Goal: Transaction & Acquisition: Book appointment/travel/reservation

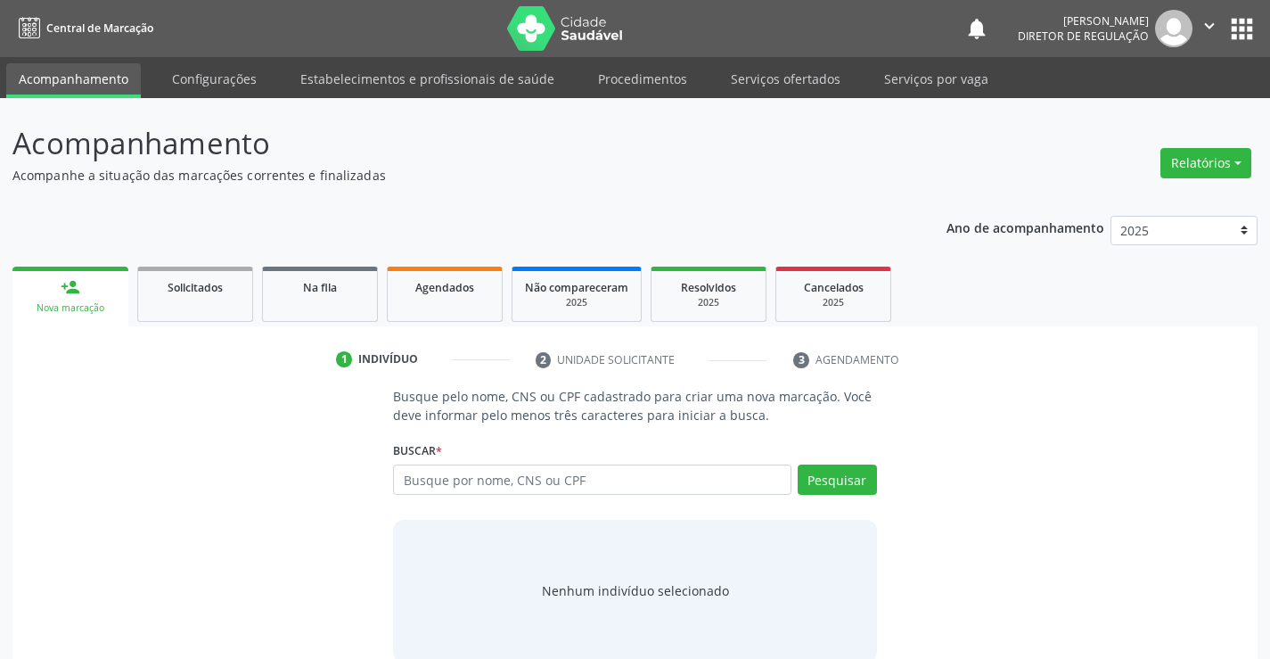
click at [478, 489] on input "text" at bounding box center [592, 479] width 398 height 30
type input "702609229074743"
click at [820, 488] on button "Pesquisar" at bounding box center [837, 479] width 79 height 30
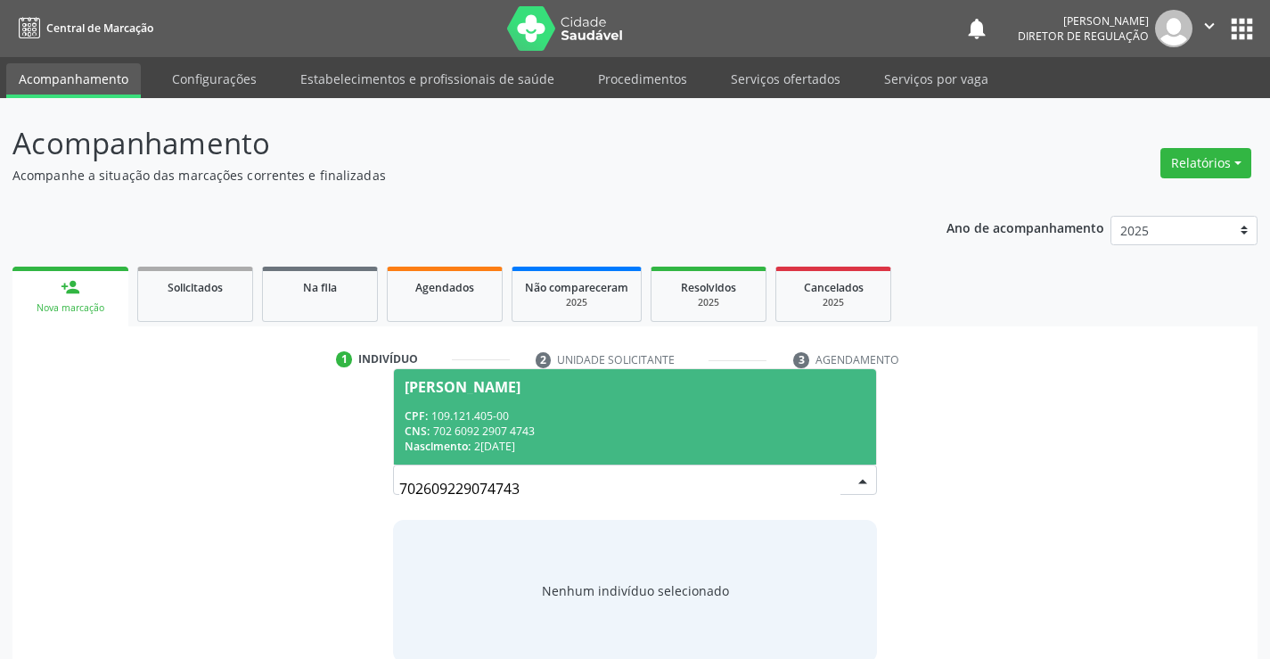
click at [556, 432] on div "CNS: 702 6092 2907 4743" at bounding box center [635, 430] width 460 height 15
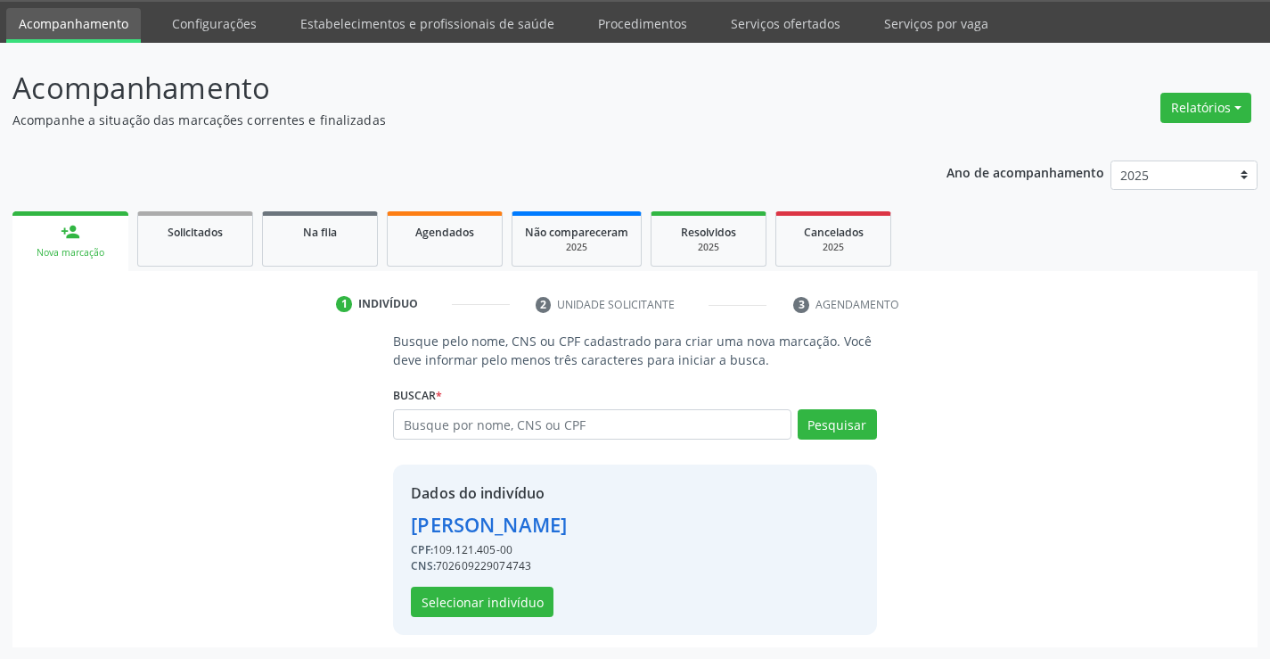
scroll to position [56, 0]
click at [480, 597] on button "Selecionar indivíduo" at bounding box center [482, 601] width 143 height 30
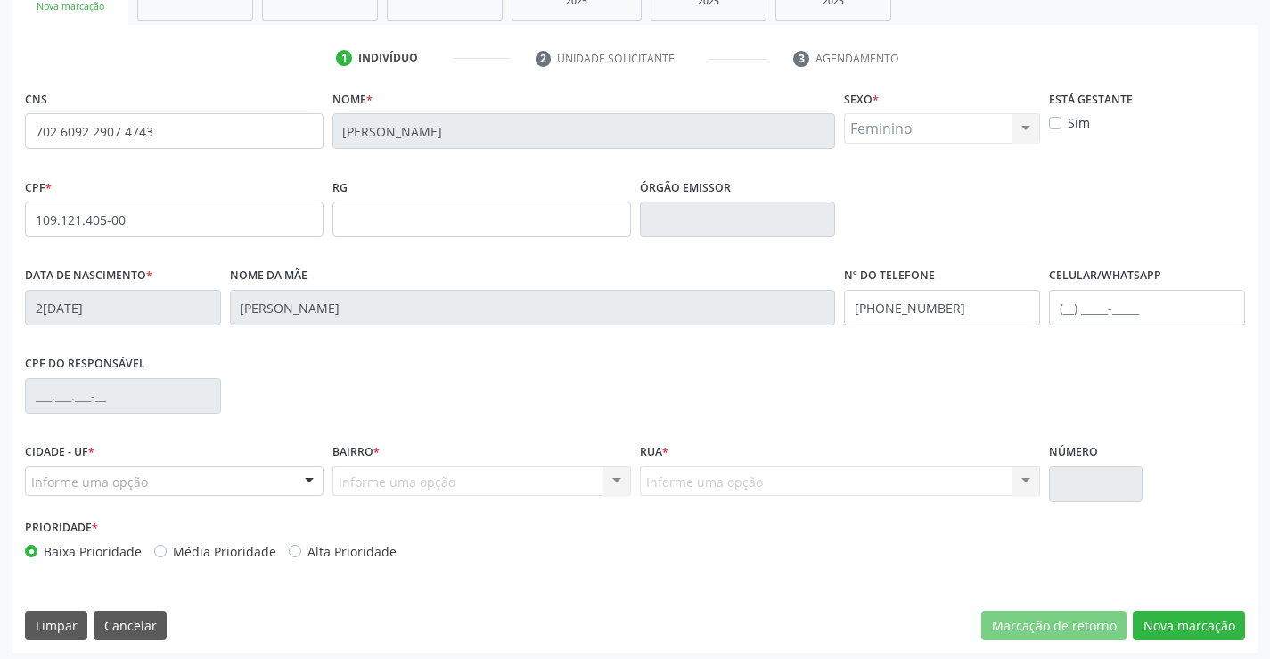
scroll to position [307, 0]
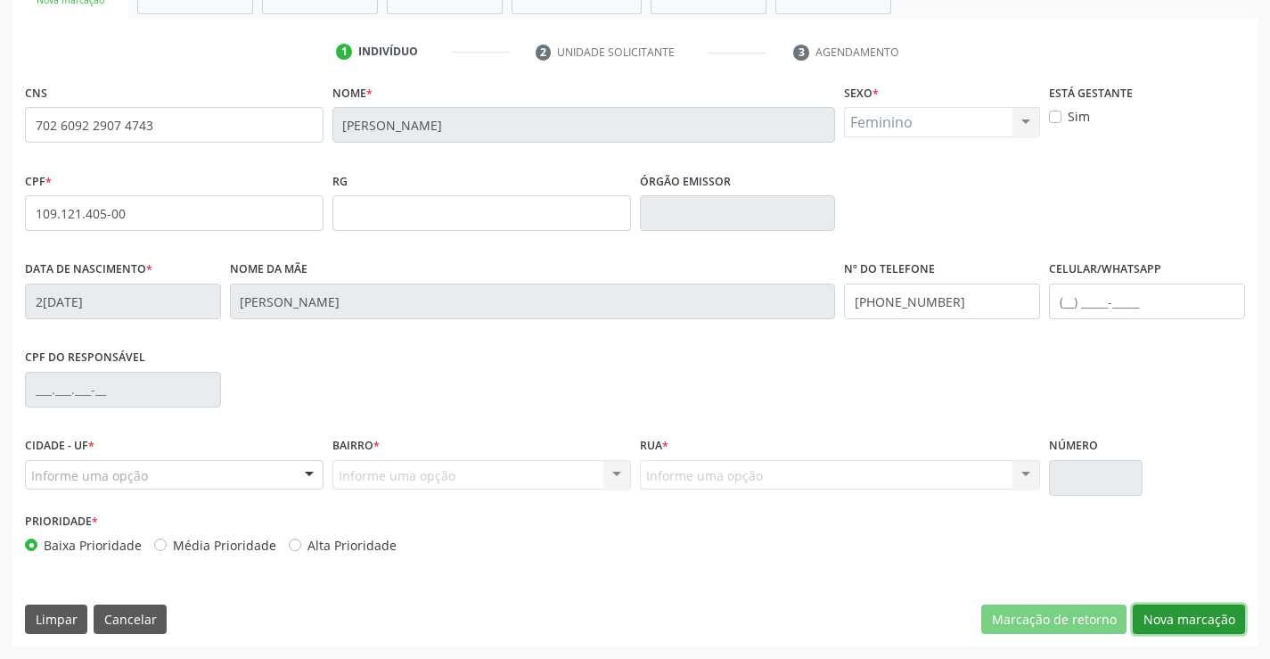
click at [1164, 613] on button "Nova marcação" at bounding box center [1189, 619] width 112 height 30
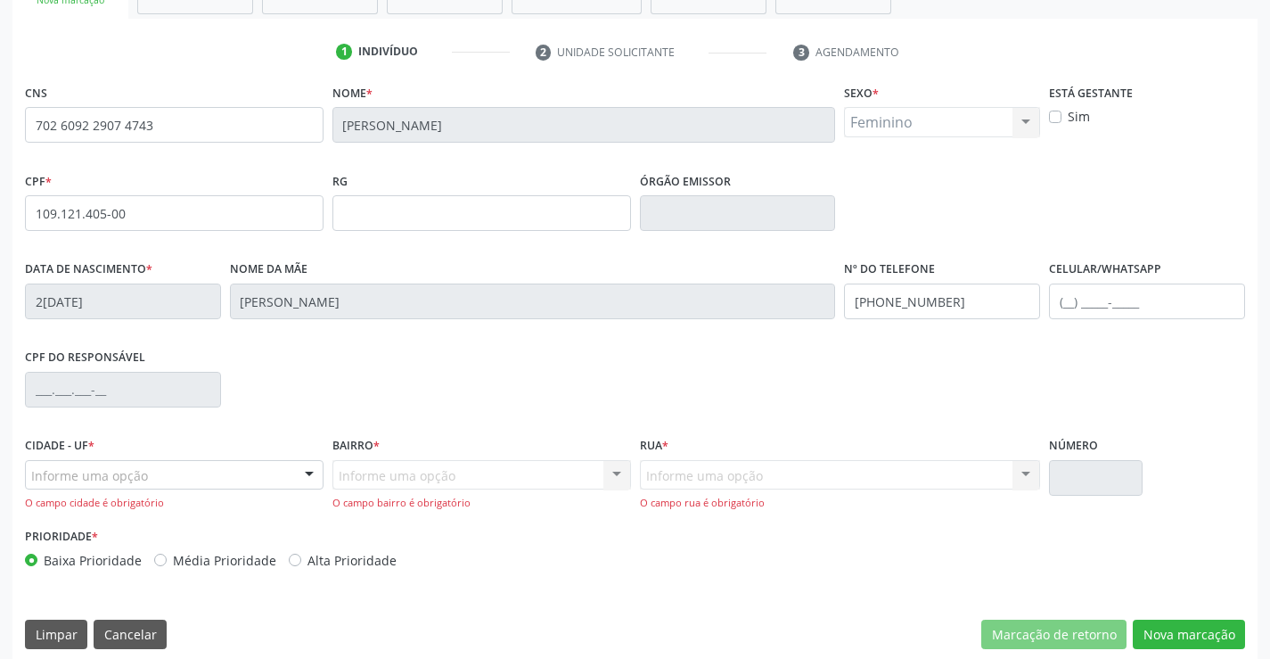
click at [197, 472] on div "Informe uma opção" at bounding box center [174, 475] width 299 height 30
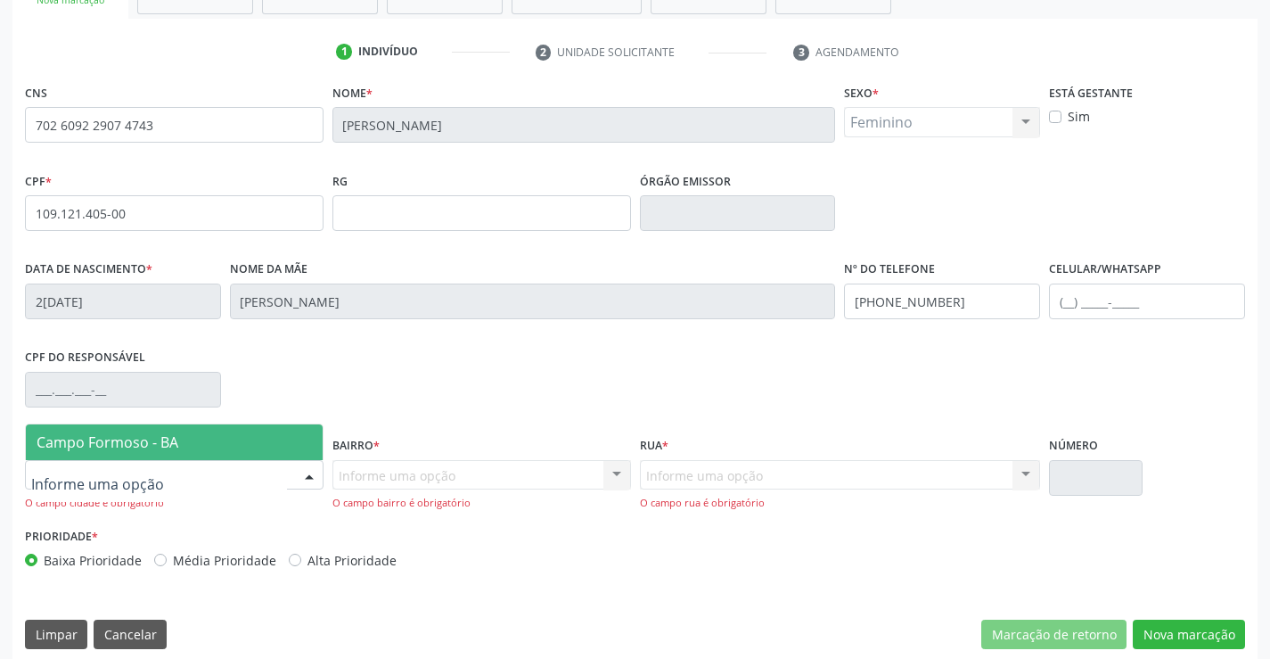
click at [202, 439] on span "Campo Formoso - BA" at bounding box center [174, 442] width 297 height 36
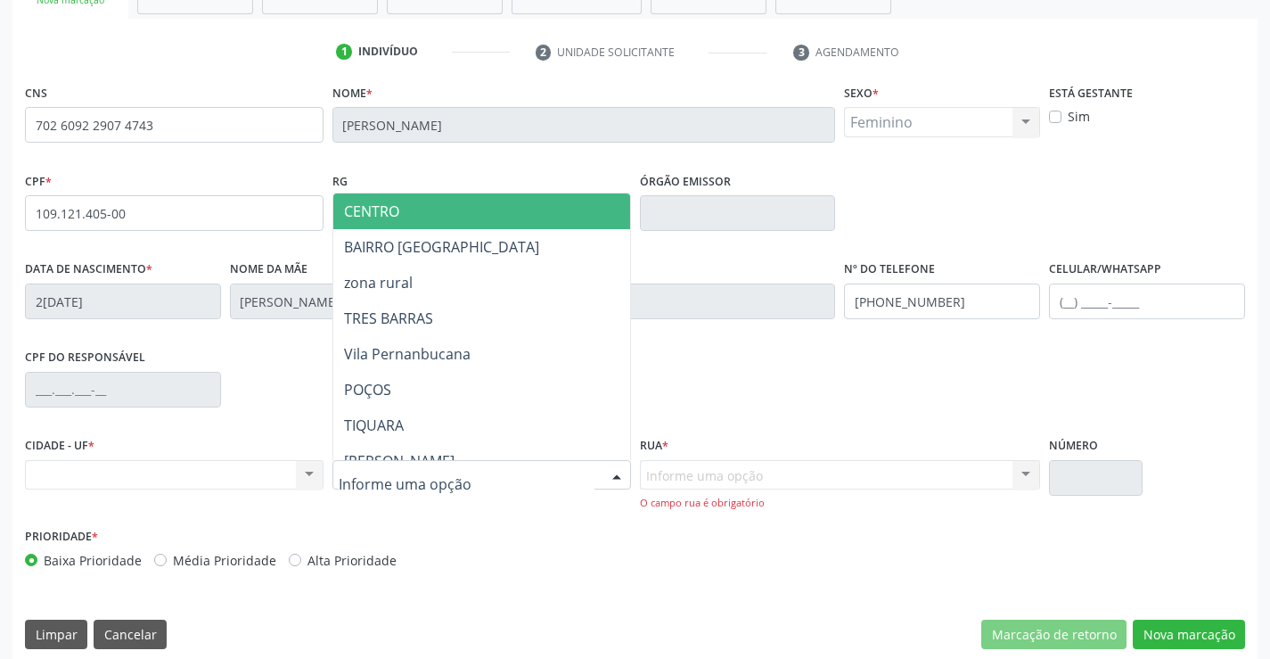
click at [501, 467] on div at bounding box center [481, 475] width 299 height 30
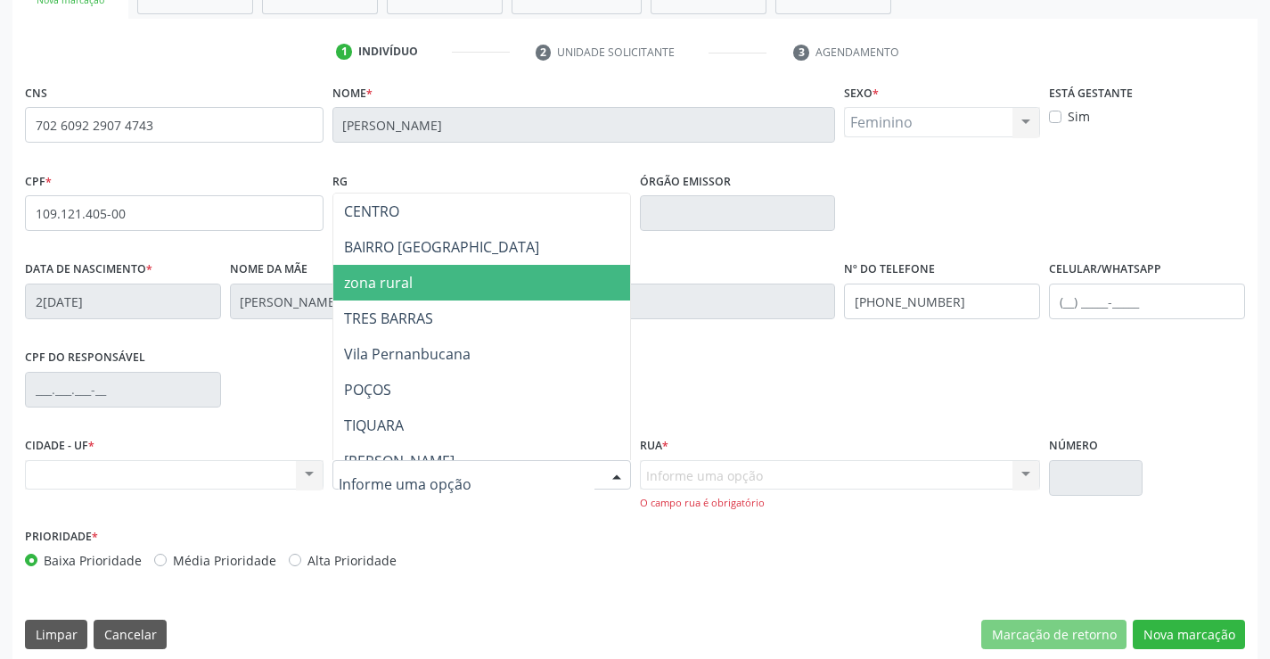
click at [480, 265] on span "zona rural" at bounding box center [525, 283] width 385 height 36
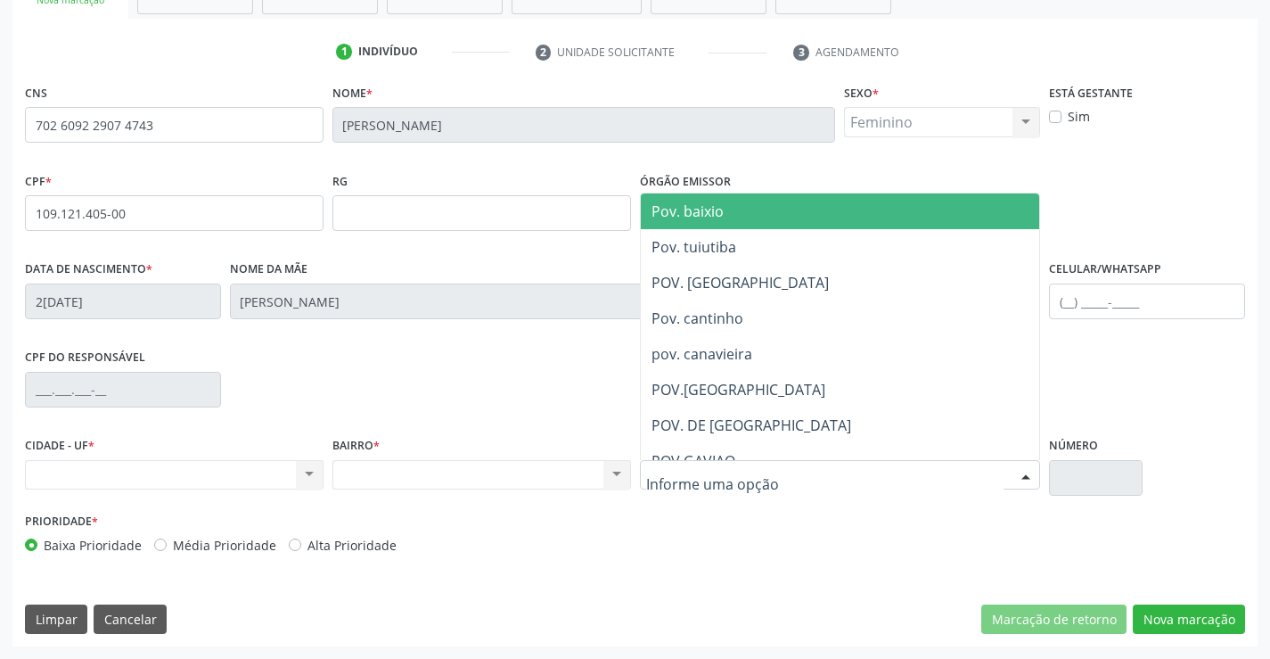
click at [775, 466] on div at bounding box center [840, 475] width 401 height 30
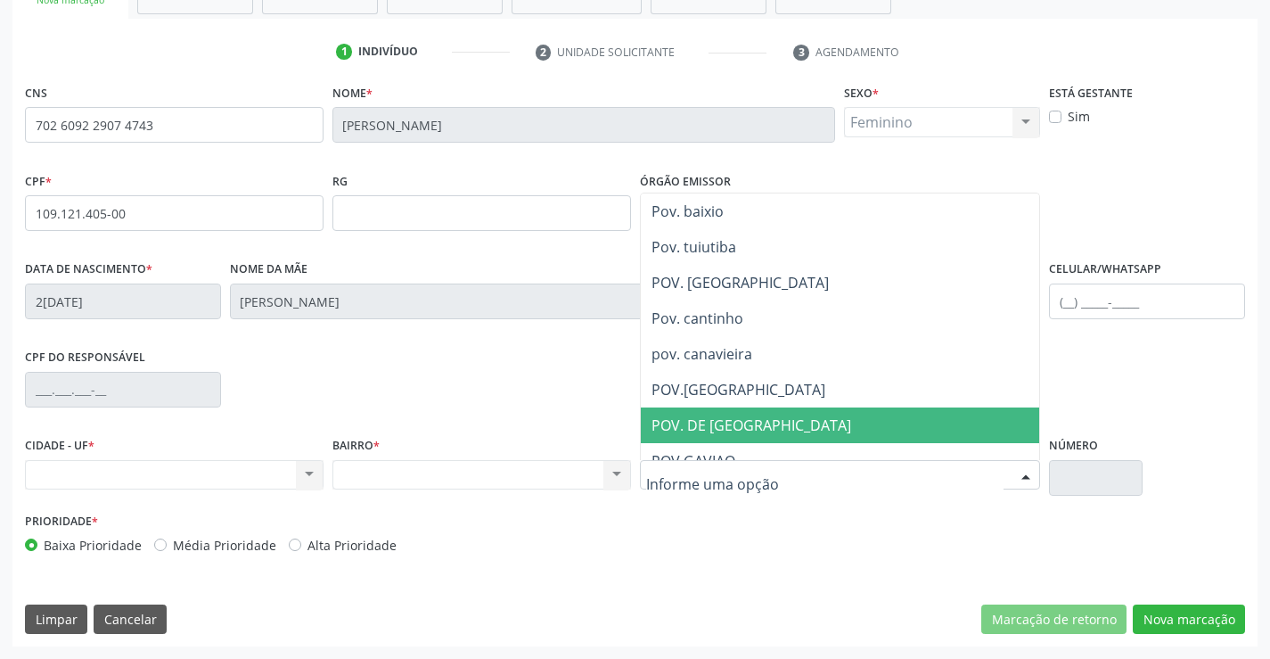
click at [760, 425] on span "POV. DE POÇOS" at bounding box center [869, 425] width 457 height 36
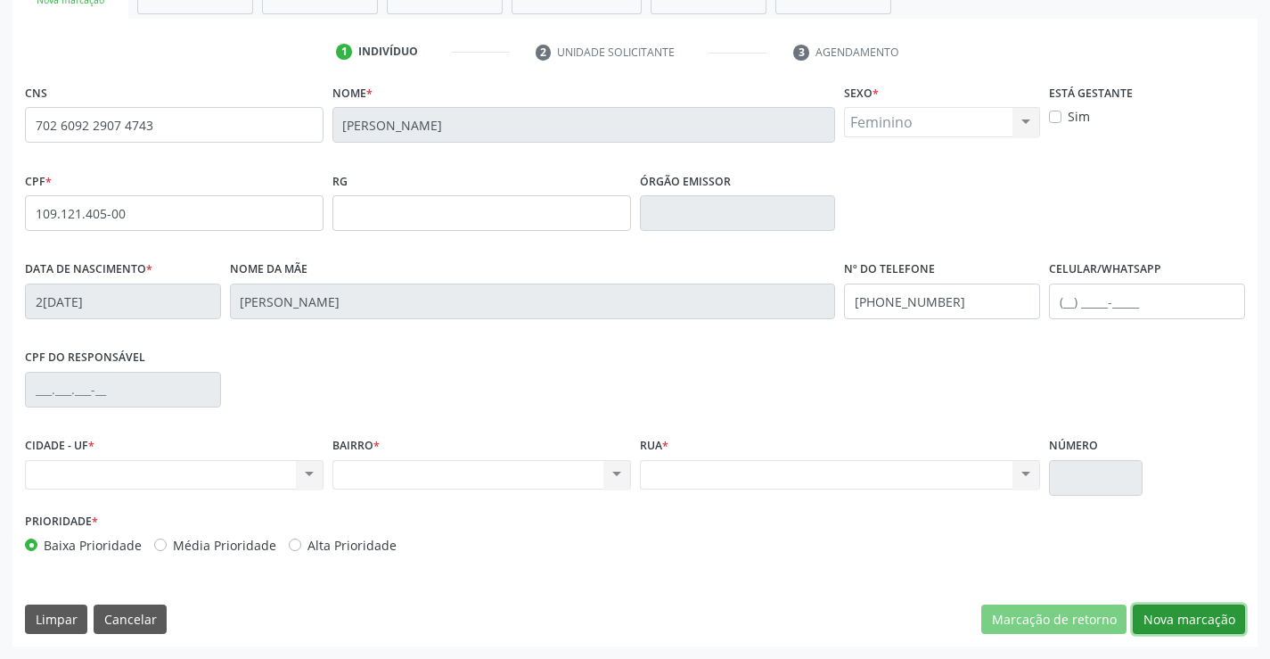
click at [1161, 623] on button "Nova marcação" at bounding box center [1189, 619] width 112 height 30
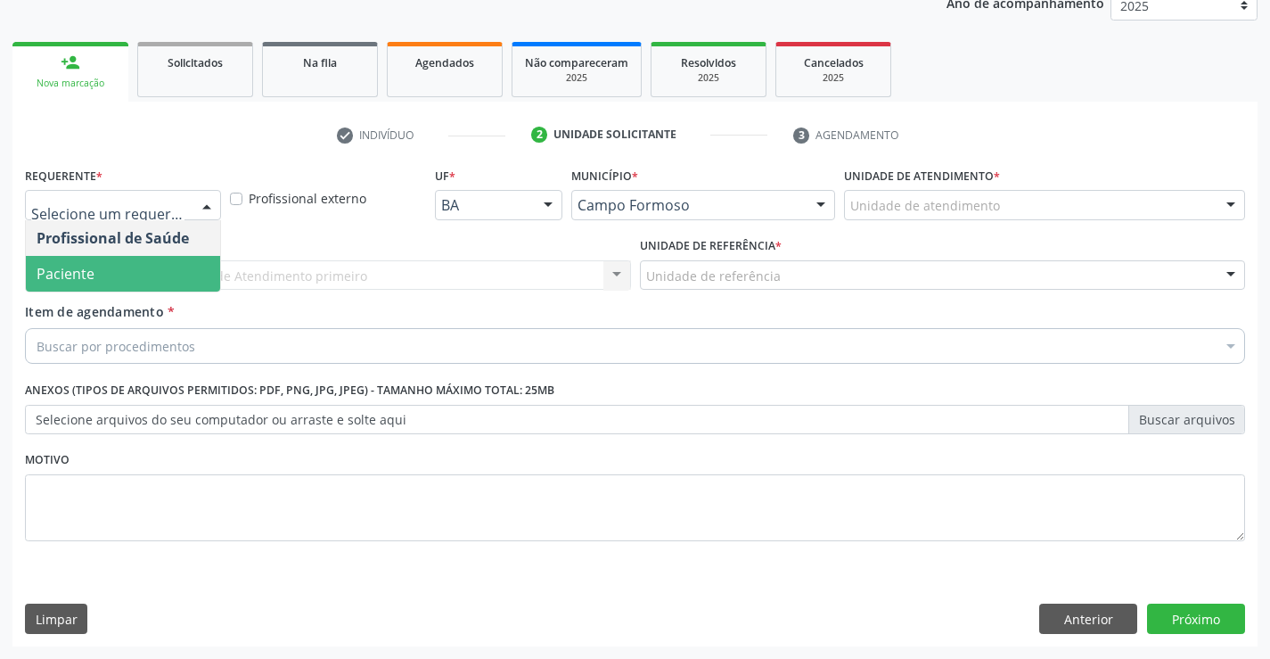
click at [172, 272] on span "Paciente" at bounding box center [123, 274] width 194 height 36
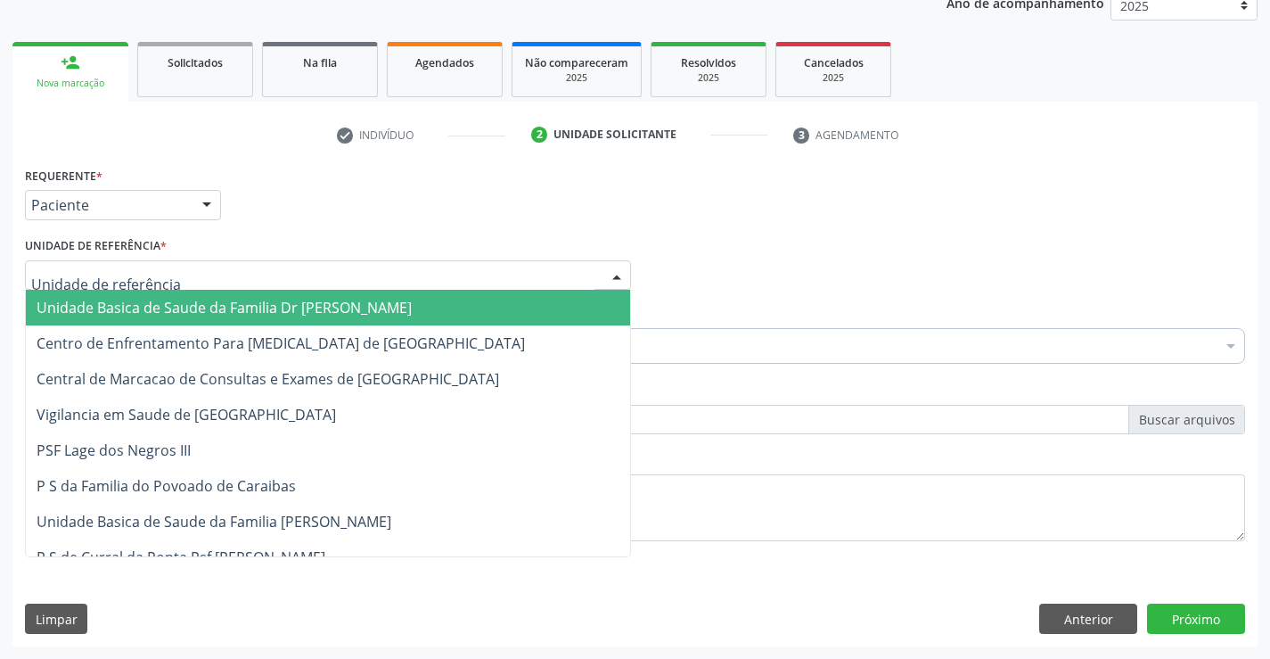
click at [328, 269] on div at bounding box center [328, 275] width 606 height 30
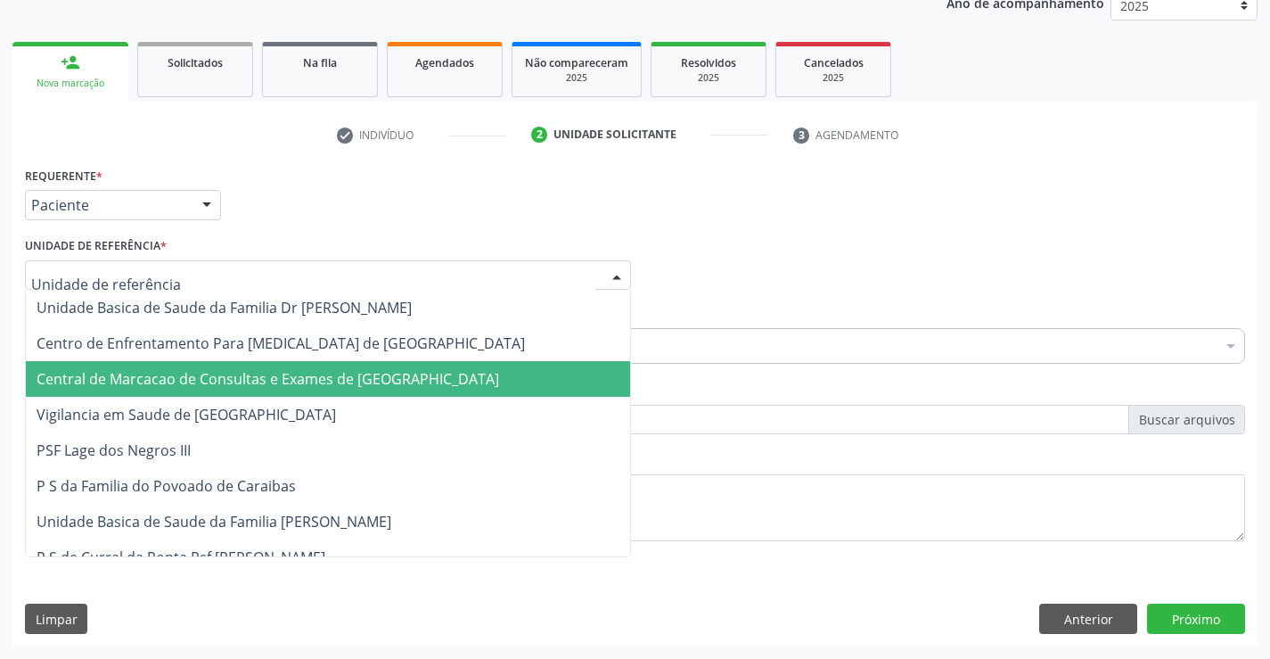
click at [324, 363] on span "Central de Marcacao de Consultas e Exames de [GEOGRAPHIC_DATA]" at bounding box center [328, 379] width 604 height 36
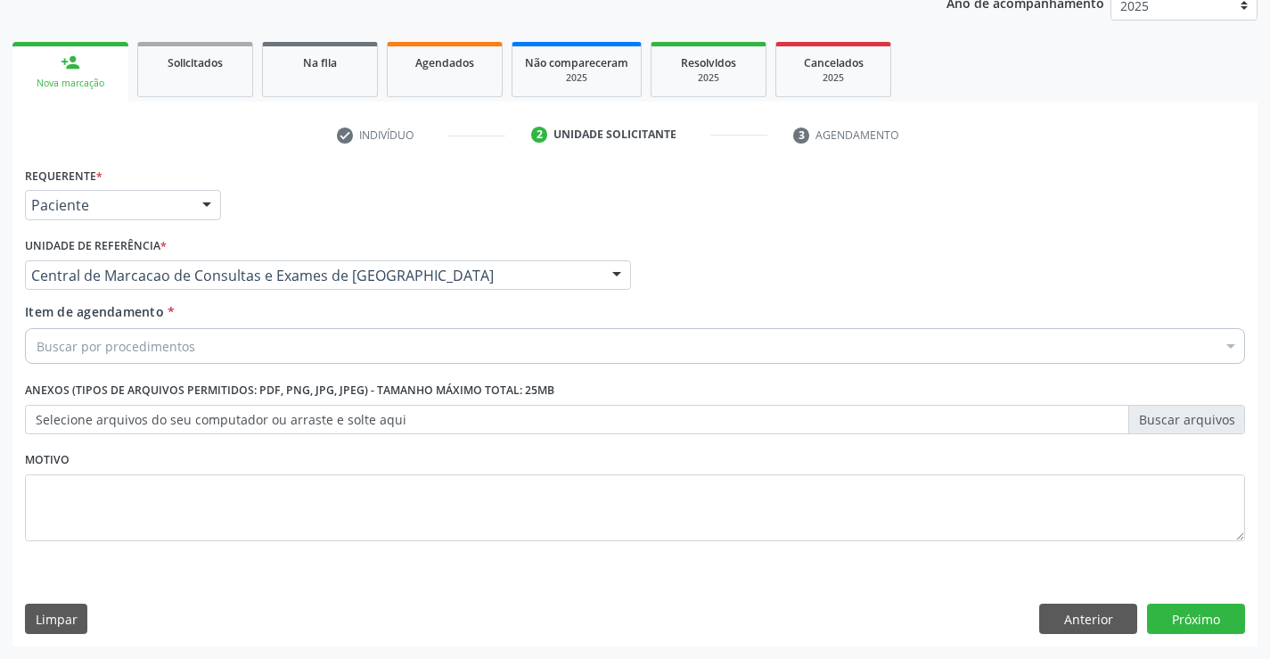
click at [330, 347] on div "Buscar por procedimentos" at bounding box center [635, 346] width 1220 height 36
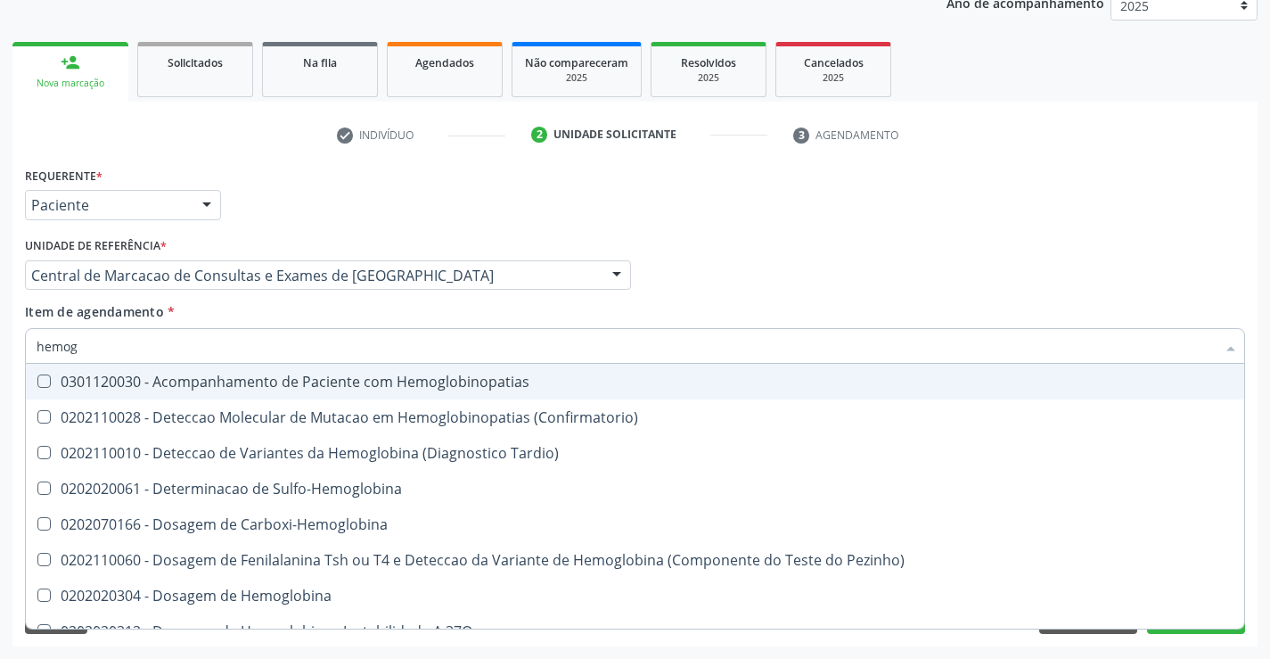
type input "hemogr"
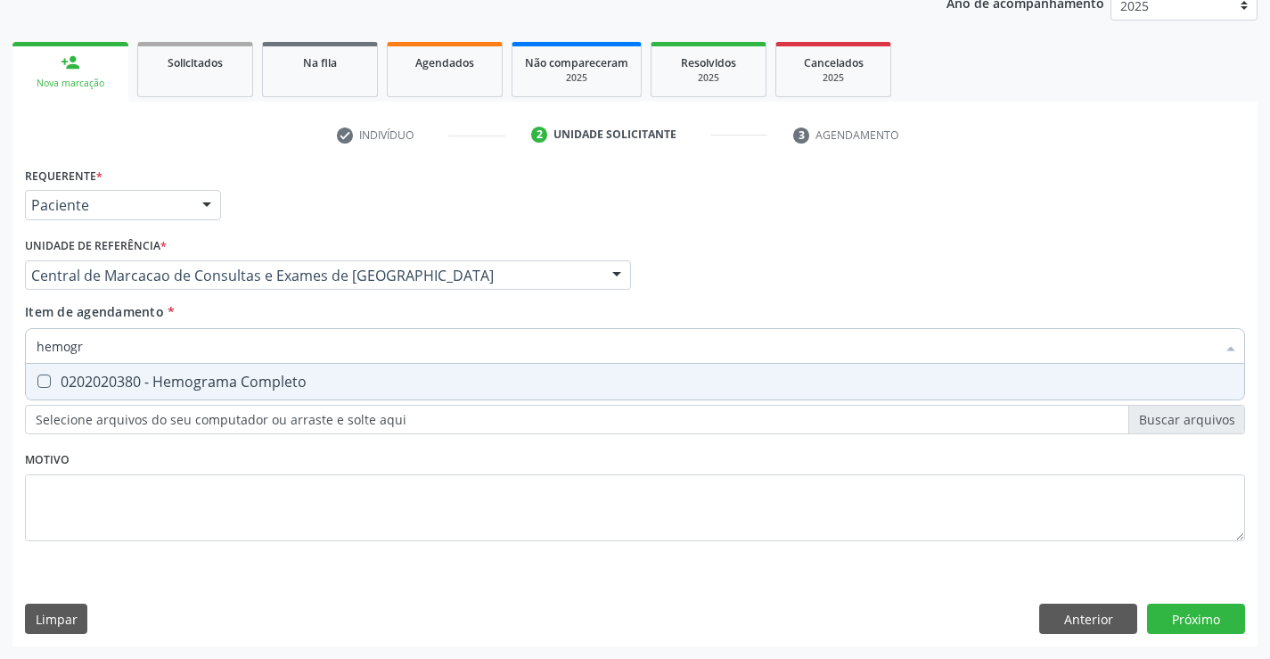
click at [334, 397] on span "0202020380 - Hemograma Completo" at bounding box center [635, 382] width 1218 height 36
checkbox Completo "true"
type input "hemogr"
click at [326, 320] on div "Item de agendamento * hemogr Desfazer seleção 0202020380 - Hemograma Completo N…" at bounding box center [635, 330] width 1220 height 56
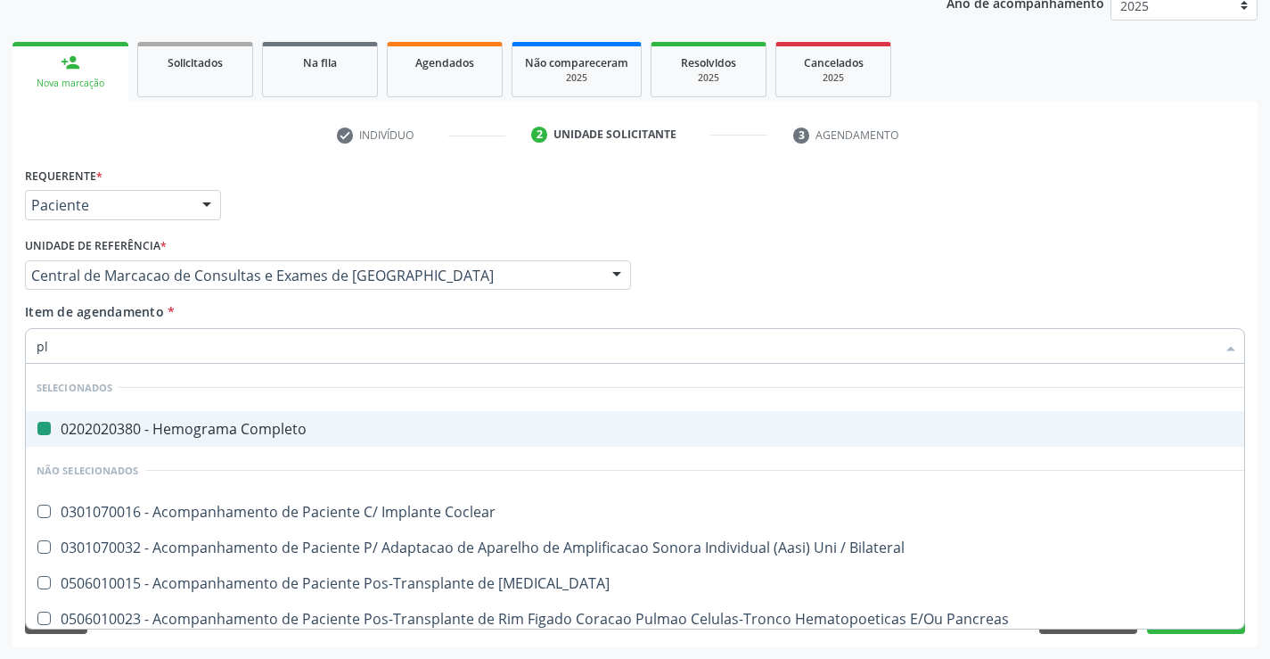
type input "pla"
checkbox Completo "false"
type input "plaq"
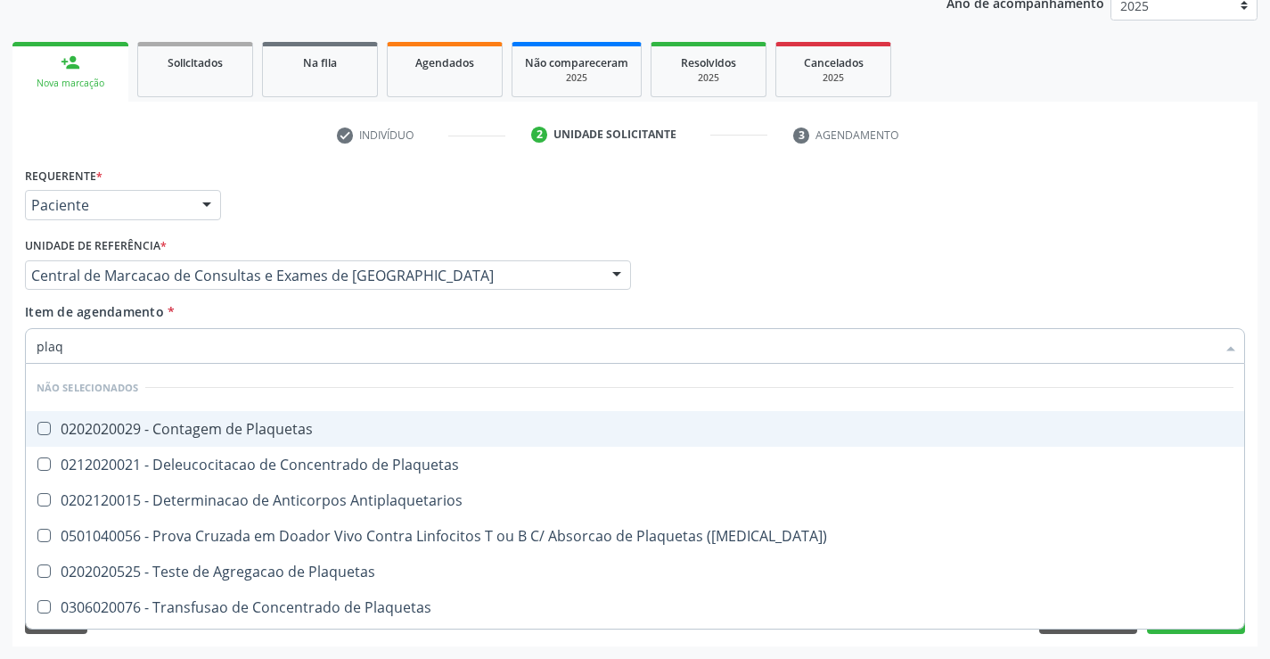
click at [309, 435] on div "0202020029 - Contagem de Plaquetas" at bounding box center [635, 429] width 1197 height 14
checkbox Plaquetas "true"
type input "plaq"
click at [288, 325] on div "Item de agendamento * plaq Desfazer seleção Não selecionados 0202020029 - Conta…" at bounding box center [635, 330] width 1220 height 56
checkbox Plaquetas "true"
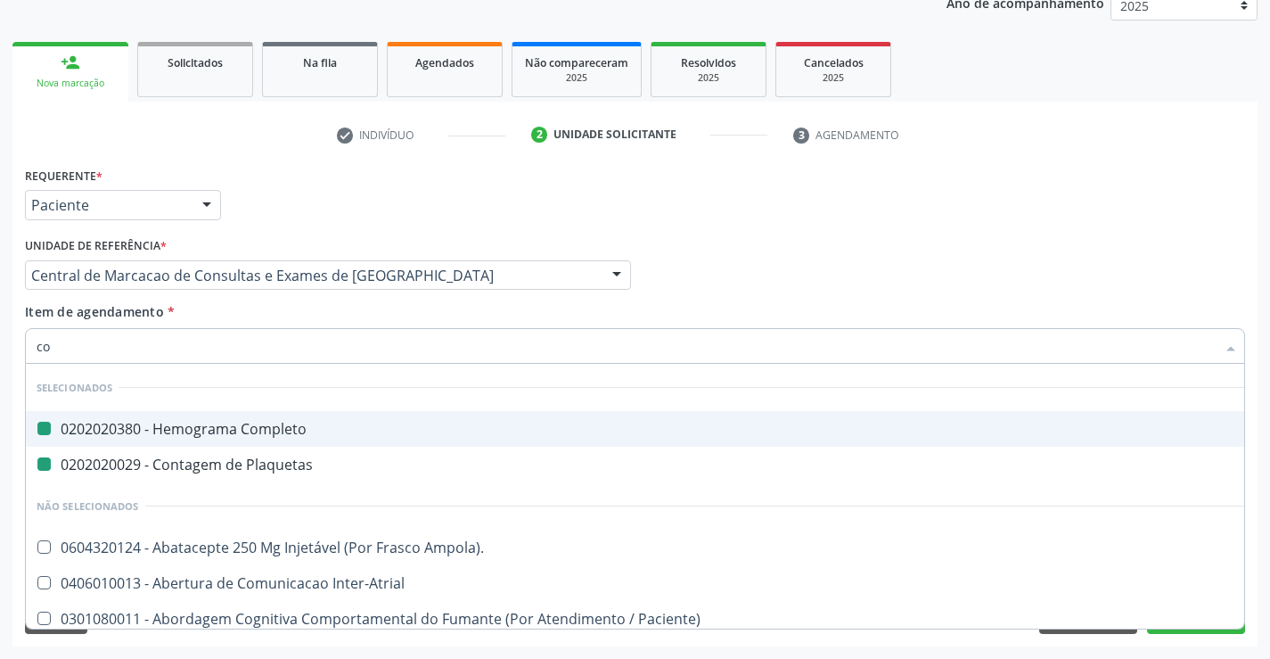
type input "col"
checkbox Completo "false"
checkbox Plaquetas "false"
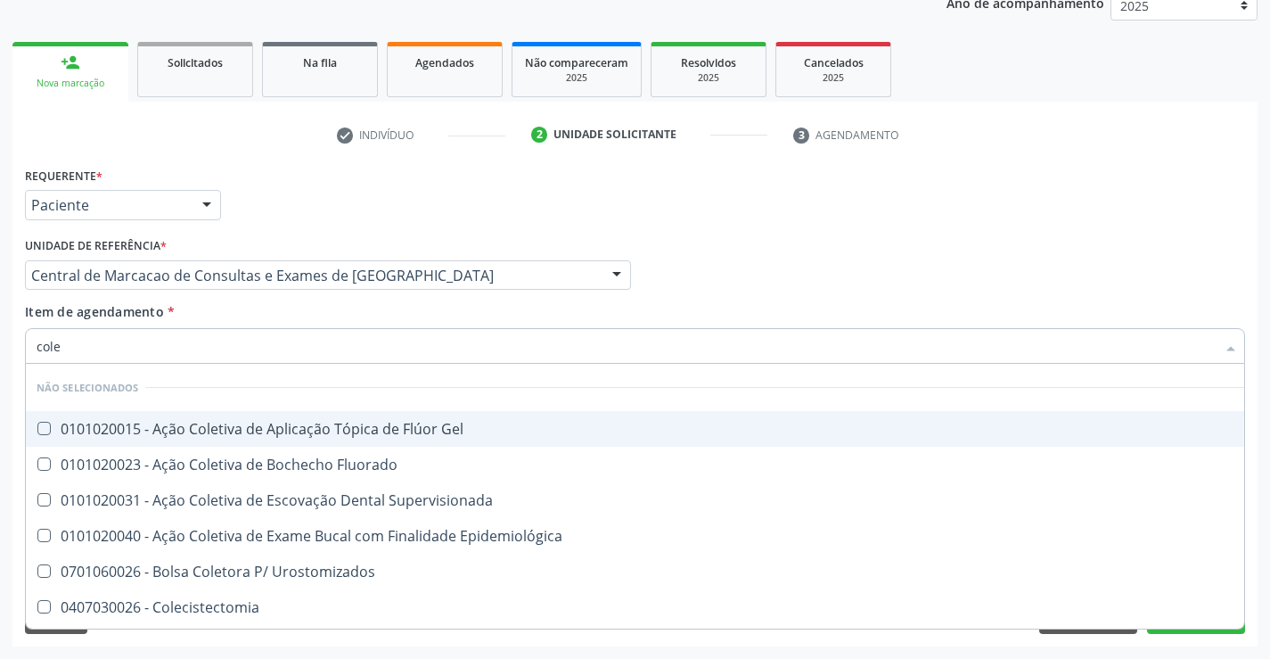
type input "coles"
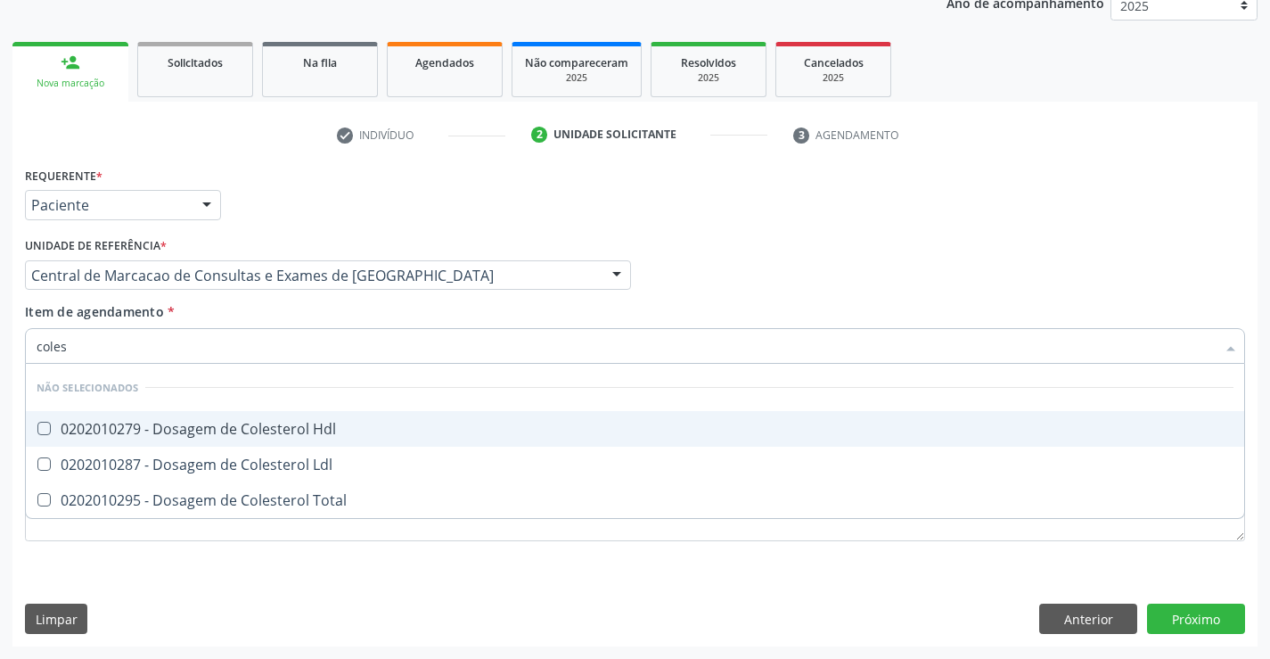
click at [295, 429] on div "0202010279 - Dosagem de Colesterol Hdl" at bounding box center [635, 429] width 1197 height 14
checkbox Hdl "true"
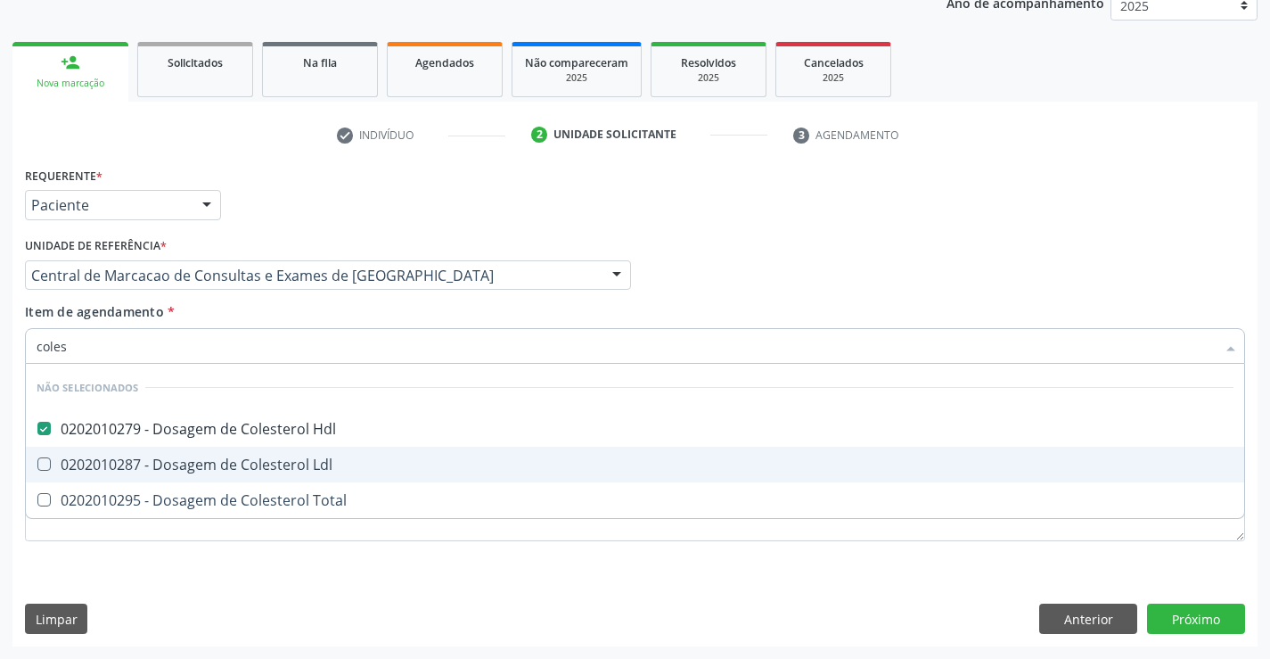
click at [297, 463] on div "0202010287 - Dosagem de Colesterol Ldl" at bounding box center [635, 464] width 1197 height 14
checkbox Ldl "true"
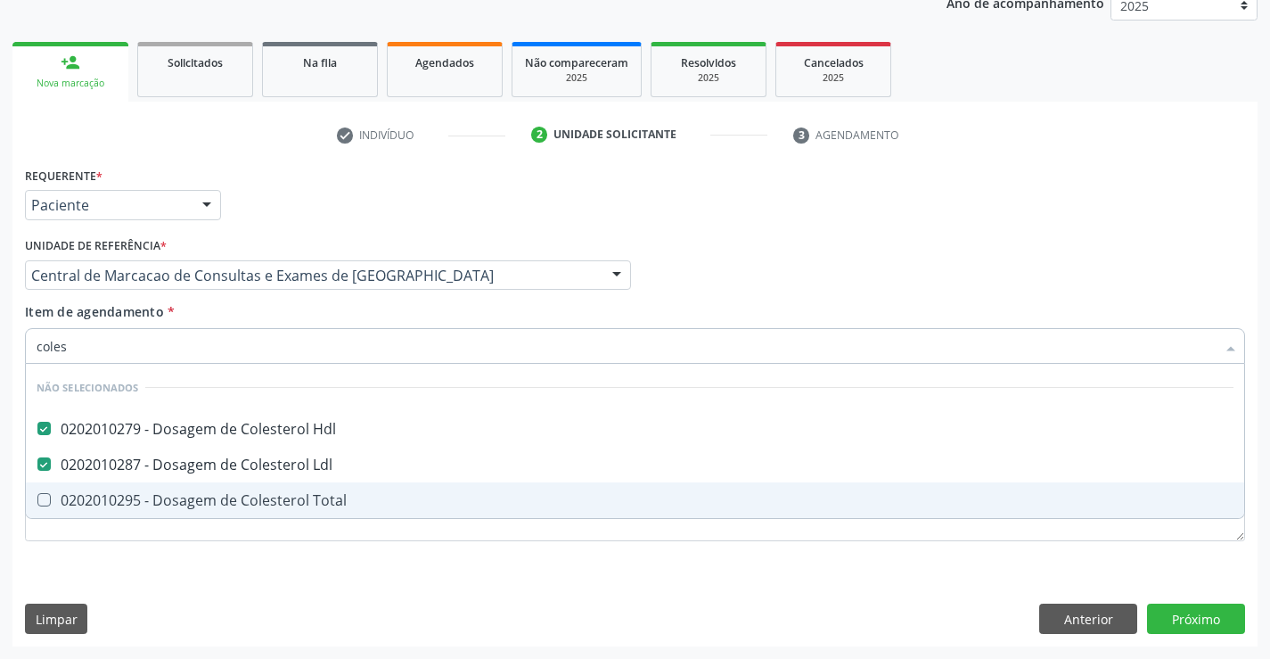
click at [300, 503] on div "0202010295 - Dosagem de Colesterol Total" at bounding box center [635, 500] width 1197 height 14
checkbox Total "true"
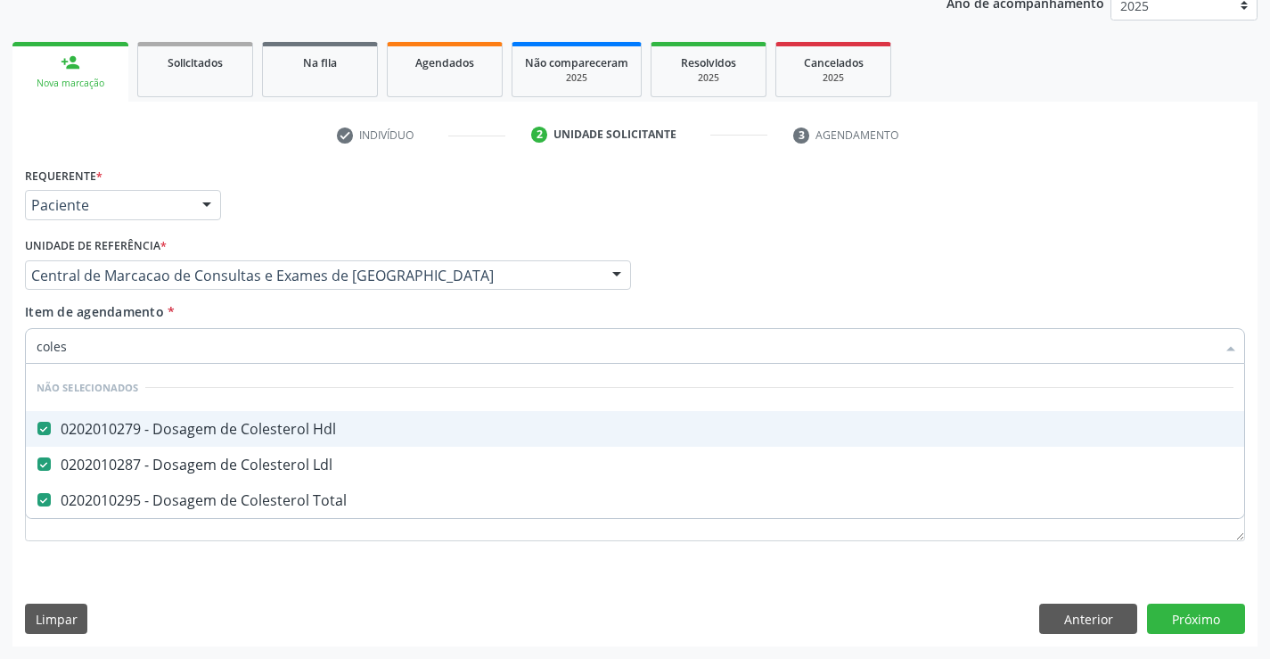
click at [267, 299] on div "Unidade de referência * Central de Marcacao de Consultas e Exames de Campo Form…" at bounding box center [327, 268] width 615 height 70
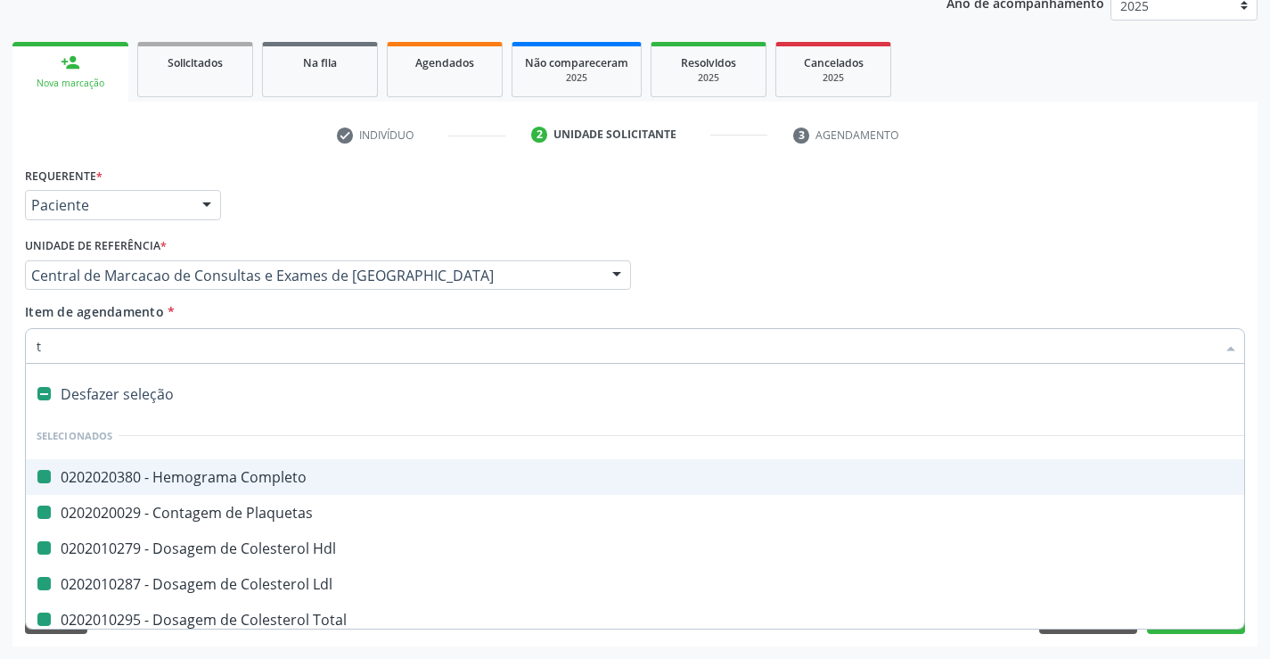
type input "tr"
checkbox Completo "false"
checkbox Plaquetas "false"
checkbox Hdl "false"
checkbox Ldl "false"
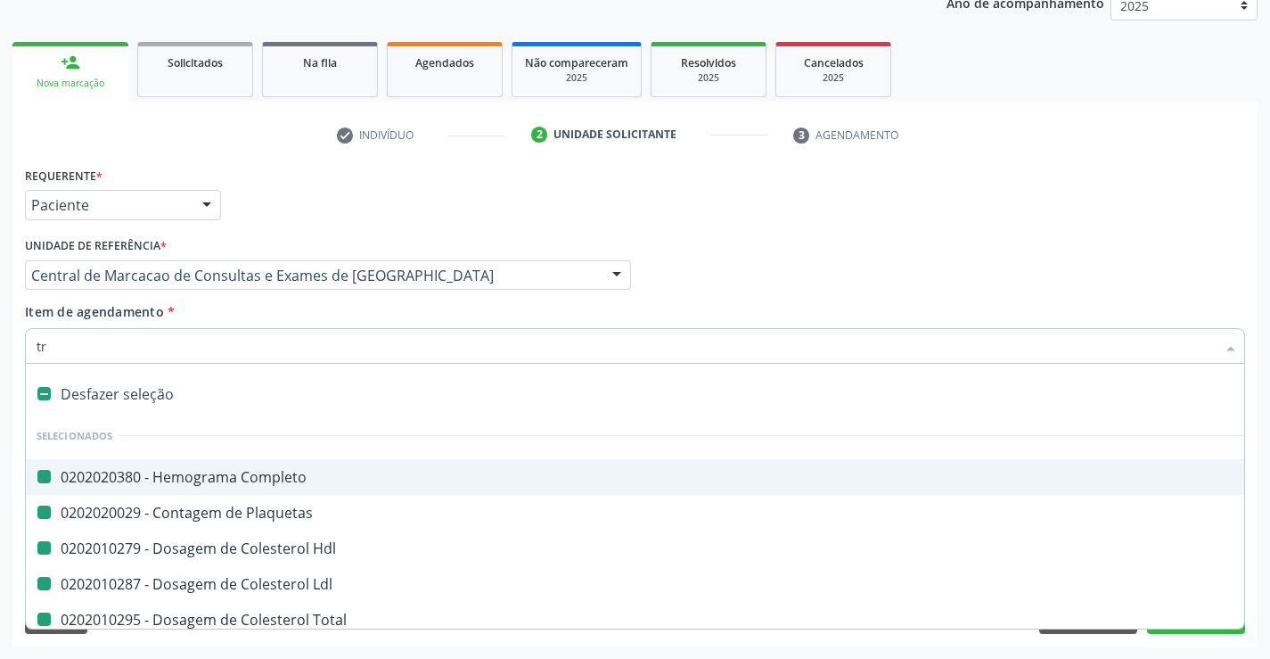
checkbox Total "false"
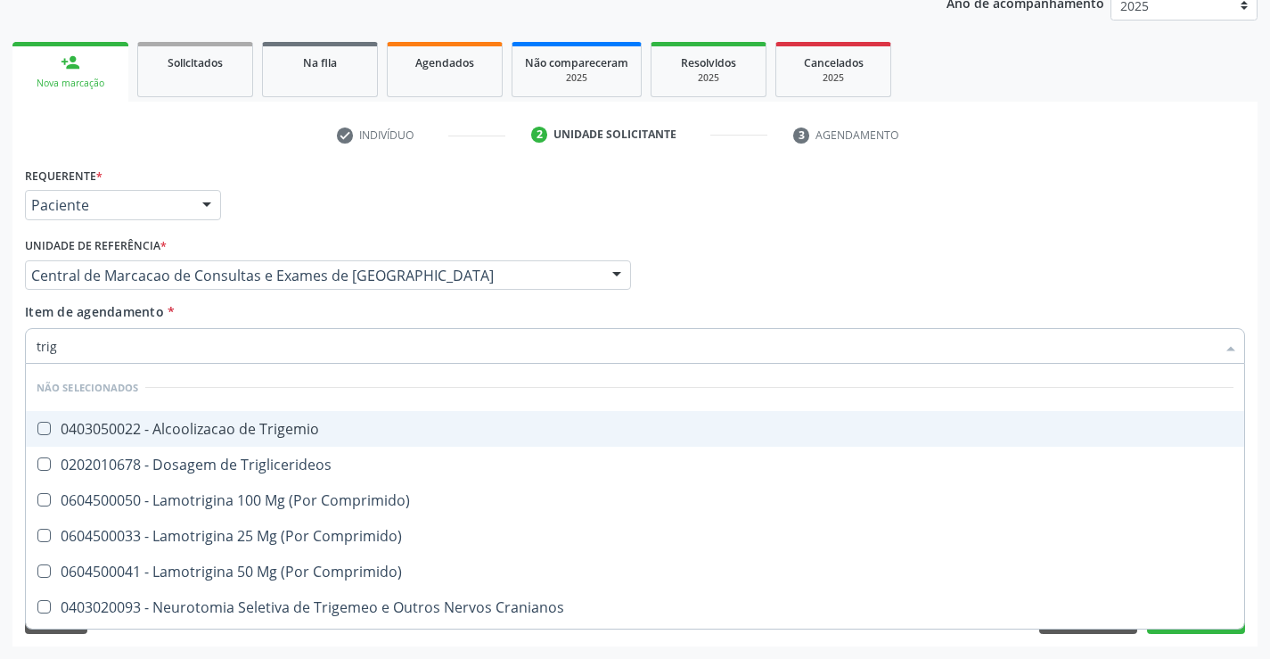
type input "trigl"
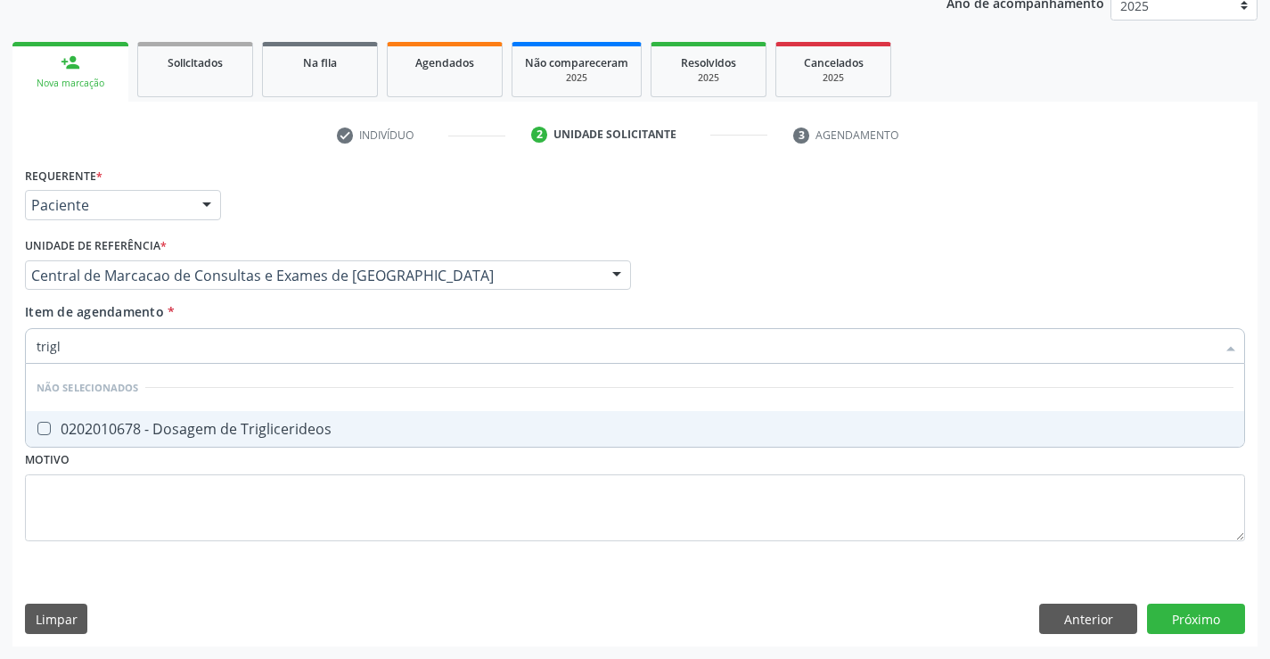
click at [224, 430] on div "0202010678 - Dosagem de Triglicerideos" at bounding box center [635, 429] width 1197 height 14
checkbox Triglicerideos "true"
click at [225, 320] on div "Item de agendamento * trigl Desfazer seleção Não selecionados 0202010678 - Dosa…" at bounding box center [635, 330] width 1220 height 56
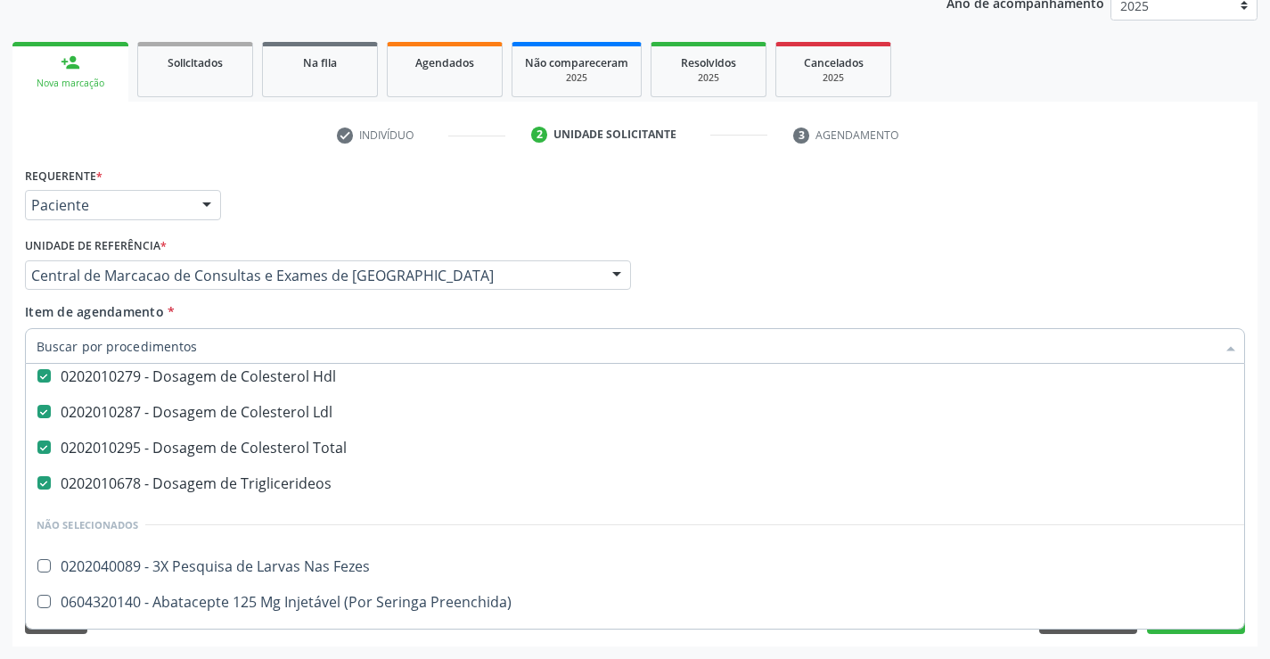
scroll to position [178, 0]
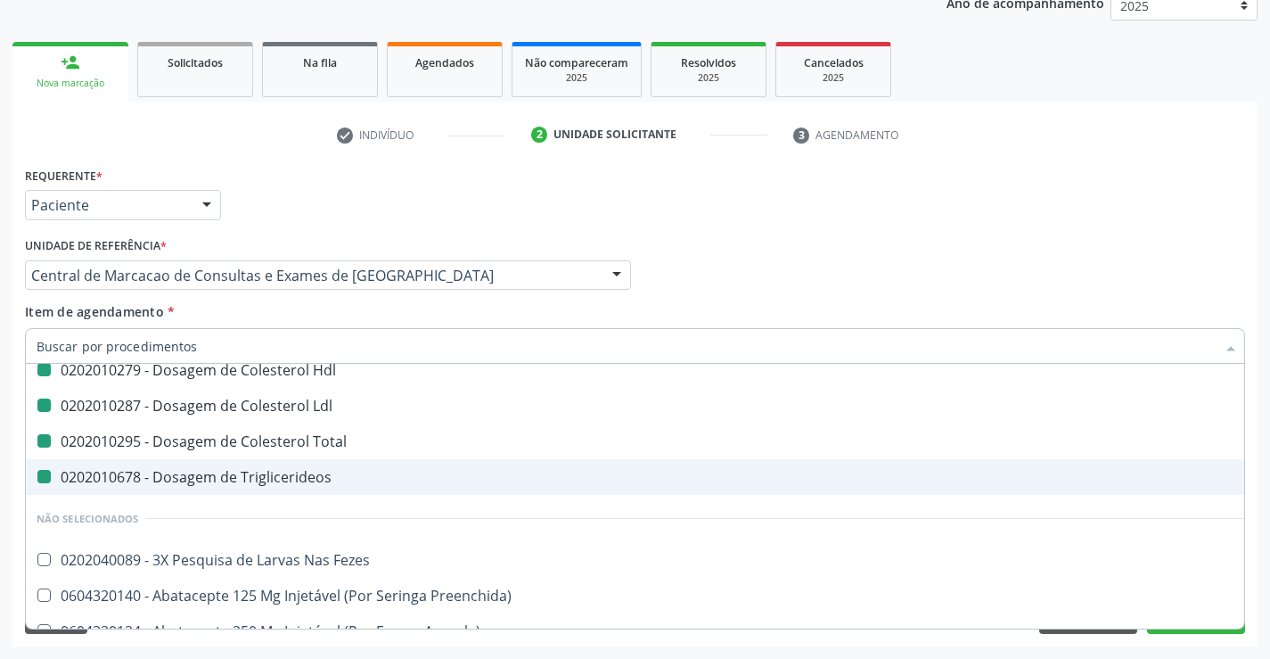
type input "u"
checkbox Hdl "false"
checkbox Ldl "false"
checkbox Total "false"
checkbox Triglicerideos "false"
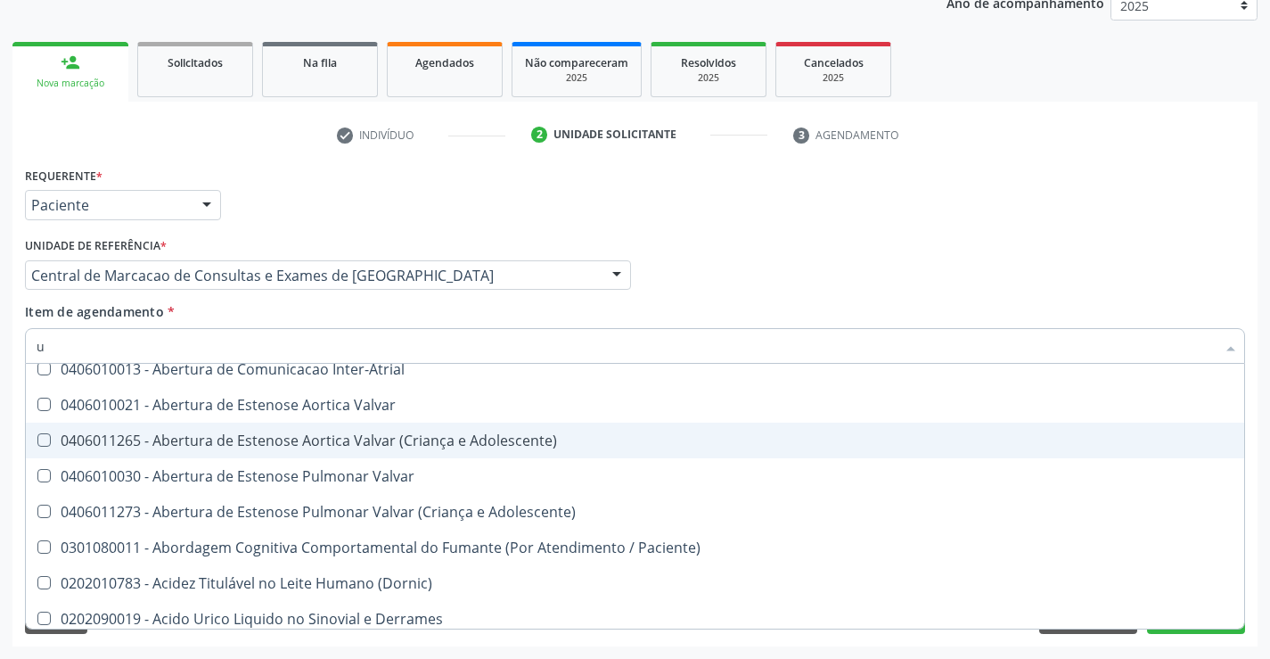
type input "ur"
checkbox Plaquetas "false"
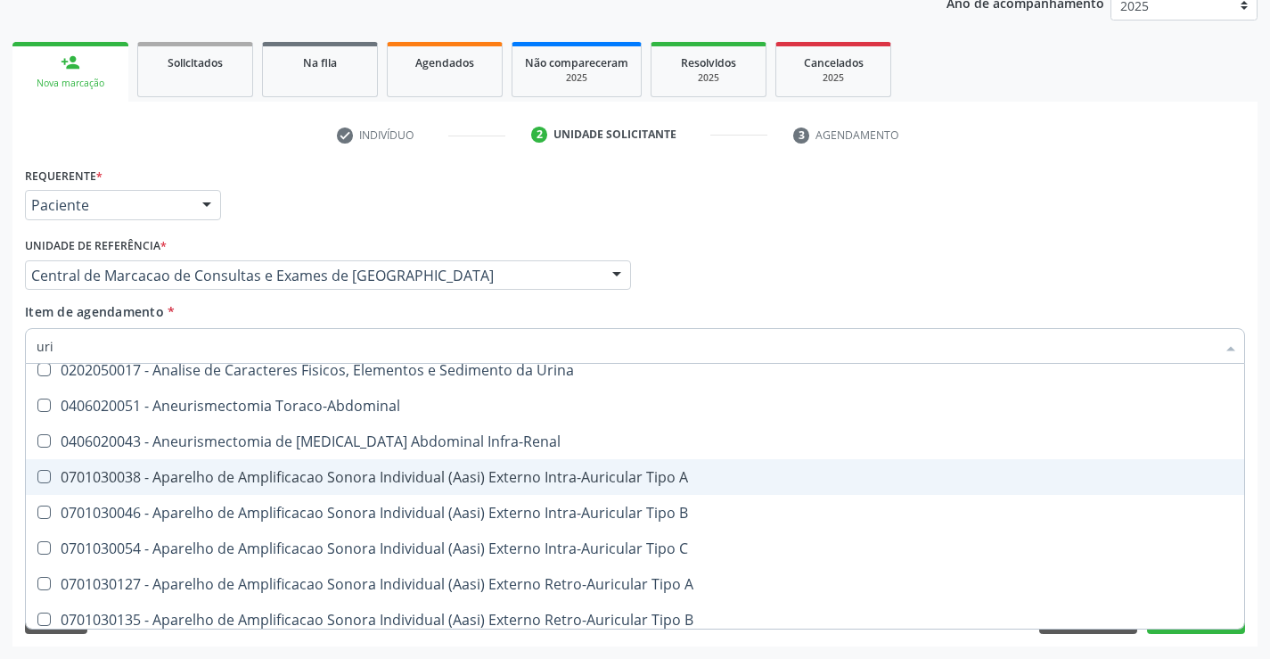
type input "urin"
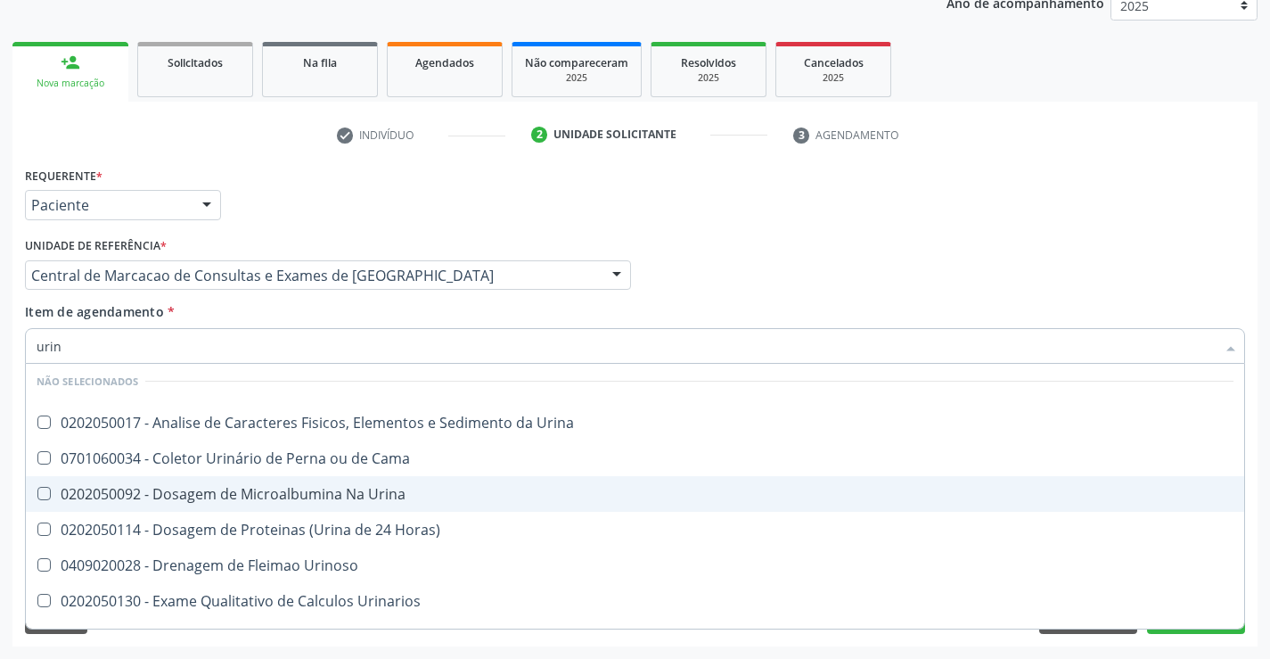
scroll to position [0, 0]
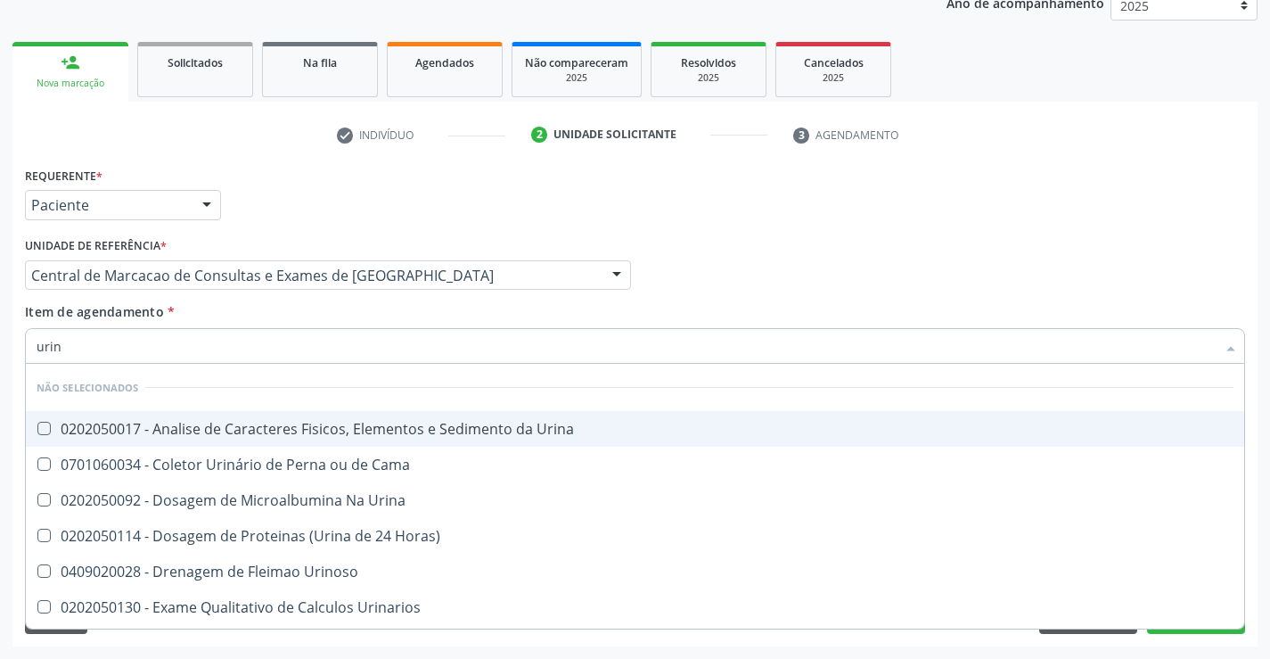
click at [319, 422] on div "0202050017 - Analise de Caracteres Fisicos, Elementos e Sedimento da Urina" at bounding box center [635, 429] width 1197 height 14
checkbox Urina "true"
click at [303, 319] on div "Item de agendamento * urin Desfazer seleção Não selecionados 0202050017 - Anali…" at bounding box center [635, 330] width 1220 height 56
checkbox Urina "true"
checkbox Horas\) "true"
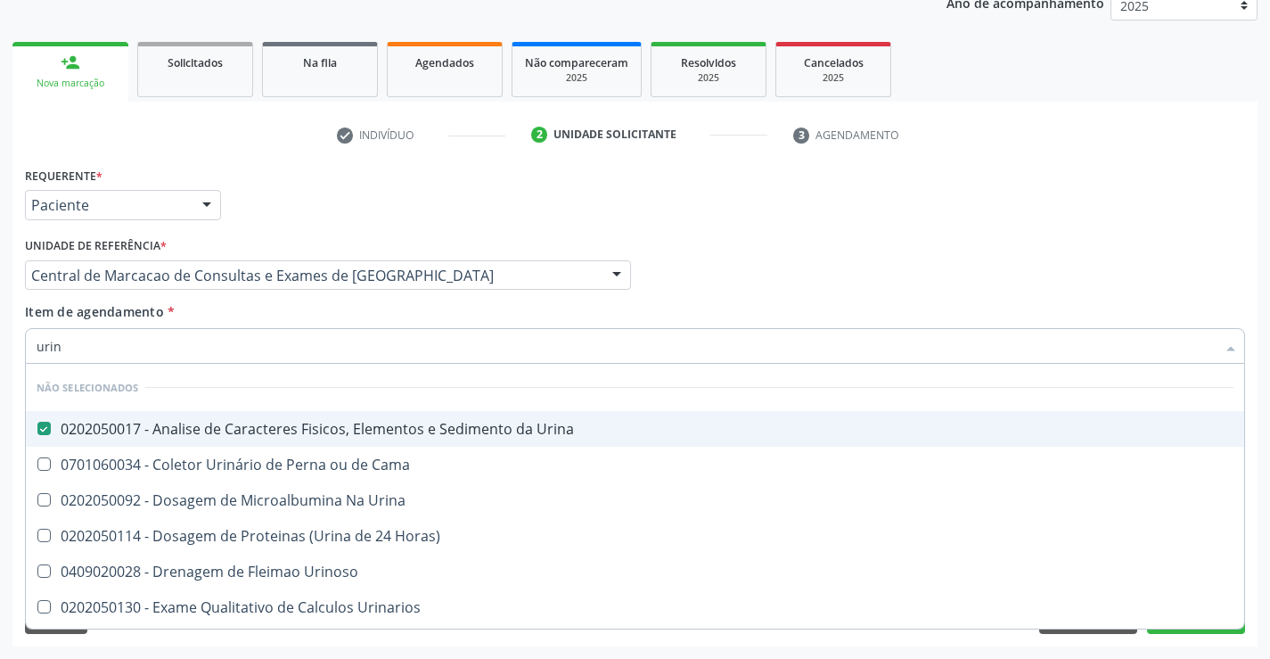
checkbox Urinoso "true"
checkbox Urinarios "true"
checkbox Quantitativa "true"
checkbox Cama "true"
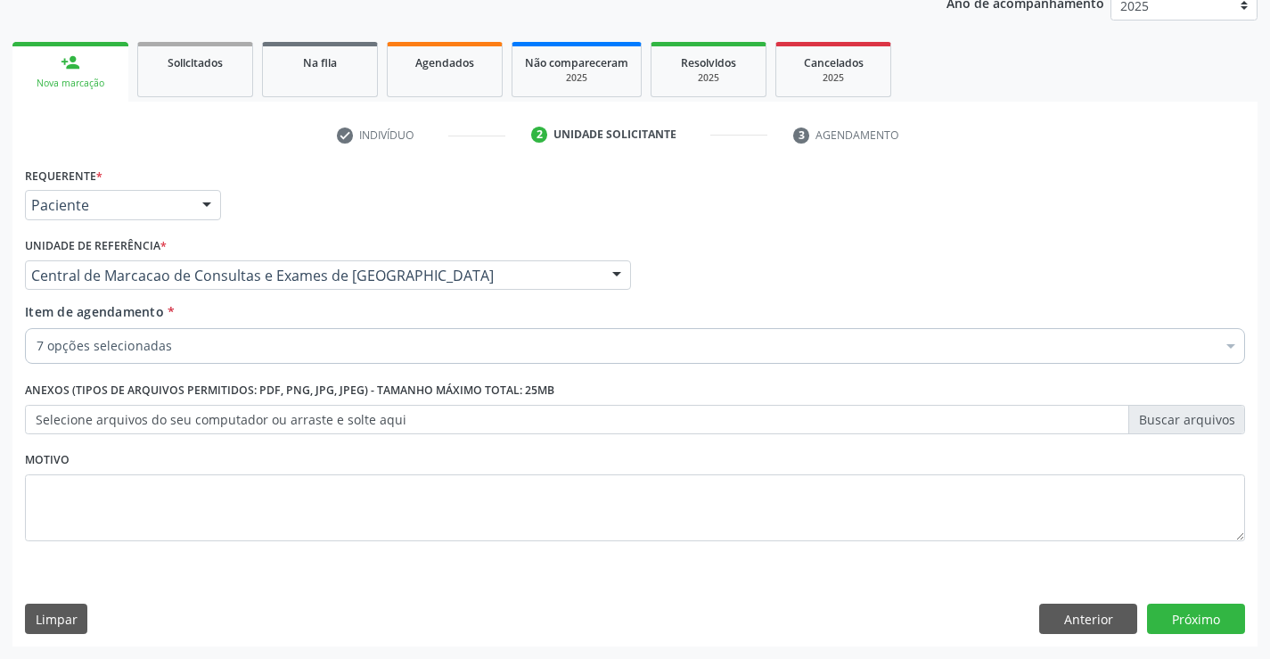
click at [297, 358] on div "7 opções selecionadas Desfazer seleção Selecionados 0202020380 - Hemograma Comp…" at bounding box center [635, 343] width 1220 height 30
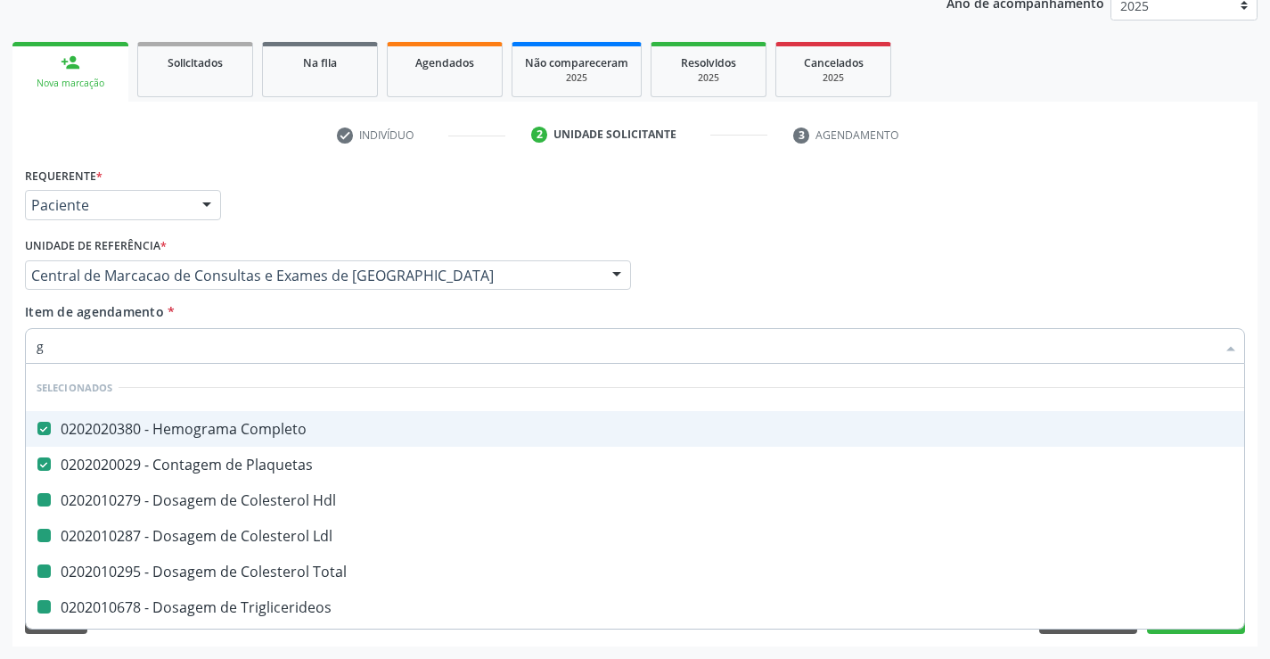
type input "gl"
checkbox Hdl "false"
checkbox Ldl "false"
checkbox Total "false"
checkbox Triglicerideos "false"
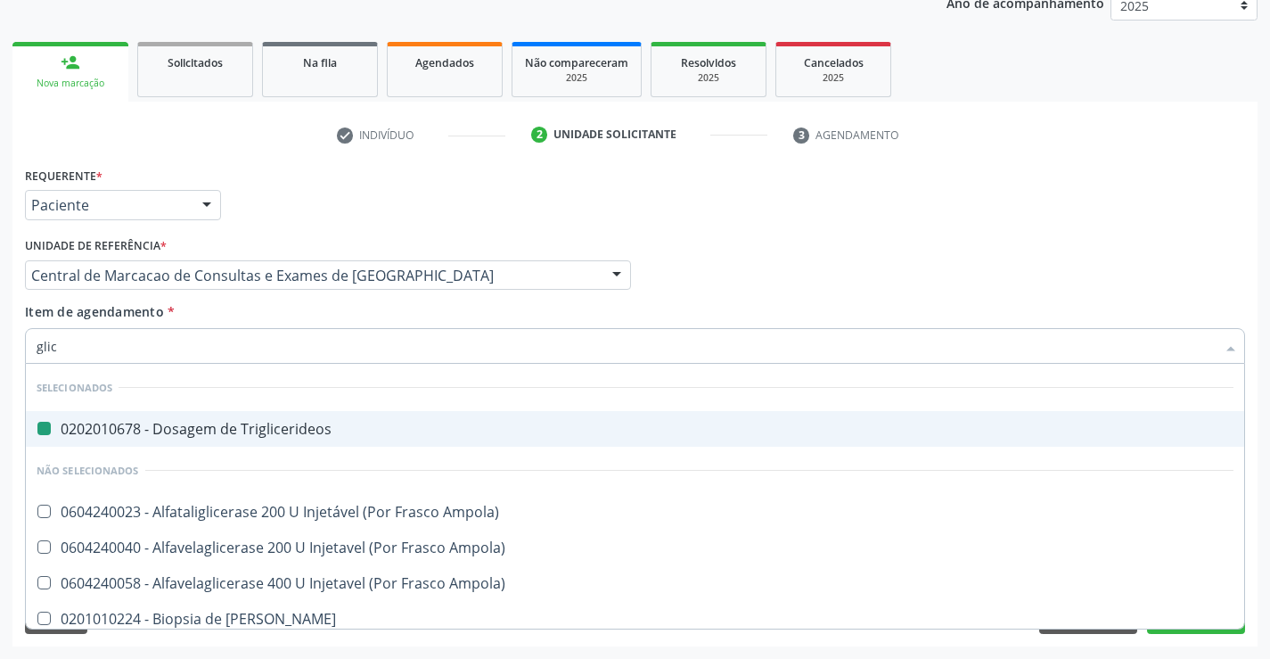
type input "glico"
checkbox Triglicerideos "false"
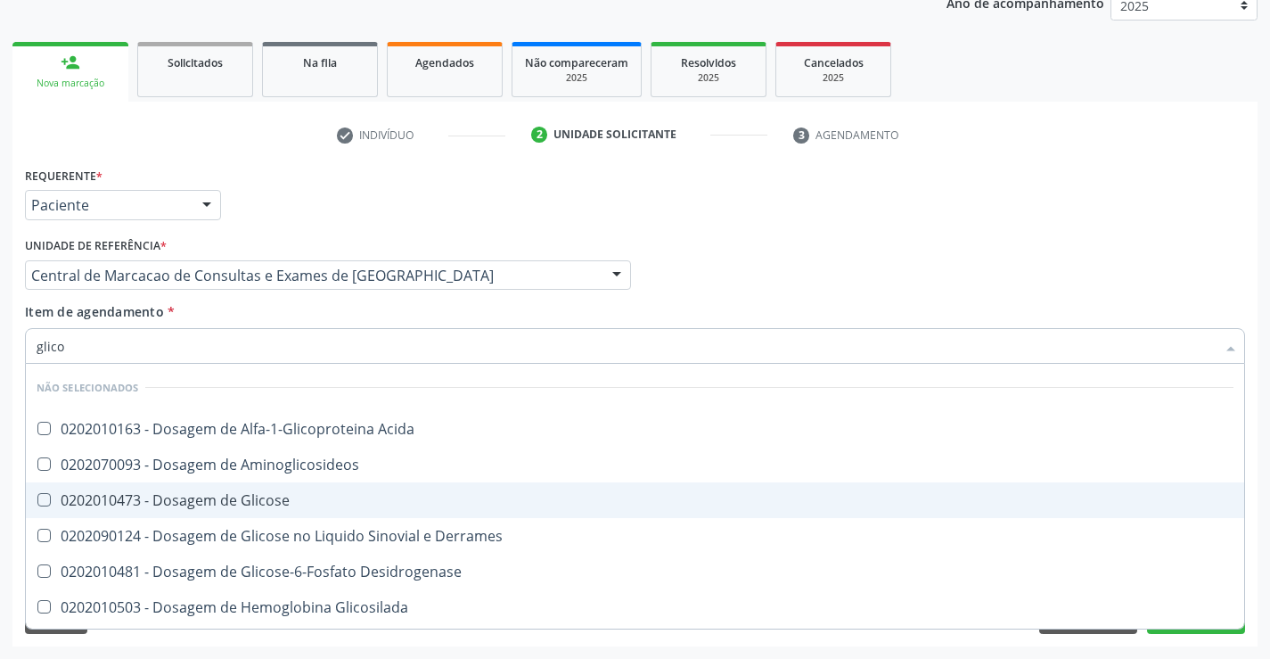
click at [285, 505] on div "0202010473 - Dosagem de Glicose" at bounding box center [635, 500] width 1197 height 14
checkbox Glicose "true"
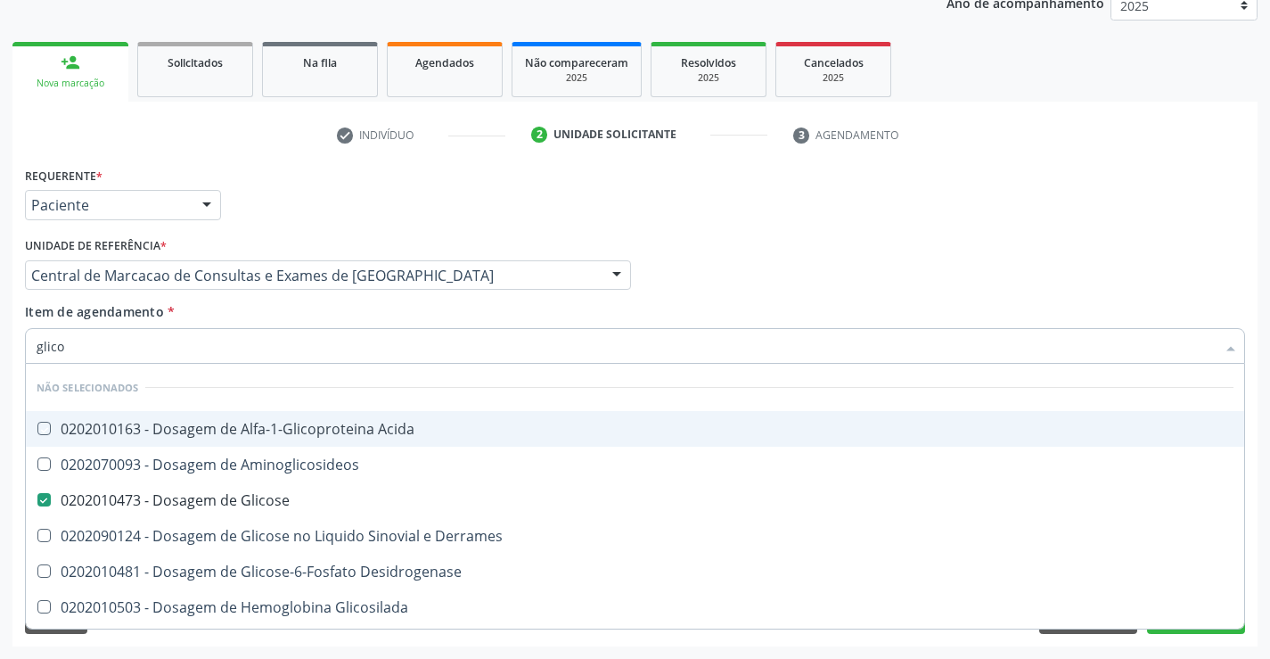
click at [258, 313] on div "Item de agendamento * glico Desfazer seleção Não selecionados 0202010163 - Dosa…" at bounding box center [635, 330] width 1220 height 56
checkbox Acida "true"
checkbox Derrames "true"
checkbox Desidrogenase "true"
checkbox Glicosilada "true"
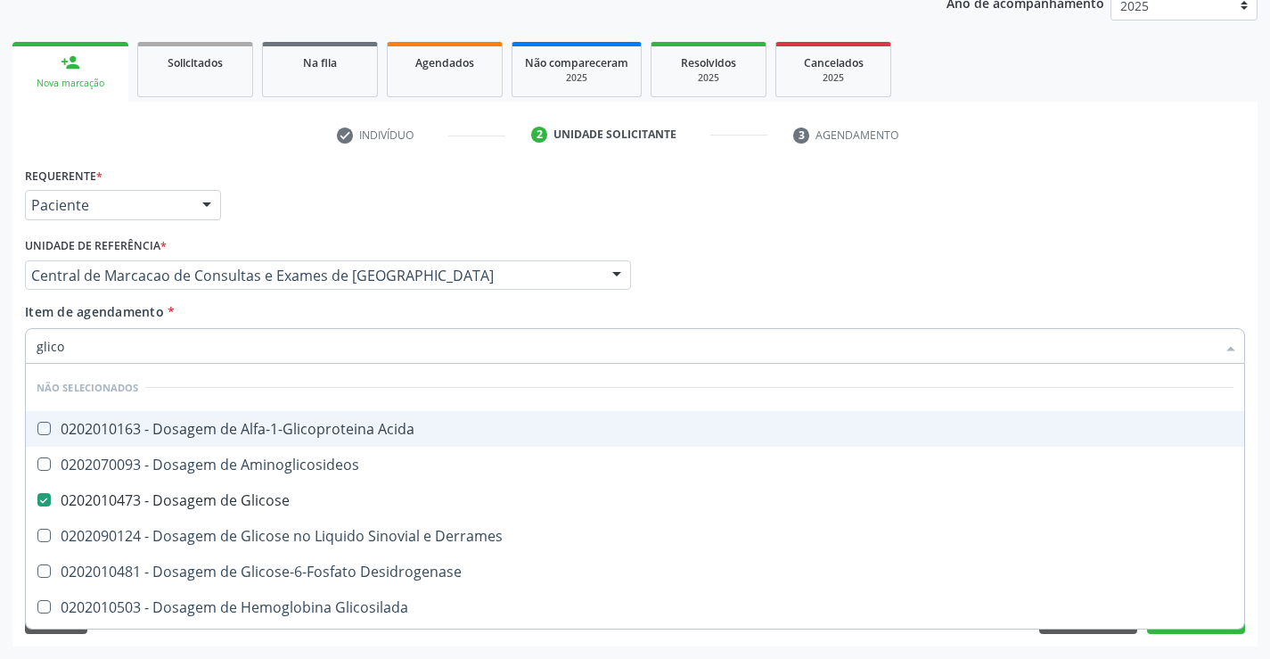
checkbox Urina "true"
checkbox Quantitativa "true"
checkbox Aminoglicosideos "true"
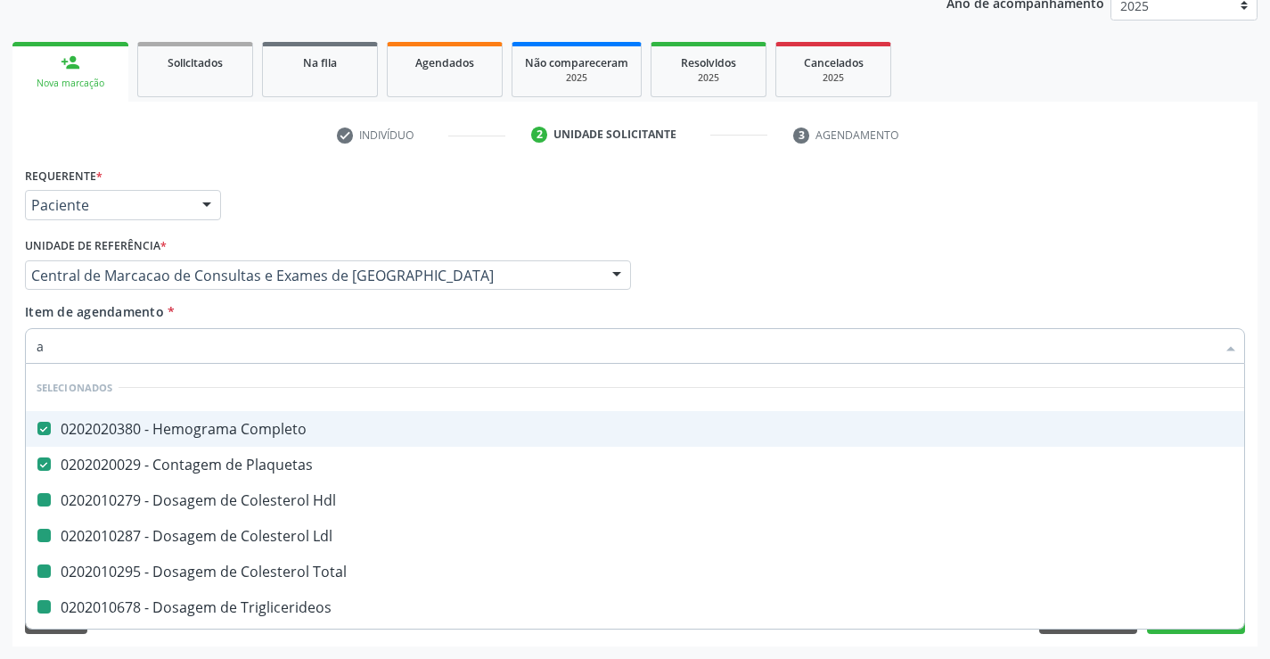
type input "ac"
checkbox Hdl "false"
checkbox Ldl "false"
checkbox Total "false"
checkbox Triglicerideos "false"
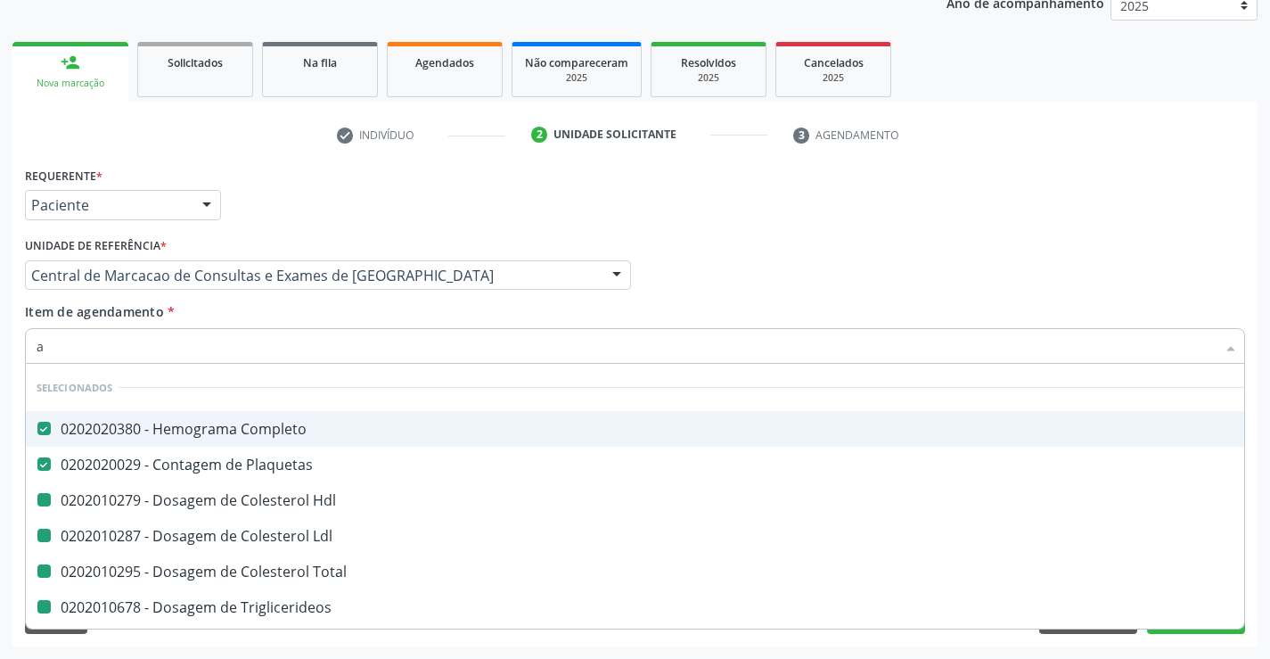
checkbox Glicose "false"
checkbox Urina "false"
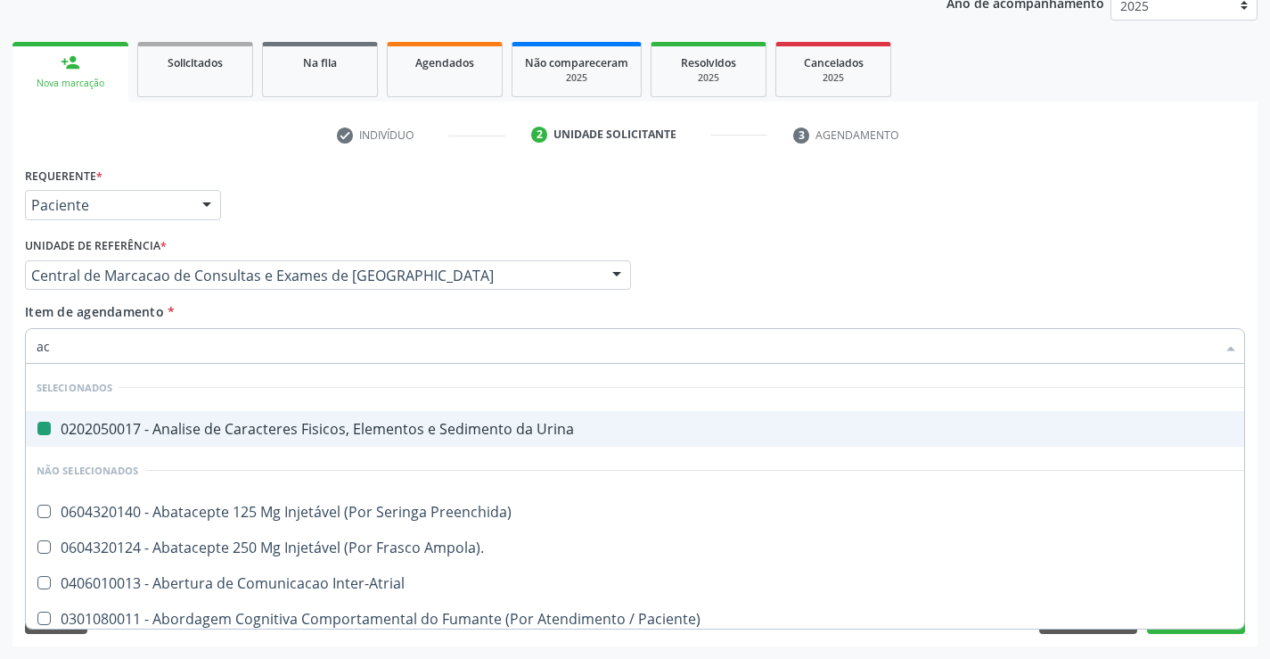
type input "aci"
checkbox Urina "false"
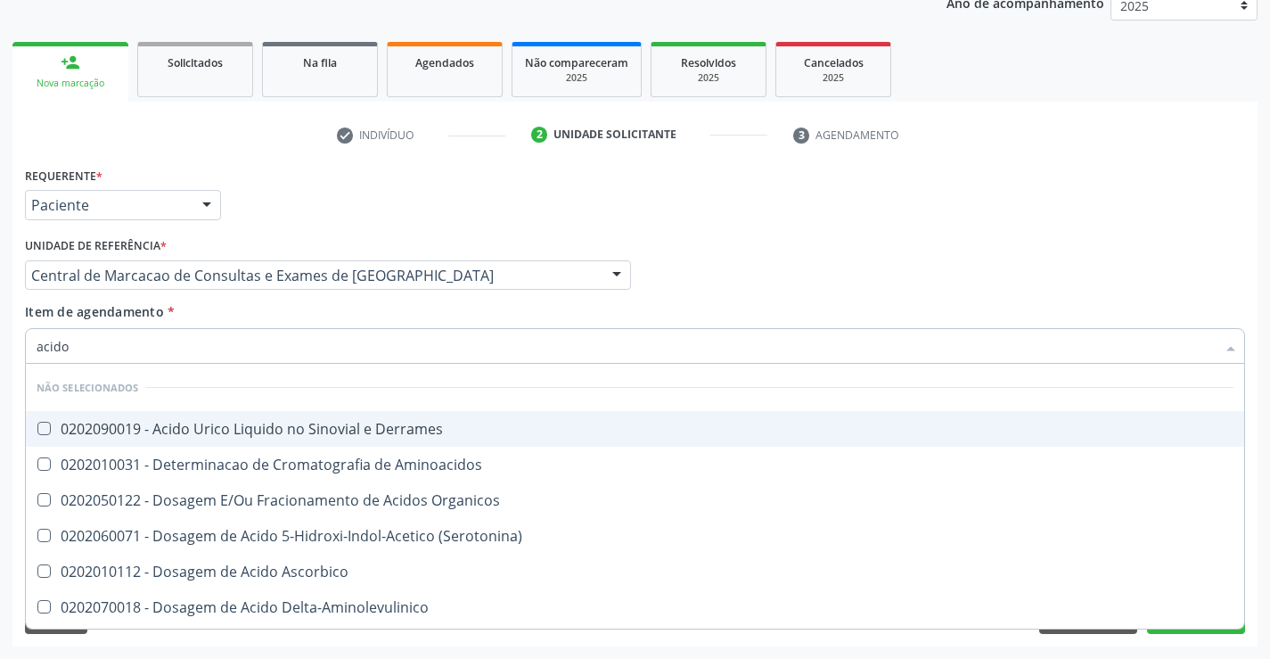
type input "acido u"
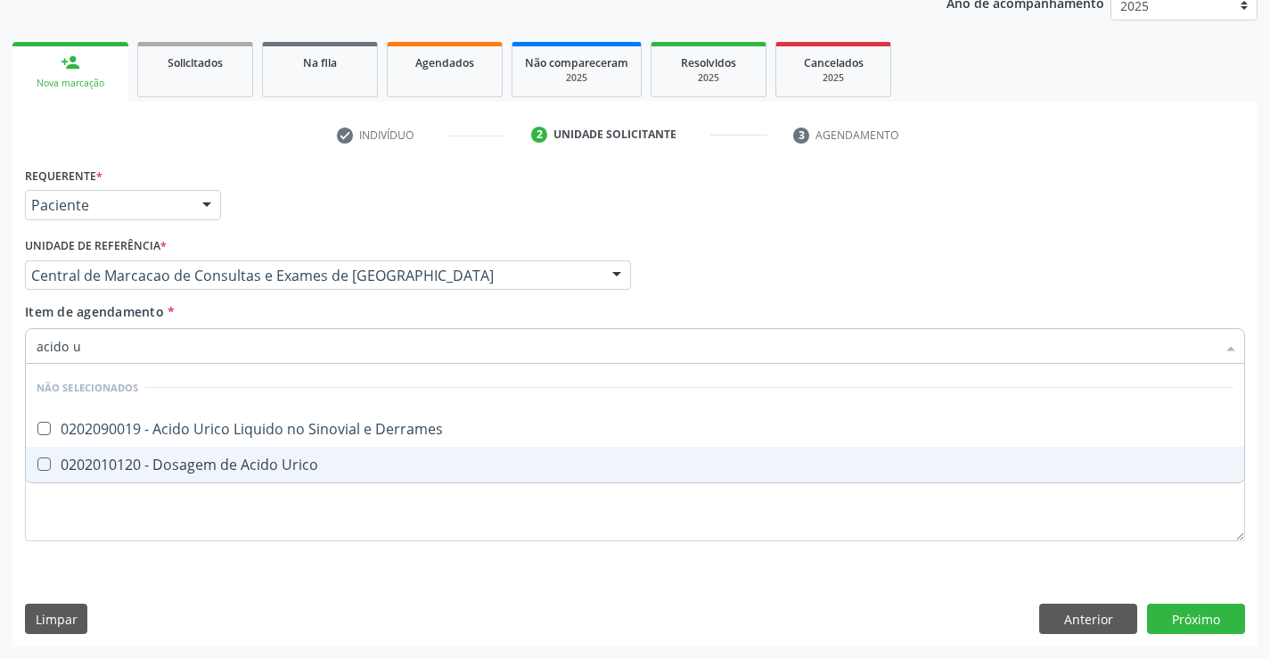
click at [262, 466] on div "0202010120 - Dosagem de Acido Urico" at bounding box center [635, 464] width 1197 height 14
checkbox Urico "true"
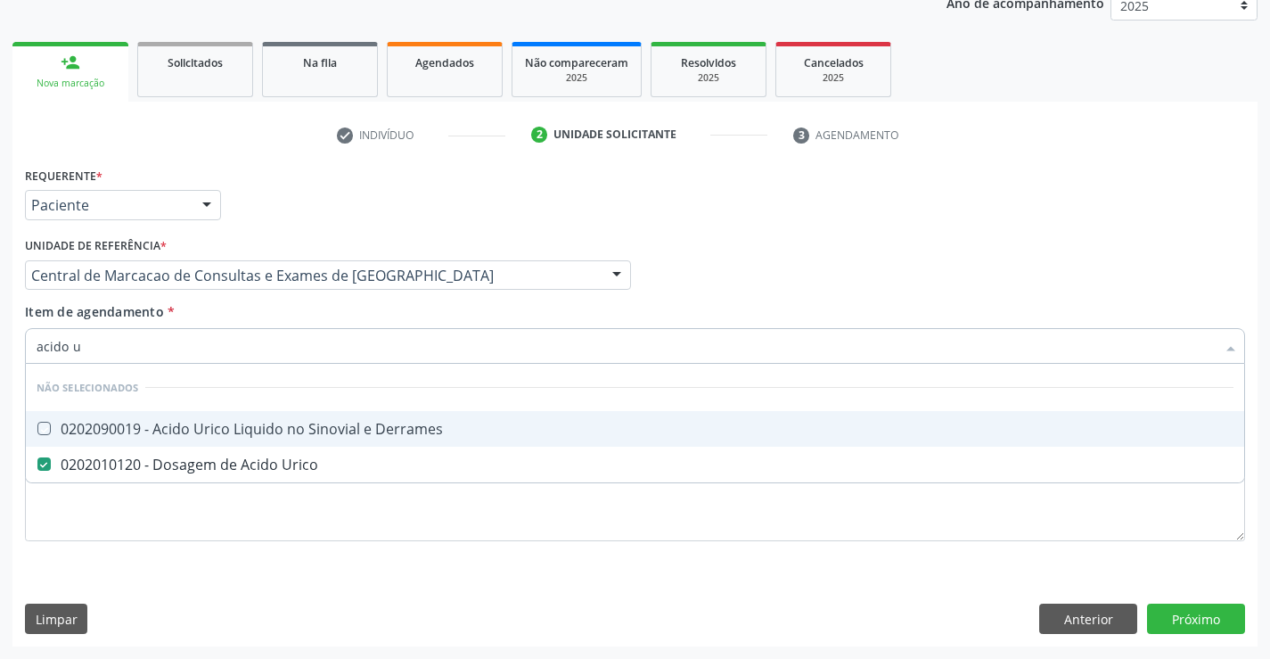
click at [243, 315] on div "Item de agendamento * acido u Desfazer seleção Não selecionados 0202090019 - Ac…" at bounding box center [635, 330] width 1220 height 56
checkbox Derrames "true"
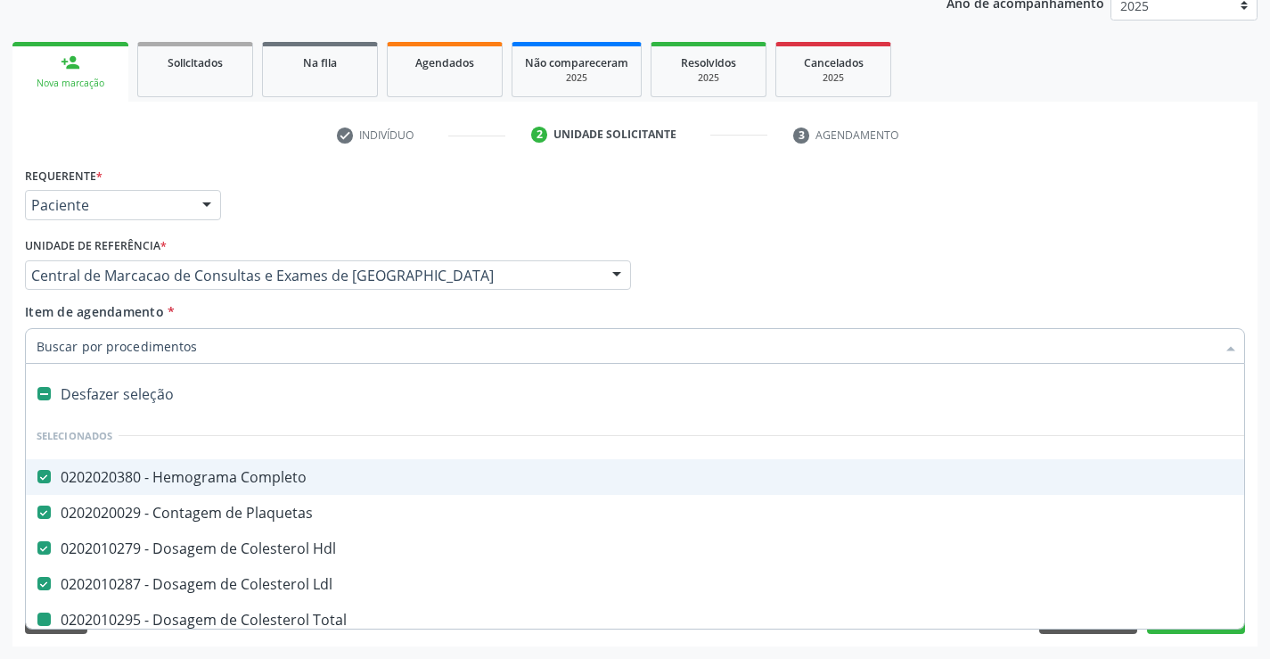
type input "u"
checkbox Total "false"
checkbox Triglicerideos "false"
checkbox Urina "false"
checkbox Glicose "false"
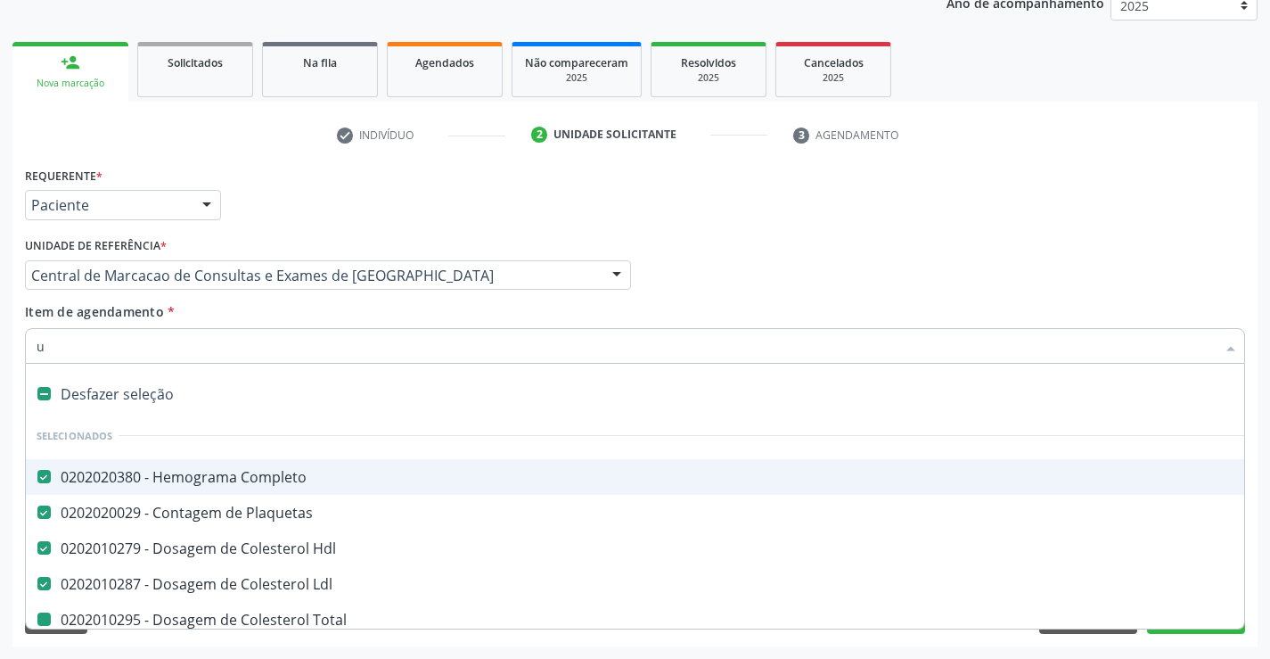
checkbox Urico "false"
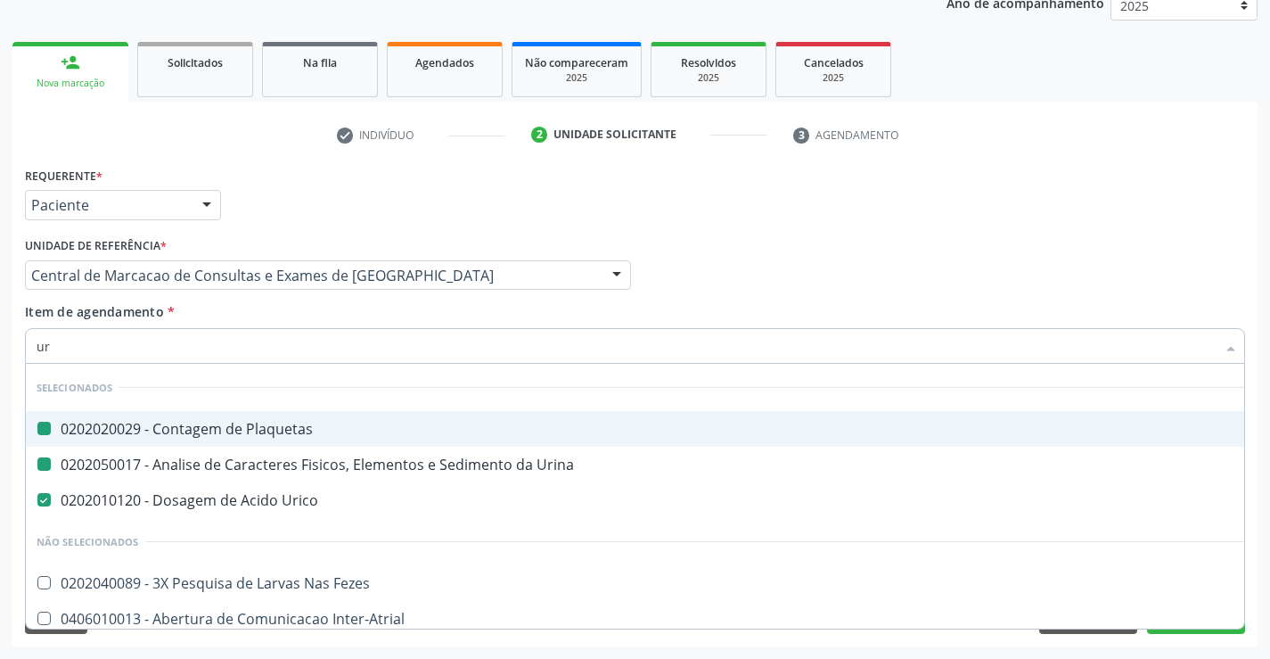
type input "ure"
checkbox Plaquetas "false"
checkbox Urina "false"
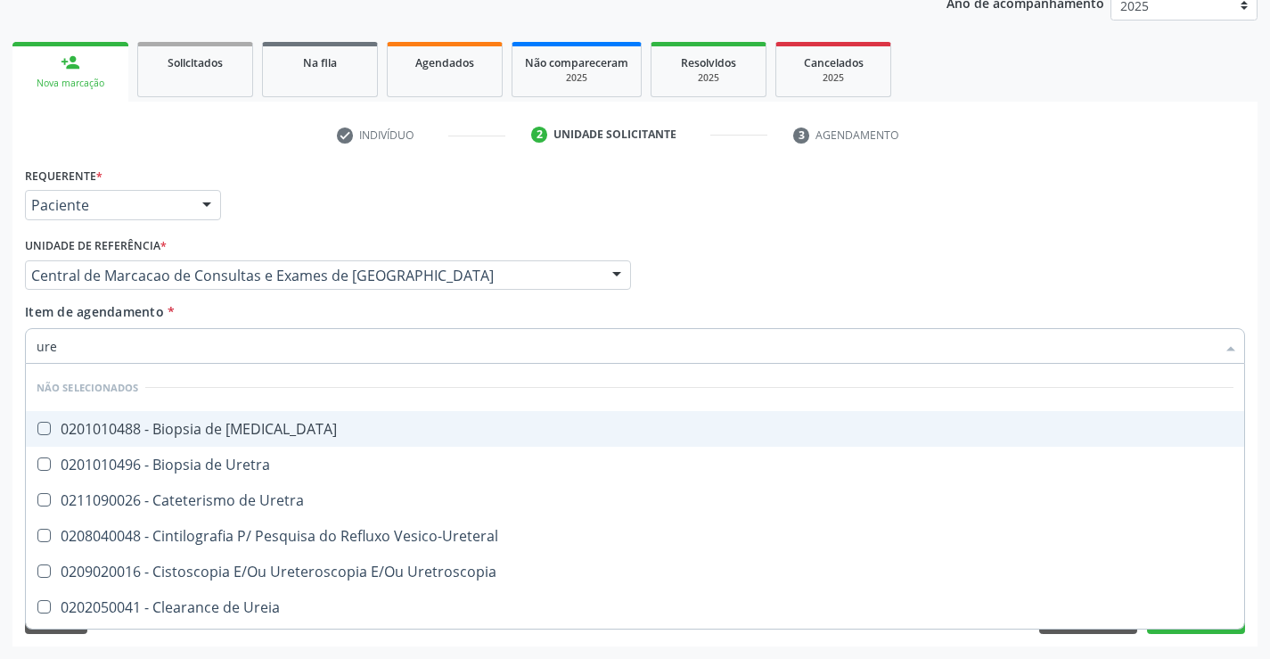
type input "urei"
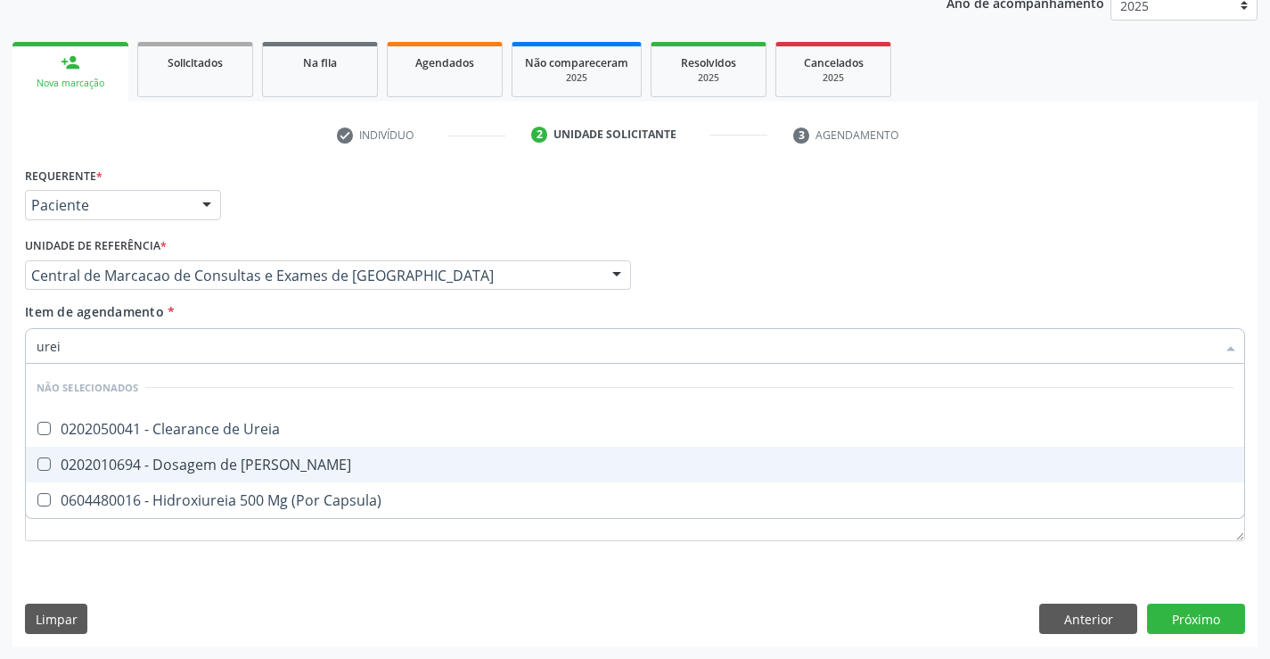
click at [258, 457] on div "0202010694 - Dosagem de [PERSON_NAME]" at bounding box center [635, 464] width 1197 height 14
checkbox Ureia "true"
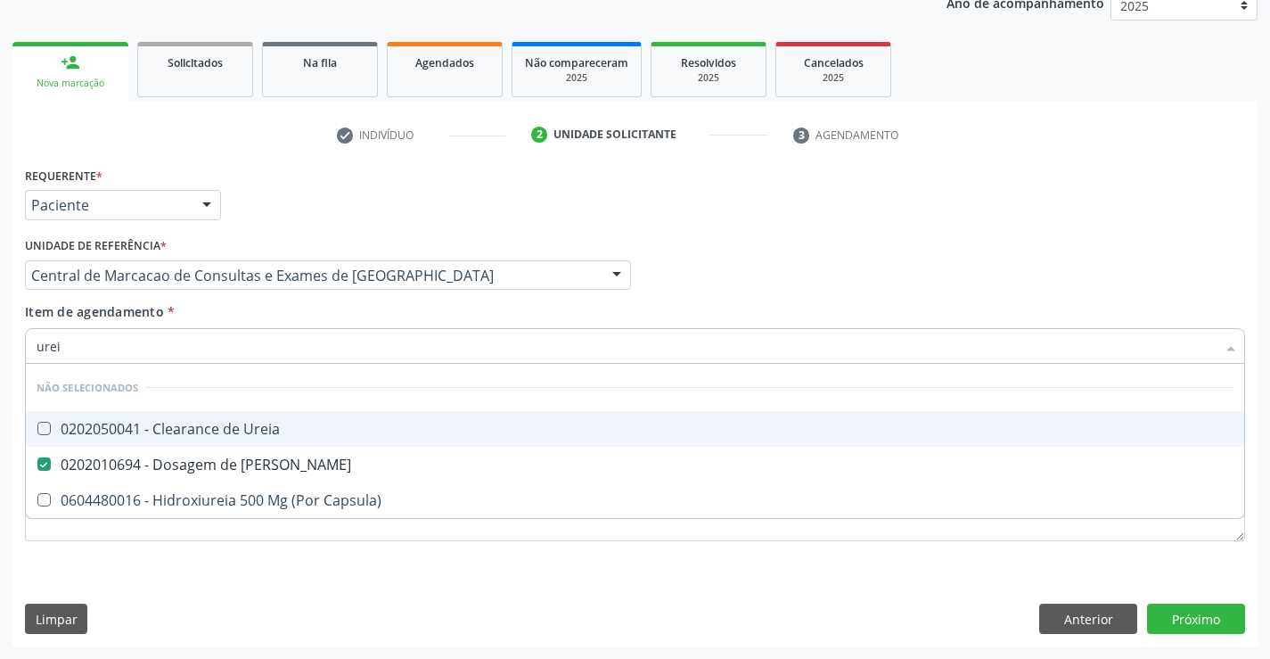
type input "urei"
click at [252, 307] on div "Item de agendamento * urei Desfazer seleção Não selecionados 0202050041 - Clear…" at bounding box center [635, 330] width 1220 height 56
checkbox Ureia "true"
checkbox Capsula\) "true"
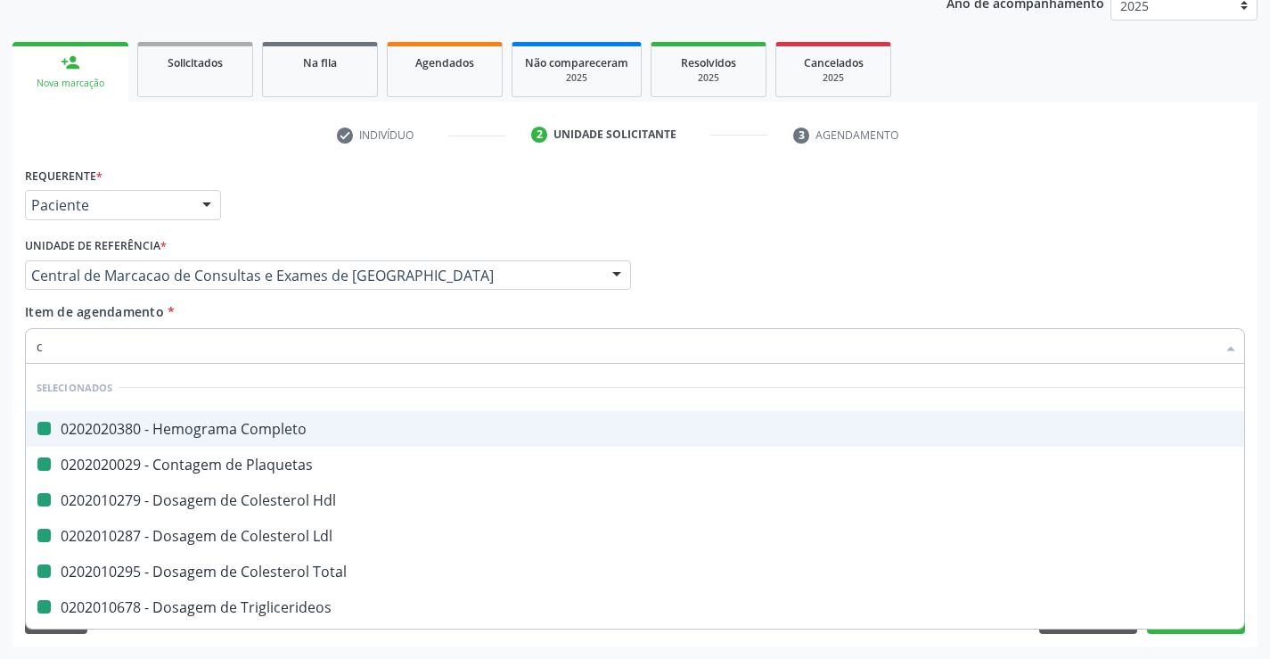
type input "cr"
checkbox Completo "false"
checkbox Plaquetas "false"
checkbox Hdl "false"
checkbox Ldl "false"
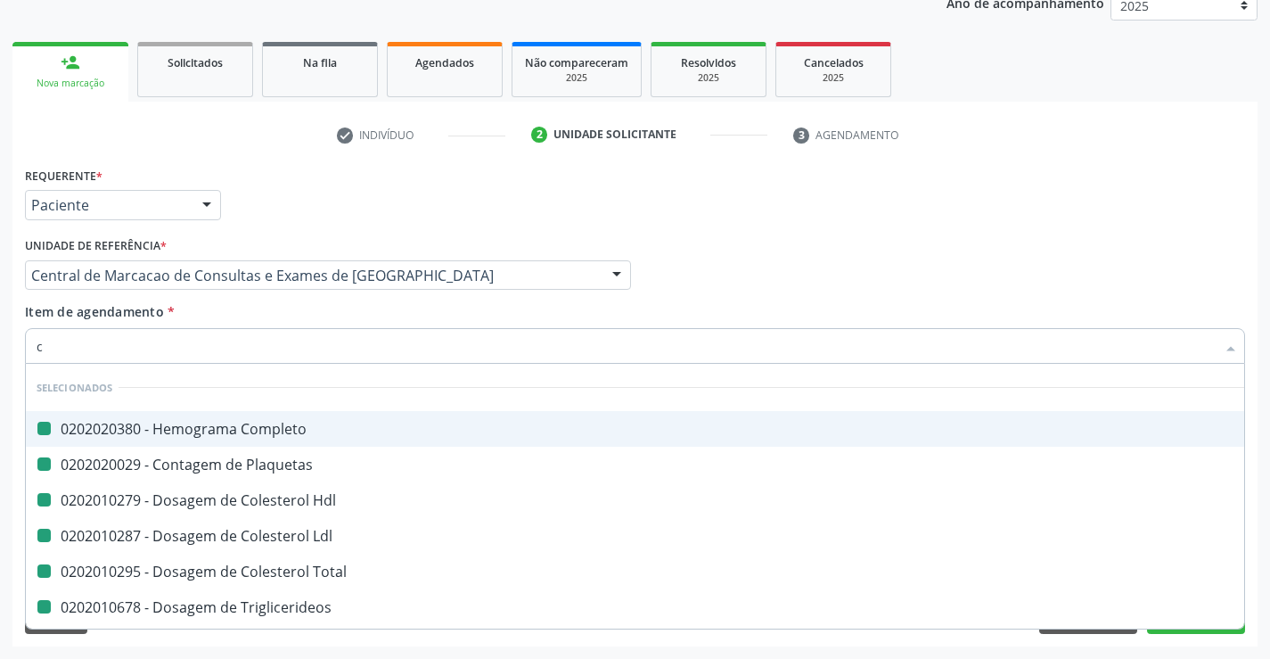
checkbox Total "false"
checkbox Triglicerideos "false"
checkbox Urina "false"
checkbox Glicose "false"
checkbox Urico "false"
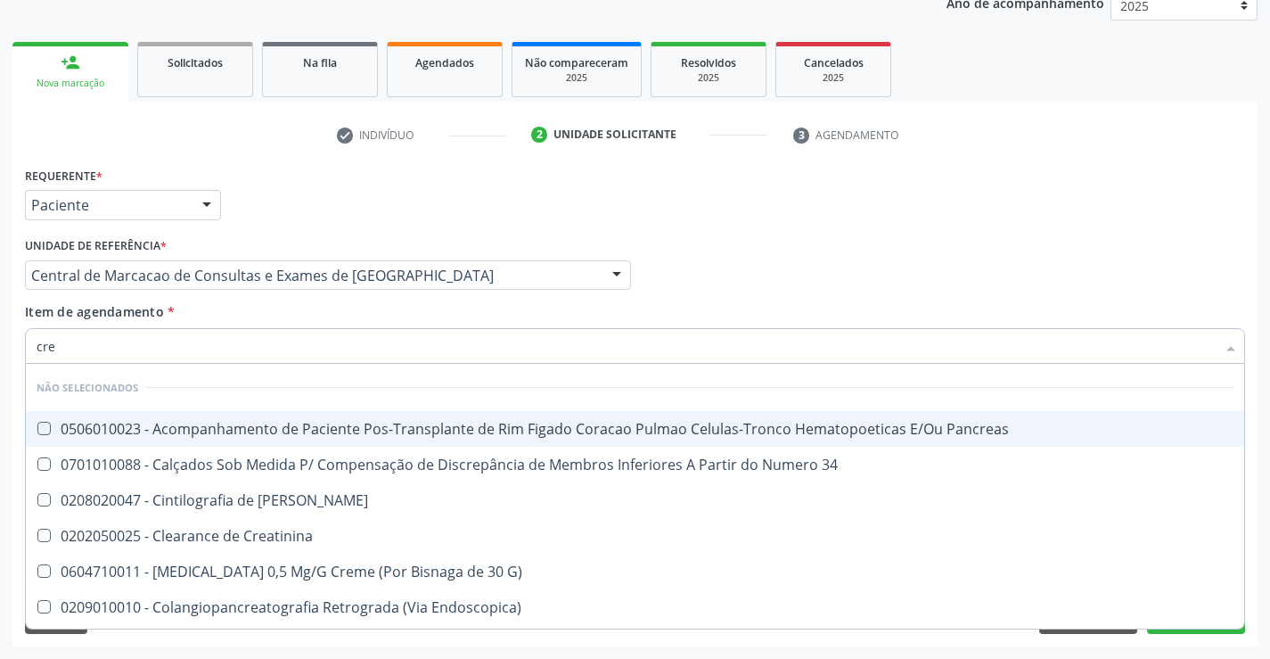
type input "crea"
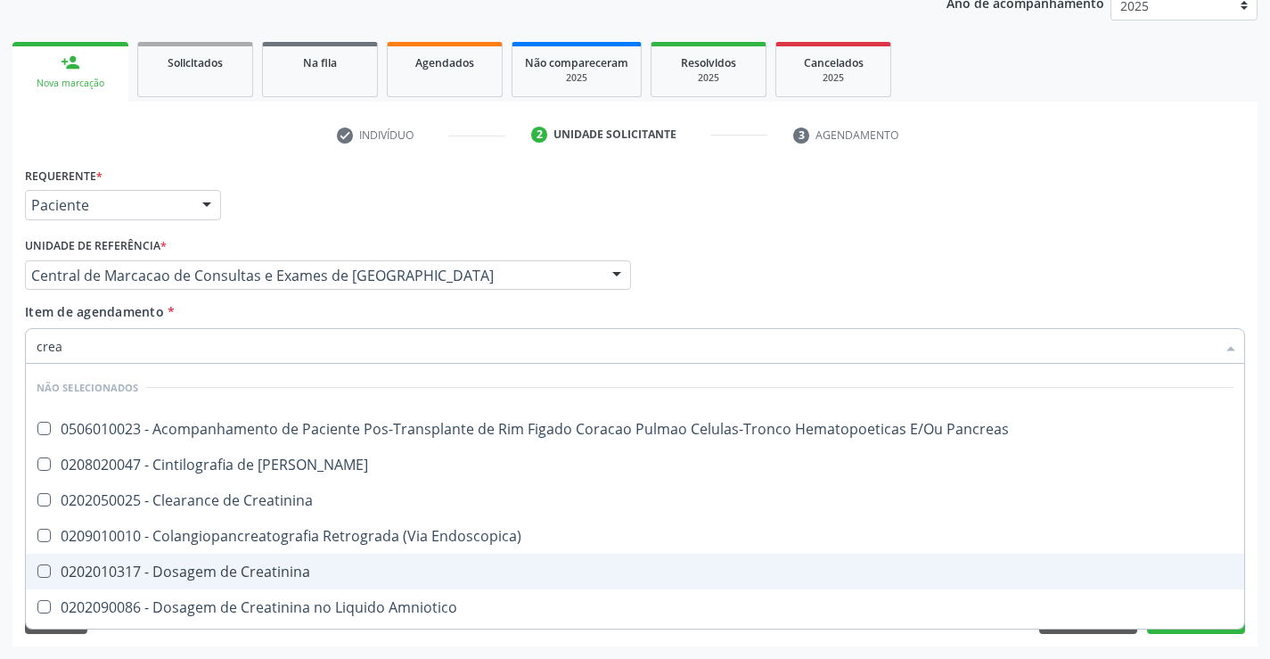
click at [254, 575] on div "0202010317 - Dosagem de Creatinina" at bounding box center [635, 571] width 1197 height 14
checkbox Creatinina "true"
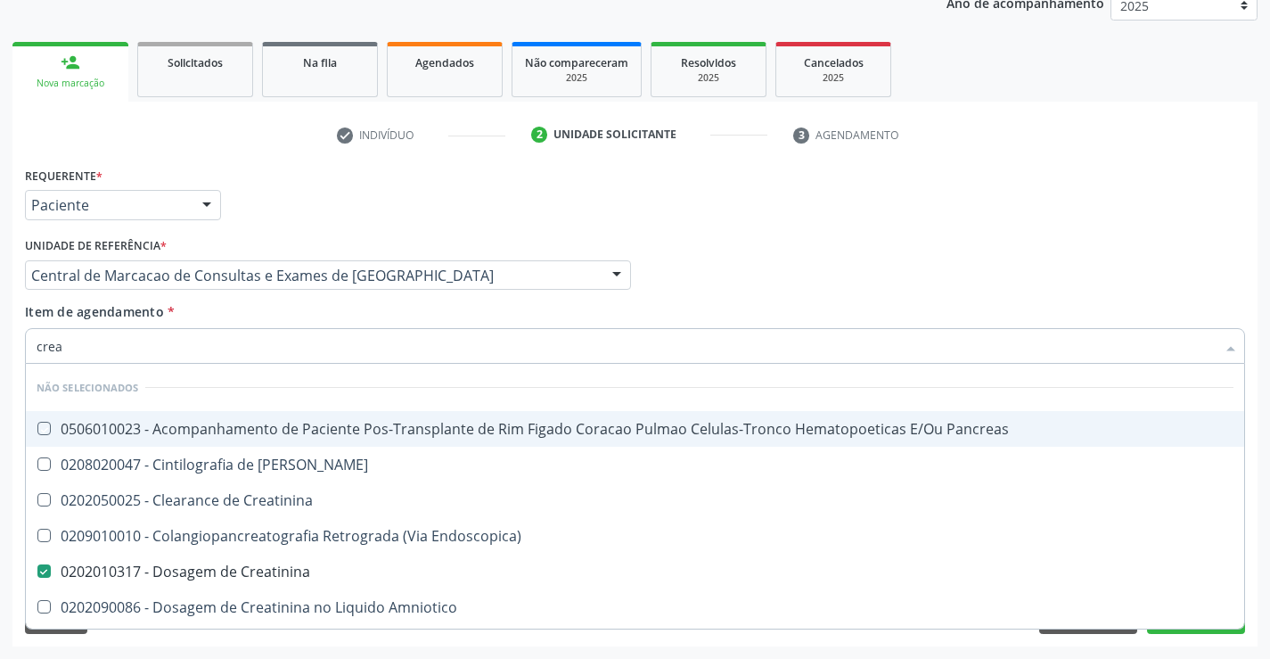
click at [272, 316] on div "Item de agendamento * crea Desfazer seleção Não selecionados 0506010023 - Acomp…" at bounding box center [635, 330] width 1220 height 56
checkbox Pancreas "true"
checkbox Creatinina "true"
checkbox Endoscopica\) "true"
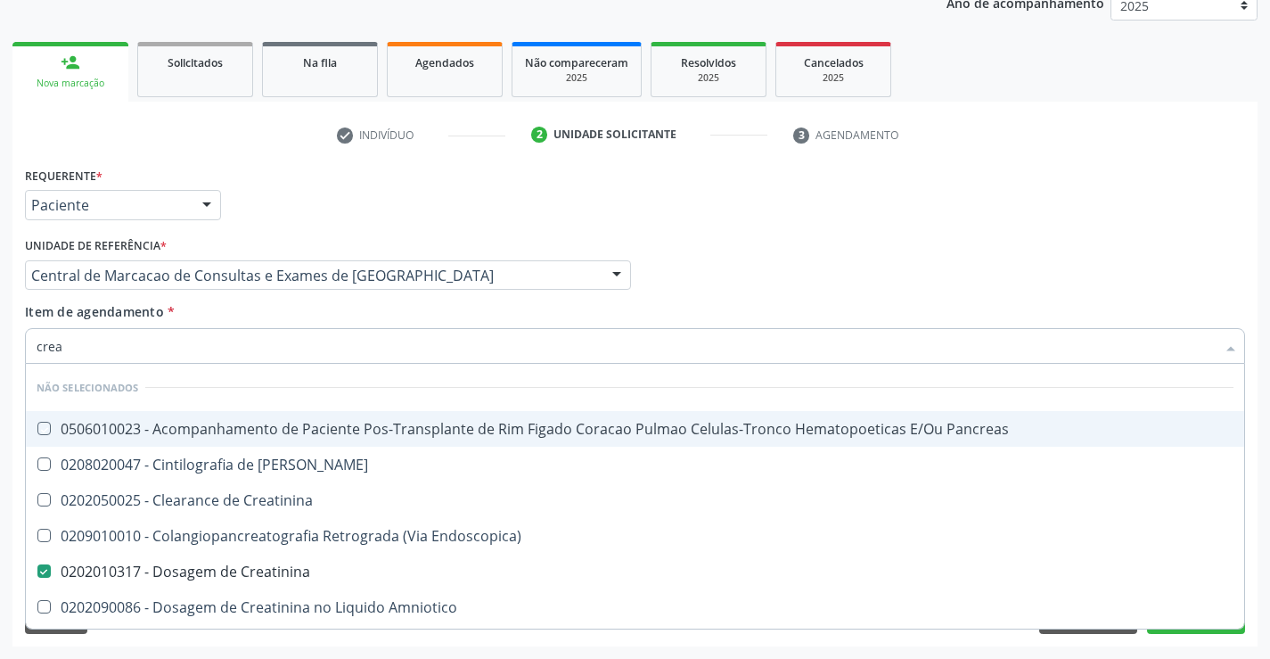
checkbox Amniotico "true"
checkbox \(Cpk\) "true"
checkbox Mb "true"
checkbox Oncologia "true"
checkbox Rim "true"
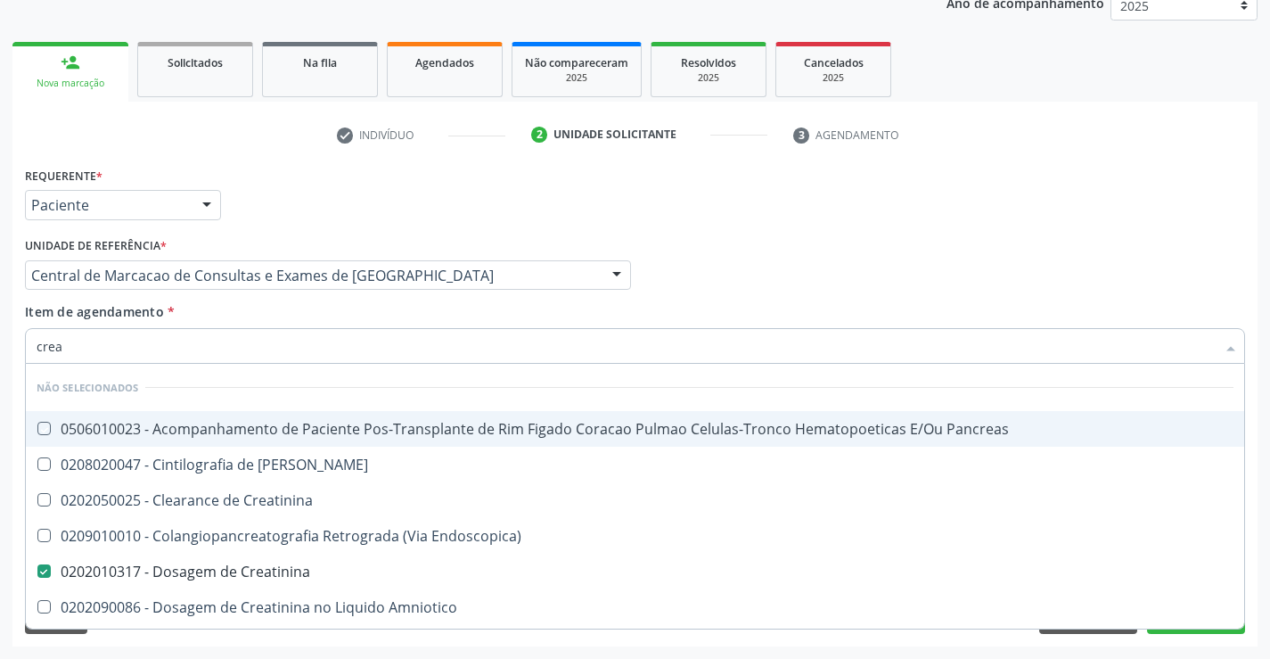
checkbox Rim "true"
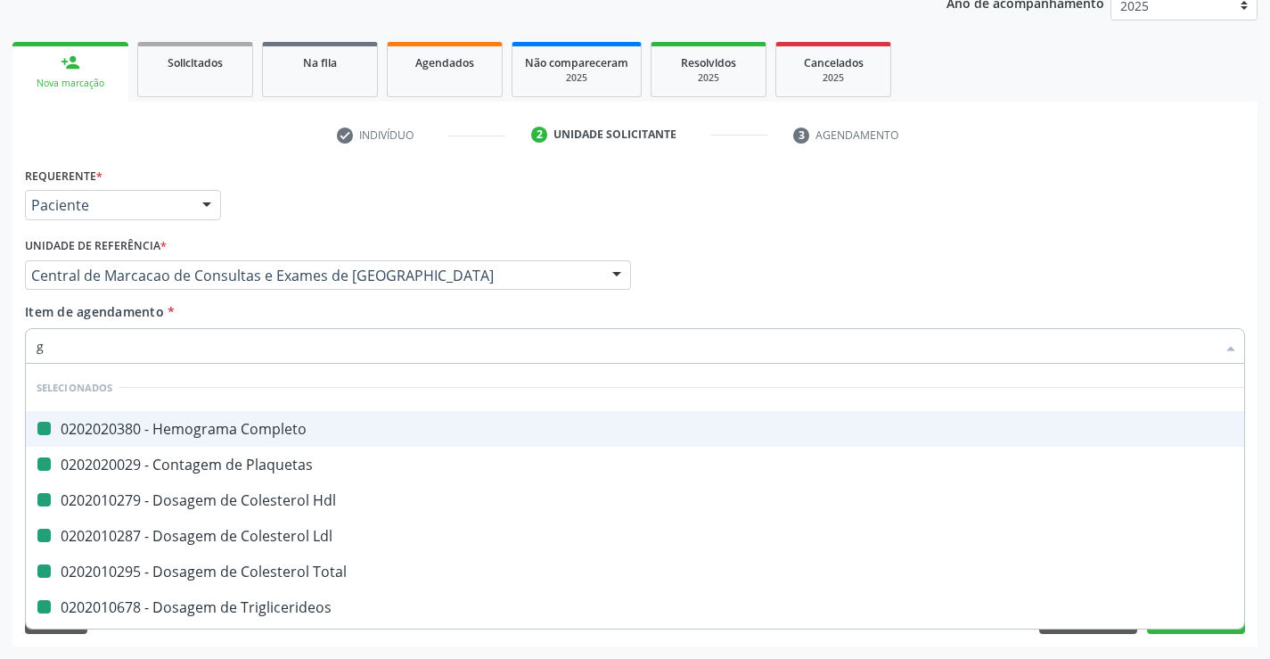
type input "ga"
checkbox Completo "false"
checkbox Plaquetas "false"
checkbox Hdl "false"
checkbox Ldl "false"
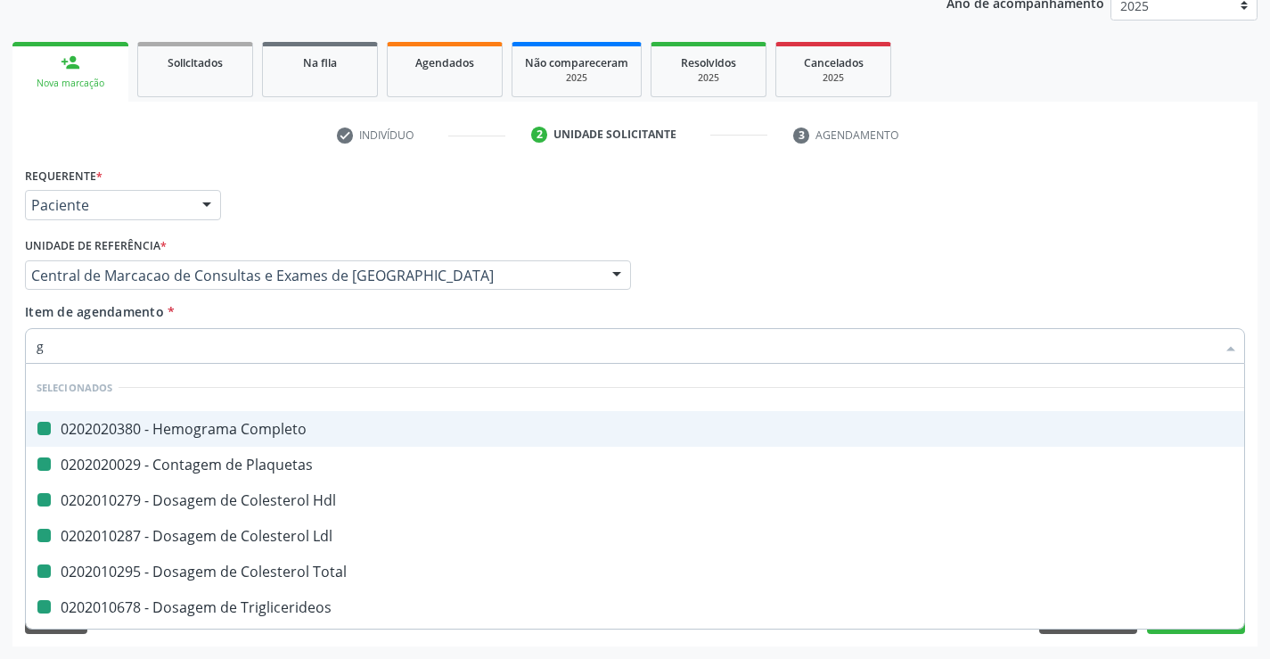
checkbox Total "false"
checkbox Triglicerideos "false"
checkbox Glicose "false"
checkbox Urico "false"
checkbox Ureia "false"
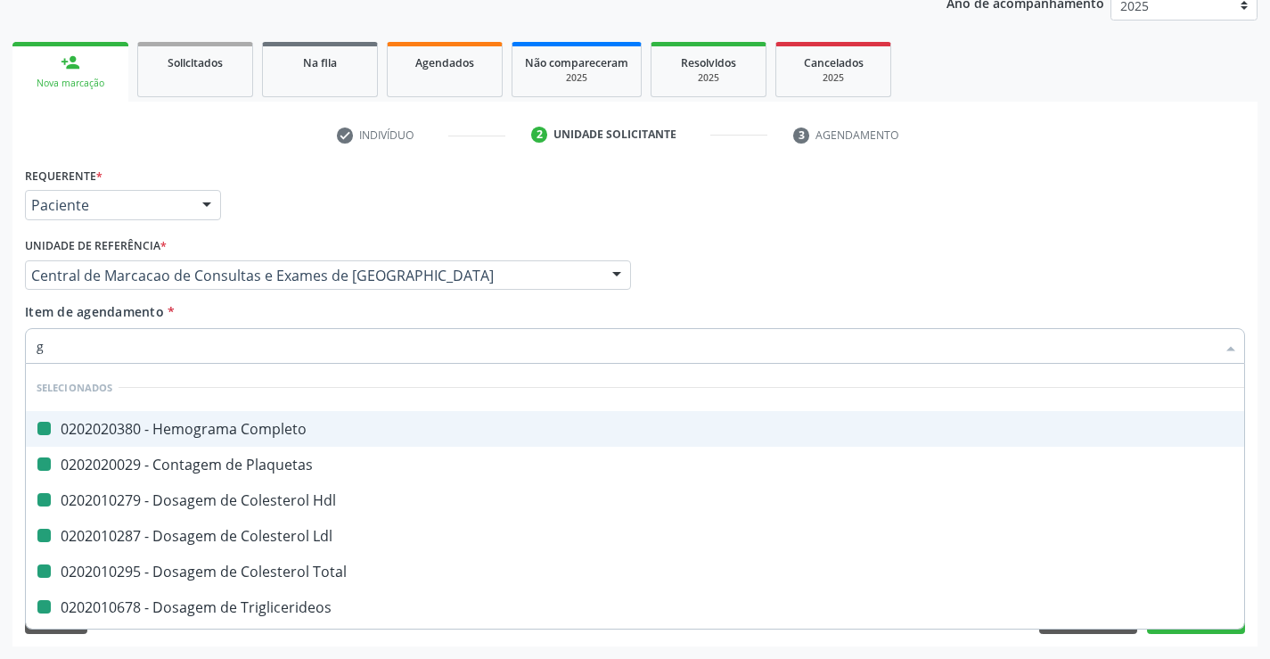
checkbox Creatinina "false"
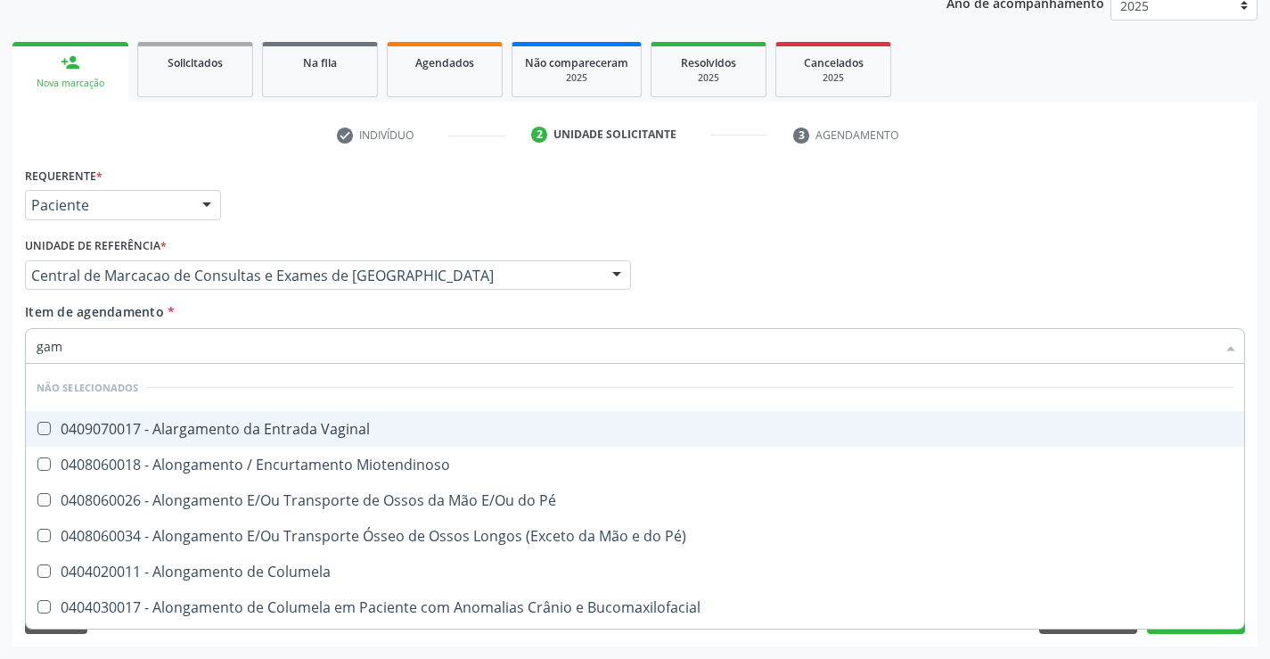
type input "gama"
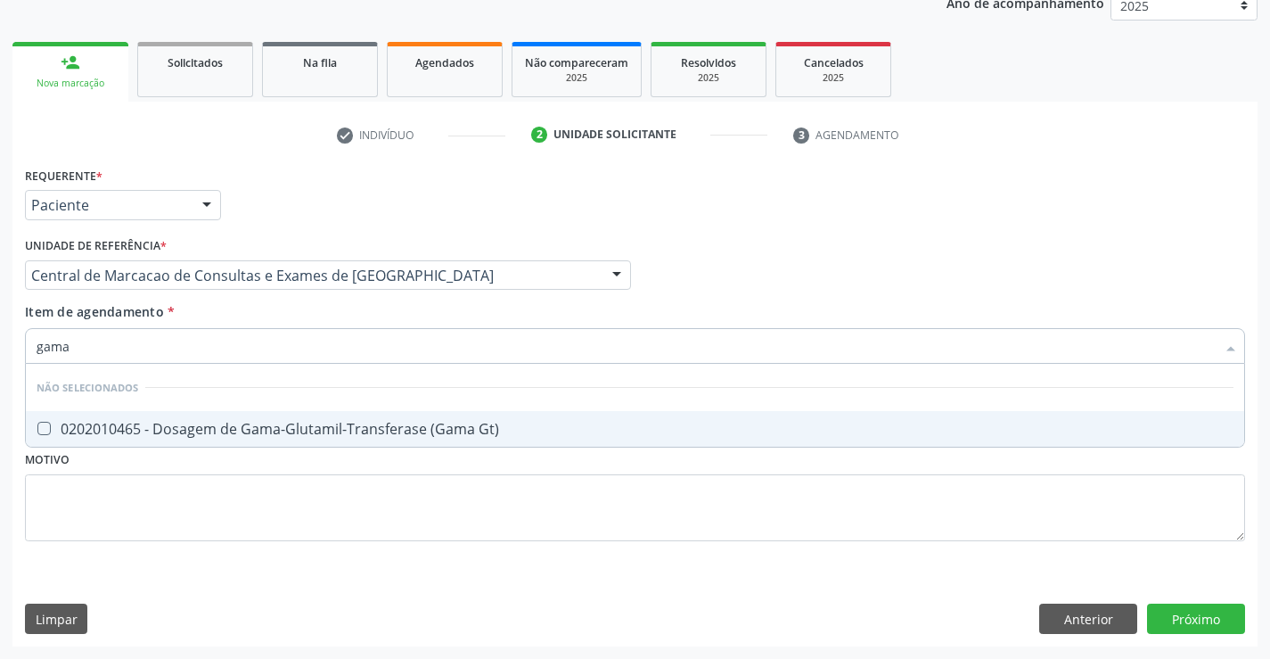
click at [277, 431] on div "0202010465 - Dosagem de Gama-Glutamil-Transferase (Gama Gt)" at bounding box center [635, 429] width 1197 height 14
checkbox Gt\) "true"
click at [265, 312] on div "Item de agendamento * gama Desfazer seleção Não selecionados 0202010465 - Dosag…" at bounding box center [635, 330] width 1220 height 56
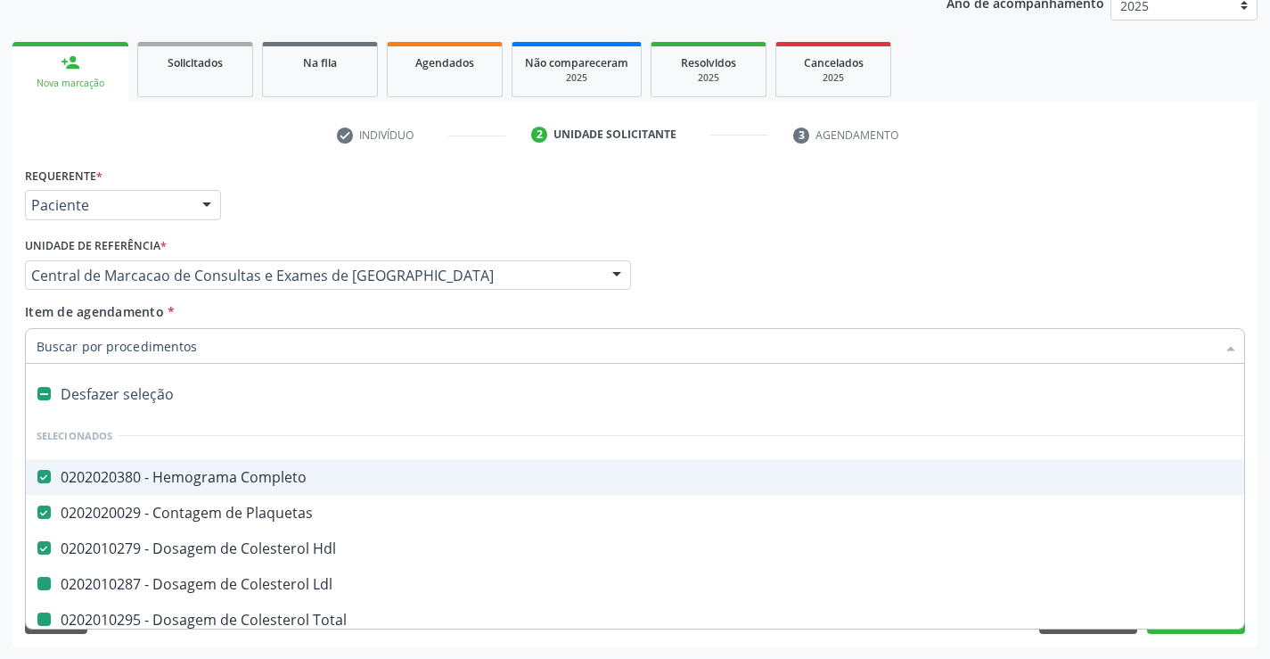
type input "f"
checkbox Ldl "false"
checkbox Total "false"
checkbox Triglicerideos "false"
checkbox Urina "false"
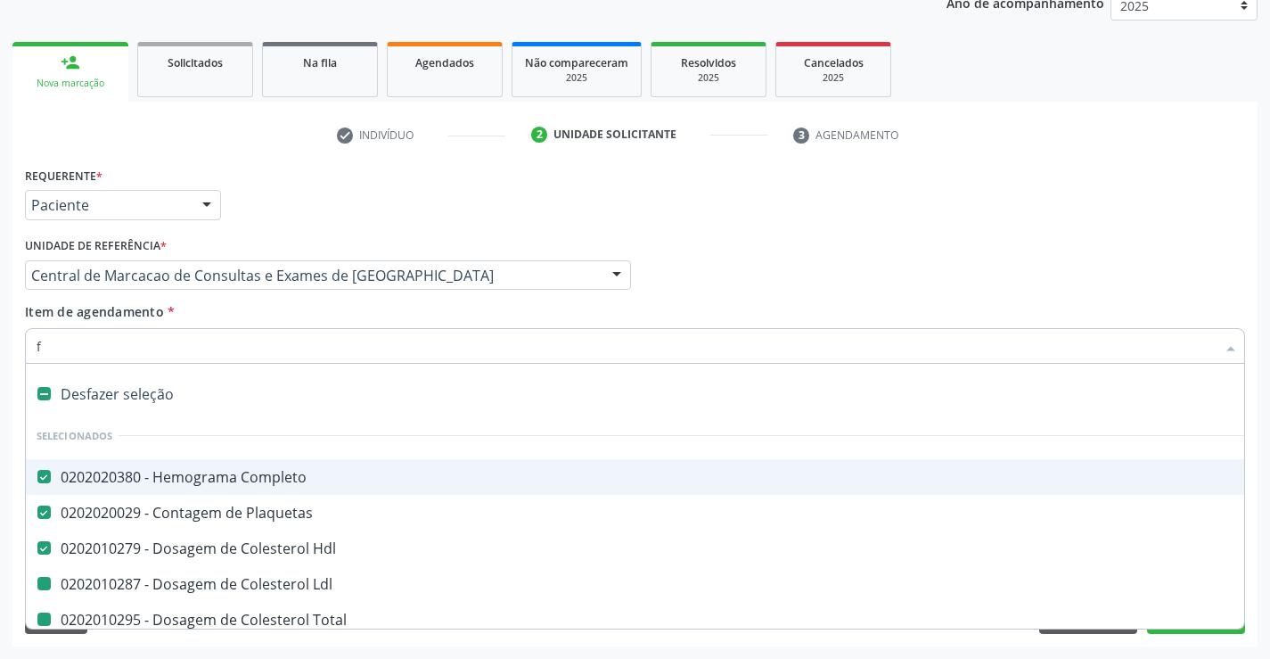
checkbox Glicose "false"
checkbox Urico "false"
checkbox Ureia "false"
checkbox Creatinina "false"
checkbox Gt\) "false"
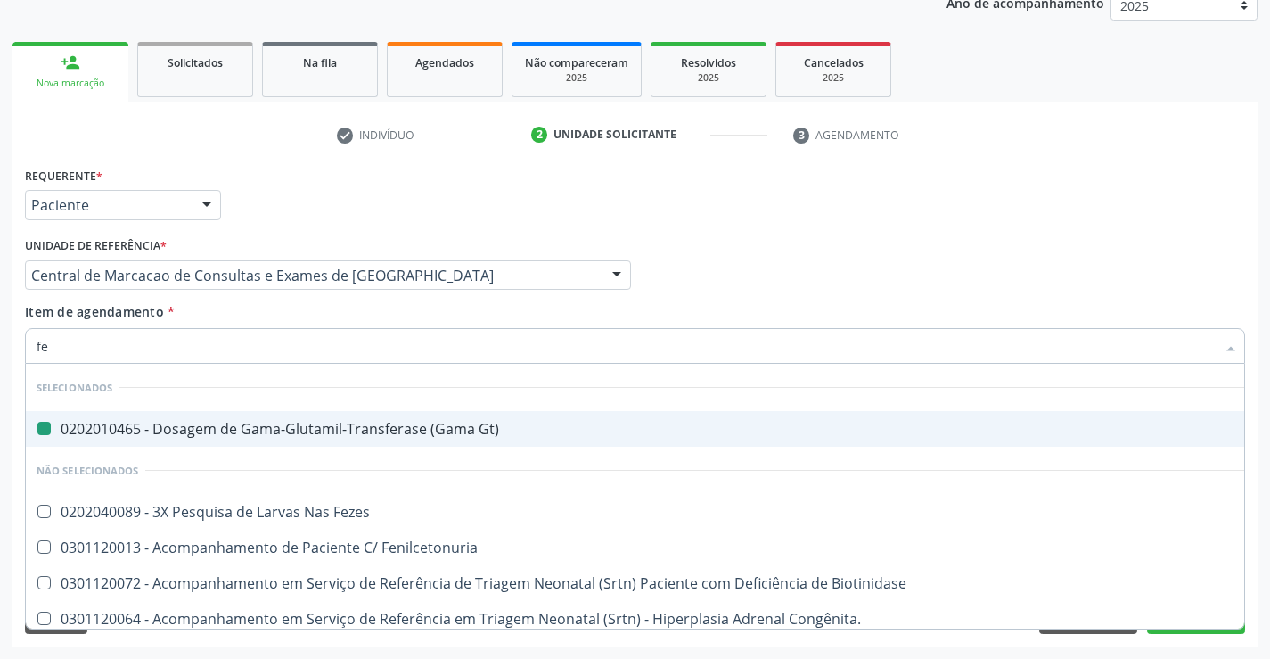
type input "fez"
checkbox Gt\) "false"
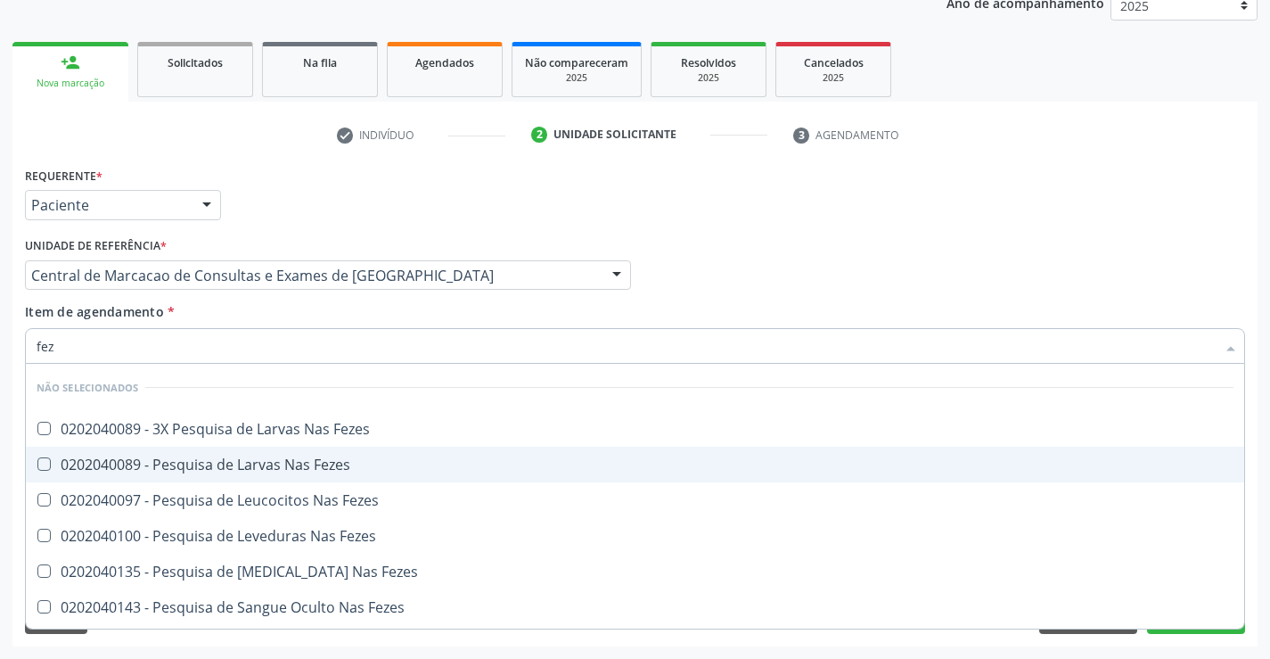
click at [201, 457] on div "0202040089 - Pesquisa de Larvas Nas Fezes" at bounding box center [635, 464] width 1197 height 14
checkbox Fezes "true"
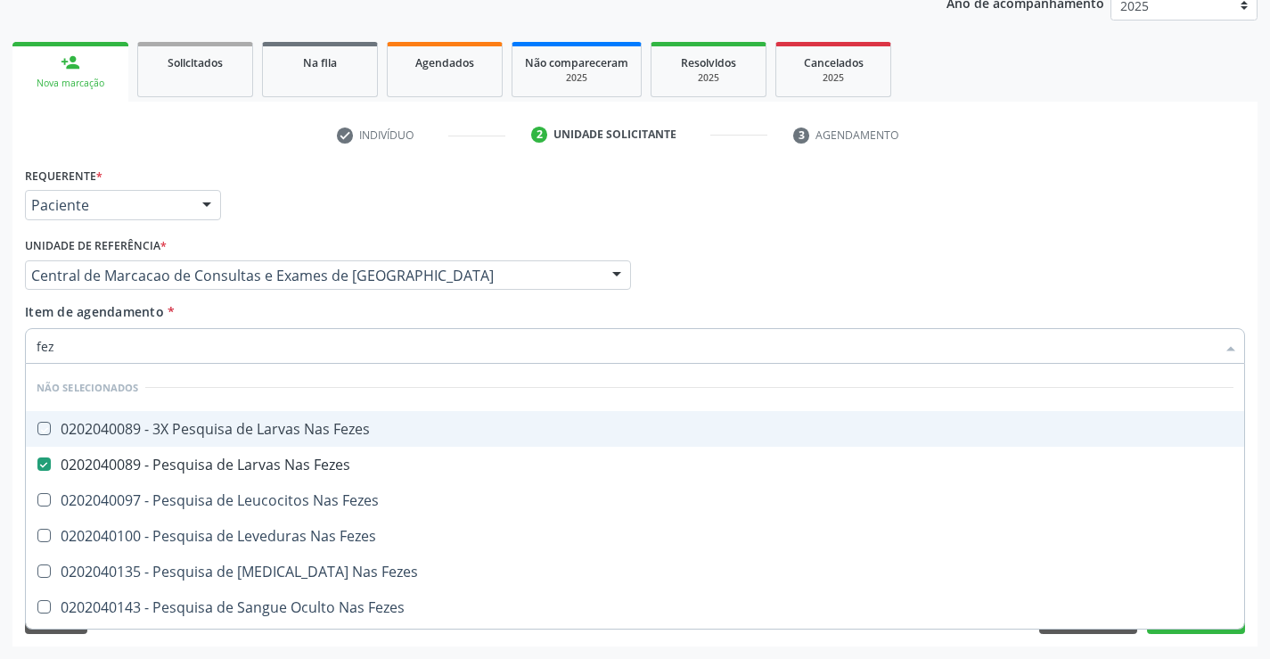
click at [209, 319] on div "Item de agendamento * fez Desfazer seleção Não selecionados 0202040089 - 3X Pes…" at bounding box center [635, 330] width 1220 height 56
checkbox Fezes "true"
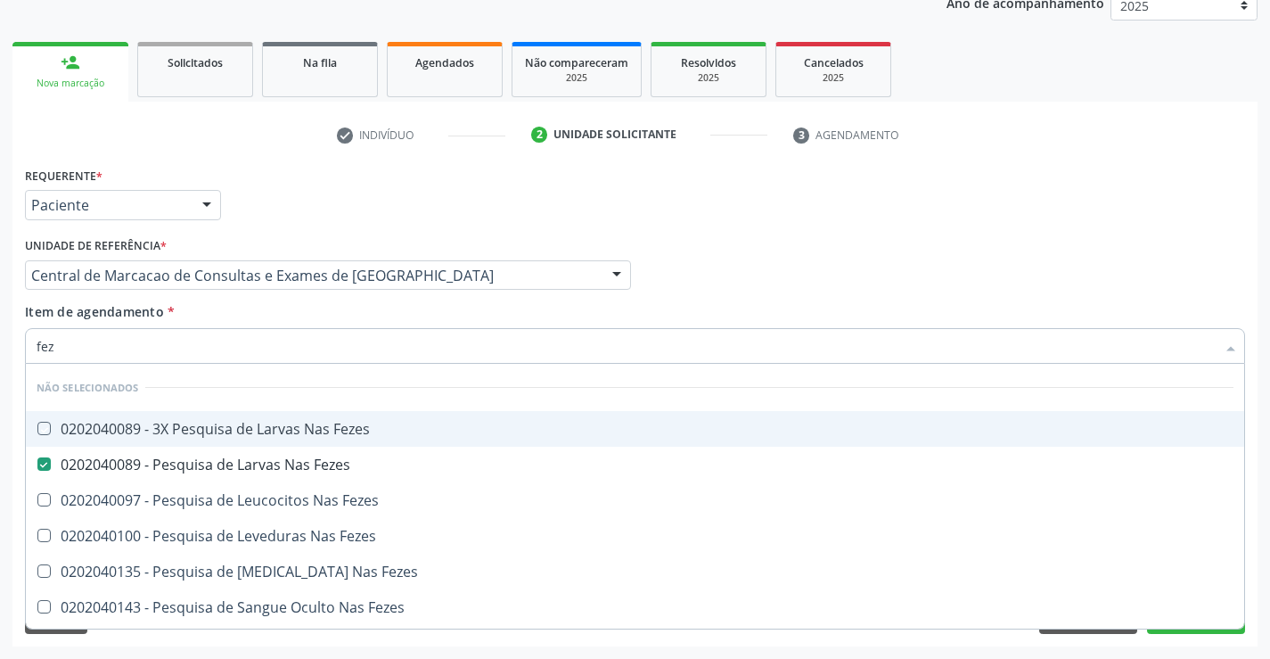
checkbox Fezes "true"
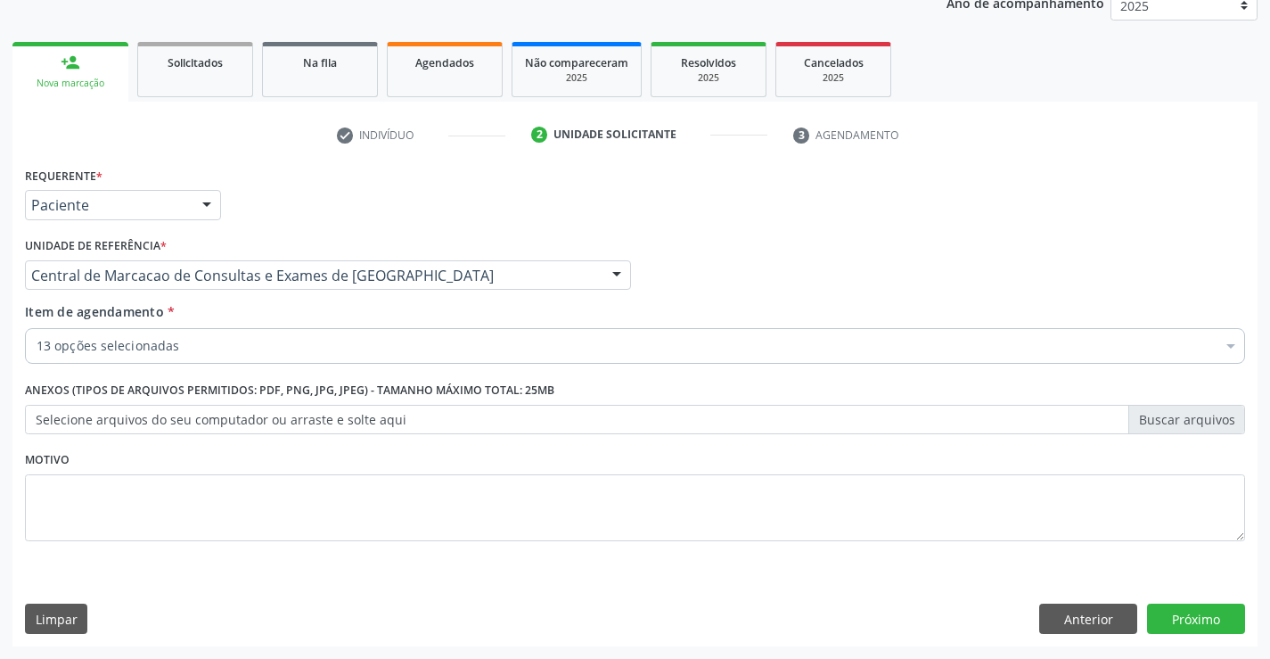
click at [225, 357] on div "13 opções selecionadas" at bounding box center [635, 346] width 1220 height 36
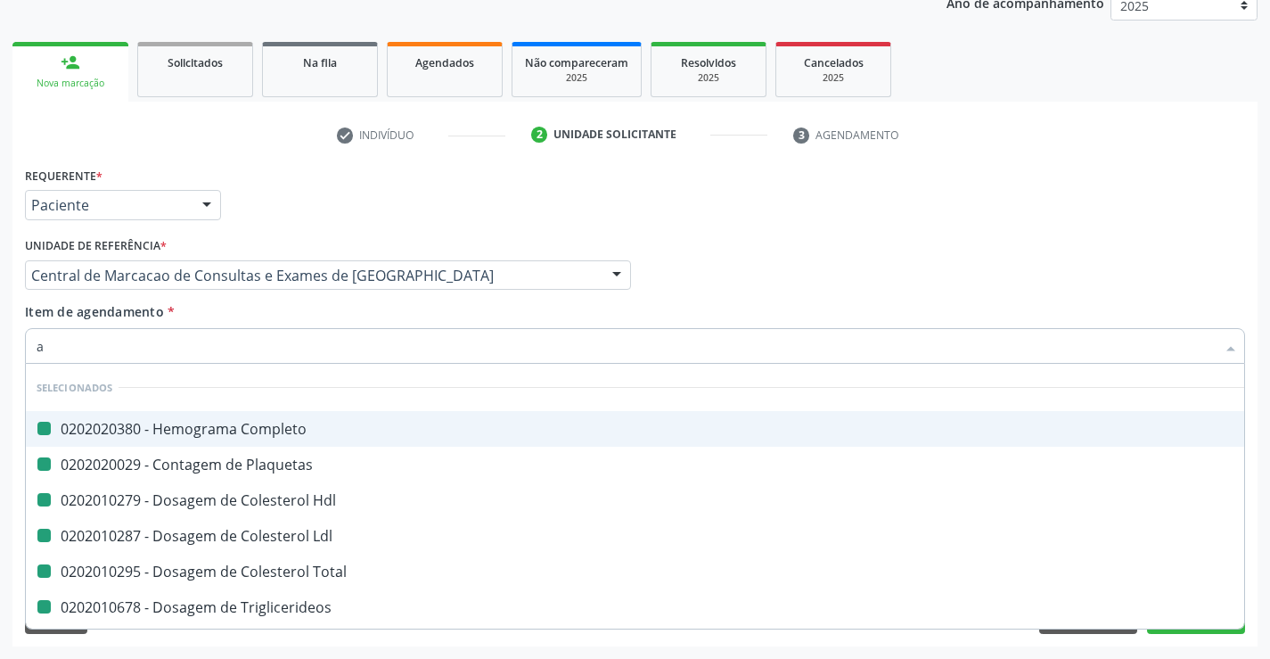
type input "ab"
checkbox Completo "false"
checkbox Ldl "false"
checkbox Total "false"
checkbox Triglicerideos "false"
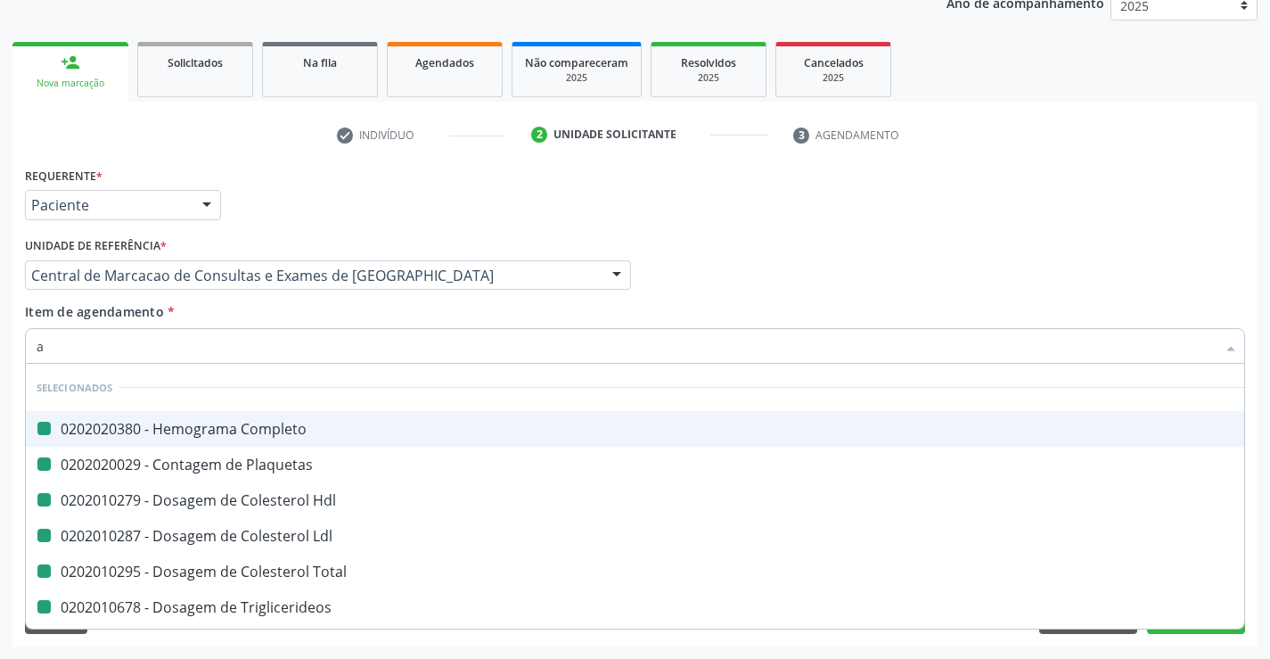
checkbox Urina "false"
checkbox Glicose "false"
checkbox Urico "false"
checkbox Hdl "false"
checkbox Plaquetas "false"
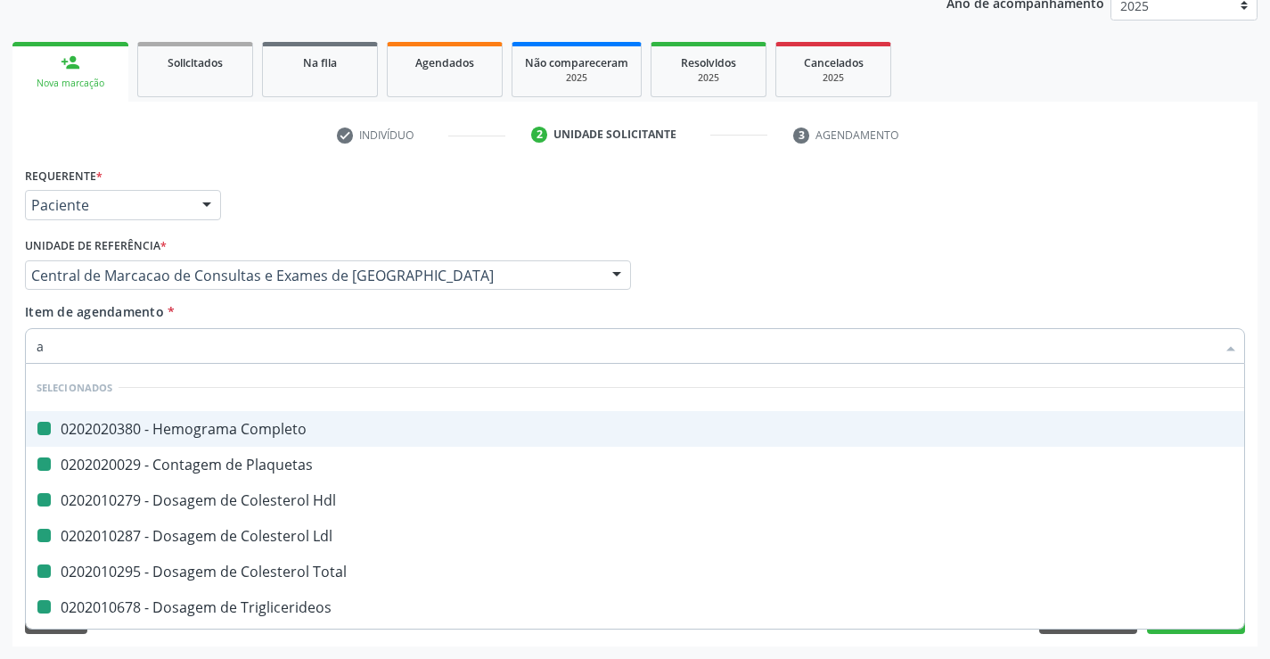
checkbox Ureia "false"
checkbox Creatinina "false"
checkbox Gt\) "false"
checkbox Fezes "false"
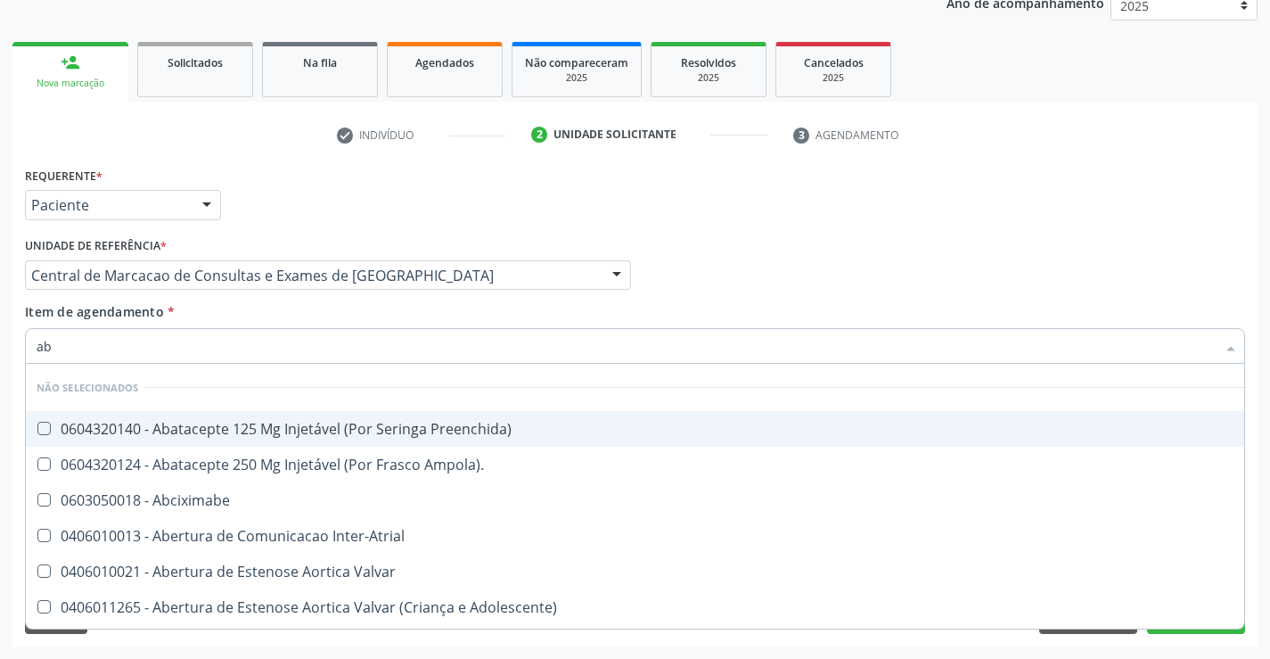
type input "abo"
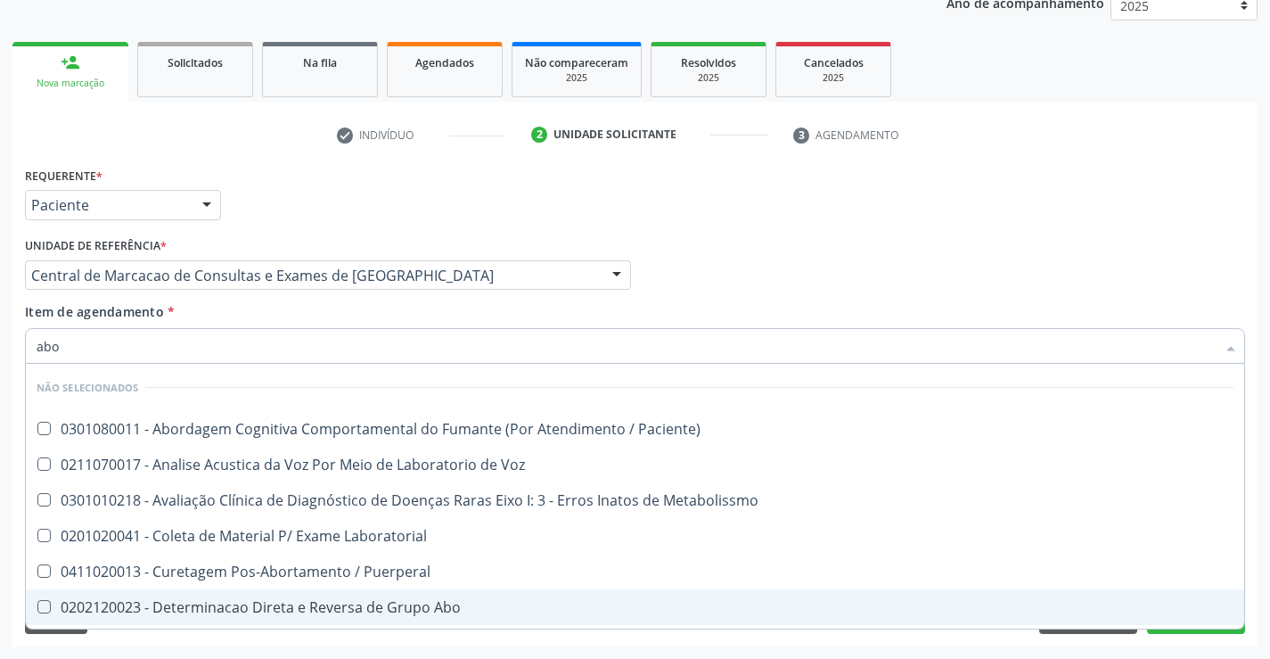
click at [258, 593] on span "0202120023 - Determinacao Direta e Reversa de Grupo Abo" at bounding box center [635, 607] width 1218 height 36
checkbox Abo "true"
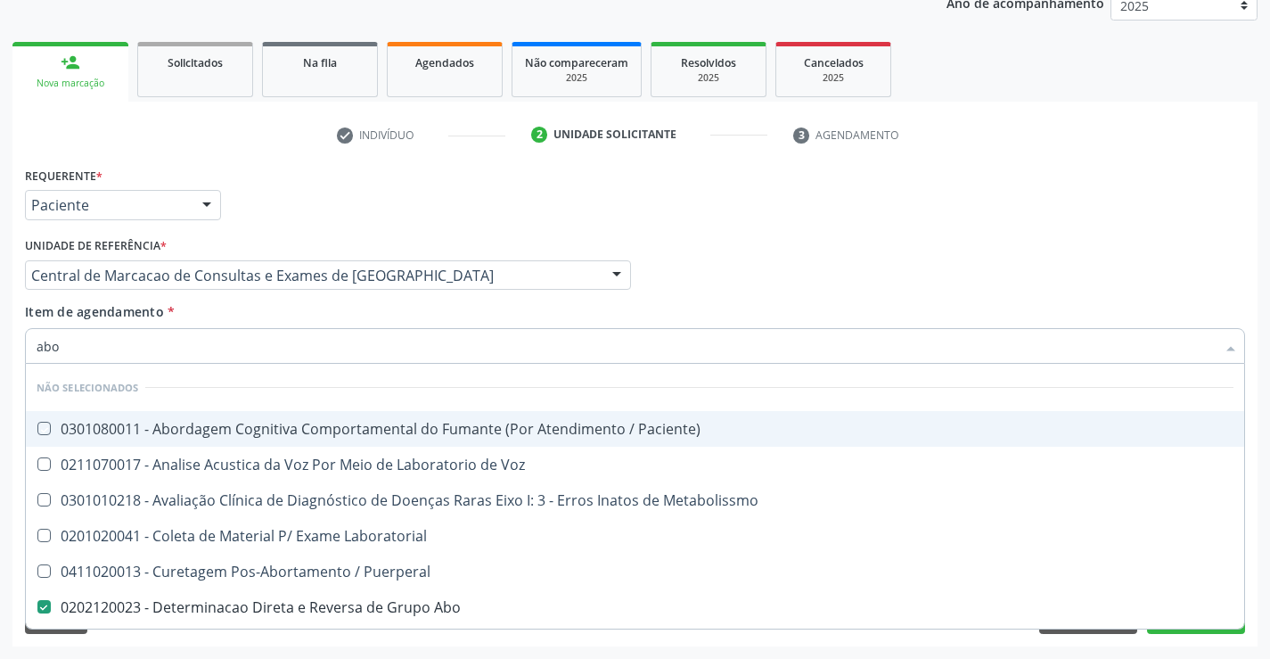
click at [276, 317] on div "Item de agendamento * abo Desfazer seleção Não selecionados 0301080011 - Aborda…" at bounding box center [635, 330] width 1220 height 56
checkbox Paciente\) "true"
checkbox Laboratorial "true"
checkbox Puerperal "true"
checkbox Cocaina "true"
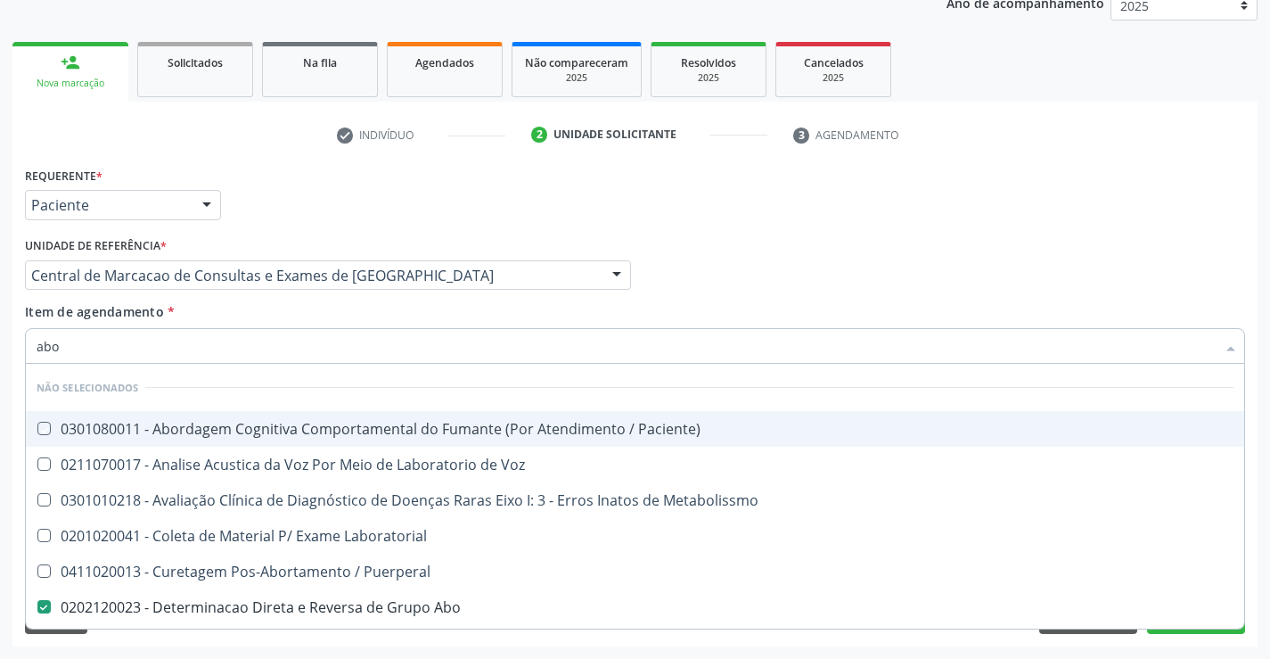
checkbox Metabolismo "true"
checkbox Metabolissmo "true"
checkbox Voz "true"
checkbox Metabolismo "true"
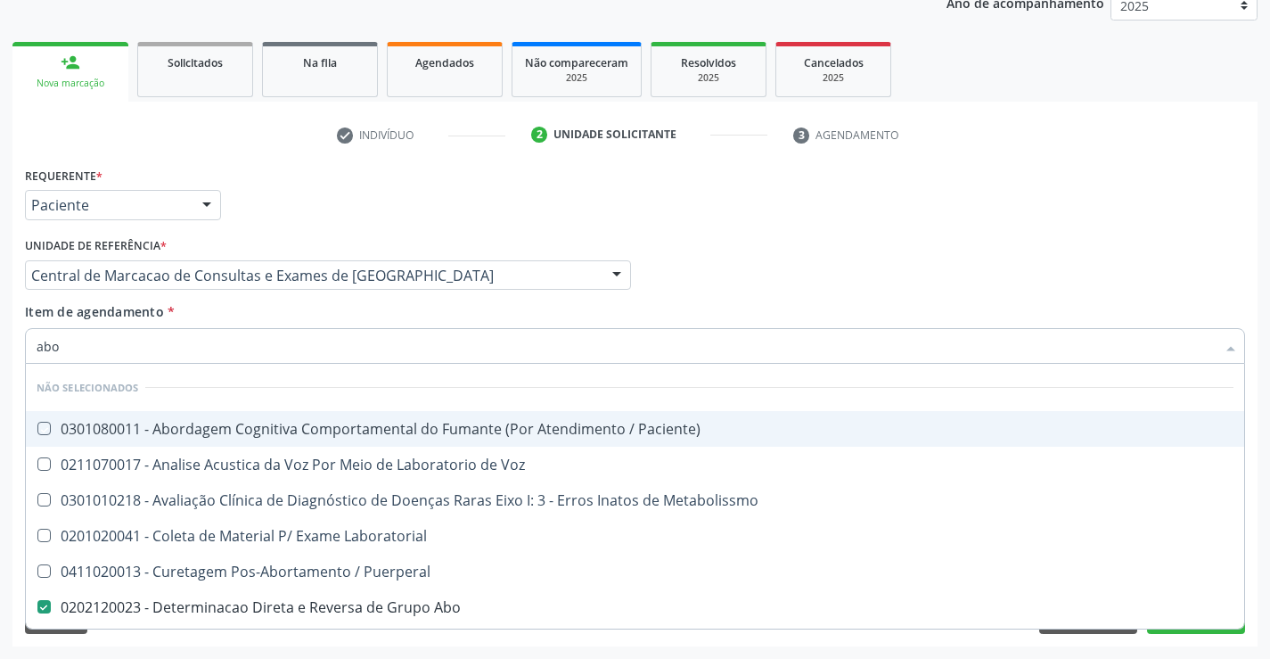
checkbox \(Amiu\) "true"
checkbox I "true"
checkbox II "true"
checkbox Sanitária "true"
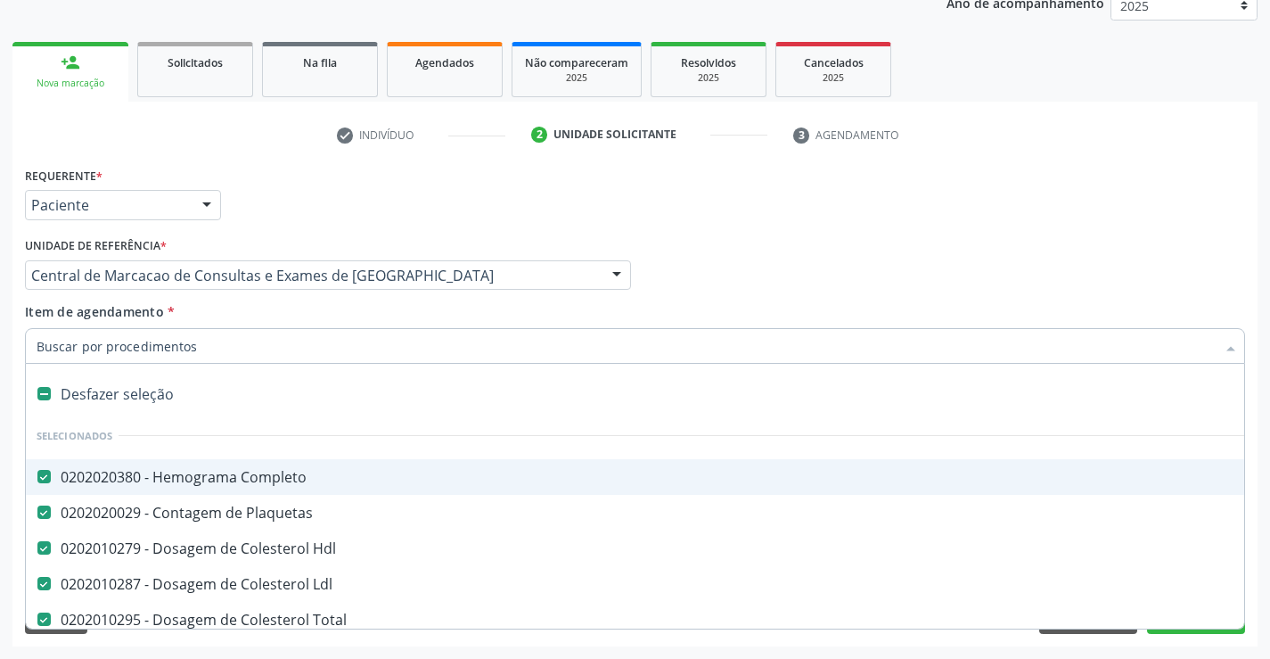
type input "r"
checkbox Abo "false"
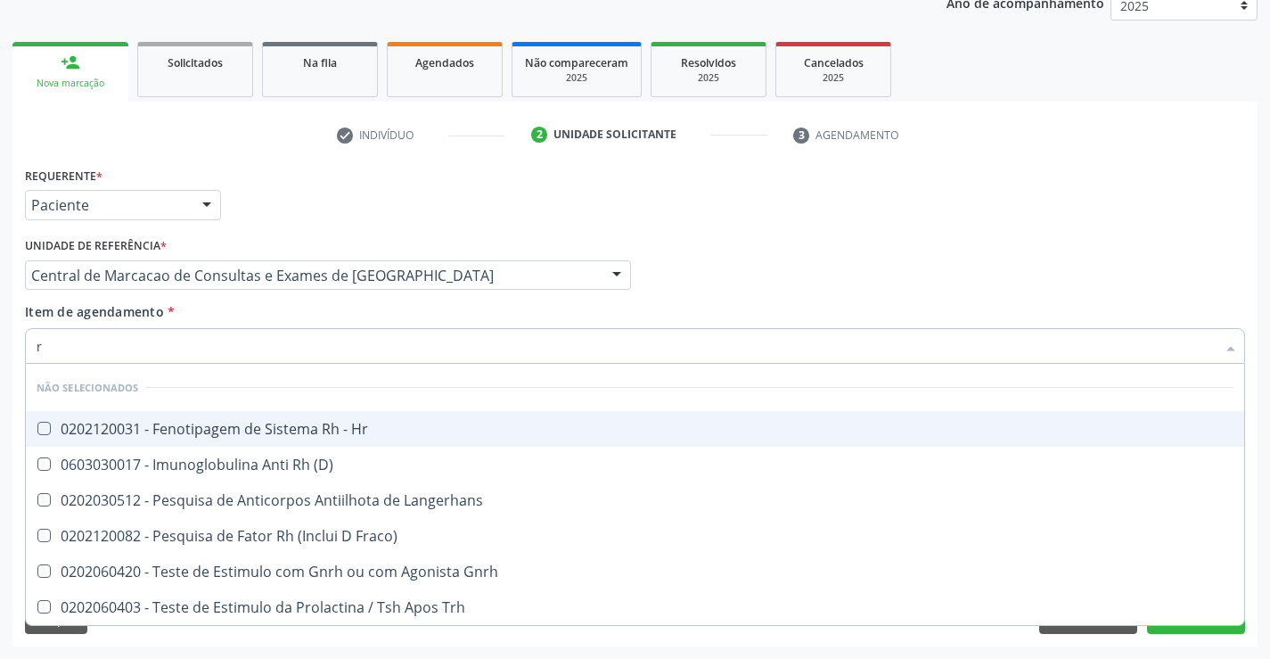
type input "rh"
checkbox Hr "false"
checkbox Fraco\) "false"
checkbox Gnrh "false"
checkbox Trh "false"
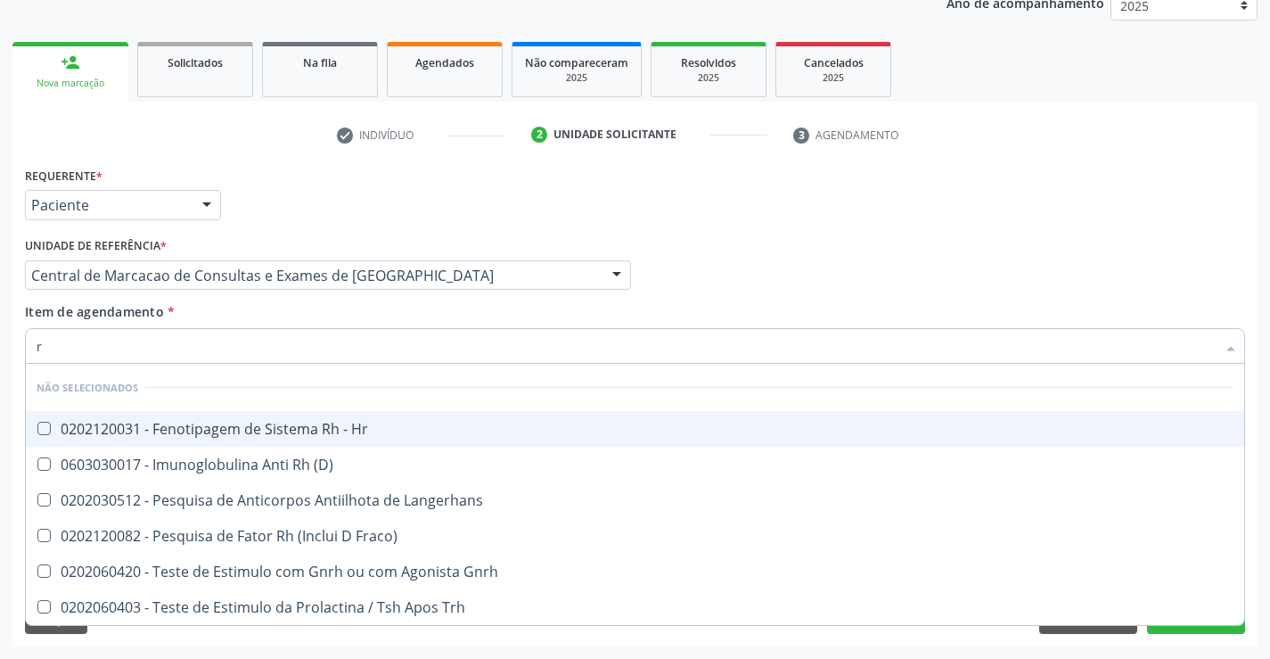
checkbox Langerhans "false"
checkbox \(D\) "false"
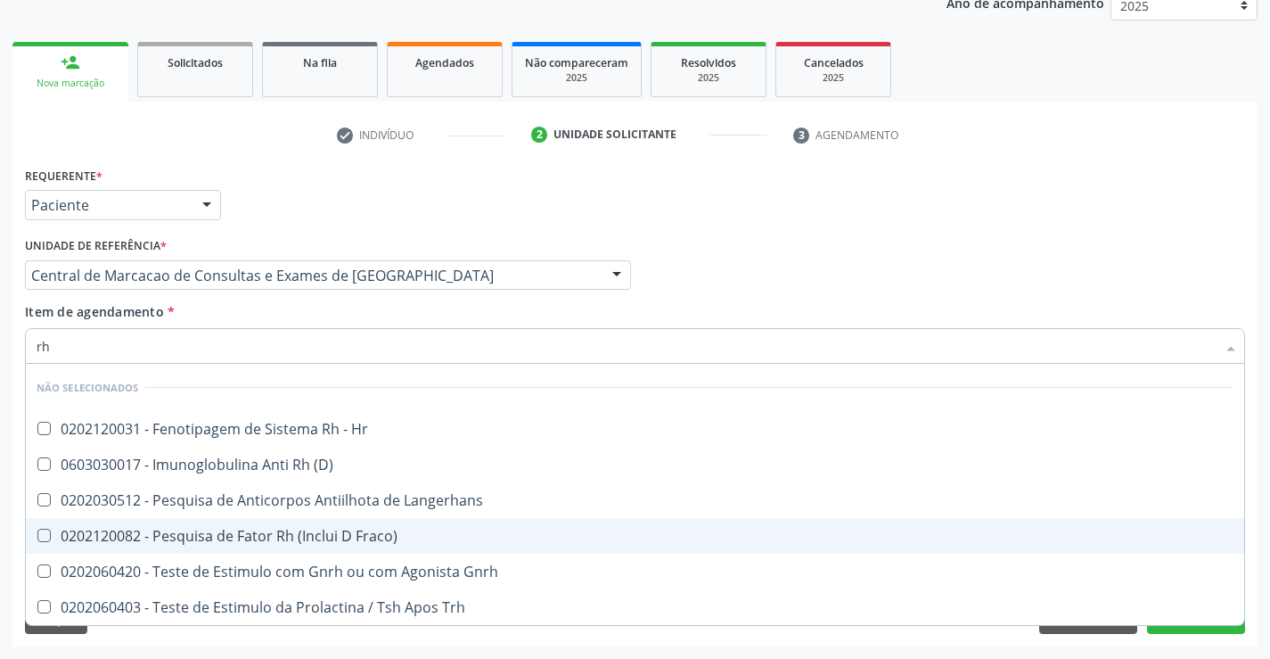
drag, startPoint x: 321, startPoint y: 540, endPoint x: 327, endPoint y: 510, distance: 30.9
click at [322, 540] on div "0202120082 - Pesquisa de Fator Rh (Inclui D Fraco)" at bounding box center [635, 536] width 1197 height 14
checkbox Fraco\) "true"
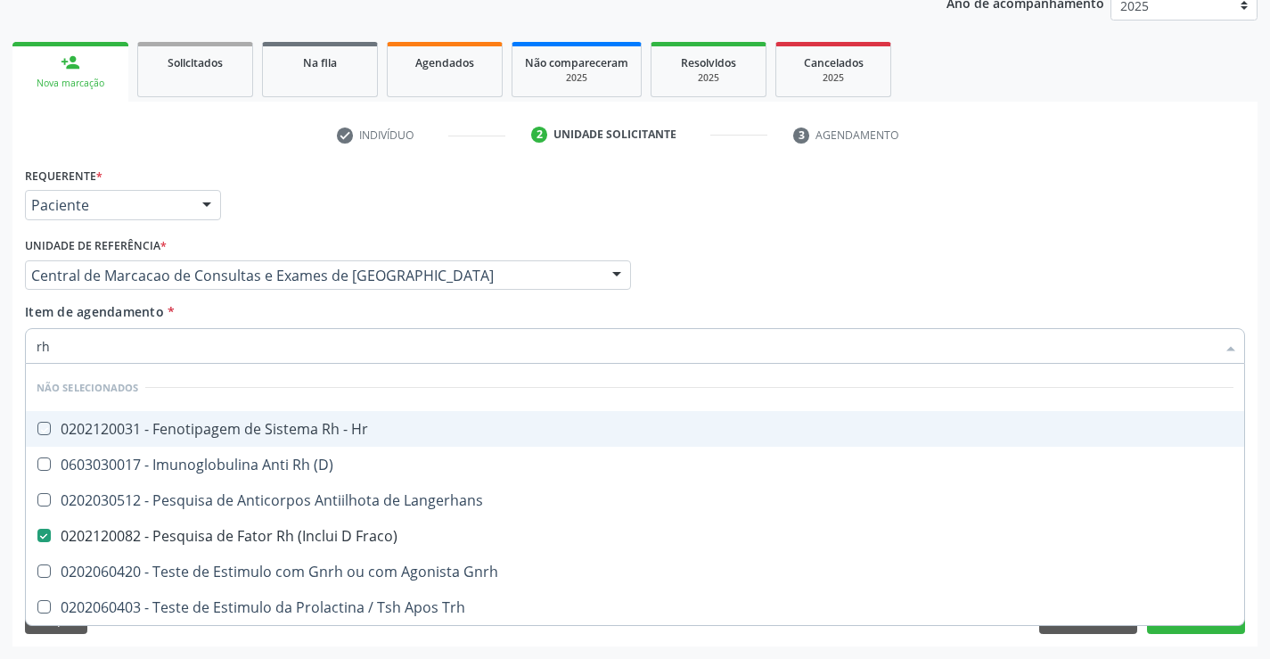
click at [315, 319] on div "Item de agendamento * rh Desfazer seleção Não selecionados 0202120031 - Fenotip…" at bounding box center [635, 330] width 1220 height 56
checkbox Hr "true"
checkbox Gnrh "true"
checkbox Trh "true"
checkbox Langerhans "true"
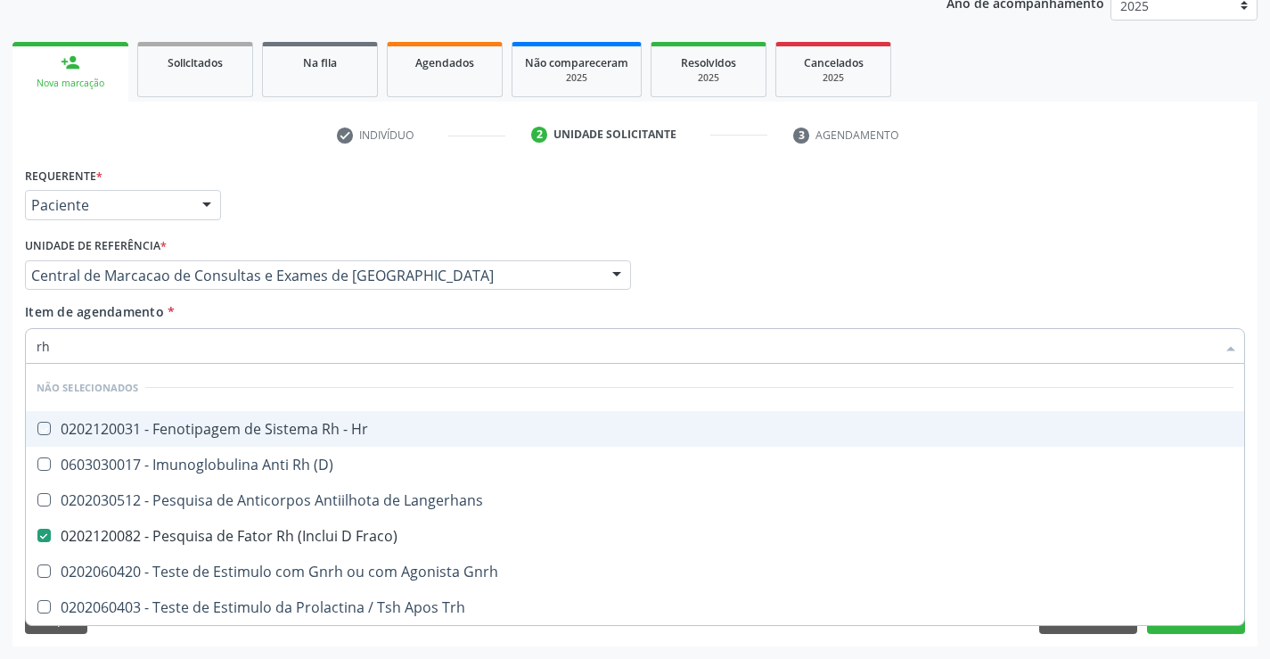
checkbox \(D\) "true"
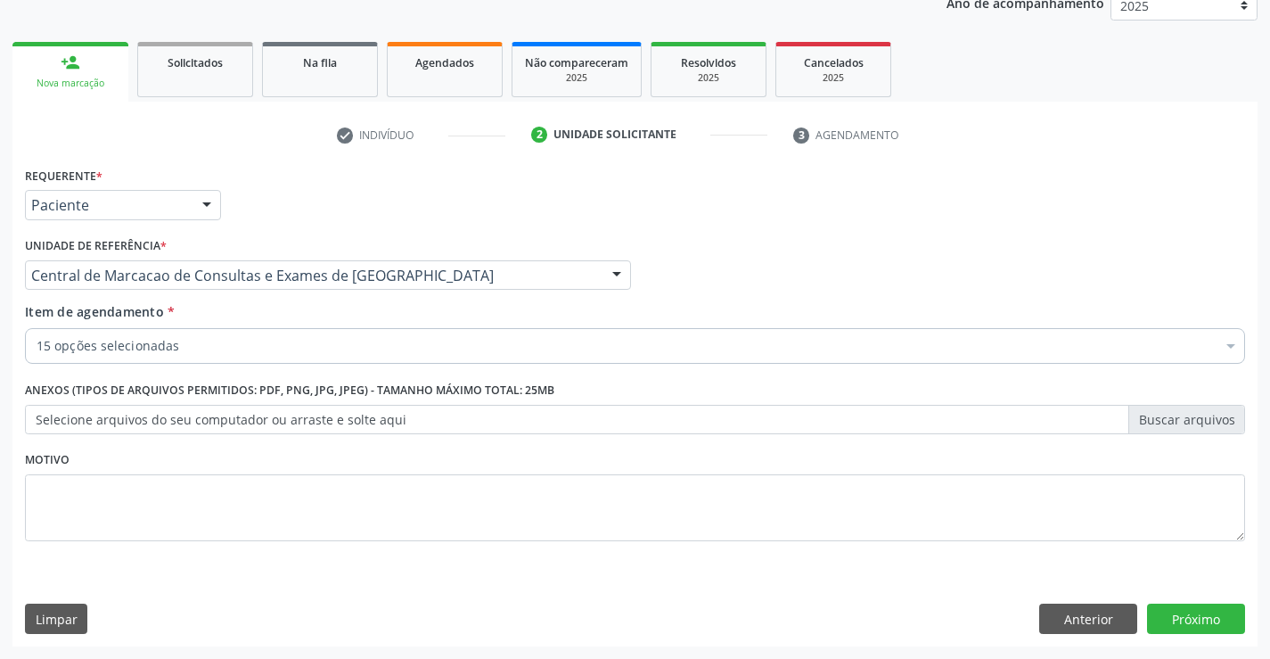
click at [312, 365] on div "Item de agendamento * 15 opções selecionadas Desfazer seleção Selecionados 0202…" at bounding box center [634, 336] width 1229 height 69
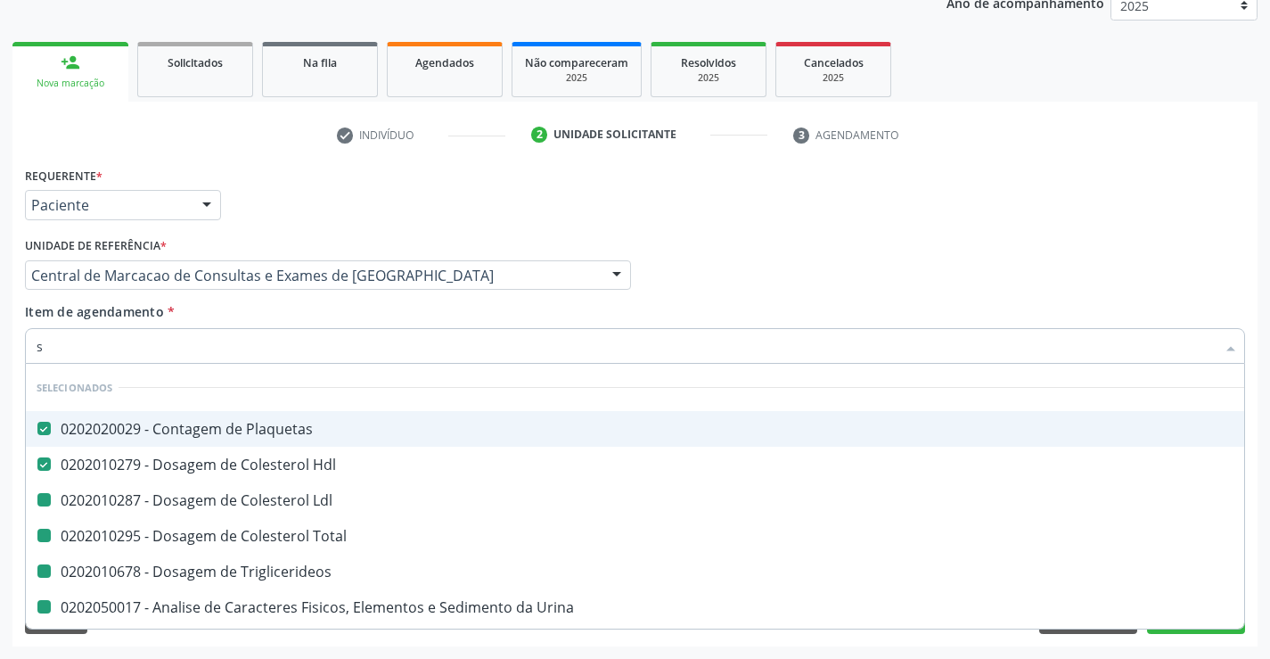
type input "si"
checkbox Total "false"
checkbox Triglicerideos "false"
checkbox Urina "false"
checkbox Ldl "false"
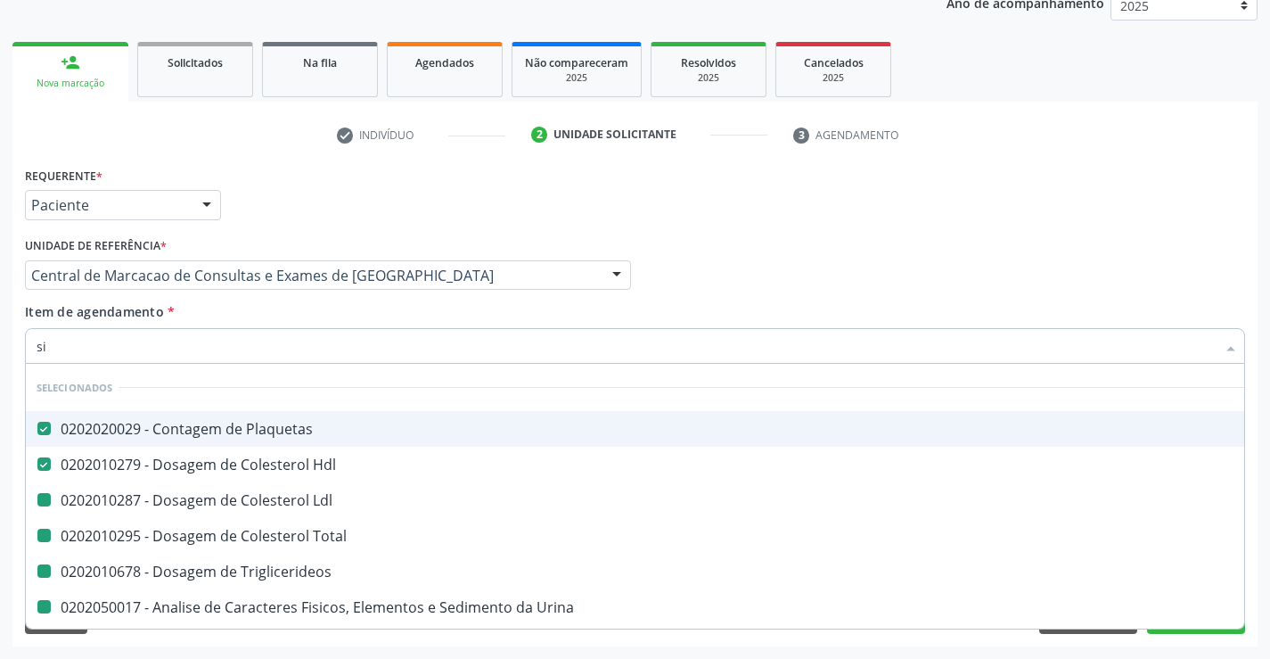
checkbox Glicose "false"
checkbox Urico "false"
checkbox Ureia "false"
checkbox Creatinina "false"
checkbox Gt\) "false"
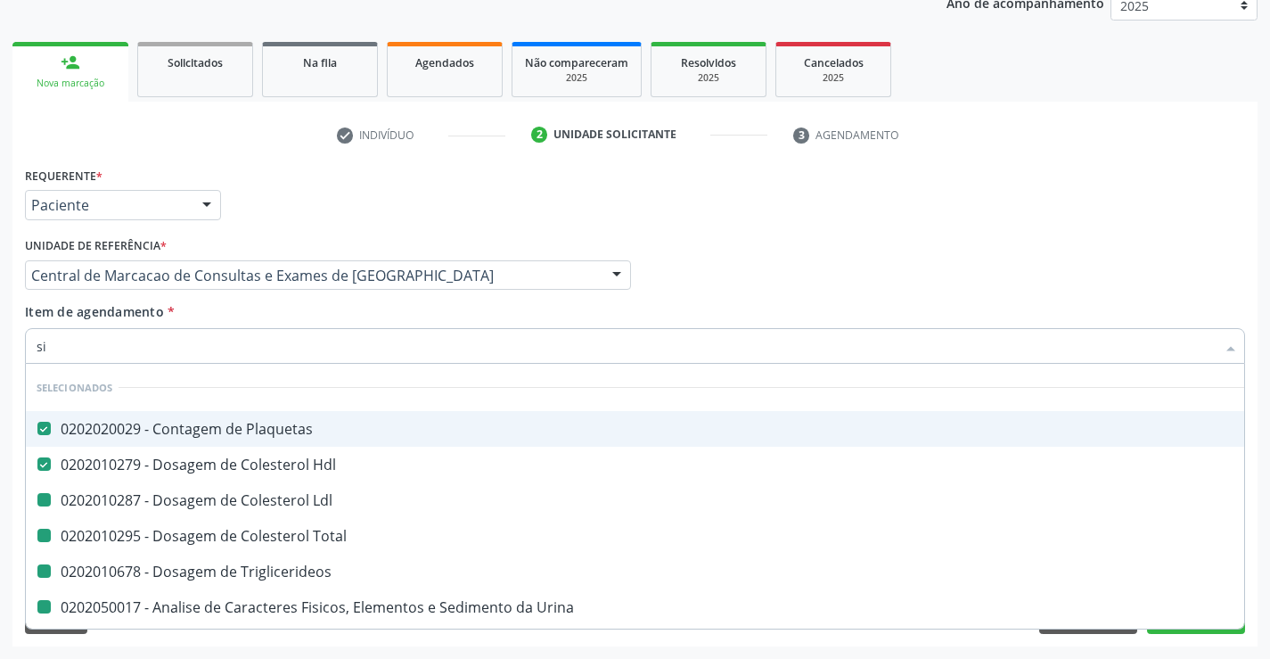
checkbox Fezes "false"
checkbox Abo "false"
checkbox Fraco\) "false"
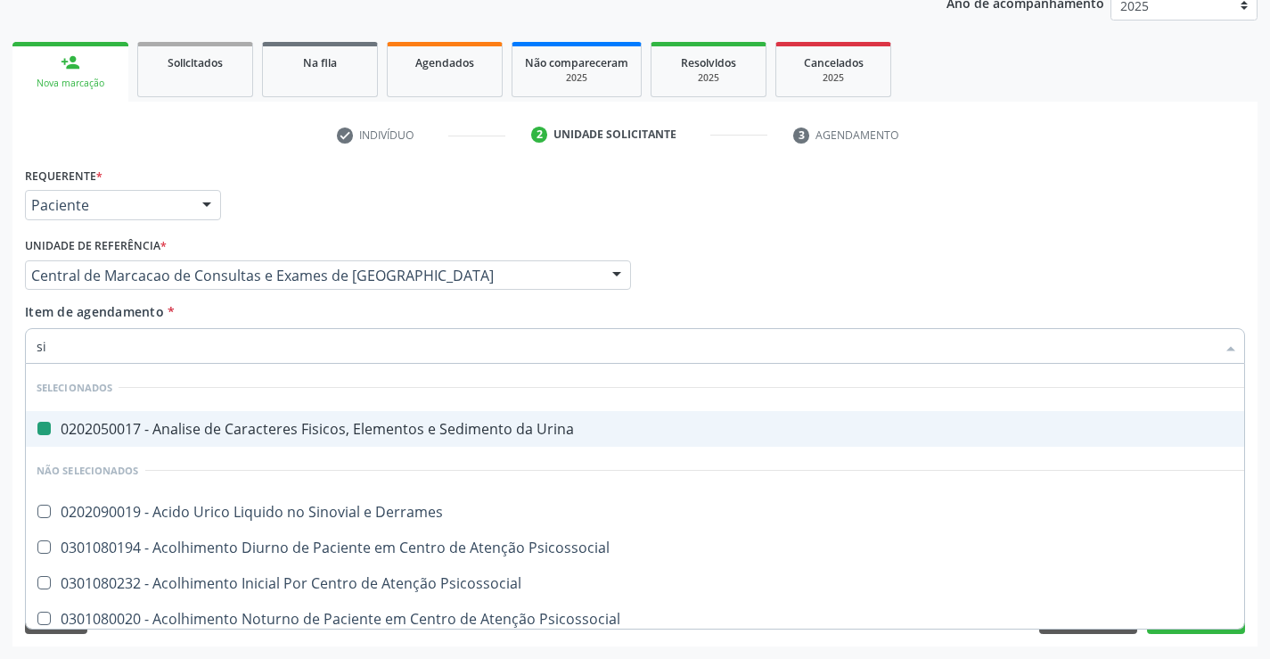
type input "sif"
checkbox Urina "false"
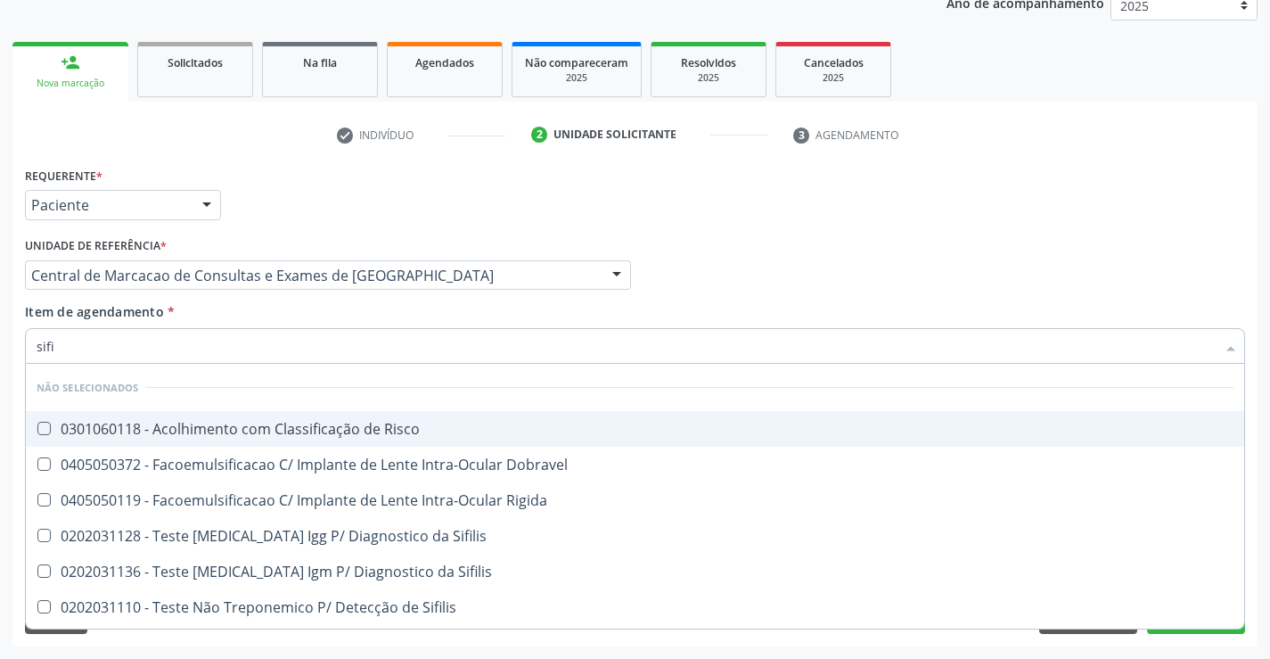
type input "sifil"
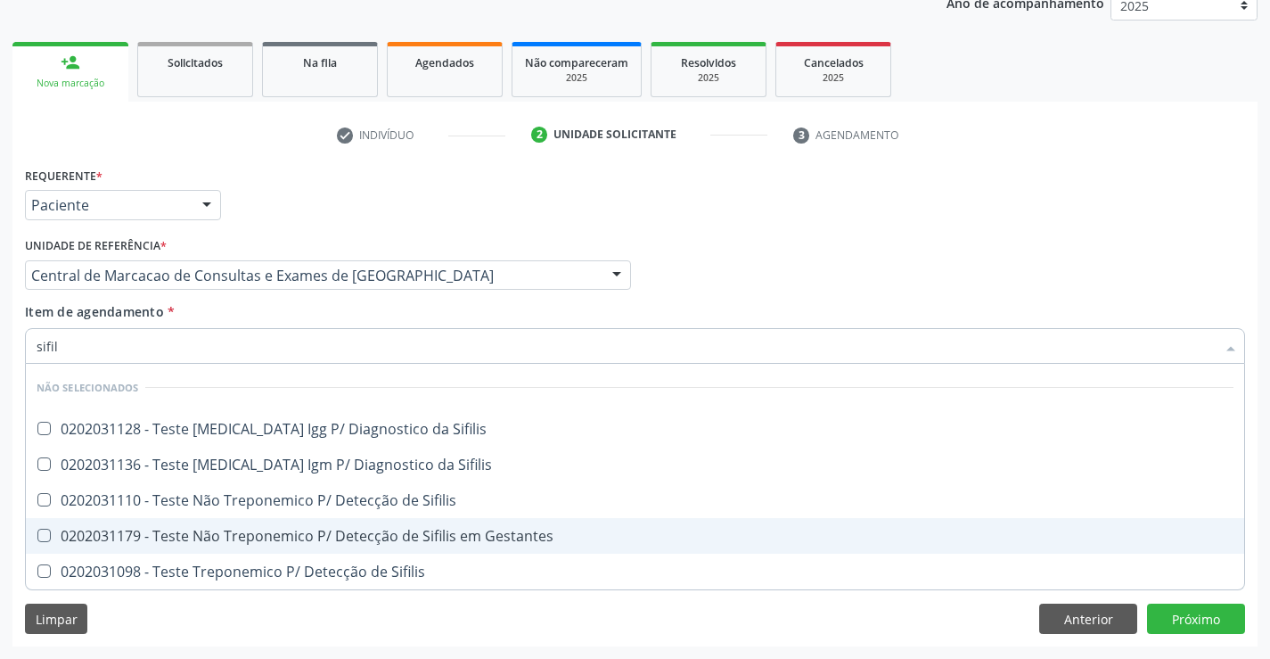
click at [283, 536] on div "0202031179 - Teste Não Treponemico P/ Detecção de Sifilis em Gestantes" at bounding box center [635, 536] width 1197 height 14
checkbox Gestantes "true"
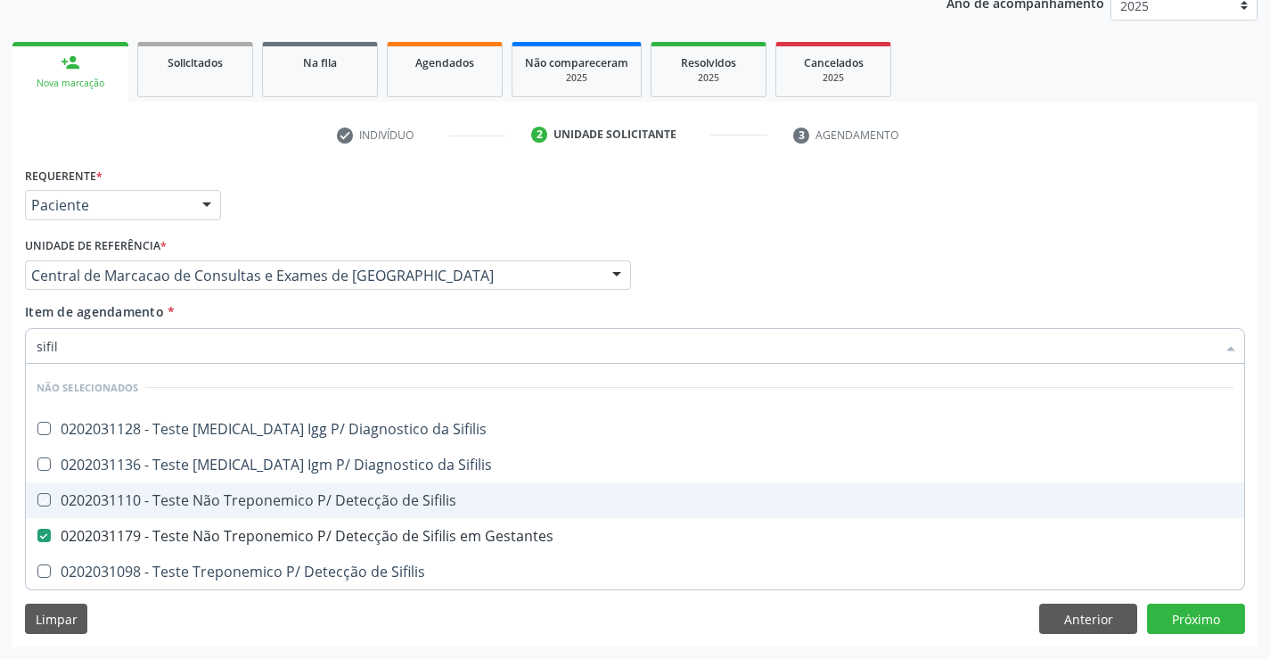
click at [312, 302] on div "Item de agendamento * sifil Desfazer seleção Não selecionados 0202031128 - Test…" at bounding box center [635, 330] width 1220 height 56
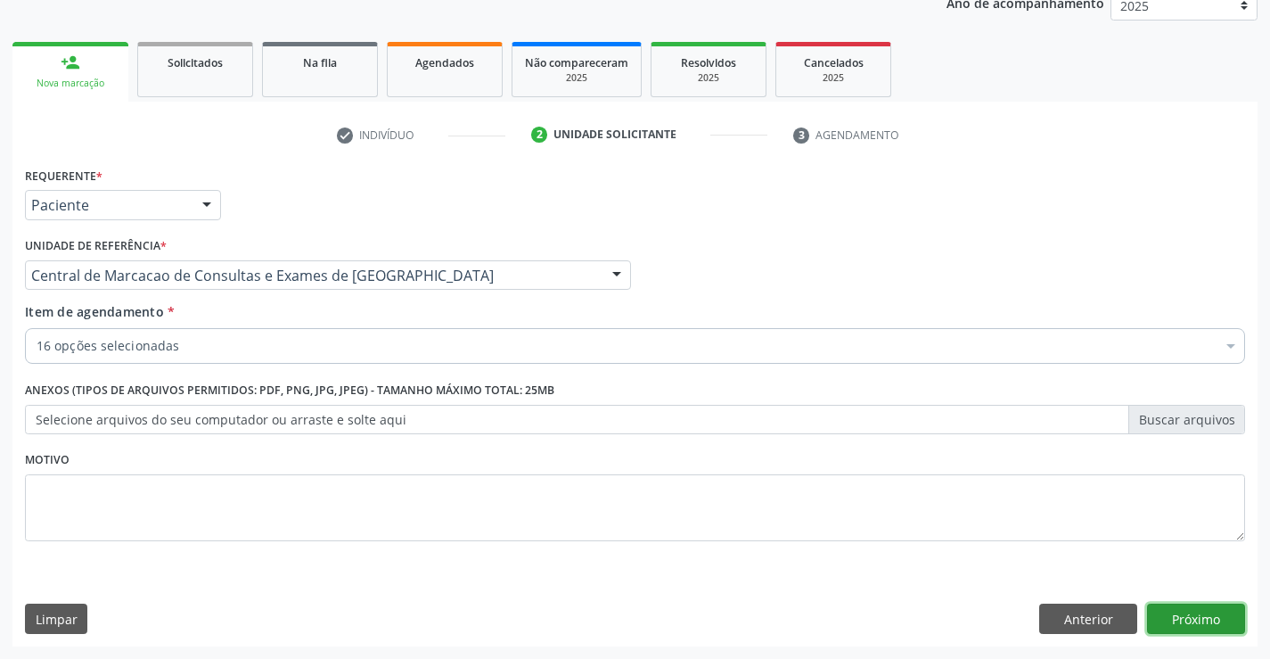
click at [1177, 619] on button "Próximo" at bounding box center [1196, 618] width 98 height 30
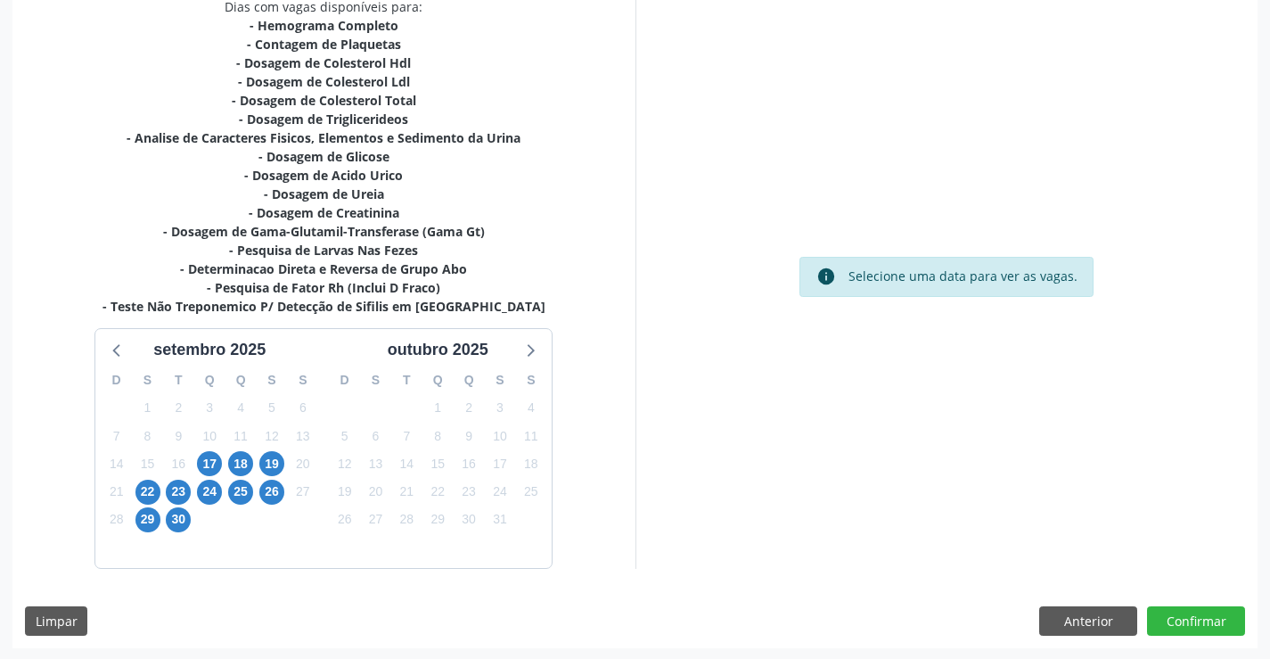
scroll to position [398, 0]
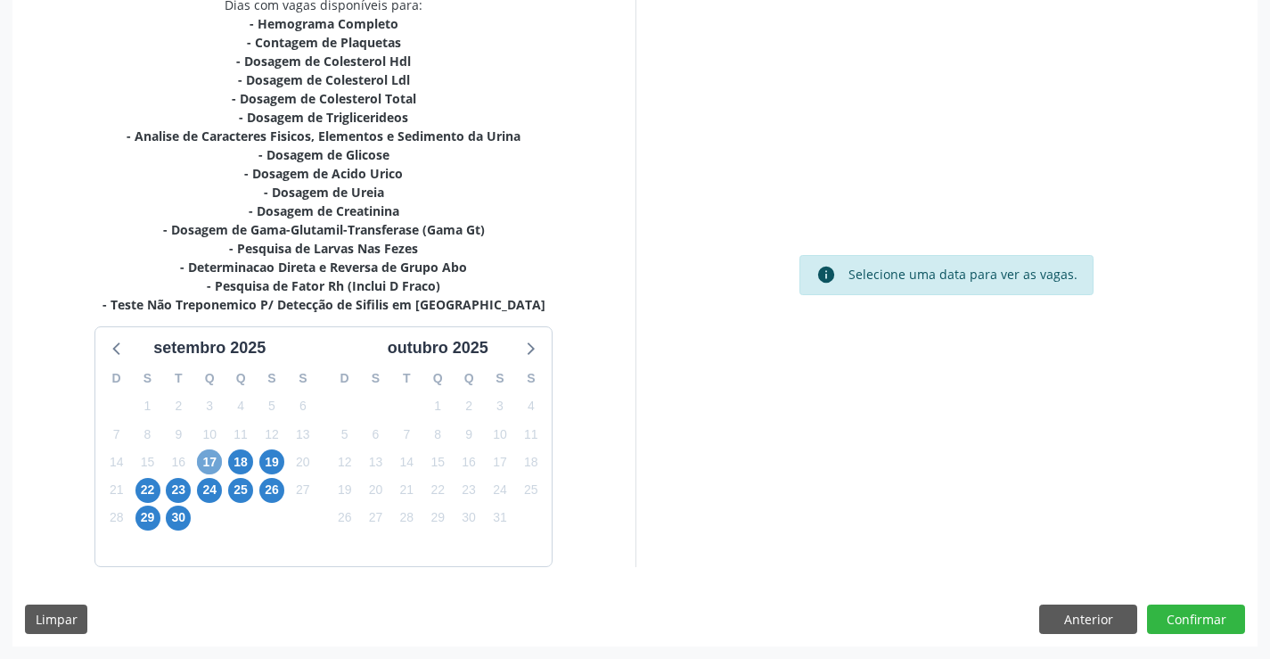
click at [204, 456] on span "17" at bounding box center [209, 461] width 25 height 25
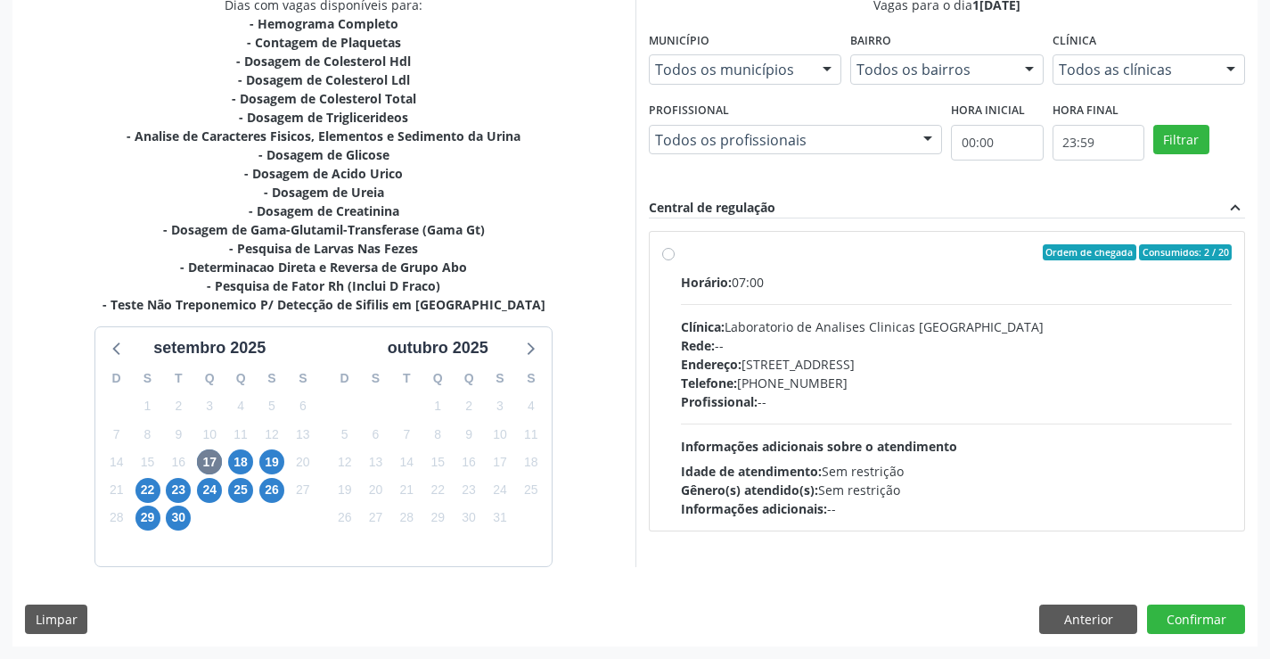
click at [1120, 406] on div "Profissional: --" at bounding box center [957, 401] width 552 height 19
click at [675, 260] on input "Ordem de chegada Consumidos: 2 / 20 Horário: 07:00 Clínica: Laboratorio de Anal…" at bounding box center [668, 252] width 12 height 16
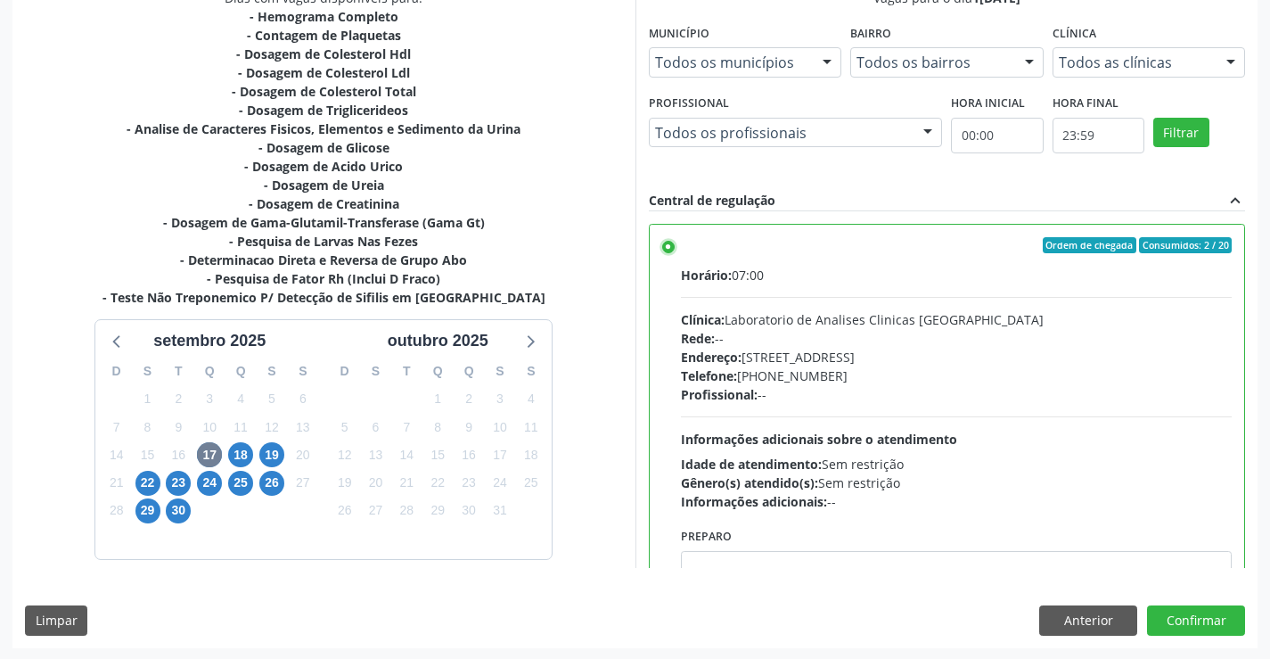
scroll to position [406, 0]
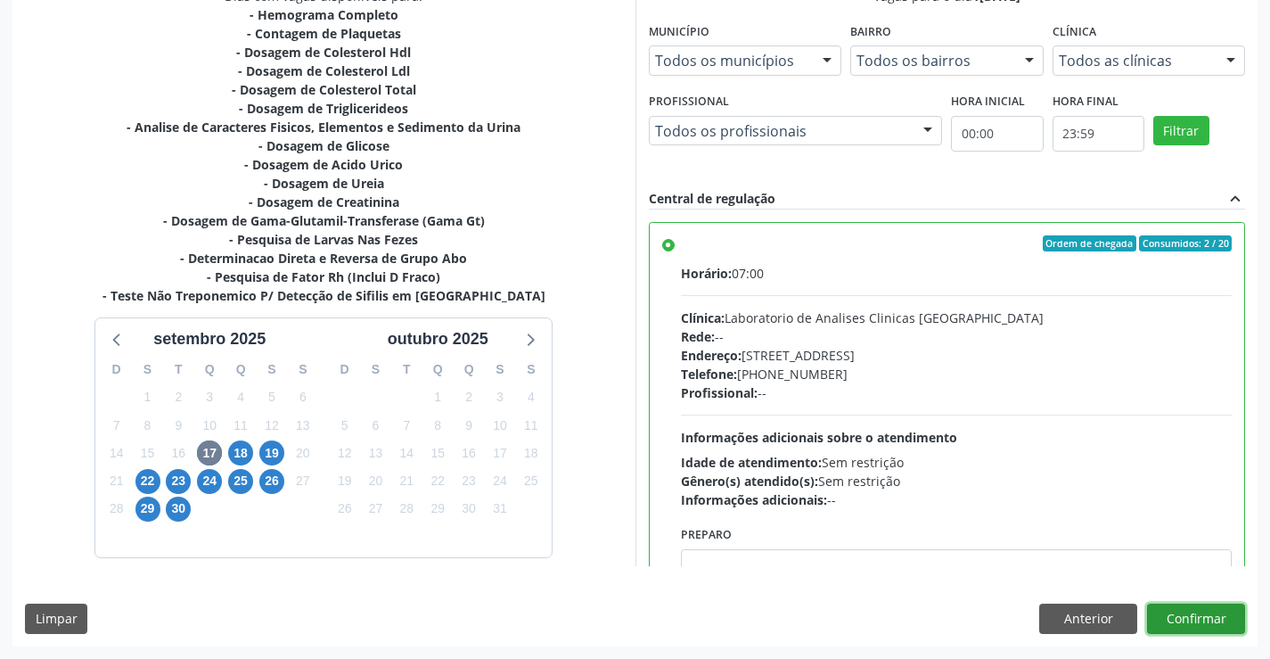
click at [1201, 623] on button "Confirmar" at bounding box center [1196, 618] width 98 height 30
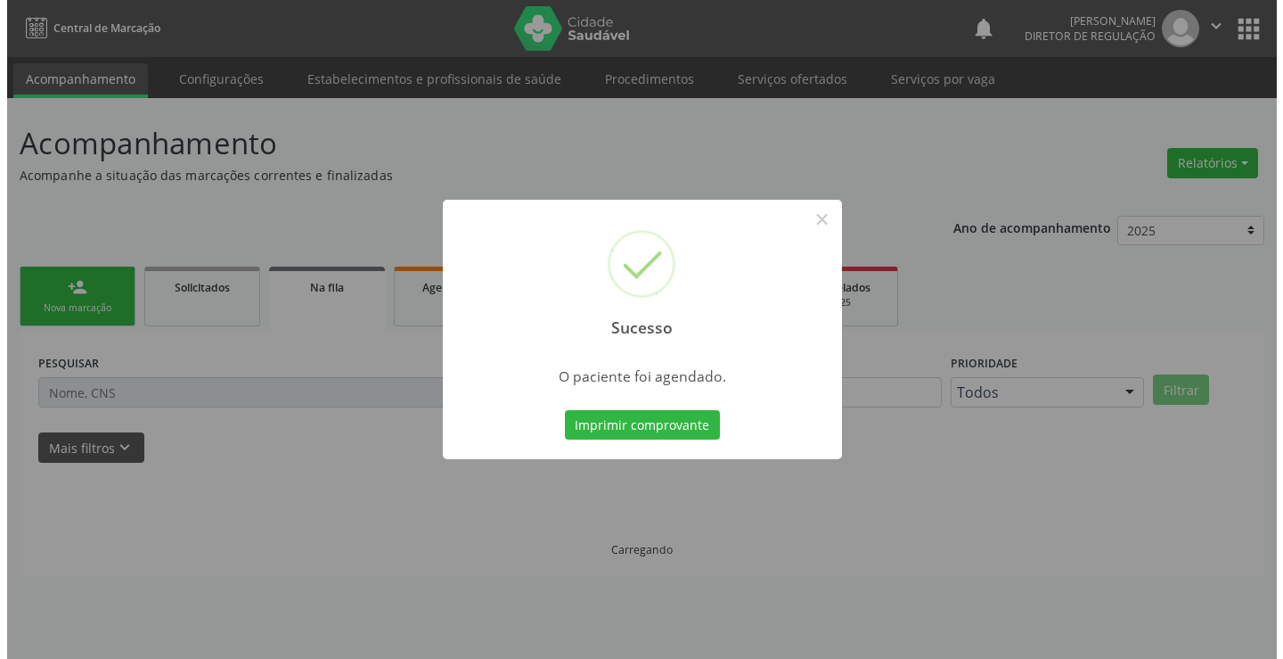
scroll to position [0, 0]
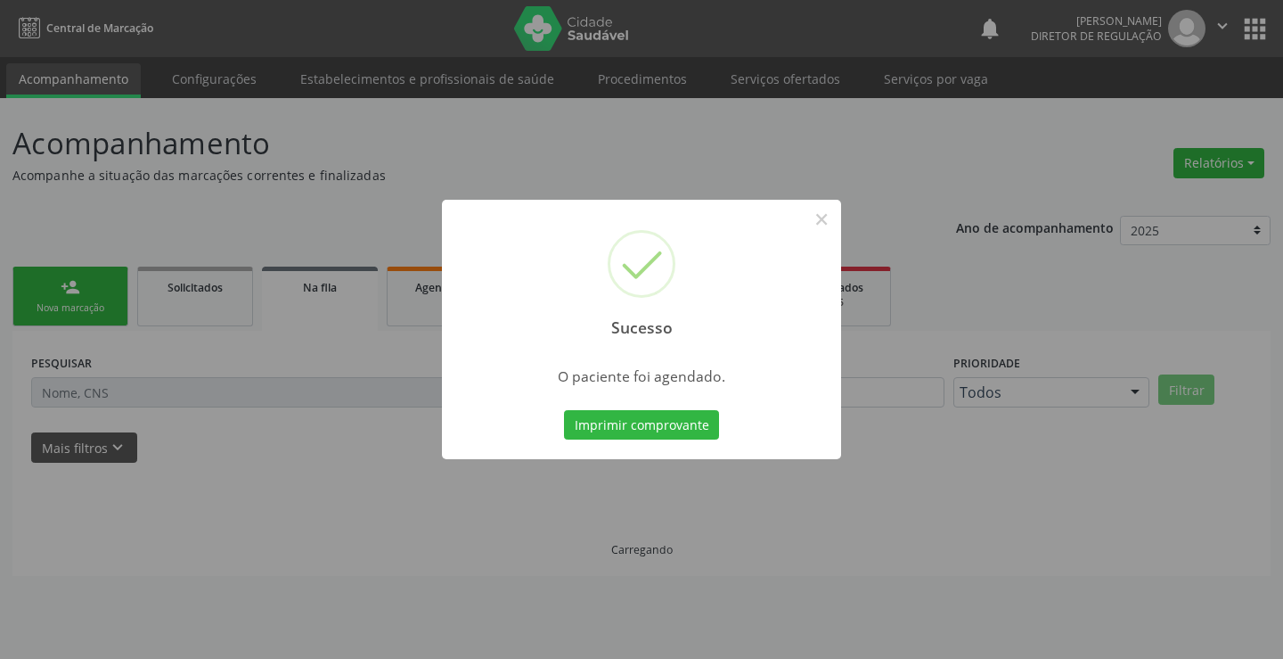
click at [564, 410] on button "Imprimir comprovante" at bounding box center [641, 425] width 155 height 30
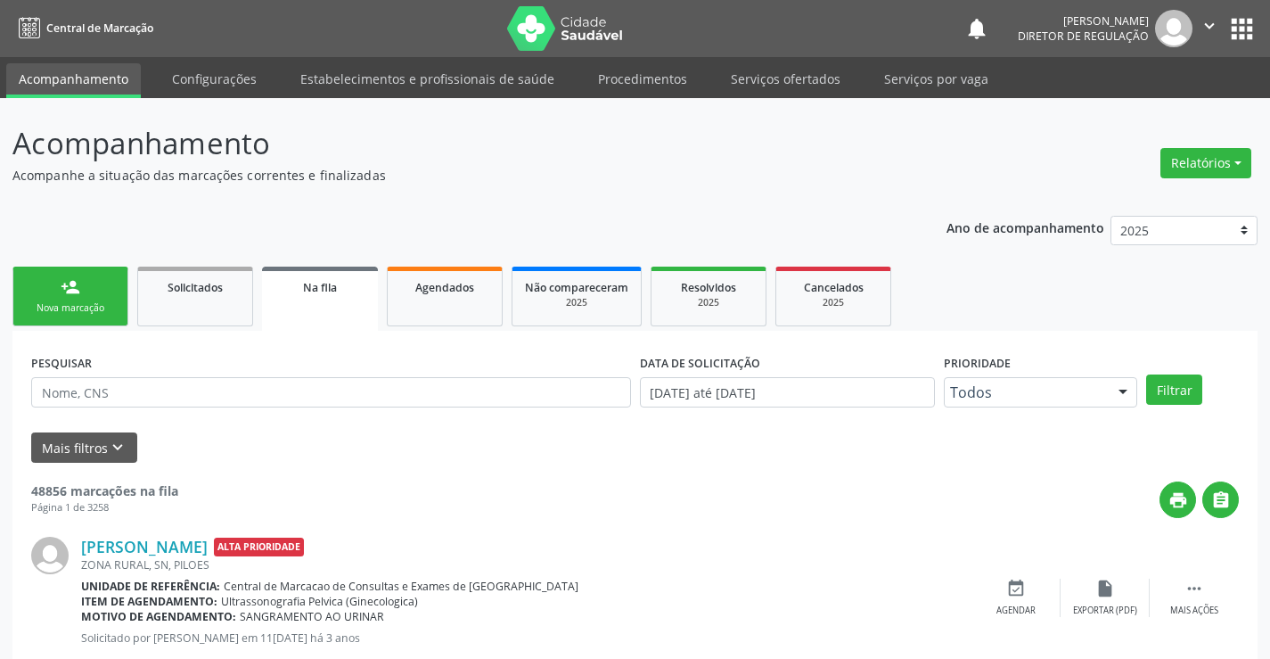
click at [105, 280] on link "person_add Nova marcação" at bounding box center [70, 296] width 116 height 60
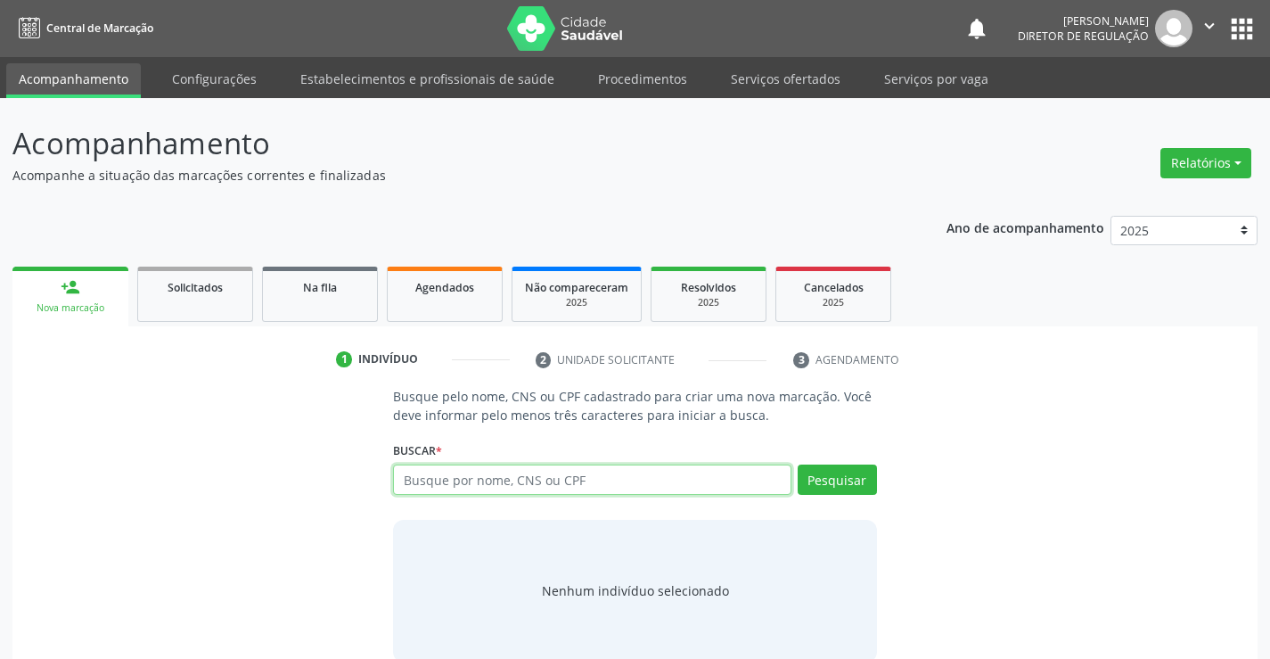
click at [501, 478] on input "text" at bounding box center [592, 479] width 398 height 30
paste input "702 6092 2907 4743"
type input "702 6092 2907 4743"
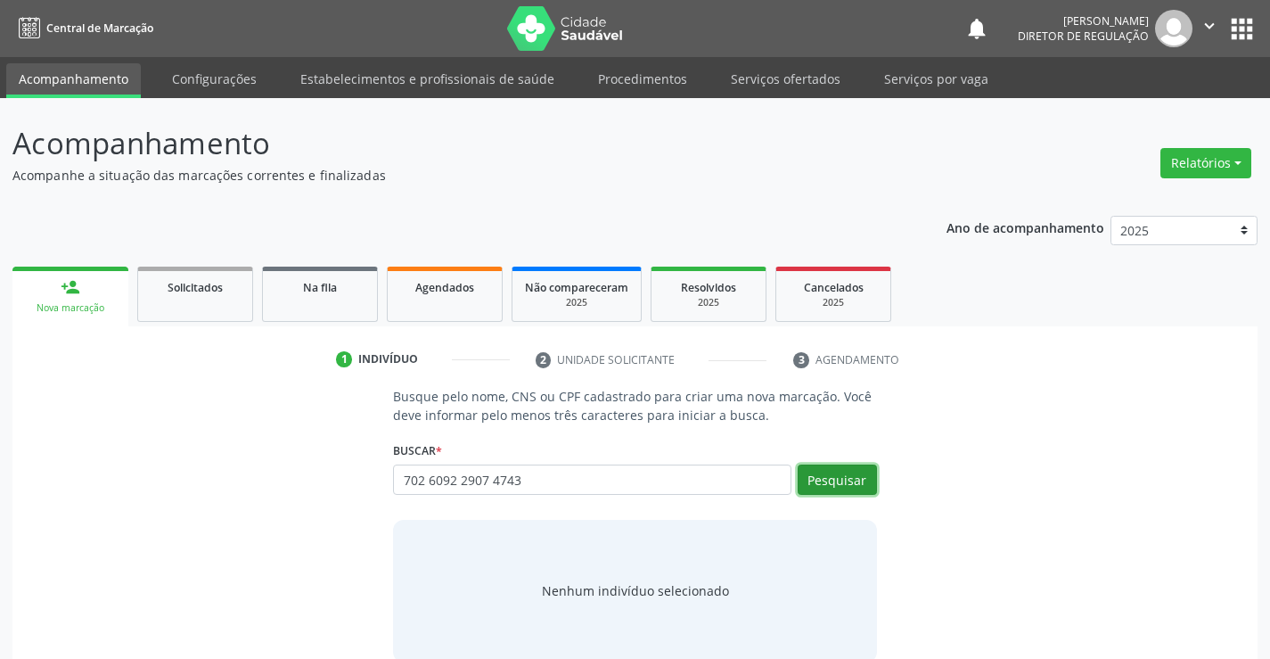
click at [851, 474] on button "Pesquisar" at bounding box center [837, 479] width 79 height 30
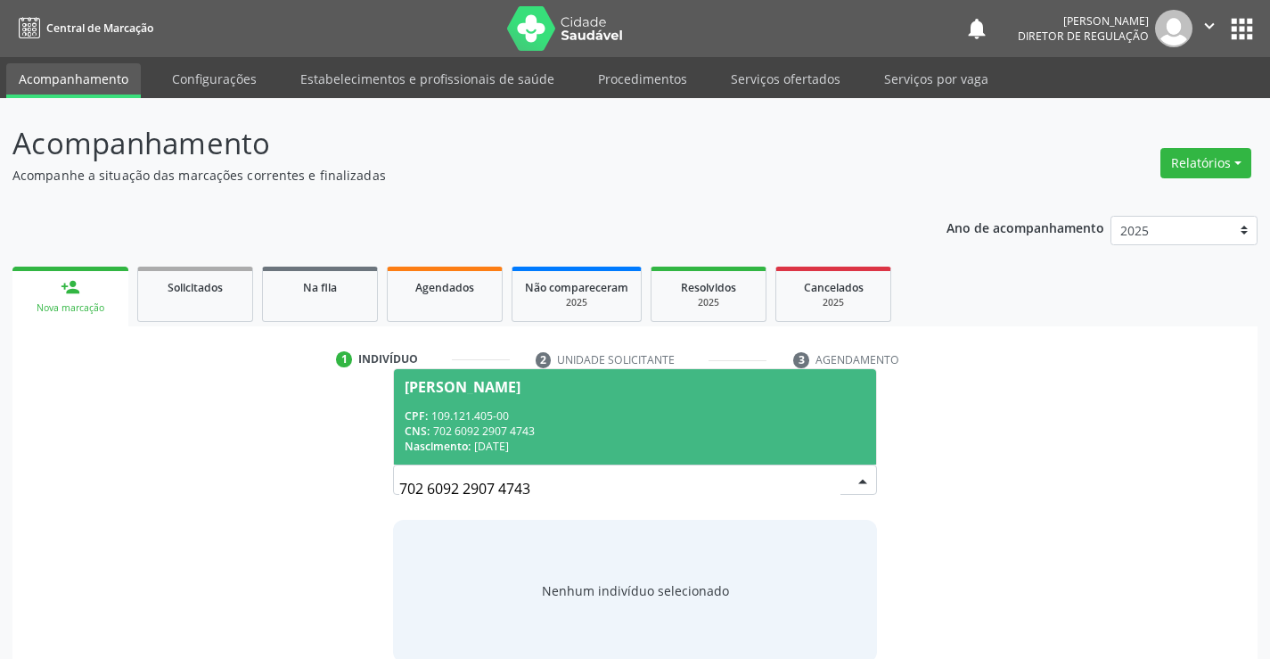
click at [570, 422] on div "CPF: 109.121.405-00" at bounding box center [635, 415] width 460 height 15
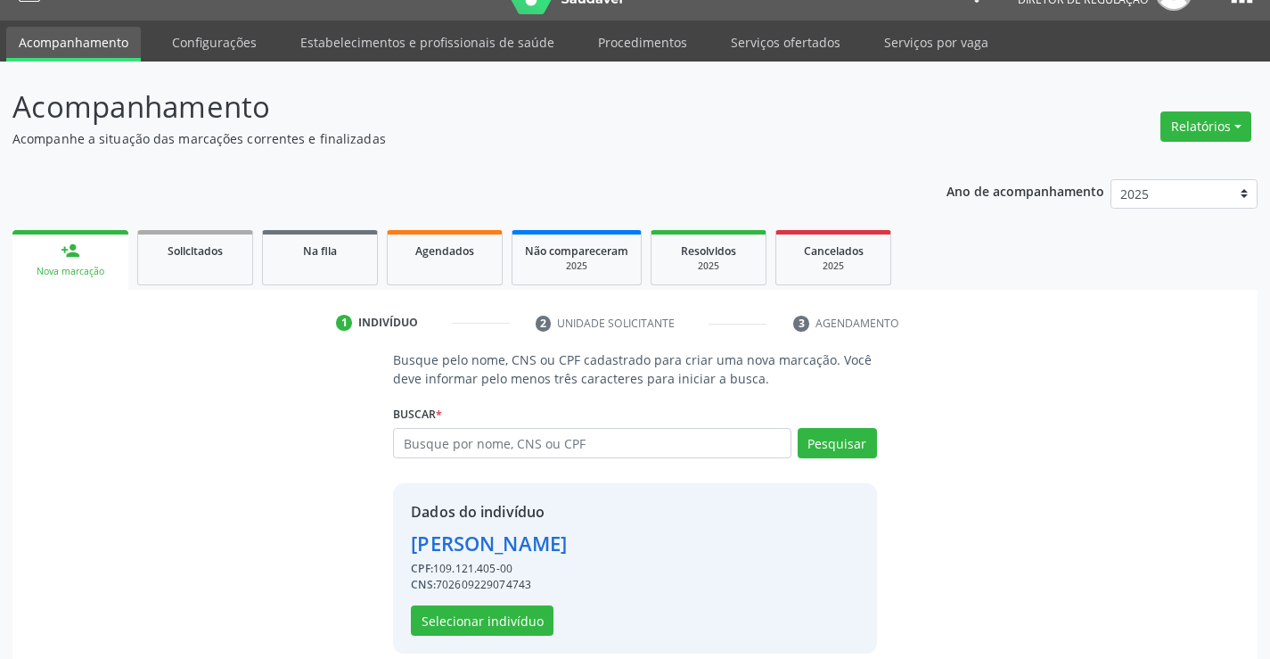
scroll to position [56, 0]
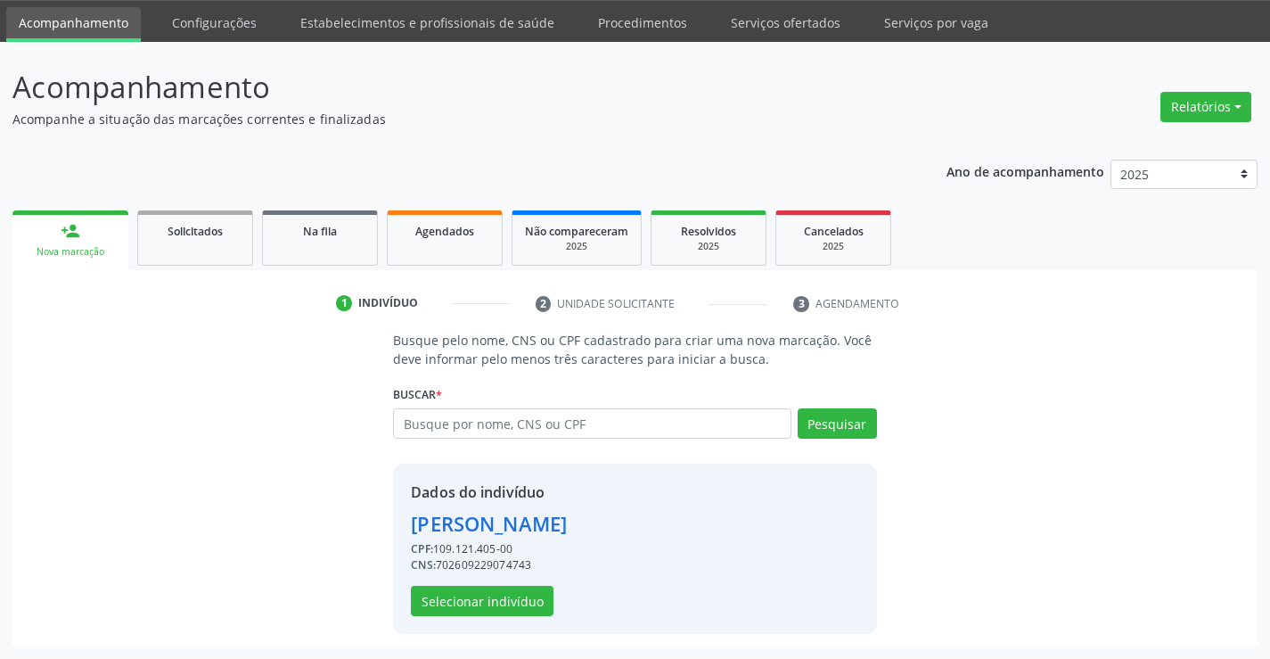
click at [516, 584] on div "Dados do indivíduo Carine Antonia dos Santos CPF: 109.121.405-00 CNS: 702609229…" at bounding box center [489, 548] width 156 height 135
click at [512, 603] on button "Selecionar indivíduo" at bounding box center [482, 601] width 143 height 30
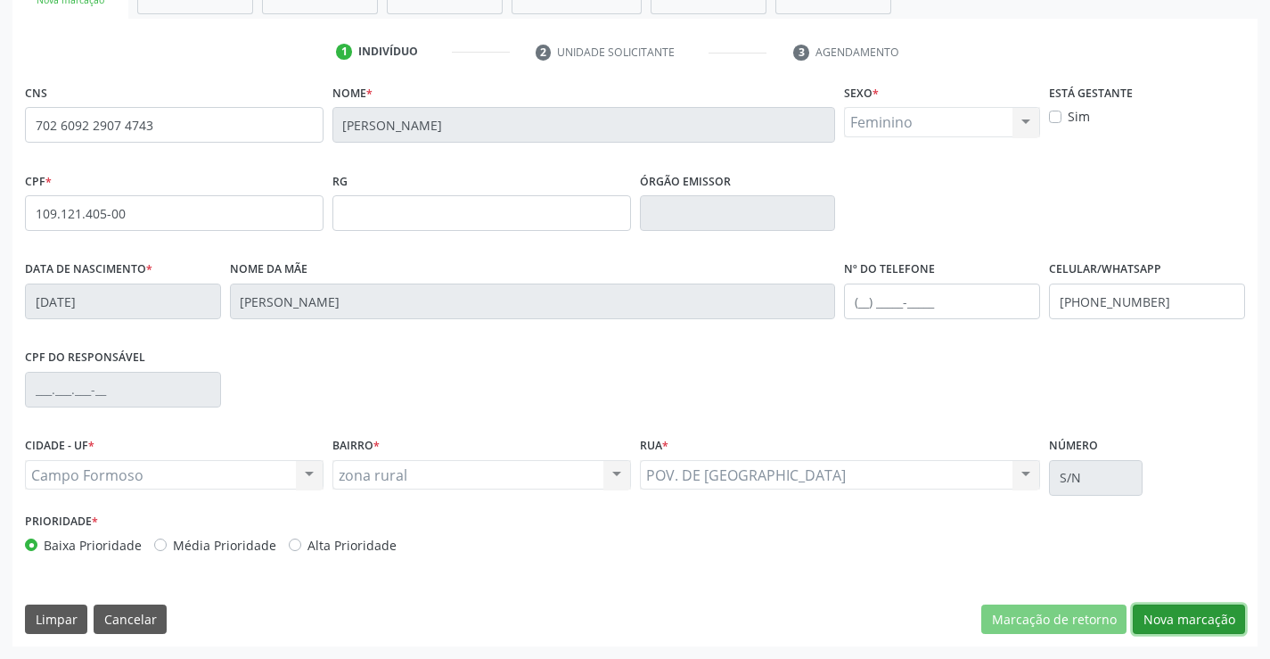
click at [1168, 620] on button "Nova marcação" at bounding box center [1189, 619] width 112 height 30
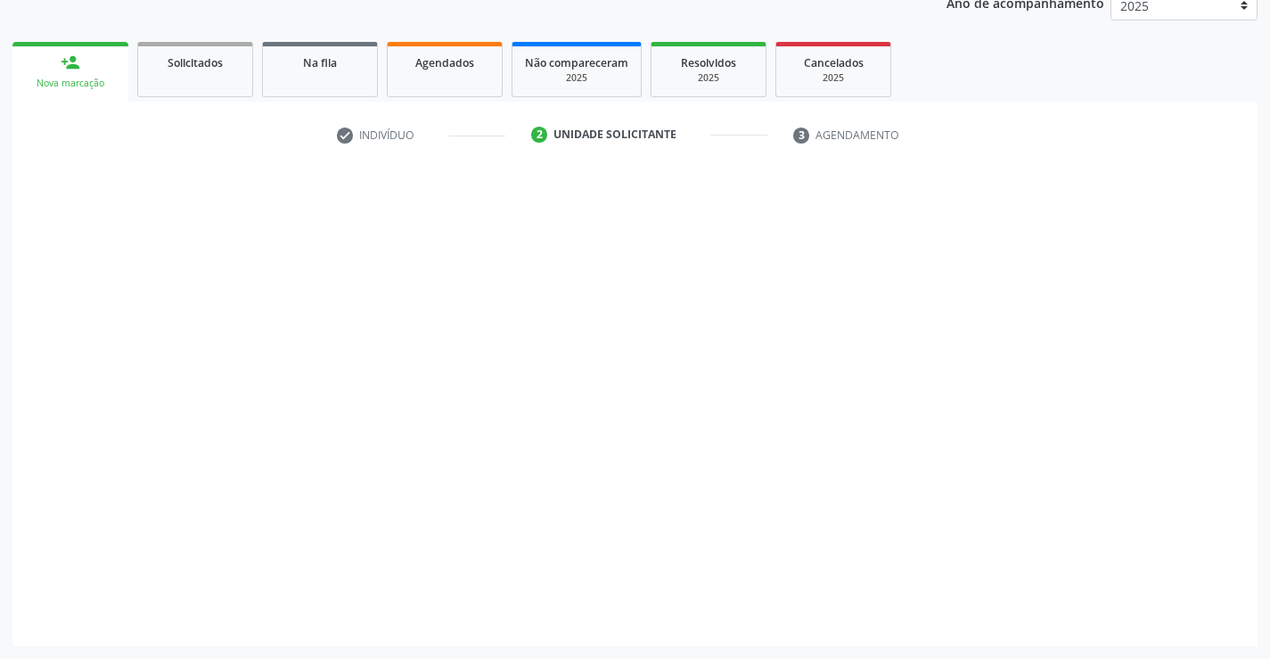
scroll to position [225, 0]
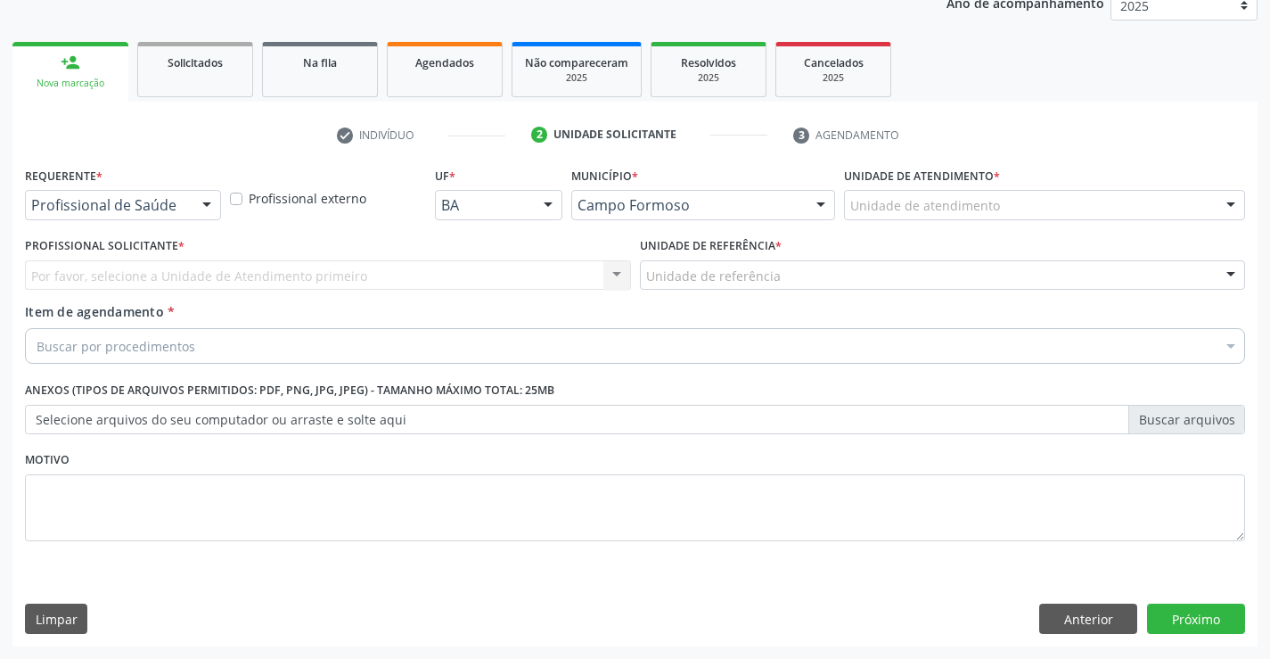
click at [215, 225] on div "Requerente * Profissional de Saúde Profissional de Saúde Paciente Nenhum result…" at bounding box center [122, 197] width 205 height 70
click at [205, 218] on div at bounding box center [206, 206] width 27 height 30
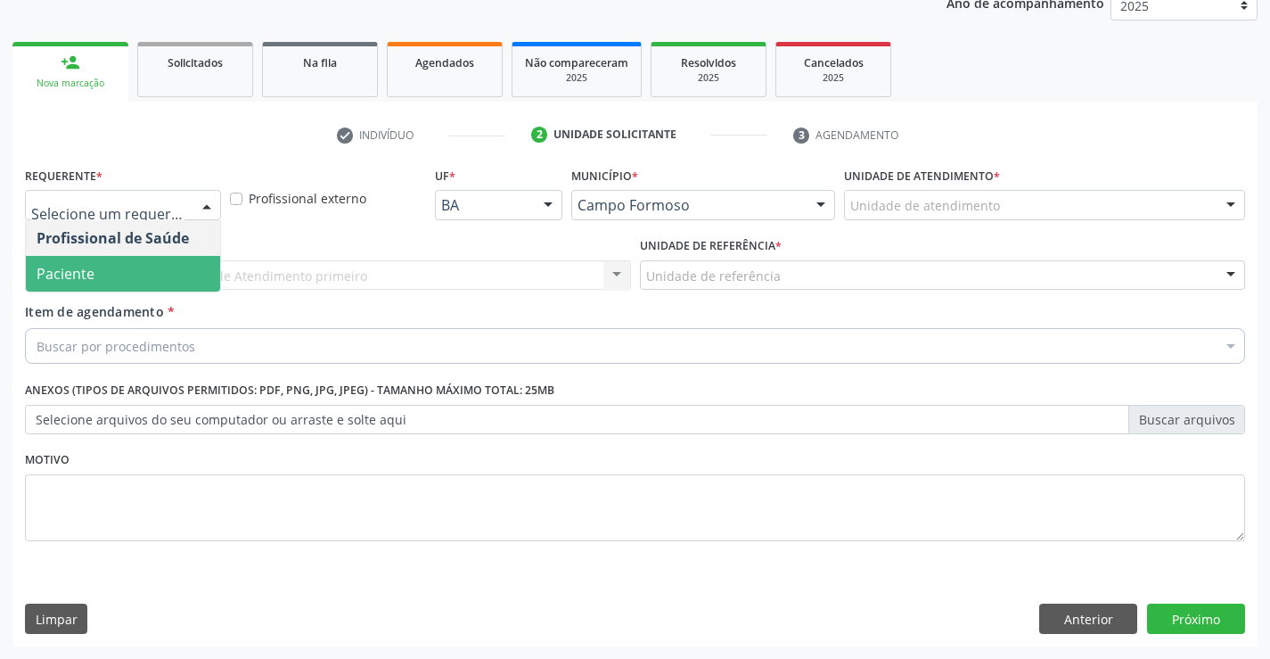
click at [162, 284] on span "Paciente" at bounding box center [123, 274] width 194 height 36
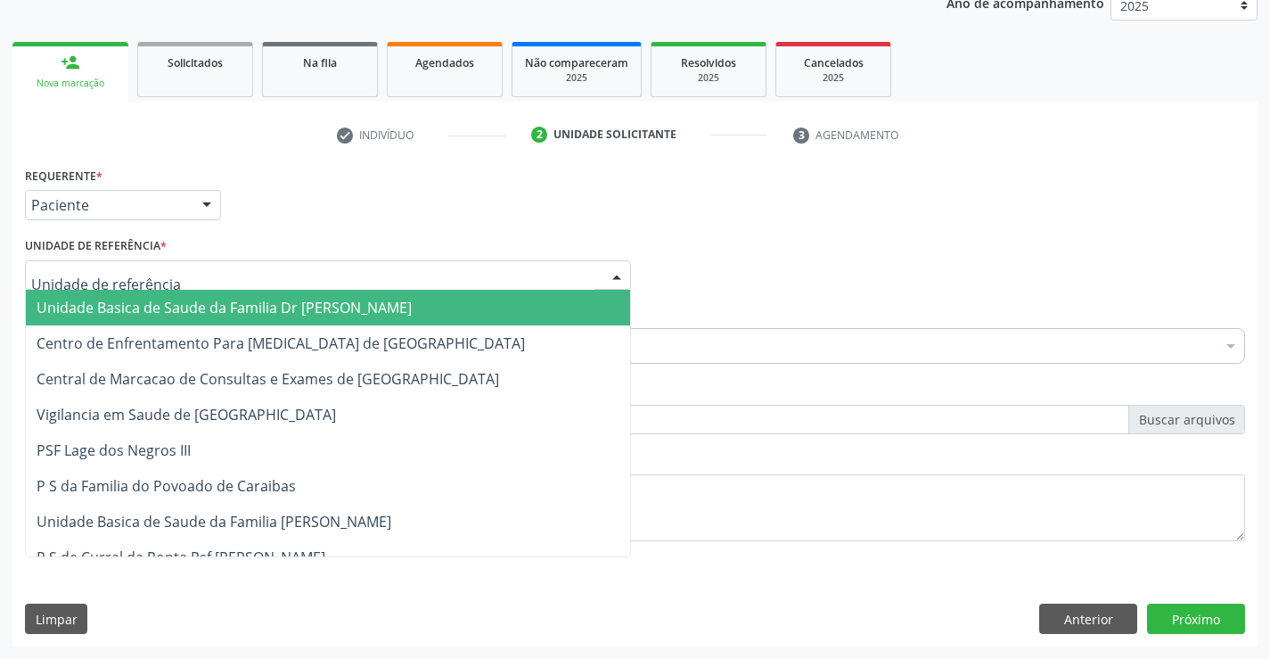
click at [309, 282] on div at bounding box center [328, 275] width 606 height 30
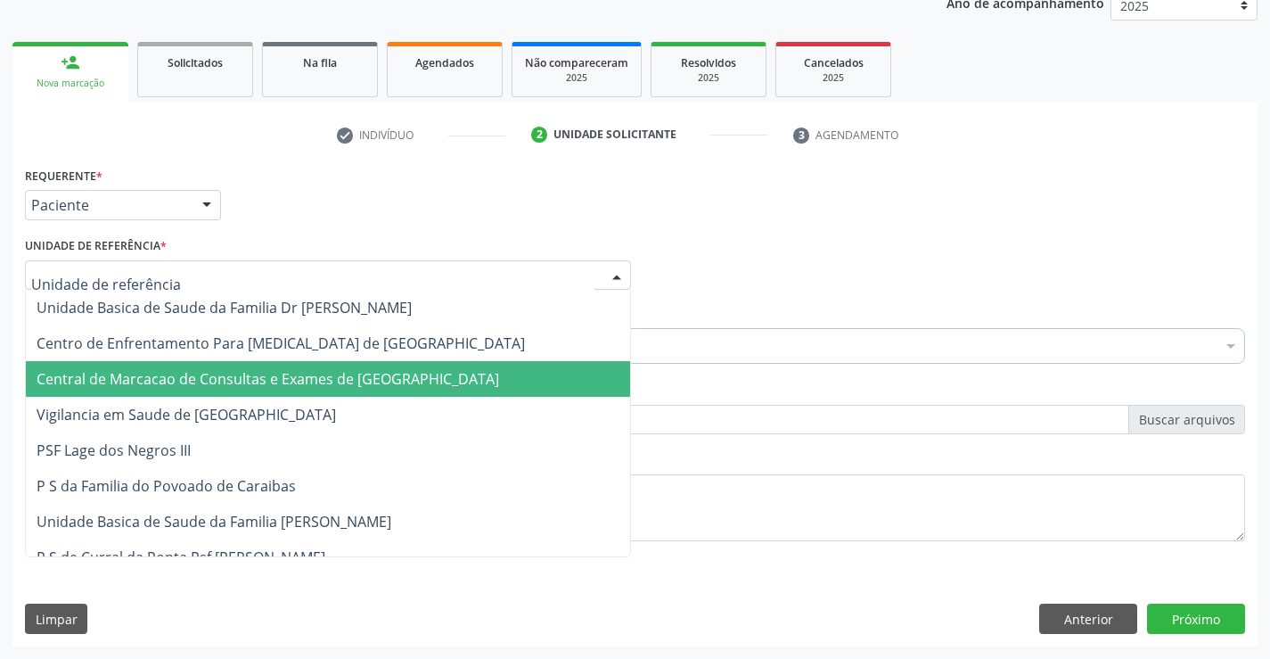
drag, startPoint x: 343, startPoint y: 368, endPoint x: 389, endPoint y: 351, distance: 49.3
click at [346, 368] on span "Central de Marcacao de Consultas e Exames de [GEOGRAPHIC_DATA]" at bounding box center [328, 379] width 604 height 36
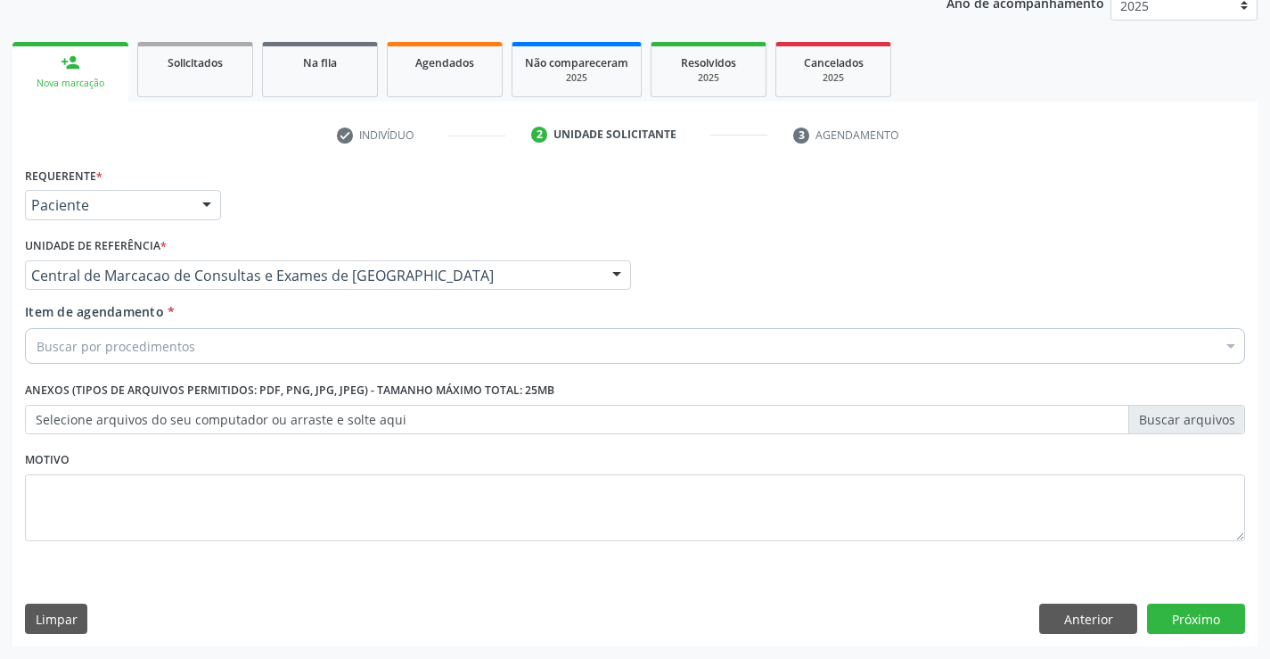
click at [395, 349] on div "Buscar por procedimentos" at bounding box center [635, 346] width 1220 height 36
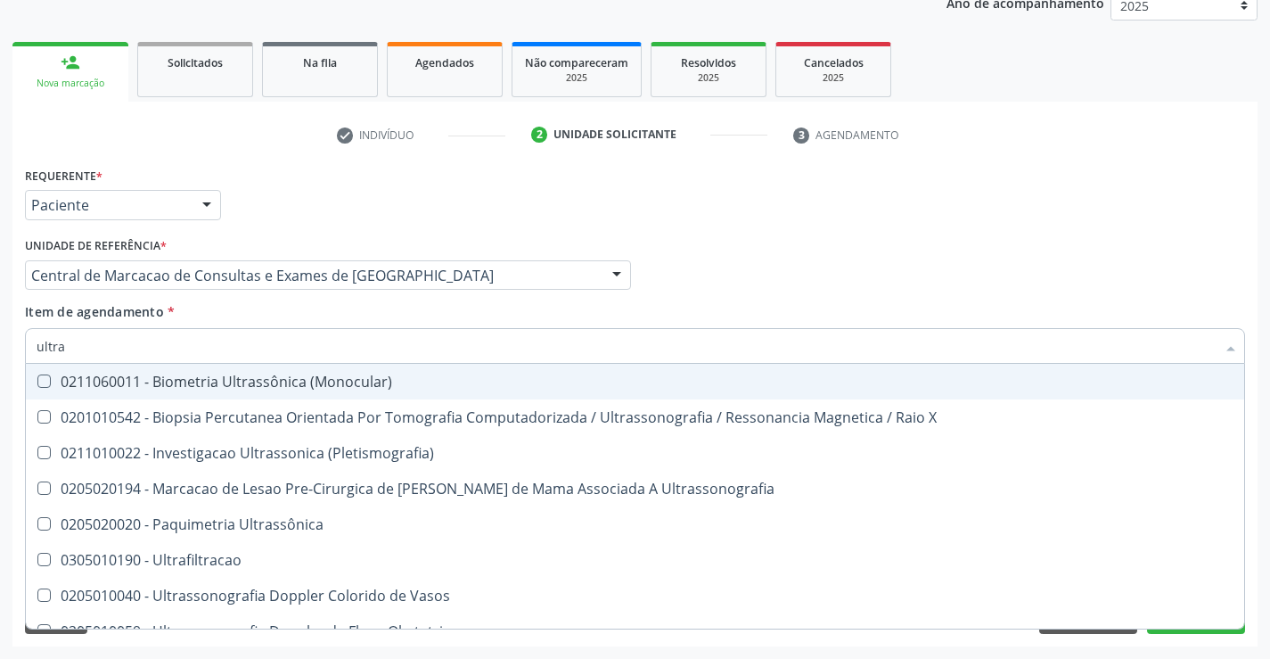
type input "ultras"
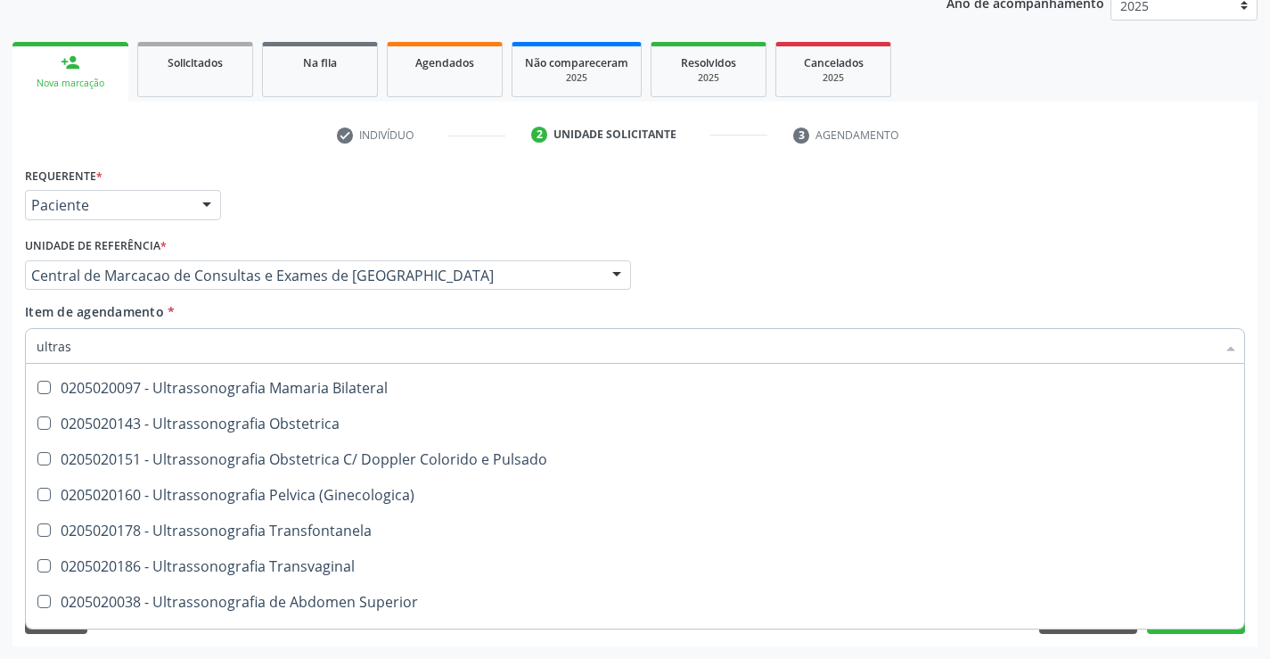
scroll to position [267, 0]
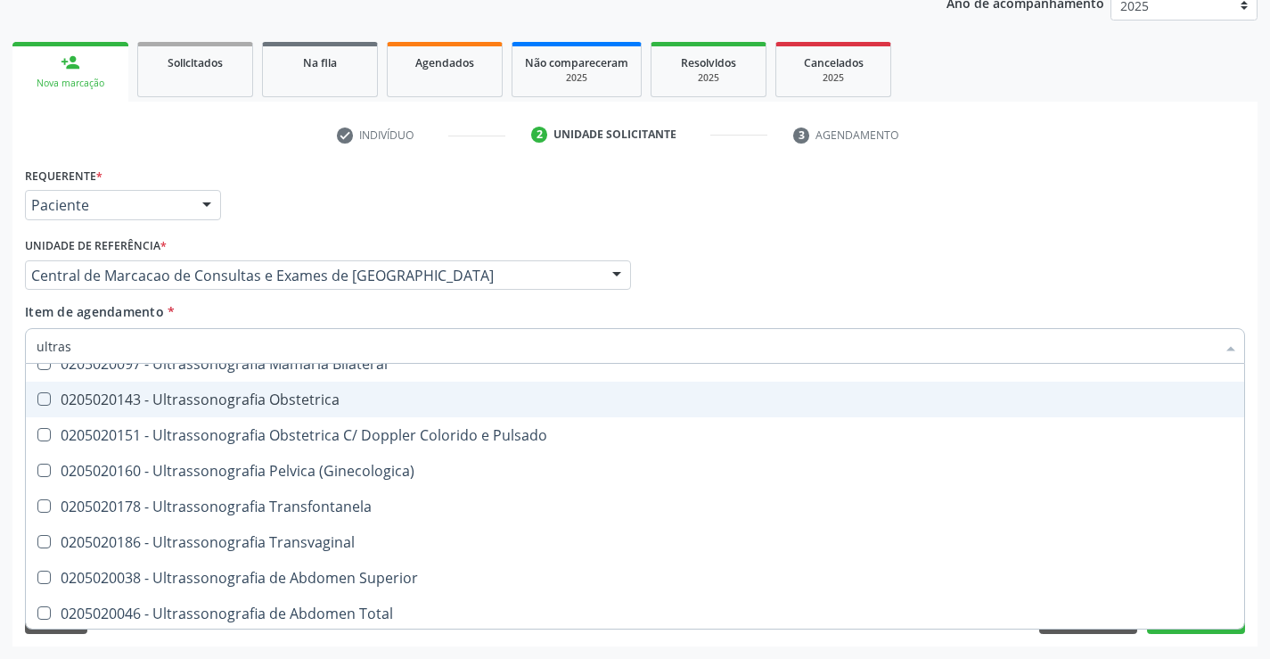
drag, startPoint x: 399, startPoint y: 406, endPoint x: 410, endPoint y: 405, distance: 10.7
click at [403, 405] on div "0205020143 - Ultrassonografia Obstetrica" at bounding box center [635, 399] width 1197 height 14
checkbox Obstetrica "true"
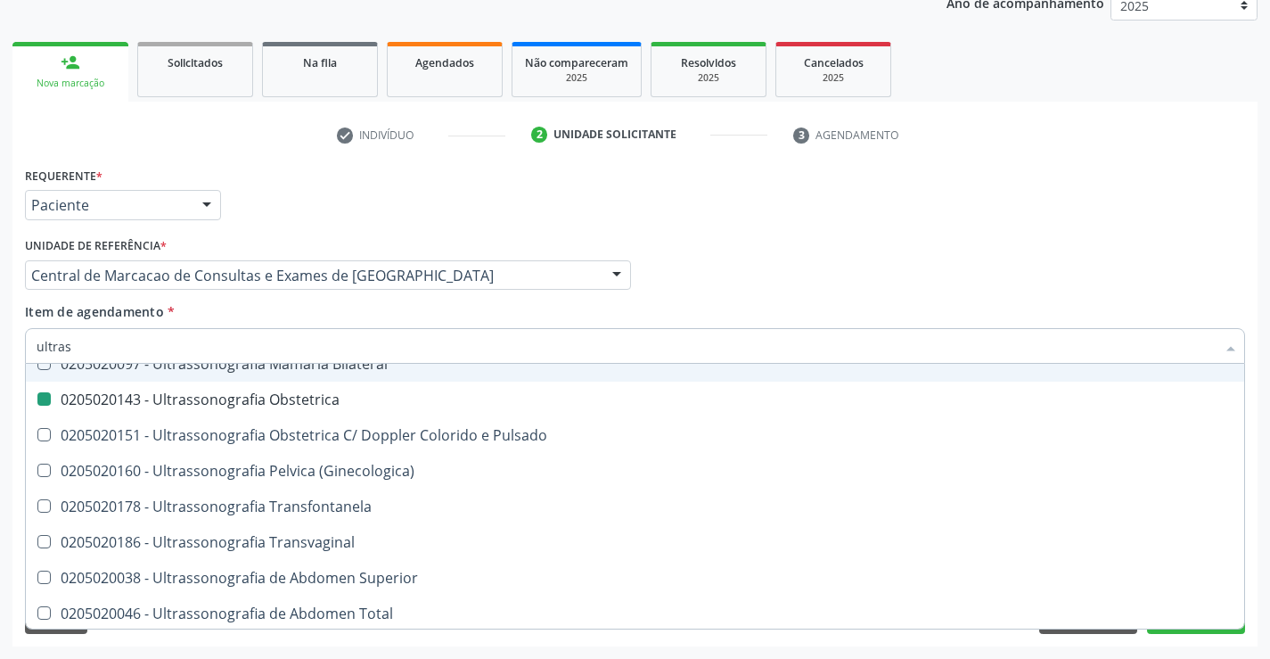
click at [1028, 258] on div "Profissional Solicitante Por favor, selecione a Unidade de Atendimento primeiro…" at bounding box center [634, 268] width 1229 height 70
checkbox X "true"
checkbox Obstetrica "false"
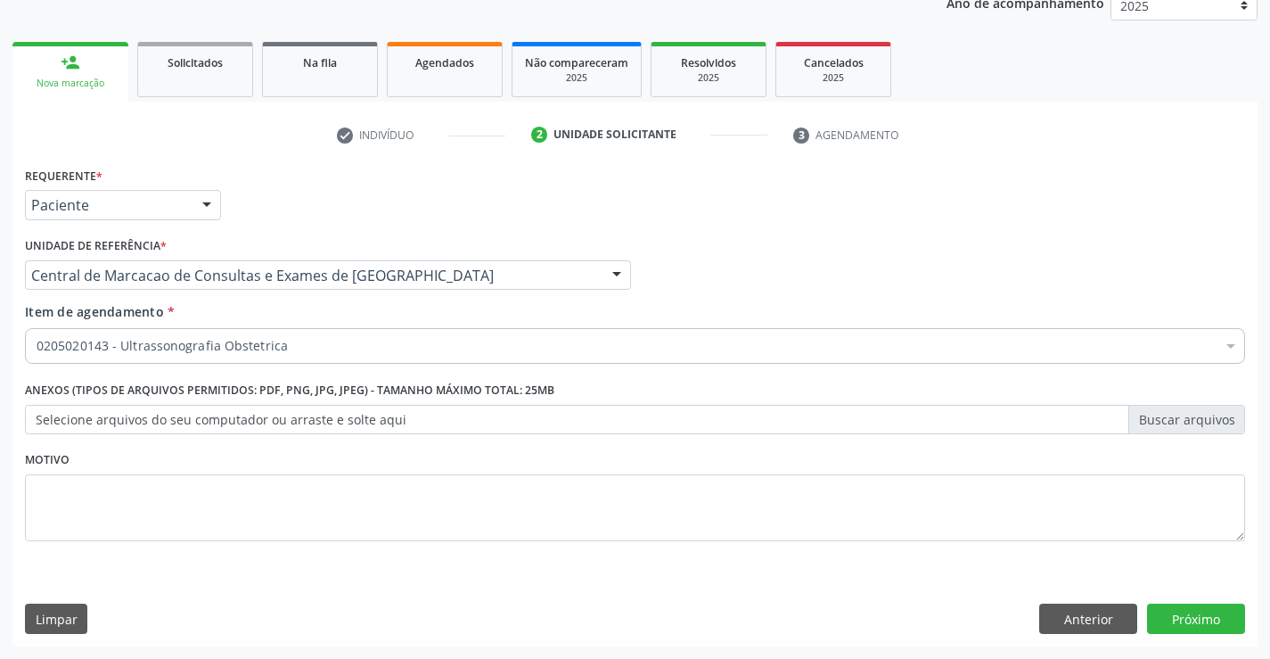
scroll to position [0, 0]
click at [1189, 623] on button "Próximo" at bounding box center [1196, 618] width 98 height 30
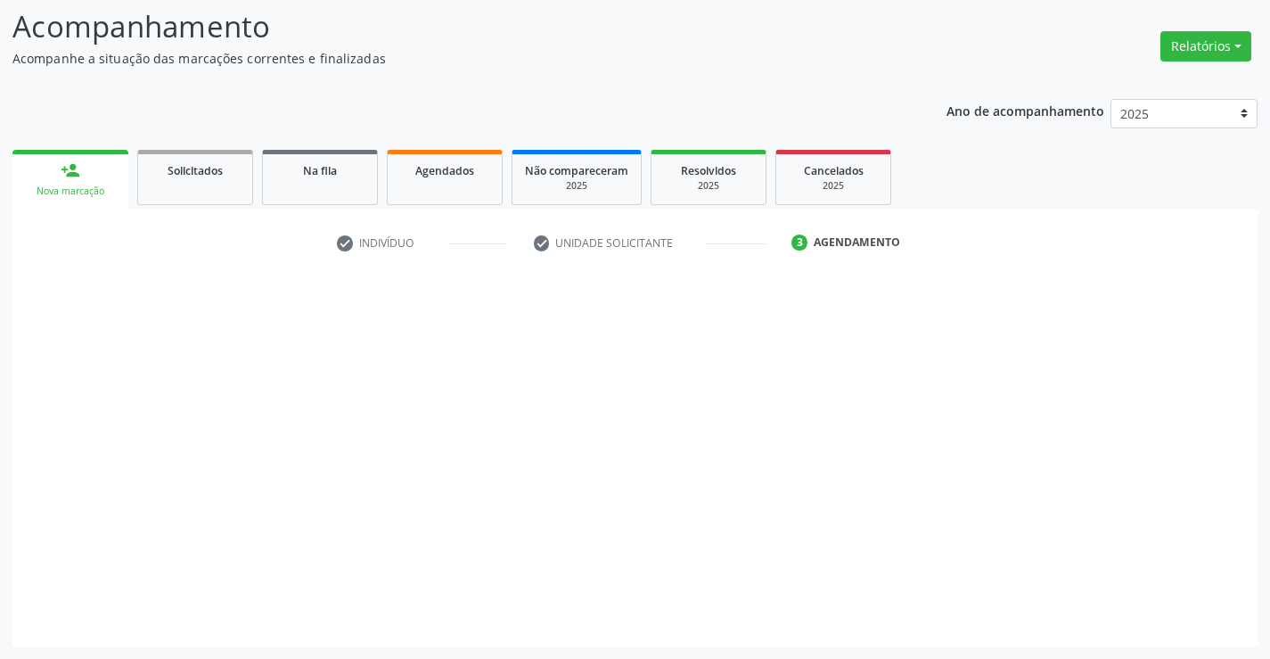
scroll to position [117, 0]
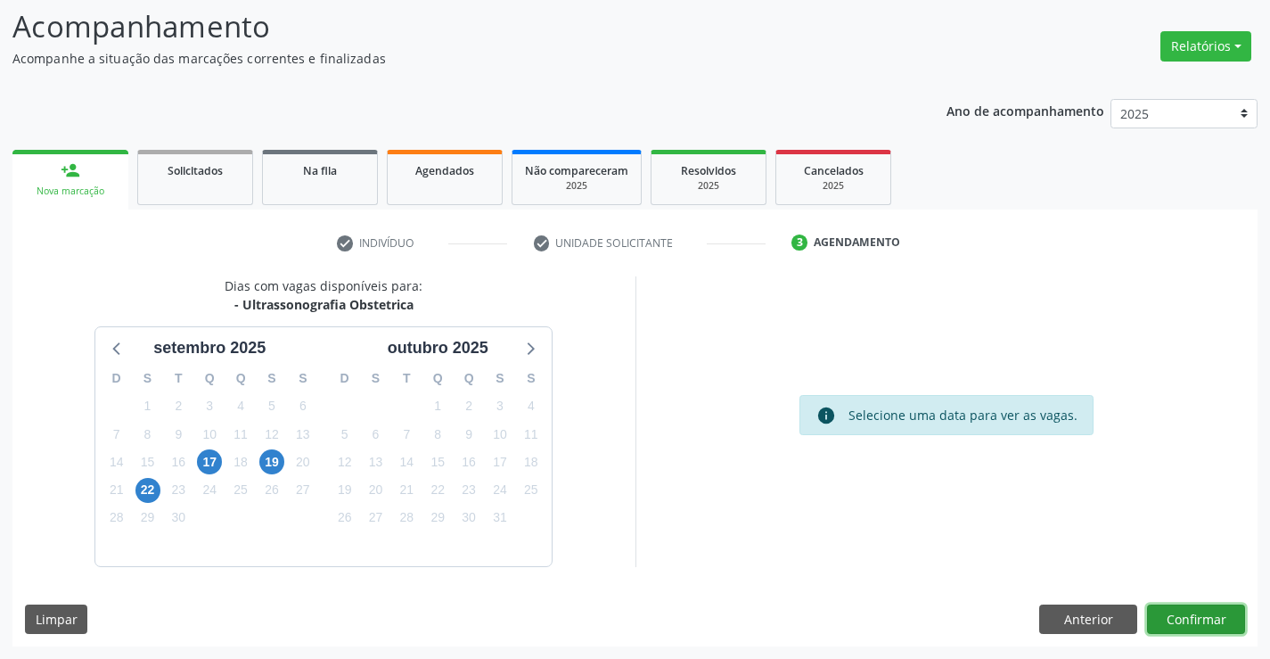
click at [1212, 625] on button "Confirmar" at bounding box center [1196, 619] width 98 height 30
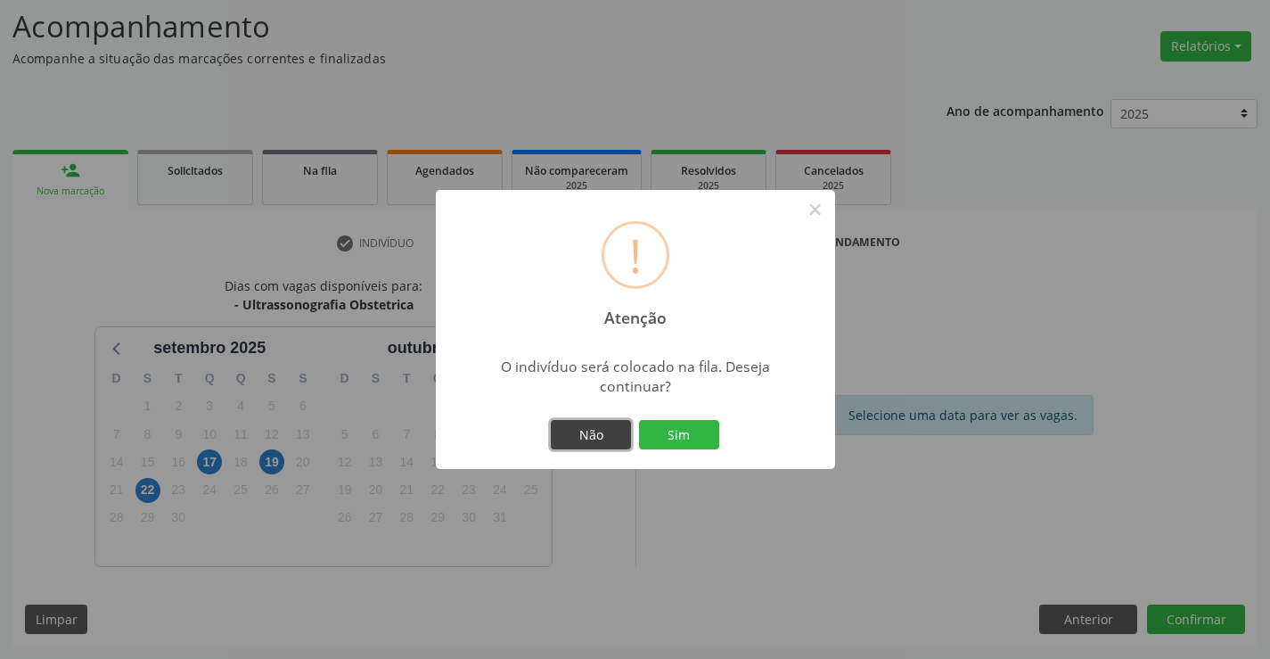
click at [578, 445] on button "Não" at bounding box center [591, 435] width 80 height 30
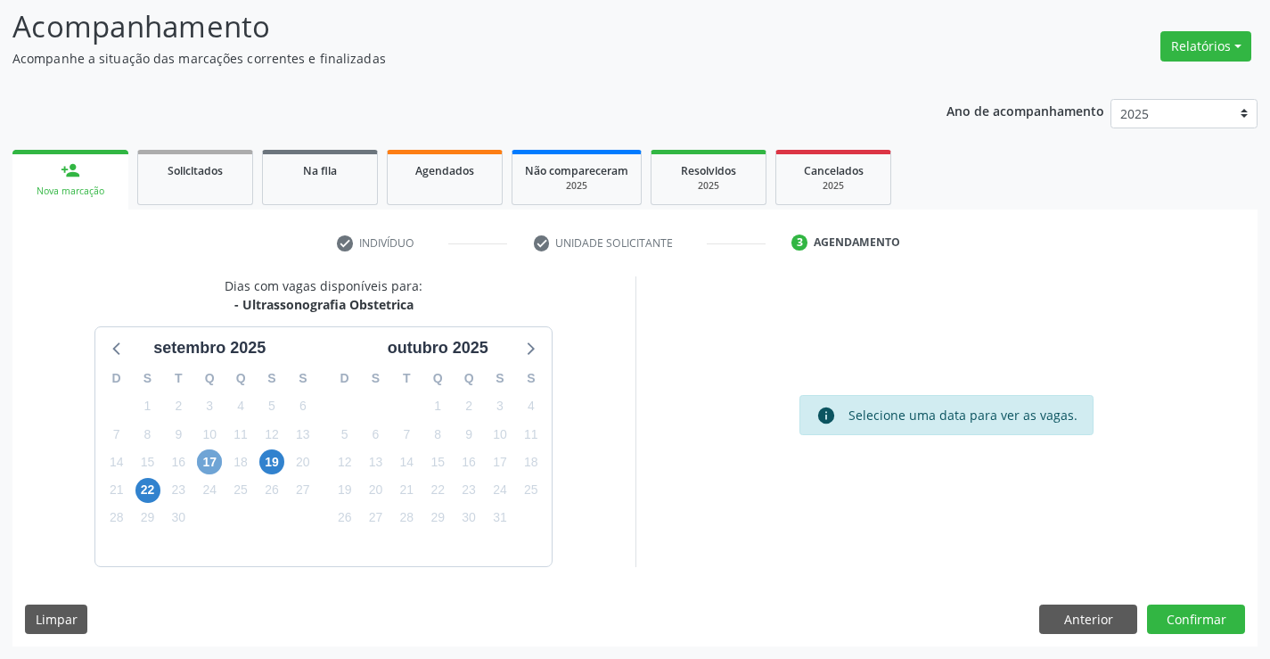
click at [210, 454] on span "17" at bounding box center [209, 461] width 25 height 25
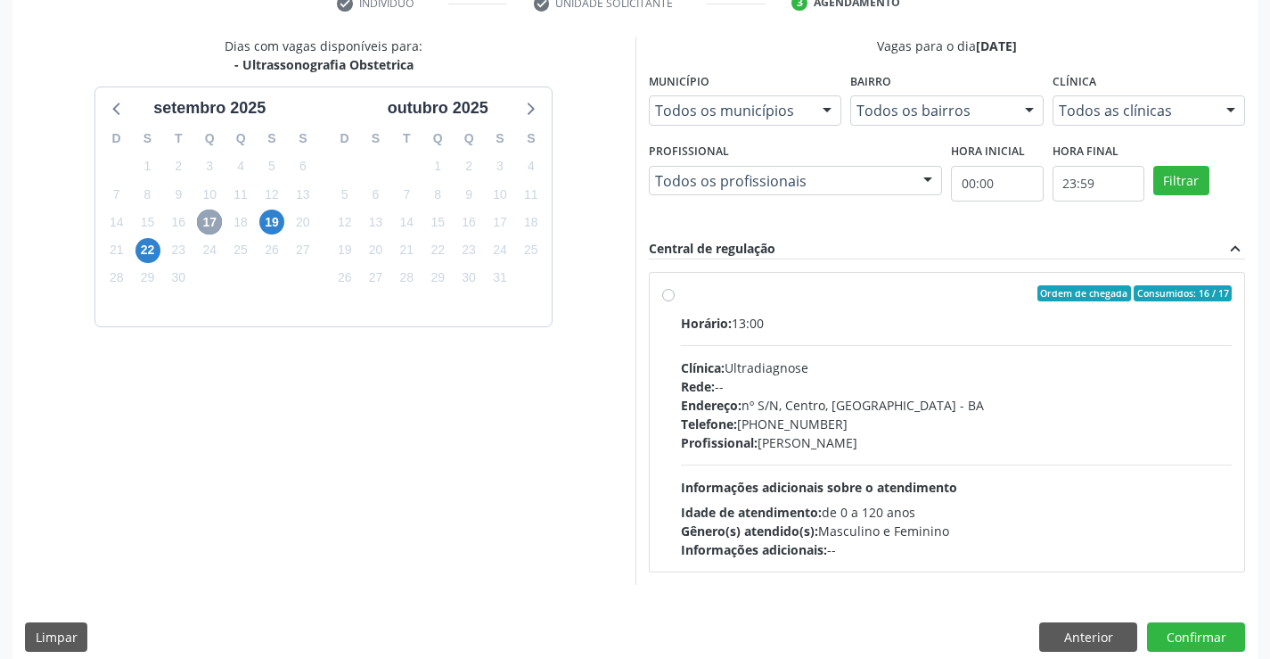
scroll to position [374, 0]
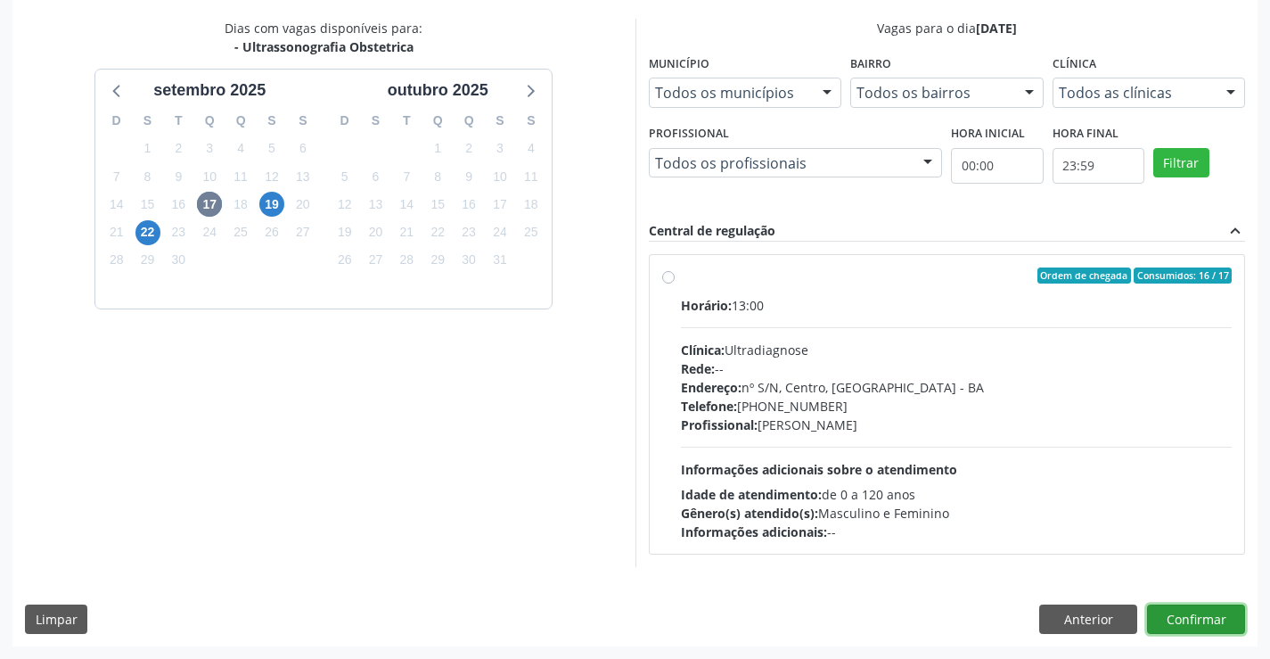
click at [1165, 620] on button "Confirmar" at bounding box center [1196, 619] width 98 height 30
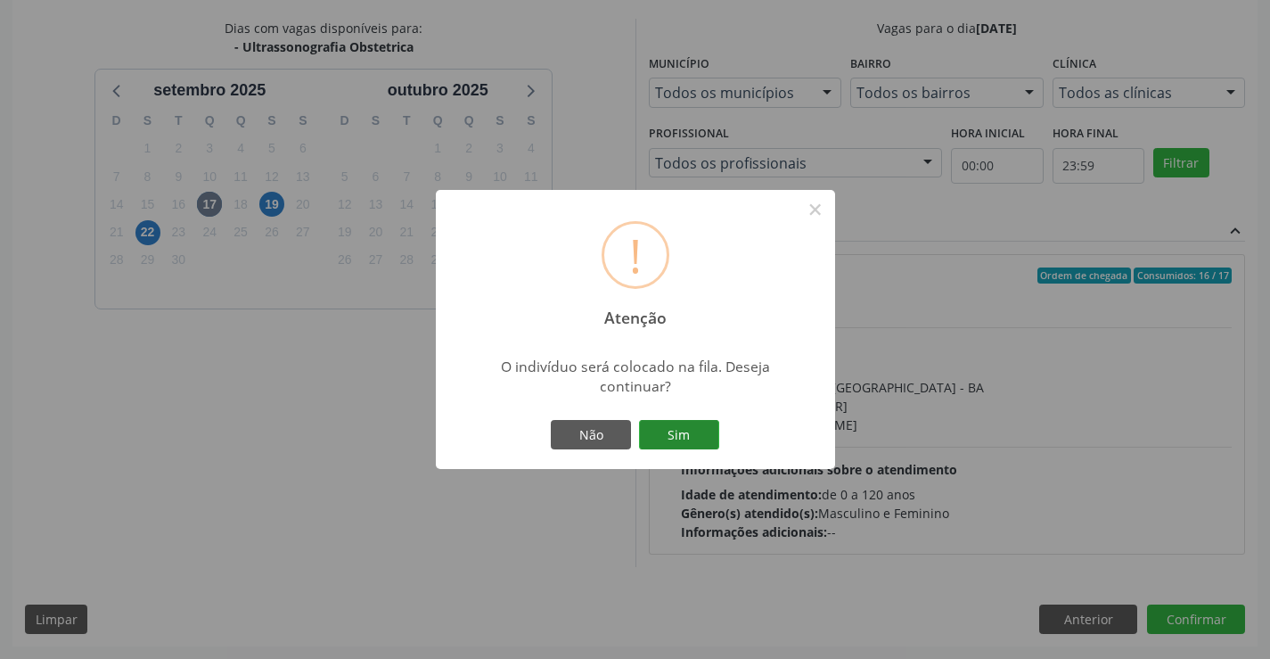
click at [691, 427] on button "Sim" at bounding box center [679, 435] width 80 height 30
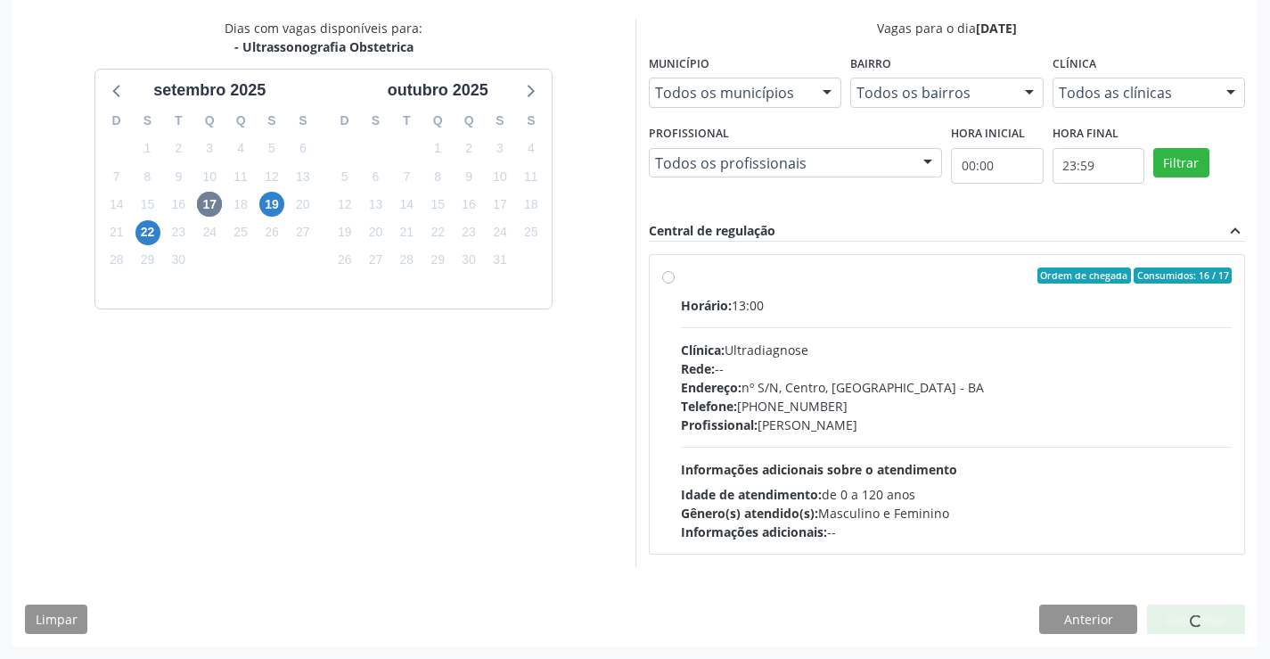
scroll to position [0, 0]
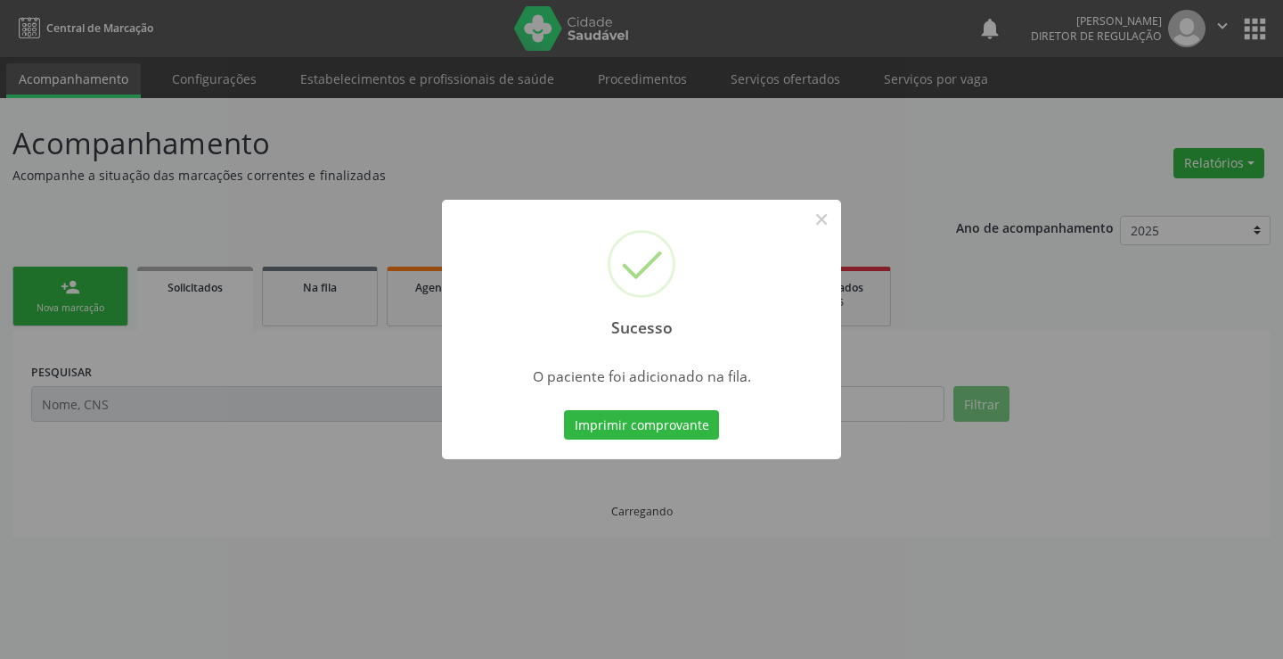
click at [564, 410] on button "Imprimir comprovante" at bounding box center [641, 425] width 155 height 30
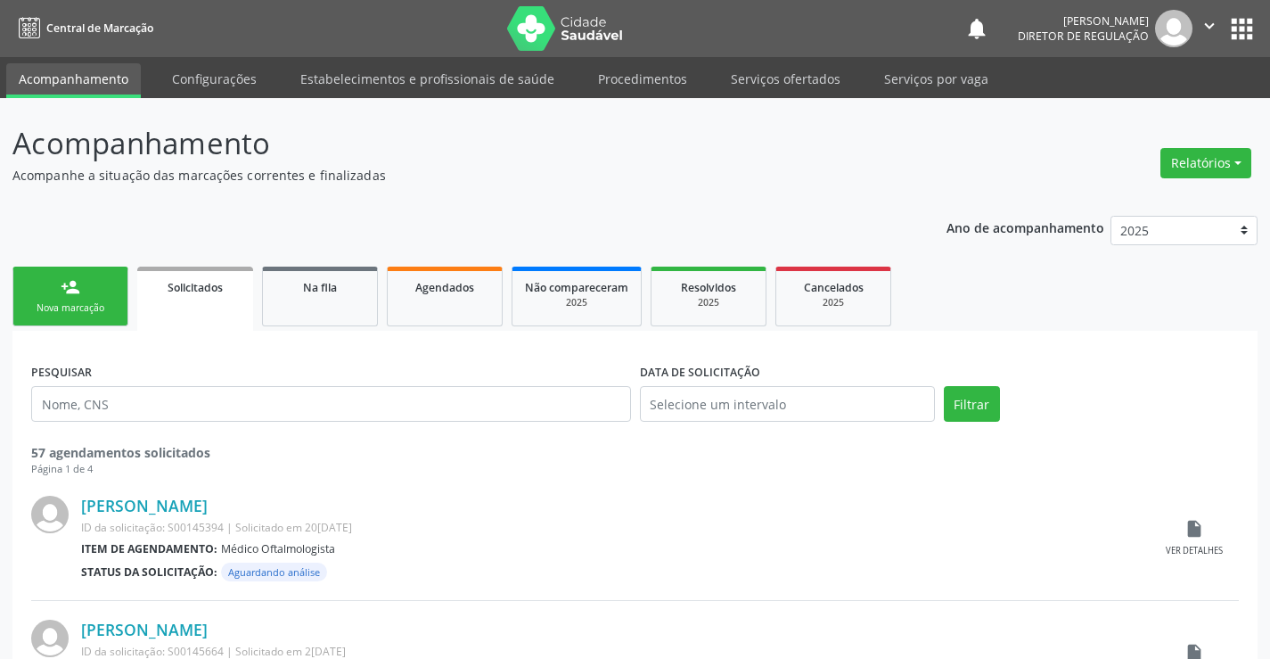
click at [69, 305] on div "Nova marcação" at bounding box center [70, 307] width 89 height 13
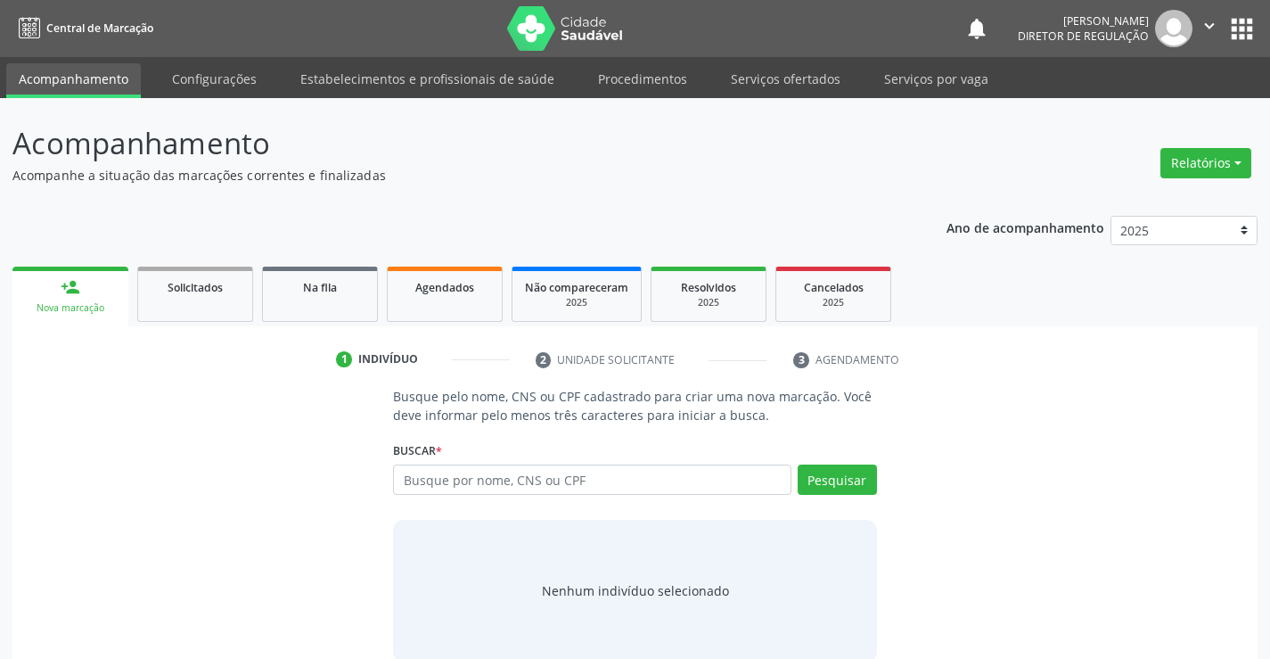
click at [615, 497] on div "Busque por nome, CNS ou CPF Nenhum resultado encontrado para: " " Digite nome, …" at bounding box center [634, 485] width 483 height 43
click at [625, 488] on input "text" at bounding box center [592, 479] width 398 height 30
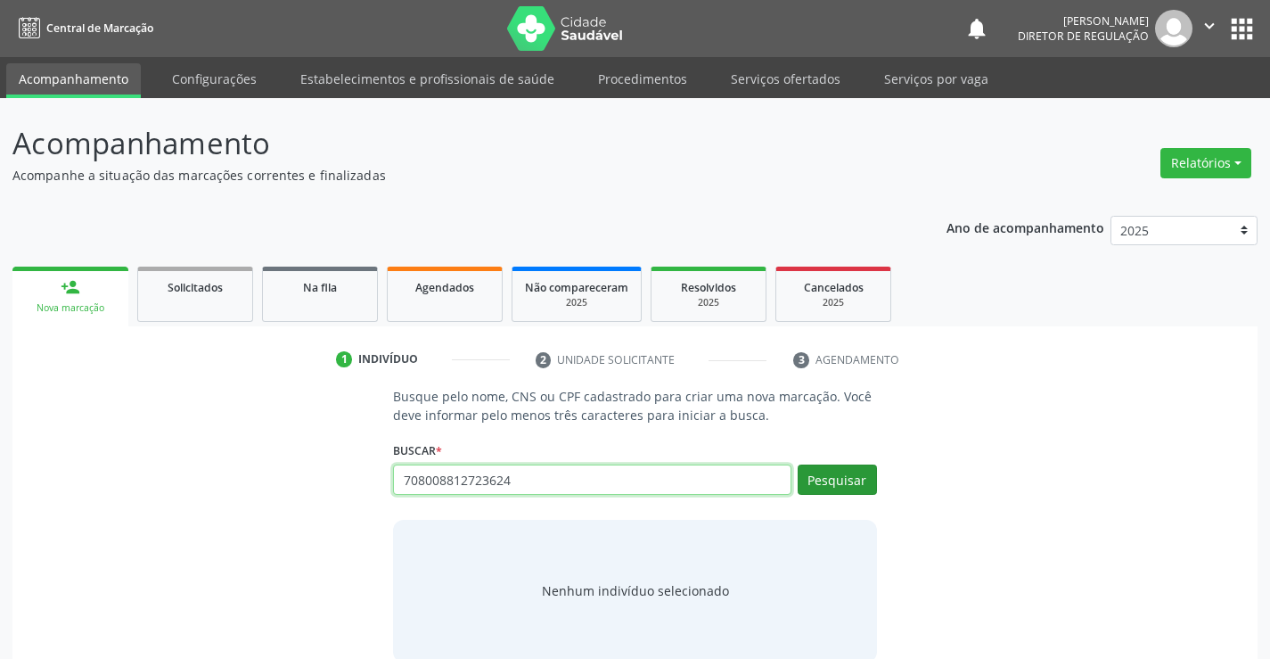
type input "708008812723624"
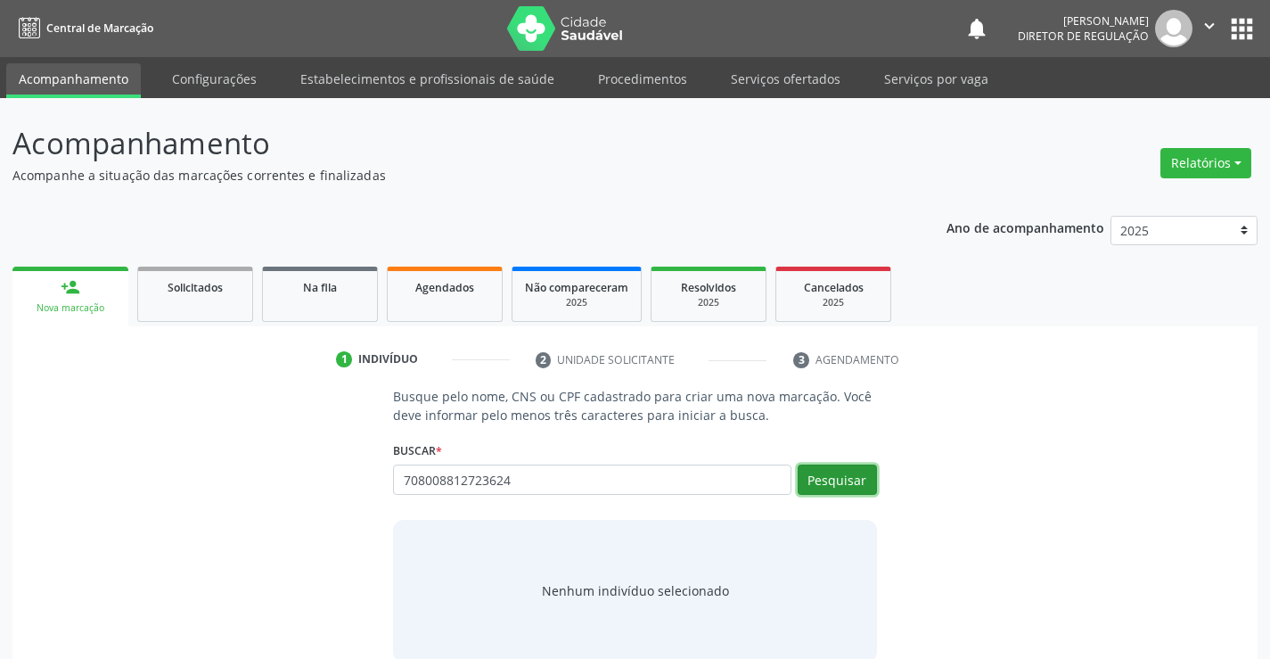
click at [856, 481] on button "Pesquisar" at bounding box center [837, 479] width 79 height 30
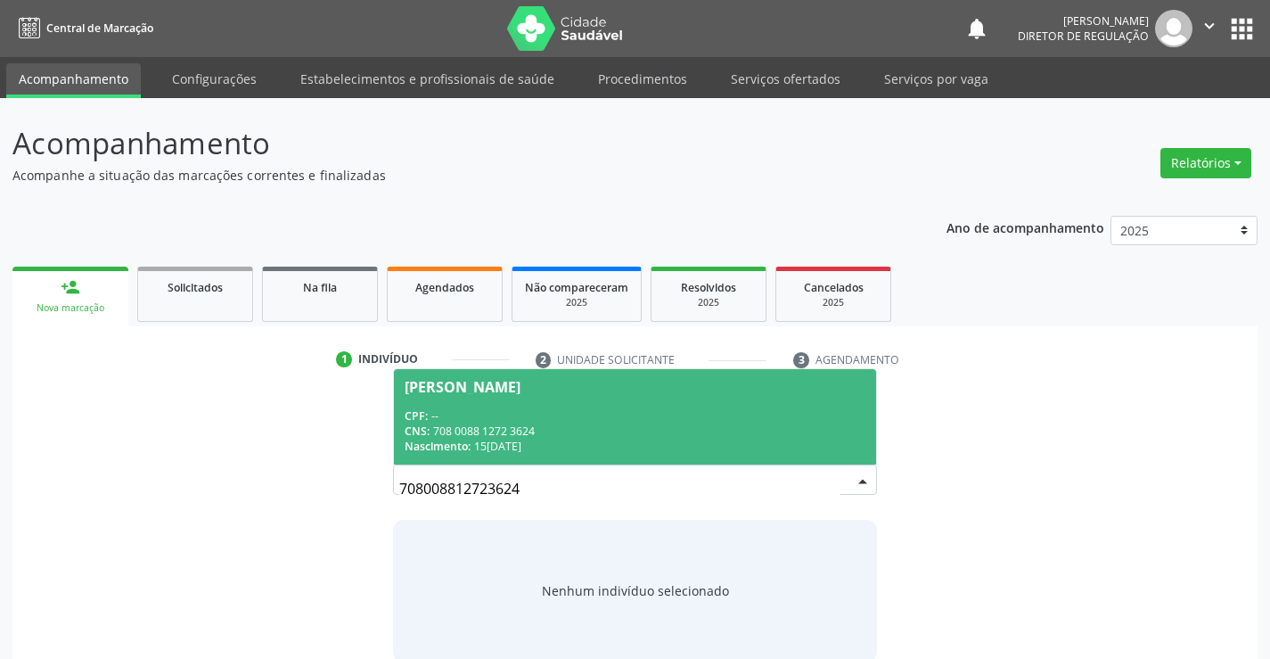
click at [652, 433] on div "CNS: 708 0088 1272 3624" at bounding box center [635, 430] width 460 height 15
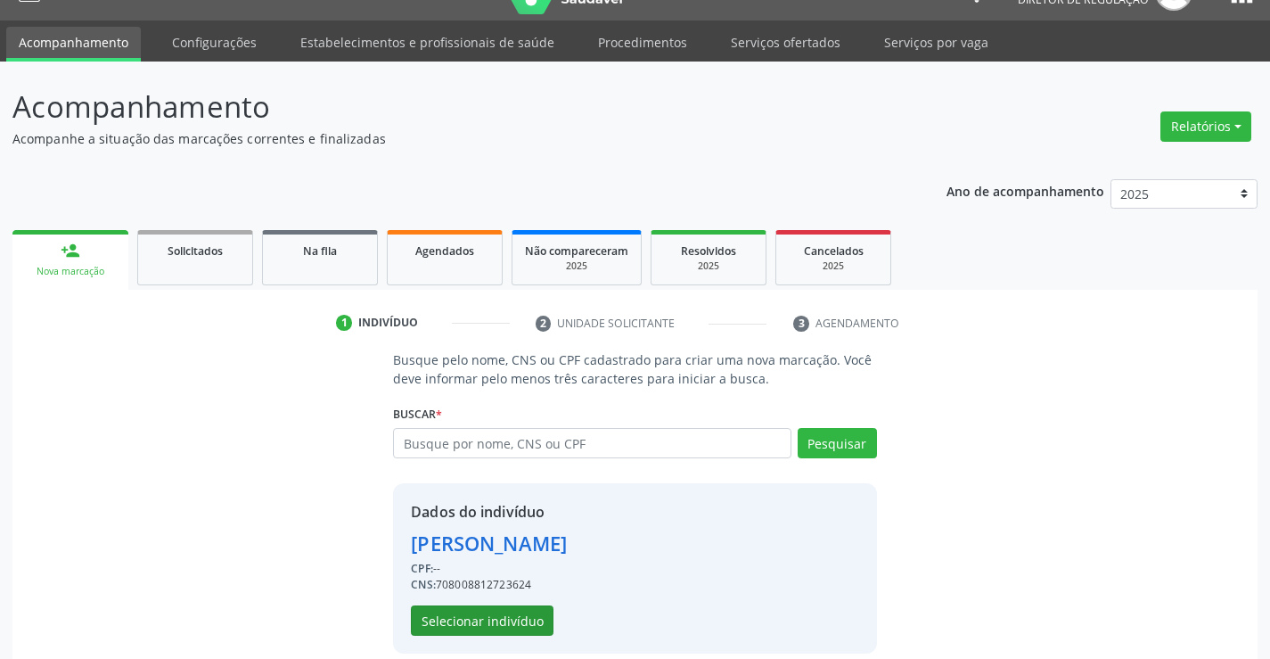
scroll to position [56, 0]
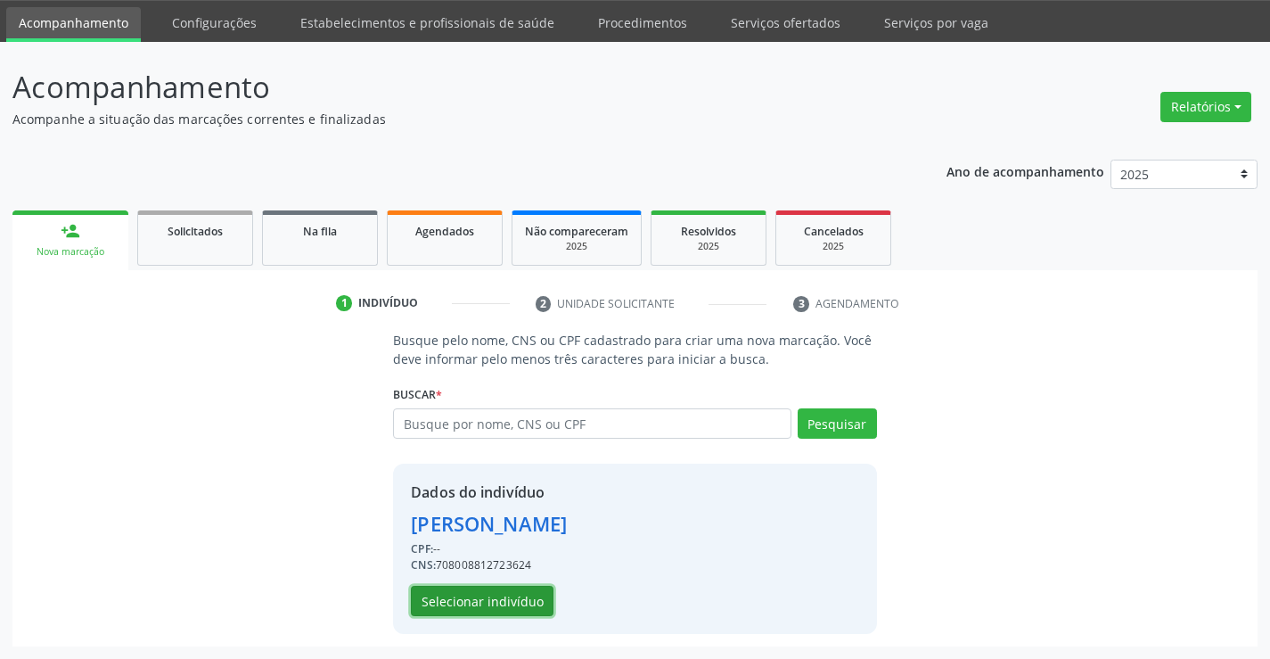
click at [479, 588] on button "Selecionar indivíduo" at bounding box center [482, 601] width 143 height 30
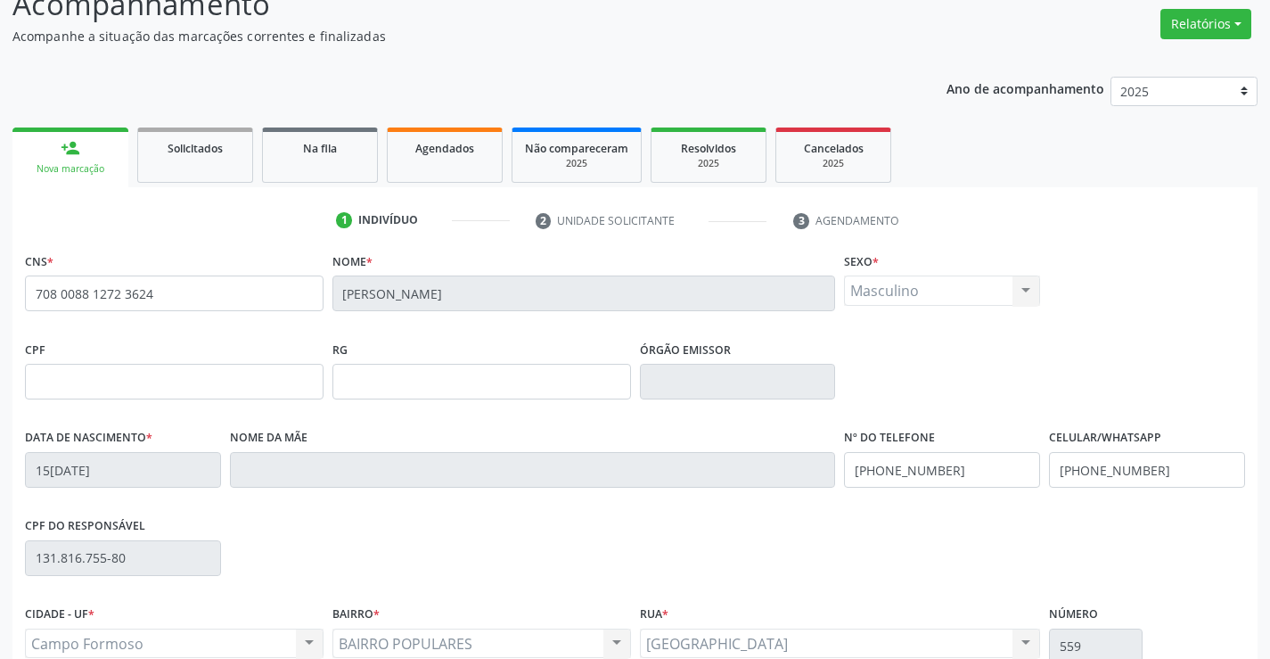
scroll to position [307, 0]
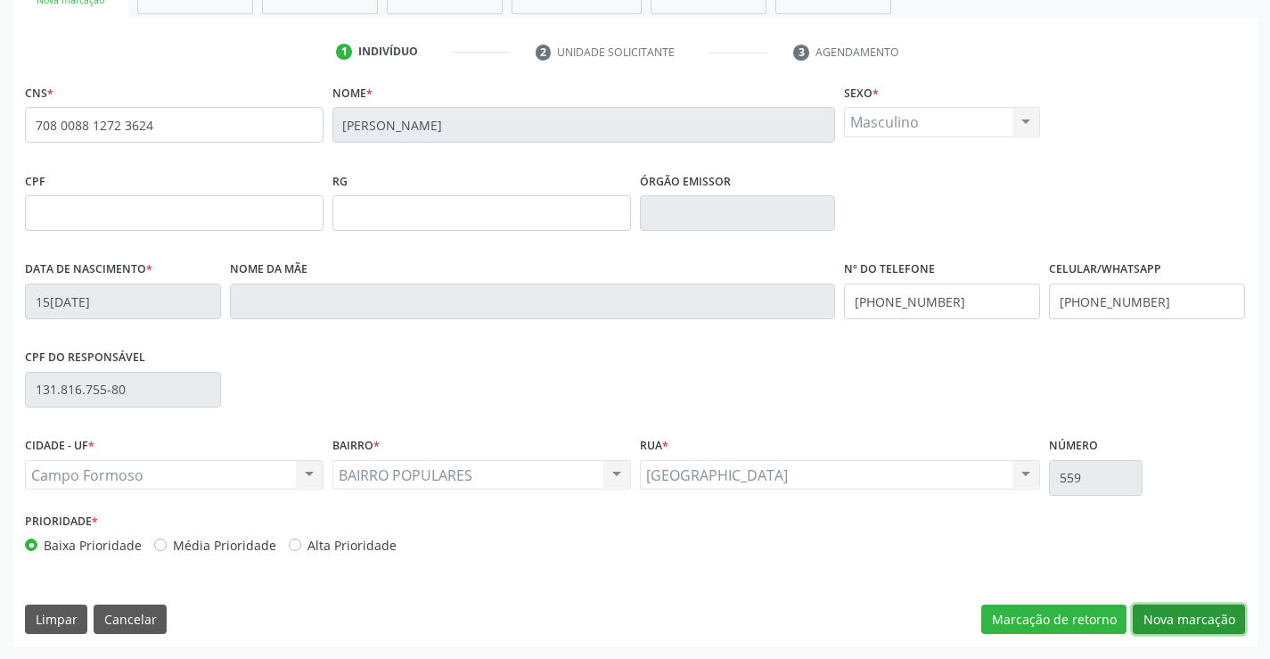
click at [1157, 621] on button "Nova marcação" at bounding box center [1189, 619] width 112 height 30
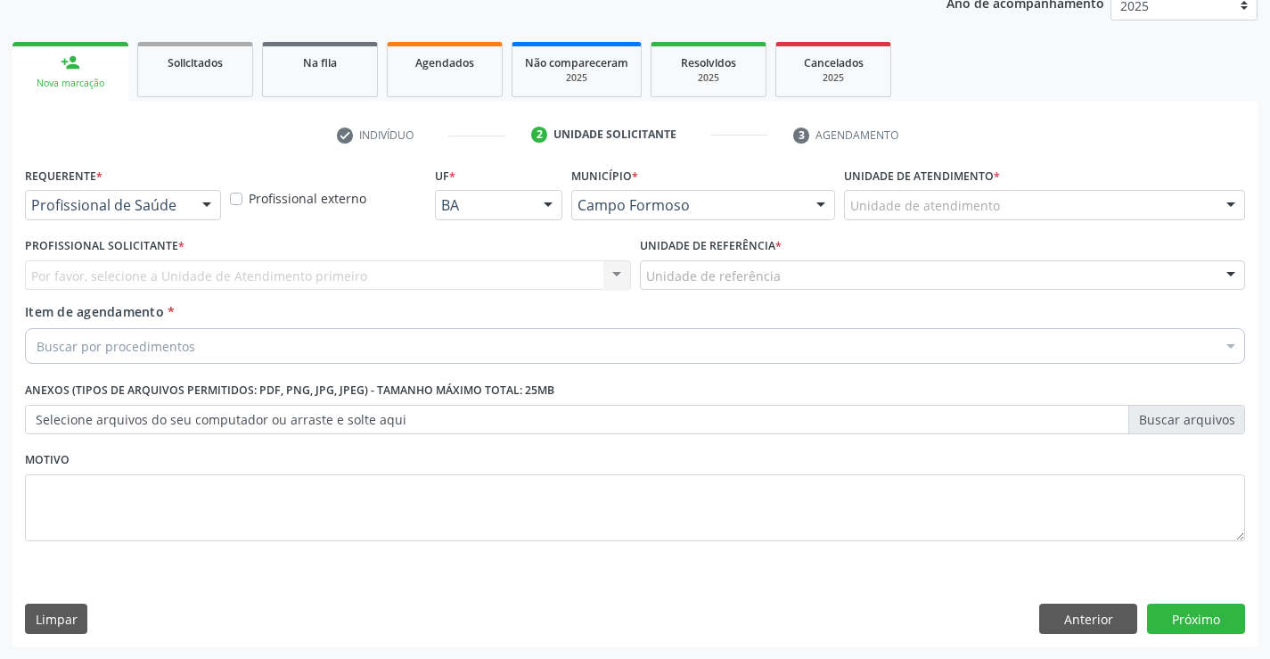
click at [180, 194] on div "Profissional de Saúde" at bounding box center [123, 205] width 196 height 30
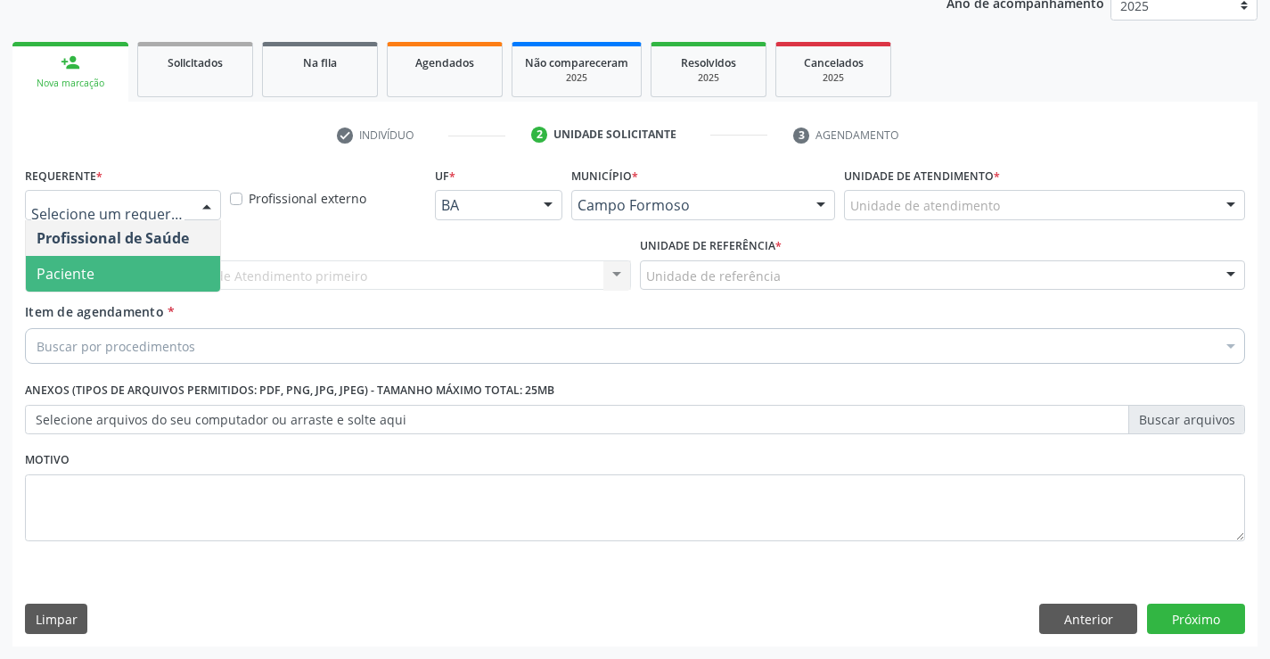
drag, startPoint x: 186, startPoint y: 276, endPoint x: 295, endPoint y: 251, distance: 111.6
click at [187, 276] on span "Paciente" at bounding box center [123, 274] width 194 height 36
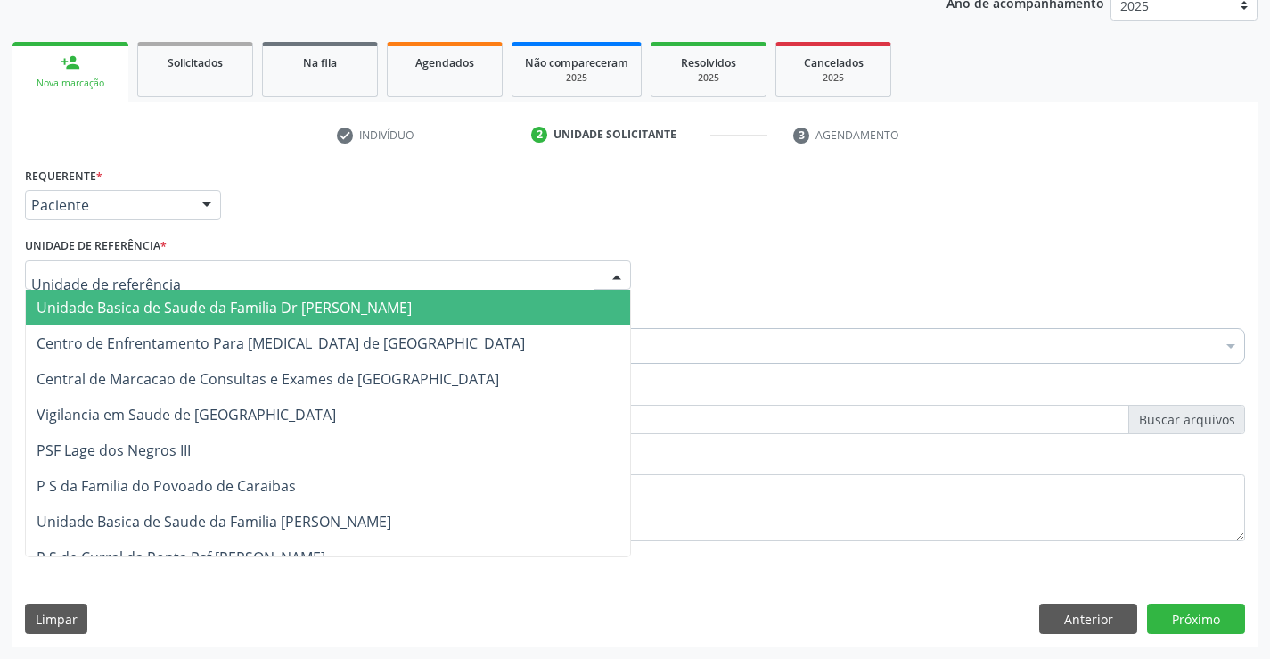
click at [310, 283] on div at bounding box center [328, 275] width 606 height 30
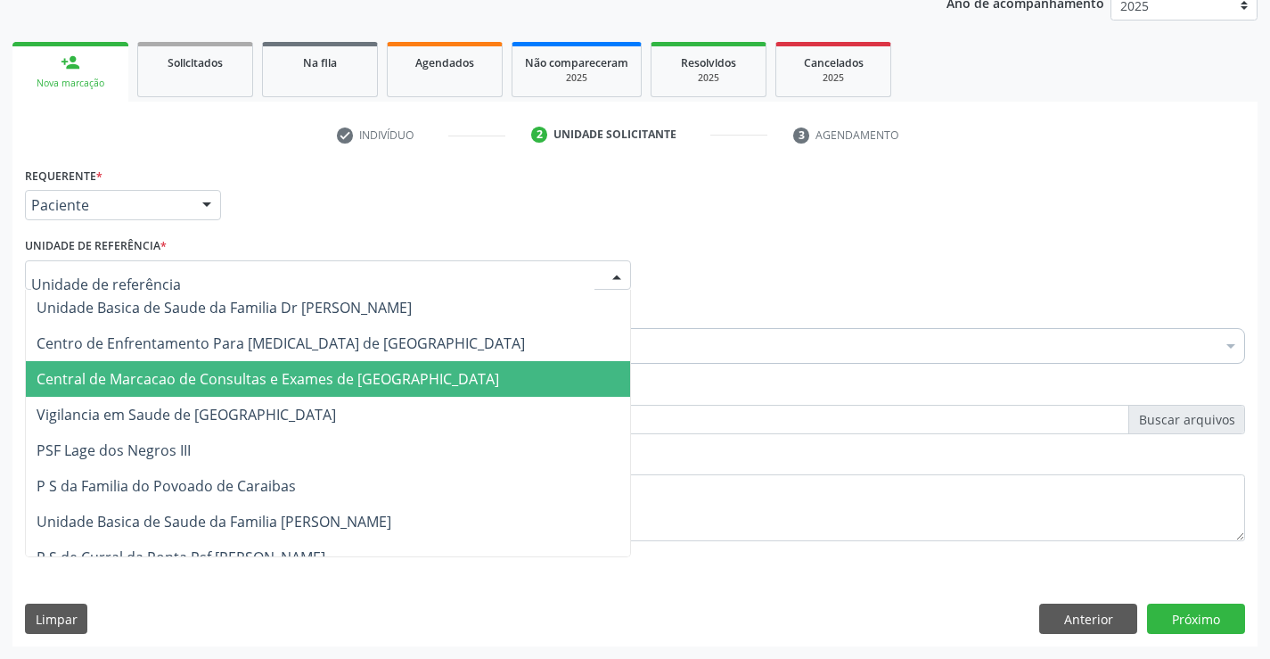
click at [344, 379] on span "Central de Marcacao de Consultas e Exames de [GEOGRAPHIC_DATA]" at bounding box center [268, 379] width 463 height 20
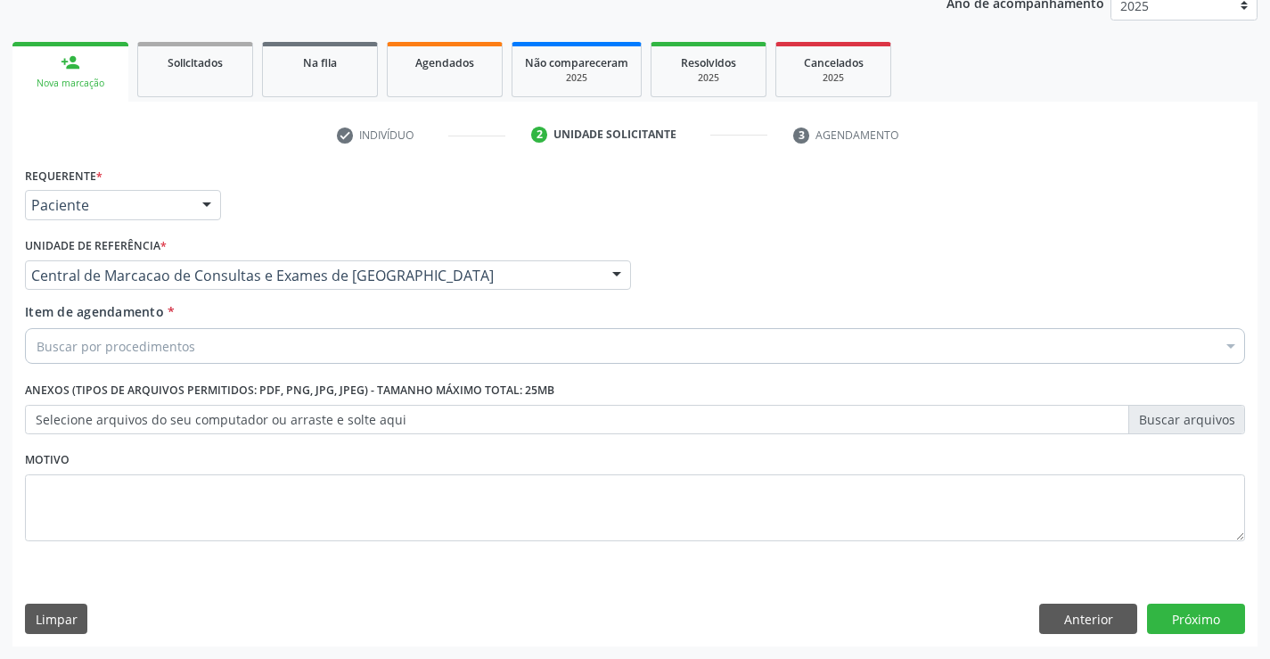
click at [418, 342] on div "Buscar por procedimentos" at bounding box center [635, 346] width 1220 height 36
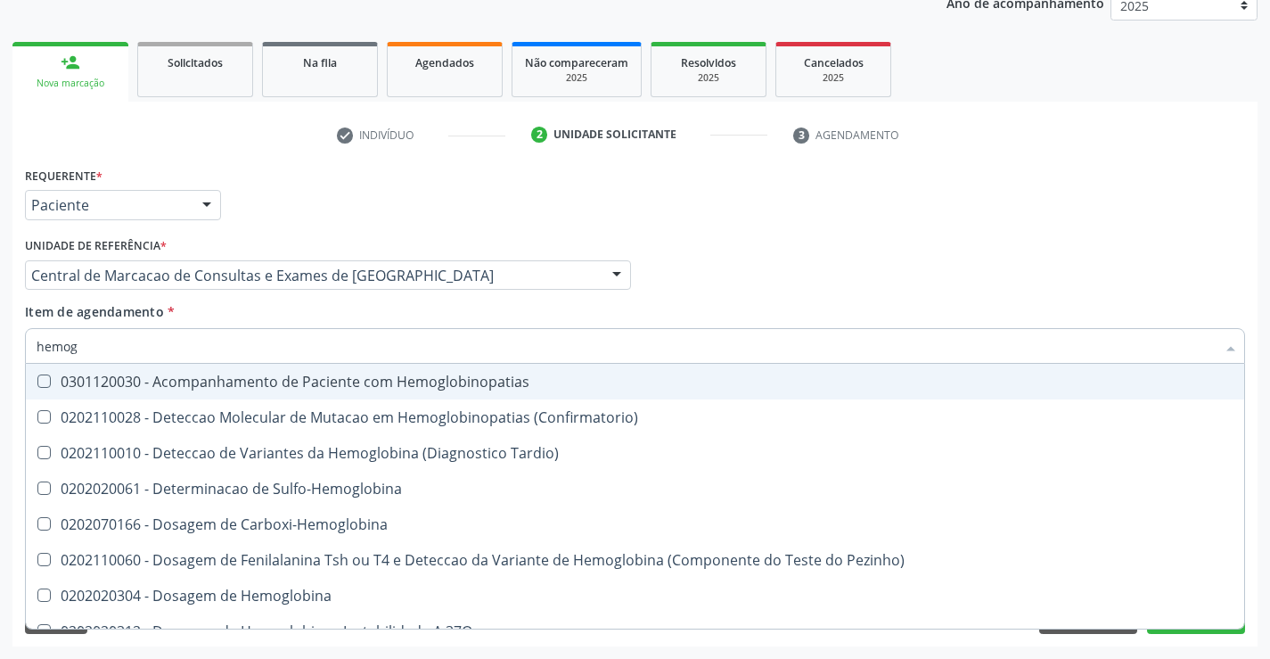
type input "hemogr"
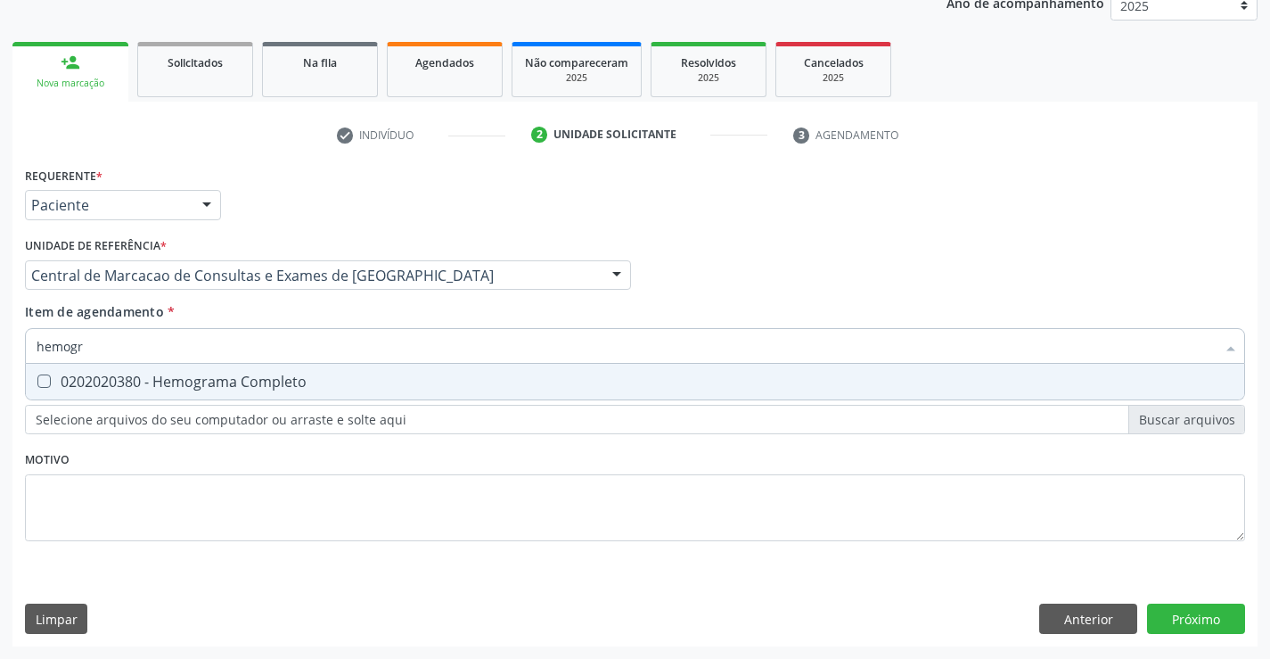
click at [338, 390] on span "0202020380 - Hemograma Completo" at bounding box center [635, 382] width 1218 height 36
checkbox Completo "true"
type input "hemogr"
click at [307, 302] on div "Item de agendamento * hemogr Desfazer seleção 0202020380 - Hemograma Completo N…" at bounding box center [635, 330] width 1220 height 56
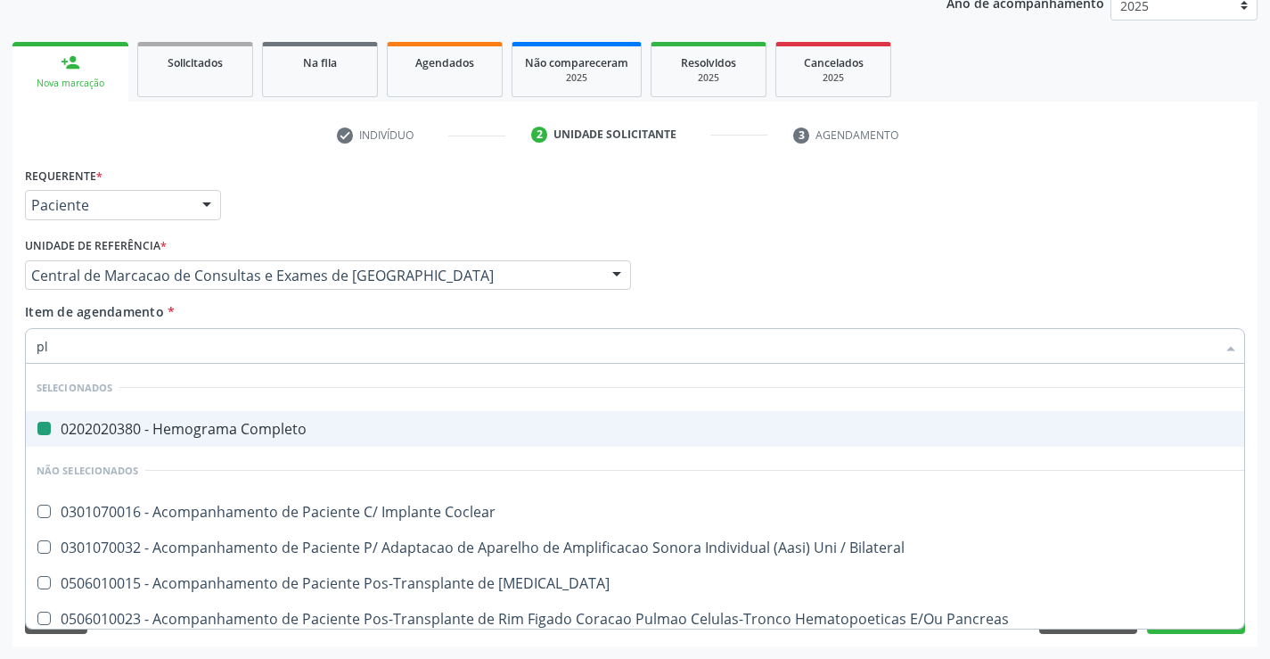
type input "pla"
checkbox Completo "false"
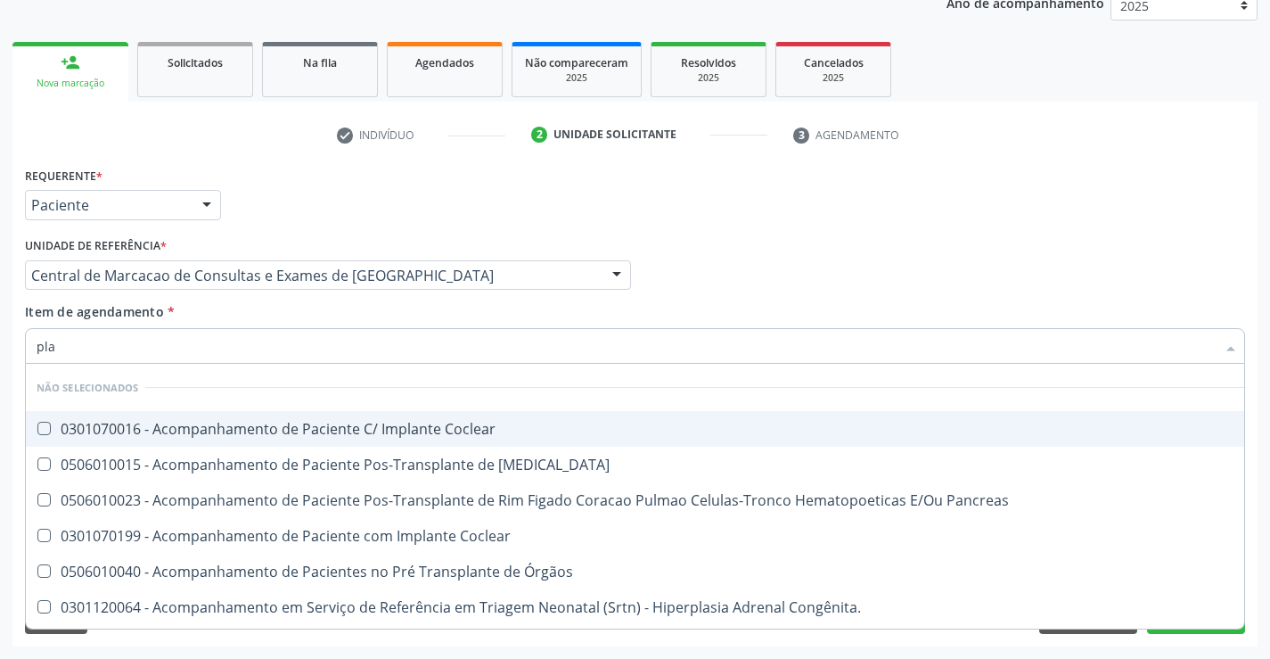
type input "plaq"
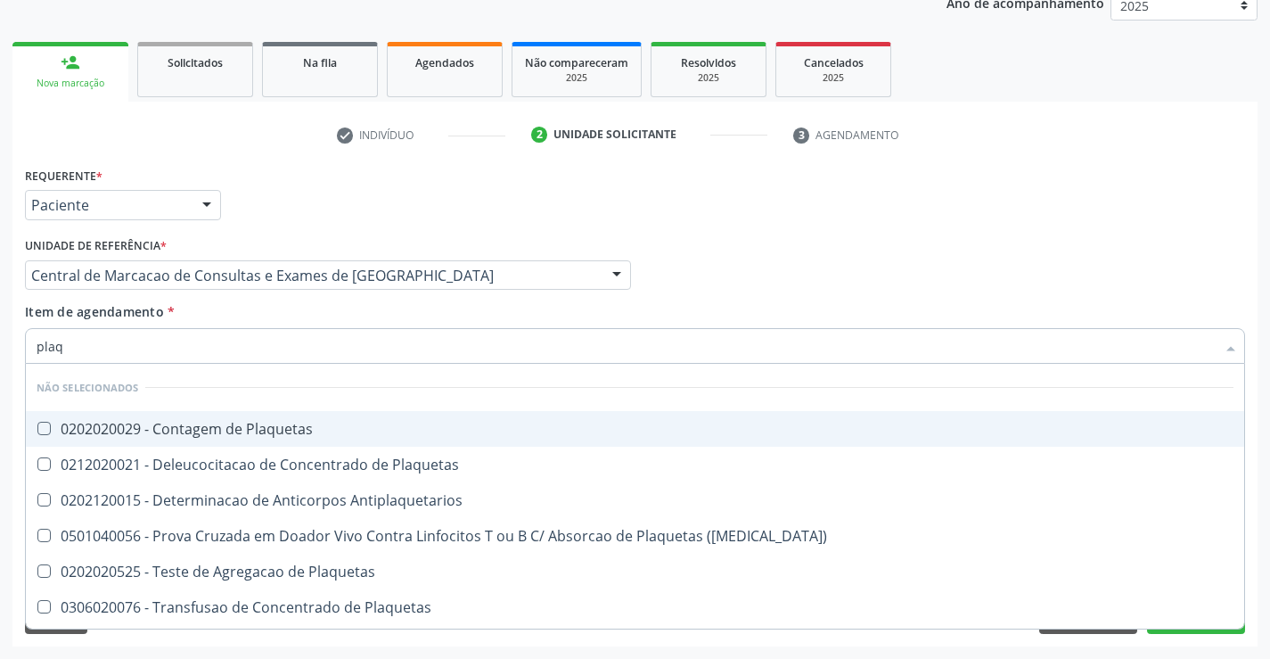
click at [270, 424] on div "0202020029 - Contagem de Plaquetas" at bounding box center [635, 429] width 1197 height 14
checkbox Plaquetas "true"
type input "plaq"
click at [268, 317] on div "Item de agendamento * plaq Desfazer seleção Não selecionados 0202020029 - Conta…" at bounding box center [635, 330] width 1220 height 56
checkbox Plaquetas "true"
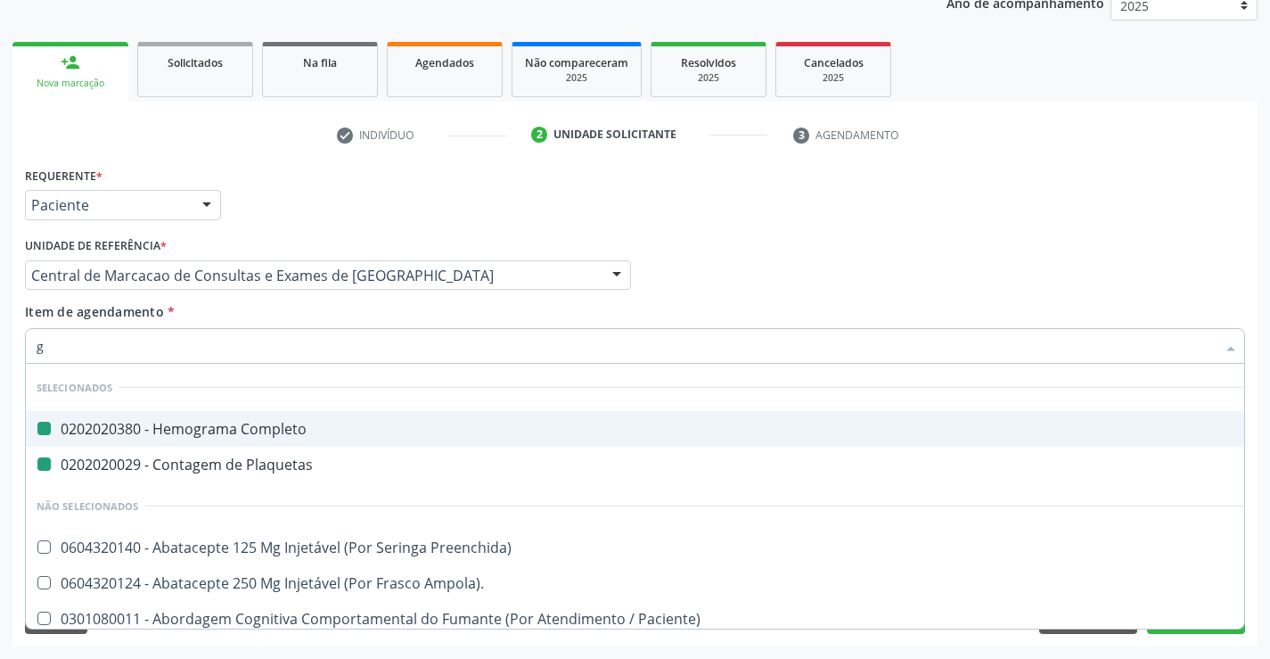
type input "gl"
checkbox Completo "false"
checkbox Plaquetas "false"
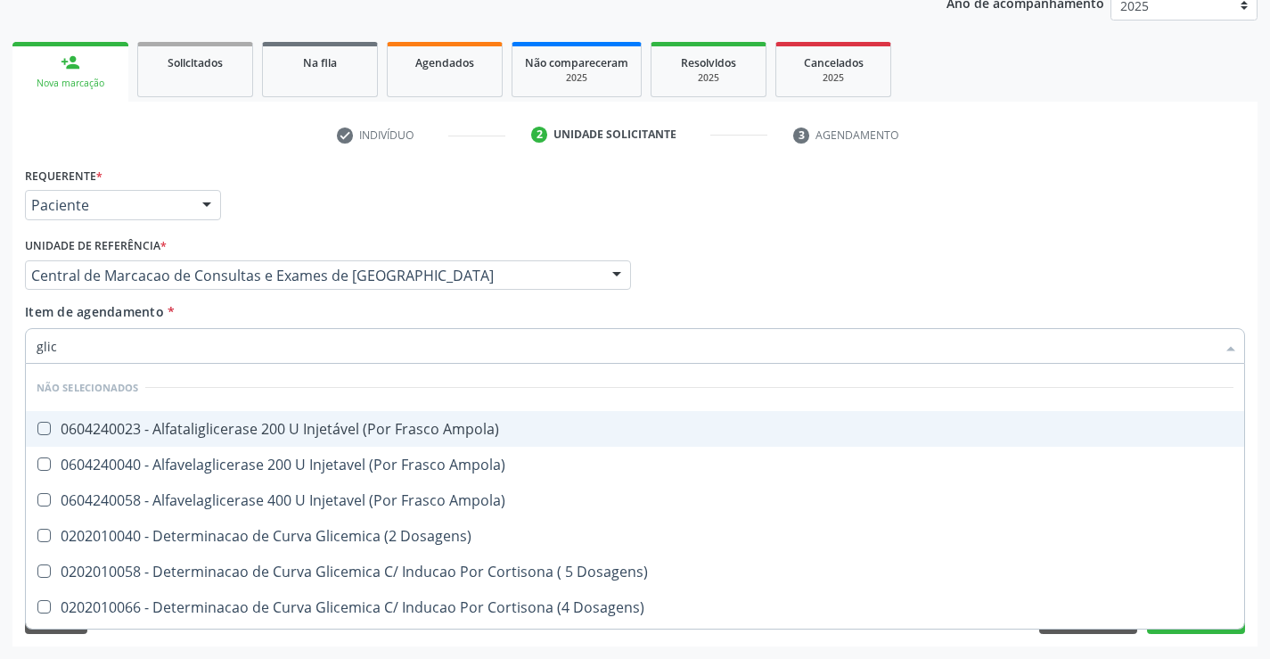
type input "glico"
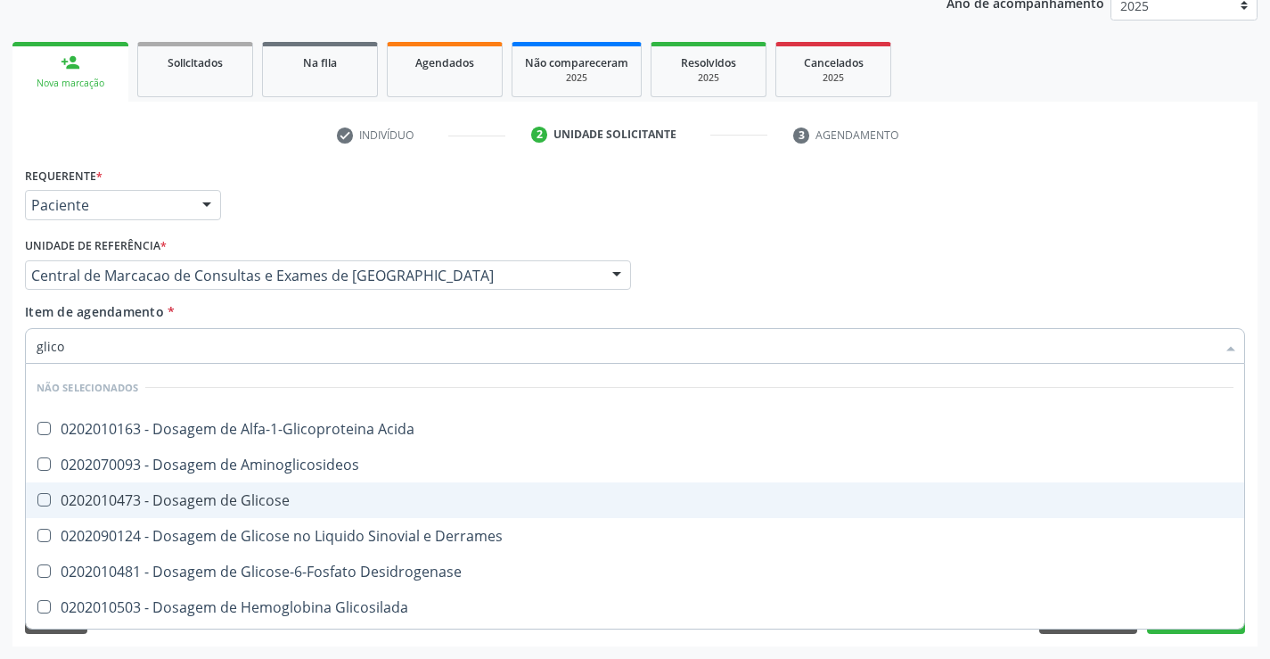
click at [293, 499] on div "0202010473 - Dosagem de Glicose" at bounding box center [635, 500] width 1197 height 14
checkbox Glicose "true"
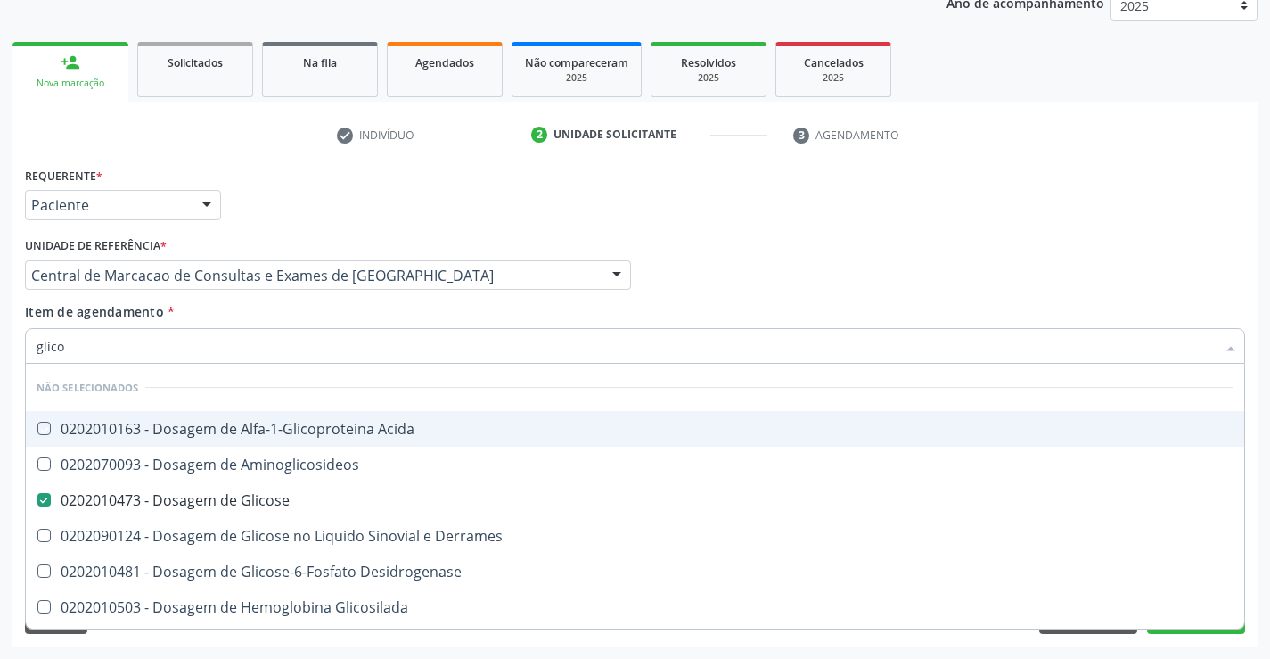
click at [281, 314] on div "Item de agendamento * glico Desfazer seleção Não selecionados 0202010163 - Dosa…" at bounding box center [635, 330] width 1220 height 56
checkbox Acida "true"
checkbox Aminoglicosideos "true"
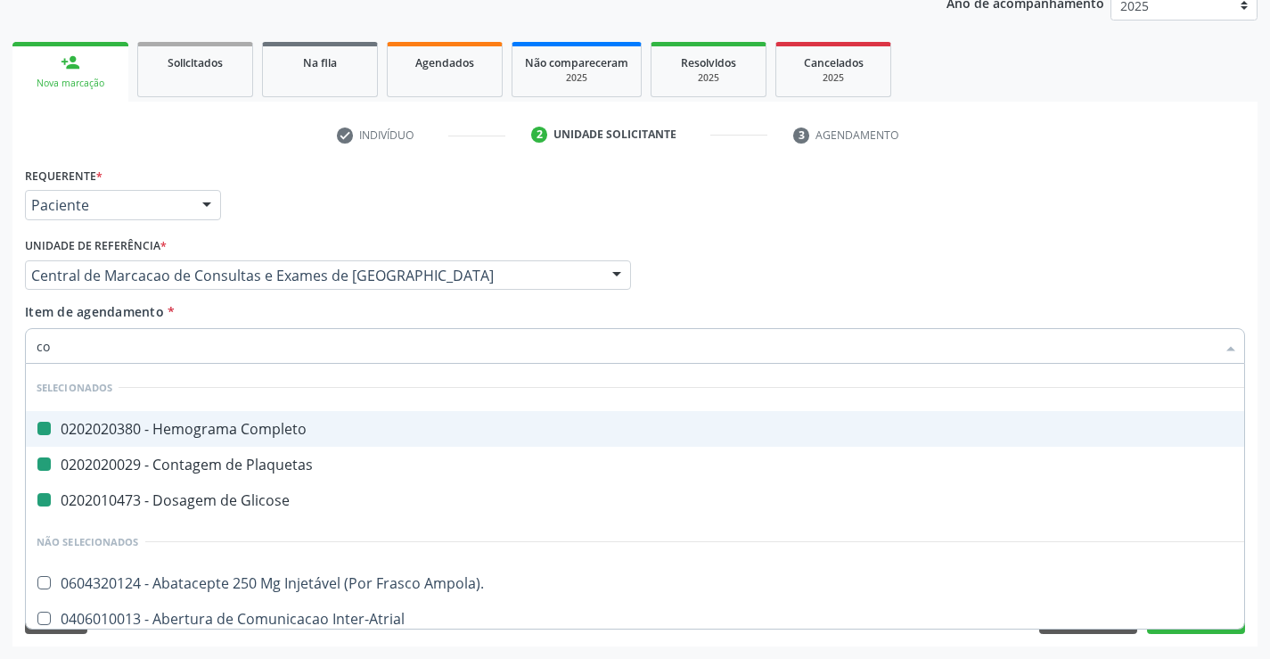
type input "col"
checkbox Completo "false"
checkbox Plaquetas "false"
checkbox Glicose "false"
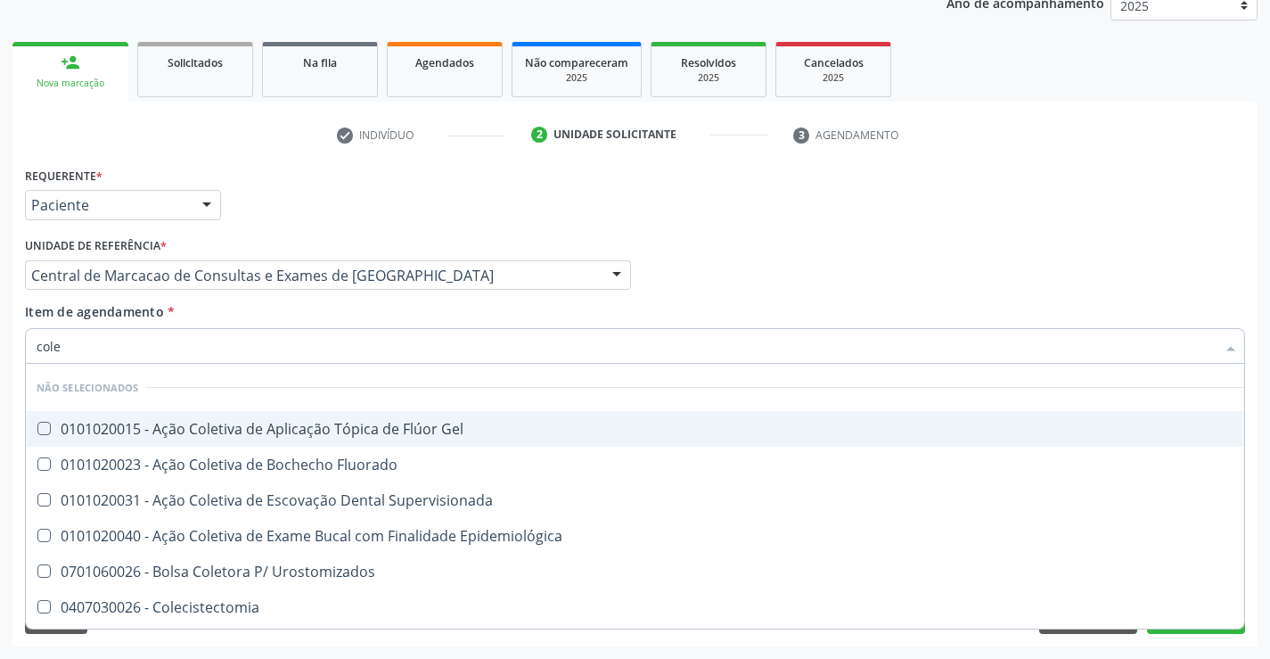
type input "coles"
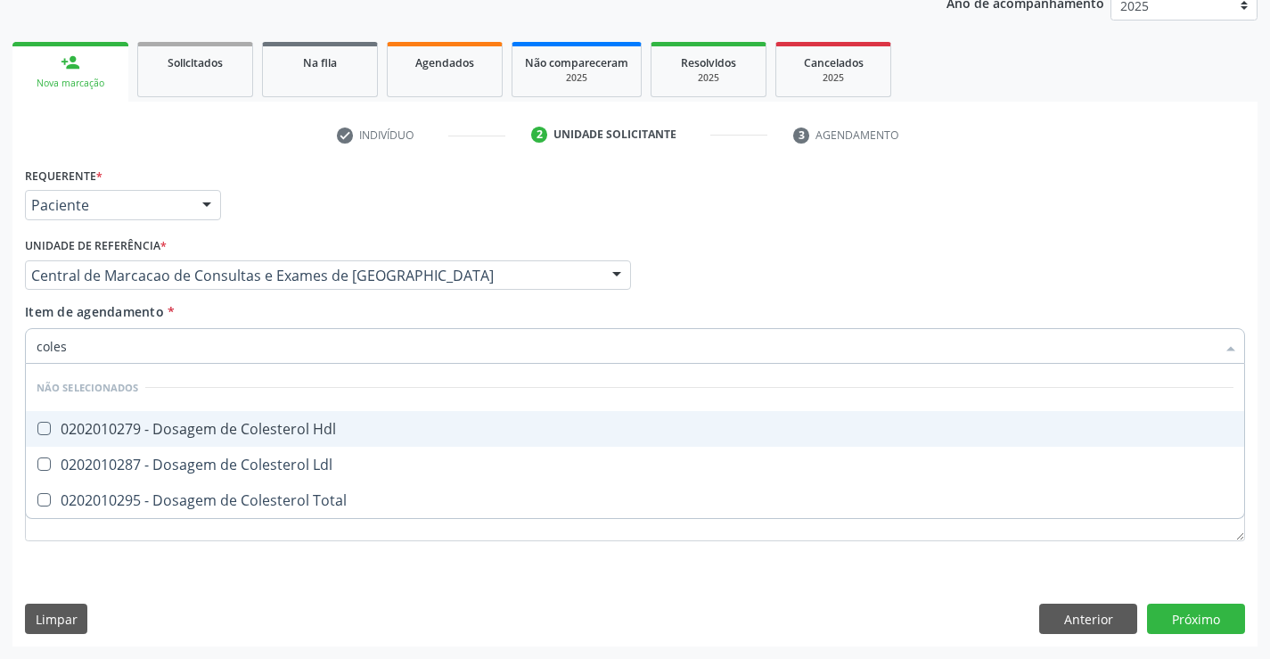
click at [292, 422] on div "0202010279 - Dosagem de Colesterol Hdl" at bounding box center [635, 429] width 1197 height 14
checkbox Hdl "true"
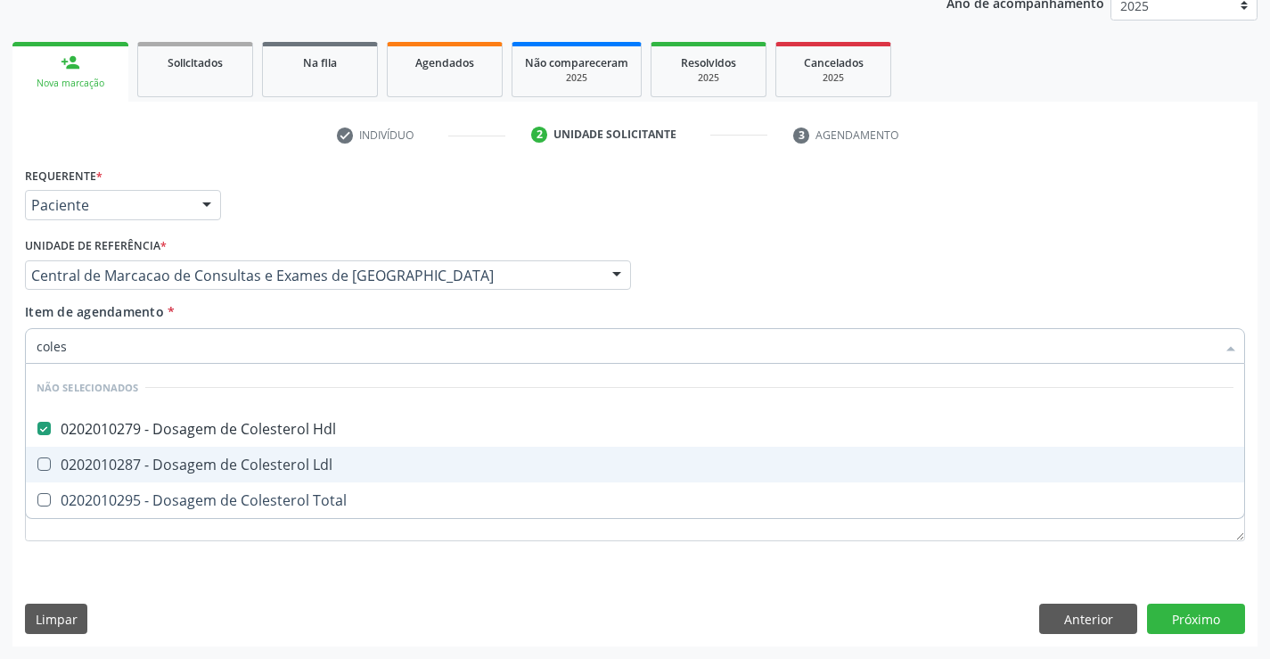
click at [299, 457] on div "0202010287 - Dosagem de Colesterol Ldl" at bounding box center [635, 464] width 1197 height 14
checkbox Ldl "true"
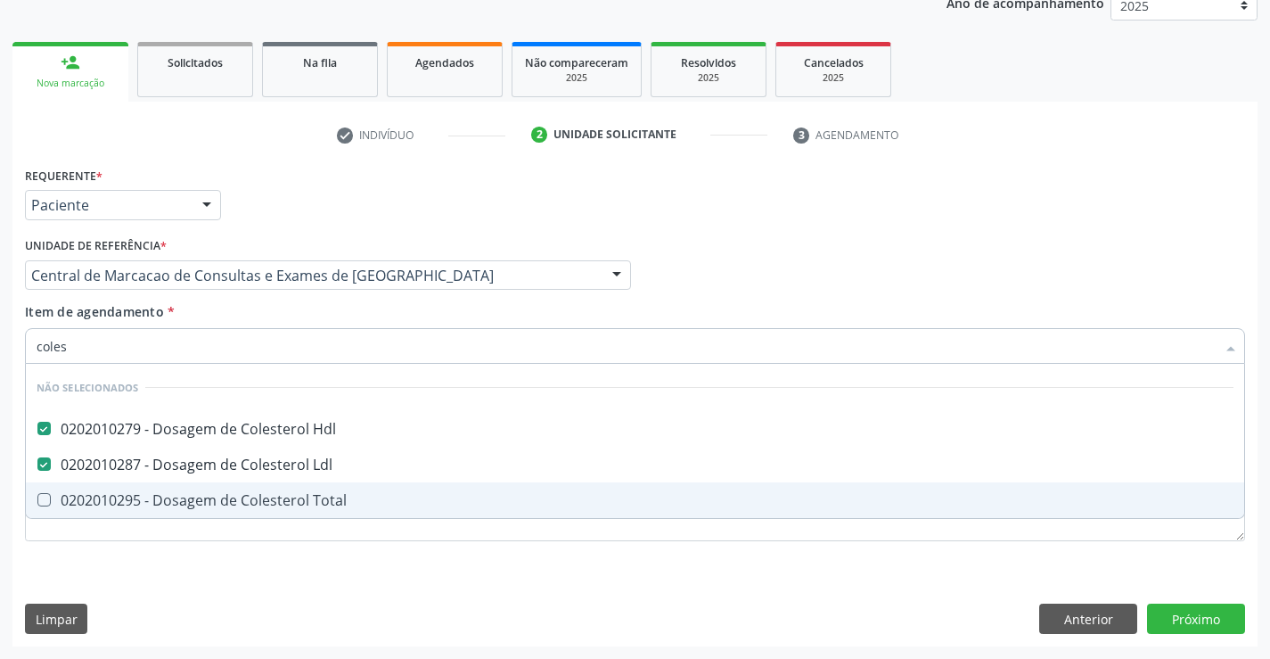
click at [299, 488] on span "0202010295 - Dosagem de Colesterol Total" at bounding box center [635, 500] width 1218 height 36
checkbox Total "true"
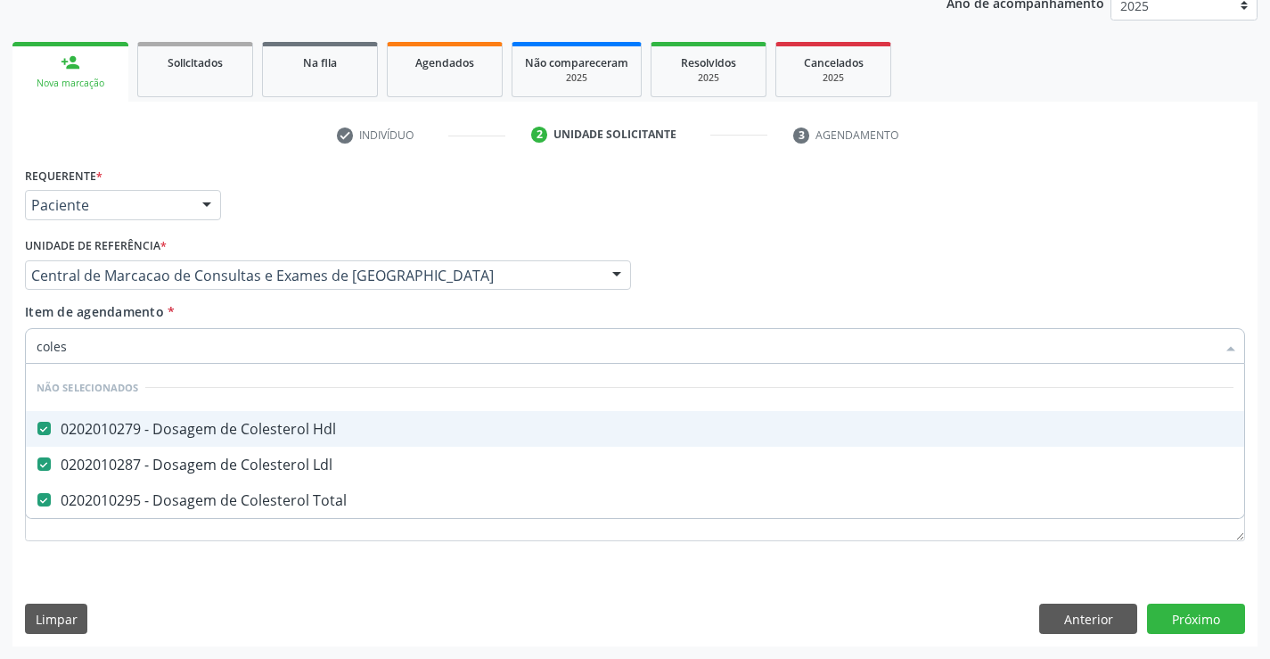
type input "coles"
click at [283, 307] on div "Item de agendamento * coles Desfazer seleção Não selecionados 0202010279 - Dosa…" at bounding box center [635, 330] width 1220 height 56
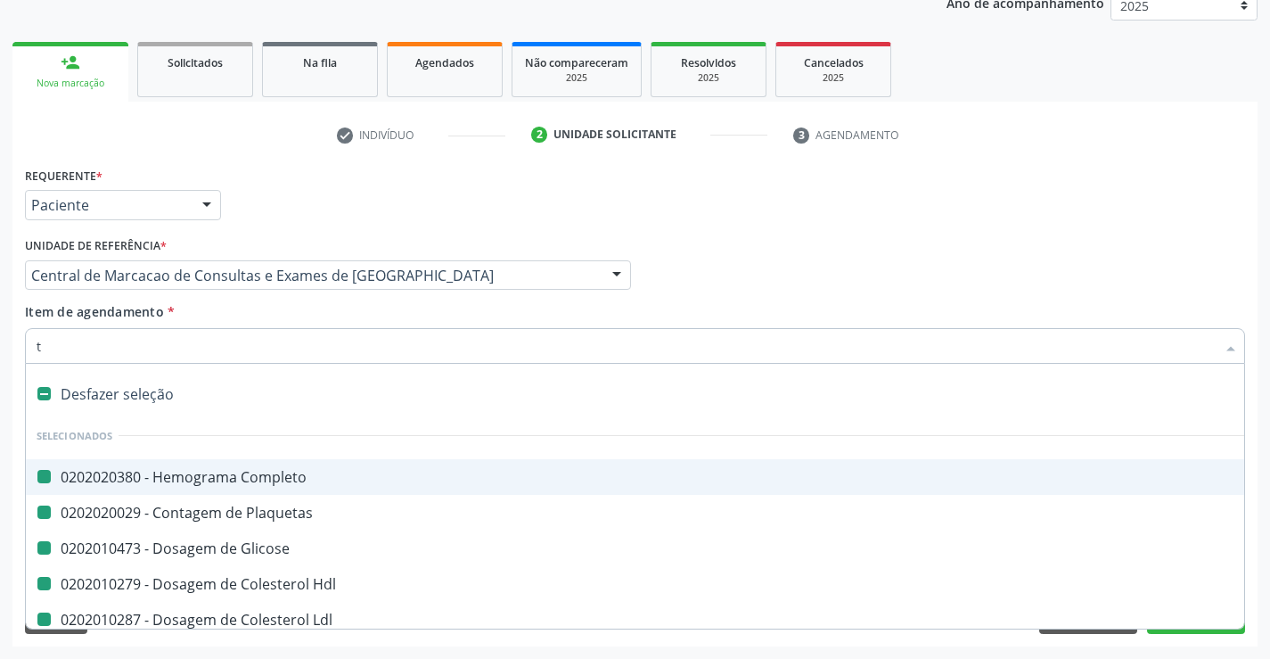
type input "tr"
checkbox Completo "false"
checkbox Plaquetas "false"
checkbox Glicose "false"
checkbox Hdl "false"
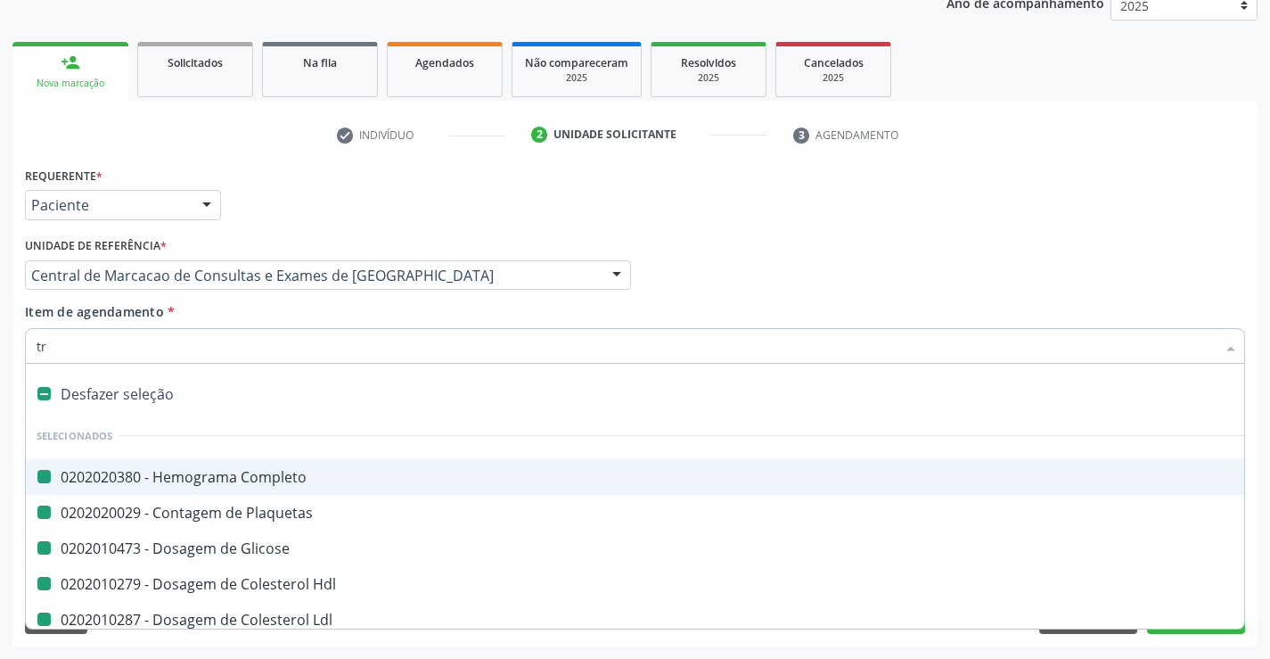
checkbox Ldl "false"
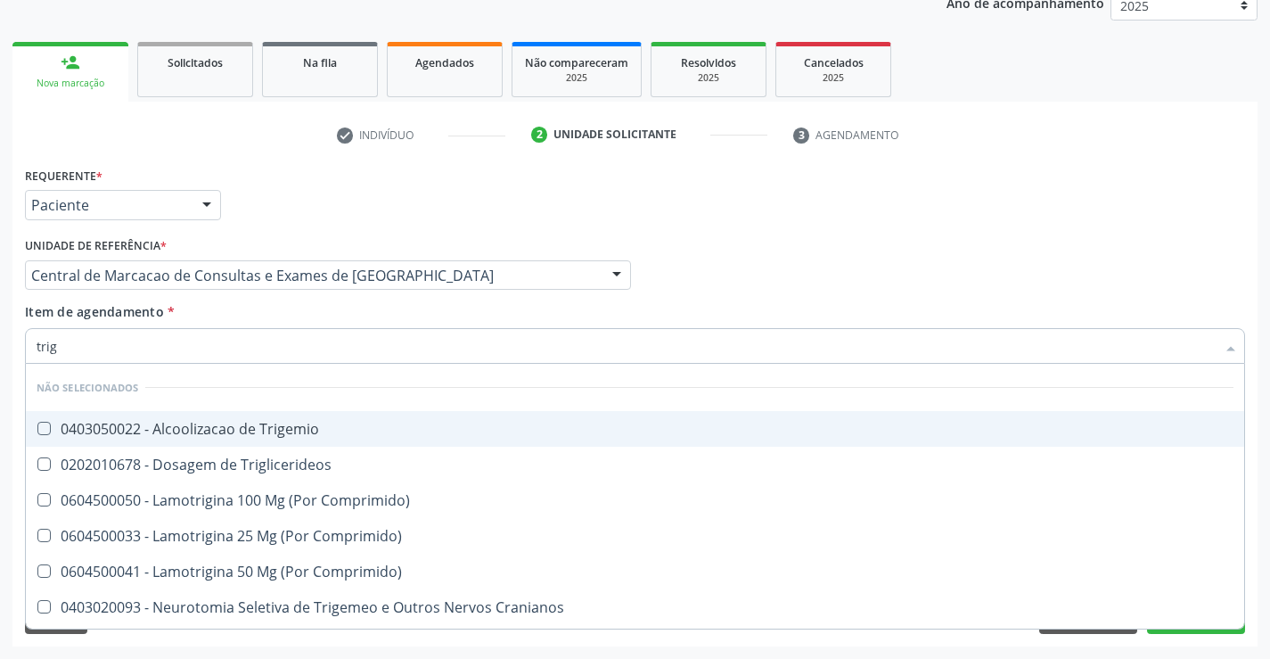
type input "trigl"
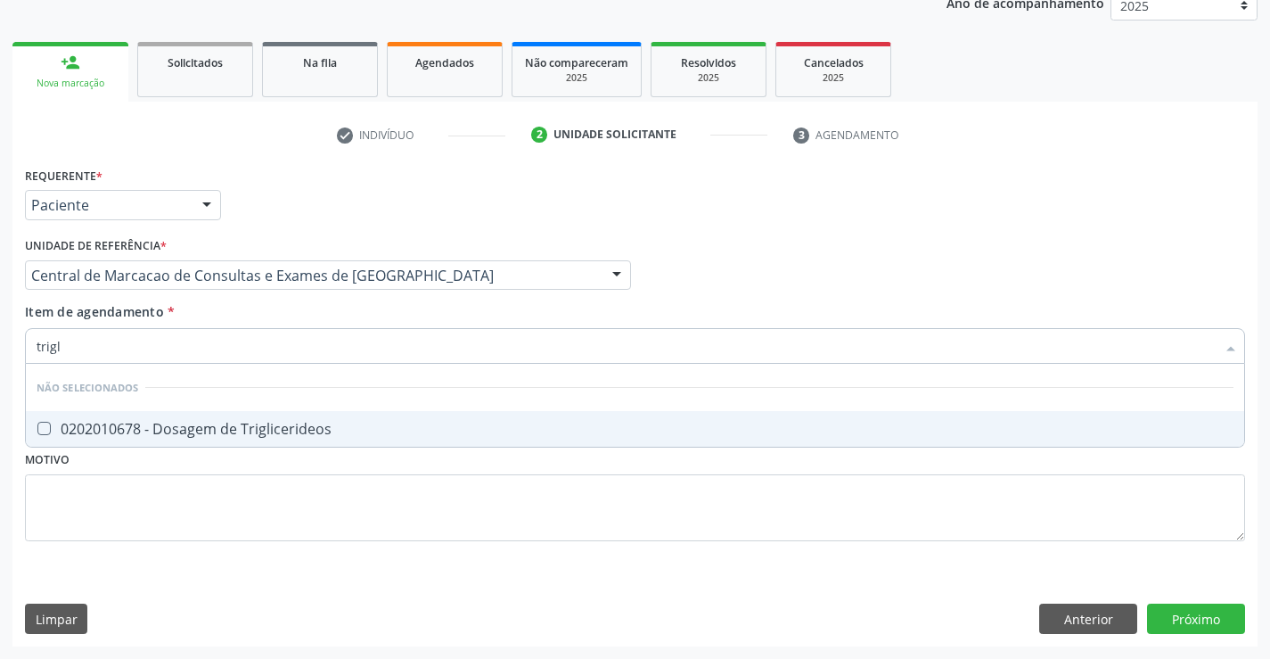
click at [278, 418] on span "0202010678 - Dosagem de Triglicerideos" at bounding box center [635, 429] width 1218 height 36
checkbox Triglicerideos "true"
click at [280, 297] on div "Unidade de referência * Central de Marcacao de Consultas e Exames de Campo Form…" at bounding box center [327, 268] width 615 height 70
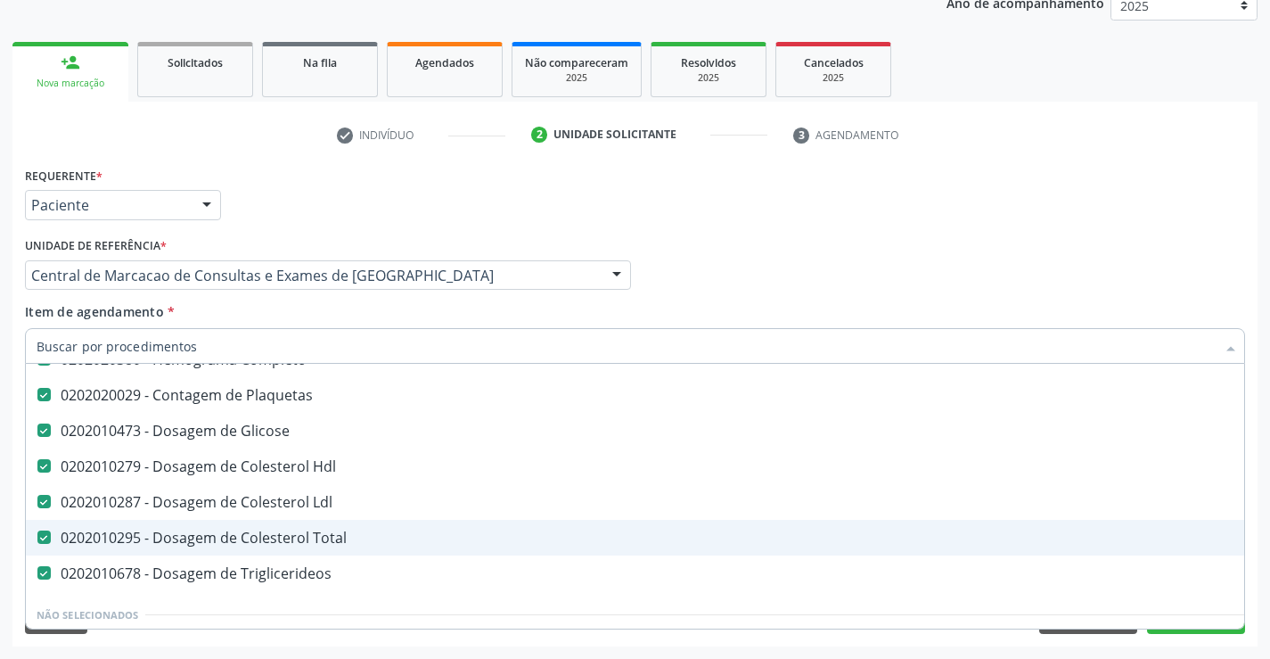
scroll to position [89, 0]
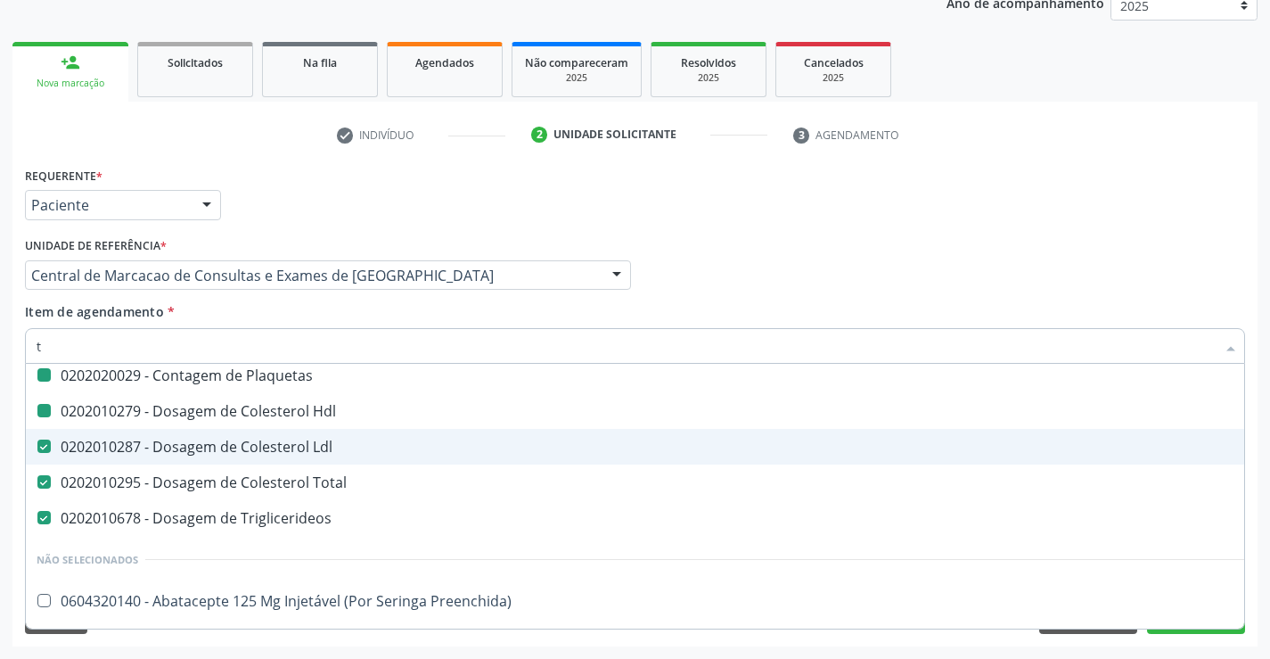
type input "tg"
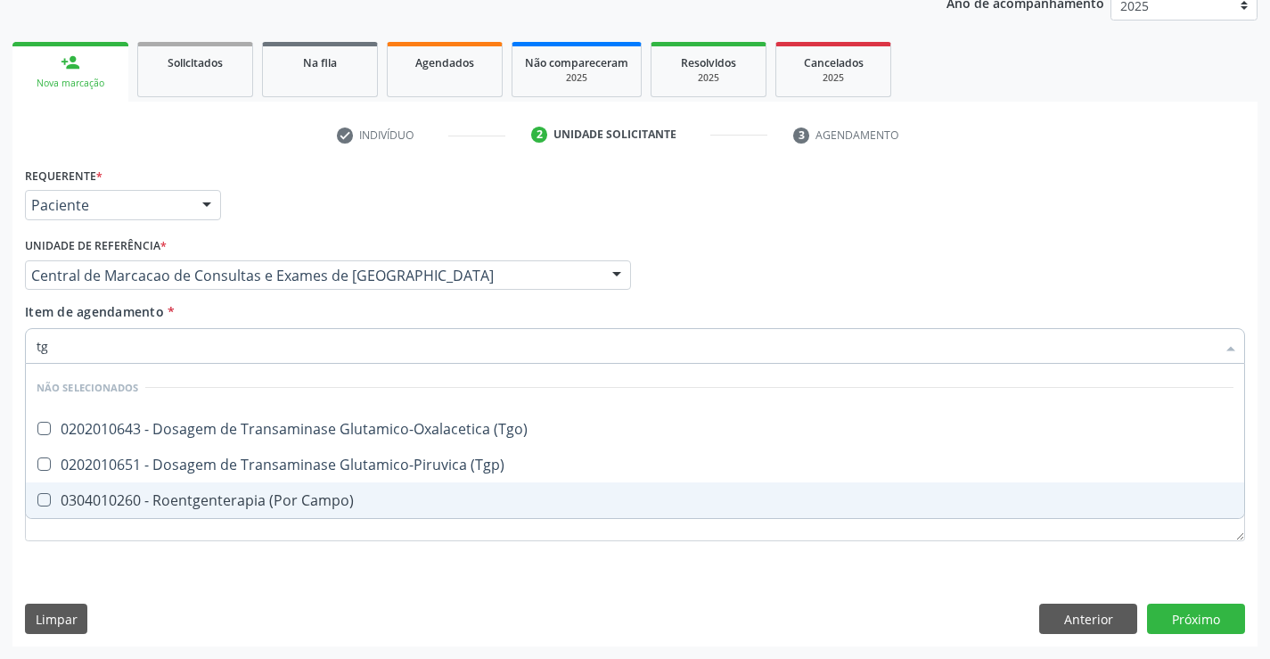
checkbox \(Tgo\) "false"
checkbox \(Tgp\) "false"
checkbox Campo\) "false"
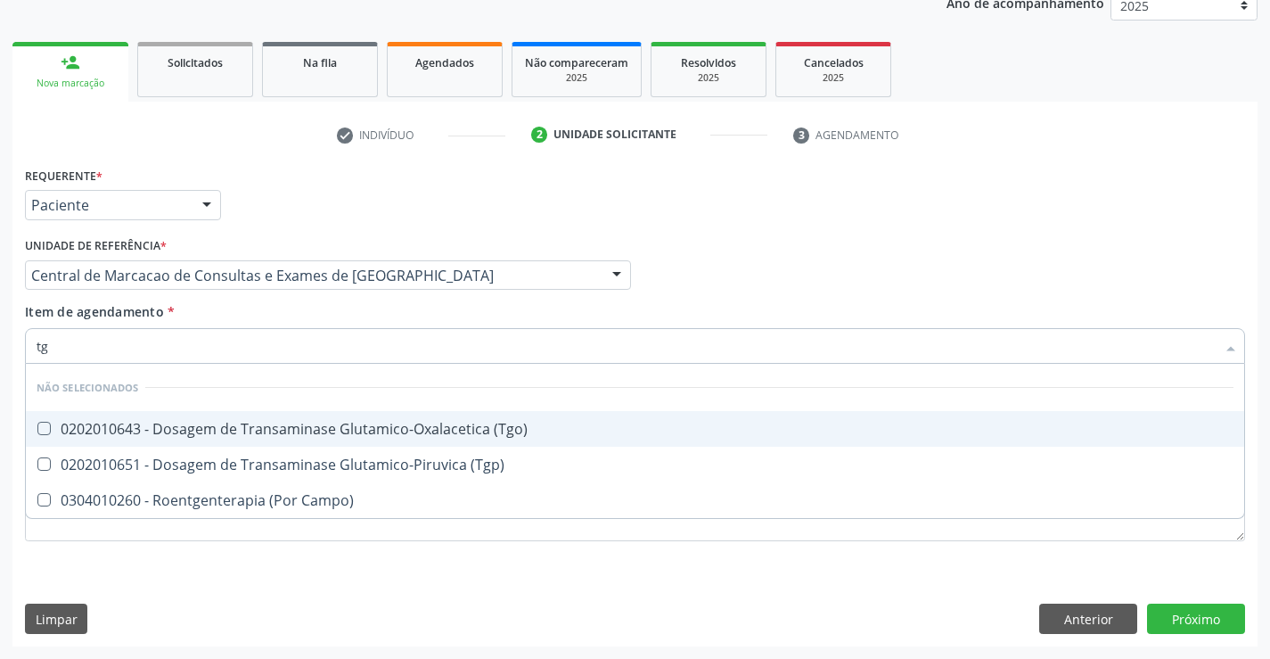
click at [312, 432] on div "0202010643 - Dosagem de Transaminase Glutamico-Oxalacetica (Tgo)" at bounding box center [635, 429] width 1197 height 14
checkbox \(Tgo\) "true"
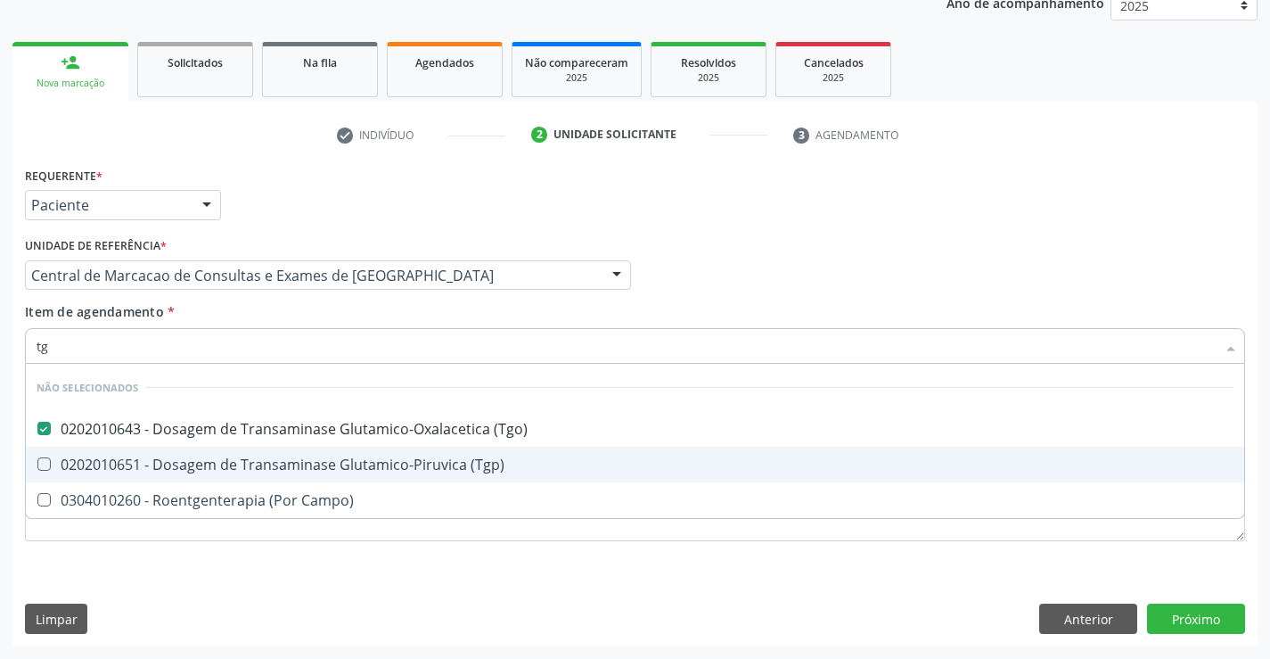
click at [316, 465] on div "0202010651 - Dosagem de Transaminase Glutamico-Piruvica (Tgp)" at bounding box center [635, 464] width 1197 height 14
checkbox \(Tgp\) "true"
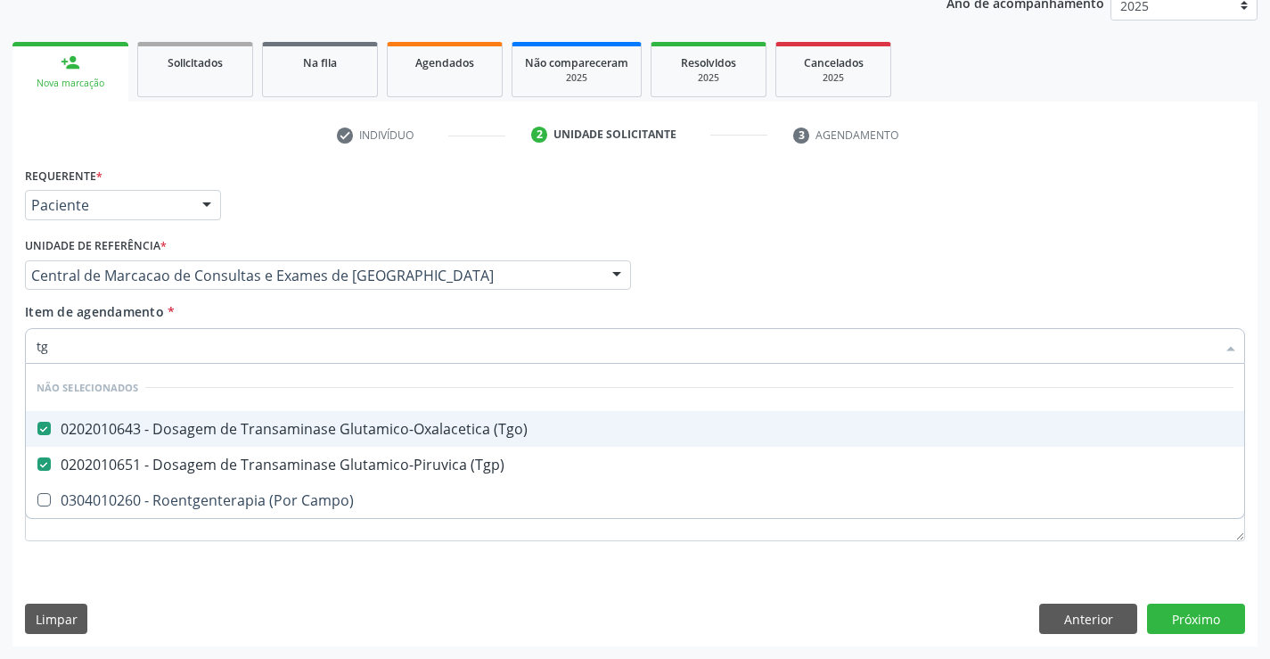
click at [306, 318] on div "Item de agendamento * tg Desfazer seleção Não selecionados 0202010643 - Dosagem…" at bounding box center [635, 330] width 1220 height 56
checkbox Campo\) "true"
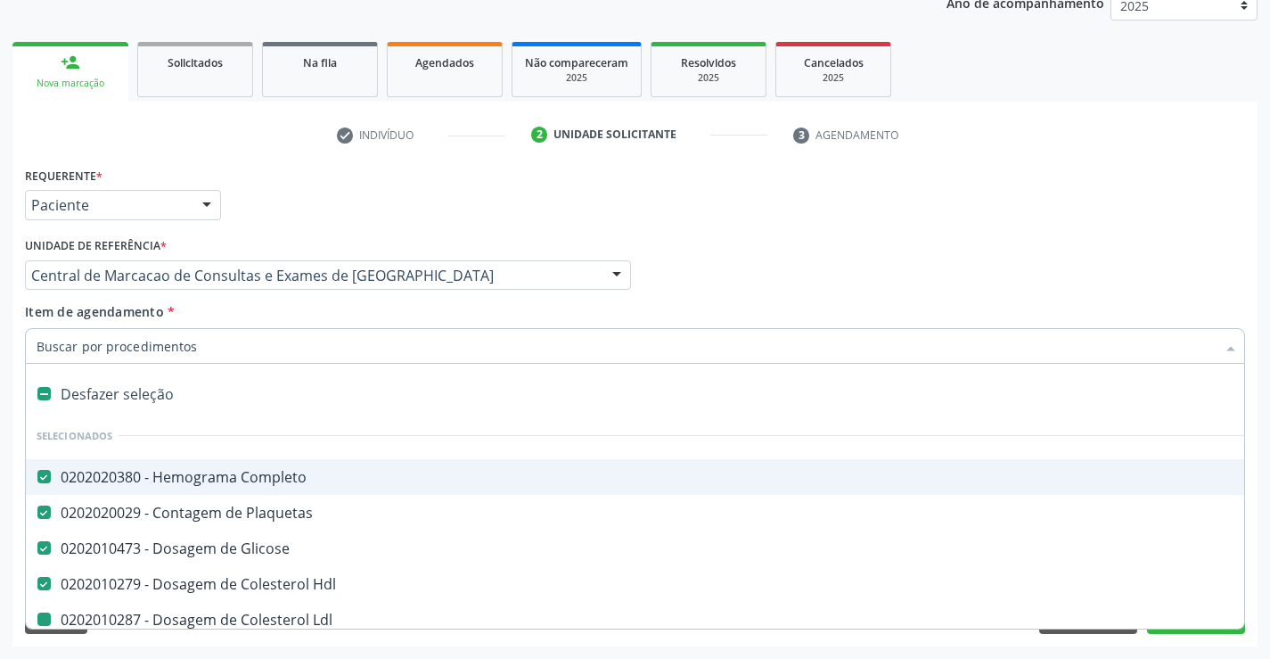
type input "u"
checkbox Ldl "false"
checkbox Total "false"
checkbox Triglicerideos "false"
checkbox \(Tgo\) "false"
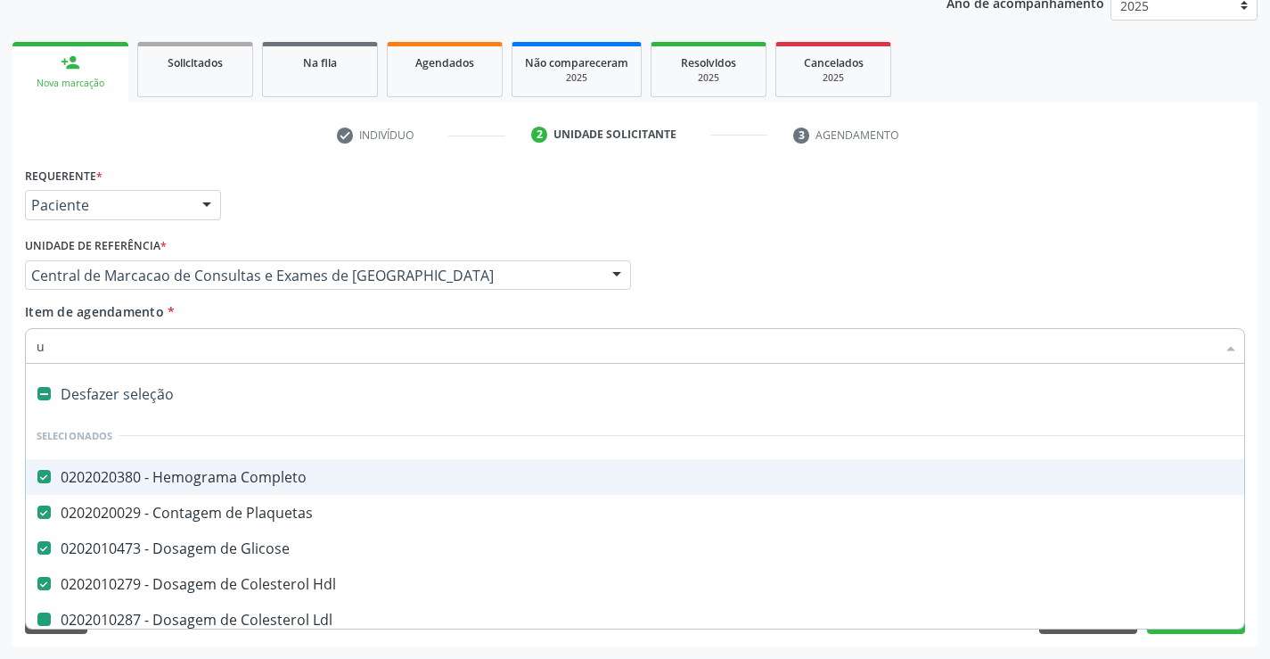
checkbox \(Tgp\) "false"
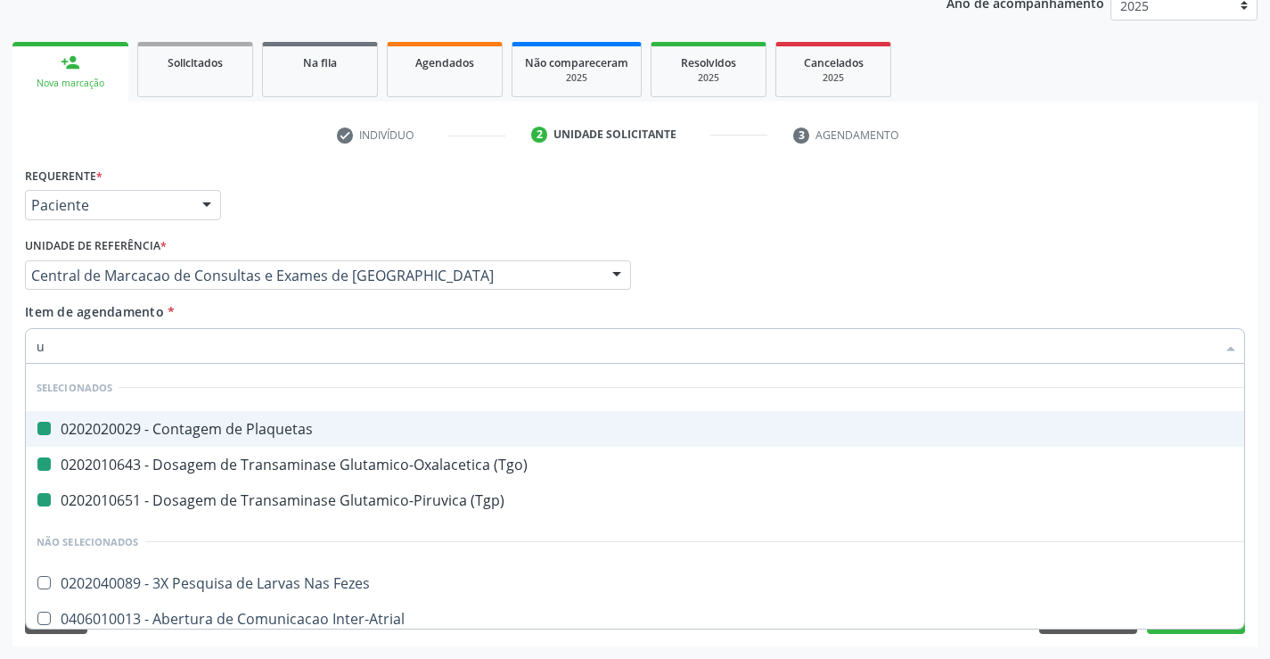
type input "ur"
checkbox Plaquetas "false"
checkbox \(Tgo\) "false"
checkbox \(Tgp\) "false"
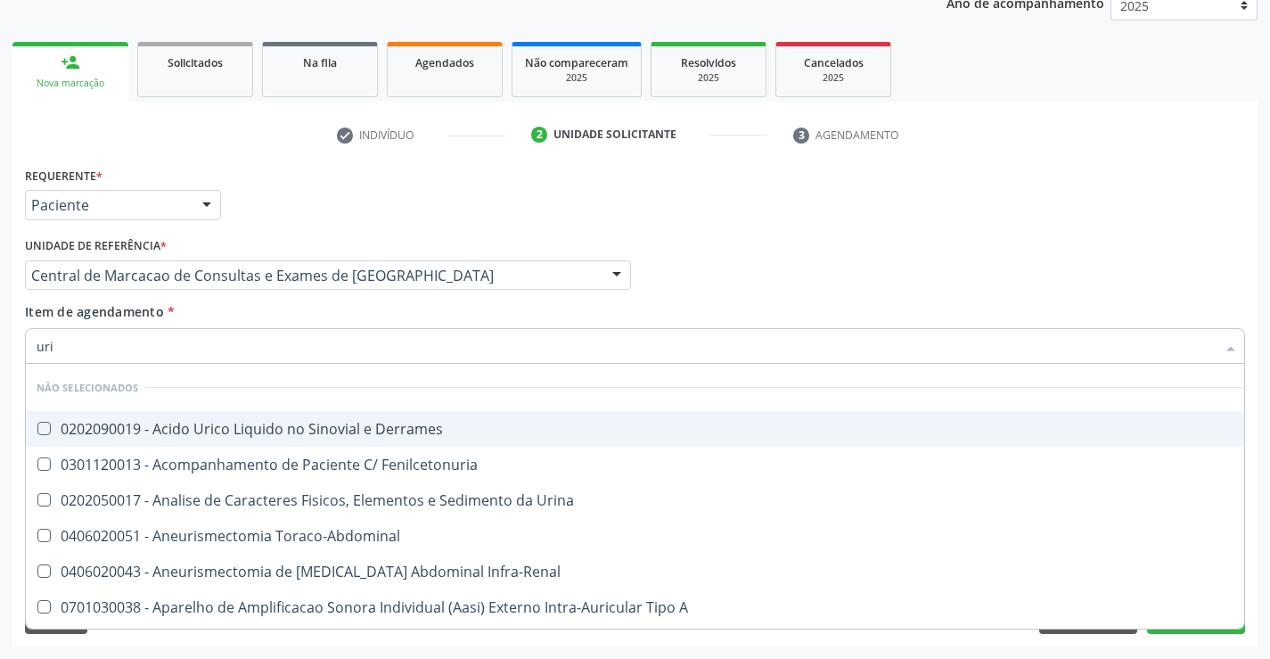
type input "urin"
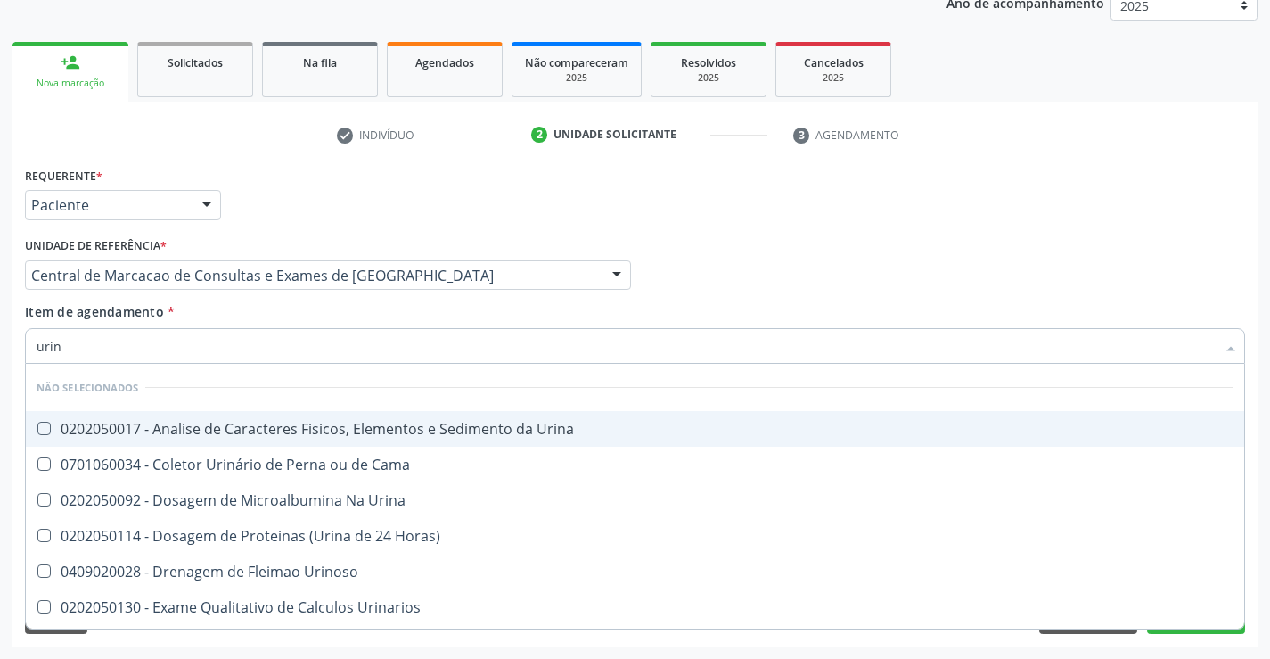
click at [324, 424] on div "0202050017 - Analise de Caracteres Fisicos, Elementos e Sedimento da Urina" at bounding box center [635, 429] width 1197 height 14
checkbox Urina "true"
click at [311, 300] on div "Unidade de referência * Central de Marcacao de Consultas e Exames de Campo Form…" at bounding box center [327, 268] width 615 height 70
checkbox Cama "true"
checkbox Urina "true"
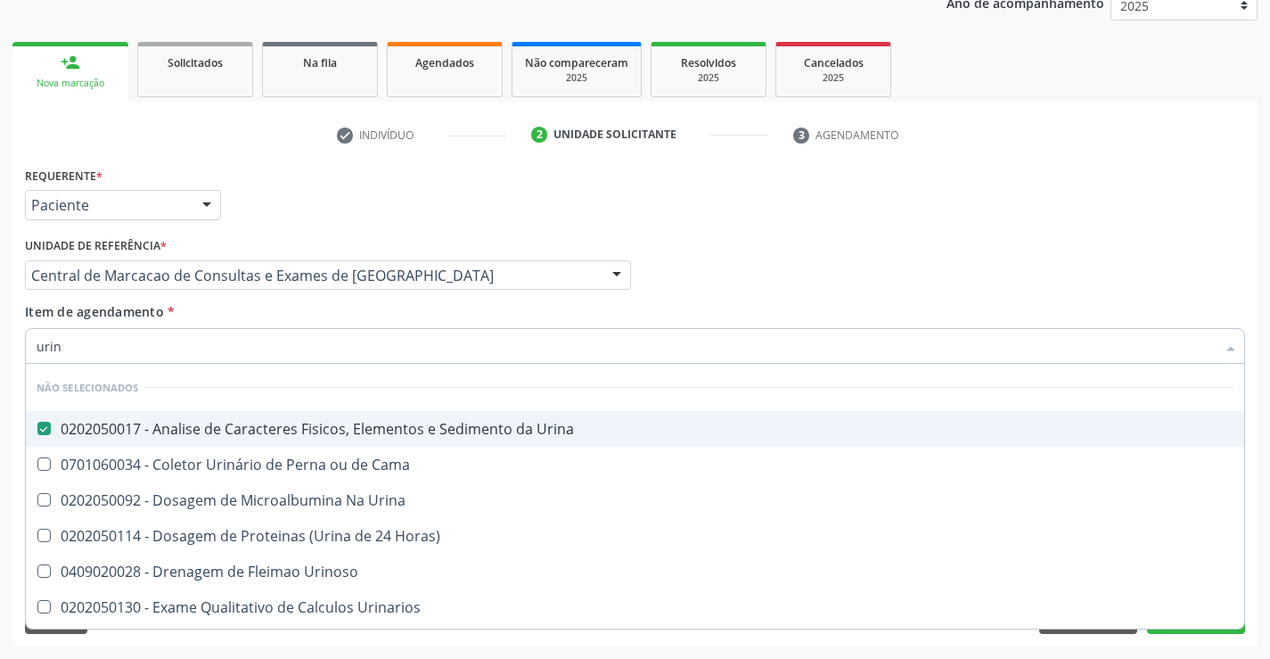
checkbox Urinoso "true"
checkbox Urinarios "true"
checkbox Quantitativa "true"
checkbox Delgada\) "true"
checkbox Urina "true"
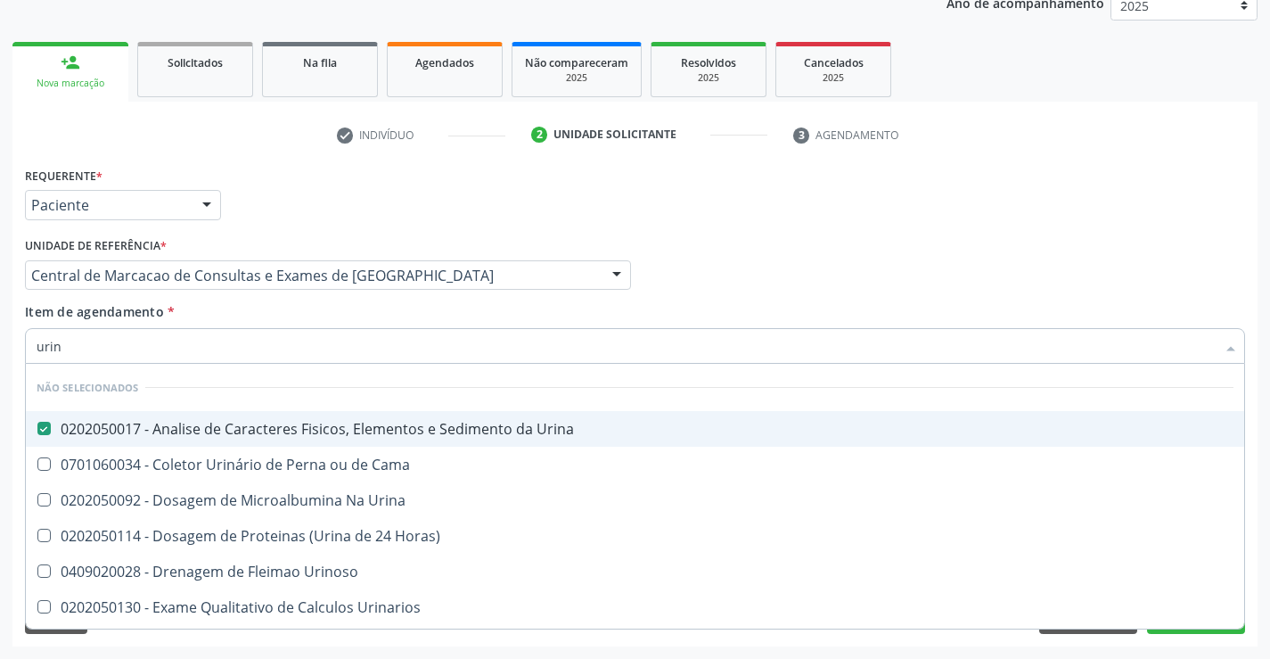
checkbox Urina "true"
checkbox Horas\) "true"
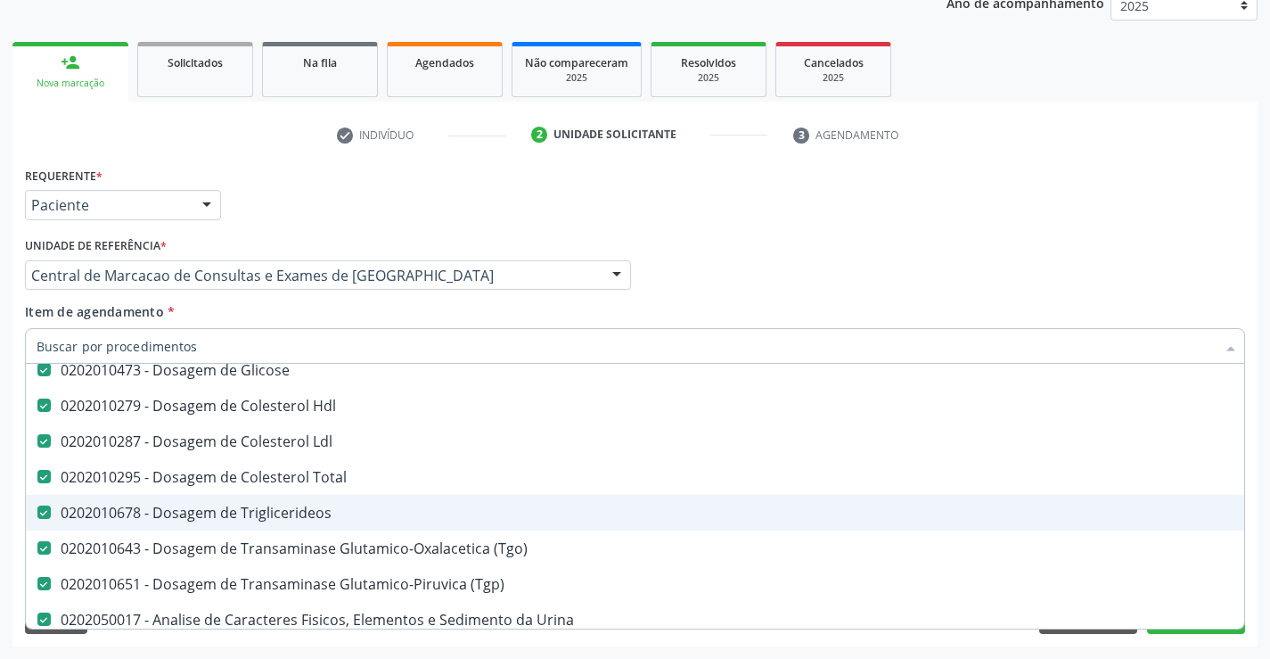
scroll to position [267, 0]
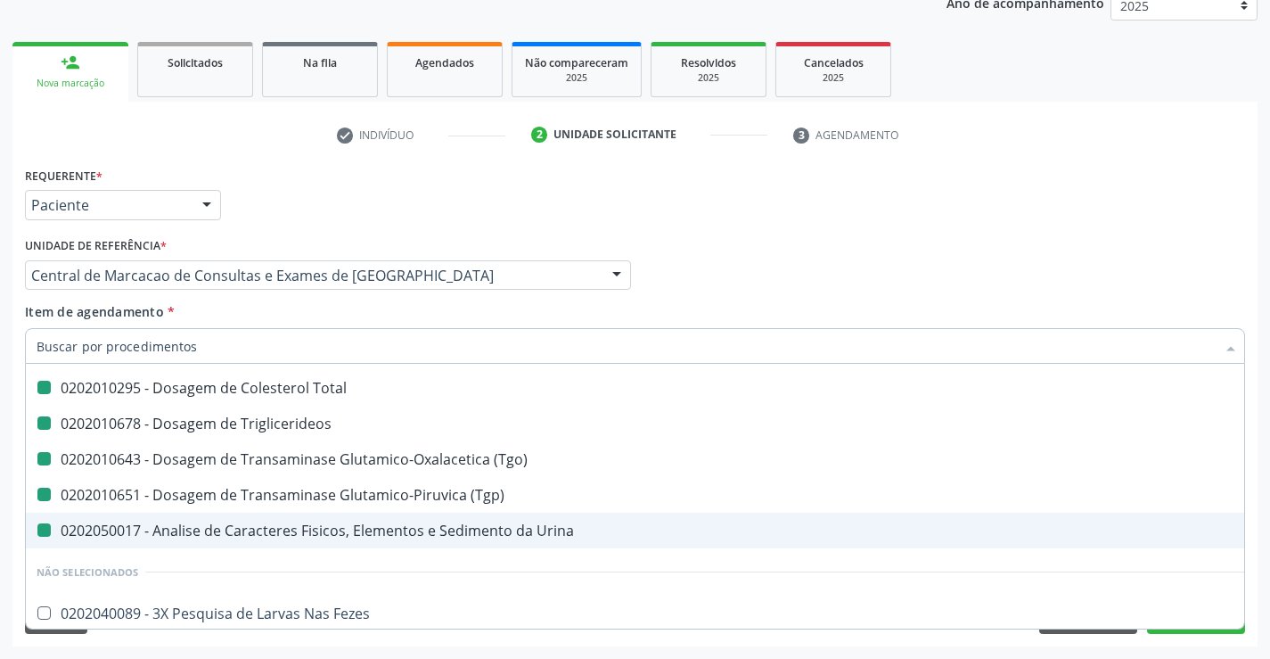
type input "f"
checkbox Glicose "false"
checkbox Ldl "false"
checkbox Total "false"
checkbox Triglicerideos "false"
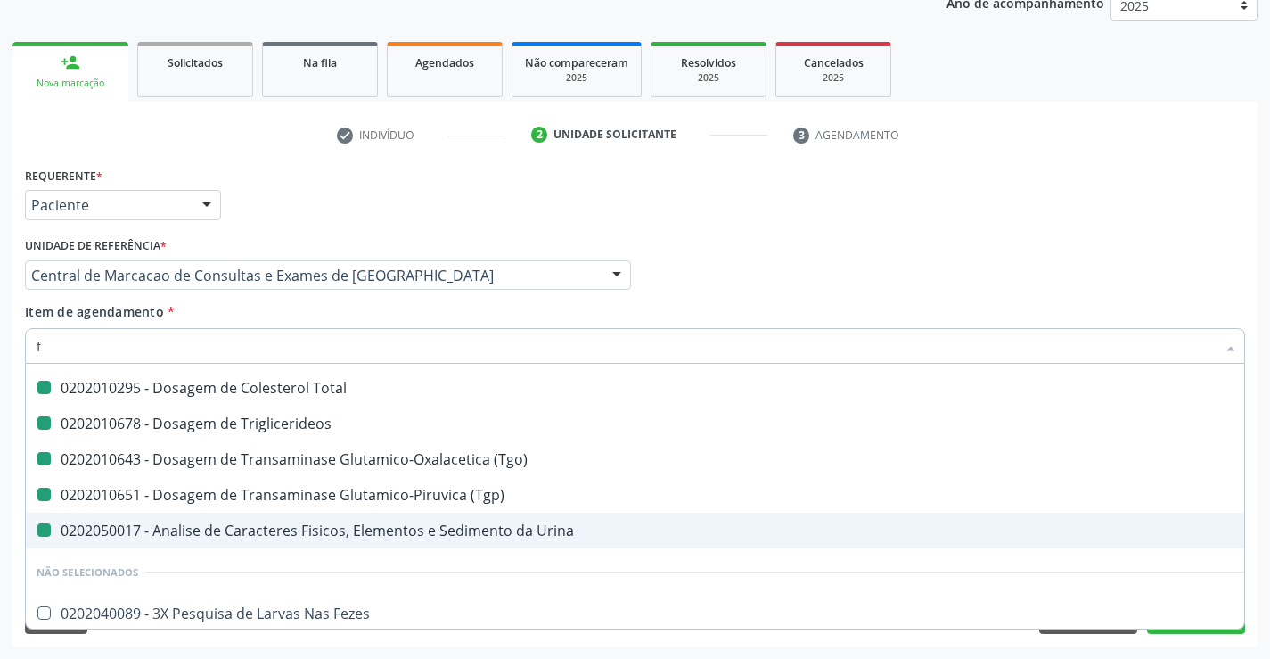
checkbox \(Tgo\) "false"
checkbox \(Tgp\) "false"
checkbox Urina "false"
checkbox Hdl "false"
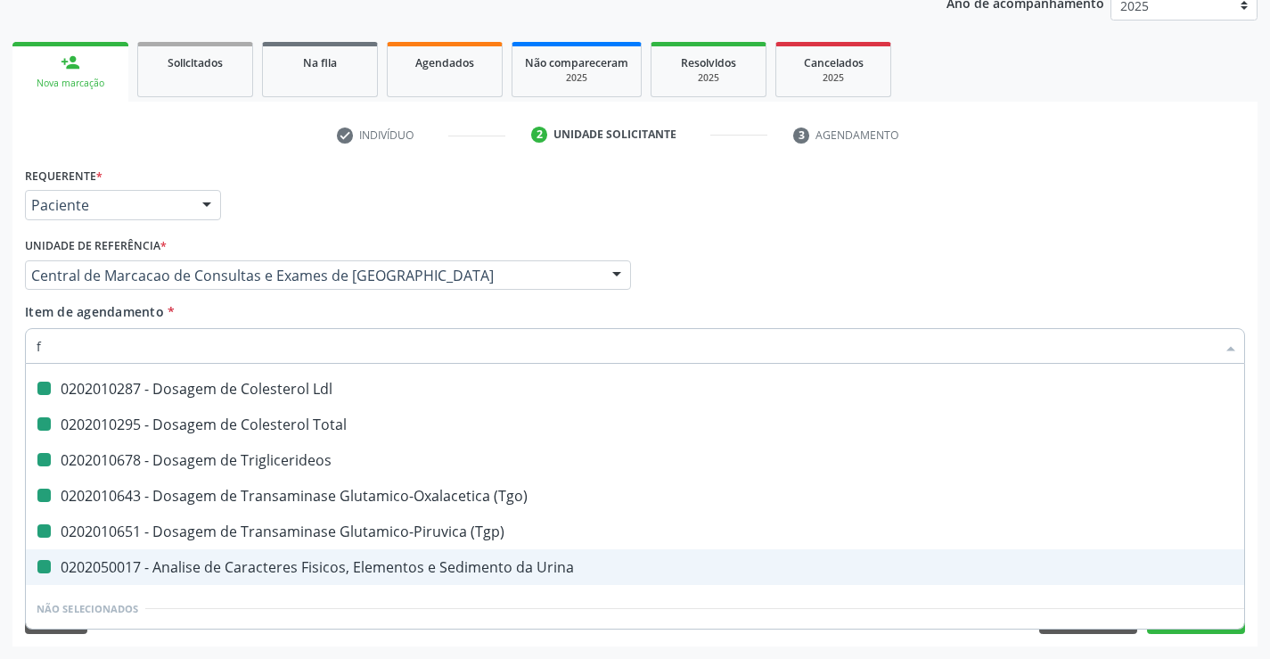
type input "fe"
checkbox Completo "false"
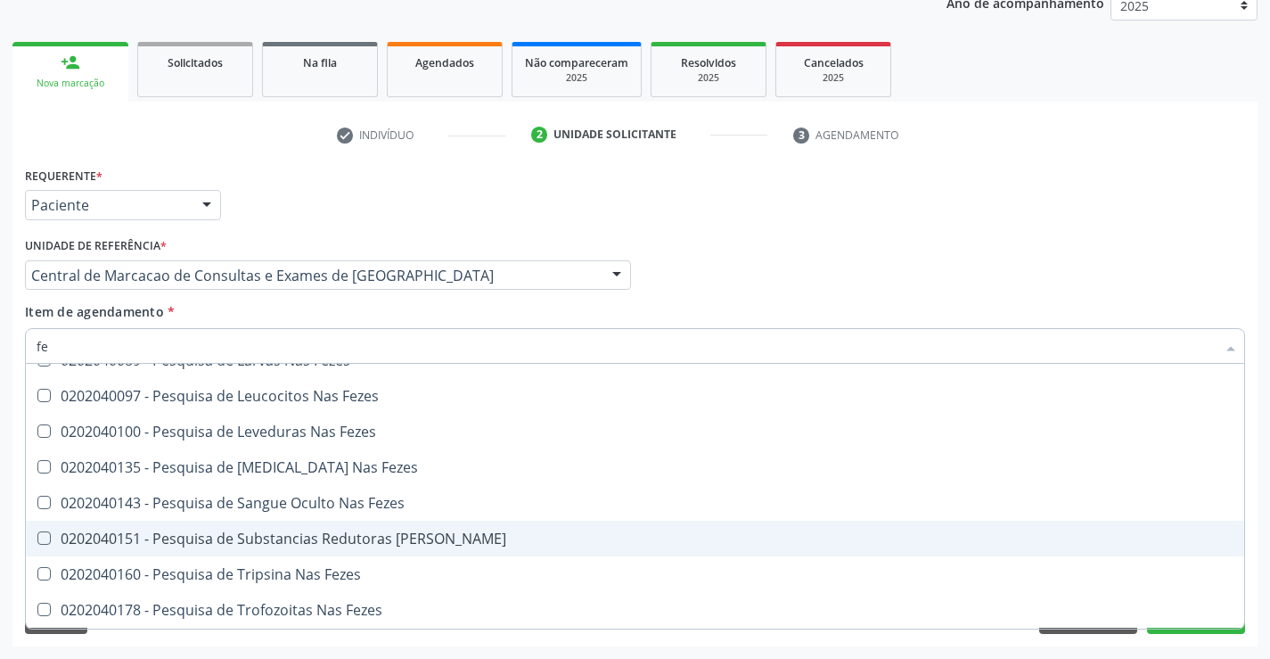
type input "fez"
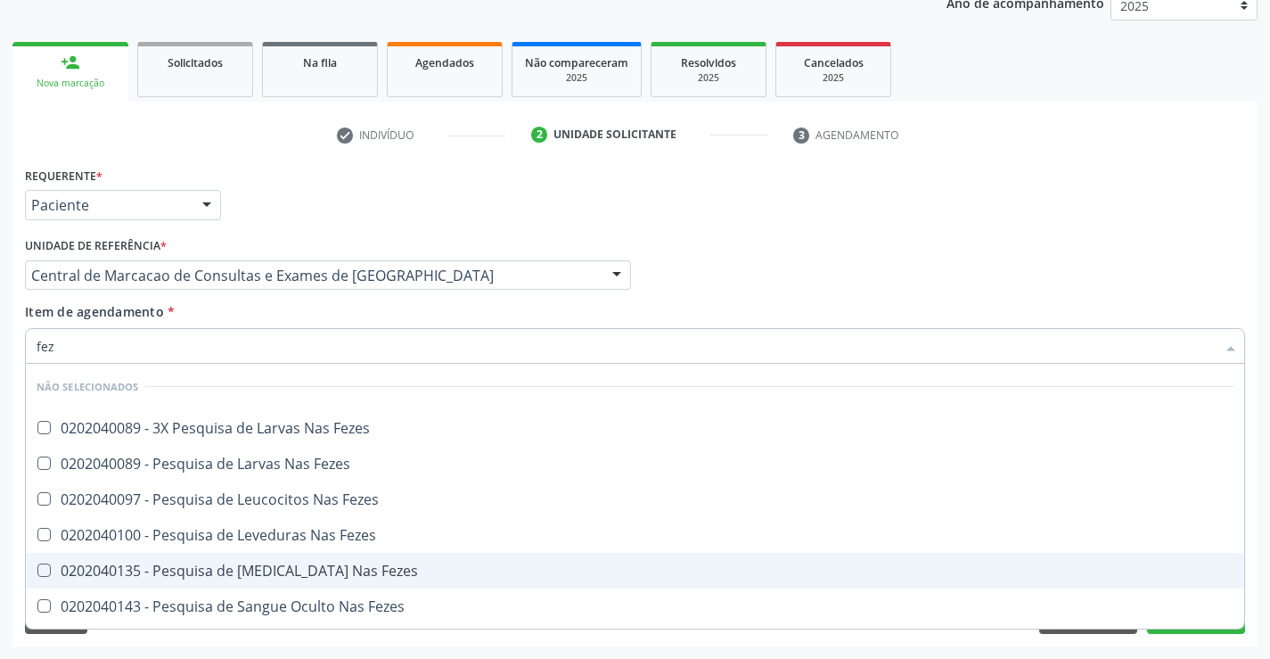
scroll to position [0, 0]
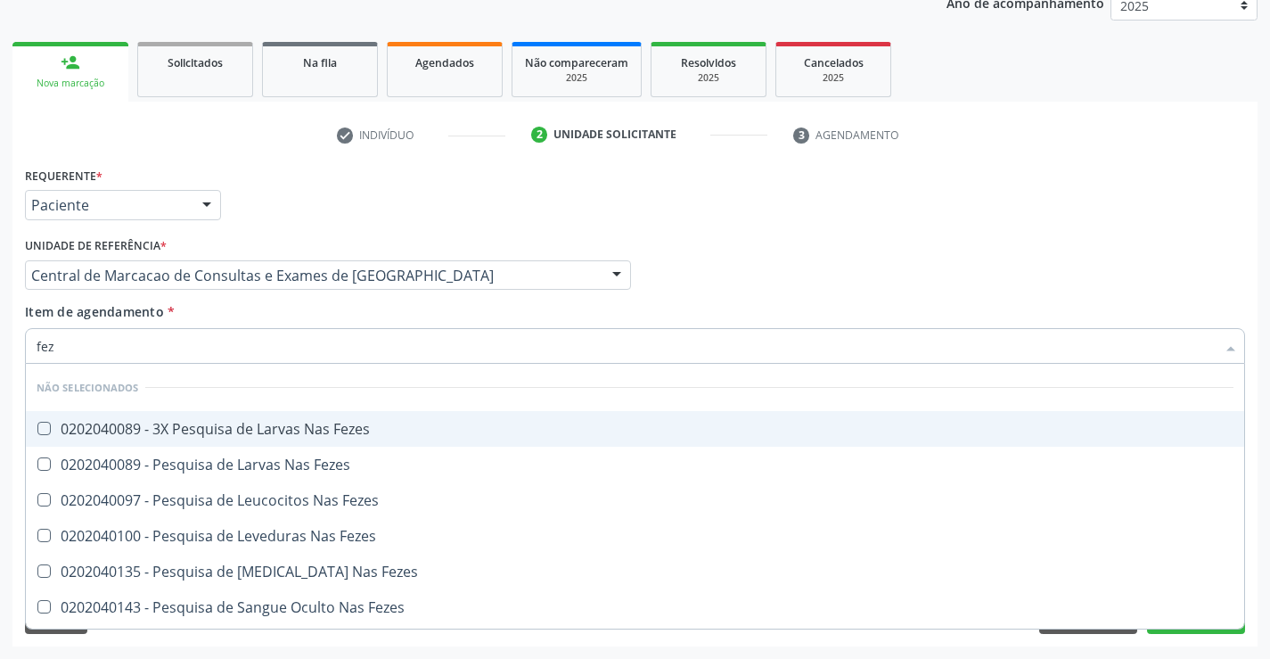
click at [305, 428] on div "0202040089 - 3X Pesquisa de Larvas Nas Fezes" at bounding box center [635, 429] width 1197 height 14
checkbox Fezes "true"
click at [279, 328] on input "fez" at bounding box center [626, 346] width 1179 height 36
click at [283, 317] on div "Item de agendamento * fez Desfazer seleção Não selecionados 0202040089 - 3X Pes…" at bounding box center [635, 330] width 1220 height 56
checkbox Fezes "true"
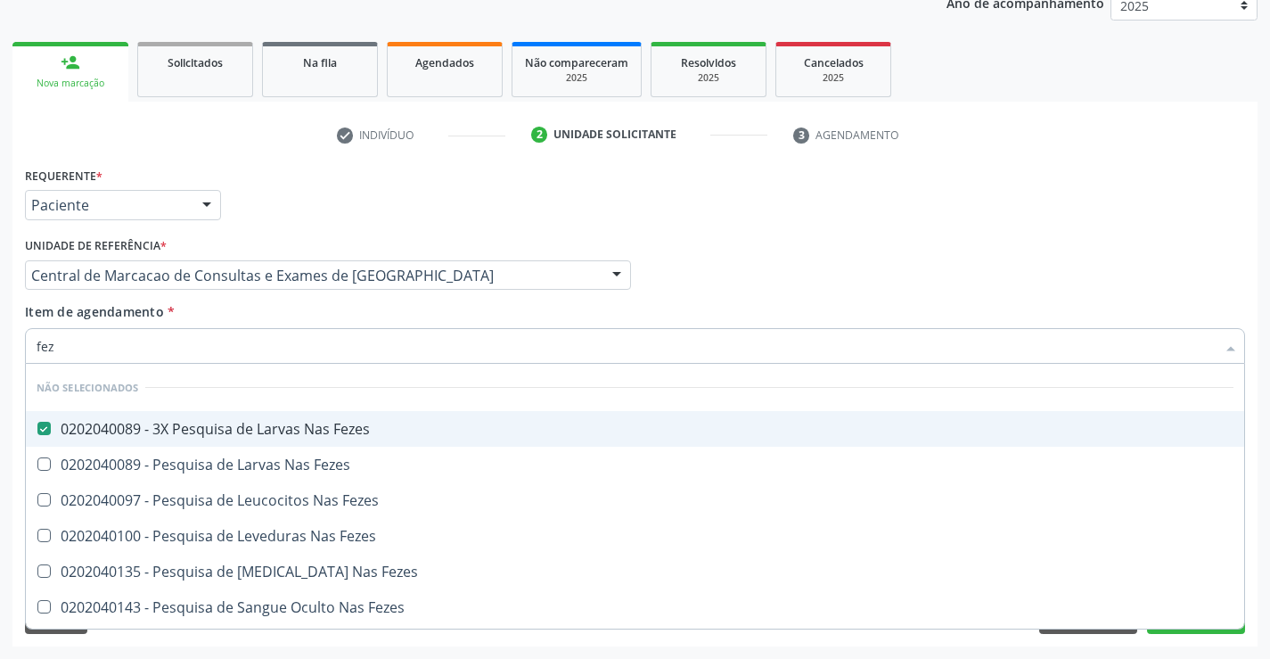
checkbox Fezes "true"
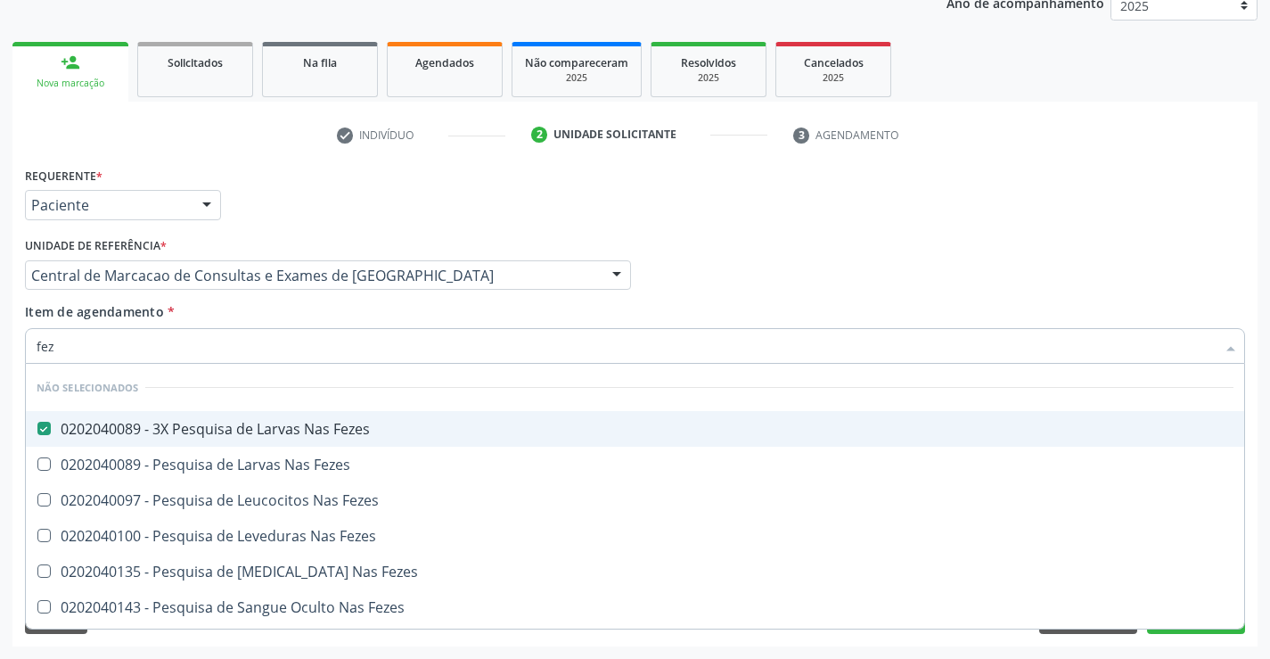
checkbox Fezes "true"
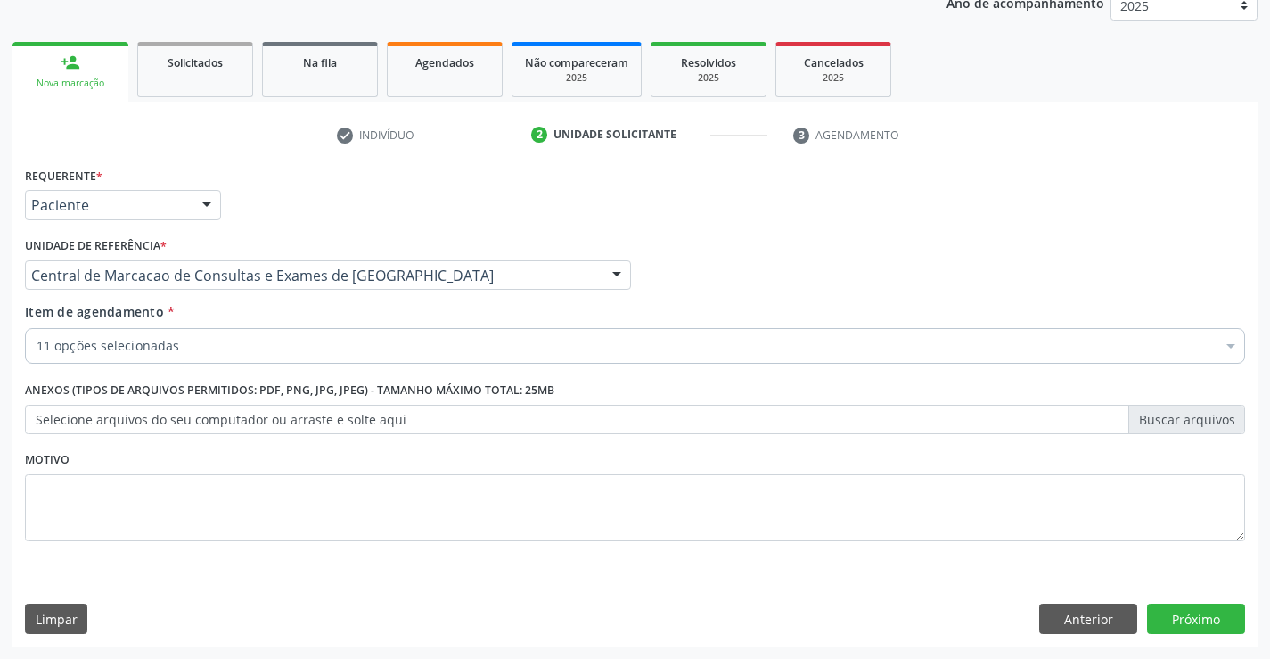
click at [273, 357] on div "11 opções selecionadas" at bounding box center [635, 346] width 1220 height 36
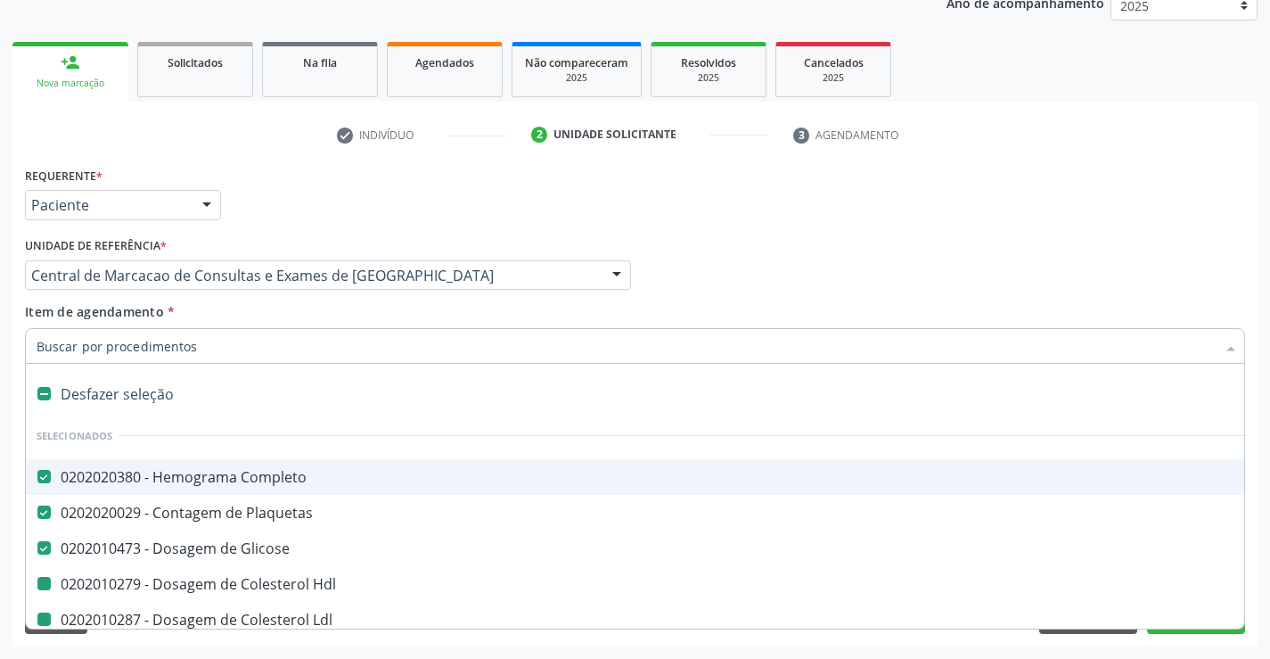
type input "f"
checkbox Ldl "false"
checkbox Total "false"
checkbox Triglicerideos "false"
checkbox \(Tgo\) "false"
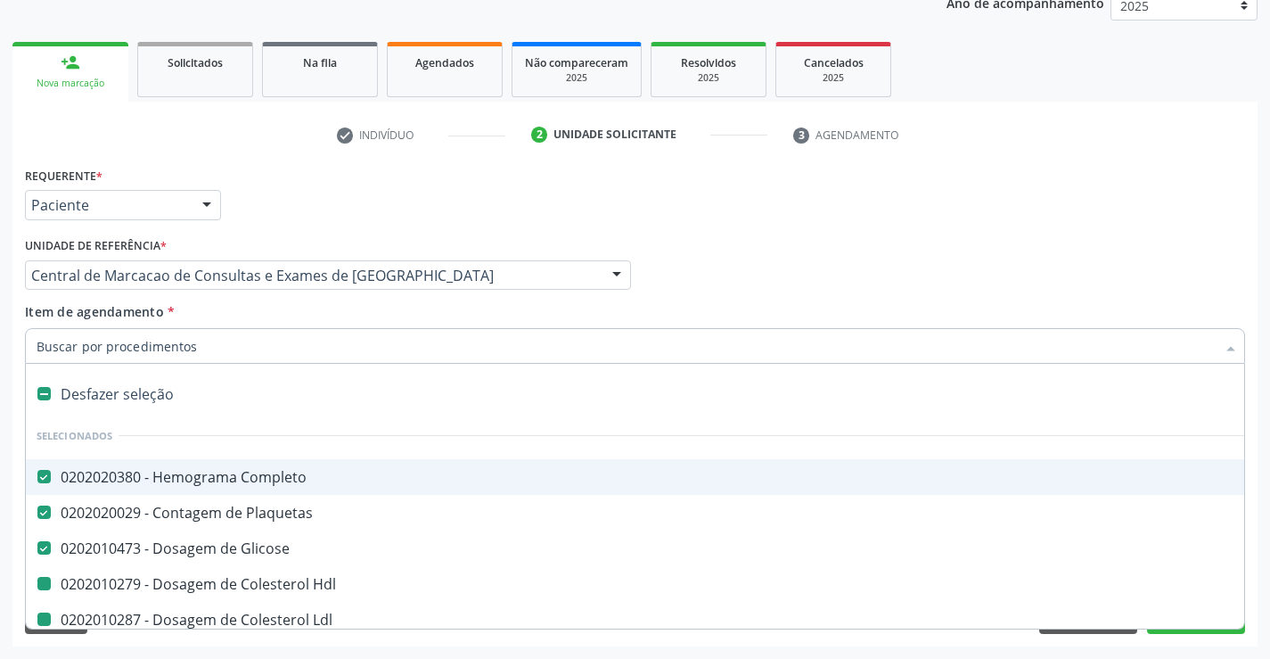
checkbox \(Tgp\) "false"
checkbox Hdl "false"
checkbox Urina "false"
checkbox Fezes "false"
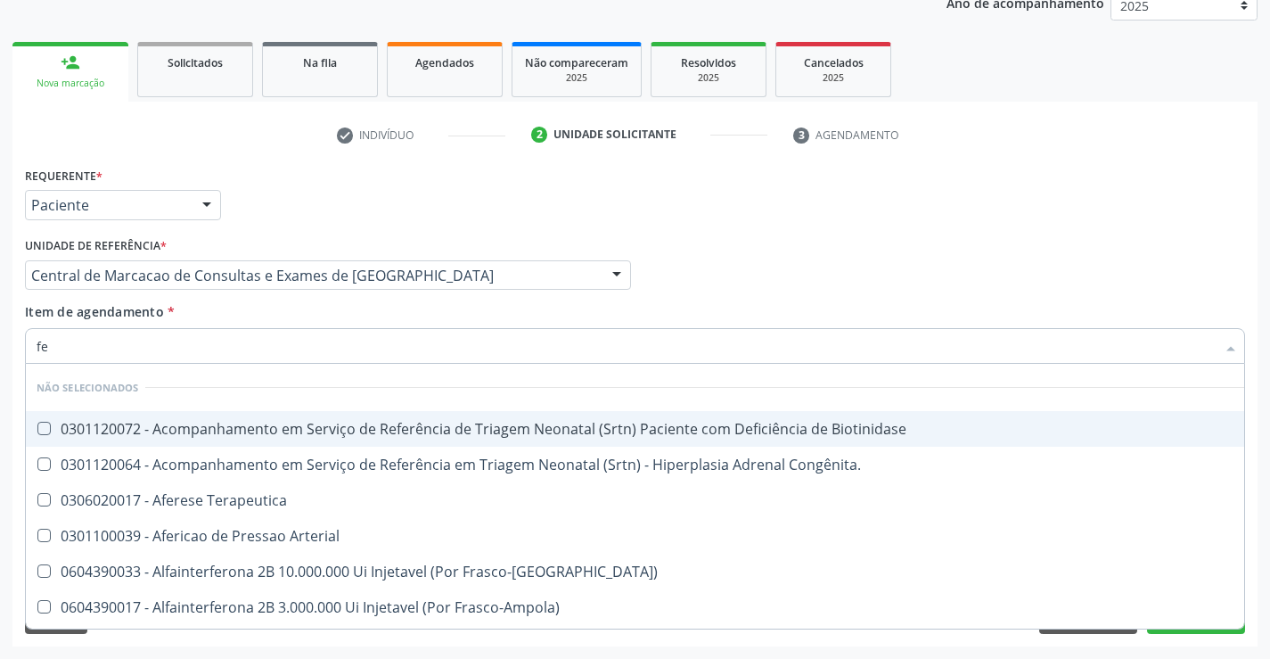
type input "fer"
checkbox Biotinidase "false"
type input "ferr"
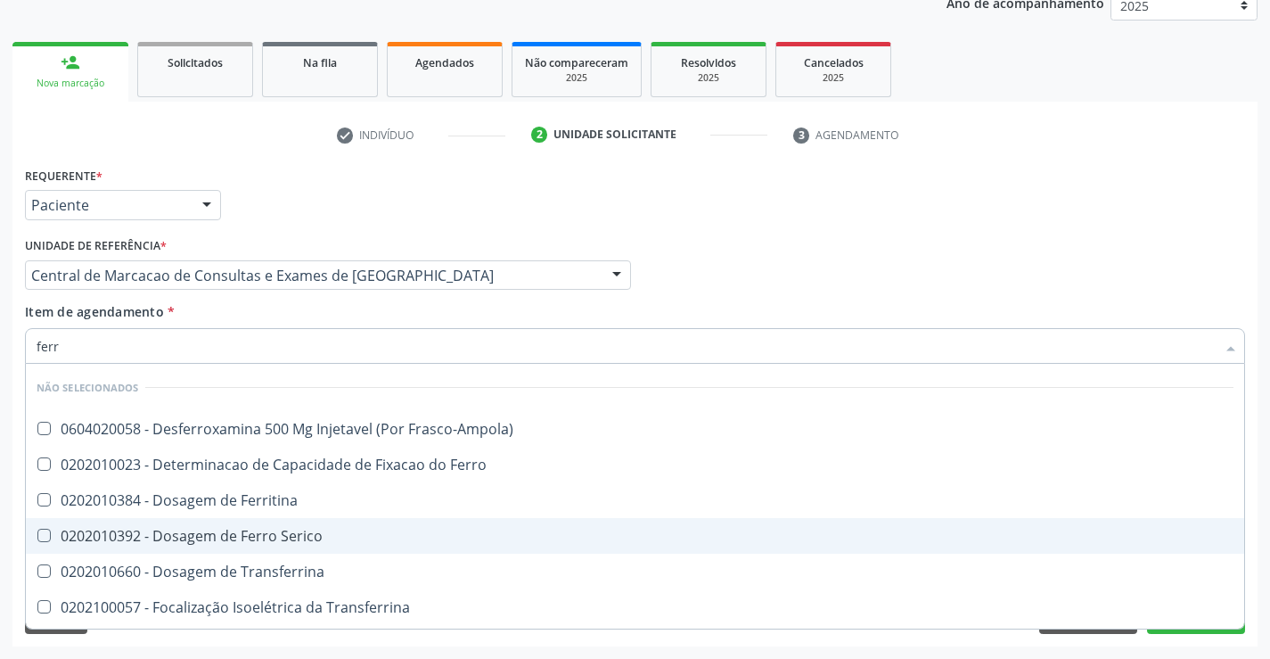
click at [308, 529] on div "0202010392 - Dosagem de Ferro Serico" at bounding box center [635, 536] width 1197 height 14
checkbox Serico "true"
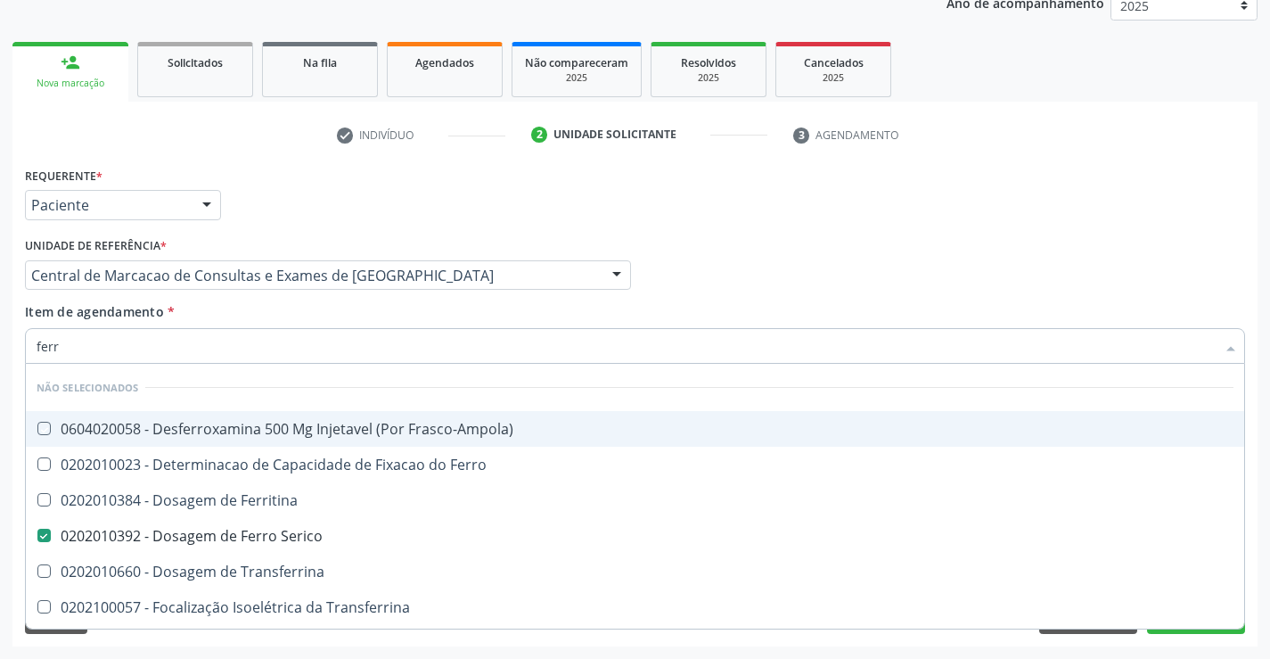
click at [317, 311] on div "Item de agendamento * ferr Desfazer seleção Não selecionados 0604020058 - Desfe…" at bounding box center [635, 330] width 1220 height 56
checkbox Frasco-Ampola\) "true"
checkbox Transferrina "true"
checkbox Ml\) "true"
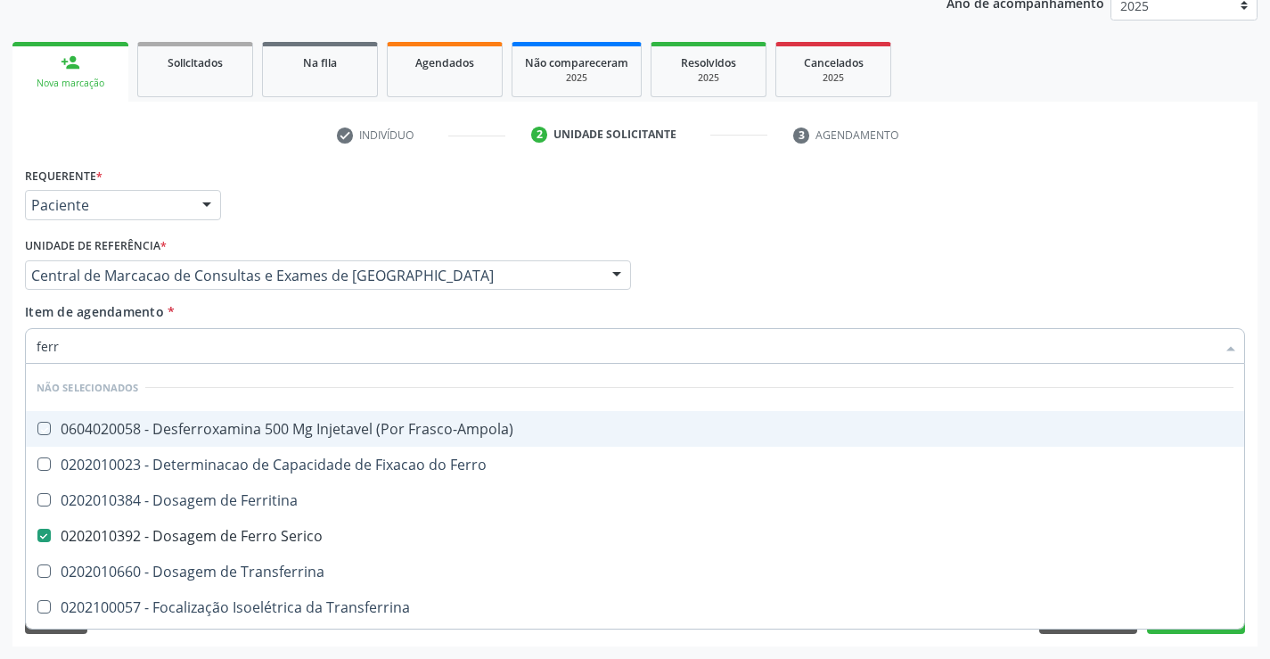
checkbox \(Nefroplastia\) "true"
checkbox Ferro "true"
checkbox Ferritina "true"
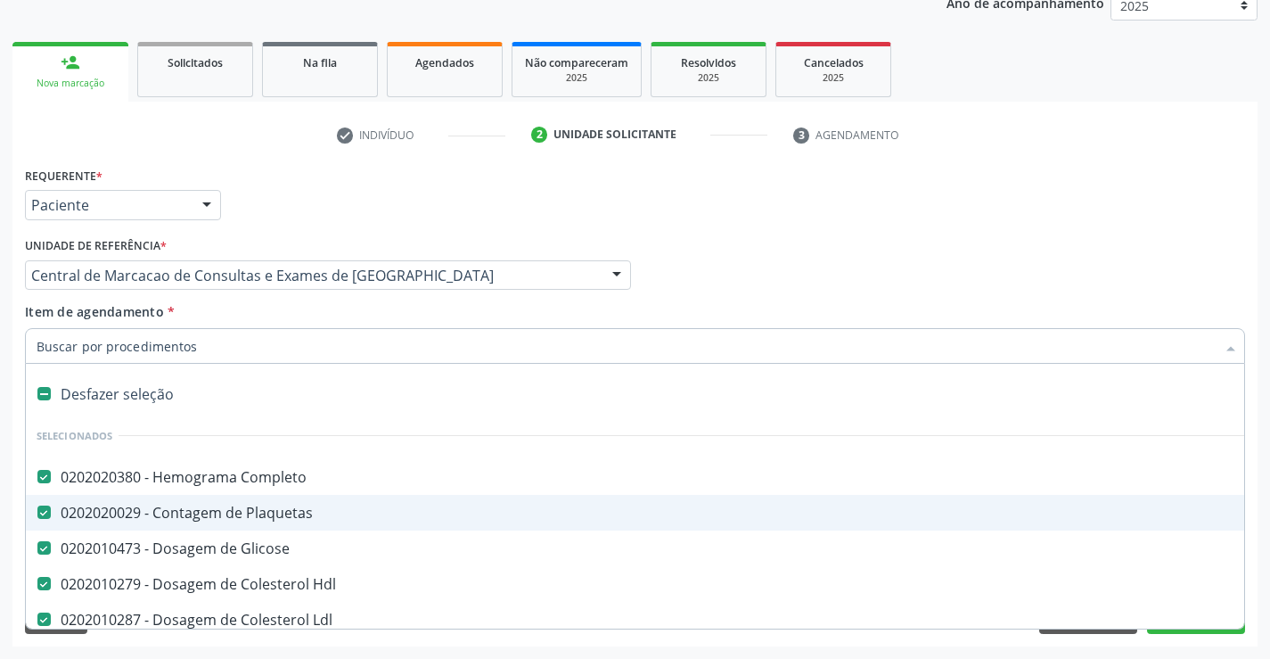
click at [1123, 274] on div "Profissional Solicitante Por favor, selecione a Unidade de Atendimento primeiro…" at bounding box center [634, 268] width 1229 height 70
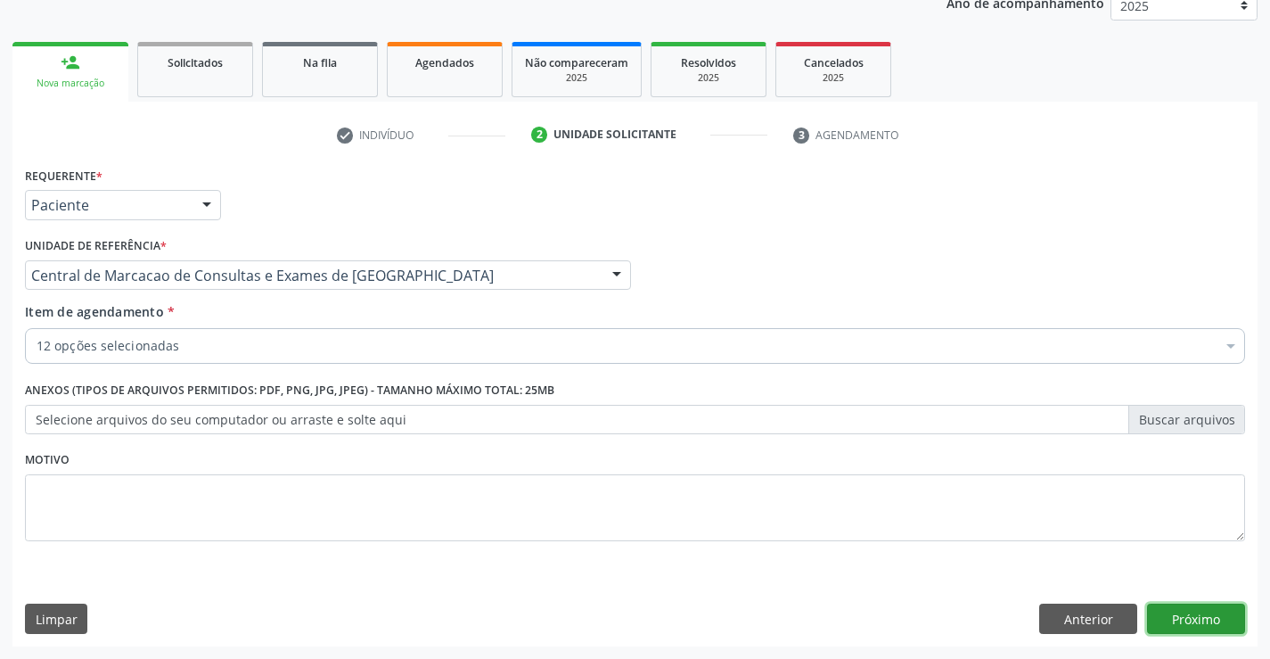
click at [1160, 625] on button "Próximo" at bounding box center [1196, 618] width 98 height 30
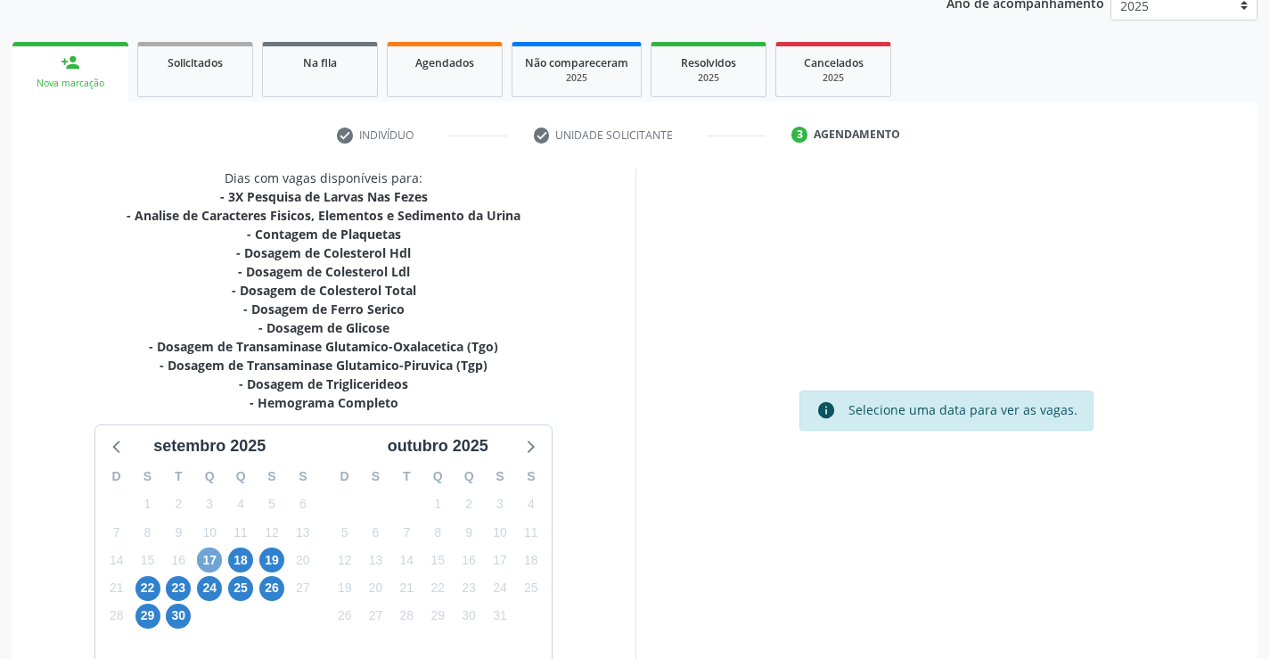
click at [209, 548] on span "17" at bounding box center [209, 559] width 25 height 25
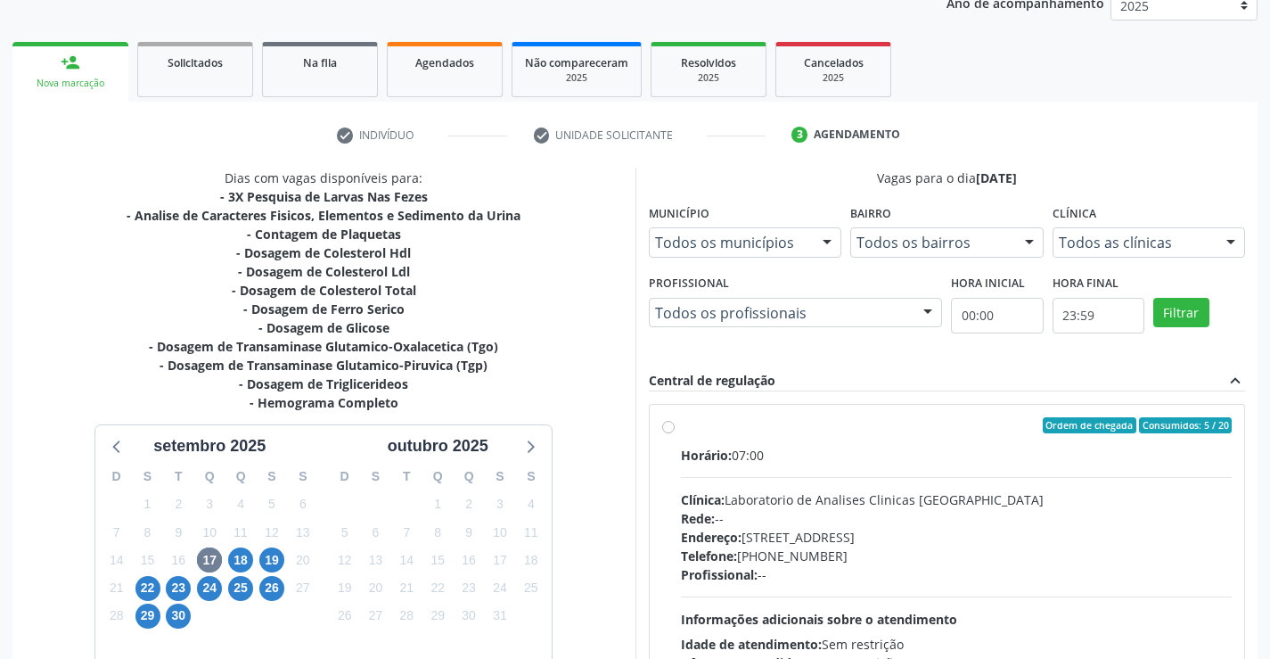
click at [849, 462] on div "Horário: 07:00" at bounding box center [957, 455] width 552 height 19
click at [675, 433] on input "Ordem de chegada Consumidos: 5 / 20 Horário: 07:00 Clínica: Laboratorio de Anal…" at bounding box center [668, 425] width 12 height 16
radio input "true"
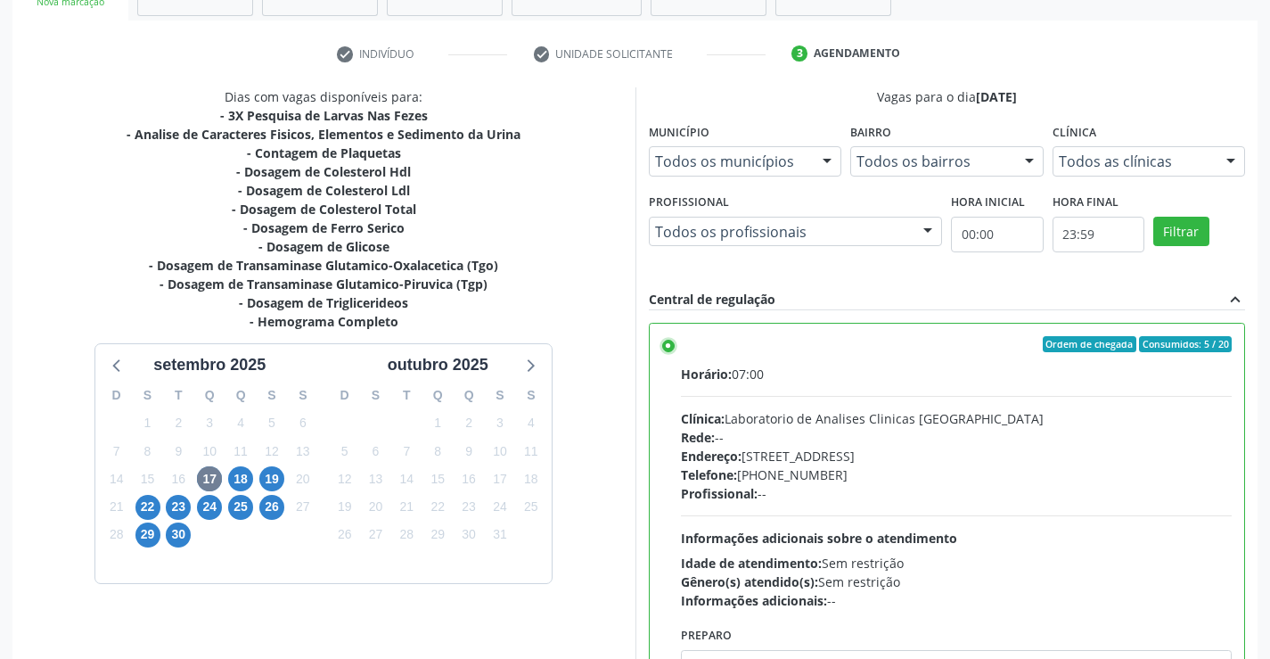
scroll to position [406, 0]
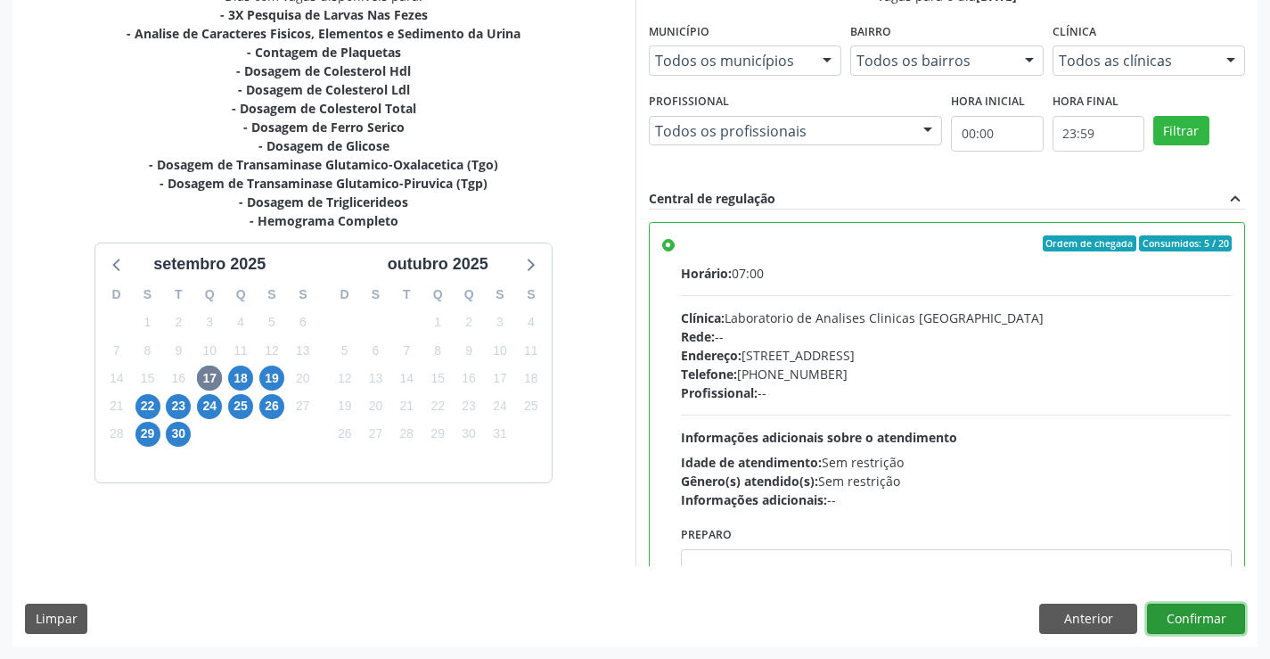
click at [1187, 613] on button "Confirmar" at bounding box center [1196, 618] width 98 height 30
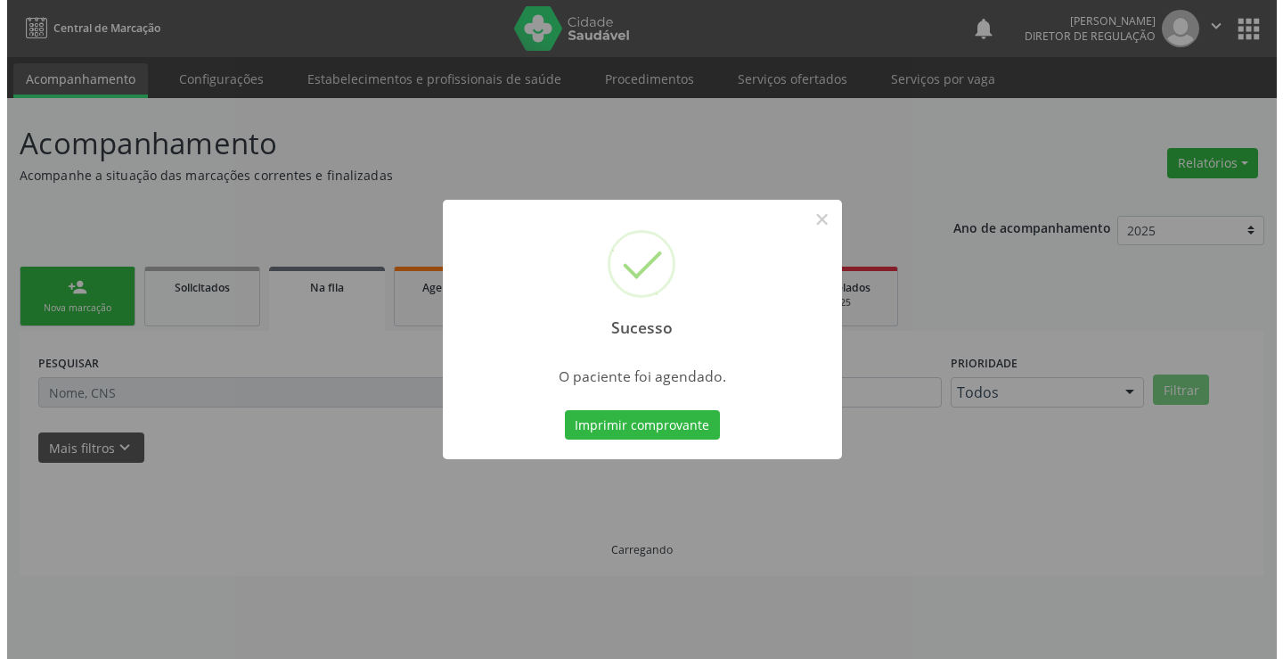
scroll to position [0, 0]
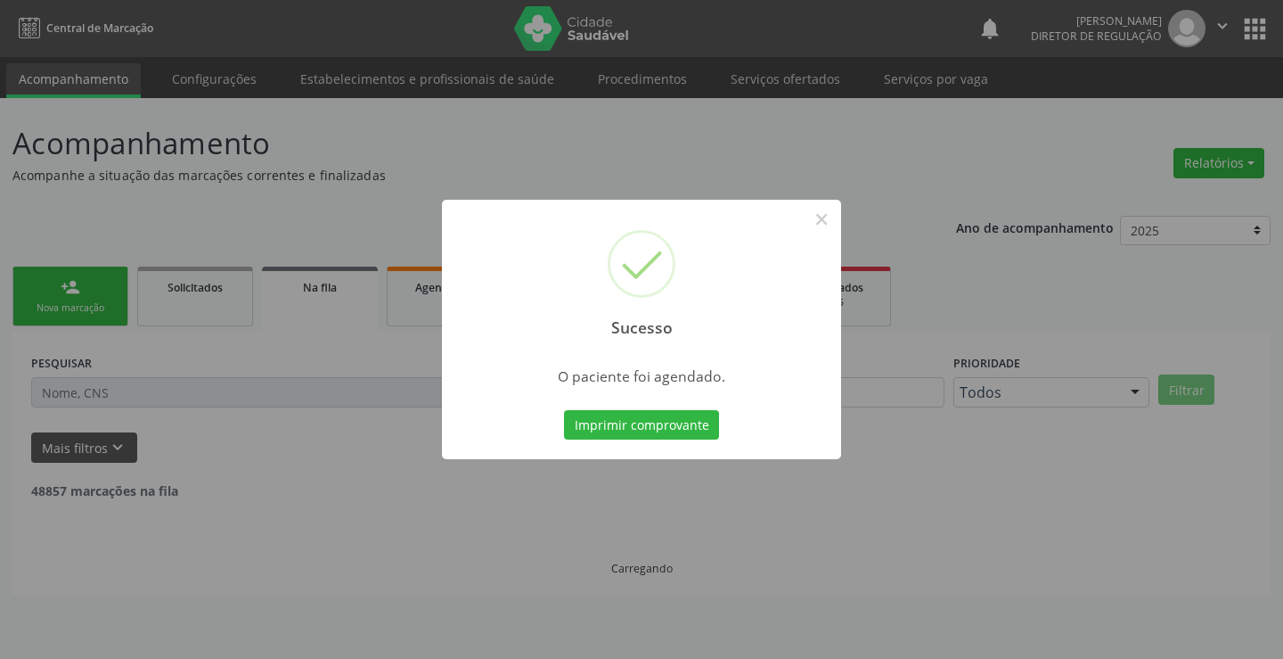
click at [564, 410] on button "Imprimir comprovante" at bounding box center [641, 425] width 155 height 30
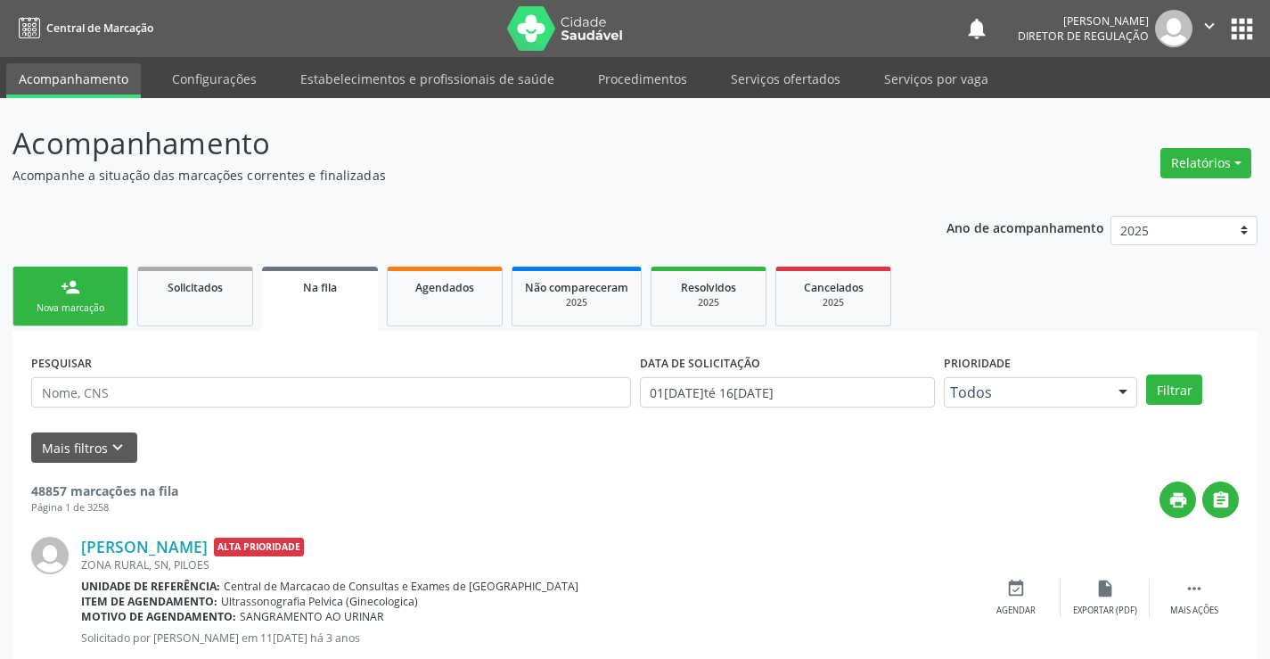
click at [93, 296] on link "person_add Nova marcação" at bounding box center [70, 296] width 116 height 60
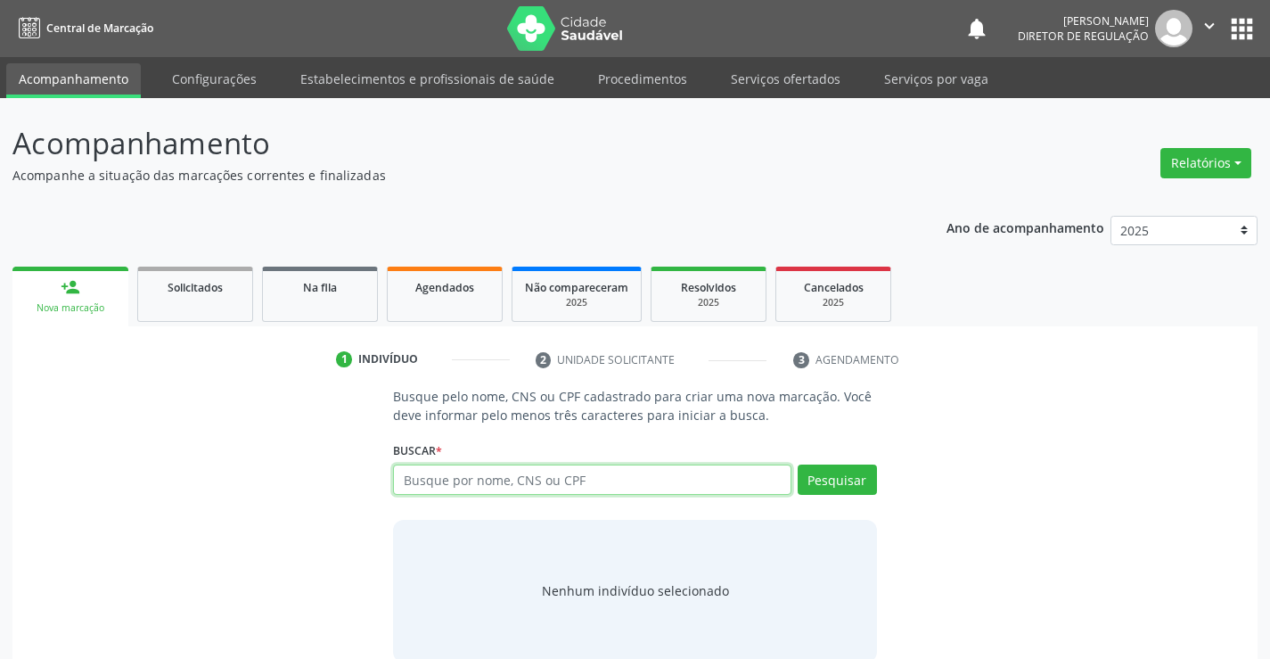
click at [456, 480] on input "text" at bounding box center [592, 479] width 398 height 30
click at [474, 474] on input "text" at bounding box center [592, 479] width 398 height 30
type input "702908509805477"
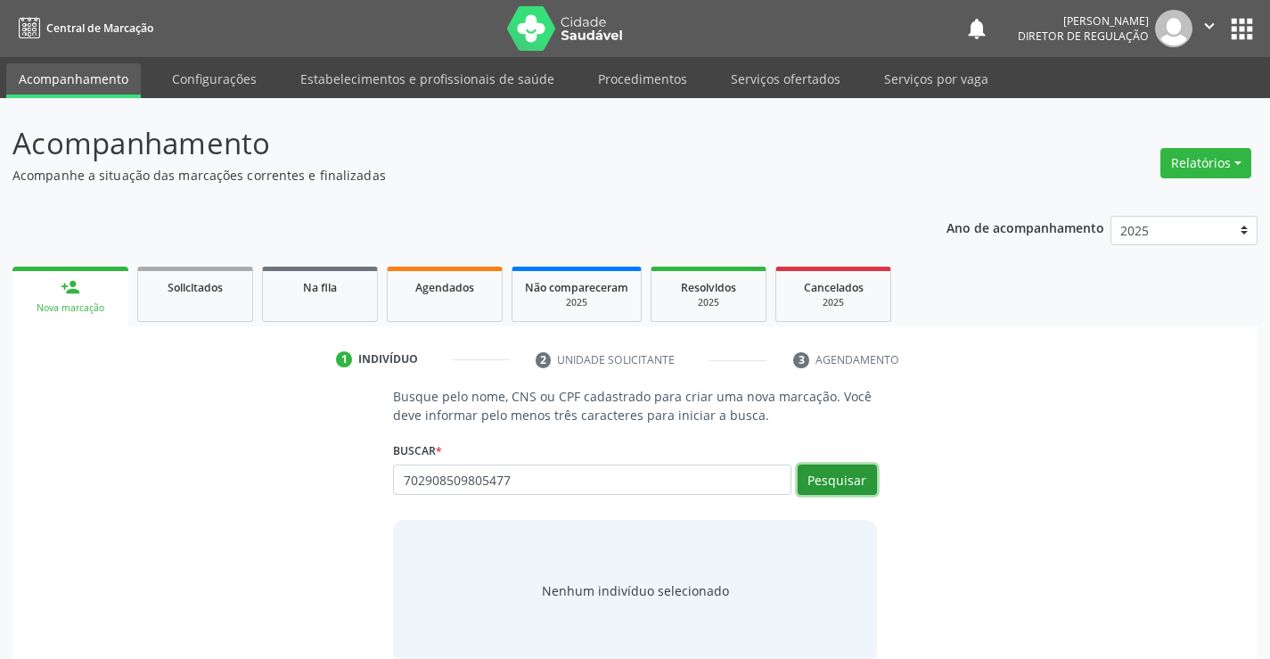
click at [820, 467] on button "Pesquisar" at bounding box center [837, 479] width 79 height 30
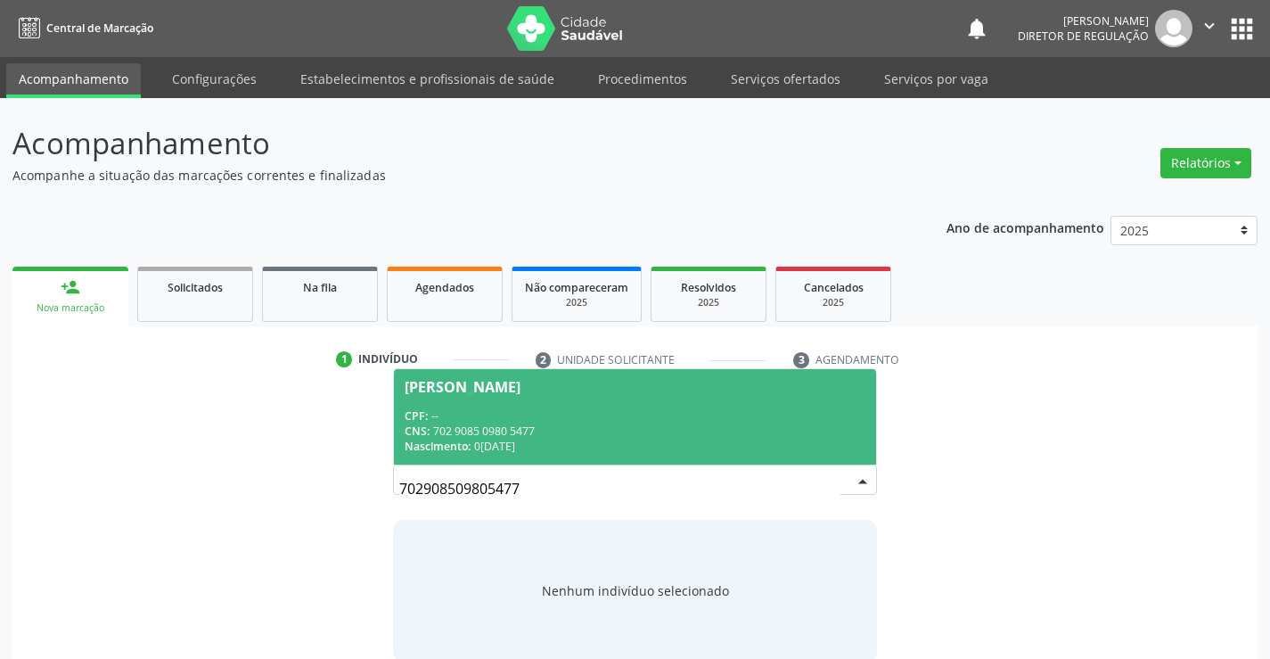
click at [644, 425] on div "CNS: 702 9085 0980 5477" at bounding box center [635, 430] width 460 height 15
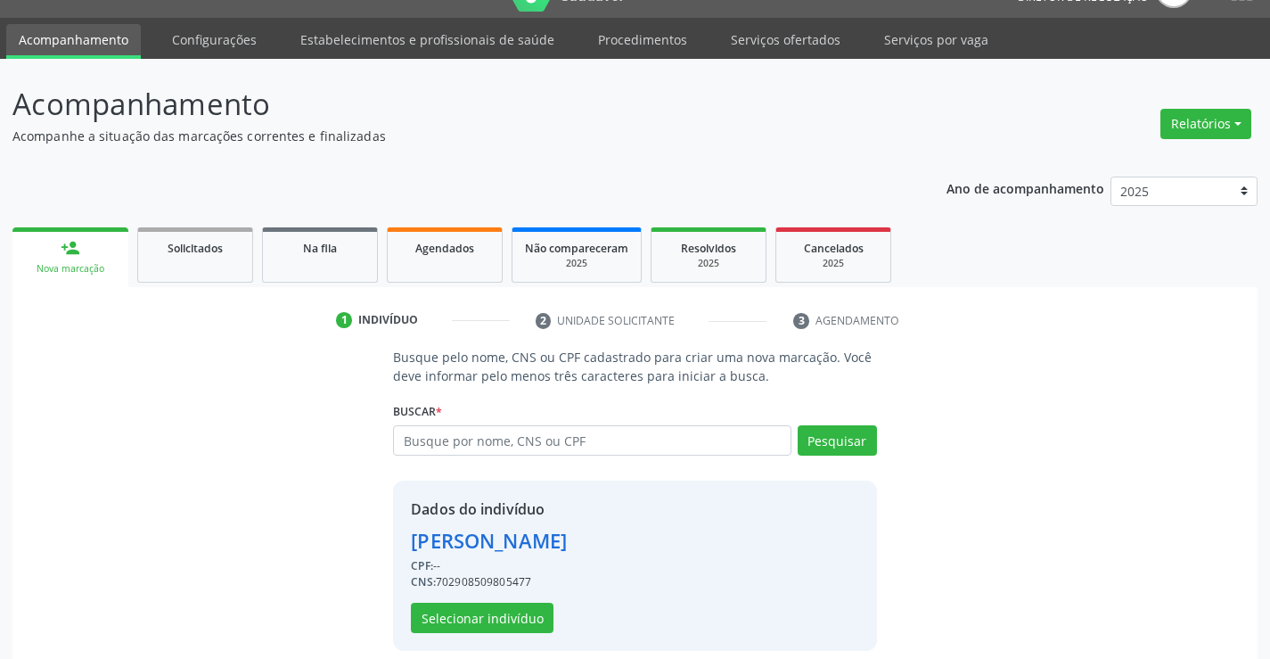
scroll to position [56, 0]
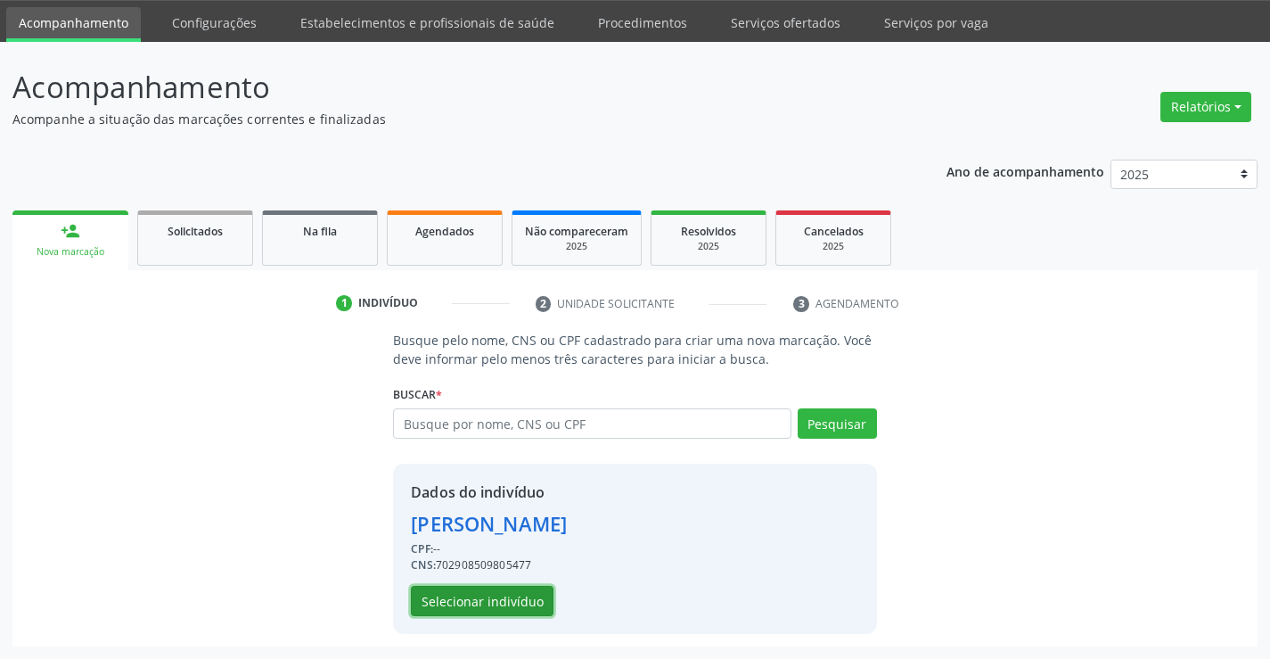
click at [471, 592] on button "Selecionar indivíduo" at bounding box center [482, 601] width 143 height 30
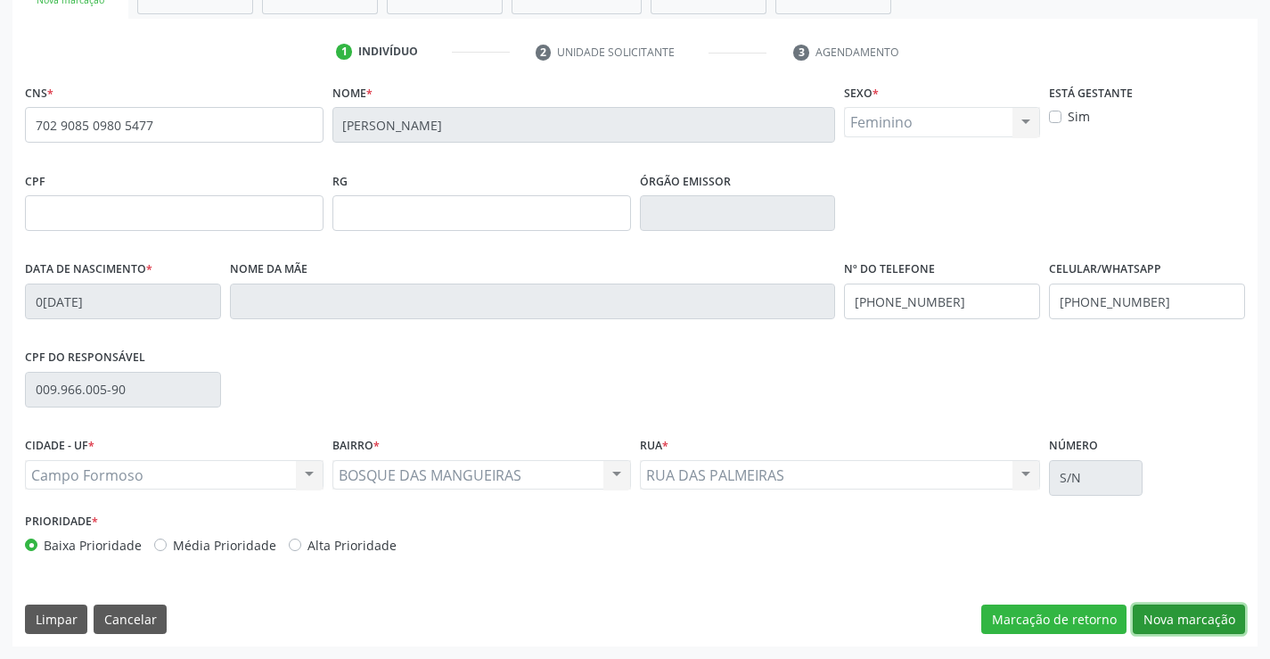
click at [1209, 622] on button "Nova marcação" at bounding box center [1189, 619] width 112 height 30
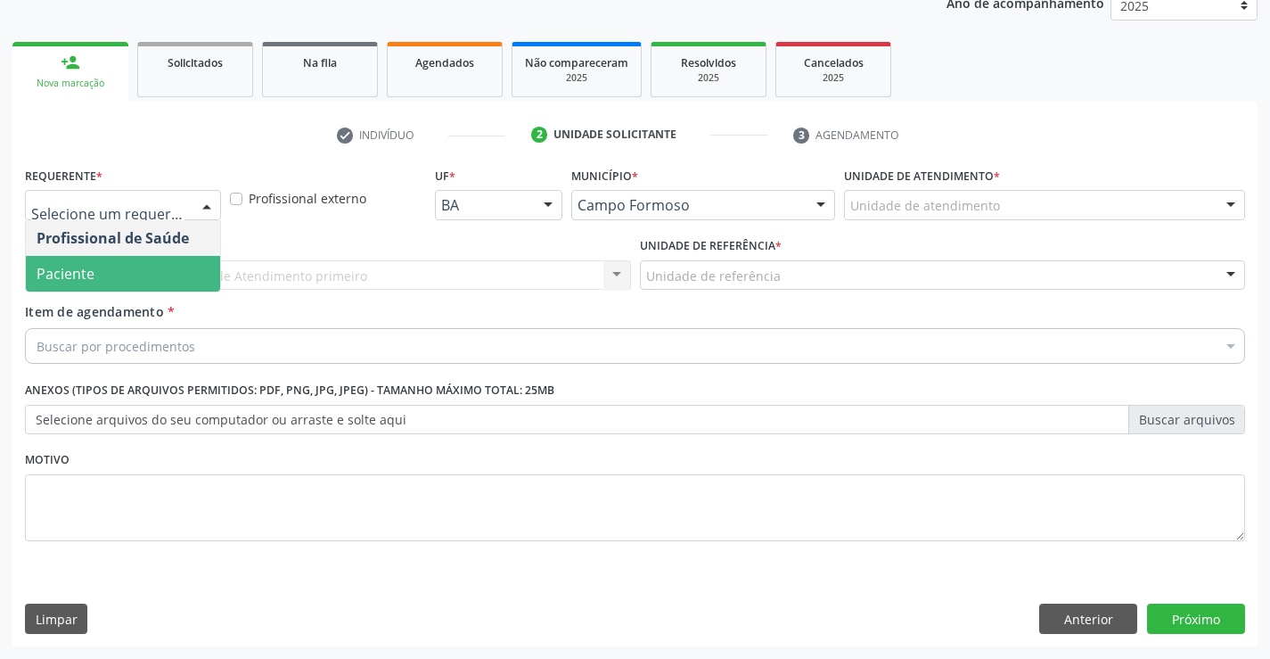
click at [144, 291] on div "Profissional de Saúde Paciente Nenhum resultado encontrado para: " " Não há nen…" at bounding box center [123, 256] width 196 height 72
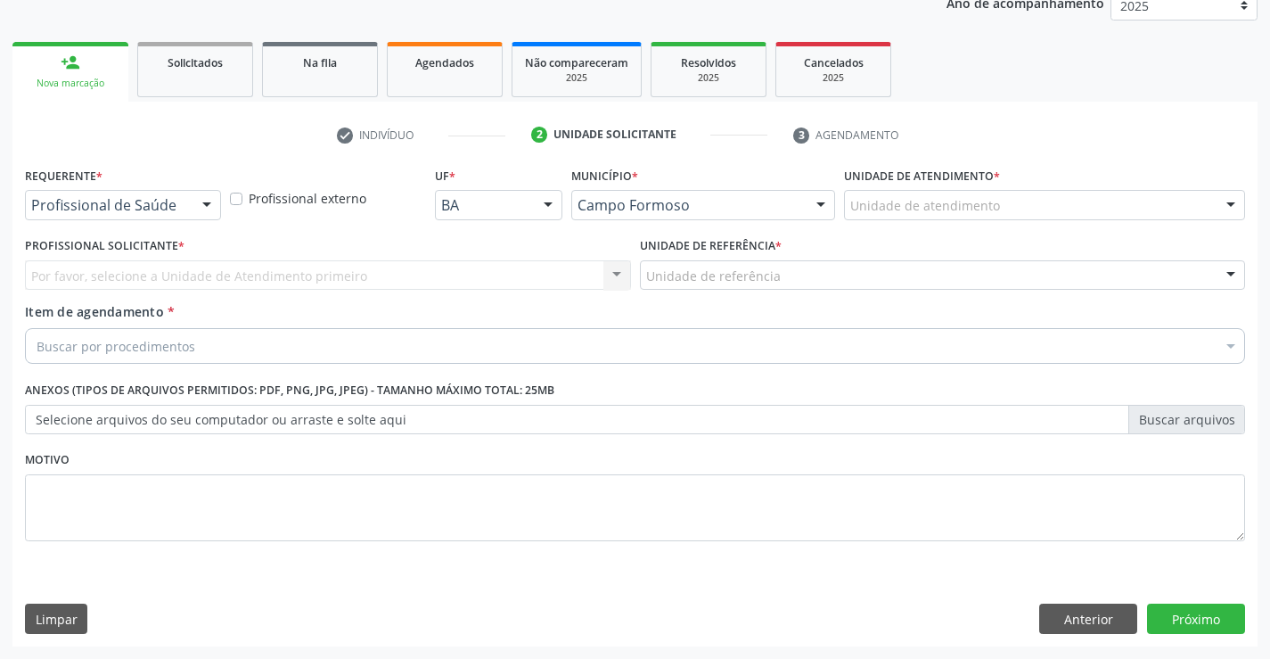
drag, startPoint x: 224, startPoint y: 277, endPoint x: 210, endPoint y: 280, distance: 13.6
click at [222, 277] on div "Por favor, selecione a Unidade de Atendimento primeiro Nenhum resultado encontr…" at bounding box center [328, 275] width 606 height 30
click at [178, 218] on div "Profissional de Saúde" at bounding box center [123, 205] width 196 height 30
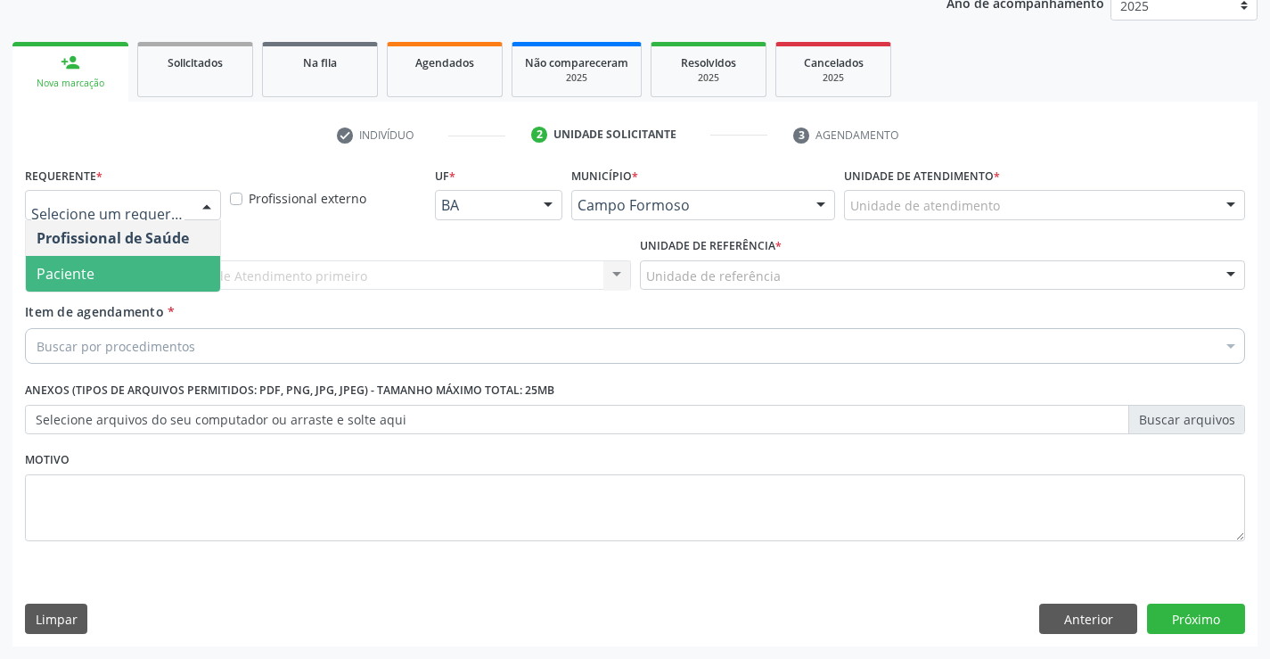
click at [164, 277] on span "Paciente" at bounding box center [123, 274] width 194 height 36
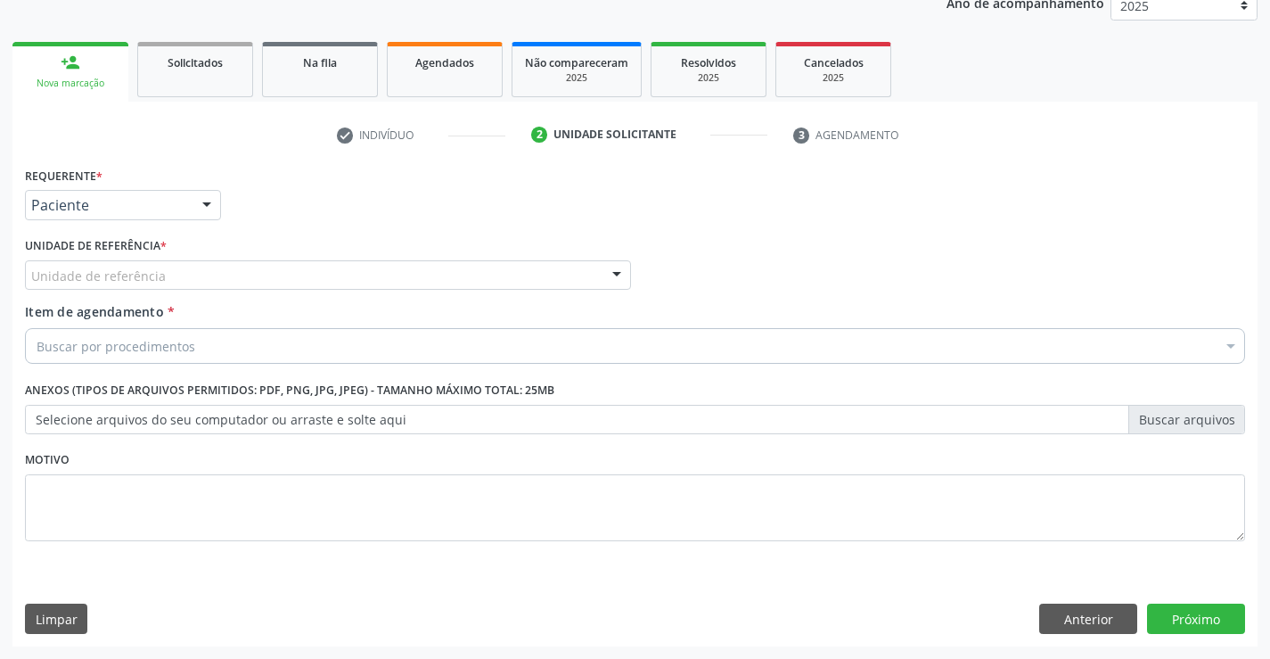
click at [321, 269] on div "Unidade de referência" at bounding box center [328, 275] width 606 height 30
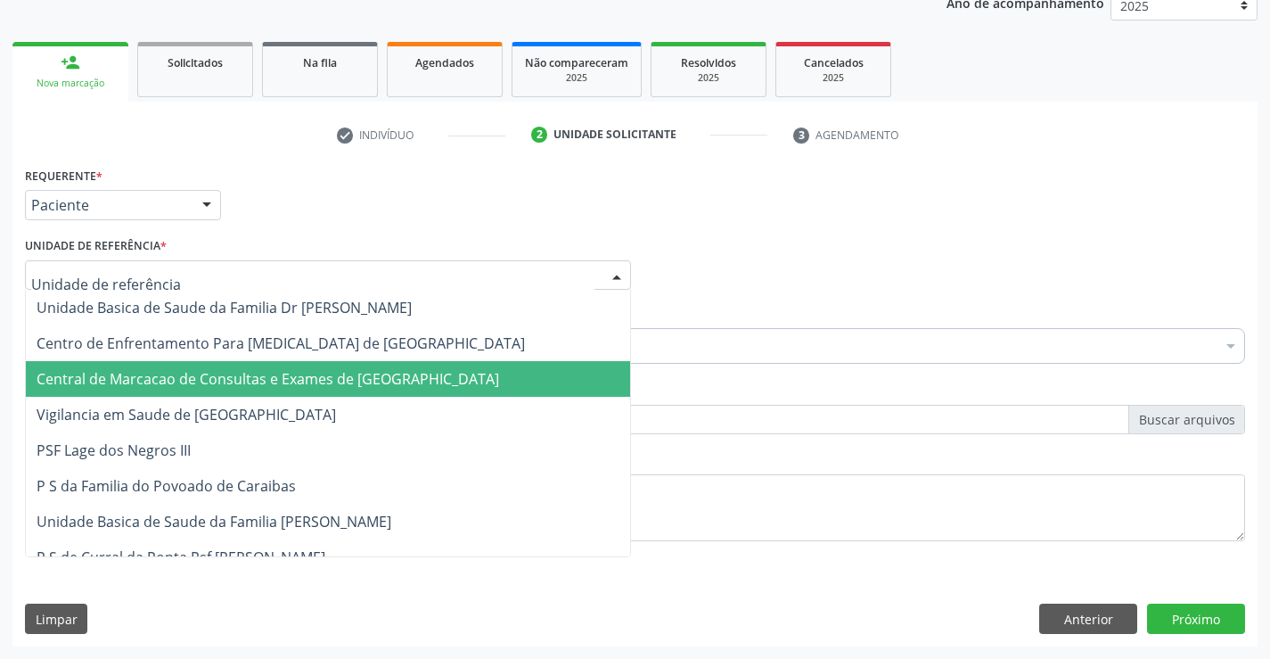
click at [263, 374] on span "Central de Marcacao de Consultas e Exames de [GEOGRAPHIC_DATA]" at bounding box center [268, 379] width 463 height 20
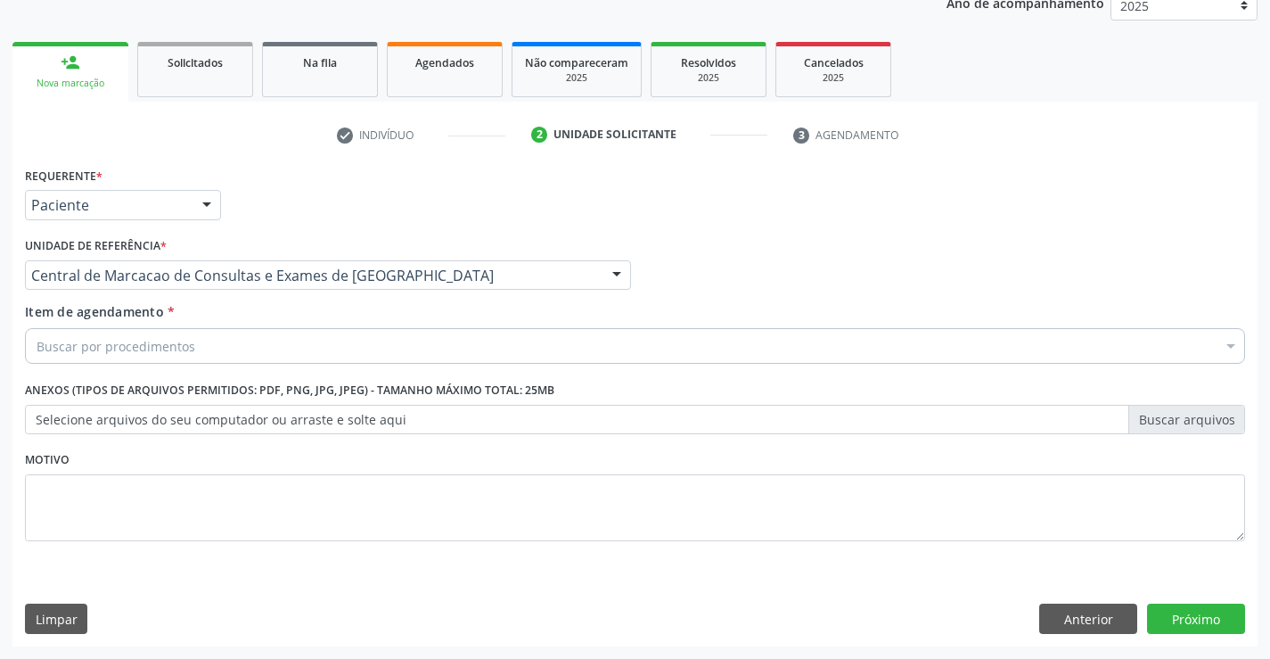
click at [301, 357] on div "Buscar por procedimentos" at bounding box center [635, 346] width 1220 height 36
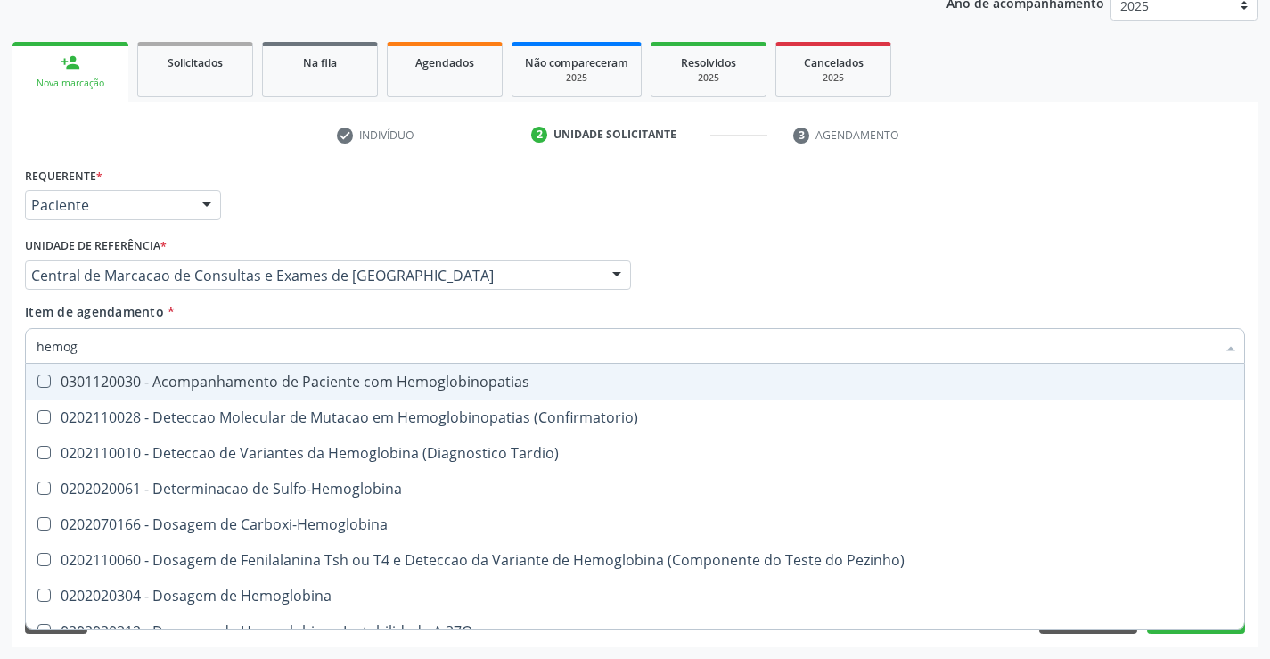
type input "hemogr"
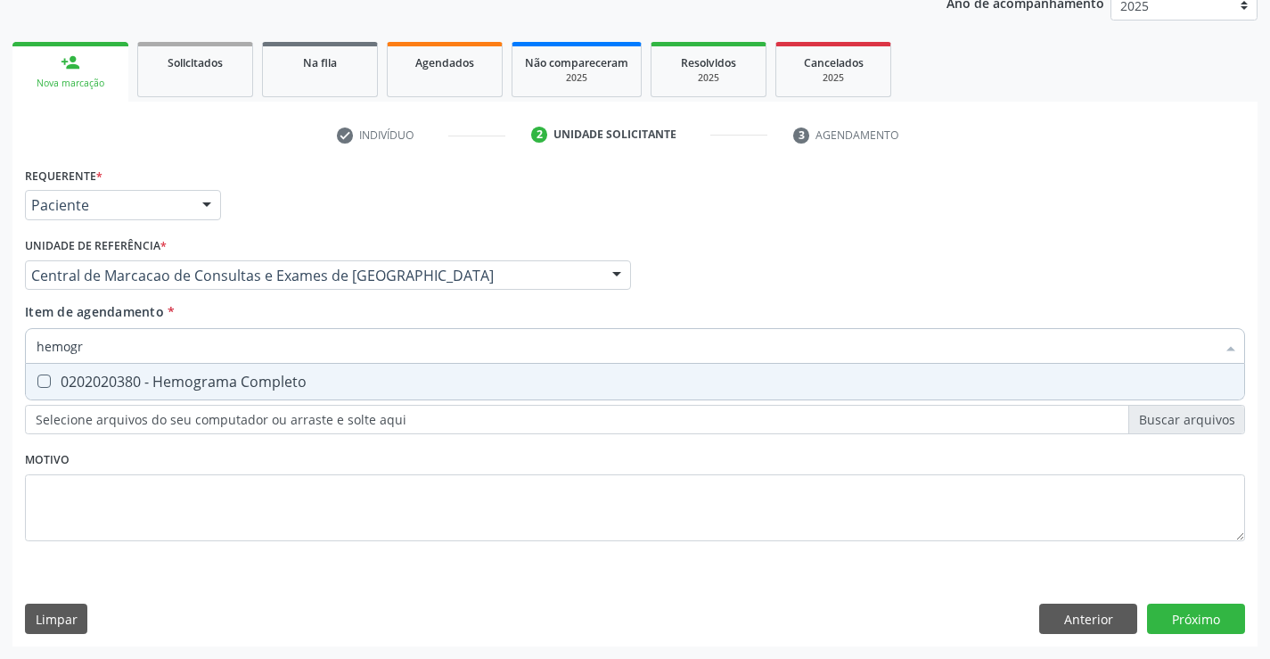
click at [297, 358] on div "hemogr Selecionar todos 0202020380 - Hemograma Completo Nenhum resultado encont…" at bounding box center [635, 343] width 1220 height 30
click at [290, 389] on div "0202020380 - Hemograma Completo" at bounding box center [635, 381] width 1197 height 14
checkbox Completo "true"
type input "hemogr"
click at [316, 301] on div "Unidade de referência * Central de Marcacao de Consultas e Exames de Campo Form…" at bounding box center [327, 268] width 615 height 70
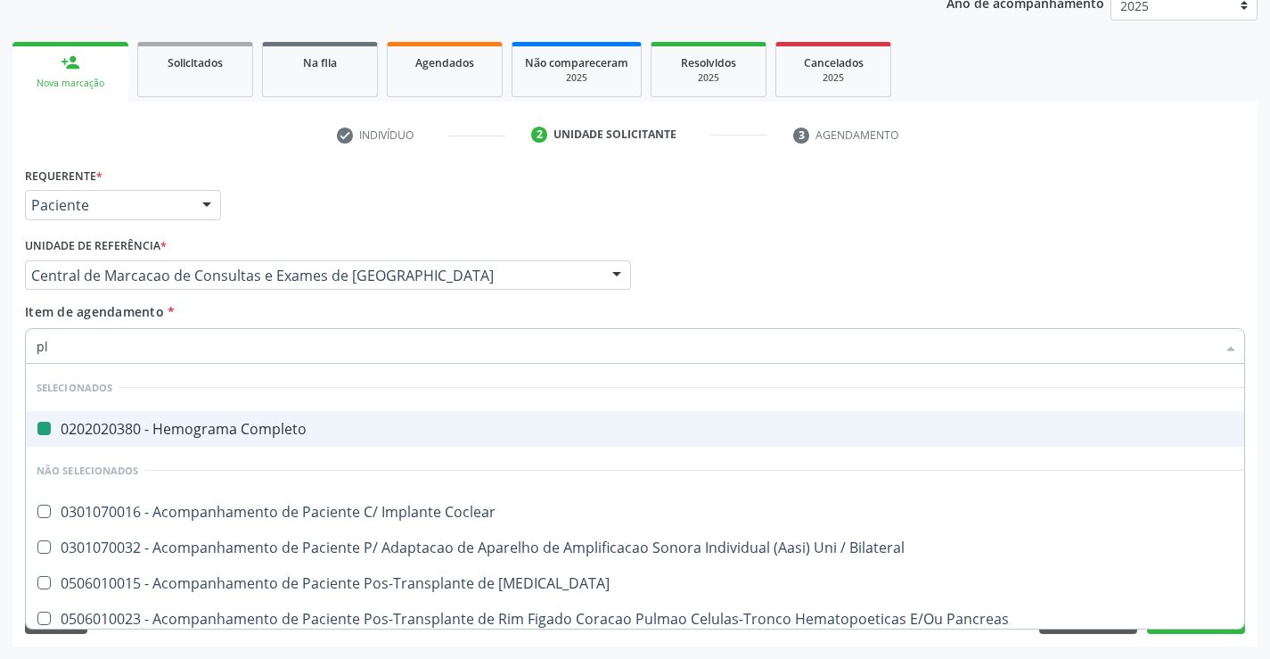
type input "pla"
checkbox Completo "false"
type input "plaq"
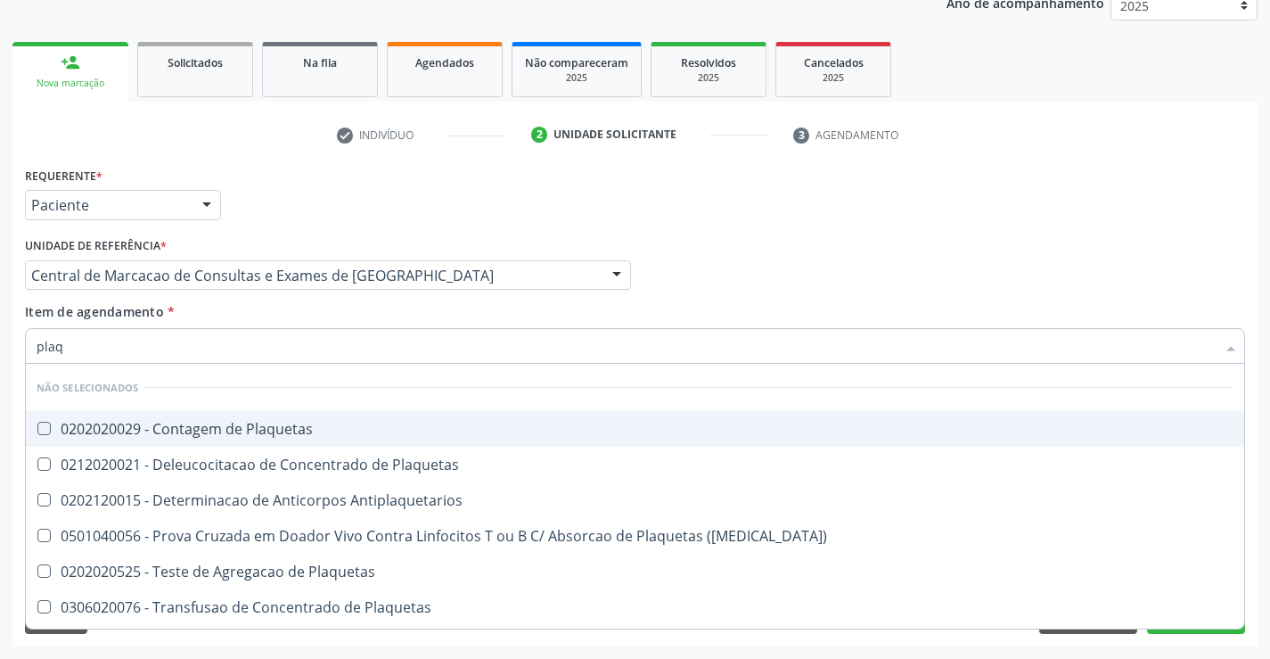
click at [259, 423] on div "0202020029 - Contagem de Plaquetas" at bounding box center [635, 429] width 1197 height 14
checkbox Plaquetas "true"
type input "plaq"
click at [259, 323] on div "Item de agendamento * plaq Desfazer seleção Não selecionados 0202020029 - Conta…" at bounding box center [635, 330] width 1220 height 56
checkbox Plaquetas "true"
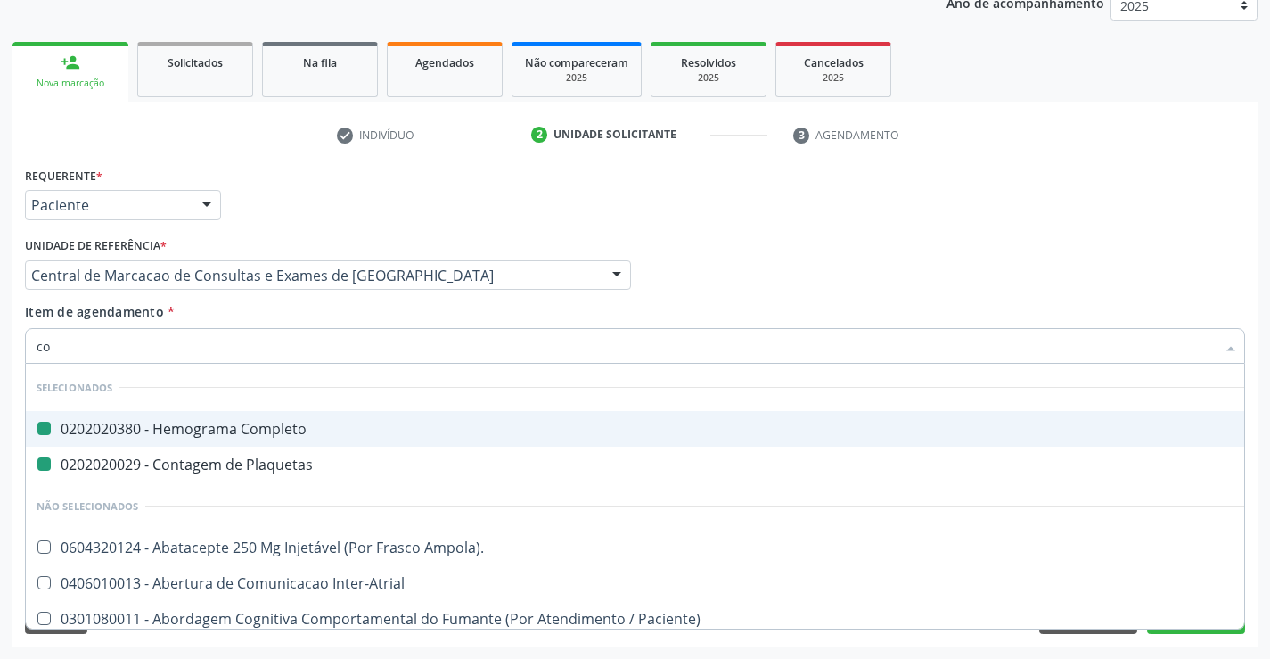
type input "col"
checkbox Completo "false"
checkbox Plaquetas "false"
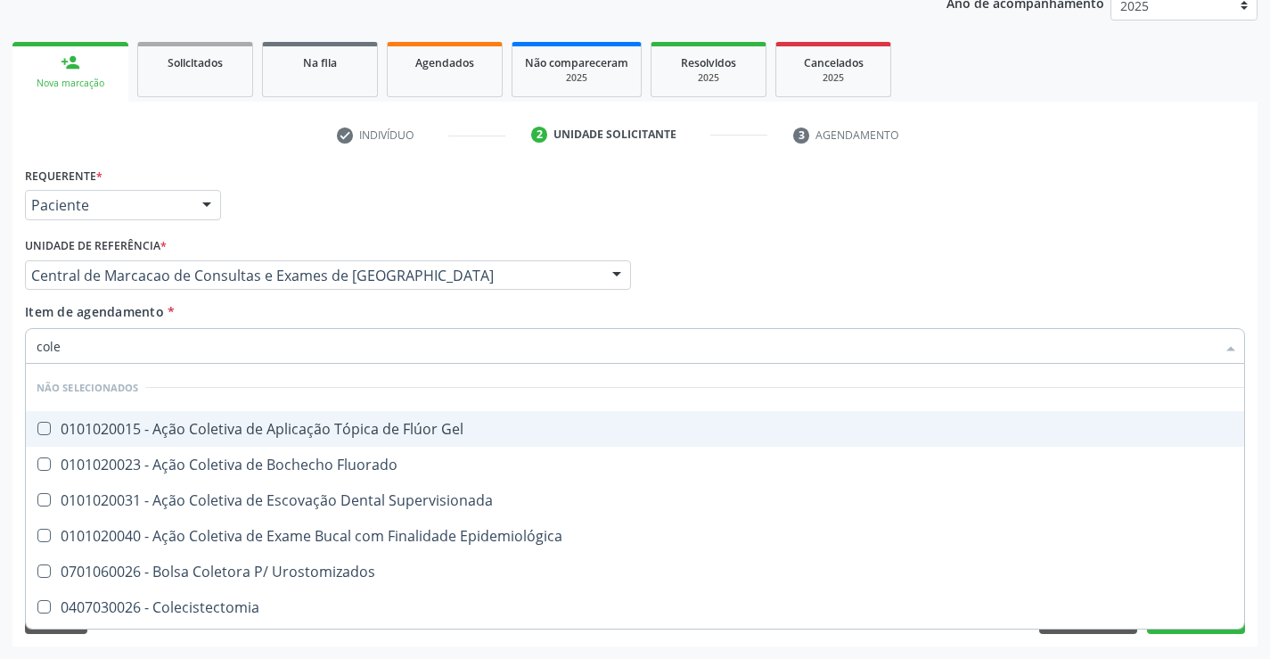
type input "coles"
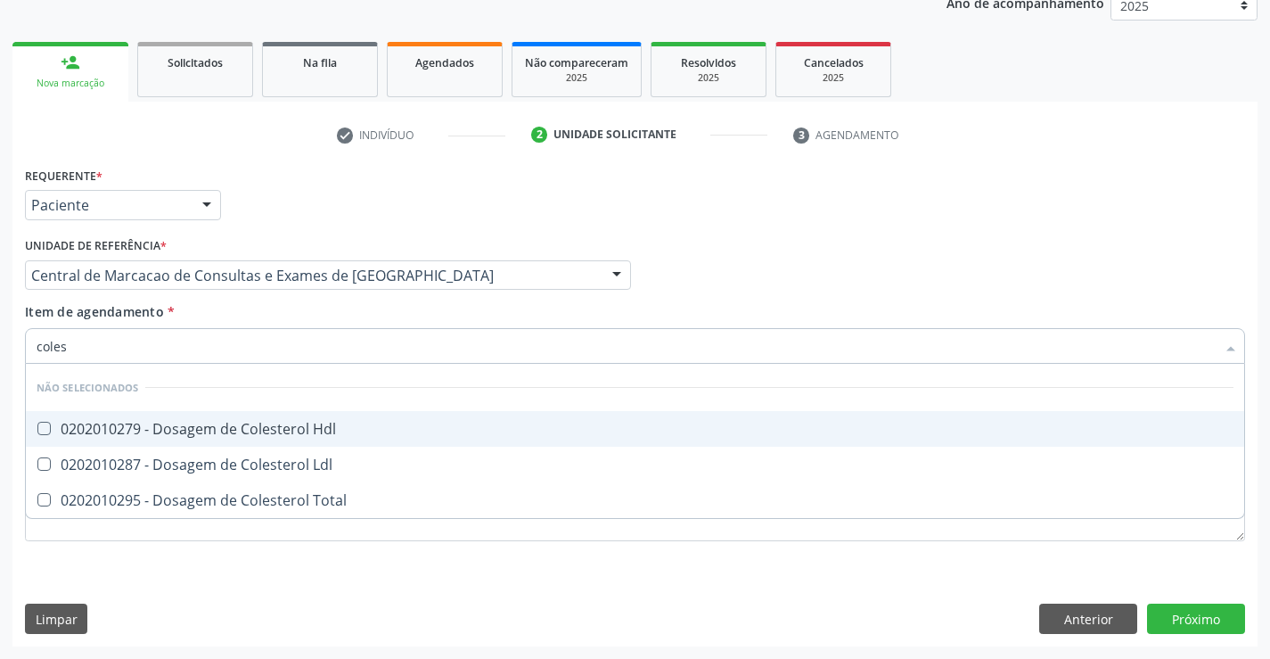
click at [274, 416] on span "0202010279 - Dosagem de Colesterol Hdl" at bounding box center [635, 429] width 1218 height 36
checkbox Hdl "true"
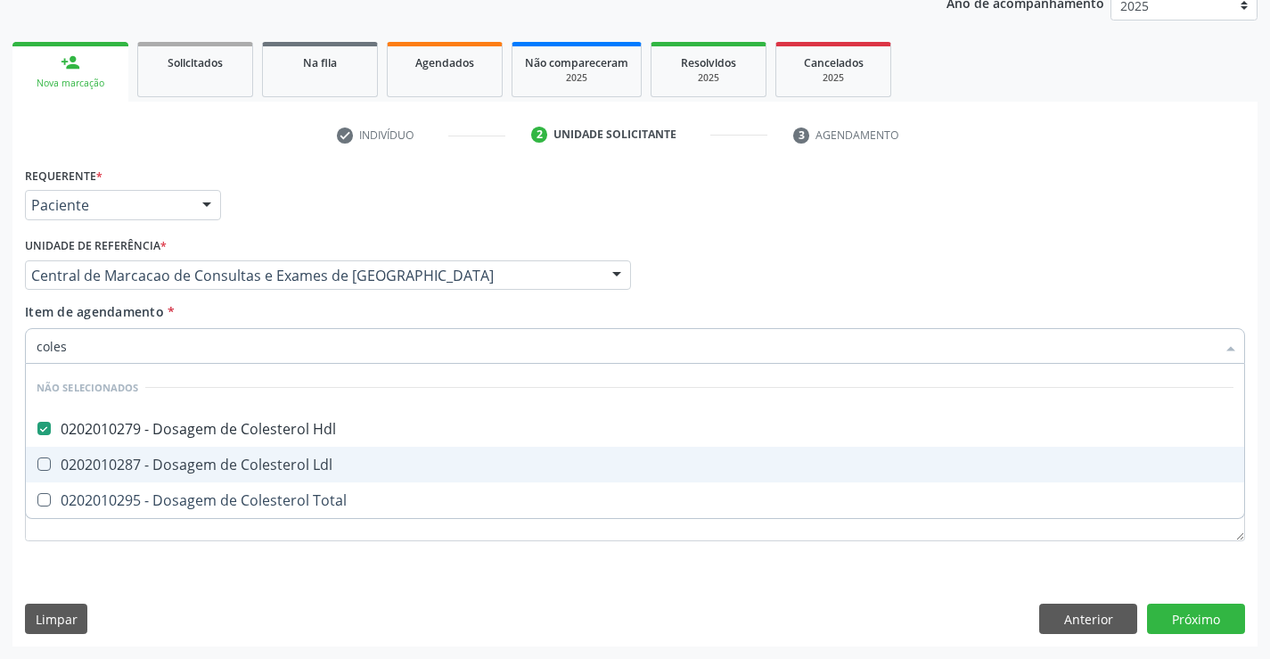
click at [281, 457] on div "0202010287 - Dosagem de Colesterol Ldl" at bounding box center [635, 464] width 1197 height 14
checkbox Ldl "true"
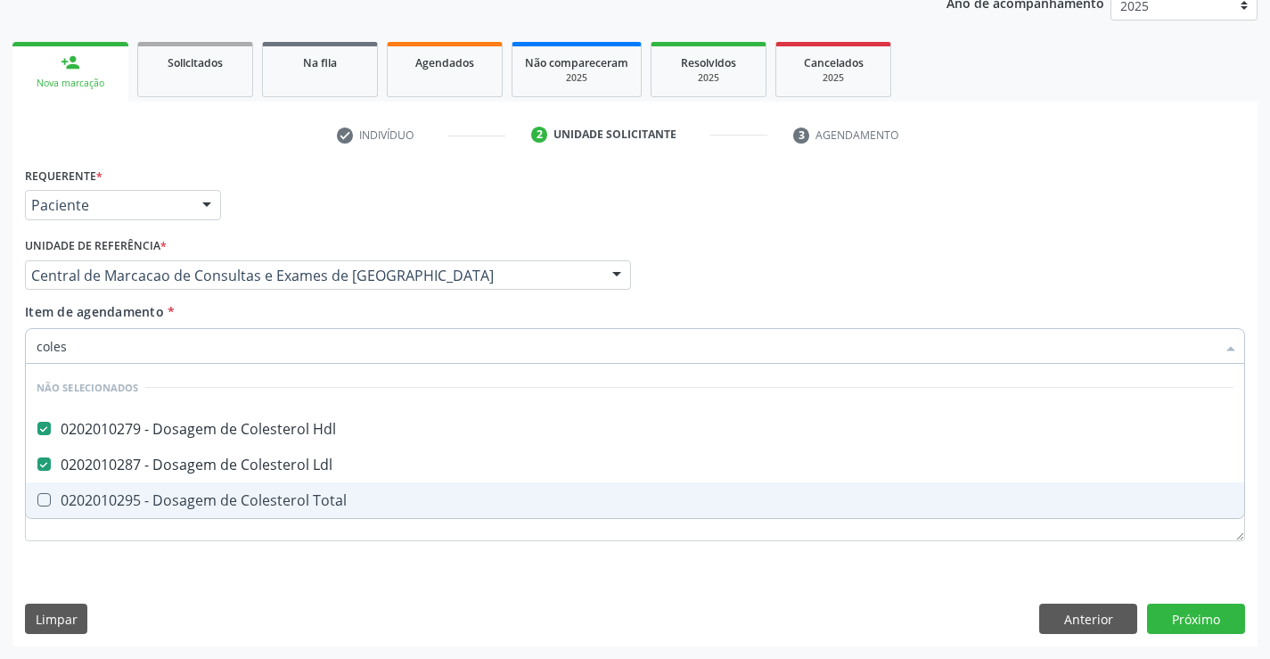
click at [289, 503] on div "0202010295 - Dosagem de Colesterol Total" at bounding box center [635, 500] width 1197 height 14
checkbox Total "true"
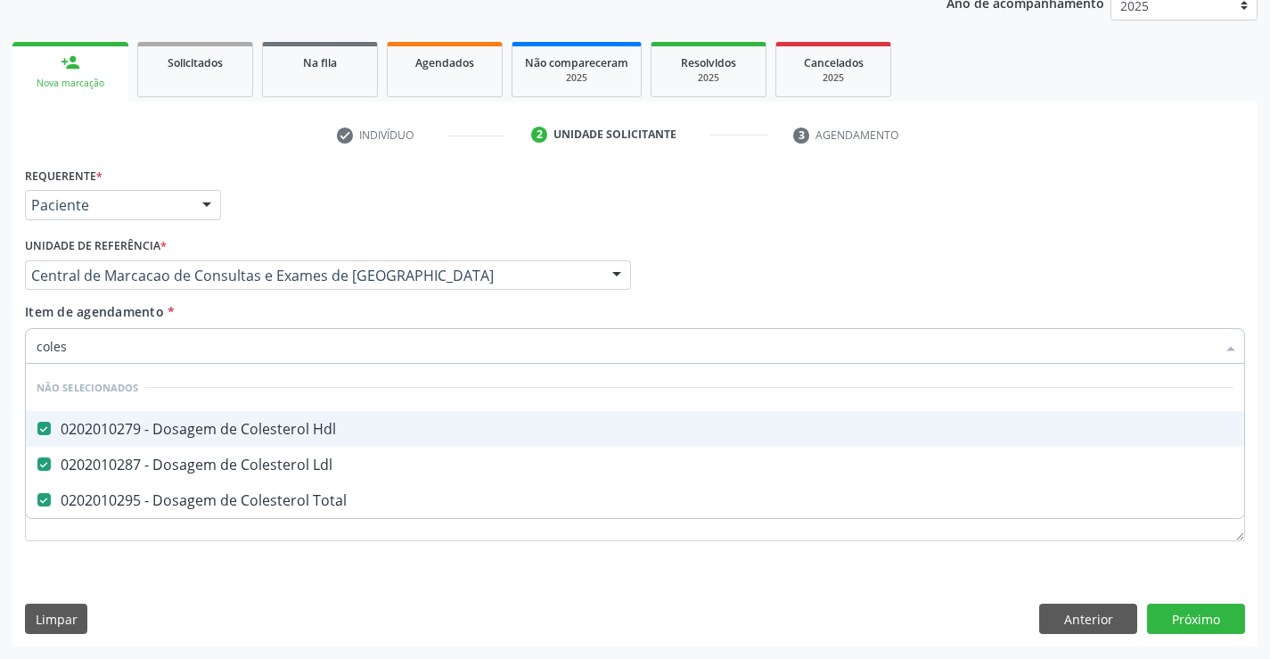
click at [281, 318] on div "Item de agendamento * coles Desfazer seleção Não selecionados 0202010279 - Dosa…" at bounding box center [635, 330] width 1220 height 56
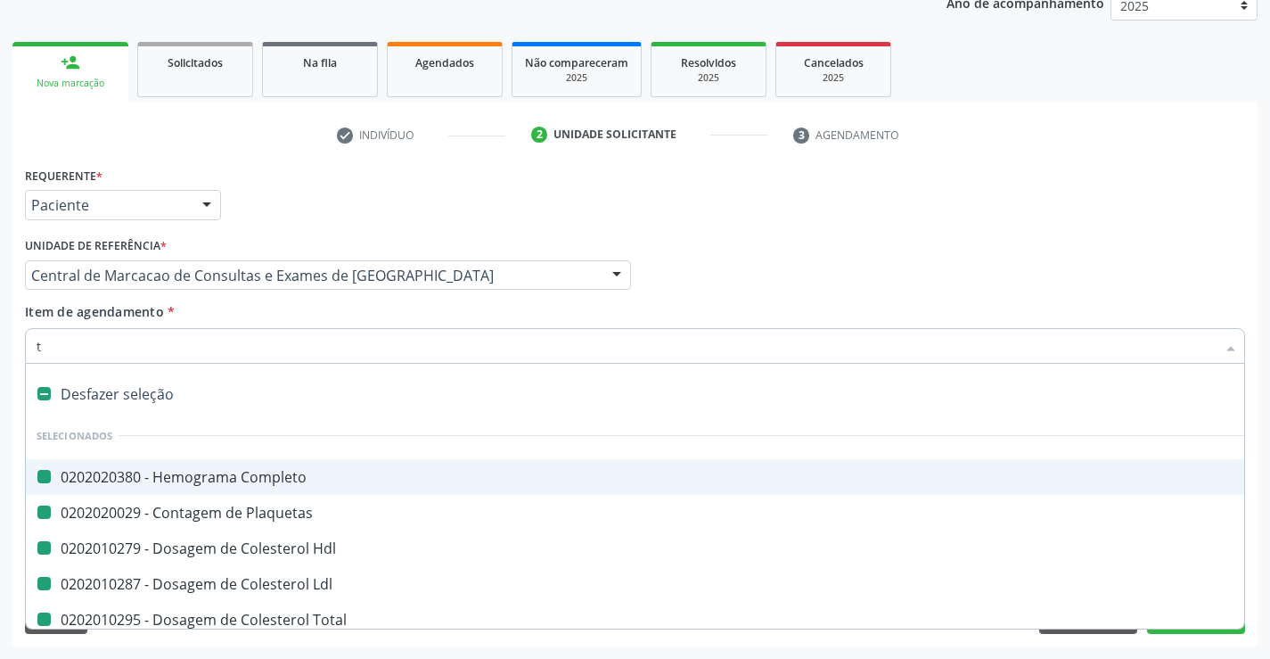
type input "tr"
checkbox Completo "false"
checkbox Plaquetas "false"
checkbox Hdl "false"
checkbox Ldl "false"
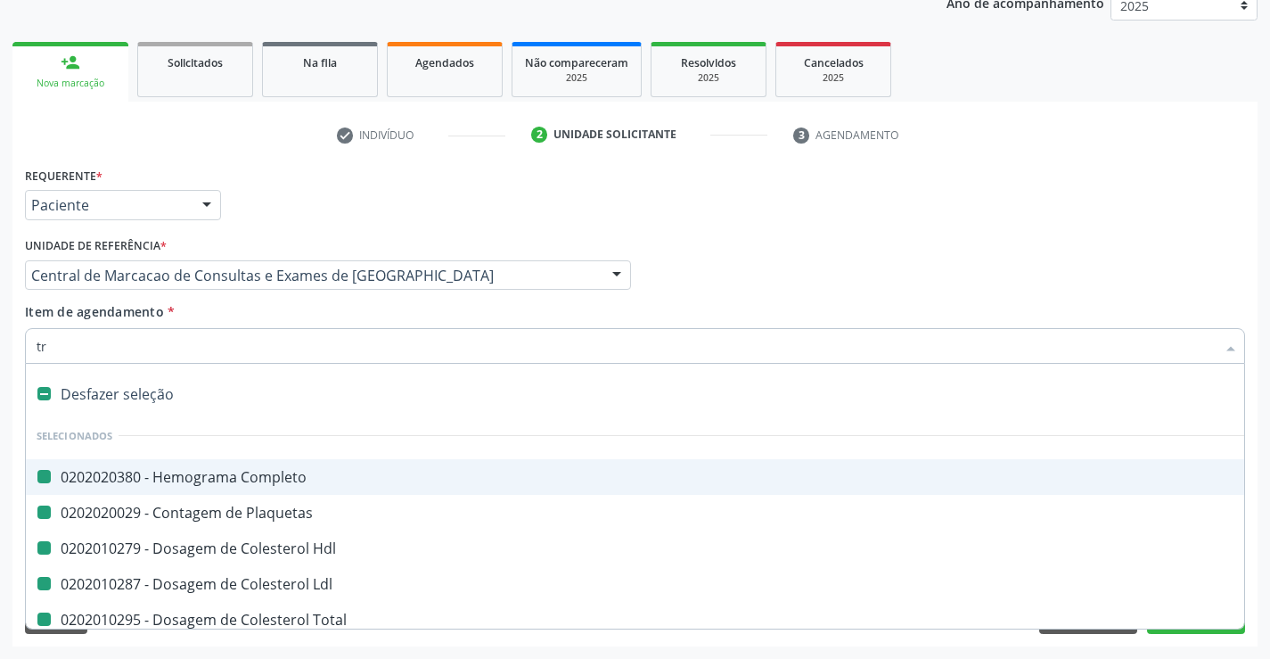
checkbox Total "false"
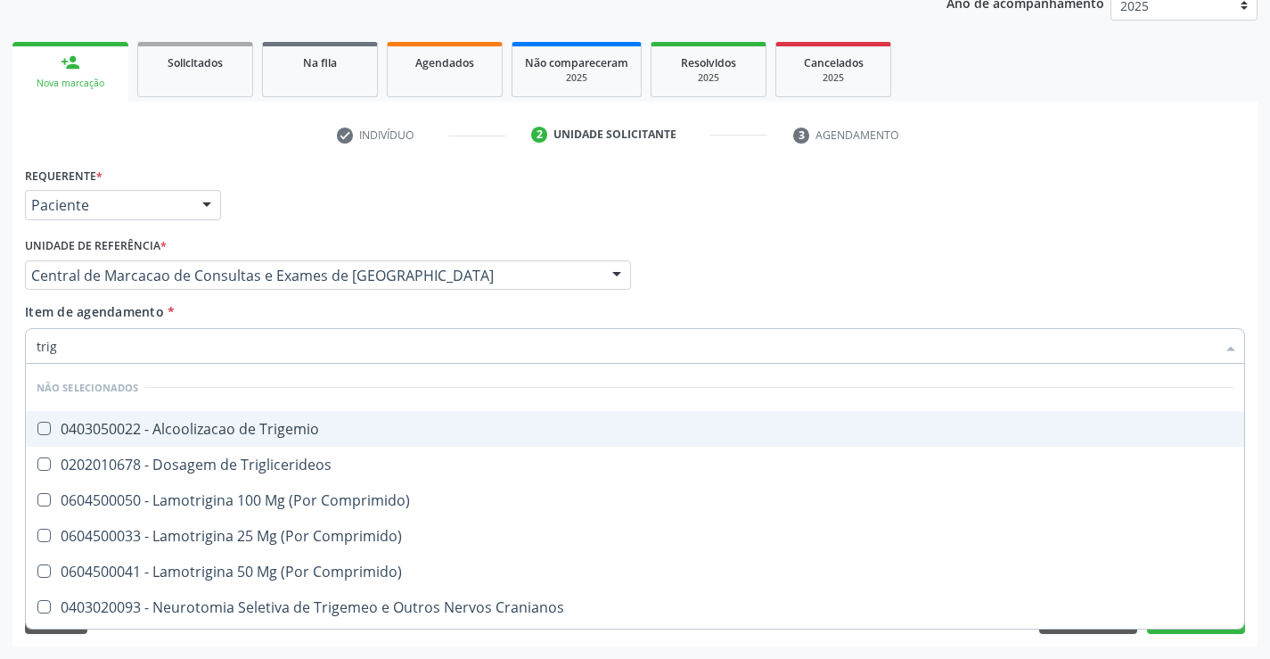
type input "trigl"
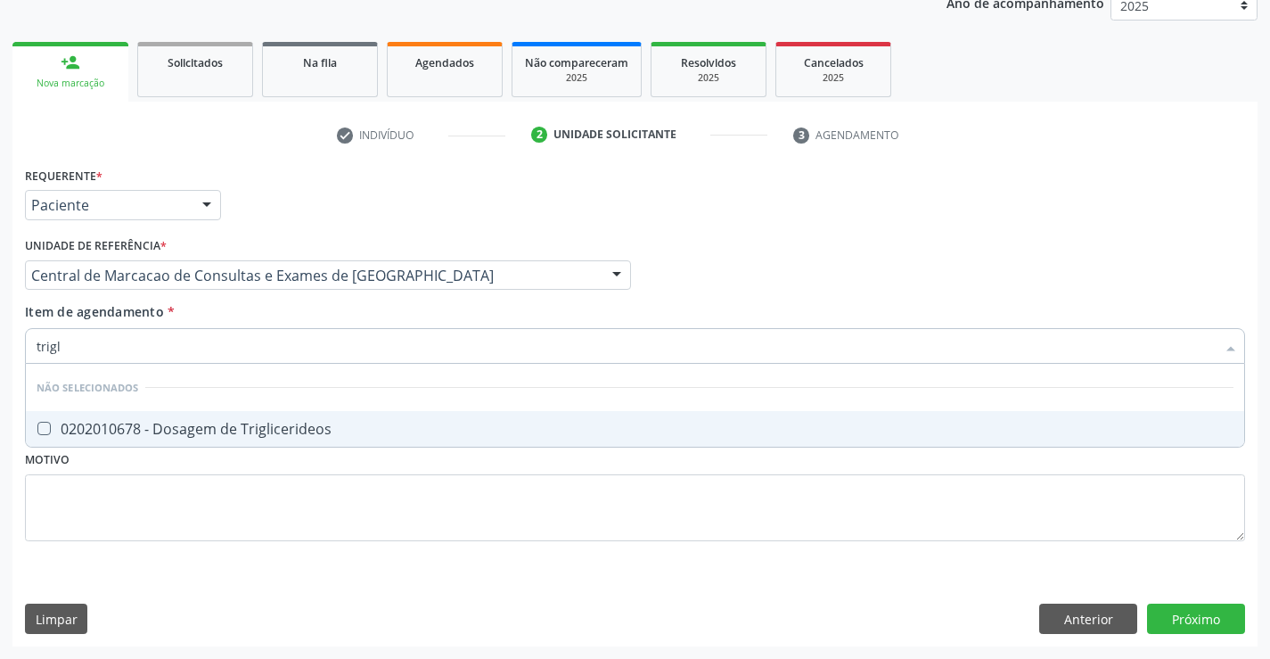
click at [258, 429] on div "0202010678 - Dosagem de Triglicerideos" at bounding box center [635, 429] width 1197 height 14
checkbox Triglicerideos "true"
click at [273, 315] on div "Item de agendamento * trigl Desfazer seleção Não selecionados 0202010678 - Dosa…" at bounding box center [635, 330] width 1220 height 56
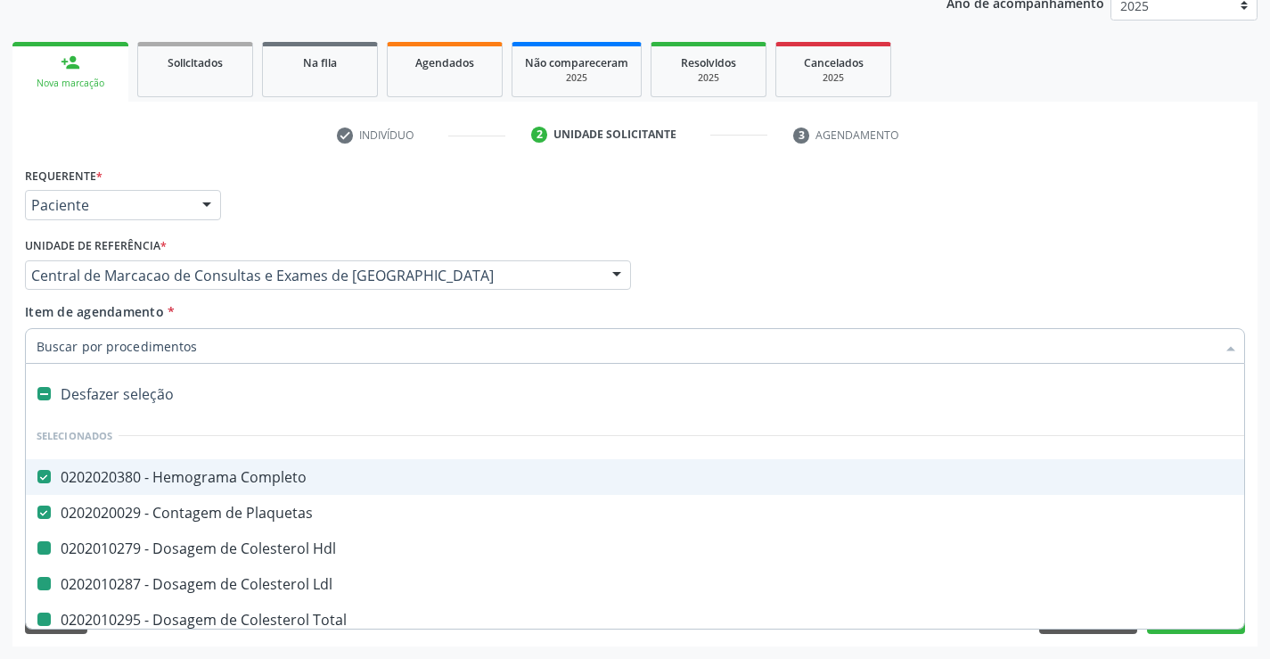
type input "u"
checkbox Hdl "false"
checkbox Ldl "false"
checkbox Total "false"
checkbox Triglicerideos "false"
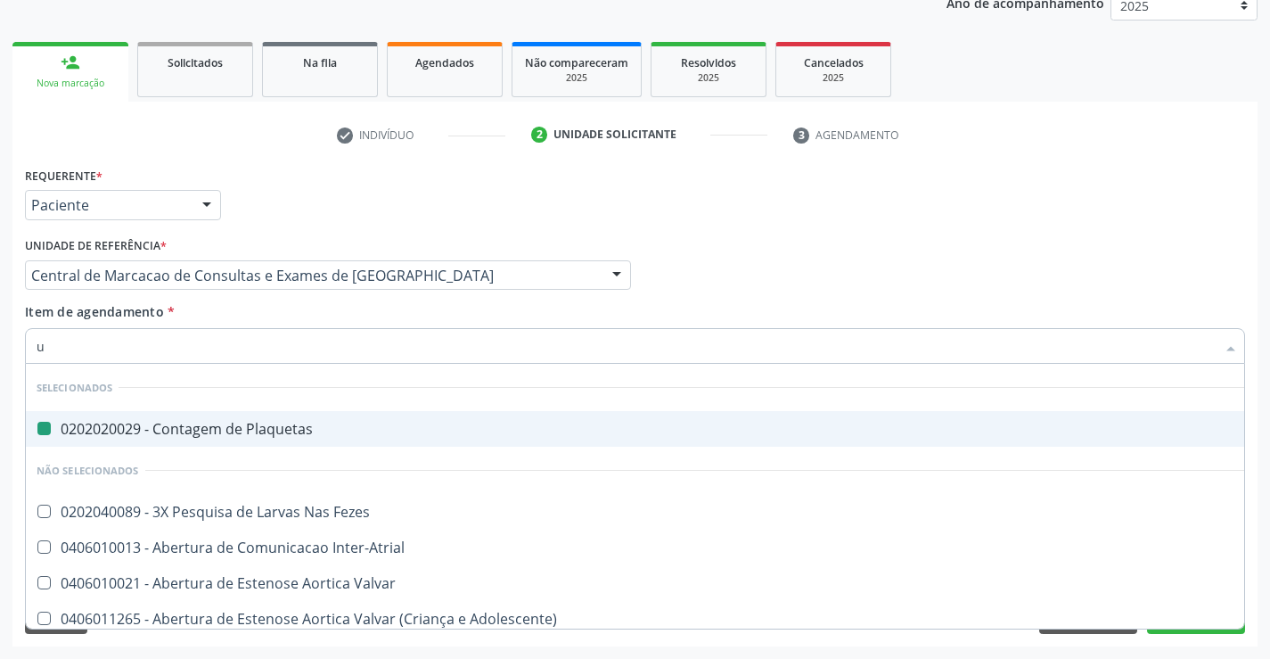
type input "ur"
checkbox Plaquetas "false"
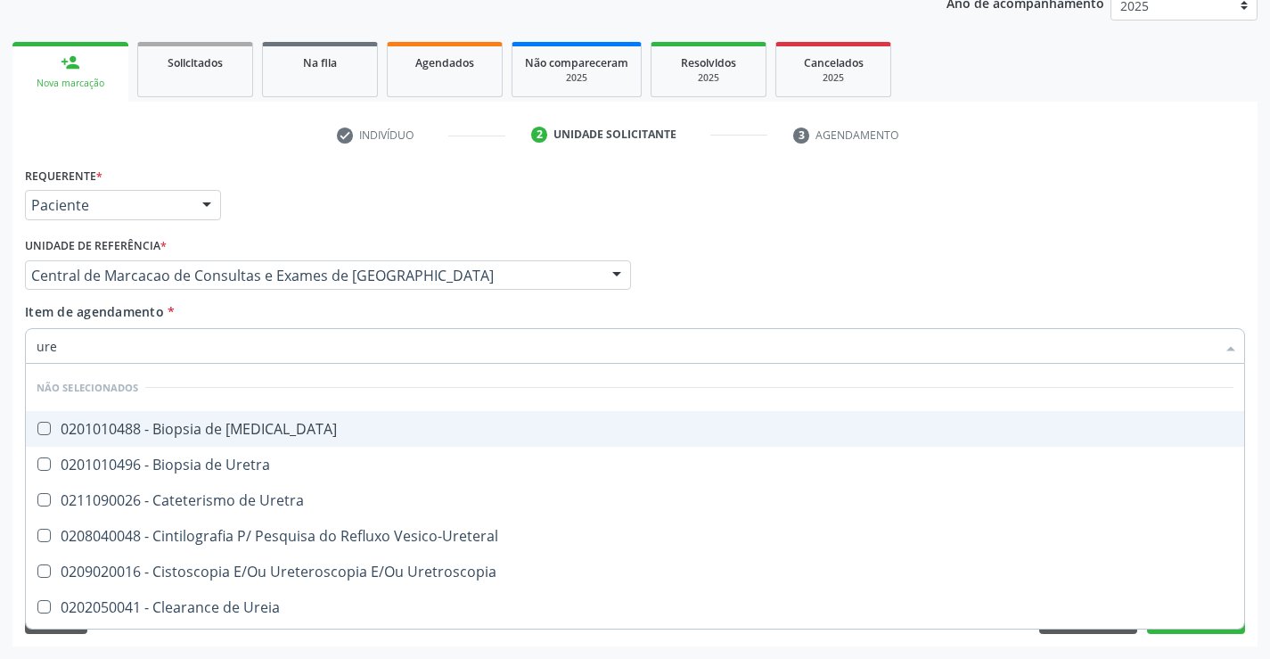
type input "urei"
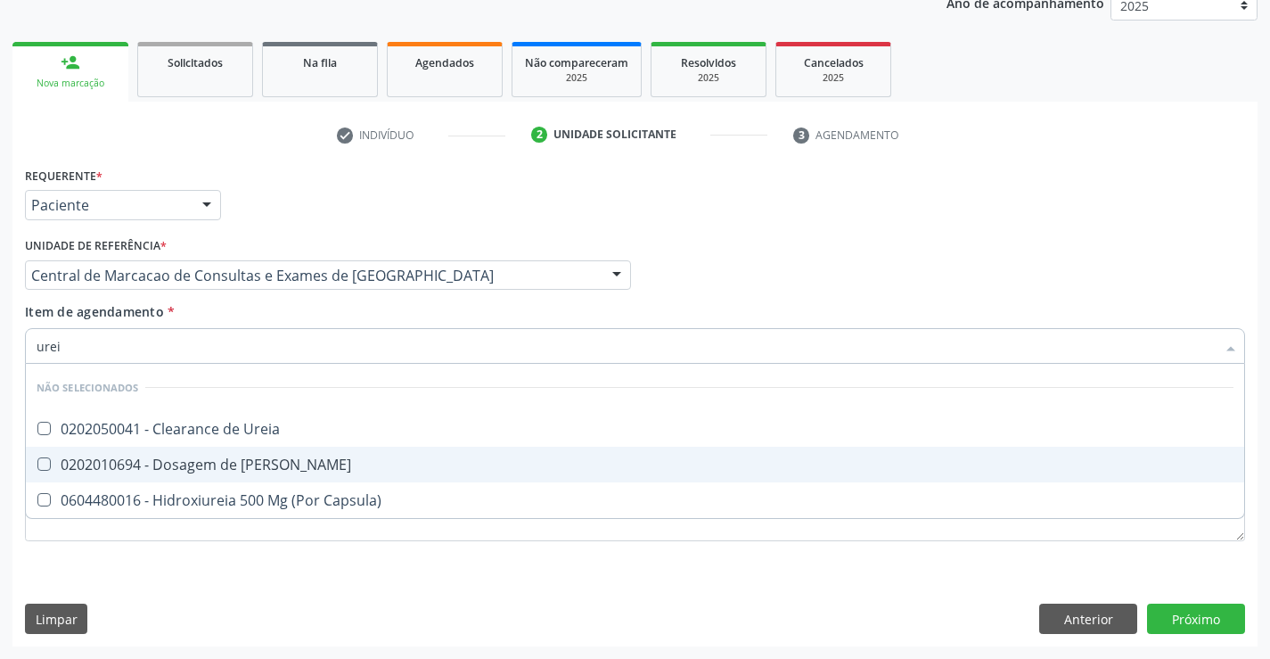
drag, startPoint x: 259, startPoint y: 446, endPoint x: 260, endPoint y: 460, distance: 14.3
click at [260, 460] on ul "Desfazer seleção Não selecionados 0202050041 - Clearance de Ureia 0202010694 - …" at bounding box center [635, 441] width 1218 height 154
click at [260, 460] on div "0202010694 - Dosagem de [PERSON_NAME]" at bounding box center [635, 464] width 1197 height 14
checkbox Ureia "true"
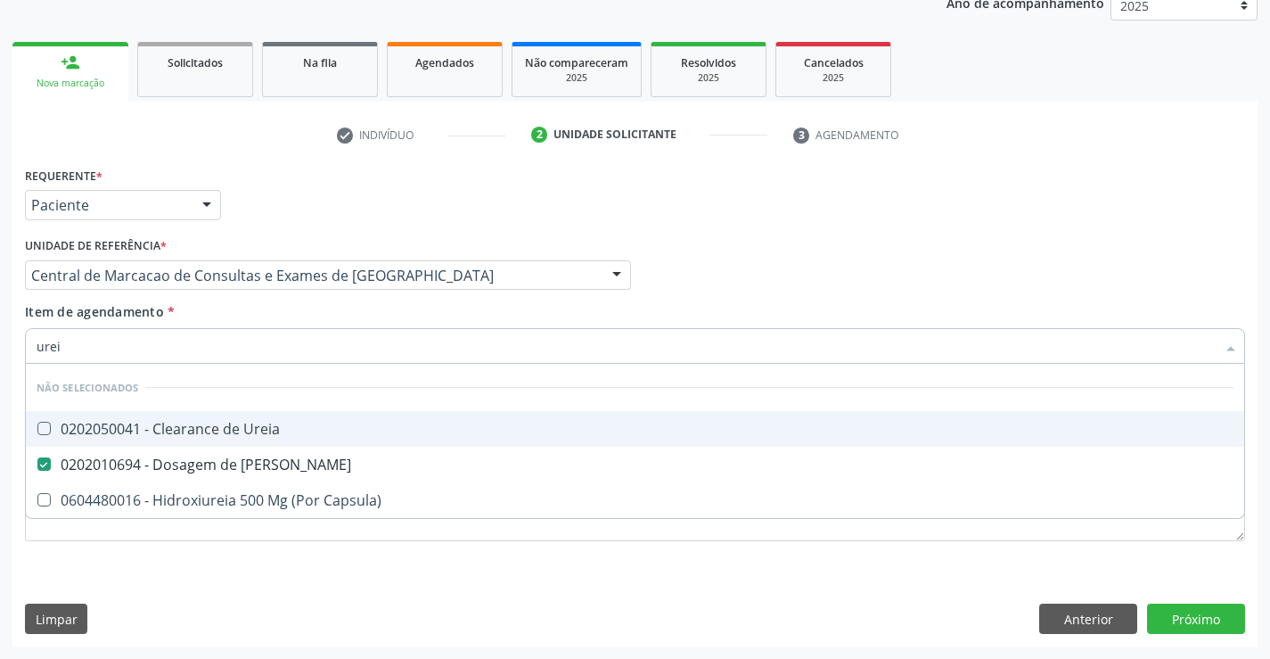
type input "urei"
click at [251, 314] on div "Item de agendamento * urei Desfazer seleção Não selecionados 0202050041 - Clear…" at bounding box center [635, 330] width 1220 height 56
checkbox Ureia "true"
checkbox Capsula\) "true"
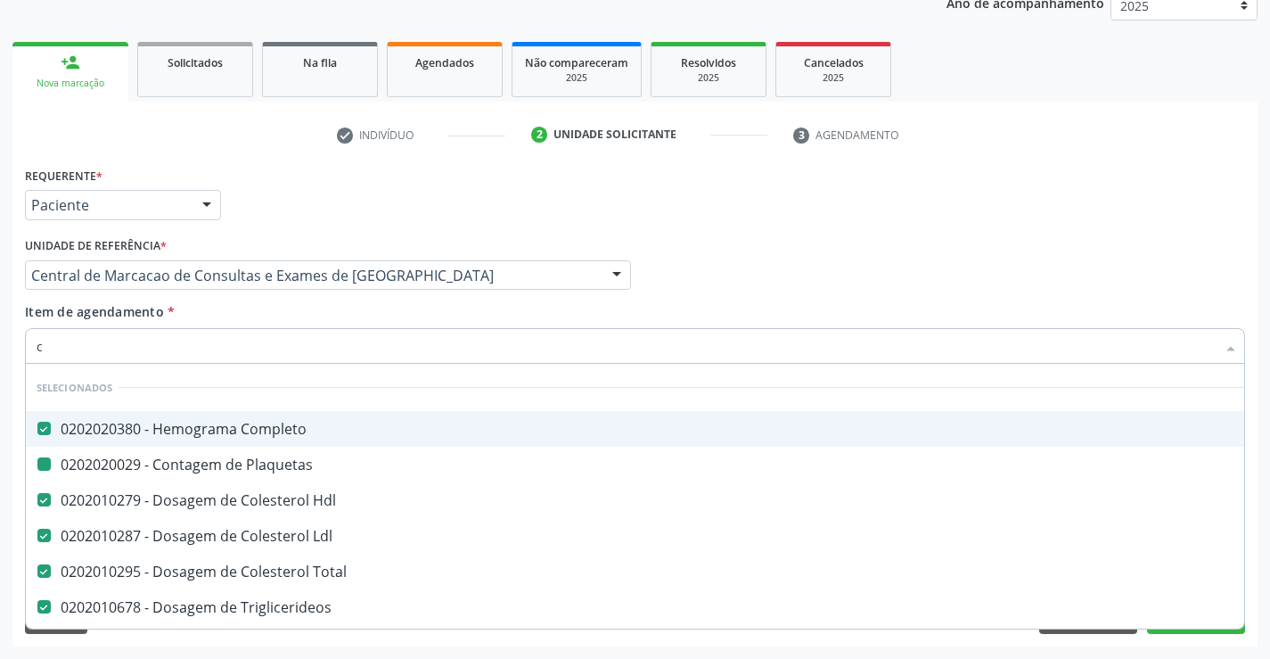
type input "cr"
checkbox Completo "false"
checkbox Hdl "false"
checkbox Plaquetas "false"
checkbox Ldl "false"
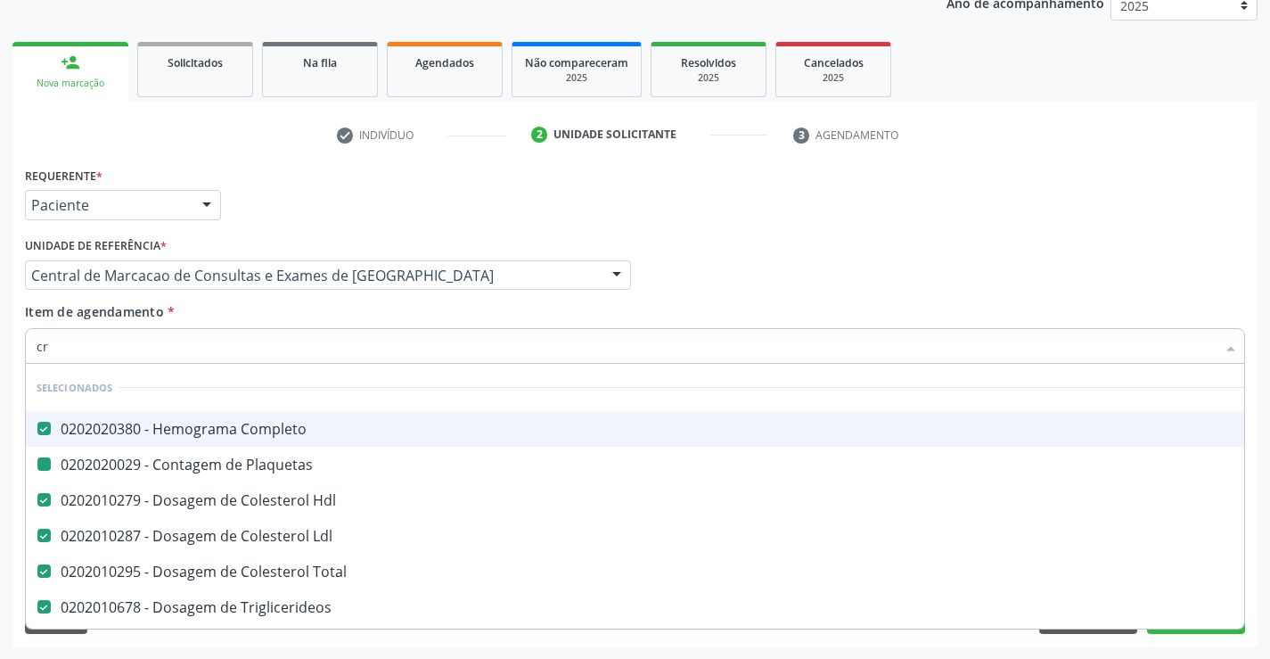
checkbox Total "false"
checkbox Triglicerideos "false"
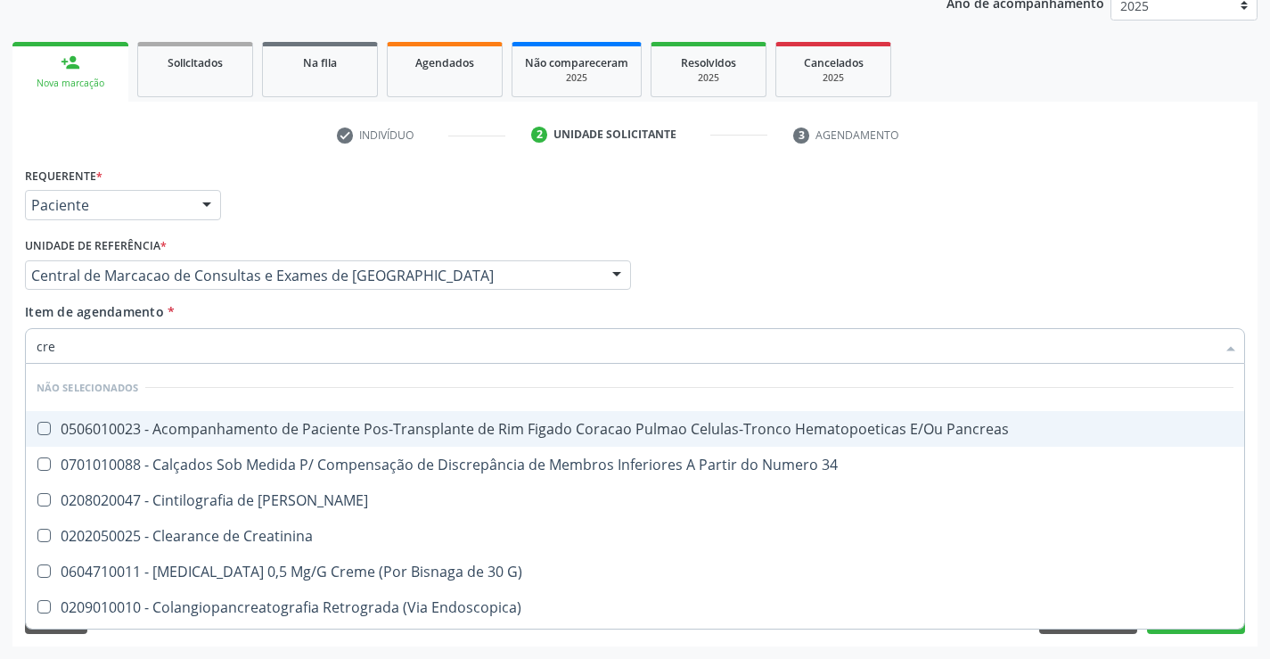
type input "crea"
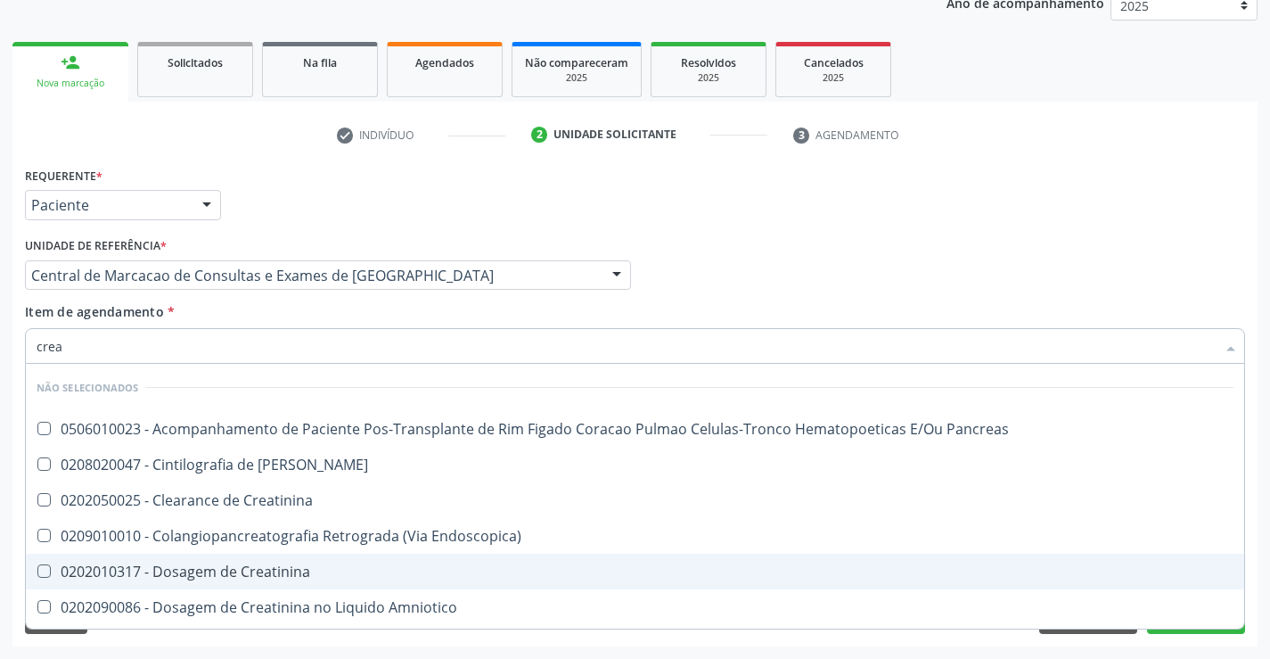
drag, startPoint x: 273, startPoint y: 586, endPoint x: 273, endPoint y: 572, distance: 13.4
click at [274, 586] on span "0202010317 - Dosagem de Creatinina" at bounding box center [635, 571] width 1218 height 36
checkbox Creatinina "true"
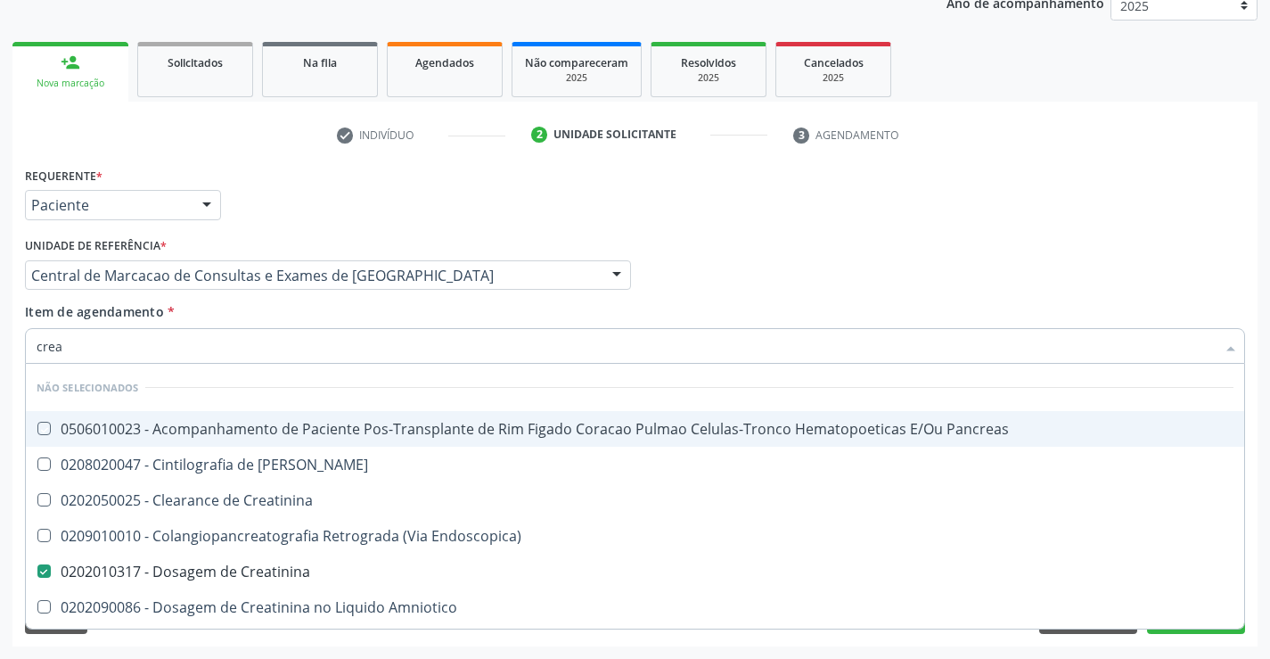
click at [257, 312] on div "Item de agendamento * crea Desfazer seleção Não selecionados 0506010023 - Acomp…" at bounding box center [635, 330] width 1220 height 56
checkbox Pancreas "true"
checkbox Creatinina "true"
checkbox Pancreas "true"
checkbox Endoscopica\) "true"
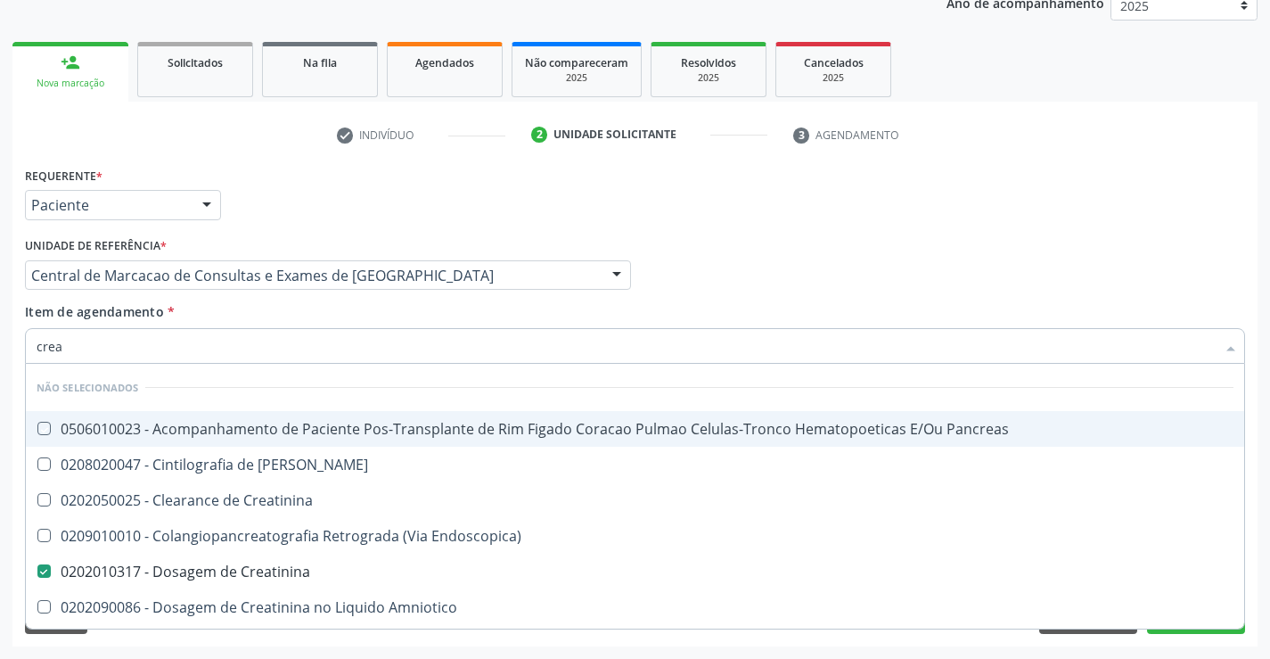
checkbox Amniotico "true"
checkbox Mb "true"
checkbox \(Cpk\) "true"
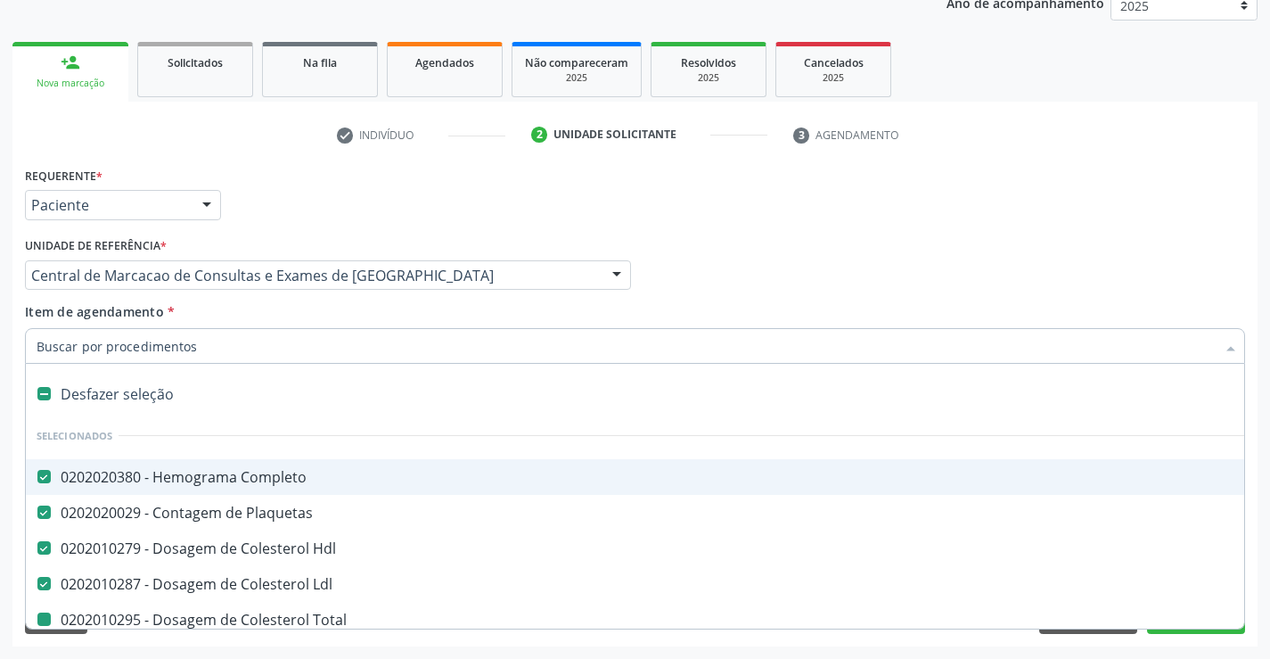
type input "i"
checkbox Total "false"
checkbox Triglicerideos "false"
checkbox Creatinina "false"
checkbox Ureia "false"
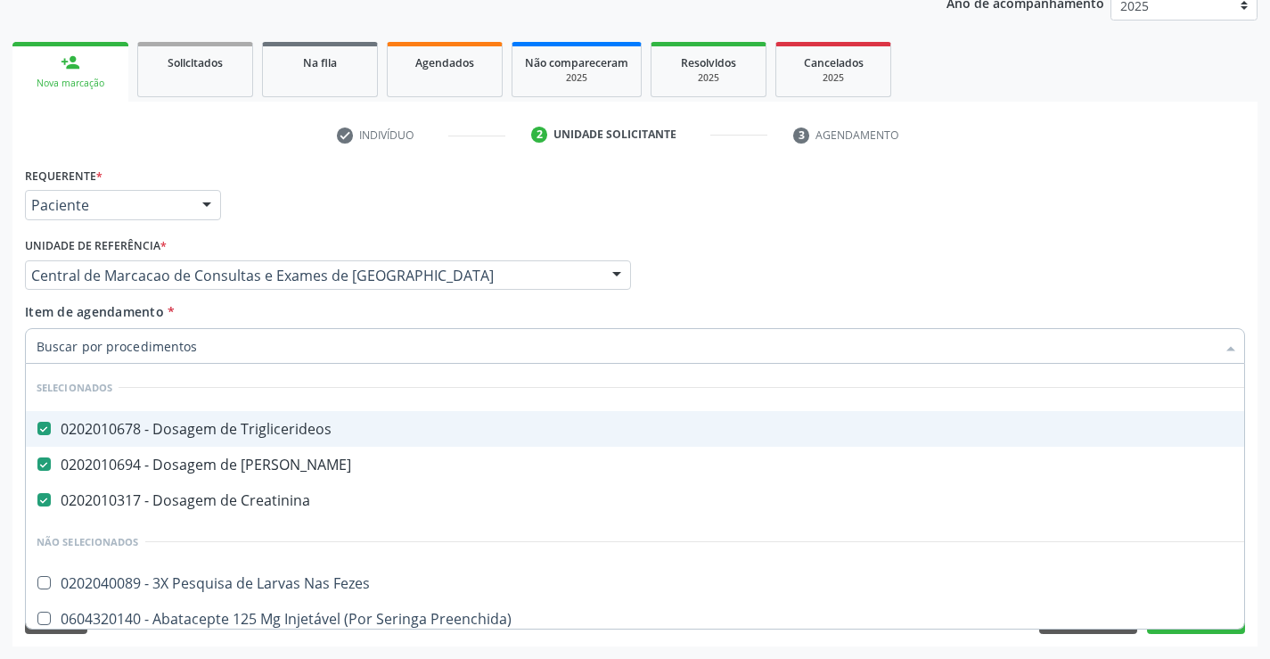
checkbox Fezes "true"
checkbox Preenchida\) "true"
checkbox Abciximabe "true"
checkbox Ampola\)\ "true"
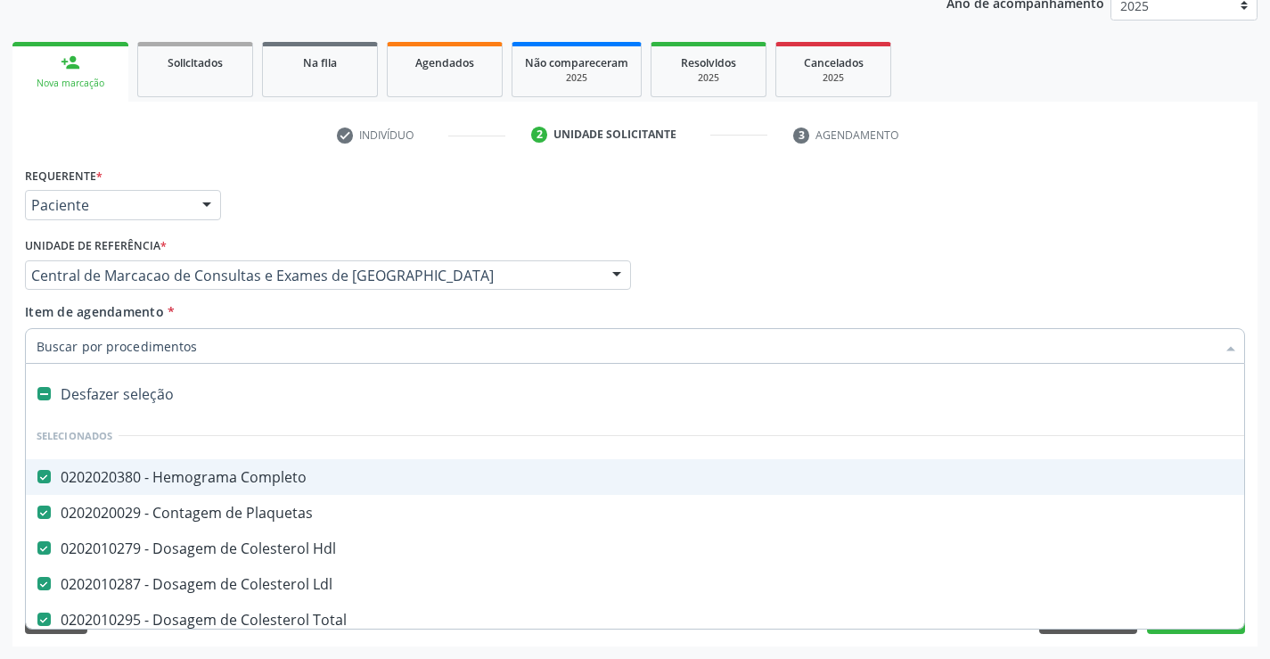
type input "u"
checkbox Total "false"
checkbox Triglicerideos "false"
checkbox Creatinina "false"
checkbox Ureia "false"
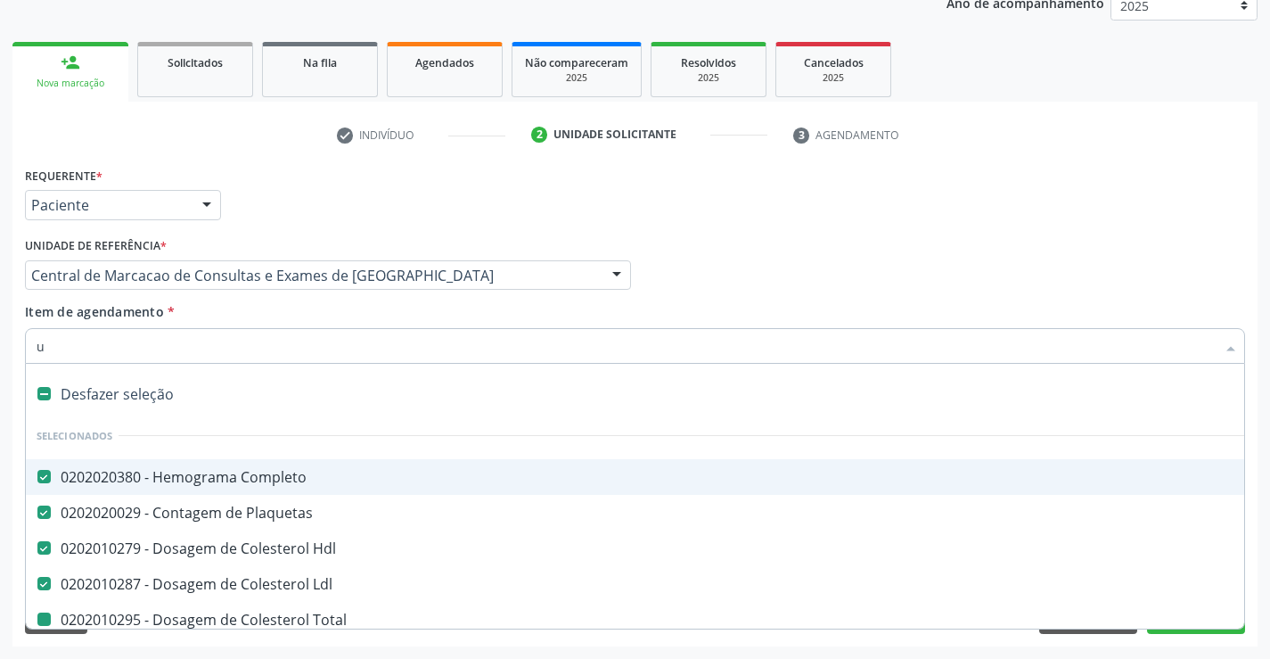
checkbox Ldl "false"
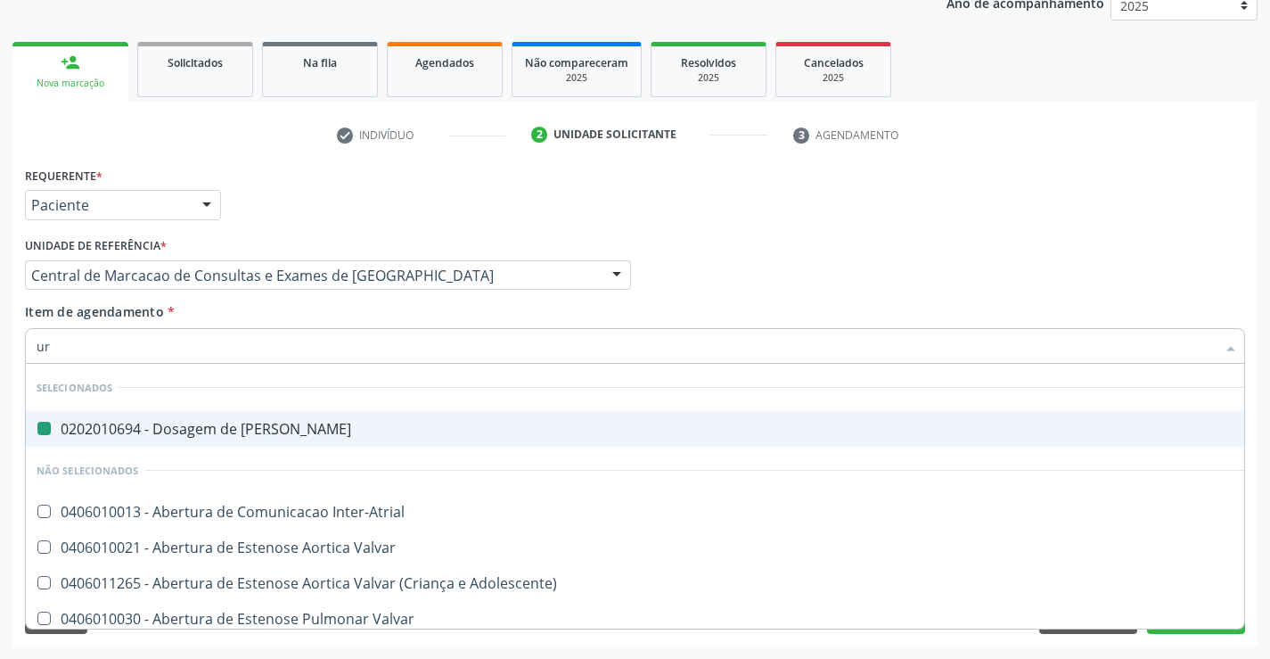
type input "uri"
checkbox Ureia "false"
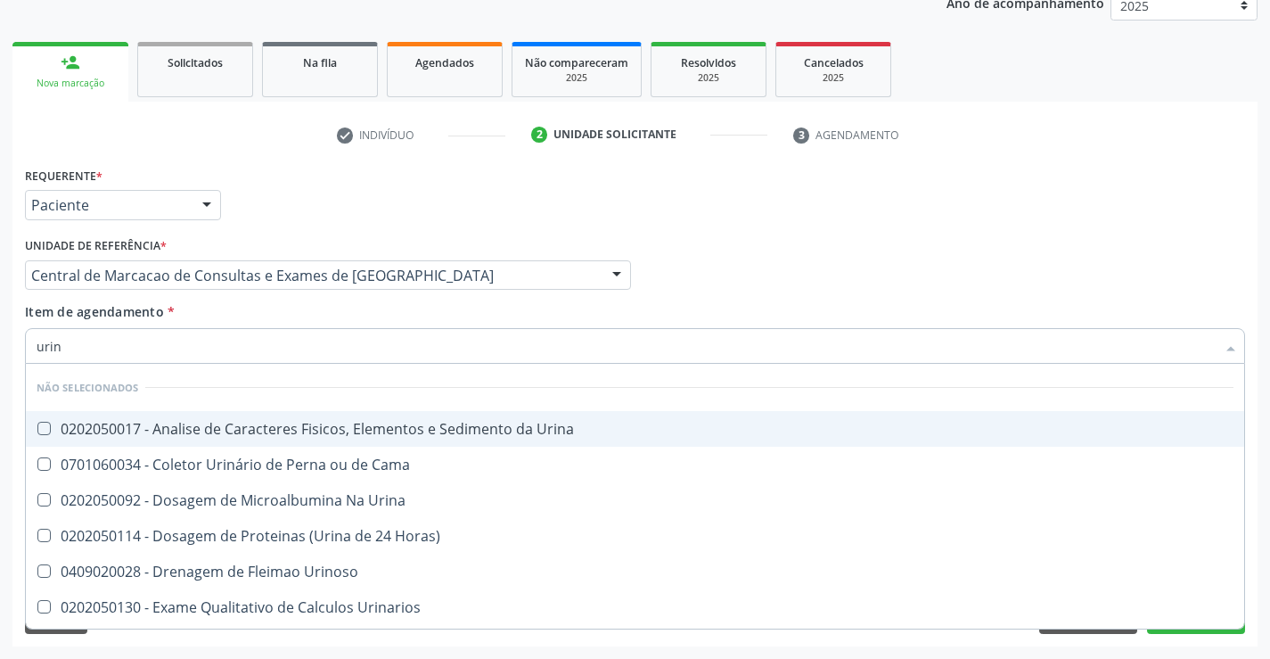
type input "urina"
click at [275, 427] on div "0202050017 - Analise de Caracteres Fisicos, Elementos e Sedimento da Urina" at bounding box center [635, 429] width 1197 height 14
checkbox Urina "true"
click at [252, 317] on div "Item de agendamento * urina Desfazer seleção Não selecionados 0202050017 - Anal…" at bounding box center [635, 330] width 1220 height 56
checkbox Urina "true"
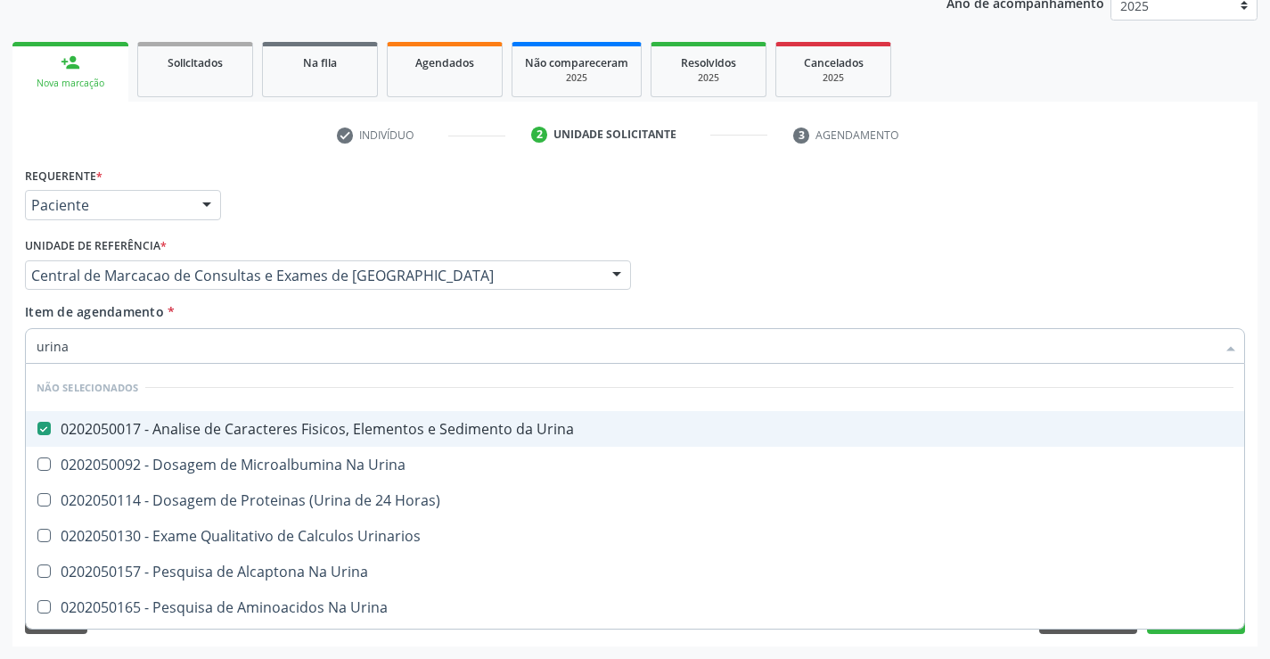
checkbox Urina "true"
checkbox Urinarios "true"
checkbox Urina "true"
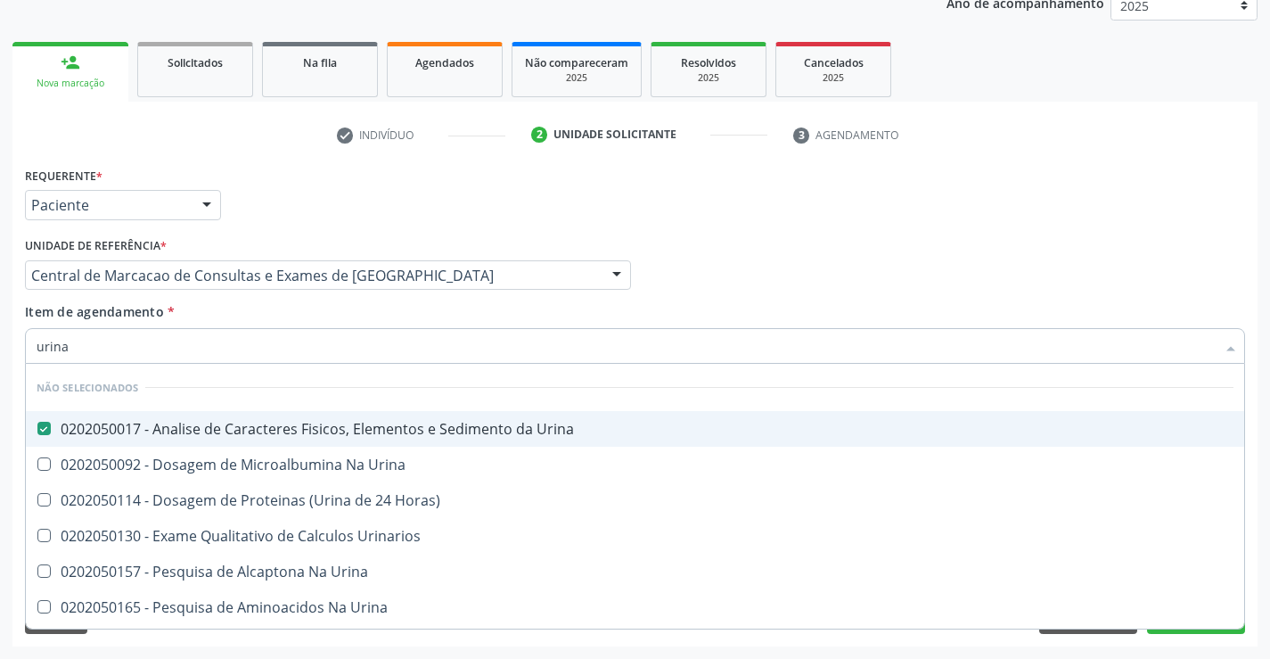
checkbox Horas\) "true"
checkbox Urina "true"
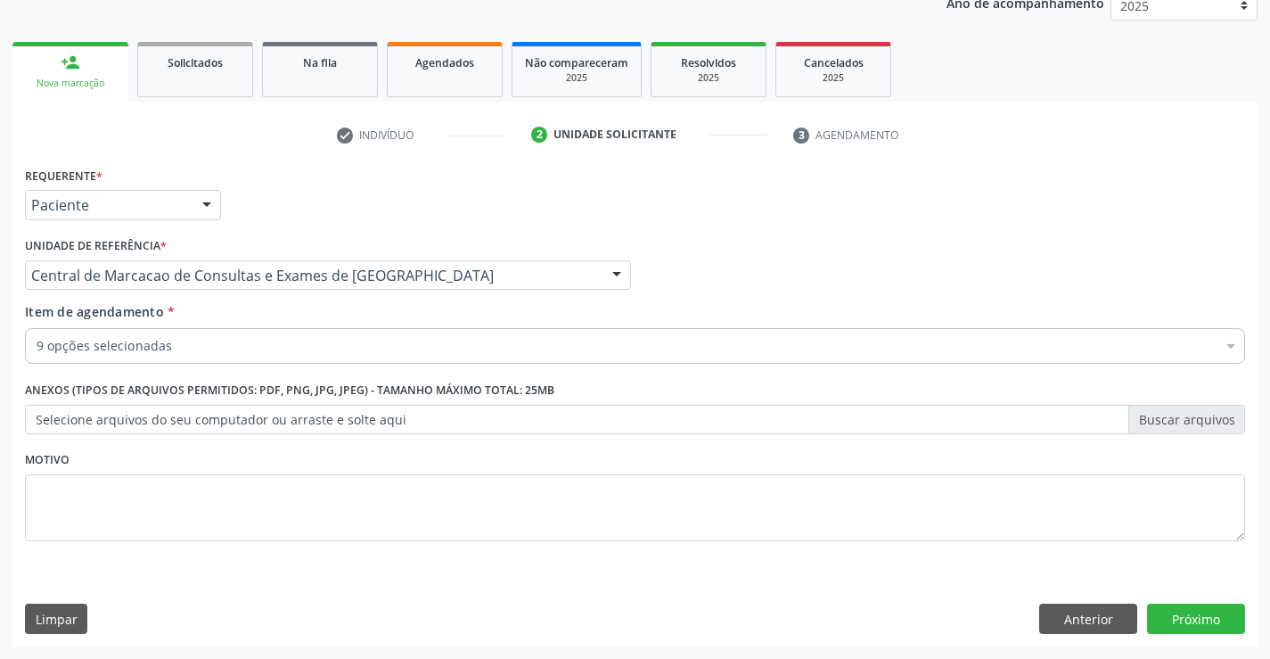
click at [252, 356] on div "9 opções selecionadas" at bounding box center [635, 346] width 1220 height 36
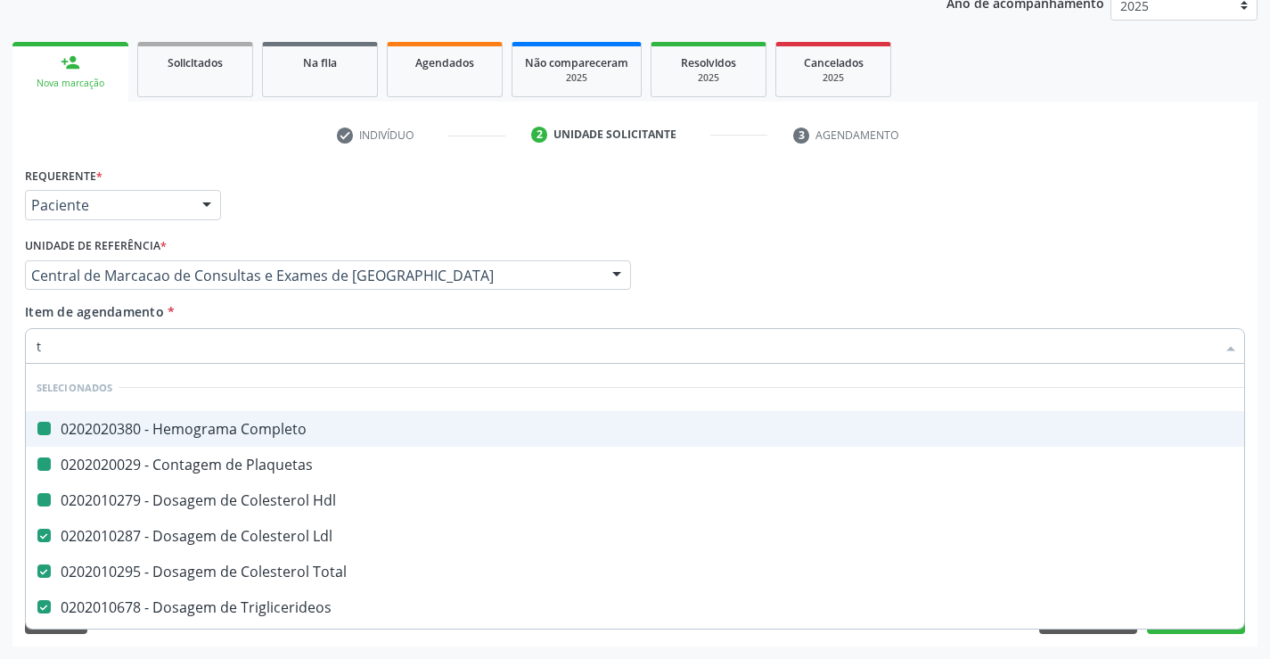
type input "tg"
checkbox Completo "false"
checkbox Hdl "false"
checkbox Plaquetas "false"
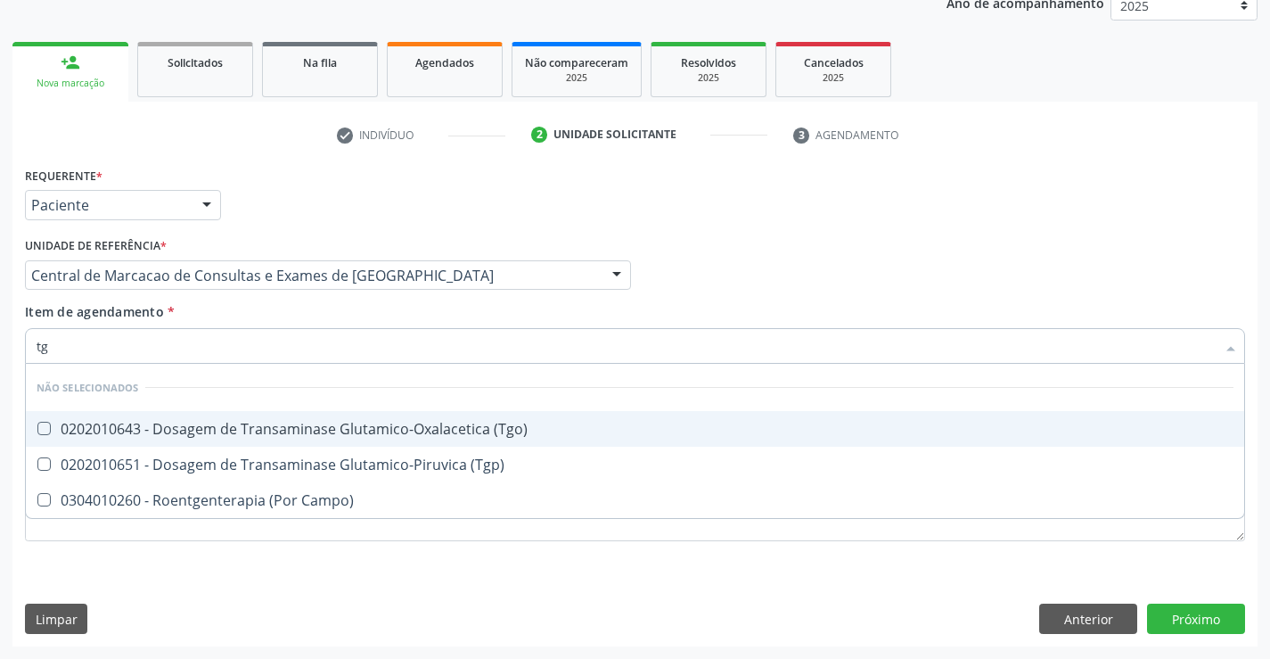
click at [282, 424] on div "0202010643 - Dosagem de Transaminase Glutamico-Oxalacetica (Tgo)" at bounding box center [635, 429] width 1197 height 14
checkbox \(Tgo\) "true"
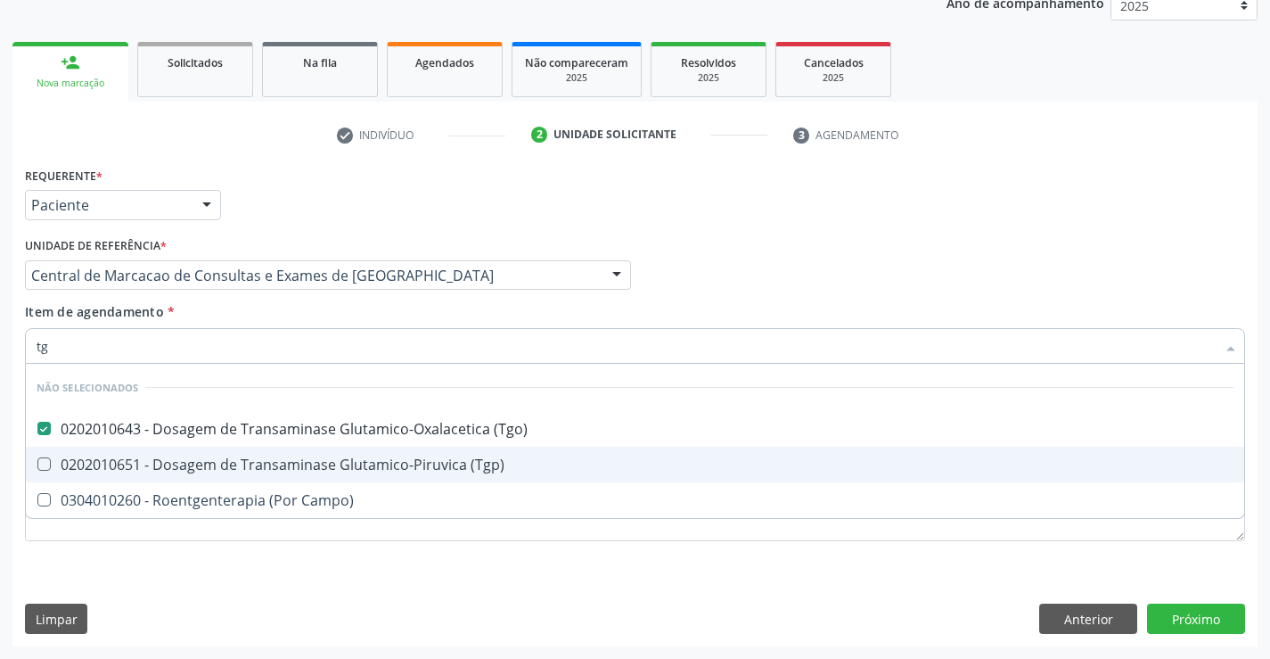
click at [282, 457] on div "0202010651 - Dosagem de Transaminase Glutamico-Piruvica (Tgp)" at bounding box center [635, 464] width 1197 height 14
checkbox \(Tgp\) "true"
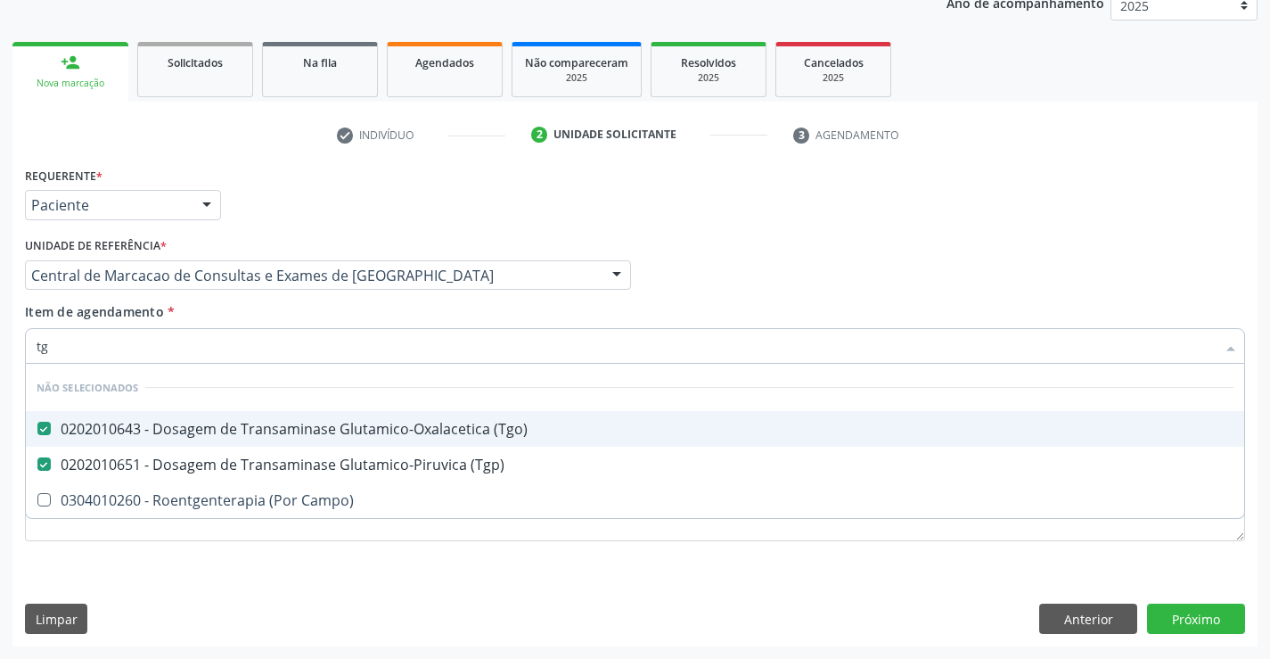
click at [290, 319] on div "Item de agendamento * tg Desfazer seleção Não selecionados 0202010643 - Dosagem…" at bounding box center [635, 330] width 1220 height 56
checkbox Campo\) "true"
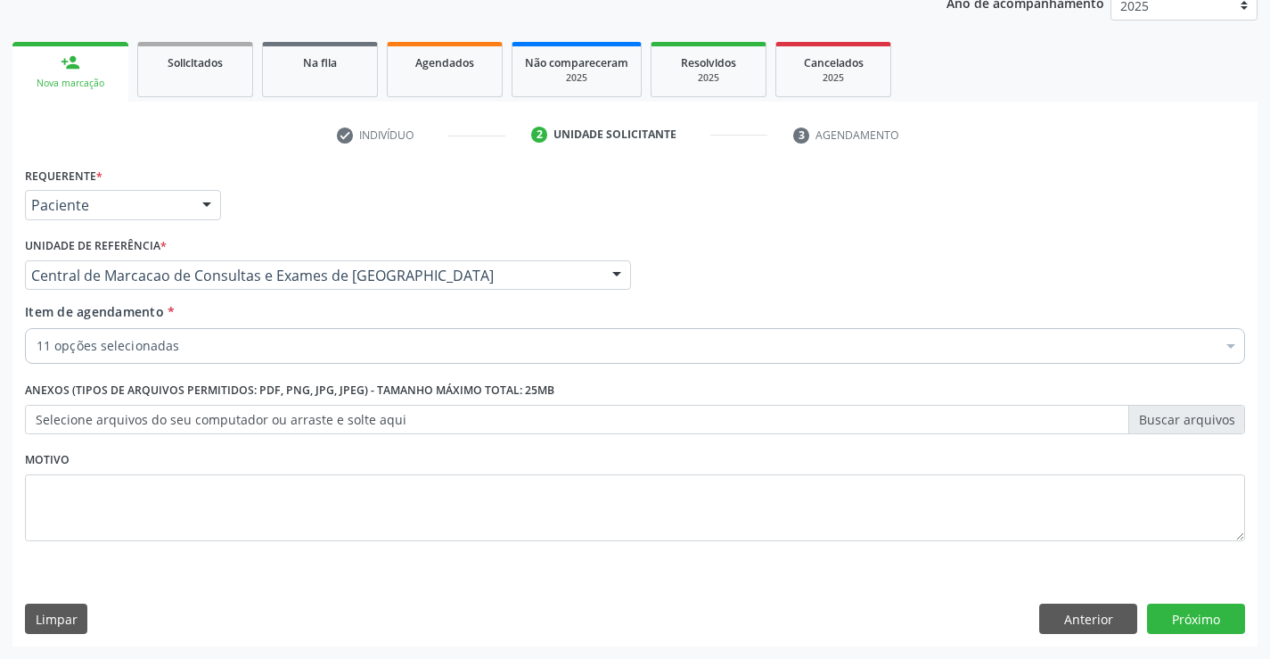
click at [289, 357] on div "11 opções selecionadas" at bounding box center [635, 346] width 1220 height 36
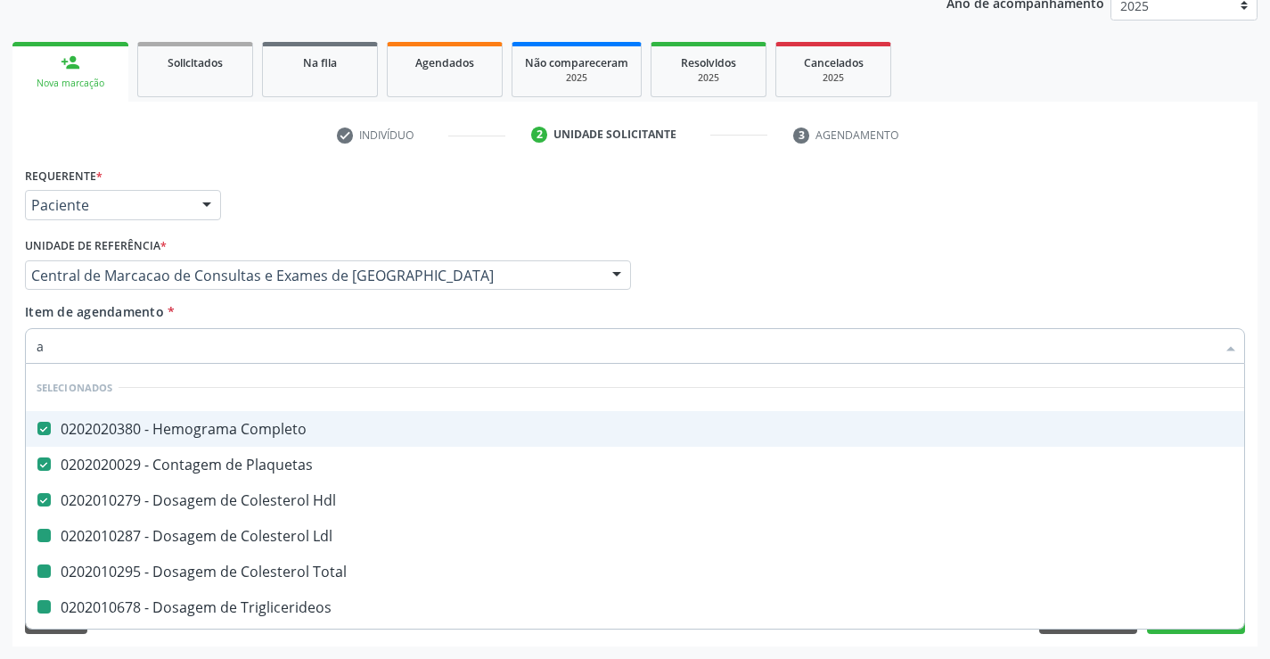
type input "ac"
checkbox Ldl "false"
checkbox Total "false"
checkbox Triglicerideos "false"
checkbox Ureia "false"
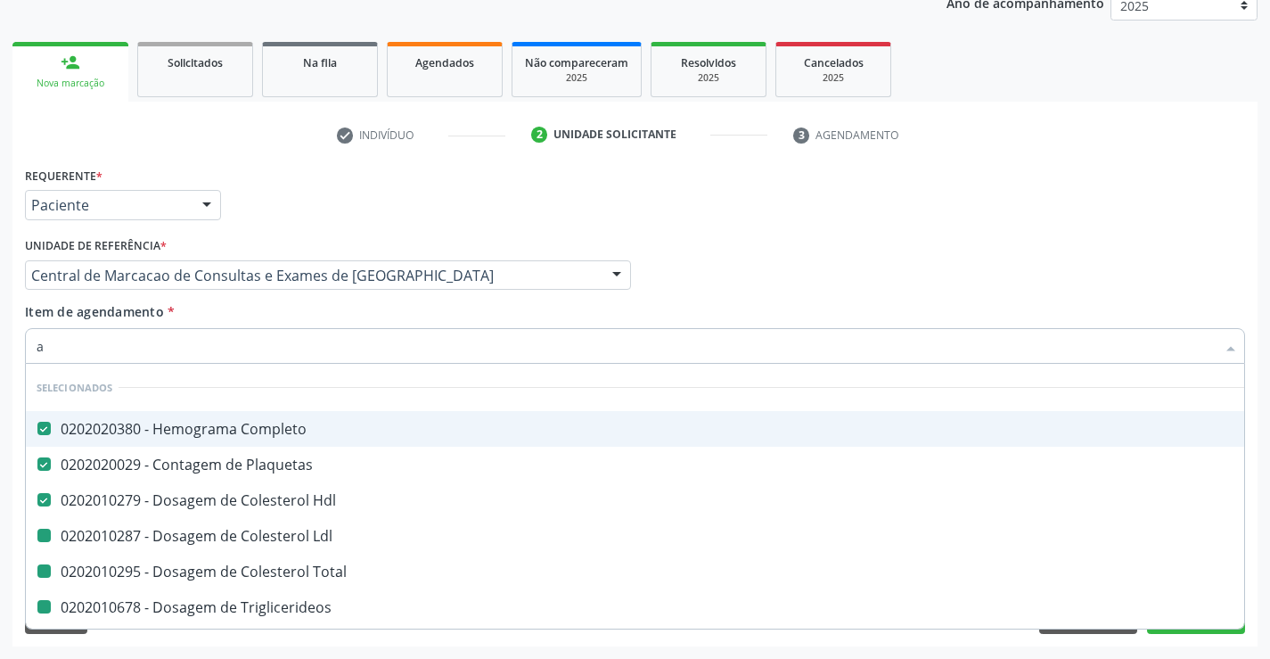
checkbox Creatinina "false"
checkbox Urina "false"
checkbox \(Tgo\) "false"
checkbox \(Tgp\) "false"
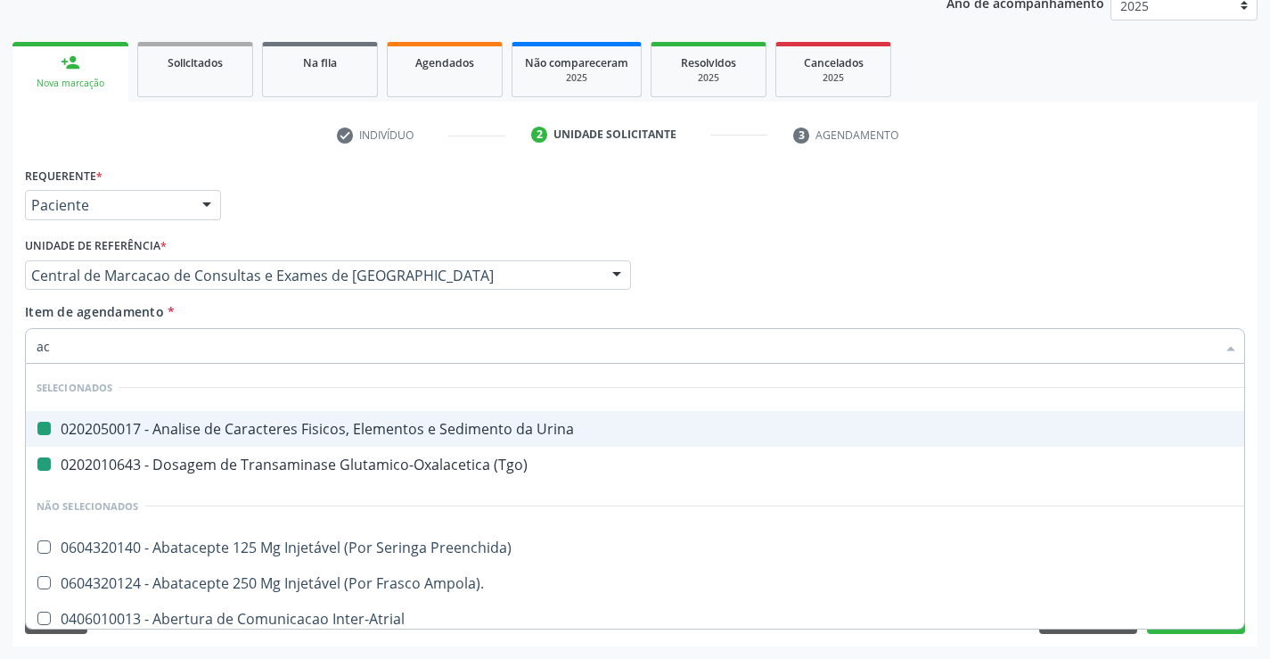
type input "aci"
checkbox Urina "false"
checkbox \(Tgo\) "false"
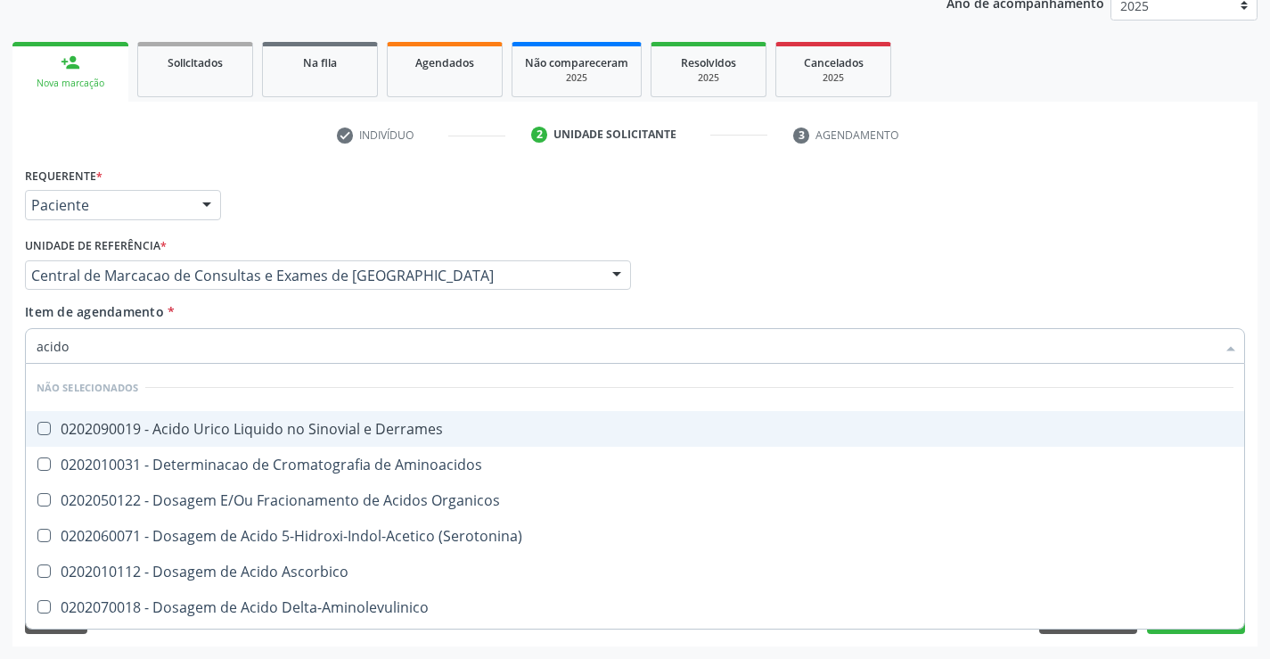
type input "acido u"
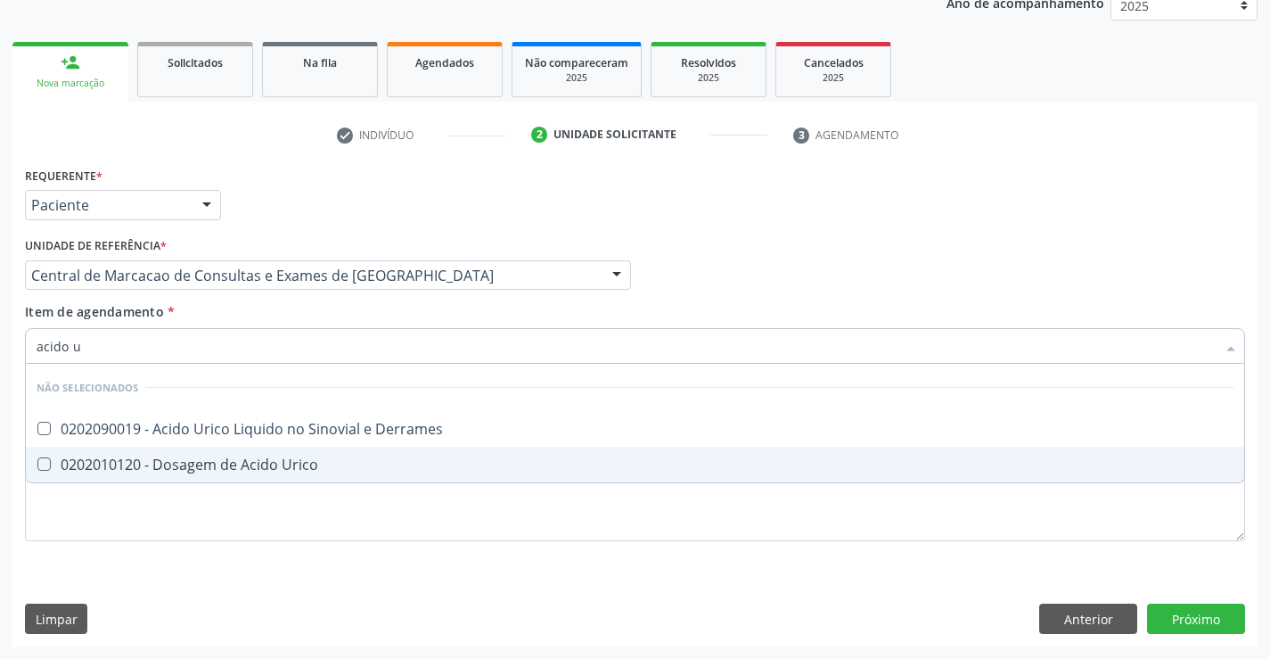
click at [263, 466] on div "0202010120 - Dosagem de Acido Urico" at bounding box center [635, 464] width 1197 height 14
checkbox Urico "true"
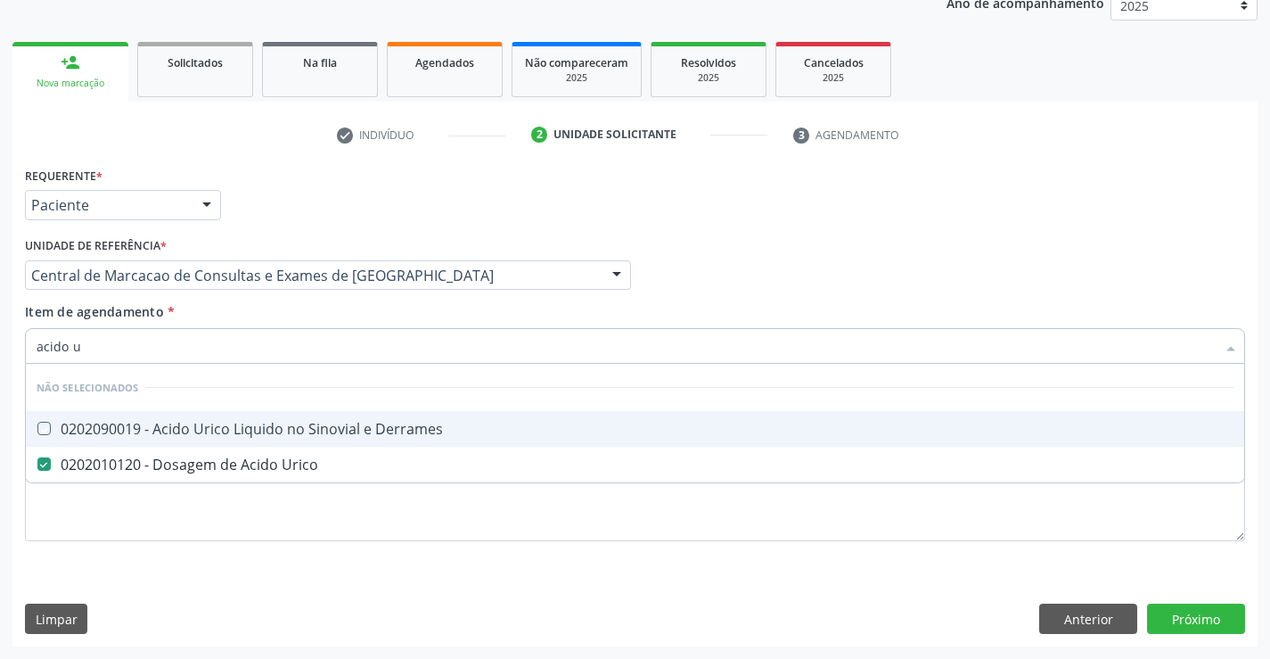
click at [265, 313] on div "Item de agendamento * acido u Desfazer seleção Não selecionados 0202090019 - Ac…" at bounding box center [635, 330] width 1220 height 56
checkbox Derrames "true"
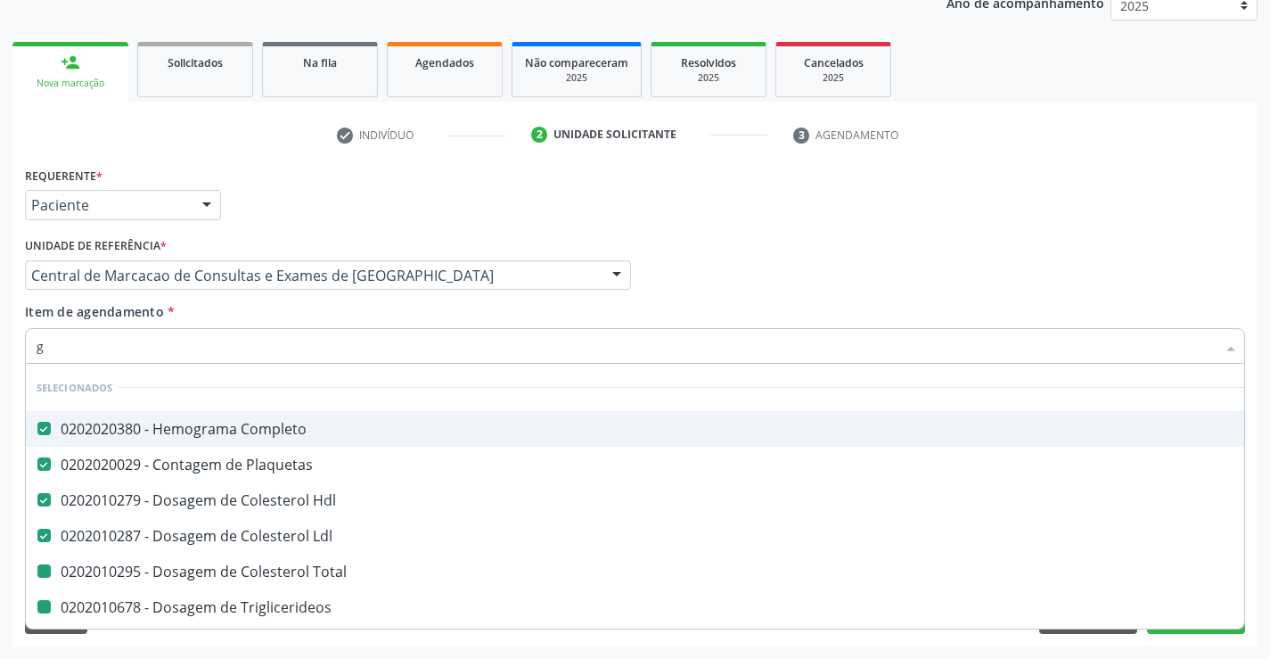
type input "gl"
checkbox Total "false"
checkbox Triglicerideos "false"
checkbox Ureia "false"
checkbox Creatinina "false"
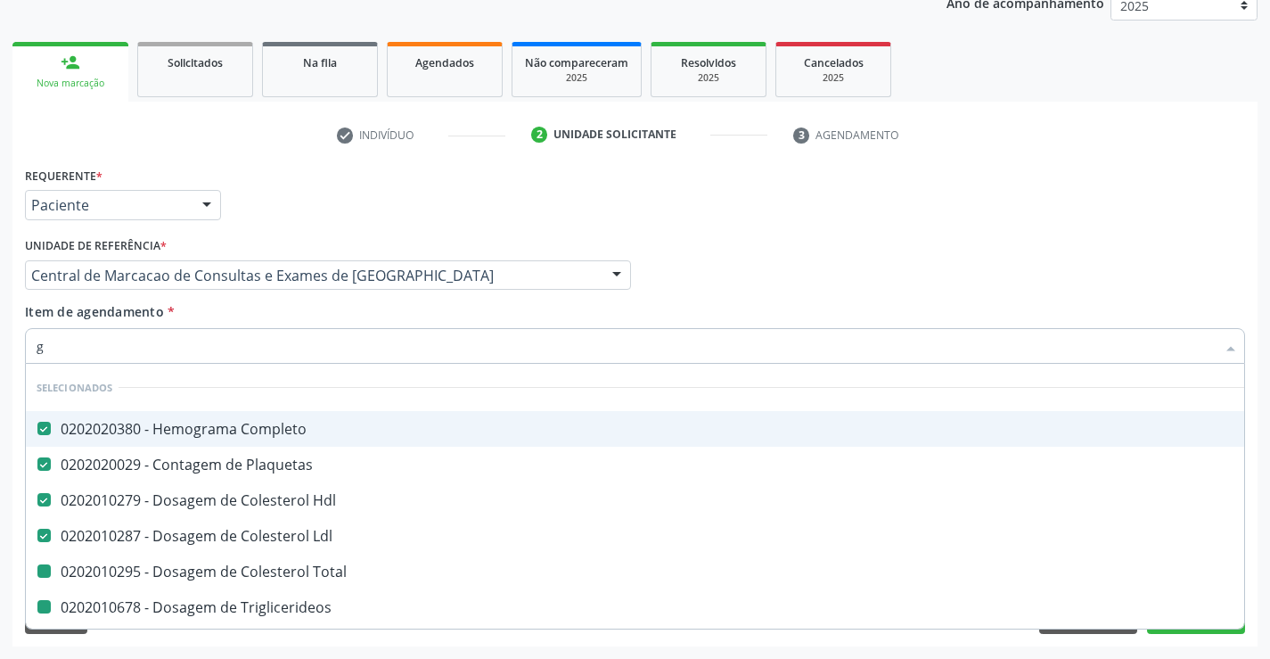
checkbox \(Tgo\) "false"
checkbox \(Tgp\) "false"
checkbox Urico "false"
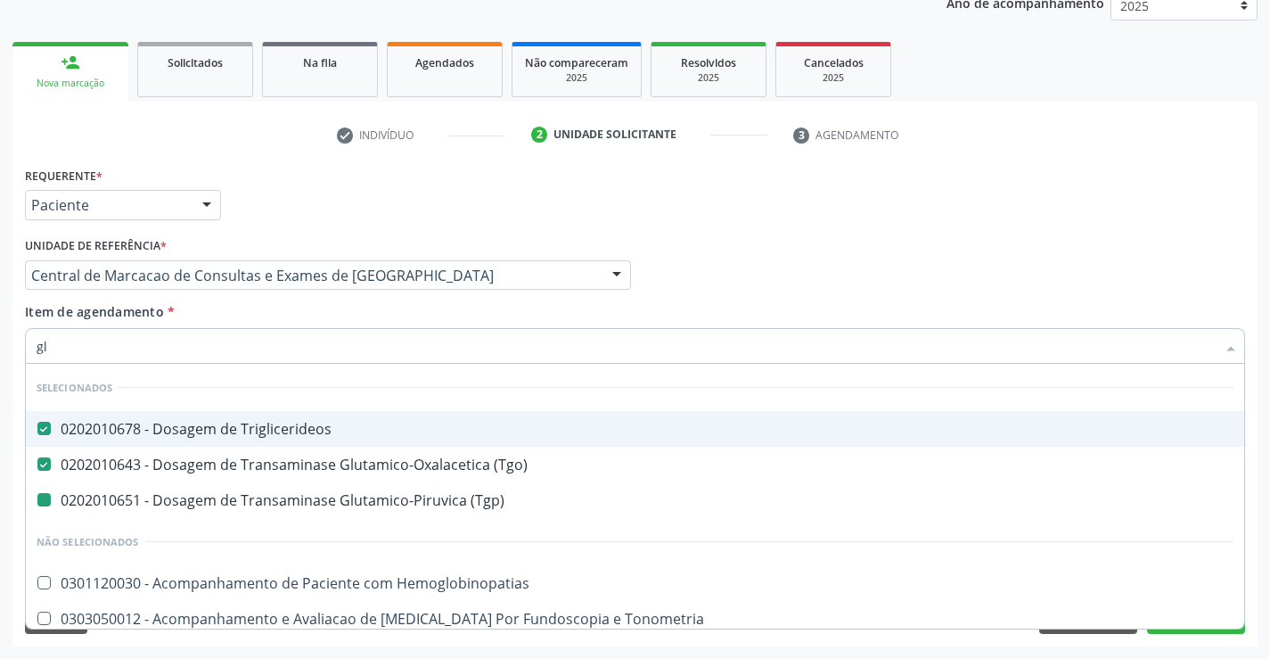
type input "gli"
checkbox \(Tgp\) "false"
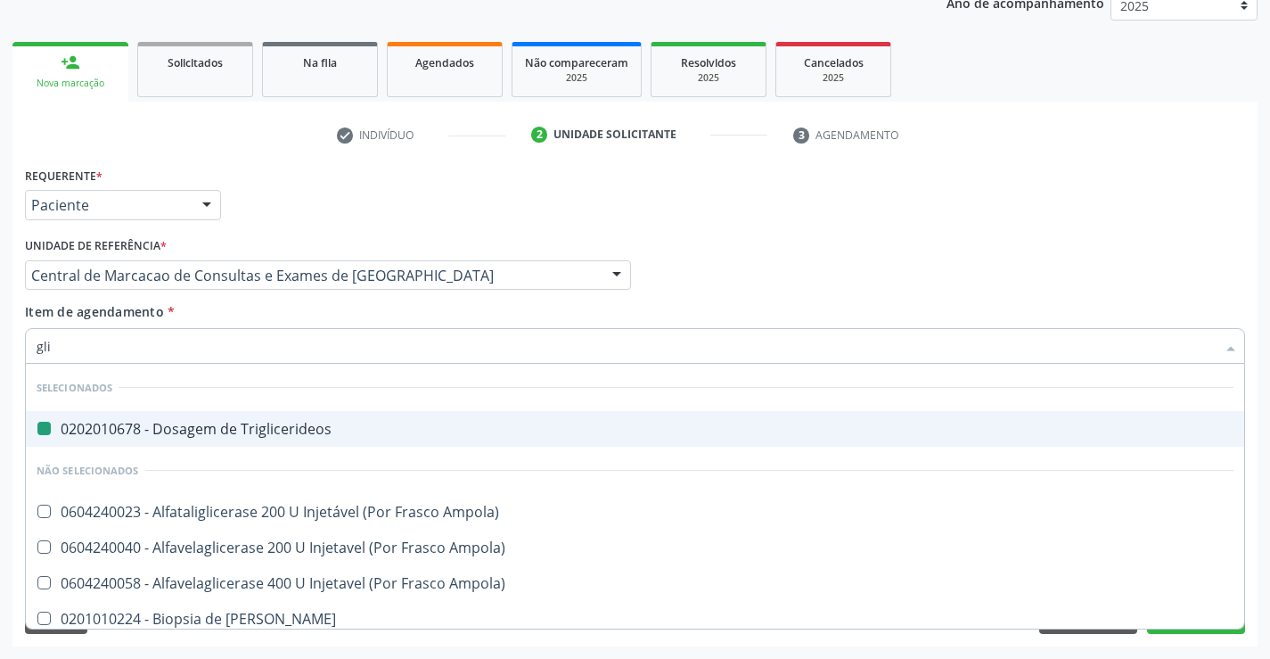
type input "glio"
checkbox Triglicerideos "false"
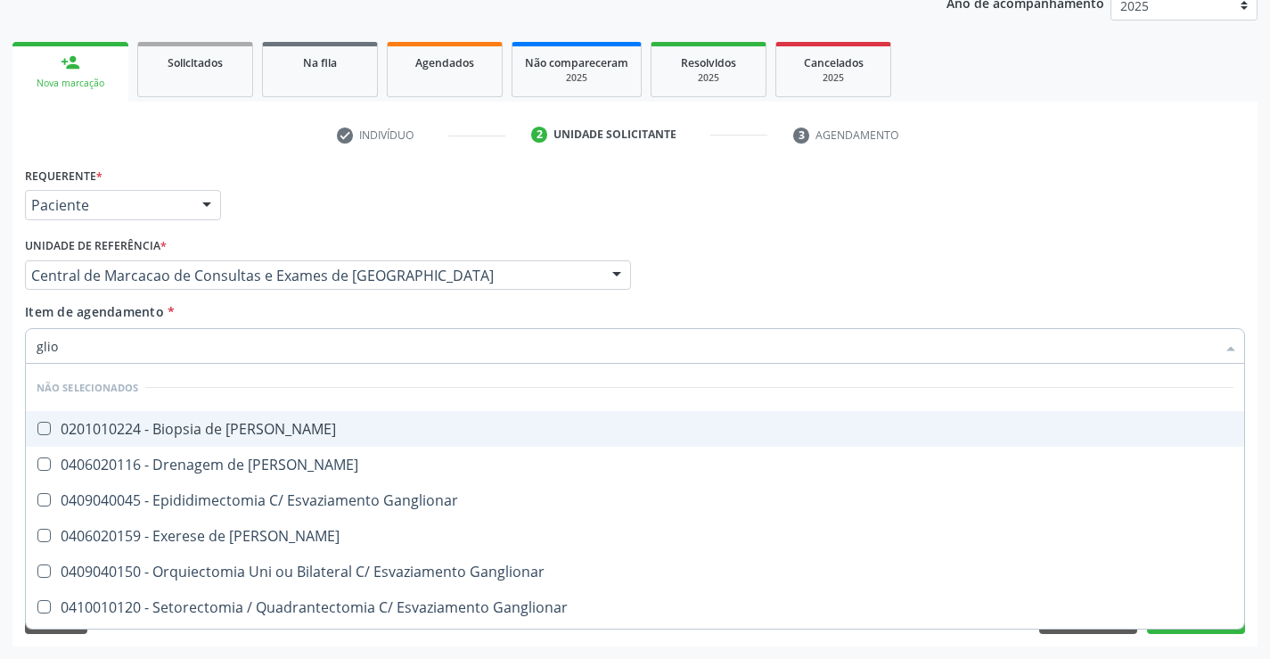
type input "gli"
checkbox Linfatico "true"
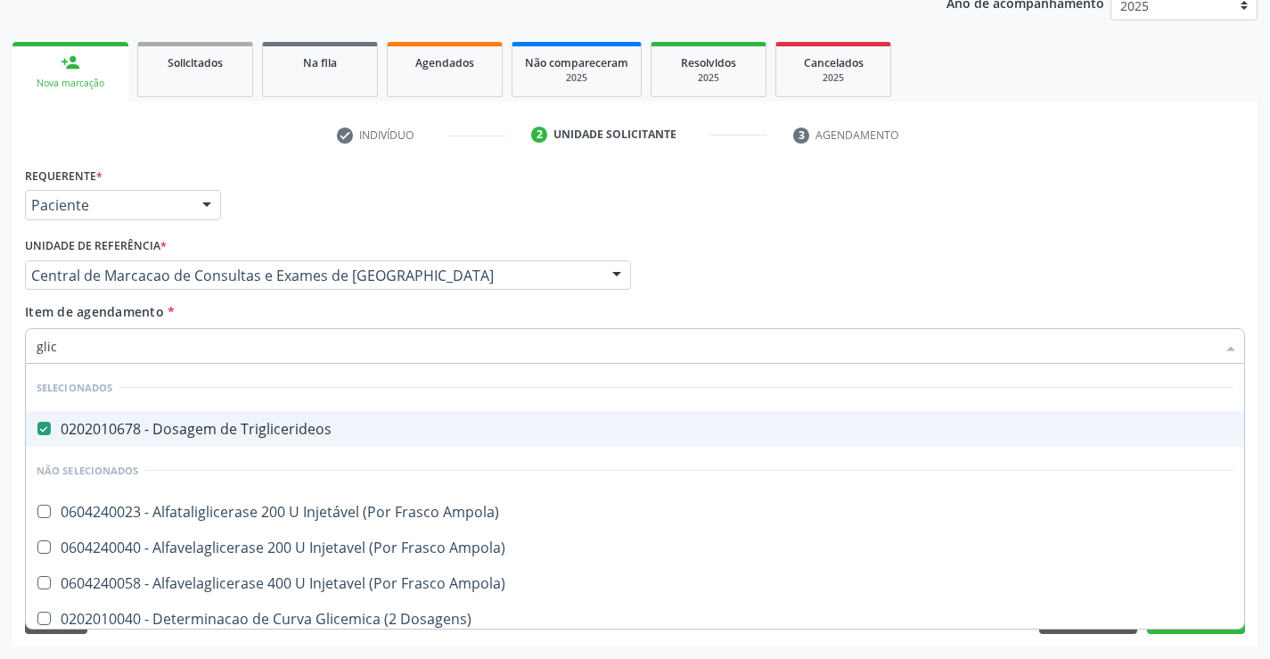
type input "glico"
checkbox Triglicerideos "false"
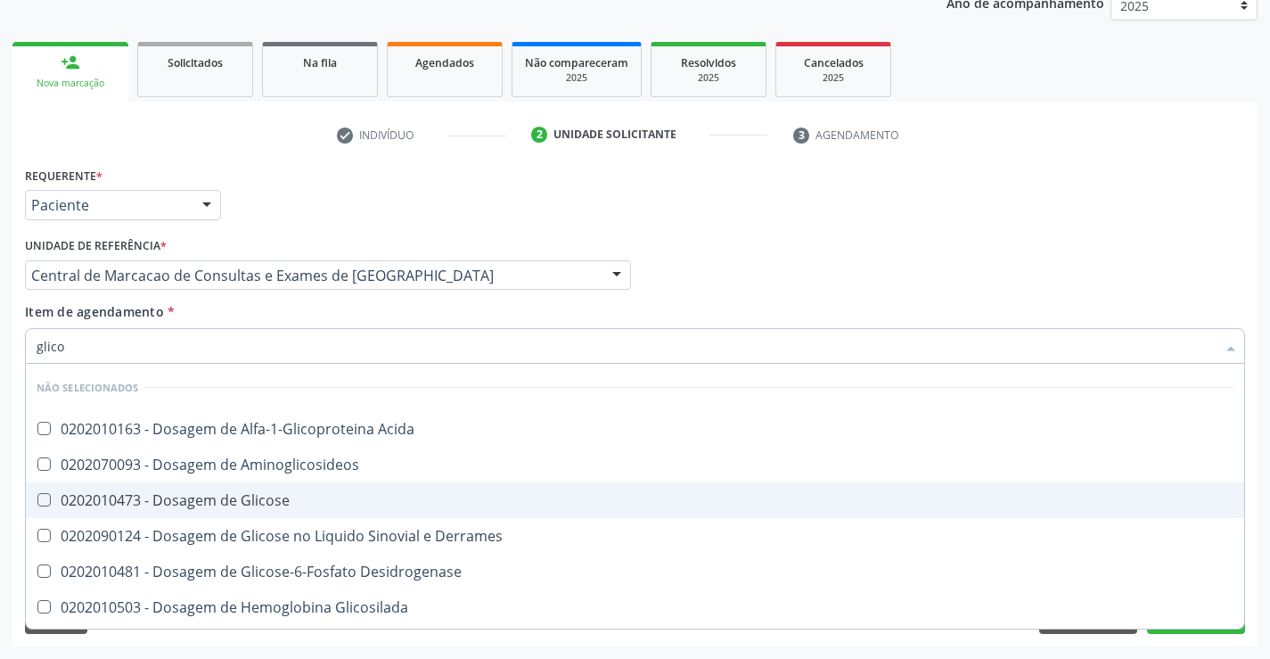
click at [264, 496] on div "0202010473 - Dosagem de Glicose" at bounding box center [635, 500] width 1197 height 14
checkbox Glicose "true"
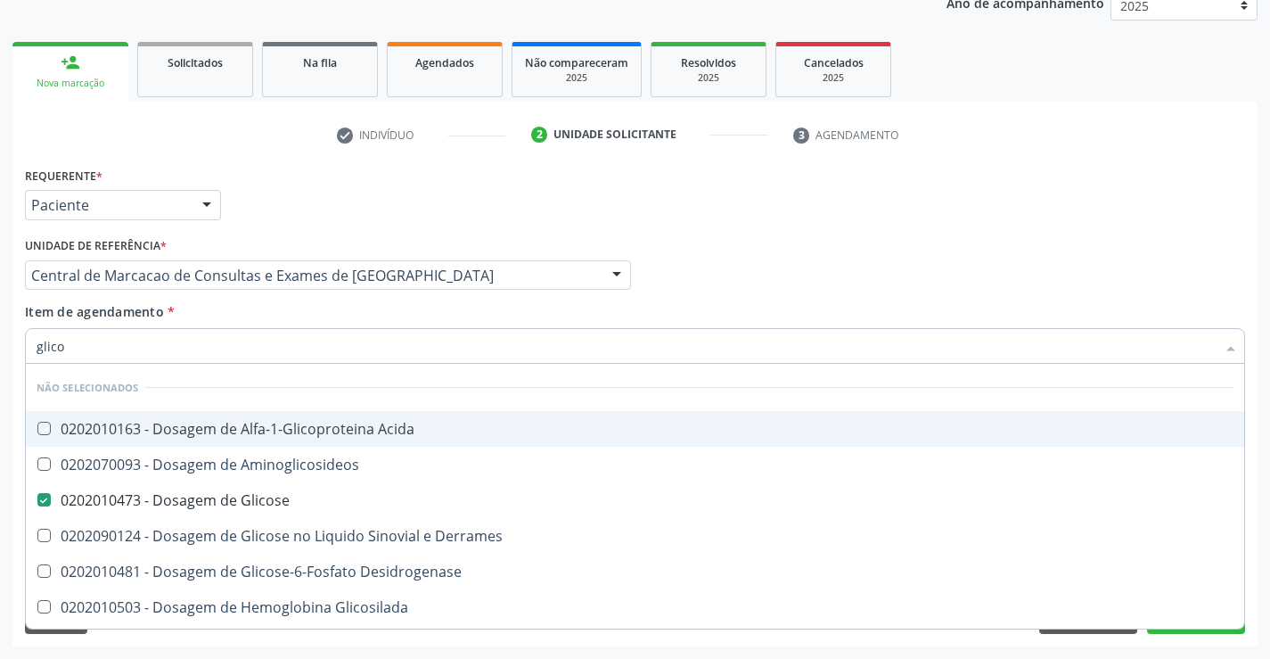
click at [264, 312] on div "Item de agendamento * glico Desfazer seleção Não selecionados 0202010163 - Dosa…" at bounding box center [635, 330] width 1220 height 56
checkbox Acida "true"
checkbox Desidrogenase "true"
checkbox Glicosilada "true"
checkbox Quantitativa "true"
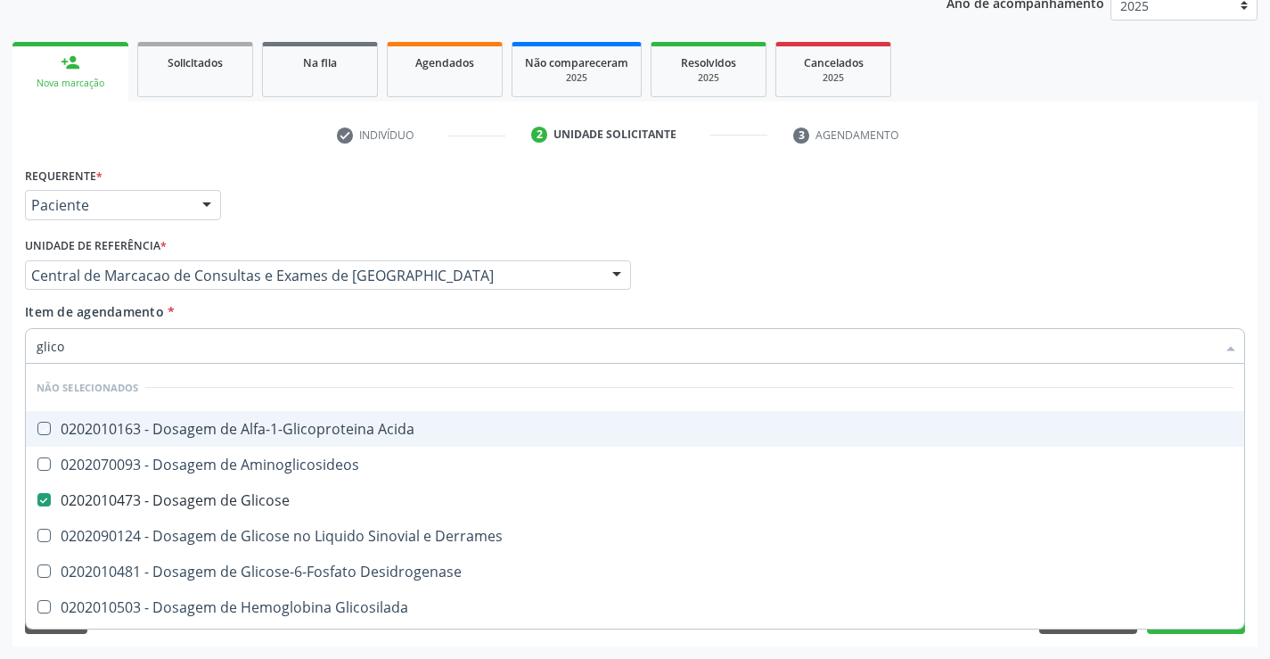
checkbox Derrames "true"
checkbox Urina "true"
checkbox Glicose "true"
checkbox Aminoglicosideos "true"
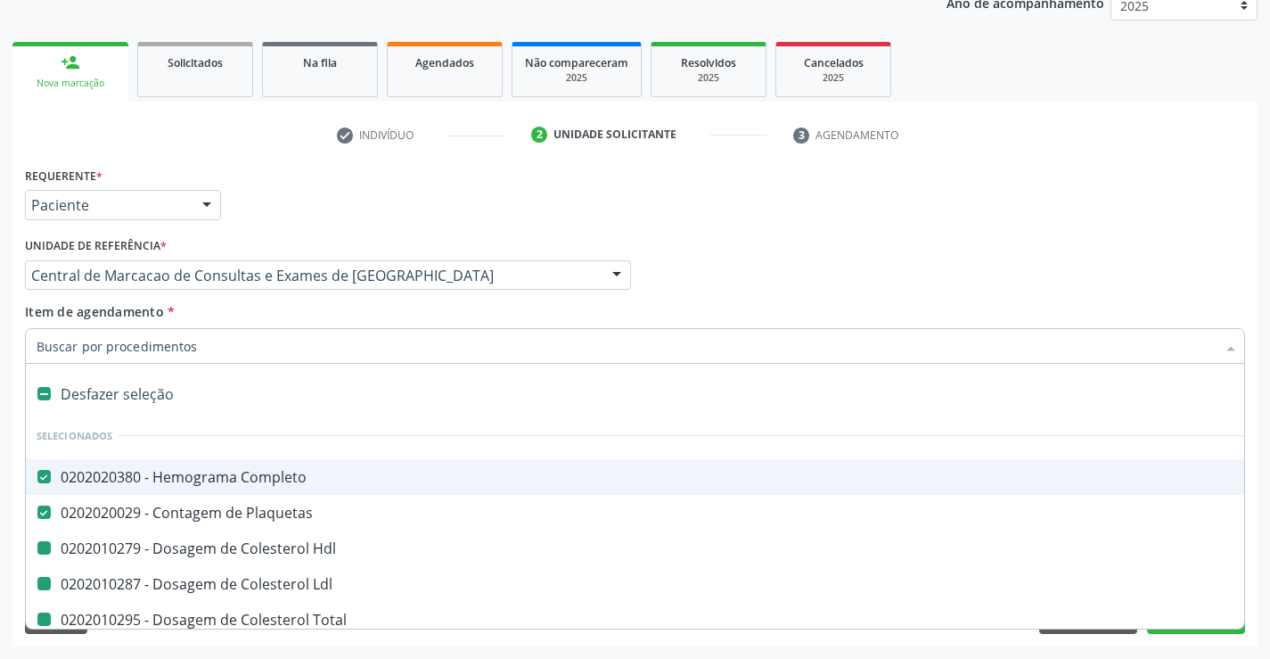
type input "f"
checkbox Hdl "false"
checkbox Total "false"
checkbox Triglicerideos "false"
checkbox Ureia "false"
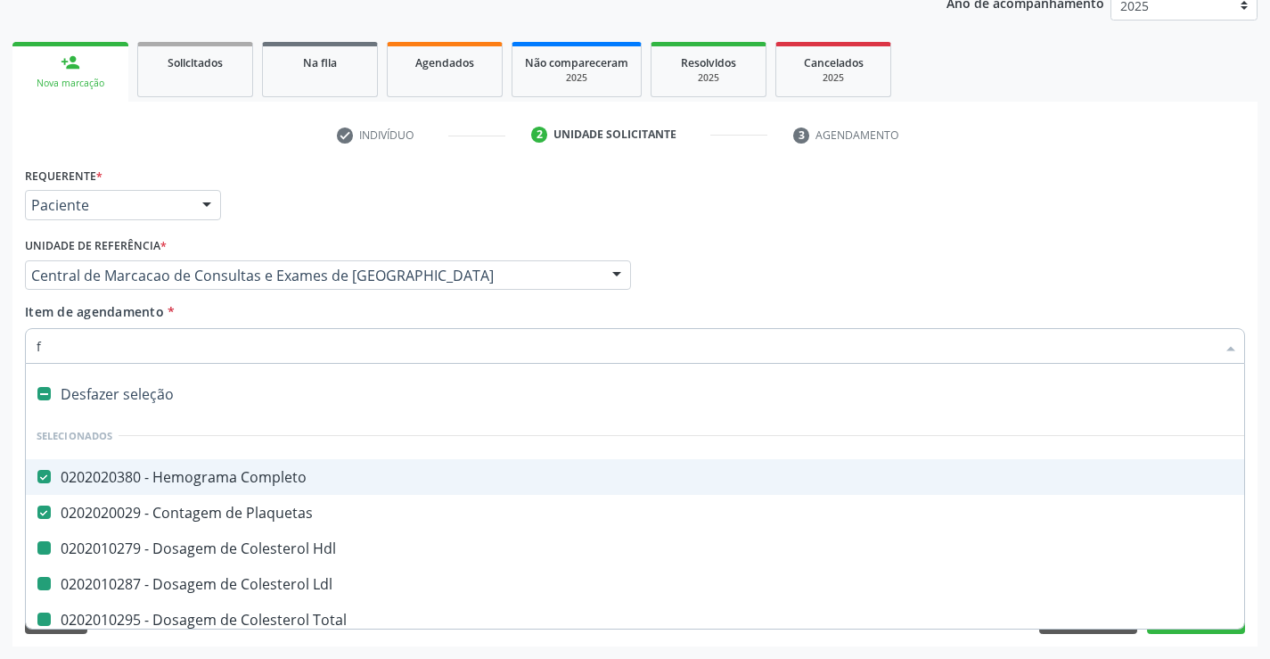
checkbox Ldl "false"
checkbox Creatinina "false"
checkbox Urina "false"
checkbox \(Tgo\) "false"
checkbox \(Tgp\) "false"
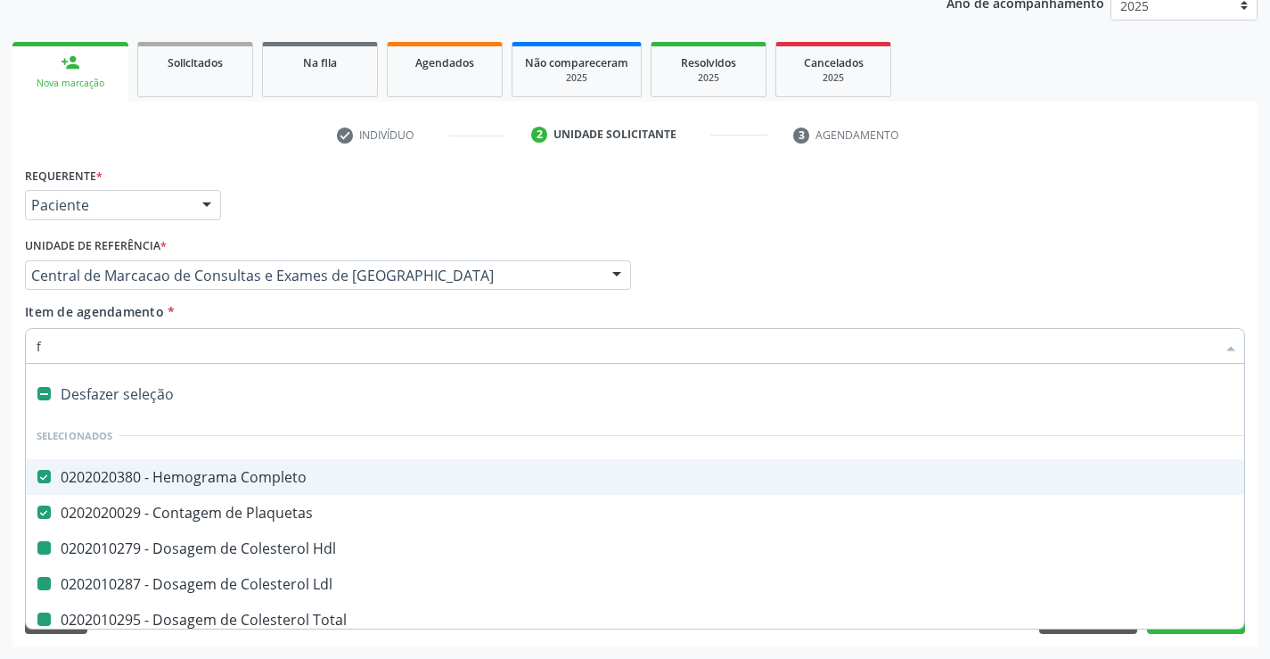
checkbox Urico "false"
checkbox Glicose "false"
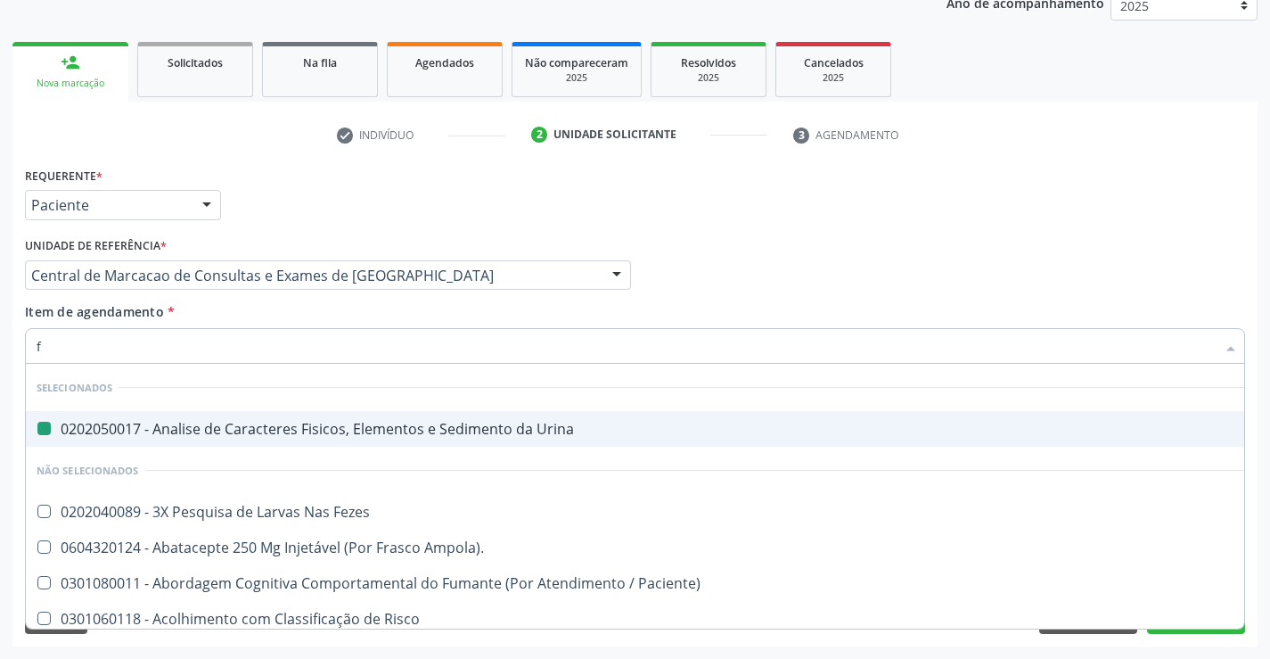
type input "fe"
checkbox Urina "false"
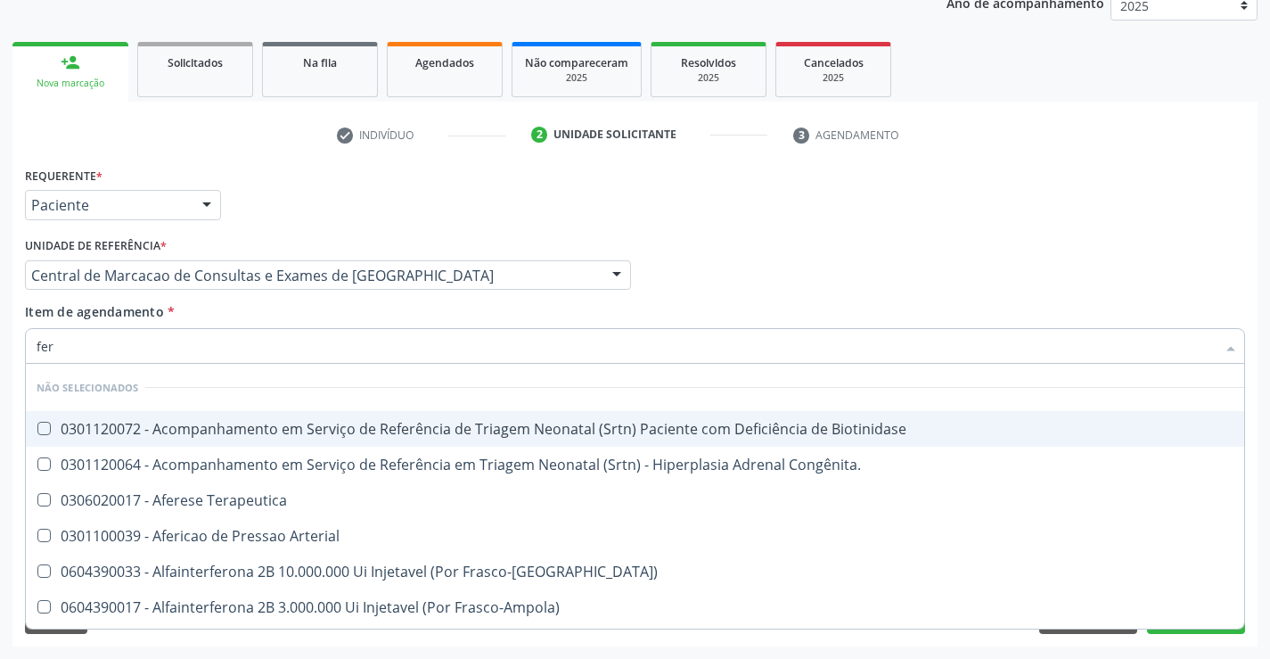
type input "ferr"
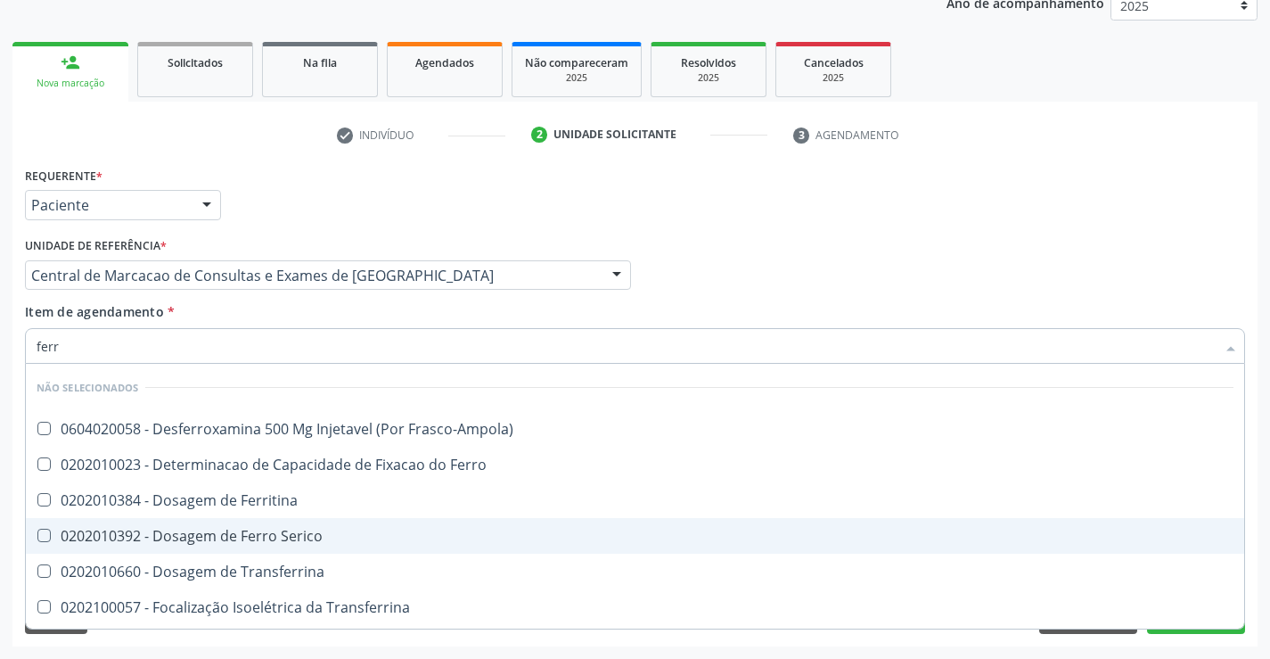
click at [272, 529] on div "0202010392 - Dosagem de Ferro Serico" at bounding box center [635, 536] width 1197 height 14
checkbox Serico "true"
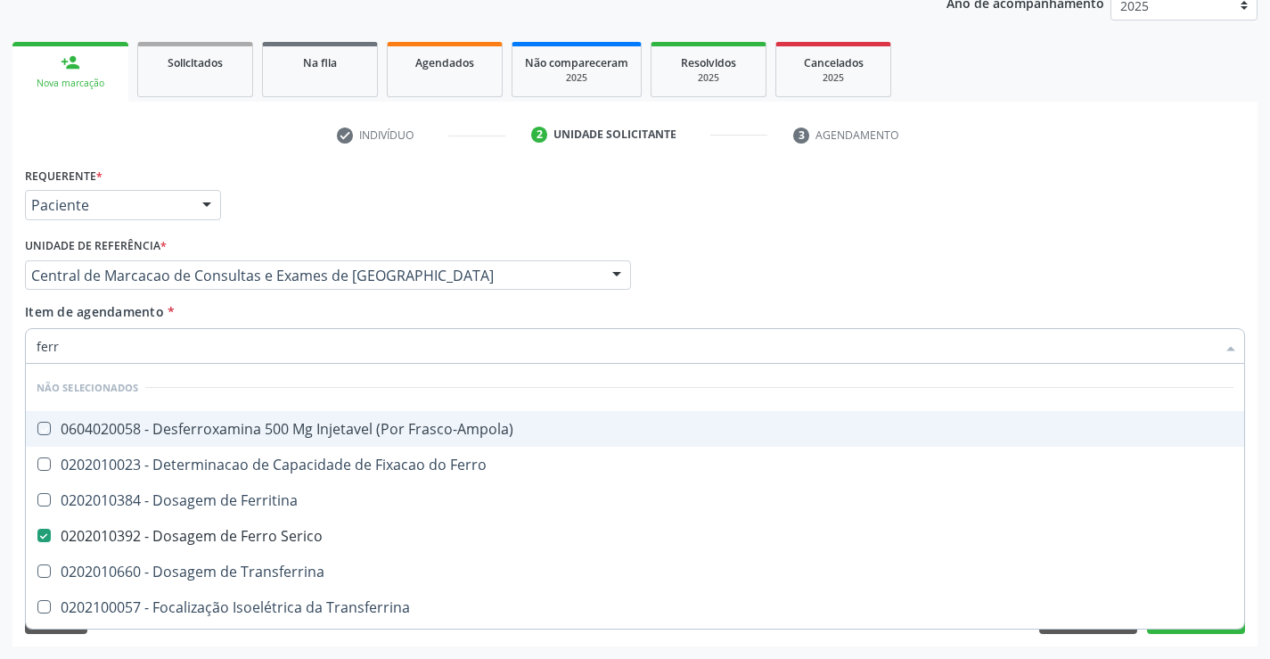
click at [300, 306] on div "Item de agendamento * ferr Desfazer seleção Não selecionados 0604020058 - Desfe…" at bounding box center [635, 330] width 1220 height 56
checkbox Frasco-Ampola\) "true"
checkbox Ferritina "true"
checkbox Transferrina "true"
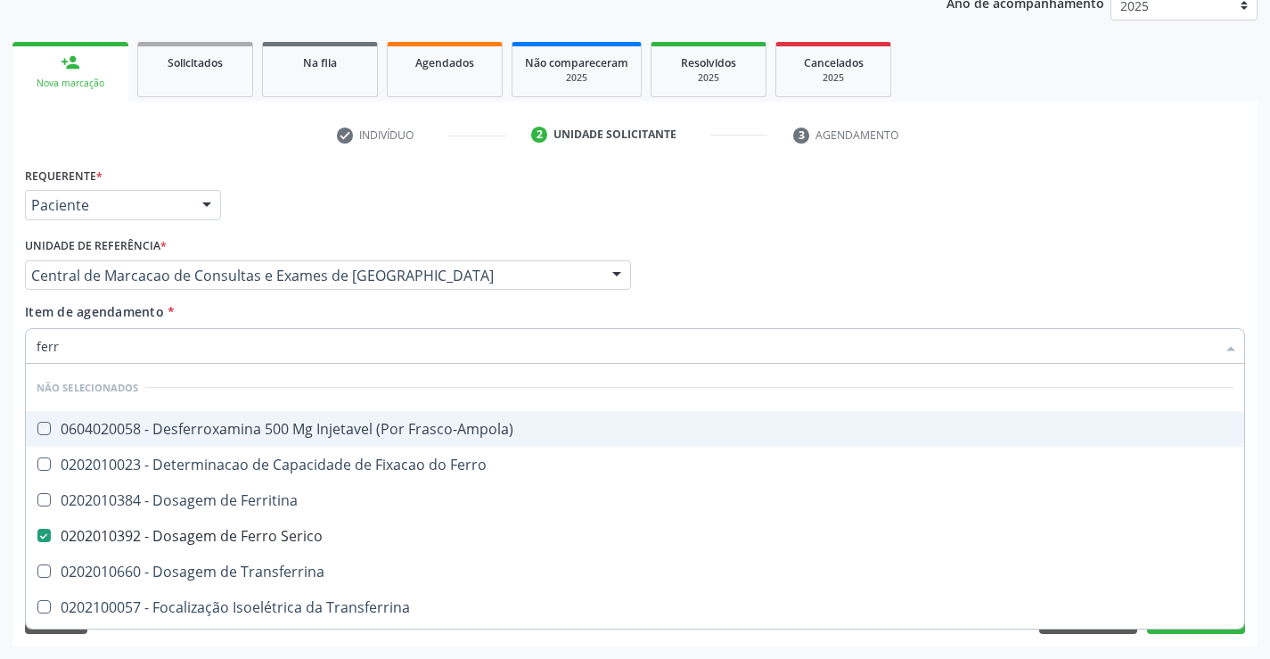
checkbox Ml\) "true"
checkbox \(Nefroplastia\) "true"
checkbox Ferro "true"
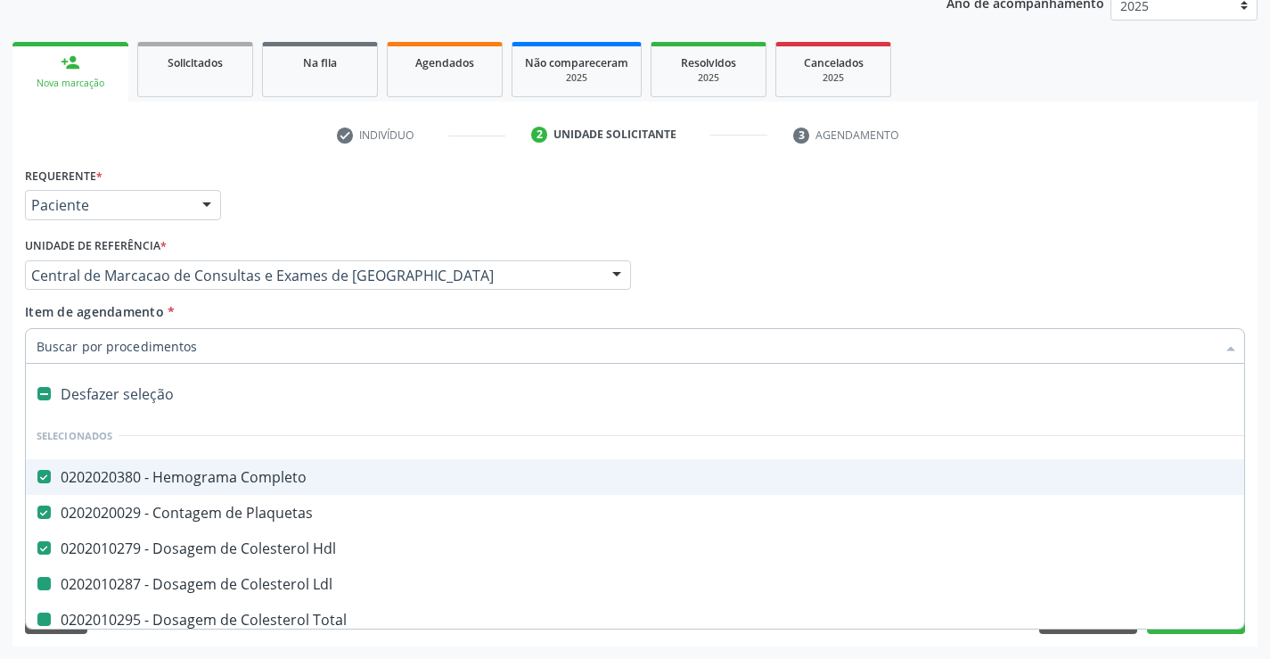
type input "f"
checkbox Total "false"
checkbox Triglicerideos "false"
checkbox Ureia "false"
checkbox Ldl "false"
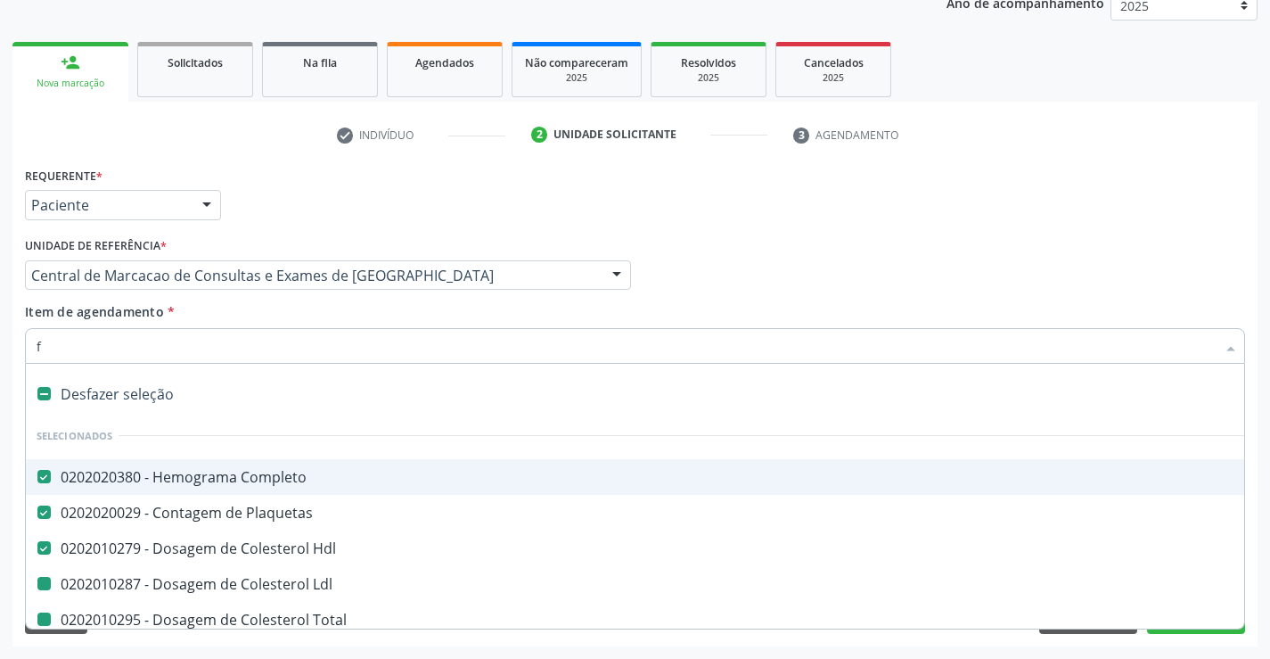
checkbox Creatinina "false"
checkbox Urina "false"
checkbox \(Tgo\) "false"
checkbox \(Tgp\) "false"
checkbox Urico "false"
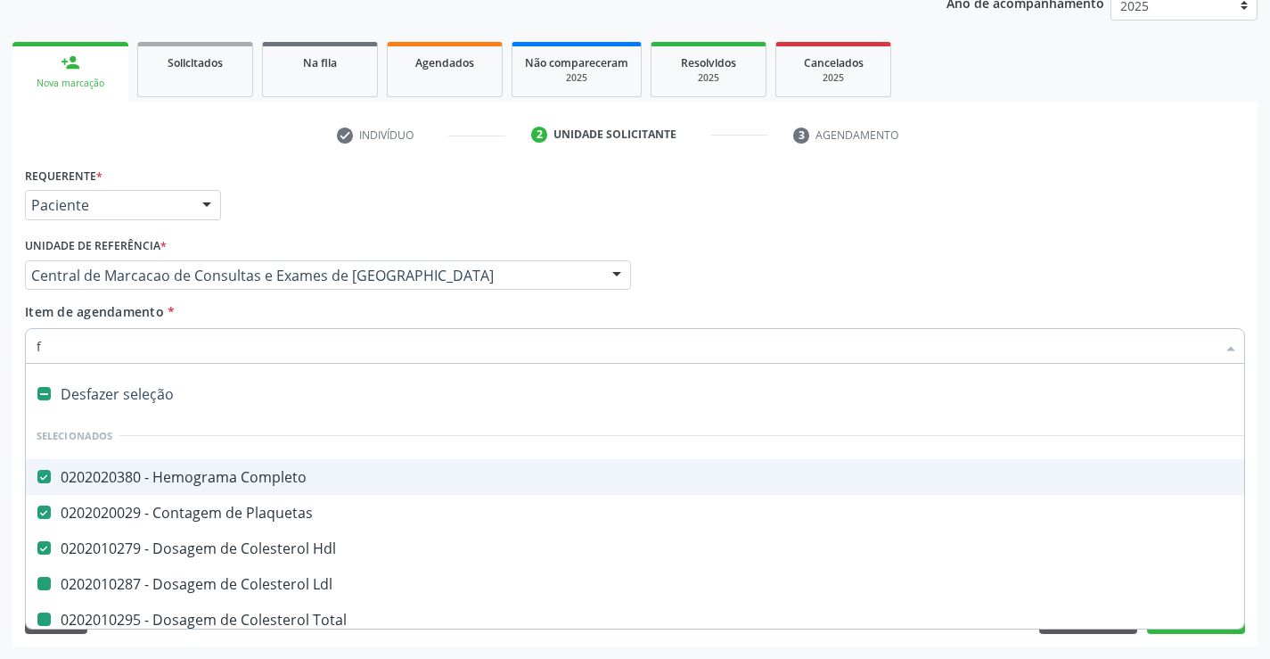
checkbox Glicose "false"
checkbox Serico "false"
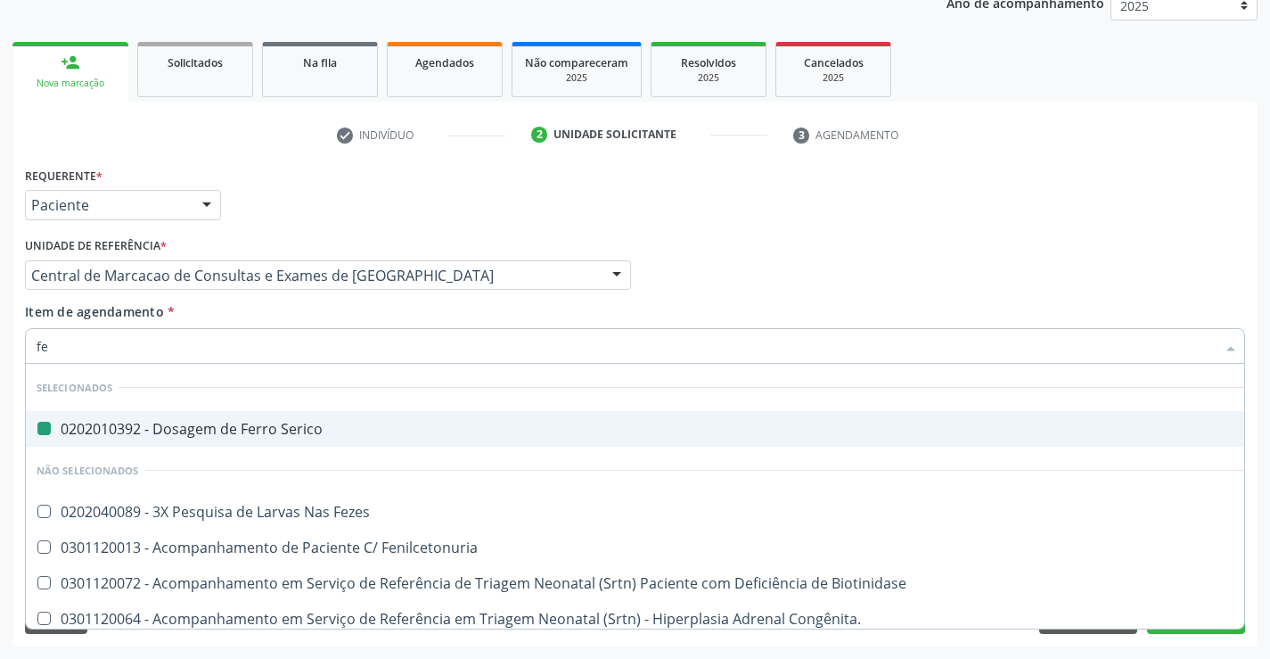
type input "fez"
checkbox Serico "false"
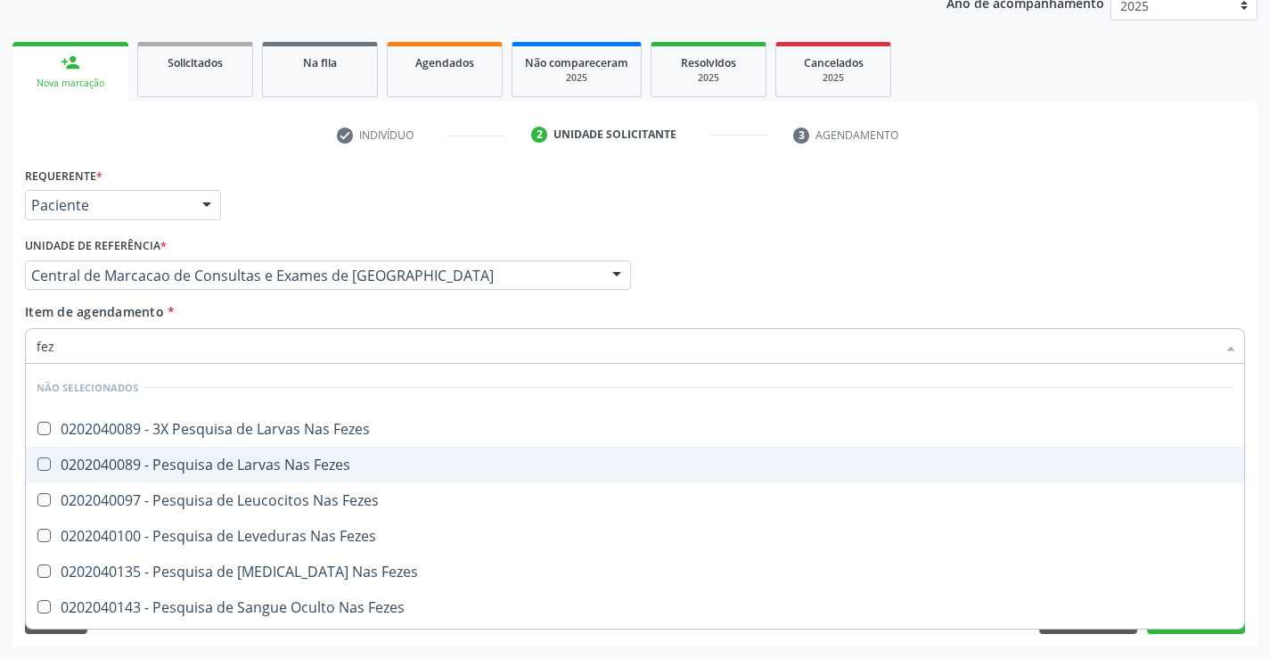
click at [303, 471] on div "0202040089 - Pesquisa de Larvas Nas Fezes" at bounding box center [635, 464] width 1197 height 14
checkbox Fezes "true"
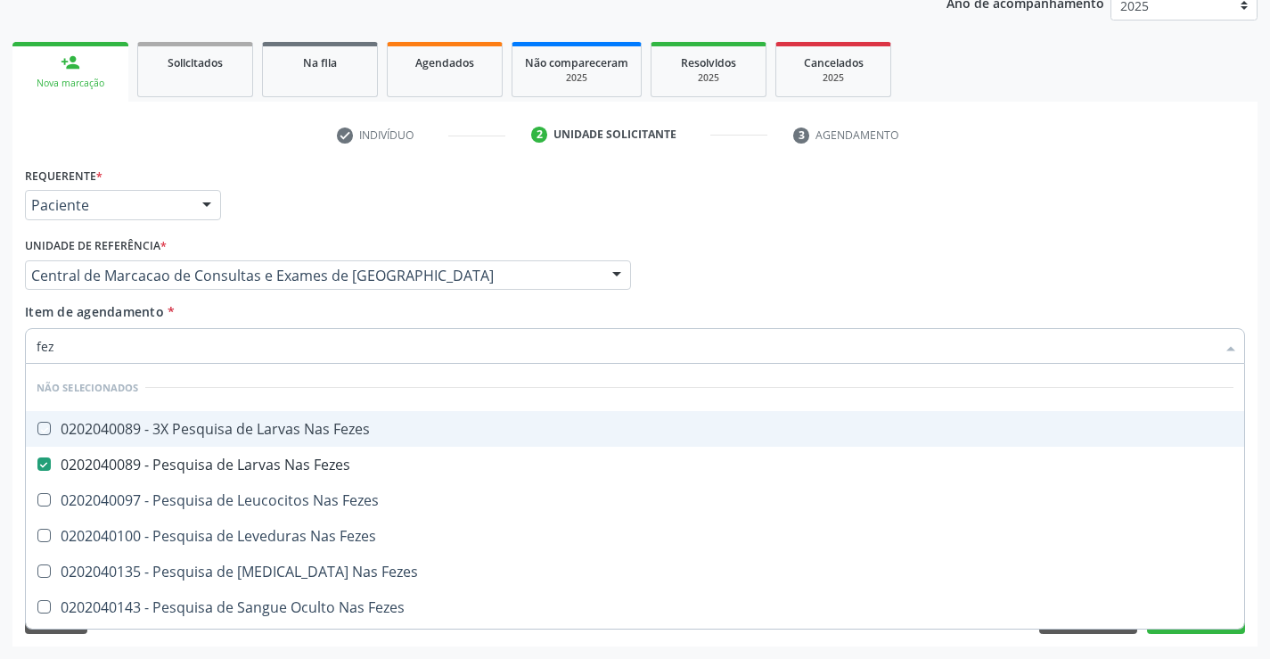
click at [389, 316] on div "Item de agendamento * fez Desfazer seleção Não selecionados 0202040089 - 3X Pes…" at bounding box center [635, 330] width 1220 height 56
checkbox Fezes "true"
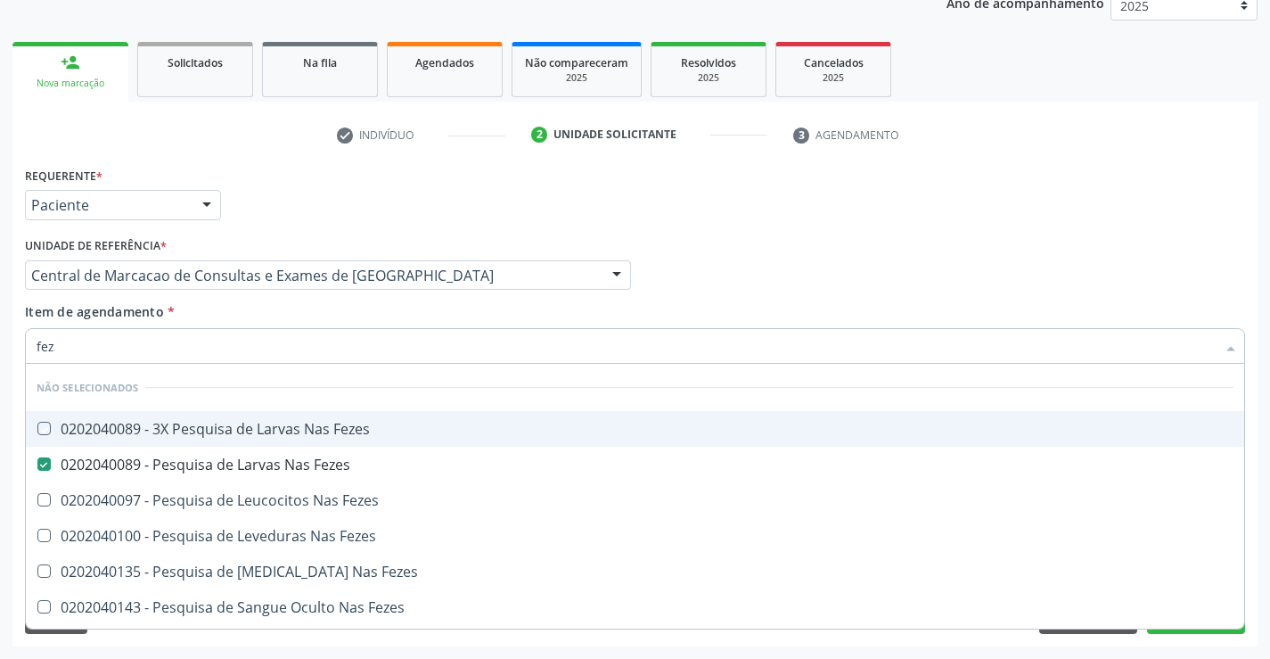
checkbox Fezes "true"
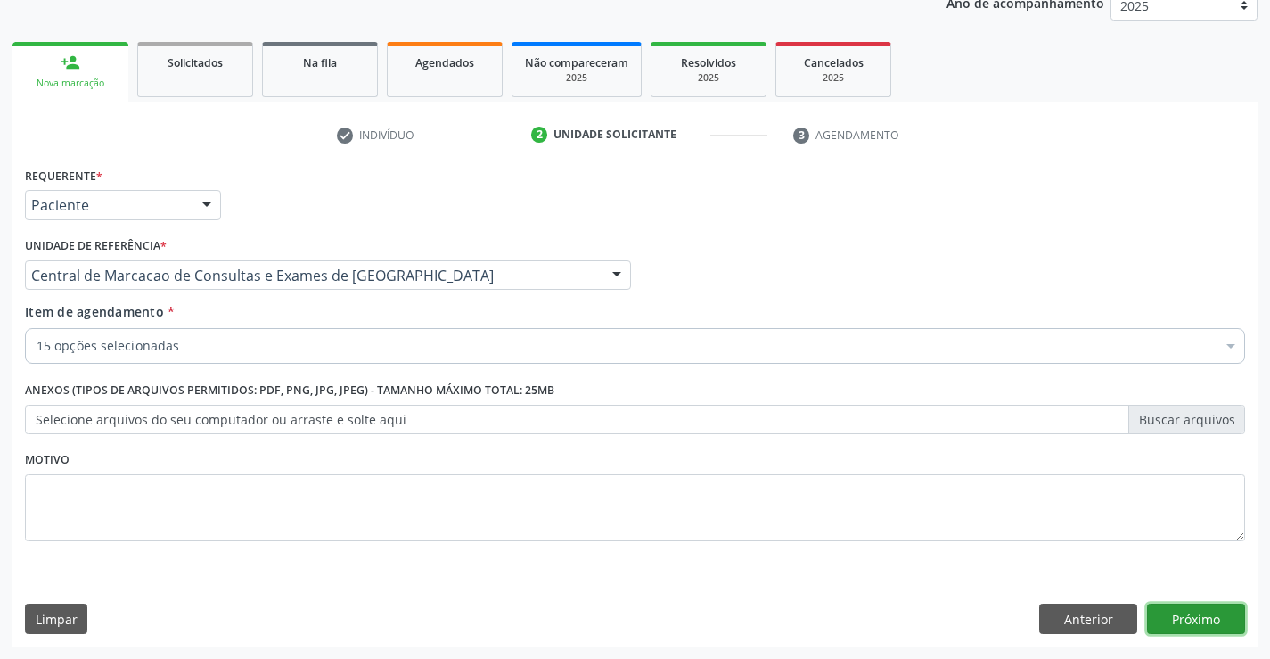
click at [1204, 633] on button "Próximo" at bounding box center [1196, 618] width 98 height 30
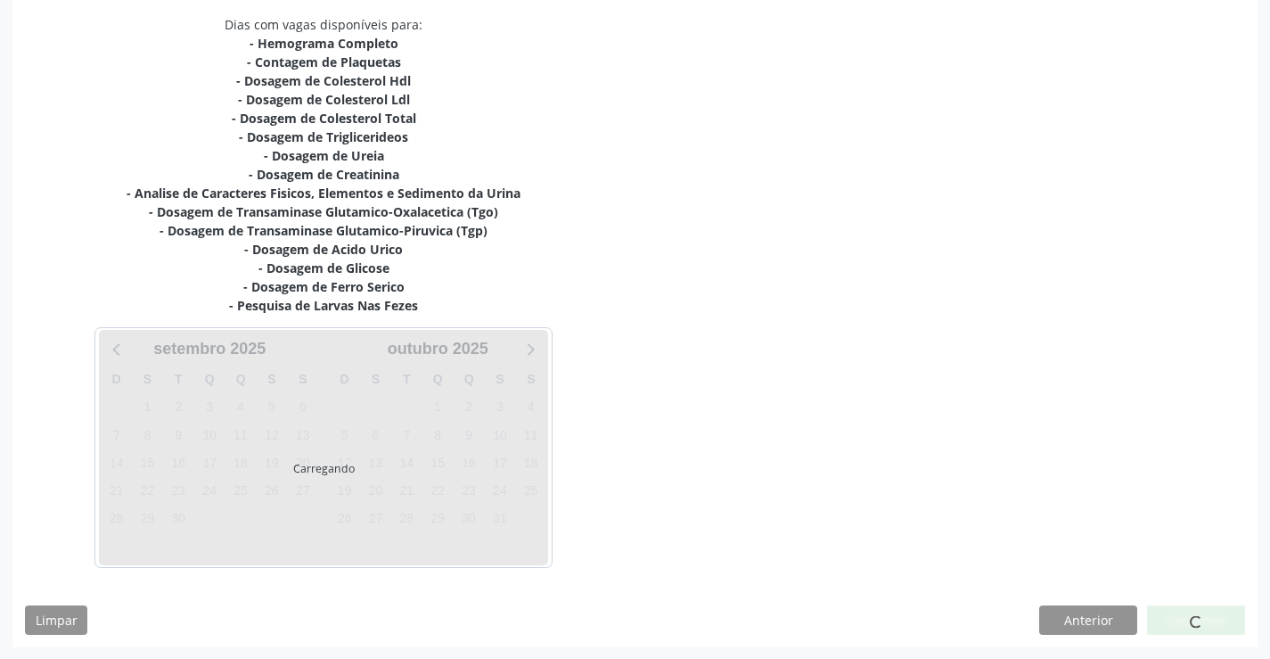
scroll to position [379, 0]
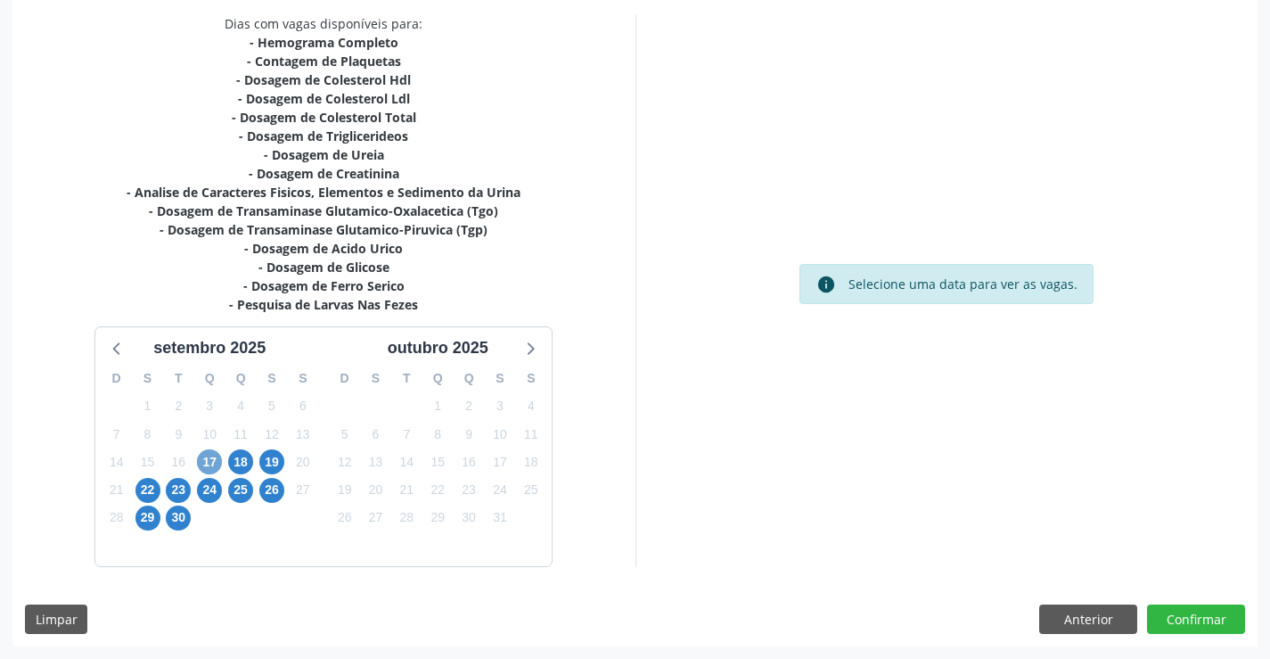
click at [205, 451] on span "17" at bounding box center [209, 461] width 25 height 25
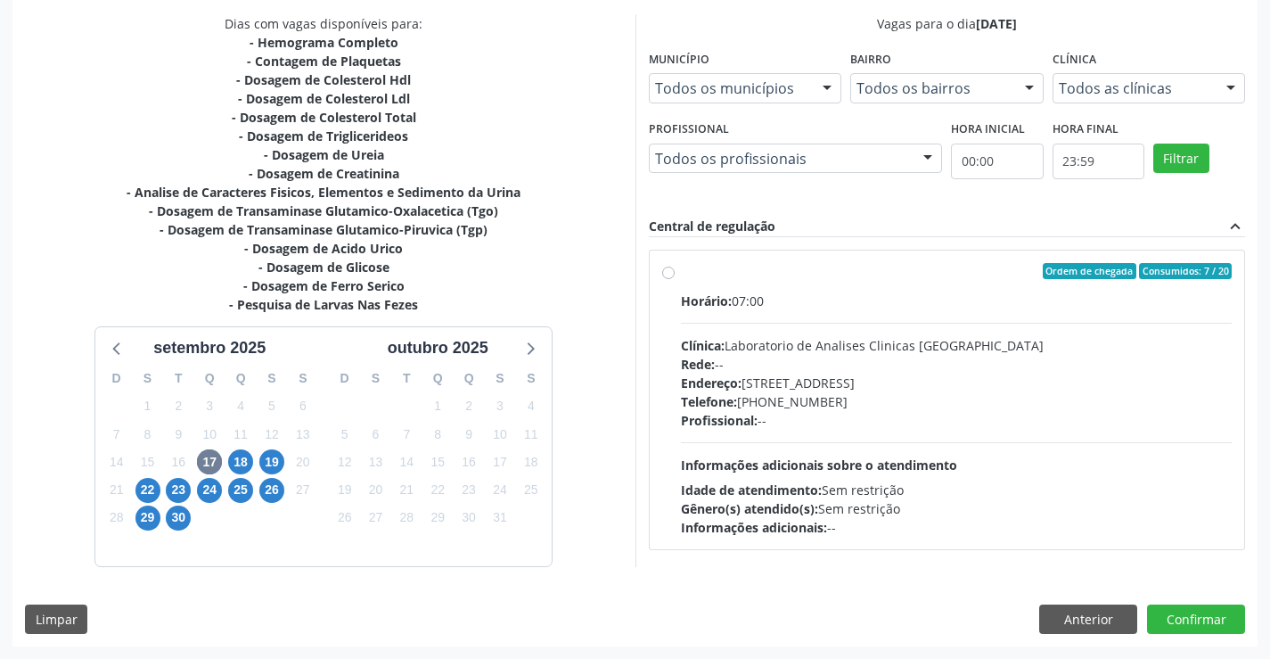
click at [904, 413] on div "Profissional: --" at bounding box center [957, 420] width 552 height 19
click at [675, 279] on input "Ordem de chegada Consumidos: 7 / 20 Horário: 07:00 Clínica: Laboratorio de Anal…" at bounding box center [668, 271] width 12 height 16
radio input "true"
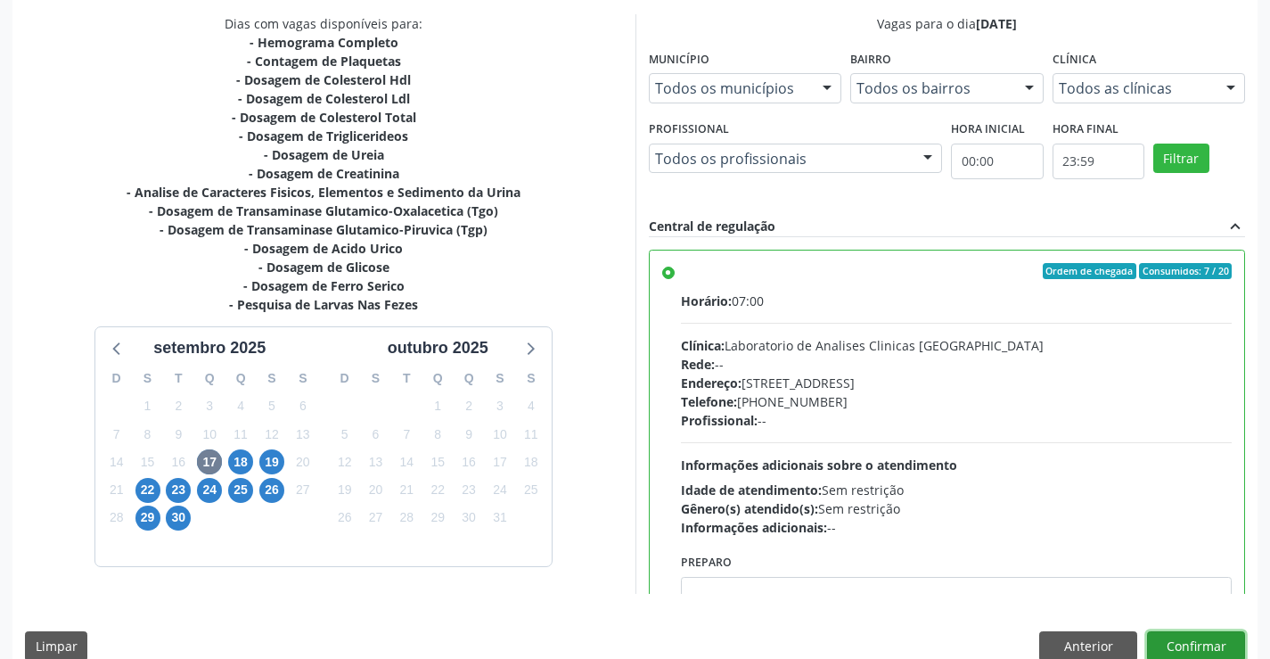
click at [1177, 640] on button "Confirmar" at bounding box center [1196, 646] width 98 height 30
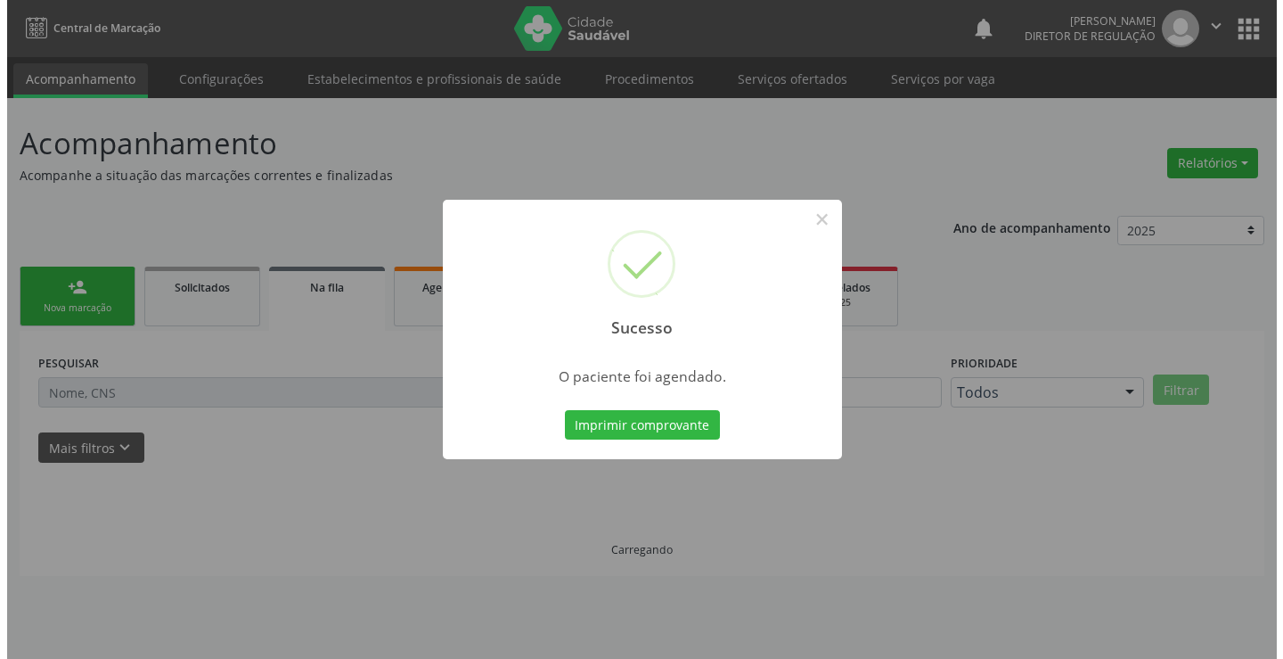
scroll to position [0, 0]
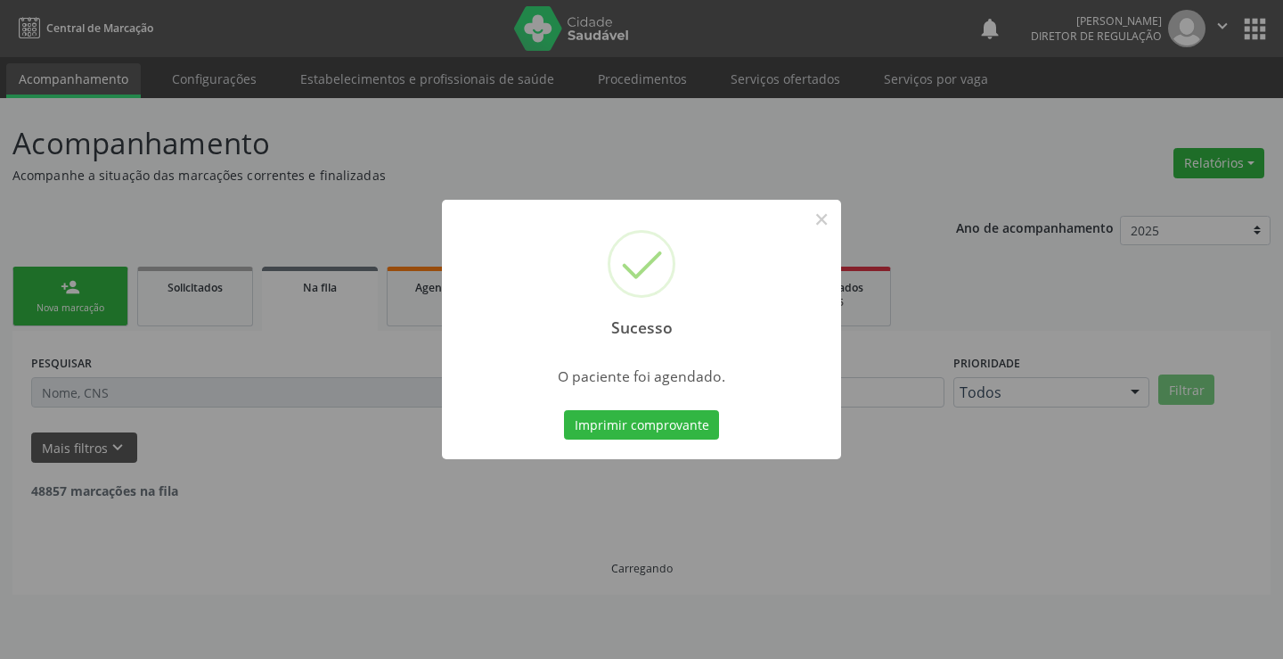
click at [564, 410] on button "Imprimir comprovante" at bounding box center [641, 425] width 155 height 30
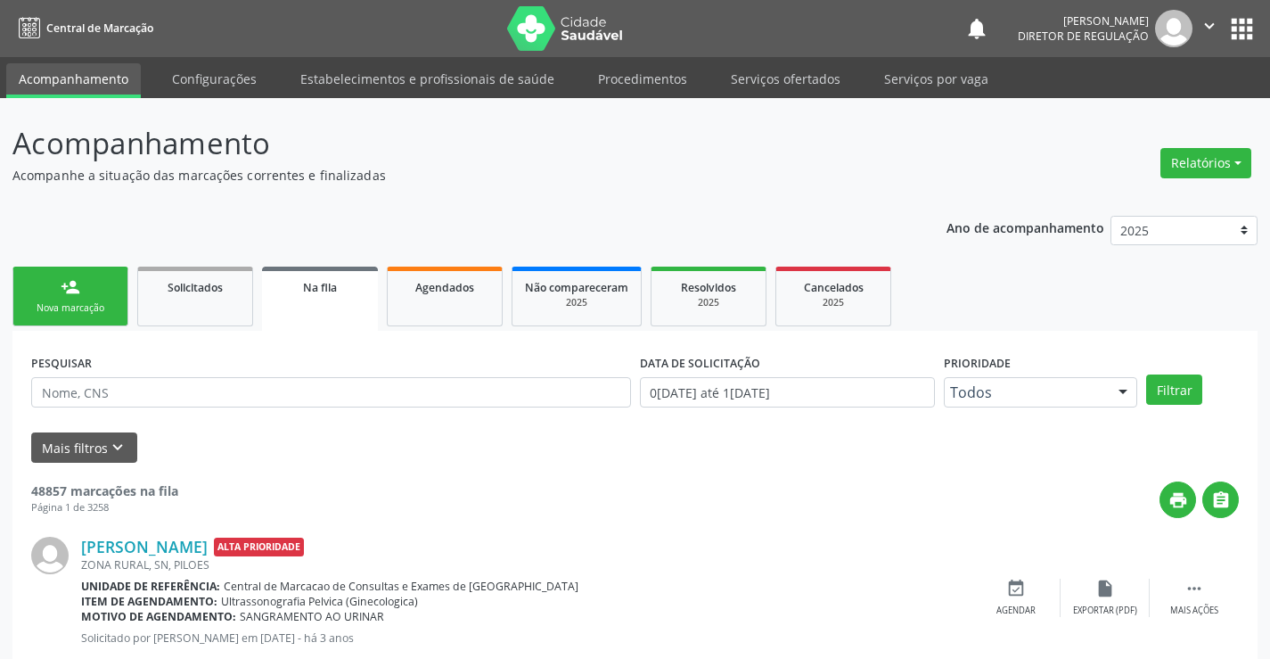
click at [66, 290] on div "person_add" at bounding box center [71, 287] width 20 height 20
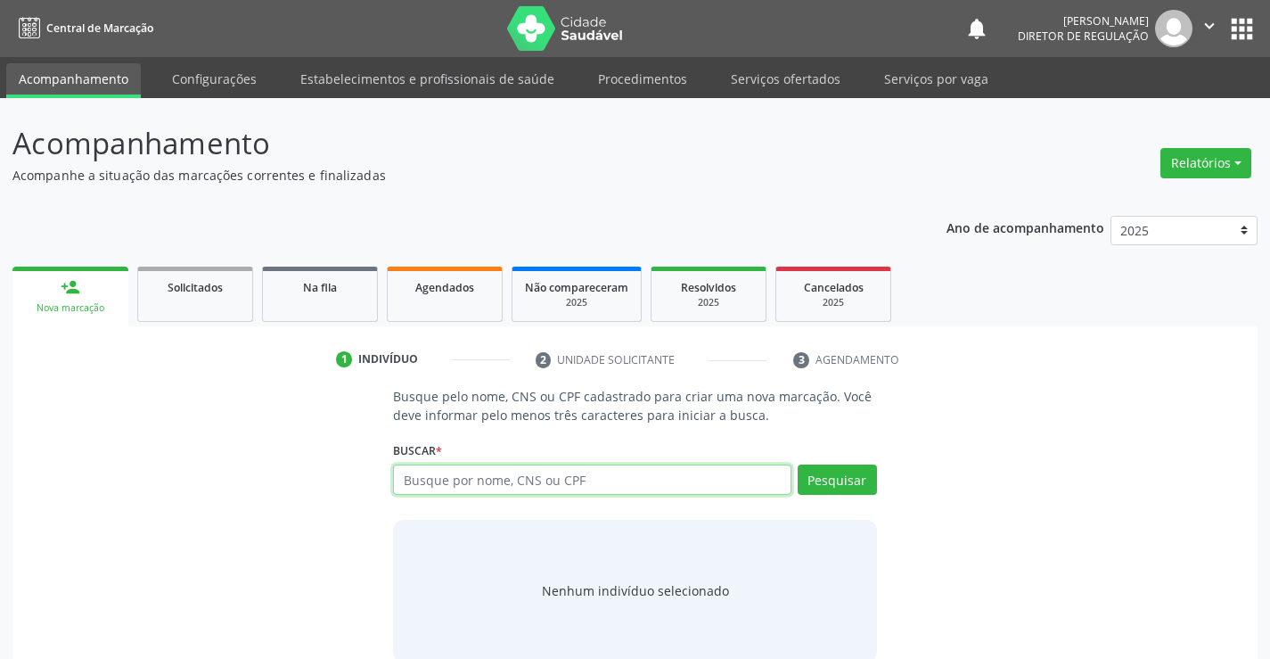
click at [481, 474] on input "text" at bounding box center [592, 479] width 398 height 30
paste input "702 9085 0980 5477"
type input "702 9085 0980 5477"
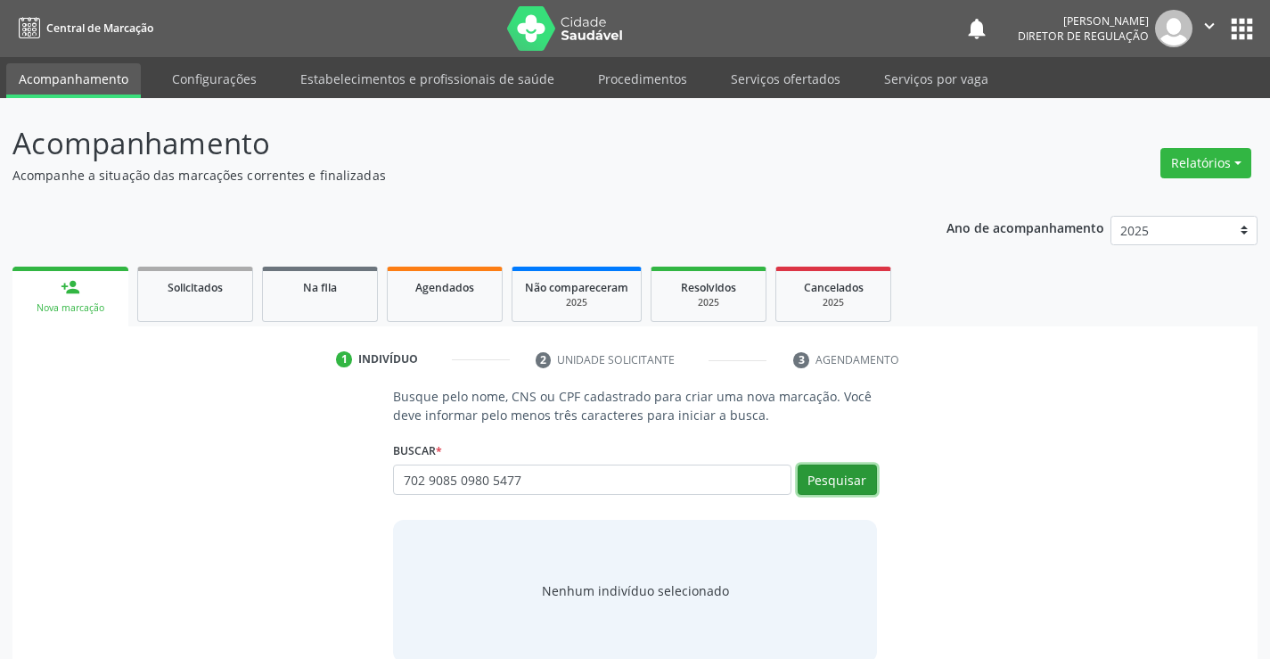
click at [818, 491] on button "Pesquisar" at bounding box center [837, 479] width 79 height 30
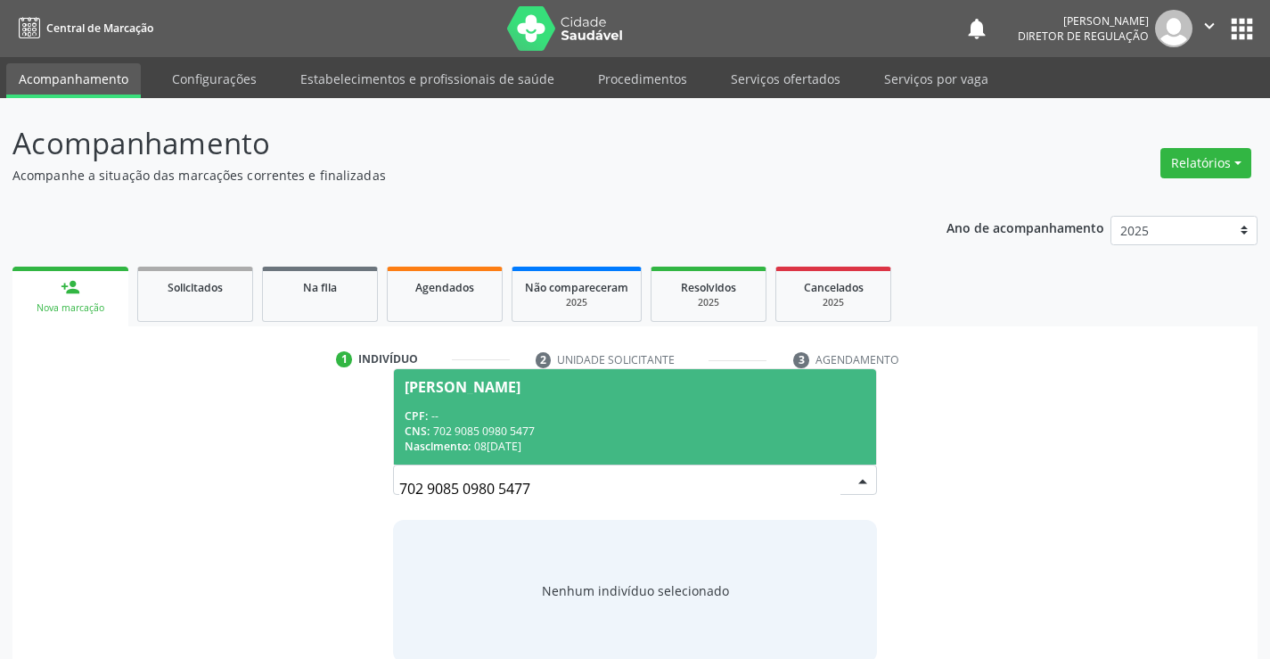
click at [621, 423] on div "CNS: 702 9085 0980 5477" at bounding box center [635, 430] width 460 height 15
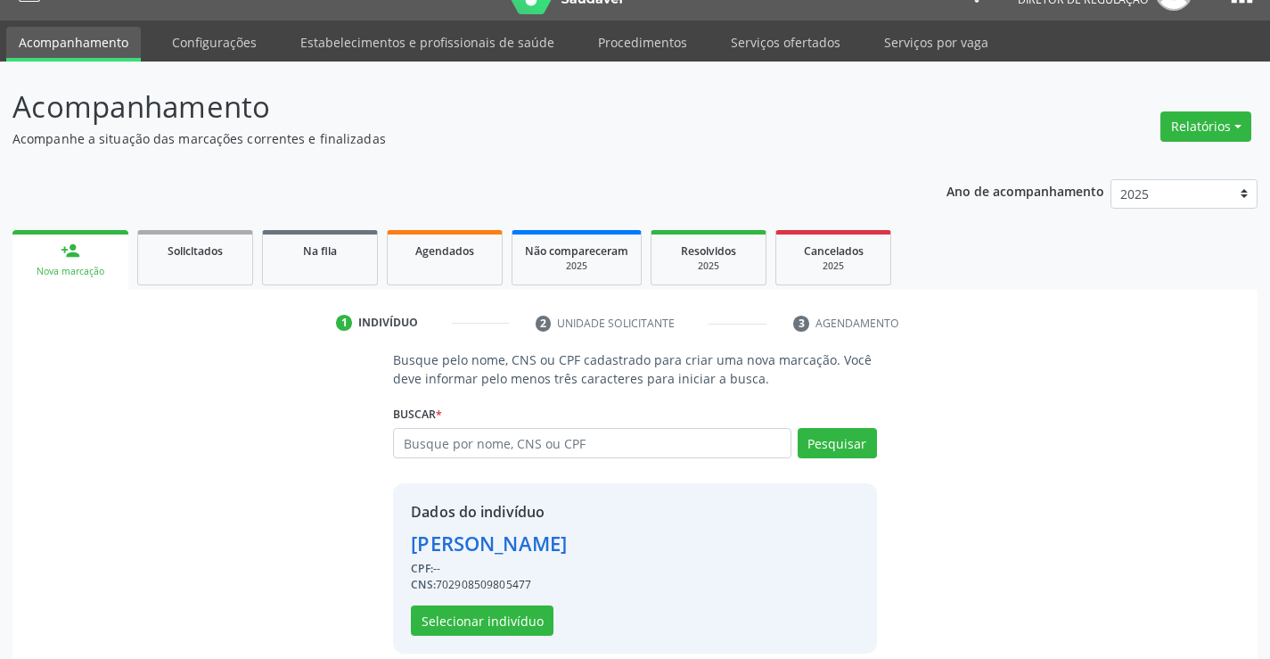
scroll to position [56, 0]
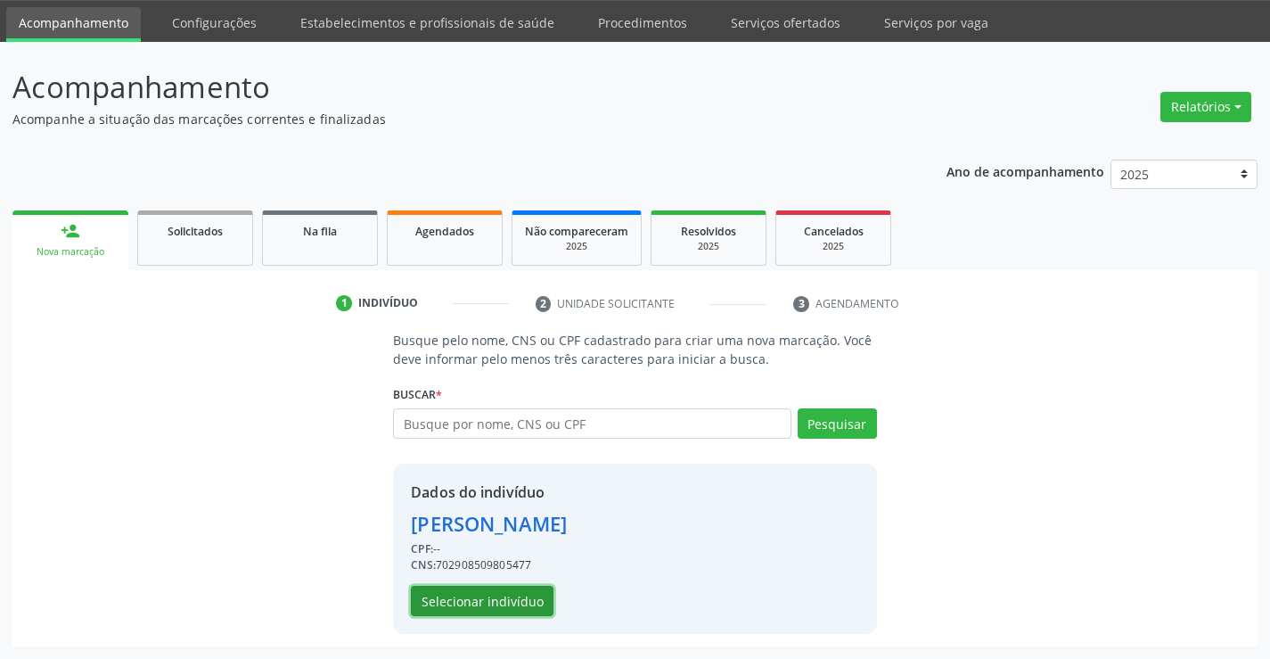
click at [491, 597] on button "Selecionar indivíduo" at bounding box center [482, 601] width 143 height 30
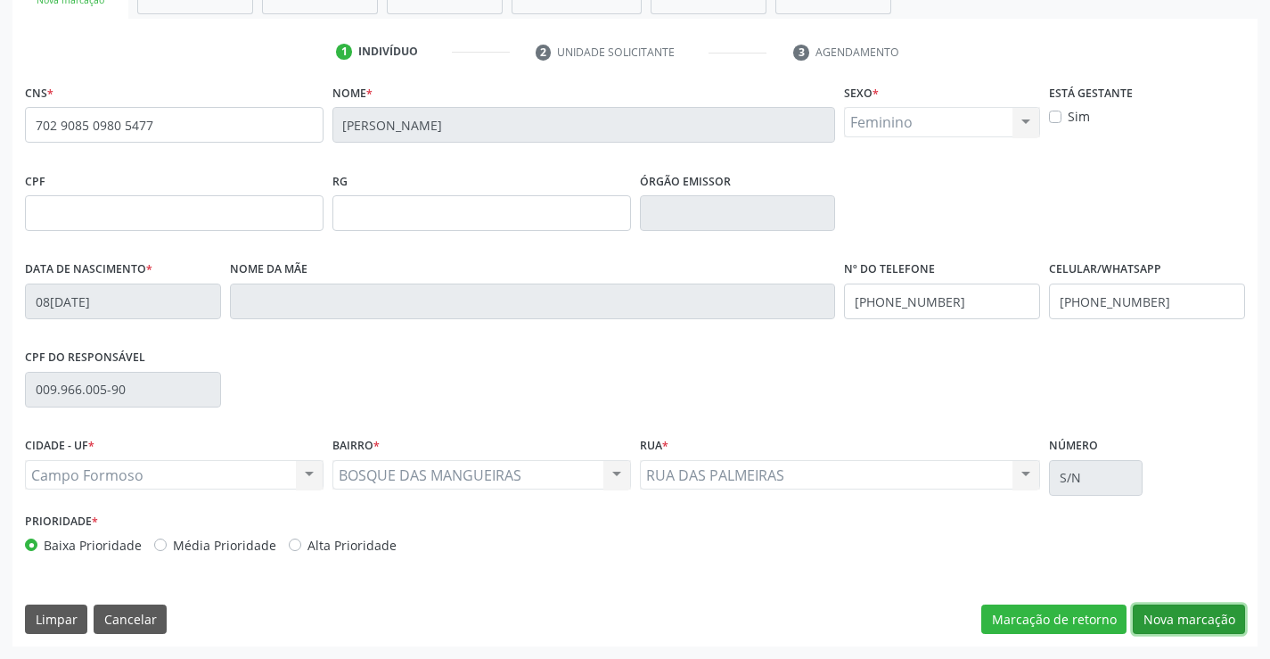
drag, startPoint x: 1190, startPoint y: 624, endPoint x: 904, endPoint y: 513, distance: 306.7
click at [1191, 625] on button "Nova marcação" at bounding box center [1189, 619] width 112 height 30
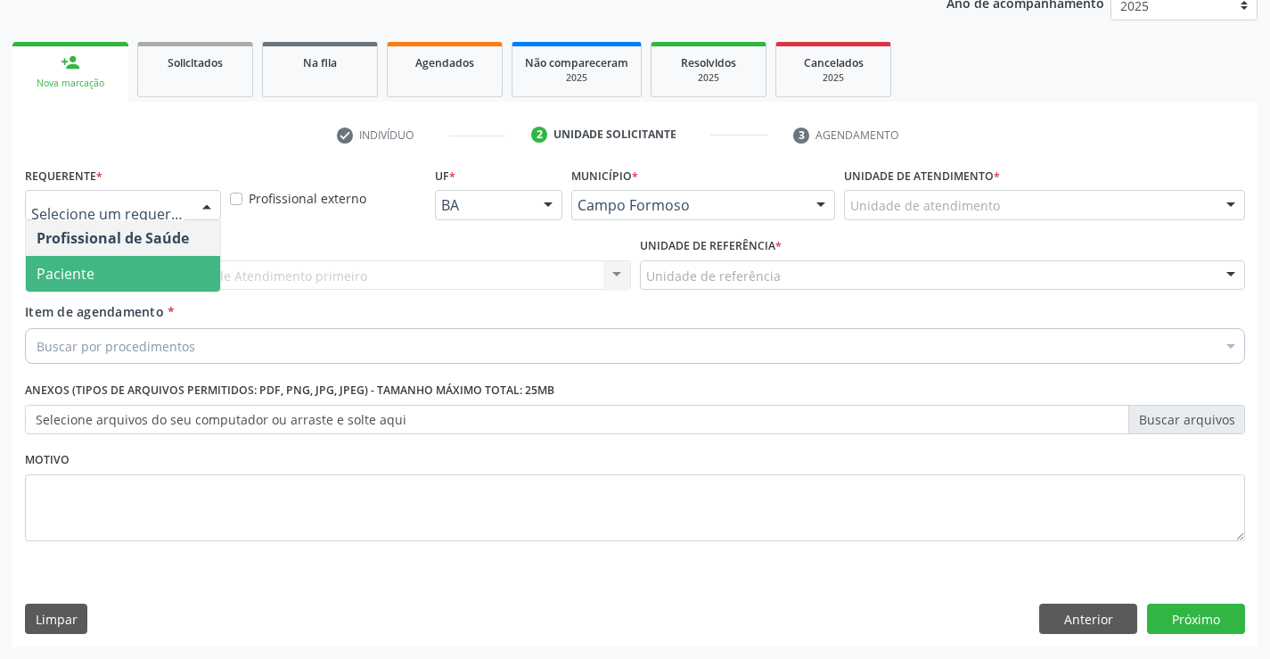
click at [128, 271] on span "Paciente" at bounding box center [123, 274] width 194 height 36
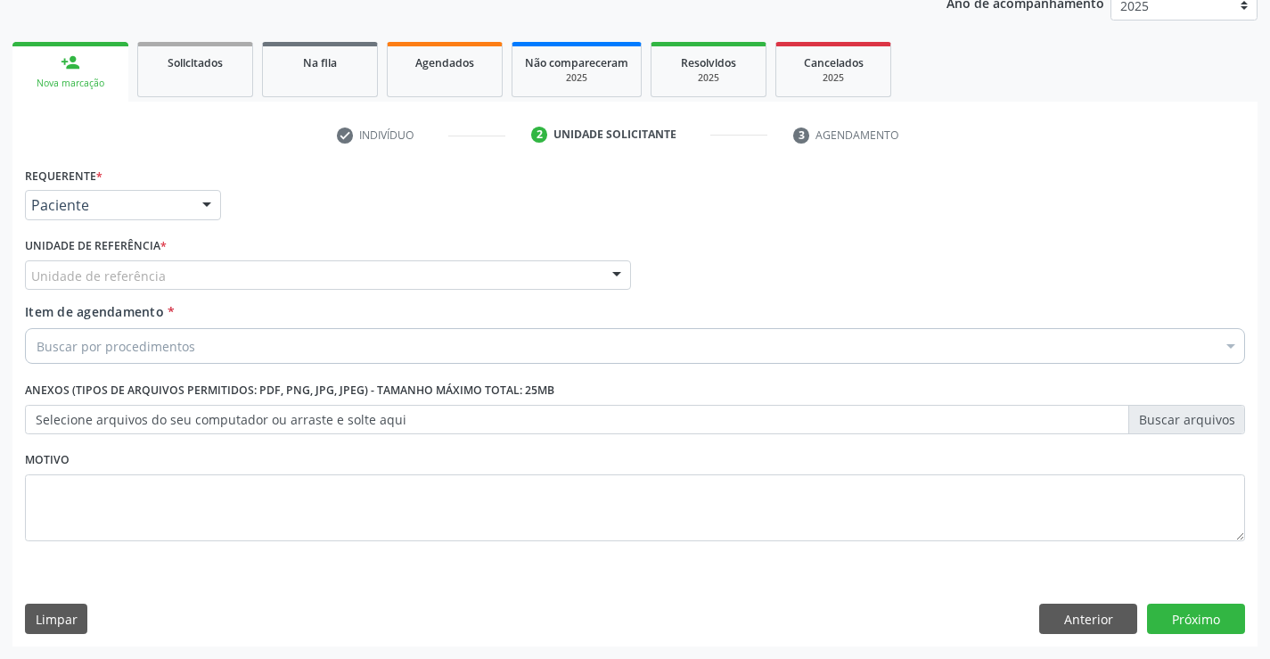
click at [321, 264] on div "Unidade de referência" at bounding box center [328, 275] width 606 height 30
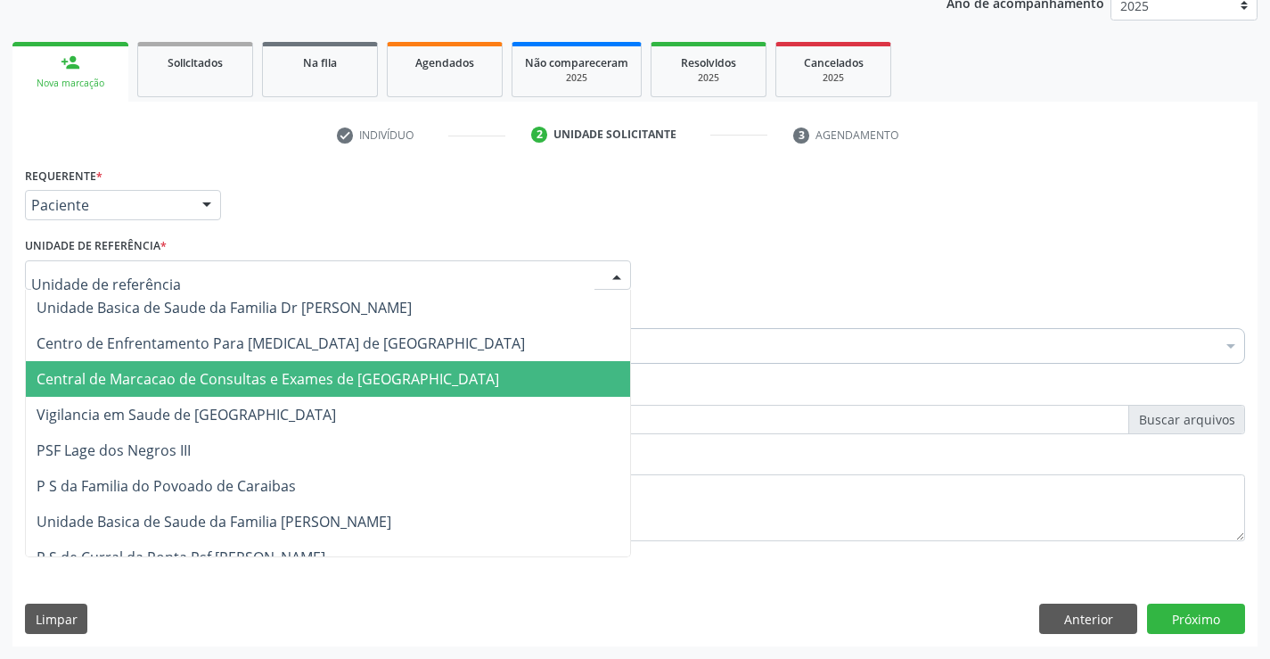
click at [329, 373] on span "Central de Marcacao de Consultas e Exames de [GEOGRAPHIC_DATA]" at bounding box center [268, 379] width 463 height 20
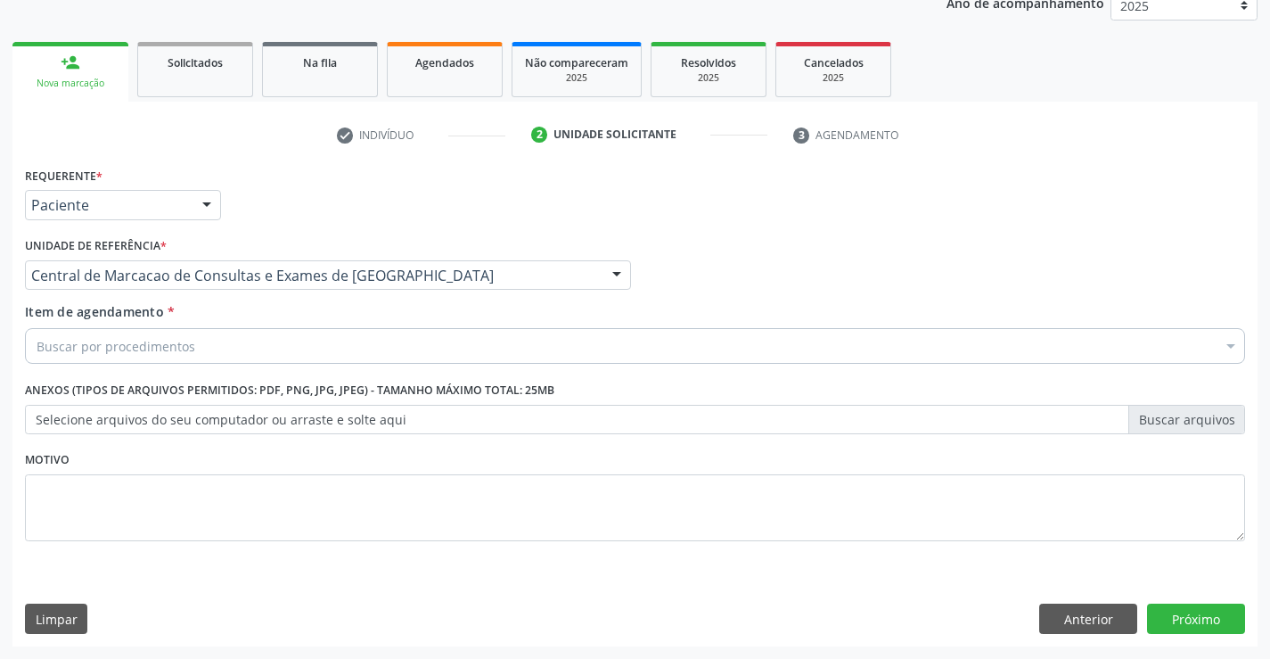
click at [382, 343] on div "Buscar por procedimentos" at bounding box center [635, 346] width 1220 height 36
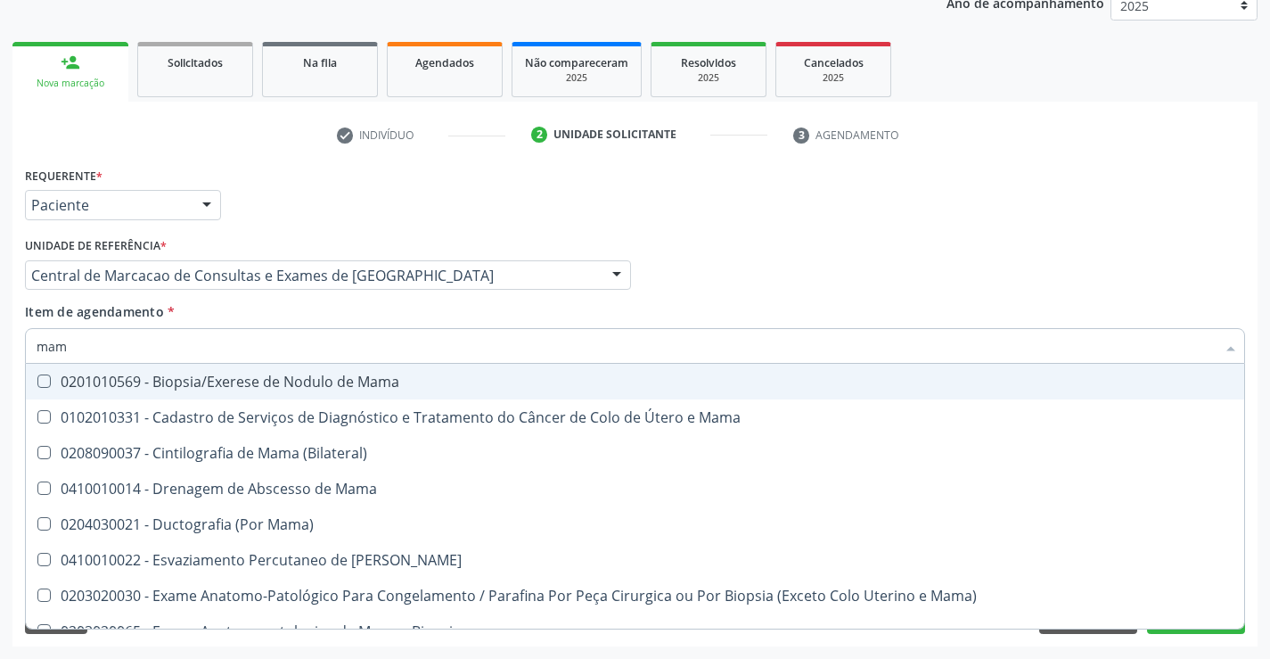
type input "mamo"
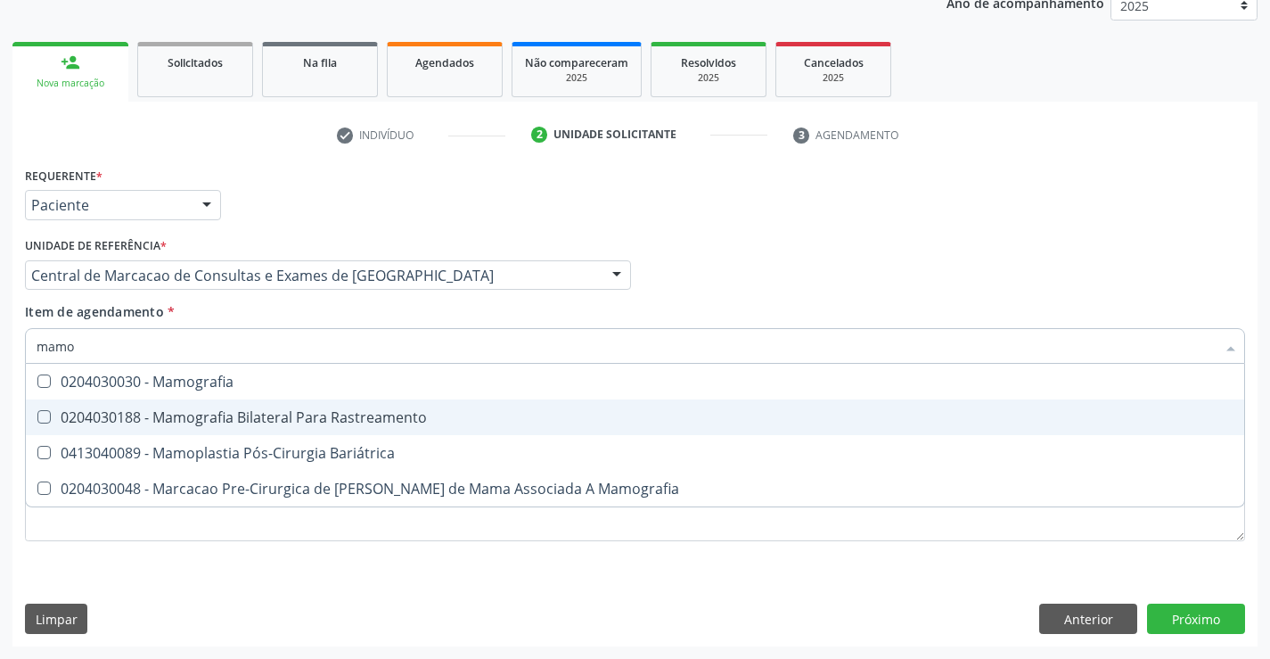
click at [383, 424] on div "0204030188 - Mamografia Bilateral Para Rastreamento" at bounding box center [635, 417] width 1197 height 14
checkbox Rastreamento "true"
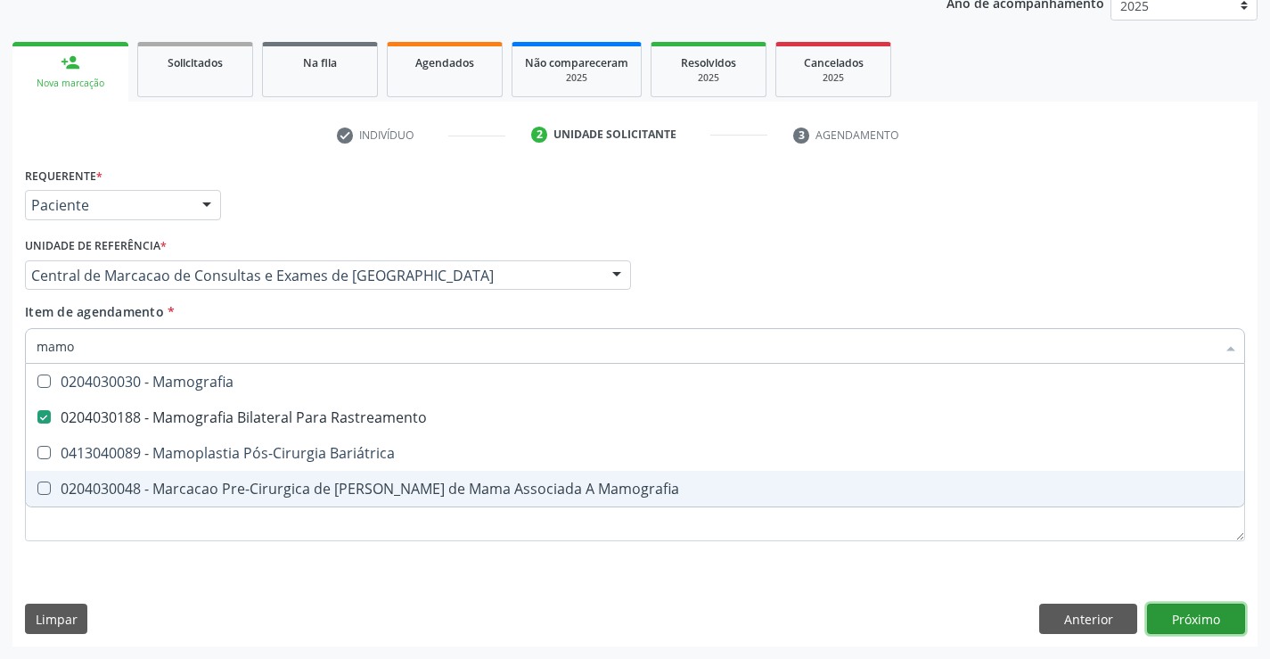
click at [1180, 611] on div "Requerente * Paciente Profissional de Saúde Paciente Nenhum resultado encontrad…" at bounding box center [634, 404] width 1245 height 484
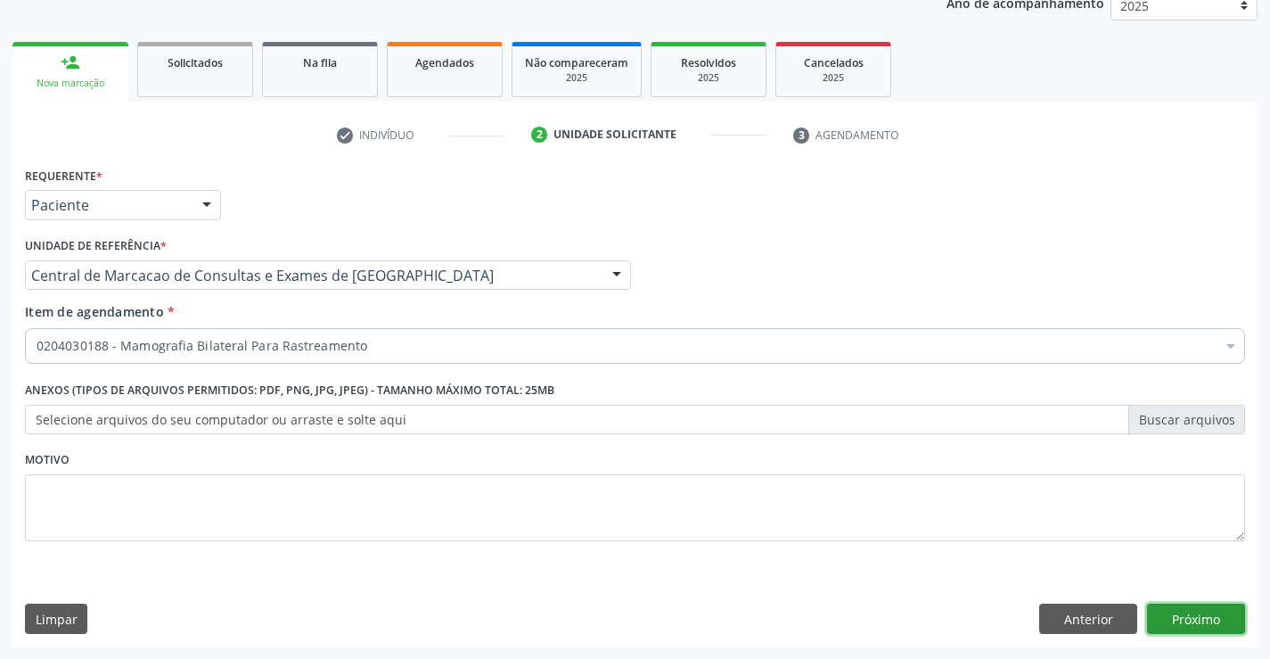
click at [1188, 613] on button "Próximo" at bounding box center [1196, 618] width 98 height 30
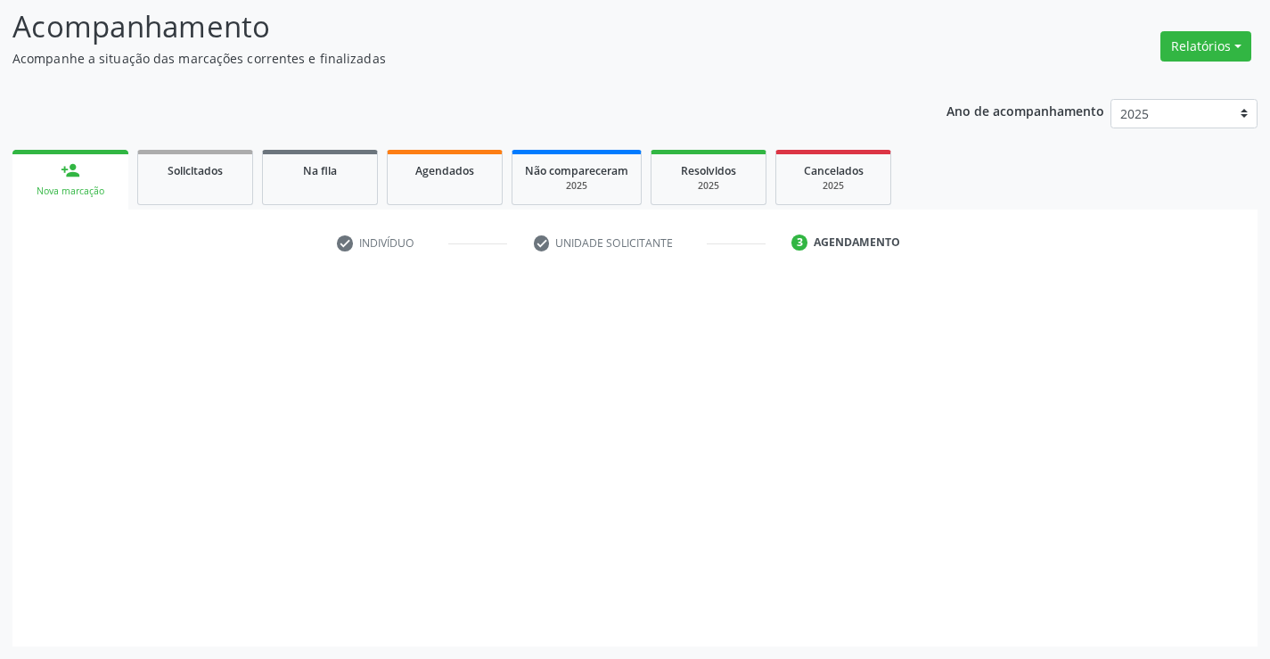
scroll to position [117, 0]
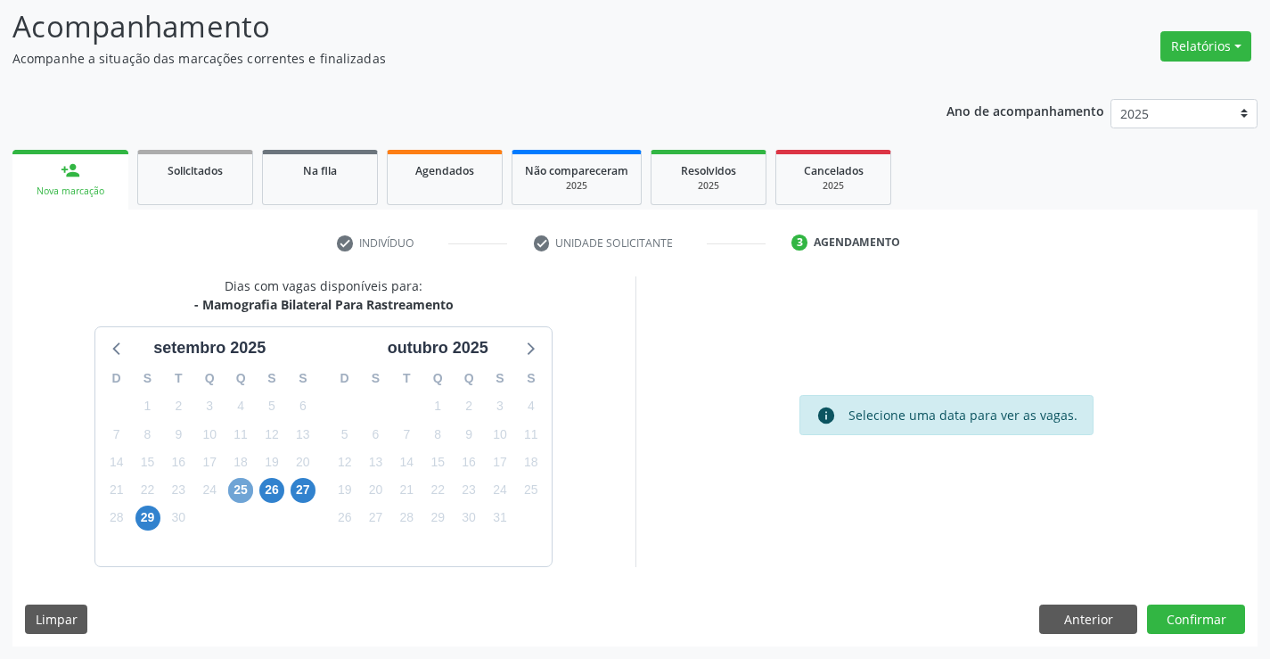
click at [242, 487] on span "25" at bounding box center [240, 490] width 25 height 25
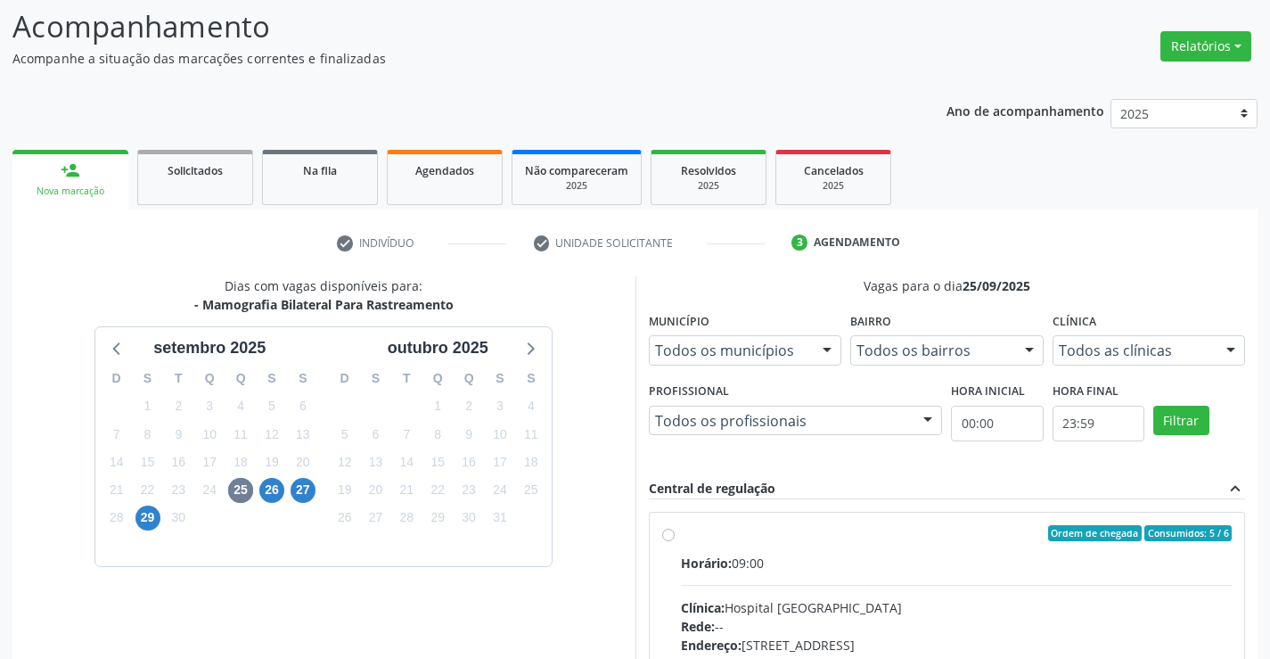
click at [675, 541] on input "Ordem de chegada Consumidos: 5 / 6 Horário: 09:00 Clínica: Hospital Sao Francis…" at bounding box center [668, 533] width 12 height 16
radio input "true"
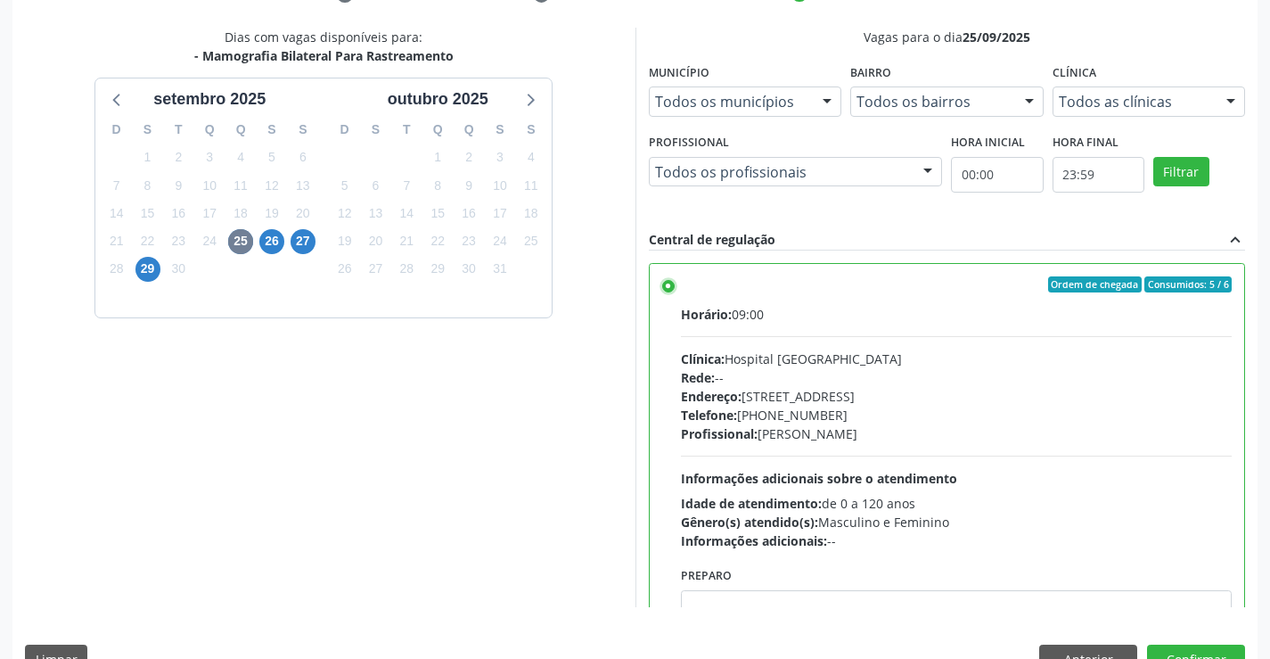
scroll to position [406, 0]
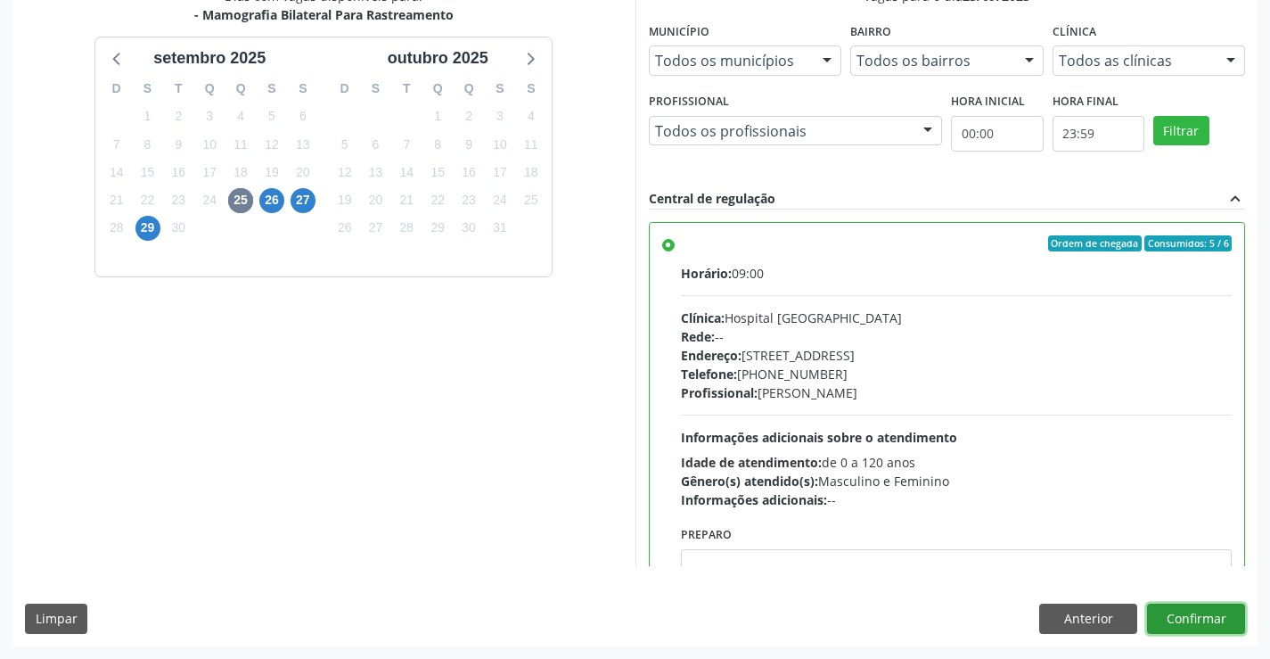
click at [1204, 617] on button "Confirmar" at bounding box center [1196, 618] width 98 height 30
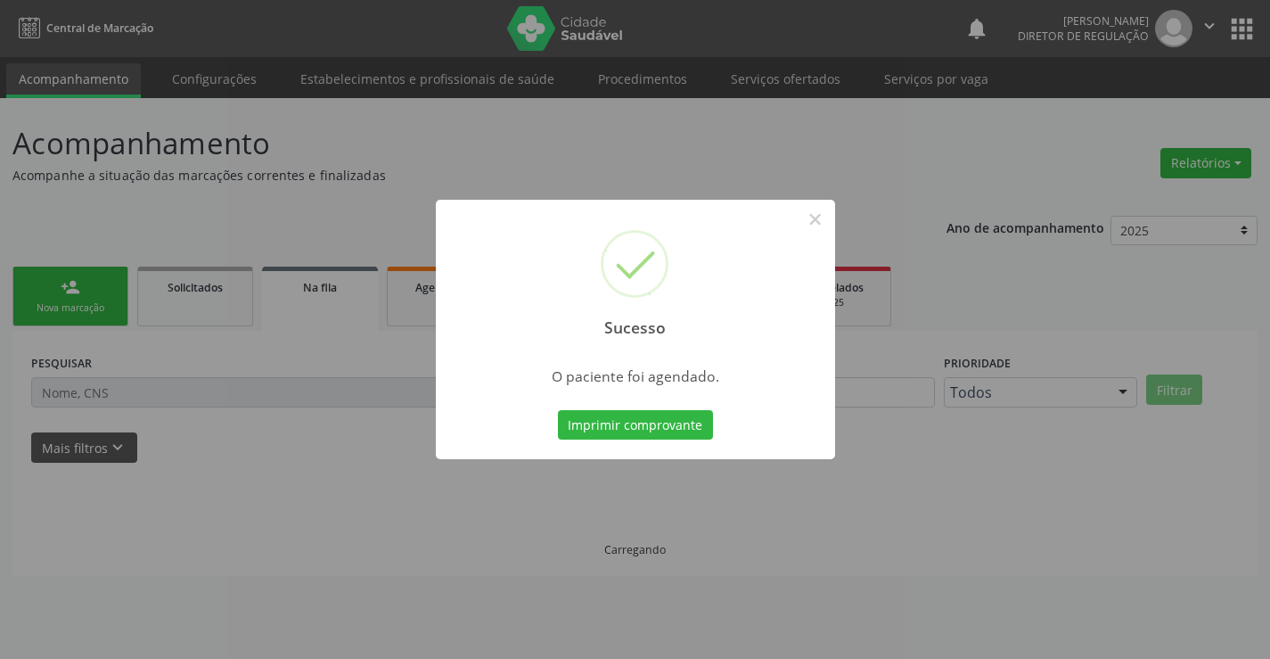
scroll to position [0, 0]
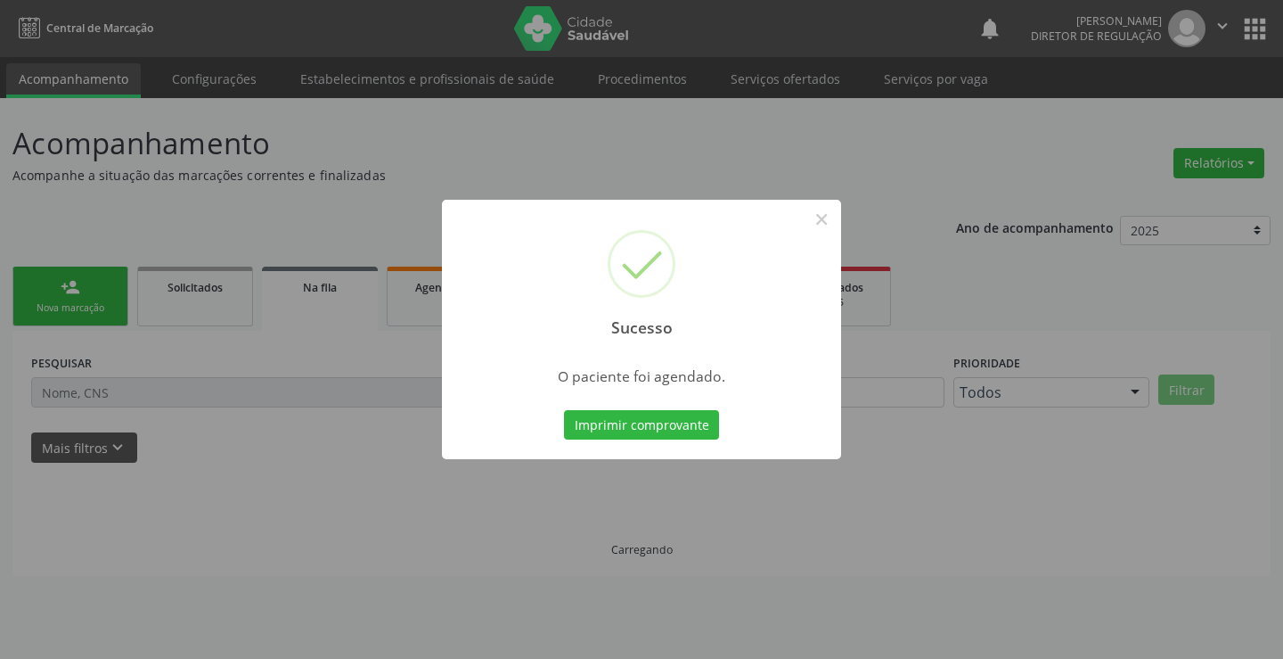
click at [564, 410] on button "Imprimir comprovante" at bounding box center [641, 425] width 155 height 30
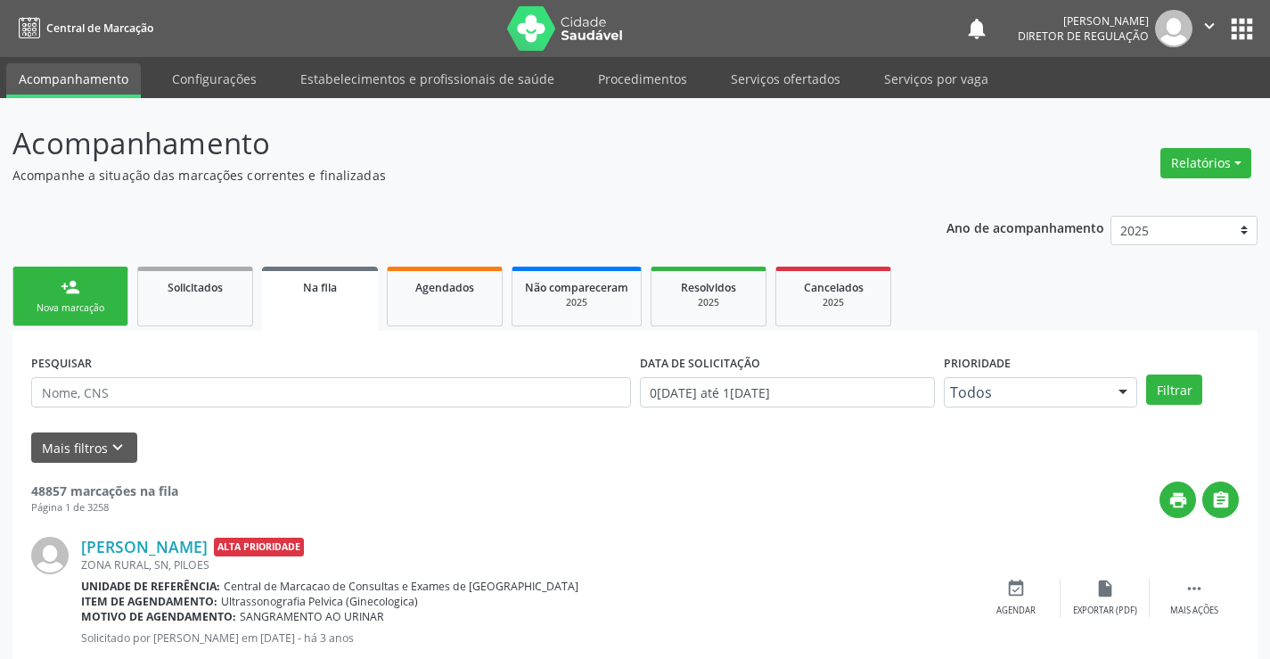
click at [102, 299] on link "person_add Nova marcação" at bounding box center [70, 296] width 116 height 60
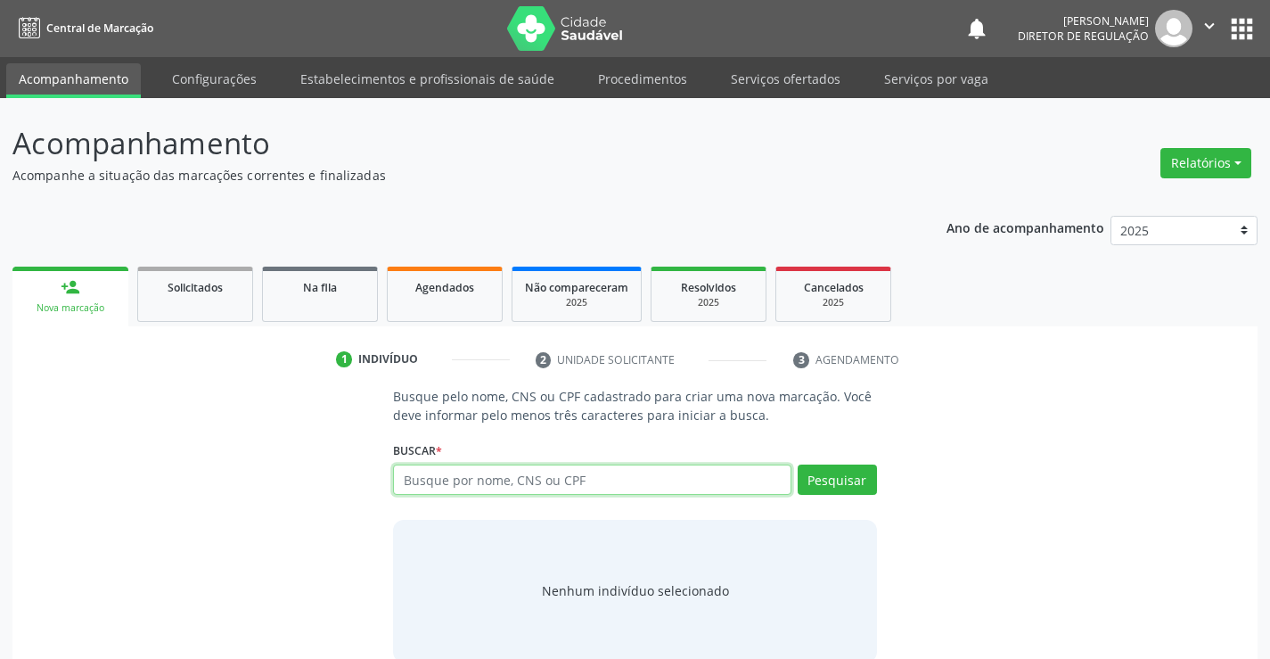
click at [461, 480] on input "text" at bounding box center [592, 479] width 398 height 30
type input "700403526726850"
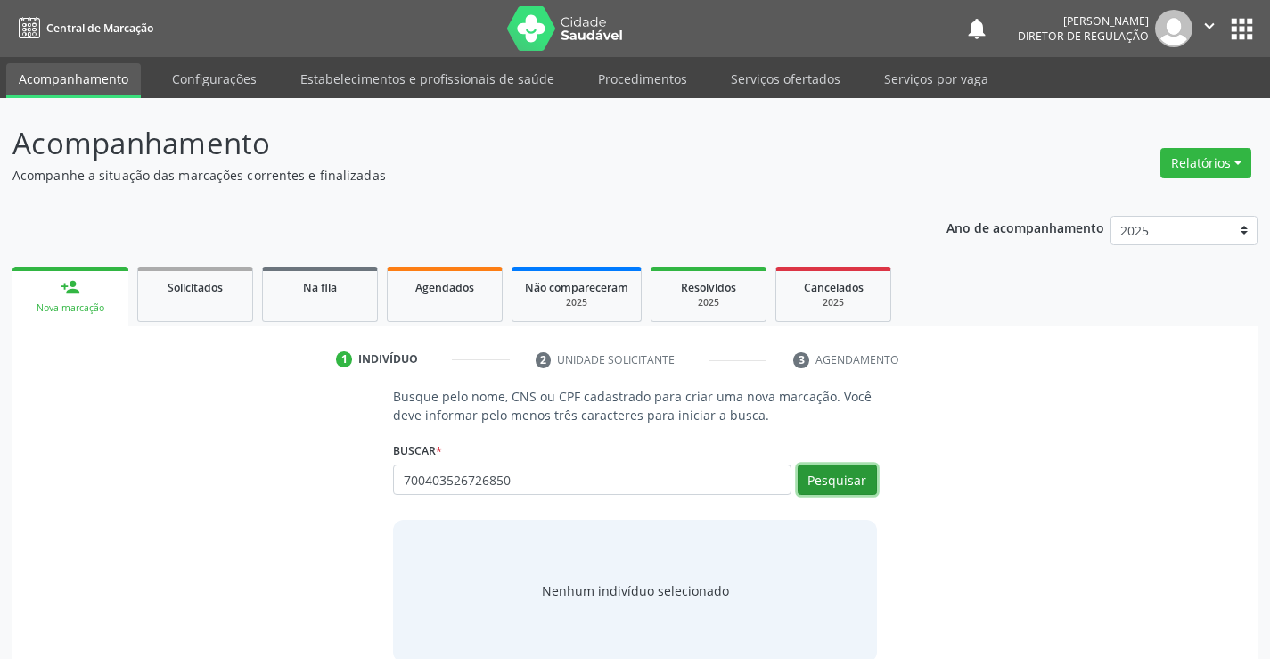
click at [838, 480] on button "Pesquisar" at bounding box center [837, 479] width 79 height 30
type input "700403526726850"
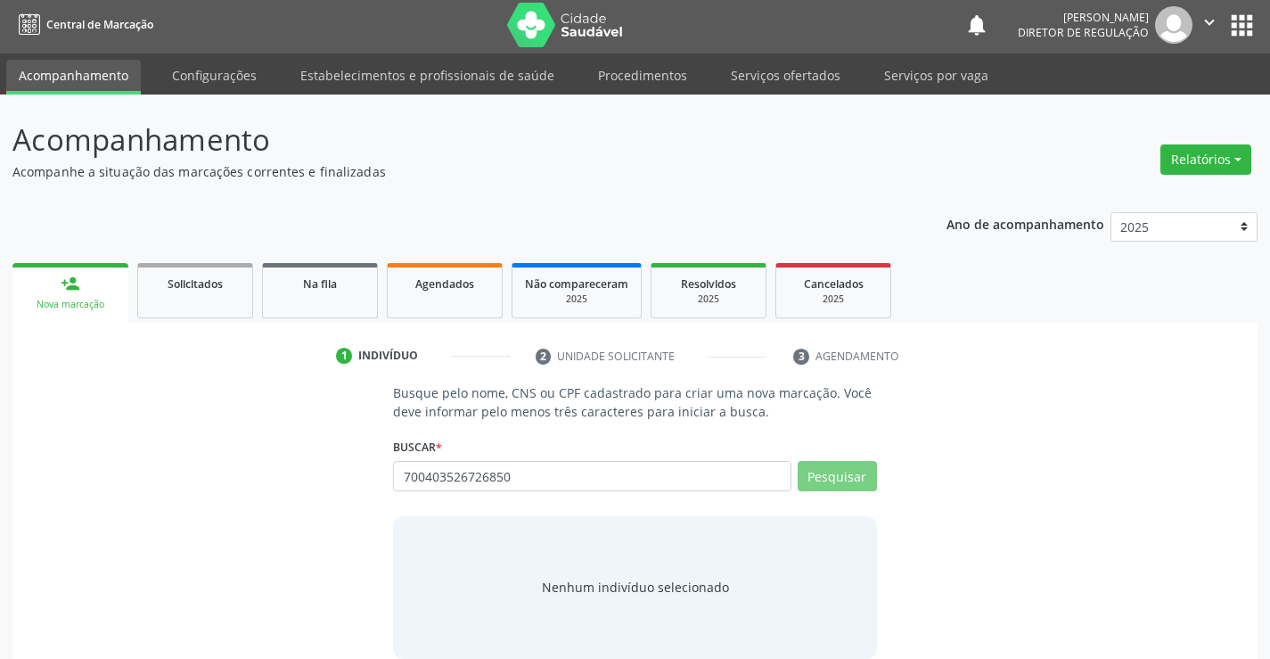
scroll to position [29, 0]
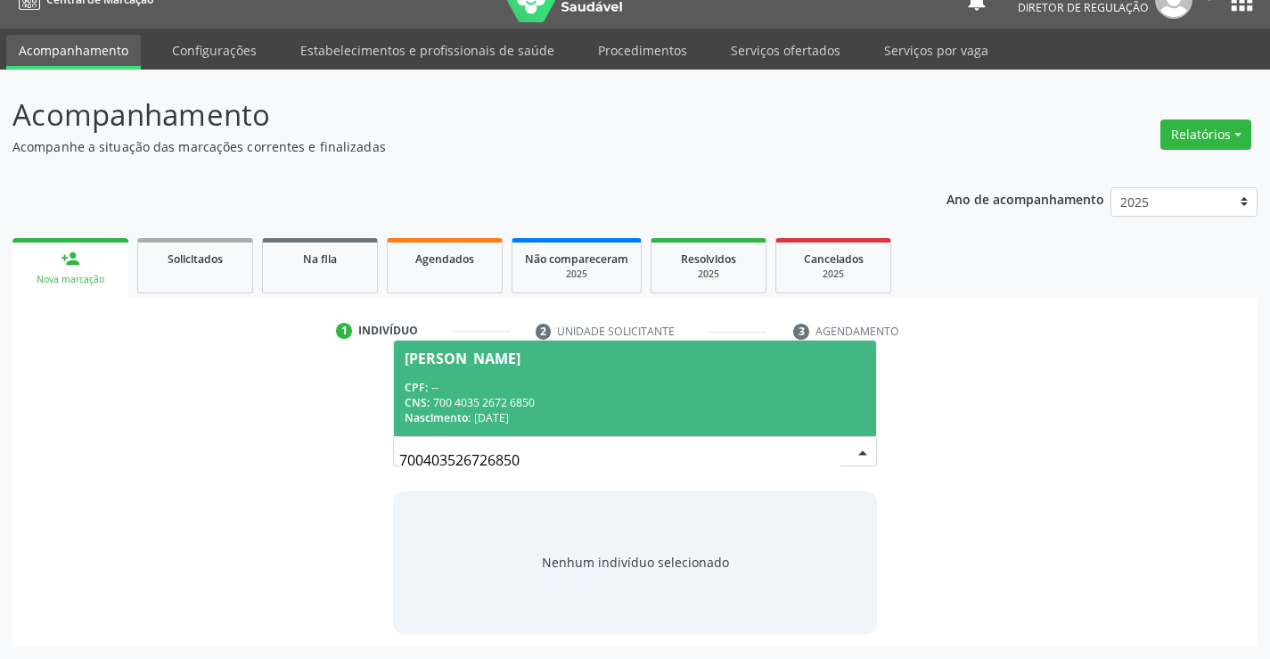
click at [512, 395] on div "CNS: 700 4035 2672 6850" at bounding box center [635, 402] width 460 height 15
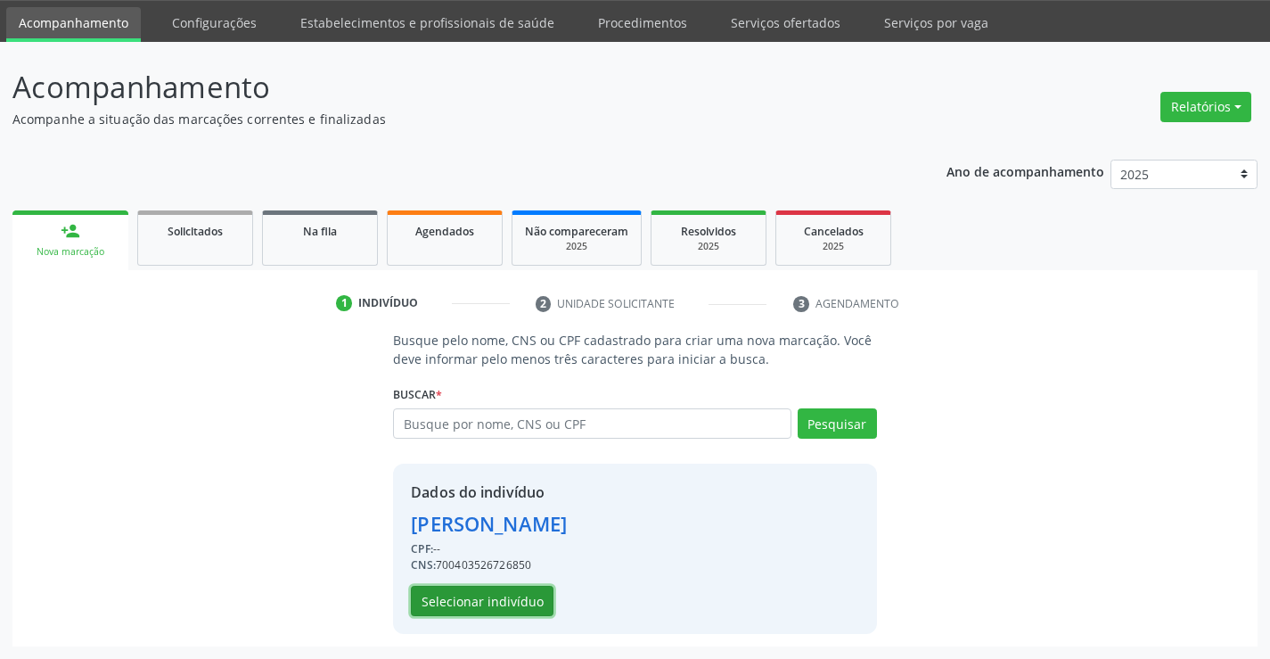
click at [512, 603] on button "Selecionar indivíduo" at bounding box center [482, 601] width 143 height 30
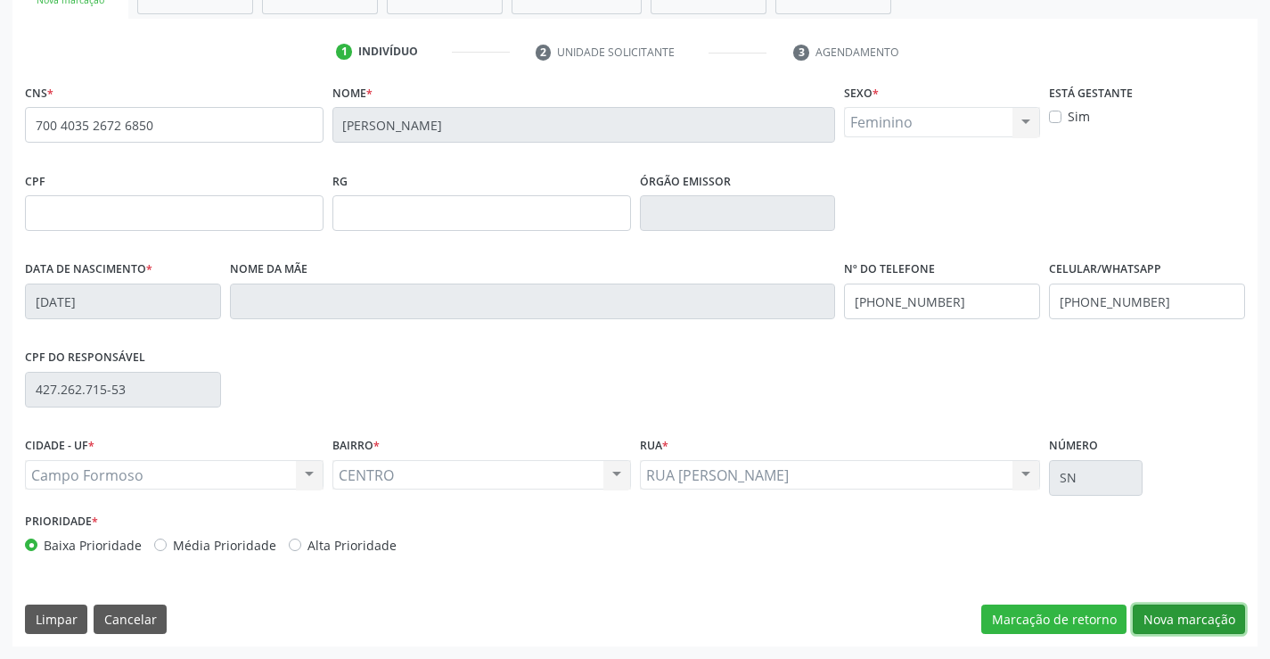
click at [1176, 616] on button "Nova marcação" at bounding box center [1189, 619] width 112 height 30
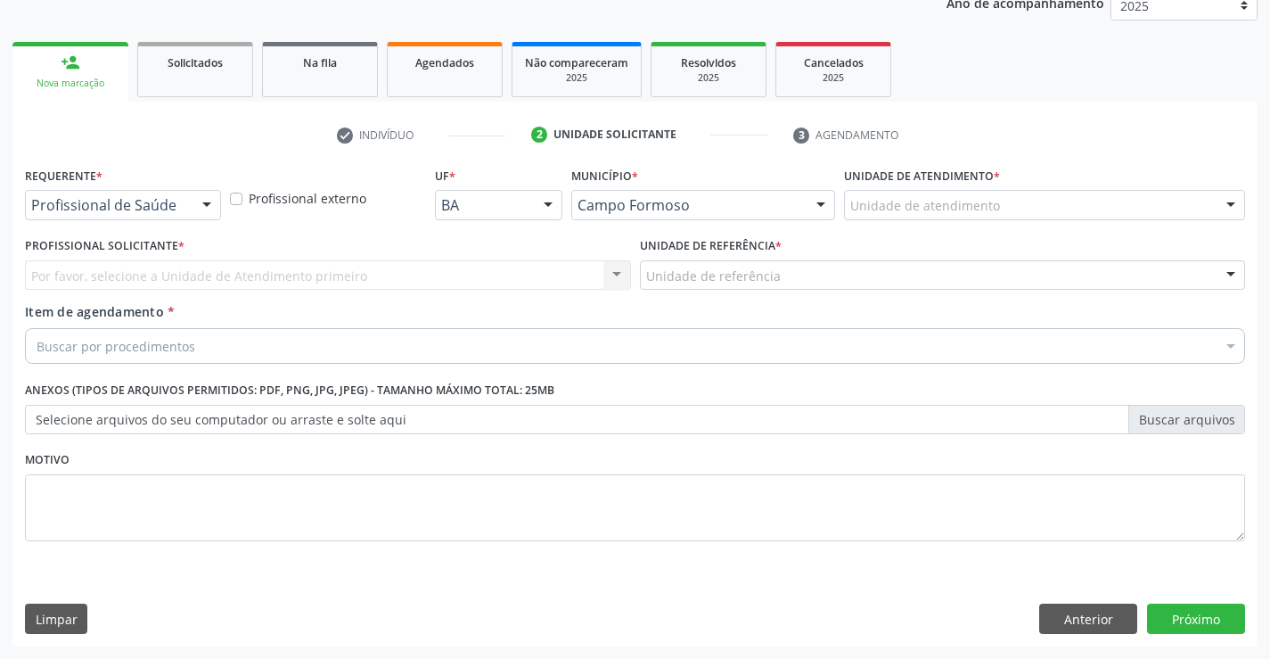
scroll to position [225, 0]
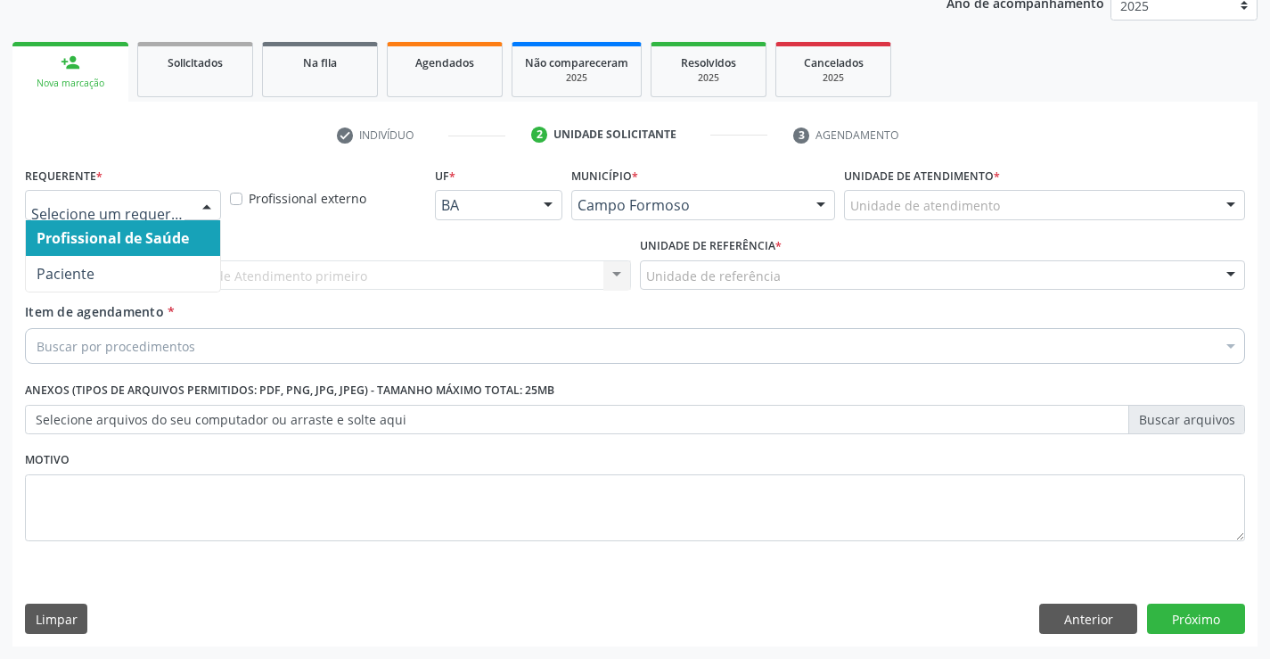
click at [193, 210] on div "Profissional de Saúde Paciente Nenhum resultado encontrado para: " " Não há nen…" at bounding box center [123, 205] width 196 height 30
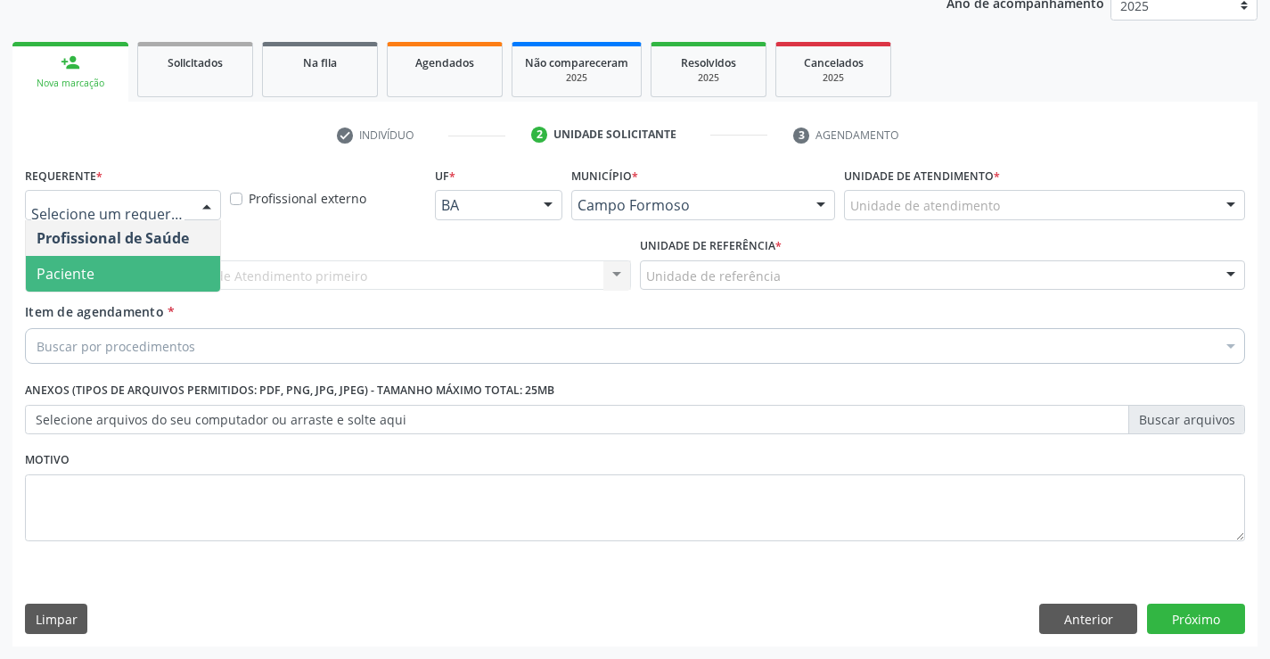
click at [172, 278] on span "Paciente" at bounding box center [123, 274] width 194 height 36
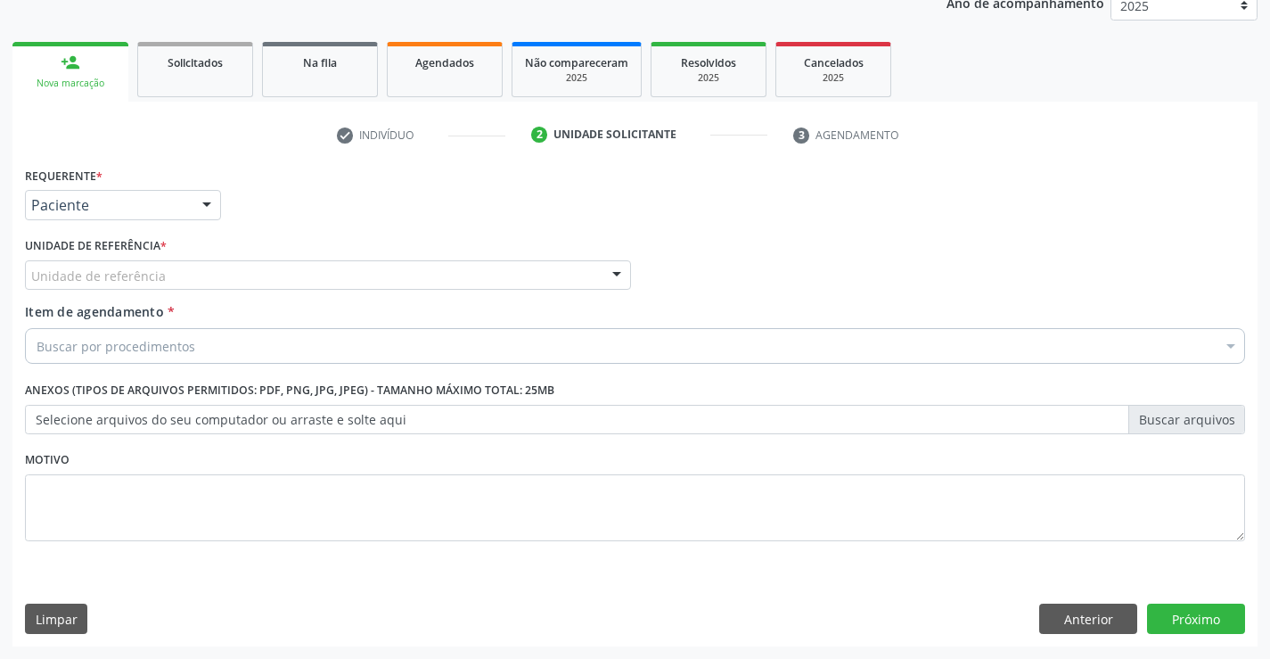
drag, startPoint x: 353, startPoint y: 278, endPoint x: 359, endPoint y: 307, distance: 30.1
click at [354, 283] on div "Unidade de referência" at bounding box center [328, 275] width 606 height 30
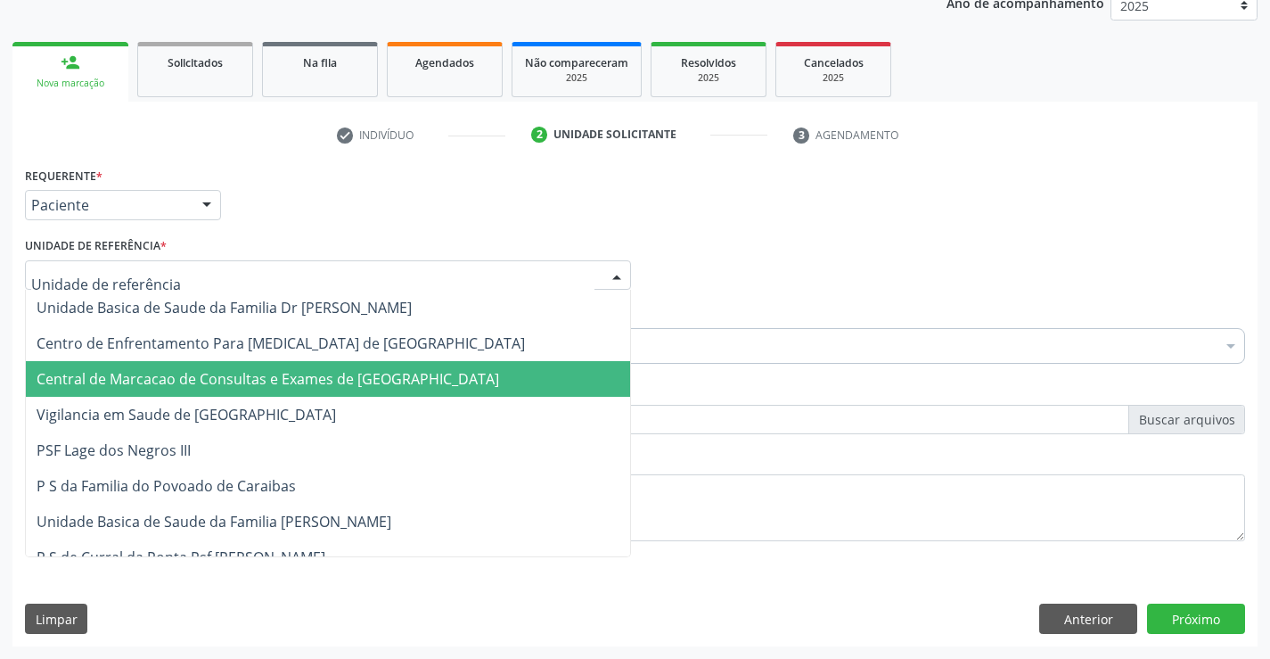
click at [369, 361] on span "Central de Marcacao de Consultas e Exames de [GEOGRAPHIC_DATA]" at bounding box center [328, 379] width 604 height 36
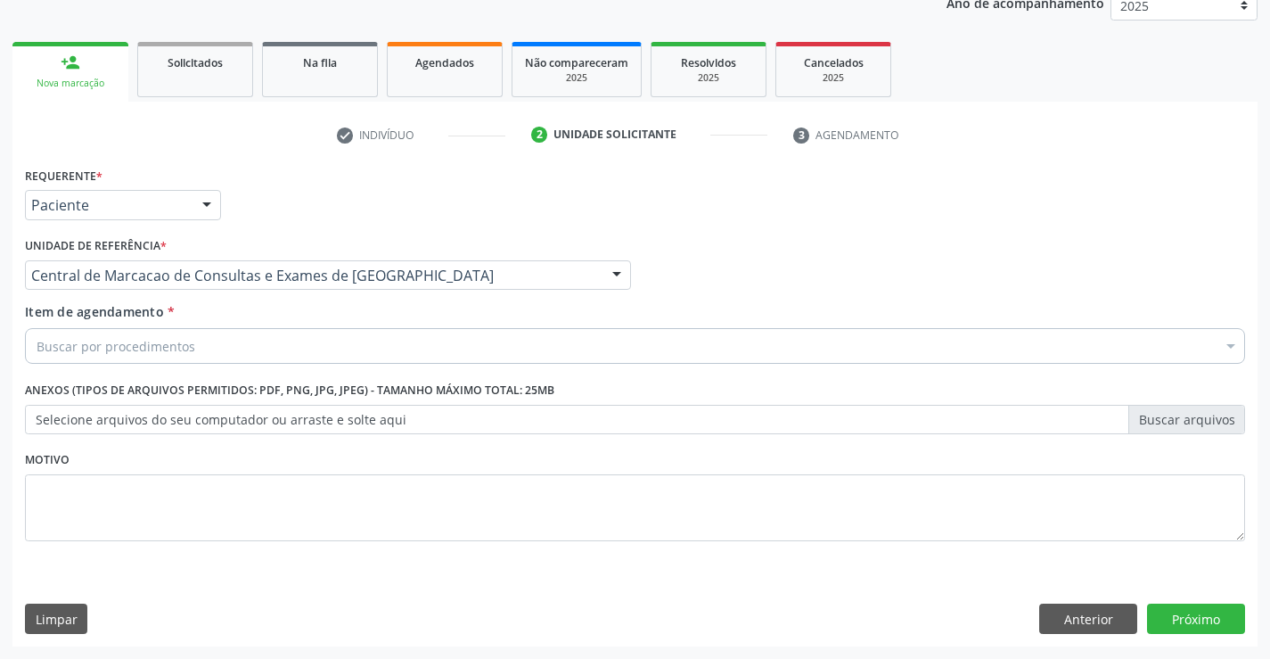
click at [477, 337] on div "Buscar por procedimentos" at bounding box center [635, 346] width 1220 height 36
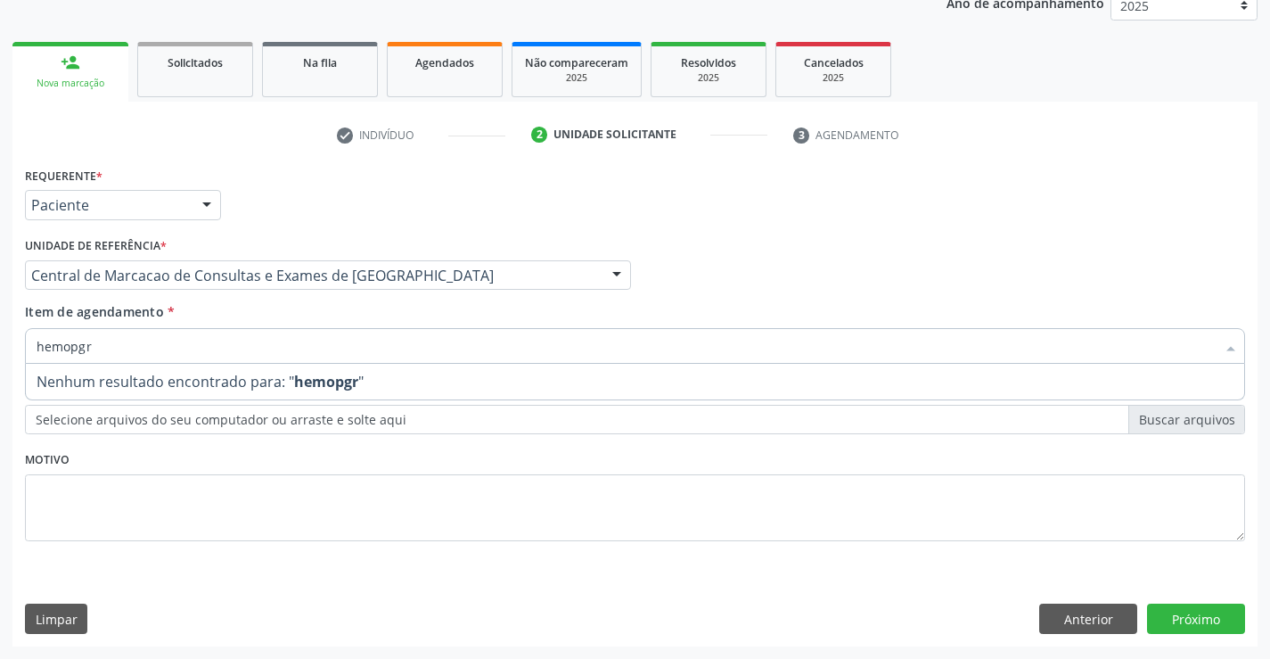
click at [78, 341] on input "hemopgr" at bounding box center [626, 346] width 1179 height 36
type input "hemogr"
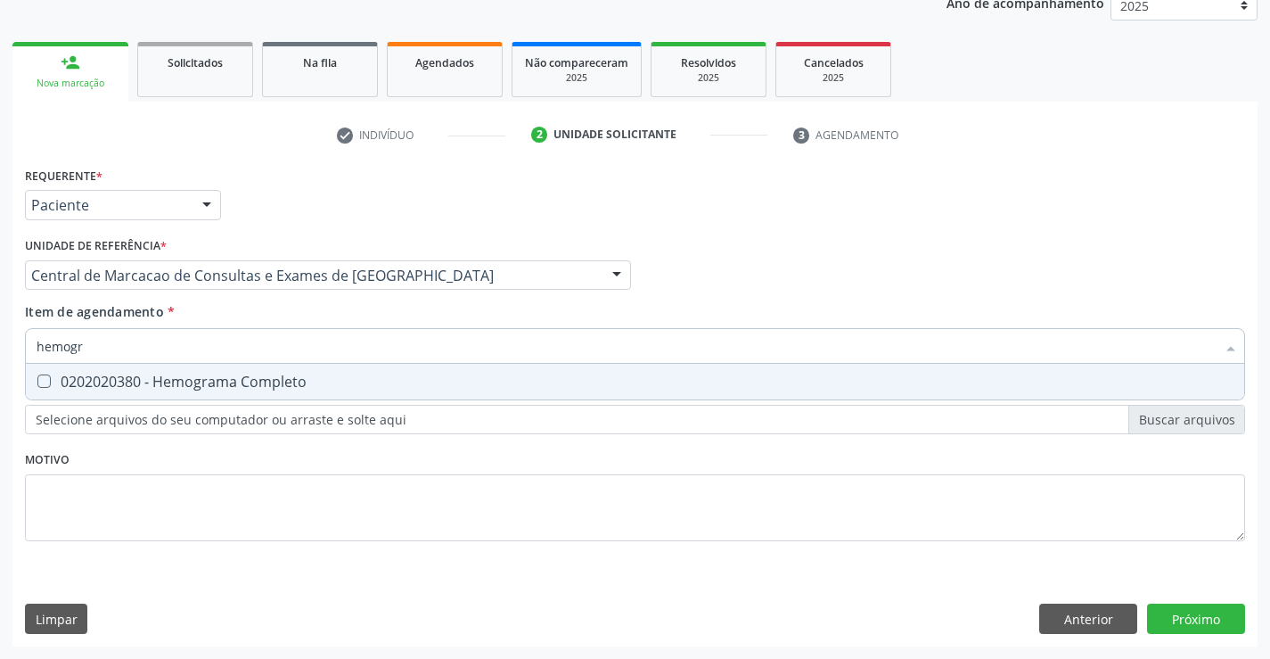
click at [268, 371] on span "0202020380 - Hemograma Completo" at bounding box center [635, 382] width 1218 height 36
checkbox Completo "true"
click at [276, 316] on div "Item de agendamento * hemogr Desfazer seleção 0202020380 - Hemograma Completo N…" at bounding box center [635, 330] width 1220 height 56
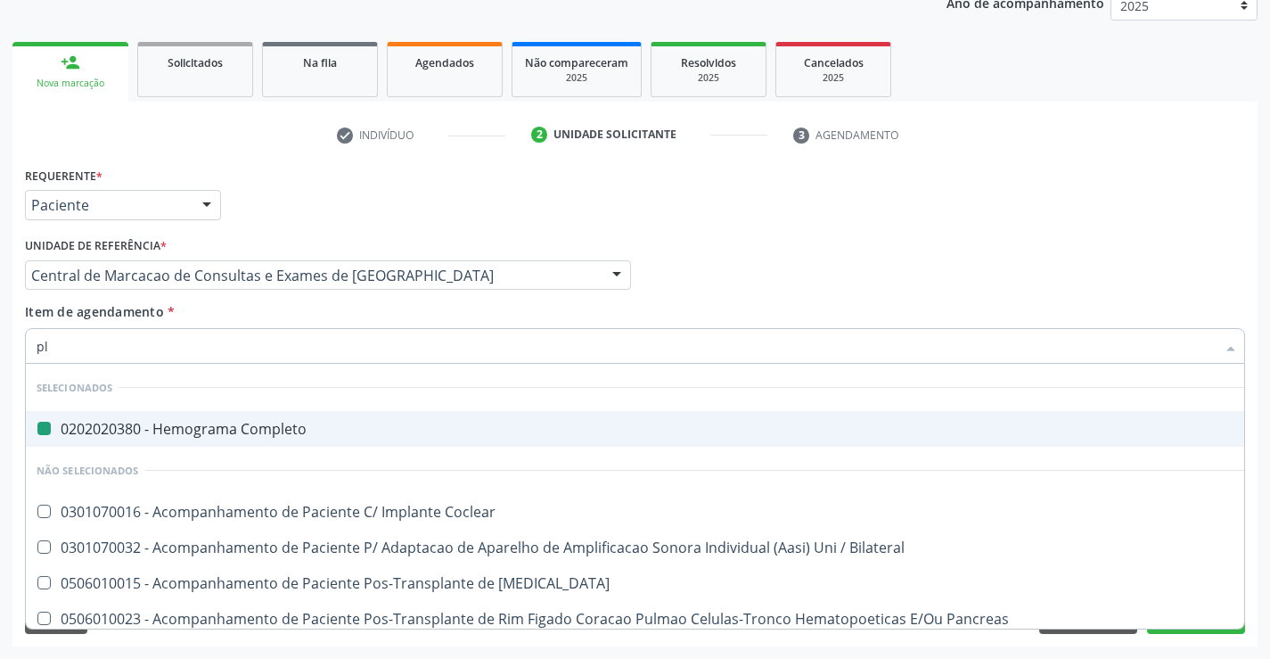
type input "pla"
checkbox Completo "false"
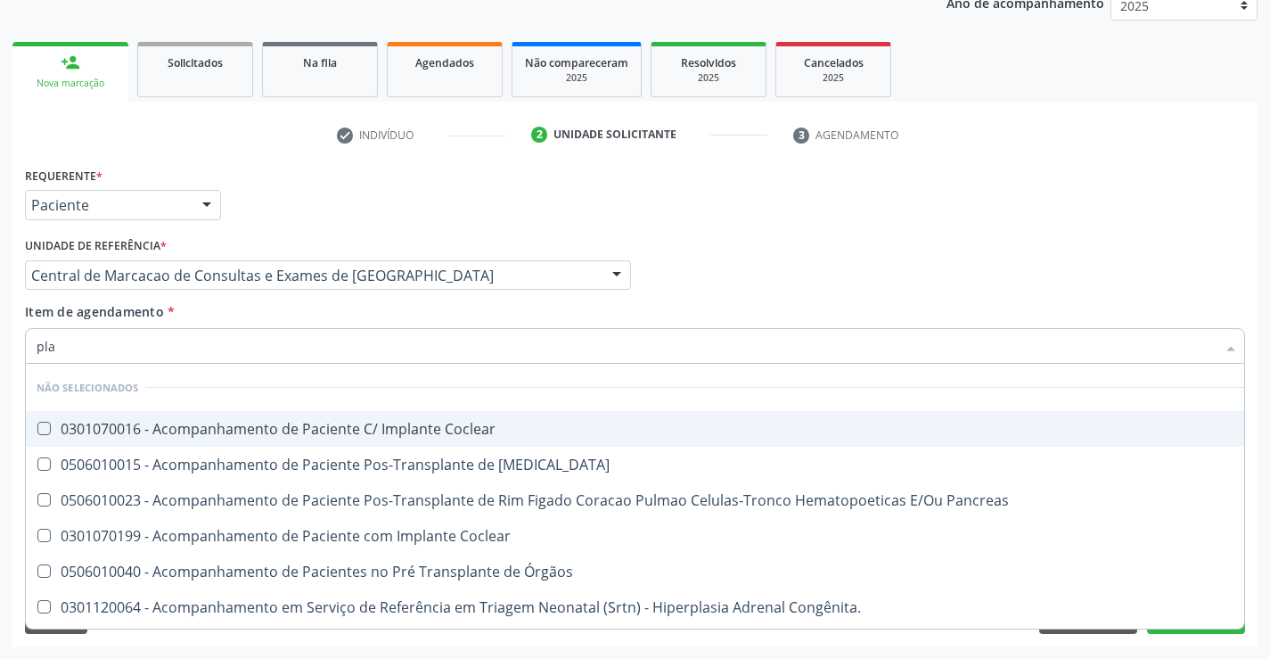
type input "plaq"
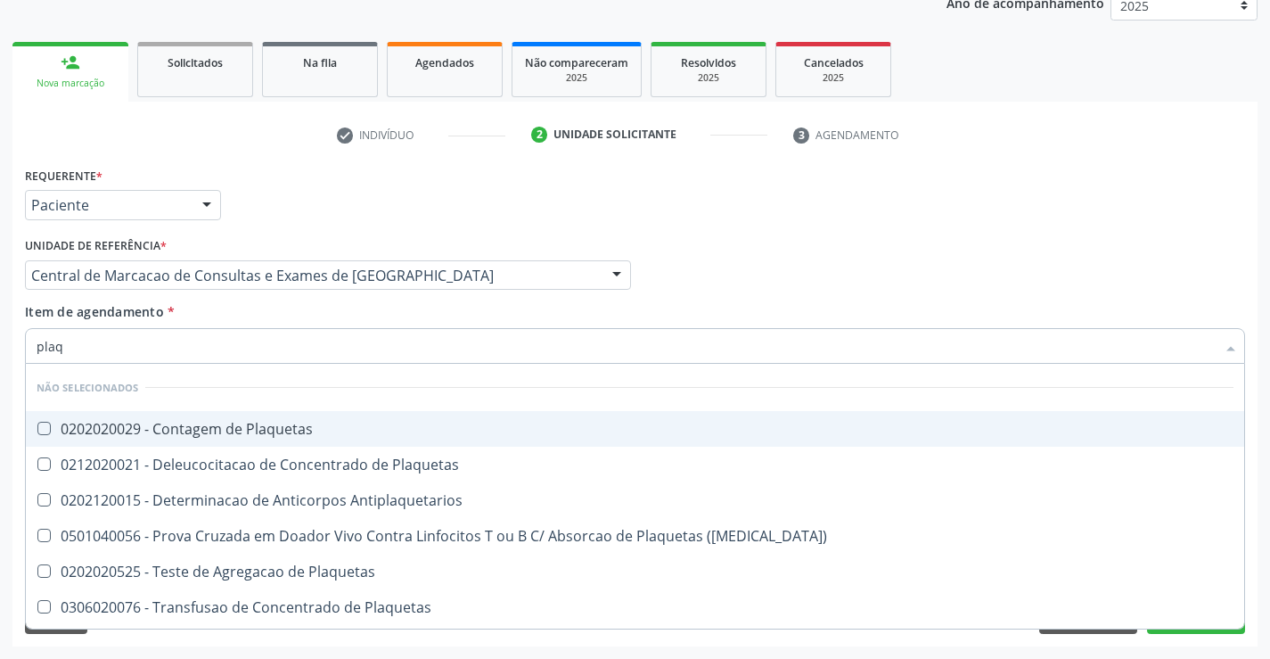
click at [360, 438] on span "0202020029 - Contagem de Plaquetas" at bounding box center [635, 429] width 1218 height 36
checkbox Plaquetas "true"
type input "plaq"
click at [343, 323] on div "Item de agendamento * plaq Desfazer seleção Não selecionados 0202020029 - Conta…" at bounding box center [635, 330] width 1220 height 56
checkbox Plaquetas "true"
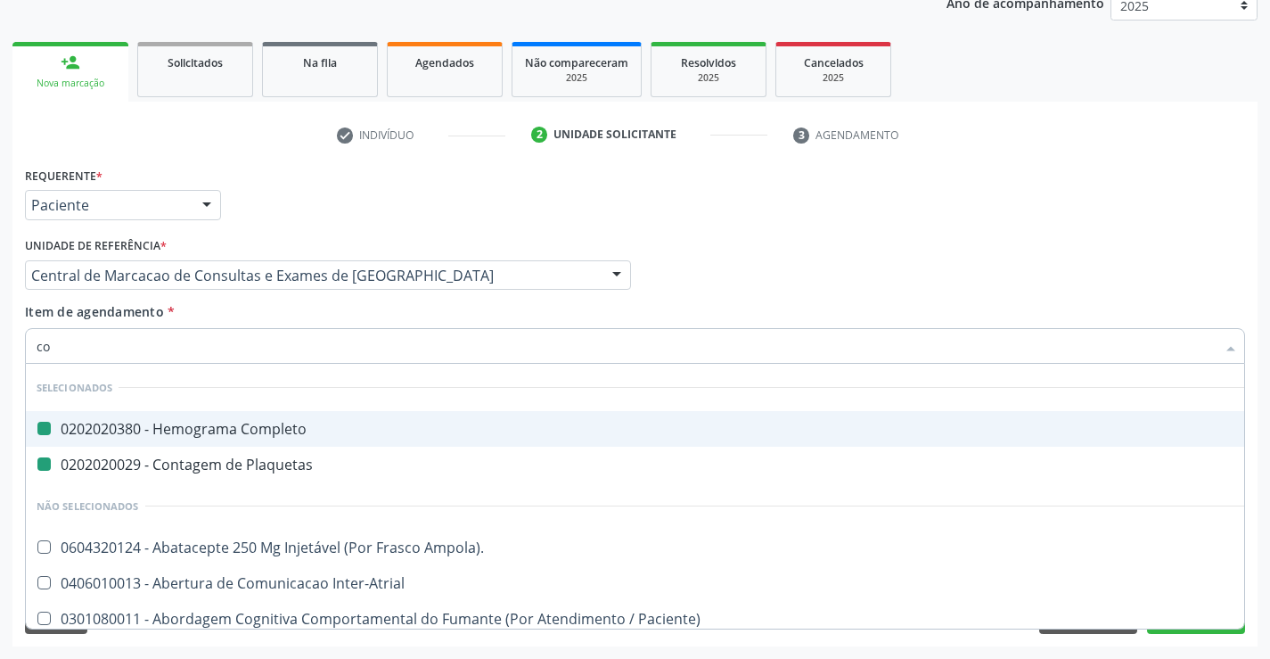
type input "col"
checkbox Completo "false"
checkbox Plaquetas "false"
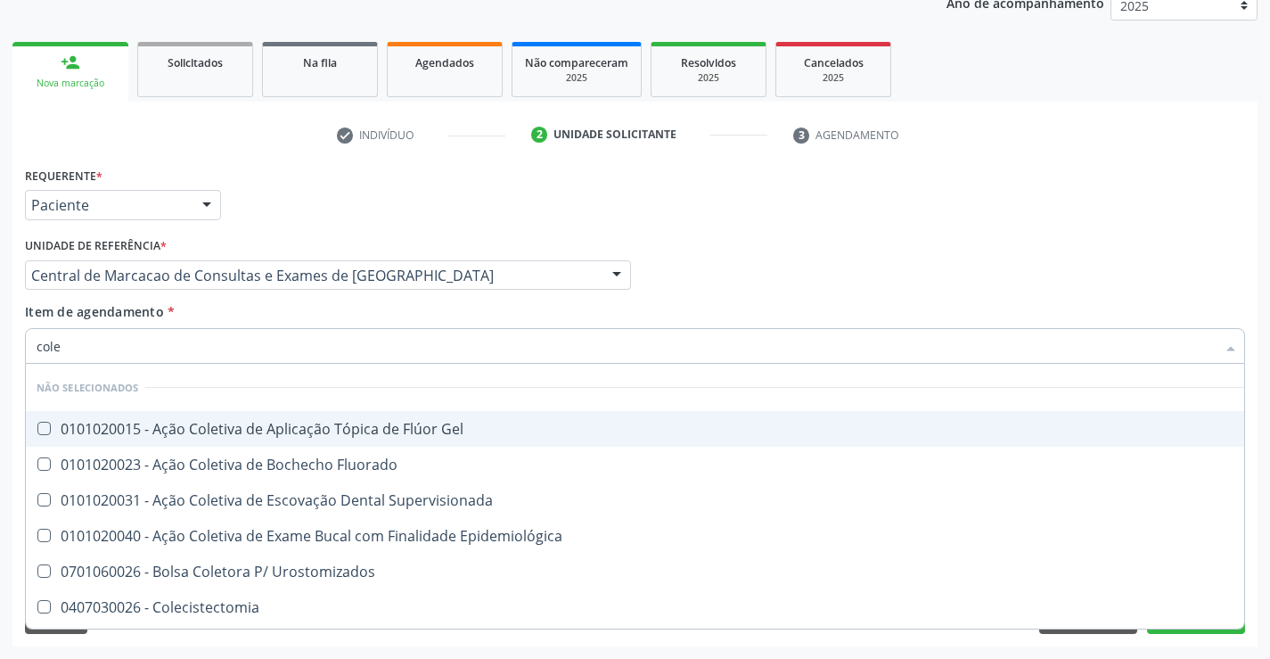
type input "coles"
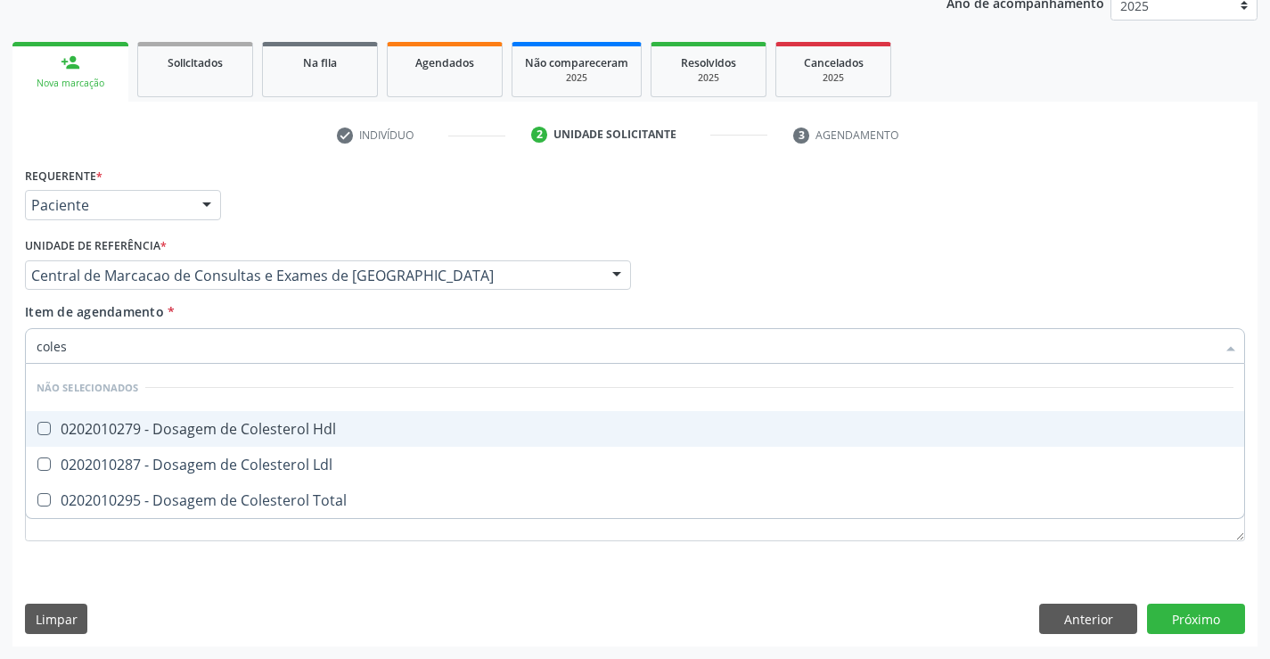
click at [313, 422] on div "0202010279 - Dosagem de Colesterol Hdl" at bounding box center [635, 429] width 1197 height 14
checkbox Hdl "true"
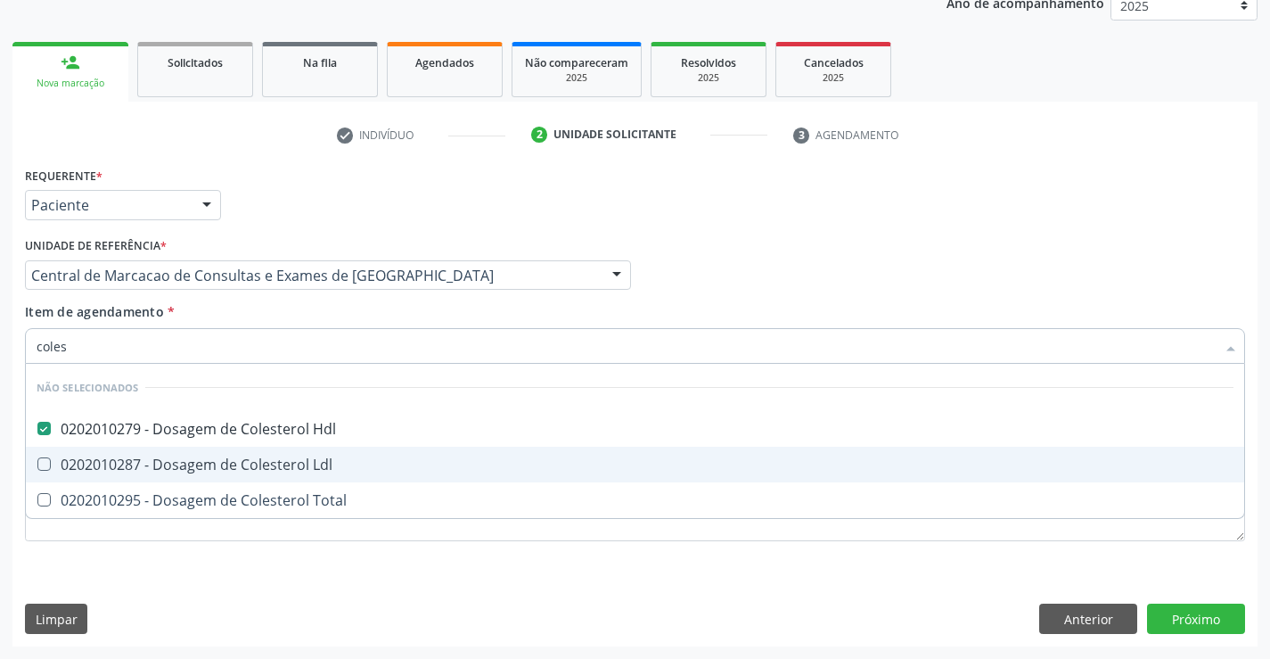
click at [311, 463] on div "0202010287 - Dosagem de Colesterol Ldl" at bounding box center [635, 464] width 1197 height 14
checkbox Ldl "true"
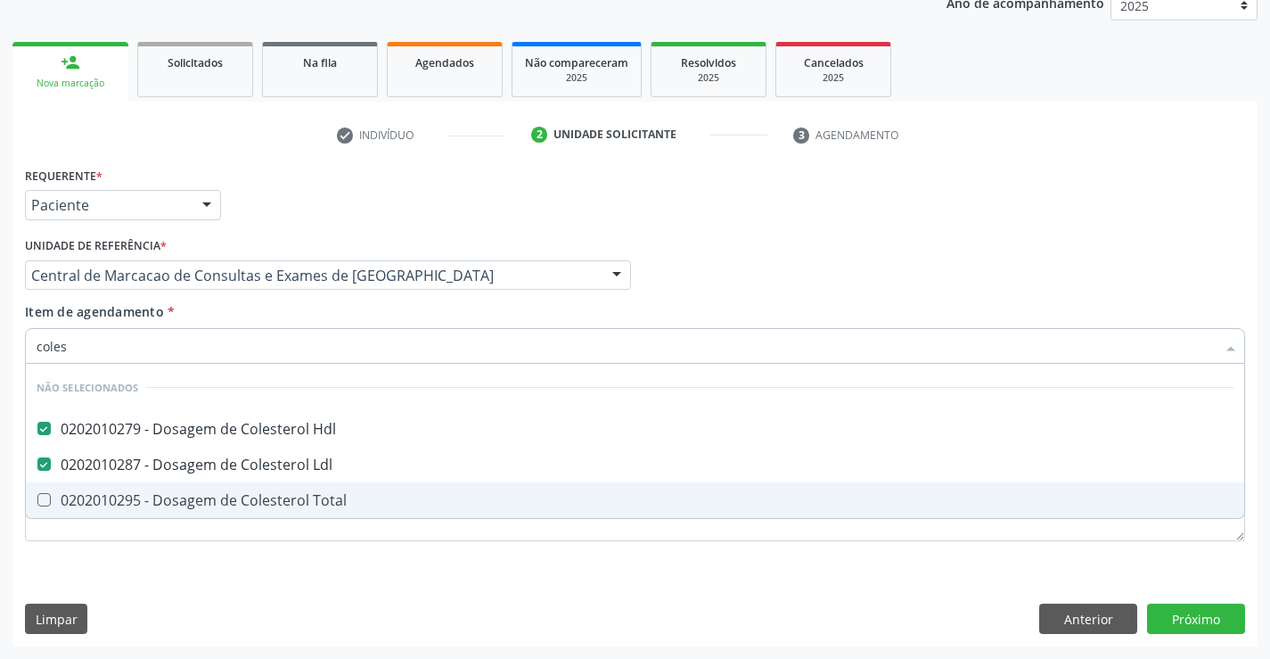
click at [307, 512] on span "0202010295 - Dosagem de Colesterol Total" at bounding box center [635, 500] width 1218 height 36
checkbox Total "true"
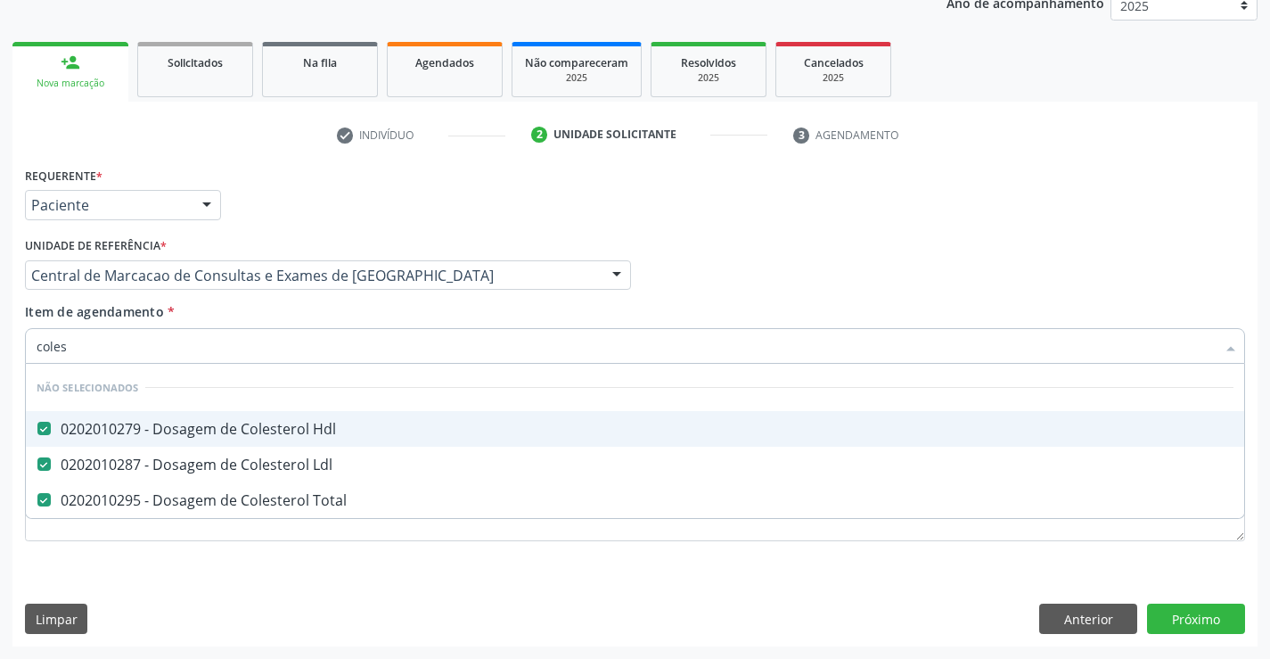
click at [272, 313] on div "Item de agendamento * coles Desfazer seleção Não selecionados 0202010279 - Dosa…" at bounding box center [635, 330] width 1220 height 56
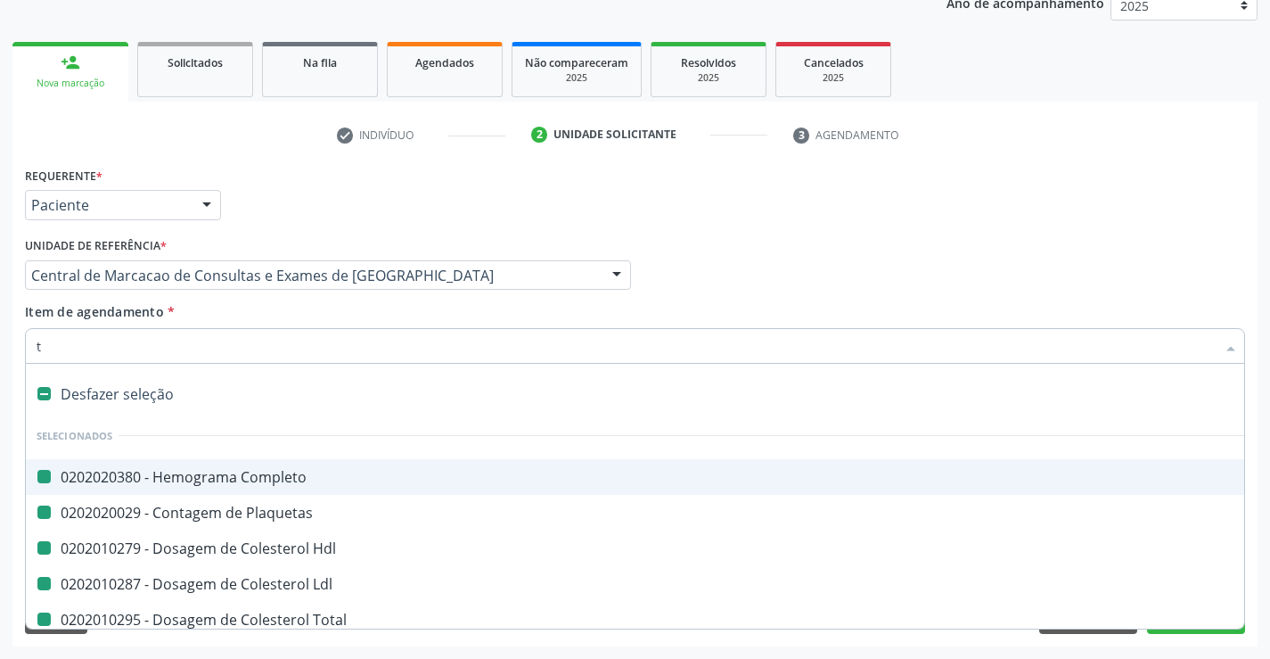
type input "tr"
checkbox Completo "false"
checkbox Plaquetas "false"
checkbox Hdl "false"
checkbox Ldl "false"
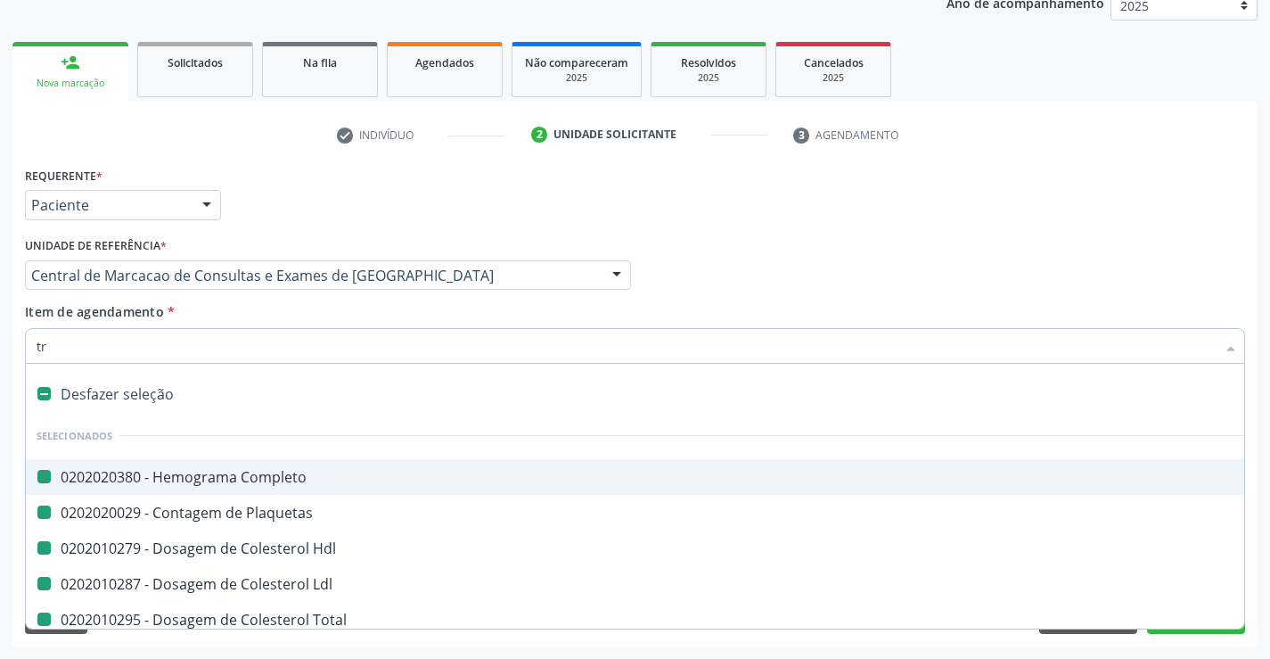
checkbox Total "false"
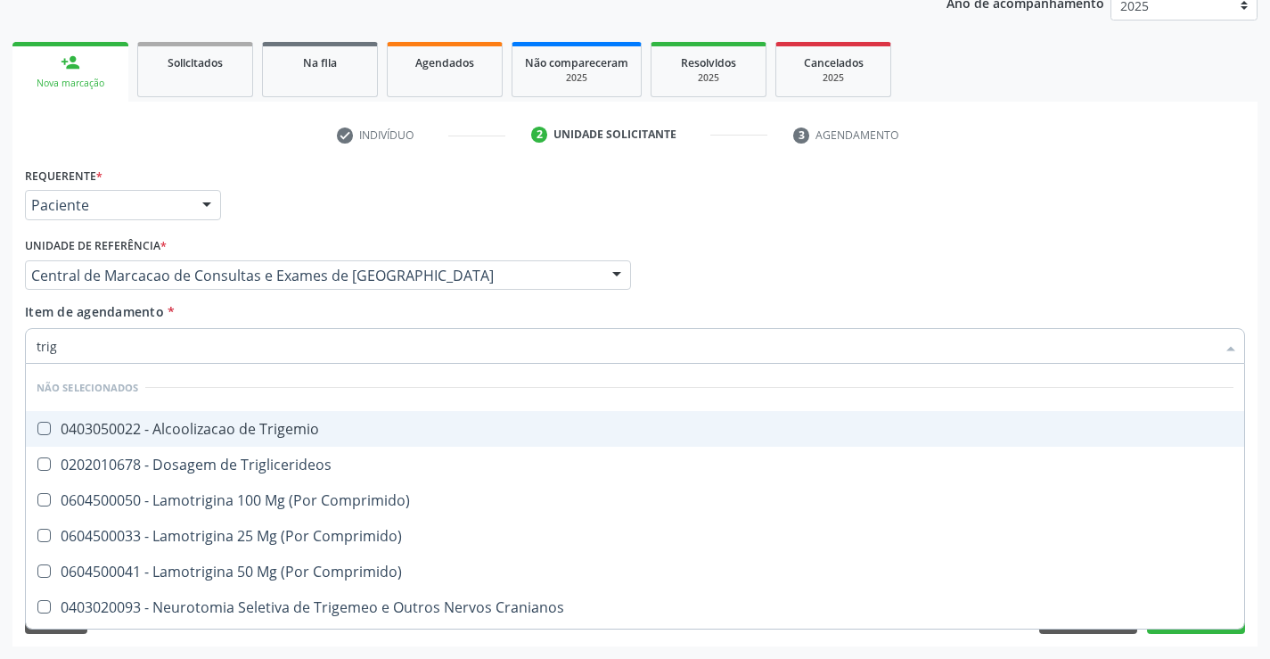
type input "trigl"
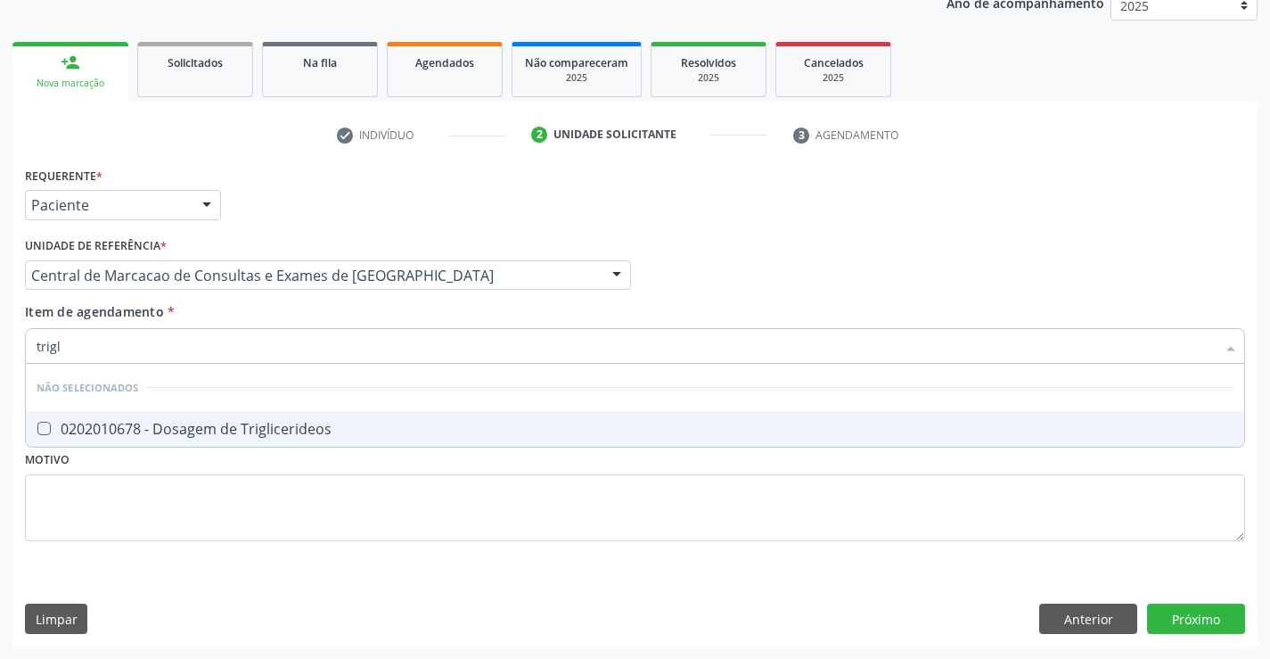
click at [300, 422] on div "0202010678 - Dosagem de Triglicerideos" at bounding box center [635, 429] width 1197 height 14
checkbox Triglicerideos "true"
click at [307, 316] on div "Item de agendamento * trigl Desfazer seleção Não selecionados 0202010678 - Dosa…" at bounding box center [635, 330] width 1220 height 56
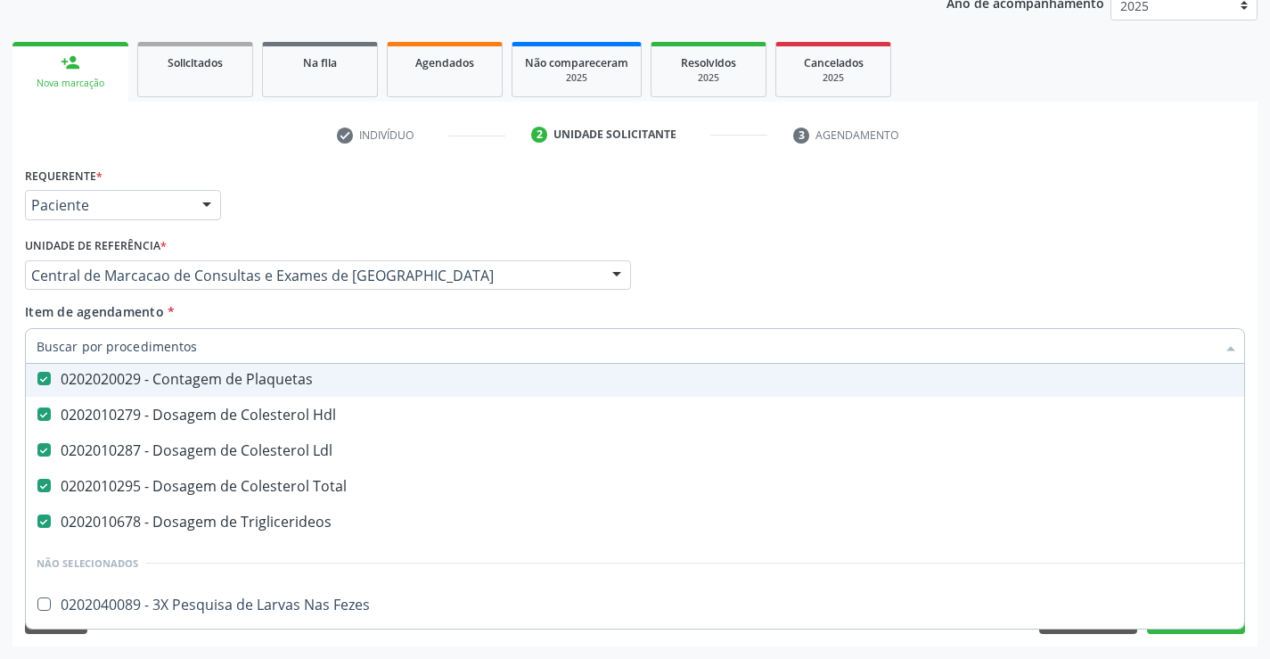
scroll to position [178, 0]
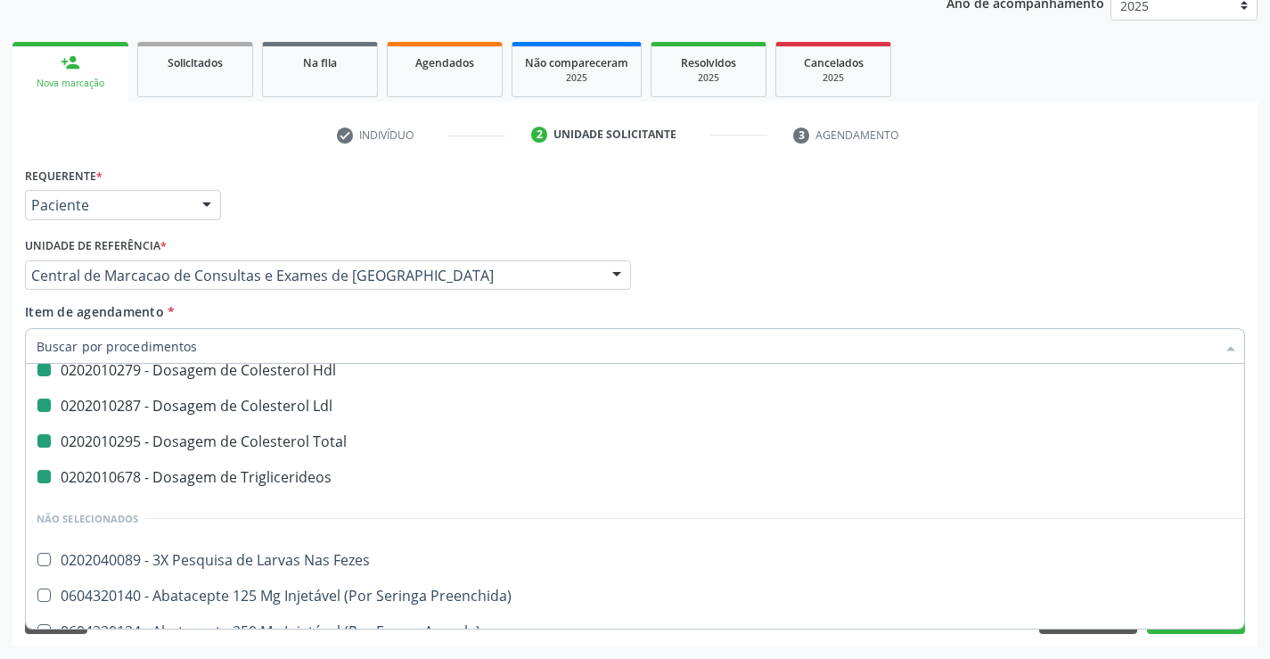
type input "u"
checkbox Hdl "false"
checkbox Ldl "false"
checkbox Total "false"
checkbox Triglicerideos "false"
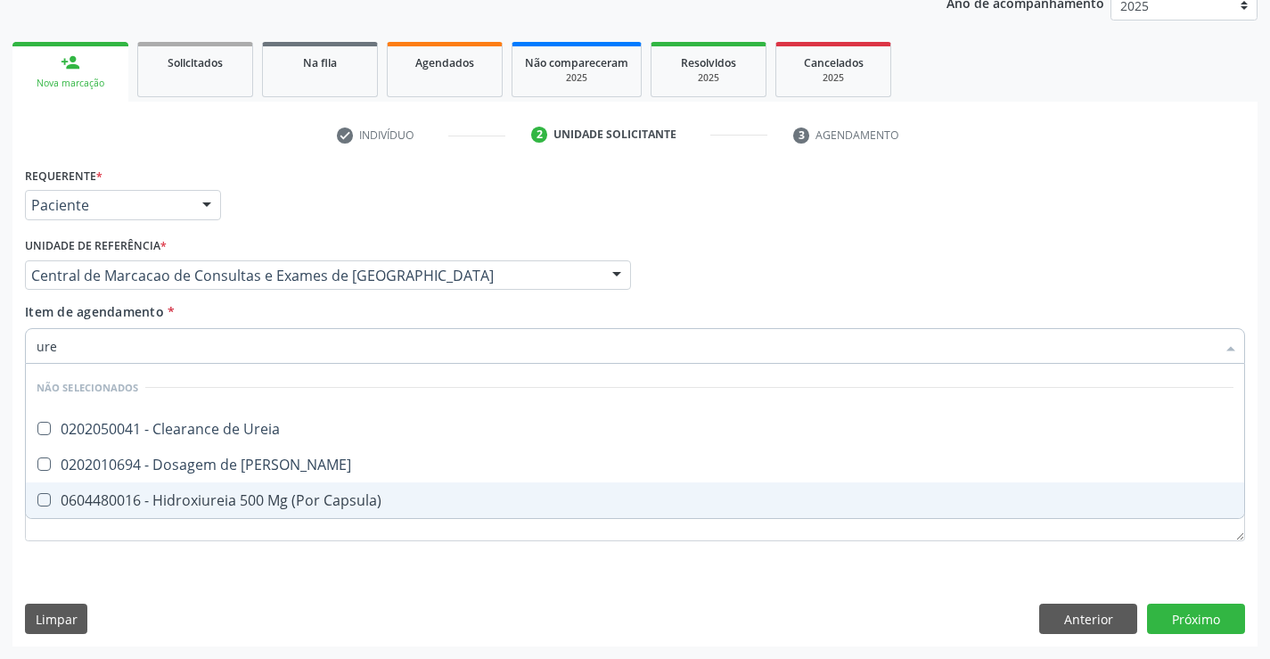
type input "urei"
checkbox Ureia "false"
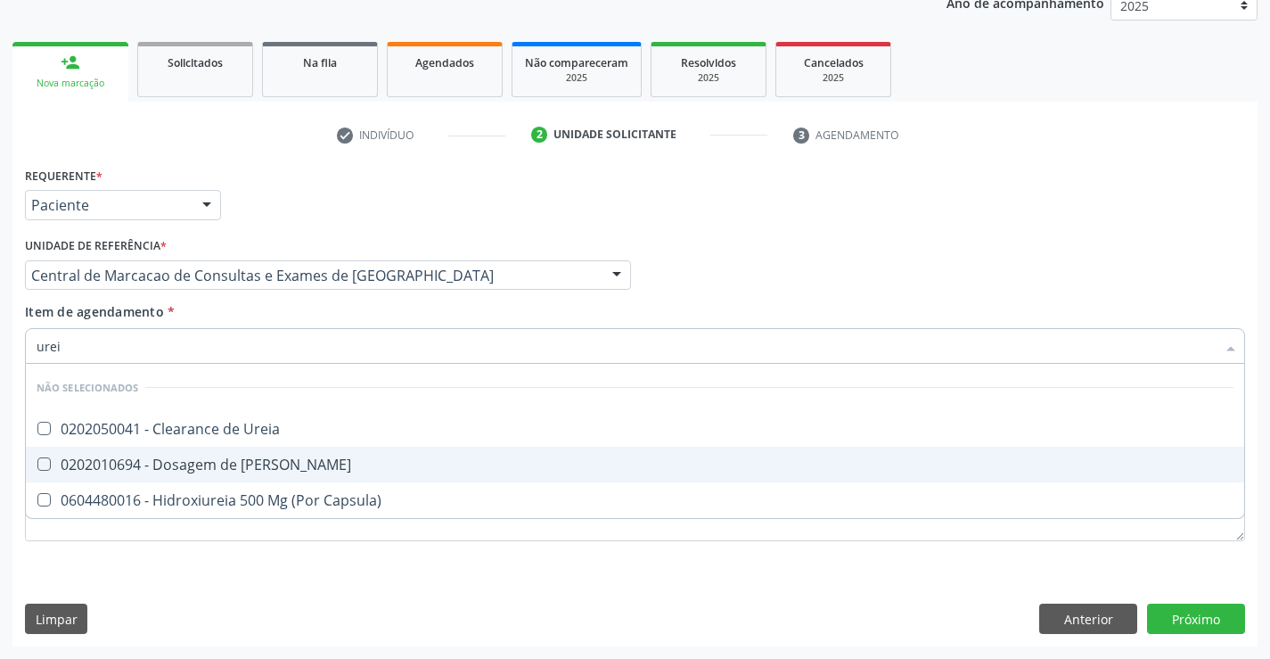
click at [309, 454] on span "0202010694 - Dosagem de [PERSON_NAME]" at bounding box center [635, 465] width 1218 height 36
checkbox Ureia "true"
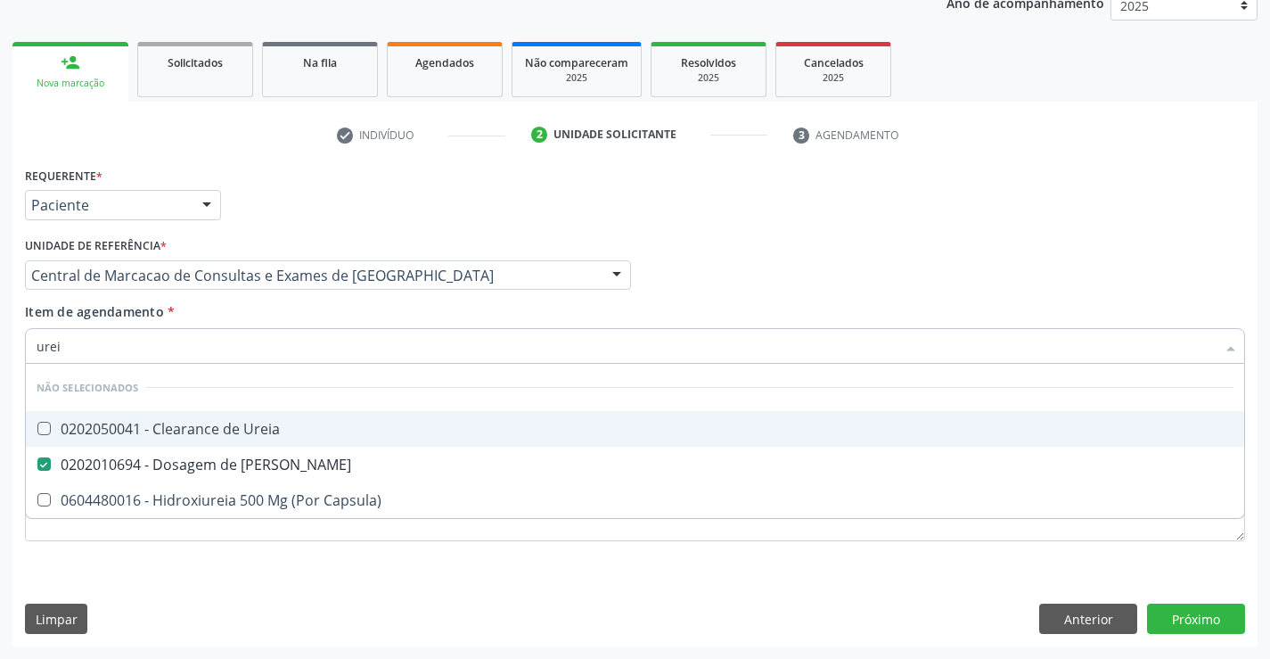
click at [273, 314] on div "Item de agendamento * urei Desfazer seleção Não selecionados 0202050041 - Clear…" at bounding box center [635, 330] width 1220 height 56
checkbox Ureia "true"
checkbox Capsula\) "true"
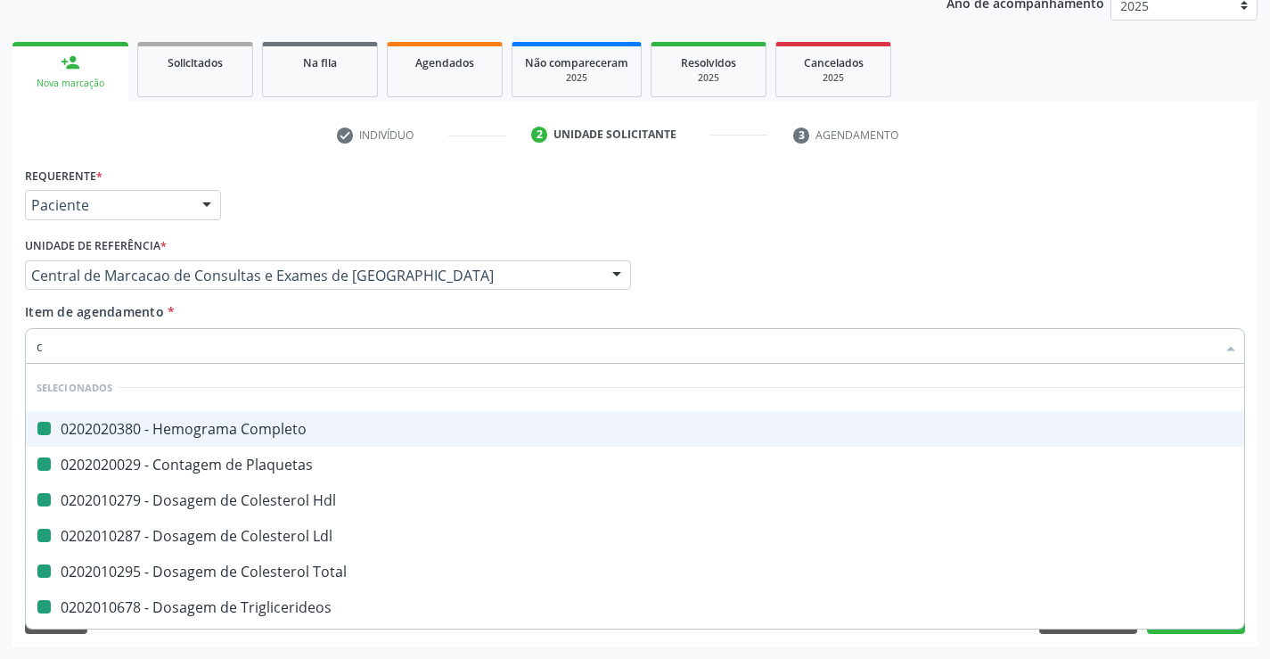
type input "cr"
checkbox Completo "false"
checkbox Hdl "false"
checkbox Plaquetas "false"
checkbox Ldl "false"
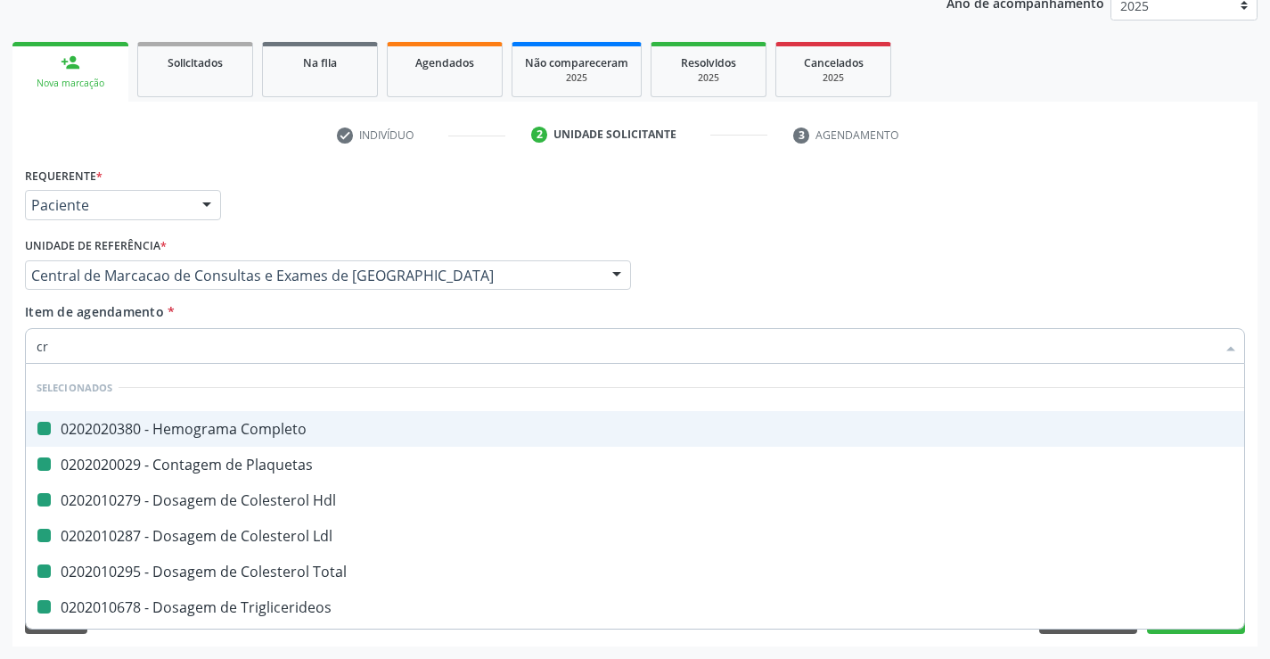
checkbox Total "false"
checkbox Triglicerideos "false"
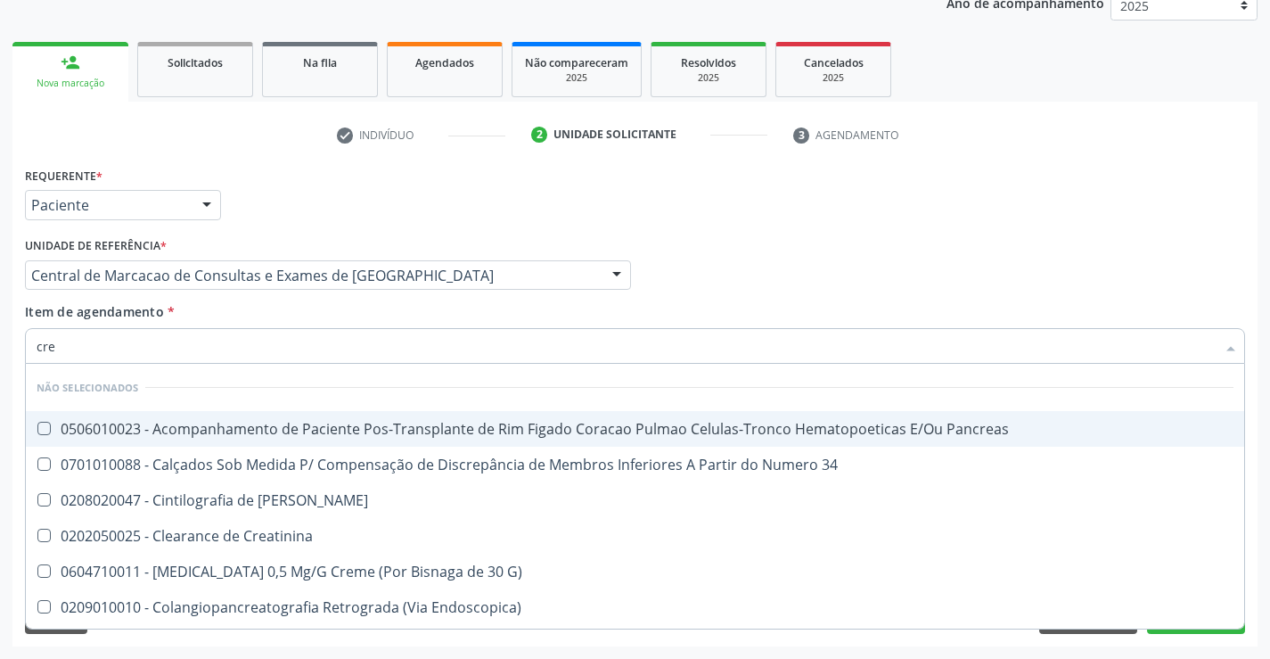
type input "crea"
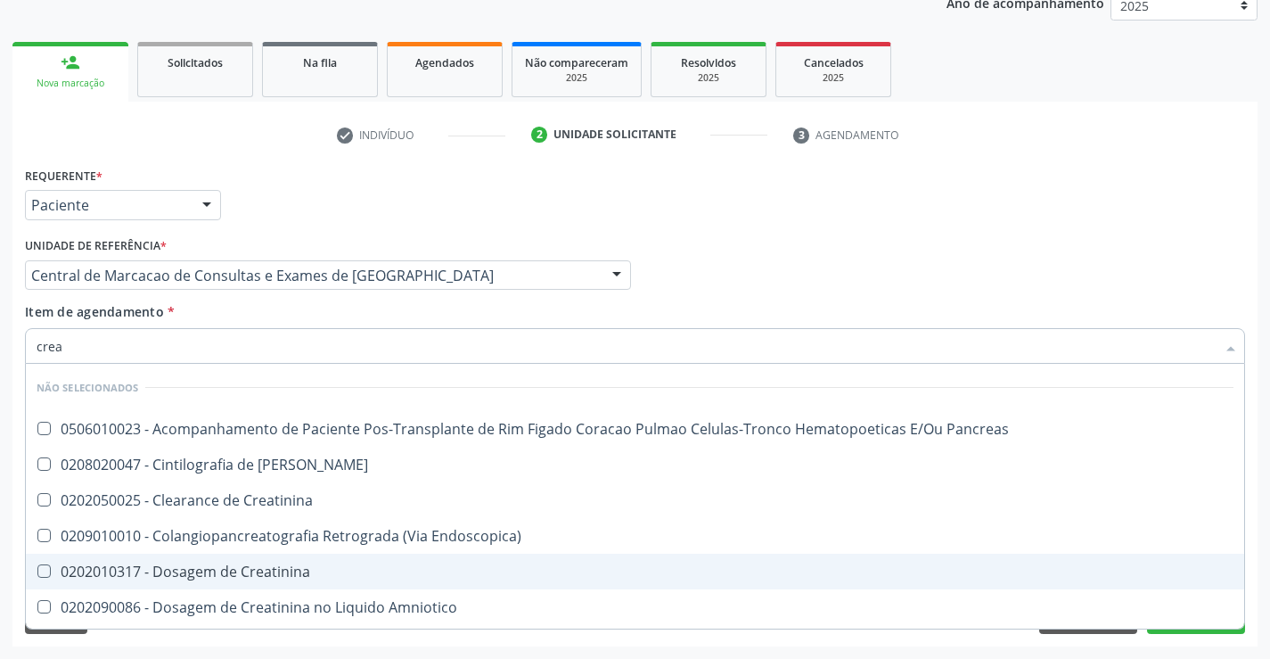
click at [285, 570] on div "0202010317 - Dosagem de Creatinina" at bounding box center [635, 571] width 1197 height 14
checkbox Creatinina "true"
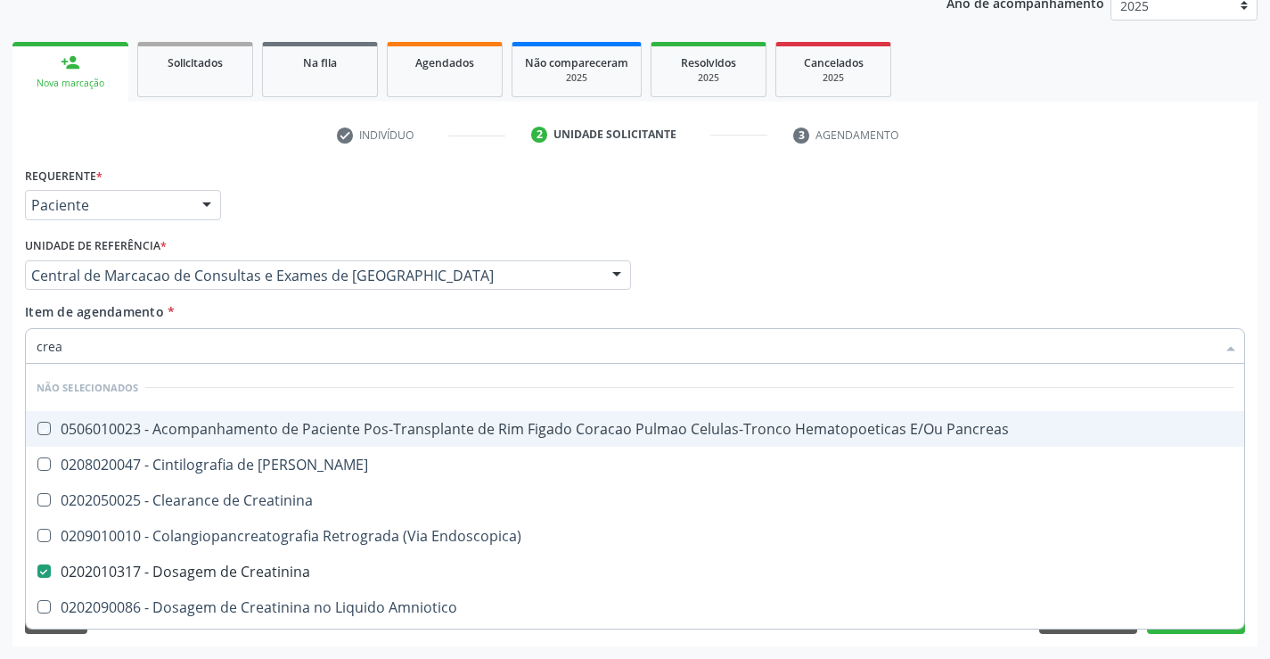
click at [303, 312] on div "Item de agendamento * crea Desfazer seleção Não selecionados 0506010023 - Acomp…" at bounding box center [635, 330] width 1220 height 56
checkbox Pancreas "true"
checkbox Creatinina "true"
checkbox Pancreas "true"
checkbox Endoscopica\) "true"
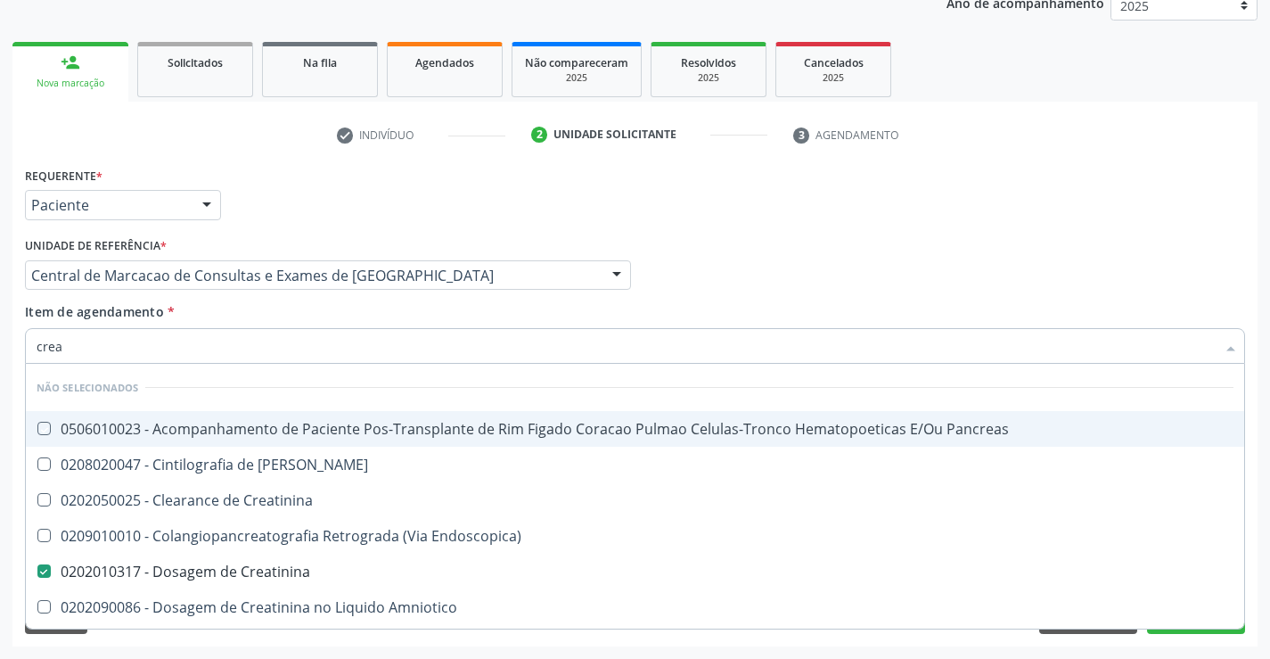
checkbox Amniotico "true"
checkbox Mb "true"
checkbox \(Cpk\) "true"
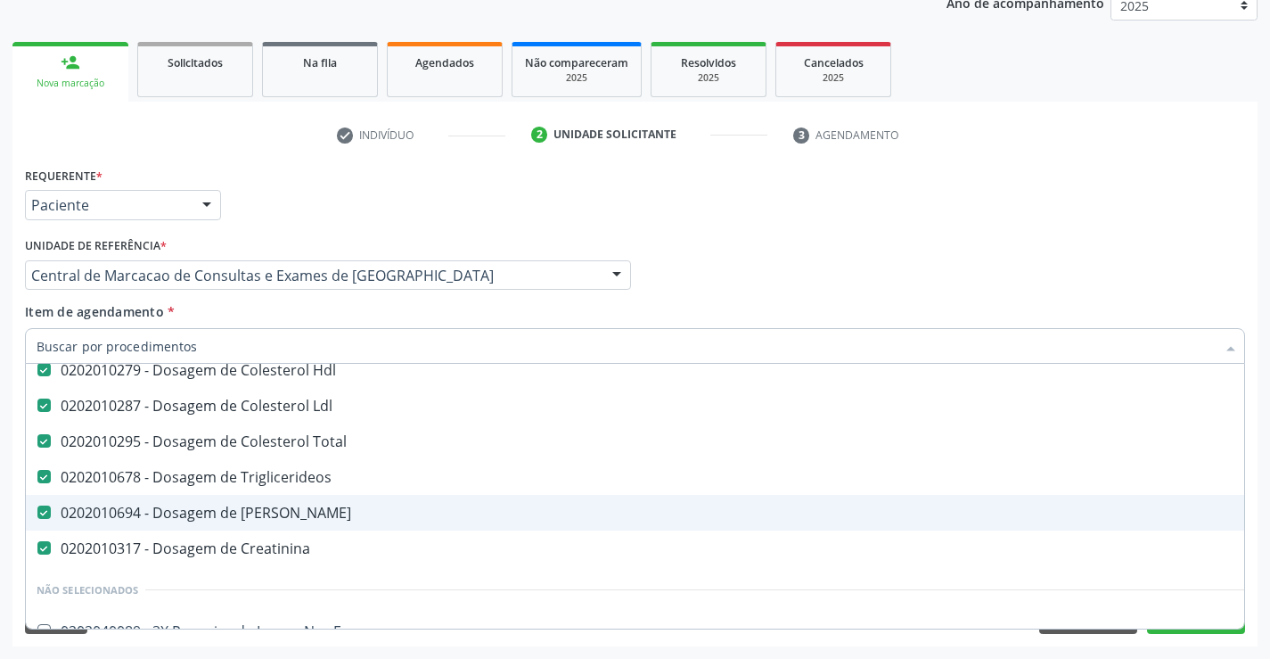
scroll to position [89, 0]
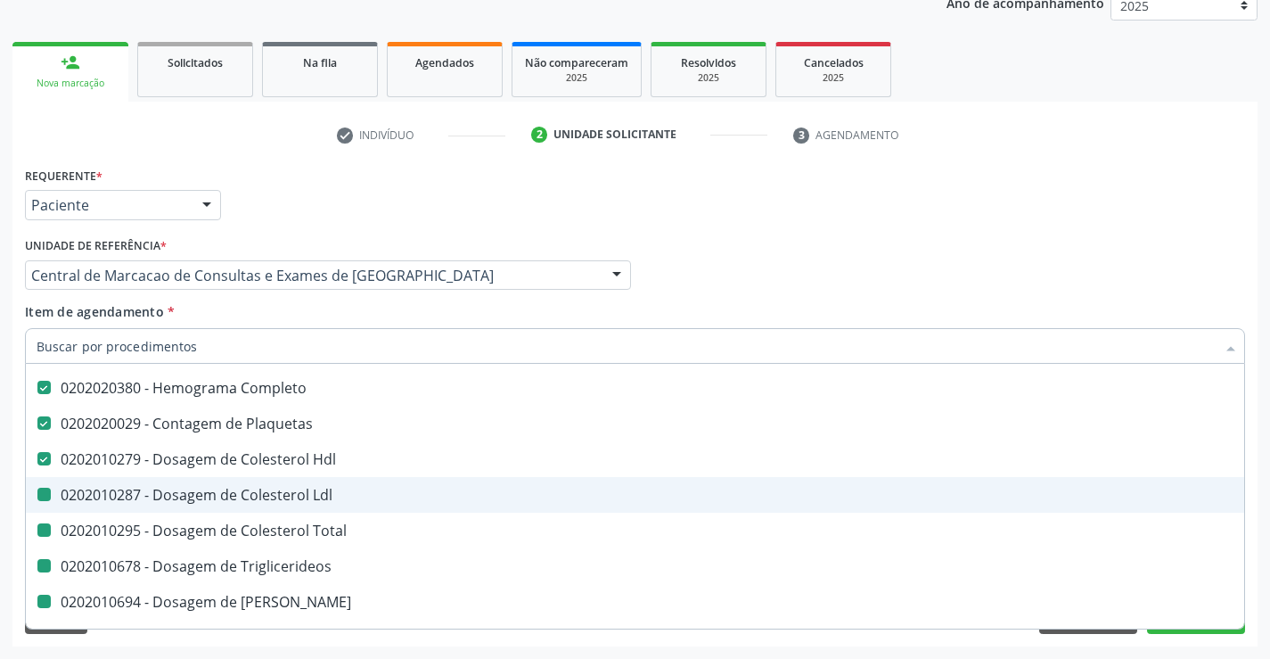
type input "u"
checkbox Ldl "false"
checkbox Total "false"
checkbox Triglicerideos "false"
checkbox Creatinina "false"
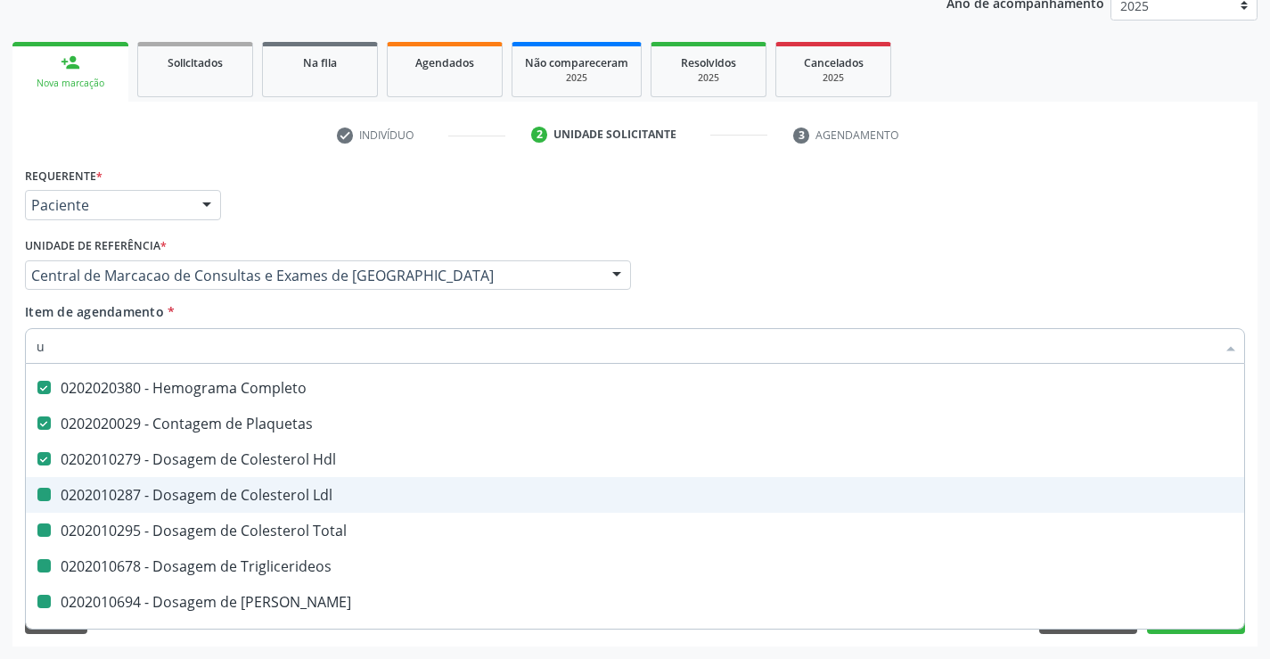
checkbox Ureia "false"
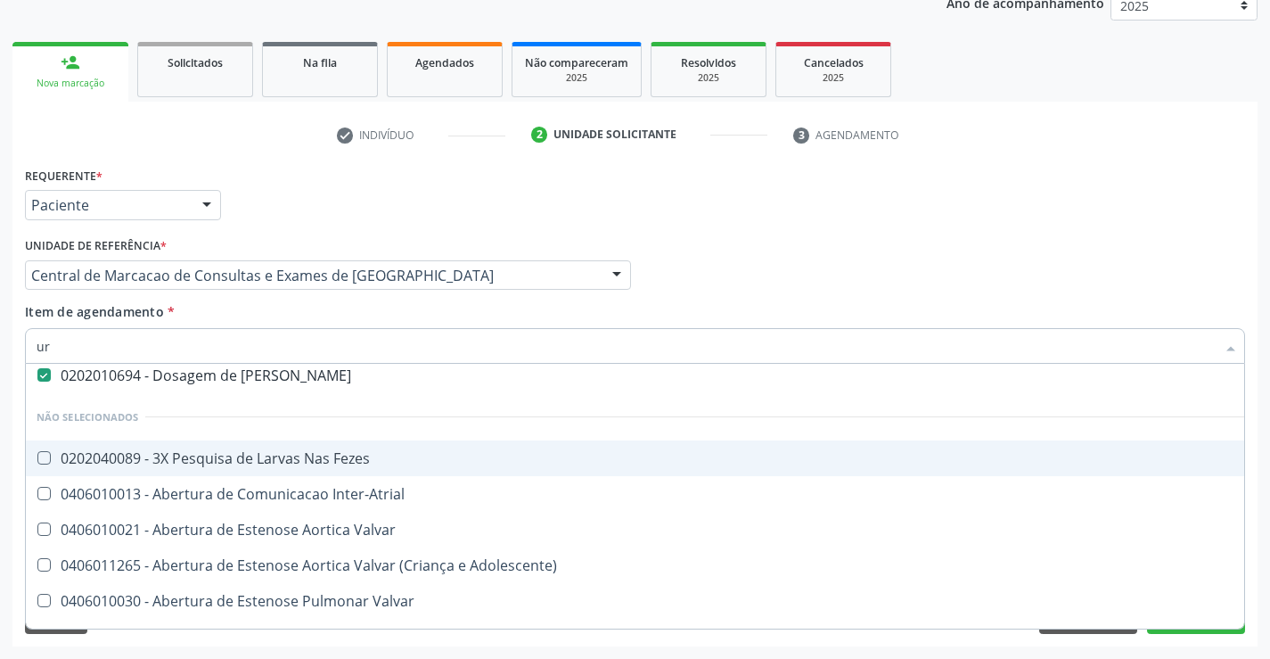
scroll to position [41, 0]
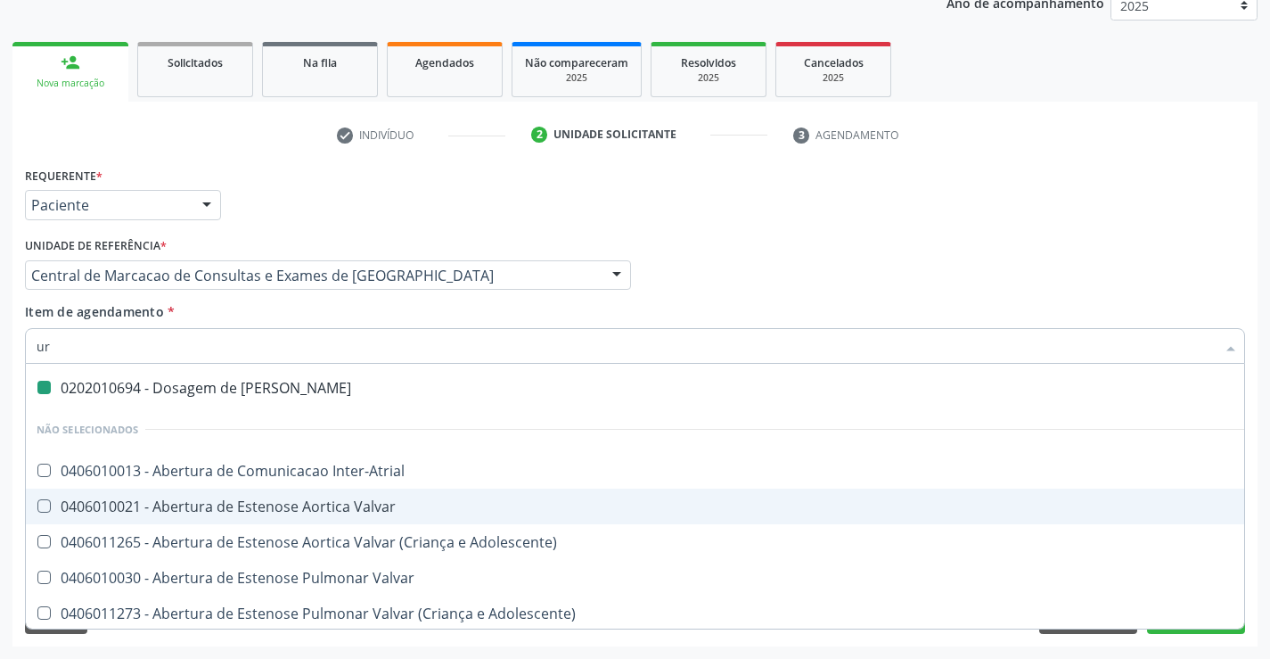
type input "uri"
checkbox Ureia "false"
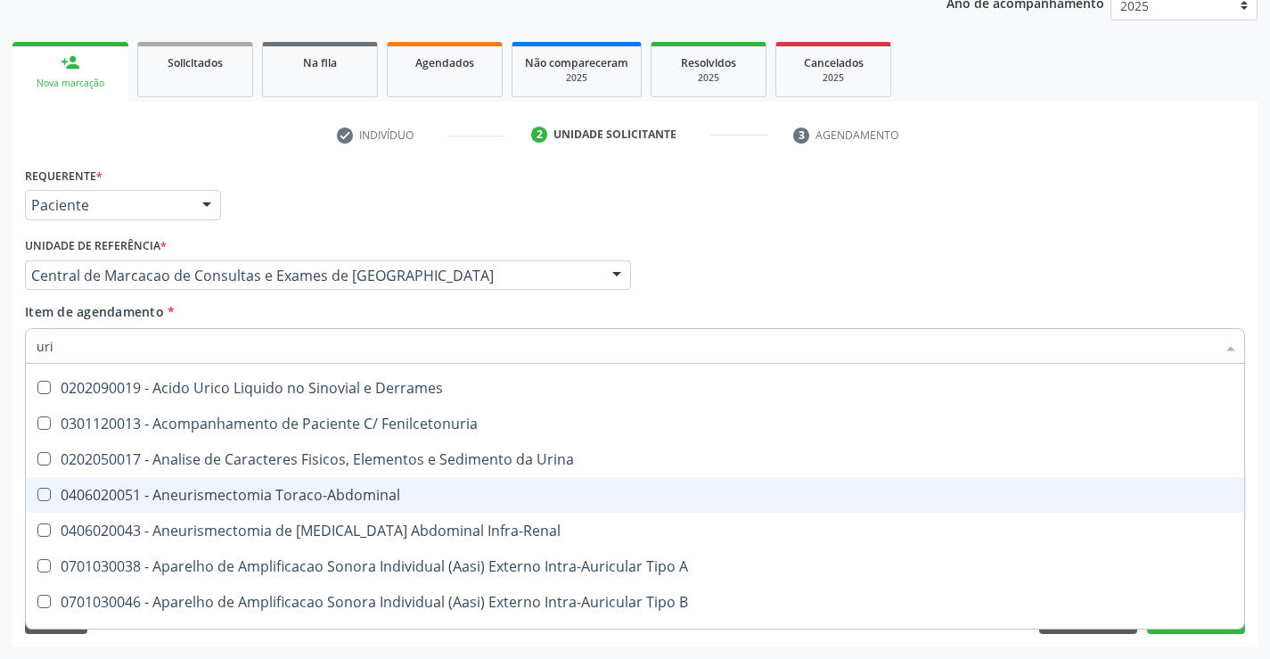
type input "urin"
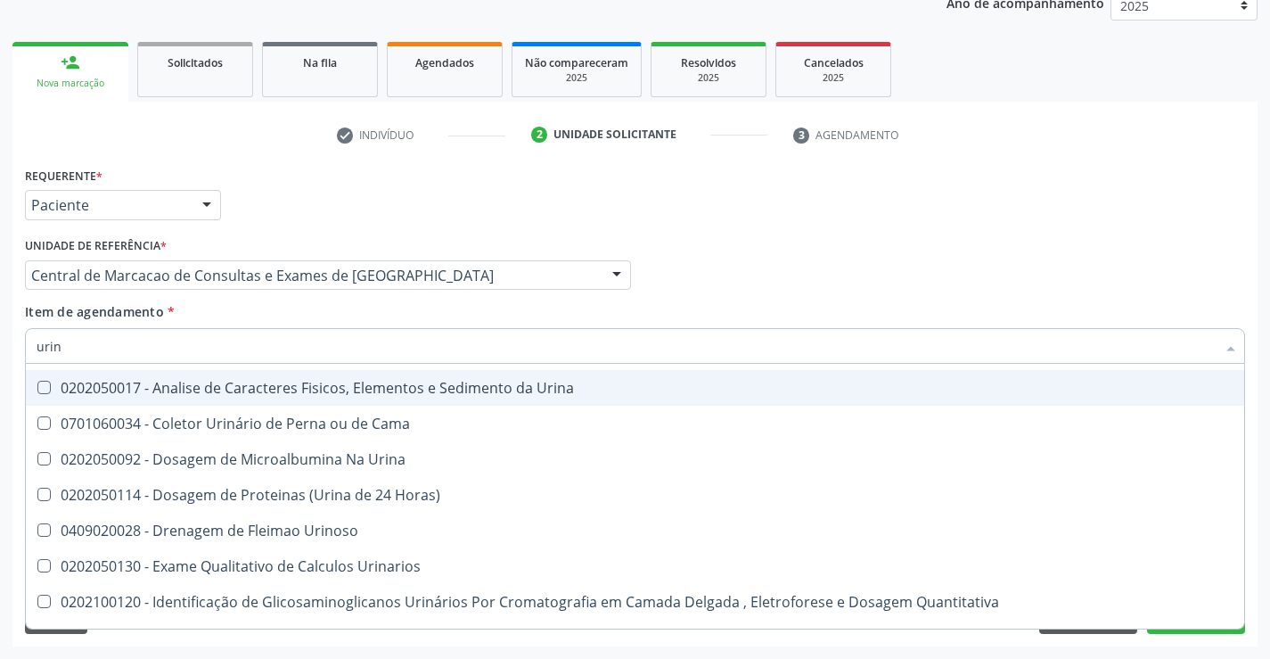
click at [308, 393] on div "0202050017 - Analise de Caracteres Fisicos, Elementos e Sedimento da Urina" at bounding box center [635, 388] width 1197 height 14
checkbox Urina "true"
click at [304, 326] on div "Item de agendamento * urin Desfazer seleção Não selecionados 0202050017 - Anali…" at bounding box center [635, 330] width 1220 height 56
checkbox Horas\) "true"
checkbox Urinoso "true"
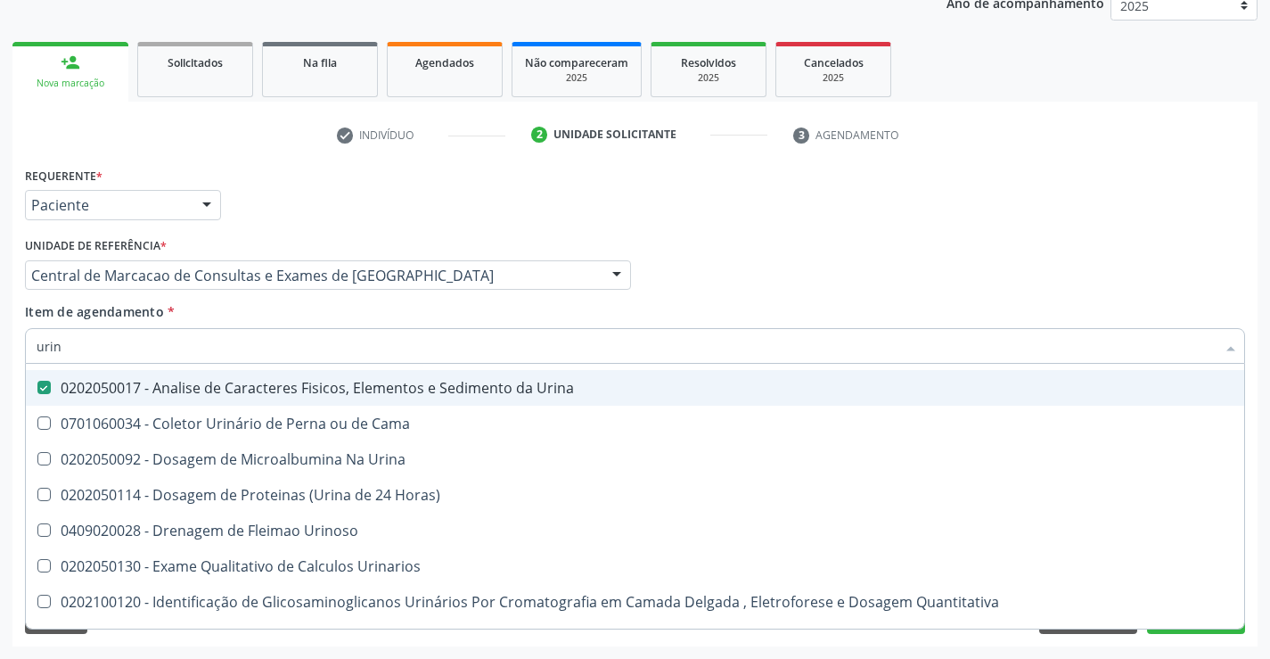
checkbox Urinarios "true"
checkbox Delgada\) "true"
checkbox Quantitativa "true"
checkbox Urina "true"
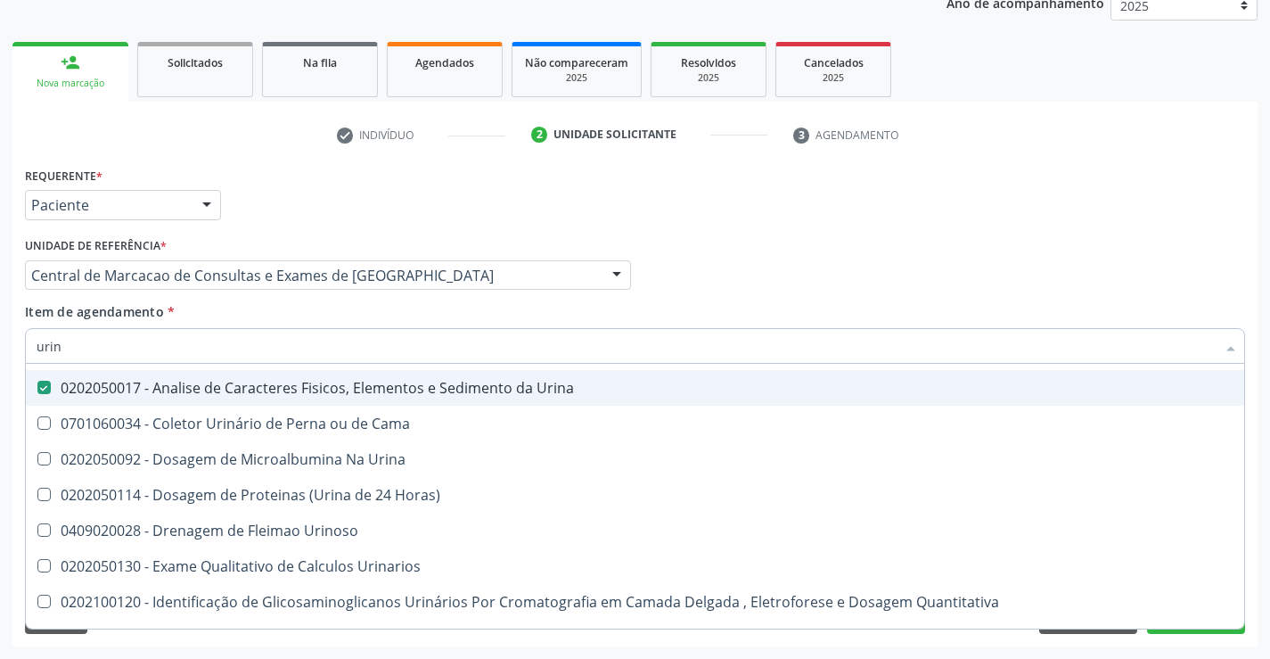
checkbox Cama "true"
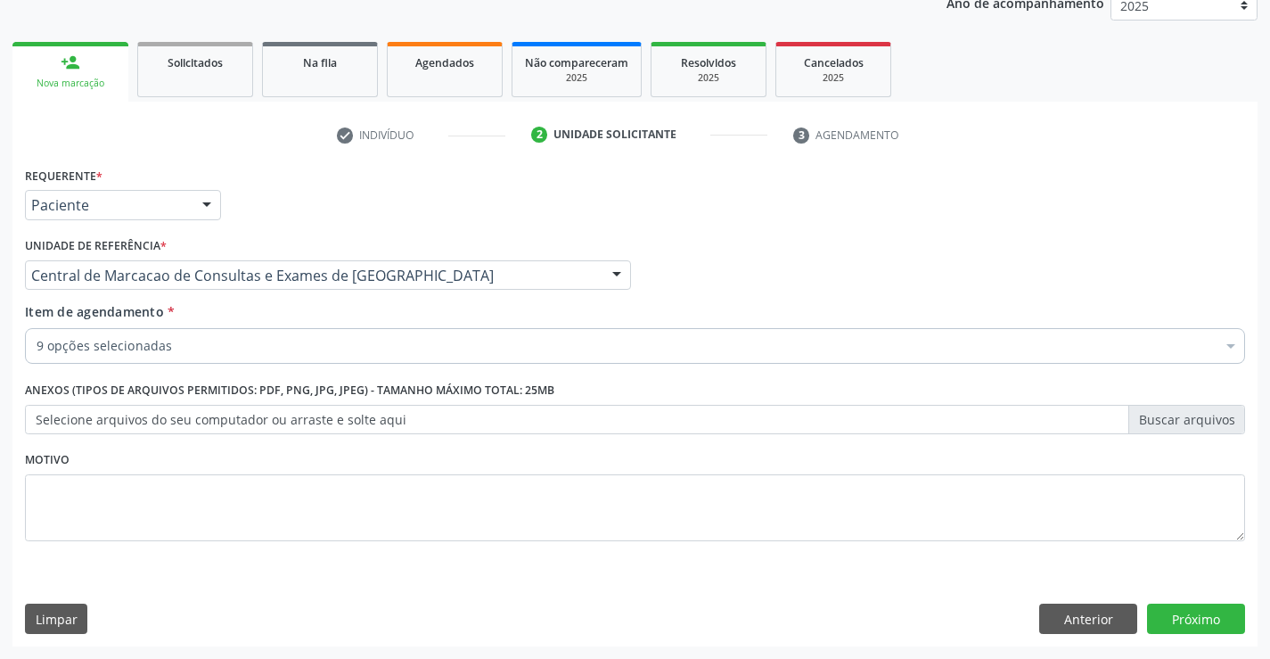
scroll to position [0, 0]
click at [275, 357] on div "9 opções selecionadas" at bounding box center [635, 346] width 1220 height 36
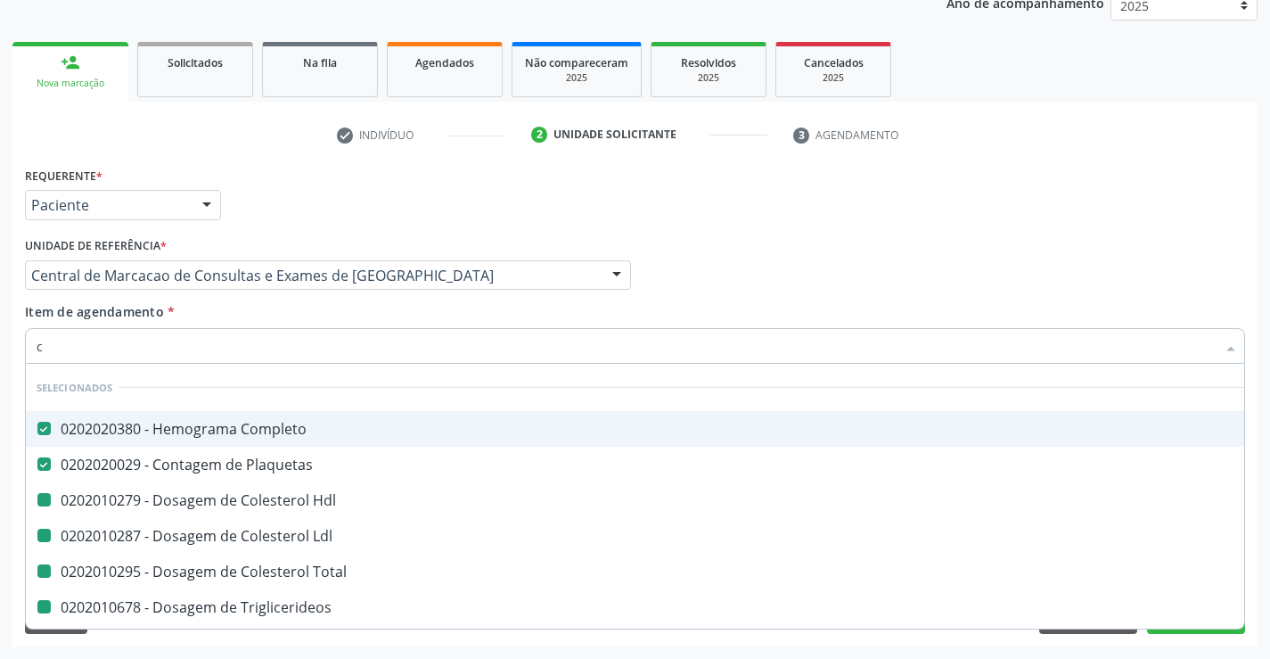
type input "cr"
checkbox Ldl "false"
checkbox Total "false"
checkbox Triglicerideos "false"
checkbox Urina "false"
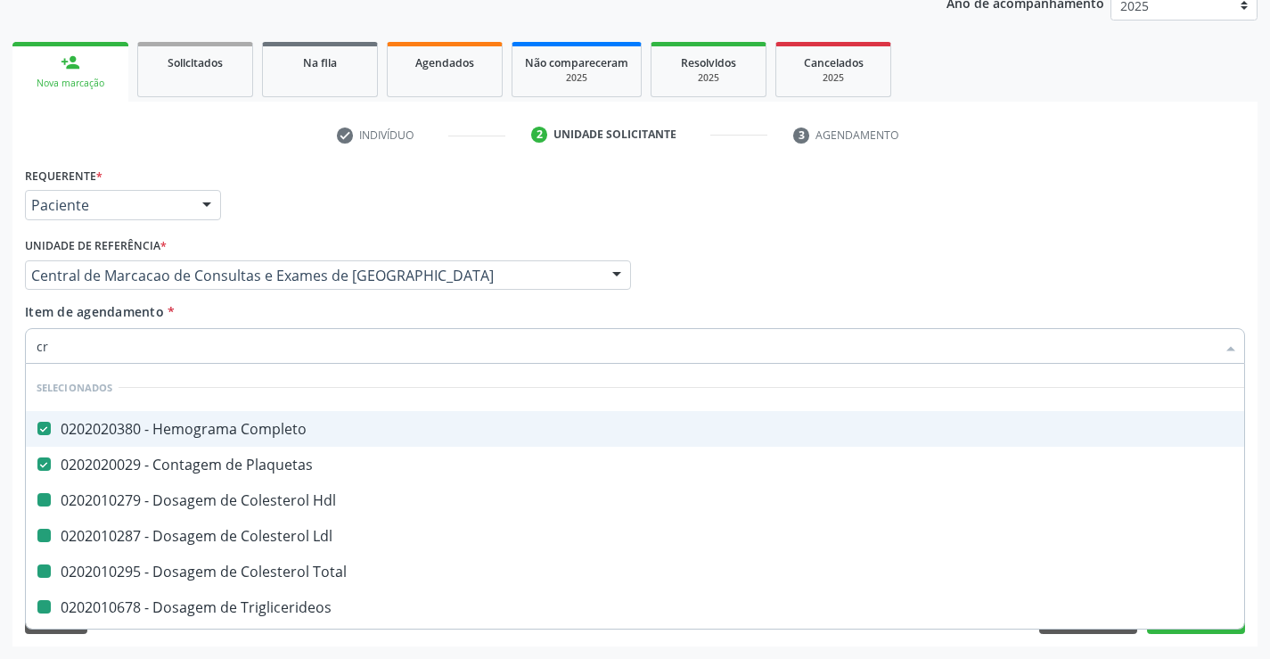
checkbox Creatinina "false"
checkbox Hdl "false"
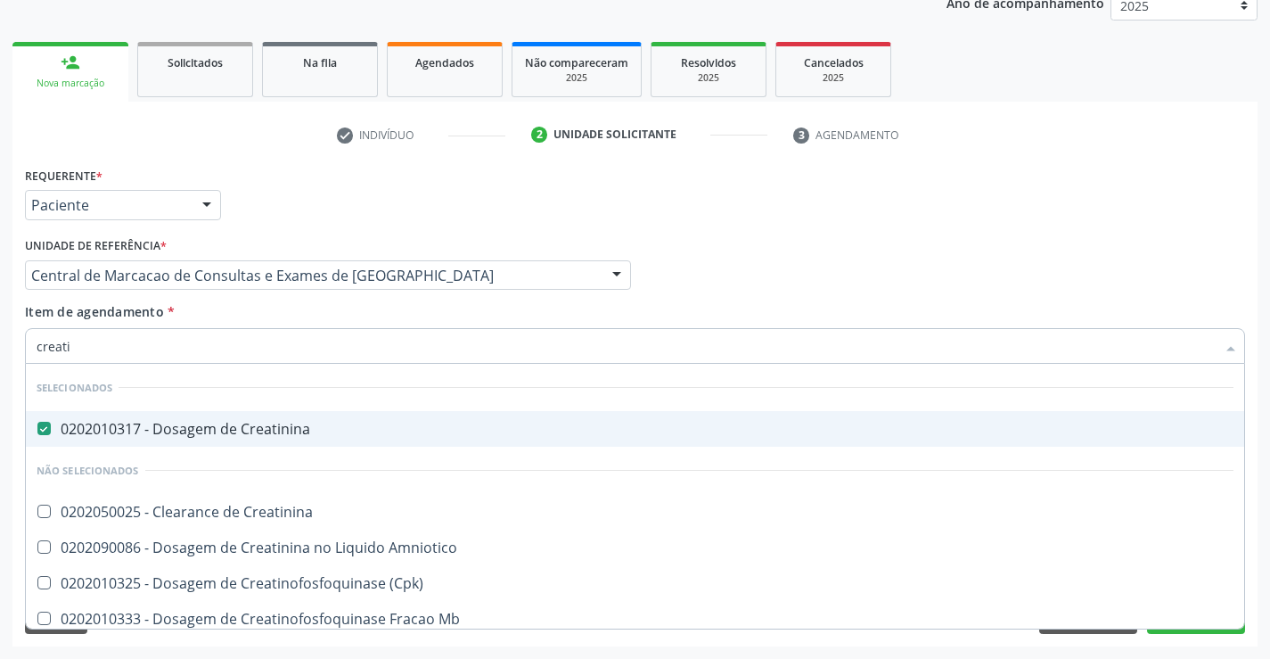
type input "creati"
click at [249, 307] on div "Item de agendamento * creati Desfazer seleção Selecionados 0202010317 - Dosagem…" at bounding box center [635, 330] width 1220 height 56
checkbox Amniotico "true"
checkbox \(Cpk\) "true"
checkbox Mb "true"
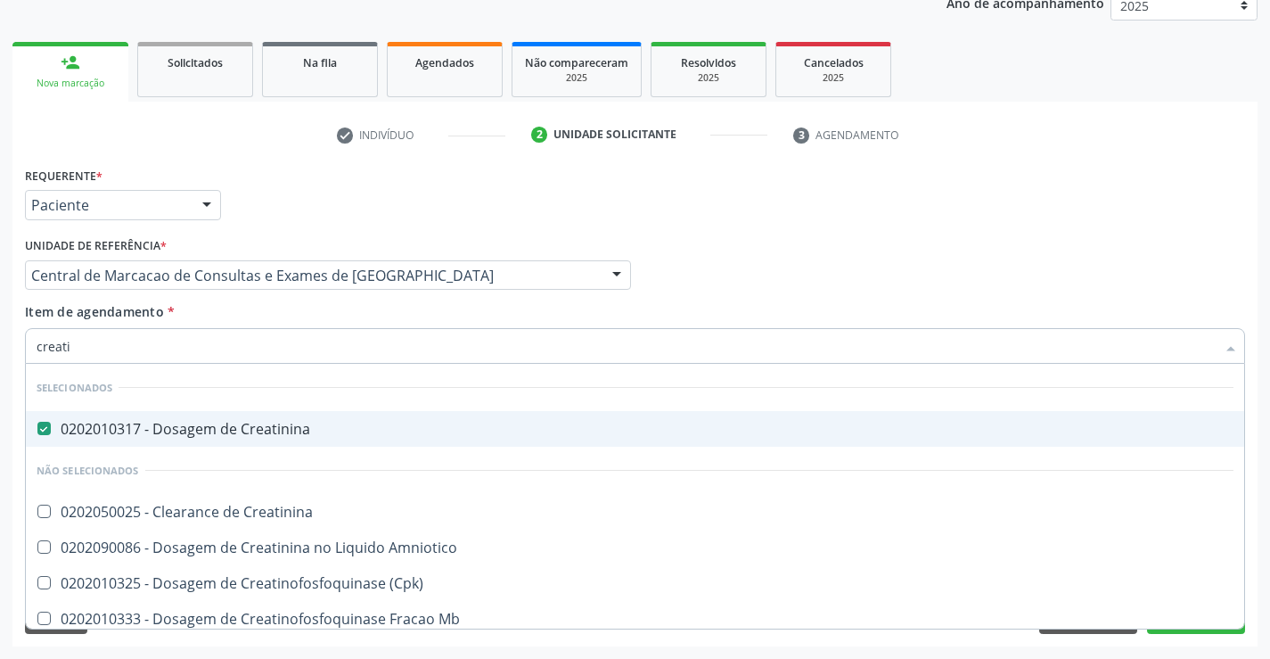
checkbox Capsula\) "true"
checkbox Creatinina "true"
checkbox Pancreaticos "true"
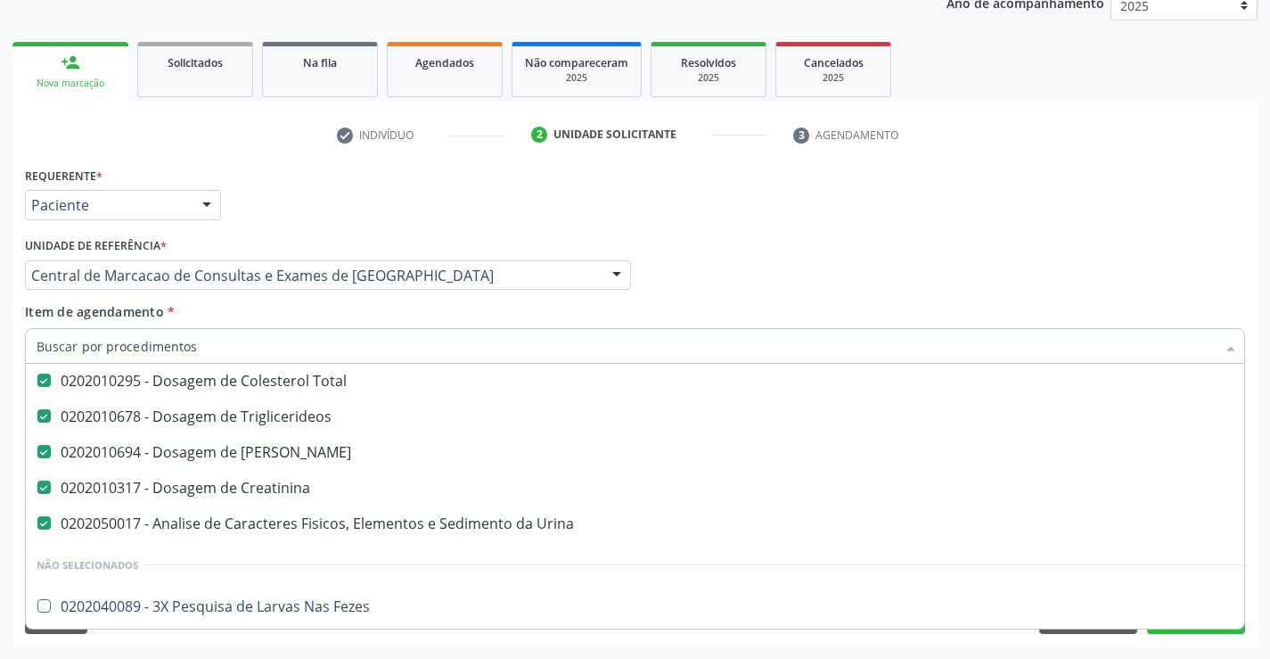
scroll to position [267, 0]
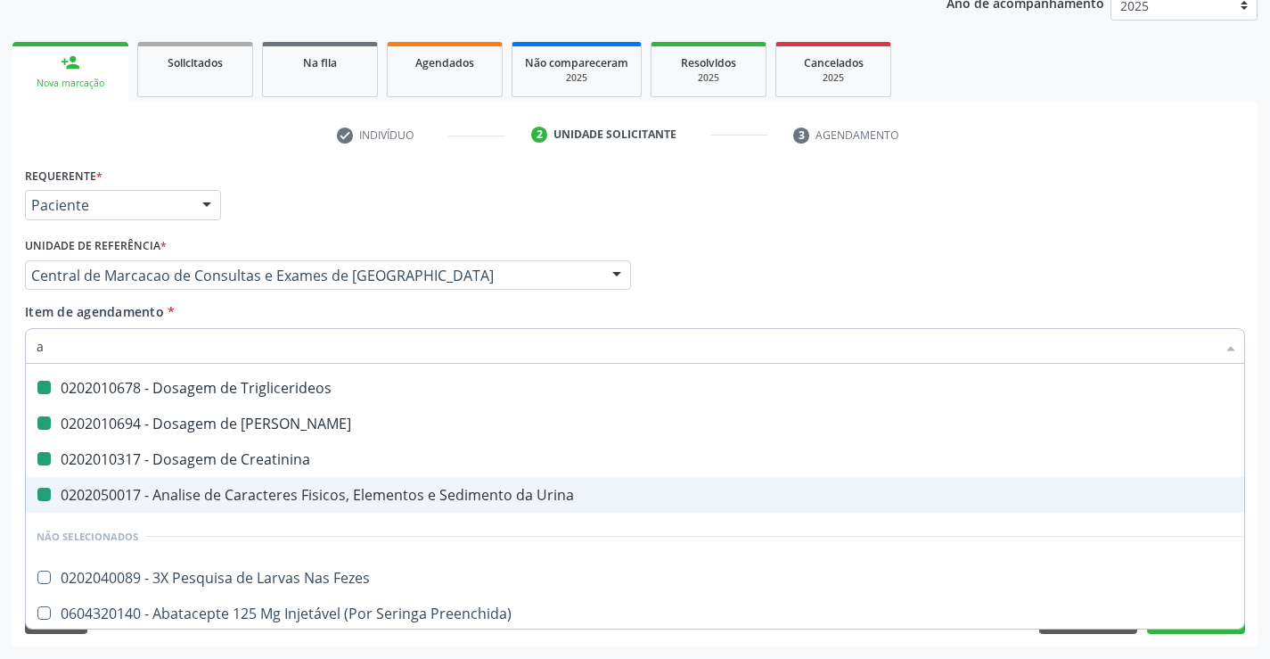
type input "ac"
checkbox Ldl "false"
checkbox Total "false"
checkbox Triglicerideos "false"
checkbox Creatinina "false"
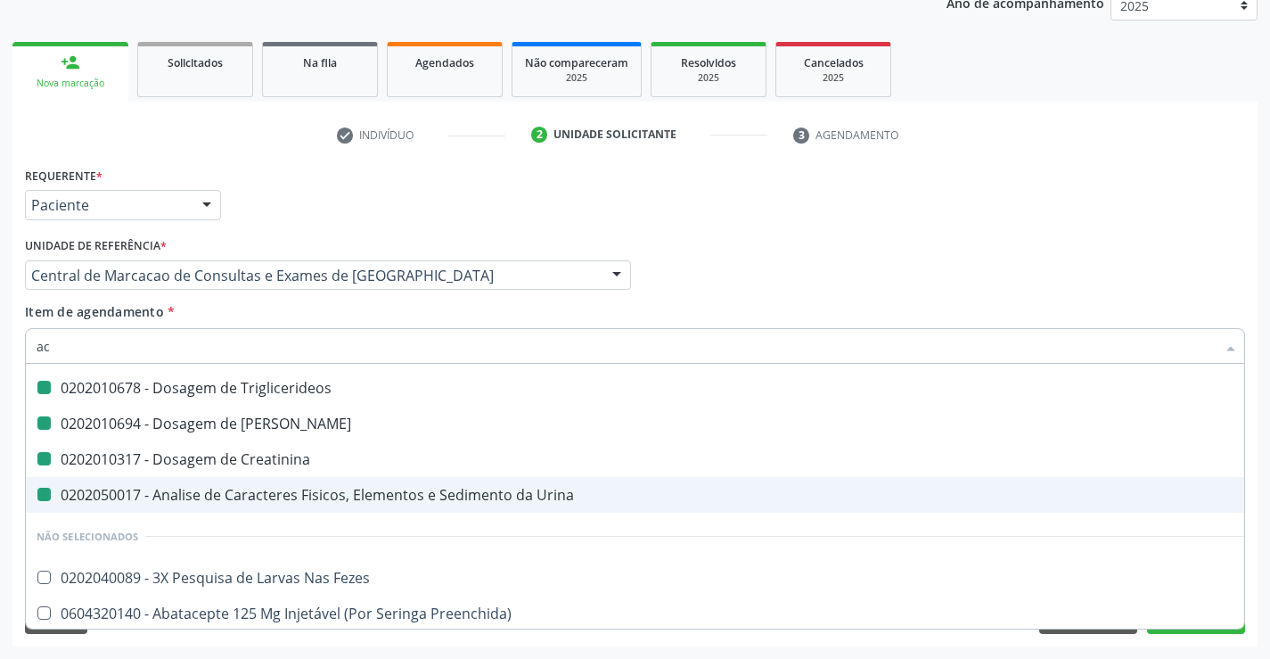
checkbox Ureia "false"
checkbox Hdl "false"
checkbox Urina "false"
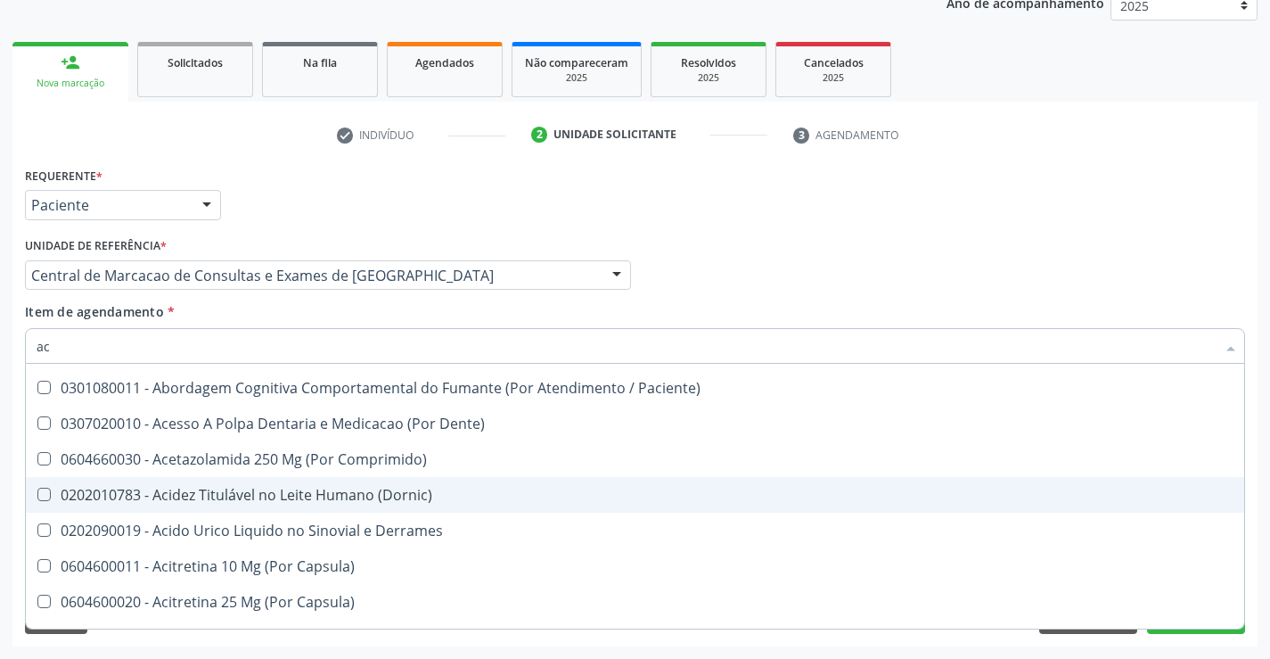
type input "aci"
checkbox Urina "false"
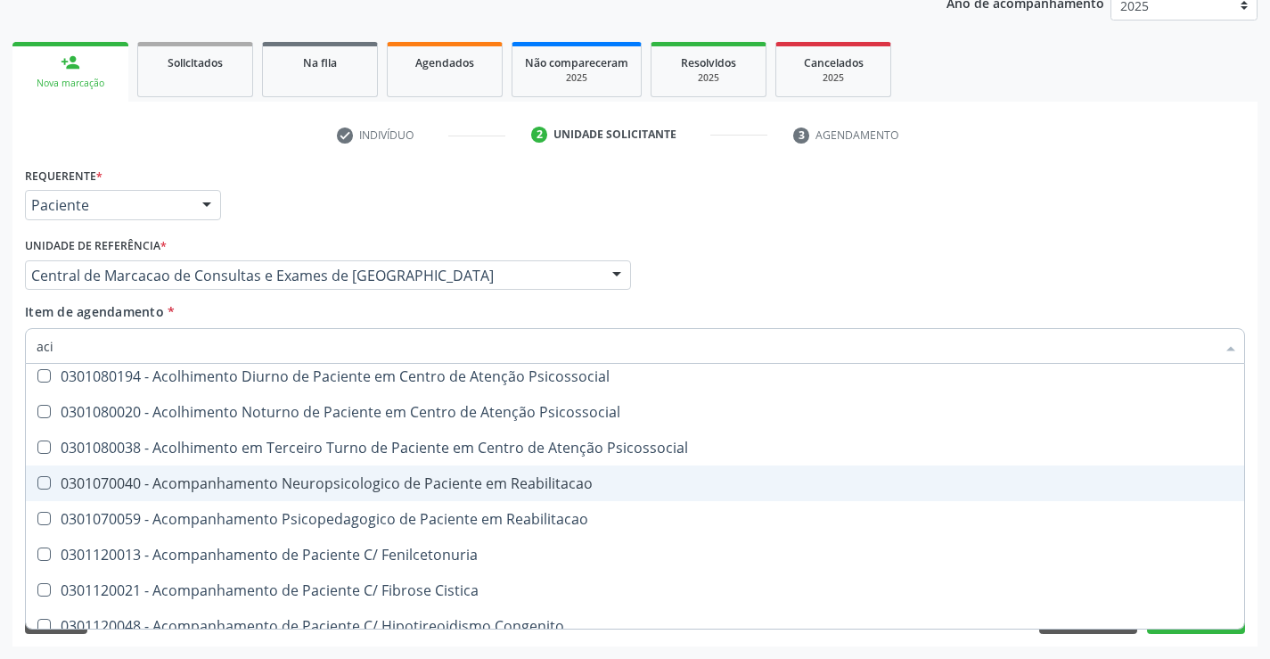
scroll to position [219, 0]
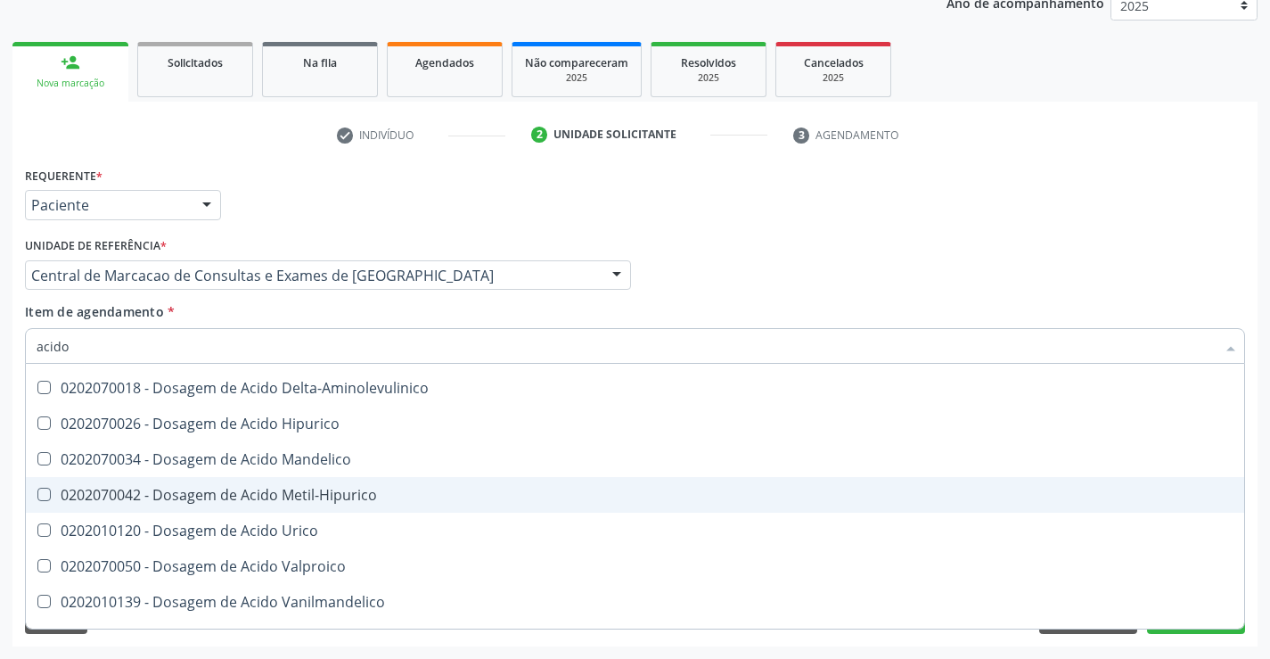
type input "acido u"
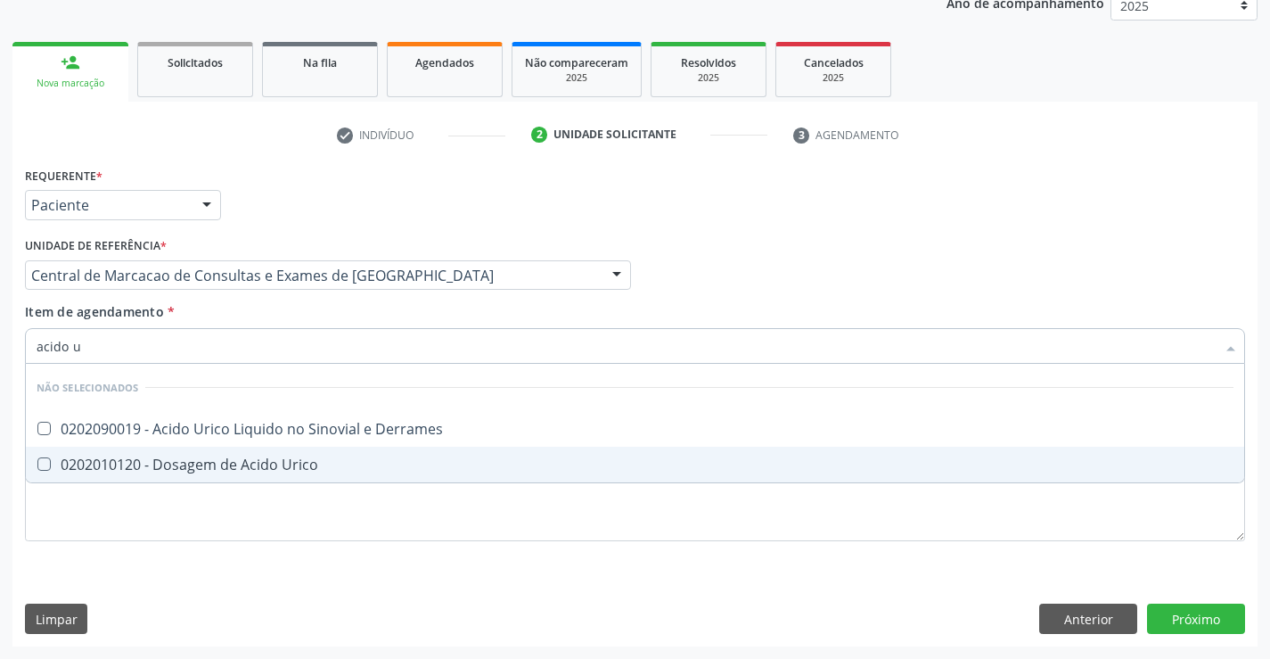
scroll to position [0, 0]
click at [274, 480] on span "0202010120 - Dosagem de Acido Urico" at bounding box center [635, 465] width 1218 height 36
checkbox Urico "true"
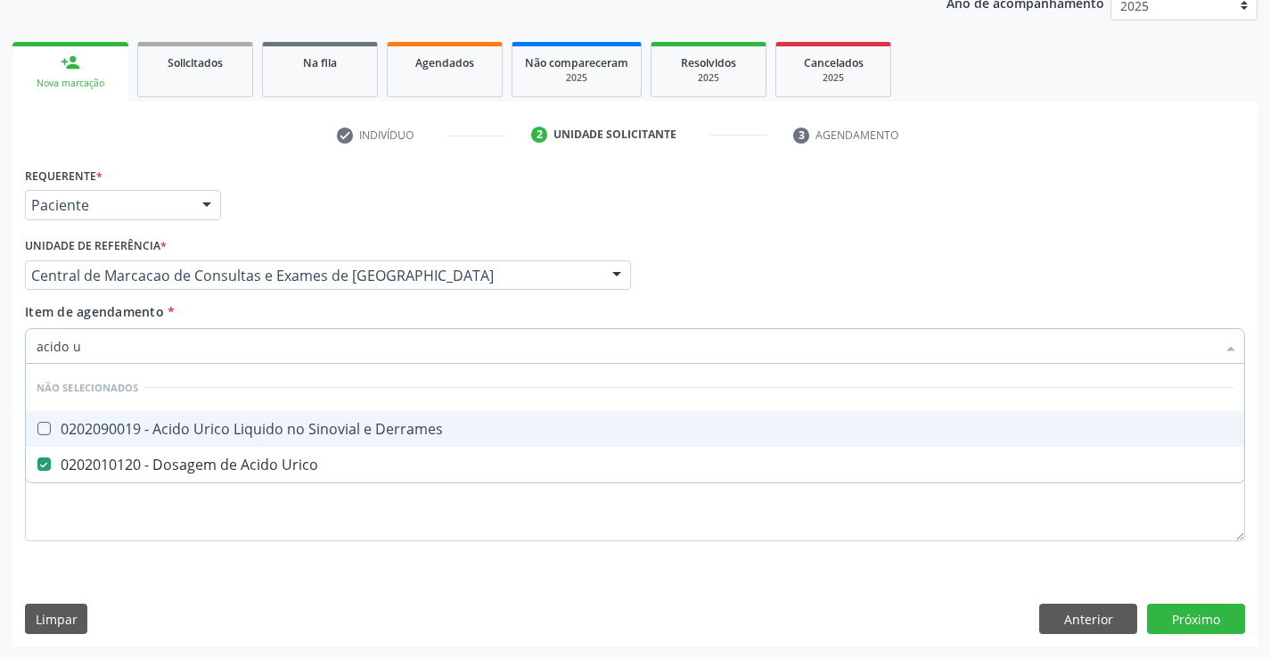
click at [284, 307] on div "Item de agendamento * acido u Desfazer seleção Não selecionados 0202090019 - Ac…" at bounding box center [635, 330] width 1220 height 56
checkbox Derrames "true"
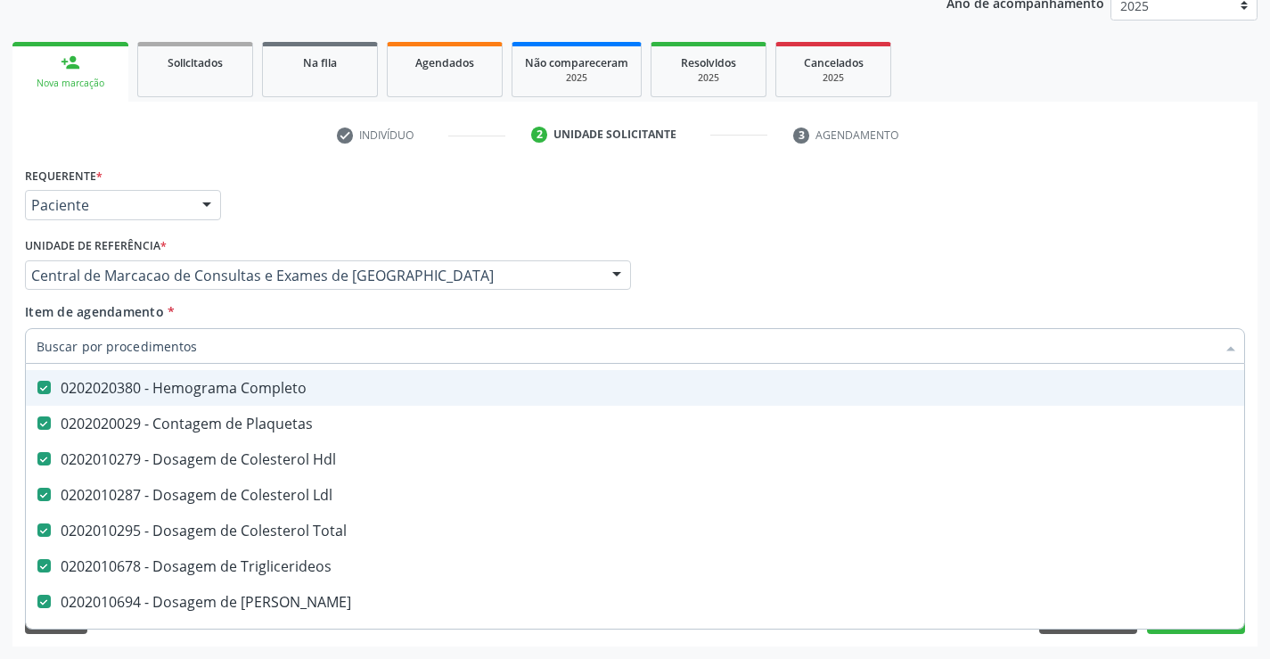
scroll to position [178, 0]
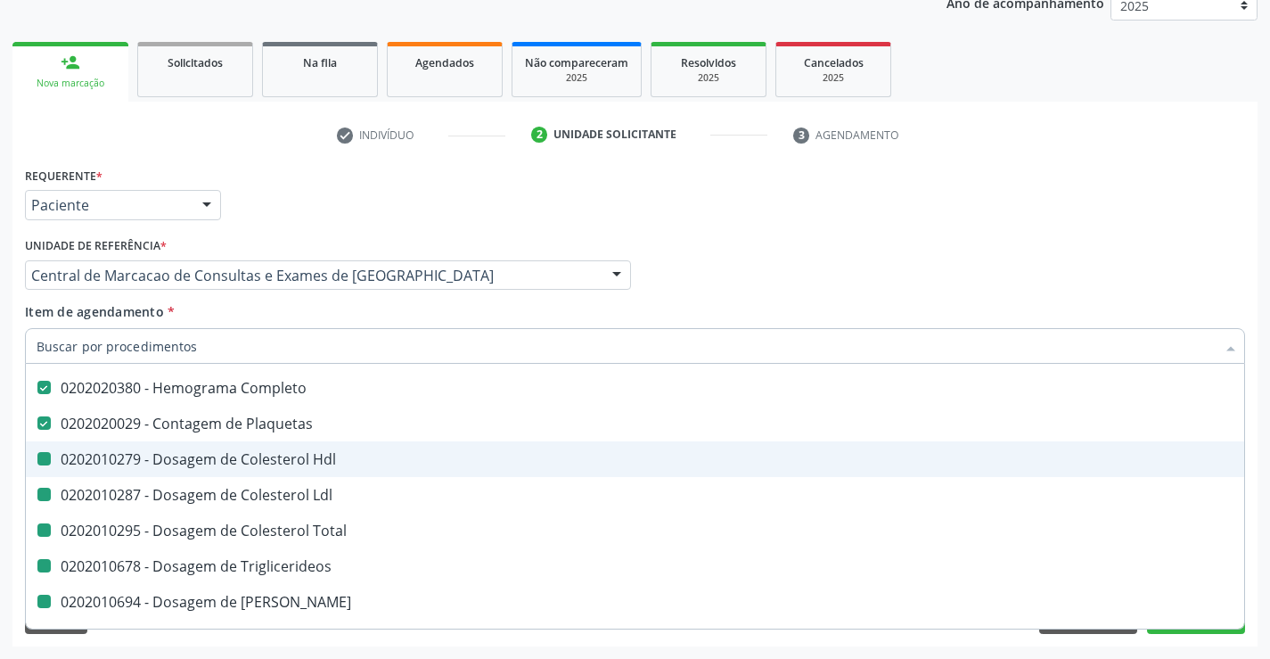
type input "f"
checkbox Hdl "false"
checkbox Ldl "false"
checkbox Total "false"
checkbox Triglicerideos "false"
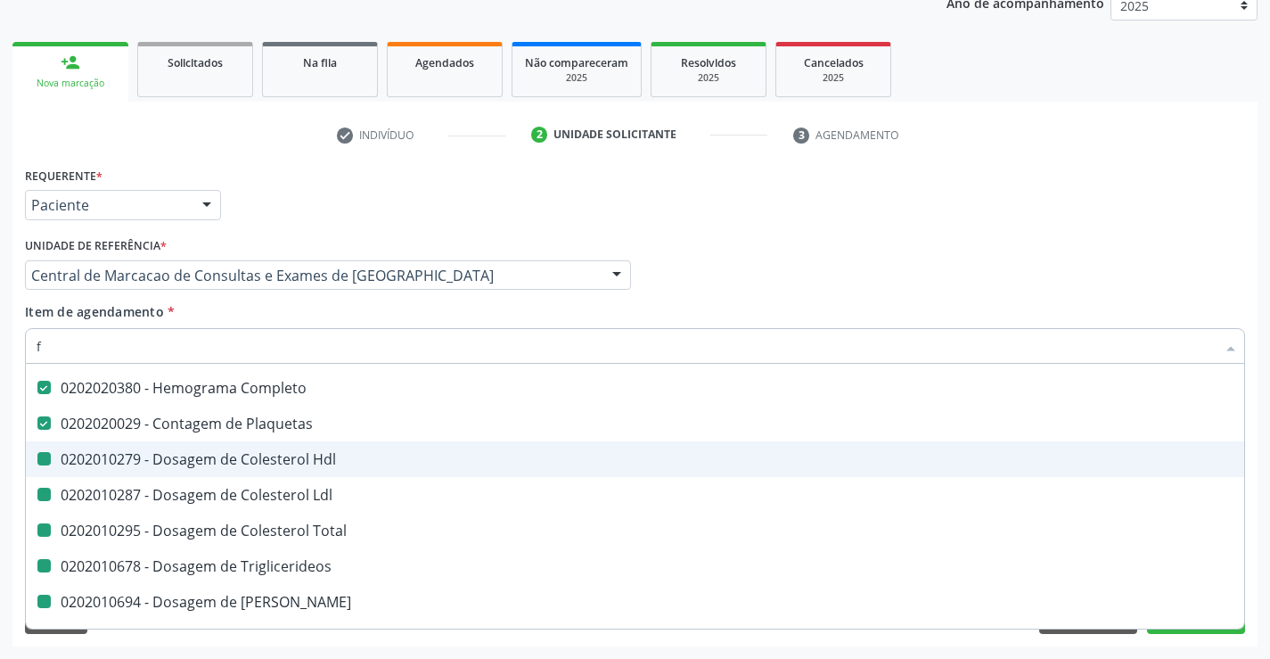
checkbox Ureia "false"
checkbox Creatinina "false"
checkbox Urina "false"
checkbox Urico "false"
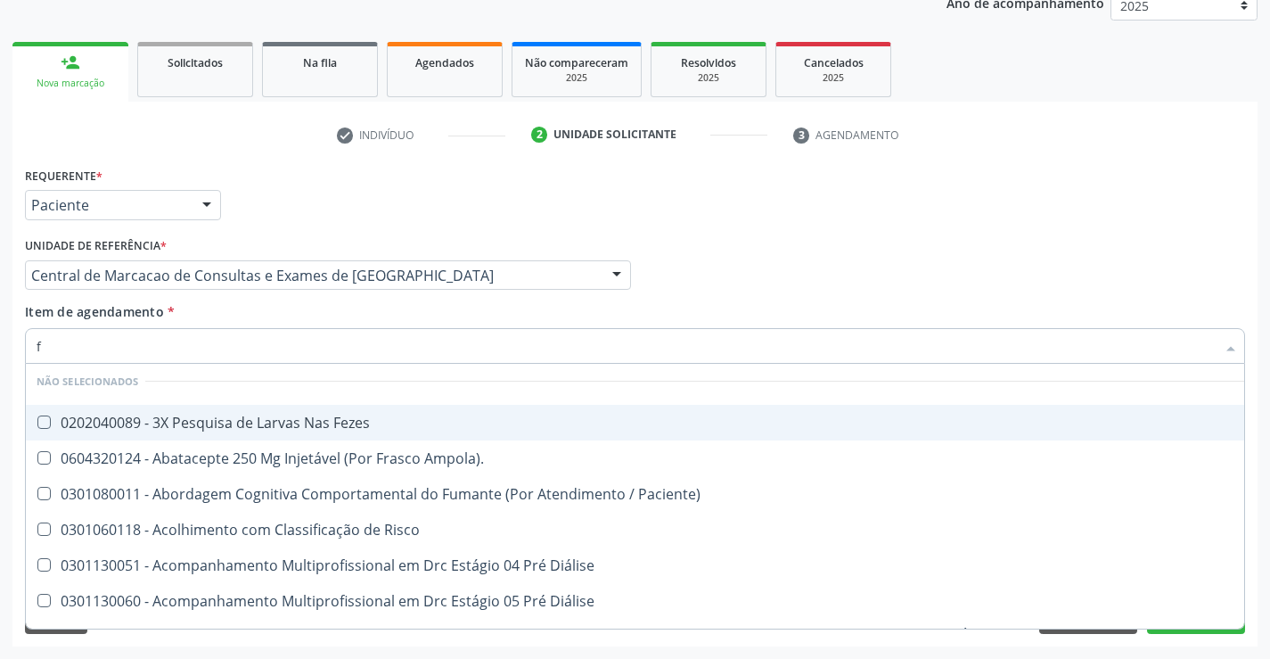
scroll to position [41, 0]
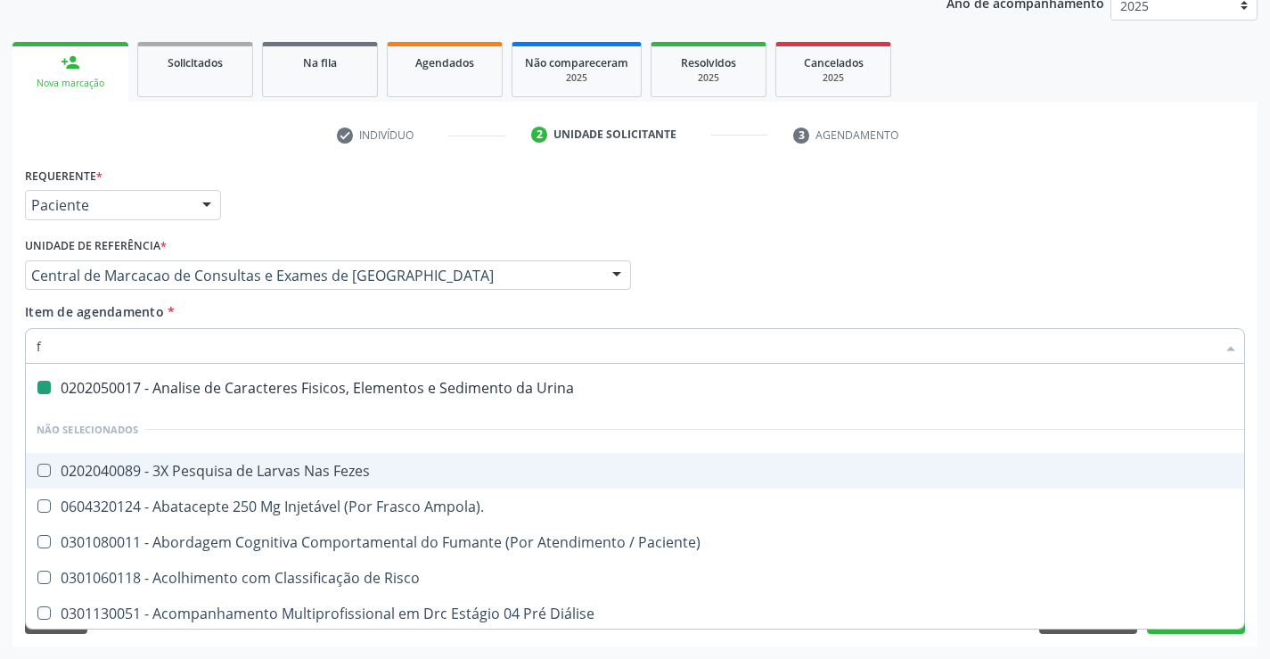
type input "fe"
checkbox Urina "false"
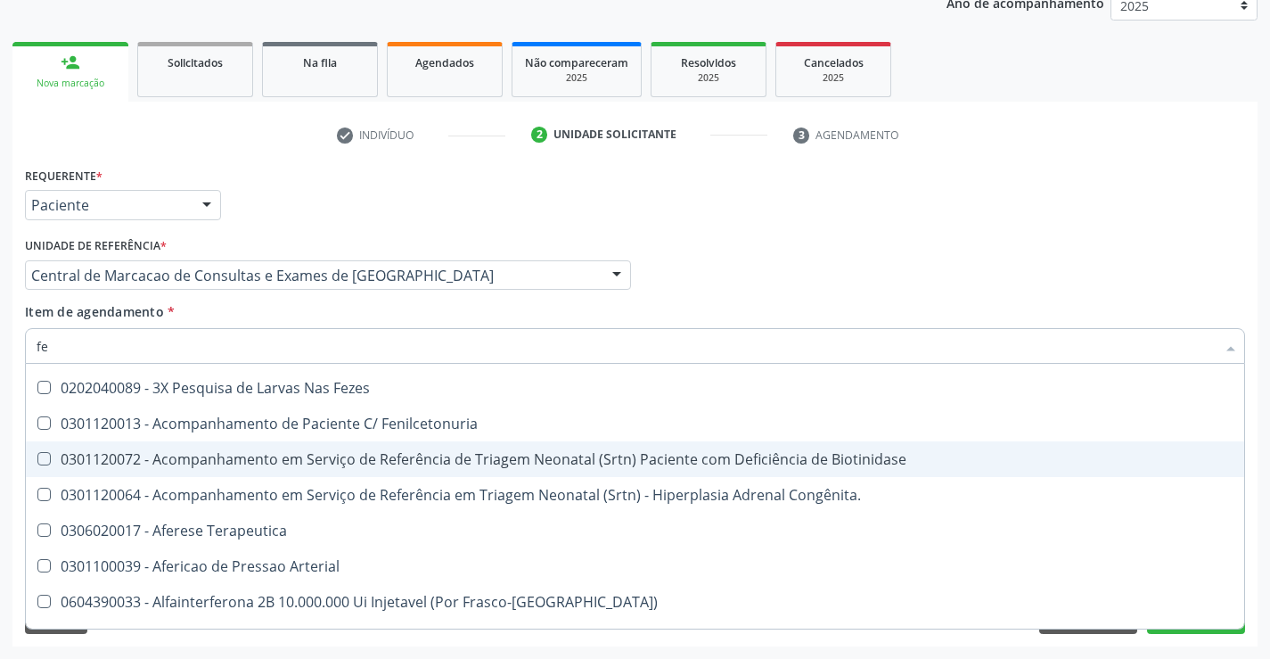
type input "fez"
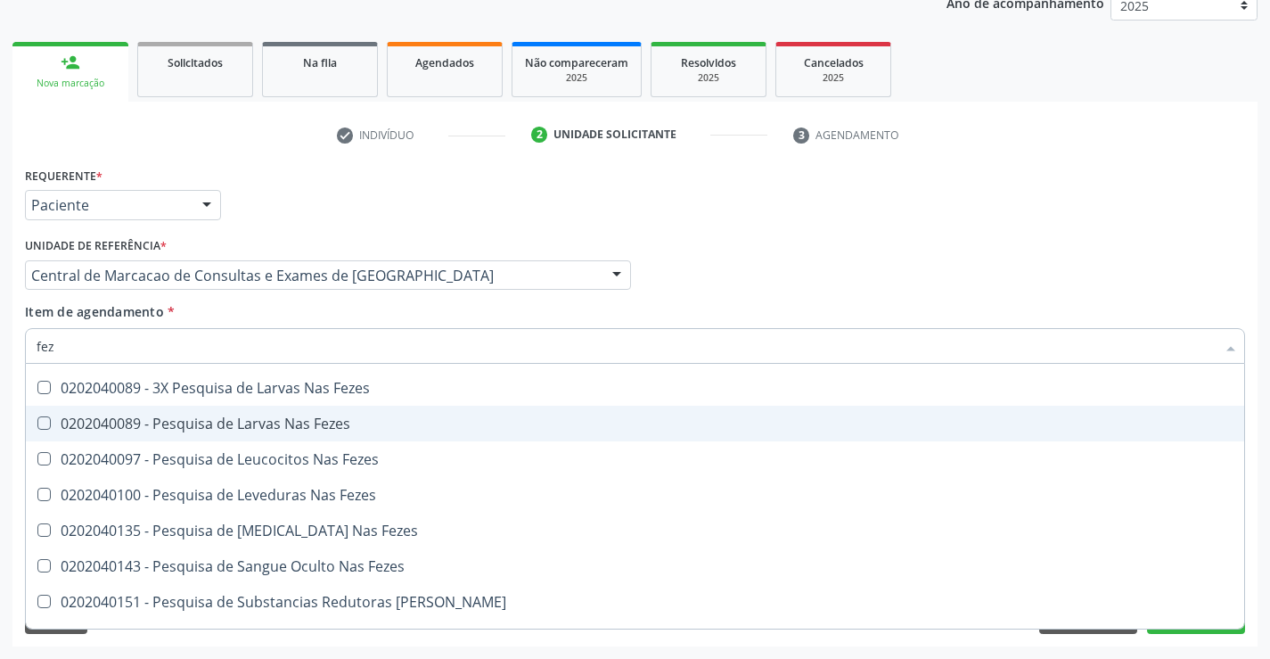
click at [314, 427] on div "0202040089 - Pesquisa de Larvas Nas Fezes" at bounding box center [635, 423] width 1197 height 14
checkbox Fezes "true"
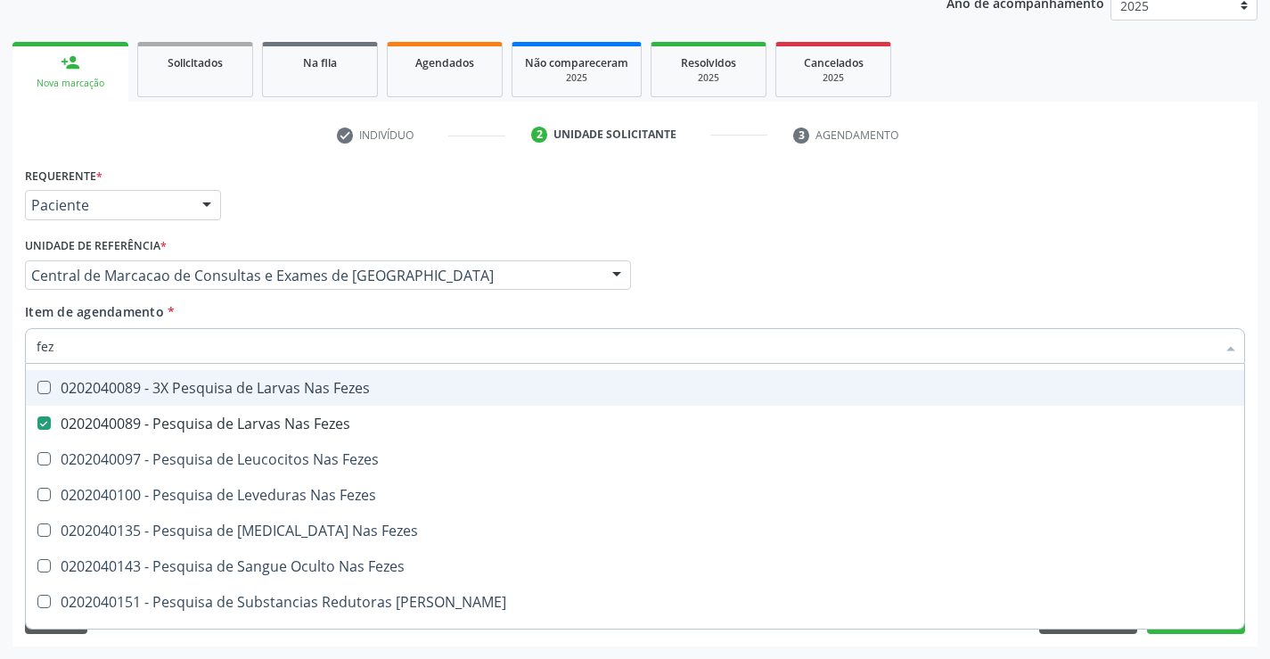
click at [337, 323] on div "Item de agendamento * fez [PERSON_NAME] seleção Não selecionados 0202040089 - 3…" at bounding box center [635, 330] width 1220 height 56
checkbox Fezes "true"
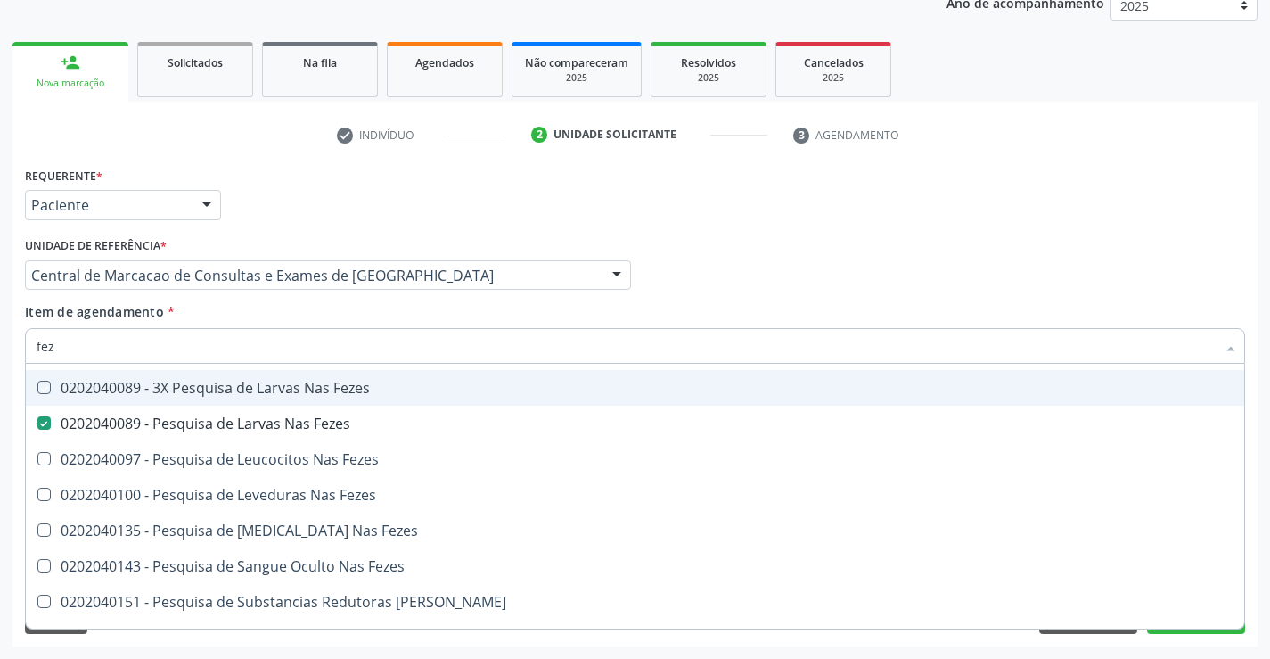
checkbox Fezes "true"
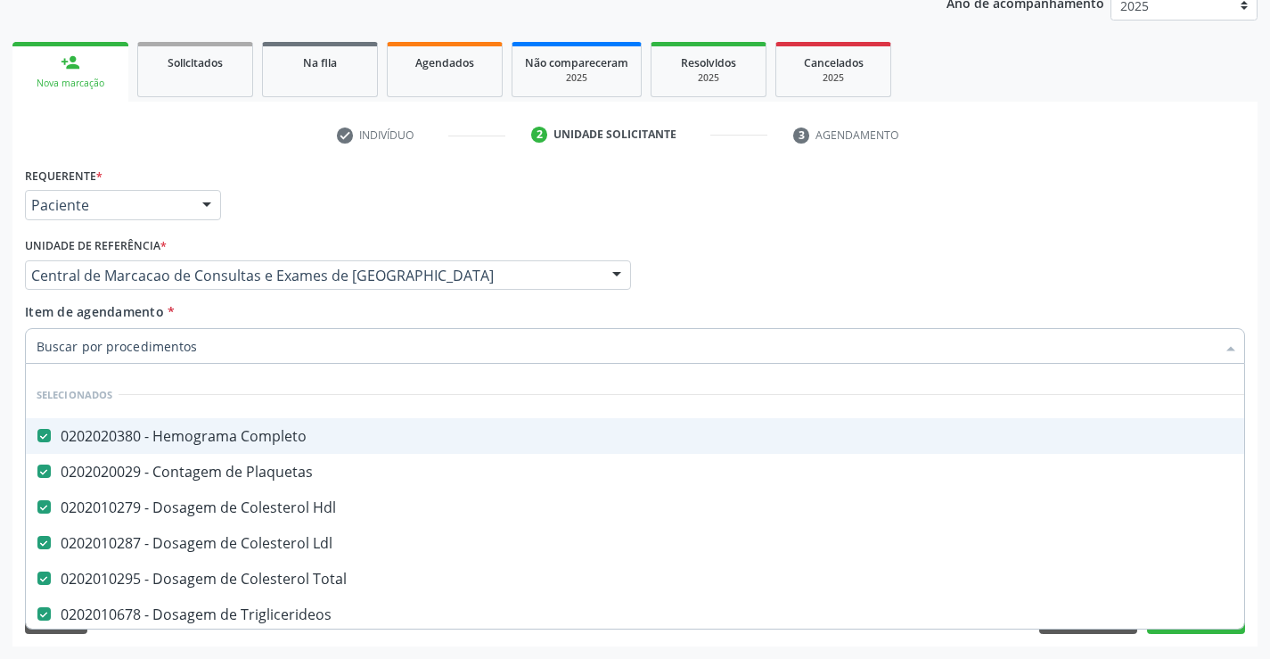
scroll to position [0, 0]
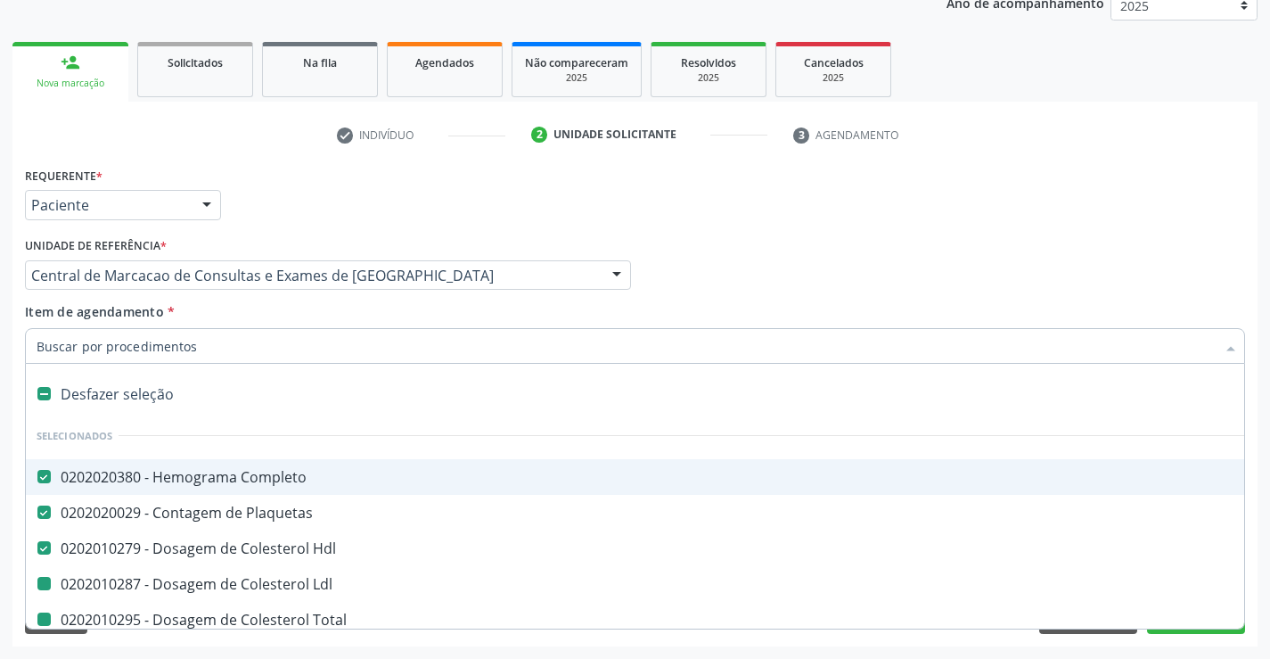
type input "h"
checkbox Ldl "false"
checkbox Total "false"
checkbox Triglicerideos "false"
checkbox Ureia "false"
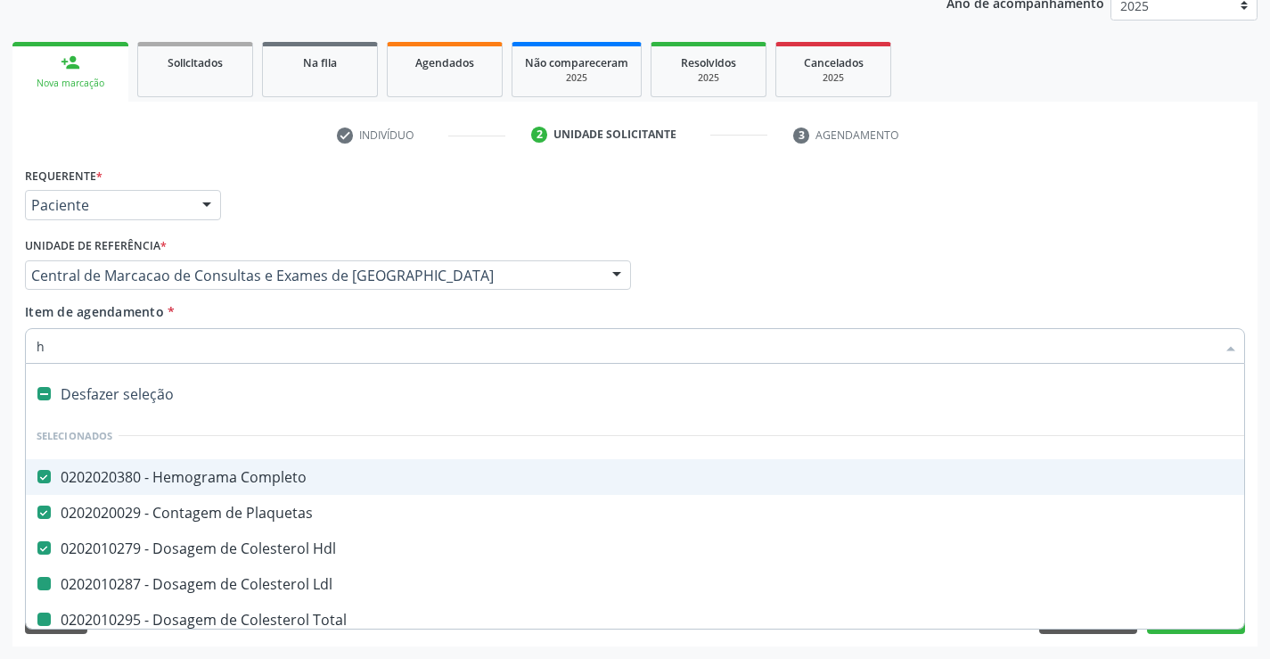
checkbox Creatinina "false"
checkbox Urina "false"
checkbox Urico "false"
checkbox Fezes "false"
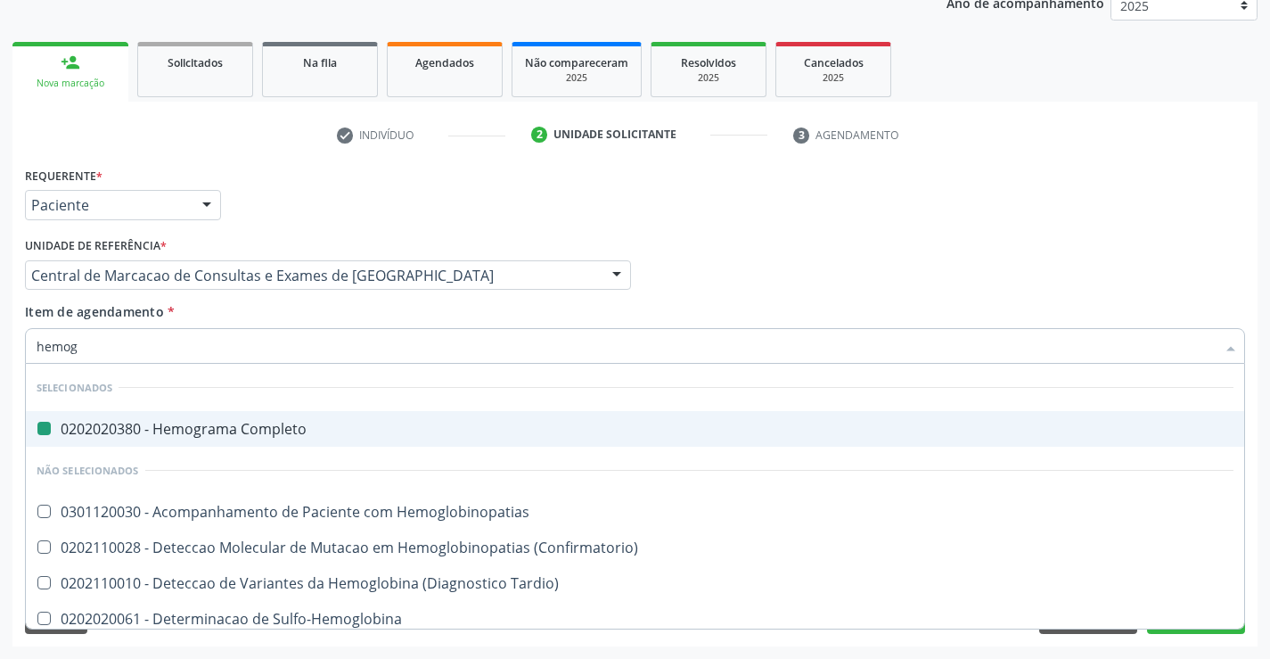
type input "hemogl"
checkbox Completo "false"
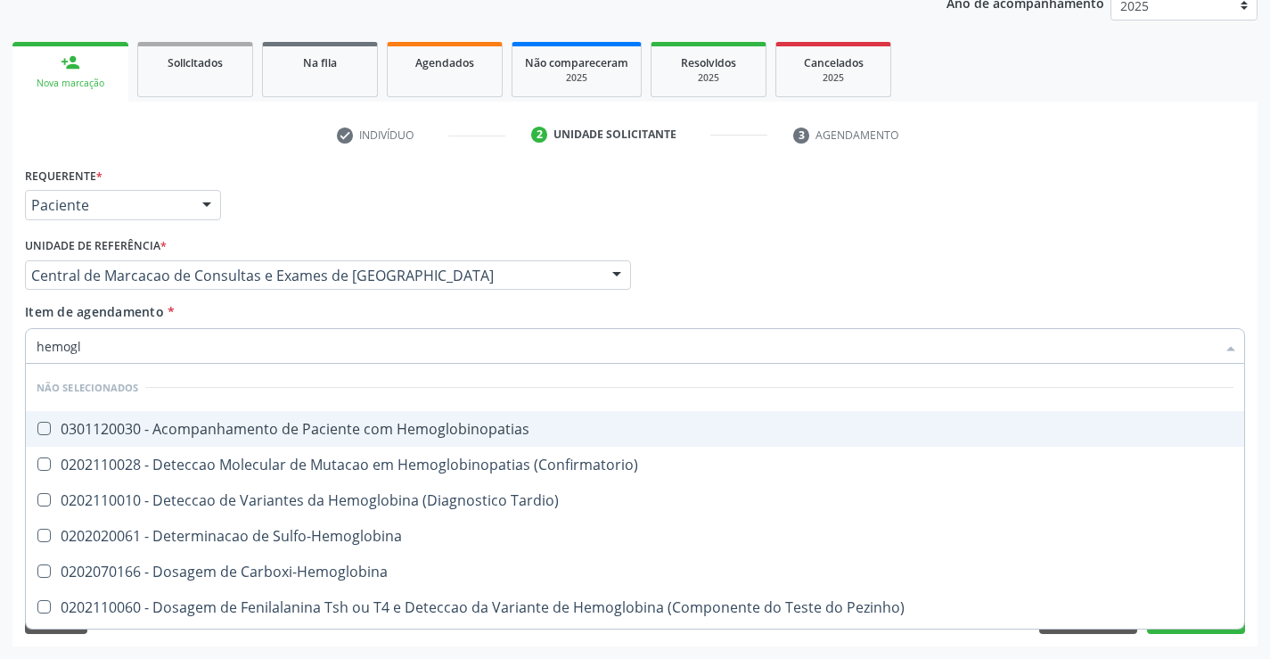
type input "hemoglo"
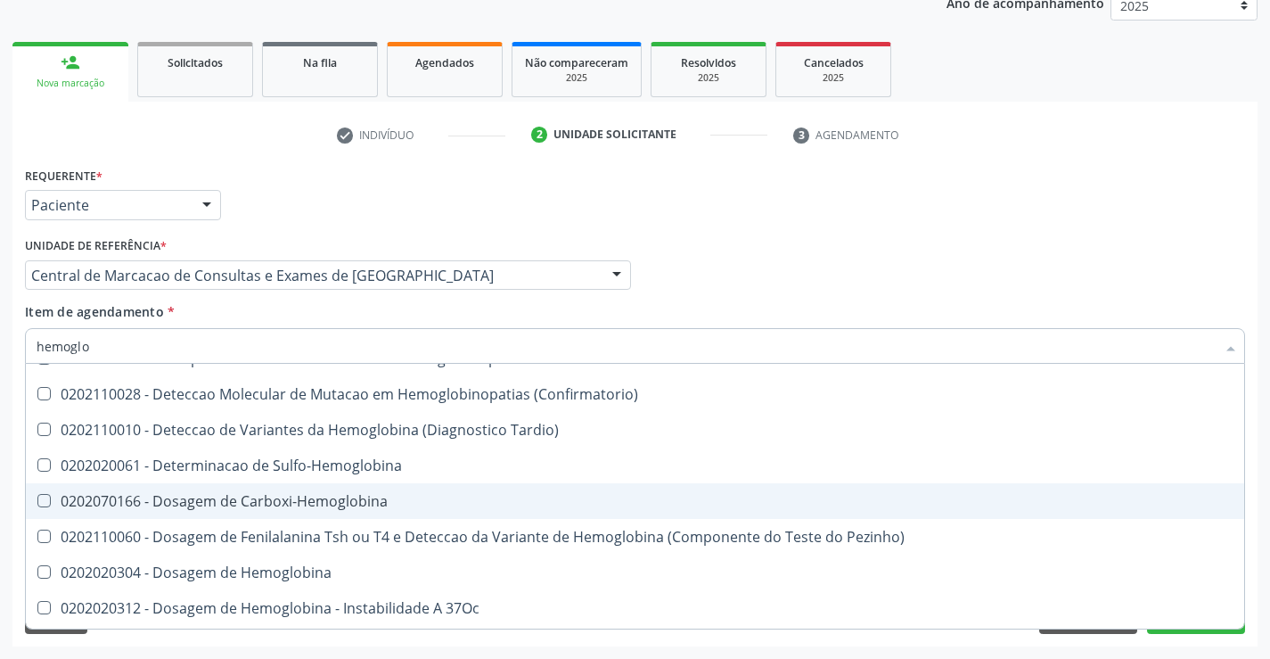
scroll to position [178, 0]
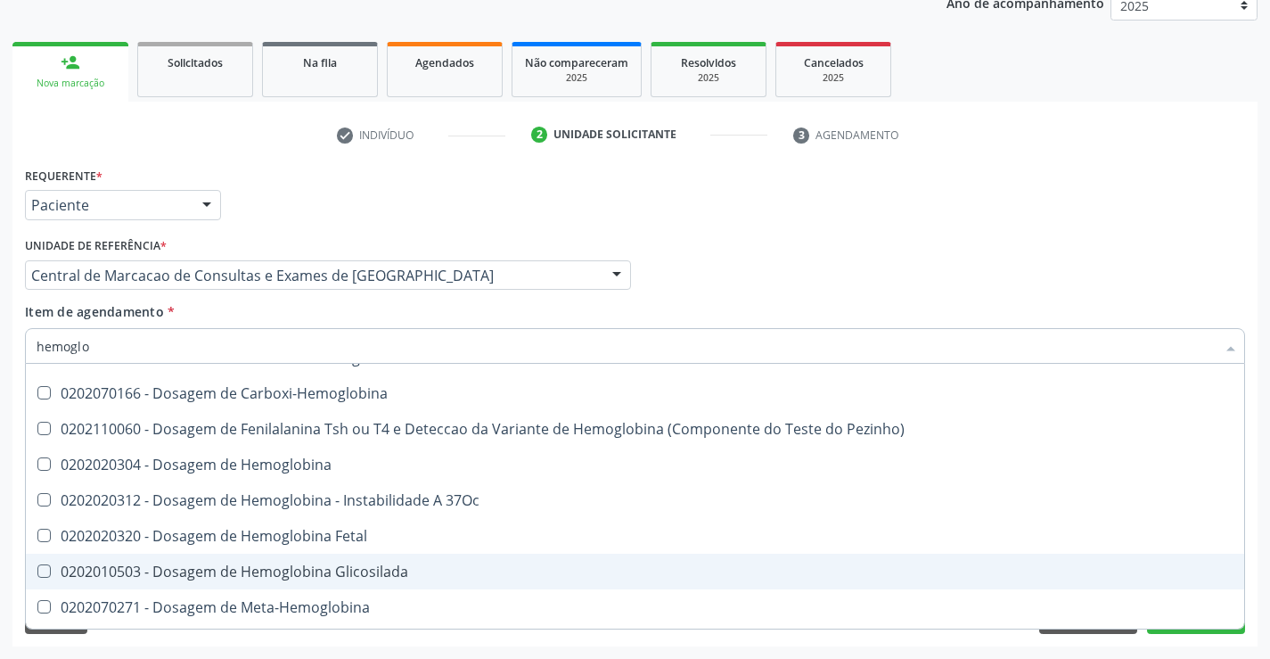
click at [325, 570] on div "0202010503 - Dosagem de Hemoglobina Glicosilada" at bounding box center [635, 571] width 1197 height 14
checkbox Glicosilada "true"
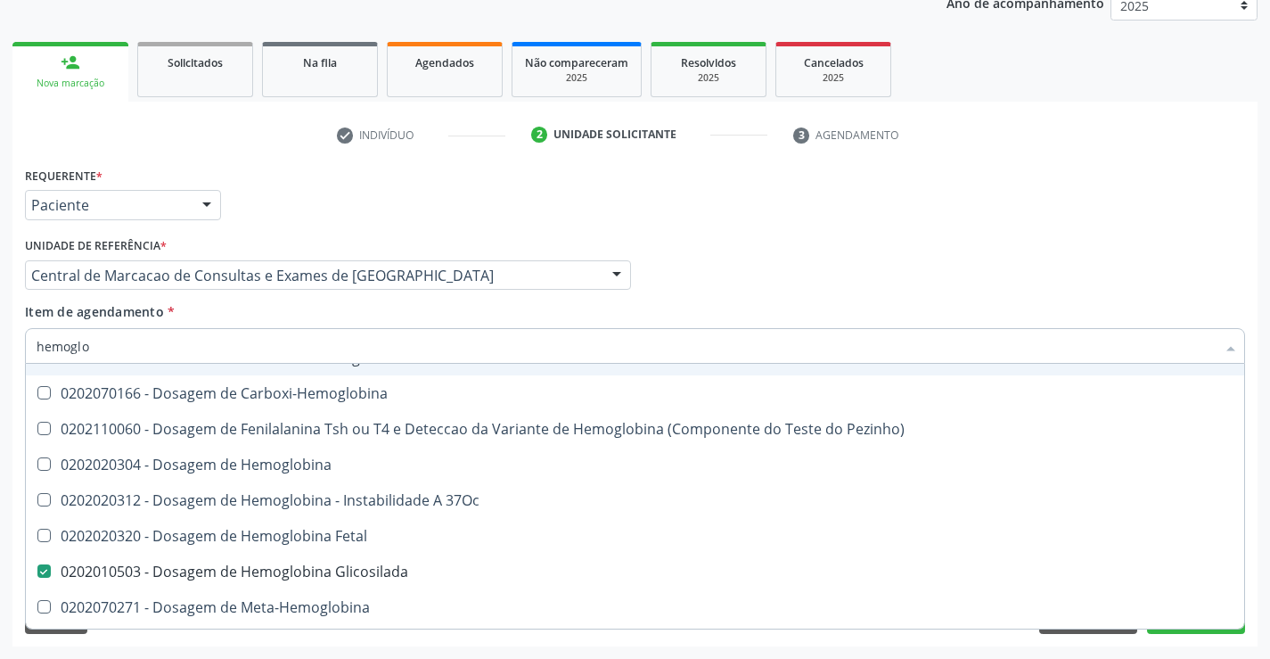
click at [356, 321] on div "Item de agendamento * hemoglo Desfazer seleção Não selecionados 0301120030 - Ac…" at bounding box center [635, 330] width 1220 height 56
checkbox Hemoglobinopatias "true"
checkbox Sulfo-Hemoglobina "true"
checkbox Carboxi-Hemoglobina "true"
checkbox Pezinho\) "true"
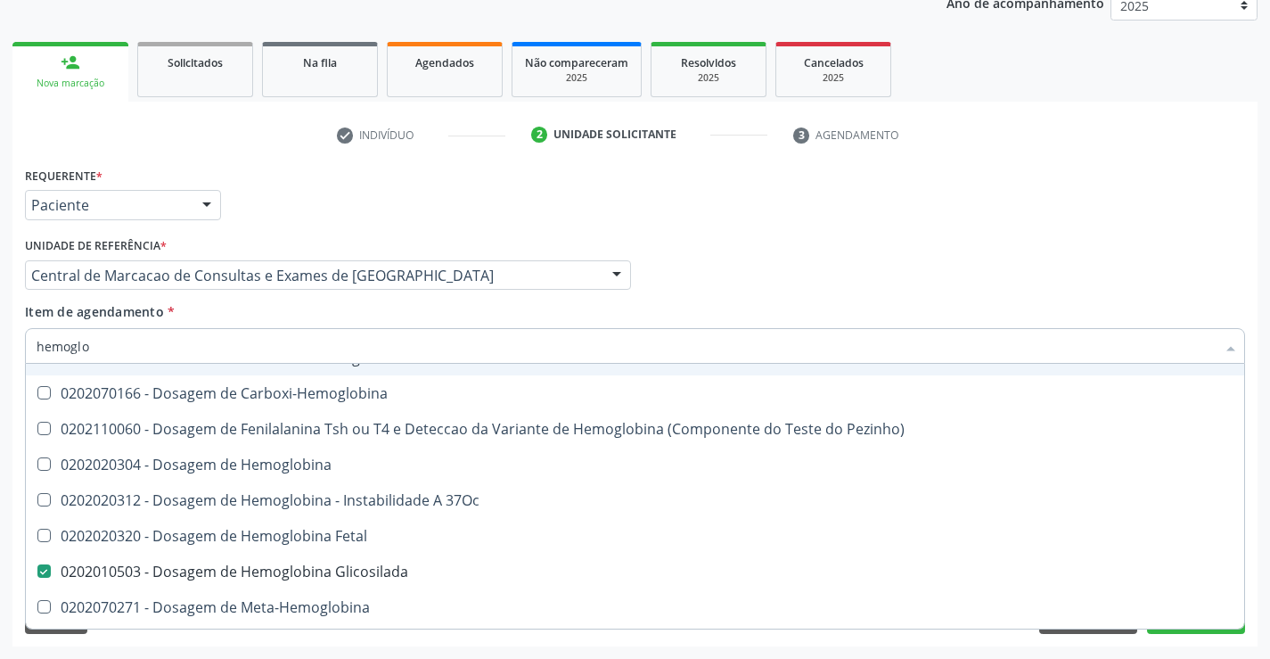
checkbox Hemoglobina "true"
checkbox 37Oc "true"
checkbox Fetal "true"
checkbox Meta-Hemoglobina "true"
checkbox Hemoglobina "true"
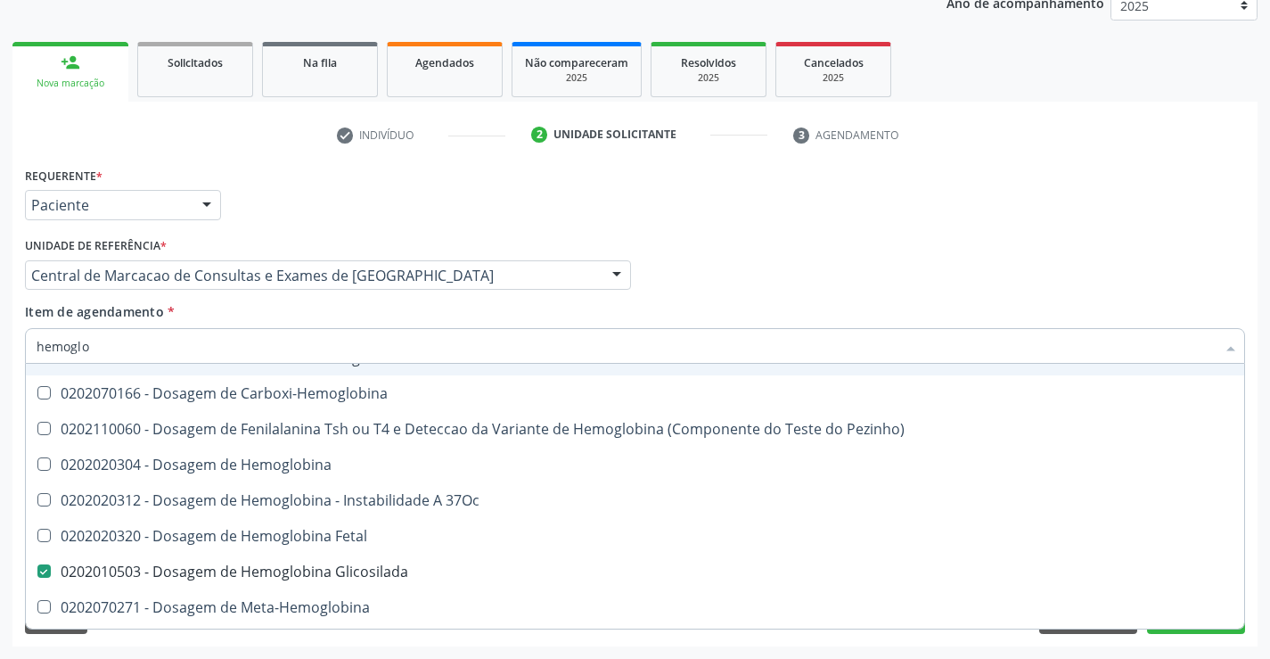
checkbox Tardio\) "true"
checkbox \(Confirmatorio\) "true"
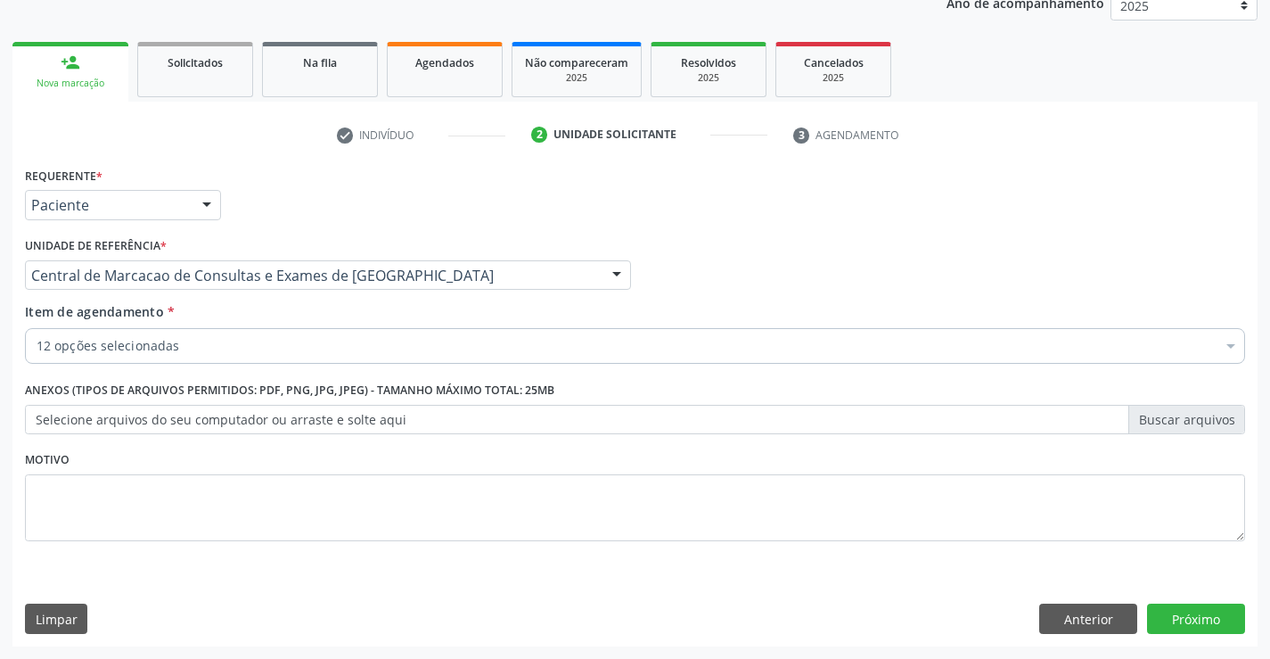
scroll to position [0, 0]
click at [339, 335] on div "12 opções selecionadas" at bounding box center [635, 346] width 1220 height 36
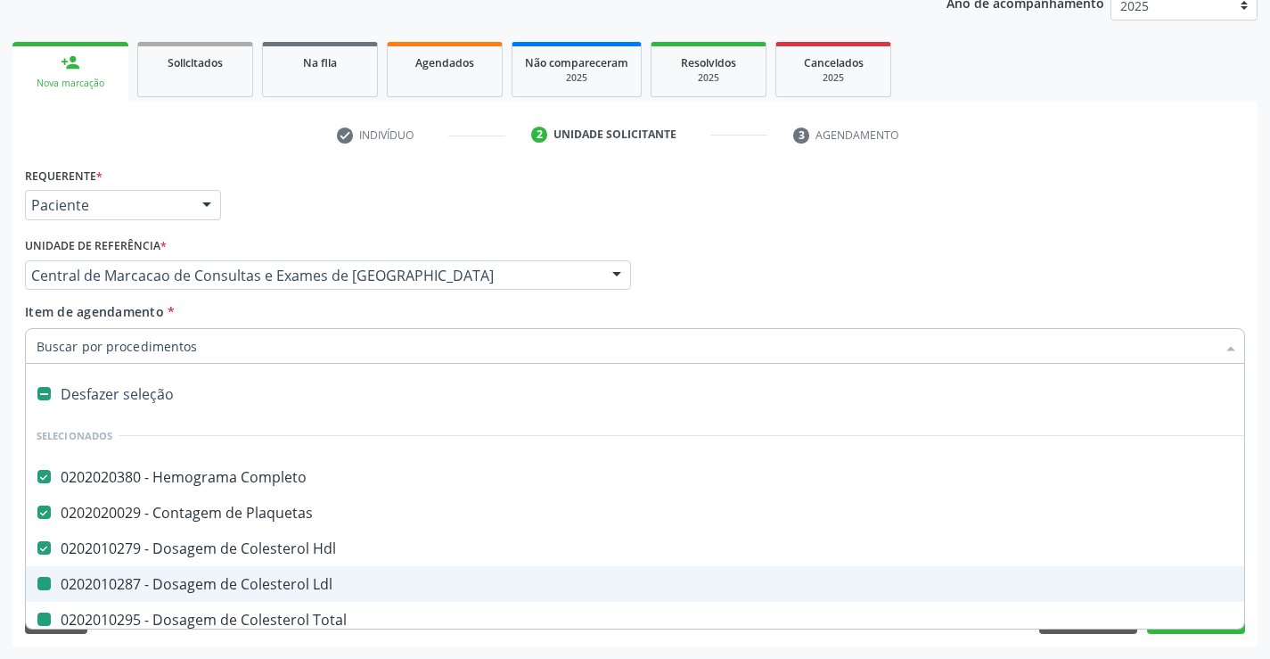
type input "f"
checkbox Ldl "false"
checkbox Total "false"
checkbox Triglicerideos "false"
checkbox Ureia "false"
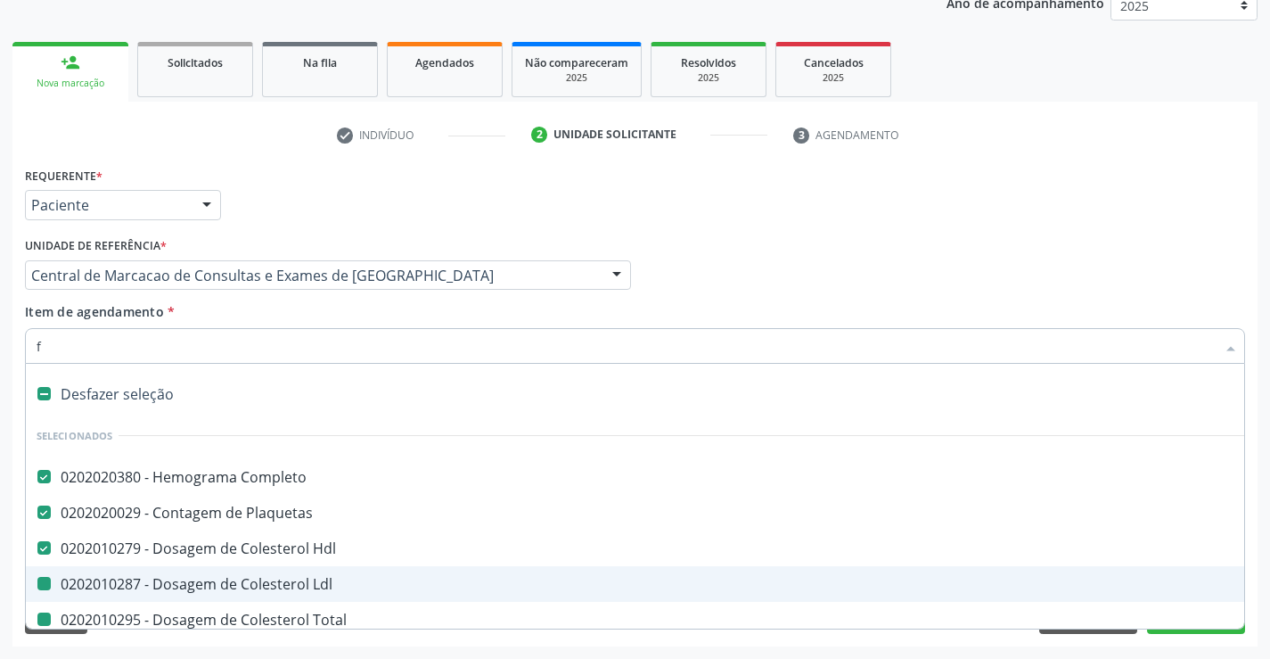
checkbox Creatinina "false"
checkbox Urina "false"
checkbox Urico "false"
checkbox Fezes "false"
checkbox Glicosilada "false"
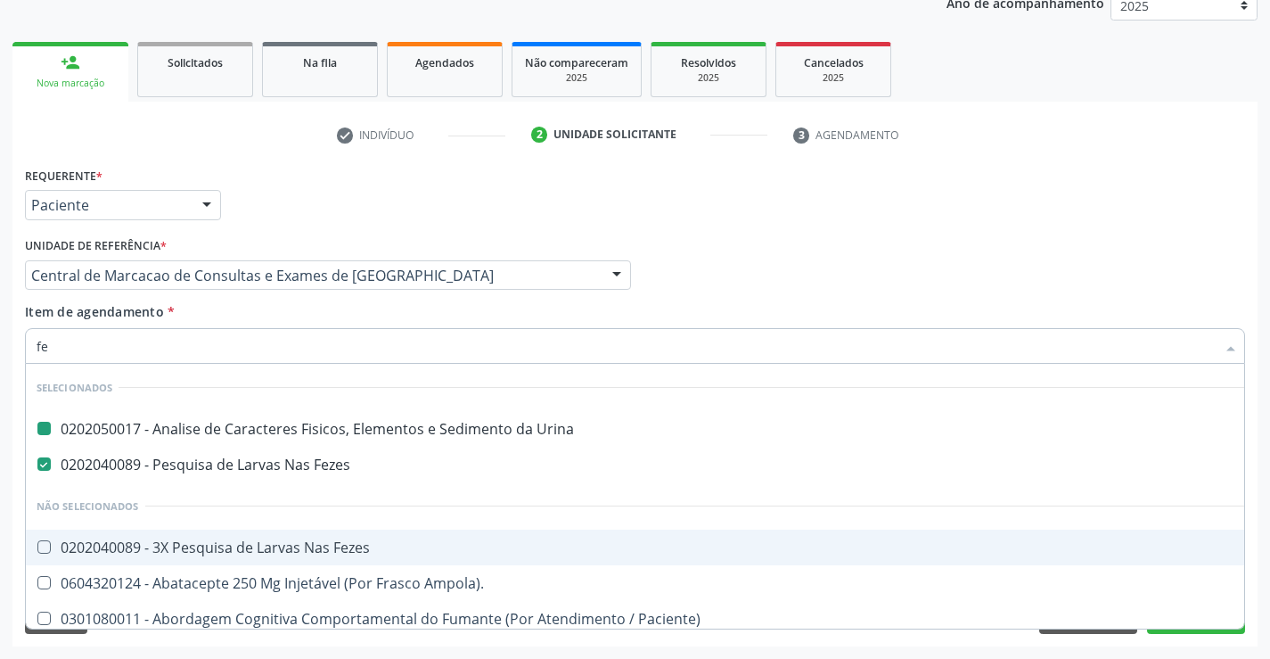
type input "fer"
checkbox Urina "false"
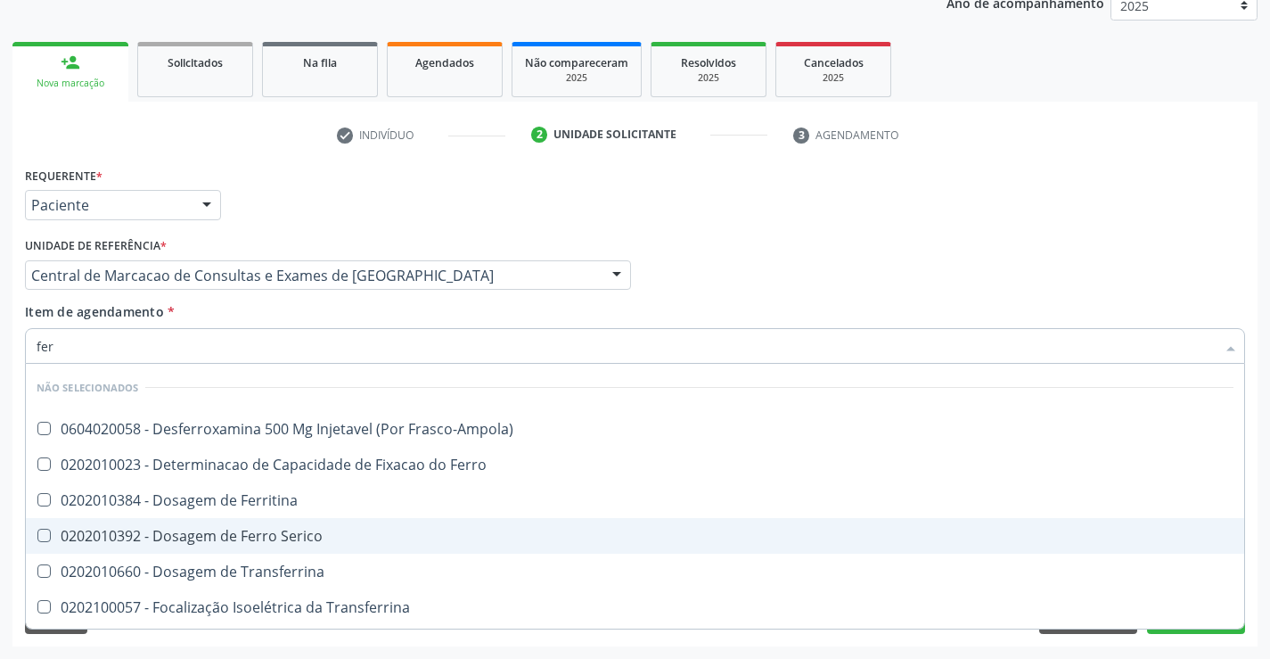
type input "ferr"
click at [282, 522] on span "0202010392 - Dosagem de Ferro Serico" at bounding box center [635, 536] width 1218 height 36
checkbox Serico "true"
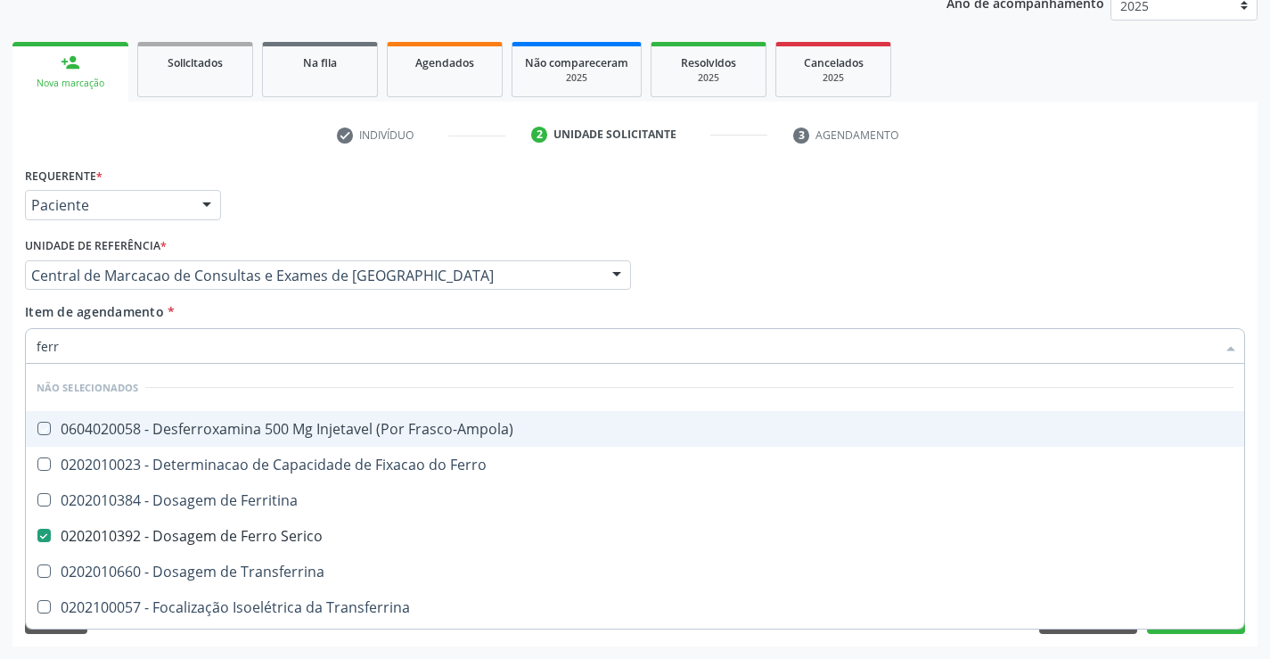
click at [261, 320] on div "Item de agendamento * ferr Desfazer seleção Não selecionados 0604020058 - Desfe…" at bounding box center [635, 330] width 1220 height 56
checkbox Frasco-Ampola\) "true"
checkbox Transferrina "true"
checkbox Ml\) "true"
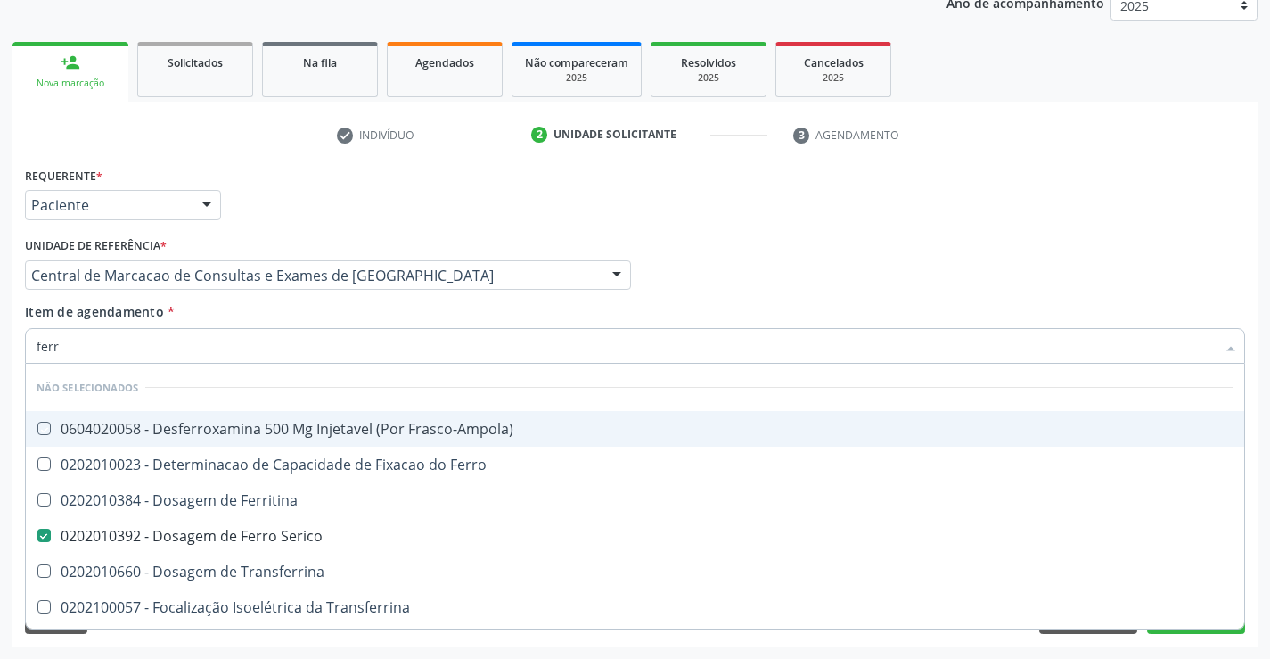
checkbox \(Nefroplastia\) "true"
checkbox Ferro "true"
checkbox Ferritina "true"
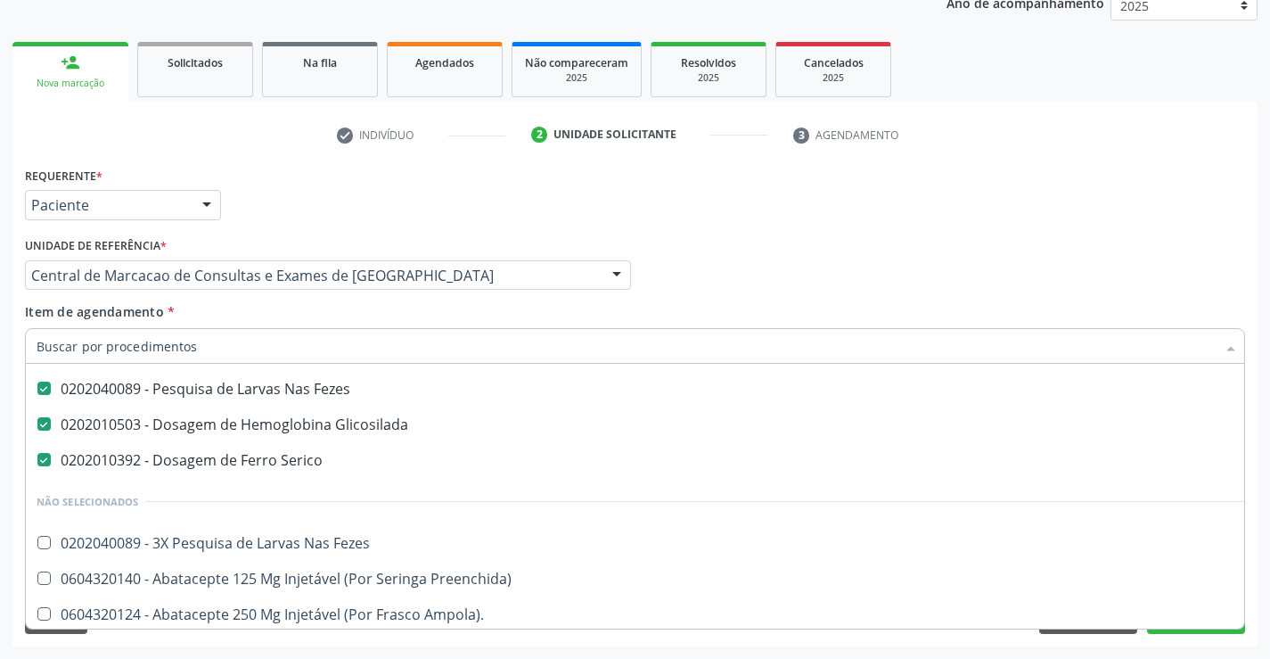
scroll to position [446, 0]
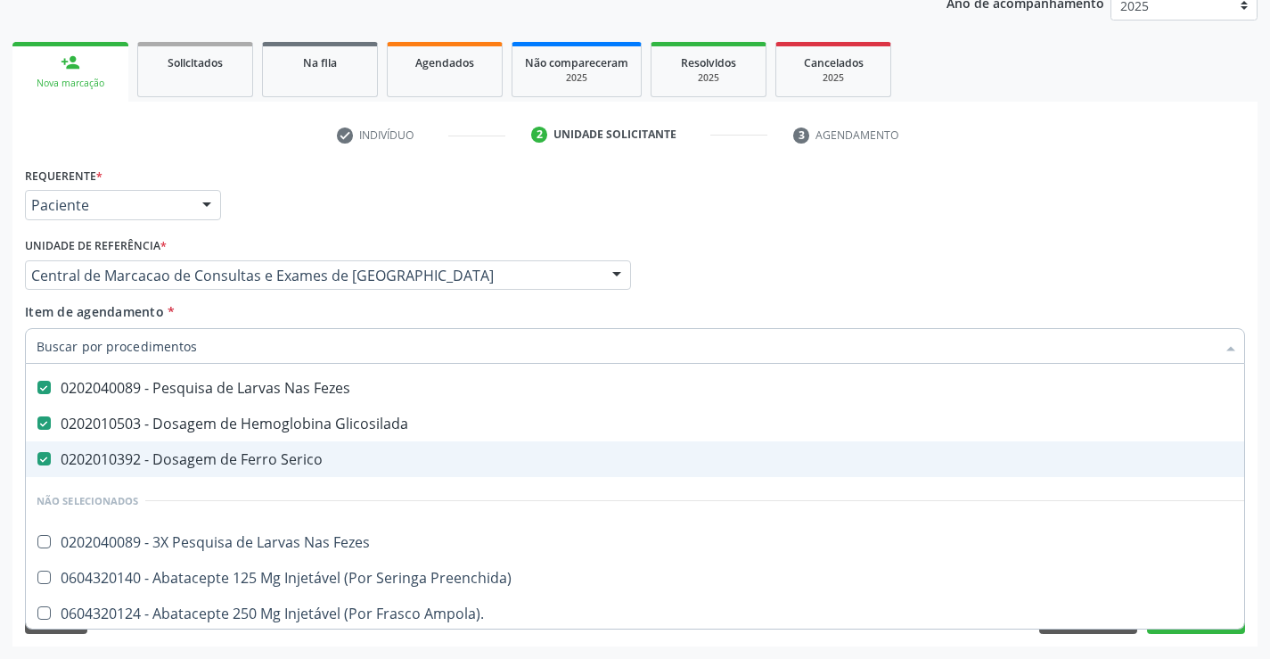
click at [1181, 263] on div "Profissional Solicitante Por favor, selecione a Unidade de Atendimento primeiro…" at bounding box center [634, 268] width 1229 height 70
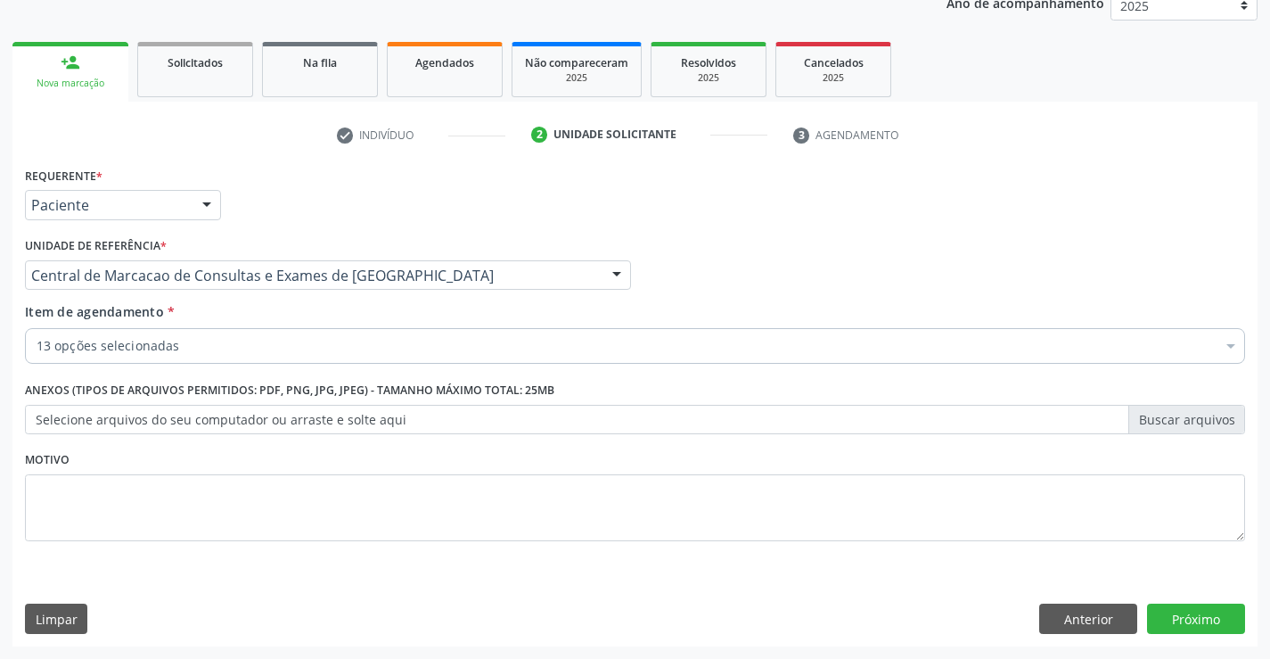
scroll to position [0, 0]
click at [1217, 622] on button "Próximo" at bounding box center [1196, 618] width 98 height 30
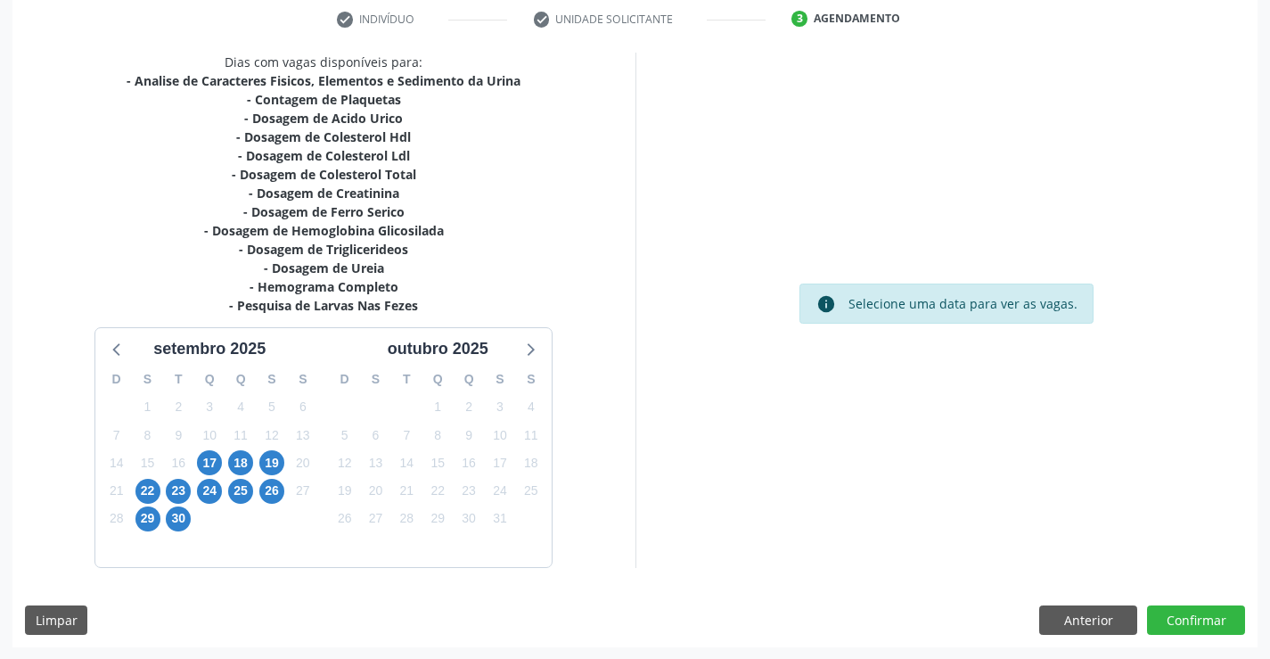
scroll to position [341, 0]
click at [210, 455] on span "17" at bounding box center [209, 461] width 25 height 25
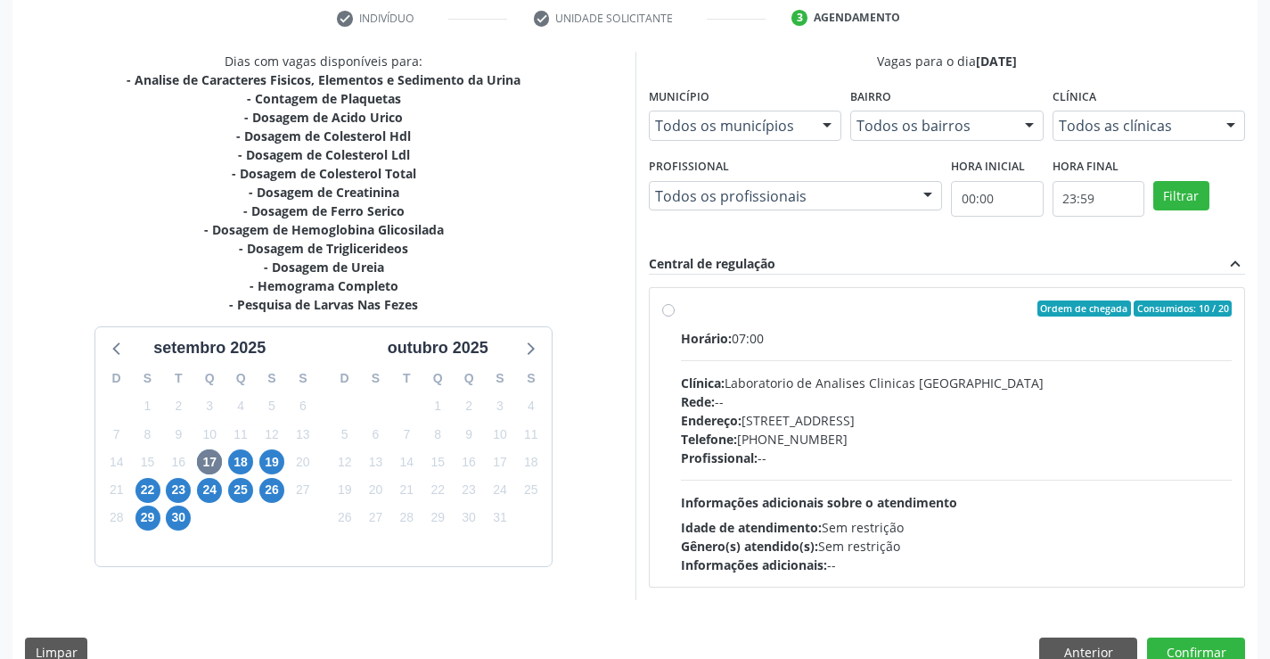
click at [871, 462] on div "Profissional: --" at bounding box center [957, 457] width 552 height 19
click at [675, 316] on input "Ordem de chegada Consumidos: 10 / 20 Horário: 07:00 Clínica: Laboratorio de Ana…" at bounding box center [668, 308] width 12 height 16
radio input "true"
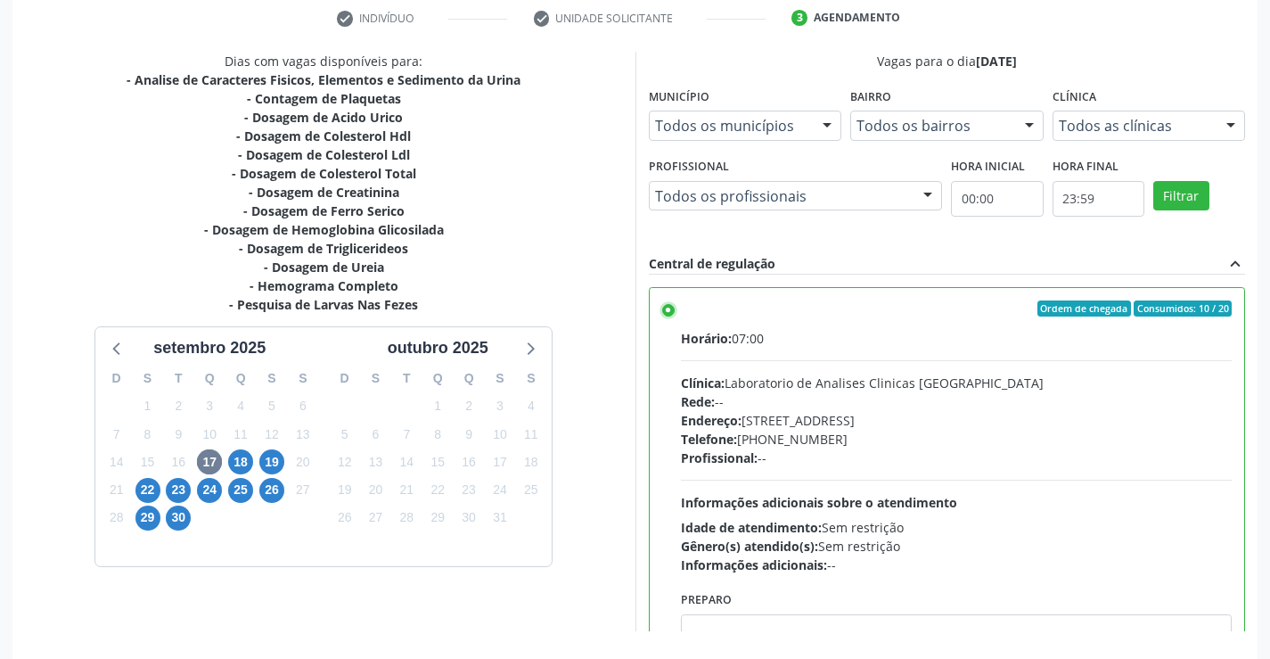
scroll to position [406, 0]
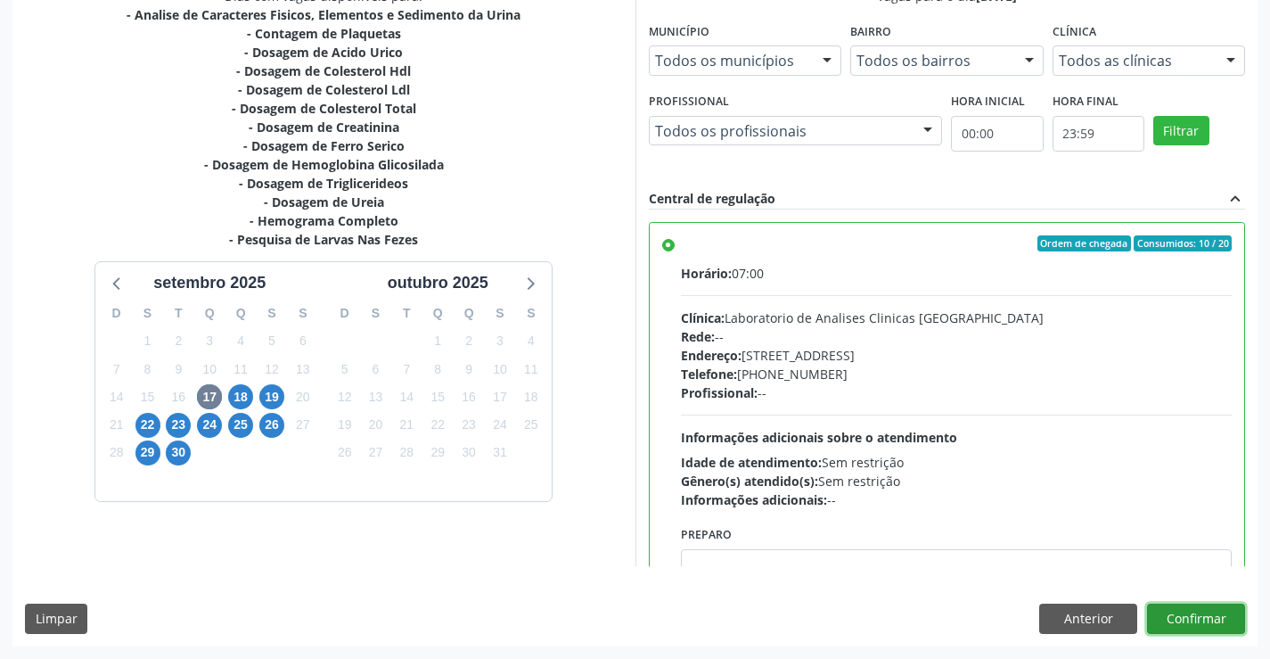
click at [1186, 616] on button "Confirmar" at bounding box center [1196, 618] width 98 height 30
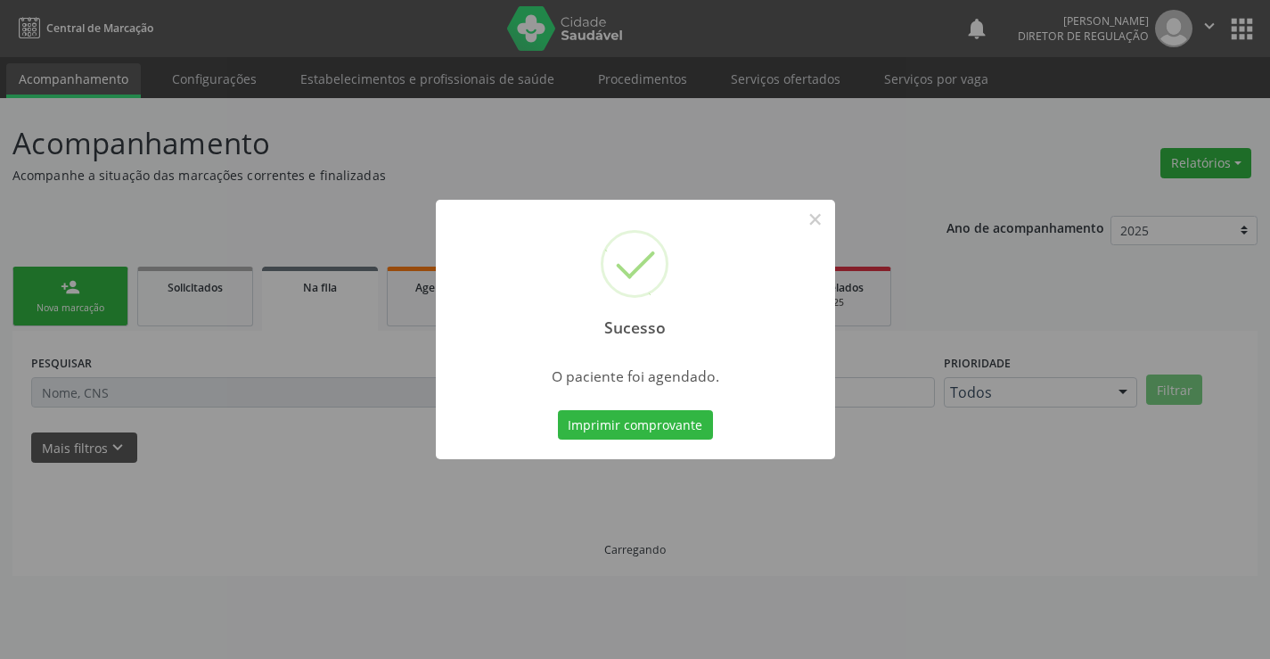
scroll to position [0, 0]
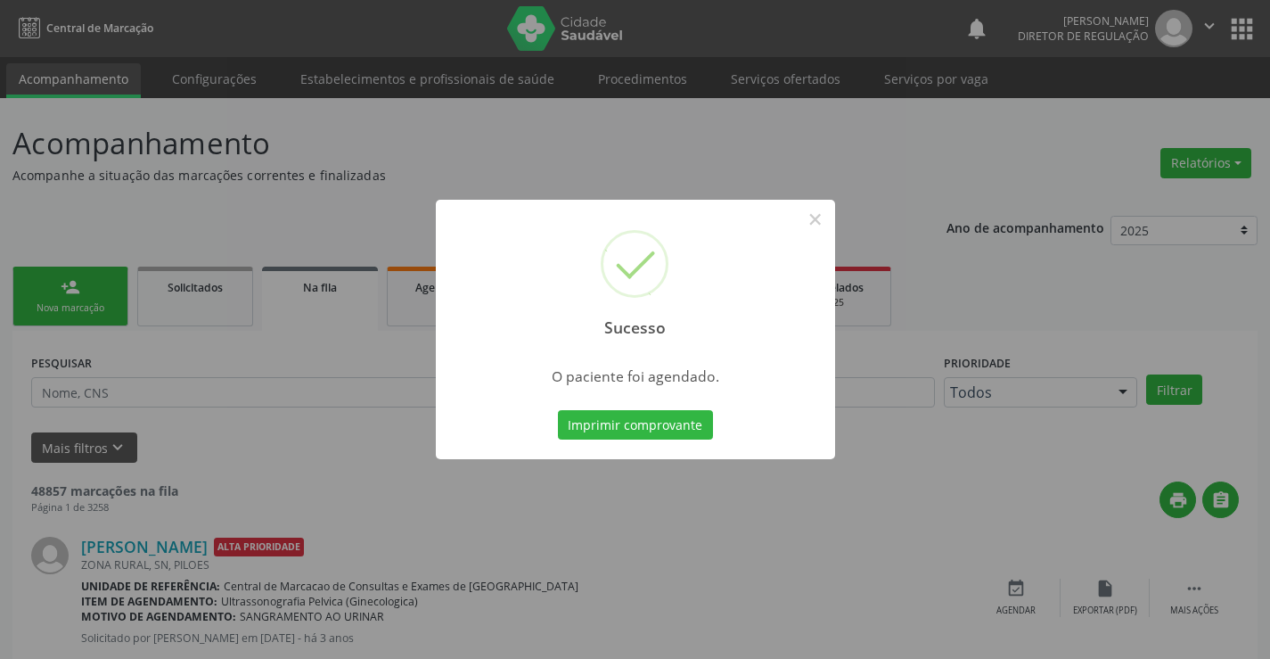
click at [558, 410] on button "Imprimir comprovante" at bounding box center [635, 425] width 155 height 30
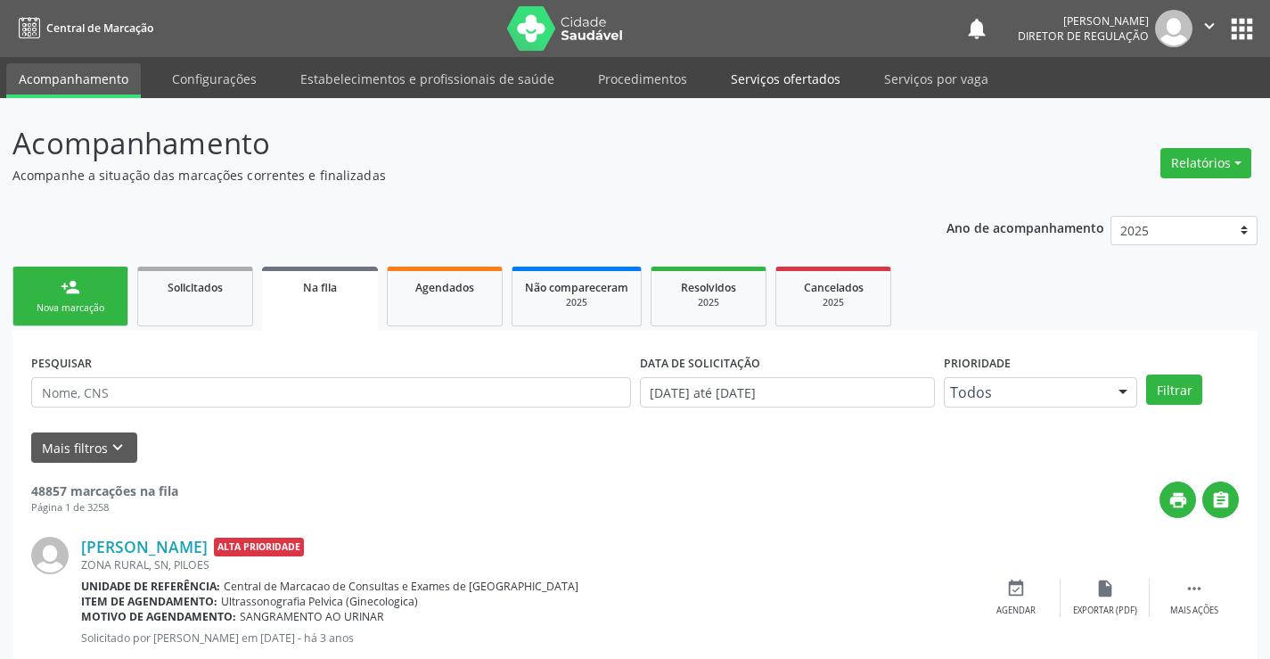
click at [767, 89] on link "Serviços ofertados" at bounding box center [785, 78] width 135 height 31
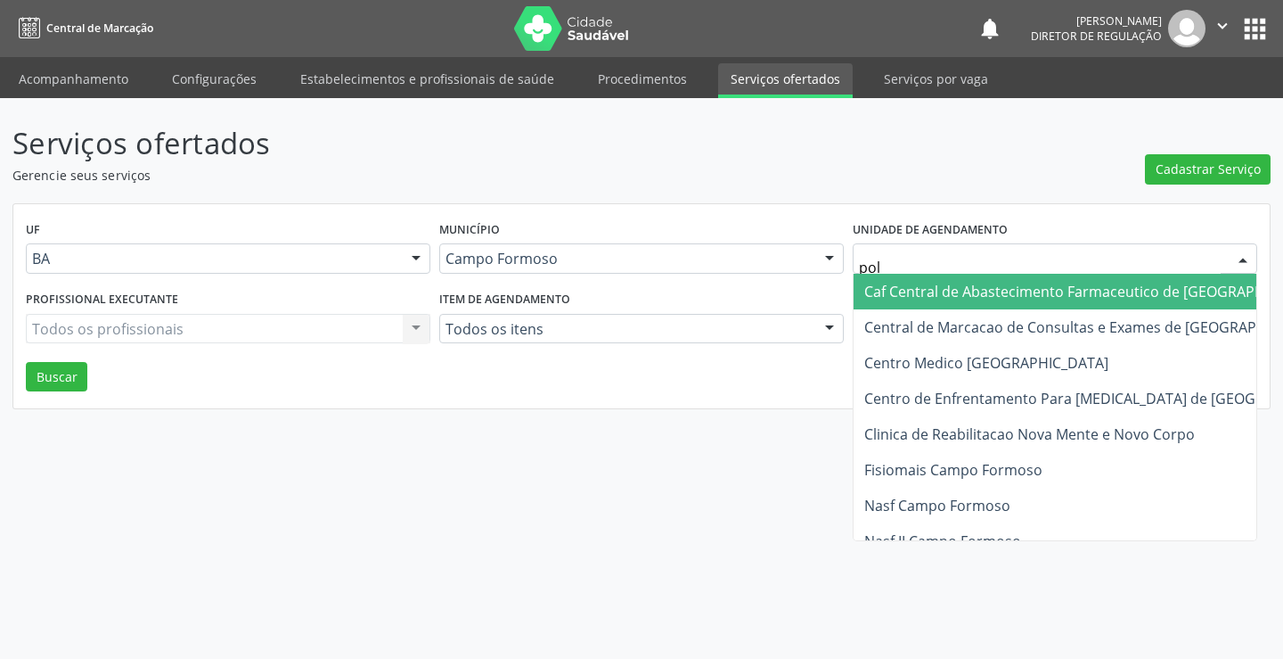
type input "poli"
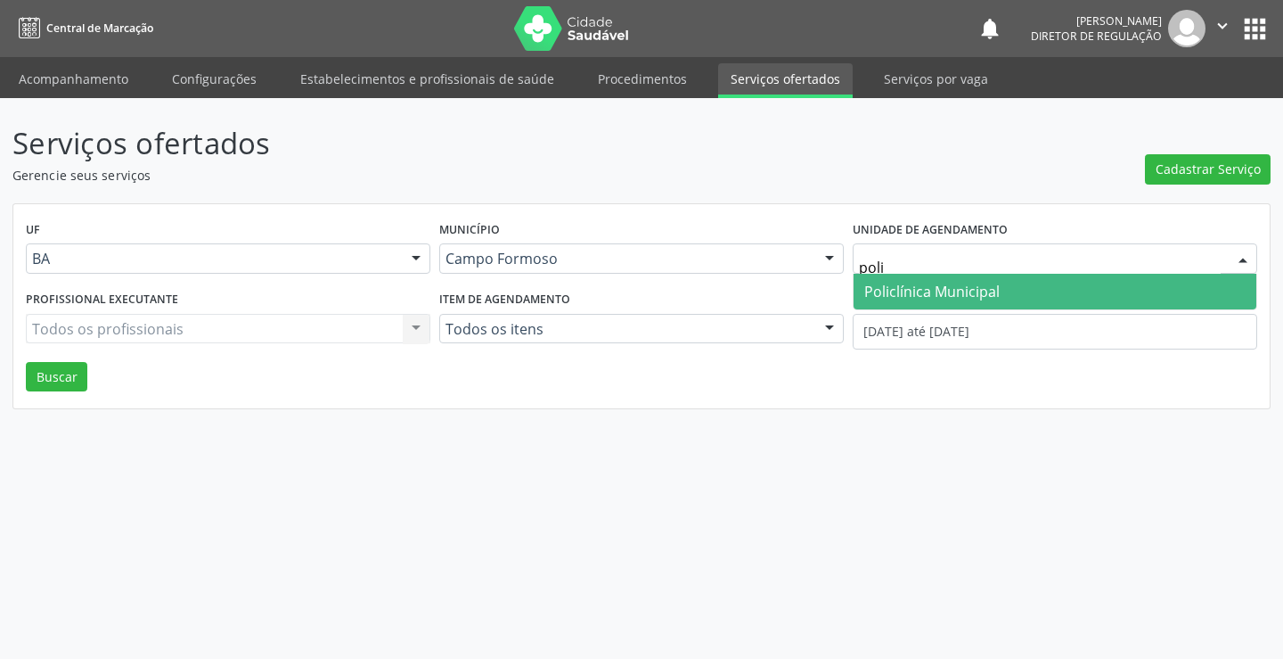
click at [942, 292] on span "Policlínica Municipal" at bounding box center [932, 292] width 135 height 20
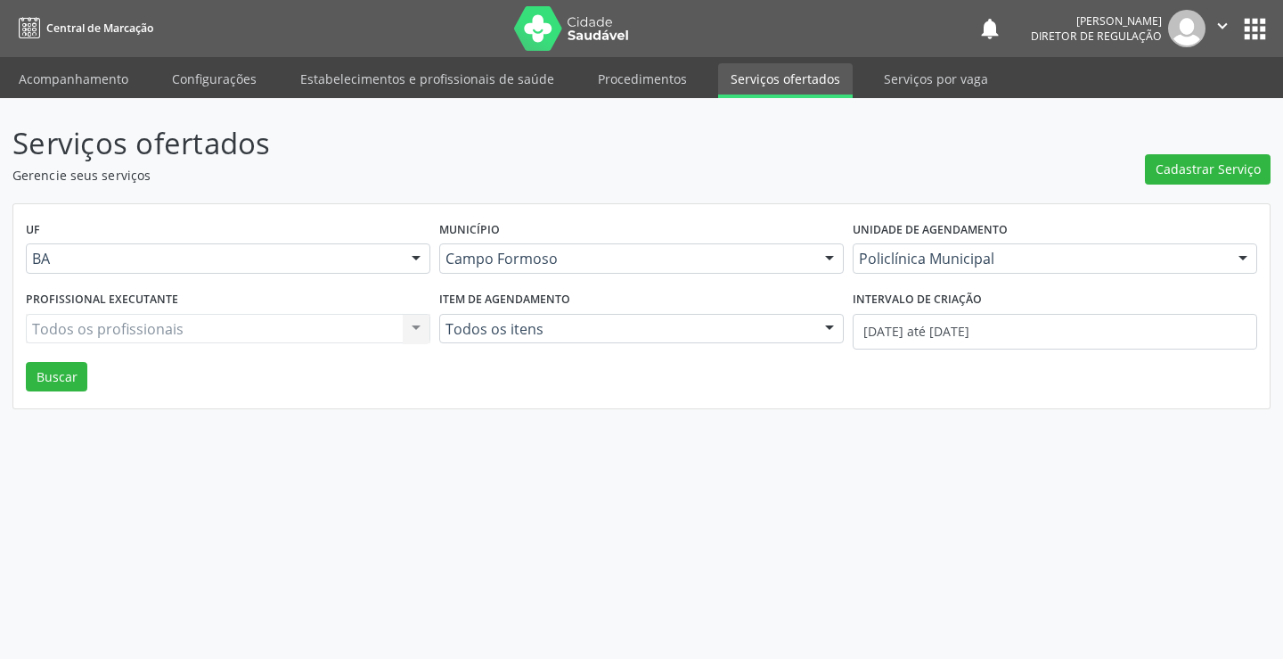
click at [931, 313] on label "Intervalo de criação" at bounding box center [917, 300] width 129 height 28
click at [924, 326] on input "[DATE] até [DATE]" at bounding box center [1055, 332] width 405 height 36
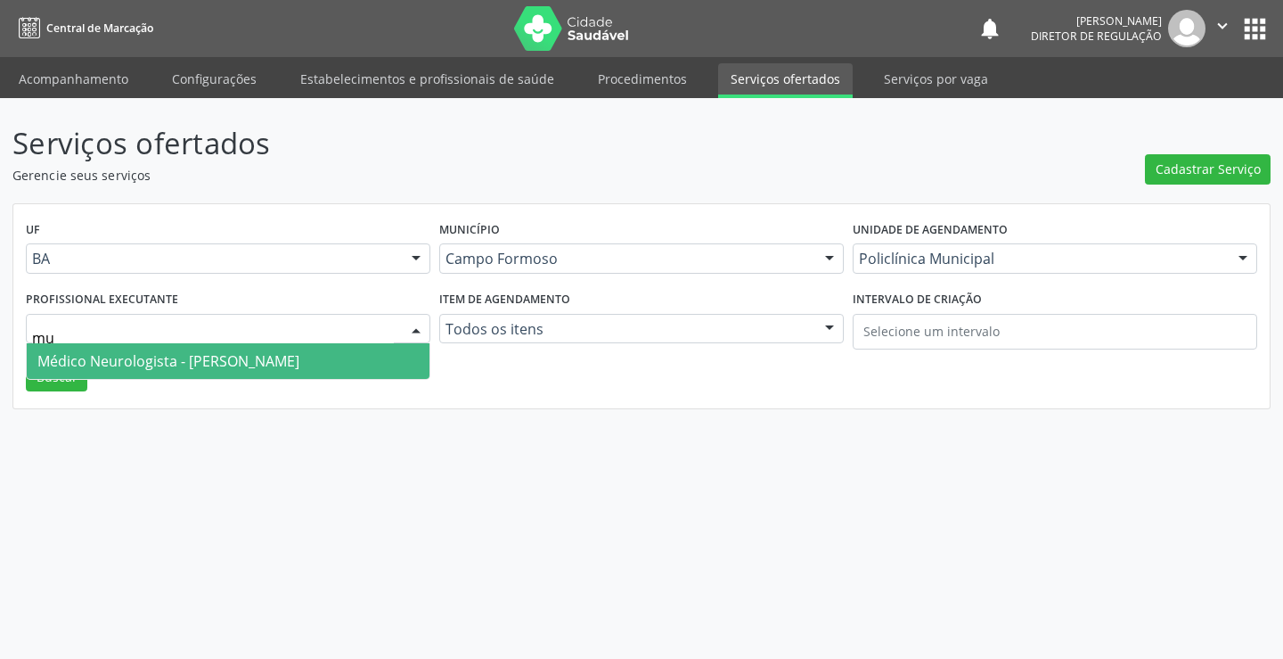
type input "mur"
click at [299, 369] on span "Médico Neurologista - [PERSON_NAME]" at bounding box center [168, 361] width 262 height 20
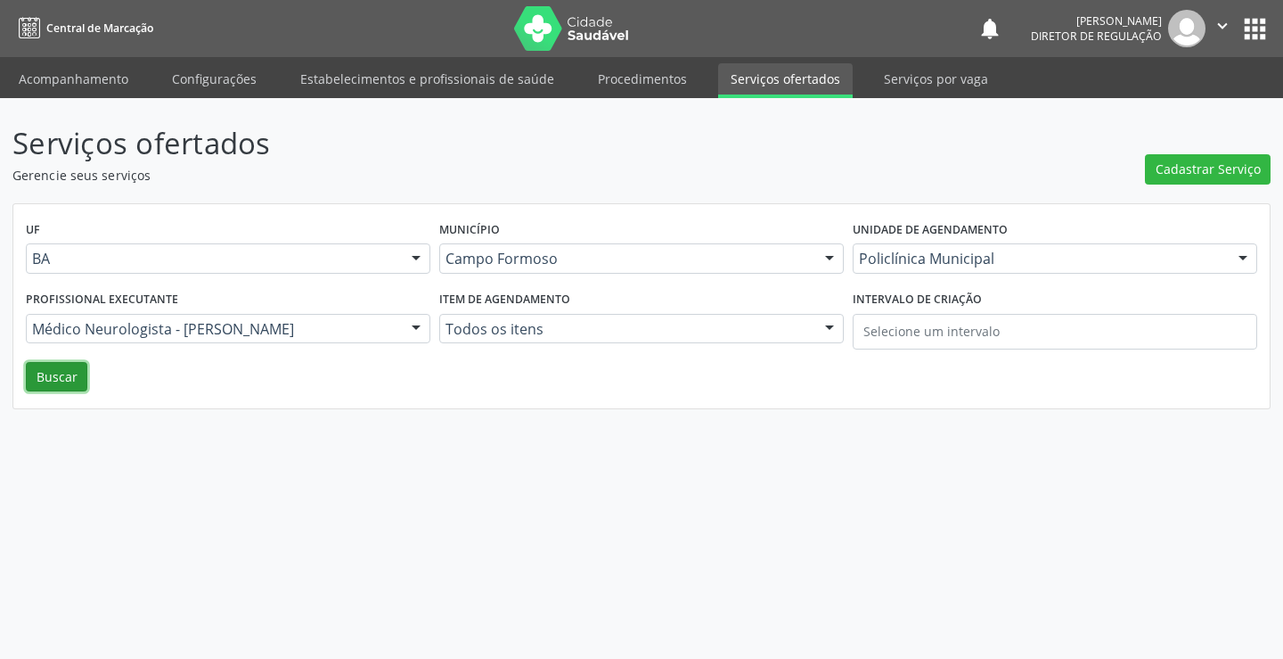
click at [42, 376] on button "Buscar" at bounding box center [56, 377] width 61 height 30
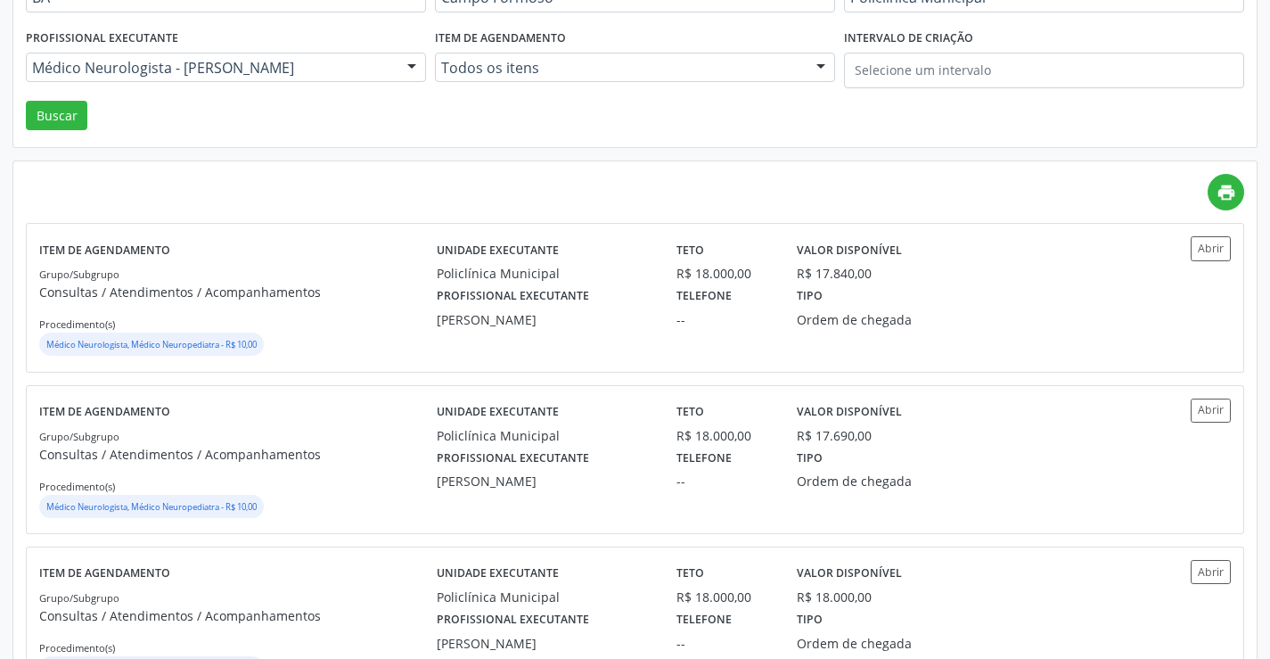
scroll to position [267, 0]
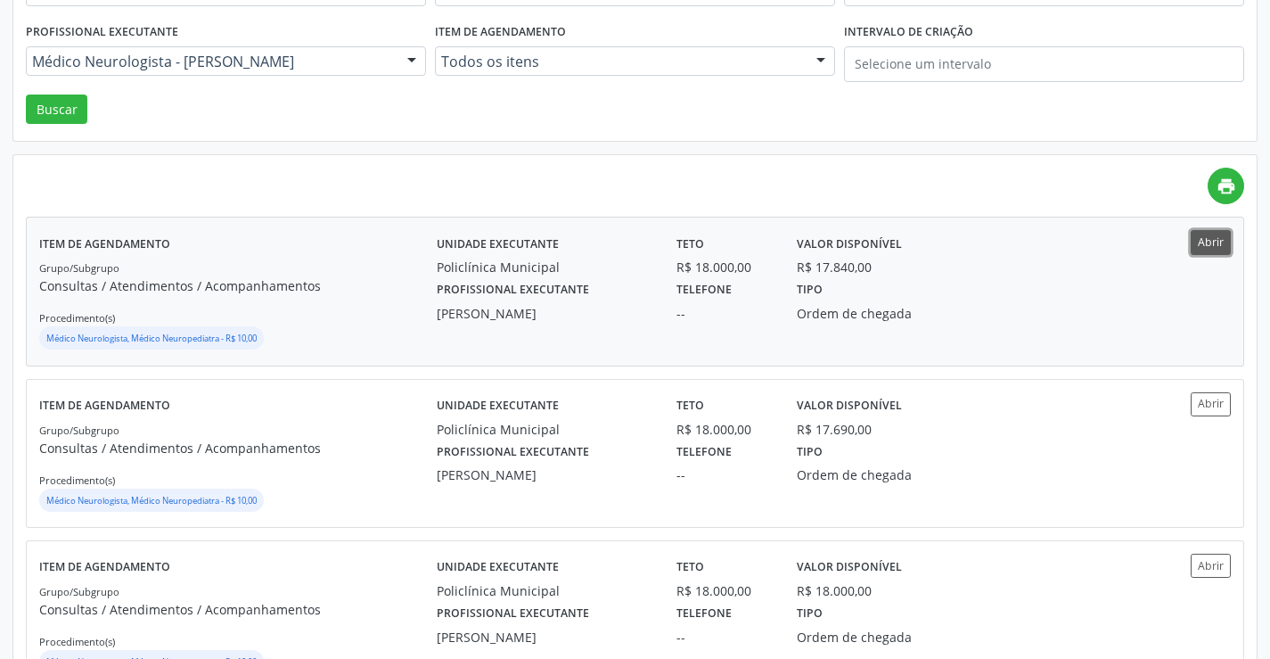
click at [1215, 237] on button "Abrir" at bounding box center [1211, 242] width 40 height 24
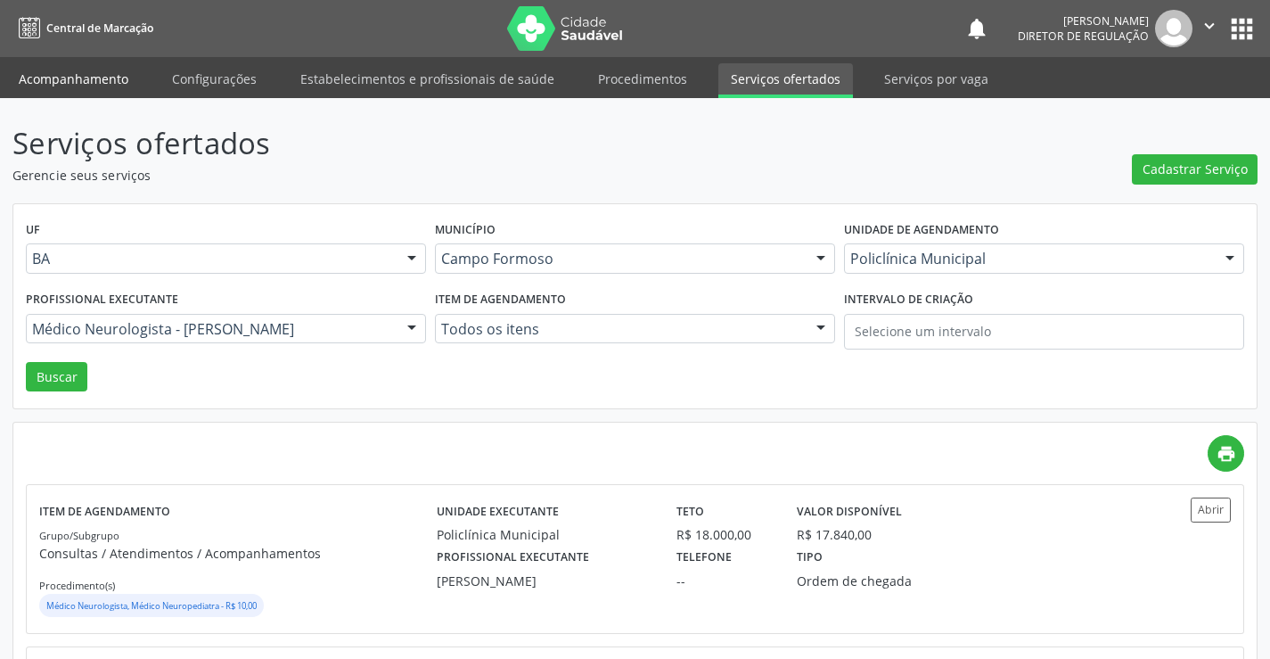
click at [61, 78] on link "Acompanhamento" at bounding box center [73, 78] width 135 height 31
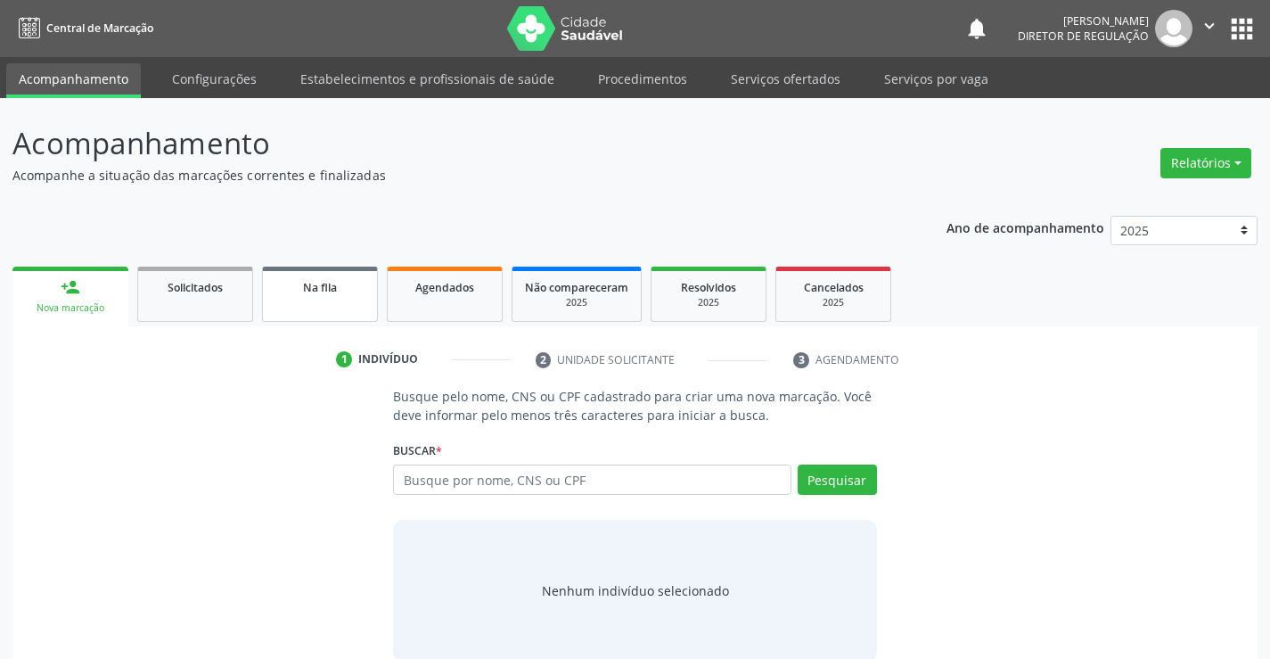
click at [375, 286] on ul "person_add Nova marcação Solicitados Na fila Agendados Não compareceram 2025 Re…" at bounding box center [634, 294] width 1245 height 64
click at [316, 297] on link "Na fila" at bounding box center [320, 293] width 116 height 55
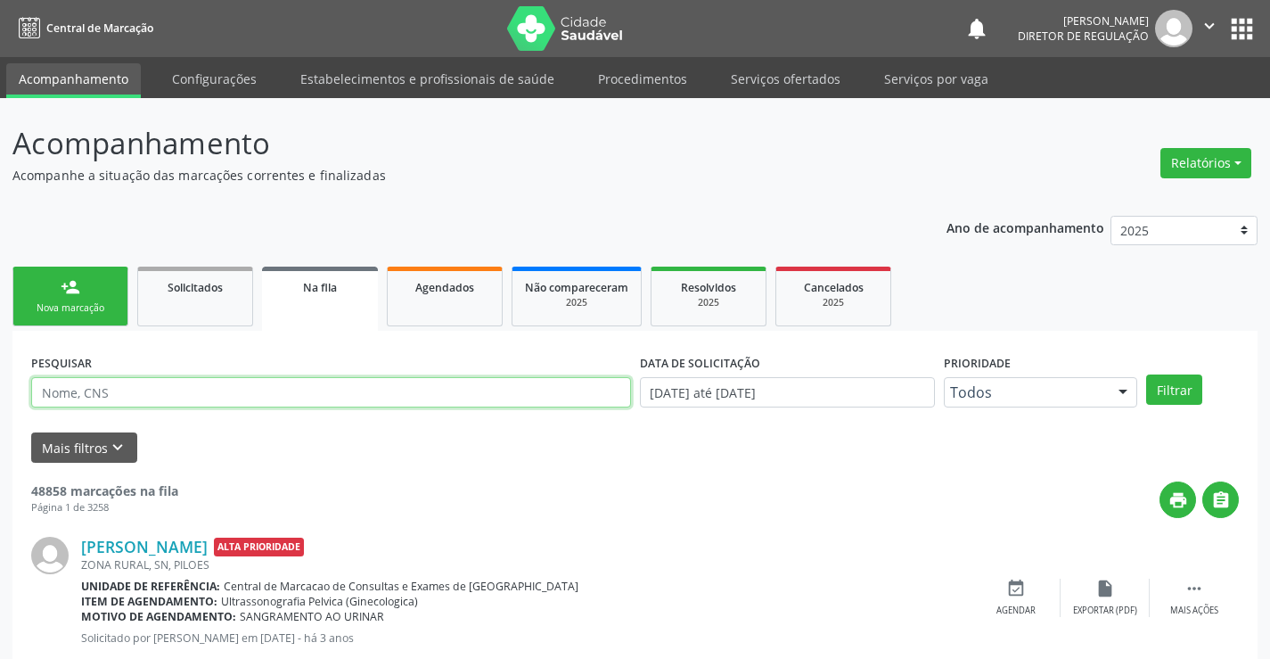
click at [149, 388] on input "text" at bounding box center [331, 392] width 600 height 30
type input "702005377548982"
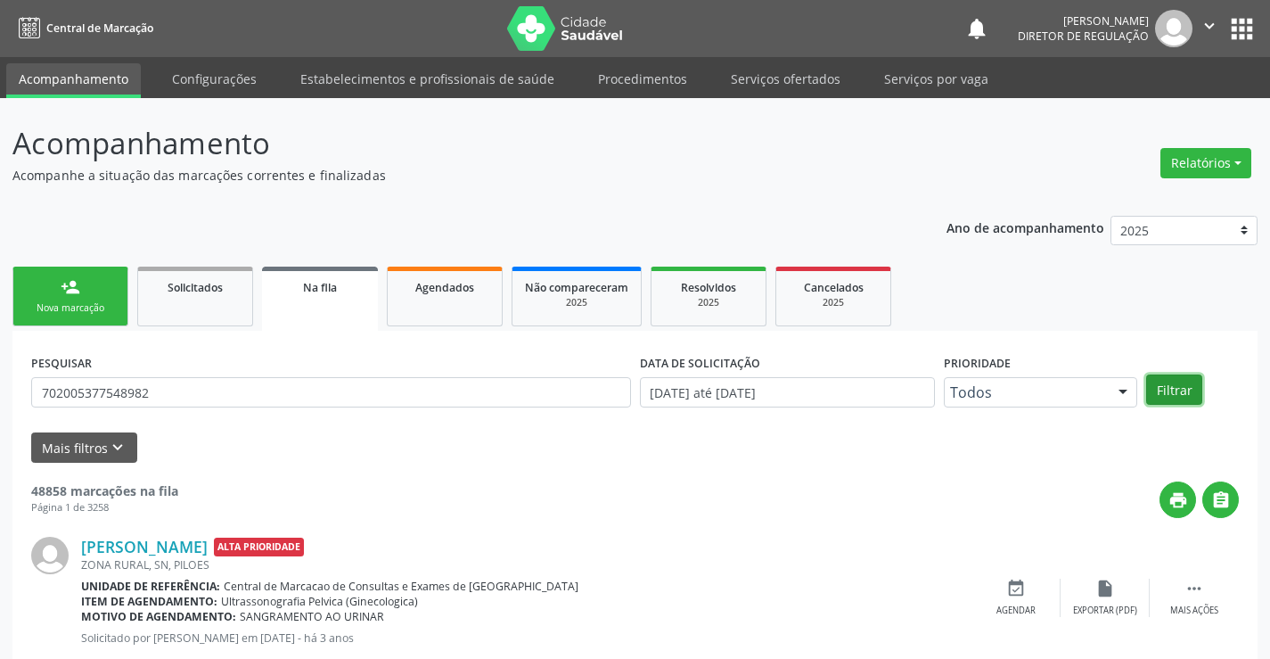
click at [1187, 383] on button "Filtrar" at bounding box center [1174, 389] width 56 height 30
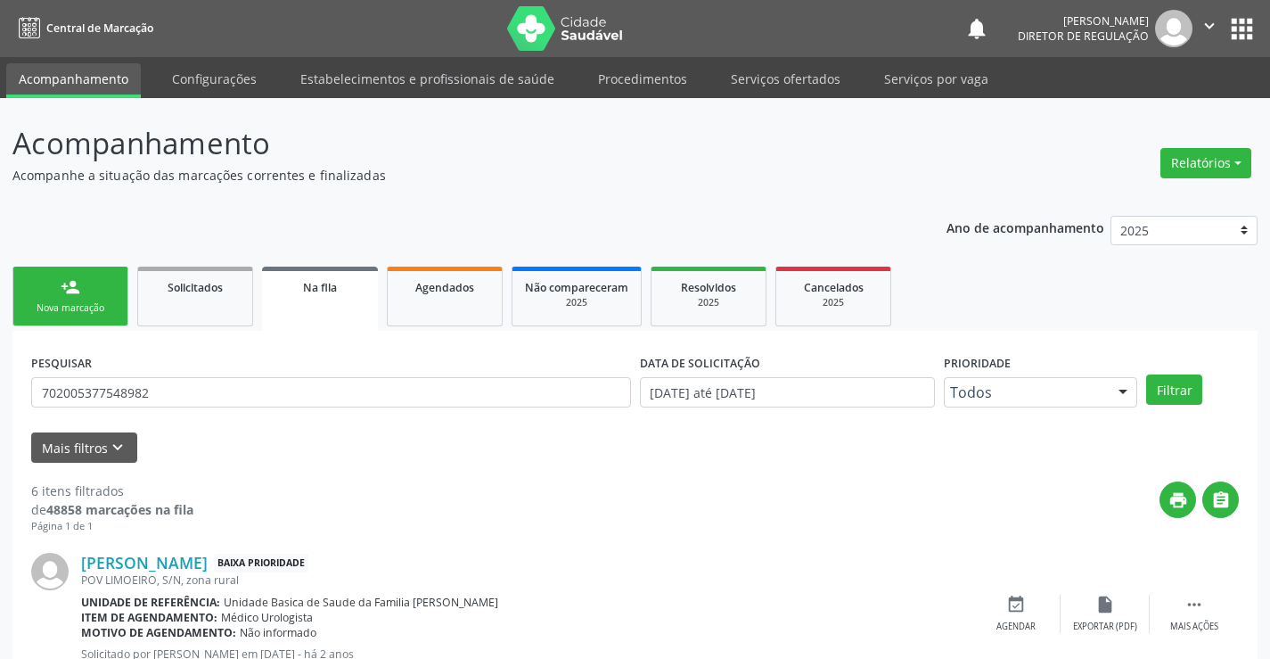
click at [79, 294] on div "person_add" at bounding box center [71, 287] width 20 height 20
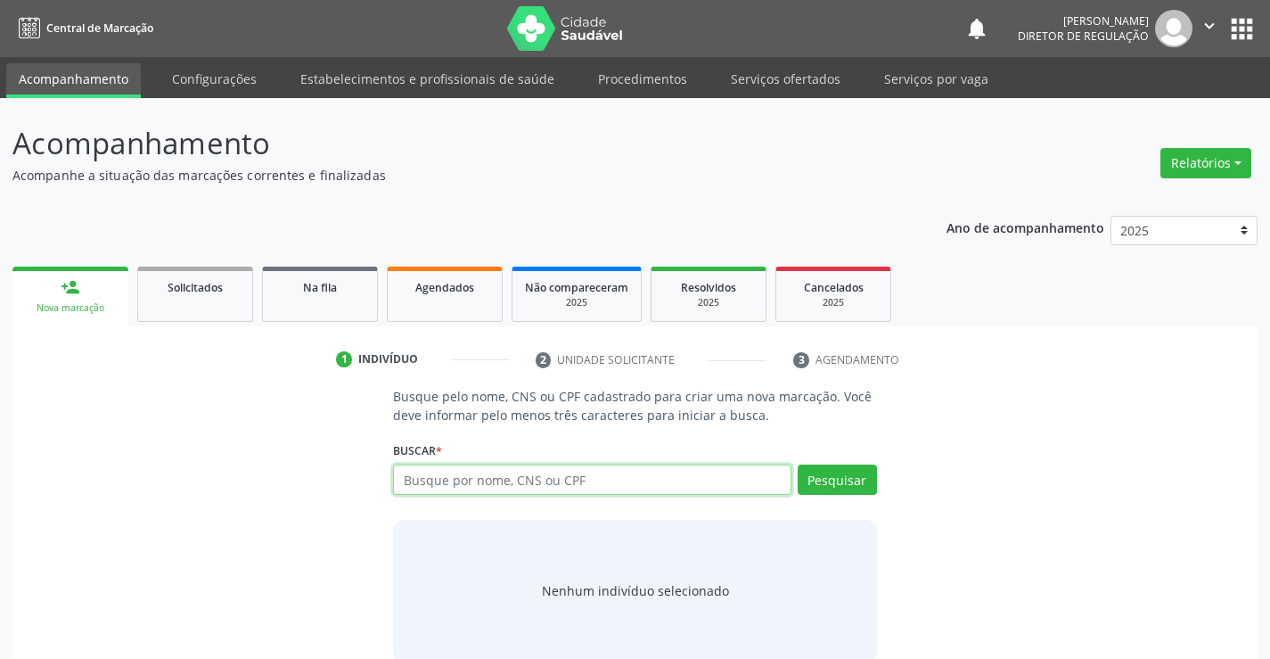
click at [425, 481] on input "text" at bounding box center [592, 479] width 398 height 30
type input "700505765695658"
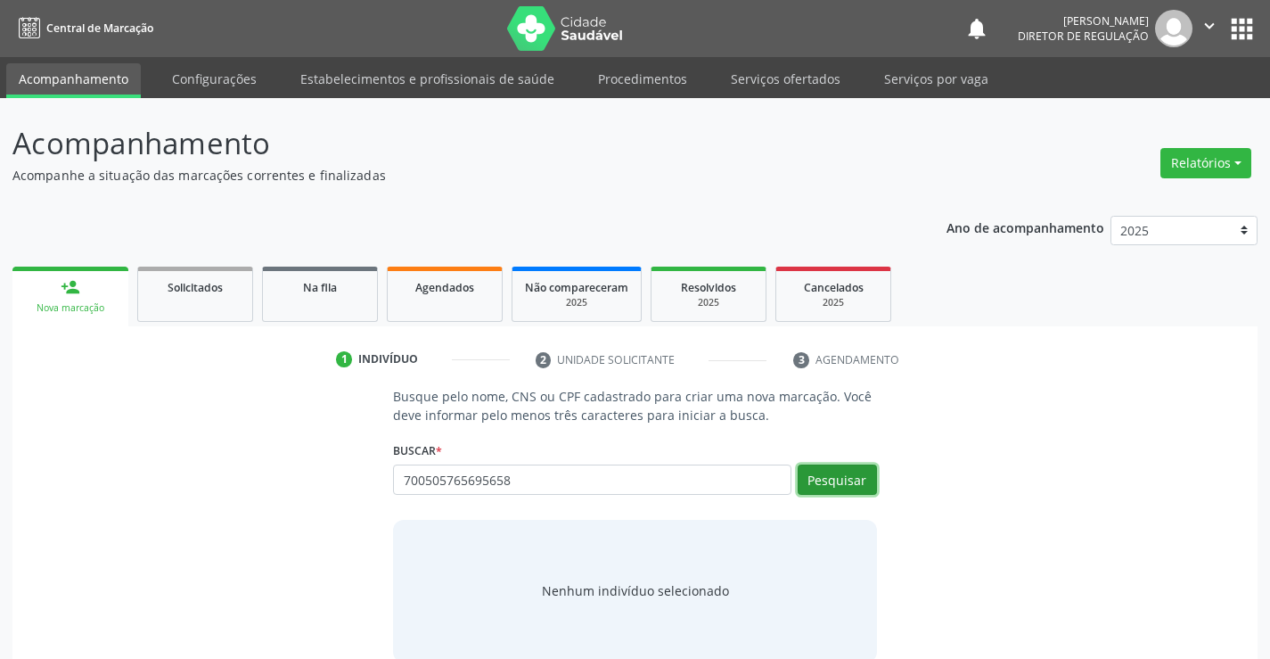
click at [830, 483] on button "Pesquisar" at bounding box center [837, 479] width 79 height 30
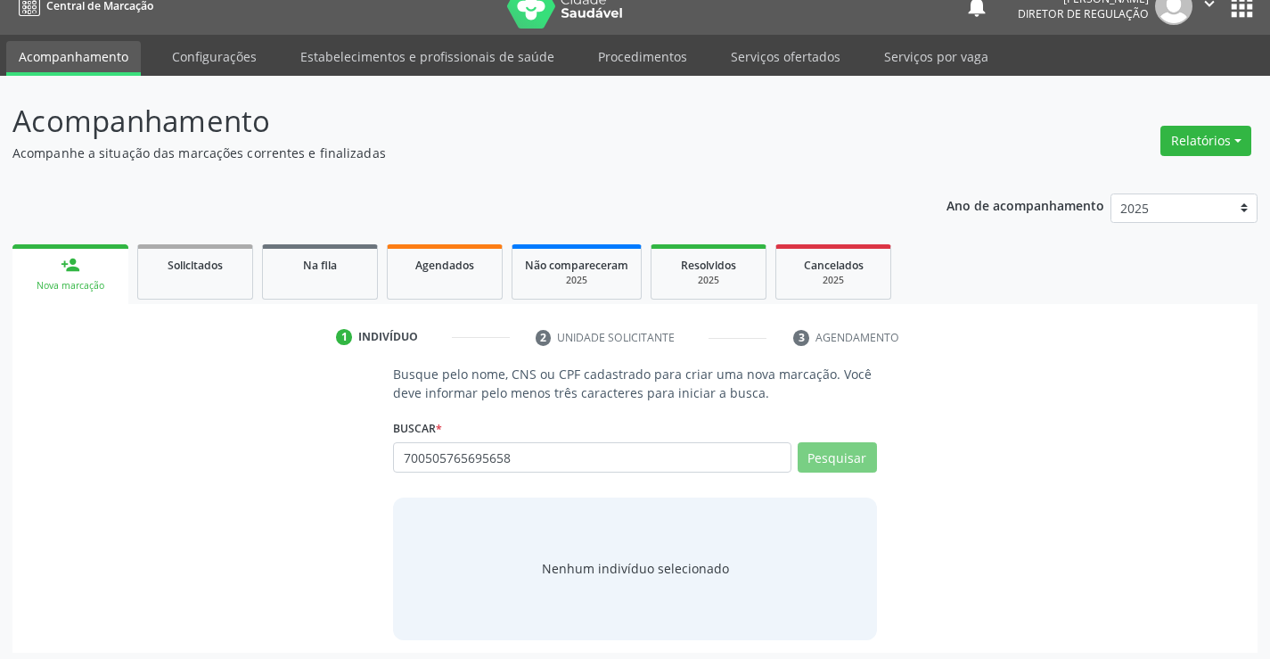
scroll to position [29, 0]
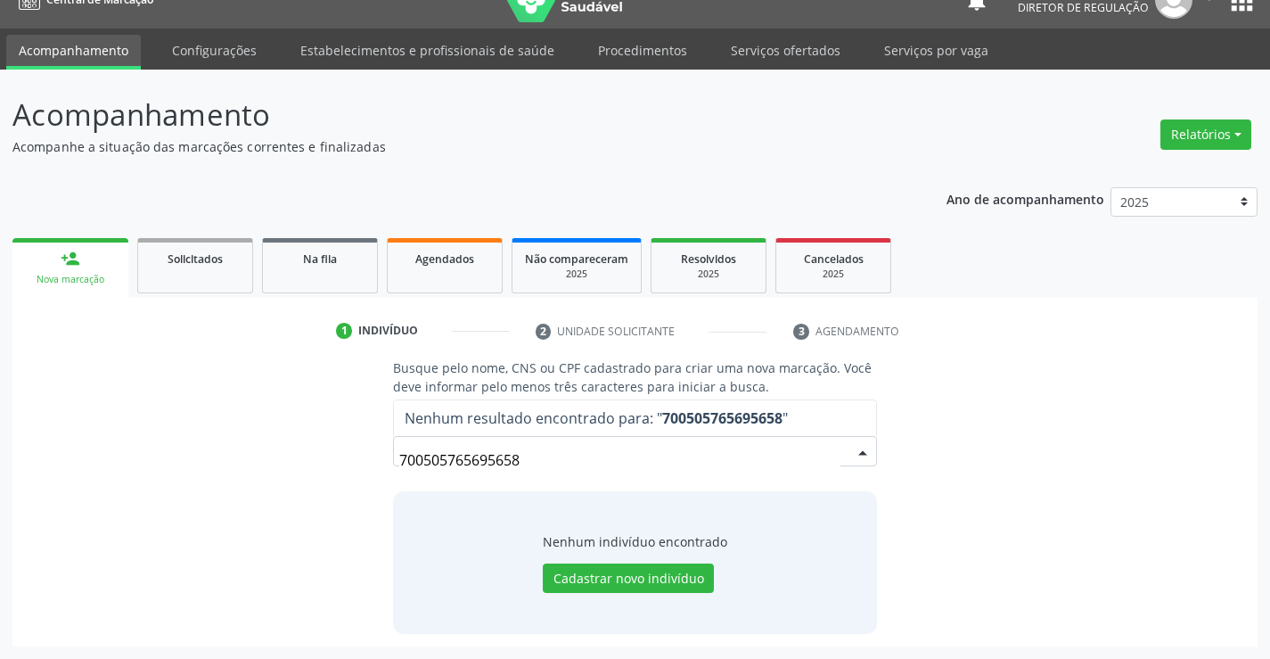
click at [482, 456] on input "700505765695658" at bounding box center [619, 460] width 440 height 36
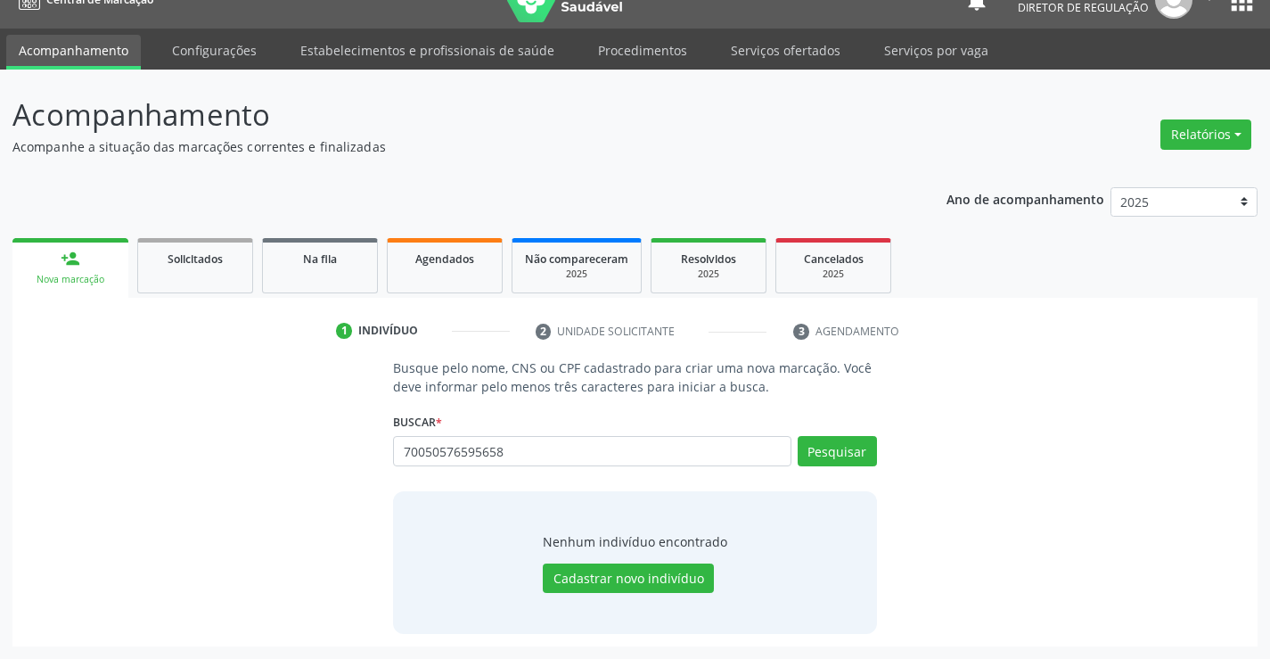
click at [474, 449] on input "70050576595658" at bounding box center [592, 451] width 398 height 30
type input "700505765975658"
click at [830, 450] on button "Pesquisar" at bounding box center [837, 451] width 79 height 30
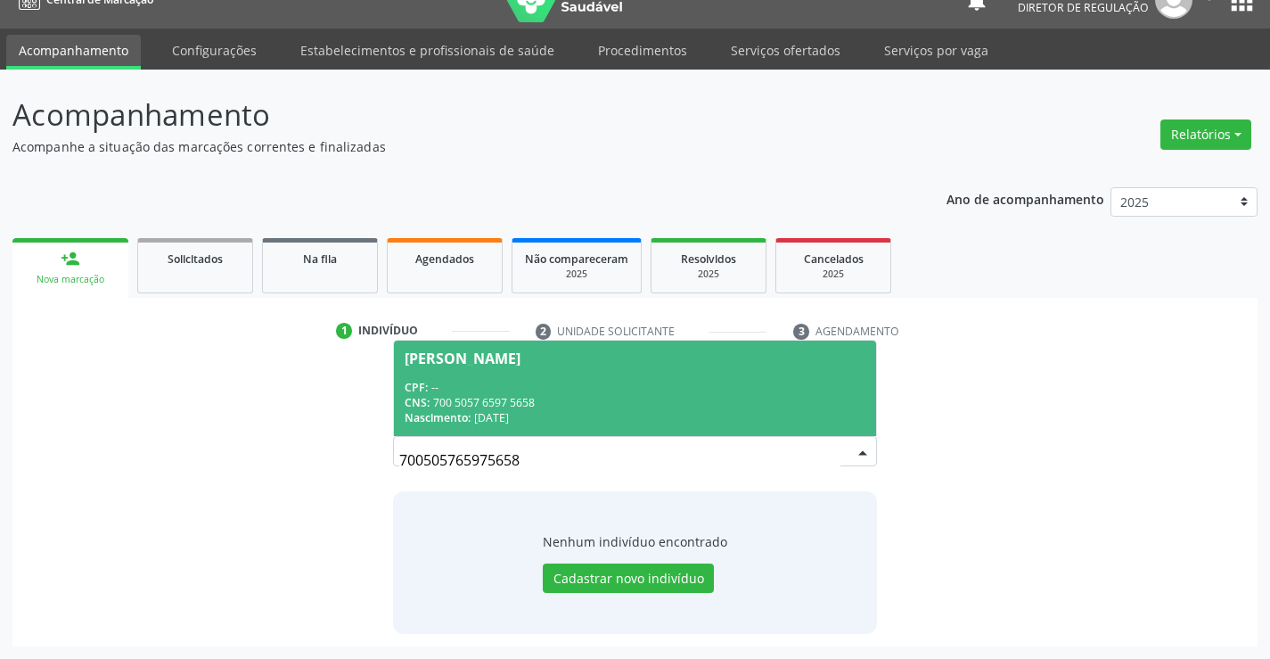
click at [531, 410] on div "Nascimento: [DATE]" at bounding box center [635, 417] width 460 height 15
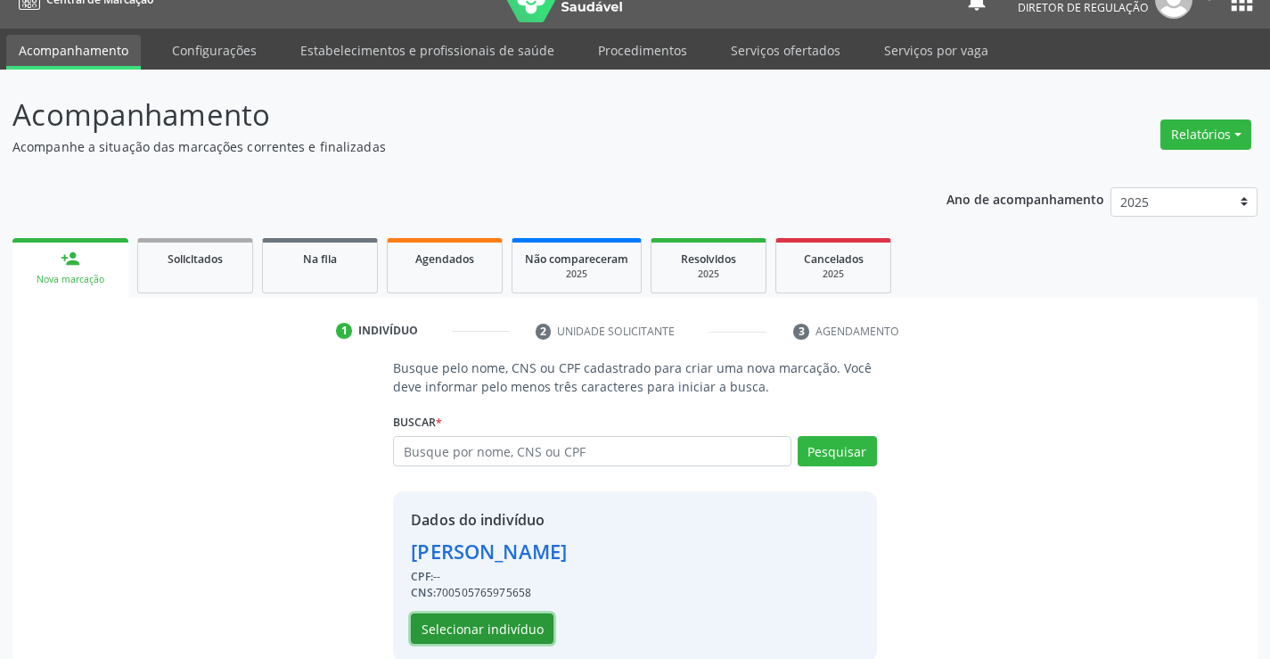
click at [444, 621] on button "Selecionar indivíduo" at bounding box center [482, 628] width 143 height 30
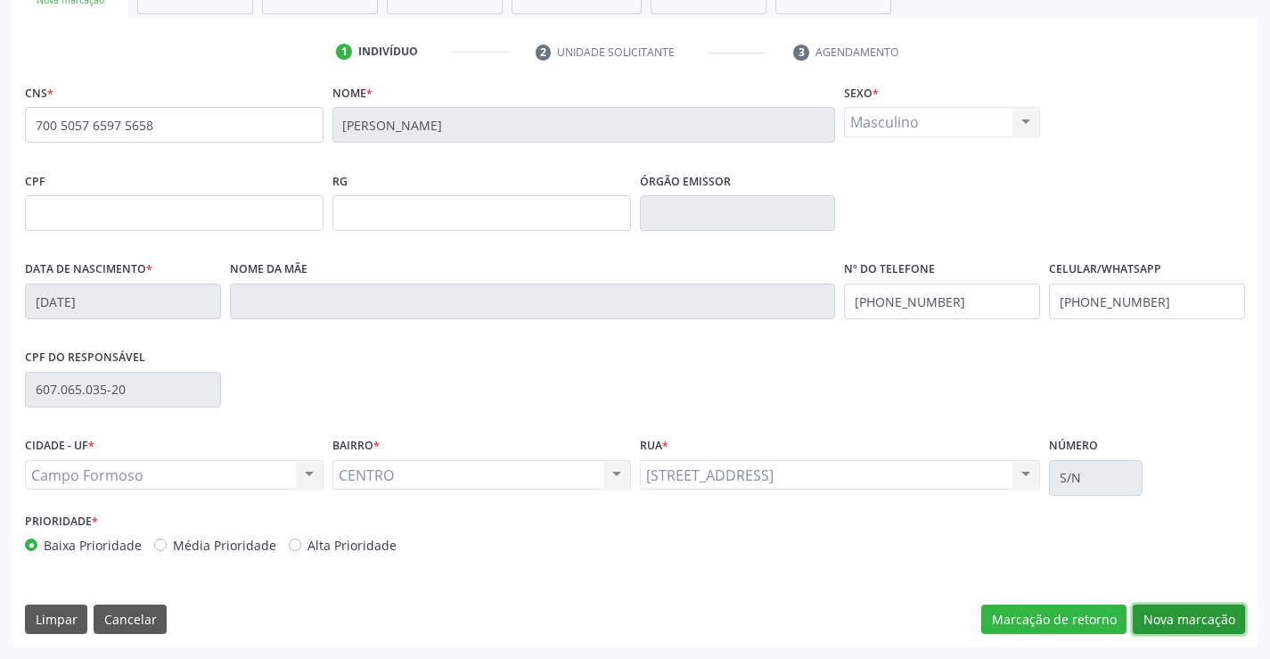
click at [1168, 619] on button "Nova marcação" at bounding box center [1189, 619] width 112 height 30
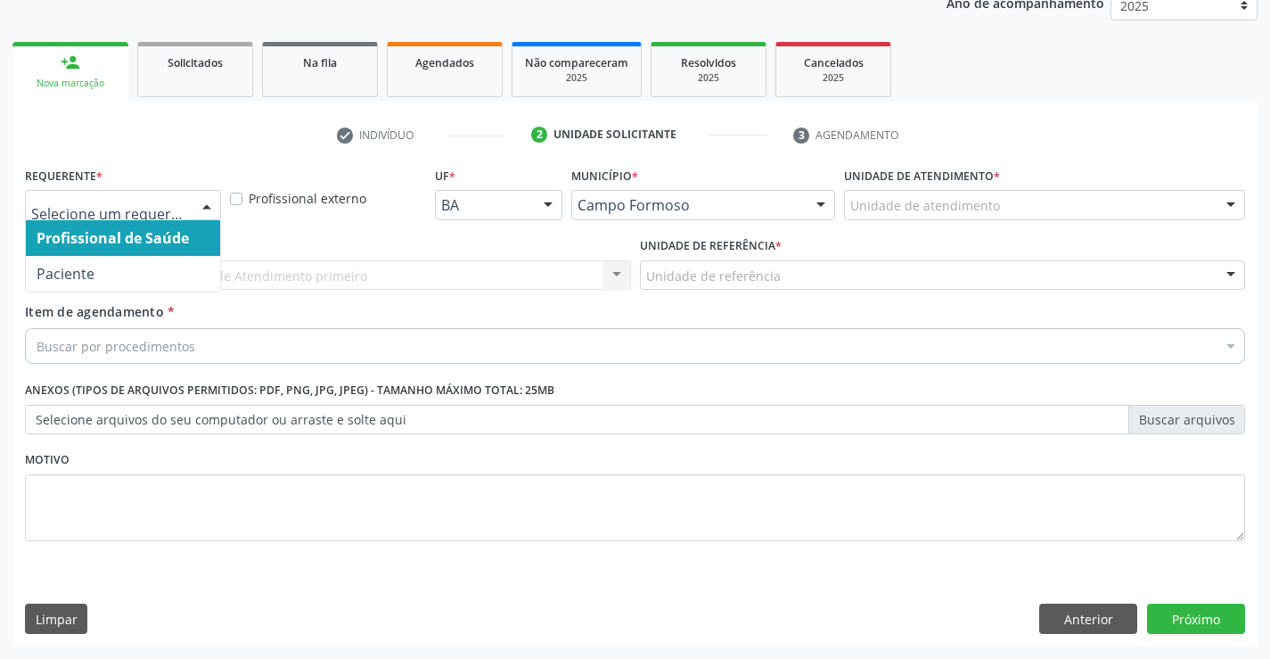
click at [194, 207] on div at bounding box center [206, 206] width 27 height 30
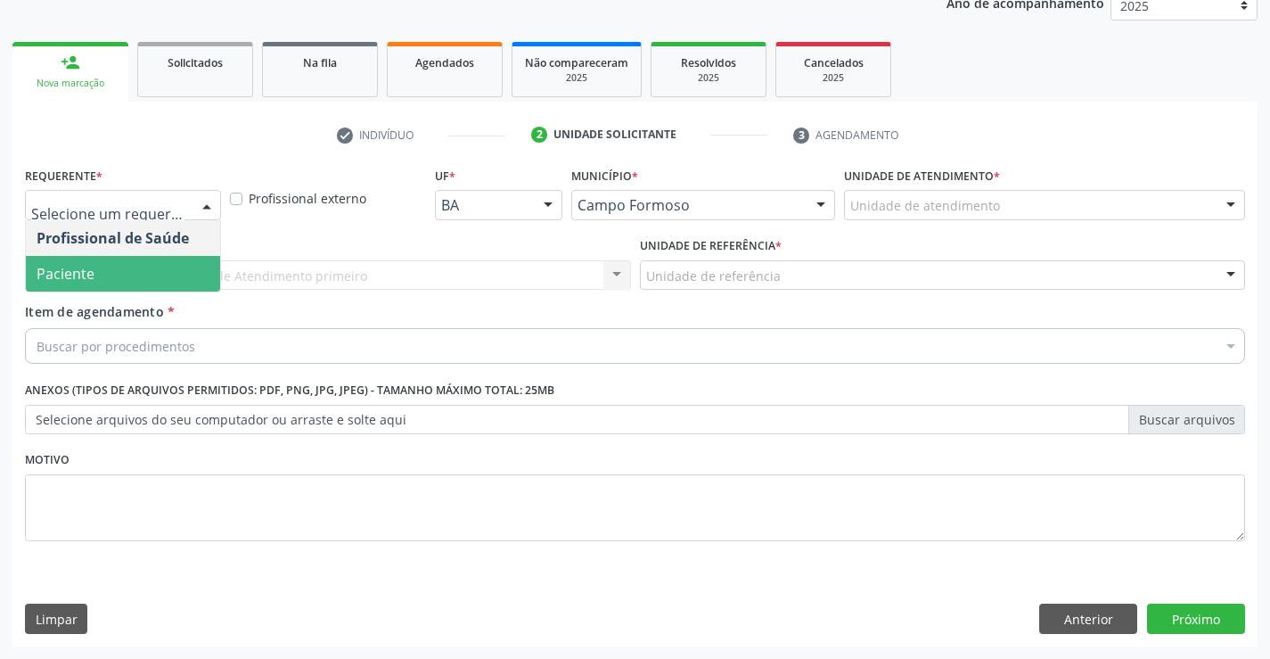
click at [192, 288] on span "Paciente" at bounding box center [123, 274] width 194 height 36
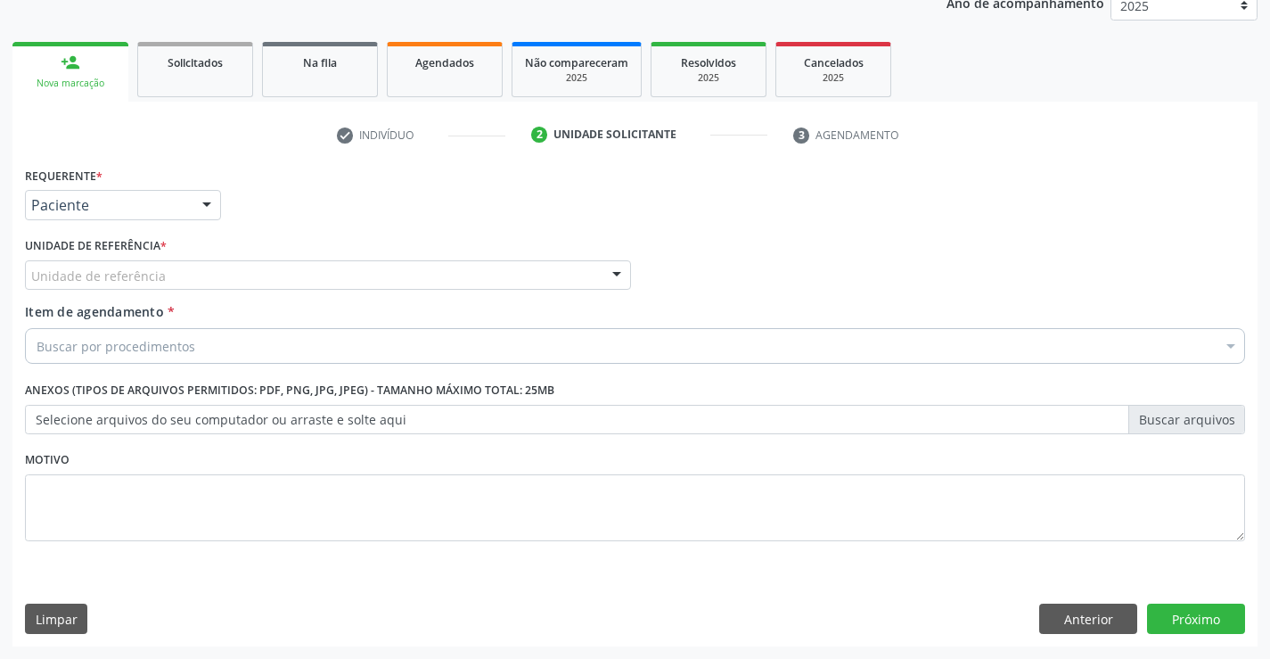
click at [275, 266] on div "Unidade de referência" at bounding box center [328, 275] width 606 height 30
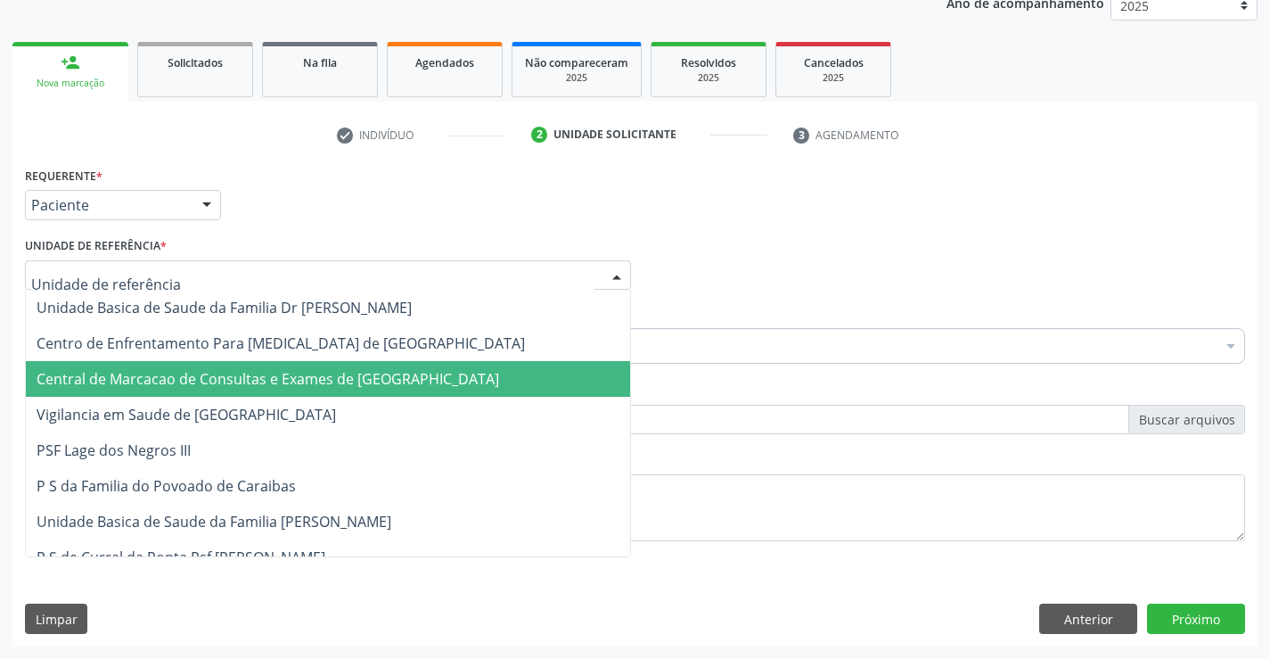
click at [324, 370] on span "Central de Marcacao de Consultas e Exames de [GEOGRAPHIC_DATA]" at bounding box center [268, 379] width 463 height 20
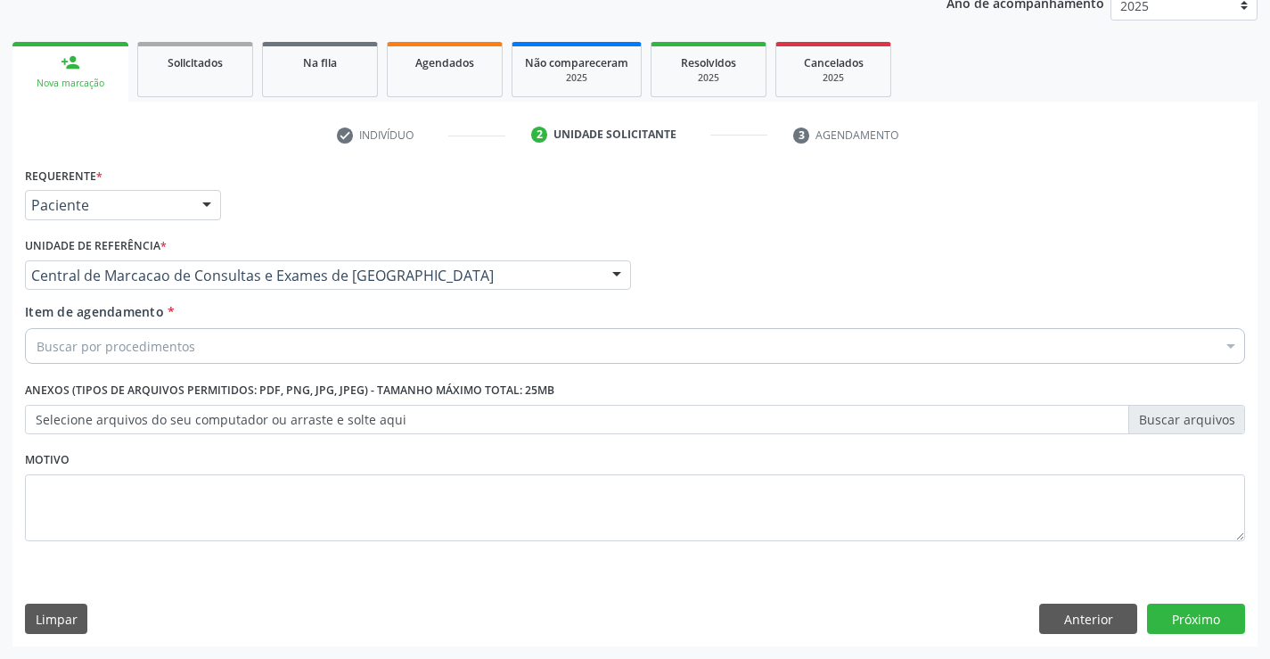
click at [476, 341] on div "Buscar por procedimentos" at bounding box center [635, 346] width 1220 height 36
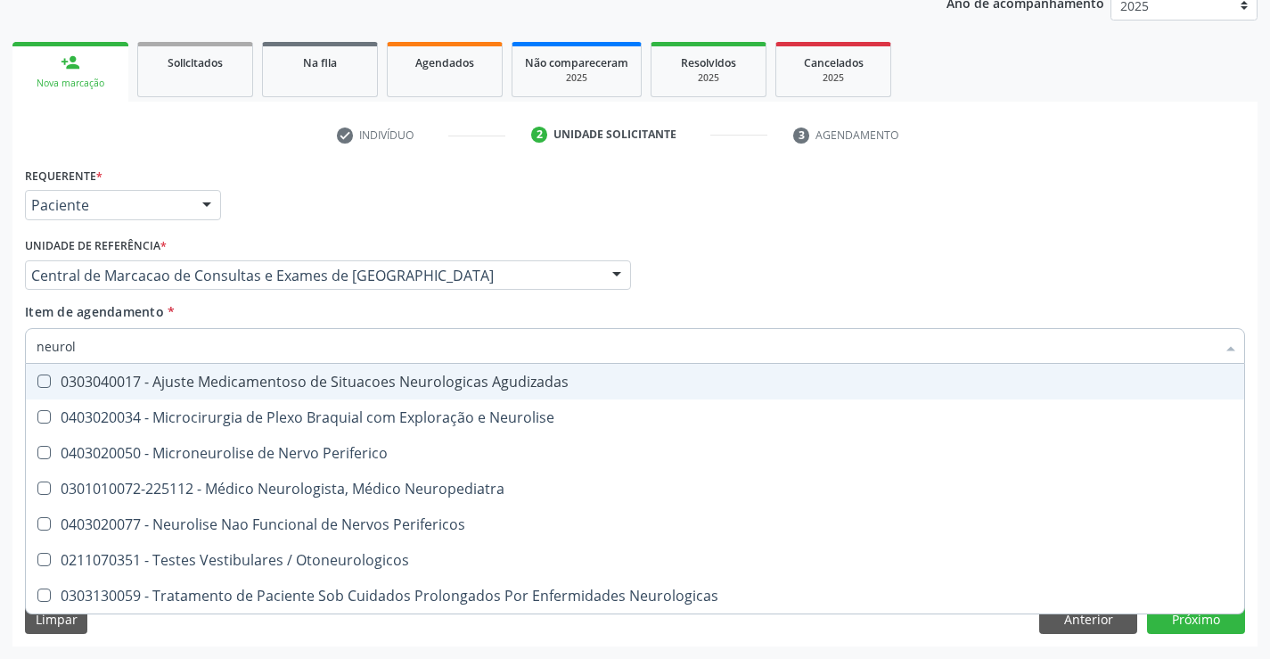
type input "neurolo"
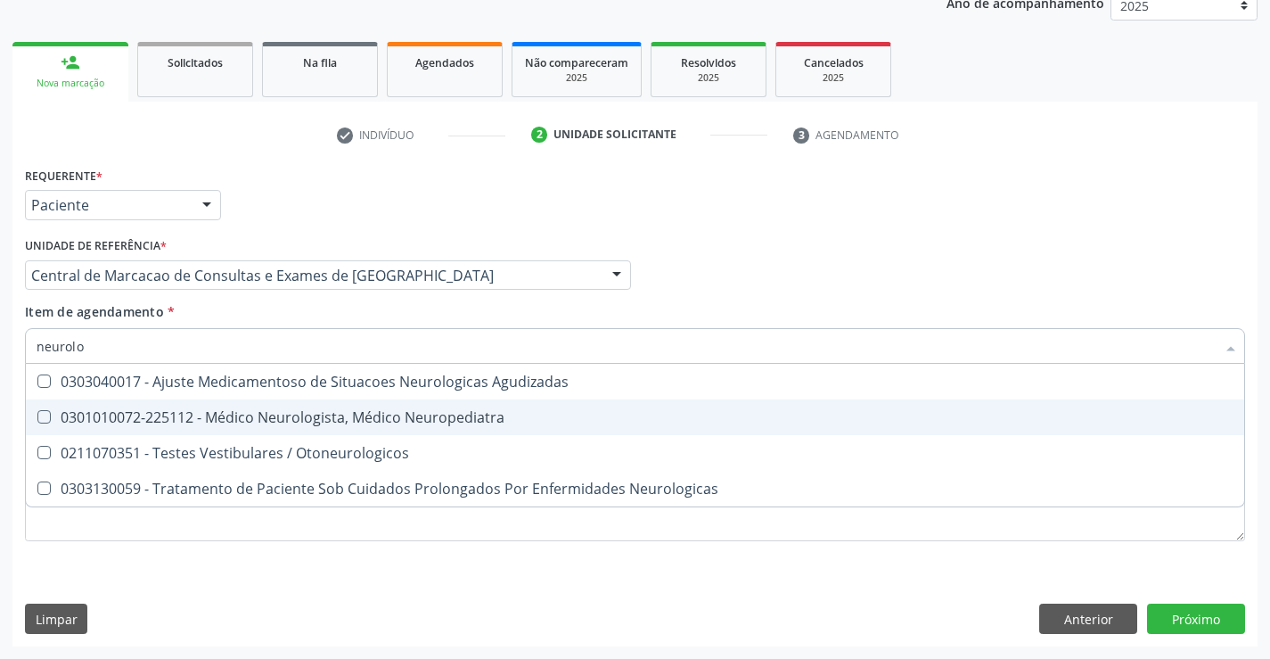
drag, startPoint x: 468, startPoint y: 420, endPoint x: 669, endPoint y: 381, distance: 205.2
click at [468, 421] on div "0301010072-225112 - Médico Neurologista, Médico Neuropediatra" at bounding box center [635, 417] width 1197 height 14
checkbox Neuropediatra "true"
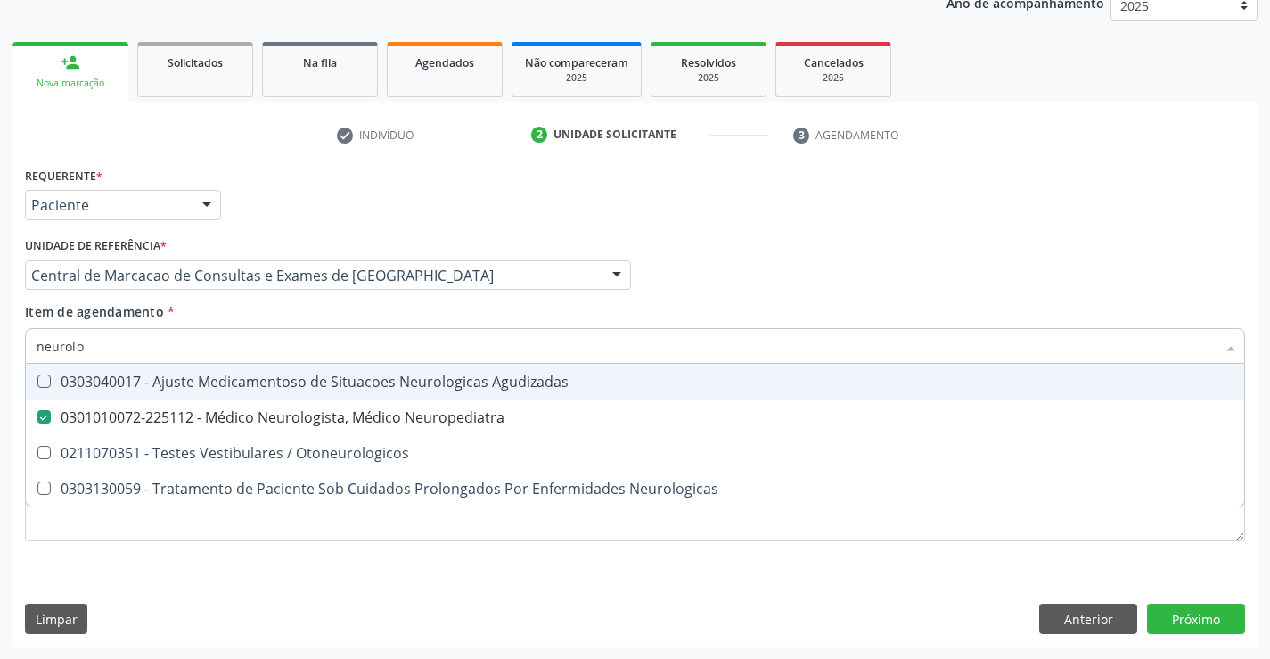
drag, startPoint x: 966, startPoint y: 276, endPoint x: 1210, endPoint y: 628, distance: 428.5
click at [968, 277] on div "Profissional Solicitante Por favor, selecione a Unidade de Atendimento primeiro…" at bounding box center [634, 268] width 1229 height 70
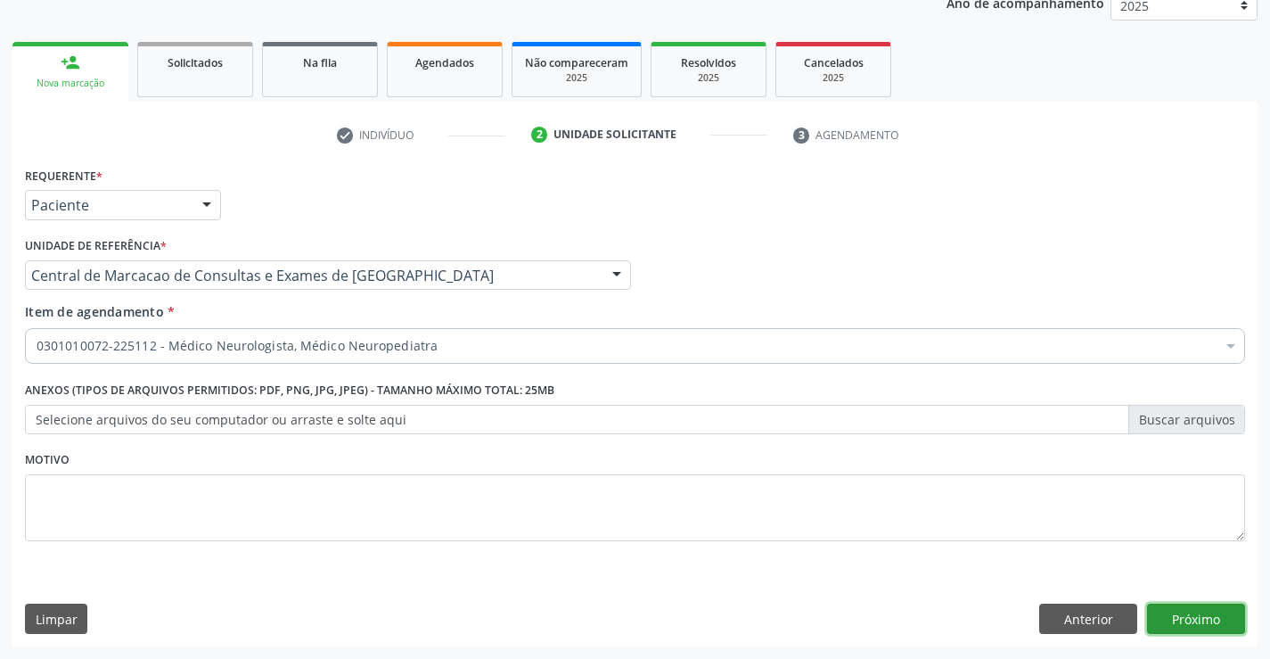
click at [1210, 629] on button "Próximo" at bounding box center [1196, 618] width 98 height 30
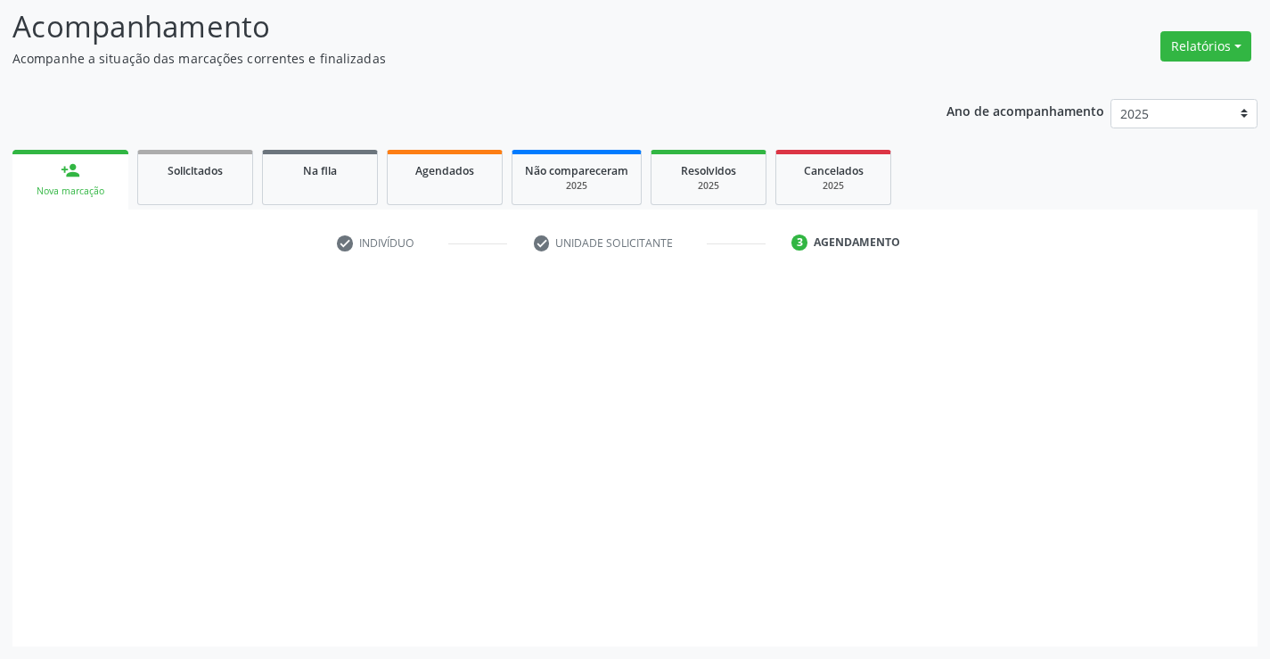
scroll to position [117, 0]
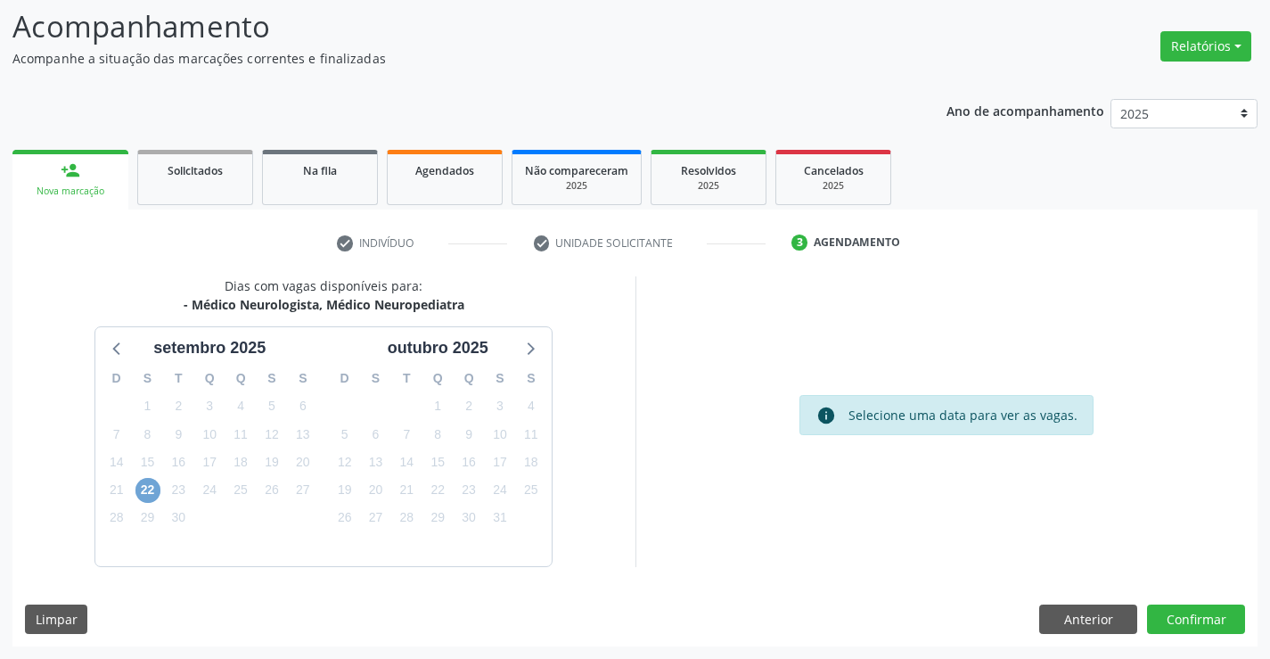
click at [145, 493] on span "22" at bounding box center [147, 490] width 25 height 25
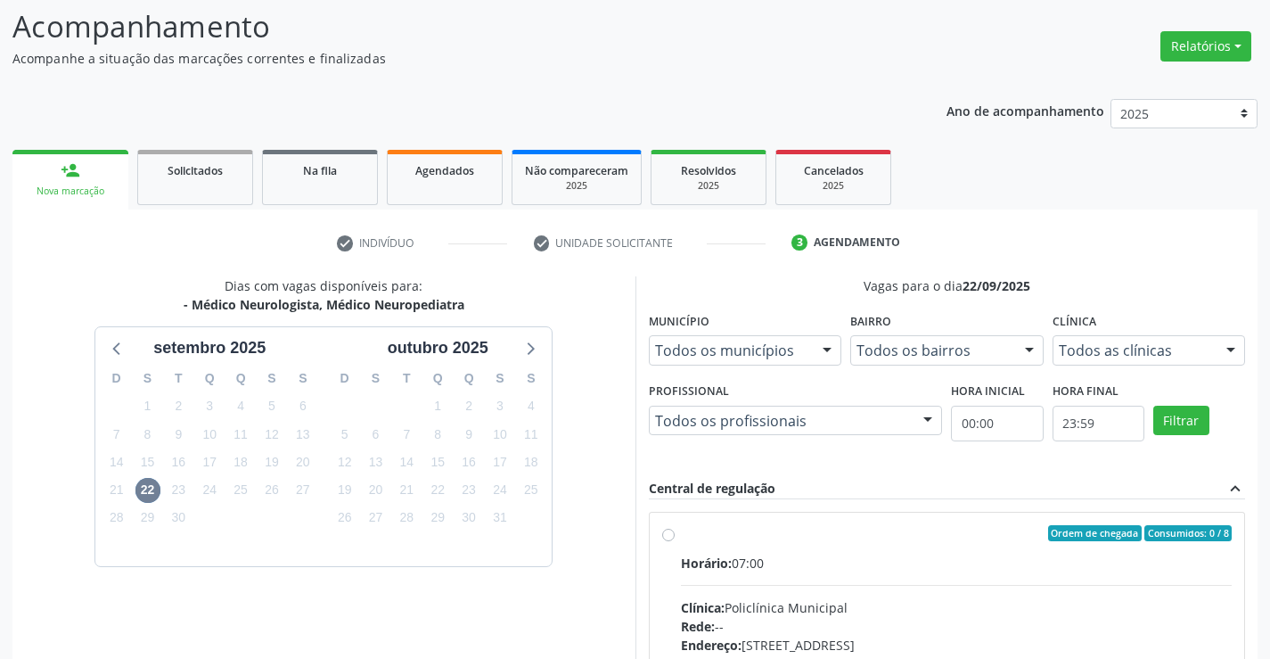
click at [902, 567] on div "Horário: 07:00" at bounding box center [957, 562] width 552 height 19
click at [675, 541] on input "Ordem de chegada Consumidos: 0 / 8 Horário: 07:00 Clínica: Policlínica Municipa…" at bounding box center [668, 533] width 12 height 16
radio input "true"
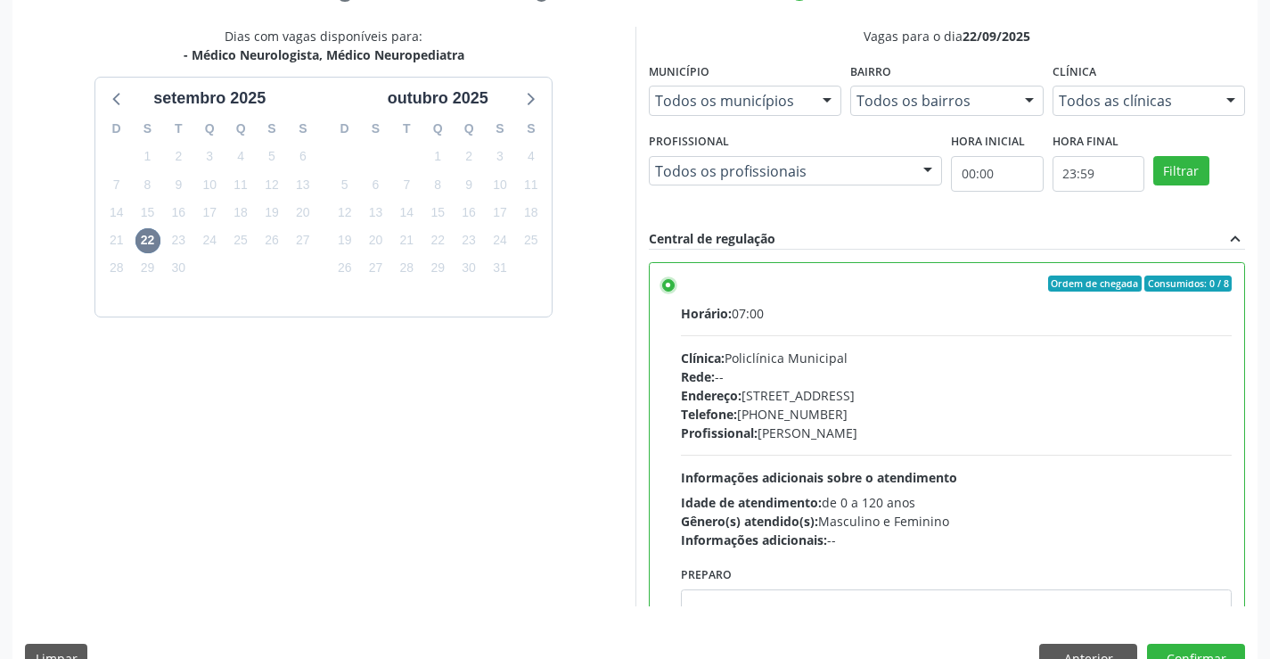
scroll to position [406, 0]
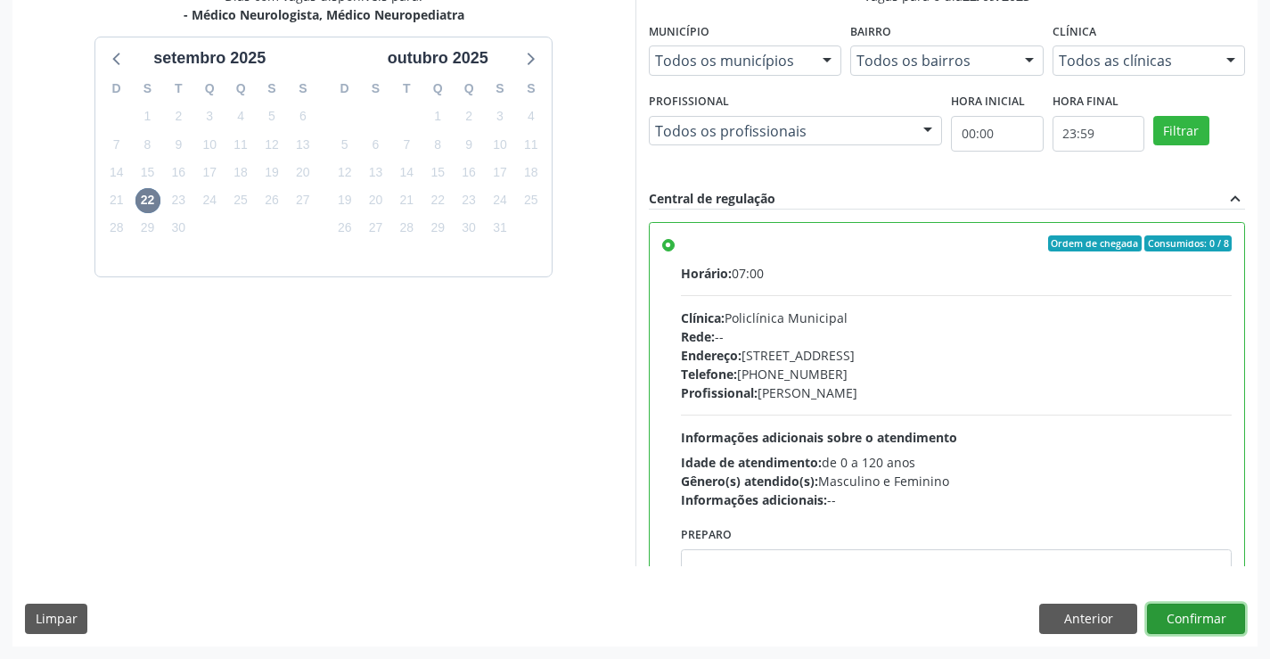
click at [1178, 612] on button "Confirmar" at bounding box center [1196, 618] width 98 height 30
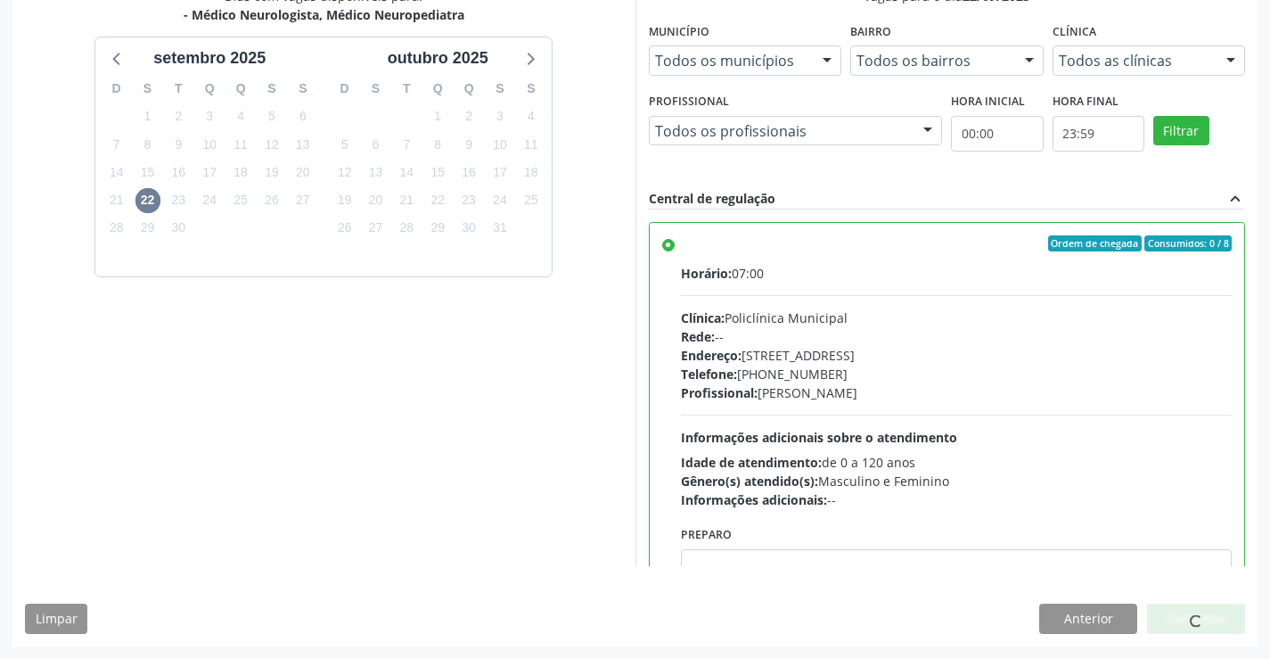
scroll to position [0, 0]
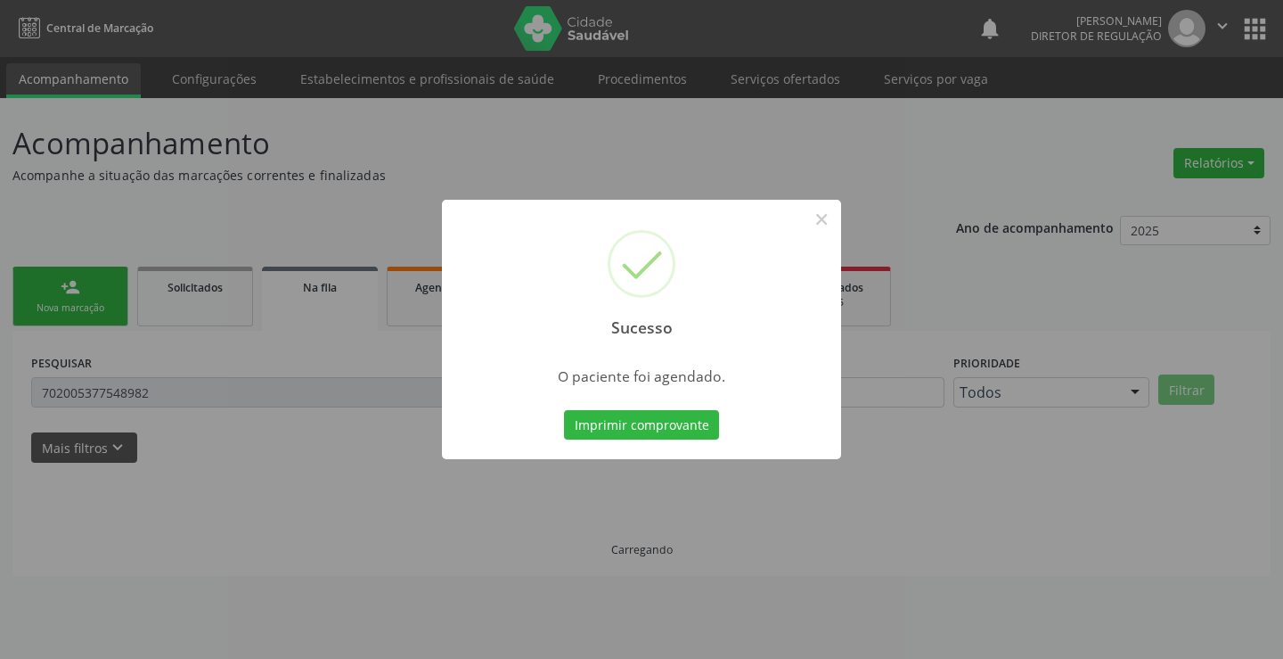
click at [564, 410] on button "Imprimir comprovante" at bounding box center [641, 425] width 155 height 30
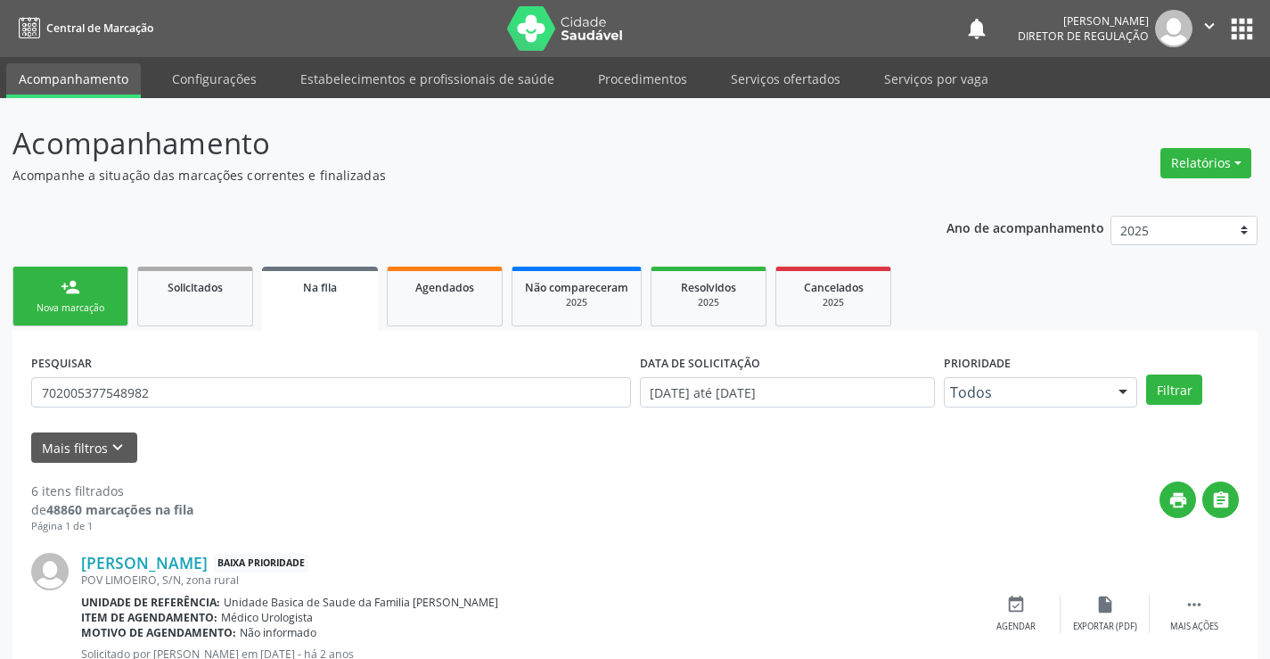
click at [111, 297] on link "person_add Nova marcação" at bounding box center [70, 296] width 116 height 60
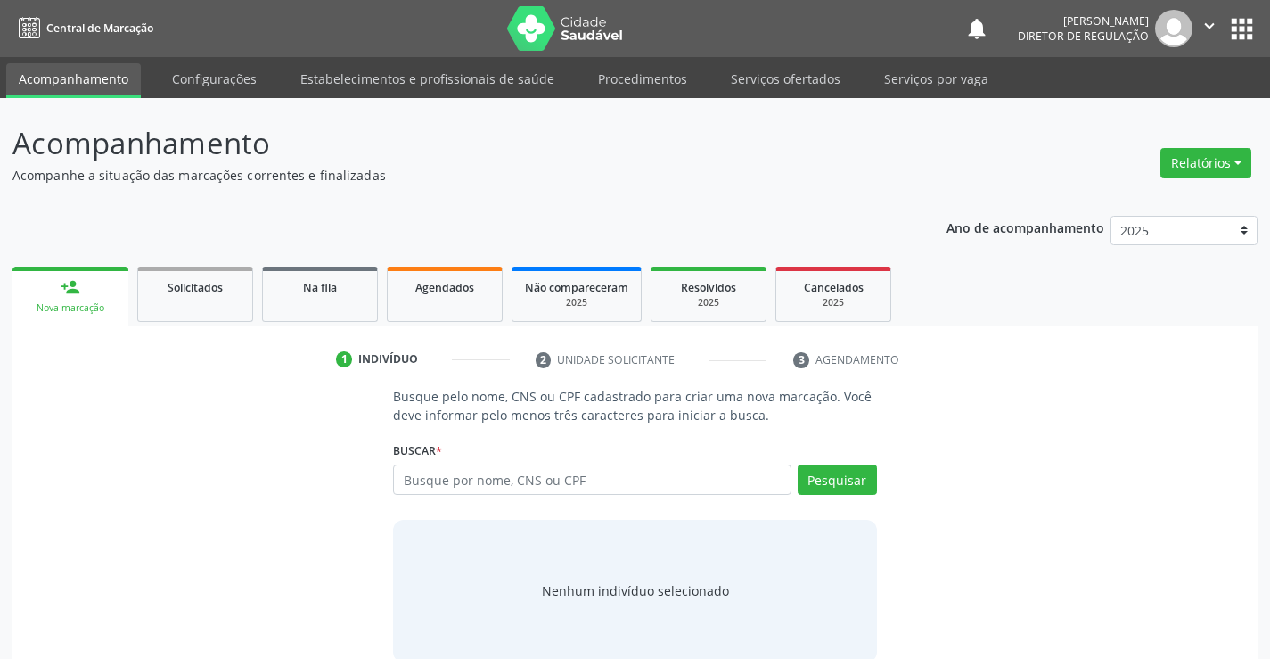
click at [598, 495] on div "Busque por nome, CNS ou CPF Nenhum resultado encontrado para: " " Digite nome, …" at bounding box center [634, 485] width 483 height 43
click at [602, 482] on input "text" at bounding box center [592, 479] width 398 height 30
click at [832, 471] on button "Pesquisar" at bounding box center [837, 479] width 79 height 30
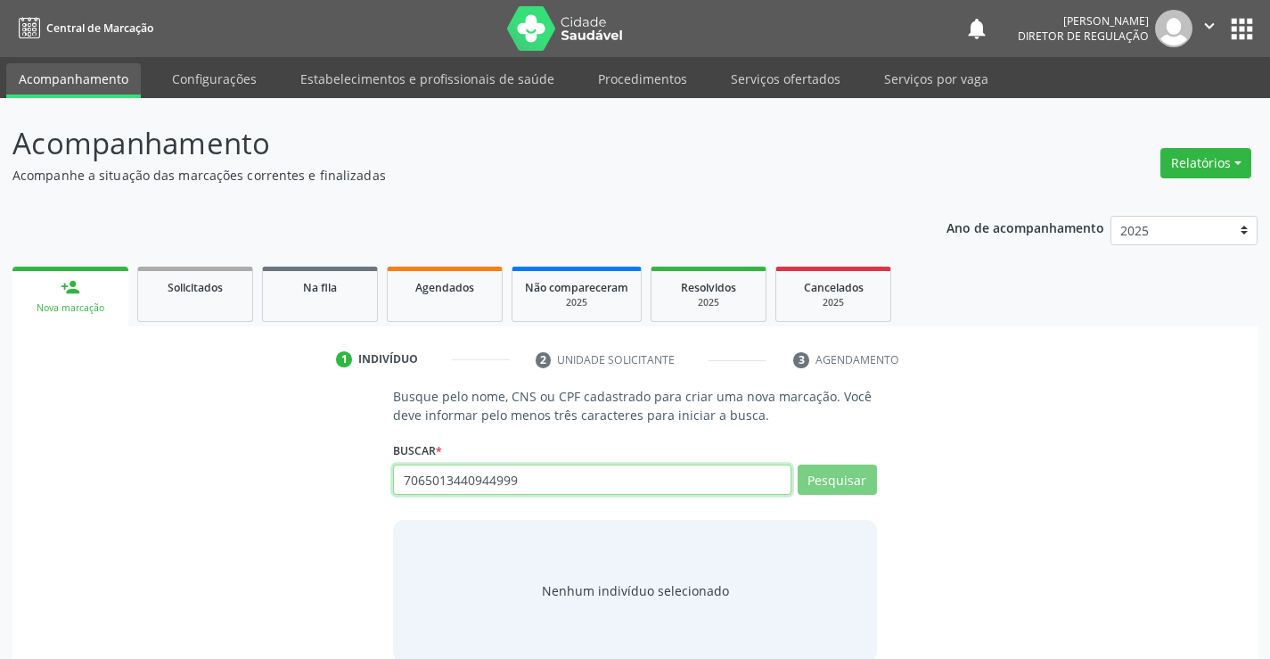
click at [562, 488] on input "7065013440944999" at bounding box center [592, 479] width 398 height 30
type input "706501344094499"
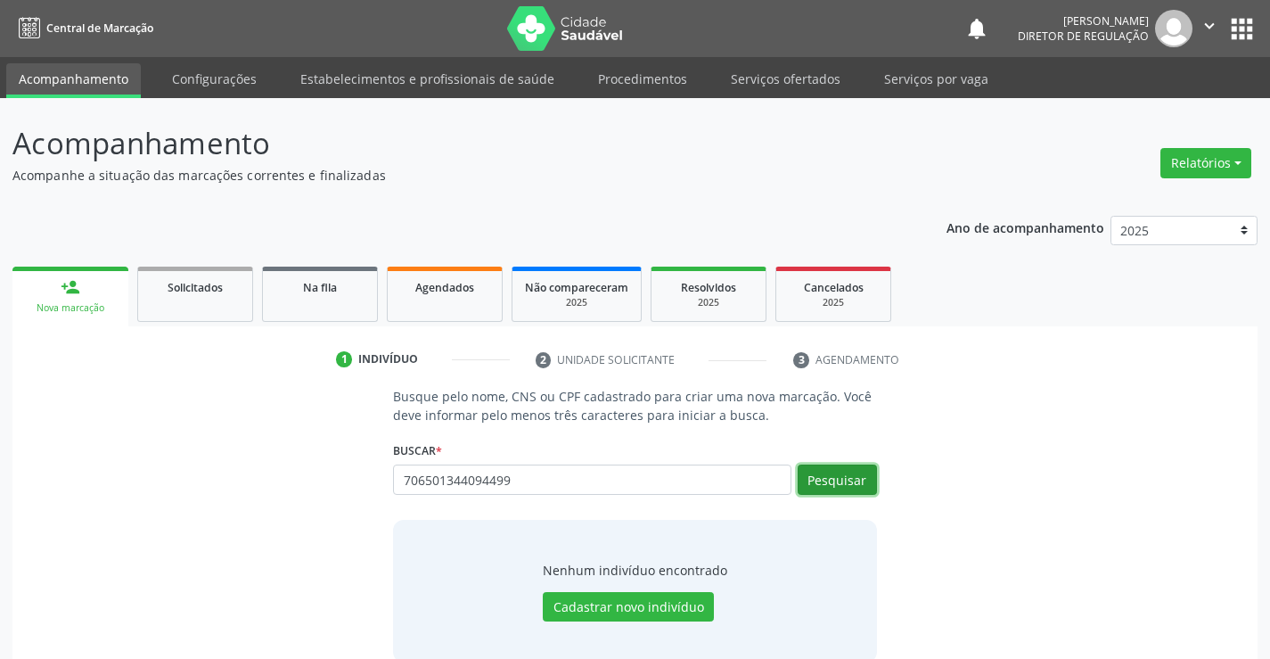
click at [815, 473] on button "Pesquisar" at bounding box center [837, 479] width 79 height 30
click at [594, 467] on div "706501344094499 Busque por nome, CNS ou CPF [PERSON_NAME] CPF: -- CNS: 706 5013…" at bounding box center [634, 485] width 483 height 43
click at [864, 473] on button "Pesquisar" at bounding box center [837, 479] width 79 height 30
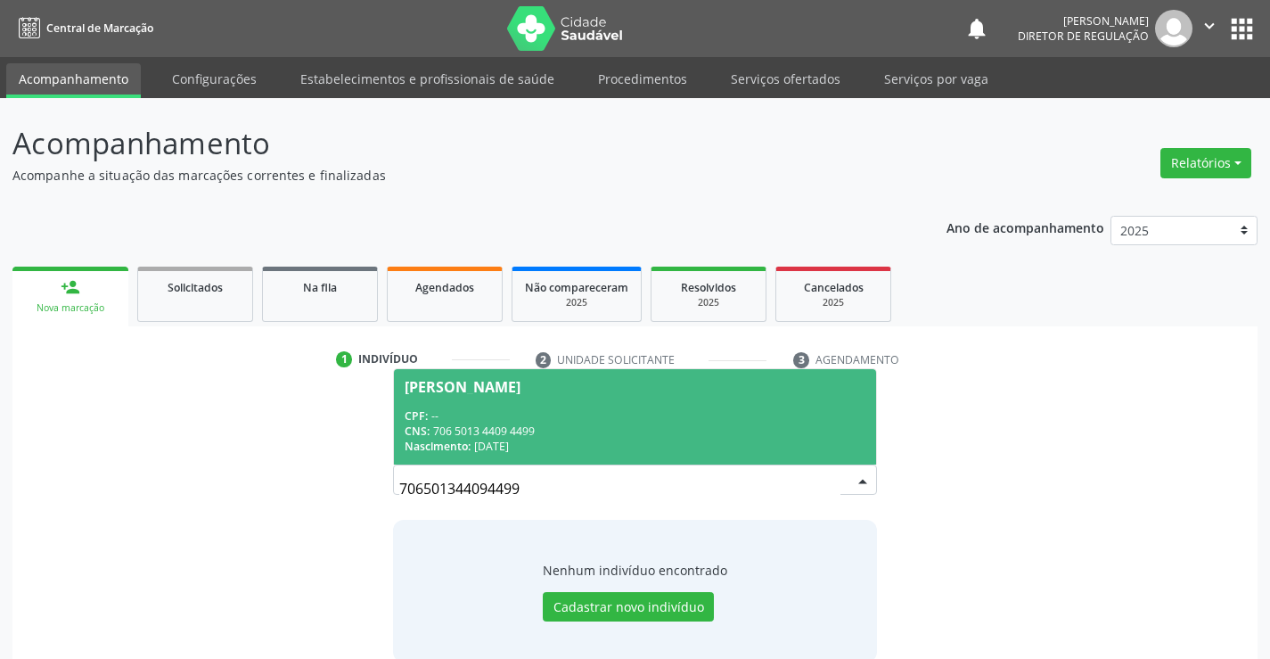
click at [518, 418] on div "CPF: --" at bounding box center [635, 415] width 460 height 15
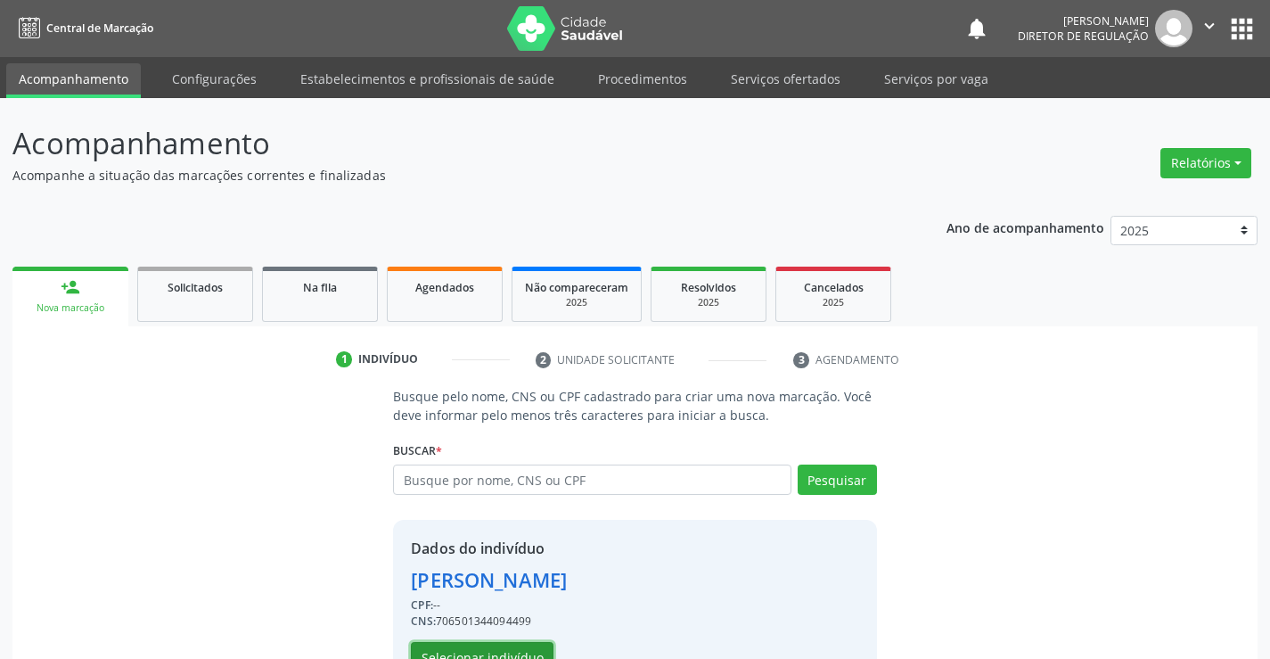
click at [507, 644] on button "Selecionar indivíduo" at bounding box center [482, 657] width 143 height 30
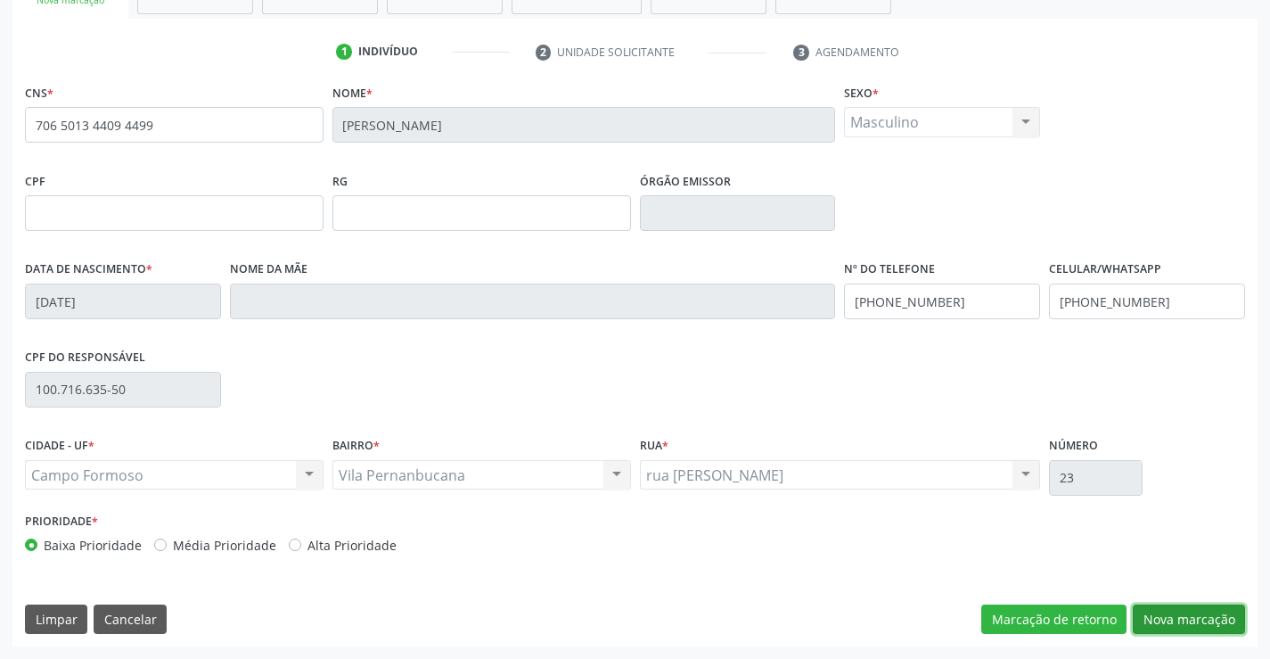
click at [1199, 619] on button "Nova marcação" at bounding box center [1189, 619] width 112 height 30
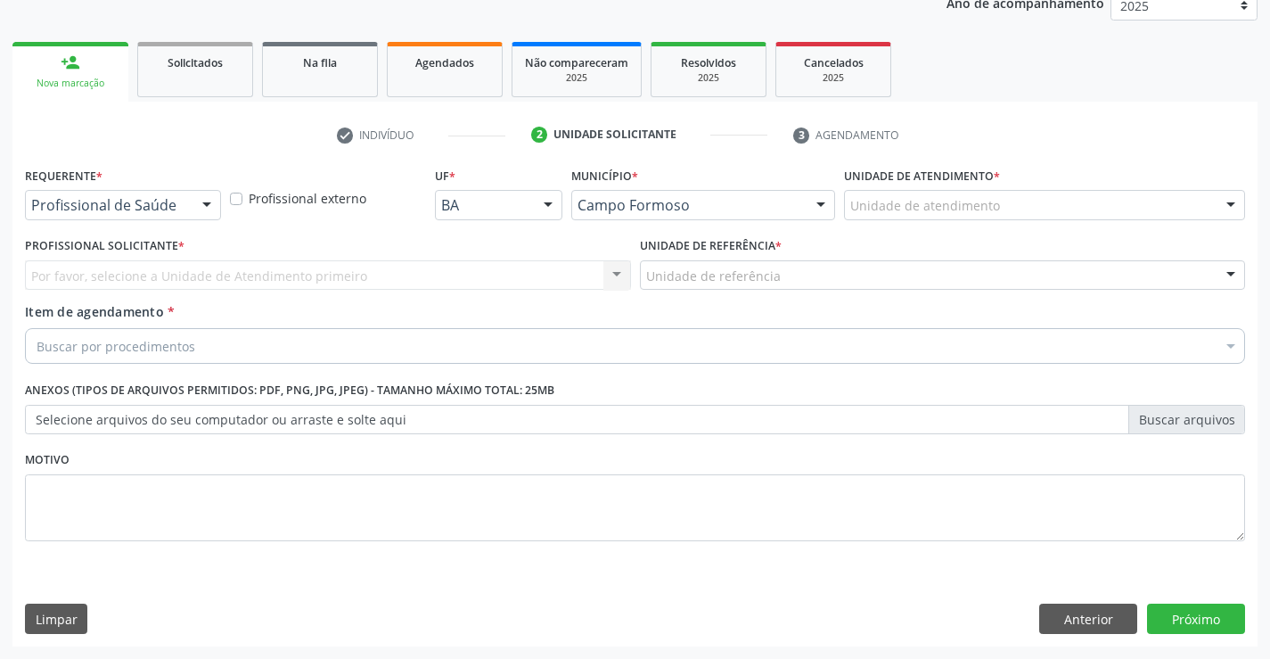
scroll to position [225, 0]
click at [190, 209] on div "Profissional de Saúde" at bounding box center [123, 205] width 196 height 30
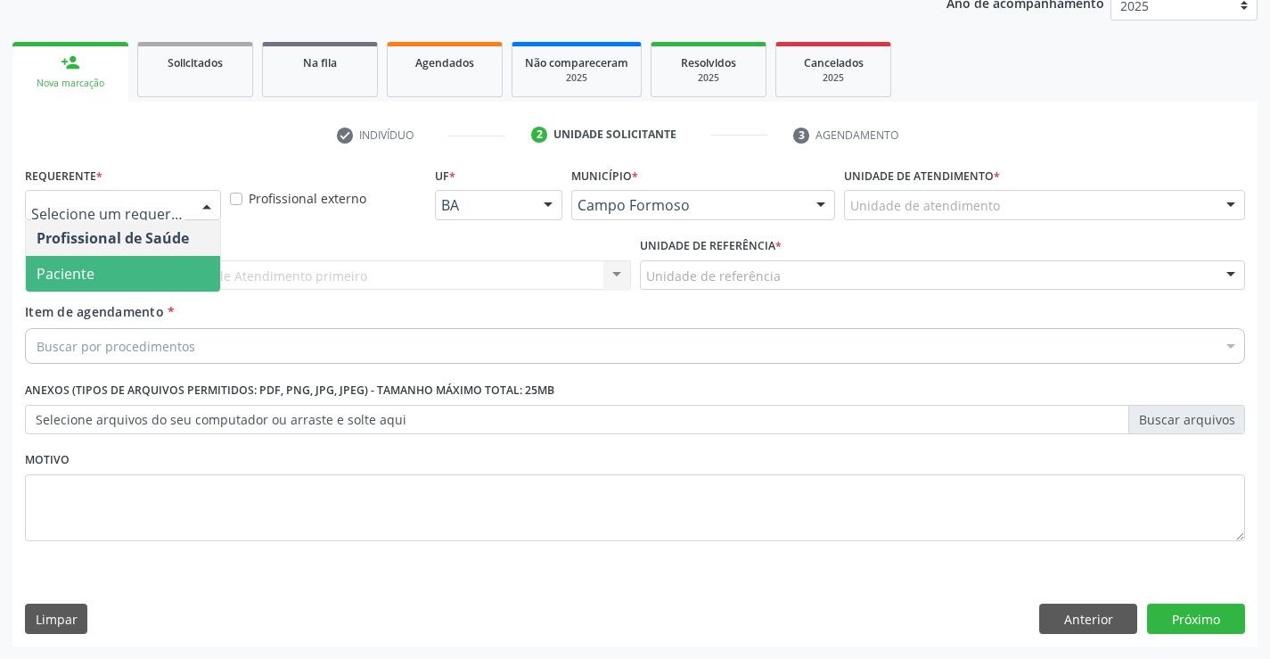
click at [179, 273] on span "Paciente" at bounding box center [123, 274] width 194 height 36
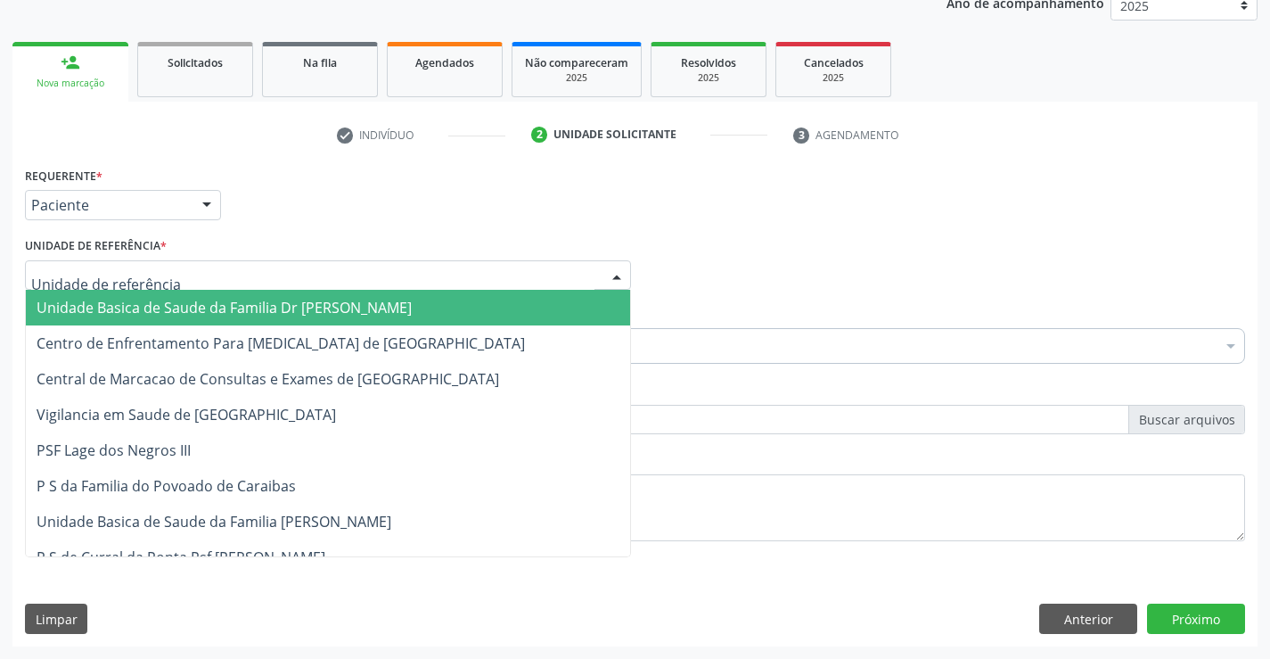
click at [291, 271] on div at bounding box center [328, 275] width 606 height 30
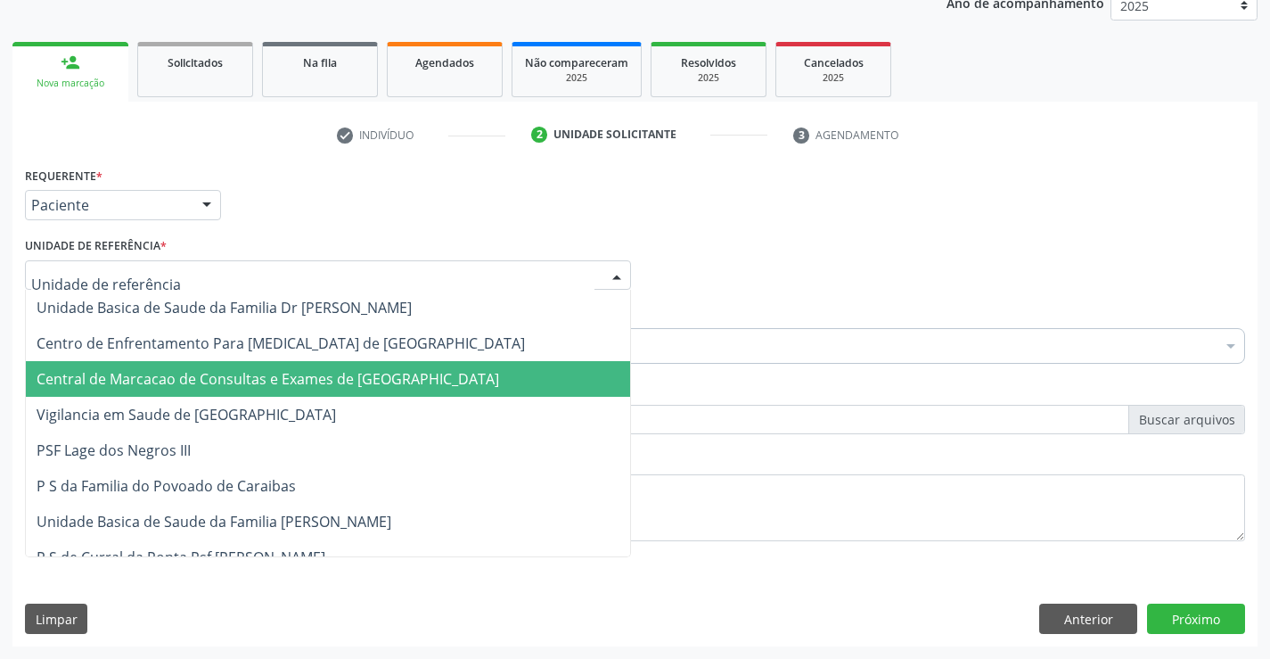
drag, startPoint x: 318, startPoint y: 358, endPoint x: 321, endPoint y: 373, distance: 15.4
click at [321, 373] on span "Central de Marcacao de Consultas e Exames de [GEOGRAPHIC_DATA]" at bounding box center [268, 379] width 463 height 20
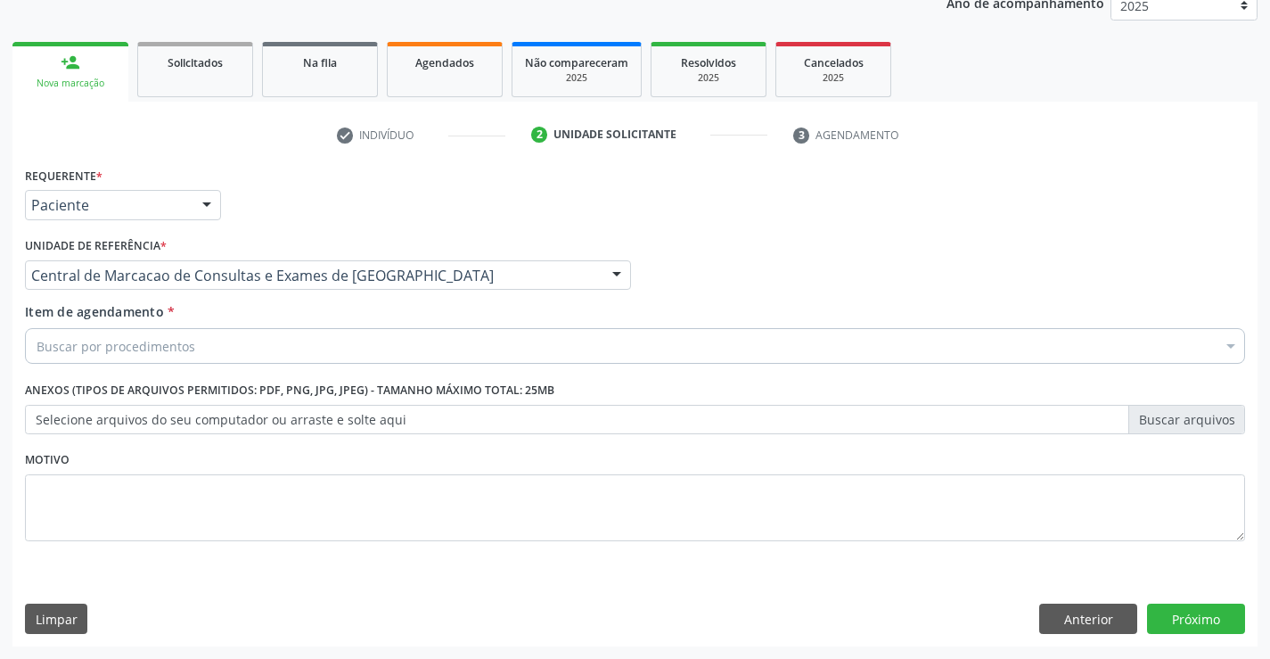
click at [339, 344] on div "Buscar por procedimentos" at bounding box center [635, 346] width 1220 height 36
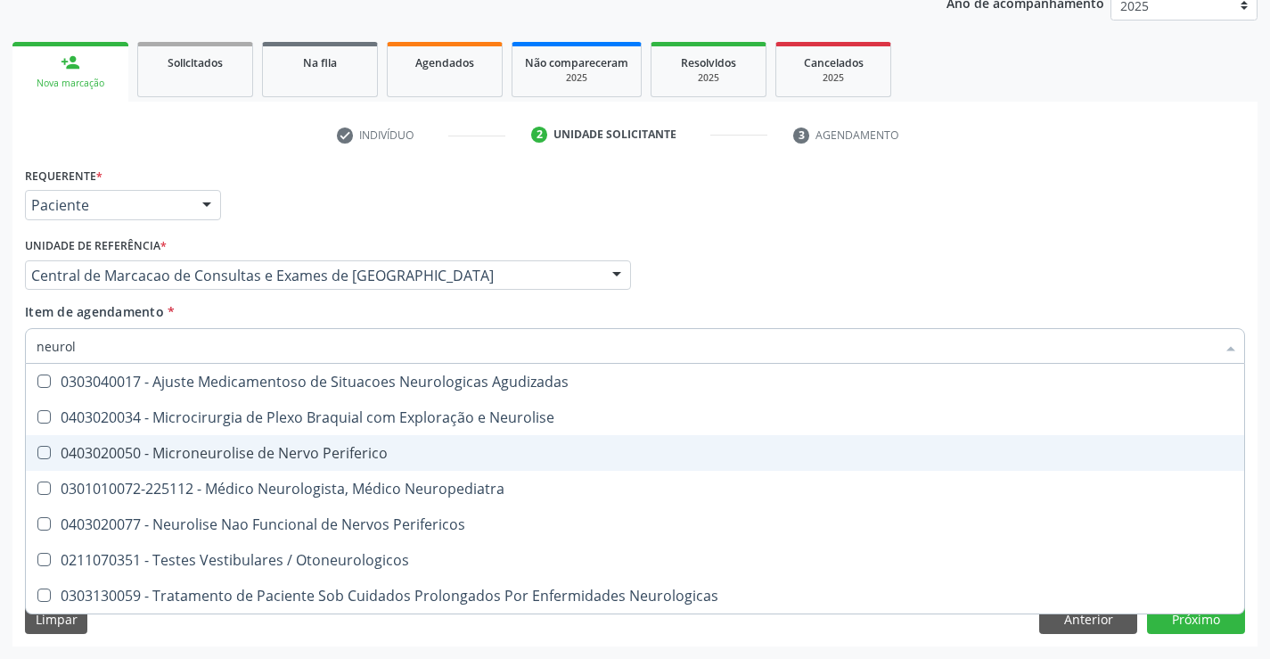
type input "neurolo"
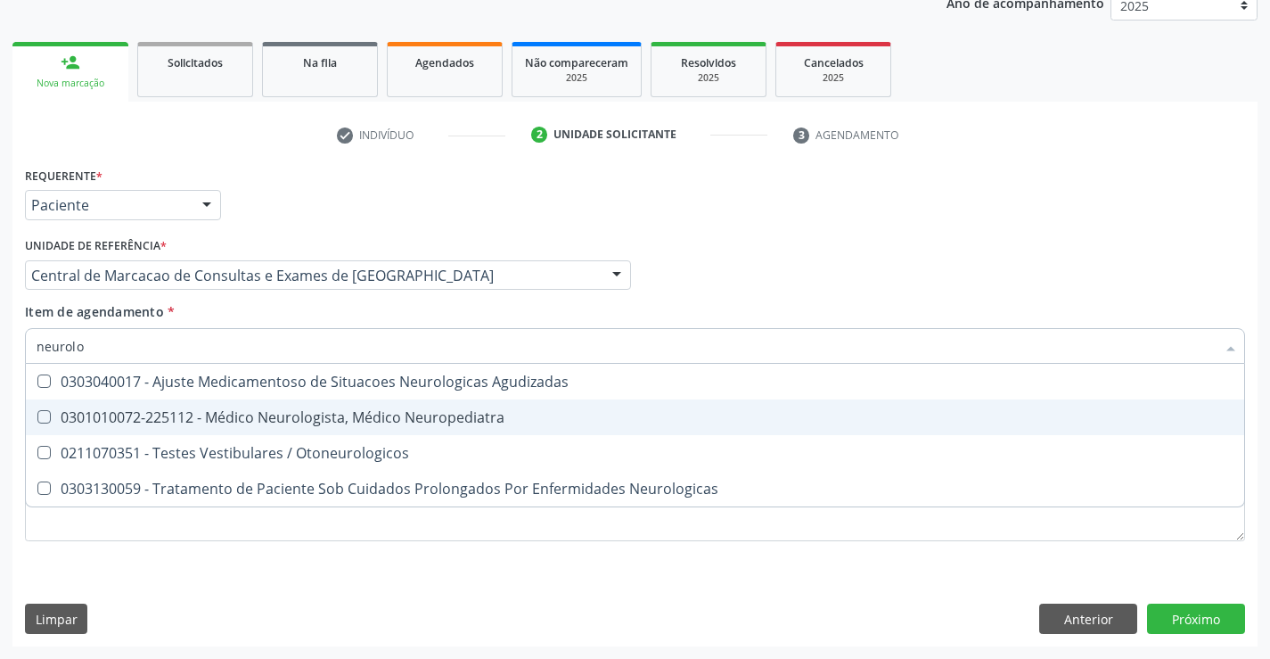
click at [440, 427] on span "0301010072-225112 - Médico Neurologista, Médico Neuropediatra" at bounding box center [635, 417] width 1218 height 36
checkbox Neuropediatra "true"
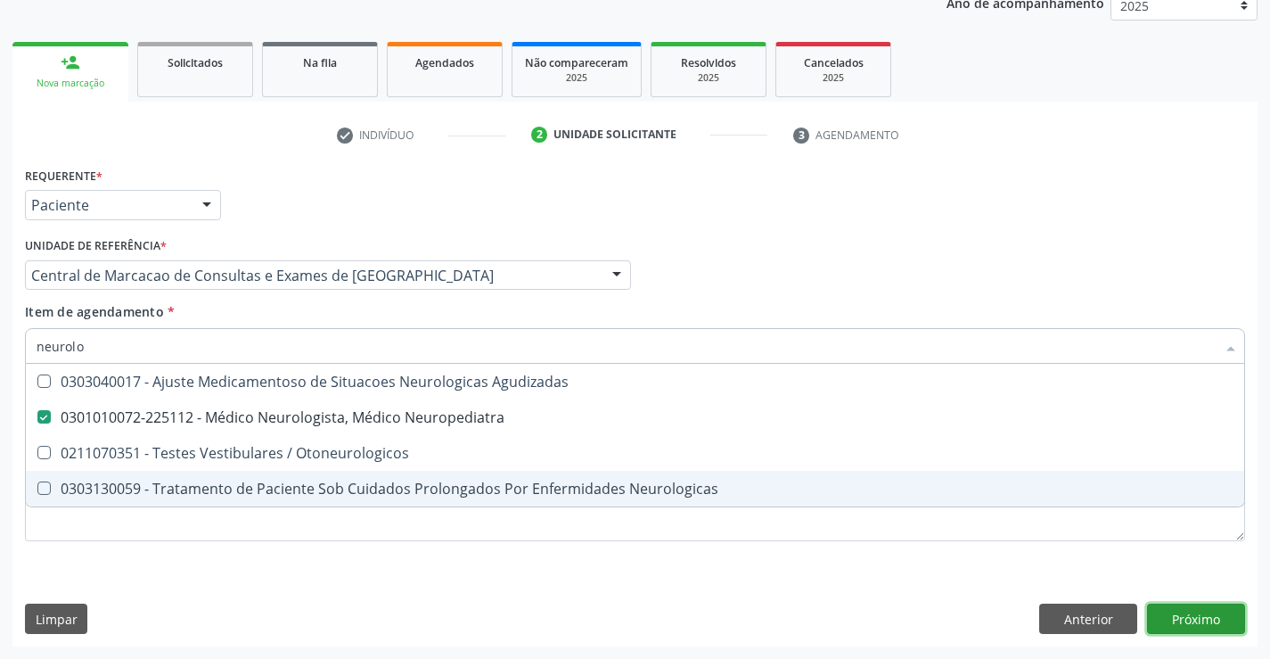
click at [1182, 604] on div "Requerente * Paciente Profissional de Saúde Paciente Nenhum resultado encontrad…" at bounding box center [634, 404] width 1245 height 484
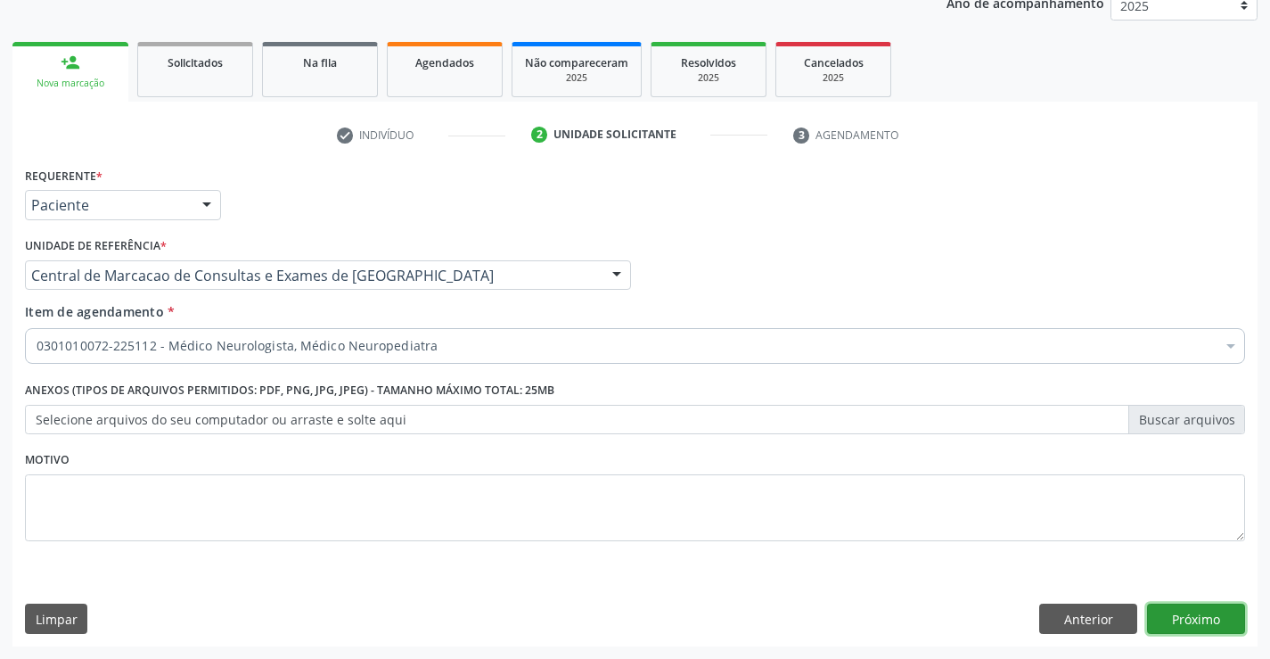
click at [1197, 615] on button "Próximo" at bounding box center [1196, 618] width 98 height 30
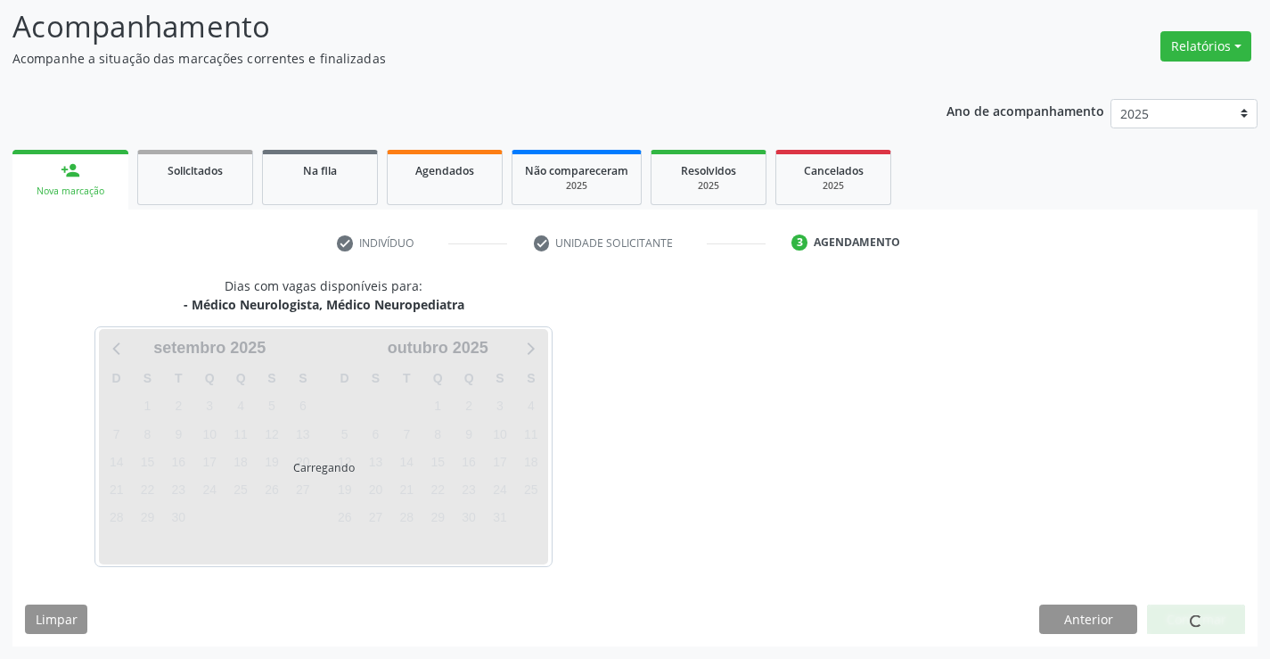
scroll to position [117, 0]
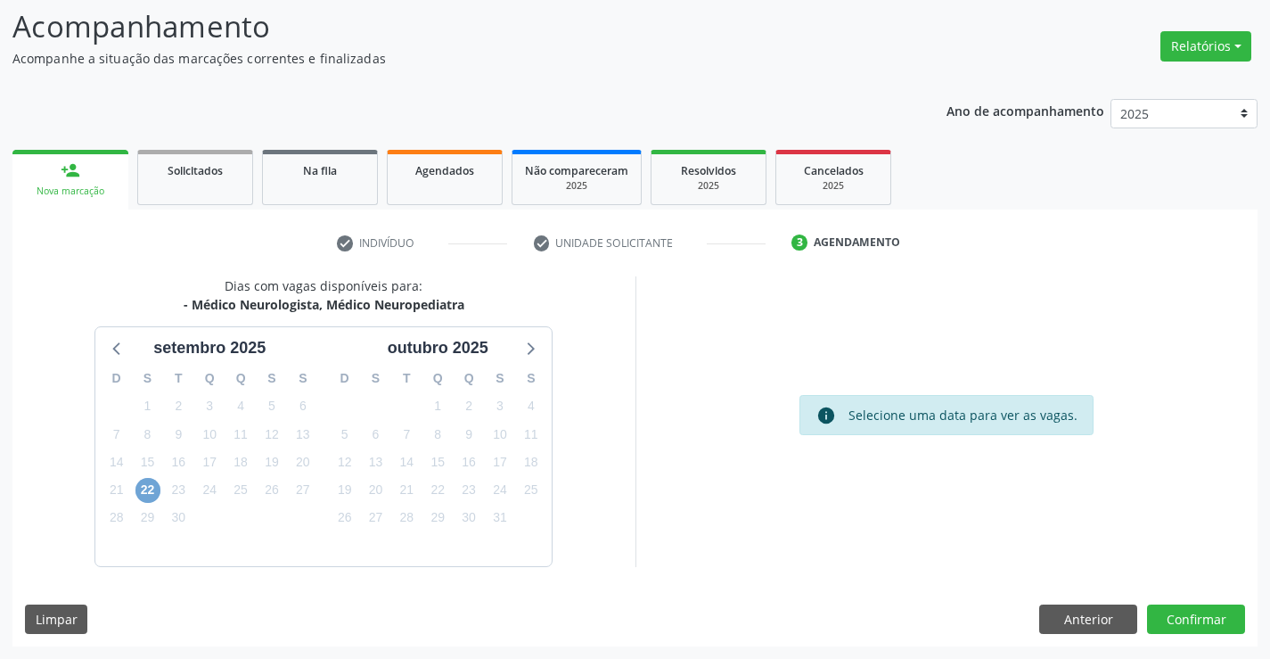
click at [154, 496] on span "22" at bounding box center [147, 490] width 25 height 25
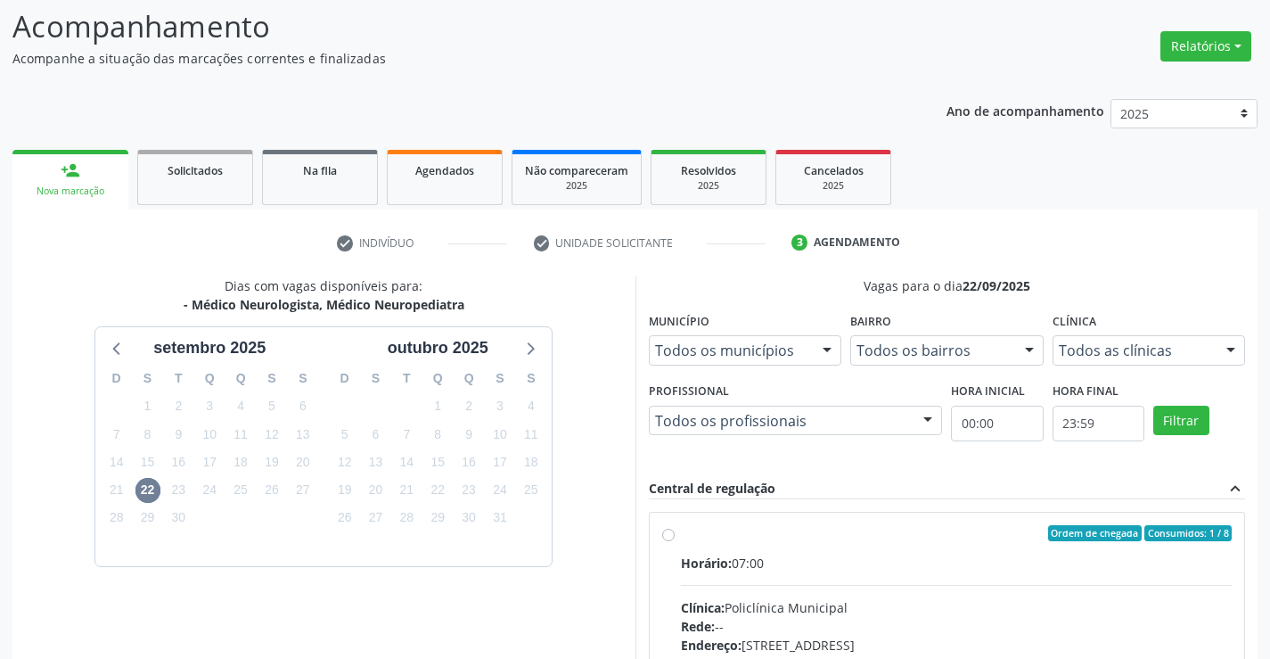
click at [783, 621] on div "Rede: --" at bounding box center [957, 626] width 552 height 19
click at [675, 541] on input "Ordem de chegada Consumidos: 1 / 8 Horário: 07:00 Clínica: Policlínica Municipa…" at bounding box center [668, 533] width 12 height 16
radio input "true"
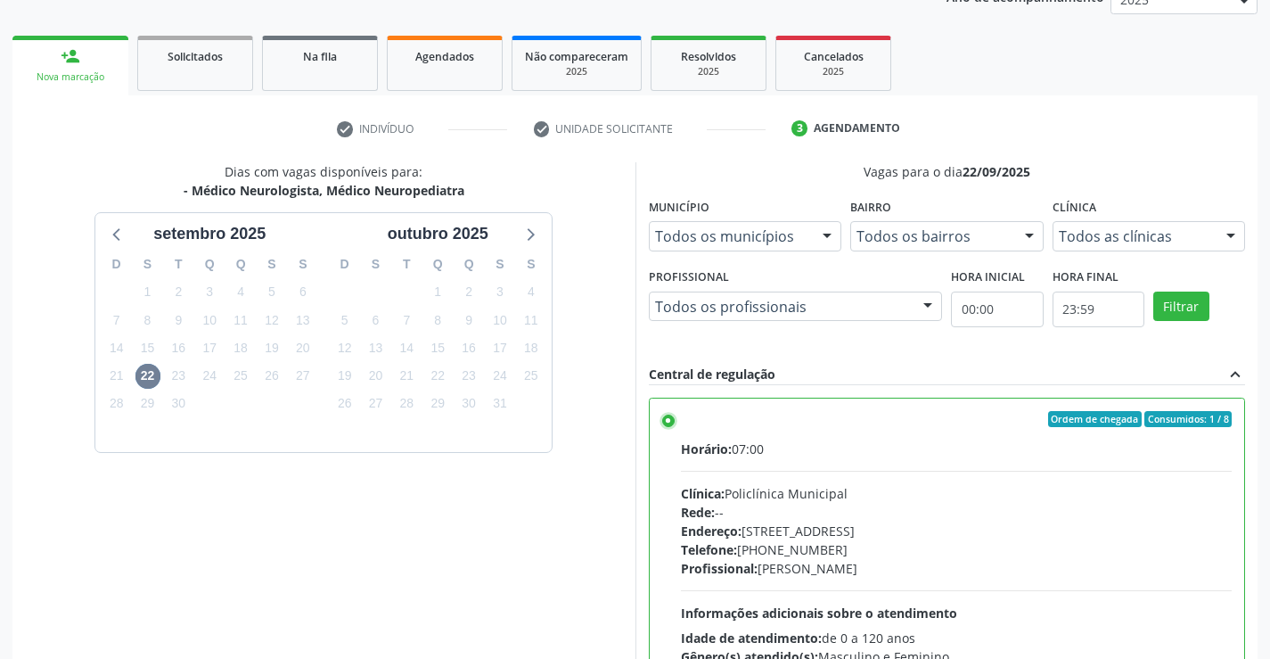
scroll to position [406, 0]
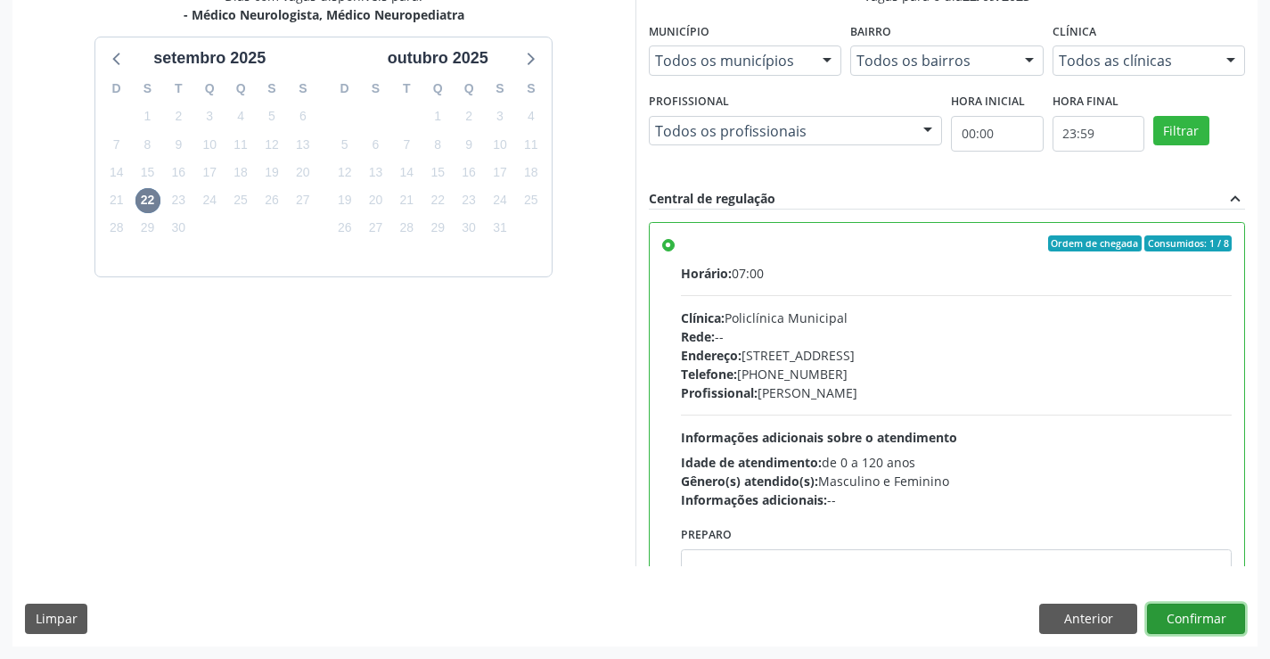
click at [1175, 632] on button "Confirmar" at bounding box center [1196, 618] width 98 height 30
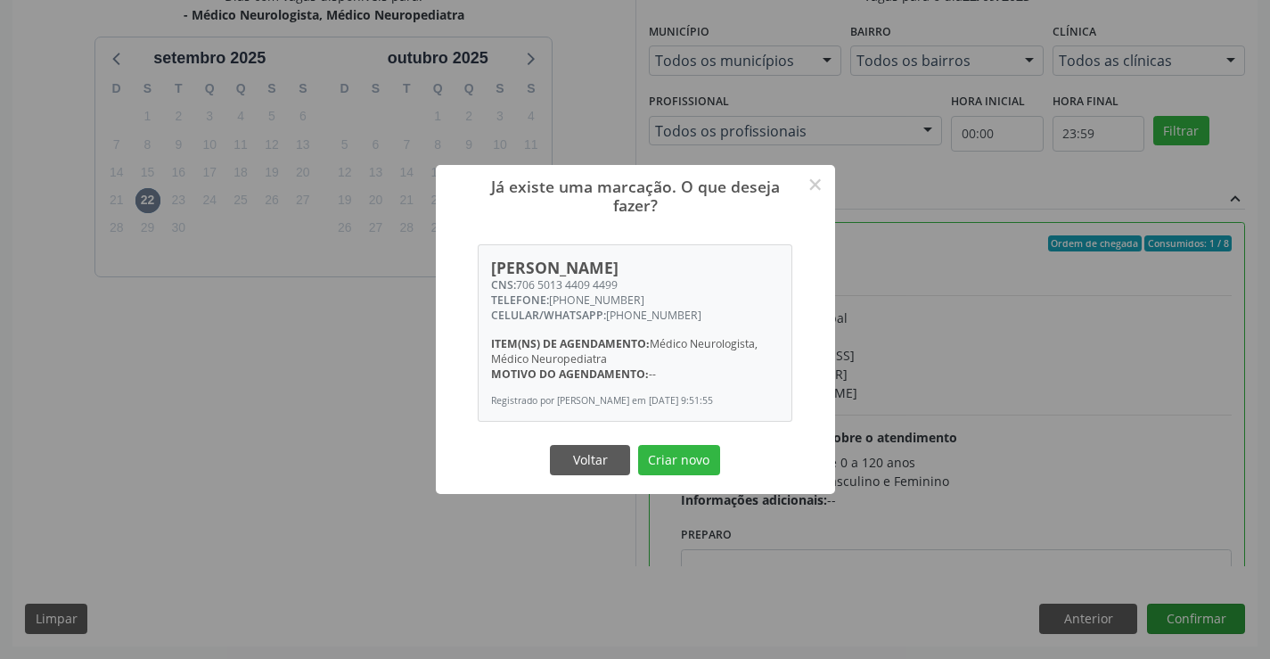
click at [638, 445] on button "Criar novo" at bounding box center [679, 460] width 82 height 30
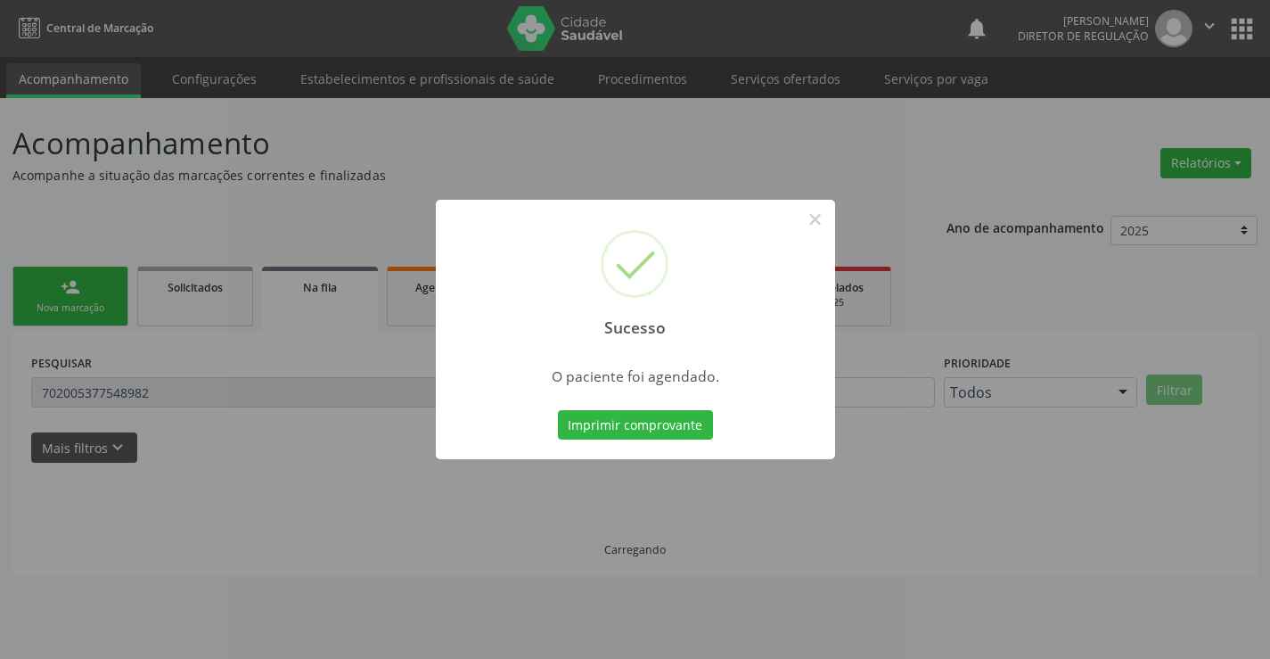
scroll to position [0, 0]
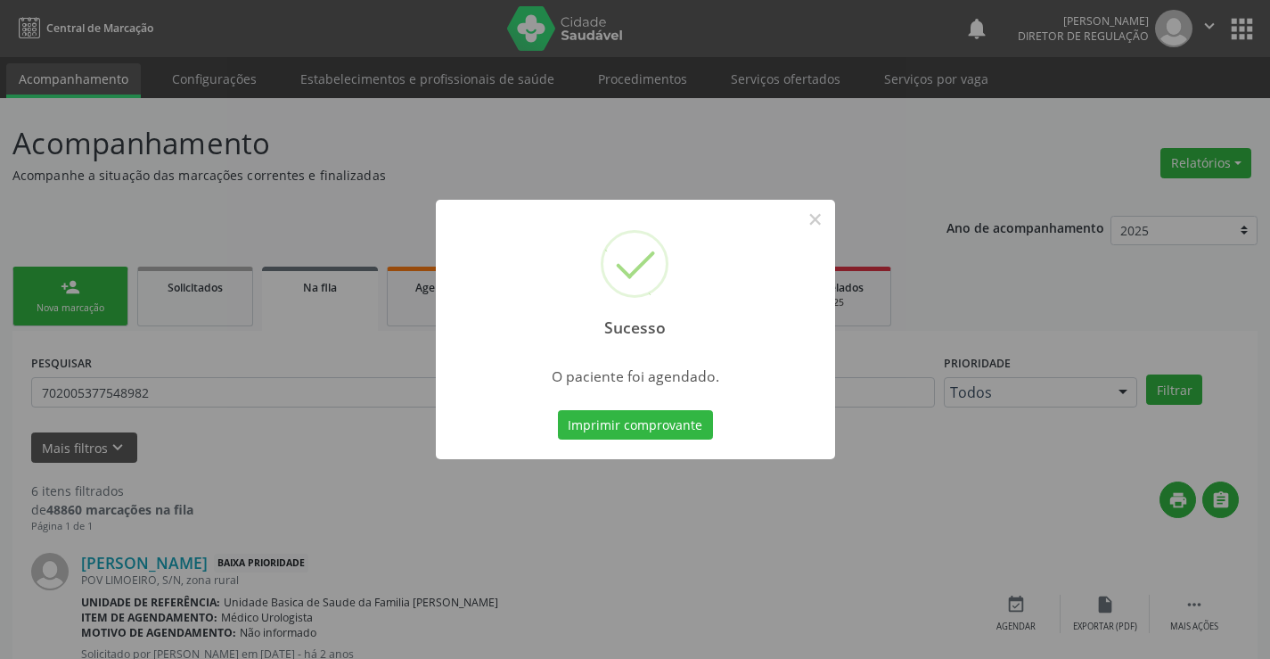
click at [558, 410] on button "Imprimir comprovante" at bounding box center [635, 425] width 155 height 30
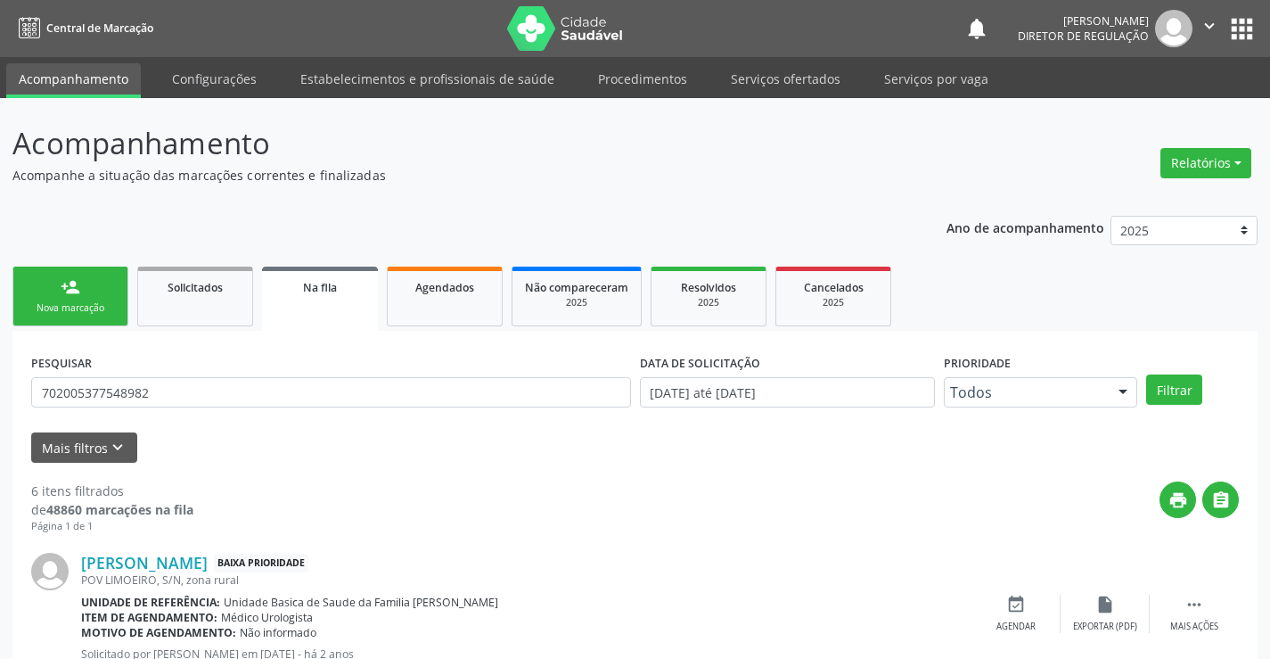
click at [86, 311] on div "Nova marcação" at bounding box center [70, 307] width 89 height 13
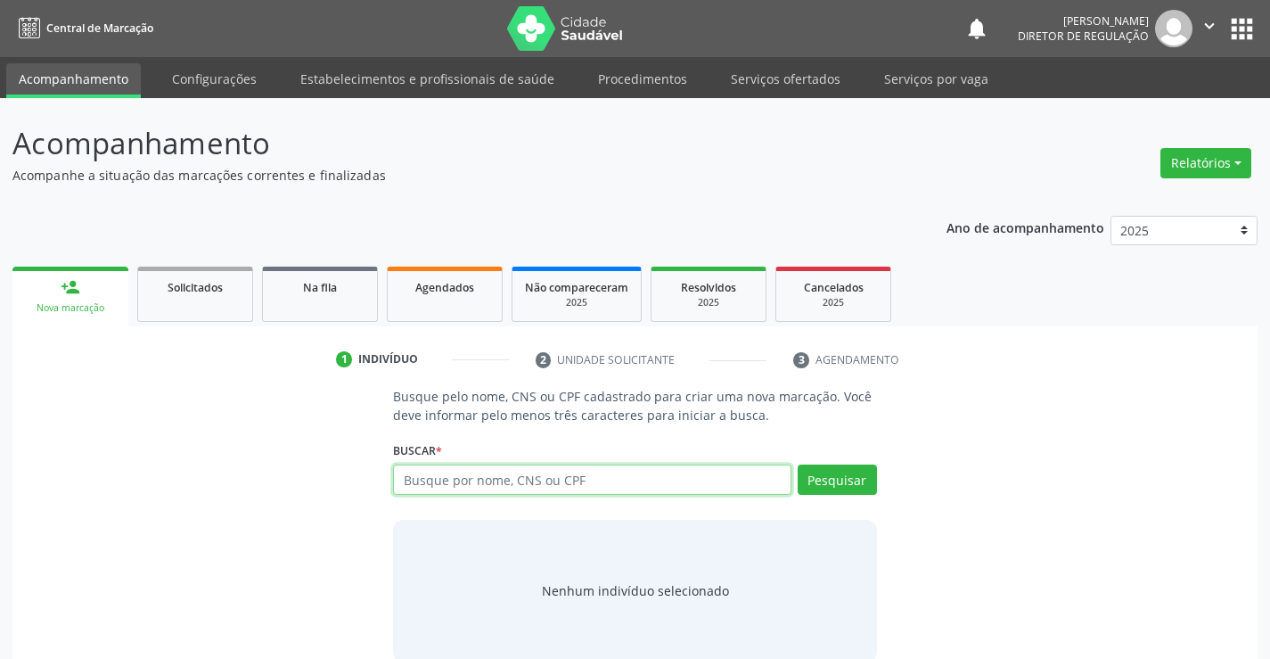
click at [496, 479] on input "text" at bounding box center [592, 479] width 398 height 30
type input "704600185164627"
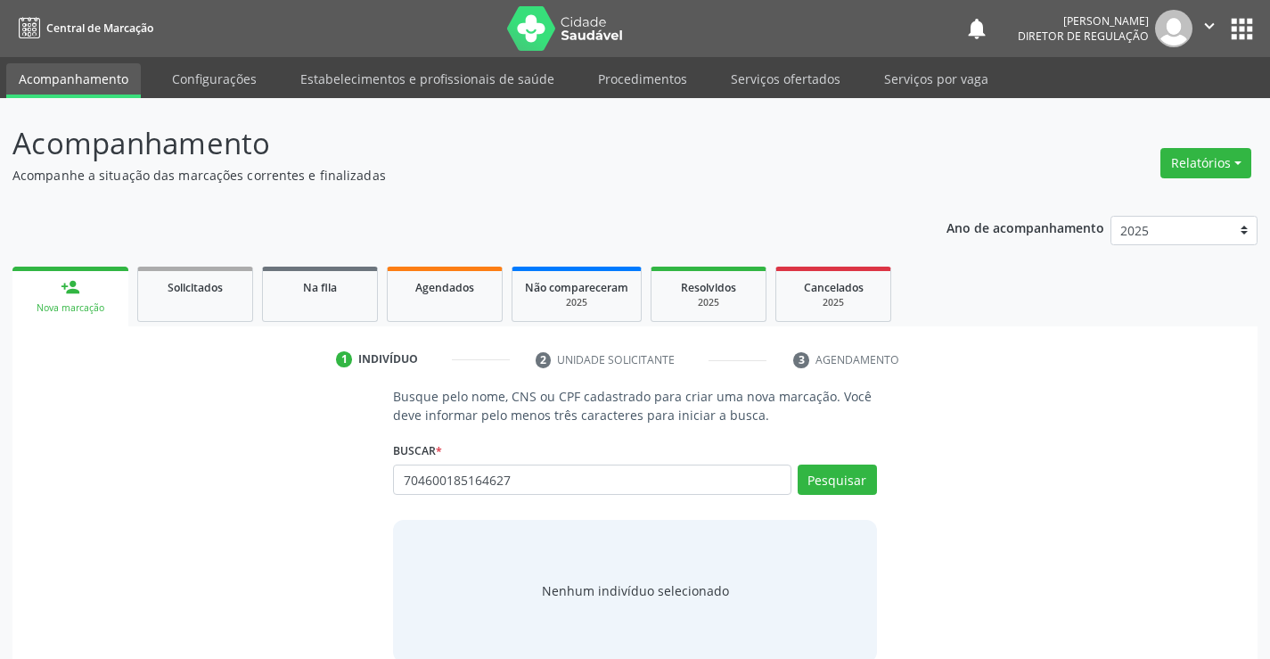
click at [878, 478] on div "Busque pelo nome, CNS ou CPF cadastrado para criar uma nova marcação. Você deve…" at bounding box center [635, 524] width 508 height 275
click at [861, 486] on button "Pesquisar" at bounding box center [837, 479] width 79 height 30
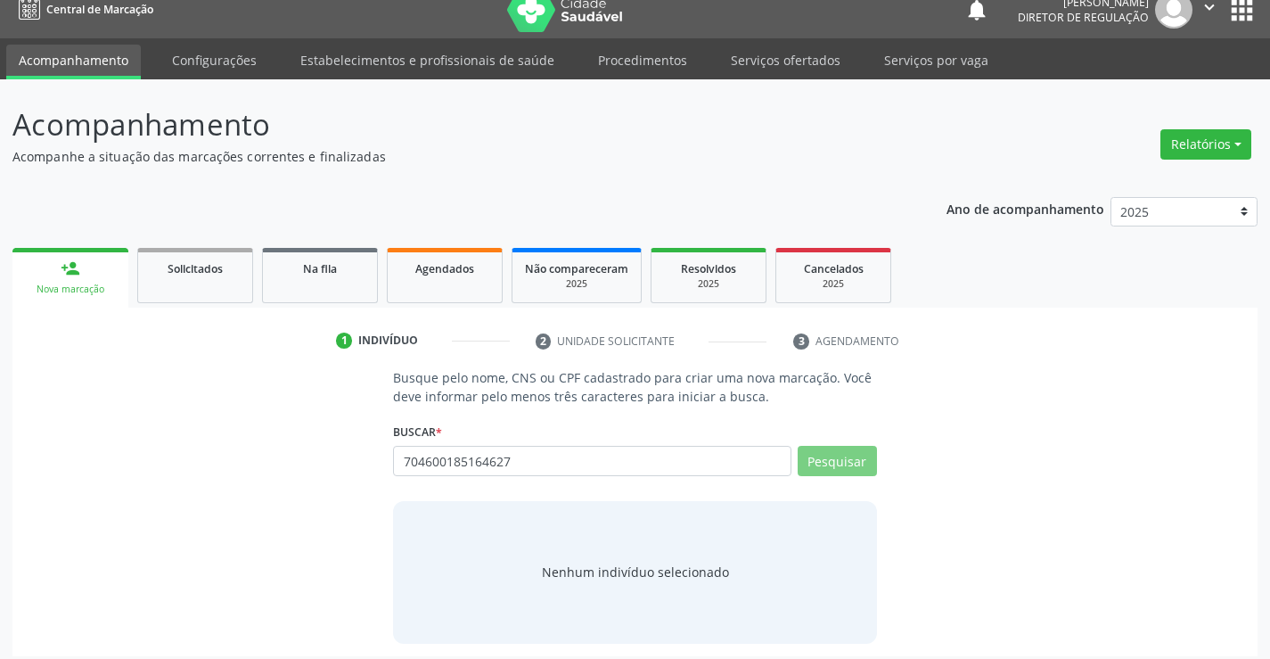
scroll to position [29, 0]
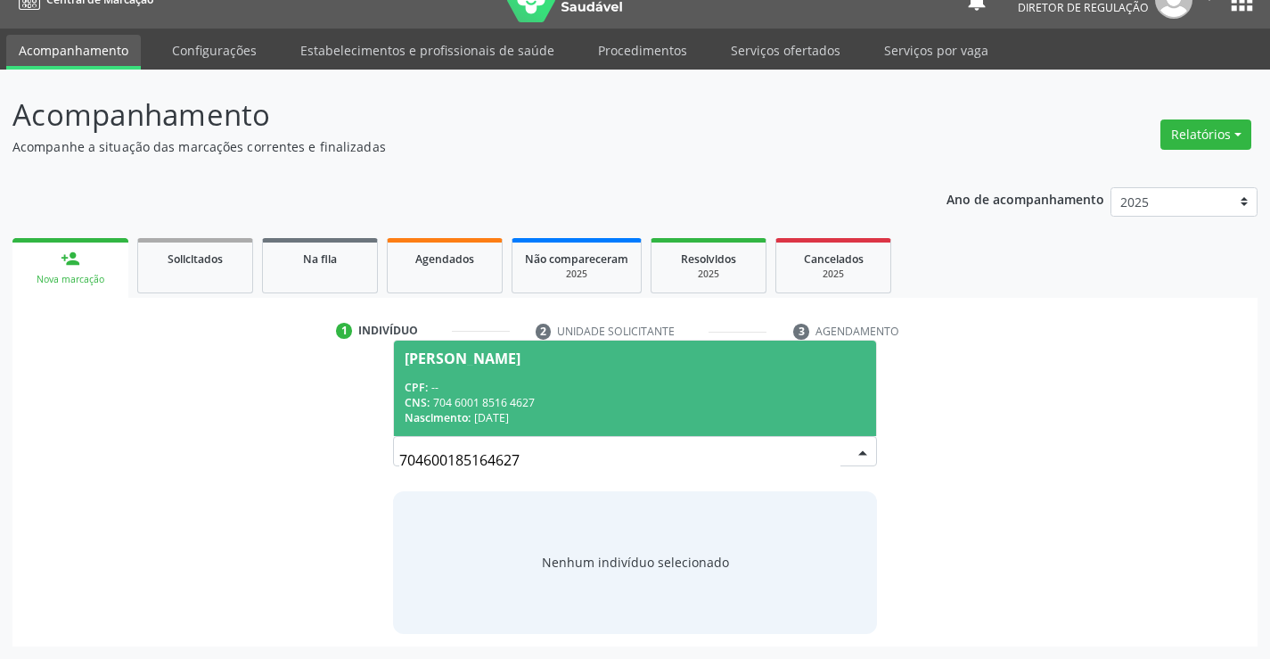
click at [553, 400] on div "CNS: 704 6001 8516 4627" at bounding box center [635, 402] width 460 height 15
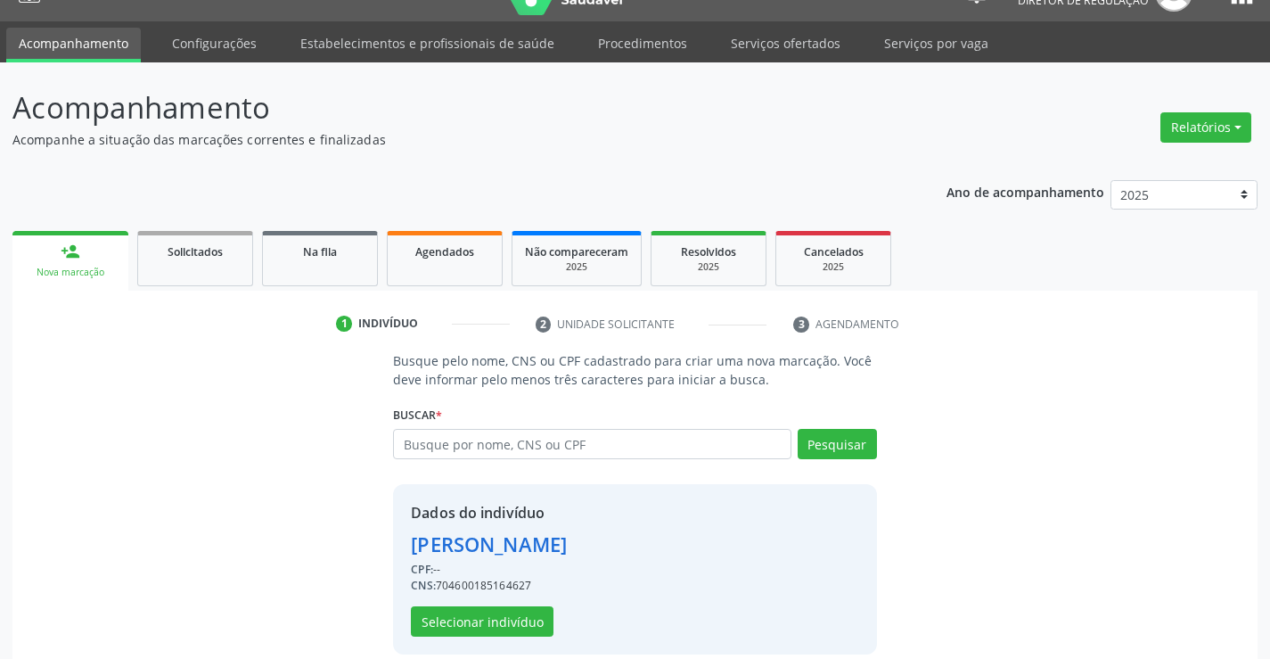
scroll to position [56, 0]
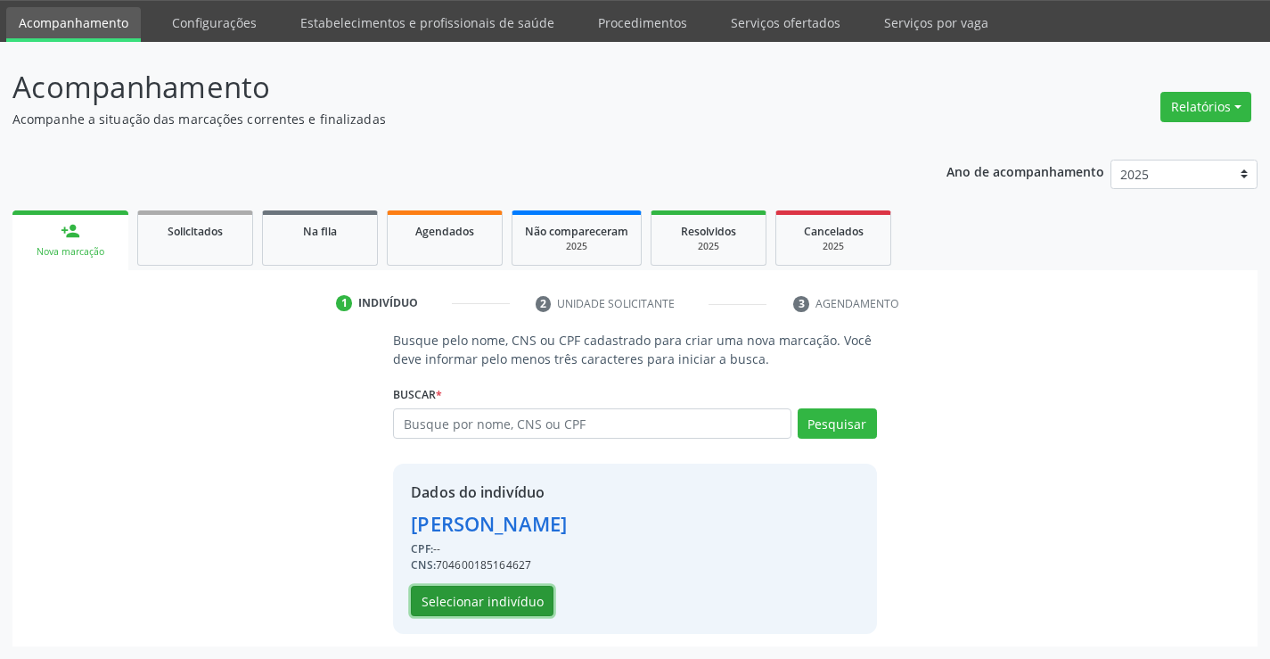
click at [506, 600] on button "Selecionar indivíduo" at bounding box center [482, 601] width 143 height 30
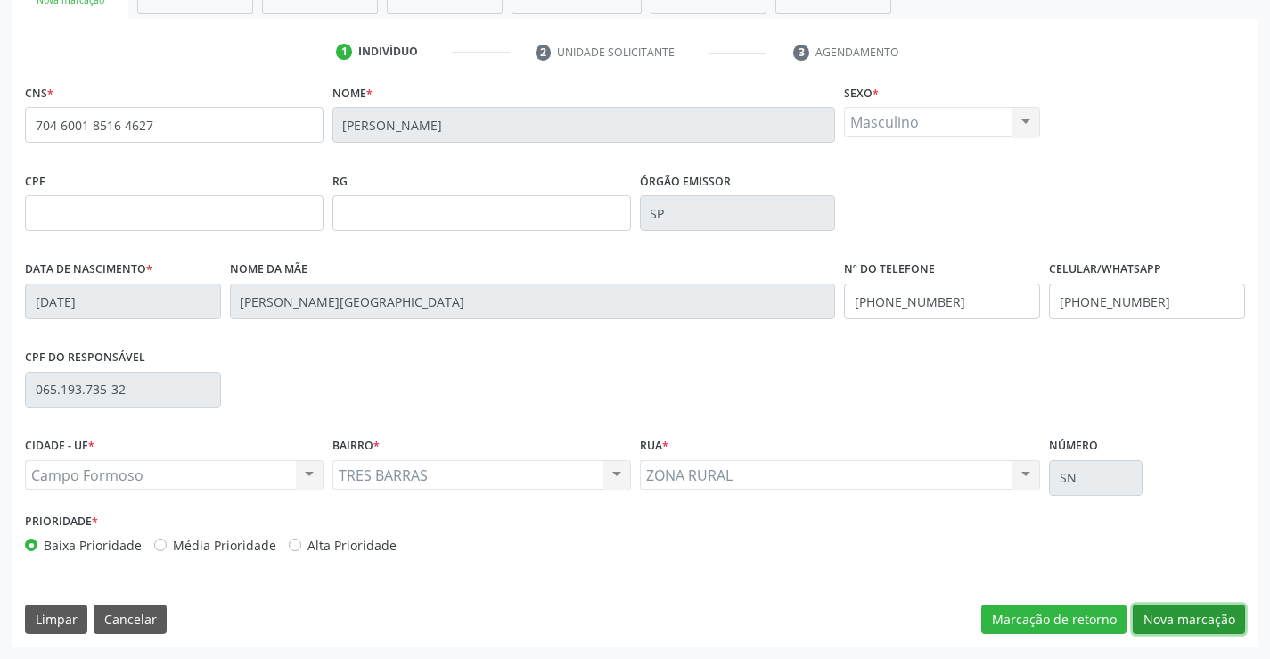
click at [1220, 622] on button "Nova marcação" at bounding box center [1189, 619] width 112 height 30
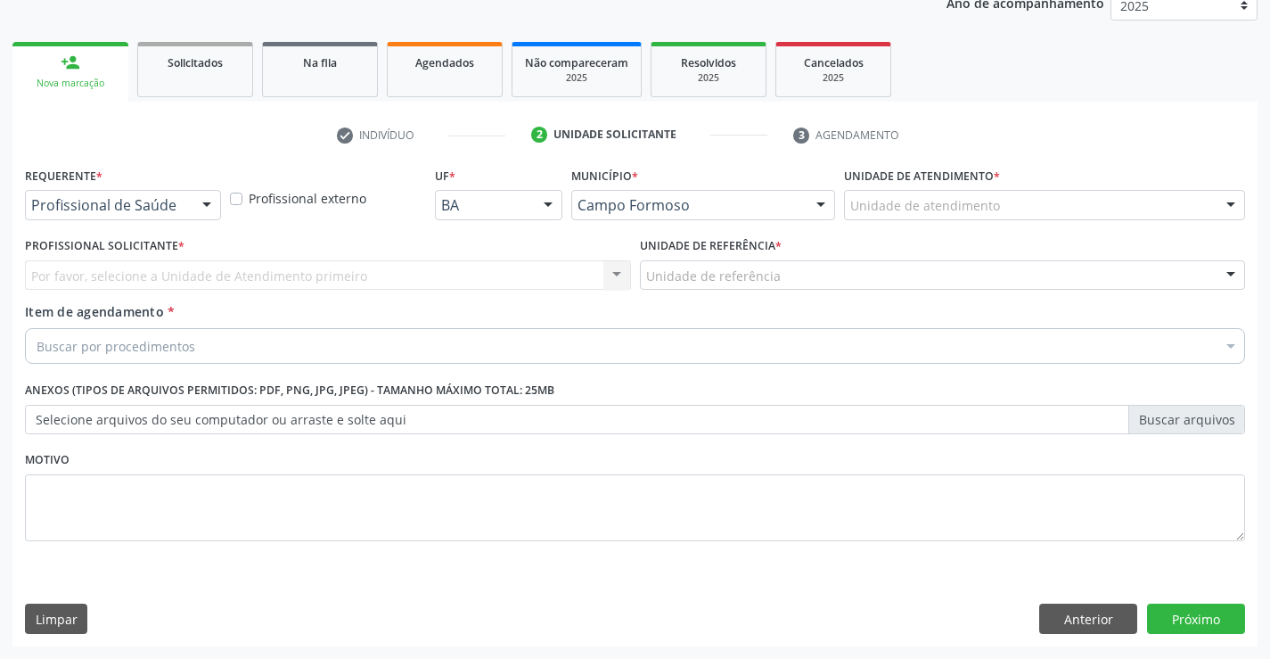
scroll to position [225, 0]
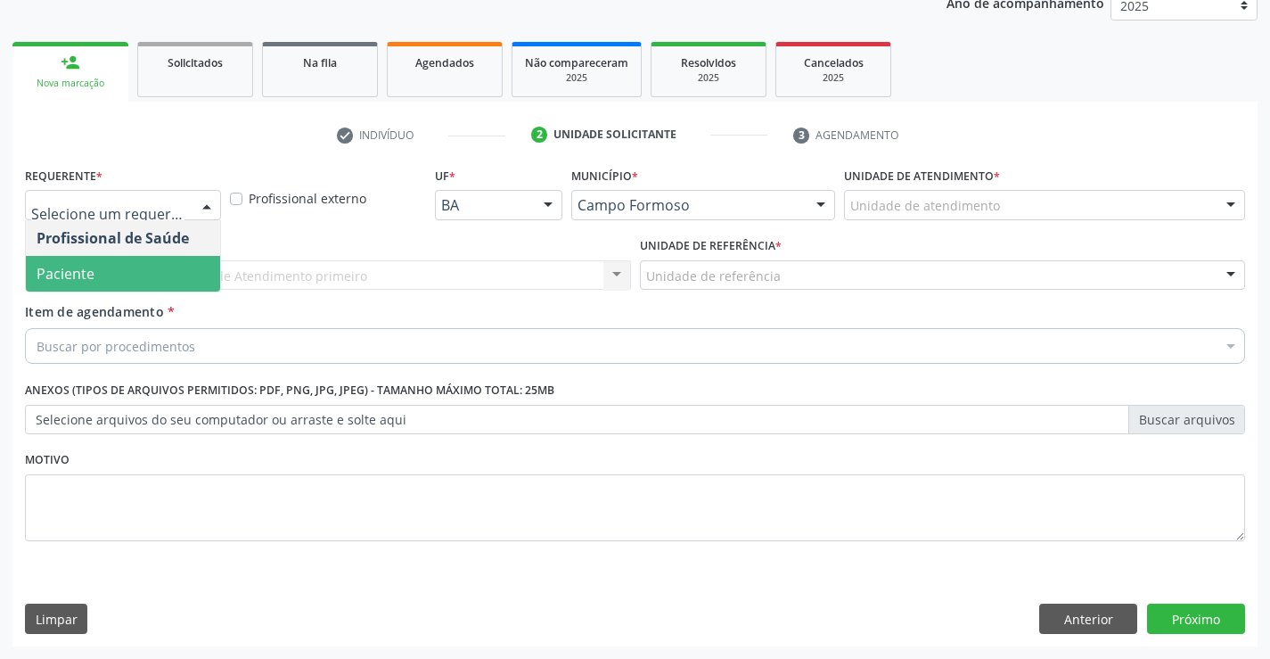
click at [148, 280] on span "Paciente" at bounding box center [123, 274] width 194 height 36
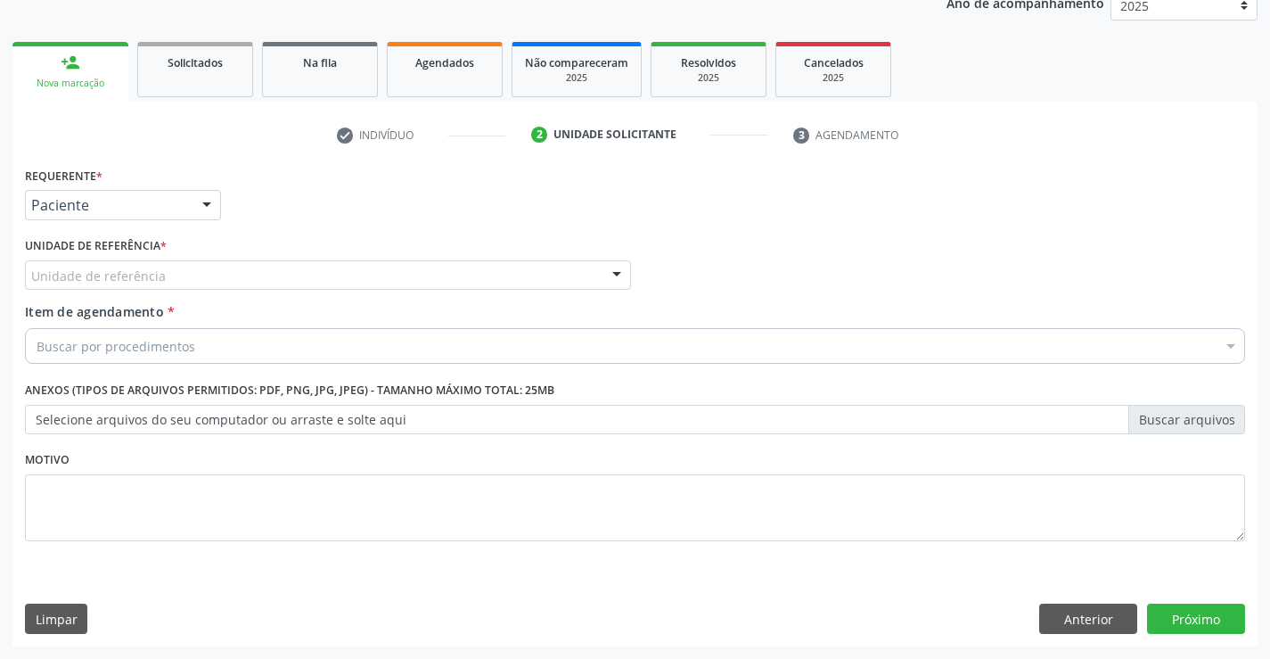
click at [299, 255] on div "Unidade de referência * Unidade de referência Unidade Basica de Saude da Famili…" at bounding box center [328, 261] width 606 height 57
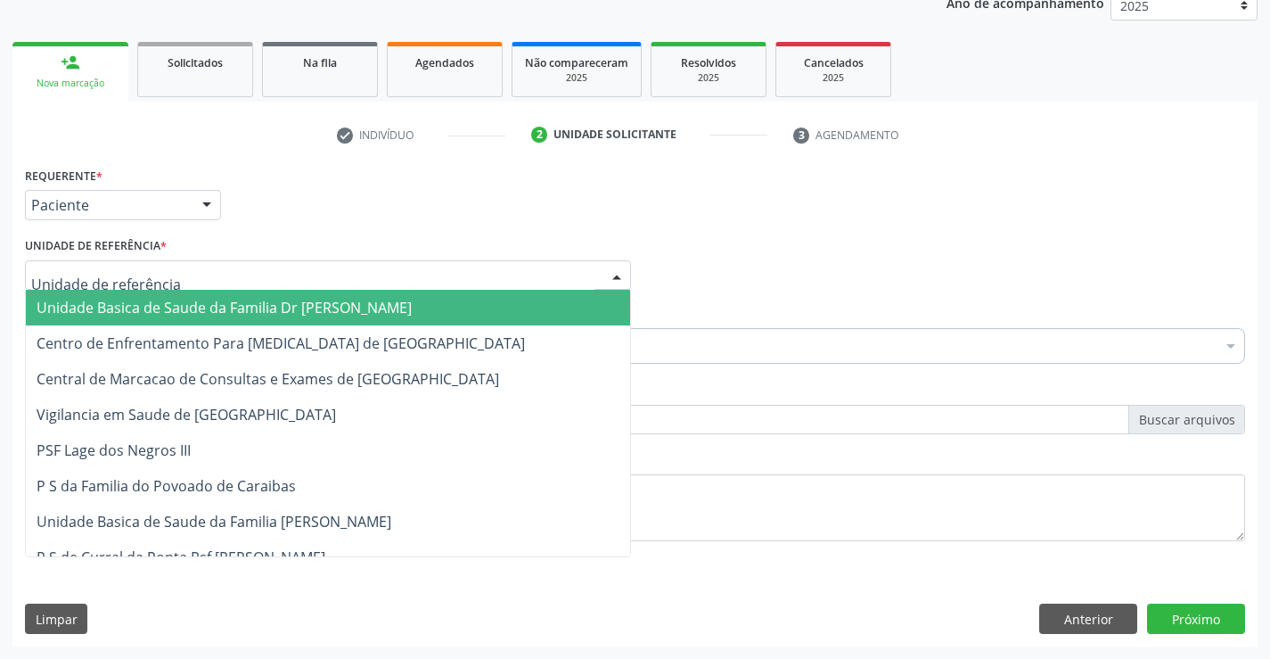
click at [330, 276] on div at bounding box center [328, 275] width 606 height 30
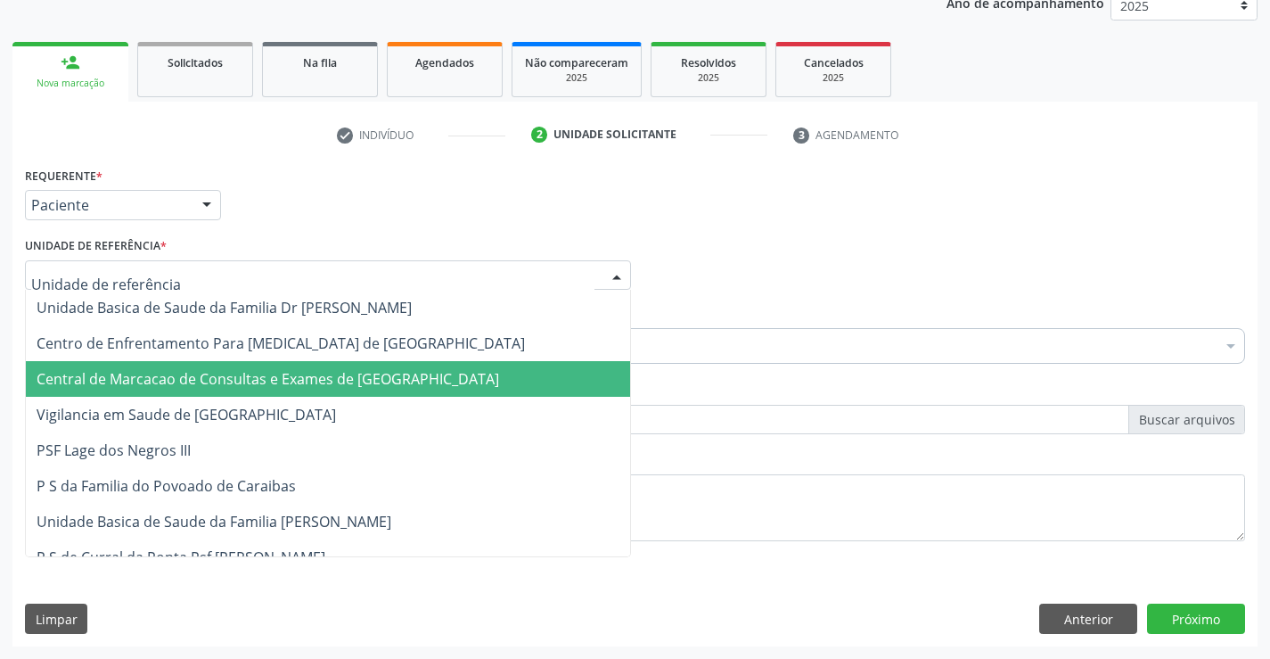
drag, startPoint x: 338, startPoint y: 373, endPoint x: 398, endPoint y: 361, distance: 61.7
click at [346, 372] on span "Central de Marcacao de Consultas e Exames de [GEOGRAPHIC_DATA]" at bounding box center [268, 379] width 463 height 20
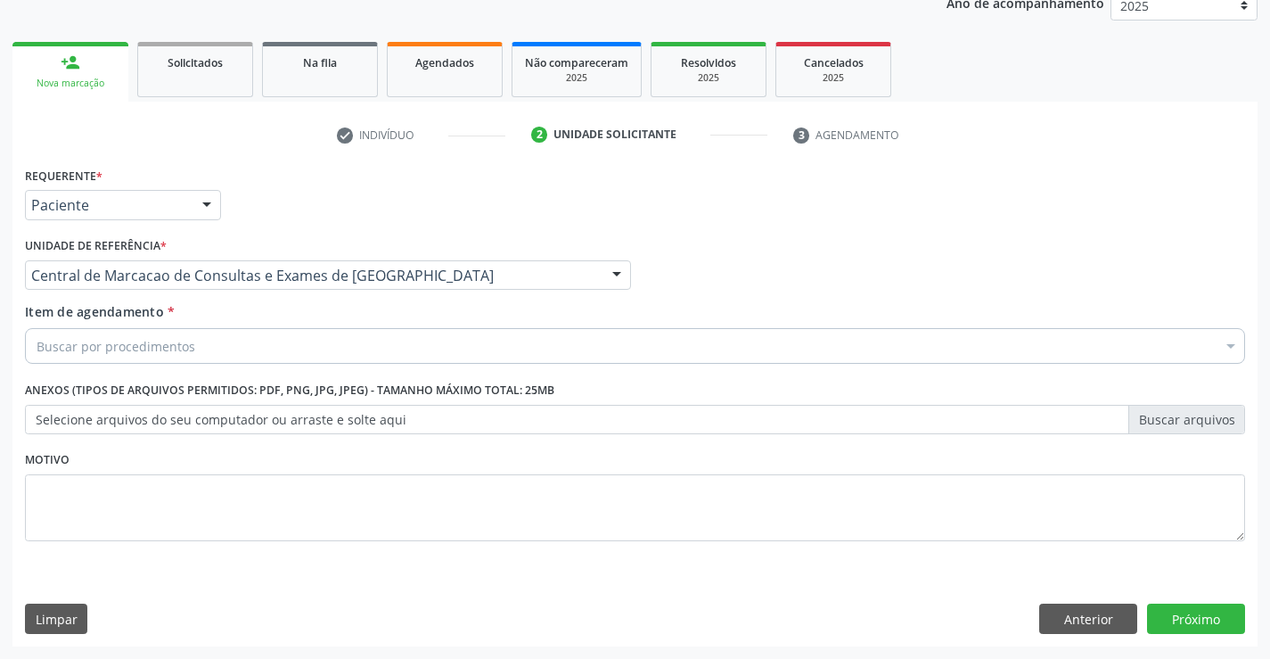
click at [447, 349] on div "Buscar por procedimentos" at bounding box center [635, 346] width 1220 height 36
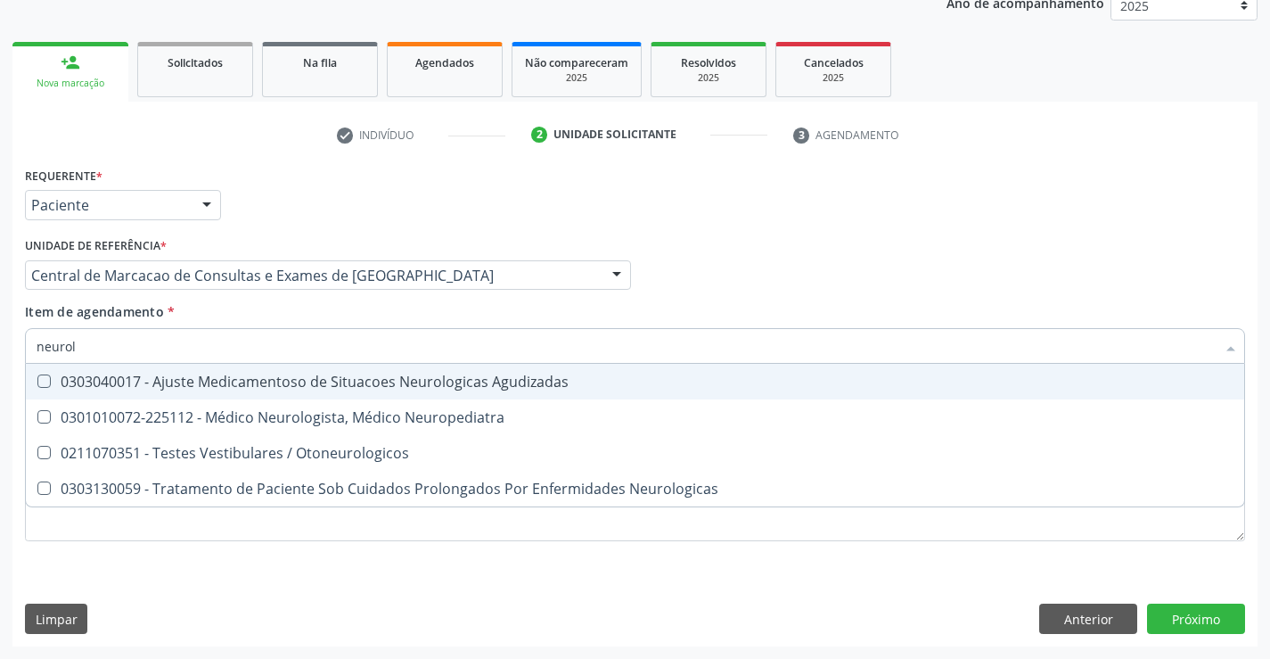
type input "neurolo"
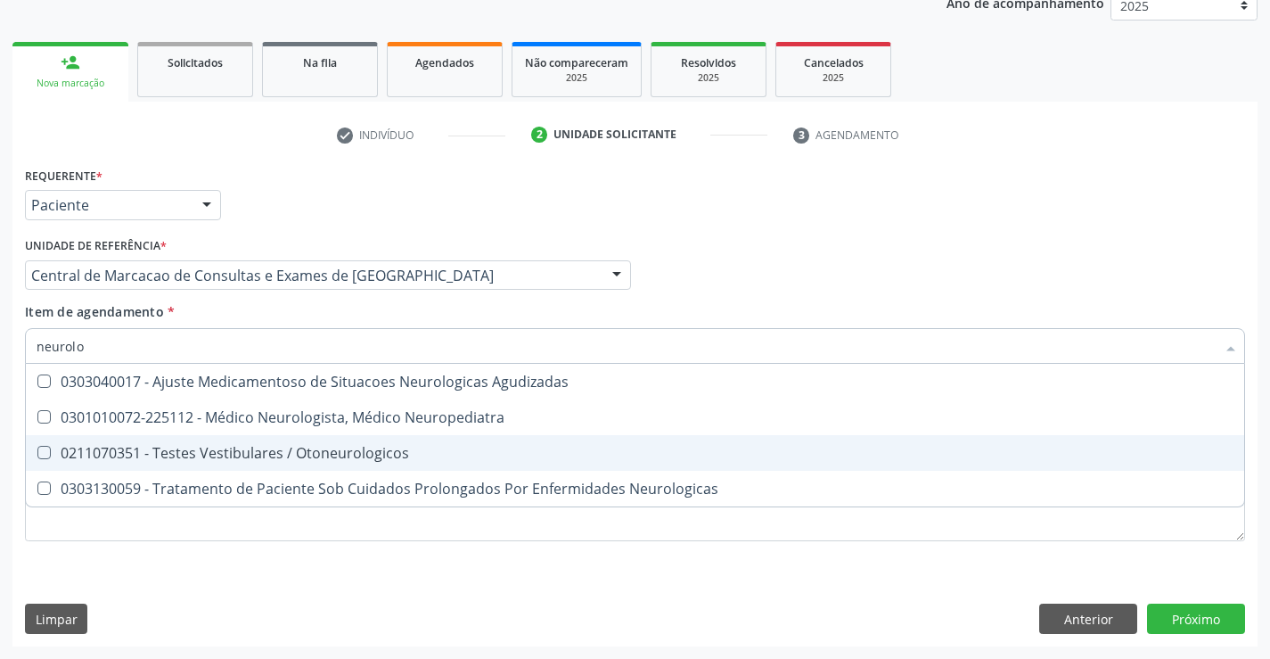
click at [440, 435] on span "0211070351 - Testes Vestibulares / Otoneurologicos" at bounding box center [635, 453] width 1218 height 36
click at [437, 436] on span "0211070351 - Testes Vestibulares / Otoneurologicos" at bounding box center [635, 453] width 1218 height 36
checkbox Otoneurologicos "false"
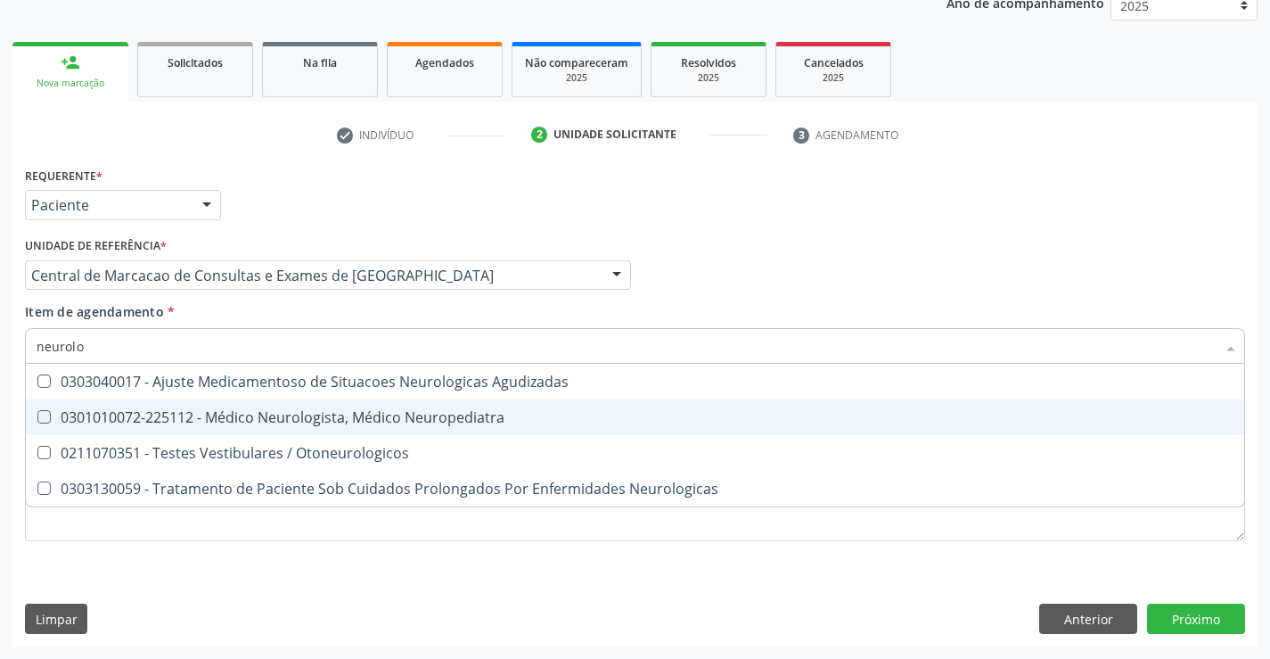
click at [480, 401] on span "0301010072-225112 - Médico Neurologista, Médico Neuropediatra" at bounding box center [635, 417] width 1218 height 36
checkbox Neuropediatra "true"
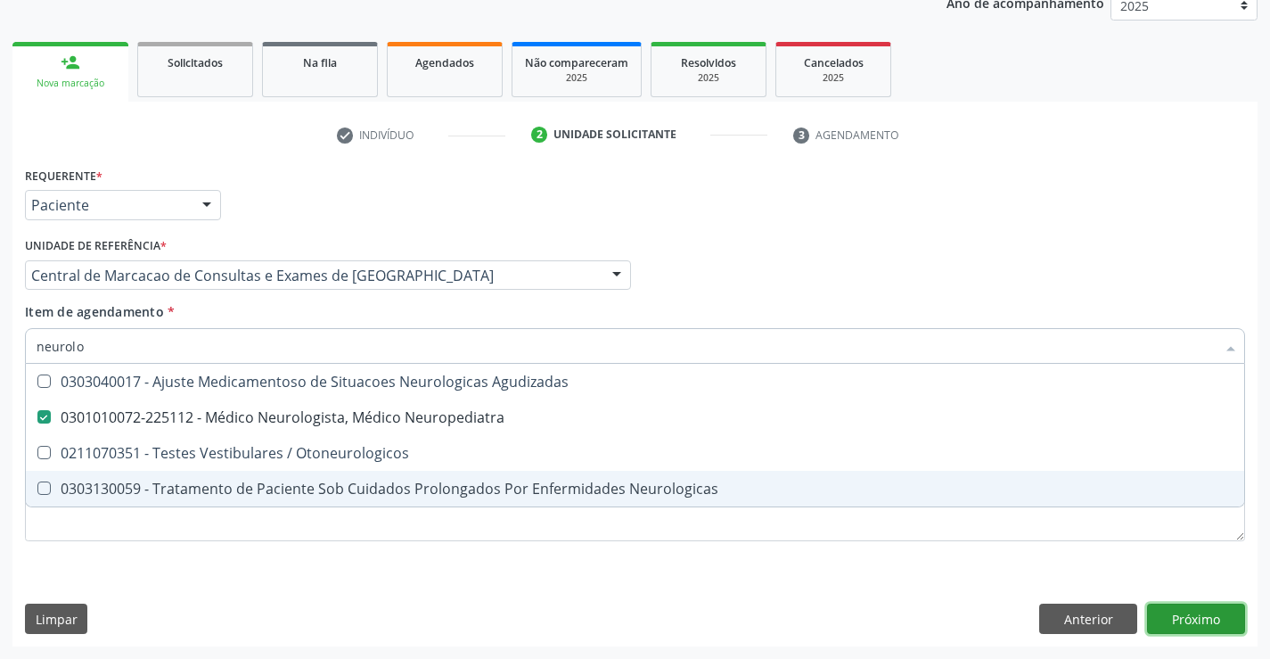
click at [1217, 620] on div "Requerente * Paciente Profissional de Saúde Paciente Nenhum resultado encontrad…" at bounding box center [634, 404] width 1245 height 484
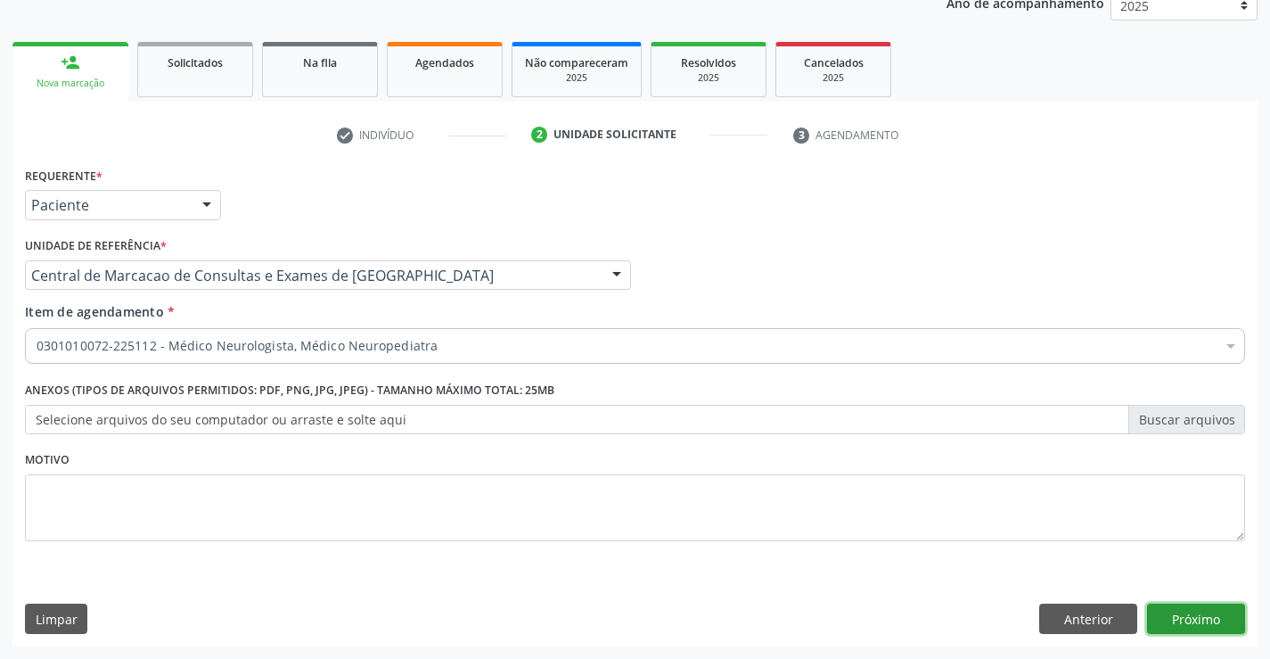
click at [1183, 619] on button "Próximo" at bounding box center [1196, 618] width 98 height 30
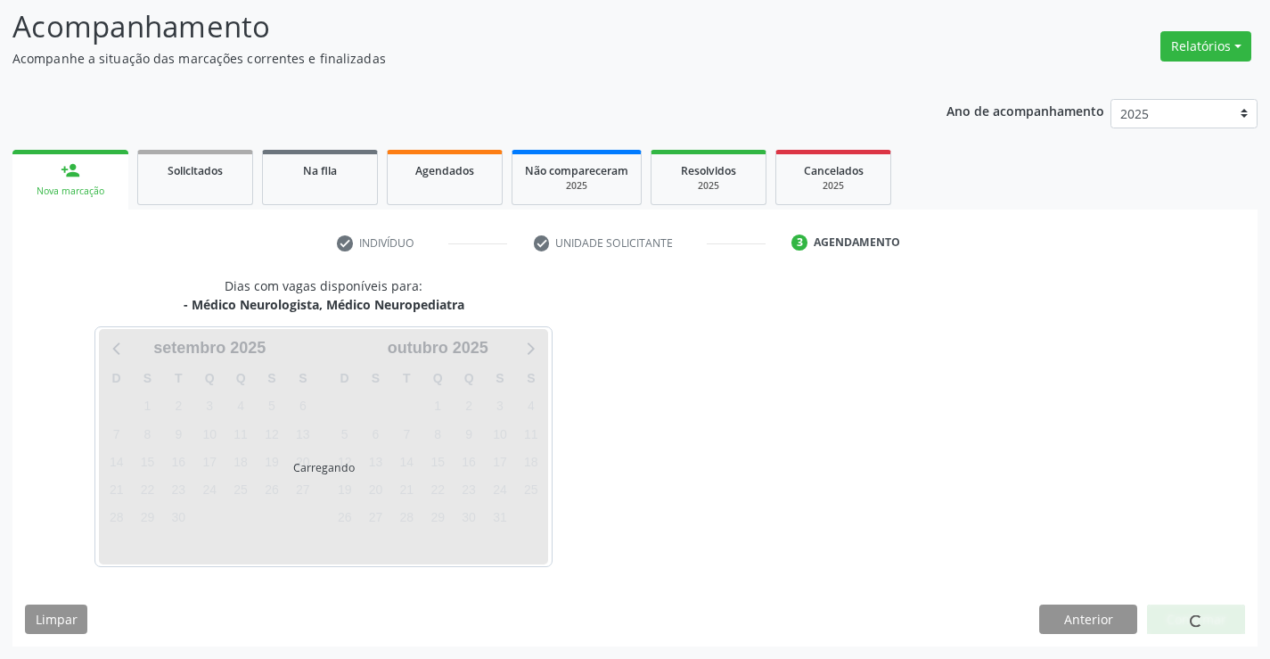
scroll to position [117, 0]
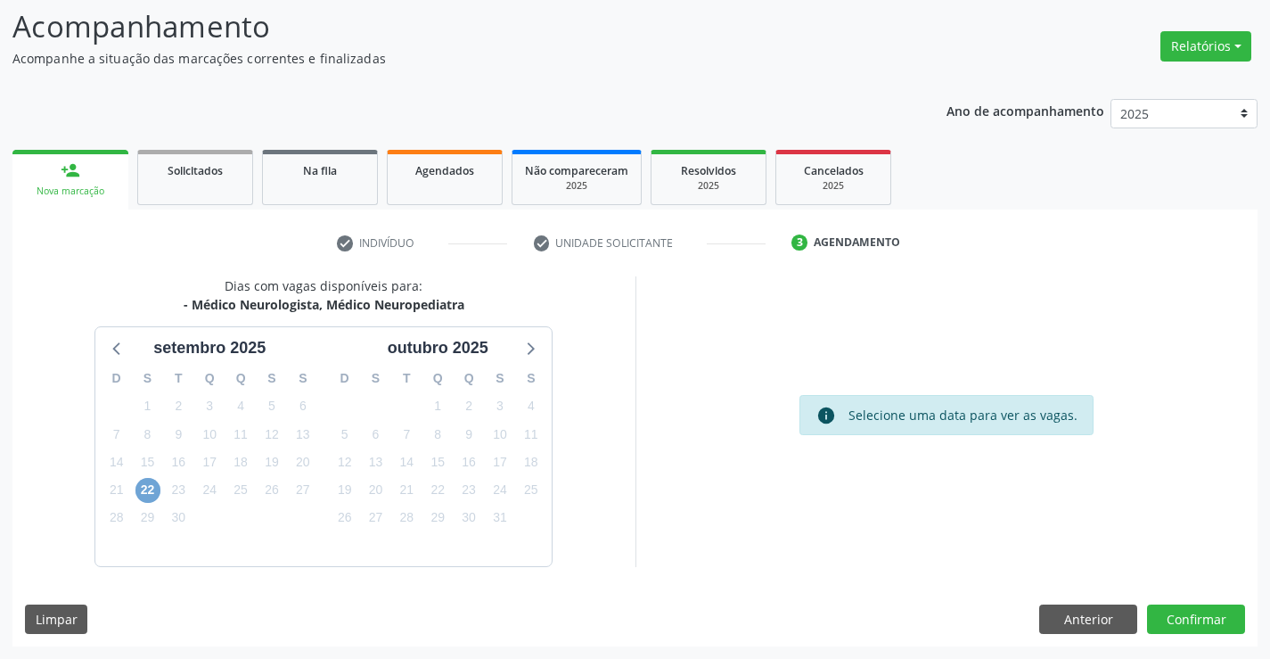
click at [152, 486] on span "22" at bounding box center [147, 490] width 25 height 25
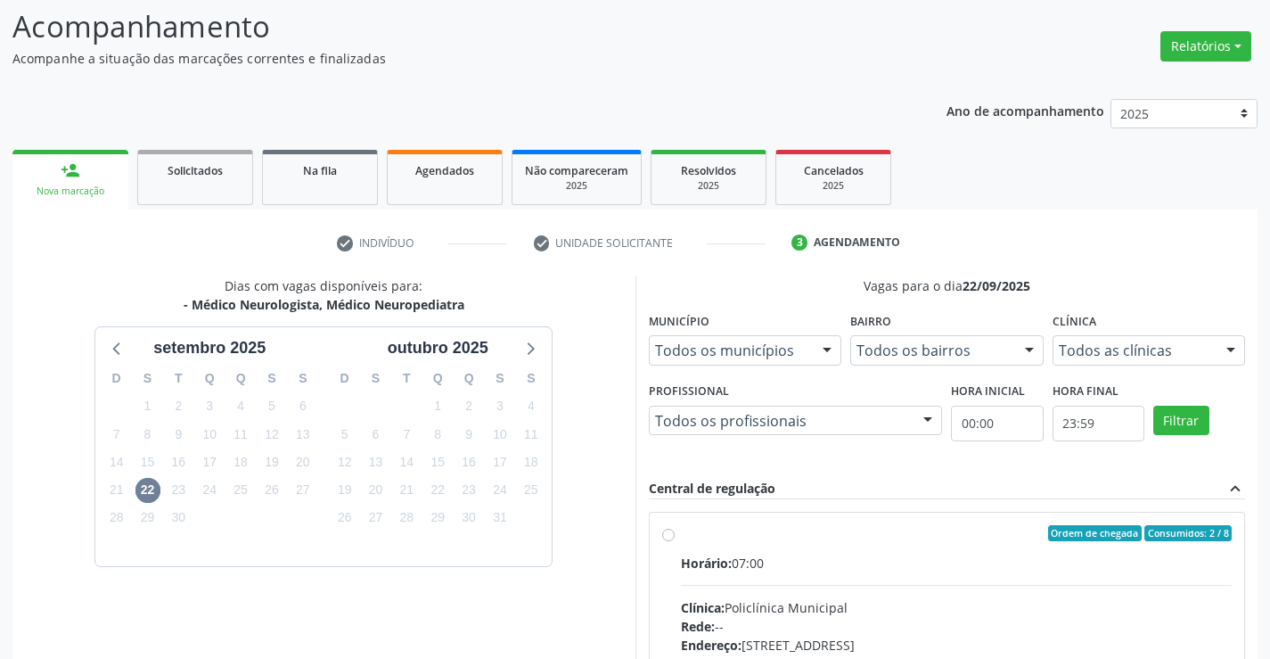
click at [830, 565] on div "Horário: 07:00" at bounding box center [957, 562] width 552 height 19
click at [675, 541] on input "Ordem de chegada Consumidos: 2 / 8 Horário: 07:00 Clínica: Policlínica Municipa…" at bounding box center [668, 533] width 12 height 16
radio input "true"
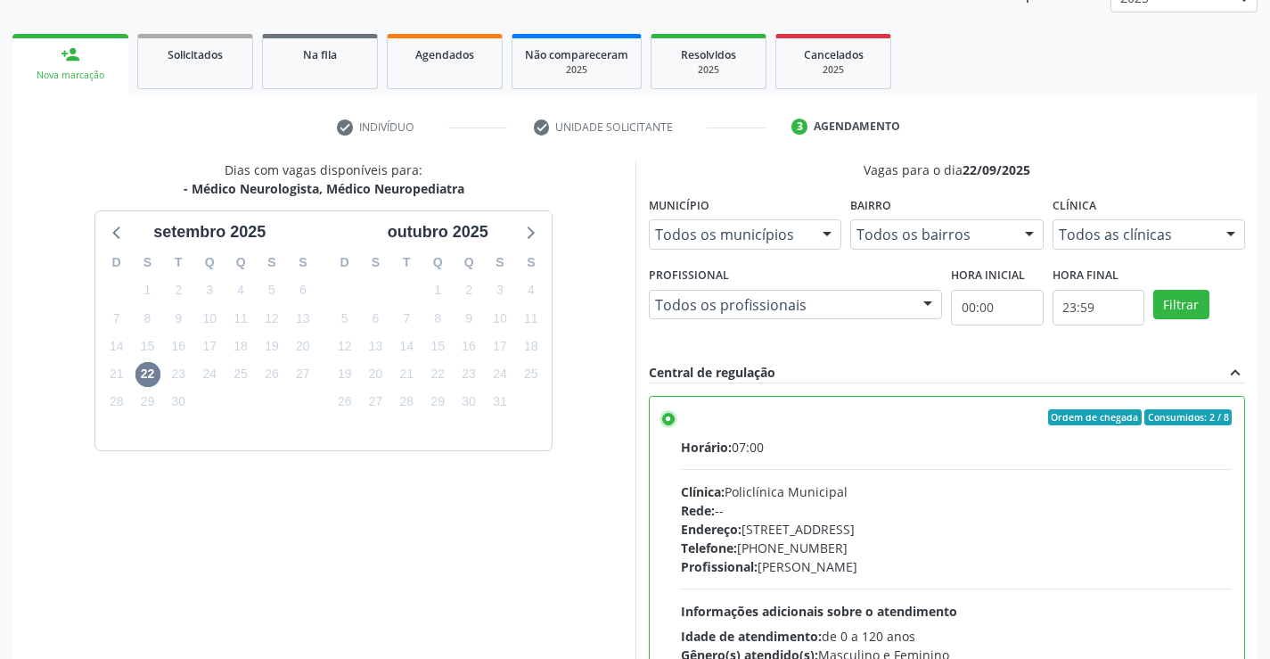
scroll to position [406, 0]
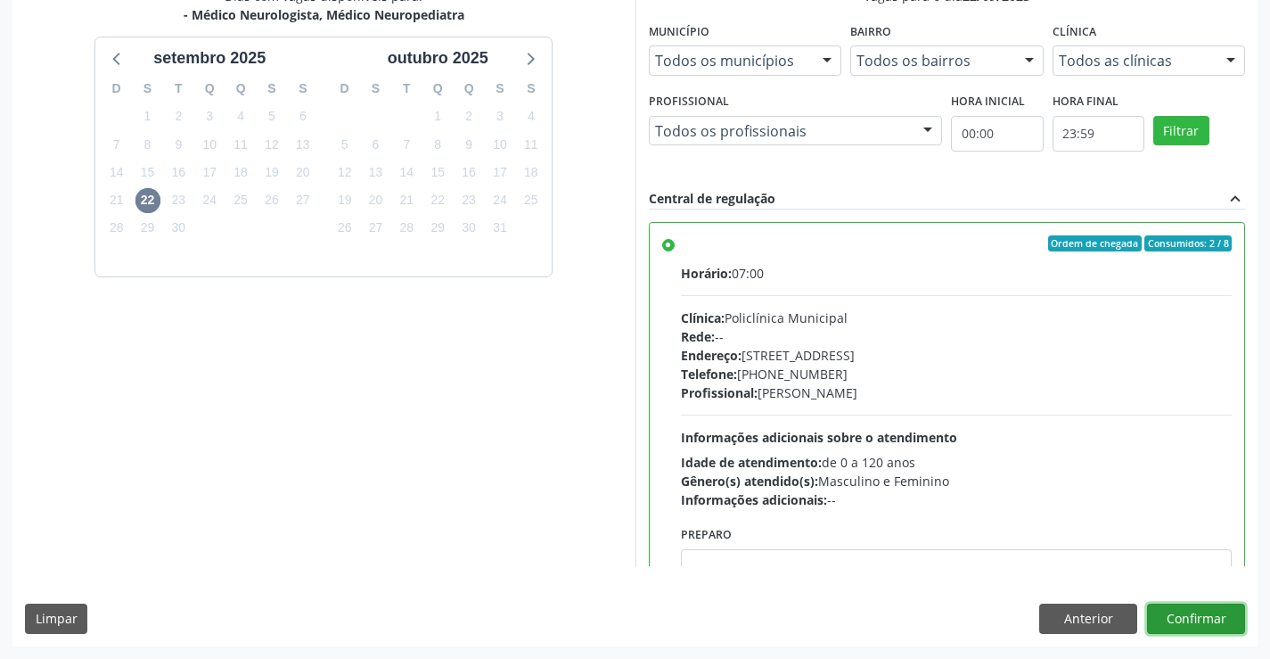
click at [1229, 631] on button "Confirmar" at bounding box center [1196, 618] width 98 height 30
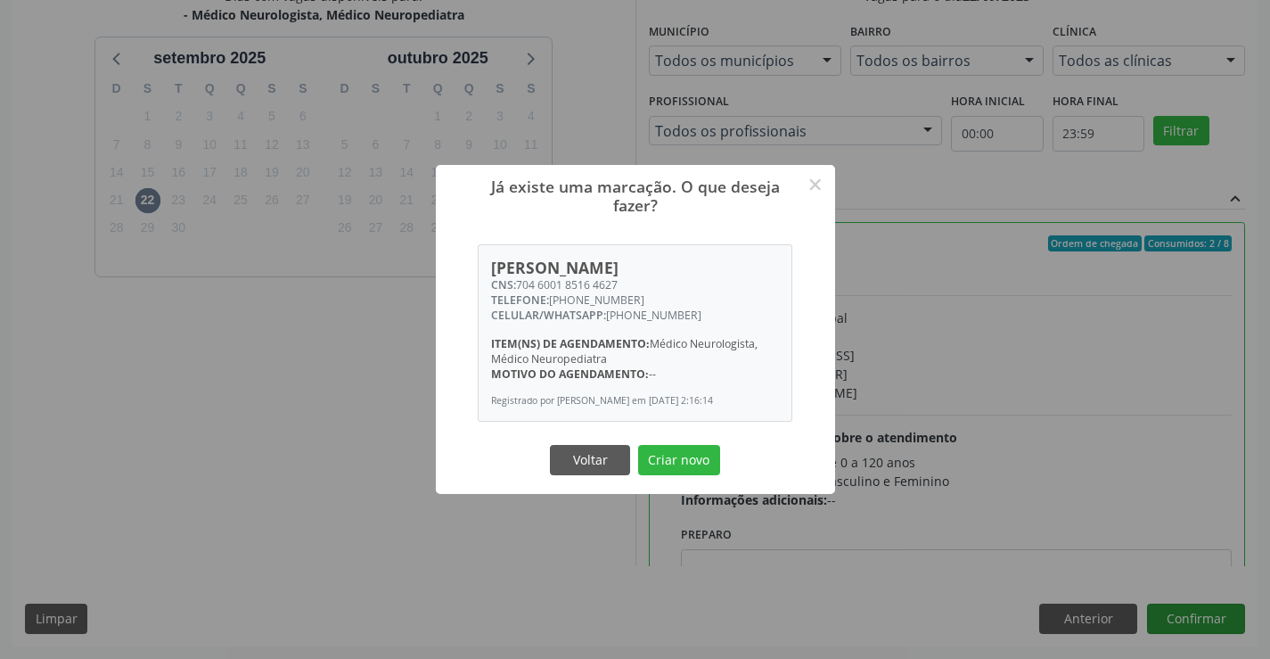
click at [638, 445] on button "Criar novo" at bounding box center [679, 460] width 82 height 30
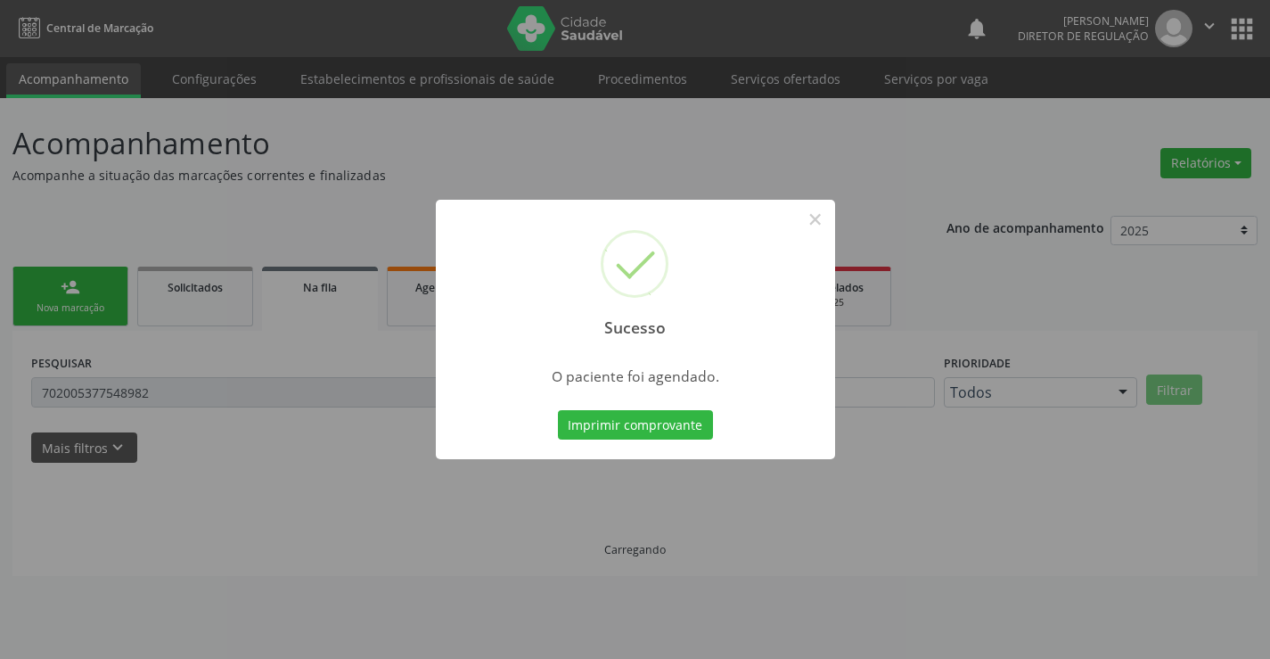
scroll to position [0, 0]
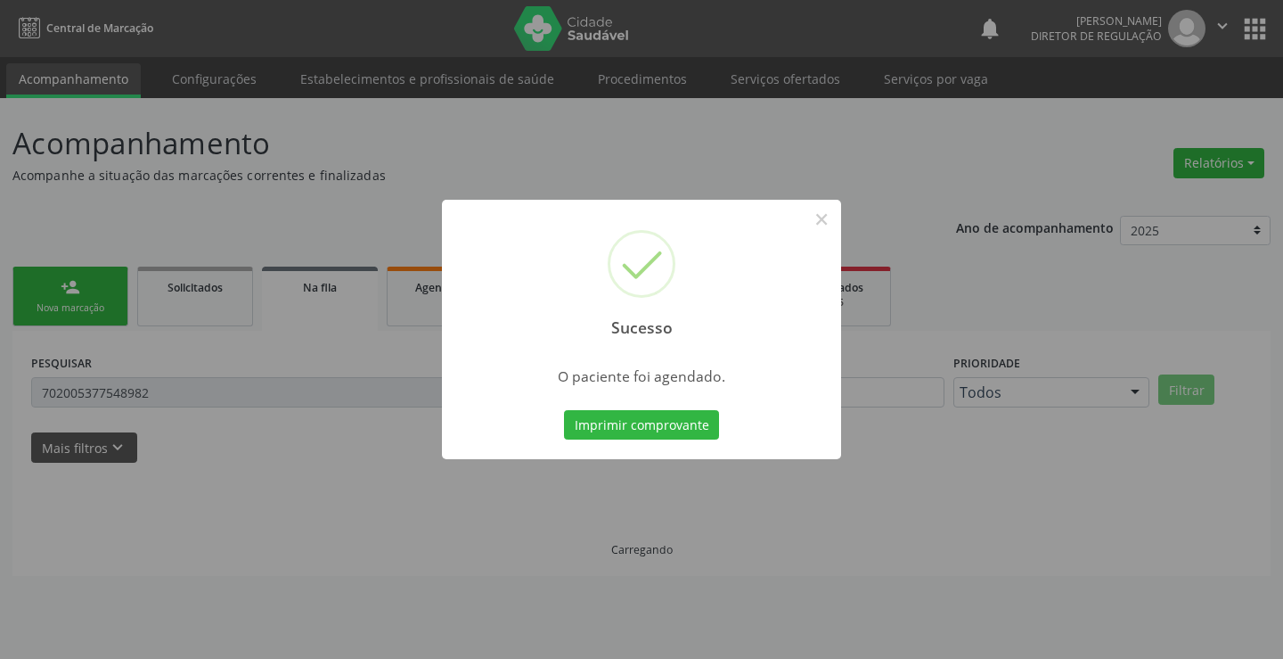
click at [564, 410] on button "Imprimir comprovante" at bounding box center [641, 425] width 155 height 30
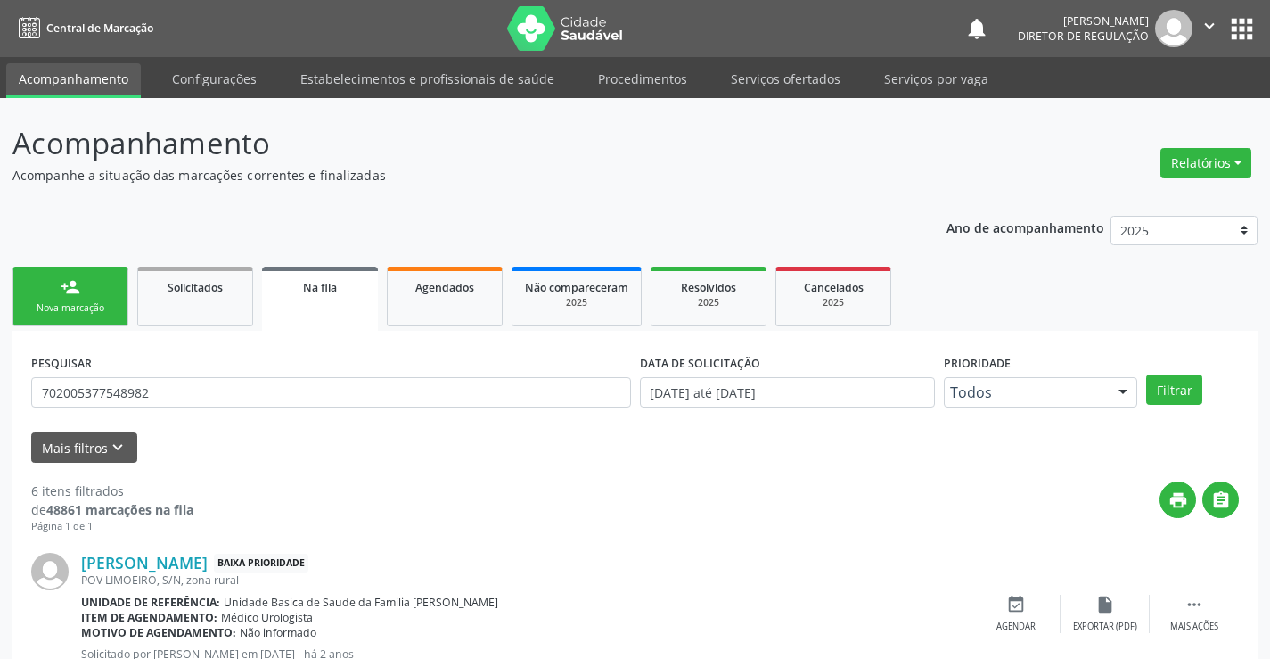
click at [82, 328] on ul "person_add Nova marcação Solicitados Na fila Agendados Não compareceram 2025 Re…" at bounding box center [634, 296] width 1245 height 69
click at [82, 310] on div "Nova marcação" at bounding box center [70, 307] width 89 height 13
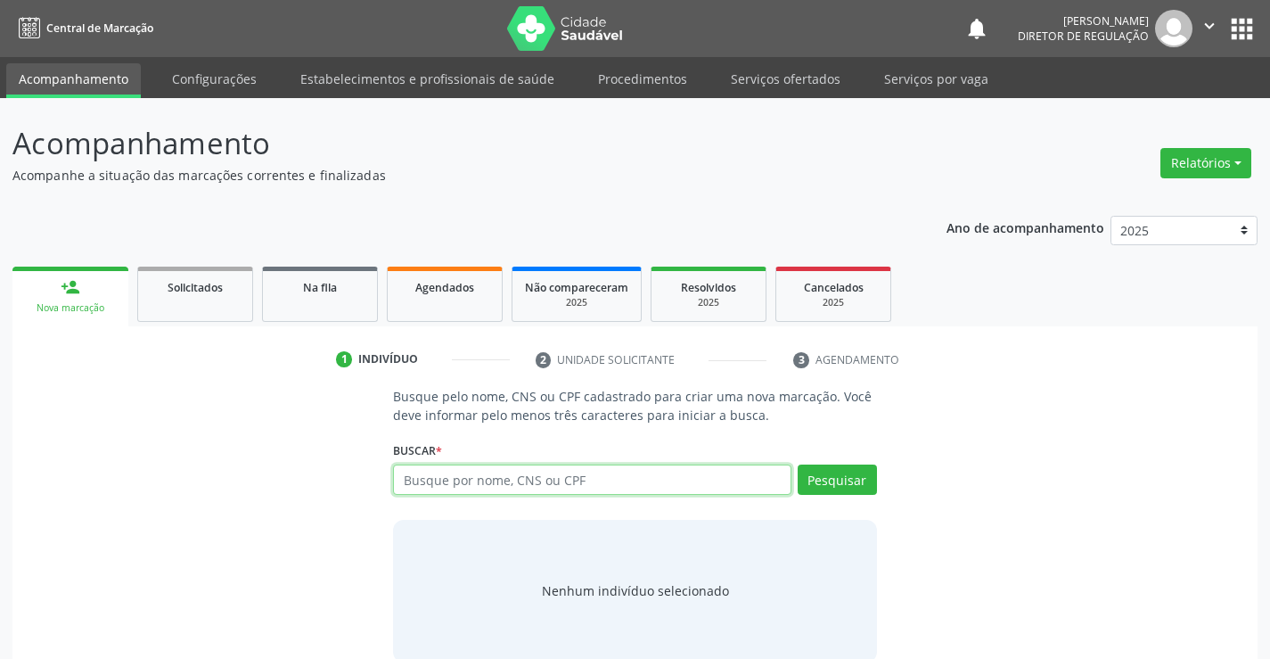
click at [508, 479] on input "text" at bounding box center [592, 479] width 398 height 30
type input "702602239070248"
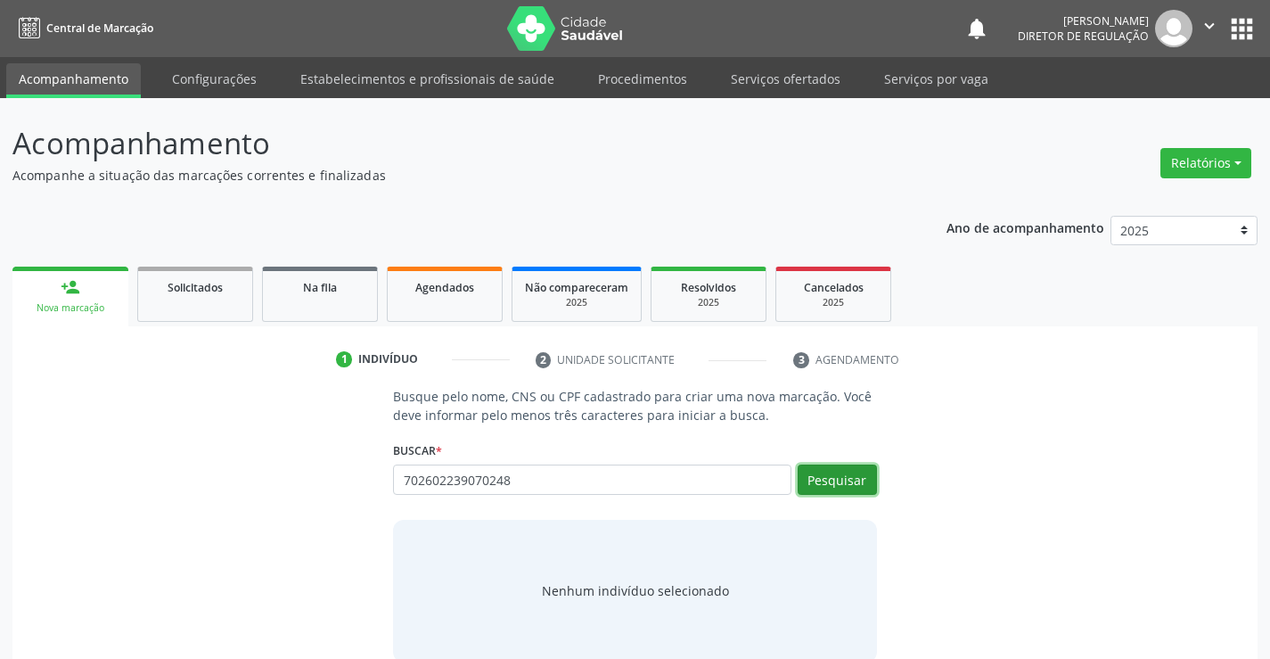
click at [864, 480] on button "Pesquisar" at bounding box center [837, 479] width 79 height 30
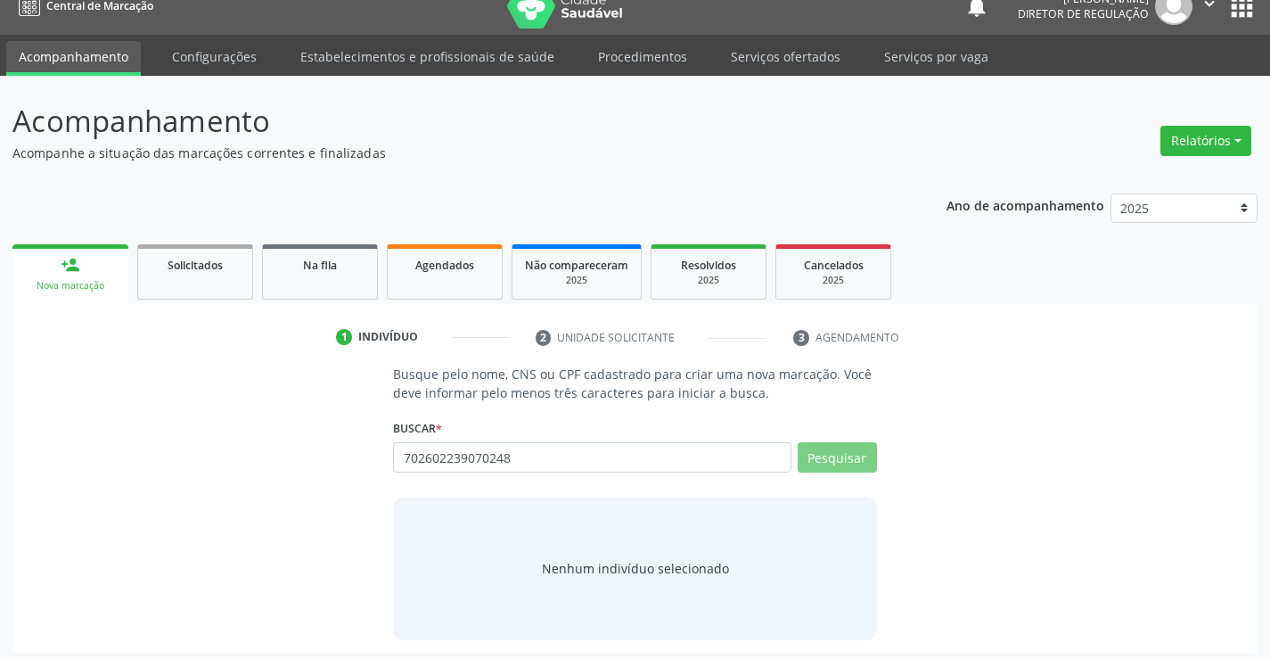
scroll to position [29, 0]
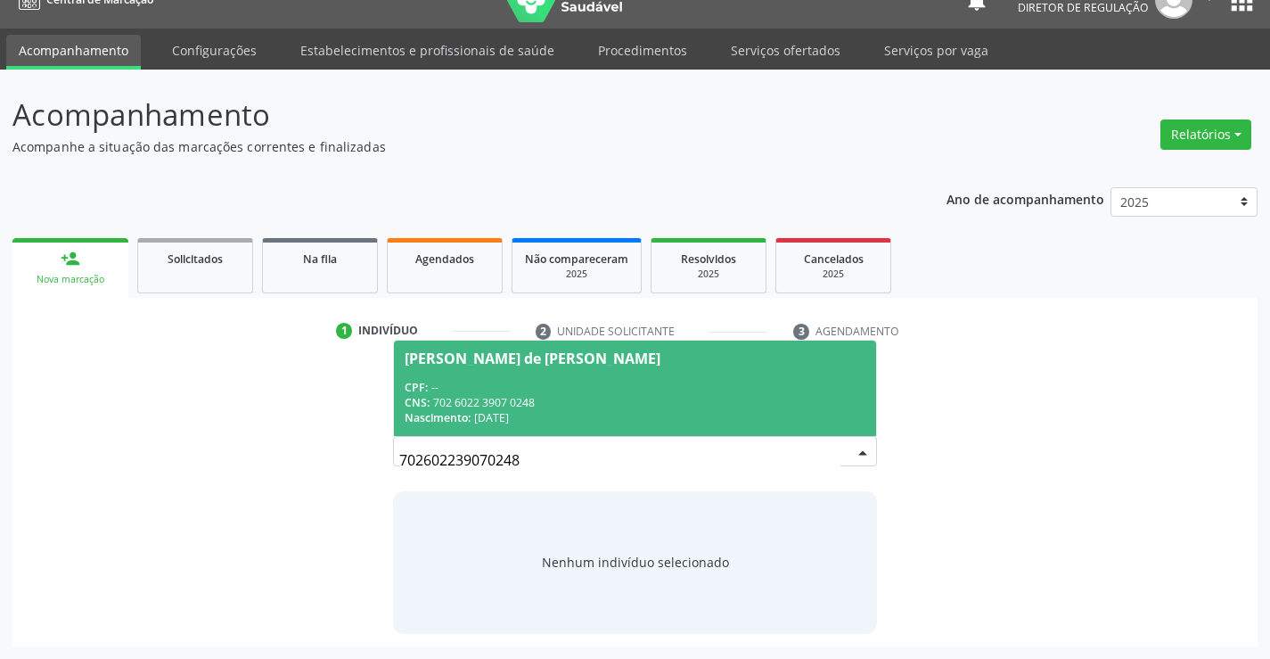
click at [600, 377] on span "[PERSON_NAME] de [PERSON_NAME] CPF: -- CNS: 702 6022 3907 0248 Nascimento: [DAT…" at bounding box center [634, 387] width 481 height 95
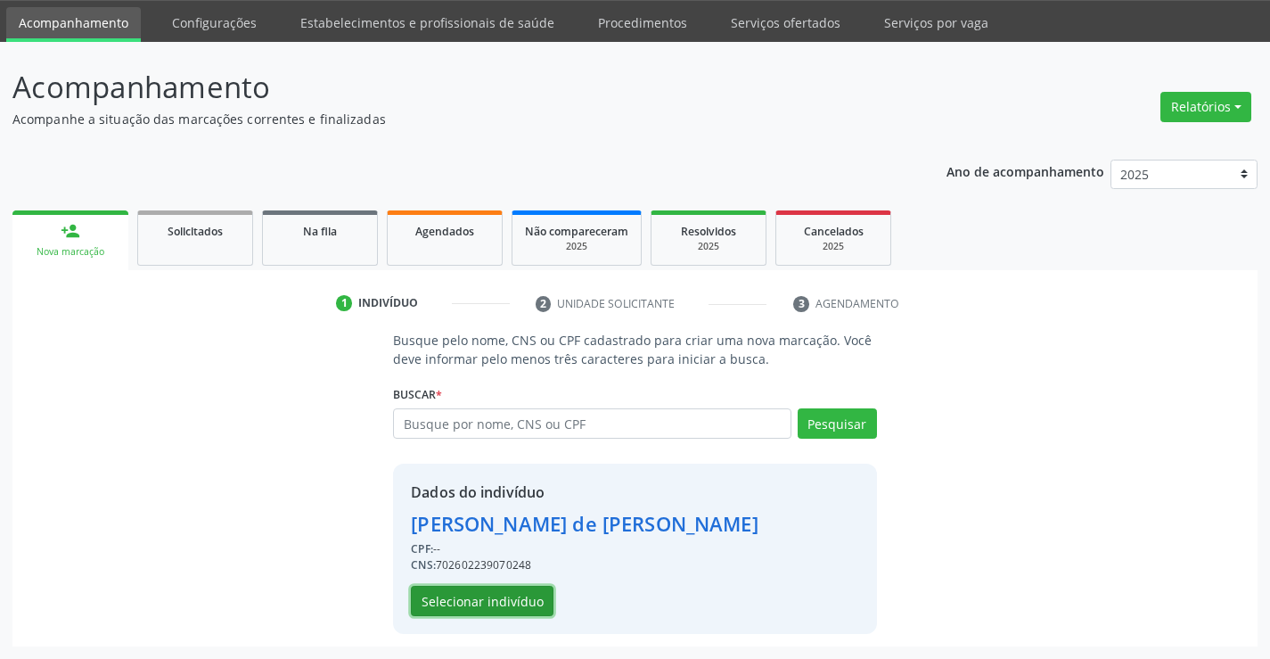
click at [512, 596] on button "Selecionar indivíduo" at bounding box center [482, 601] width 143 height 30
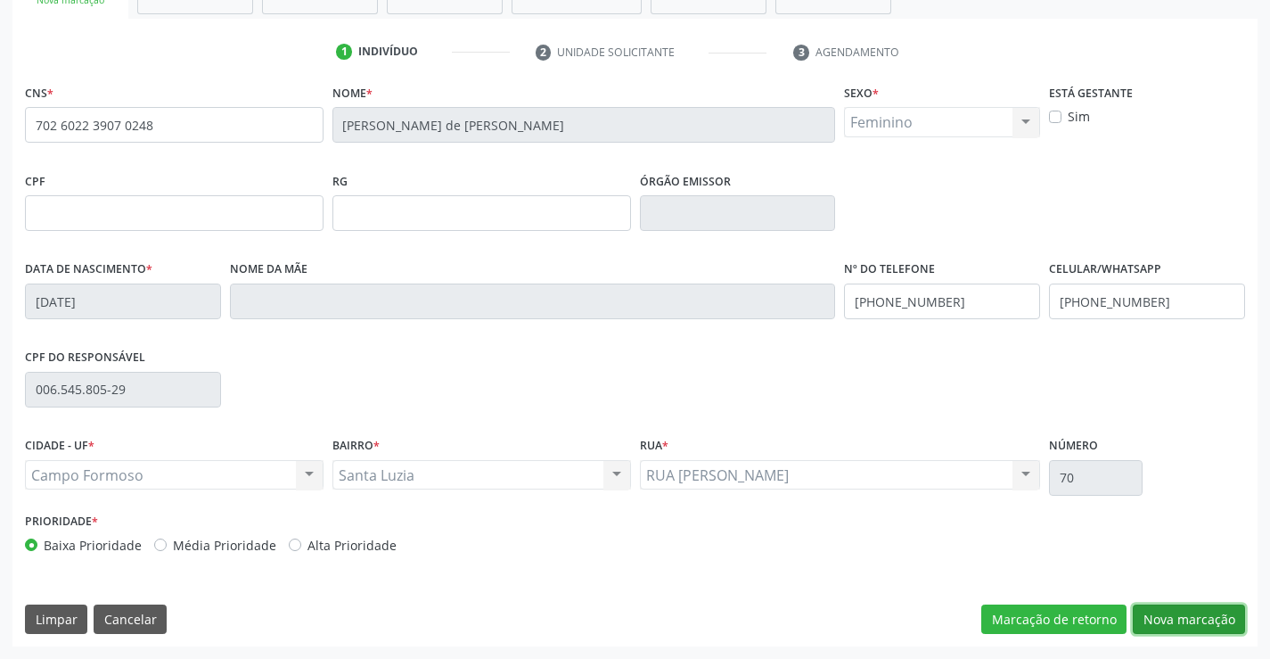
click at [1159, 630] on button "Nova marcação" at bounding box center [1189, 619] width 112 height 30
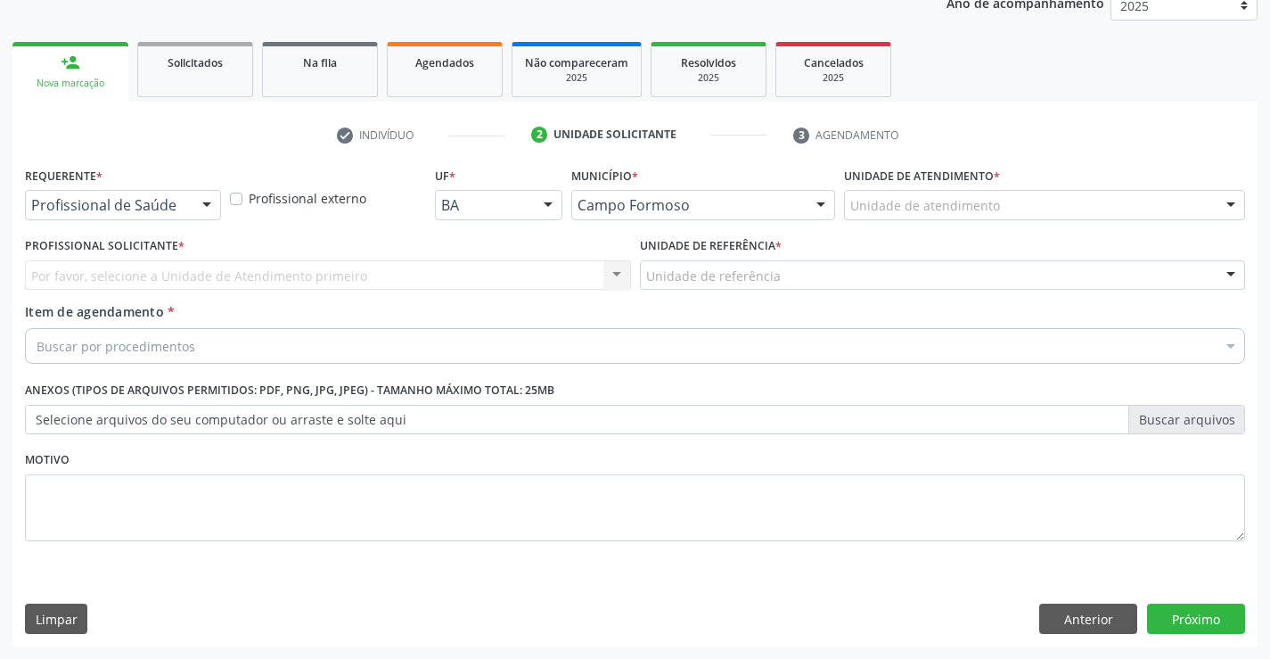
scroll to position [225, 0]
click at [181, 187] on div "Requerente * Profissional de Saúde Profissional de Saúde Paciente Nenhum result…" at bounding box center [123, 190] width 196 height 57
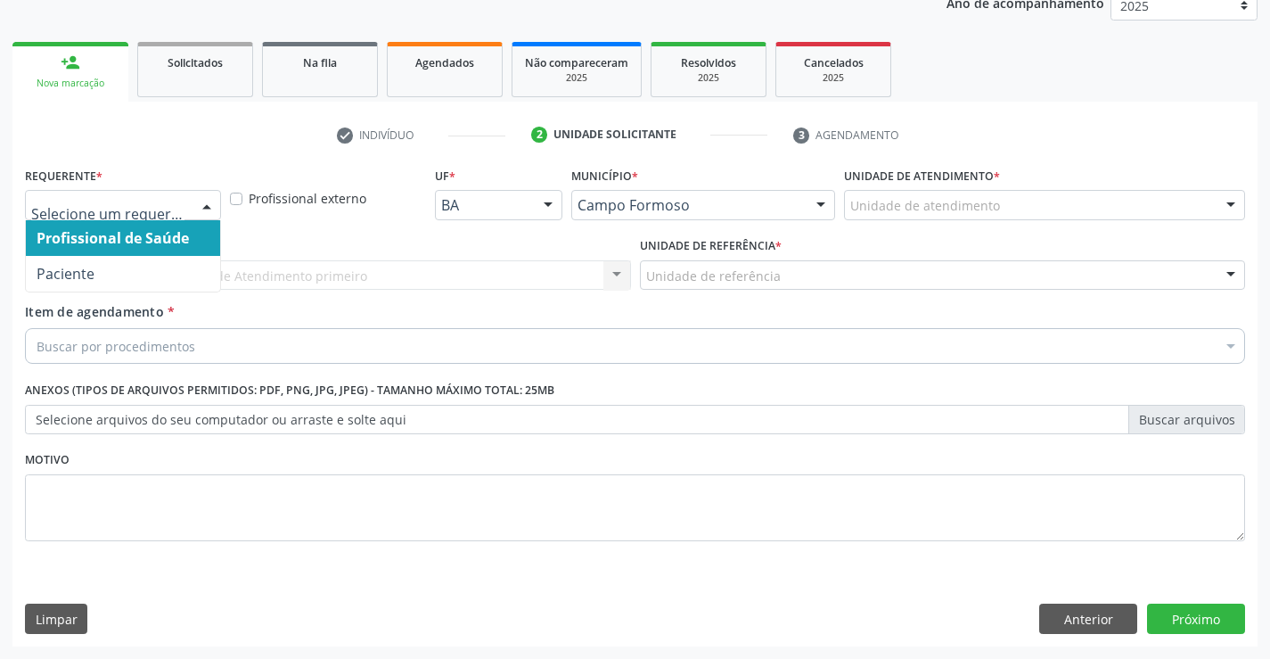
drag, startPoint x: 176, startPoint y: 198, endPoint x: 172, endPoint y: 271, distance: 73.2
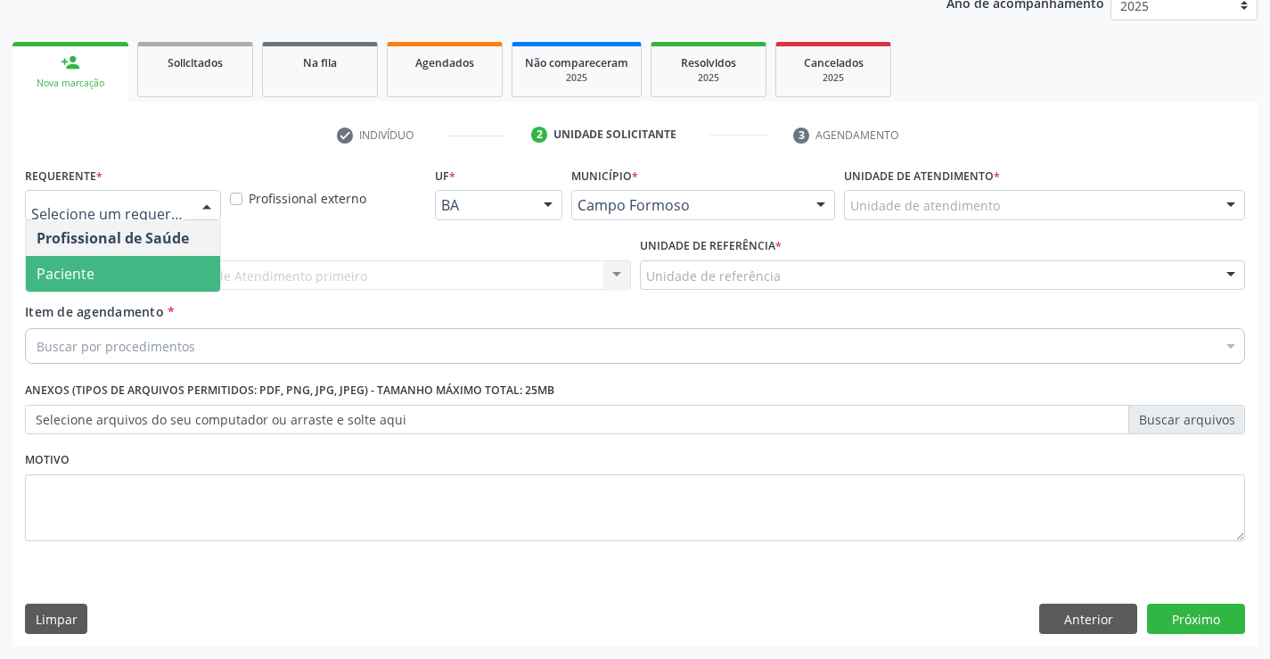
click at [170, 281] on span "Paciente" at bounding box center [123, 274] width 194 height 36
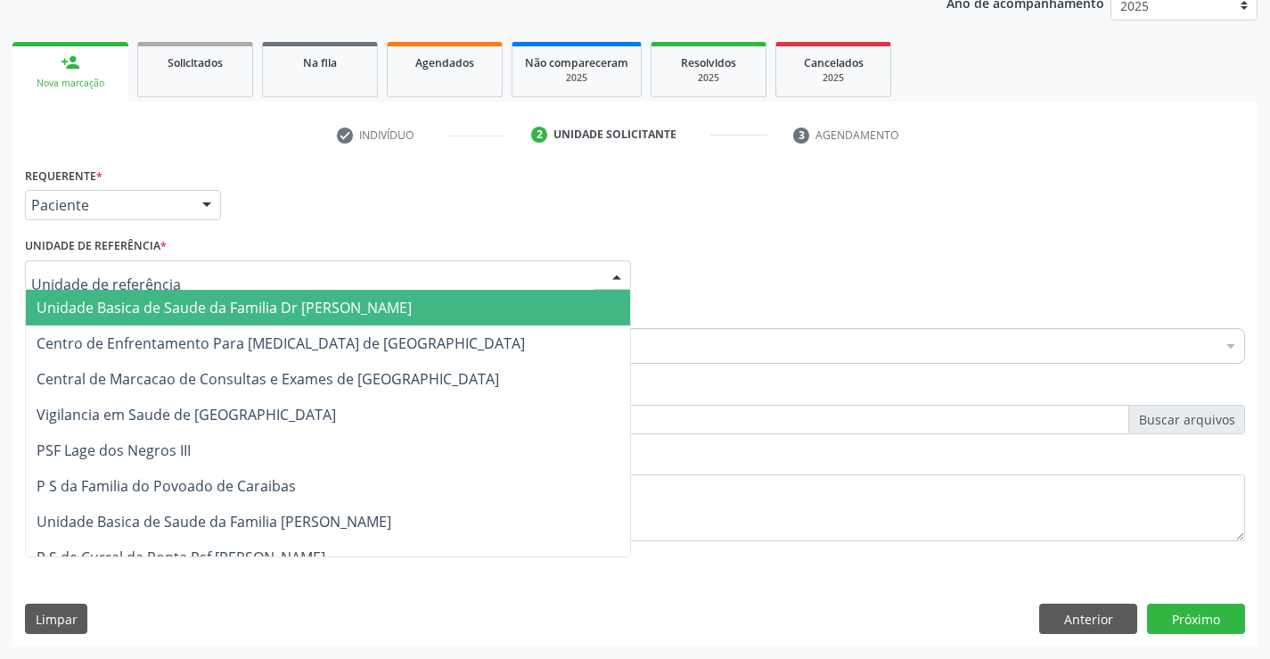
click at [297, 263] on div at bounding box center [328, 275] width 606 height 30
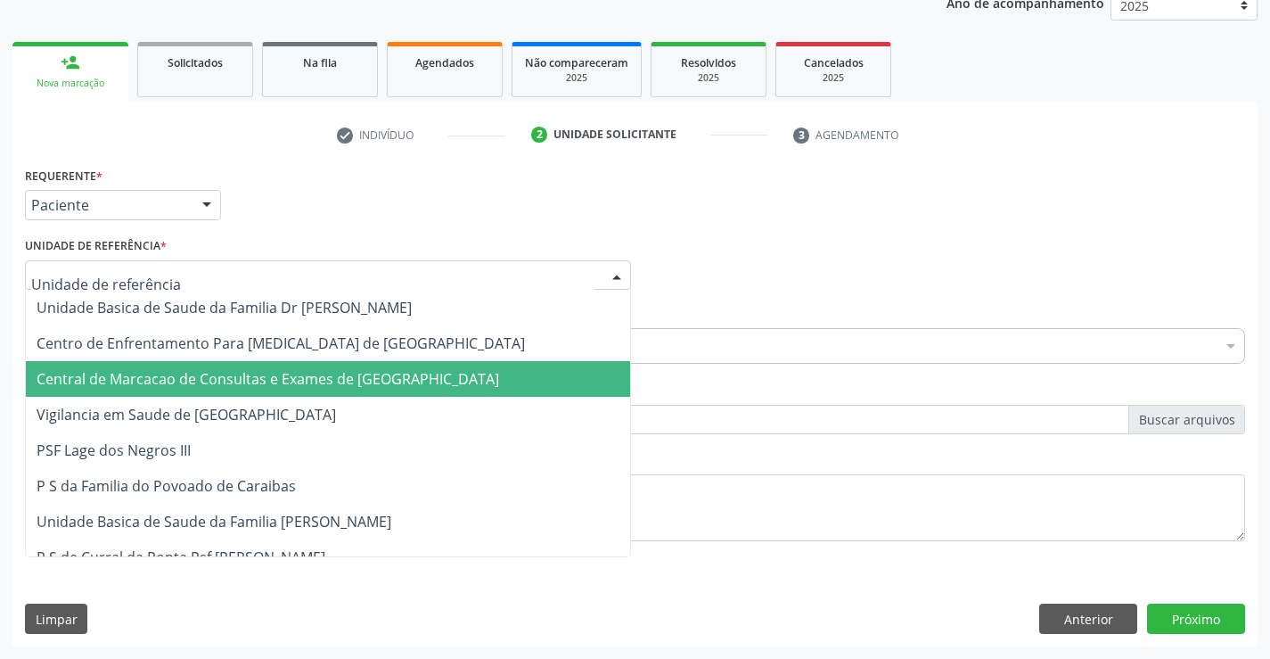
click at [335, 366] on span "Central de Marcacao de Consultas e Exames de [GEOGRAPHIC_DATA]" at bounding box center [328, 379] width 604 height 36
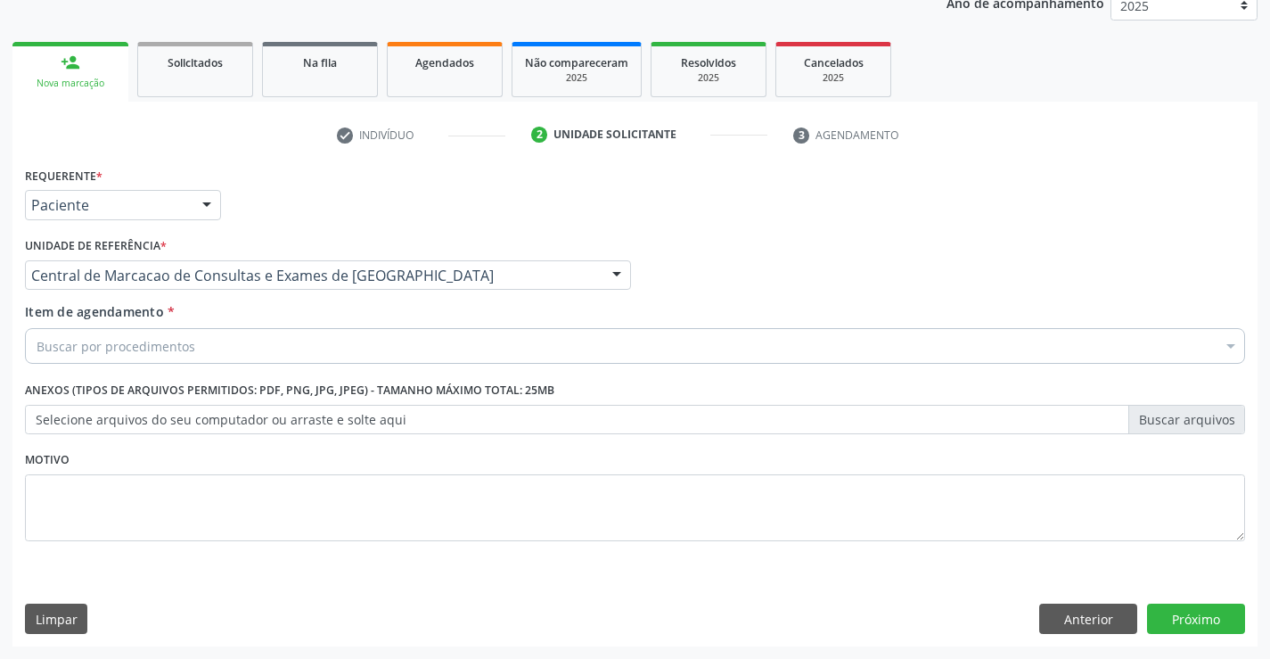
click at [405, 343] on div "Buscar por procedimentos" at bounding box center [635, 346] width 1220 height 36
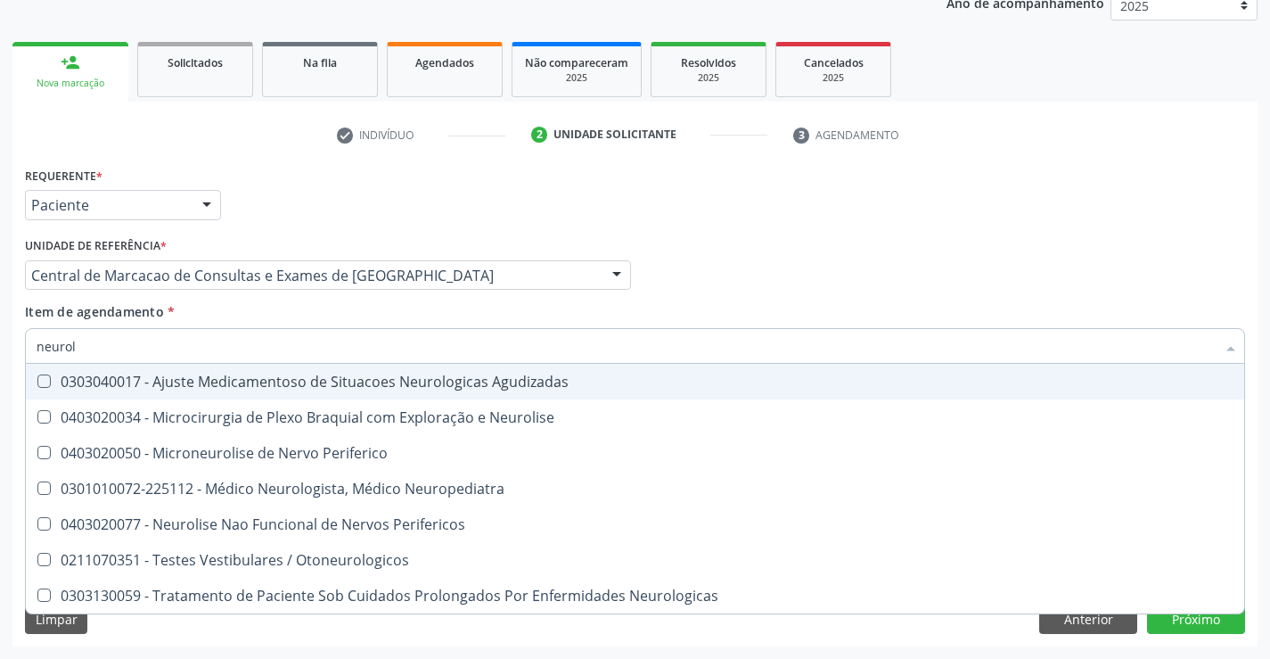
type input "neurolo"
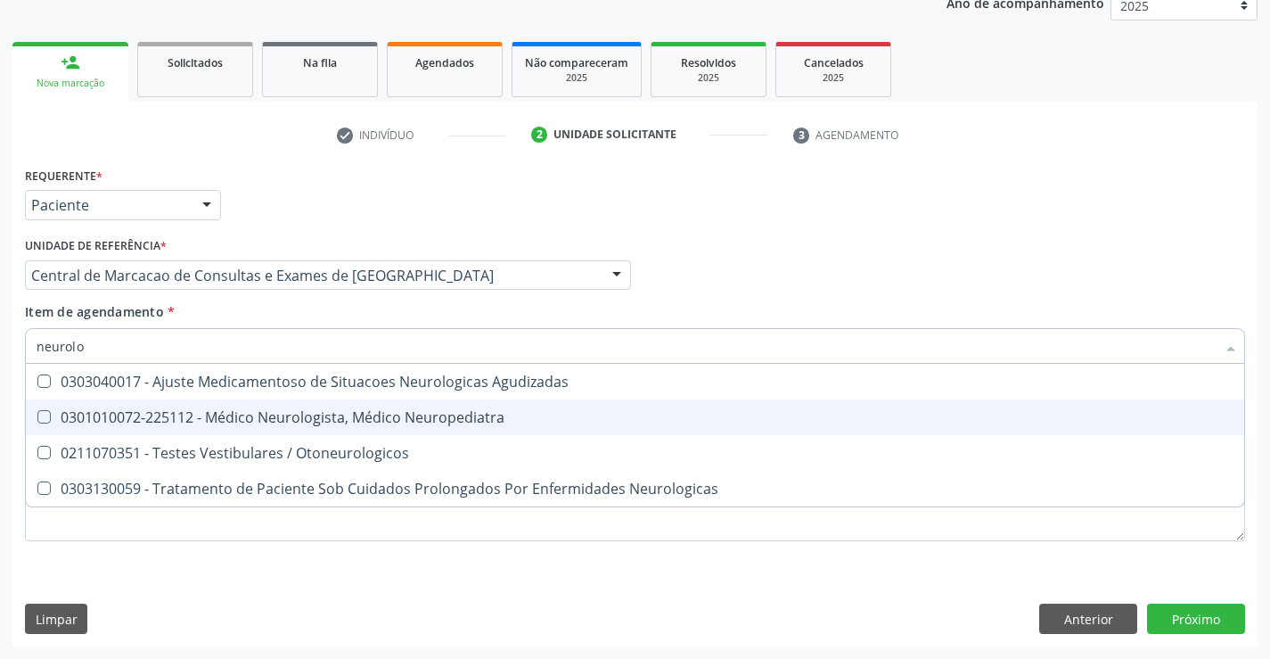
click at [415, 427] on span "0301010072-225112 - Médico Neurologista, Médico Neuropediatra" at bounding box center [635, 417] width 1218 height 36
checkbox Neuropediatra "true"
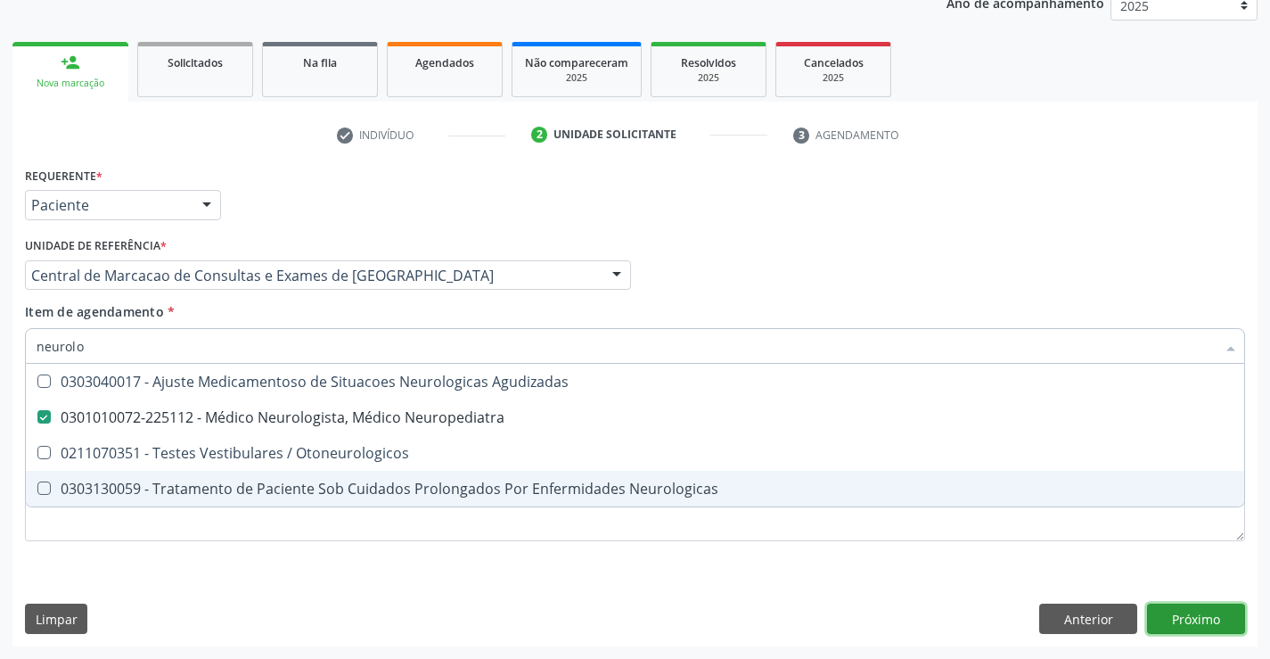
click at [1227, 619] on div "Requerente * Paciente Profissional de Saúde Paciente Nenhum resultado encontrad…" at bounding box center [634, 404] width 1245 height 484
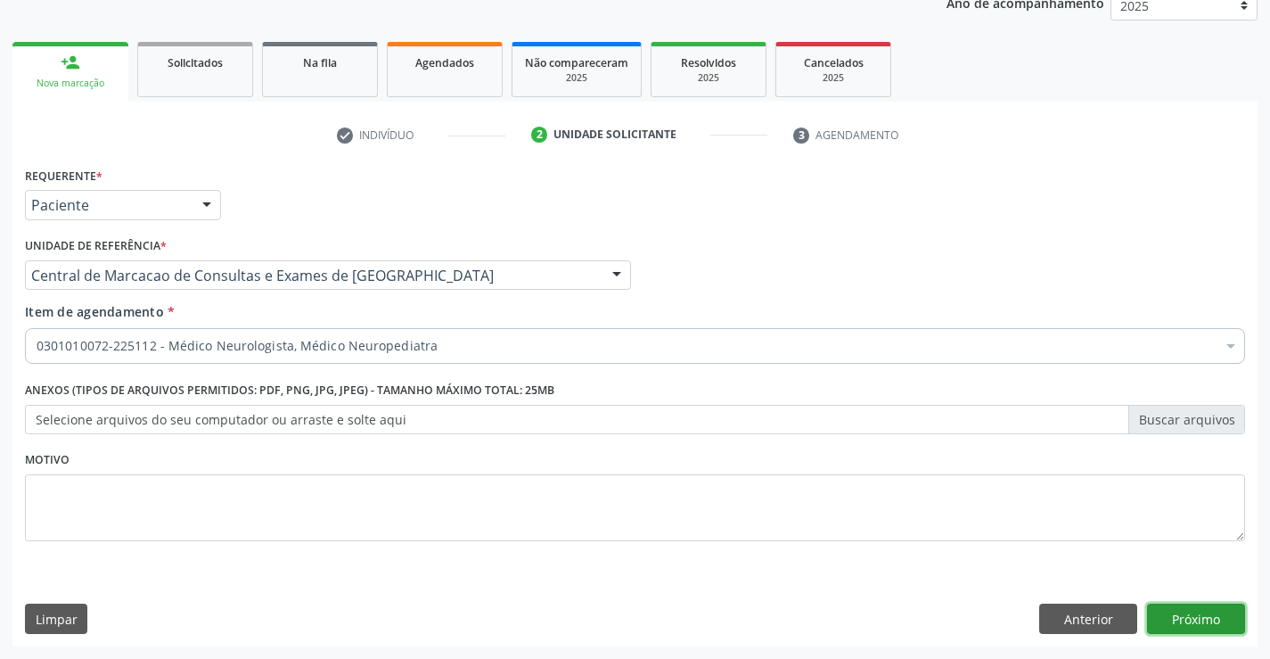
click at [1173, 609] on button "Próximo" at bounding box center [1196, 618] width 98 height 30
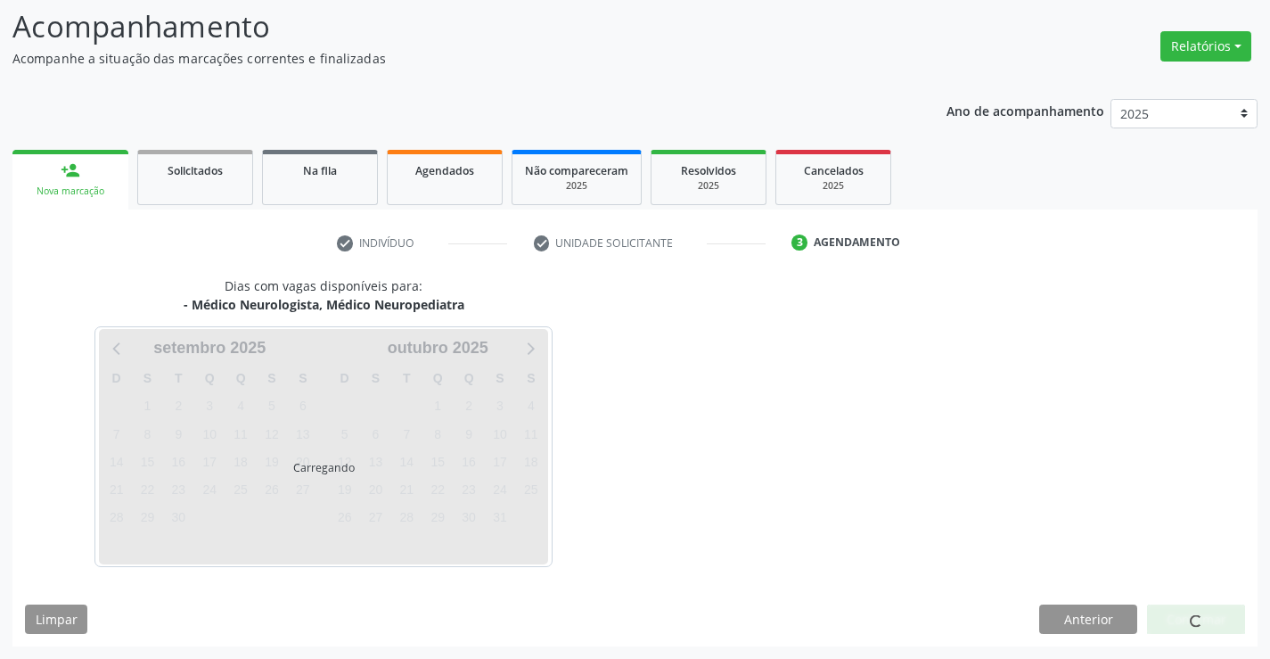
scroll to position [117, 0]
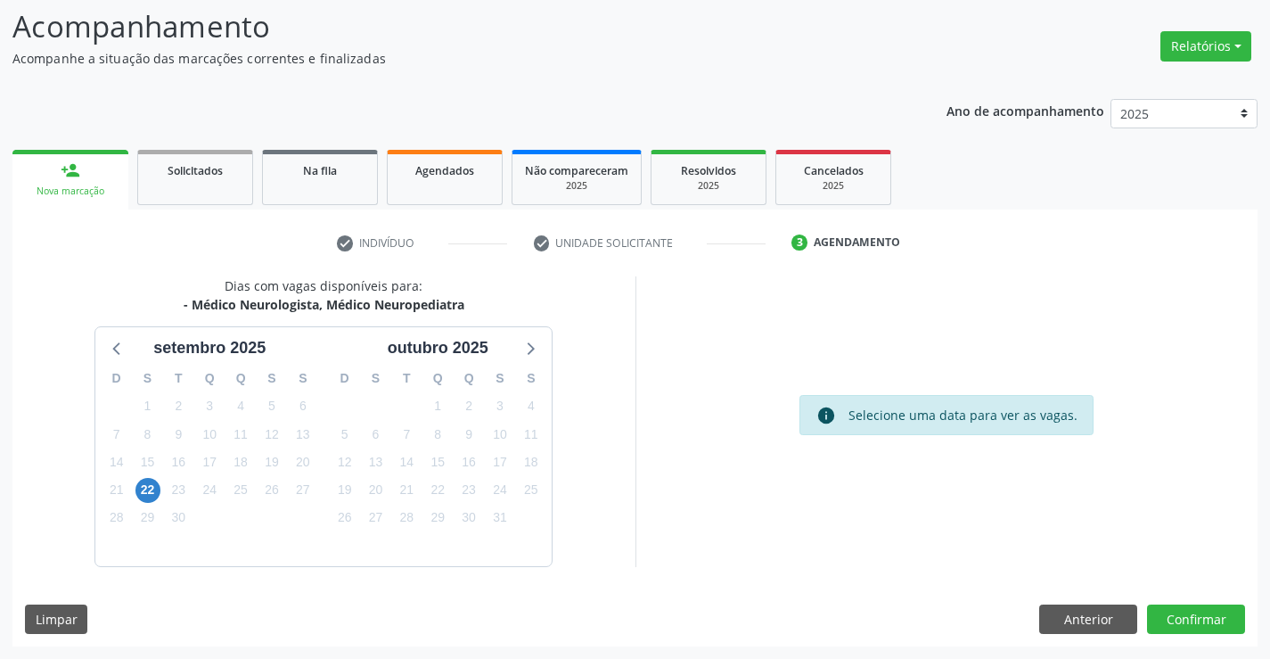
click at [129, 484] on div "21" at bounding box center [116, 490] width 31 height 28
click at [139, 488] on span "22" at bounding box center [147, 490] width 25 height 25
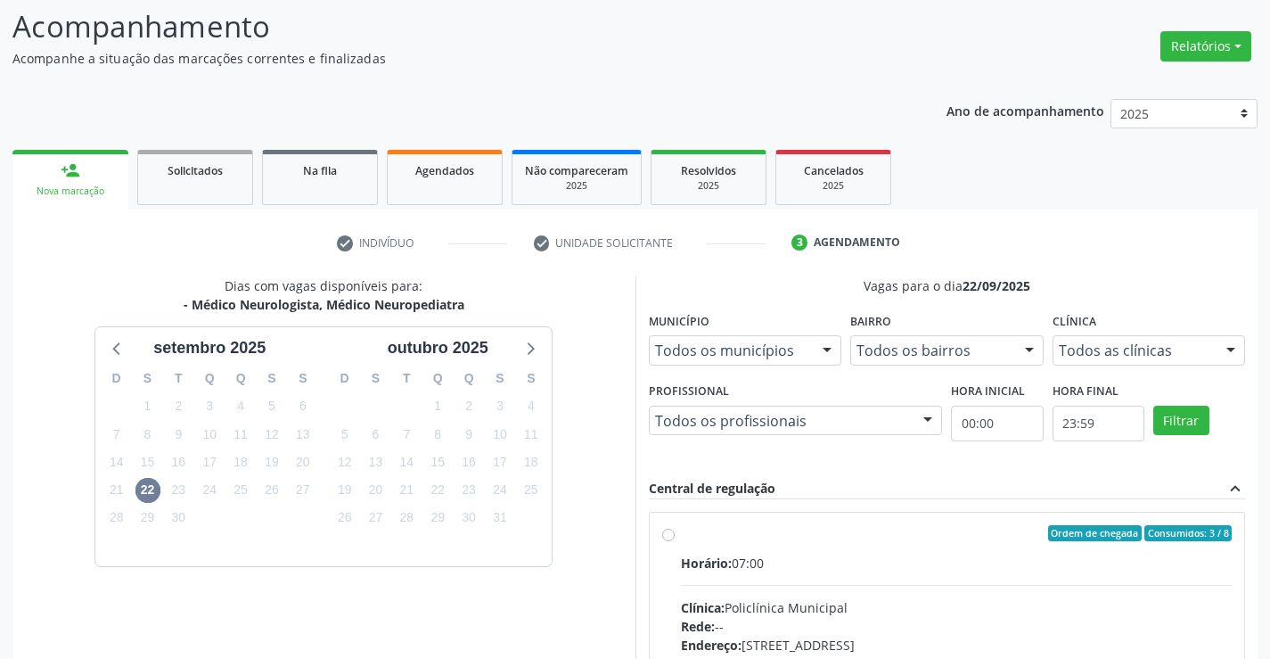
drag, startPoint x: 883, startPoint y: 571, endPoint x: 1283, endPoint y: 567, distance: 399.3
click at [894, 571] on div "Horário: 07:00" at bounding box center [957, 562] width 552 height 19
click at [675, 541] on input "Ordem de chegada Consumidos: 3 / 8 Horário: 07:00 Clínica: Policlínica Municipa…" at bounding box center [668, 533] width 12 height 16
radio input "true"
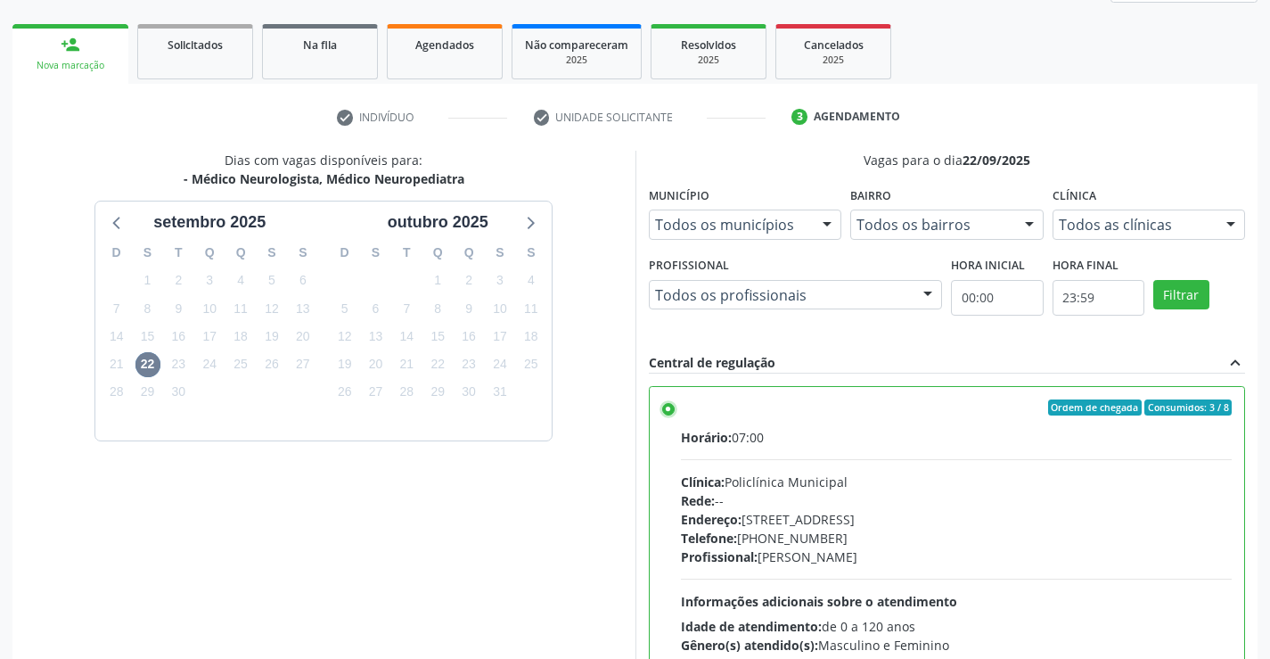
scroll to position [406, 0]
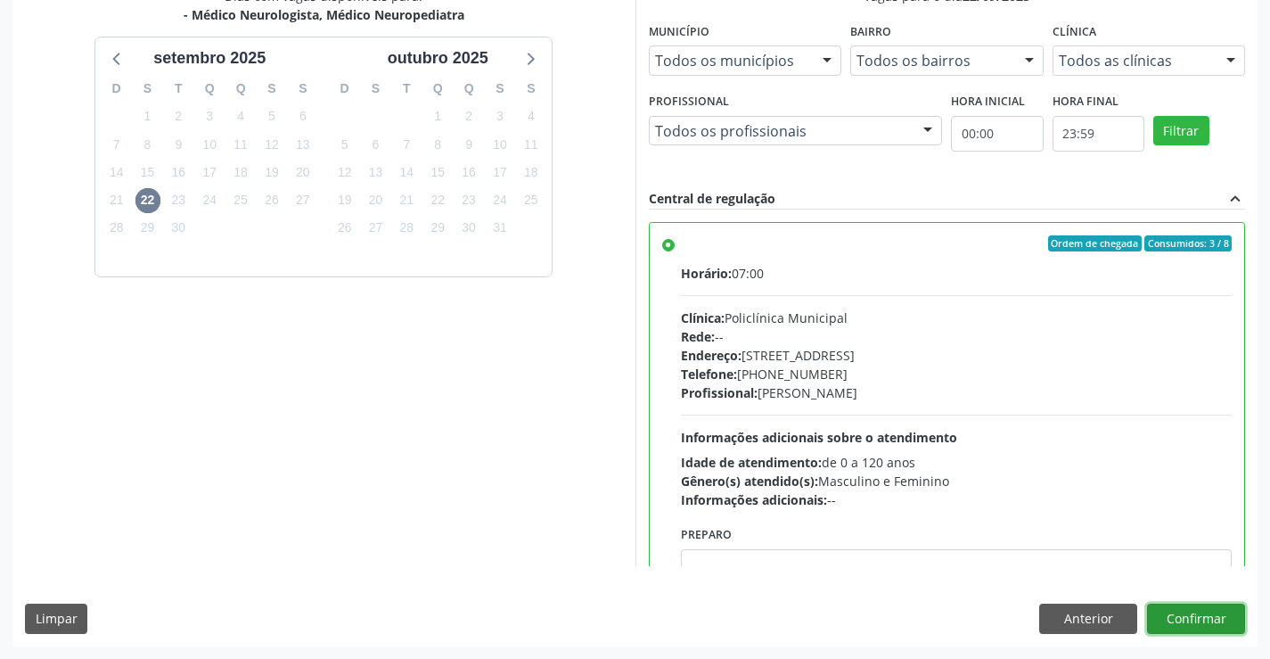
click at [1216, 624] on button "Confirmar" at bounding box center [1196, 618] width 98 height 30
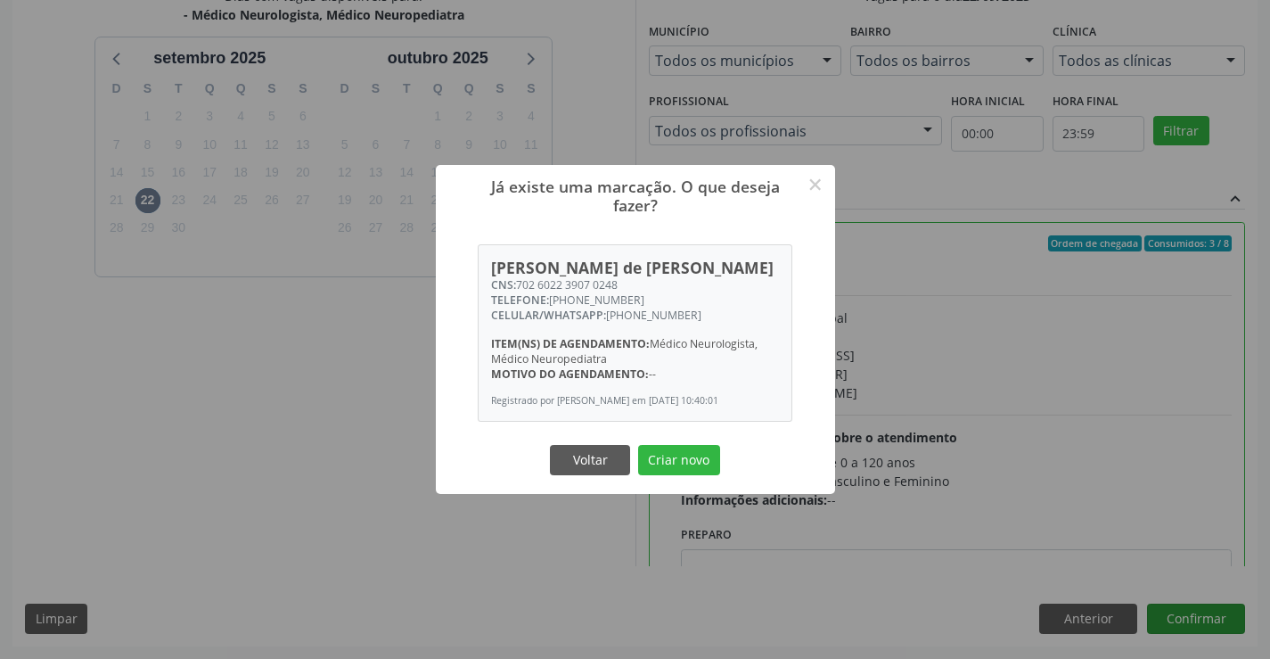
click at [638, 445] on button "Criar novo" at bounding box center [679, 460] width 82 height 30
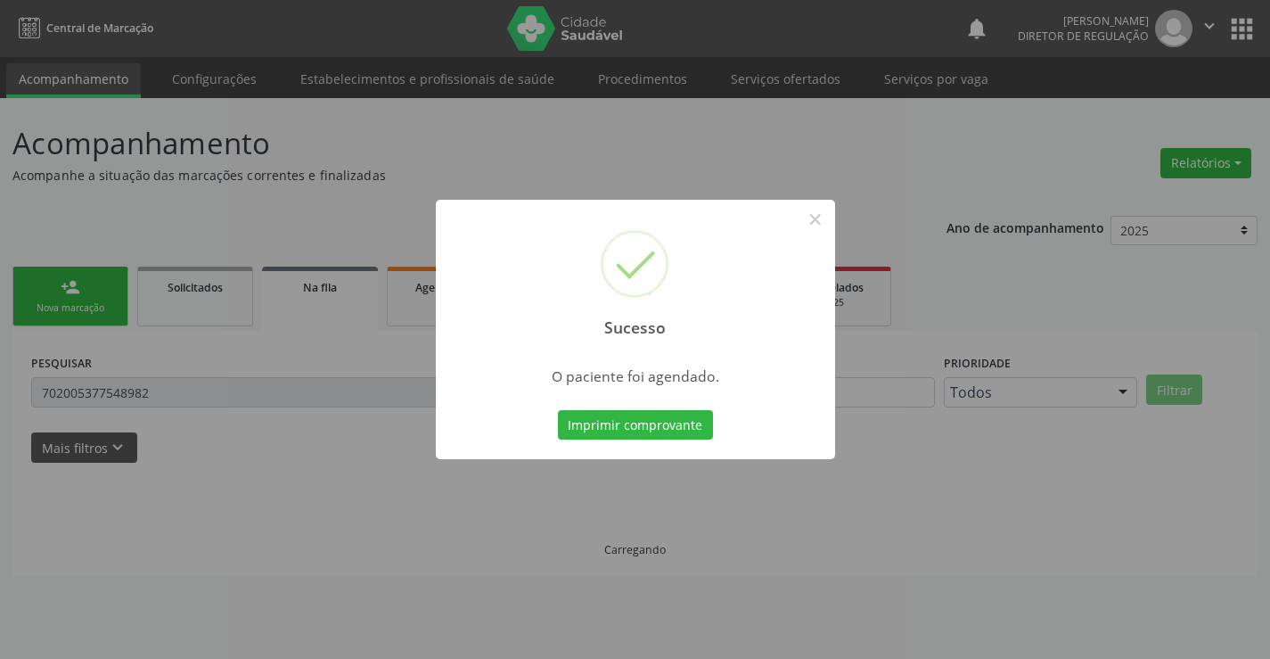
scroll to position [0, 0]
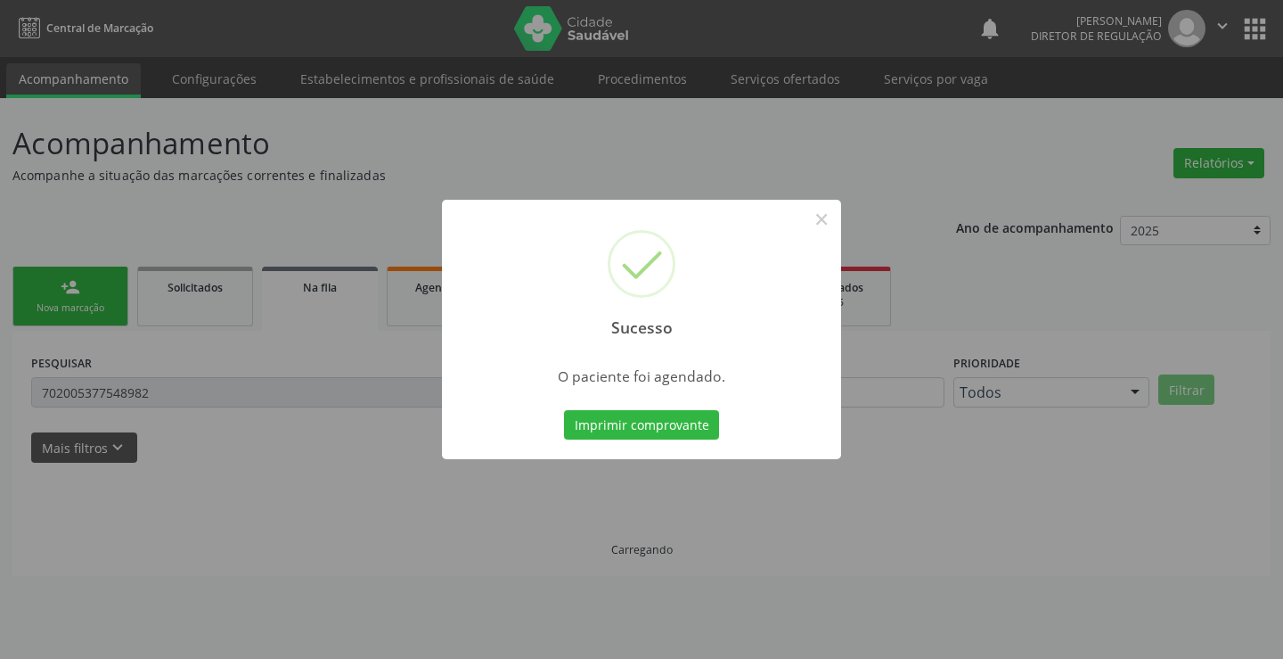
click at [564, 410] on button "Imprimir comprovante" at bounding box center [641, 425] width 155 height 30
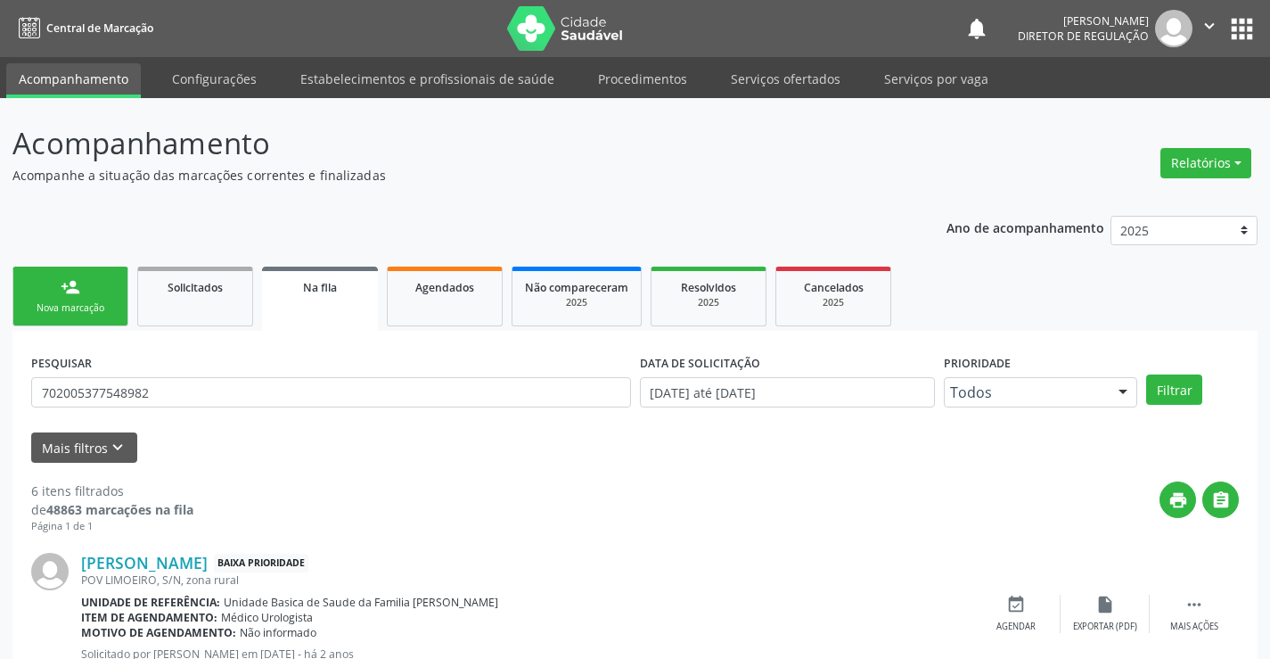
click at [101, 306] on div "Nova marcação" at bounding box center [70, 307] width 89 height 13
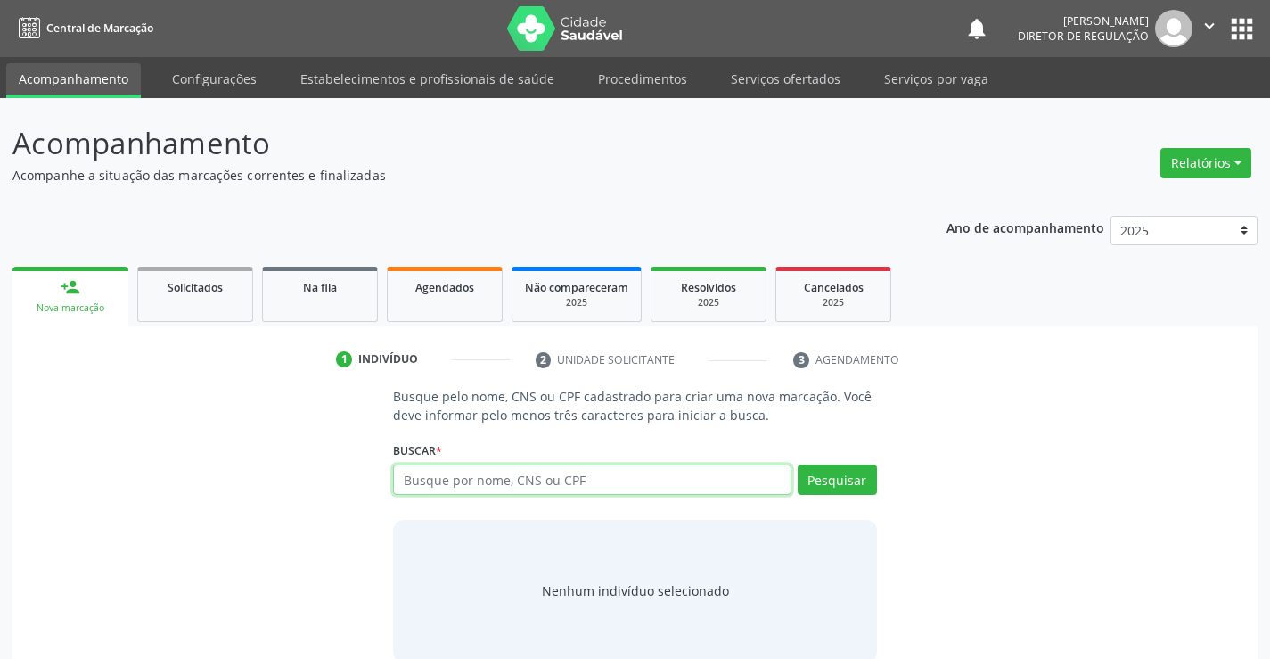
click at [486, 478] on input "text" at bounding box center [592, 479] width 398 height 30
type input "702305101837219"
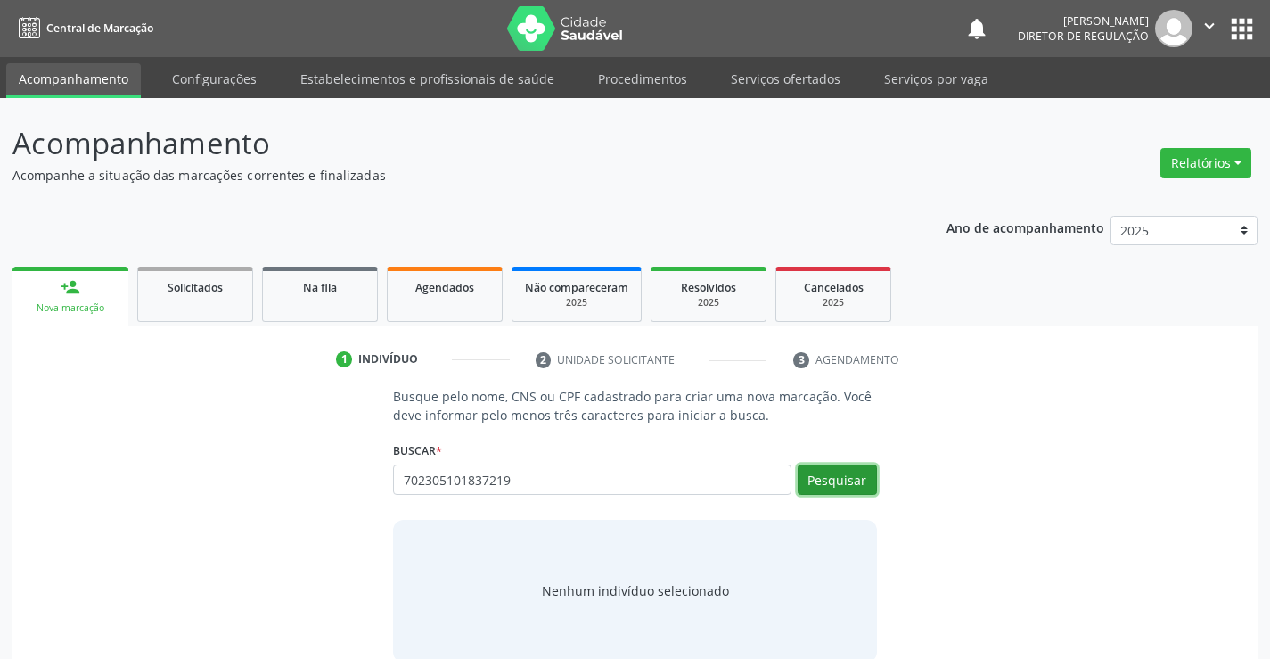
click at [820, 493] on button "Pesquisar" at bounding box center [837, 479] width 79 height 30
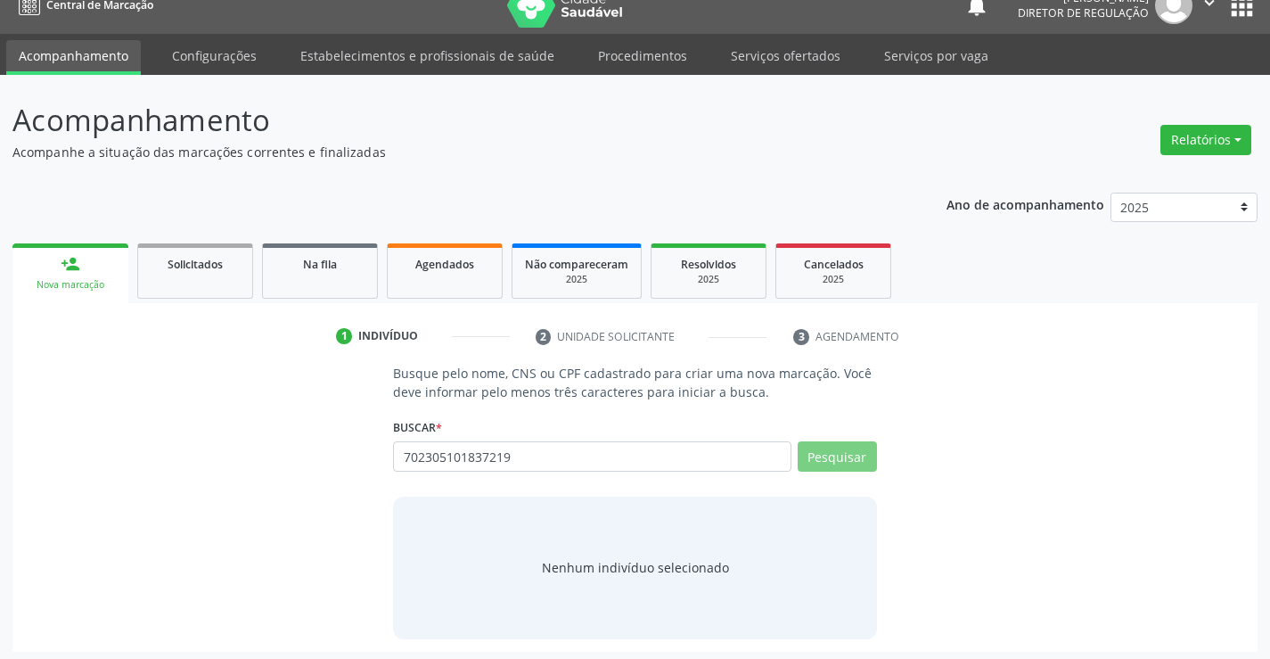
scroll to position [29, 0]
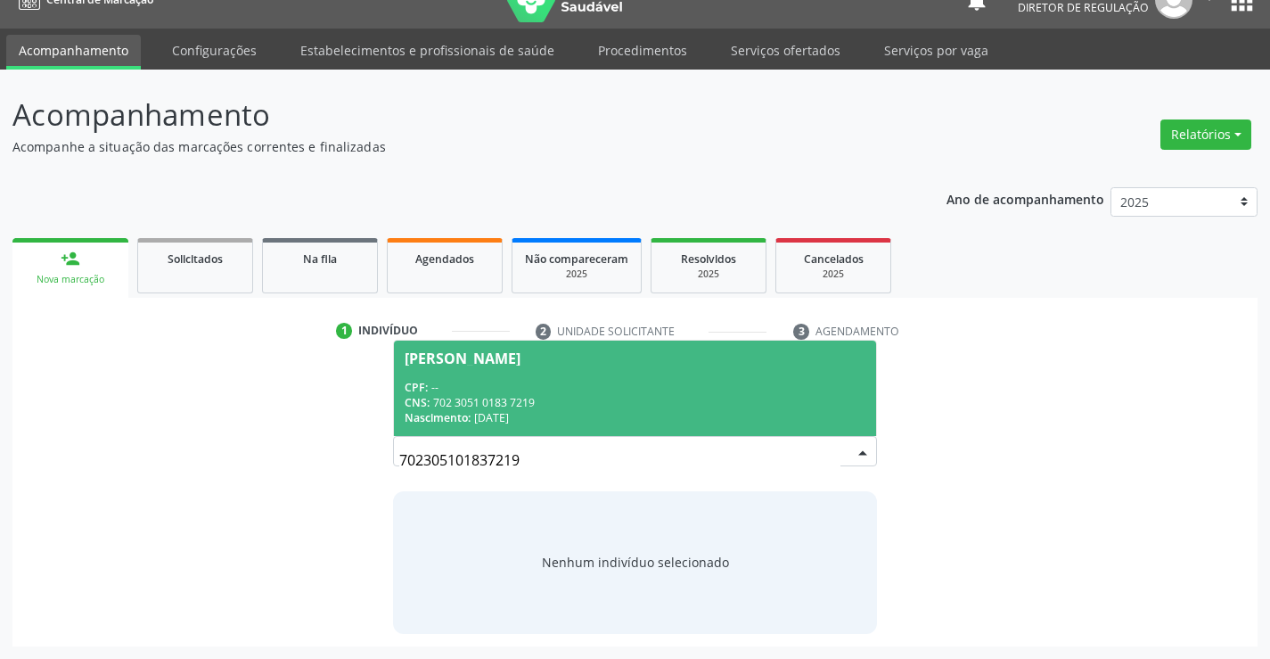
click at [523, 410] on div "Nascimento: [DATE]" at bounding box center [635, 417] width 460 height 15
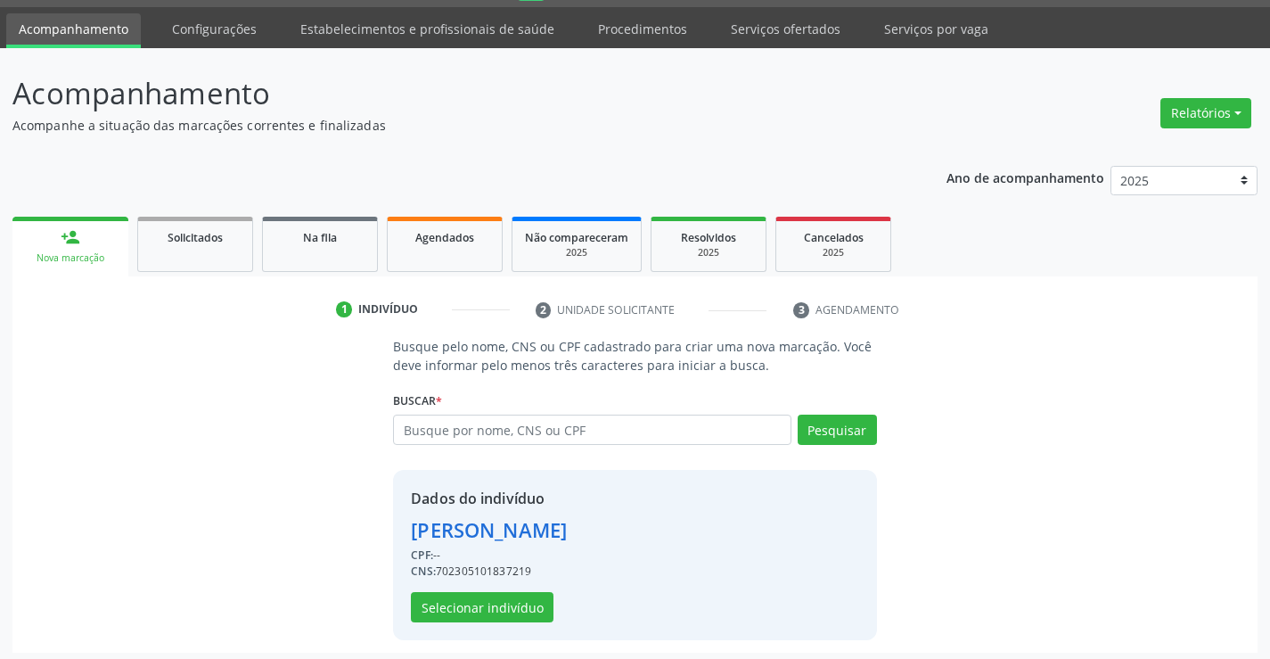
scroll to position [56, 0]
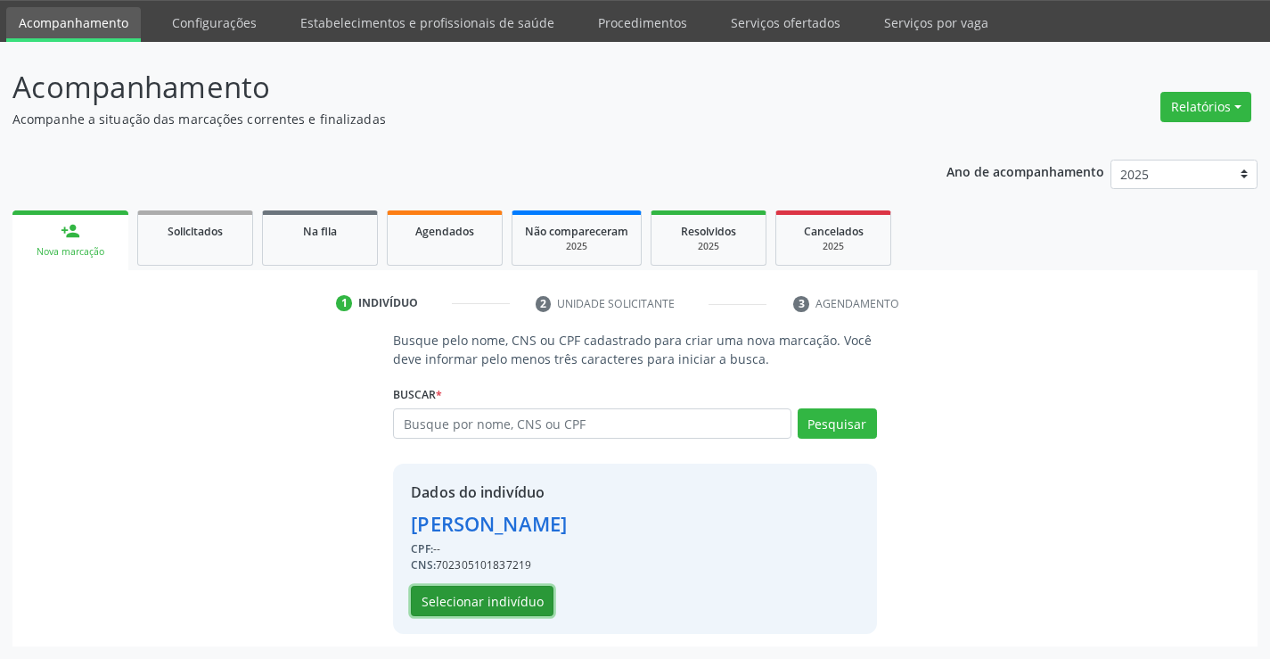
click at [512, 596] on button "Selecionar indivíduo" at bounding box center [482, 601] width 143 height 30
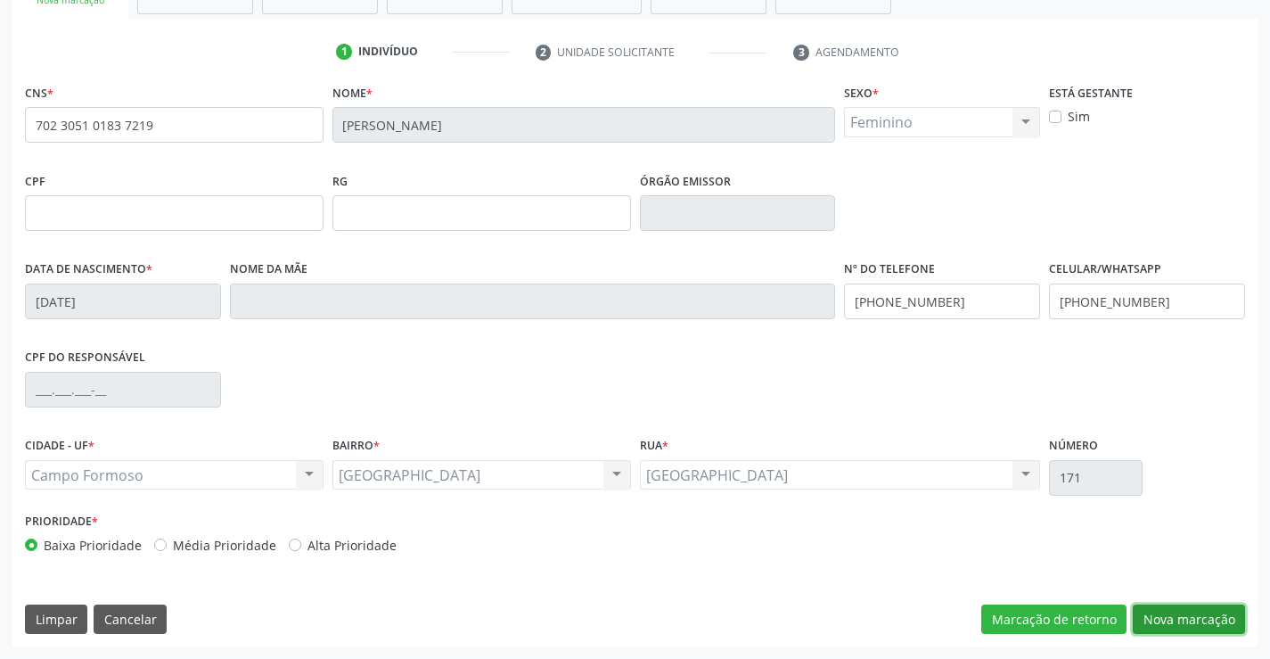
drag, startPoint x: 1173, startPoint y: 609, endPoint x: 652, endPoint y: 266, distance: 623.4
click at [1170, 605] on button "Nova marcação" at bounding box center [1189, 619] width 112 height 30
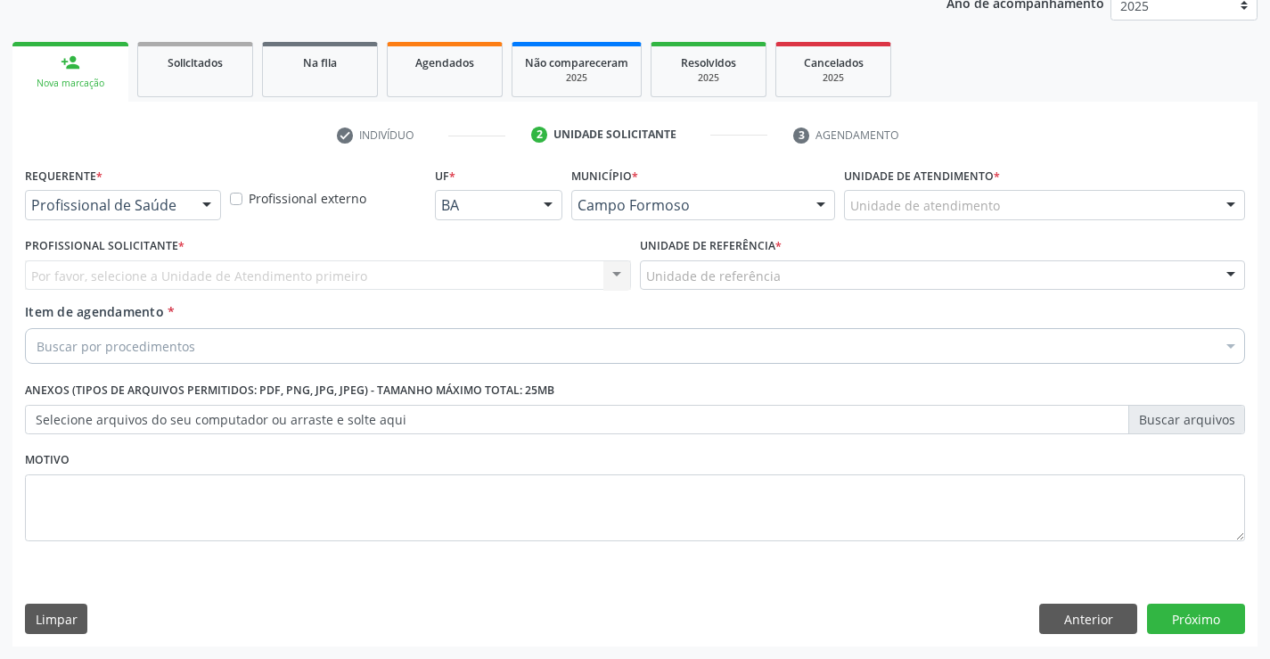
click at [212, 184] on div "Requerente * Profissional de Saúde Profissional de Saúde Paciente Nenhum result…" at bounding box center [123, 190] width 196 height 57
click at [203, 198] on div at bounding box center [206, 206] width 27 height 30
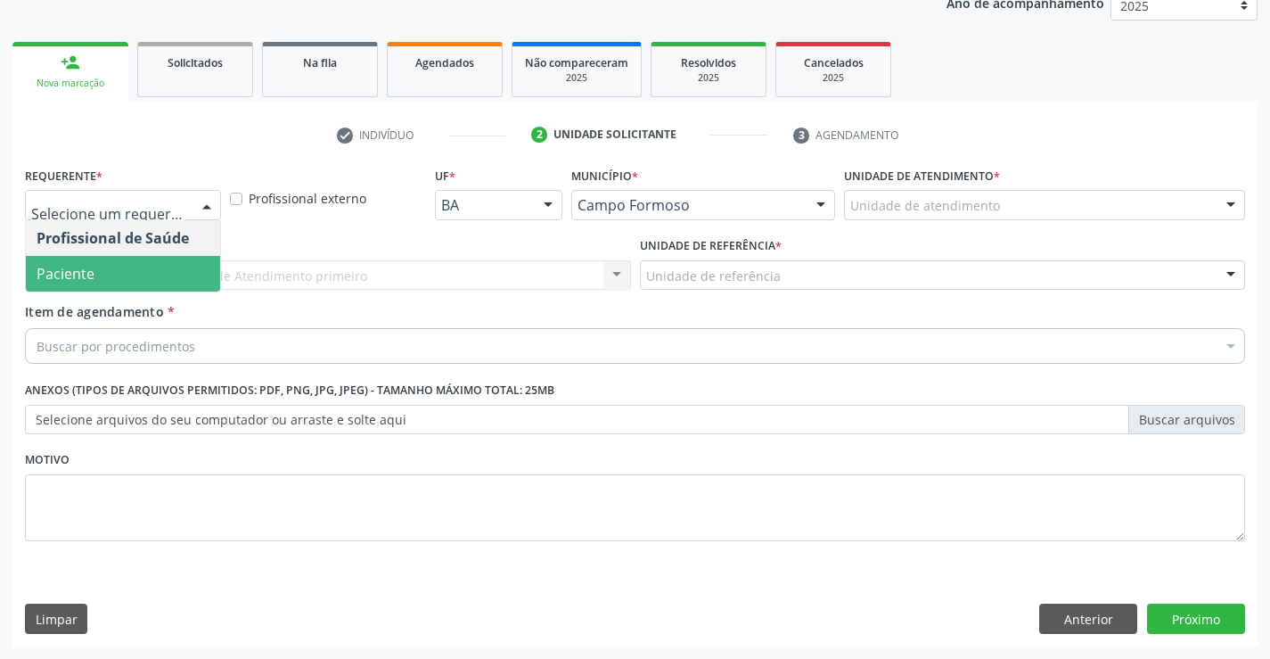
click at [196, 283] on span "Paciente" at bounding box center [123, 274] width 194 height 36
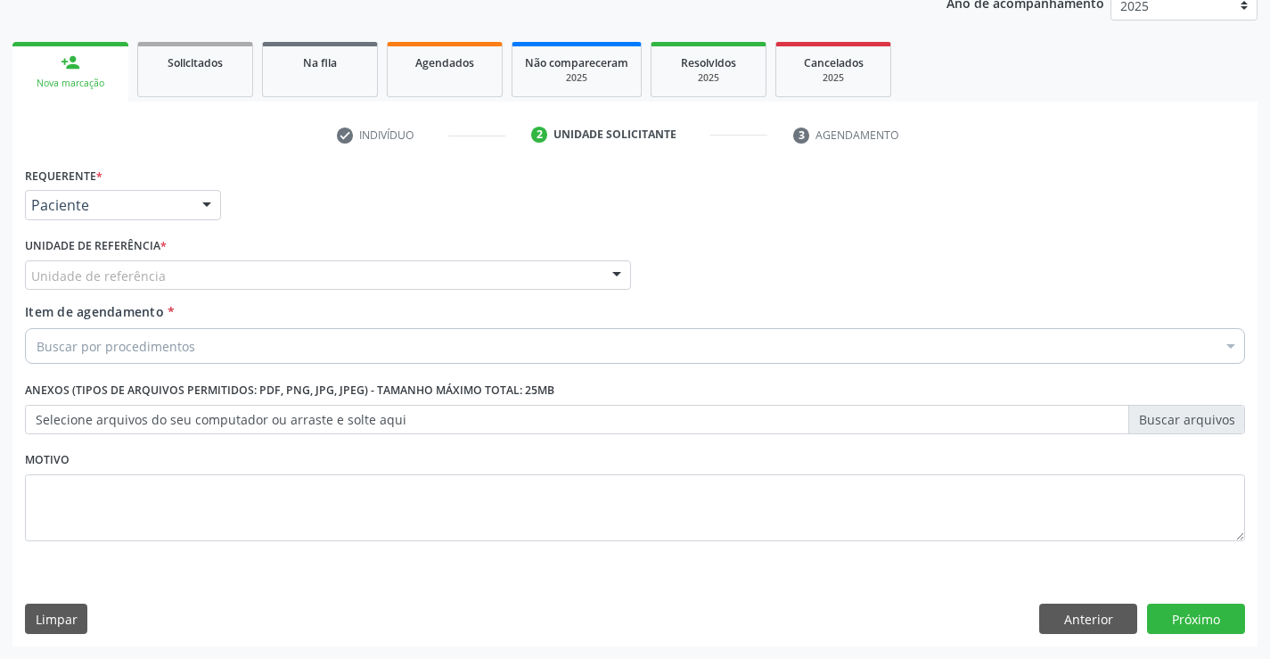
drag, startPoint x: 332, startPoint y: 267, endPoint x: 356, endPoint y: 374, distance: 109.6
click at [333, 273] on div "Unidade de referência" at bounding box center [328, 275] width 606 height 30
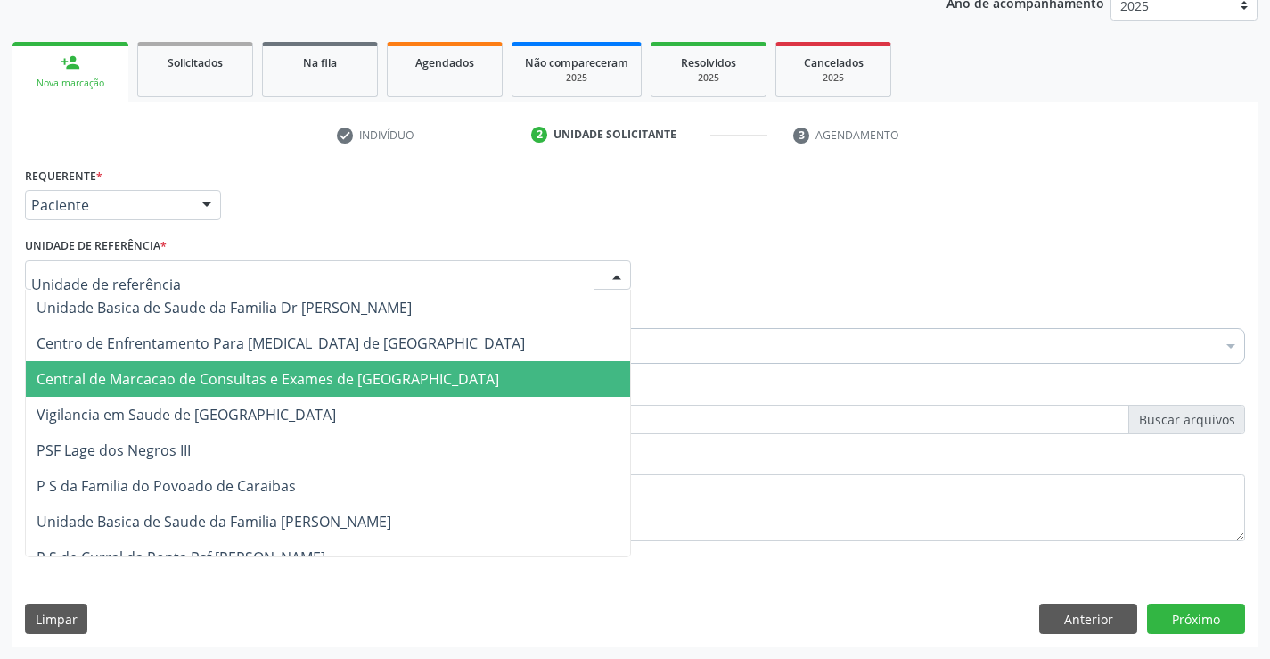
drag, startPoint x: 357, startPoint y: 381, endPoint x: 500, endPoint y: 348, distance: 147.2
click at [357, 382] on span "Central de Marcacao de Consultas e Exames de Campo Formoso" at bounding box center [268, 379] width 463 height 20
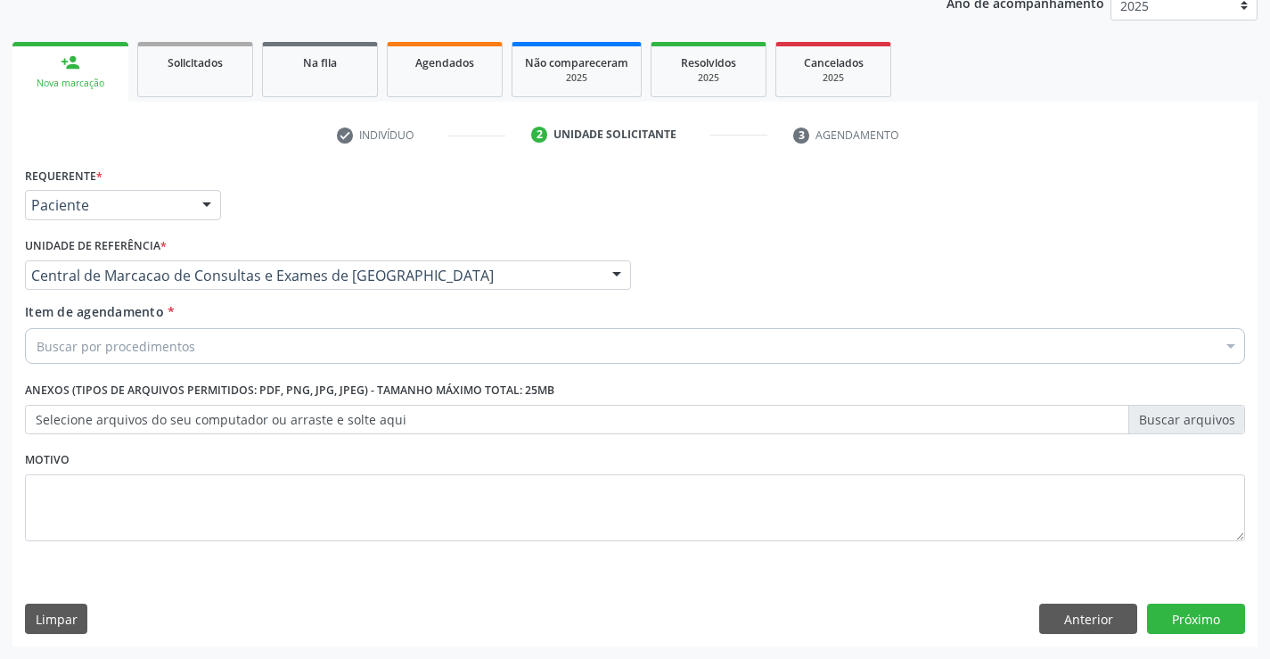
click at [501, 348] on div "Buscar por procedimentos" at bounding box center [635, 346] width 1220 height 36
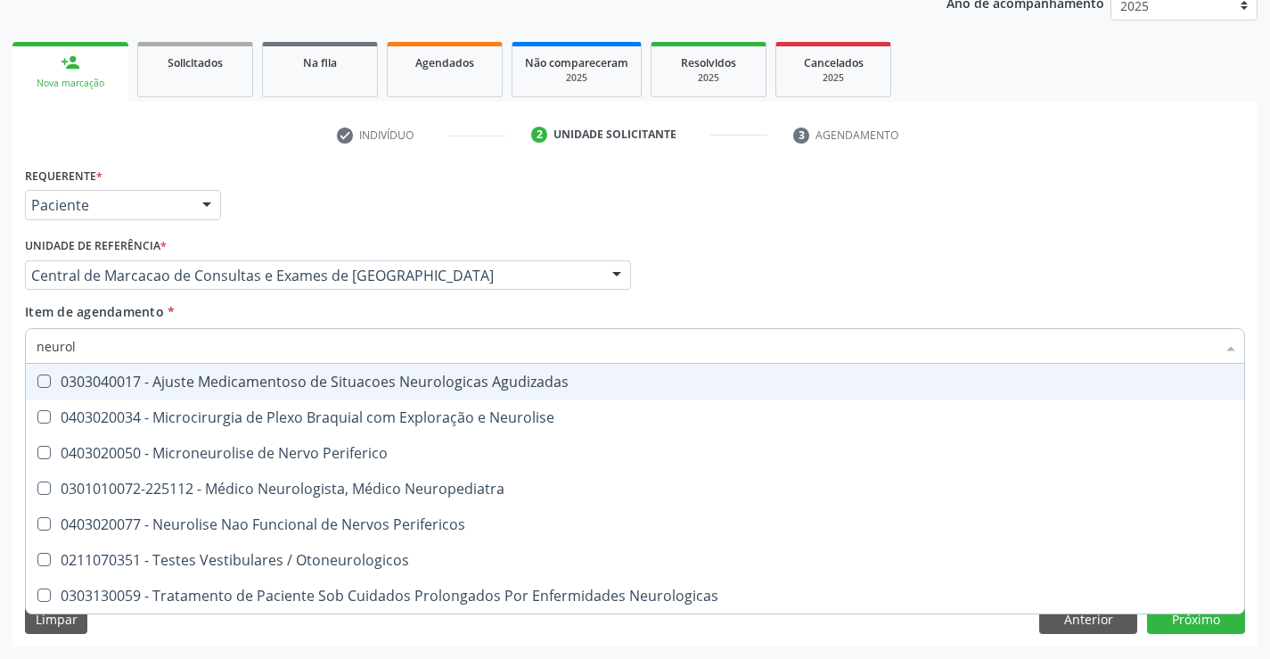
type input "neurolo"
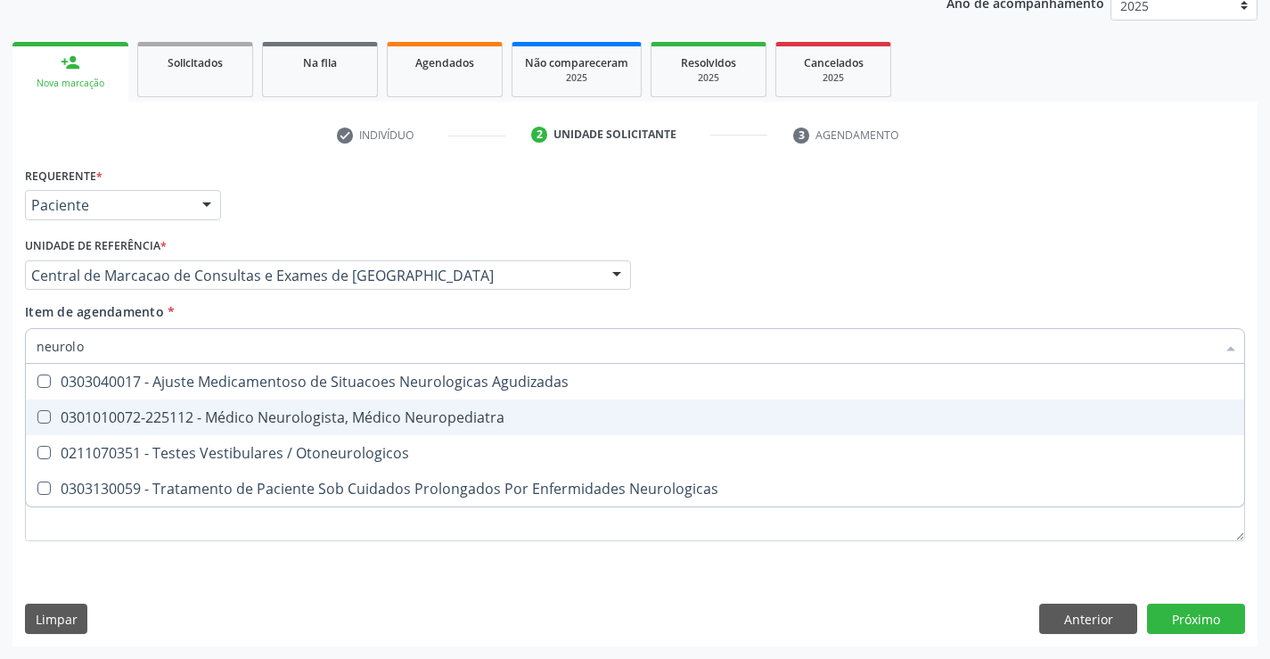
click at [462, 417] on div "0301010072-225112 - Médico Neurologista, Médico Neuropediatra" at bounding box center [635, 417] width 1197 height 14
checkbox Neuropediatra "true"
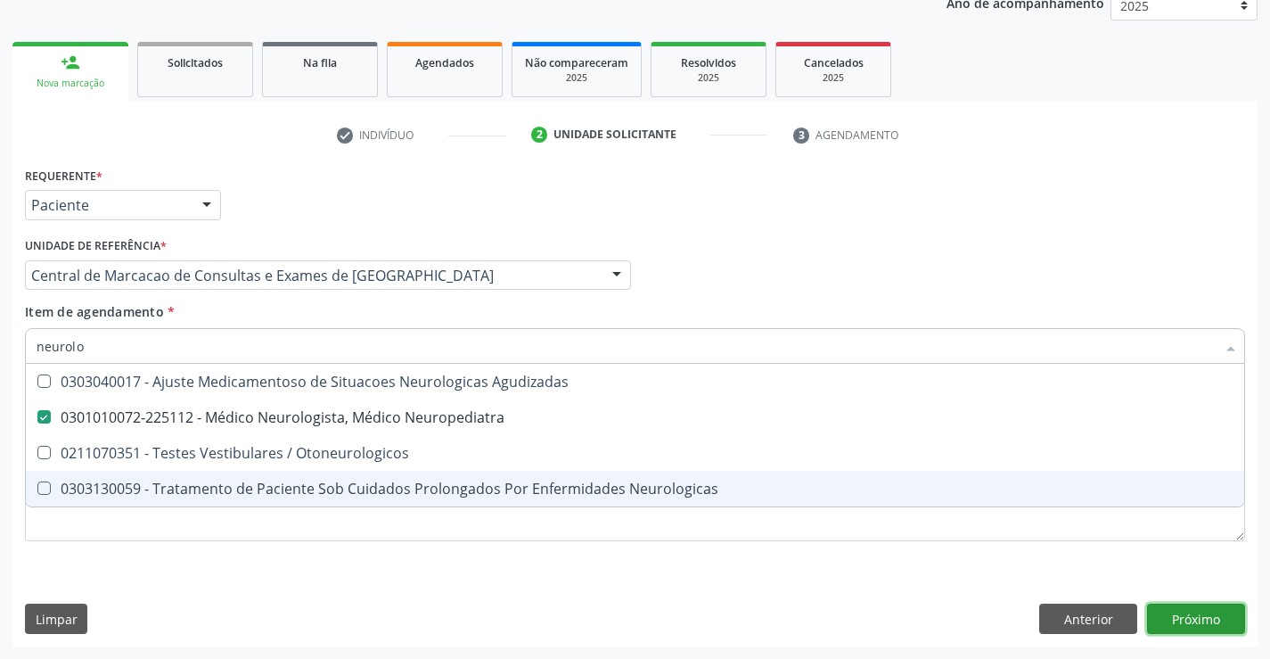
click at [1205, 622] on div "Requerente * Paciente Profissional de Saúde Paciente Nenhum resultado encontrad…" at bounding box center [634, 404] width 1245 height 484
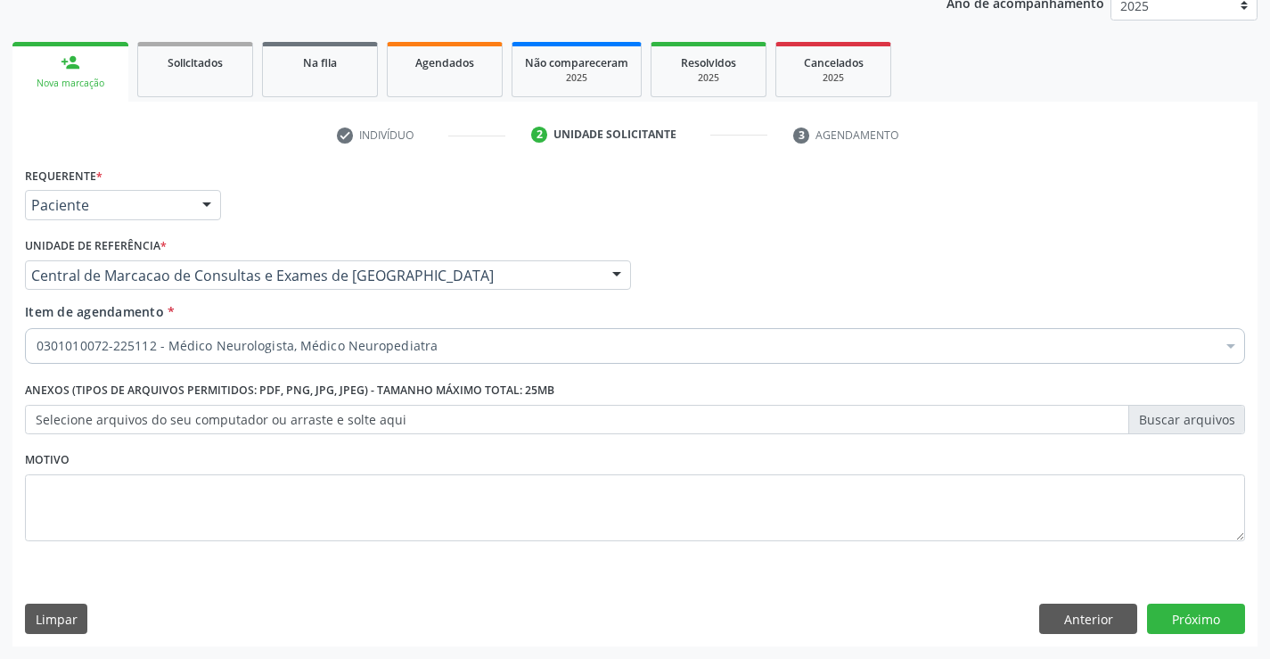
click at [1177, 603] on div "Requerente * Paciente Profissional de Saúde Paciente Nenhum resultado encontrad…" at bounding box center [634, 404] width 1245 height 484
click at [1177, 617] on button "Próximo" at bounding box center [1196, 618] width 98 height 30
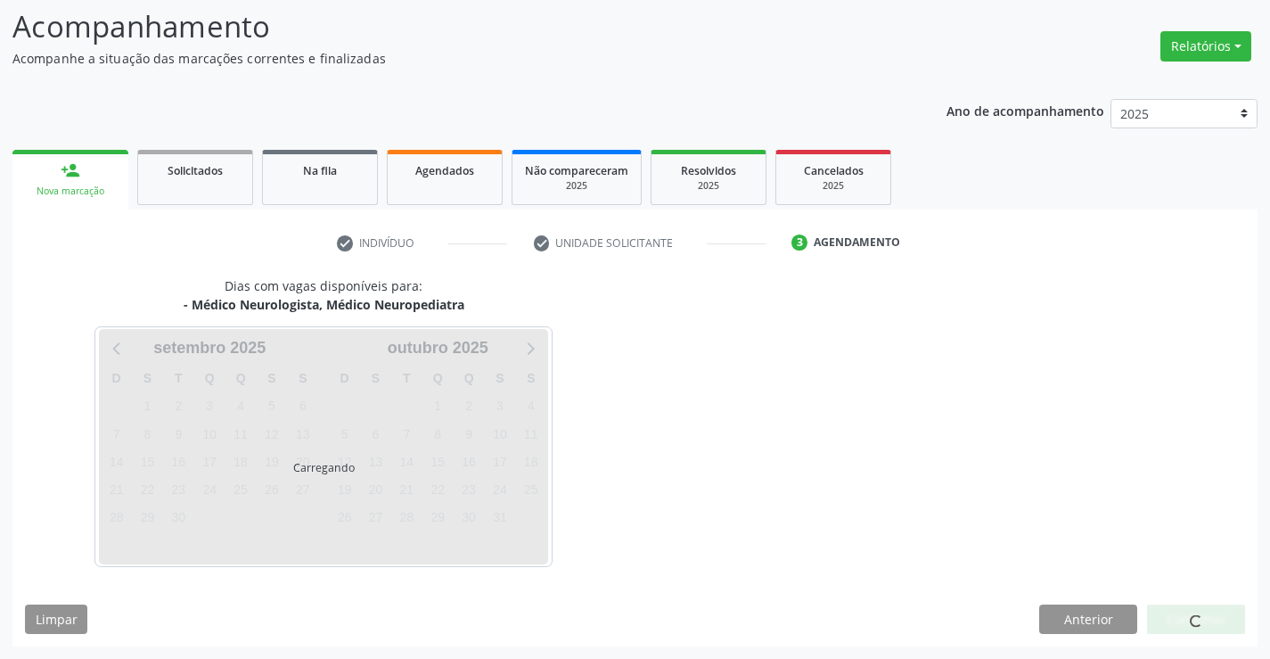
scroll to position [117, 0]
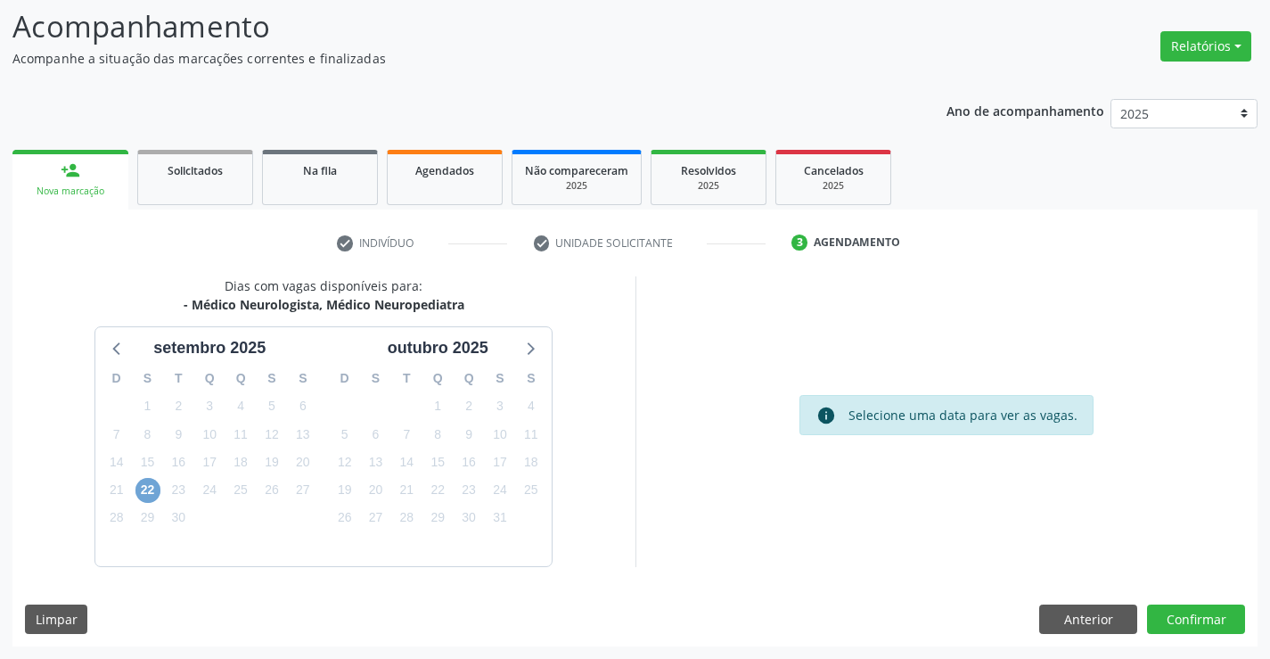
click at [146, 480] on span "22" at bounding box center [147, 490] width 25 height 25
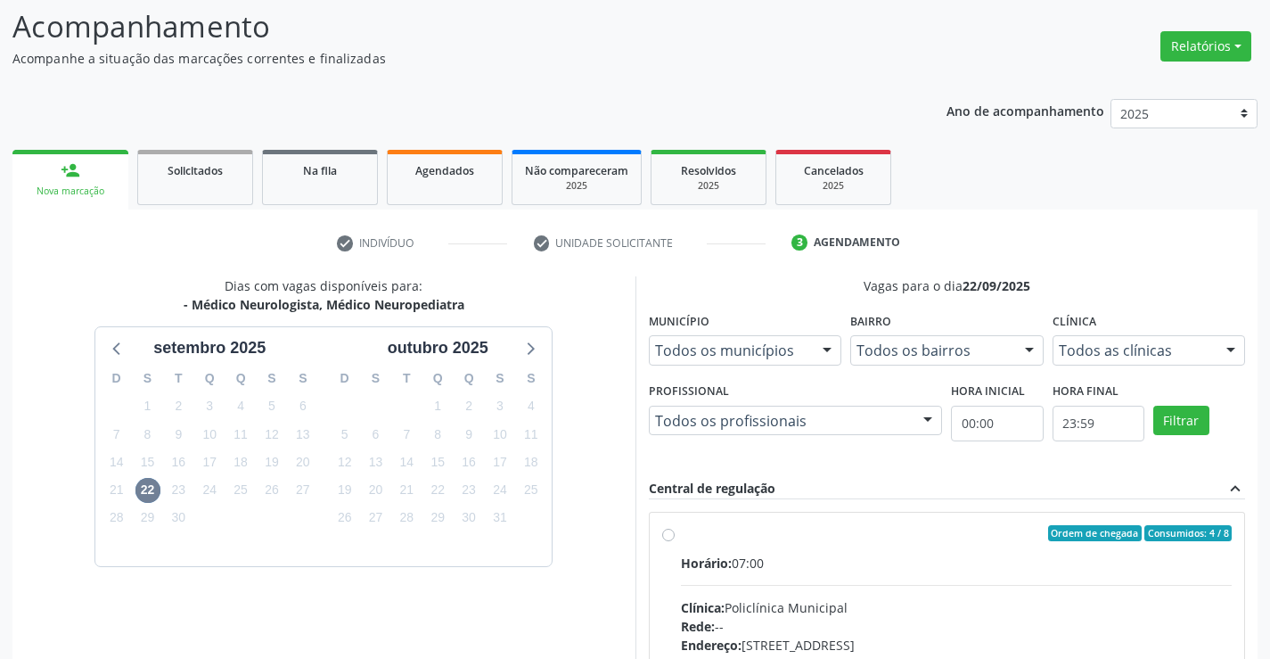
click at [852, 564] on div "Horário: 07:00" at bounding box center [957, 562] width 552 height 19
click at [675, 541] on input "Ordem de chegada Consumidos: 4 / 8 Horário: 07:00 Clínica: Policlínica Municipa…" at bounding box center [668, 533] width 12 height 16
radio input "true"
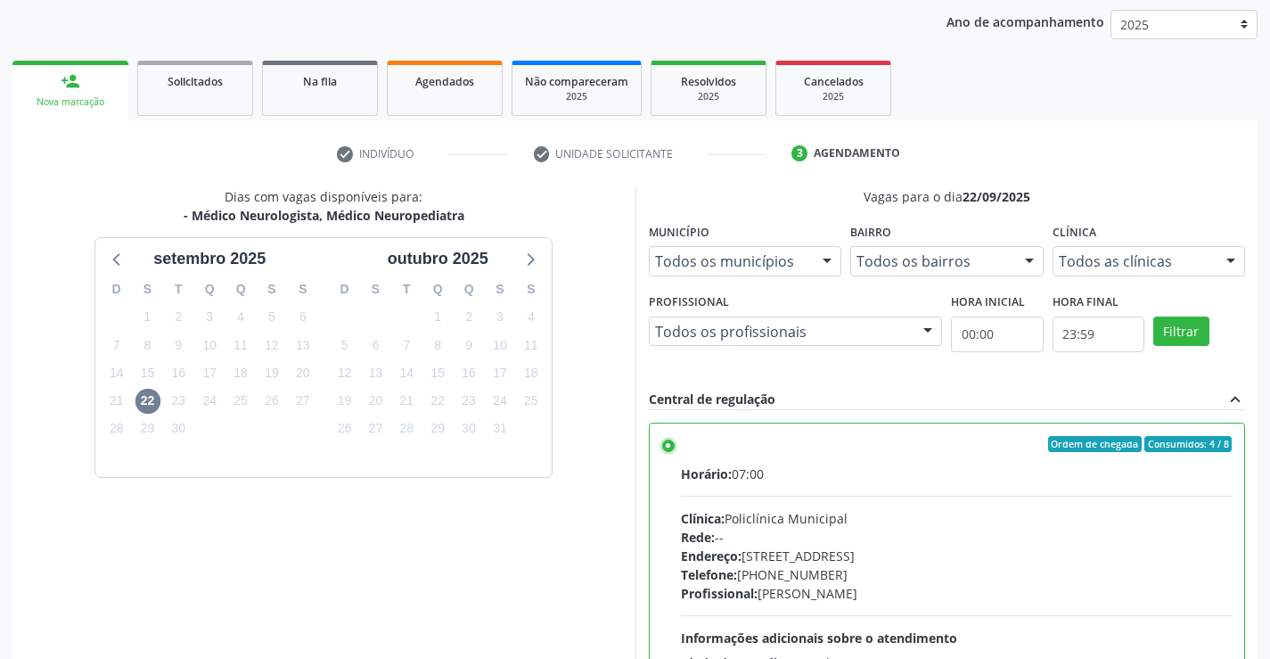
scroll to position [406, 0]
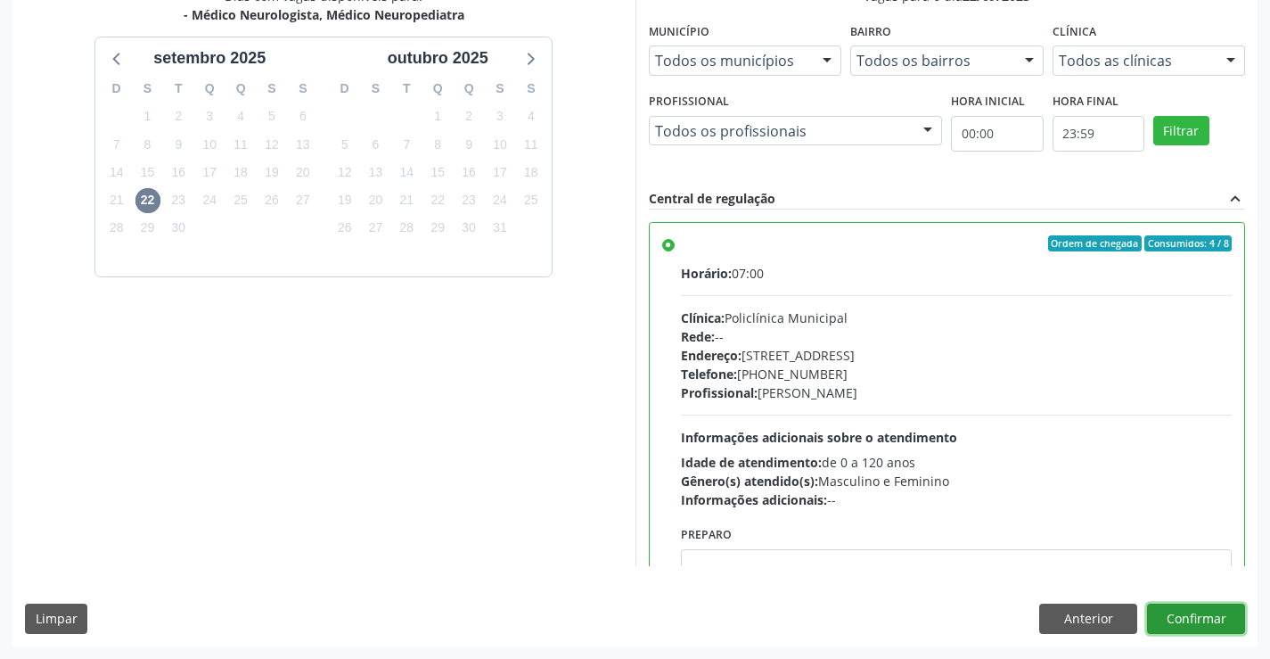
click at [1199, 616] on button "Confirmar" at bounding box center [1196, 618] width 98 height 30
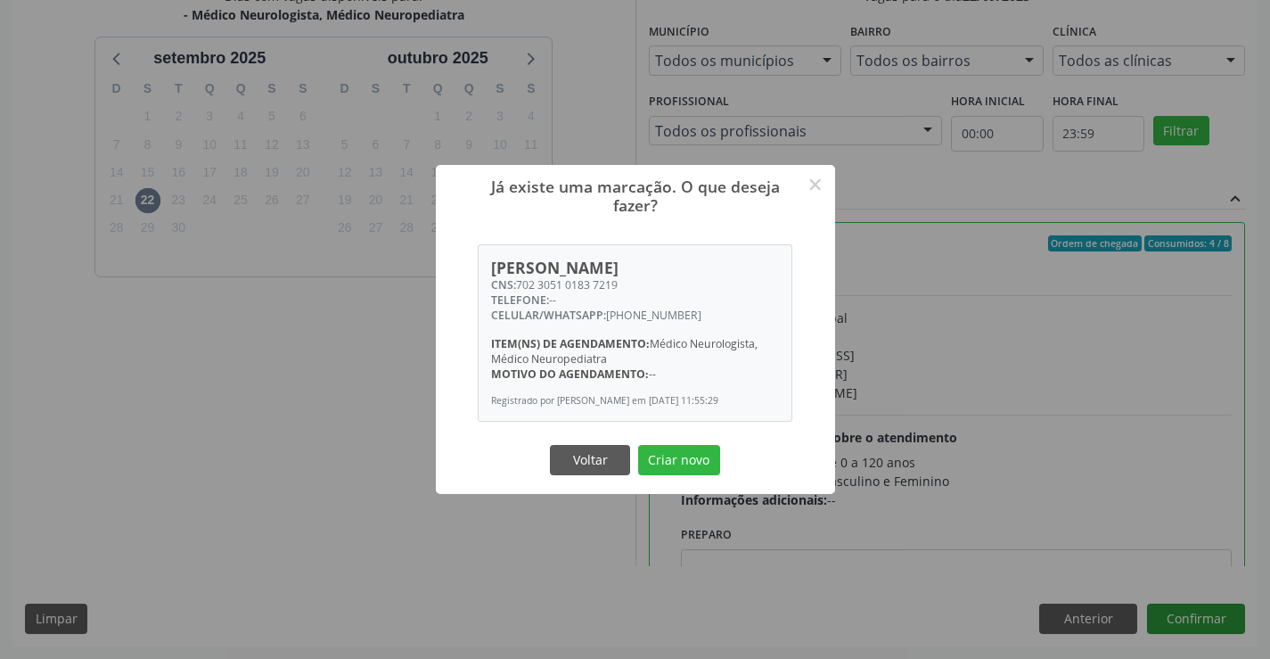
click at [638, 445] on button "Criar novo" at bounding box center [679, 460] width 82 height 30
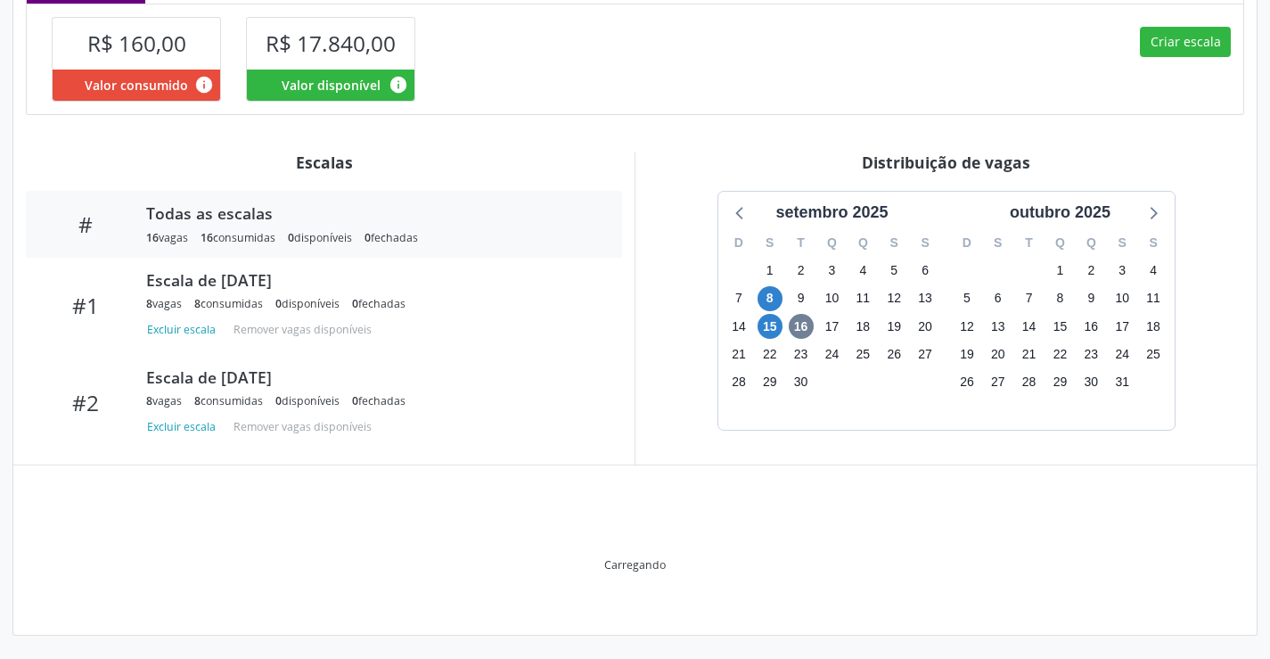
scroll to position [341, 0]
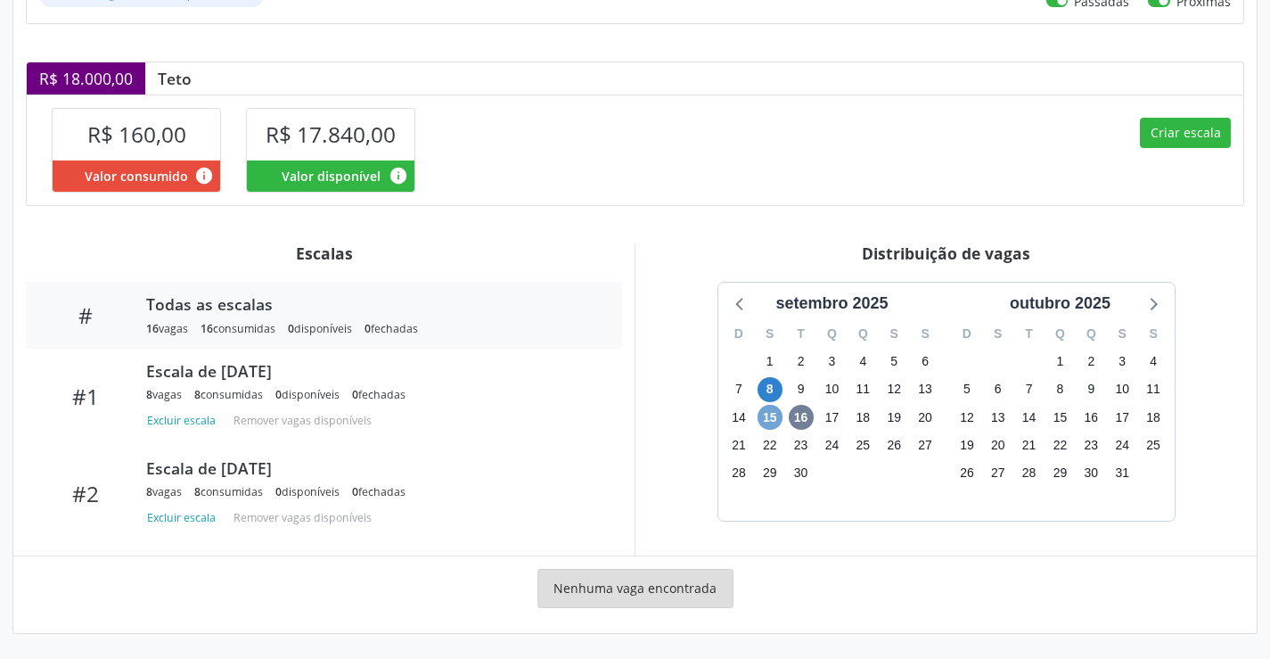
click at [765, 419] on span "15" at bounding box center [770, 417] width 25 height 25
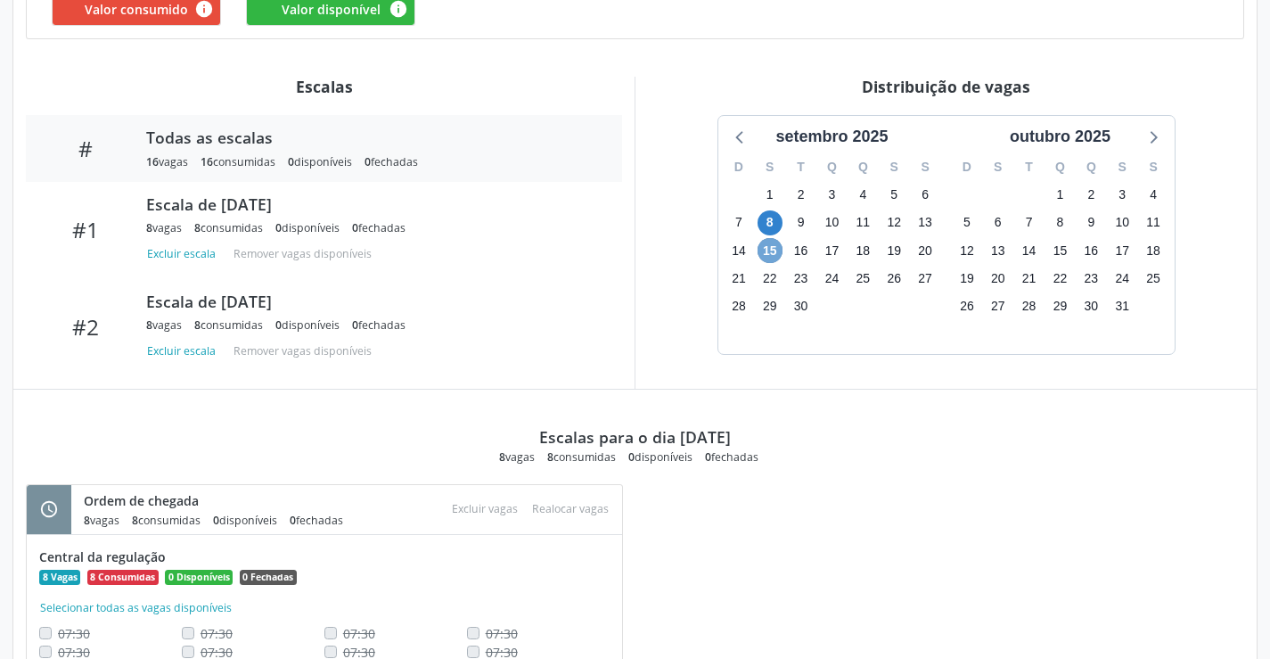
scroll to position [581, 0]
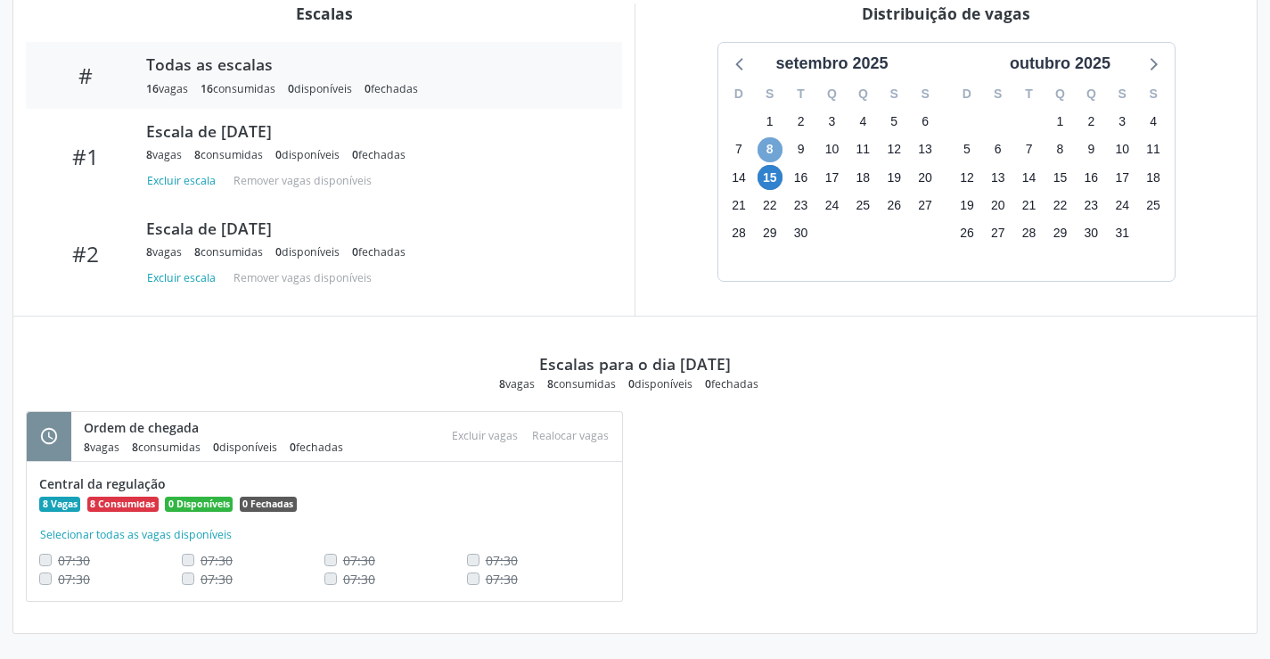
click at [773, 152] on span "8" at bounding box center [770, 149] width 25 height 25
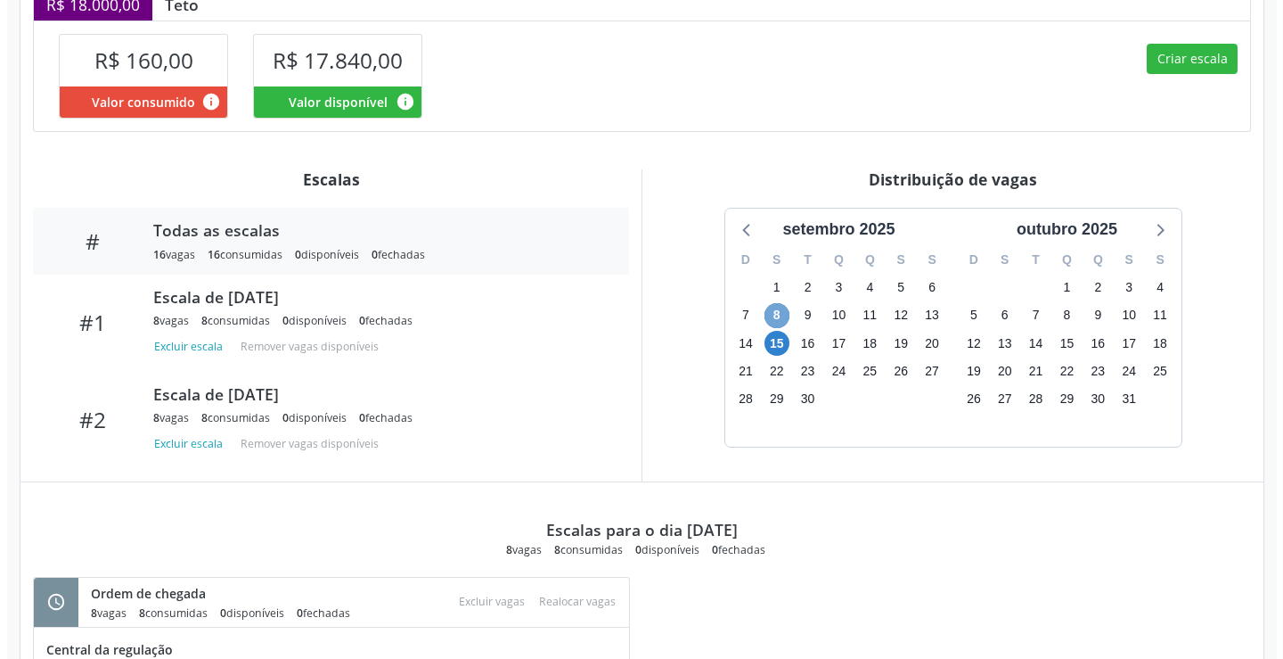
scroll to position [314, 0]
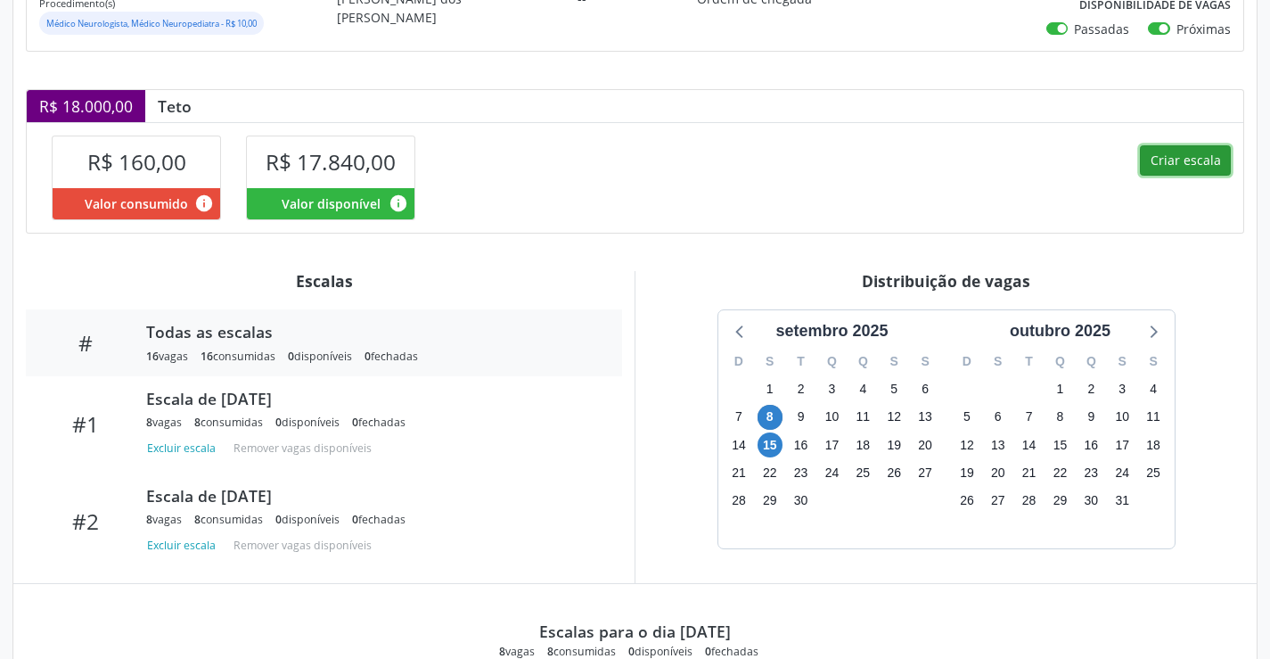
click at [1177, 153] on button "Criar escala" at bounding box center [1185, 160] width 91 height 30
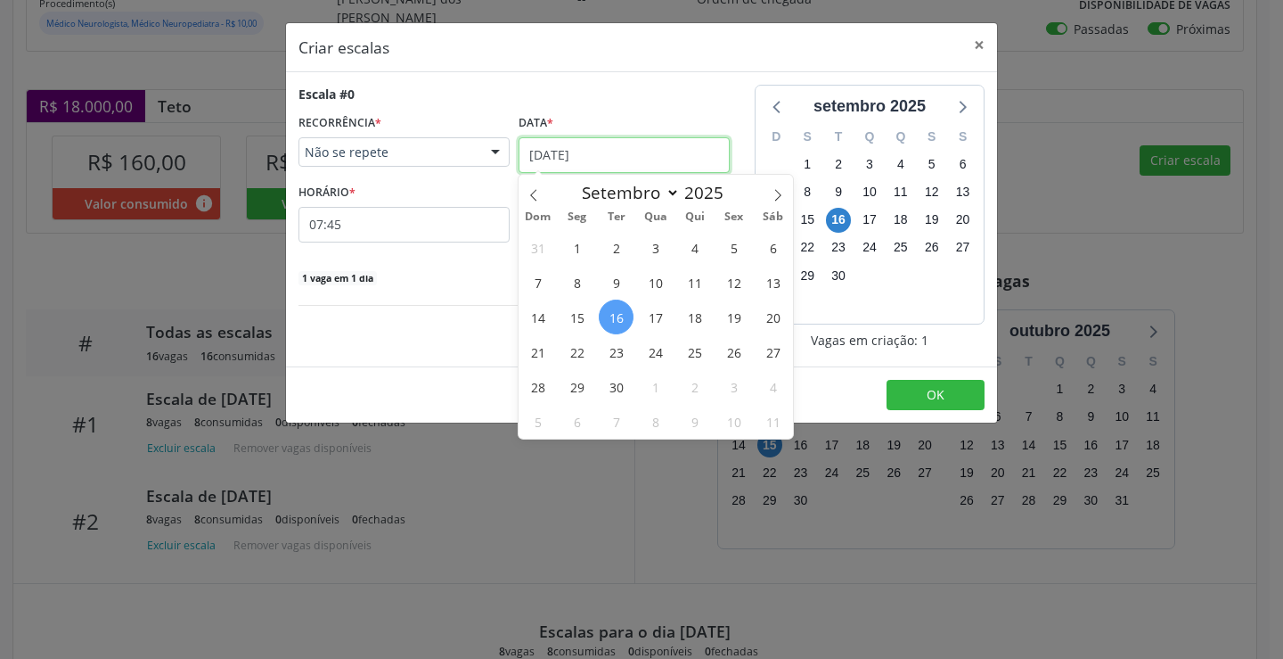
click at [598, 162] on input "[DATE]" at bounding box center [624, 155] width 211 height 36
click at [588, 354] on span "22" at bounding box center [577, 351] width 35 height 35
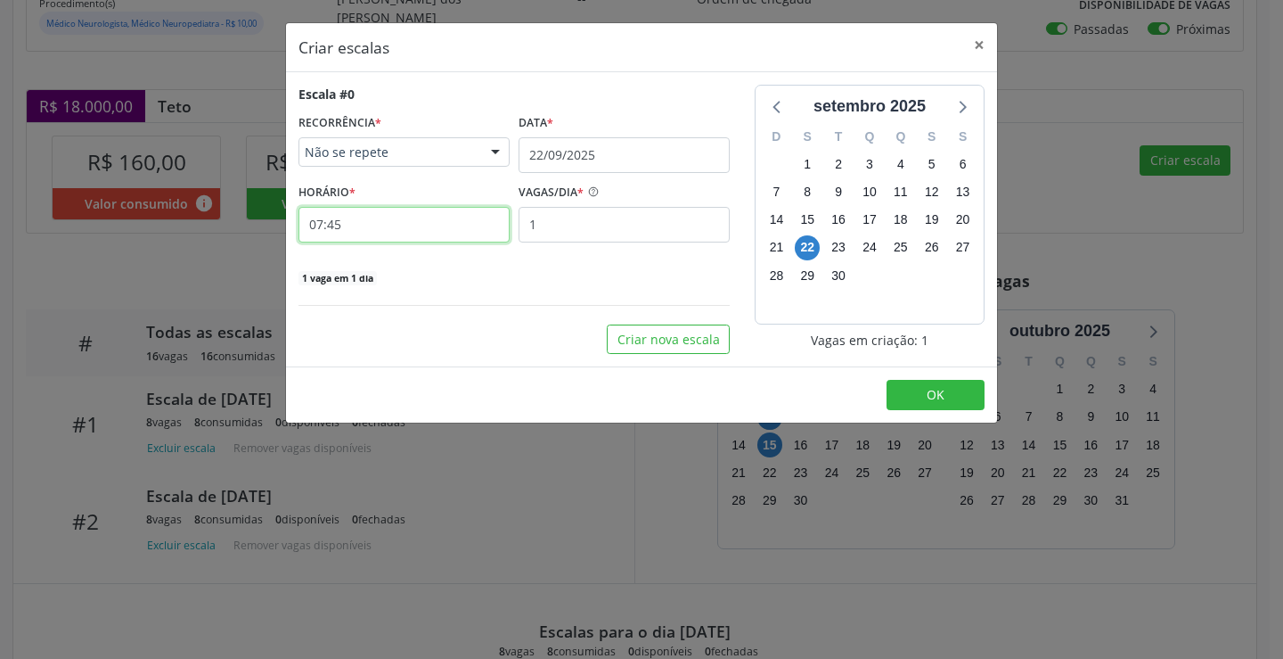
click at [449, 217] on input "07:45" at bounding box center [404, 225] width 211 height 36
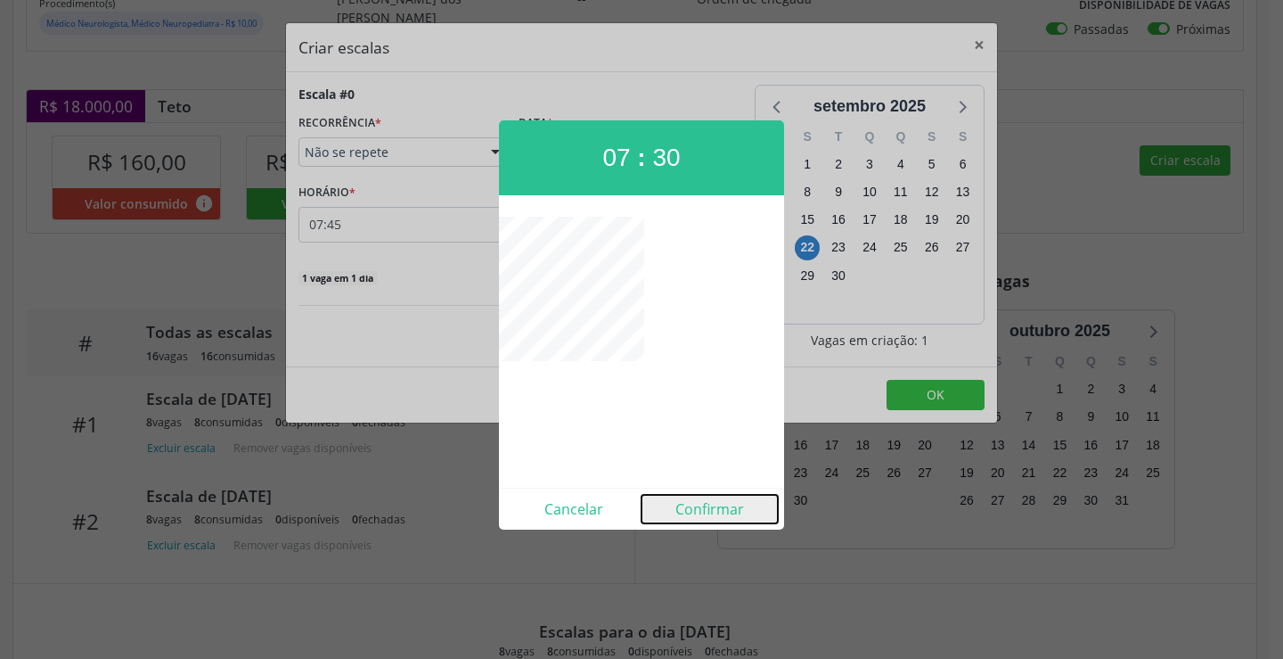
click at [694, 514] on button "Confirmar" at bounding box center [710, 509] width 136 height 29
type input "07:30"
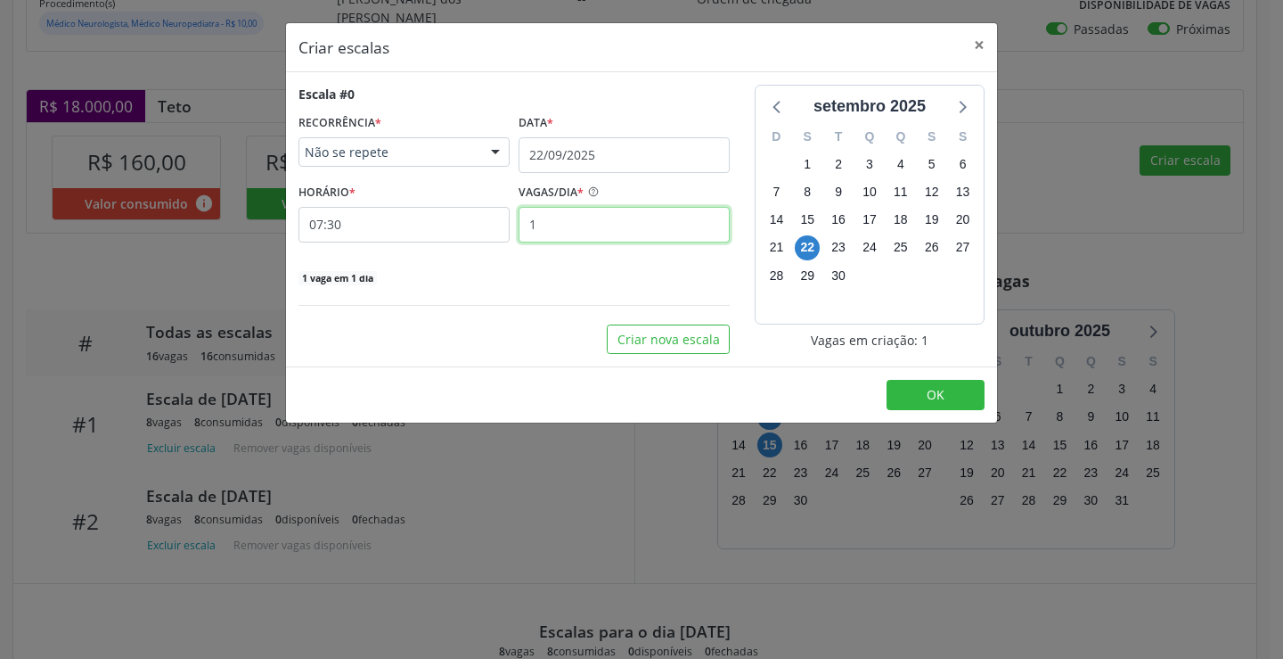
click at [624, 236] on input "1" at bounding box center [624, 225] width 211 height 36
type input "8"
click at [951, 398] on button "OK" at bounding box center [936, 395] width 98 height 30
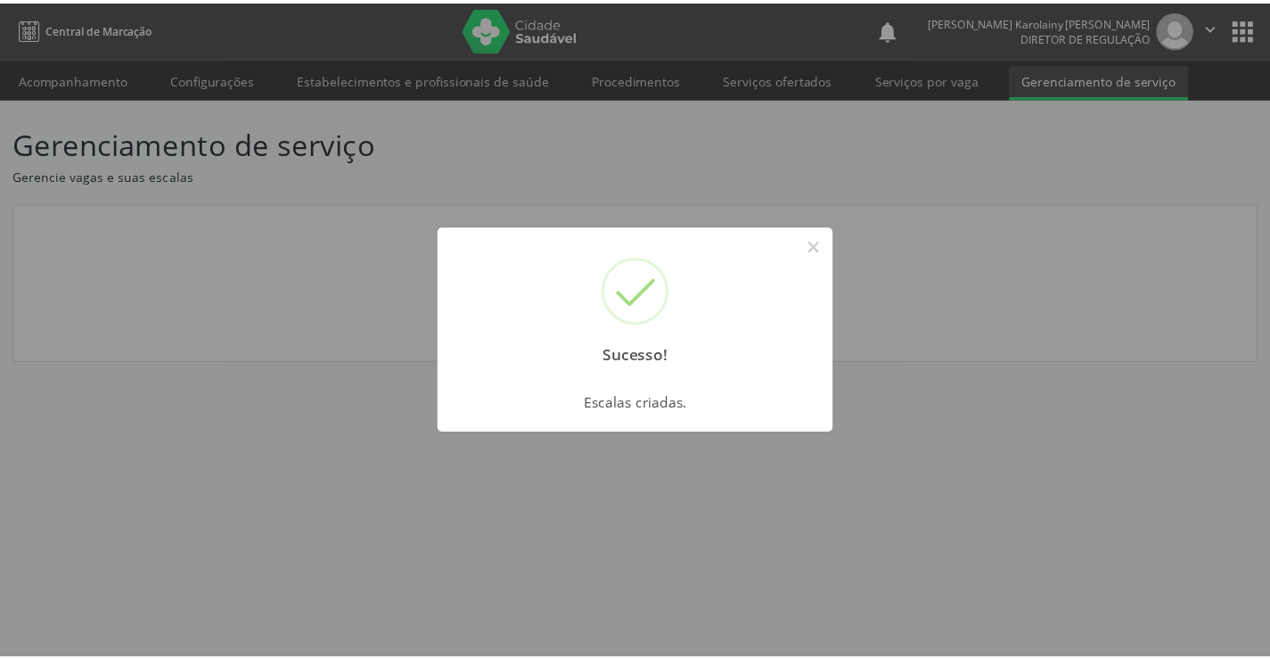
scroll to position [0, 0]
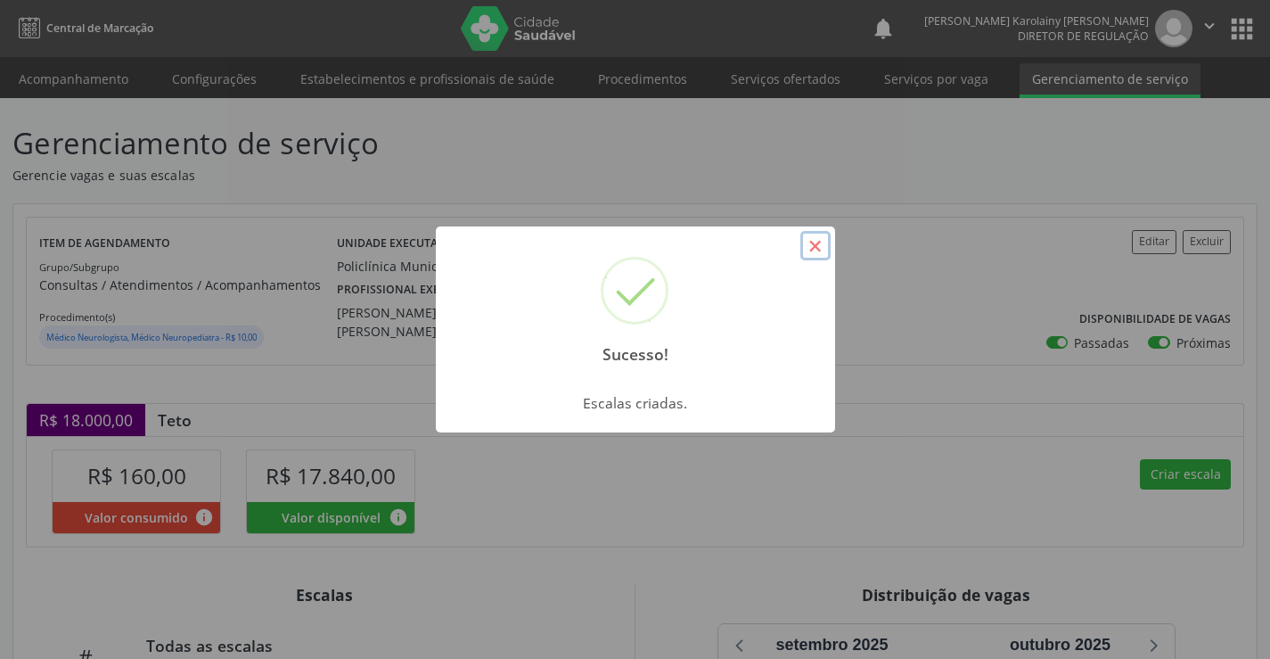
click at [809, 251] on button "×" at bounding box center [815, 246] width 30 height 30
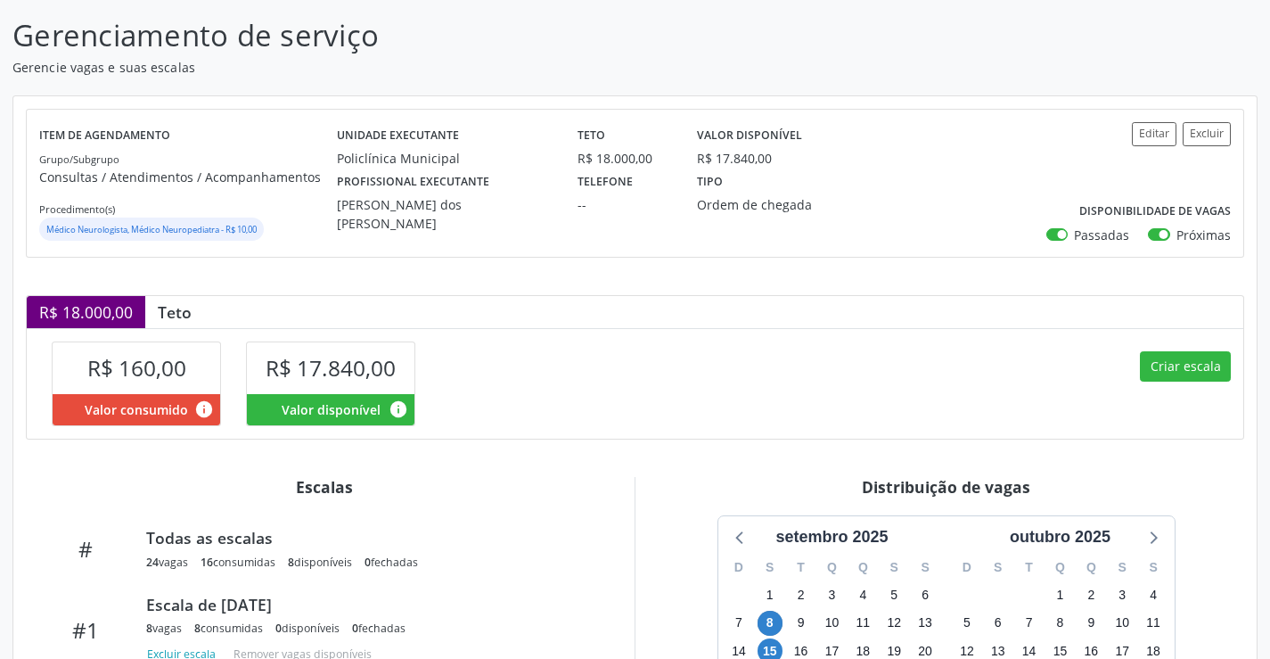
scroll to position [357, 0]
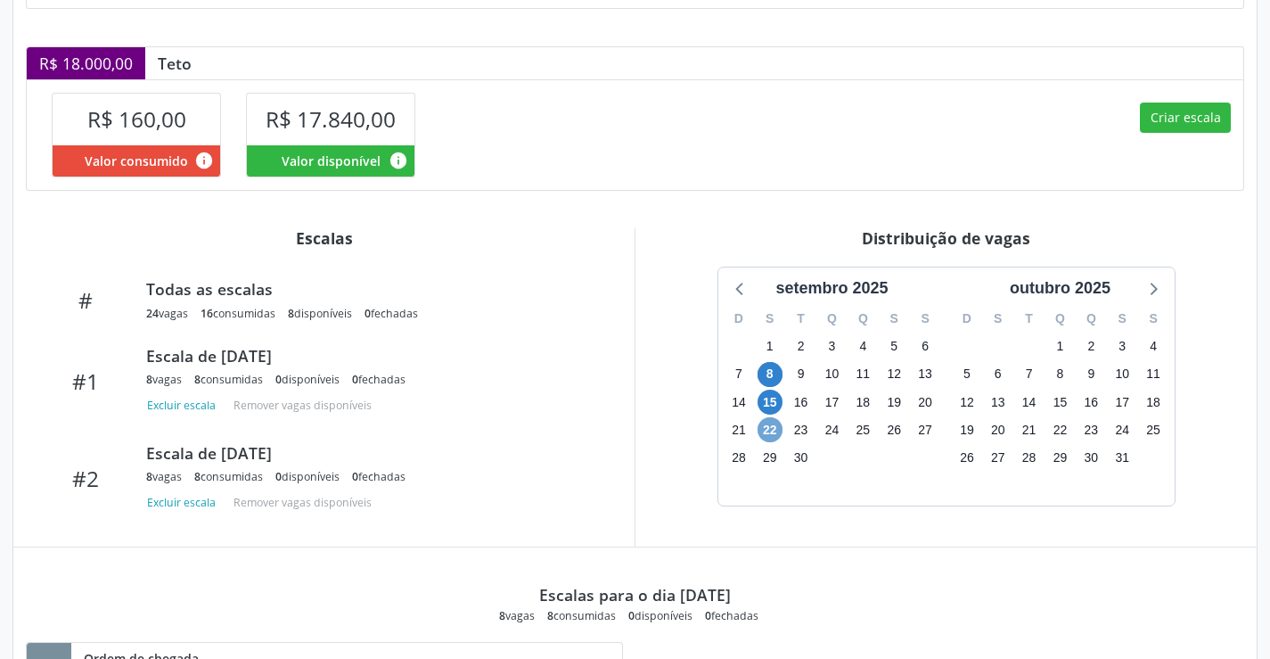
click at [770, 431] on span "22" at bounding box center [770, 429] width 25 height 25
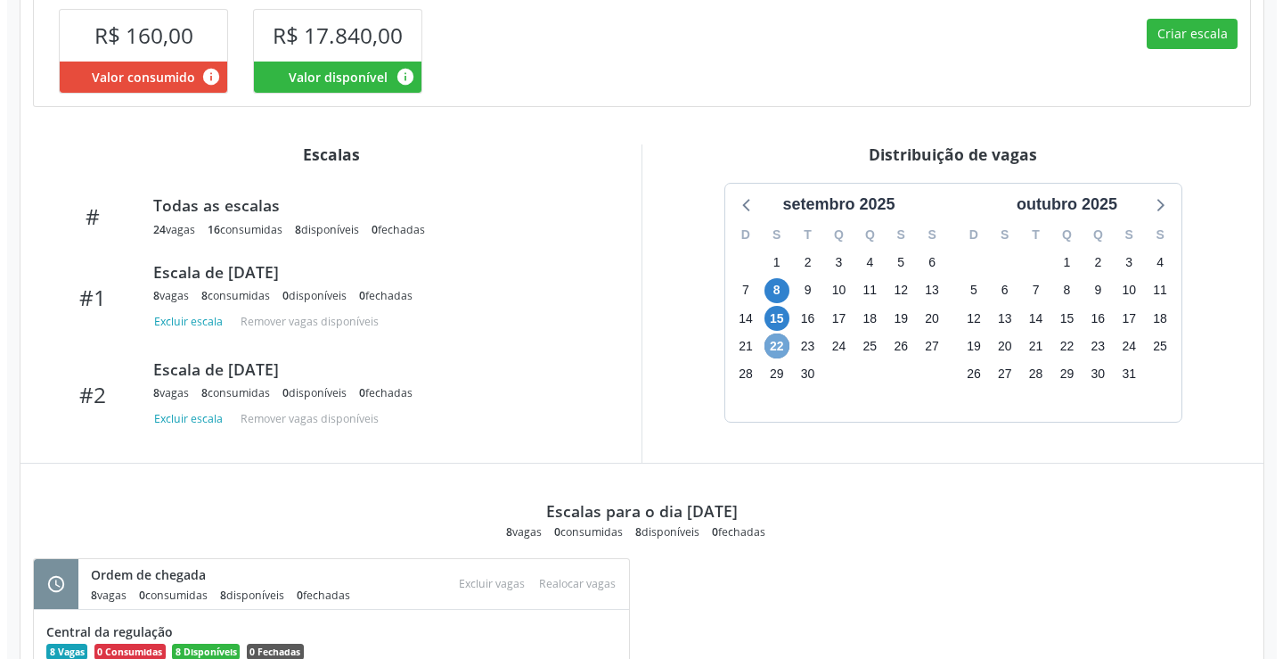
scroll to position [587, 0]
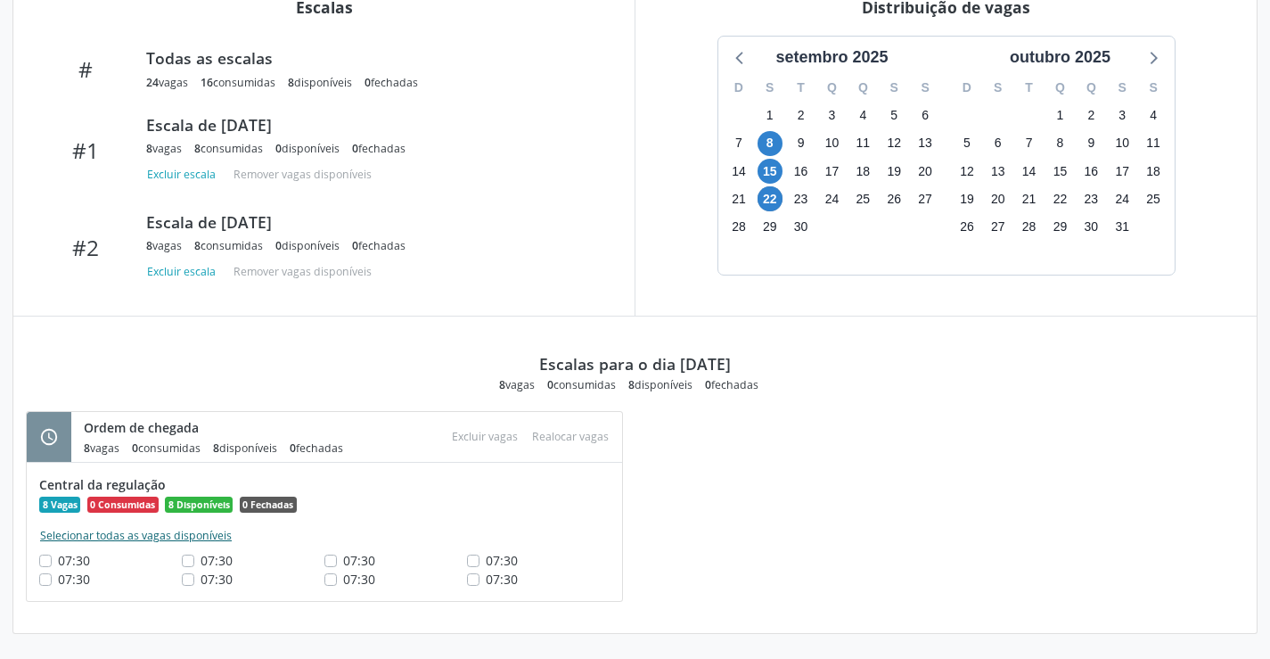
click at [195, 542] on button "Selecionar todas as vagas disponíveis" at bounding box center [135, 536] width 193 height 18
checkbox input "true"
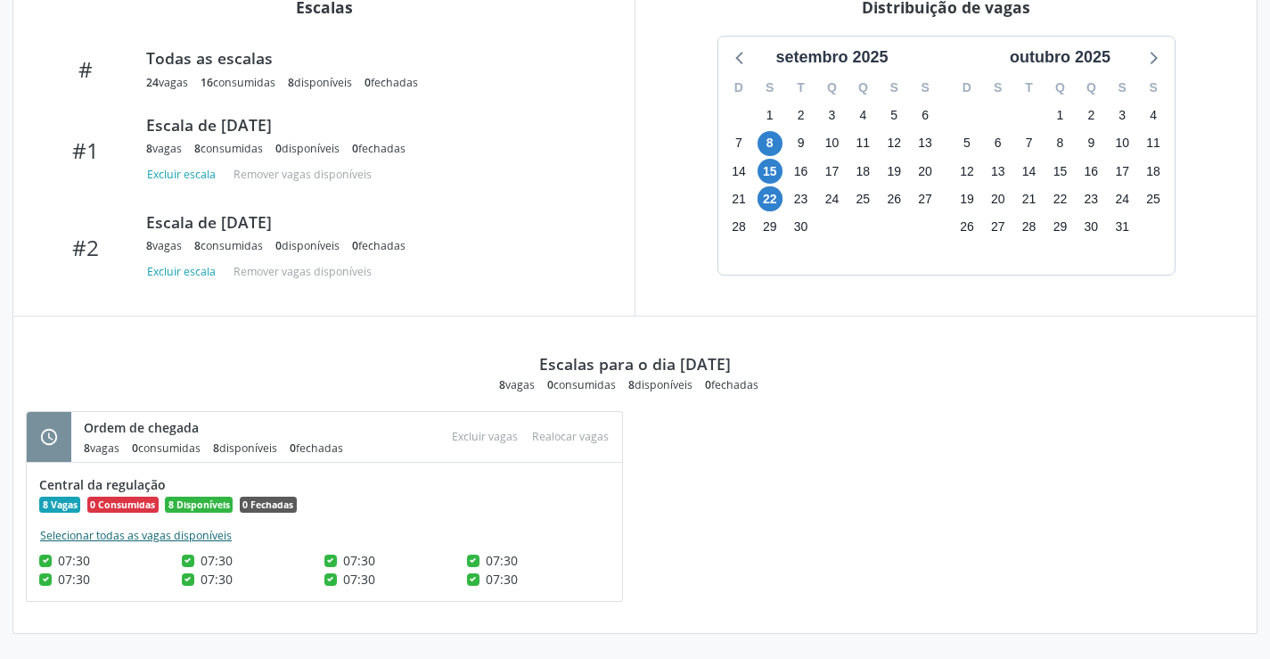
checkbox input "true"
click at [494, 439] on button "Excluir vagas" at bounding box center [485, 436] width 80 height 24
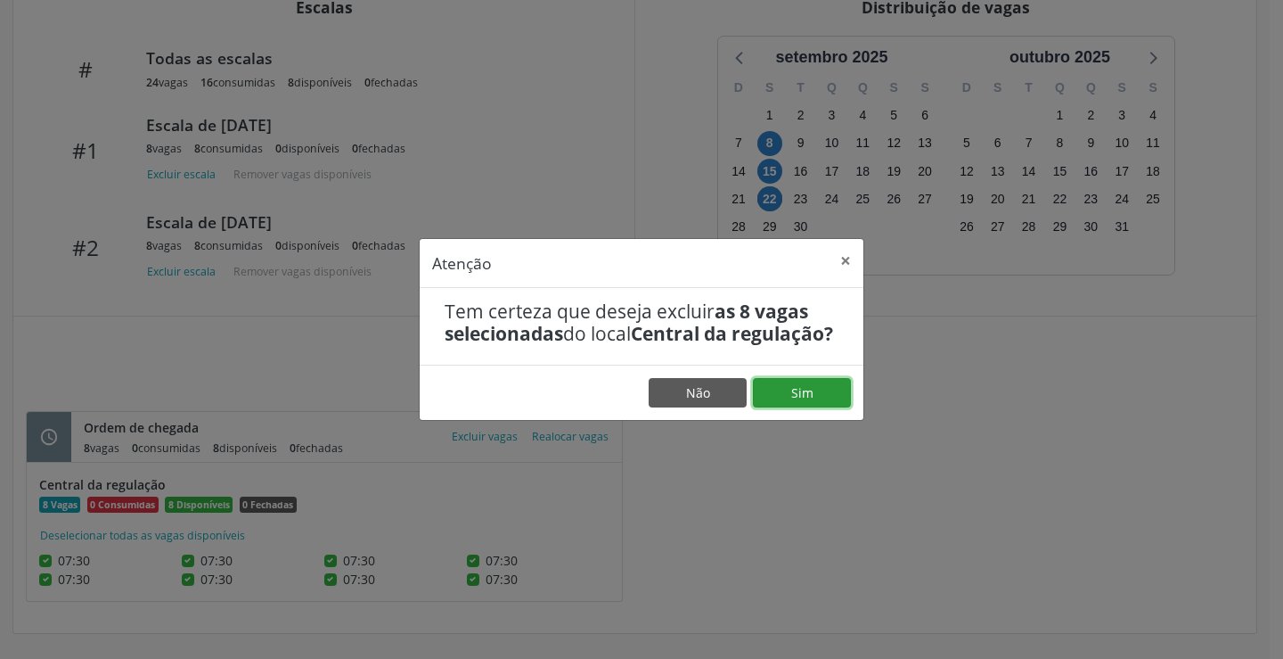
click at [806, 395] on button "Sim" at bounding box center [802, 393] width 98 height 30
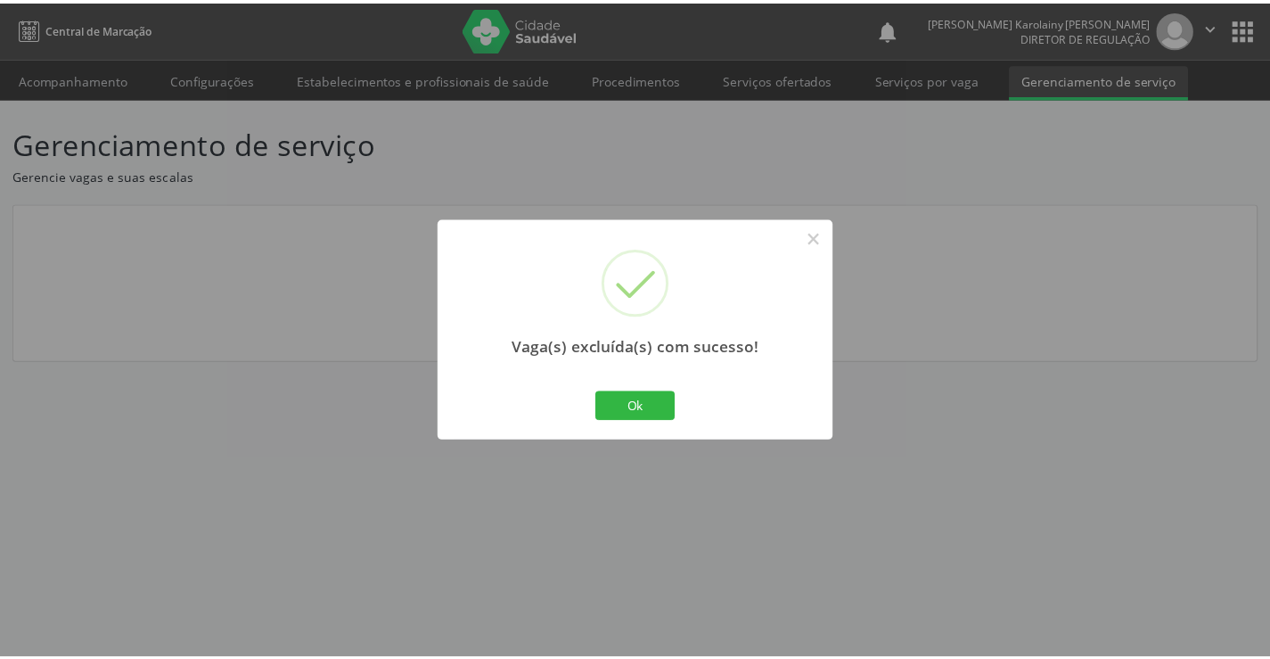
scroll to position [0, 0]
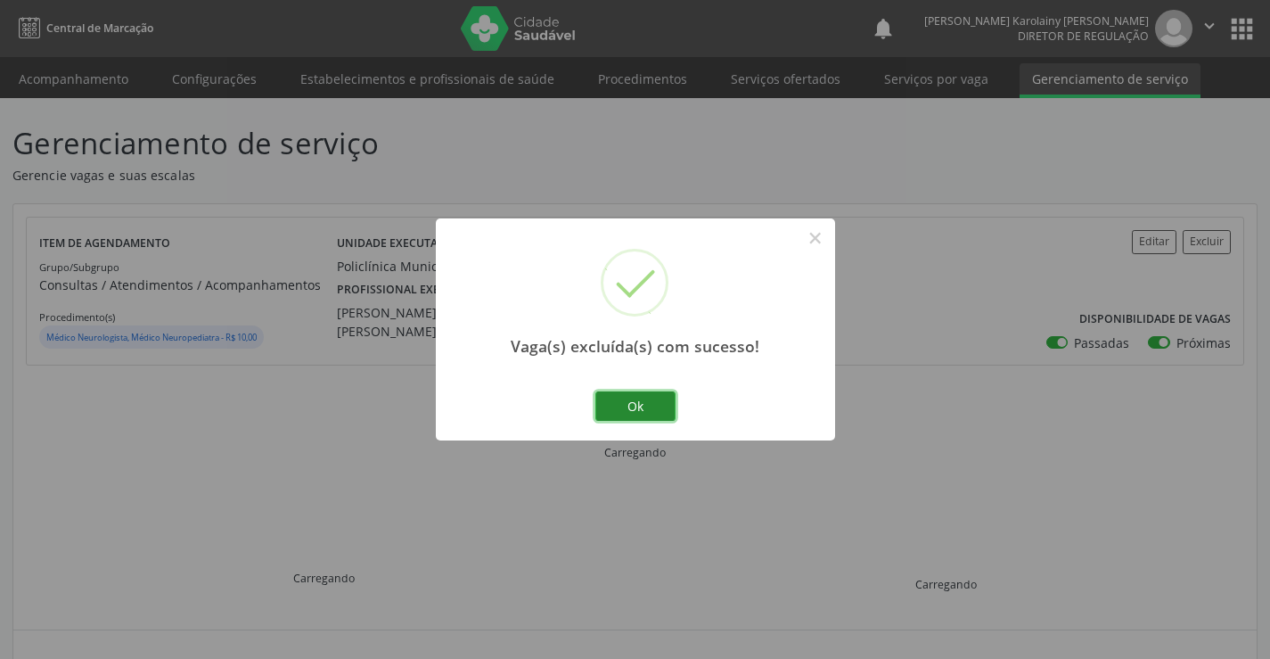
click at [627, 411] on button "Ok" at bounding box center [635, 406] width 80 height 30
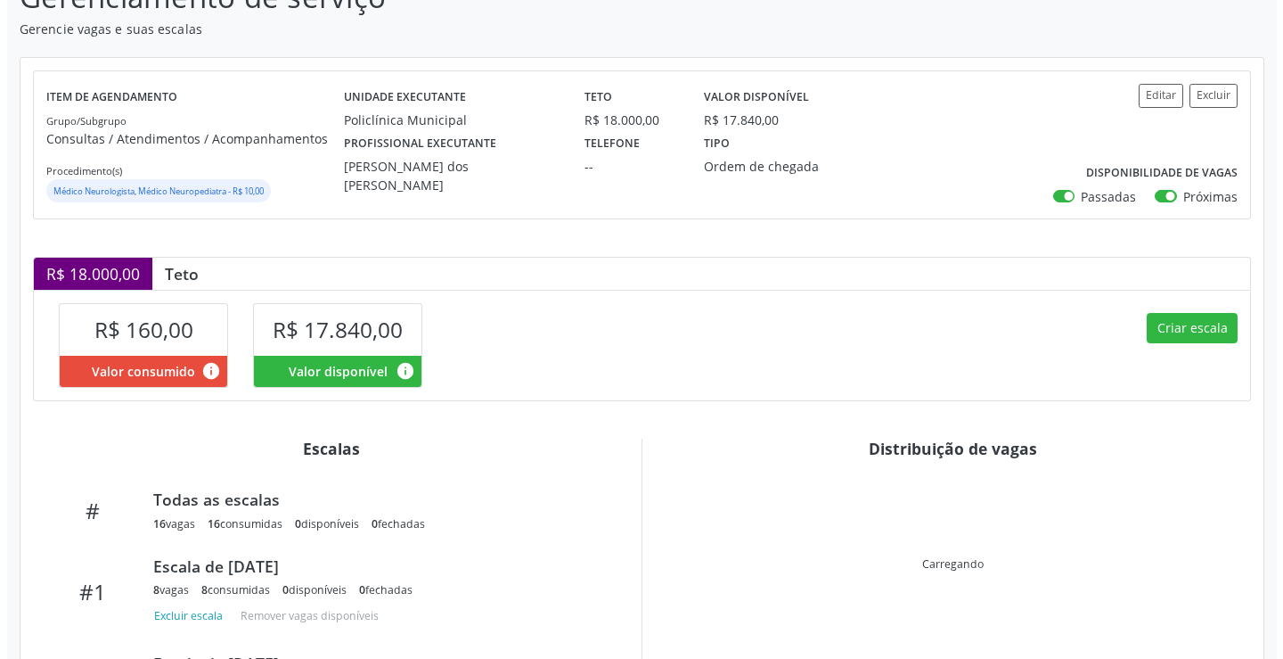
scroll to position [254, 0]
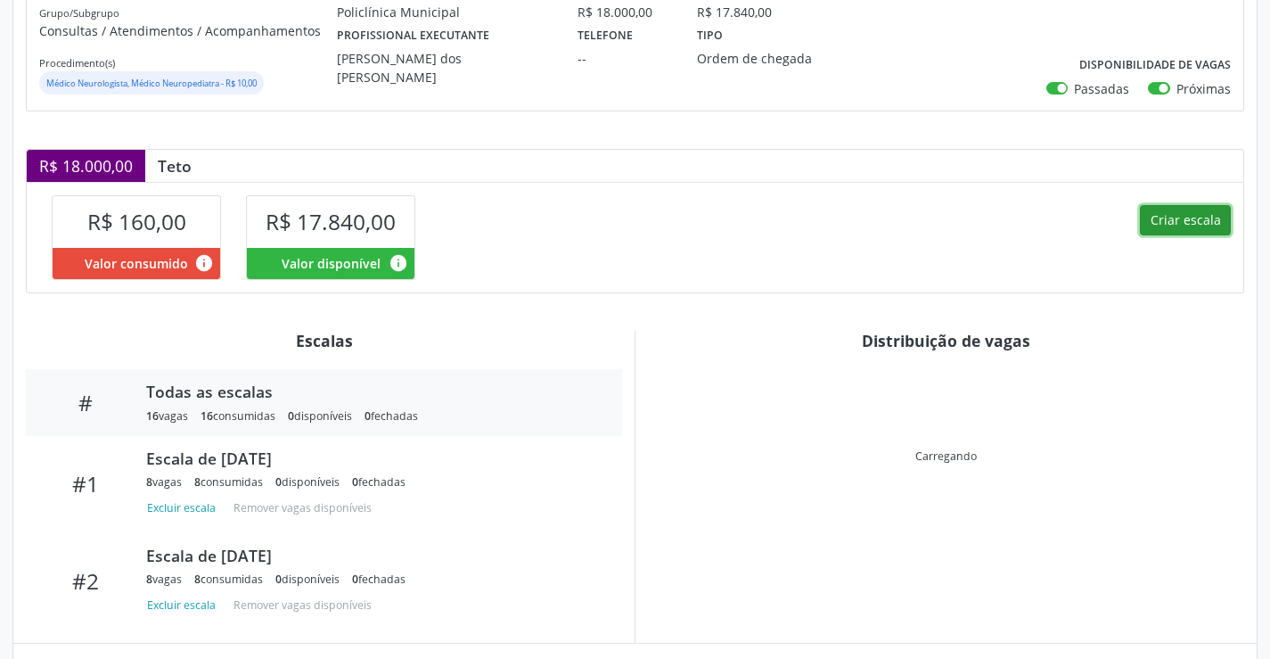
click at [1181, 230] on button "Criar escala" at bounding box center [1185, 220] width 91 height 30
select select "8"
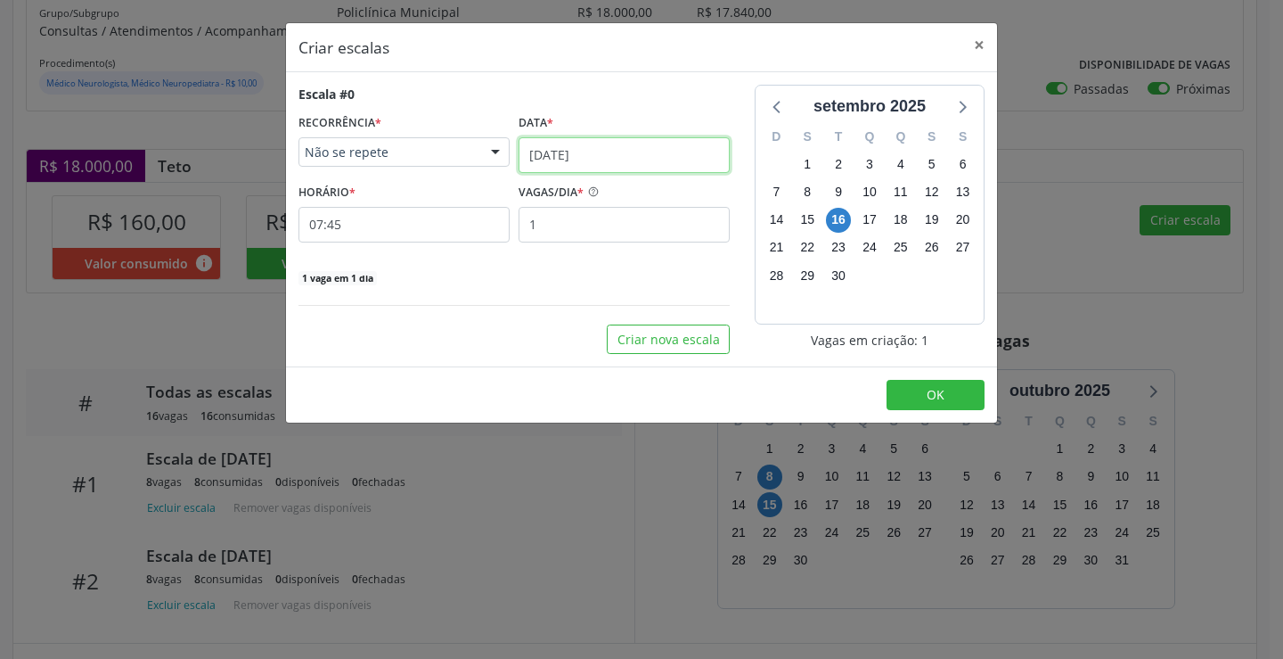
click at [557, 151] on input "[DATE]" at bounding box center [624, 155] width 211 height 36
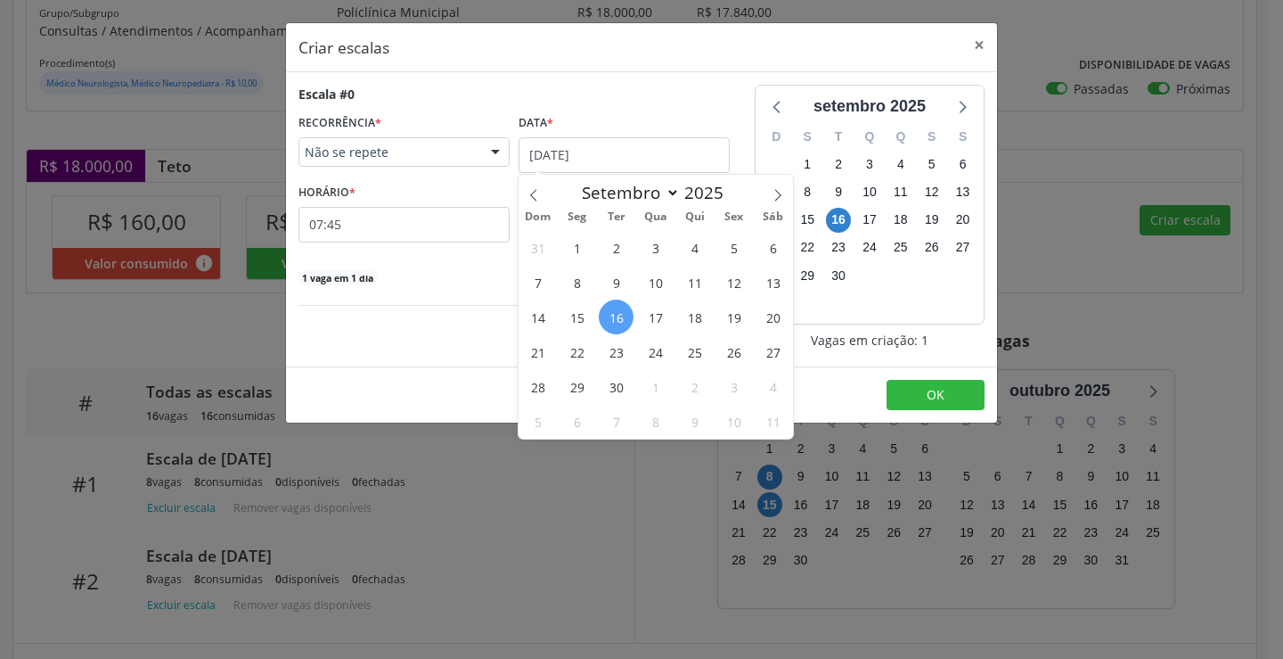
click at [583, 350] on span "22" at bounding box center [577, 351] width 35 height 35
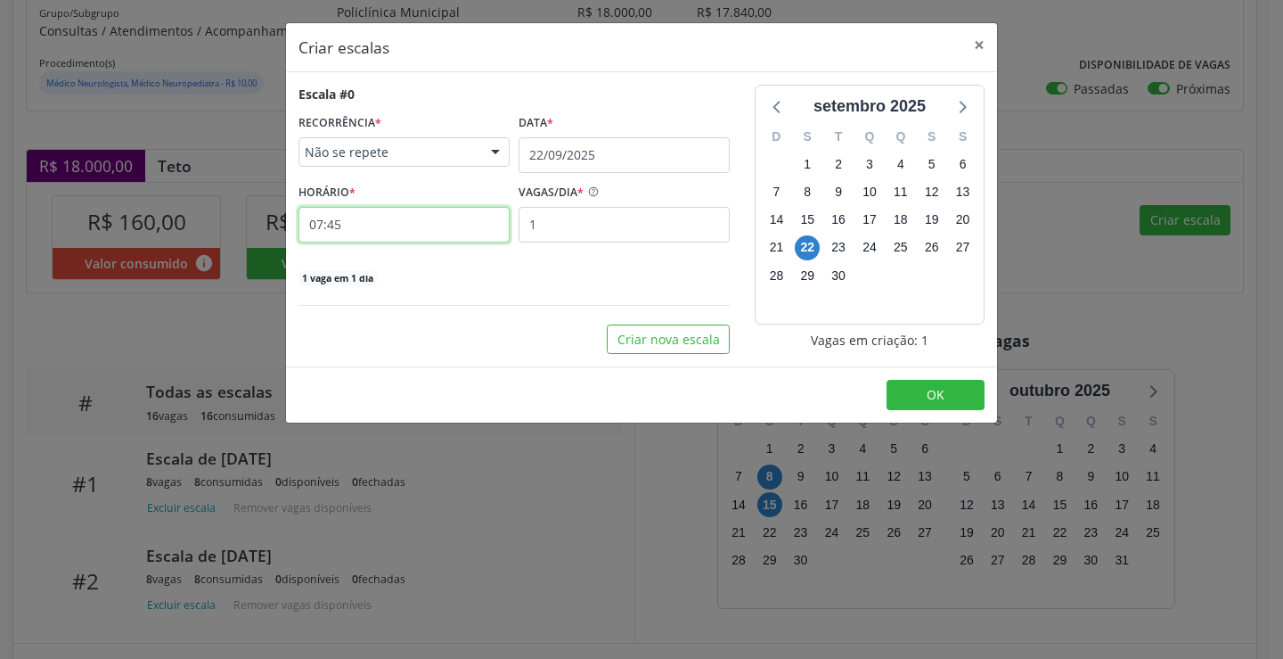
click at [455, 234] on input "07:45" at bounding box center [404, 225] width 211 height 36
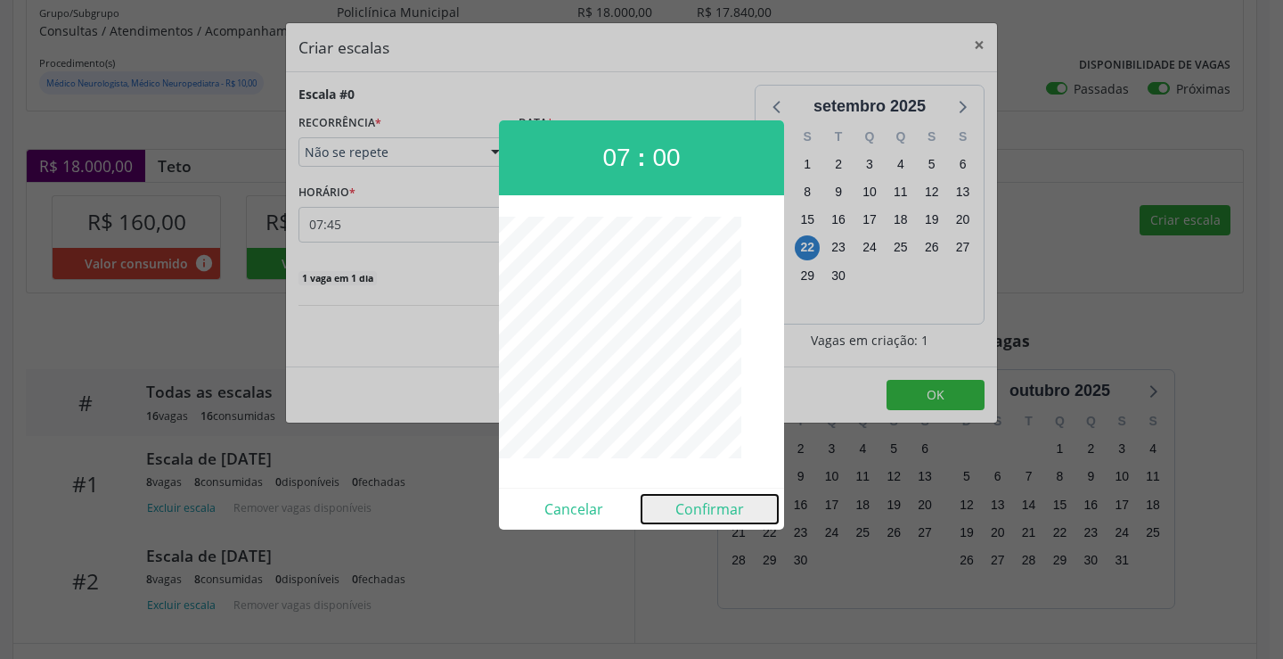
click at [714, 516] on button "Confirmar" at bounding box center [710, 509] width 136 height 29
type input "07:00"
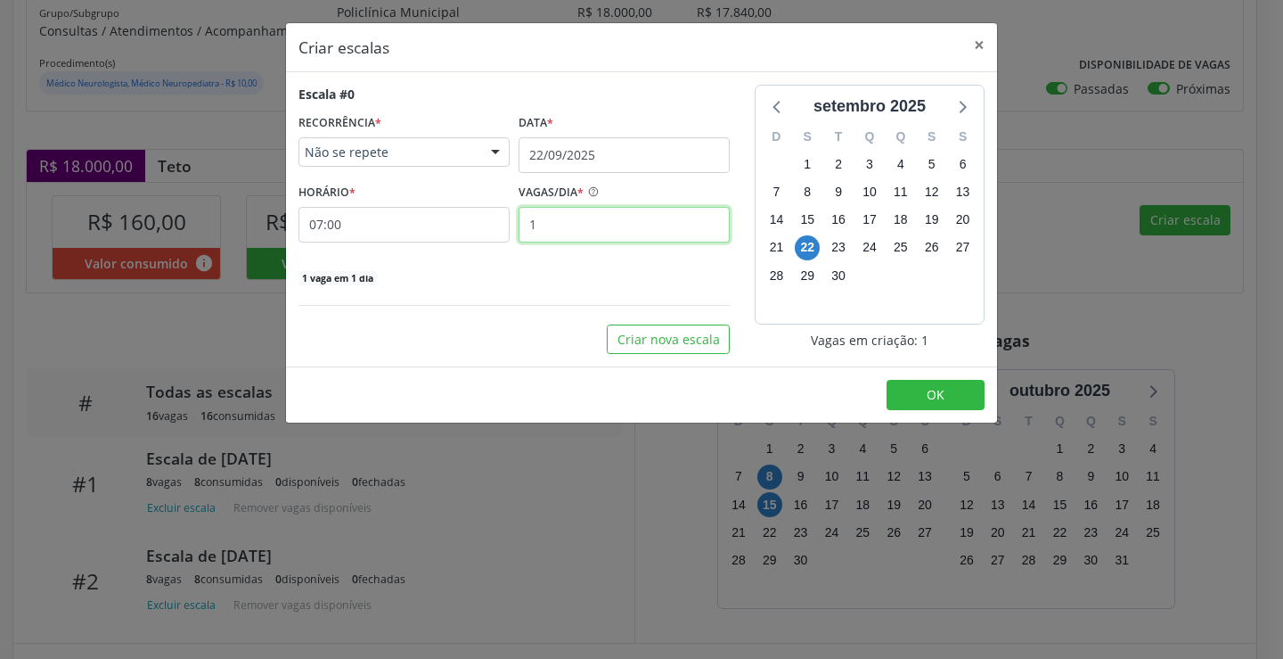
click at [617, 228] on input "1" at bounding box center [624, 225] width 211 height 36
type input "8"
click at [931, 396] on span "OK" at bounding box center [936, 394] width 18 height 17
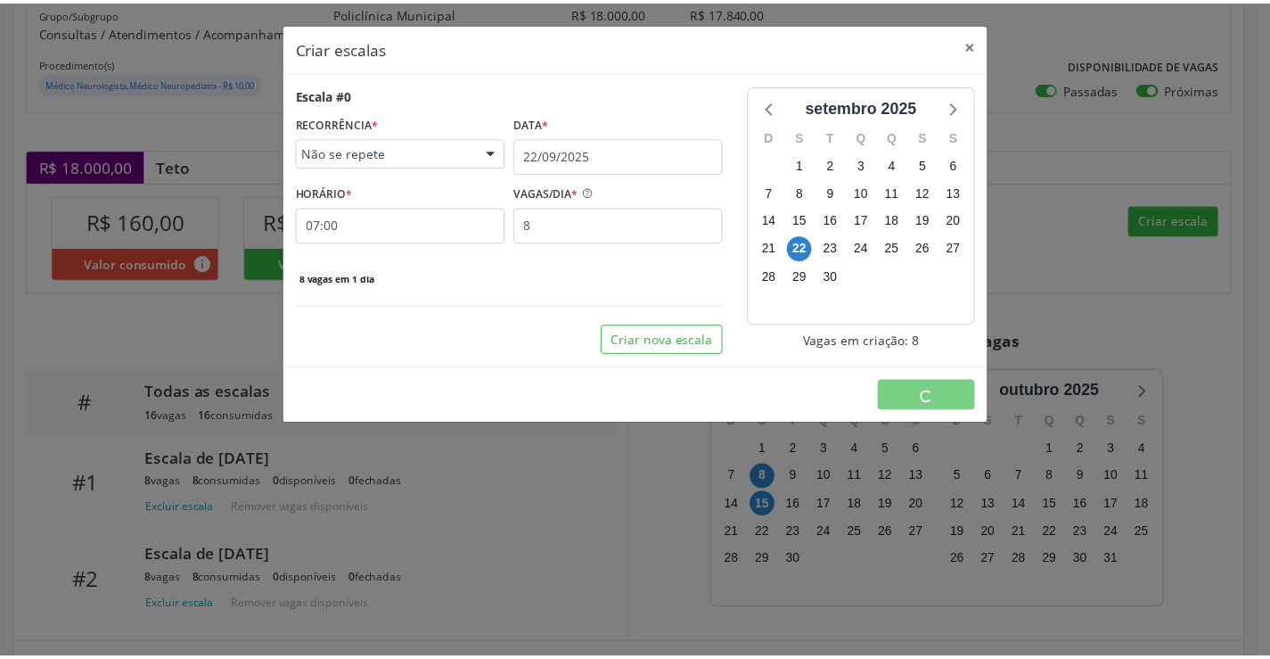
scroll to position [0, 0]
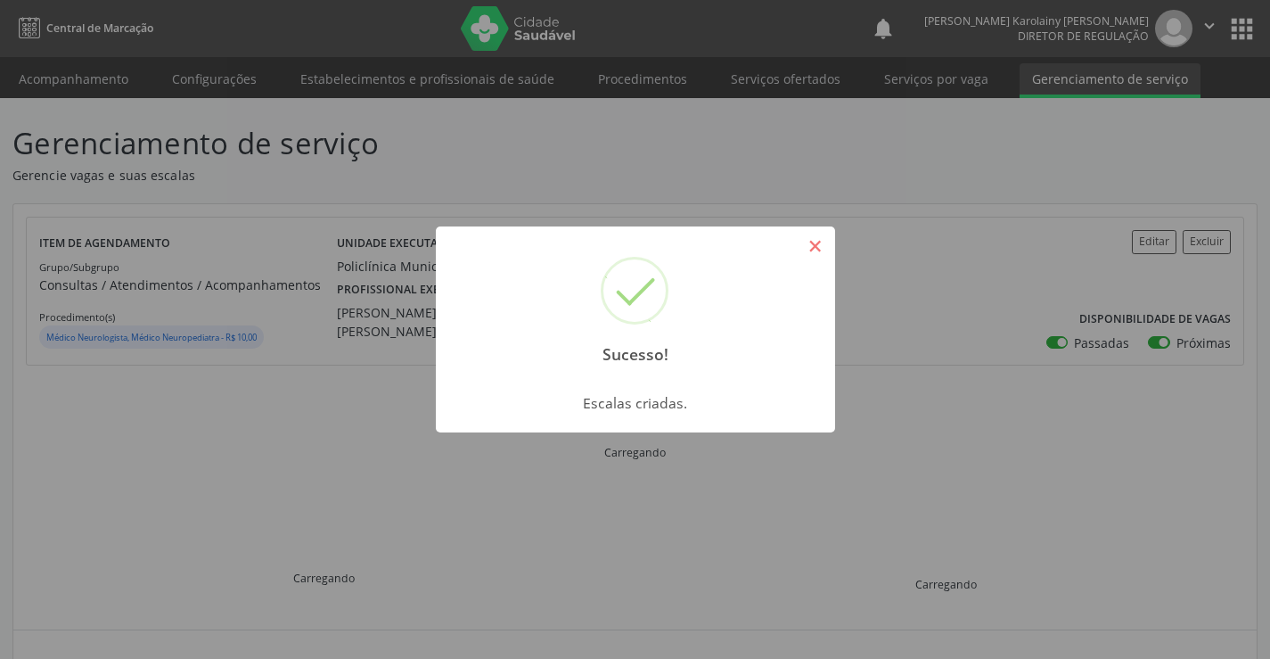
click at [824, 234] on button "×" at bounding box center [815, 246] width 30 height 30
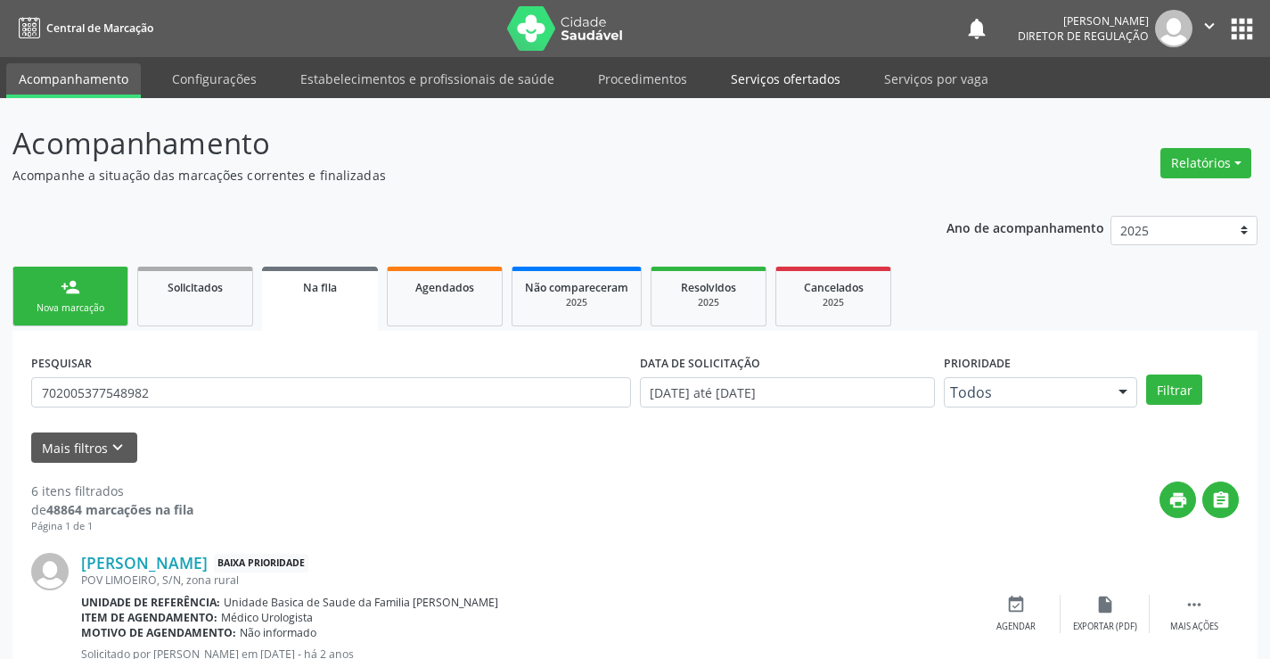
click at [819, 78] on link "Serviços ofertados" at bounding box center [785, 78] width 135 height 31
select select "8"
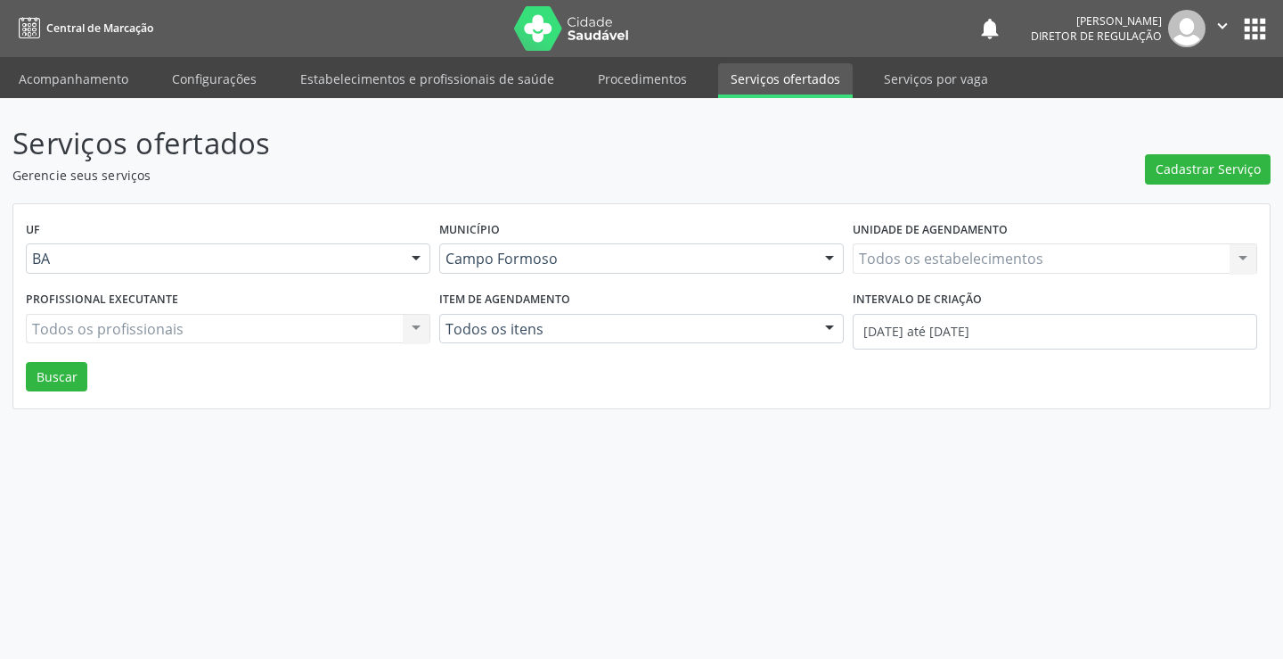
click at [982, 250] on div "Todos os estabelecimentos Todos os estabelecimentos Nenhum resultado encontrado…" at bounding box center [1055, 258] width 405 height 30
click at [982, 251] on div "Todos os estabelecimentos Todos os estabelecimentos Nenhum resultado encontrado…" at bounding box center [1055, 258] width 405 height 30
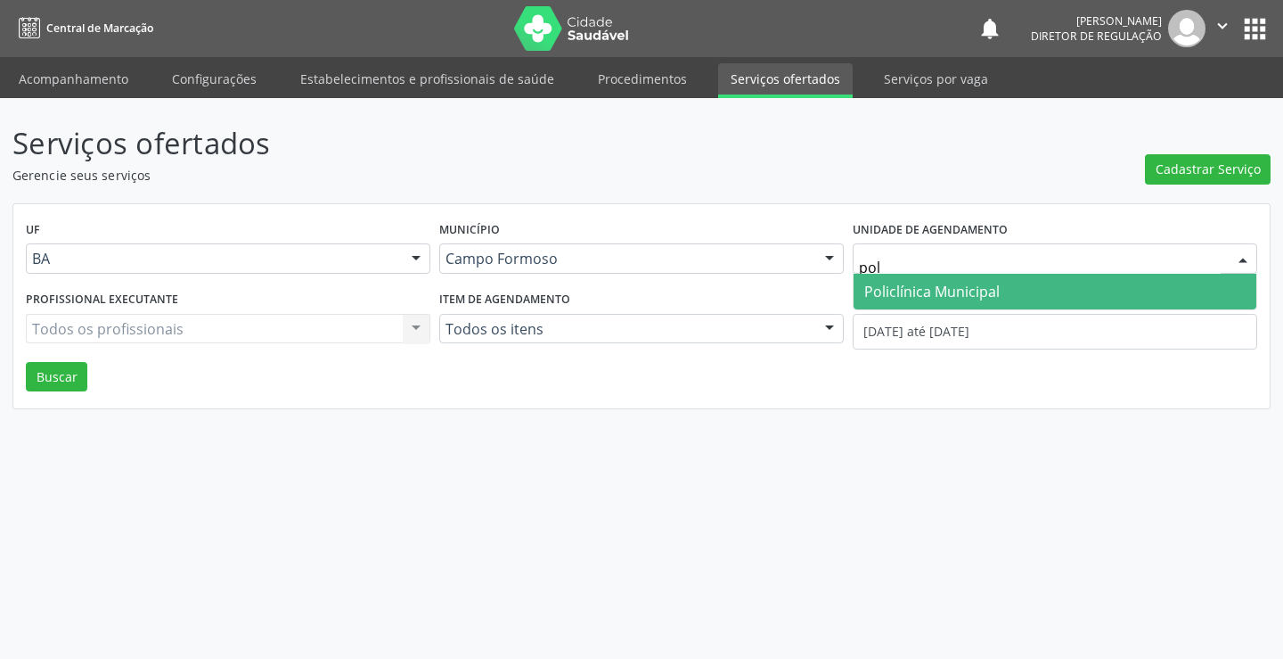
type input "poli"
click at [979, 287] on span "Policlínica Municipal" at bounding box center [932, 292] width 135 height 20
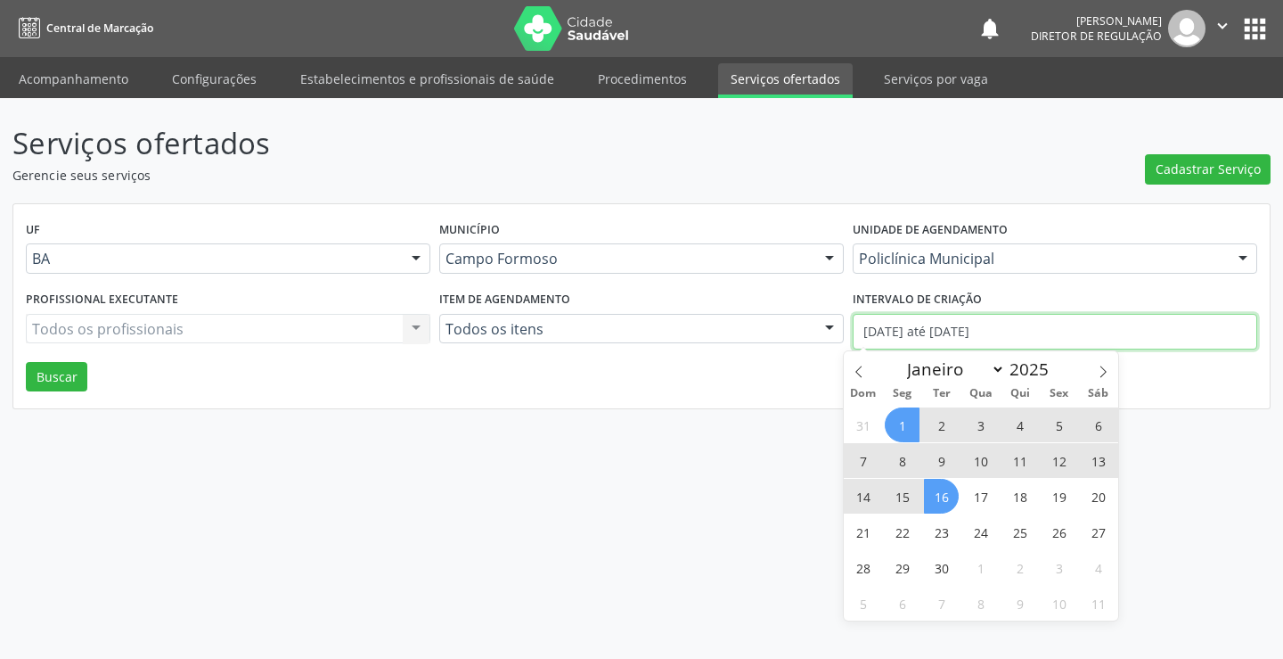
click at [944, 342] on input "[DATE] até [DATE]" at bounding box center [1055, 332] width 405 height 36
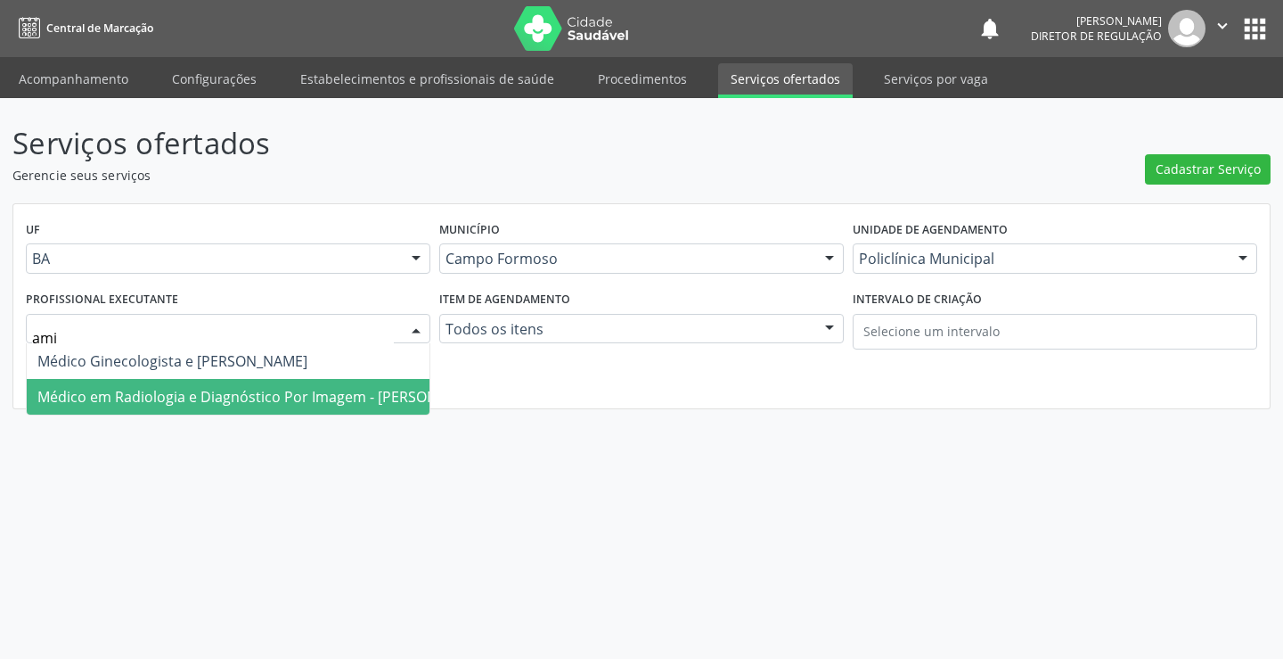
type input "amil"
click at [304, 398] on span "Médico em Radiologia e Diagnóstico Por Imagem - [PERSON_NAME]" at bounding box center [262, 397] width 451 height 20
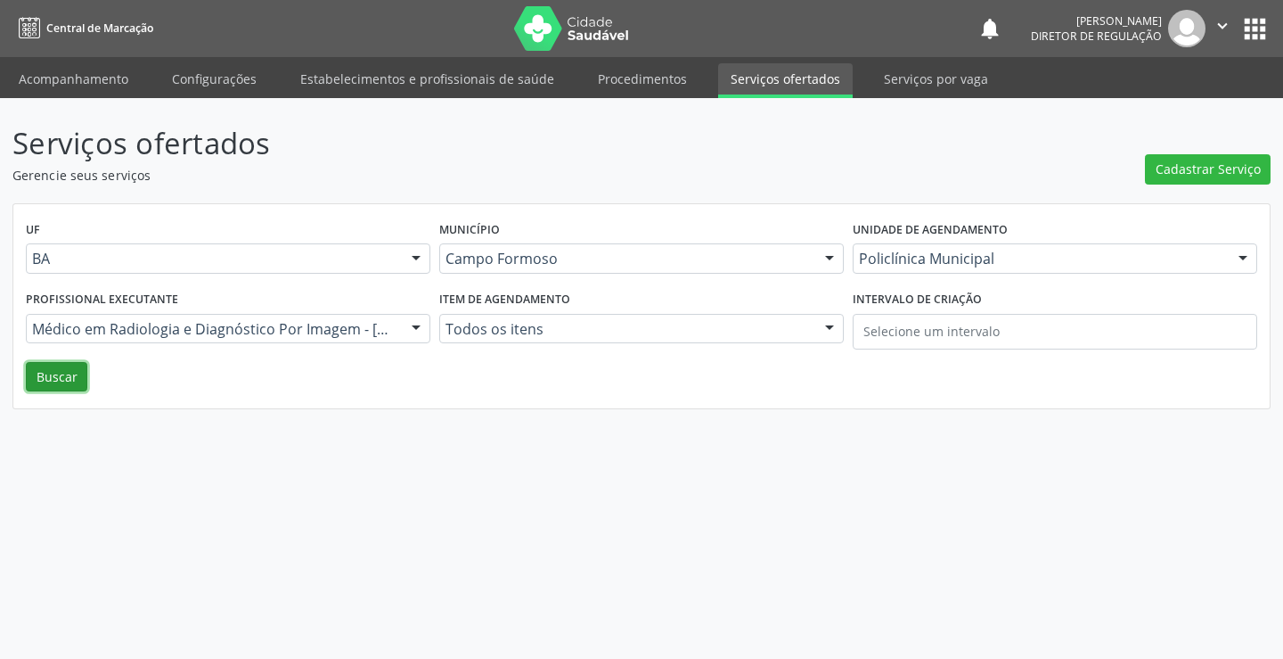
click at [70, 379] on button "Buscar" at bounding box center [56, 377] width 61 height 30
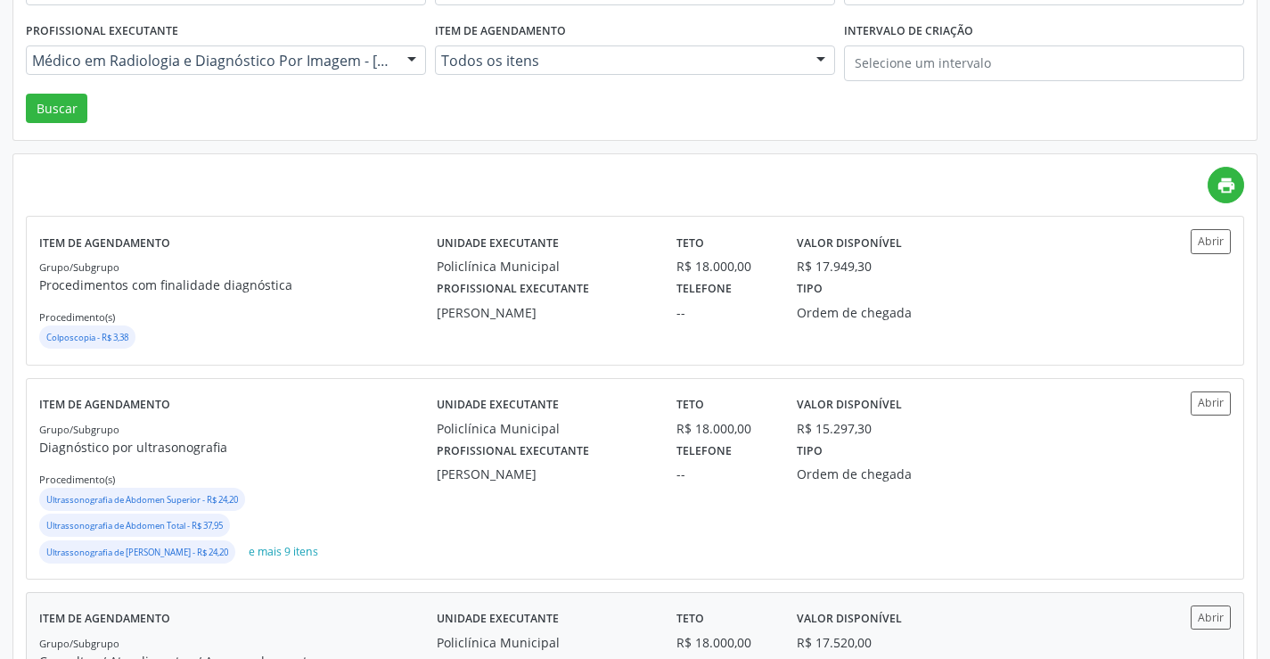
scroll to position [267, 0]
click at [1217, 409] on button "Abrir" at bounding box center [1211, 404] width 40 height 24
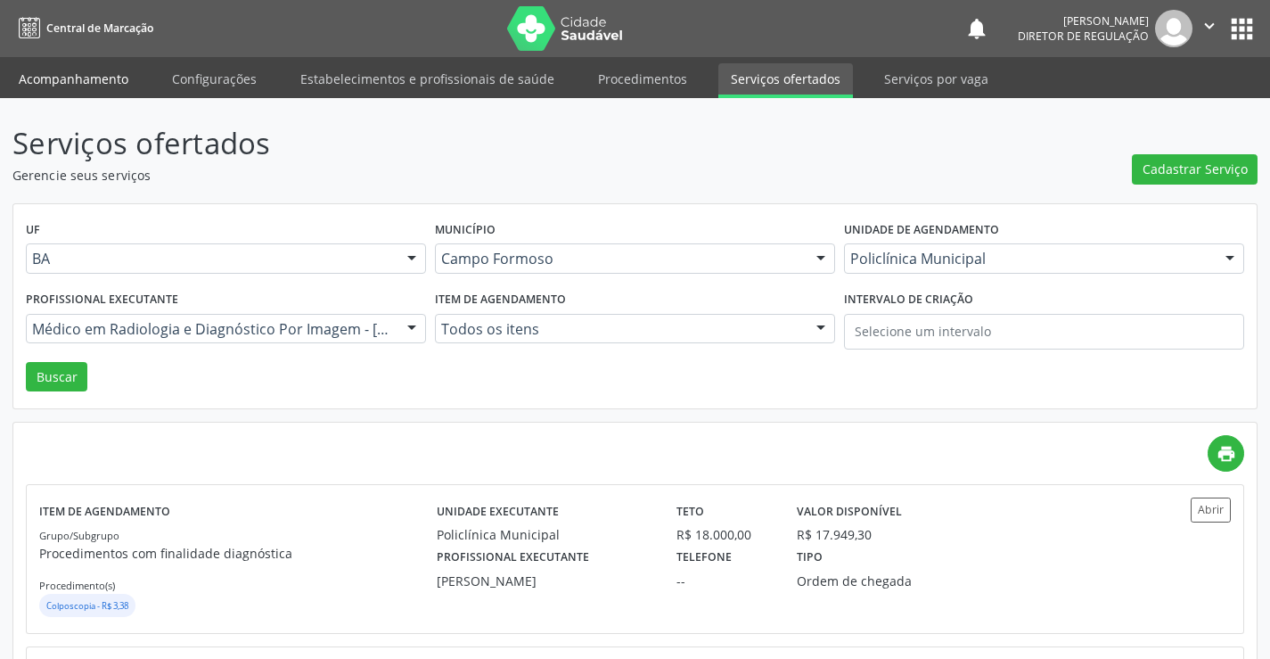
click at [91, 71] on link "Acompanhamento" at bounding box center [73, 78] width 135 height 31
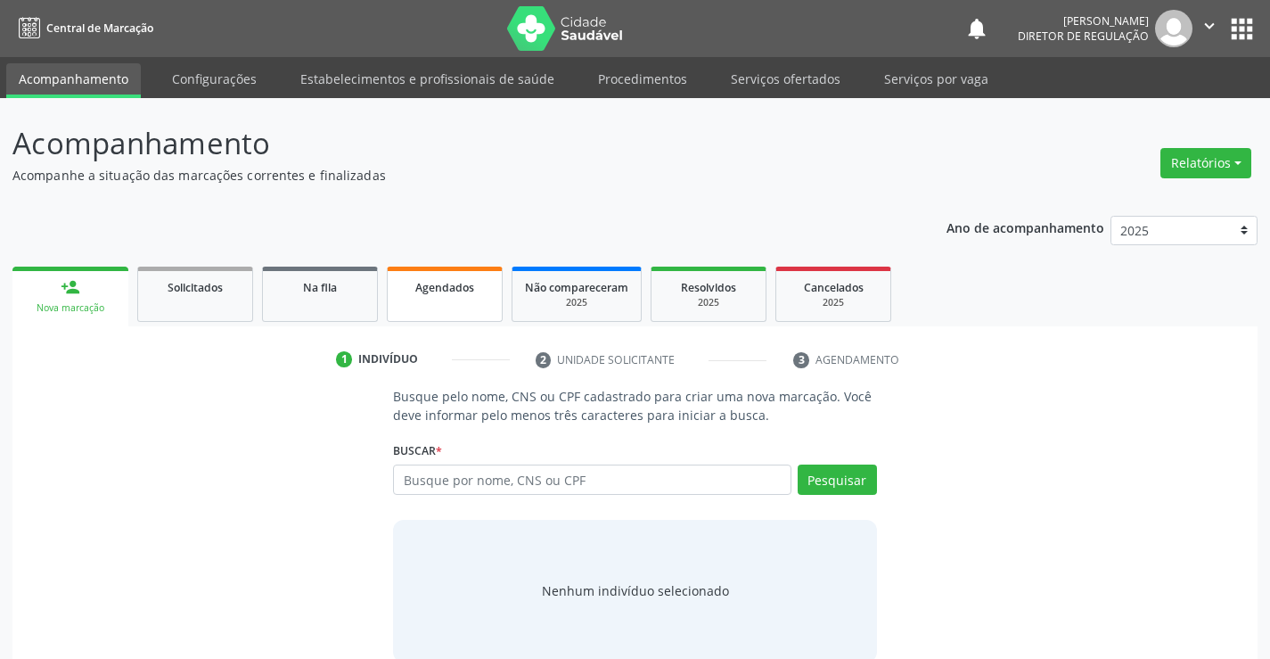
click at [449, 284] on span "Agendados" at bounding box center [444, 287] width 59 height 15
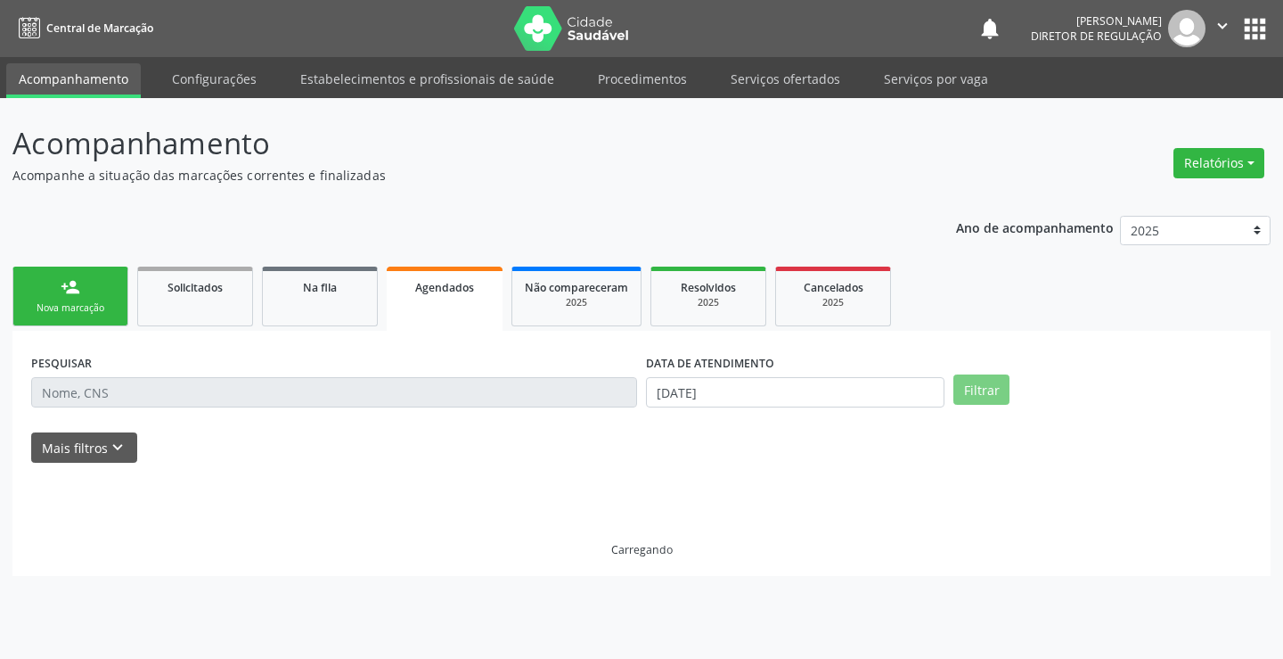
click at [176, 395] on input "text" at bounding box center [334, 392] width 606 height 30
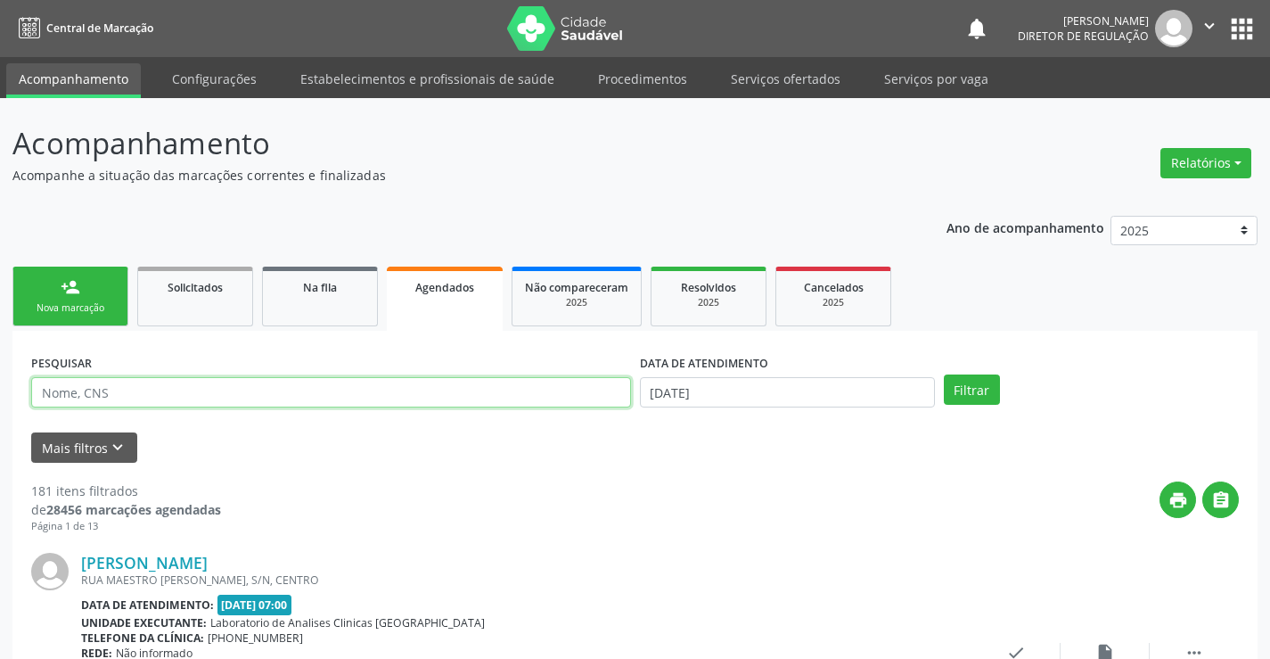
click at [66, 398] on input "text" at bounding box center [331, 392] width 600 height 30
type input "700403526726850"
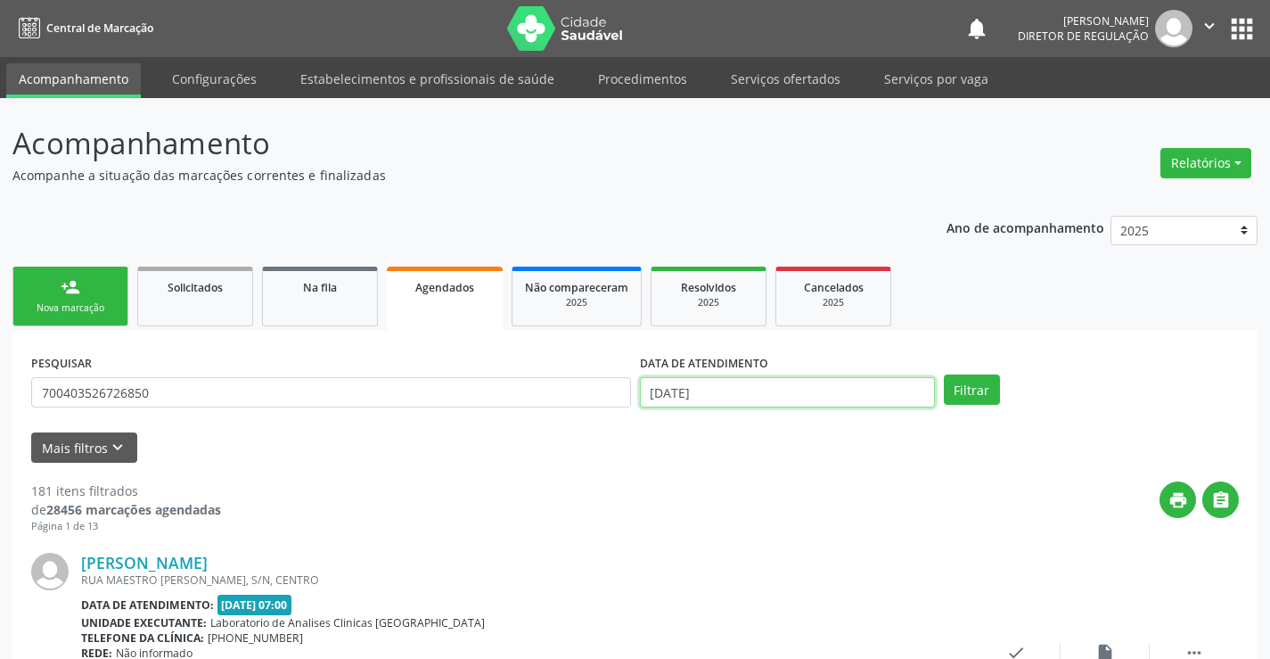
click at [875, 391] on input "[DATE]" at bounding box center [787, 392] width 295 height 30
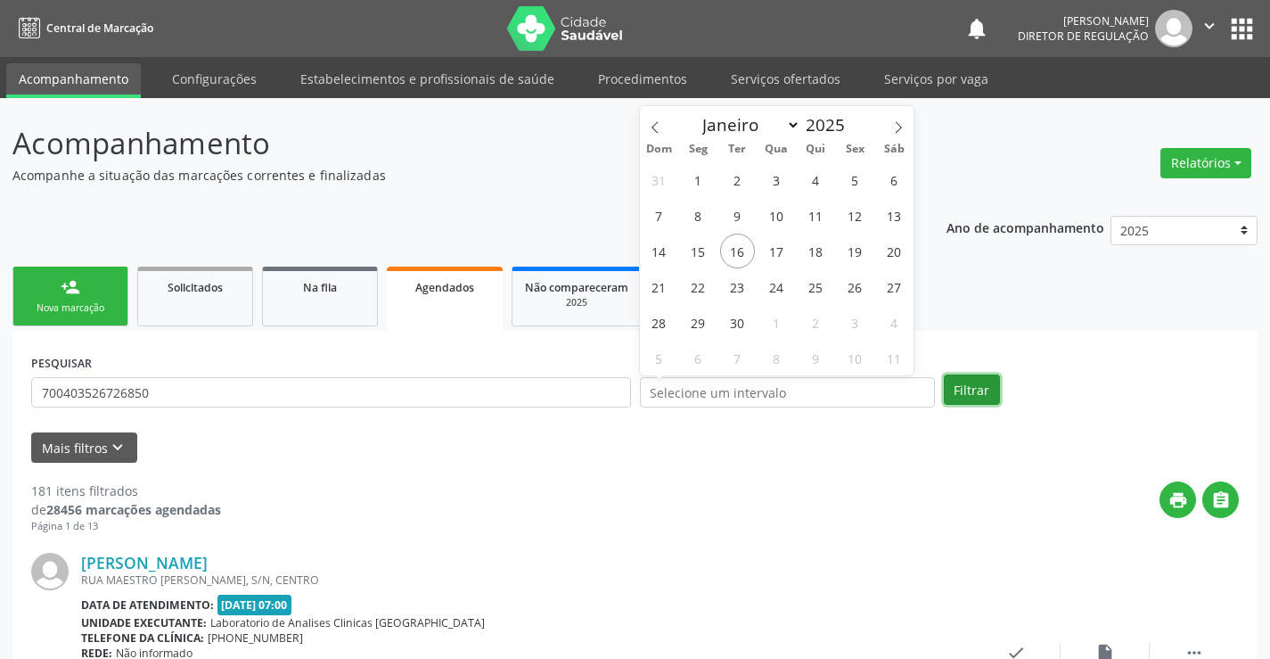
click at [982, 398] on button "Filtrar" at bounding box center [972, 389] width 56 height 30
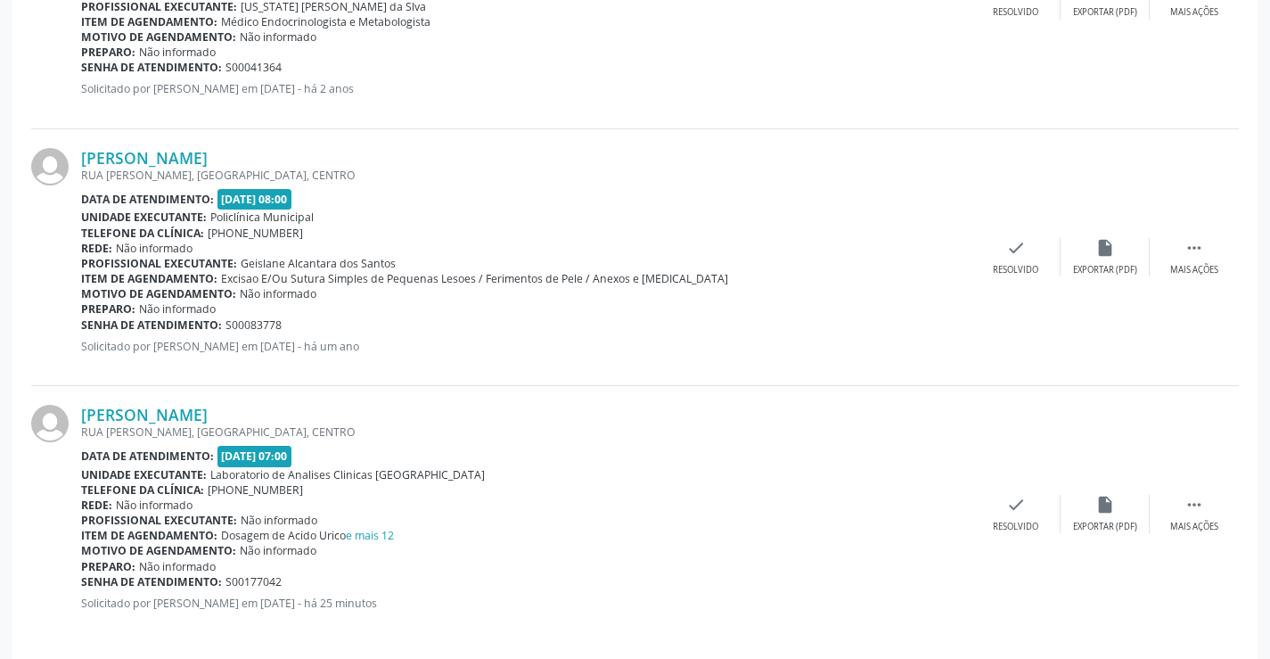
scroll to position [933, 0]
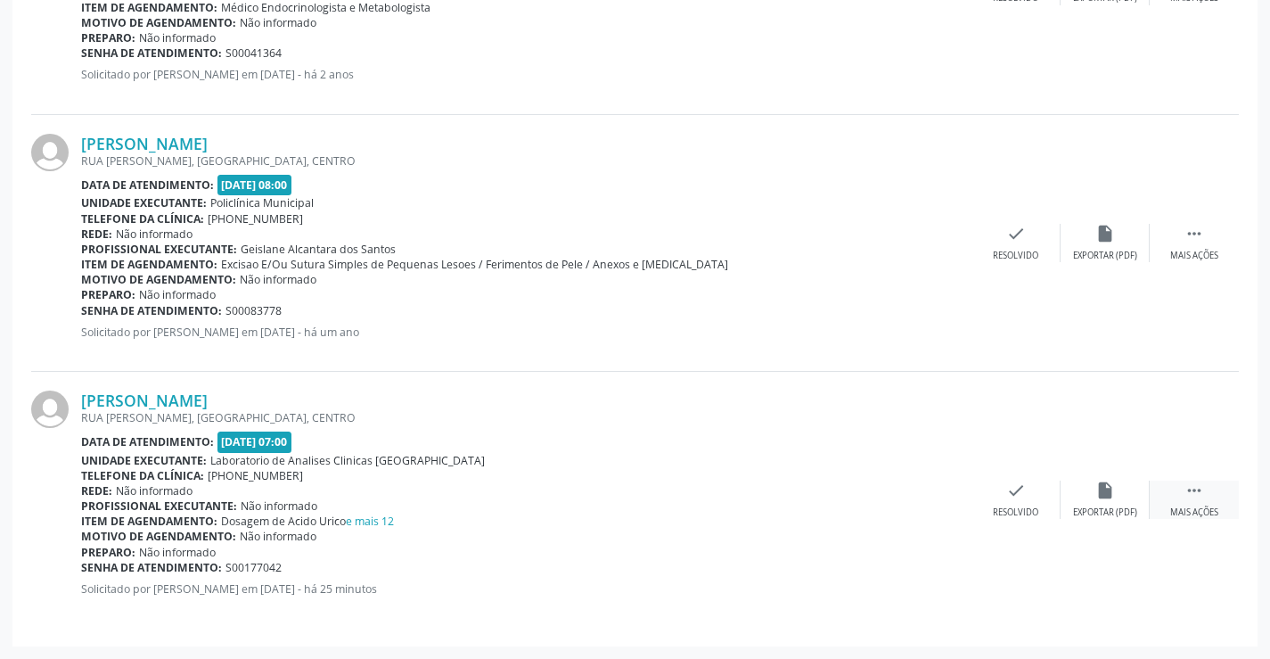
click at [1177, 495] on div " Mais ações" at bounding box center [1194, 499] width 89 height 38
click at [1092, 503] on div "edit Editar" at bounding box center [1105, 499] width 89 height 38
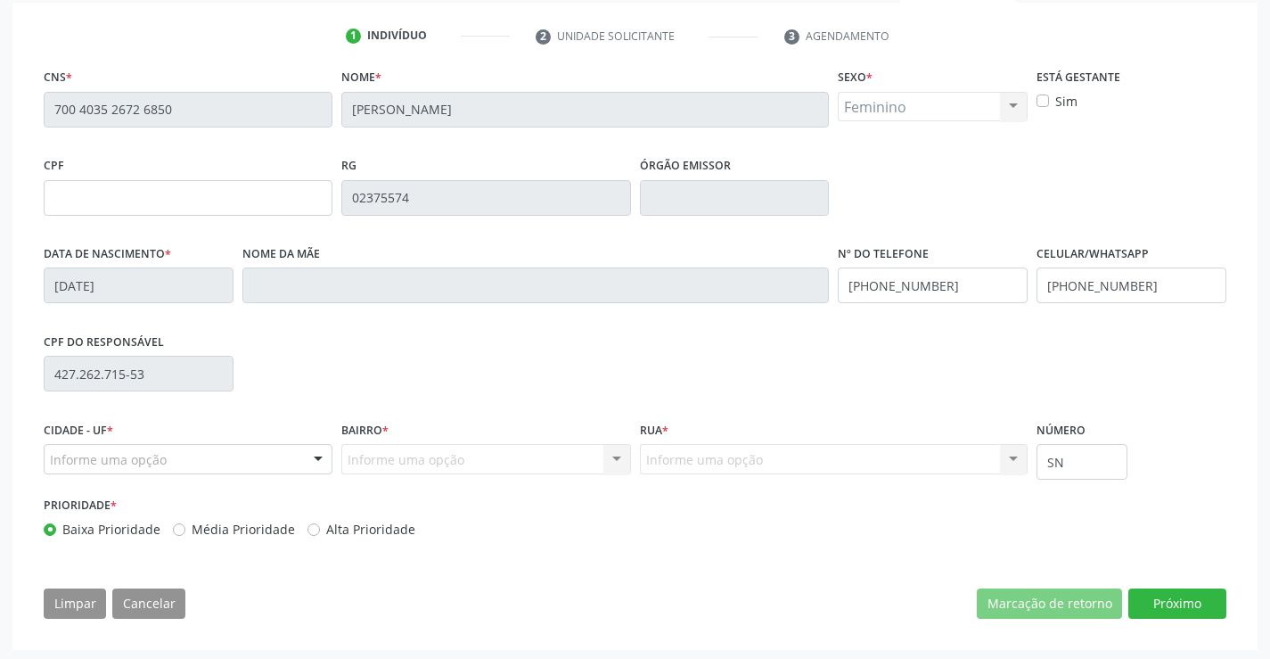
scroll to position [332, 0]
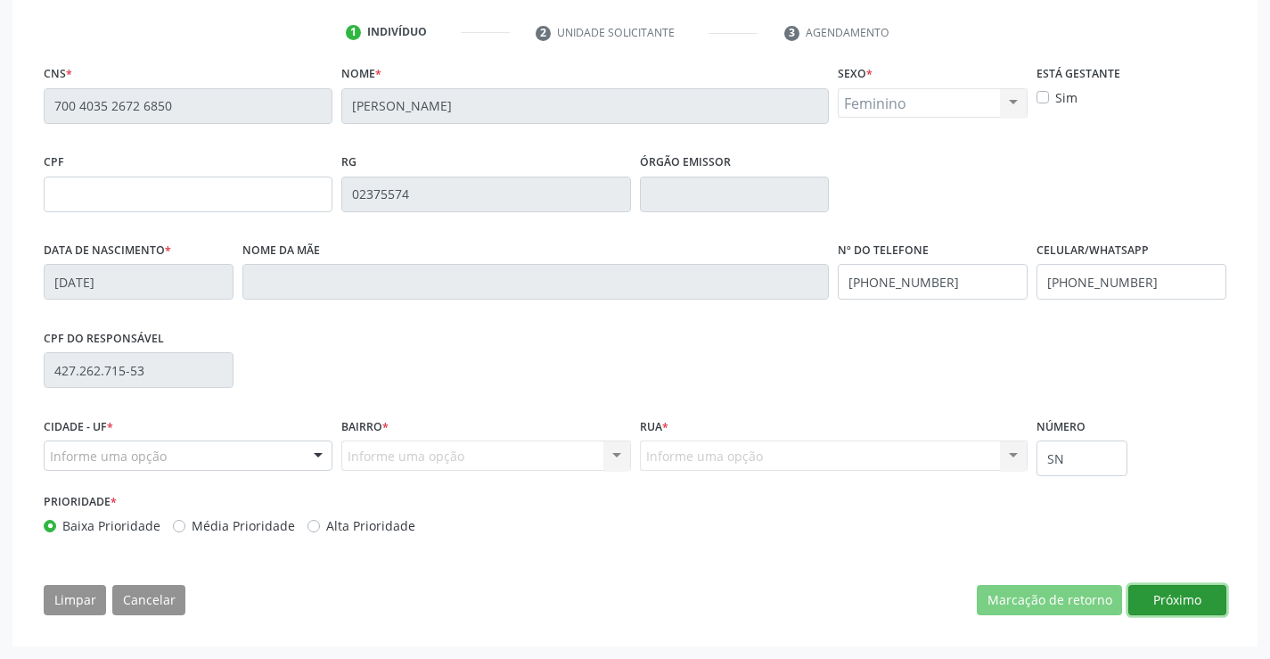
click at [1195, 594] on button "Próximo" at bounding box center [1177, 600] width 98 height 30
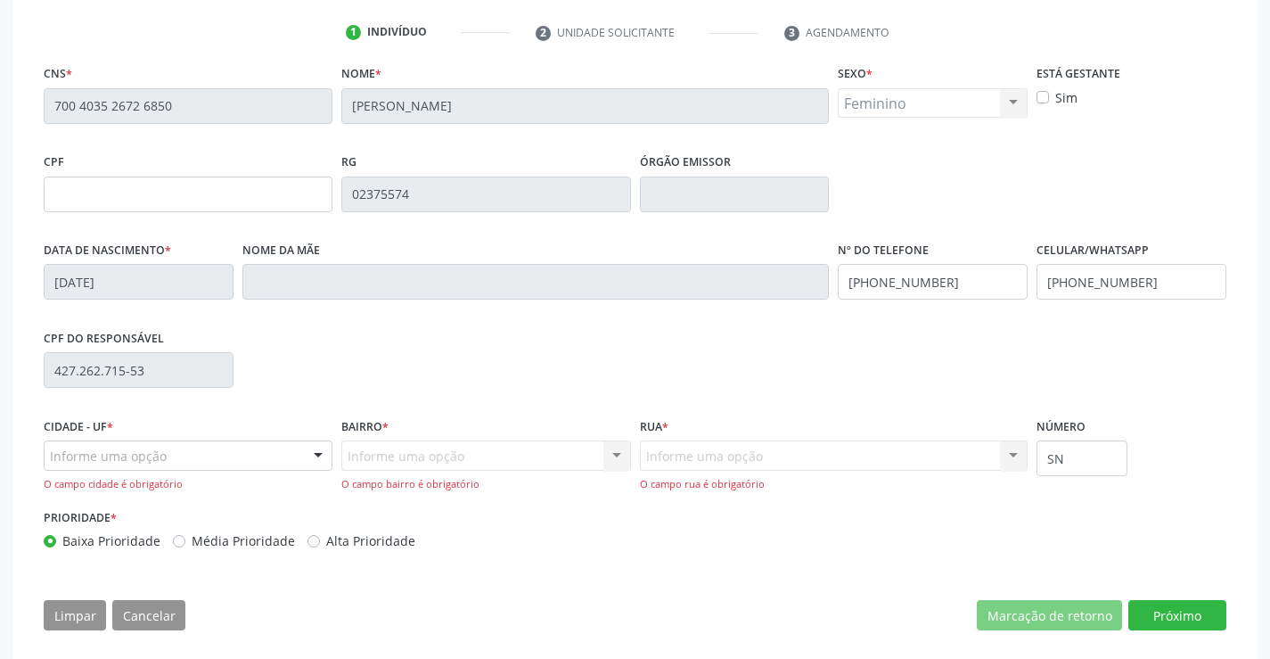
click at [274, 437] on div "Cidade - UF * Informe uma opção Campo Formoso - [GEOGRAPHIC_DATA] resultado enc…" at bounding box center [188, 452] width 289 height 78
click at [259, 463] on div "Informe uma opção" at bounding box center [188, 455] width 289 height 30
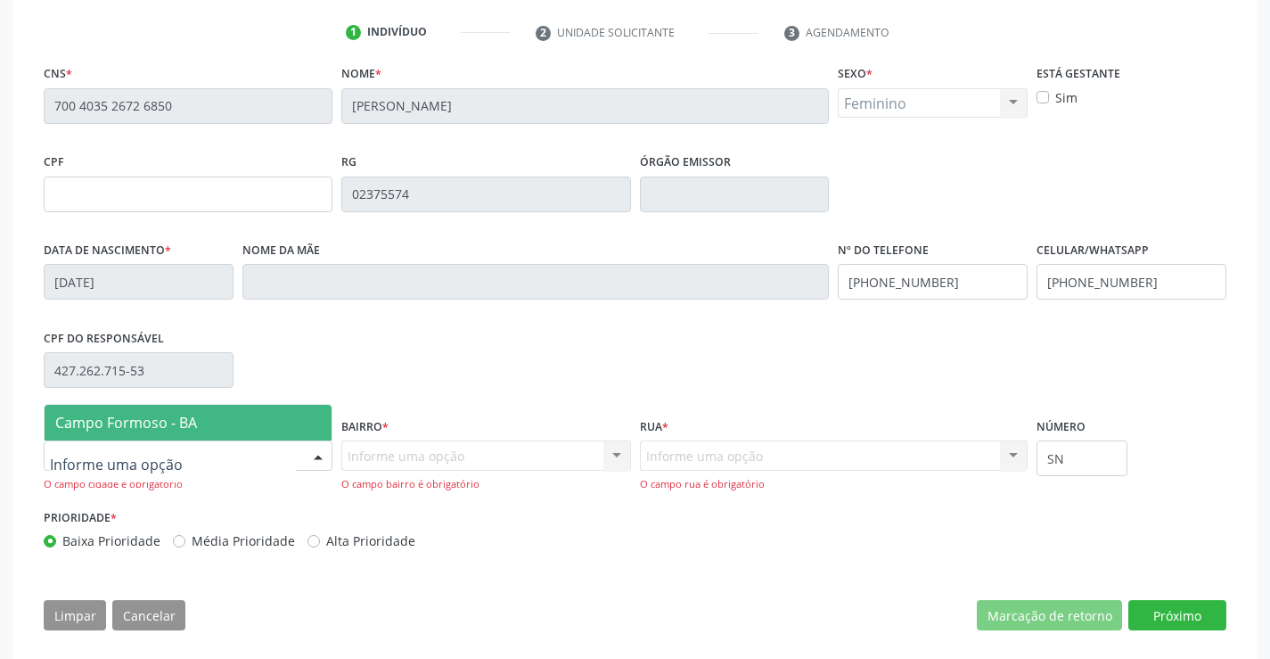
click at [246, 423] on span "Campo Formoso - BA" at bounding box center [188, 423] width 287 height 36
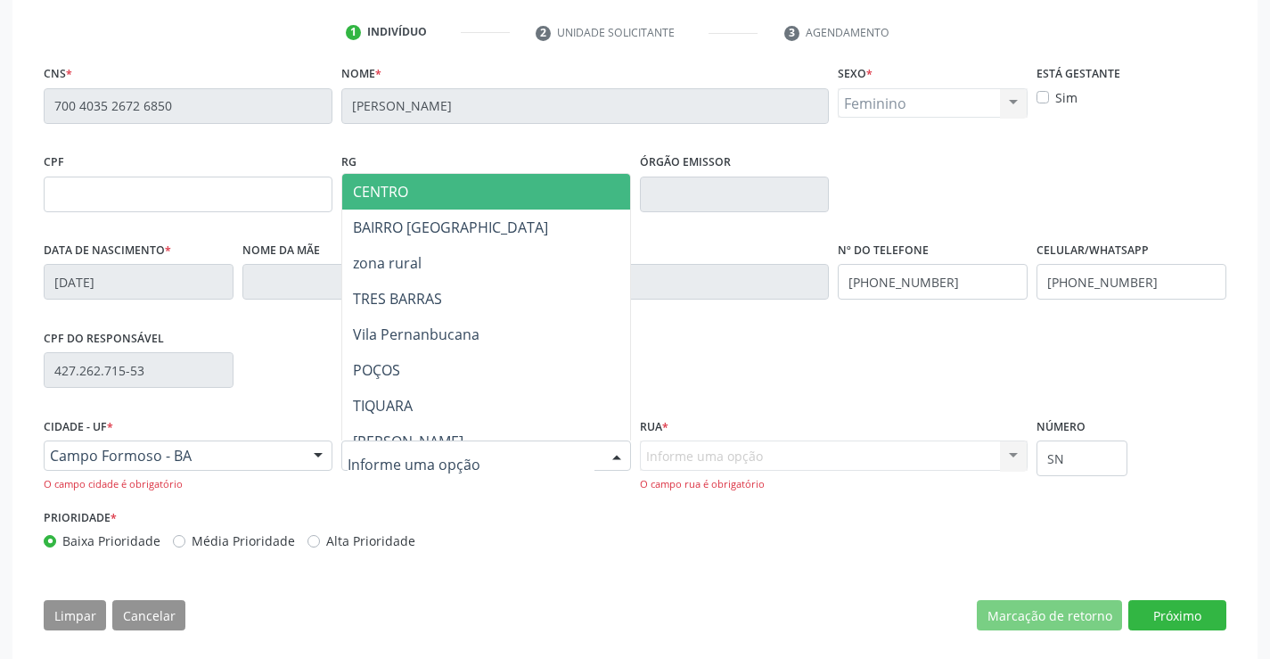
click at [474, 452] on div at bounding box center [485, 455] width 289 height 30
click at [505, 195] on span "CENTRO" at bounding box center [534, 192] width 385 height 36
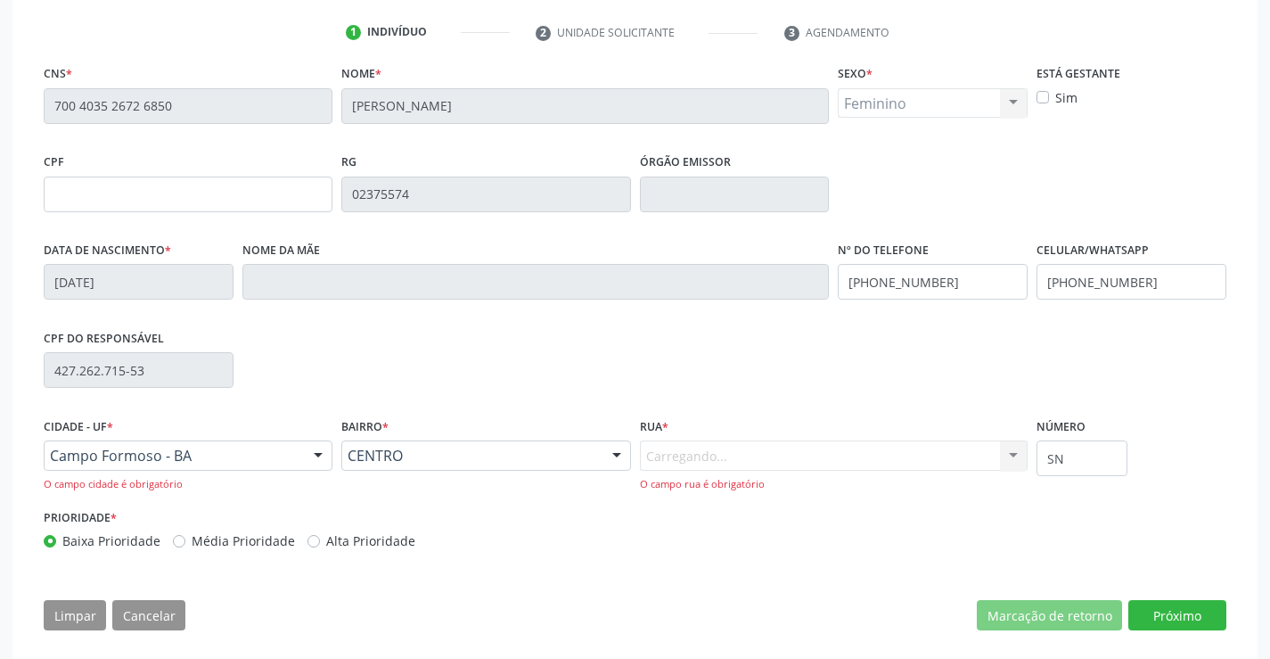
click at [797, 464] on div "Carregando... Nenhum resultado encontrado para: " " Nenhuma opção encontrada. D…" at bounding box center [834, 465] width 389 height 51
click at [799, 464] on div "Informe uma opção" at bounding box center [834, 455] width 389 height 30
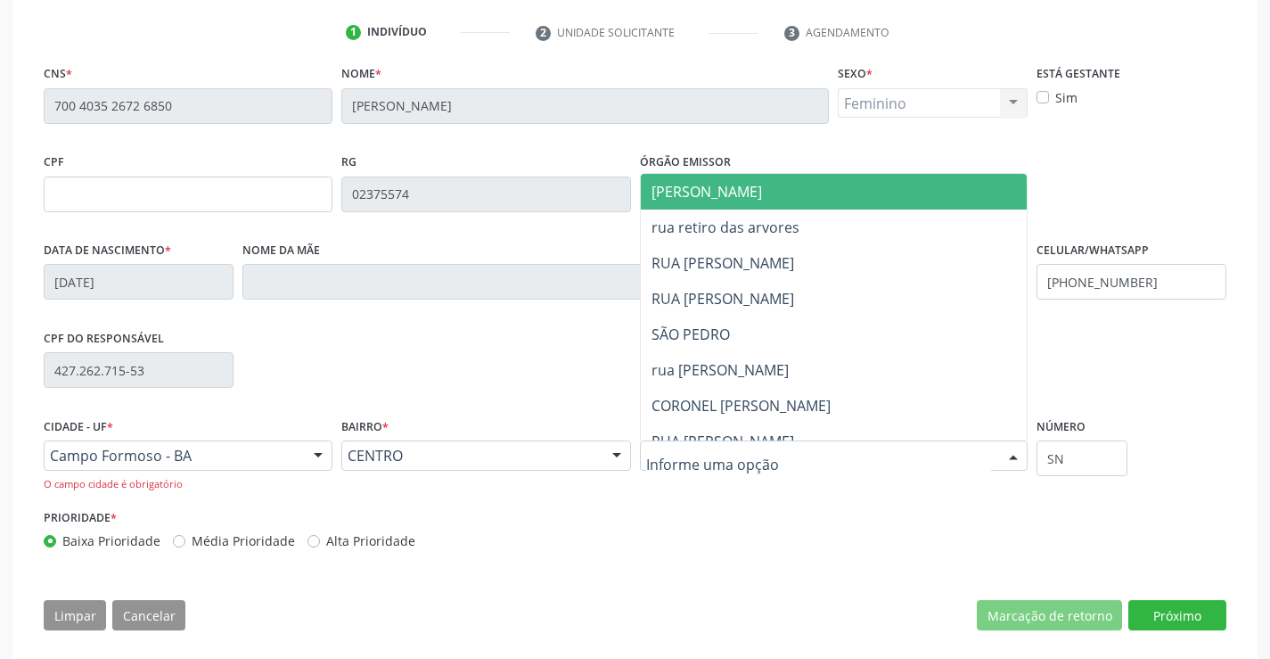
click at [865, 207] on span "JUCA MARQUES" at bounding box center [856, 192] width 430 height 36
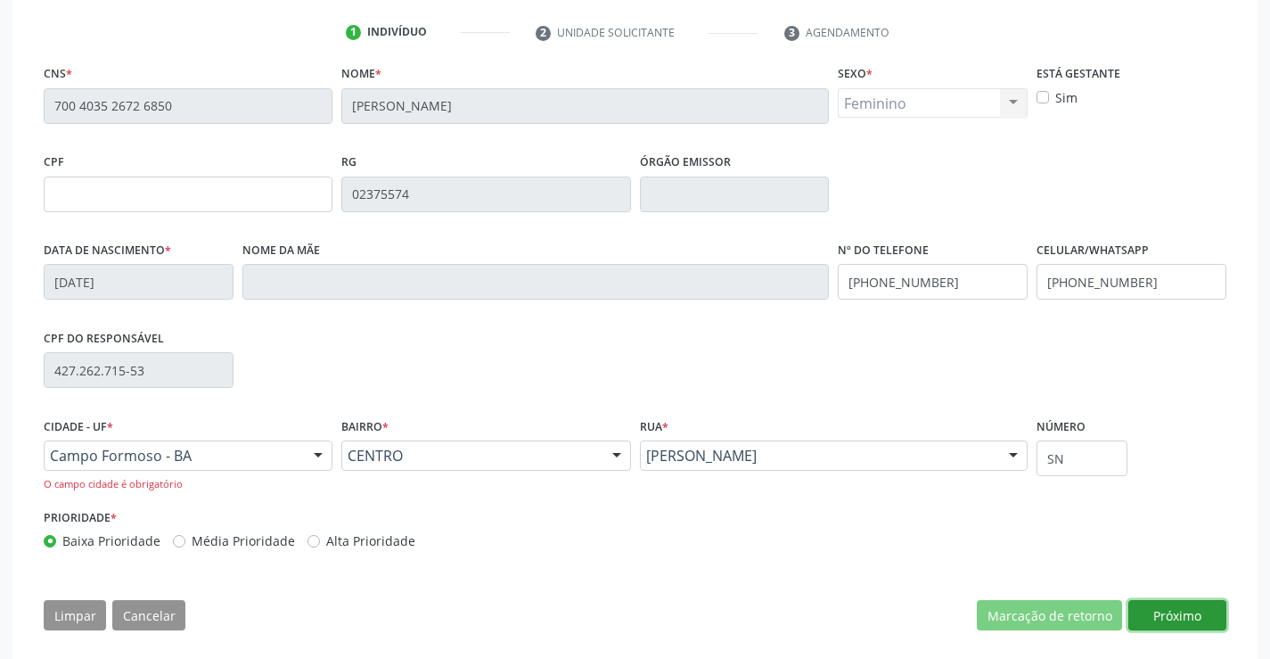
click at [1173, 609] on button "Próximo" at bounding box center [1177, 615] width 98 height 30
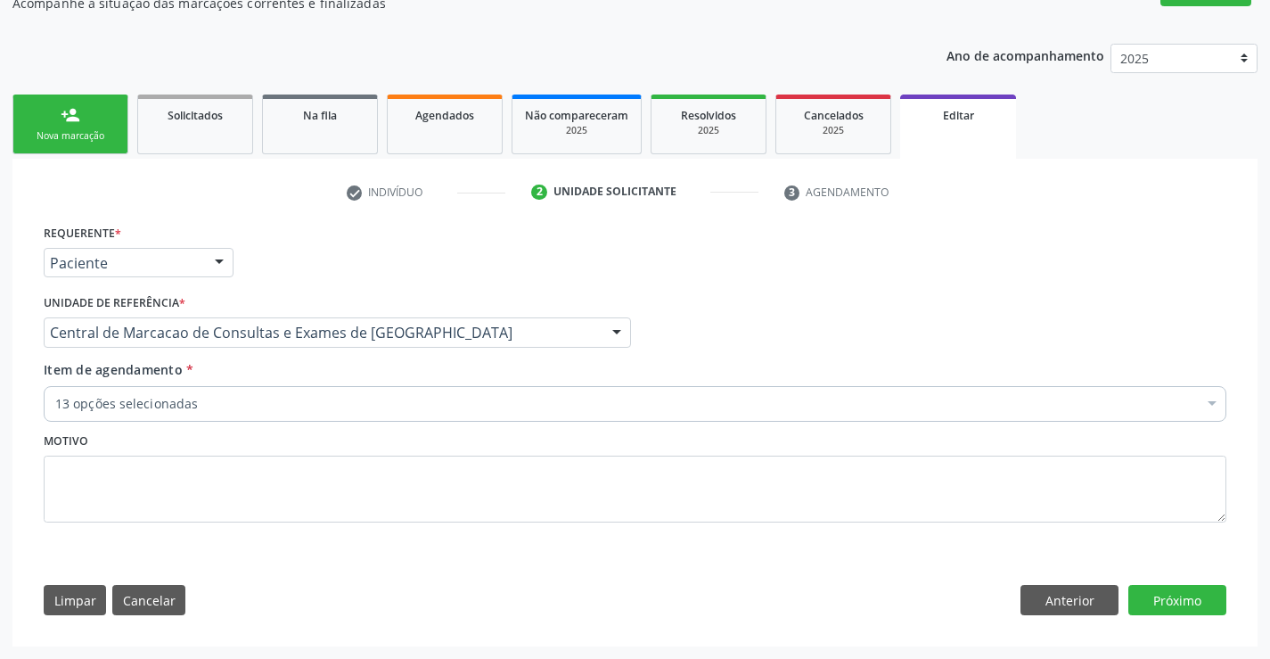
scroll to position [172, 0]
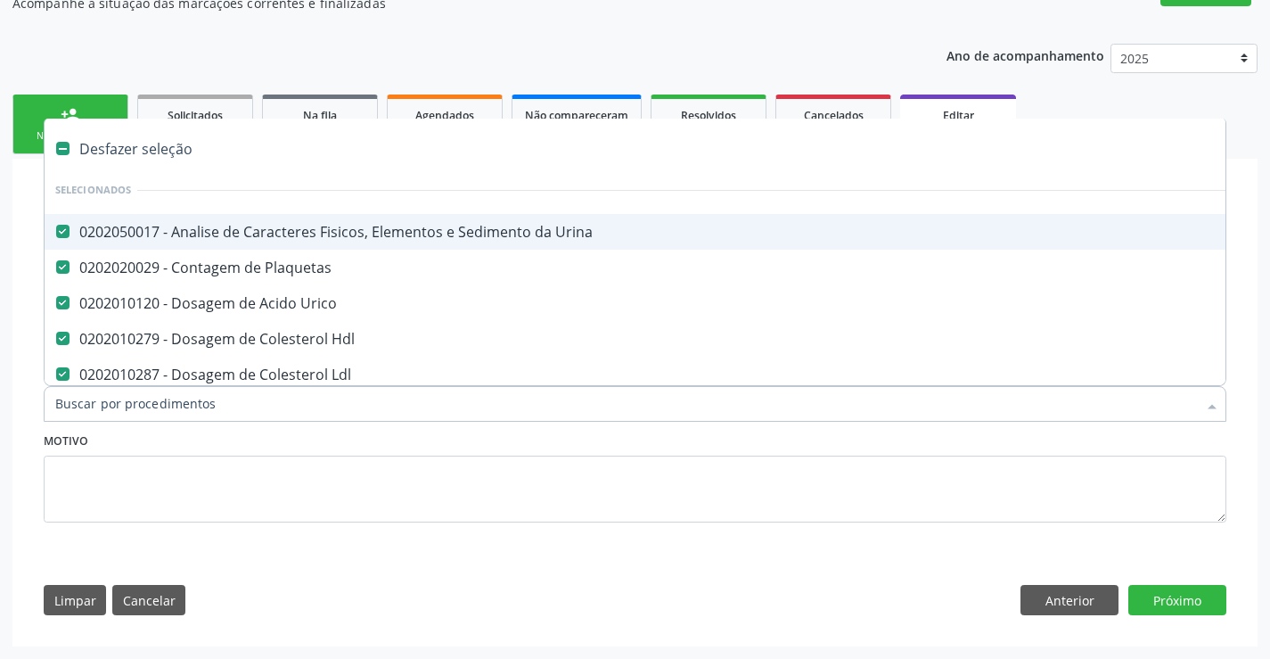
type input "t"
checkbox Triglicerideos "false"
checkbox Ureia "false"
checkbox Completo "false"
checkbox Fezes "false"
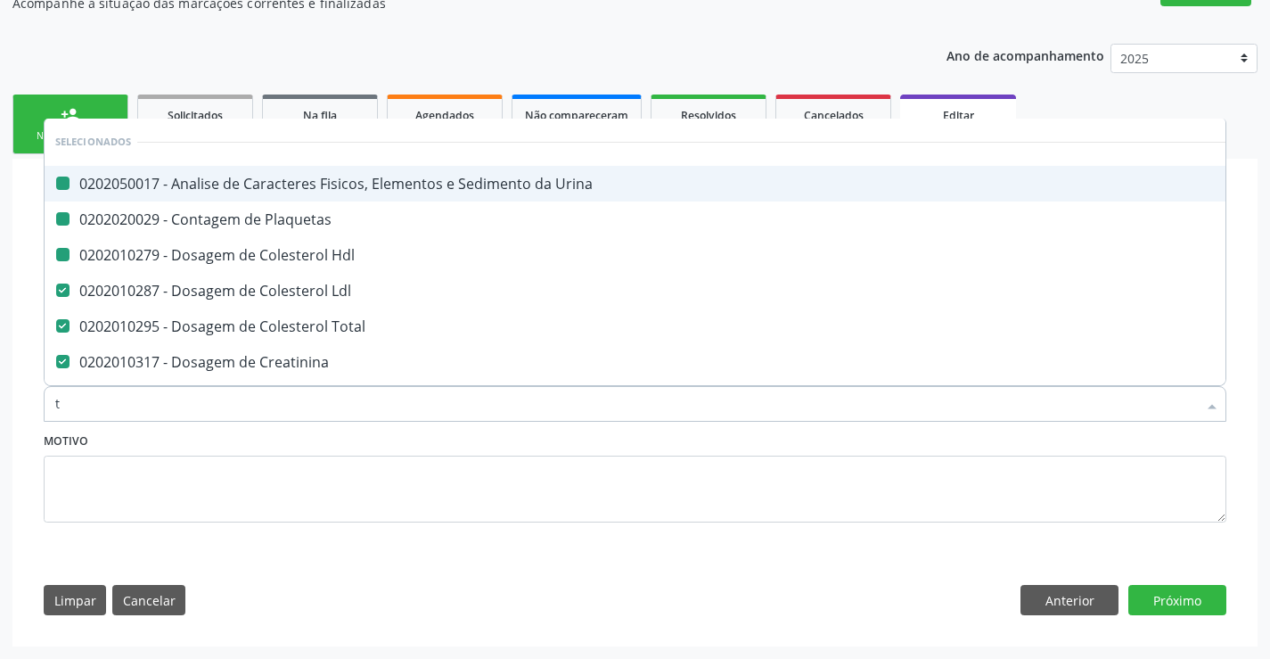
type input "tg"
checkbox Urina "false"
checkbox Plaquetas "false"
checkbox Hdl "false"
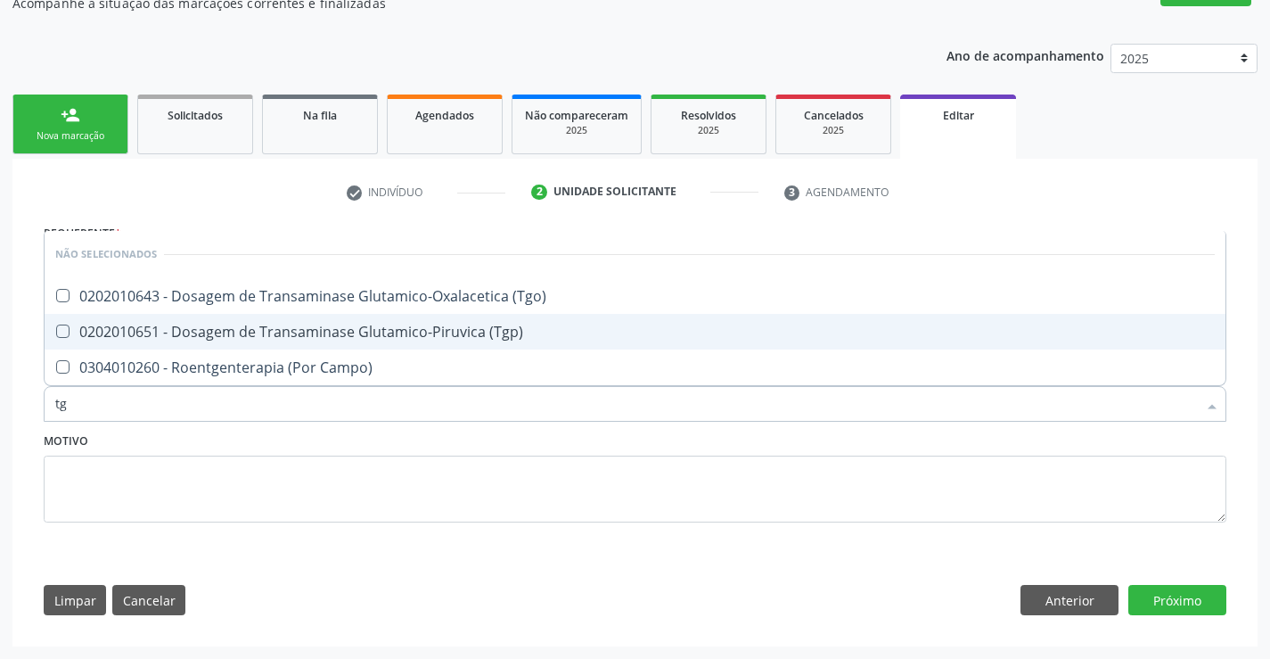
click at [441, 337] on div "0202010651 - Dosagem de Transaminase Glutamico-Piruvica (Tgp)" at bounding box center [635, 331] width 1160 height 14
checkbox \(Tgp\) "true"
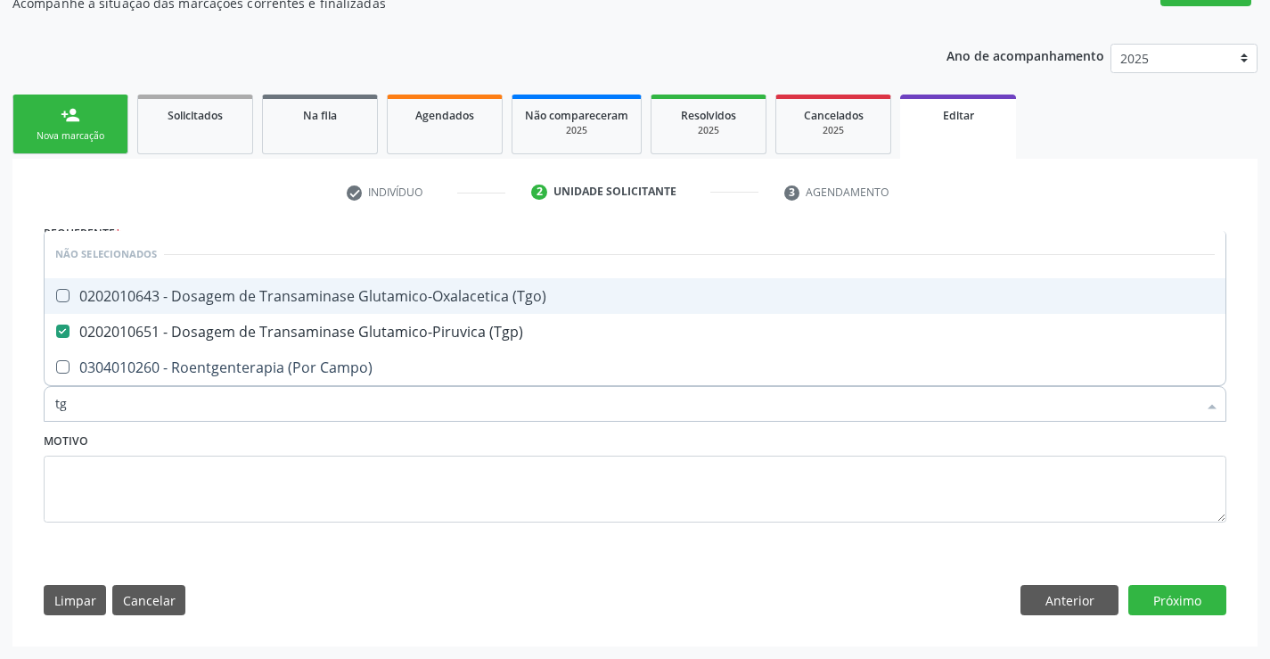
click at [441, 298] on div "0202010643 - Dosagem de Transaminase Glutamico-Oxalacetica (Tgo)" at bounding box center [635, 296] width 1160 height 14
checkbox \(Tgo\) "true"
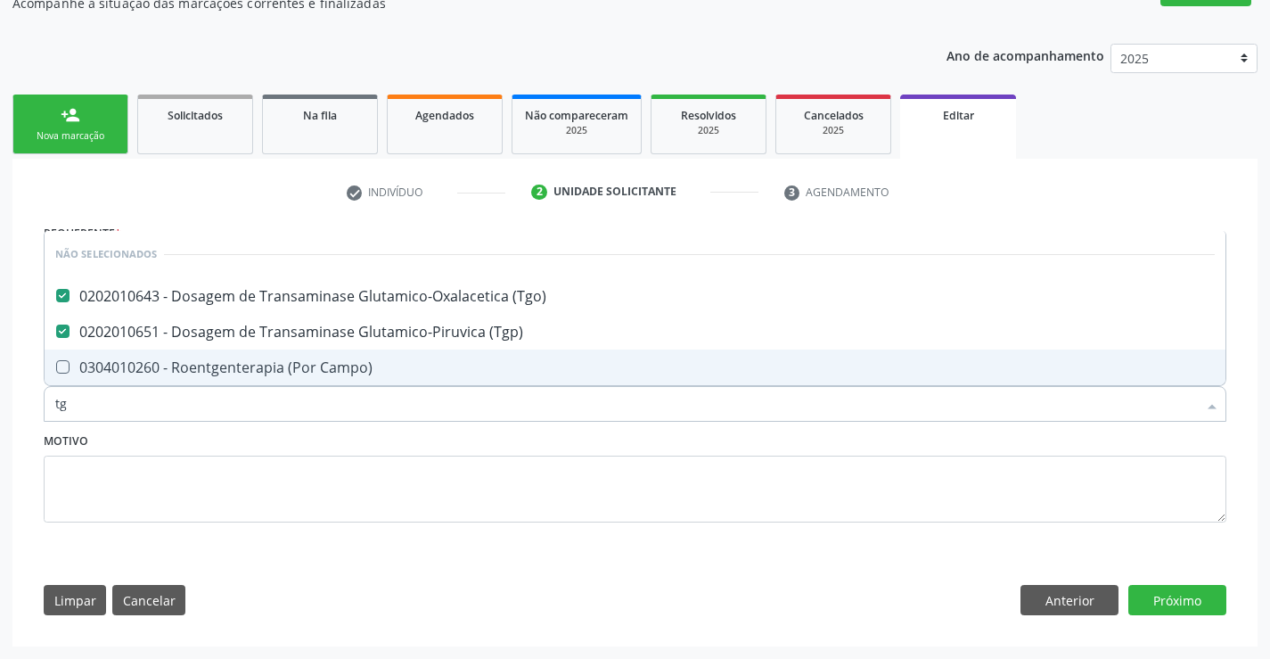
type input "tg"
click at [400, 446] on div "Motivo" at bounding box center [635, 475] width 1183 height 94
checkbox Campo\) "true"
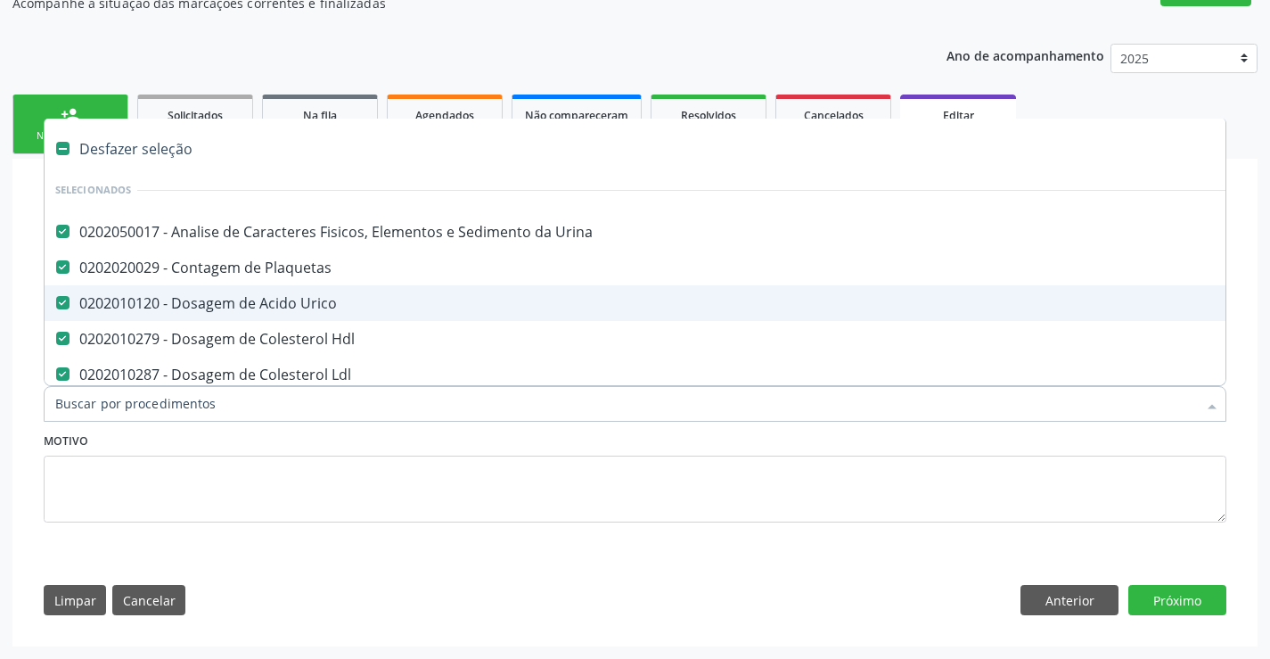
type input "g"
checkbox \(Tgo\) "false"
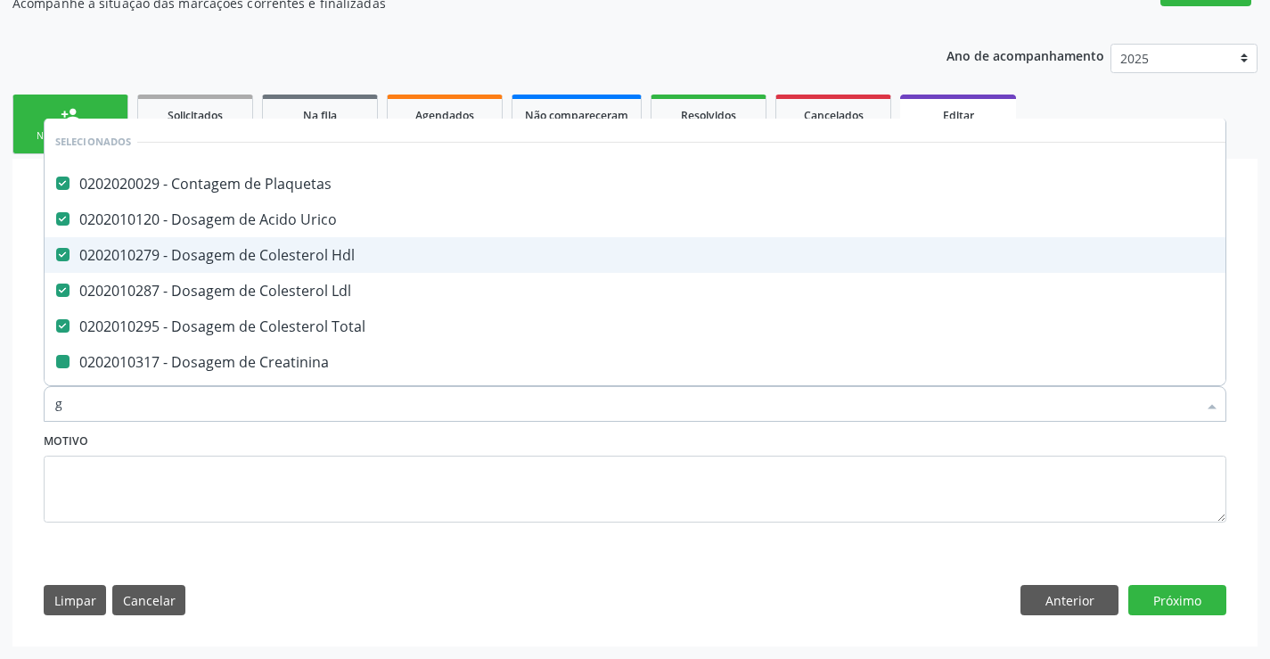
type input "gl"
checkbox Creatinina "false"
checkbox Serico "false"
checkbox Glicosilada "false"
checkbox Triglicerideos "false"
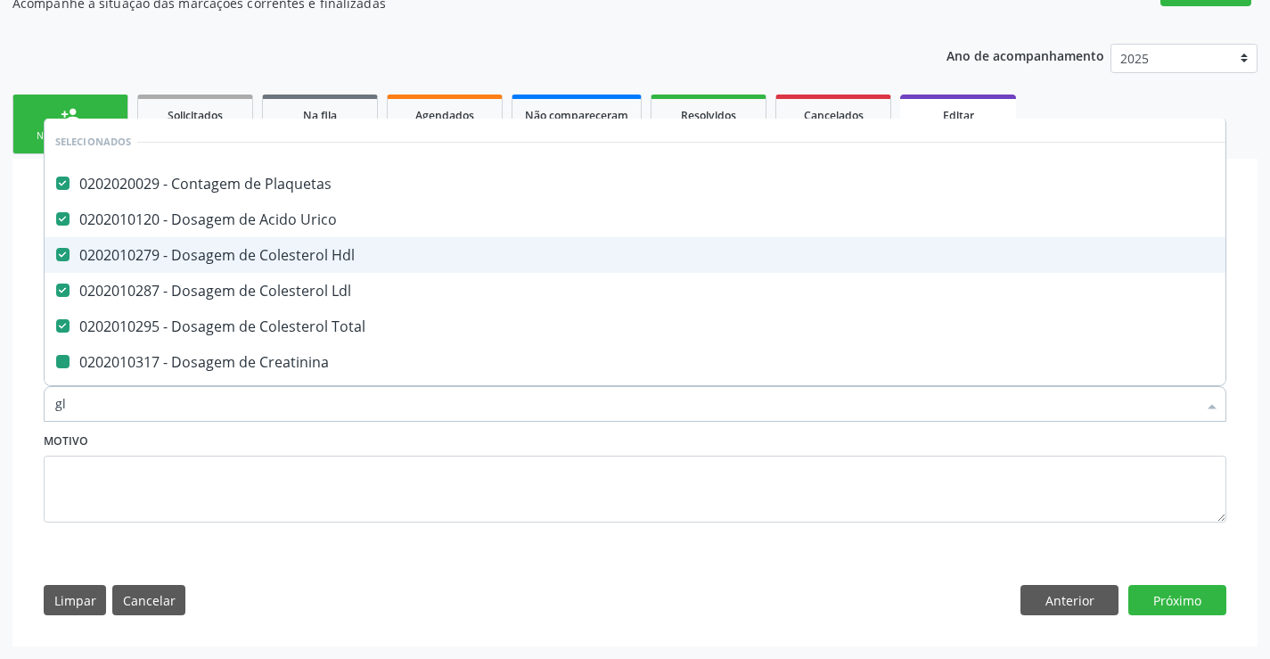
checkbox Ureia "false"
checkbox Completo "false"
checkbox \(Tgp\) "false"
checkbox \(Tgo\) "false"
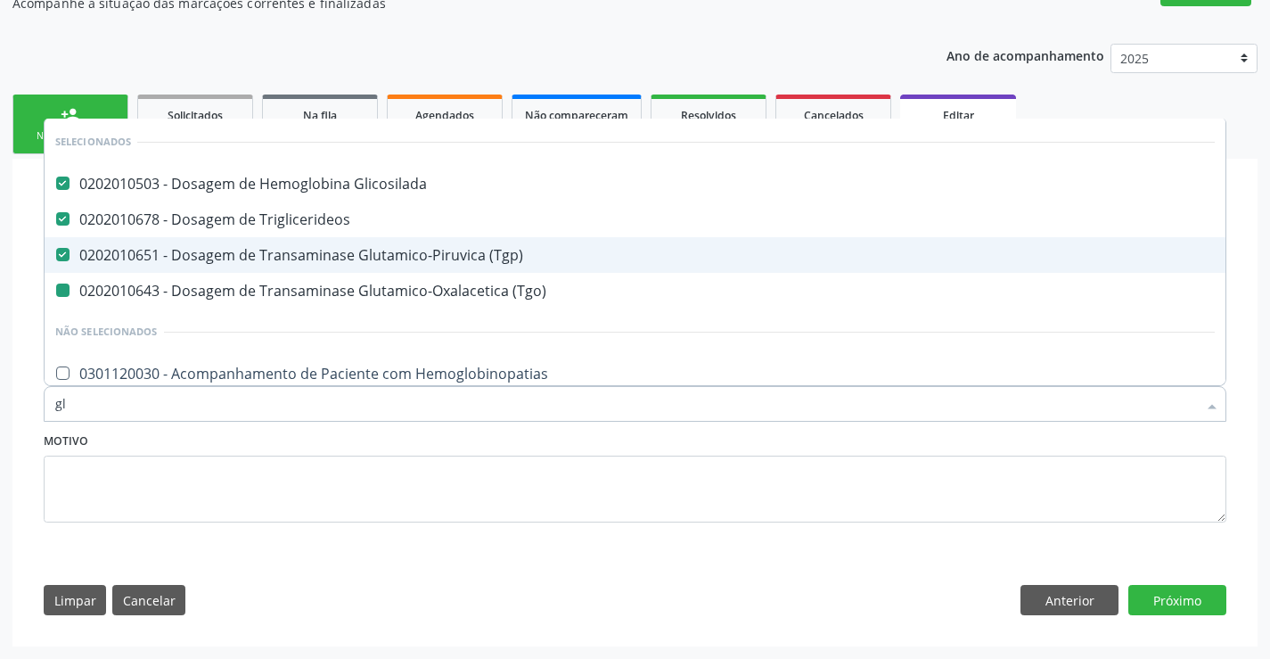
type input "gli"
checkbox \(Tgo\) "false"
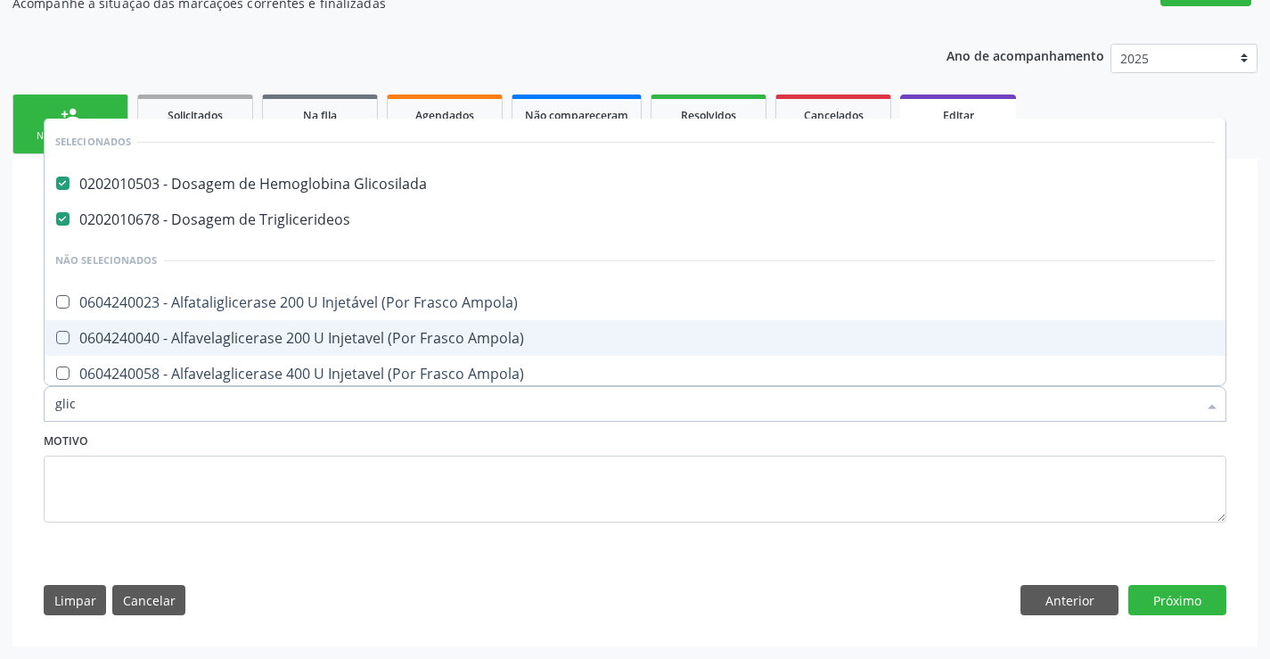
type input "glico"
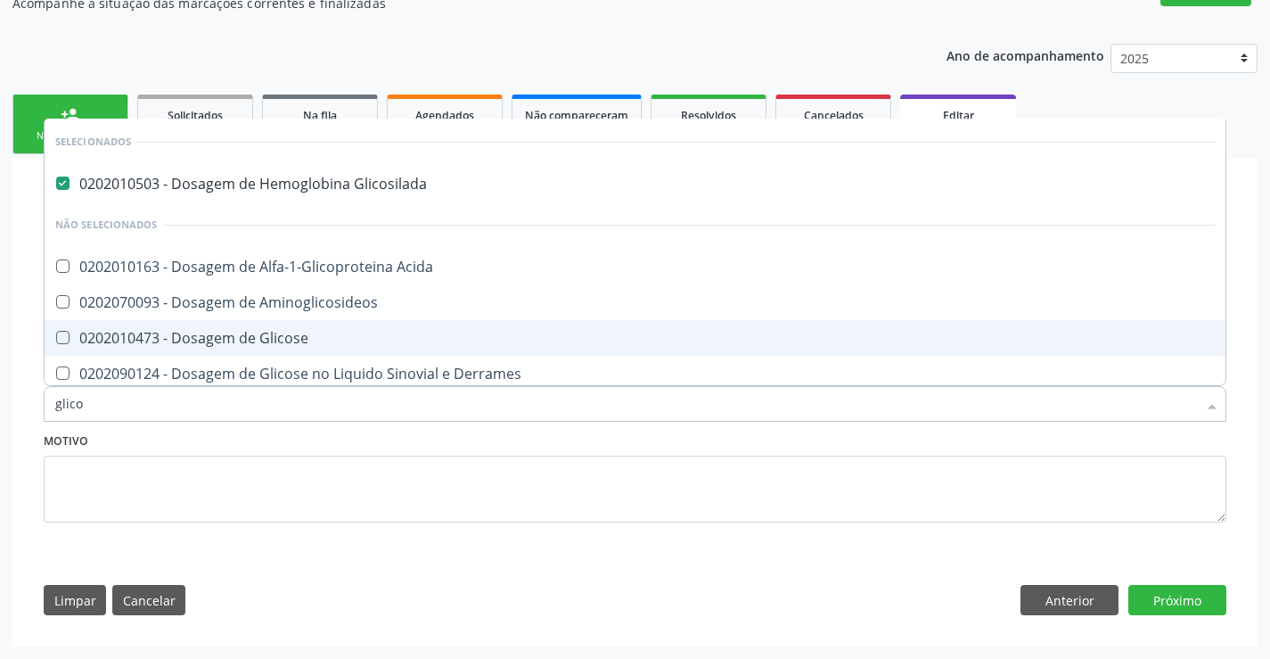
click at [405, 333] on div "0202010473 - Dosagem de Glicose" at bounding box center [635, 338] width 1160 height 14
checkbox Glicose "true"
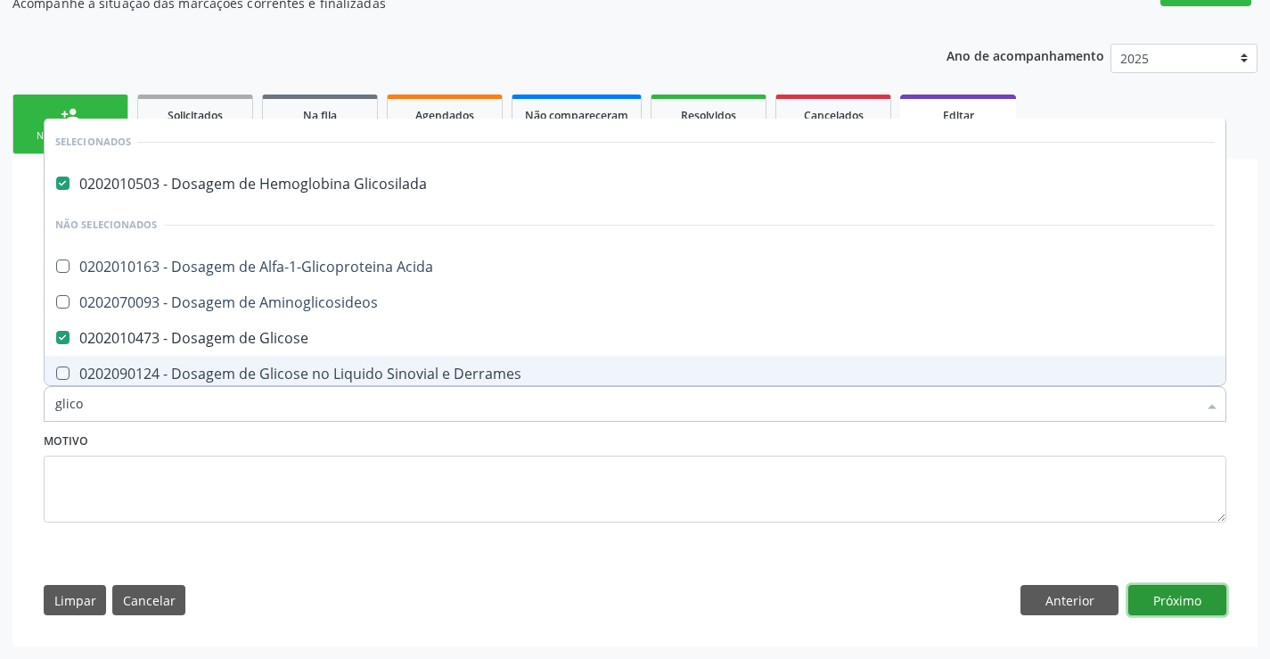
click at [1150, 596] on button "Próximo" at bounding box center [1177, 600] width 98 height 30
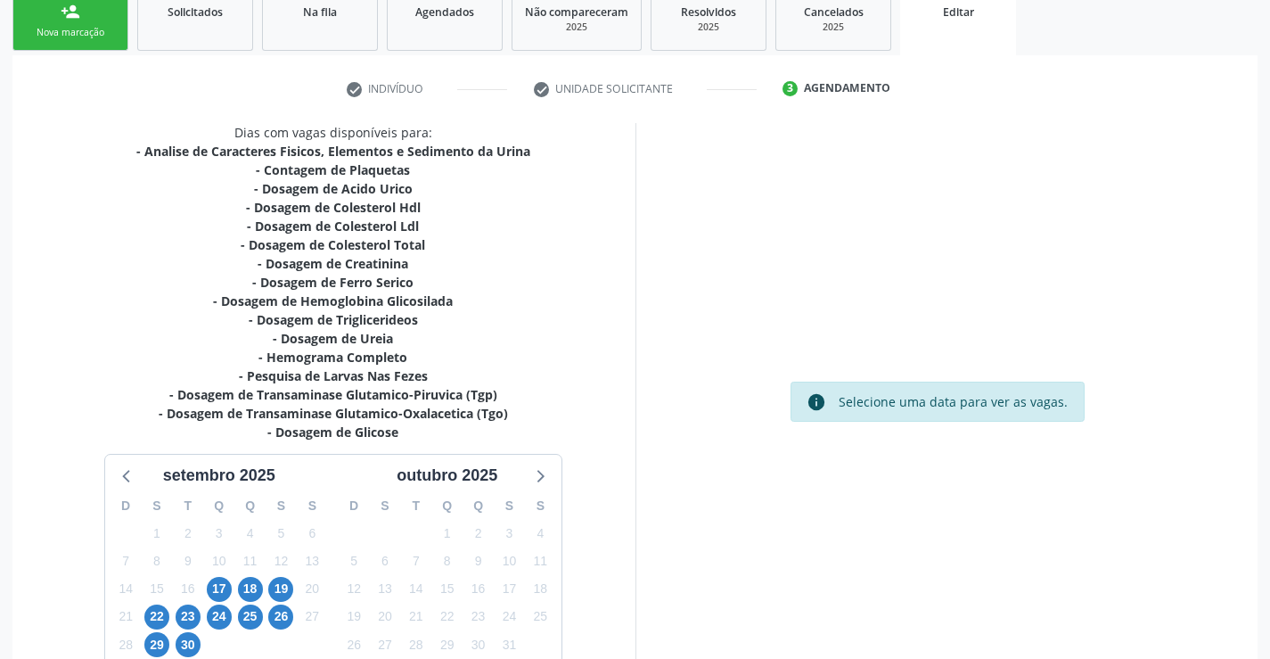
scroll to position [421, 0]
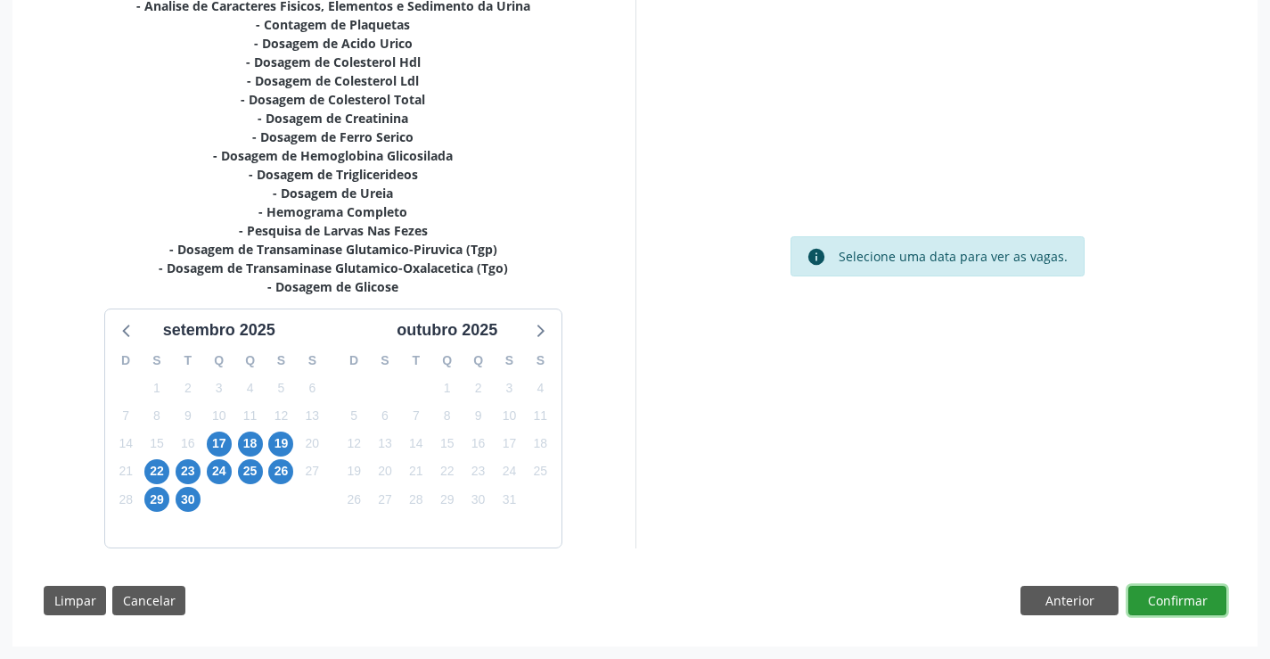
click at [1190, 602] on button "Confirmar" at bounding box center [1177, 601] width 98 height 30
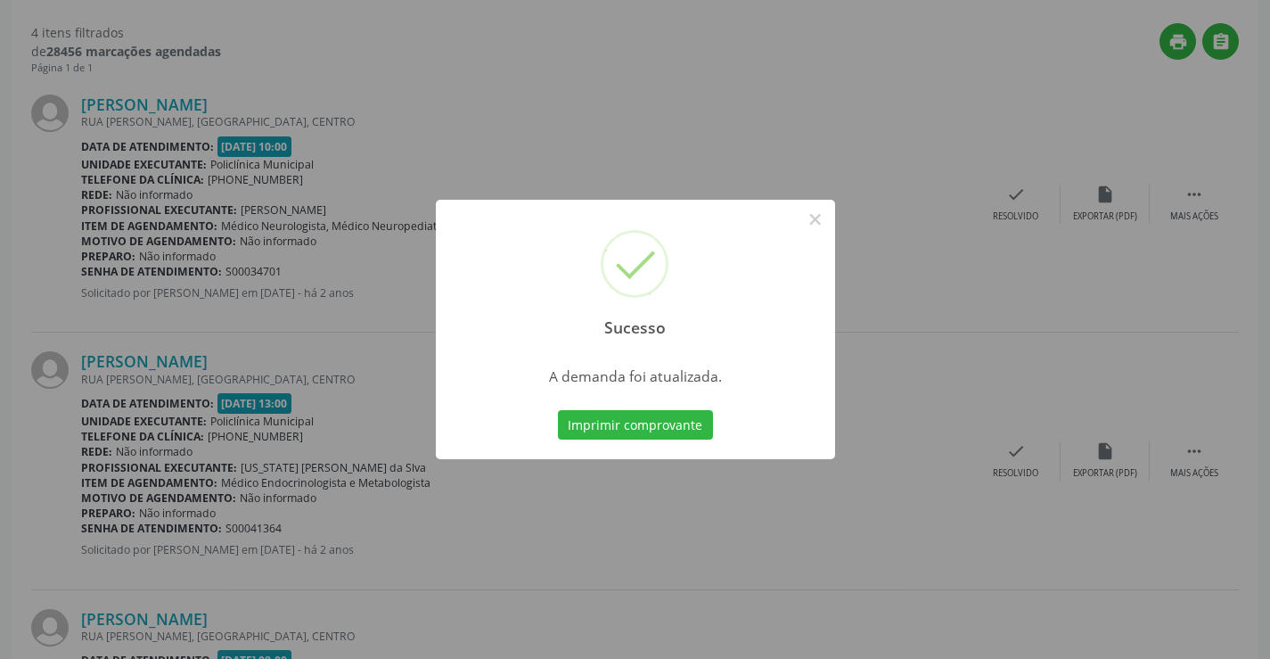
scroll to position [0, 0]
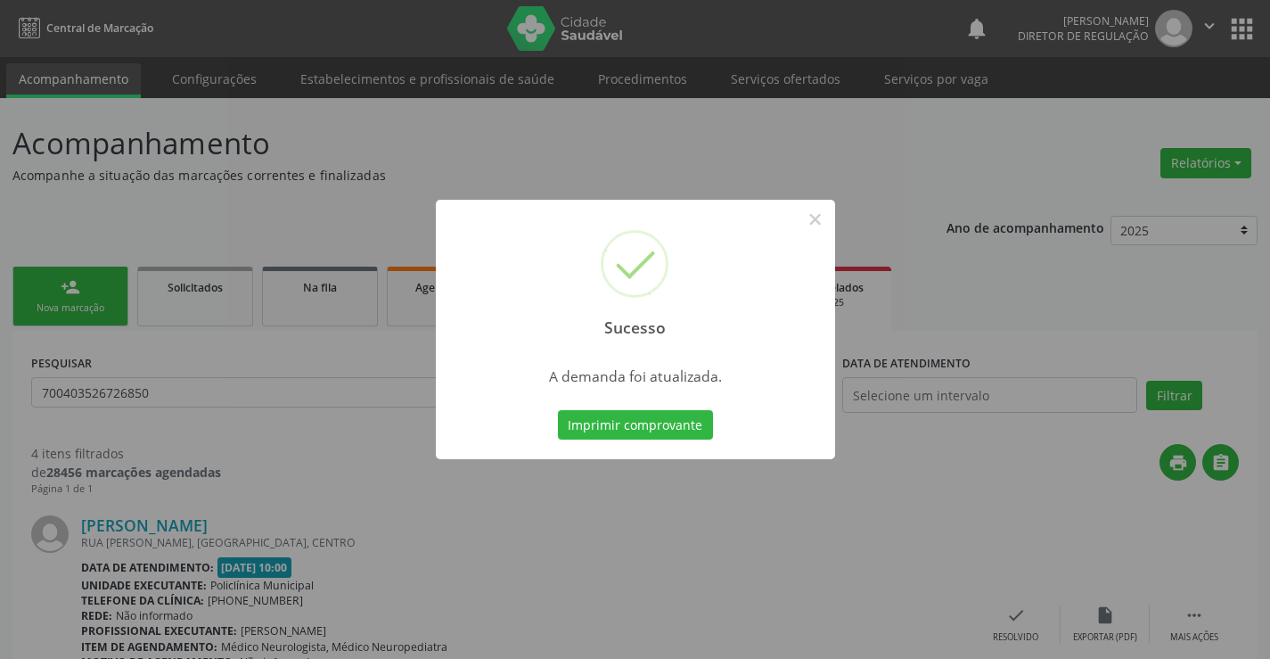
click at [1171, 606] on div "Sucesso × A demanda foi atualizada. Imprimir comprovante Cancel" at bounding box center [635, 329] width 1270 height 659
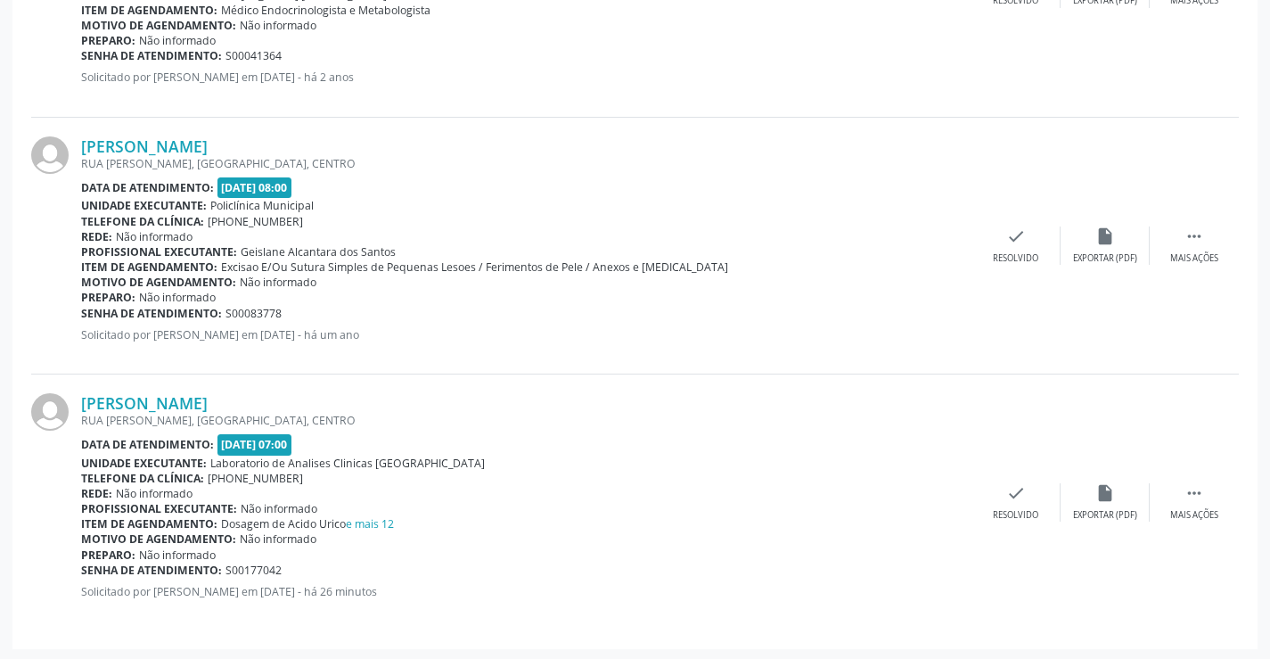
scroll to position [896, 0]
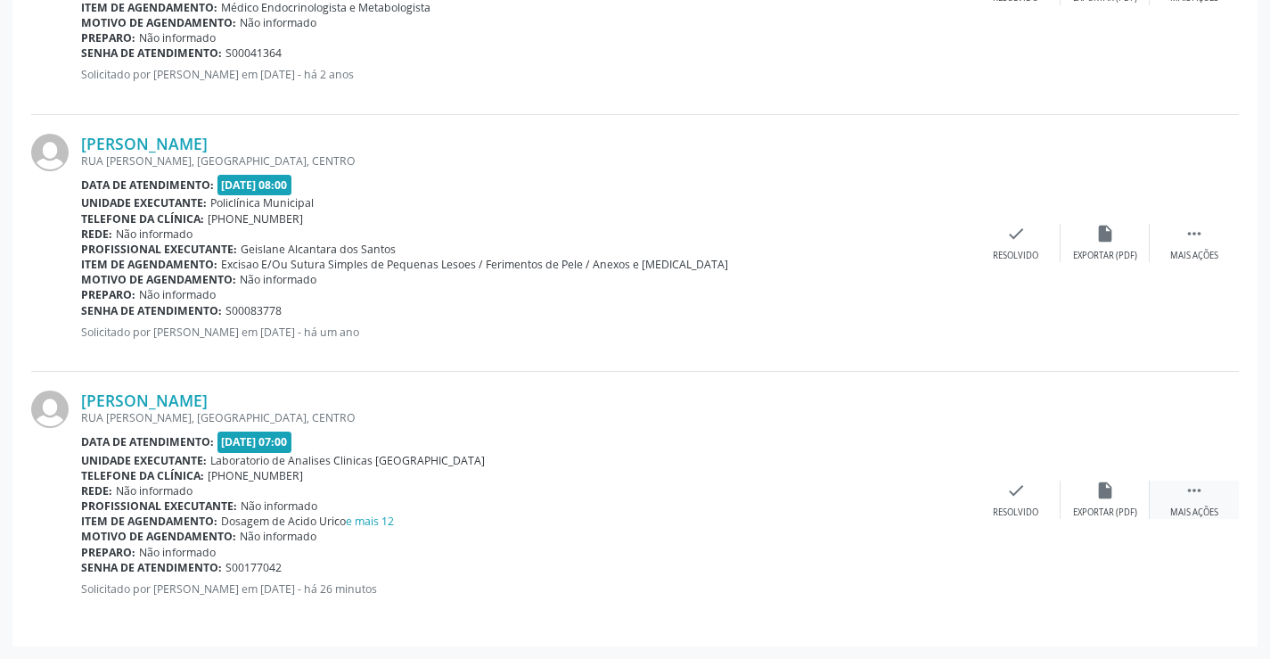
click at [1195, 509] on div "Mais ações" at bounding box center [1194, 512] width 48 height 12
click at [854, 489] on div "print Imprimir" at bounding box center [837, 499] width 89 height 38
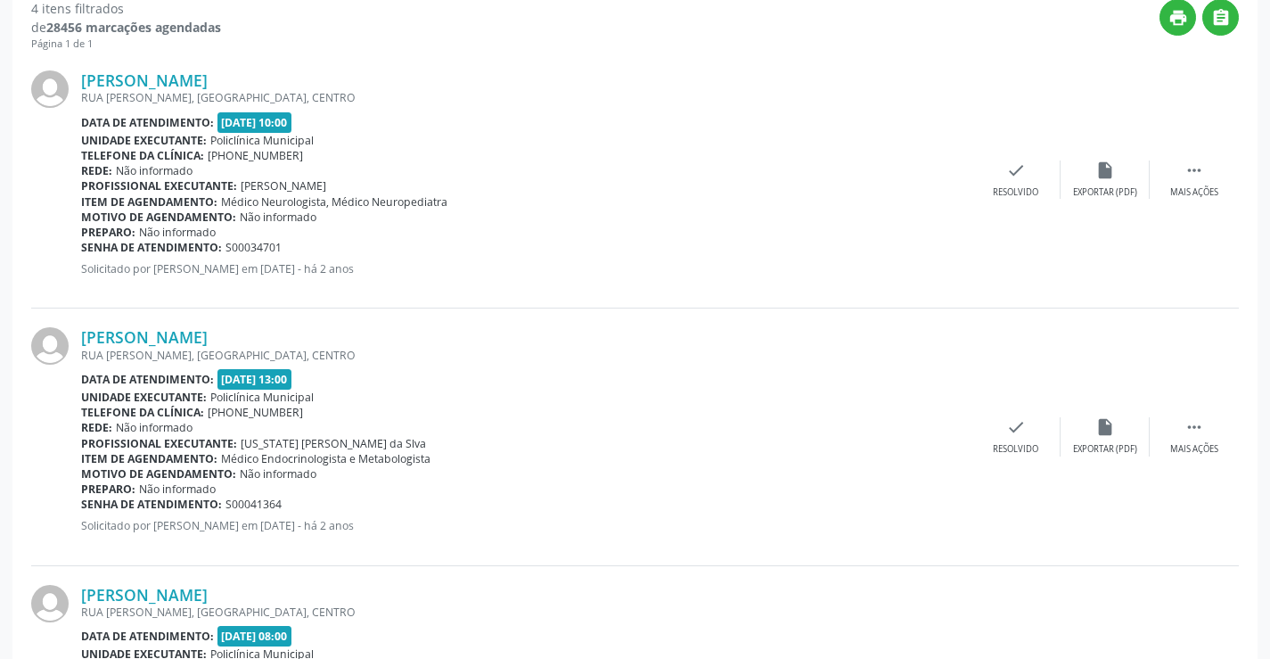
scroll to position [0, 0]
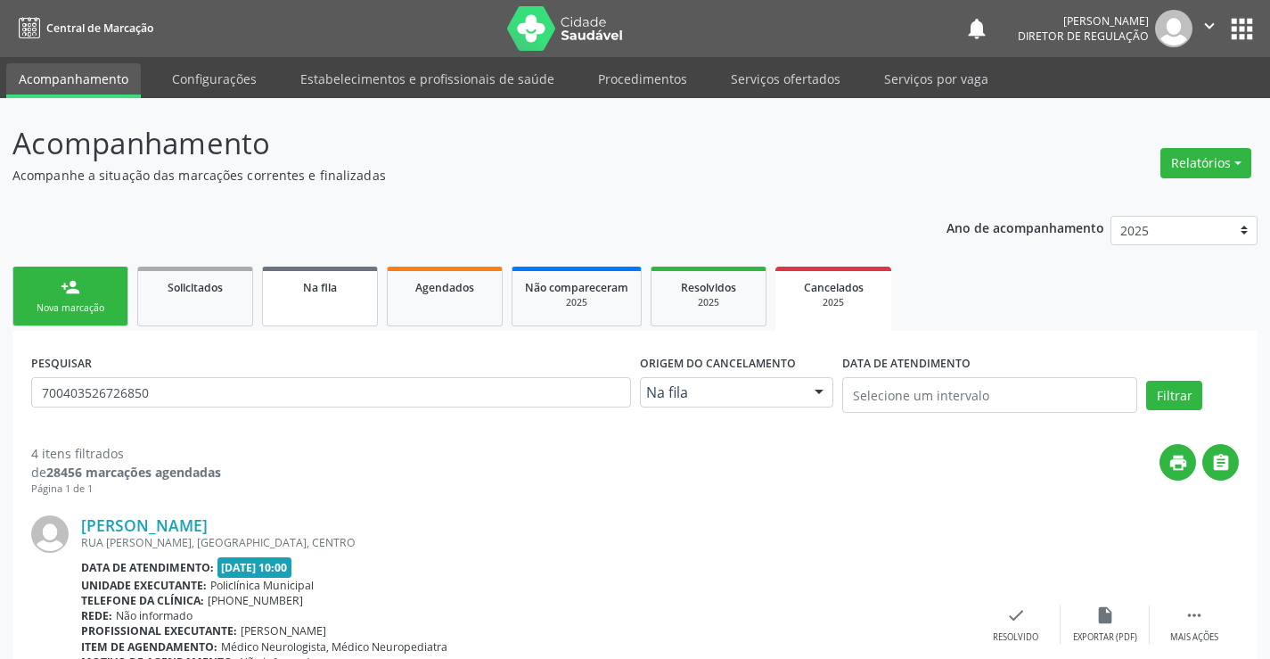
click at [337, 302] on link "Na fila" at bounding box center [320, 296] width 116 height 60
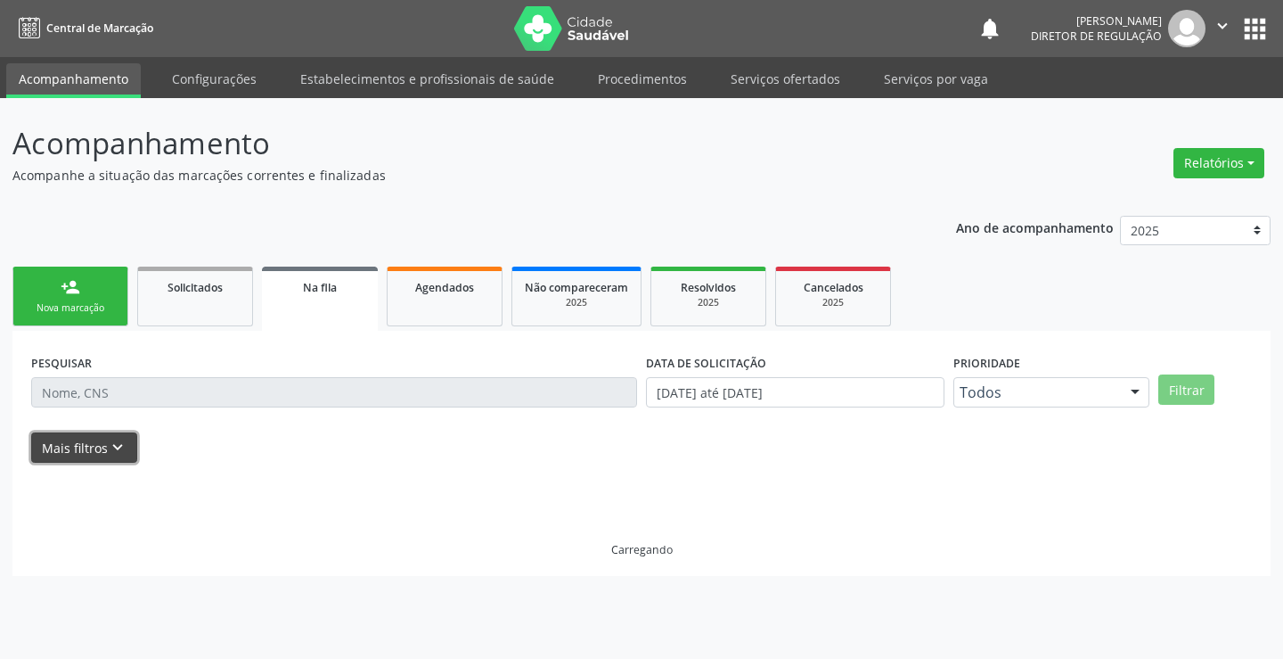
click at [116, 449] on icon "keyboard_arrow_down" at bounding box center [118, 448] width 20 height 20
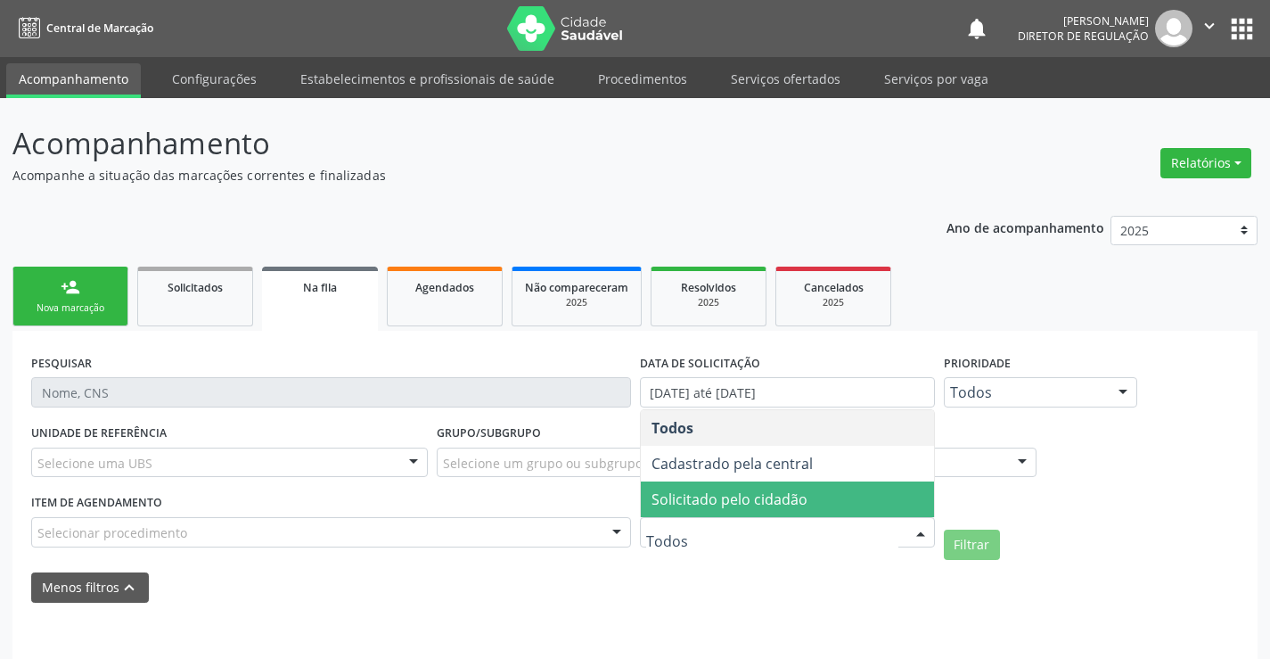
click at [806, 508] on span "Solicitado pelo cidadão" at bounding box center [787, 499] width 293 height 36
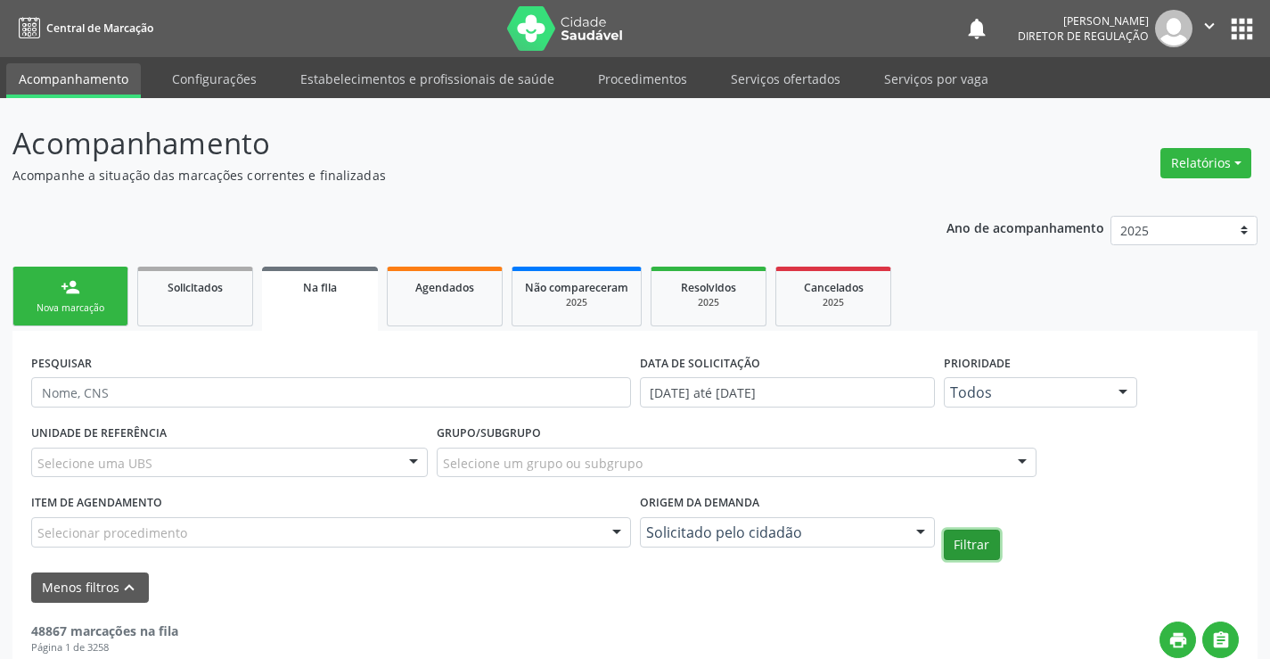
click at [982, 545] on button "Filtrar" at bounding box center [972, 544] width 56 height 30
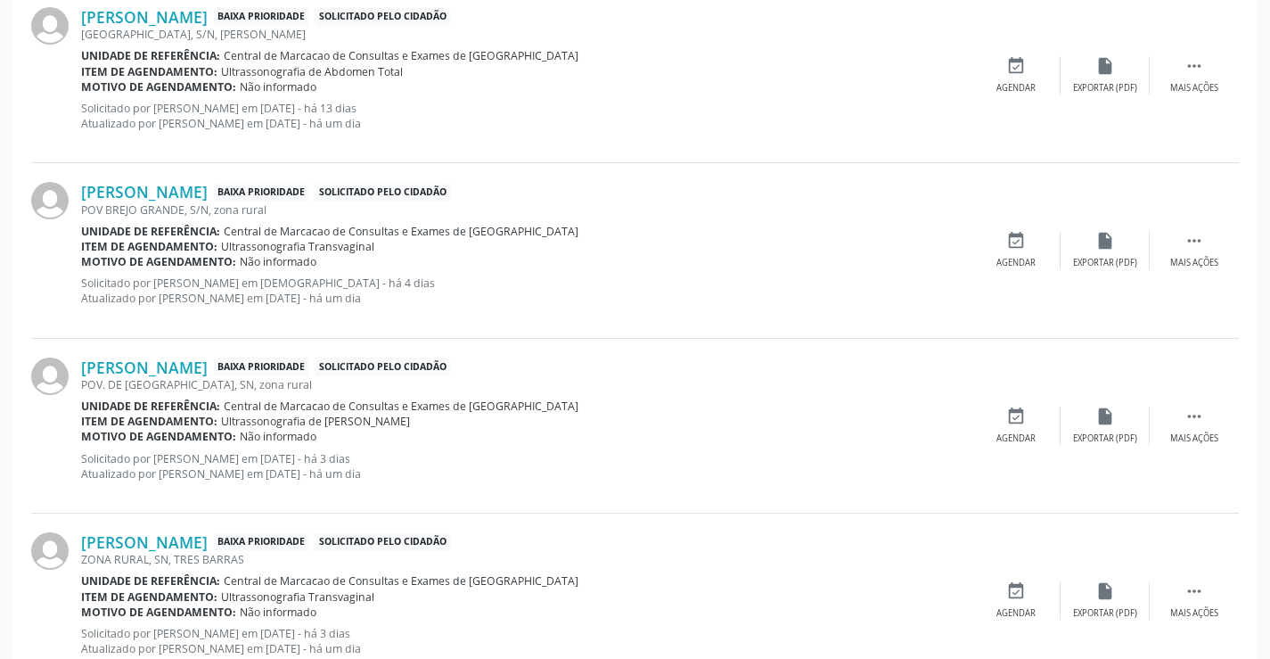
scroll to position [745, 0]
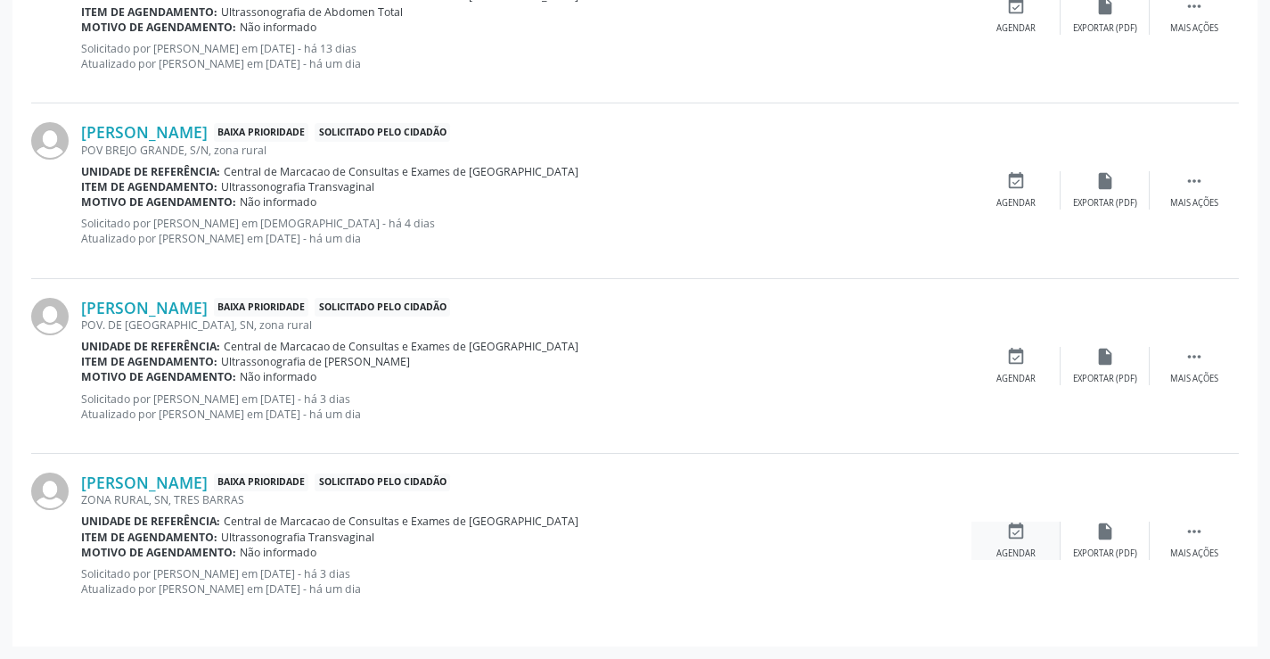
click at [1022, 537] on icon "event_available" at bounding box center [1016, 531] width 20 height 20
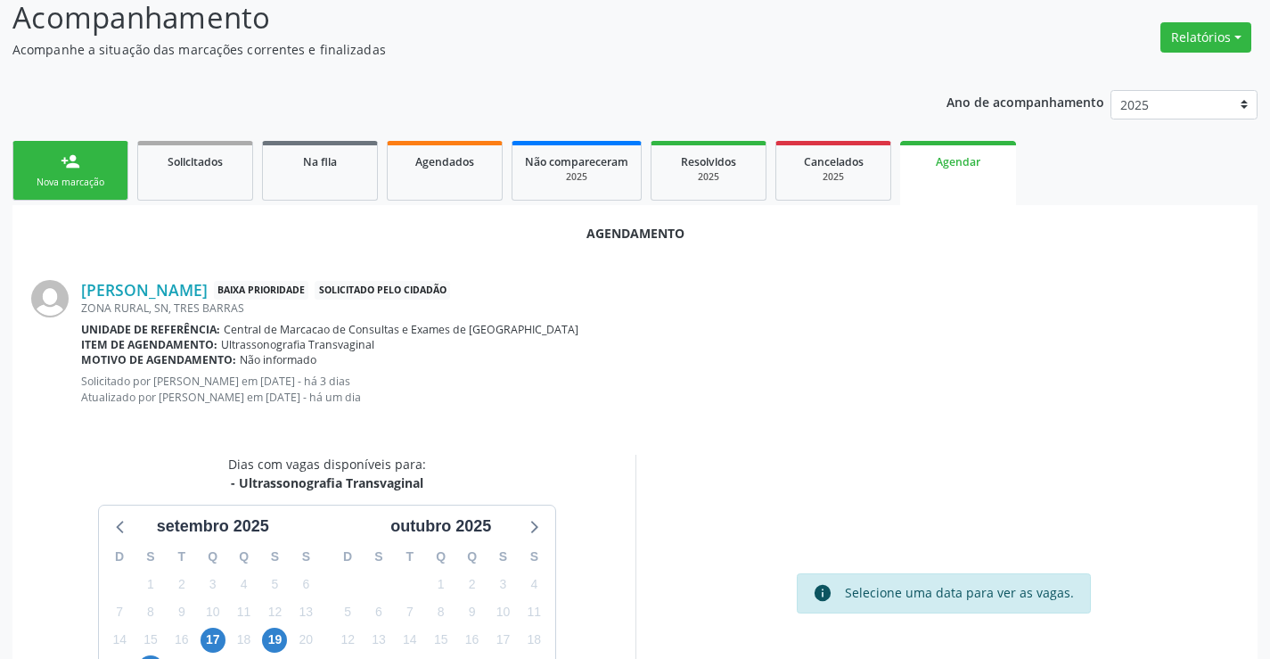
scroll to position [284, 0]
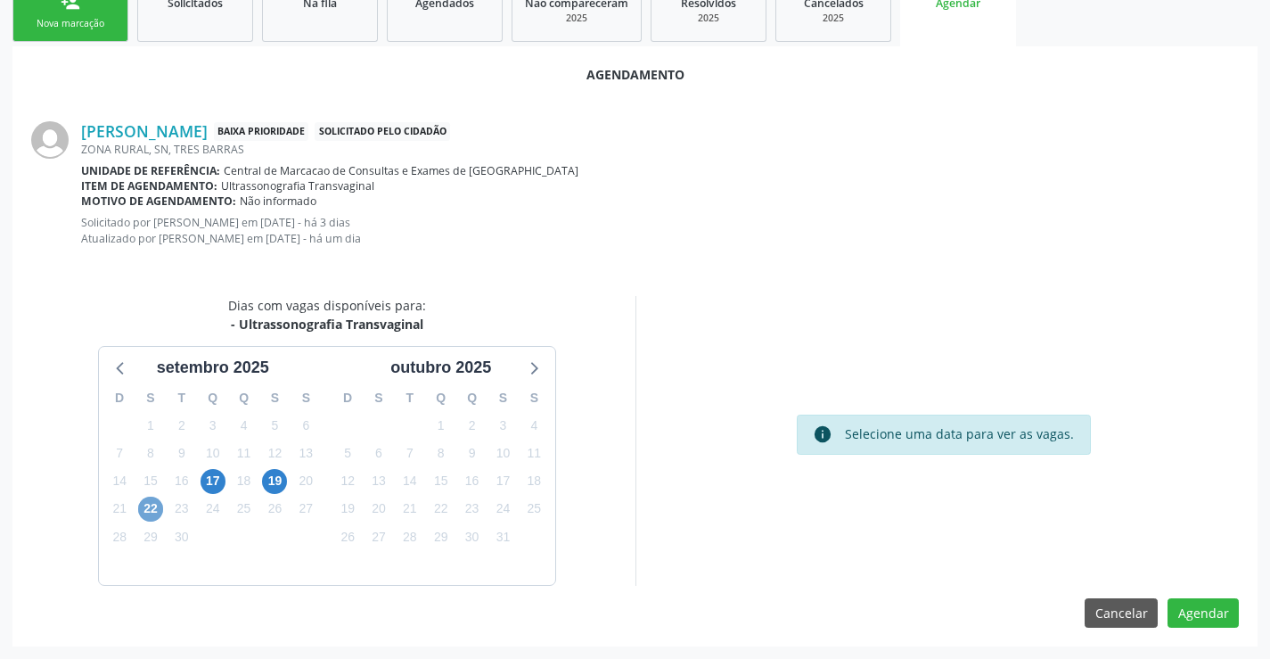
click at [152, 514] on span "22" at bounding box center [150, 508] width 25 height 25
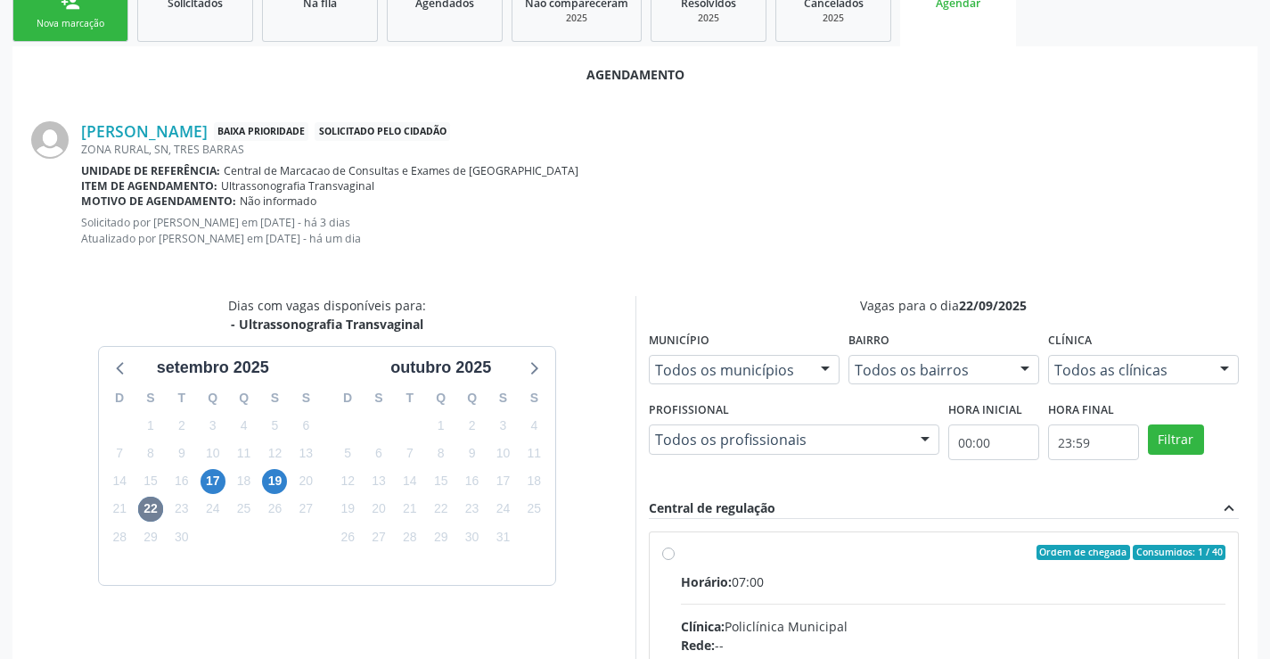
click at [675, 561] on input "Ordem de chegada Consumidos: 1 / 40 Horário: 07:00 Clínica: Policlínica Municip…" at bounding box center [668, 553] width 12 height 16
radio input "true"
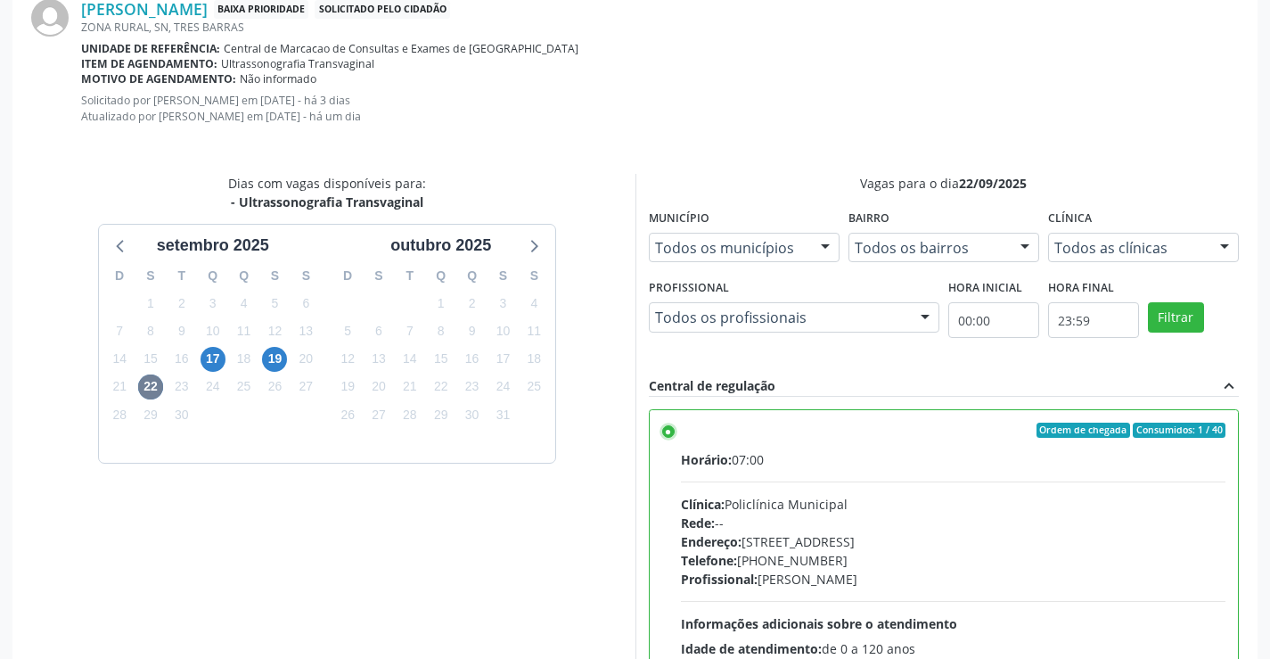
scroll to position [574, 0]
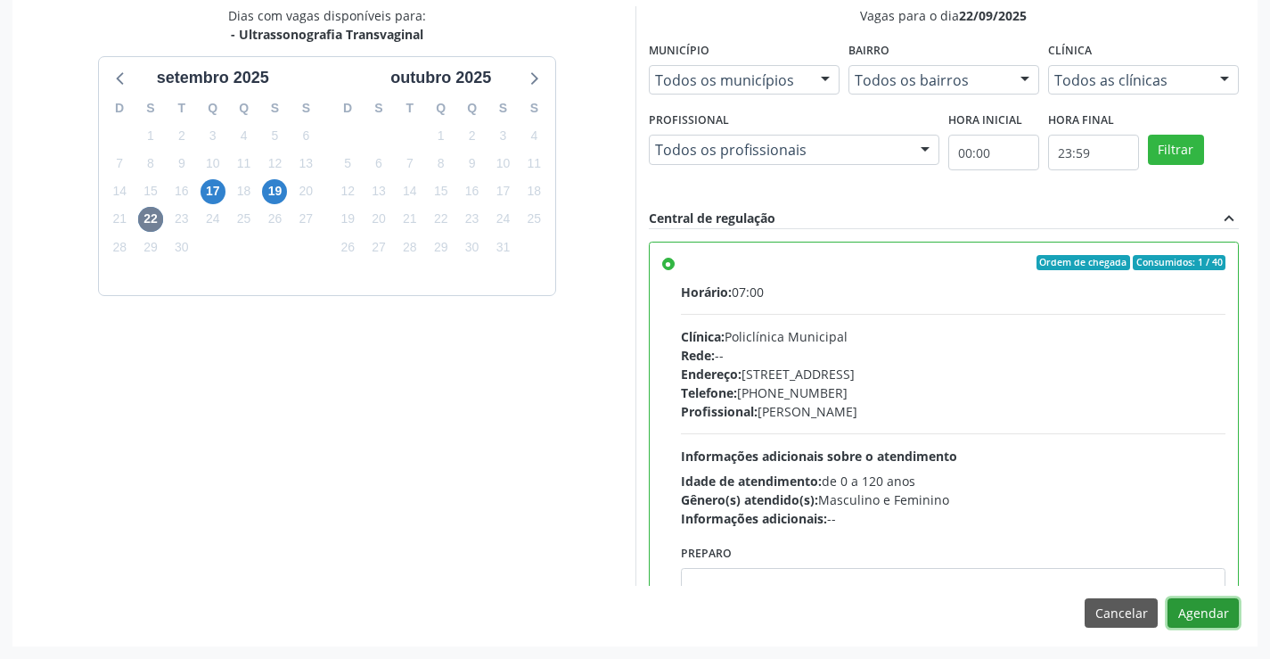
click at [1232, 615] on button "Agendar" at bounding box center [1203, 613] width 71 height 30
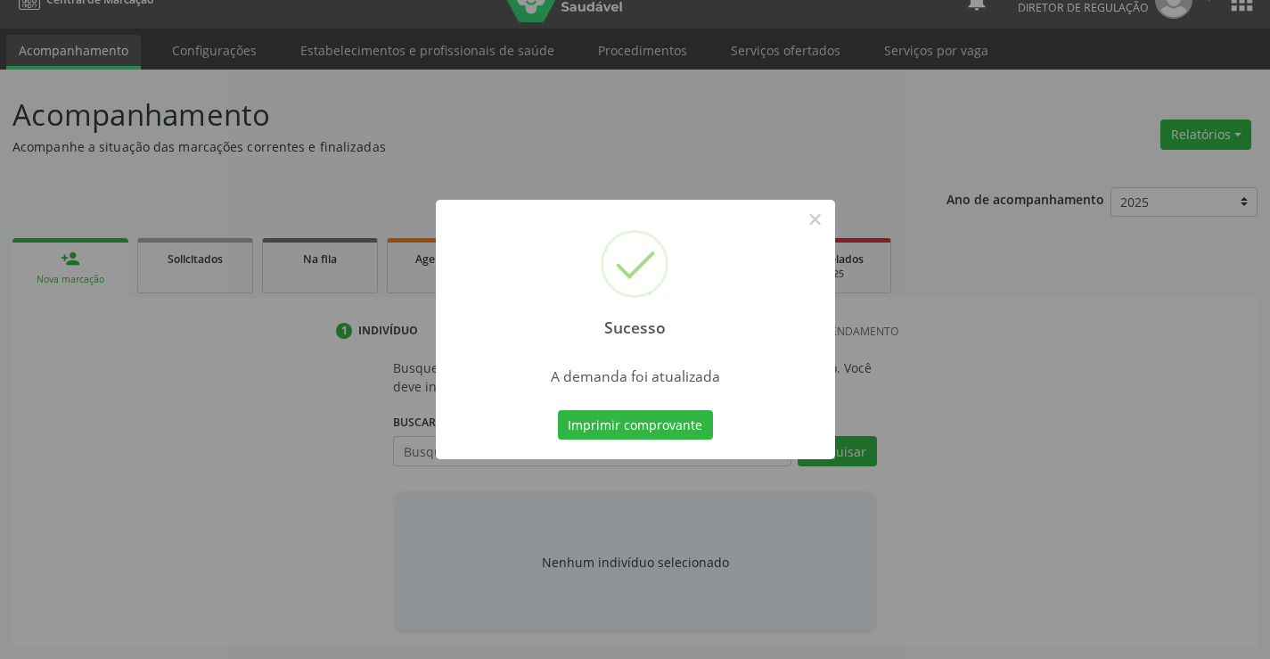
scroll to position [29, 0]
drag, startPoint x: 810, startPoint y: 215, endPoint x: 499, endPoint y: 267, distance: 315.5
click at [809, 215] on button "×" at bounding box center [815, 219] width 30 height 30
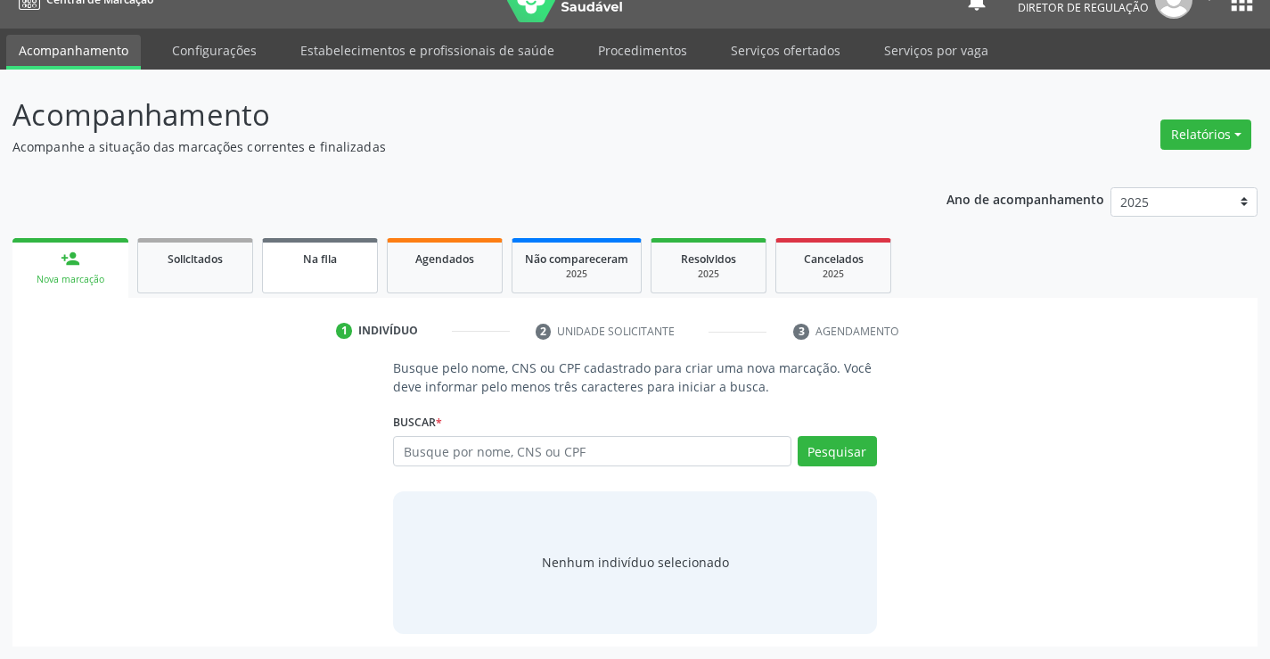
click at [304, 264] on span "Na fila" at bounding box center [320, 258] width 34 height 15
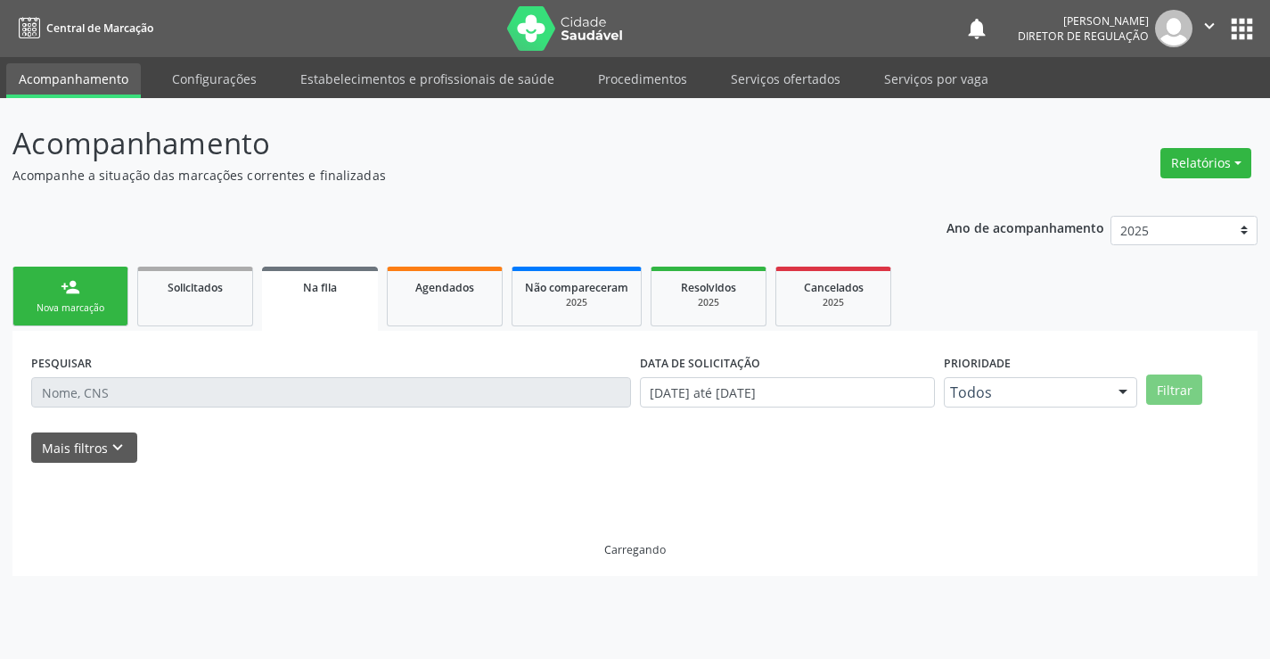
scroll to position [0, 0]
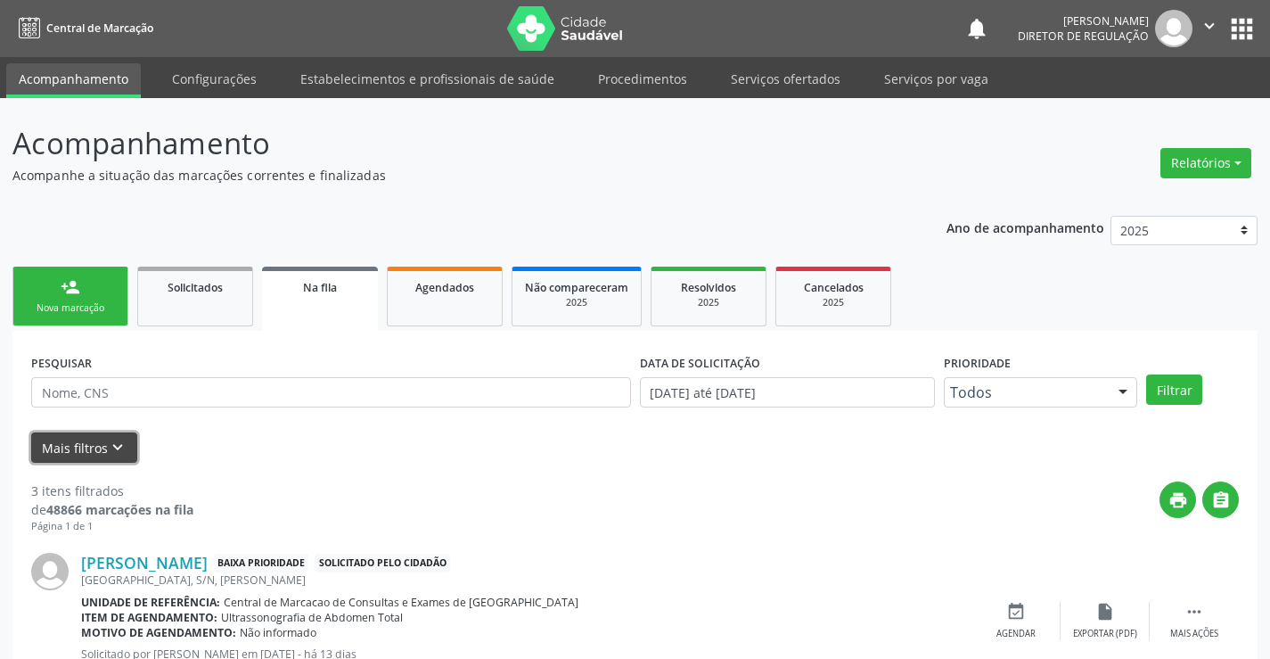
click at [90, 463] on button "Mais filtros keyboard_arrow_down" at bounding box center [84, 447] width 106 height 31
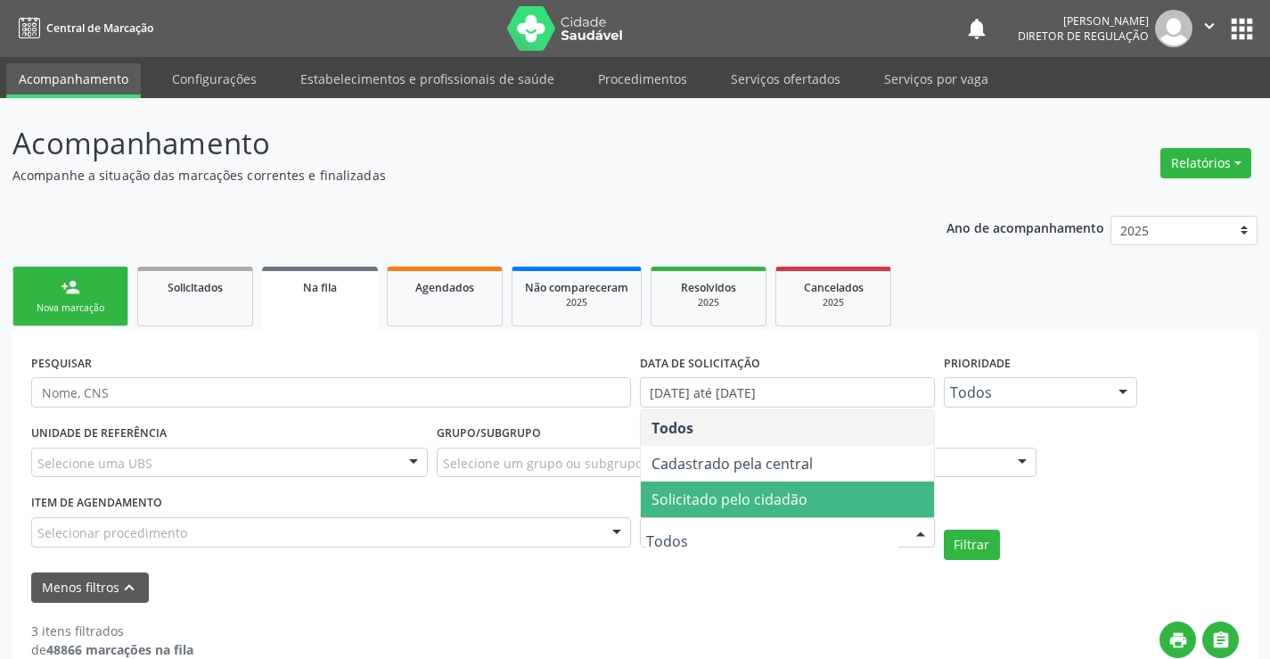
click at [821, 490] on span "Solicitado pelo cidadão" at bounding box center [787, 499] width 293 height 36
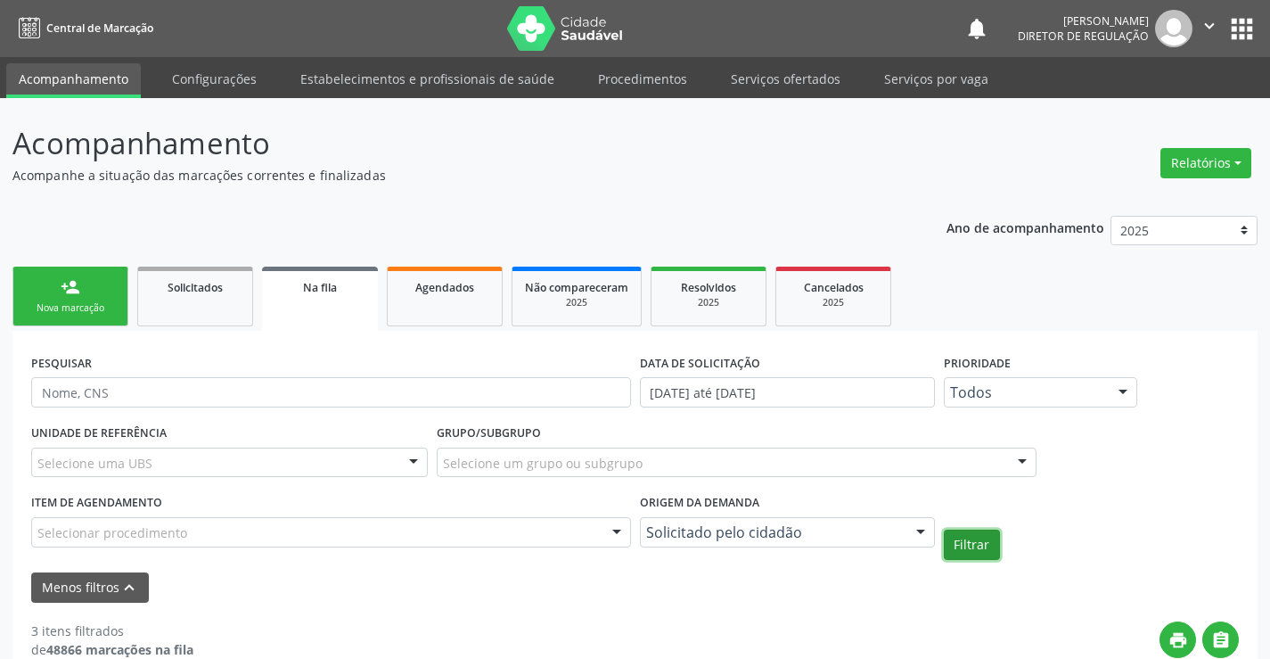
click at [963, 531] on button "Filtrar" at bounding box center [972, 544] width 56 height 30
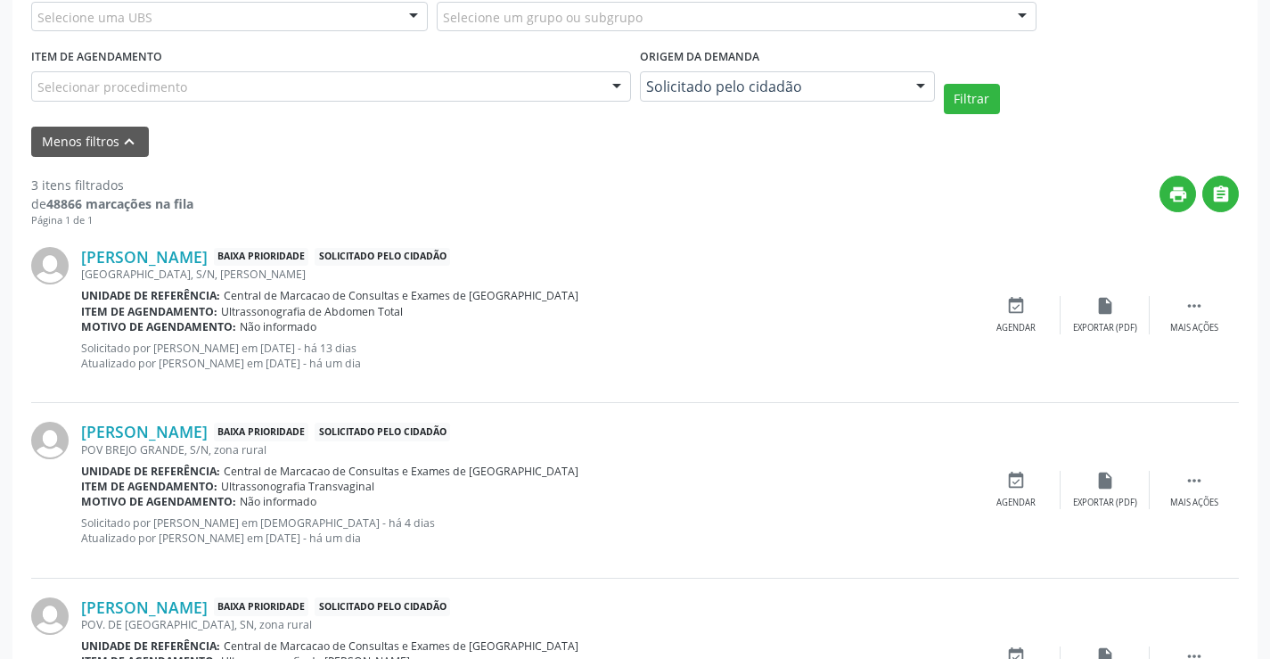
scroll to position [570, 0]
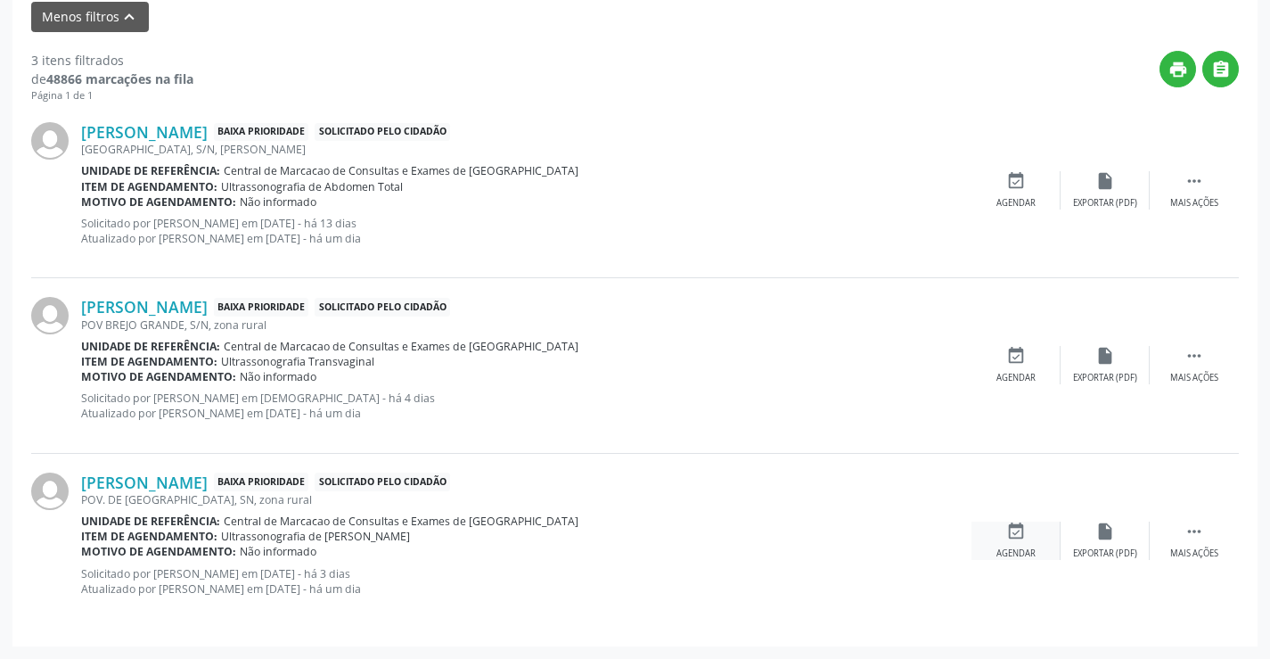
click at [998, 543] on div "event_available Agendar" at bounding box center [1016, 540] width 89 height 38
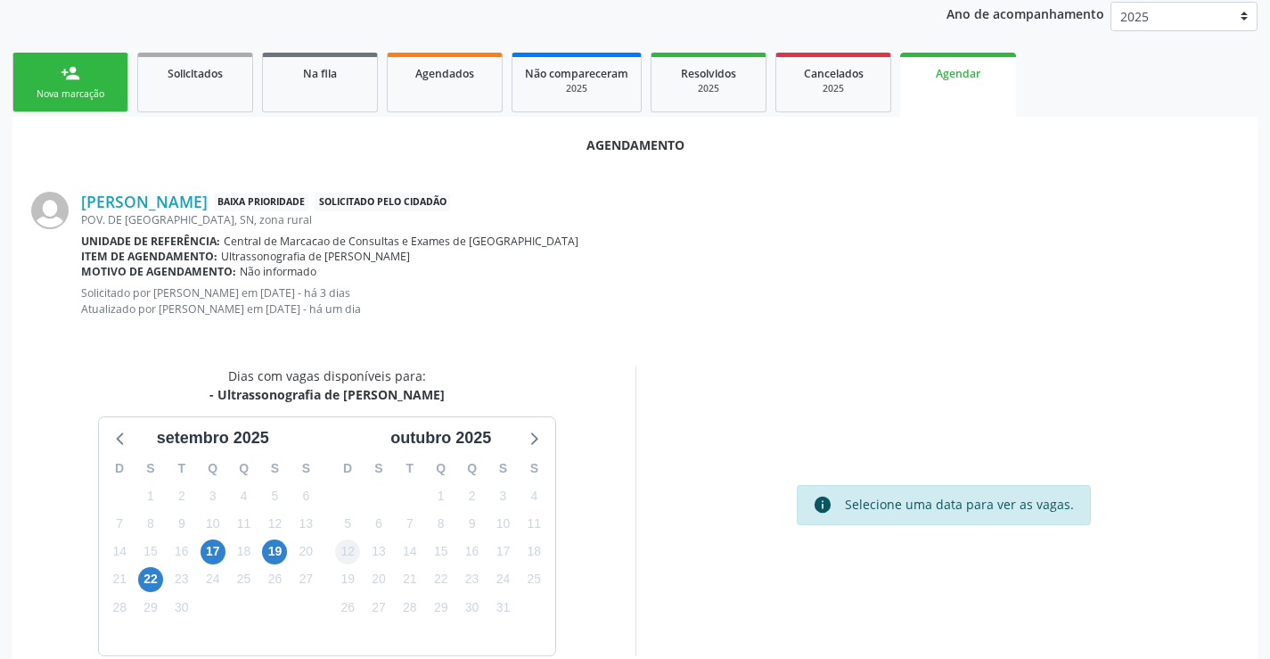
scroll to position [284, 0]
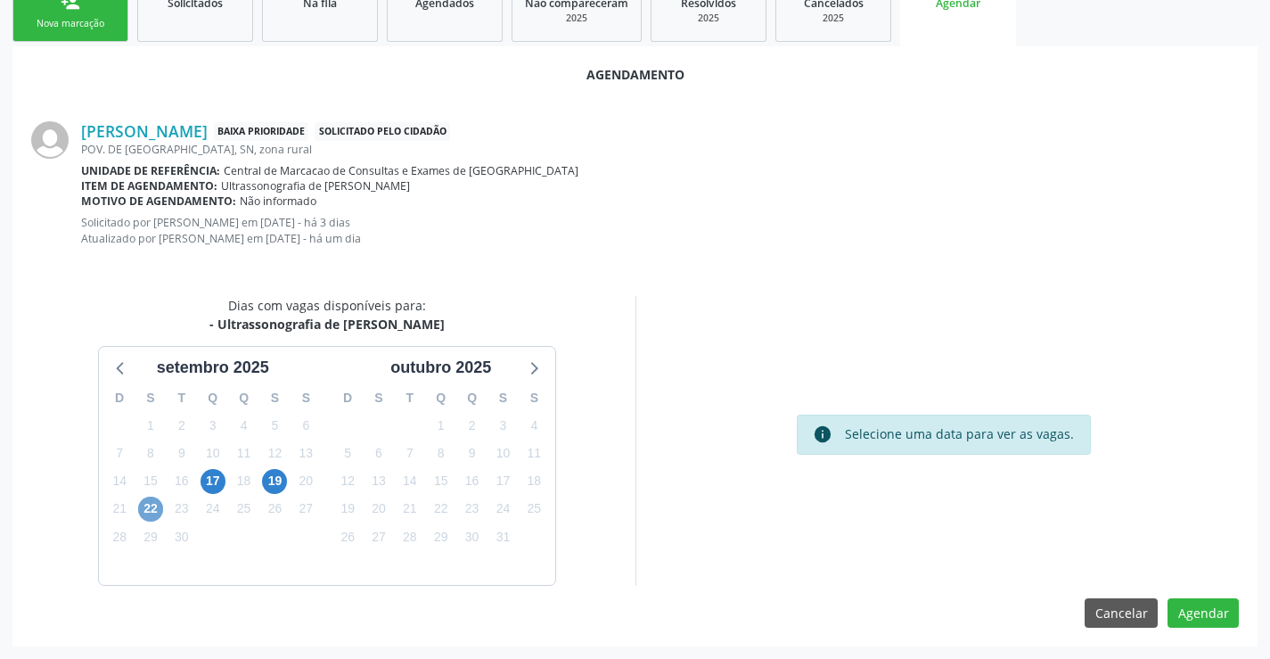
click at [155, 513] on span "22" at bounding box center [150, 508] width 25 height 25
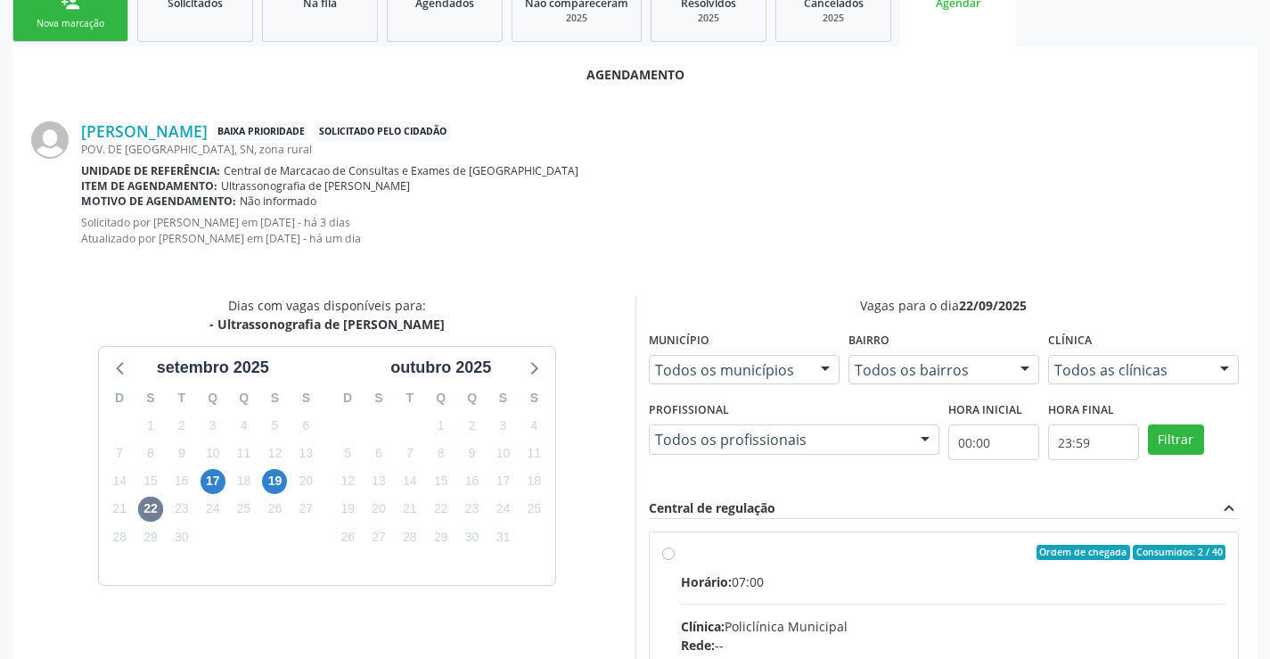
click at [922, 553] on div "Ordem de chegada Consumidos: 2 / 40" at bounding box center [953, 553] width 545 height 16
click at [675, 553] on input "Ordem de chegada Consumidos: 2 / 40 Horário: 07:00 Clínica: Policlínica Municip…" at bounding box center [668, 553] width 12 height 16
radio input "true"
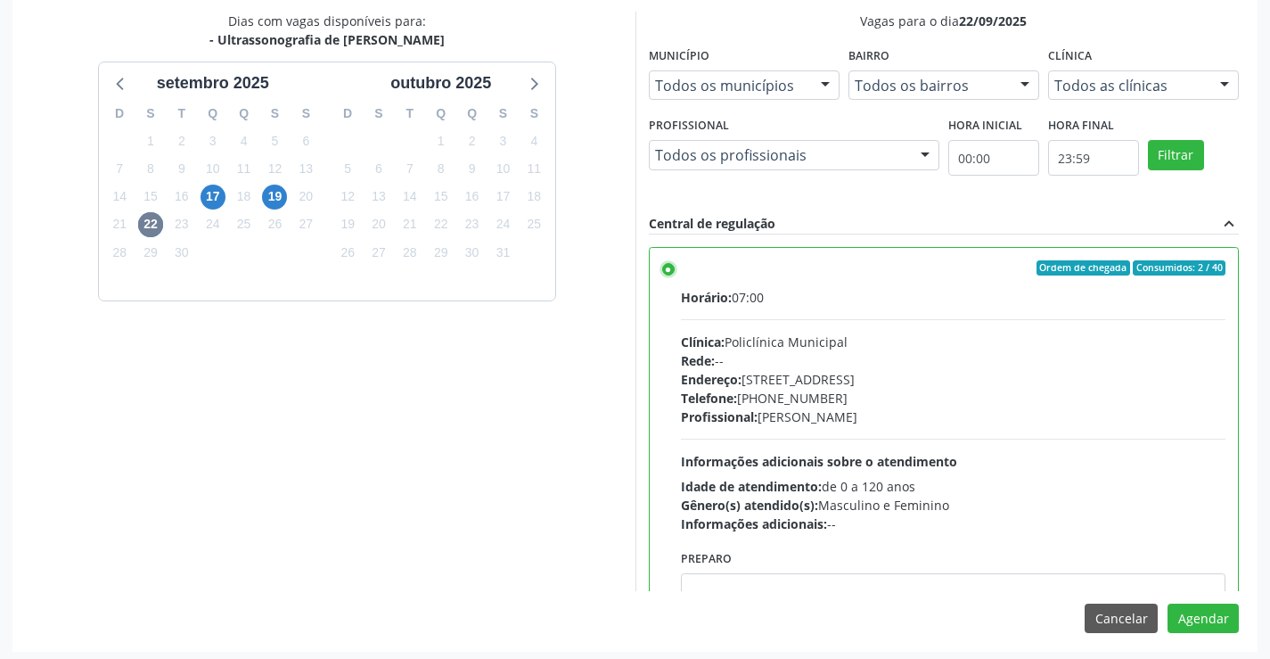
scroll to position [574, 0]
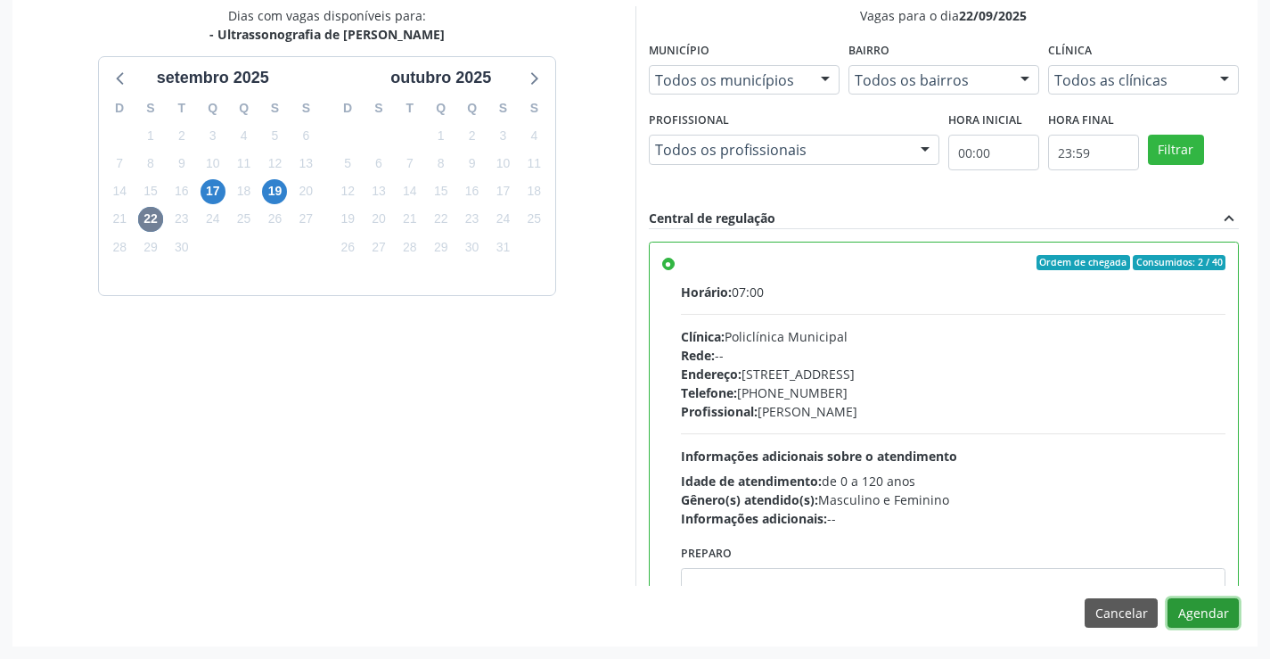
click at [1185, 599] on button "Agendar" at bounding box center [1203, 613] width 71 height 30
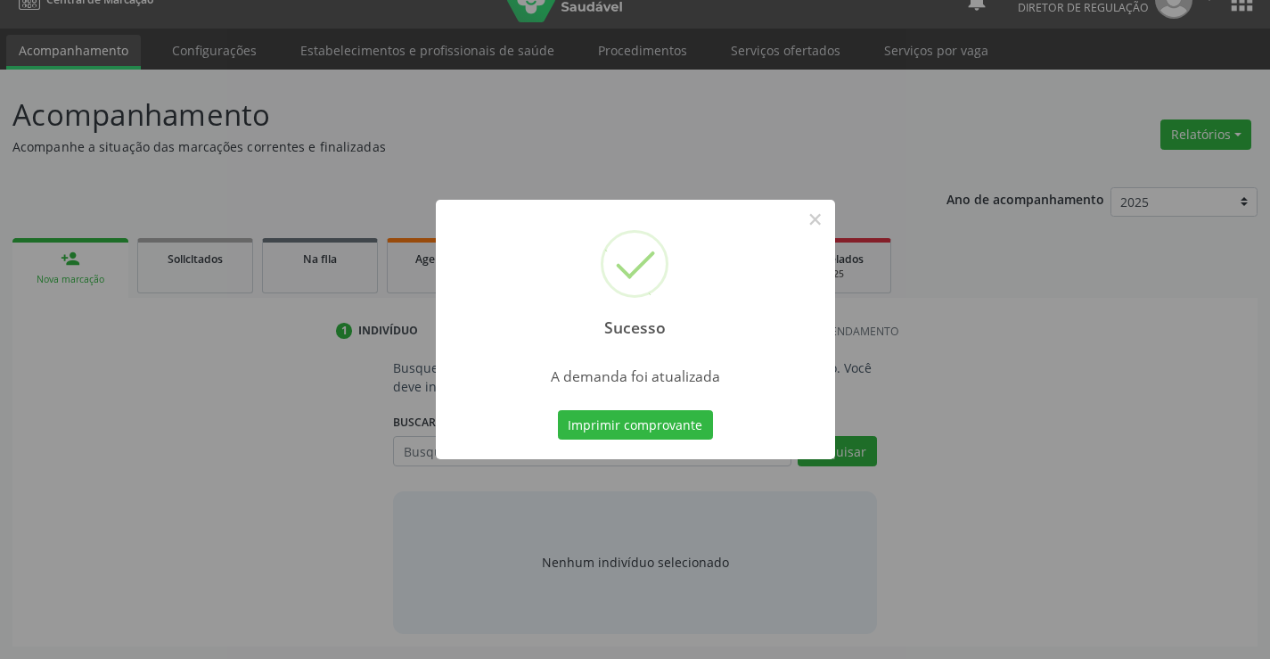
scroll to position [29, 0]
click at [817, 218] on button "×" at bounding box center [815, 219] width 30 height 30
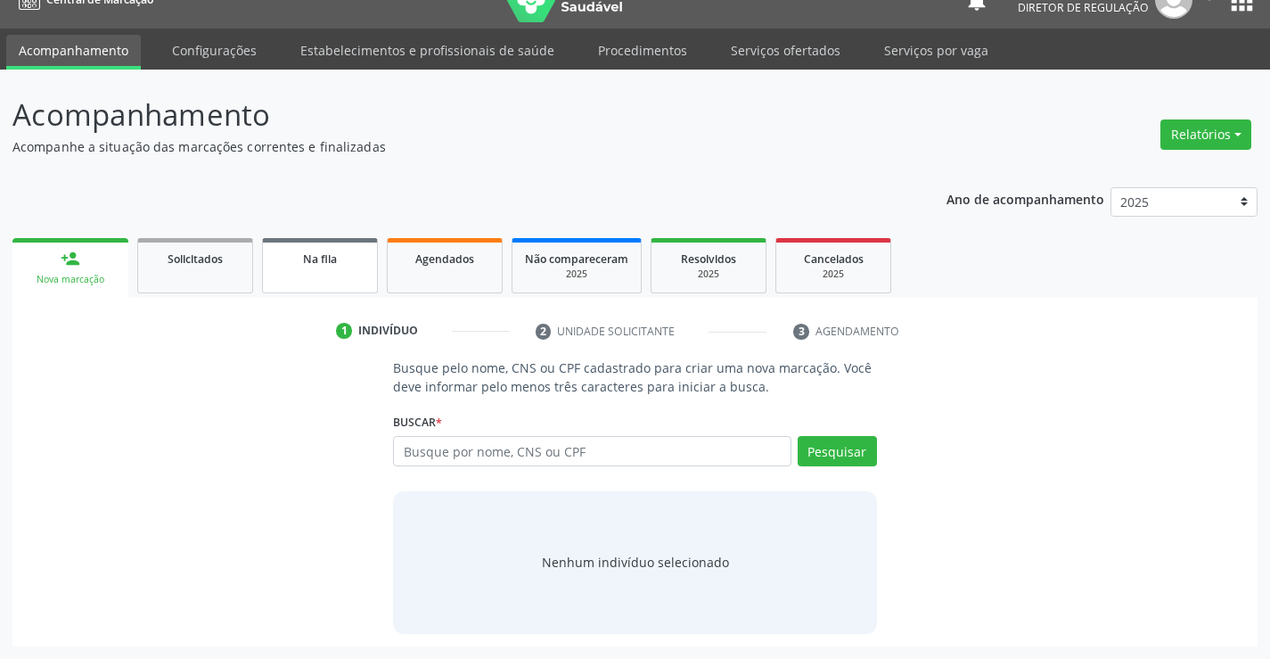
click at [326, 268] on link "Na fila" at bounding box center [320, 265] width 116 height 55
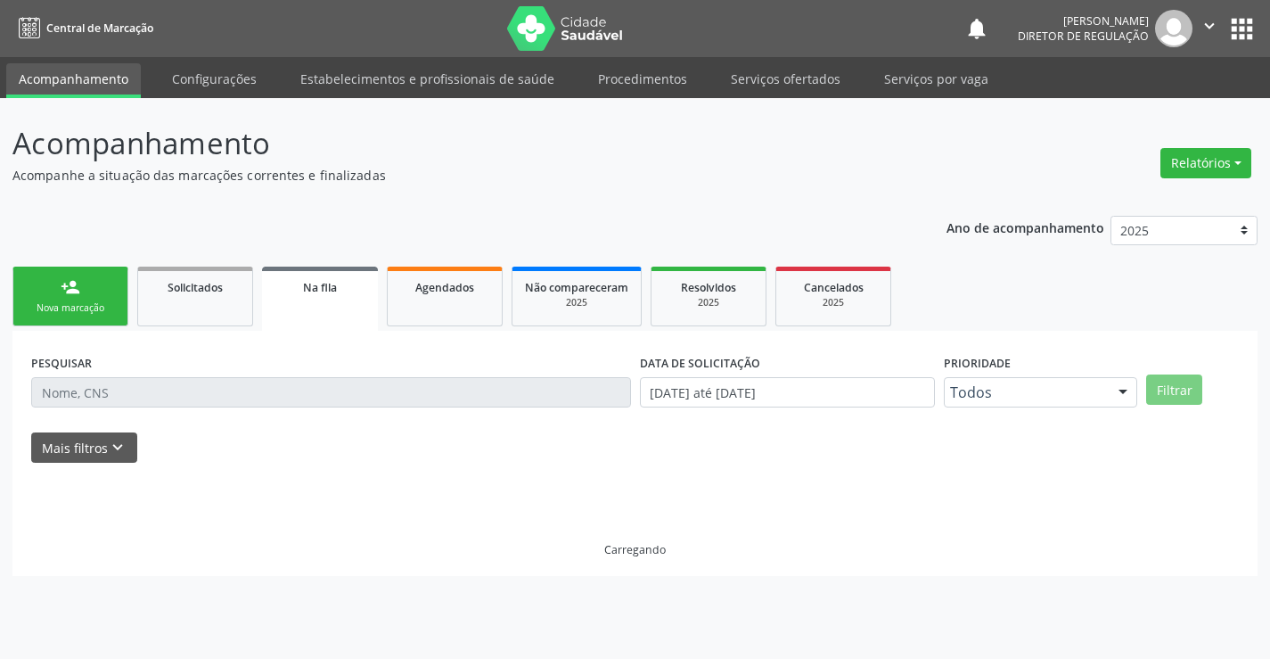
scroll to position [0, 0]
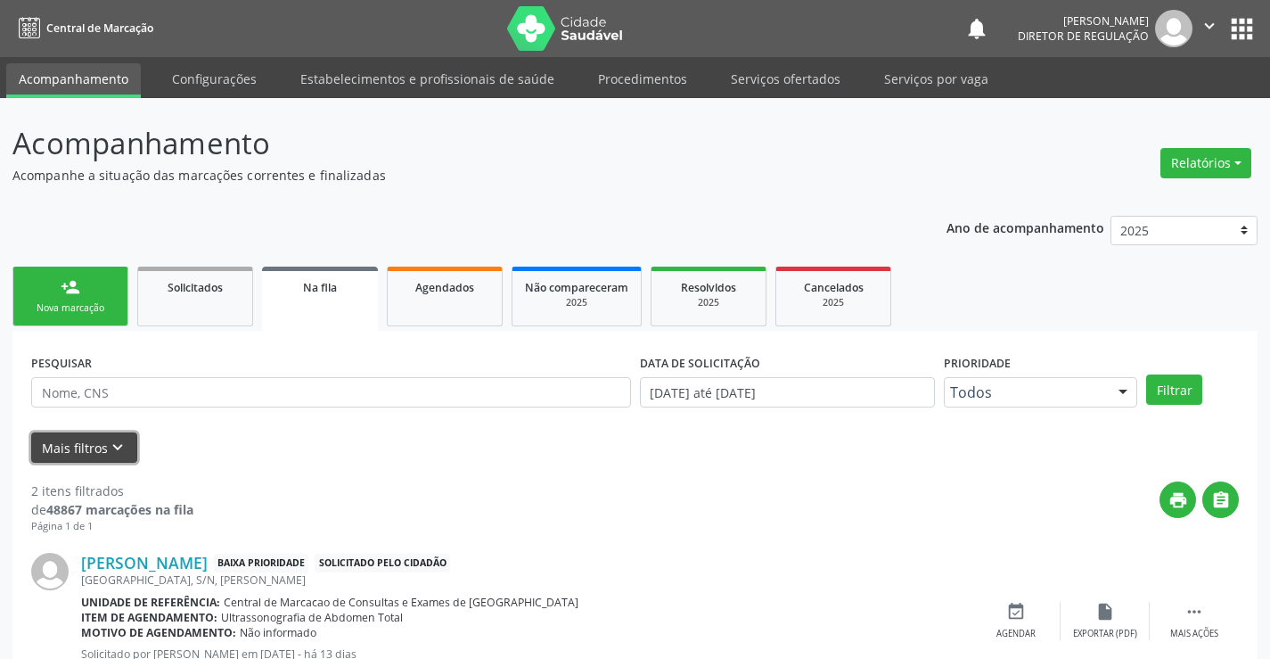
click at [118, 451] on icon "keyboard_arrow_down" at bounding box center [118, 448] width 20 height 20
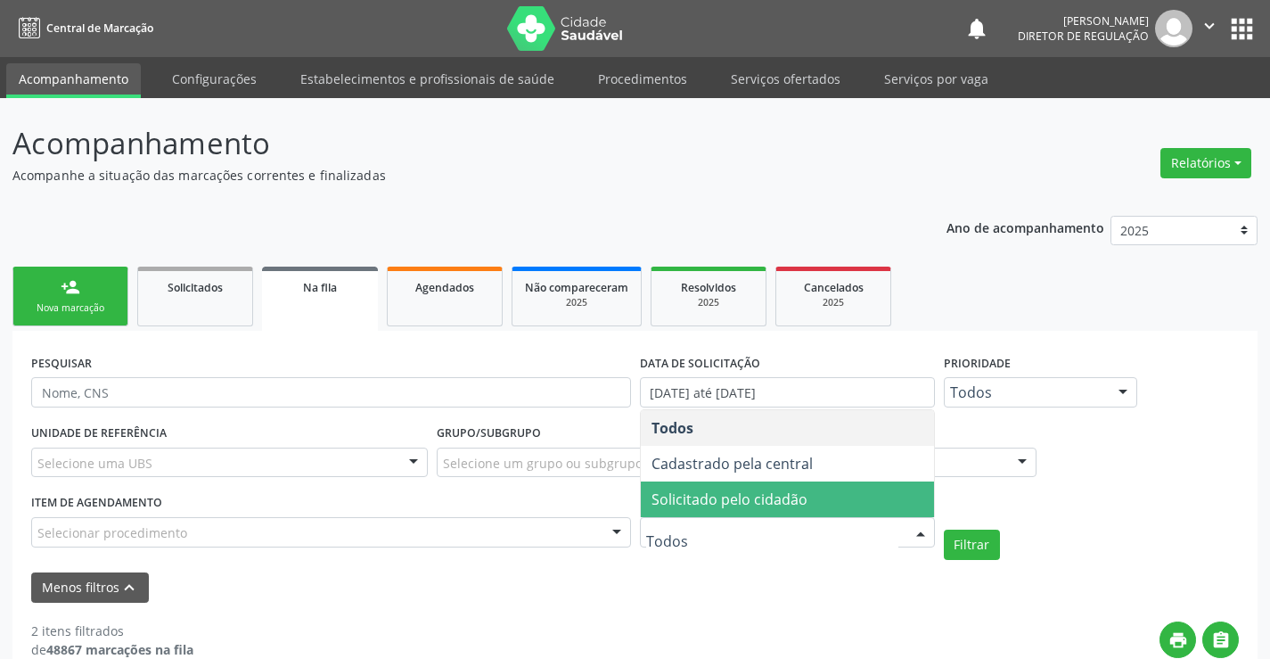
click at [769, 496] on span "Solicitado pelo cidadão" at bounding box center [730, 499] width 156 height 20
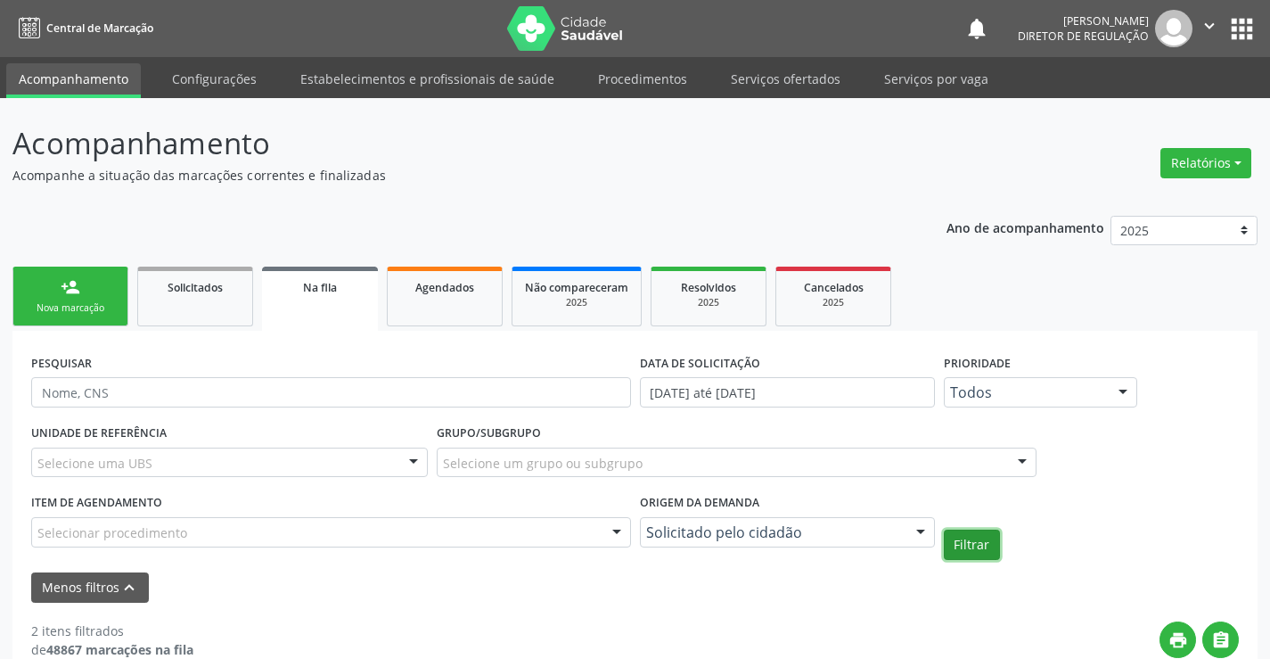
click at [967, 542] on button "Filtrar" at bounding box center [972, 544] width 56 height 30
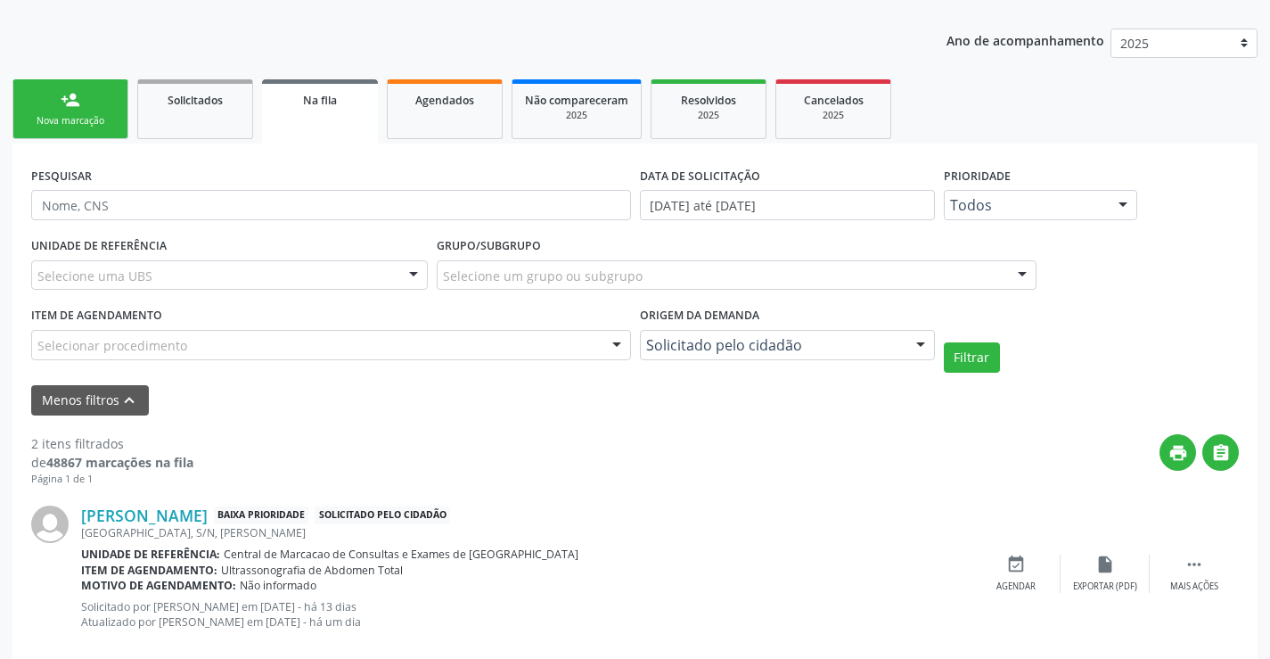
scroll to position [396, 0]
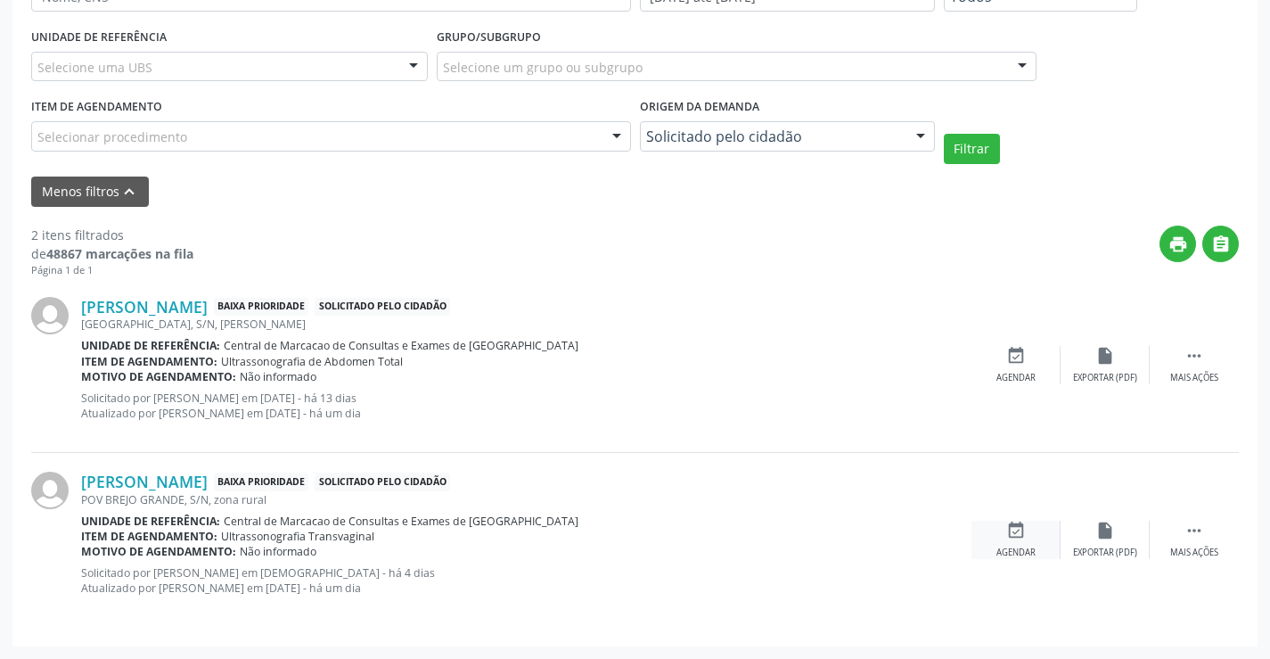
click at [1013, 531] on icon "event_available" at bounding box center [1016, 531] width 20 height 20
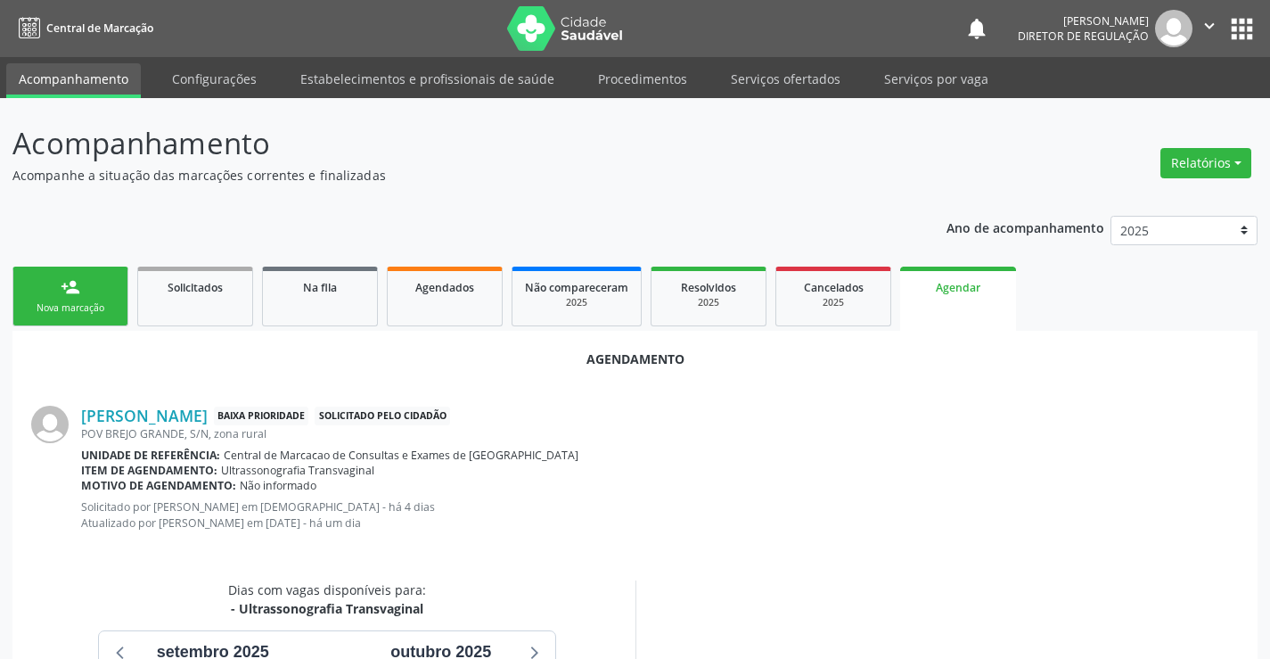
scroll to position [284, 0]
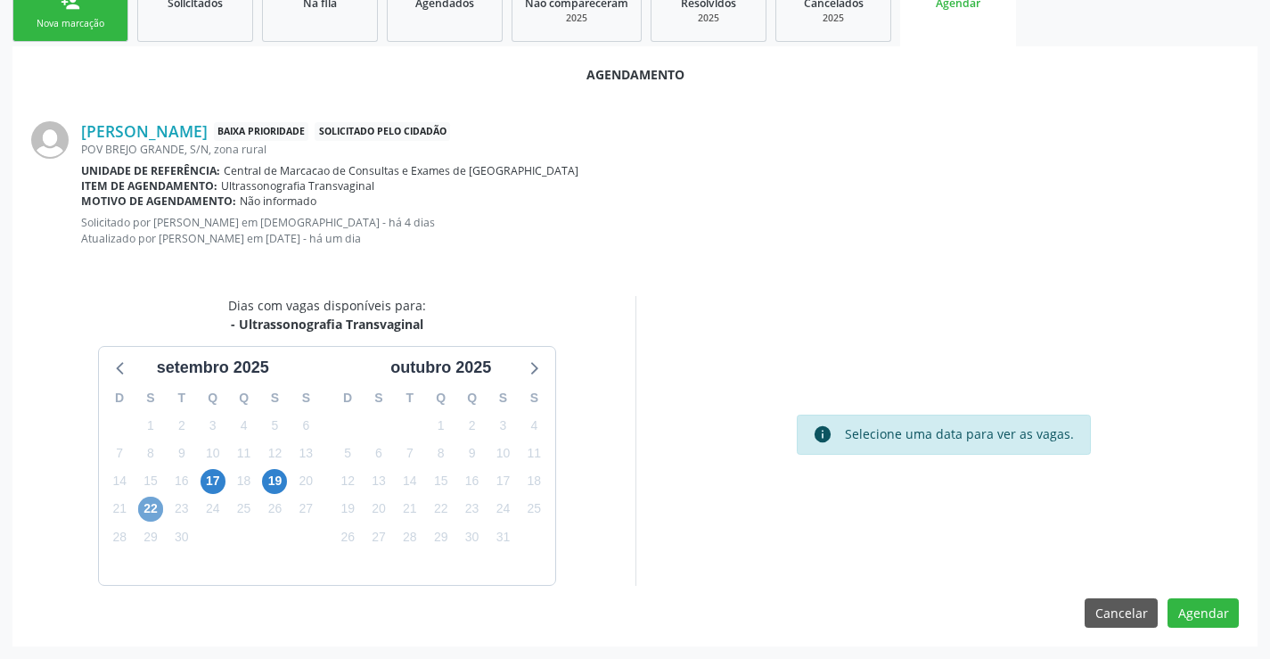
click at [149, 509] on span "22" at bounding box center [150, 508] width 25 height 25
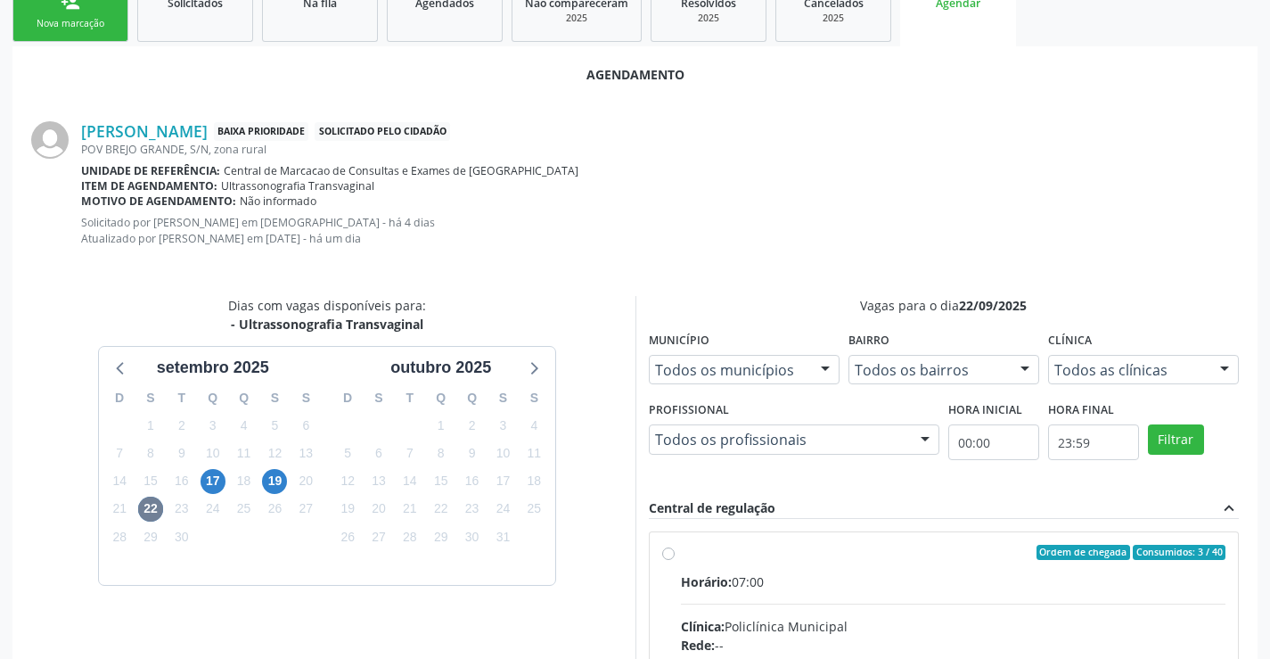
click at [922, 586] on div "Horário: 07:00" at bounding box center [953, 581] width 545 height 19
click at [675, 561] on input "Ordem de chegada Consumidos: 3 / 40 Horário: 07:00 Clínica: Policlínica Municip…" at bounding box center [668, 553] width 12 height 16
radio input "true"
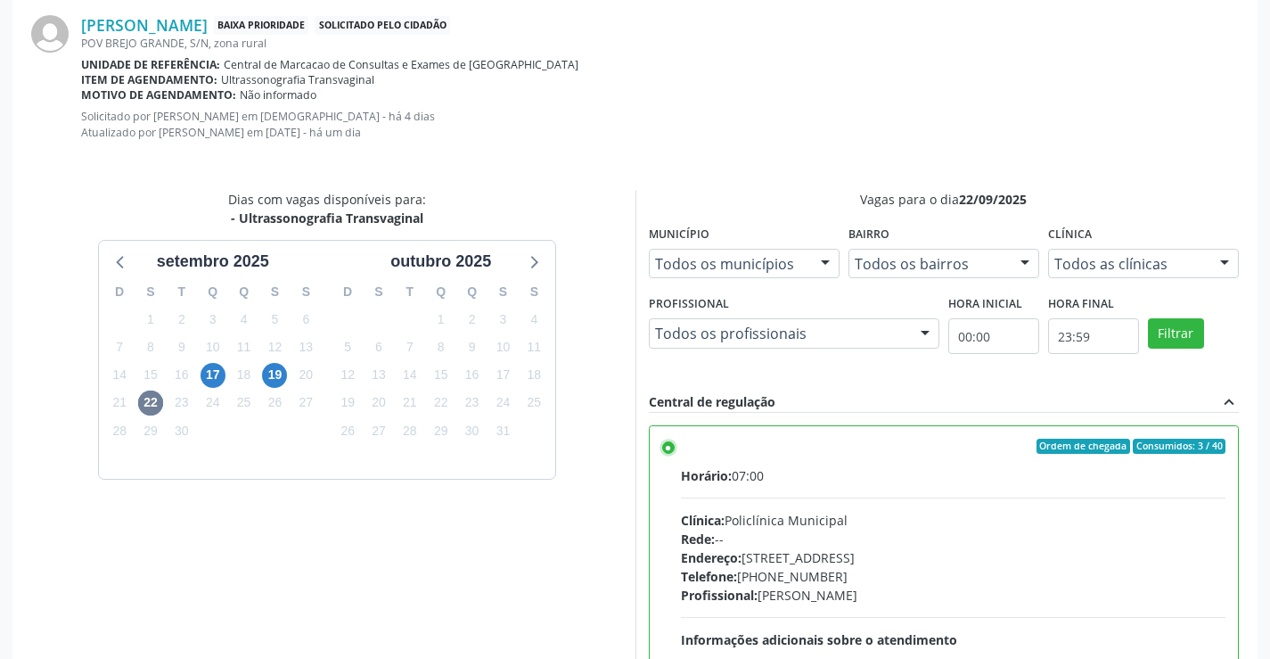
scroll to position [574, 0]
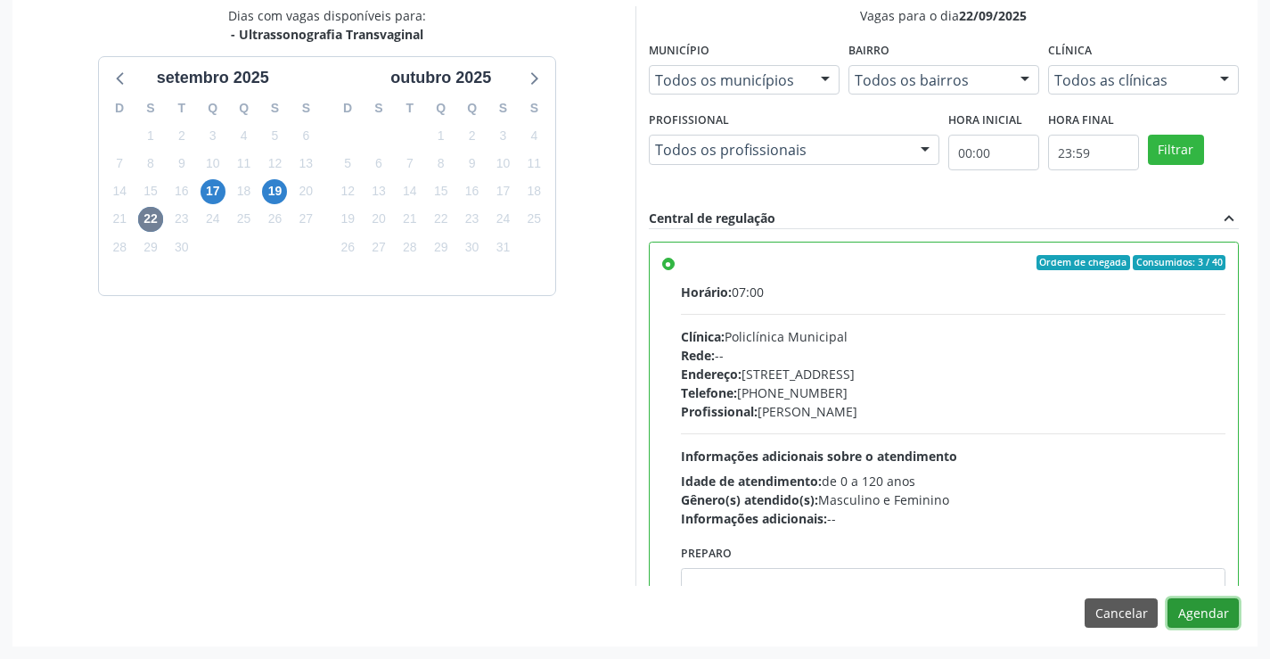
click at [1203, 614] on button "Agendar" at bounding box center [1203, 613] width 71 height 30
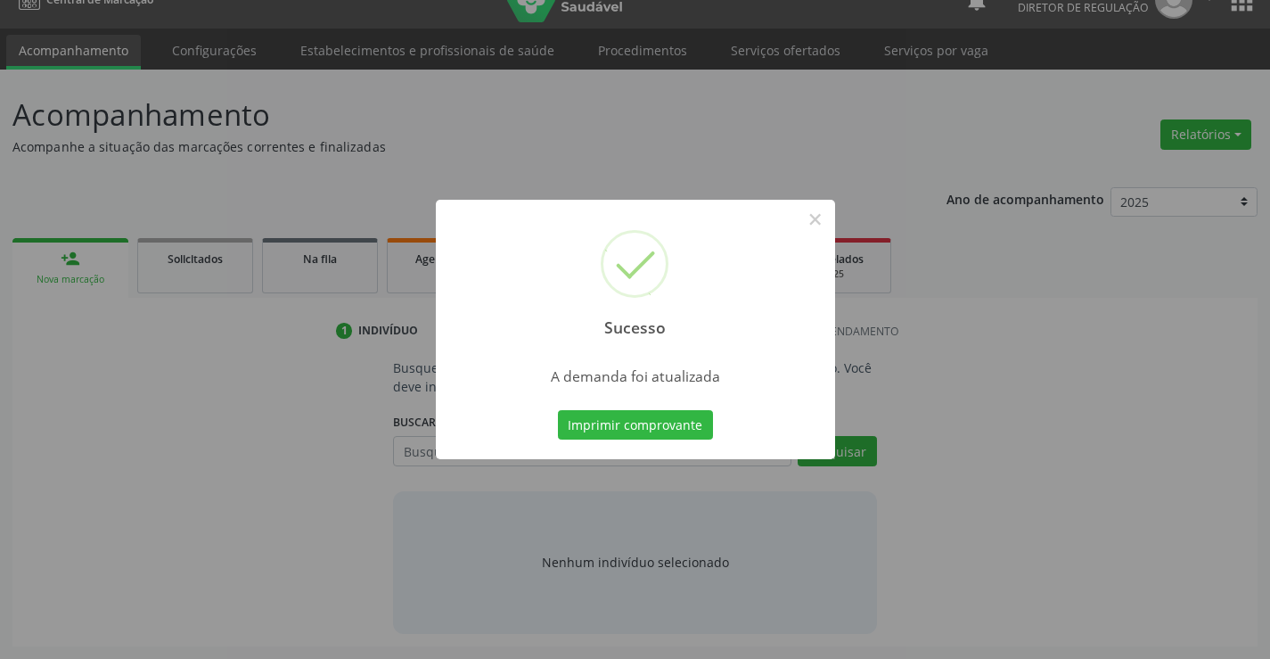
scroll to position [29, 0]
click at [798, 217] on div "Sucesso ×" at bounding box center [635, 276] width 399 height 153
click at [814, 214] on button "×" at bounding box center [815, 219] width 30 height 30
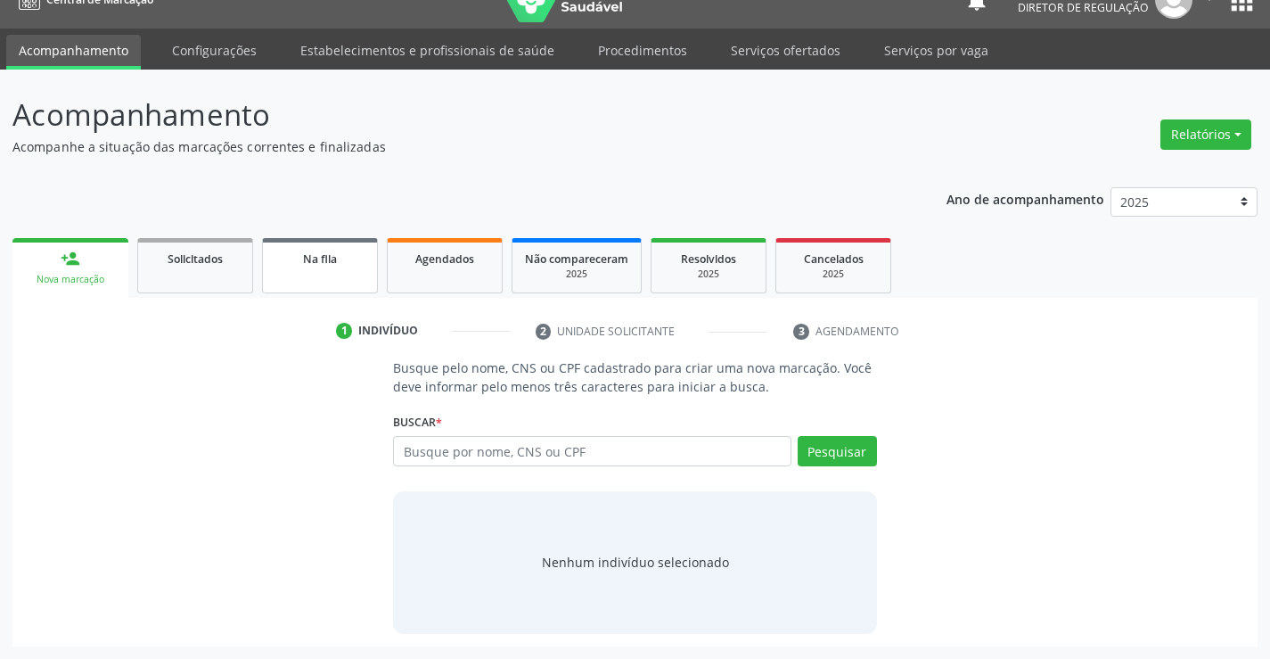
click at [307, 278] on link "Na fila" at bounding box center [320, 265] width 116 height 55
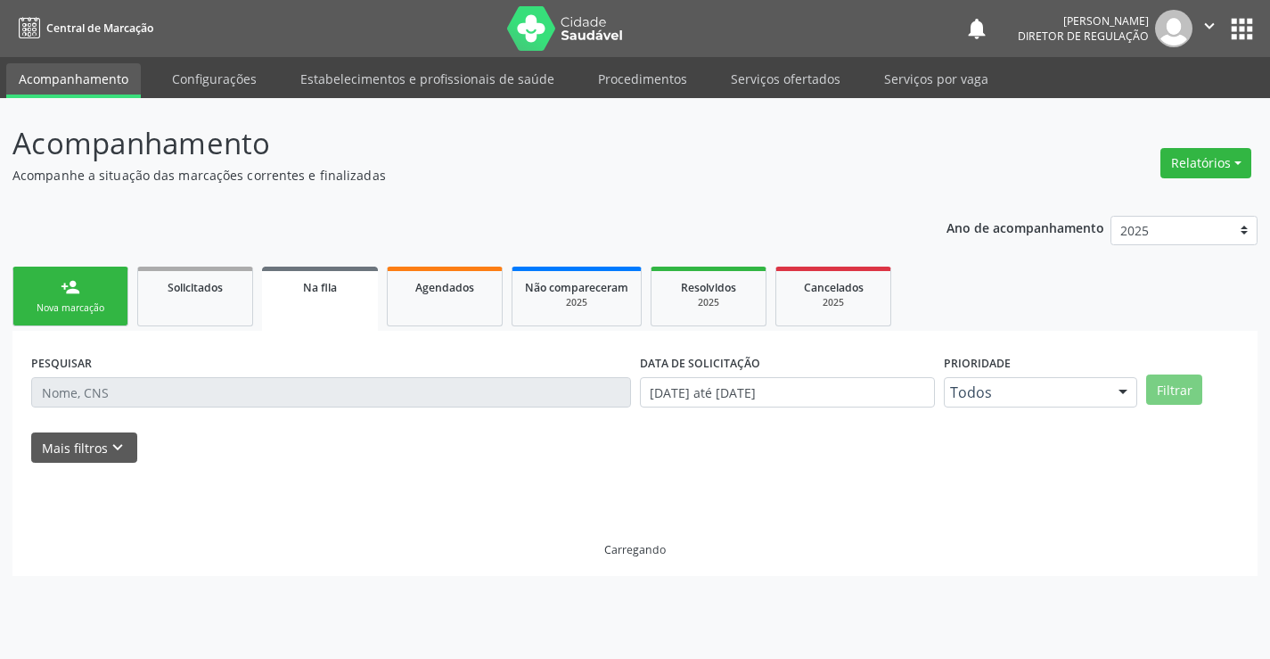
scroll to position [0, 0]
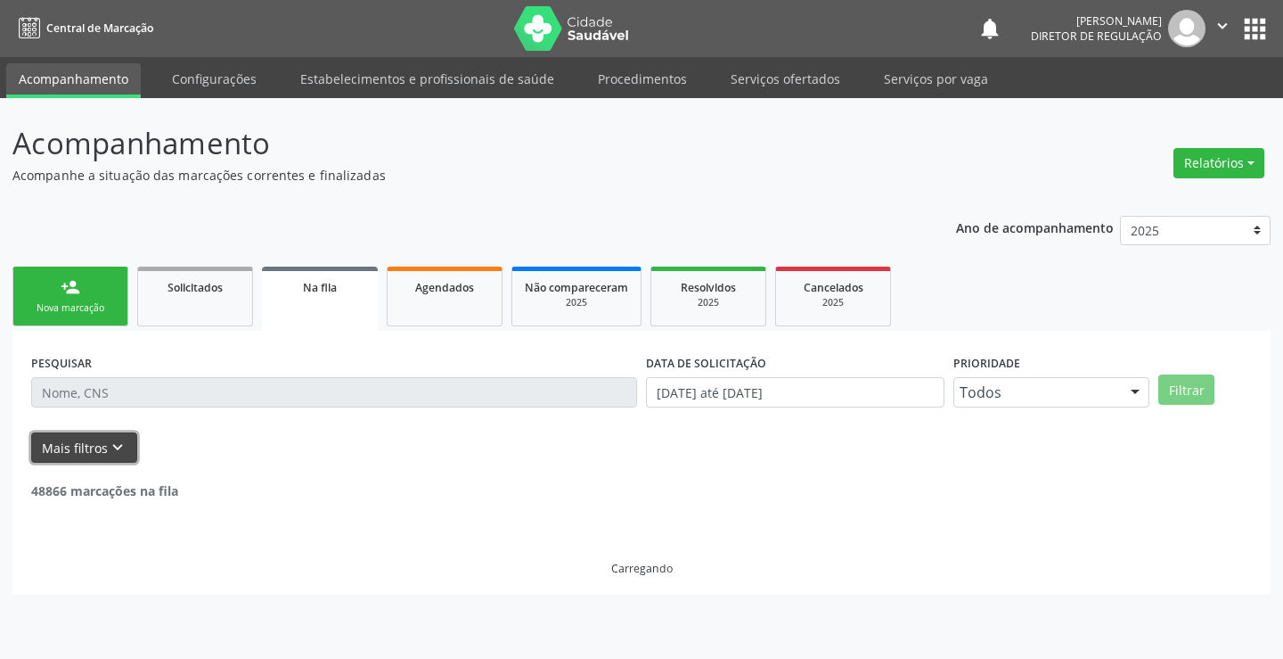
click at [100, 446] on button "Mais filtros keyboard_arrow_down" at bounding box center [84, 447] width 106 height 31
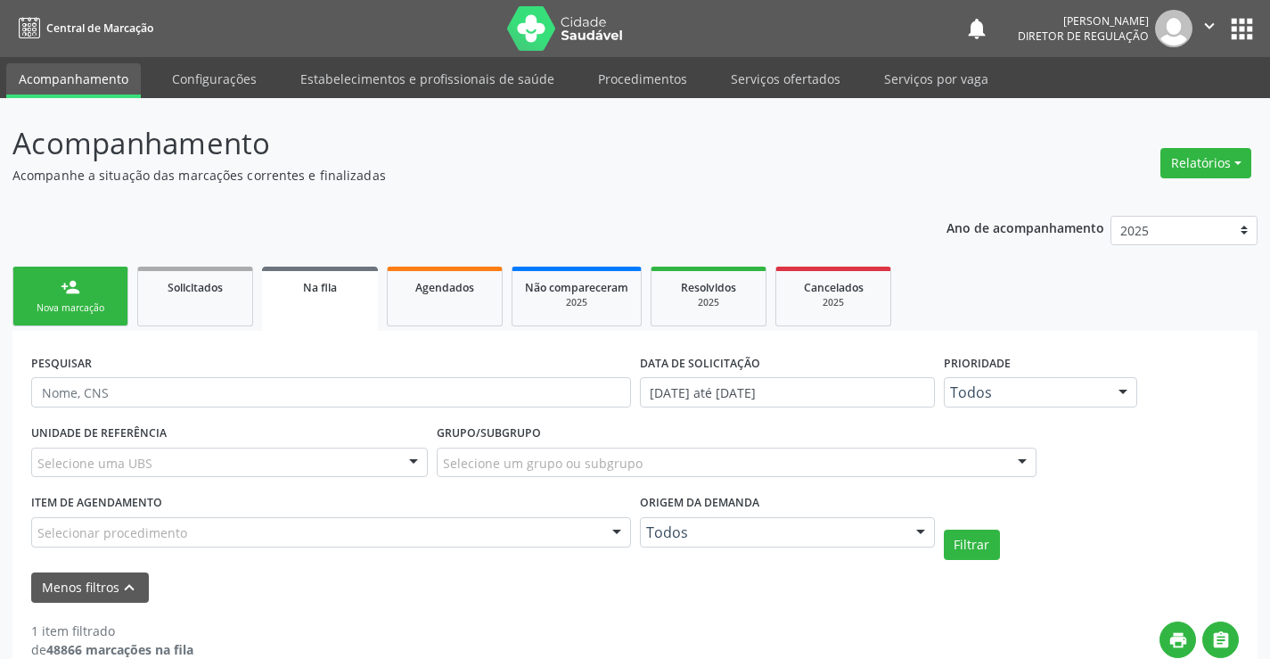
click at [793, 522] on div "Todos" at bounding box center [787, 532] width 295 height 30
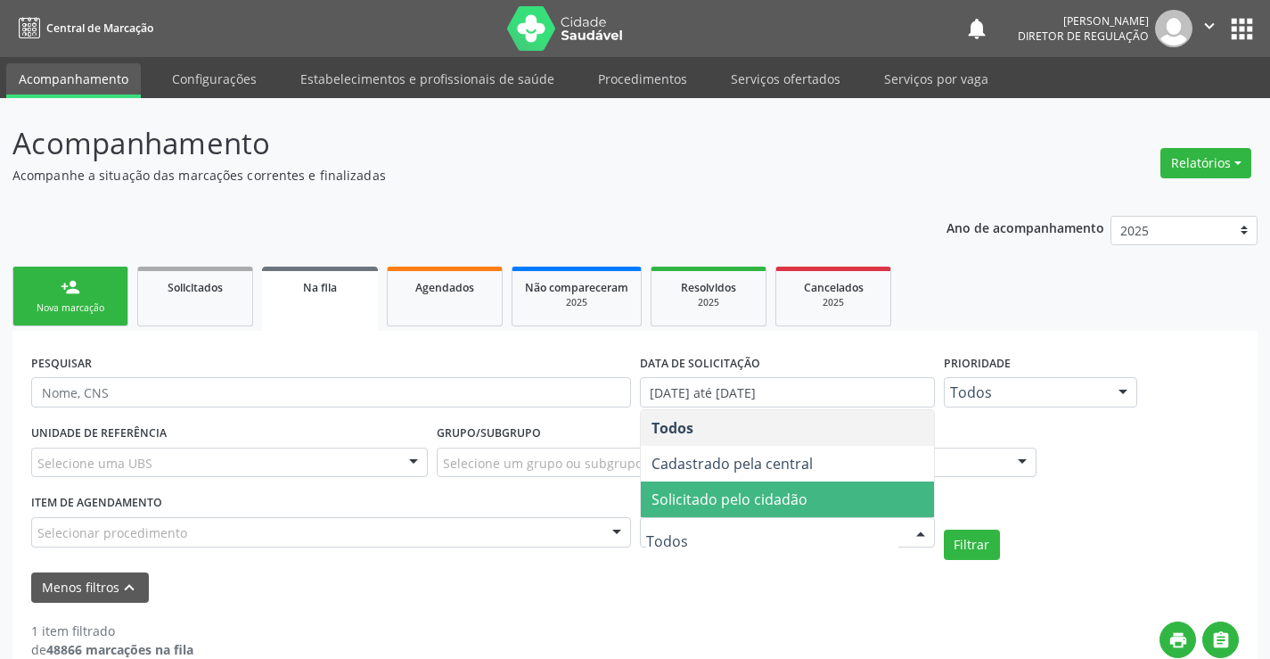
click at [804, 495] on span "Solicitado pelo cidadão" at bounding box center [730, 499] width 156 height 20
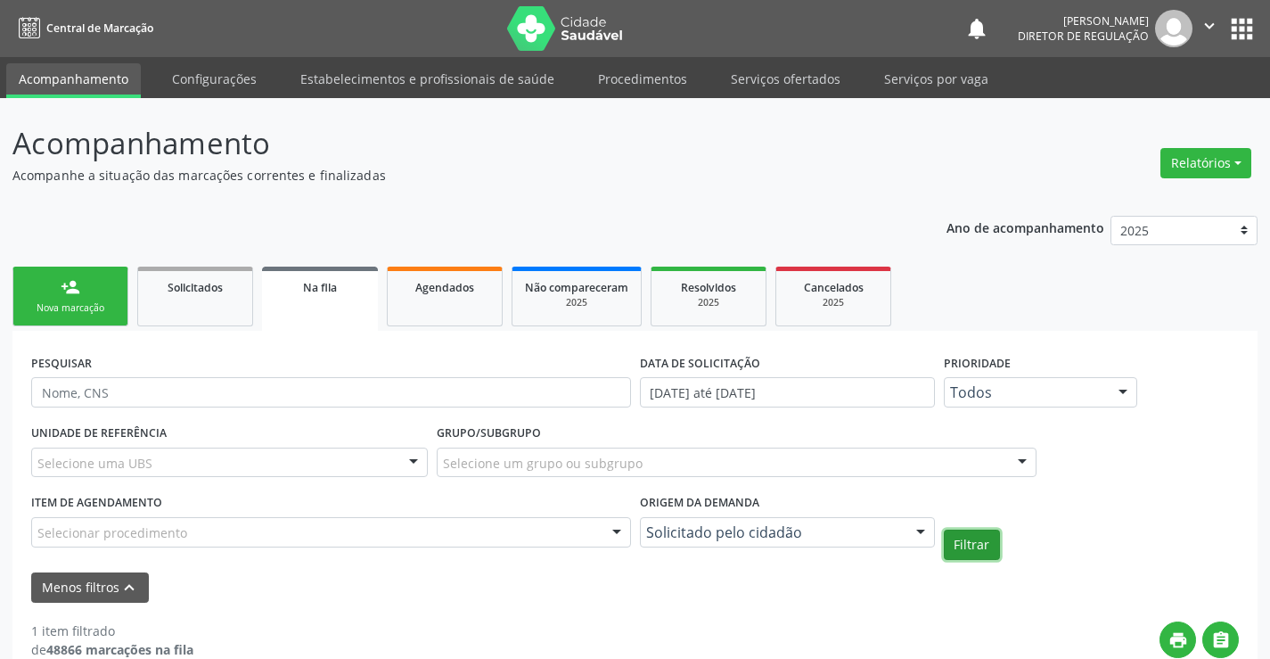
click at [950, 537] on button "Filtrar" at bounding box center [972, 544] width 56 height 30
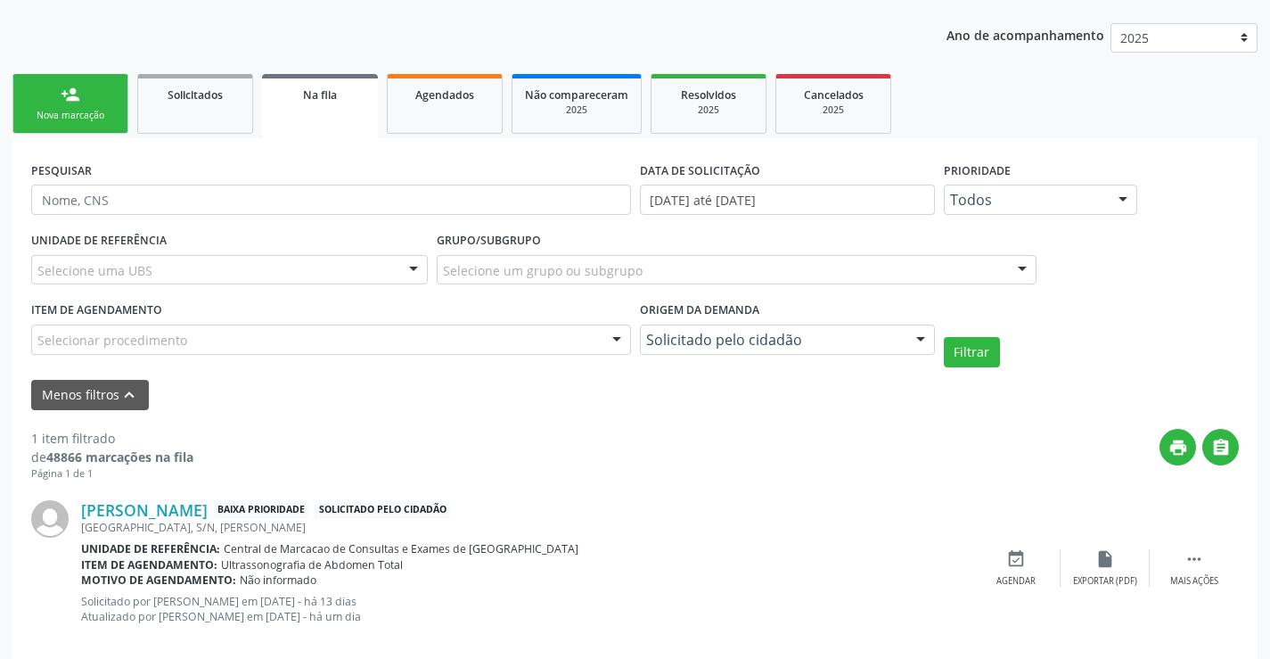
scroll to position [220, 0]
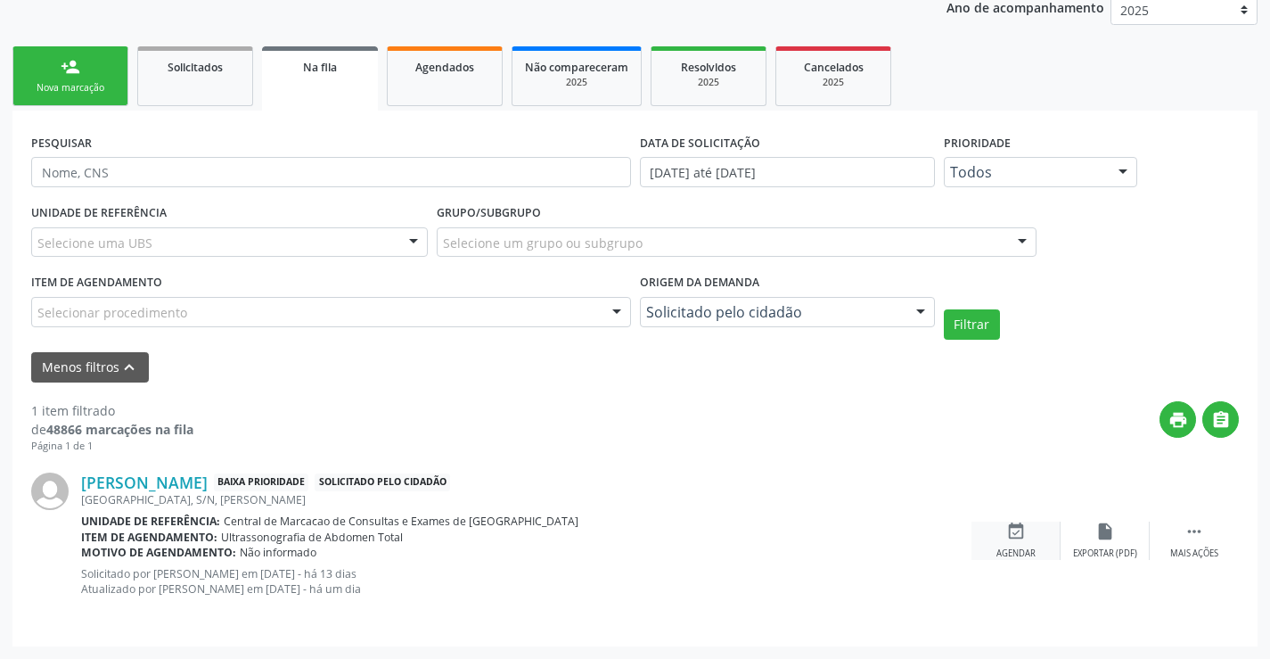
click at [1010, 523] on icon "event_available" at bounding box center [1016, 531] width 20 height 20
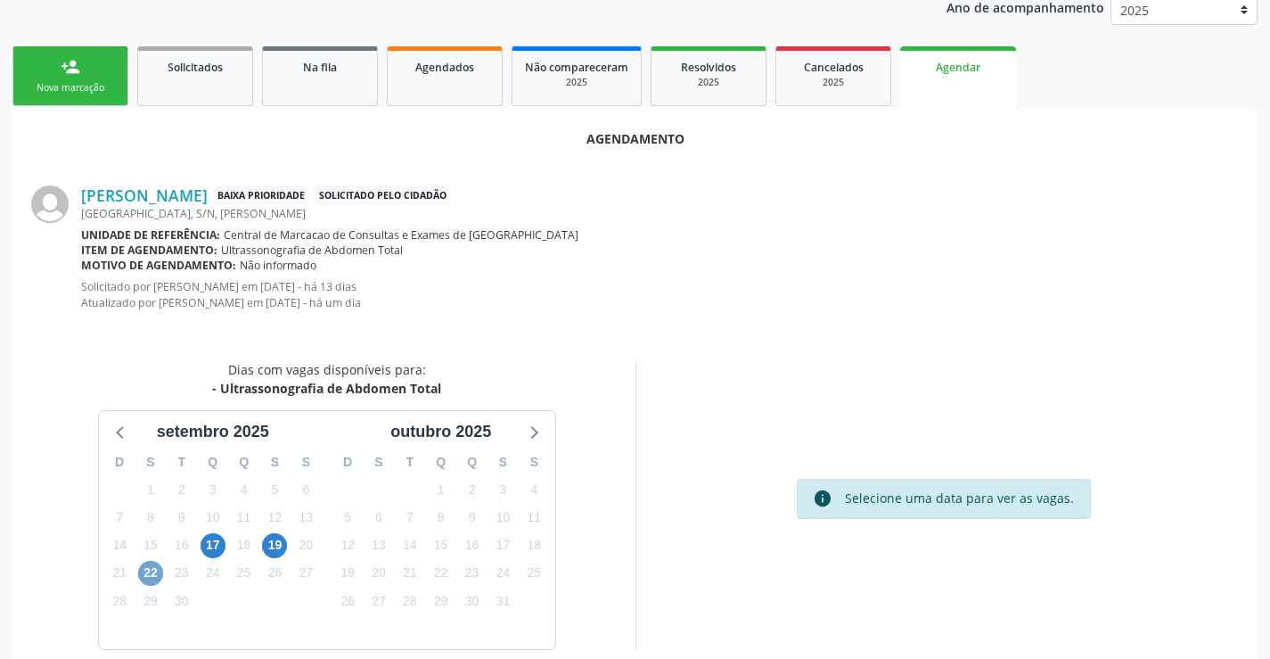
click at [142, 576] on span "22" at bounding box center [150, 573] width 25 height 25
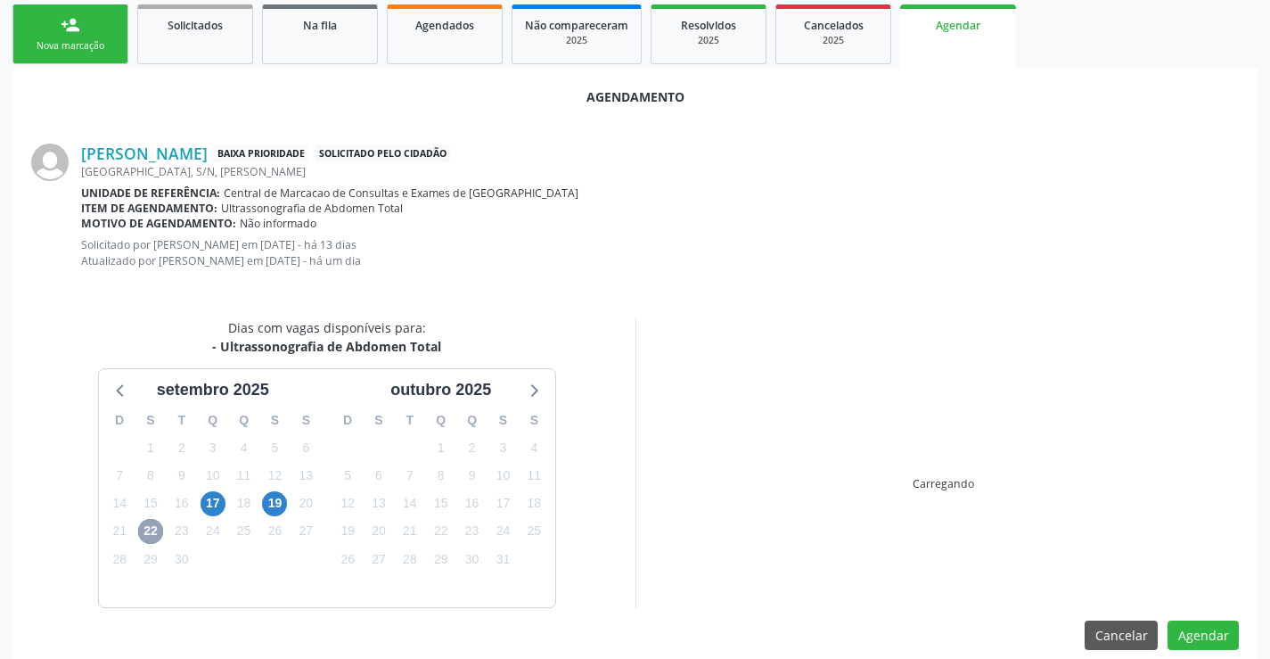
scroll to position [284, 0]
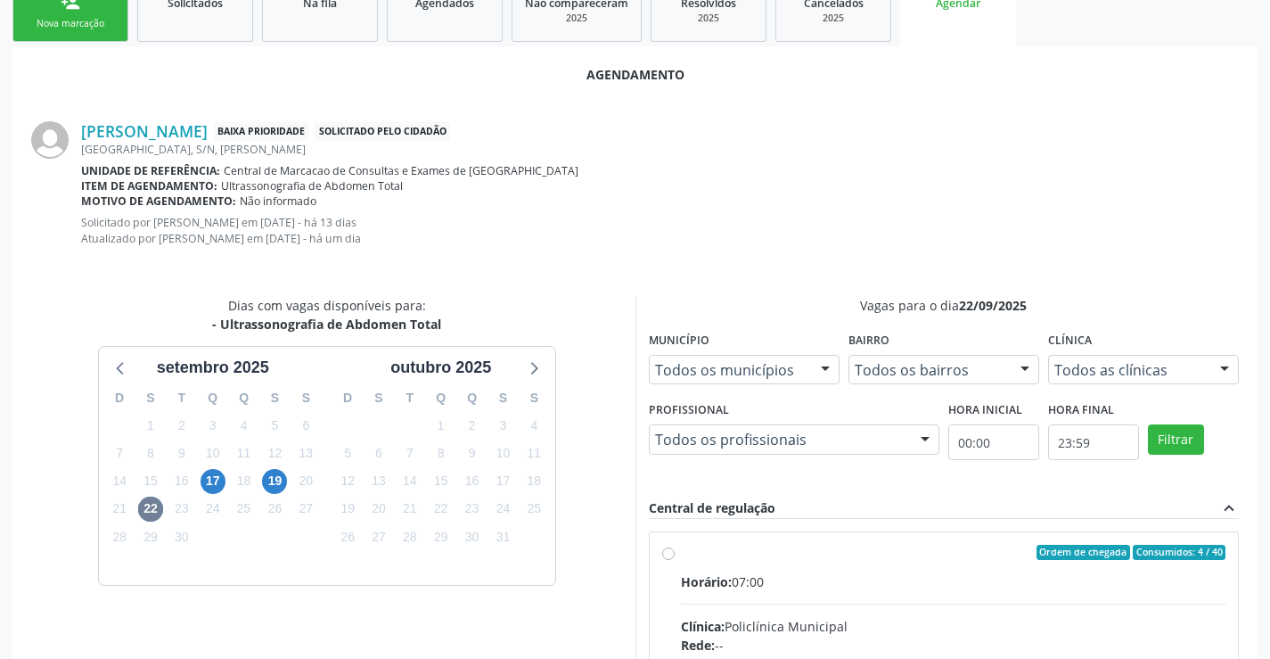
click at [879, 603] on hr at bounding box center [953, 603] width 545 height 1
click at [675, 561] on input "Ordem de chegada Consumidos: 4 / 40 Horário: 07:00 Clínica: Policlínica Municip…" at bounding box center [668, 553] width 12 height 16
radio input "true"
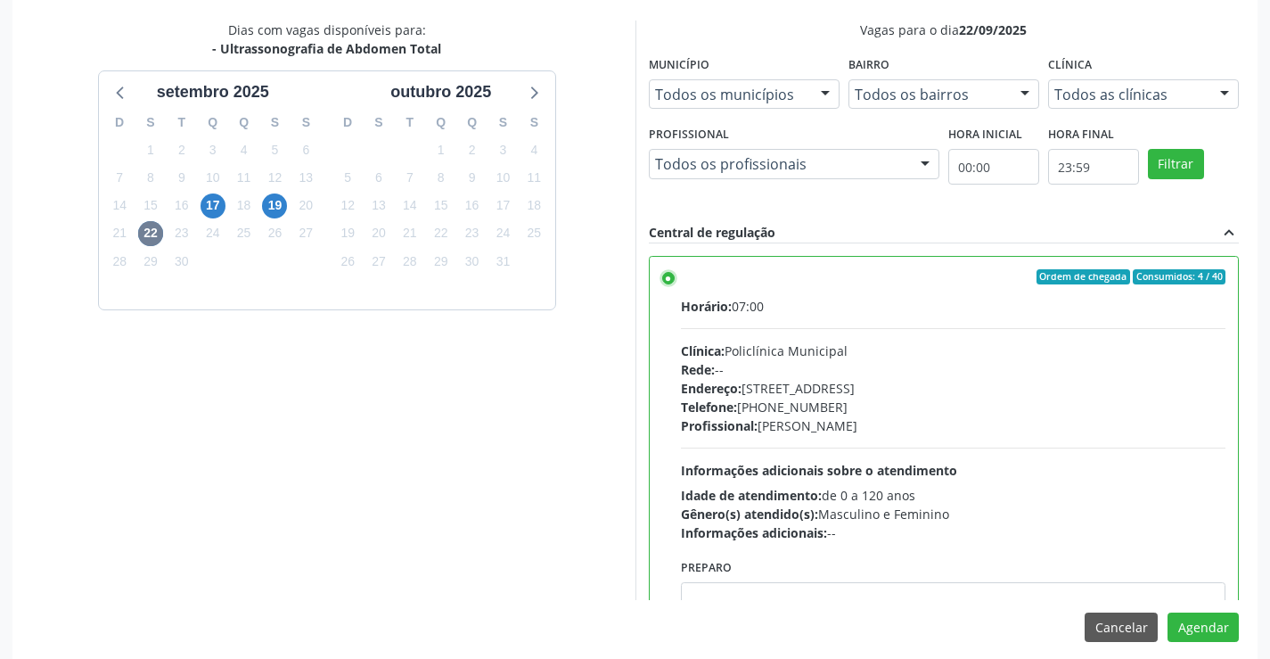
scroll to position [574, 0]
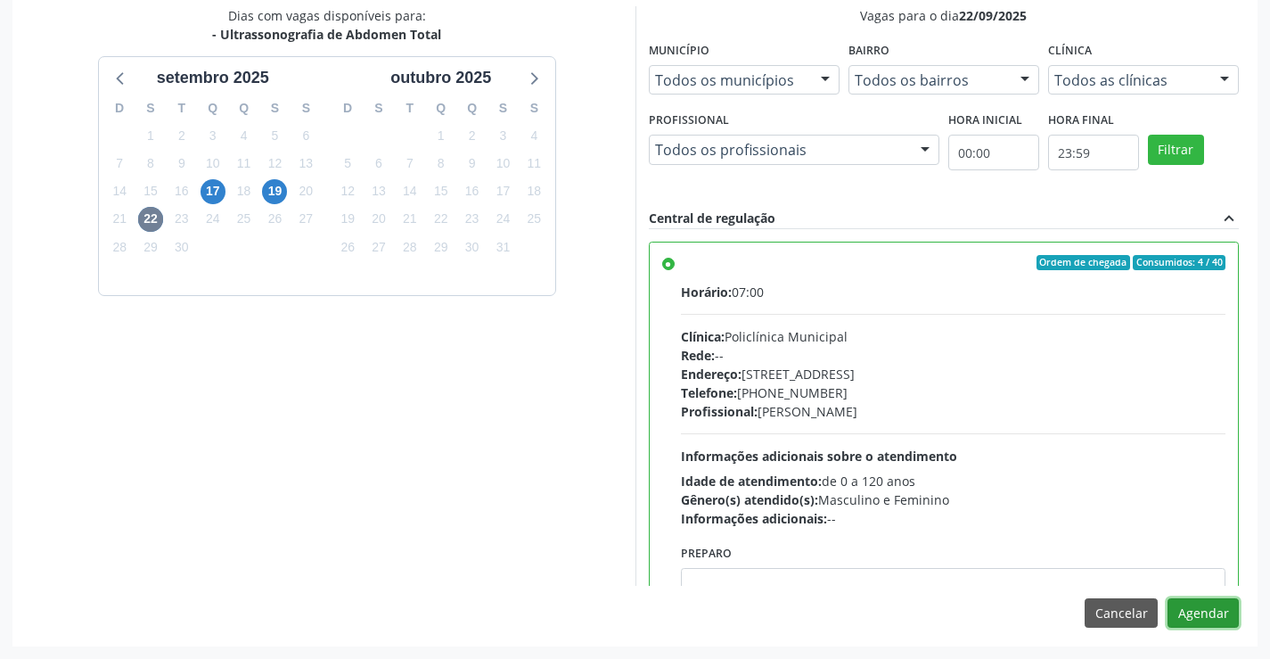
click at [1202, 616] on button "Agendar" at bounding box center [1203, 613] width 71 height 30
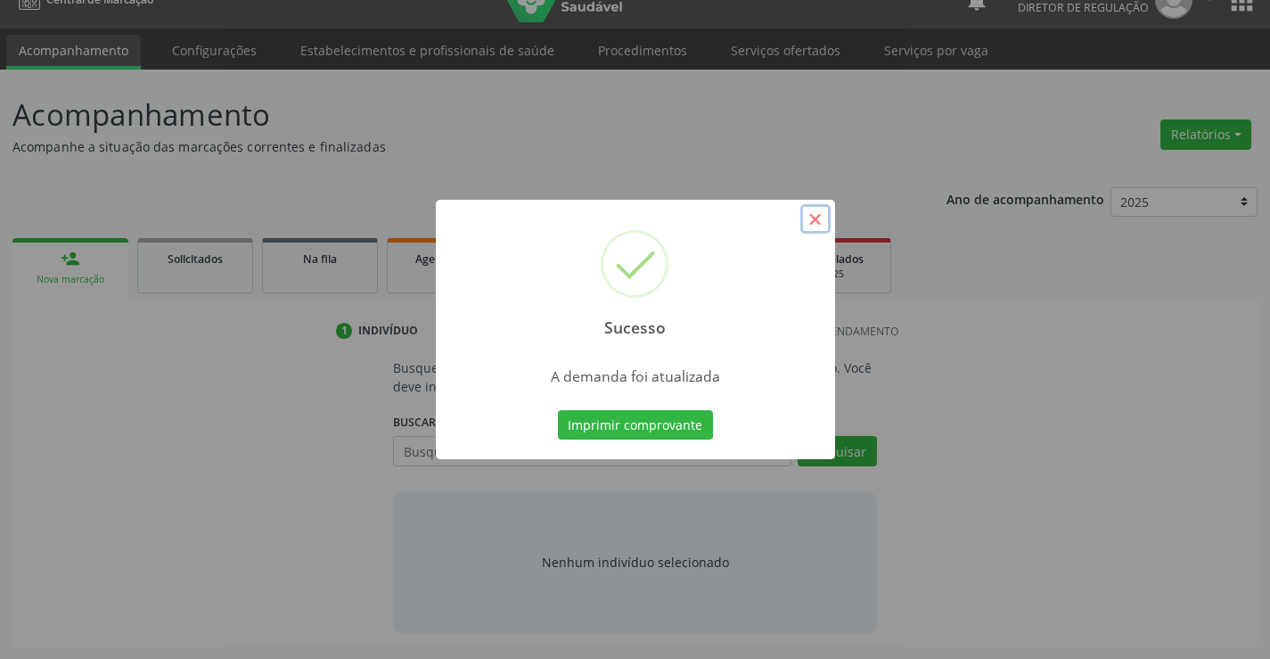
click at [814, 224] on button "×" at bounding box center [815, 219] width 30 height 30
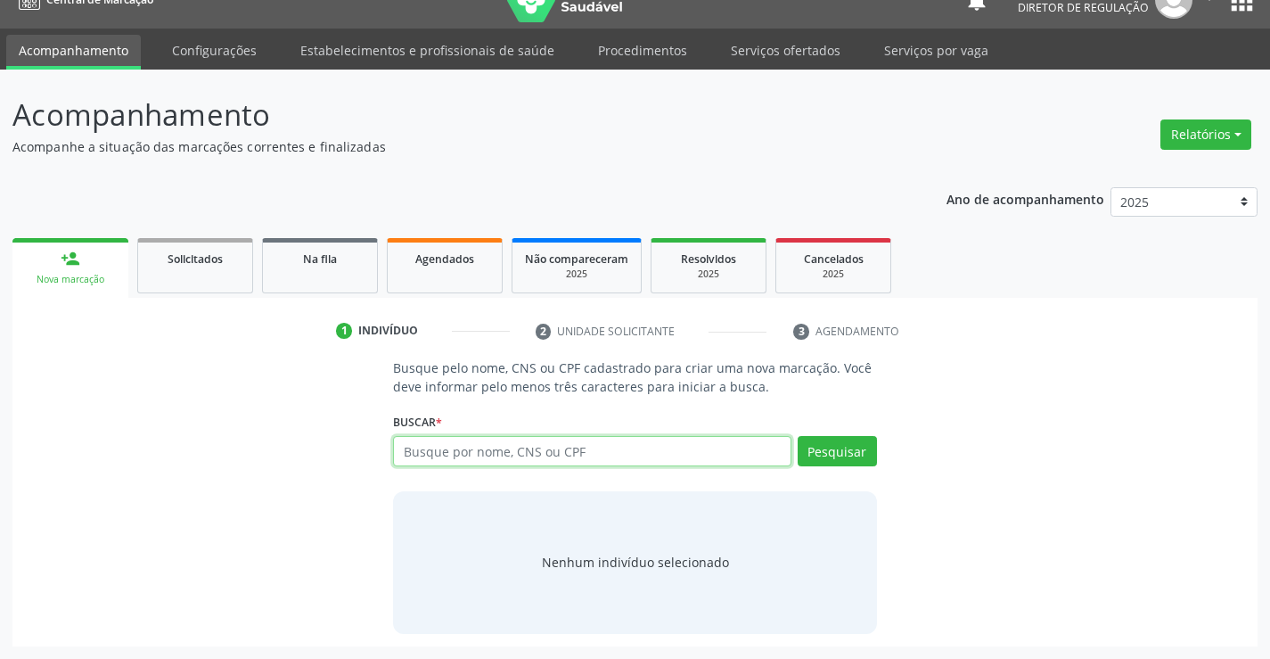
click at [542, 447] on input "text" at bounding box center [592, 451] width 398 height 30
type input "704406378605010"
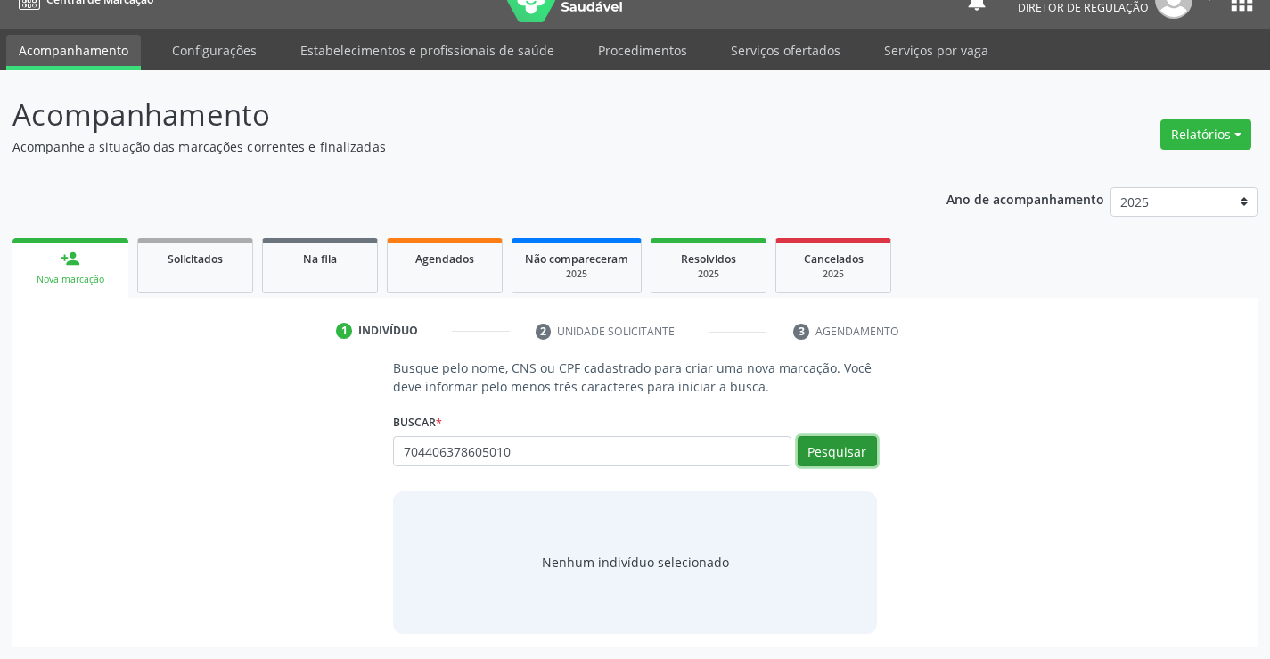
click at [817, 447] on button "Pesquisar" at bounding box center [837, 451] width 79 height 30
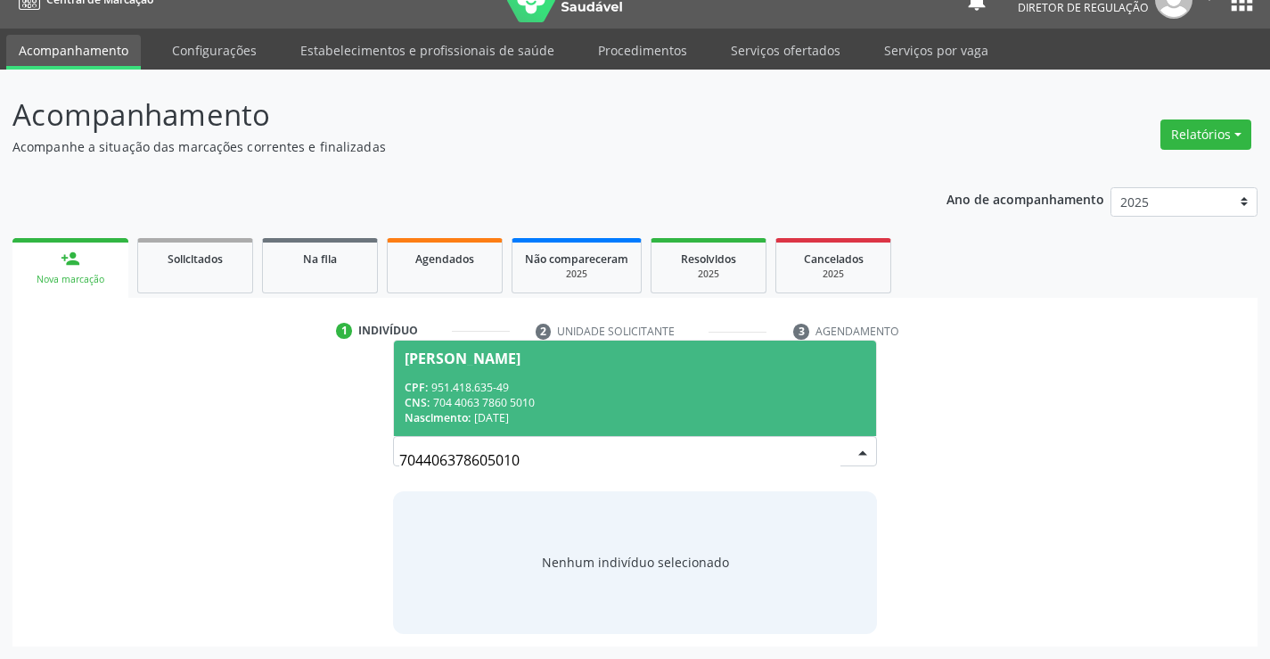
click at [562, 405] on div "CNS: 704 4063 7860 5010" at bounding box center [635, 402] width 460 height 15
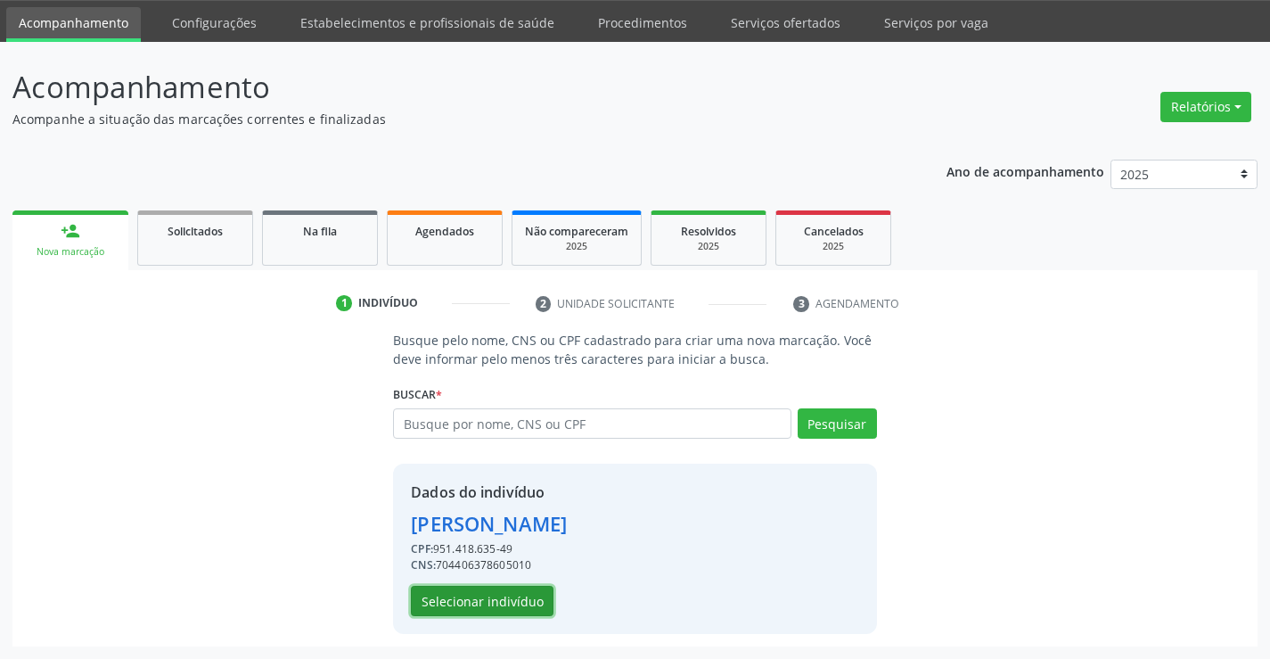
click at [510, 591] on button "Selecionar indivíduo" at bounding box center [482, 601] width 143 height 30
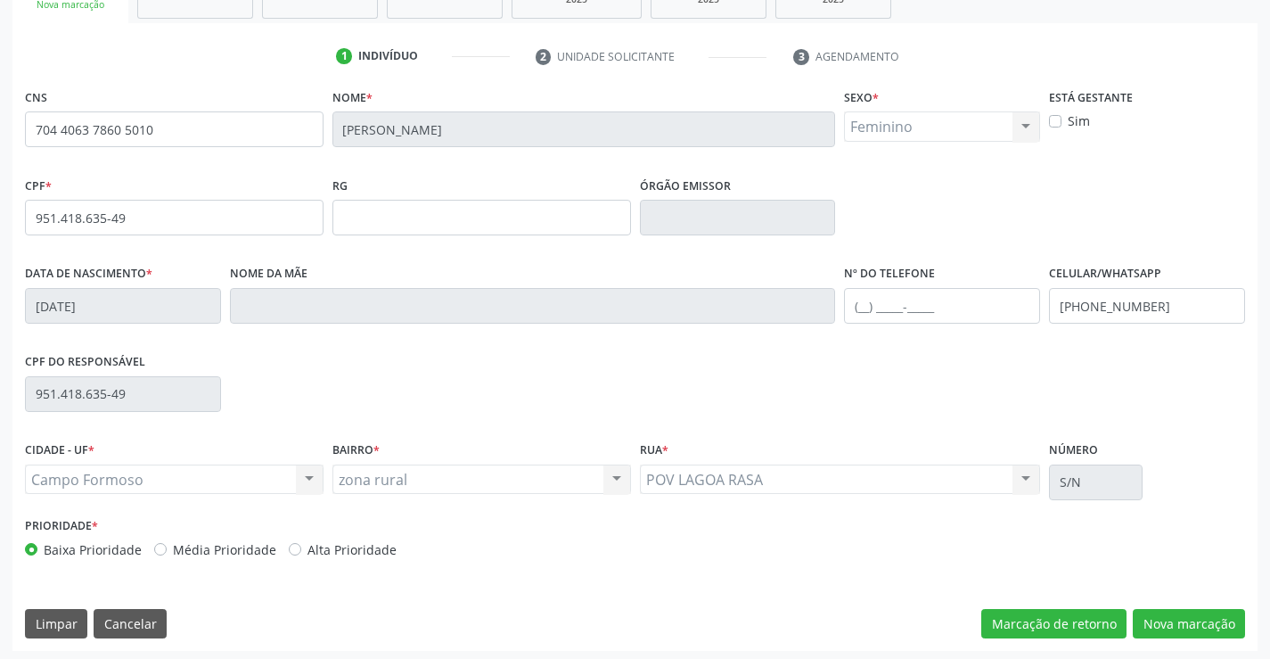
scroll to position [307, 0]
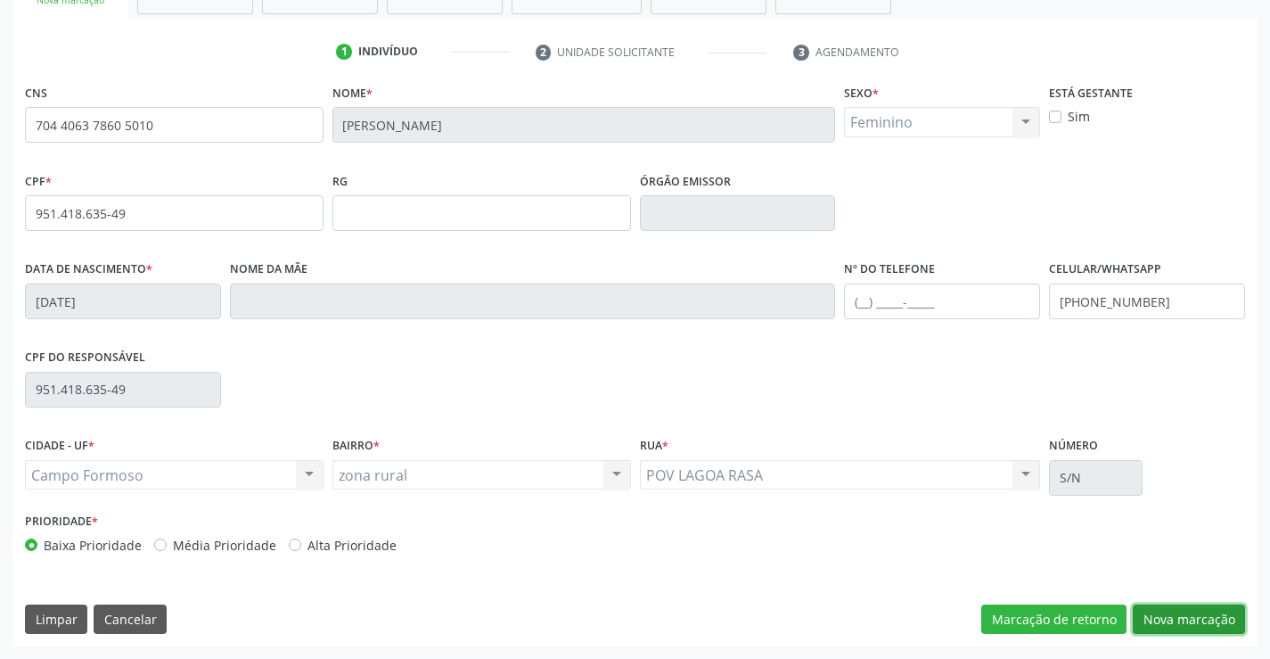
click at [1167, 621] on button "Nova marcação" at bounding box center [1189, 619] width 112 height 30
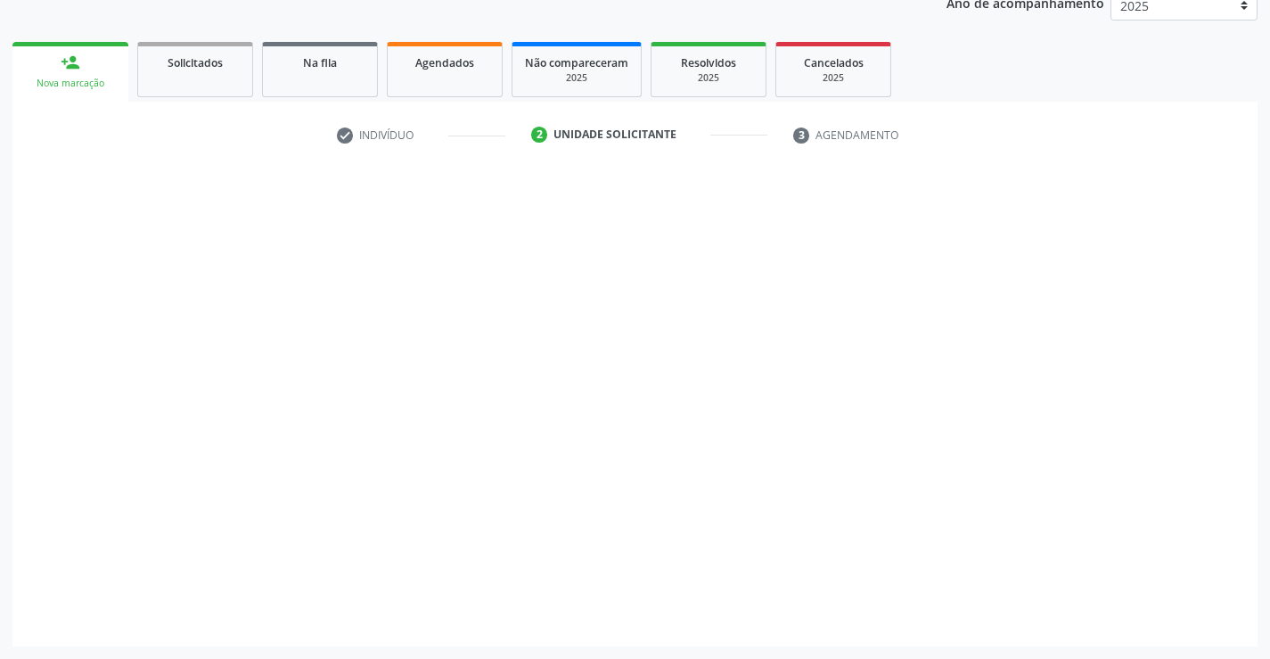
scroll to position [225, 0]
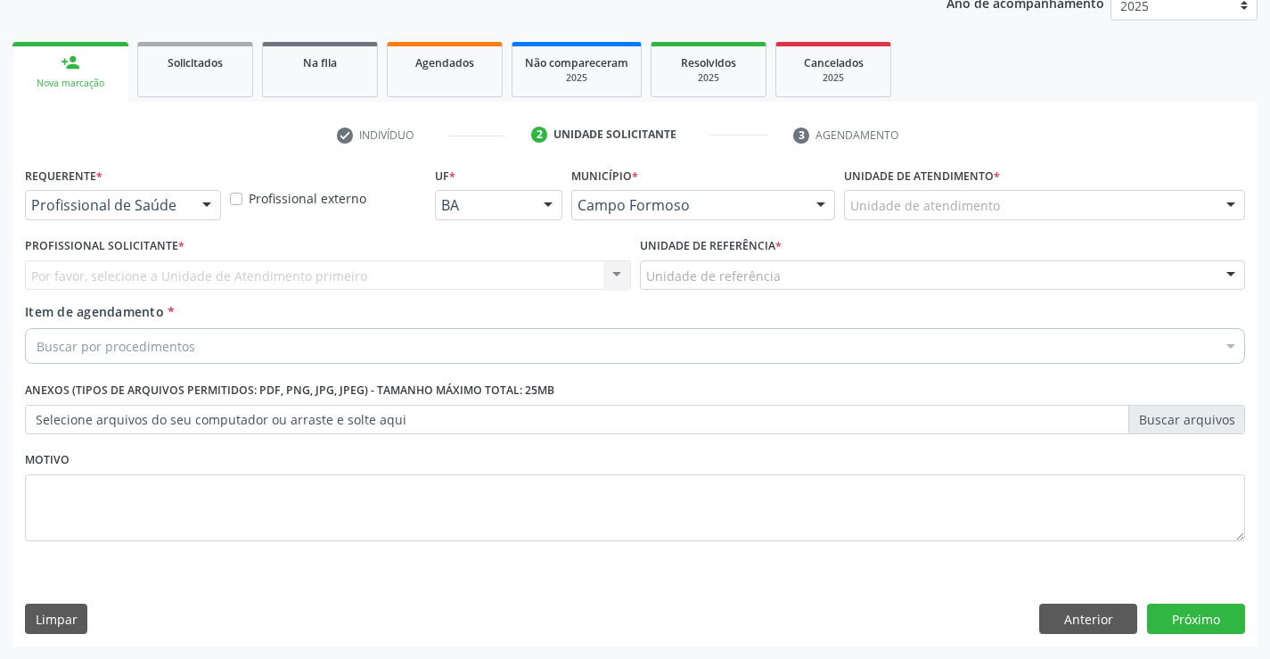
click at [214, 198] on div at bounding box center [206, 206] width 27 height 30
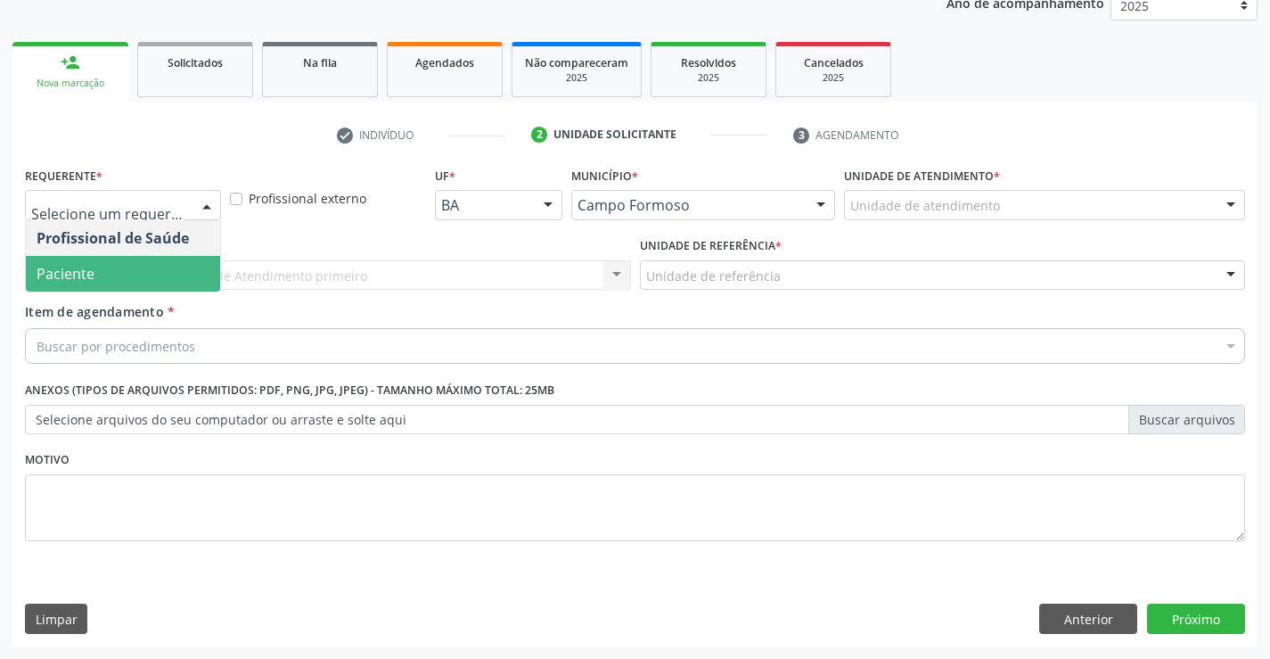
click at [165, 266] on span "Paciente" at bounding box center [123, 274] width 194 height 36
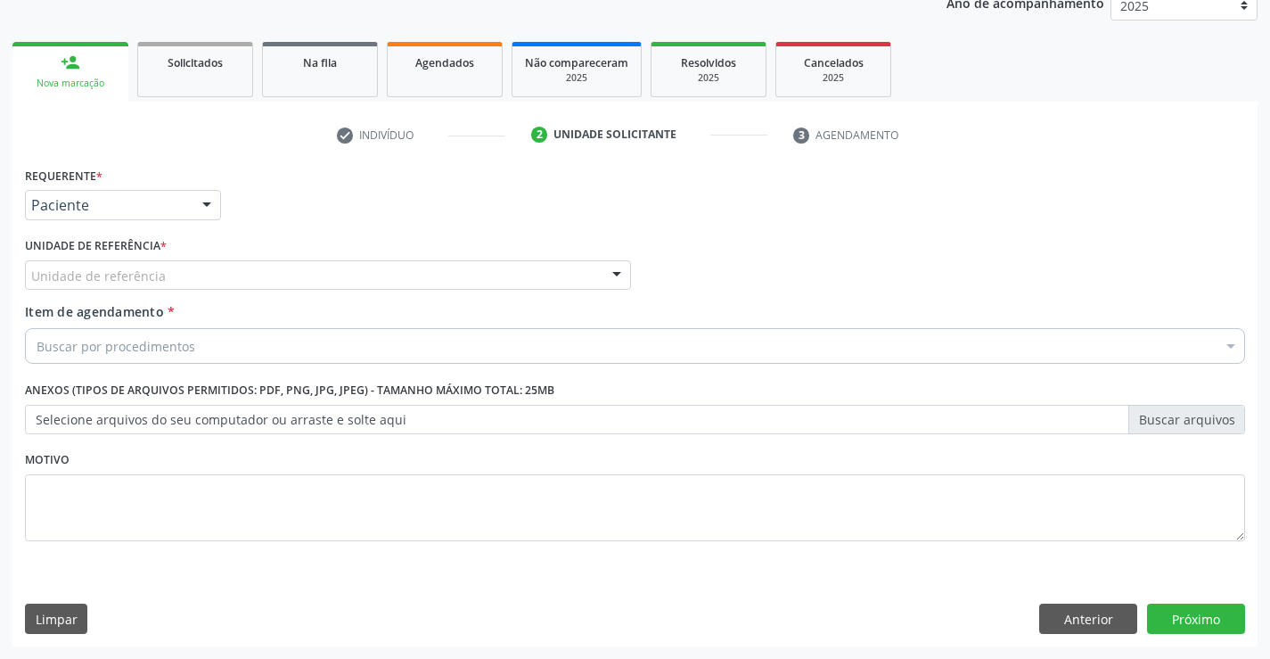
drag, startPoint x: 294, startPoint y: 276, endPoint x: 346, endPoint y: 360, distance: 98.4
click at [296, 277] on div "Unidade de referência" at bounding box center [328, 275] width 606 height 30
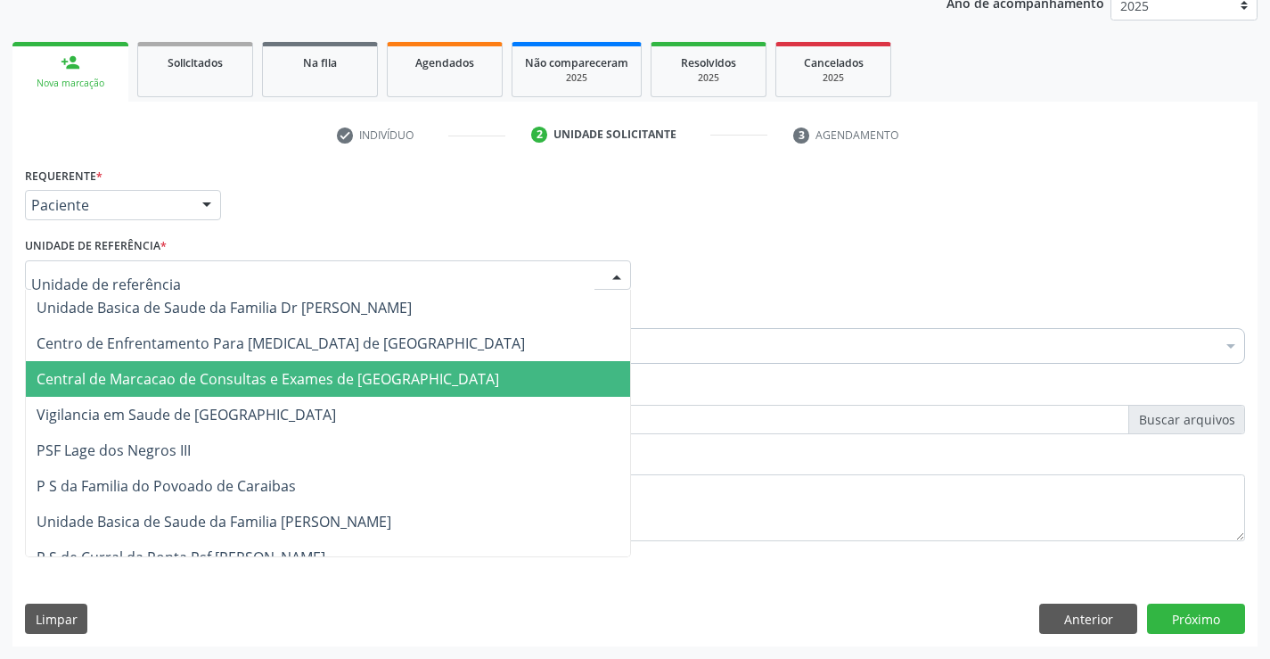
click at [357, 387] on span "Central de Marcacao de Consultas e Exames de [GEOGRAPHIC_DATA]" at bounding box center [268, 379] width 463 height 20
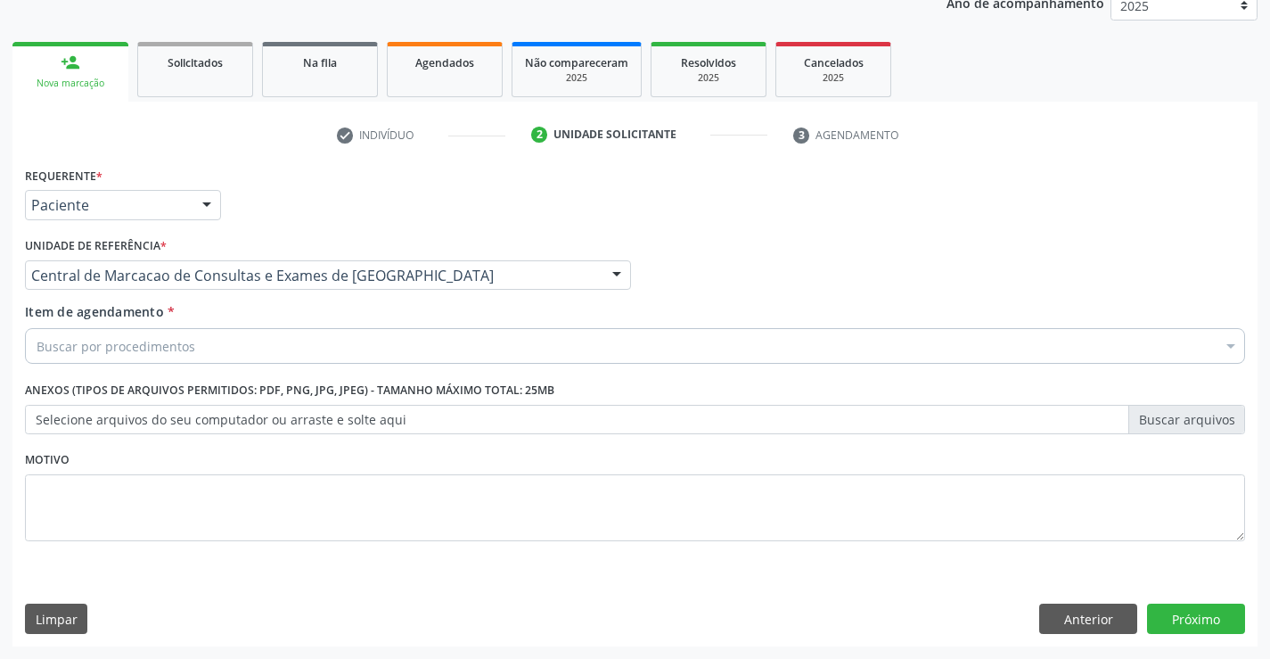
click at [440, 361] on div "Buscar por procedimentos" at bounding box center [635, 346] width 1220 height 36
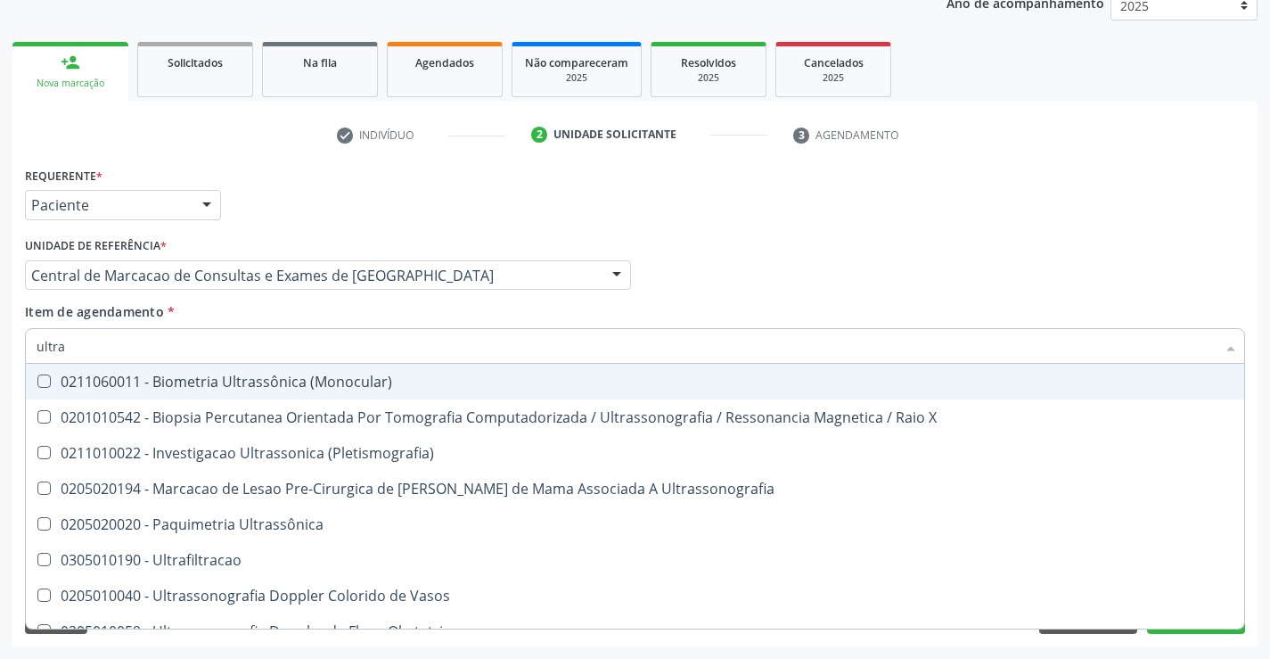
type input "ultras"
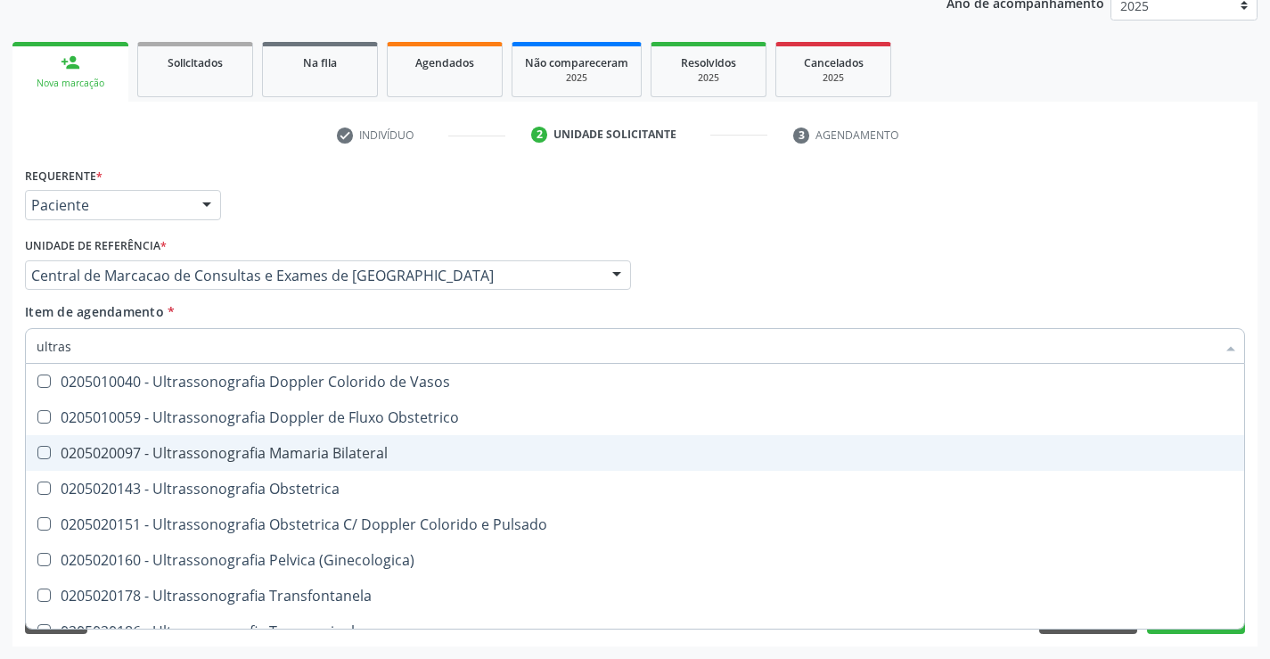
scroll to position [267, 0]
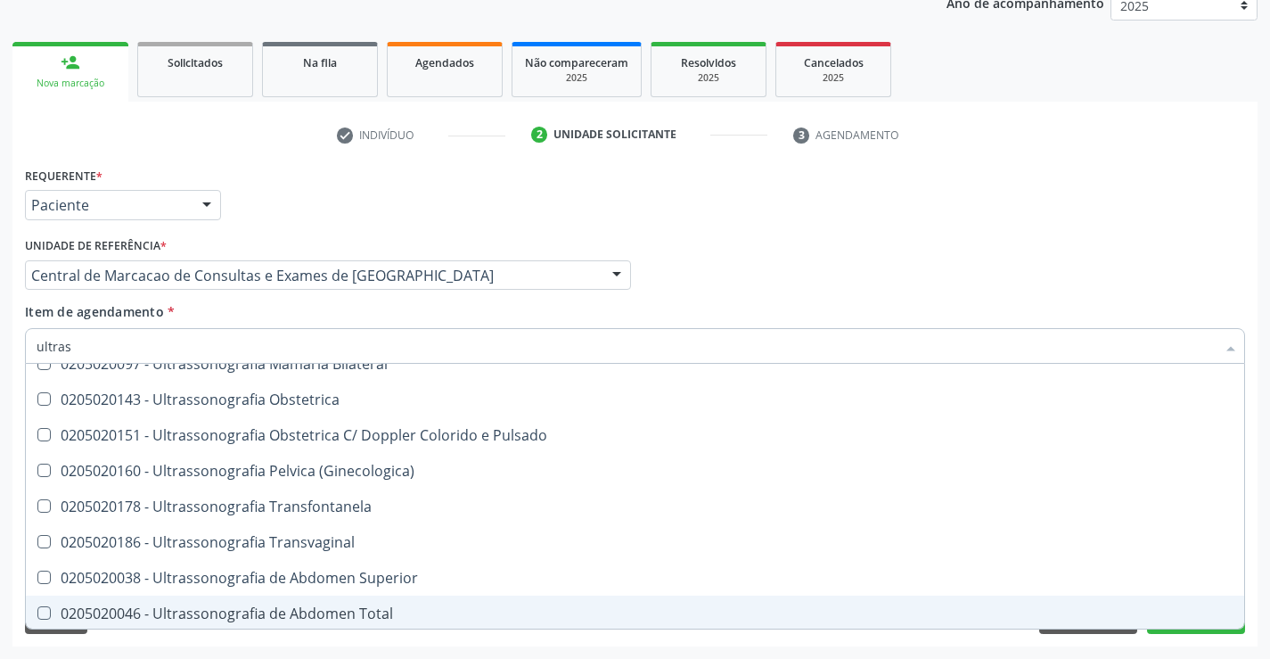
click at [379, 601] on span "0205020046 - Ultrassonografia de Abdomen Total" at bounding box center [635, 613] width 1218 height 36
checkbox Total "true"
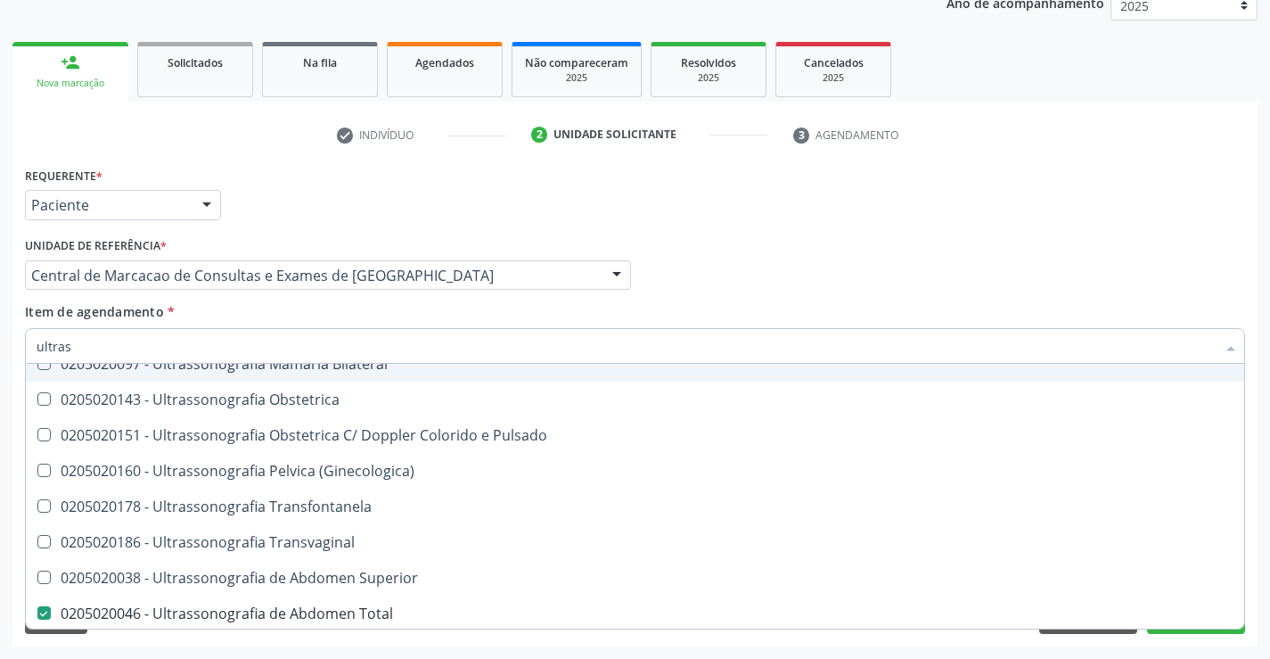
click at [1182, 248] on div "Profissional Solicitante Por favor, selecione a Unidade de Atendimento primeiro…" at bounding box center [634, 268] width 1229 height 70
checkbox X "true"
checkbox Total "false"
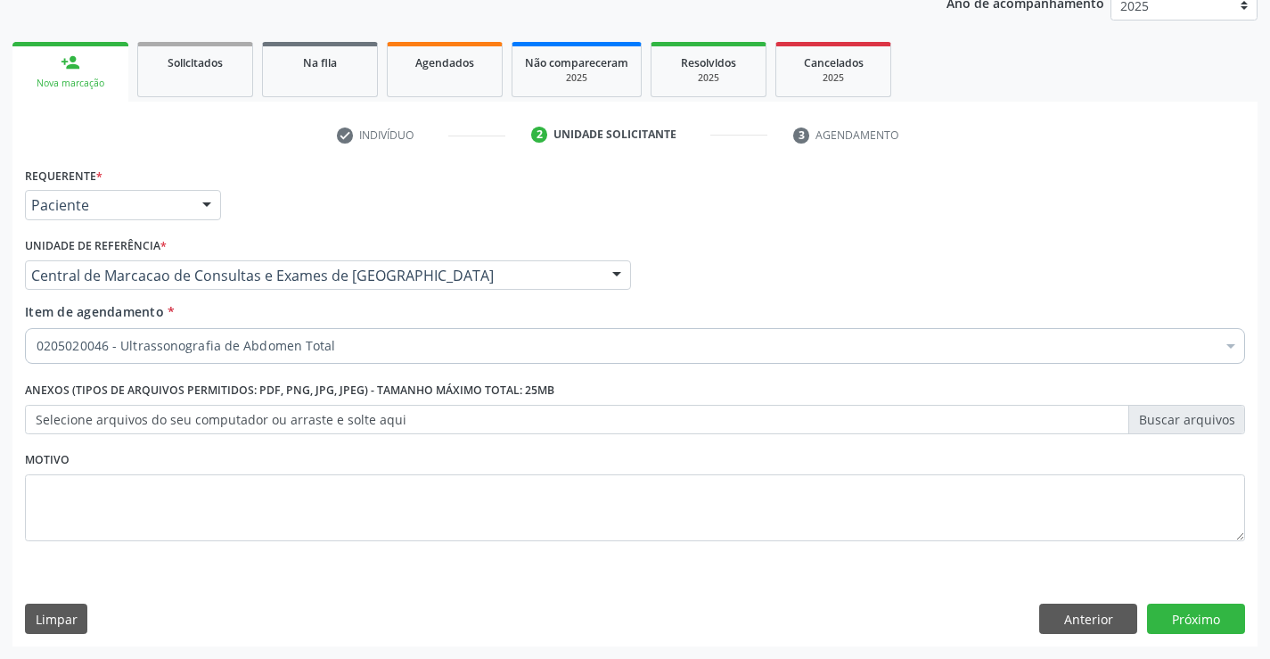
scroll to position [0, 0]
click at [1188, 608] on button "Próximo" at bounding box center [1196, 618] width 98 height 30
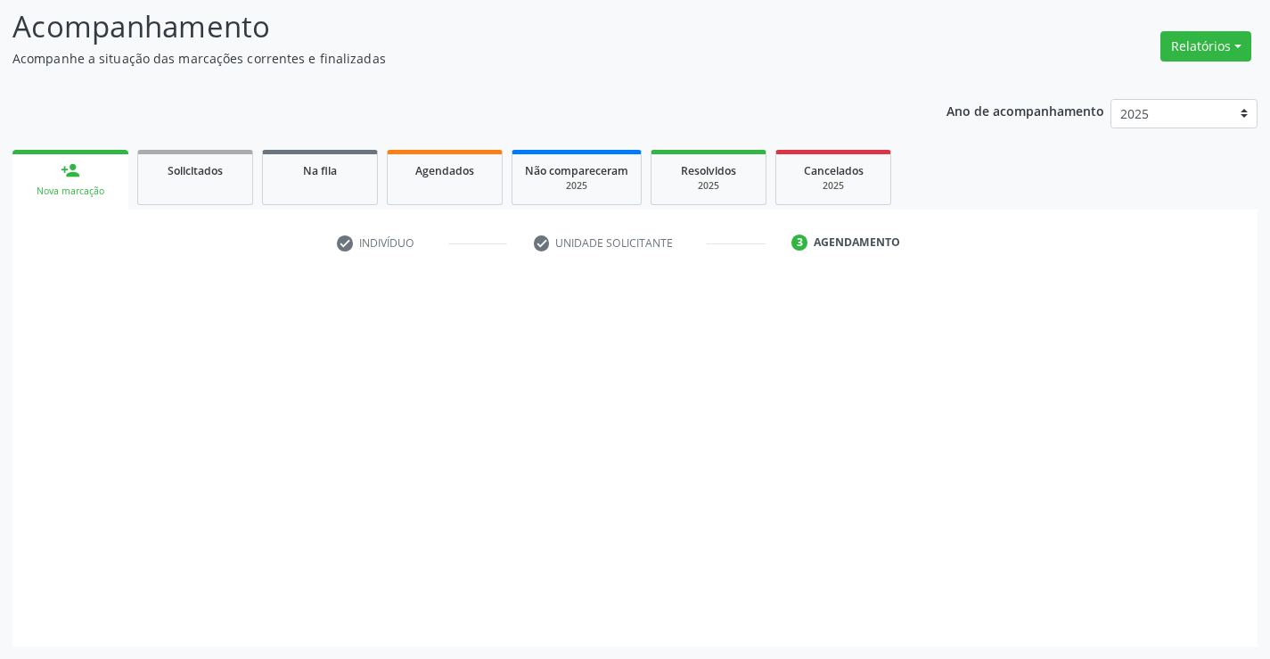
scroll to position [117, 0]
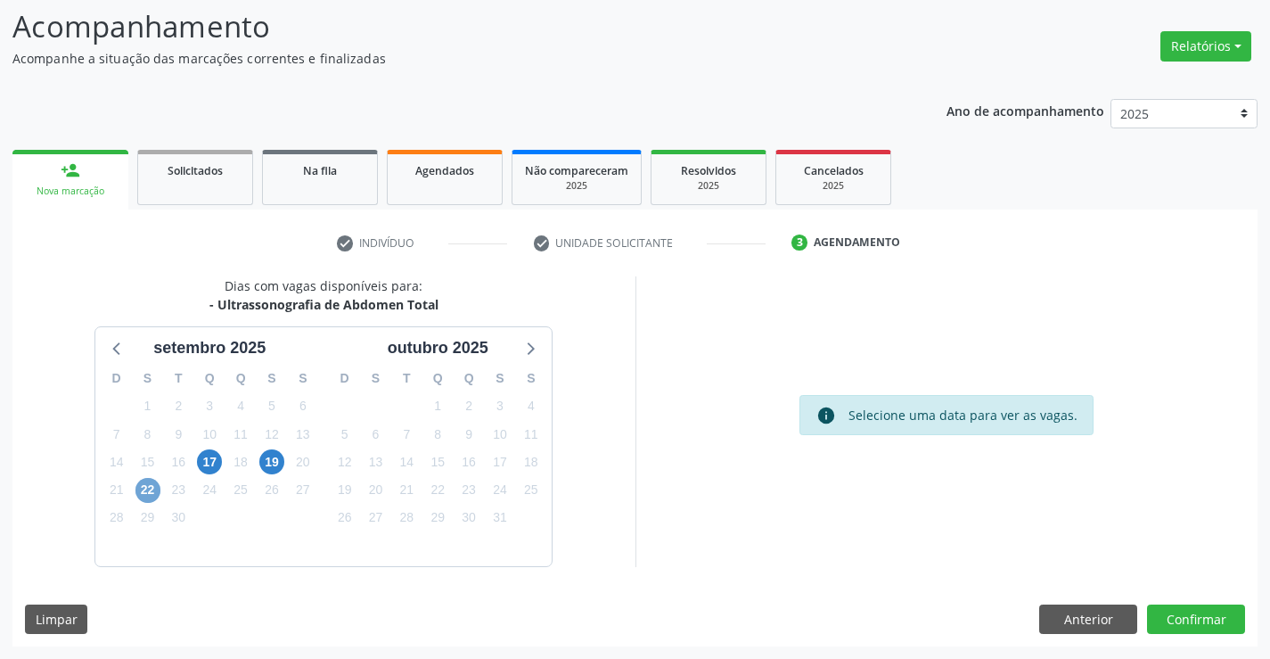
click at [137, 496] on span "22" at bounding box center [147, 490] width 25 height 25
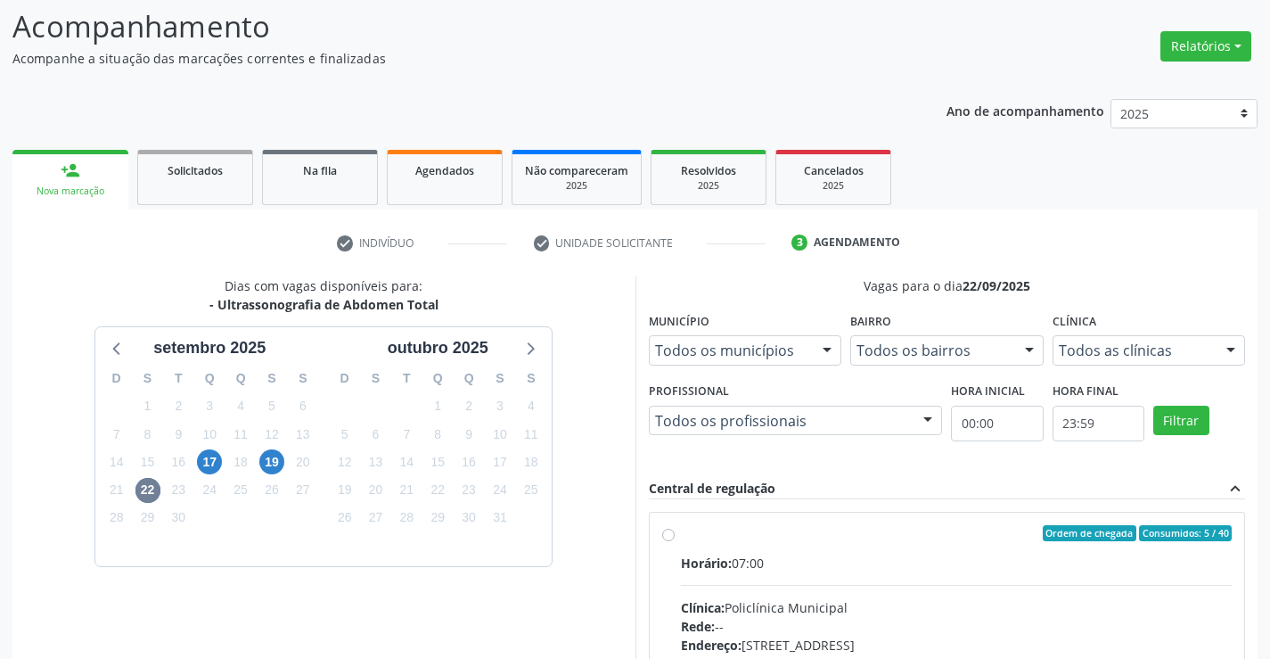
click at [937, 549] on label "Ordem de chegada Consumidos: 5 / 40 Horário: 07:00 Clínica: Policlínica Municip…" at bounding box center [957, 662] width 552 height 274
click at [675, 541] on input "Ordem de chegada Consumidos: 5 / 40 Horário: 07:00 Clínica: Policlínica Municip…" at bounding box center [668, 533] width 12 height 16
radio input "true"
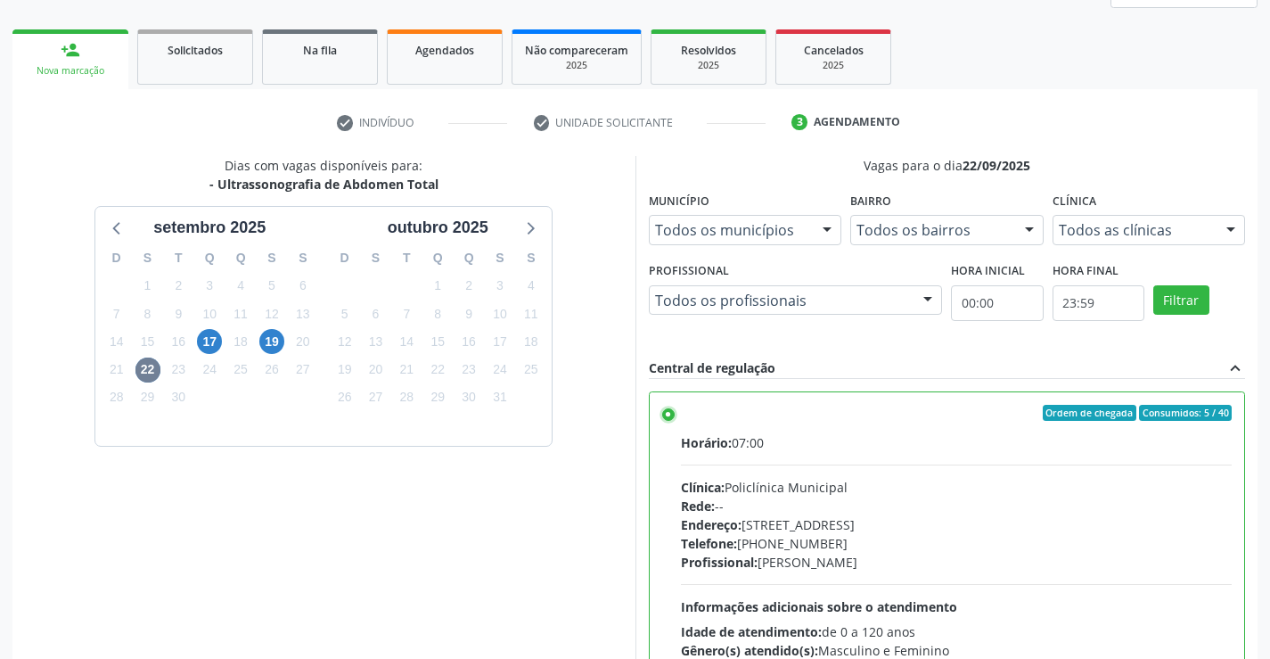
scroll to position [406, 0]
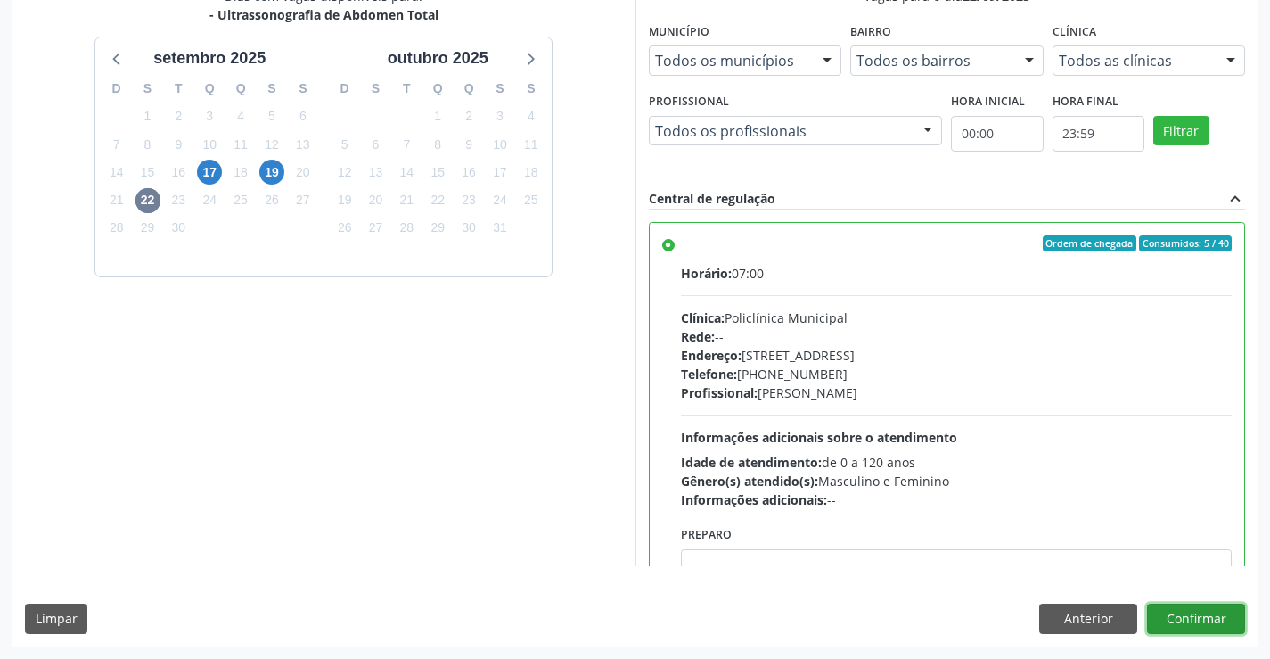
click at [1213, 611] on button "Confirmar" at bounding box center [1196, 618] width 98 height 30
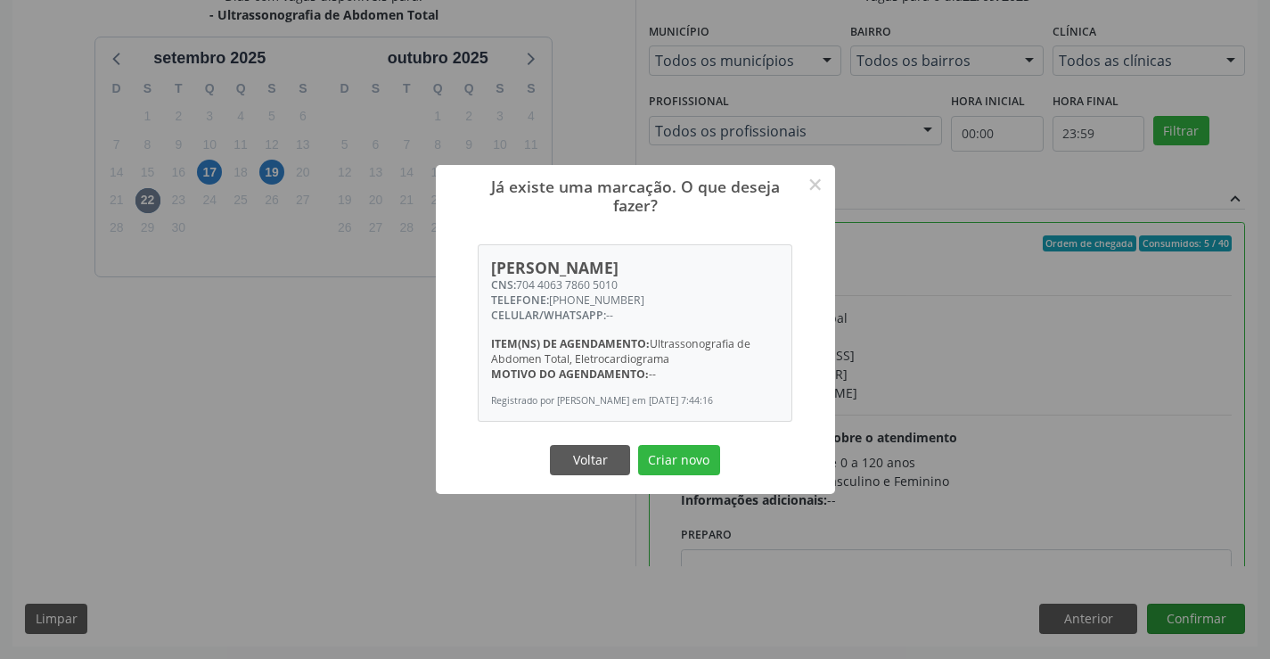
click at [638, 445] on button "Criar novo" at bounding box center [679, 460] width 82 height 30
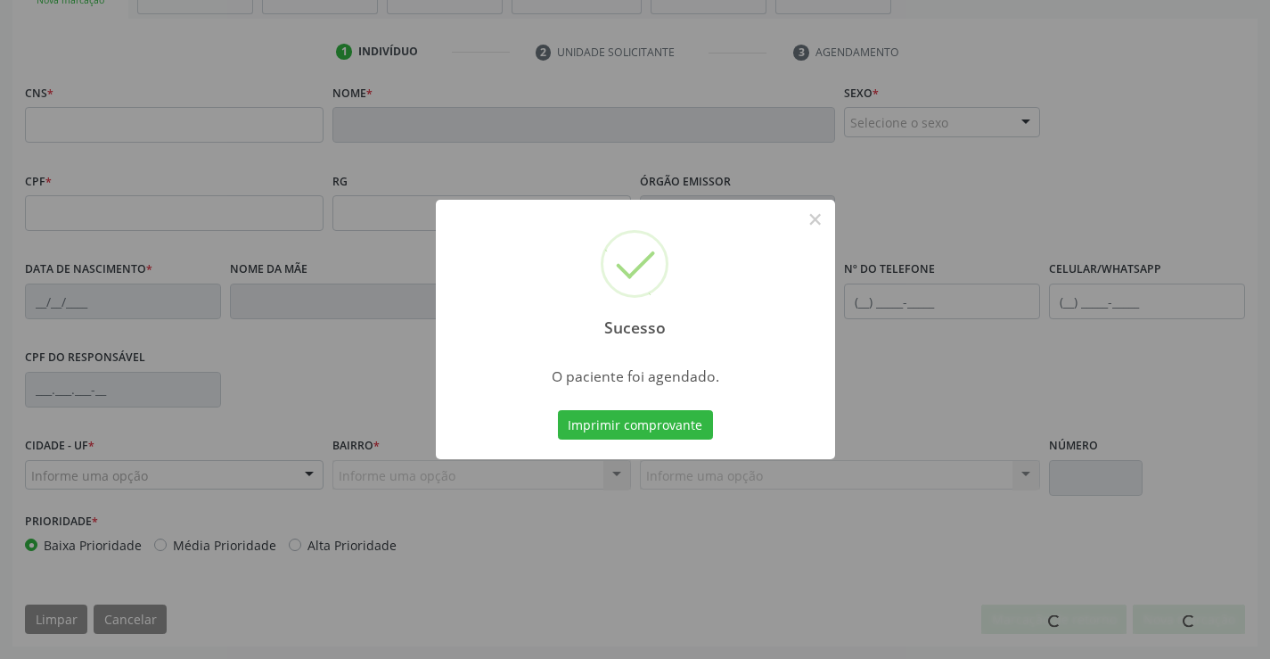
scroll to position [307, 0]
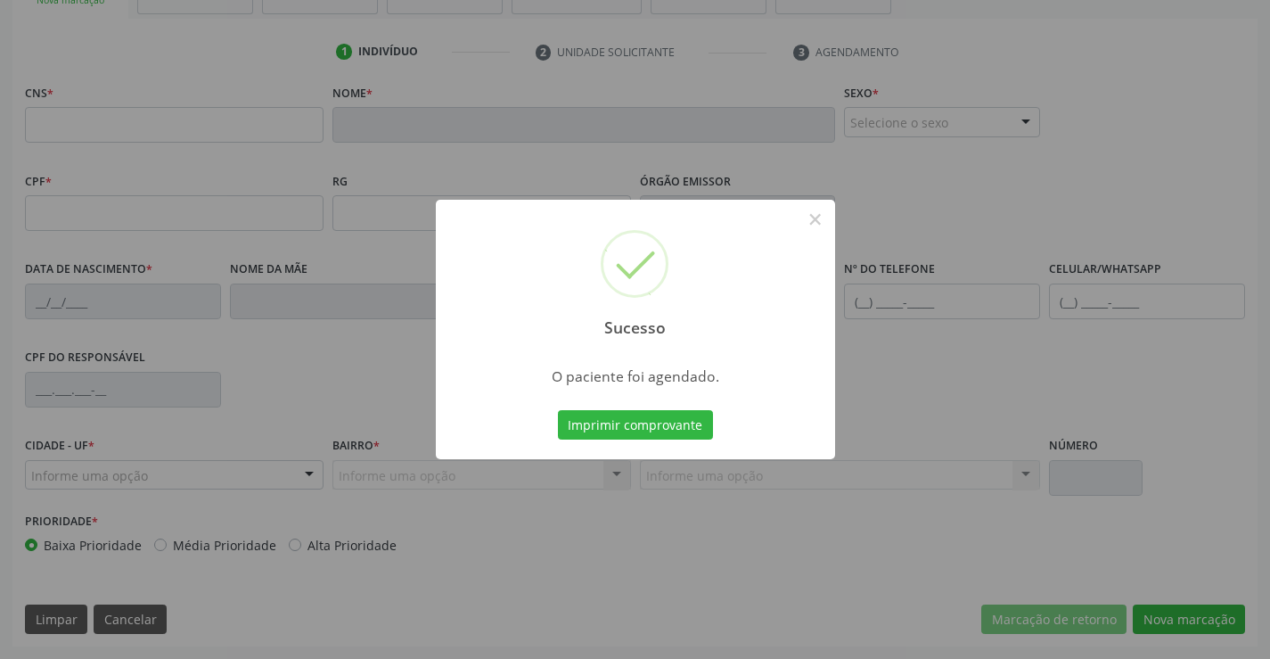
click at [558, 410] on button "Imprimir comprovante" at bounding box center [635, 425] width 155 height 30
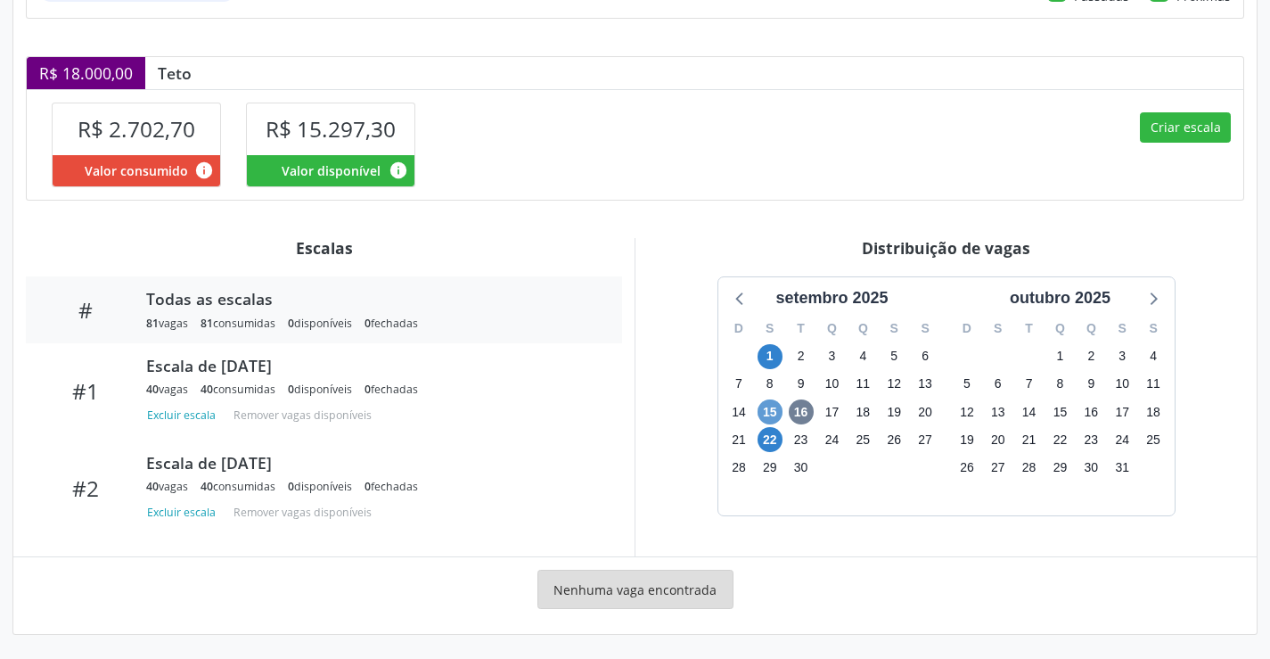
scroll to position [400, 0]
click at [775, 439] on span "22" at bounding box center [770, 438] width 25 height 25
click at [775, 438] on span "22" at bounding box center [770, 438] width 25 height 25
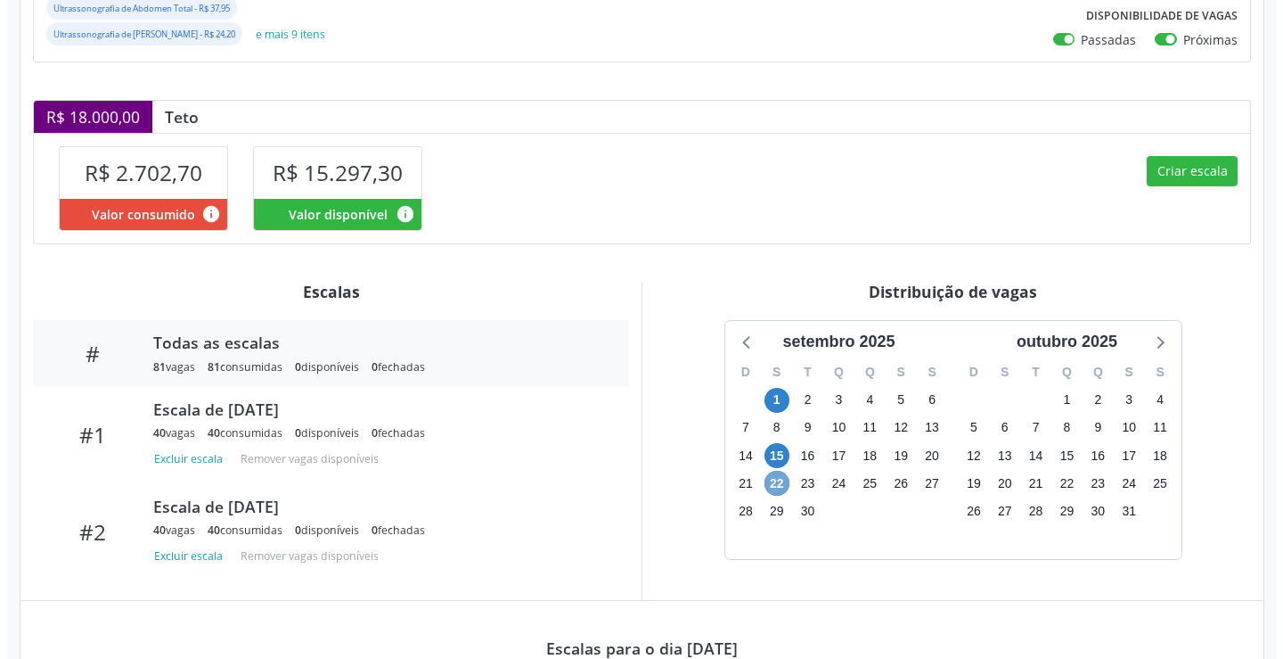
scroll to position [354, 0]
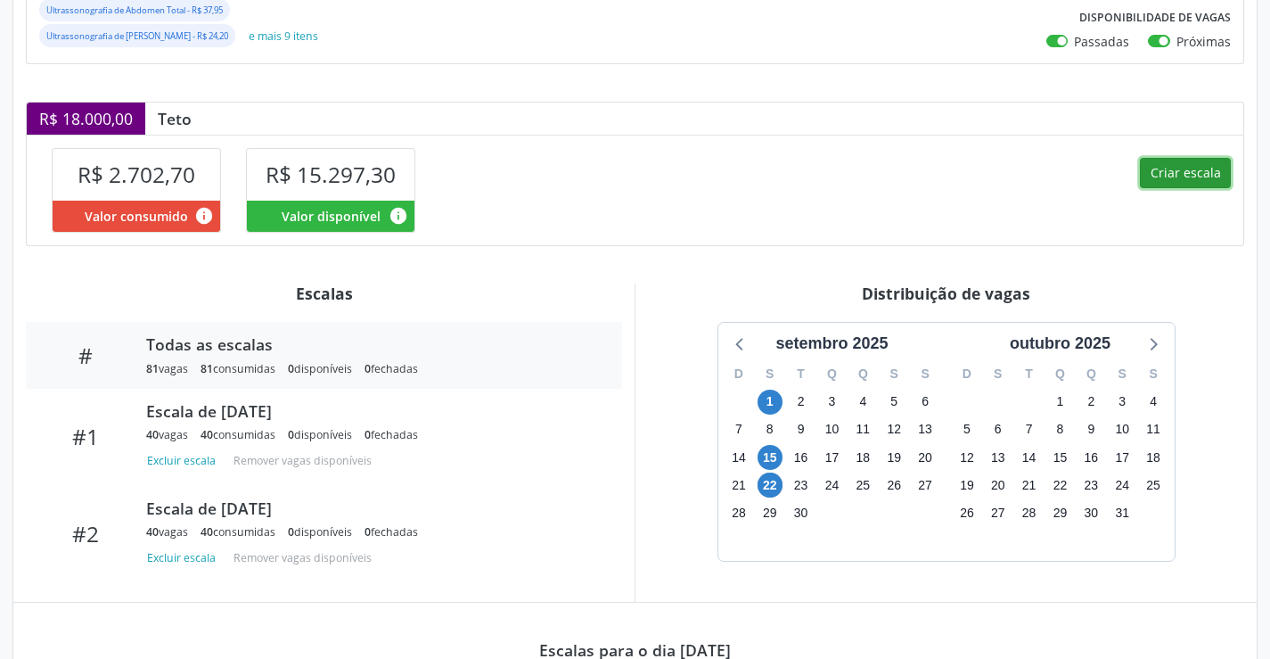
click at [1209, 184] on button "Criar escala" at bounding box center [1185, 173] width 91 height 30
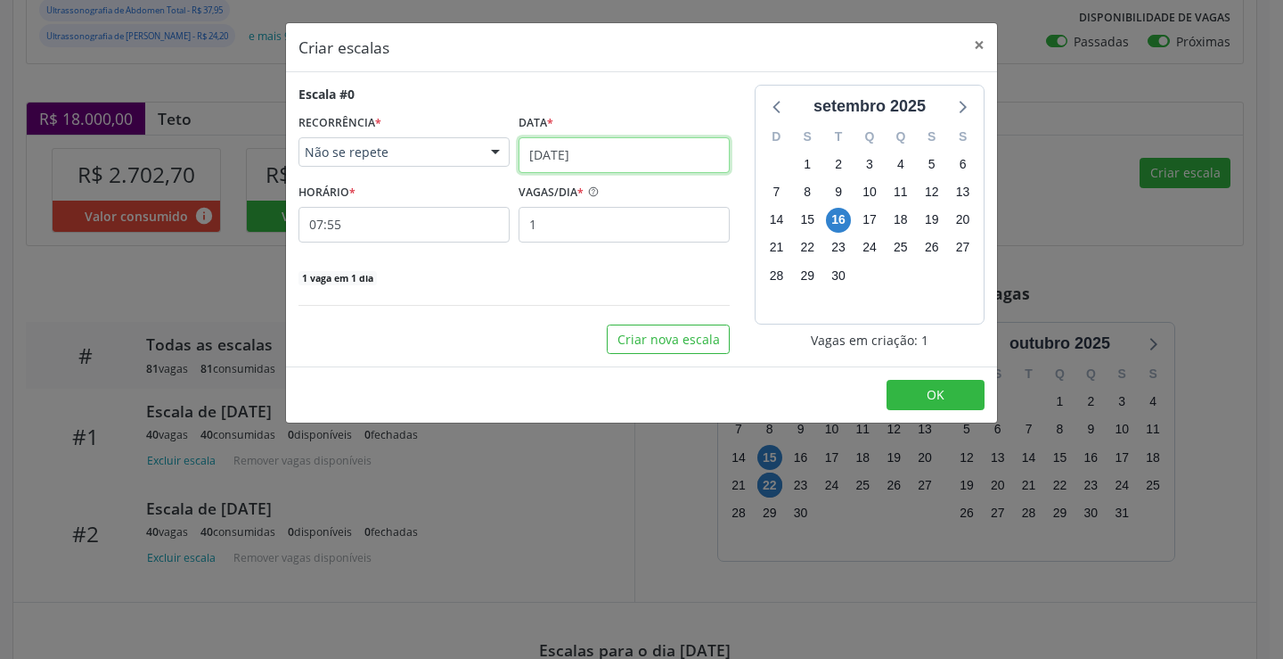
click at [559, 168] on input "[DATE]" at bounding box center [624, 155] width 211 height 36
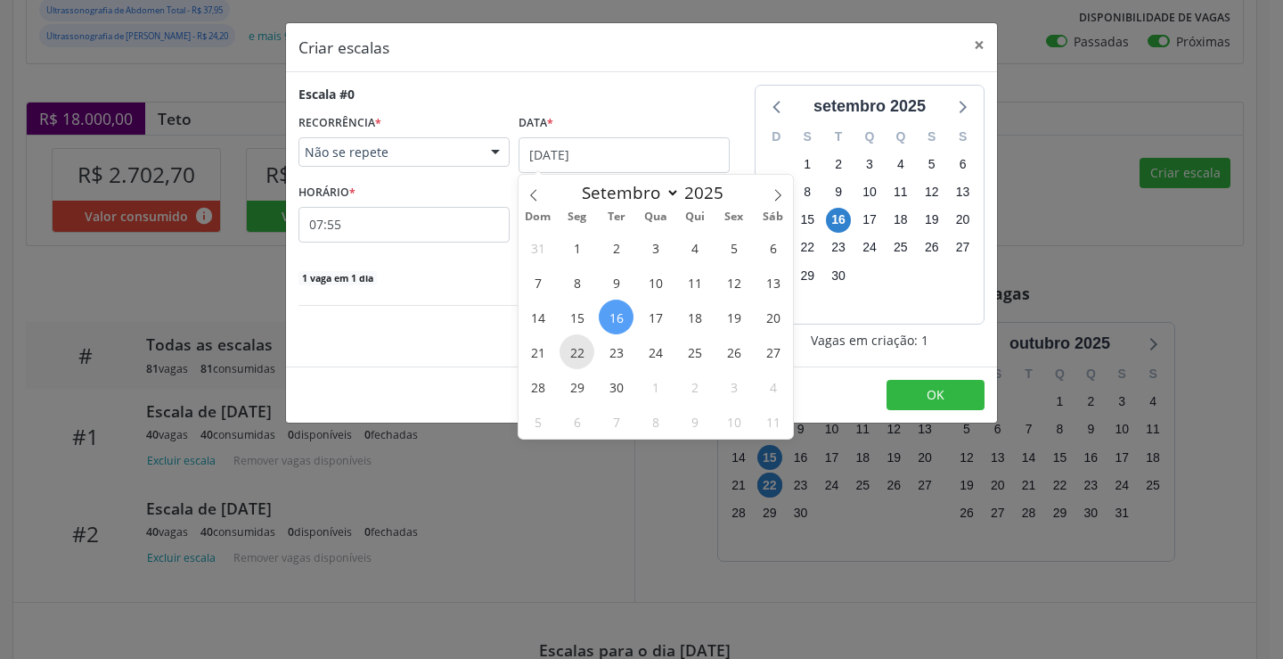
click at [595, 350] on div "31 1 2 3 4 5 6 7 8 9 10 11 12 13 14 15 16 17 18 19 20 21 22 23 24 25 26 27 28 2…" at bounding box center [656, 334] width 275 height 209
click at [587, 353] on span "22" at bounding box center [577, 351] width 35 height 35
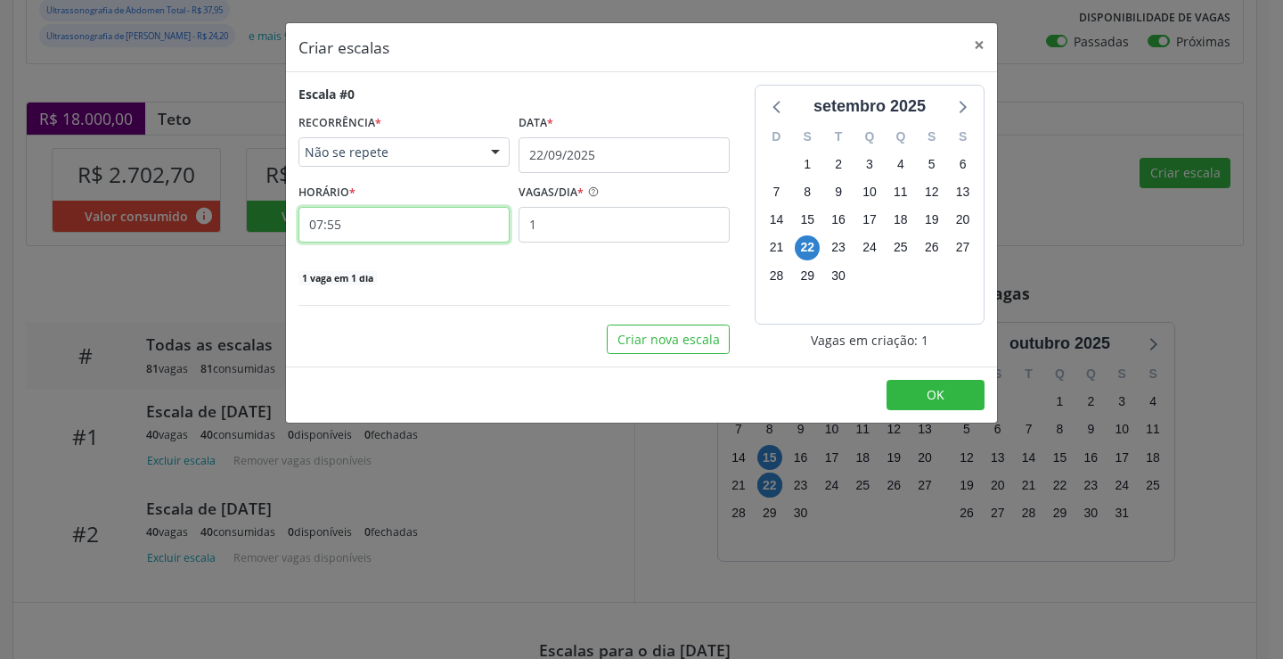
click at [414, 232] on input "07:55" at bounding box center [404, 225] width 211 height 36
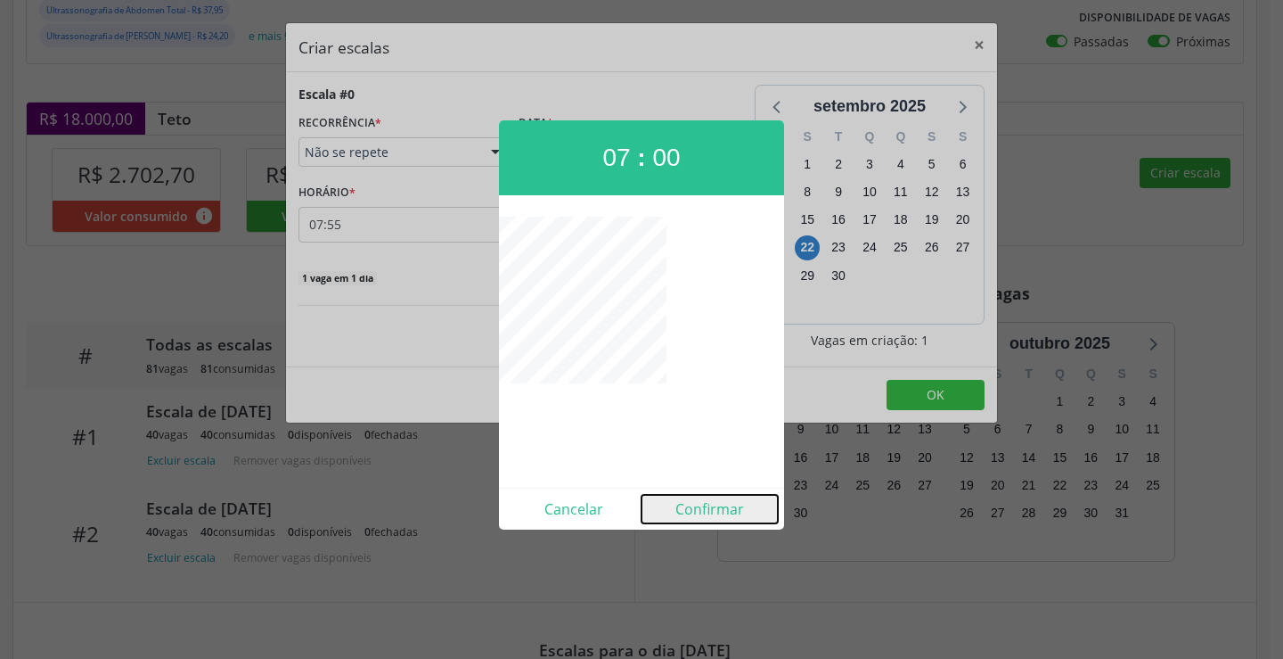
drag, startPoint x: 712, startPoint y: 506, endPoint x: 706, endPoint y: 434, distance: 72.5
click at [712, 507] on button "Confirmar" at bounding box center [710, 509] width 136 height 29
type input "07:00"
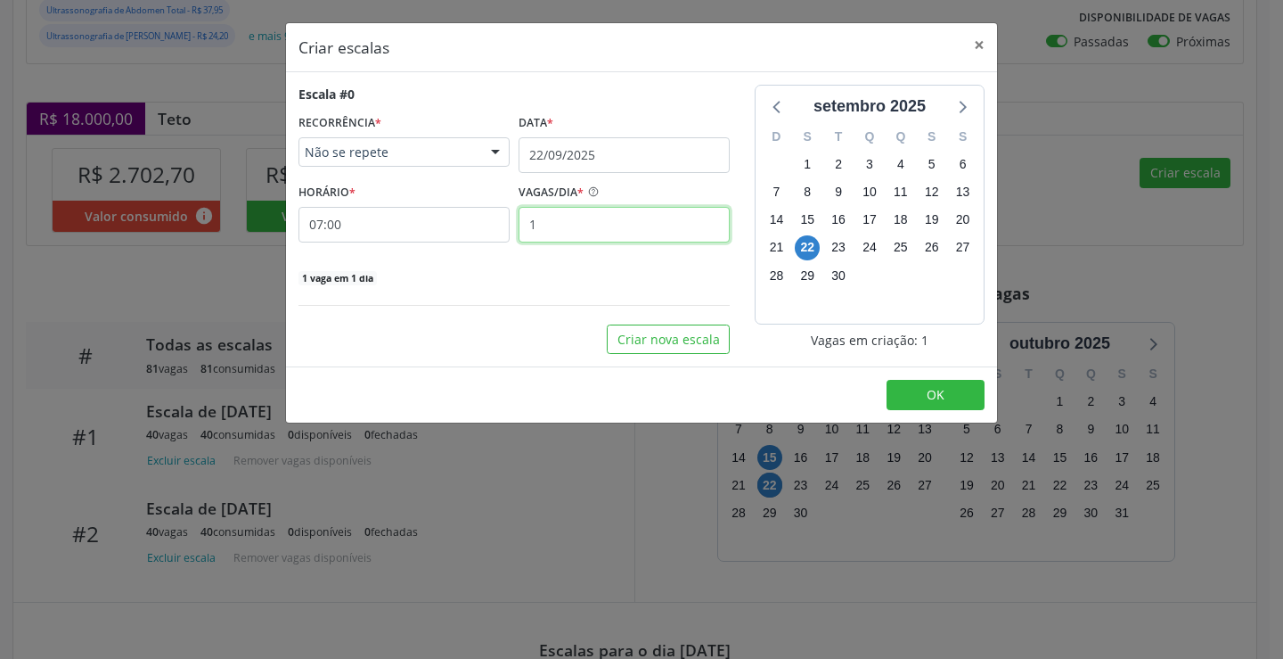
click at [611, 234] on input "1" at bounding box center [624, 225] width 211 height 36
type input "39"
click at [949, 403] on button "OK" at bounding box center [936, 395] width 98 height 30
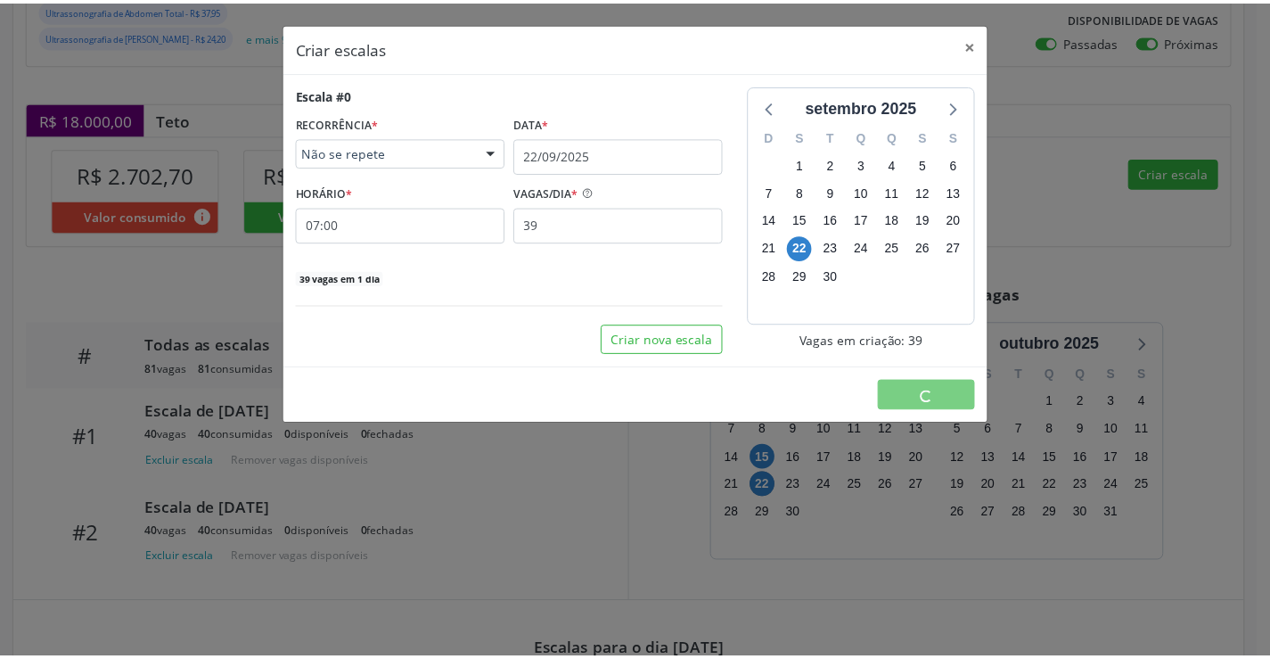
scroll to position [0, 0]
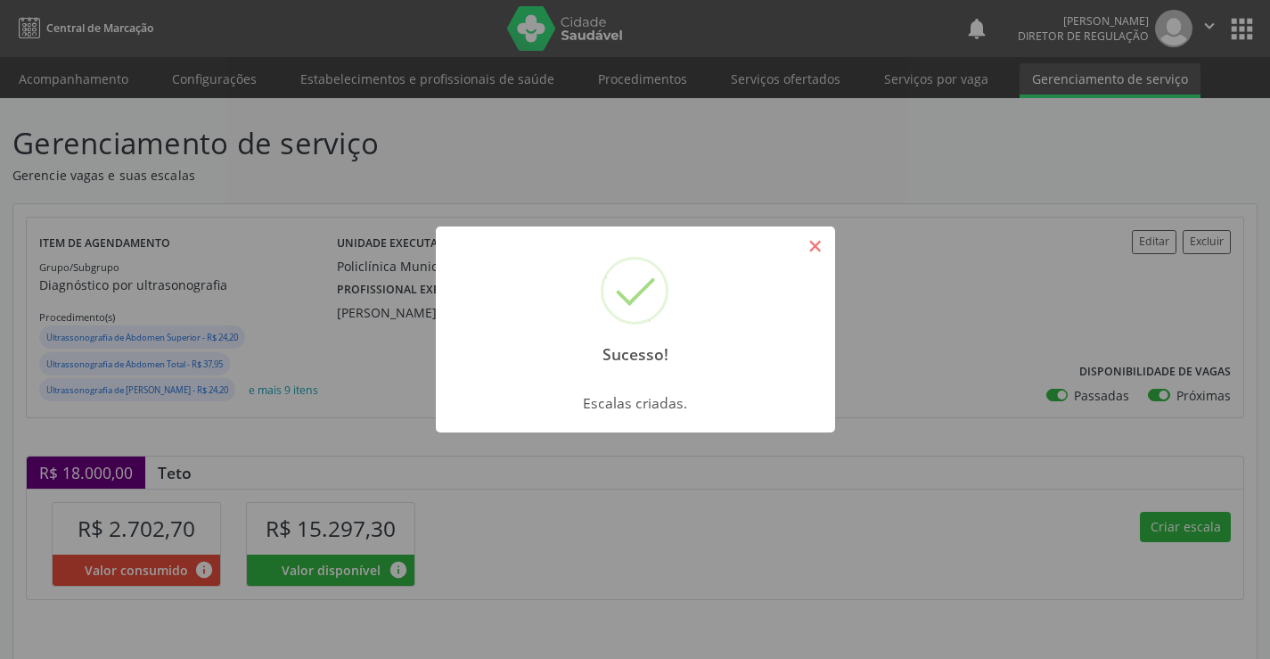
click at [824, 239] on button "×" at bounding box center [815, 246] width 30 height 30
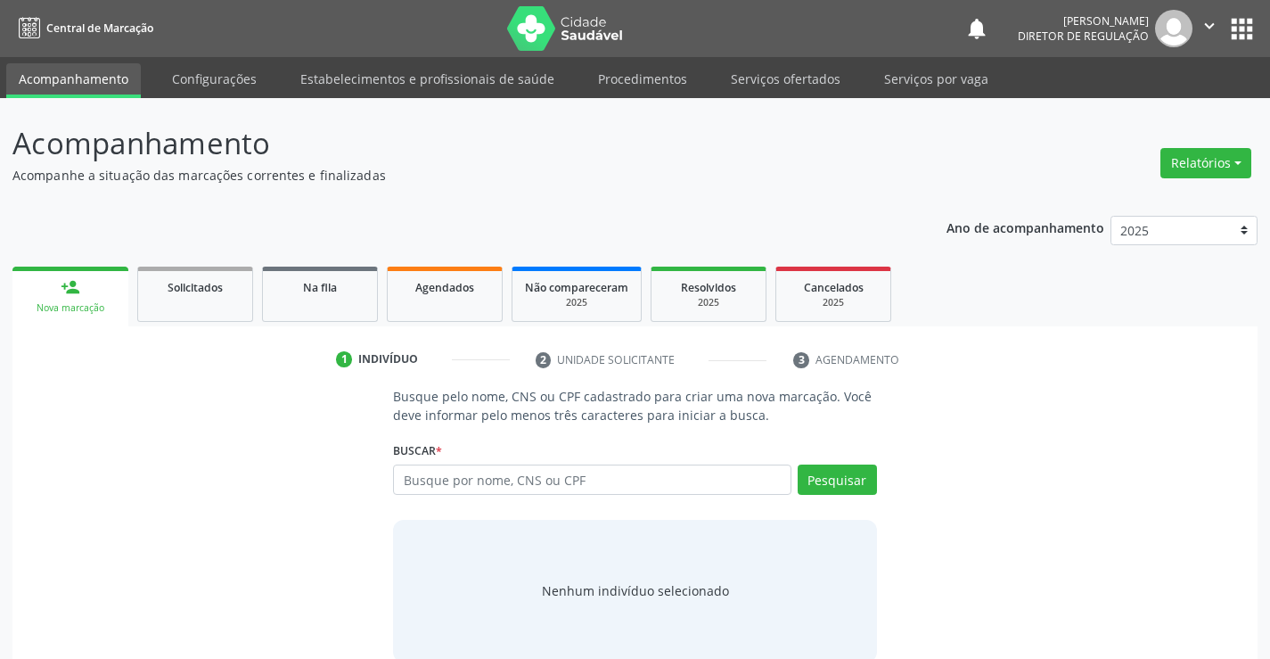
click at [557, 472] on input "text" at bounding box center [592, 479] width 398 height 30
type input "703607087962632"
click at [823, 475] on button "Pesquisar" at bounding box center [837, 479] width 79 height 30
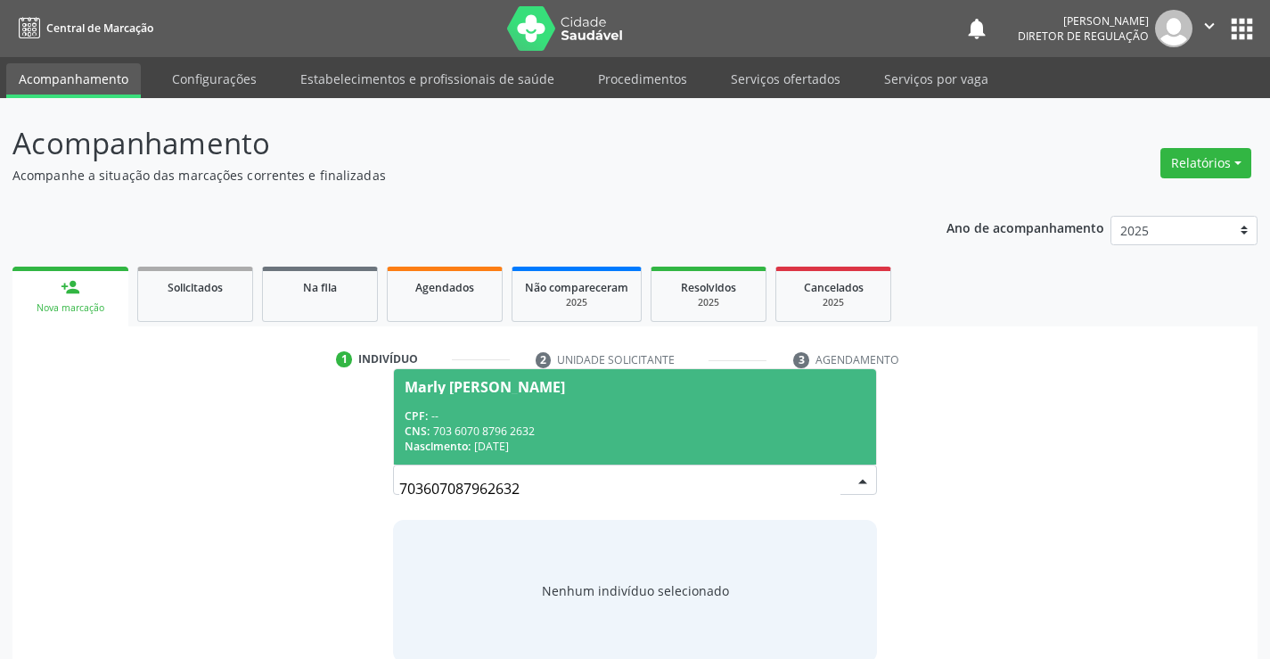
click at [605, 441] on div "Nascimento: [DATE]" at bounding box center [635, 446] width 460 height 15
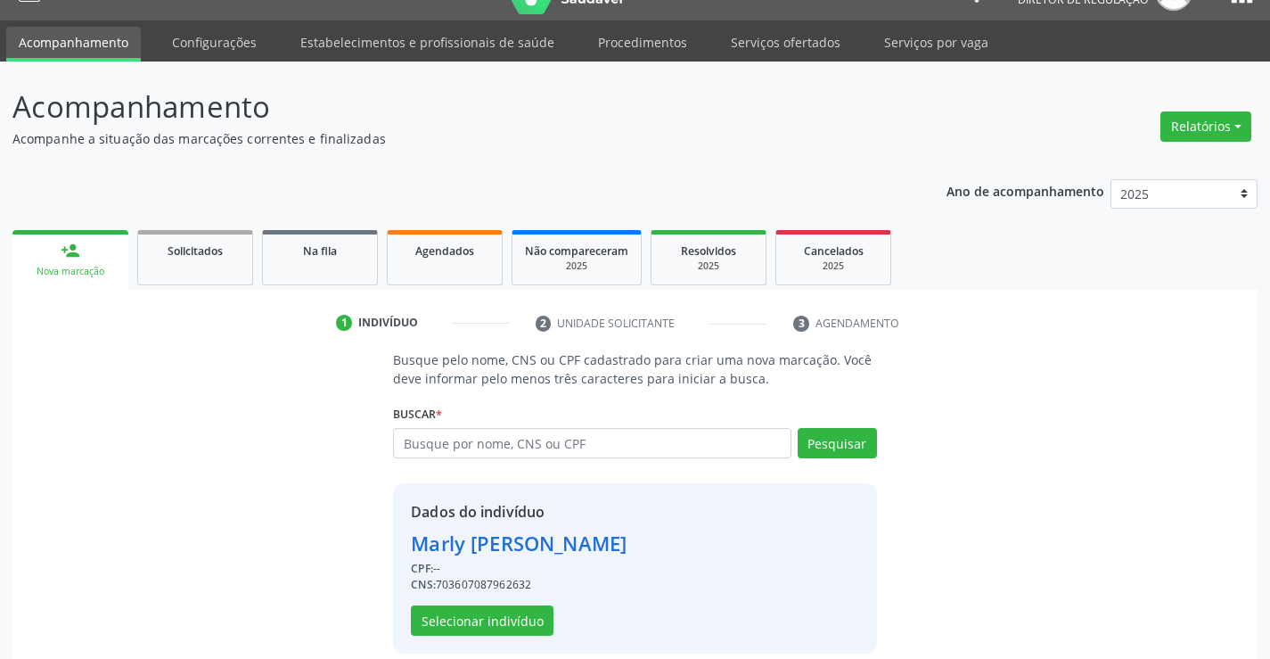
scroll to position [56, 0]
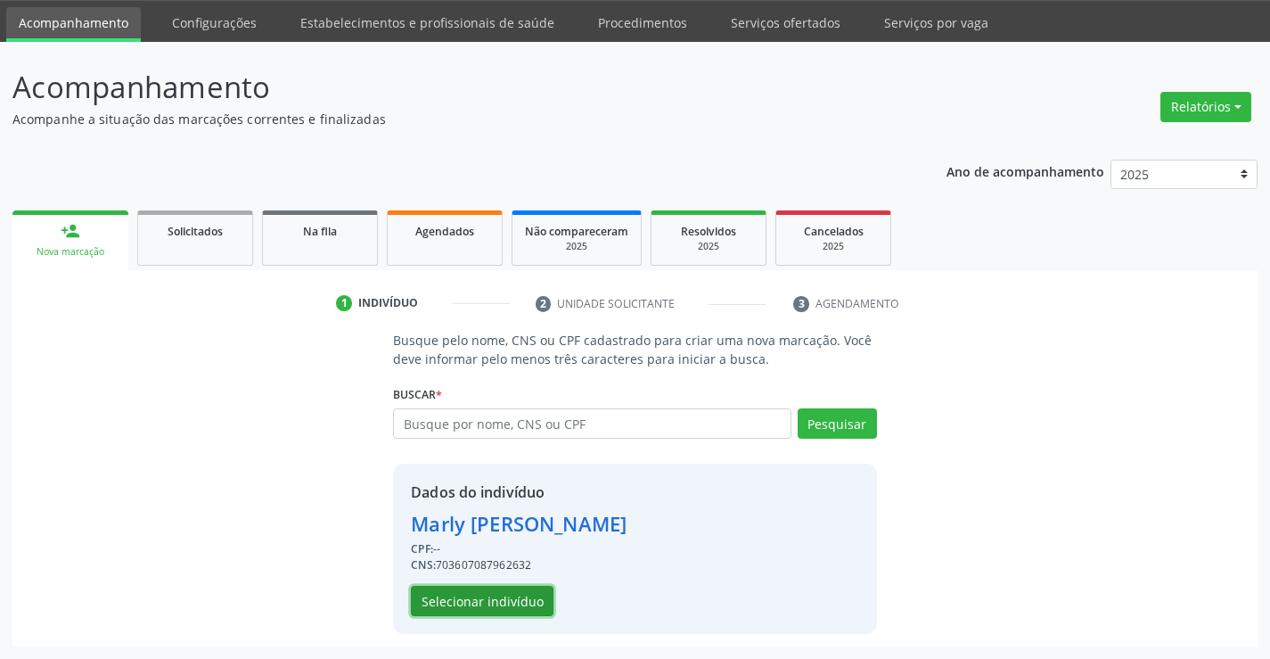
click at [510, 598] on button "Selecionar indivíduo" at bounding box center [482, 601] width 143 height 30
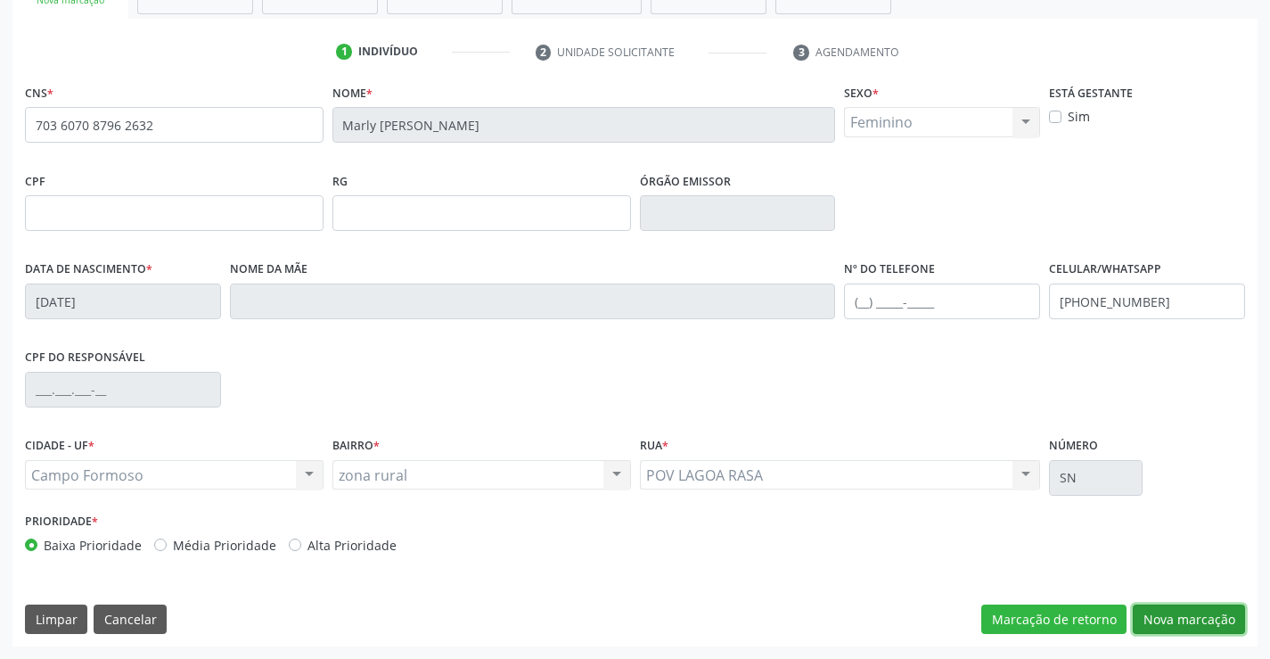
click at [1178, 629] on button "Nova marcação" at bounding box center [1189, 619] width 112 height 30
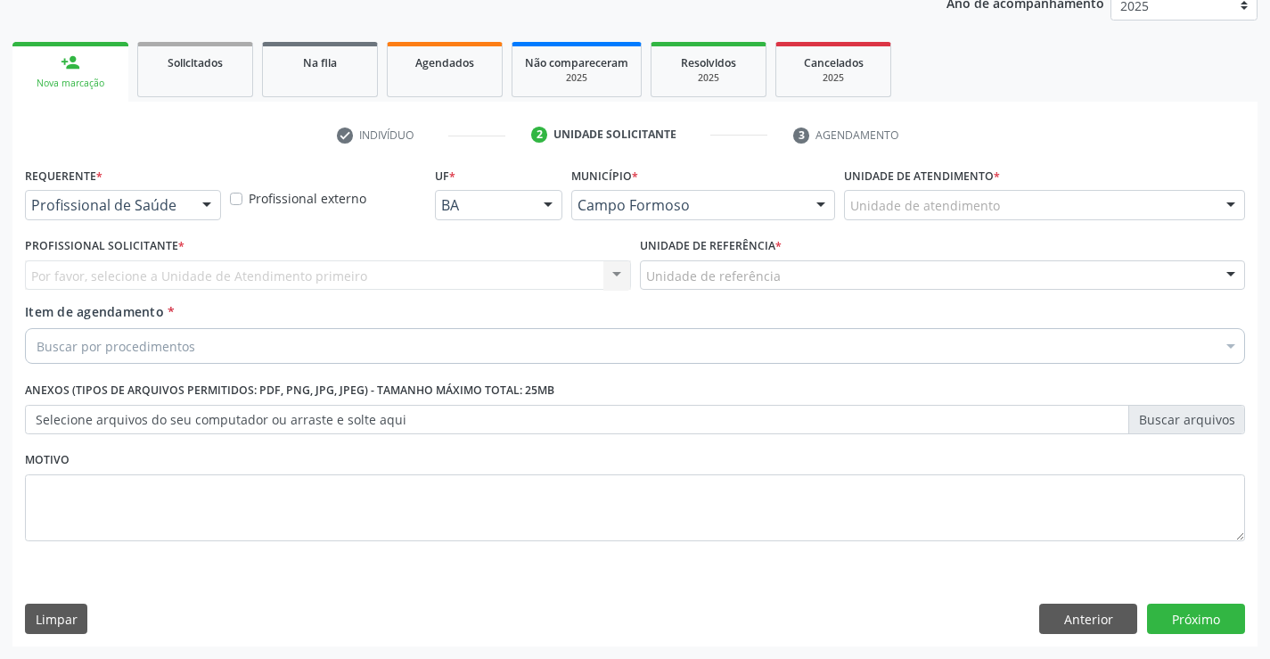
scroll to position [225, 0]
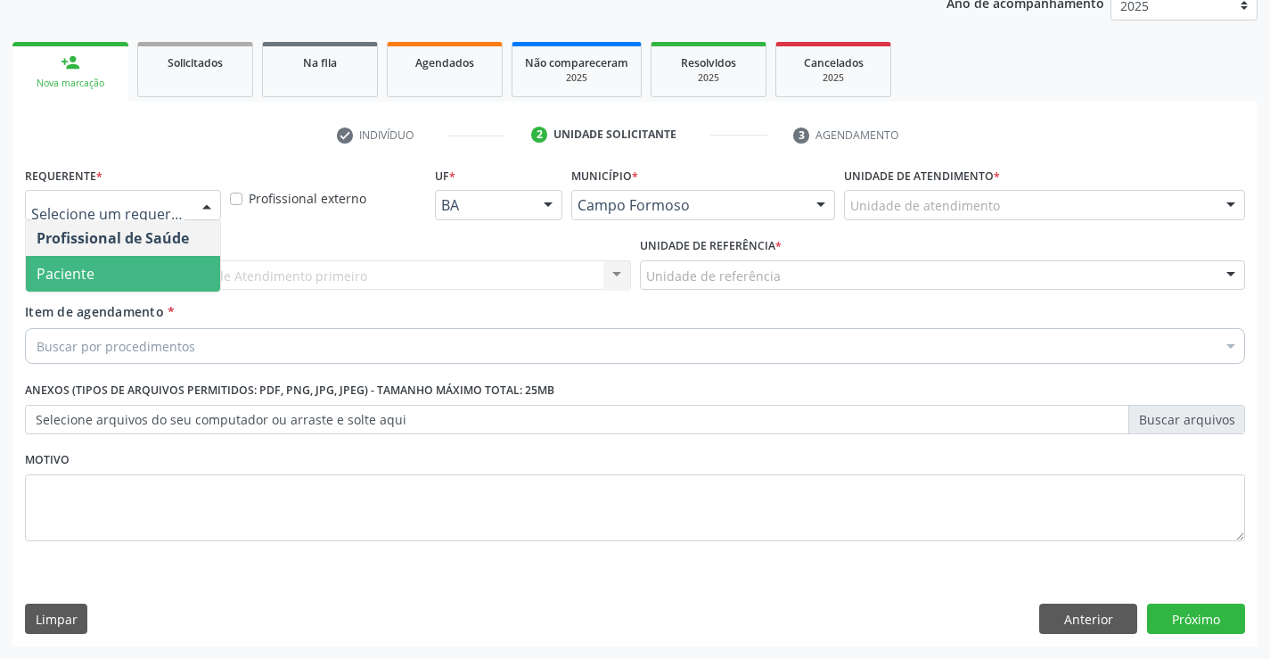
click at [143, 269] on span "Paciente" at bounding box center [123, 274] width 194 height 36
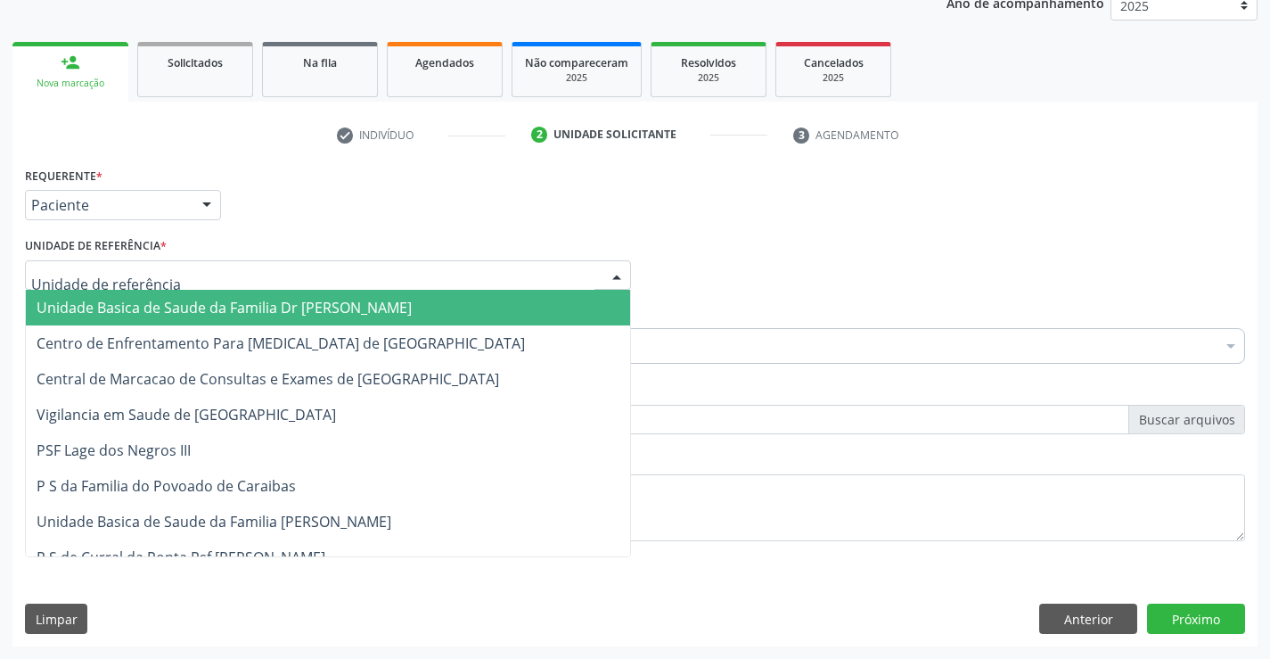
click at [275, 268] on div at bounding box center [328, 275] width 606 height 30
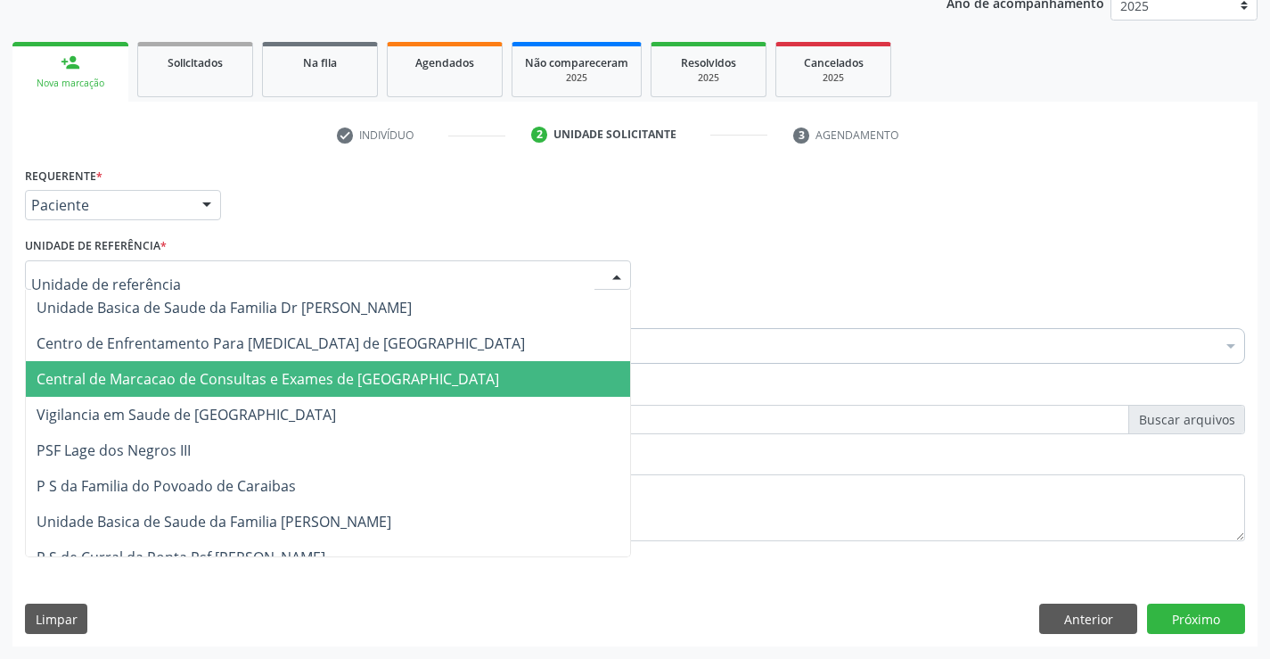
click at [311, 380] on span "Central de Marcacao de Consultas e Exames de [GEOGRAPHIC_DATA]" at bounding box center [268, 379] width 463 height 20
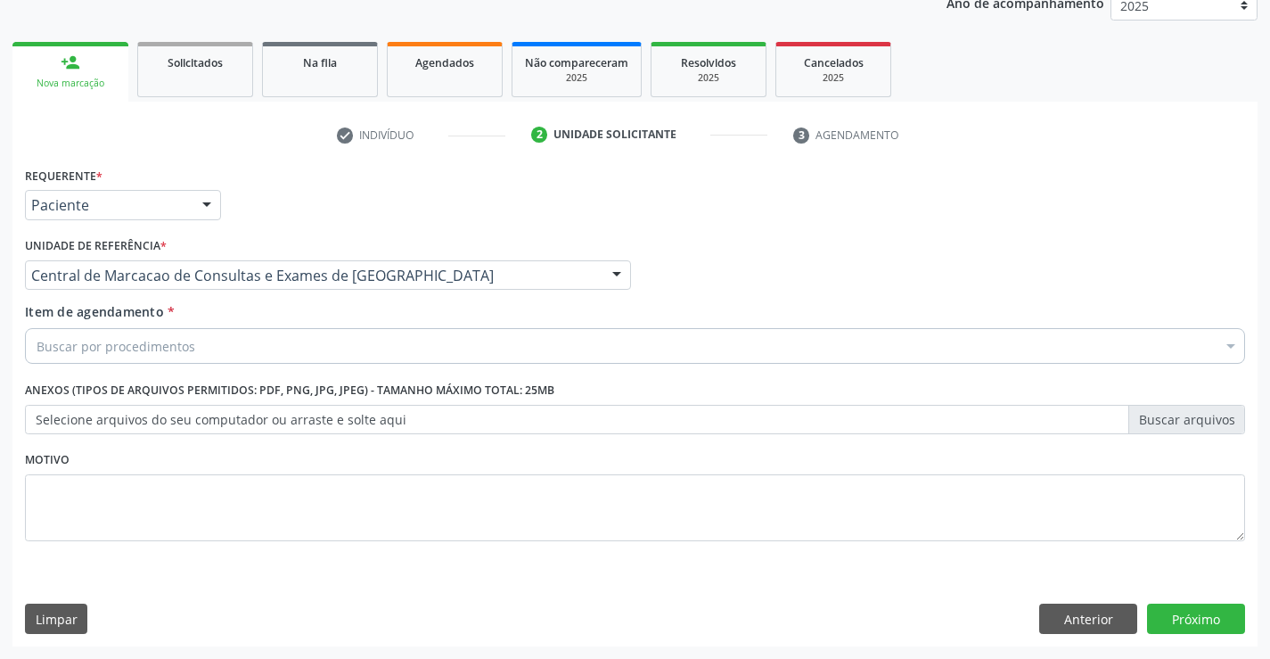
click at [386, 350] on div "Buscar por procedimentos" at bounding box center [635, 346] width 1220 height 36
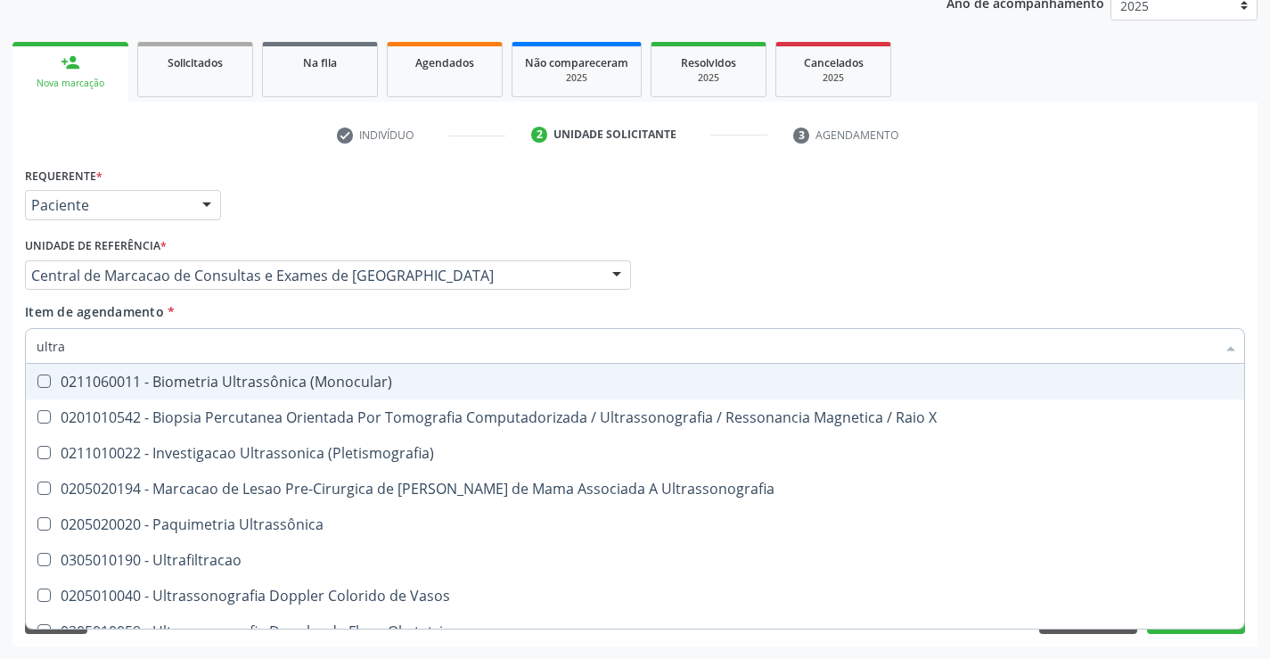
type input "ultras"
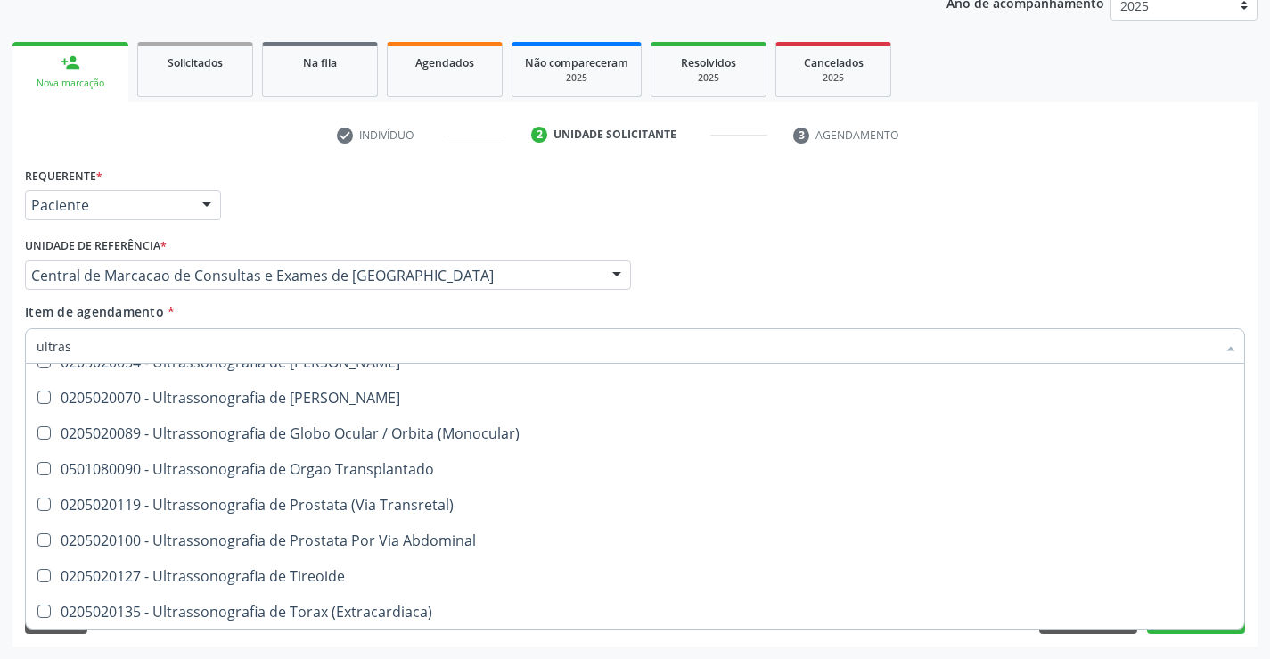
scroll to position [555, 0]
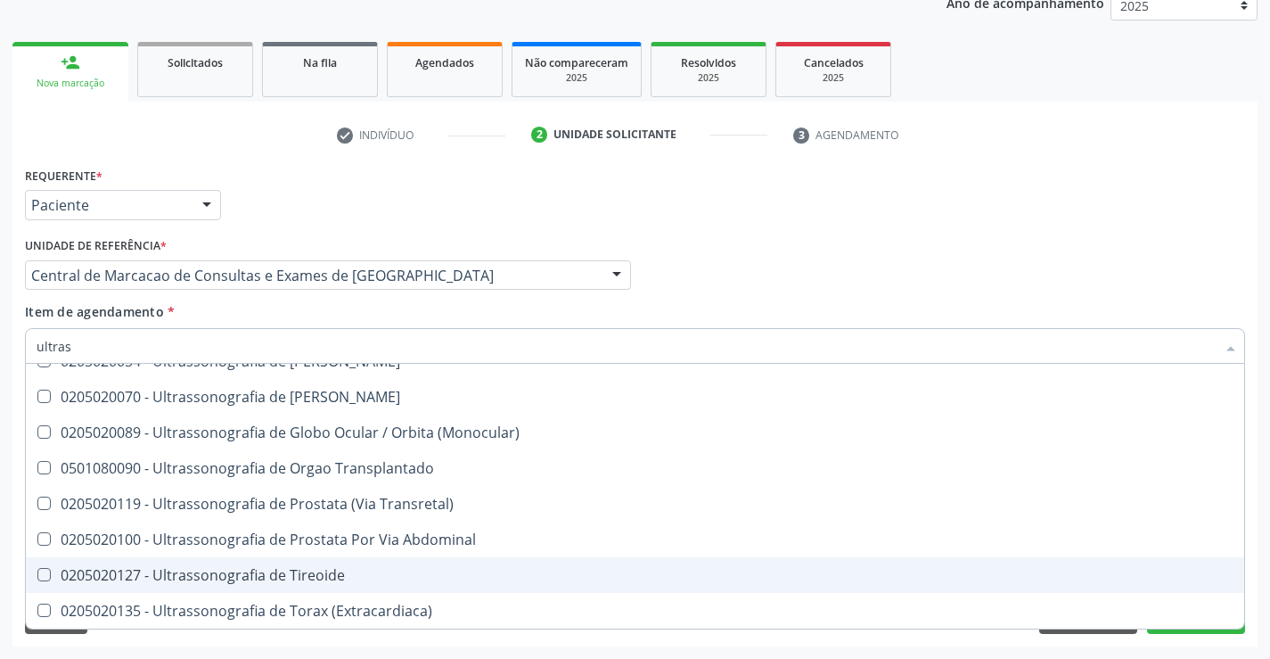
click at [373, 577] on div "0205020127 - Ultrassonografia de Tireoide" at bounding box center [635, 575] width 1197 height 14
checkbox Tireoide "true"
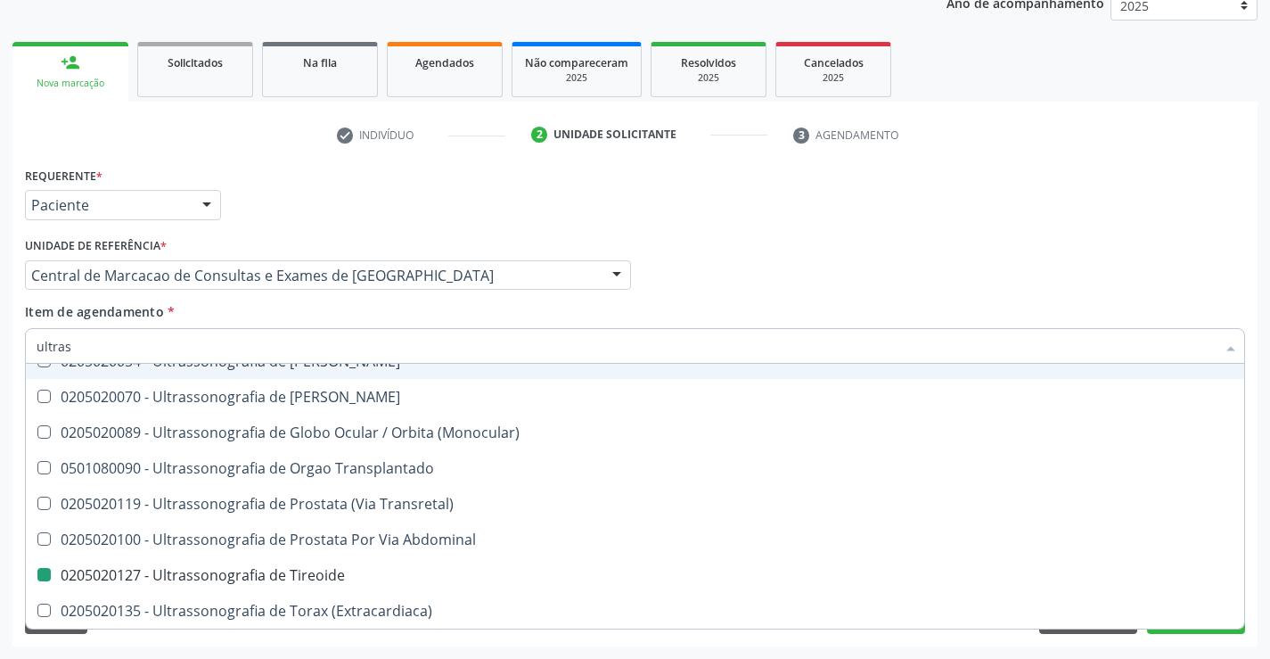
click at [1043, 276] on div "Profissional Solicitante Por favor, selecione a Unidade de Atendimento primeiro…" at bounding box center [634, 268] width 1229 height 70
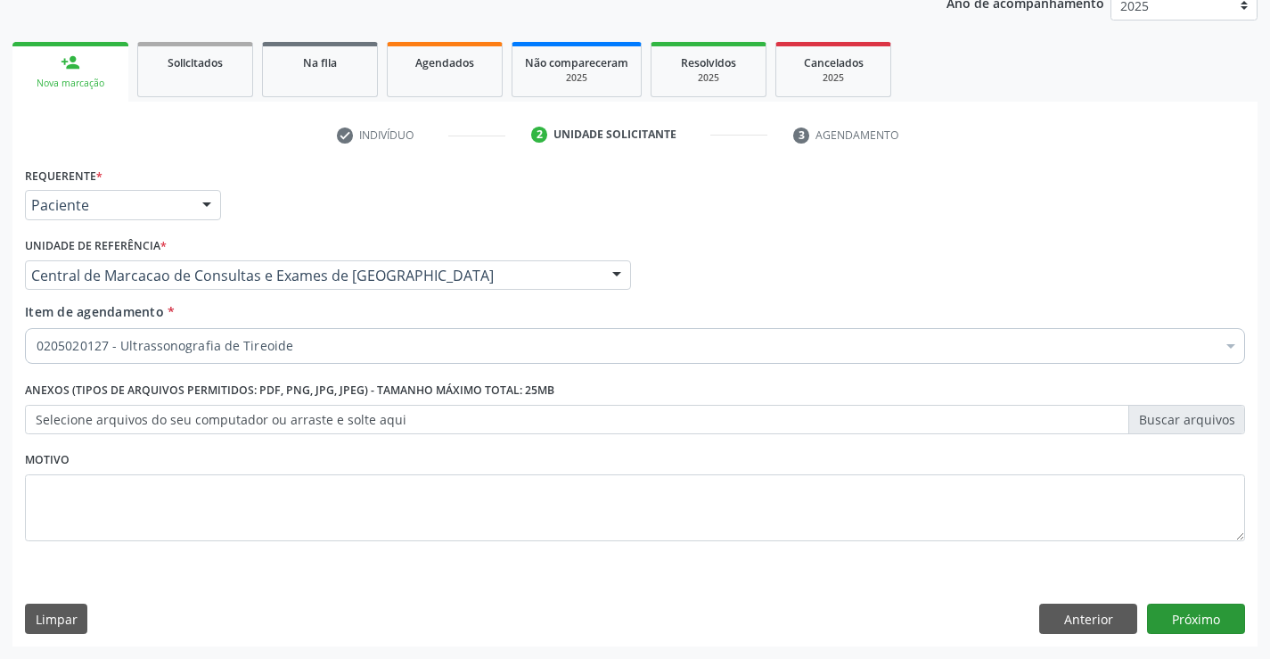
scroll to position [0, 0]
click at [1193, 612] on button "Próximo" at bounding box center [1196, 618] width 98 height 30
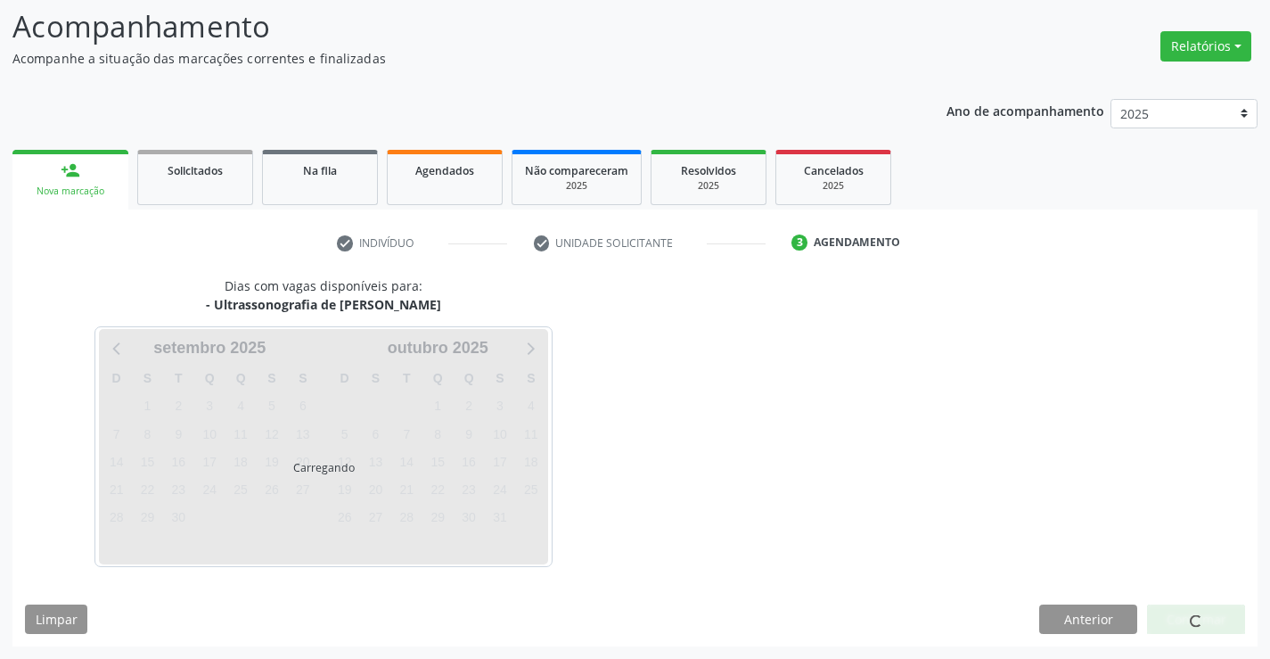
scroll to position [117, 0]
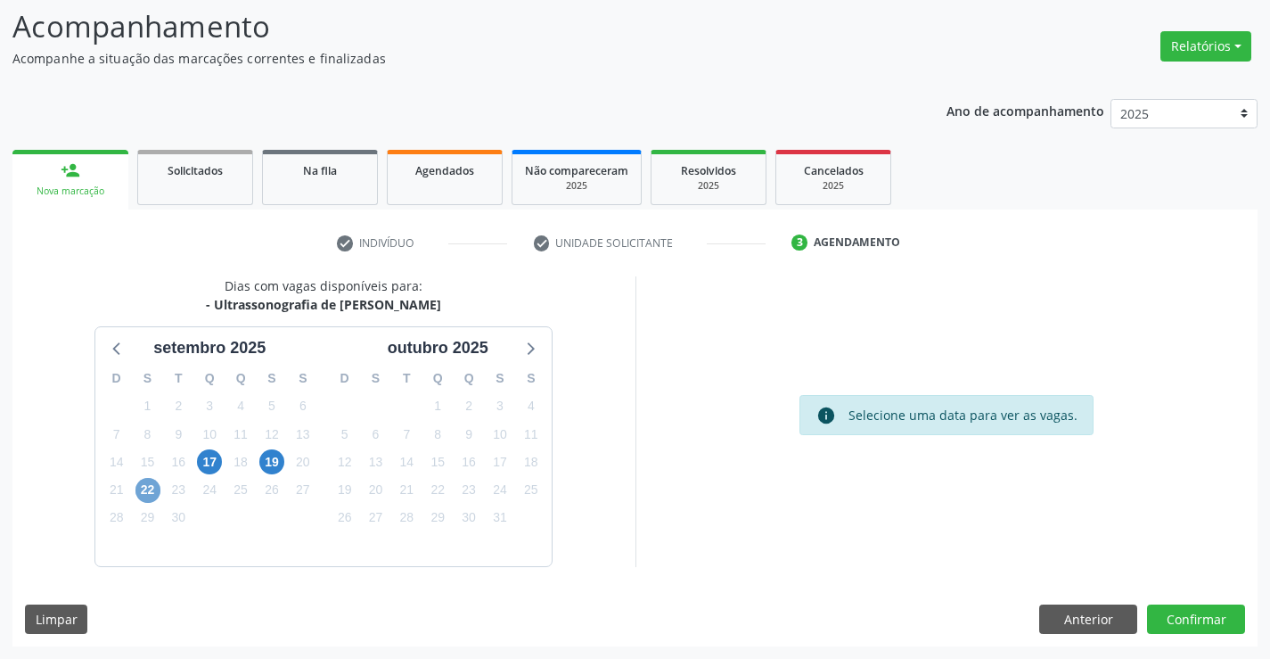
click at [151, 489] on span "22" at bounding box center [147, 490] width 25 height 25
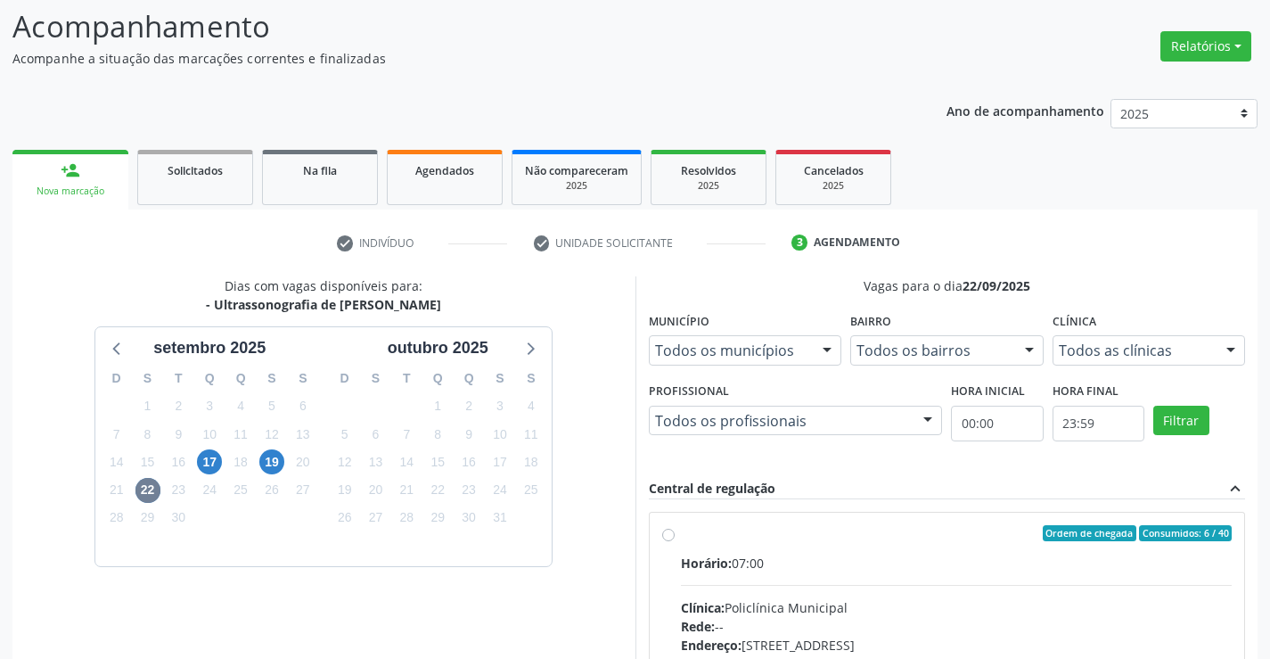
drag, startPoint x: 901, startPoint y: 558, endPoint x: 944, endPoint y: 555, distance: 42.9
click at [917, 556] on div "Horário: 07:00" at bounding box center [957, 562] width 552 height 19
click at [675, 541] on input "Ordem de chegada Consumidos: 6 / 40 Horário: 07:00 Clínica: Policlínica Municip…" at bounding box center [668, 533] width 12 height 16
radio input "true"
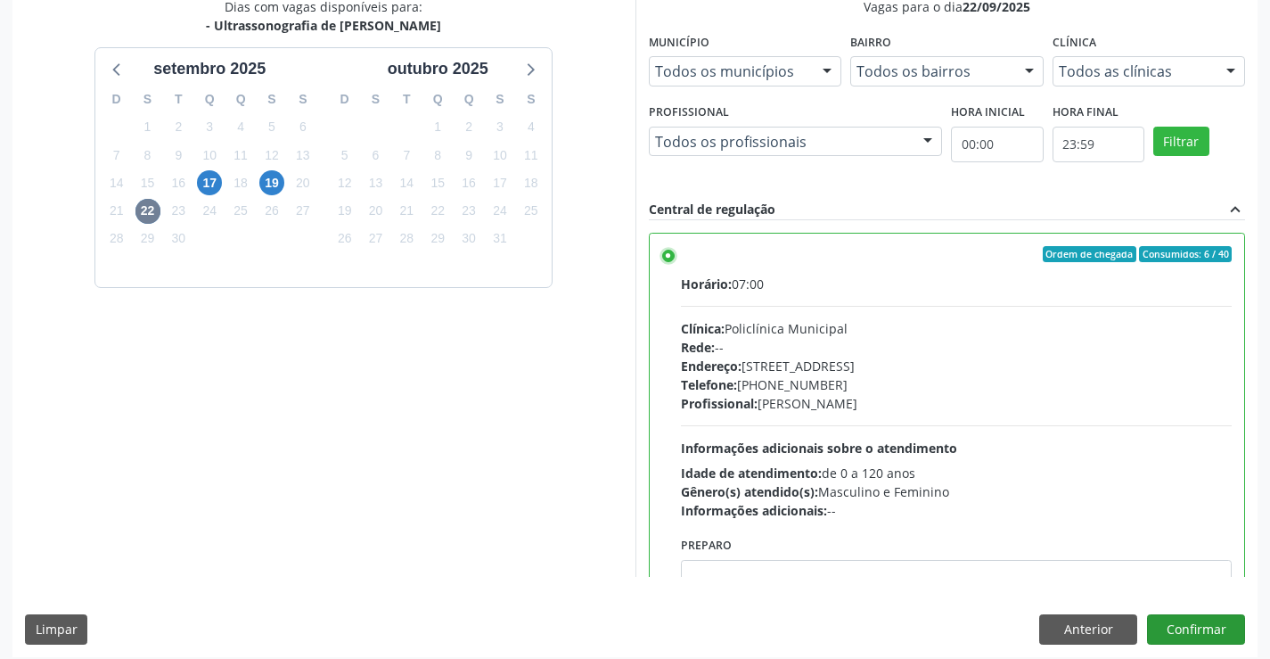
scroll to position [406, 0]
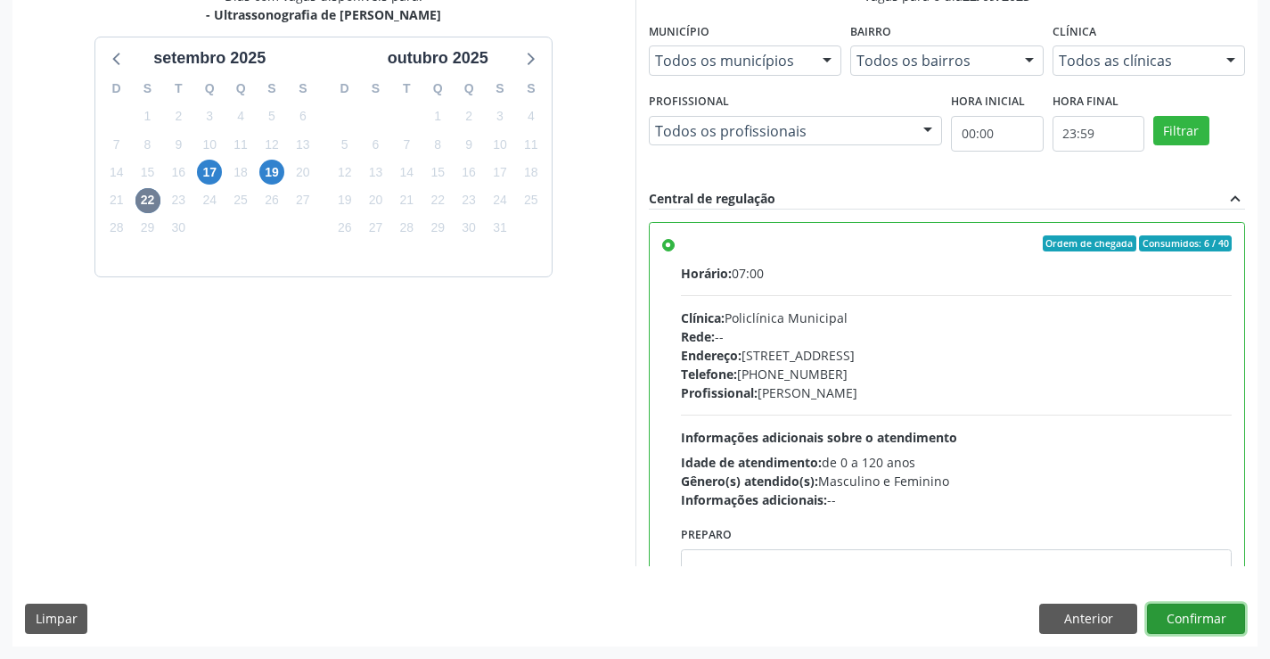
click at [1189, 622] on button "Confirmar" at bounding box center [1196, 618] width 98 height 30
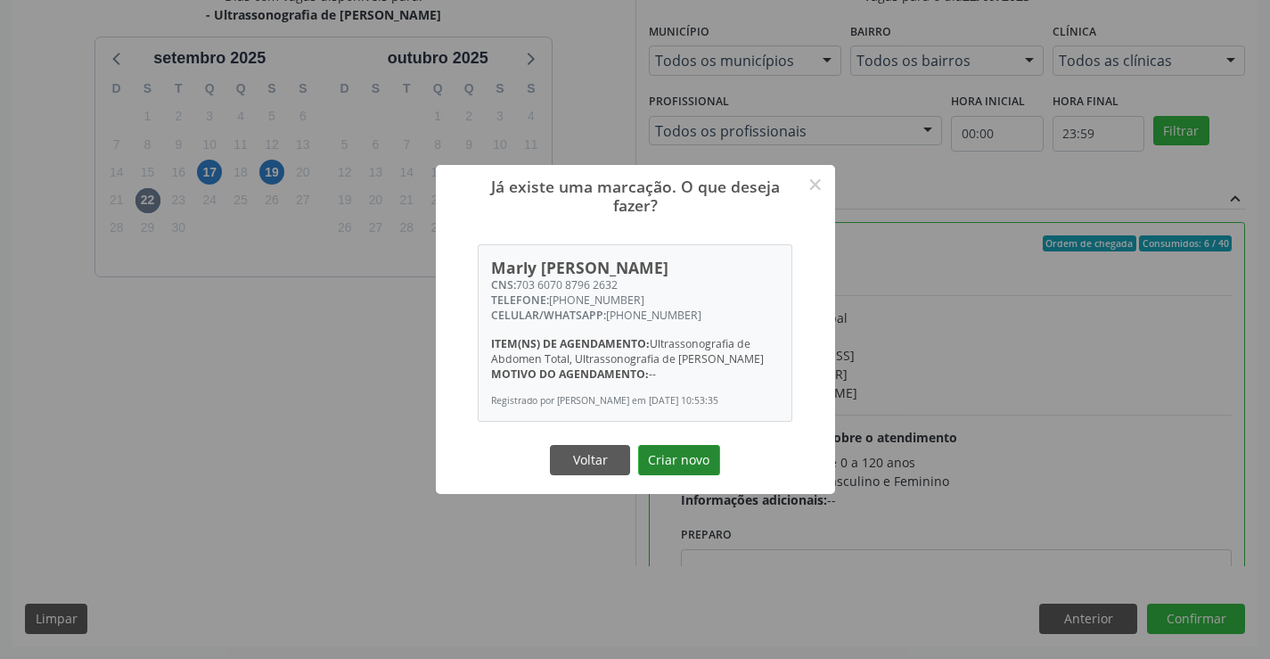
click at [650, 463] on button "Criar novo" at bounding box center [679, 460] width 82 height 30
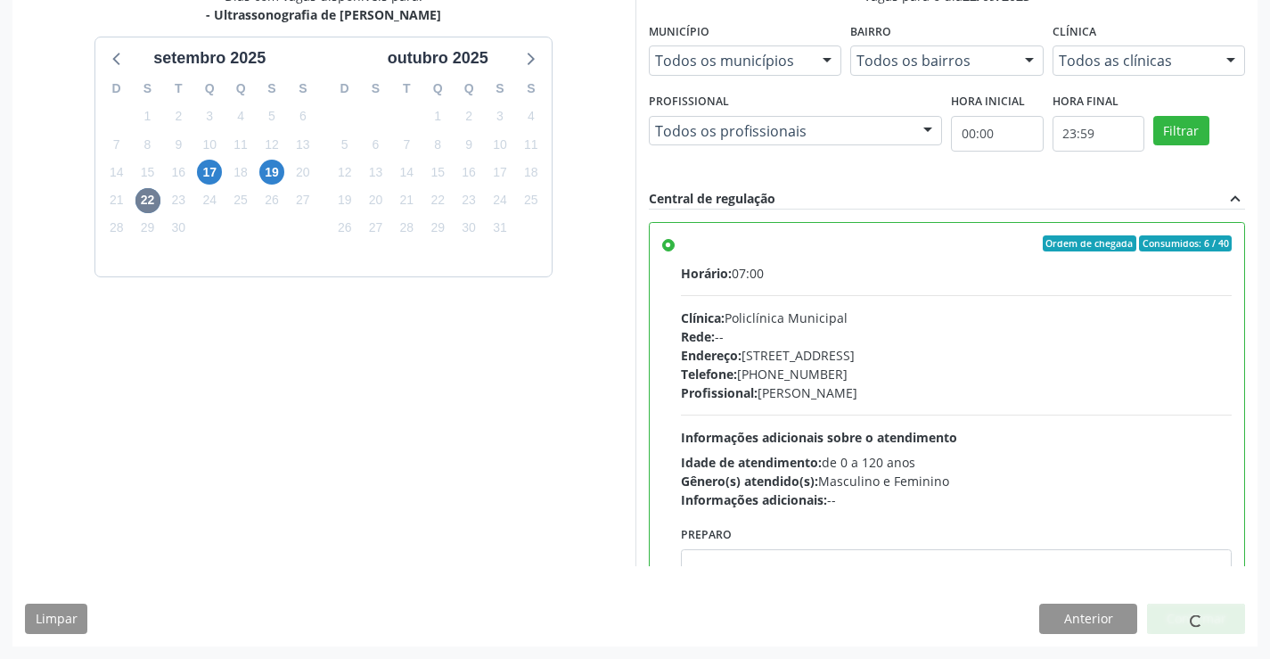
scroll to position [0, 0]
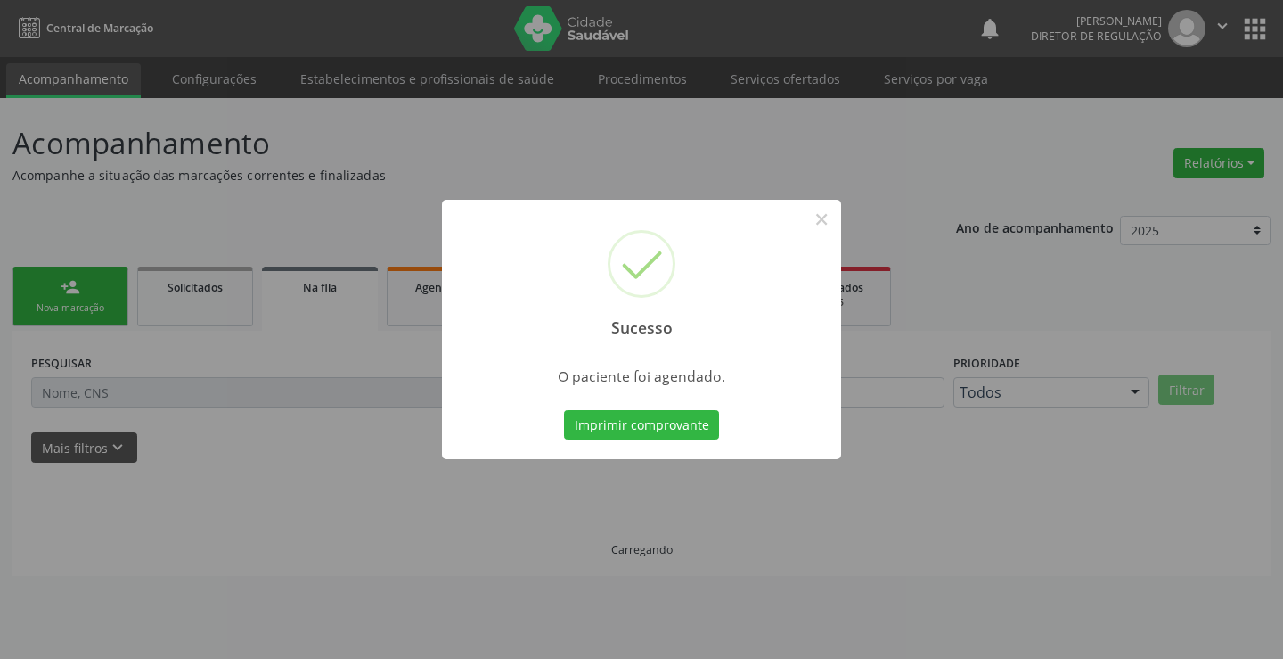
click at [564, 410] on button "Imprimir comprovante" at bounding box center [641, 425] width 155 height 30
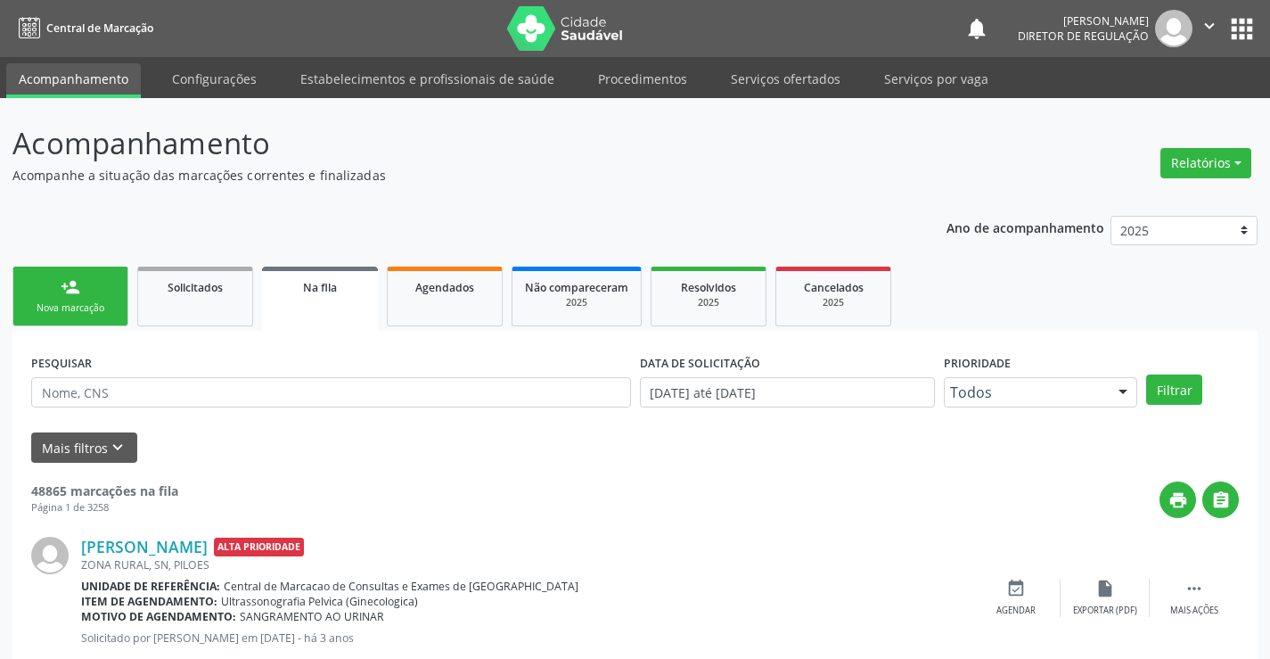
click at [92, 285] on link "person_add Nova marcação" at bounding box center [70, 296] width 116 height 60
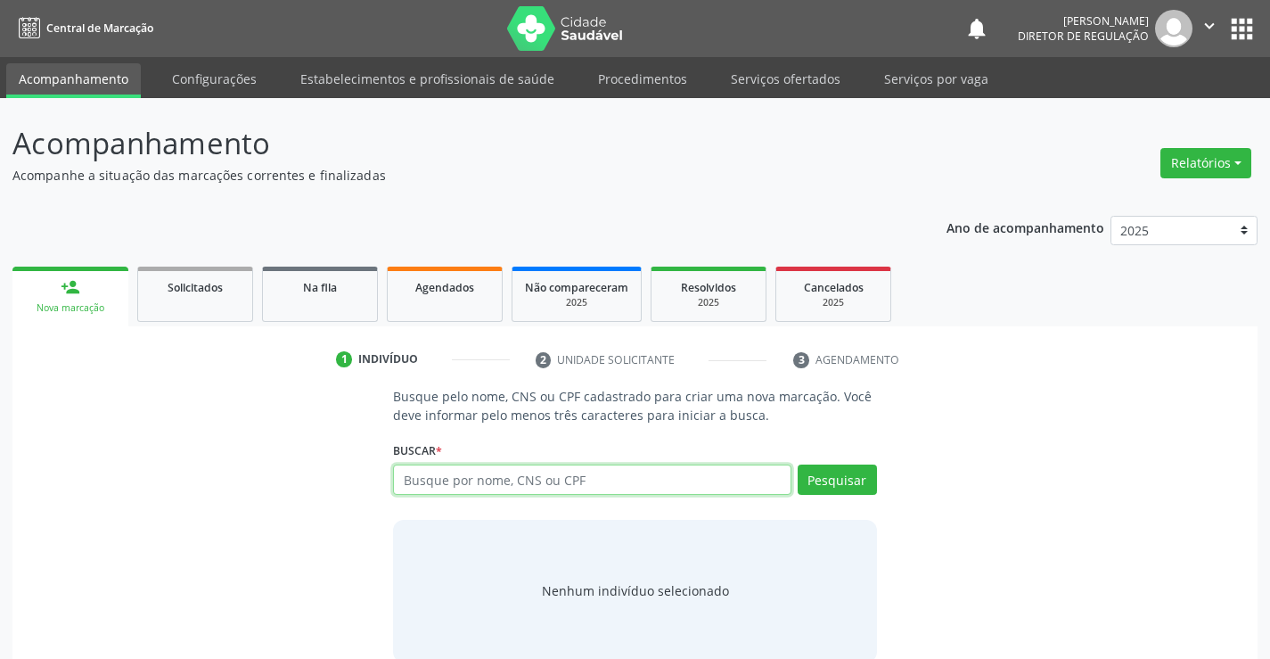
click at [481, 471] on input "text" at bounding box center [592, 479] width 398 height 30
type input "700505932094850"
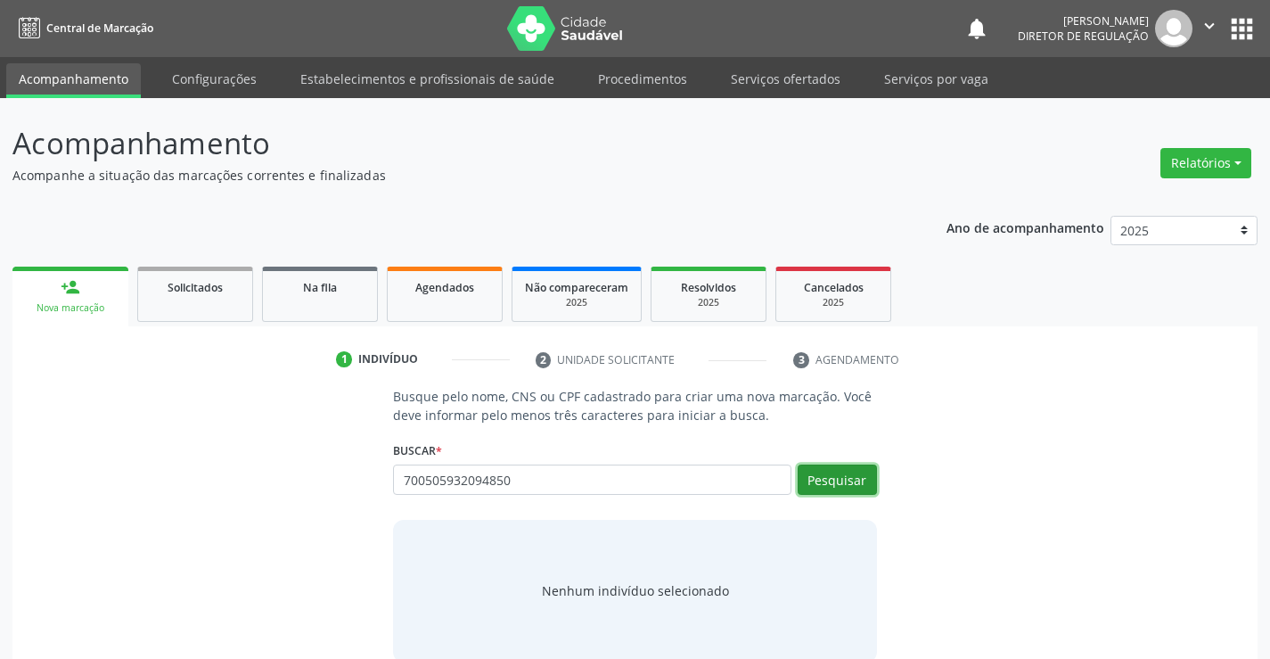
click at [829, 486] on button "Pesquisar" at bounding box center [837, 479] width 79 height 30
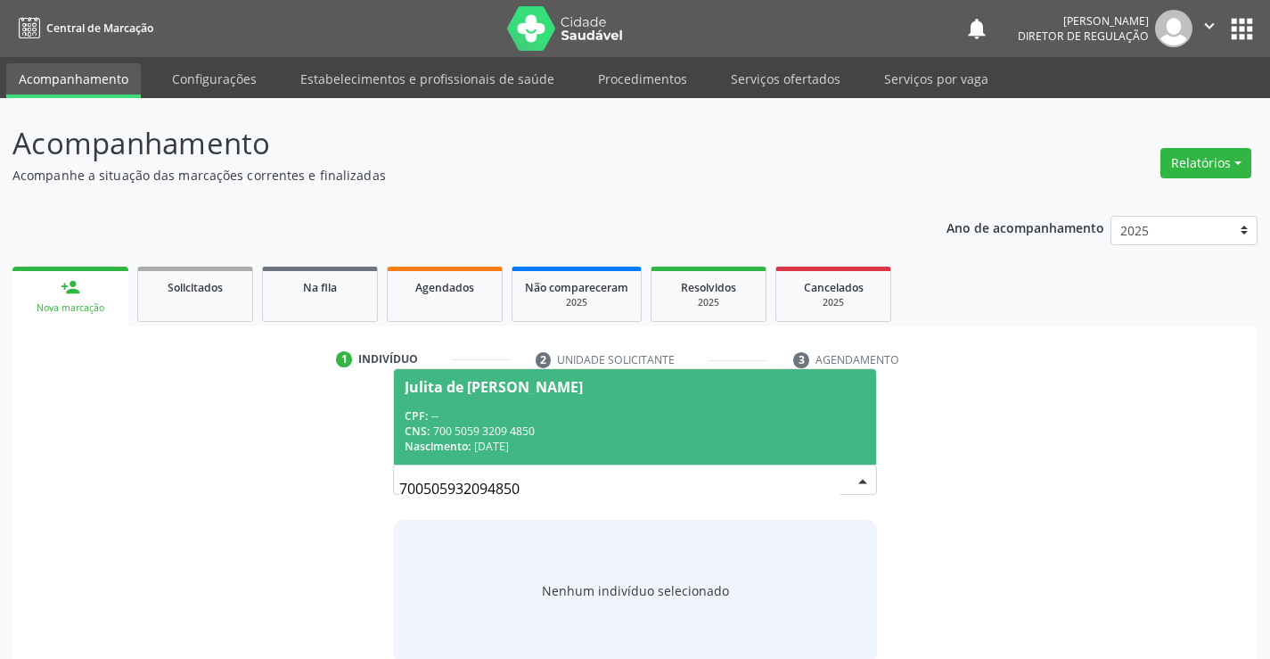
click at [553, 421] on div "CPF: --" at bounding box center [635, 415] width 460 height 15
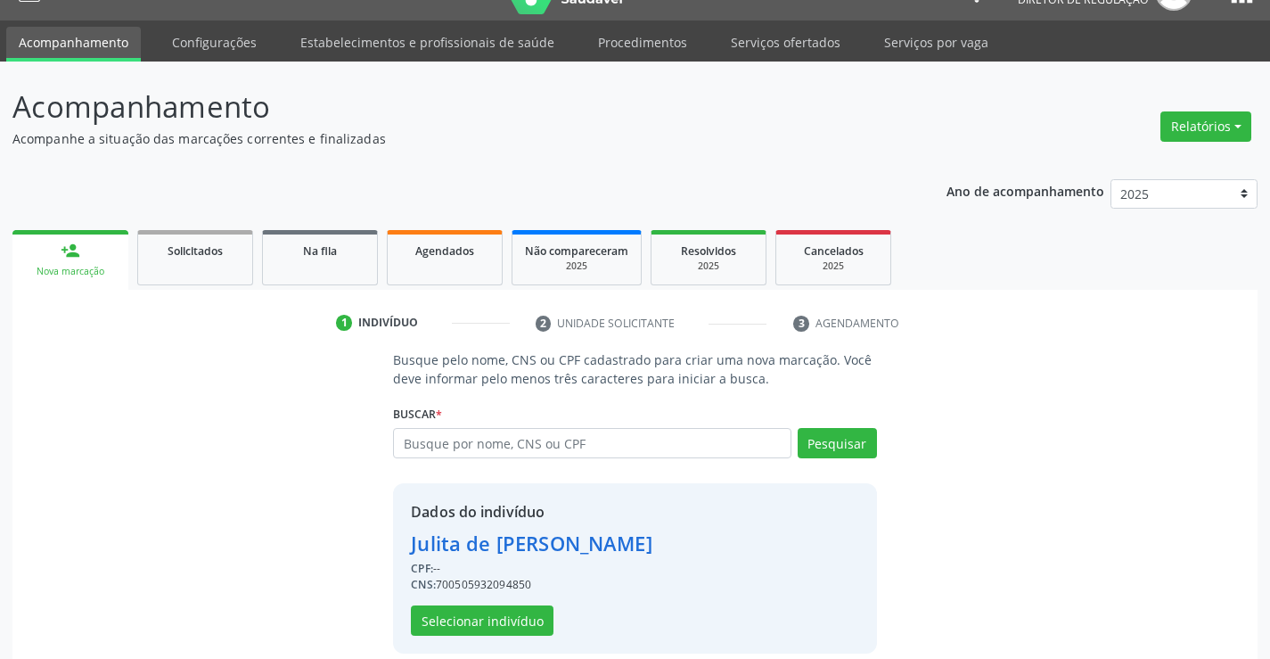
scroll to position [56, 0]
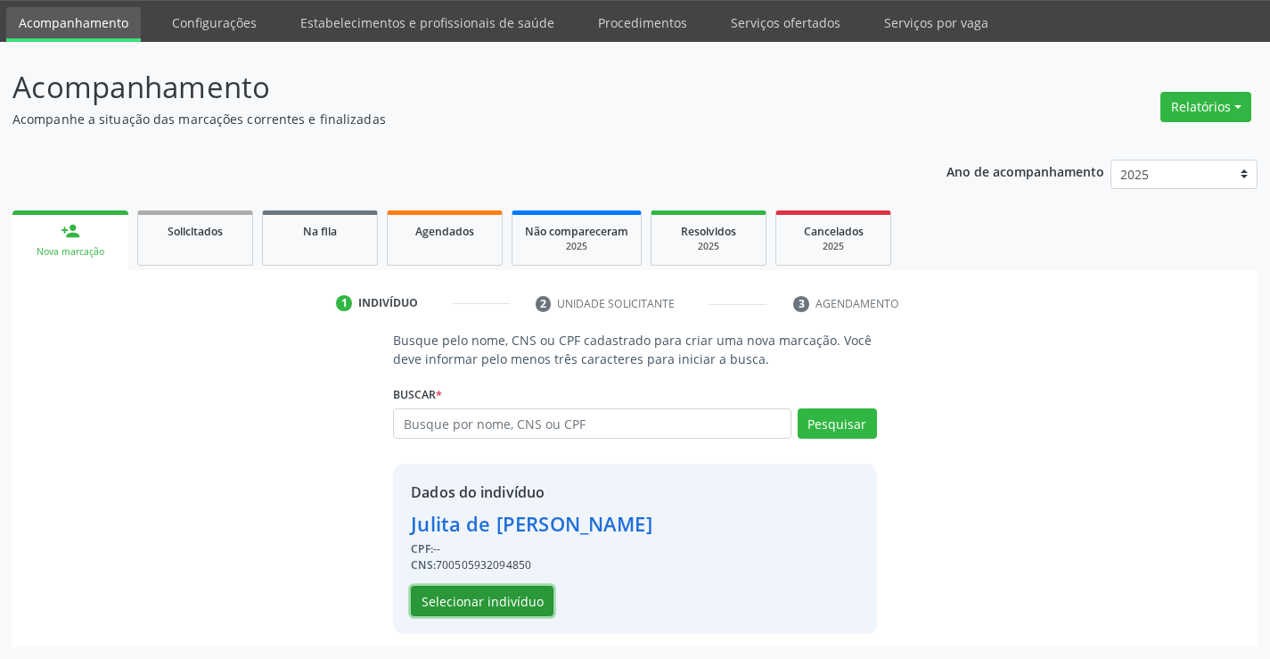
click at [516, 594] on button "Selecionar indivíduo" at bounding box center [482, 601] width 143 height 30
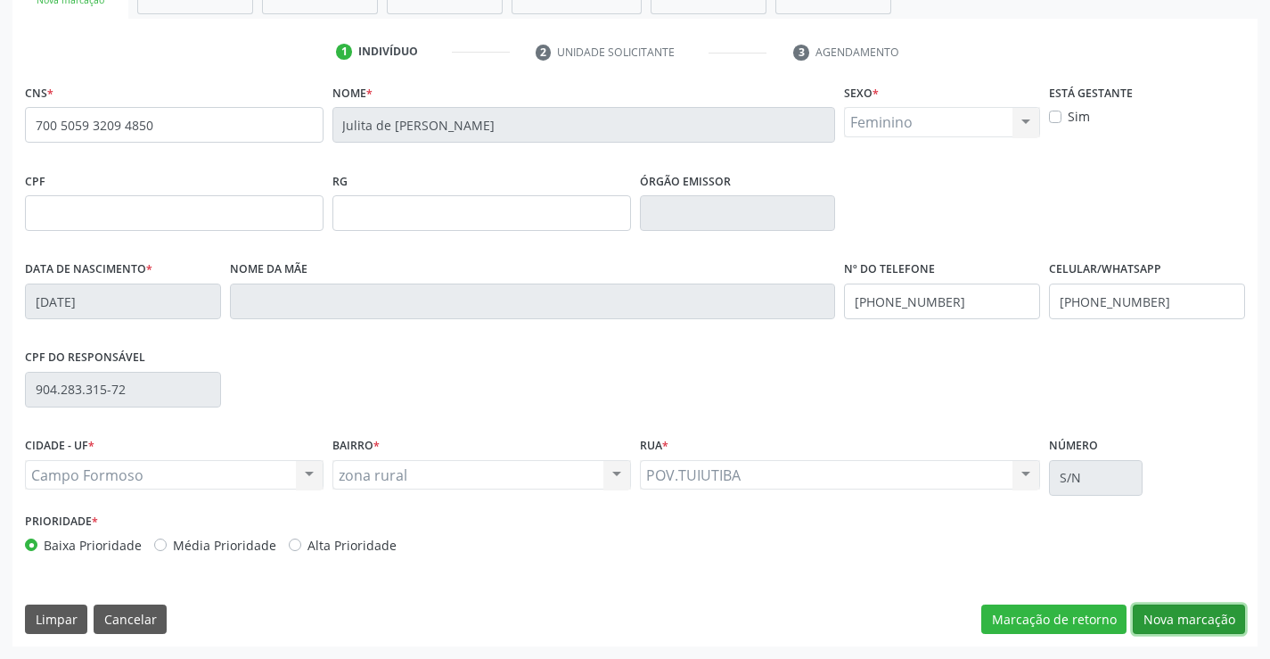
click at [1186, 624] on button "Nova marcação" at bounding box center [1189, 619] width 112 height 30
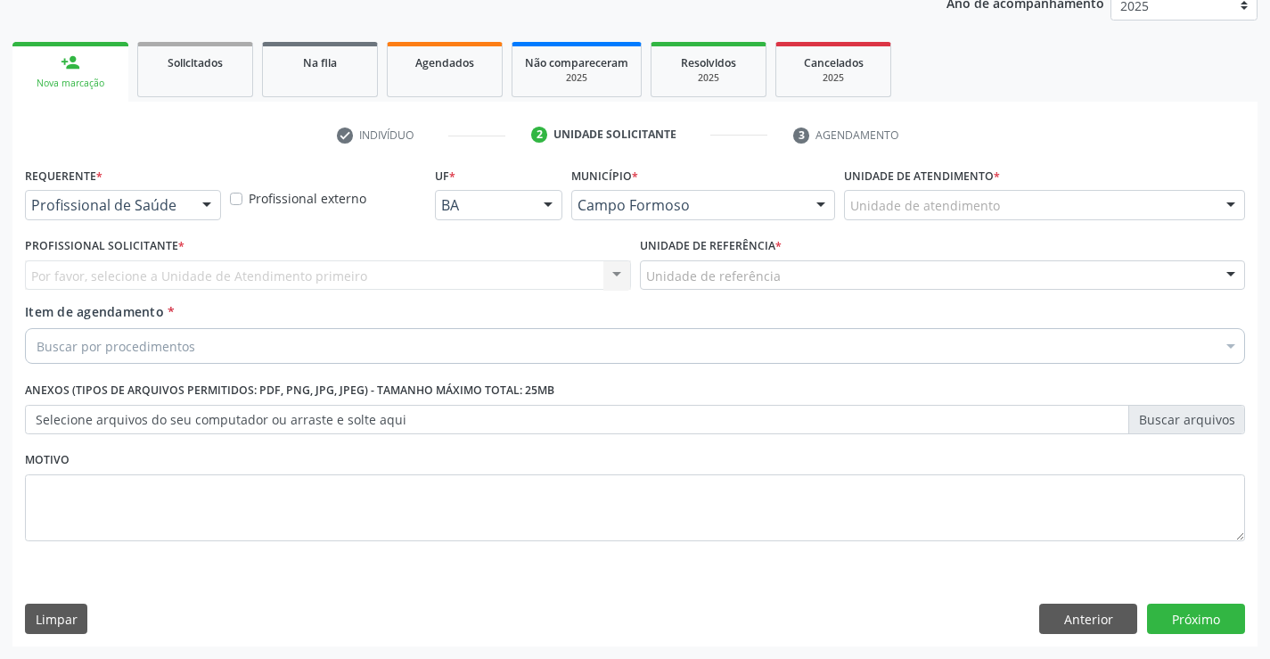
scroll to position [225, 0]
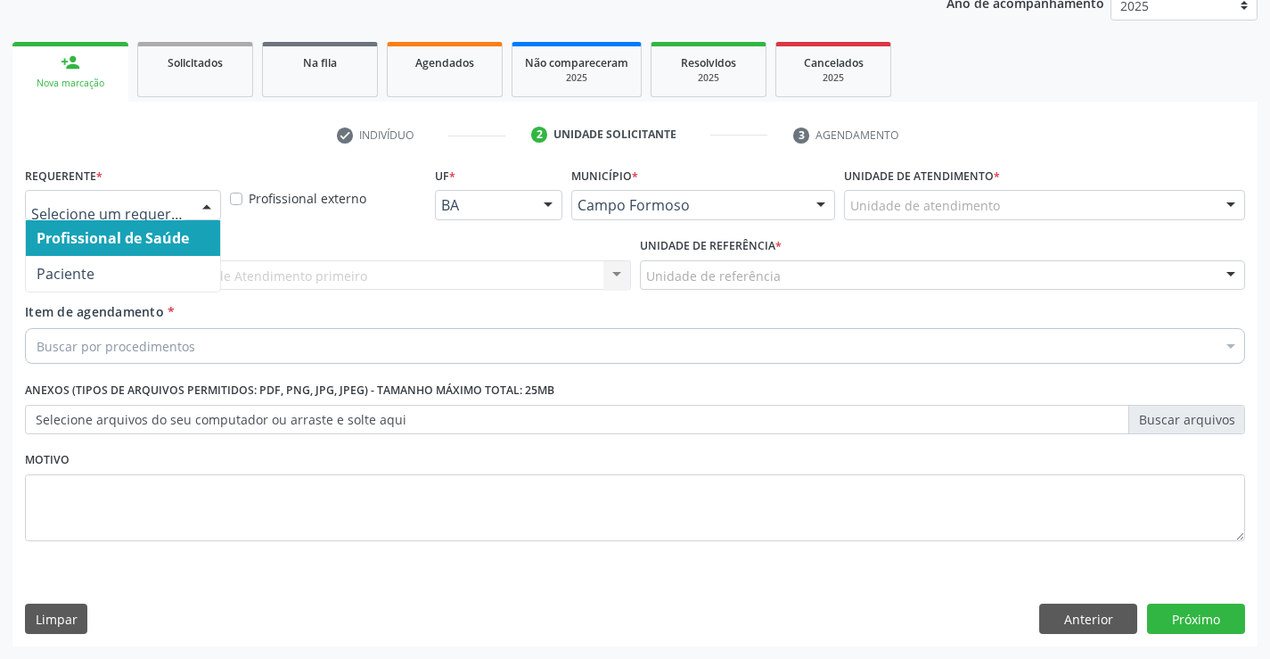
click at [203, 217] on div at bounding box center [206, 206] width 27 height 30
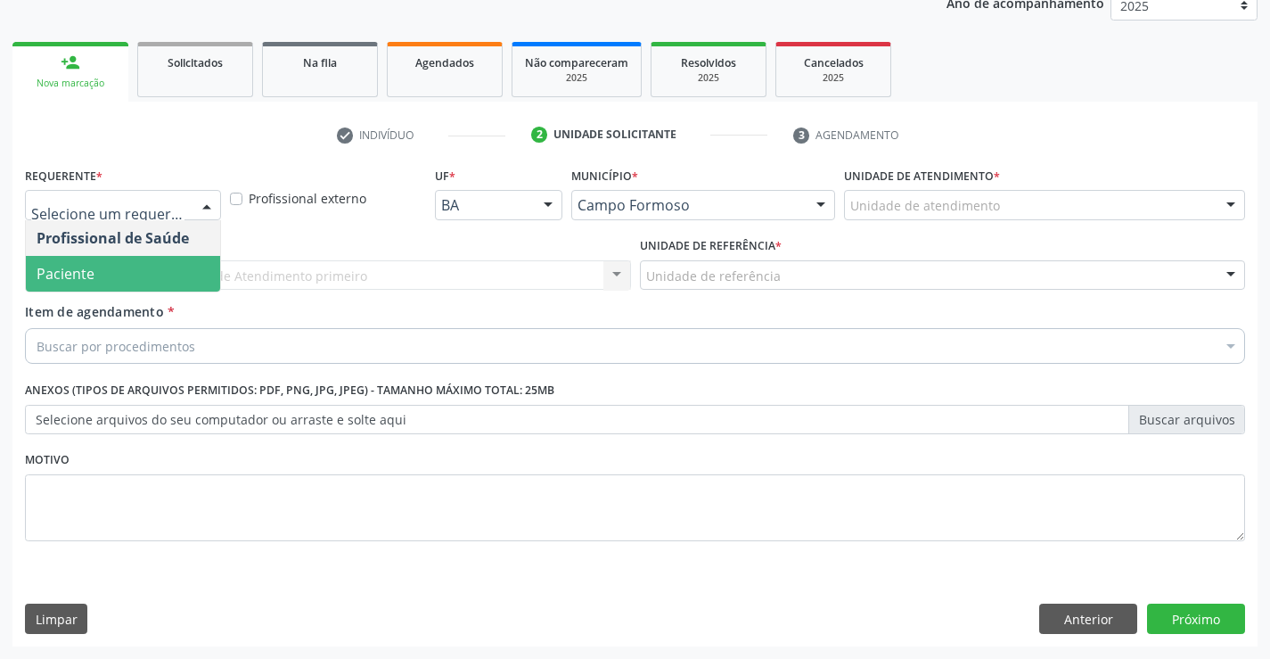
click at [175, 286] on span "Paciente" at bounding box center [123, 274] width 194 height 36
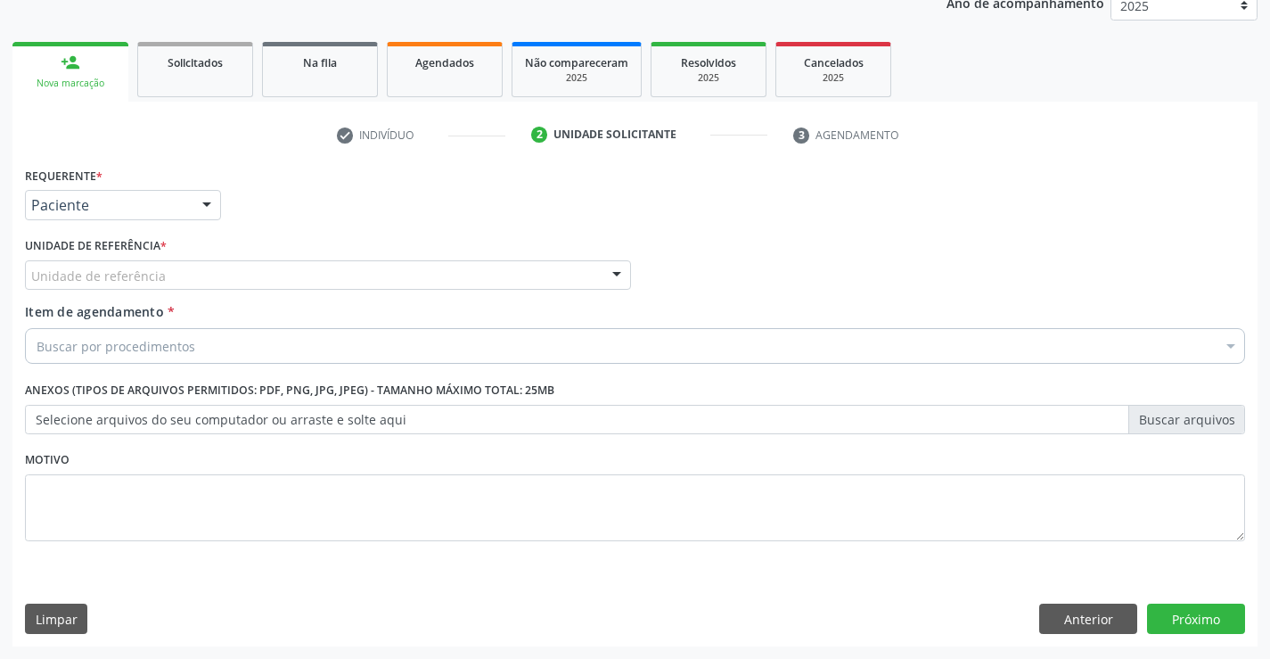
click at [348, 278] on div "Unidade de referência" at bounding box center [328, 275] width 606 height 30
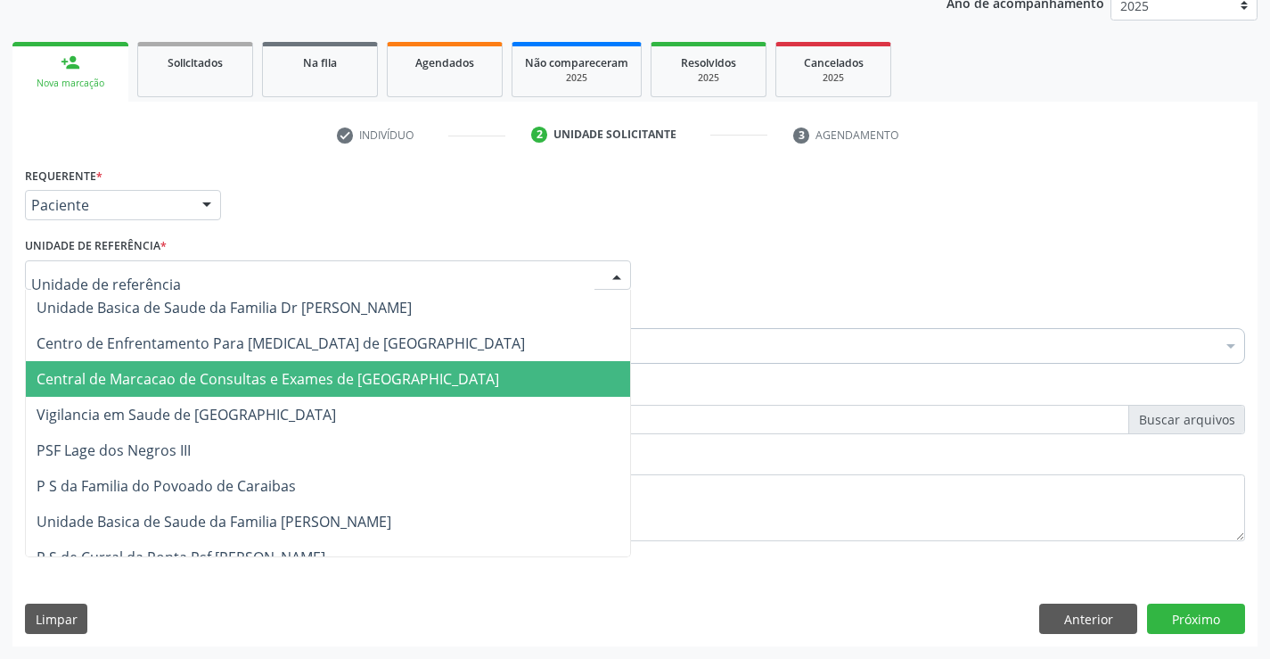
click at [365, 375] on span "Central de Marcacao de Consultas e Exames de [GEOGRAPHIC_DATA]" at bounding box center [268, 379] width 463 height 20
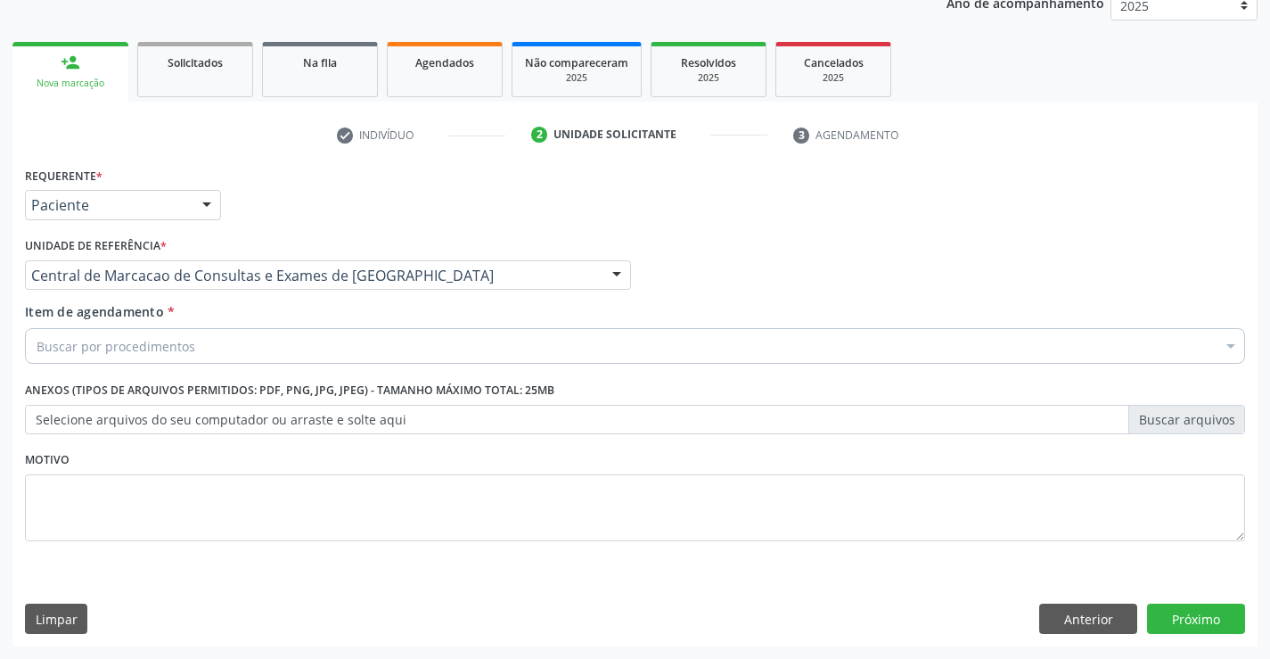
click at [489, 348] on div "Buscar por procedimentos" at bounding box center [635, 346] width 1220 height 36
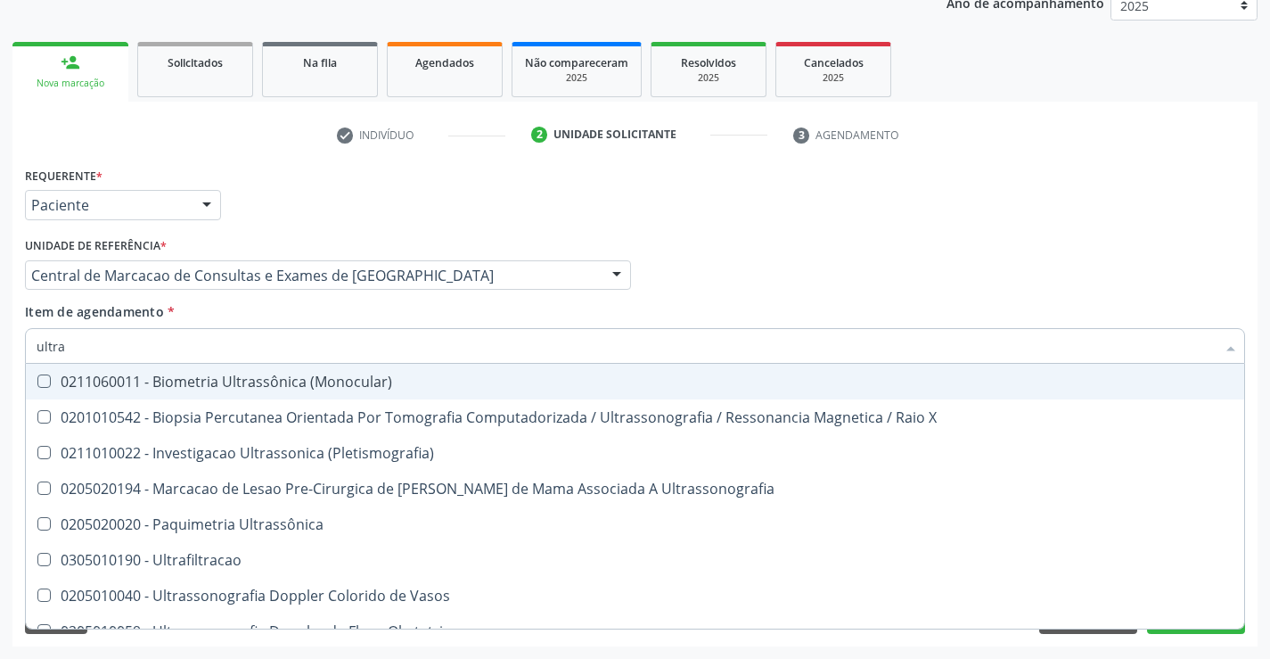
type input "ultras"
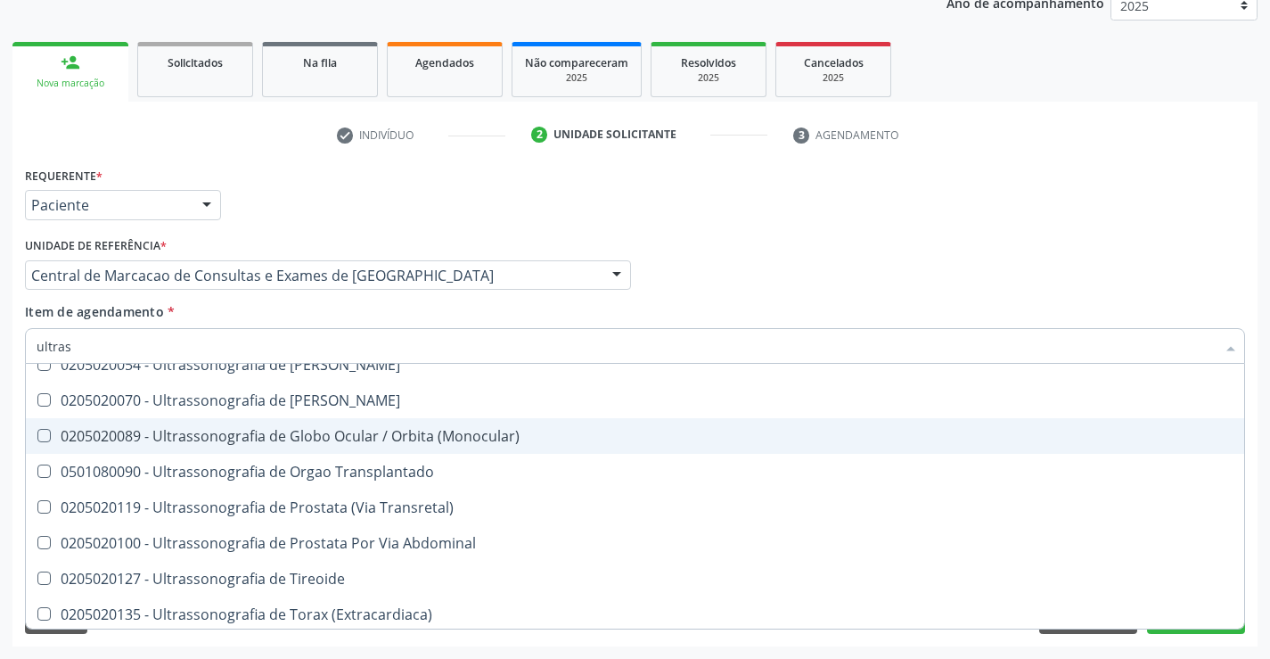
scroll to position [555, 0]
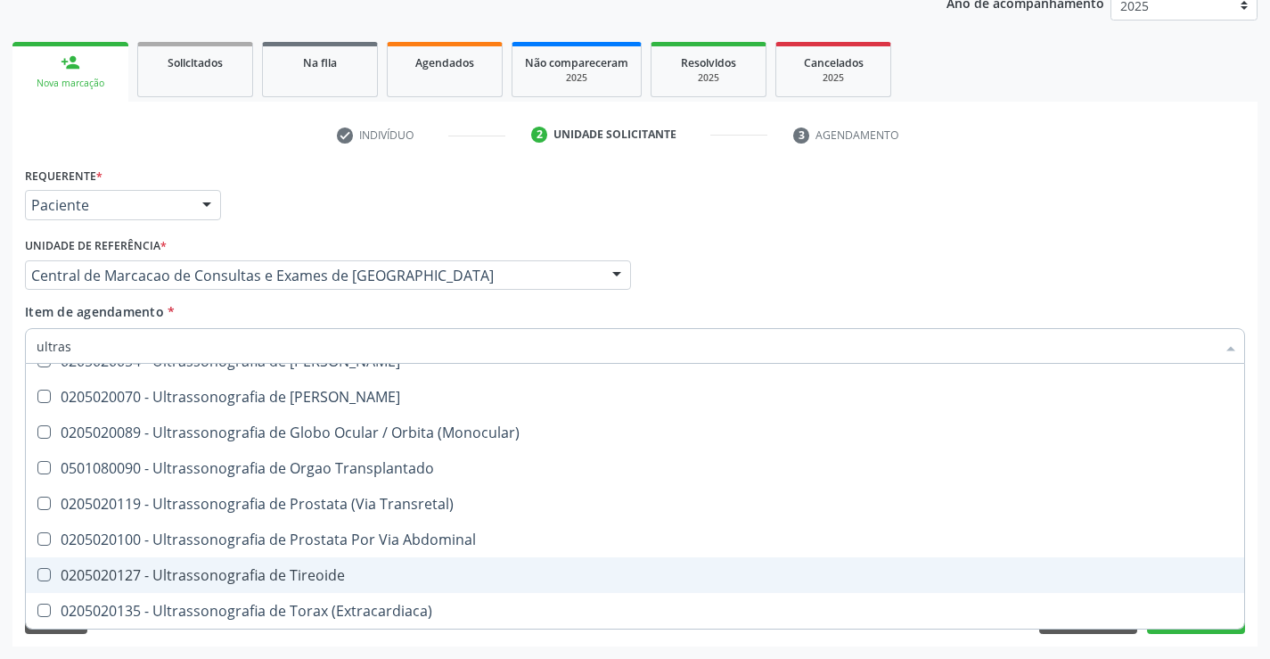
click at [362, 569] on div "0205020127 - Ultrassonografia de Tireoide" at bounding box center [635, 575] width 1197 height 14
checkbox Tireoide "true"
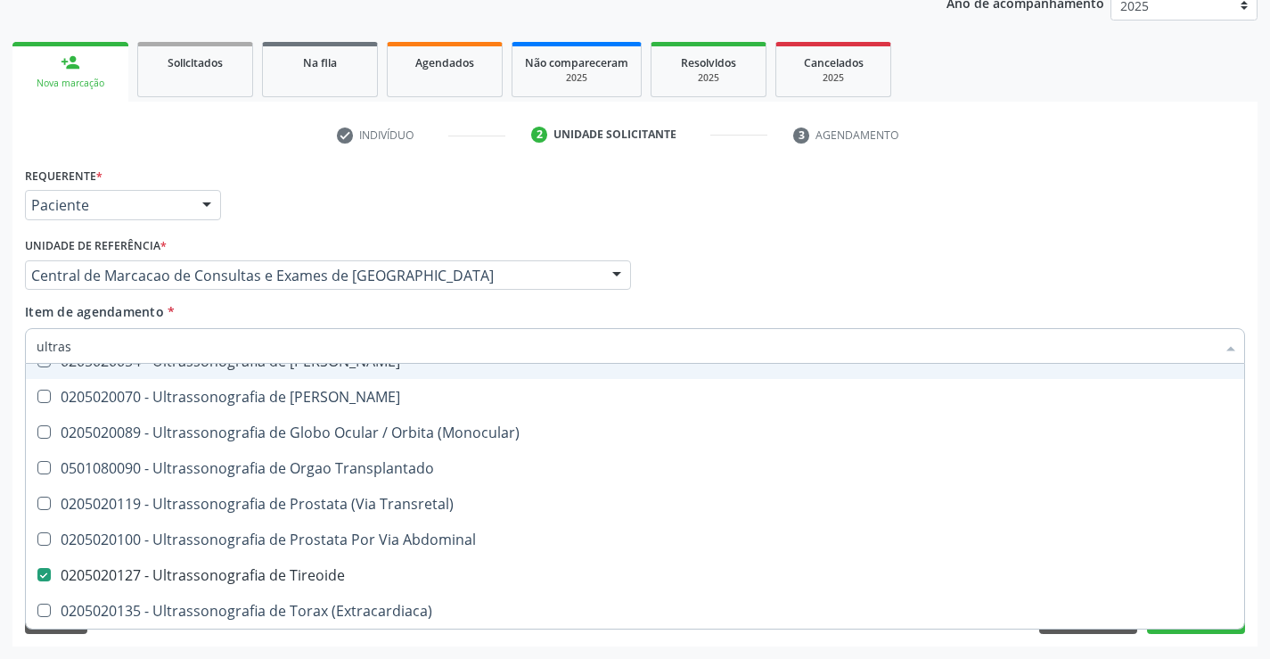
click at [1076, 268] on div "Profissional Solicitante Por favor, selecione a Unidade de Atendimento primeiro…" at bounding box center [634, 268] width 1229 height 70
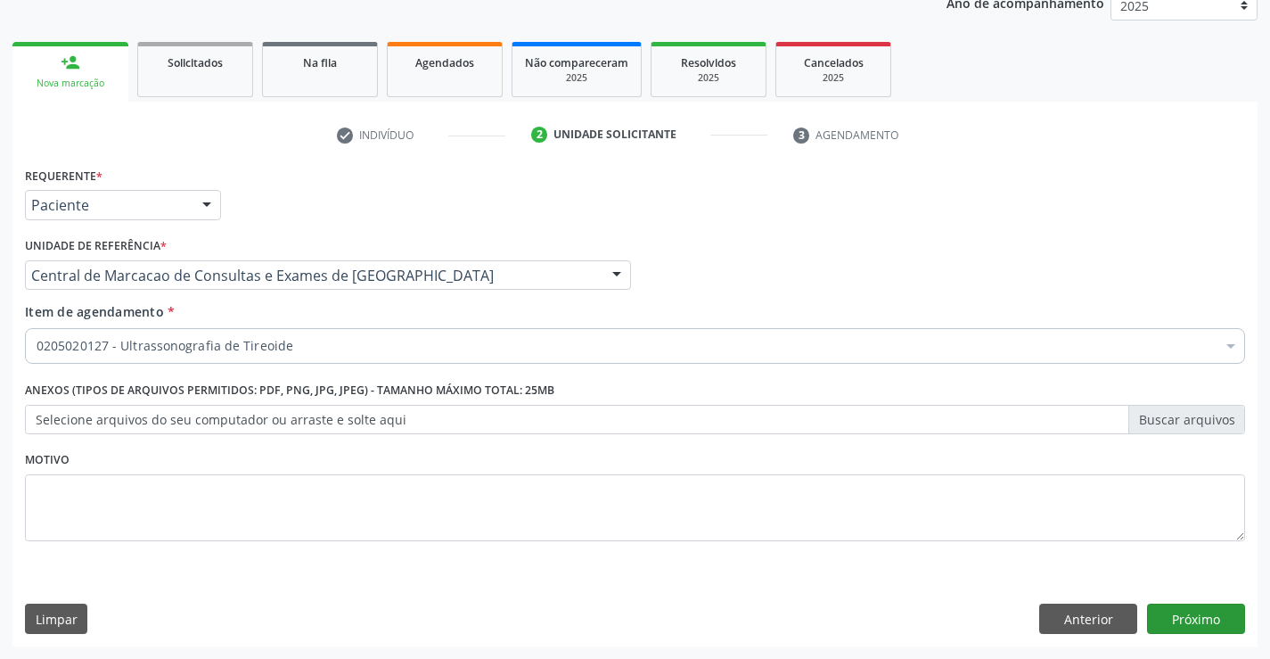
scroll to position [0, 0]
click at [1159, 619] on button "Próximo" at bounding box center [1196, 618] width 98 height 30
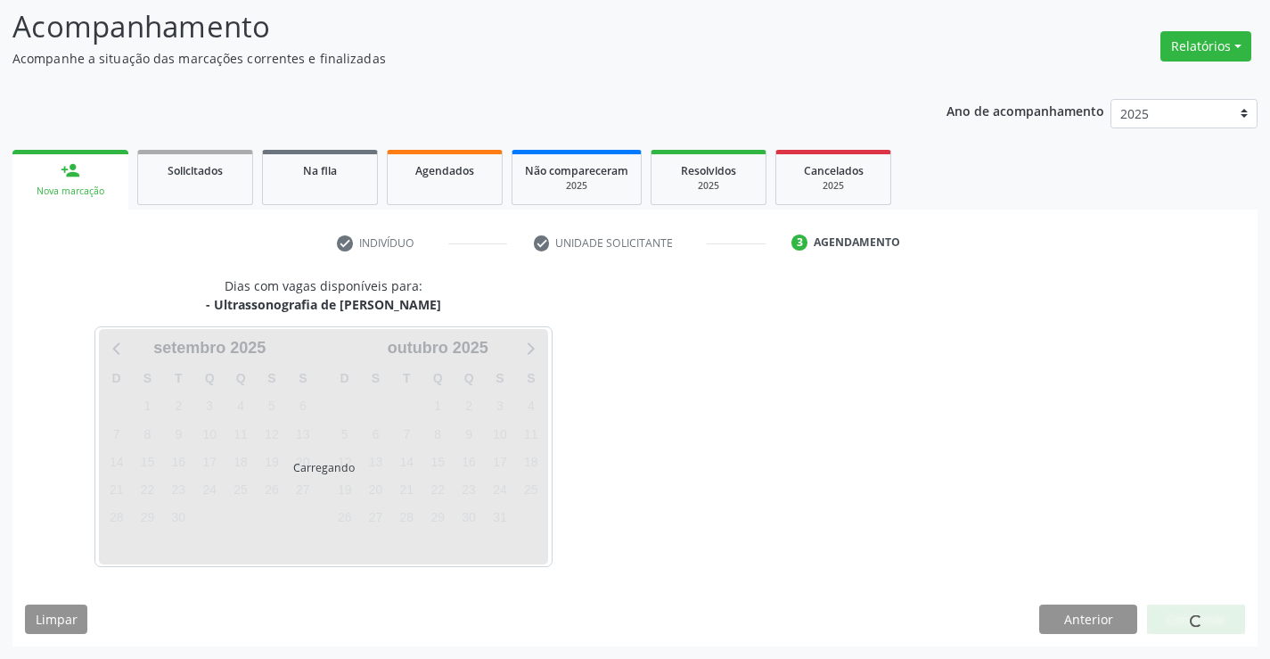
scroll to position [117, 0]
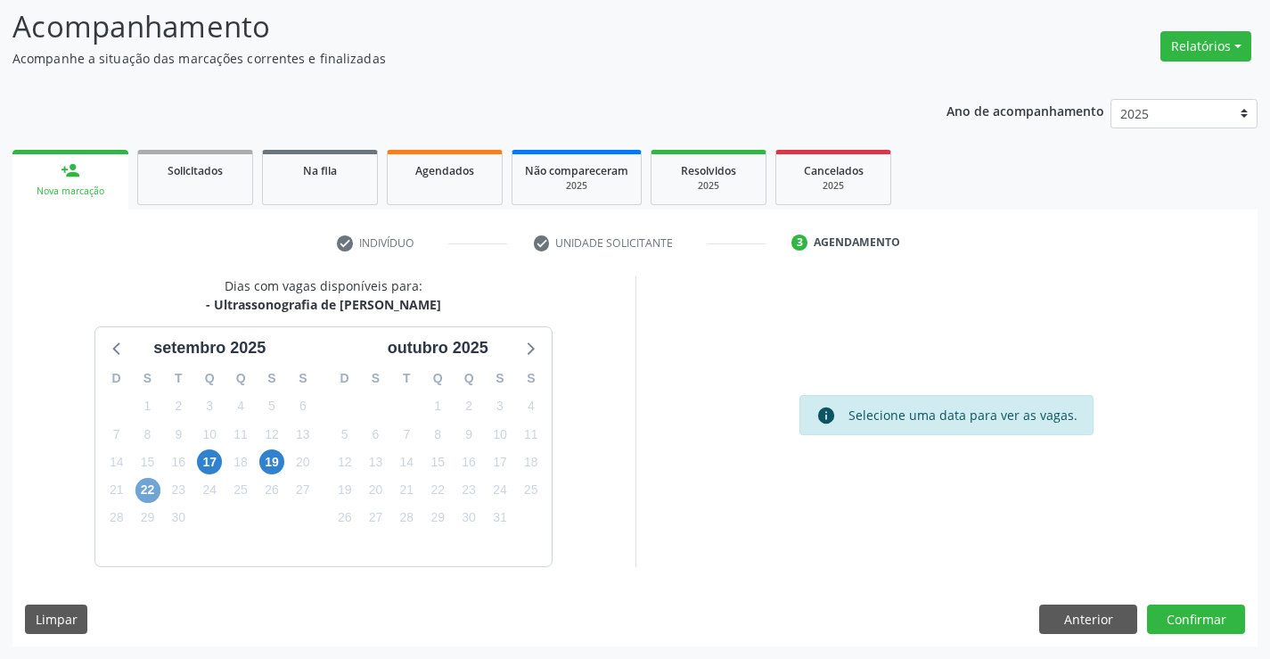
click at [141, 492] on span "22" at bounding box center [147, 490] width 25 height 25
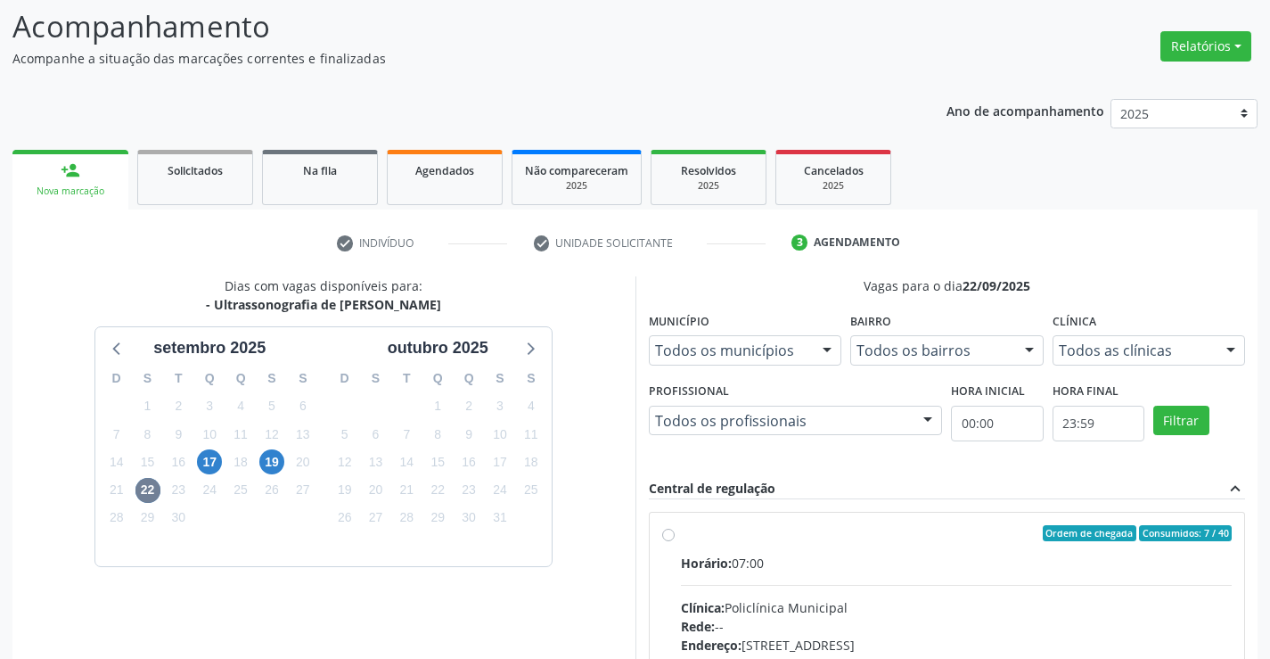
click at [869, 570] on div "Horário: 07:00" at bounding box center [957, 562] width 552 height 19
click at [675, 541] on input "Ordem de chegada Consumidos: 7 / 40 Horário: 07:00 Clínica: Policlínica Municip…" at bounding box center [668, 533] width 12 height 16
radio input "true"
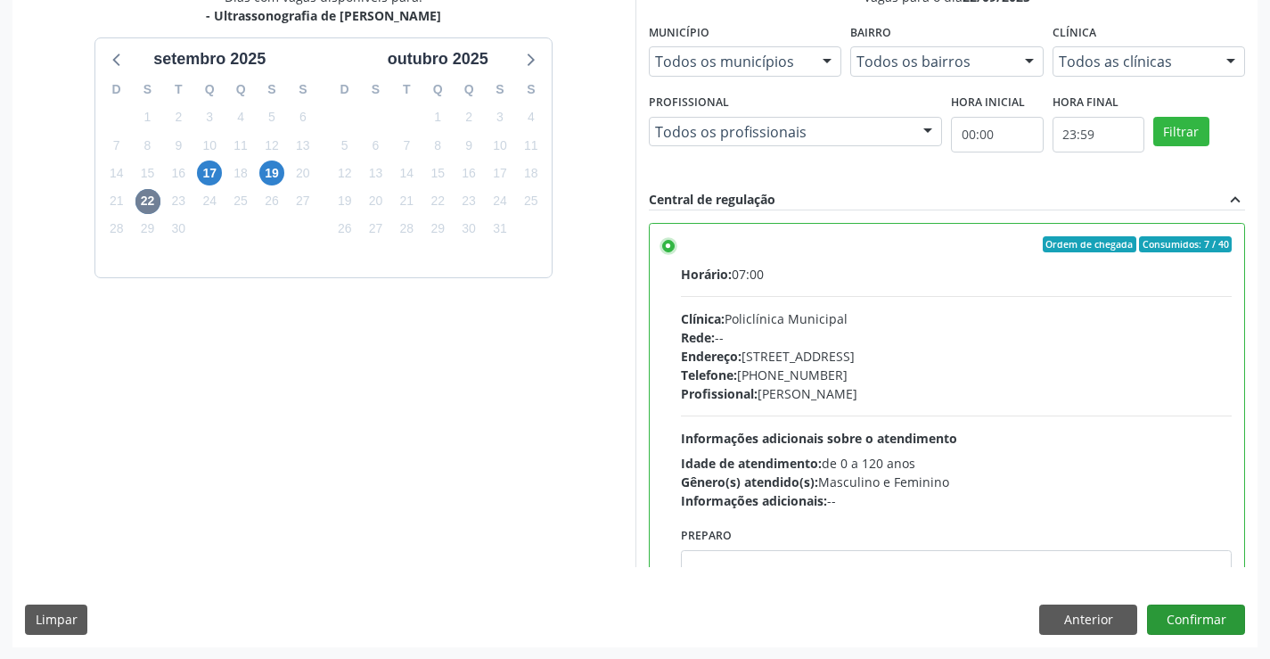
scroll to position [406, 0]
click at [1191, 608] on button "Confirmar" at bounding box center [1196, 618] width 98 height 30
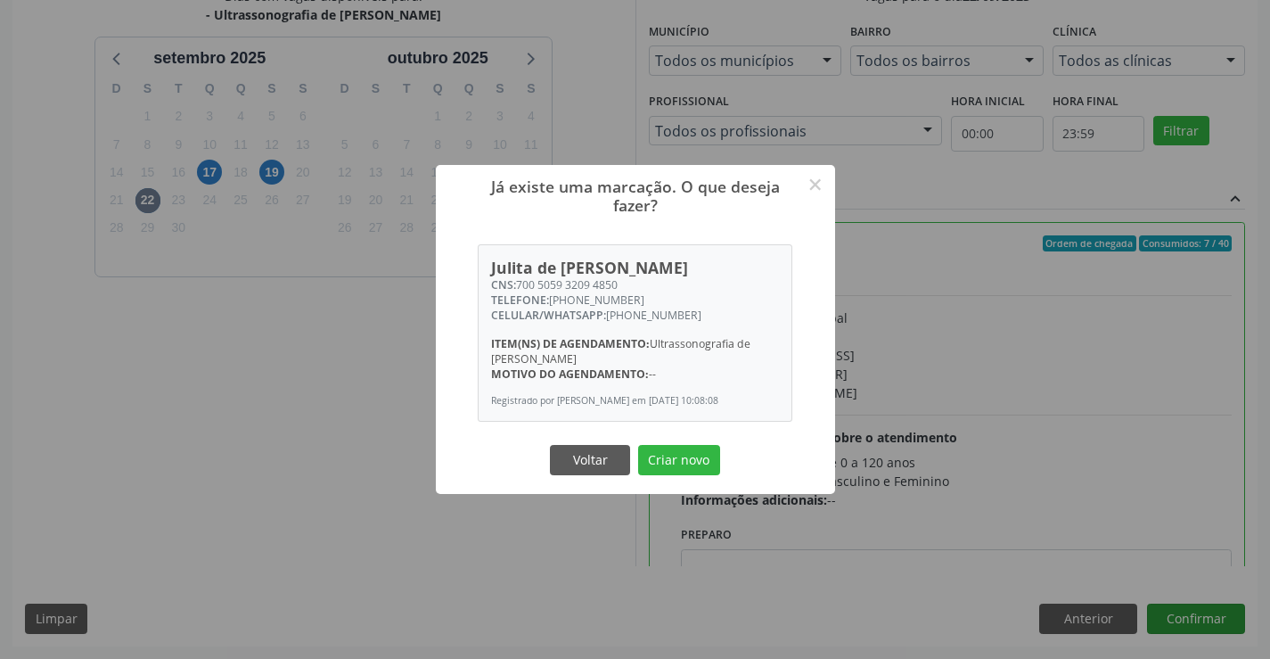
click at [638, 445] on button "Criar novo" at bounding box center [679, 460] width 82 height 30
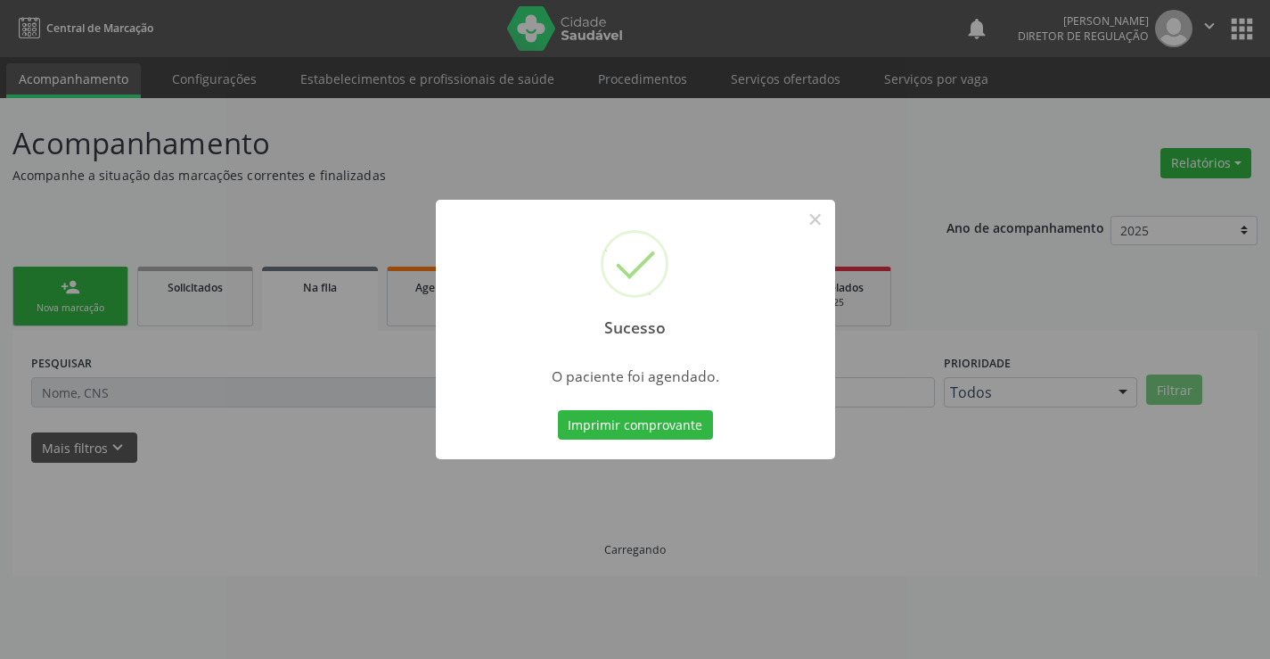
scroll to position [0, 0]
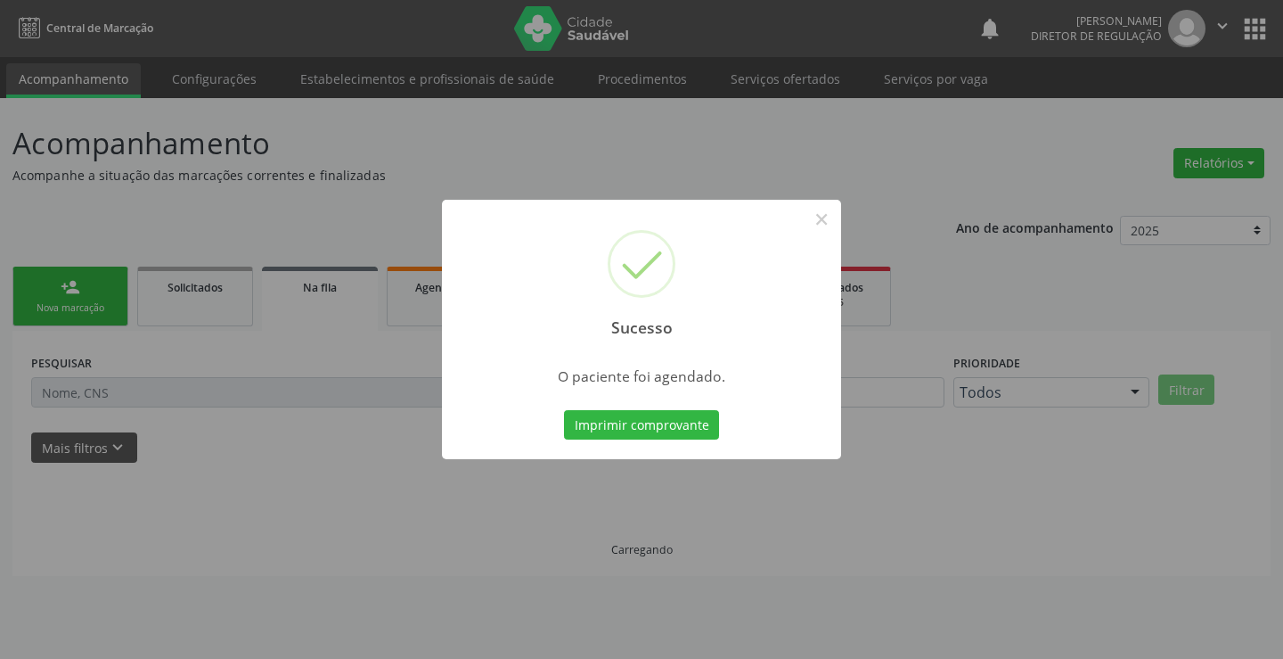
click at [564, 410] on button "Imprimir comprovante" at bounding box center [641, 425] width 155 height 30
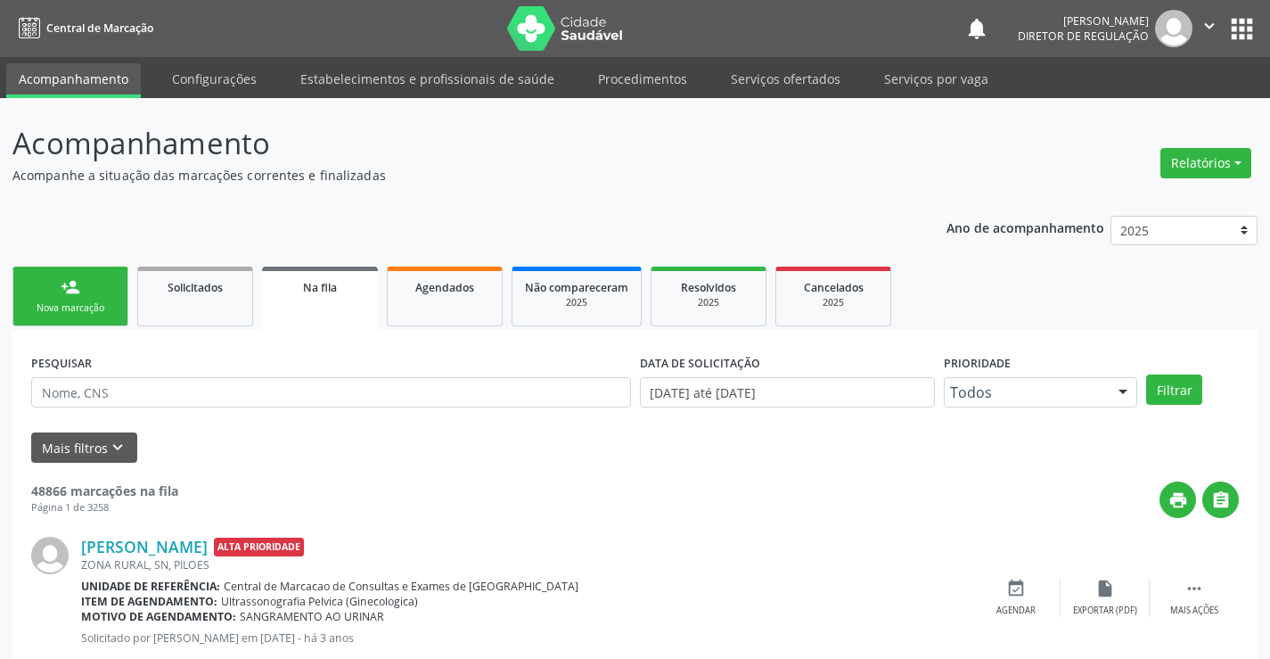
click at [86, 325] on link "person_add Nova marcação" at bounding box center [70, 296] width 116 height 60
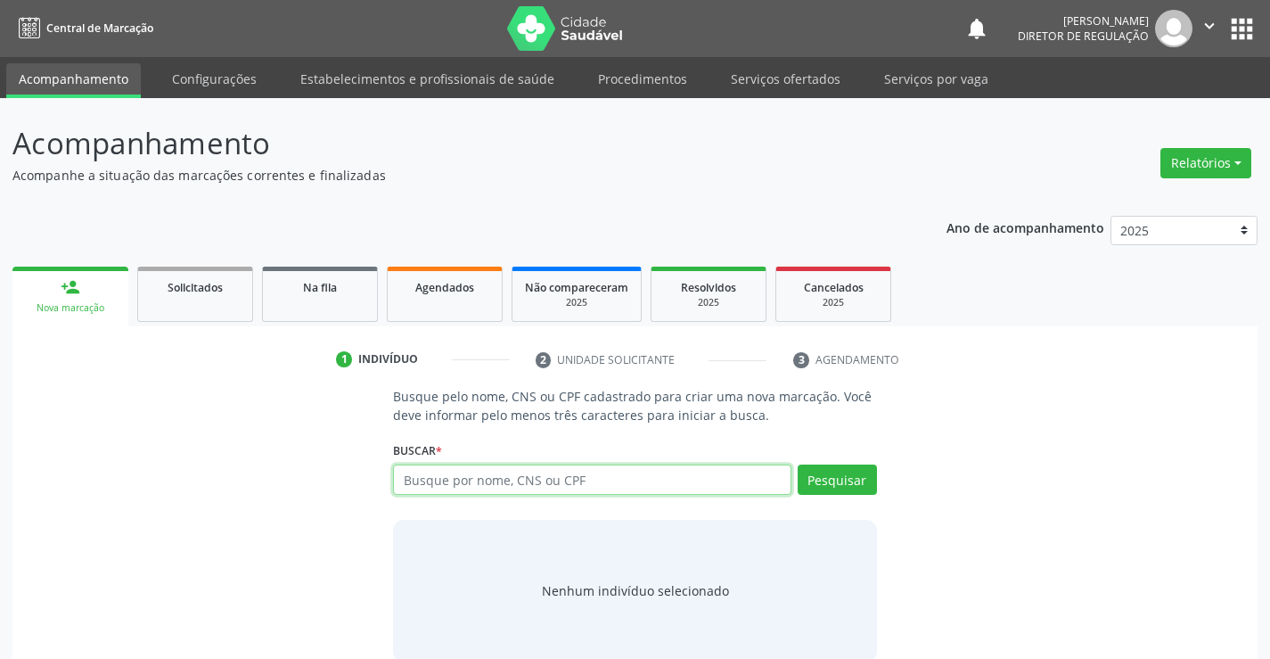
click at [489, 482] on input "text" at bounding box center [592, 479] width 398 height 30
type input "706006327493045"
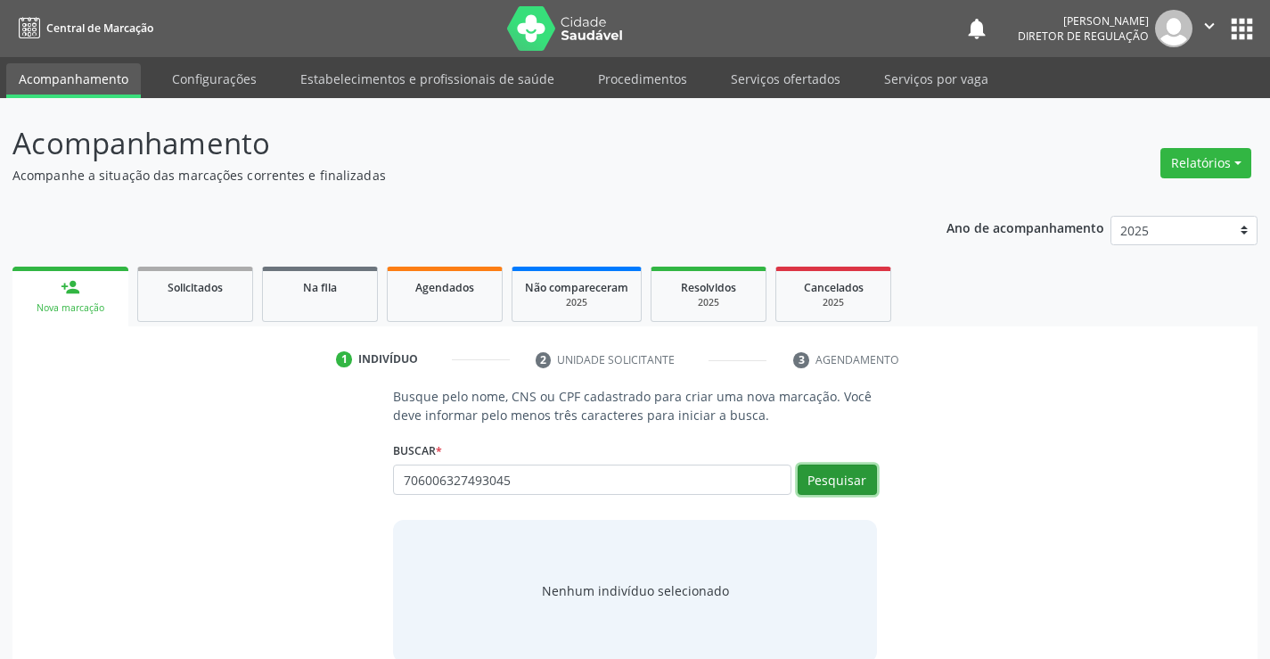
click at [850, 480] on button "Pesquisar" at bounding box center [837, 479] width 79 height 30
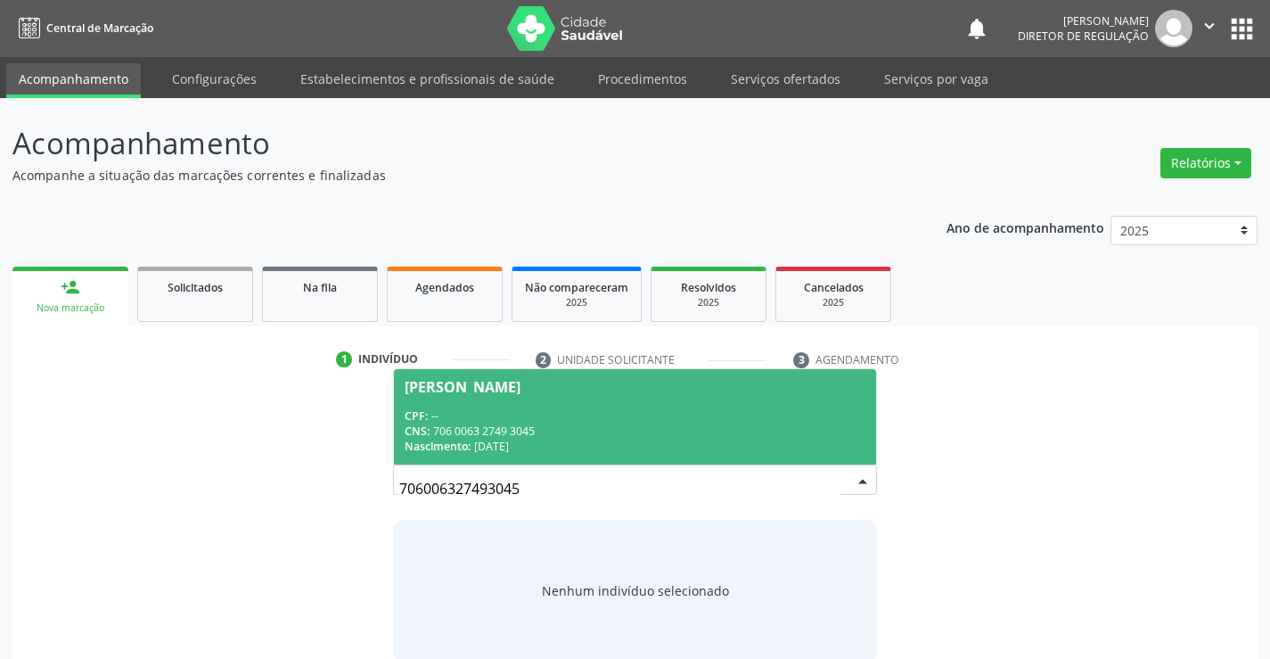
drag, startPoint x: 563, startPoint y: 440, endPoint x: 580, endPoint y: 439, distance: 17.0
click at [565, 439] on div "Nascimento: [DATE]" at bounding box center [635, 446] width 460 height 15
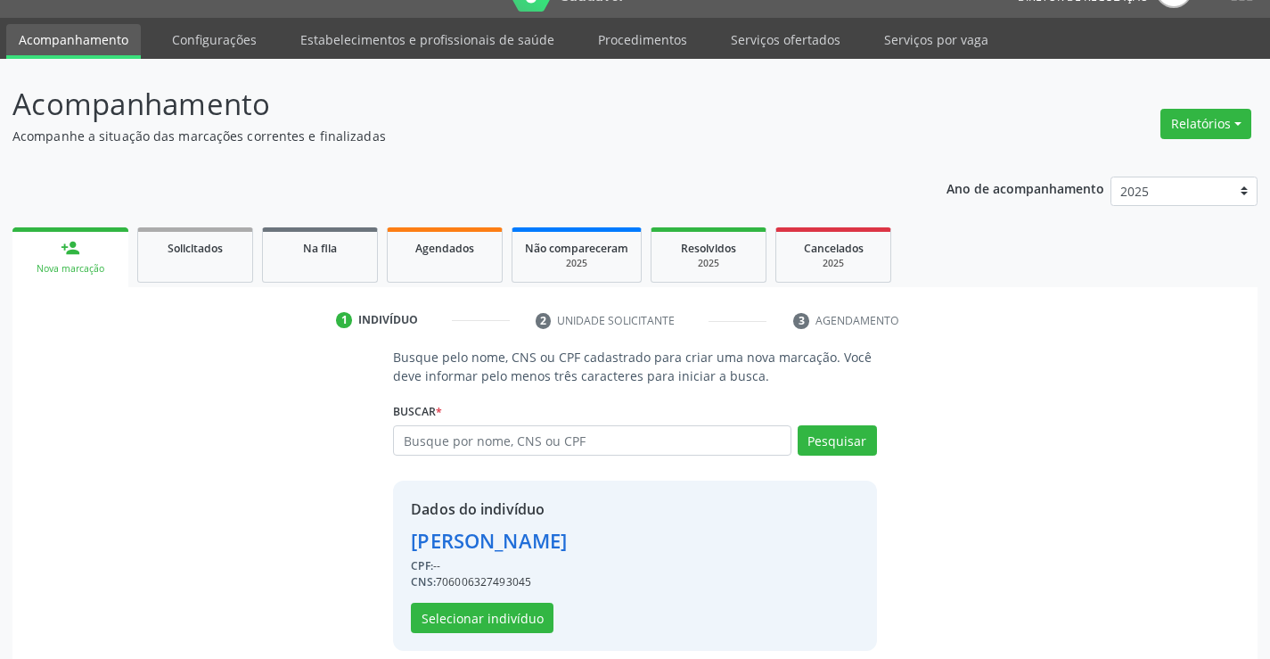
scroll to position [56, 0]
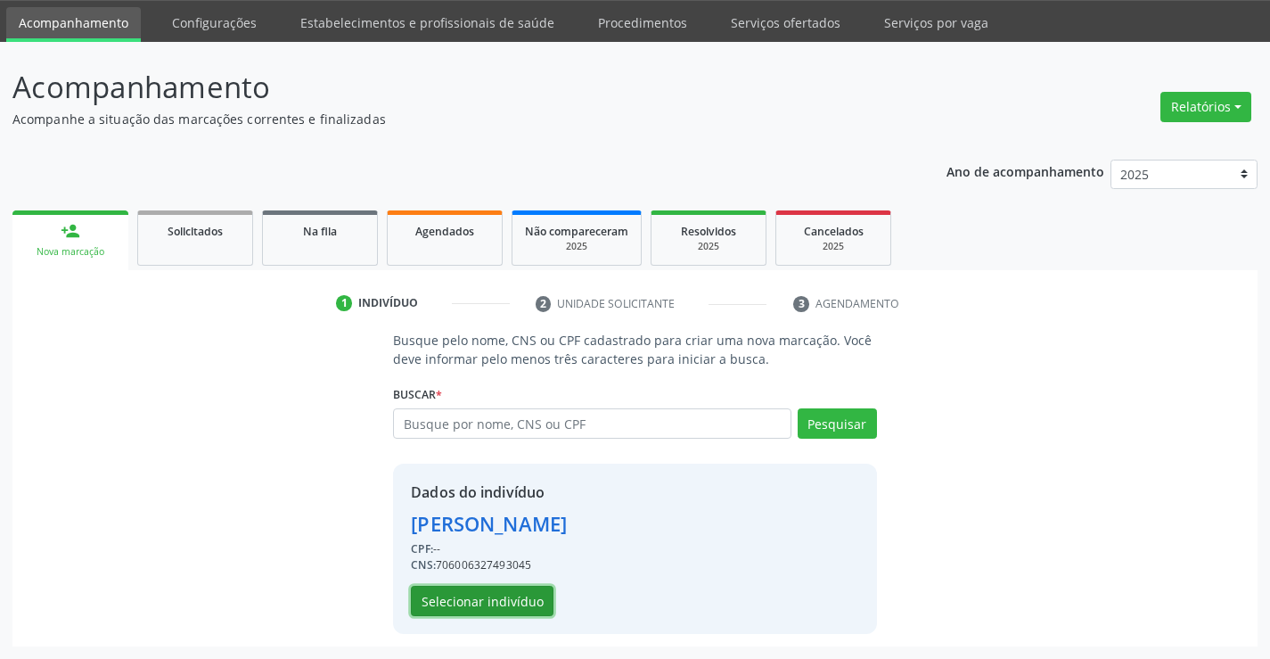
click at [512, 596] on button "Selecionar indivíduo" at bounding box center [482, 601] width 143 height 30
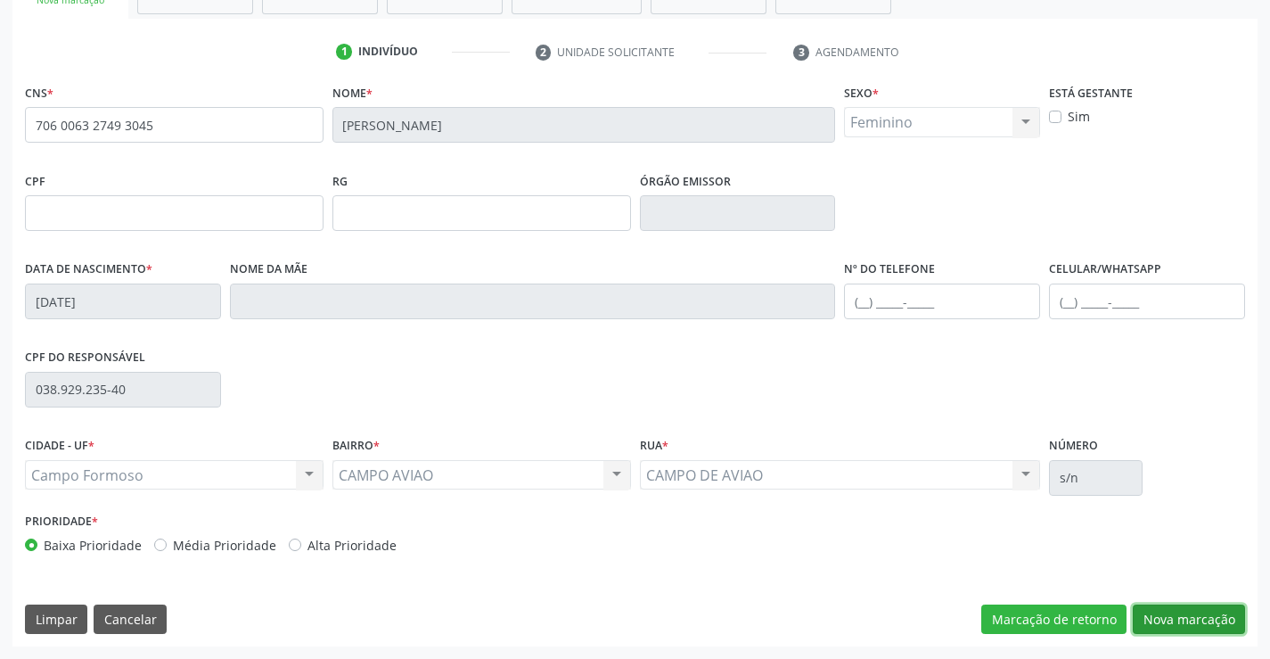
click at [1220, 629] on button "Nova marcação" at bounding box center [1189, 619] width 112 height 30
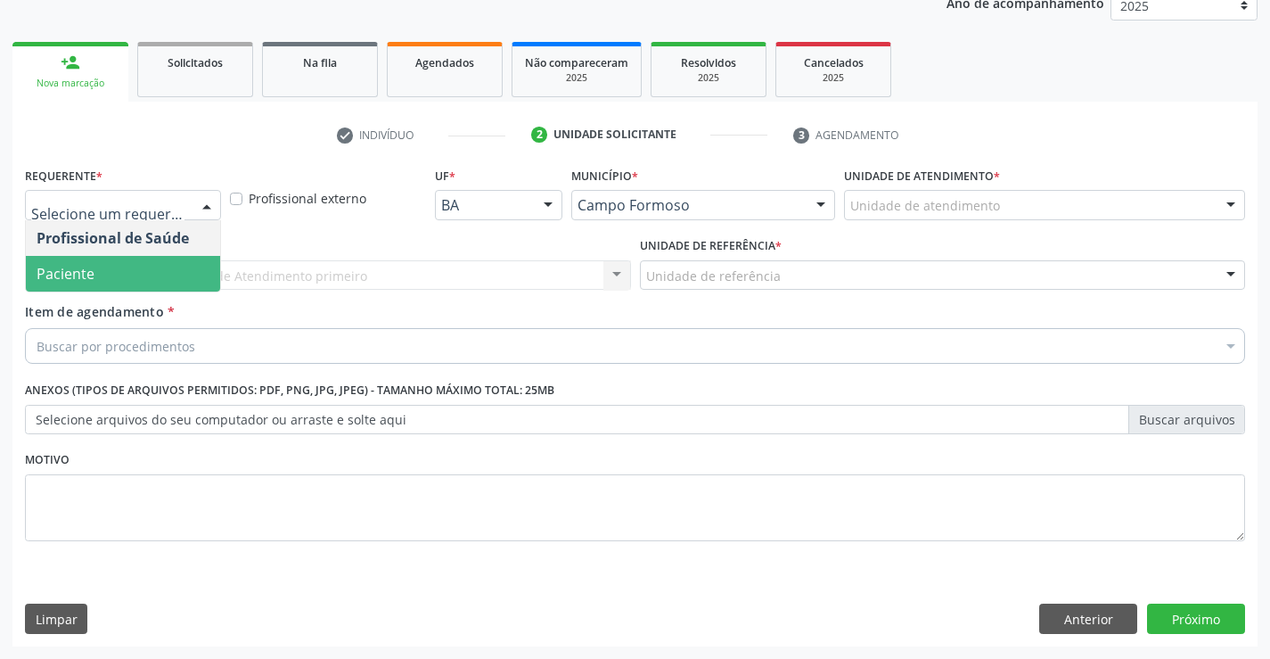
click at [153, 273] on span "Paciente" at bounding box center [123, 274] width 194 height 36
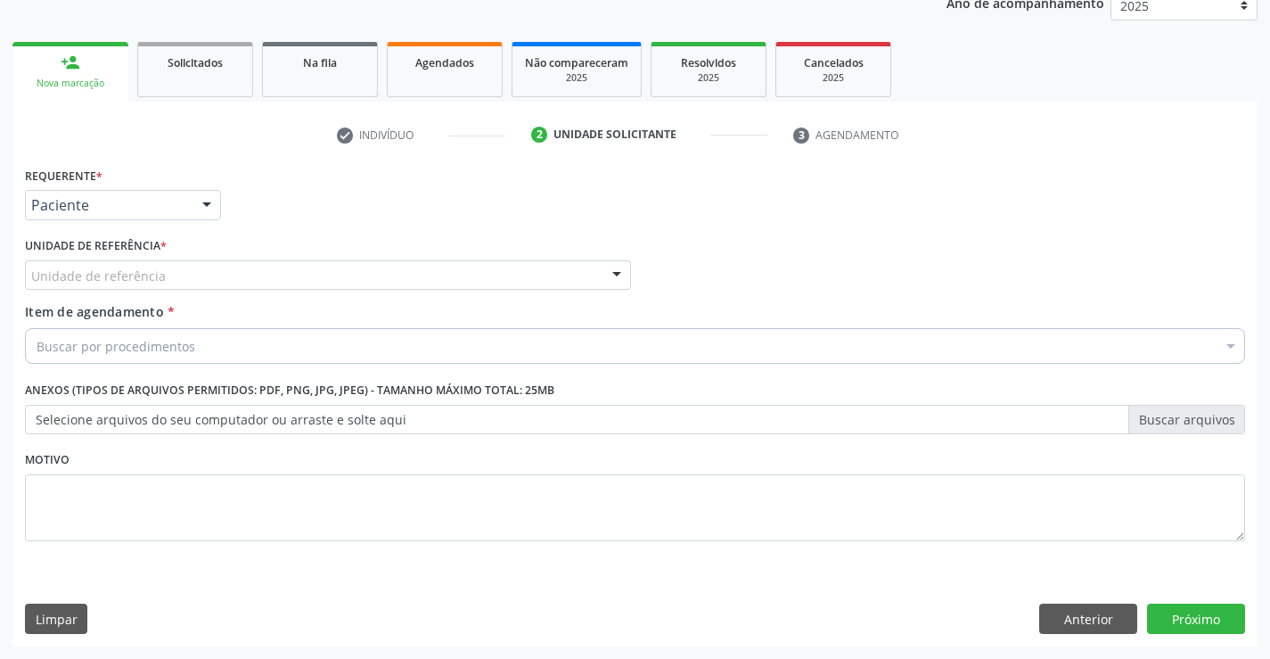
click at [277, 272] on div "Unidade de referência" at bounding box center [328, 275] width 606 height 30
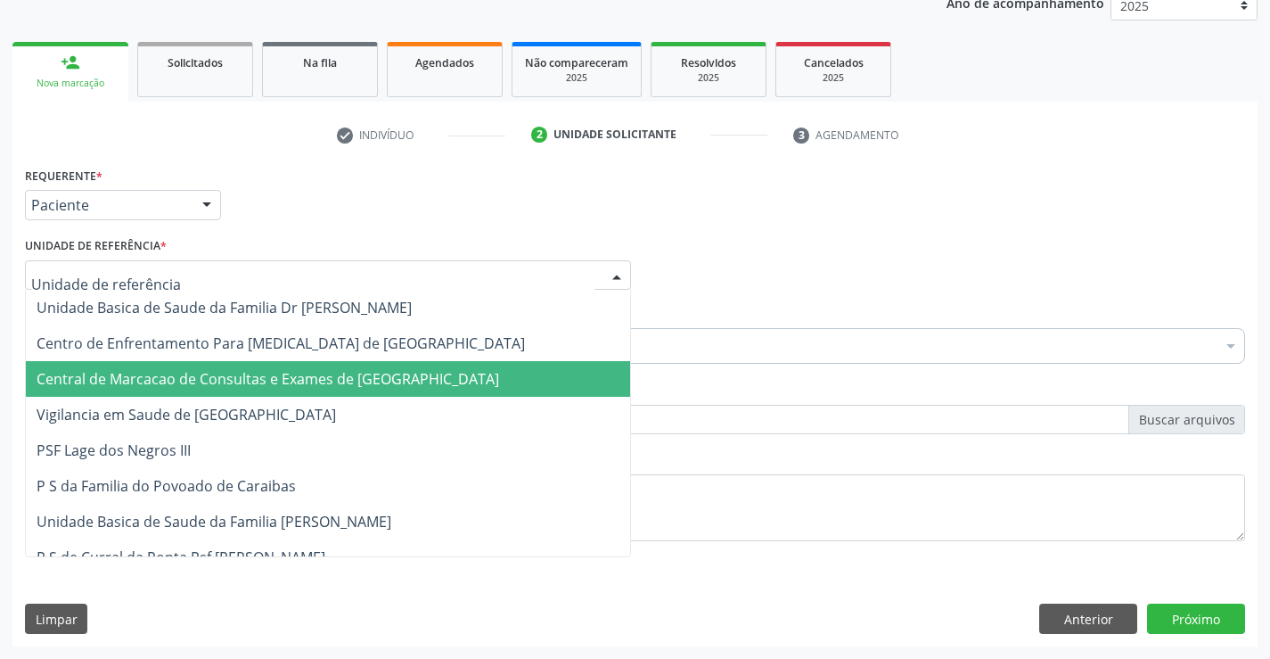
drag, startPoint x: 287, startPoint y: 352, endPoint x: 292, endPoint y: 369, distance: 17.8
click at [292, 369] on span "Central de Marcacao de Consultas e Exames de [GEOGRAPHIC_DATA]" at bounding box center [268, 379] width 463 height 20
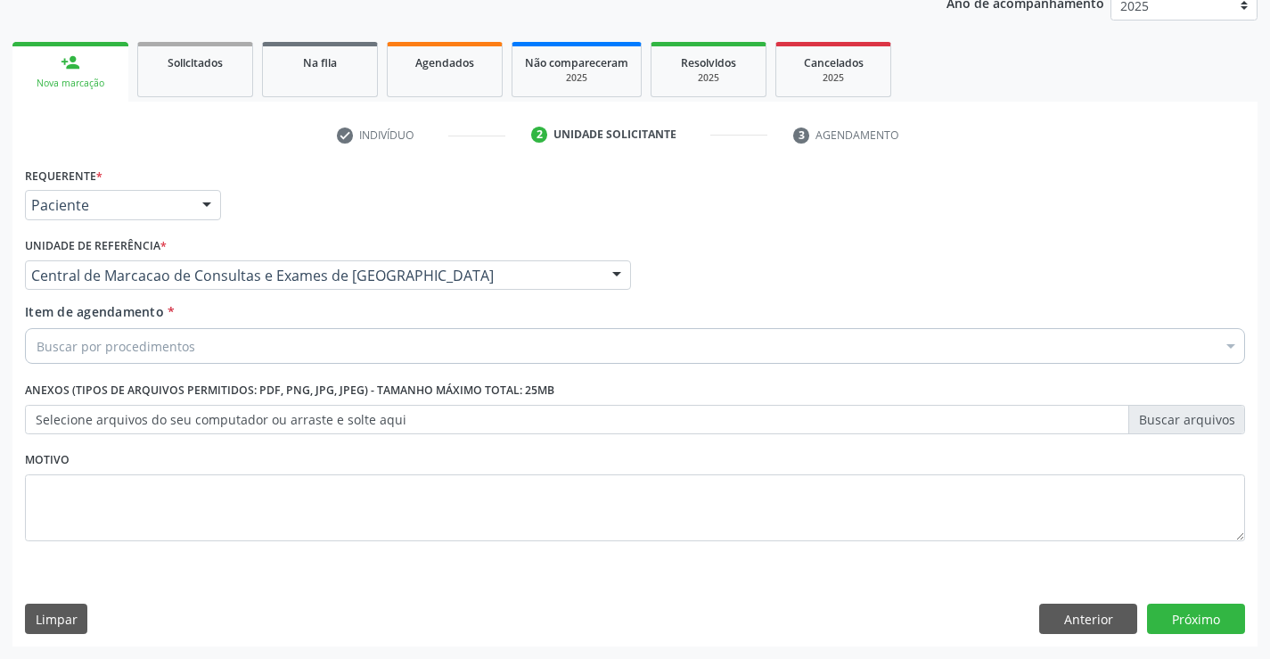
click at [331, 349] on div "Buscar por procedimentos" at bounding box center [635, 346] width 1220 height 36
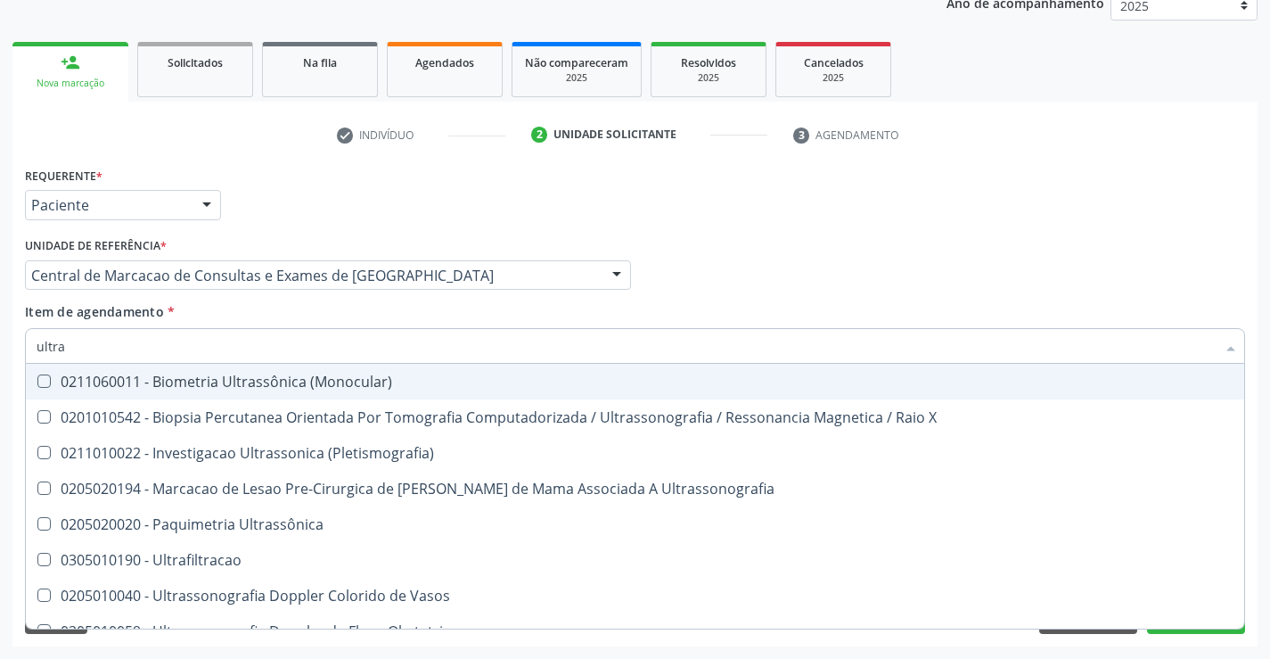
type input "ultras"
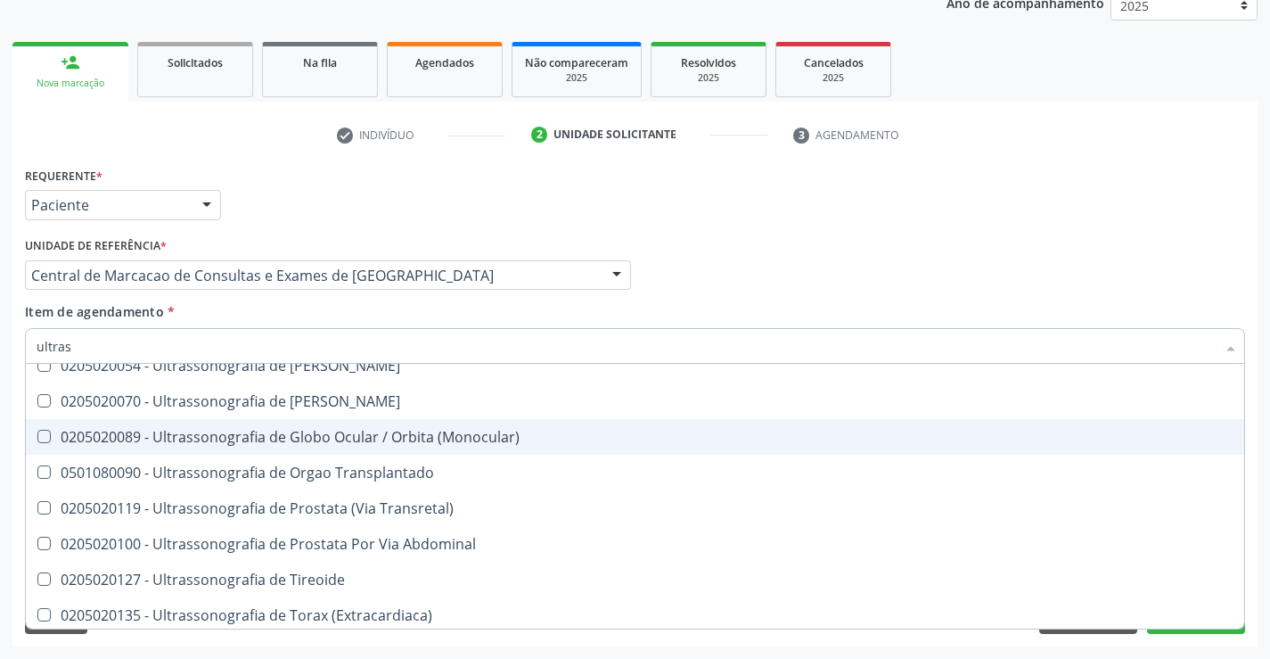
scroll to position [555, 0]
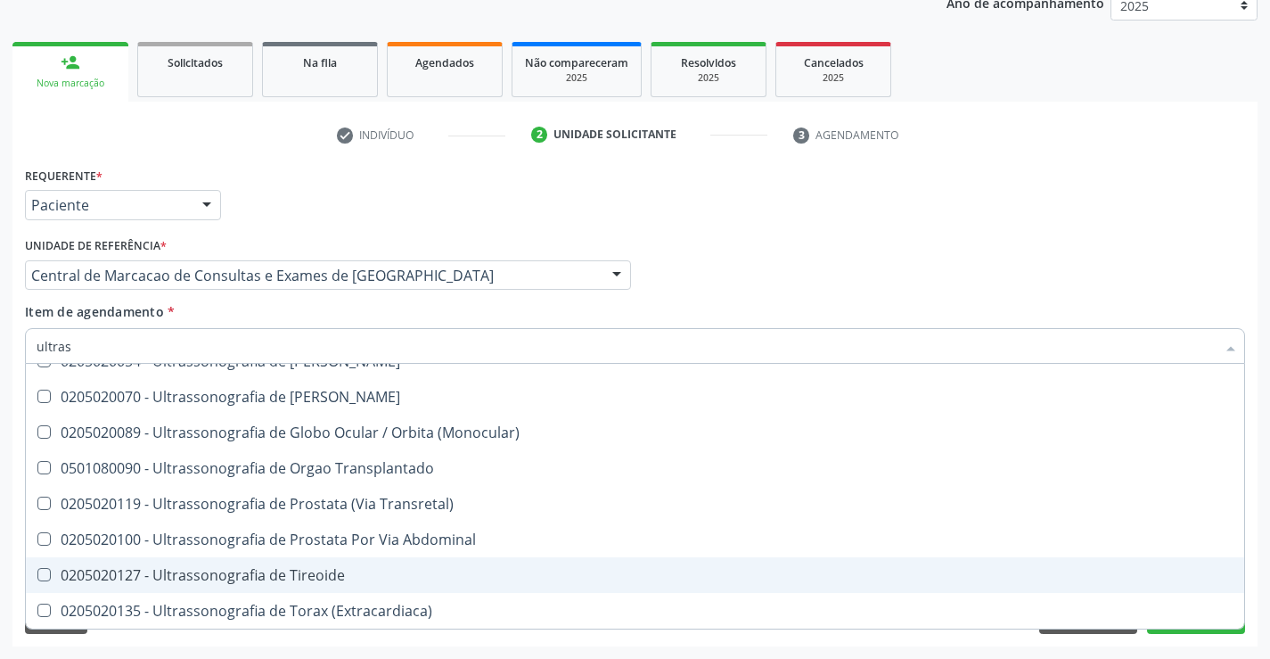
click at [341, 591] on span "0205020127 - Ultrassonografia de Tireoide" at bounding box center [635, 575] width 1218 height 36
checkbox Tireoide "true"
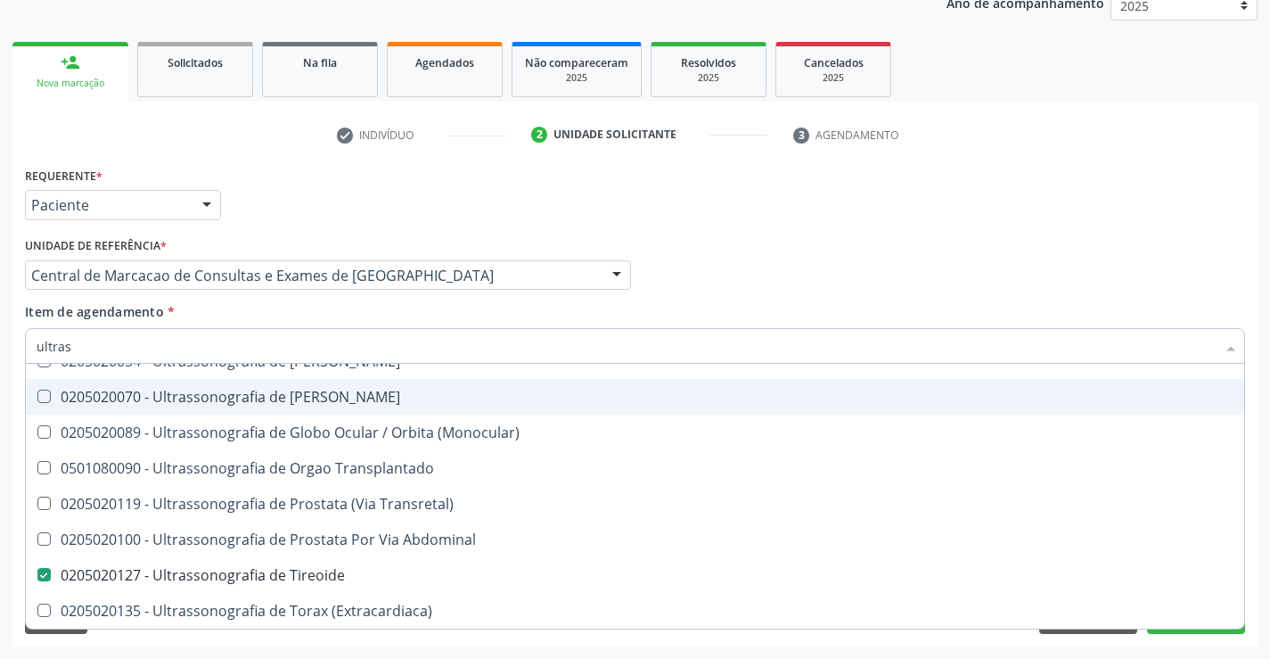
click at [873, 307] on div "Item de agendamento * ultras Desfazer seleção 0211060011 - Biometria Ultrassôni…" at bounding box center [635, 330] width 1220 height 56
checkbox X "true"
checkbox Tireoide "false"
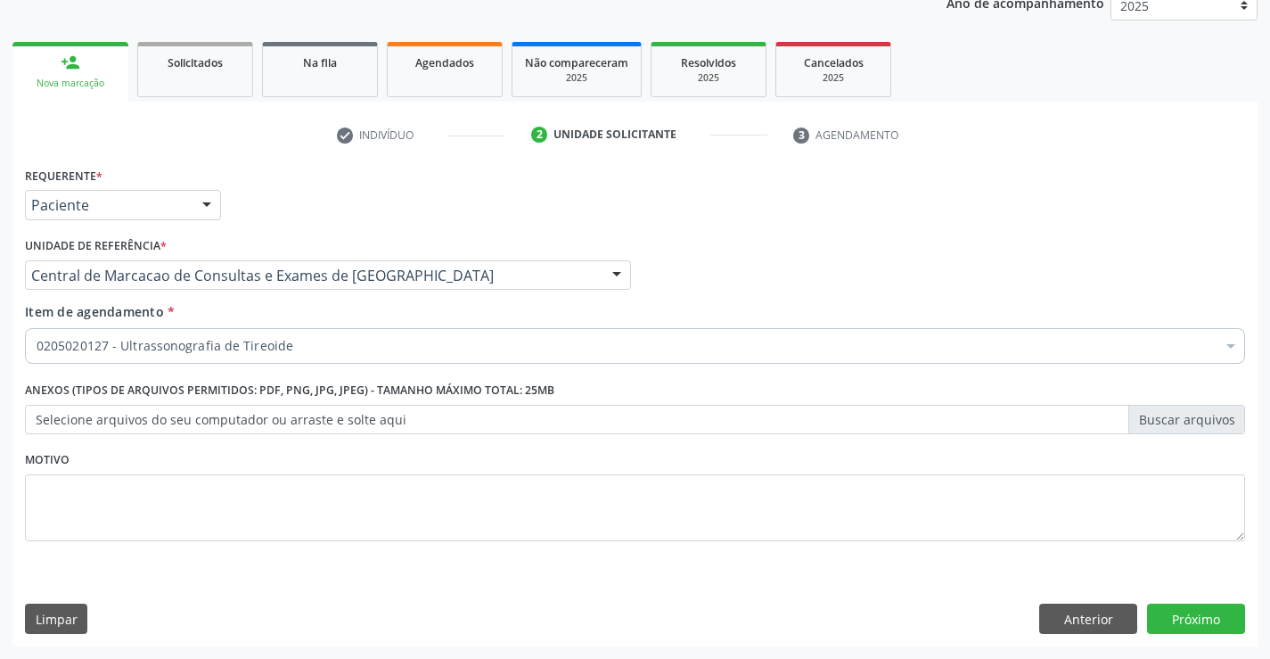
scroll to position [0, 0]
click at [1237, 615] on button "Próximo" at bounding box center [1196, 618] width 98 height 30
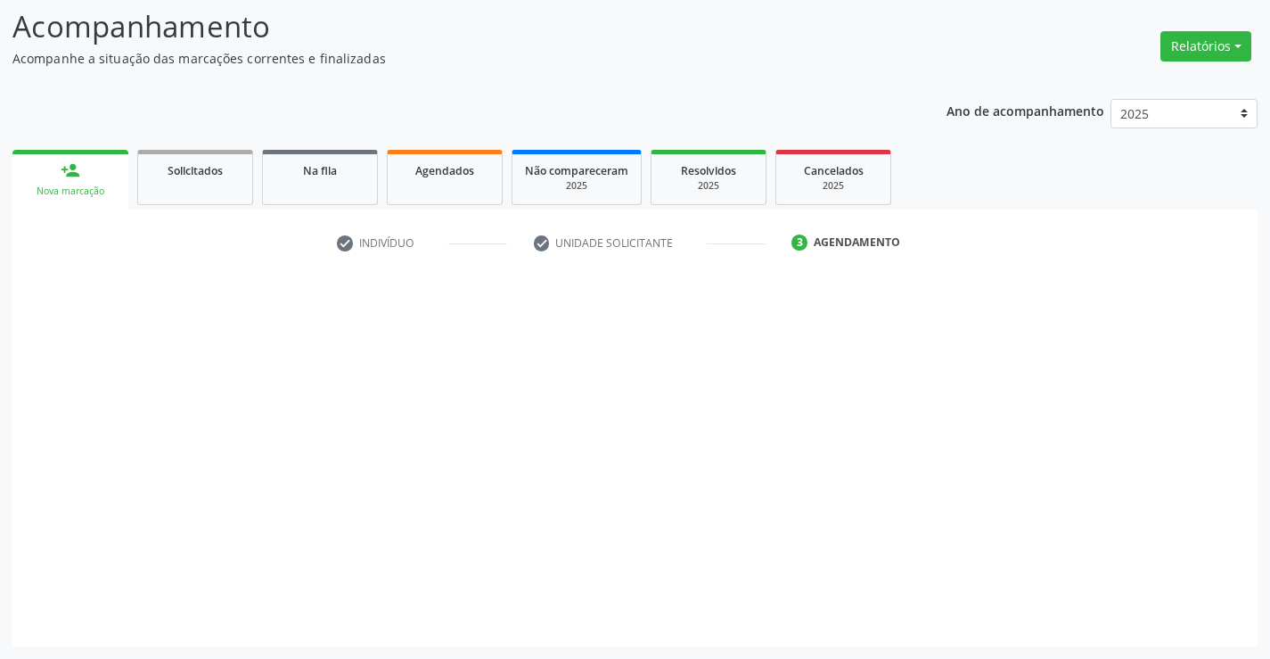
scroll to position [117, 0]
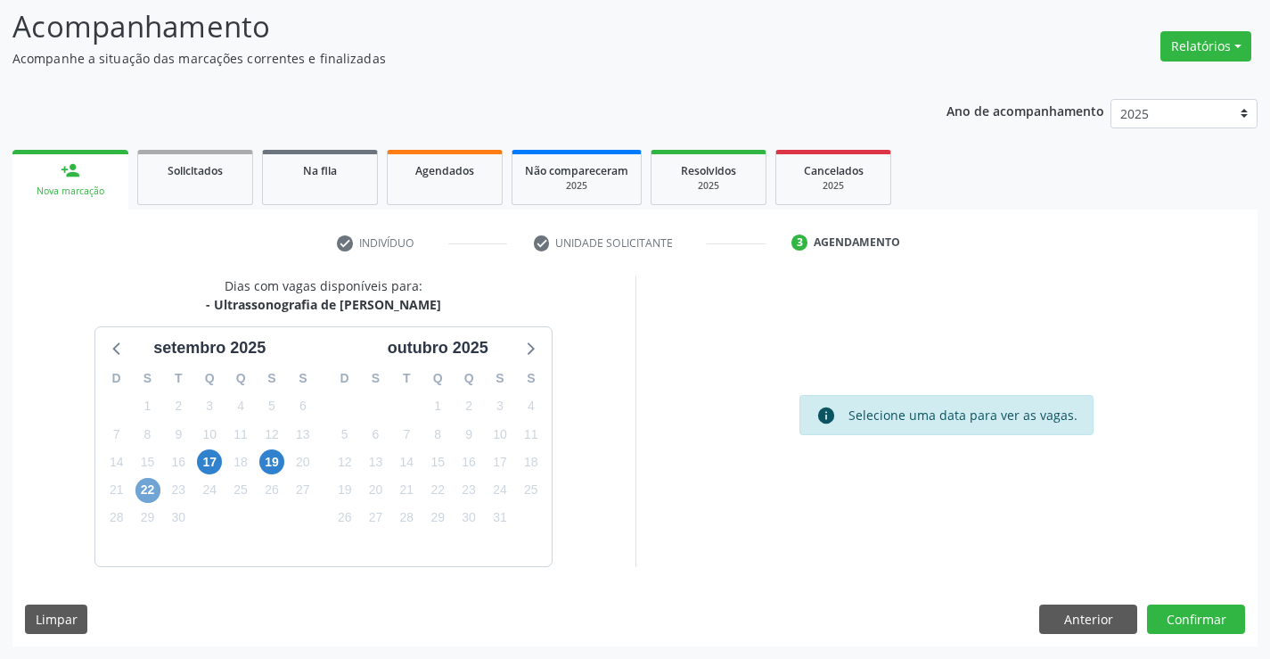
click at [154, 490] on span "22" at bounding box center [147, 490] width 25 height 25
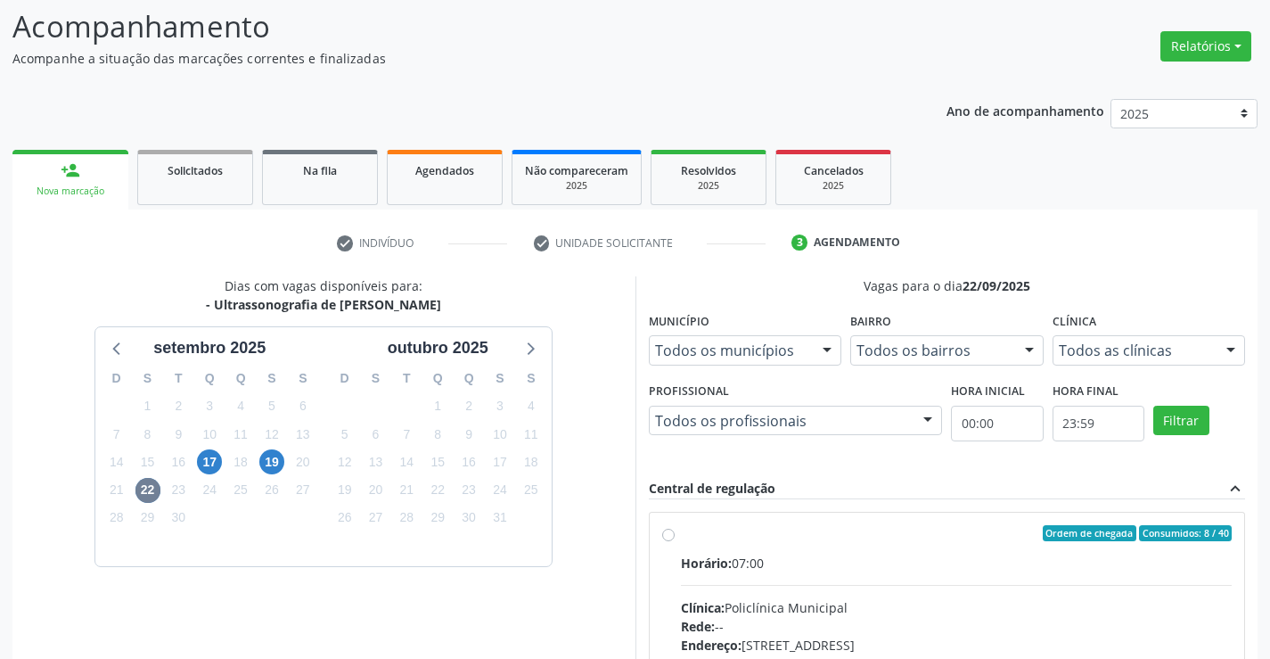
click at [675, 541] on input "Ordem de chegada Consumidos: 8 / 40 Horário: 07:00 Clínica: Policlínica Municip…" at bounding box center [668, 533] width 12 height 16
radio input "true"
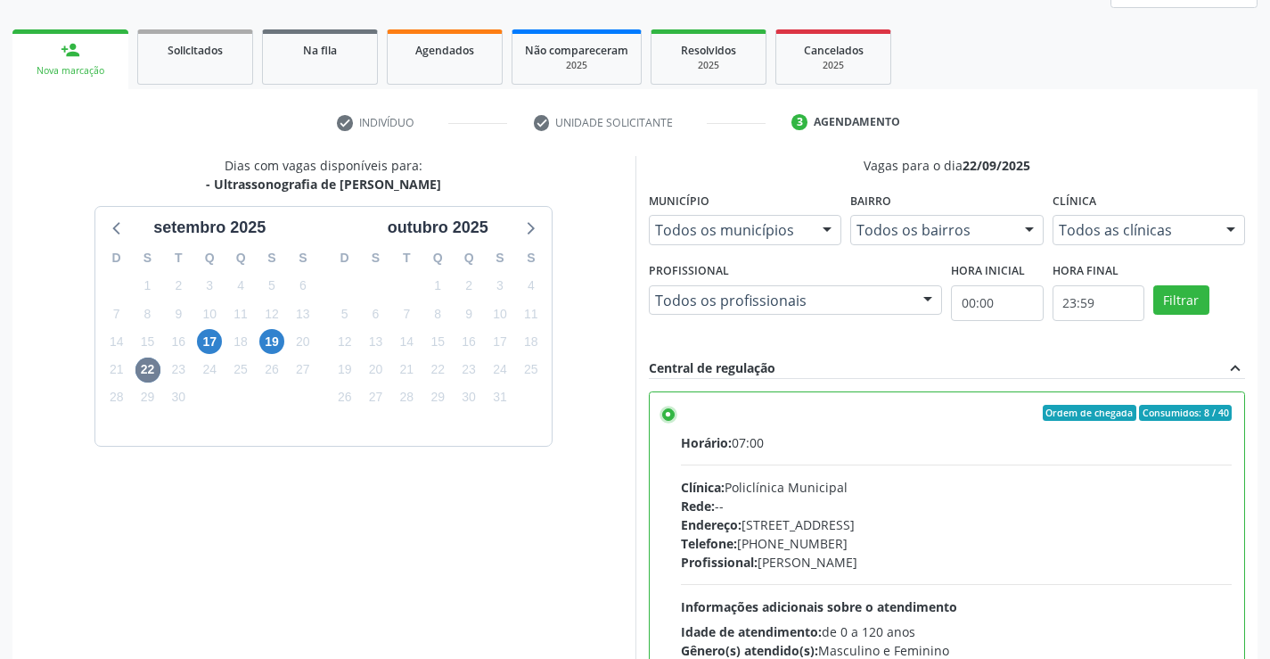
scroll to position [406, 0]
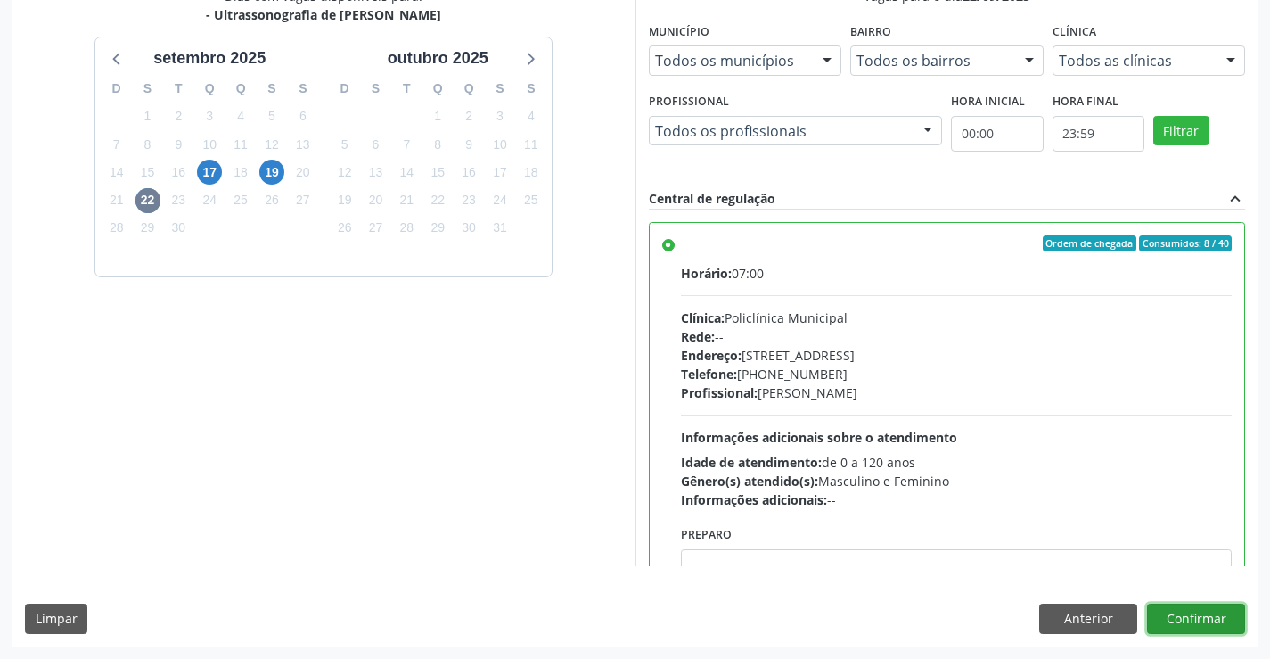
click at [1218, 623] on button "Confirmar" at bounding box center [1196, 618] width 98 height 30
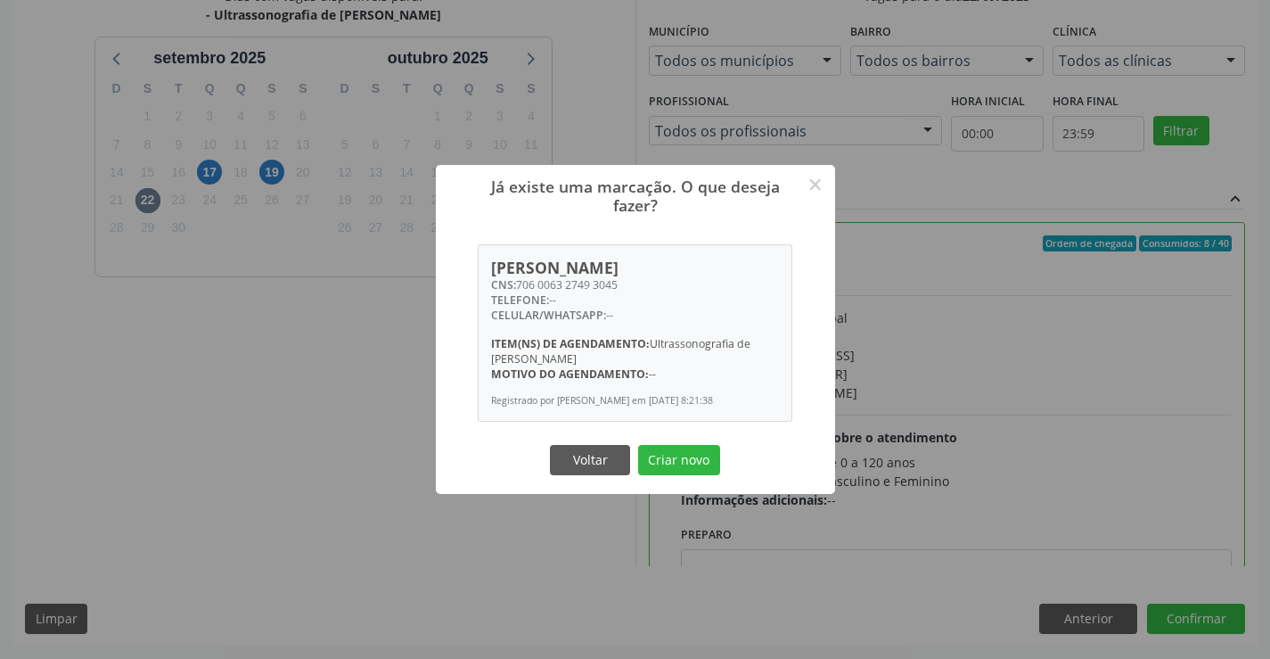
click at [638, 445] on button "Criar novo" at bounding box center [679, 460] width 82 height 30
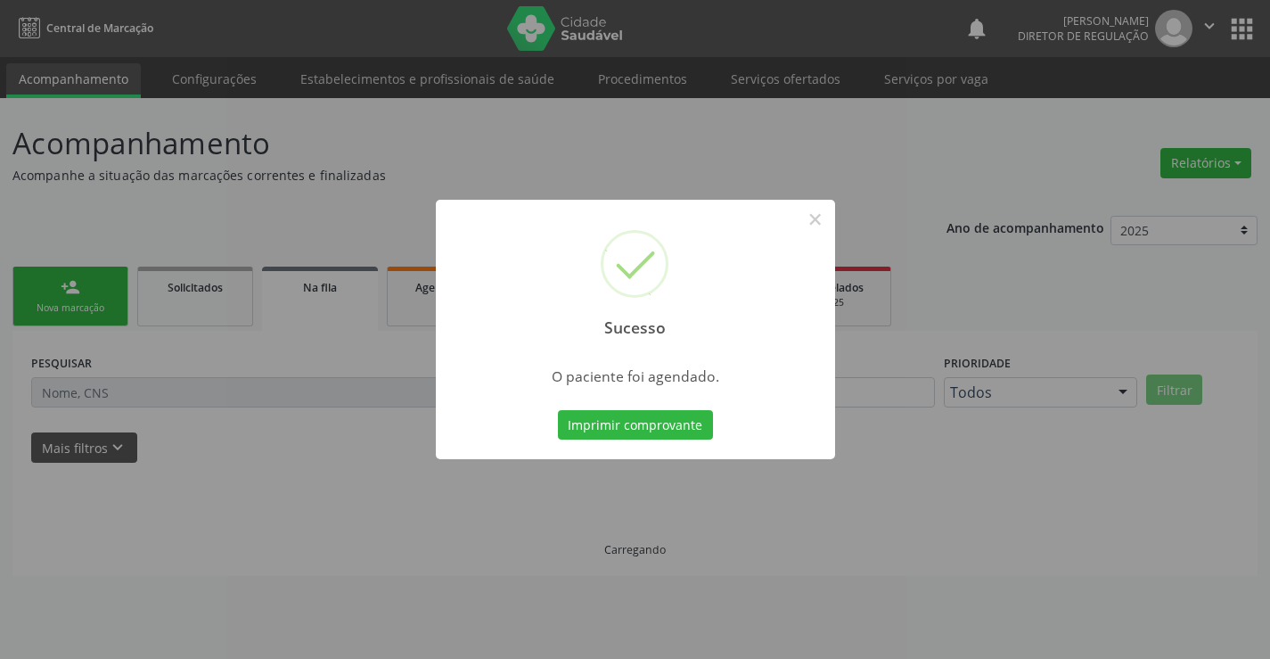
scroll to position [0, 0]
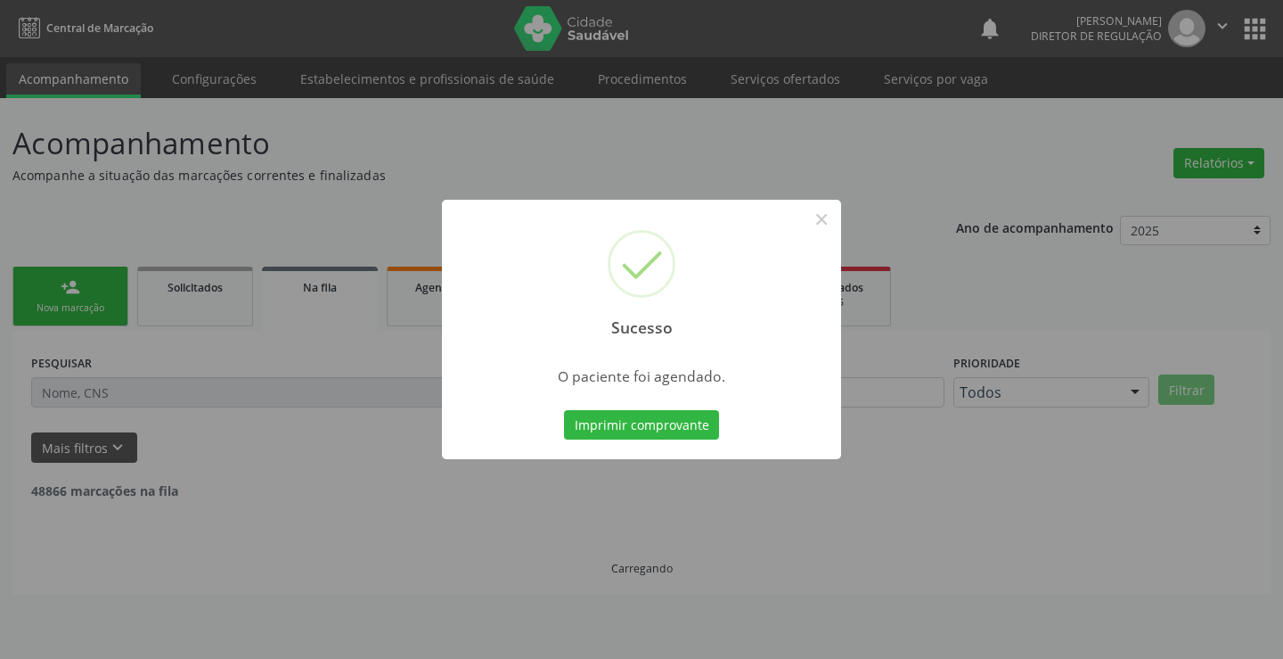
click at [564, 410] on button "Imprimir comprovante" at bounding box center [641, 425] width 155 height 30
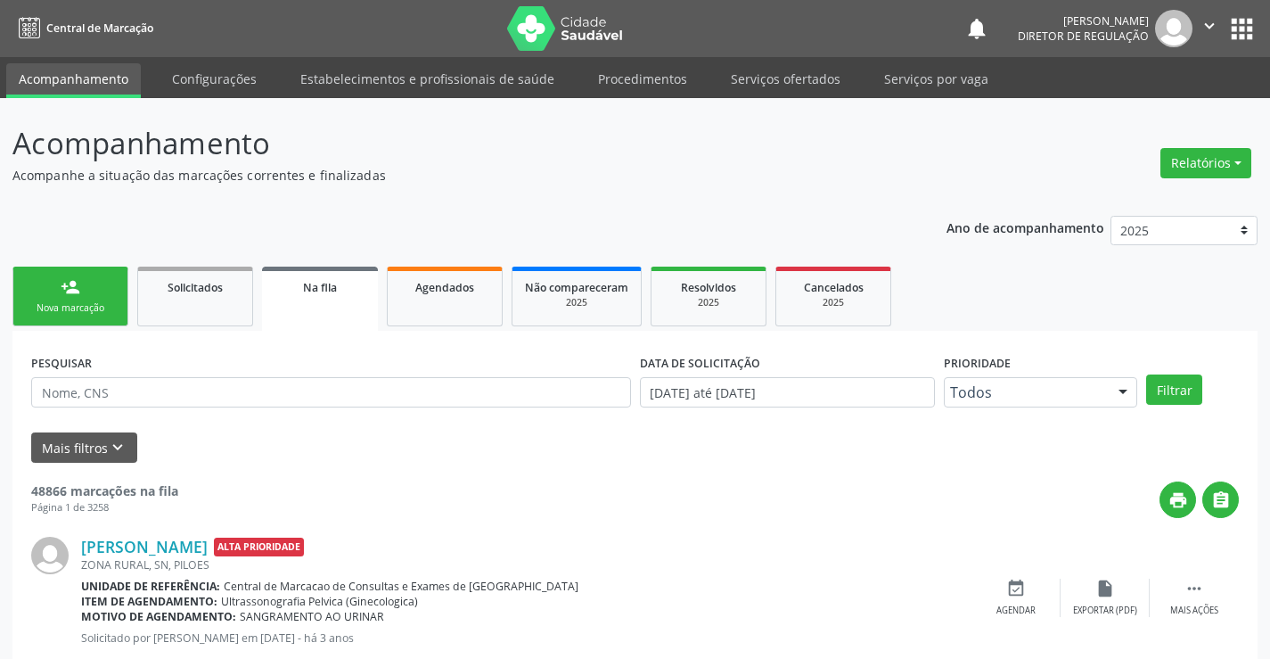
click at [71, 311] on div "Nova marcação" at bounding box center [70, 307] width 89 height 13
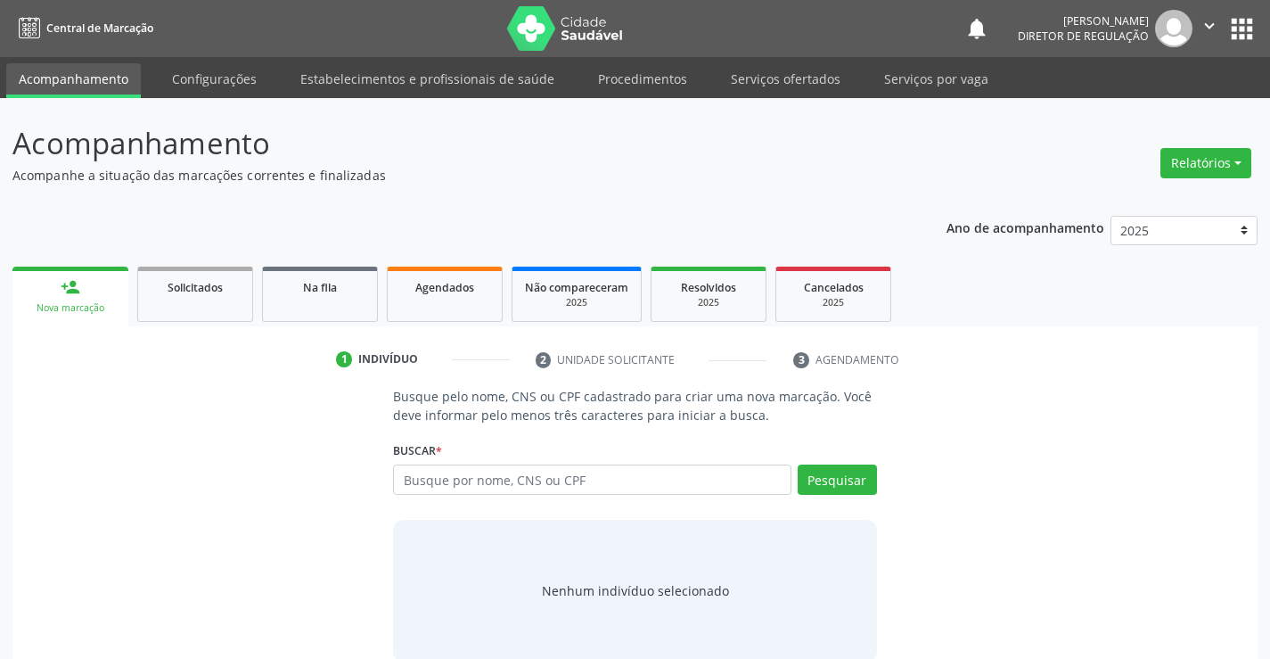
click at [659, 498] on div "Busque por nome, CNS ou CPF Nenhum resultado encontrado para: " " Digite nome, …" at bounding box center [634, 485] width 483 height 43
click at [659, 479] on input "text" at bounding box center [592, 479] width 398 height 30
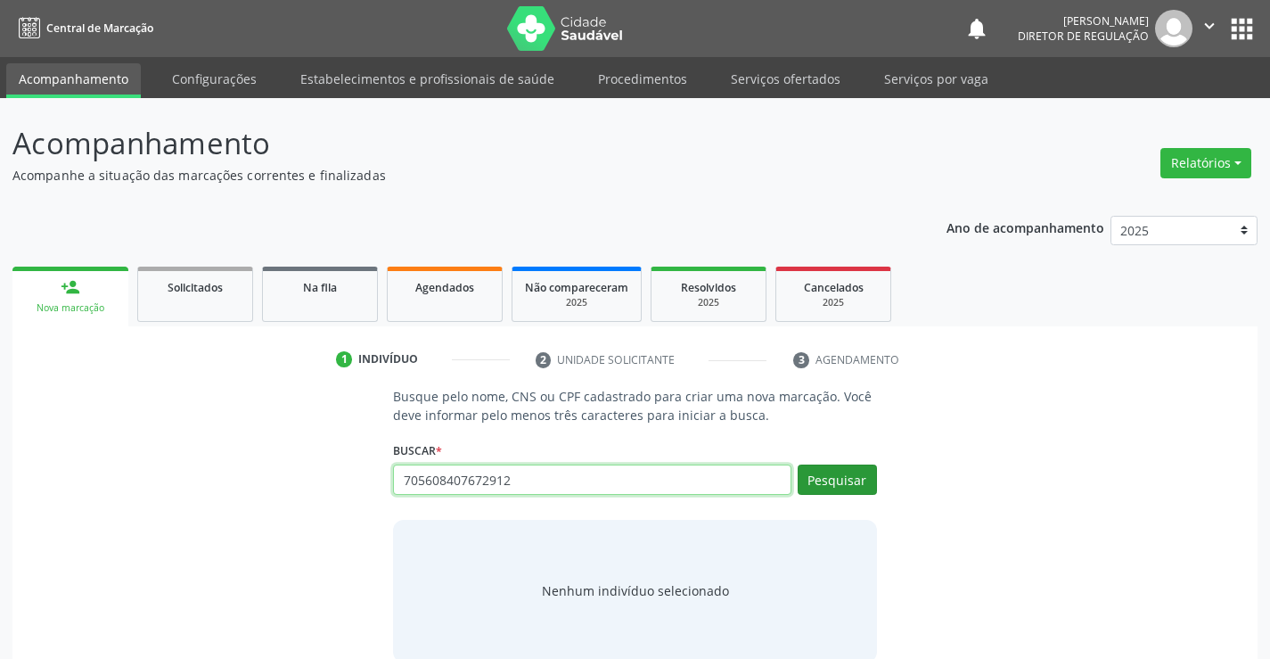
type input "705608407672912"
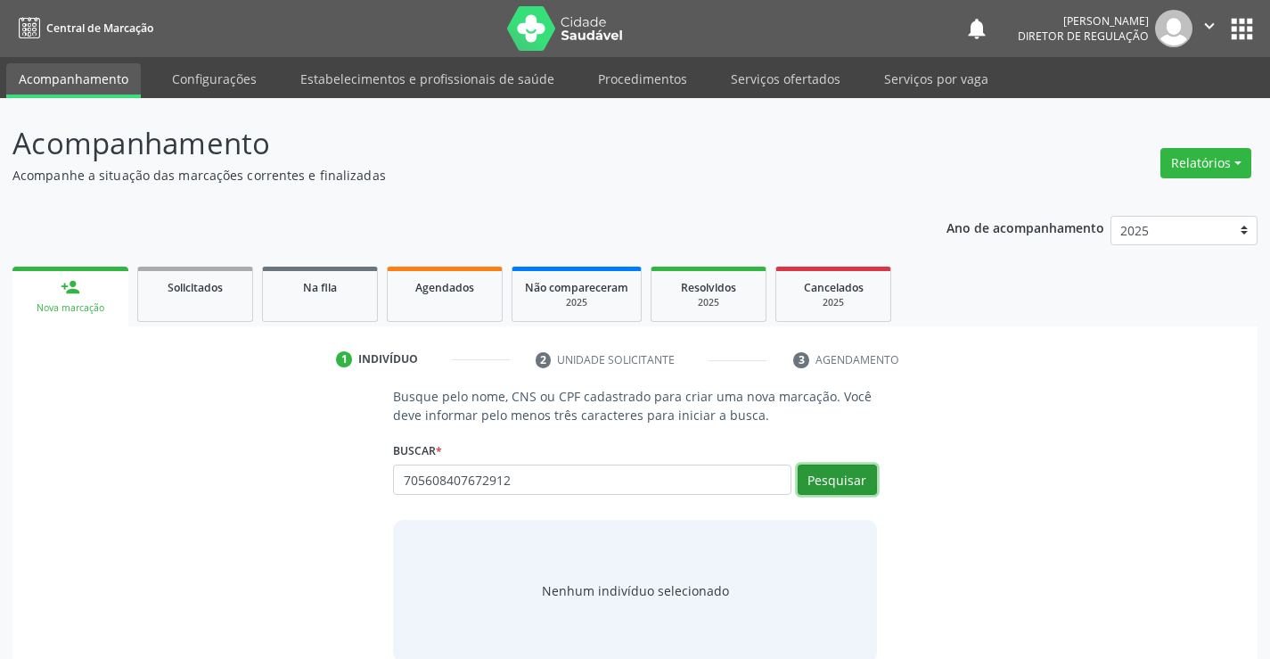
click at [873, 481] on button "Pesquisar" at bounding box center [837, 479] width 79 height 30
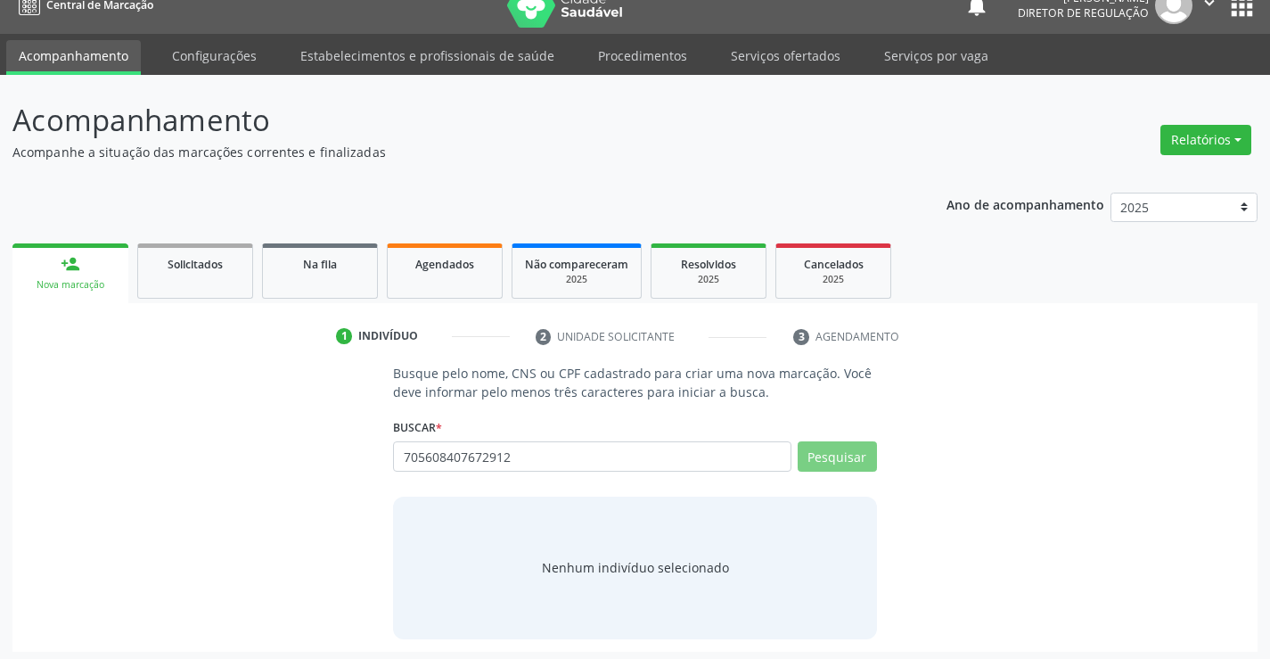
scroll to position [29, 0]
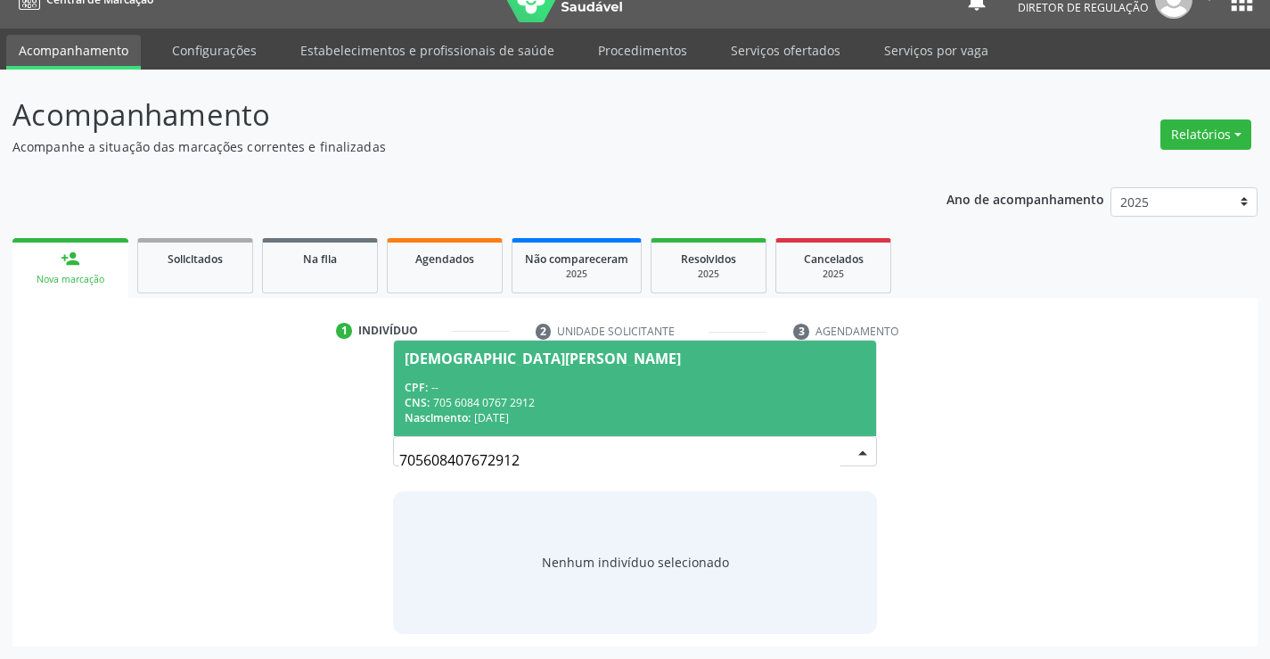
click at [659, 398] on div "CNS: 705 6084 0767 2912" at bounding box center [635, 402] width 460 height 15
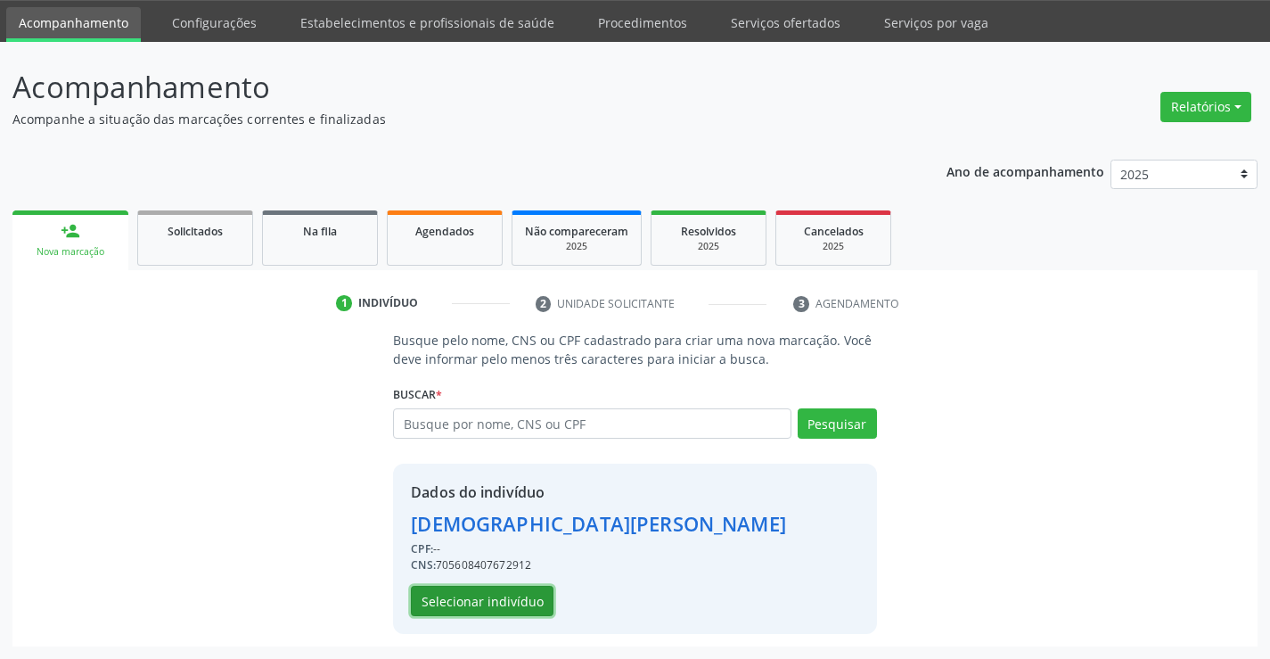
click at [511, 605] on button "Selecionar indivíduo" at bounding box center [482, 601] width 143 height 30
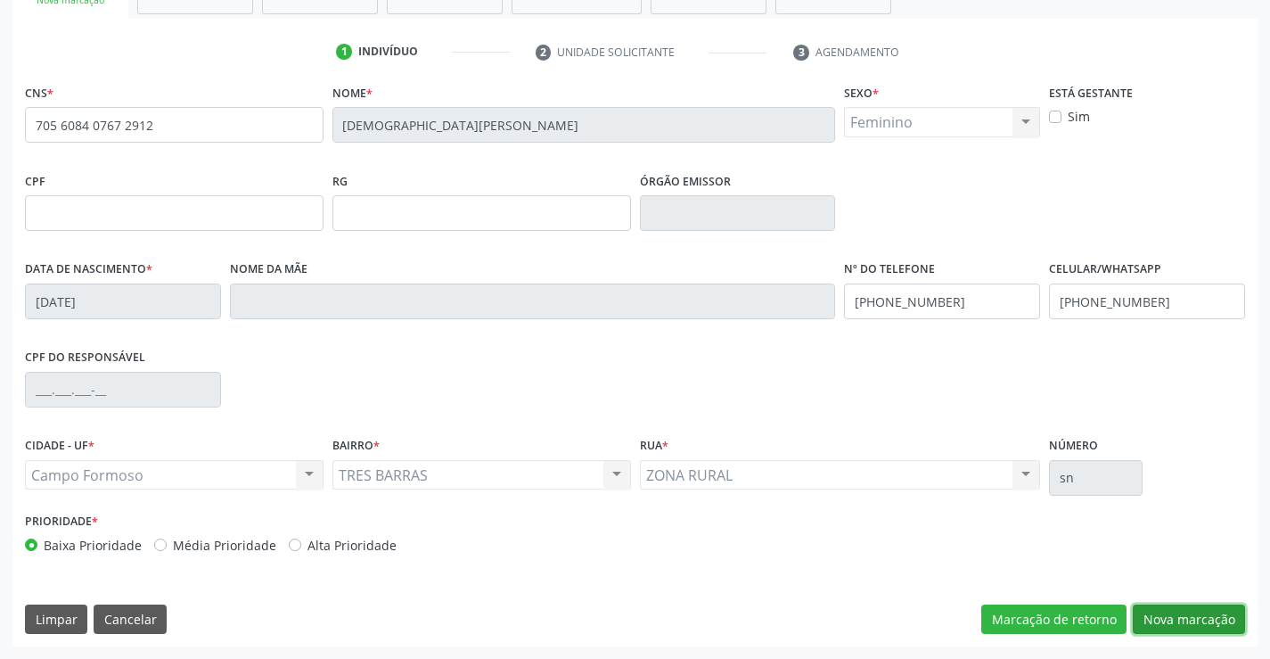
click at [1172, 618] on button "Nova marcação" at bounding box center [1189, 619] width 112 height 30
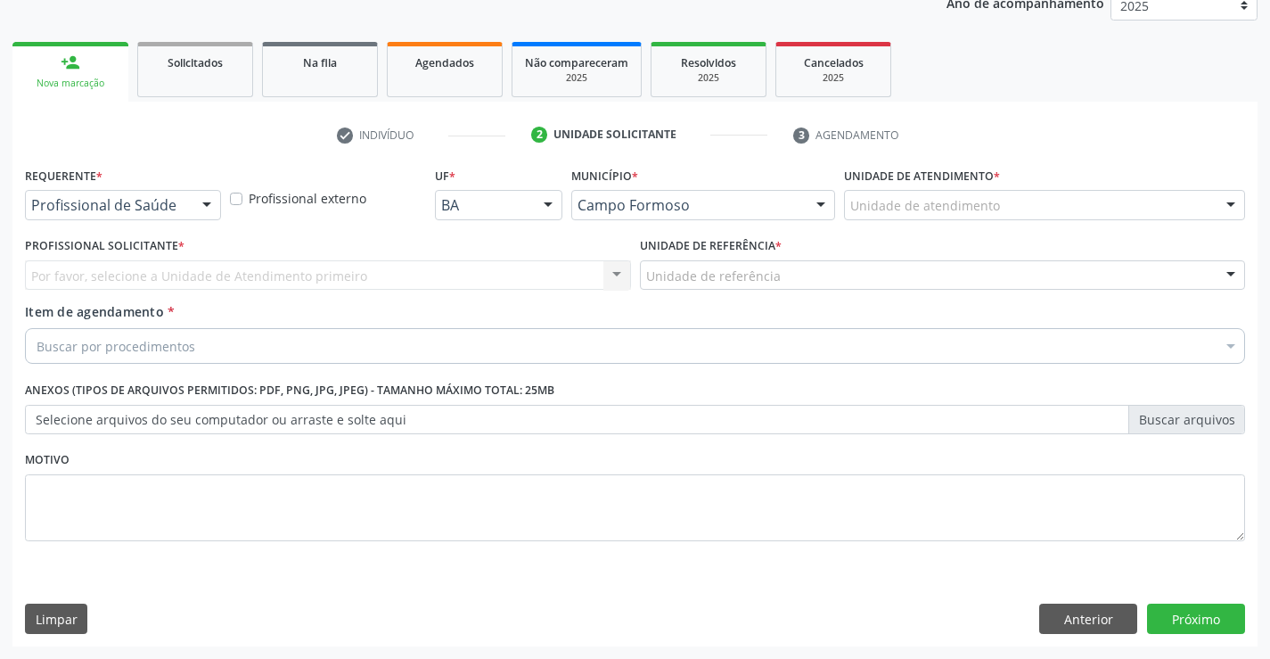
click at [196, 209] on div at bounding box center [206, 206] width 27 height 30
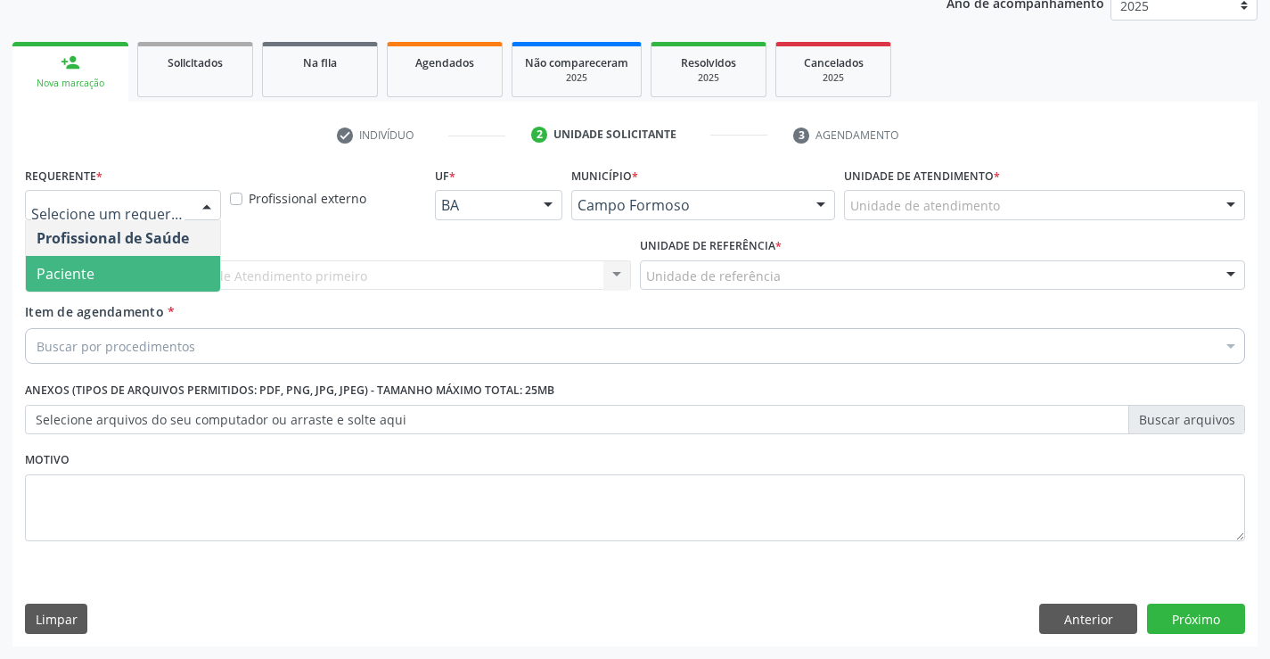
click at [167, 283] on span "Paciente" at bounding box center [123, 274] width 194 height 36
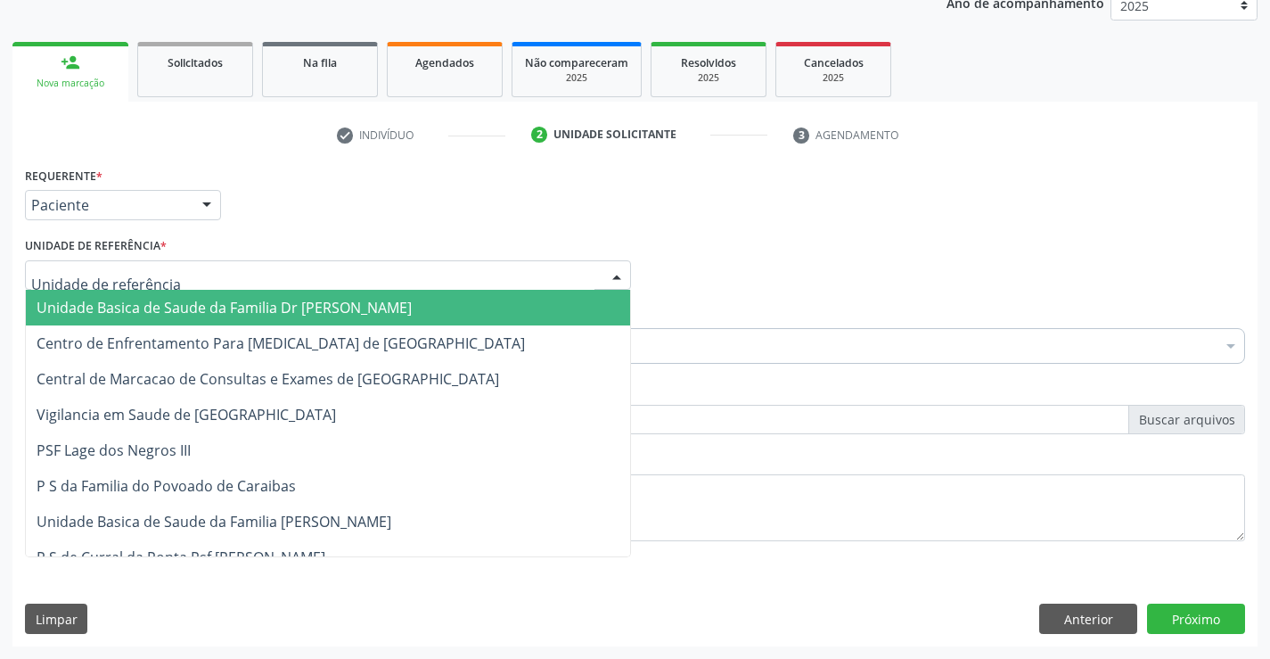
click at [324, 273] on div at bounding box center [328, 275] width 606 height 30
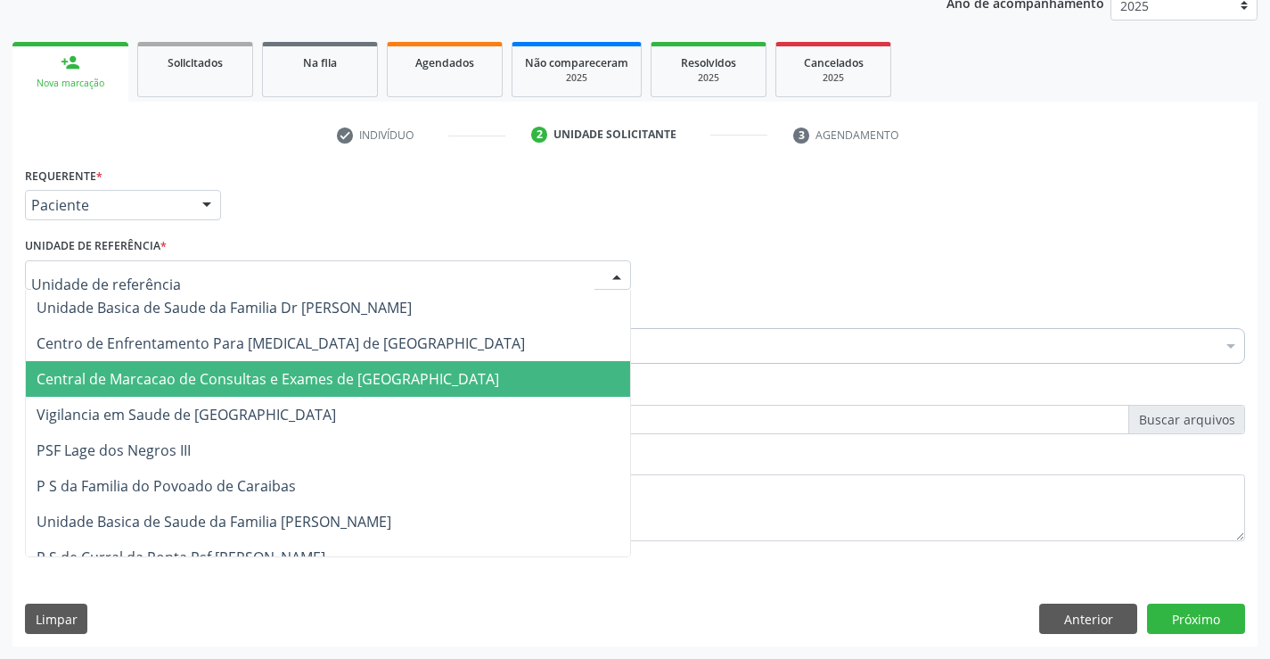
click at [365, 383] on span "Central de Marcacao de Consultas e Exames de [GEOGRAPHIC_DATA]" at bounding box center [268, 379] width 463 height 20
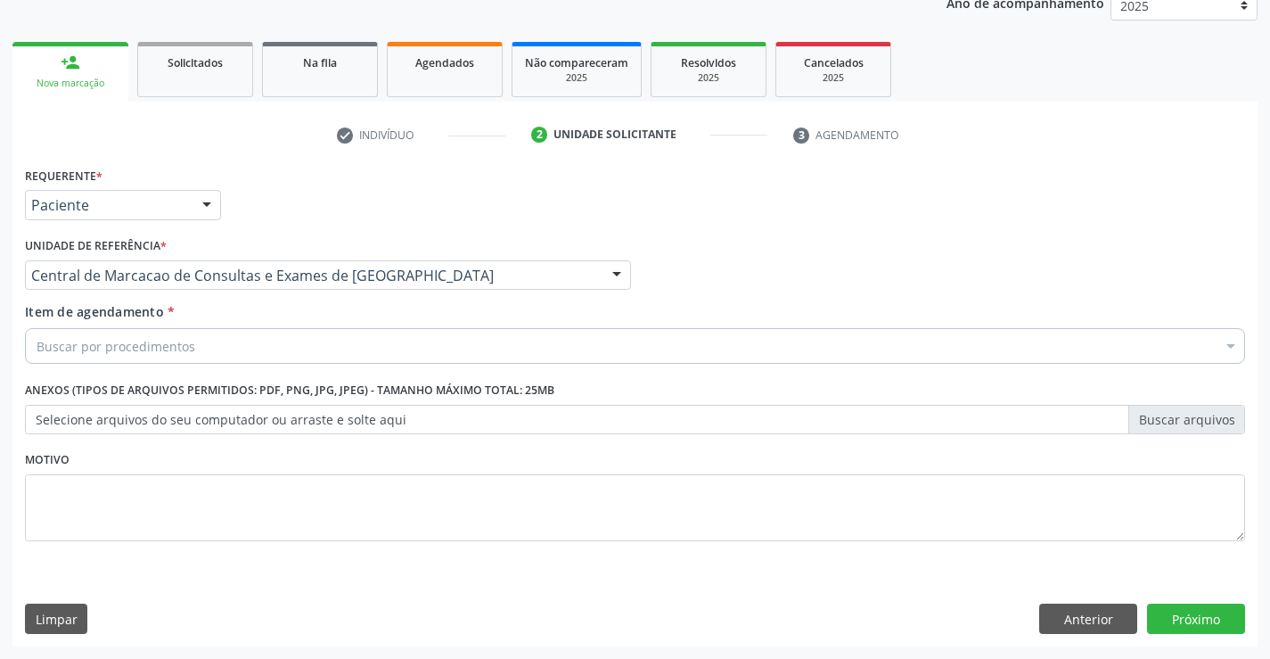
click at [452, 351] on div "Buscar por procedimentos" at bounding box center [635, 346] width 1220 height 36
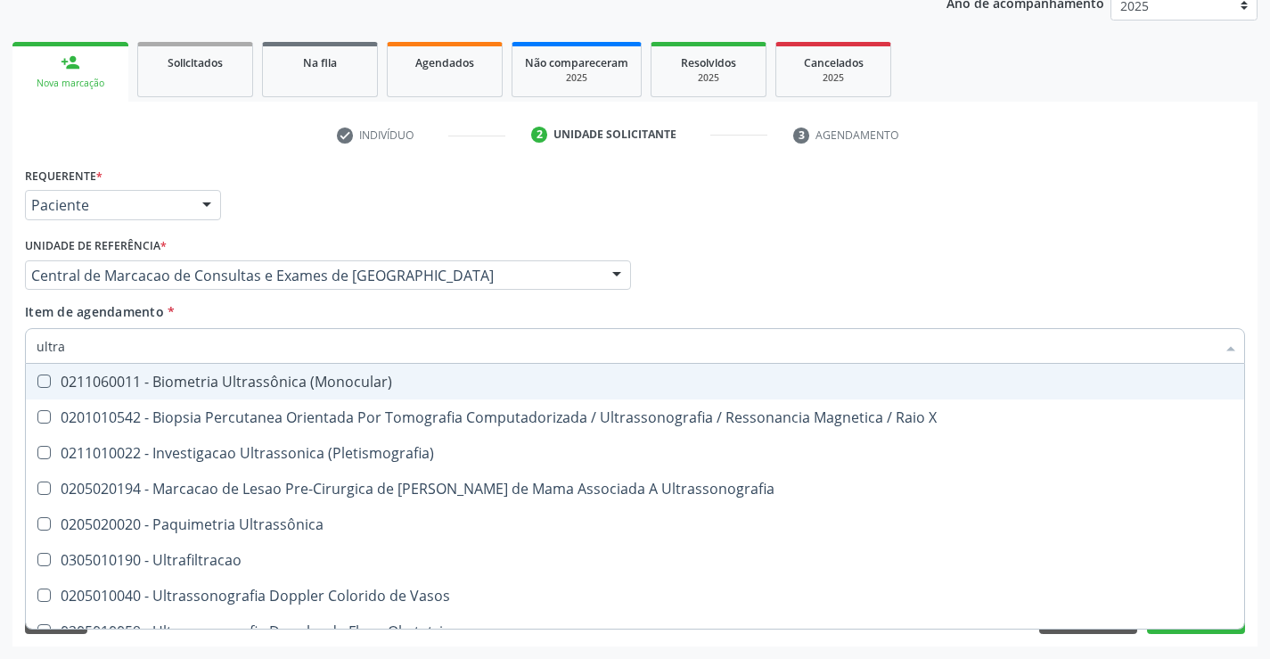
type input "ultras"
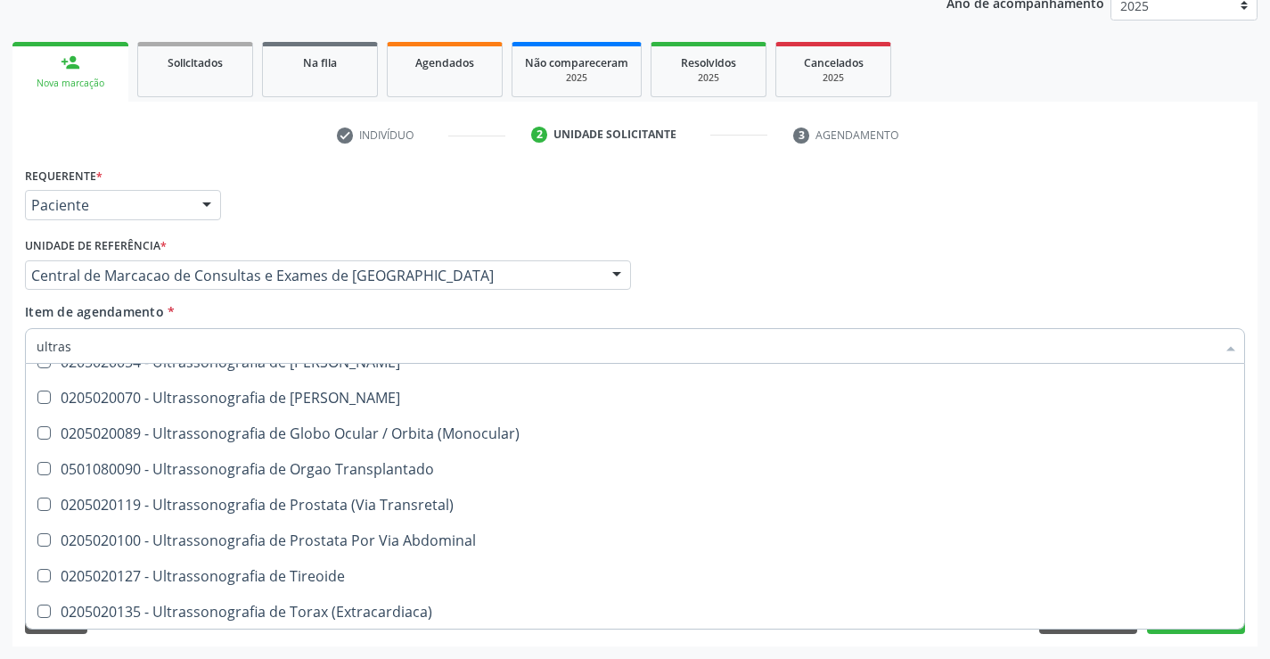
scroll to position [555, 0]
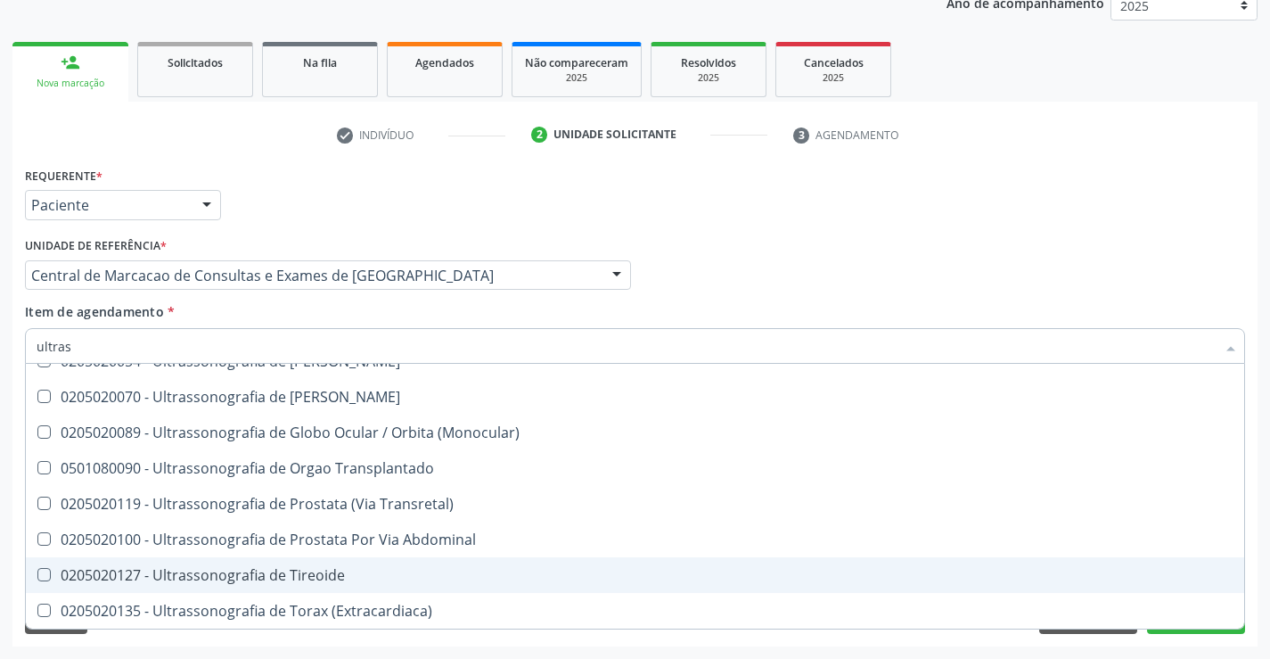
click at [430, 577] on div "0205020127 - Ultrassonografia de Tireoide" at bounding box center [635, 575] width 1197 height 14
checkbox Tireoide "true"
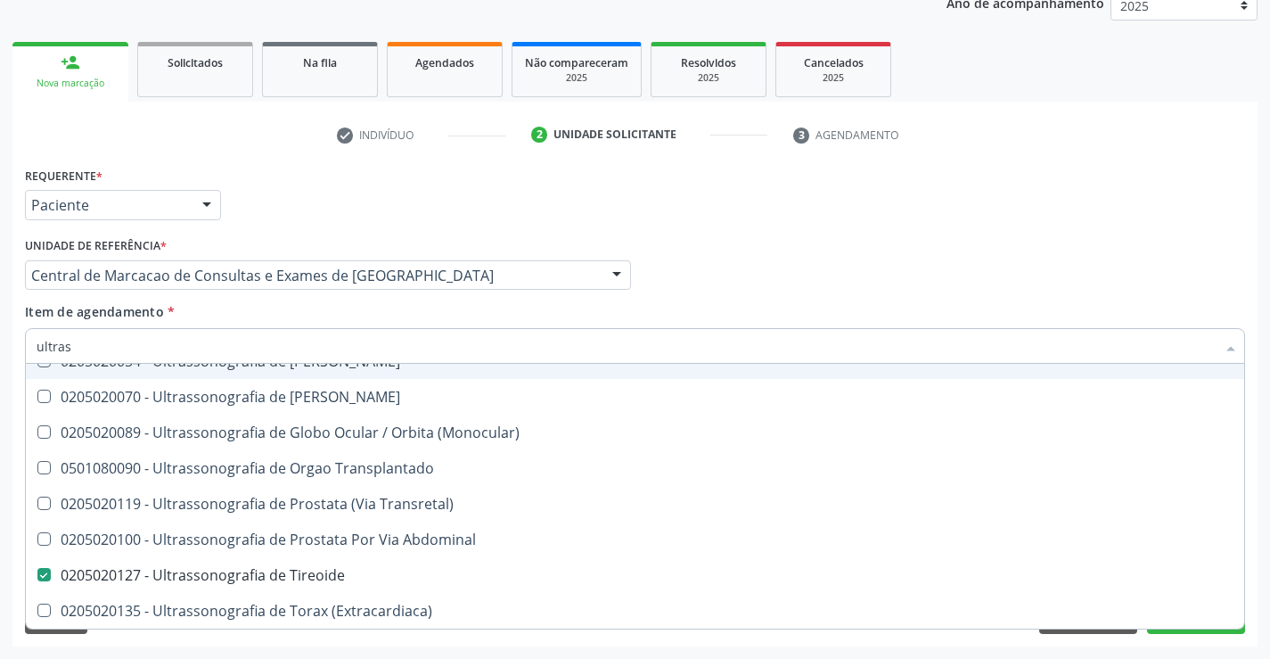
click at [1113, 229] on div "Requerente * Paciente Profissional de Saúde Paciente Nenhum resultado encontrad…" at bounding box center [634, 197] width 1229 height 70
checkbox X "true"
checkbox Tireoide "false"
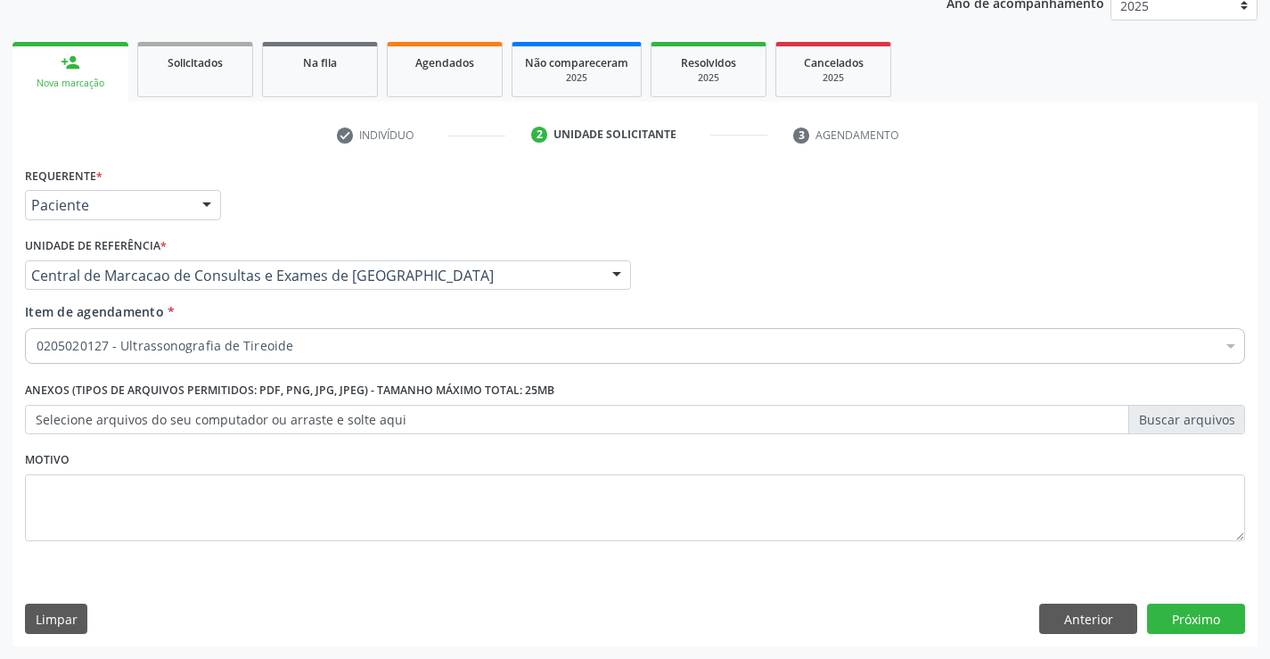
scroll to position [0, 0]
click at [1207, 631] on button "Próximo" at bounding box center [1196, 618] width 98 height 30
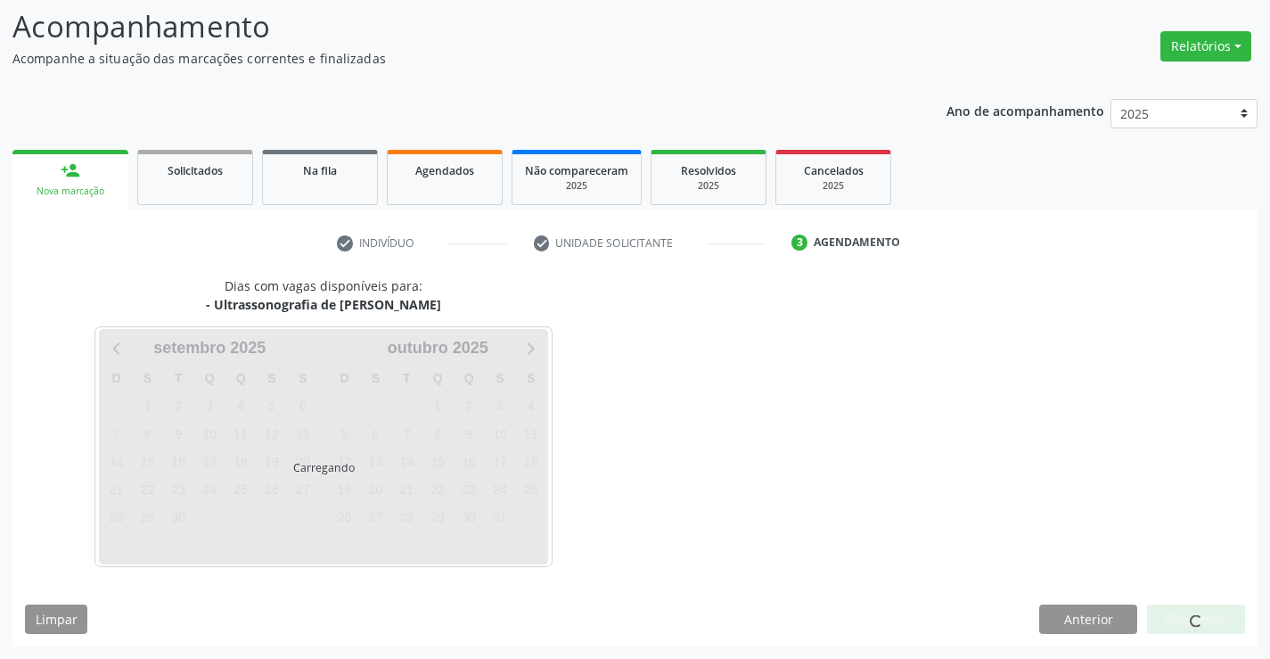
scroll to position [117, 0]
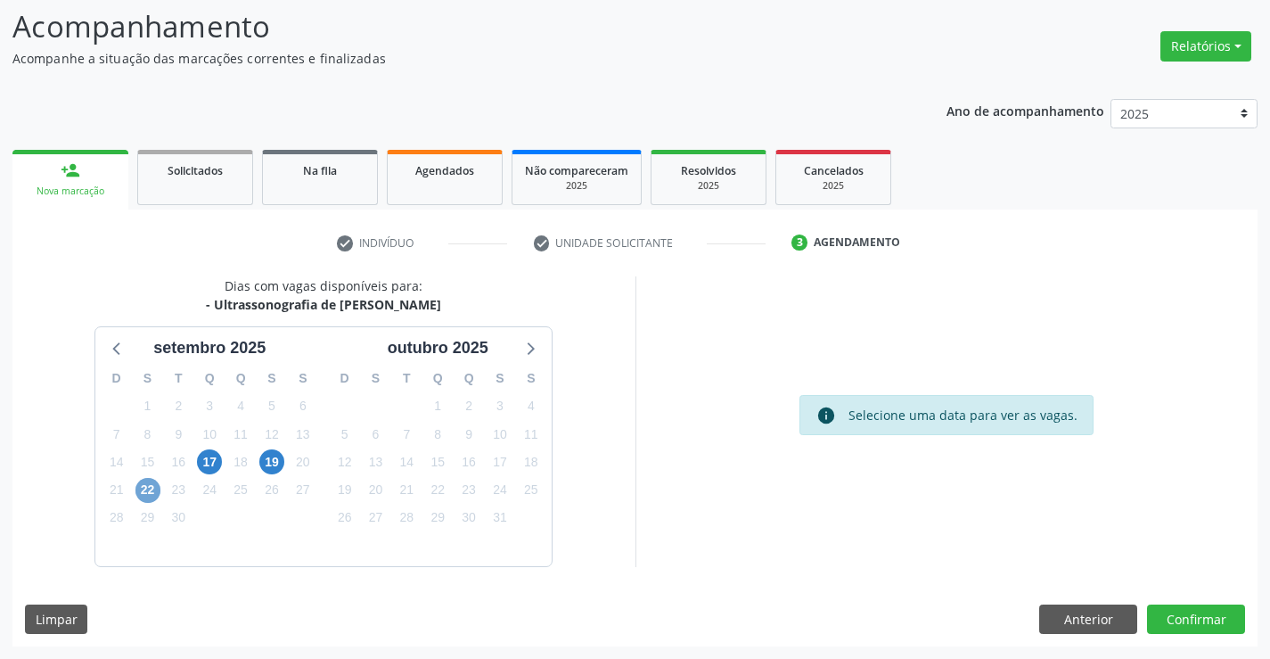
click at [160, 494] on span "22" at bounding box center [147, 490] width 25 height 25
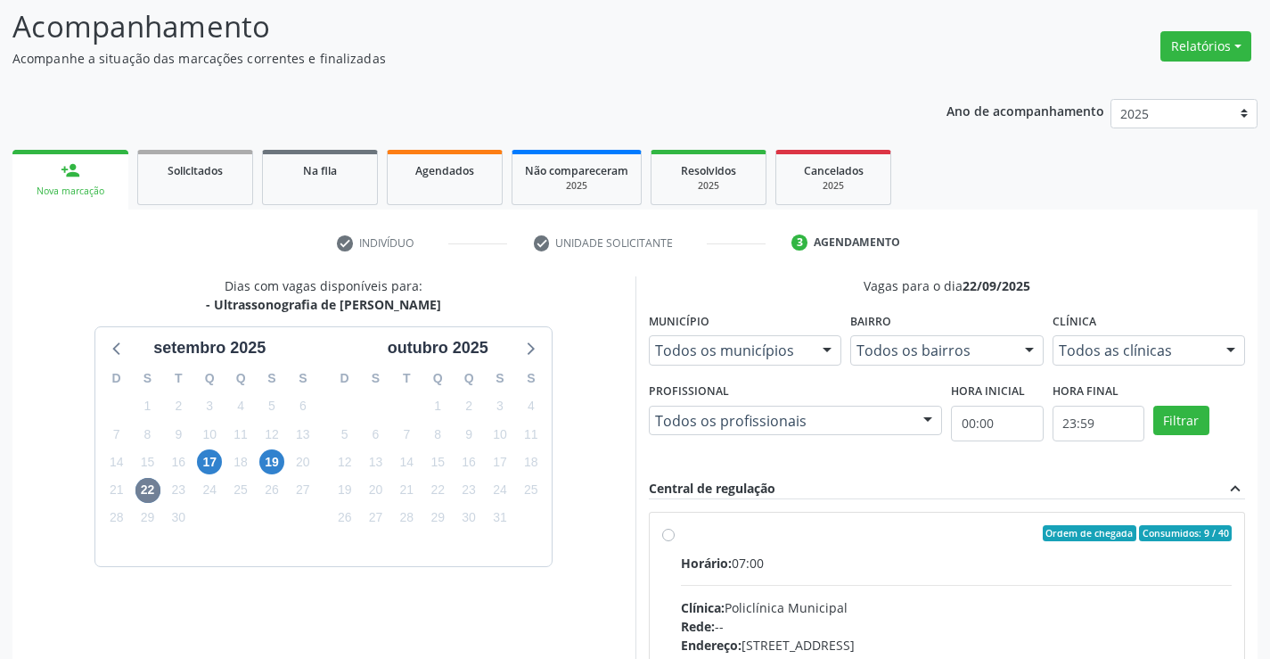
click at [908, 585] on hr at bounding box center [957, 585] width 552 height 1
click at [675, 541] on input "Ordem de chegada Consumidos: 9 / 40 Horário: 07:00 Clínica: Policlínica Municip…" at bounding box center [668, 533] width 12 height 16
radio input "true"
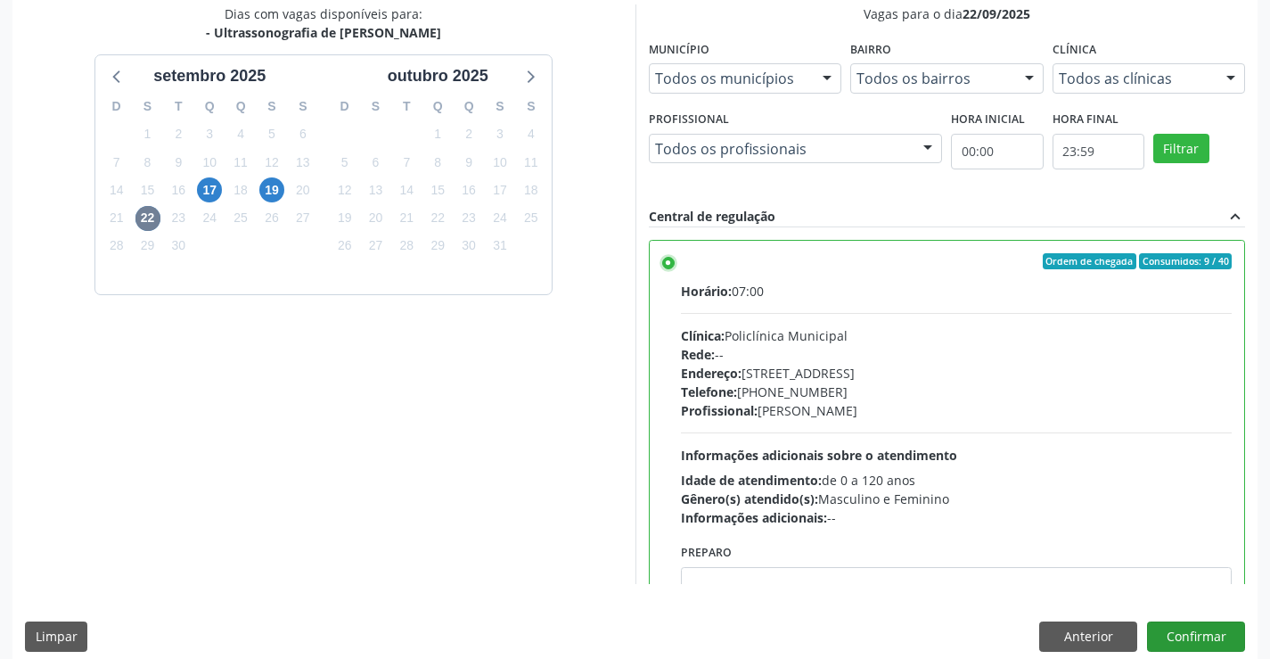
scroll to position [406, 0]
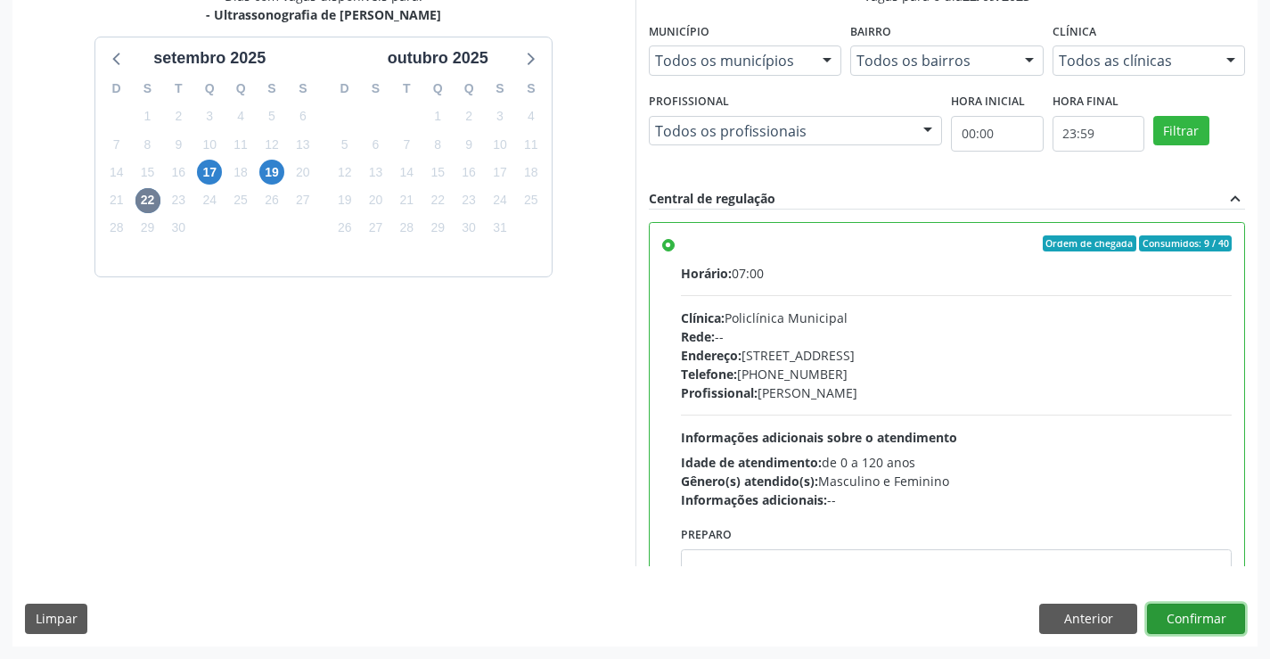
click at [1201, 623] on button "Confirmar" at bounding box center [1196, 618] width 98 height 30
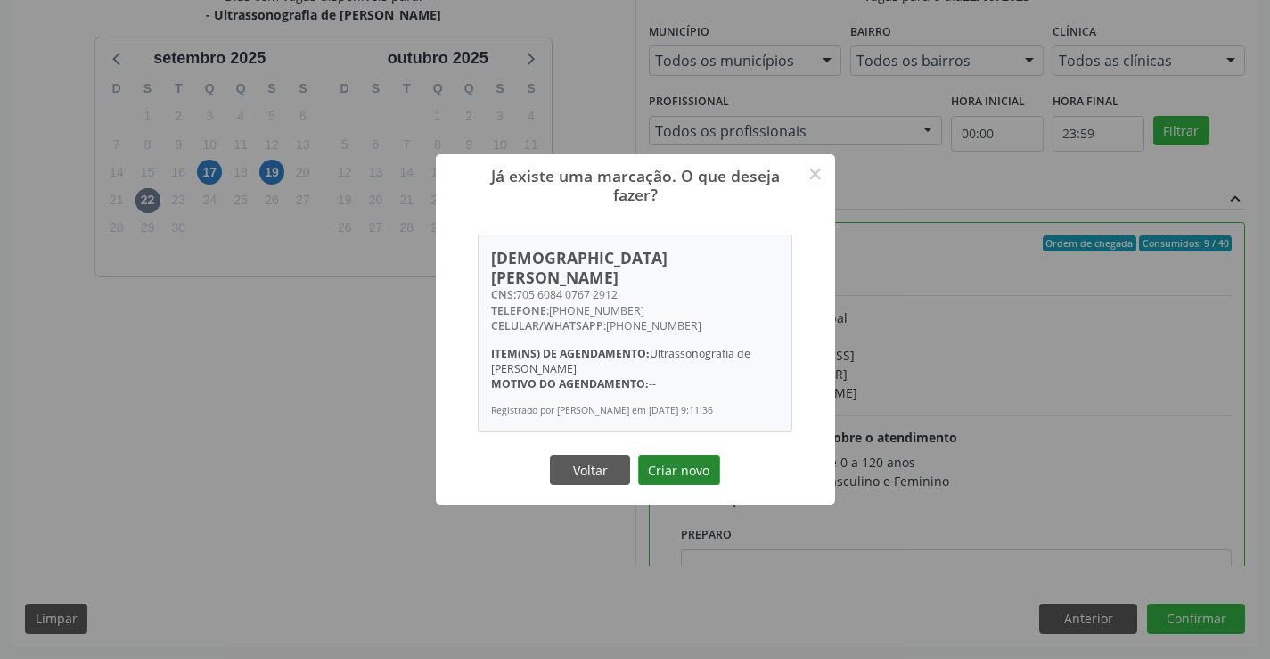
click at [690, 456] on button "Criar novo" at bounding box center [679, 470] width 82 height 30
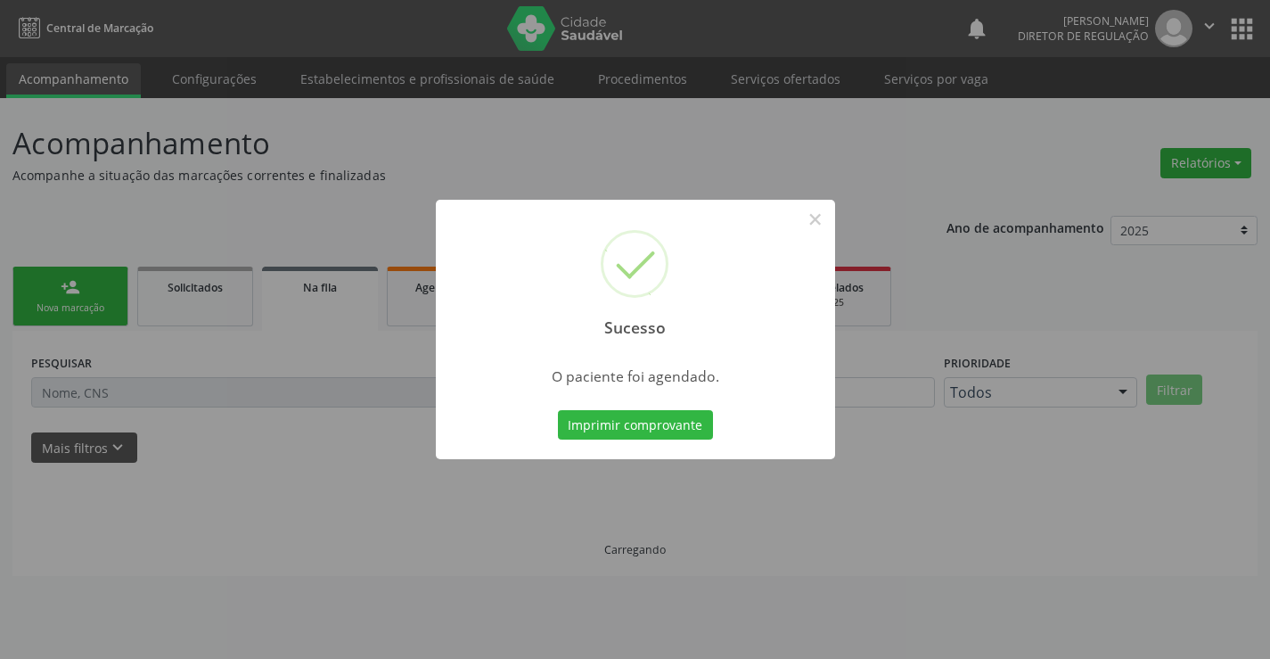
scroll to position [0, 0]
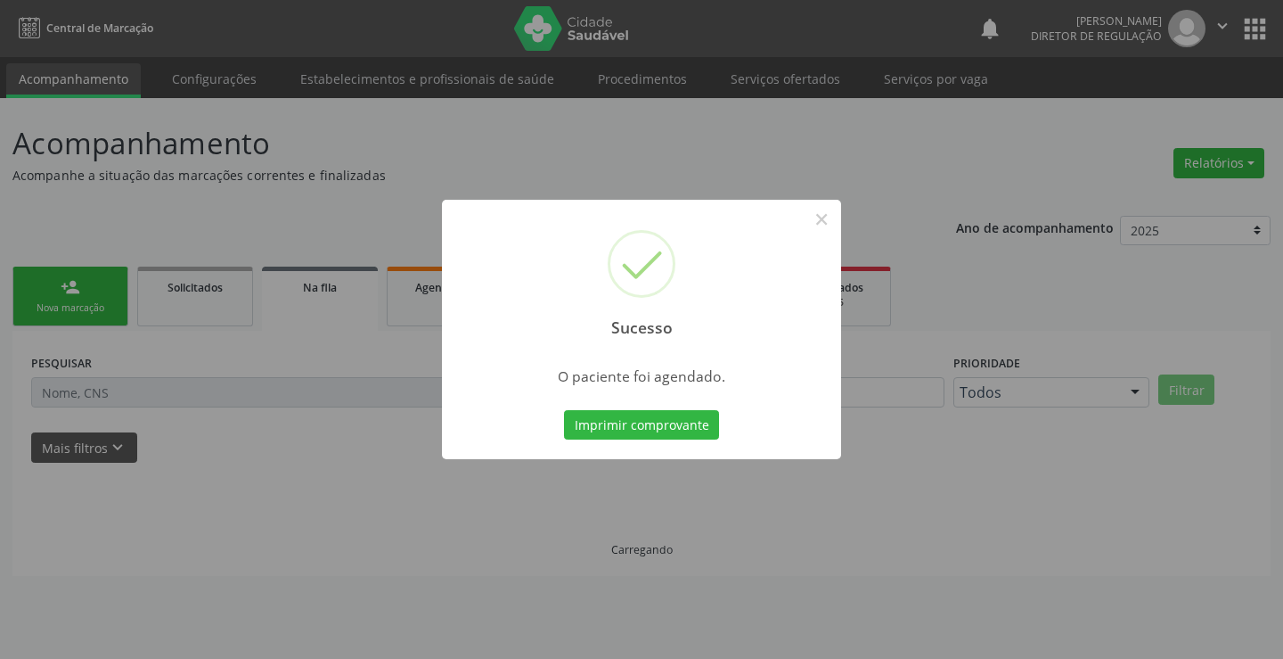
click at [564, 410] on button "Imprimir comprovante" at bounding box center [641, 425] width 155 height 30
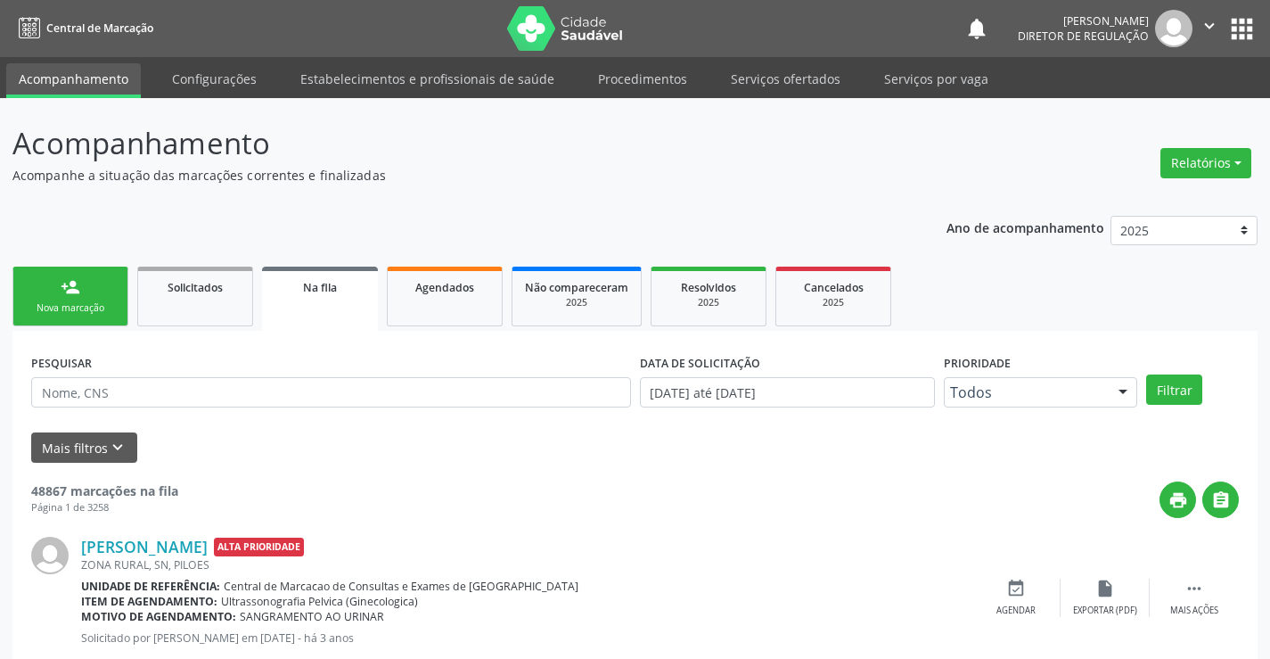
click at [70, 306] on div "Nova marcação" at bounding box center [70, 307] width 89 height 13
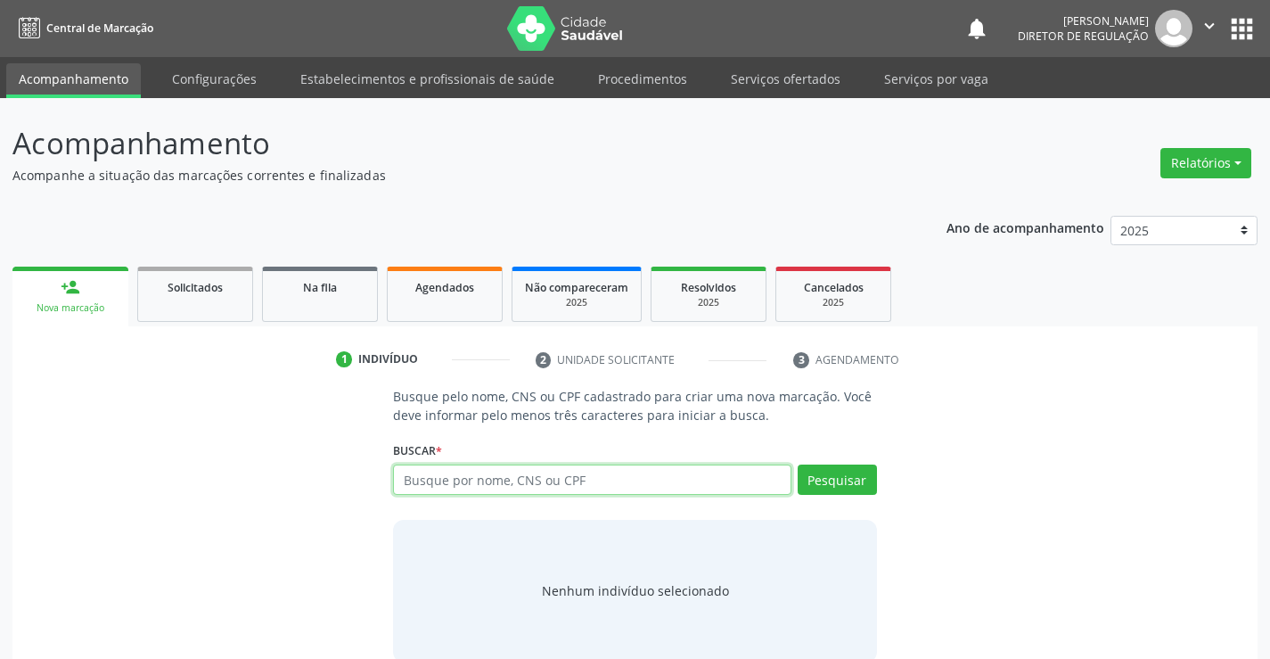
click at [483, 485] on input "text" at bounding box center [592, 479] width 398 height 30
type input "707406015619471"
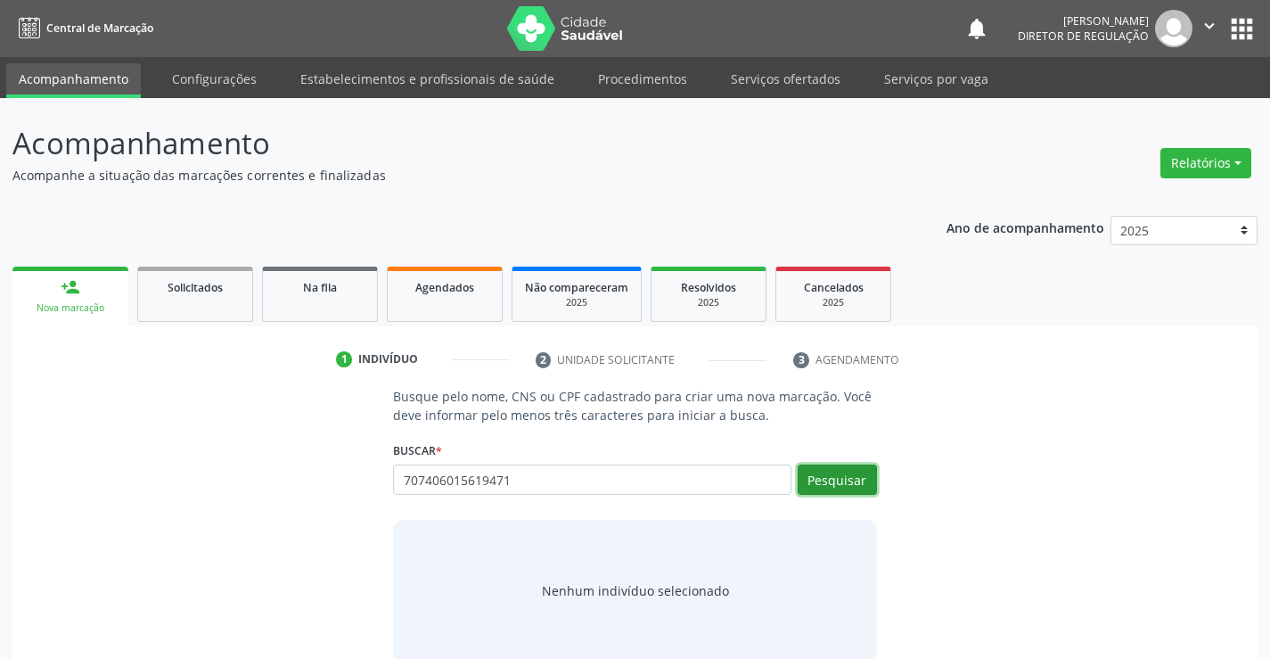
click at [864, 484] on button "Pesquisar" at bounding box center [837, 479] width 79 height 30
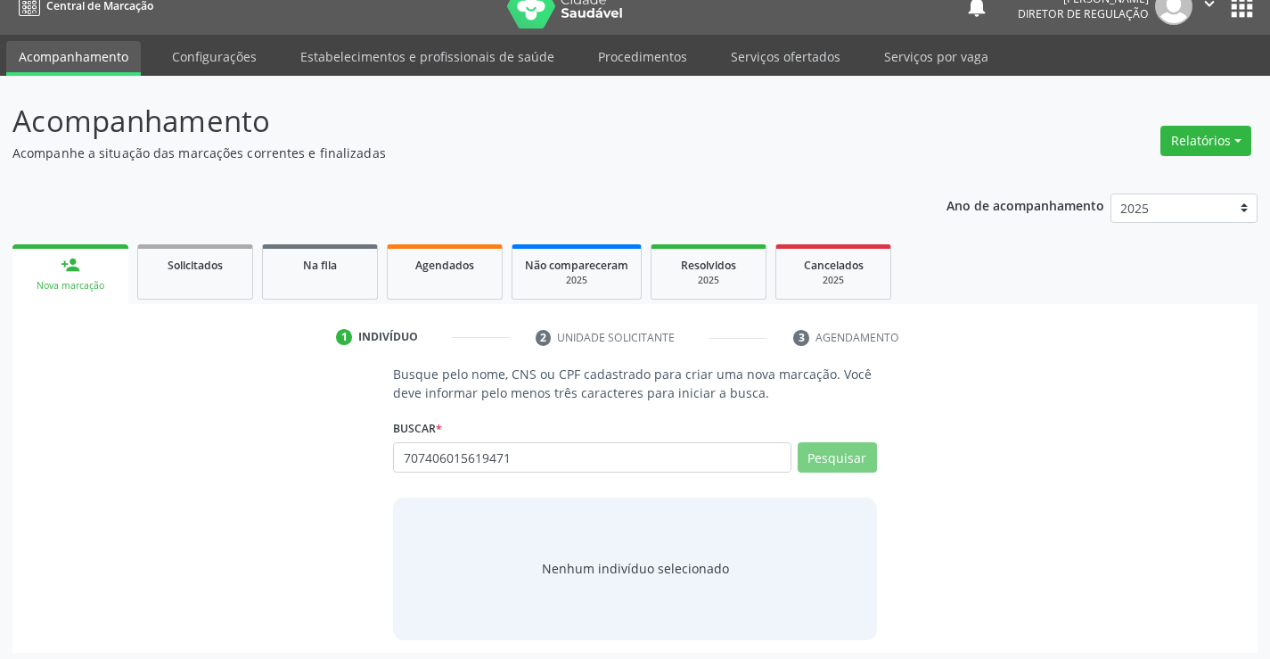
scroll to position [29, 0]
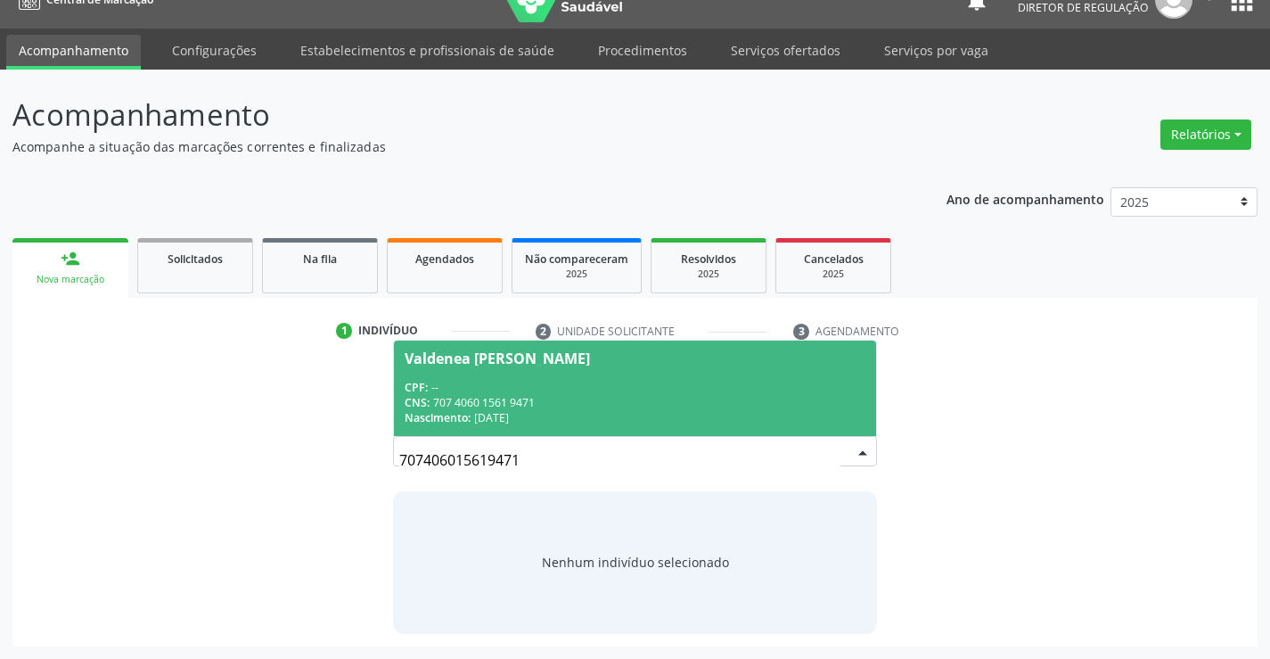
click at [580, 411] on div "Nascimento: [DATE]" at bounding box center [635, 417] width 460 height 15
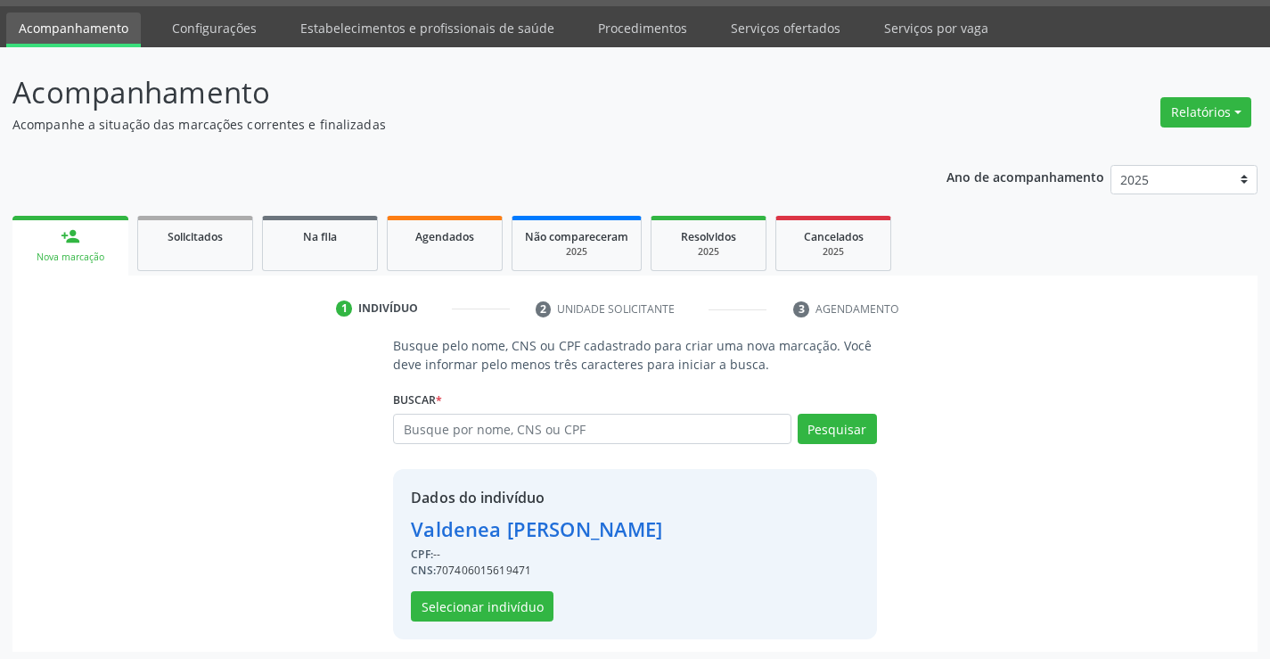
scroll to position [56, 0]
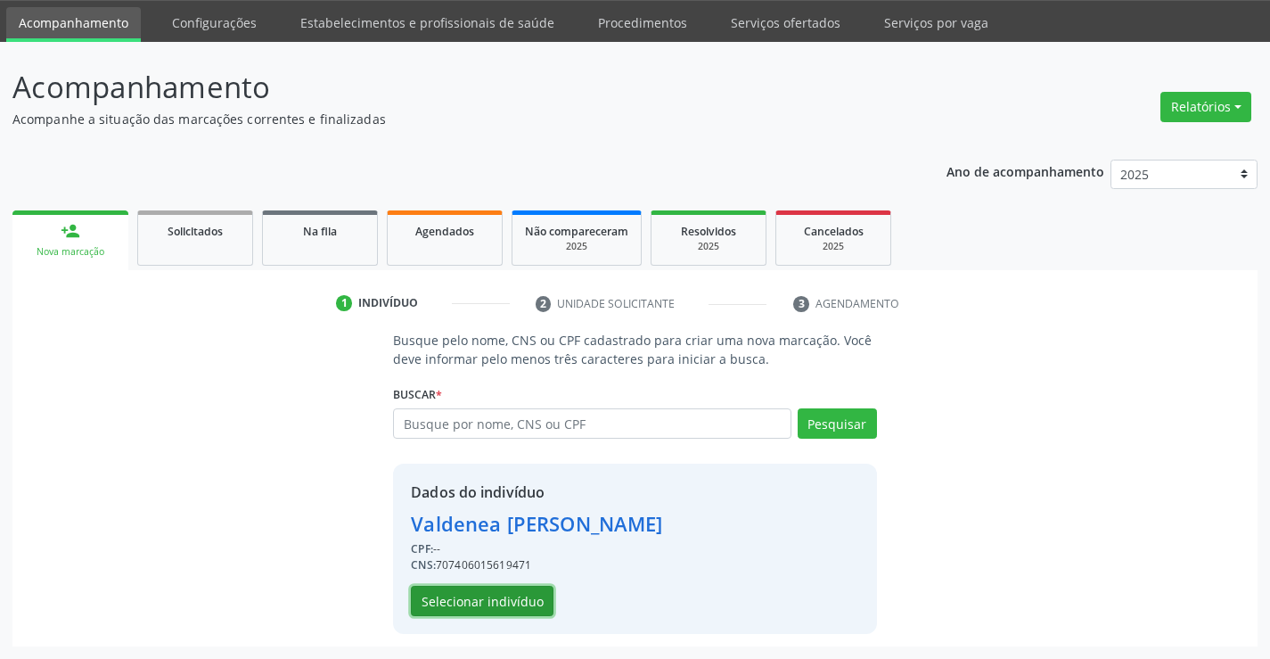
click at [530, 612] on button "Selecionar indivíduo" at bounding box center [482, 601] width 143 height 30
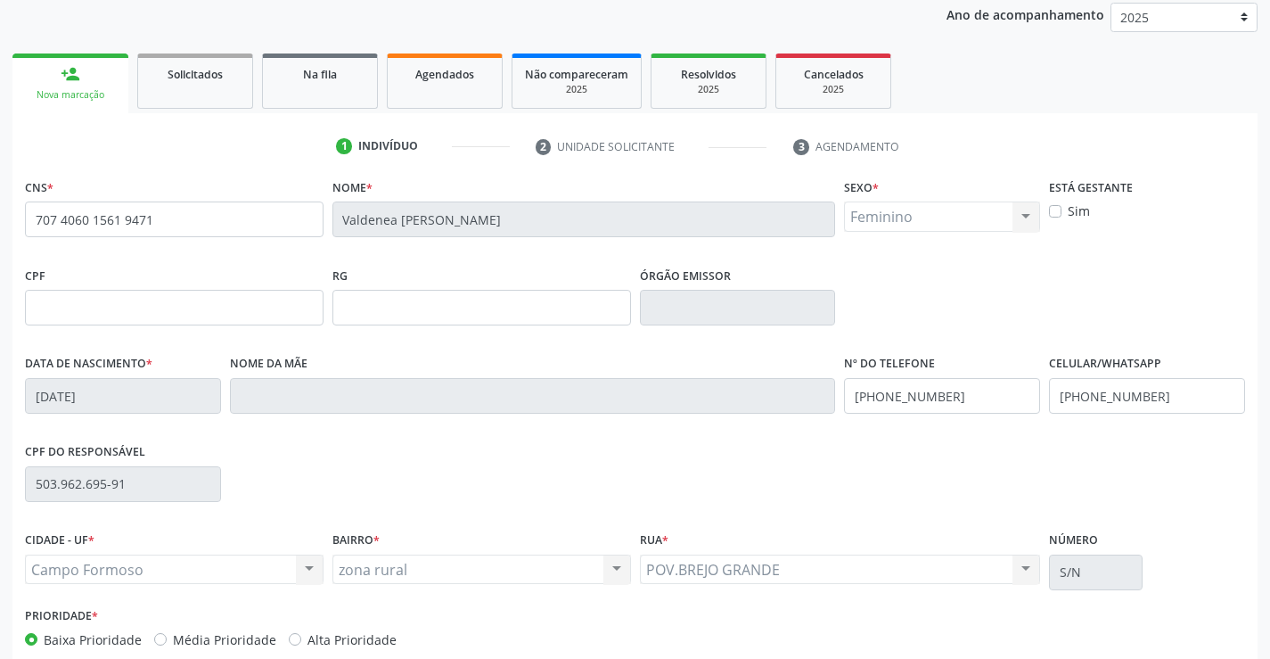
scroll to position [307, 0]
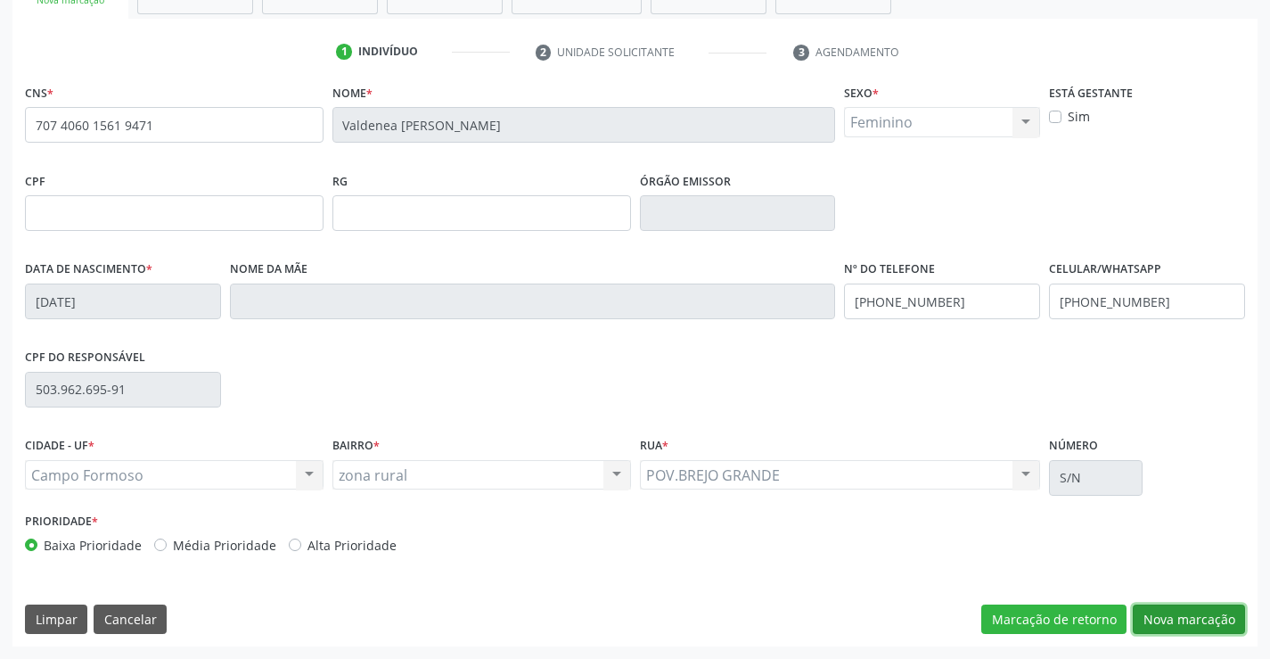
click at [1190, 611] on button "Nova marcação" at bounding box center [1189, 619] width 112 height 30
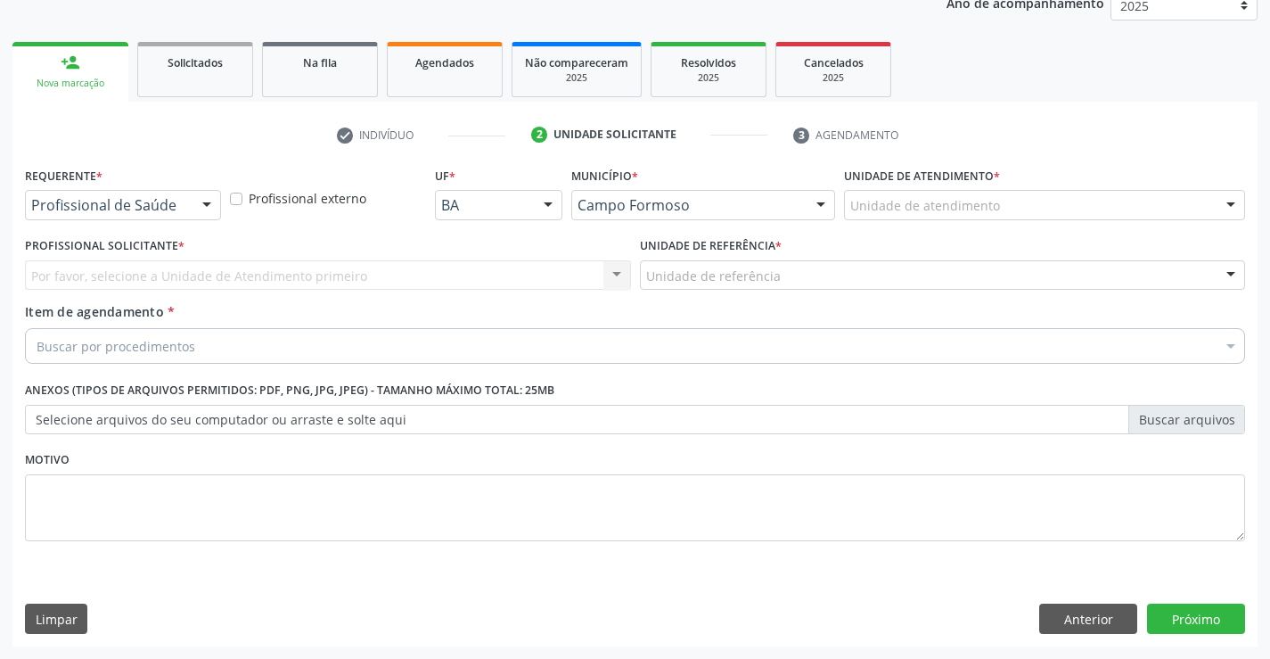
click at [200, 203] on div at bounding box center [206, 206] width 27 height 30
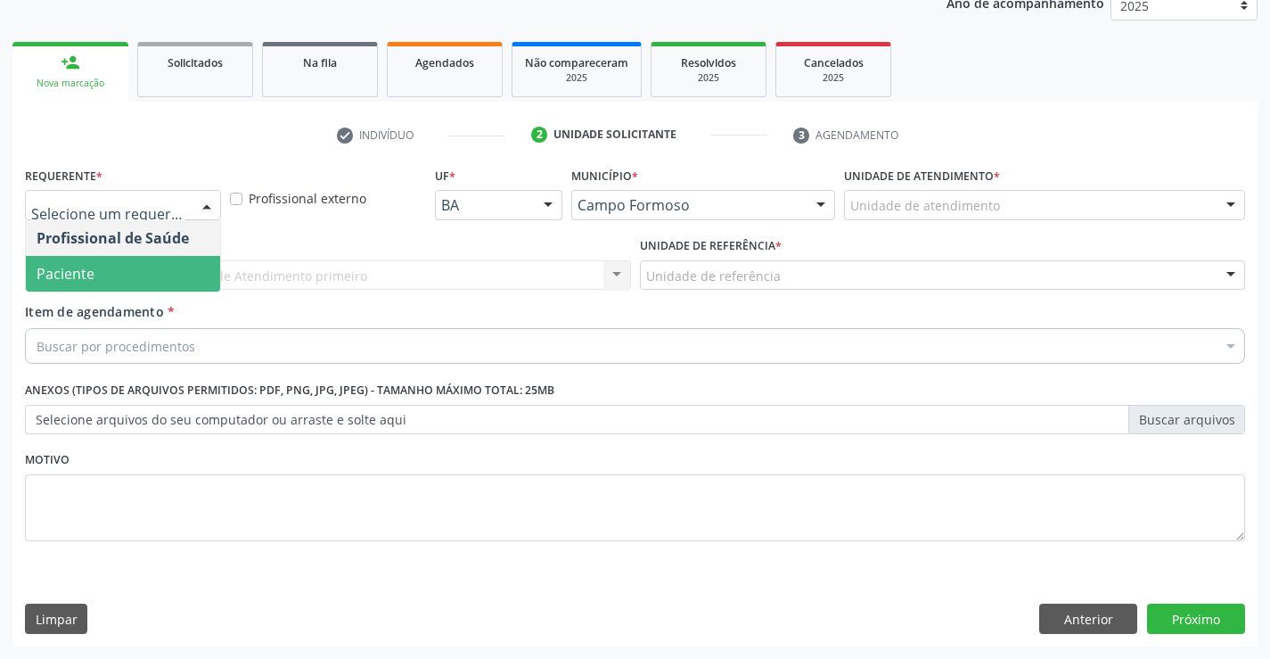
click at [161, 275] on span "Paciente" at bounding box center [123, 274] width 194 height 36
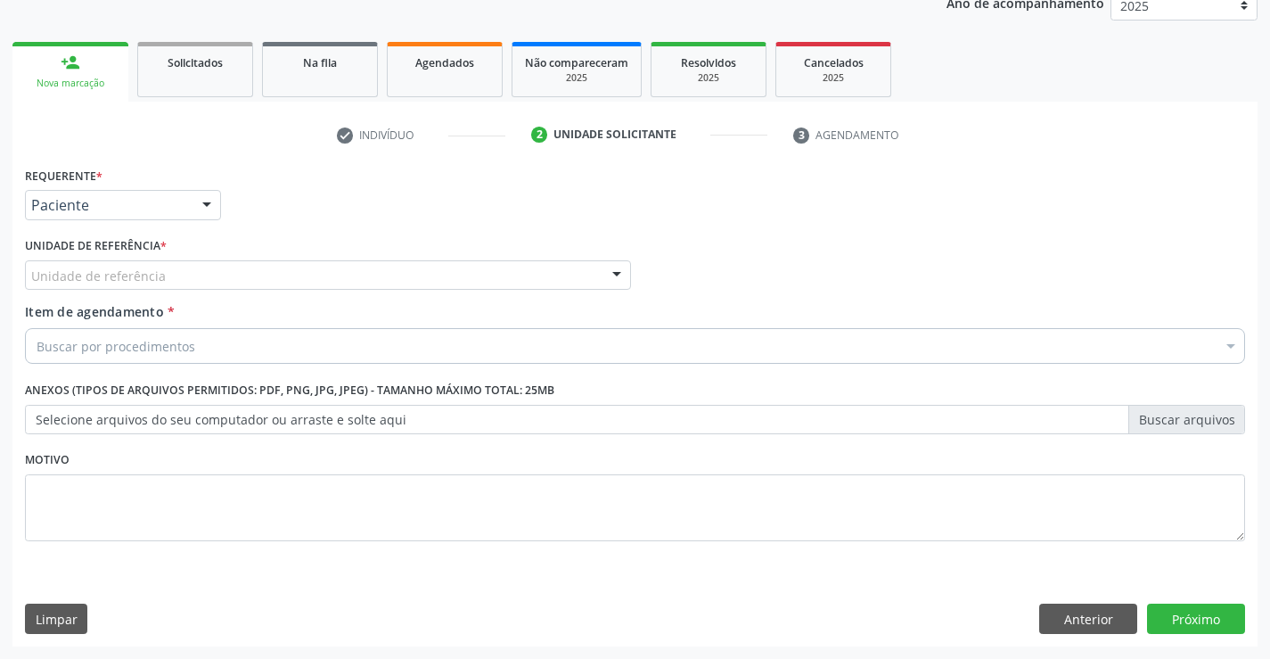
click at [413, 275] on div "Unidade de referência" at bounding box center [328, 275] width 606 height 30
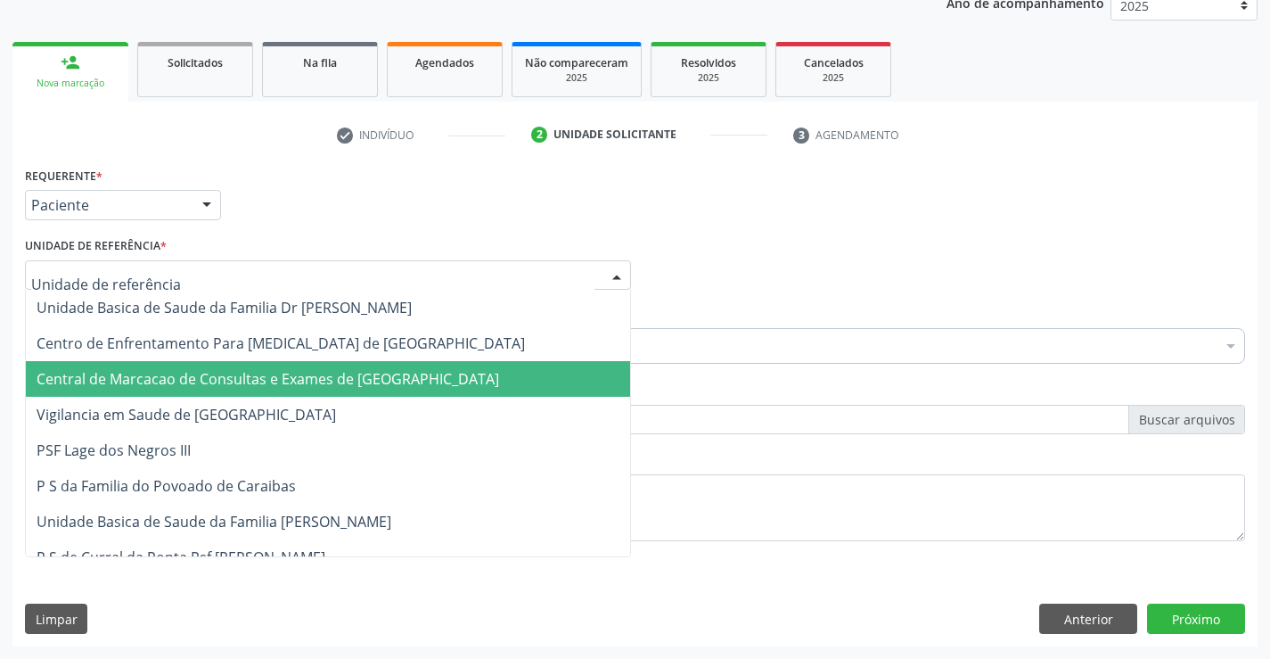
click at [397, 373] on span "Central de Marcacao de Consultas e Exames de [GEOGRAPHIC_DATA]" at bounding box center [268, 379] width 463 height 20
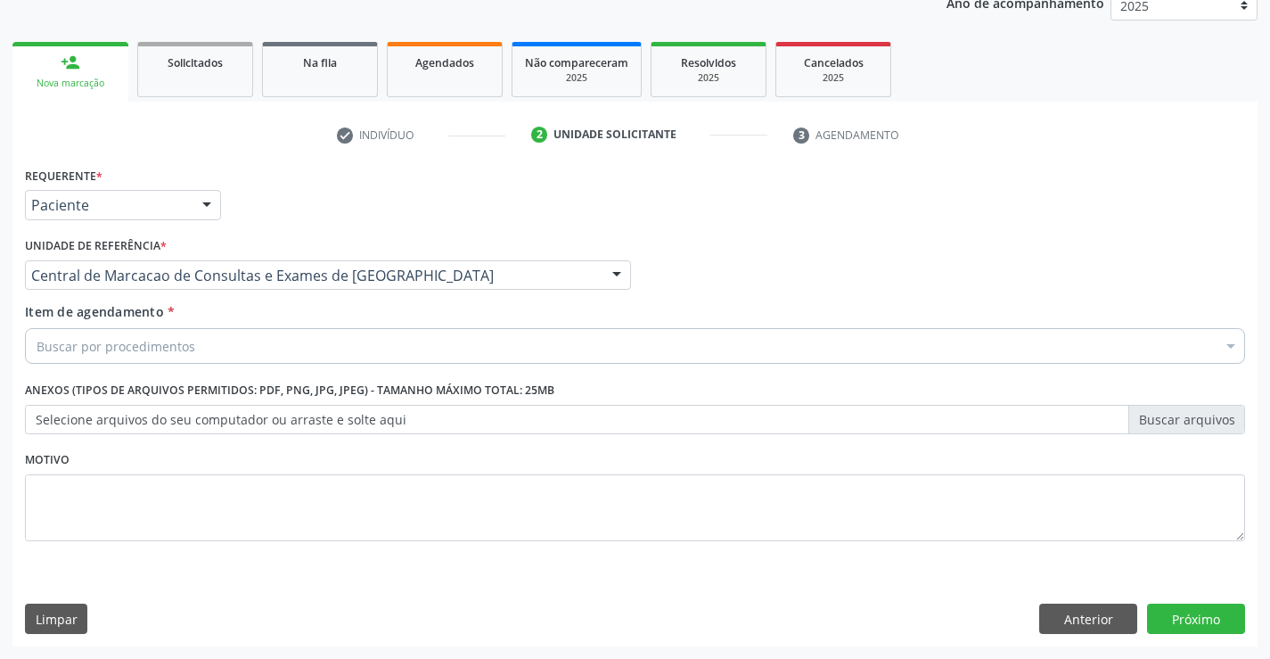
click at [520, 342] on div "Buscar por procedimentos" at bounding box center [635, 346] width 1220 height 36
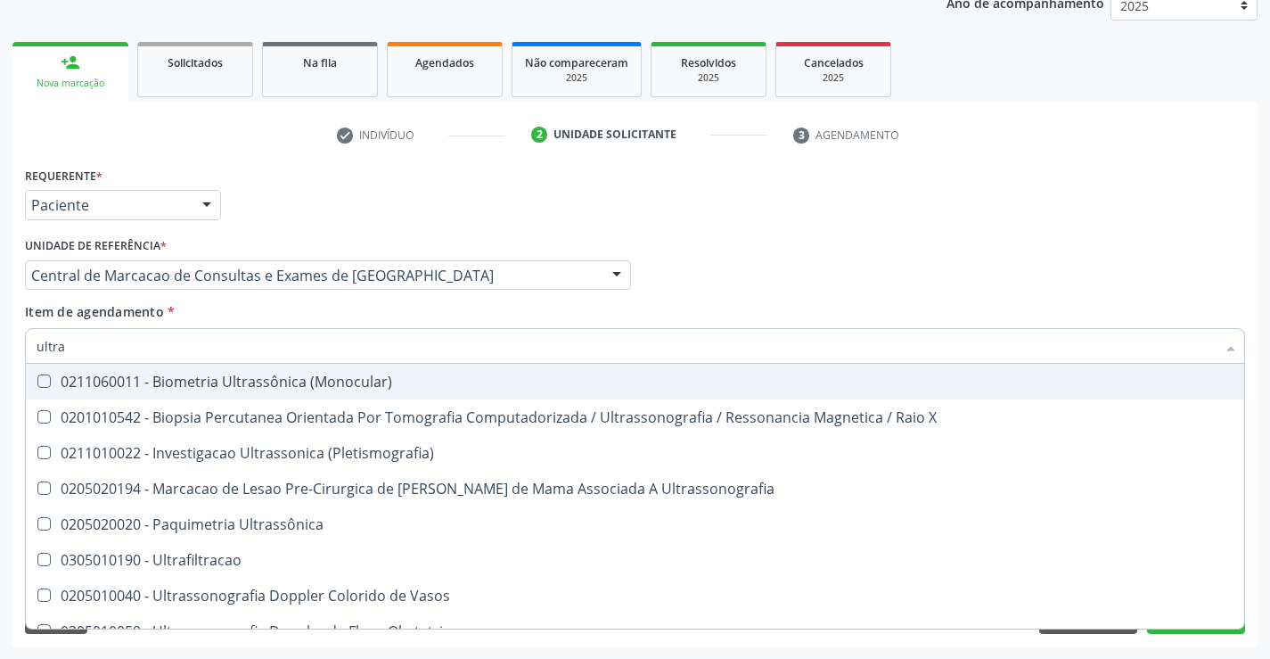
type input "ultras"
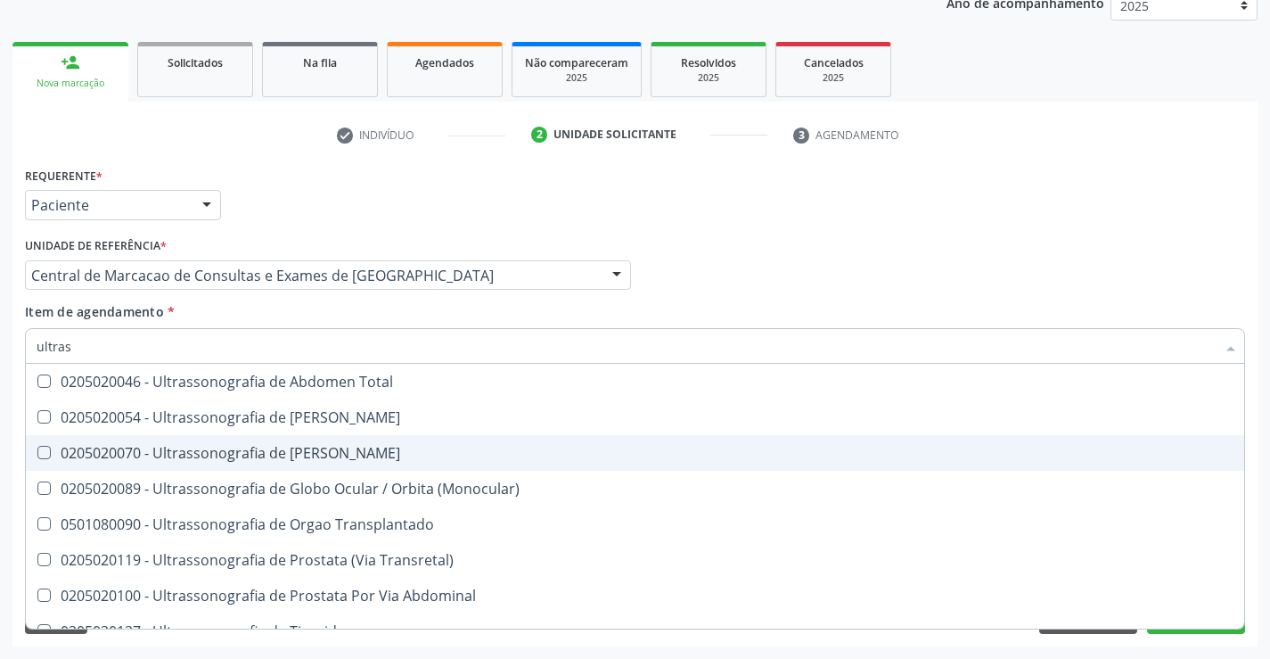
scroll to position [555, 0]
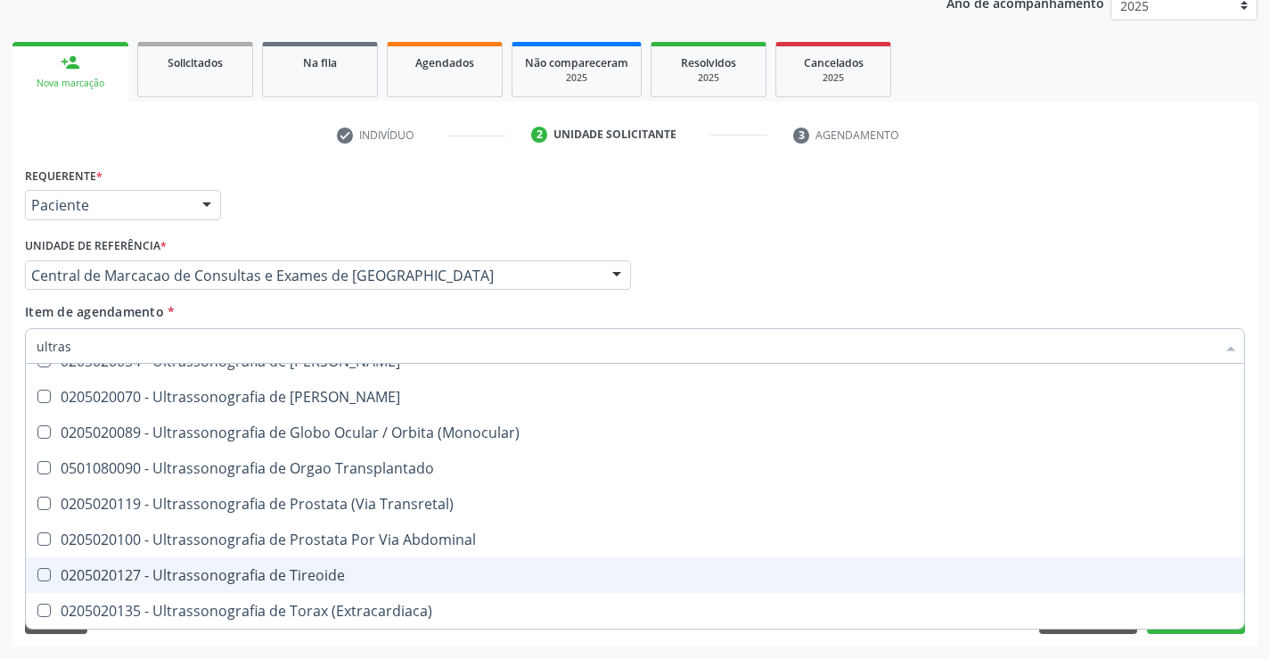
click at [390, 566] on span "0205020127 - Ultrassonografia de Tireoide" at bounding box center [635, 575] width 1218 height 36
checkbox Tireoide "true"
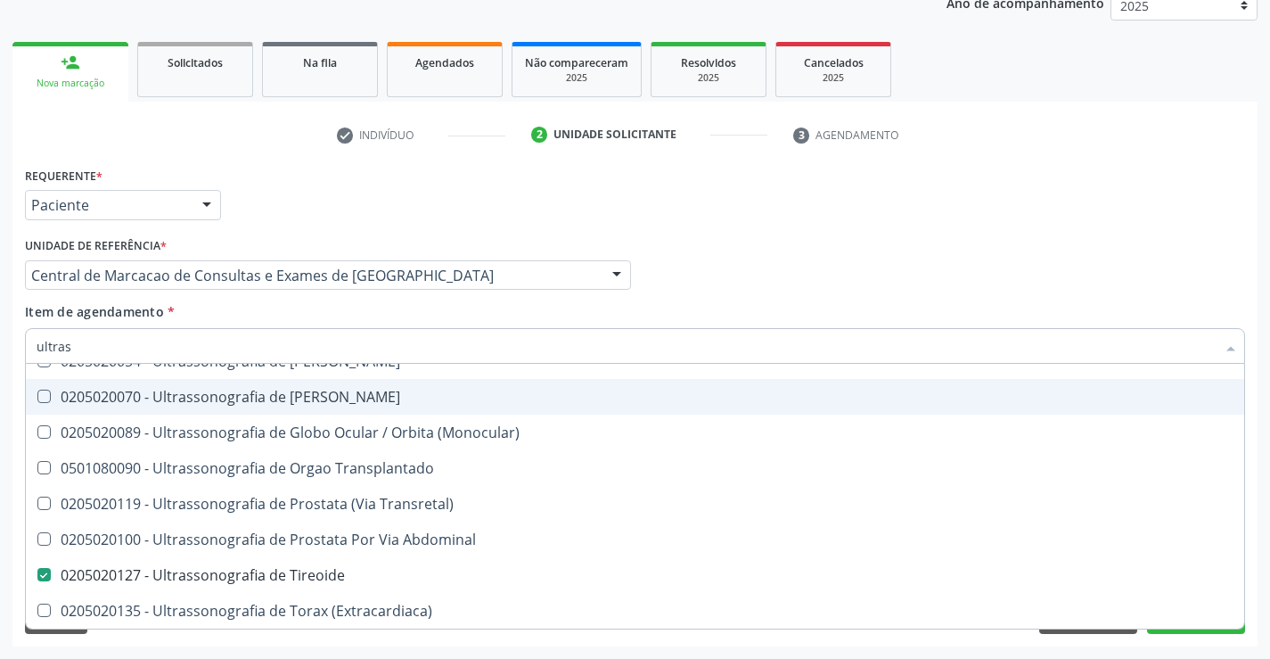
click at [1020, 304] on div "Item de agendamento * ultras Desfazer seleção 0211060011 - Biometria Ultrassôni…" at bounding box center [635, 330] width 1220 height 56
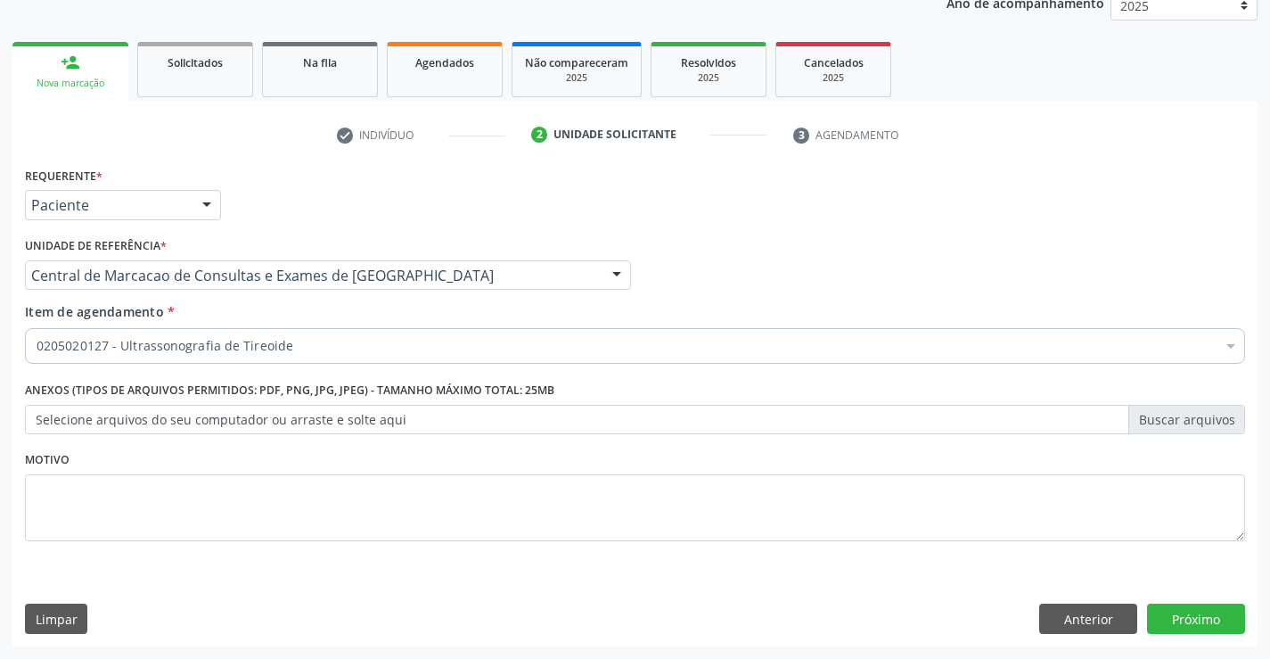
checkbox Tireoide "true"
checkbox Psicossocial "false"
click at [1184, 627] on button "Próximo" at bounding box center [1196, 618] width 98 height 30
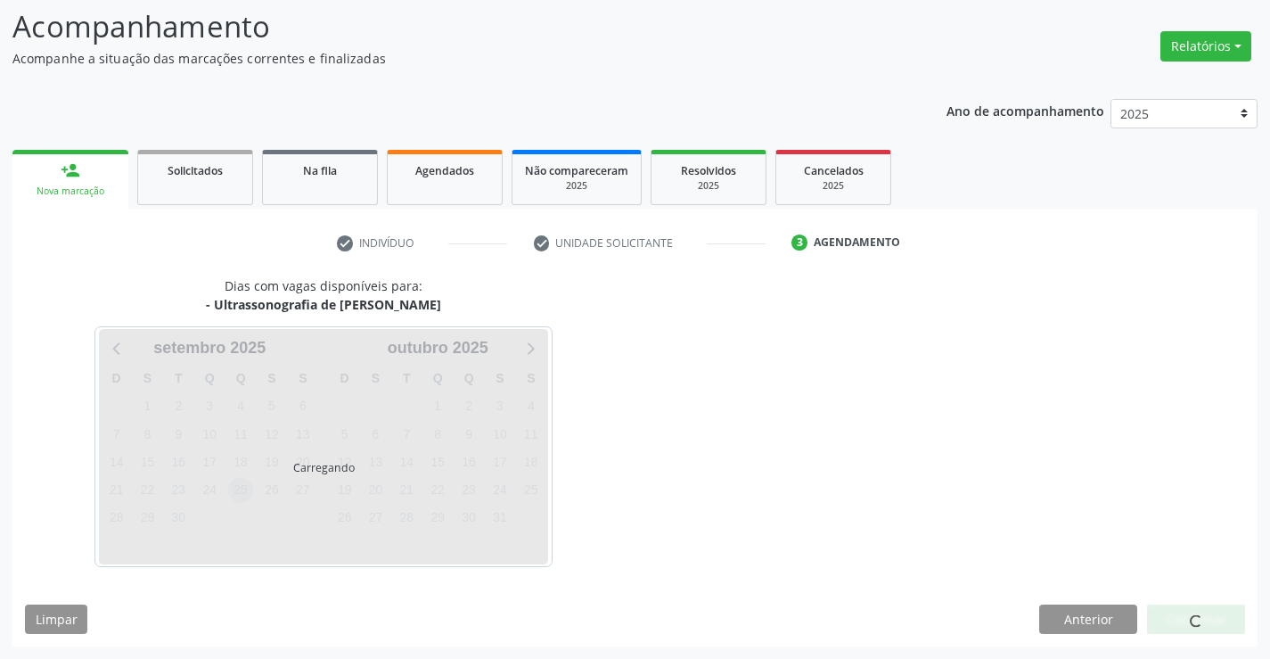
scroll to position [117, 0]
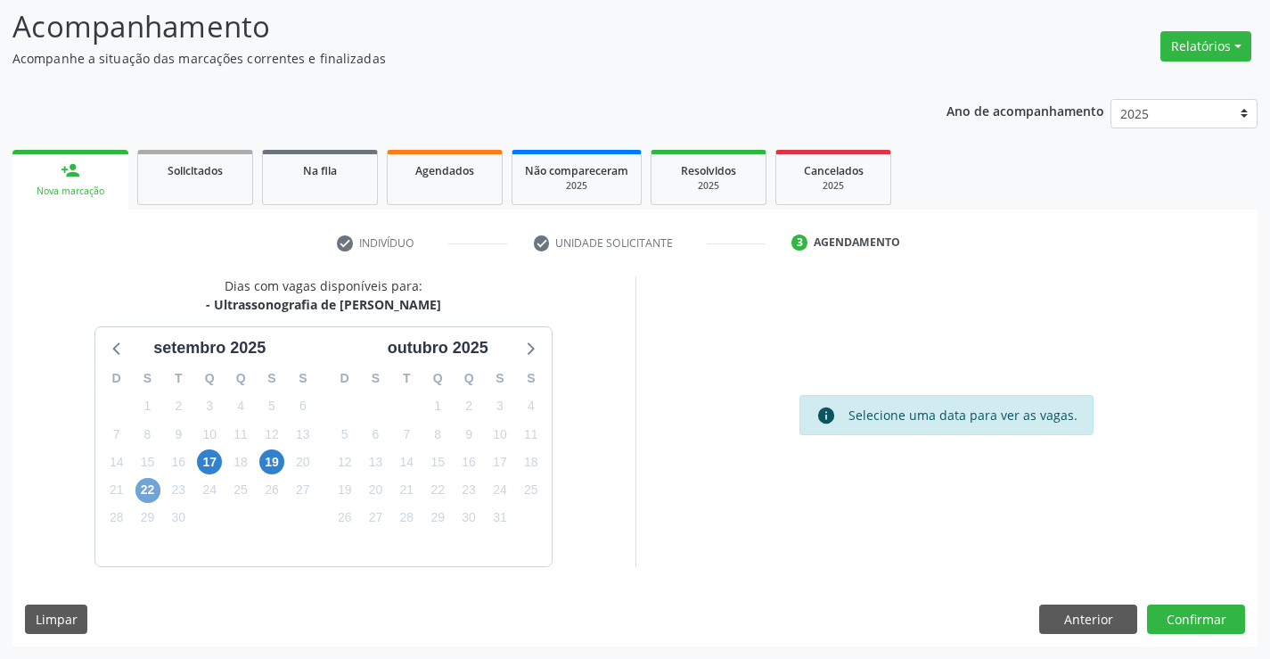
click at [149, 493] on span "22" at bounding box center [147, 490] width 25 height 25
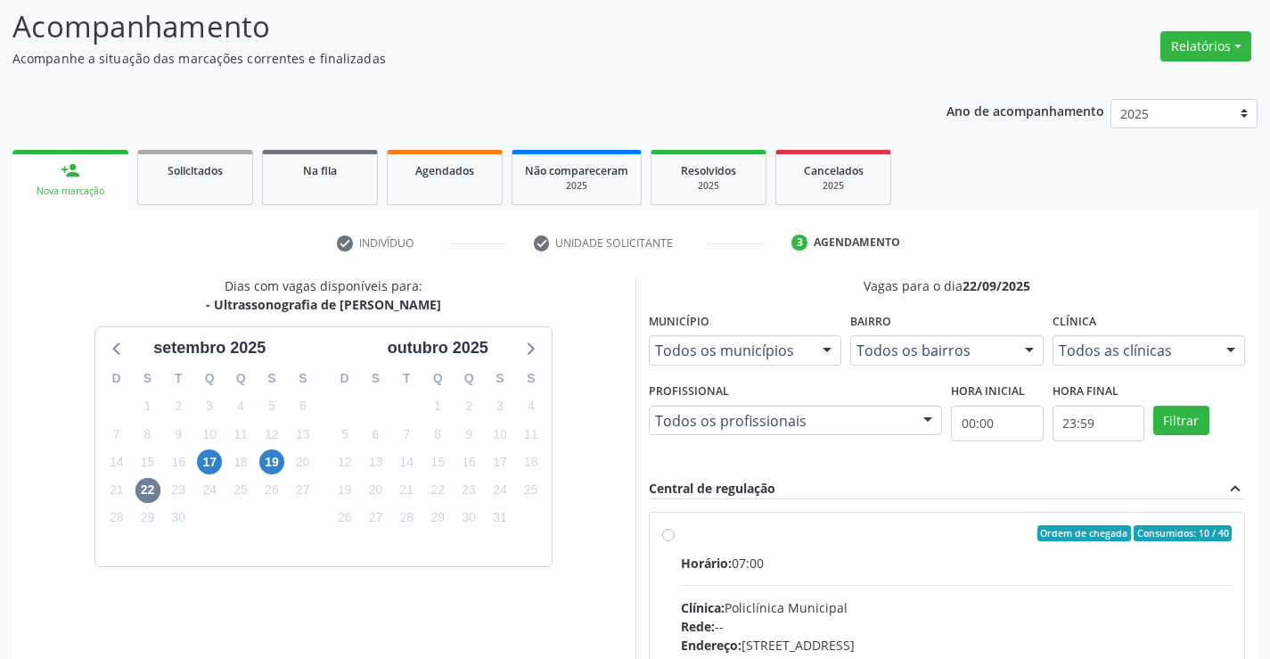
click at [775, 553] on div "Horário: 07:00" at bounding box center [957, 562] width 552 height 19
click at [675, 541] on input "Ordem de chegada Consumidos: 10 / 40 Horário: 07:00 Clínica: Policlínica Munici…" at bounding box center [668, 533] width 12 height 16
radio input "true"
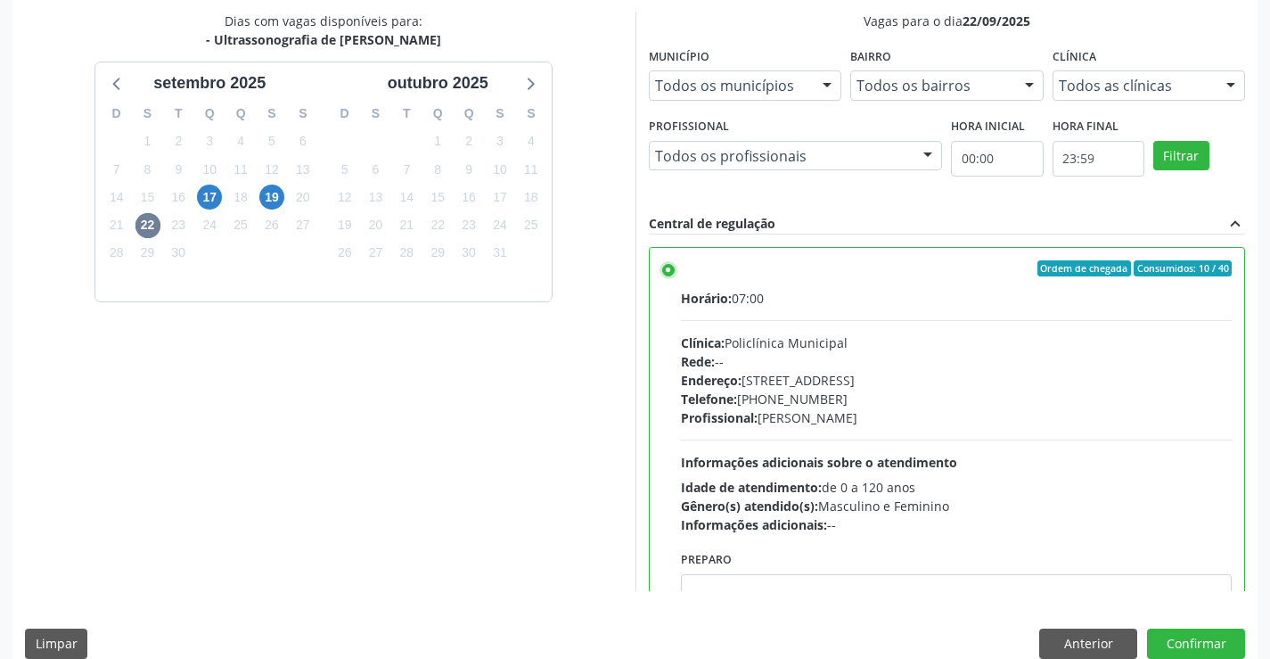
scroll to position [384, 0]
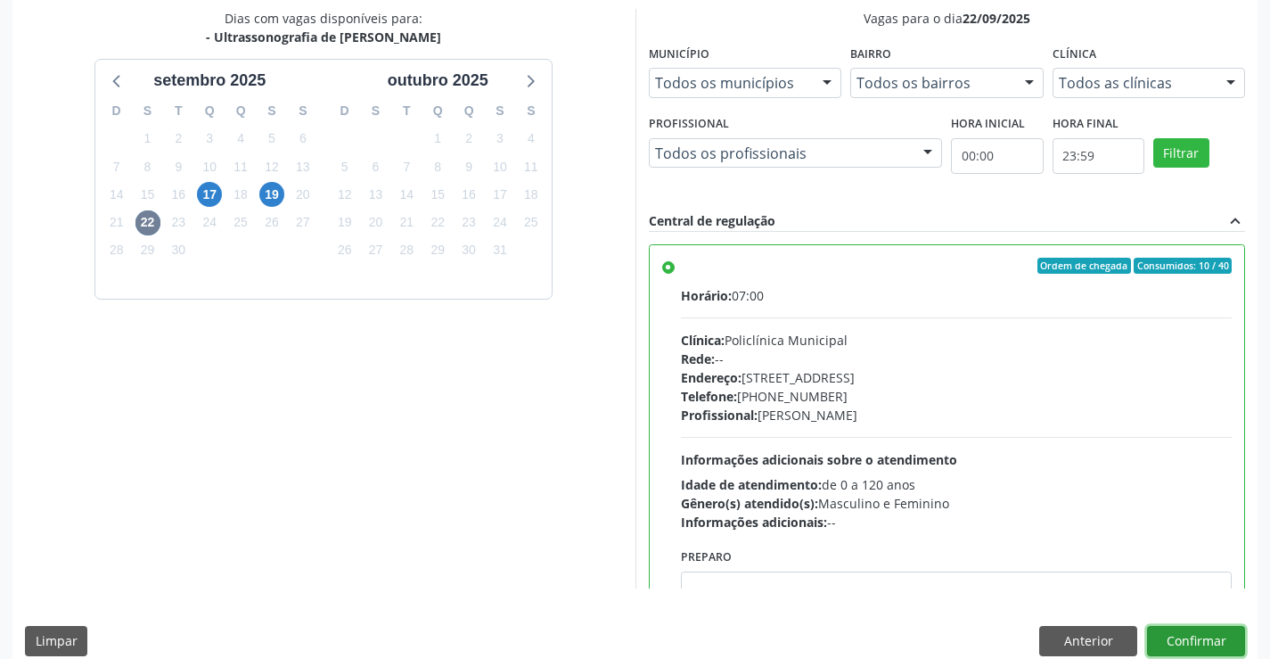
click at [1167, 648] on button "Confirmar" at bounding box center [1196, 641] width 98 height 30
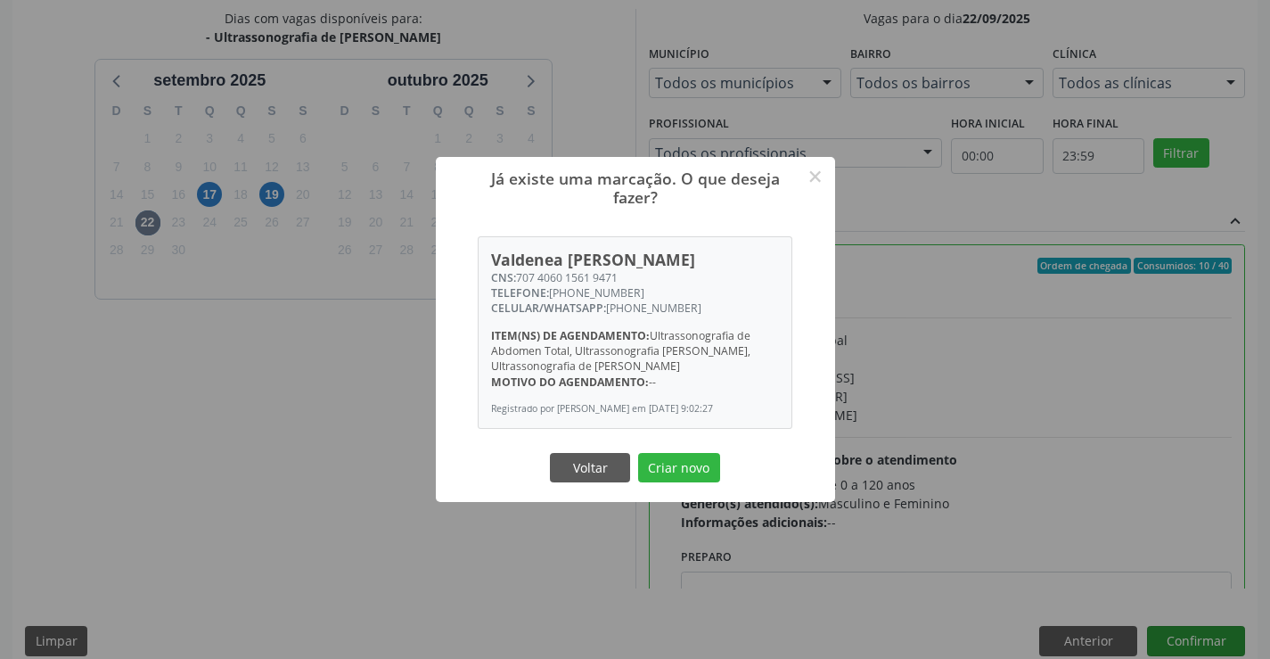
click at [638, 453] on button "Criar novo" at bounding box center [679, 468] width 82 height 30
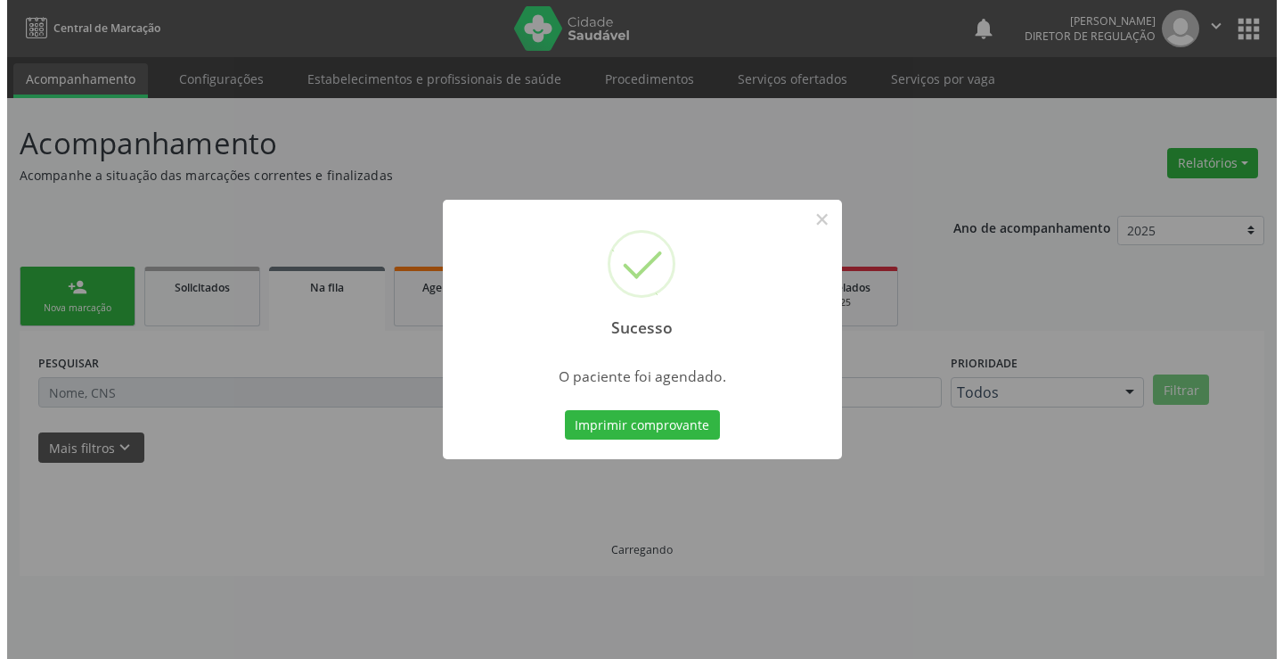
scroll to position [0, 0]
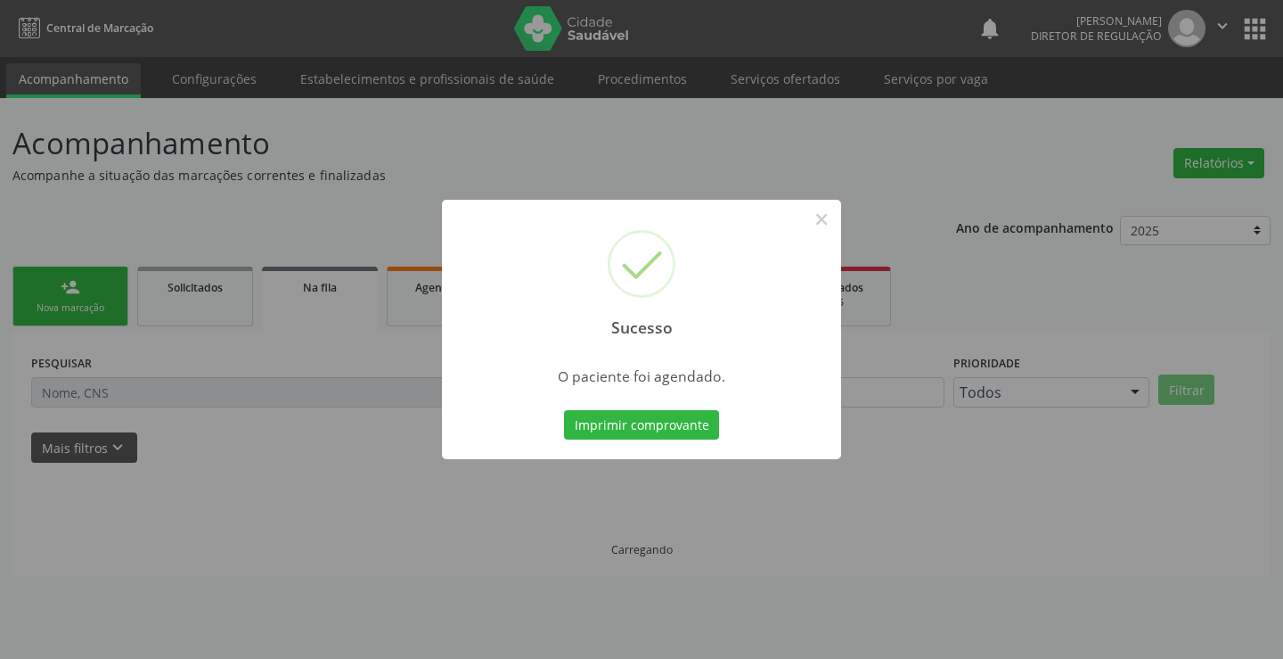
click at [564, 410] on button "Imprimir comprovante" at bounding box center [641, 425] width 155 height 30
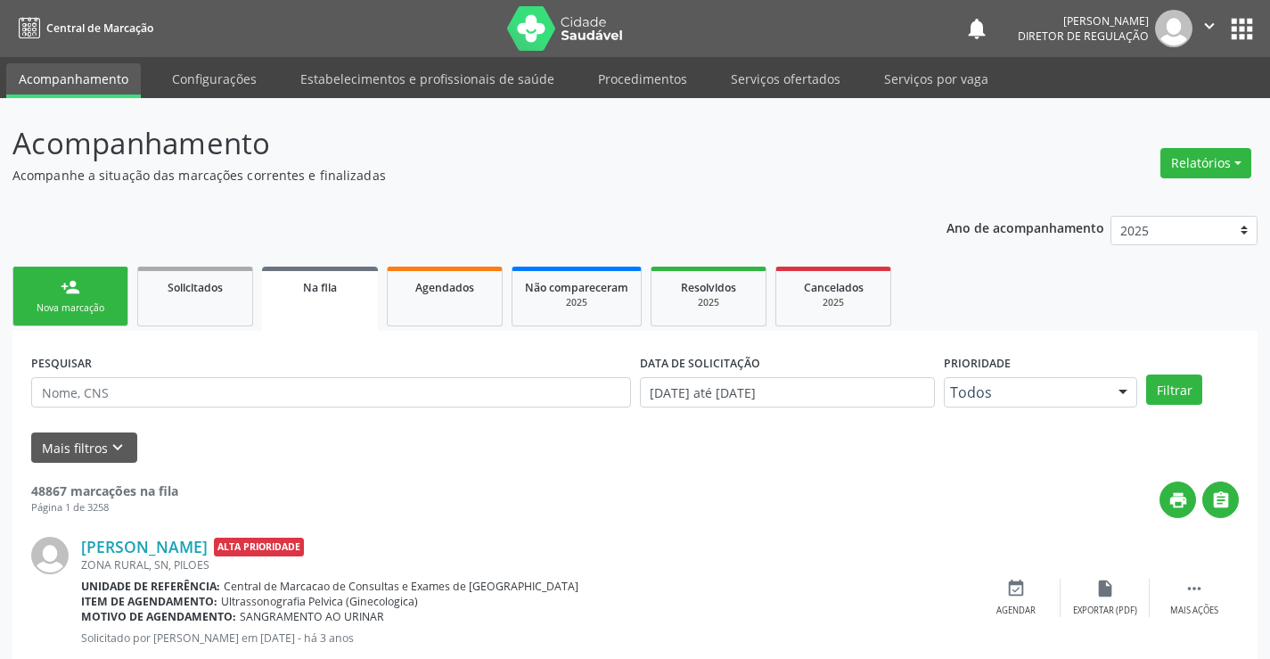
click at [86, 286] on link "person_add Nova marcação" at bounding box center [70, 296] width 116 height 60
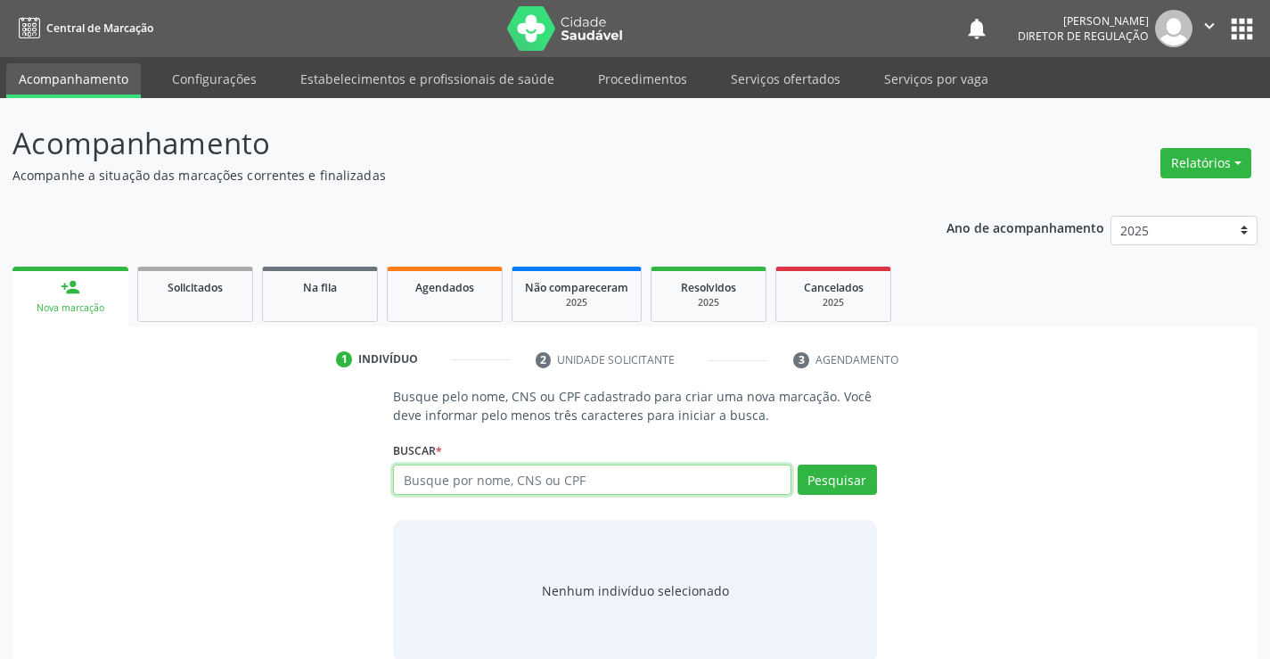
click at [508, 473] on input "text" at bounding box center [592, 479] width 398 height 30
type input "707806695997211"
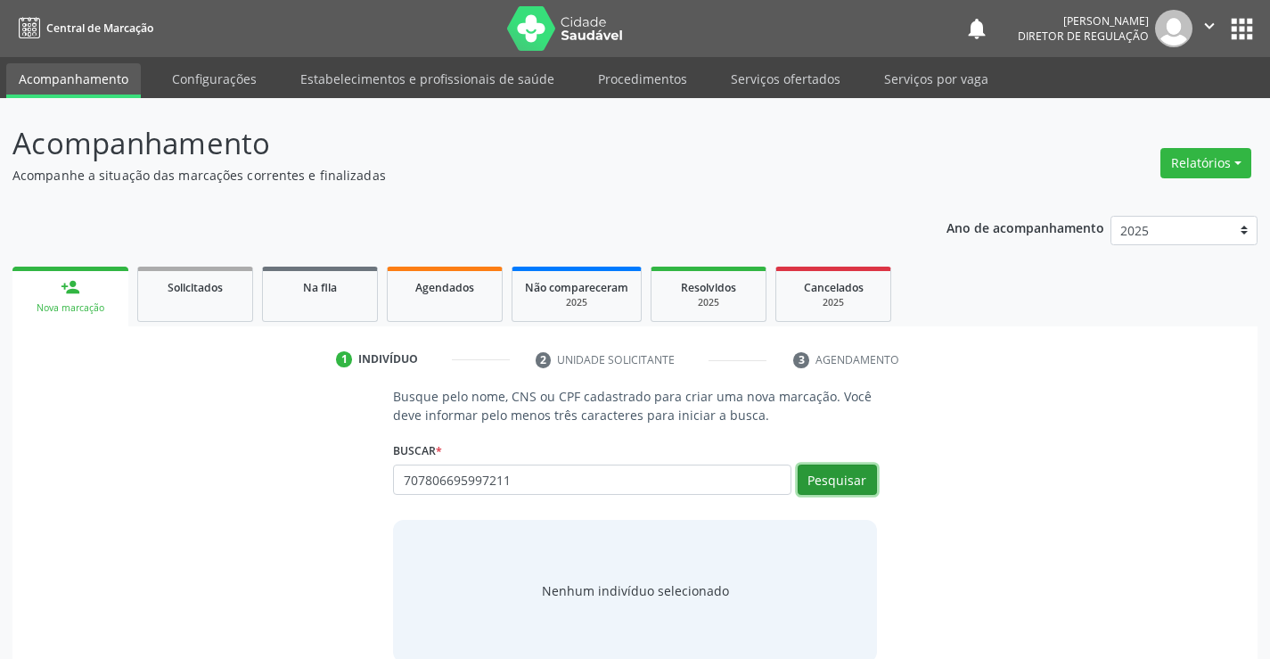
click at [872, 468] on button "Pesquisar" at bounding box center [837, 479] width 79 height 30
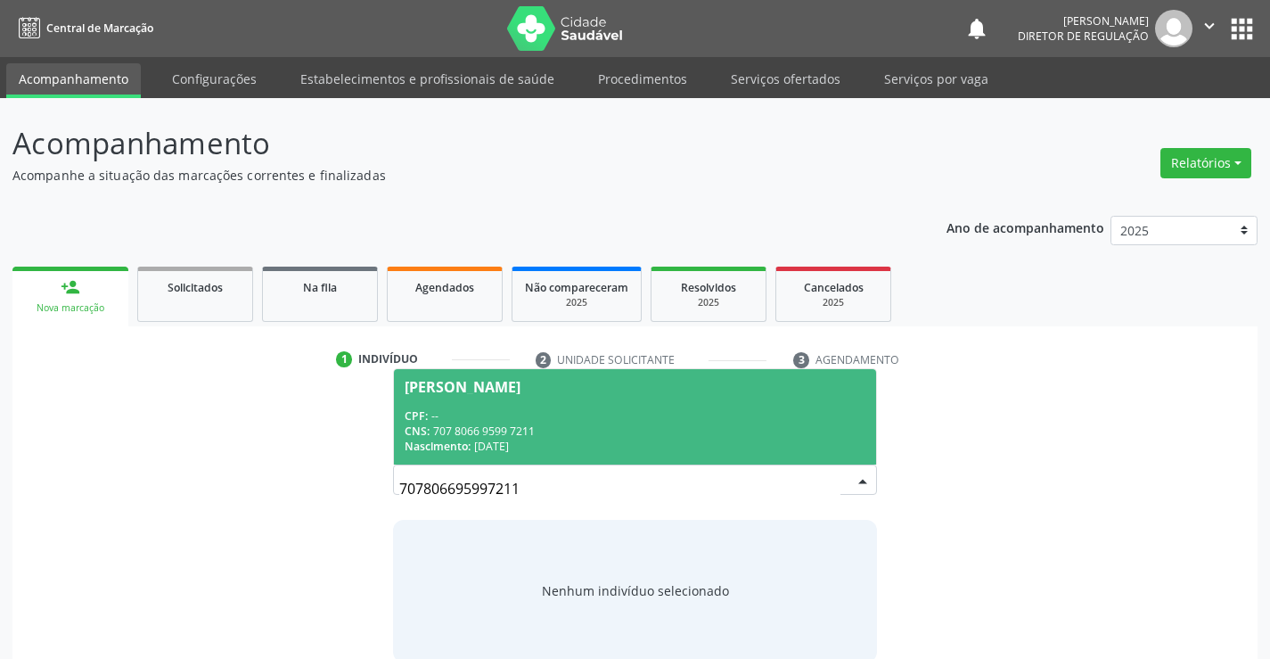
click at [740, 421] on div "CPF: --" at bounding box center [635, 415] width 460 height 15
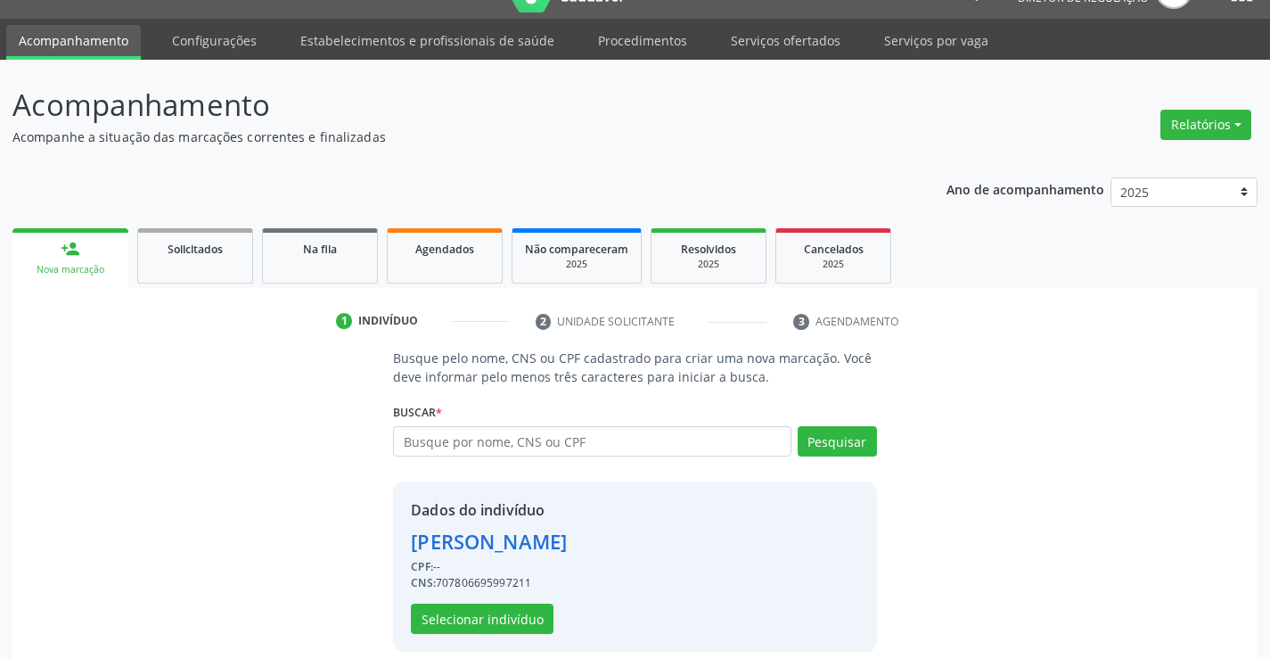
scroll to position [56, 0]
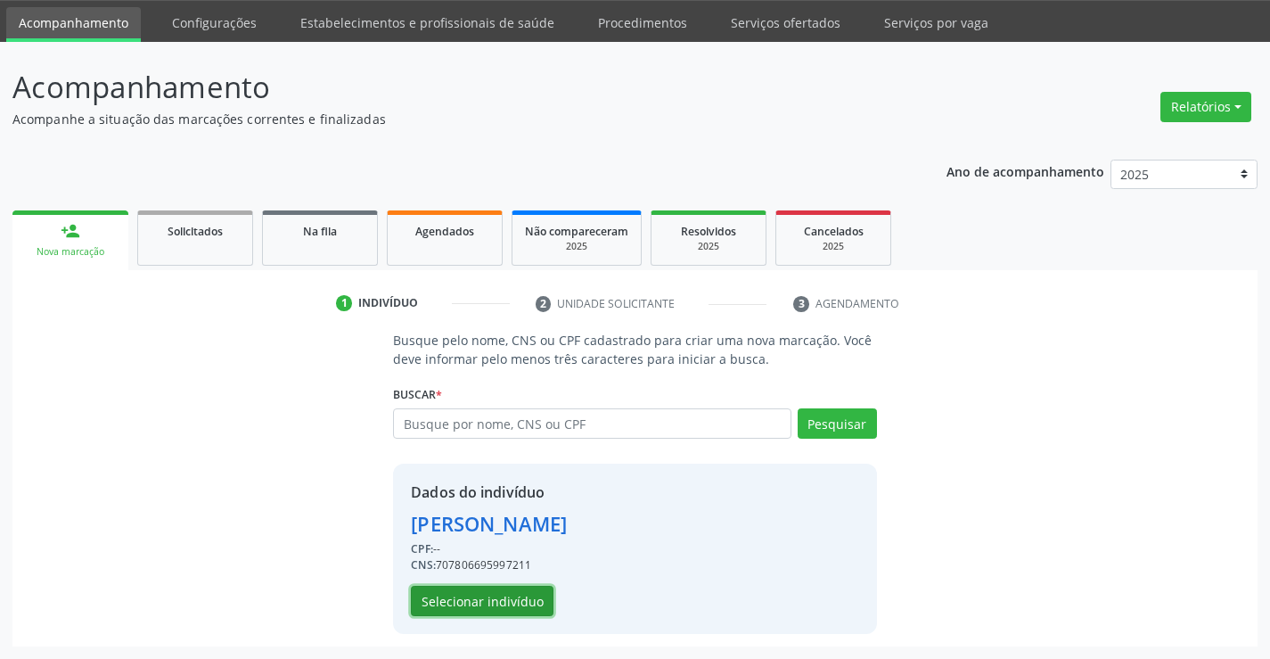
click at [497, 602] on button "Selecionar indivíduo" at bounding box center [482, 601] width 143 height 30
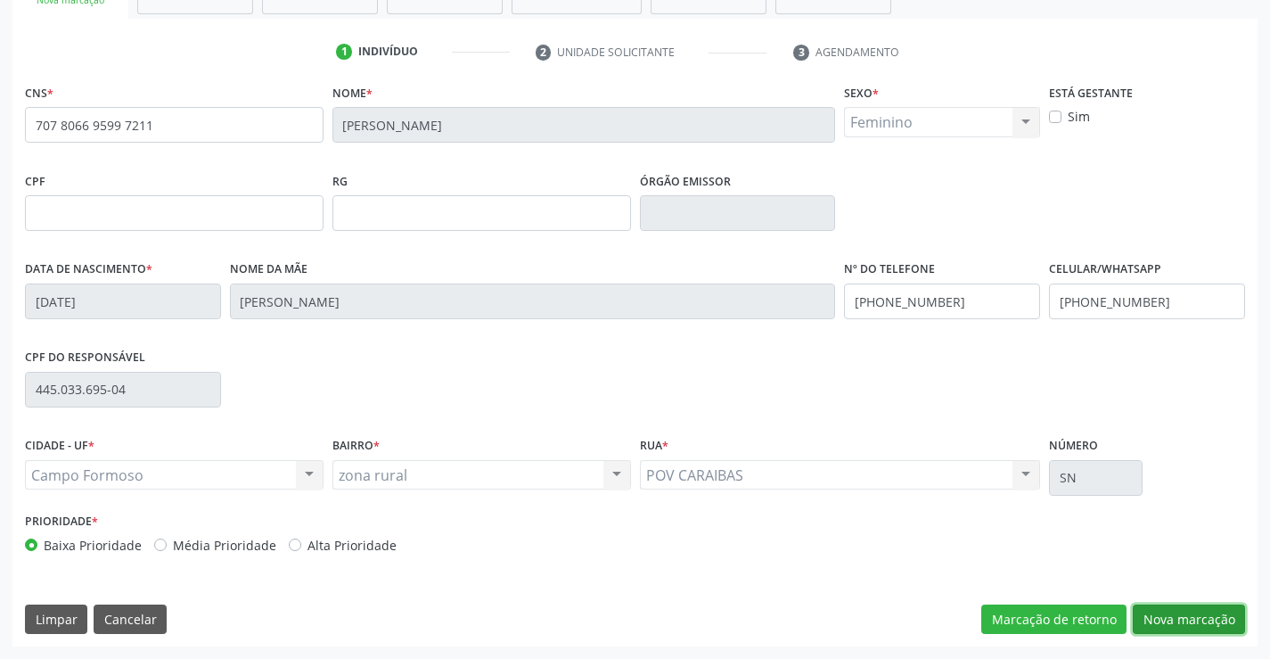
click at [1153, 611] on button "Nova marcação" at bounding box center [1189, 619] width 112 height 30
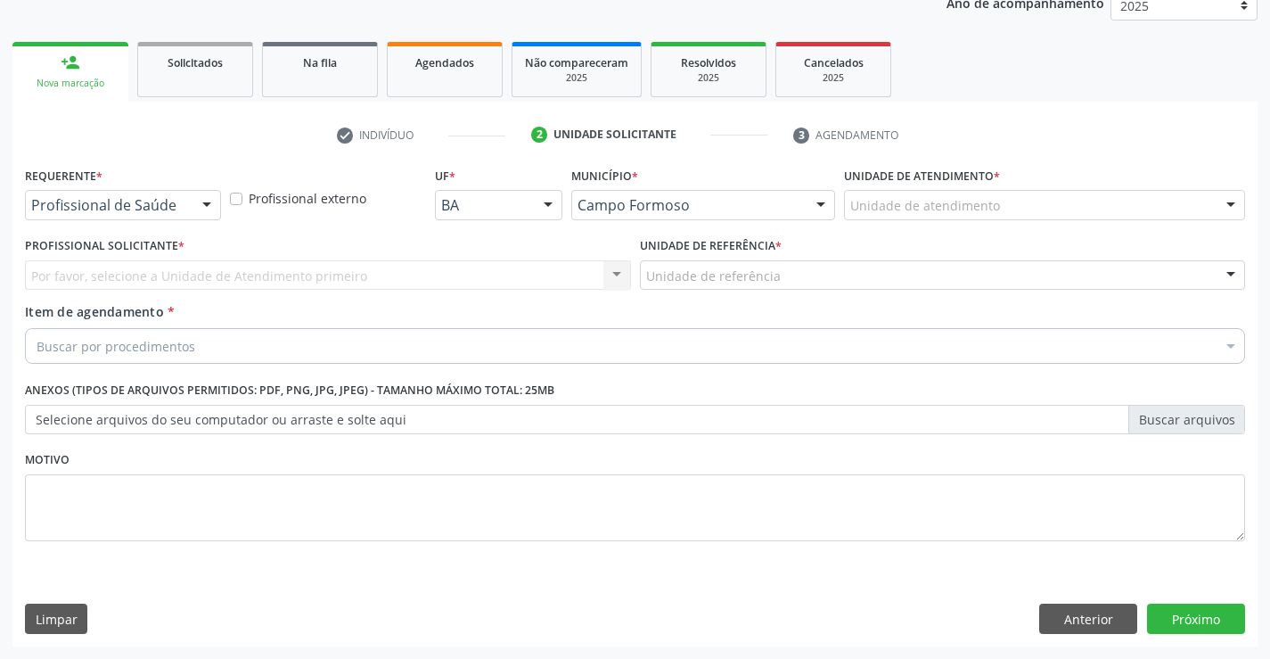
scroll to position [225, 0]
click at [138, 224] on div "Requerente * Profissional de Saúde Profissional de Saúde Paciente Nenhum result…" at bounding box center [122, 197] width 205 height 70
click at [149, 218] on div "Profissional de Saúde" at bounding box center [123, 205] width 196 height 30
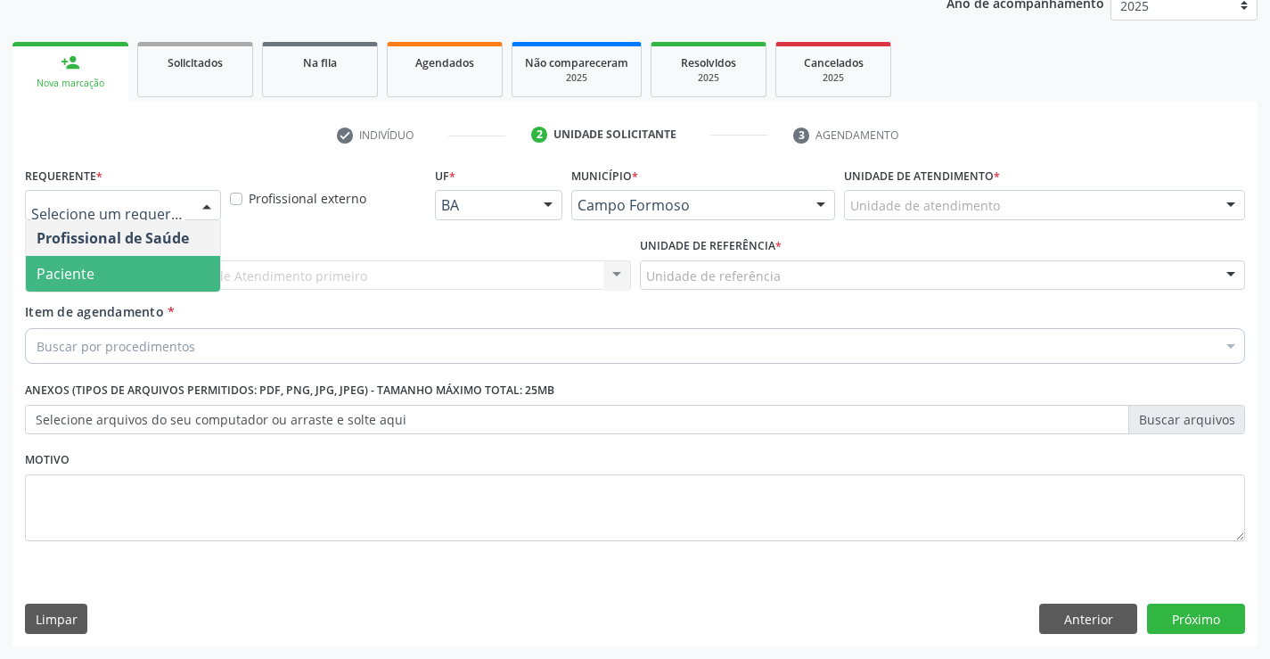
click at [148, 290] on span "Paciente" at bounding box center [123, 274] width 194 height 36
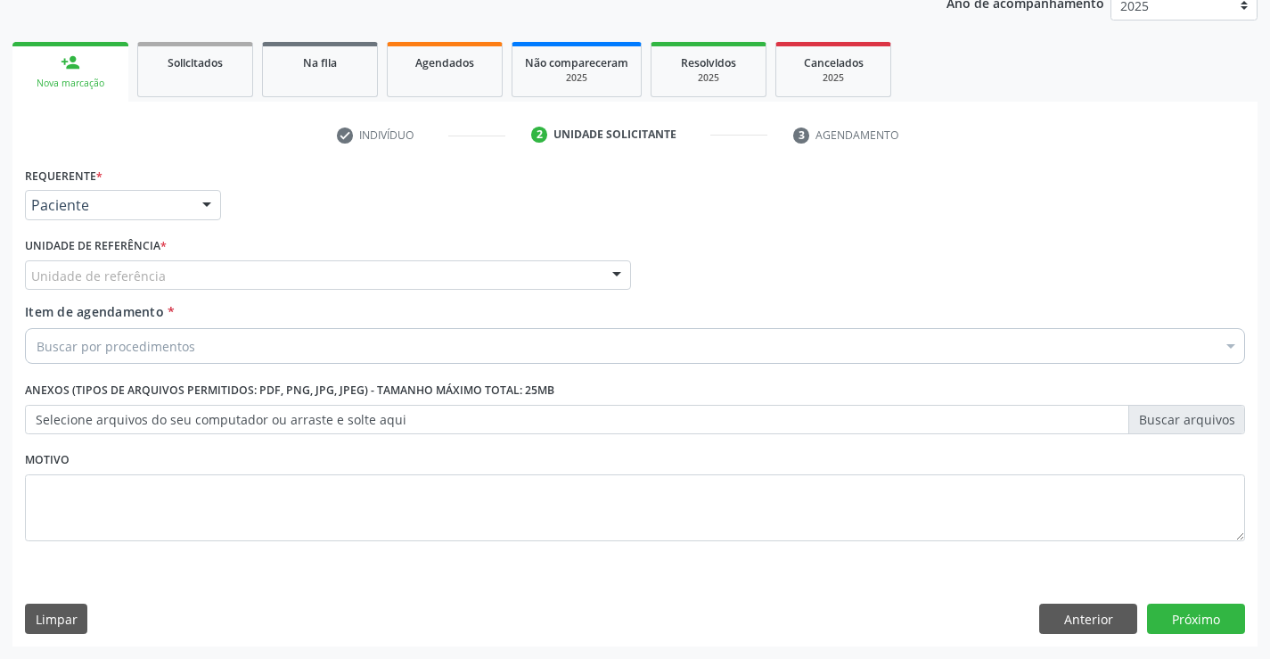
drag, startPoint x: 295, startPoint y: 271, endPoint x: 300, endPoint y: 291, distance: 20.3
click at [296, 275] on div "Unidade de referência" at bounding box center [328, 275] width 606 height 30
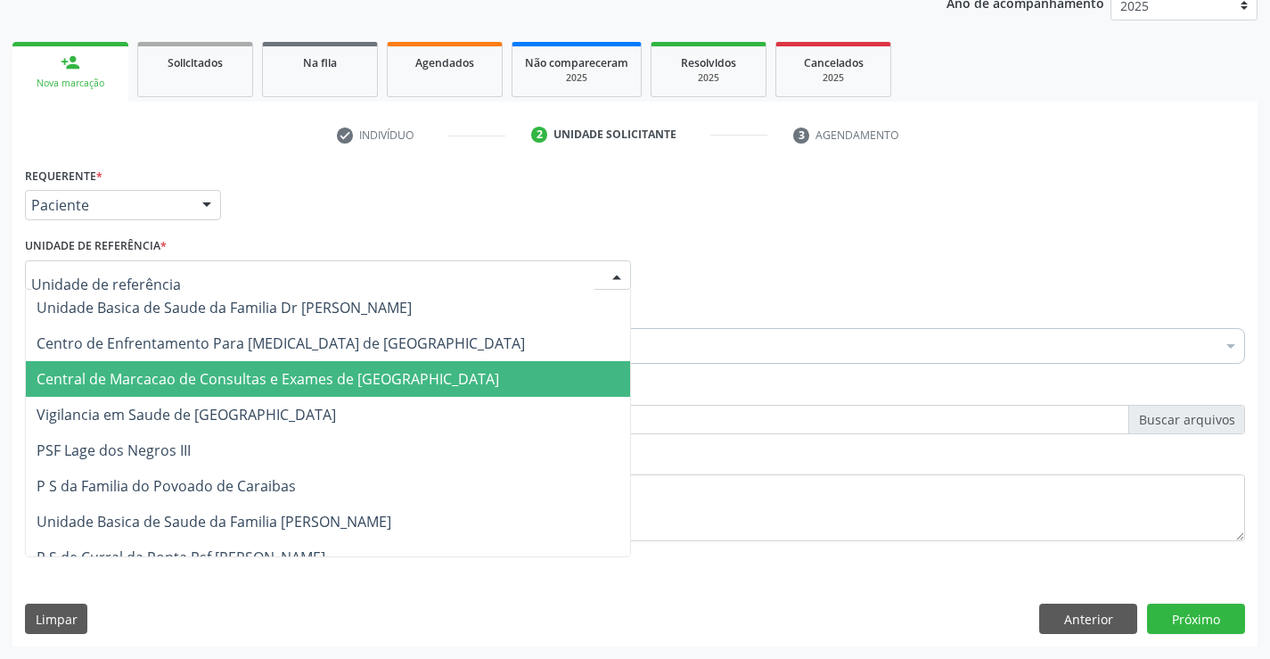
click at [319, 379] on span "Central de Marcacao de Consultas e Exames de [GEOGRAPHIC_DATA]" at bounding box center [268, 379] width 463 height 20
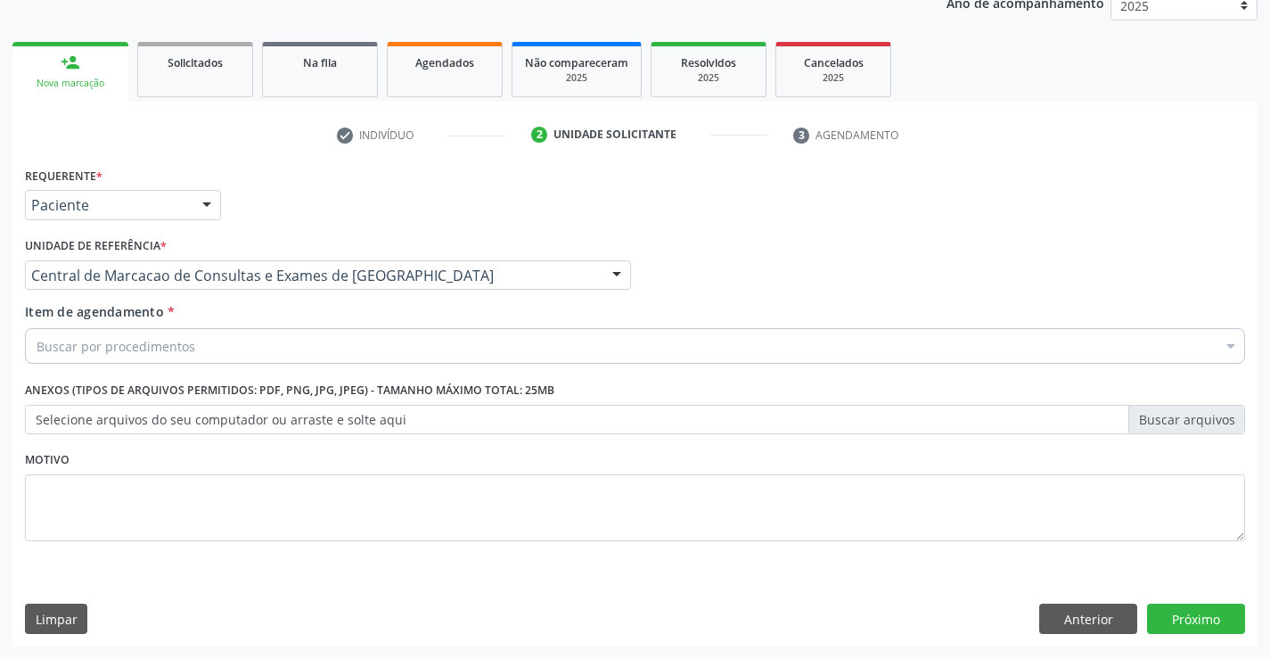
click at [406, 345] on div "Buscar por procedimentos" at bounding box center [635, 346] width 1220 height 36
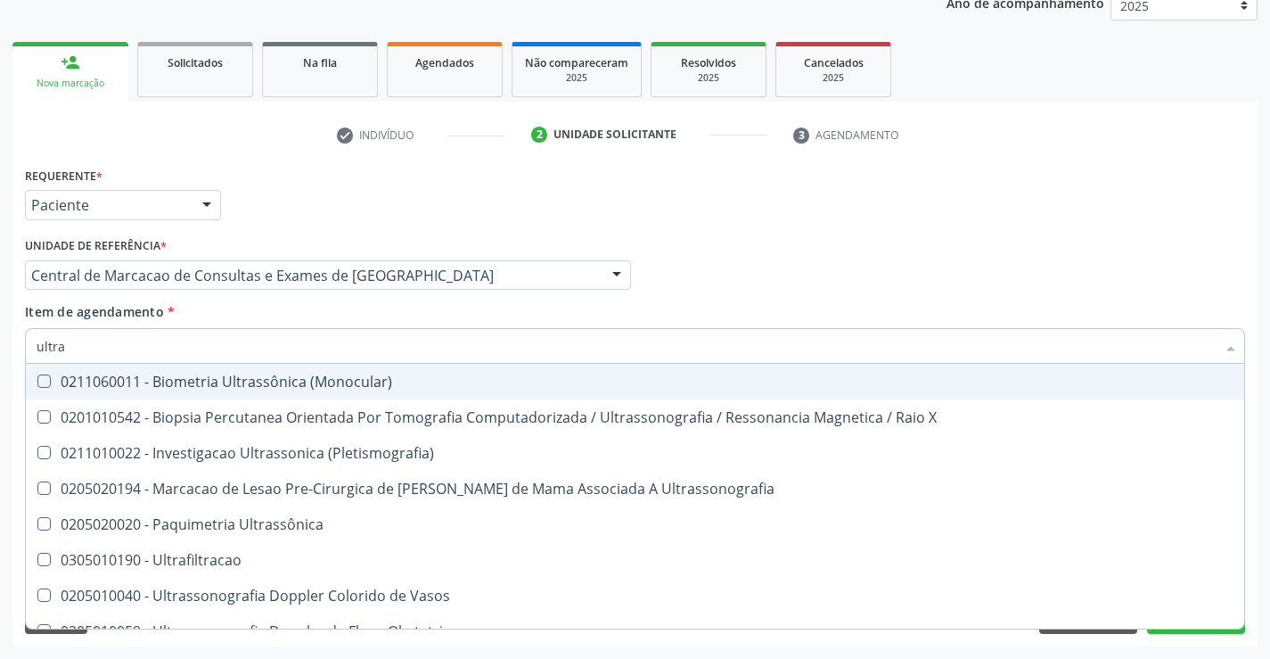
type input "ultras"
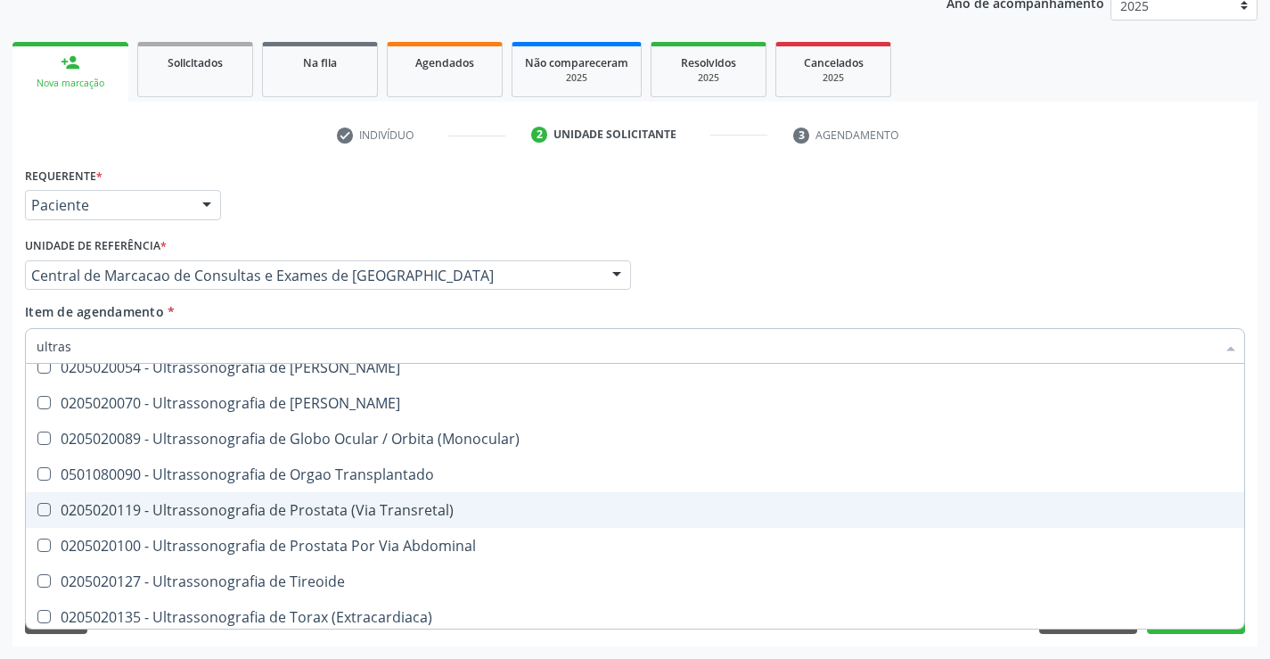
scroll to position [555, 0]
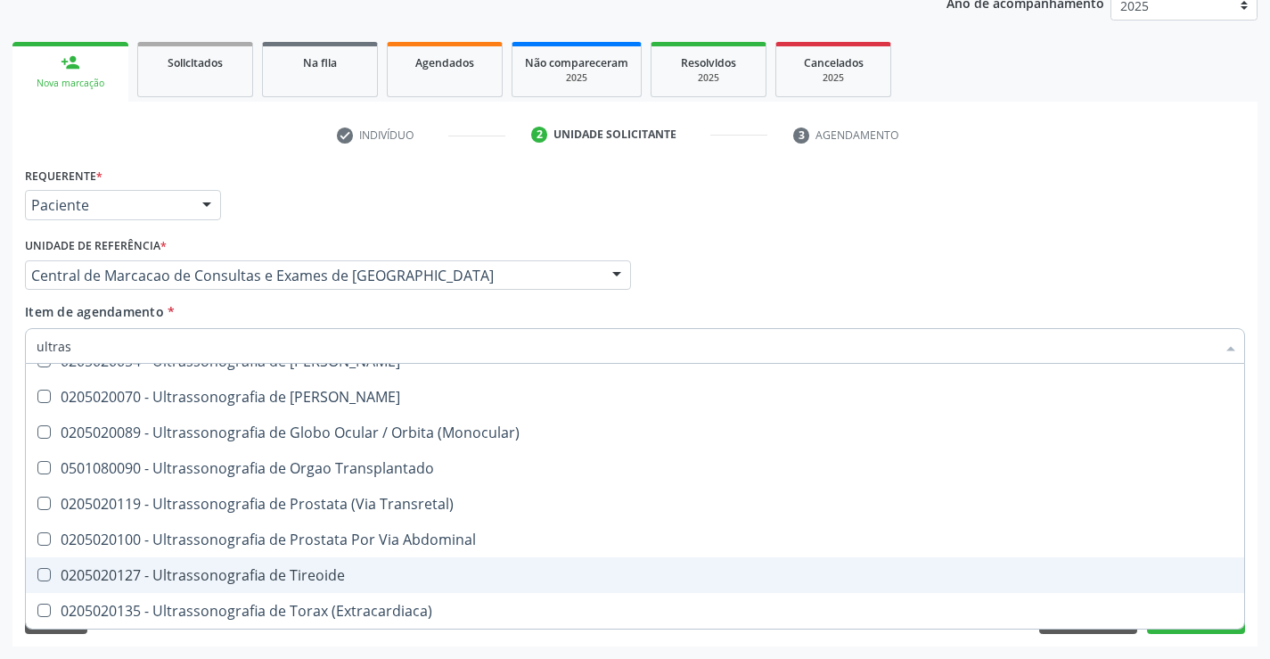
click at [345, 560] on span "0205020127 - Ultrassonografia de Tireoide" at bounding box center [635, 575] width 1218 height 36
checkbox Tireoide "true"
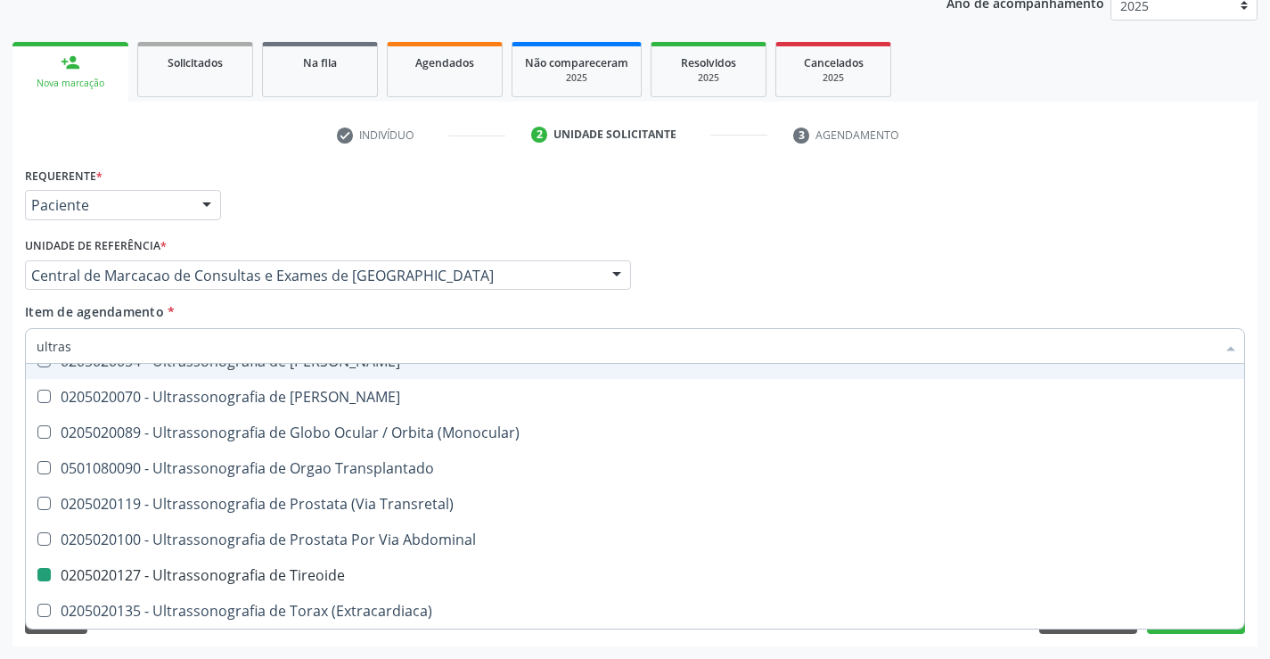
click at [899, 291] on div "Profissional Solicitante Por favor, selecione a Unidade de Atendimento primeiro…" at bounding box center [634, 268] width 1229 height 70
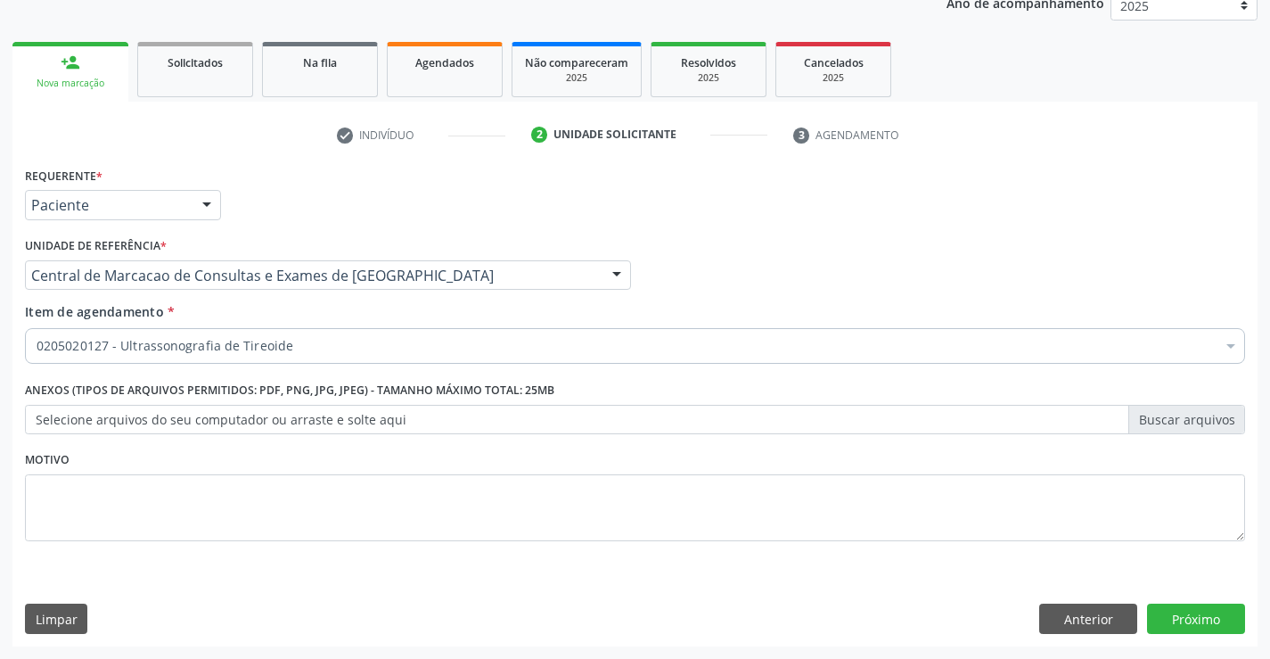
scroll to position [0, 0]
click at [1163, 620] on button "Próximo" at bounding box center [1196, 618] width 98 height 30
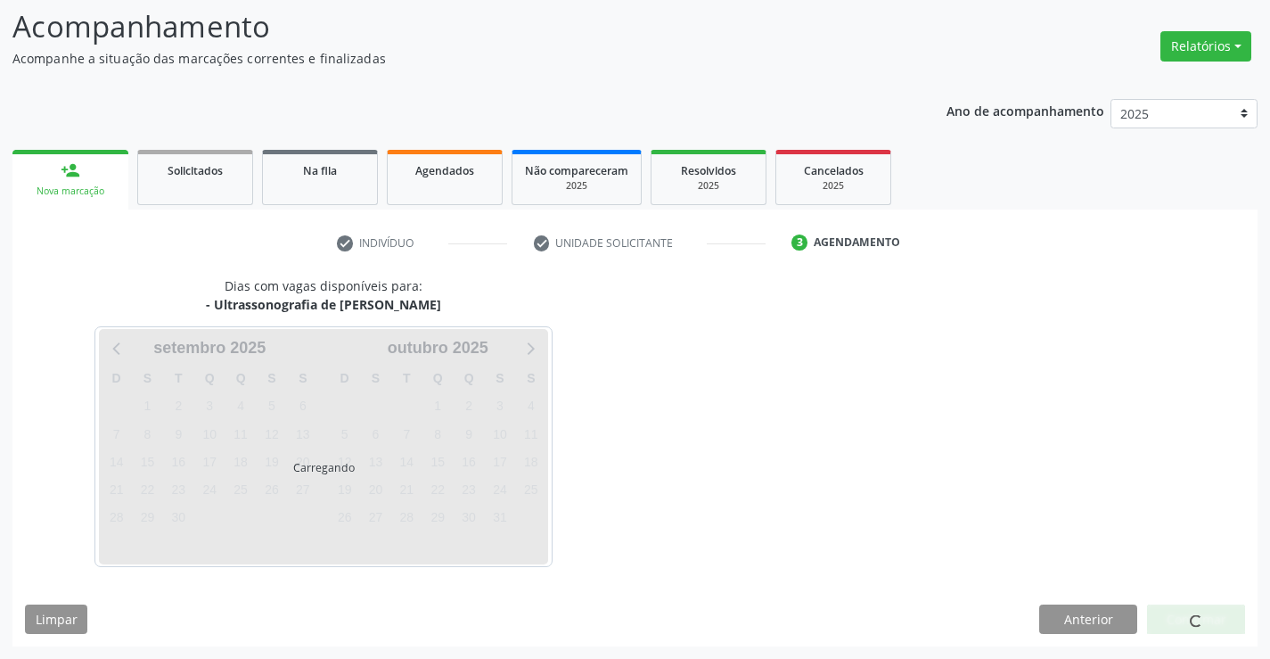
scroll to position [117, 0]
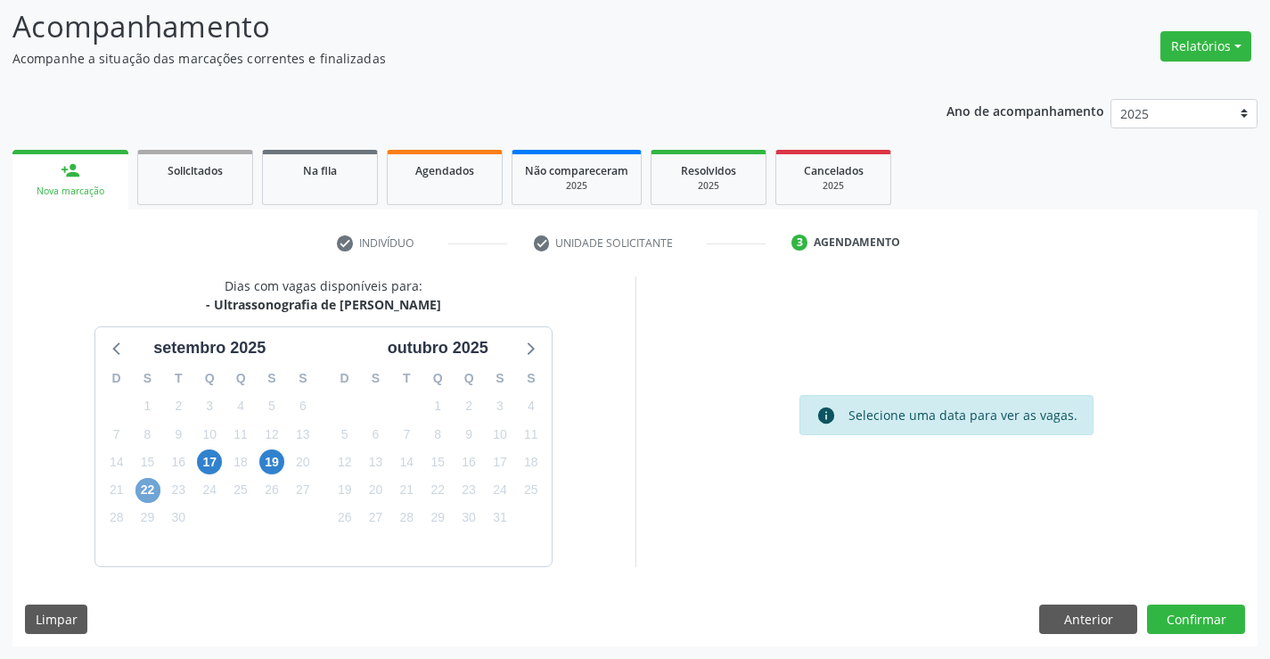
click at [153, 499] on span "22" at bounding box center [147, 490] width 25 height 25
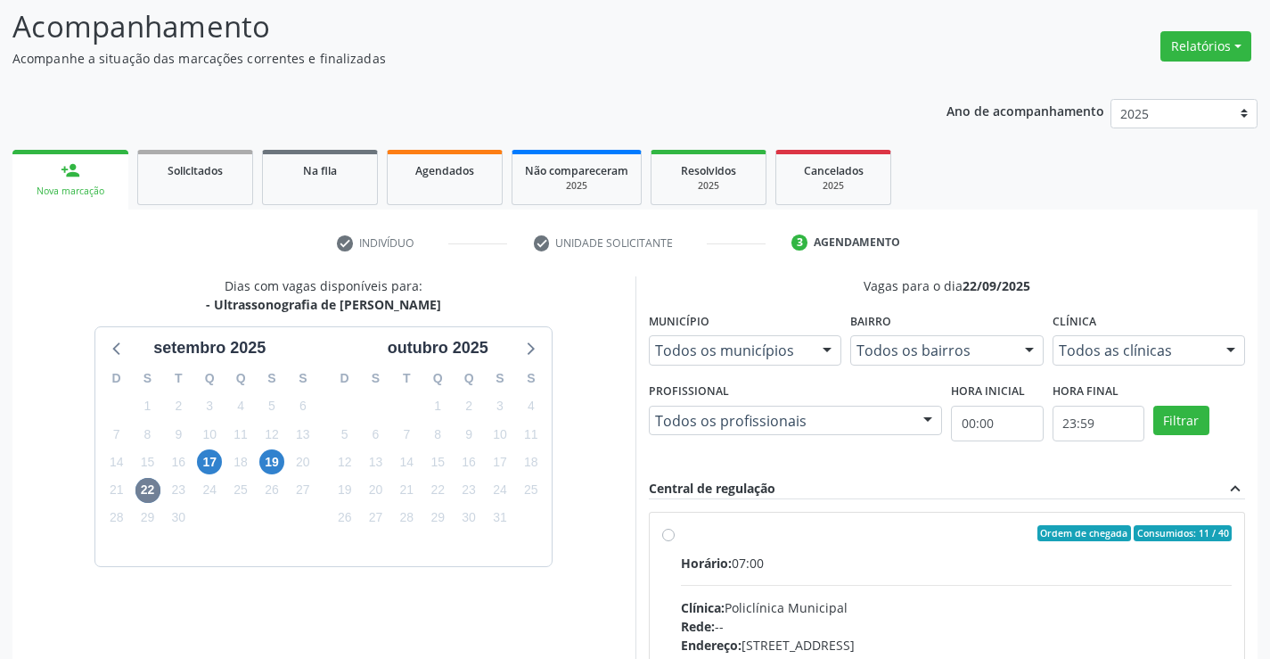
click at [675, 541] on input "Ordem de chegada Consumidos: 11 / 40 Horário: 07:00 Clínica: Policlínica Munici…" at bounding box center [668, 533] width 12 height 16
radio input "true"
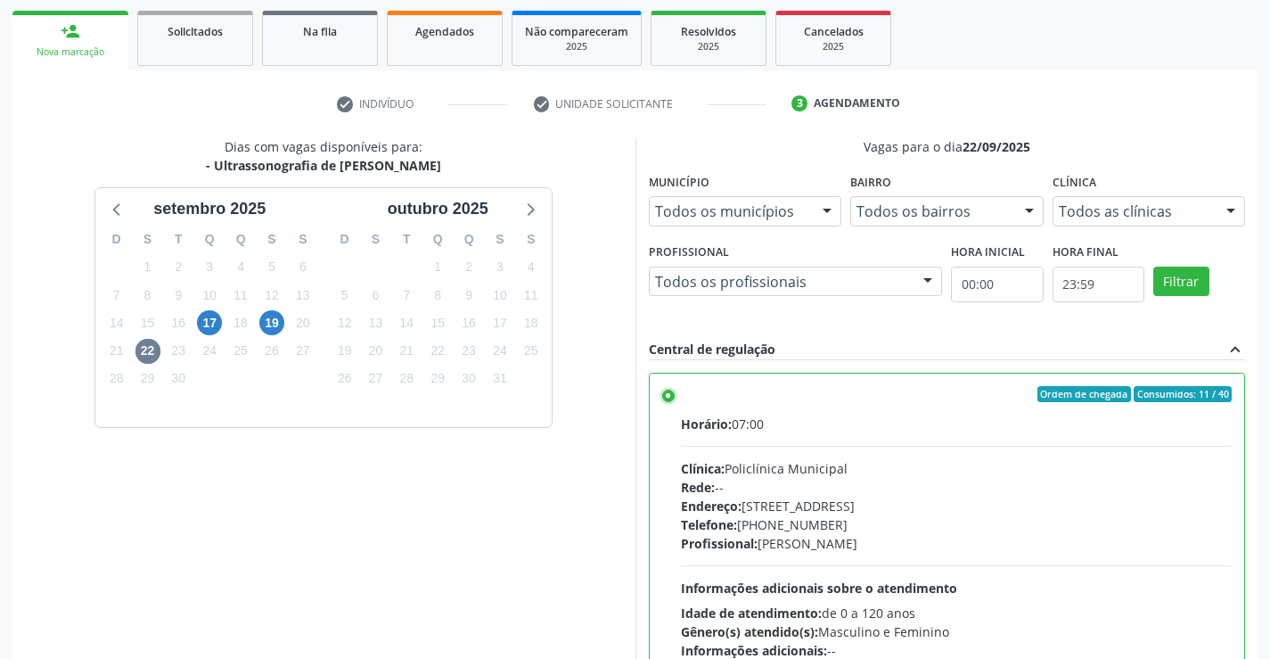
scroll to position [406, 0]
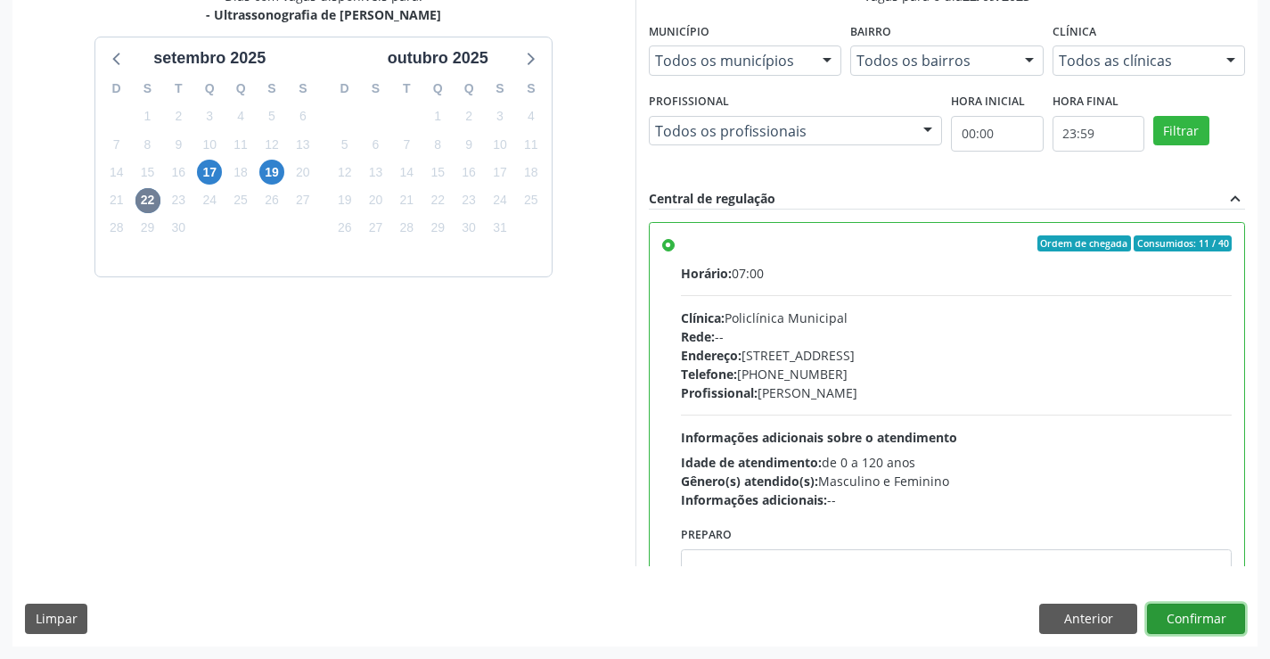
click at [1196, 621] on button "Confirmar" at bounding box center [1196, 618] width 98 height 30
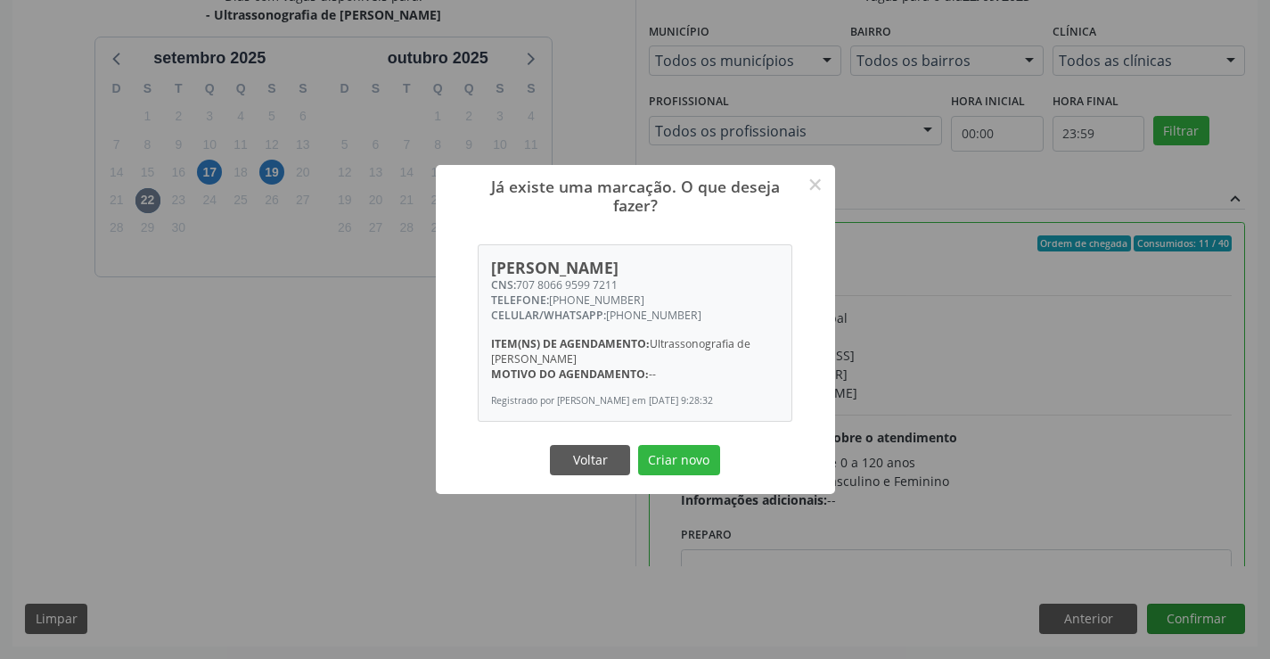
click at [638, 445] on button "Criar novo" at bounding box center [679, 460] width 82 height 30
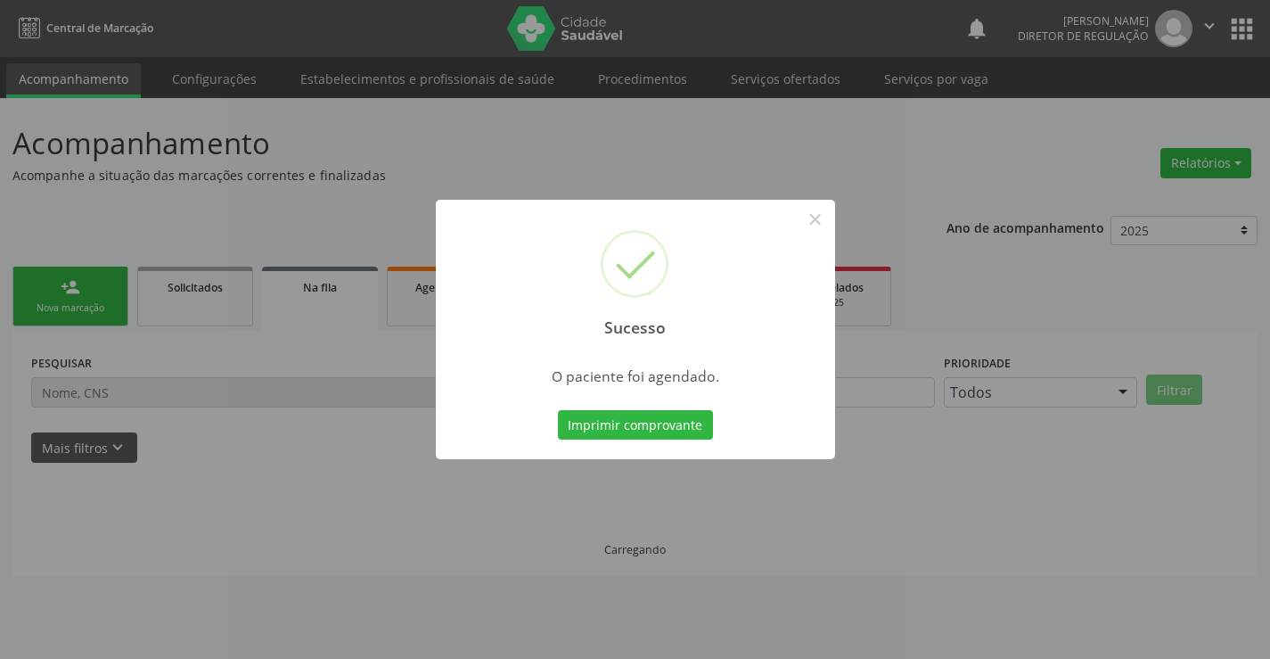
scroll to position [0, 0]
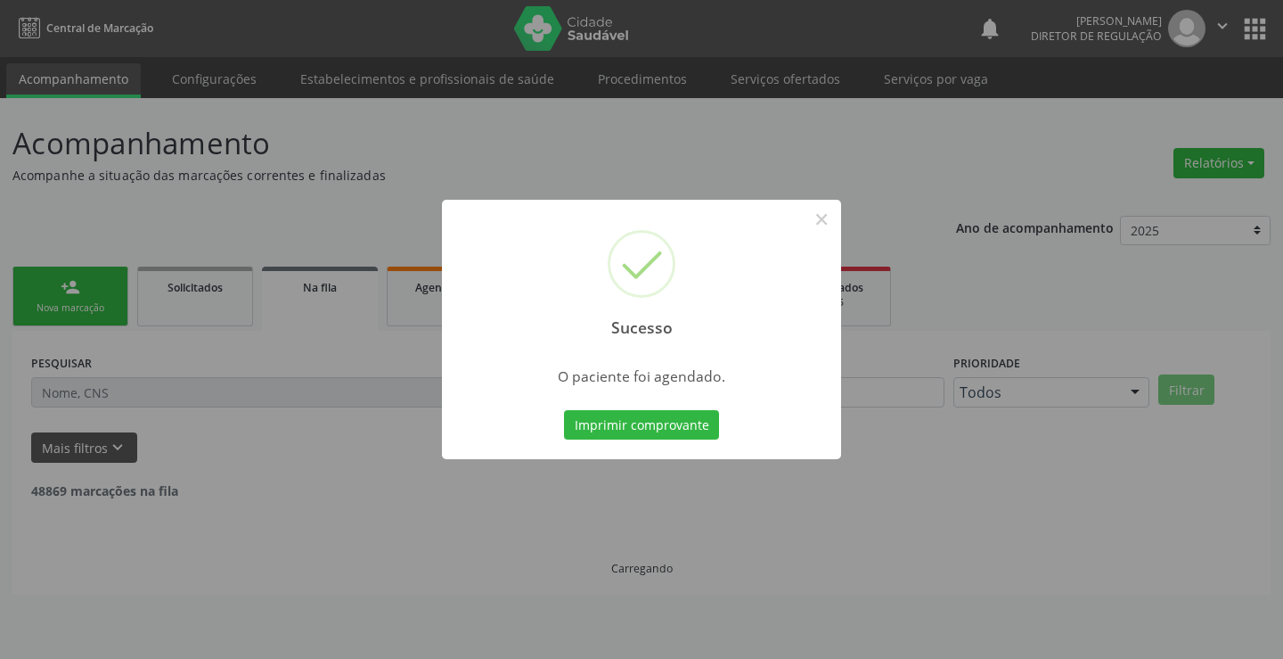
click at [564, 410] on button "Imprimir comprovante" at bounding box center [641, 425] width 155 height 30
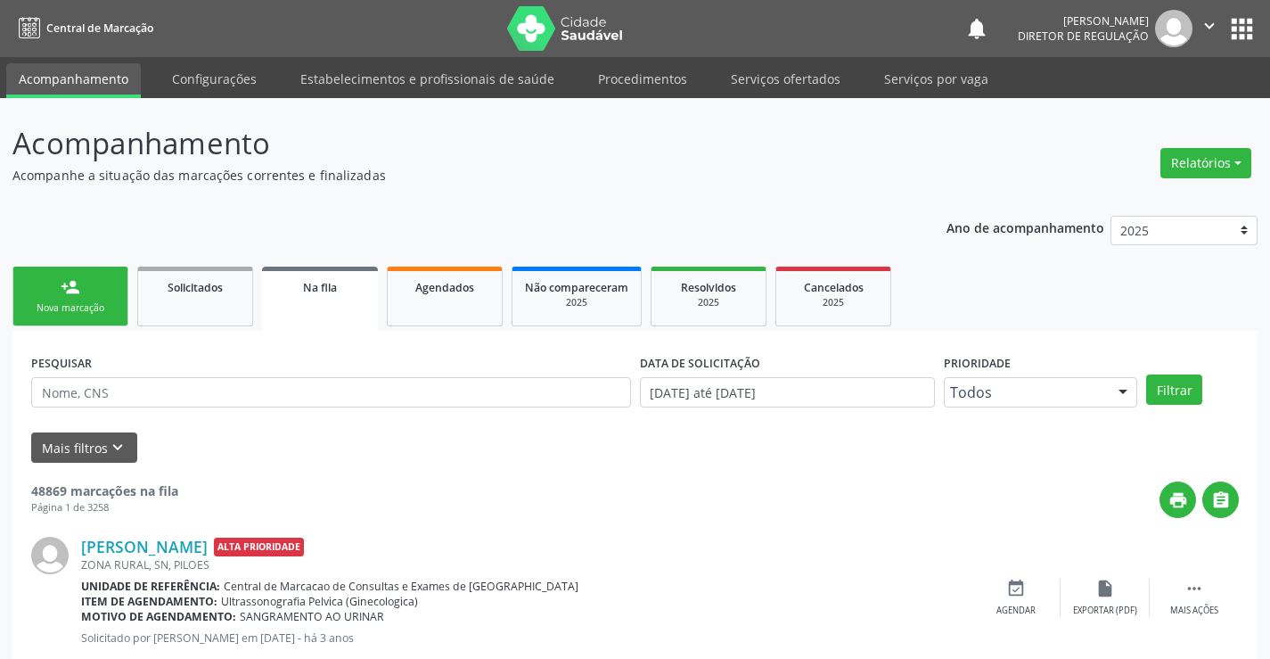
click at [70, 316] on link "person_add Nova marcação" at bounding box center [70, 296] width 116 height 60
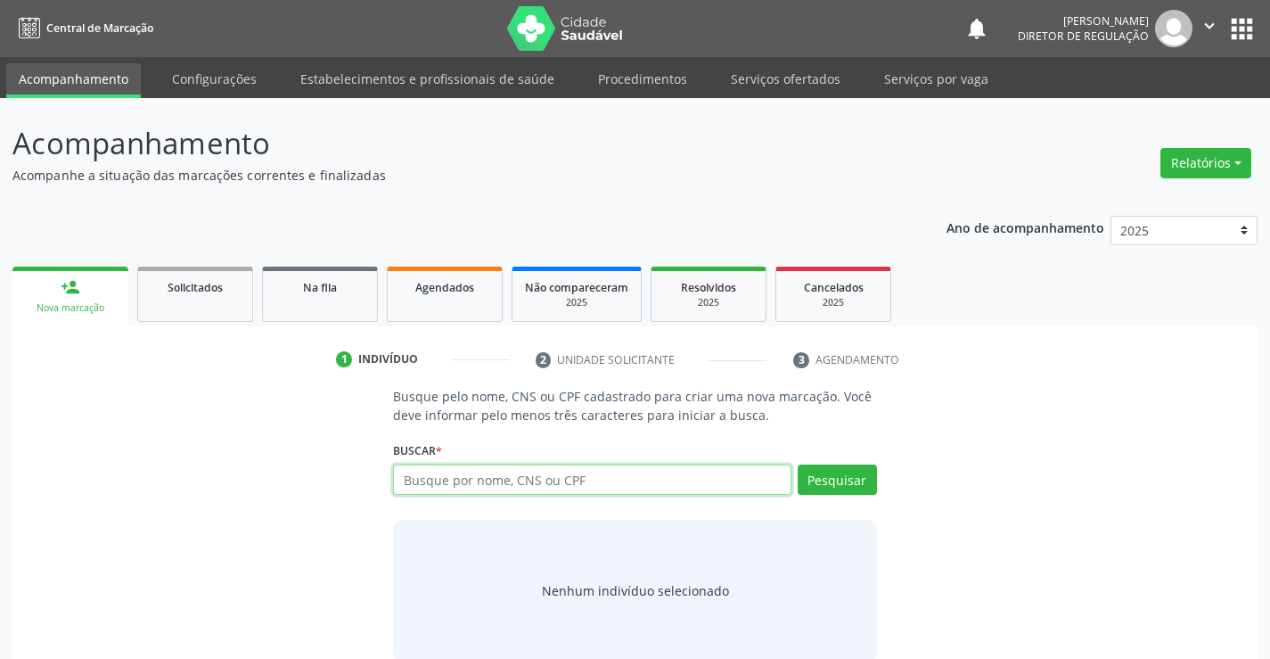
click at [575, 494] on input "text" at bounding box center [592, 479] width 398 height 30
type input "702303129150313"
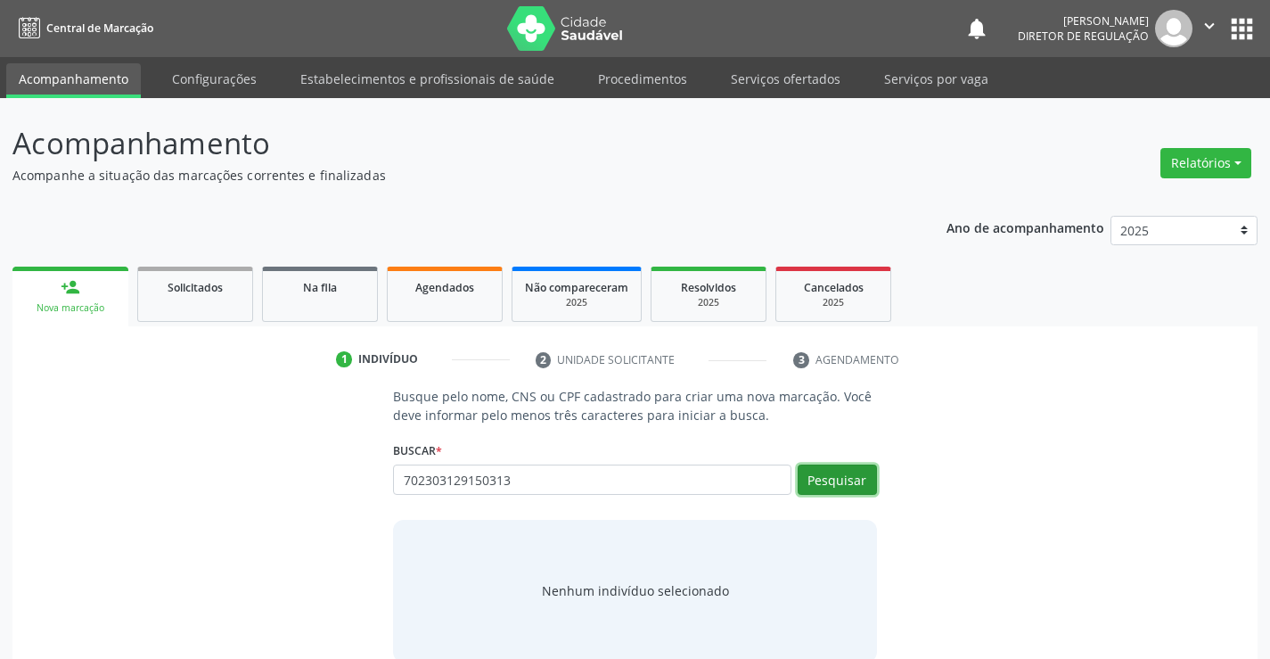
click at [842, 481] on button "Pesquisar" at bounding box center [837, 479] width 79 height 30
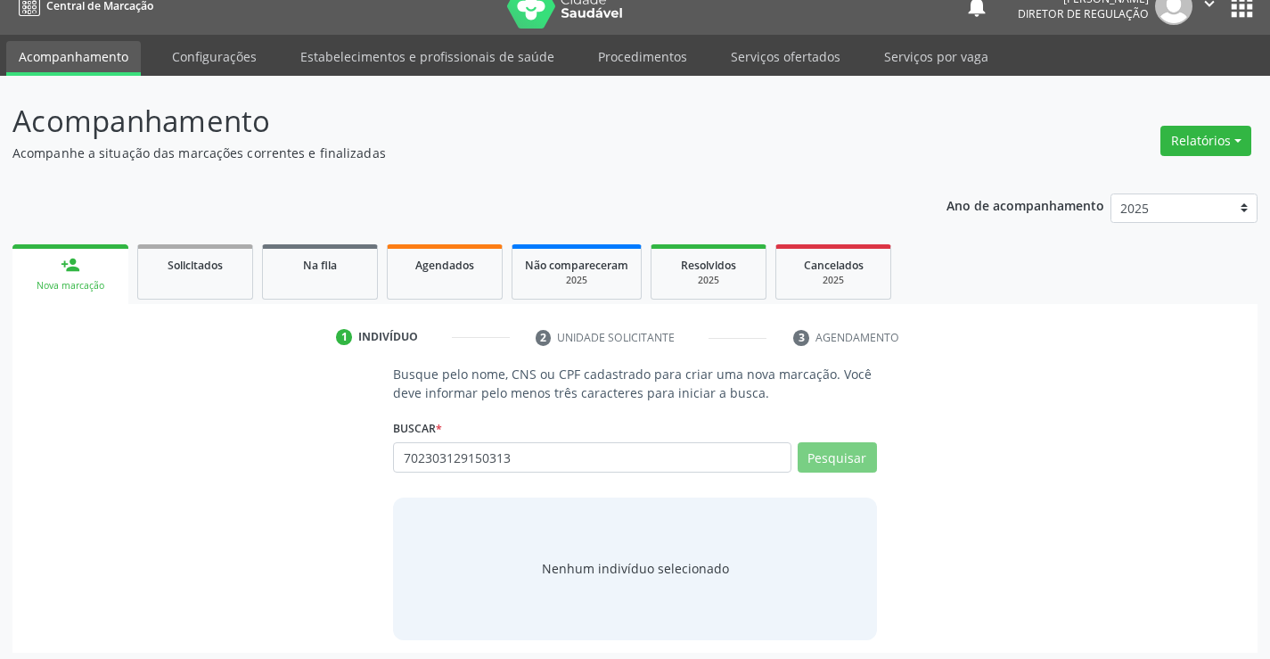
scroll to position [29, 0]
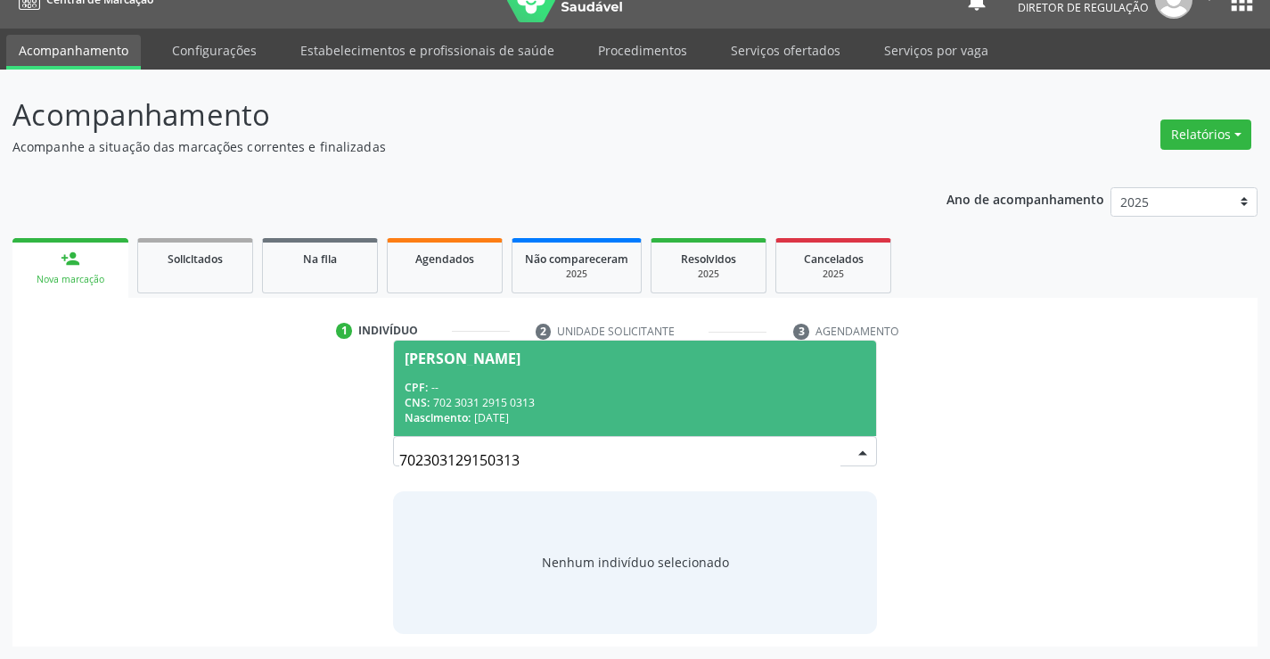
click at [613, 381] on div "CPF: --" at bounding box center [635, 387] width 460 height 15
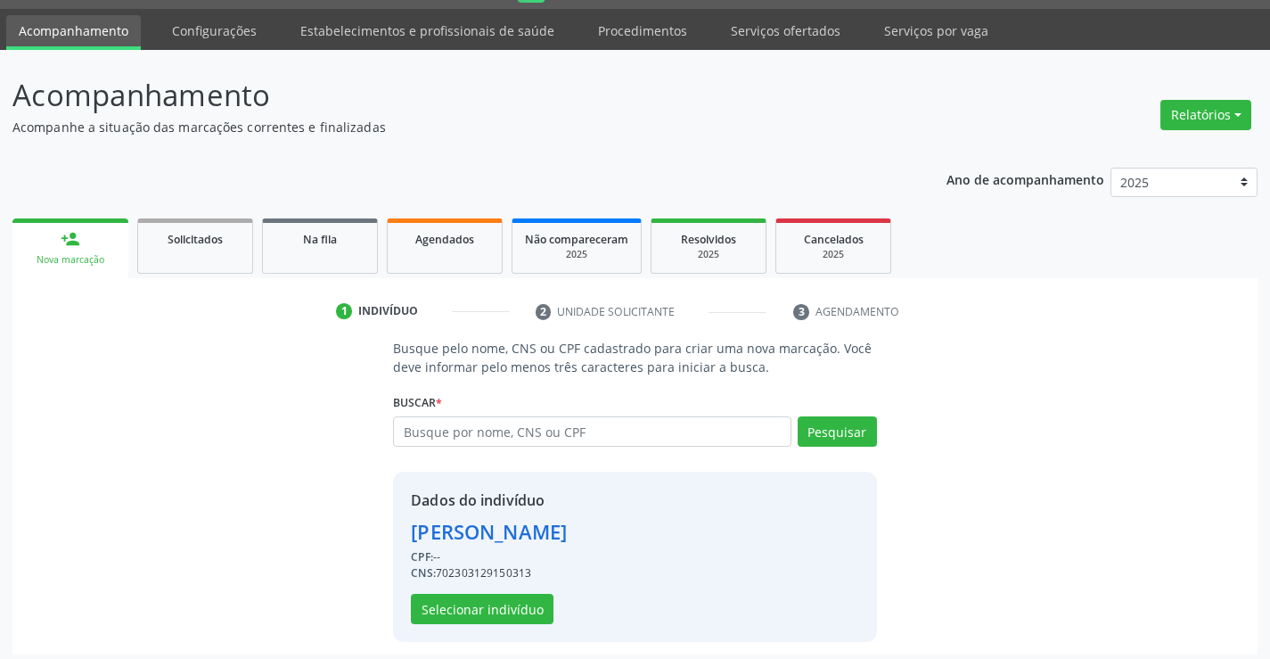
scroll to position [56, 0]
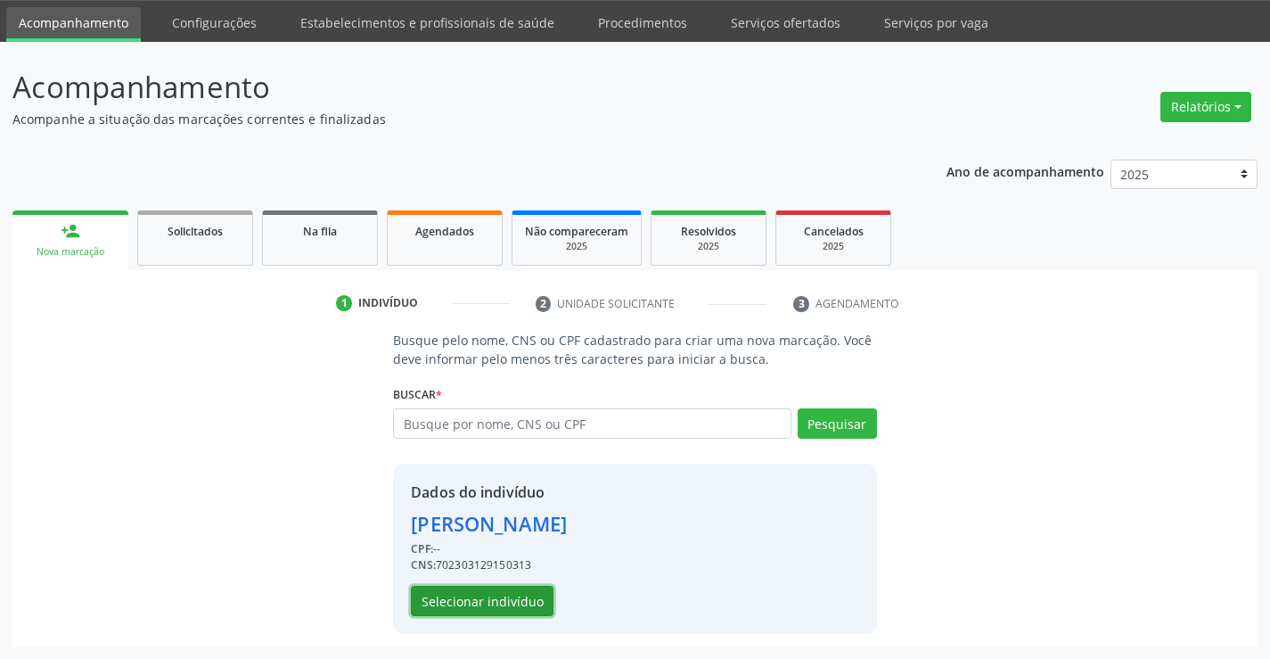
click at [499, 598] on button "Selecionar indivíduo" at bounding box center [482, 601] width 143 height 30
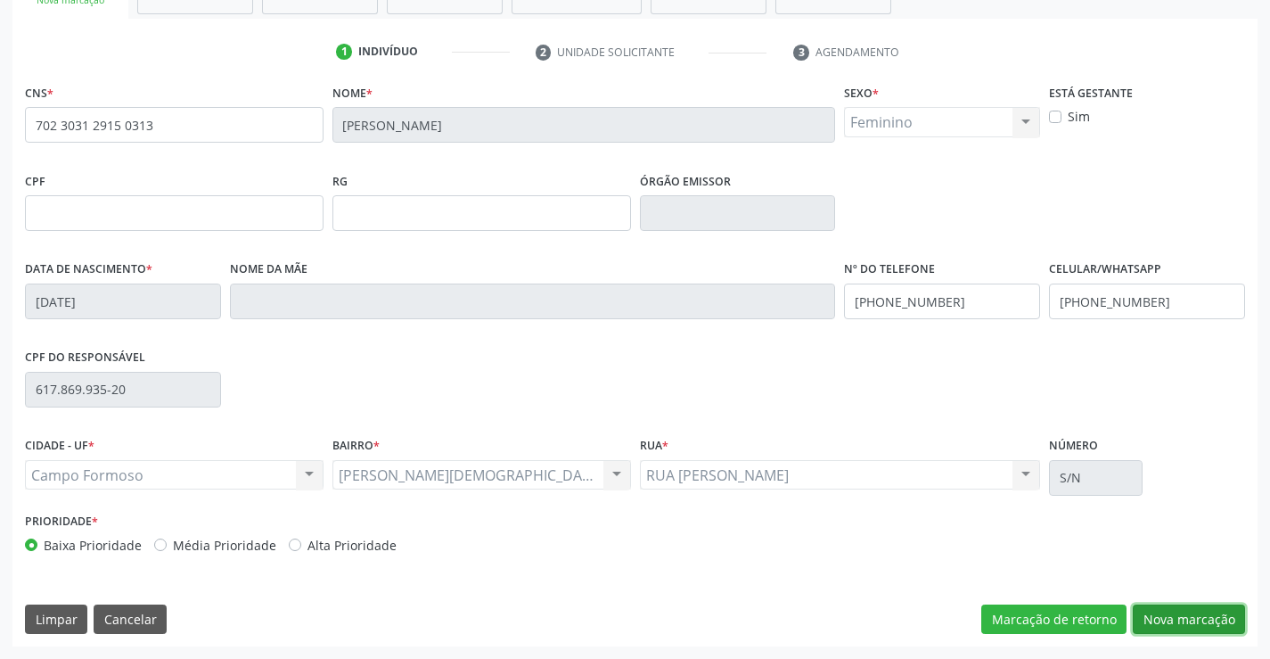
click at [1185, 627] on button "Nova marcação" at bounding box center [1189, 619] width 112 height 30
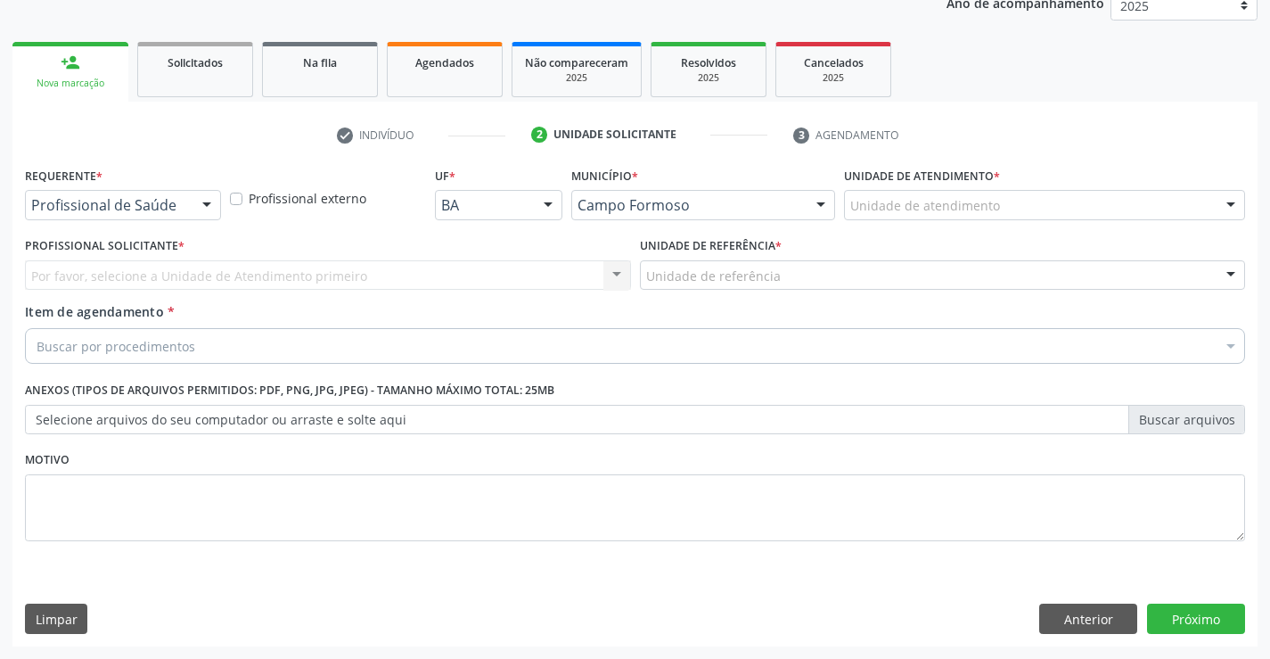
scroll to position [225, 0]
click at [189, 217] on div "Profissional de Saúde" at bounding box center [123, 205] width 196 height 30
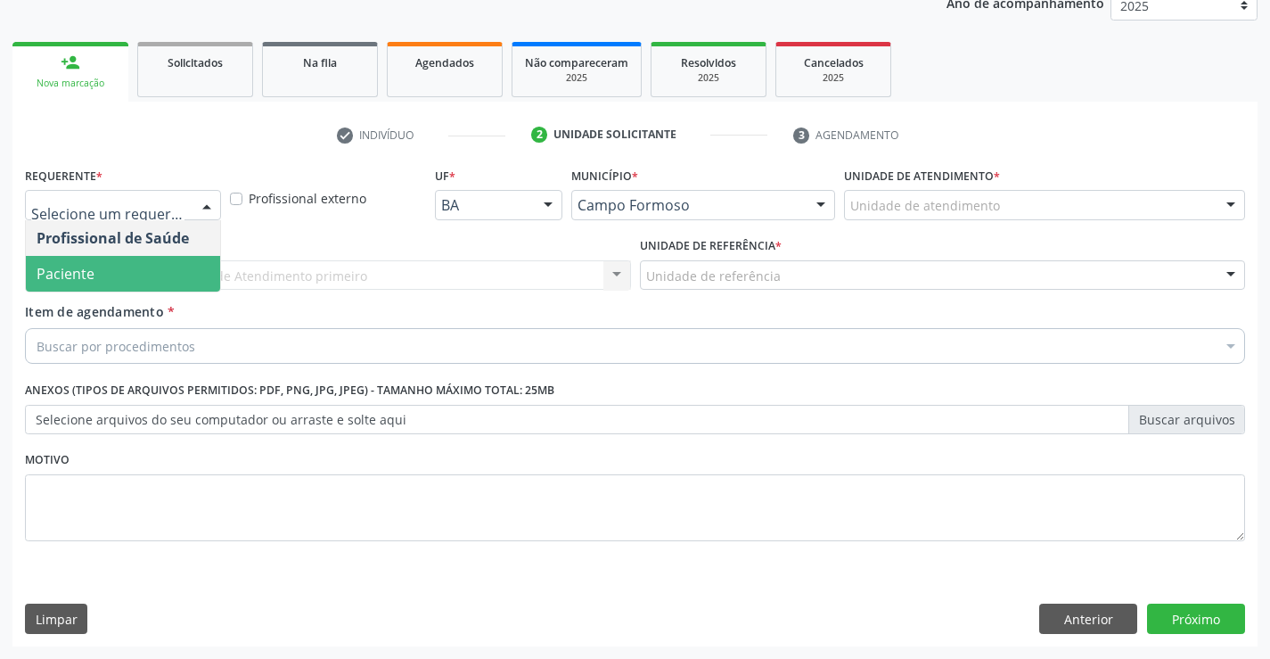
click at [186, 277] on span "Paciente" at bounding box center [123, 274] width 194 height 36
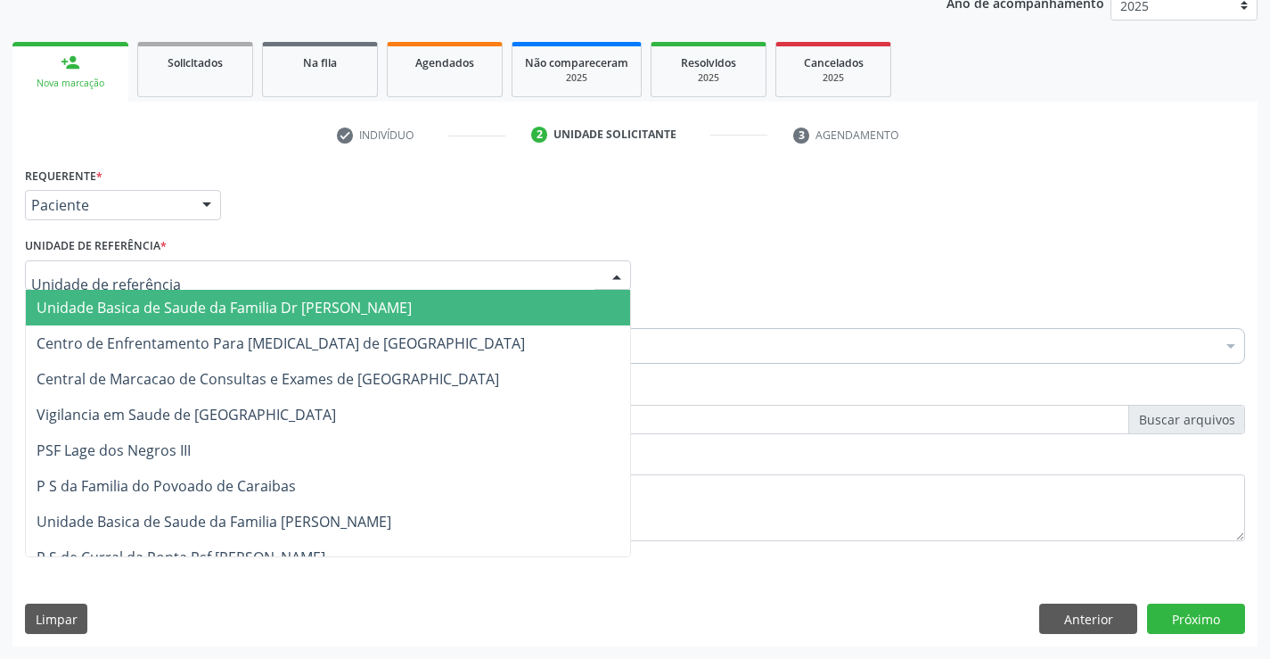
click at [361, 268] on div at bounding box center [328, 275] width 606 height 30
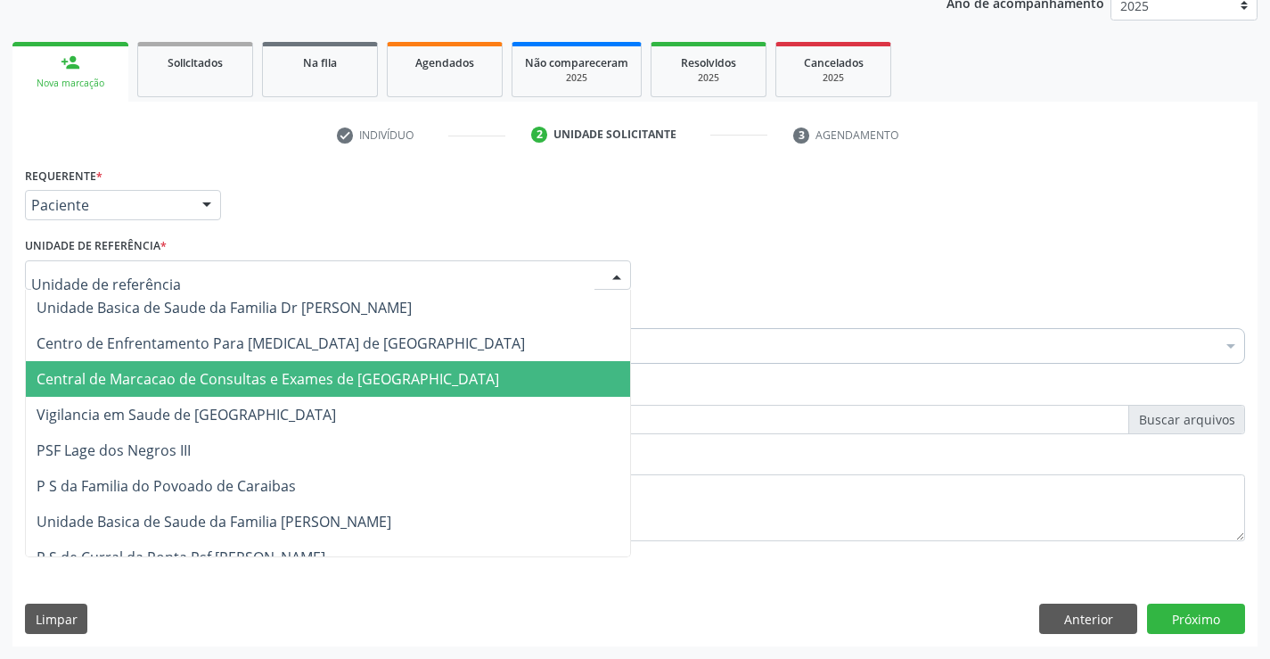
click at [390, 361] on span "Central de Marcacao de Consultas e Exames de [GEOGRAPHIC_DATA]" at bounding box center [328, 379] width 604 height 36
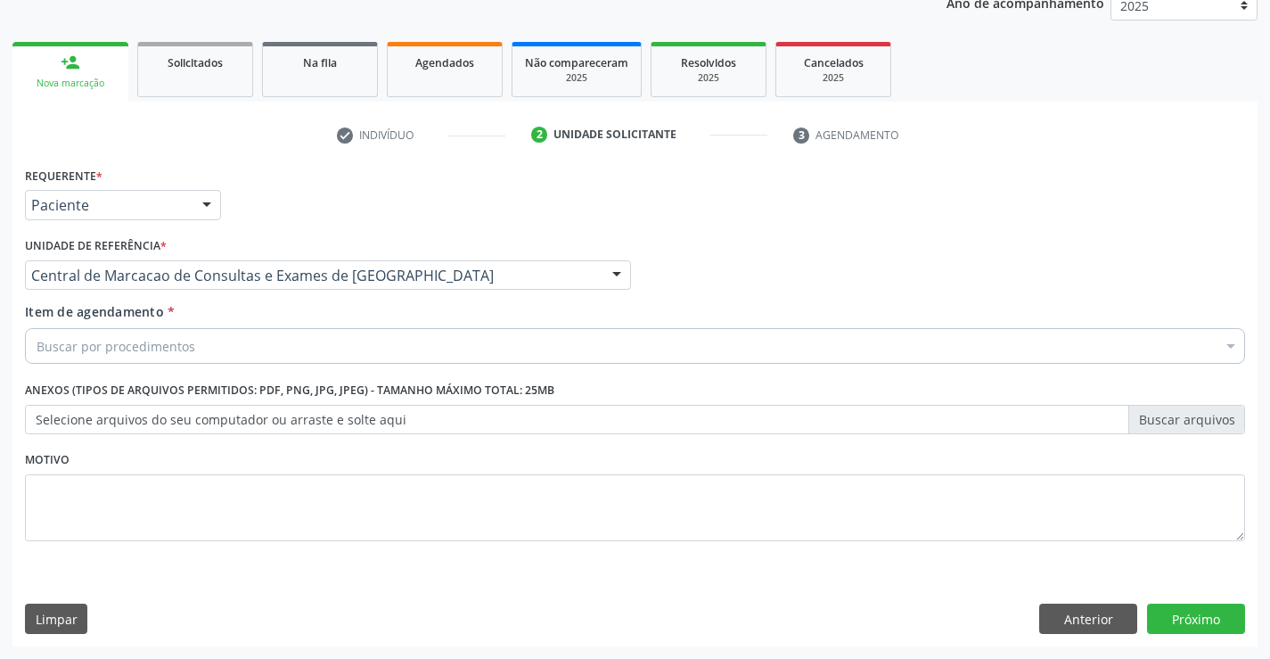
click at [438, 347] on div "Buscar por procedimentos" at bounding box center [635, 346] width 1220 height 36
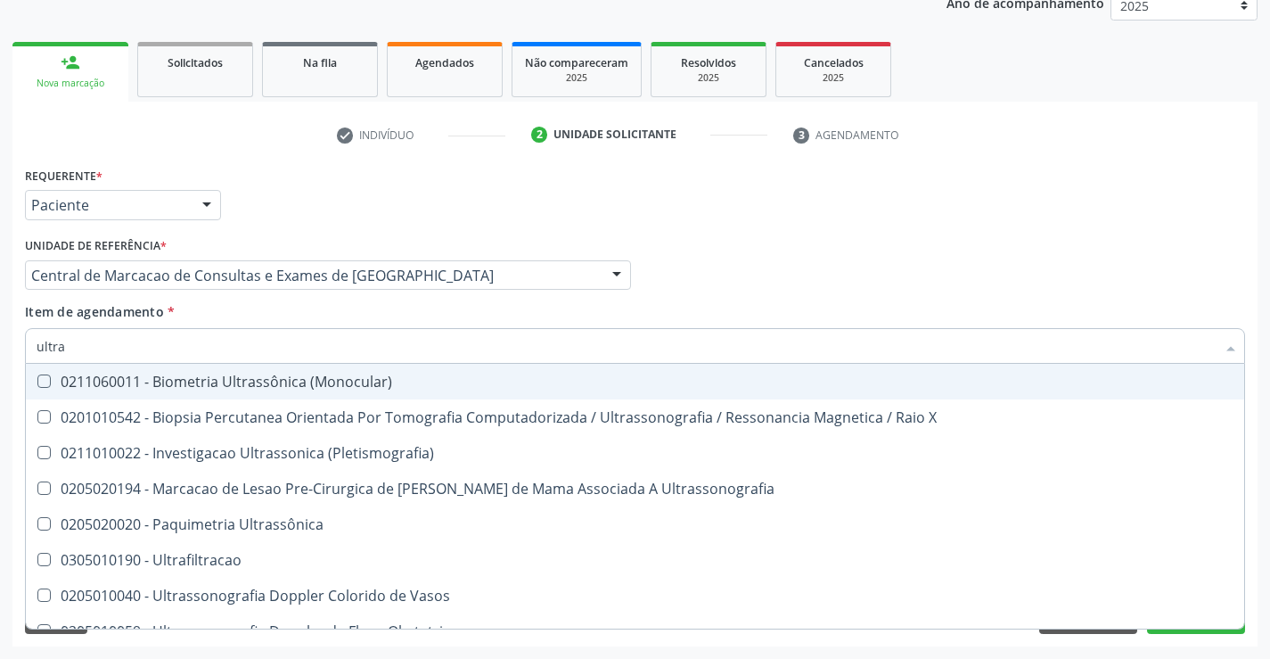
type input "ultras"
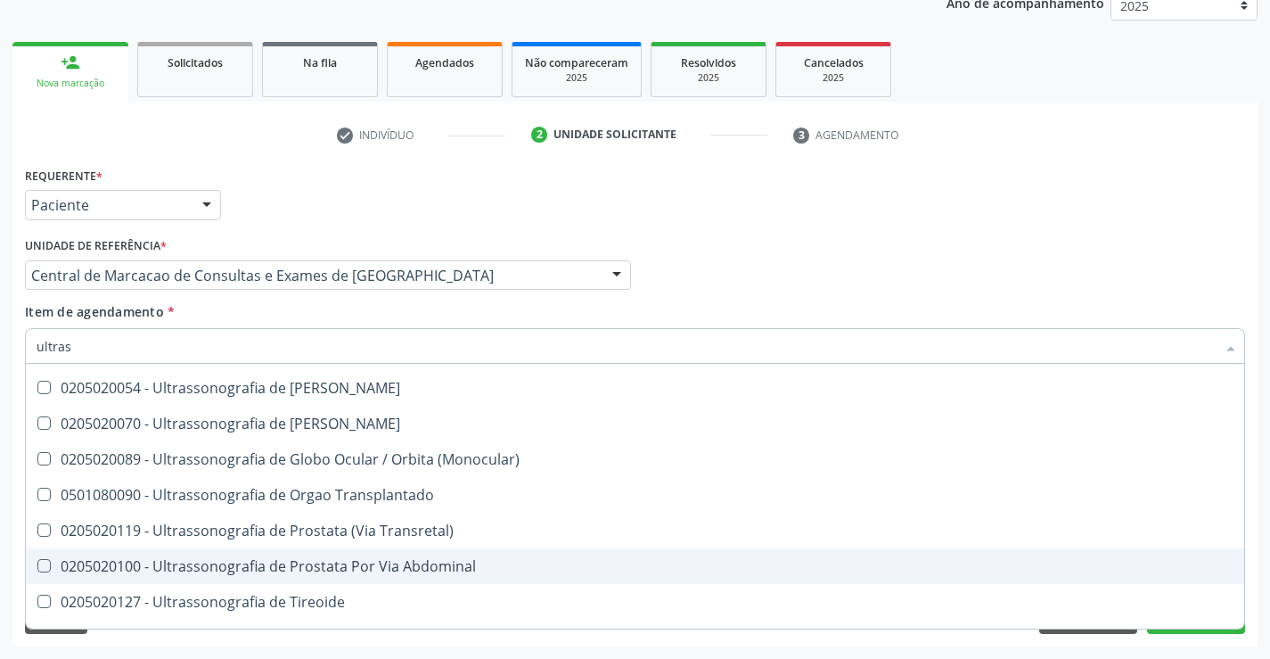
scroll to position [555, 0]
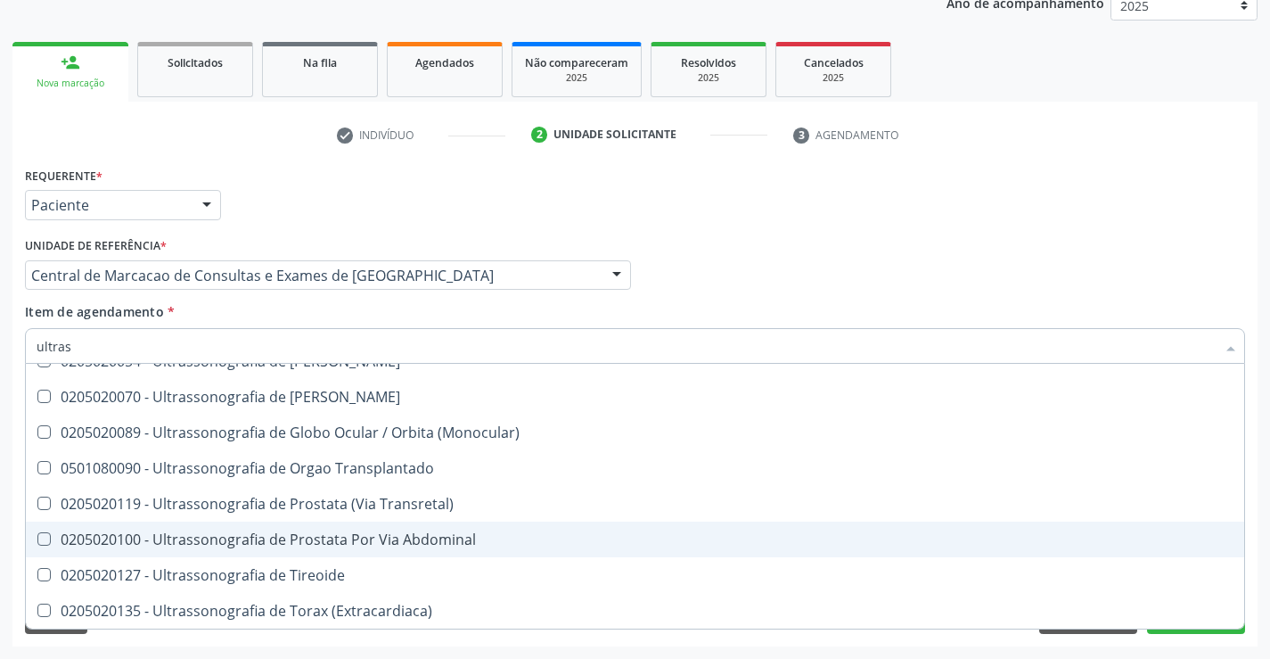
click at [388, 558] on span "0205020127 - Ultrassonografia de Tireoide" at bounding box center [635, 575] width 1218 height 36
checkbox Tireoide "true"
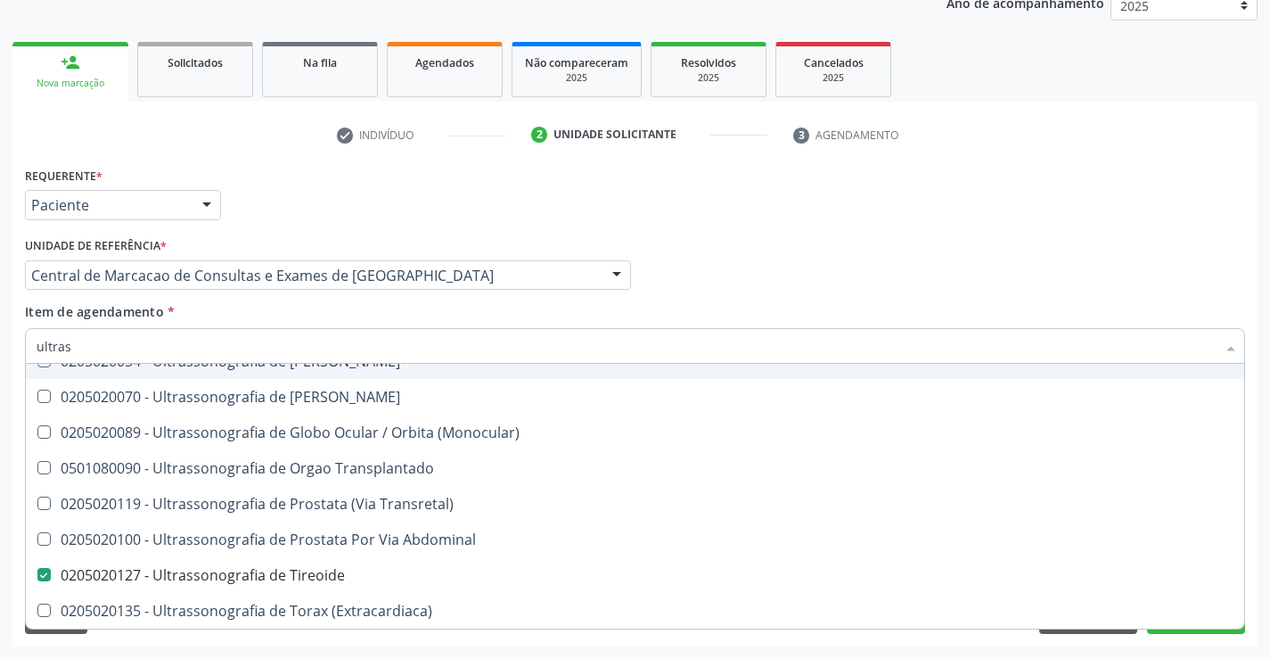
click at [865, 312] on div "Item de agendamento * ultras Desfazer seleção 0211060011 - Biometria Ultrassôni…" at bounding box center [635, 330] width 1220 height 56
checkbox X "true"
checkbox Tireoide "false"
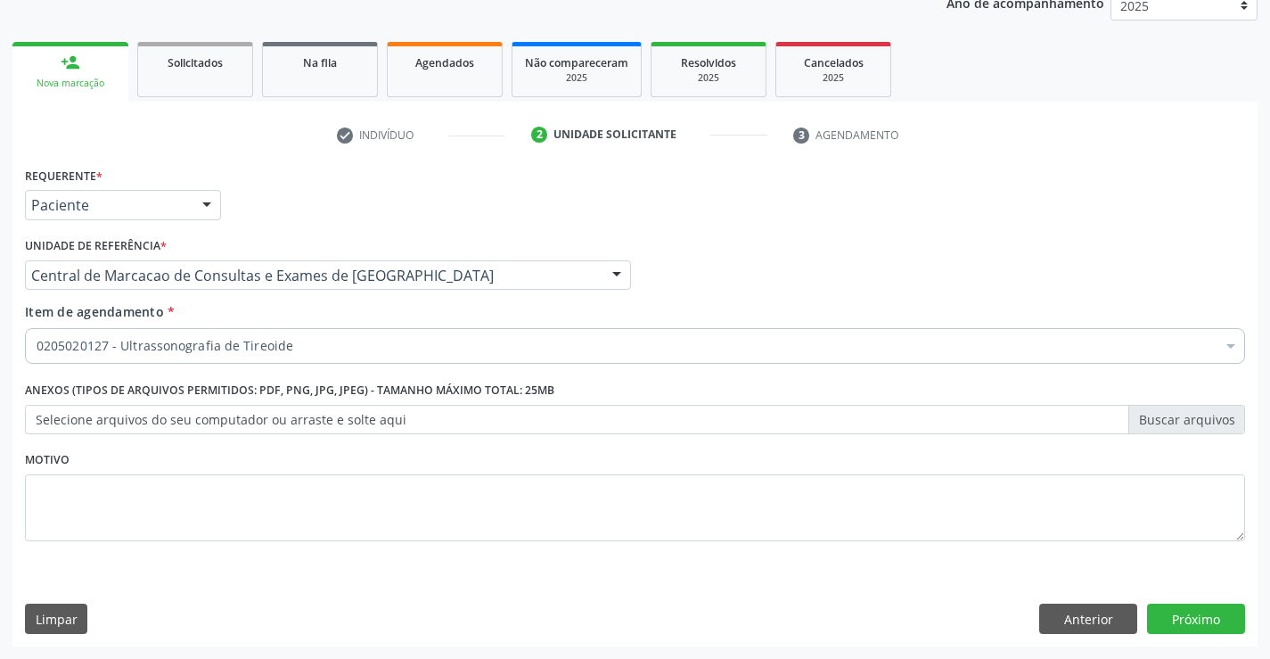
scroll to position [0, 0]
click at [1177, 619] on button "Próximo" at bounding box center [1196, 618] width 98 height 30
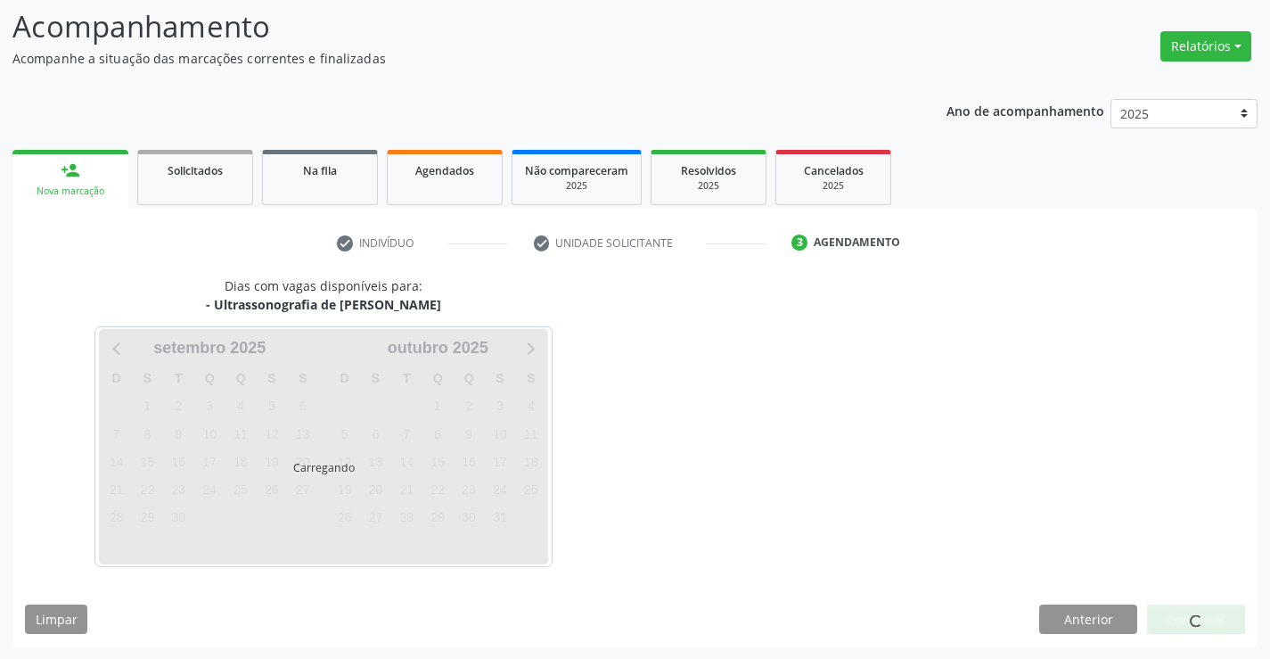
scroll to position [117, 0]
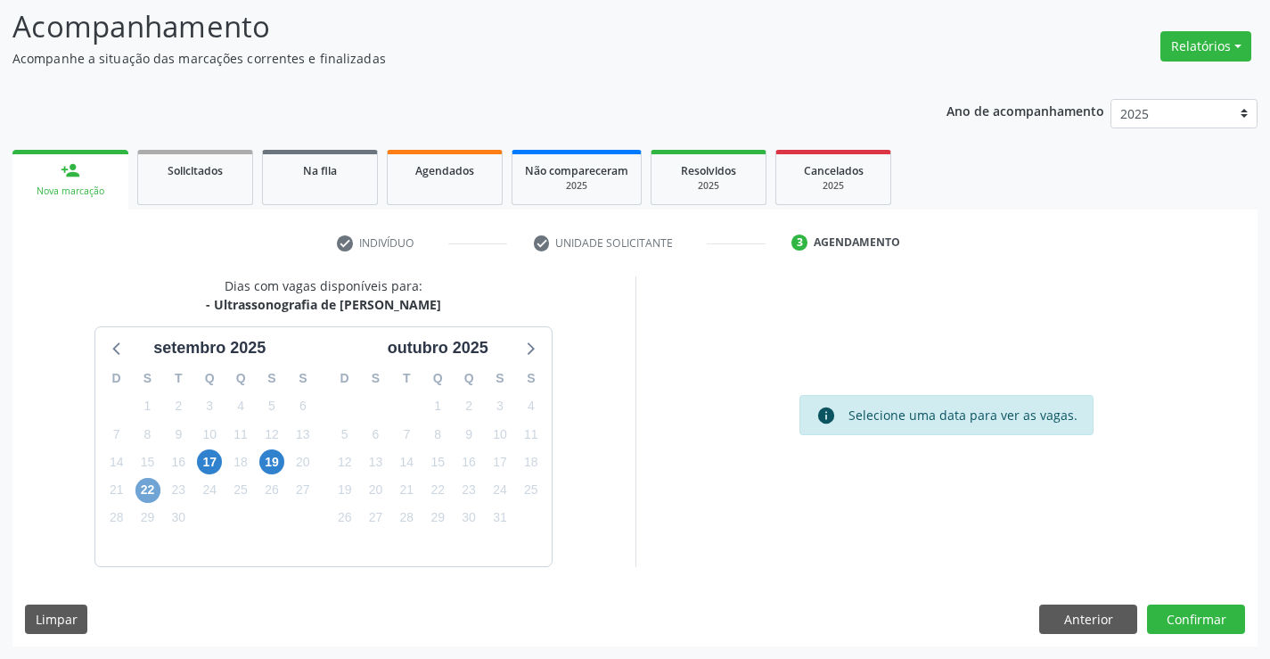
click at [144, 492] on span "22" at bounding box center [147, 490] width 25 height 25
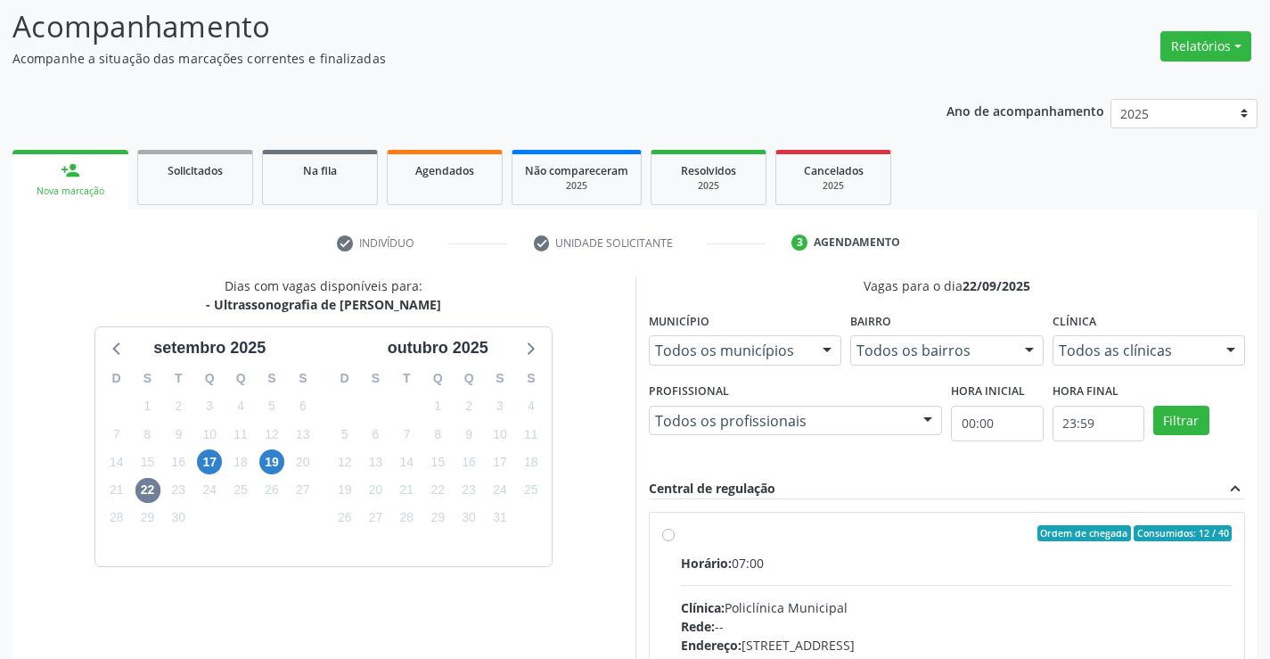
drag, startPoint x: 826, startPoint y: 542, endPoint x: 1283, endPoint y: 520, distance: 456.9
click at [826, 543] on label "Ordem de chegada Consumidos: 12 / 40 Horário: 07:00 Clínica: Policlínica Munici…" at bounding box center [957, 662] width 552 height 274
click at [675, 541] on input "Ordem de chegada Consumidos: 12 / 40 Horário: 07:00 Clínica: Policlínica Munici…" at bounding box center [668, 533] width 12 height 16
radio input "true"
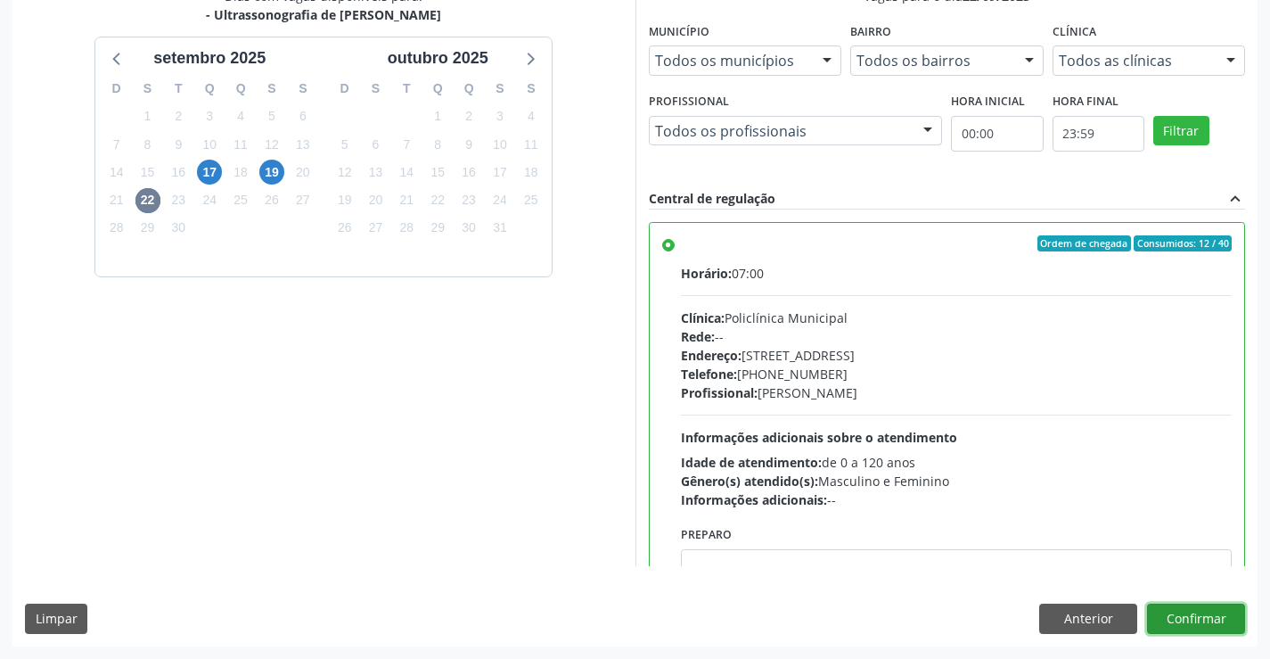
click at [1219, 627] on button "Confirmar" at bounding box center [1196, 618] width 98 height 30
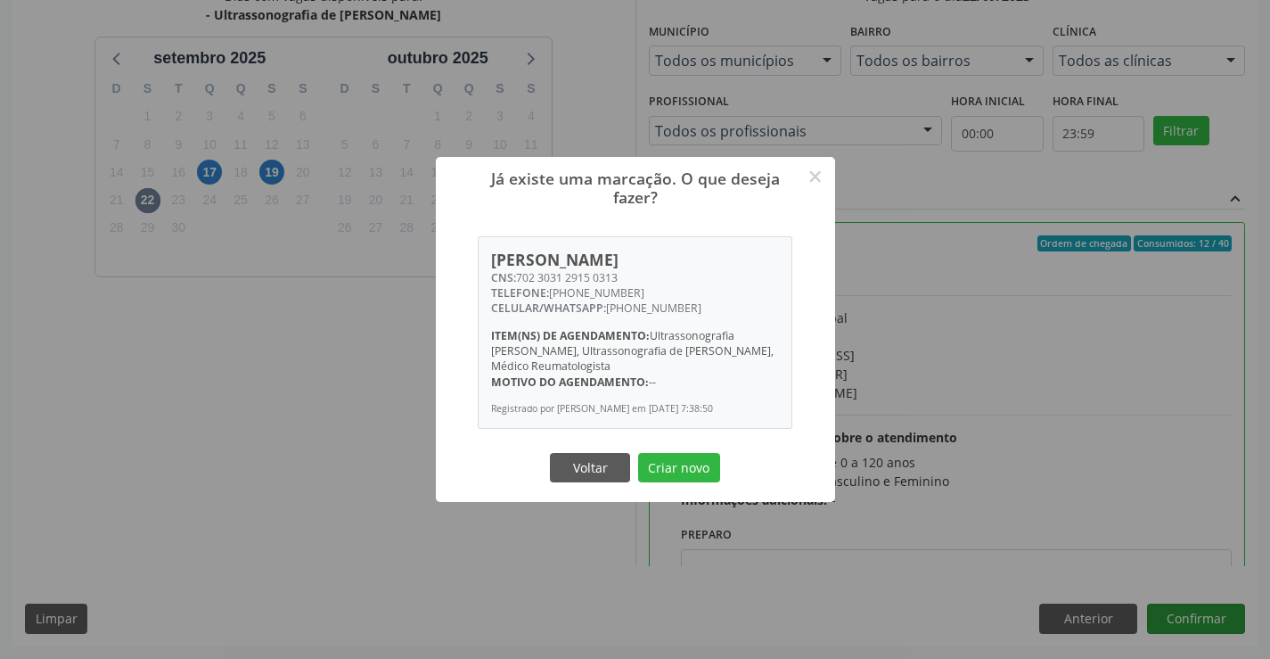
click at [638, 453] on button "Criar novo" at bounding box center [679, 468] width 82 height 30
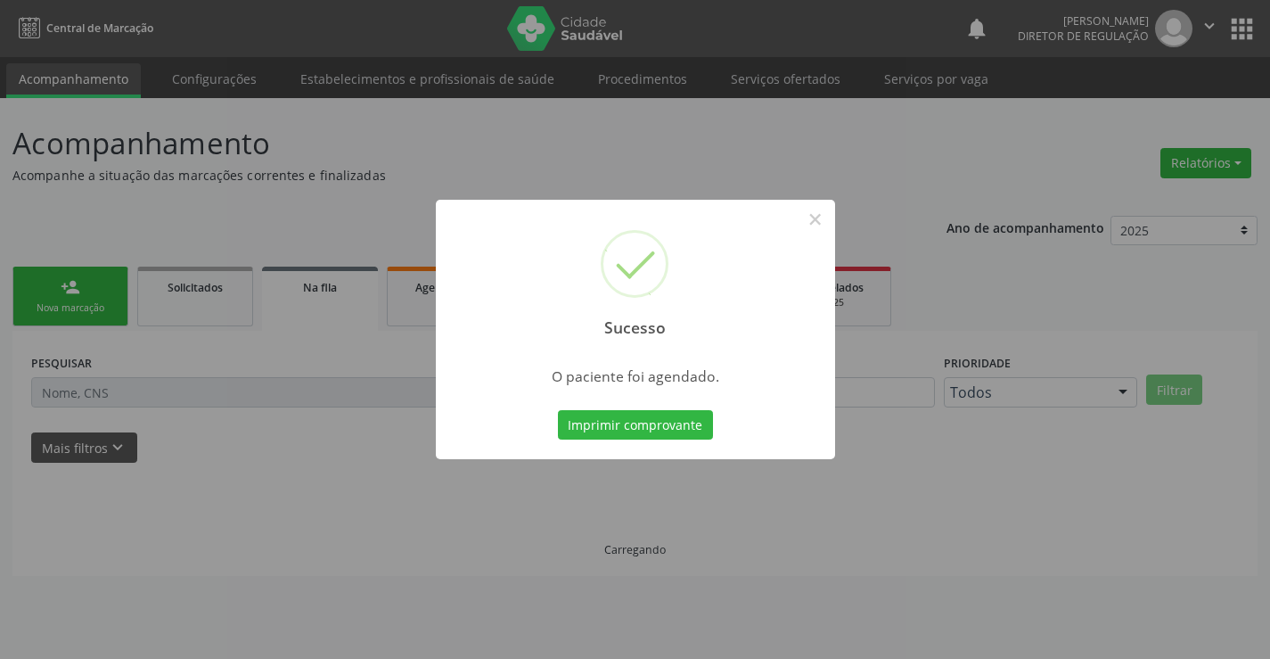
scroll to position [0, 0]
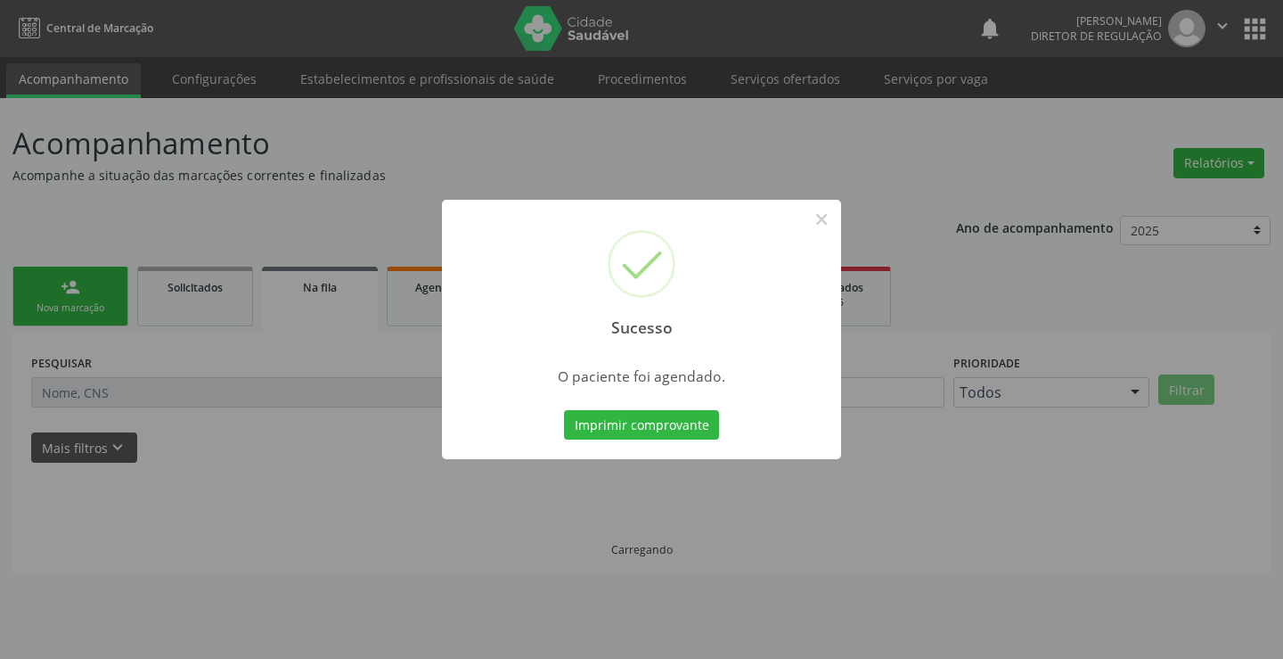
click at [564, 410] on button "Imprimir comprovante" at bounding box center [641, 425] width 155 height 30
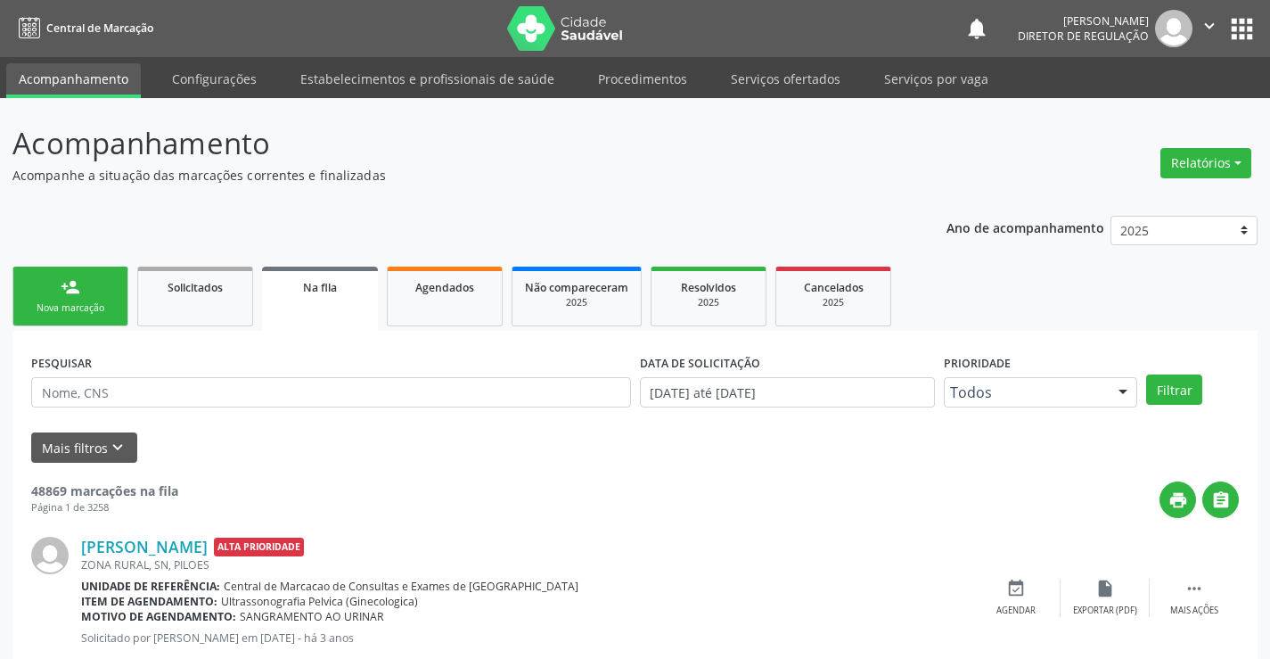
click at [90, 286] on link "person_add Nova marcação" at bounding box center [70, 296] width 116 height 60
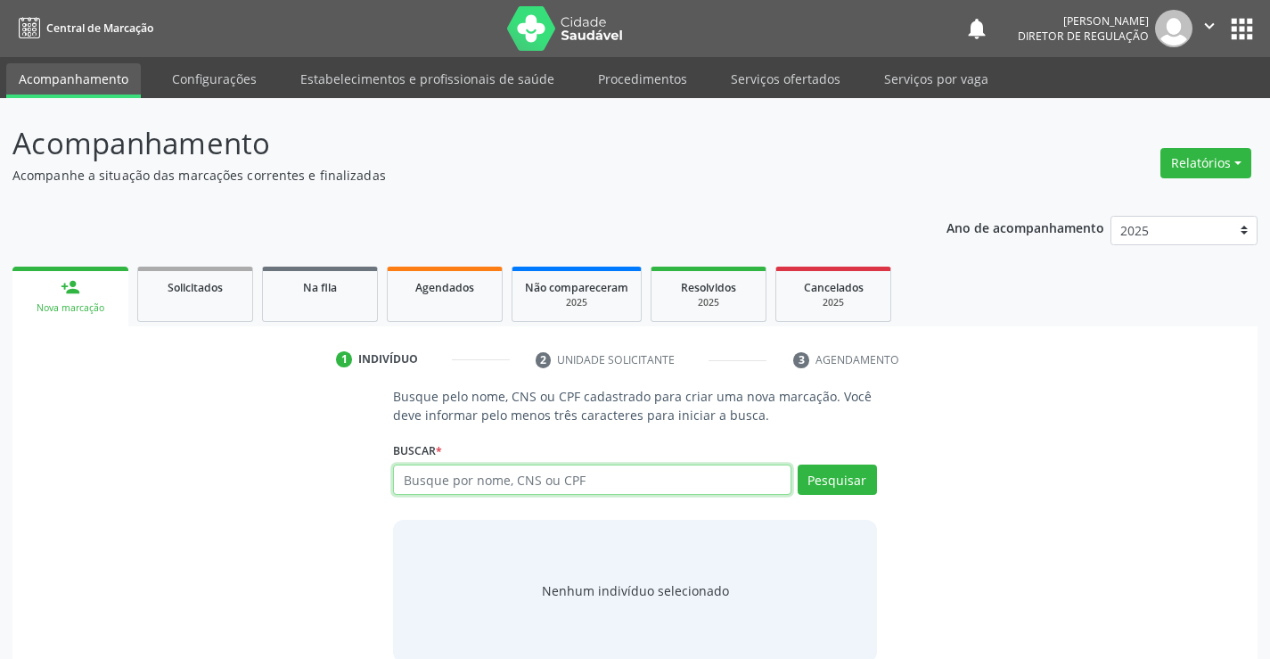
click at [480, 484] on input "text" at bounding box center [592, 479] width 398 height 30
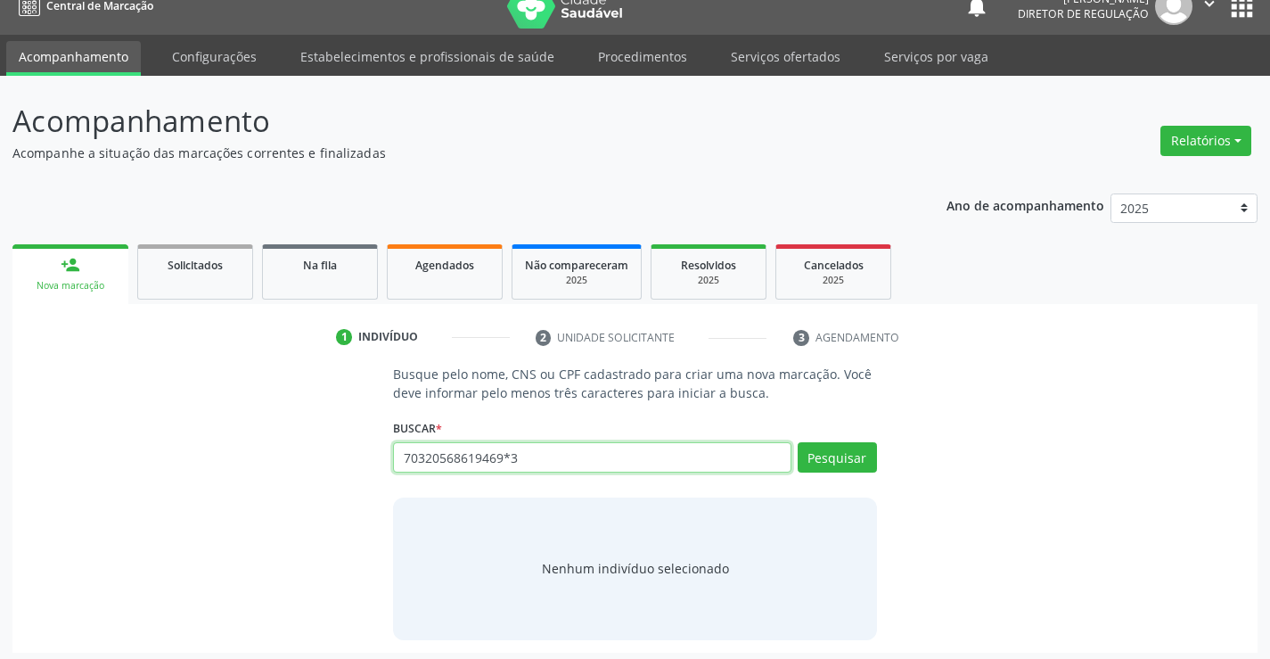
scroll to position [29, 0]
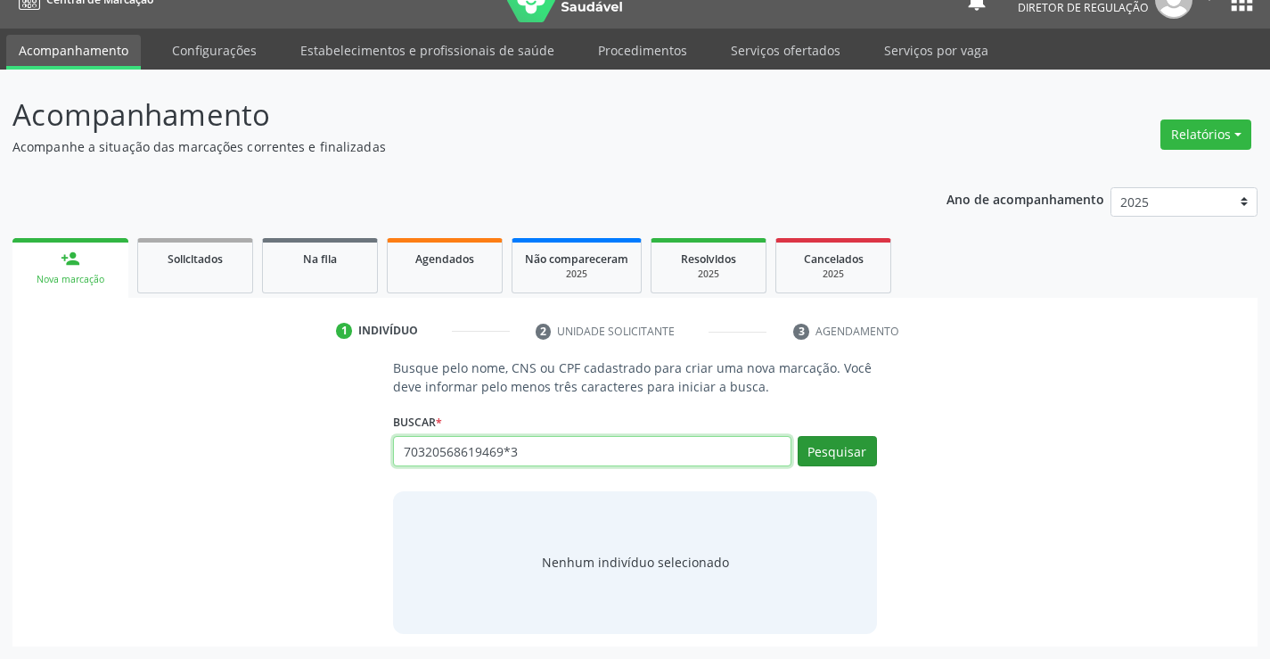
type input "70320568619469*3"
click at [851, 461] on button "Pesquisar" at bounding box center [837, 451] width 79 height 30
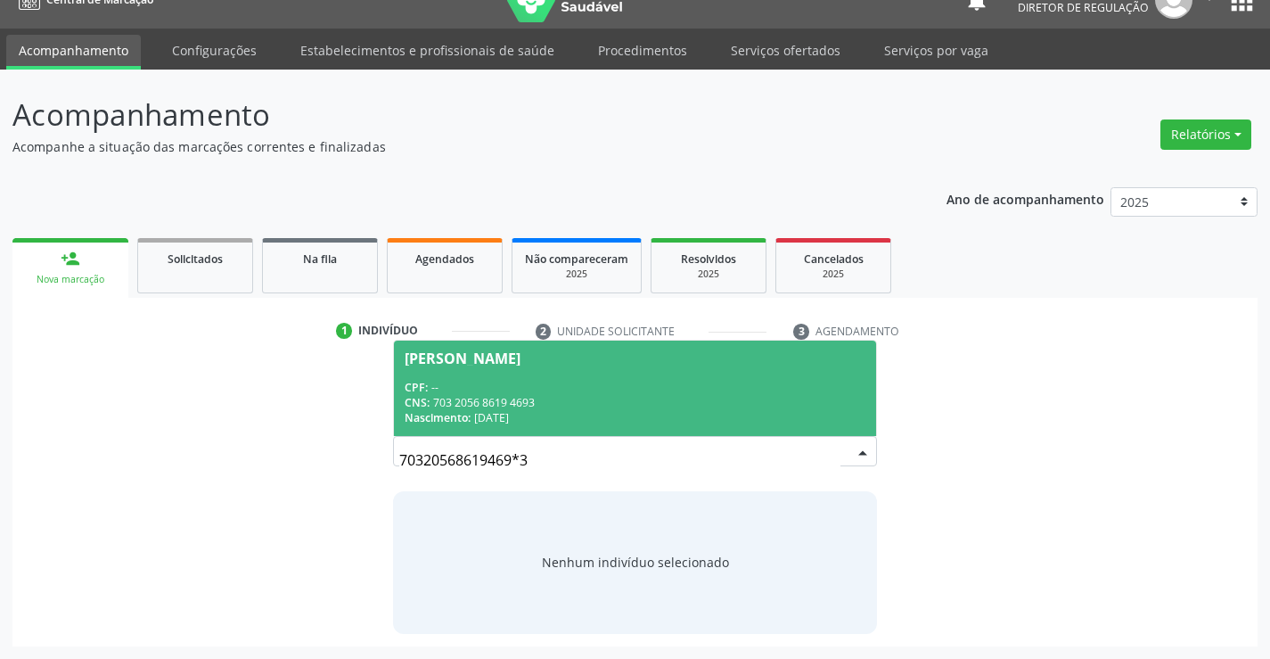
click at [404, 382] on span "Paulo Henrique de Souza CPF: -- CNS: 703 2056 8619 4693 Nascimento: 14/07/1973" at bounding box center [634, 387] width 481 height 95
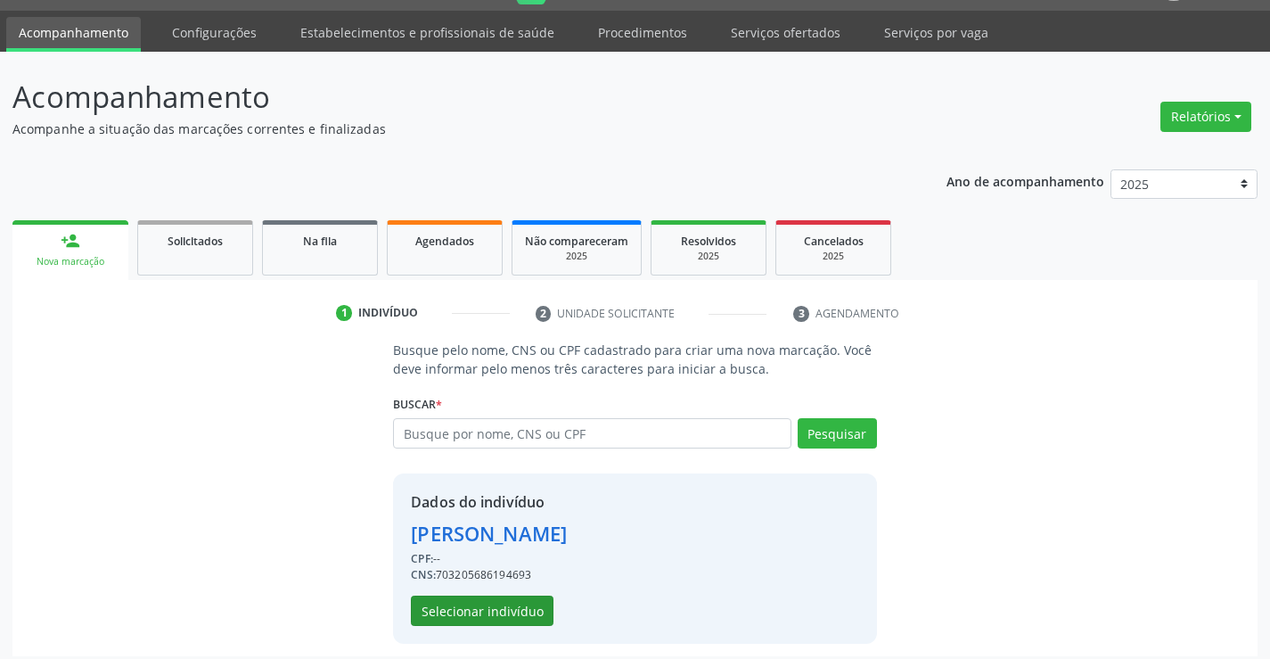
scroll to position [56, 0]
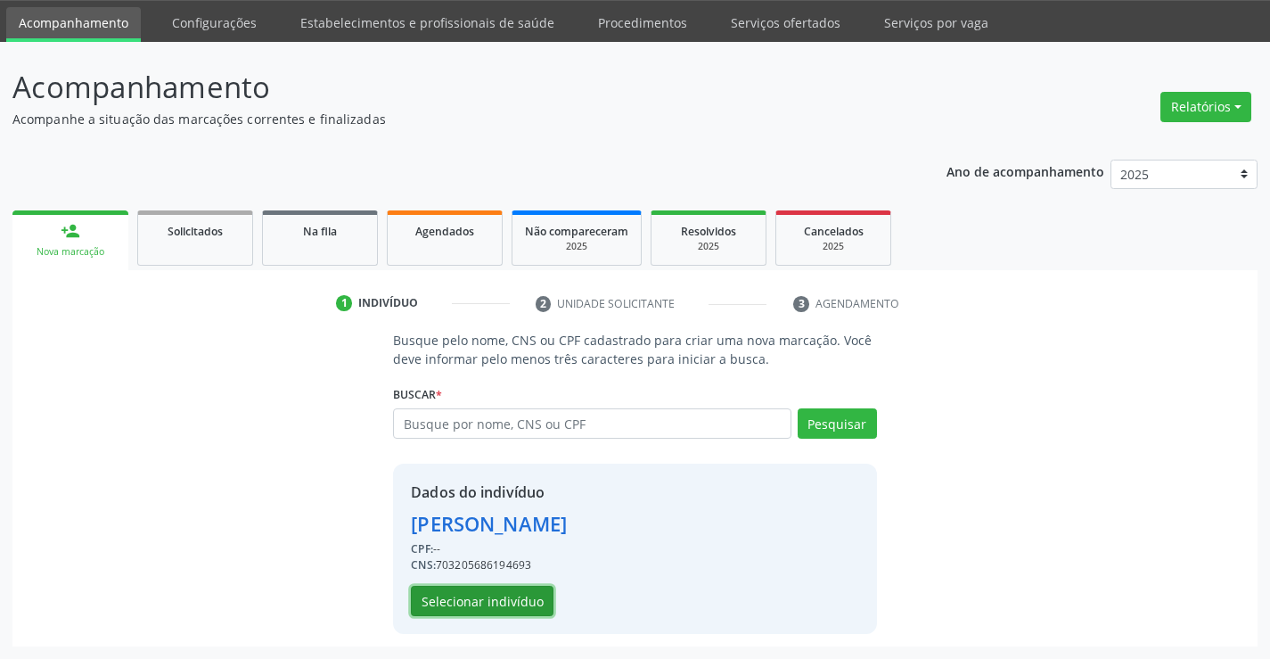
click at [526, 614] on button "Selecionar indivíduo" at bounding box center [482, 601] width 143 height 30
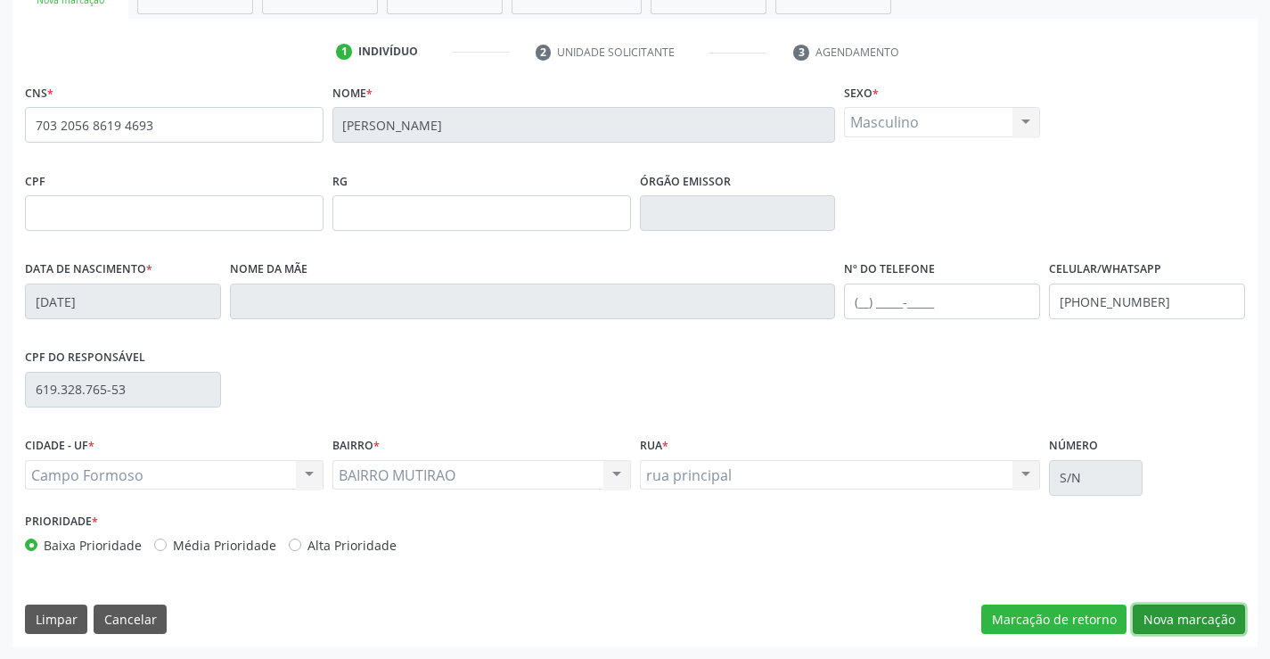
click at [1195, 628] on button "Nova marcação" at bounding box center [1189, 619] width 112 height 30
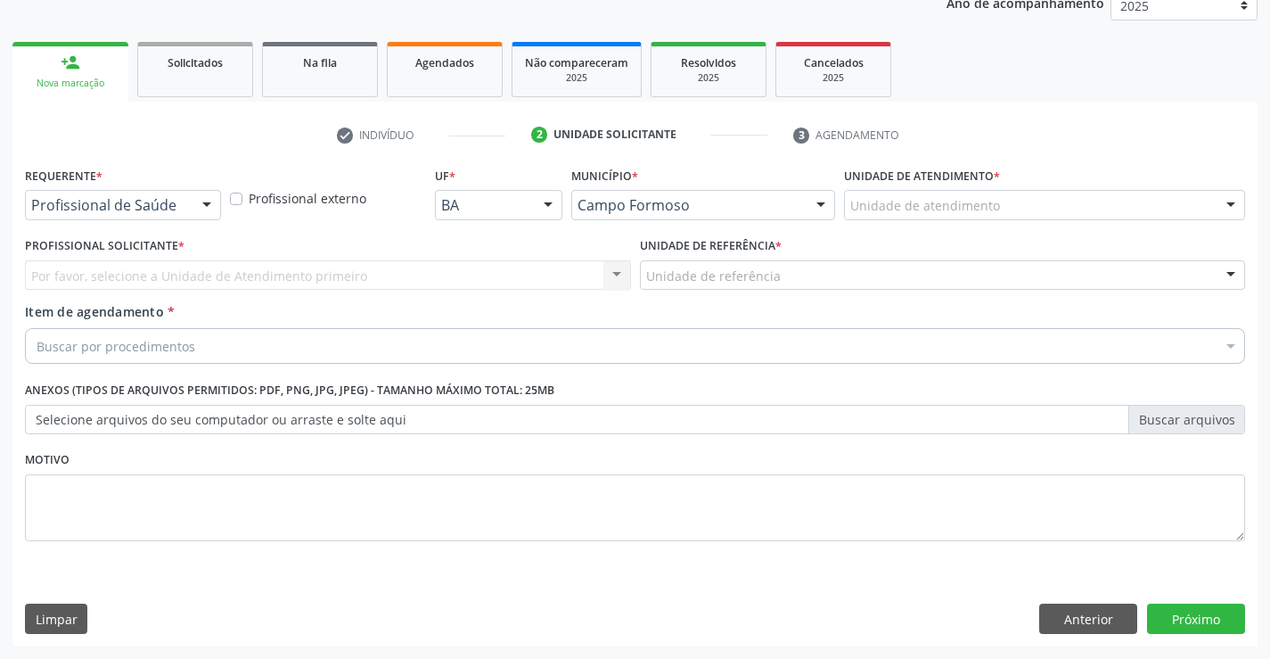
scroll to position [225, 0]
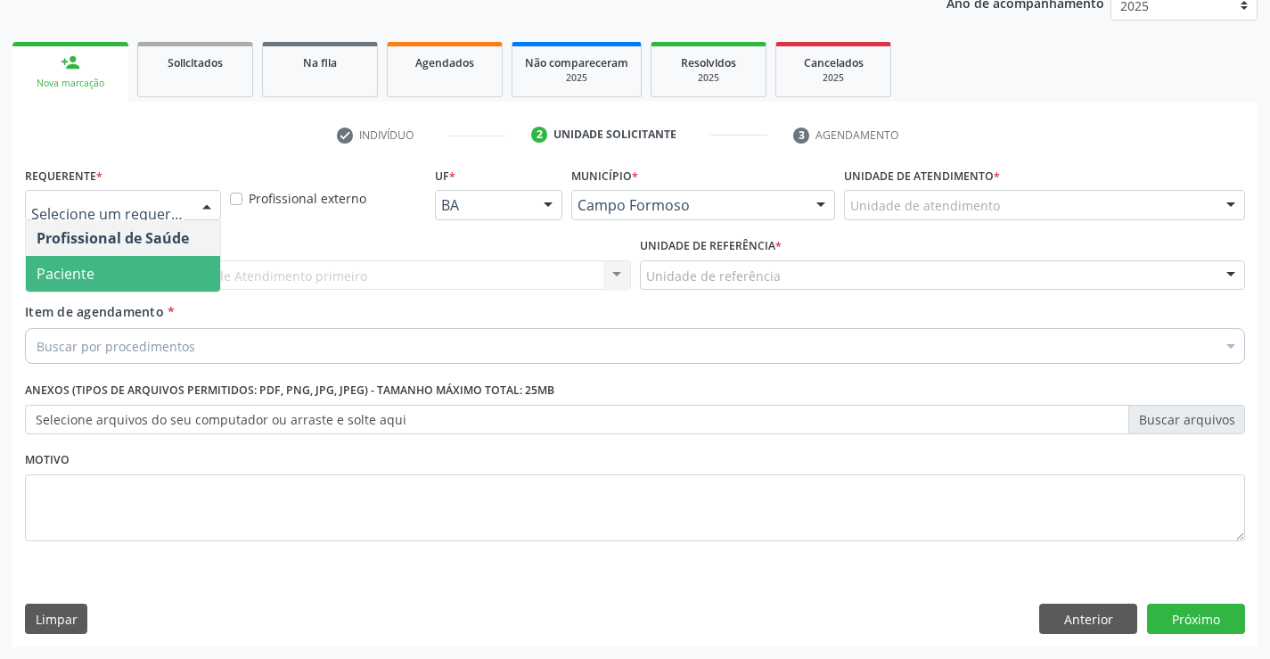
click at [168, 286] on span "Paciente" at bounding box center [123, 274] width 194 height 36
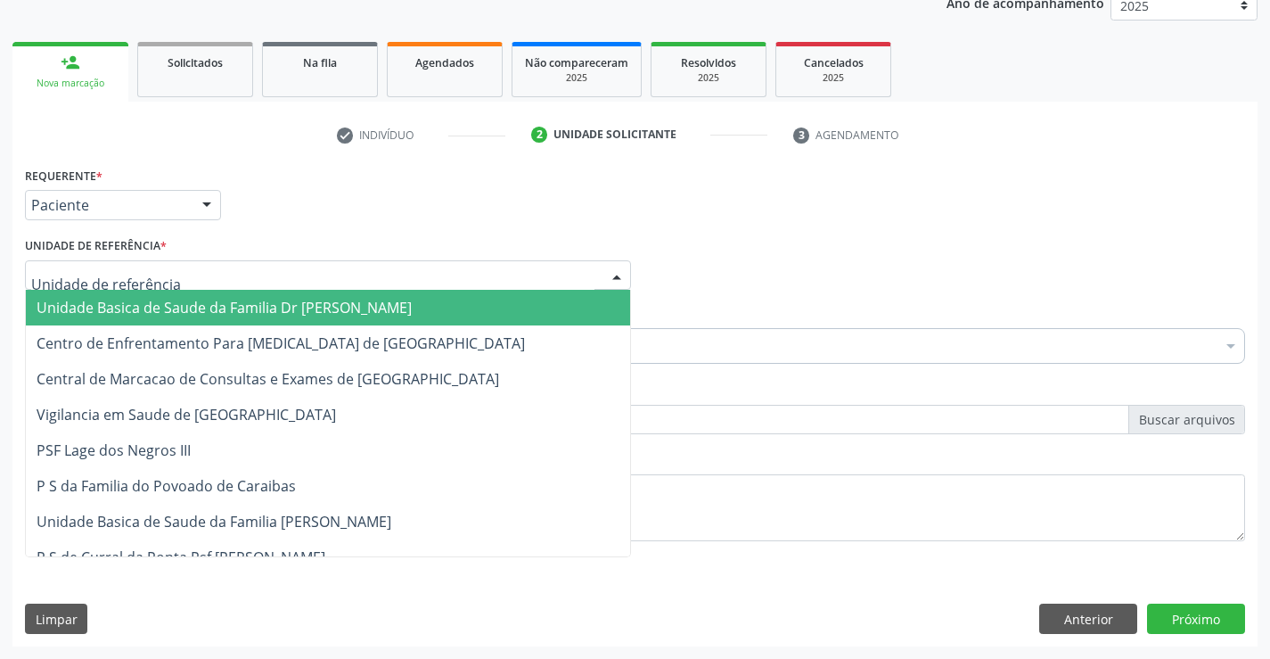
click at [338, 281] on div at bounding box center [328, 275] width 606 height 30
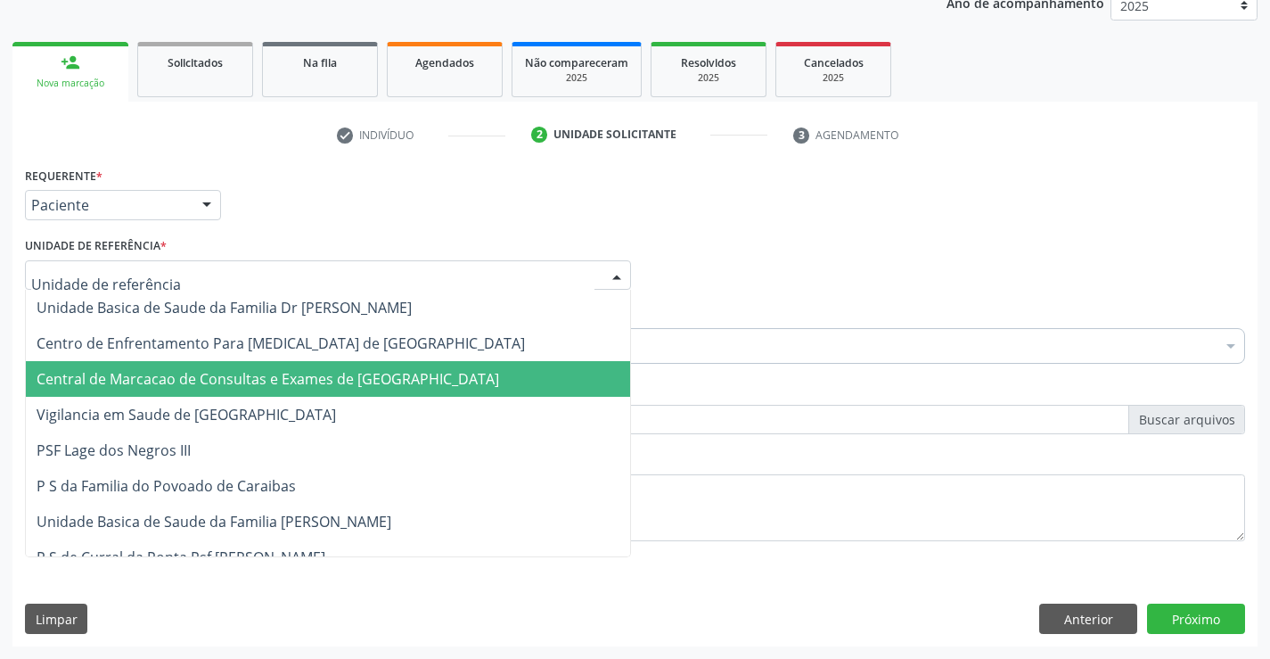
click at [351, 373] on span "Central de Marcacao de Consultas e Exames de [GEOGRAPHIC_DATA]" at bounding box center [268, 379] width 463 height 20
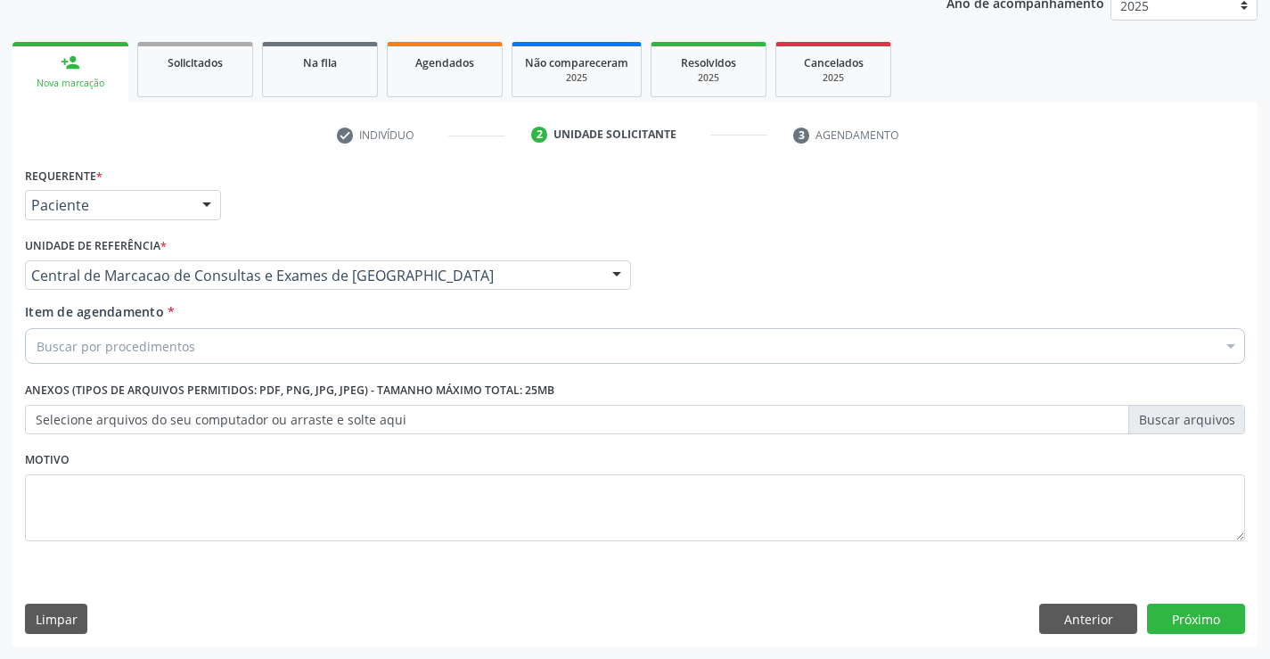
click at [455, 347] on div "Buscar por procedimentos" at bounding box center [635, 346] width 1220 height 36
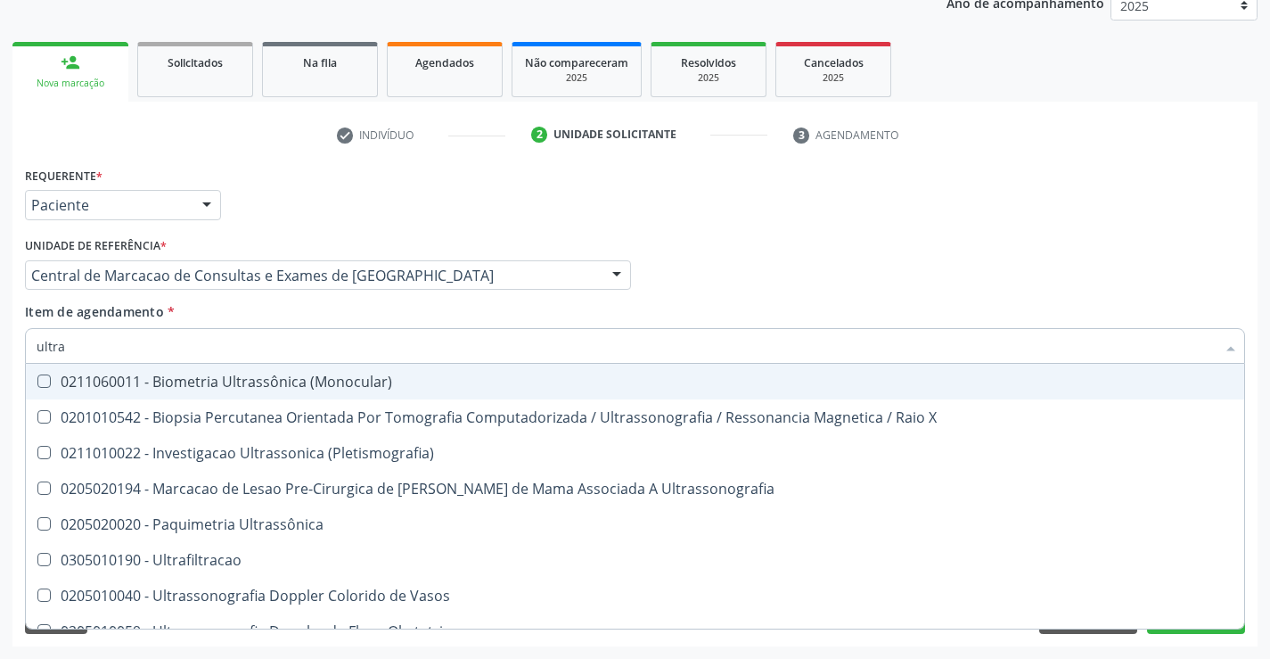
type input "ultras"
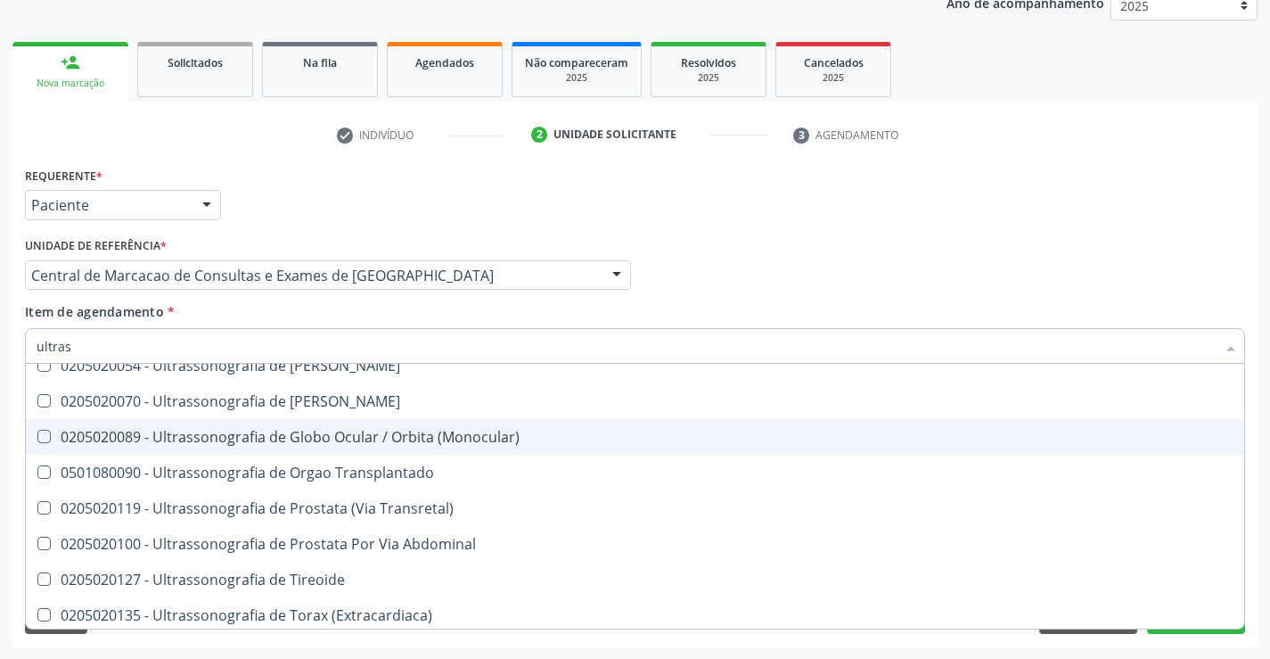
scroll to position [555, 0]
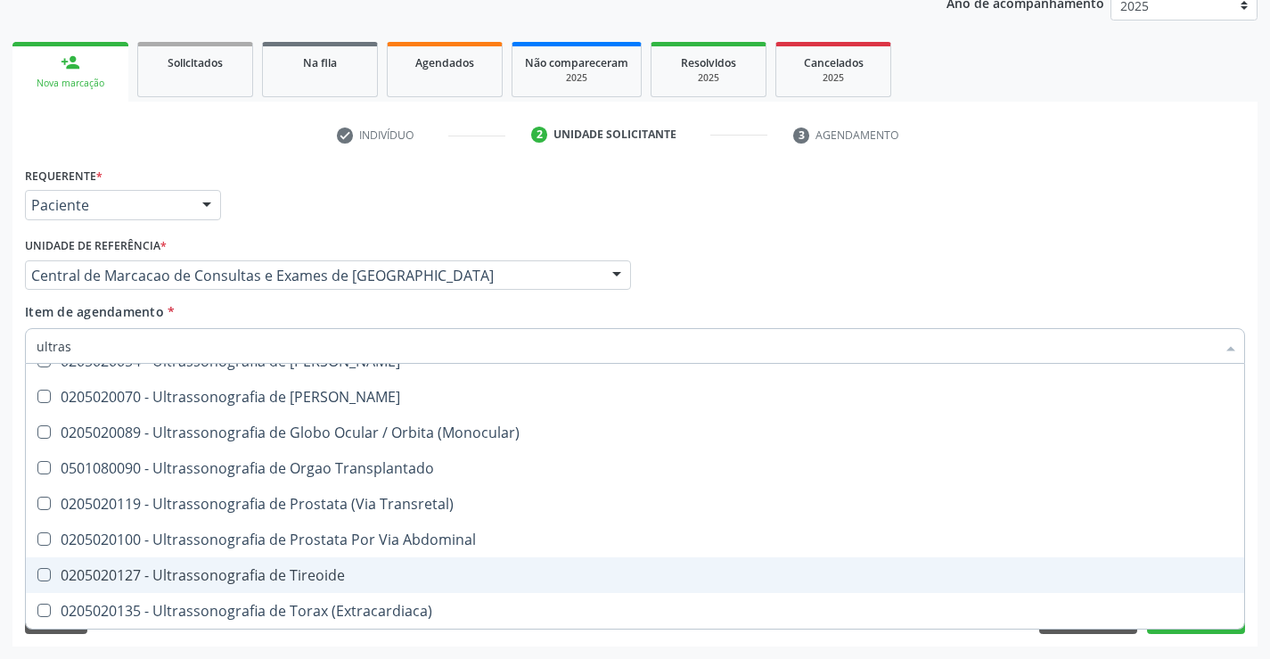
click at [331, 570] on div "0205020127 - Ultrassonografia de Tireoide" at bounding box center [635, 575] width 1197 height 14
checkbox Tireoide "true"
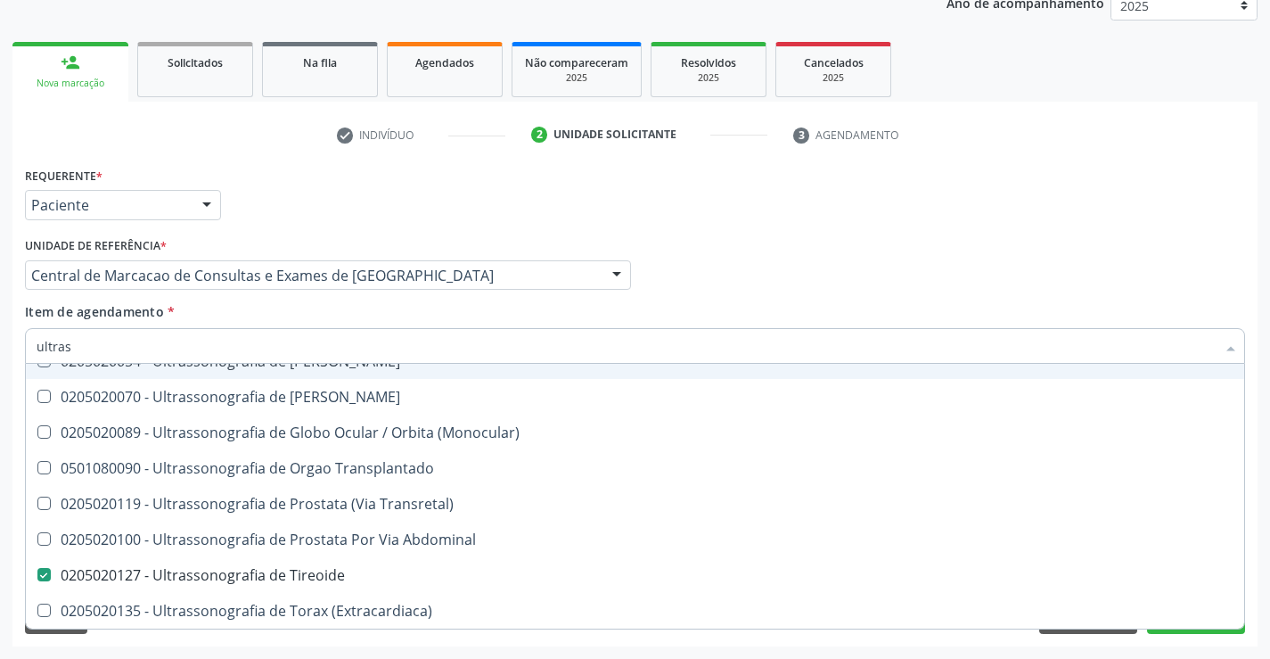
click at [630, 301] on div "Unidade de referência * Central de Marcacao de Consultas e Exames de Campo Form…" at bounding box center [327, 268] width 615 height 70
checkbox X "true"
checkbox Tireoide "false"
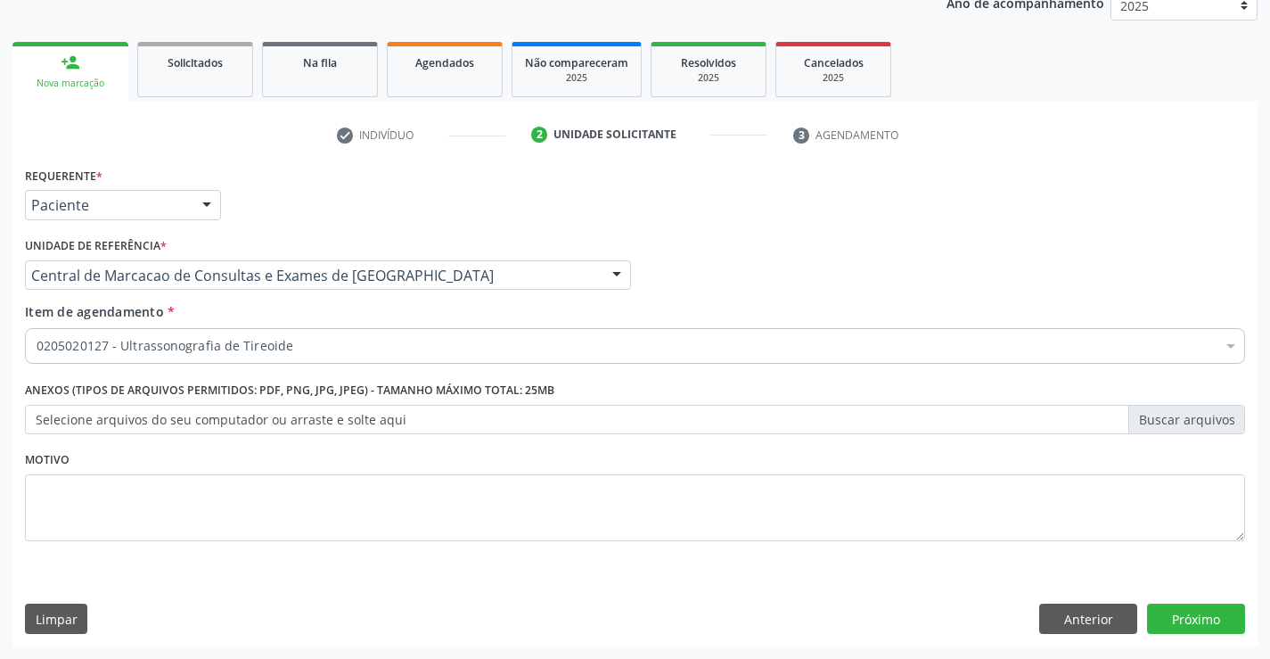
scroll to position [0, 0]
click at [1205, 612] on button "Próximo" at bounding box center [1196, 618] width 98 height 30
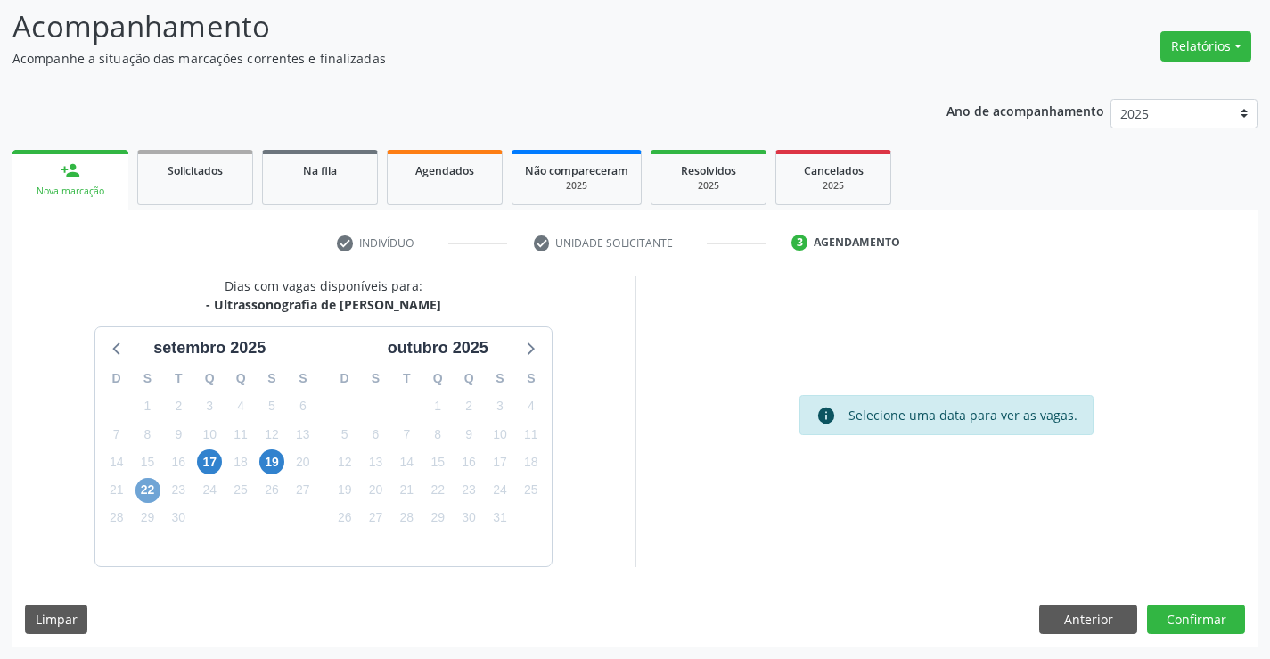
click at [150, 497] on span "22" at bounding box center [147, 490] width 25 height 25
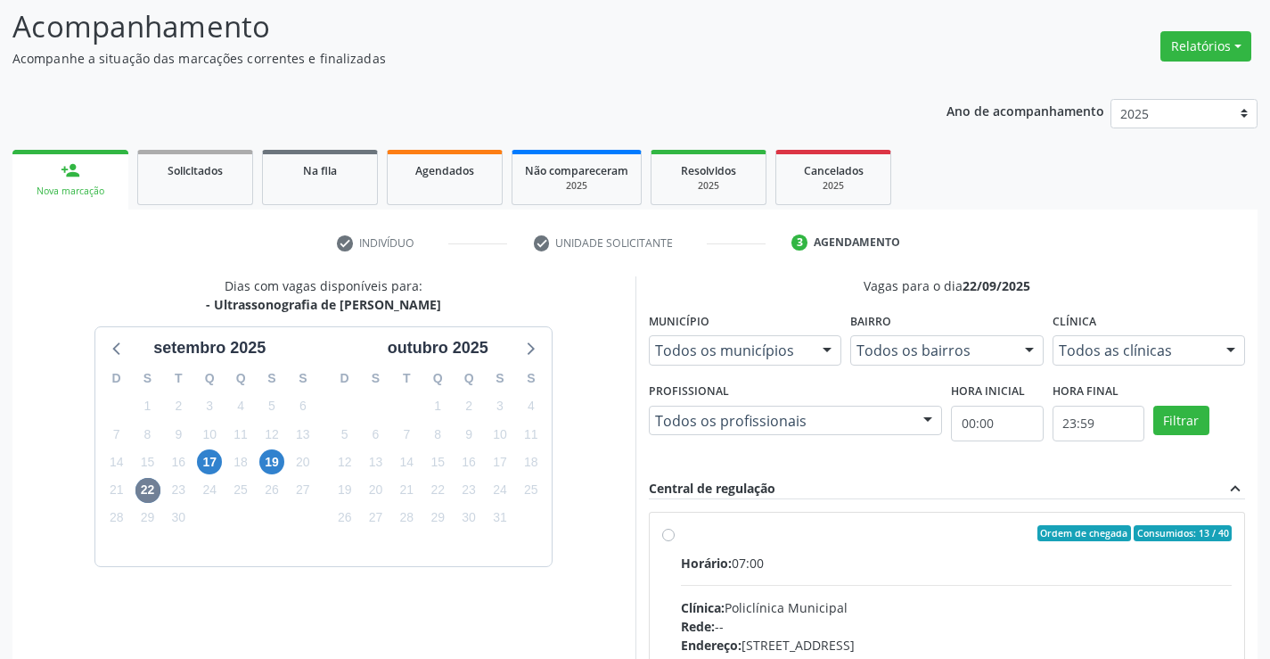
click at [884, 585] on hr at bounding box center [957, 585] width 552 height 1
click at [675, 541] on input "Ordem de chegada Consumidos: 13 / 40 Horário: 07:00 Clínica: Policlínica Munici…" at bounding box center [668, 533] width 12 height 16
radio input "true"
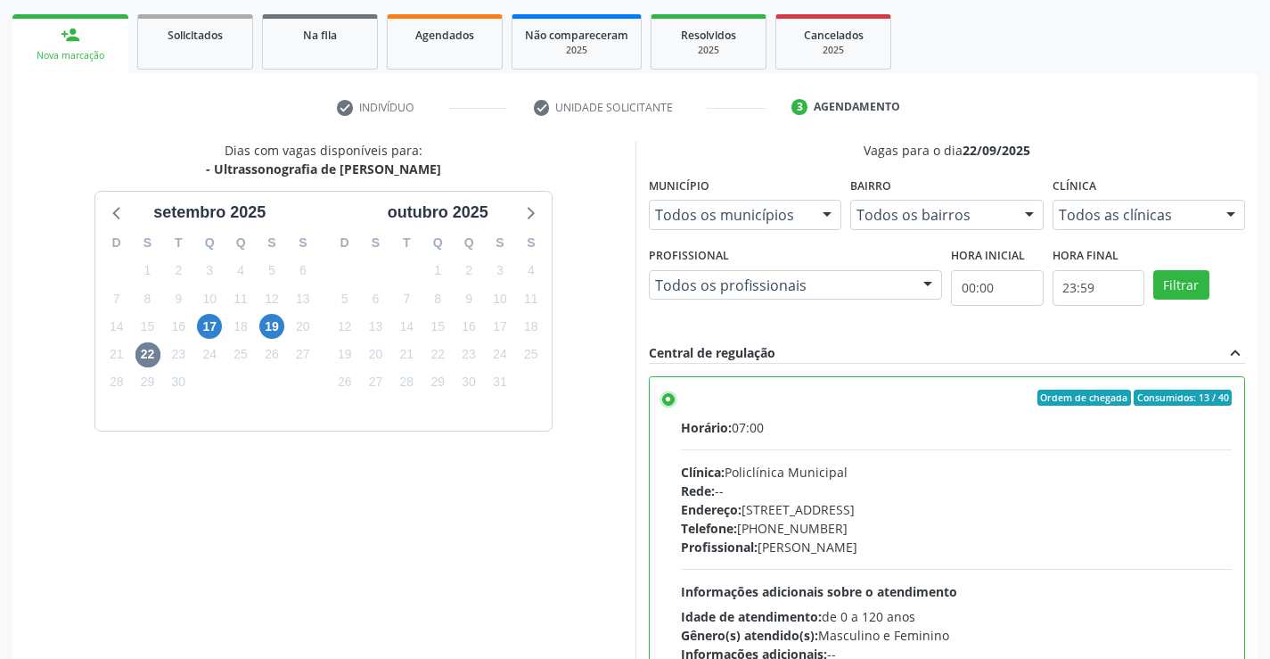
scroll to position [406, 0]
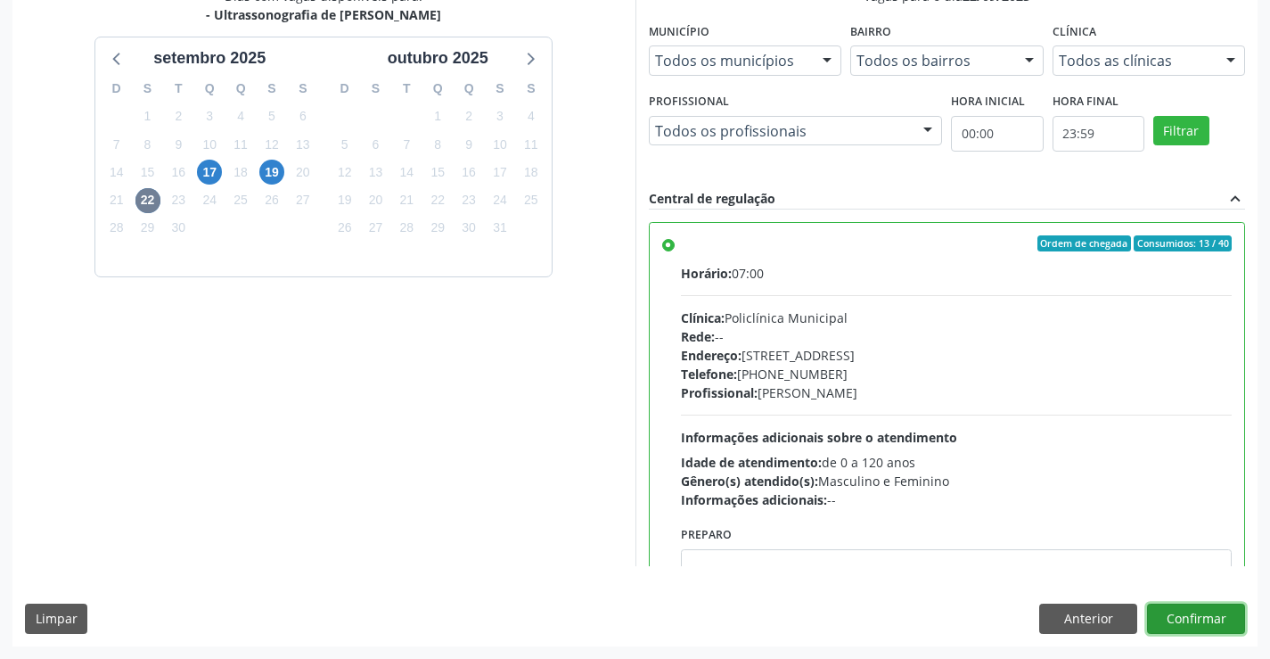
click at [1206, 629] on button "Confirmar" at bounding box center [1196, 618] width 98 height 30
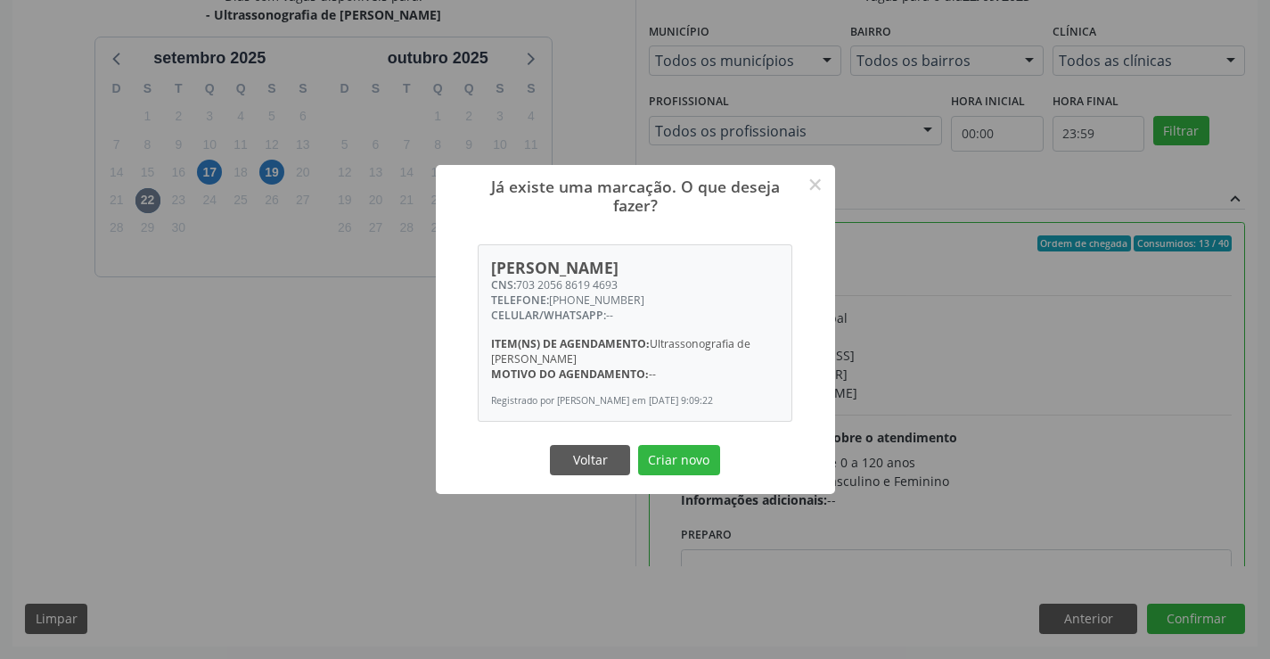
click at [638, 445] on button "Criar novo" at bounding box center [679, 460] width 82 height 30
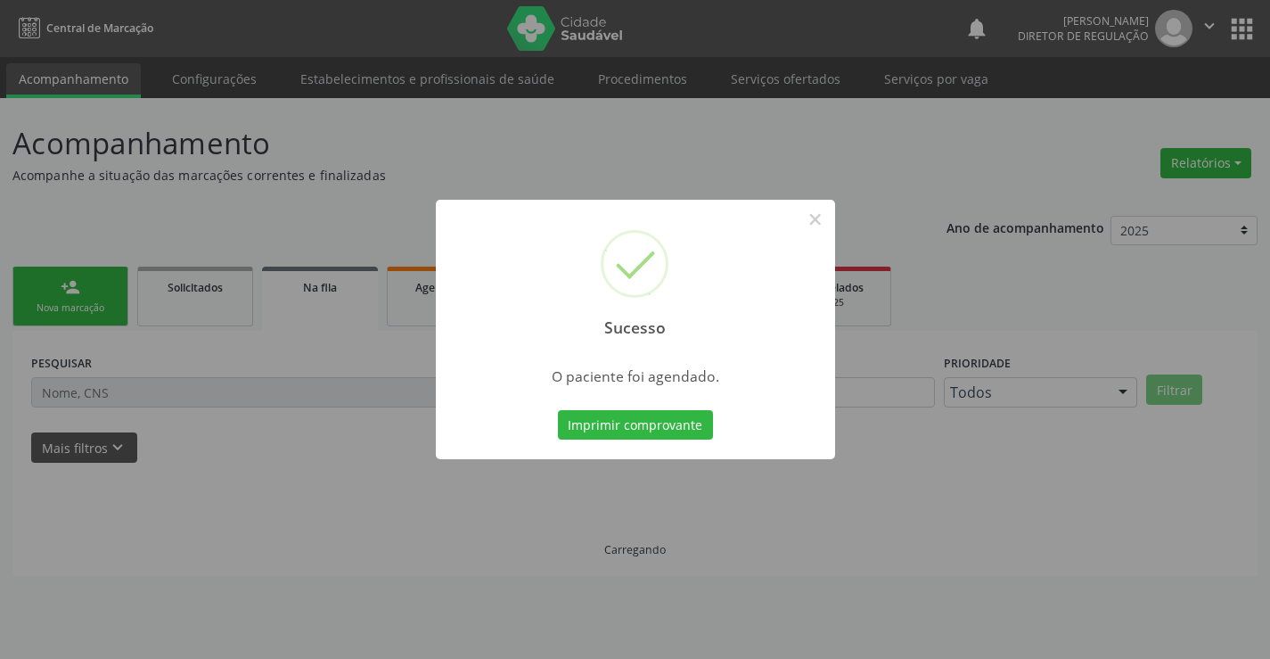
click at [558, 410] on button "Imprimir comprovante" at bounding box center [635, 425] width 155 height 30
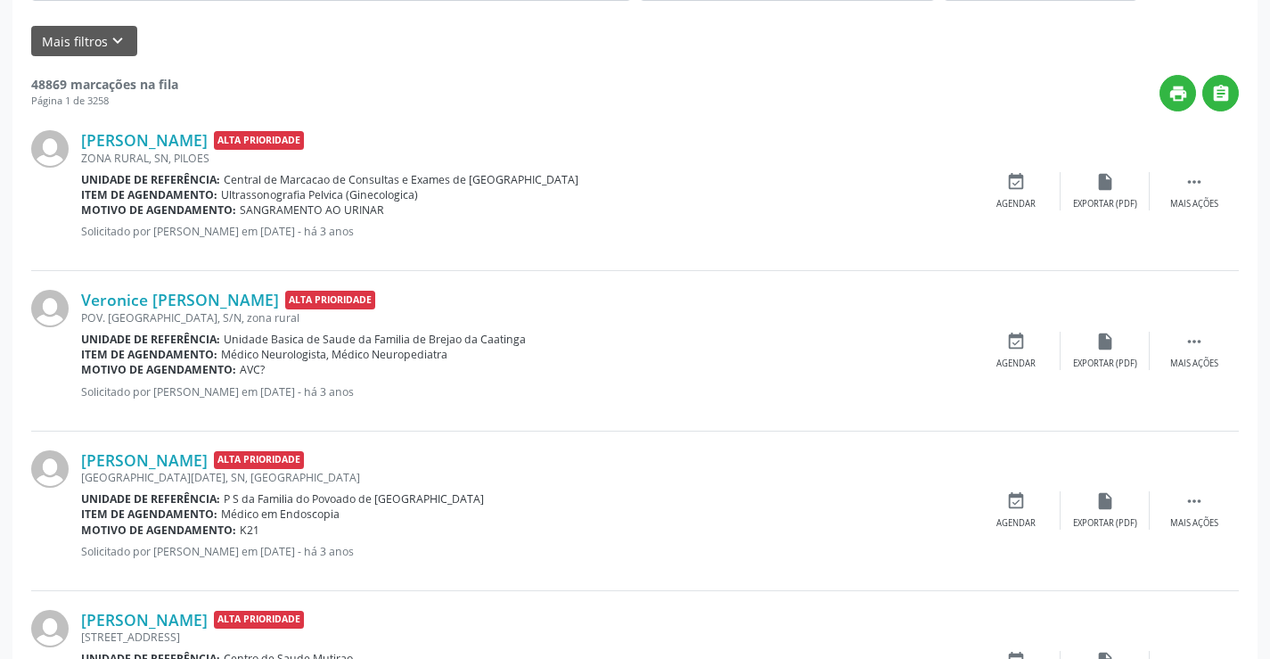
scroll to position [0, 0]
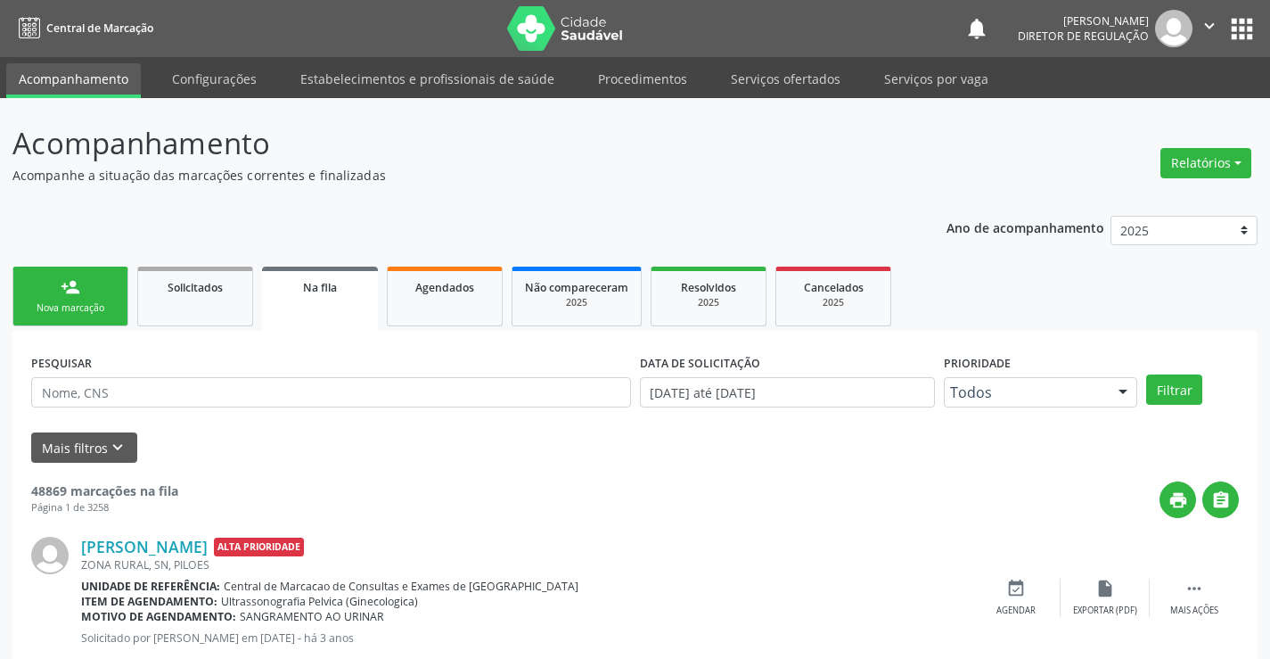
click at [75, 314] on div "Nova marcação" at bounding box center [70, 307] width 89 height 13
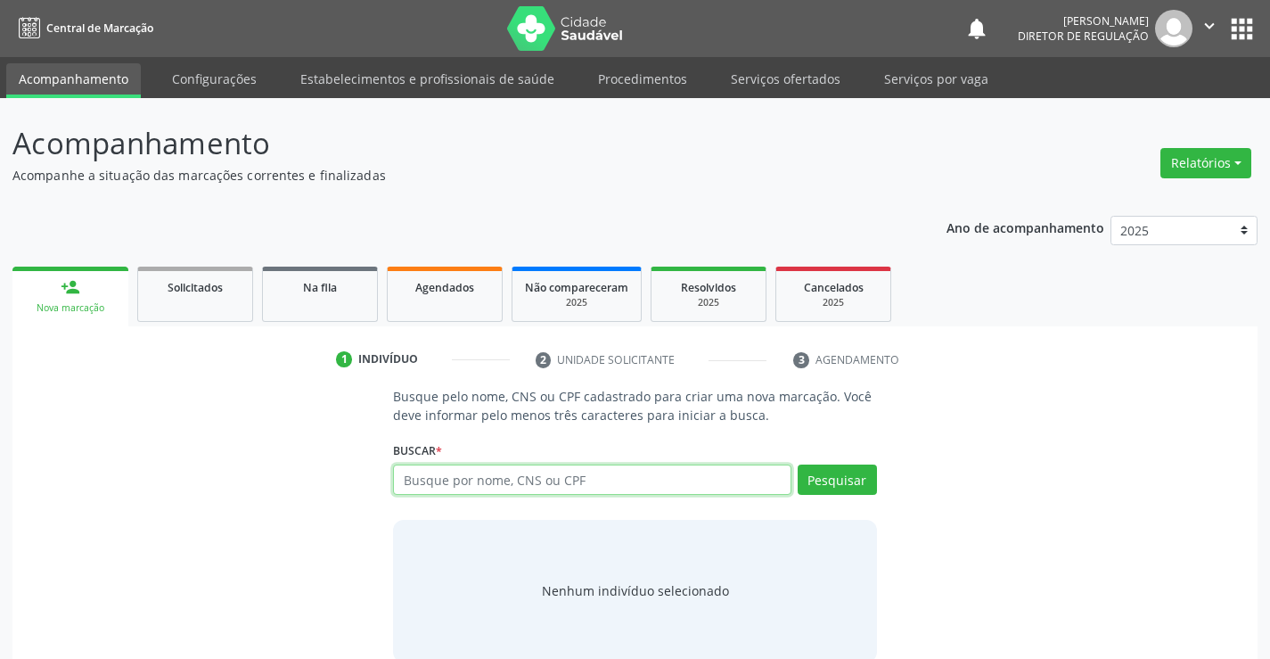
click at [470, 469] on input "text" at bounding box center [592, 479] width 398 height 30
type input "700006640099300"
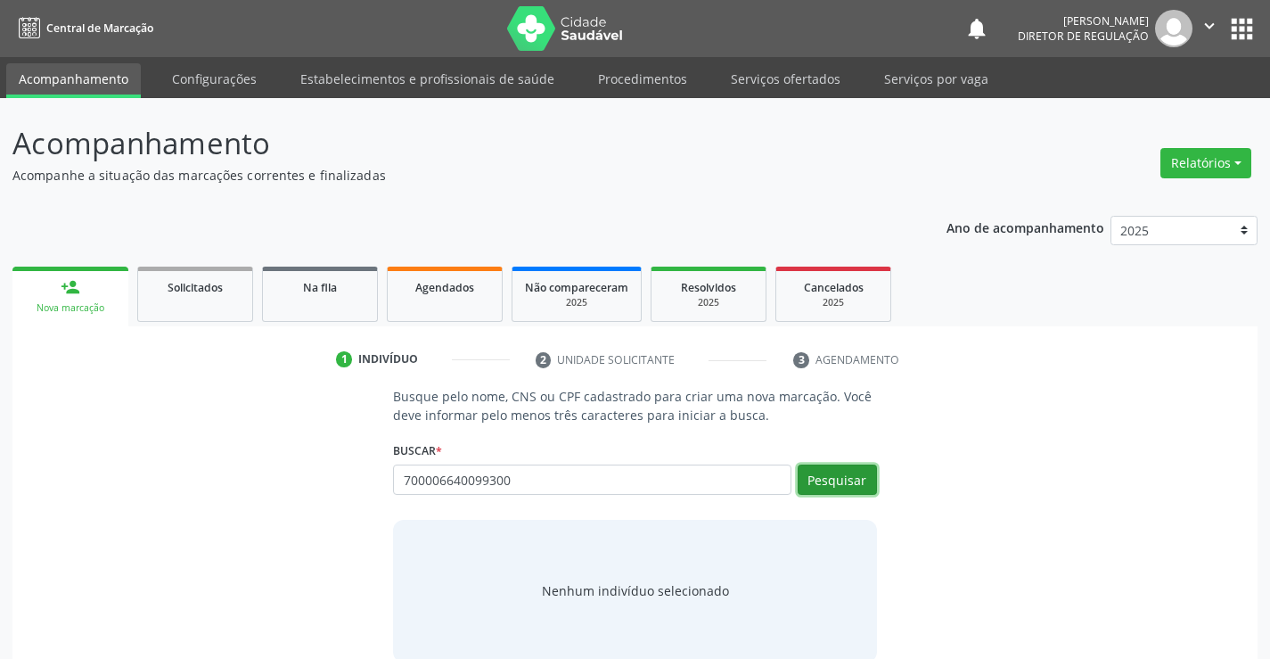
click at [840, 480] on button "Pesquisar" at bounding box center [837, 479] width 79 height 30
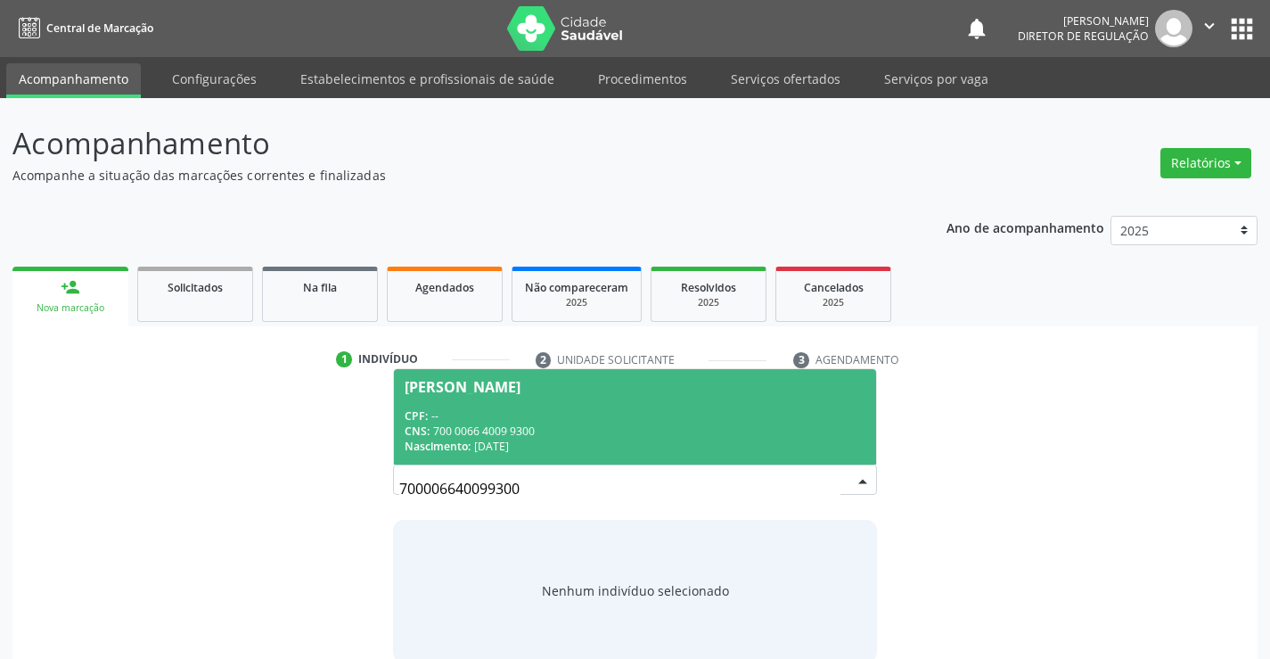
click at [527, 406] on span "Josiane de Souza Silva CPF: -- CNS: 700 0066 4009 9300 Nascimento: 28/10/1980" at bounding box center [634, 416] width 481 height 95
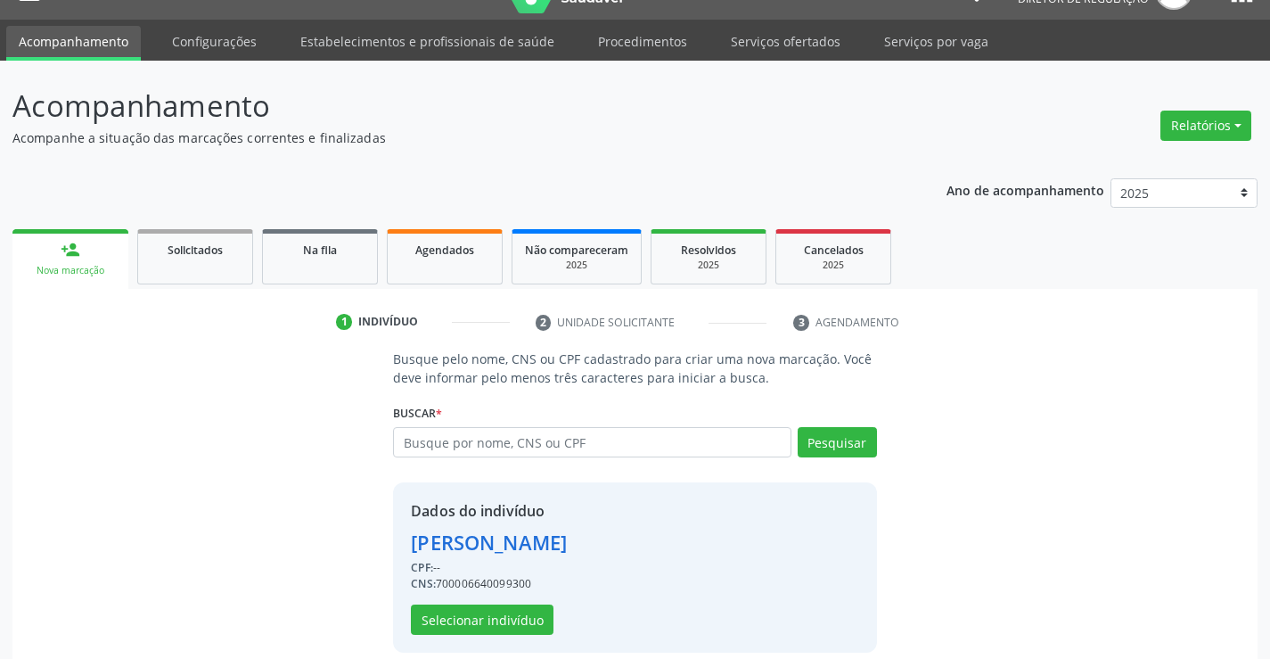
scroll to position [56, 0]
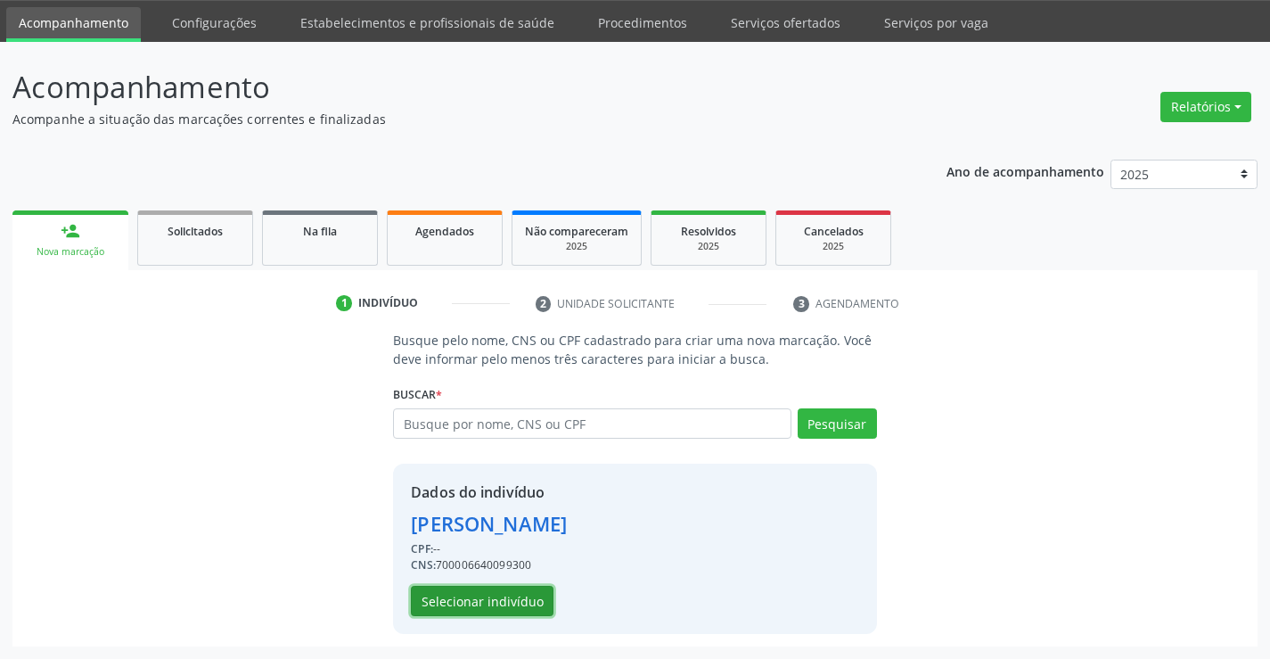
click at [532, 597] on button "Selecionar indivíduo" at bounding box center [482, 601] width 143 height 30
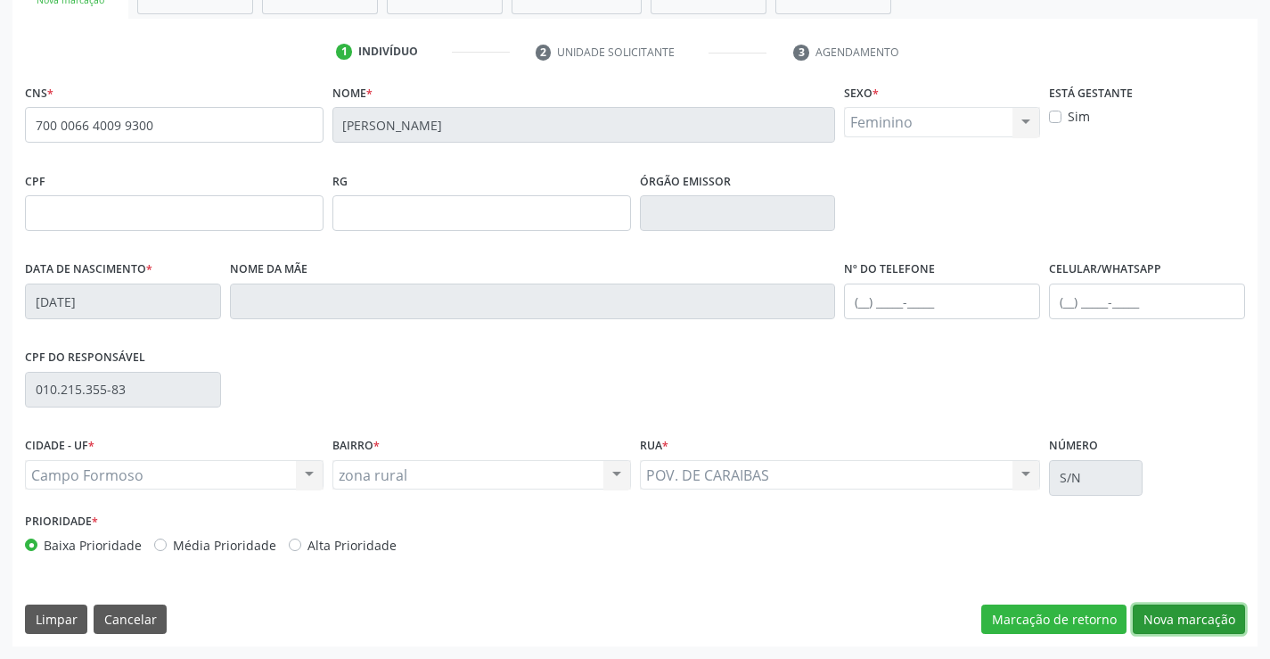
click at [1142, 620] on button "Nova marcação" at bounding box center [1189, 619] width 112 height 30
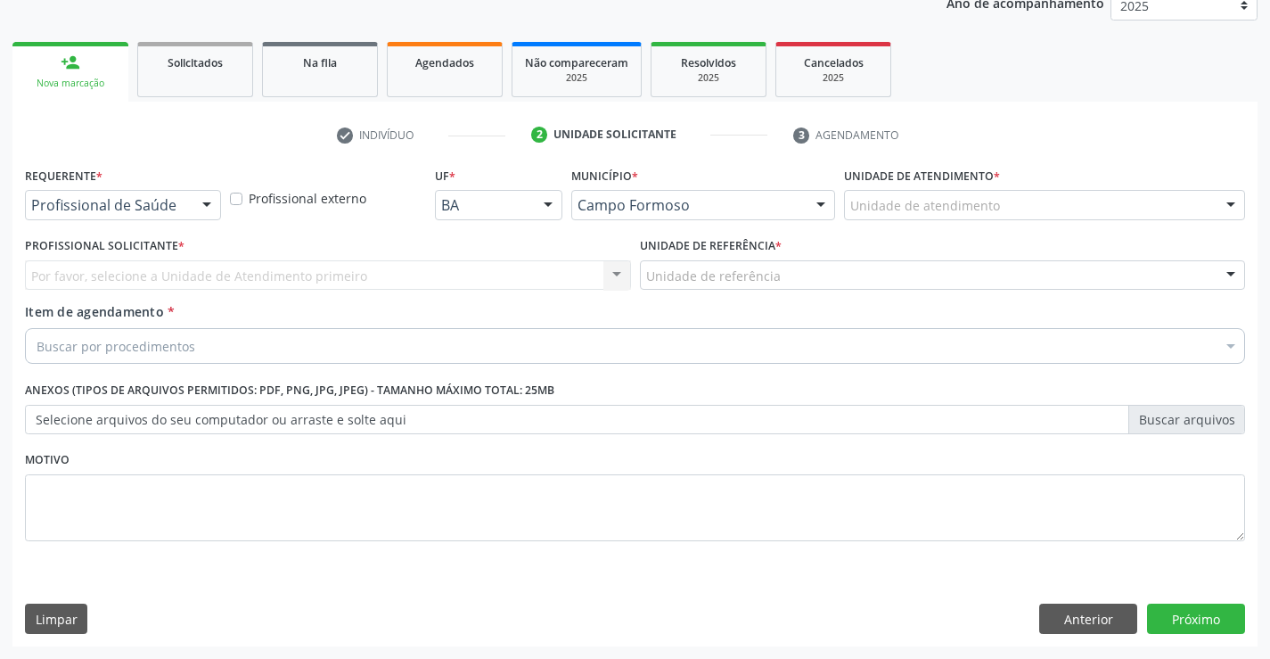
scroll to position [225, 0]
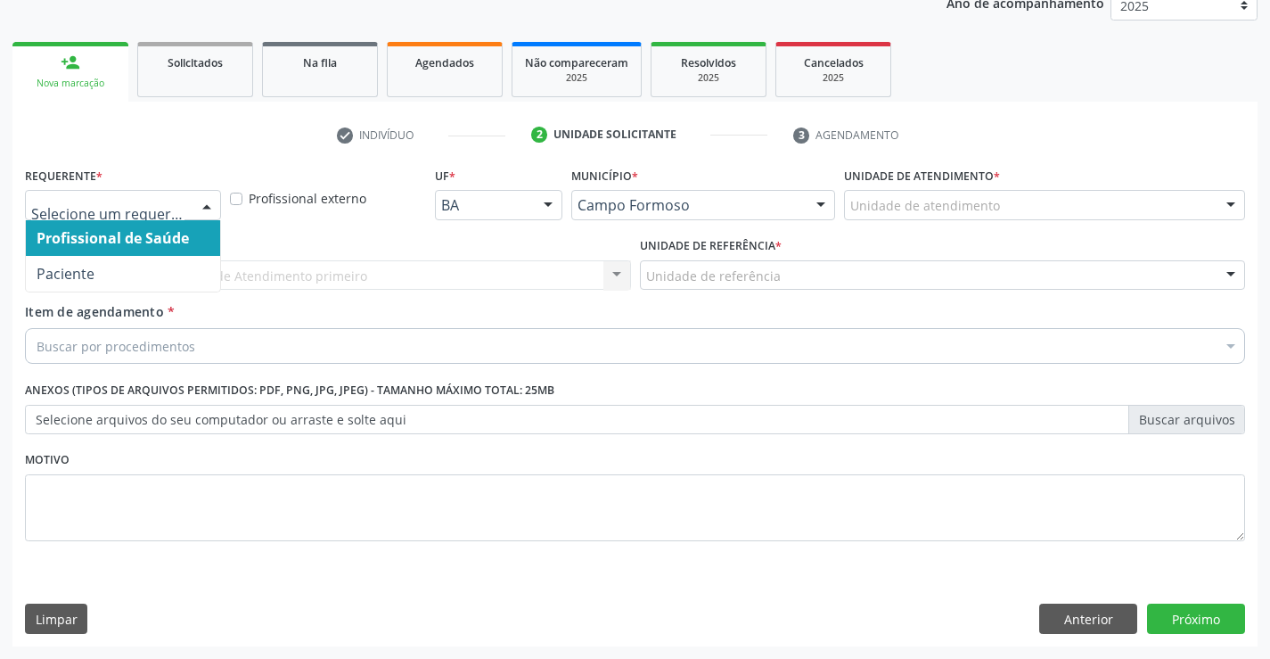
click at [186, 209] on div at bounding box center [123, 205] width 196 height 30
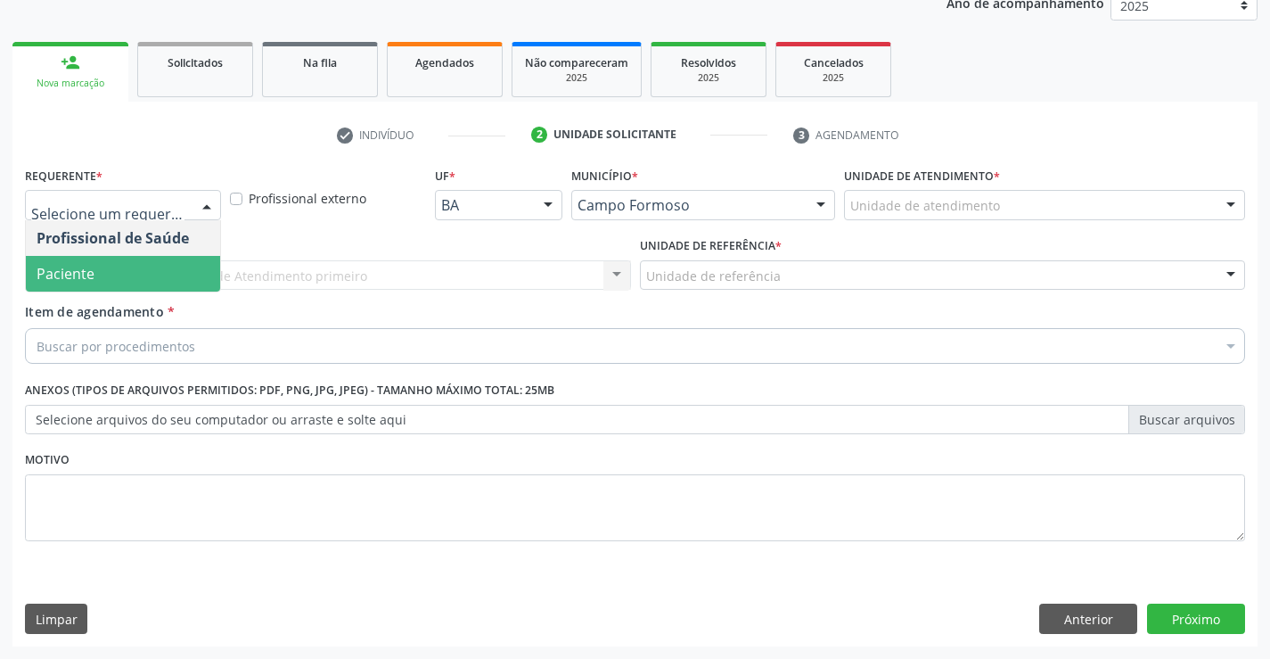
click at [160, 283] on span "Paciente" at bounding box center [123, 274] width 194 height 36
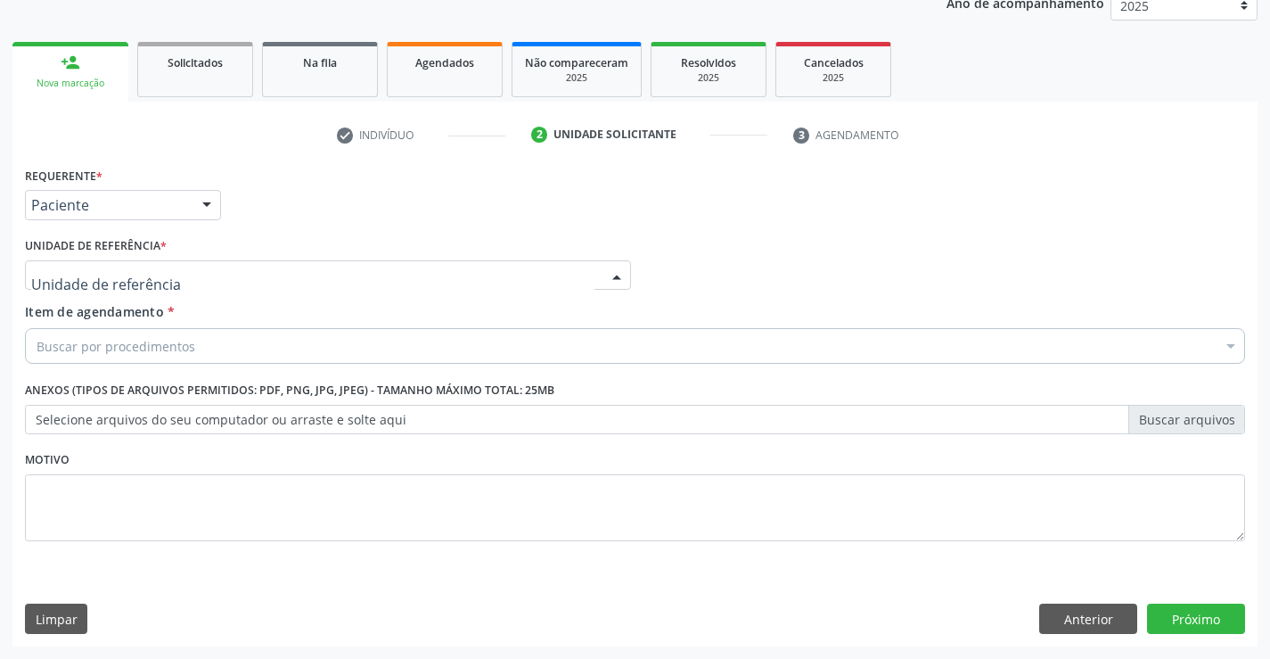
click at [290, 278] on div at bounding box center [328, 275] width 606 height 30
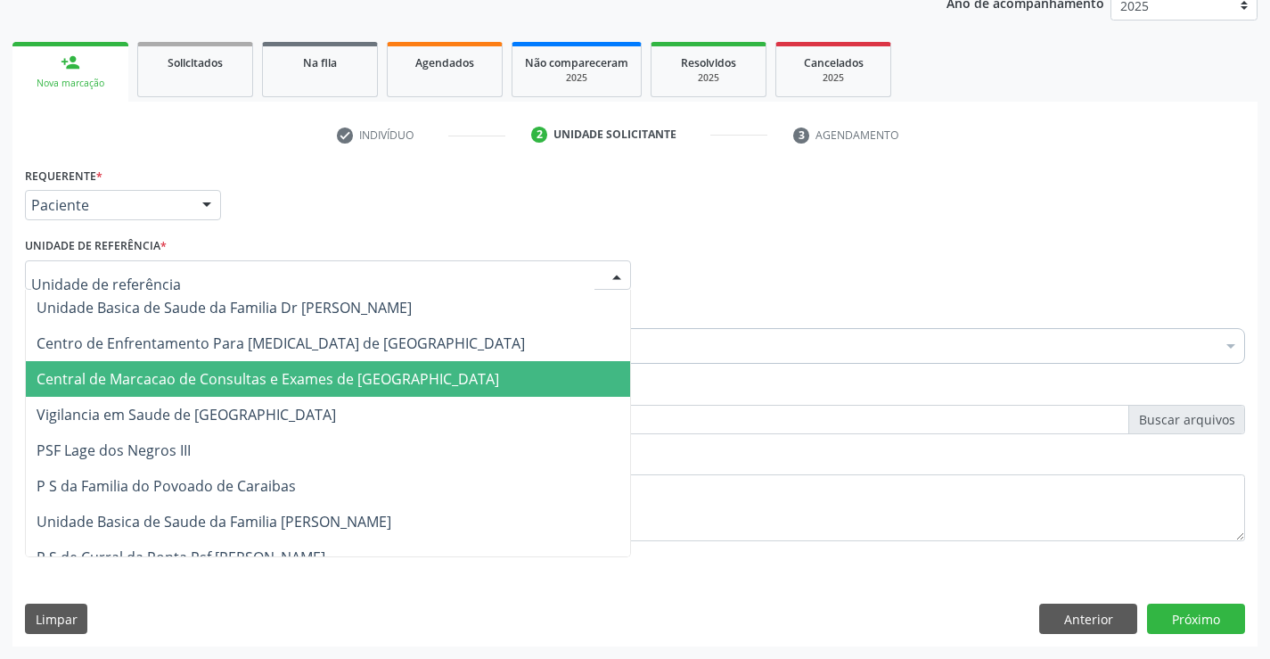
click at [323, 371] on span "Central de Marcacao de Consultas e Exames de [GEOGRAPHIC_DATA]" at bounding box center [268, 379] width 463 height 20
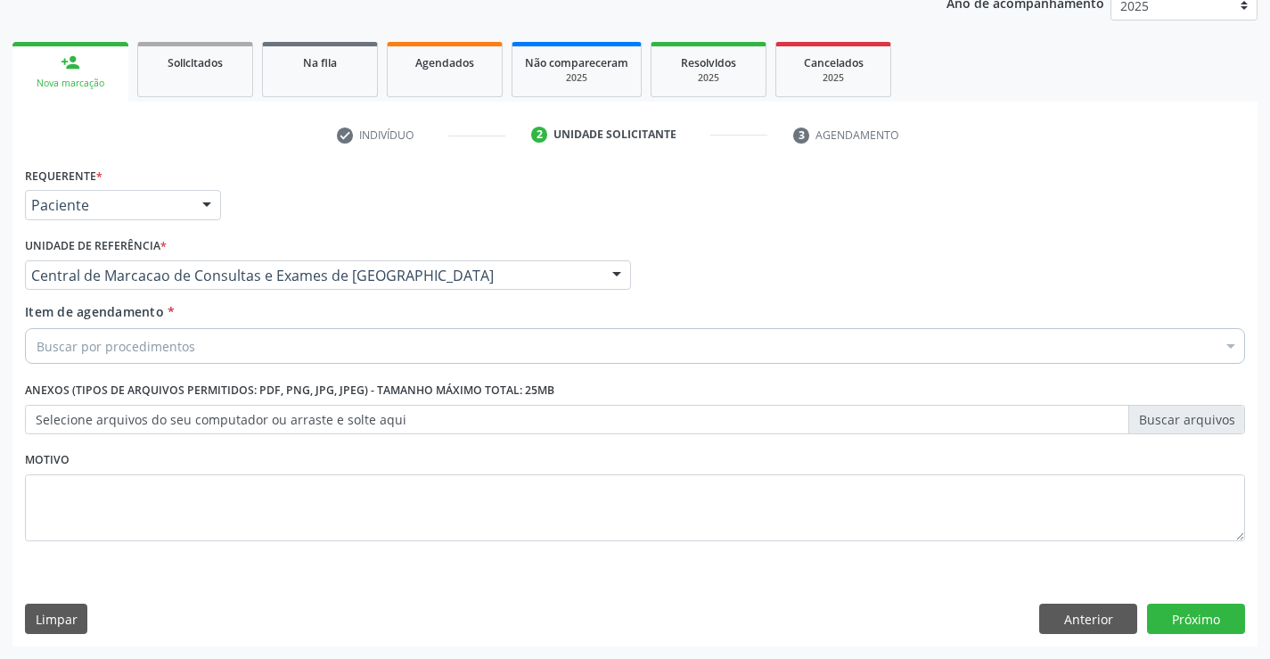
click at [442, 357] on div "Buscar por procedimentos" at bounding box center [635, 346] width 1220 height 36
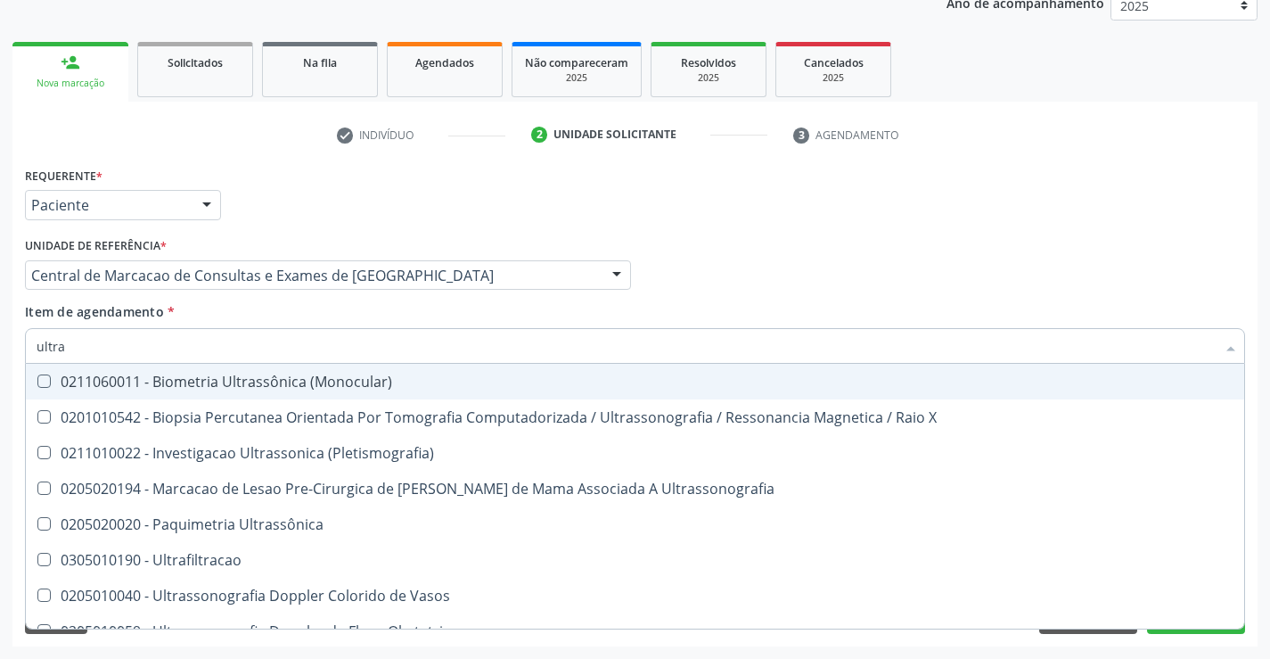
type input "ultras"
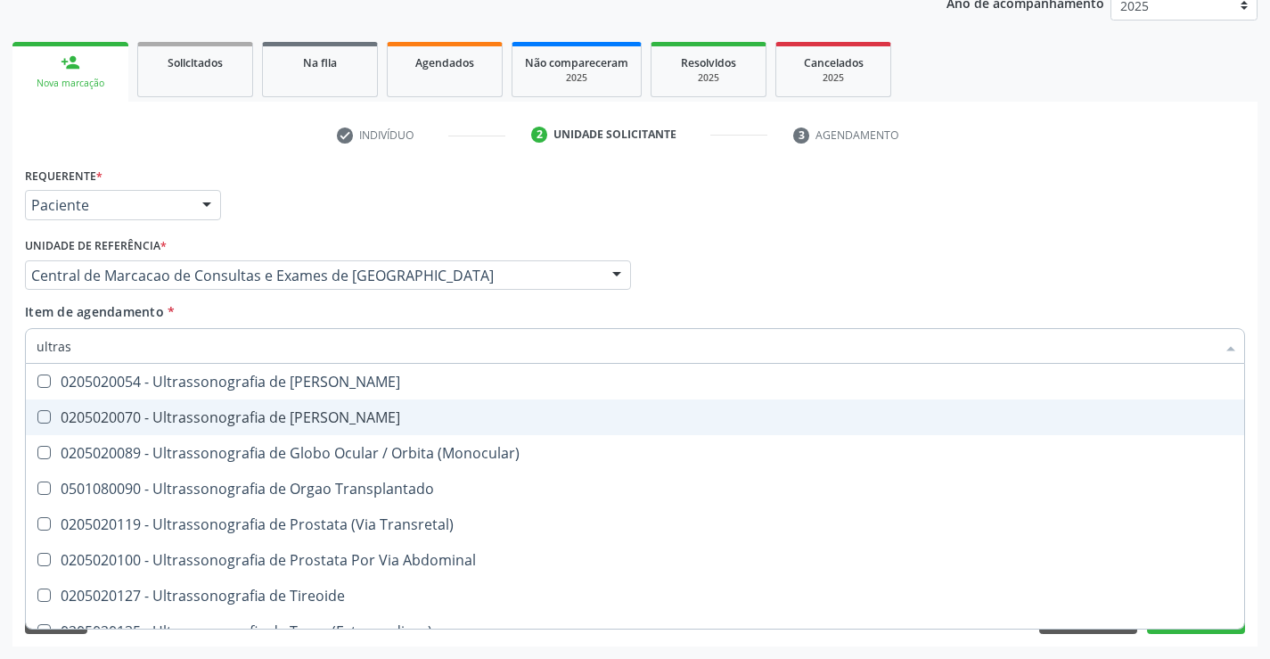
scroll to position [555, 0]
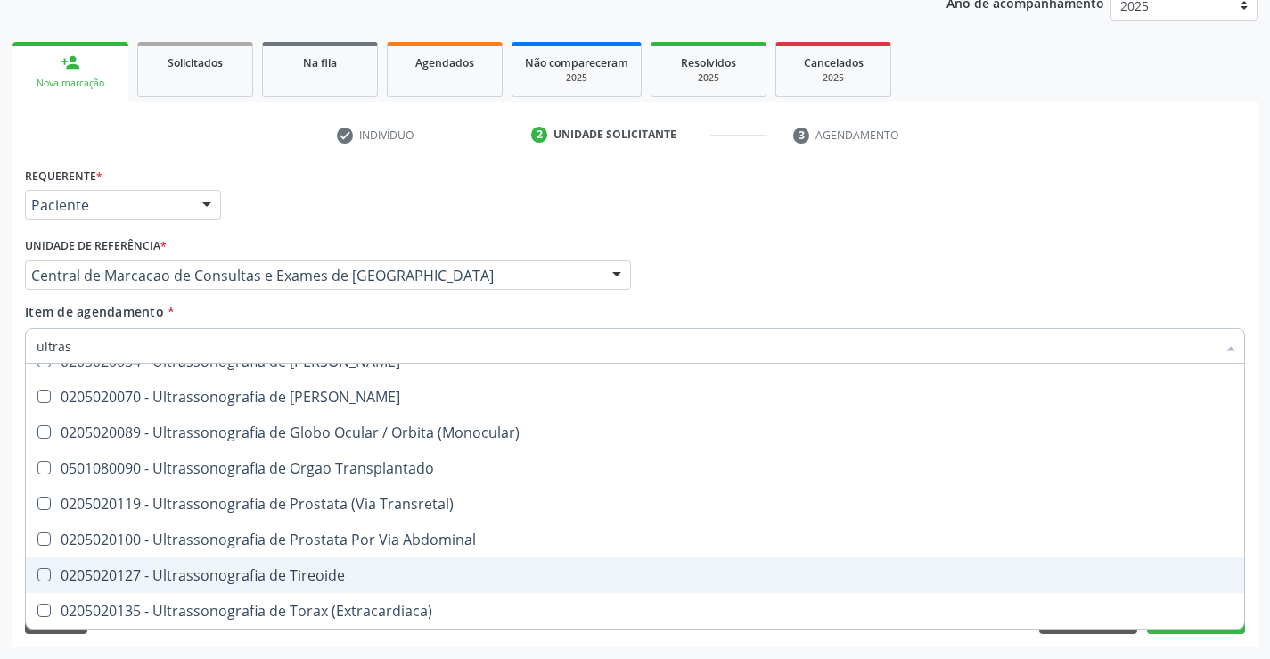
click at [350, 563] on span "0205020127 - Ultrassonografia de Tireoide" at bounding box center [635, 575] width 1218 height 36
checkbox Tireoide "true"
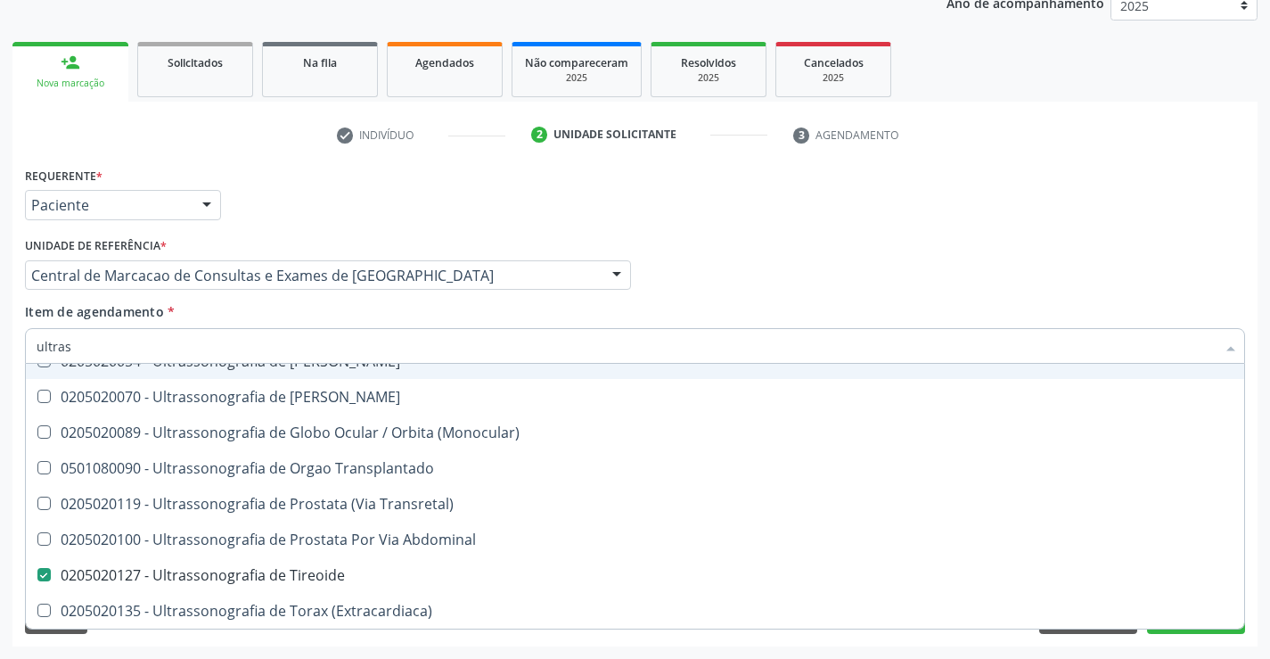
click at [938, 298] on div "Profissional Solicitante Por favor, selecione a Unidade de Atendimento primeiro…" at bounding box center [634, 268] width 1229 height 70
checkbox X "true"
checkbox Tireoide "false"
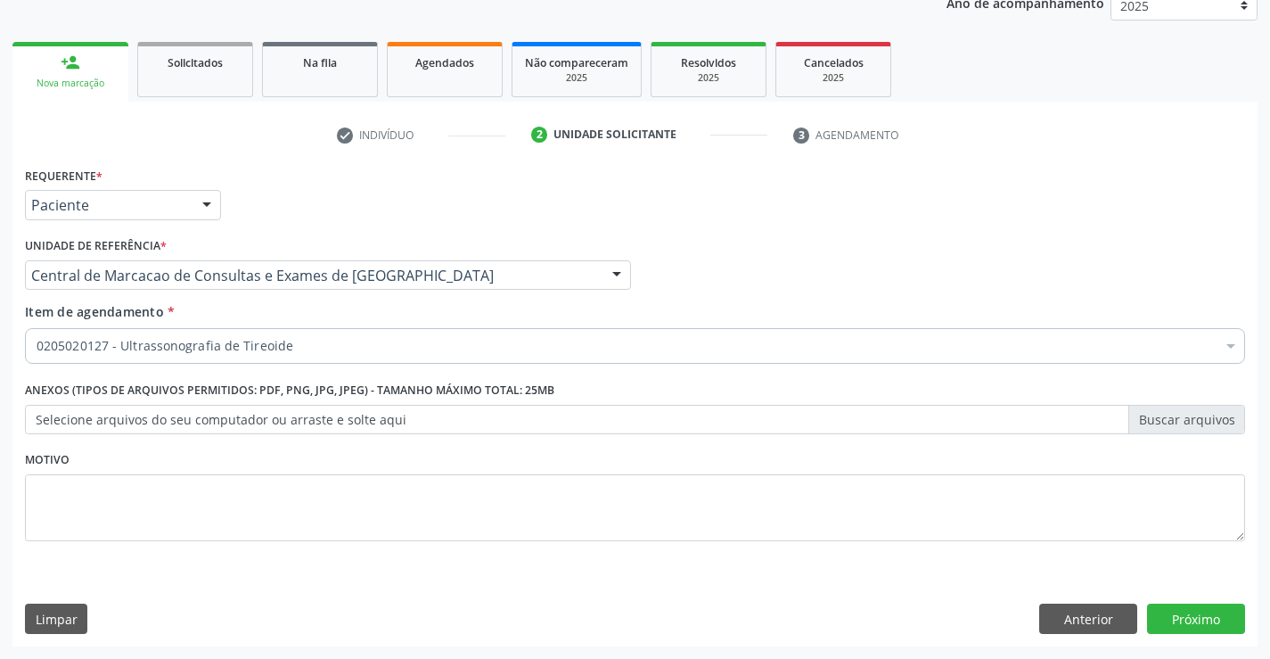
scroll to position [0, 0]
click at [1231, 620] on button "Próximo" at bounding box center [1196, 618] width 98 height 30
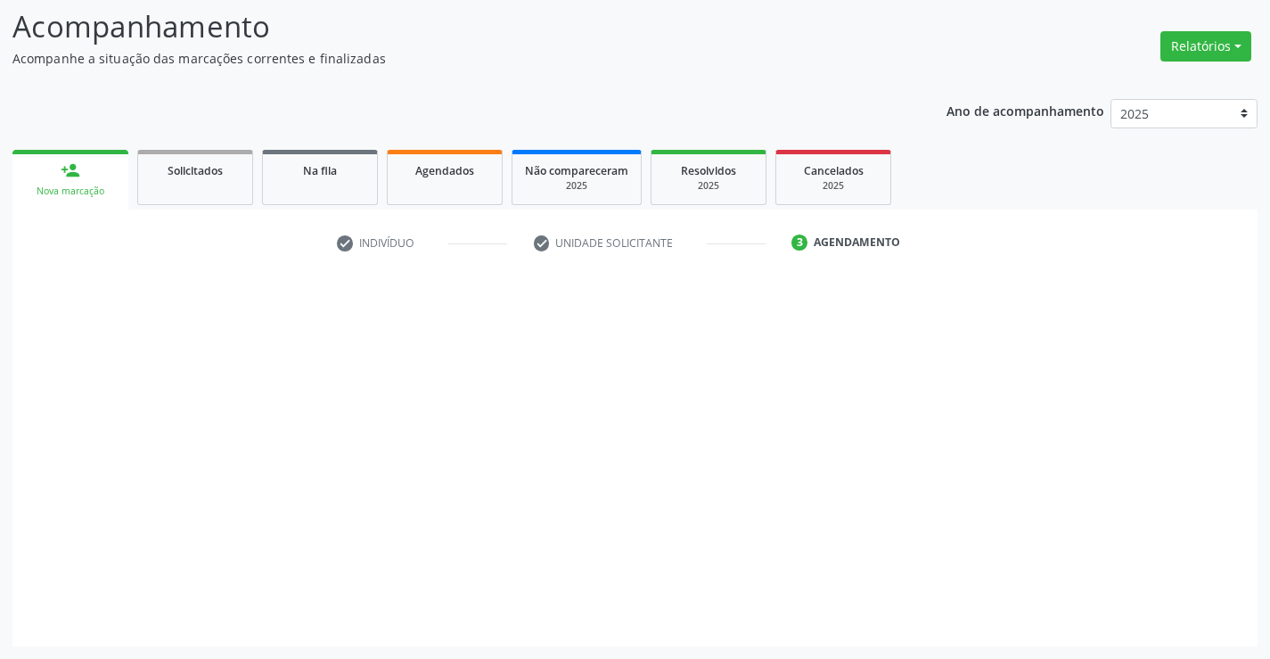
scroll to position [117, 0]
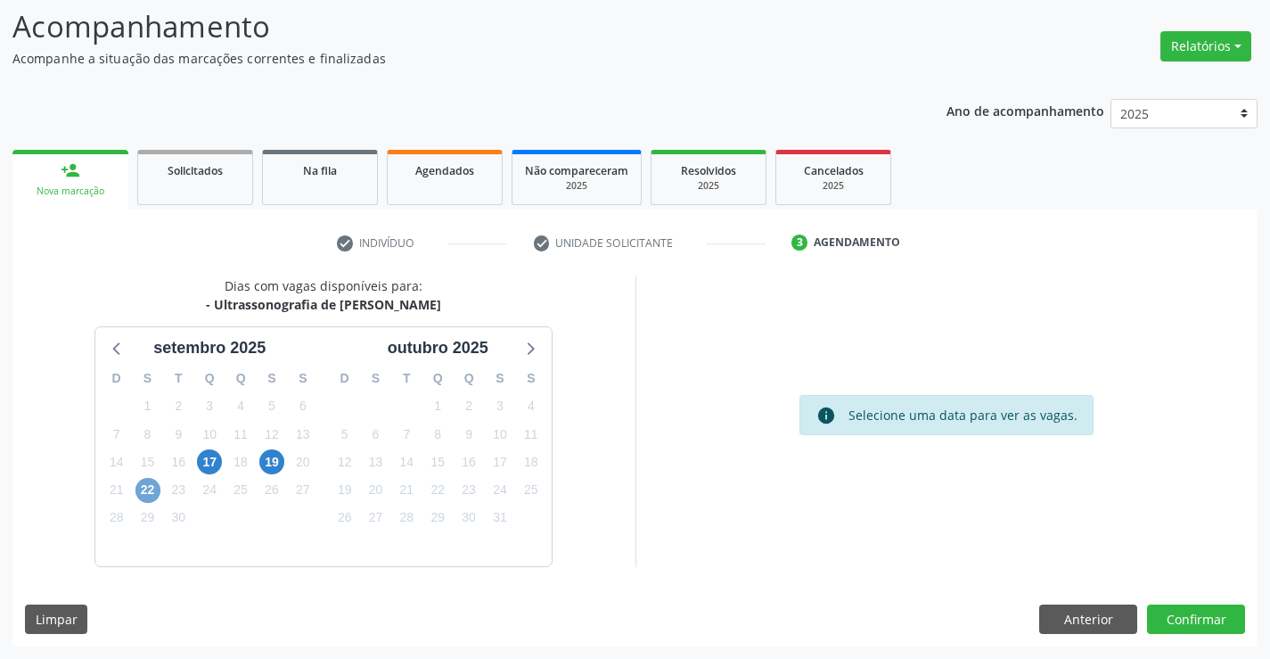
click at [143, 481] on span "22" at bounding box center [147, 490] width 25 height 25
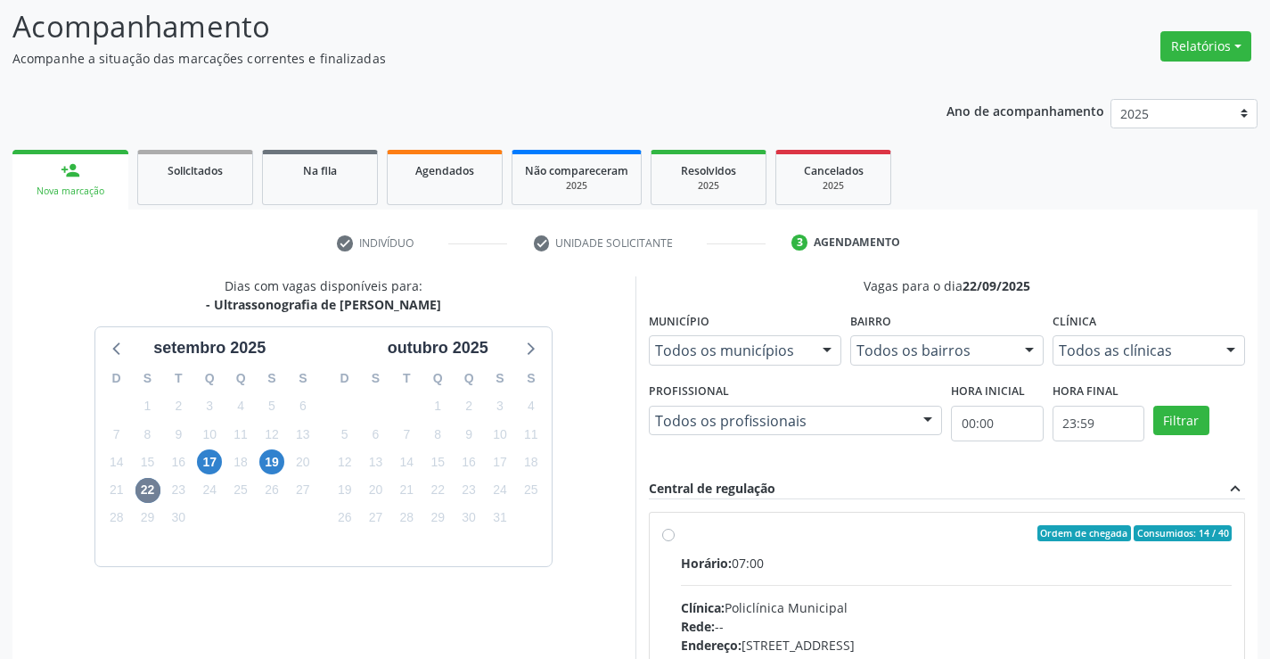
click at [675, 541] on input "Ordem de chegada Consumidos: 14 / 40 Horário: 07:00 Clínica: Policlínica Munici…" at bounding box center [668, 533] width 12 height 16
radio input "true"
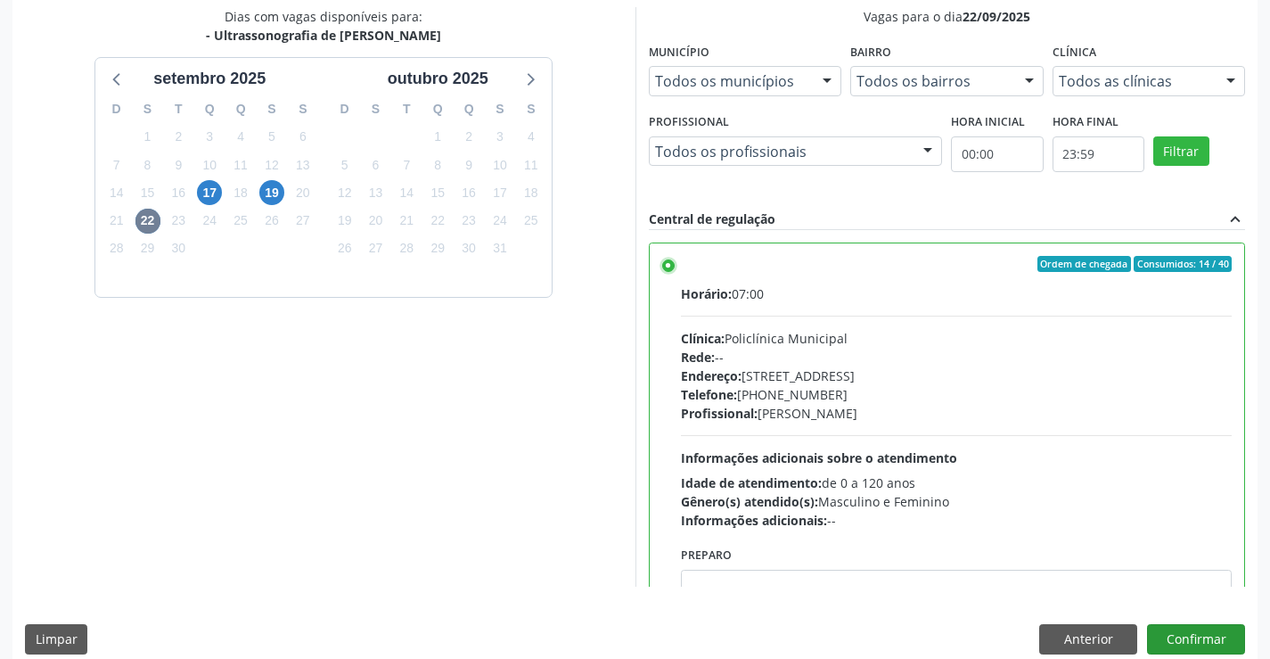
scroll to position [406, 0]
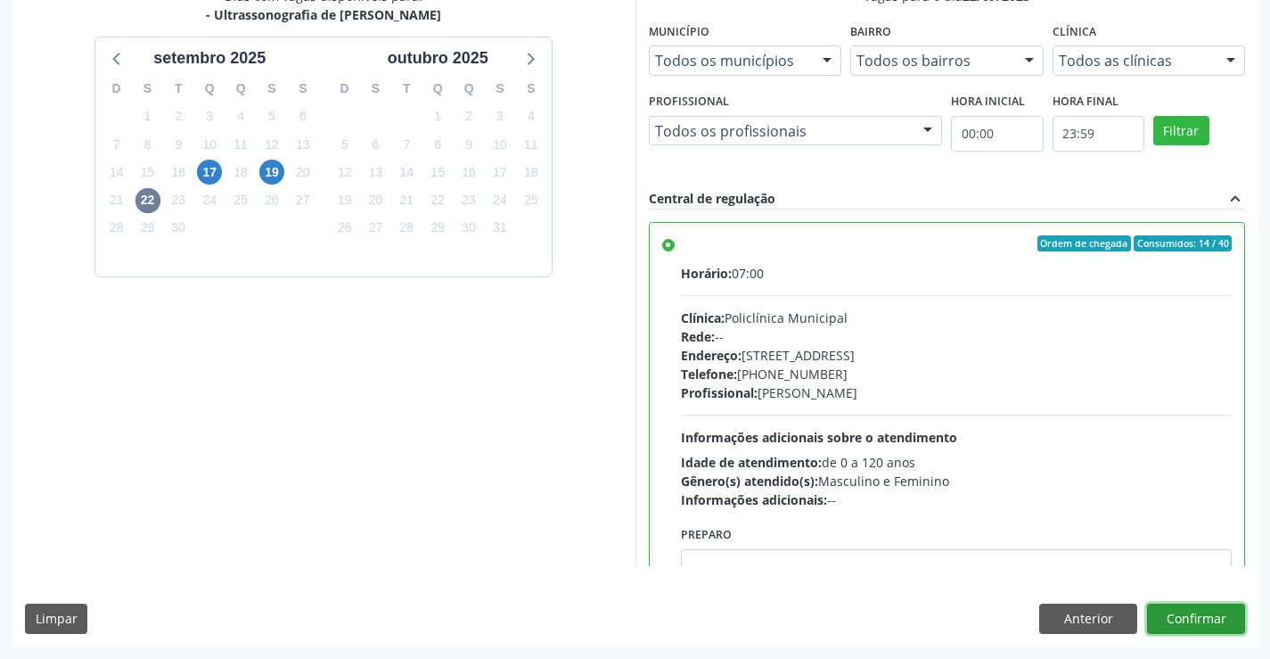
click at [1218, 617] on button "Confirmar" at bounding box center [1196, 618] width 98 height 30
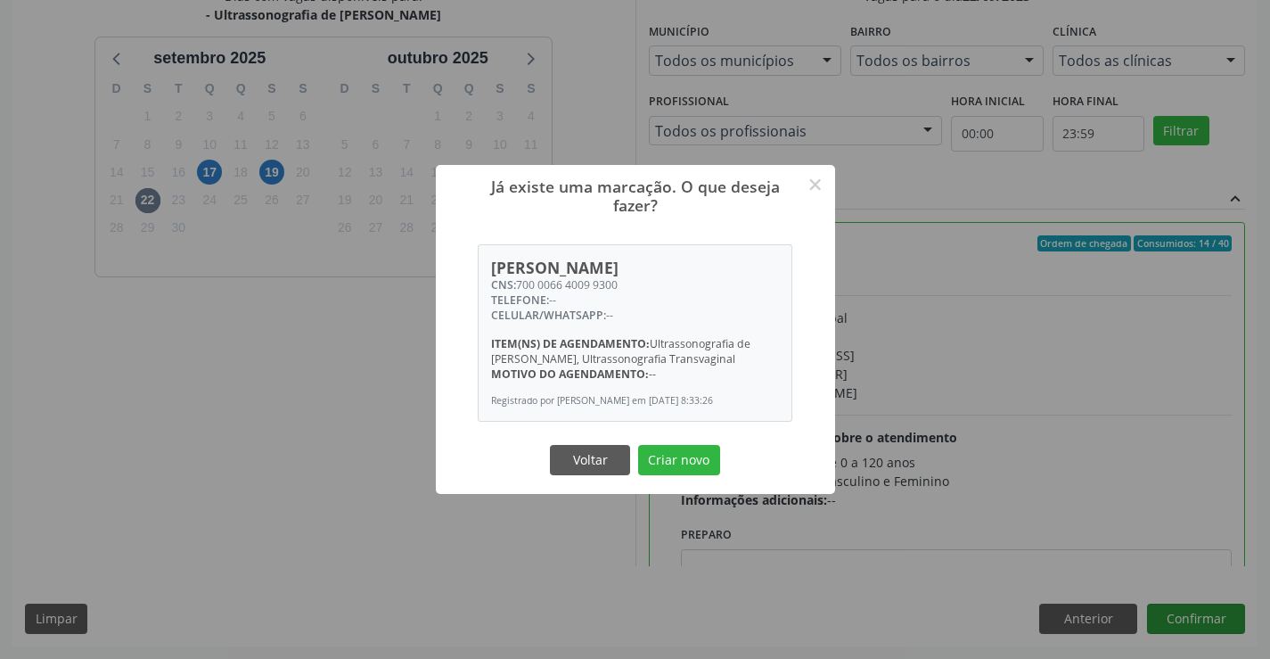
click at [638, 445] on button "Criar novo" at bounding box center [679, 460] width 82 height 30
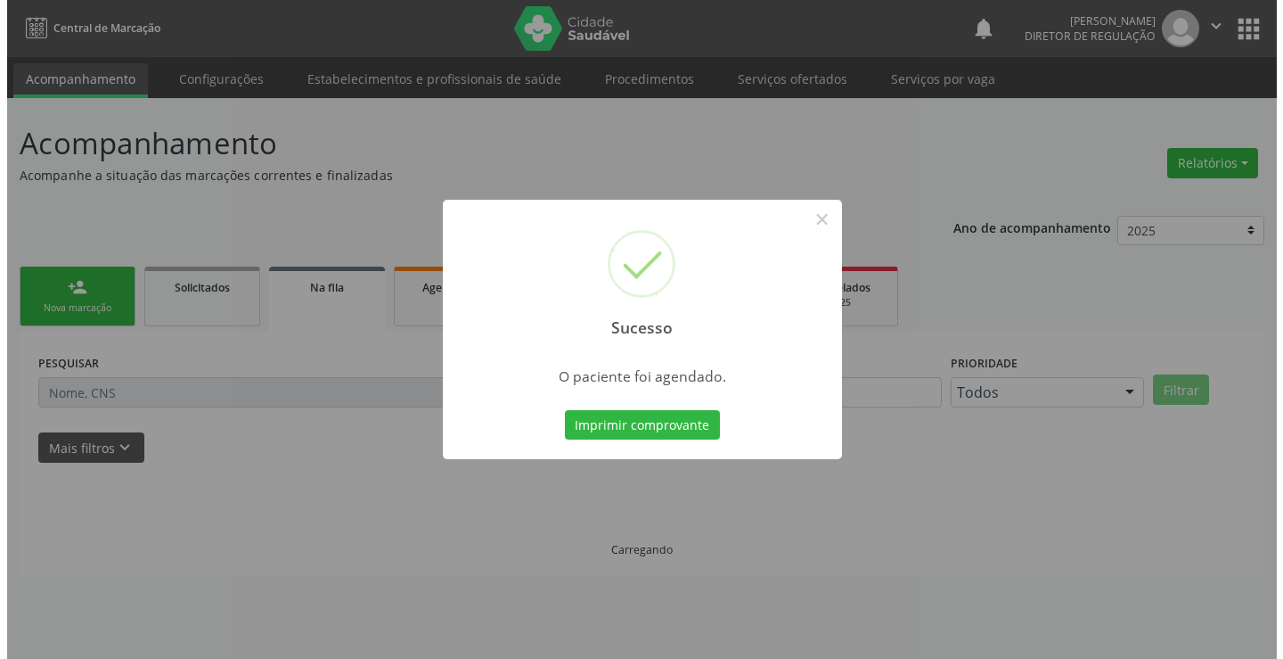
scroll to position [0, 0]
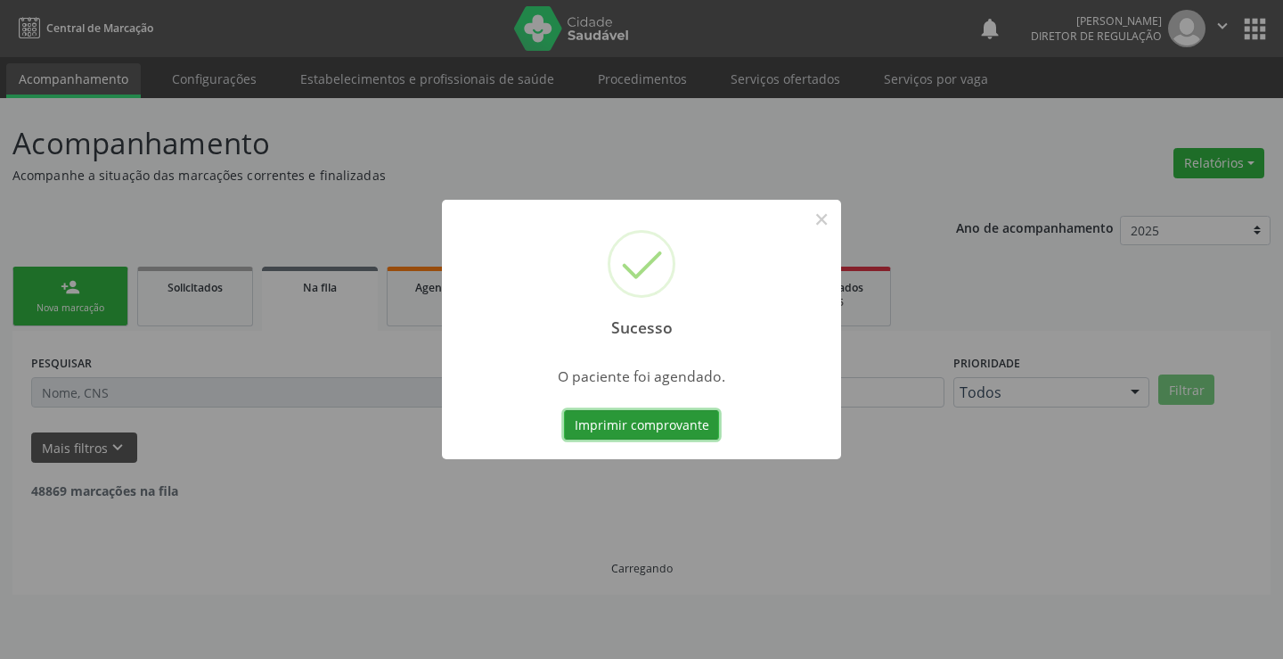
click at [564, 410] on button "Imprimir comprovante" at bounding box center [641, 425] width 155 height 30
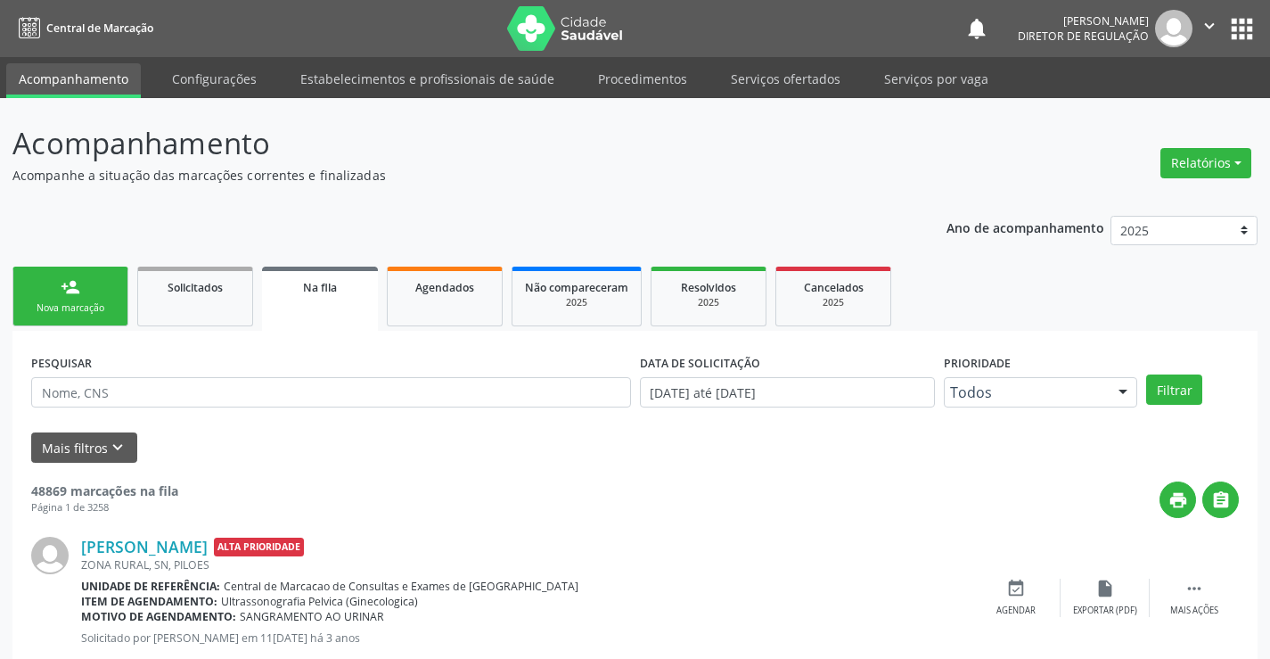
click at [61, 307] on div "Nova marcação" at bounding box center [70, 307] width 89 height 13
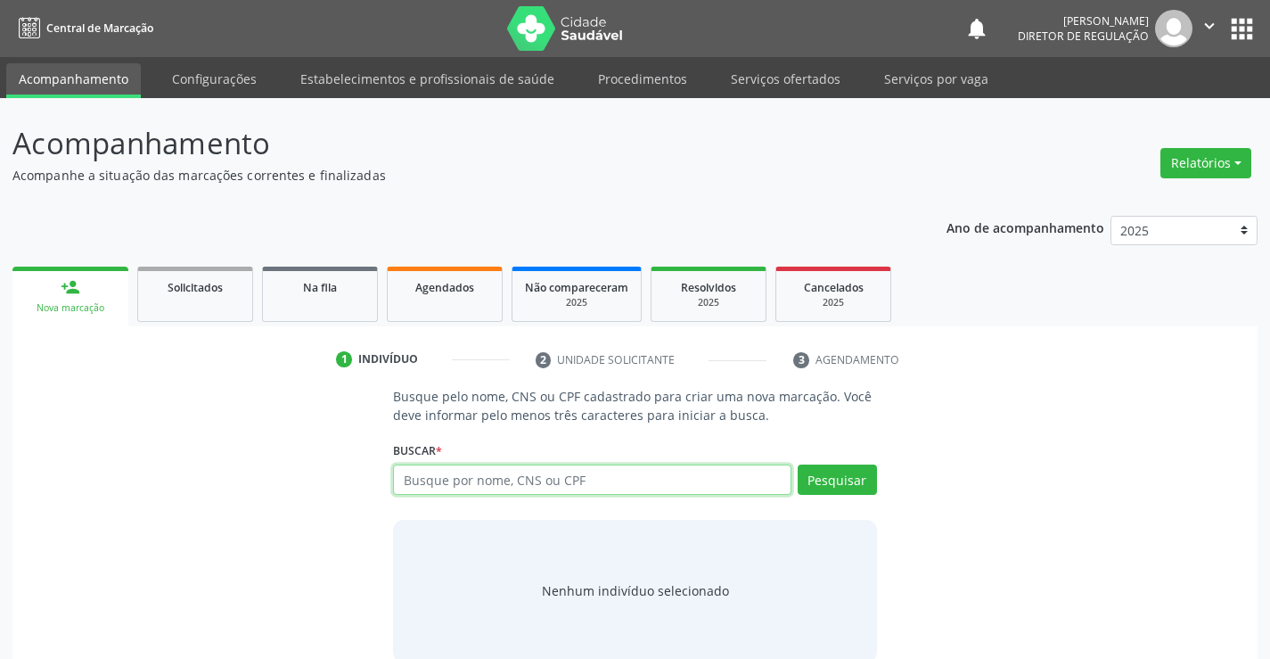
click at [499, 485] on input "text" at bounding box center [592, 479] width 398 height 30
type input "705005496911155"
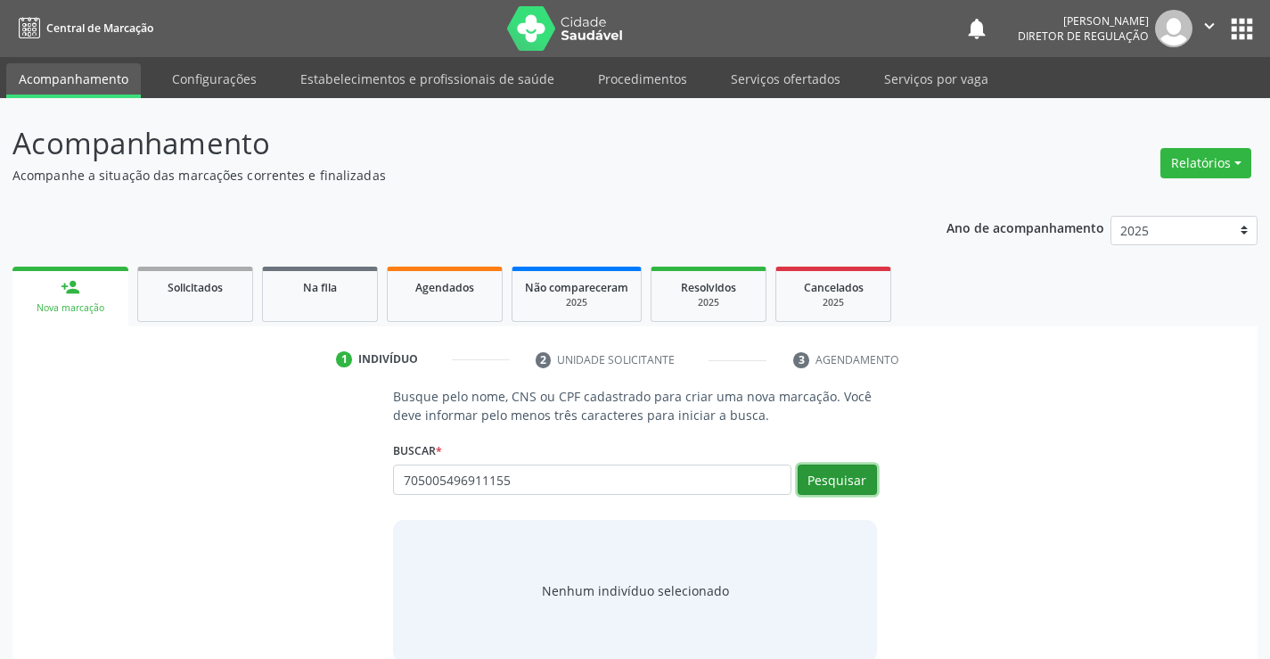
click at [833, 489] on button "Pesquisar" at bounding box center [837, 479] width 79 height 30
type input "705005496911155"
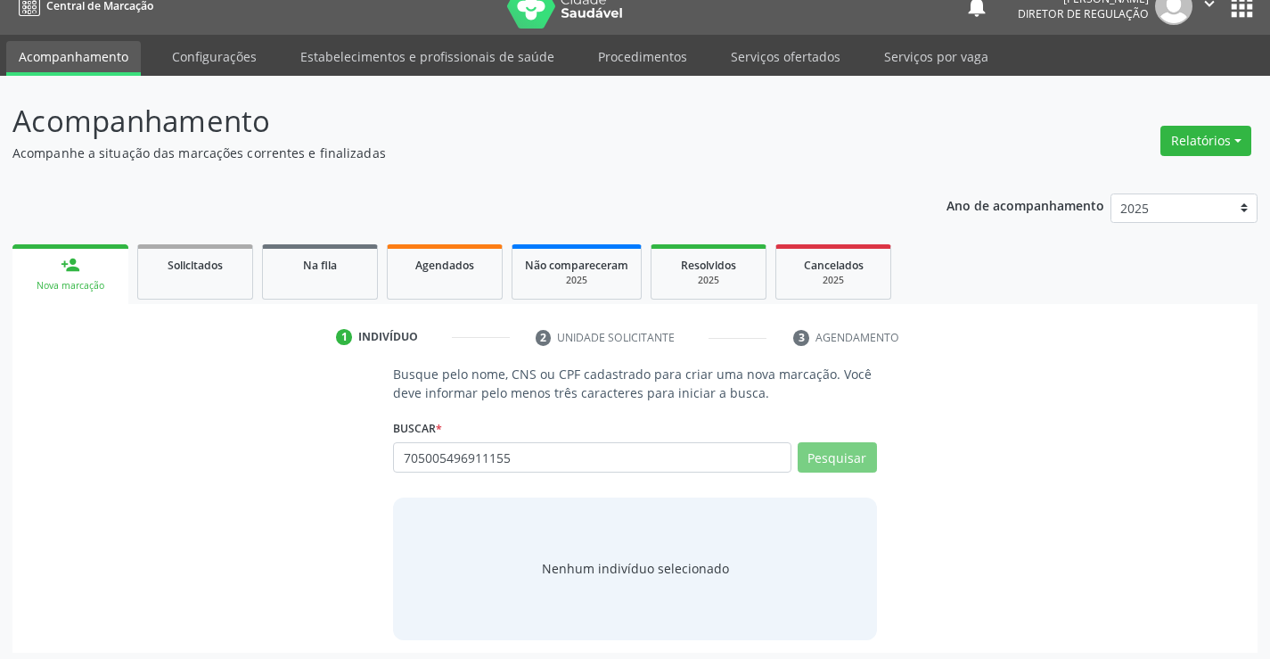
scroll to position [29, 0]
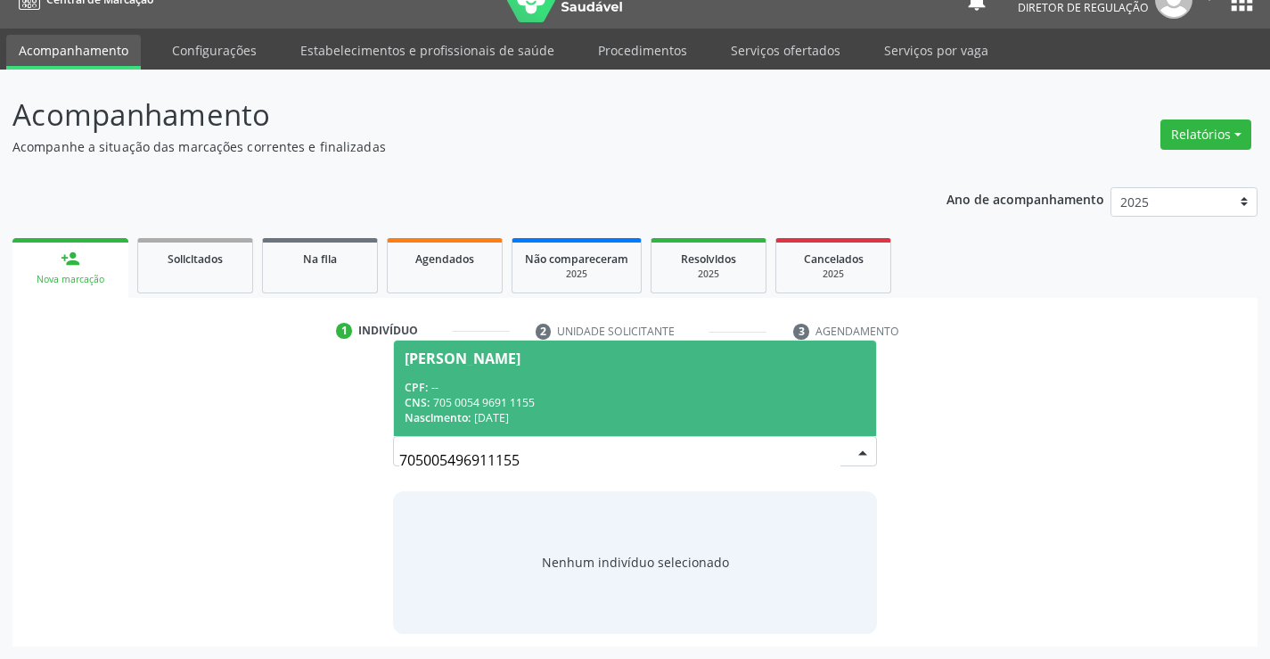
click at [574, 412] on div "Nascimento: [DATE]" at bounding box center [635, 417] width 460 height 15
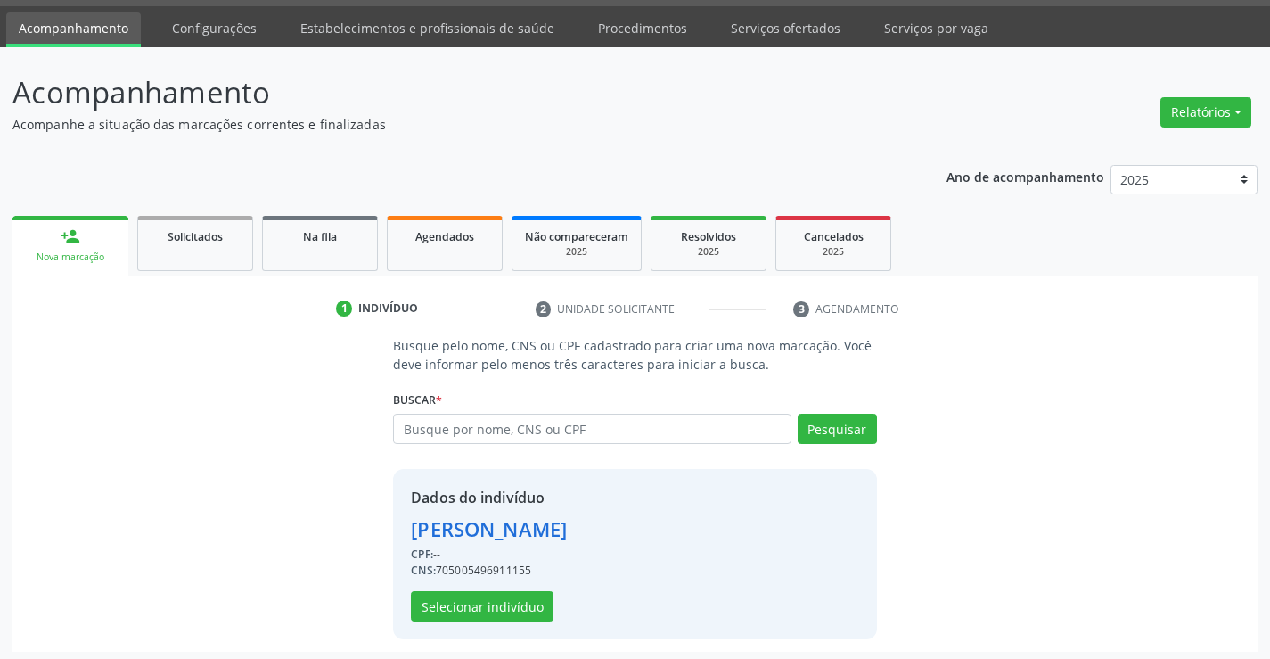
scroll to position [56, 0]
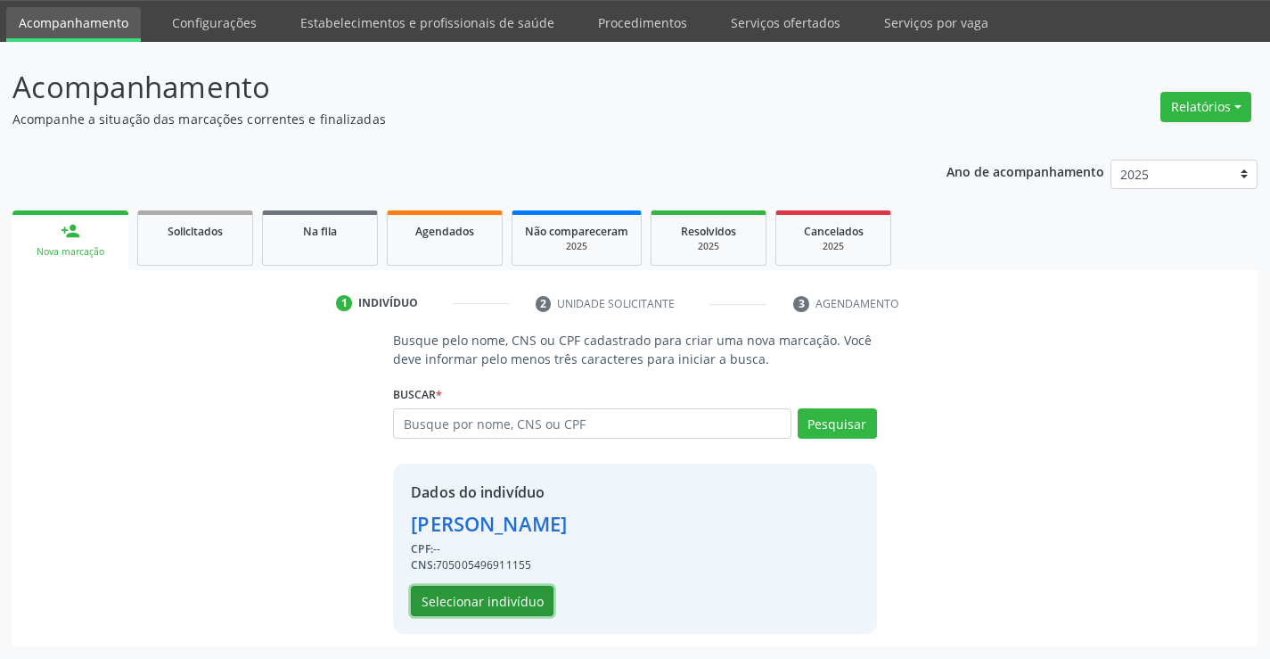
click at [510, 612] on button "Selecionar indivíduo" at bounding box center [482, 601] width 143 height 30
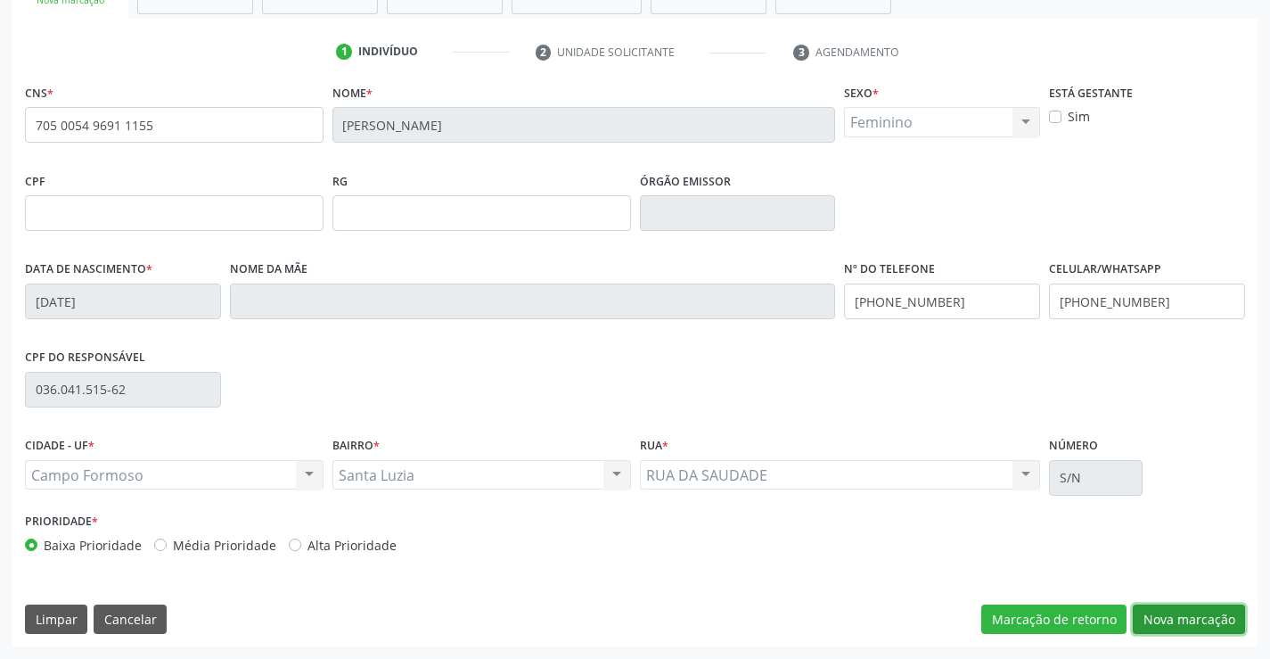
click at [1158, 617] on button "Nova marcação" at bounding box center [1189, 619] width 112 height 30
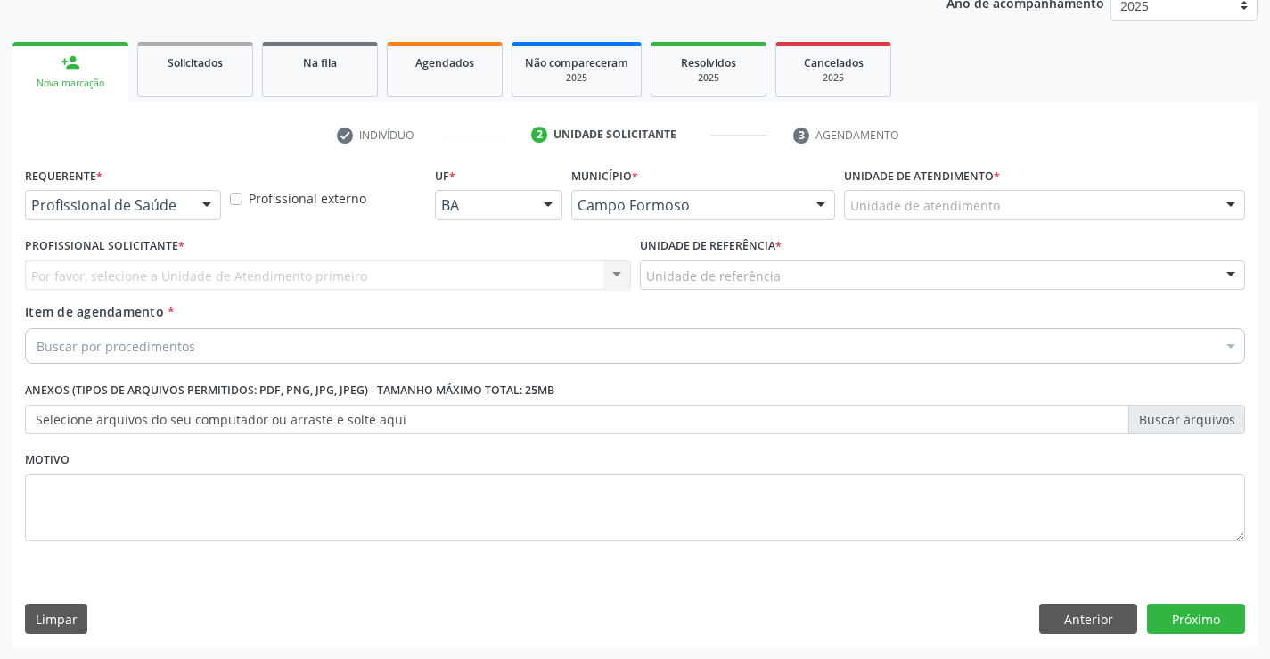
drag, startPoint x: 187, startPoint y: 203, endPoint x: 169, endPoint y: 272, distance: 70.9
click at [186, 203] on div "Profissional de Saúde" at bounding box center [123, 205] width 196 height 30
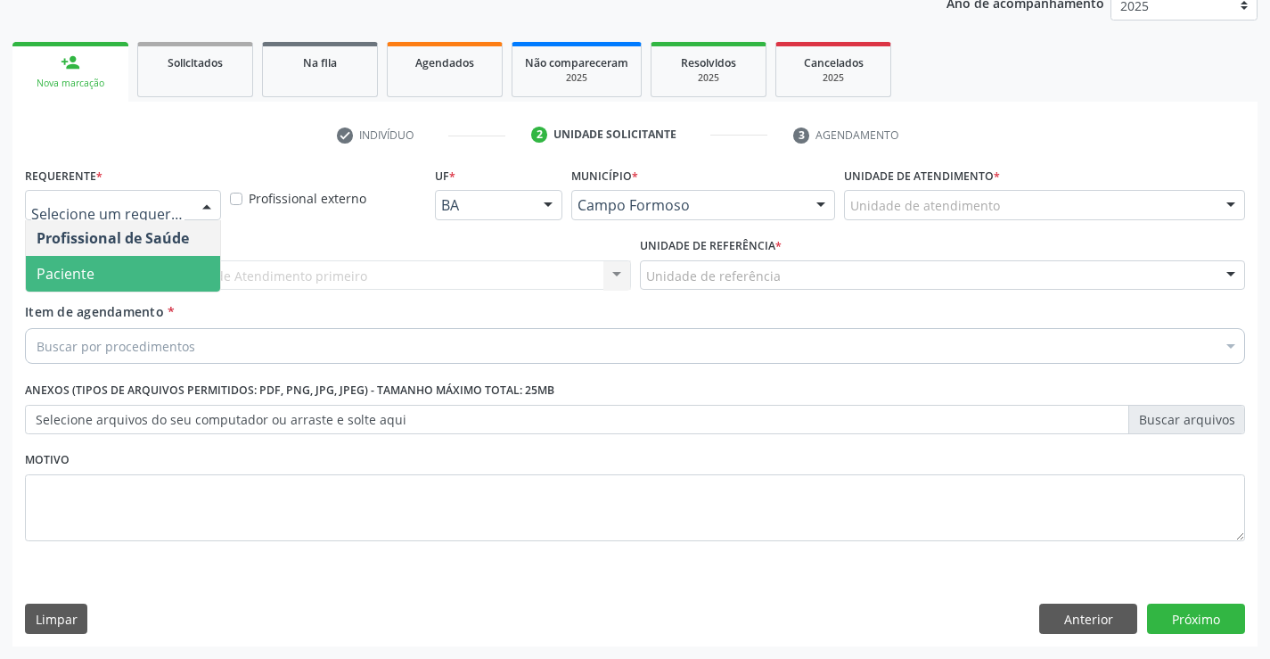
drag, startPoint x: 168, startPoint y: 278, endPoint x: 359, endPoint y: 278, distance: 191.6
click at [173, 279] on span "Paciente" at bounding box center [123, 274] width 194 height 36
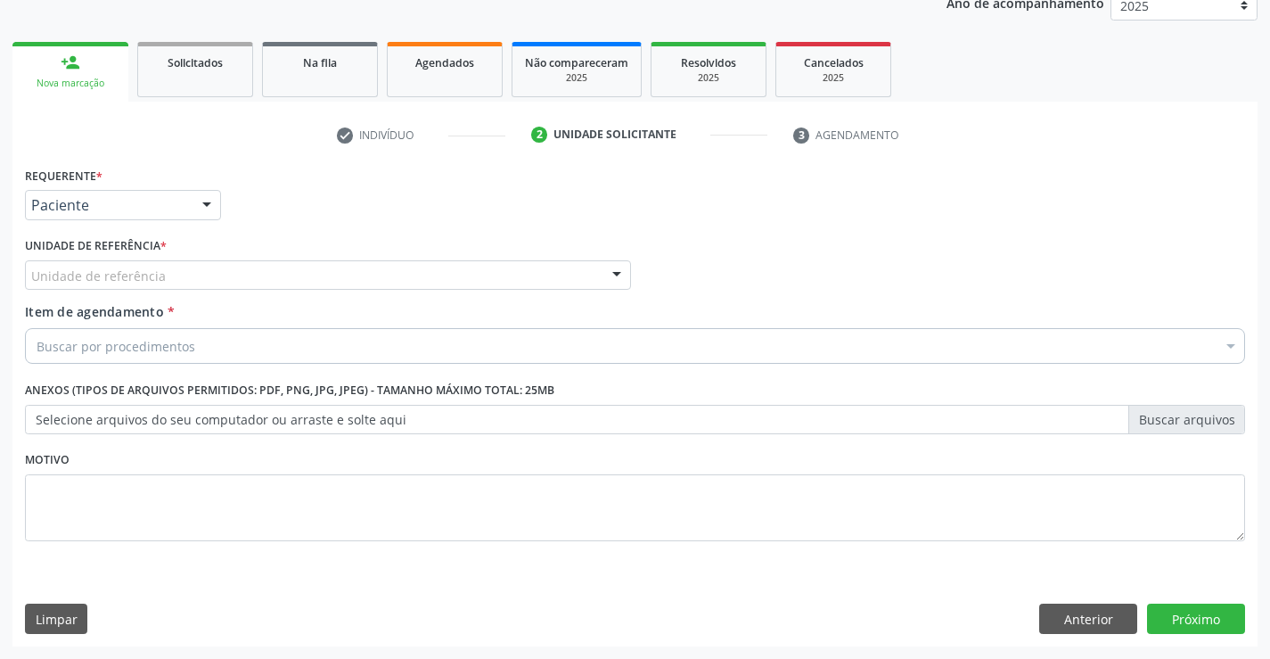
click at [359, 278] on div "Unidade de referência" at bounding box center [328, 275] width 606 height 30
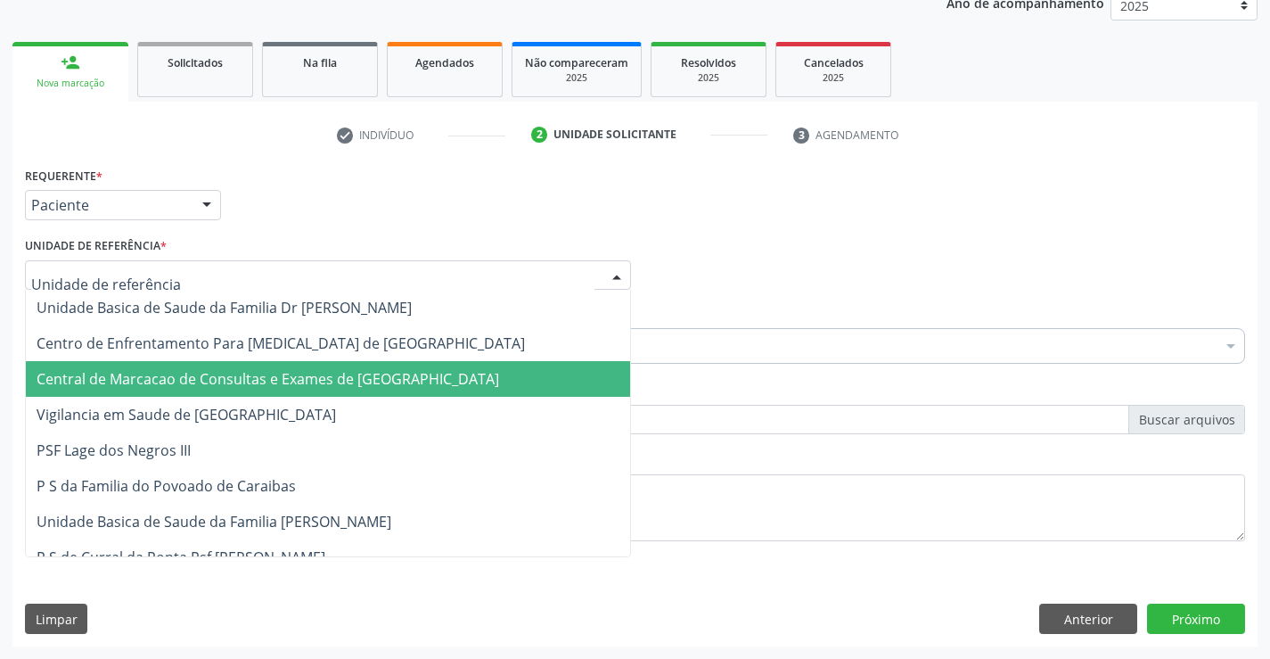
drag, startPoint x: 373, startPoint y: 360, endPoint x: 379, endPoint y: 378, distance: 18.9
click at [379, 378] on span "Central de Marcacao de Consultas e Exames de Campo Formoso" at bounding box center [268, 379] width 463 height 20
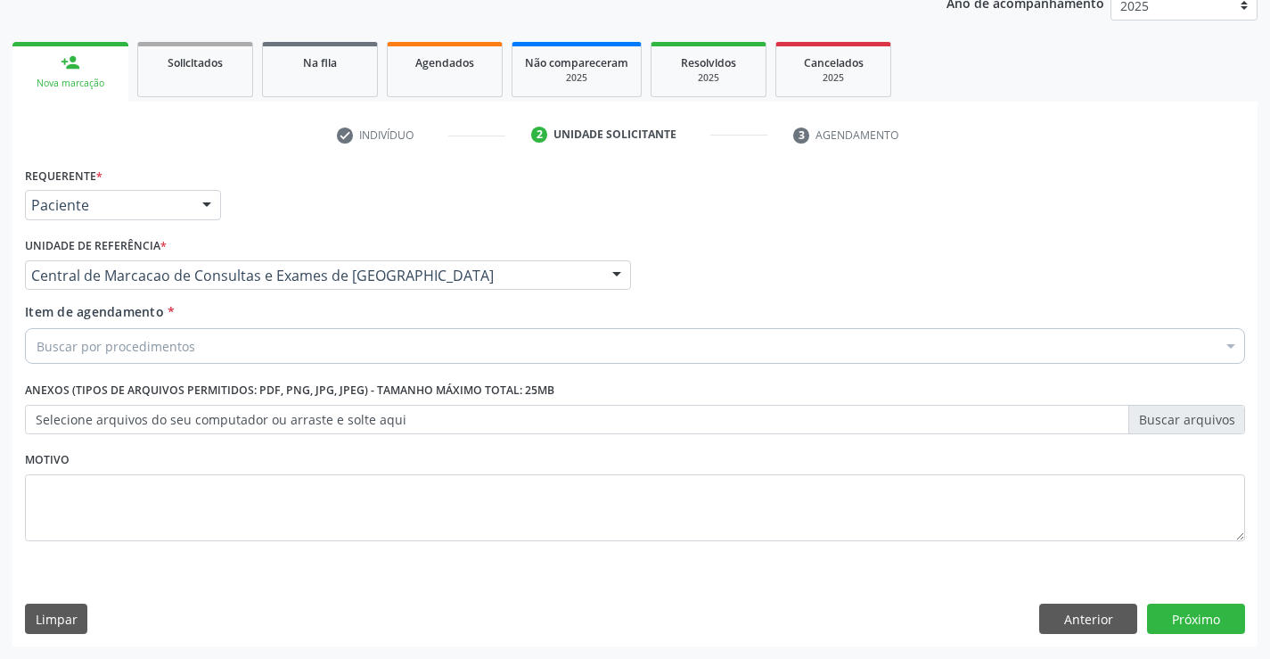
click at [448, 351] on div "Buscar por procedimentos" at bounding box center [635, 346] width 1220 height 36
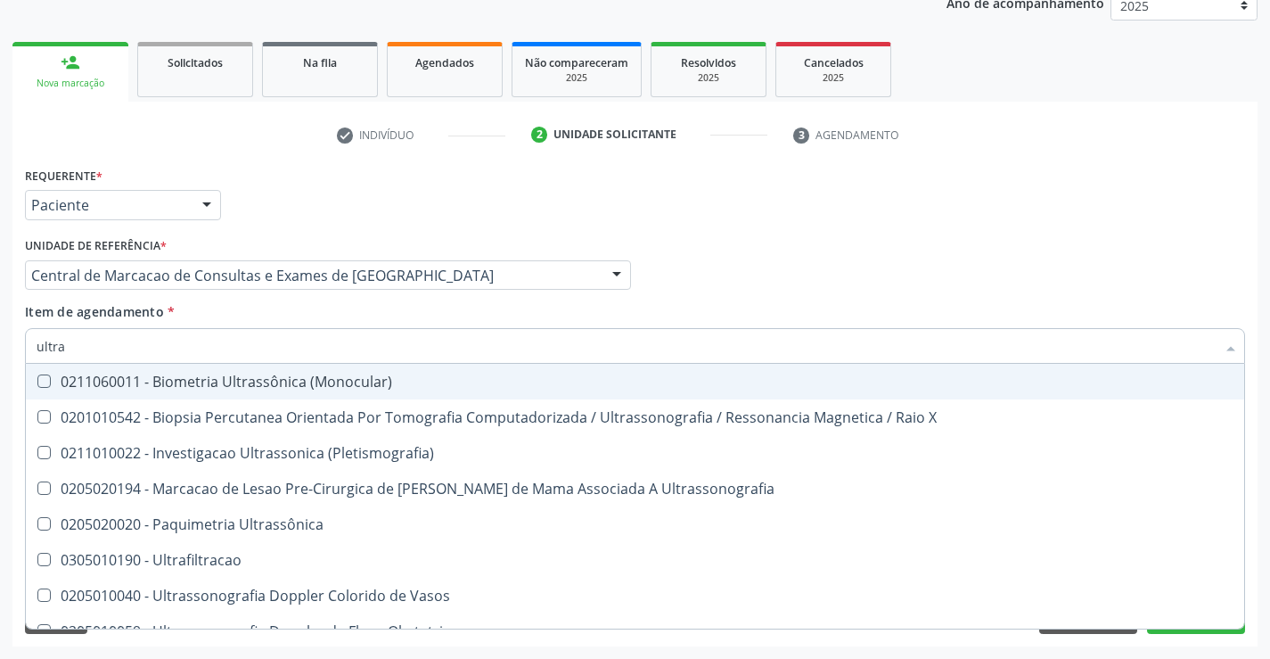
type input "ultras"
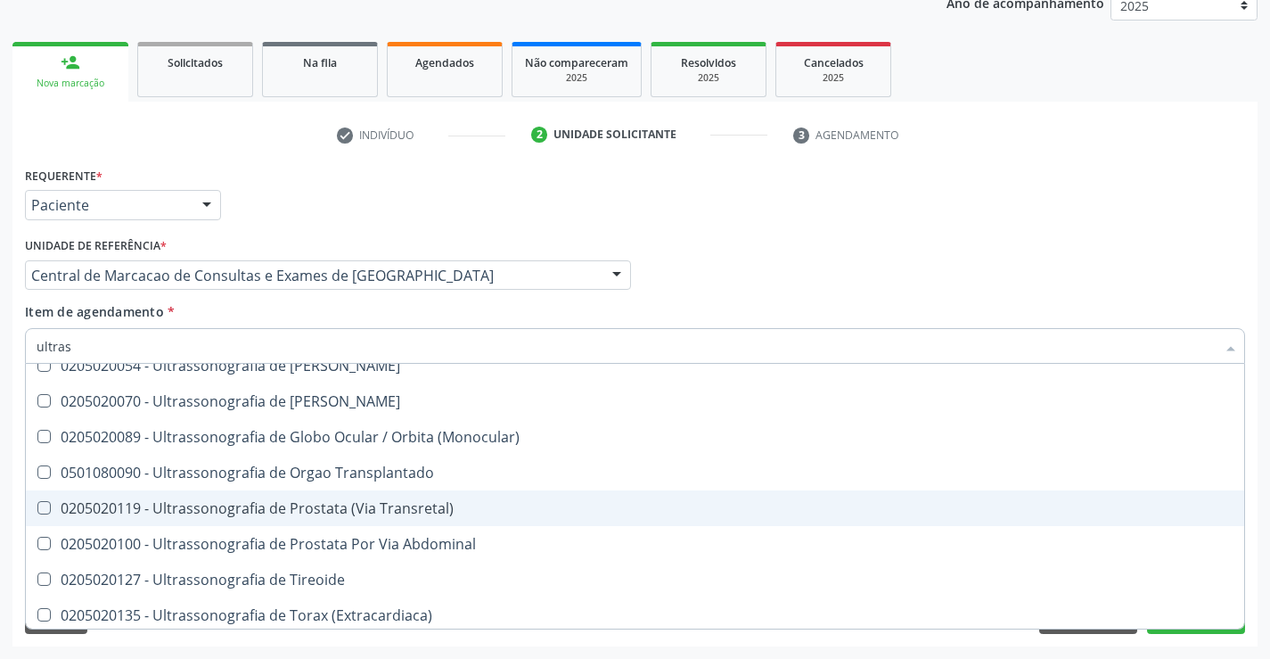
scroll to position [555, 0]
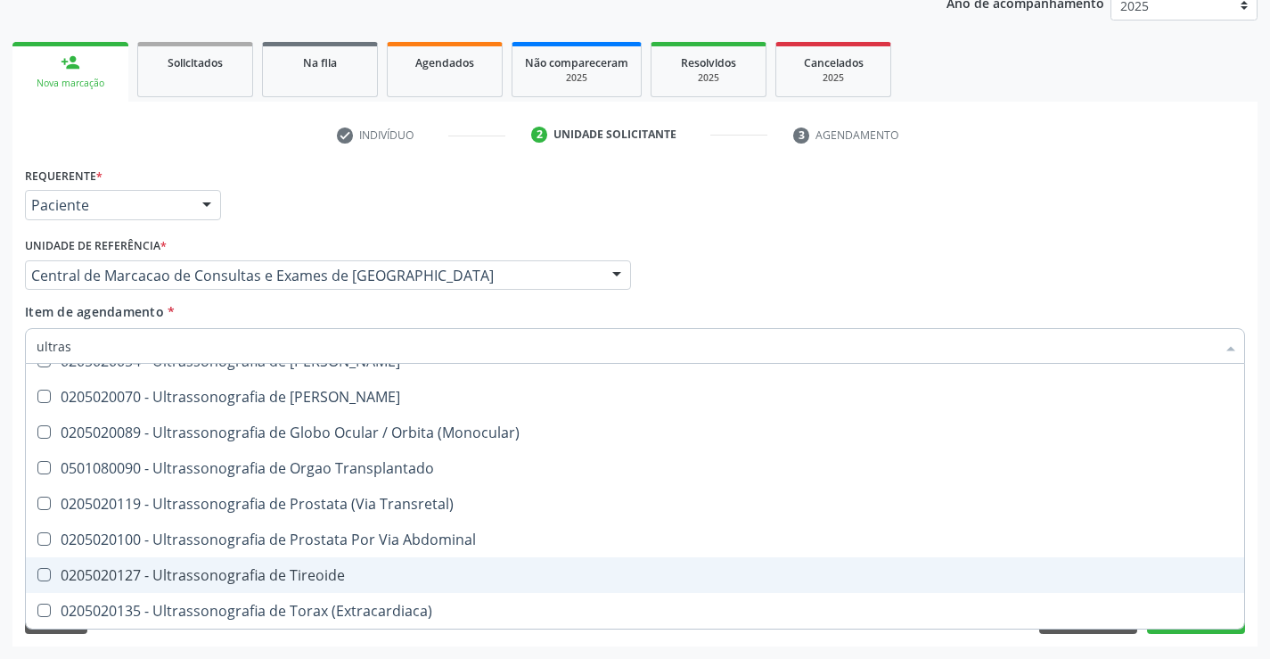
drag, startPoint x: 336, startPoint y: 576, endPoint x: 797, endPoint y: 468, distance: 473.2
click at [337, 577] on div "0205020127 - Ultrassonografia de Tireoide" at bounding box center [635, 575] width 1197 height 14
checkbox Tireoide "true"
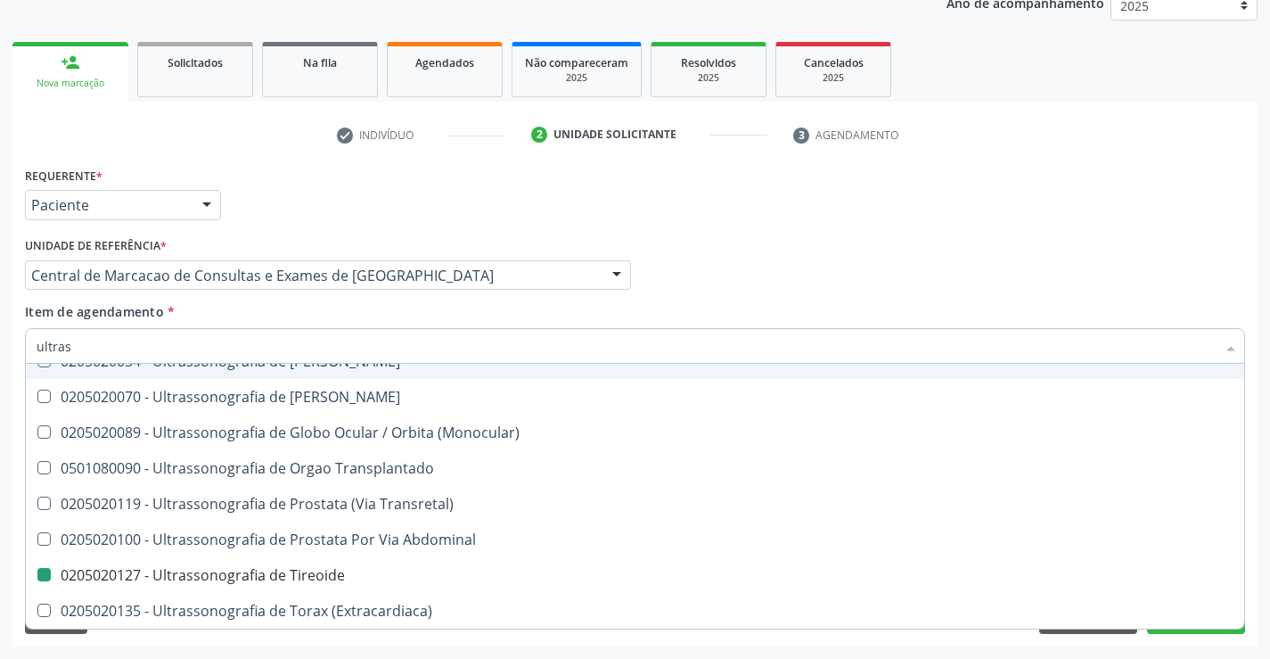
drag, startPoint x: 962, startPoint y: 310, endPoint x: 963, endPoint y: 300, distance: 9.8
click at [962, 309] on div "Item de agendamento * ultras Desfazer seleção 0211060011 - Biometria Ultrassôni…" at bounding box center [635, 330] width 1220 height 56
checkbox X "true"
checkbox Tireoide "false"
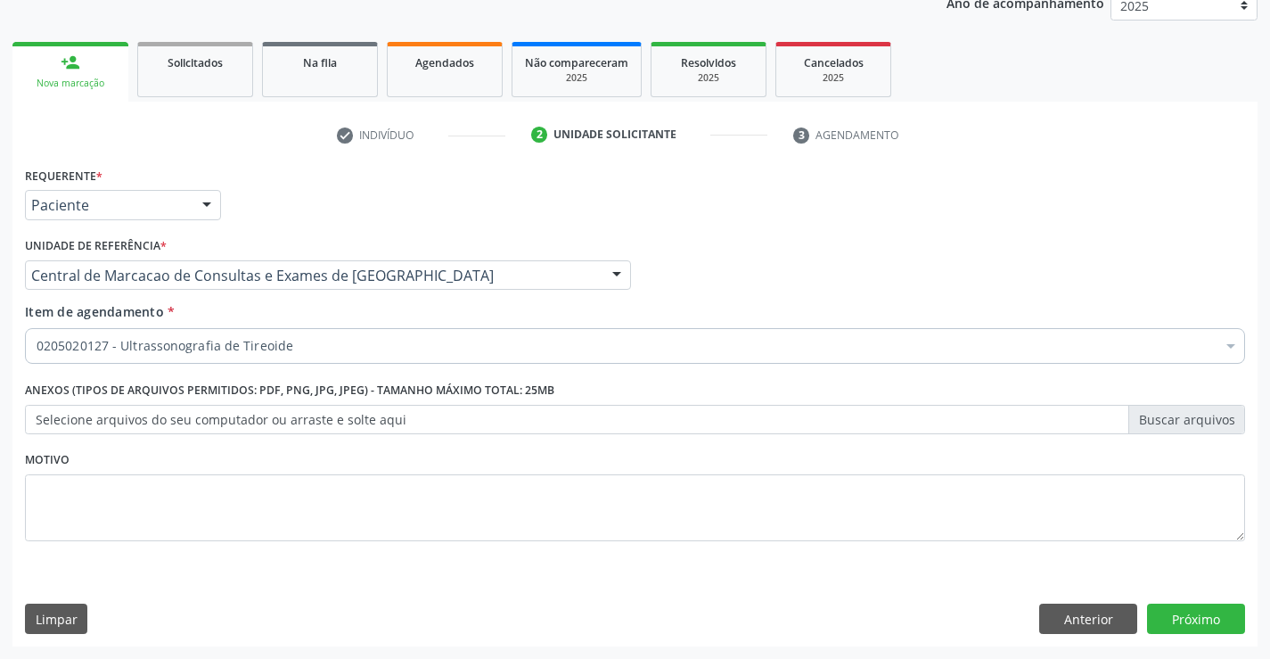
scroll to position [0, 0]
click at [1167, 617] on button "Próximo" at bounding box center [1196, 618] width 98 height 30
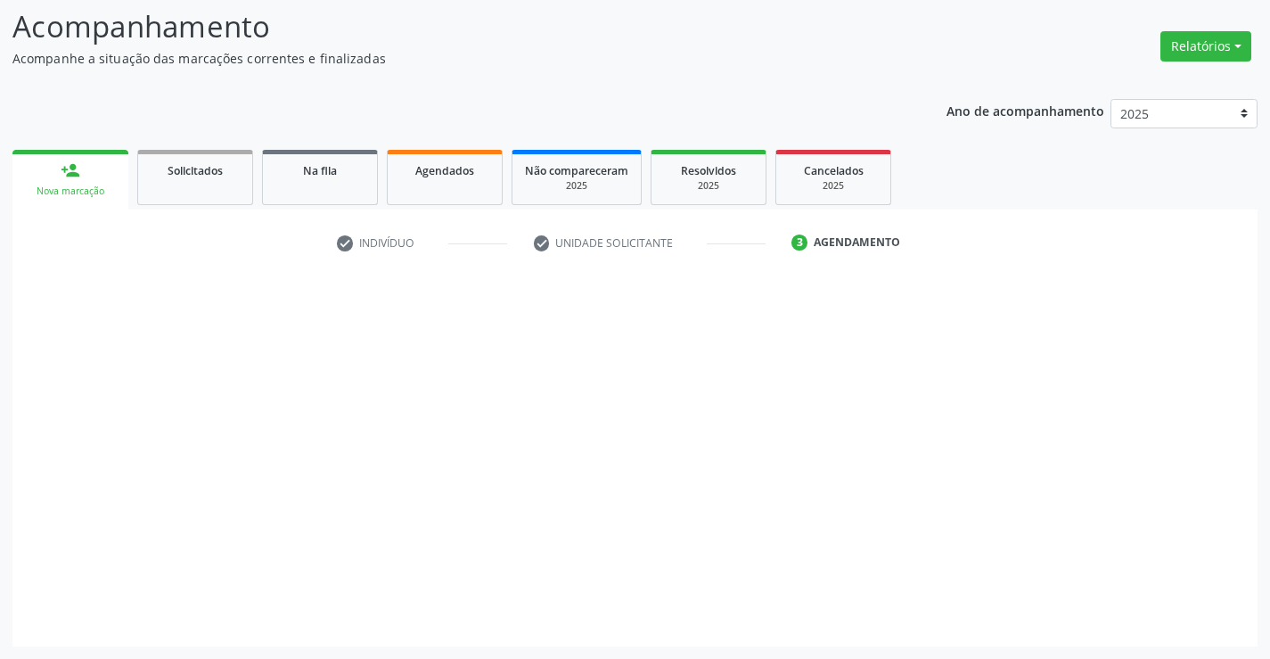
scroll to position [117, 0]
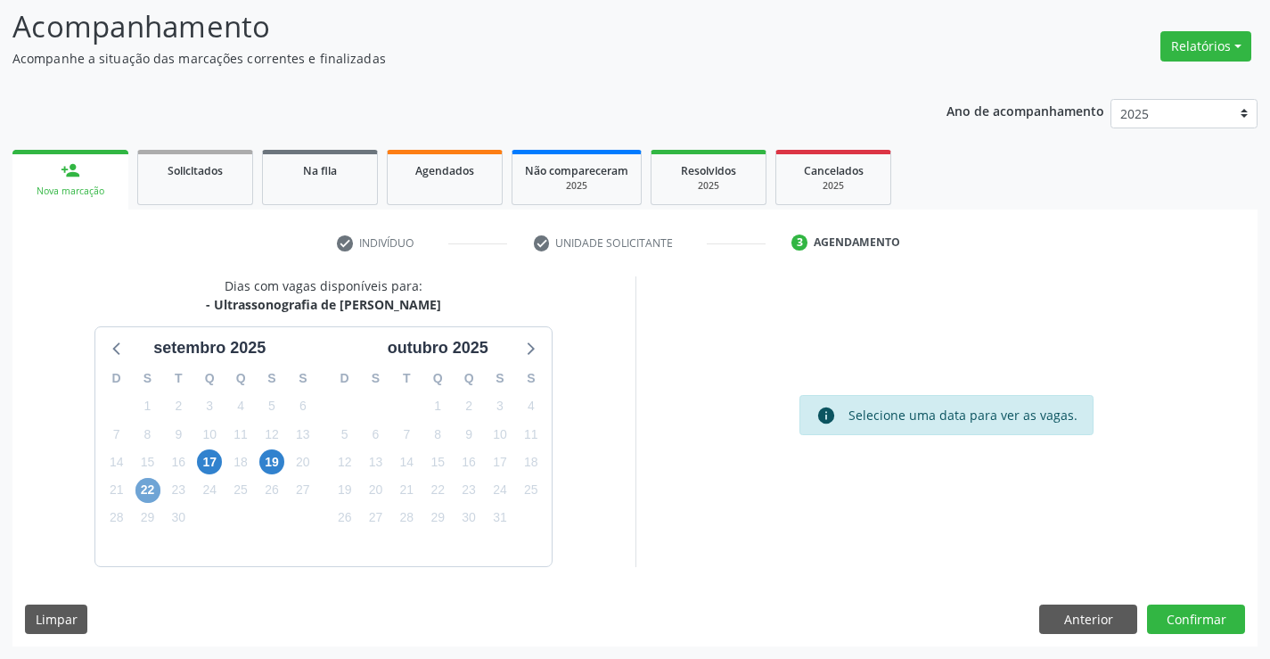
click at [152, 489] on span "22" at bounding box center [147, 490] width 25 height 25
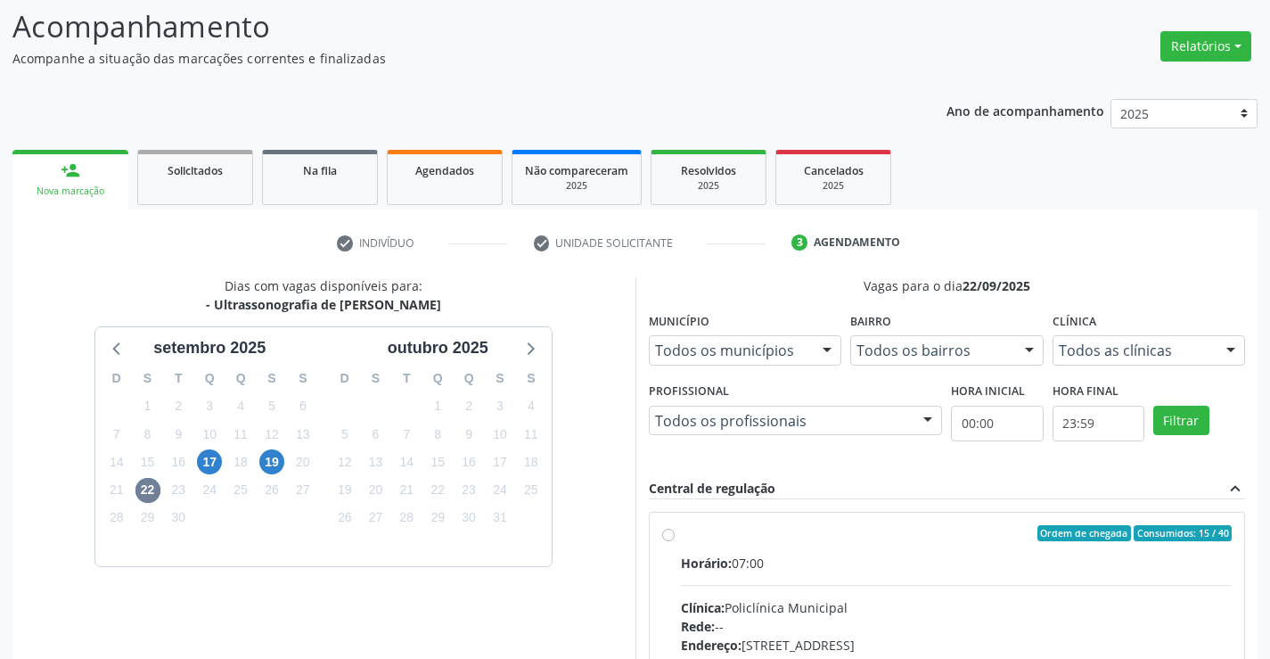
click at [991, 552] on label "Ordem de chegada Consumidos: 15 / 40 Horário: 07:00 Clínica: Policlínica Munici…" at bounding box center [957, 662] width 552 height 274
click at [675, 541] on input "Ordem de chegada Consumidos: 15 / 40 Horário: 07:00 Clínica: Policlínica Munici…" at bounding box center [668, 533] width 12 height 16
radio input "true"
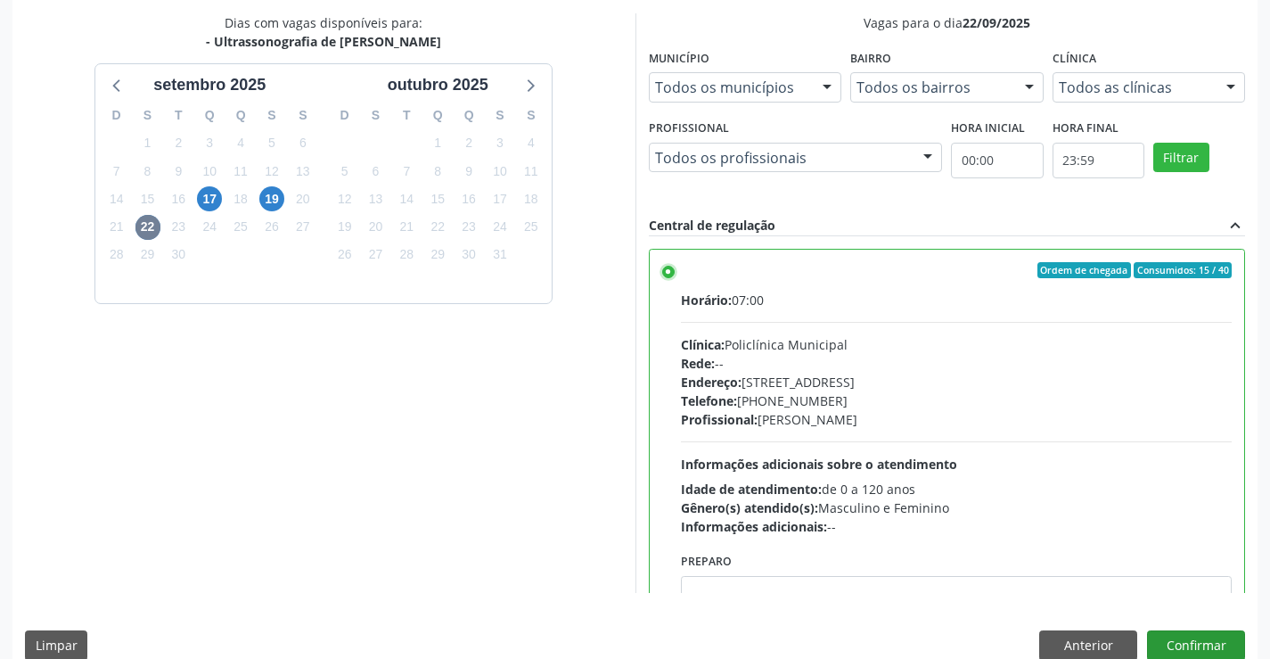
scroll to position [406, 0]
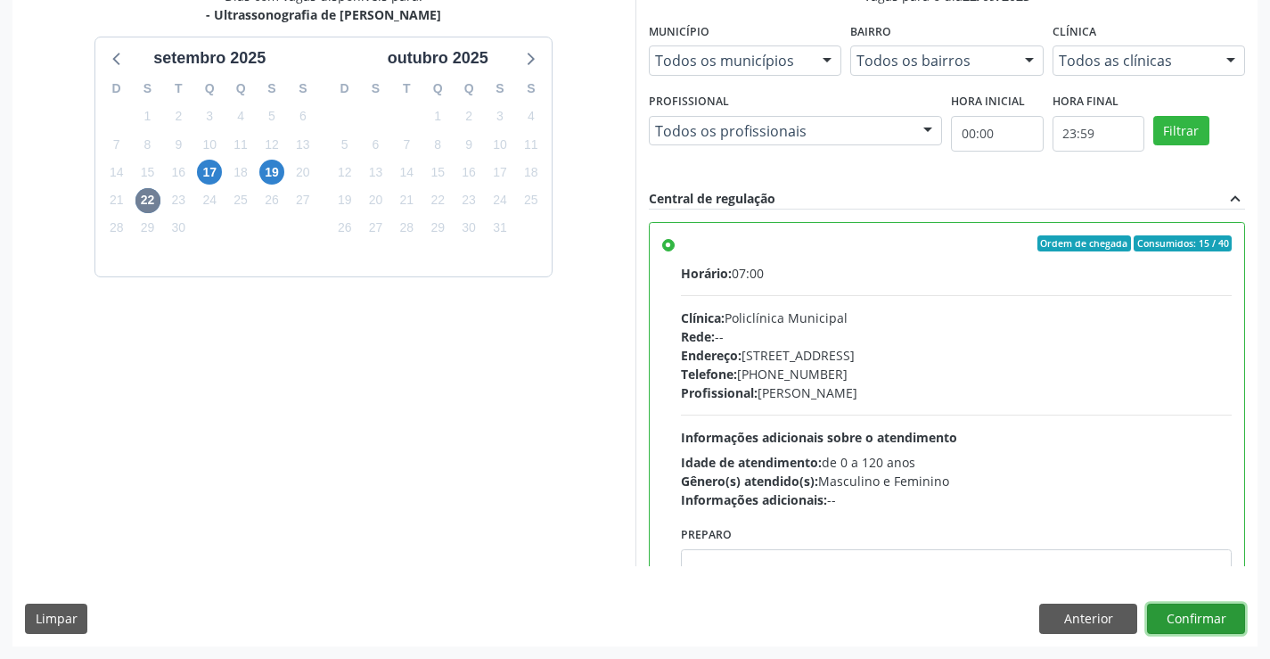
click at [1201, 624] on button "Confirmar" at bounding box center [1196, 618] width 98 height 30
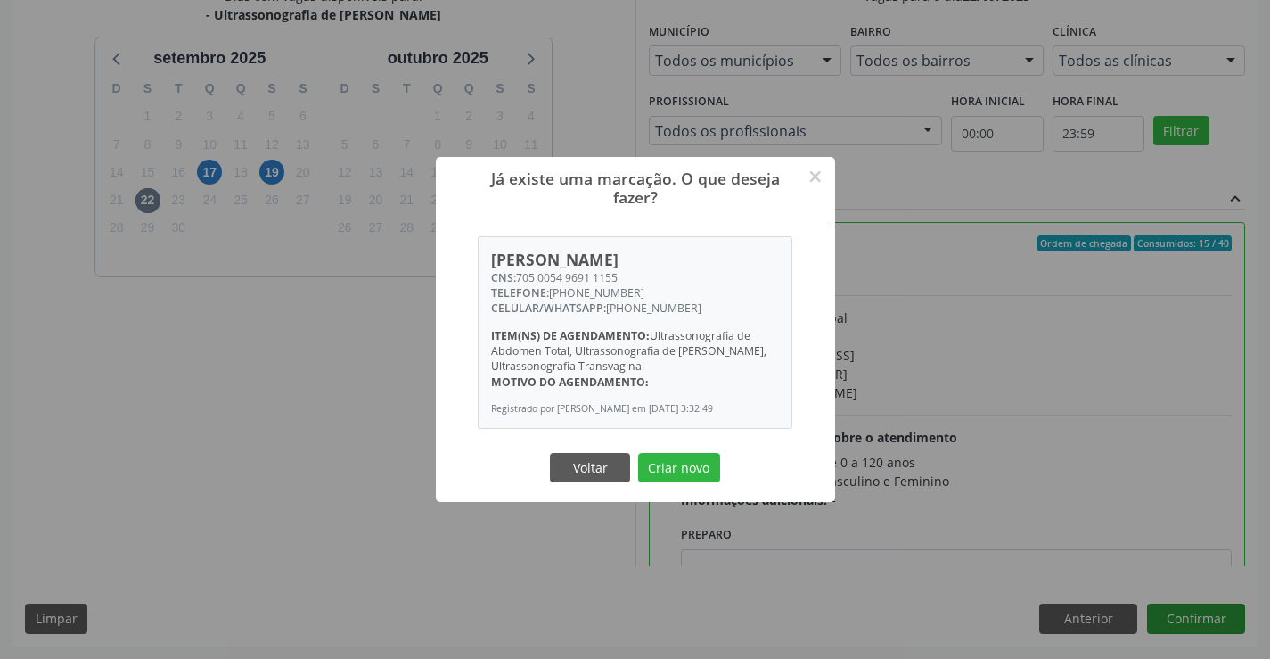
click at [638, 453] on button "Criar novo" at bounding box center [679, 468] width 82 height 30
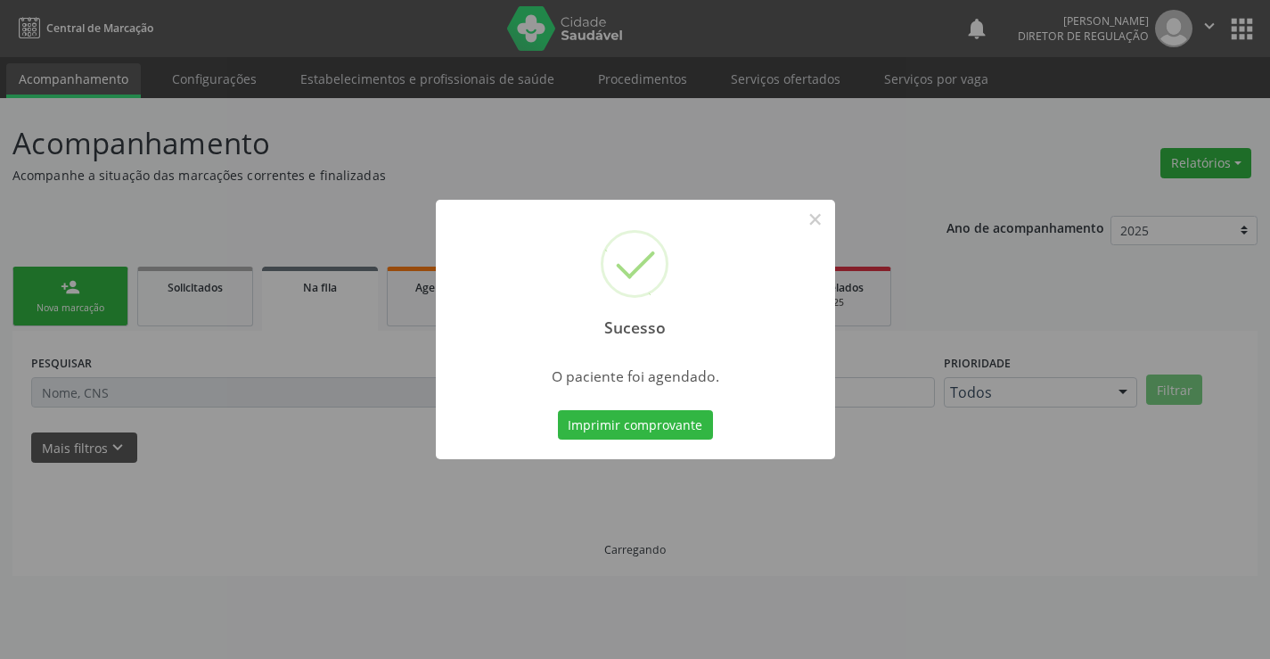
scroll to position [0, 0]
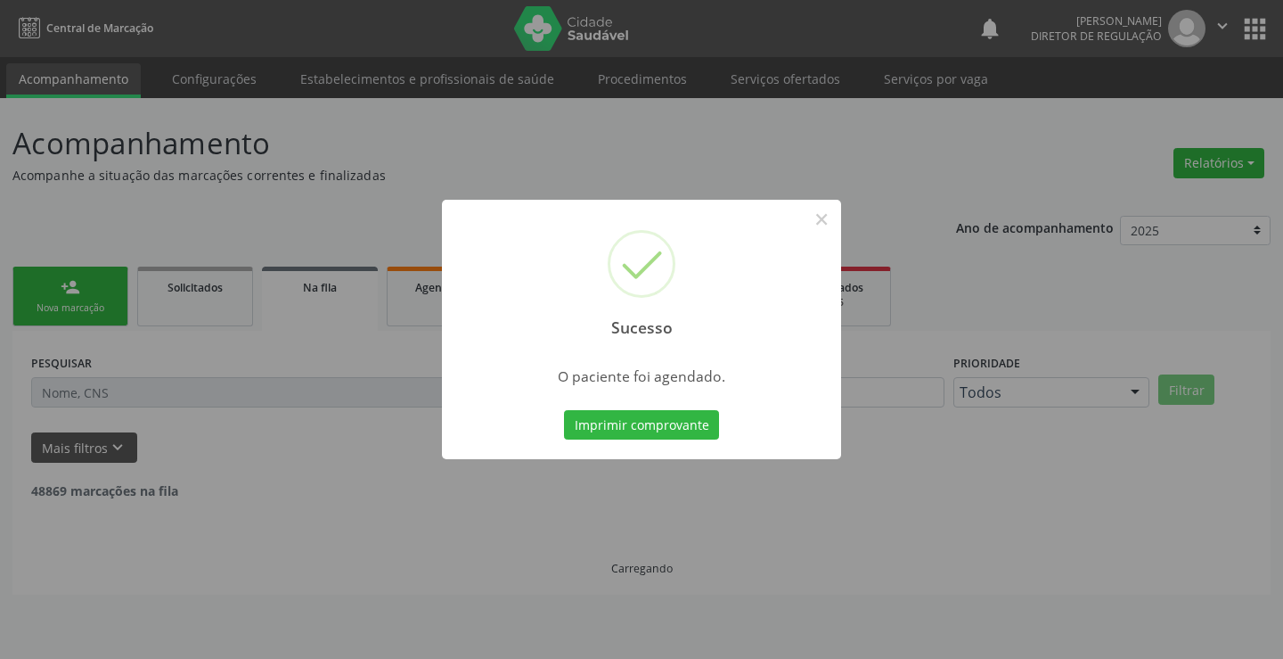
click at [564, 410] on button "Imprimir comprovante" at bounding box center [641, 425] width 155 height 30
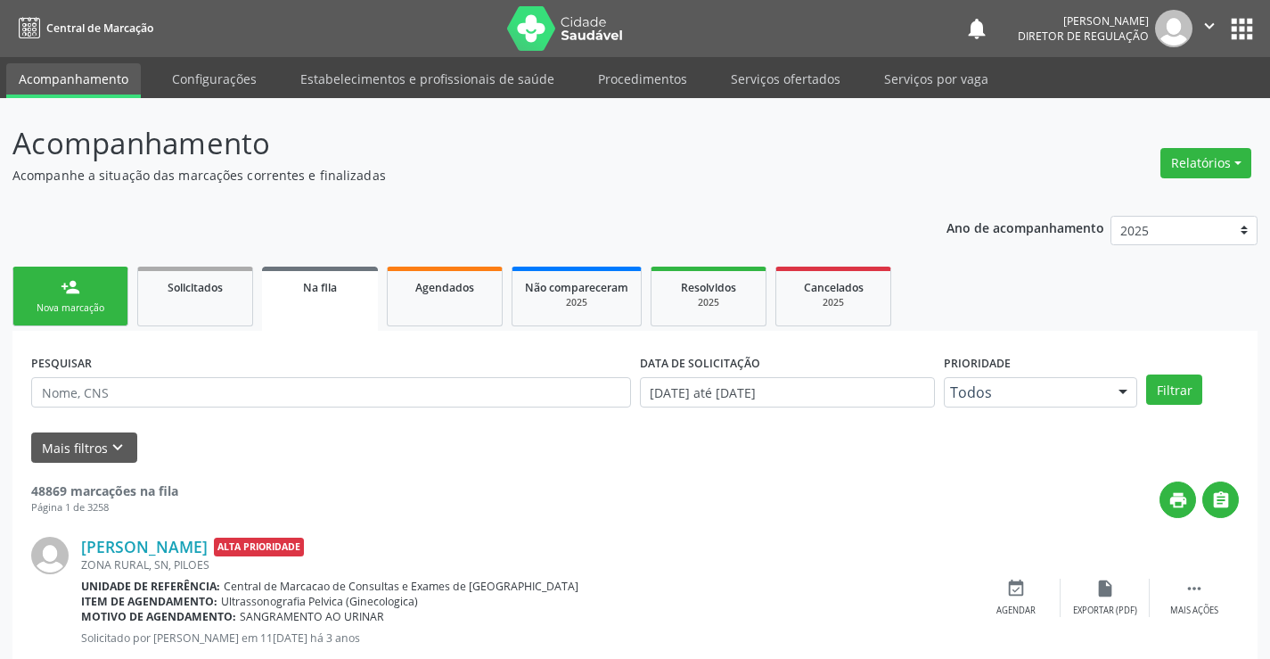
click at [111, 281] on link "person_add Nova marcação" at bounding box center [70, 296] width 116 height 60
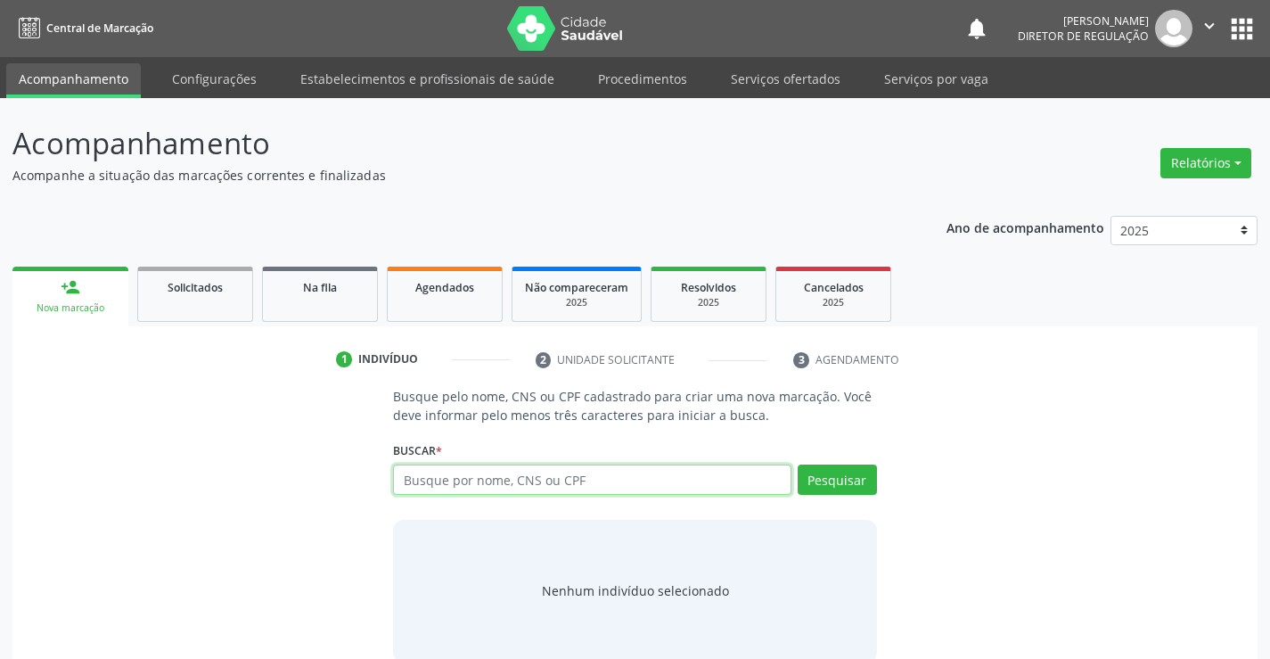
click at [635, 488] on input "text" at bounding box center [592, 479] width 398 height 30
type input "700703996185977"
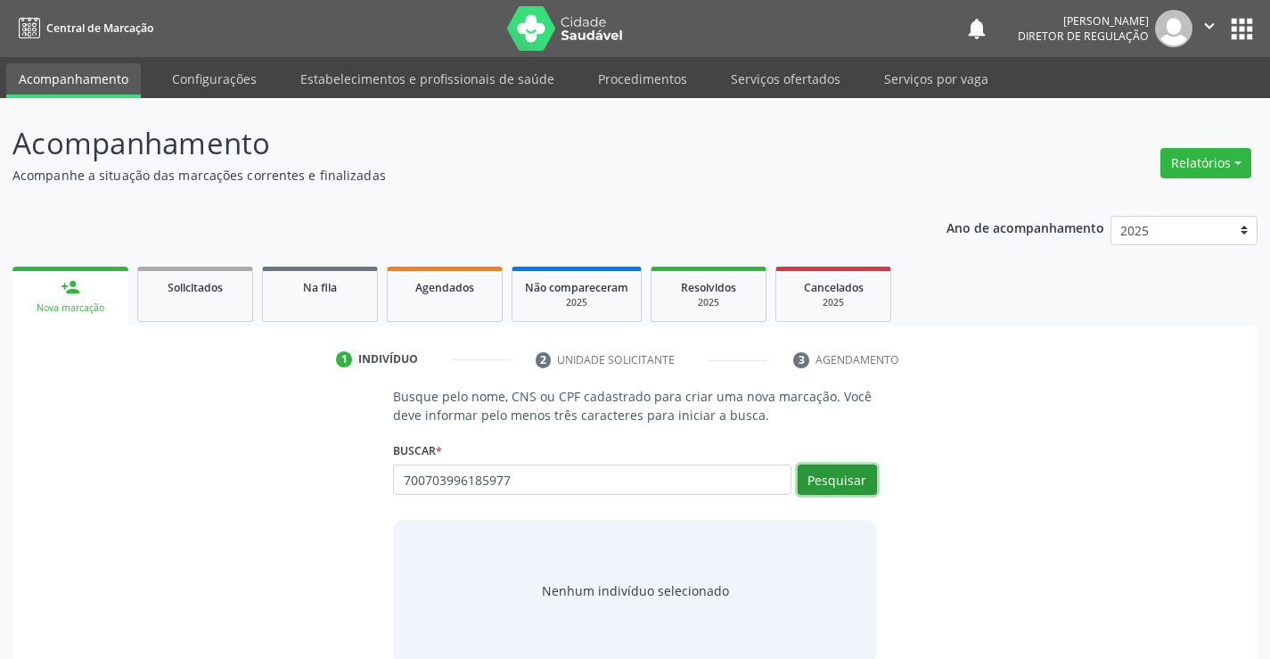
click at [875, 479] on button "Pesquisar" at bounding box center [837, 479] width 79 height 30
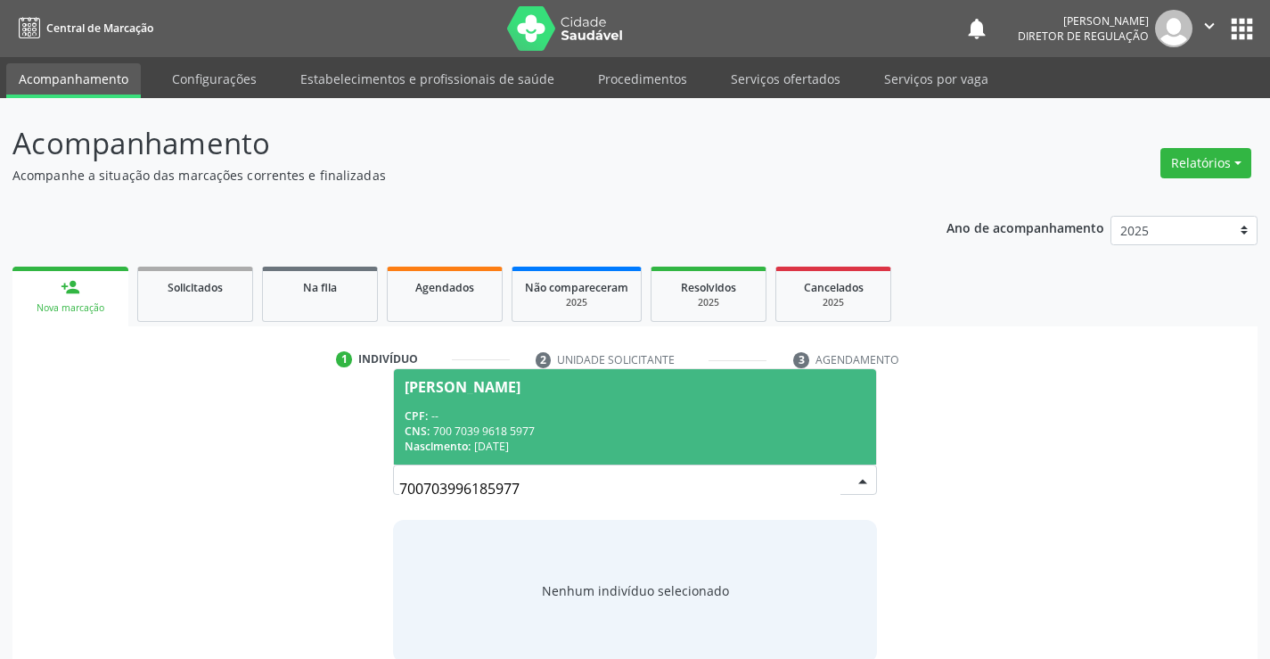
click at [601, 455] on span "Solange de Souza Aquino CPF: -- CNS: 700 7039 9618 5977 Nascimento: 29/06/1967" at bounding box center [634, 416] width 481 height 95
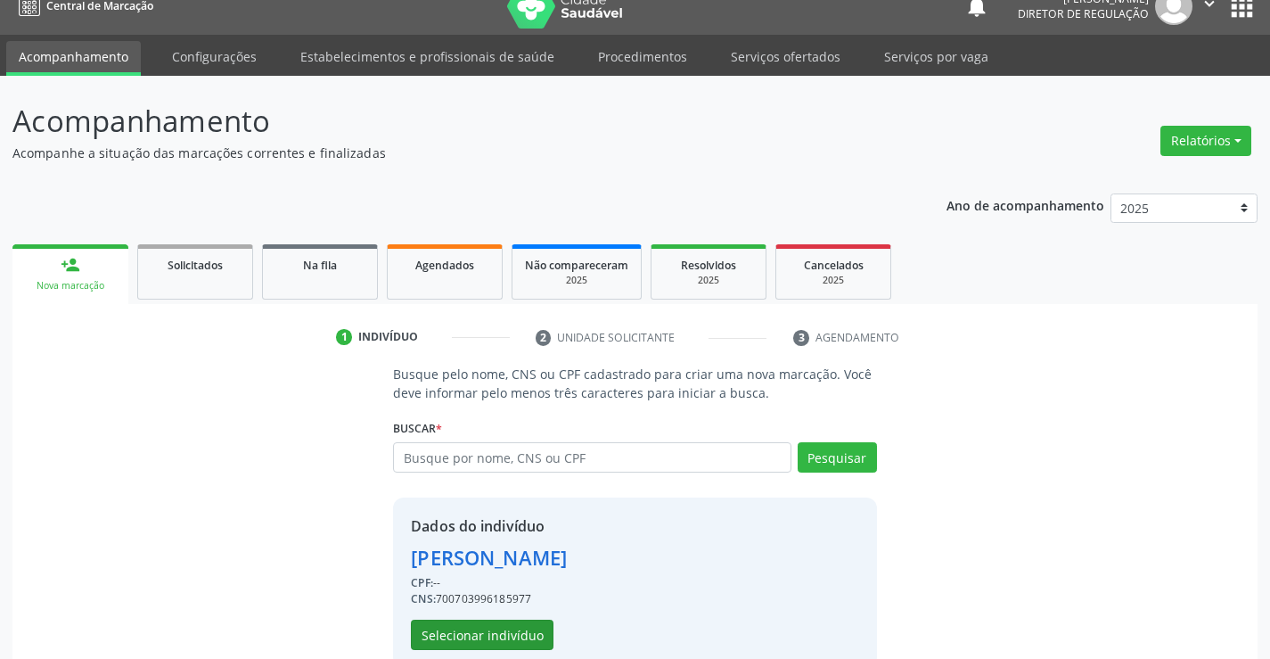
scroll to position [56, 0]
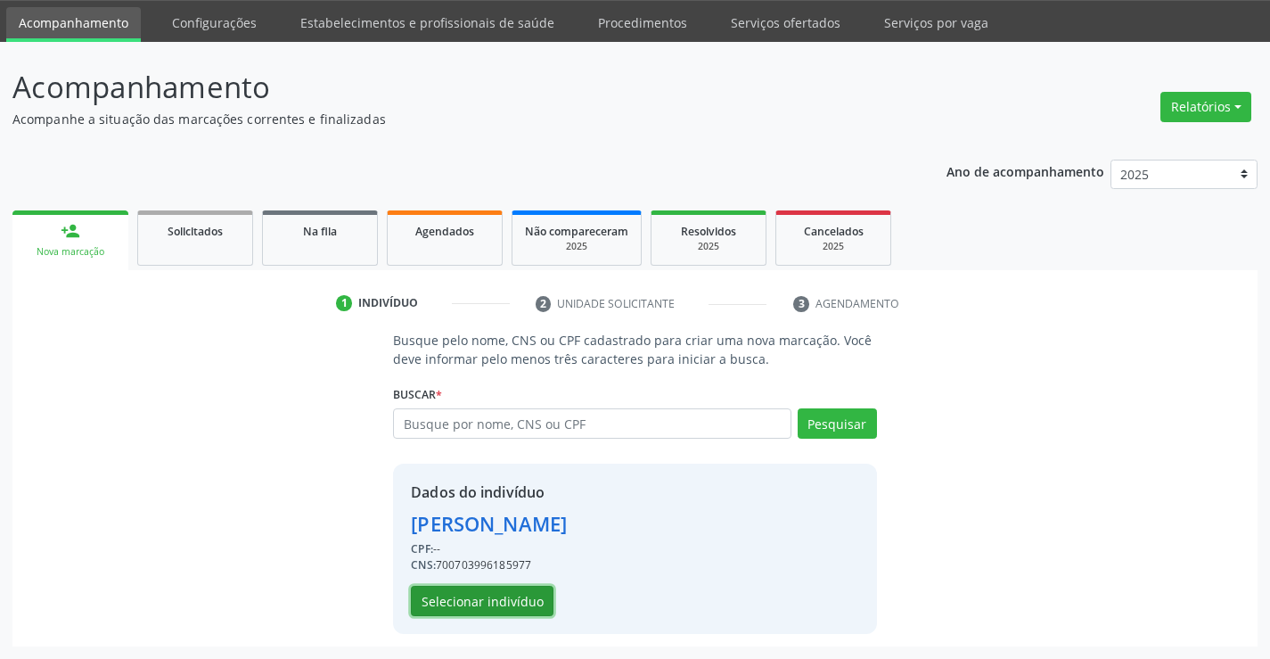
click at [518, 602] on button "Selecionar indivíduo" at bounding box center [482, 601] width 143 height 30
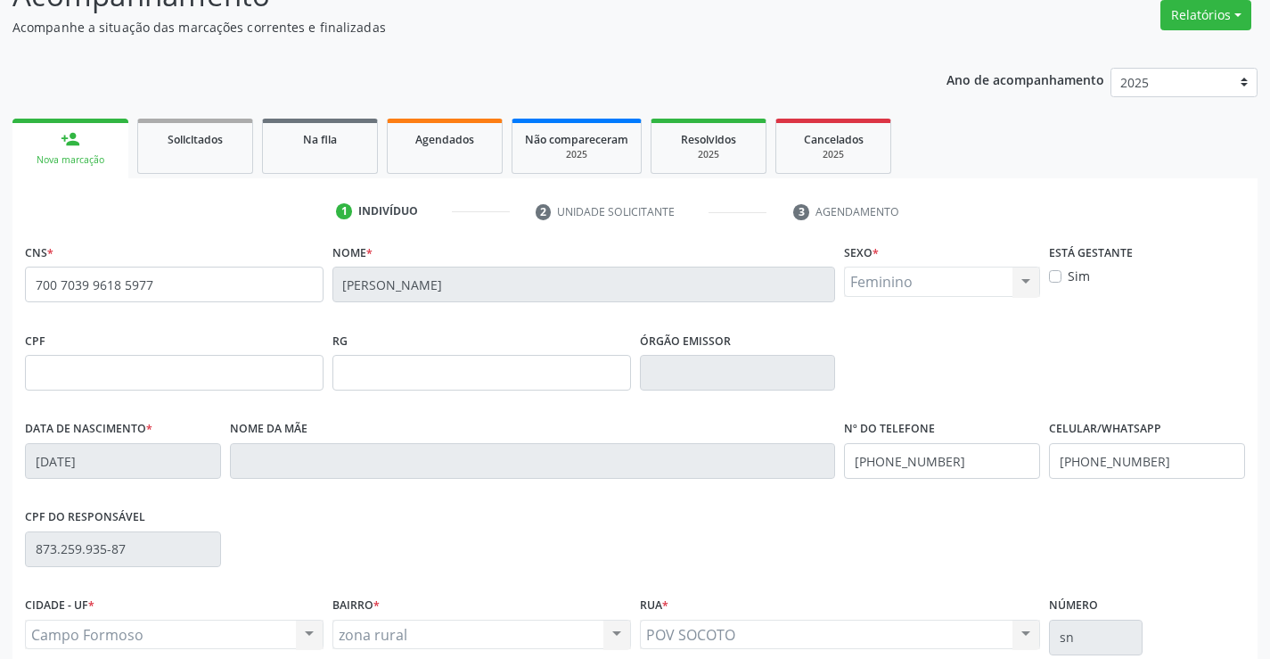
scroll to position [307, 0]
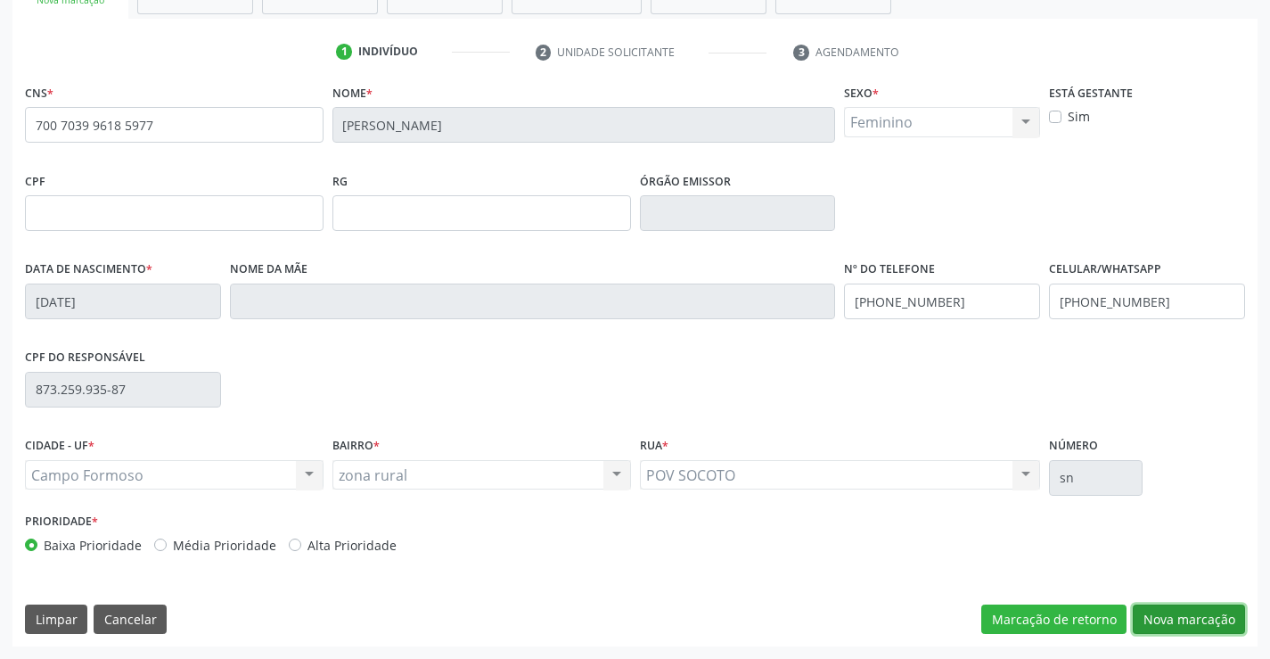
click at [1168, 617] on button "Nova marcação" at bounding box center [1189, 619] width 112 height 30
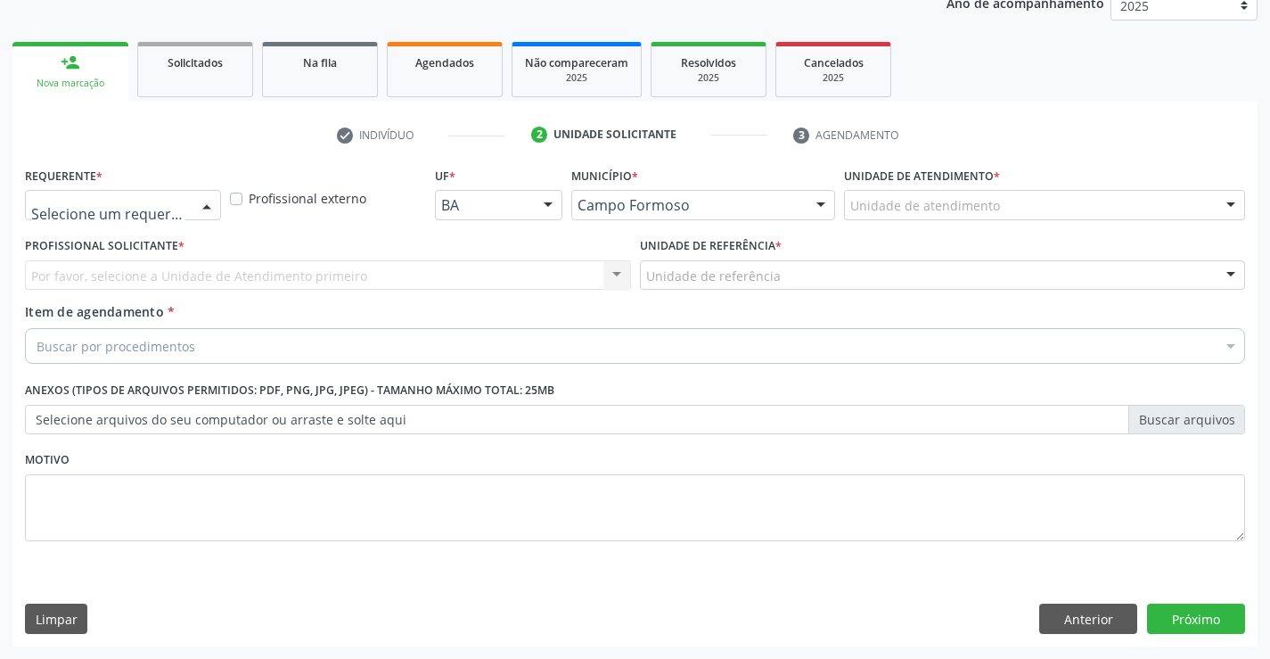
click at [168, 195] on div at bounding box center [123, 205] width 196 height 30
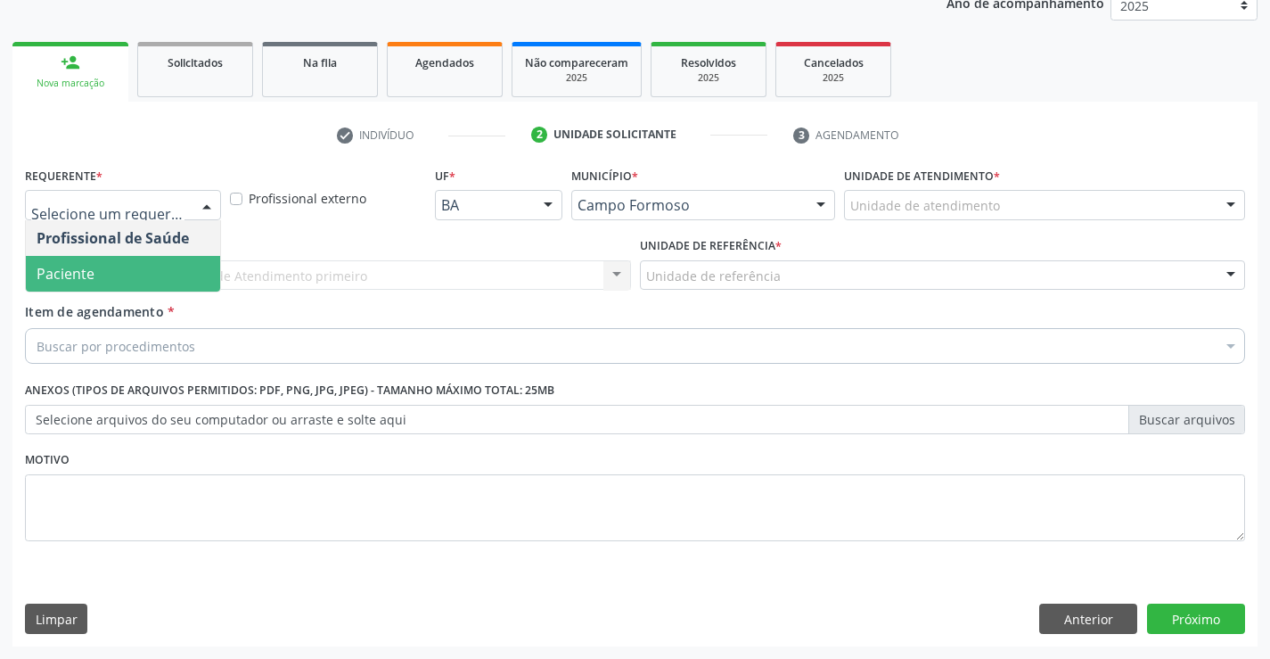
click at [178, 287] on span "Paciente" at bounding box center [123, 274] width 194 height 36
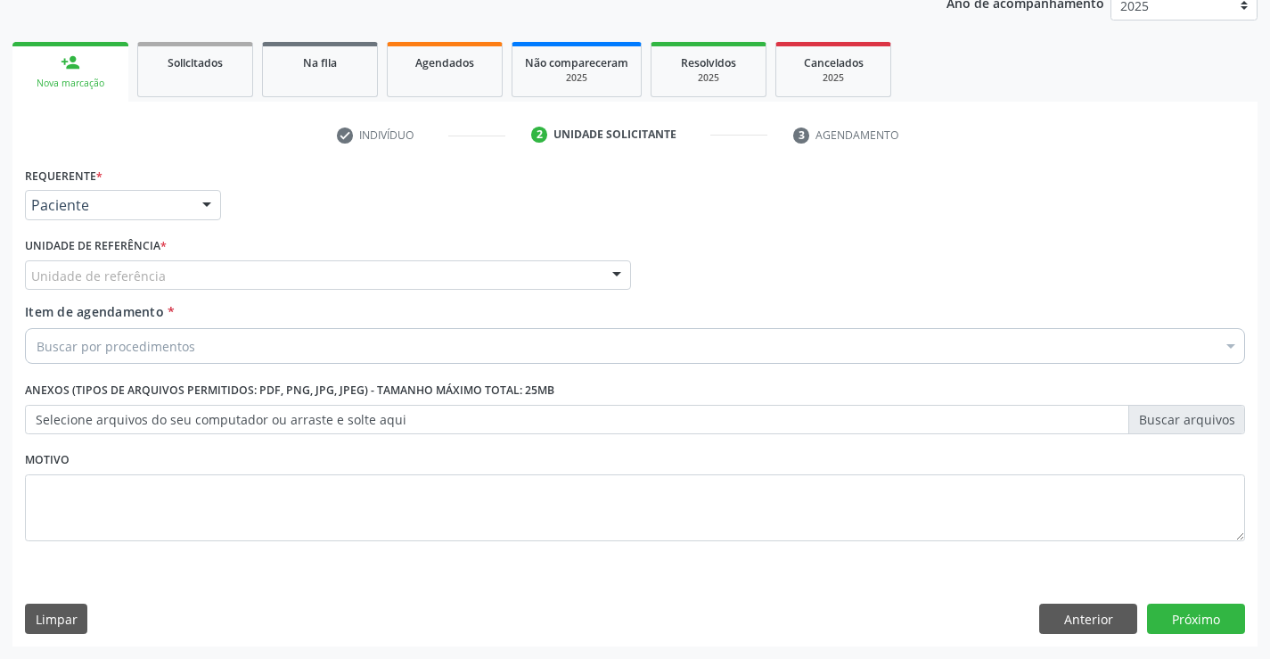
click at [348, 270] on div "Unidade de referência" at bounding box center [328, 275] width 606 height 30
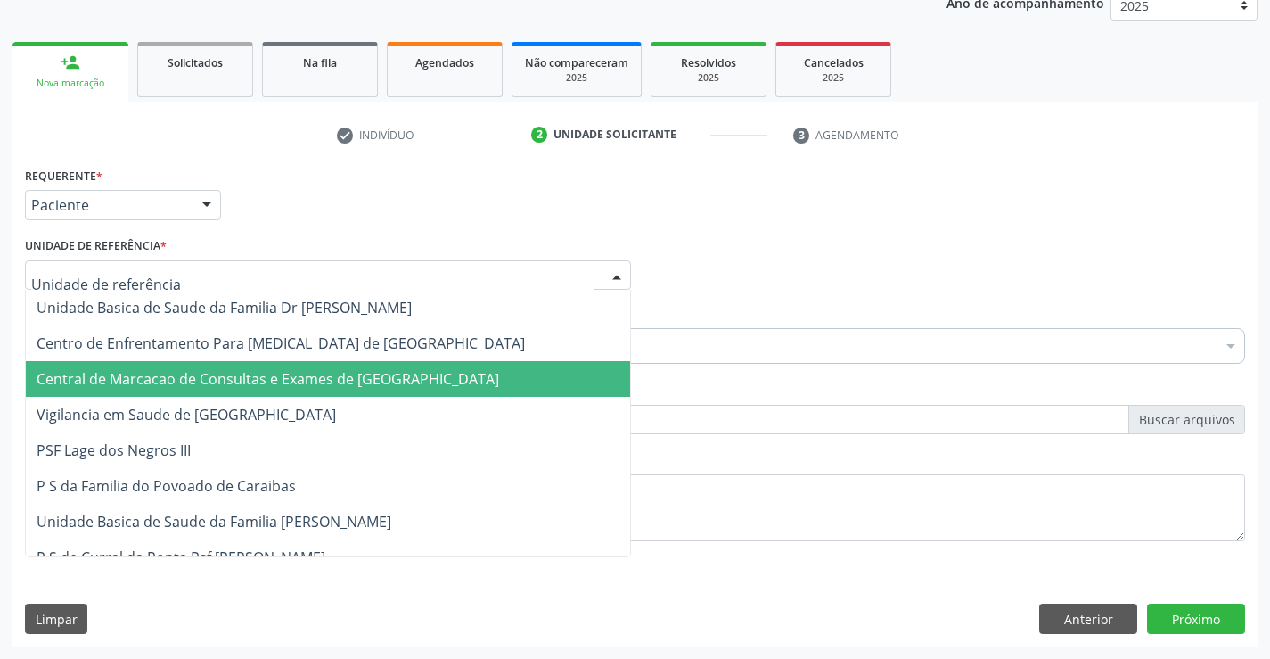
click at [350, 366] on span "Central de Marcacao de Consultas e Exames de [GEOGRAPHIC_DATA]" at bounding box center [328, 379] width 604 height 36
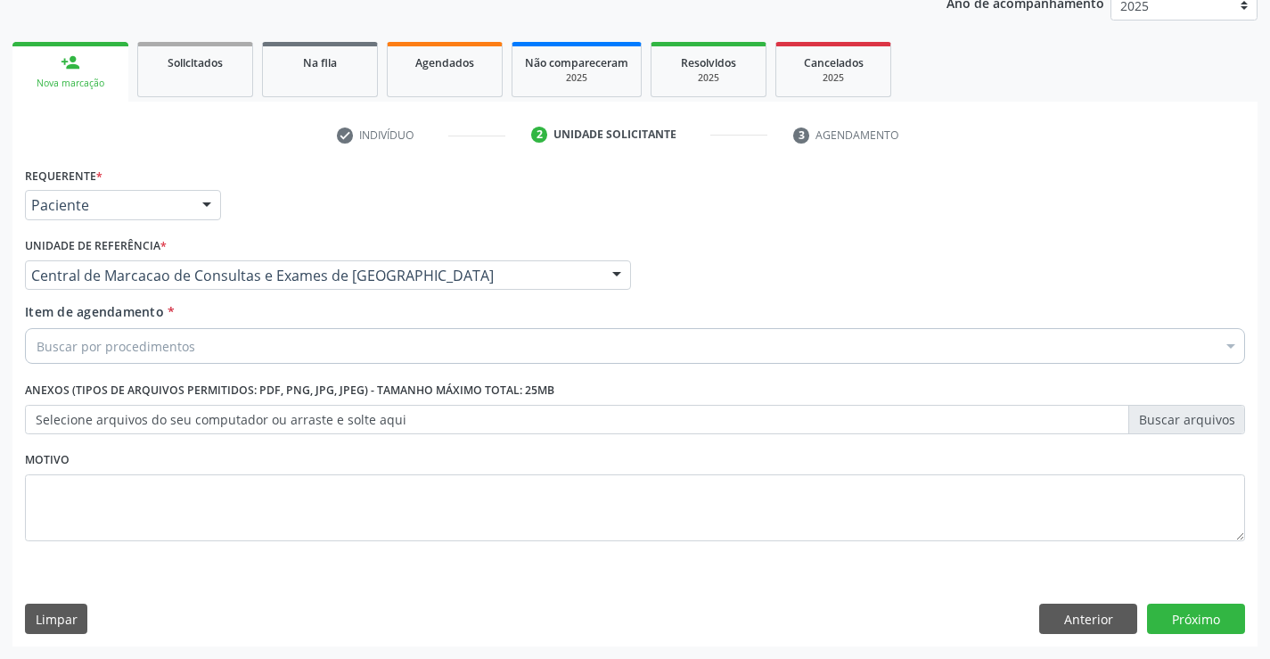
click at [454, 356] on div "Buscar por procedimentos" at bounding box center [635, 346] width 1220 height 36
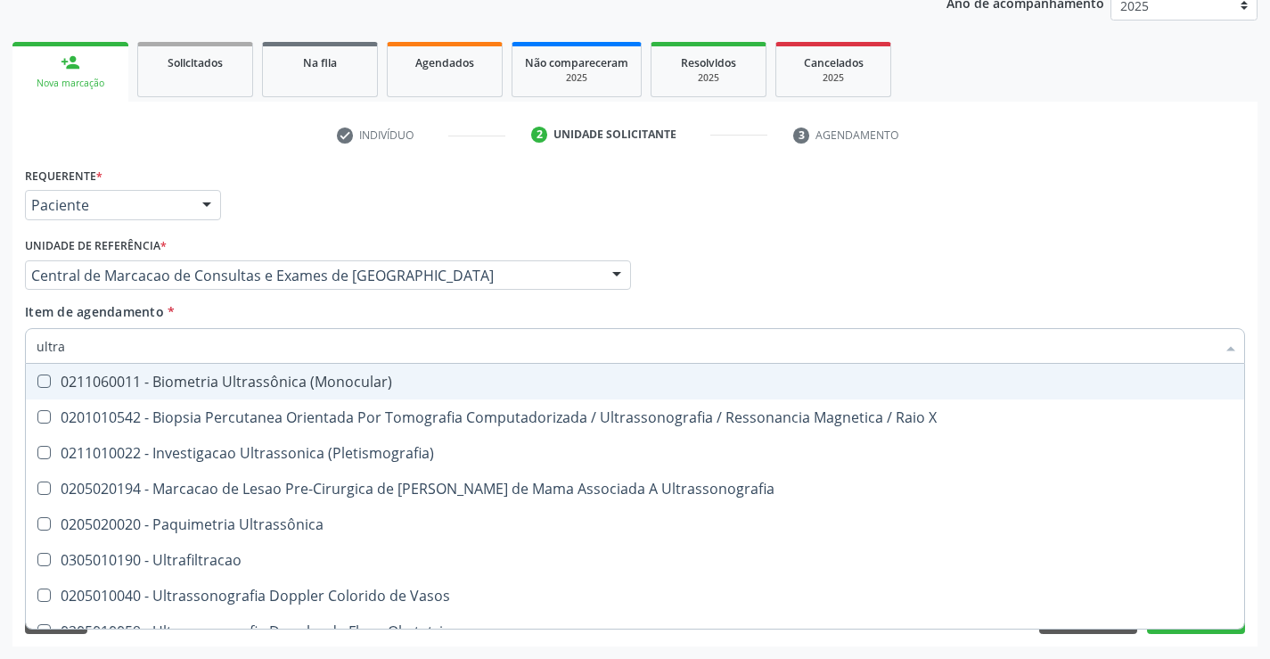
type input "ultras"
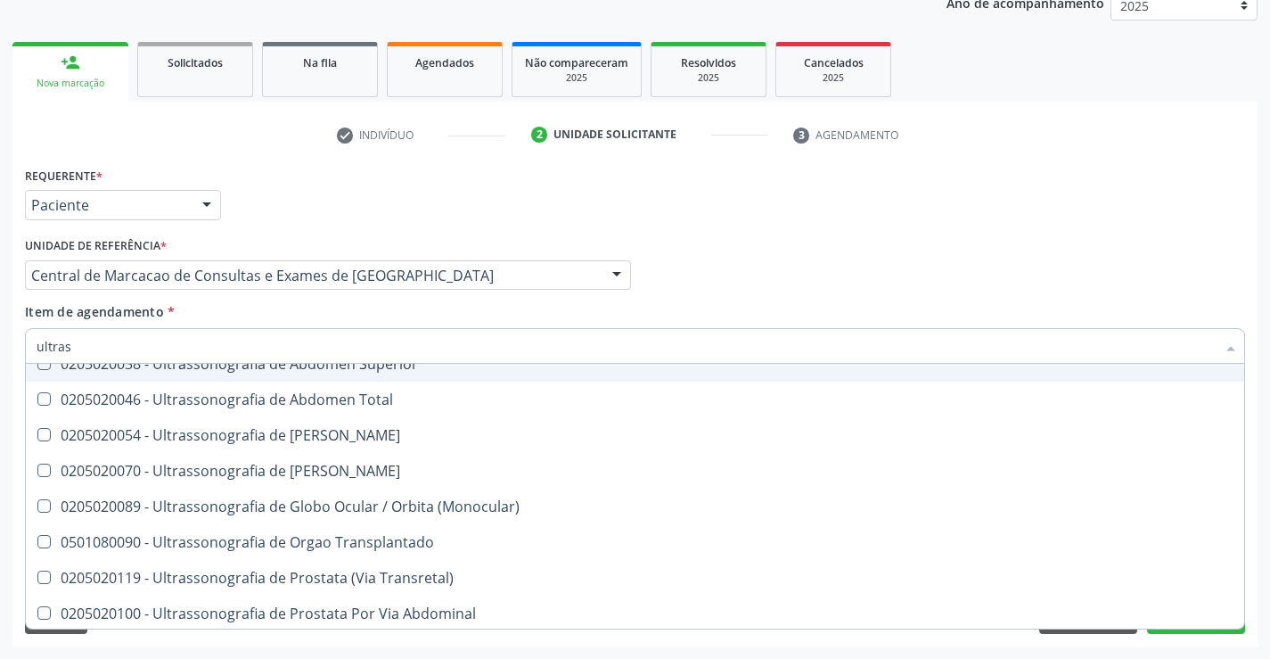
scroll to position [555, 0]
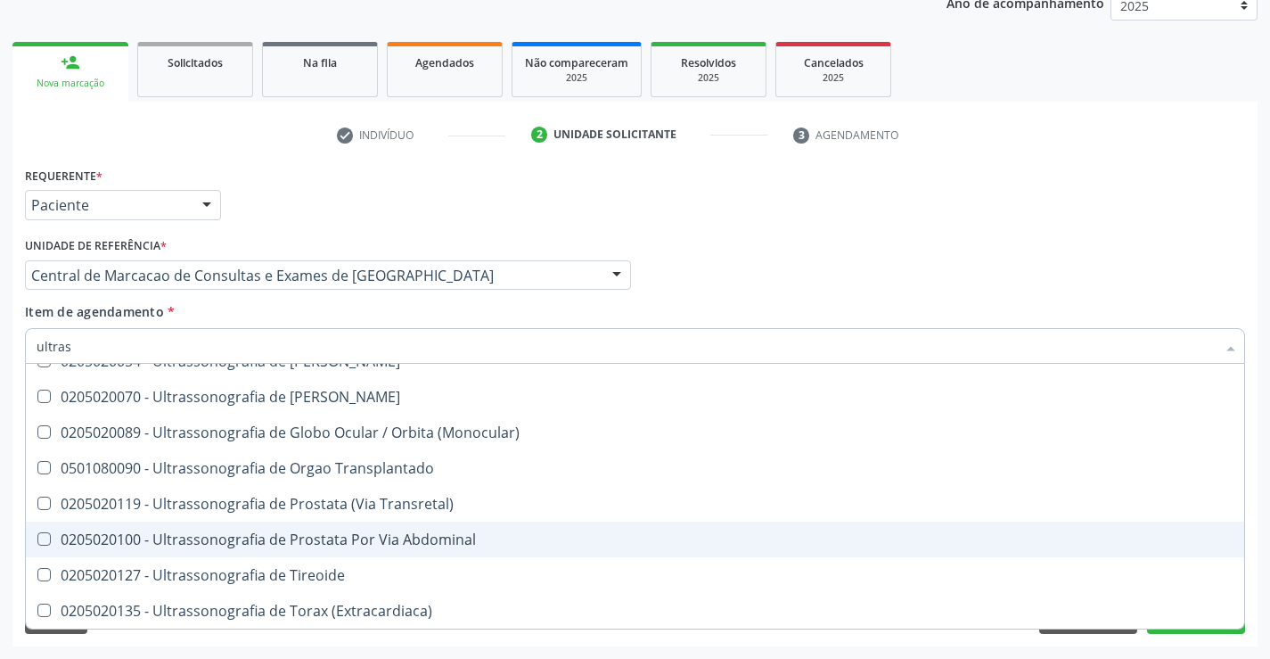
click at [423, 556] on span "0205020100 - Ultrassonografia de Prostata Por Via Abdominal" at bounding box center [635, 539] width 1218 height 36
checkbox Abdominal "false"
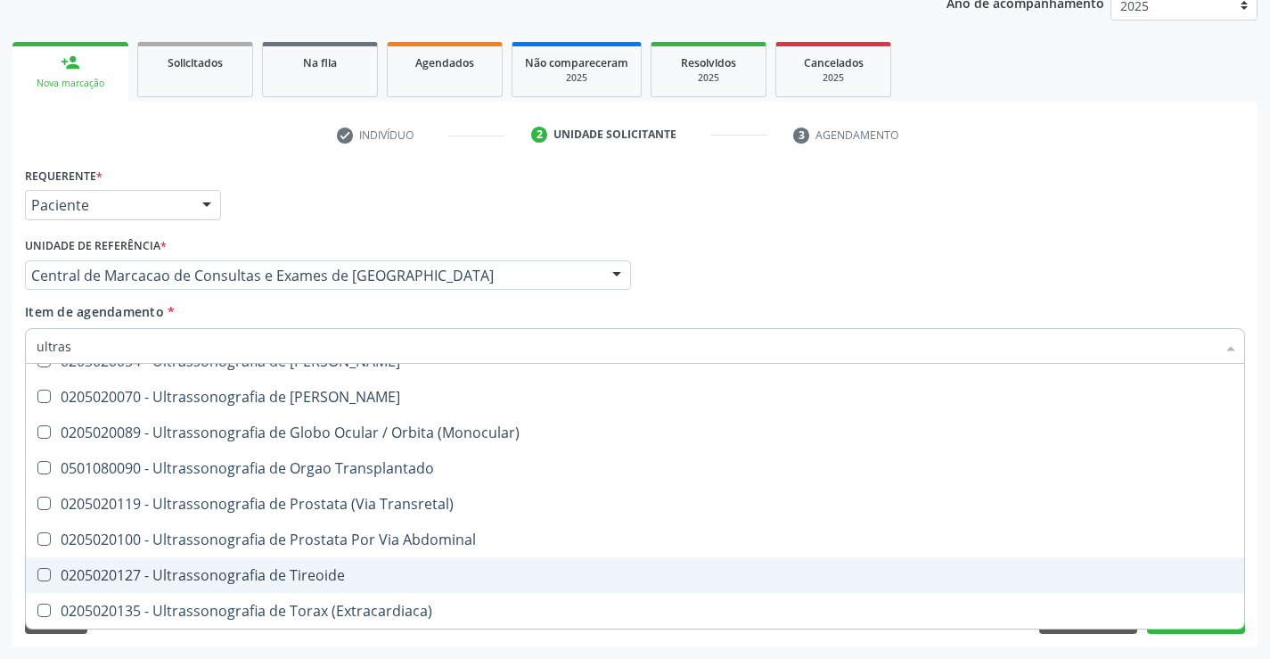
click at [413, 578] on div "0205020127 - Ultrassonografia de Tireoide" at bounding box center [635, 575] width 1197 height 14
checkbox Tireoide "true"
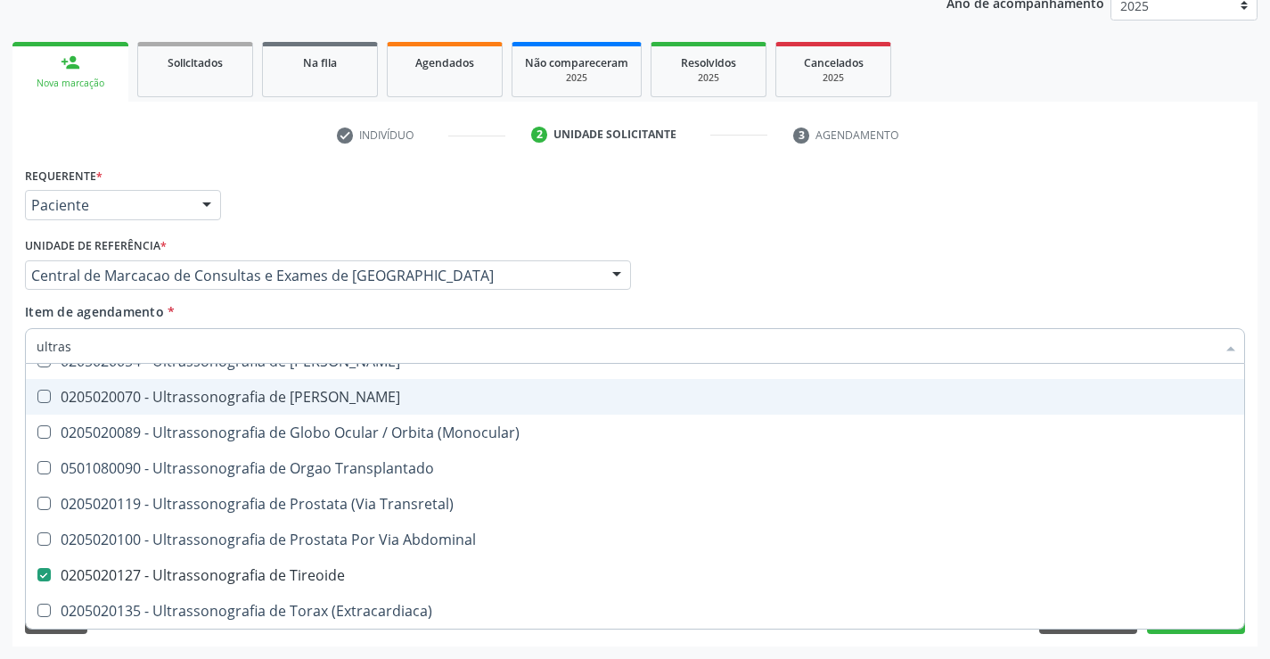
click at [997, 265] on div "Profissional Solicitante Por favor, selecione a Unidade de Atendimento primeiro…" at bounding box center [634, 268] width 1229 height 70
checkbox X "true"
checkbox Tireoide "false"
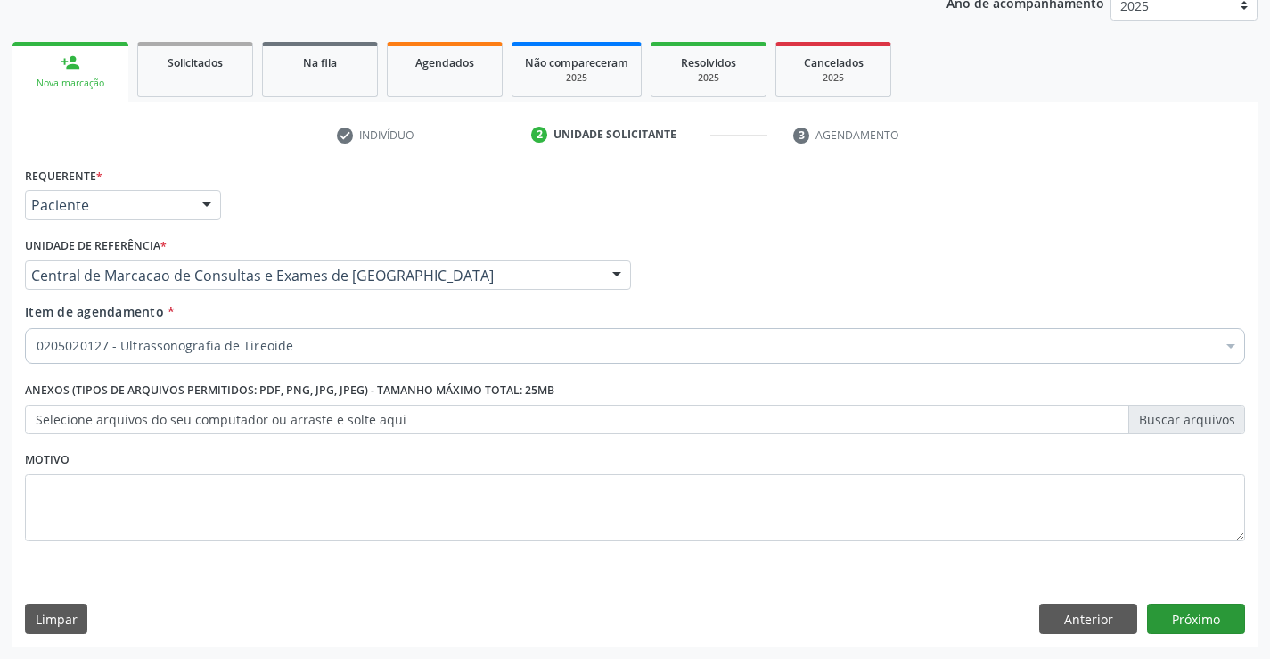
scroll to position [0, 0]
click at [1193, 632] on button "Próximo" at bounding box center [1196, 618] width 98 height 30
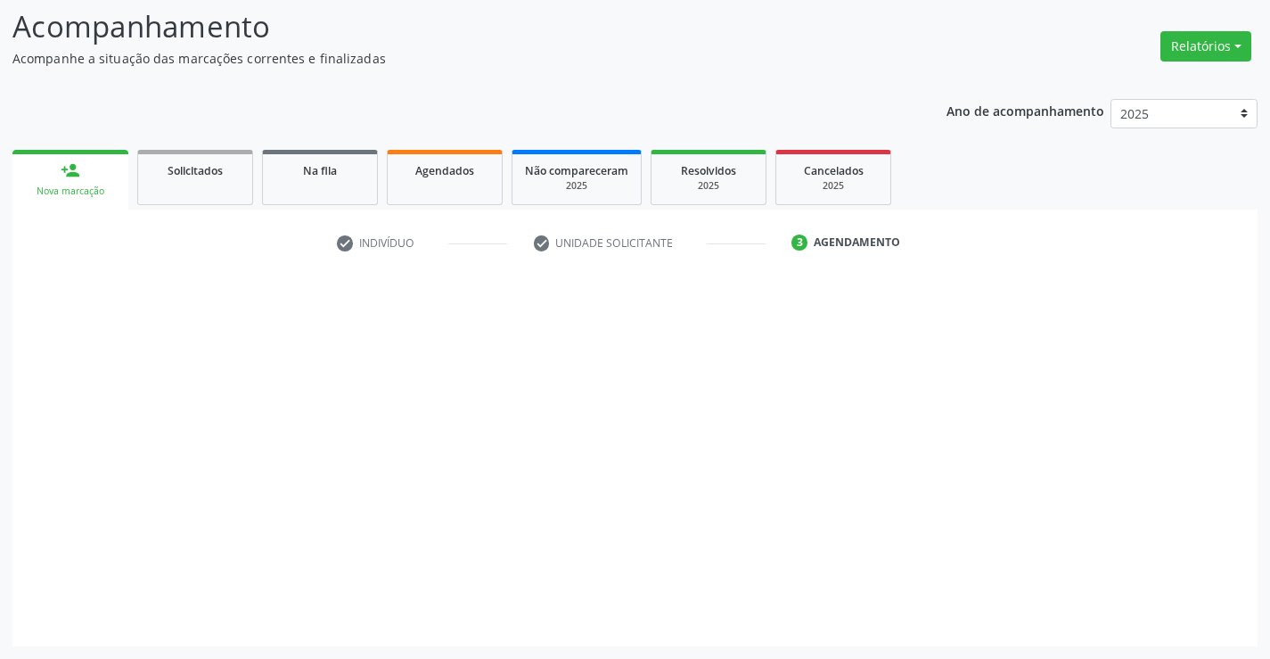
scroll to position [117, 0]
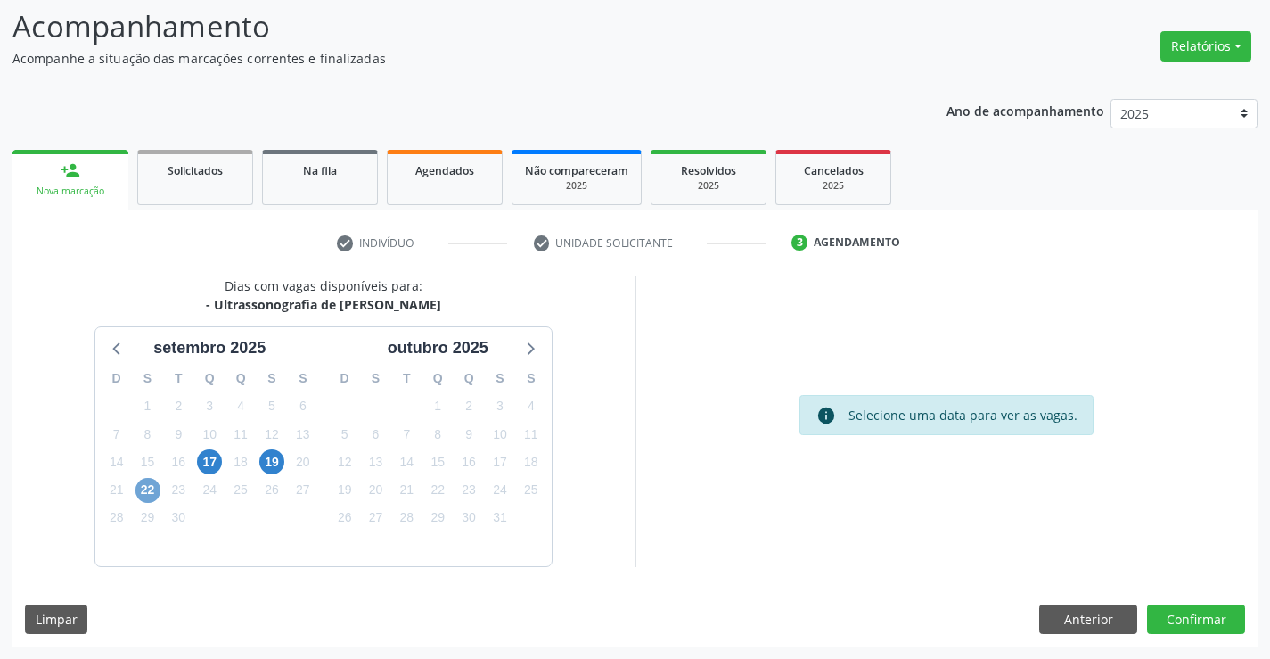
click at [139, 492] on span "22" at bounding box center [147, 490] width 25 height 25
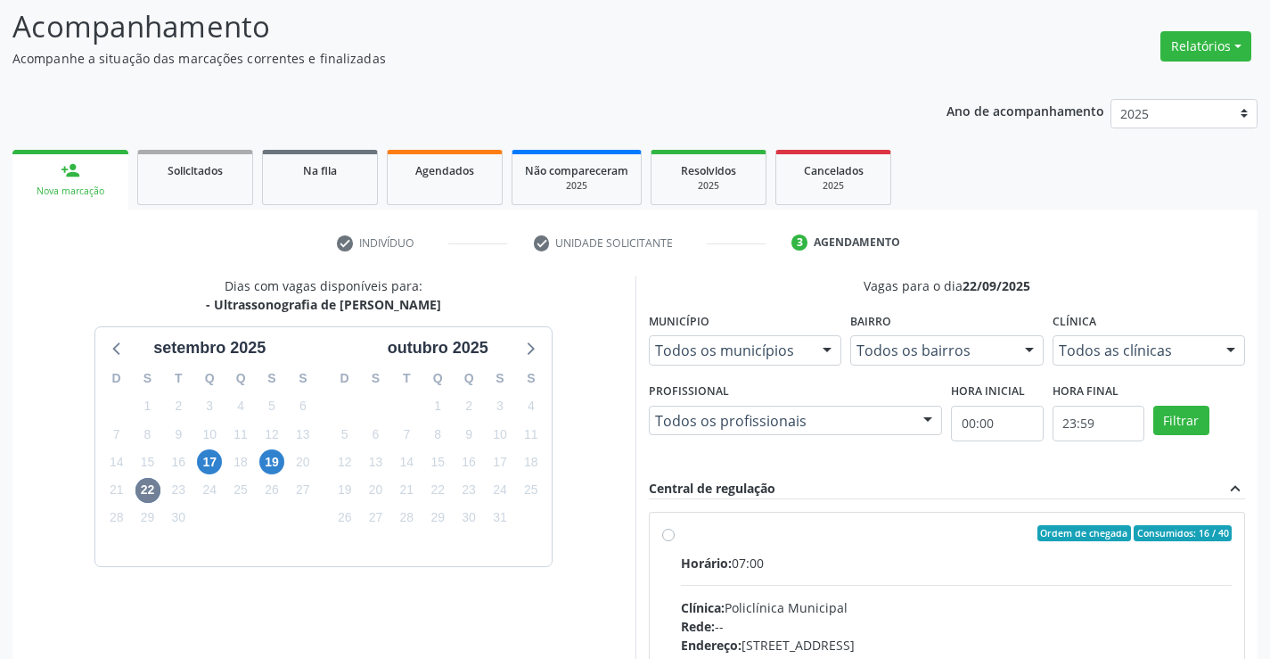
click at [910, 567] on div "Horário: 07:00" at bounding box center [957, 562] width 552 height 19
click at [675, 541] on input "Ordem de chegada Consumidos: 16 / 40 Horário: 07:00 Clínica: Policlínica Munici…" at bounding box center [668, 533] width 12 height 16
radio input "true"
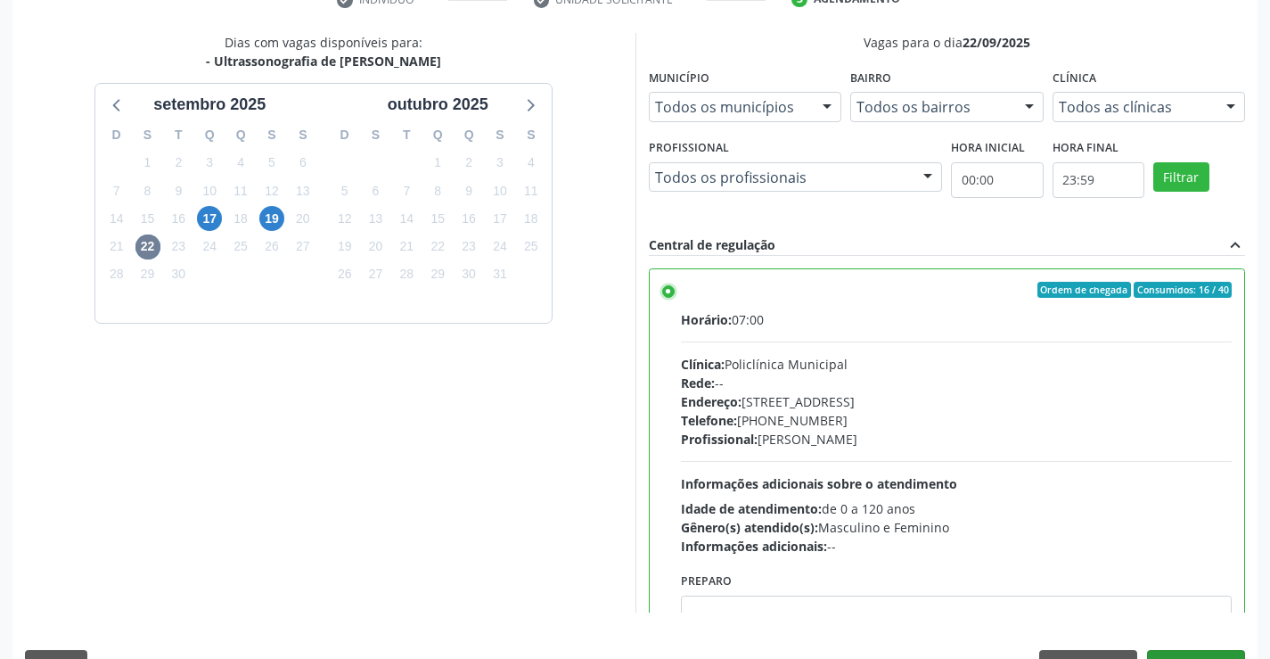
scroll to position [406, 0]
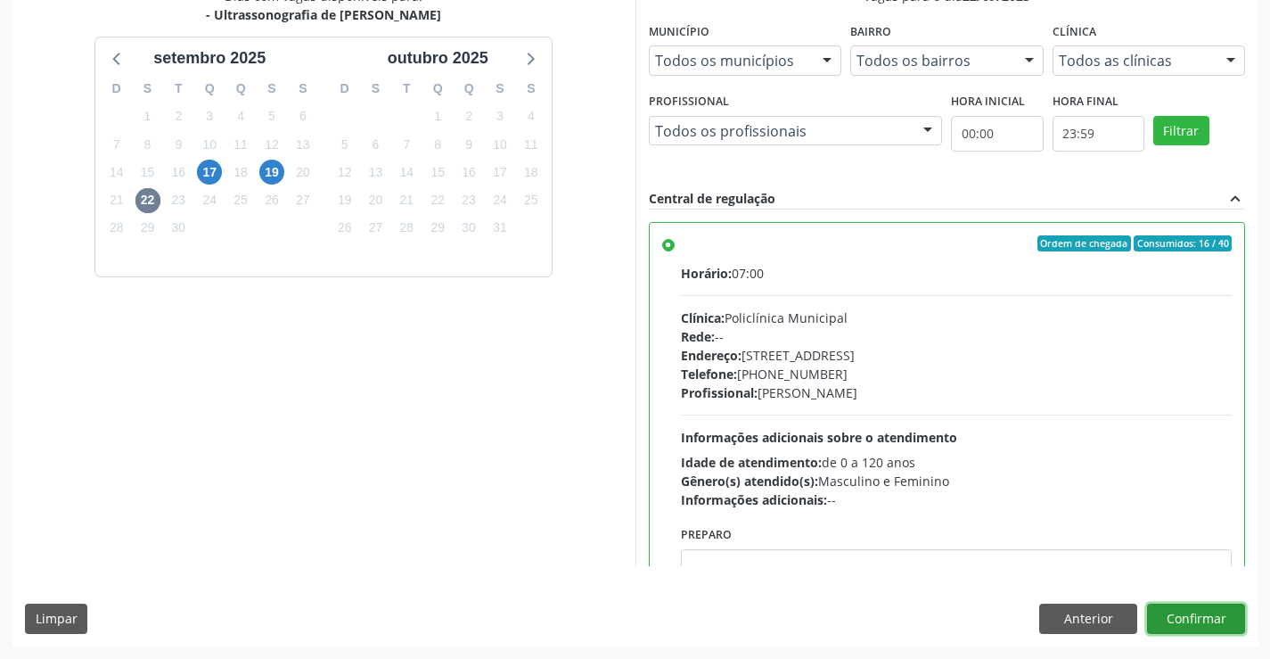
click at [1197, 619] on button "Confirmar" at bounding box center [1196, 618] width 98 height 30
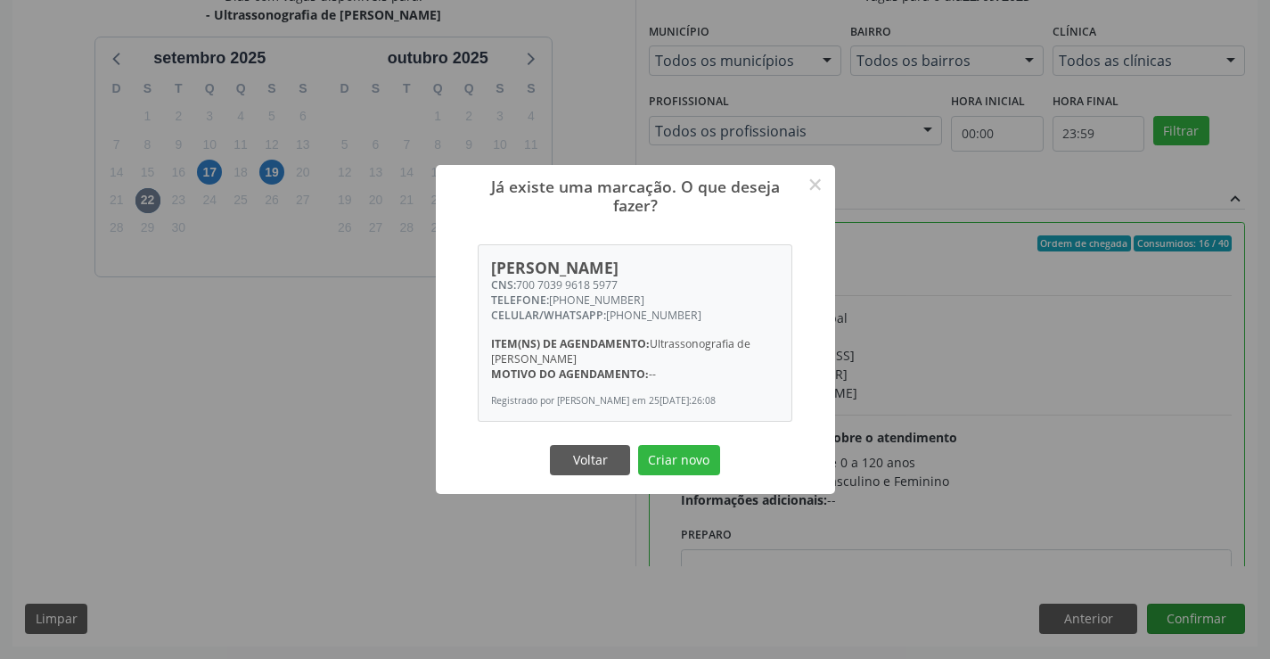
click at [638, 445] on button "Criar novo" at bounding box center [679, 460] width 82 height 30
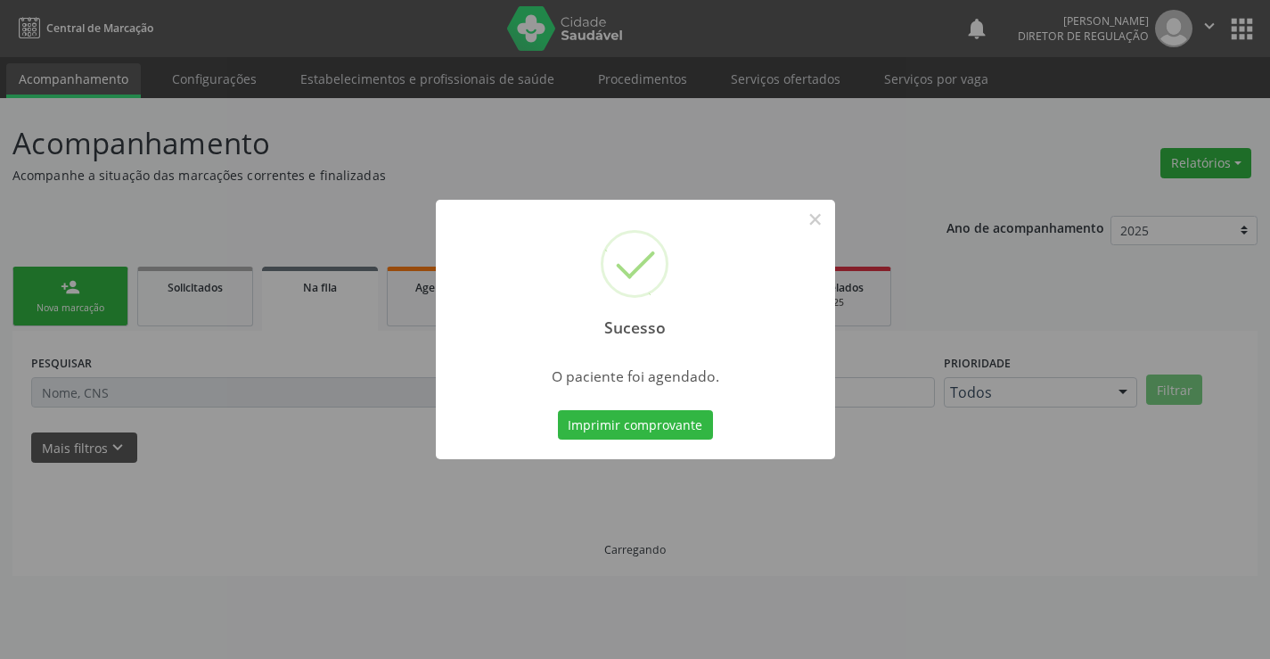
scroll to position [0, 0]
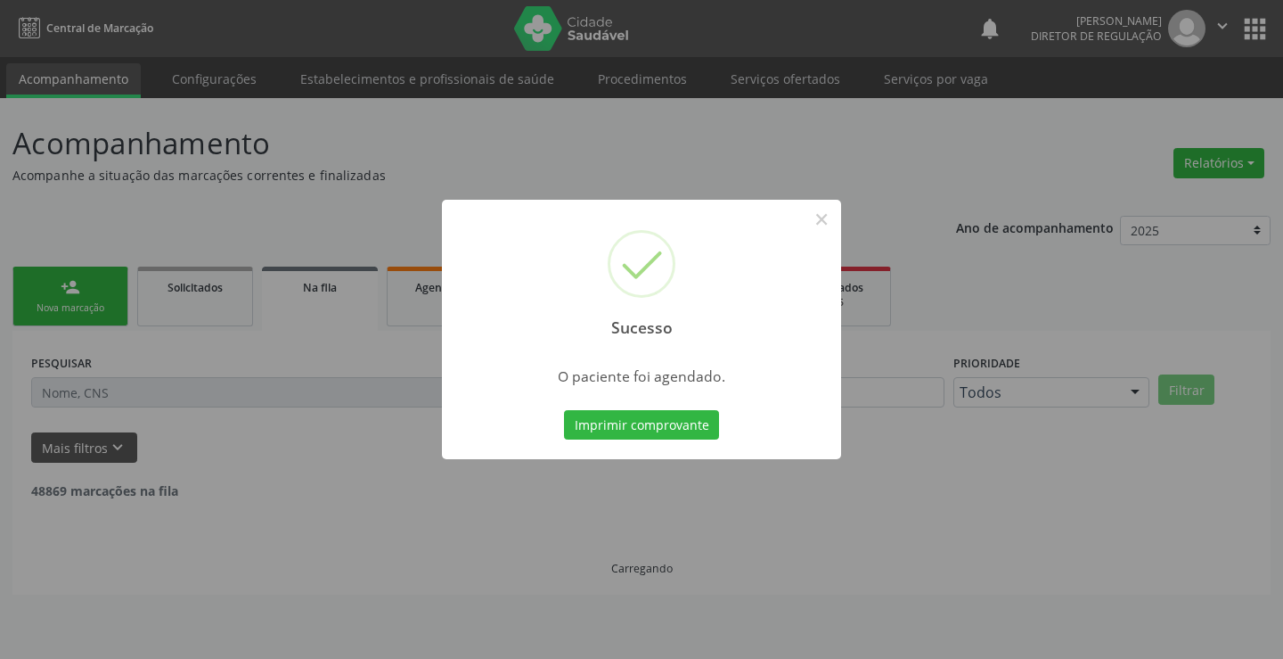
click at [564, 410] on button "Imprimir comprovante" at bounding box center [641, 425] width 155 height 30
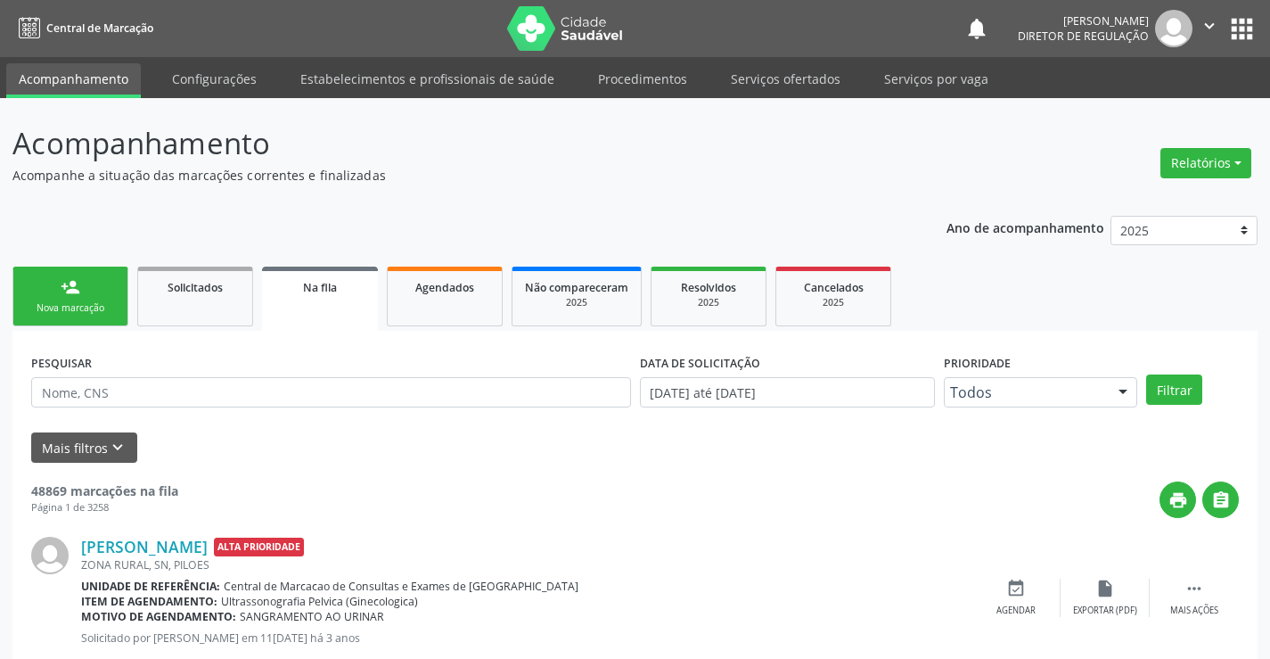
click at [93, 276] on link "person_add Nova marcação" at bounding box center [70, 296] width 116 height 60
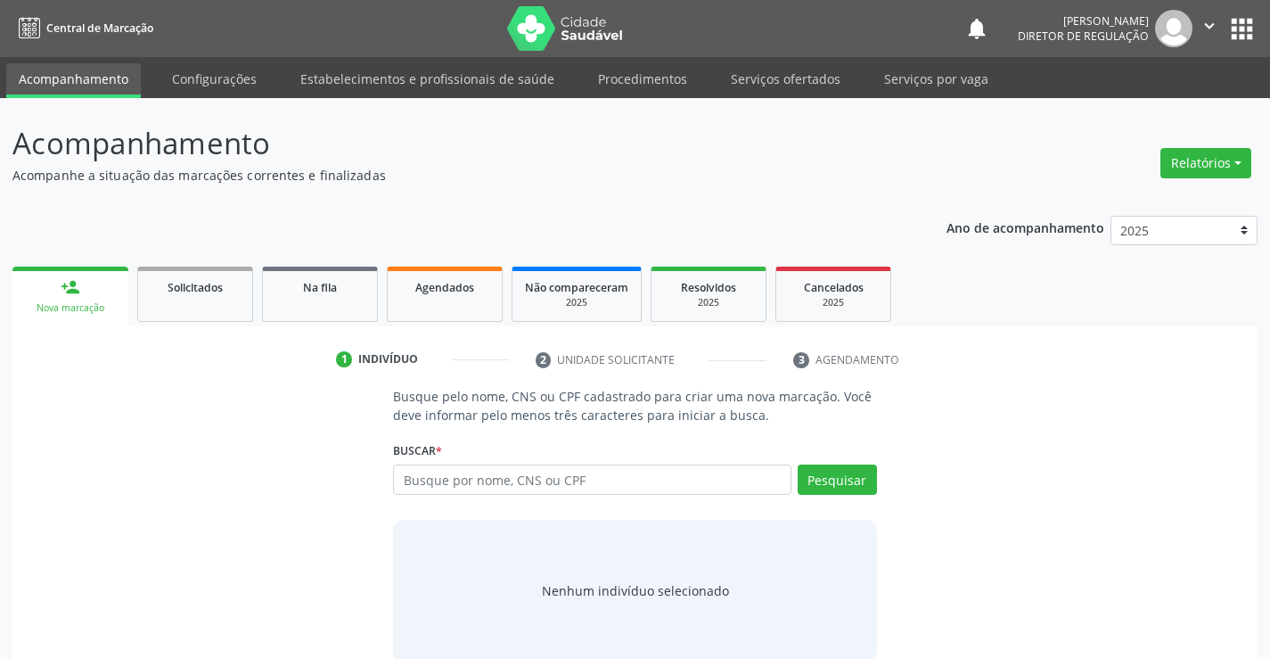
drag, startPoint x: 607, startPoint y: 462, endPoint x: 583, endPoint y: 483, distance: 32.2
click at [603, 463] on div "Buscar * Busque por nome, CNS ou CPF Nenhum resultado encontrado para: " " Digi…" at bounding box center [634, 472] width 483 height 70
click at [582, 484] on input "text" at bounding box center [592, 479] width 398 height 30
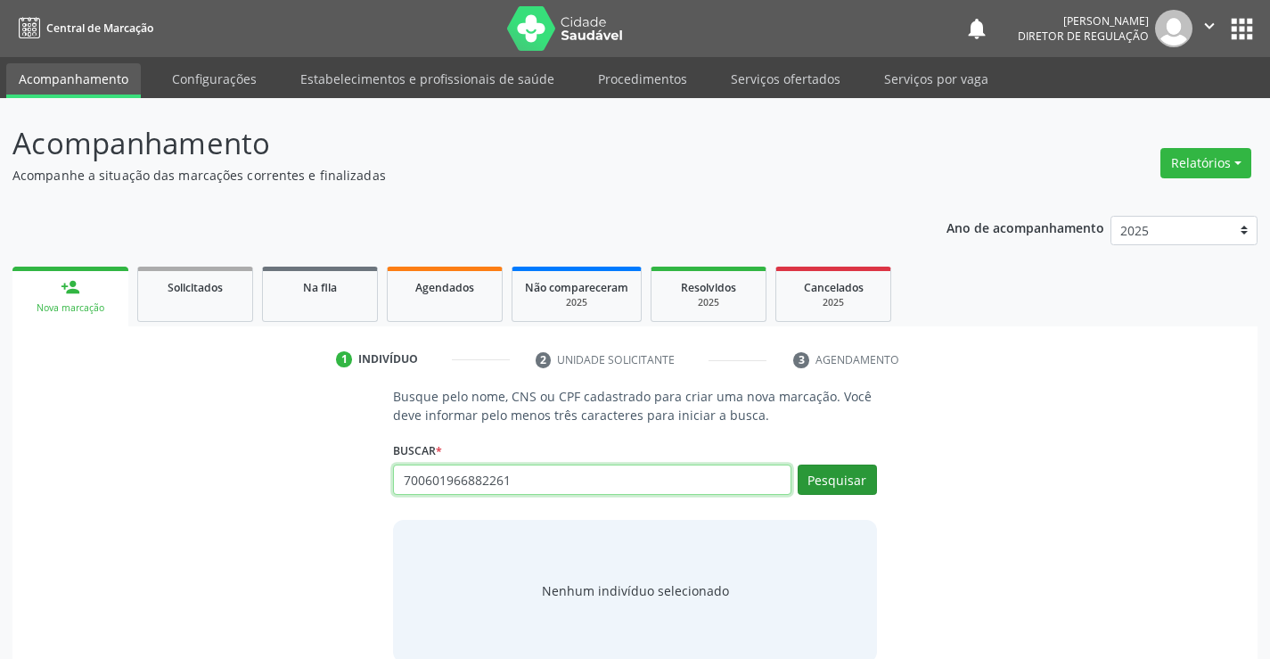
type input "700601966882261"
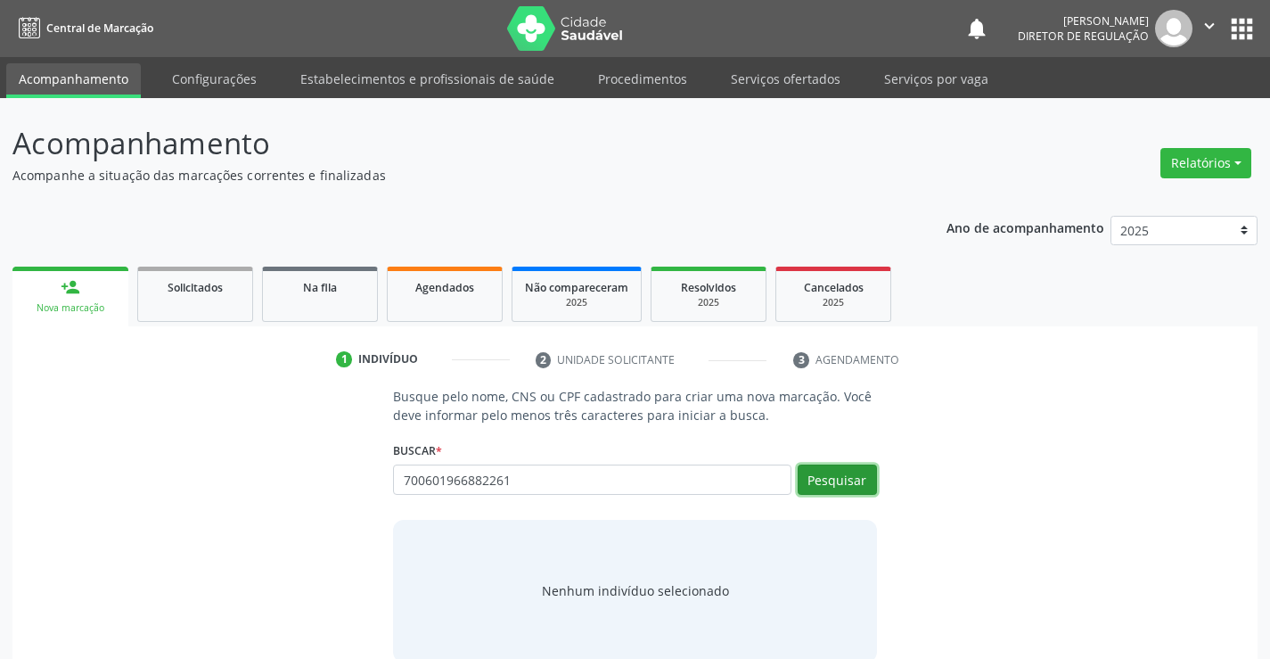
click at [840, 480] on button "Pesquisar" at bounding box center [837, 479] width 79 height 30
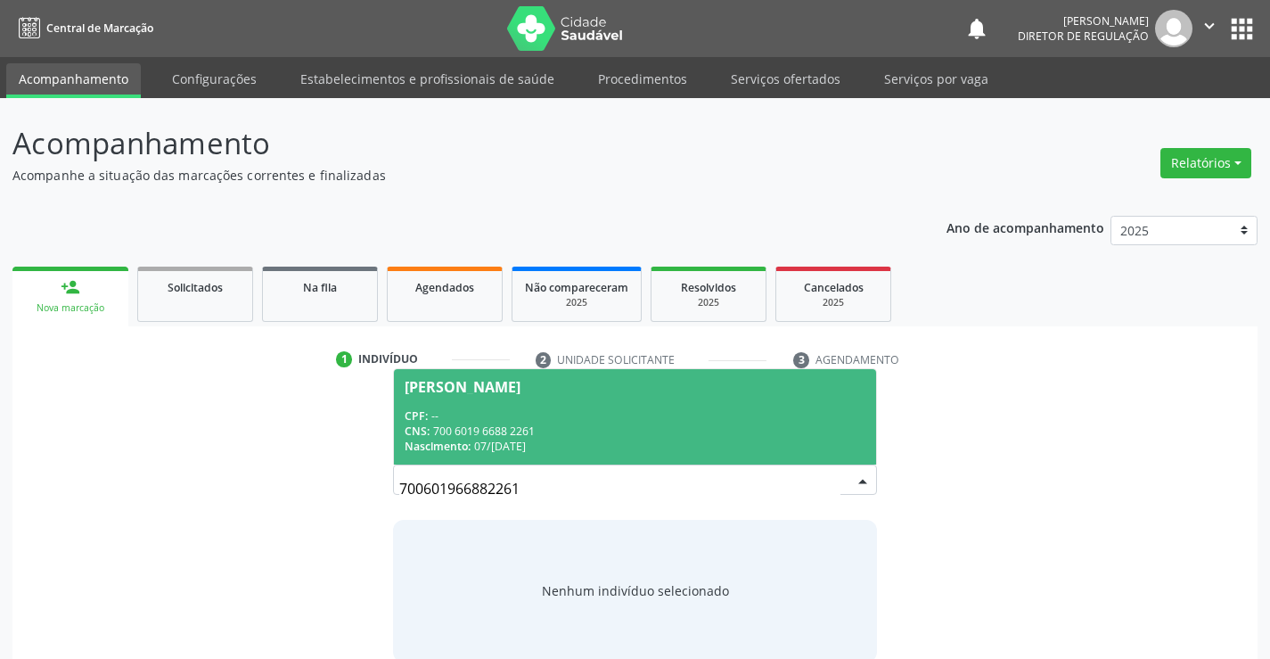
click at [605, 423] on div "CNS: 700 6019 6688 2261" at bounding box center [635, 430] width 460 height 15
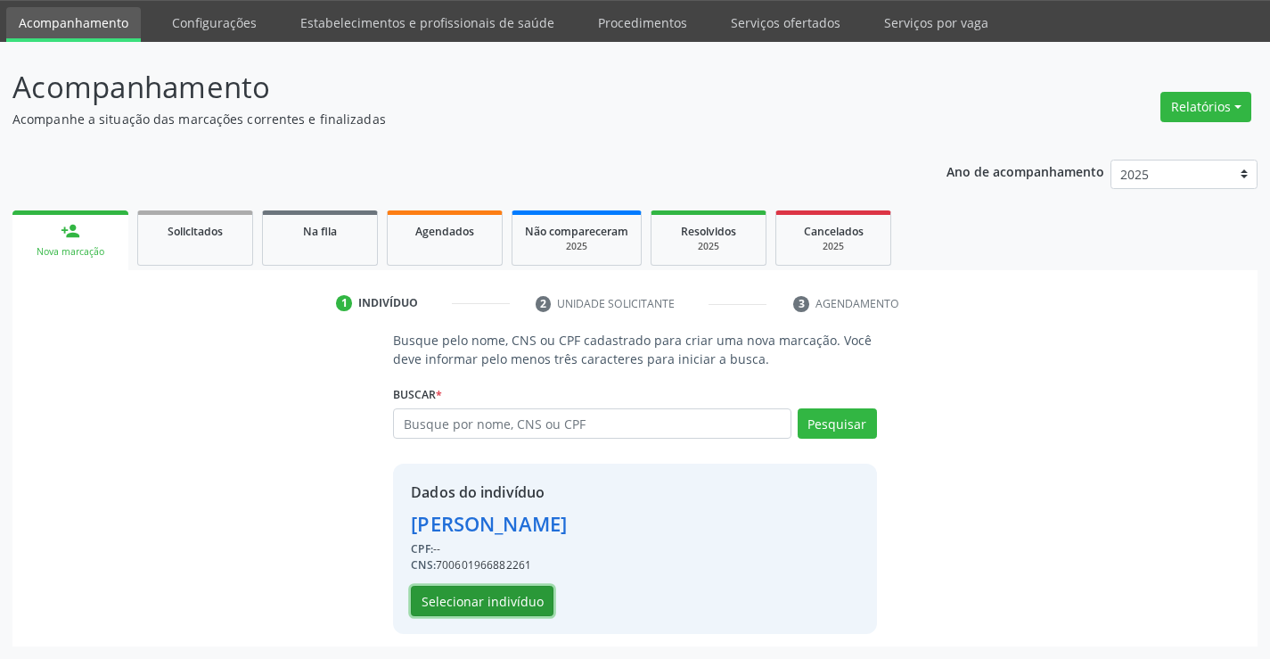
click at [512, 595] on button "Selecionar indivíduo" at bounding box center [482, 601] width 143 height 30
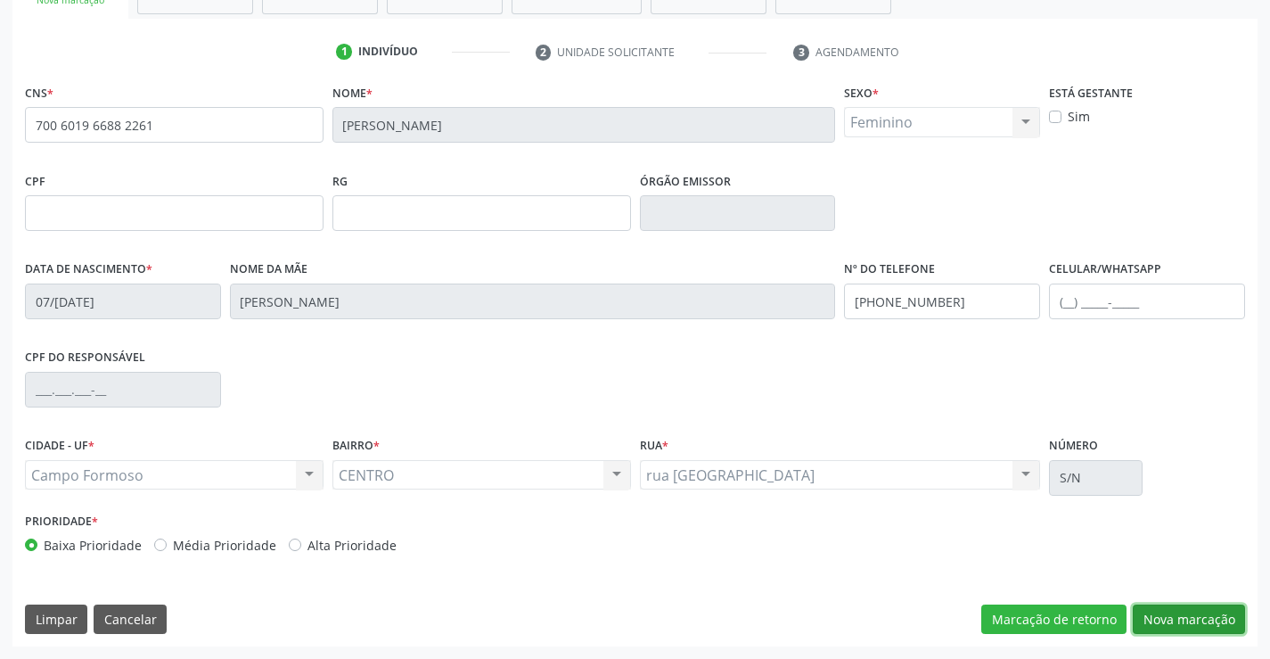
click at [1160, 609] on button "Nova marcação" at bounding box center [1189, 619] width 112 height 30
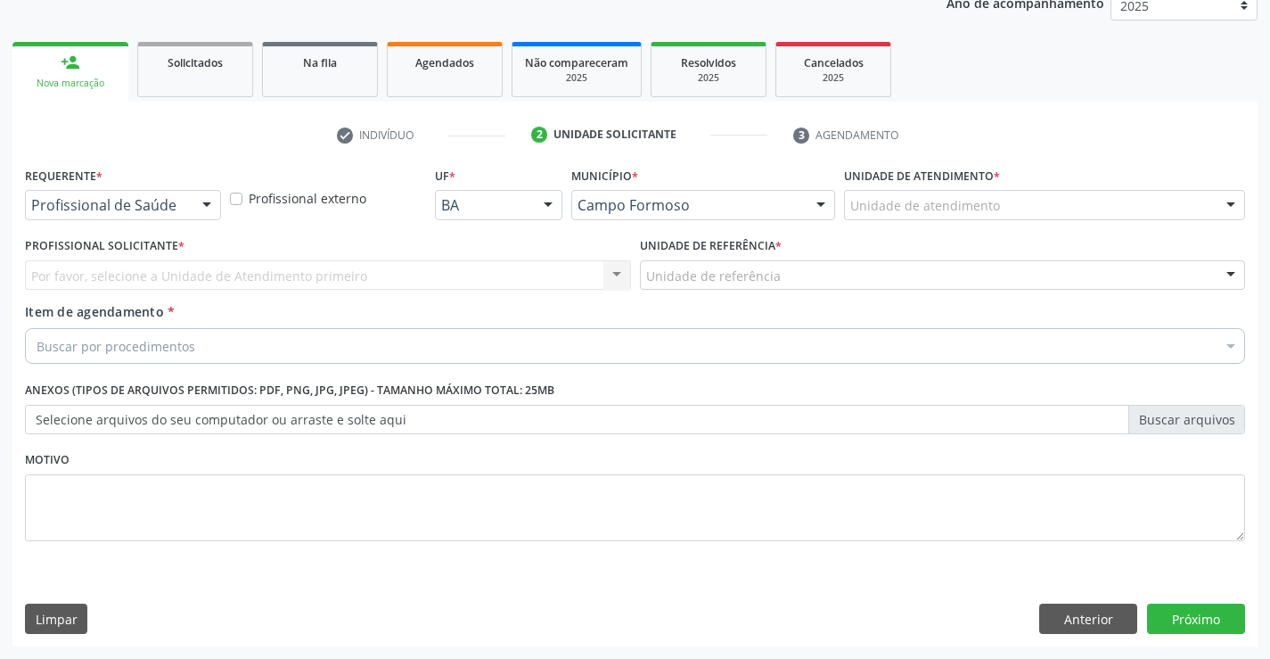
scroll to position [225, 0]
click at [210, 206] on div at bounding box center [206, 206] width 27 height 30
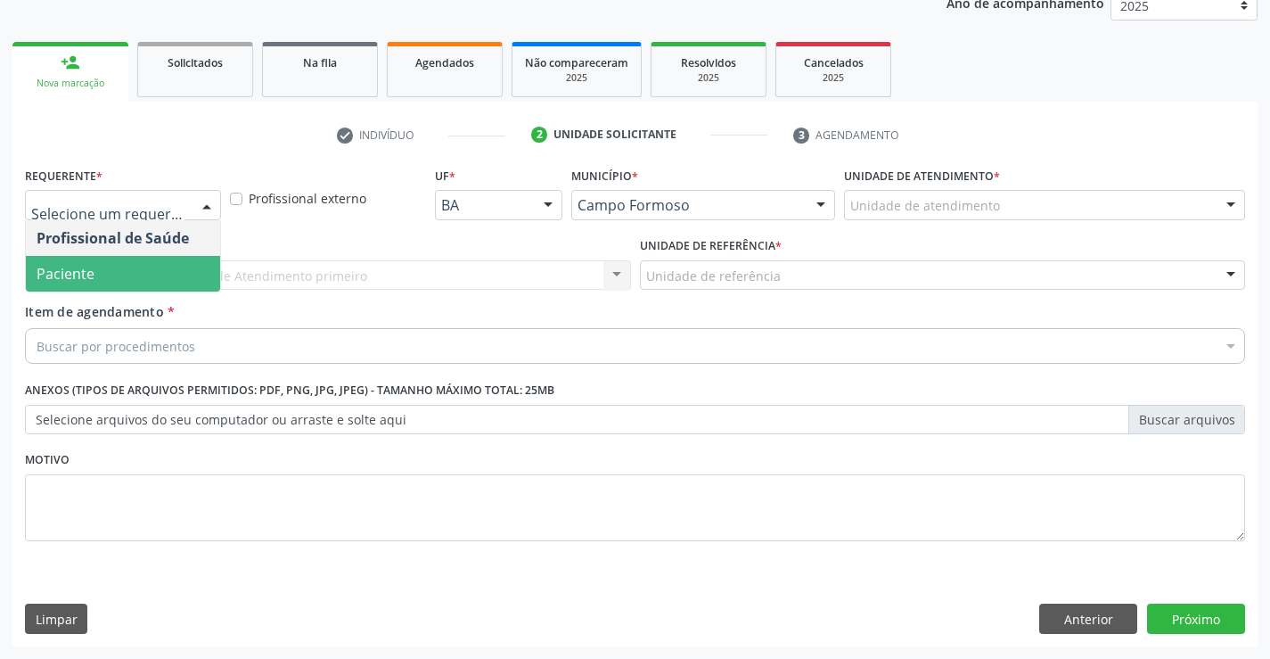
click at [184, 281] on span "Paciente" at bounding box center [123, 274] width 194 height 36
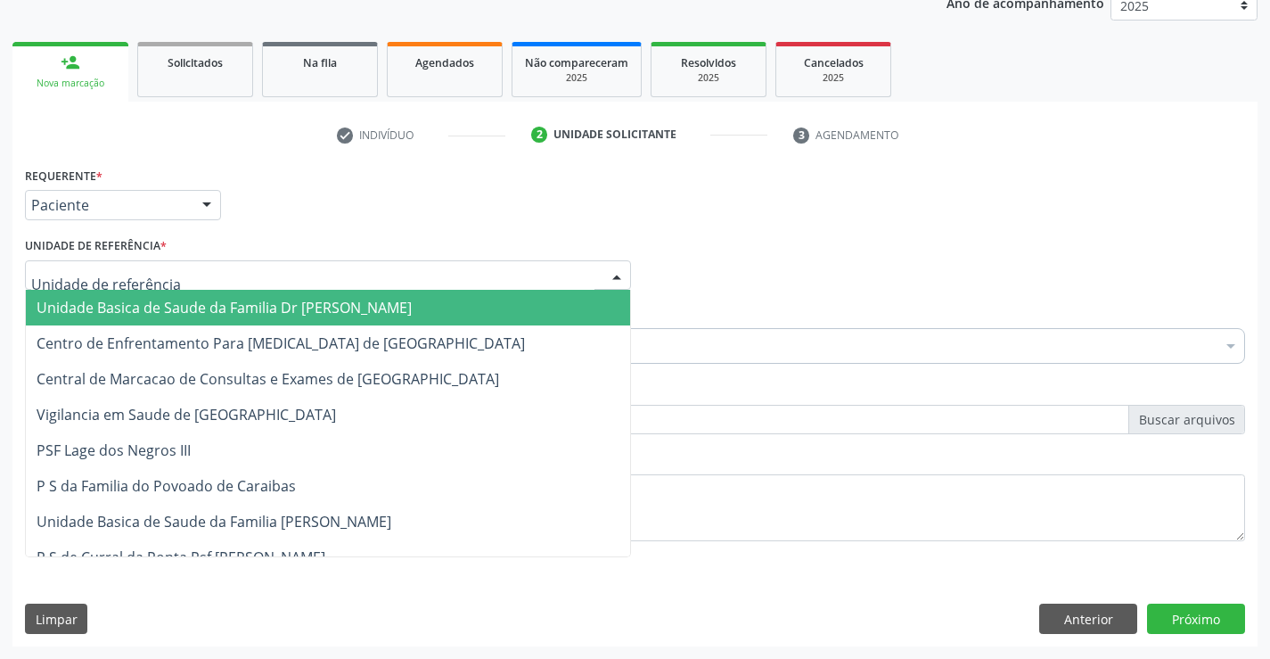
click at [324, 276] on div at bounding box center [328, 275] width 606 height 30
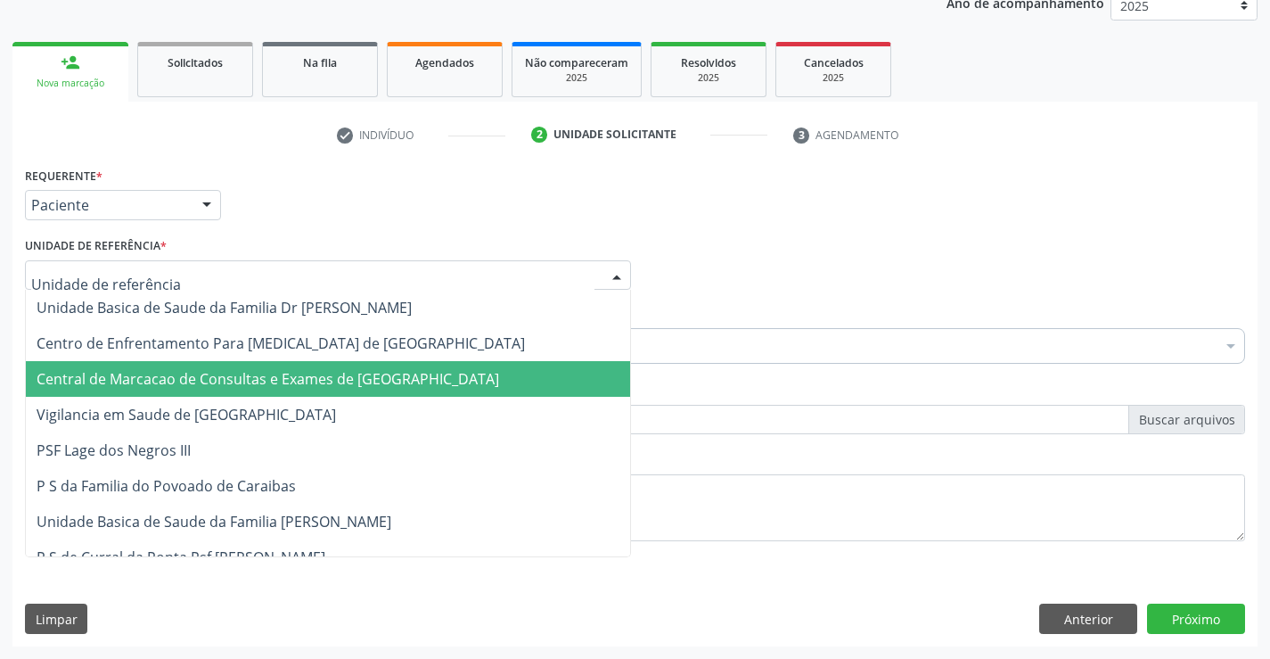
click at [339, 373] on span "Central de Marcacao de Consultas e Exames de [GEOGRAPHIC_DATA]" at bounding box center [268, 379] width 463 height 20
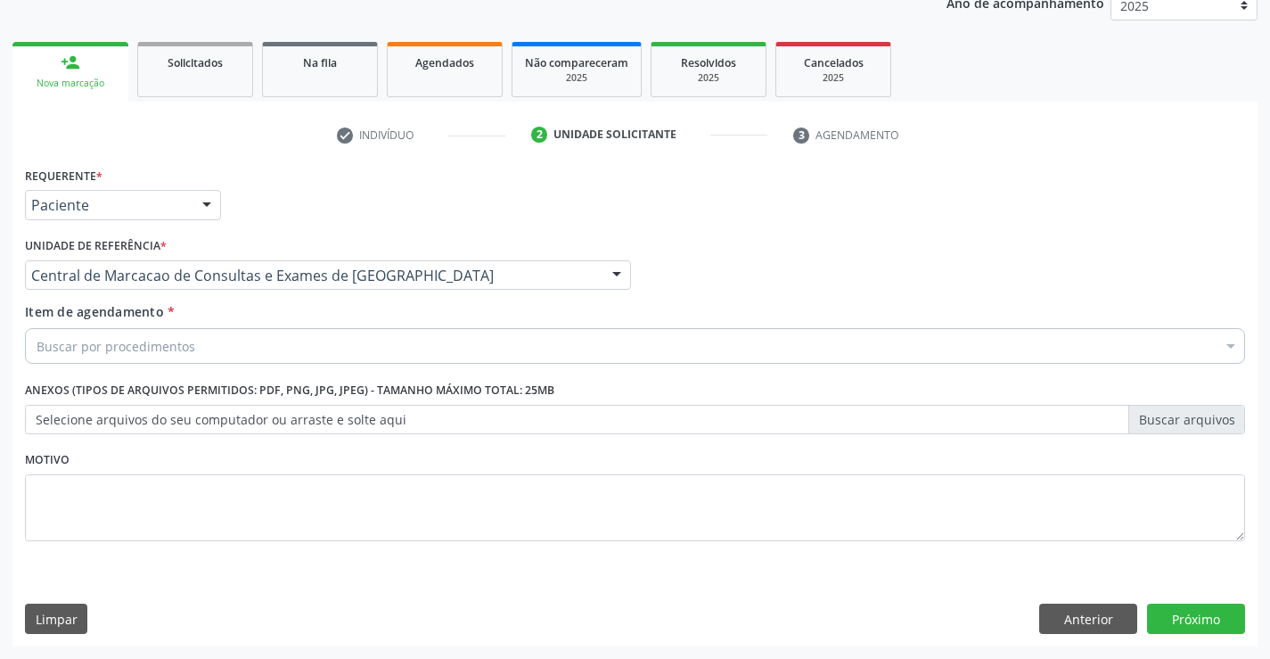
click at [425, 348] on div "Buscar por procedimentos" at bounding box center [635, 346] width 1220 height 36
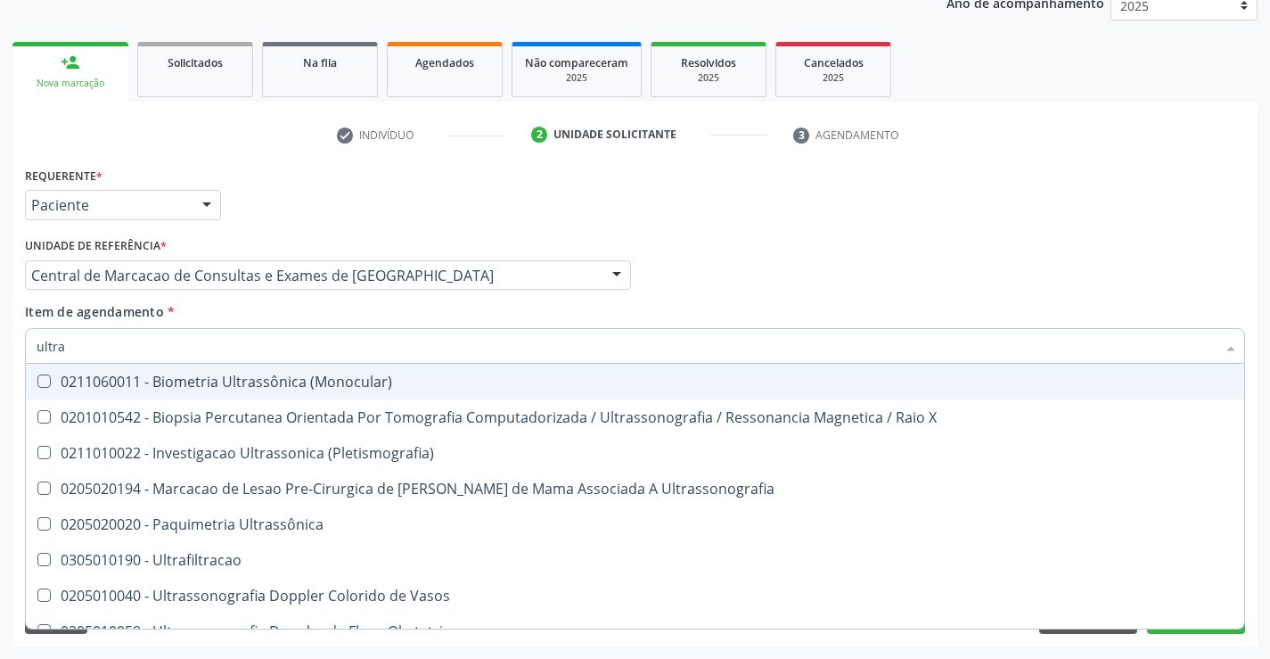
type input "ultras"
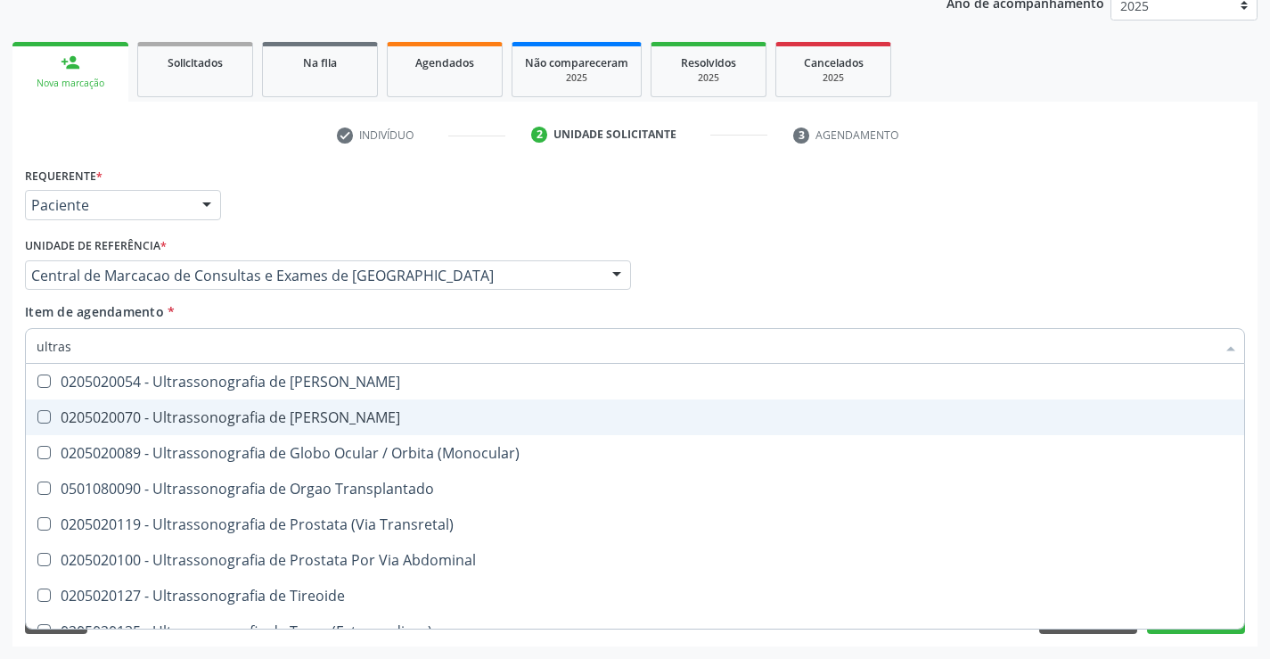
scroll to position [555, 0]
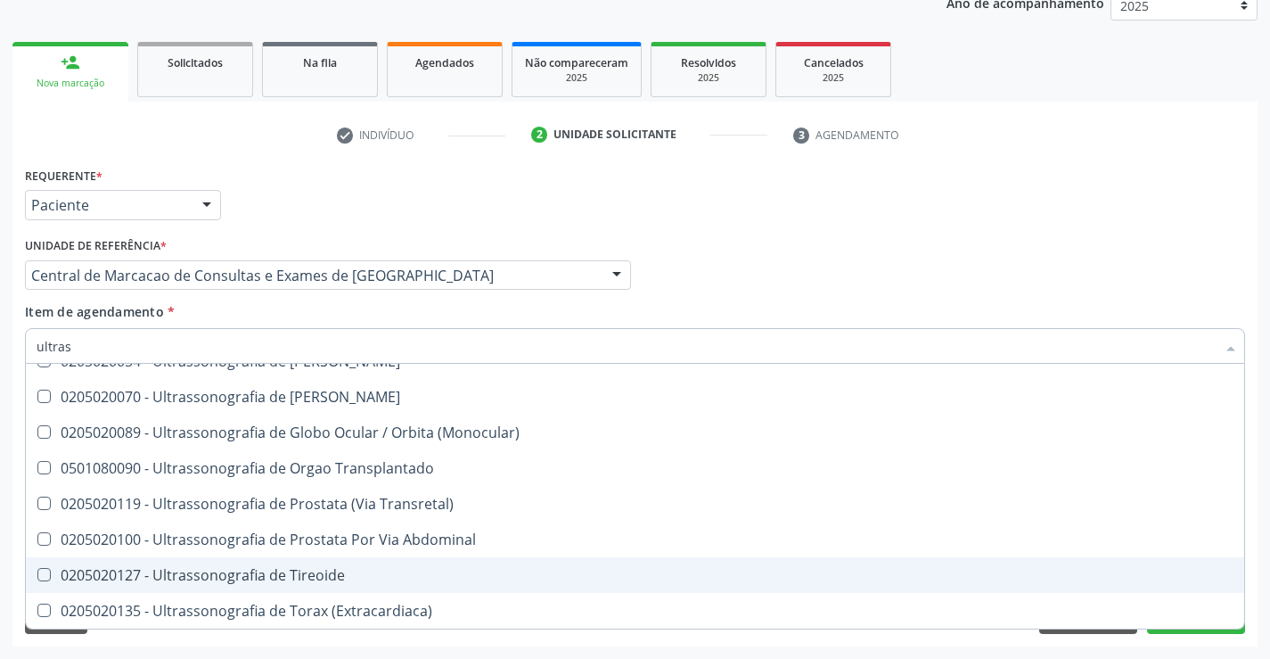
click at [370, 587] on span "0205020127 - Ultrassonografia de Tireoide" at bounding box center [635, 575] width 1218 height 36
checkbox Tireoide "true"
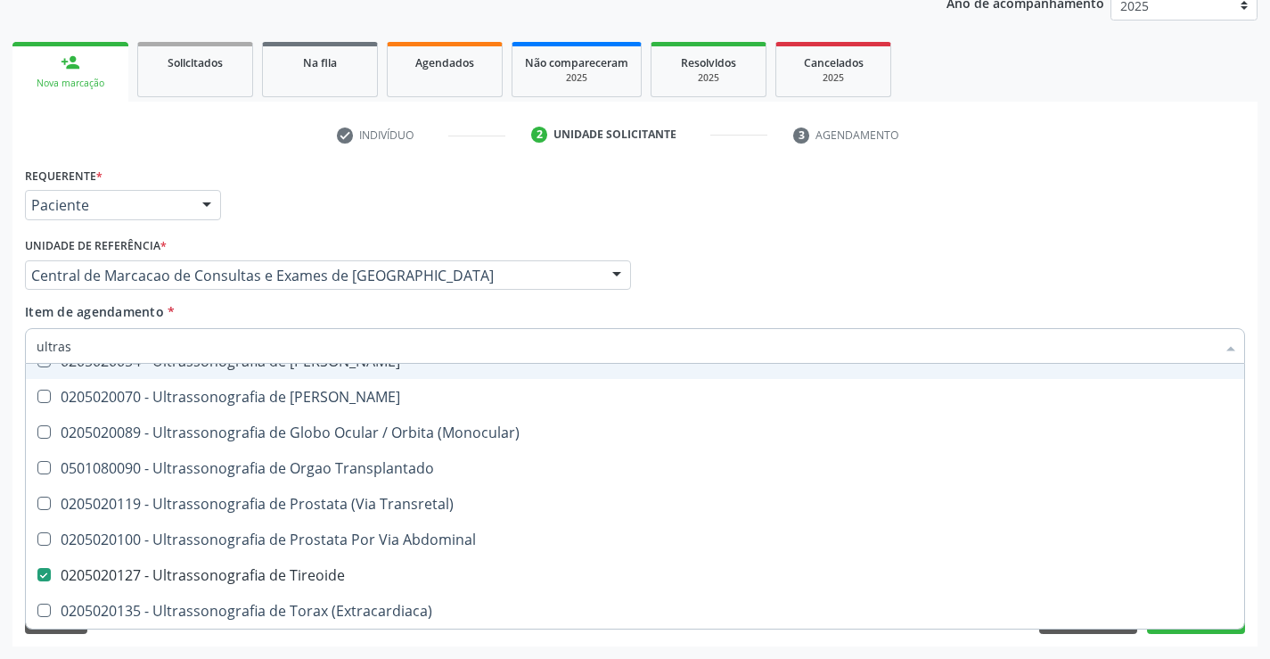
click at [870, 314] on div "Item de agendamento * ultras Desfazer seleção 0211060011 - Biometria Ultrassôni…" at bounding box center [635, 330] width 1220 height 56
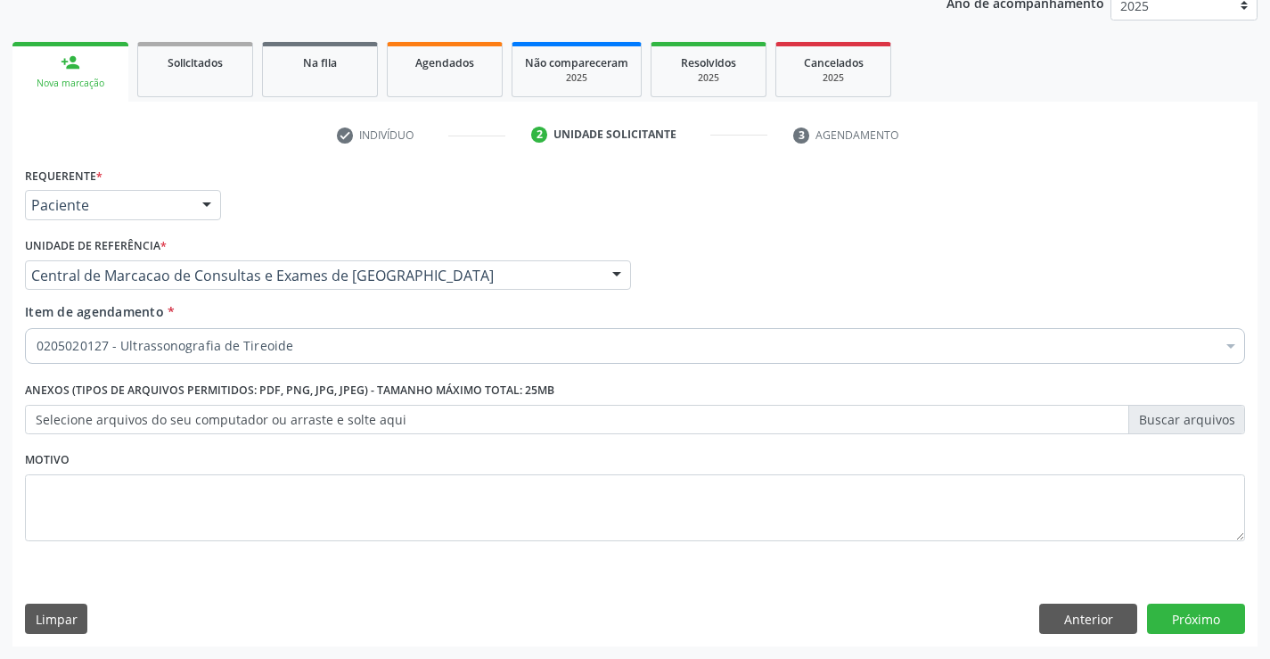
click at [1193, 644] on div "Requerente * Paciente Profissional de Saúde Paciente Nenhum resultado encontrad…" at bounding box center [634, 404] width 1245 height 484
click at [1195, 634] on div "Requerente * Paciente Profissional de Saúde Paciente Nenhum resultado encontrad…" at bounding box center [634, 404] width 1245 height 484
click at [1190, 620] on button "Próximo" at bounding box center [1196, 618] width 98 height 30
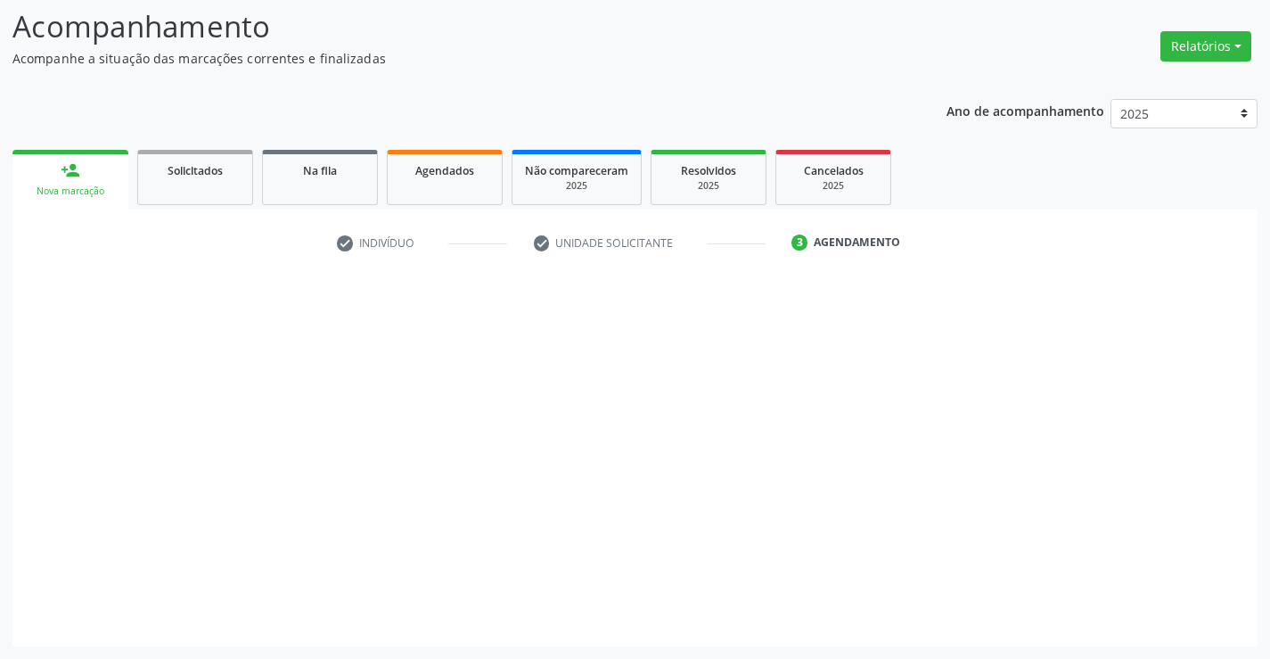
scroll to position [117, 0]
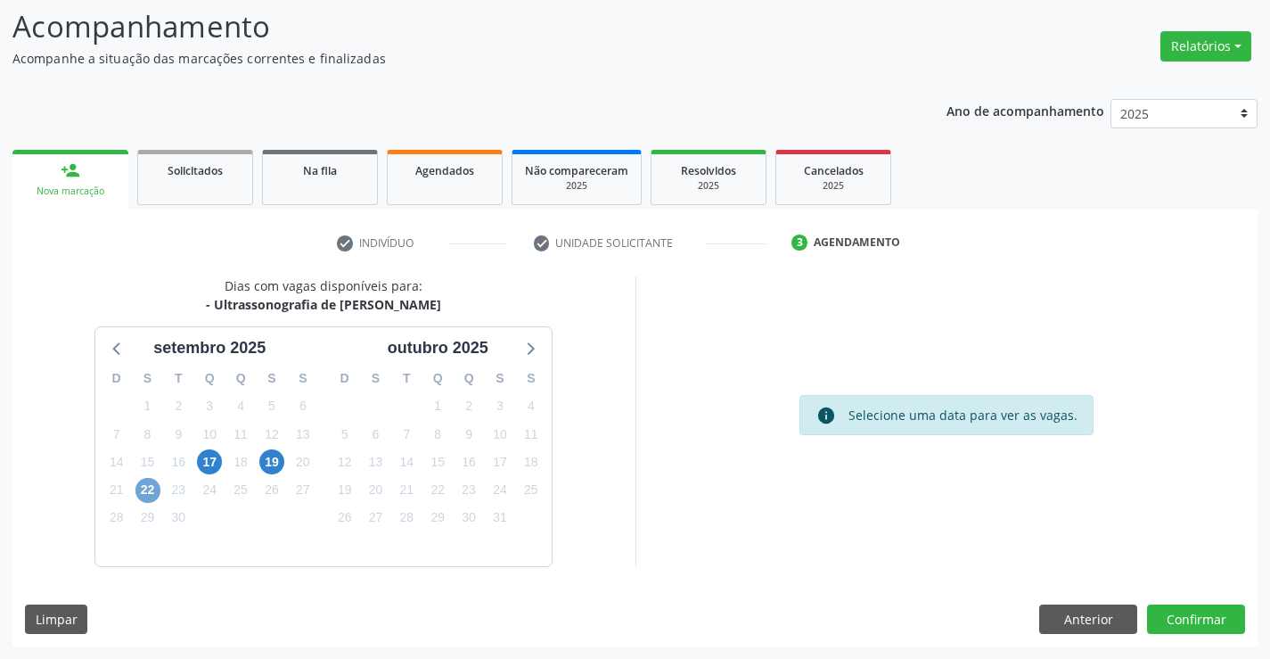
click at [147, 496] on span "22" at bounding box center [147, 490] width 25 height 25
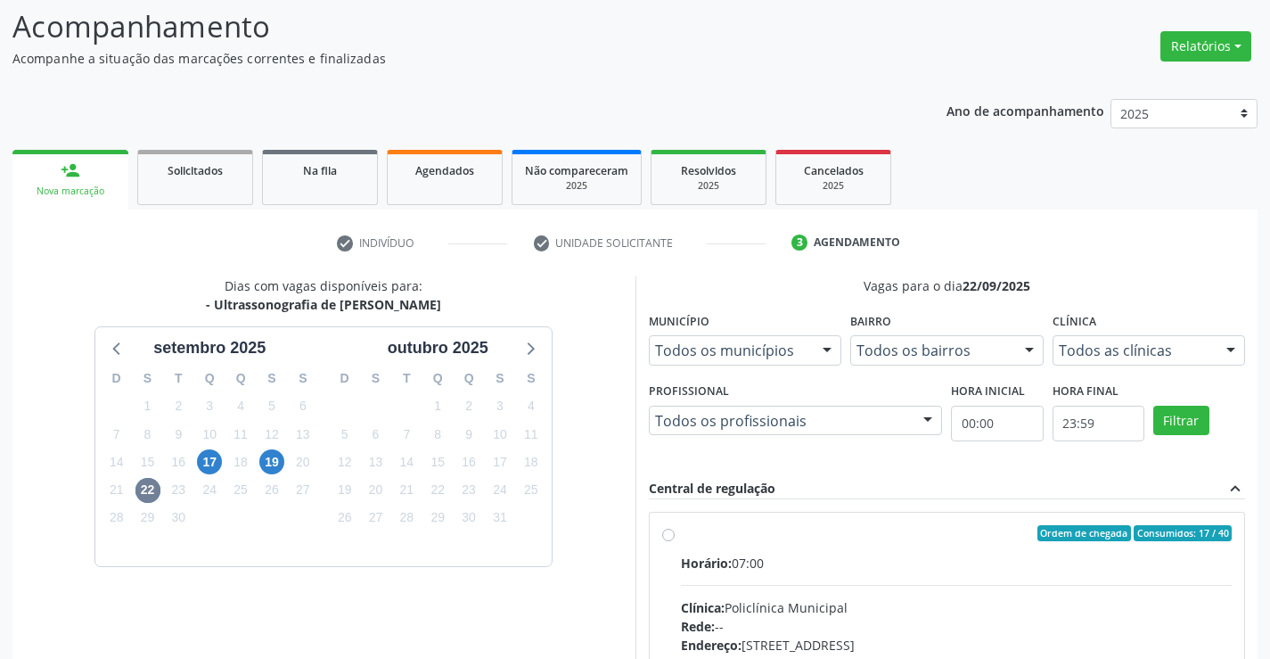
click at [843, 560] on div "Horário: 07:00" at bounding box center [957, 562] width 552 height 19
click at [675, 541] on input "Ordem de chegada Consumidos: 17 / 40 Horário: 07:00 Clínica: Policlínica Munici…" at bounding box center [668, 533] width 12 height 16
radio input "true"
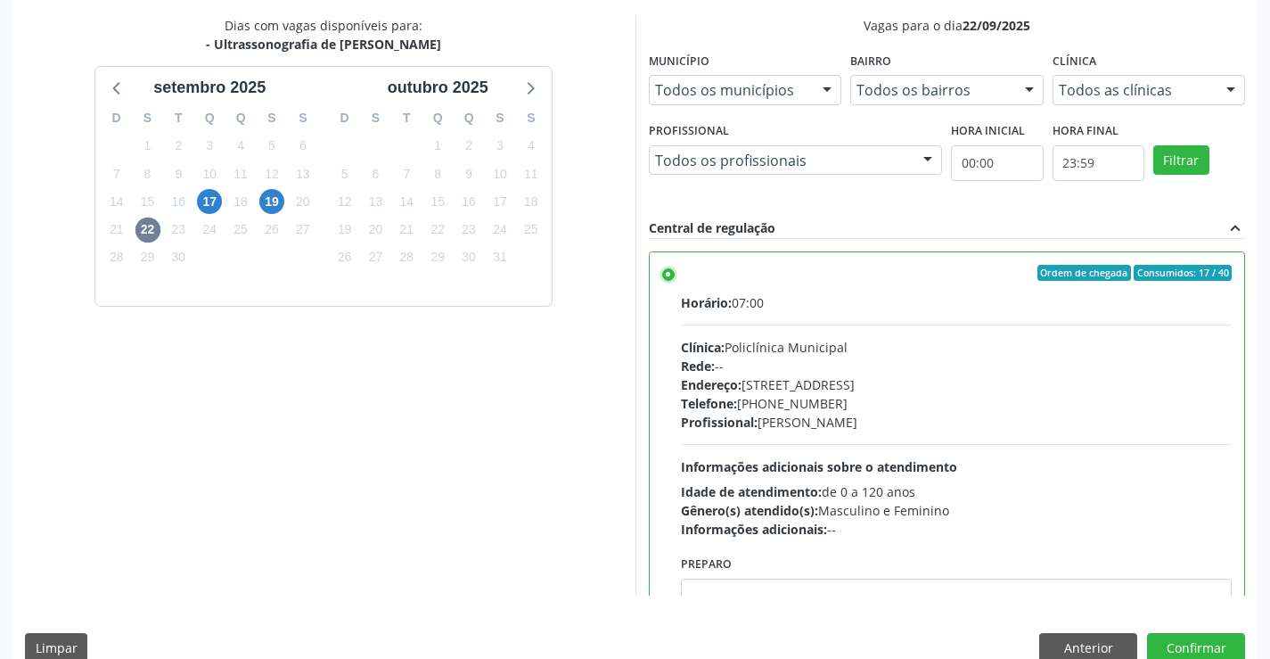
scroll to position [384, 0]
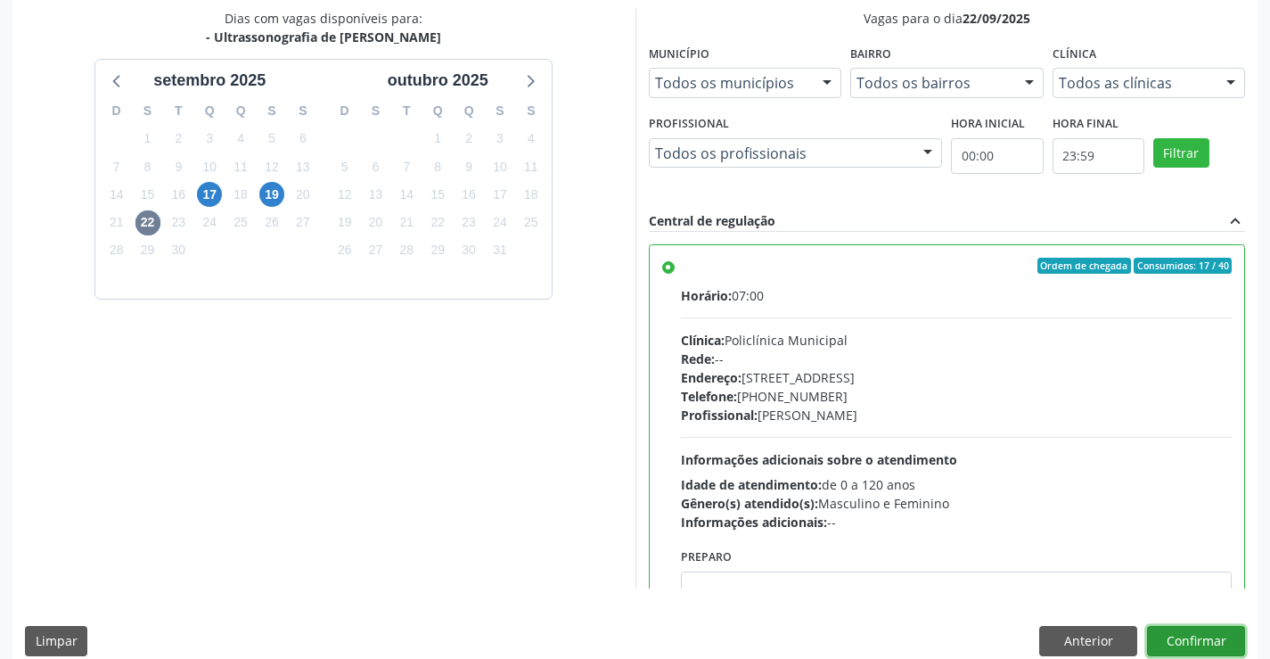
click at [1215, 635] on button "Confirmar" at bounding box center [1196, 641] width 98 height 30
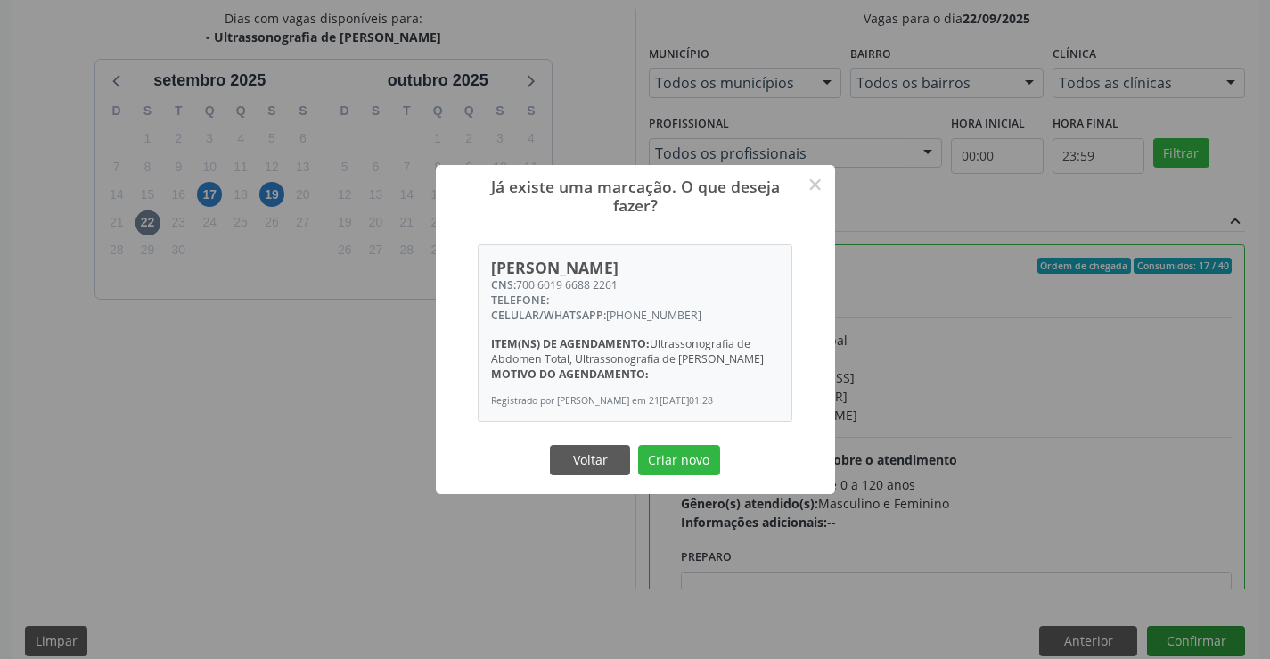
click at [638, 445] on button "Criar novo" at bounding box center [679, 460] width 82 height 30
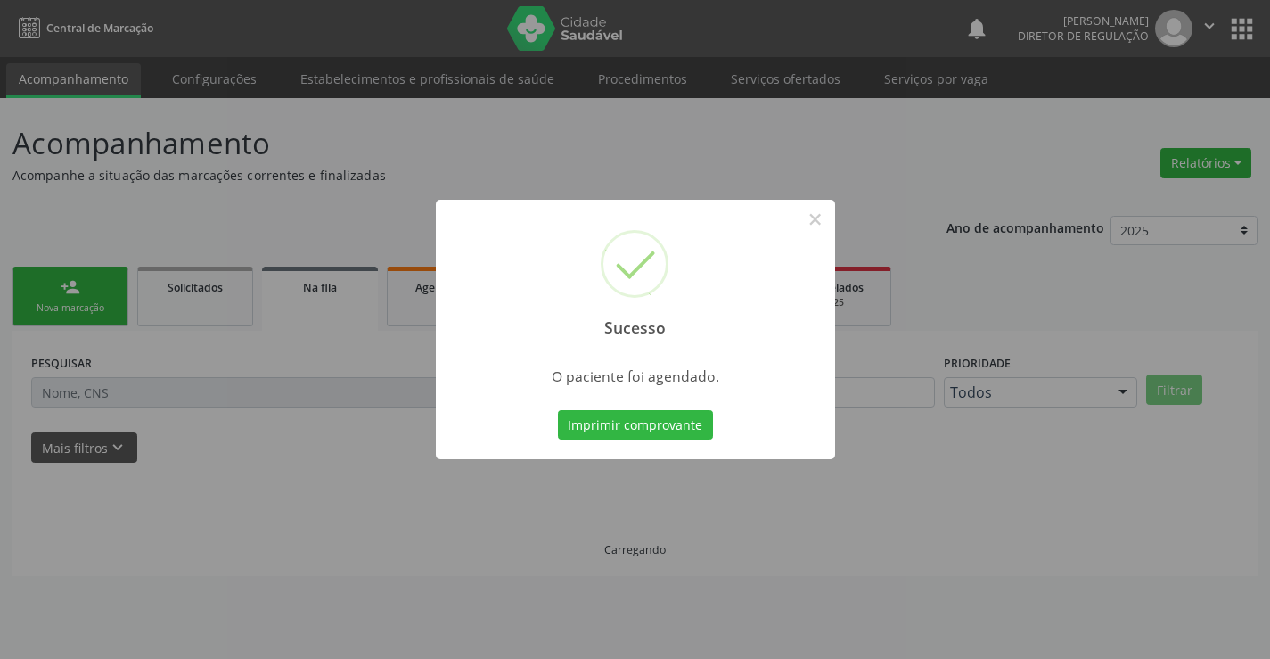
scroll to position [0, 0]
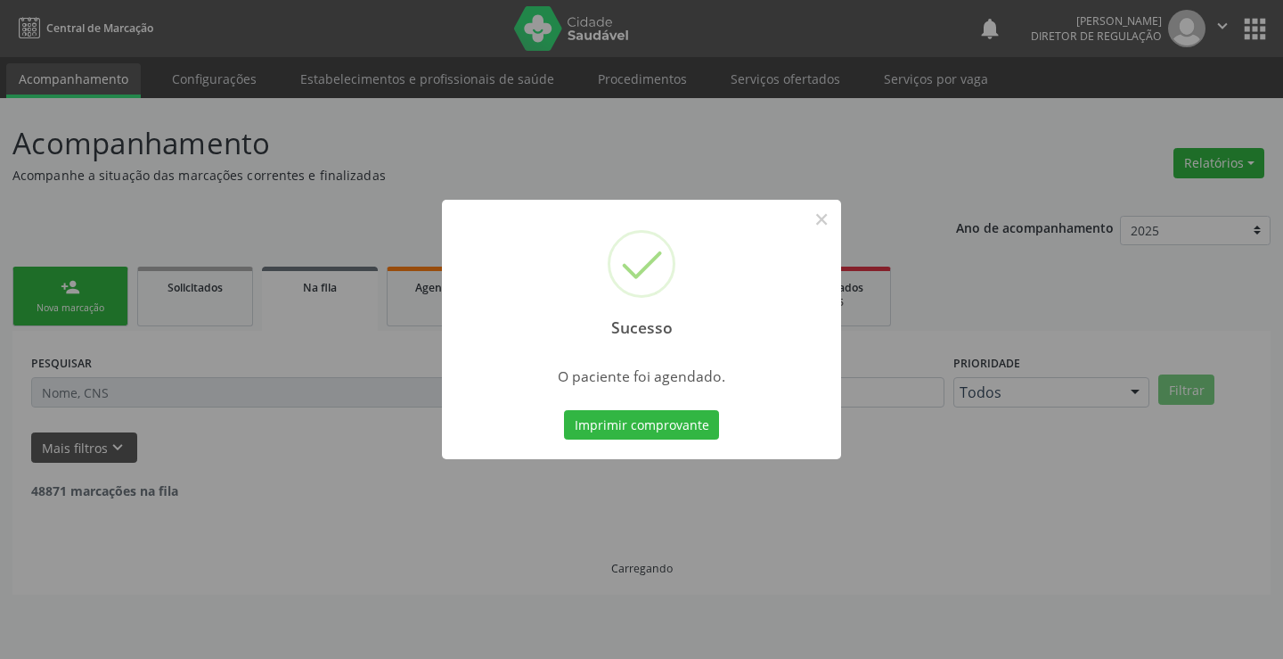
click at [564, 410] on button "Imprimir comprovante" at bounding box center [641, 425] width 155 height 30
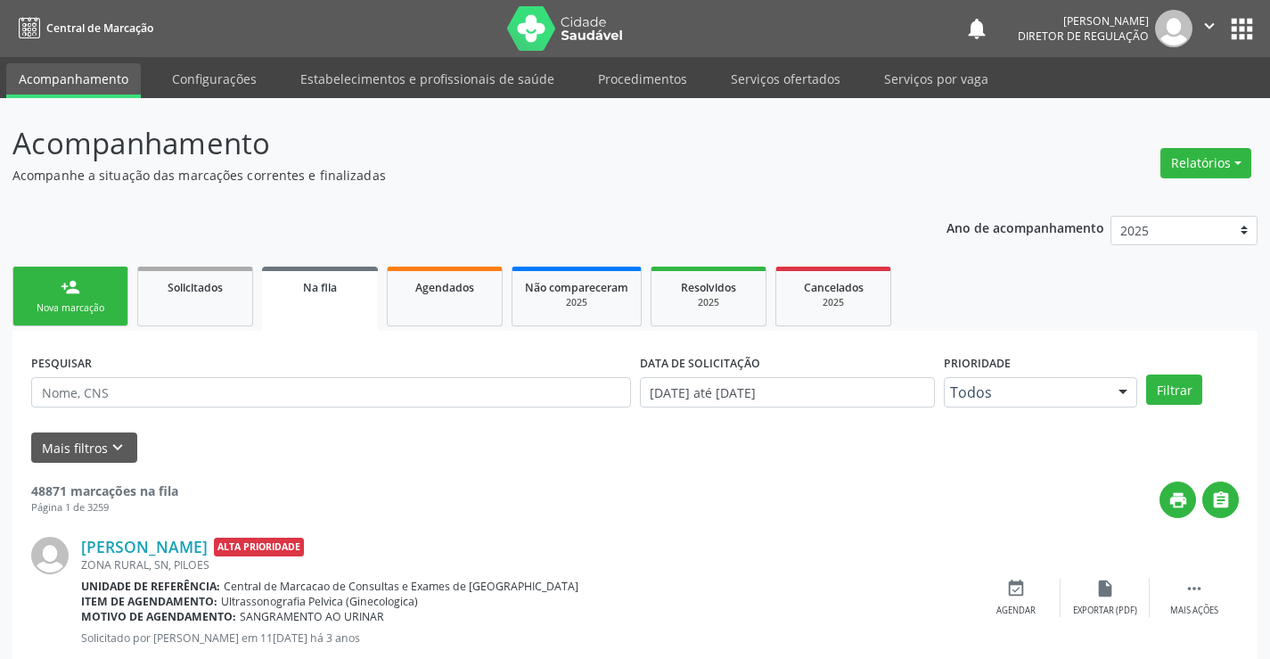
click at [80, 310] on div "Nova marcação" at bounding box center [70, 307] width 89 height 13
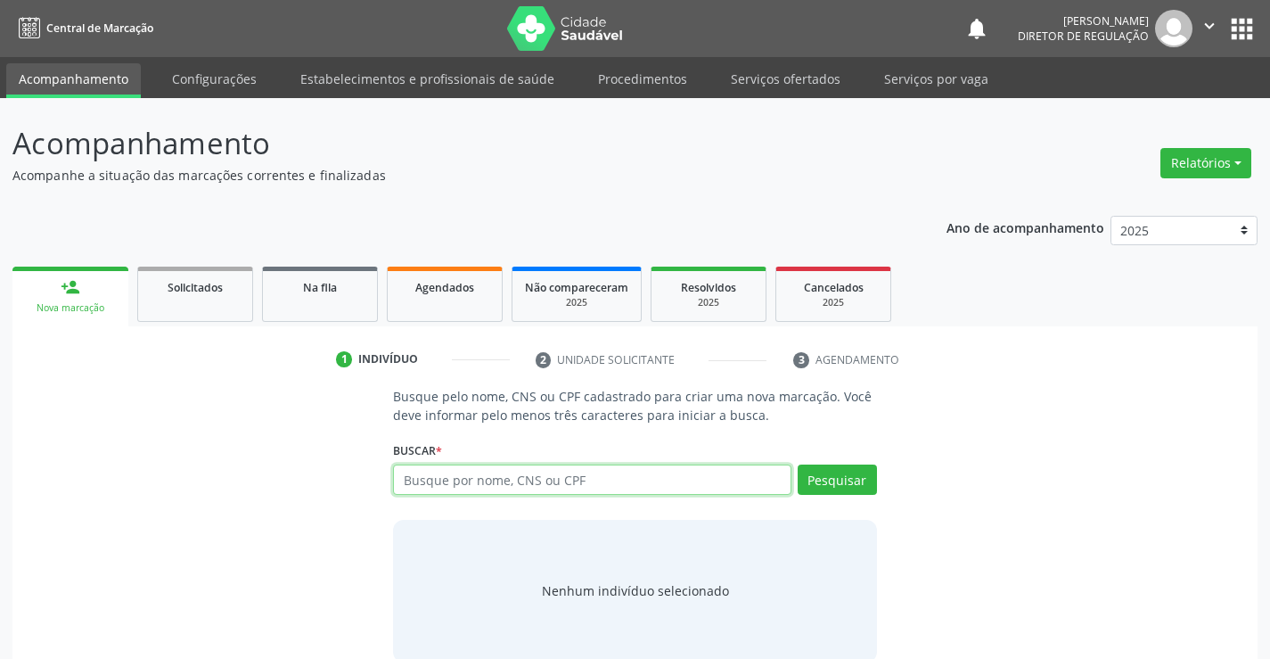
click at [577, 479] on input "text" at bounding box center [592, 479] width 398 height 30
click at [785, 85] on link "Serviços ofertados" at bounding box center [785, 78] width 135 height 31
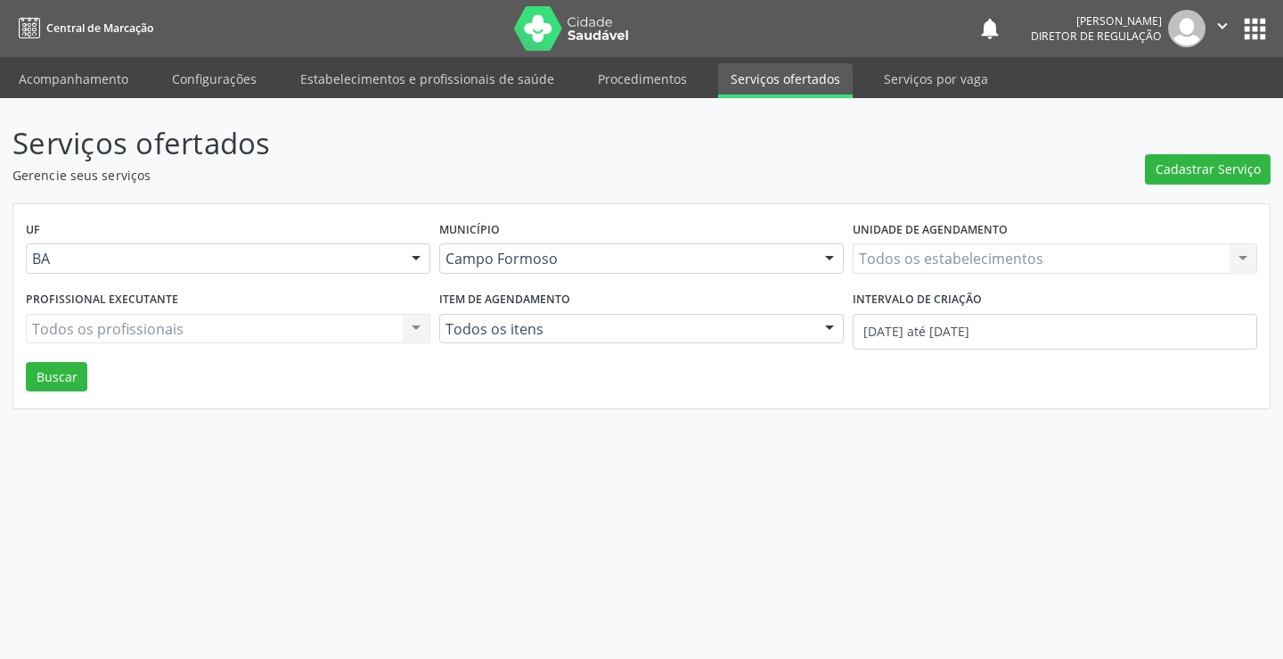
click at [978, 258] on div "Todos os estabelecimentos Todos os estabelecimentos Nenhum resultado encontrado…" at bounding box center [1055, 258] width 405 height 30
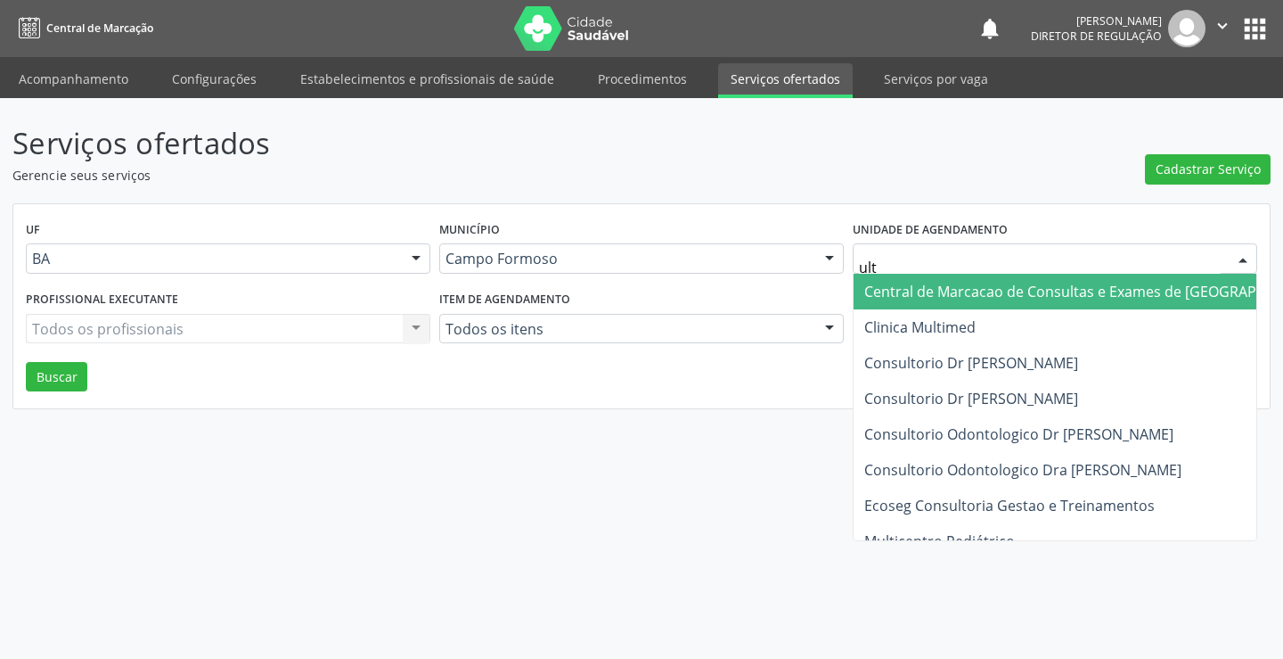
type input "ultr"
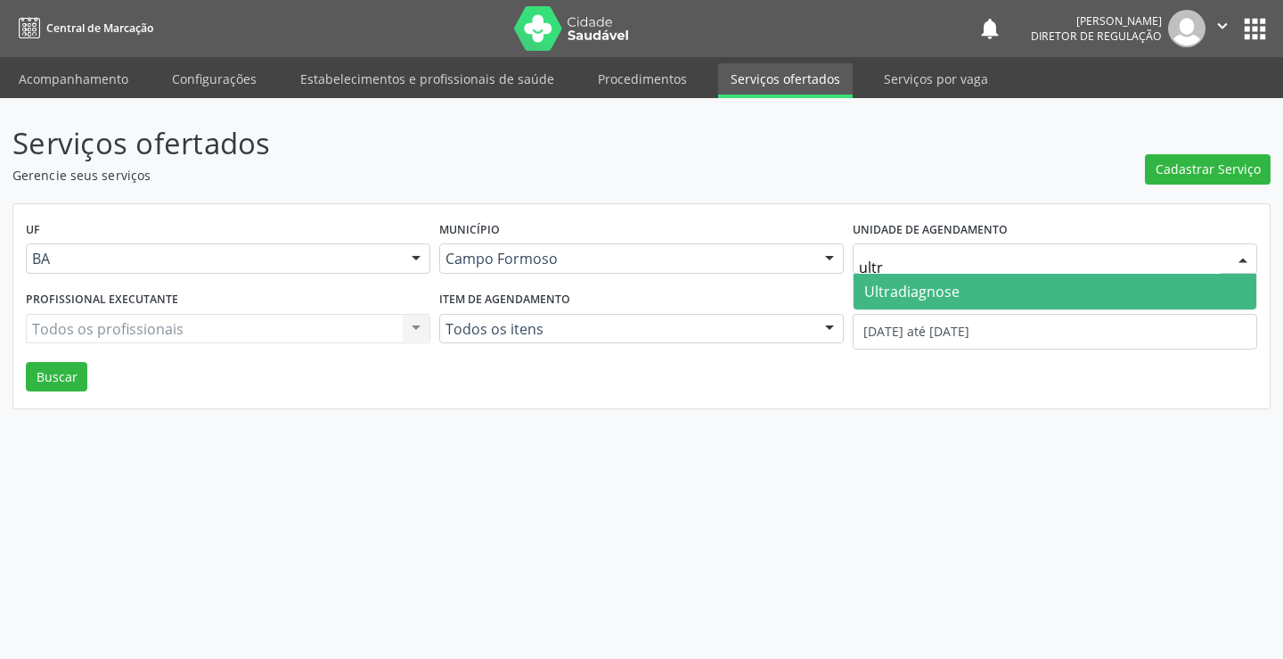
click at [976, 304] on span "Ultradiagnose" at bounding box center [1055, 292] width 403 height 36
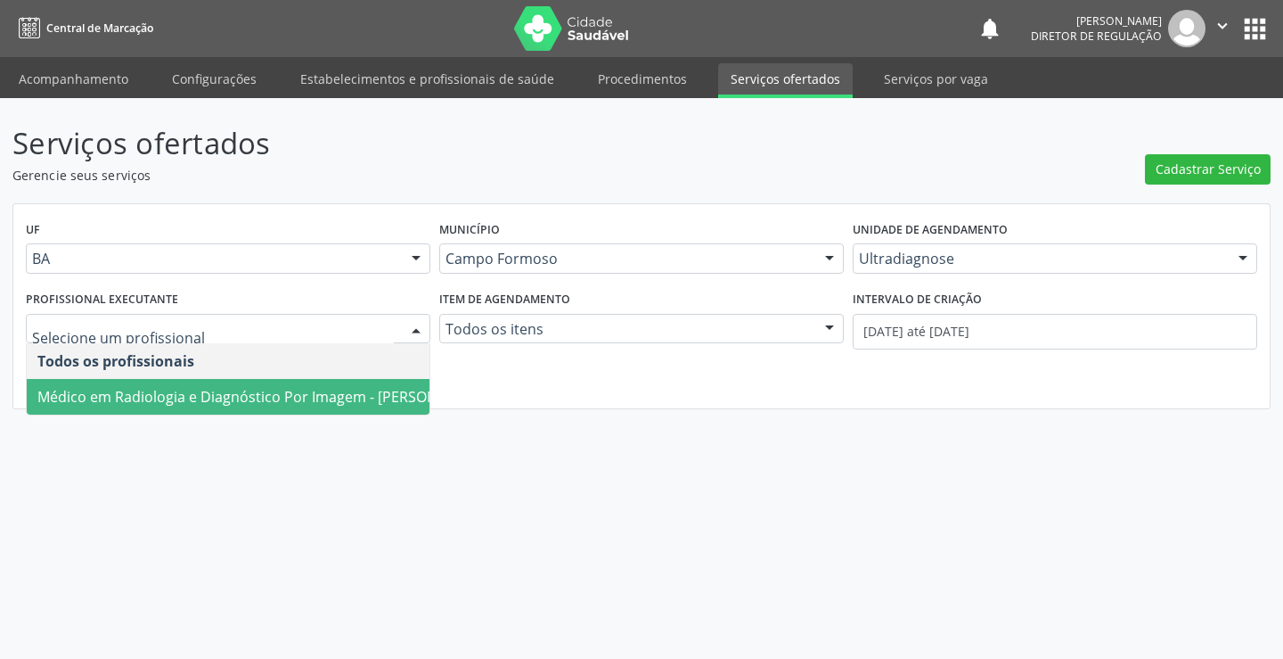
click at [260, 390] on span "Médico em Radiologia e Diagnóstico Por Imagem - Alciole Mendes Muritiba" at bounding box center [262, 397] width 451 height 20
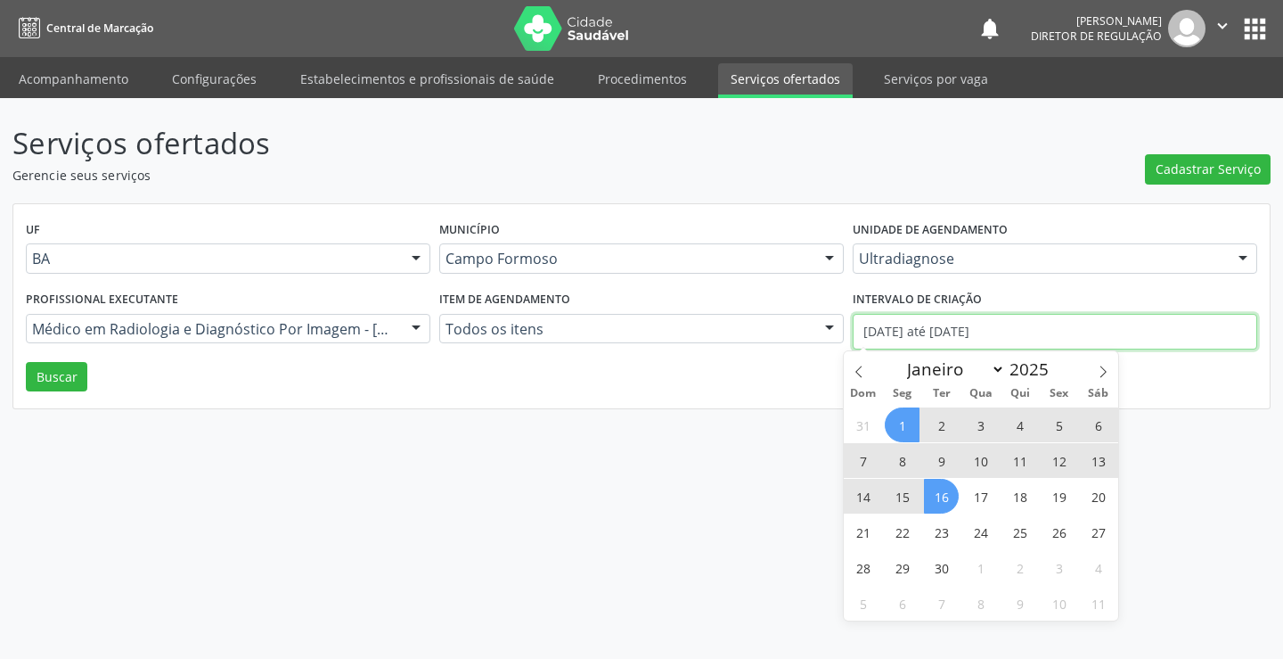
click at [917, 332] on input "01/09/2025 até 16/09/2025" at bounding box center [1055, 332] width 405 height 36
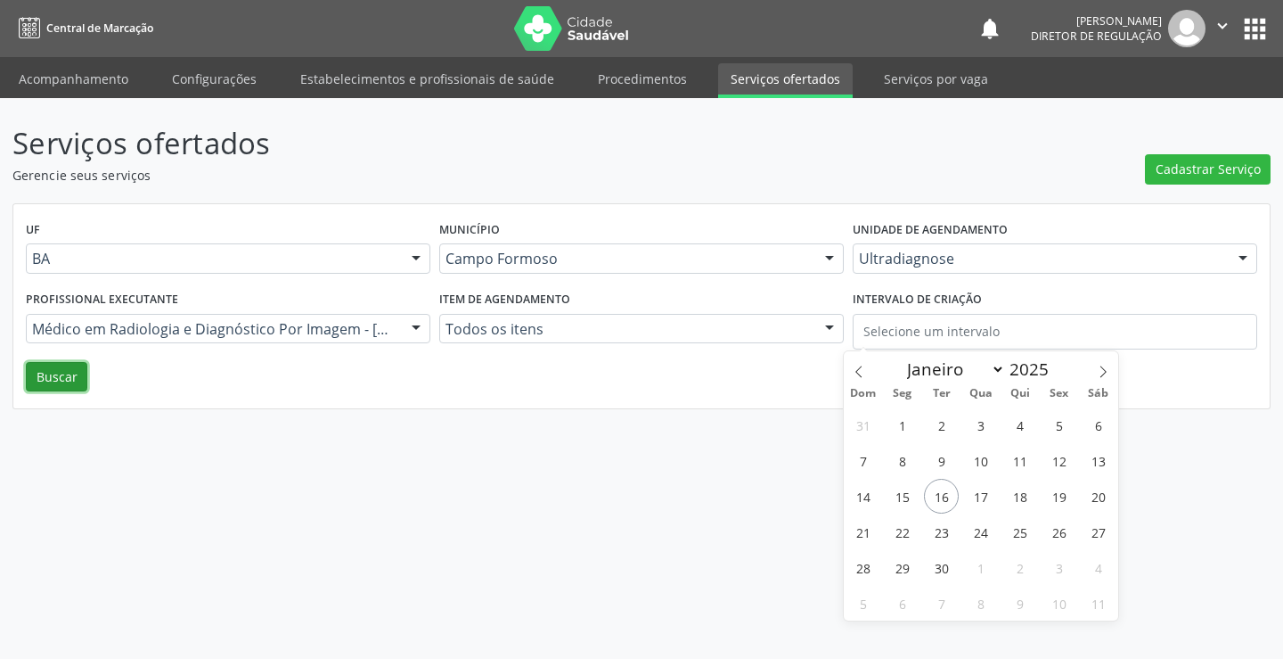
click at [75, 374] on button "Buscar" at bounding box center [56, 377] width 61 height 30
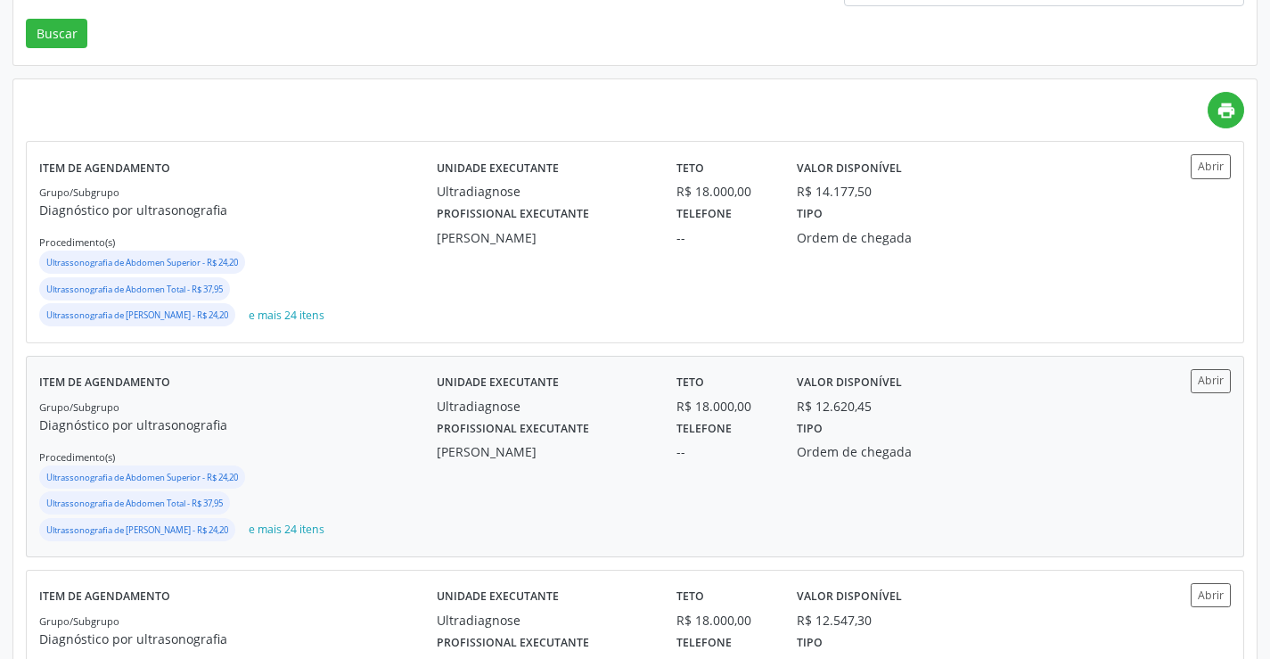
scroll to position [357, 0]
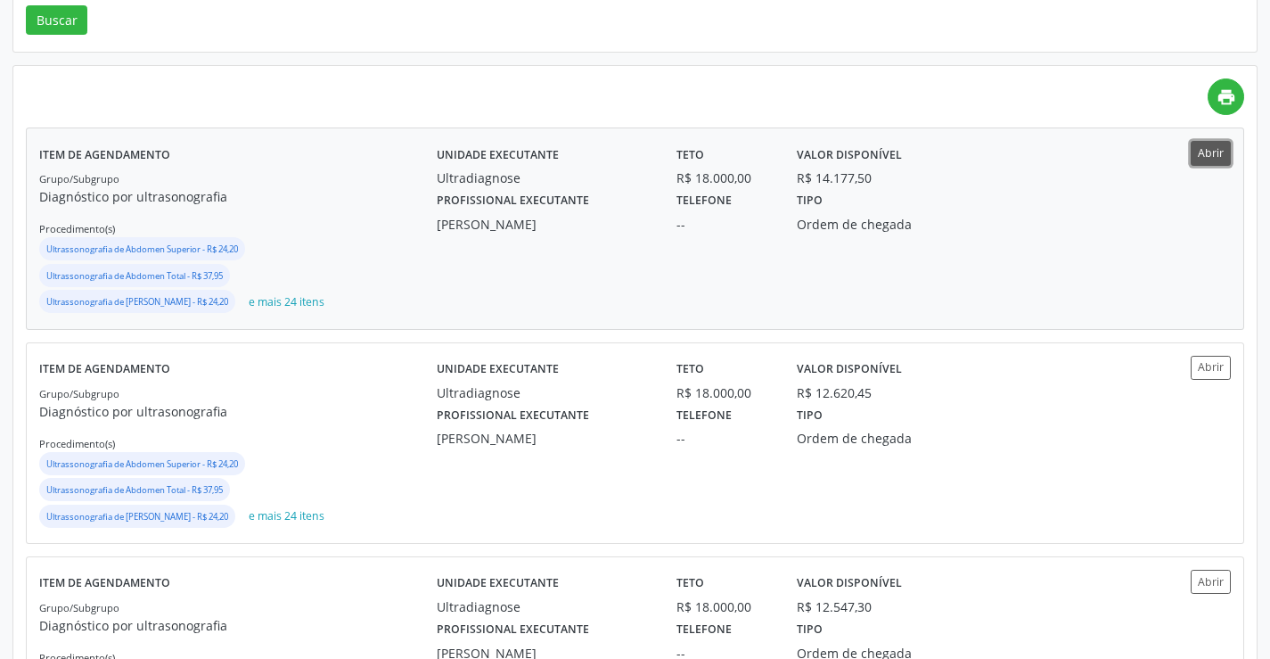
click at [1214, 155] on button "Abrir" at bounding box center [1211, 153] width 40 height 24
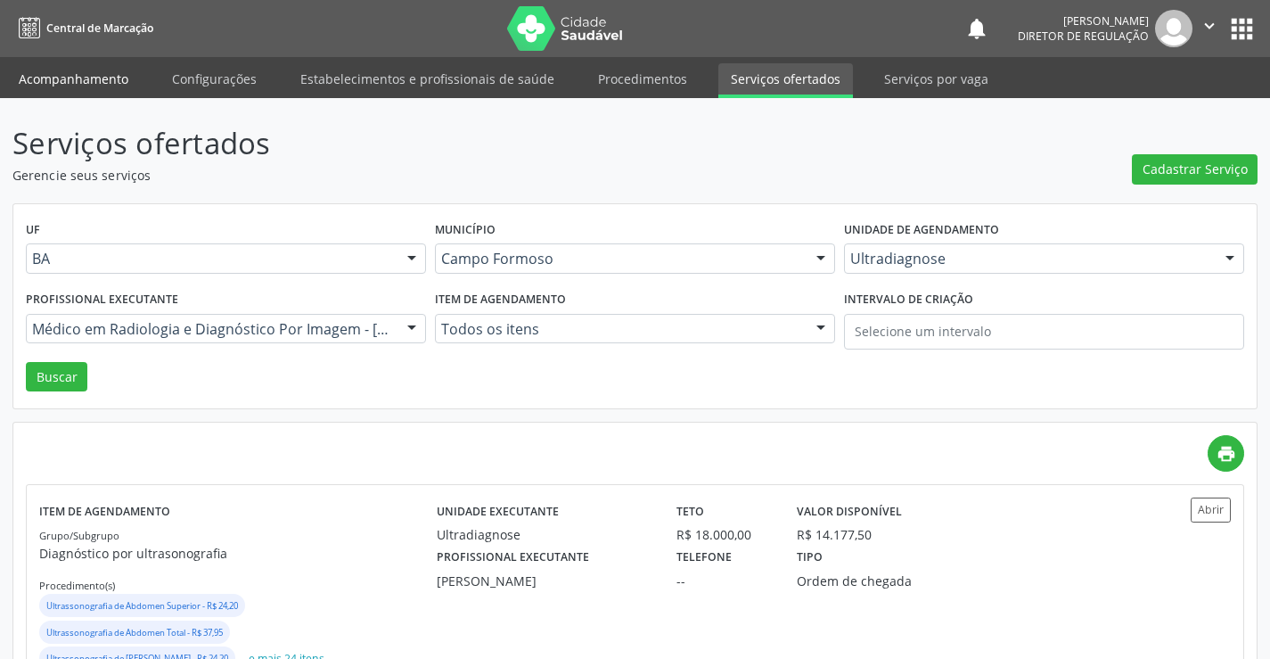
click at [87, 78] on link "Acompanhamento" at bounding box center [73, 78] width 135 height 31
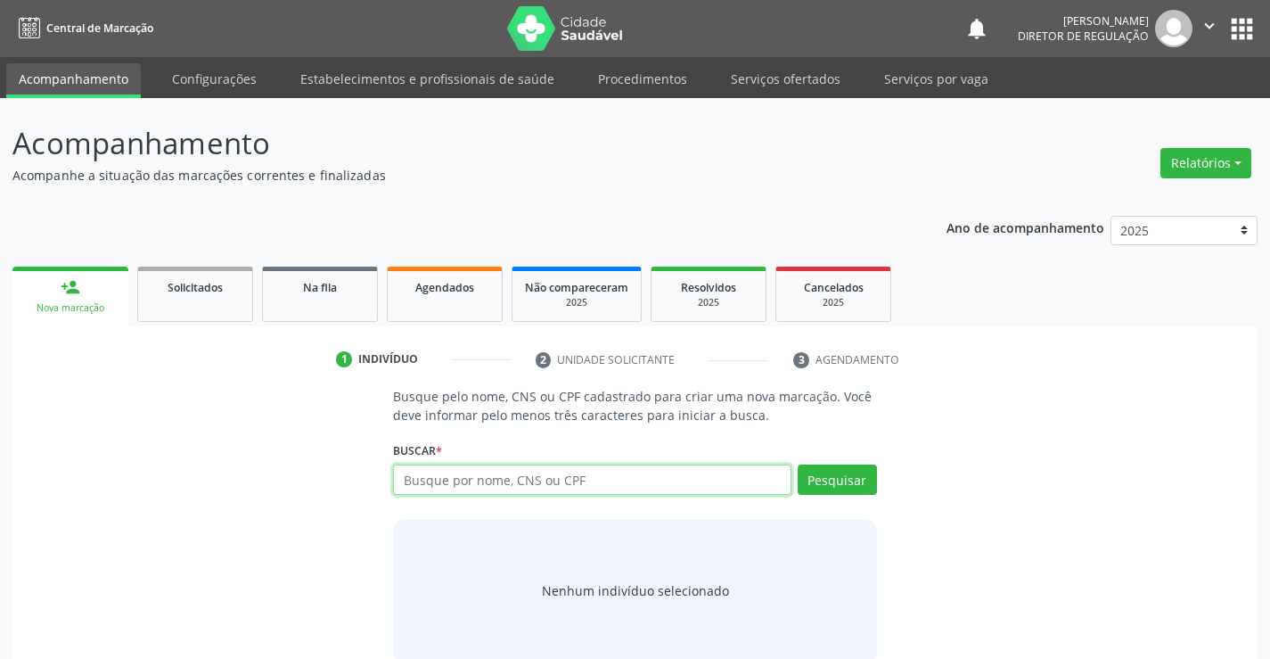
click at [480, 468] on input "text" at bounding box center [592, 479] width 398 height 30
type input "0"
type input "704804513318945"
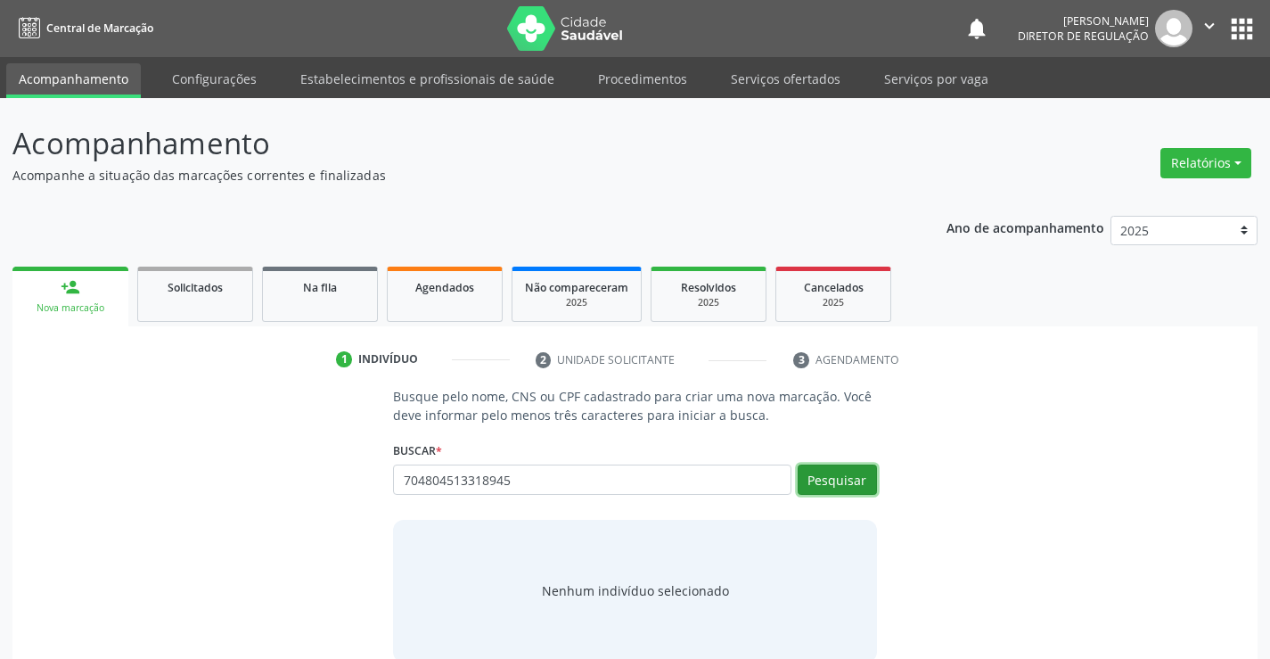
click at [846, 475] on button "Pesquisar" at bounding box center [837, 479] width 79 height 30
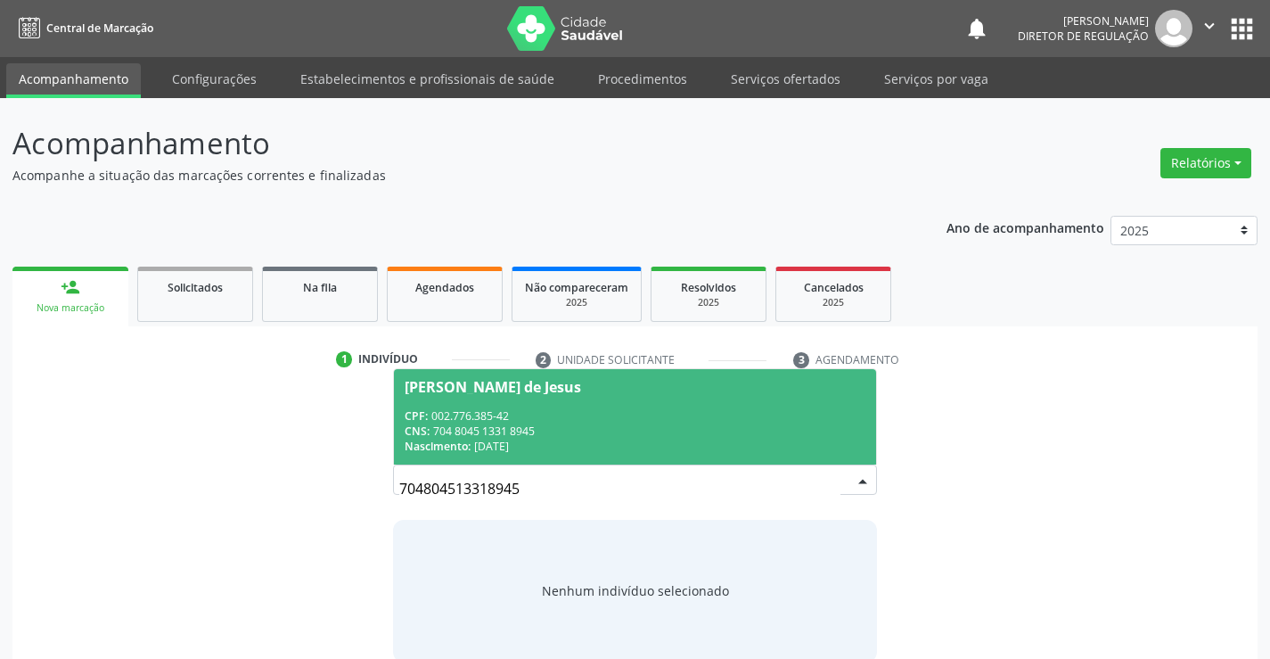
click at [622, 459] on span "Rosidete Souza de Jesus CPF: 002.776.385-42 CNS: 704 8045 1331 8945 Nascimento:…" at bounding box center [634, 416] width 481 height 95
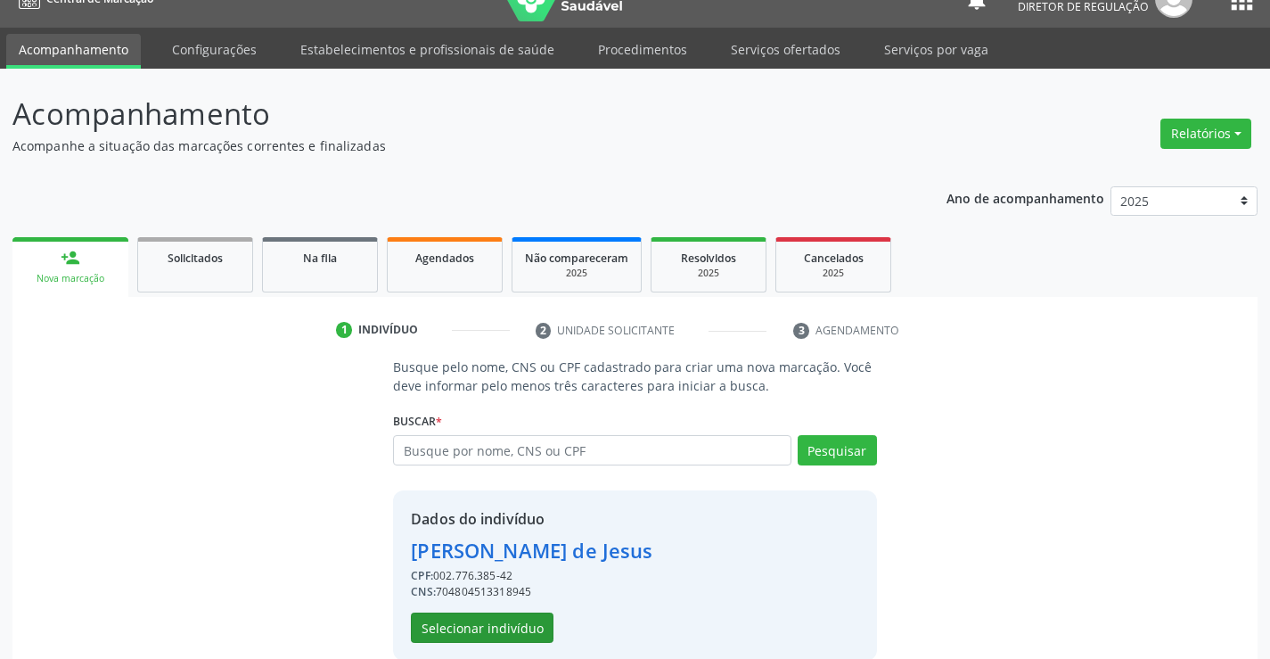
scroll to position [56, 0]
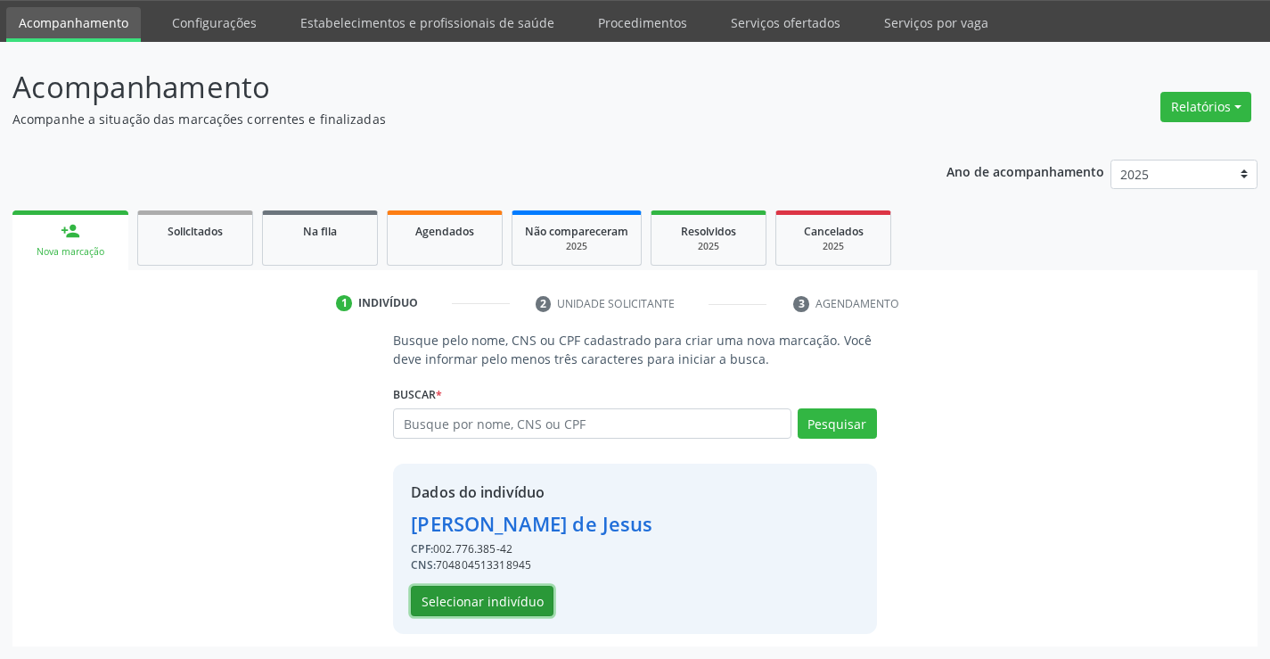
click at [533, 602] on button "Selecionar indivíduo" at bounding box center [482, 601] width 143 height 30
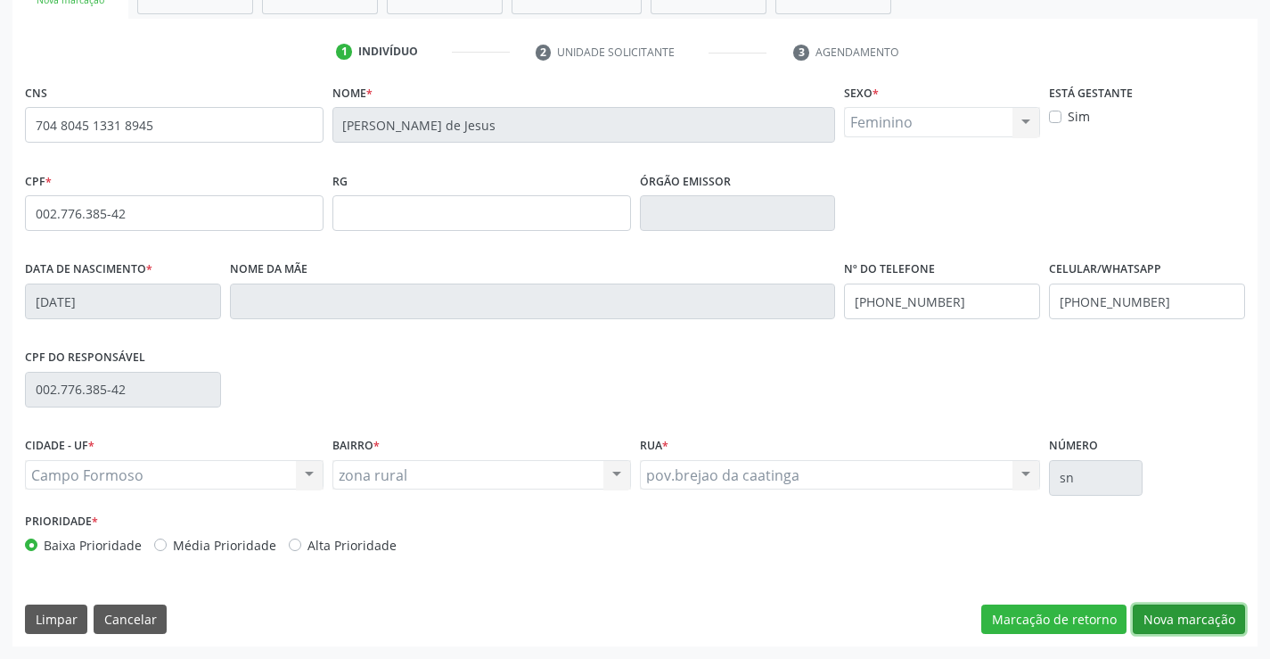
click at [1172, 625] on button "Nova marcação" at bounding box center [1189, 619] width 112 height 30
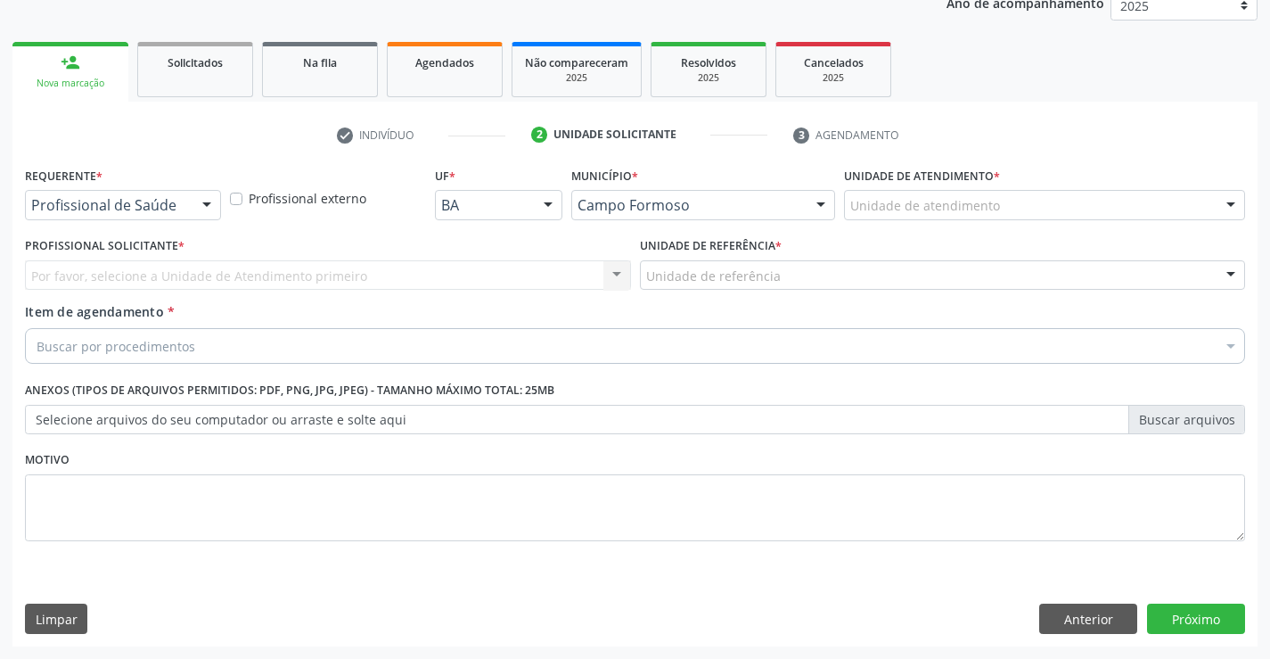
scroll to position [225, 0]
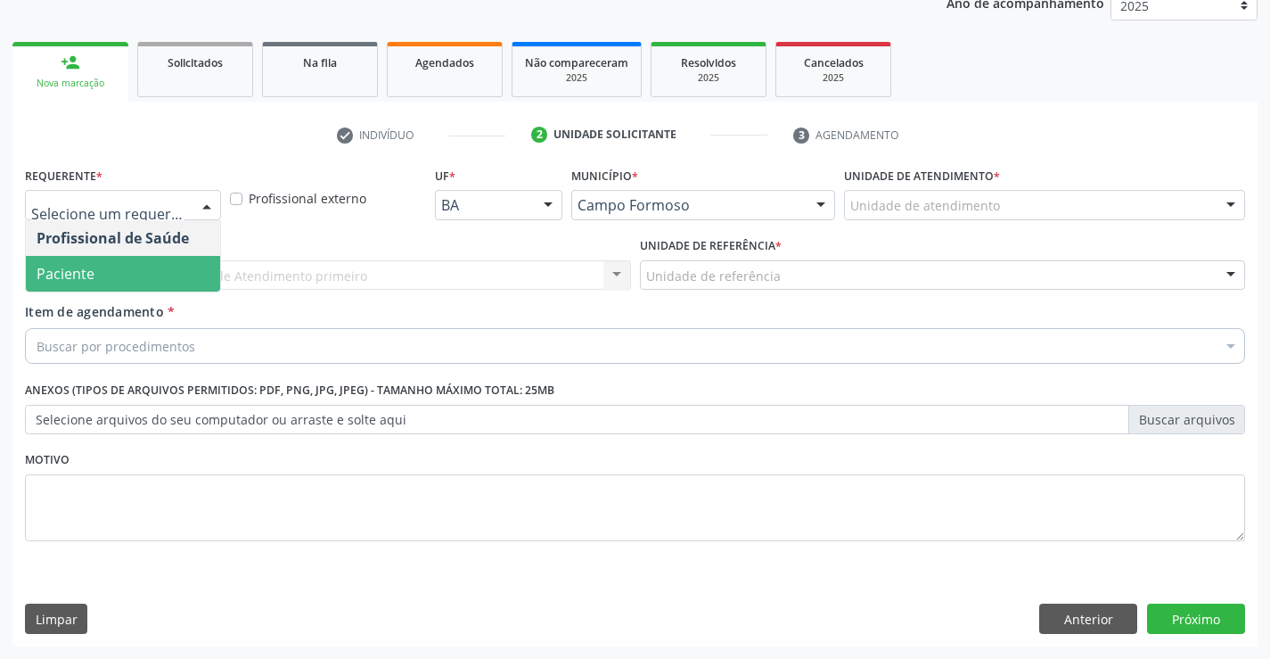
click at [176, 272] on span "Paciente" at bounding box center [123, 274] width 194 height 36
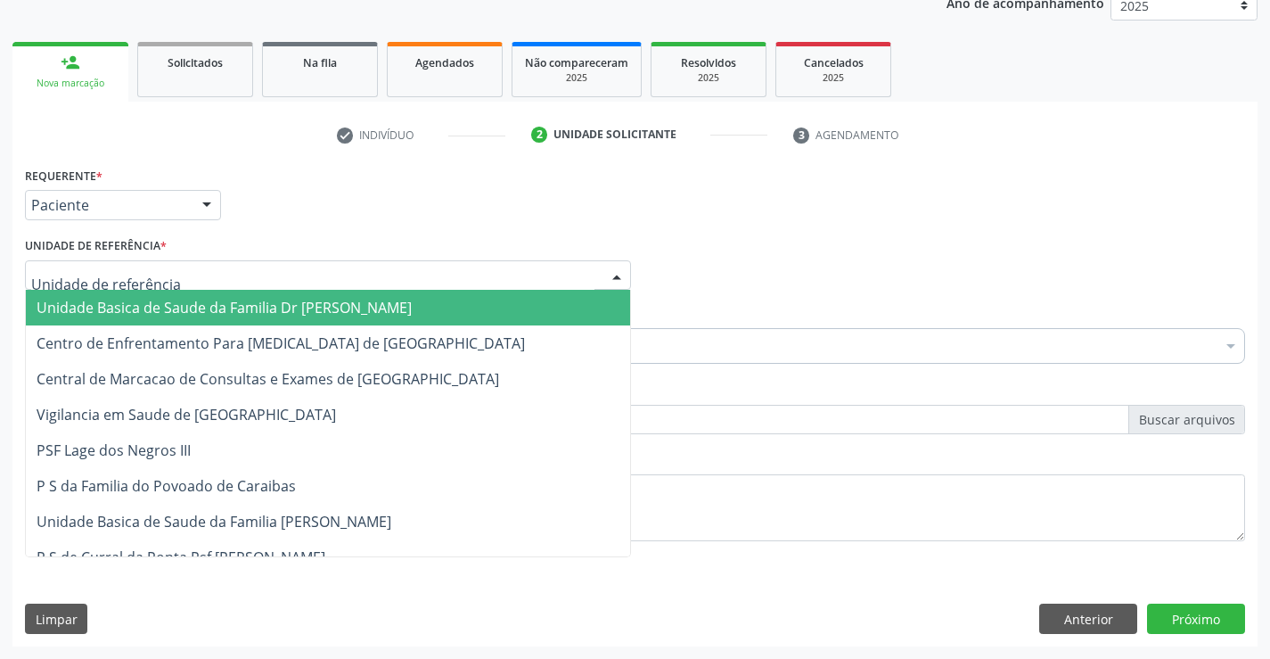
click at [291, 268] on div at bounding box center [328, 275] width 606 height 30
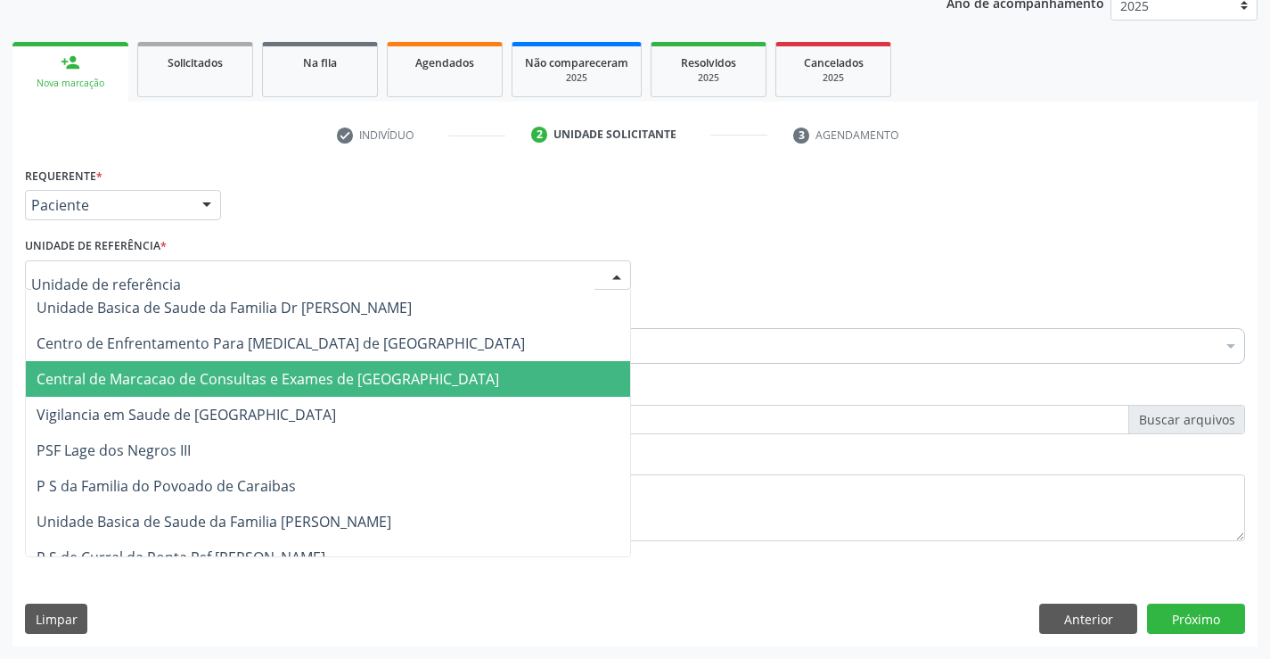
click at [316, 378] on span "Central de Marcacao de Consultas e Exames de [GEOGRAPHIC_DATA]" at bounding box center [268, 379] width 463 height 20
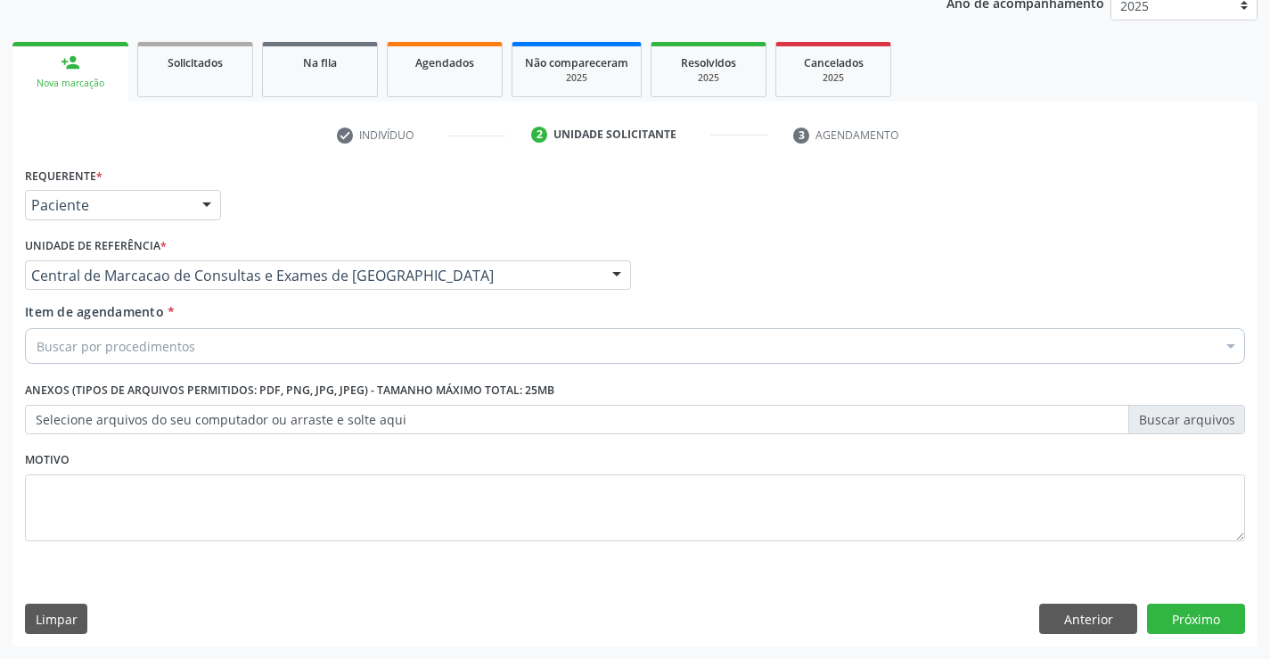
click at [399, 365] on div "Item de agendamento * Buscar por procedimentos Selecionar todos 0202040089 - 3X…" at bounding box center [634, 336] width 1229 height 69
click at [400, 358] on div "Buscar por procedimentos Selecionar todos 0202040089 - 3X Pesquisa de Larvas Na…" at bounding box center [635, 343] width 1220 height 30
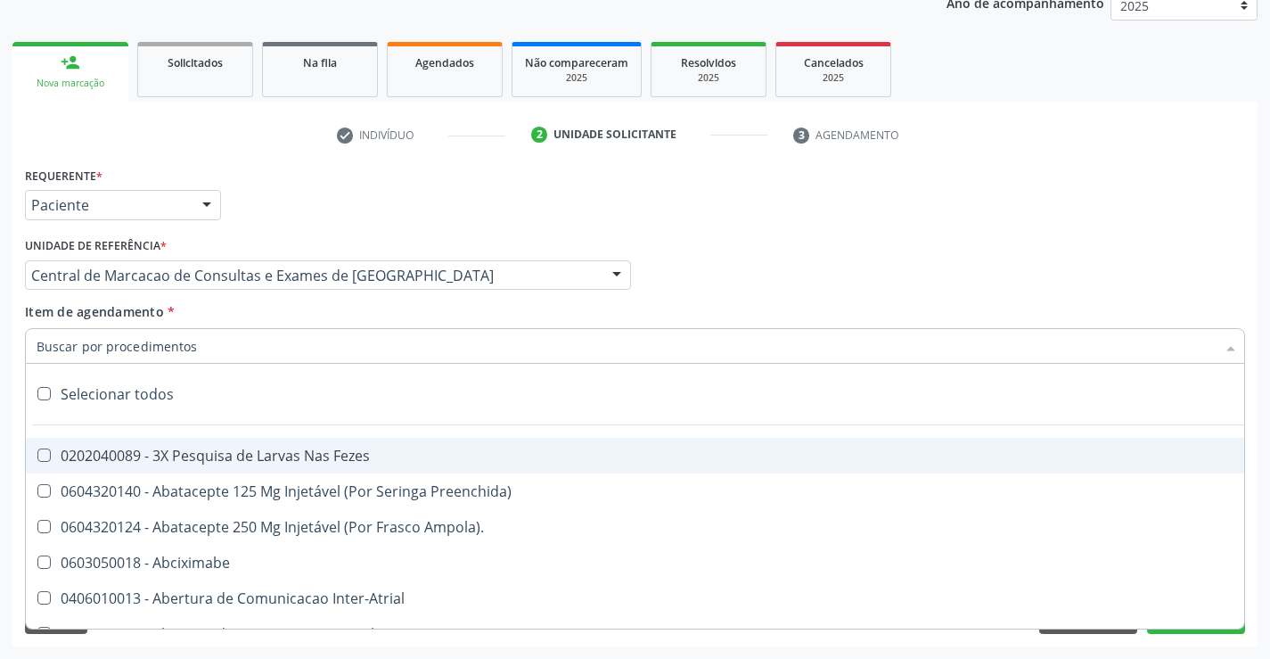
click at [397, 341] on input "Item de agendamento *" at bounding box center [626, 346] width 1179 height 36
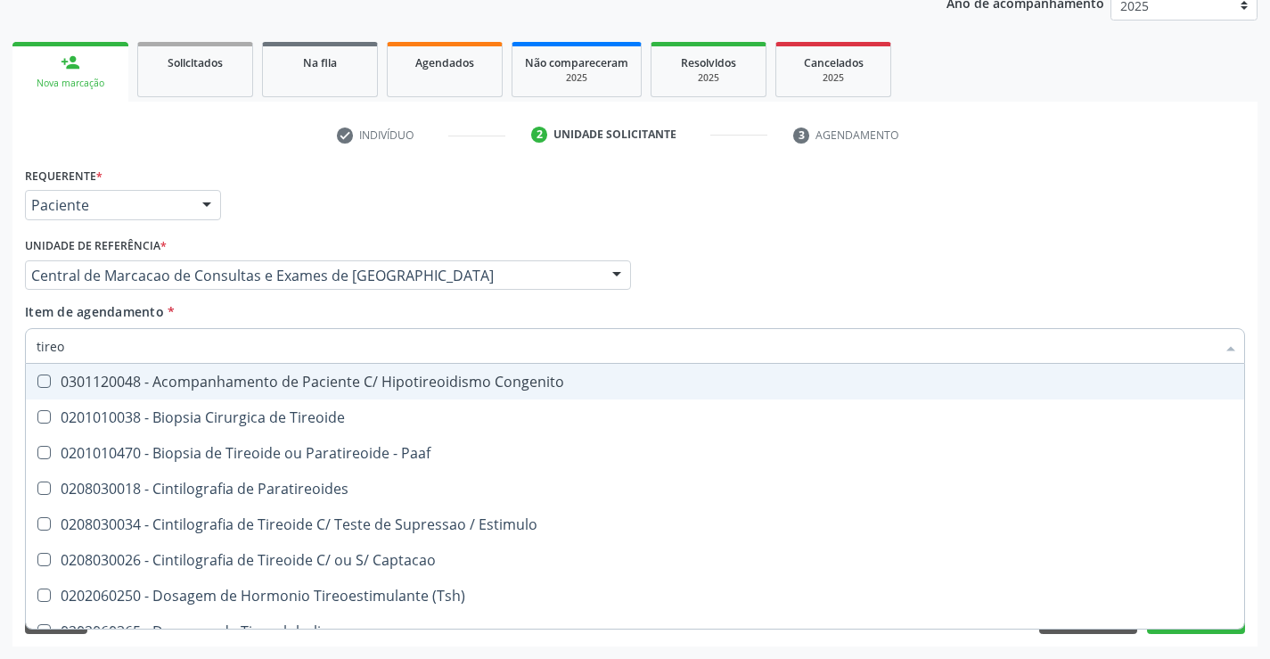
type input "tireoi"
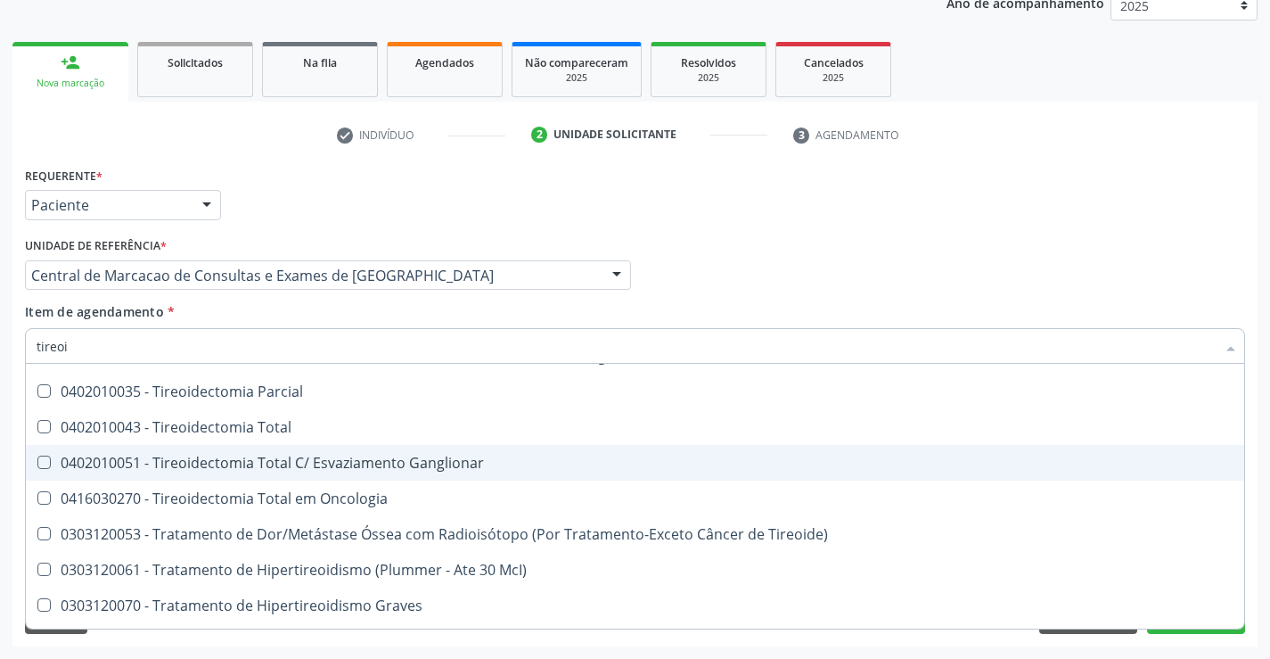
scroll to position [484, 0]
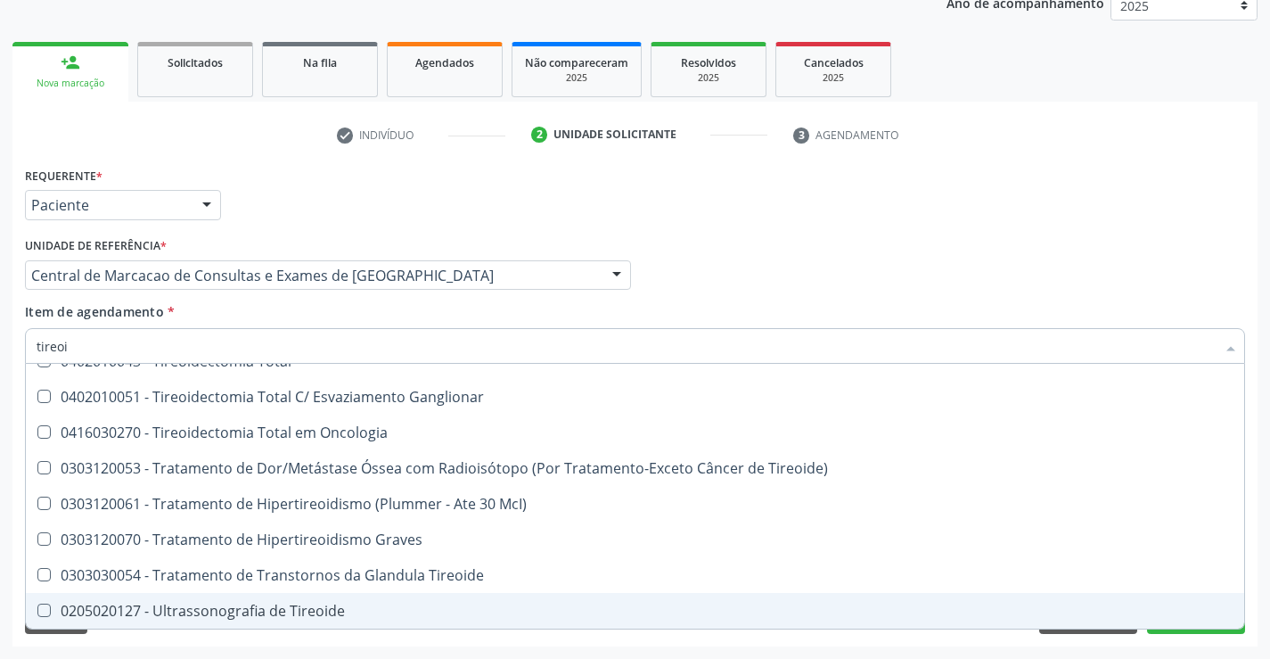
click at [274, 599] on span "0205020127 - Ultrassonografia de Tireoide" at bounding box center [635, 611] width 1218 height 36
checkbox Tireoide "true"
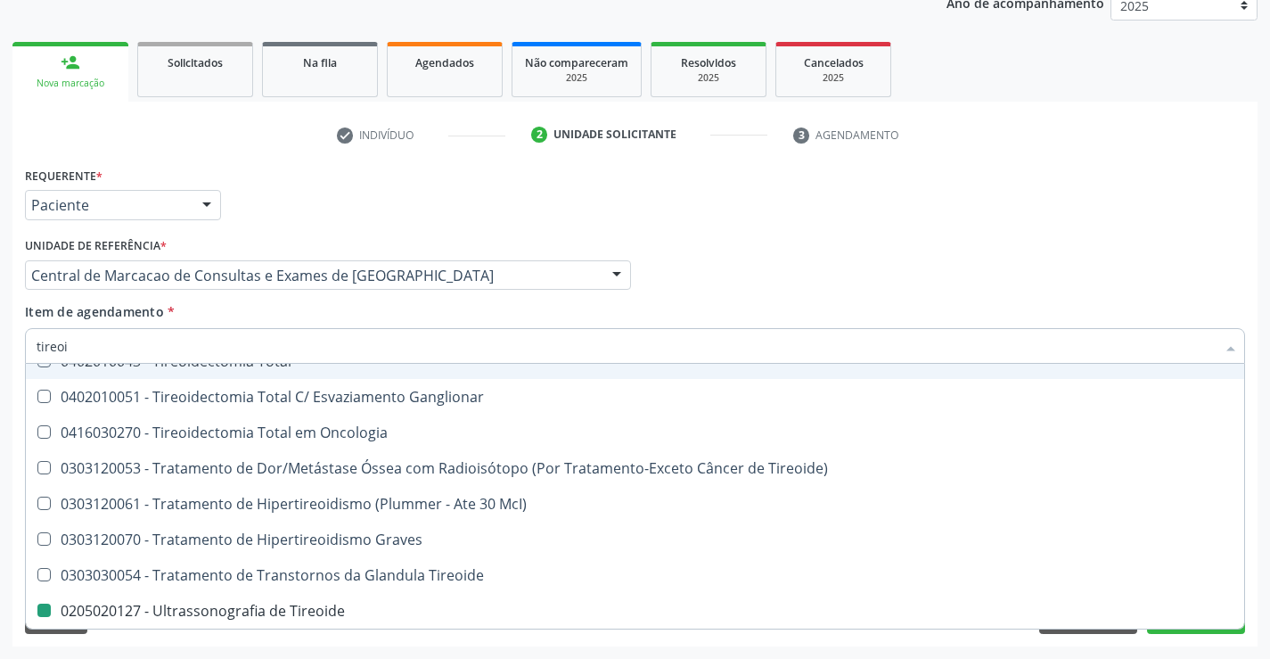
click at [802, 284] on div "Profissional Solicitante Por favor, selecione a Unidade de Atendimento primeiro…" at bounding box center [634, 268] width 1229 height 70
checkbox Tireoide "true"
checkbox Tireoide "false"
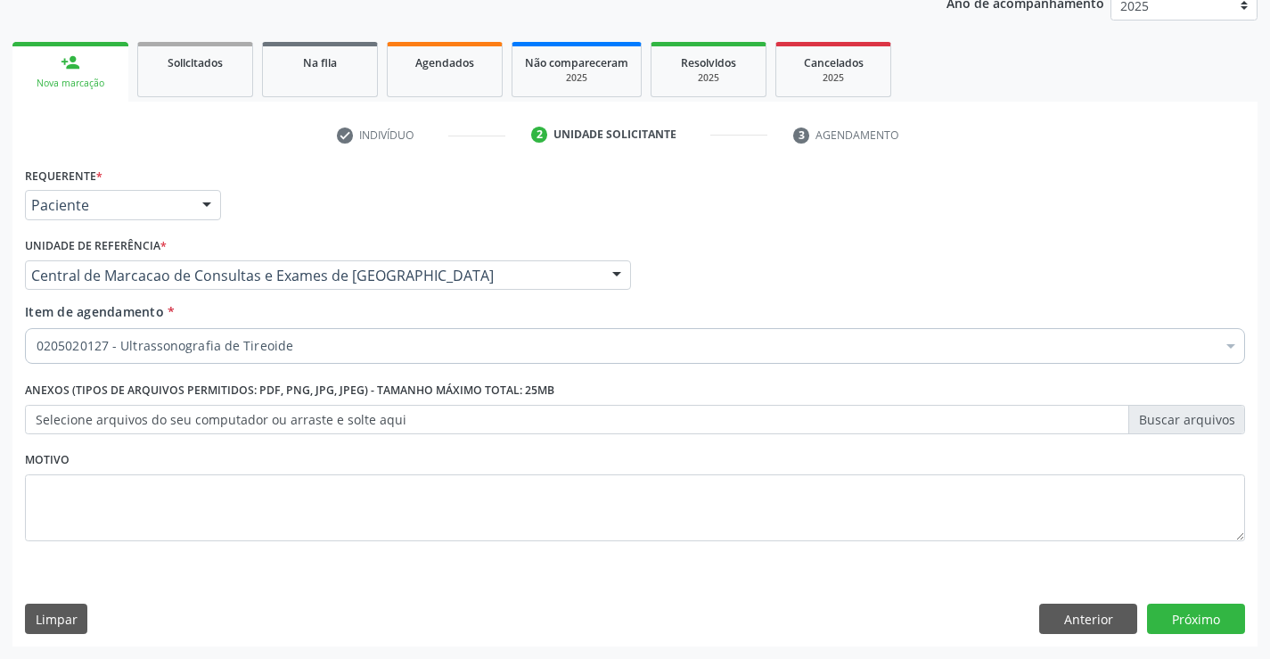
scroll to position [0, 0]
click at [1218, 616] on button "Próximo" at bounding box center [1196, 618] width 98 height 30
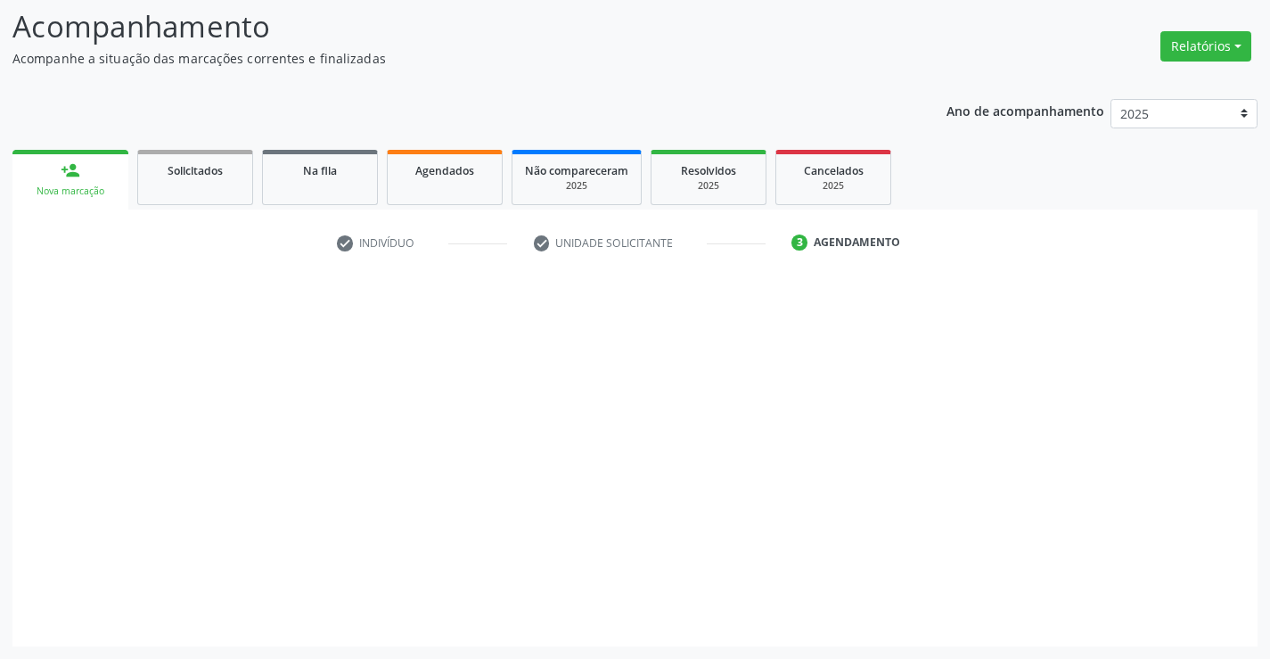
scroll to position [117, 0]
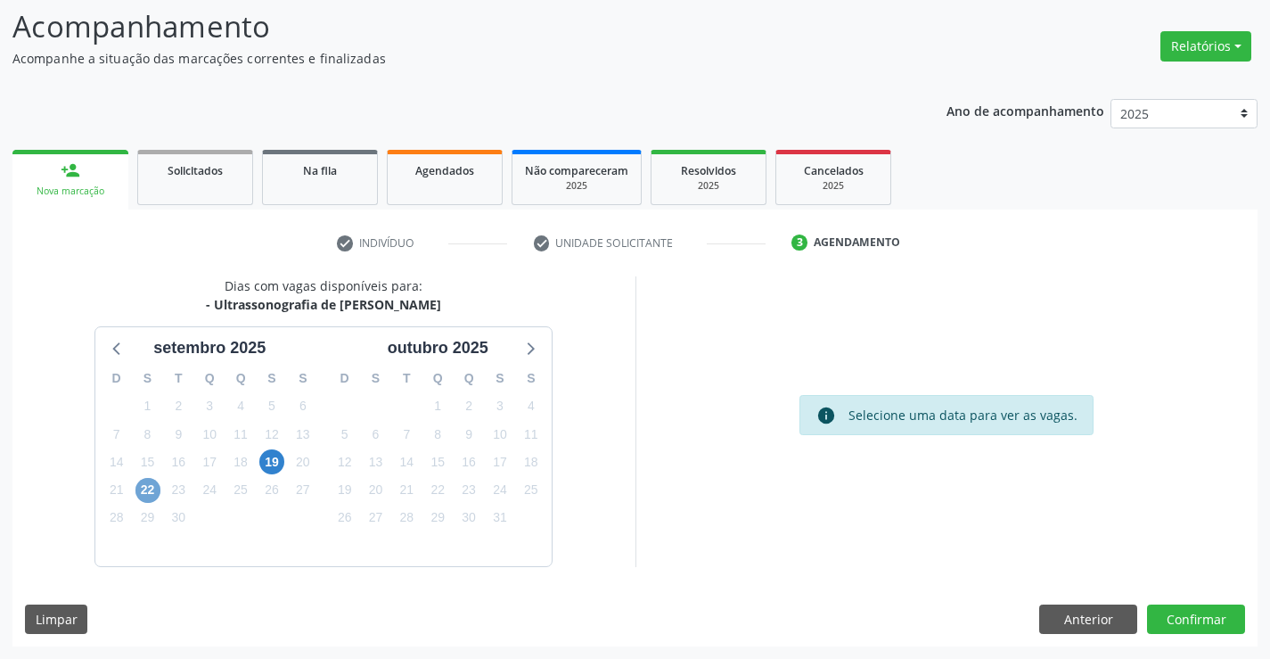
click at [152, 488] on span "22" at bounding box center [147, 490] width 25 height 25
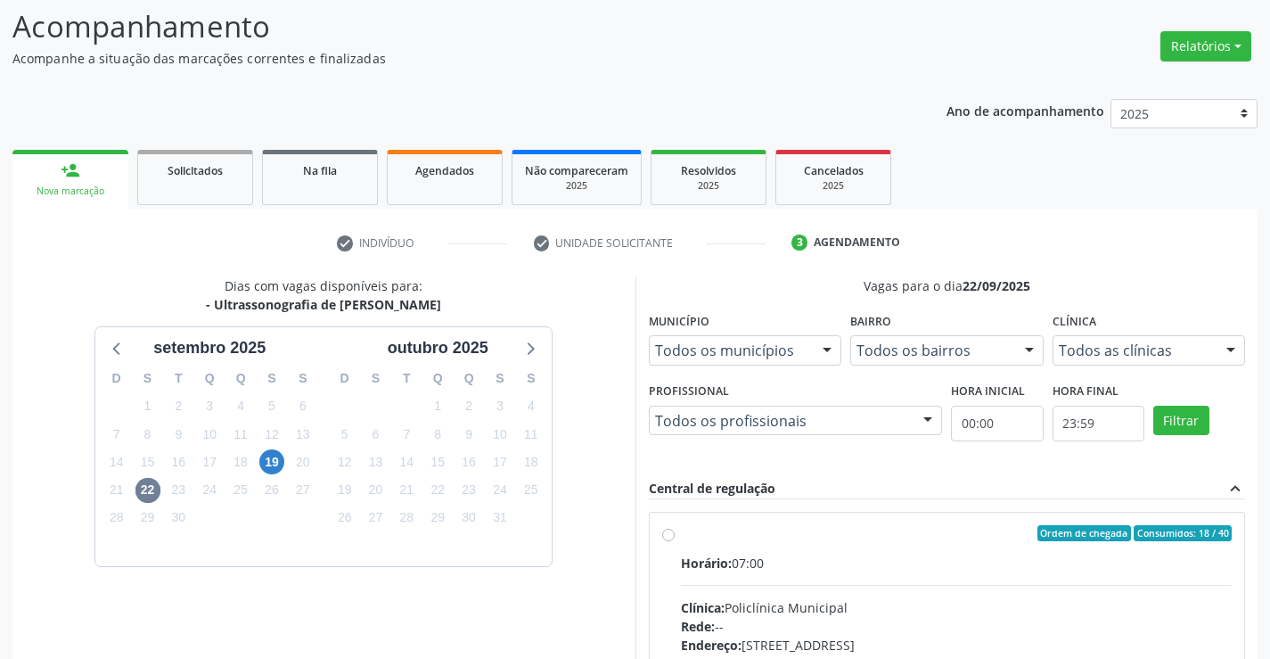
click at [675, 541] on input "Ordem de chegada Consumidos: 18 / 40 Horário: 07:00 Clínica: Policlínica Munici…" at bounding box center [668, 533] width 12 height 16
radio input "true"
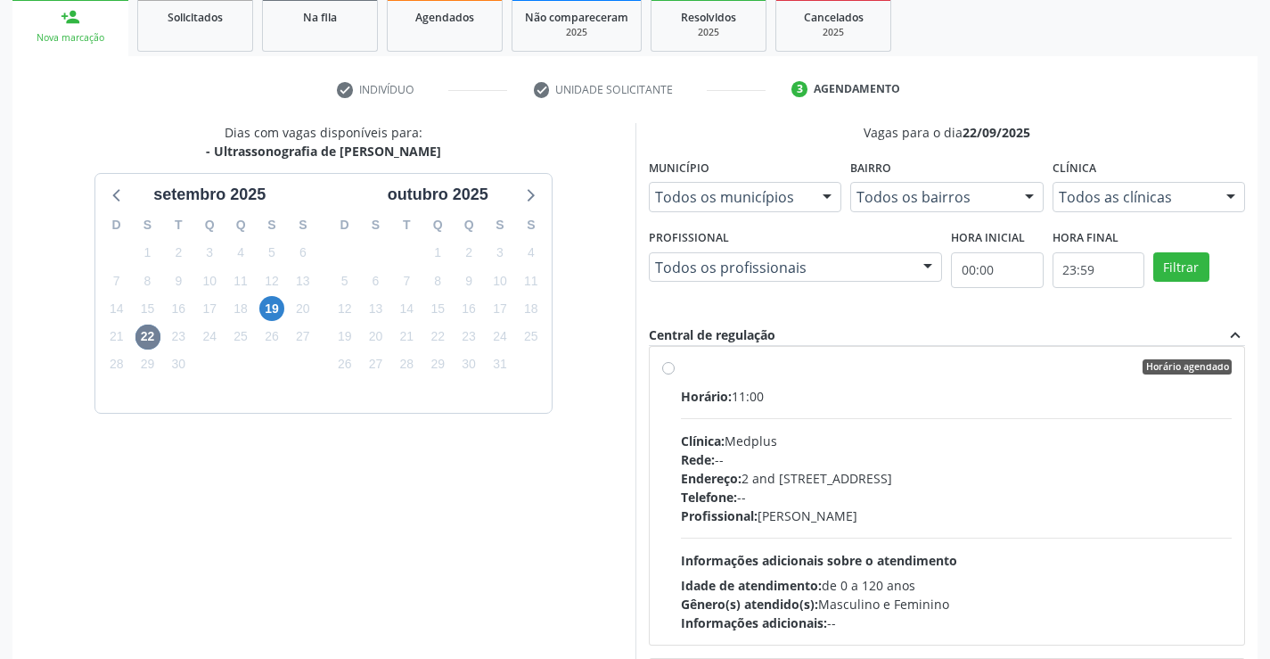
scroll to position [406, 0]
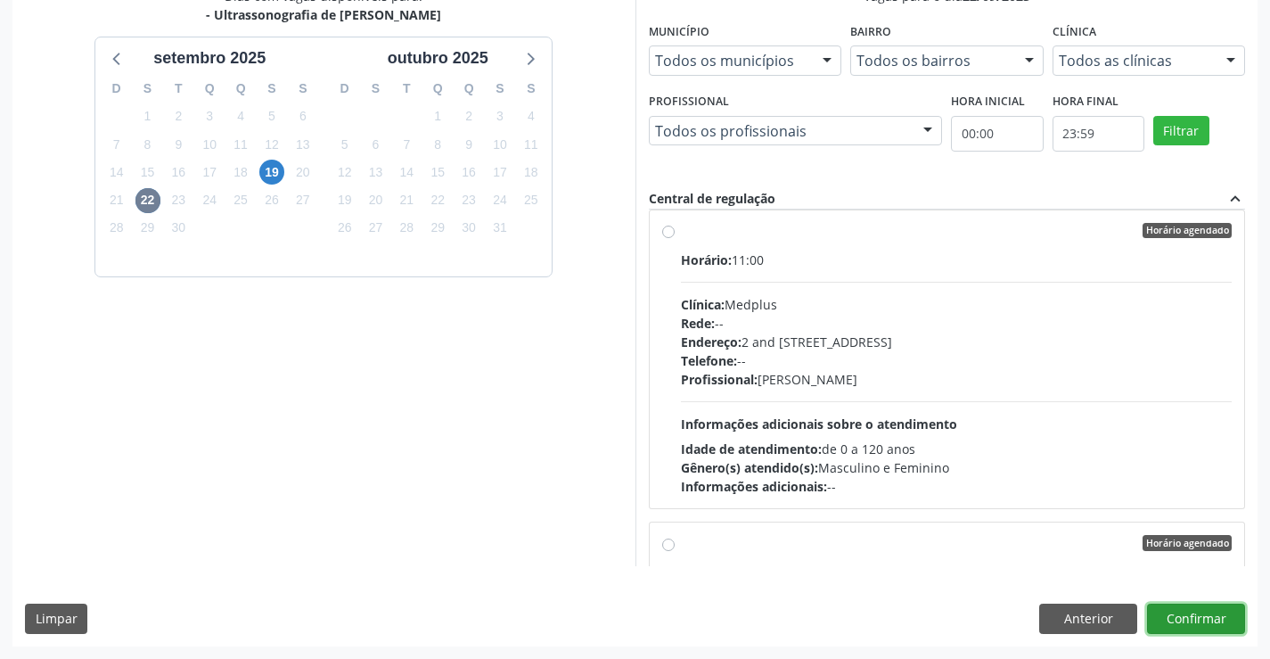
click at [1218, 611] on button "Confirmar" at bounding box center [1196, 618] width 98 height 30
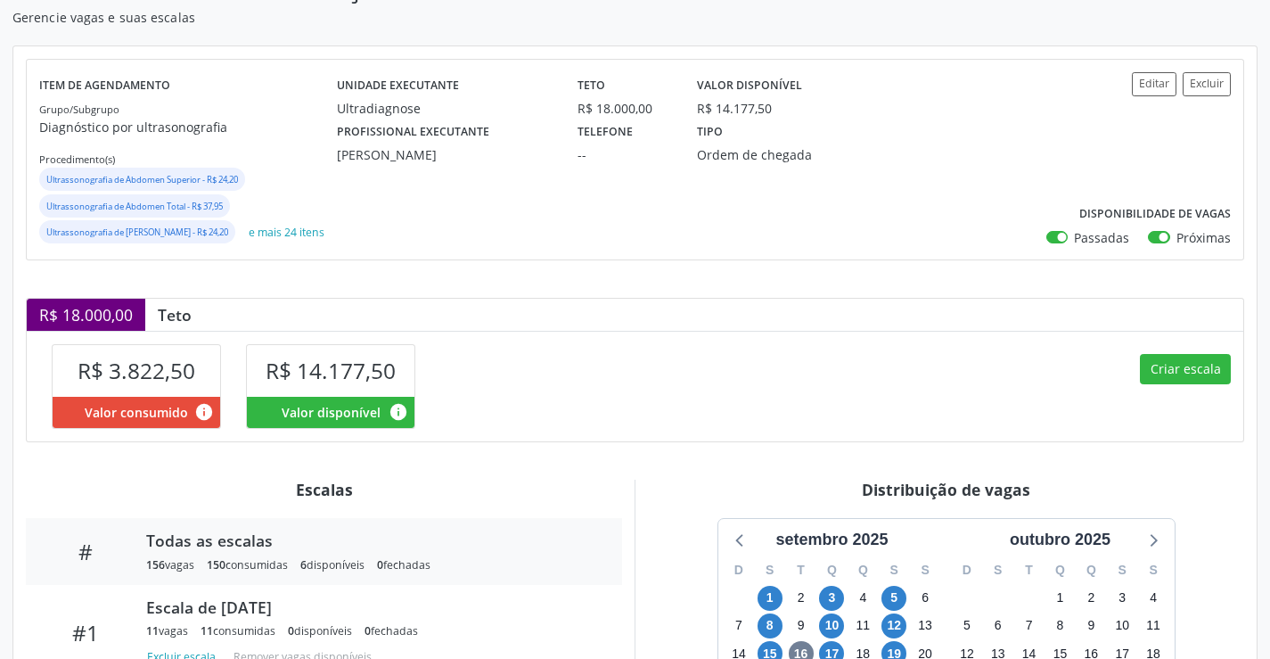
scroll to position [424, 0]
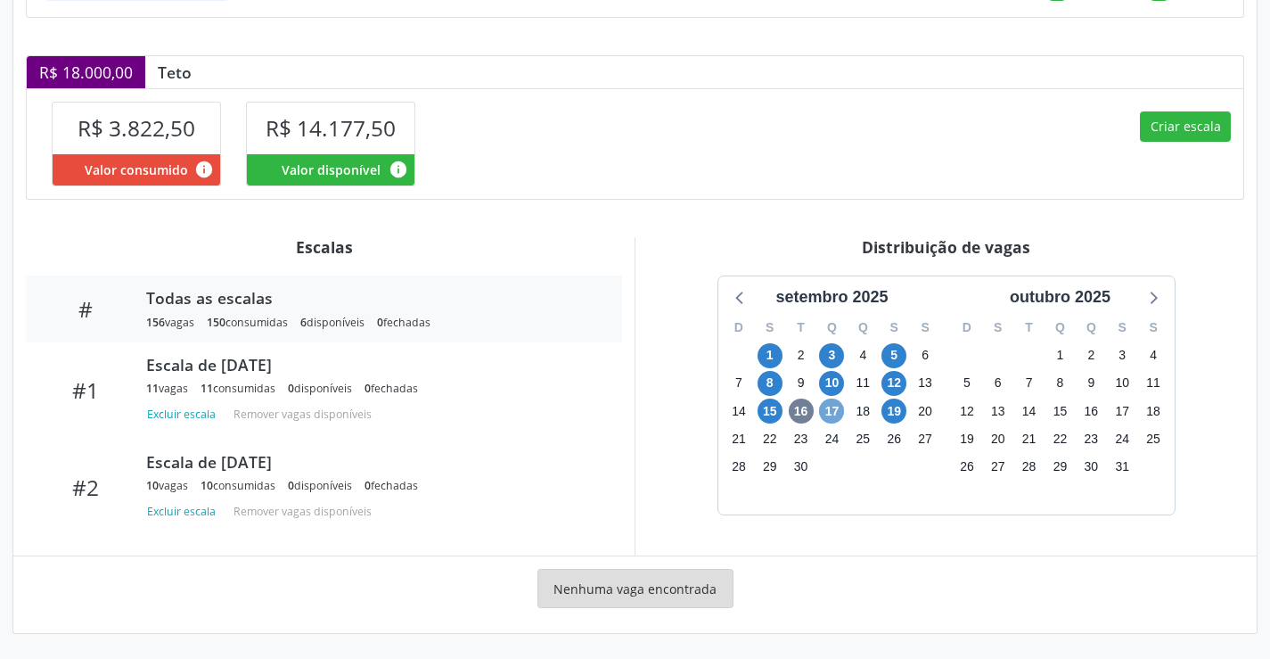
click at [828, 411] on span "17" at bounding box center [831, 410] width 25 height 25
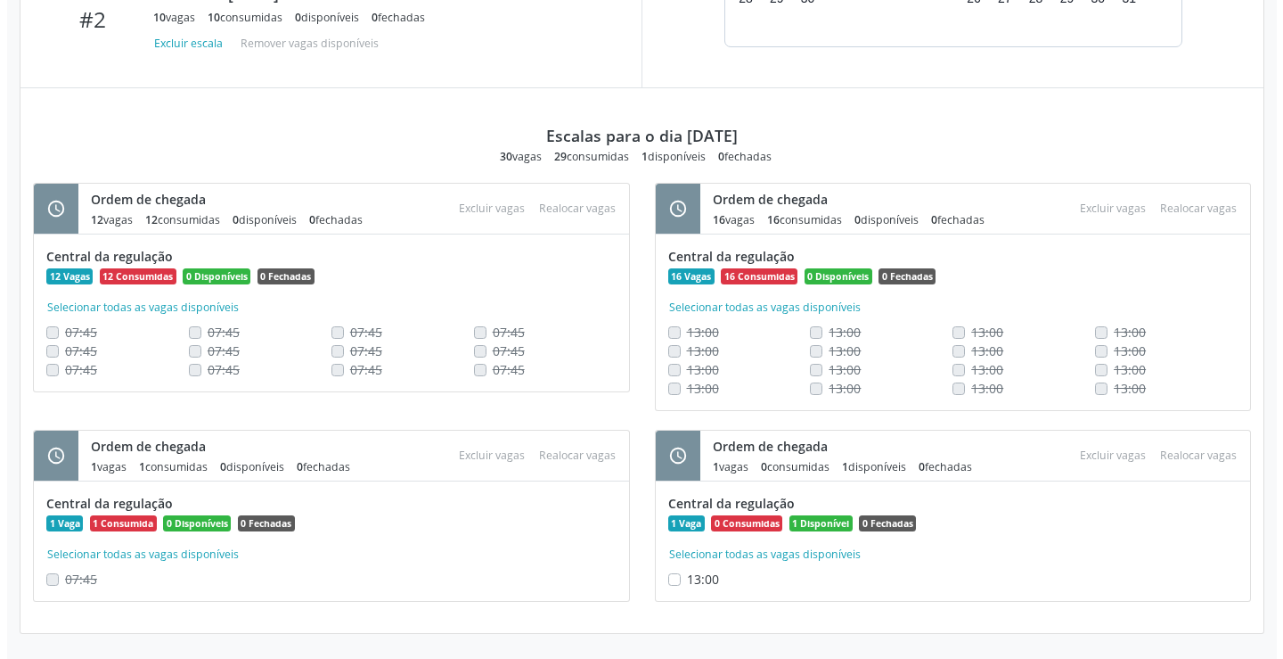
scroll to position [870, 0]
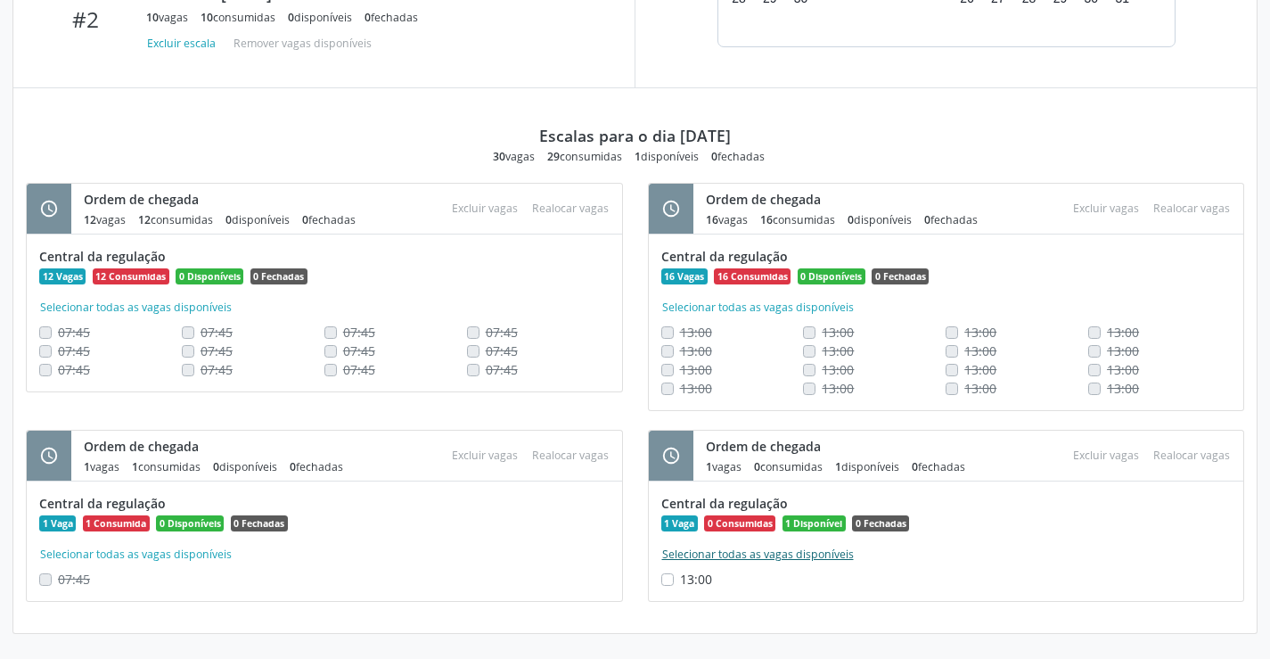
click at [676, 563] on button "Selecionar todas as vagas disponíveis" at bounding box center [757, 554] width 193 height 18
checkbox input "true"
click at [1115, 467] on button "Excluir vagas" at bounding box center [1106, 455] width 80 height 24
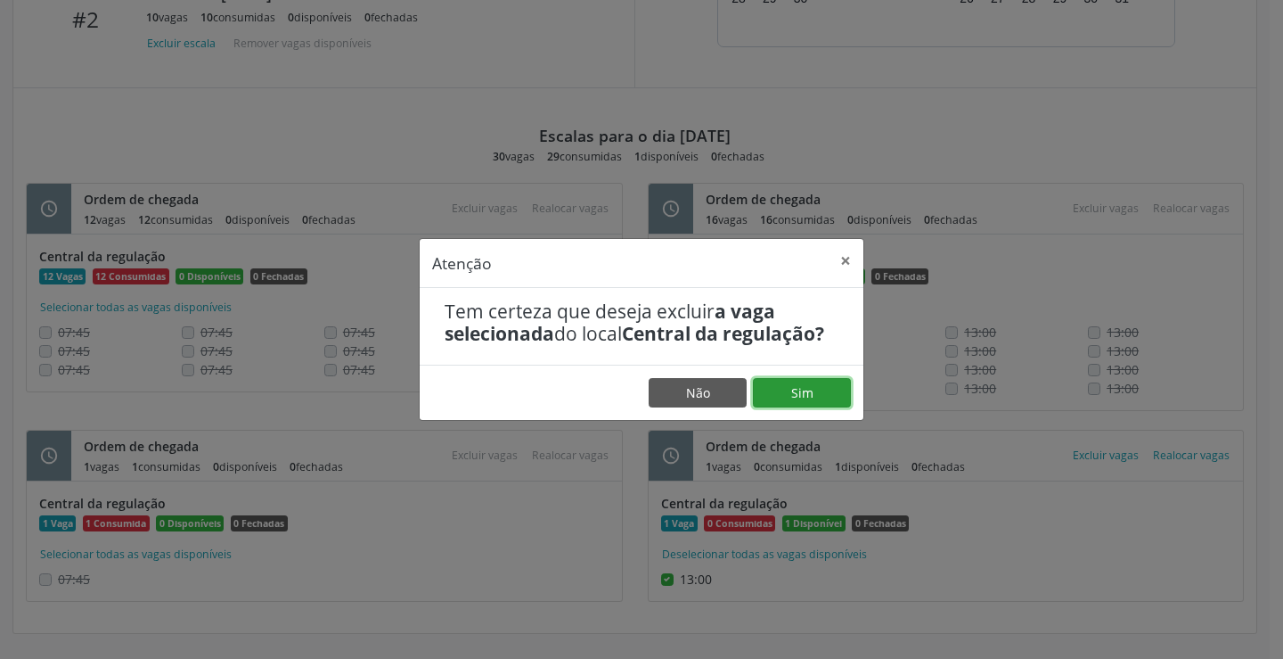
click at [825, 387] on button "Sim" at bounding box center [802, 393] width 98 height 30
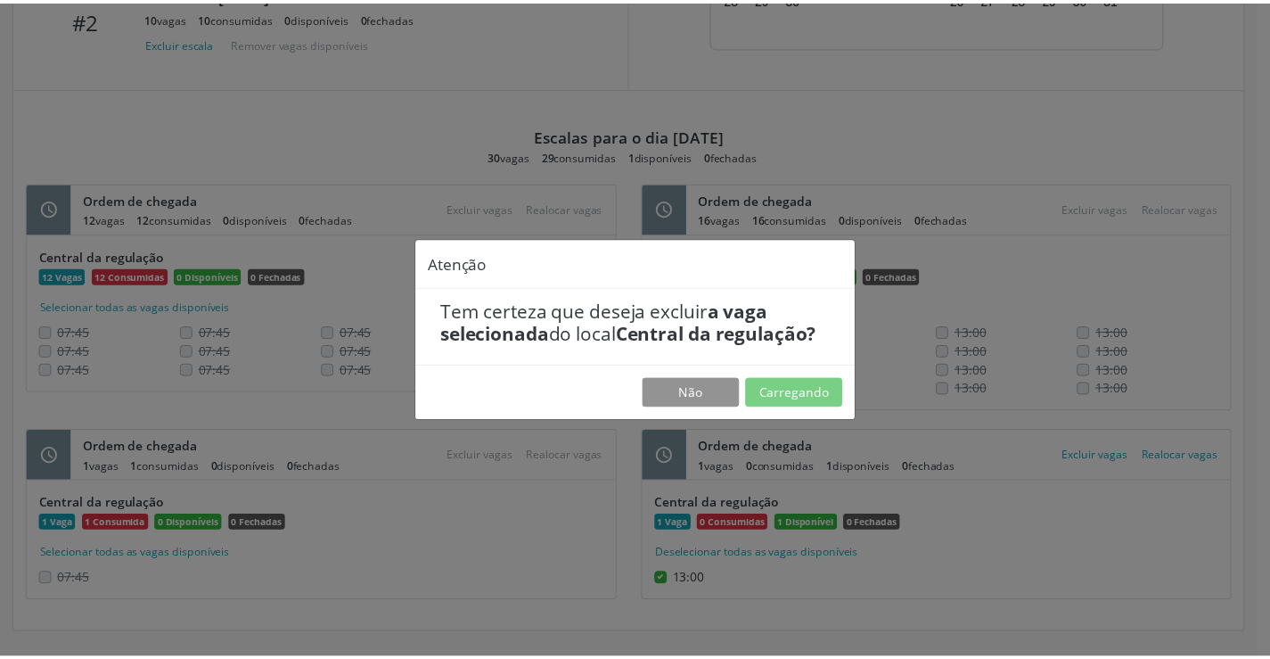
scroll to position [0, 0]
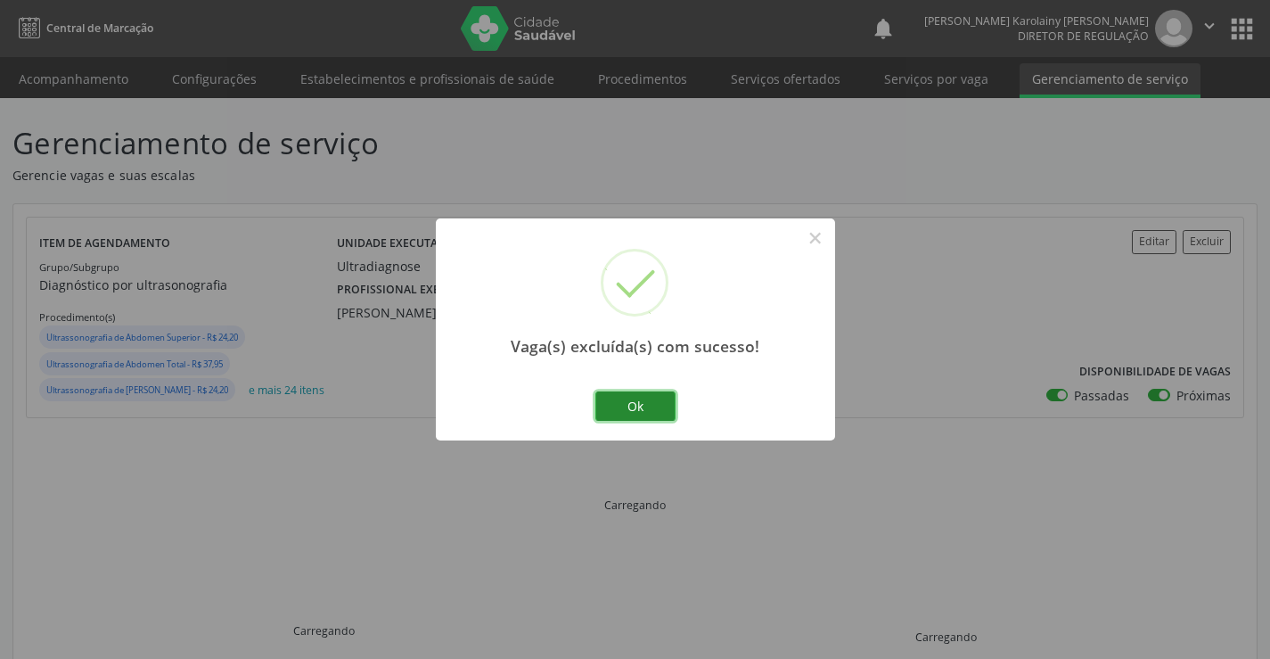
click at [659, 420] on button "Ok" at bounding box center [635, 406] width 80 height 30
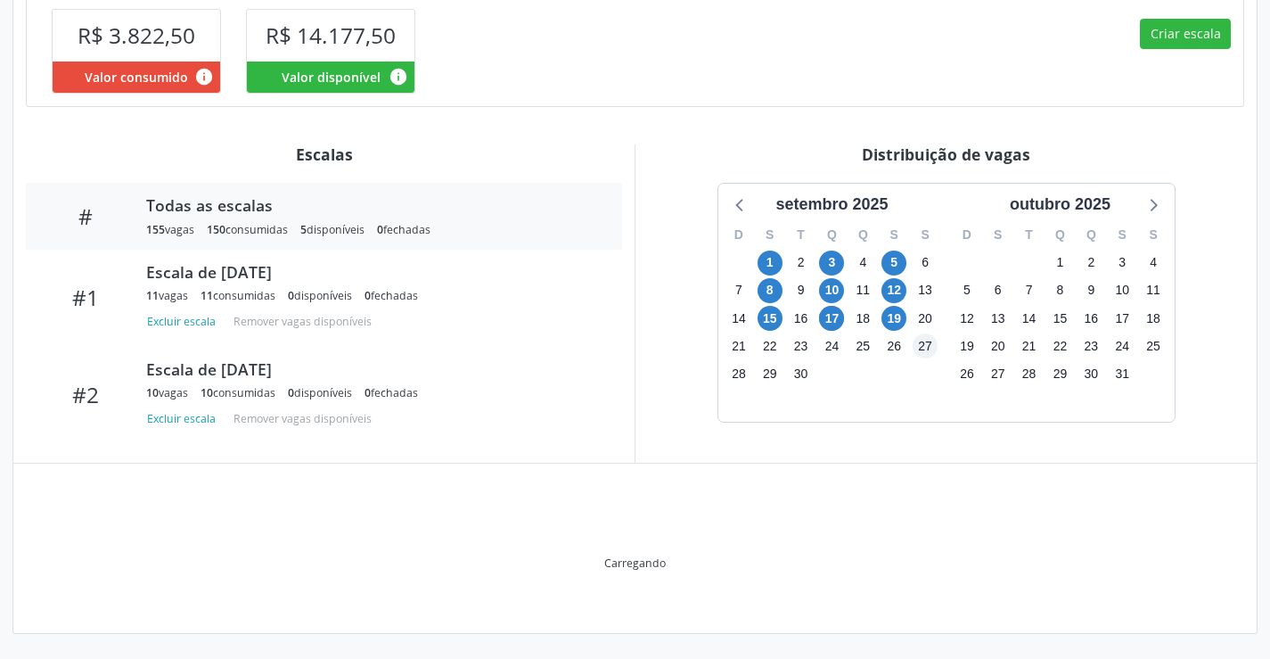
scroll to position [509, 0]
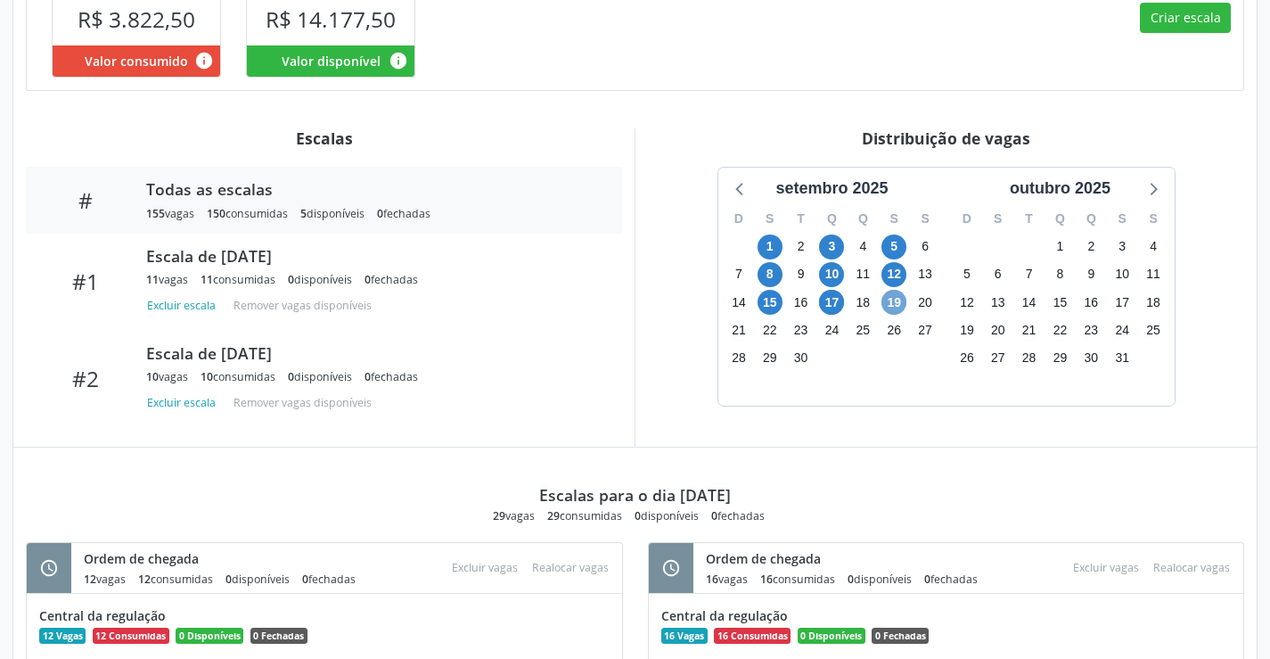
click at [887, 315] on span "19" at bounding box center [893, 302] width 25 height 25
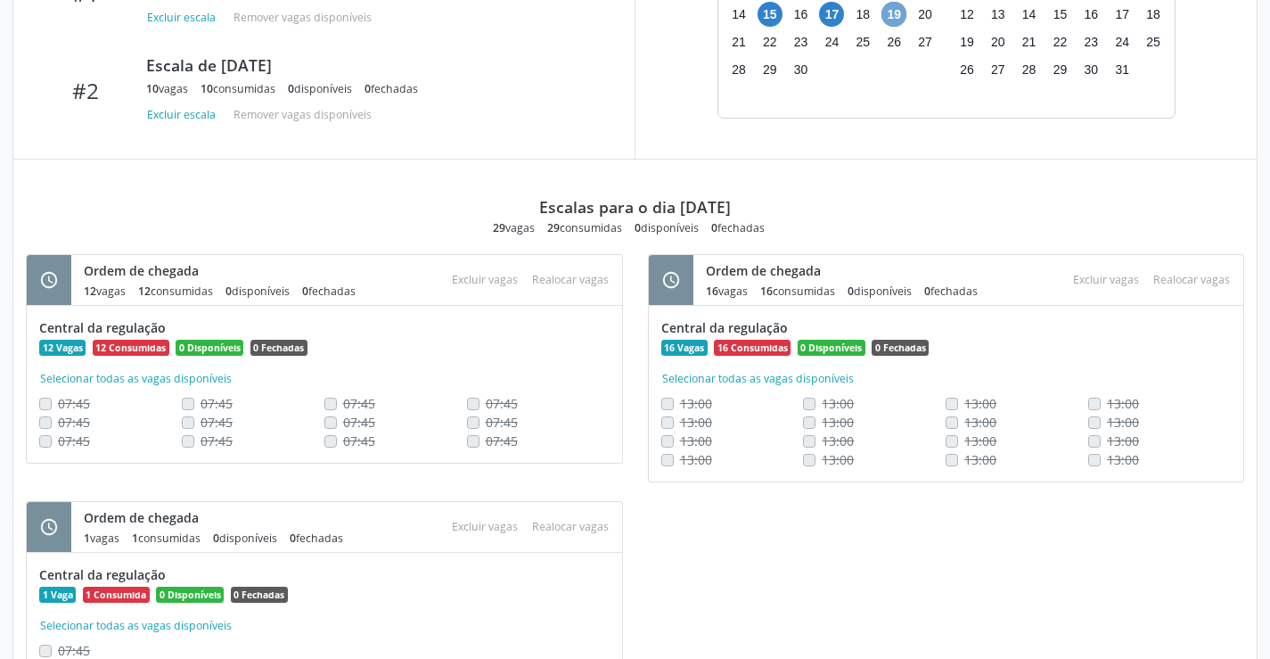
scroll to position [865, 0]
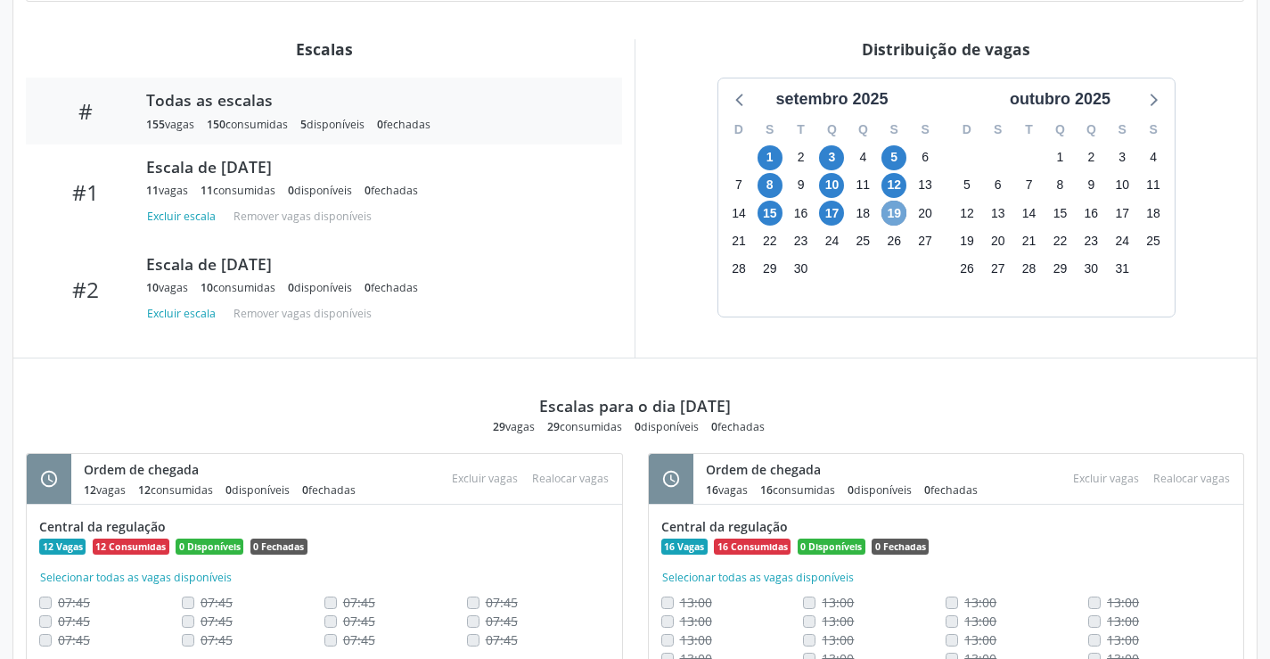
click at [888, 225] on span "19" at bounding box center [893, 213] width 25 height 25
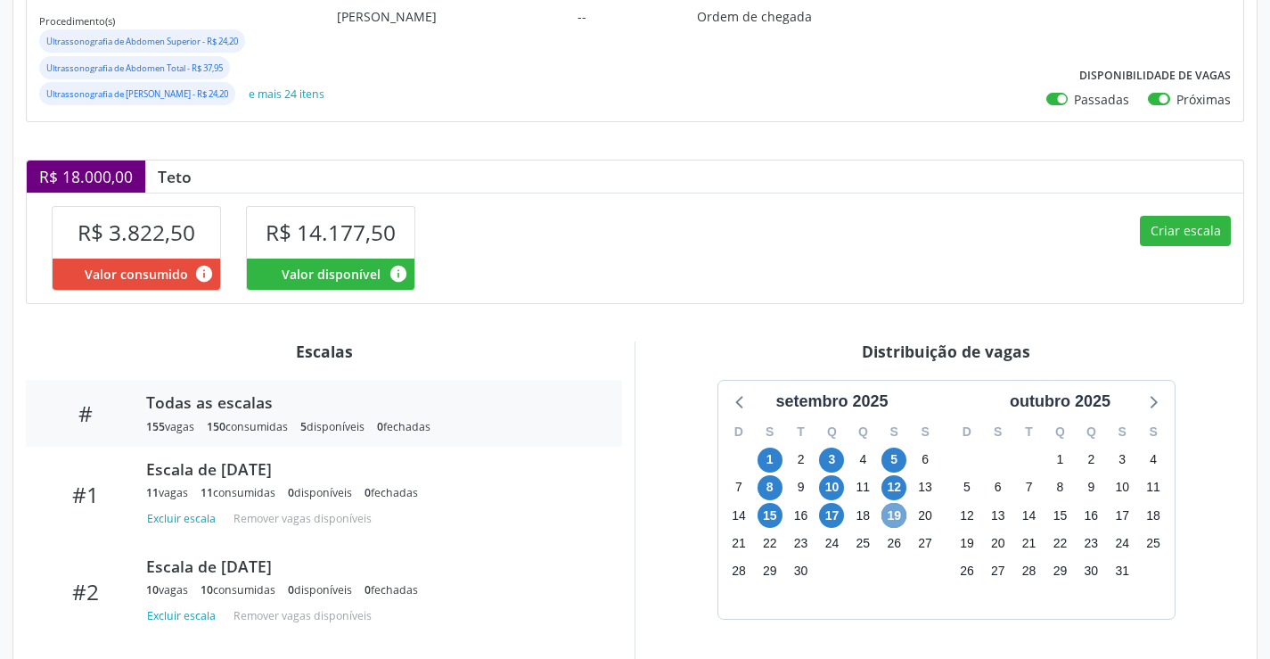
scroll to position [257, 0]
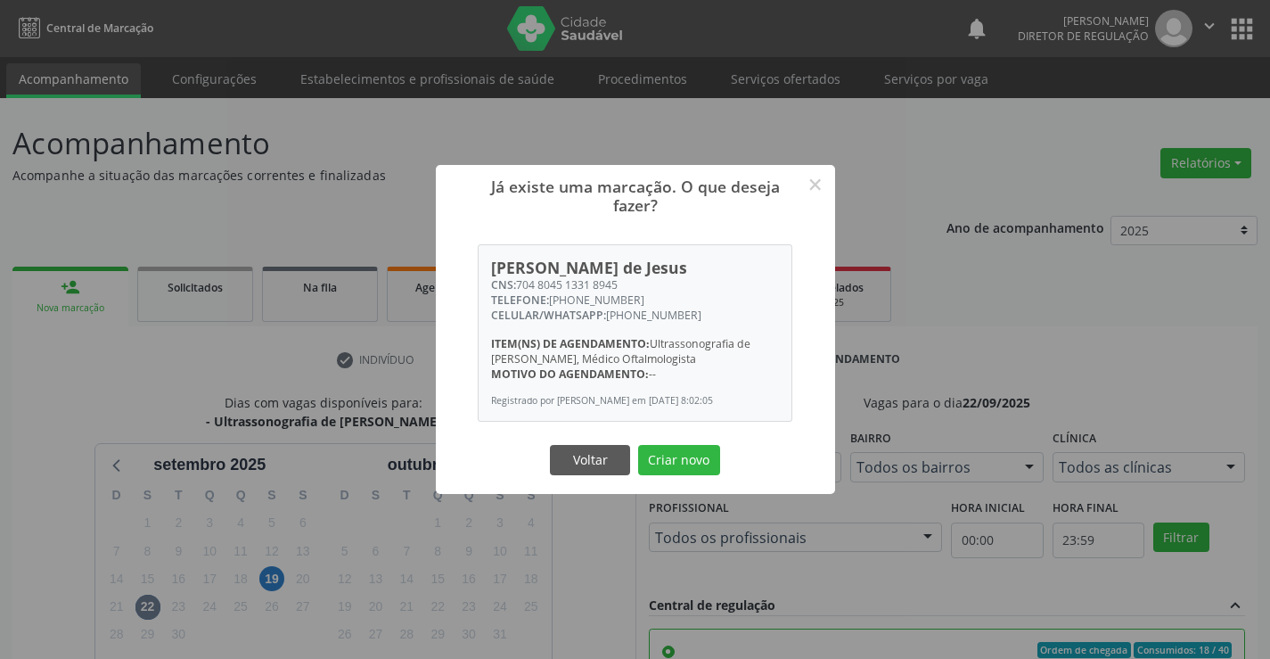
scroll to position [406, 0]
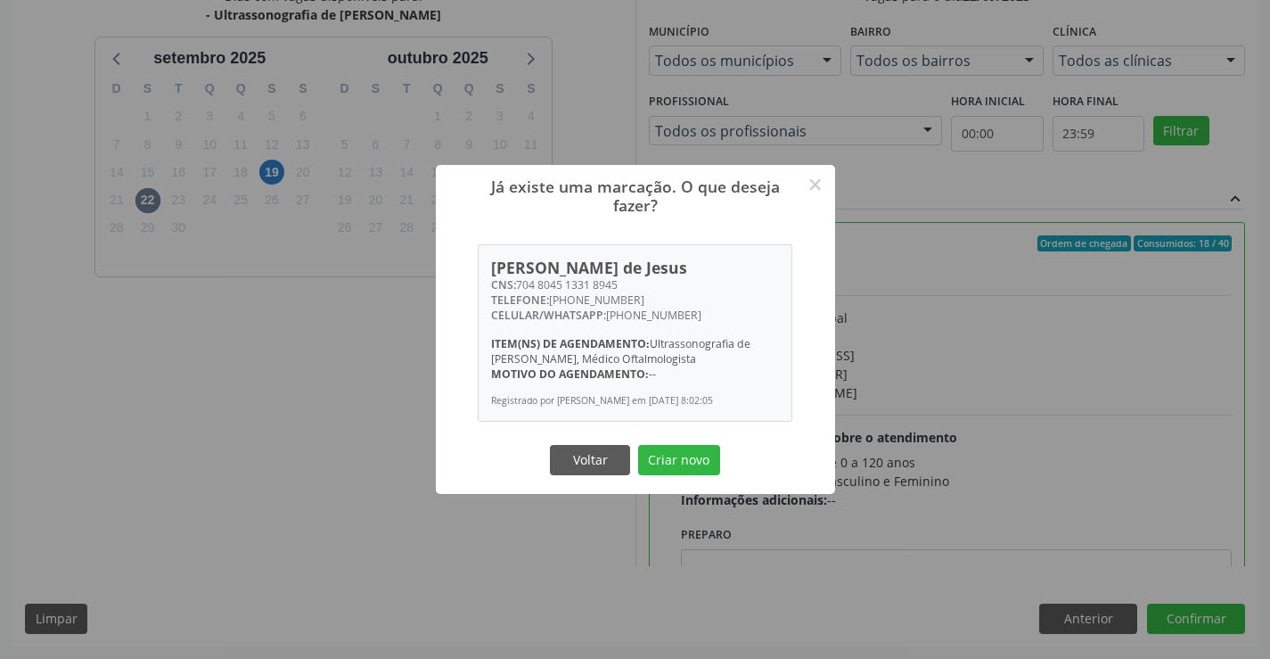
click at [638, 445] on button "Criar novo" at bounding box center [679, 460] width 82 height 30
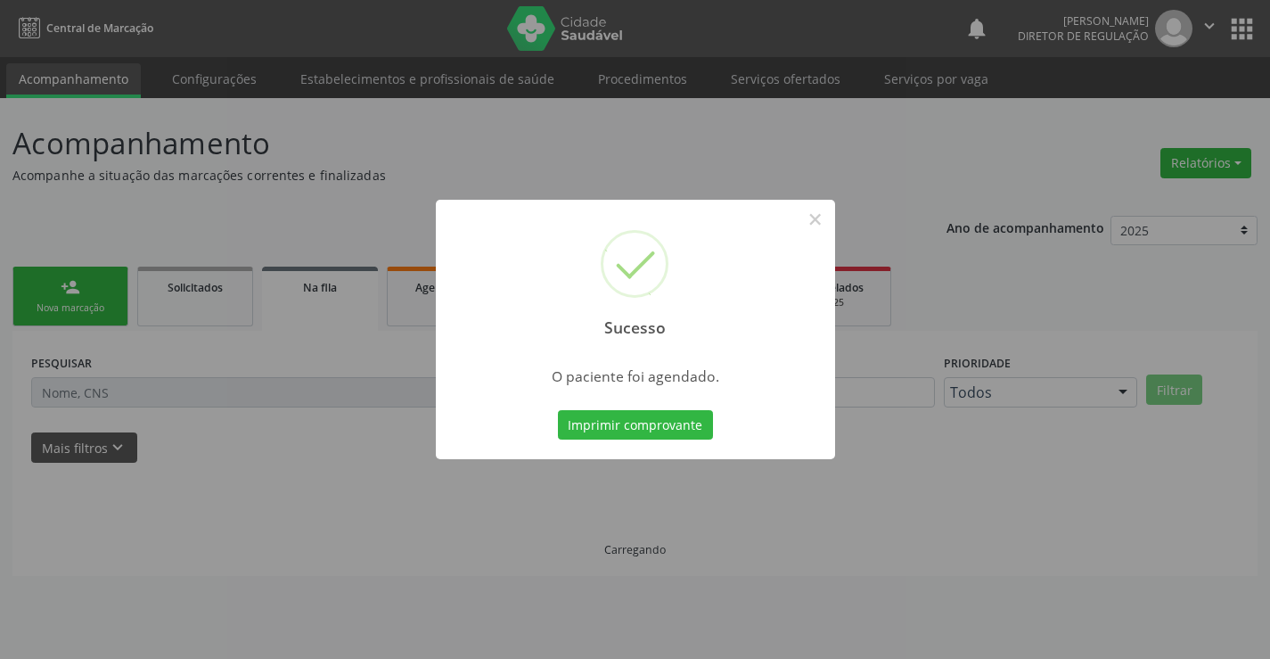
scroll to position [0, 0]
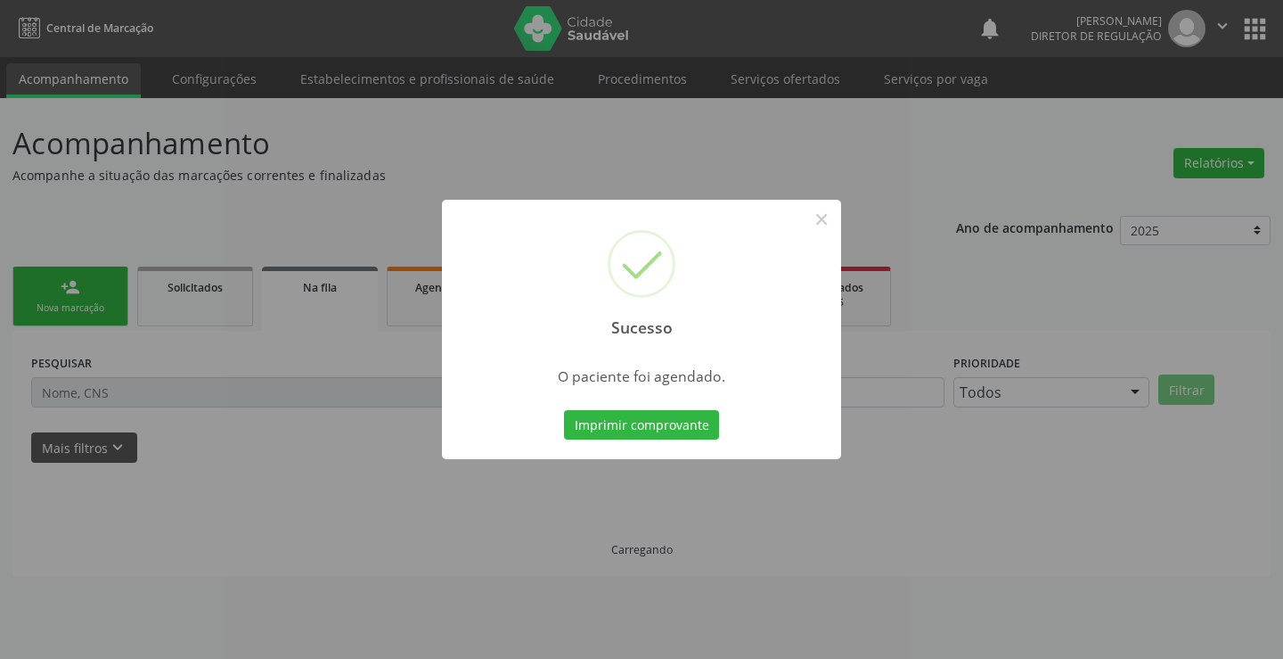
click at [564, 410] on button "Imprimir comprovante" at bounding box center [641, 425] width 155 height 30
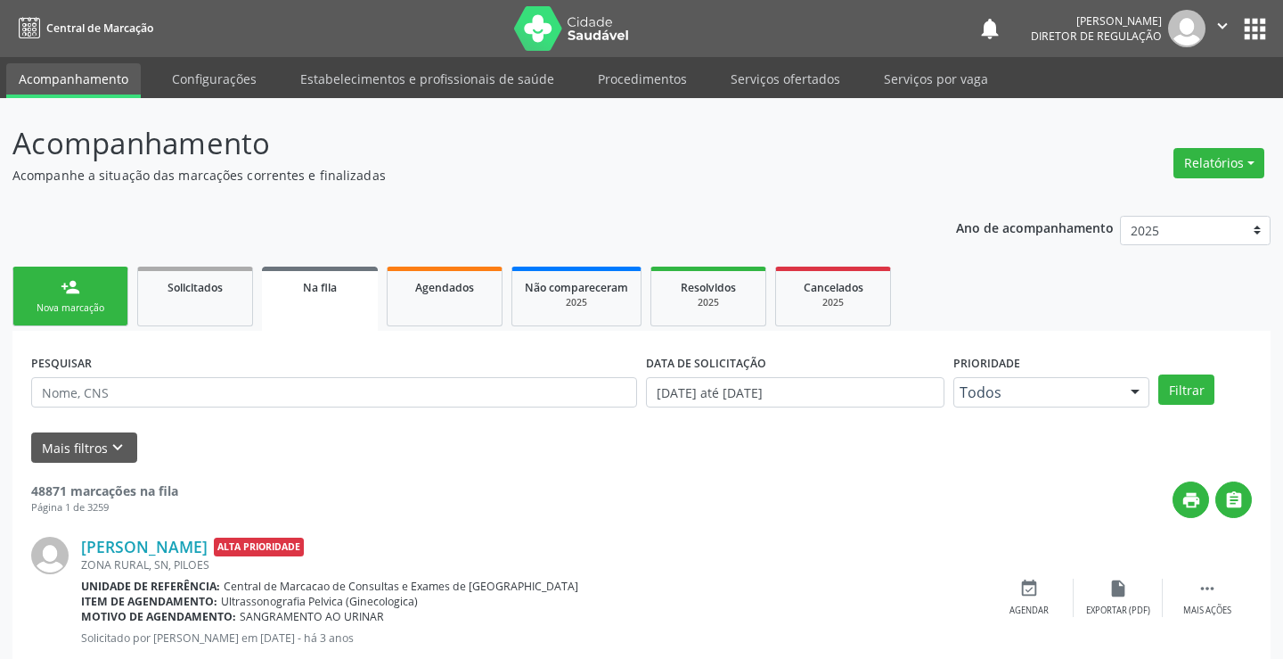
click at [56, 275] on div "Sucesso × O paciente foi agendado. Imprimir comprovante Cancel" at bounding box center [641, 329] width 1283 height 659
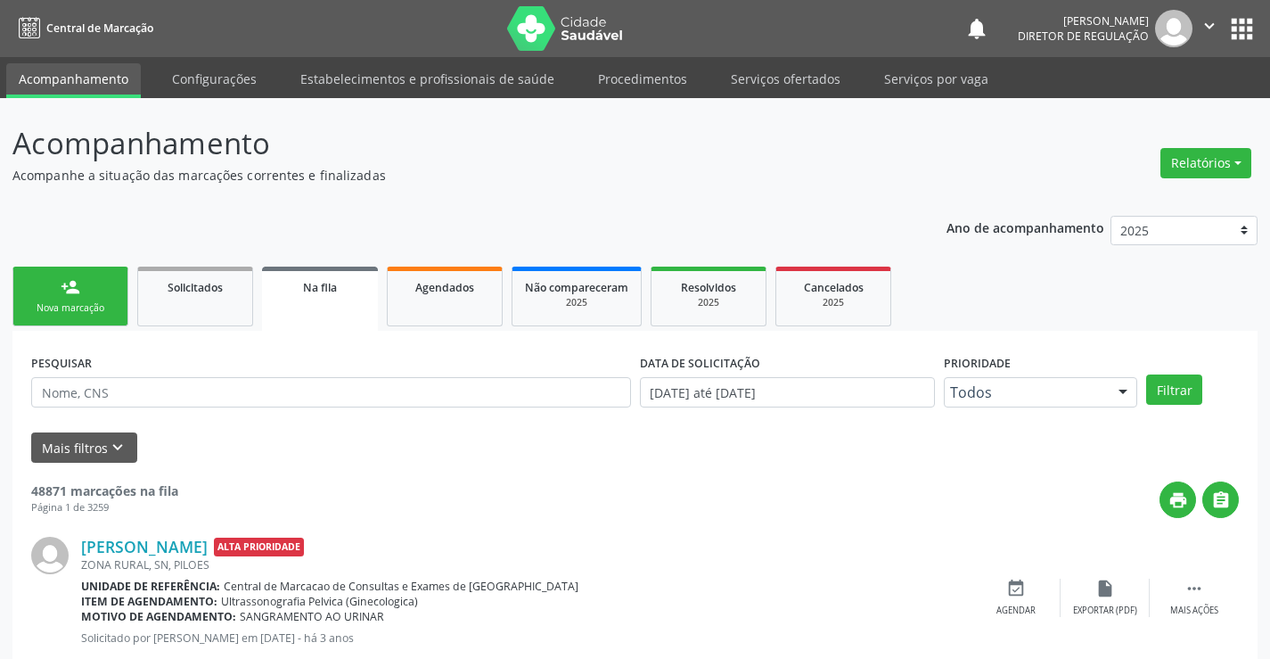
click at [98, 301] on div "Nova marcação" at bounding box center [70, 307] width 89 height 13
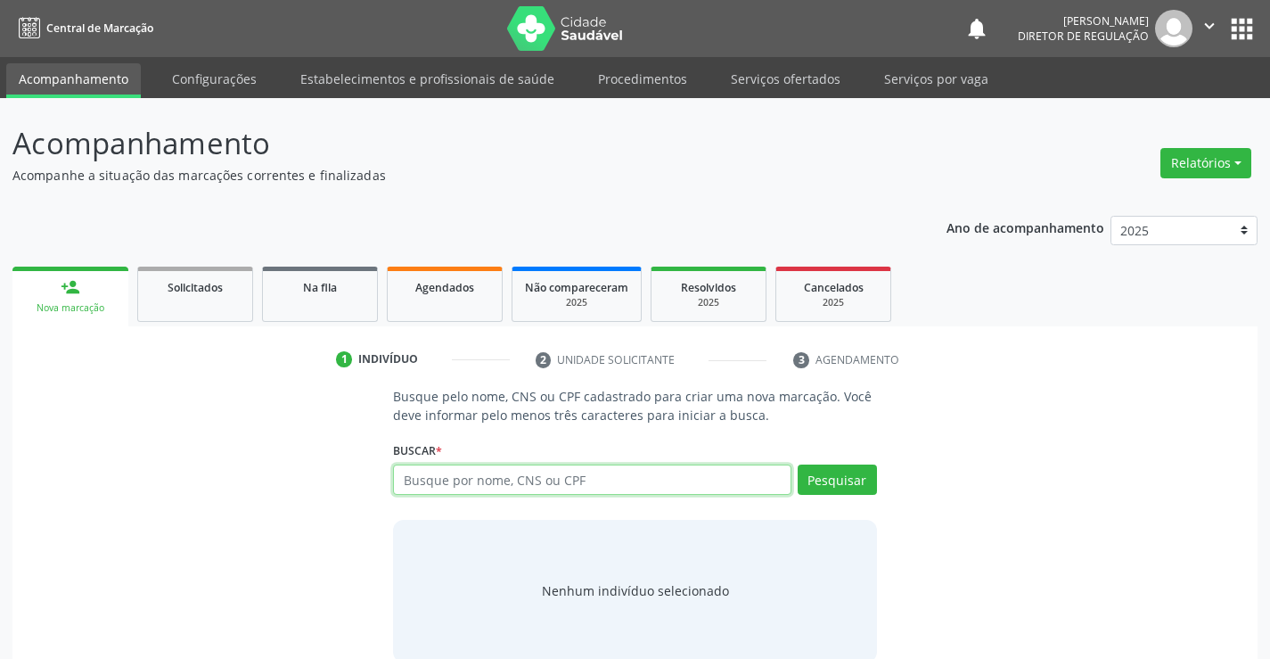
click at [456, 469] on input "text" at bounding box center [592, 479] width 398 height 30
type input "700605461539962"
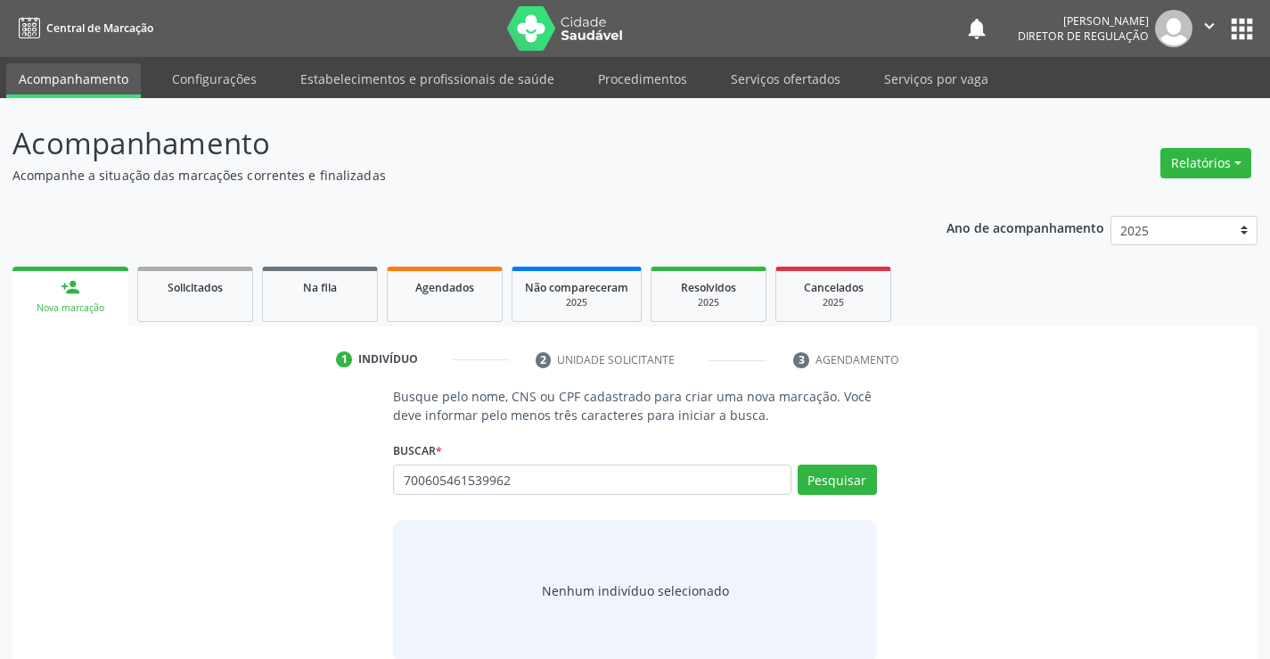
click at [879, 488] on div "Busque pelo nome, CNS ou CPF cadastrado para criar uma nova marcação. Você deve…" at bounding box center [635, 524] width 508 height 275
drag, startPoint x: 858, startPoint y: 488, endPoint x: 867, endPoint y: 427, distance: 61.3
click at [857, 485] on button "Pesquisar" at bounding box center [837, 479] width 79 height 30
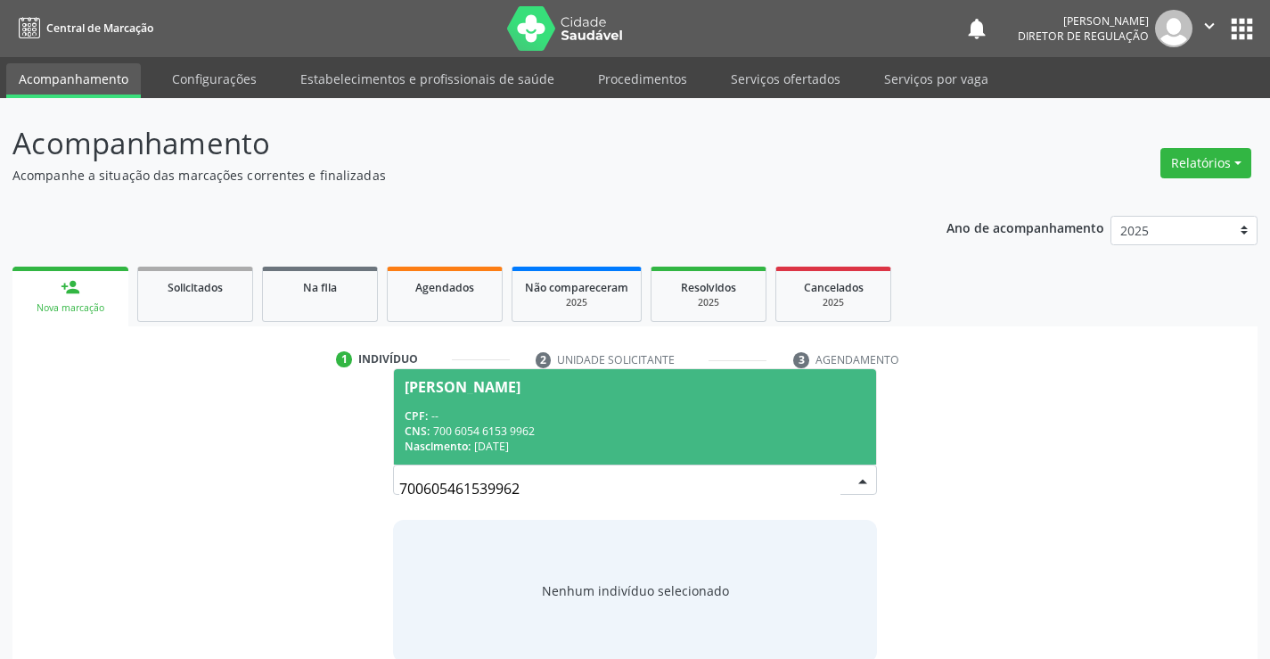
click at [570, 402] on span "[PERSON_NAME] CPF: -- CNS: 700 6054 6153 9962 Nascimento: [DATE]" at bounding box center [634, 416] width 481 height 95
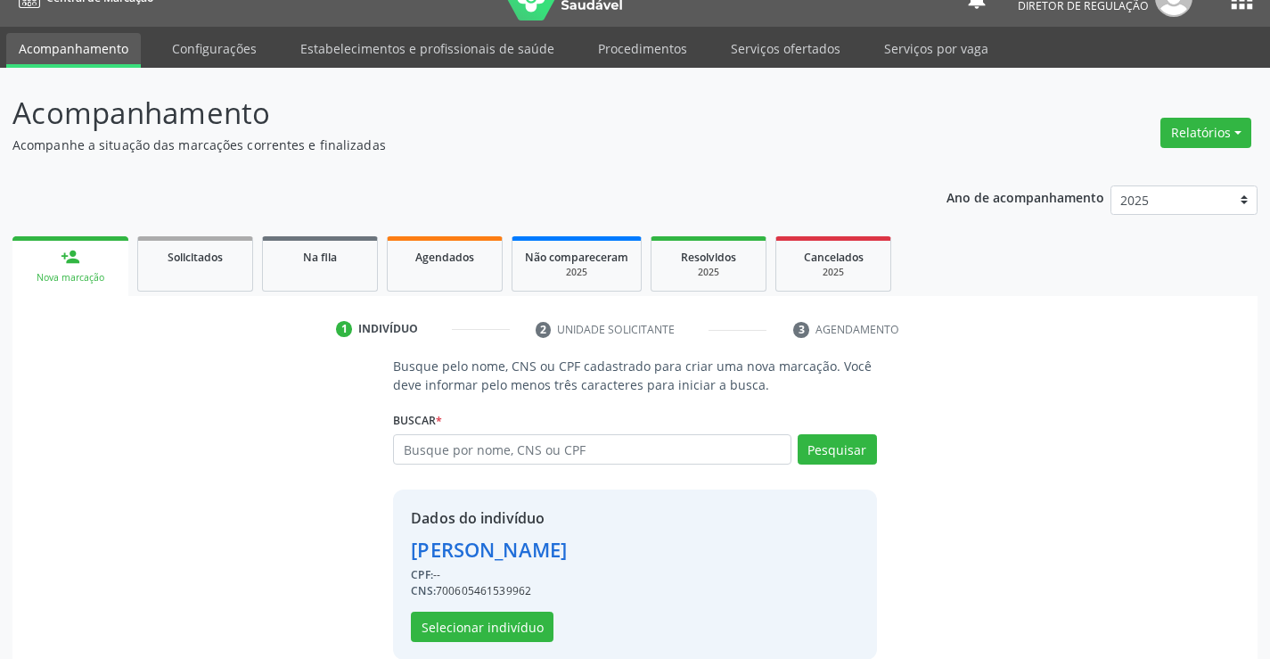
scroll to position [56, 0]
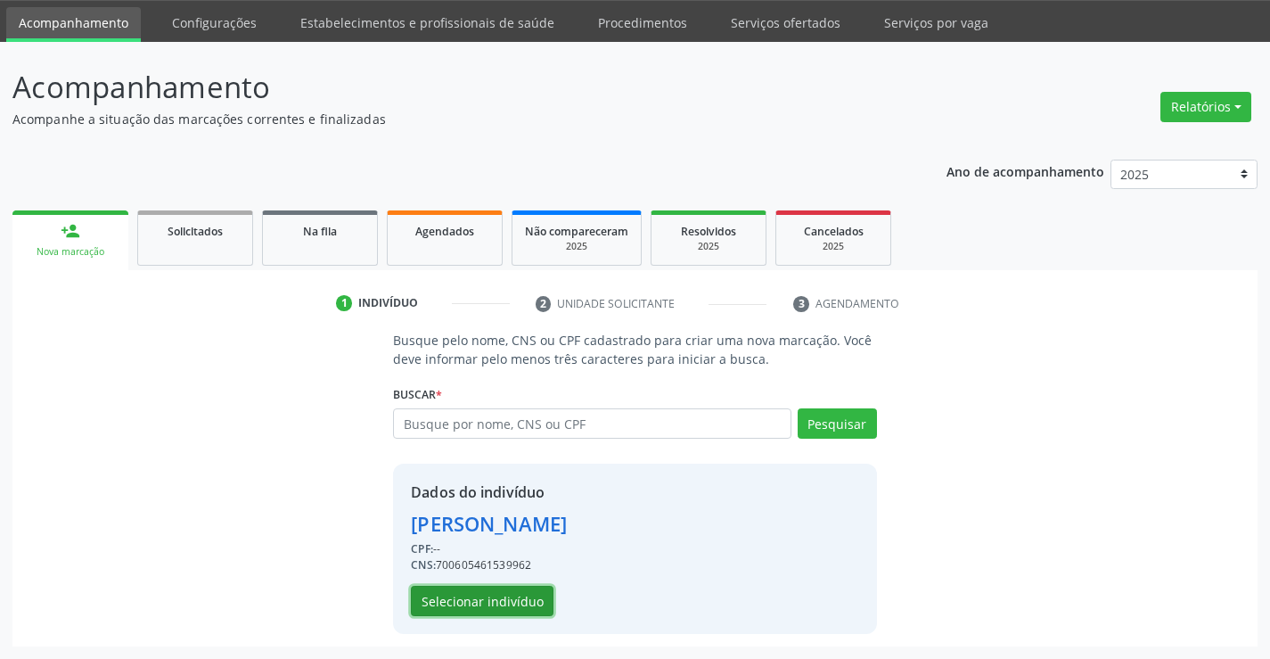
click at [504, 593] on button "Selecionar indivíduo" at bounding box center [482, 601] width 143 height 30
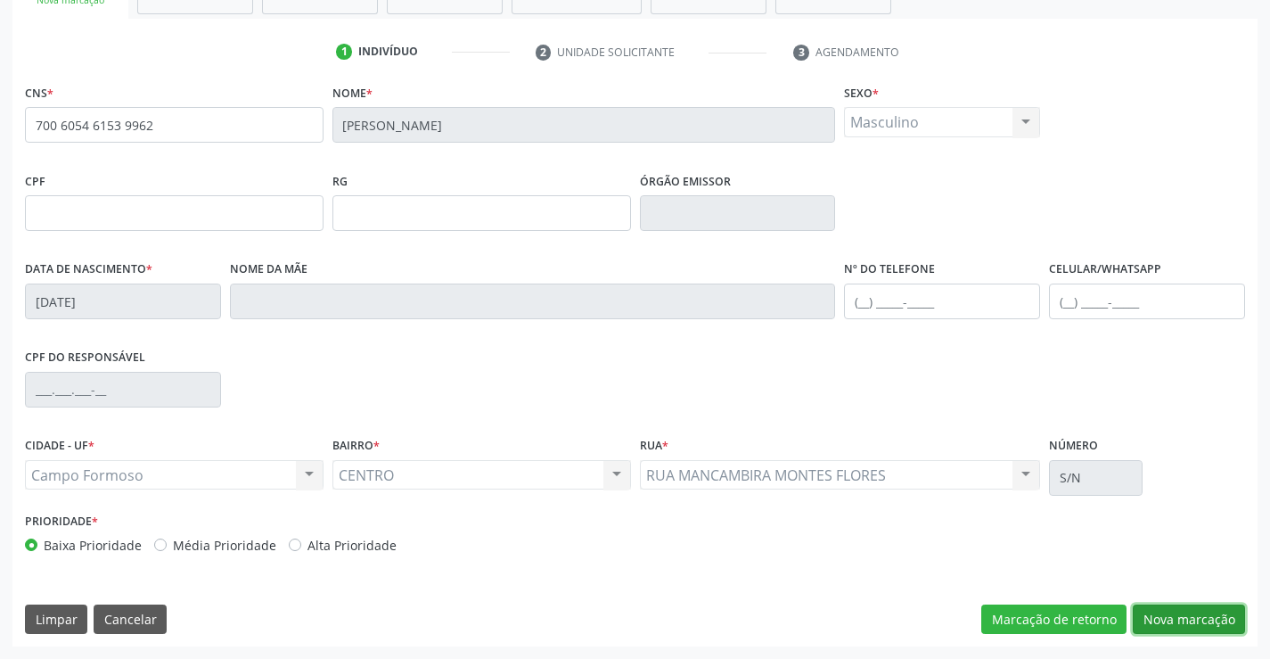
click at [1185, 619] on button "Nova marcação" at bounding box center [1189, 619] width 112 height 30
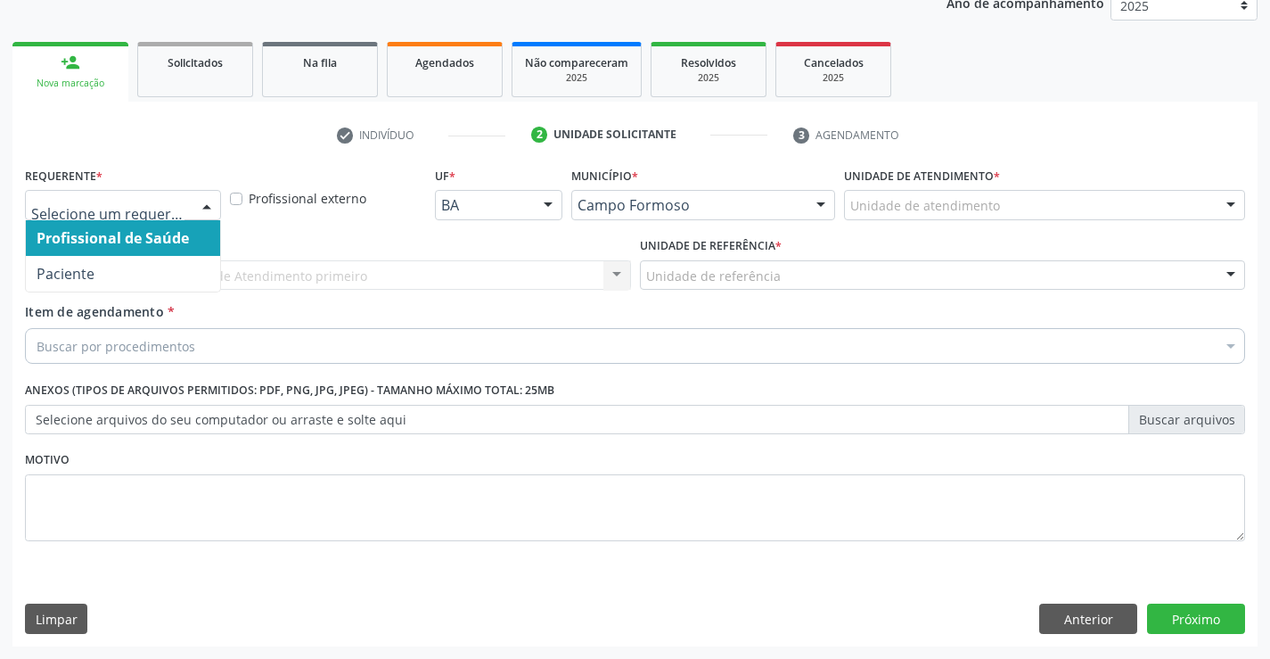
click at [220, 212] on div "Profissional de Saúde Paciente Nenhum resultado encontrado para: " " Não há nen…" at bounding box center [123, 205] width 196 height 30
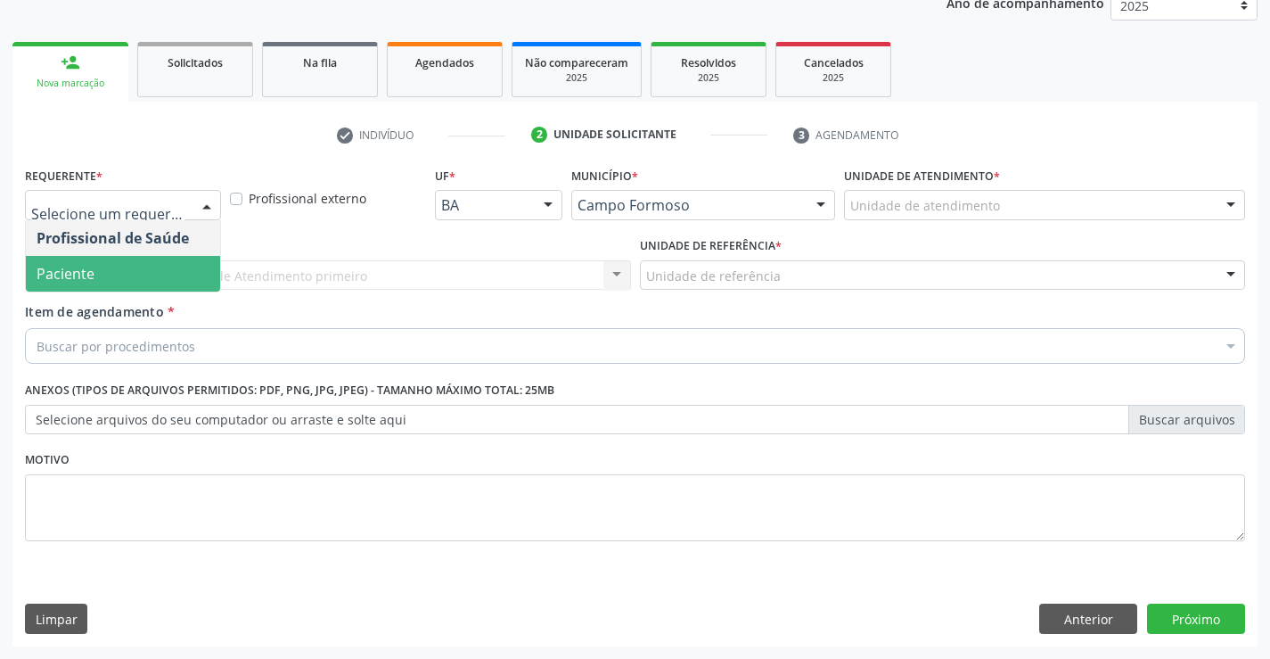
click at [172, 269] on span "Paciente" at bounding box center [123, 274] width 194 height 36
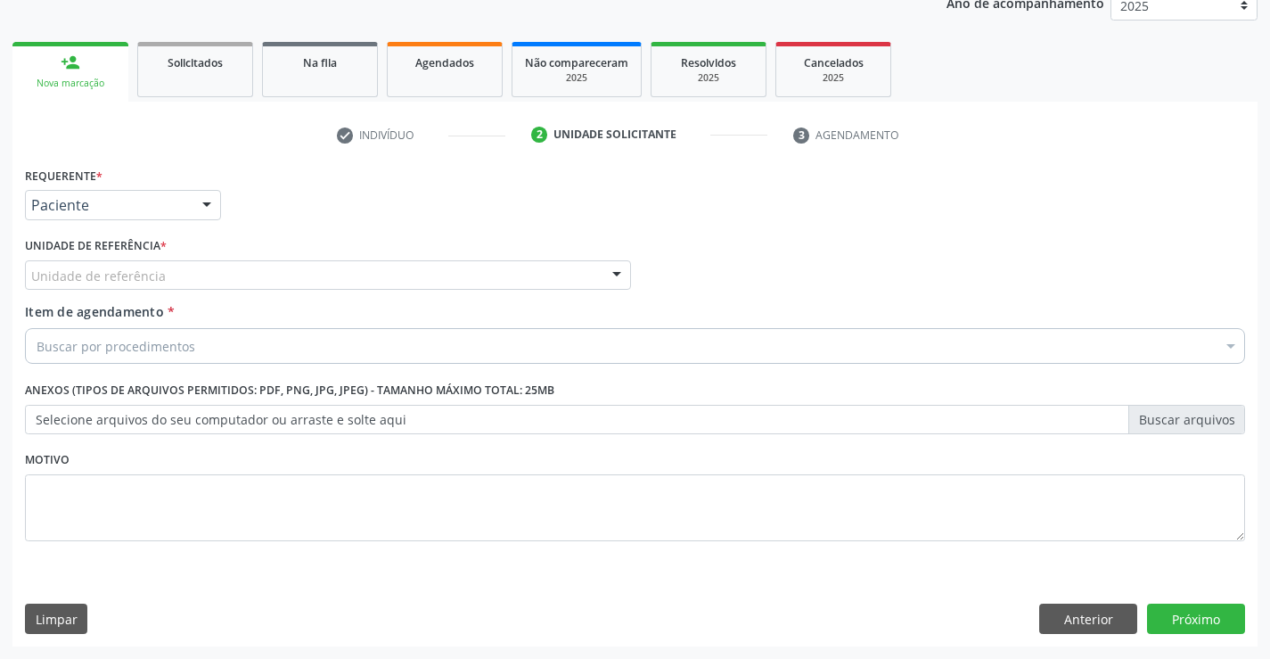
click at [309, 275] on div "Unidade de referência" at bounding box center [328, 275] width 606 height 30
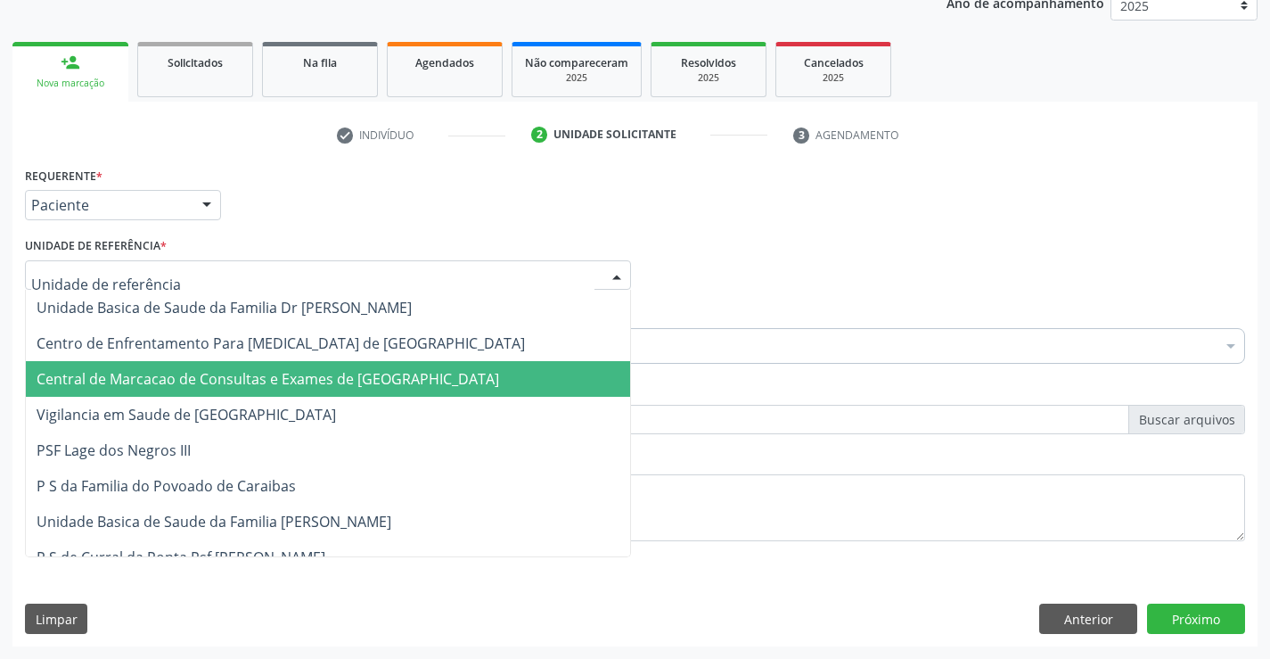
click at [364, 381] on span "Central de Marcacao de Consultas e Exames de [GEOGRAPHIC_DATA]" at bounding box center [268, 379] width 463 height 20
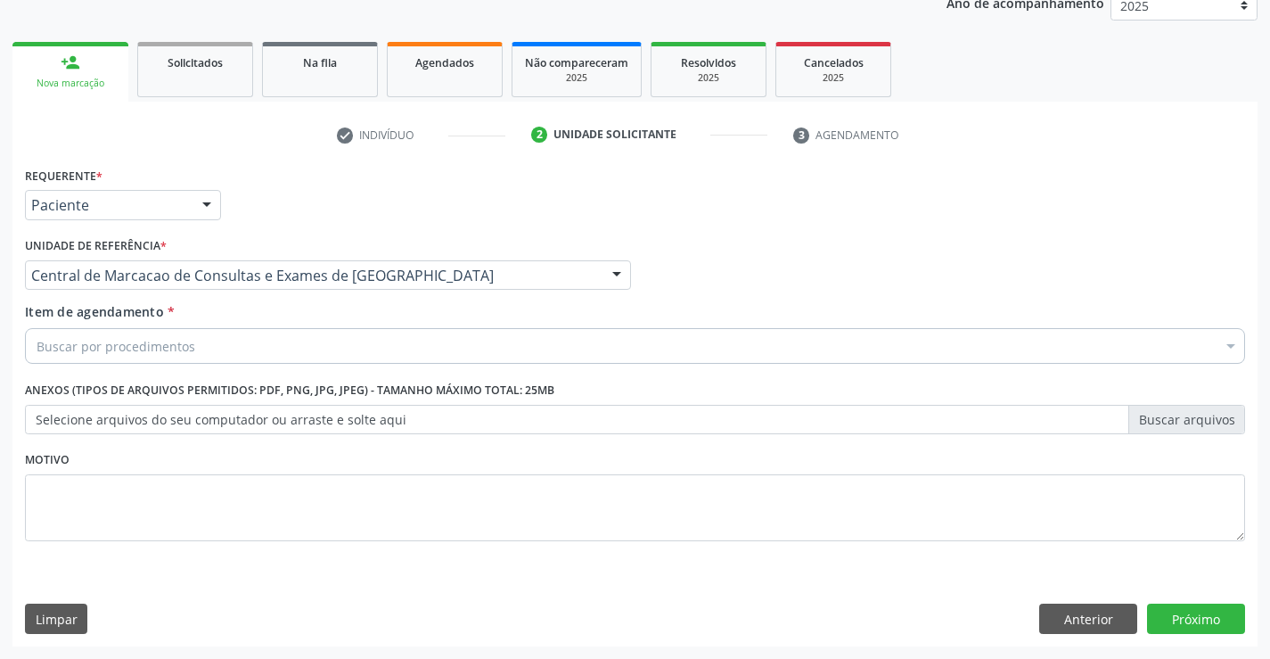
click at [463, 354] on div "Buscar por procedimentos" at bounding box center [635, 346] width 1220 height 36
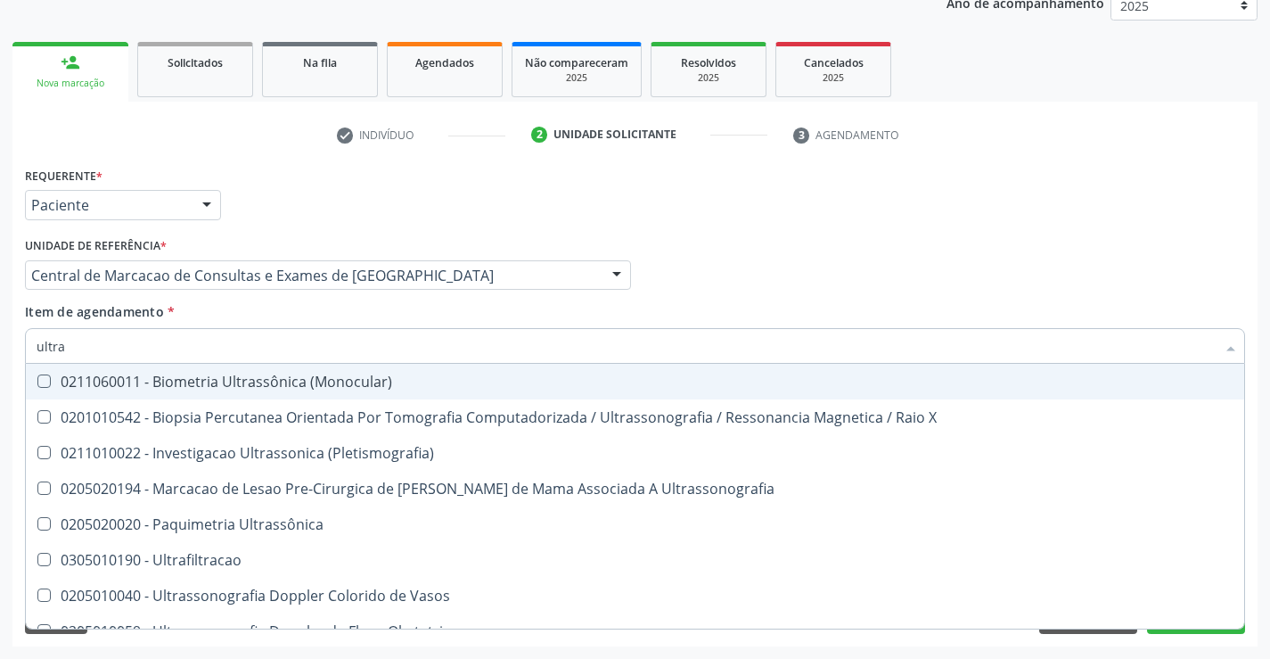
type input "ultras"
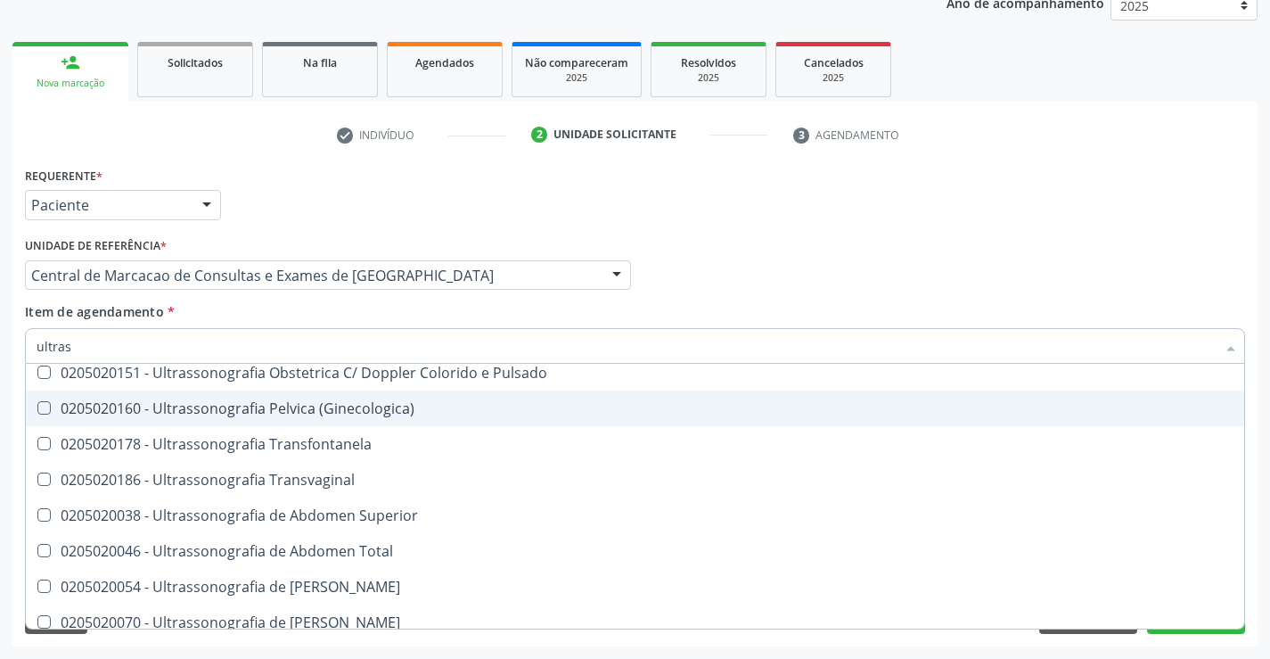
scroll to position [357, 0]
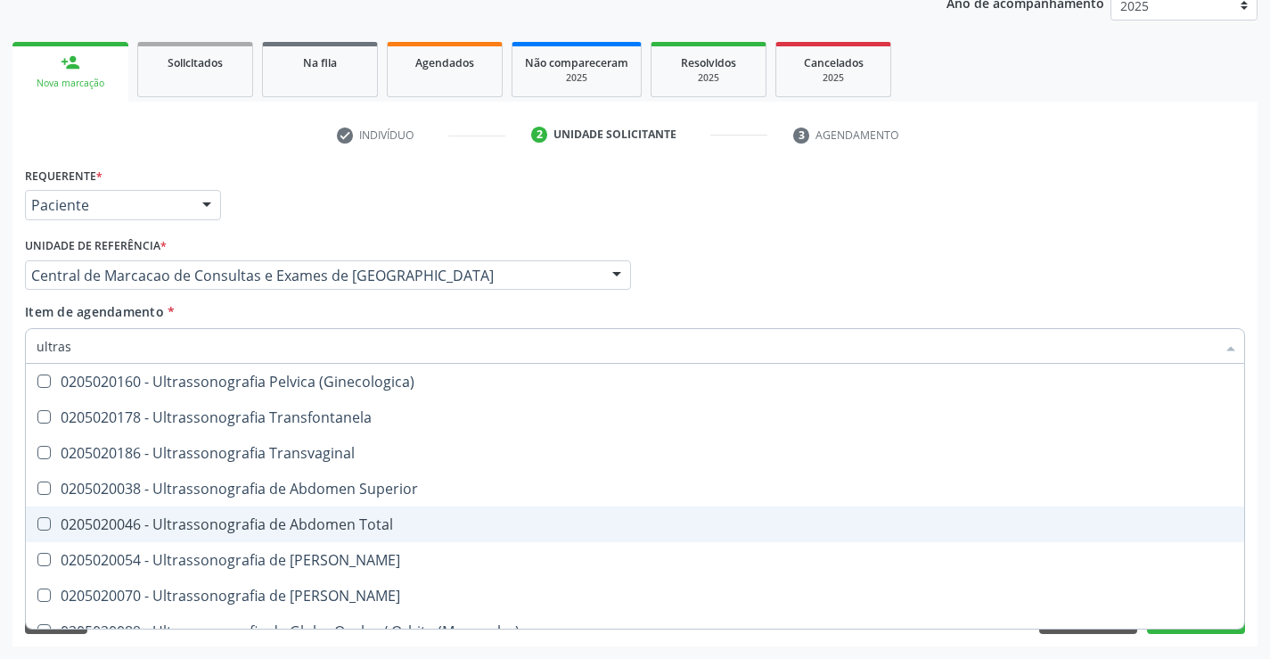
click at [384, 537] on span "0205020046 - Ultrassonografia de Abdomen Total" at bounding box center [635, 524] width 1218 height 36
checkbox Total "true"
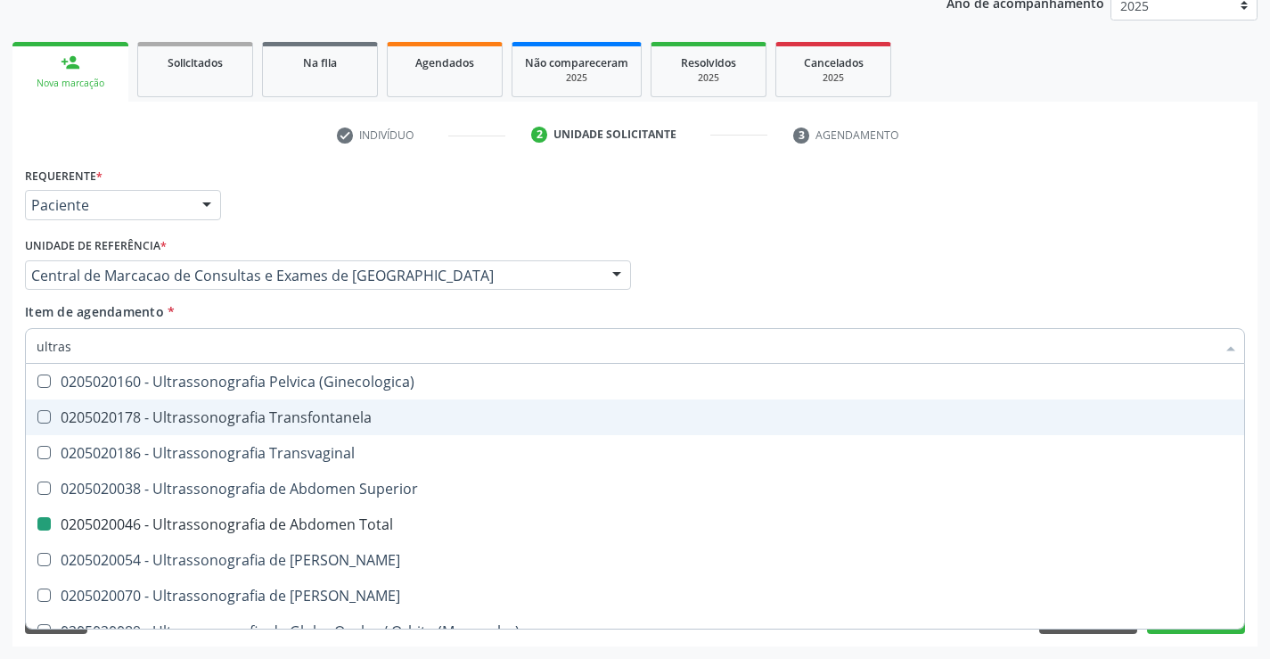
click at [1078, 227] on div "Requerente * Paciente Profissional de Saúde Paciente Nenhum resultado encontrad…" at bounding box center [634, 197] width 1229 height 70
checkbox X "true"
checkbox Total "false"
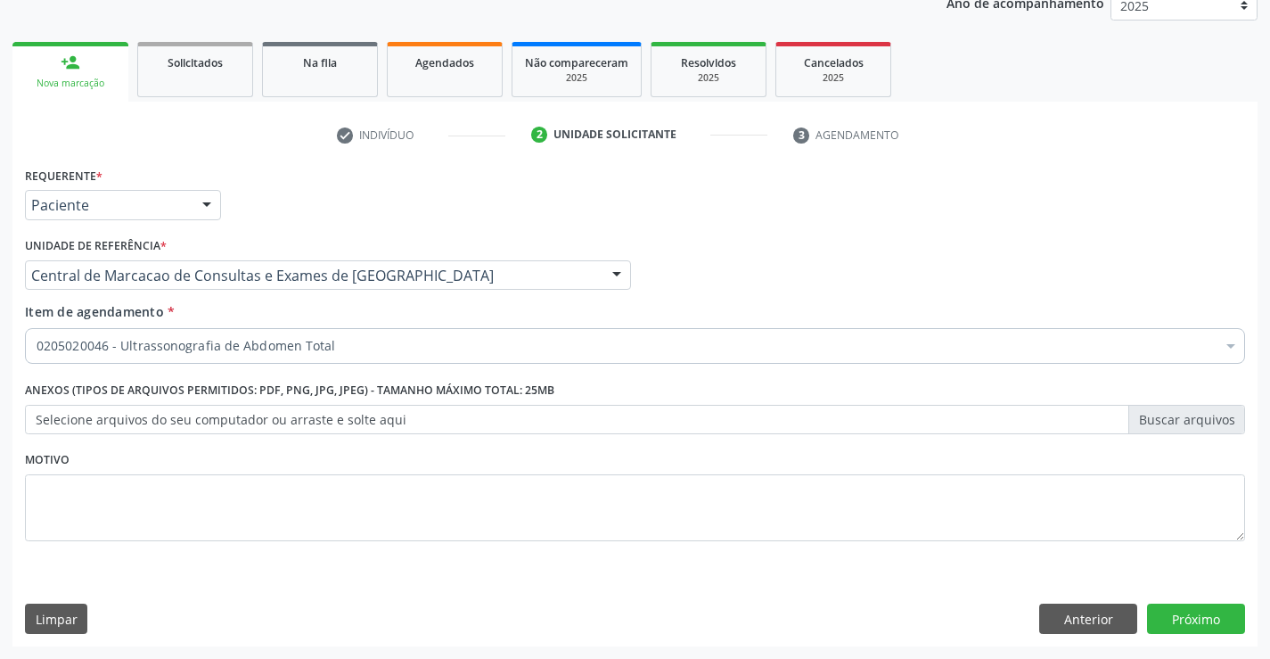
scroll to position [0, 0]
click at [1203, 626] on button "Próximo" at bounding box center [1196, 618] width 98 height 30
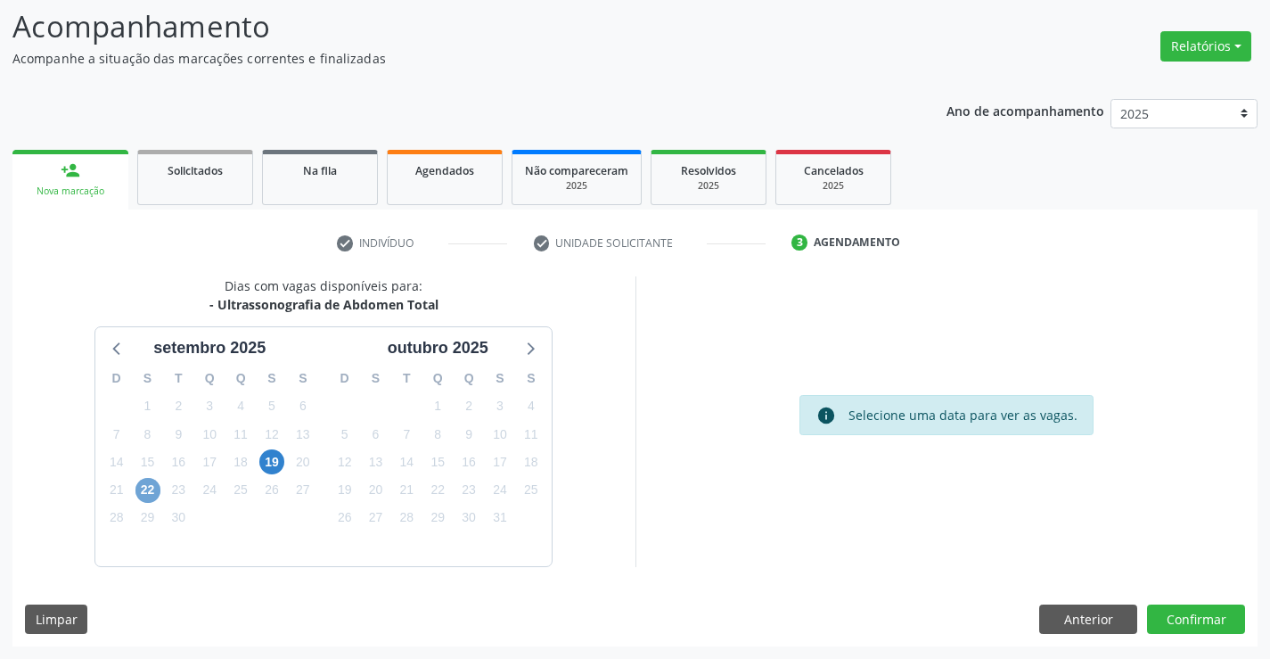
click at [155, 487] on span "22" at bounding box center [147, 490] width 25 height 25
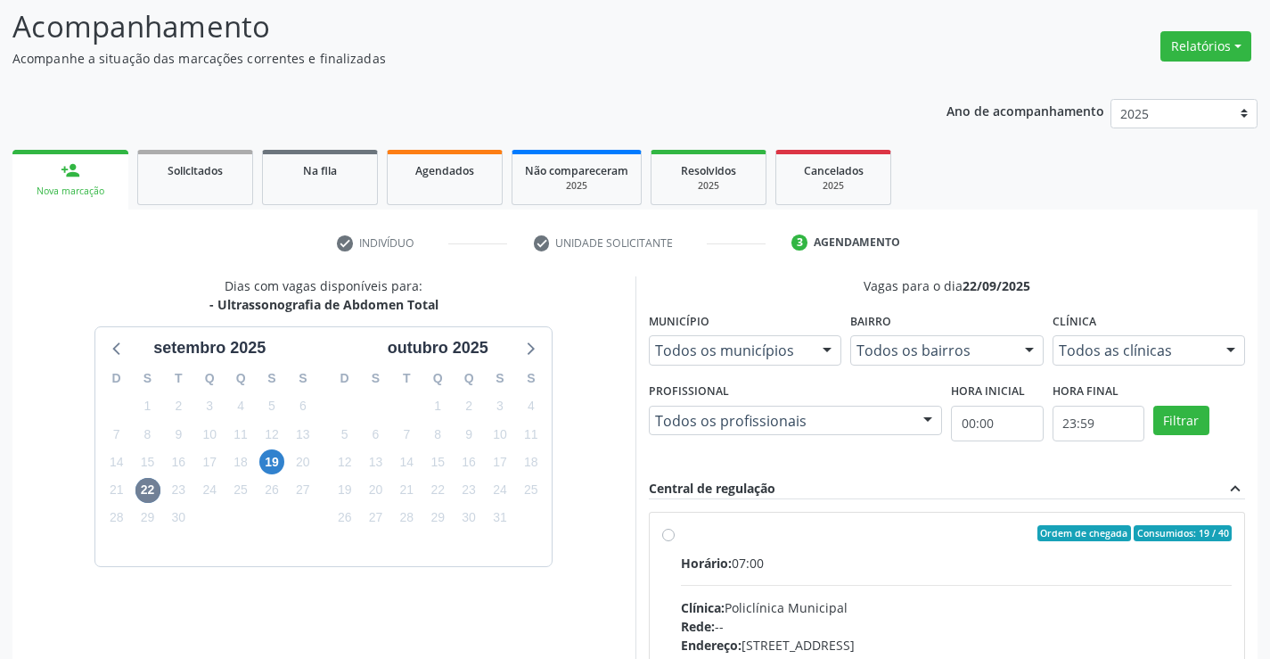
click at [675, 541] on input "Ordem de chegada Consumidos: 19 / 40 Horário: 07:00 Clínica: Policlínica Munici…" at bounding box center [668, 533] width 12 height 16
radio input "true"
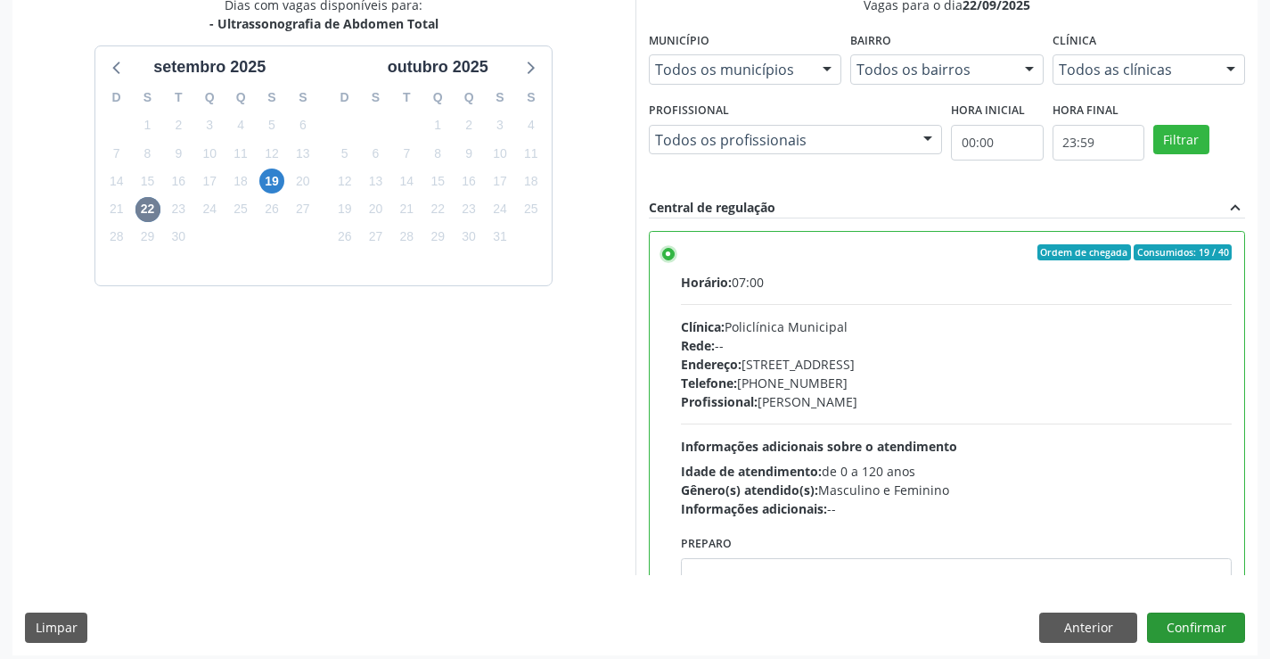
scroll to position [406, 0]
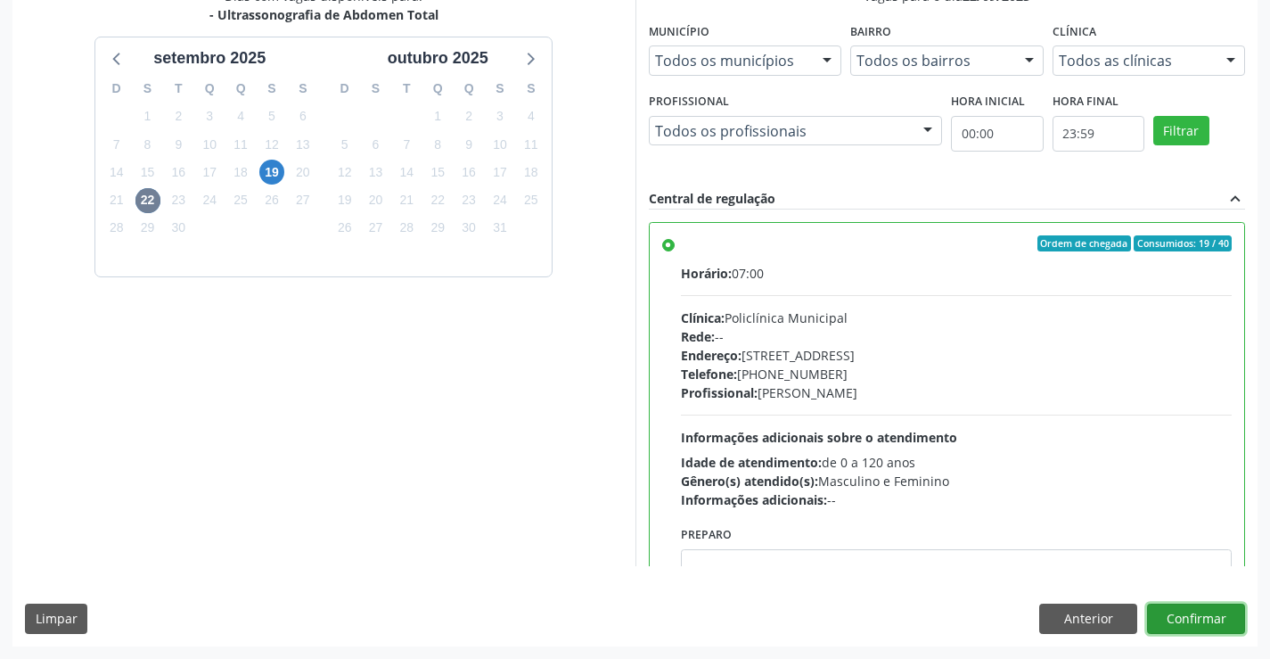
click at [1237, 627] on button "Confirmar" at bounding box center [1196, 618] width 98 height 30
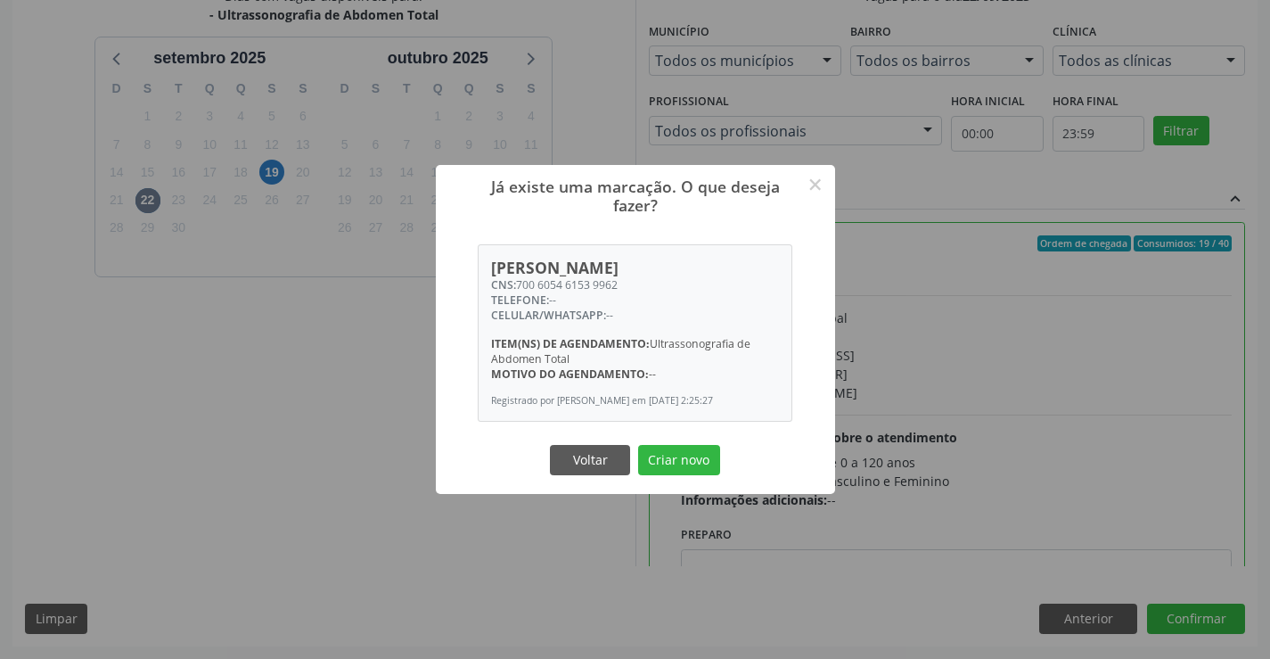
click at [711, 468] on button "Criar novo" at bounding box center [679, 460] width 82 height 30
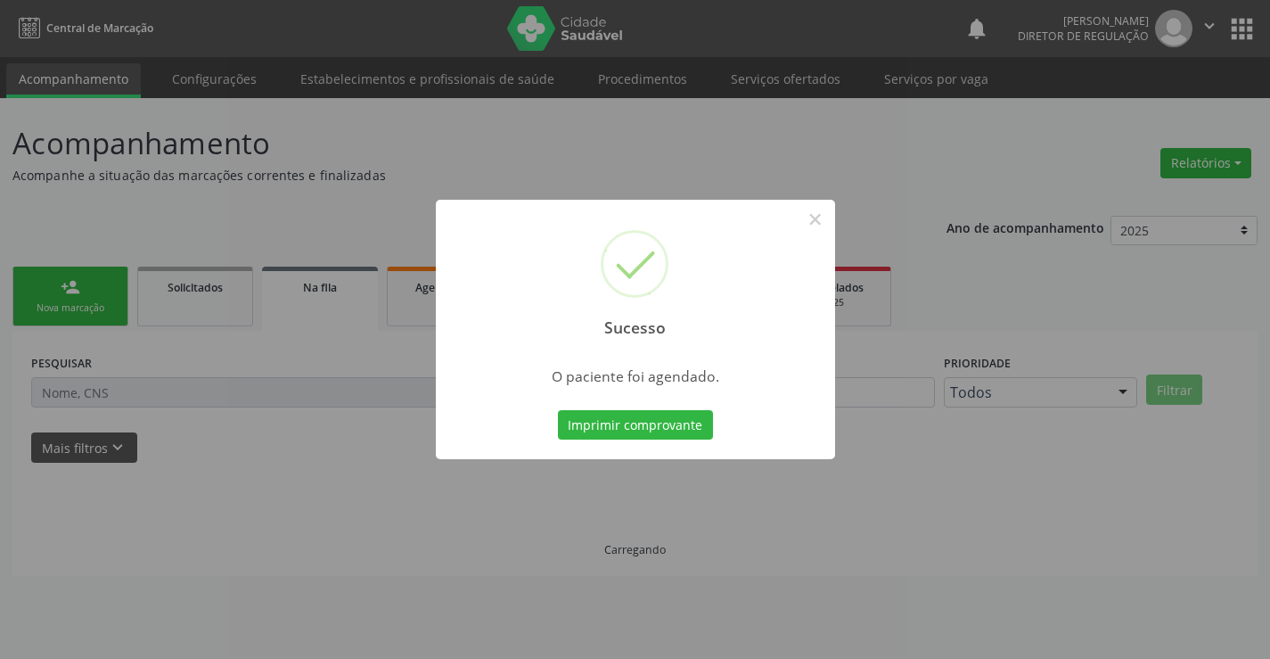
scroll to position [0, 0]
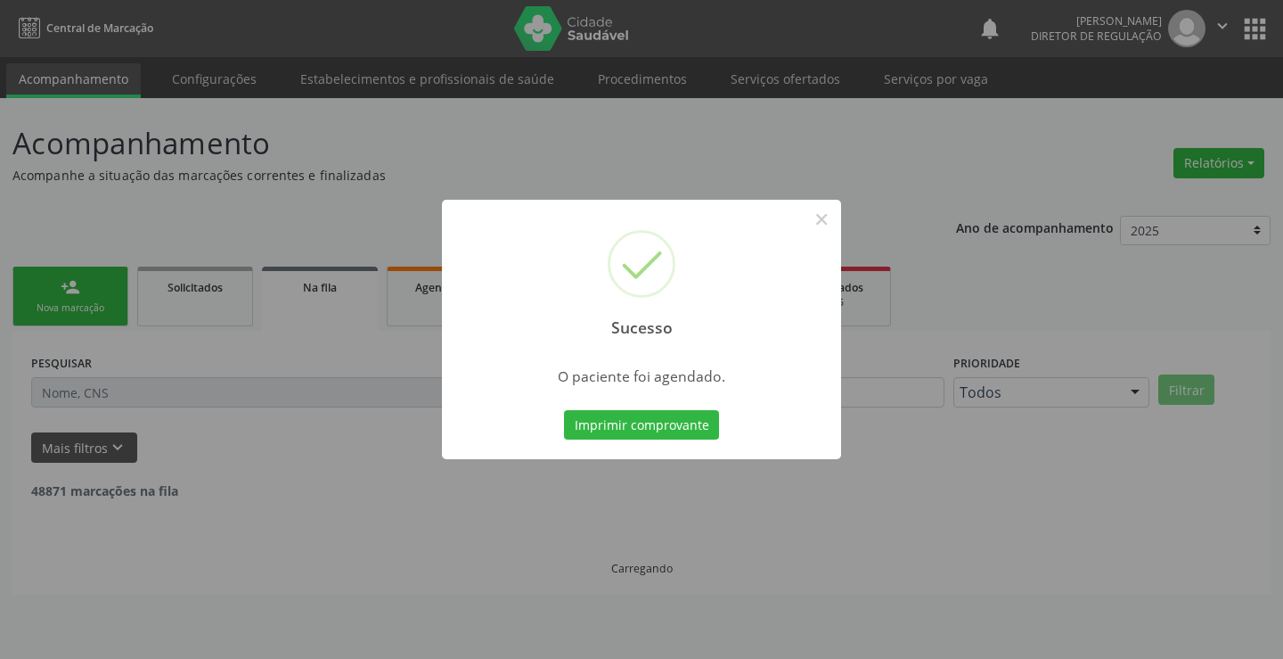
click at [564, 410] on button "Imprimir comprovante" at bounding box center [641, 425] width 155 height 30
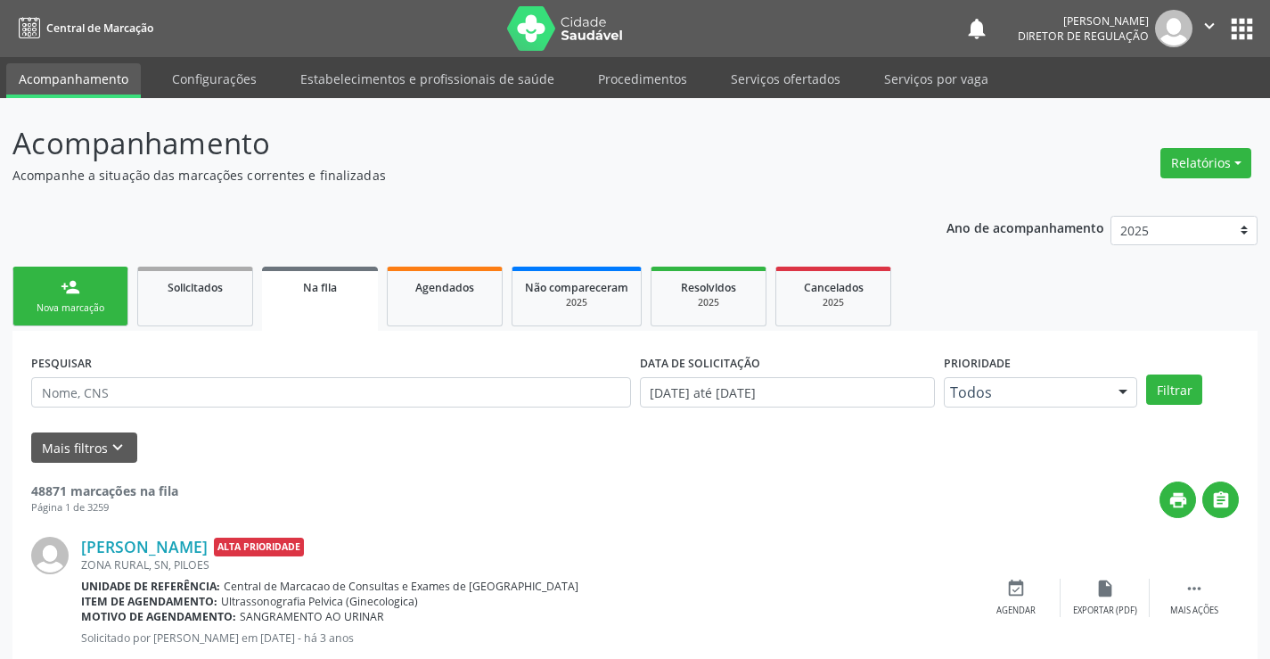
click at [60, 279] on link "person_add Nova marcação" at bounding box center [70, 296] width 116 height 60
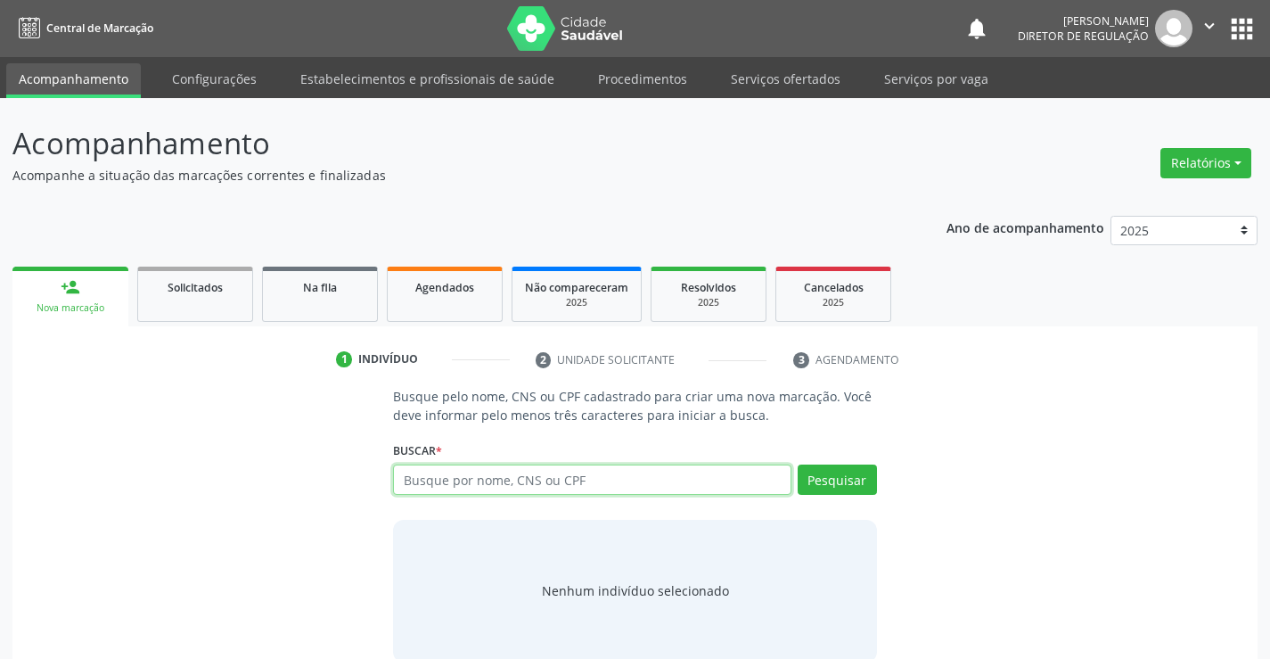
click at [487, 492] on input "text" at bounding box center [592, 479] width 398 height 30
type input "704603613688222"
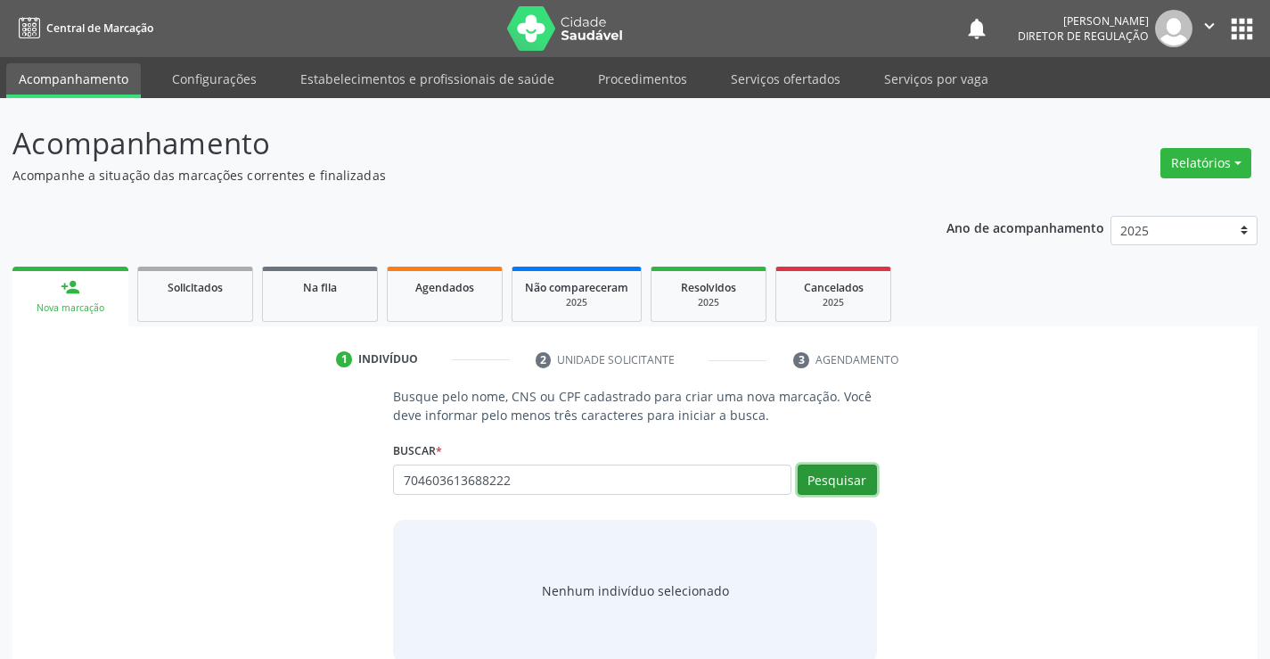
click at [845, 480] on button "Pesquisar" at bounding box center [837, 479] width 79 height 30
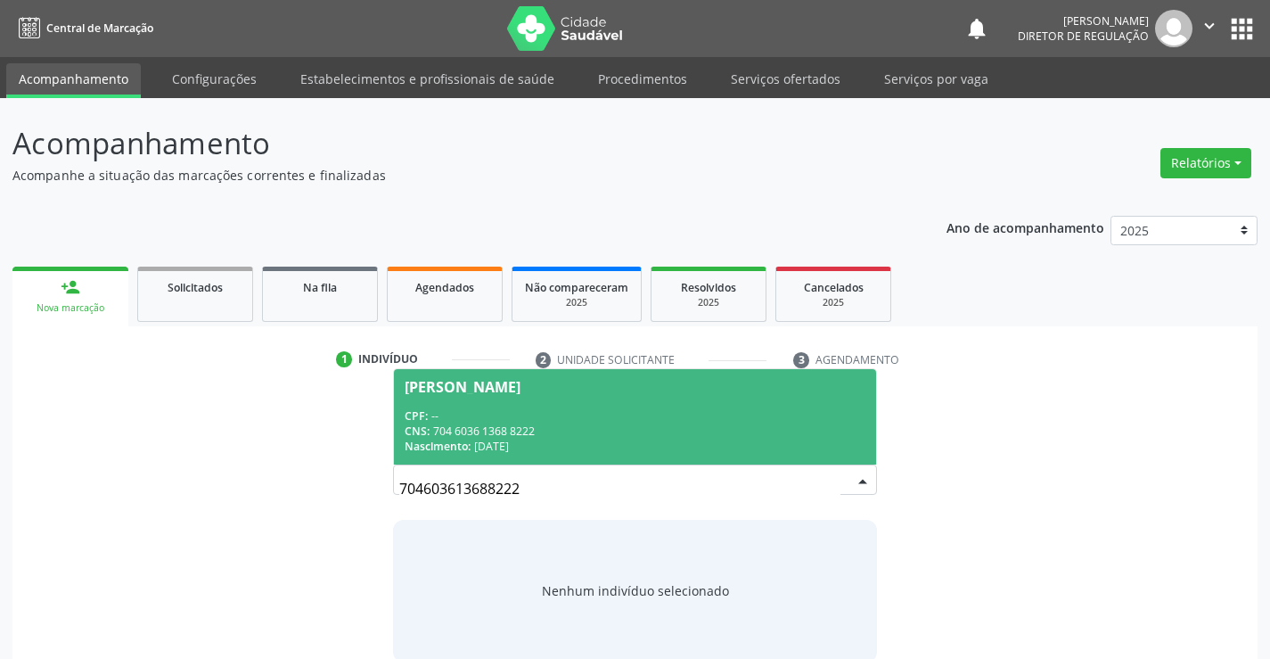
click at [549, 414] on div "CPF: --" at bounding box center [635, 415] width 460 height 15
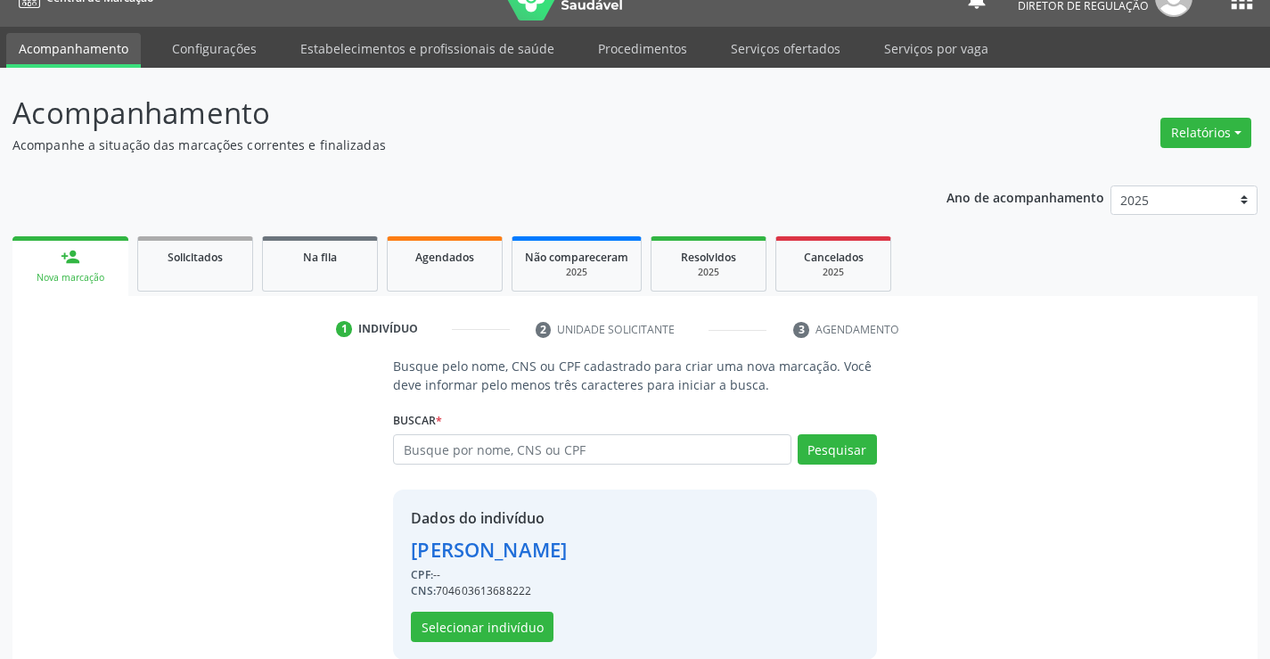
scroll to position [56, 0]
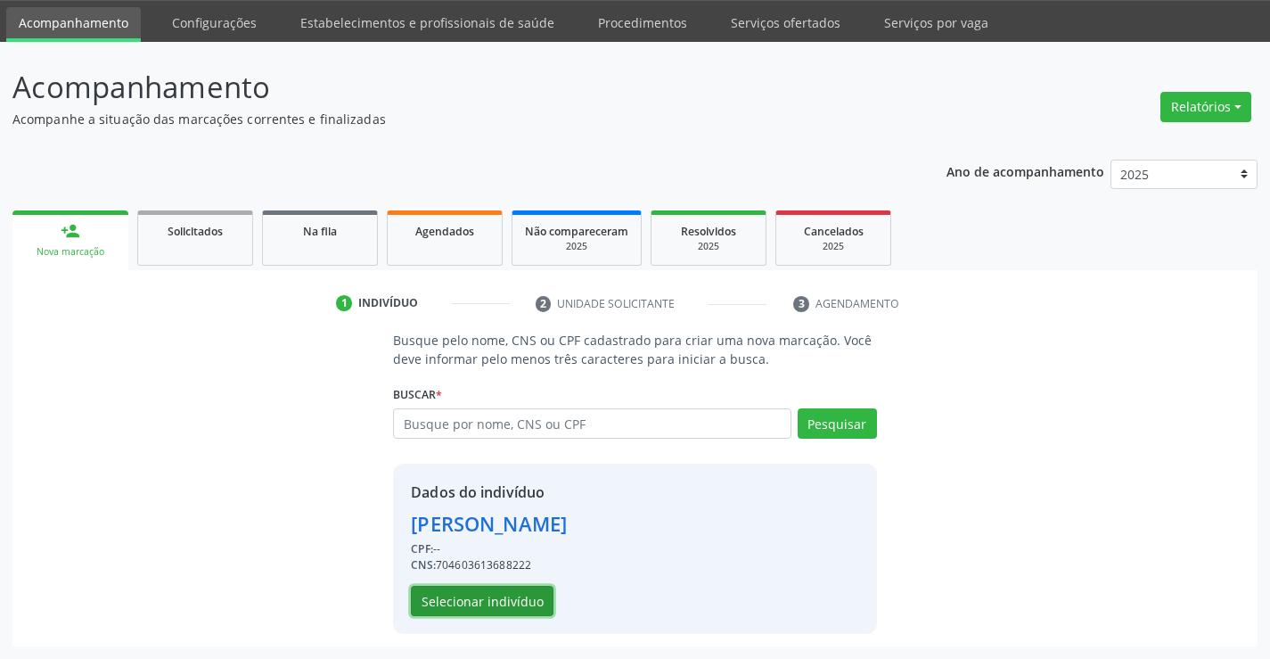
click at [487, 596] on button "Selecionar indivíduo" at bounding box center [482, 601] width 143 height 30
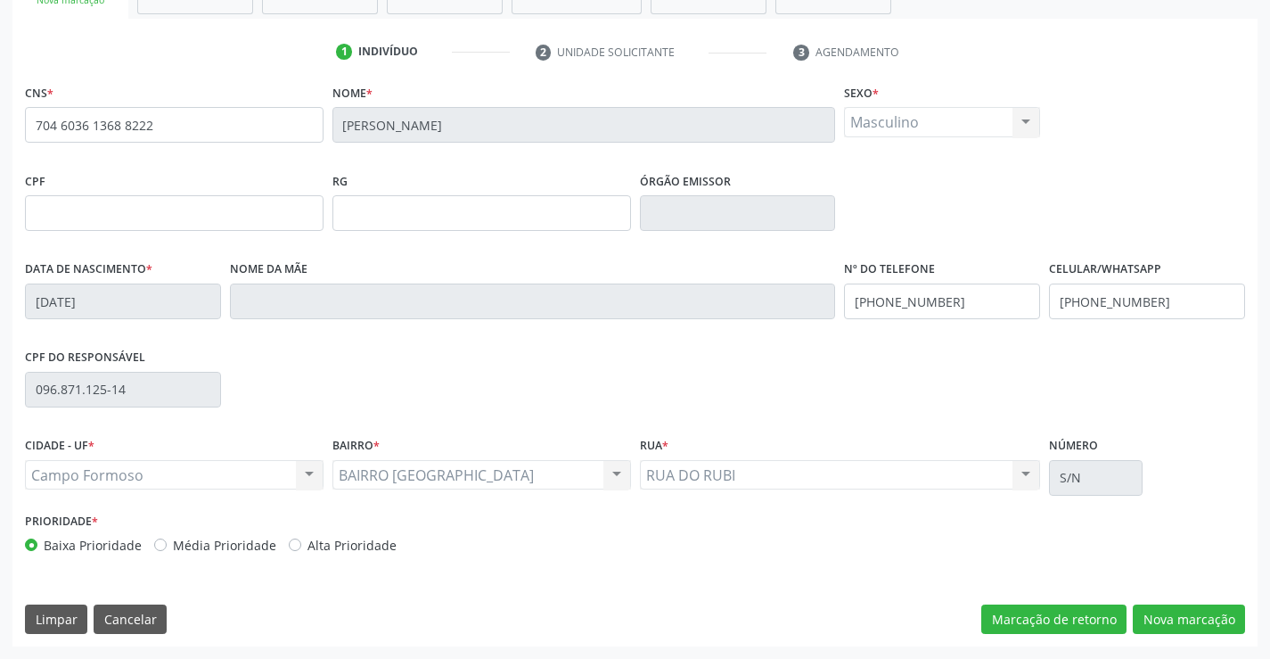
click at [1214, 598] on div "CNS * 704 6036 1368 8222 [GEOGRAPHIC_DATA] * [PERSON_NAME] * Masculino Masculin…" at bounding box center [634, 362] width 1245 height 567
click at [1209, 611] on button "Nova marcação" at bounding box center [1189, 619] width 112 height 30
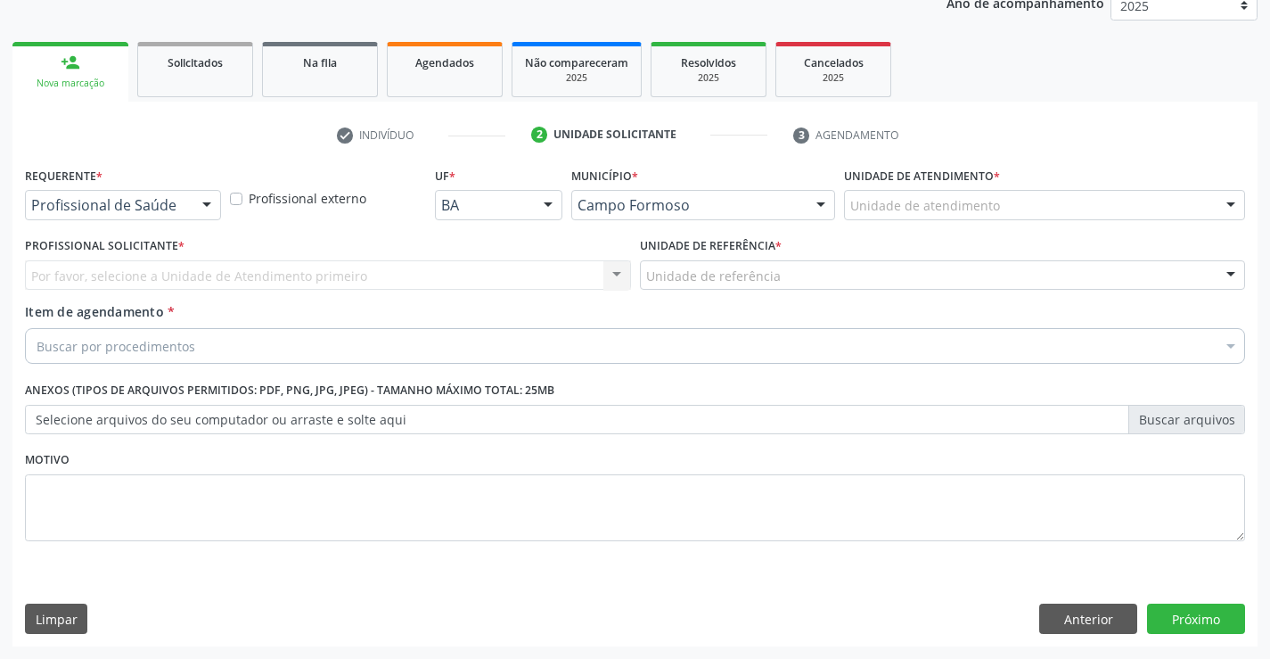
scroll to position [225, 0]
click at [191, 202] on div "Profissional de Saúde Profissional de Saúde Paciente Nenhum resultado encontrad…" at bounding box center [123, 205] width 196 height 30
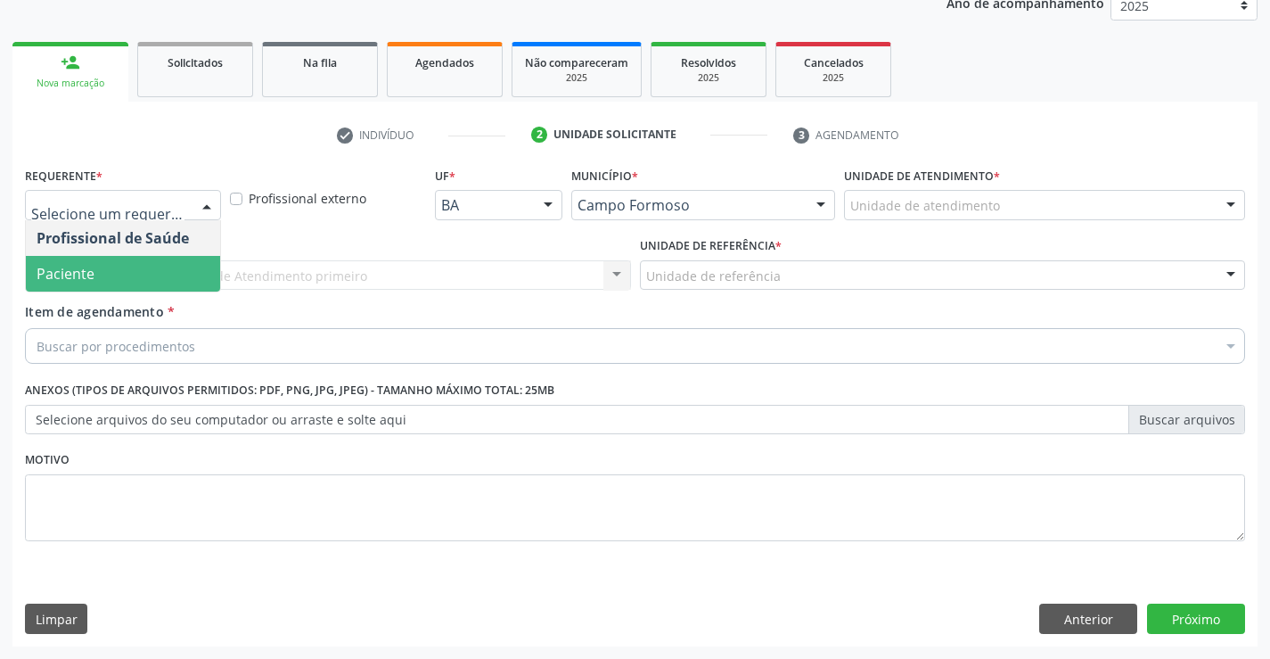
click at [174, 275] on span "Paciente" at bounding box center [123, 274] width 194 height 36
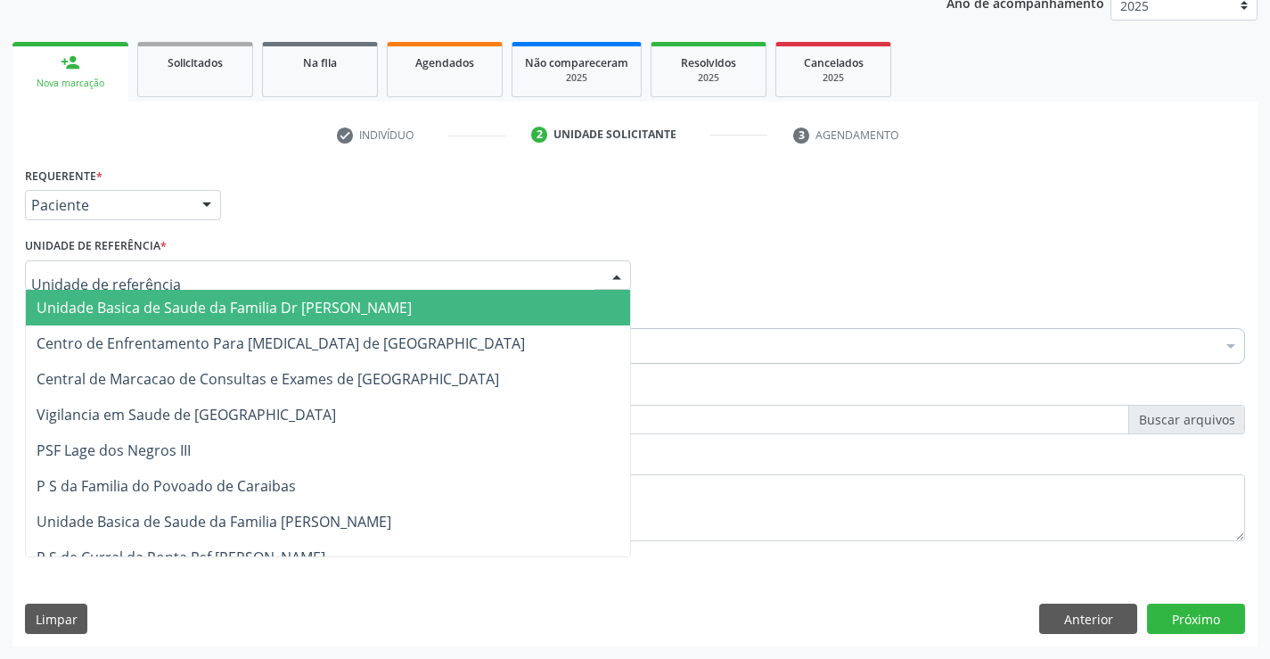
click at [373, 274] on div at bounding box center [328, 275] width 606 height 30
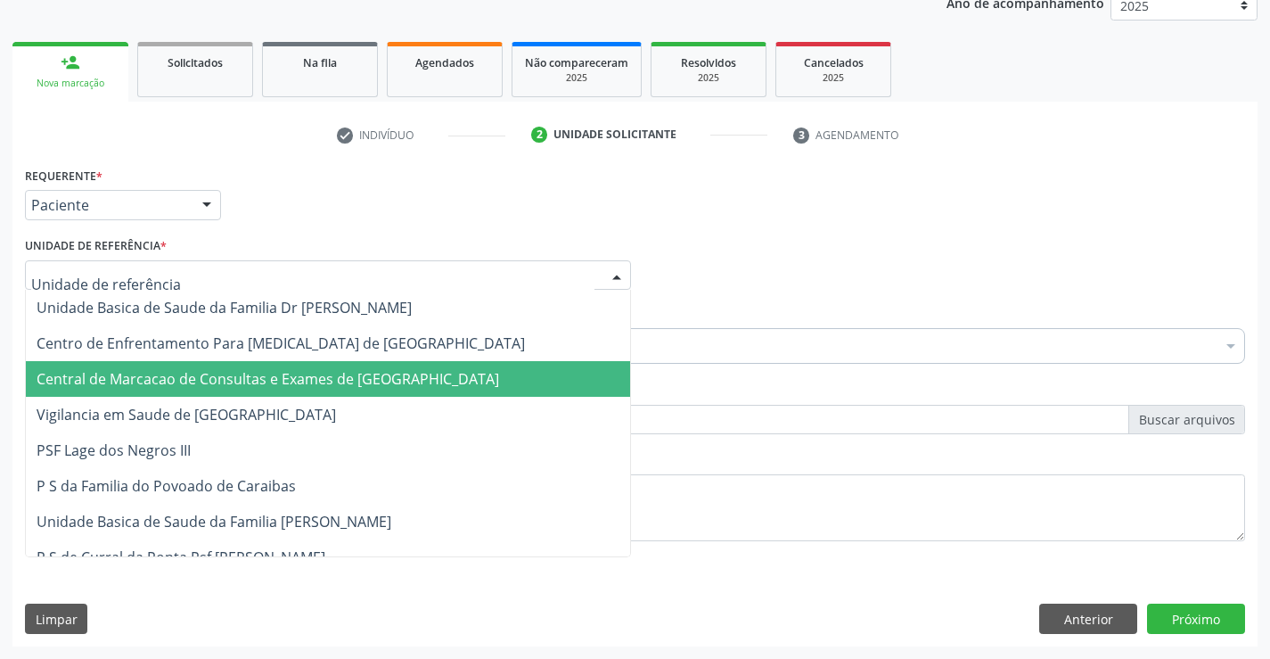
click at [373, 374] on span "Central de Marcacao de Consultas e Exames de [GEOGRAPHIC_DATA]" at bounding box center [268, 379] width 463 height 20
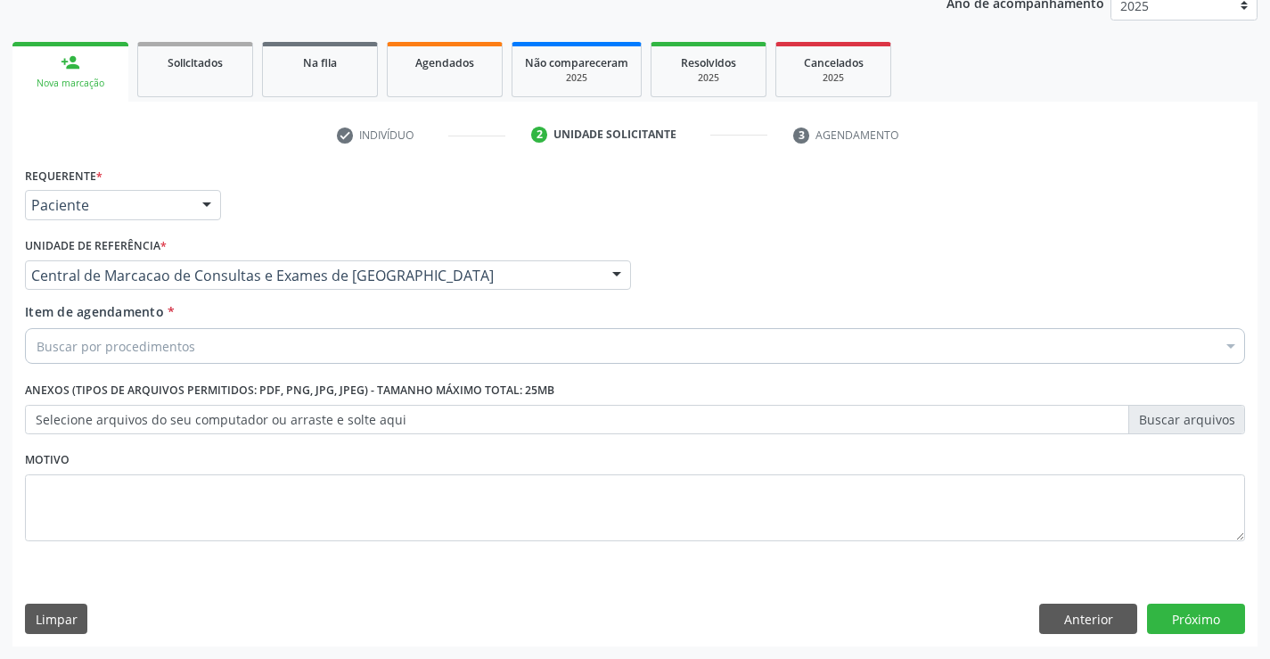
click at [491, 339] on div "Buscar por procedimentos" at bounding box center [635, 346] width 1220 height 36
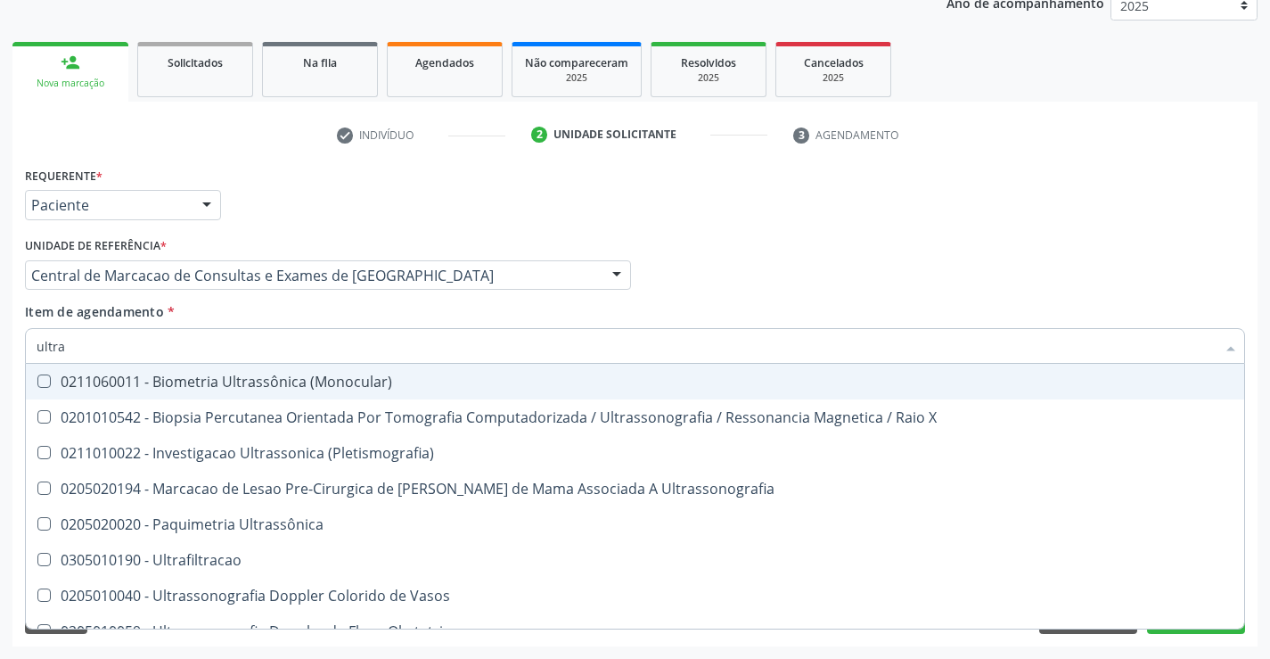
type input "ultras"
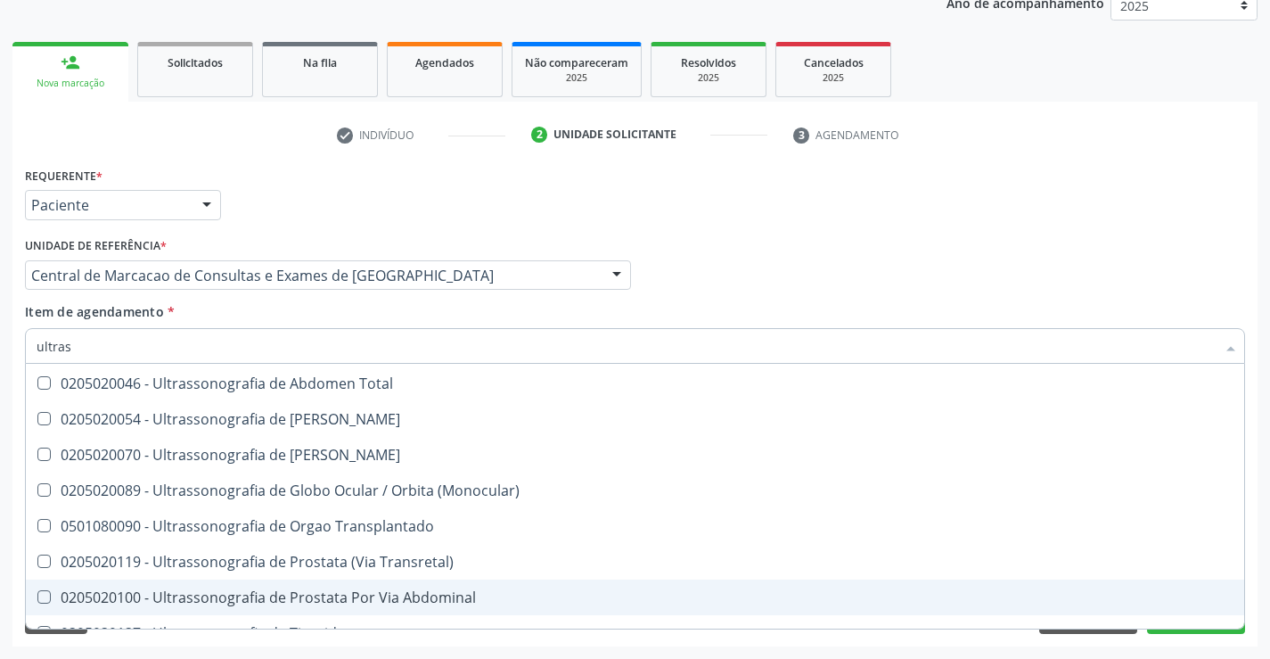
scroll to position [466, 0]
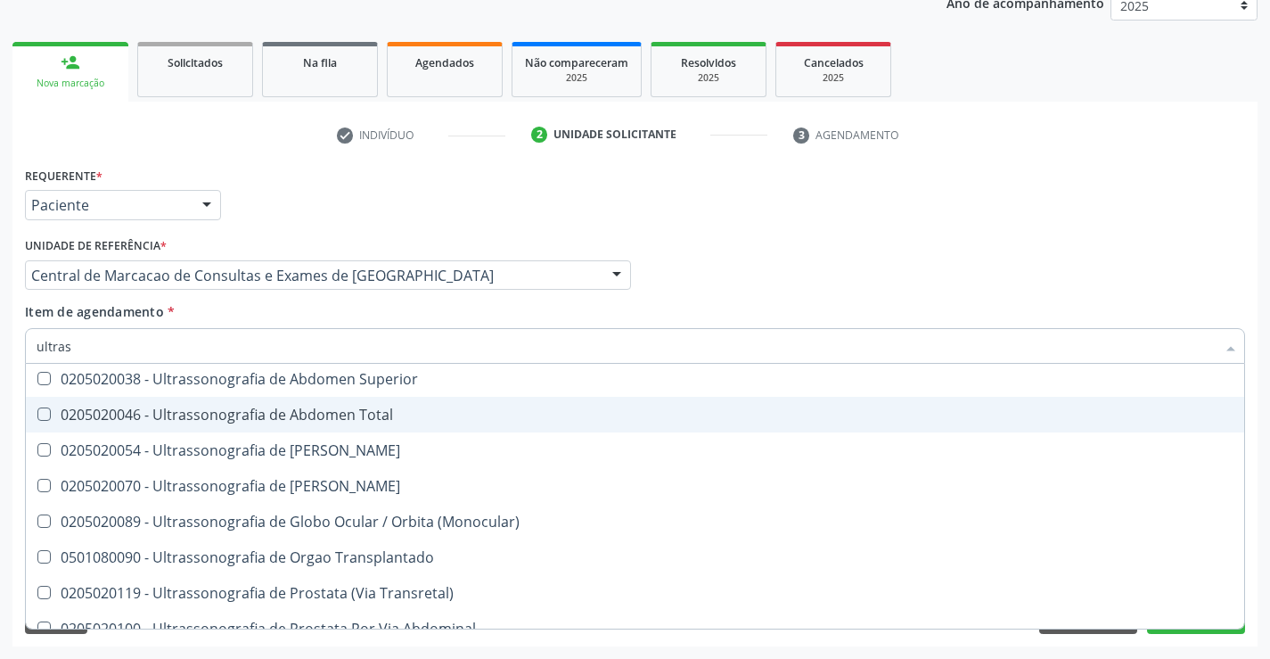
drag, startPoint x: 398, startPoint y: 418, endPoint x: 674, endPoint y: 353, distance: 283.9
click at [398, 417] on div "0205020046 - Ultrassonografia de Abdomen Total" at bounding box center [635, 414] width 1197 height 14
checkbox Total "true"
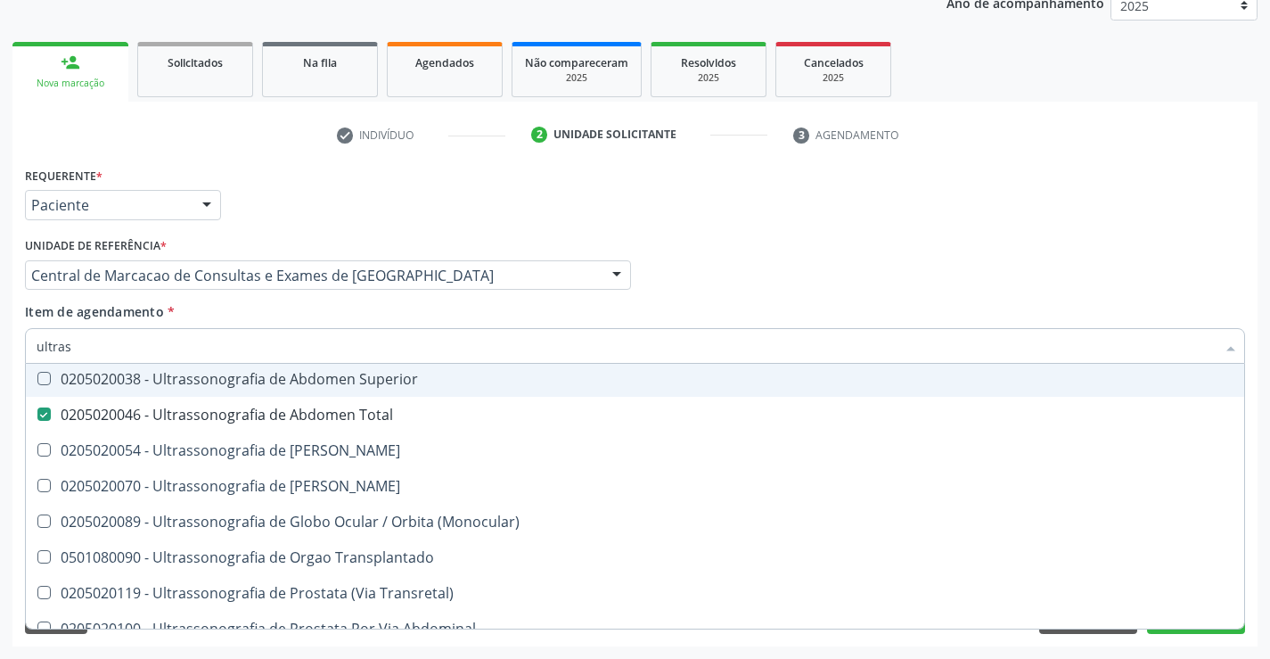
click at [959, 235] on div "Profissional Solicitante Por favor, selecione a Unidade de Atendimento primeiro…" at bounding box center [634, 268] width 1229 height 70
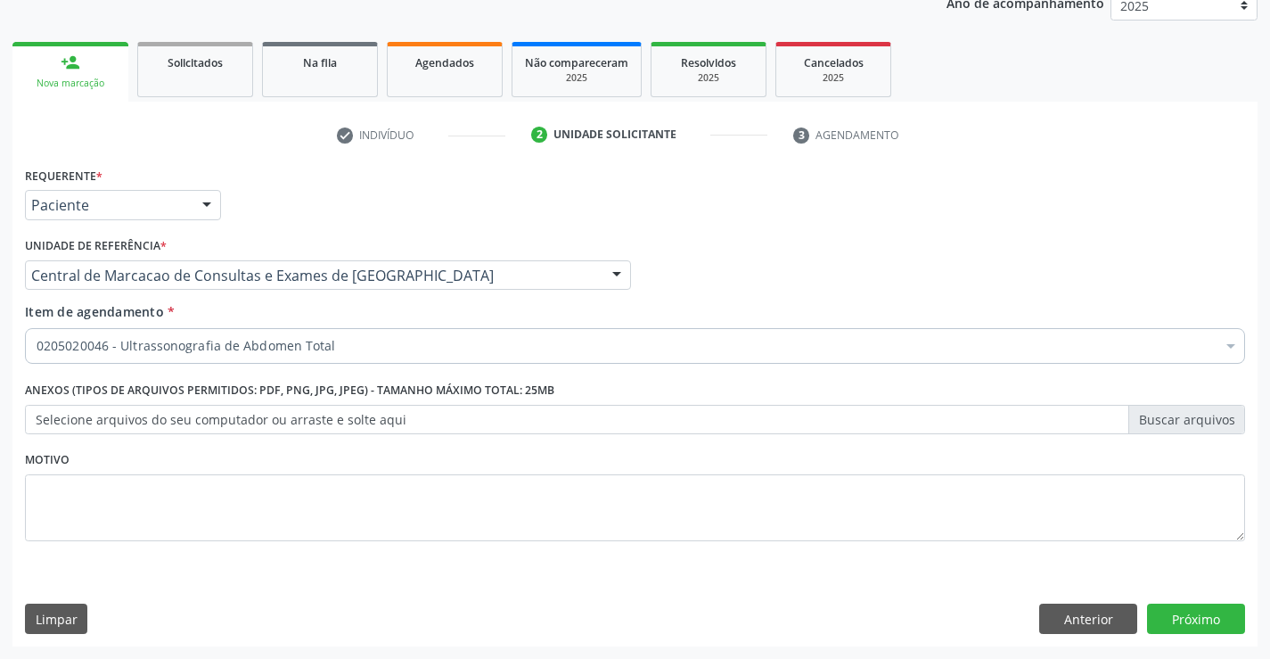
checkbox Total "true"
checkbox Comprimido\) "false"
click at [1198, 611] on button "Próximo" at bounding box center [1196, 618] width 98 height 30
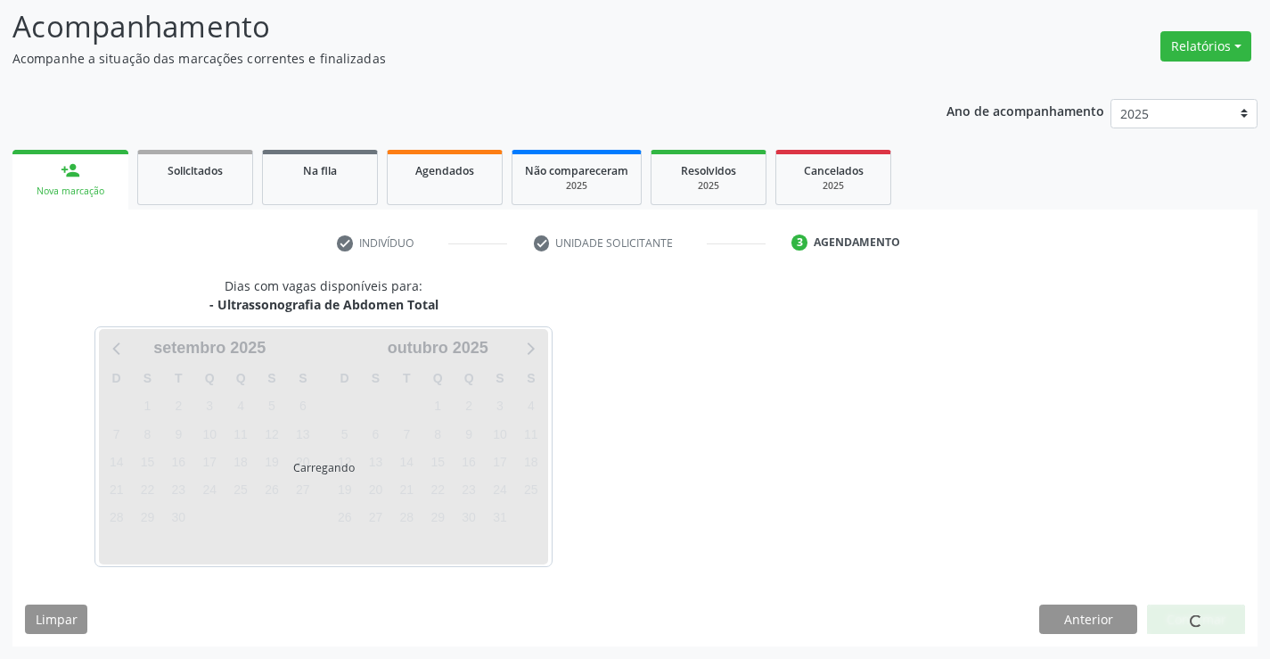
scroll to position [117, 0]
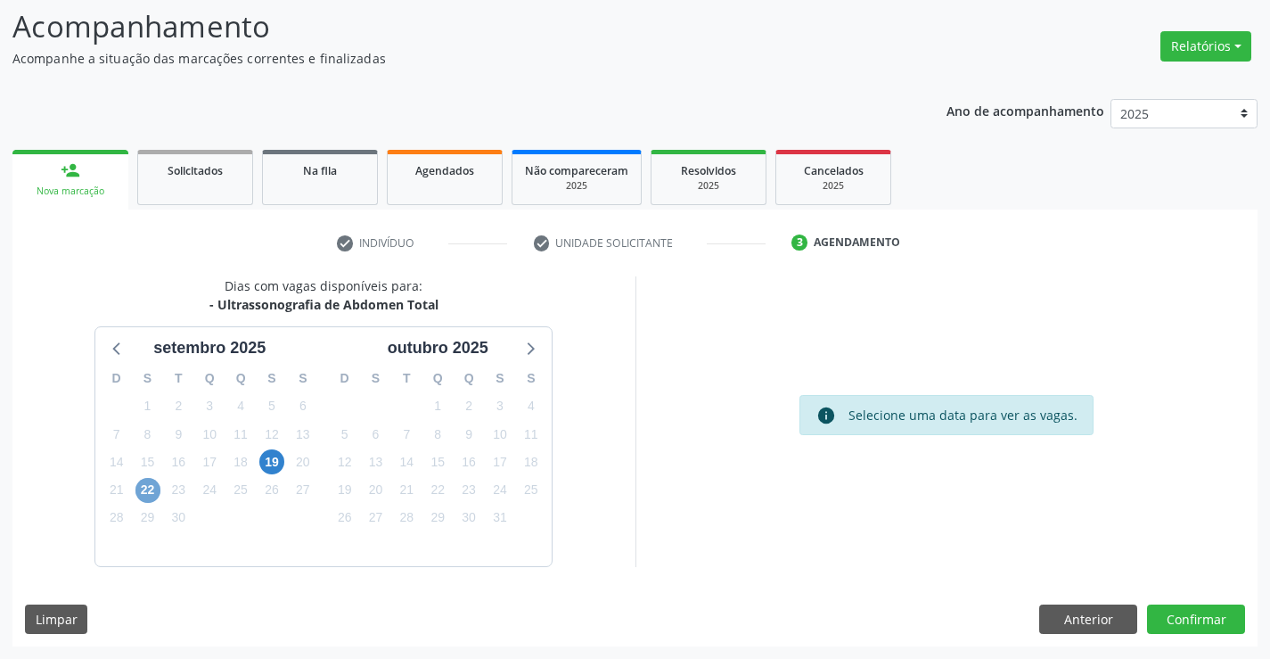
click at [150, 490] on span "22" at bounding box center [147, 490] width 25 height 25
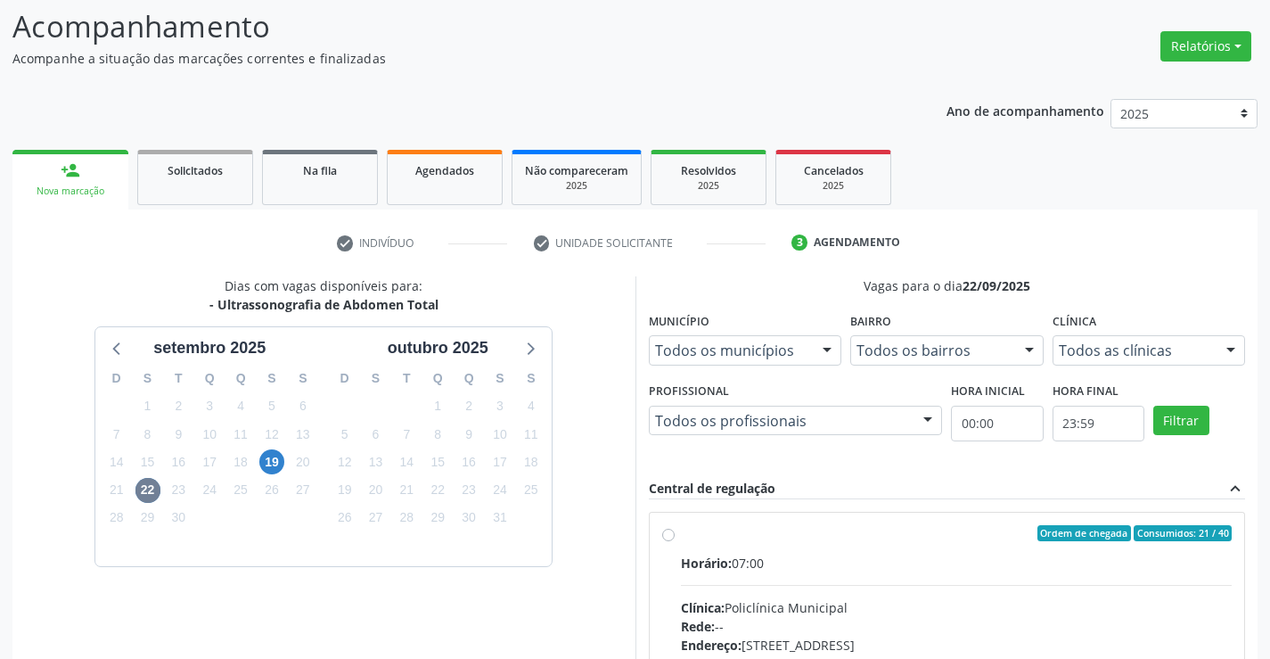
click at [953, 546] on label "Ordem de chegada Consumidos: 21 / 40 Horário: 07:00 Clínica: Policlínica Munici…" at bounding box center [957, 662] width 552 height 274
click at [675, 541] on input "Ordem de chegada Consumidos: 21 / 40 Horário: 07:00 Clínica: Policlínica Munici…" at bounding box center [668, 533] width 12 height 16
radio input "true"
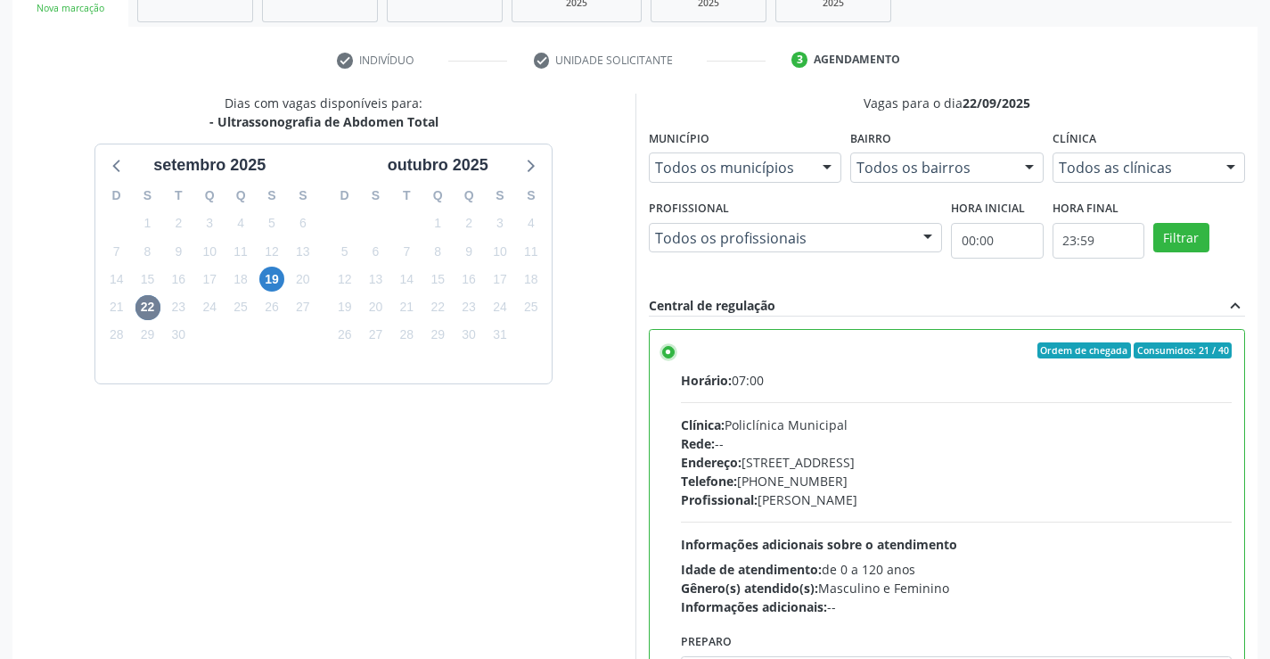
scroll to position [406, 0]
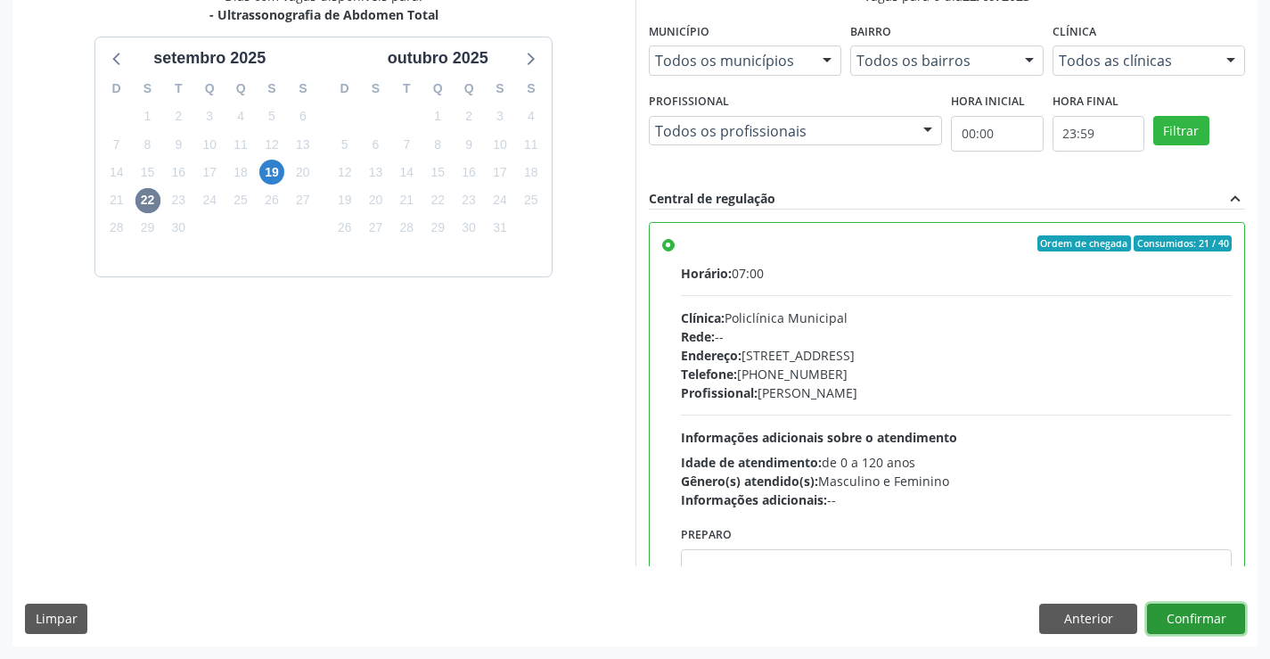
click at [1221, 623] on button "Confirmar" at bounding box center [1196, 618] width 98 height 30
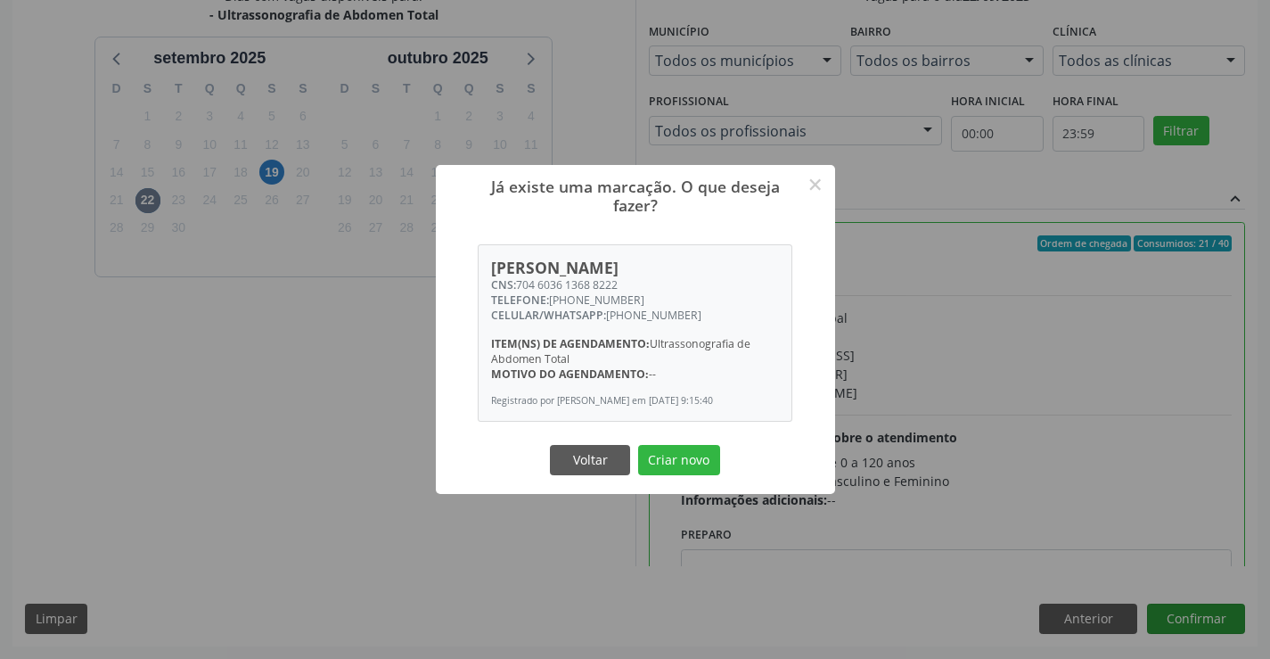
click at [638, 445] on button "Criar novo" at bounding box center [679, 460] width 82 height 30
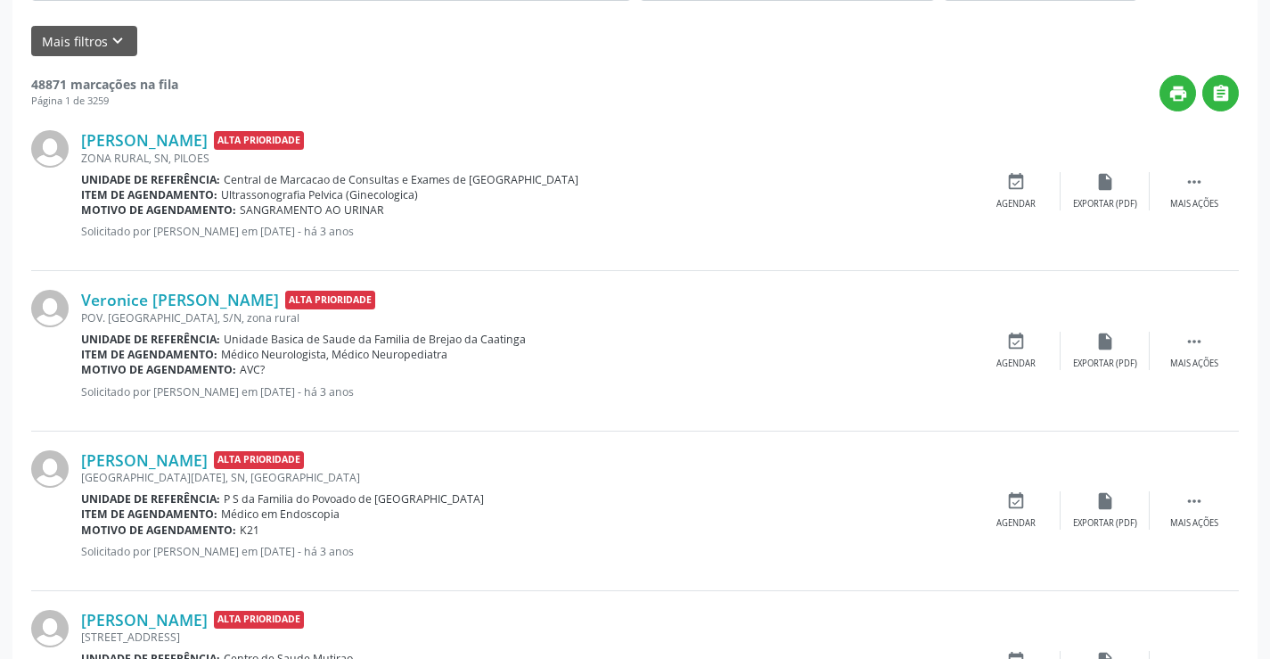
scroll to position [0, 0]
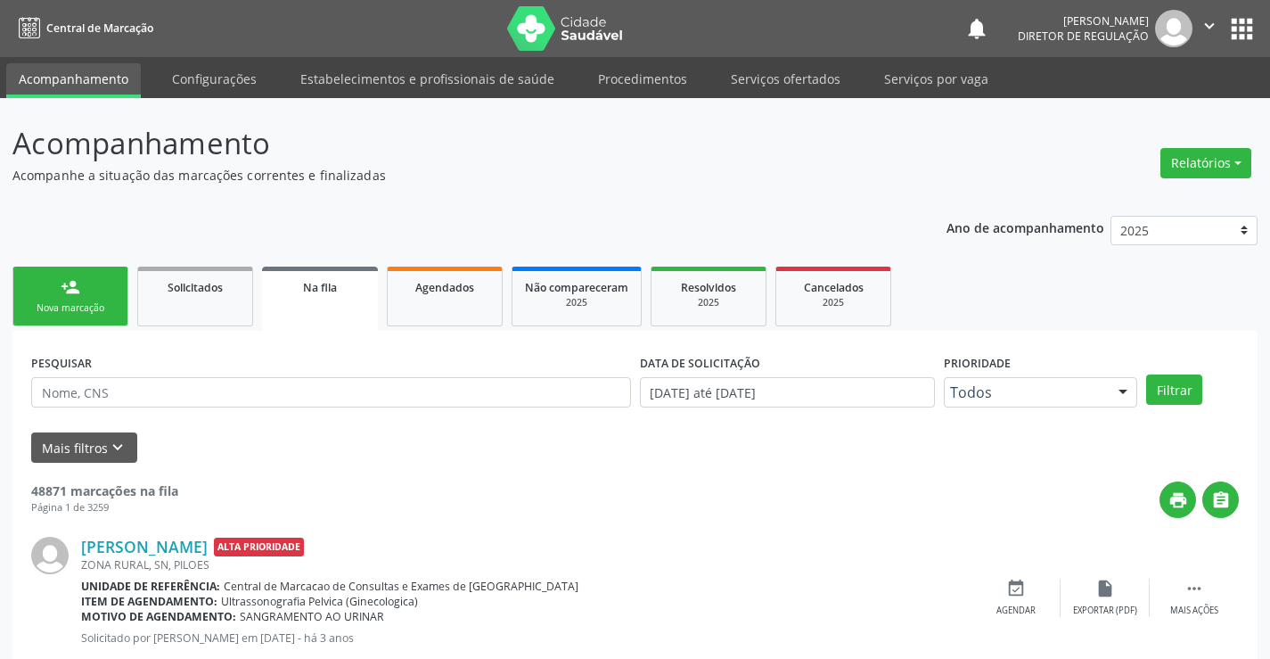
click at [102, 280] on link "person_add Nova marcação" at bounding box center [70, 296] width 116 height 60
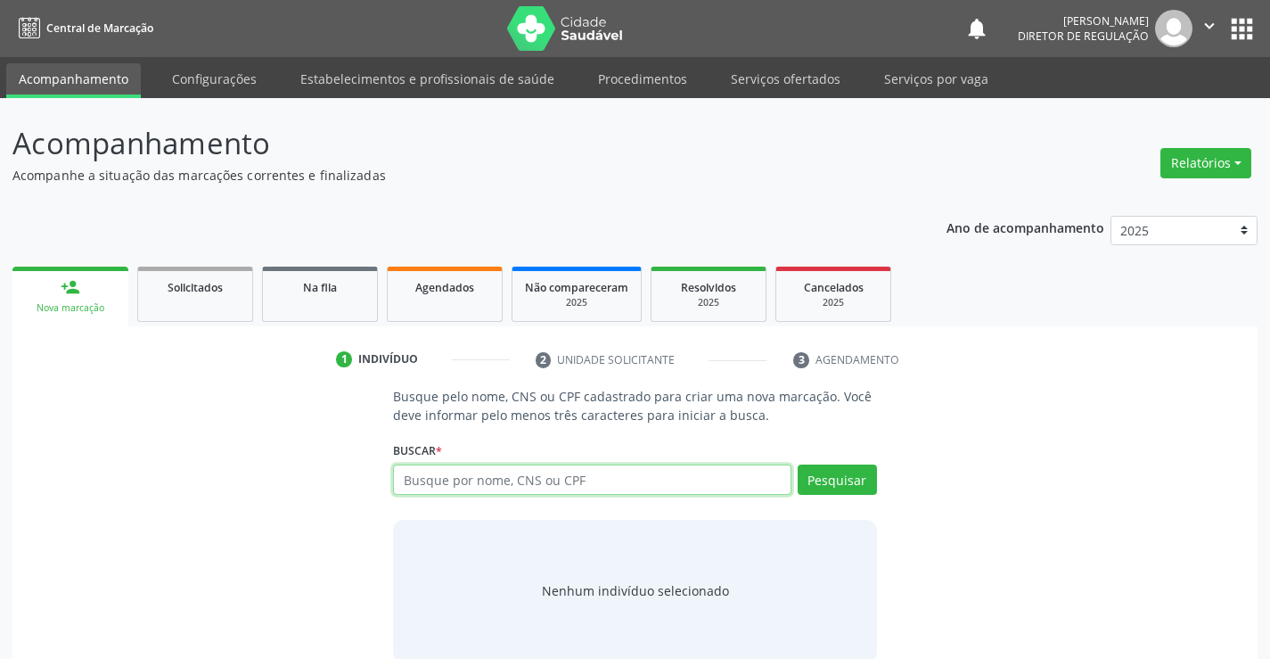
click at [474, 479] on input "text" at bounding box center [592, 479] width 398 height 30
type input "700500747297851"
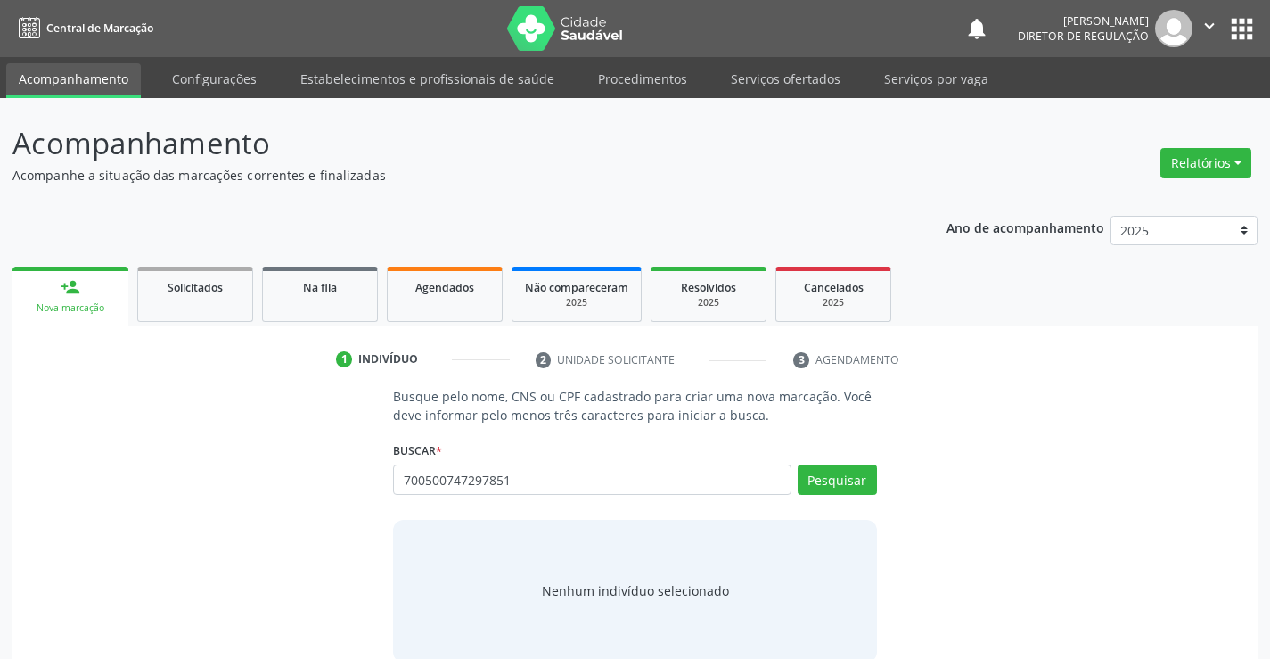
click at [843, 497] on div "Pesquisar" at bounding box center [834, 485] width 86 height 43
click at [841, 488] on button "Pesquisar" at bounding box center [837, 479] width 79 height 30
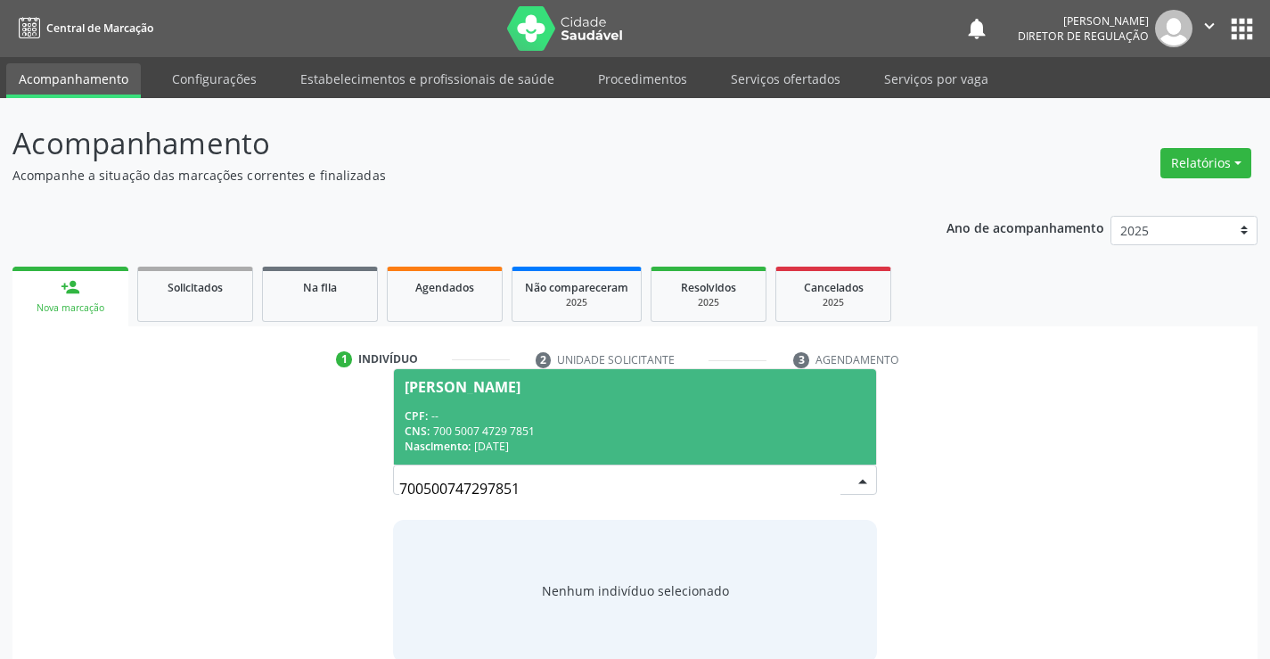
click at [576, 404] on span "[PERSON_NAME] CPF: -- CNS: 700 5007 4729 7851 Nascimento: [DATE]" at bounding box center [634, 416] width 481 height 95
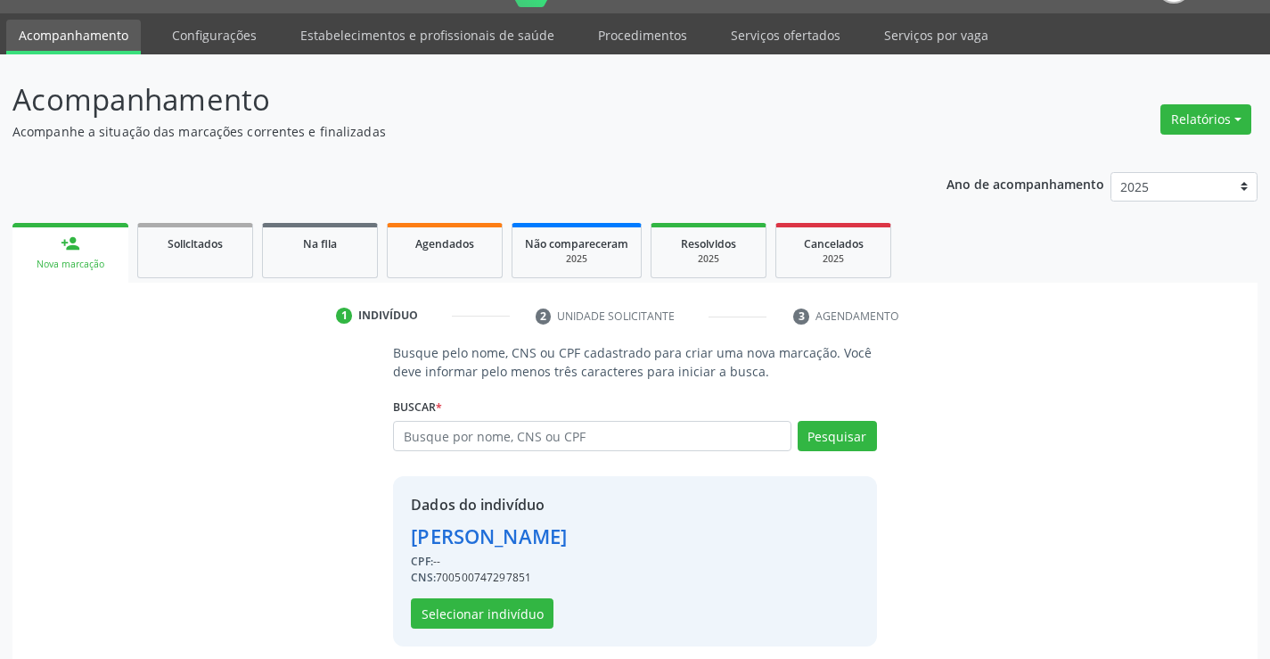
scroll to position [56, 0]
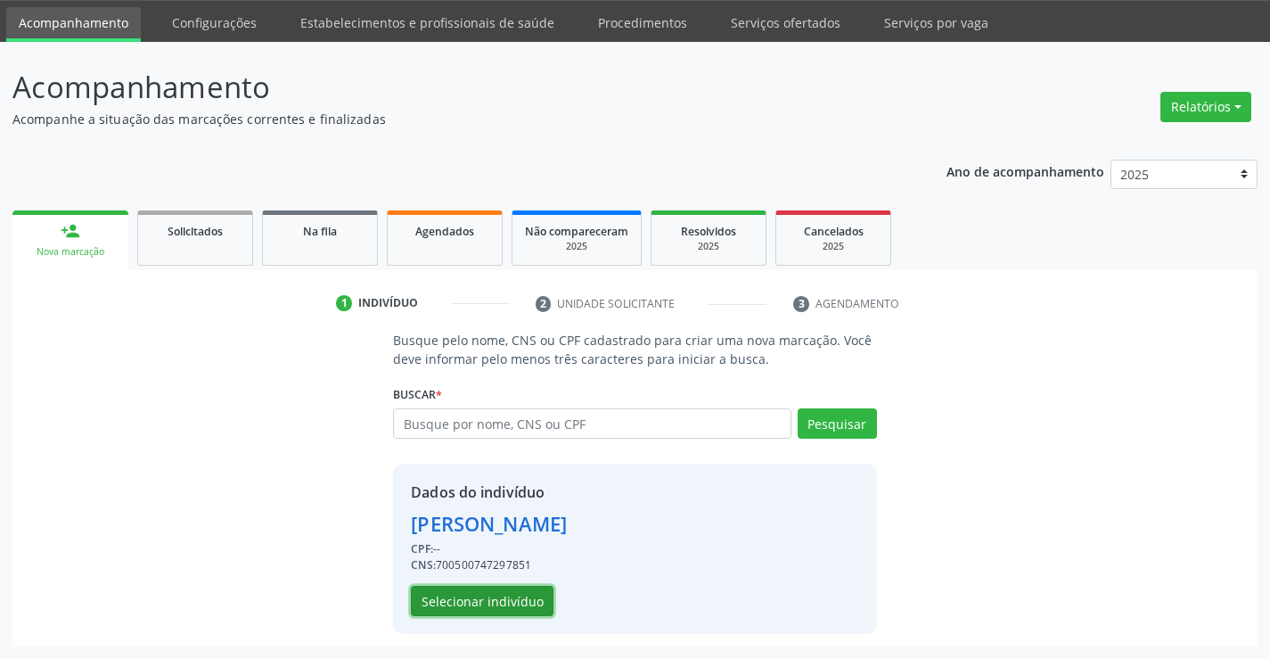
click at [498, 587] on button "Selecionar indivíduo" at bounding box center [482, 601] width 143 height 30
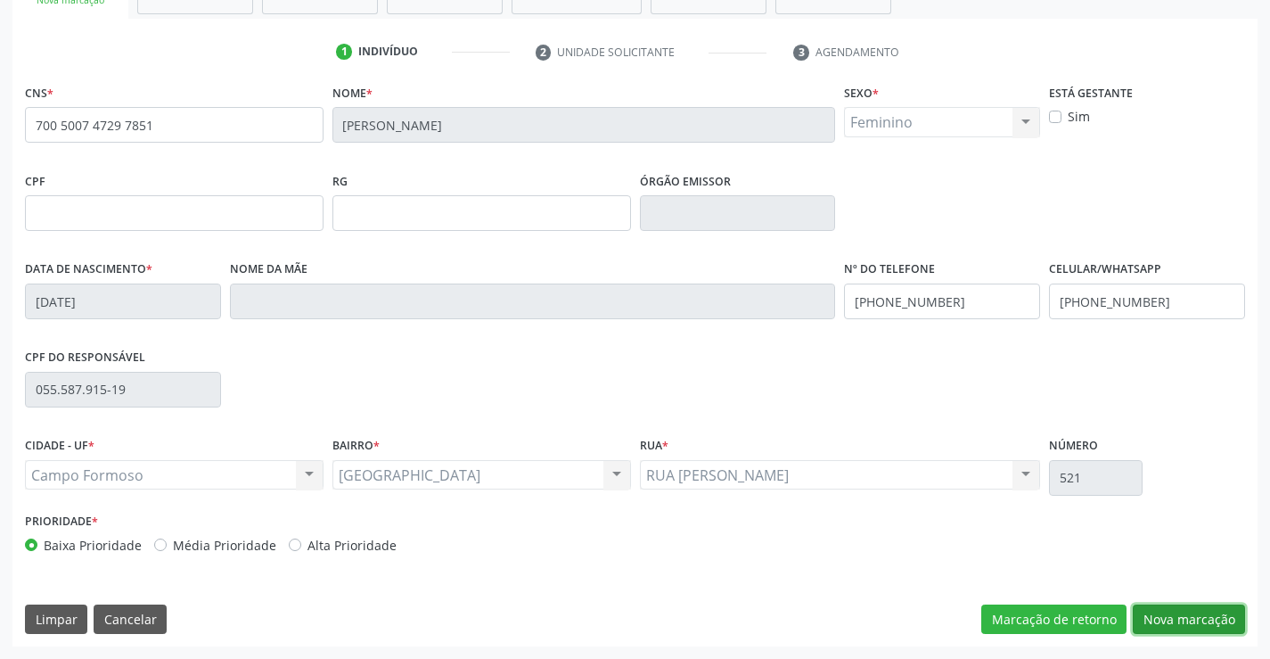
click at [1200, 627] on button "Nova marcação" at bounding box center [1189, 619] width 112 height 30
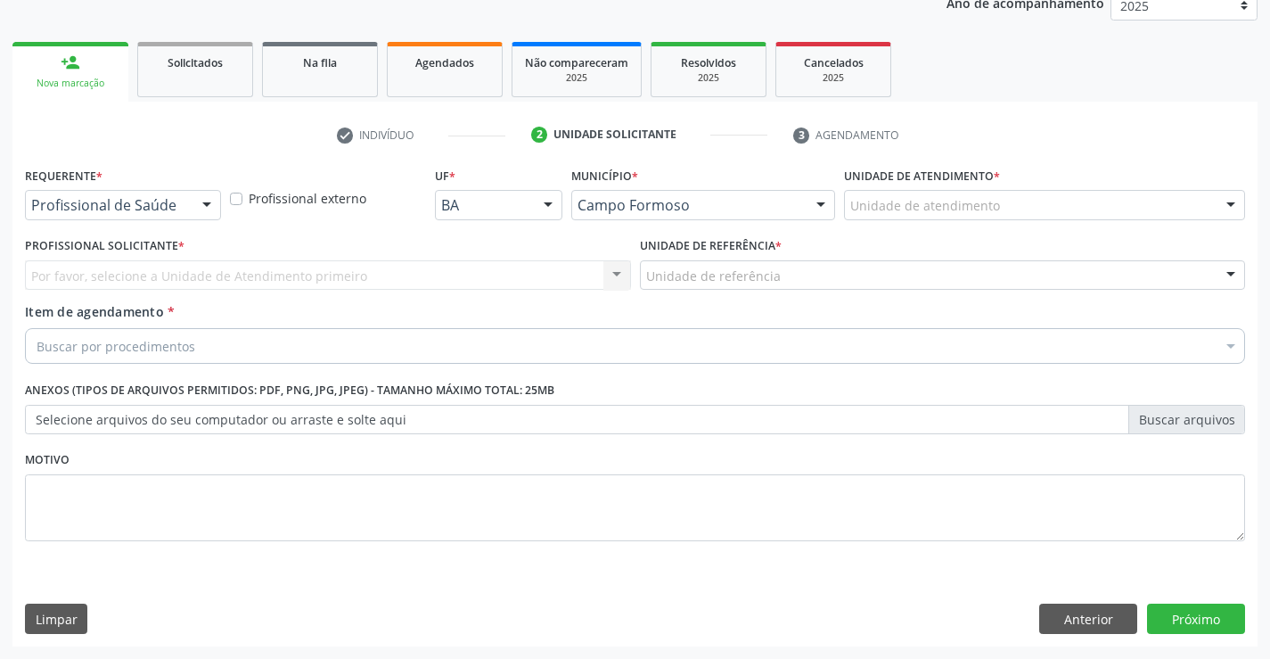
scroll to position [225, 0]
click at [178, 219] on div "Profissional de Saúde Profissional de Saúde Paciente Nenhum resultado encontrad…" at bounding box center [123, 205] width 196 height 30
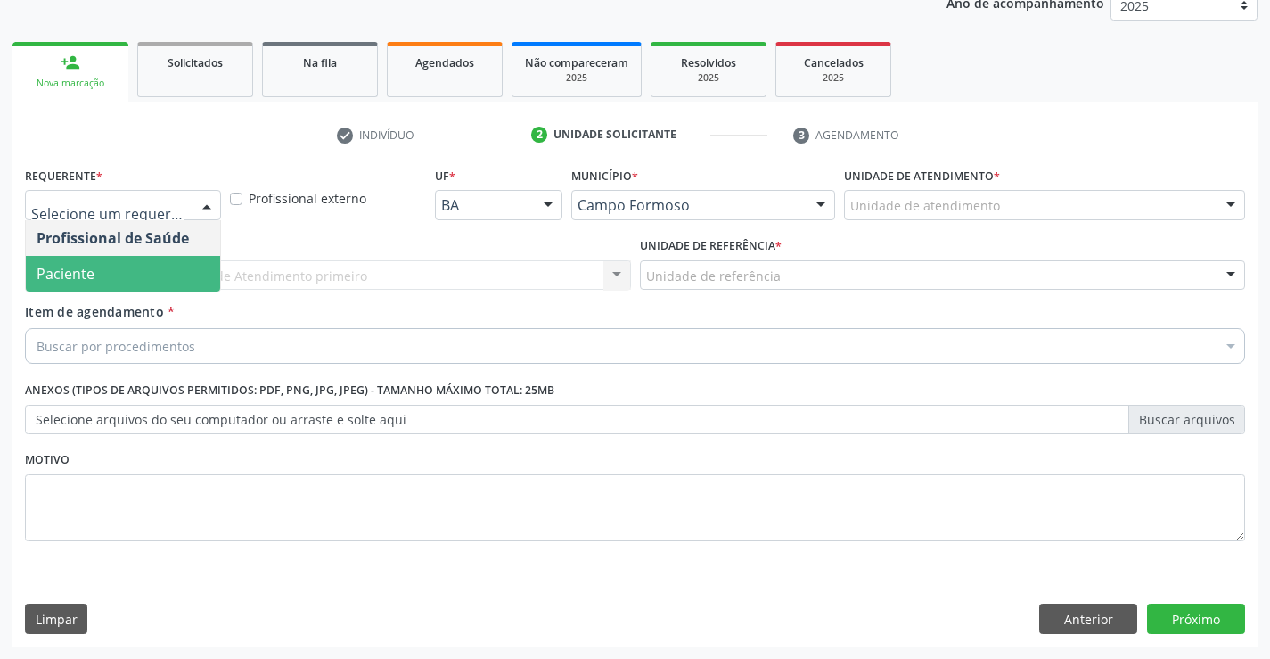
click at [164, 275] on span "Paciente" at bounding box center [123, 274] width 194 height 36
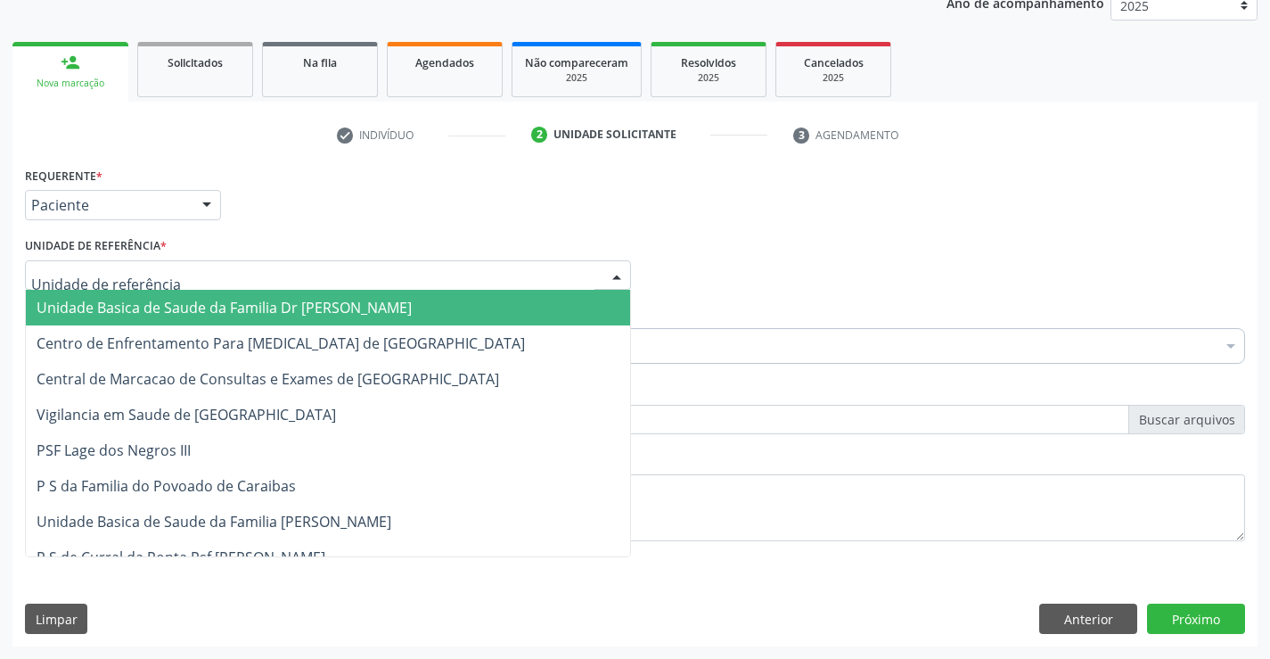
click at [378, 275] on div at bounding box center [328, 275] width 606 height 30
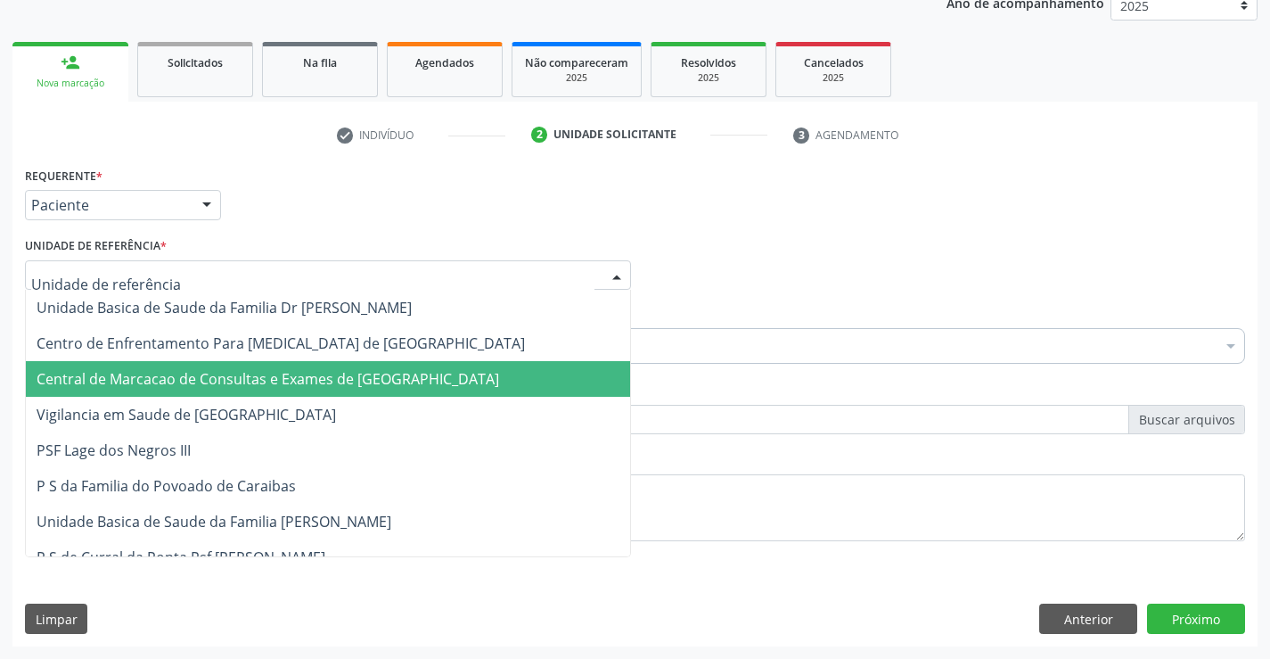
click at [389, 363] on span "Central de Marcacao de Consultas e Exames de [GEOGRAPHIC_DATA]" at bounding box center [328, 379] width 604 height 36
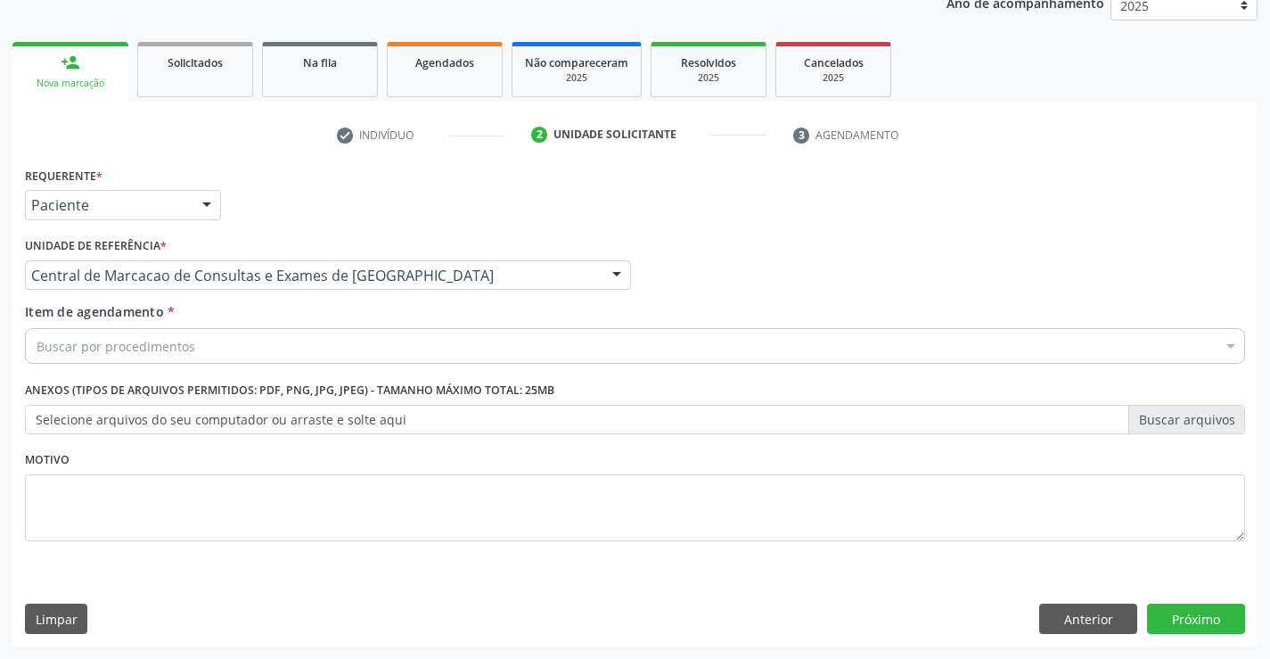
click at [497, 351] on div "Buscar por procedimentos" at bounding box center [635, 346] width 1220 height 36
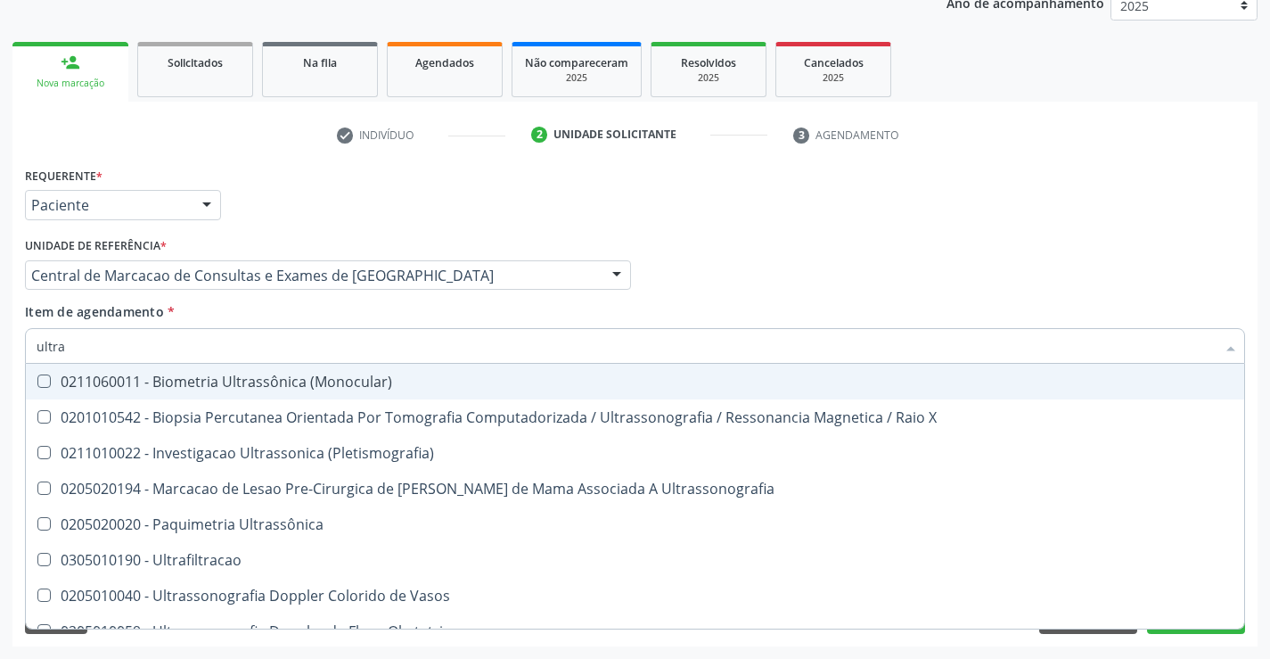
type input "ultras"
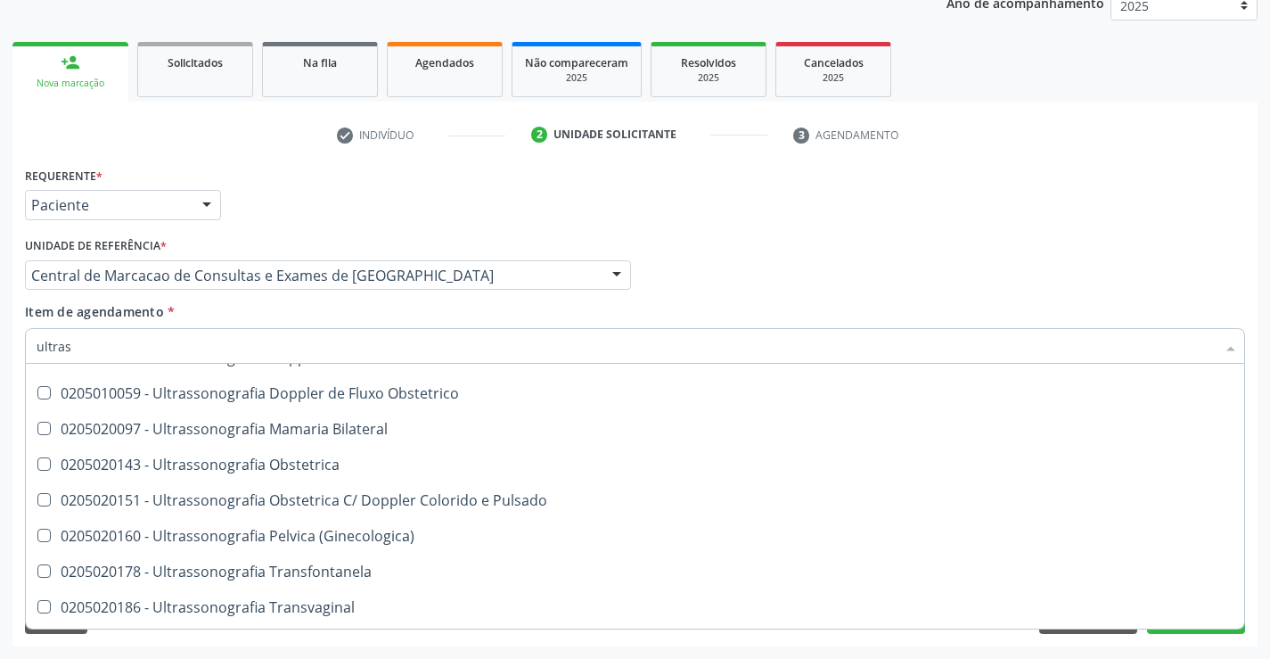
scroll to position [199, 0]
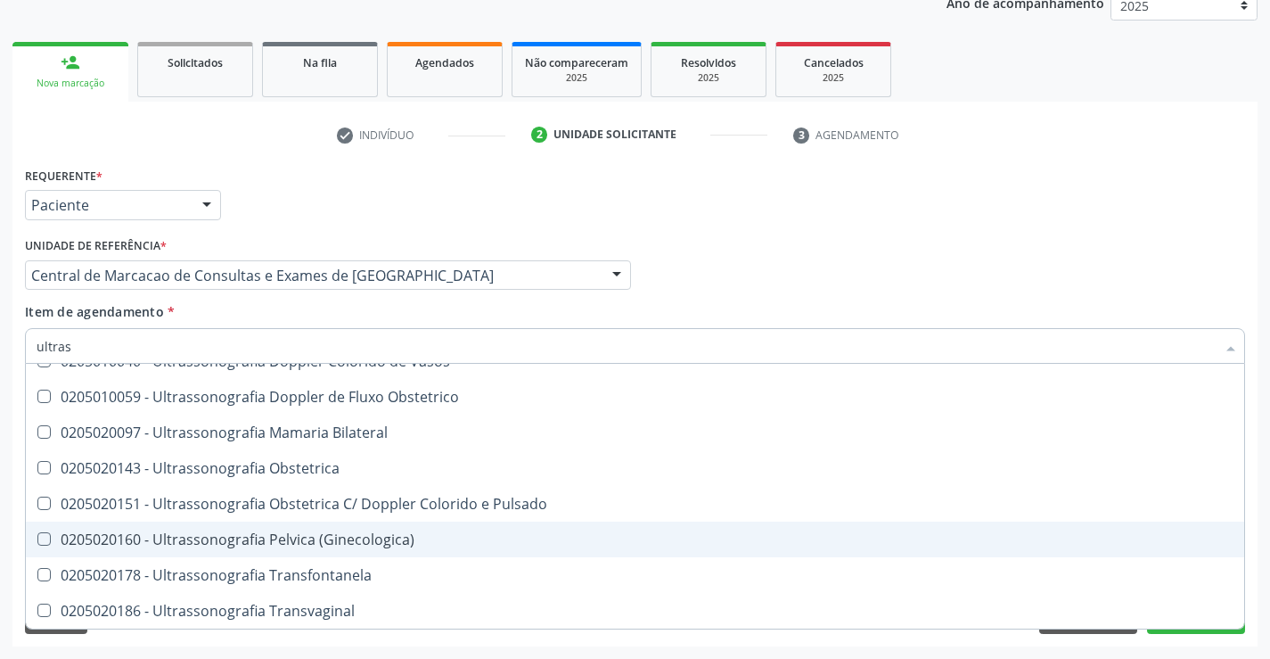
click at [455, 545] on div "0205020160 - Ultrassonografia Pelvica (Ginecologica)" at bounding box center [635, 539] width 1197 height 14
checkbox \(Ginecologica\) "true"
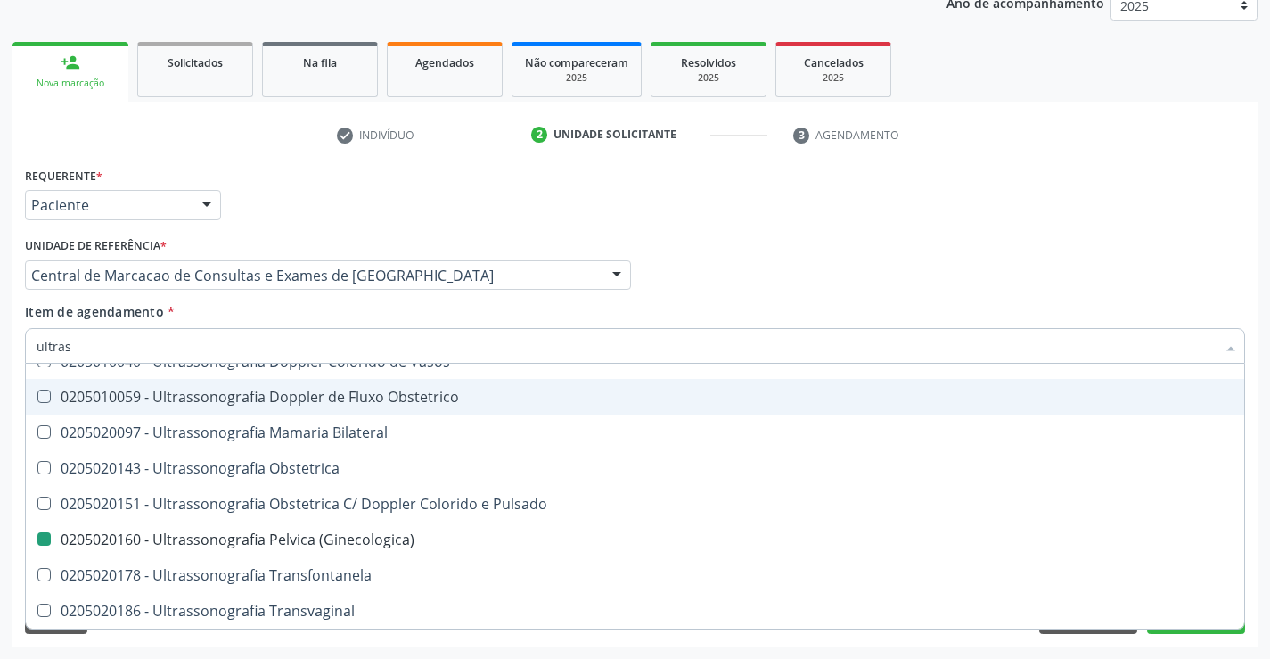
click at [1019, 244] on div "Profissional Solicitante Por favor, selecione a Unidade de Atendimento primeiro…" at bounding box center [634, 268] width 1229 height 70
checkbox X "true"
checkbox \(Ginecologica\) "false"
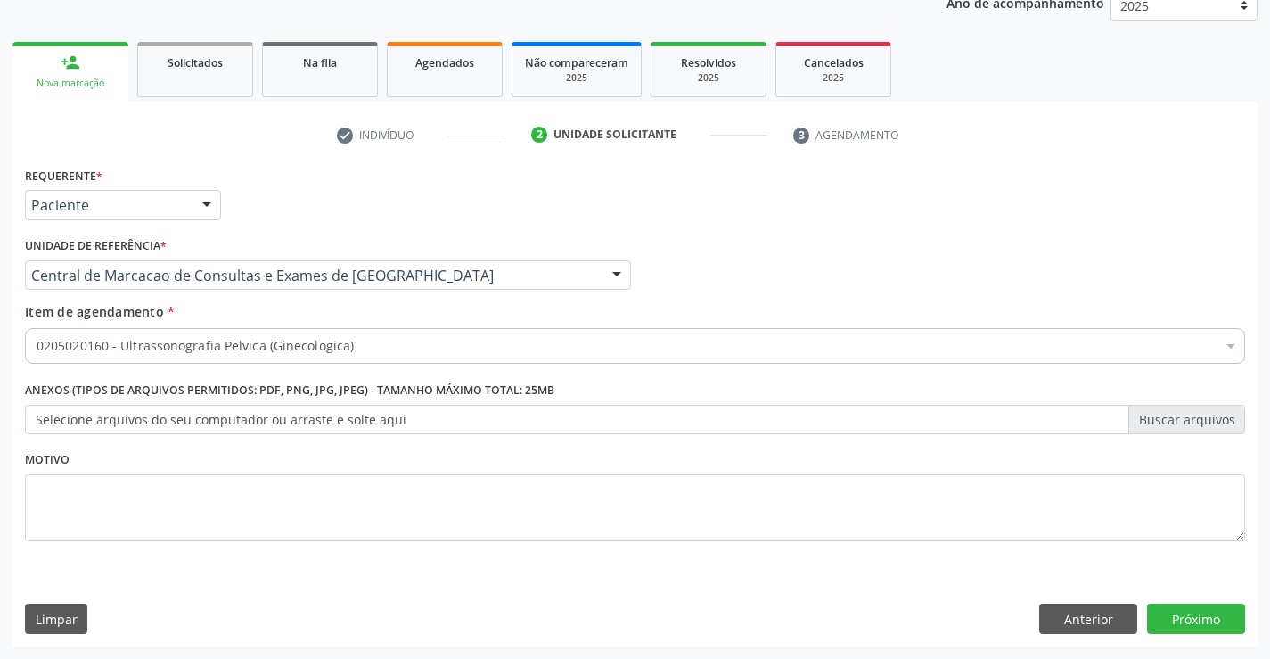
scroll to position [0, 0]
click at [1194, 621] on button "Próximo" at bounding box center [1196, 618] width 98 height 30
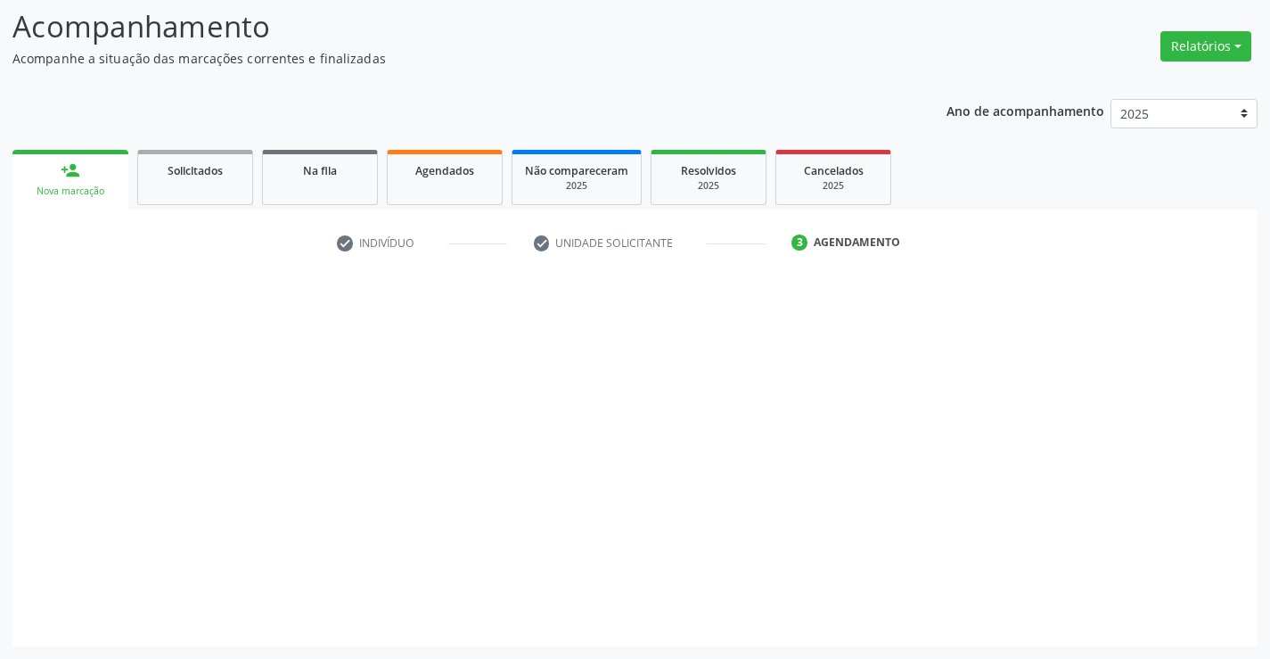
scroll to position [117, 0]
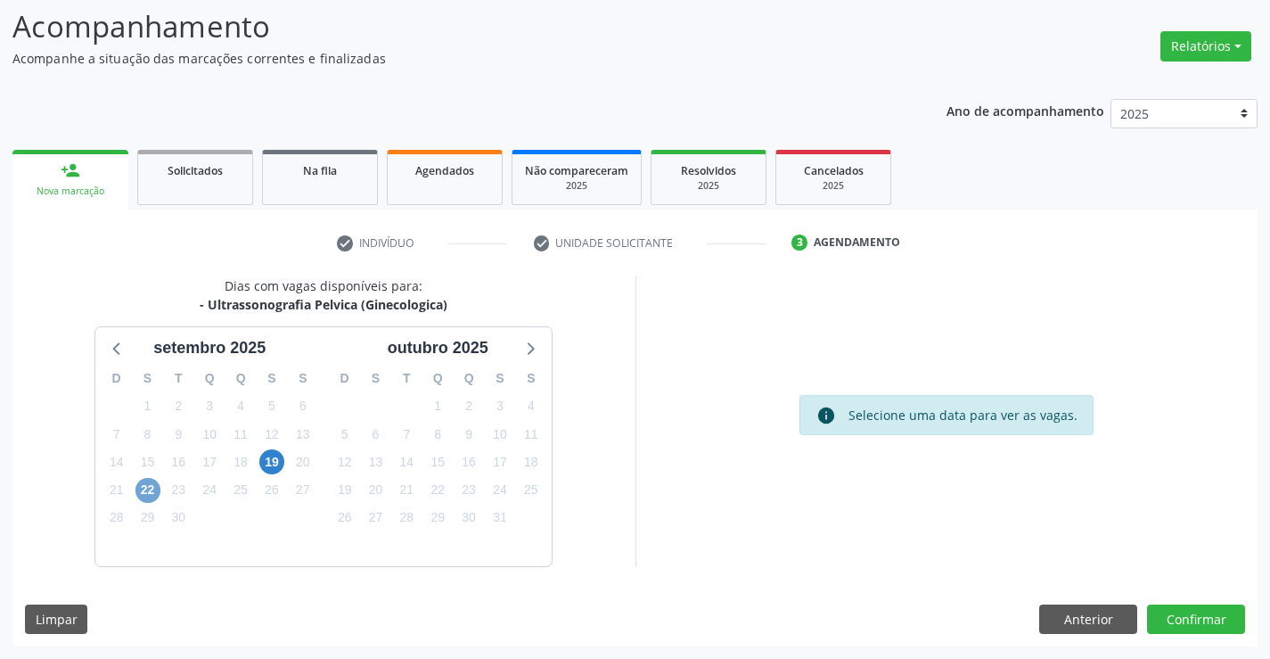
click at [155, 492] on span "22" at bounding box center [147, 490] width 25 height 25
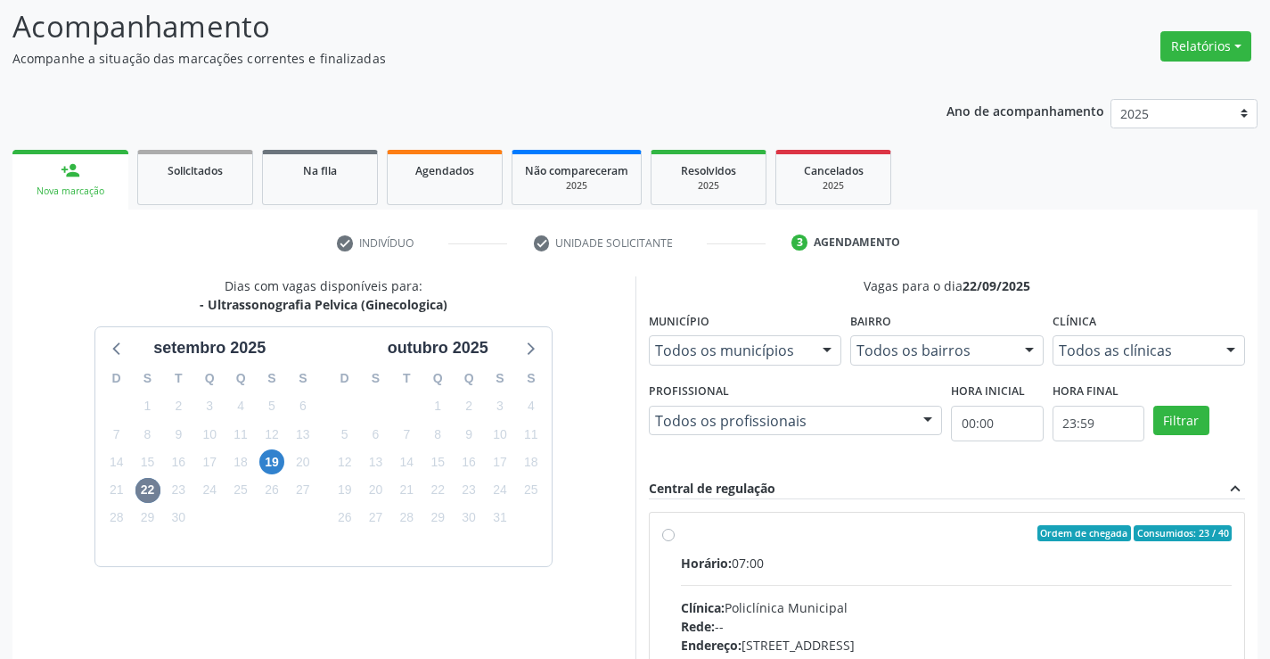
click at [675, 541] on input "Ordem de chegada Consumidos: 23 / 40 Horário: 07:00 Clínica: Policlínica Munici…" at bounding box center [668, 533] width 12 height 16
radio input "true"
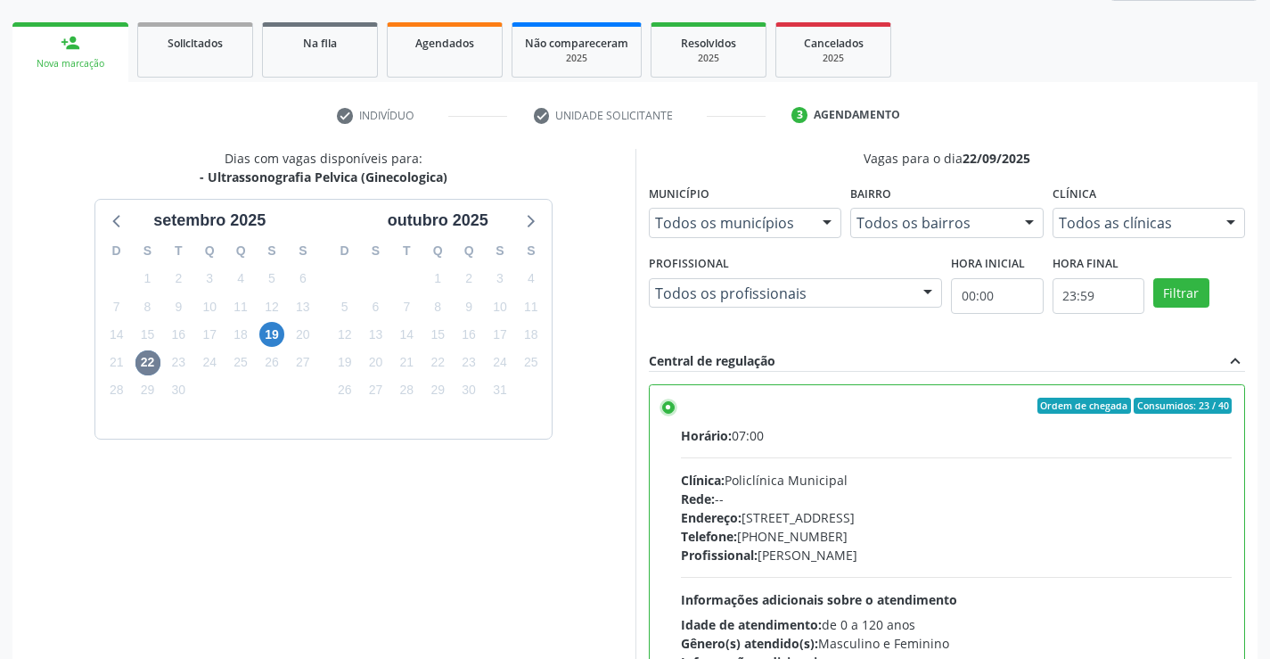
scroll to position [406, 0]
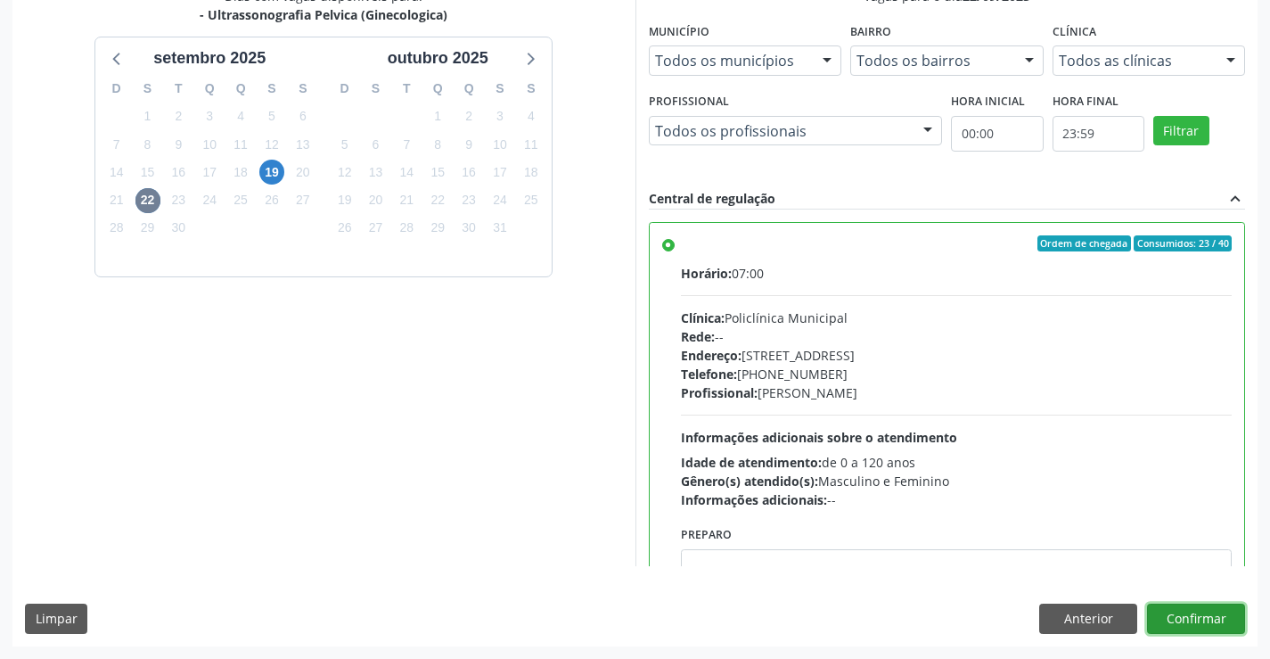
click at [1216, 603] on button "Confirmar" at bounding box center [1196, 618] width 98 height 30
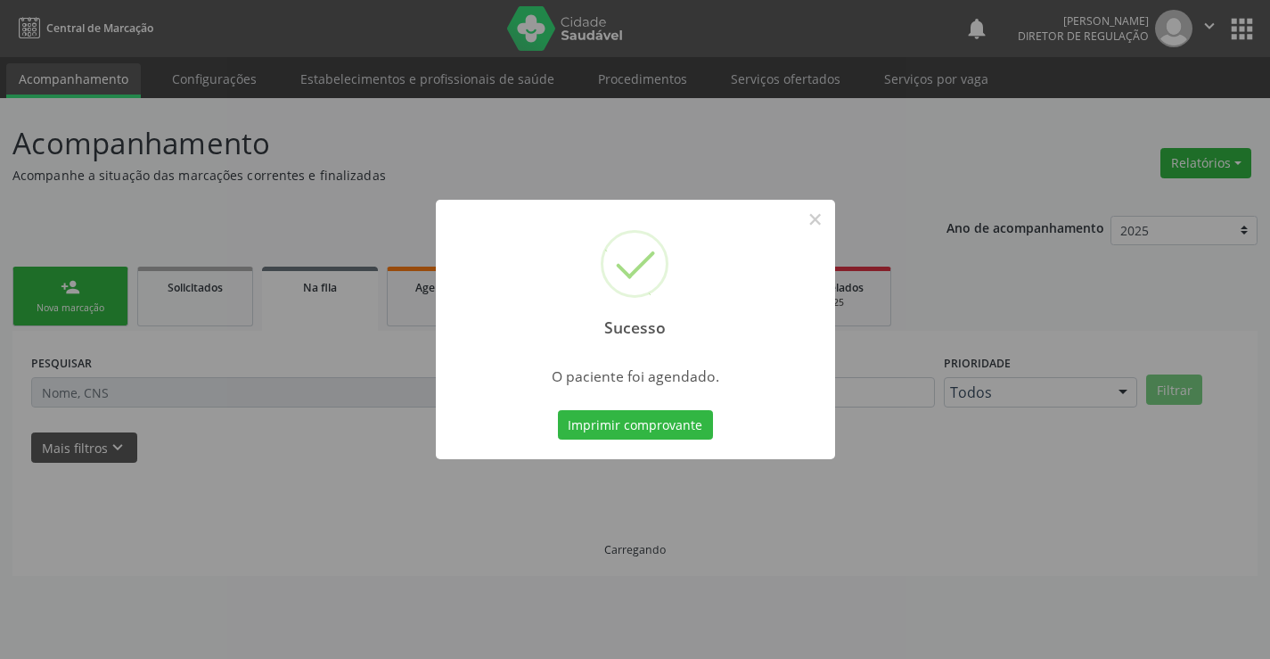
scroll to position [0, 0]
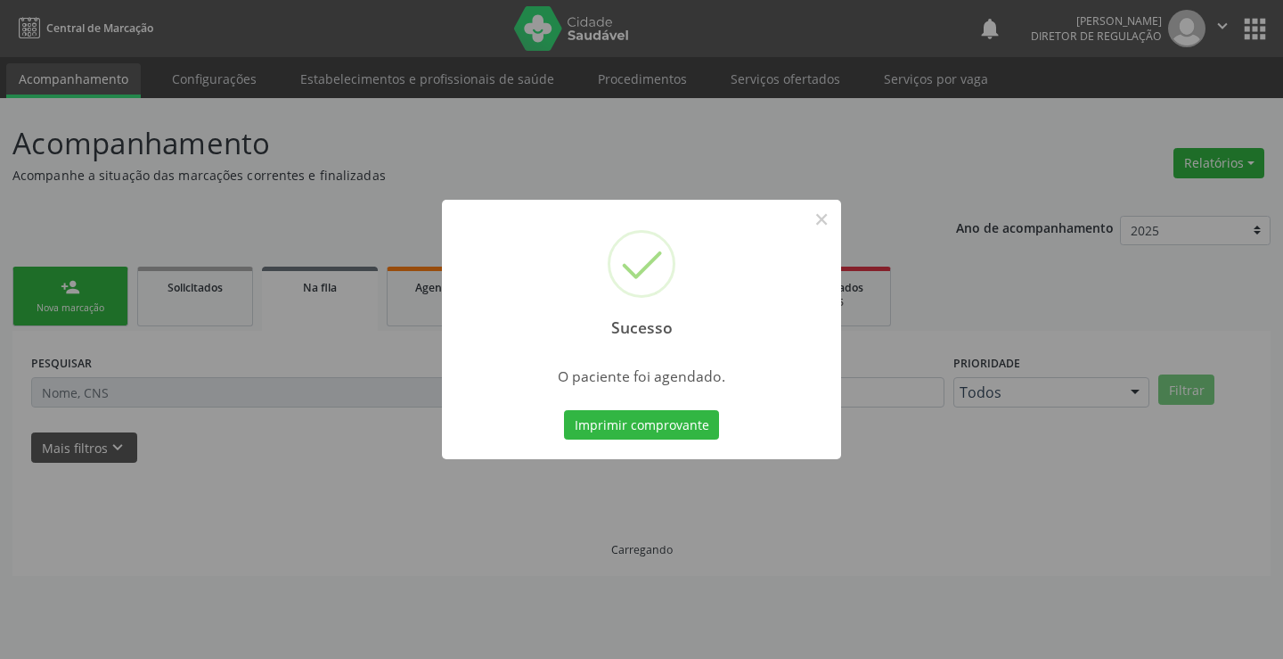
click at [564, 410] on button "Imprimir comprovante" at bounding box center [641, 425] width 155 height 30
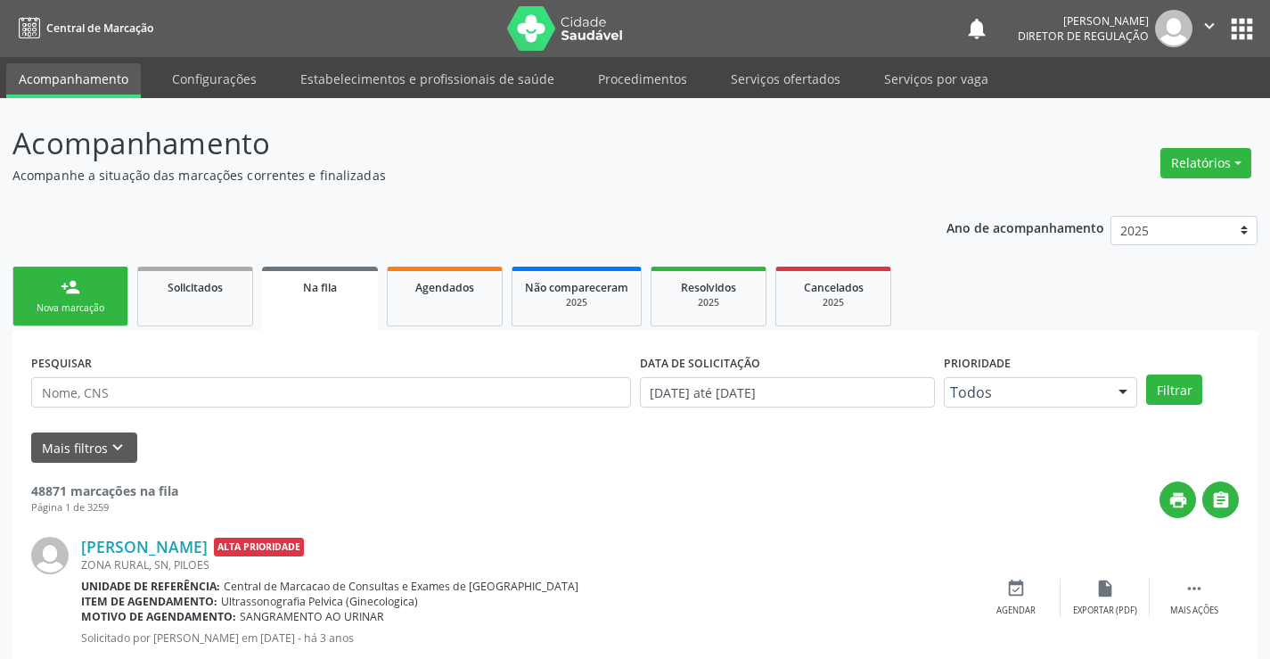
click at [86, 300] on div "Sucesso × O paciente foi agendado. Imprimir comprovante Cancel" at bounding box center [635, 329] width 1270 height 659
click at [69, 315] on div "Nova marcação" at bounding box center [70, 307] width 89 height 13
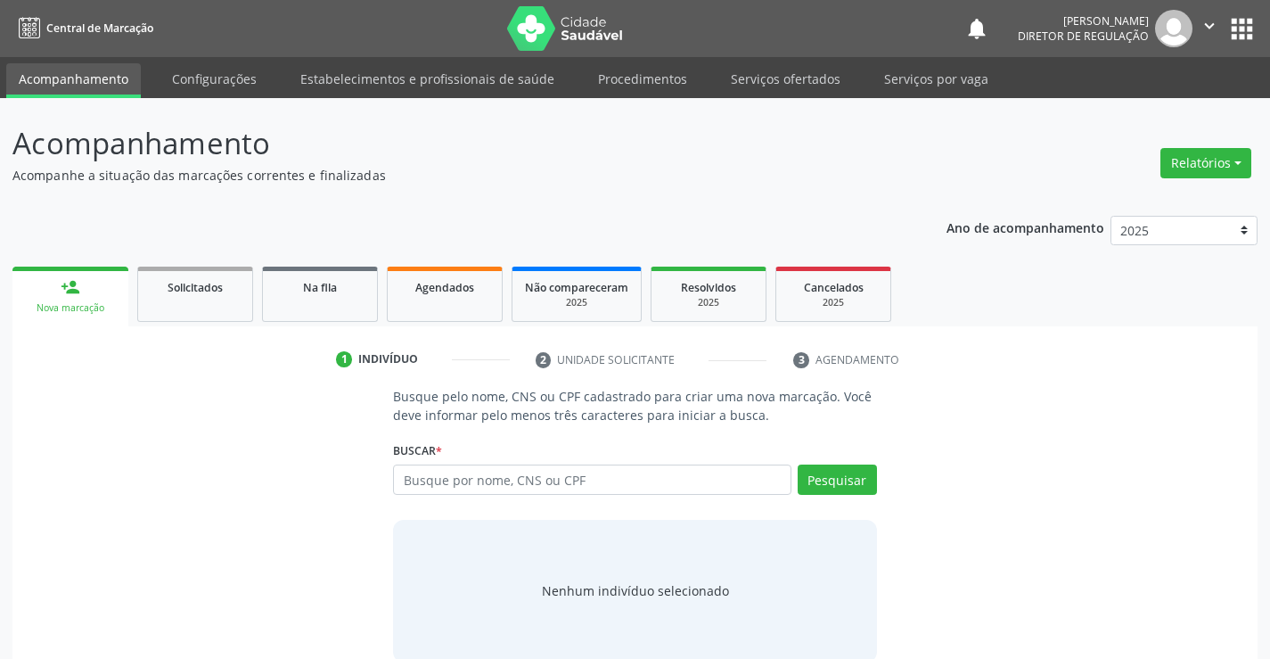
click at [459, 495] on div "Busque por nome, CNS ou CPF Nenhum resultado encontrado para: " " Digite nome, …" at bounding box center [634, 485] width 483 height 43
click at [466, 492] on input "text" at bounding box center [592, 479] width 398 height 30
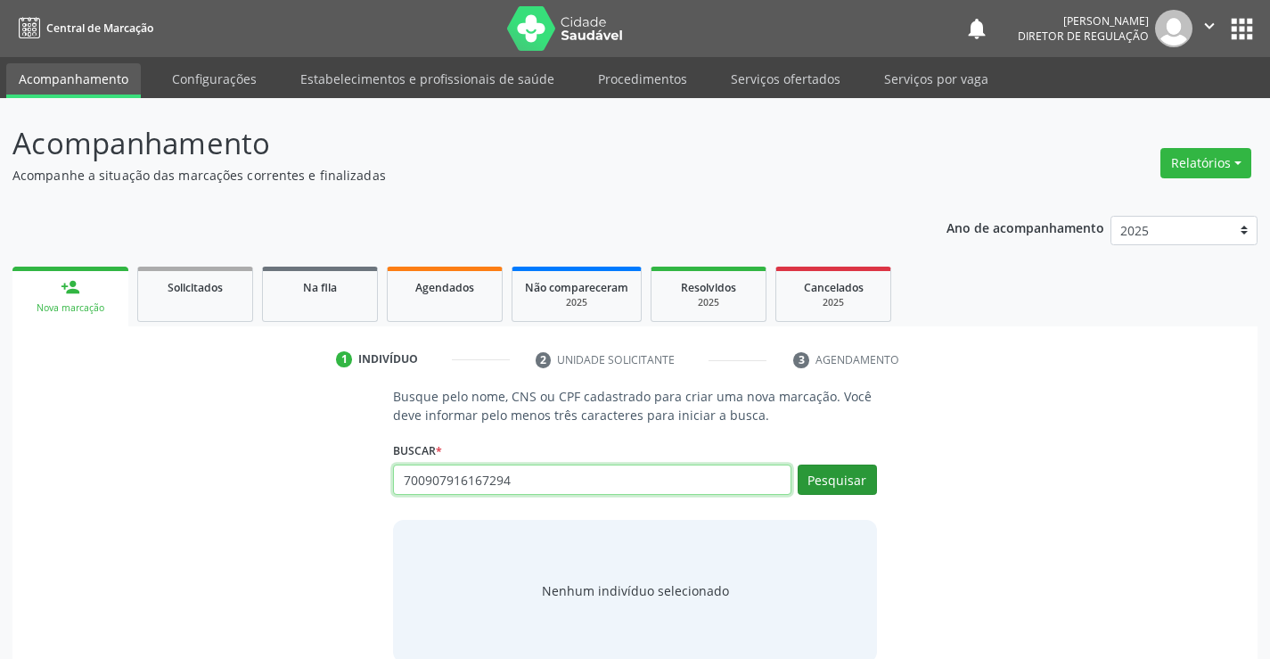
type input "700907916167294"
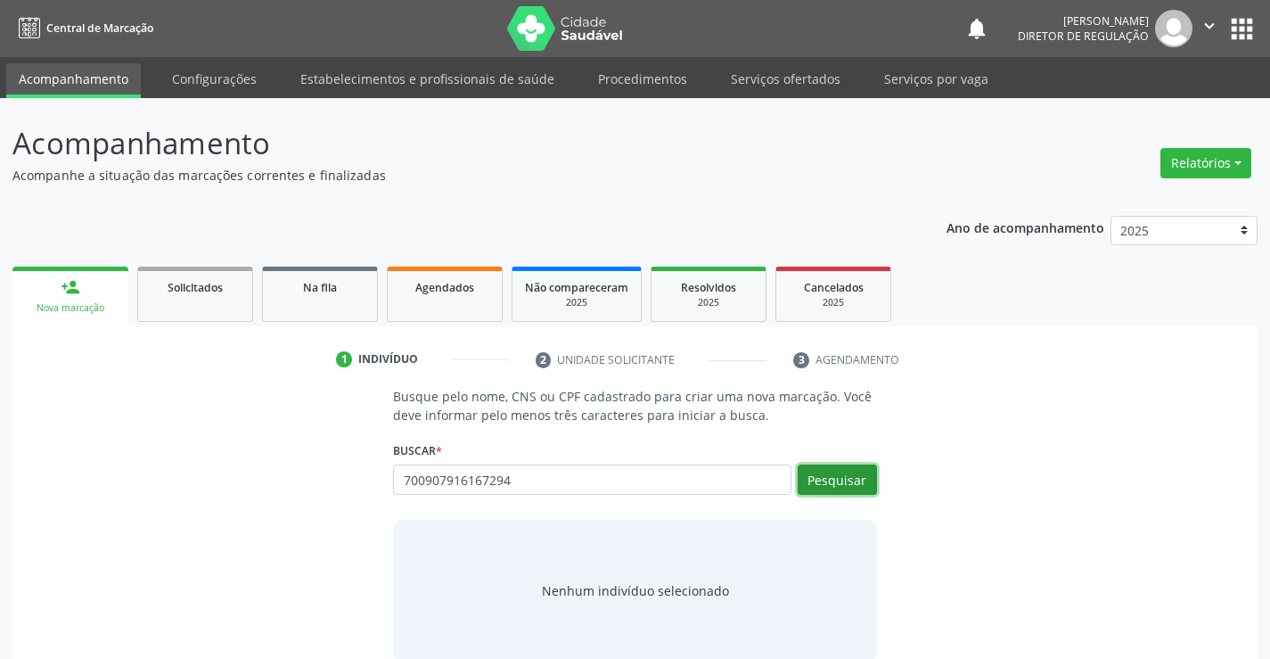
click at [802, 484] on button "Pesquisar" at bounding box center [837, 479] width 79 height 30
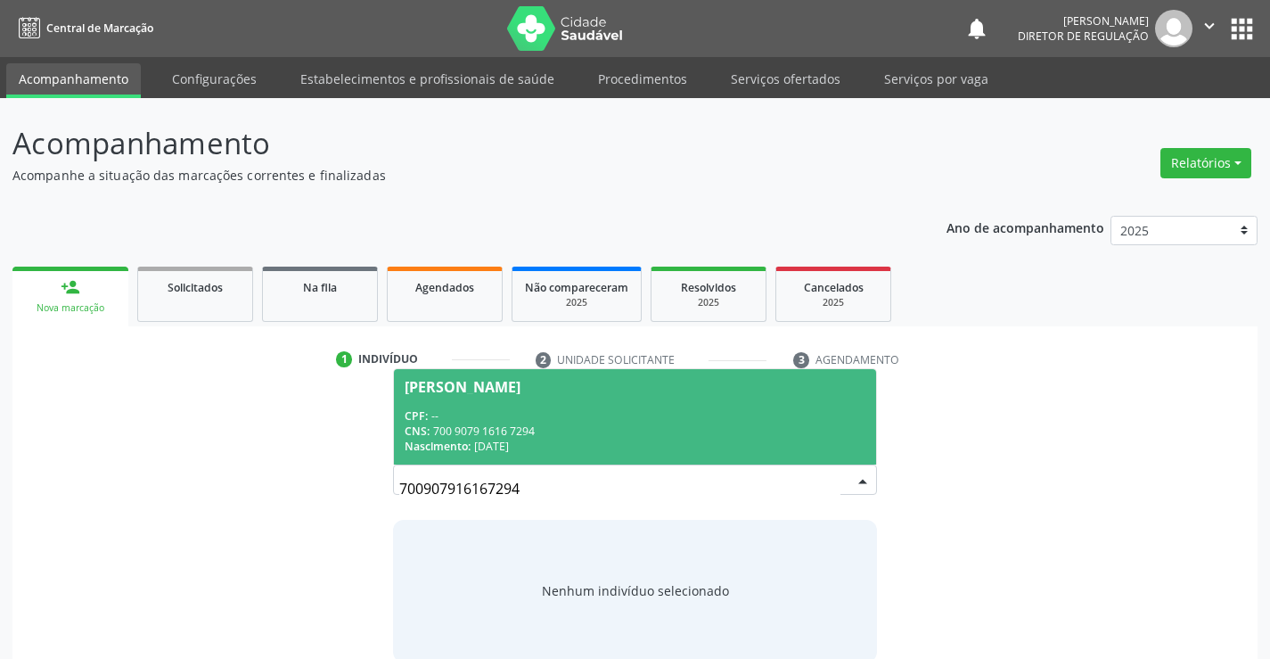
click at [720, 423] on div "CNS: 700 9079 1616 7294" at bounding box center [635, 430] width 460 height 15
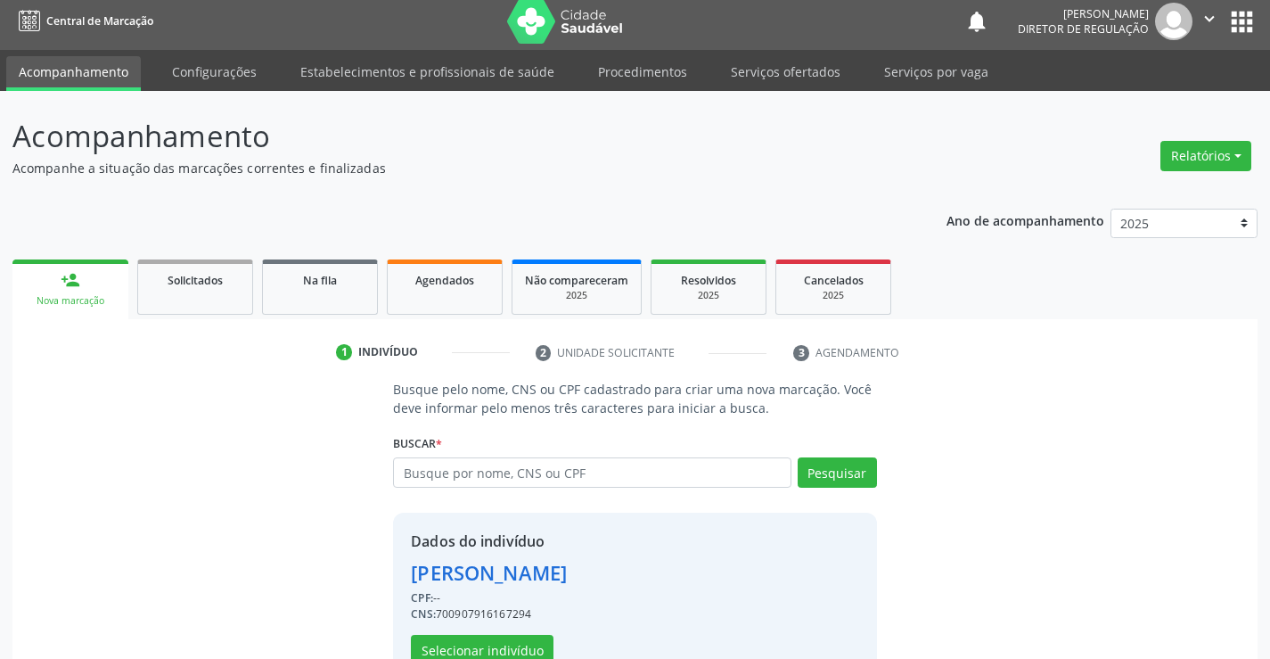
scroll to position [56, 0]
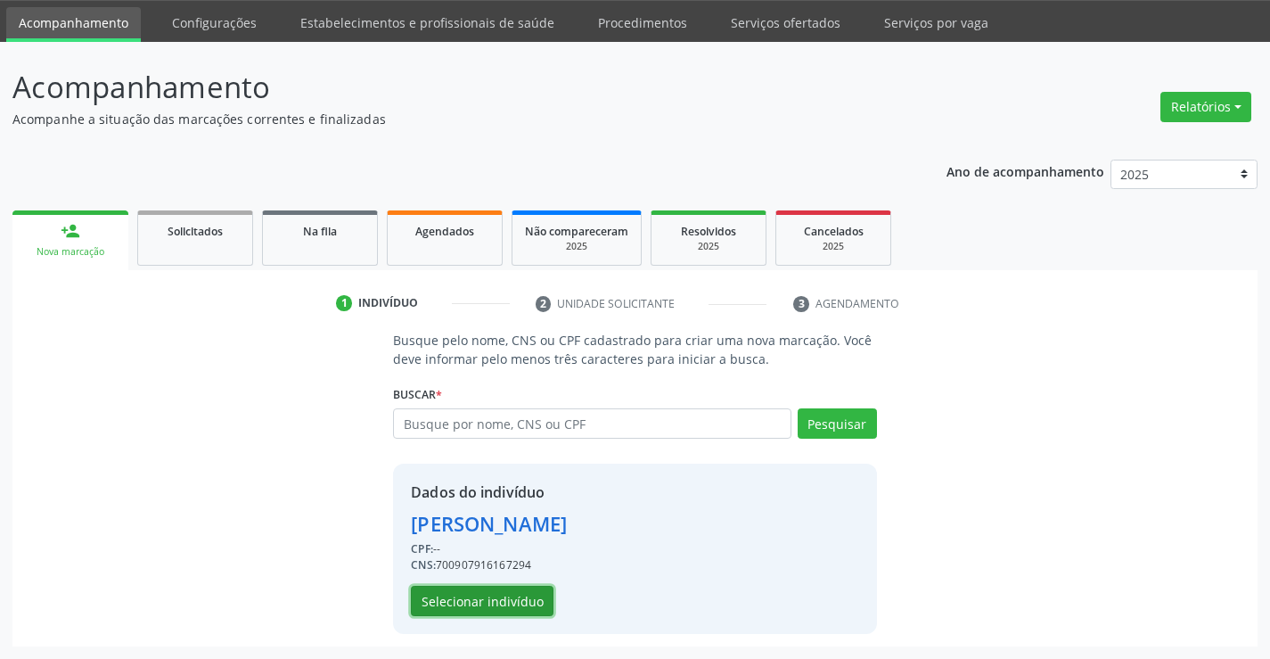
click at [514, 598] on button "Selecionar indivíduo" at bounding box center [482, 601] width 143 height 30
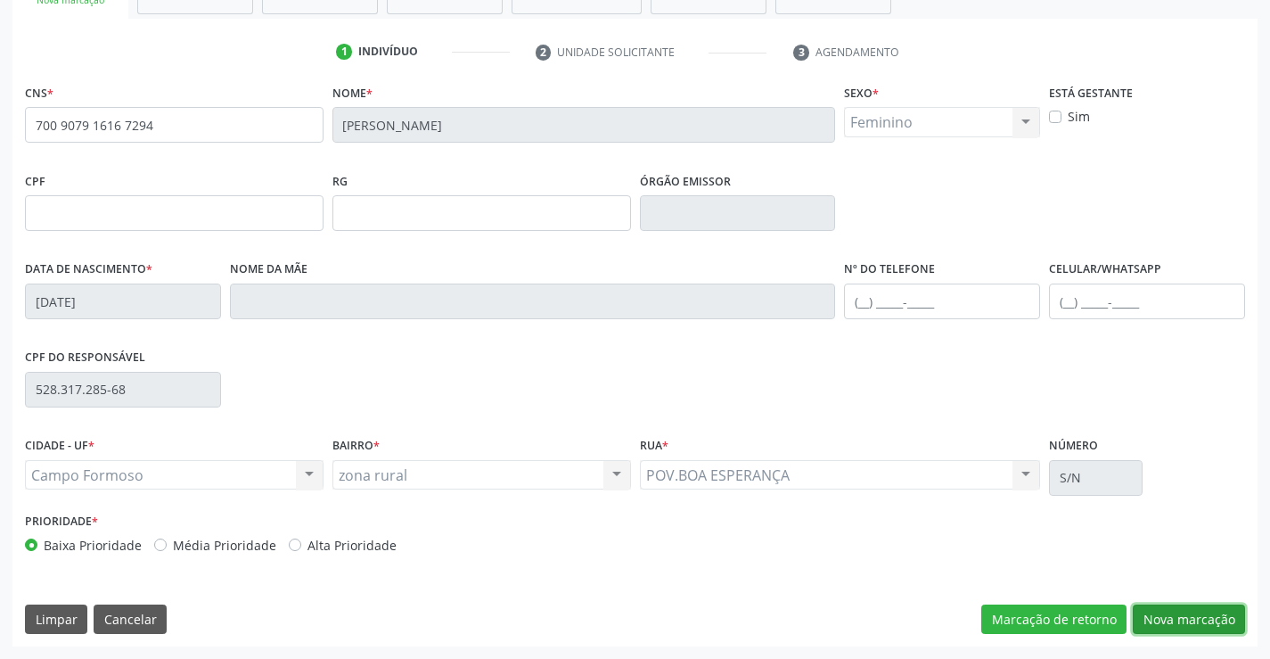
click at [1190, 619] on button "Nova marcação" at bounding box center [1189, 619] width 112 height 30
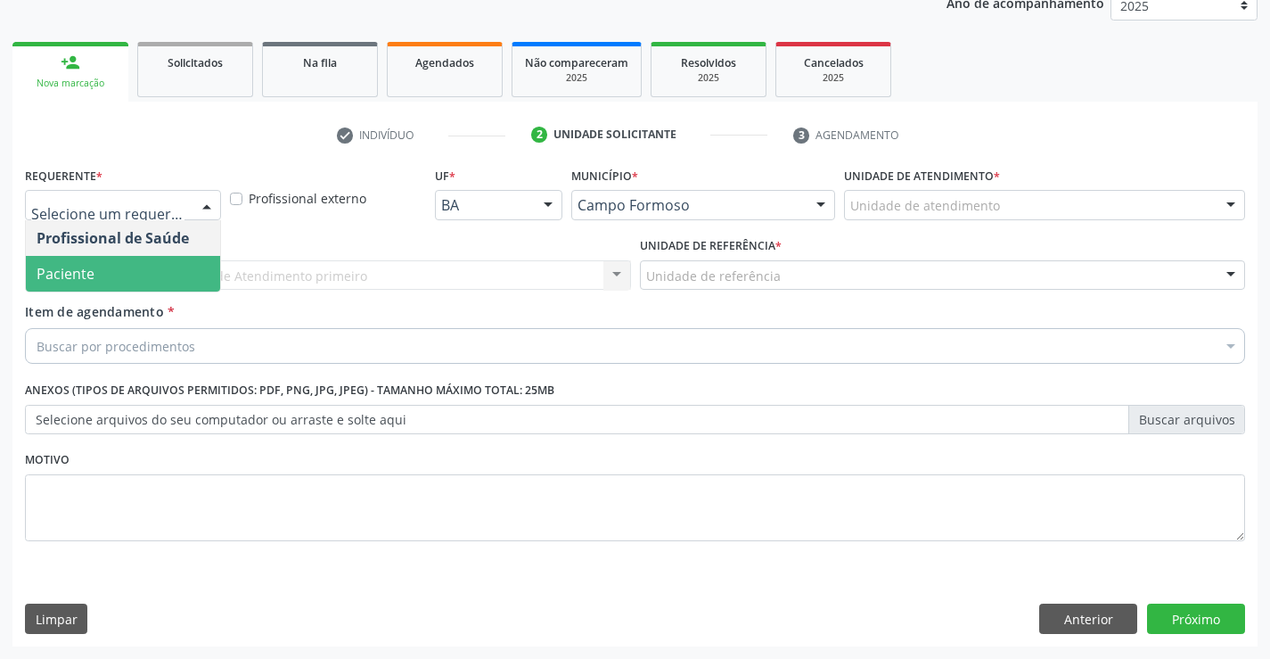
drag, startPoint x: 147, startPoint y: 274, endPoint x: 305, endPoint y: 268, distance: 157.8
click at [149, 274] on span "Paciente" at bounding box center [123, 274] width 194 height 36
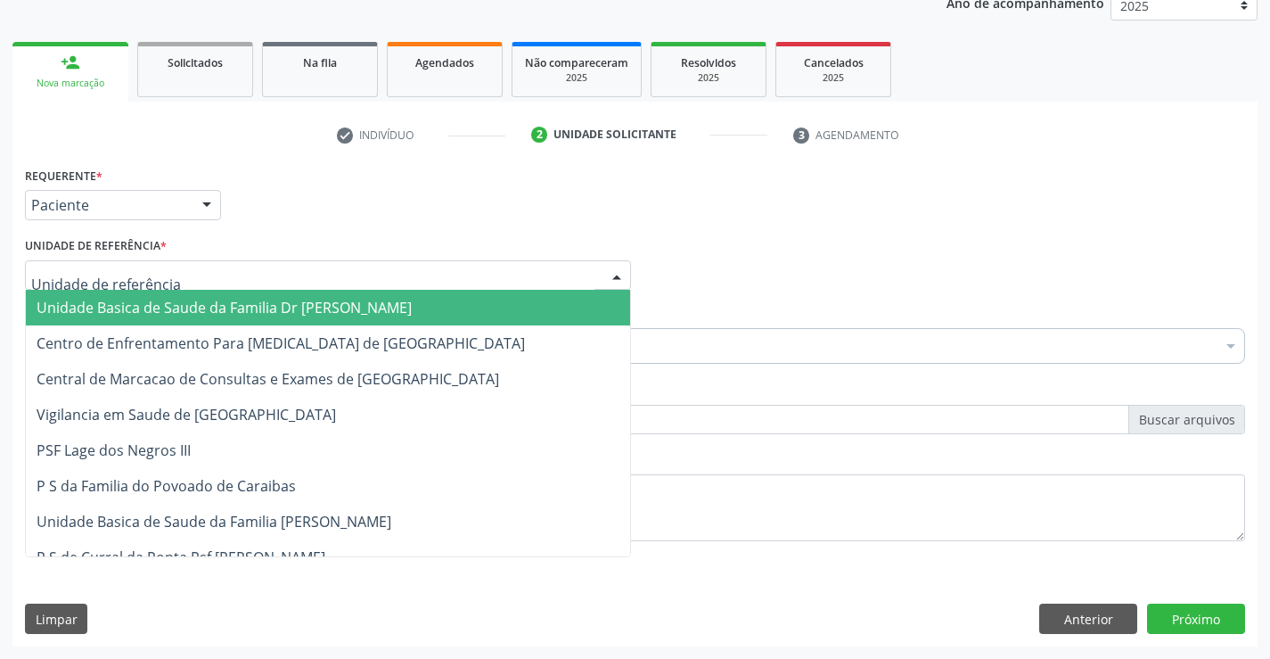
click at [306, 268] on div at bounding box center [328, 275] width 606 height 30
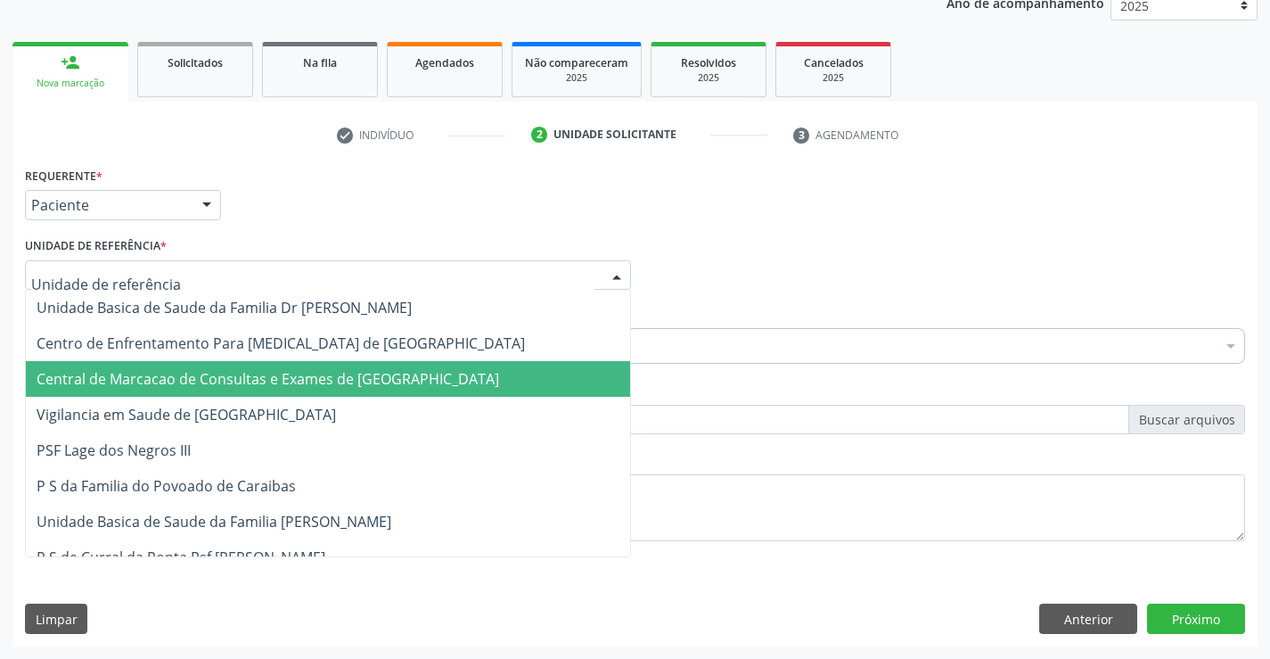
click at [334, 372] on span "Central de Marcacao de Consultas e Exames de [GEOGRAPHIC_DATA]" at bounding box center [268, 379] width 463 height 20
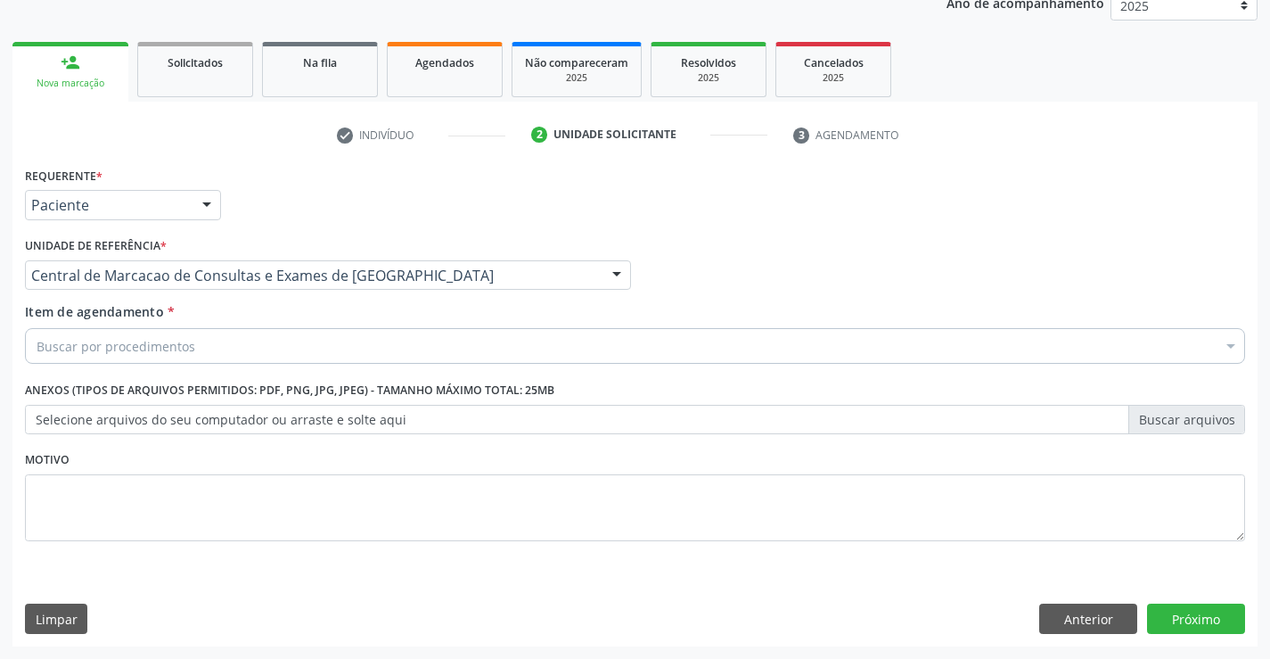
click at [480, 358] on div "Buscar por procedimentos" at bounding box center [635, 346] width 1220 height 36
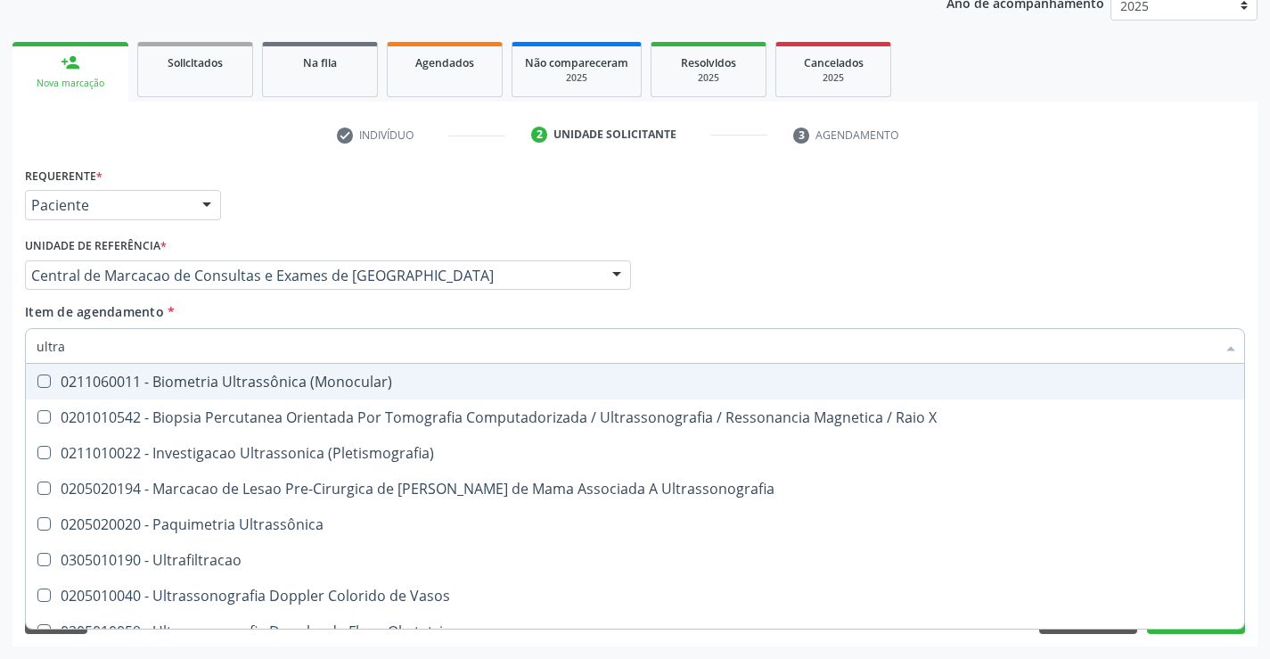
type input "ultras"
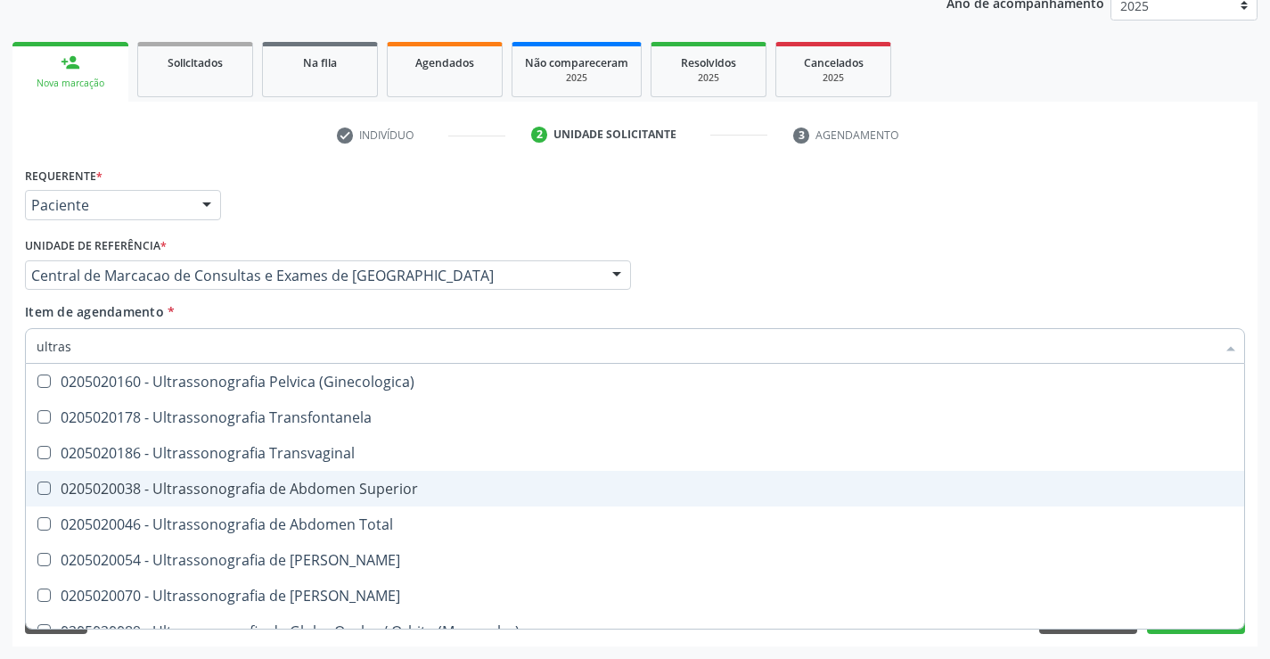
scroll to position [446, 0]
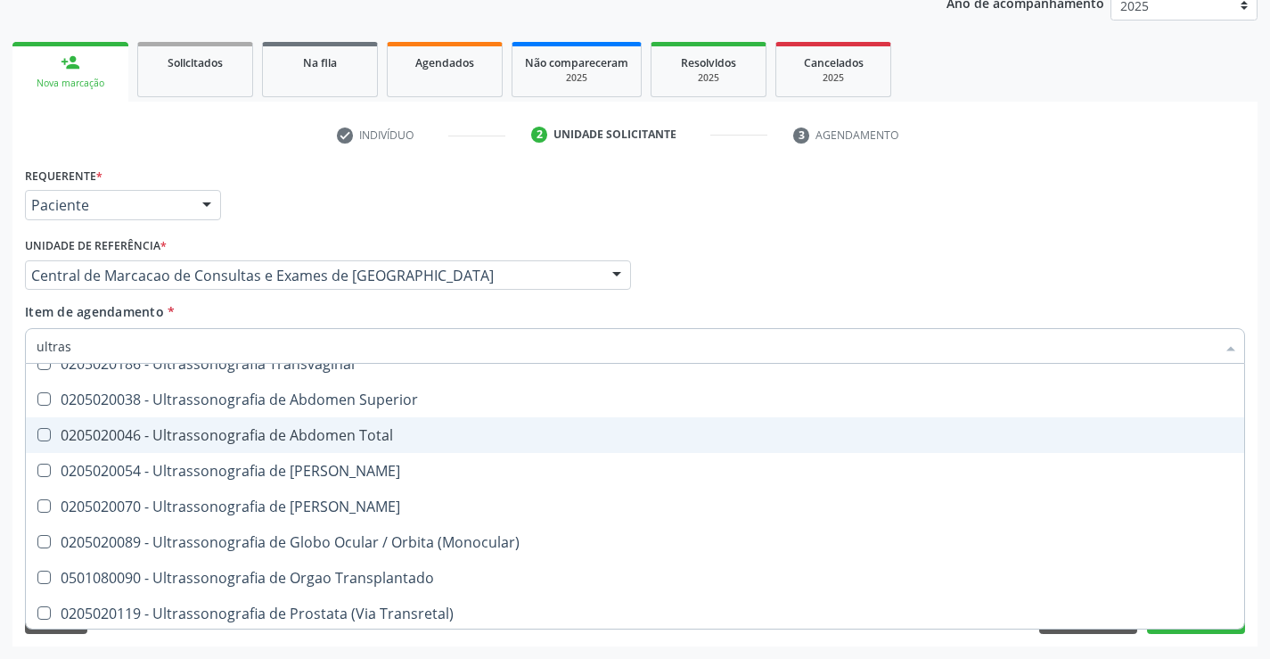
click at [450, 439] on div "0205020046 - Ultrassonografia de Abdomen Total" at bounding box center [635, 435] width 1197 height 14
checkbox Total "true"
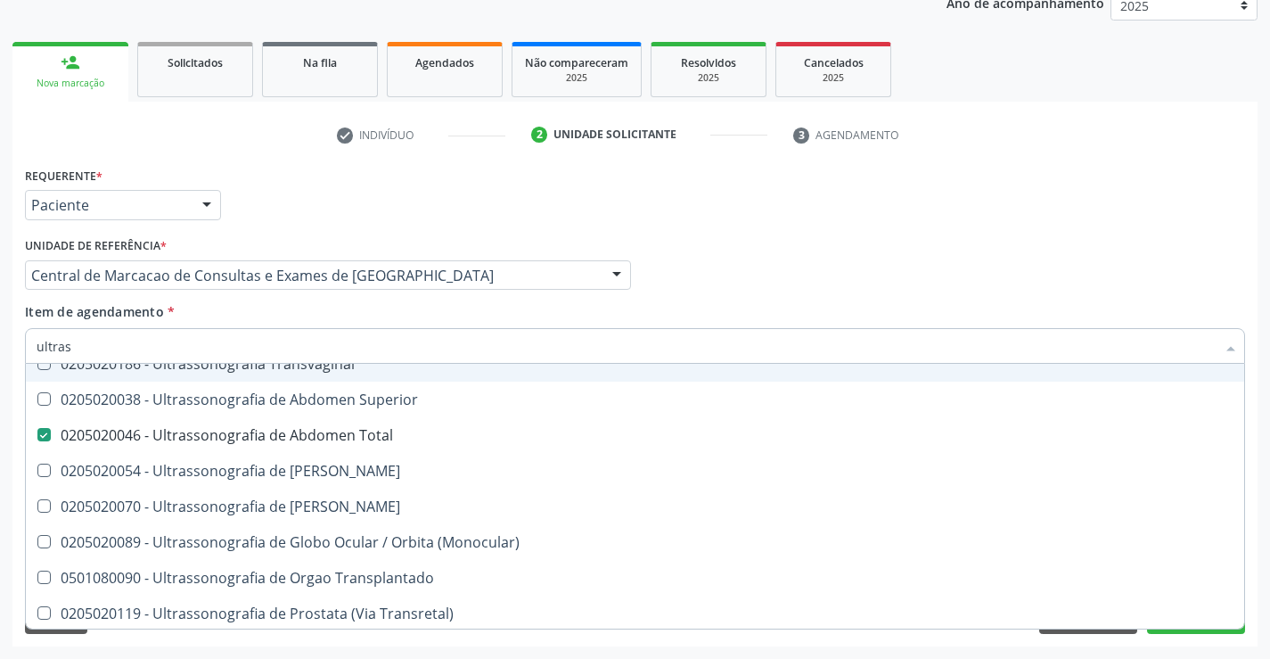
click at [927, 286] on div "Profissional Solicitante Por favor, selecione a Unidade de Atendimento primeiro…" at bounding box center [634, 268] width 1229 height 70
checkbox X "true"
checkbox Total "false"
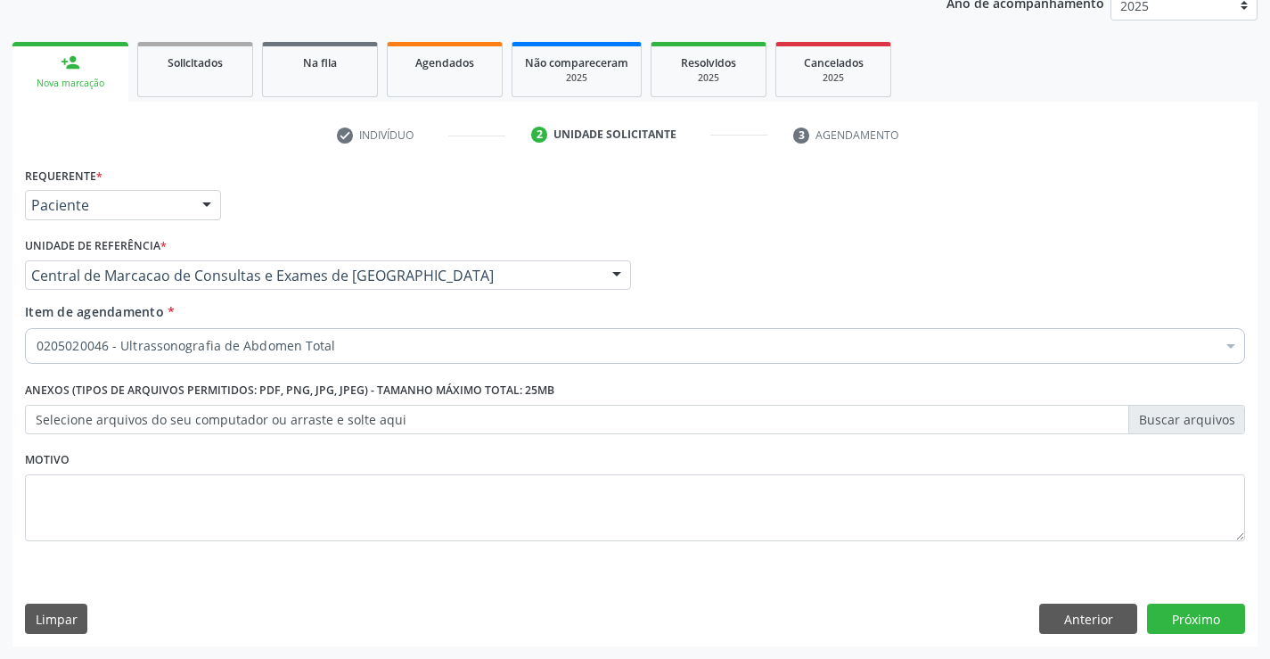
scroll to position [0, 0]
click at [1217, 619] on button "Próximo" at bounding box center [1196, 618] width 98 height 30
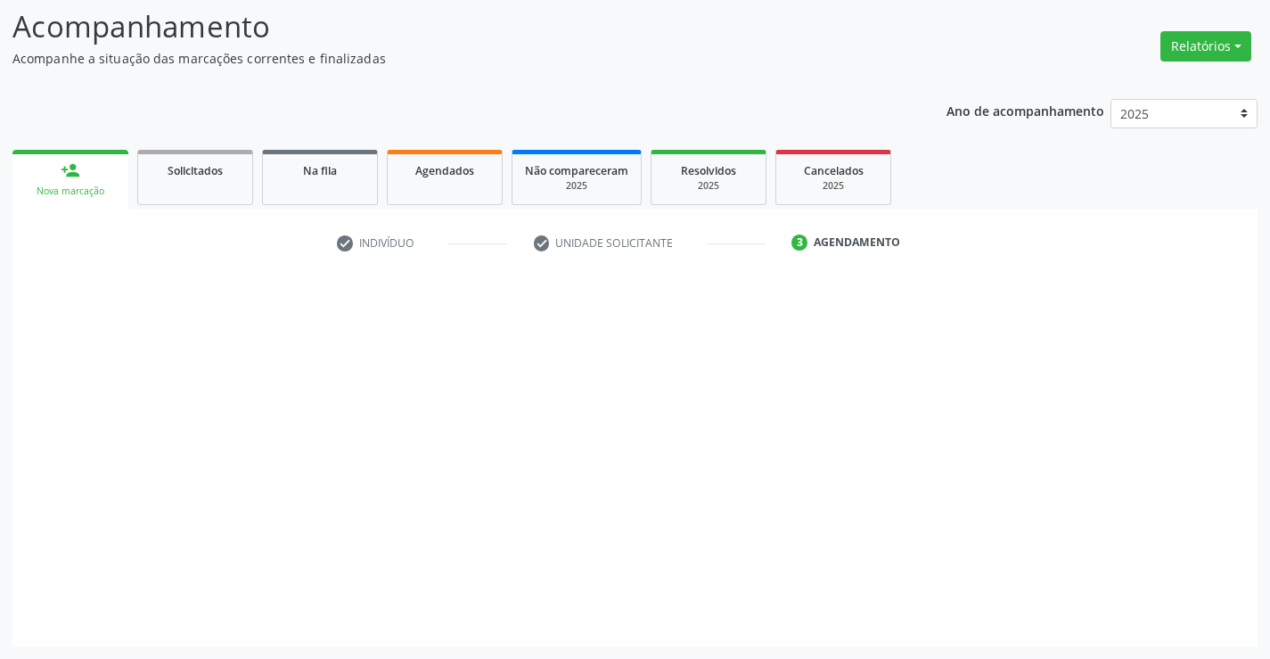
scroll to position [117, 0]
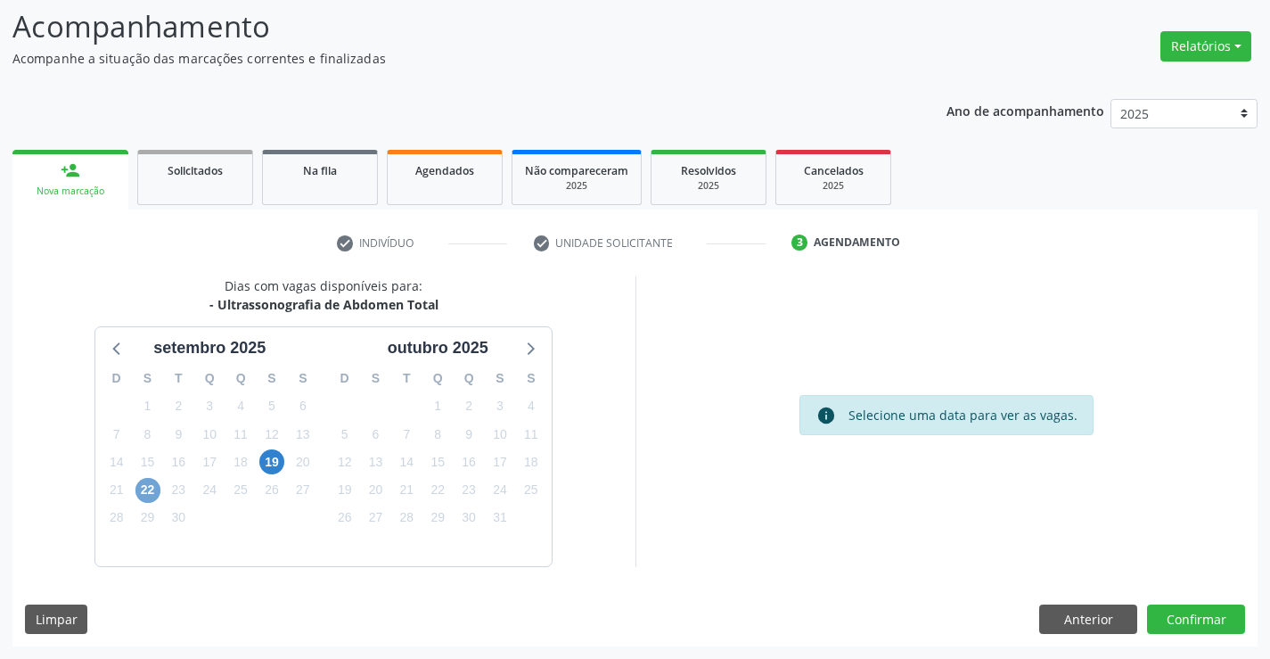
click at [151, 495] on span "22" at bounding box center [147, 490] width 25 height 25
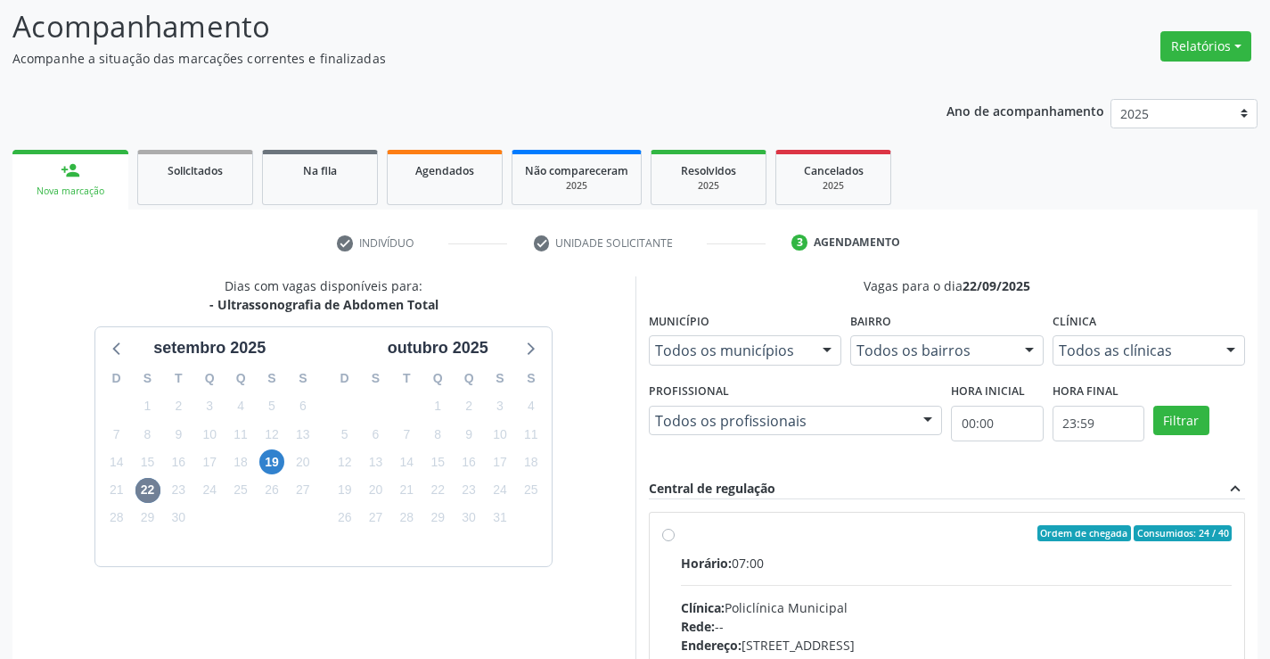
click at [675, 541] on input "Ordem de chegada Consumidos: 24 / 40 Horário: 07:00 Clínica: Policlínica Munici…" at bounding box center [668, 533] width 12 height 16
radio input "true"
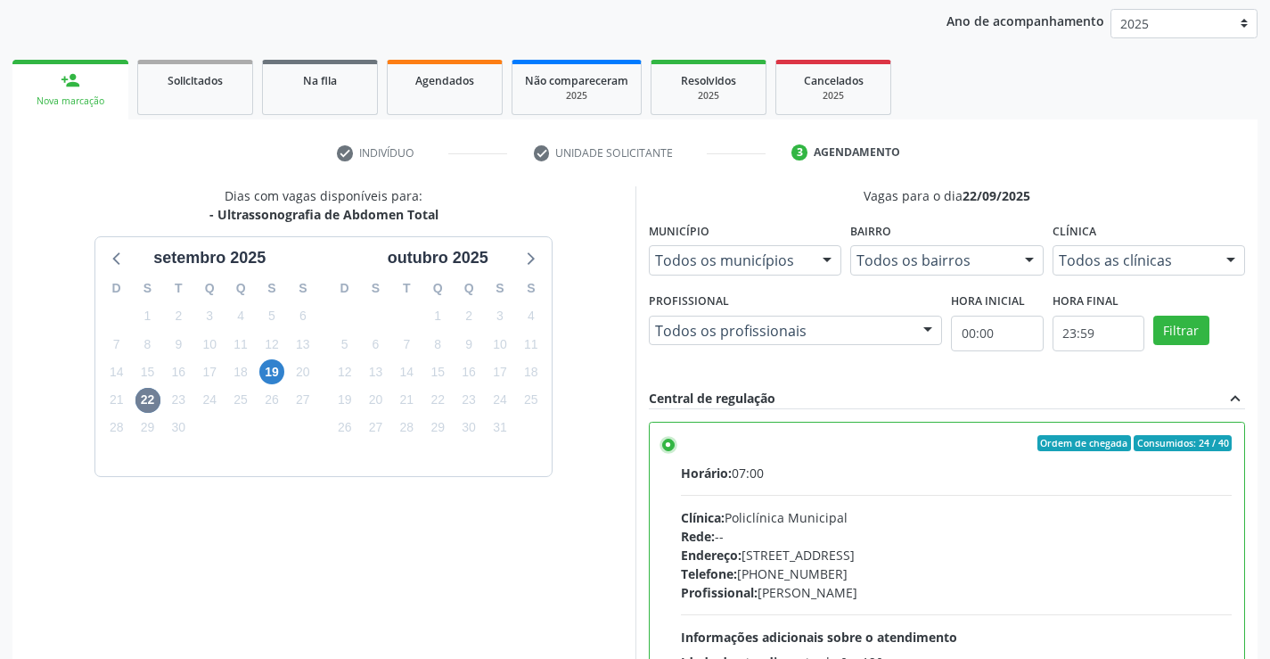
scroll to position [406, 0]
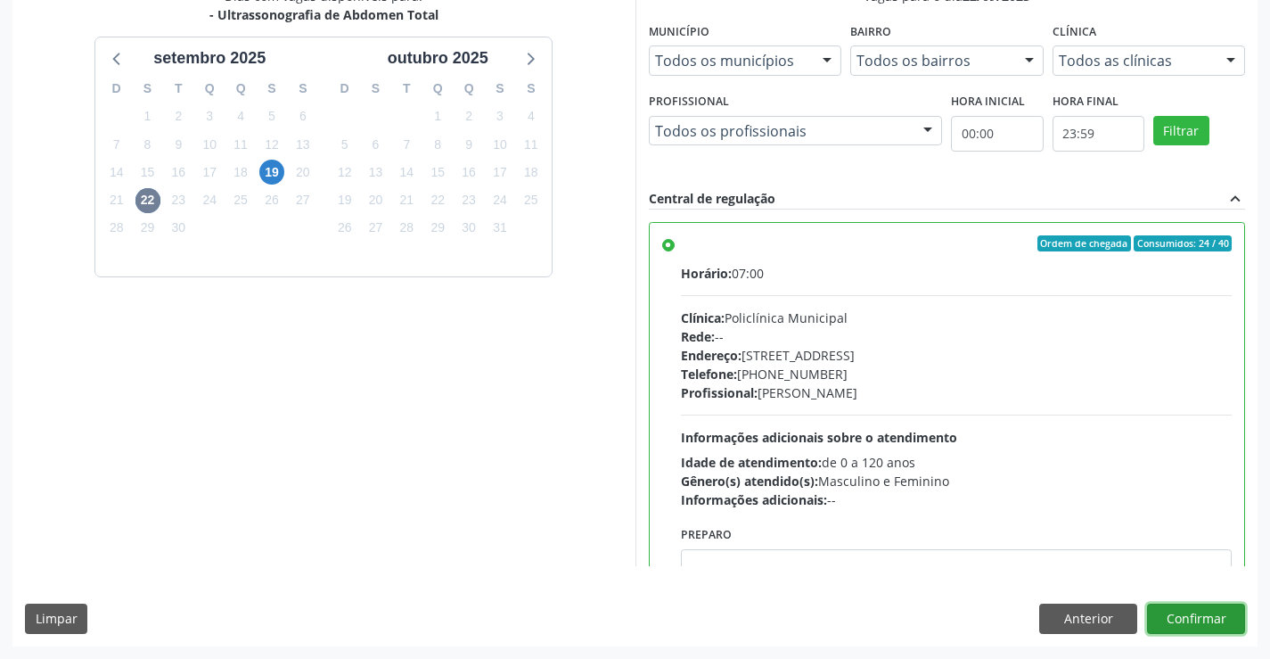
click at [1224, 628] on button "Confirmar" at bounding box center [1196, 618] width 98 height 30
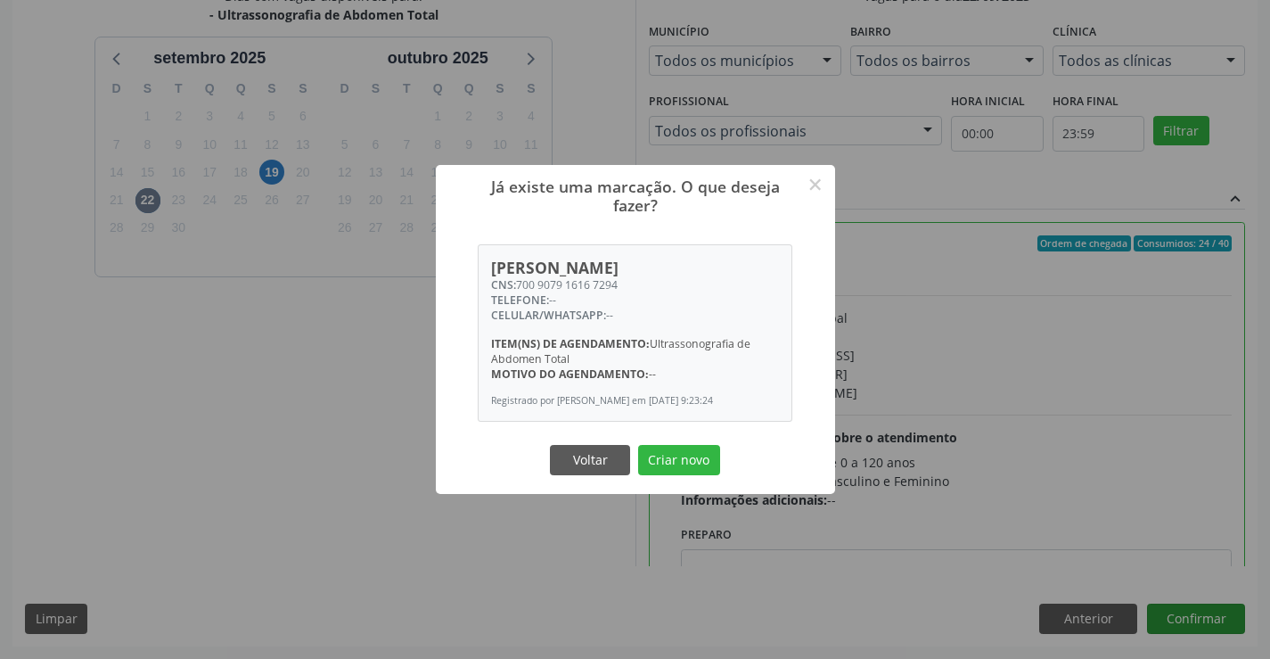
click at [638, 445] on button "Criar novo" at bounding box center [679, 460] width 82 height 30
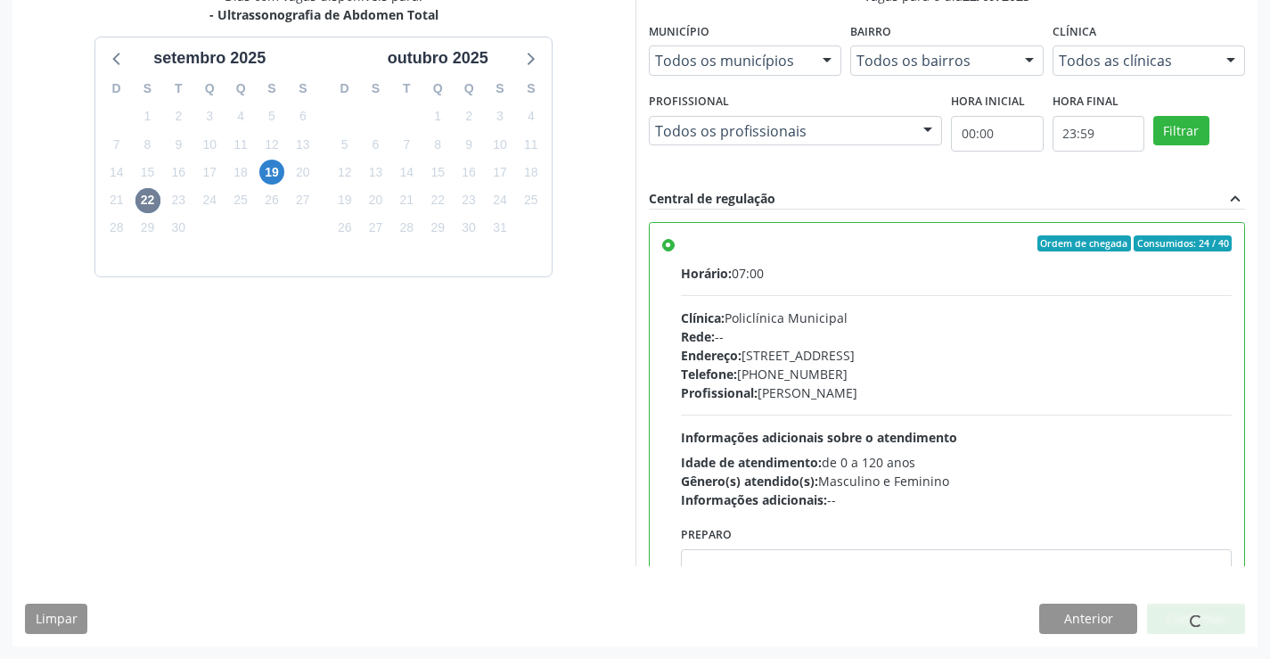
scroll to position [0, 0]
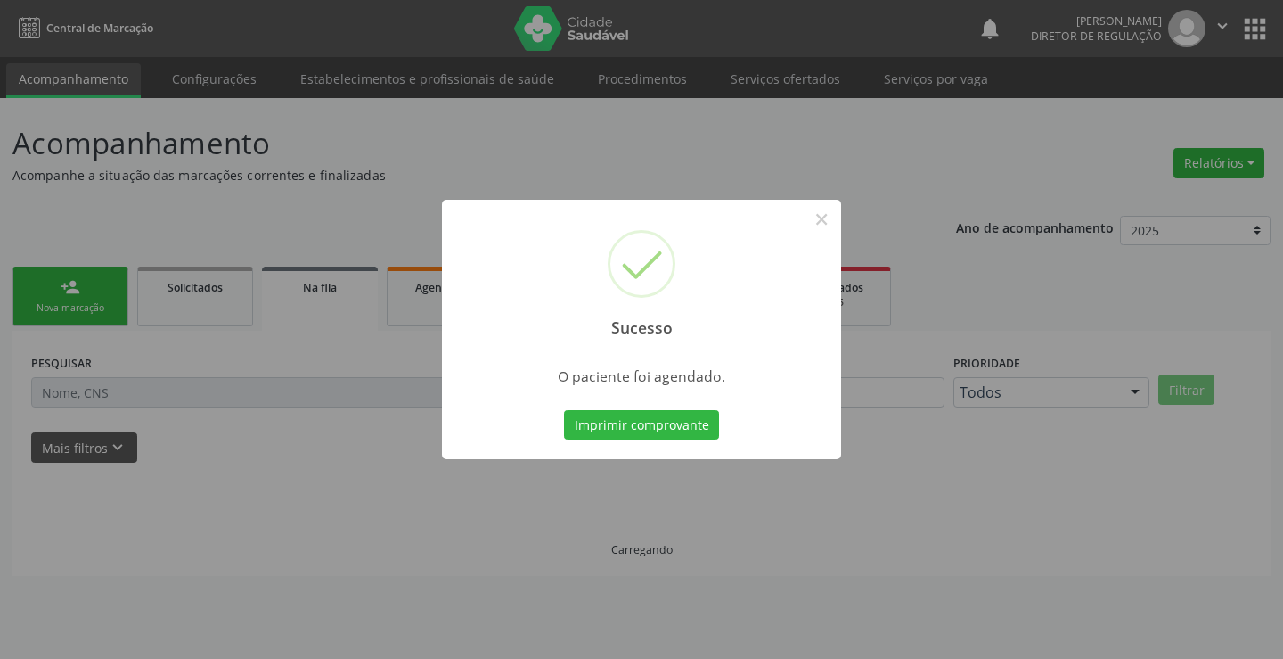
click at [564, 410] on button "Imprimir comprovante" at bounding box center [641, 425] width 155 height 30
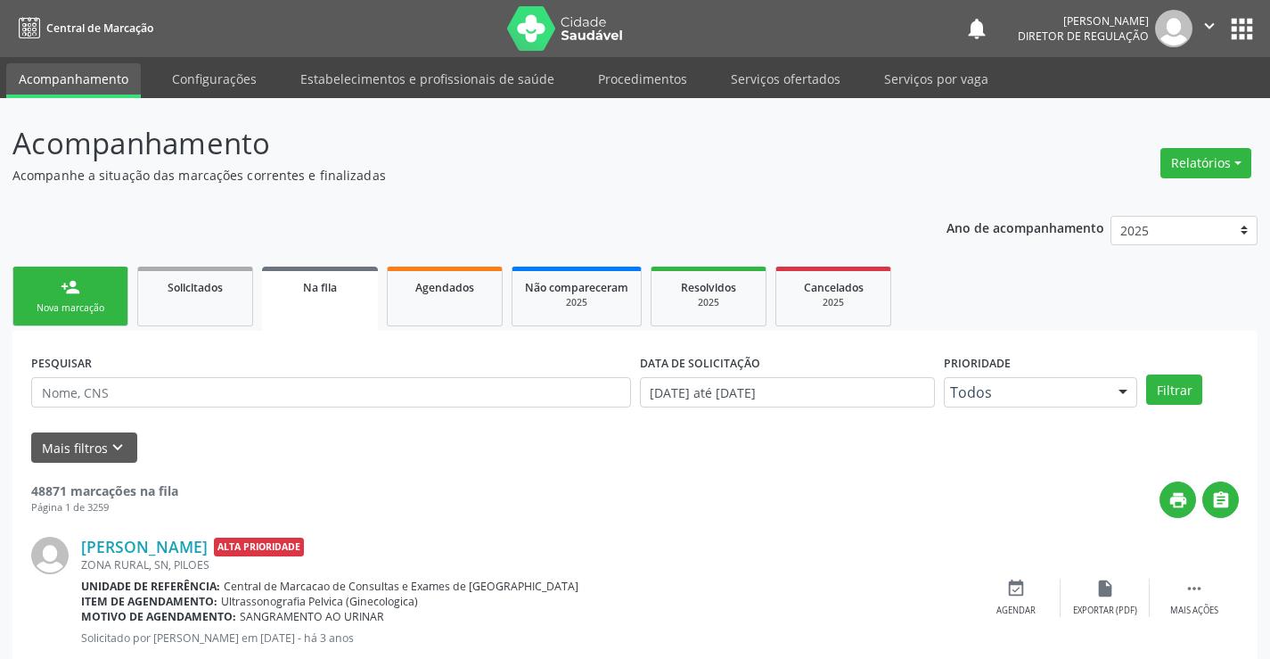
click at [97, 278] on link "person_add Nova marcação" at bounding box center [70, 296] width 116 height 60
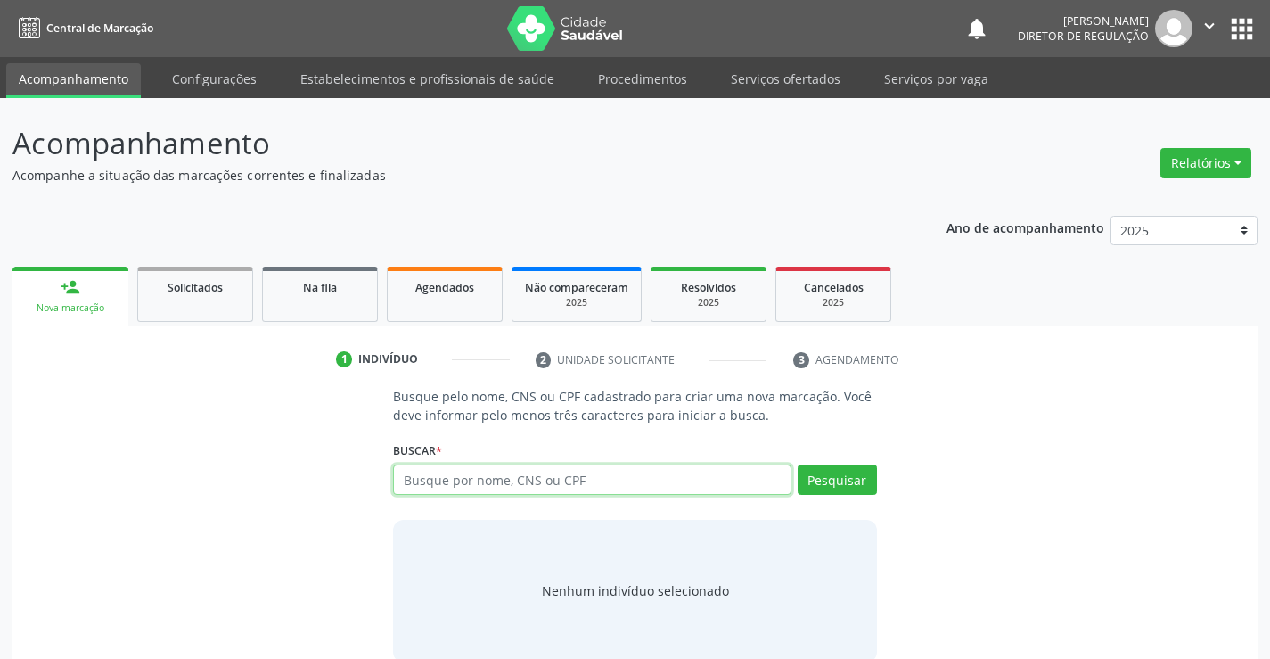
click at [498, 488] on input "text" at bounding box center [592, 479] width 398 height 30
type input "708406290826766"
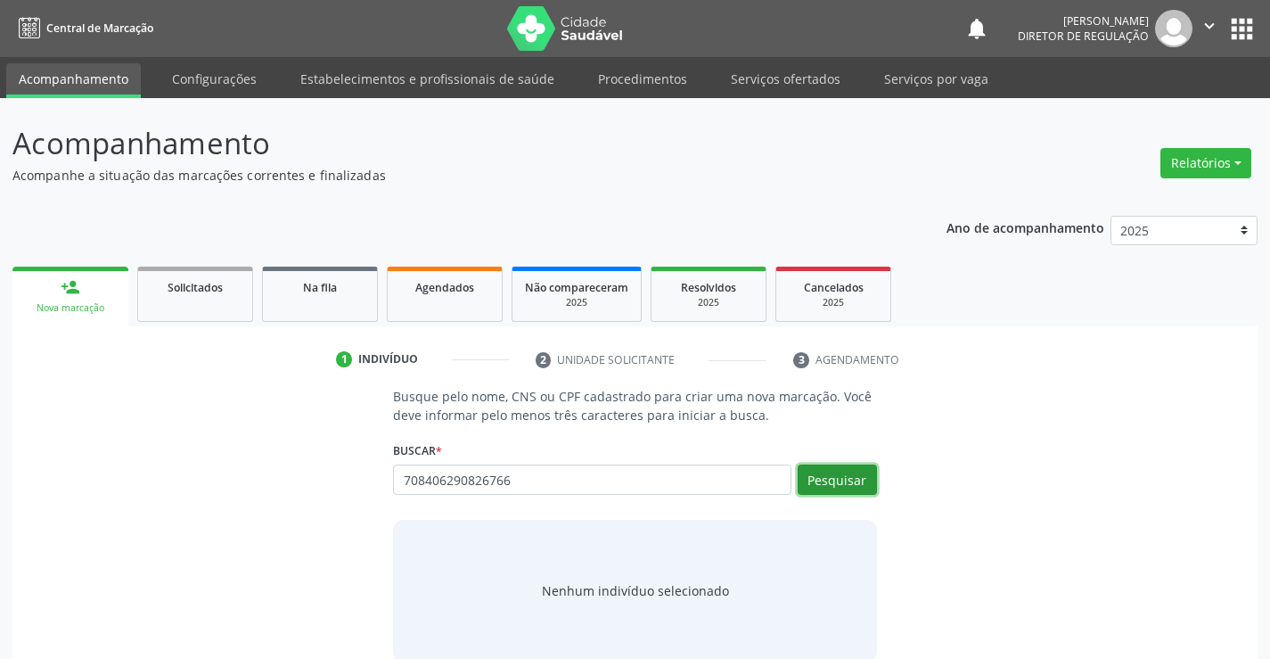
click at [820, 489] on button "Pesquisar" at bounding box center [837, 479] width 79 height 30
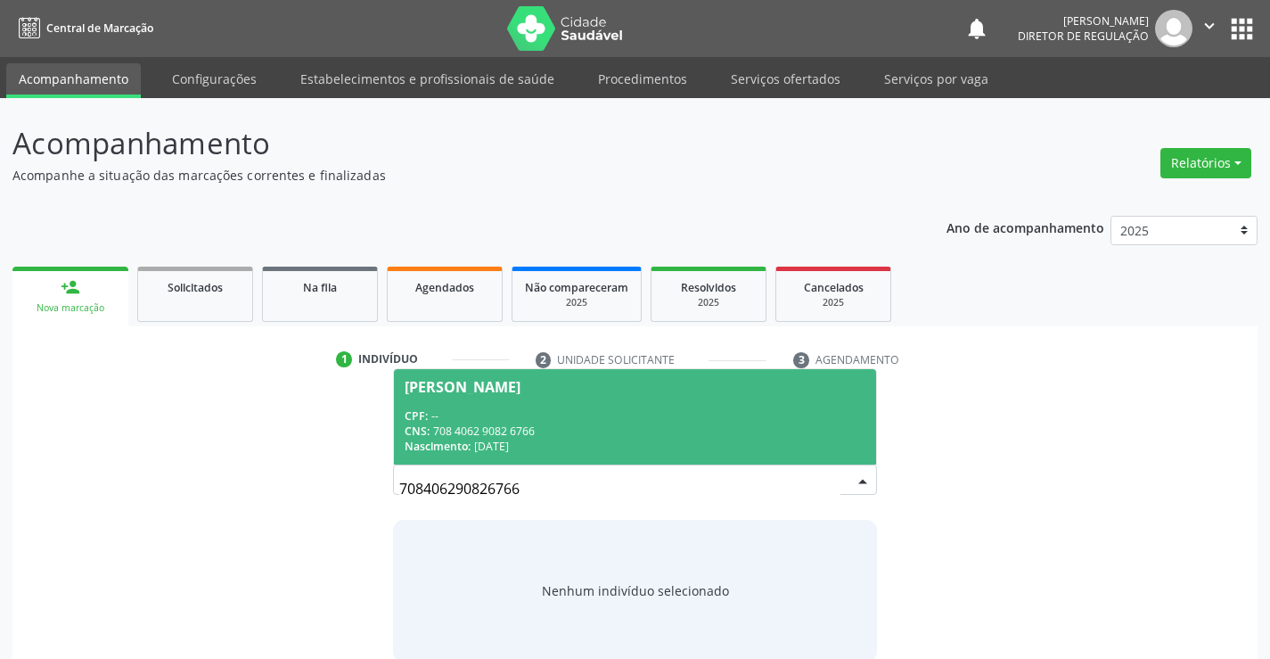
click at [617, 435] on div "CNS: 708 4062 9082 6766" at bounding box center [635, 430] width 460 height 15
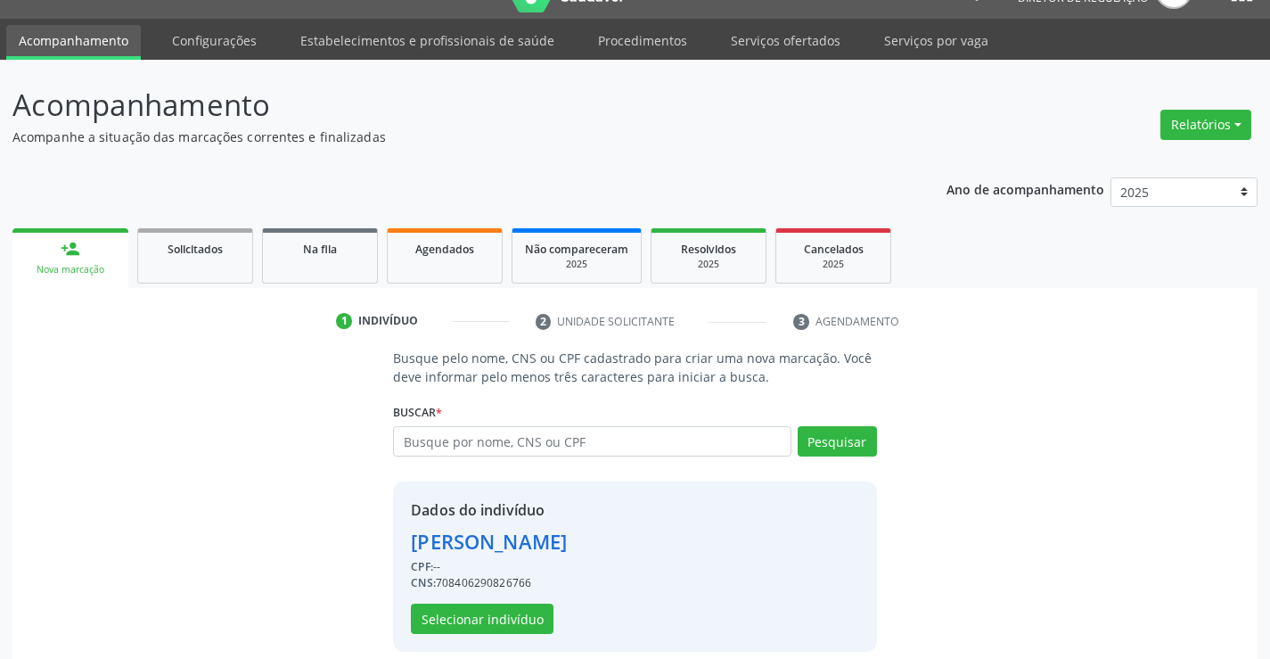
scroll to position [56, 0]
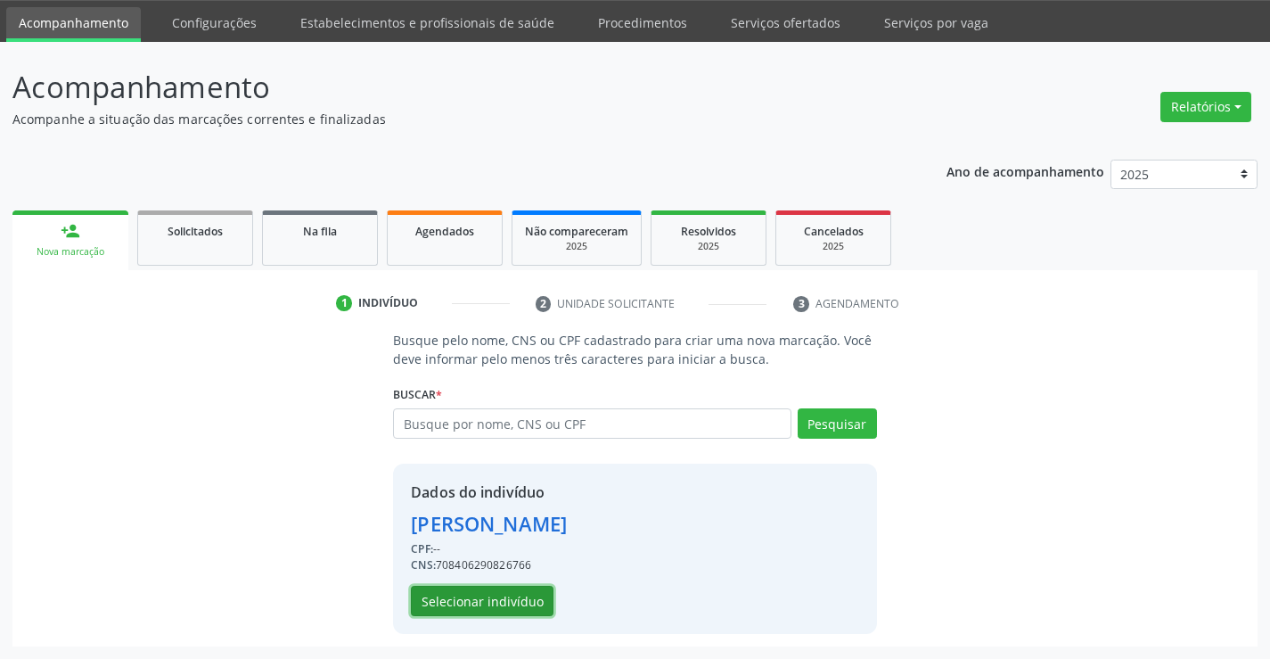
click at [500, 592] on button "Selecionar indivíduo" at bounding box center [482, 601] width 143 height 30
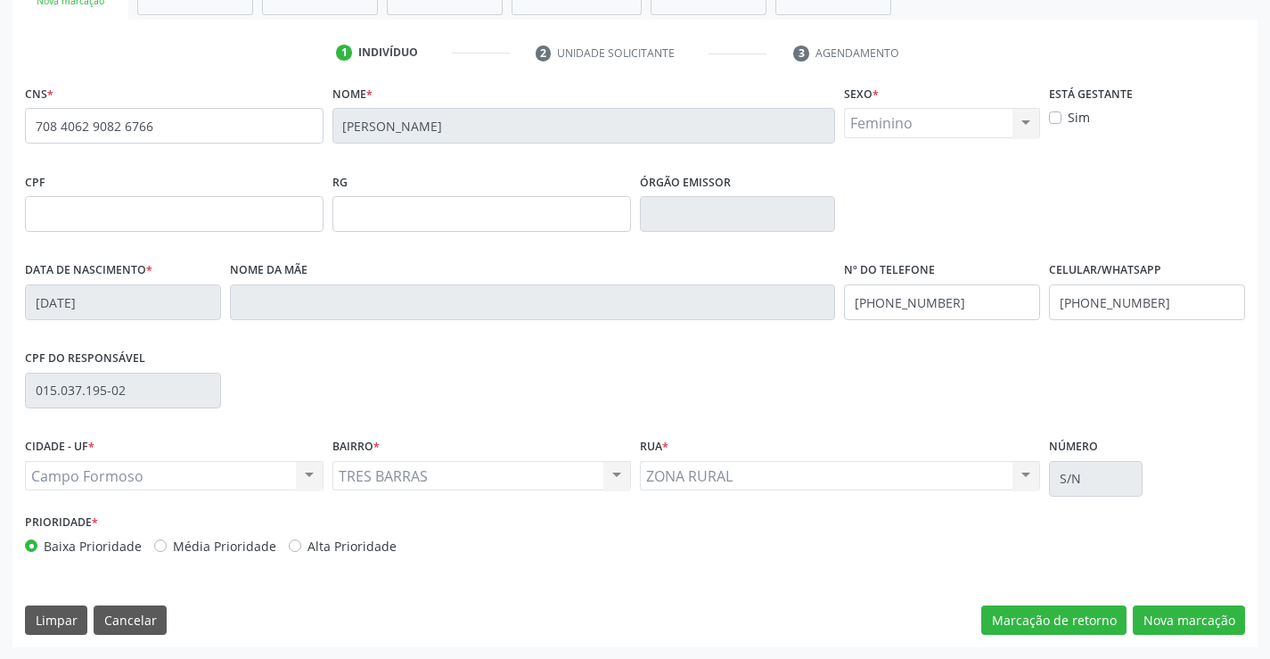
scroll to position [307, 0]
click at [1200, 617] on button "Nova marcação" at bounding box center [1189, 619] width 112 height 30
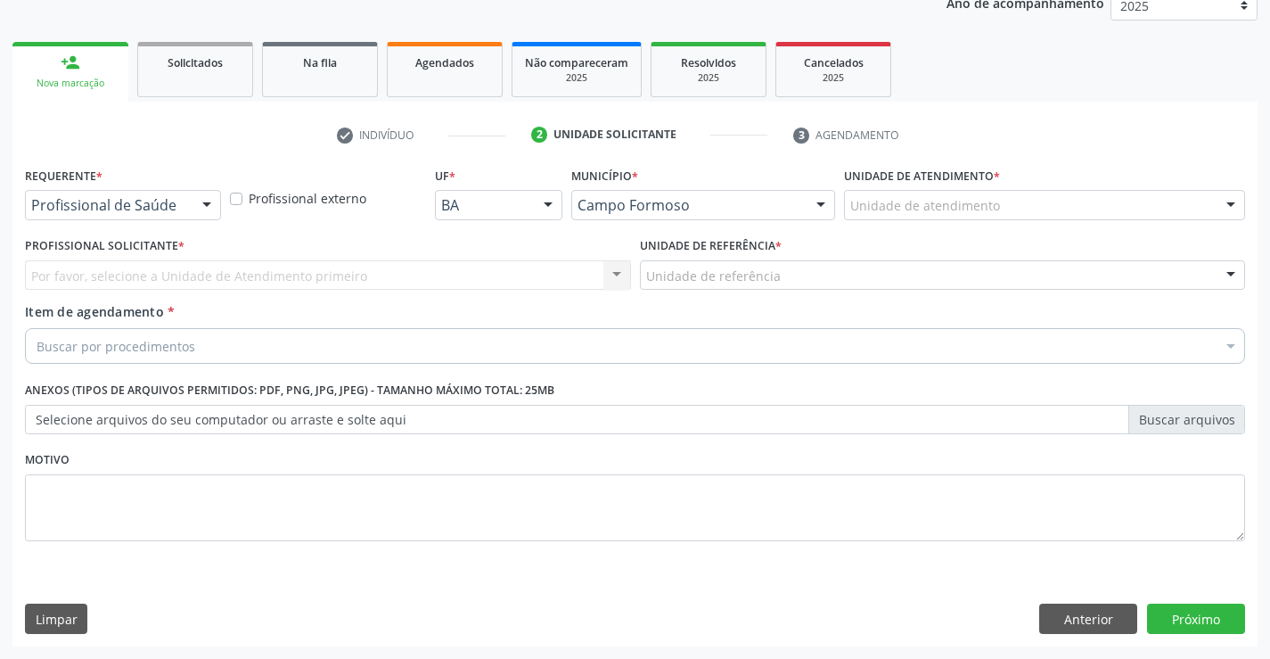
click at [199, 202] on div at bounding box center [206, 206] width 27 height 30
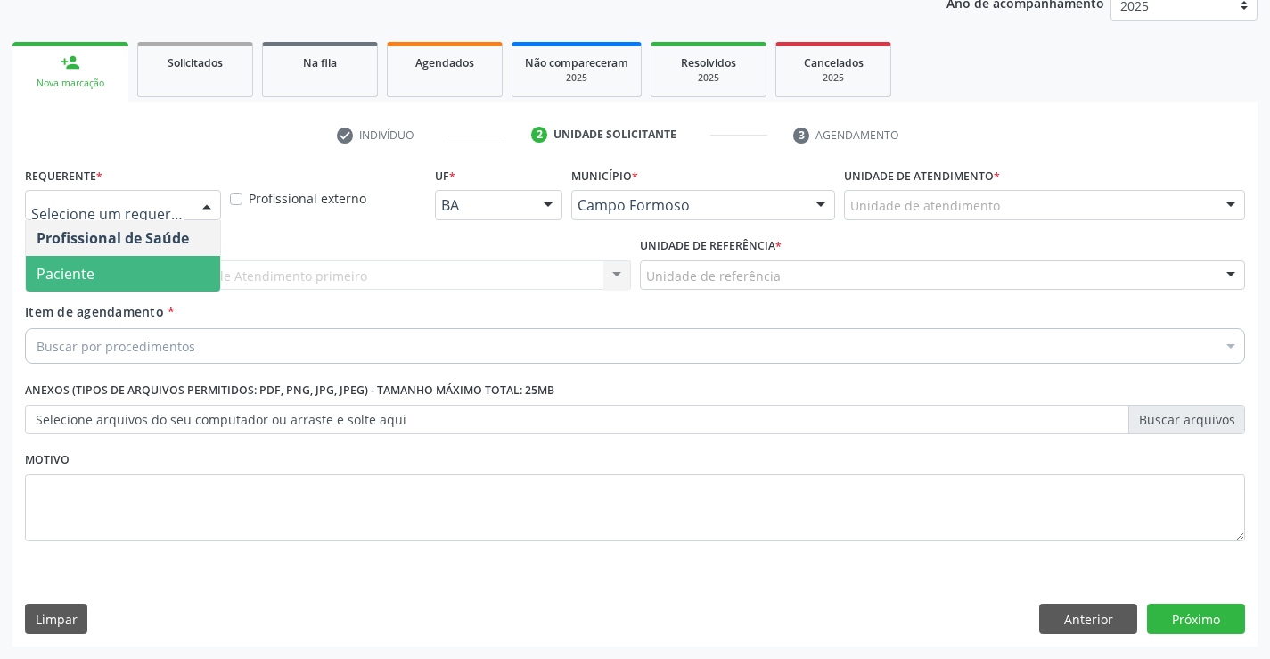
click at [210, 275] on span "Paciente" at bounding box center [123, 274] width 194 height 36
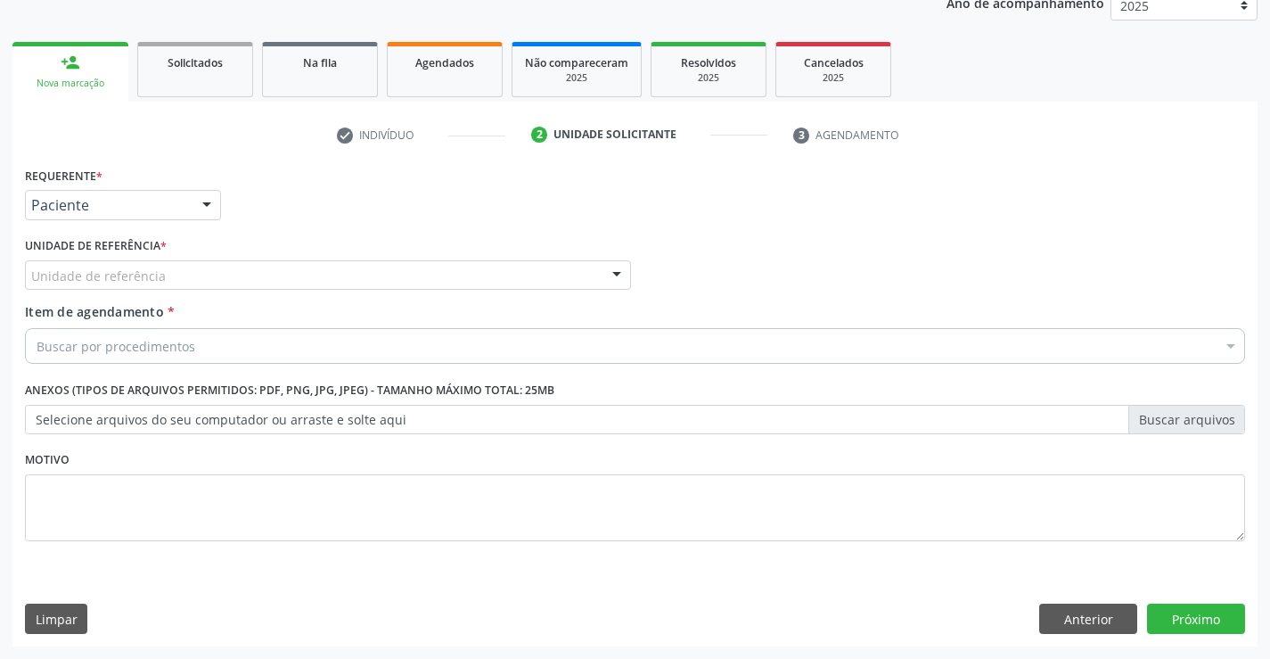
click at [350, 278] on div "Unidade de referência" at bounding box center [328, 275] width 606 height 30
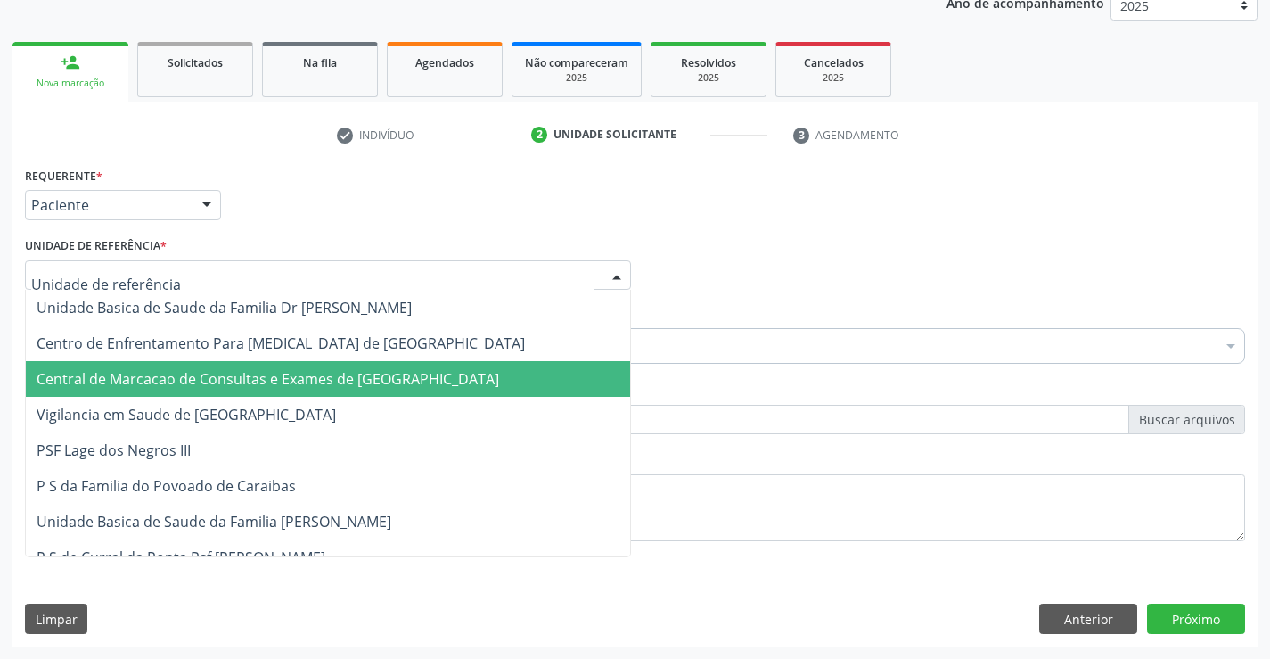
click at [359, 368] on span "Central de Marcacao de Consultas e Exames de [GEOGRAPHIC_DATA]" at bounding box center [328, 379] width 604 height 36
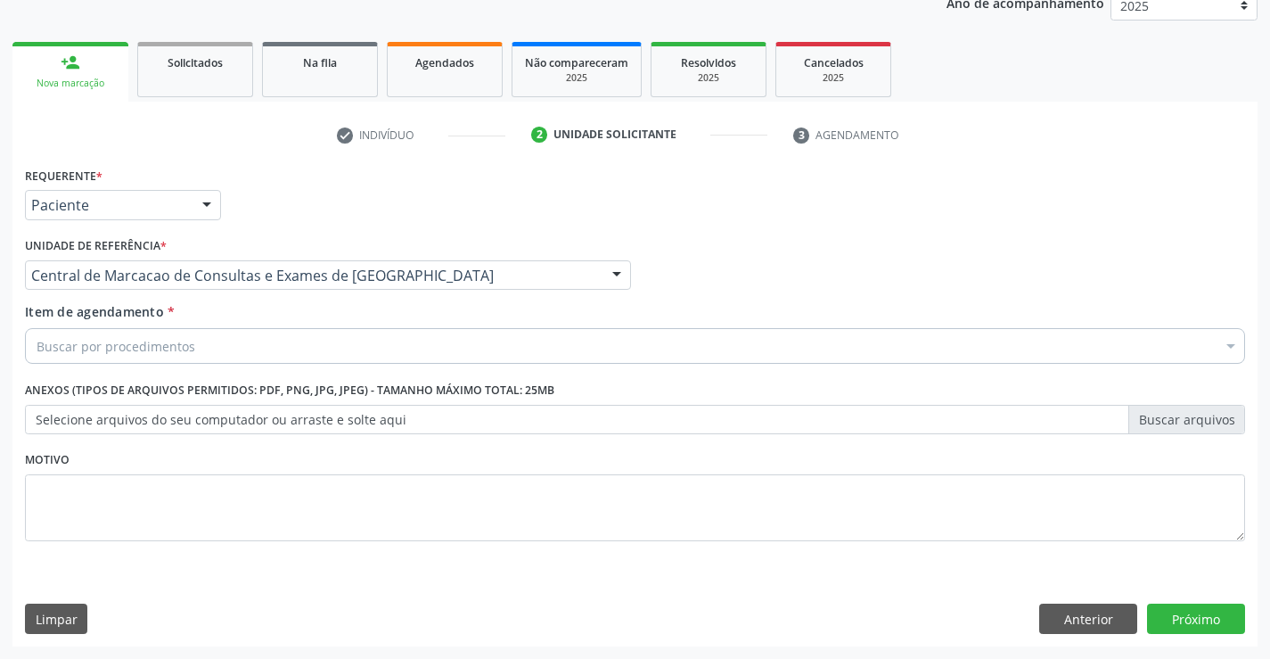
click at [466, 343] on div "Buscar por procedimentos" at bounding box center [635, 346] width 1220 height 36
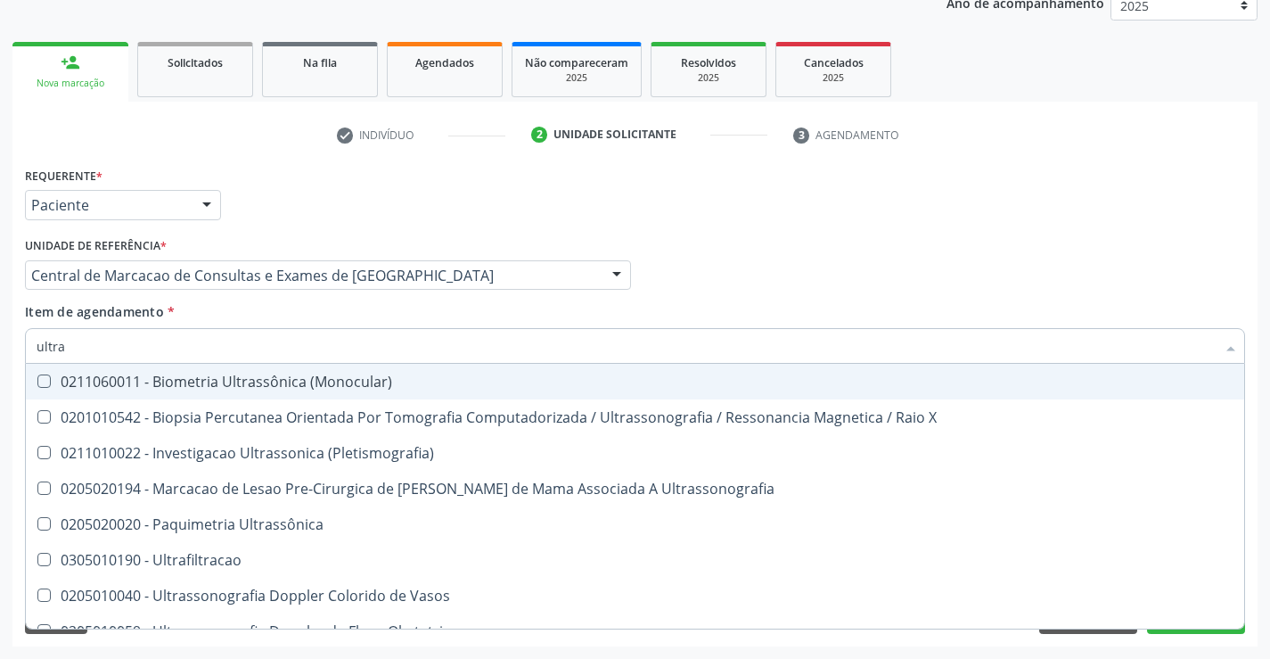
type input "ultras"
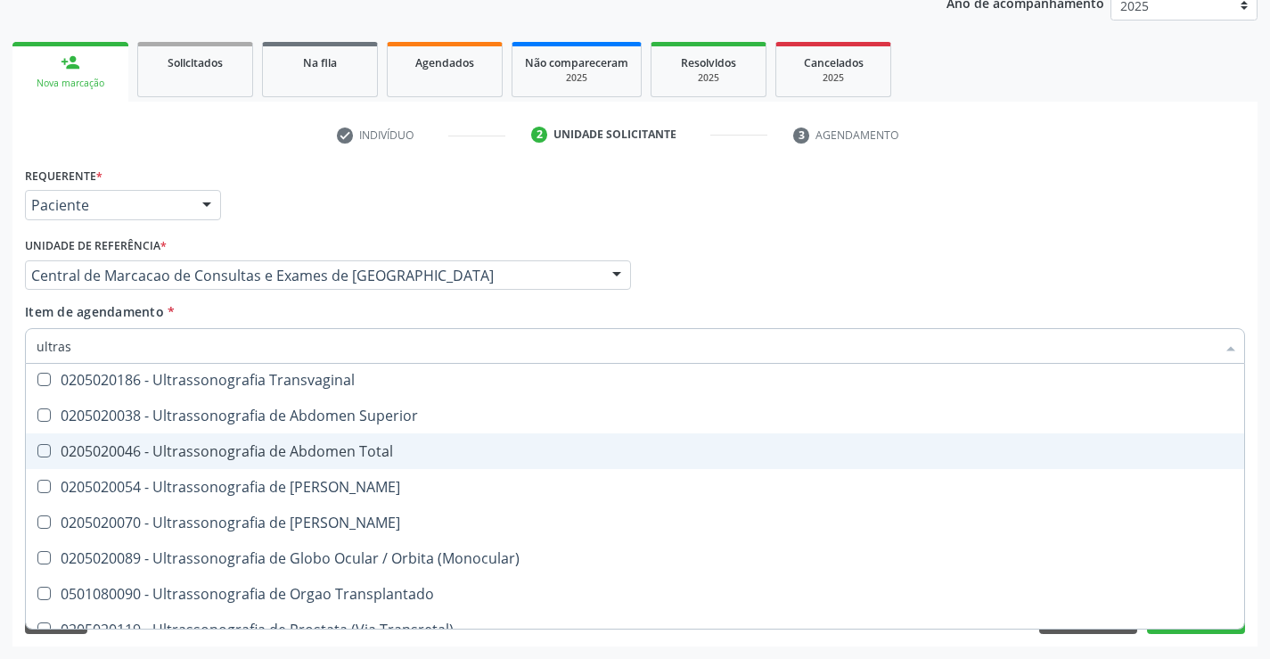
scroll to position [446, 0]
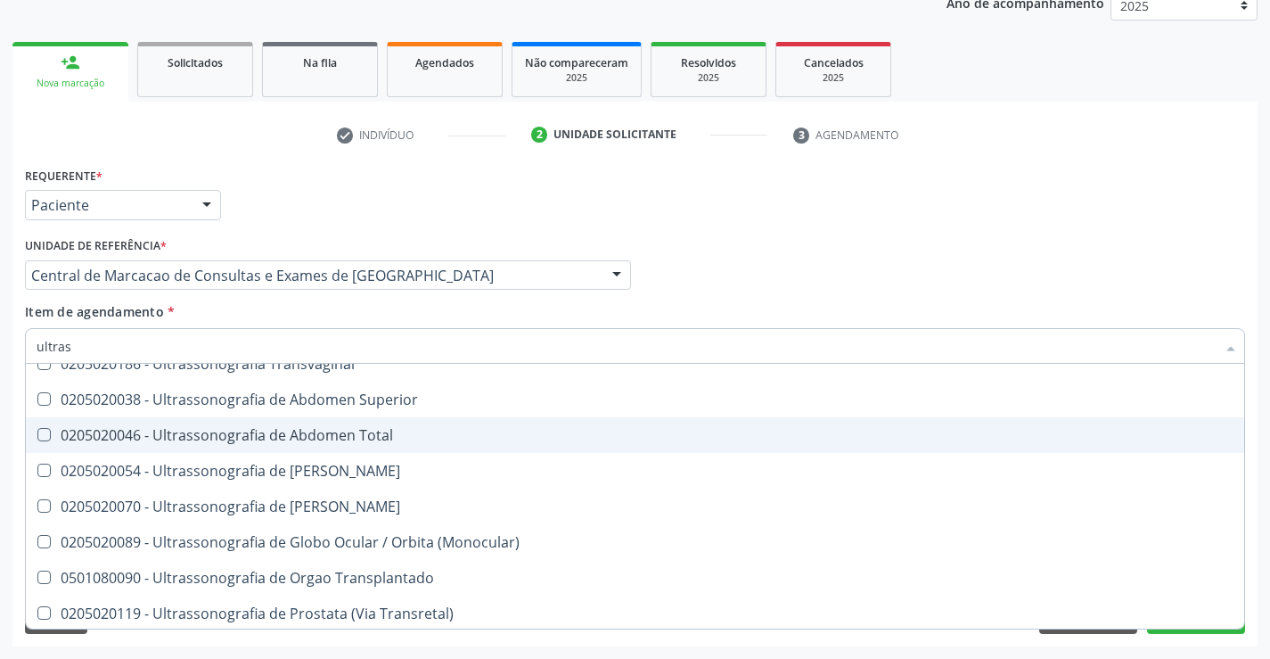
click at [441, 445] on span "0205020046 - Ultrassonografia de Abdomen Total" at bounding box center [635, 435] width 1218 height 36
checkbox Total "true"
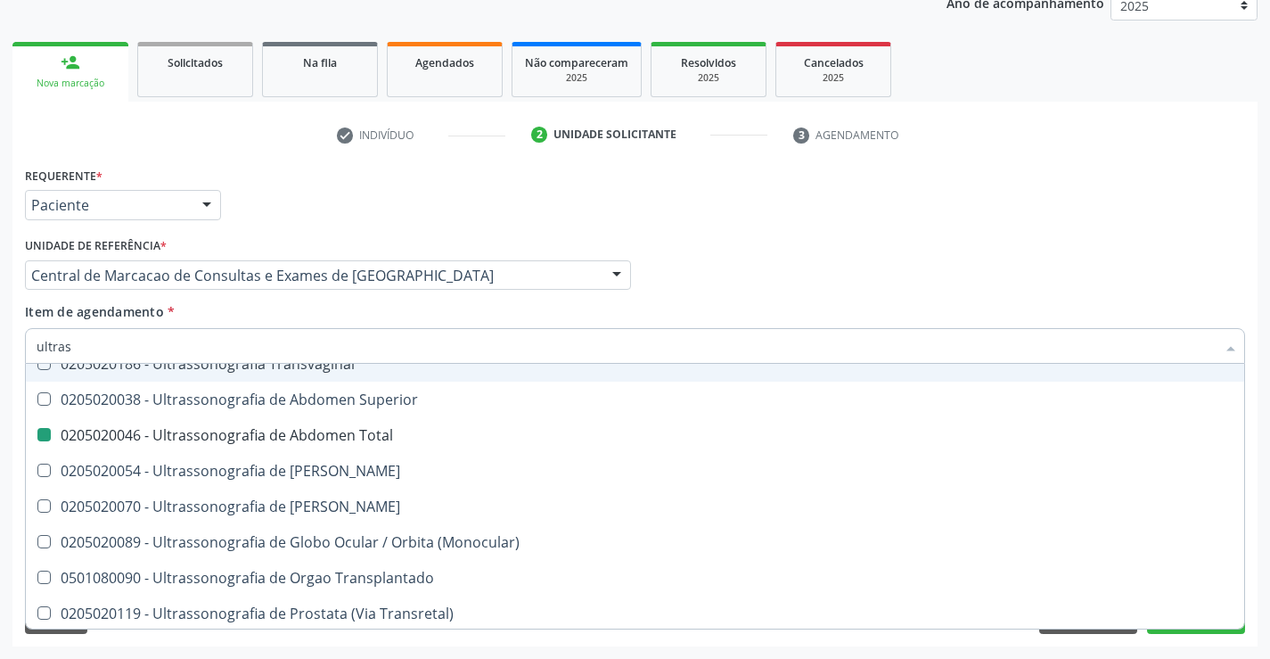
click at [923, 274] on div "Profissional Solicitante Por favor, selecione a Unidade de Atendimento primeiro…" at bounding box center [634, 268] width 1229 height 70
checkbox X "true"
checkbox Total "false"
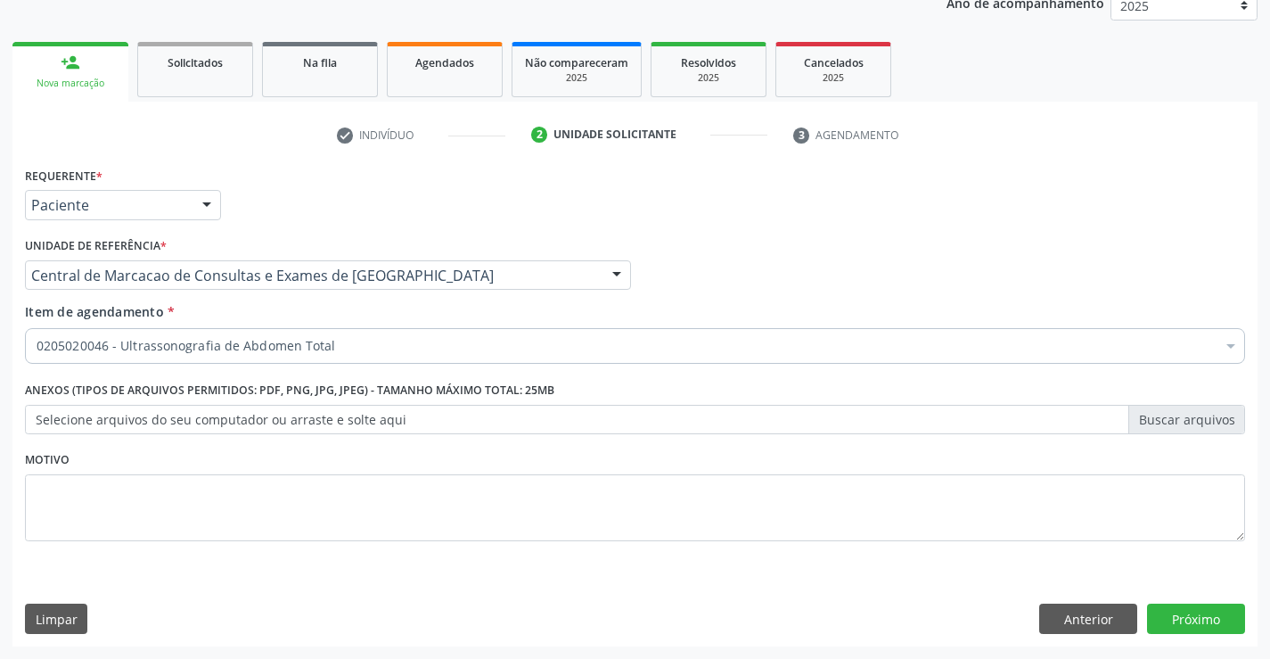
scroll to position [0, 0]
click at [1197, 610] on button "Próximo" at bounding box center [1196, 618] width 98 height 30
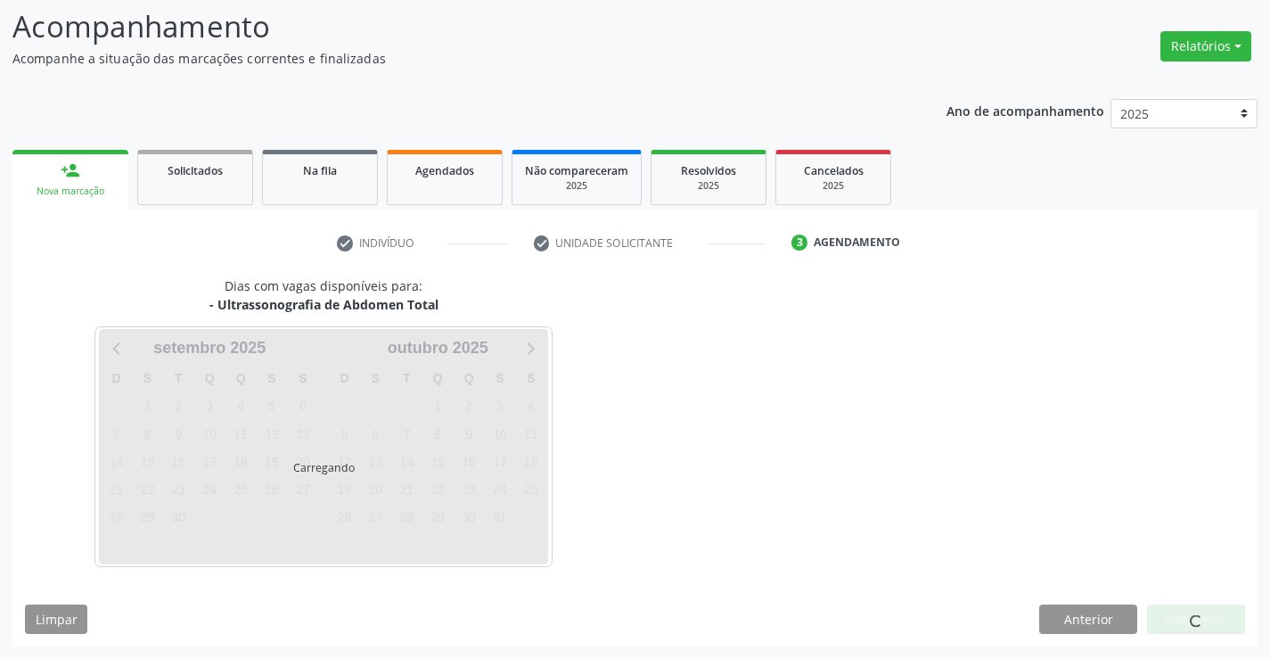
scroll to position [117, 0]
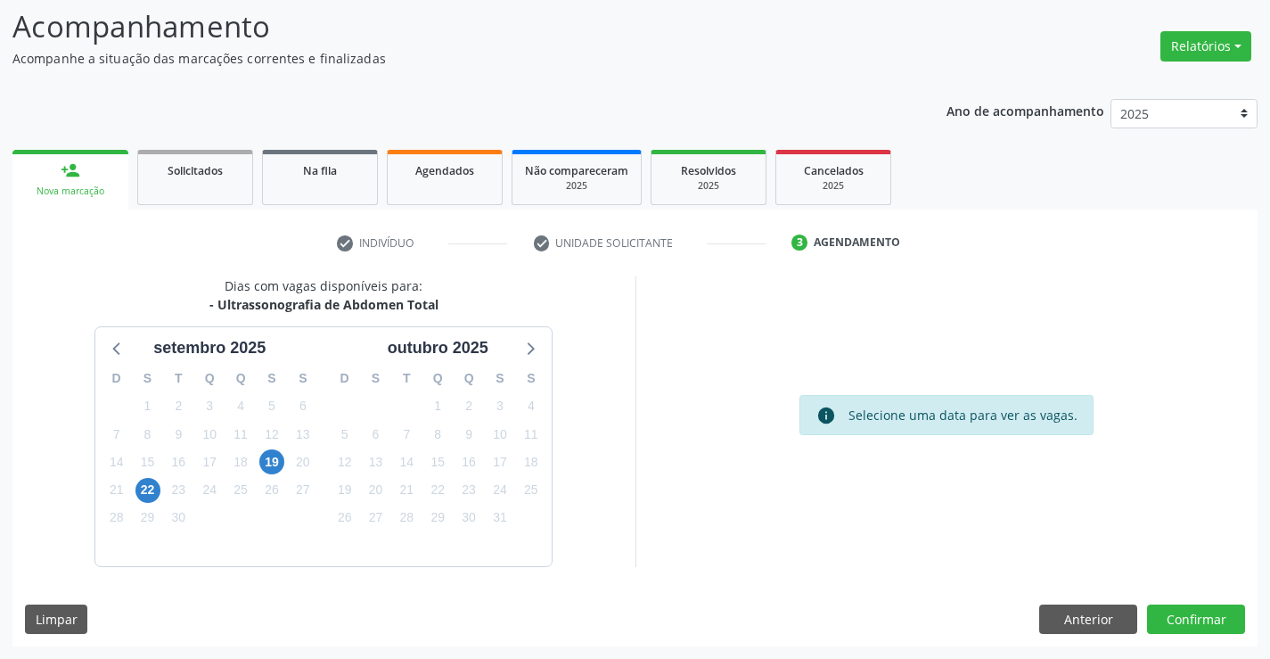
click at [161, 495] on div "22" at bounding box center [147, 490] width 31 height 28
click at [147, 496] on span "22" at bounding box center [147, 490] width 25 height 25
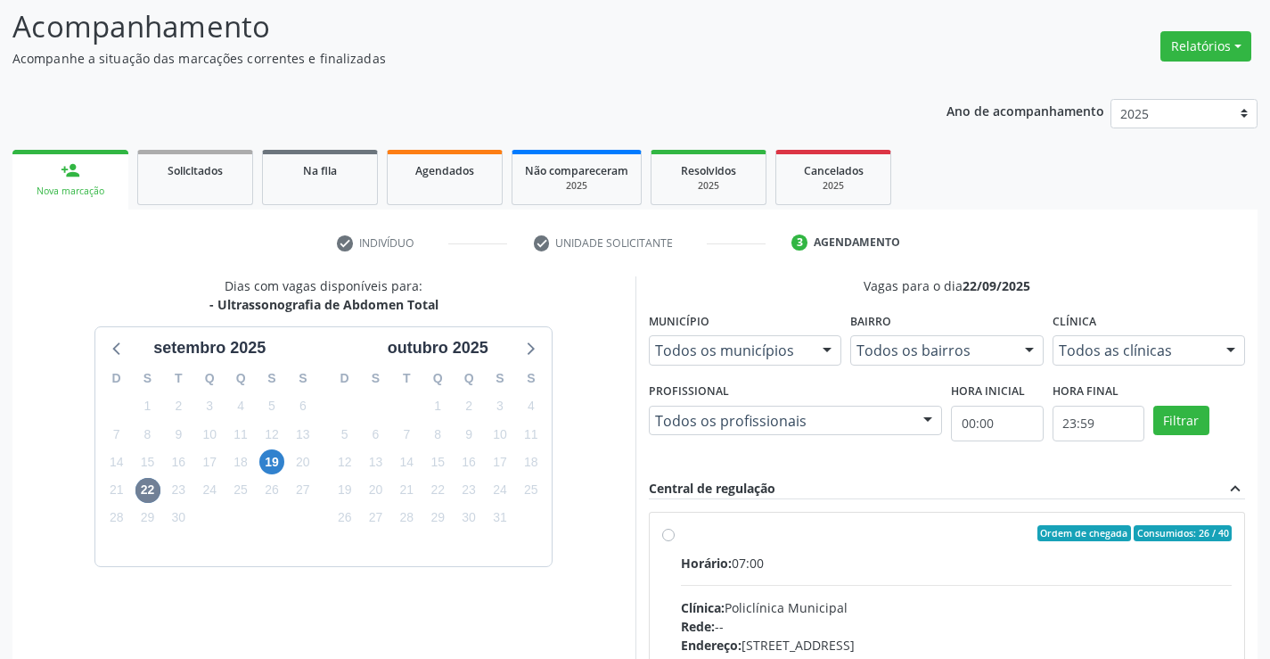
click at [675, 541] on input "Ordem de chegada Consumidos: 26 / 40 Horário: 07:00 Clínica: Policlínica Munici…" at bounding box center [668, 533] width 12 height 16
radio input "true"
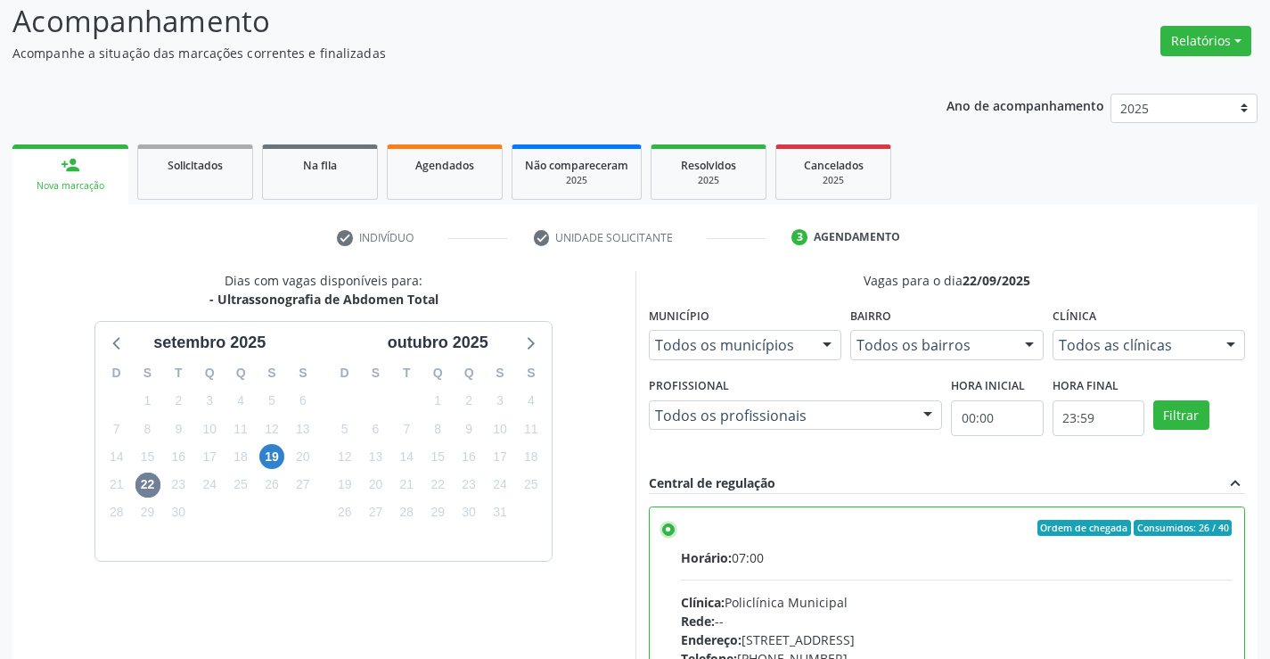
scroll to position [384, 0]
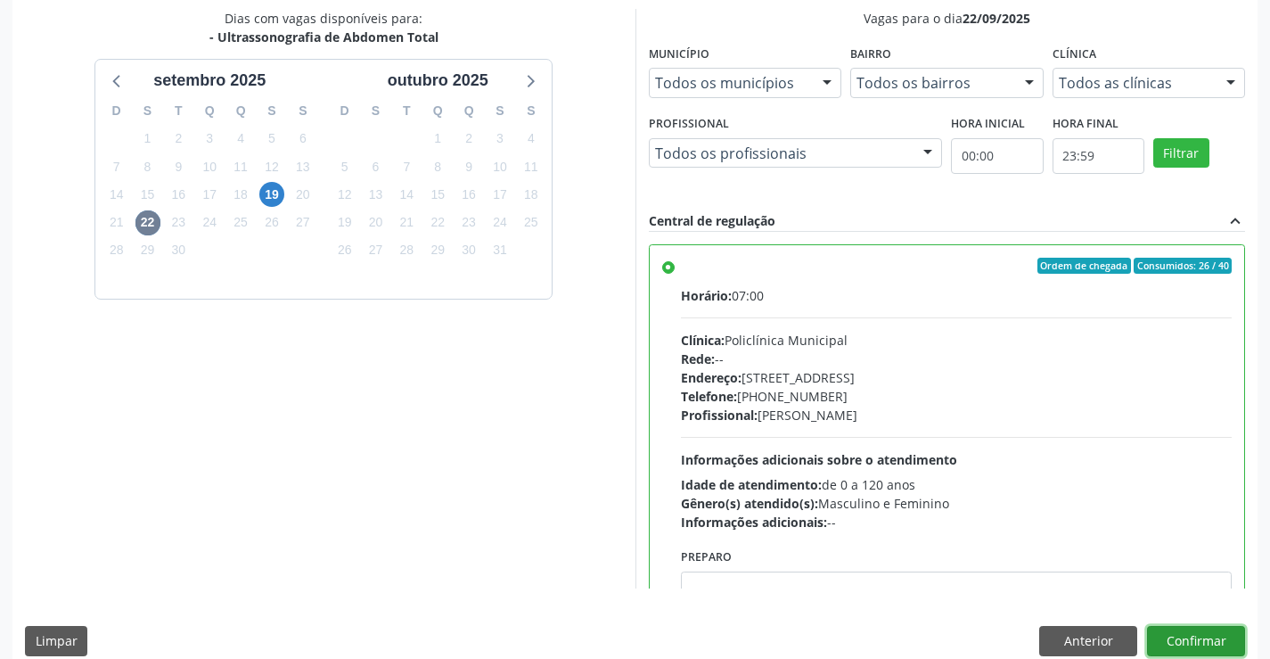
click at [1179, 637] on button "Confirmar" at bounding box center [1196, 641] width 98 height 30
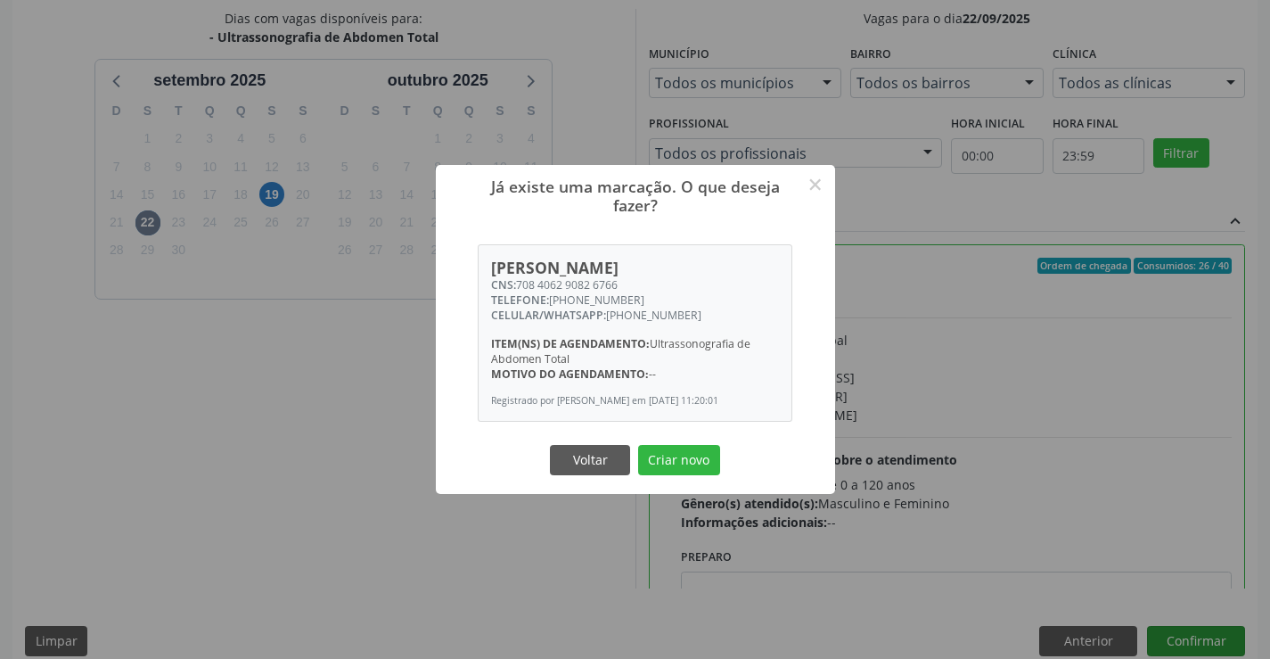
click at [638, 445] on button "Criar novo" at bounding box center [679, 460] width 82 height 30
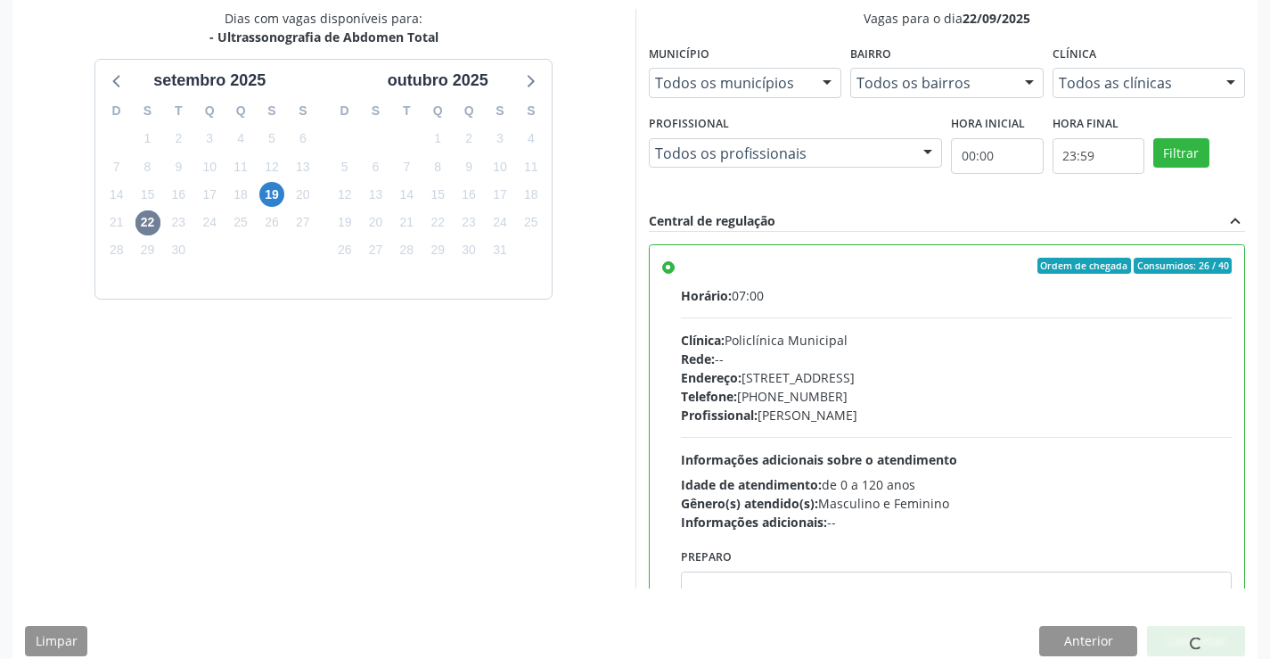
scroll to position [0, 0]
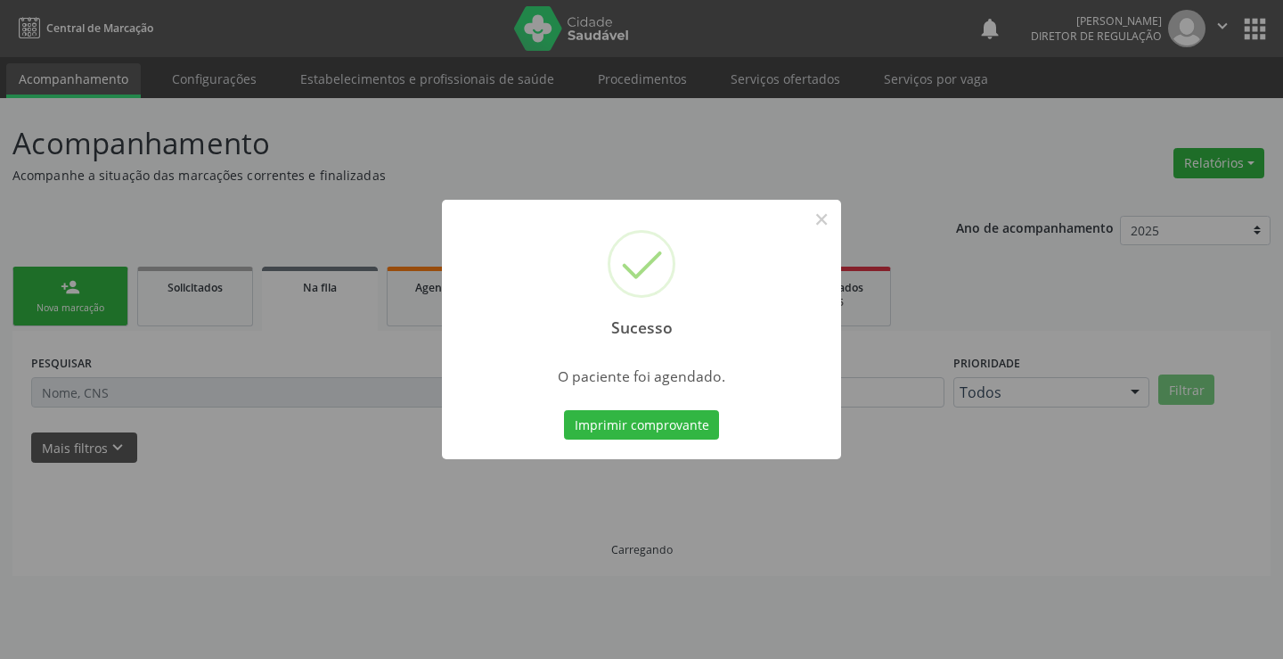
click at [564, 410] on button "Imprimir comprovante" at bounding box center [641, 425] width 155 height 30
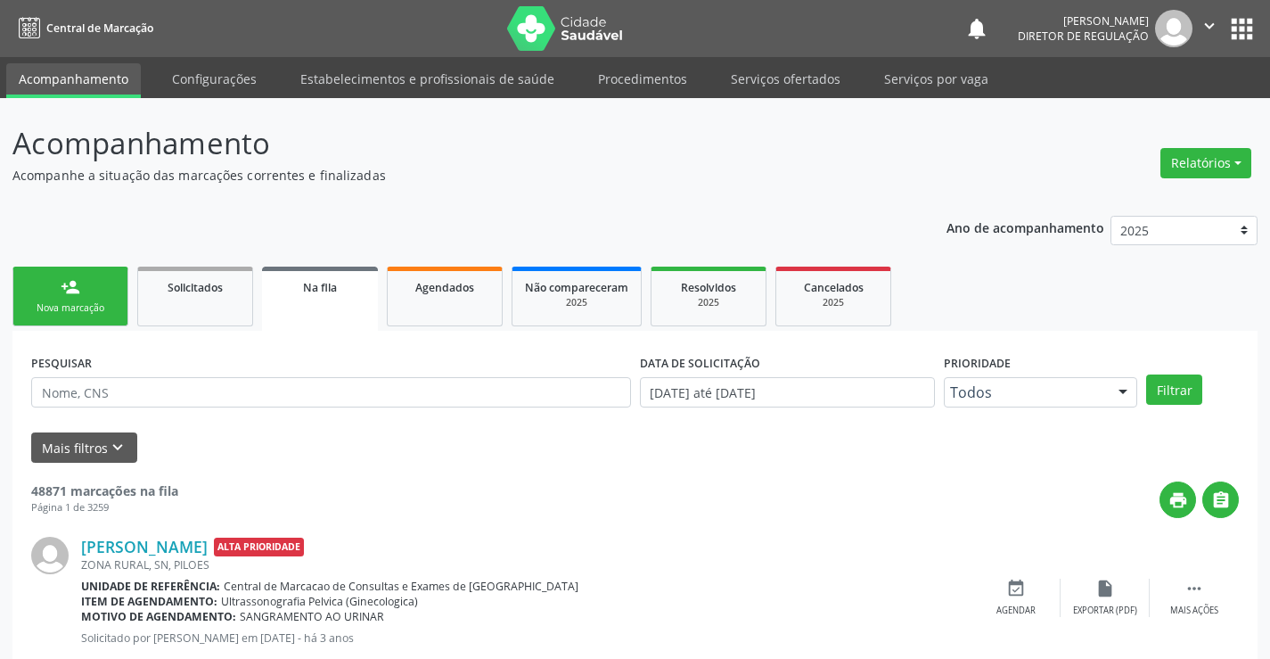
click at [71, 303] on link "person_add Nova marcação" at bounding box center [70, 296] width 116 height 60
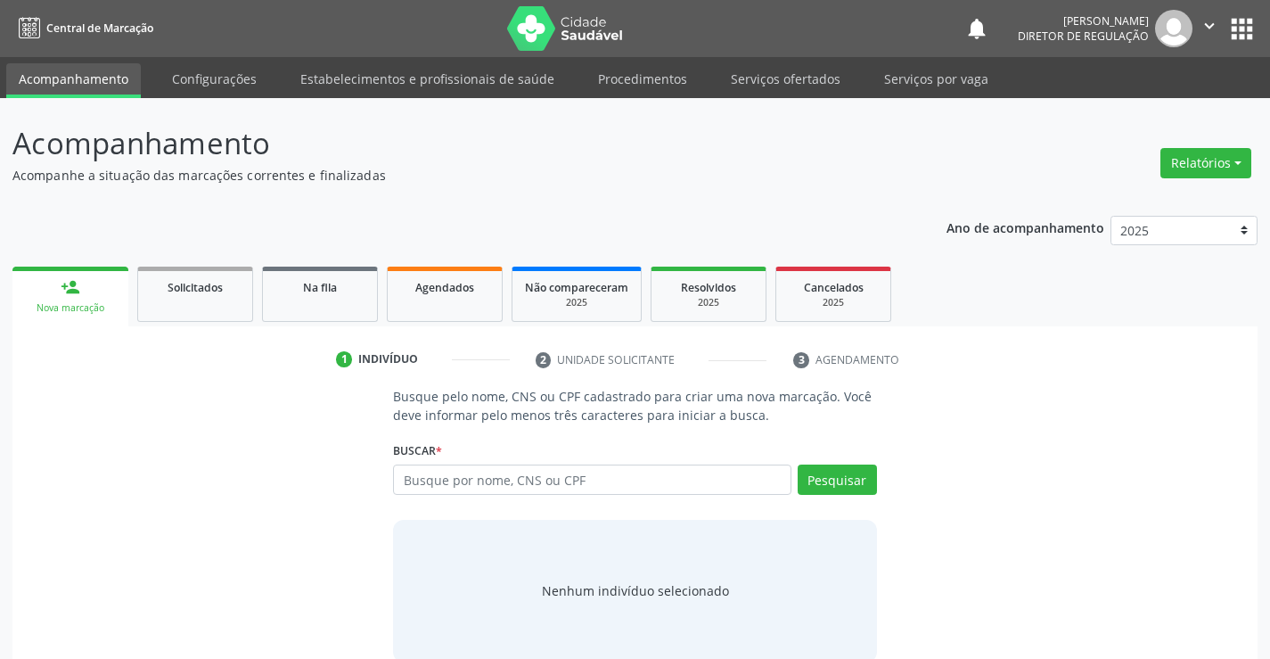
click at [71, 303] on div "Nova marcação" at bounding box center [70, 307] width 91 height 13
click at [567, 488] on input "text" at bounding box center [592, 479] width 398 height 30
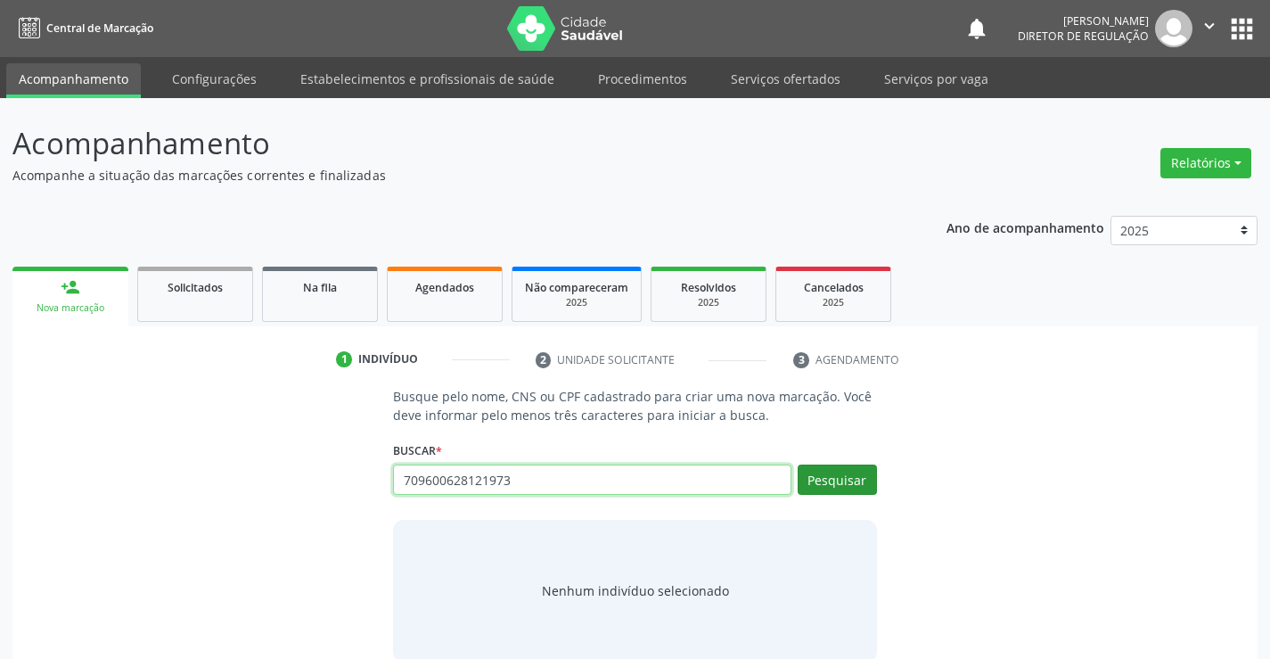
type input "709600628121973"
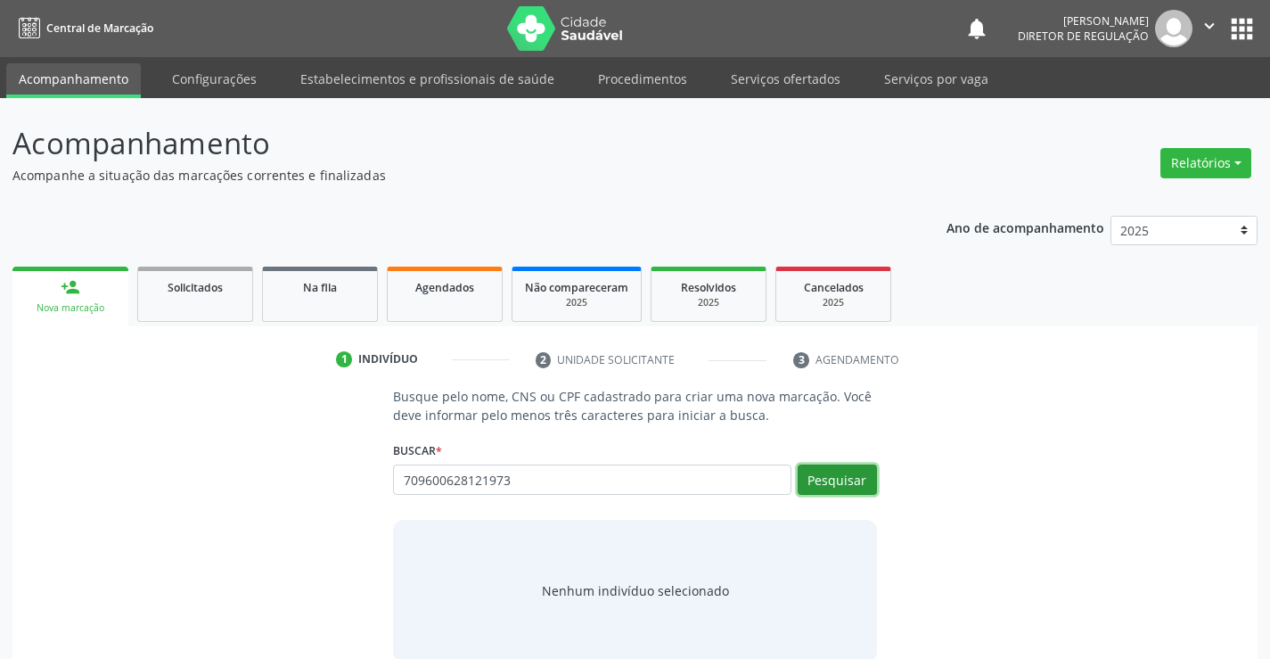
click at [848, 487] on button "Pesquisar" at bounding box center [837, 479] width 79 height 30
type input "709600628121973"
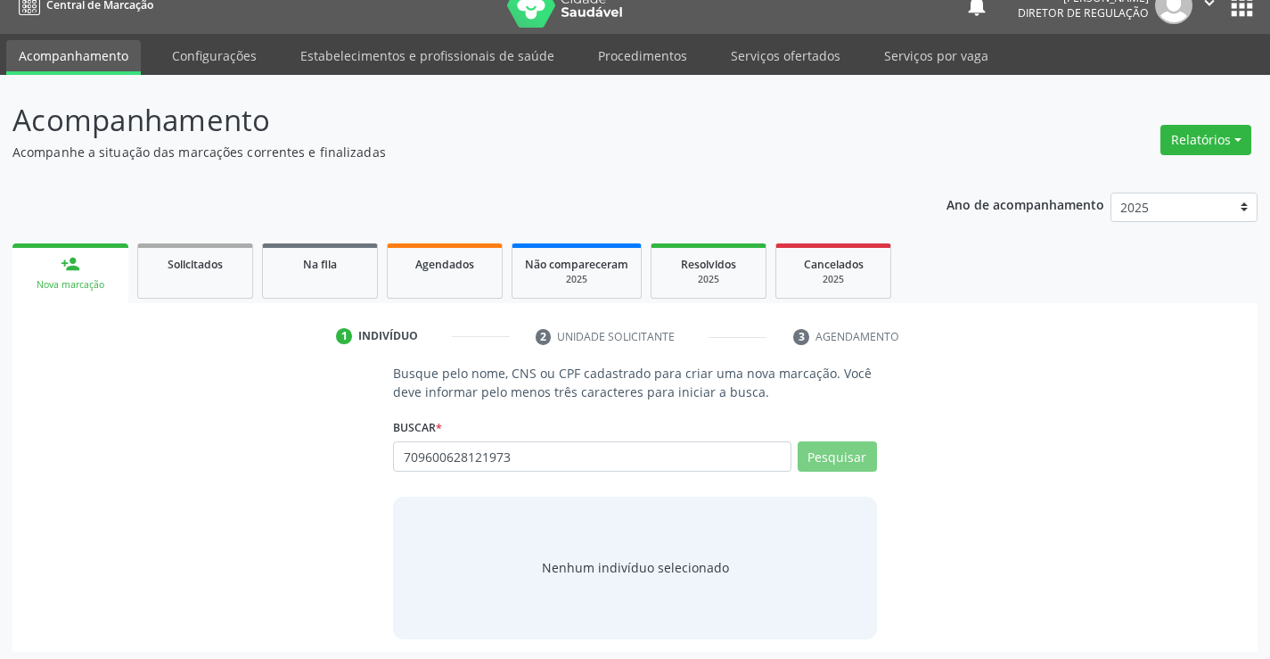
scroll to position [29, 0]
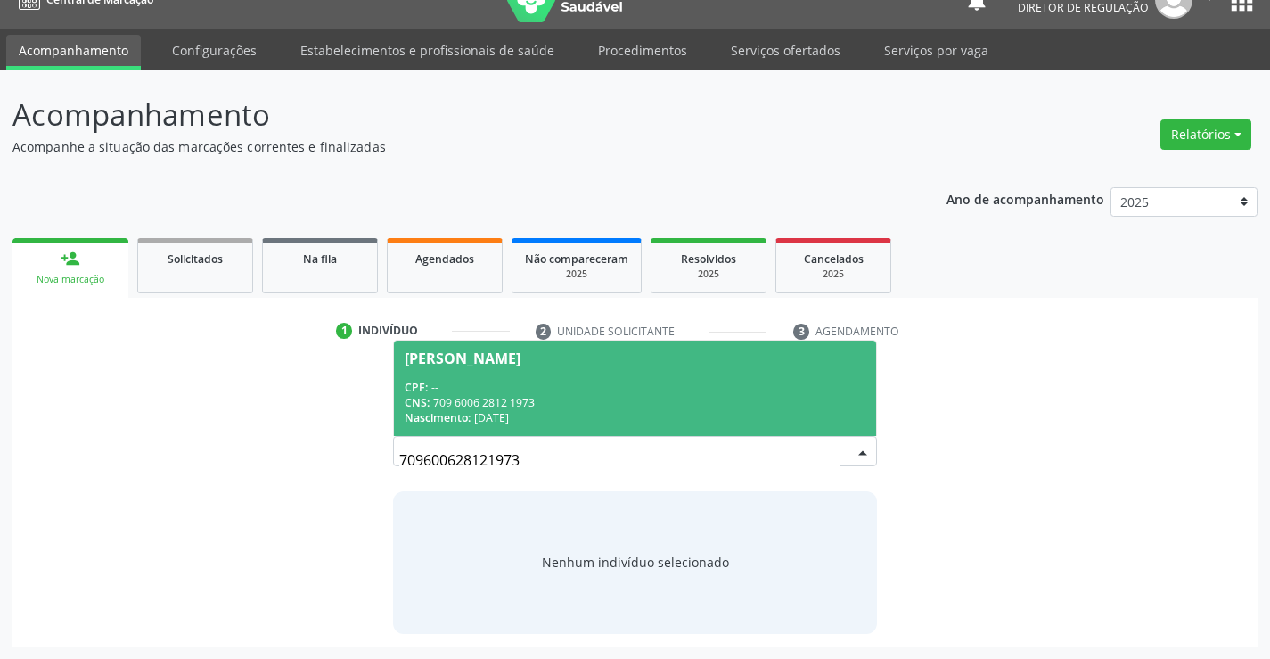
click at [584, 407] on div "CNS: 709 6006 2812 1973" at bounding box center [635, 402] width 460 height 15
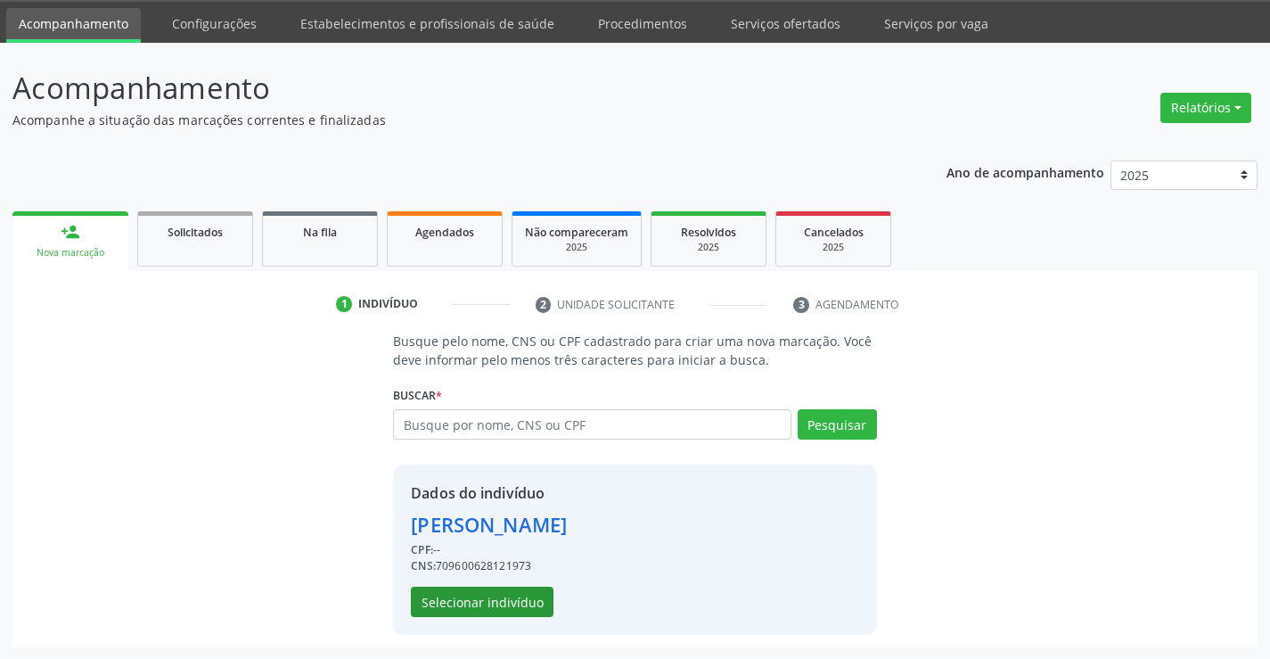
scroll to position [56, 0]
click at [503, 593] on button "Selecionar indivíduo" at bounding box center [482, 601] width 143 height 30
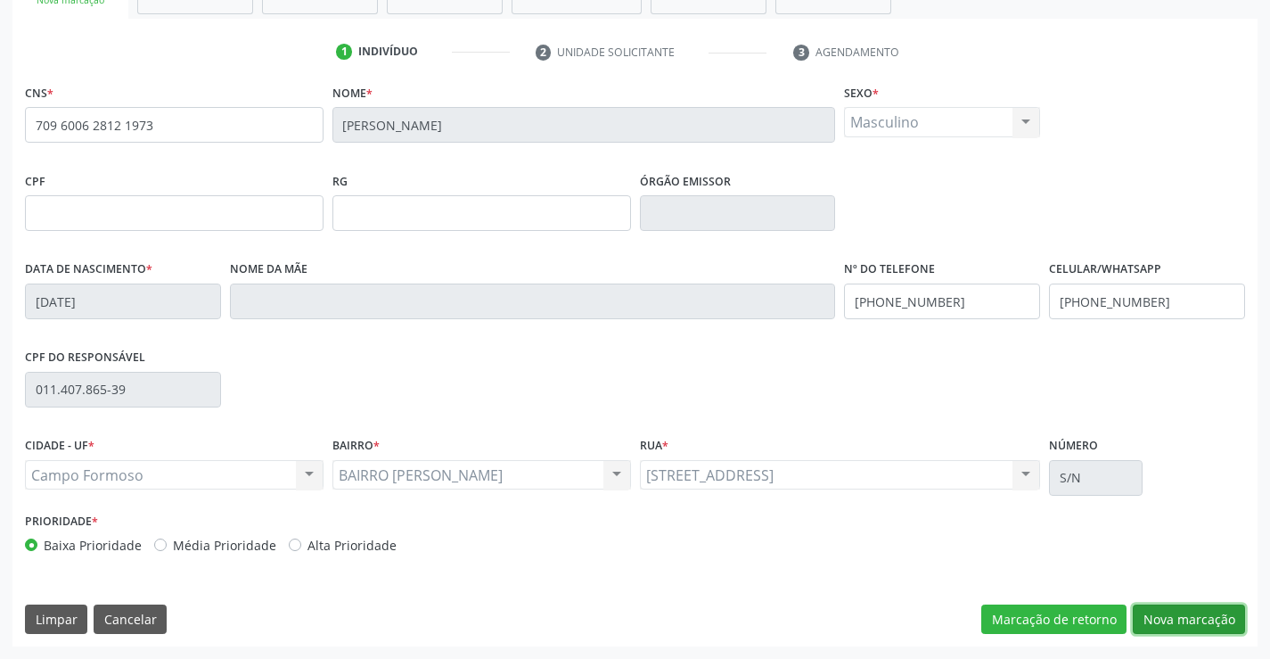
drag, startPoint x: 1199, startPoint y: 628, endPoint x: 914, endPoint y: 454, distance: 333.7
click at [1197, 628] on button "Nova marcação" at bounding box center [1189, 619] width 112 height 30
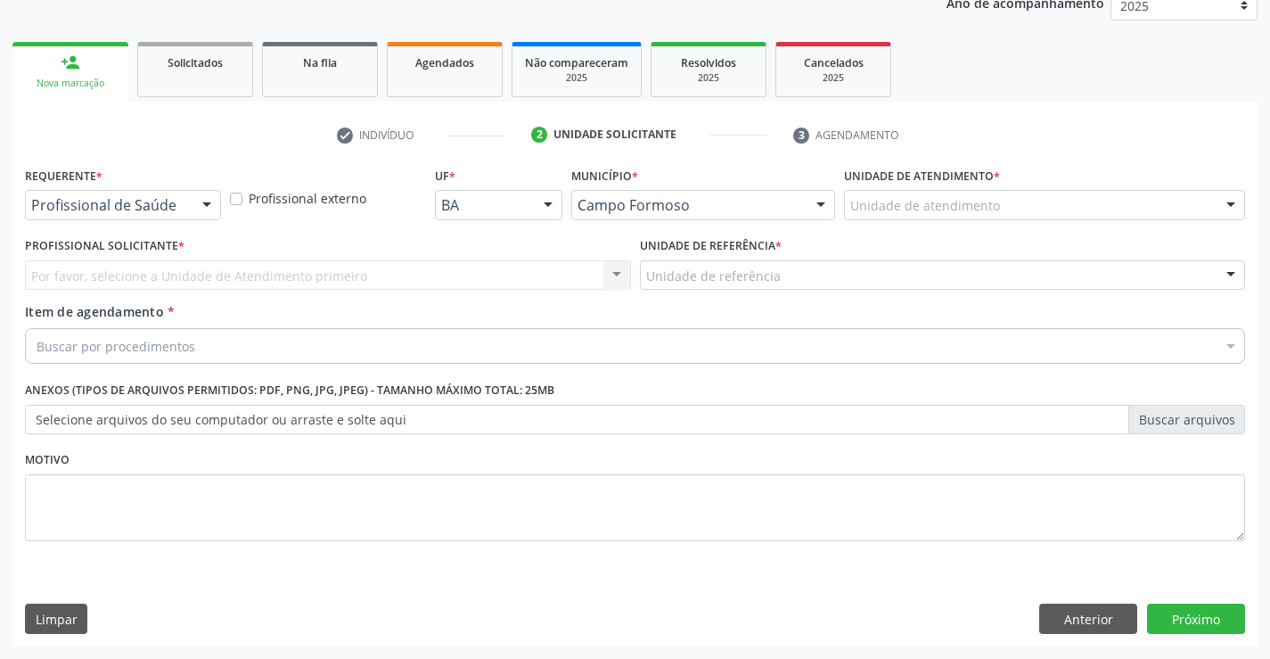
scroll to position [225, 0]
click at [187, 209] on div "Profissional de Saúde" at bounding box center [123, 205] width 196 height 30
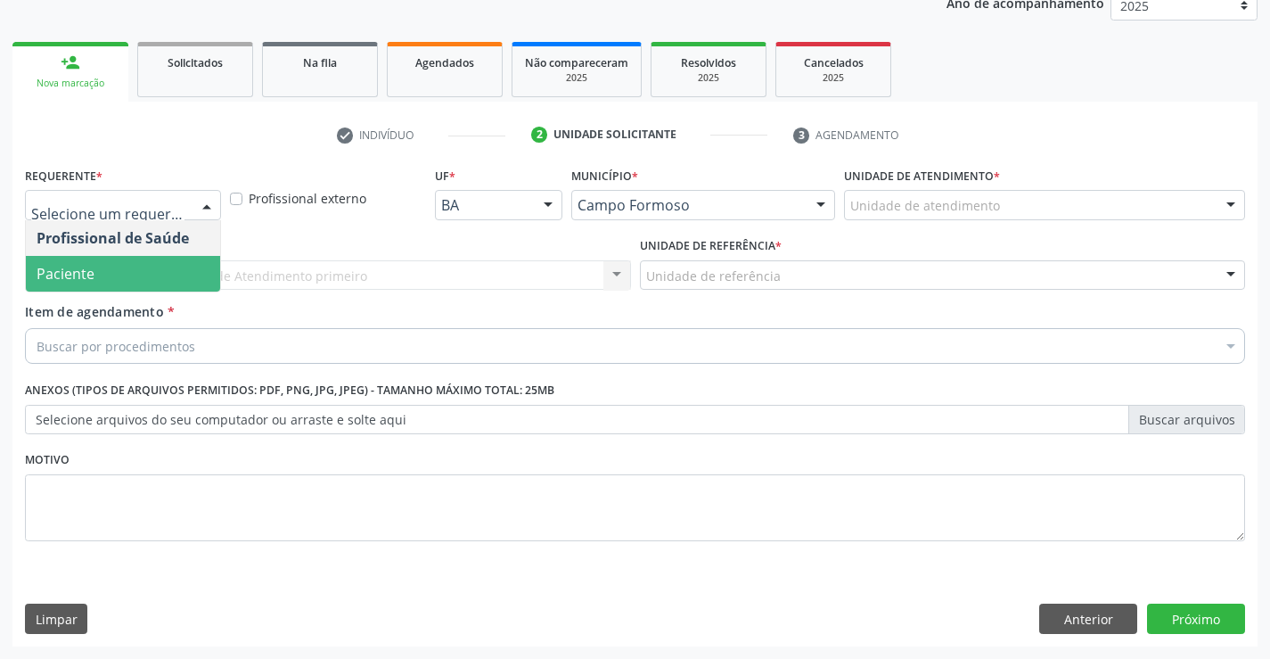
drag, startPoint x: 183, startPoint y: 250, endPoint x: 183, endPoint y: 275, distance: 24.1
click at [183, 275] on ul "Profissional de Saúde Paciente Nenhum resultado encontrado para: " " Não há nen…" at bounding box center [123, 255] width 194 height 71
click at [183, 275] on span "Paciente" at bounding box center [123, 274] width 194 height 36
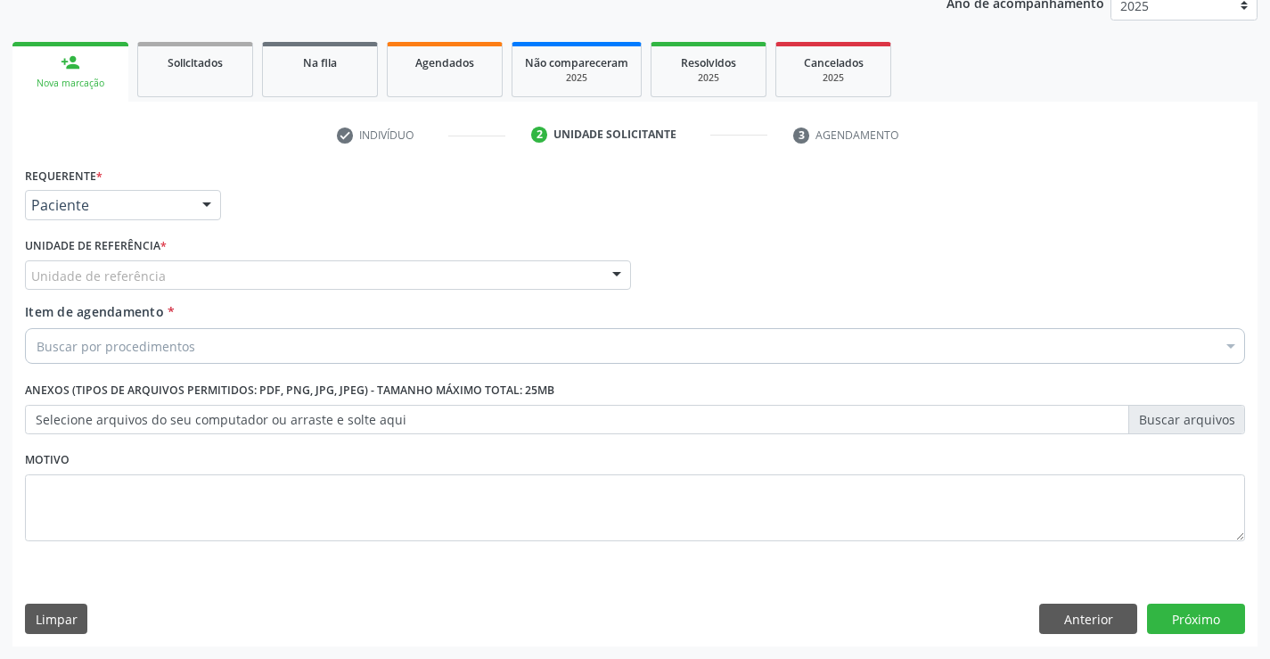
click at [330, 271] on div "Unidade de referência" at bounding box center [328, 275] width 606 height 30
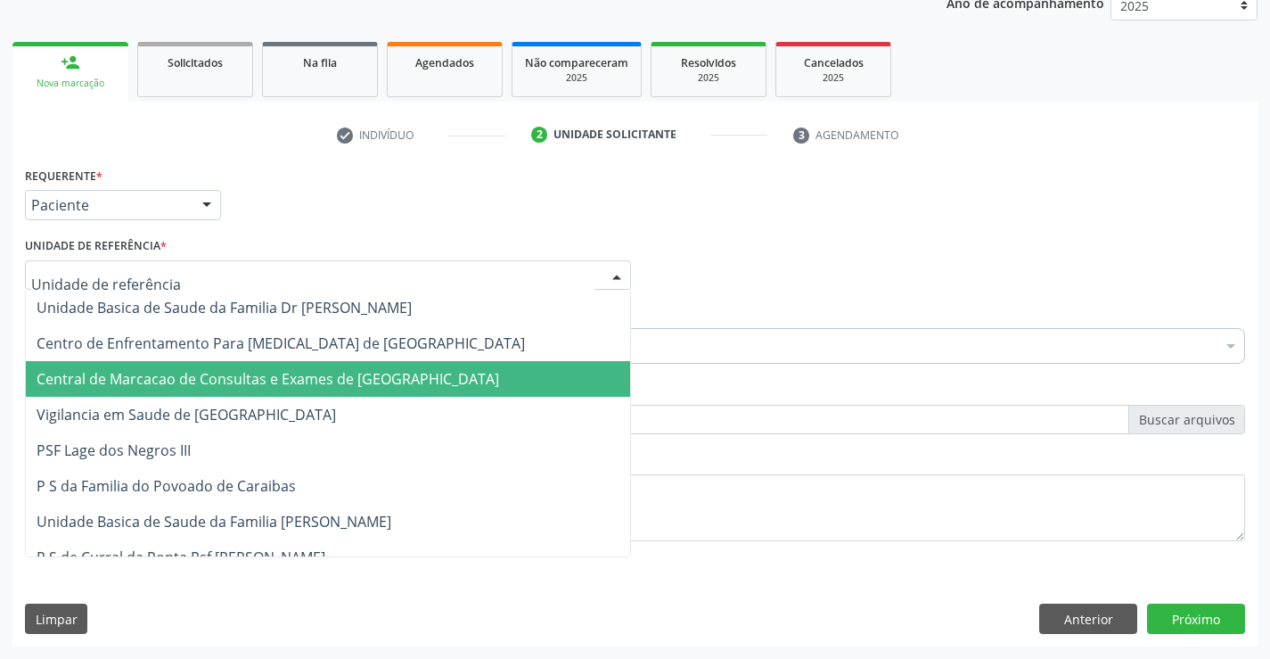
click at [338, 364] on span "Central de Marcacao de Consultas e Exames de [GEOGRAPHIC_DATA]" at bounding box center [328, 379] width 604 height 36
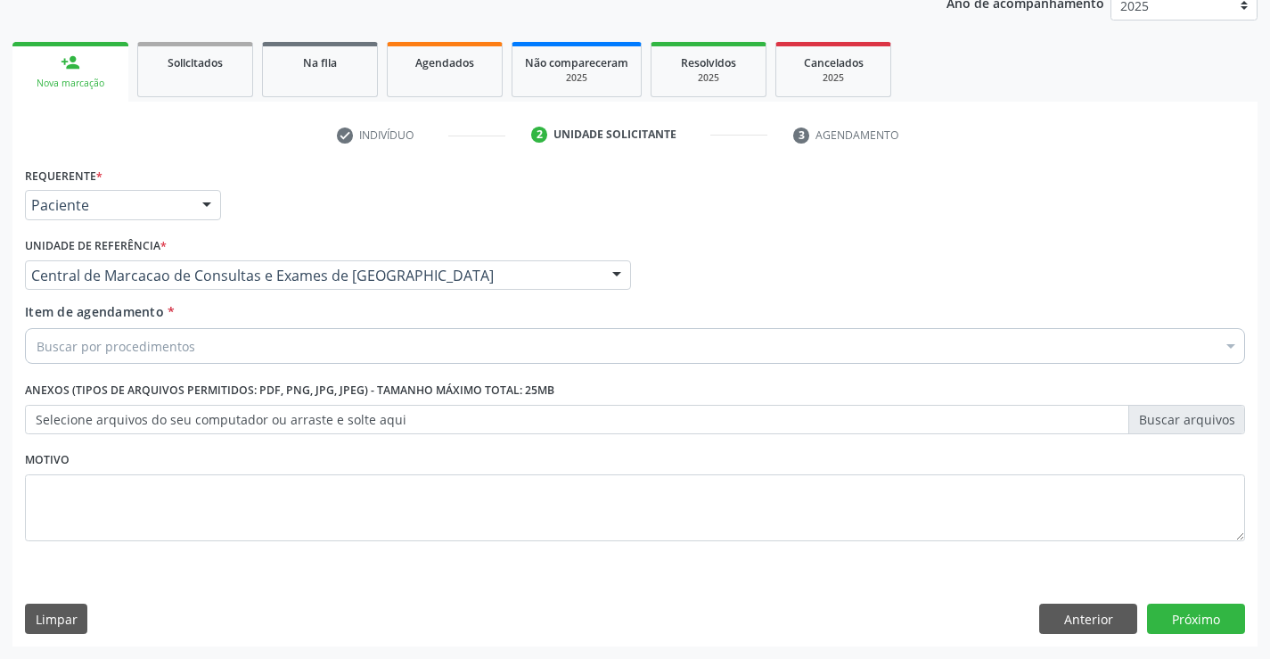
click at [355, 354] on div "Buscar por procedimentos" at bounding box center [635, 346] width 1220 height 36
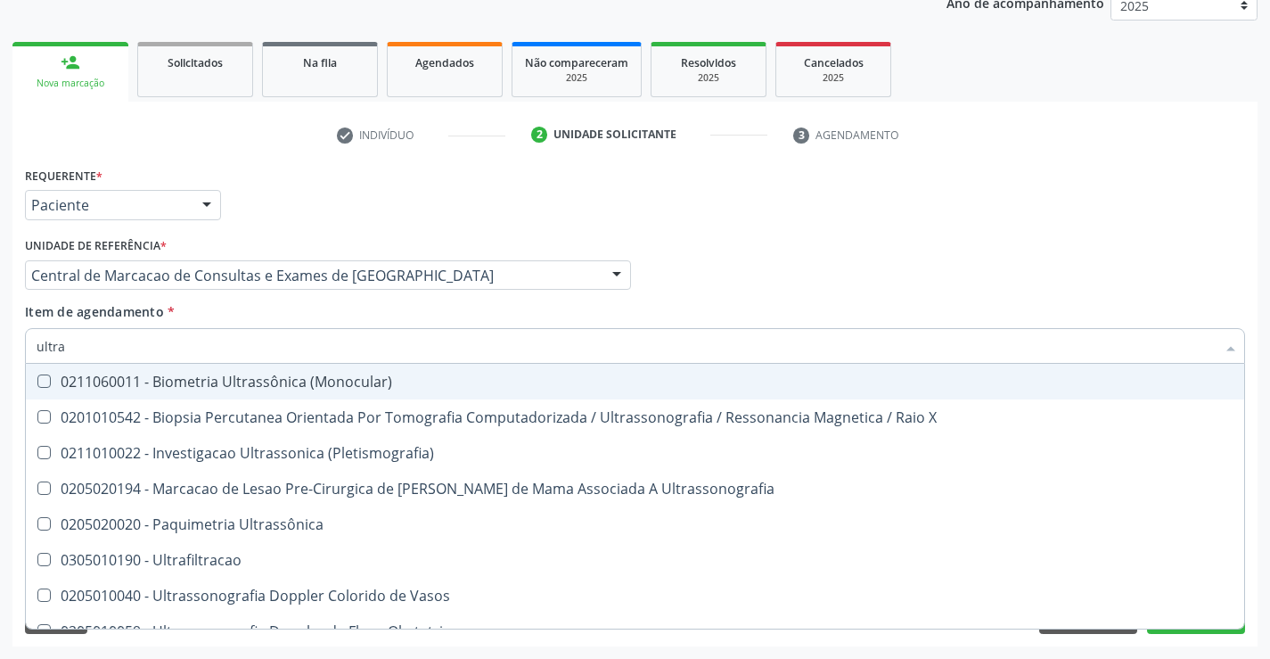
type input "ultras"
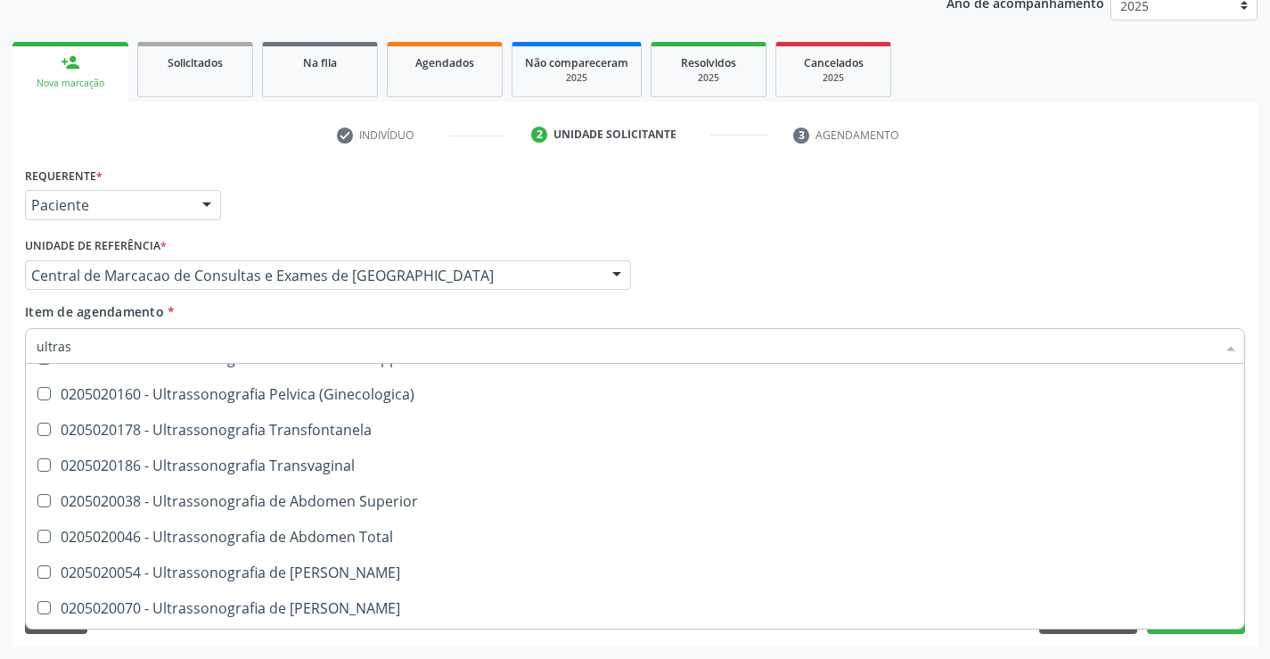
scroll to position [357, 0]
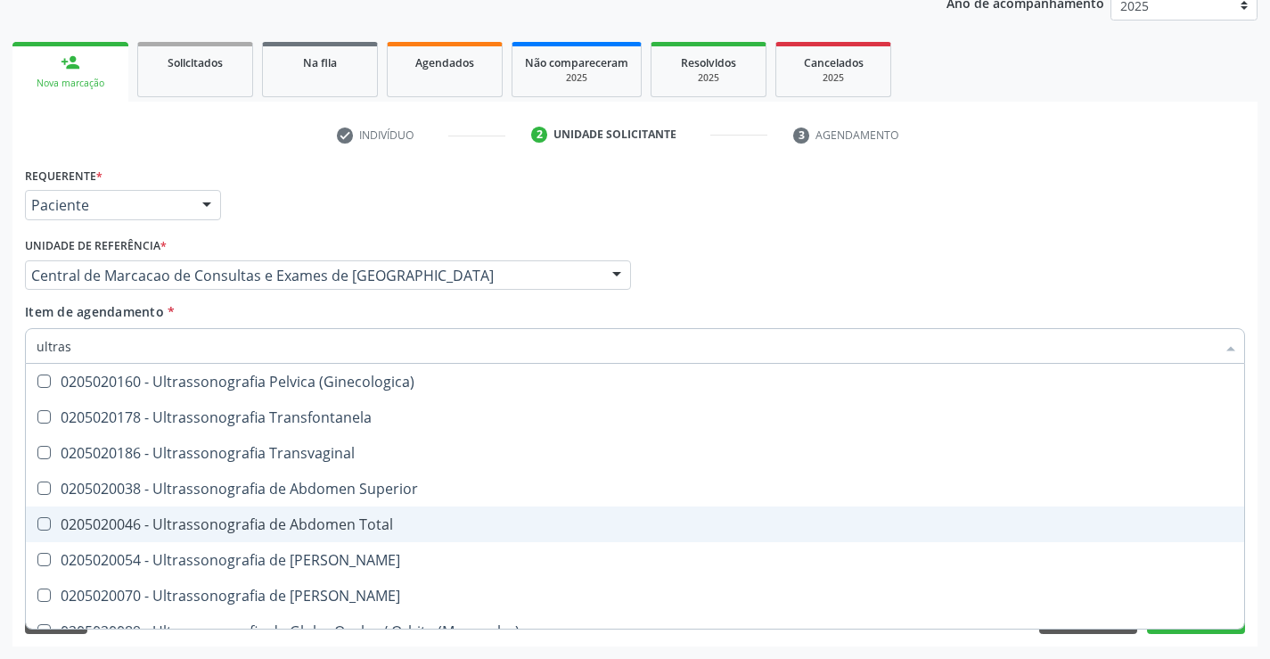
click at [405, 518] on div "0205020046 - Ultrassonografia de Abdomen Total" at bounding box center [635, 524] width 1197 height 14
checkbox Total "true"
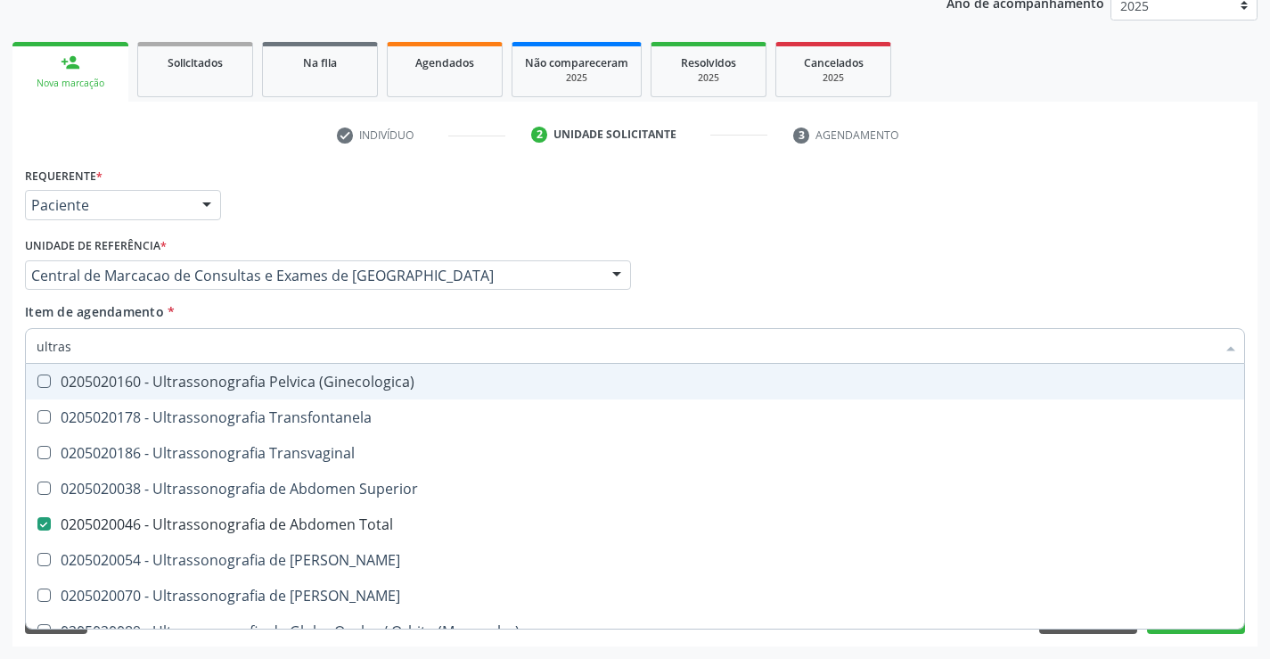
click at [990, 312] on div "Item de agendamento * ultras Desfazer seleção 0211060011 - Biometria Ultrassôni…" at bounding box center [635, 330] width 1220 height 56
checkbox X "true"
checkbox Total "false"
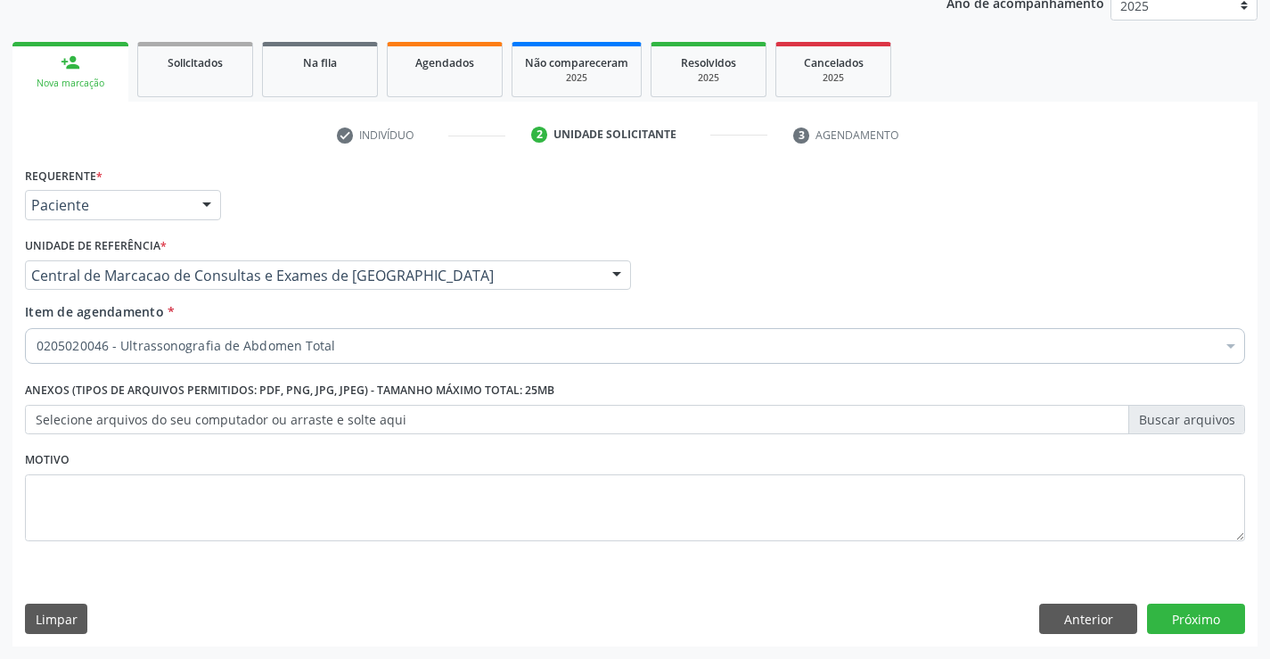
scroll to position [0, 0]
click at [1199, 623] on button "Próximo" at bounding box center [1196, 618] width 98 height 30
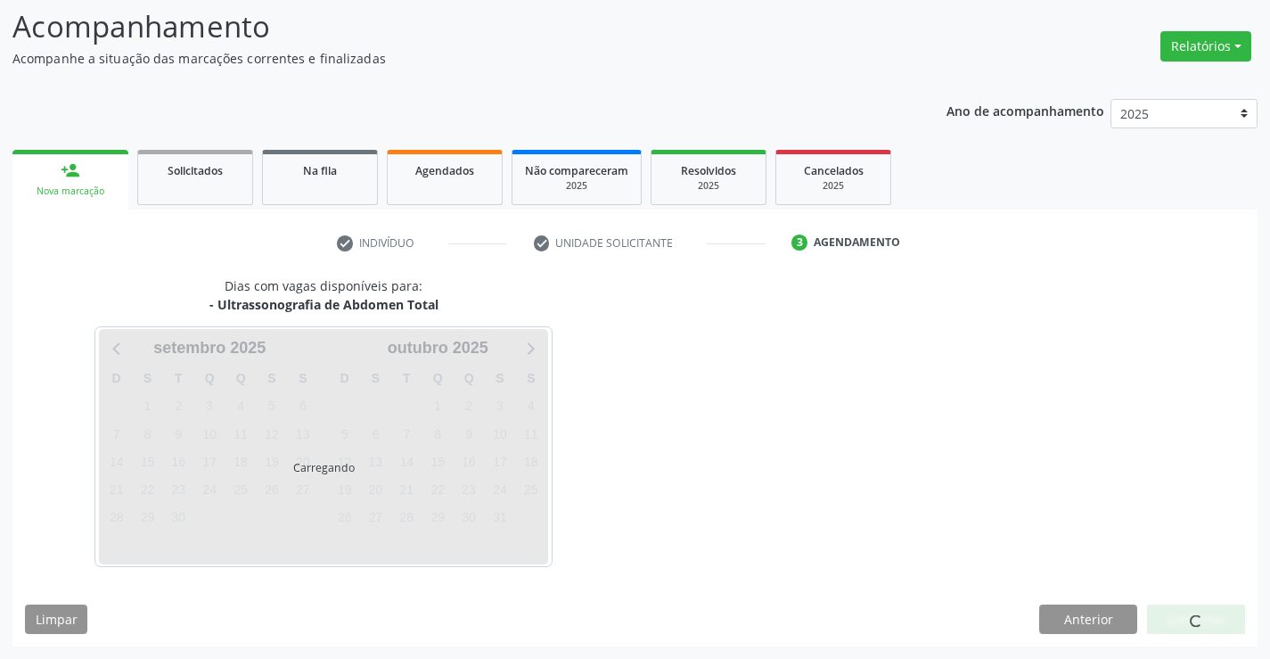
scroll to position [117, 0]
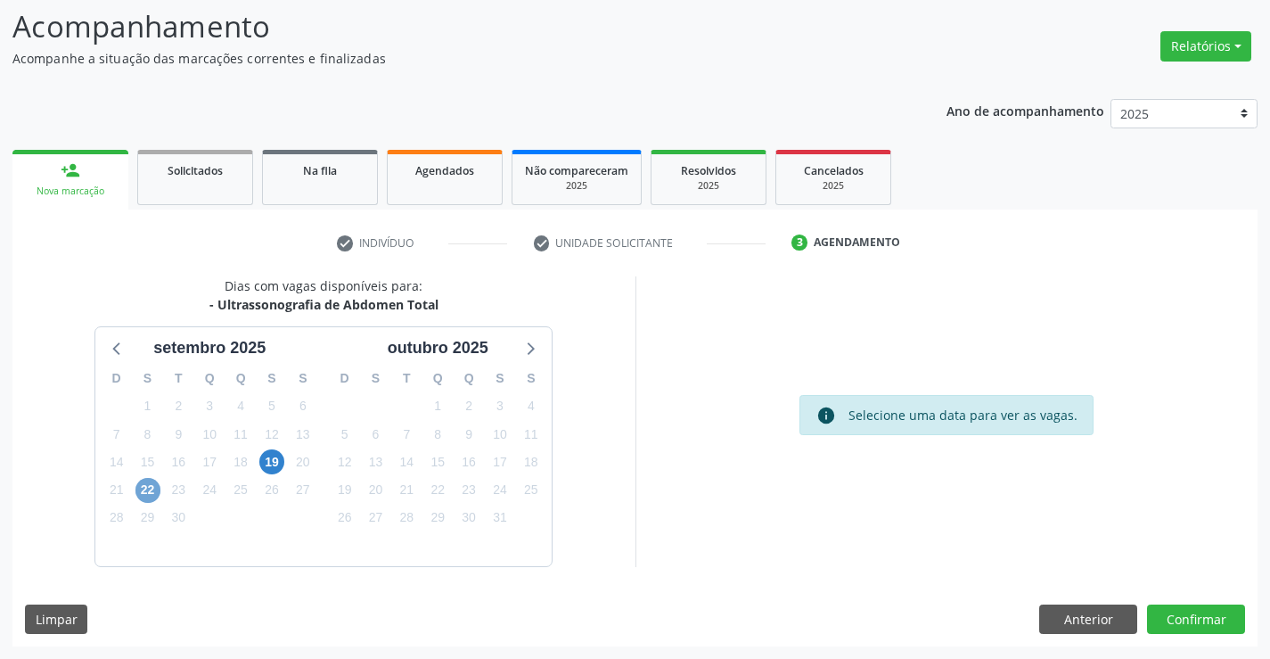
click at [157, 490] on span "22" at bounding box center [147, 490] width 25 height 25
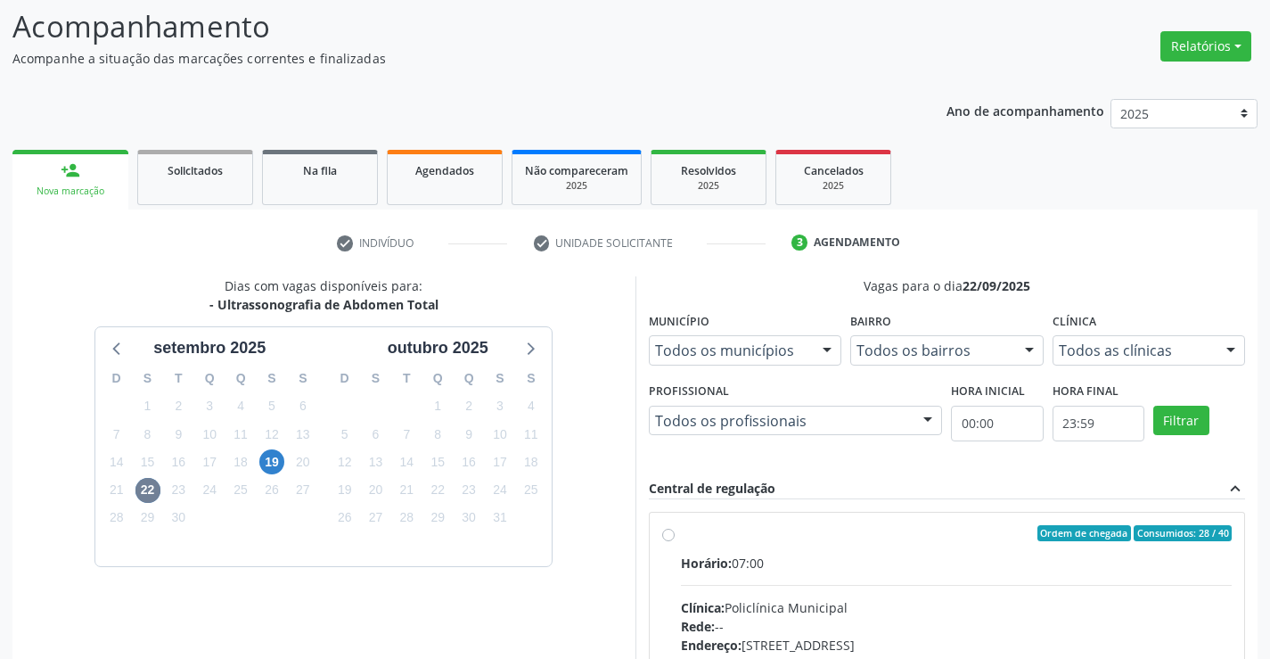
drag, startPoint x: 939, startPoint y: 574, endPoint x: 1283, endPoint y: 577, distance: 344.0
click at [675, 541] on input "Ordem de chegada Consumidos: 28 / 40 Horário: 07:00 Clínica: Policlínica Munici…" at bounding box center [668, 533] width 12 height 16
radio input "true"
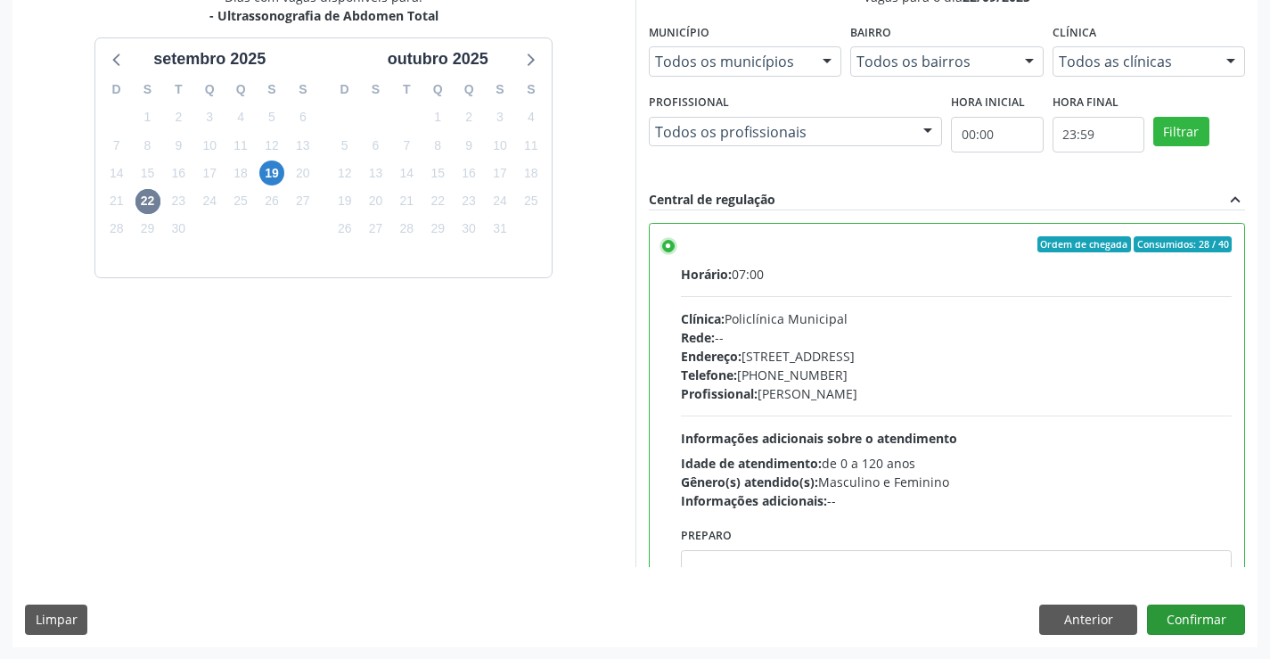
scroll to position [406, 0]
click at [1206, 621] on button "Confirmar" at bounding box center [1196, 618] width 98 height 30
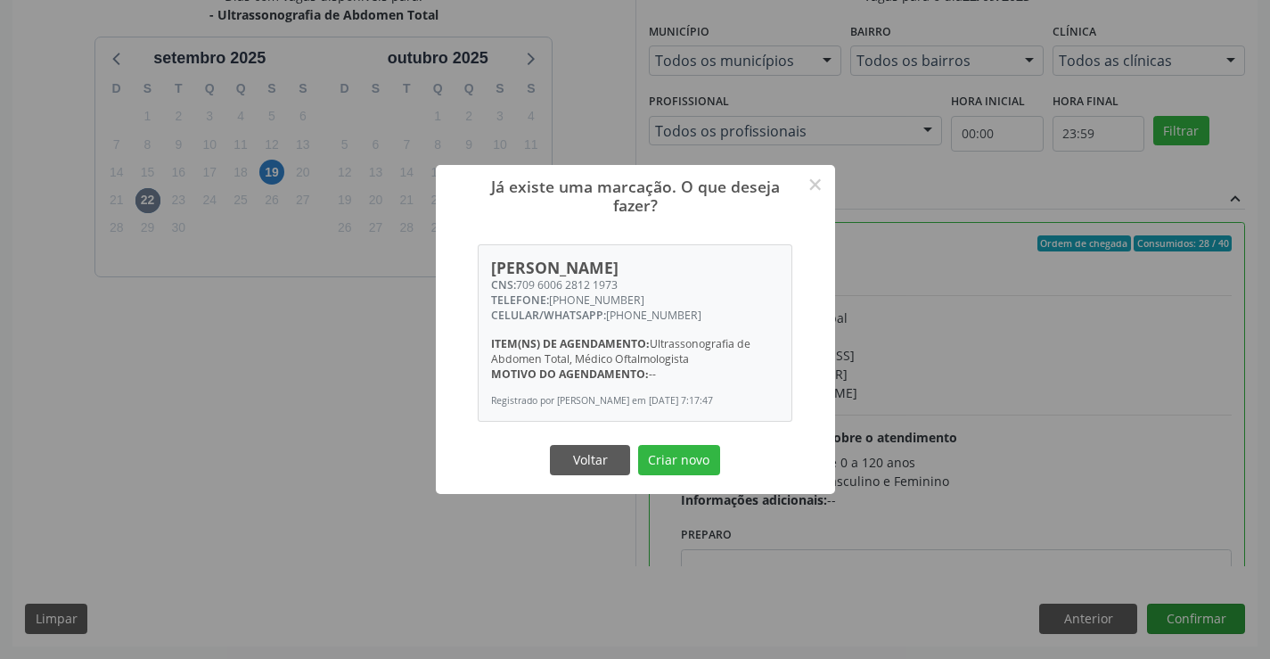
click at [638, 445] on button "Criar novo" at bounding box center [679, 460] width 82 height 30
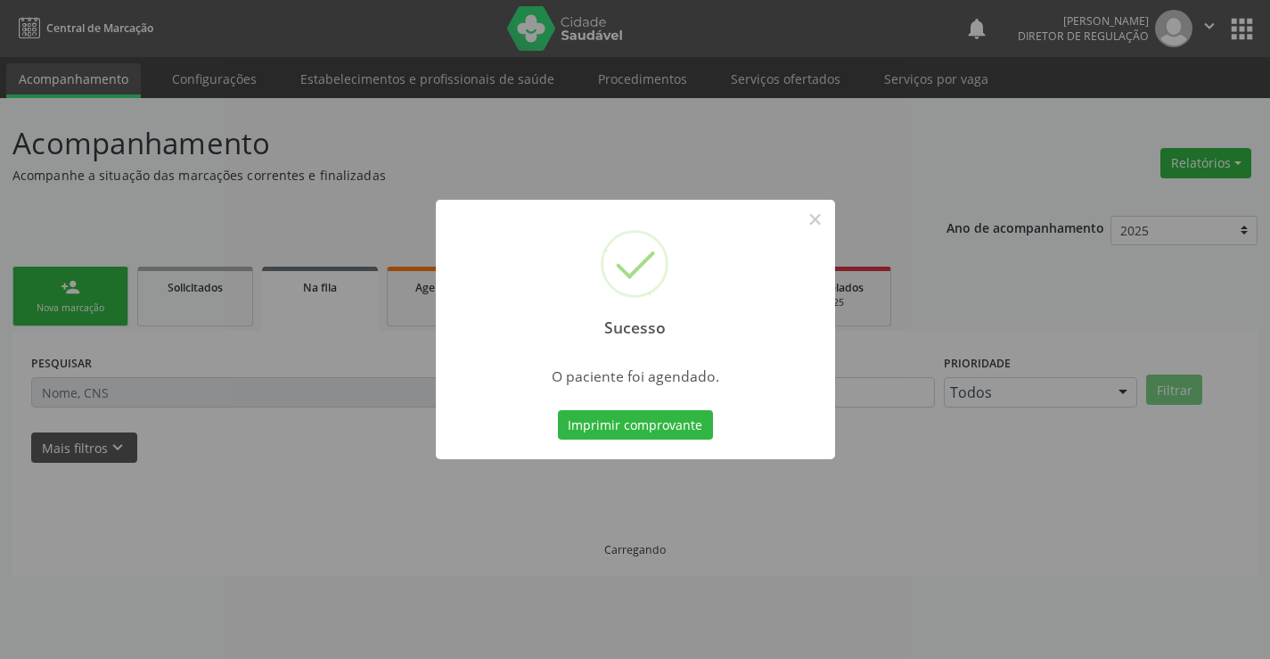
scroll to position [0, 0]
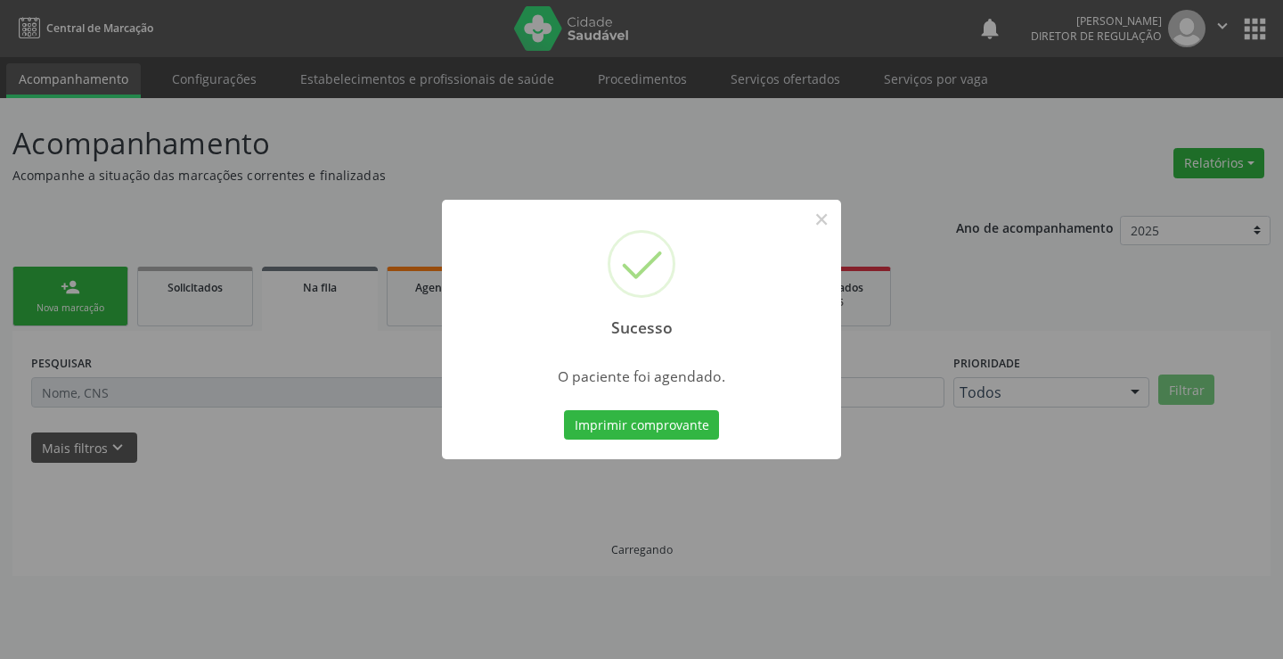
click at [564, 410] on button "Imprimir comprovante" at bounding box center [641, 425] width 155 height 30
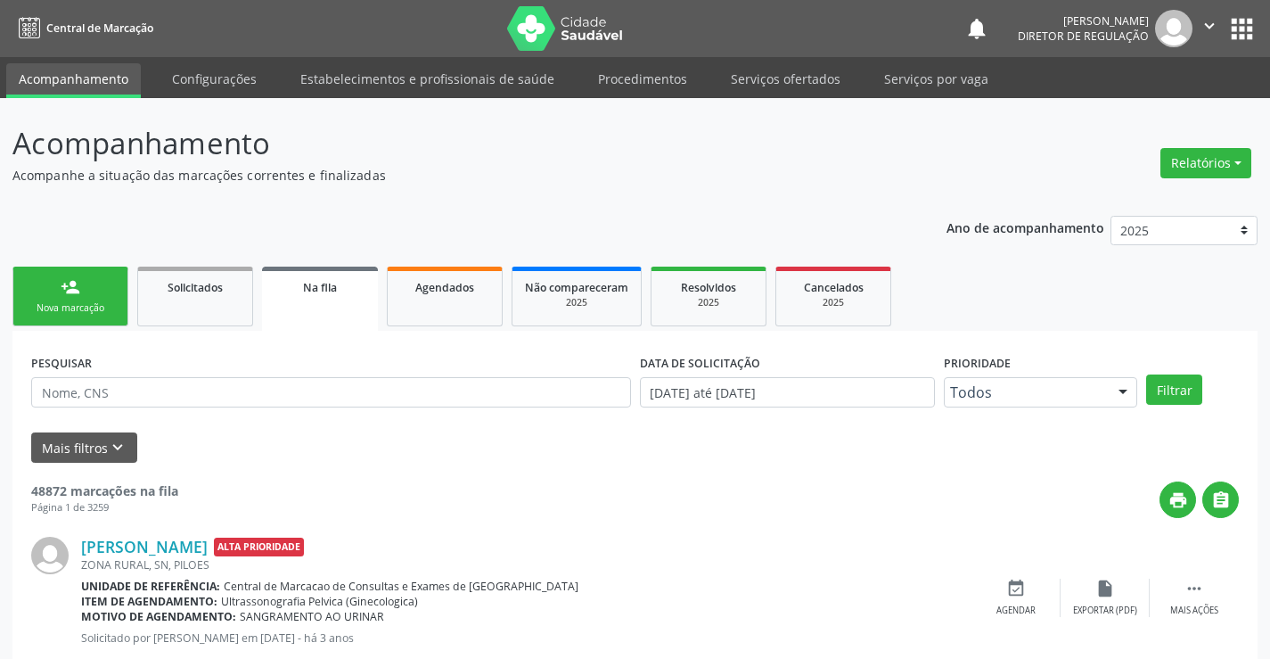
click at [59, 308] on div "Sucesso × O paciente foi agendado. Imprimir comprovante Cancel" at bounding box center [635, 329] width 1270 height 659
click at [107, 306] on div "Nova marcação" at bounding box center [70, 307] width 89 height 13
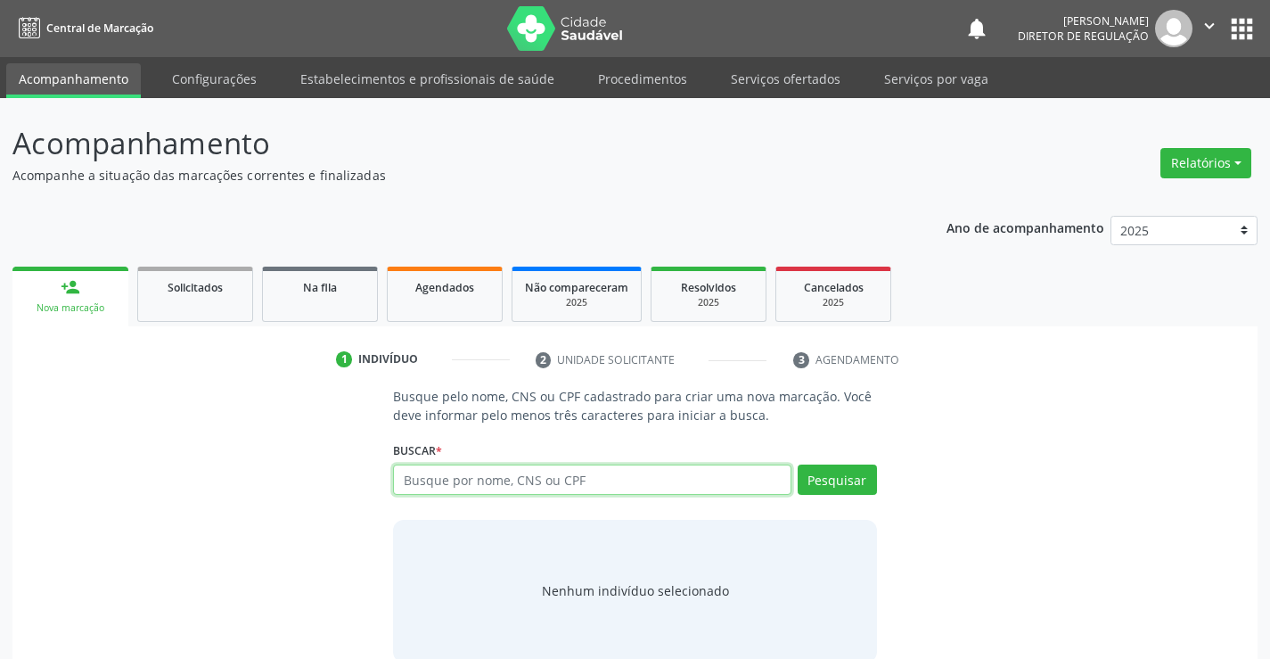
click at [585, 488] on input "text" at bounding box center [592, 479] width 398 height 30
click at [487, 479] on input "70010897779513" at bounding box center [592, 479] width 398 height 30
type input "700108977795013"
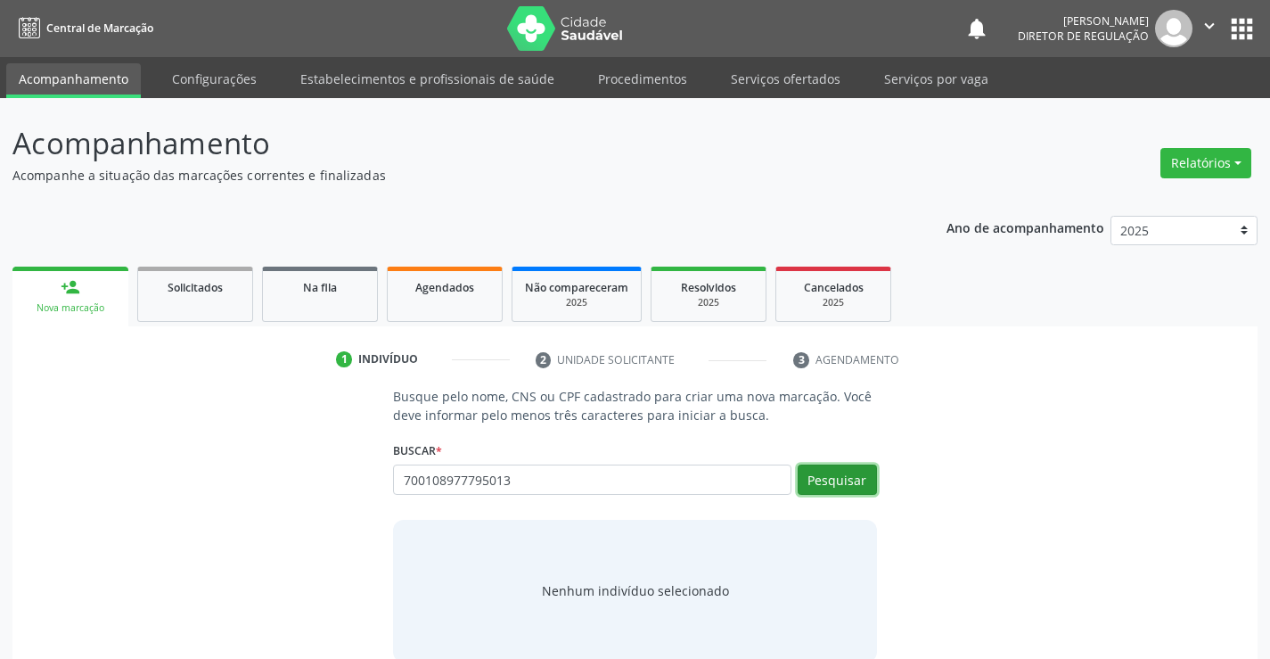
click at [824, 469] on button "Pesquisar" at bounding box center [837, 479] width 79 height 30
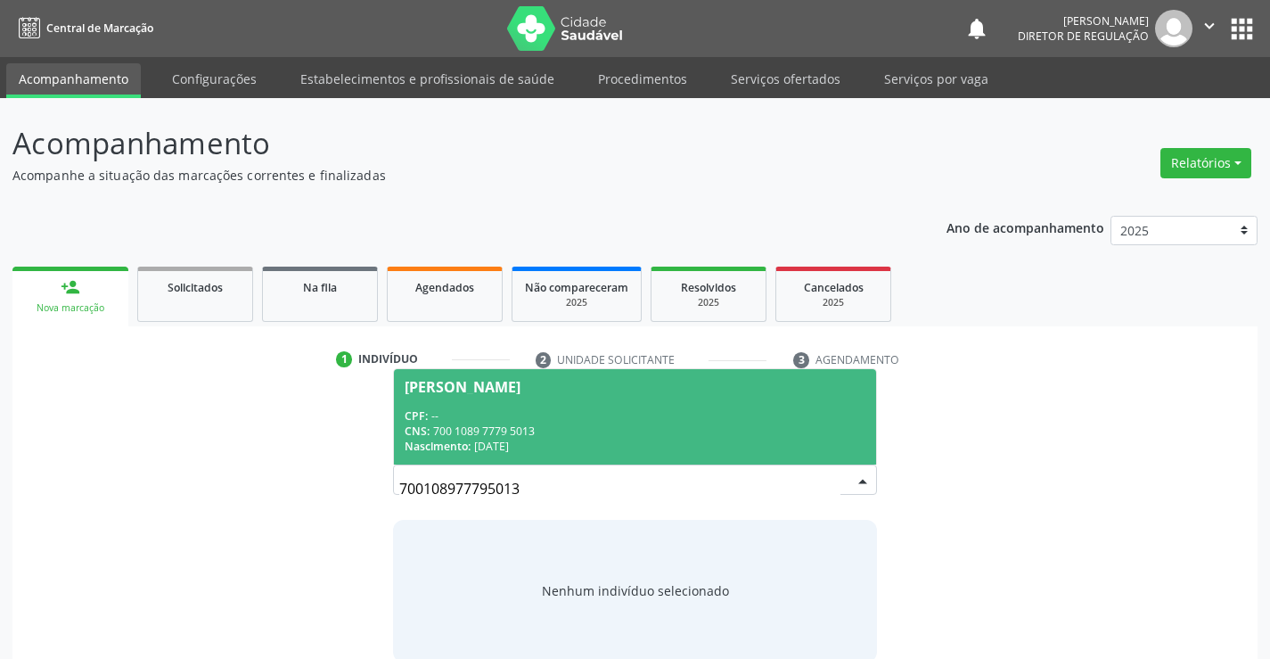
click at [537, 411] on div "CPF: --" at bounding box center [635, 415] width 460 height 15
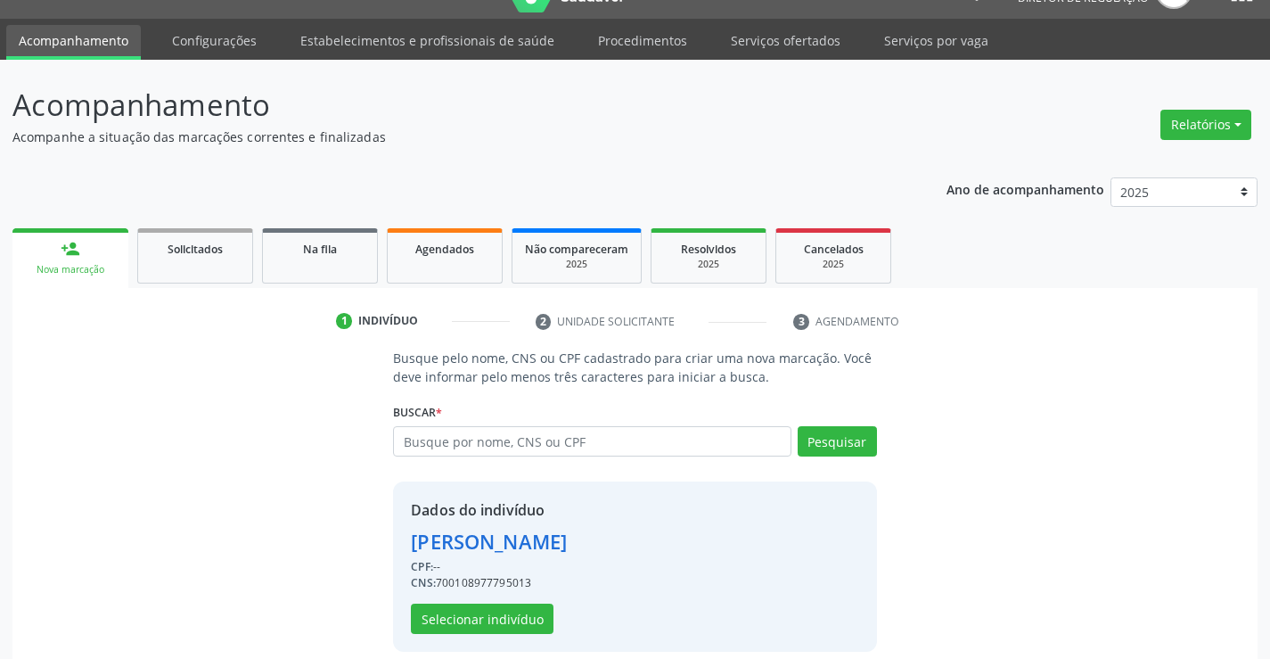
scroll to position [56, 0]
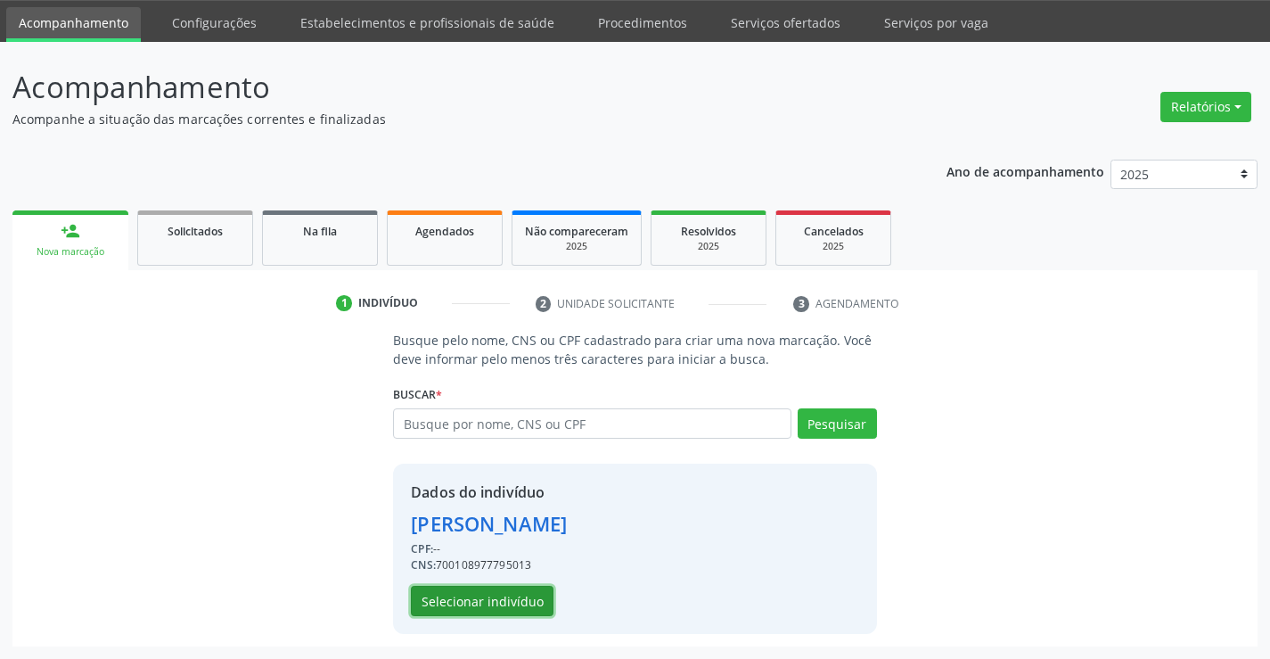
click at [526, 602] on button "Selecionar indivíduo" at bounding box center [482, 601] width 143 height 30
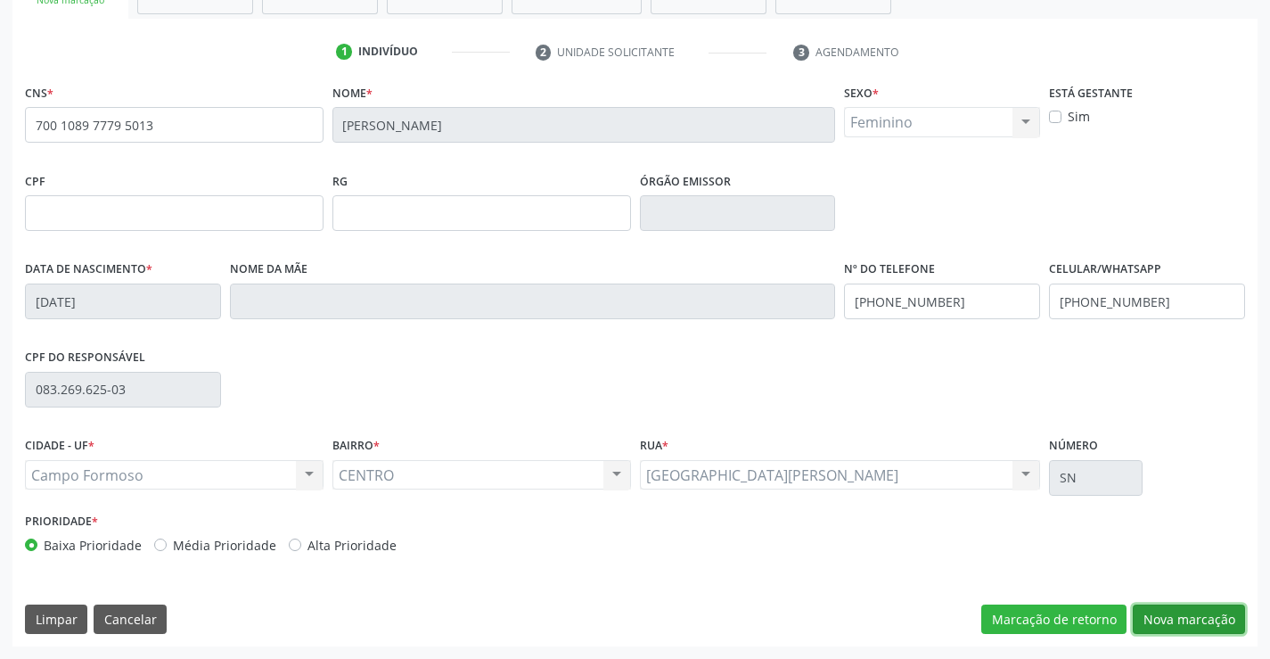
click at [1177, 622] on button "Nova marcação" at bounding box center [1189, 619] width 112 height 30
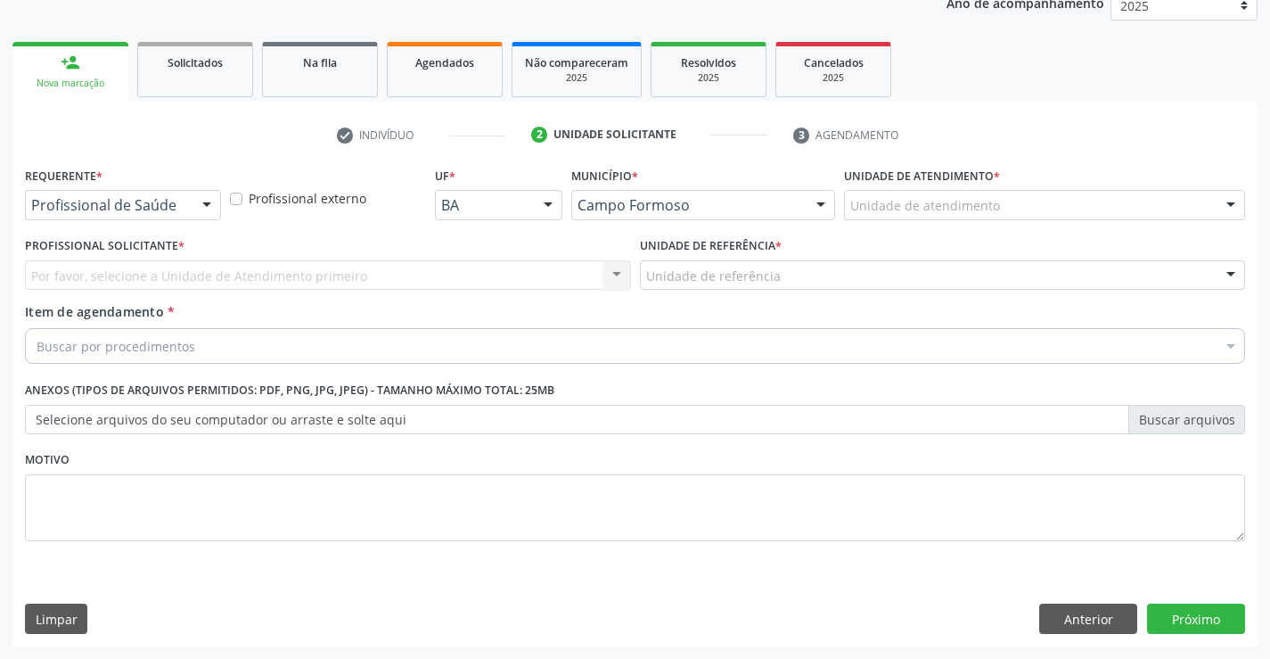
scroll to position [225, 0]
click at [168, 216] on div "Profissional de Saúde" at bounding box center [123, 205] width 196 height 30
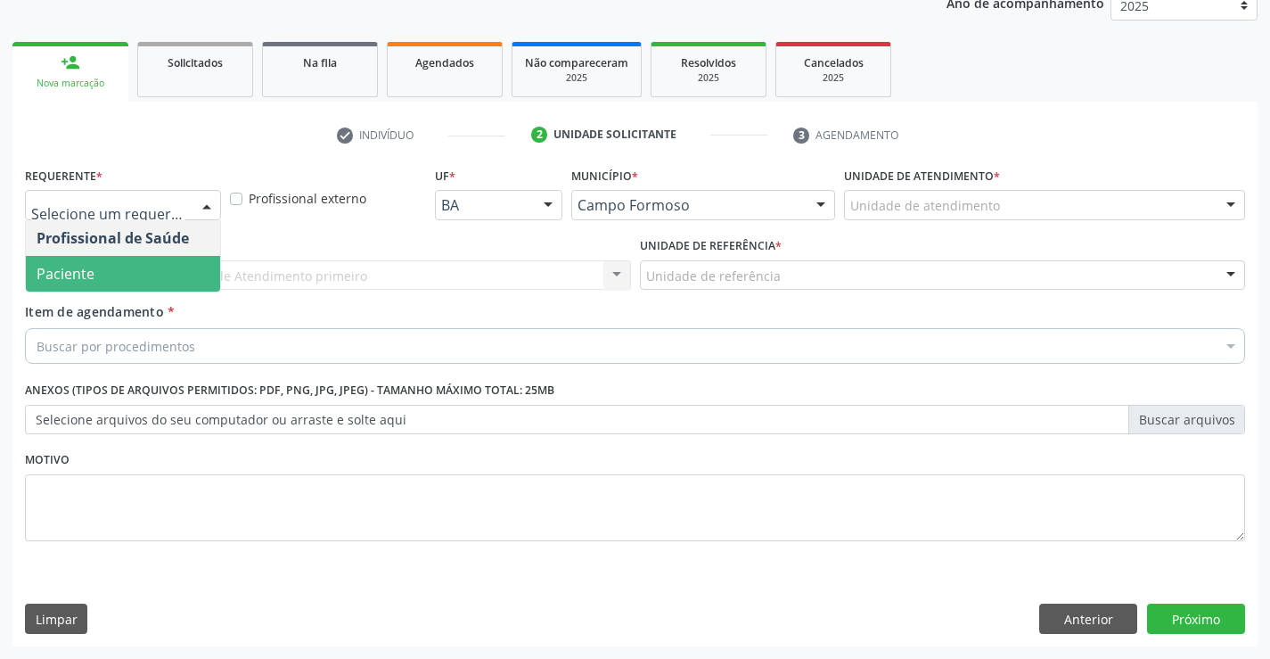
click at [162, 281] on span "Paciente" at bounding box center [123, 274] width 194 height 36
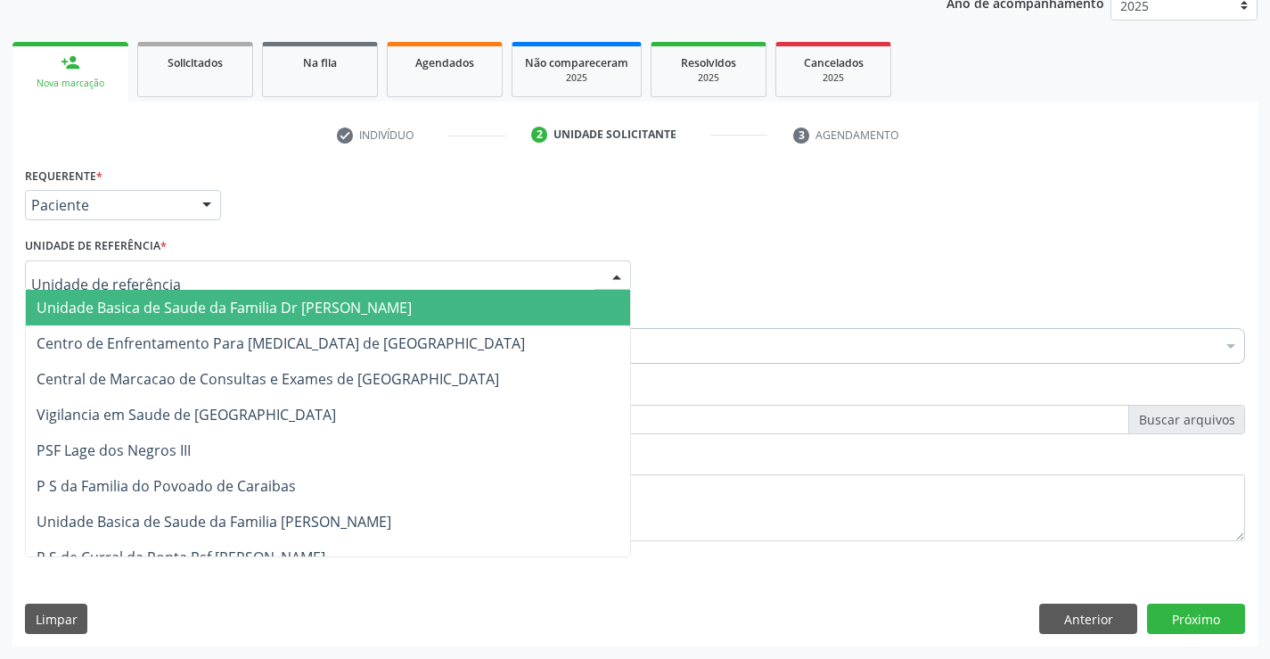
click at [292, 279] on div at bounding box center [328, 275] width 606 height 30
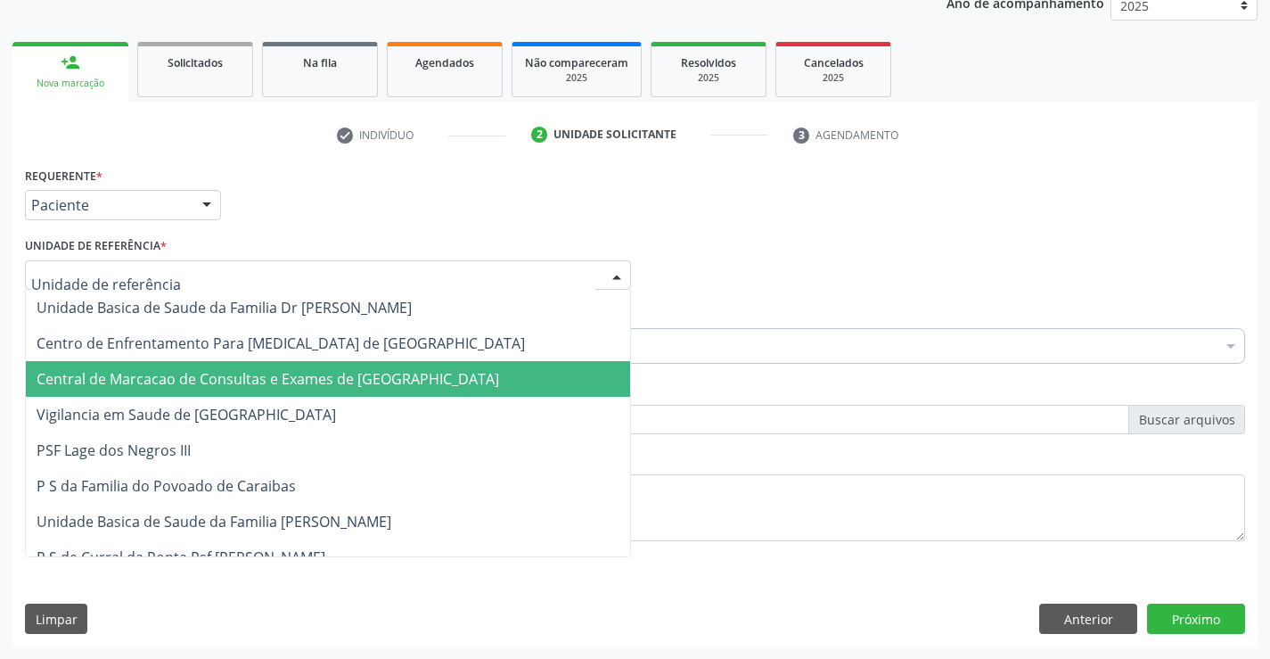
click at [300, 365] on span "Central de Marcacao de Consultas e Exames de [GEOGRAPHIC_DATA]" at bounding box center [328, 379] width 604 height 36
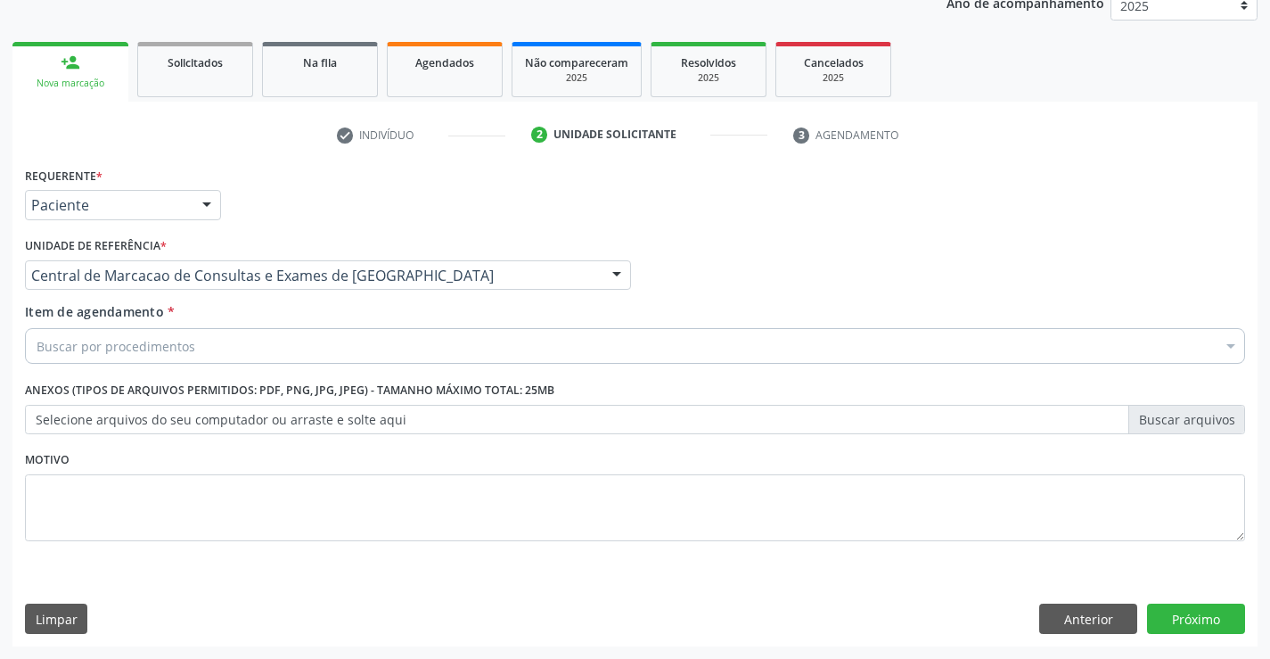
click at [458, 348] on div "Buscar por procedimentos" at bounding box center [635, 346] width 1220 height 36
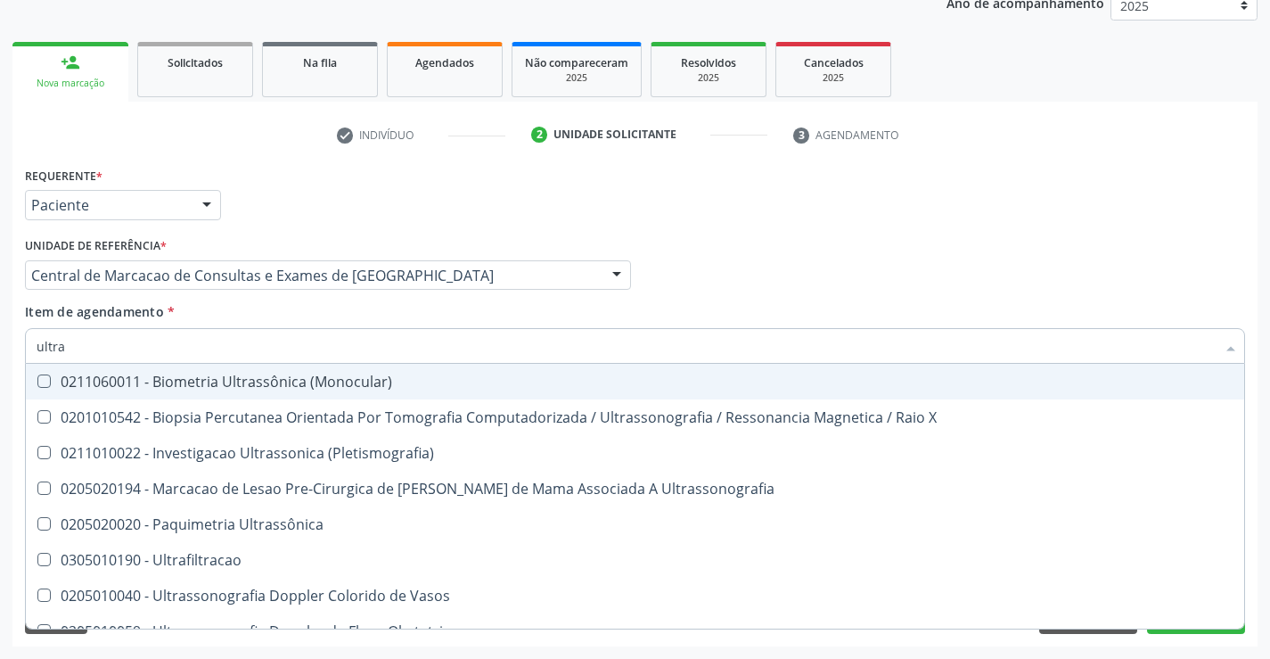
type input "ultras"
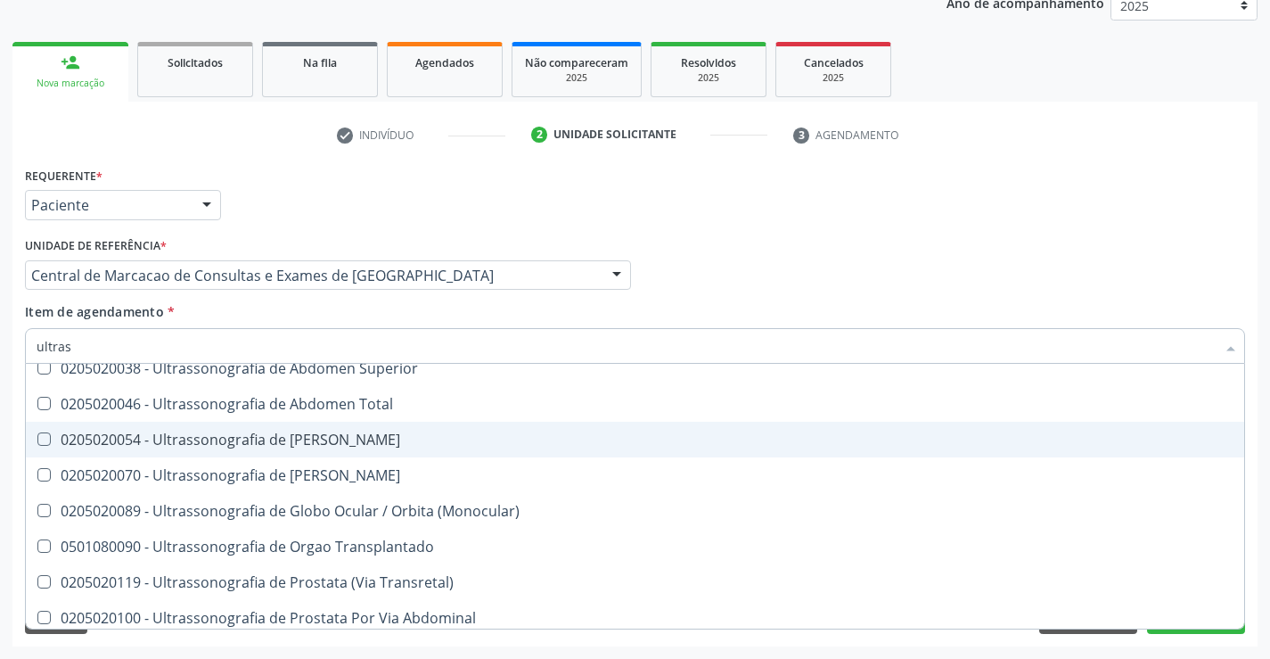
scroll to position [446, 0]
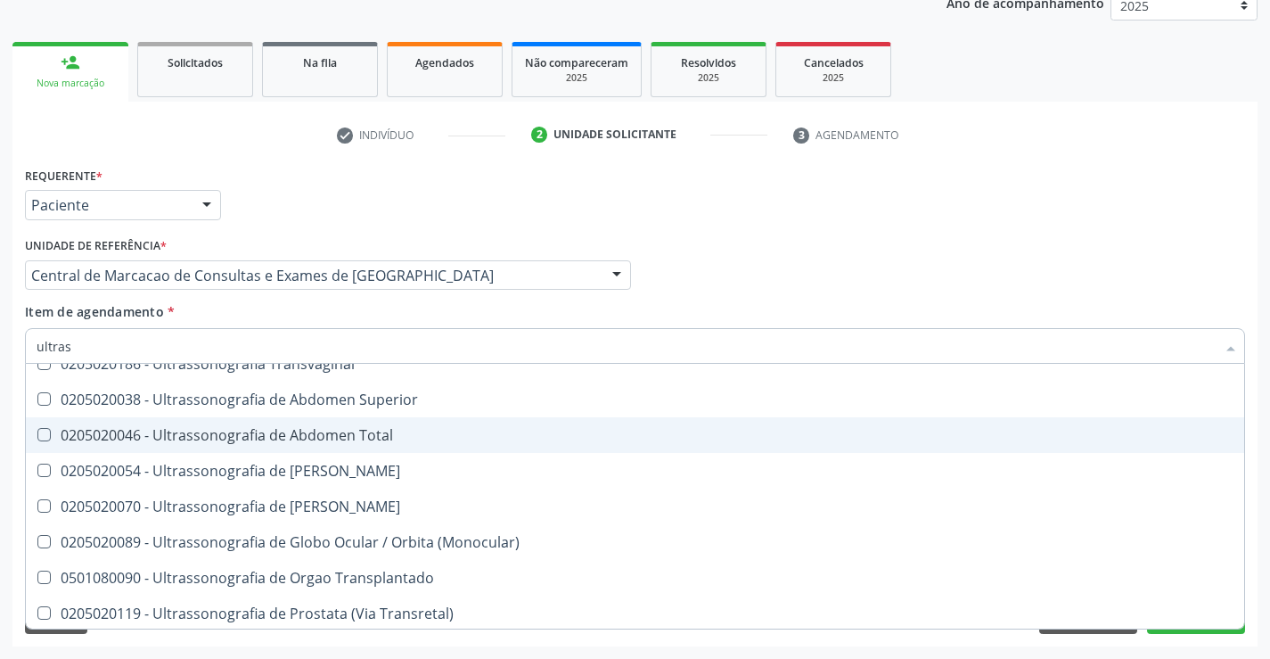
click at [382, 433] on div "0205020046 - Ultrassonografia de Abdomen Total" at bounding box center [635, 435] width 1197 height 14
checkbox Total "true"
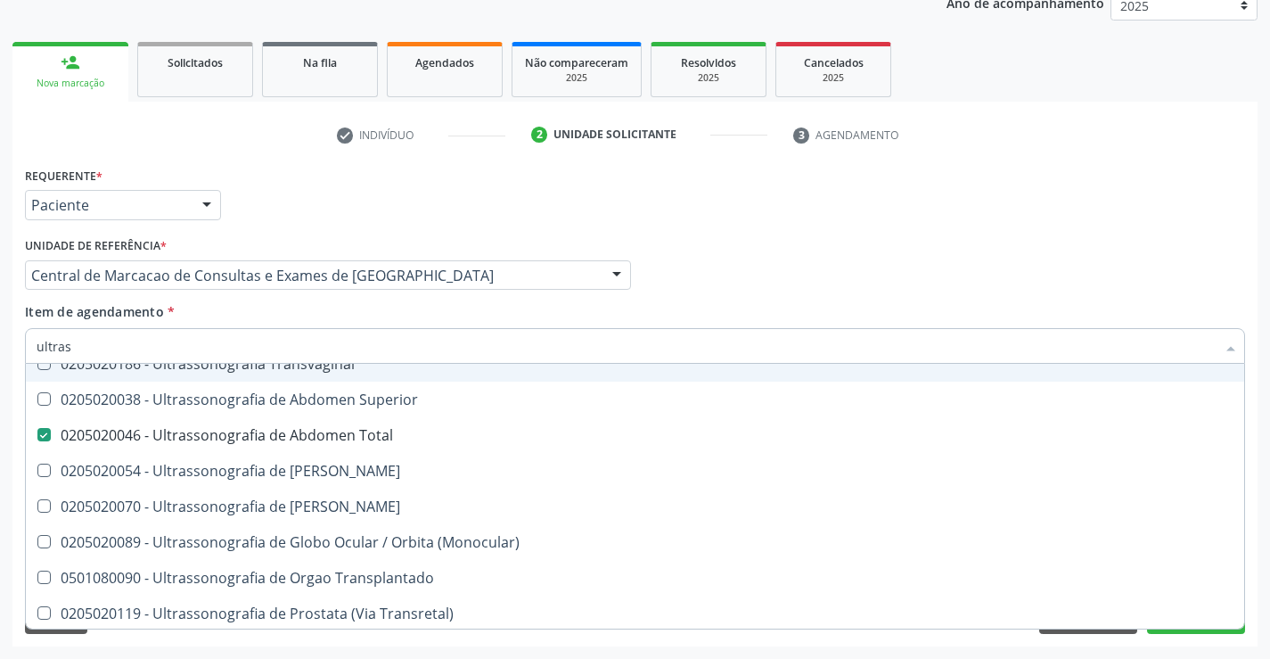
click at [999, 250] on div "Profissional Solicitante Por favor, selecione a Unidade de Atendimento primeiro…" at bounding box center [634, 268] width 1229 height 70
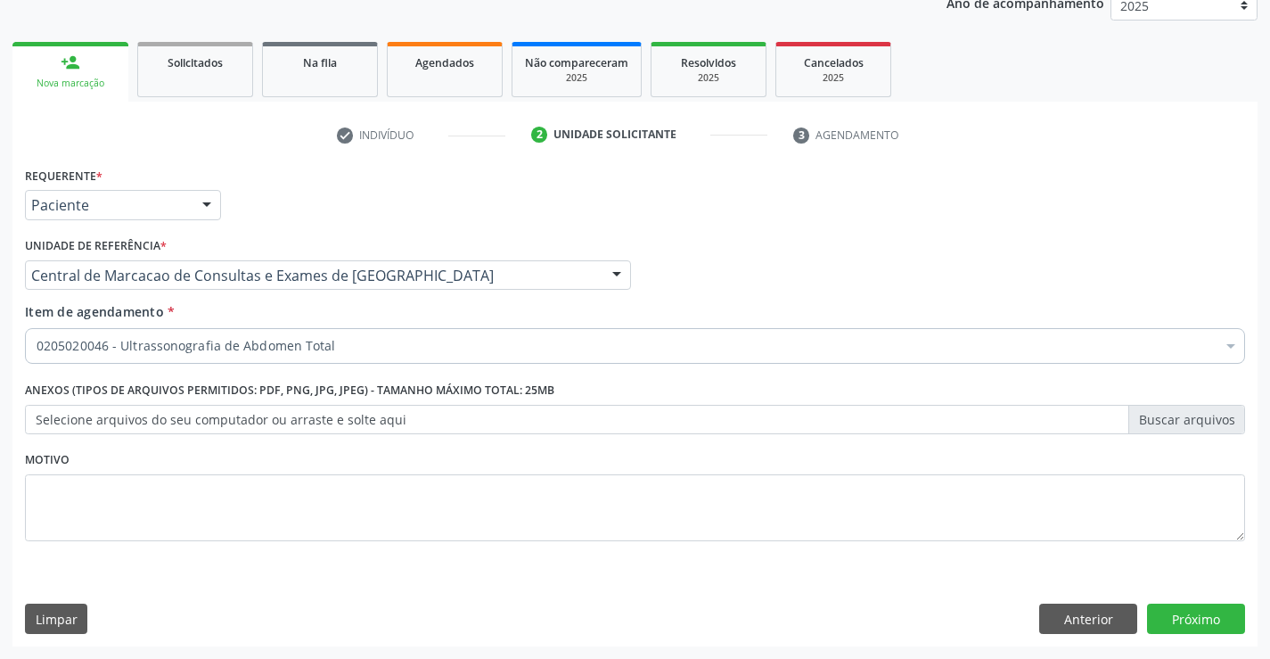
scroll to position [0, 0]
click at [1204, 618] on button "Próximo" at bounding box center [1196, 618] width 98 height 30
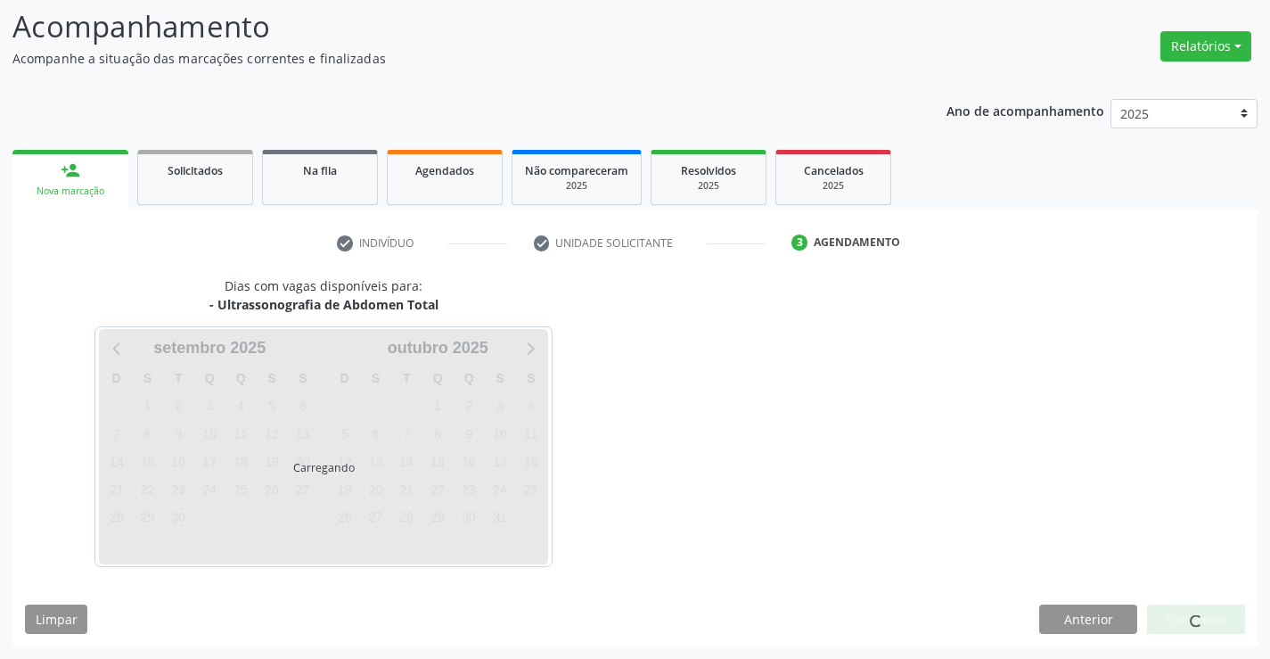
scroll to position [117, 0]
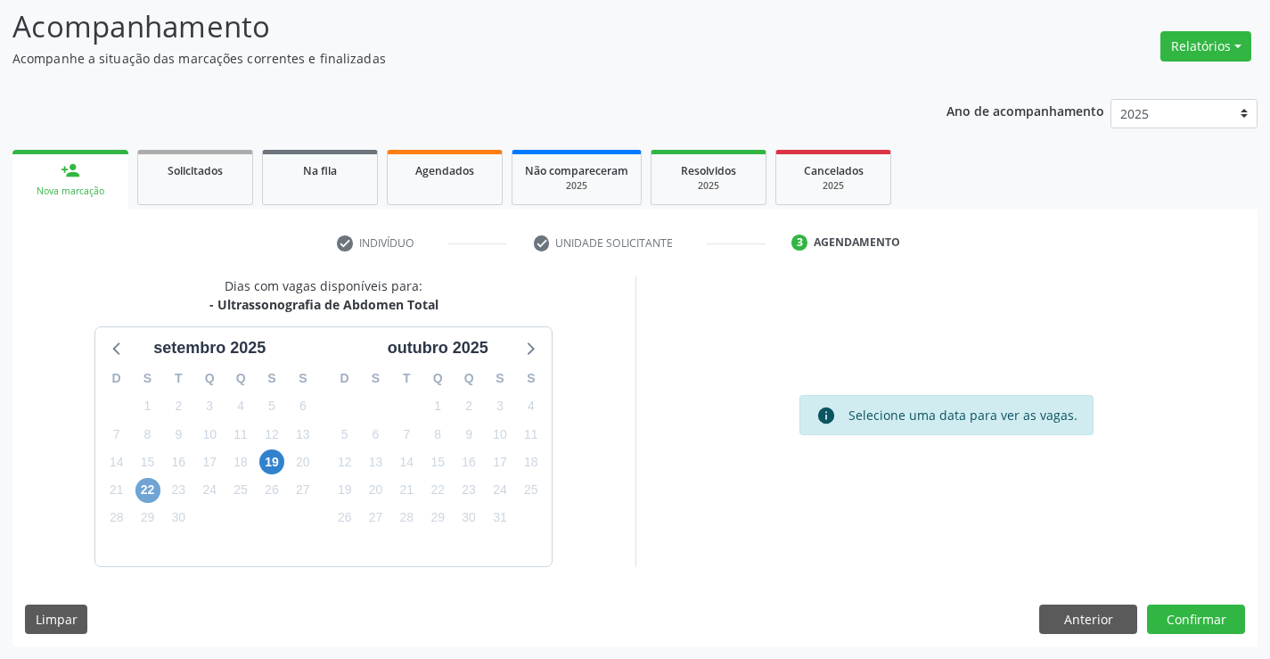
click at [158, 487] on span "22" at bounding box center [147, 490] width 25 height 25
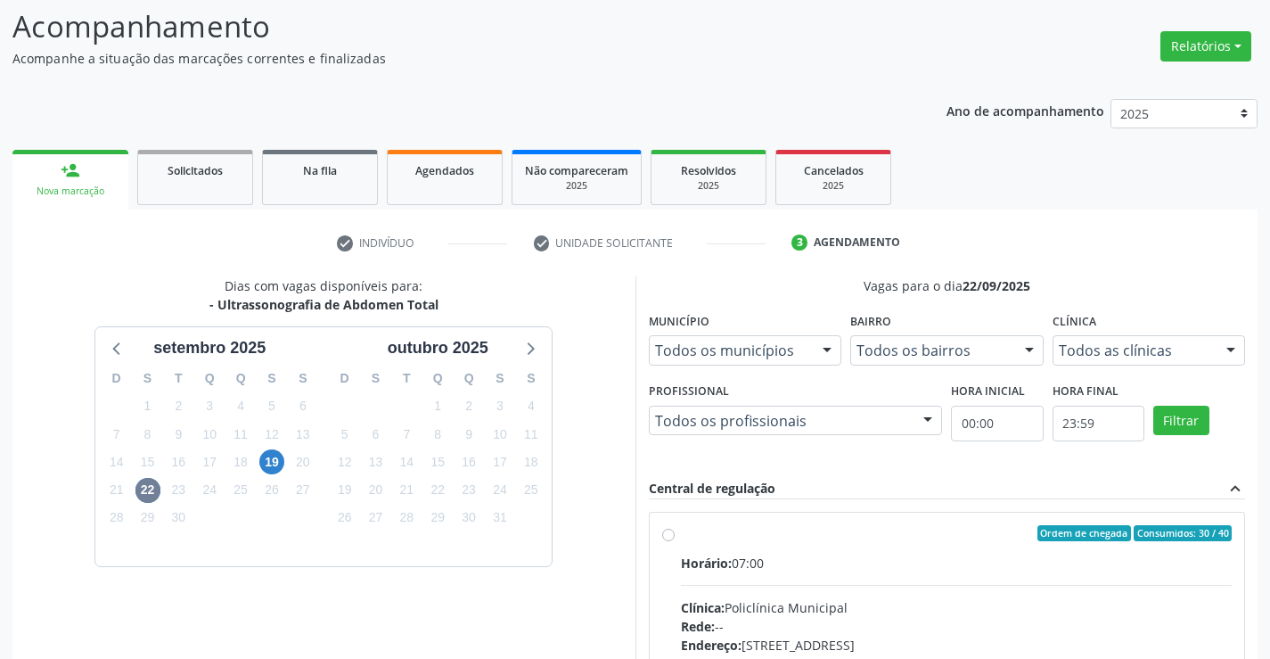
click at [897, 556] on div "Horário: 07:00" at bounding box center [957, 562] width 552 height 19
click at [675, 541] on input "Ordem de chegada Consumidos: 30 / 40 Horário: 07:00 Clínica: Policlínica Munici…" at bounding box center [668, 533] width 12 height 16
radio input "true"
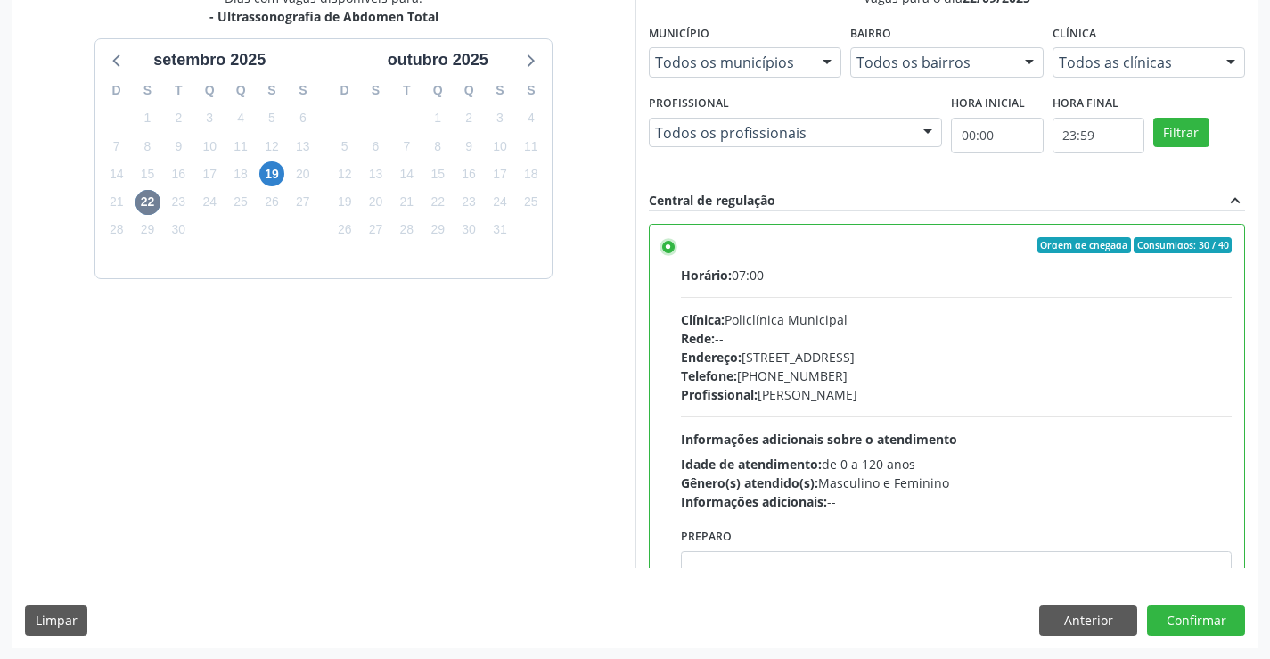
scroll to position [406, 0]
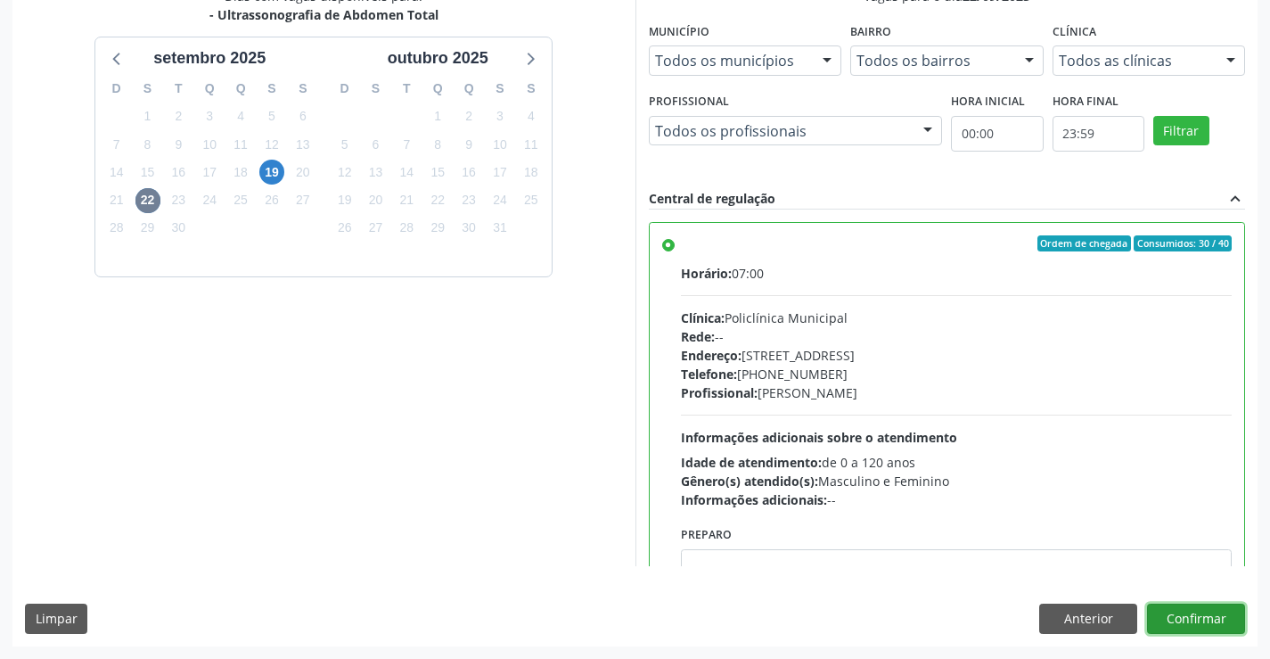
click at [1186, 615] on button "Confirmar" at bounding box center [1196, 618] width 98 height 30
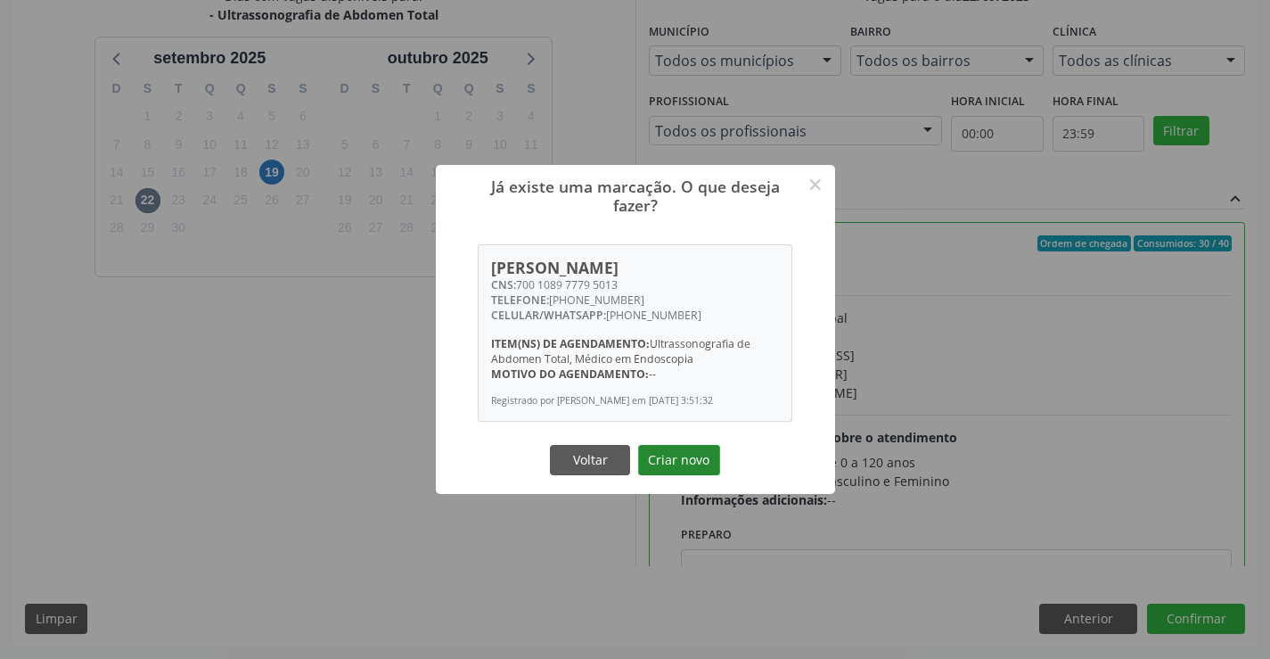
click at [680, 466] on button "Criar novo" at bounding box center [679, 460] width 82 height 30
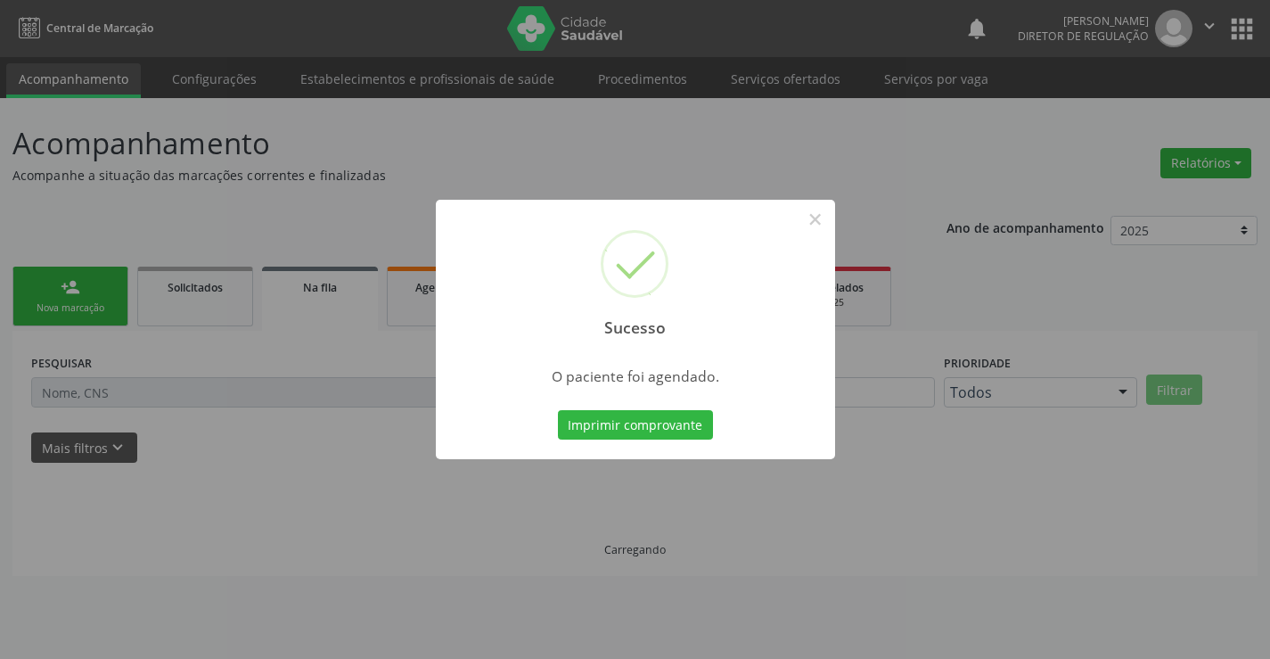
scroll to position [0, 0]
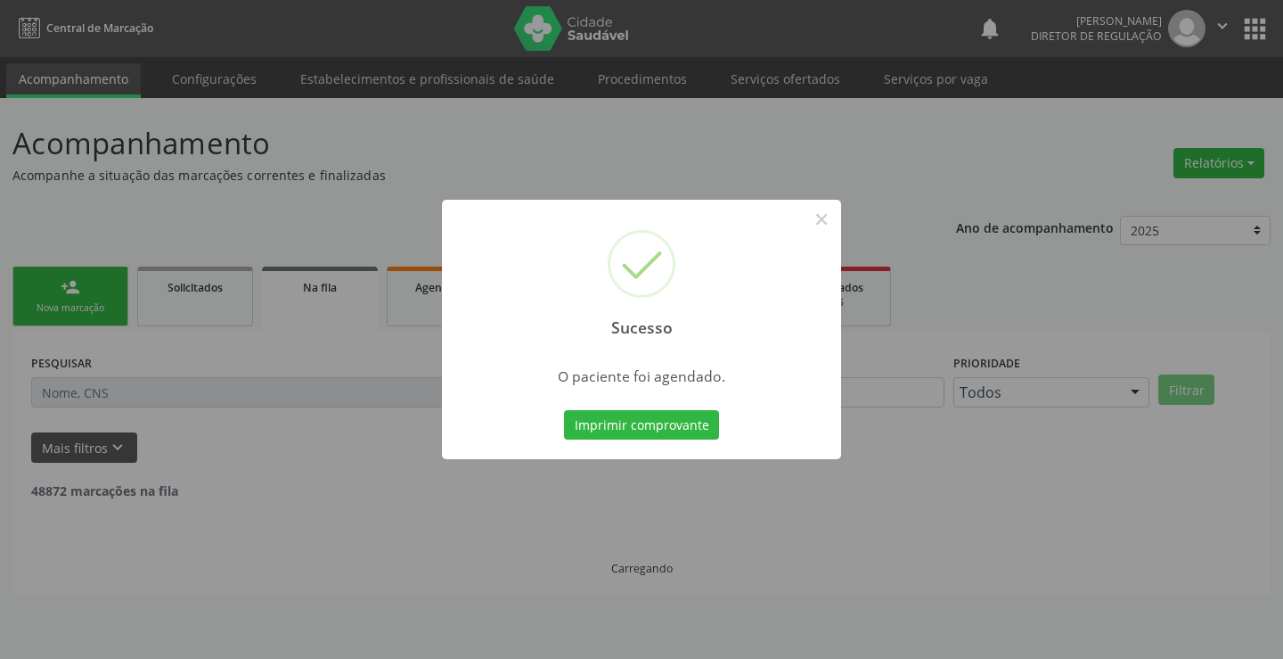
click at [564, 410] on button "Imprimir comprovante" at bounding box center [641, 425] width 155 height 30
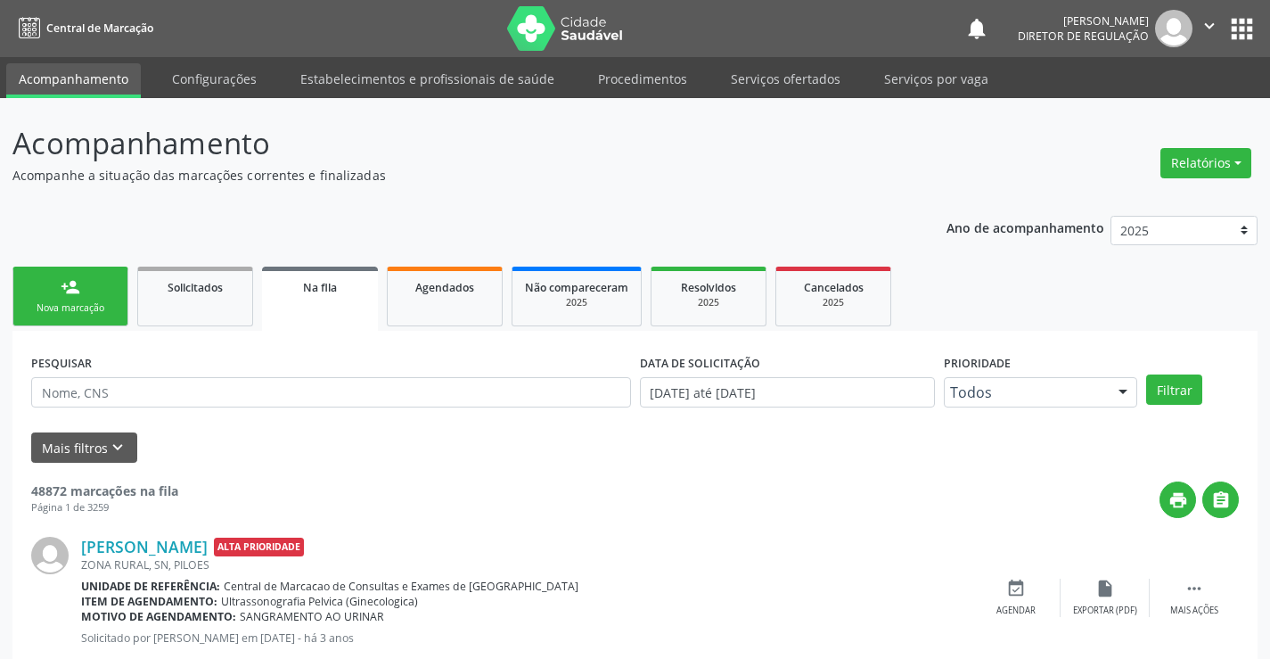
click at [92, 293] on link "person_add Nova marcação" at bounding box center [70, 296] width 116 height 60
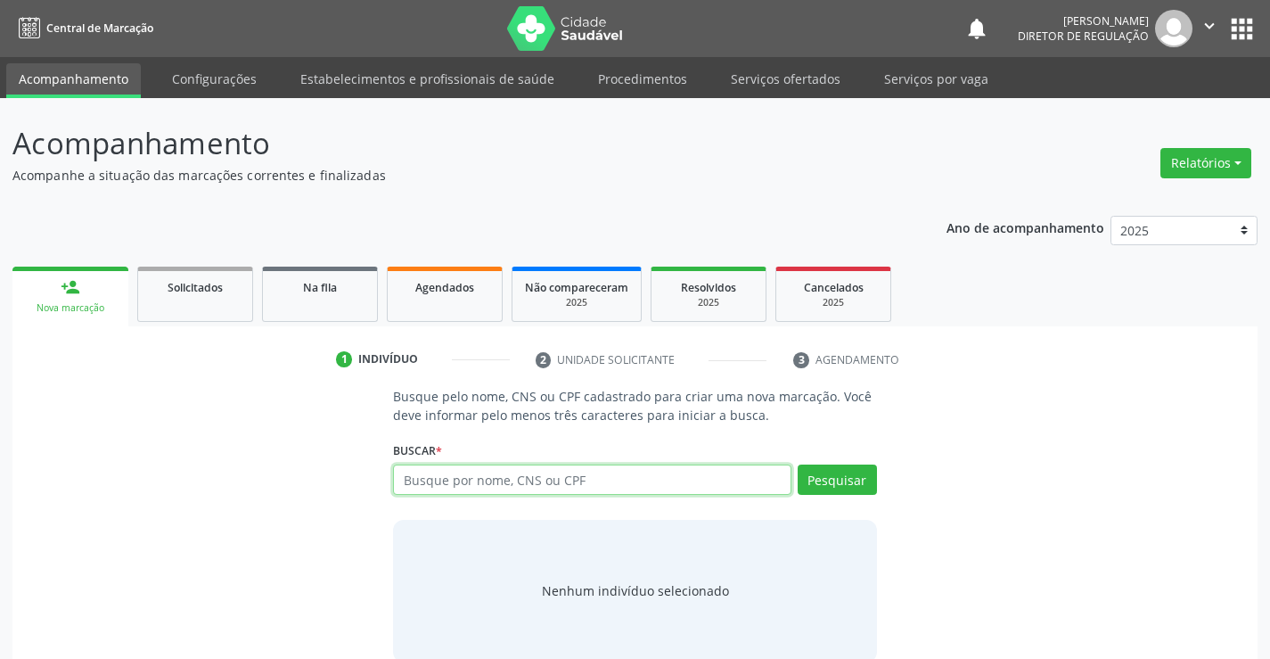
click at [480, 491] on input "text" at bounding box center [592, 479] width 398 height 30
type input "700103858060090"
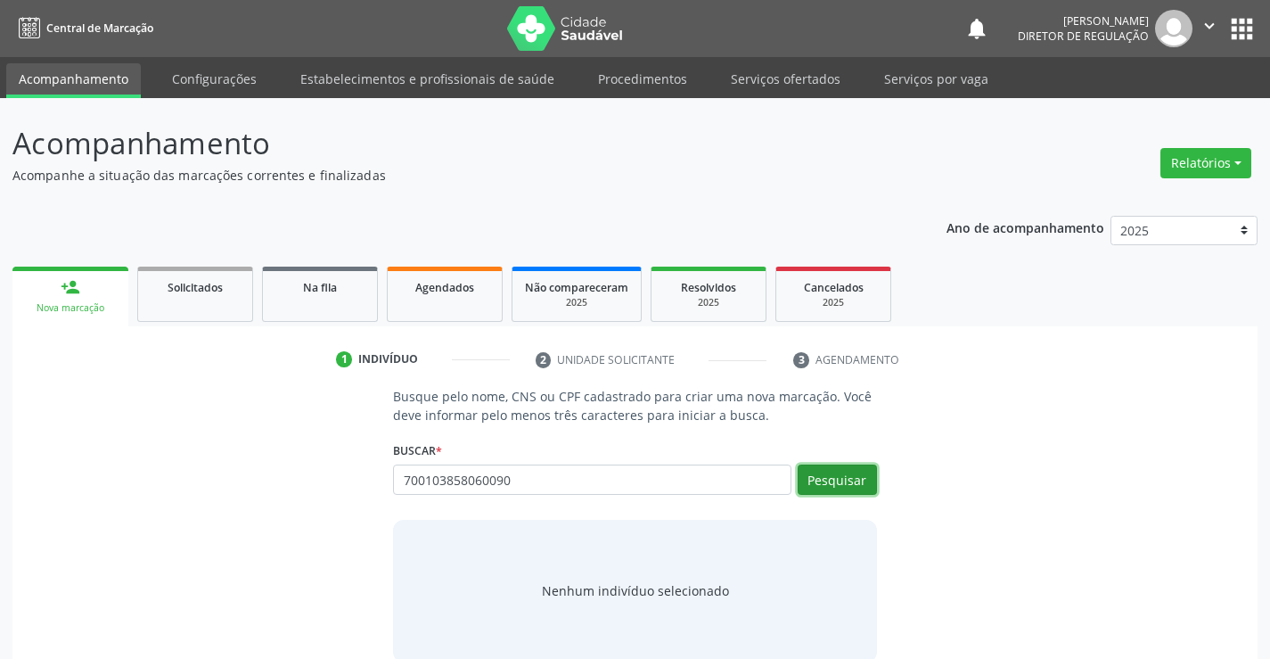
click at [830, 484] on button "Pesquisar" at bounding box center [837, 479] width 79 height 30
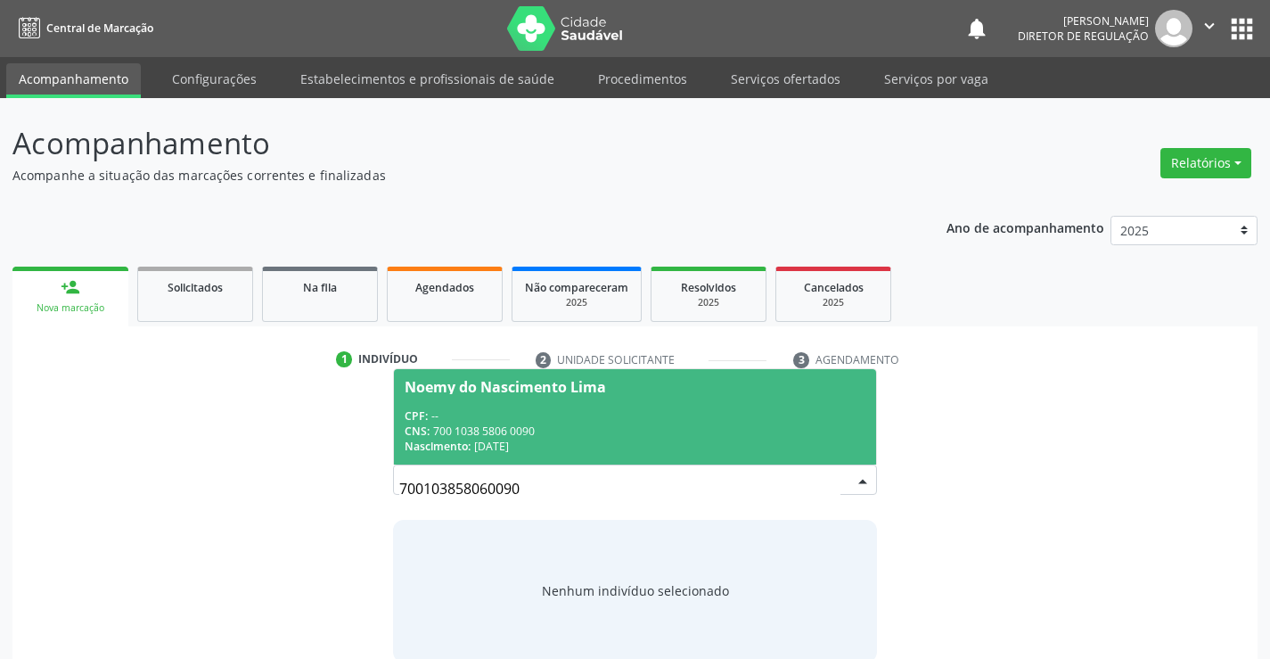
click at [531, 435] on div "CNS: 700 1038 5806 0090" at bounding box center [635, 430] width 460 height 15
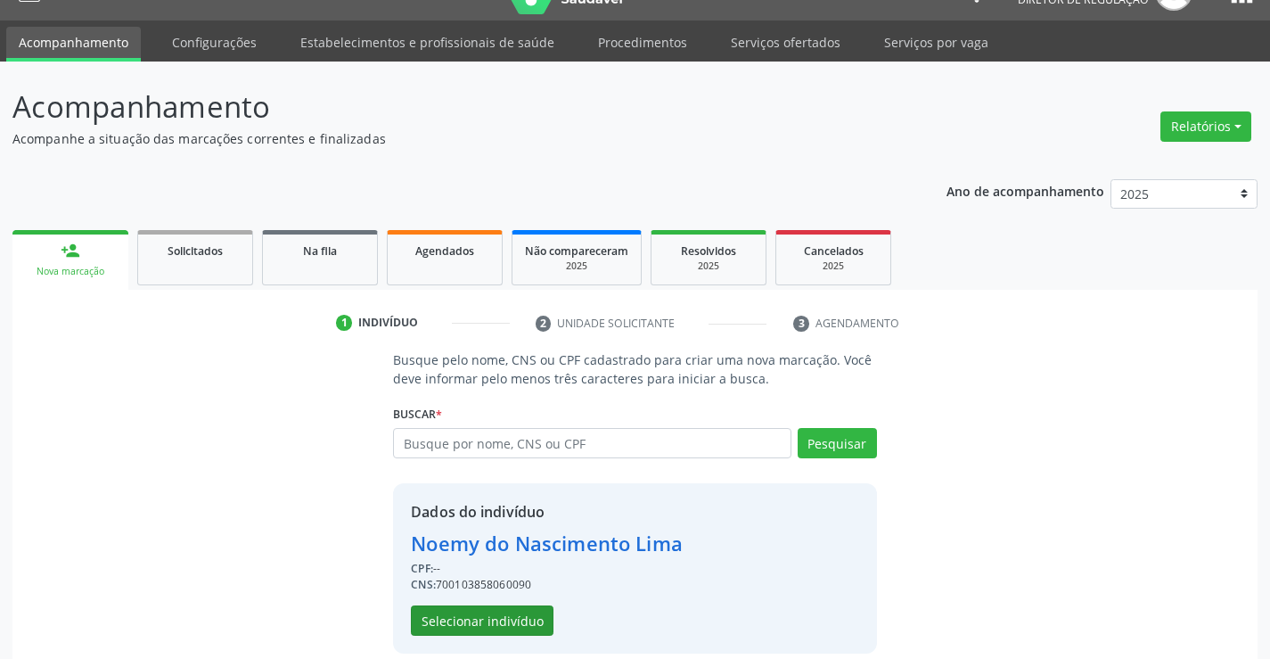
scroll to position [56, 0]
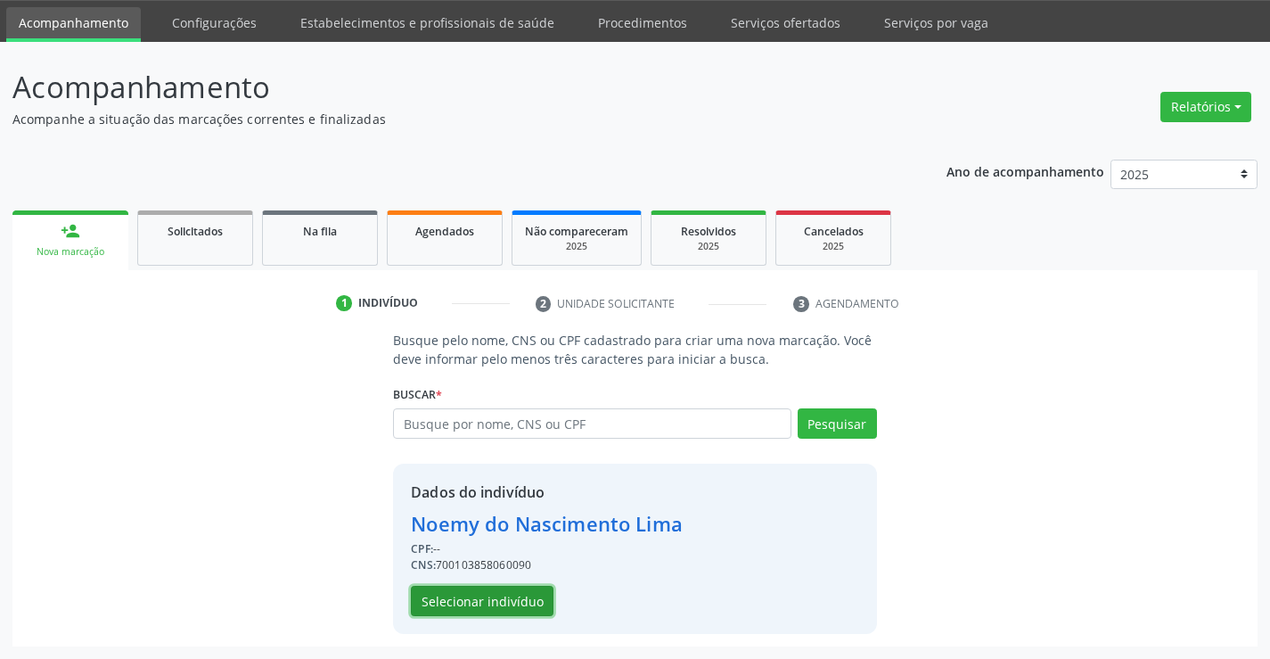
click at [520, 603] on button "Selecionar indivíduo" at bounding box center [482, 601] width 143 height 30
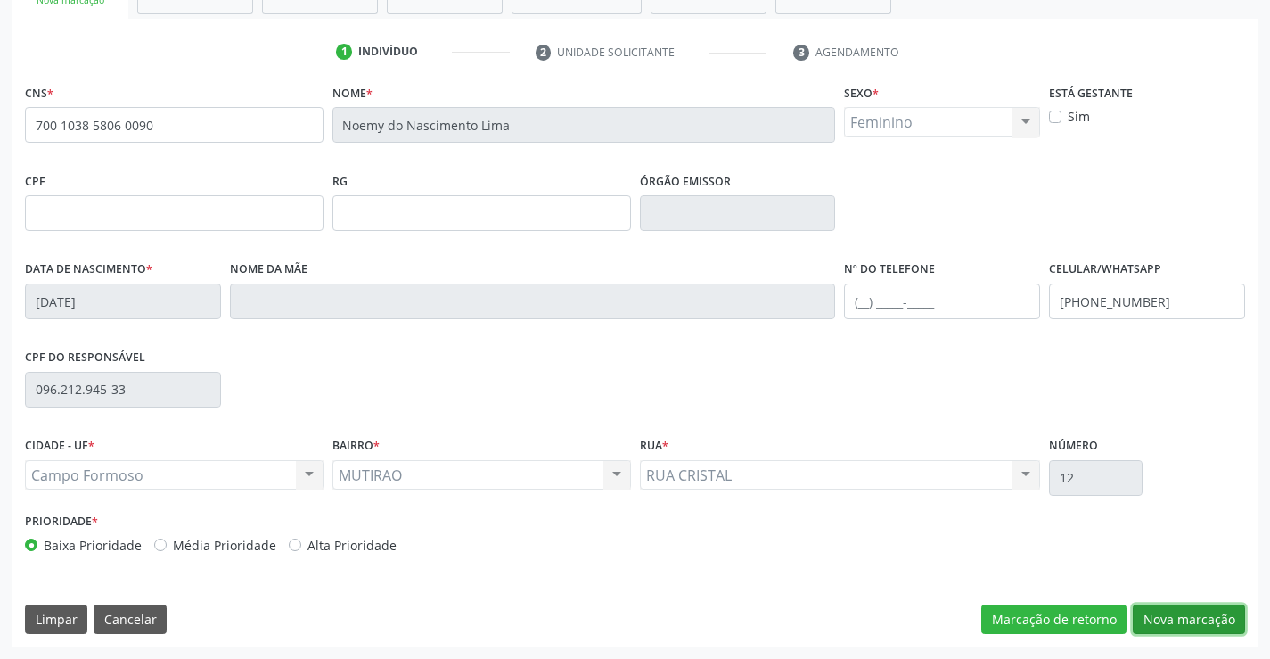
click at [1167, 615] on button "Nova marcação" at bounding box center [1189, 619] width 112 height 30
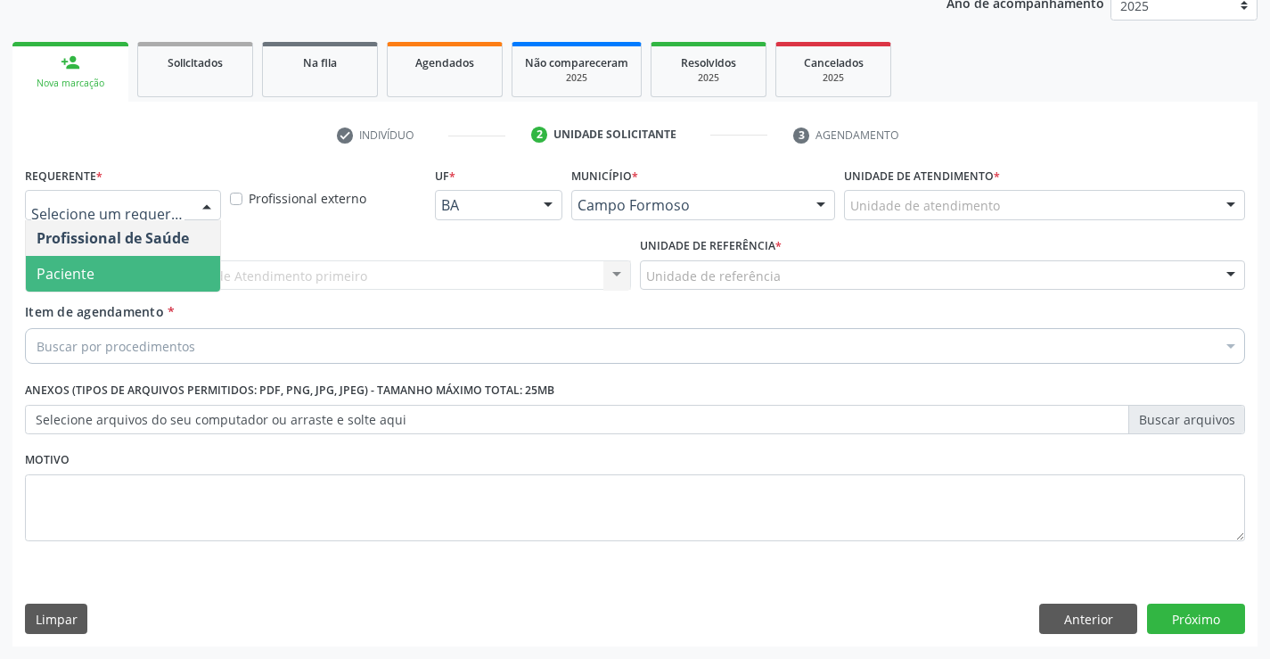
click at [164, 280] on span "Paciente" at bounding box center [123, 274] width 194 height 36
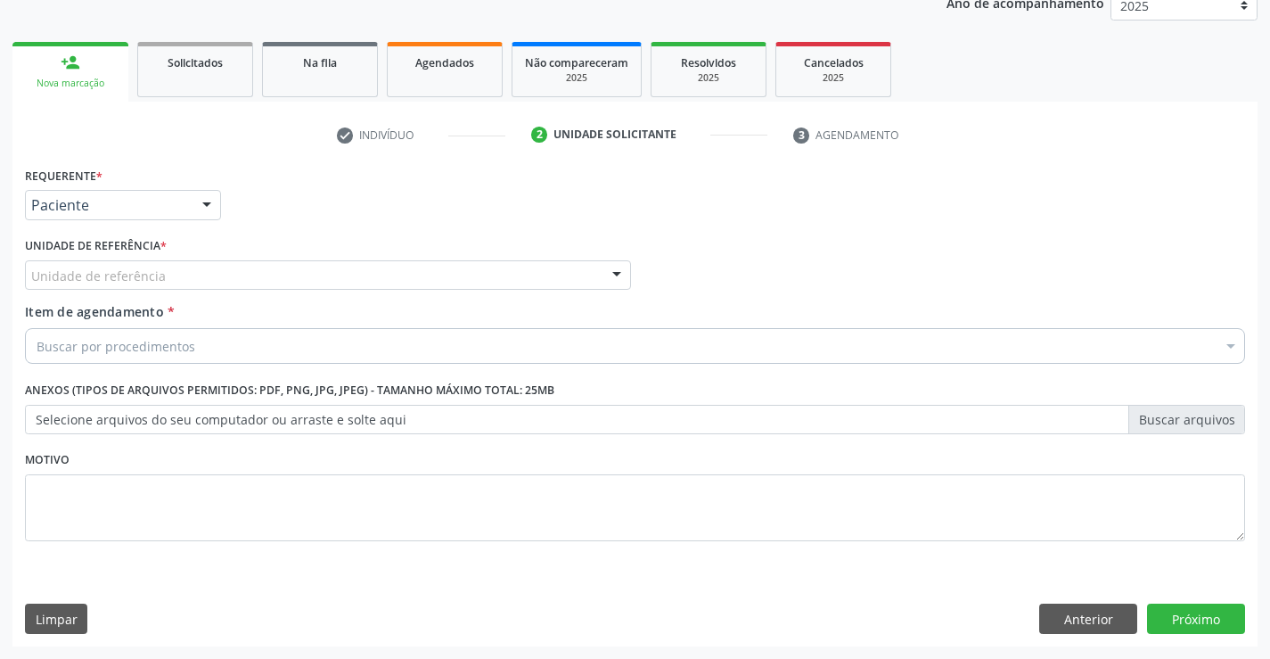
click at [381, 275] on div "Unidade de referência" at bounding box center [328, 275] width 606 height 30
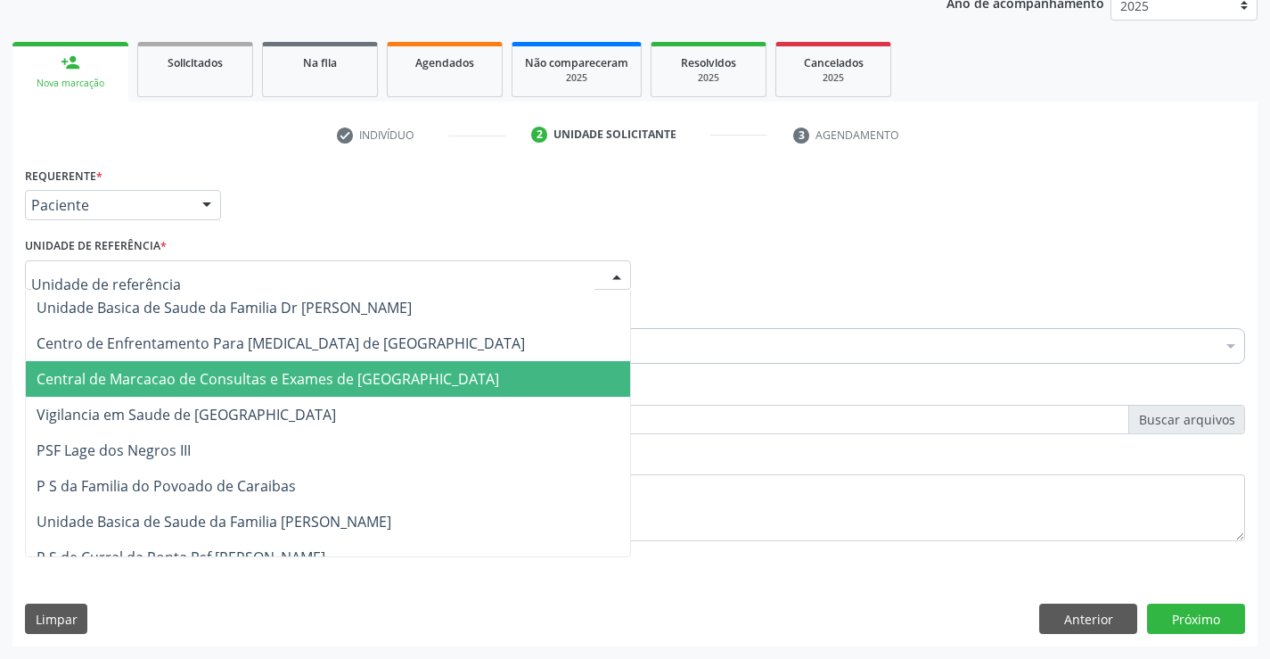
click at [375, 363] on span "Central de Marcacao de Consultas e Exames de [GEOGRAPHIC_DATA]" at bounding box center [328, 379] width 604 height 36
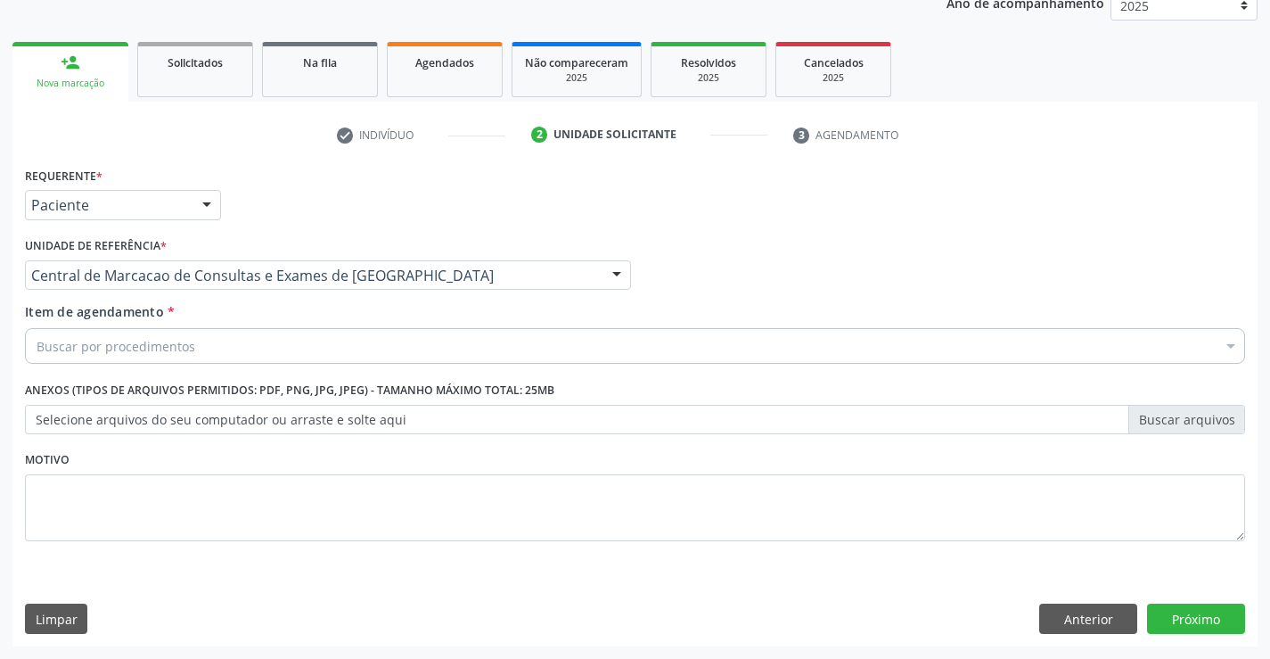
click at [471, 345] on div "Buscar por procedimentos" at bounding box center [635, 346] width 1220 height 36
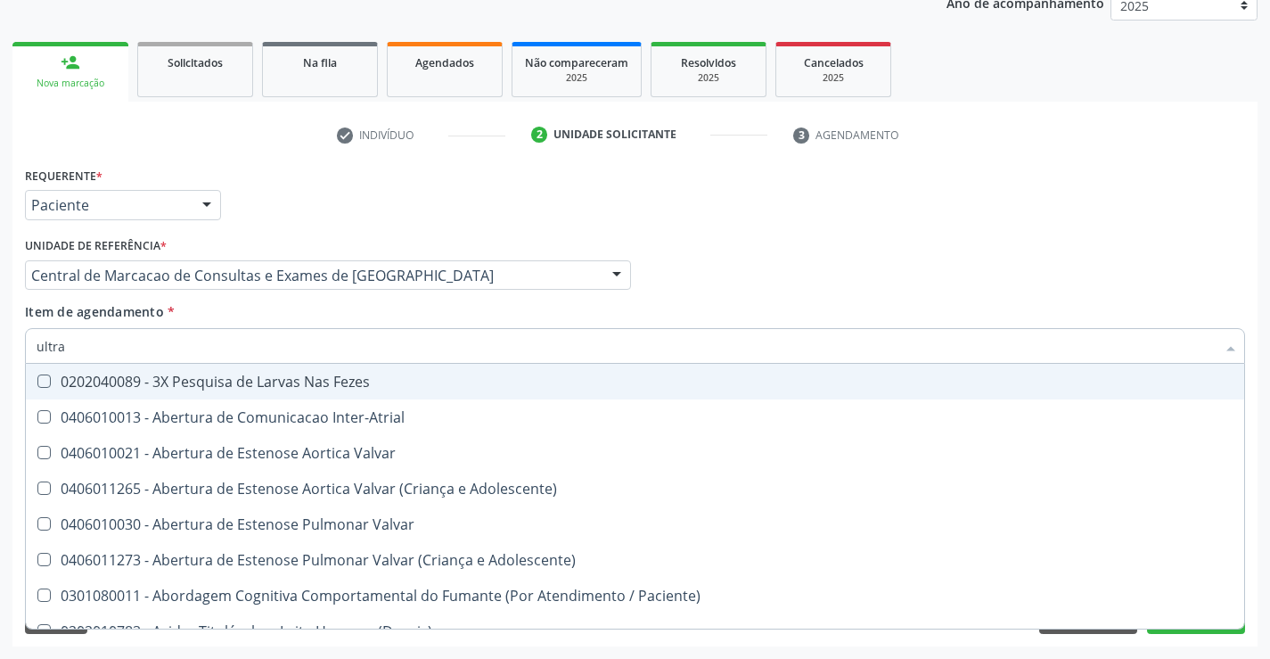
type input "ultras"
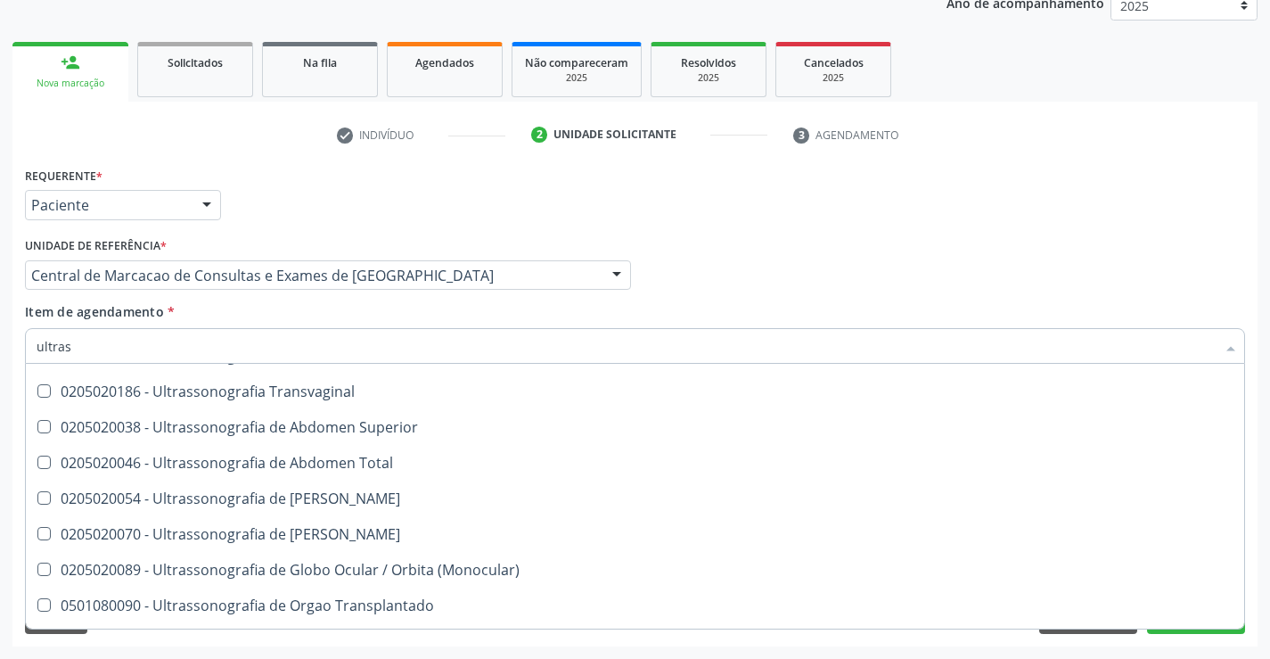
scroll to position [446, 0]
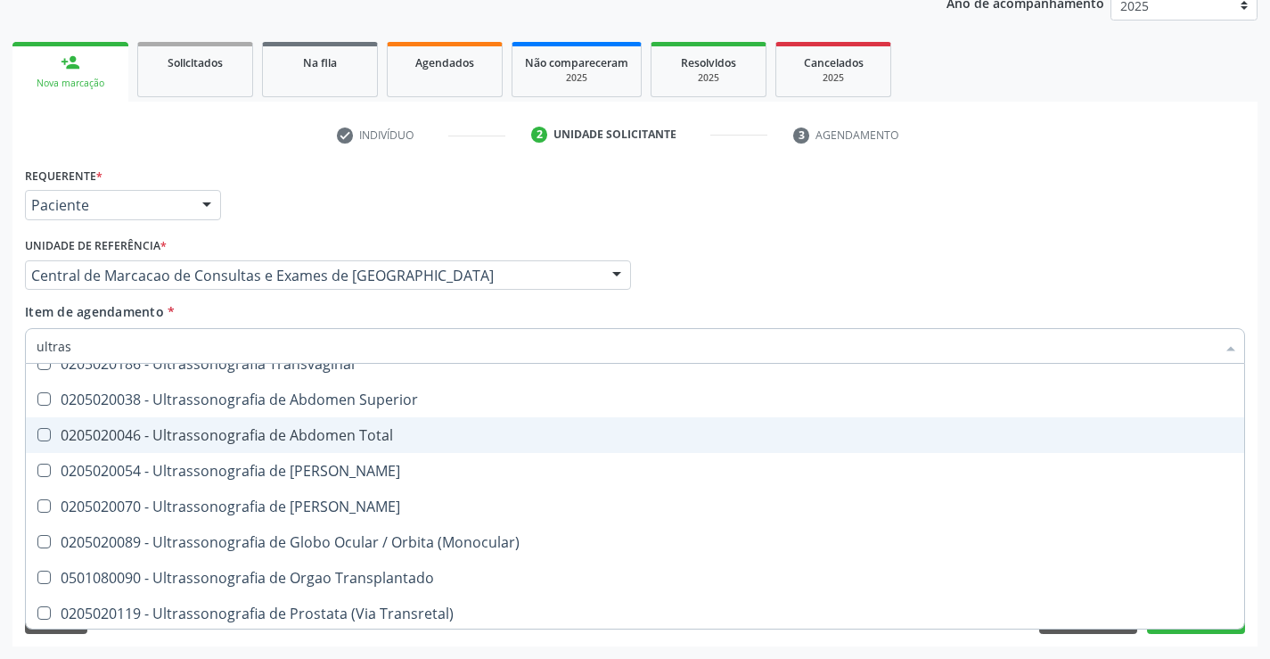
click at [402, 447] on span "0205020046 - Ultrassonografia de Abdomen Total" at bounding box center [635, 435] width 1218 height 36
checkbox Total "true"
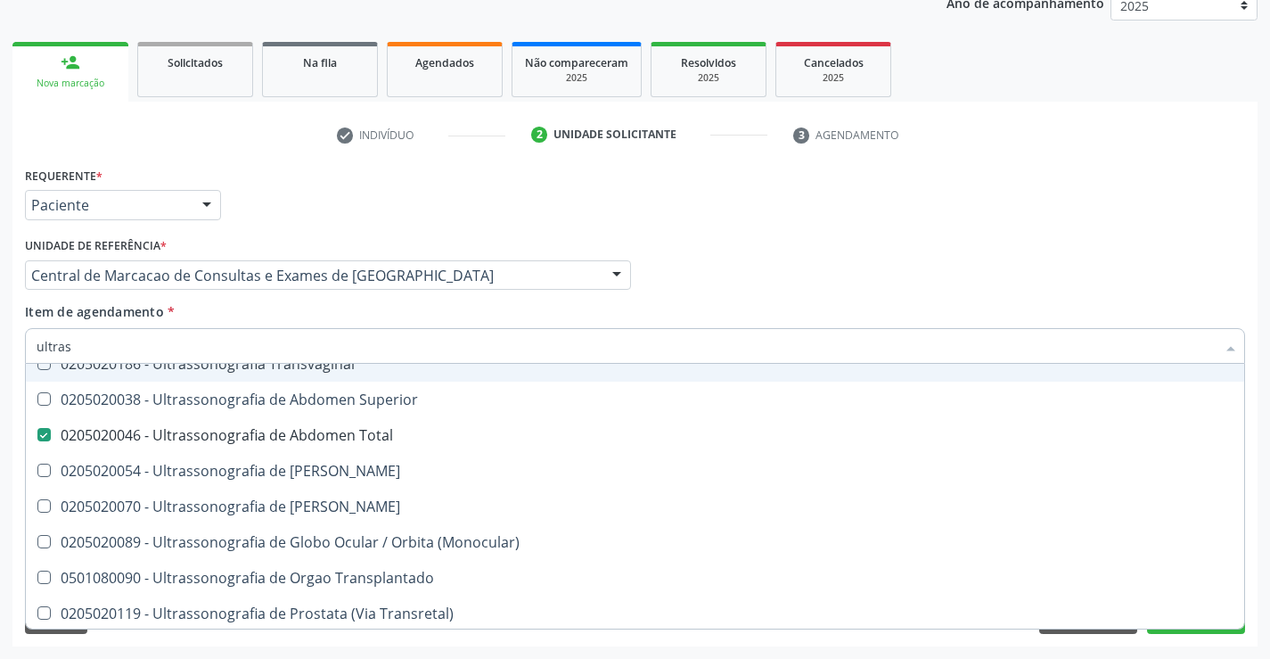
click at [897, 301] on div "Profissional Solicitante Por favor, selecione a Unidade de Atendimento primeiro…" at bounding box center [634, 268] width 1229 height 70
checkbox X "true"
checkbox Total "false"
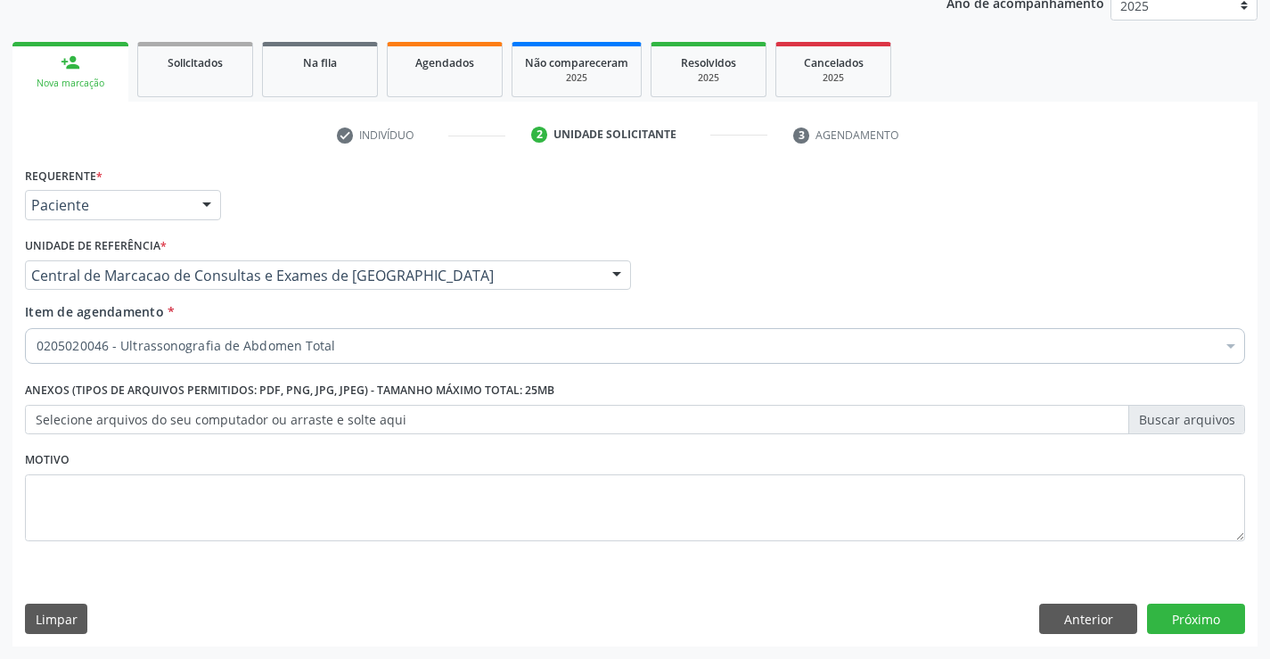
scroll to position [0, 0]
click at [1226, 623] on button "Próximo" at bounding box center [1196, 618] width 98 height 30
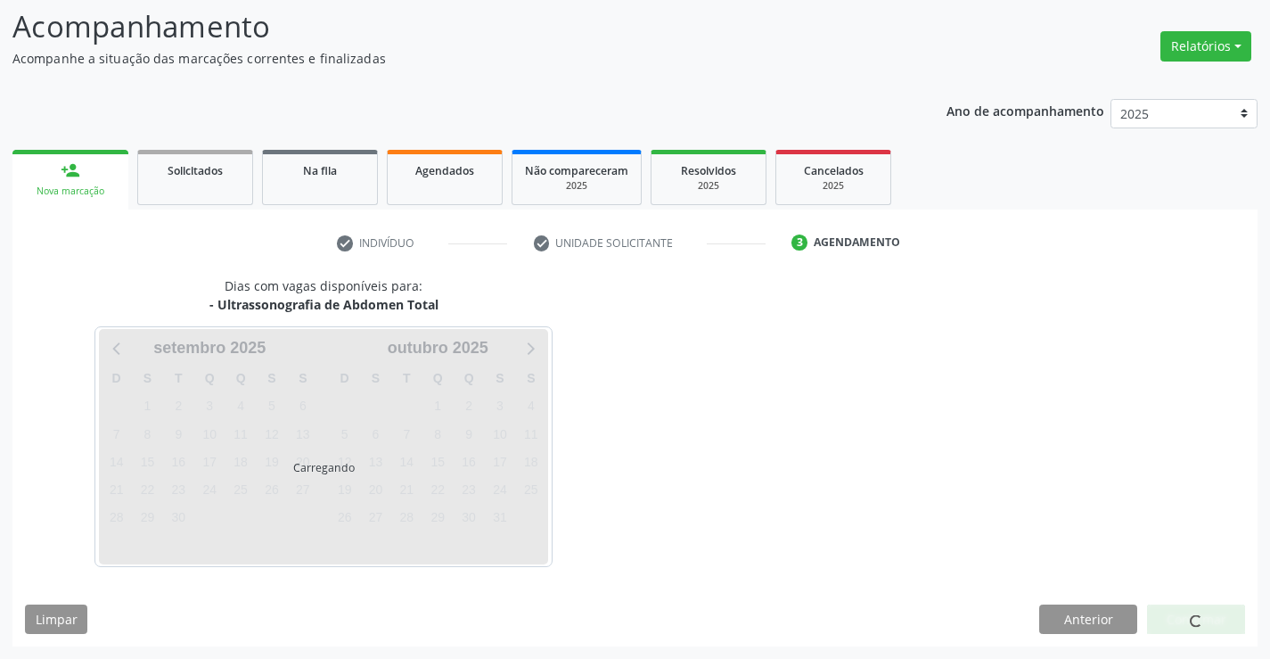
scroll to position [117, 0]
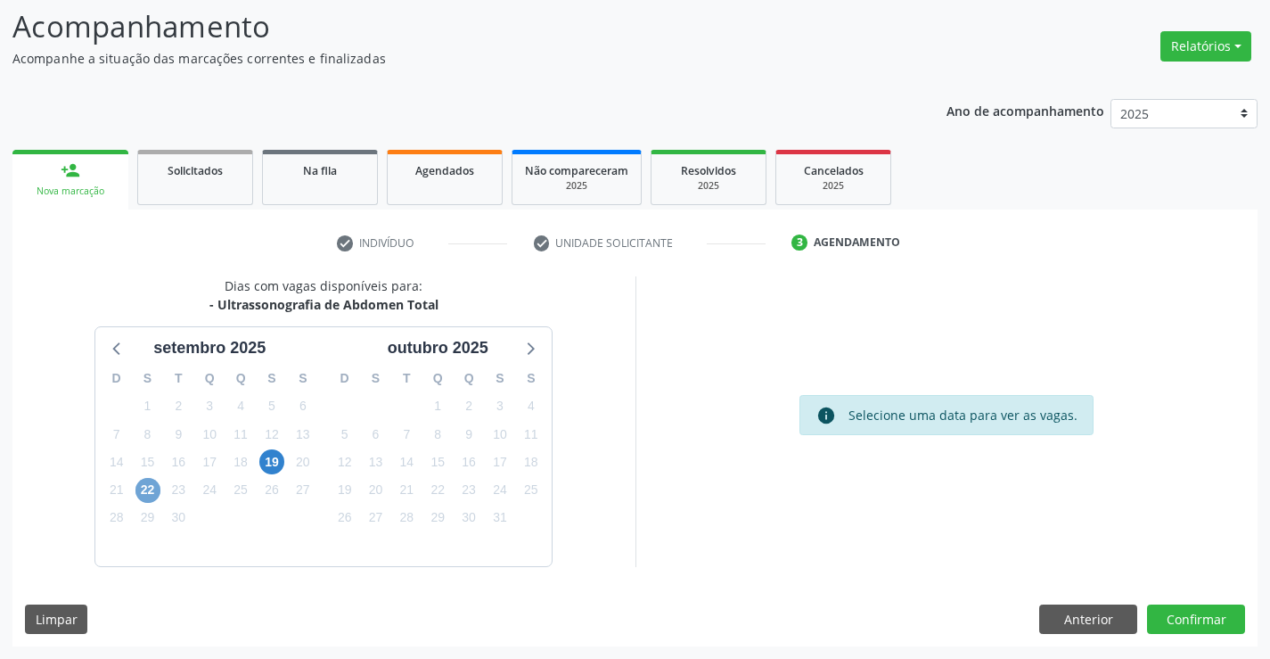
click at [156, 489] on span "22" at bounding box center [147, 490] width 25 height 25
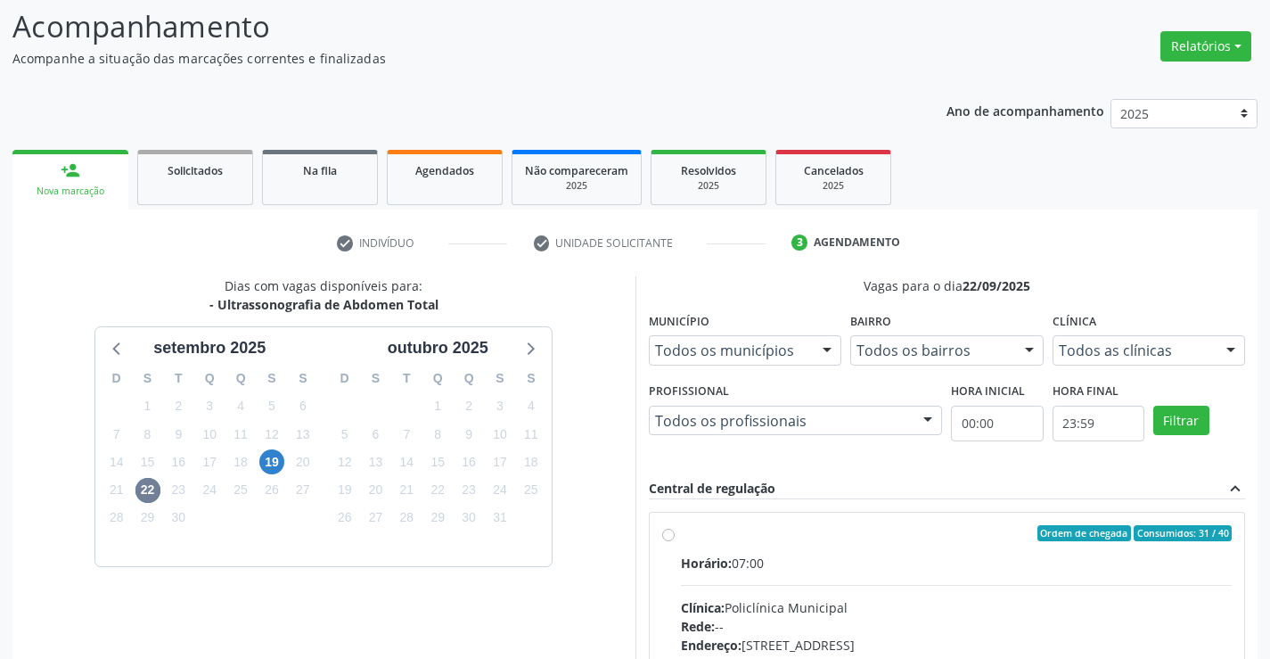
click at [829, 554] on div "Horário: 07:00" at bounding box center [957, 562] width 552 height 19
click at [675, 541] on input "Ordem de chegada Consumidos: 31 / 40 Horário: 07:00 Clínica: Policlínica Munici…" at bounding box center [668, 533] width 12 height 16
radio input "true"
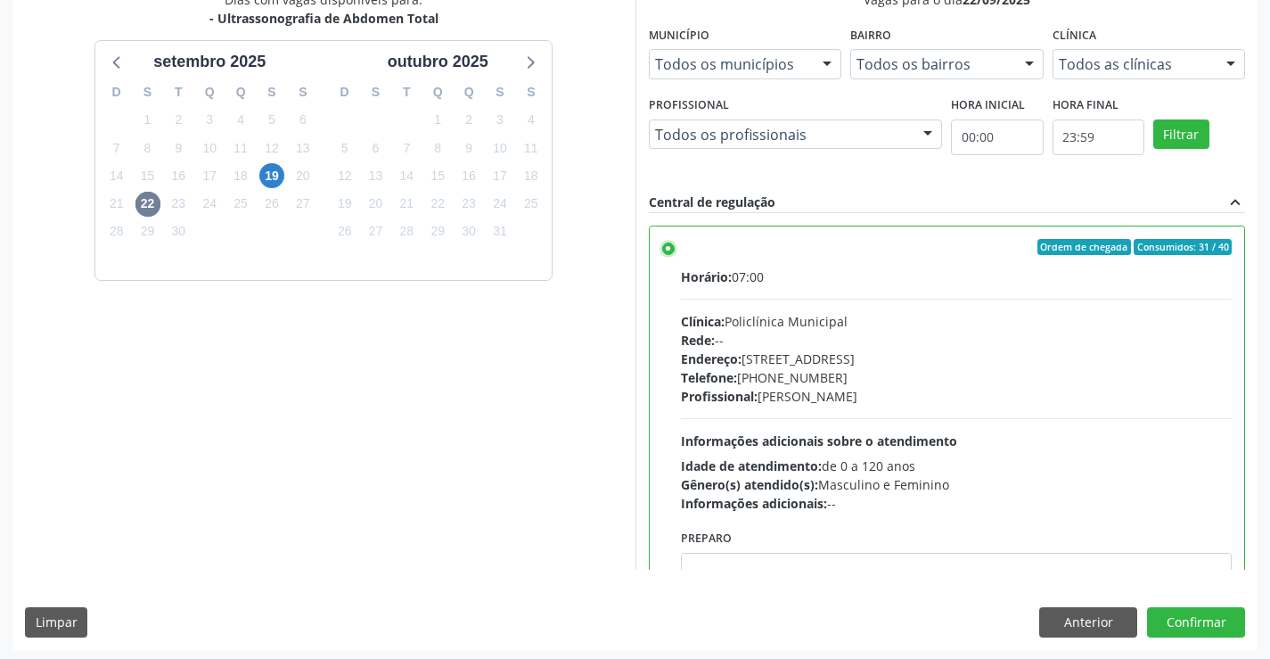
scroll to position [406, 0]
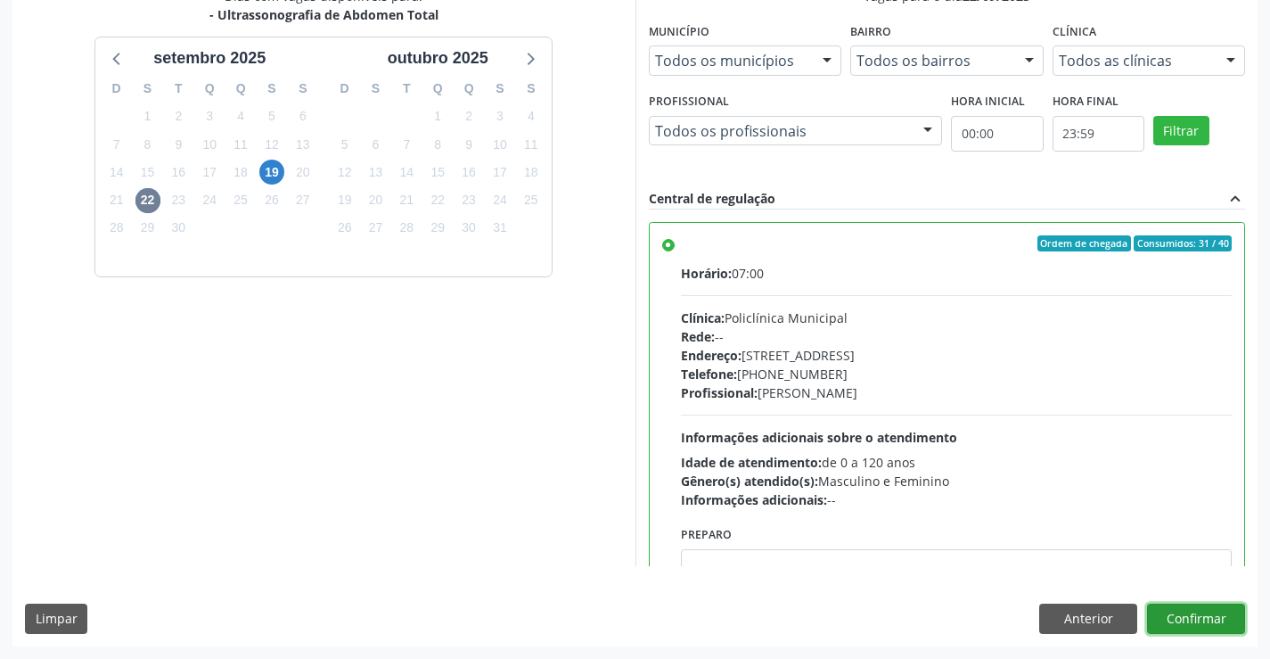
click at [1205, 619] on button "Confirmar" at bounding box center [1196, 618] width 98 height 30
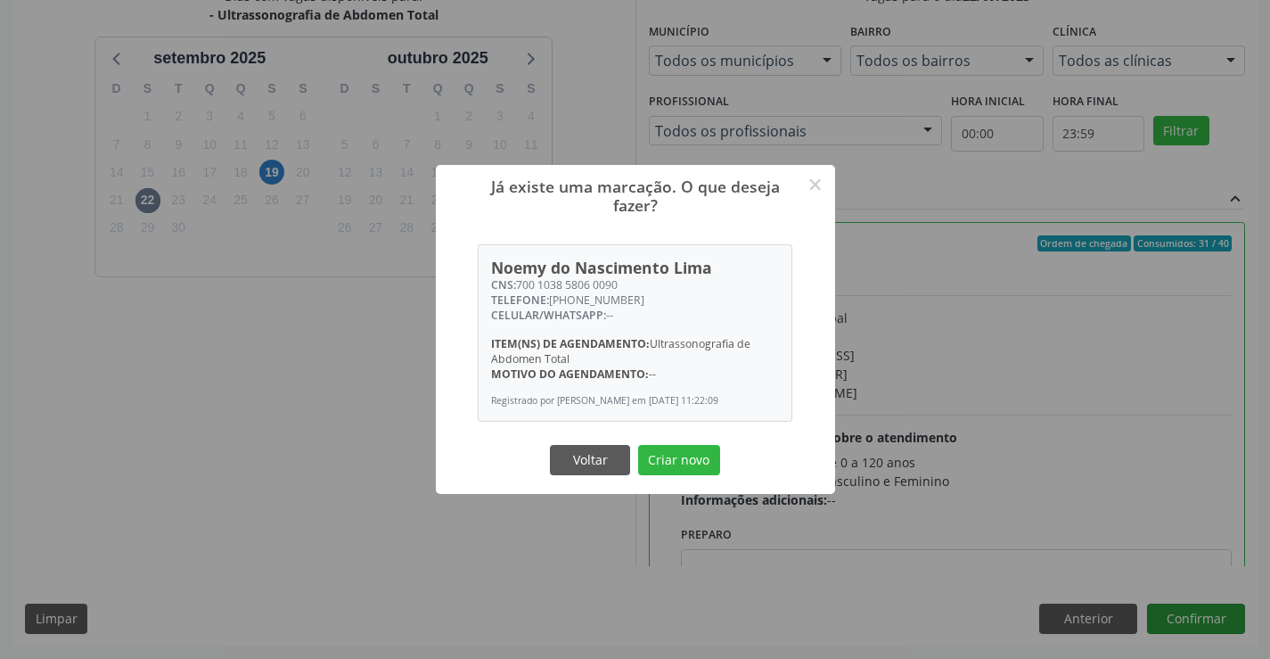
click at [638, 445] on button "Criar novo" at bounding box center [679, 460] width 82 height 30
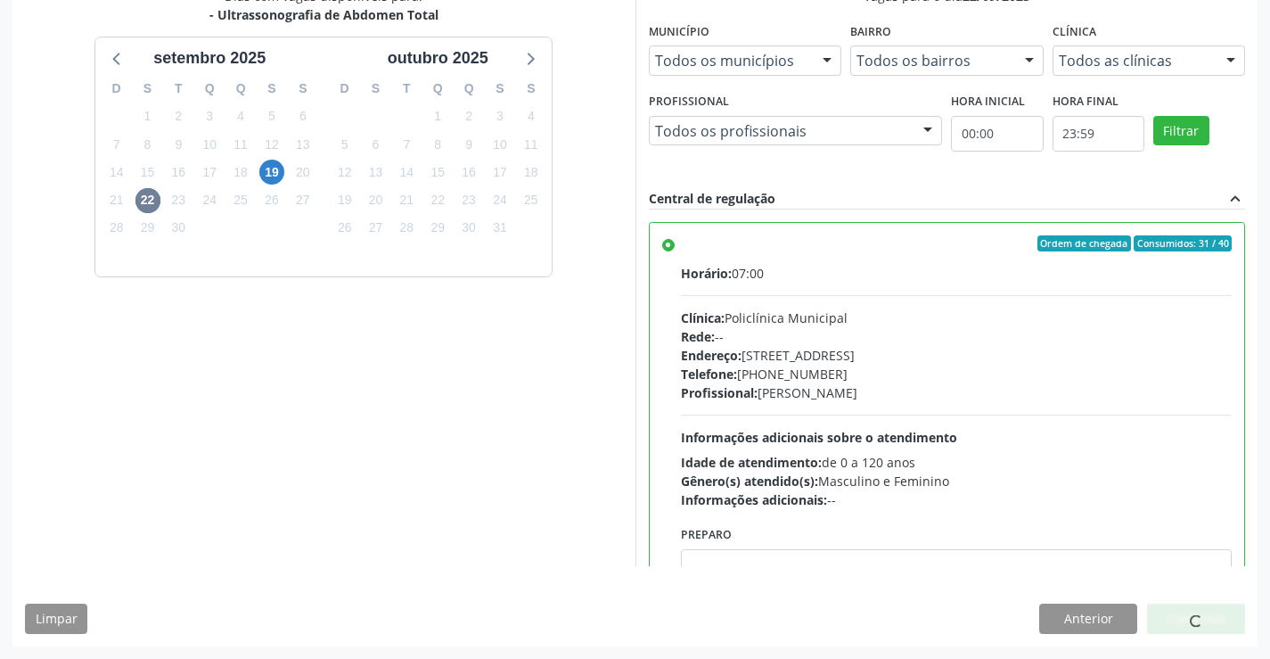
scroll to position [0, 0]
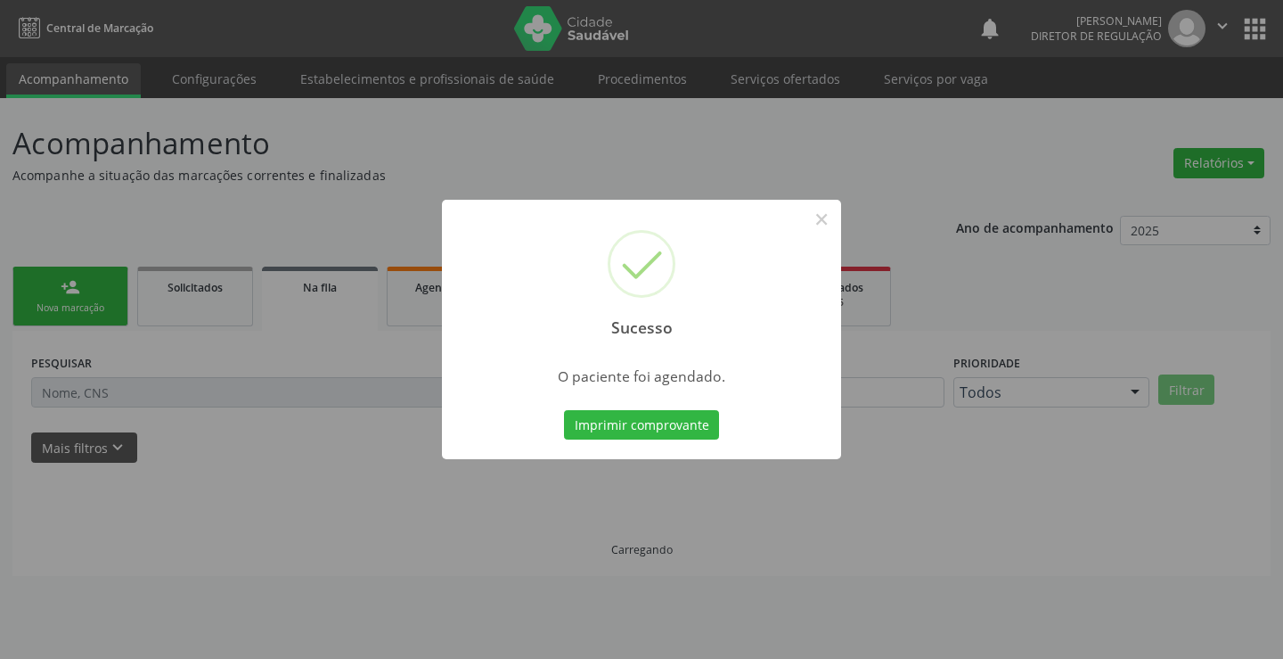
click at [564, 410] on button "Imprimir comprovante" at bounding box center [641, 425] width 155 height 30
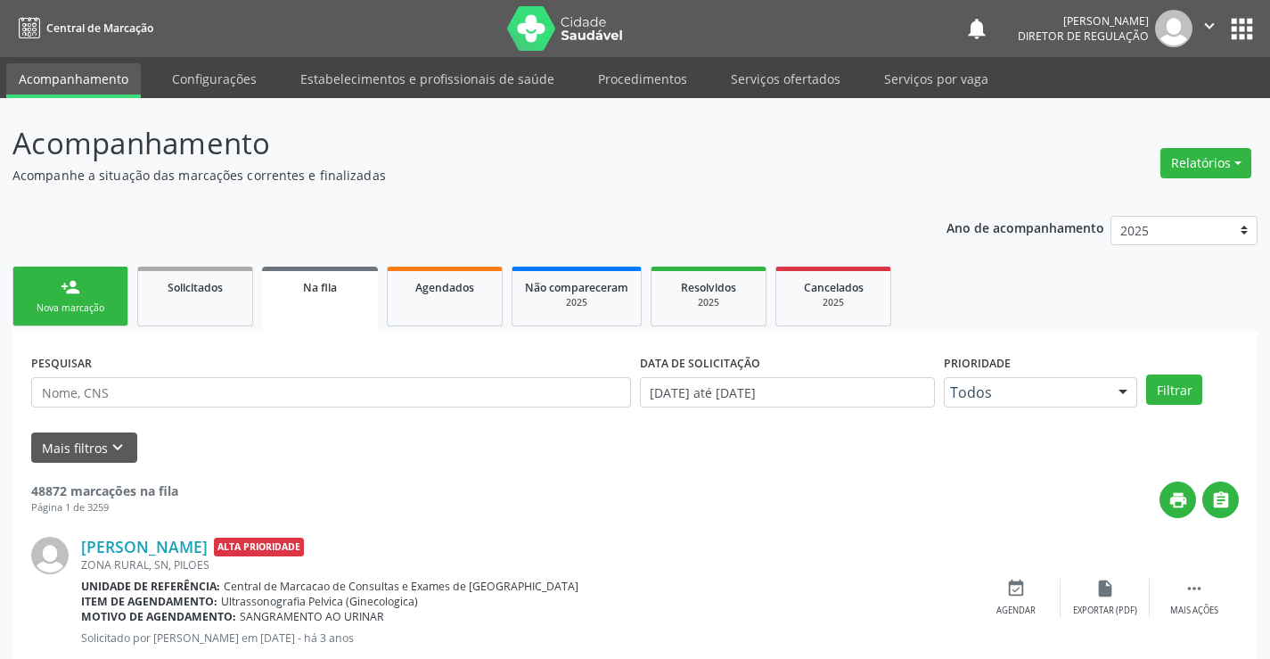
click at [52, 294] on link "person_add Nova marcação" at bounding box center [70, 296] width 116 height 60
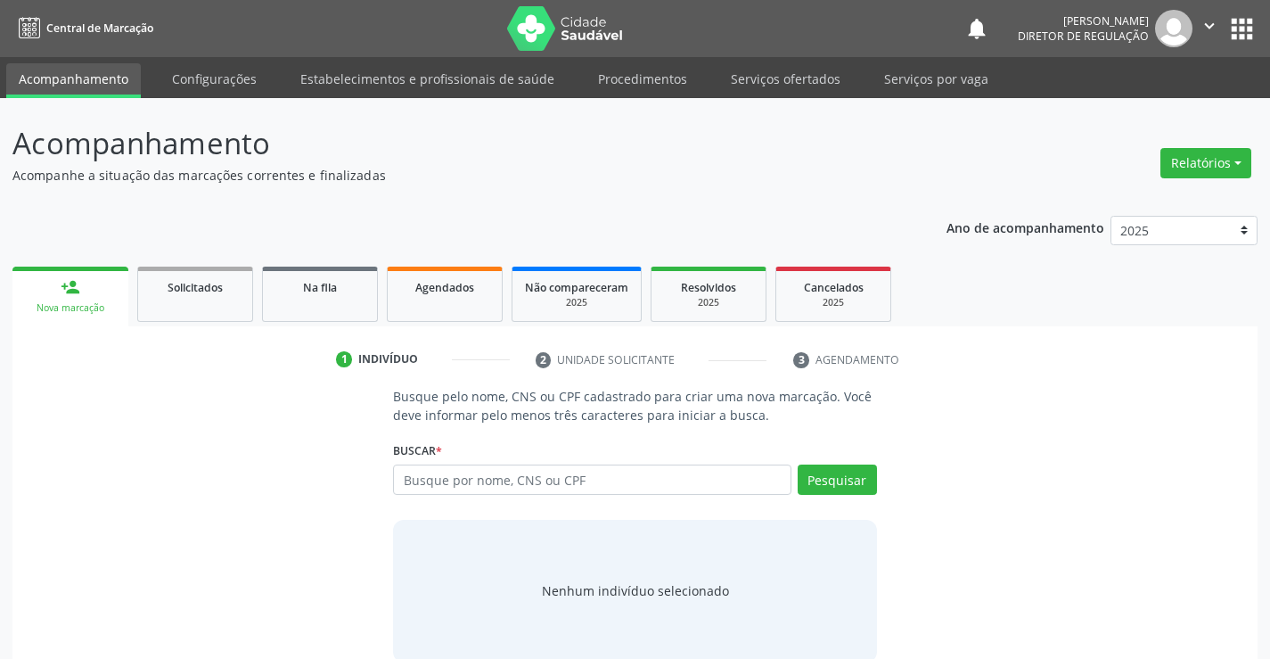
click at [56, 290] on link "person_add Nova marcação" at bounding box center [70, 296] width 116 height 60
click at [603, 499] on div "Busque por nome, CNS ou CPF Nenhum resultado encontrado para: " " Digite nome, …" at bounding box center [634, 485] width 483 height 43
click at [609, 479] on input "text" at bounding box center [592, 479] width 398 height 30
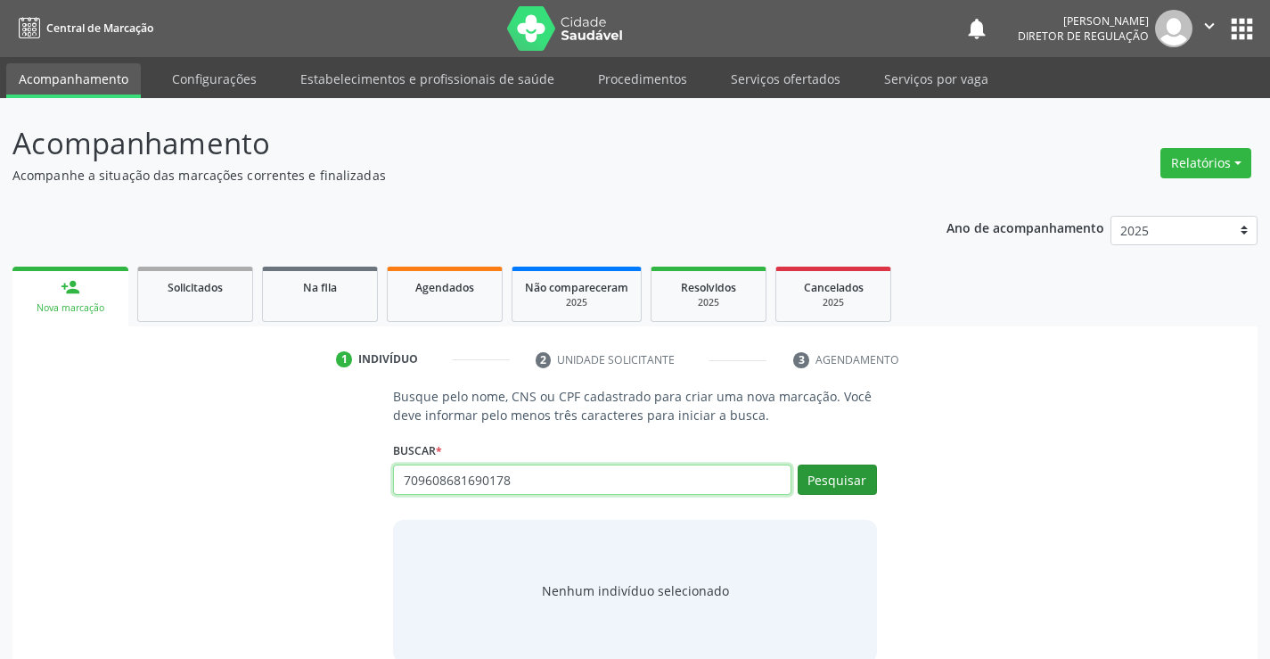
type input "709608681690178"
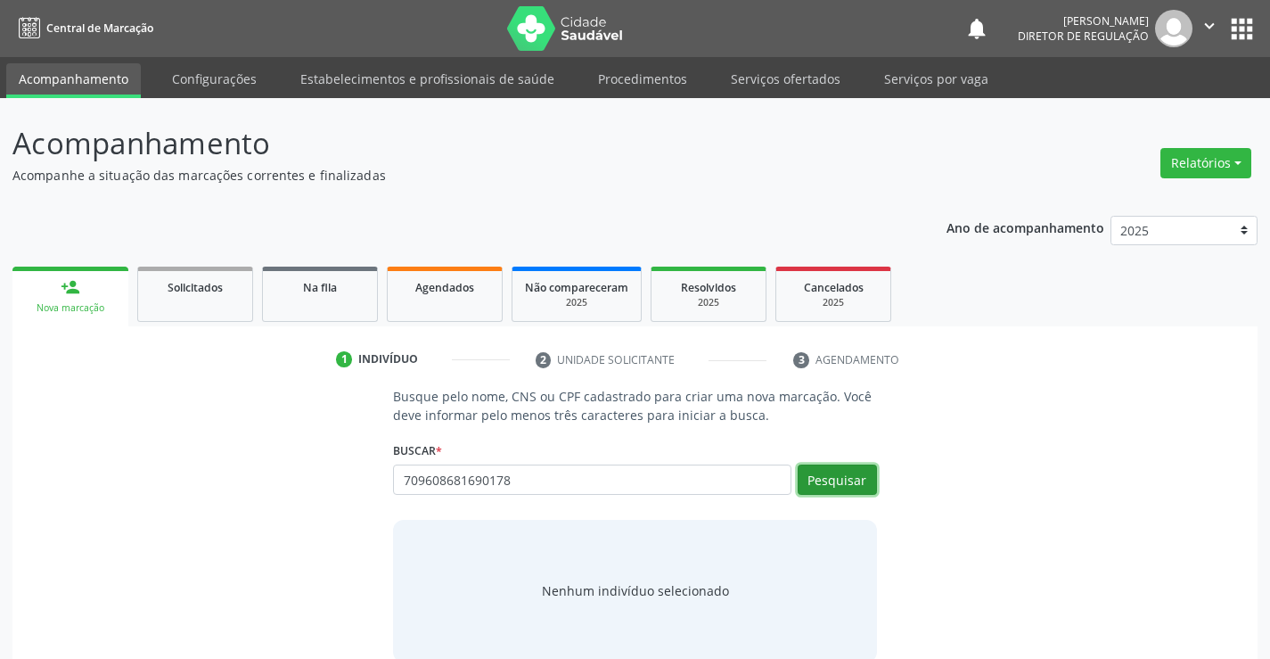
click at [818, 465] on button "Pesquisar" at bounding box center [837, 479] width 79 height 30
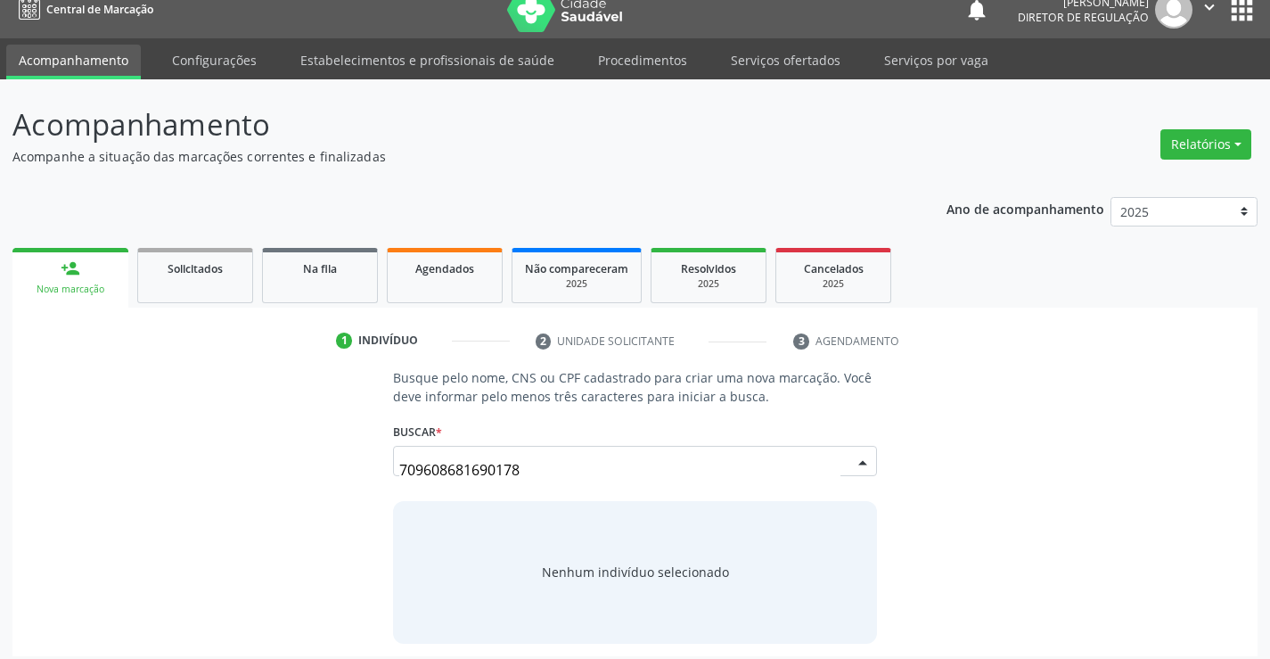
scroll to position [29, 0]
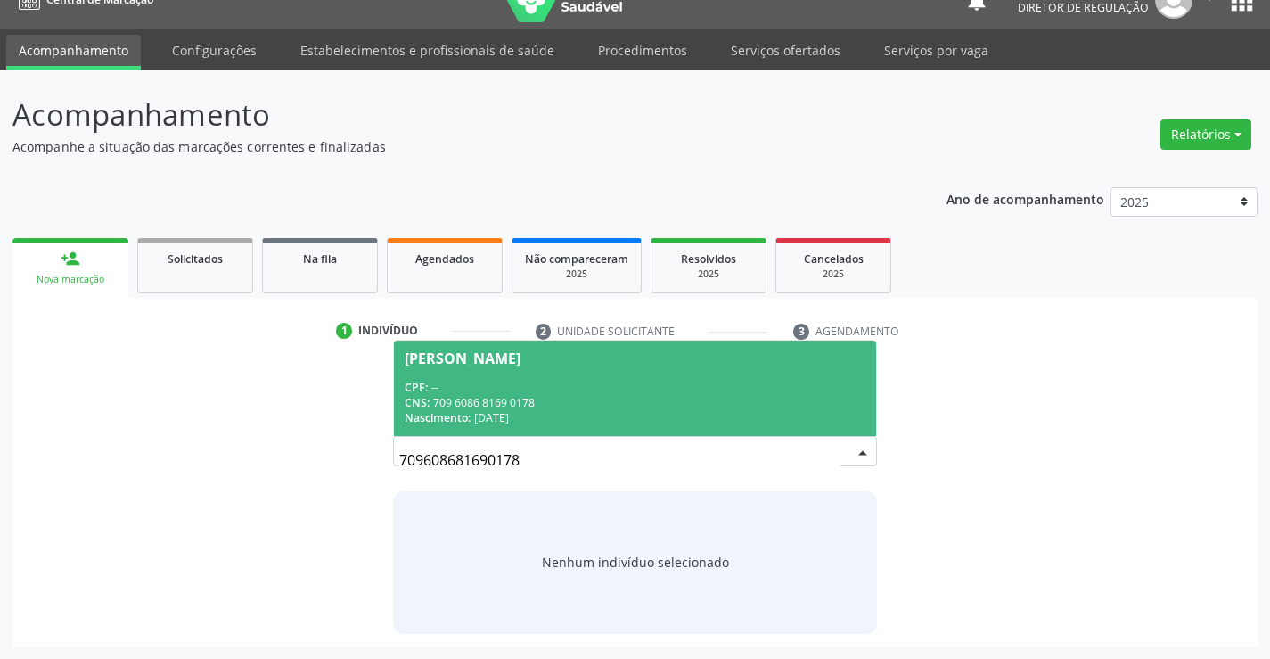
click at [667, 364] on div "[PERSON_NAME]" at bounding box center [635, 358] width 460 height 14
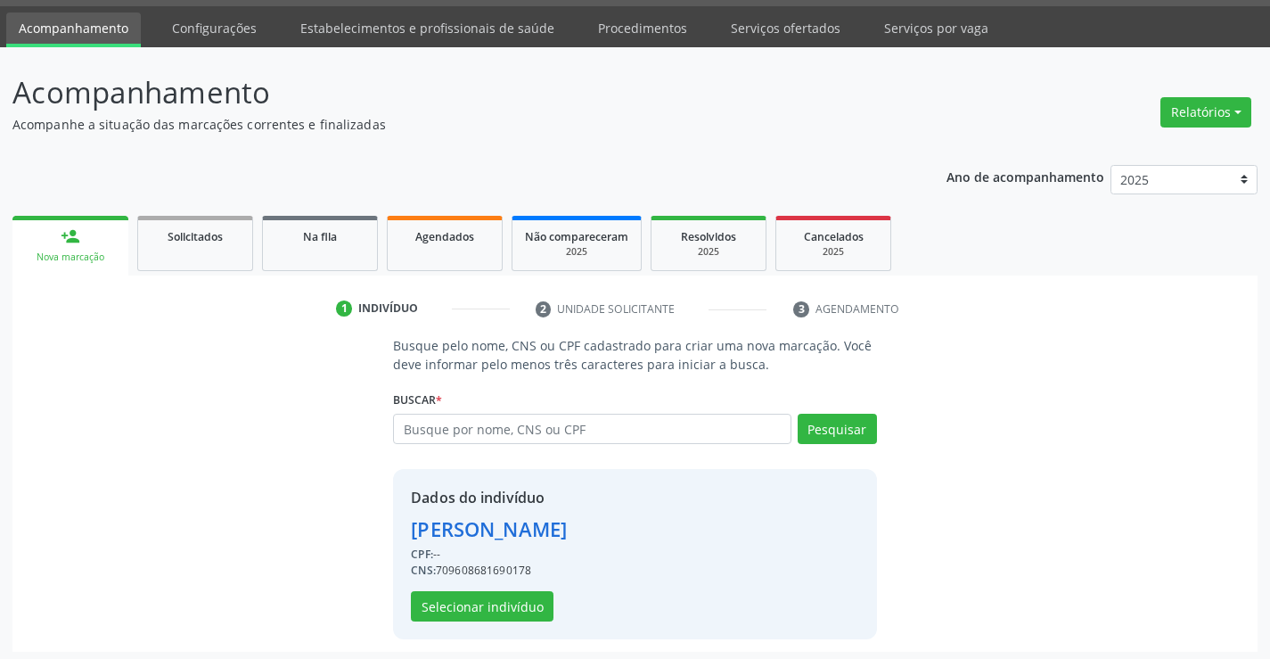
scroll to position [56, 0]
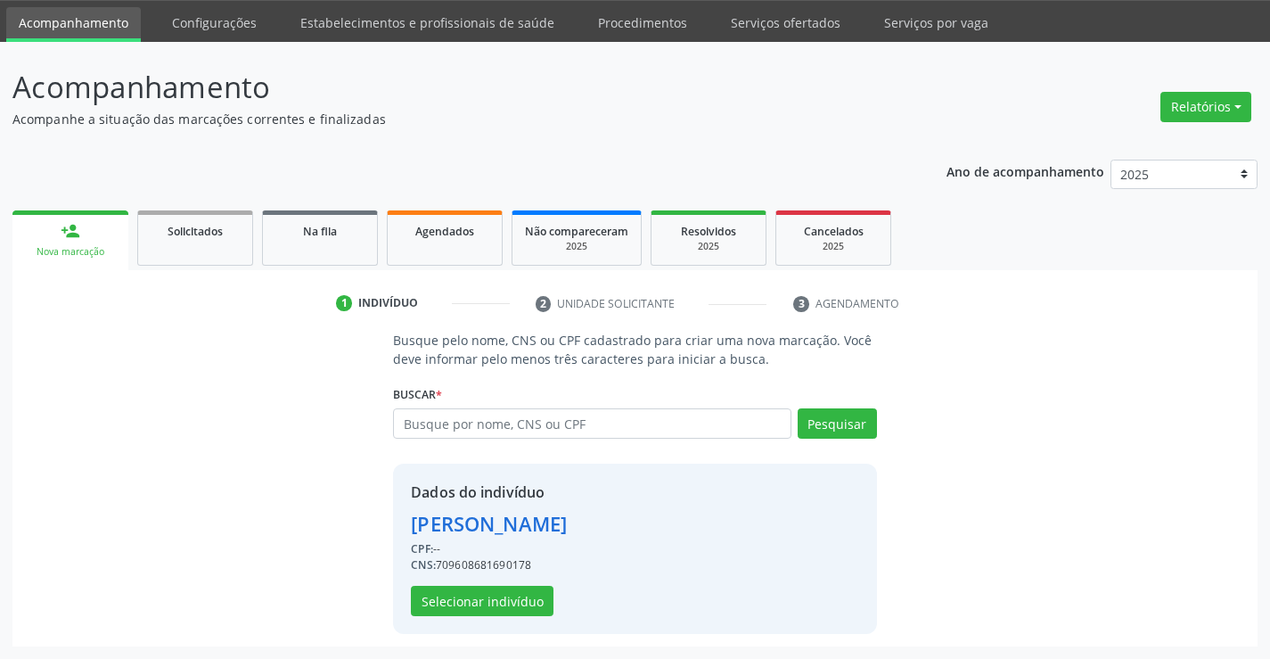
click at [538, 582] on div "Dados do indivíduo [PERSON_NAME] CPF: -- CNS: 709608681690178 Selecionar indiví…" at bounding box center [489, 548] width 156 height 135
click at [516, 615] on button "Selecionar indivíduo" at bounding box center [482, 601] width 143 height 30
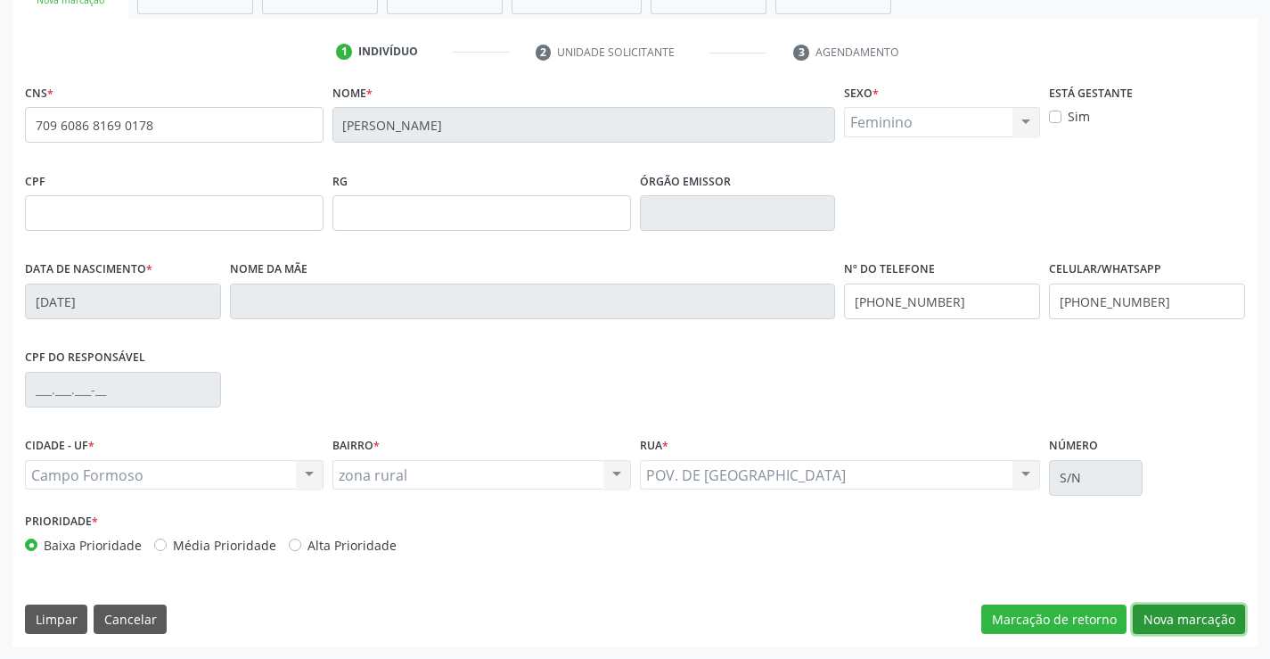
drag, startPoint x: 1198, startPoint y: 620, endPoint x: 939, endPoint y: 533, distance: 272.8
click at [1197, 620] on button "Nova marcação" at bounding box center [1189, 619] width 112 height 30
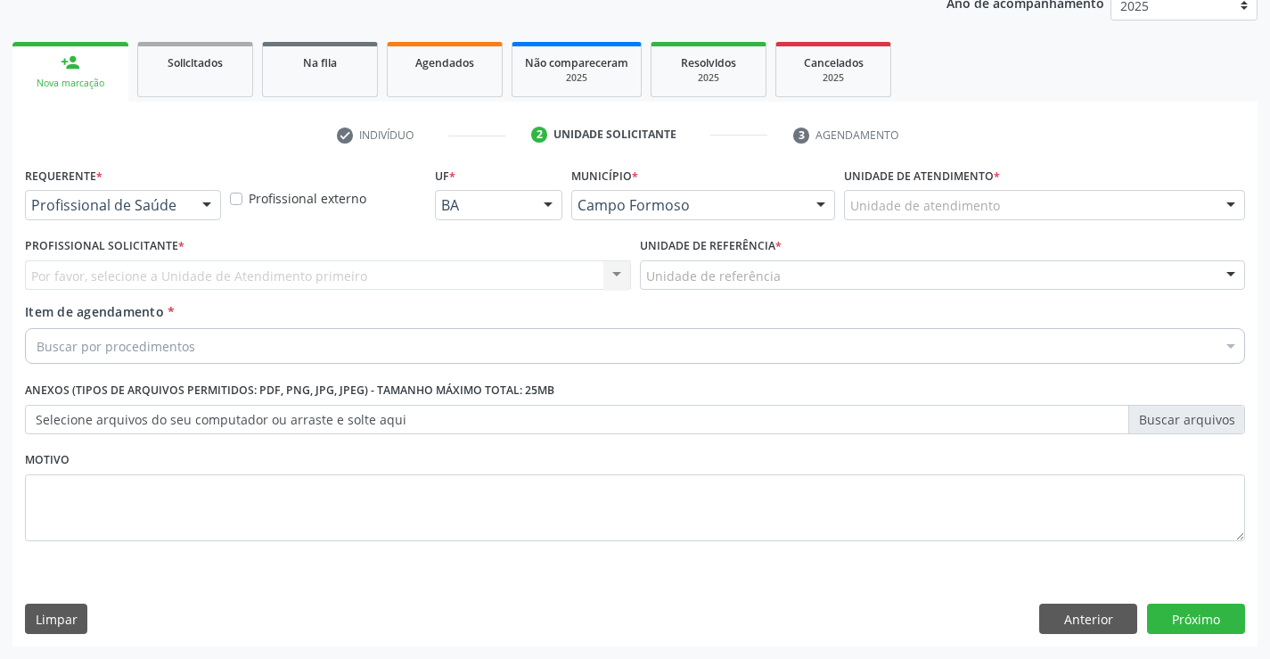
scroll to position [225, 0]
click at [193, 202] on div at bounding box center [206, 206] width 27 height 30
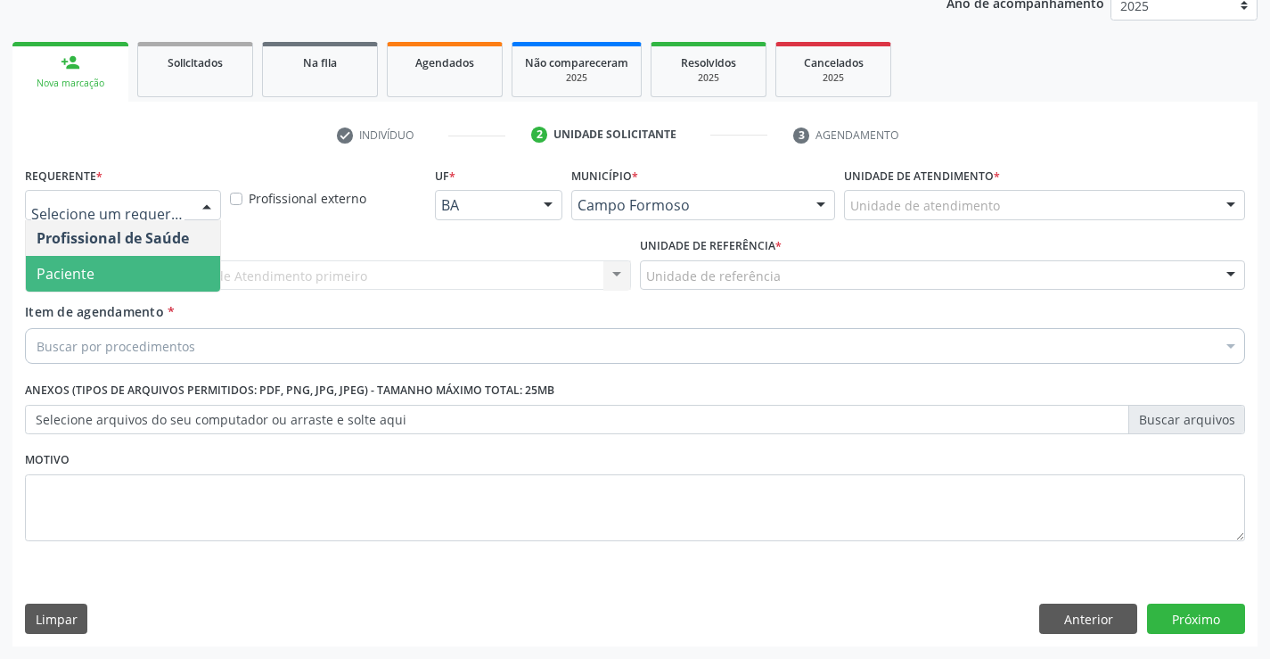
click at [181, 273] on span "Paciente" at bounding box center [123, 274] width 194 height 36
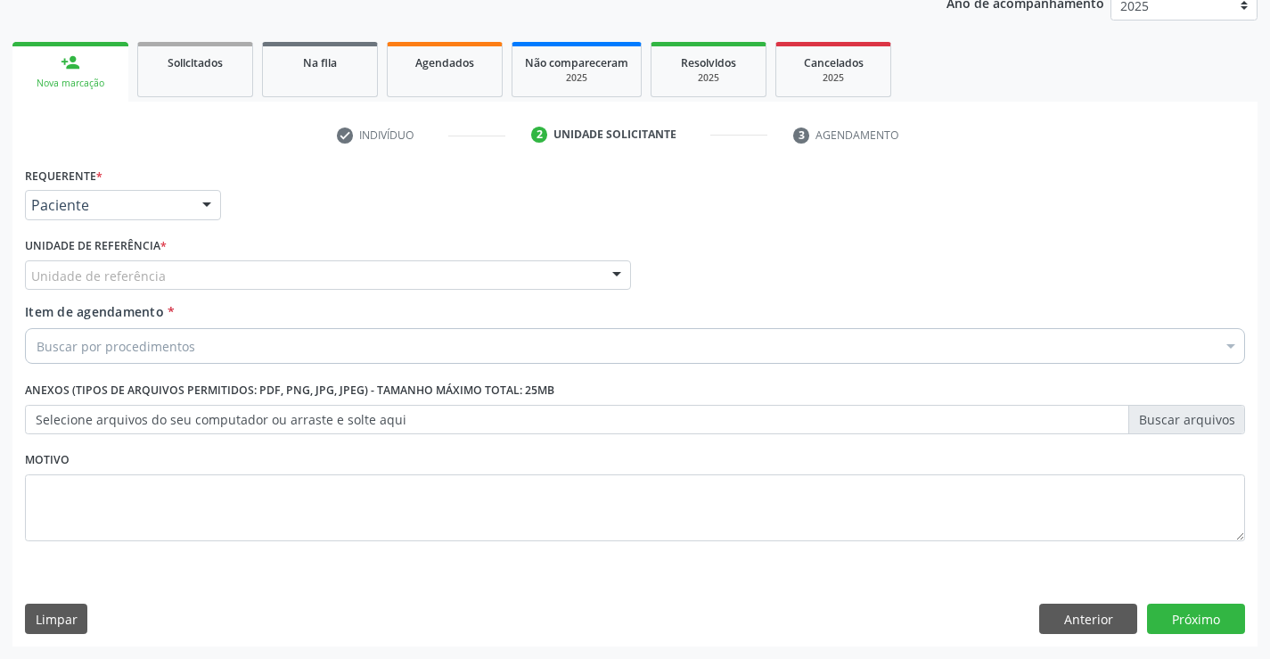
click at [343, 290] on div "Unidade de referência Unidade Basica de Saude da Familia Dr [PERSON_NAME] Centr…" at bounding box center [328, 275] width 606 height 30
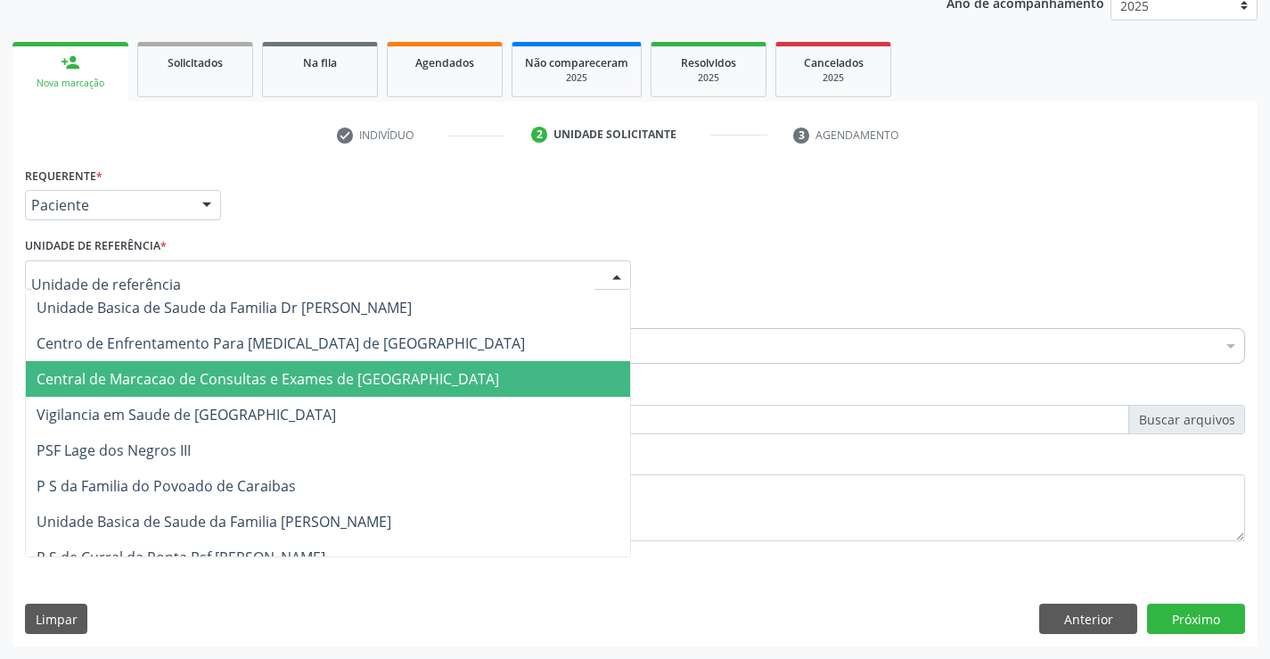
drag, startPoint x: 383, startPoint y: 376, endPoint x: 439, endPoint y: 357, distance: 59.2
click at [399, 371] on span "Central de Marcacao de Consultas e Exames de [GEOGRAPHIC_DATA]" at bounding box center [268, 379] width 463 height 20
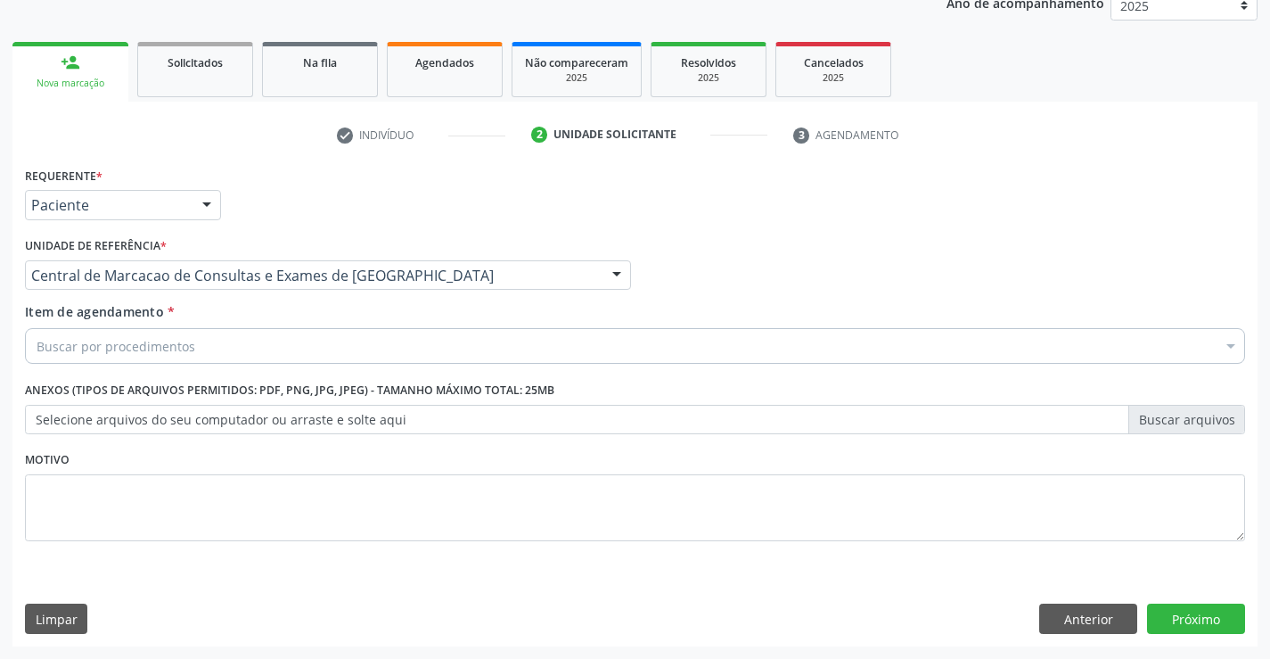
click at [481, 348] on div "Buscar por procedimentos" at bounding box center [635, 346] width 1220 height 36
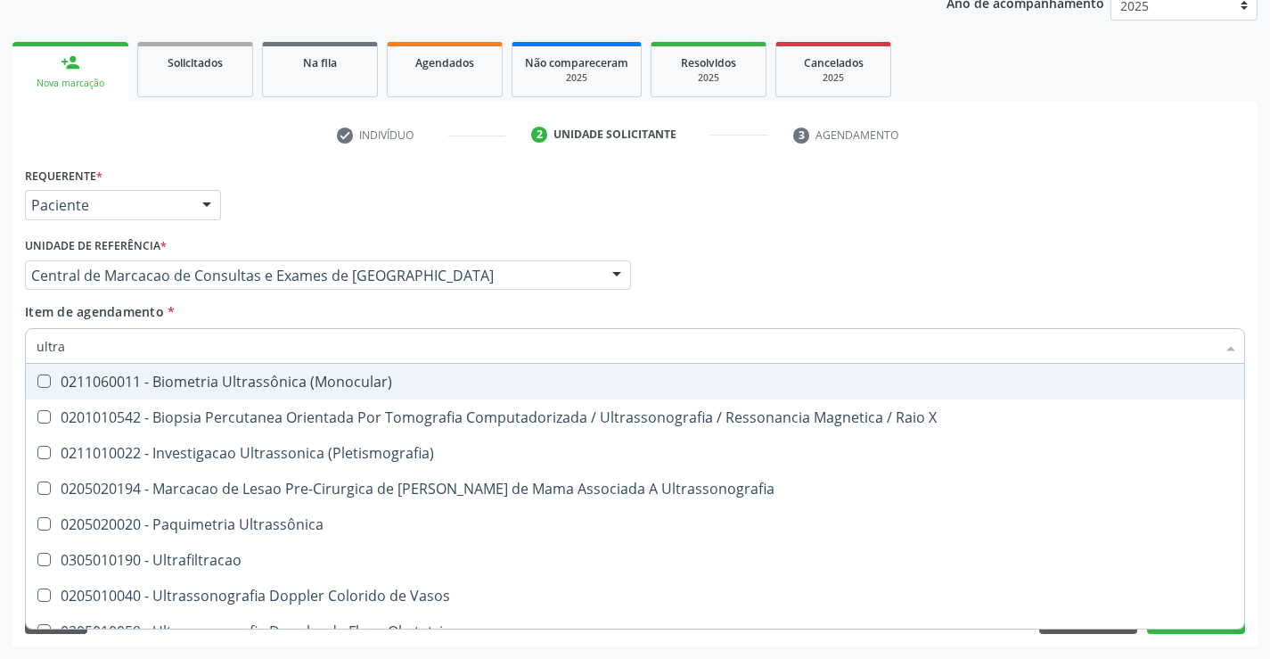
type input "ultras"
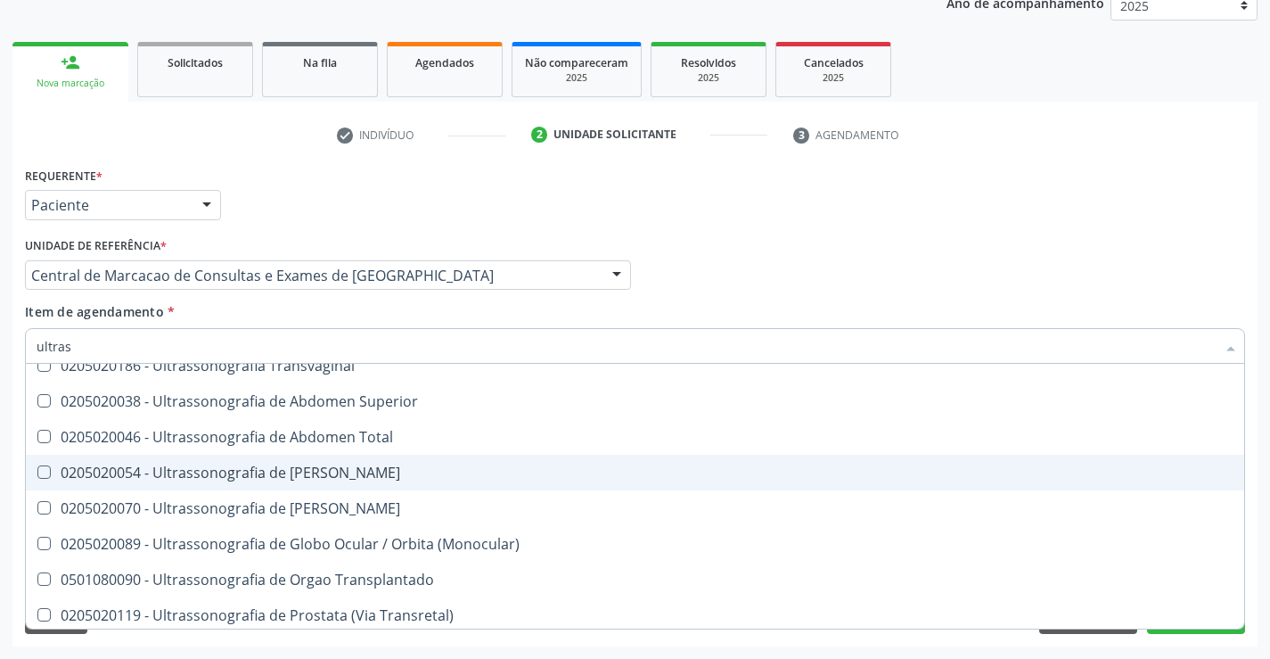
scroll to position [446, 0]
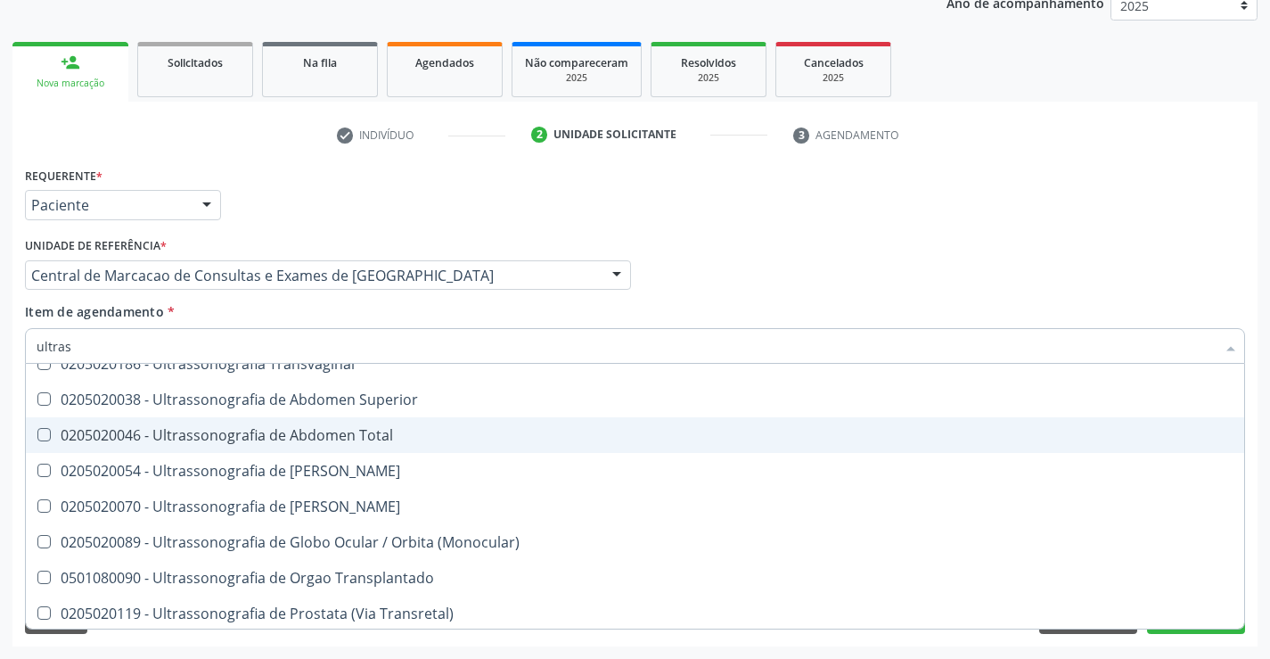
click at [389, 442] on div "0205020046 - Ultrassonografia de Abdomen Total" at bounding box center [635, 435] width 1197 height 14
checkbox Total "true"
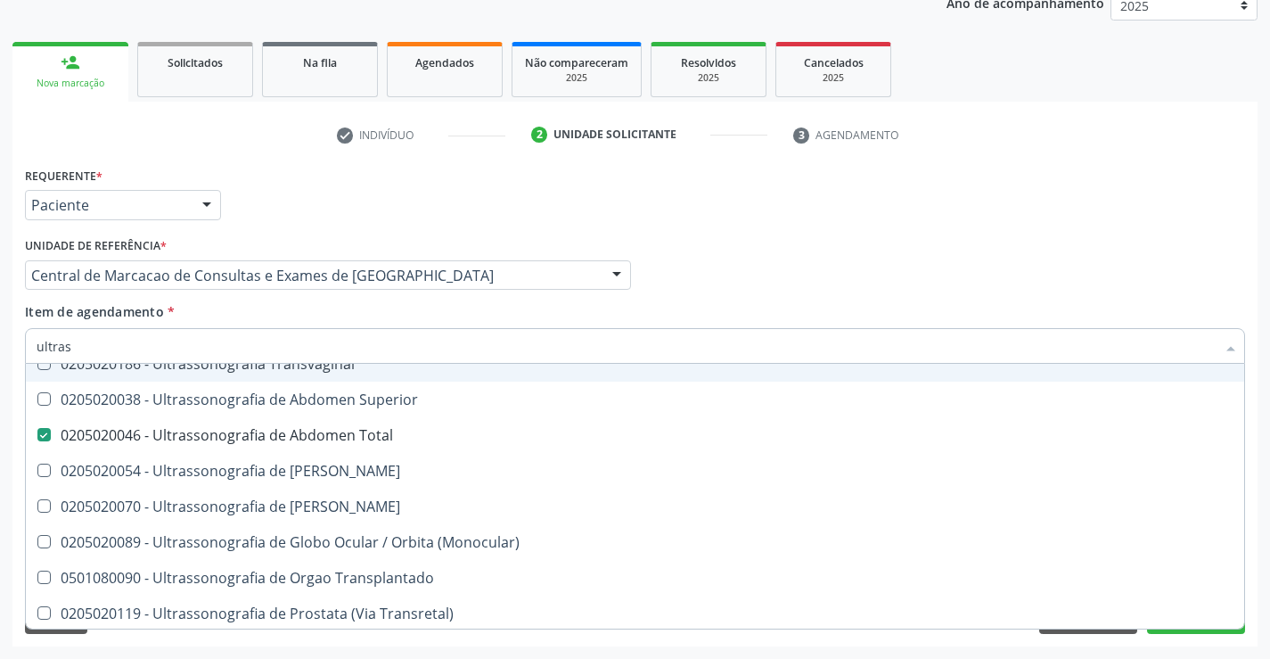
click at [911, 272] on div "Profissional Solicitante Por favor, selecione a Unidade de Atendimento primeiro…" at bounding box center [634, 268] width 1229 height 70
checkbox X "true"
checkbox Total "false"
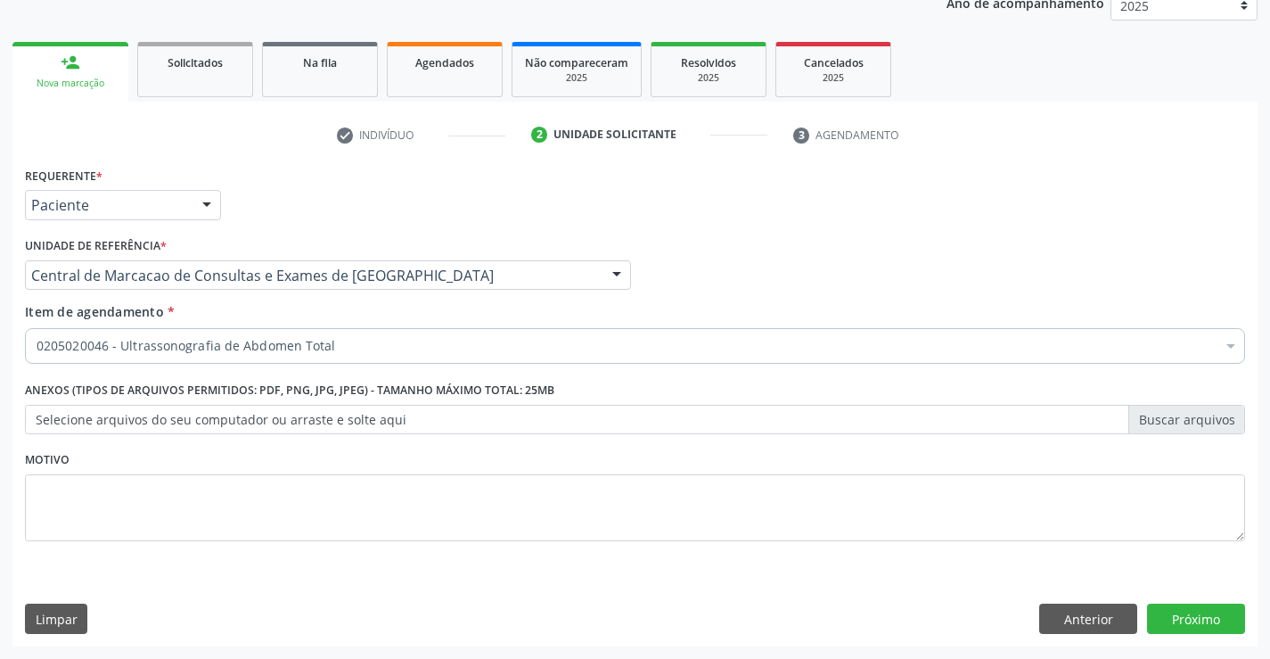
scroll to position [0, 0]
click at [1193, 626] on button "Próximo" at bounding box center [1196, 618] width 98 height 30
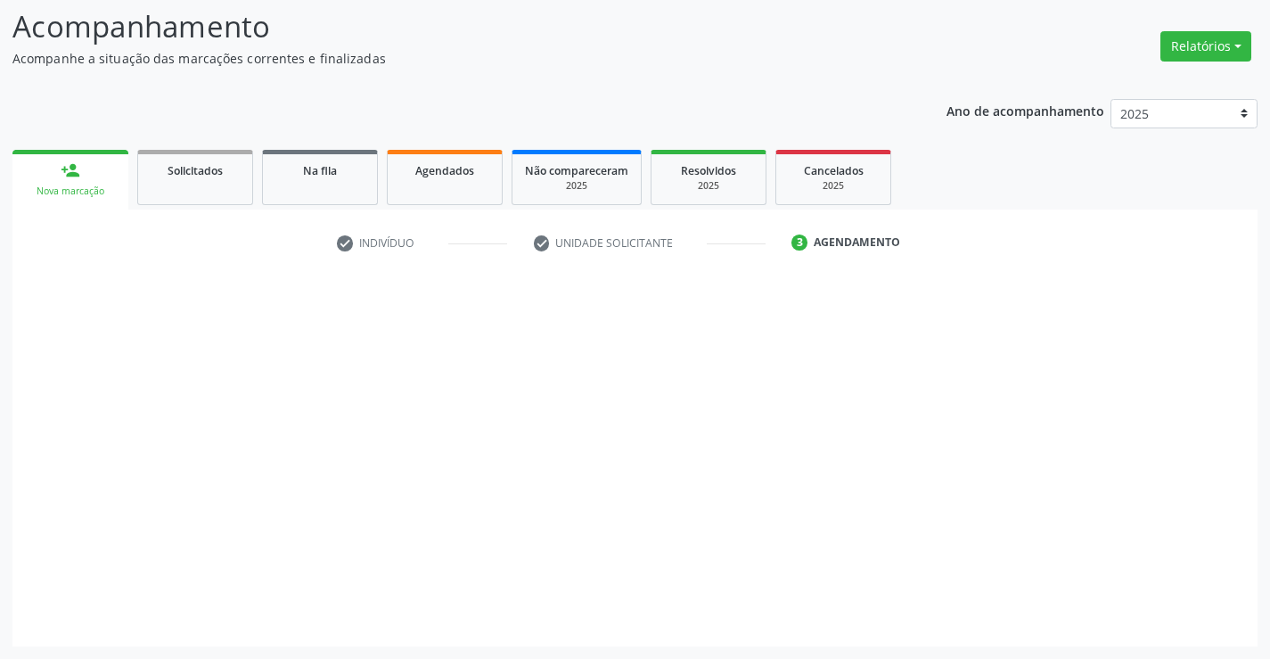
scroll to position [117, 0]
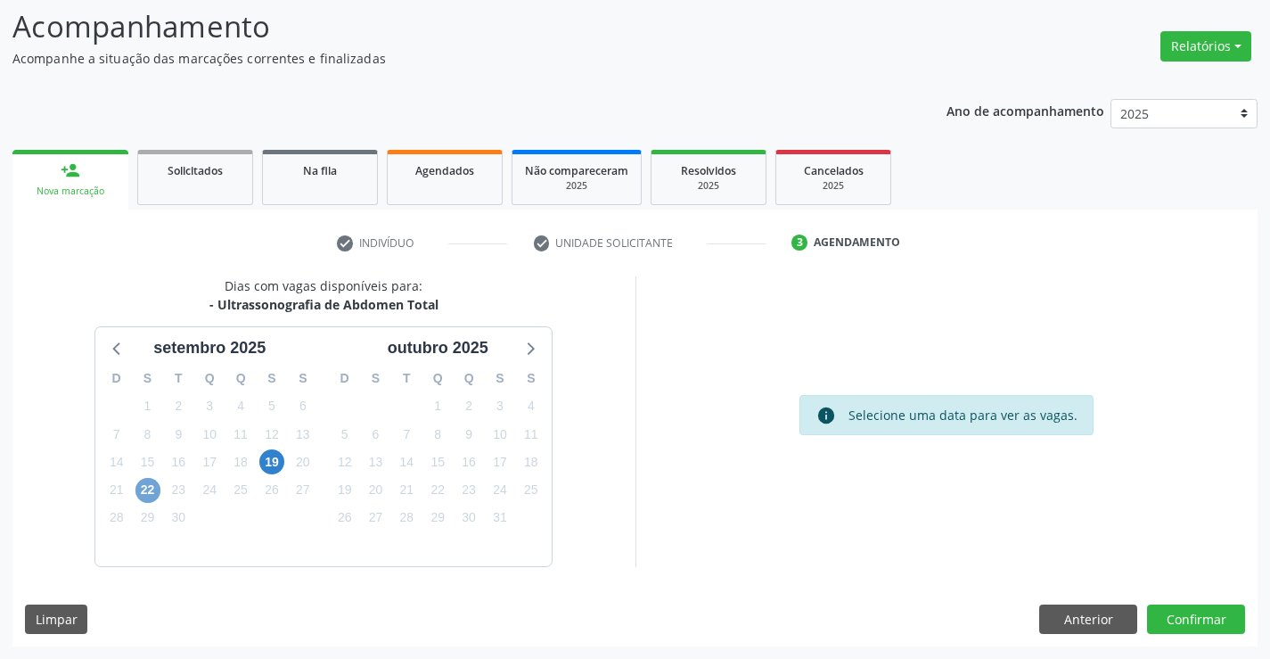
click at [141, 499] on span "22" at bounding box center [147, 490] width 25 height 25
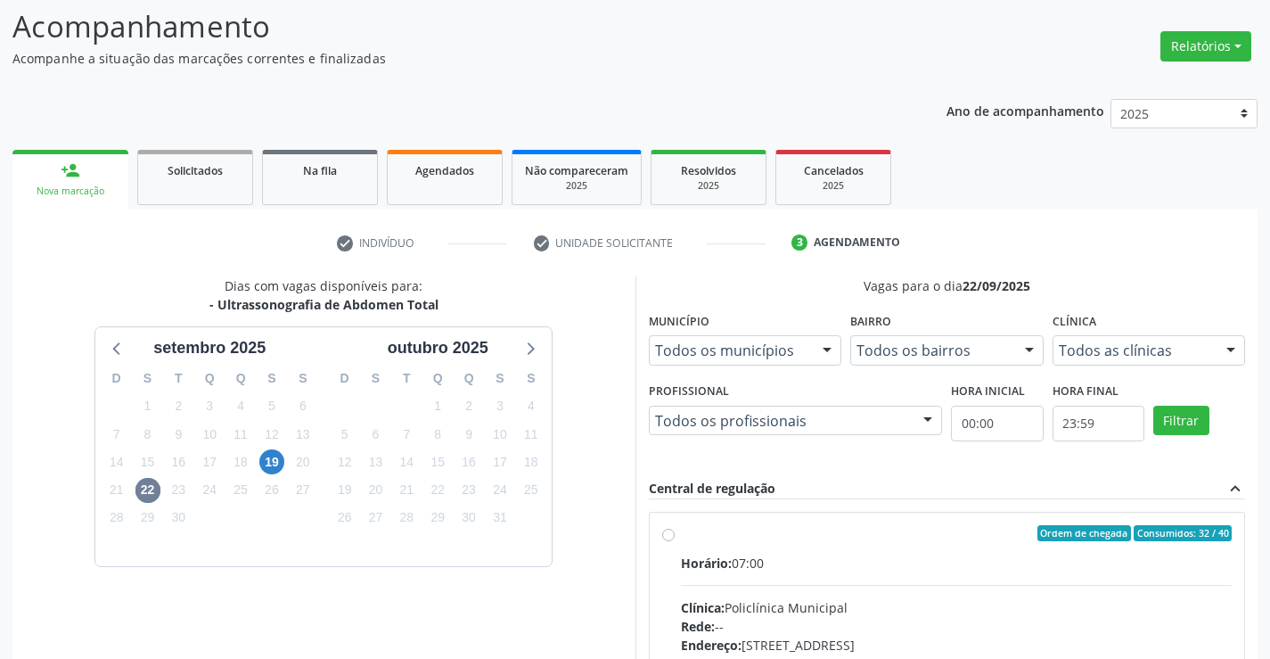
click at [851, 571] on div "Horário: 07:00" at bounding box center [957, 562] width 552 height 19
click at [675, 541] on input "Ordem de chegada Consumidos: 32 / 40 Horário: 07:00 Clínica: Policlínica Munici…" at bounding box center [668, 533] width 12 height 16
radio input "true"
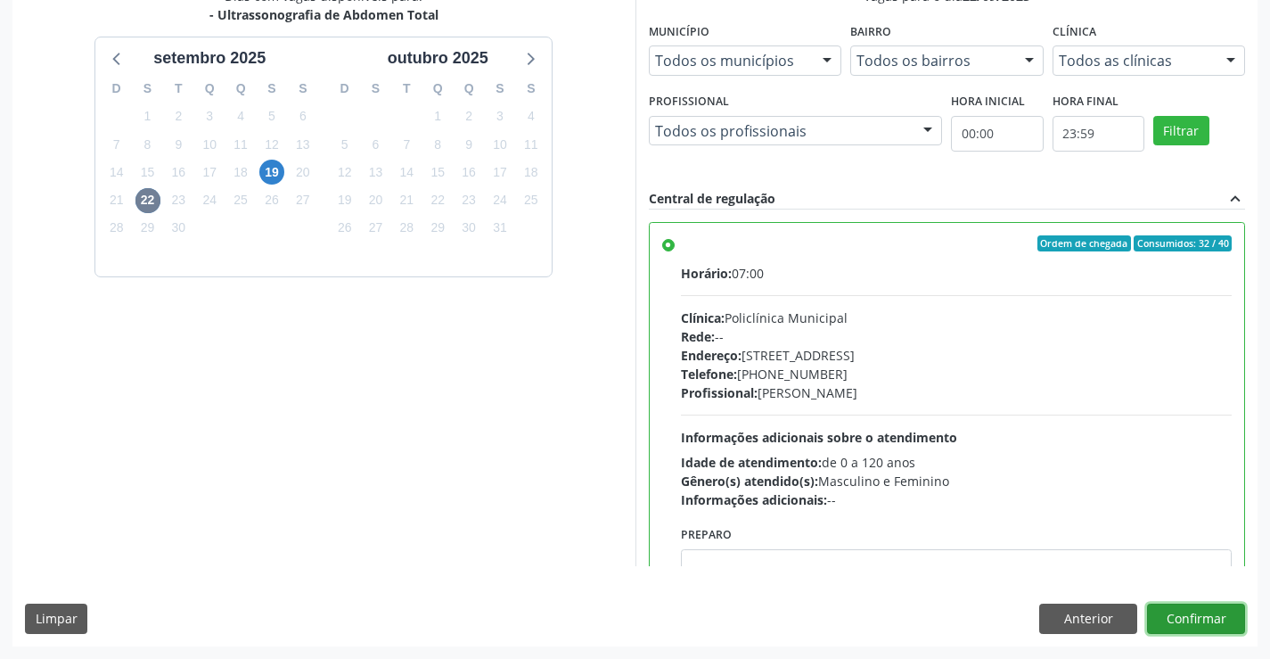
click at [1210, 612] on button "Confirmar" at bounding box center [1196, 618] width 98 height 30
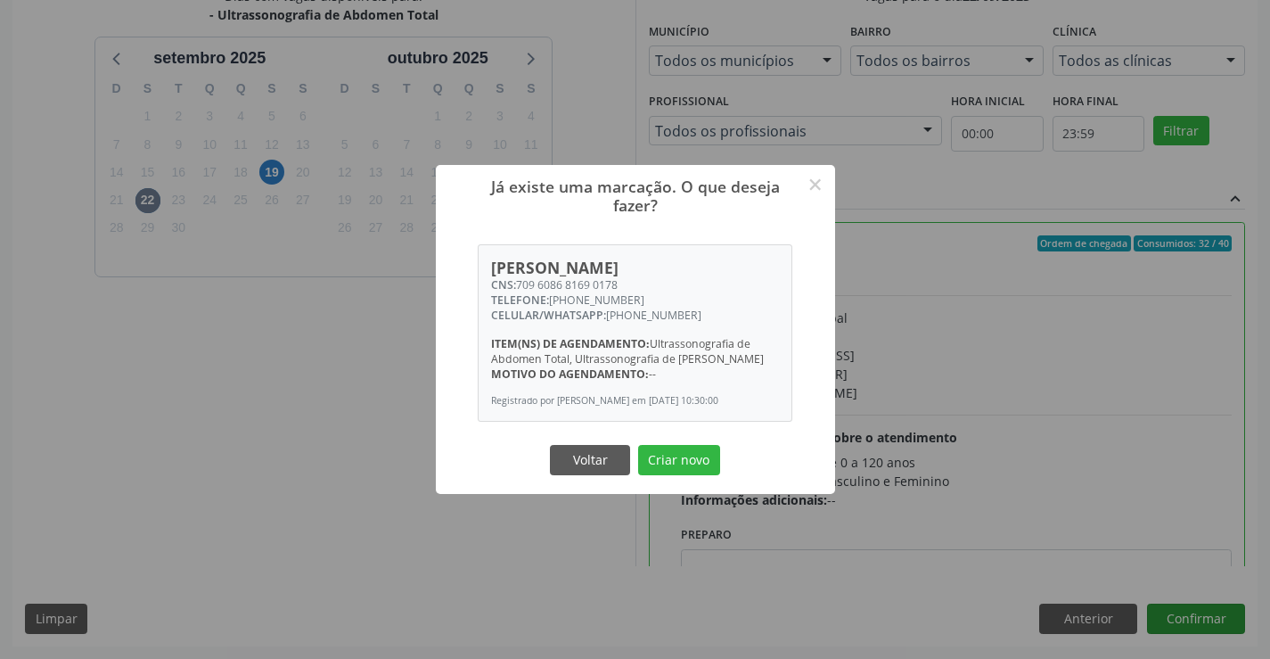
click at [638, 445] on button "Criar novo" at bounding box center [679, 460] width 82 height 30
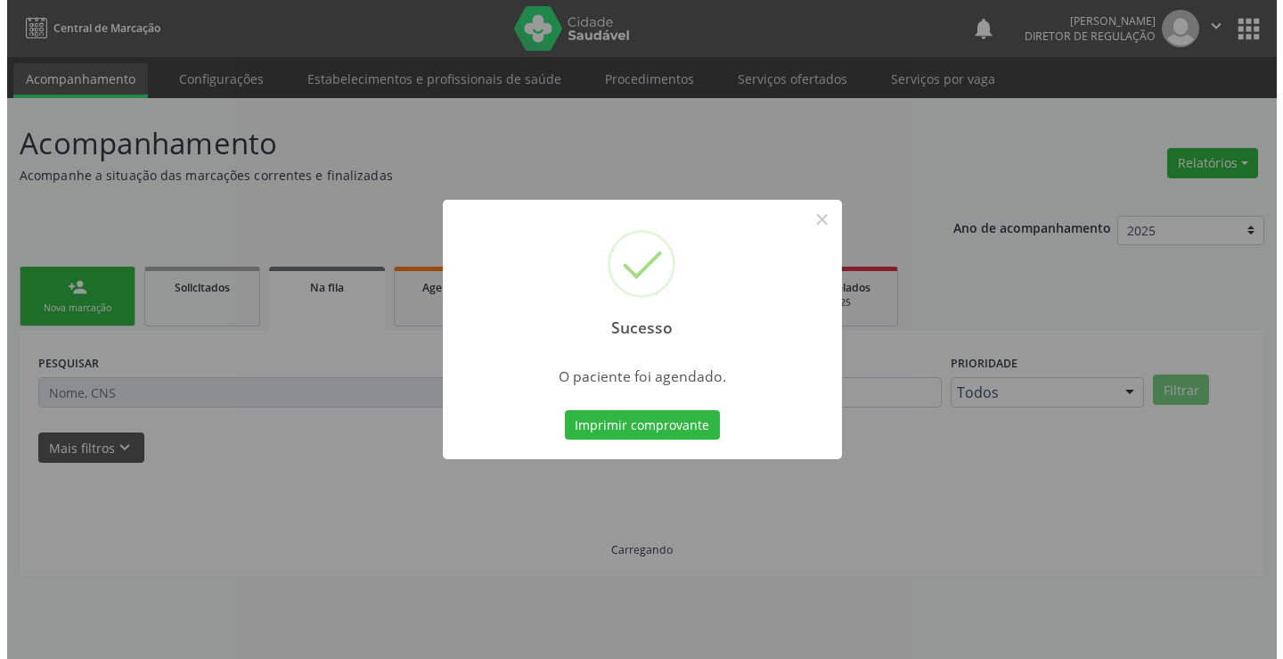
scroll to position [0, 0]
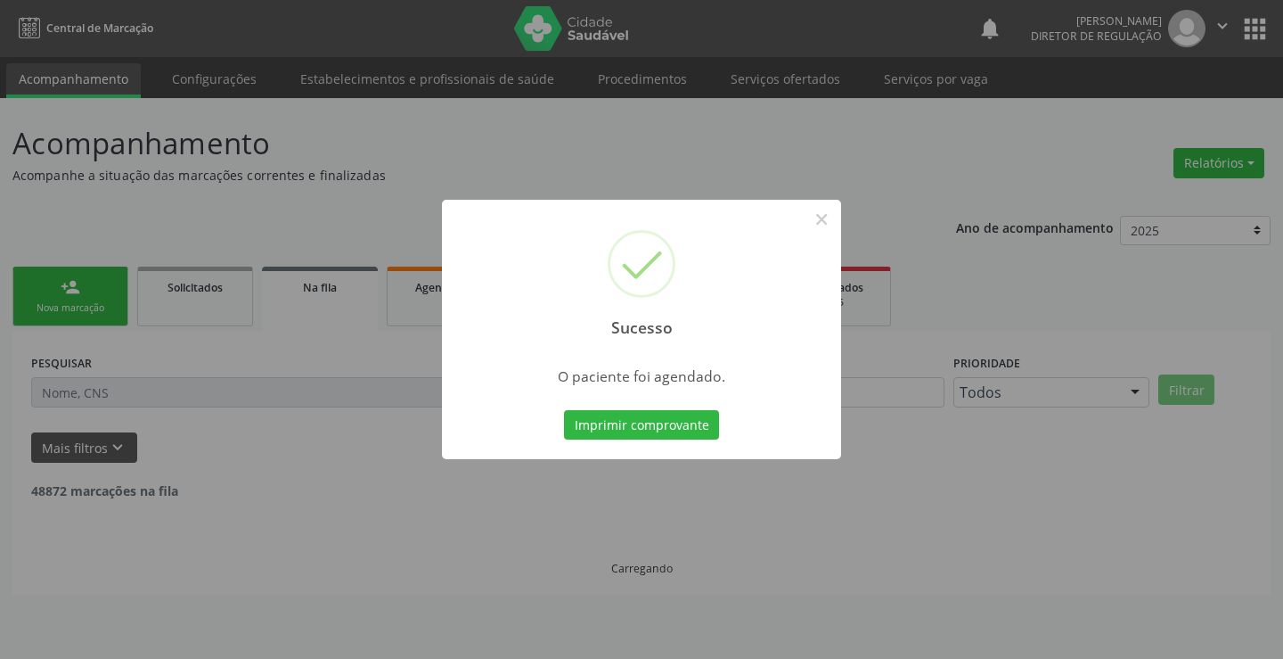
click at [564, 410] on button "Imprimir comprovante" at bounding box center [641, 425] width 155 height 30
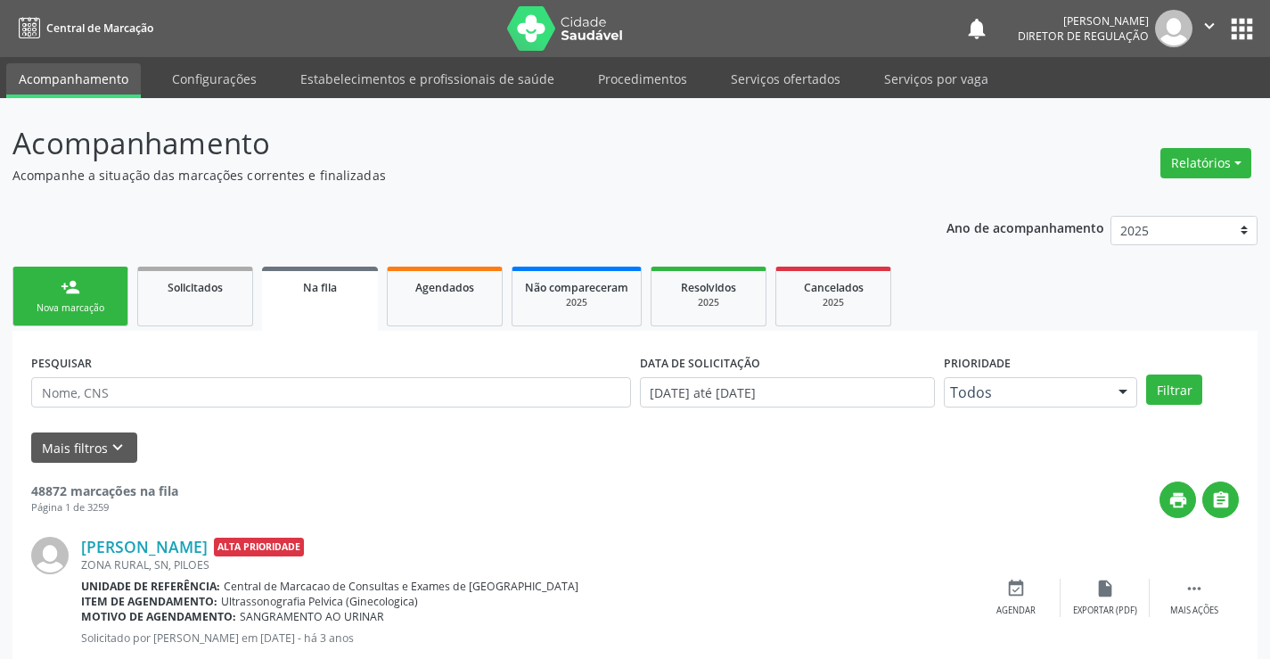
click at [60, 275] on link "person_add Nova marcação" at bounding box center [70, 296] width 116 height 60
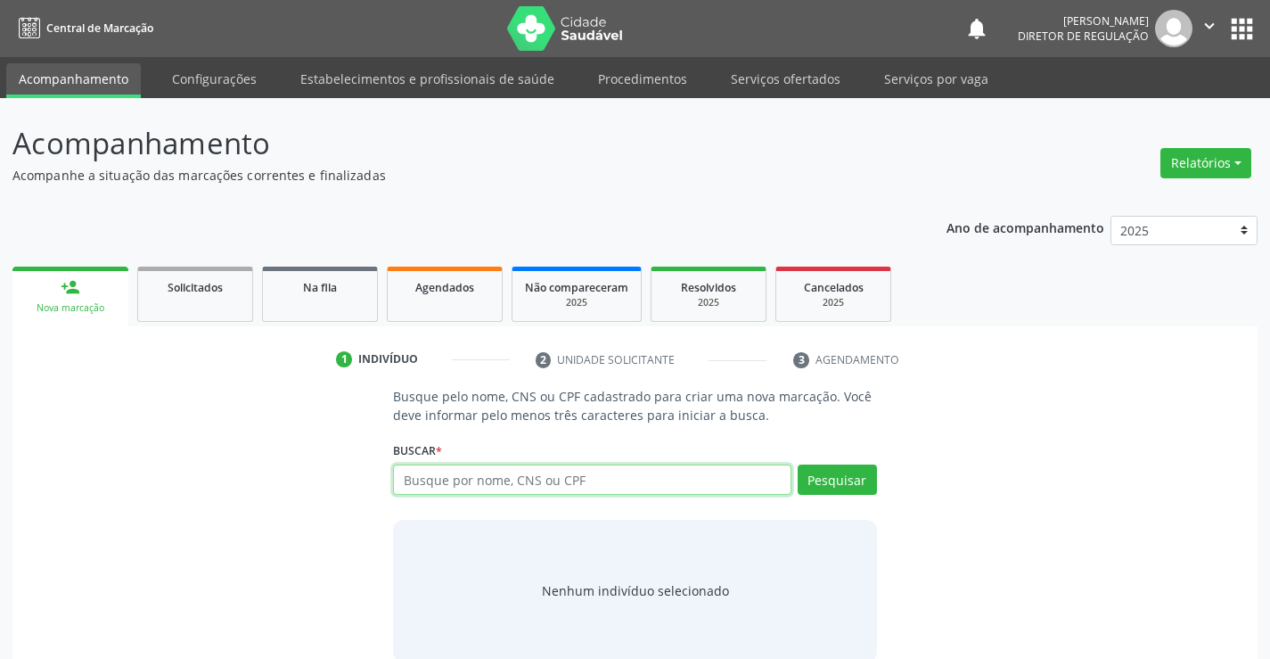
click at [463, 488] on input "text" at bounding box center [592, 479] width 398 height 30
type input "702007349753587"
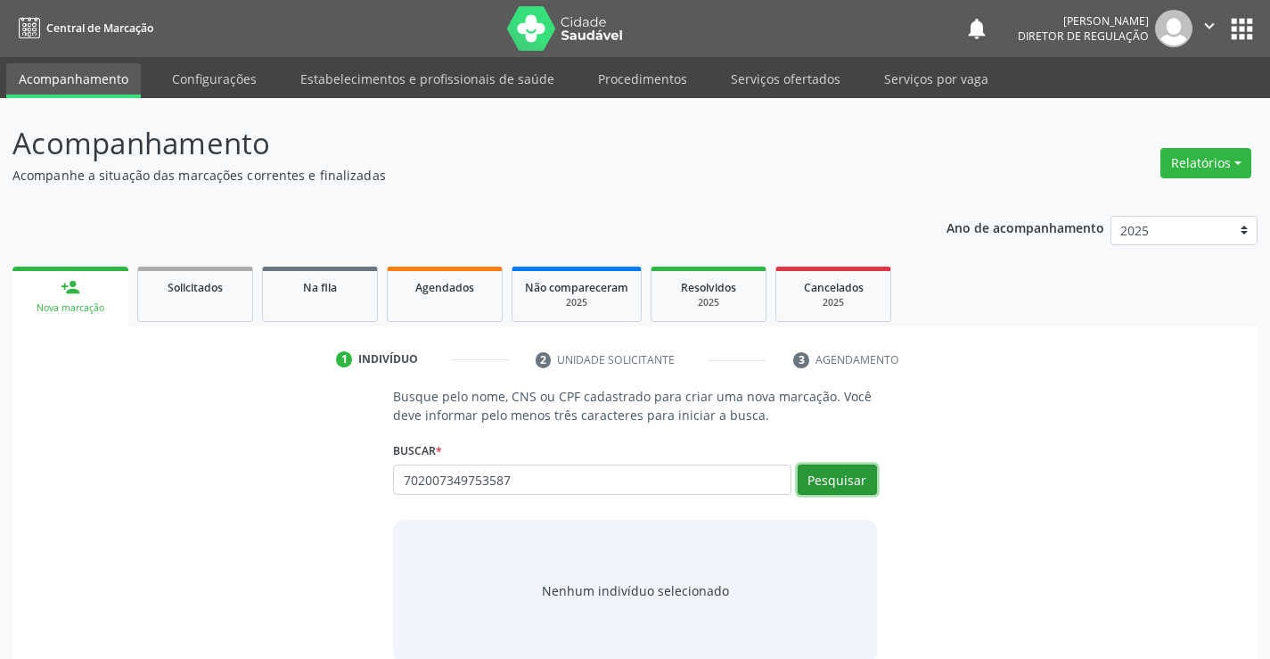
click at [857, 470] on button "Pesquisar" at bounding box center [837, 479] width 79 height 30
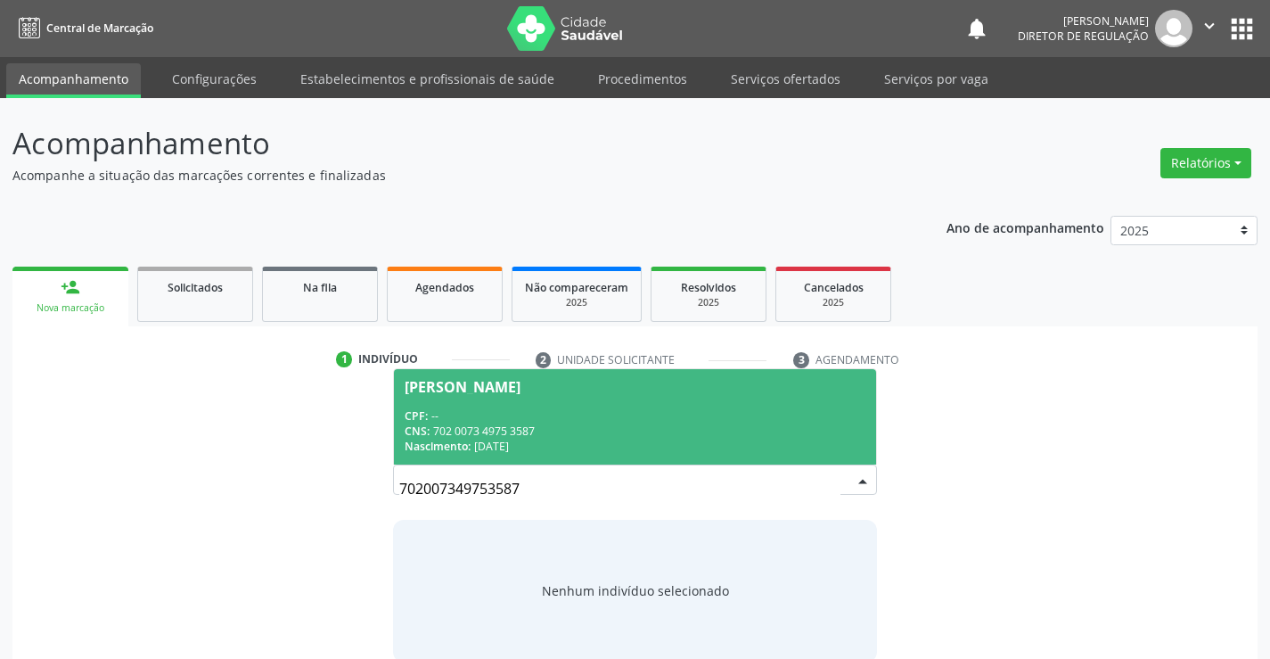
scroll to position [29, 0]
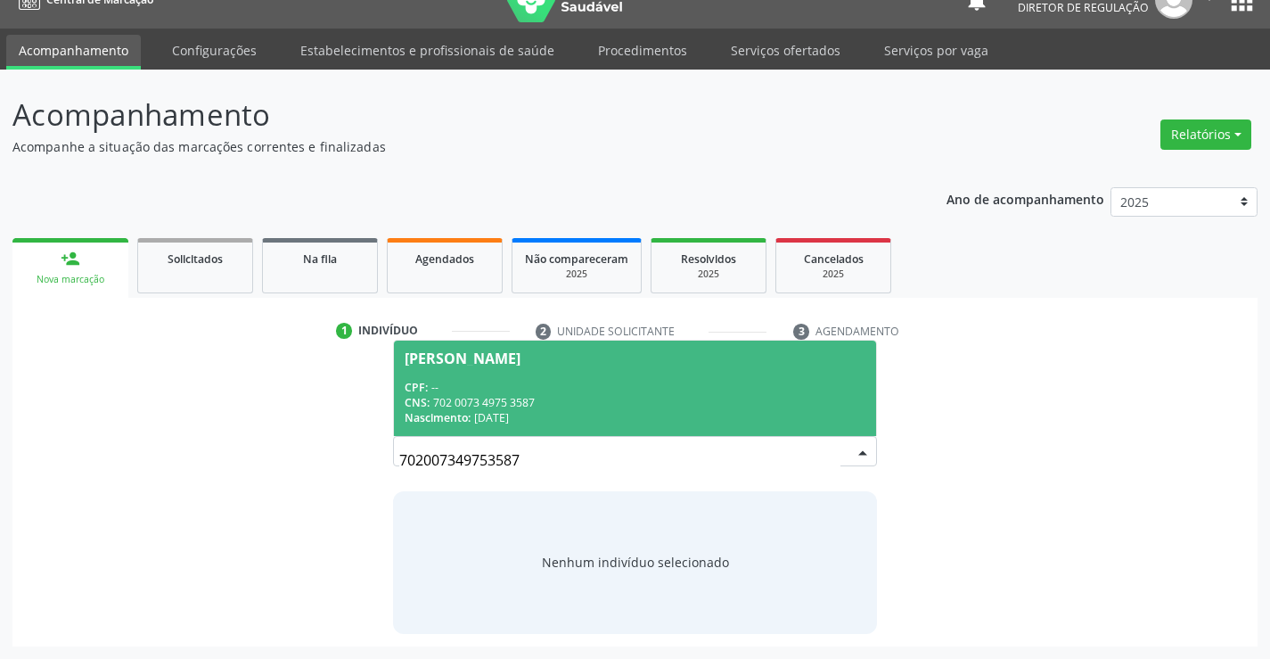
click at [628, 425] on div "Nascimento: [DATE]" at bounding box center [635, 417] width 460 height 15
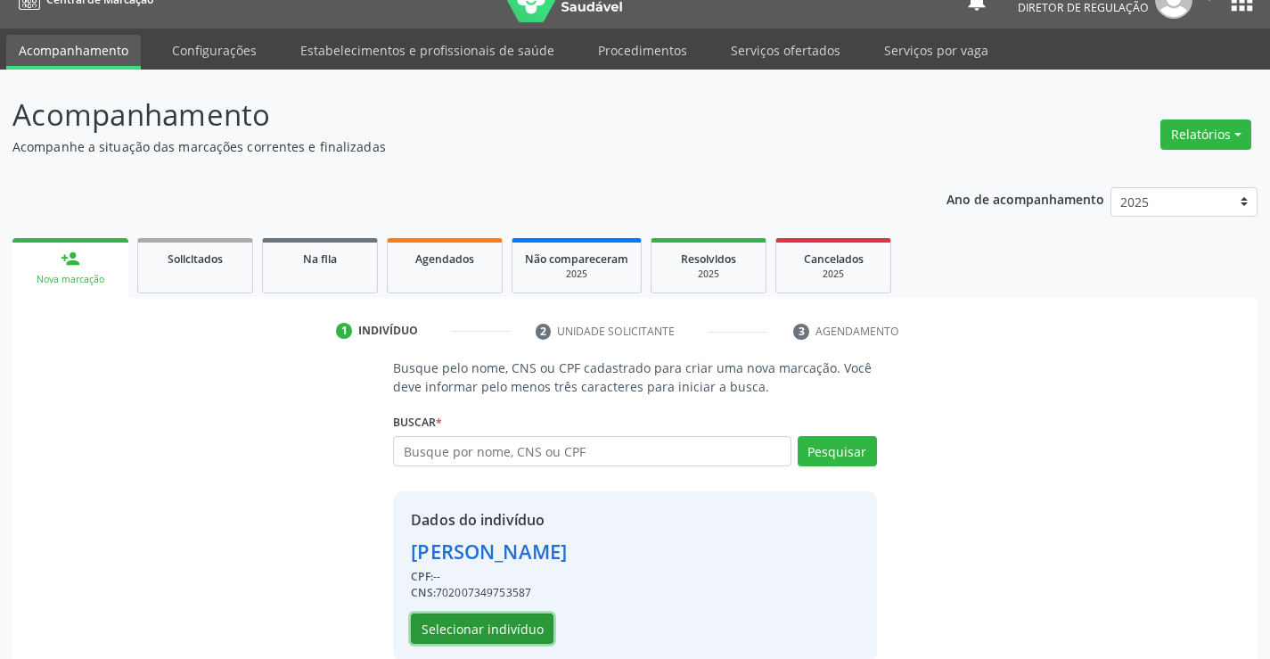
click at [496, 619] on button "Selecionar indivíduo" at bounding box center [482, 628] width 143 height 30
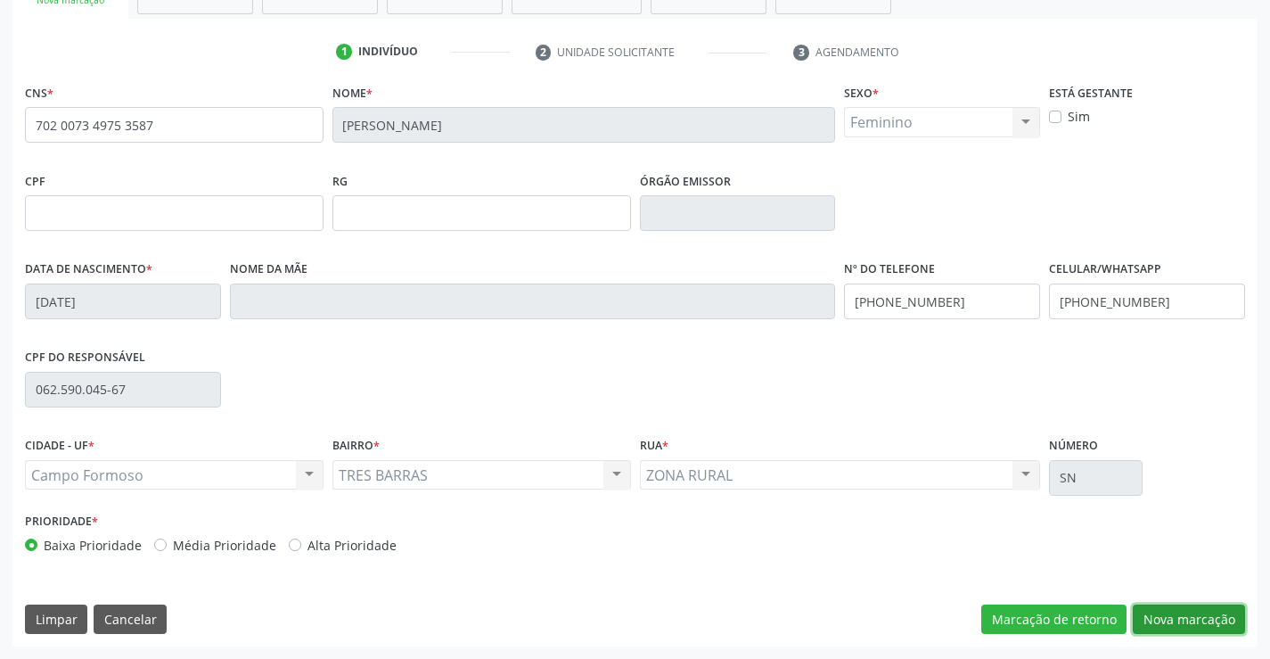
click at [1153, 609] on button "Nova marcação" at bounding box center [1189, 619] width 112 height 30
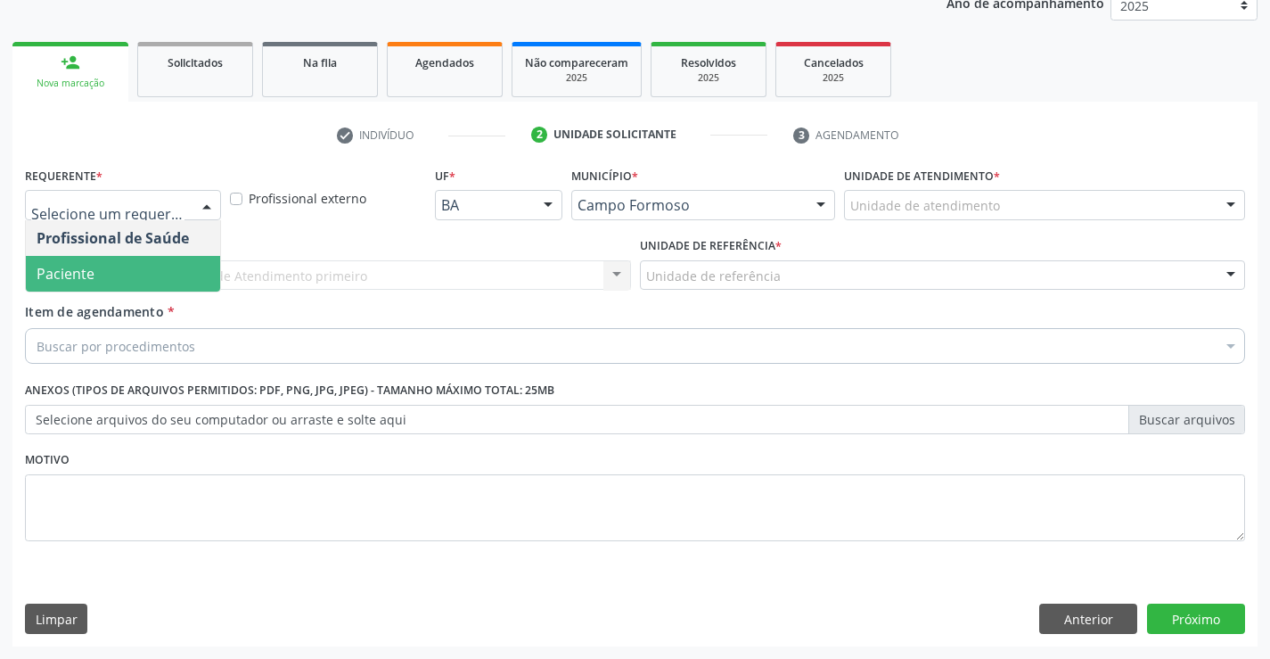
click at [171, 276] on span "Paciente" at bounding box center [123, 274] width 194 height 36
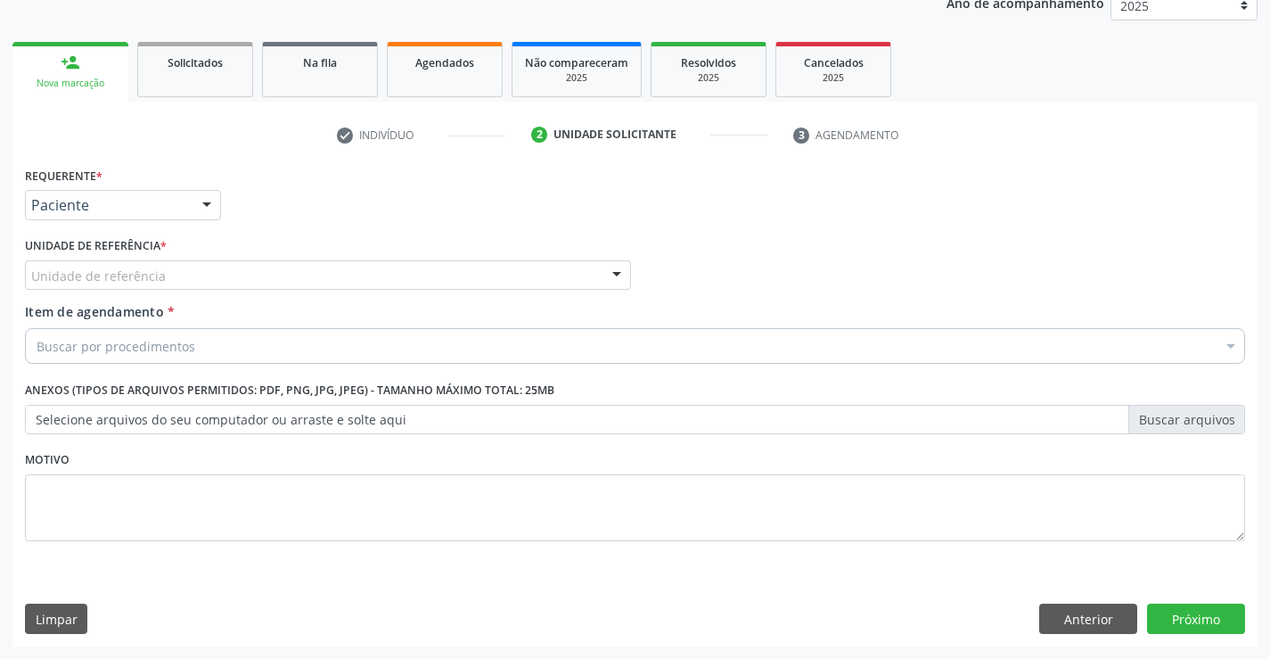
click at [332, 264] on div "Unidade de referência" at bounding box center [328, 275] width 606 height 30
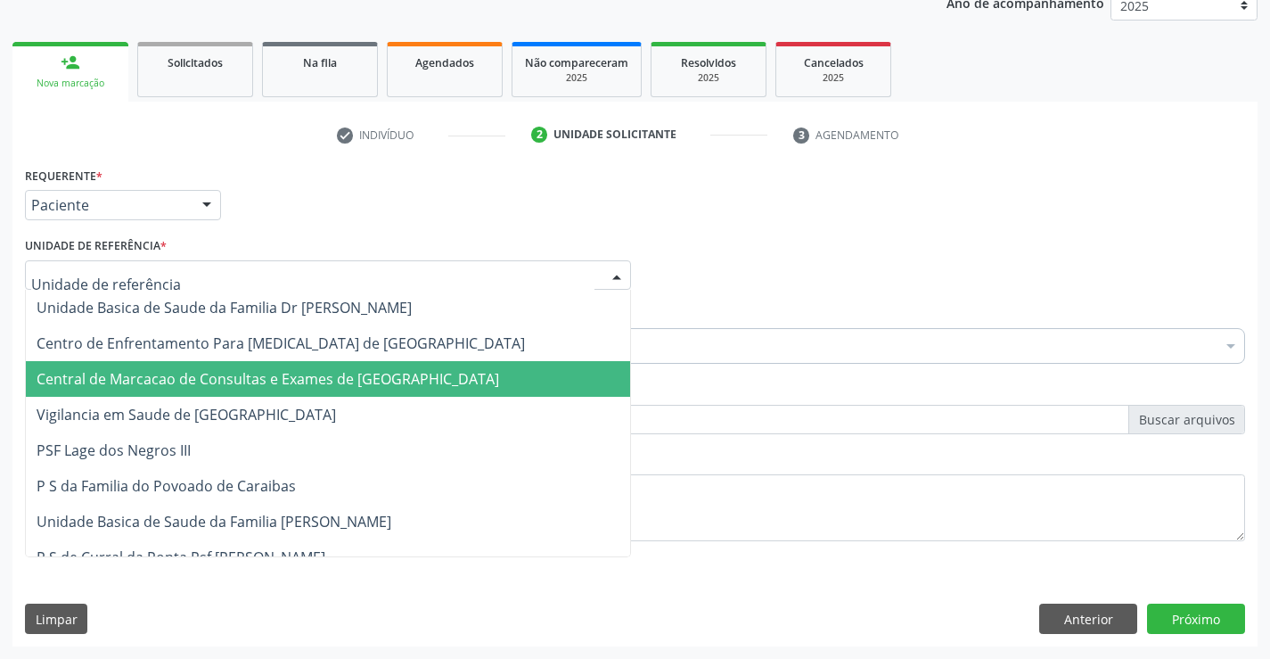
drag, startPoint x: 348, startPoint y: 368, endPoint x: 449, endPoint y: 347, distance: 103.0
click at [349, 369] on span "Central de Marcacao de Consultas e Exames de [GEOGRAPHIC_DATA]" at bounding box center [328, 379] width 604 height 36
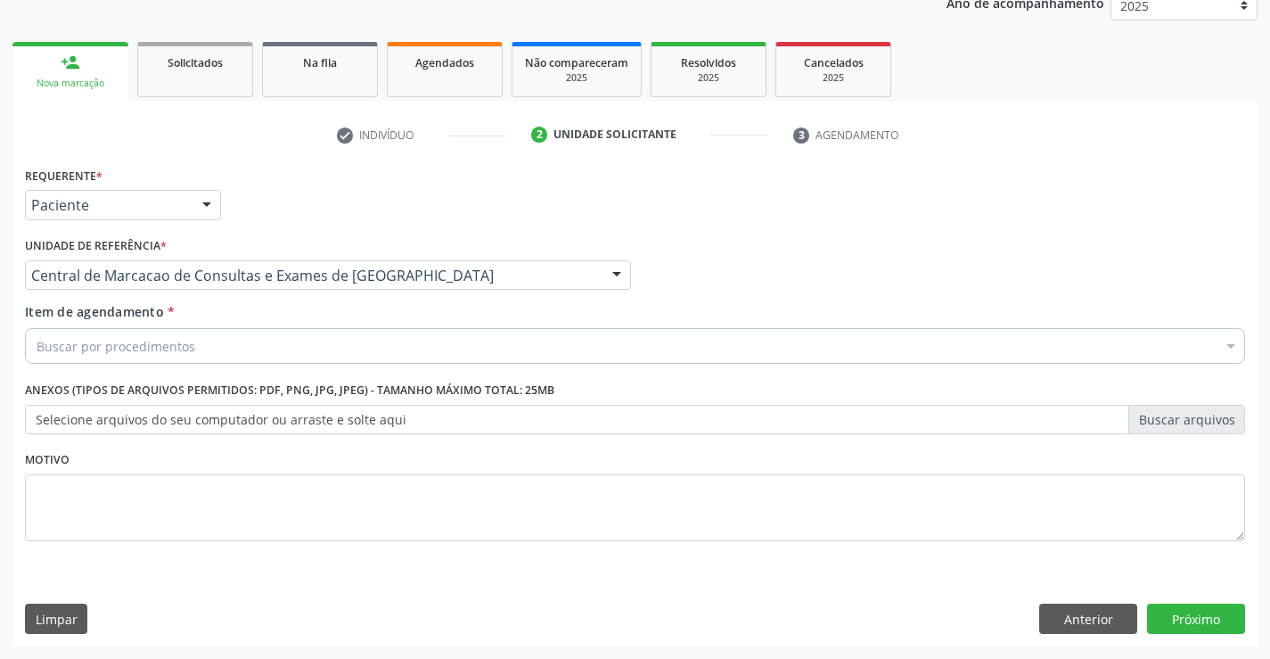
click at [449, 347] on div "Buscar por procedimentos" at bounding box center [635, 346] width 1220 height 36
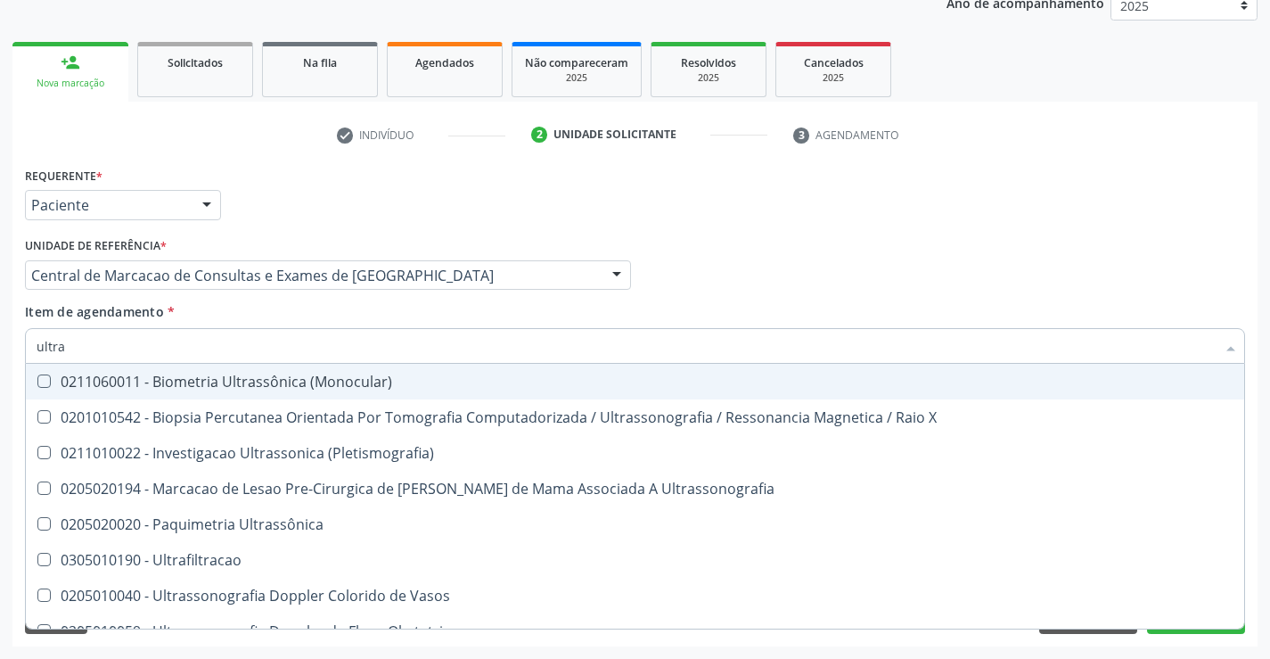
type input "ultras"
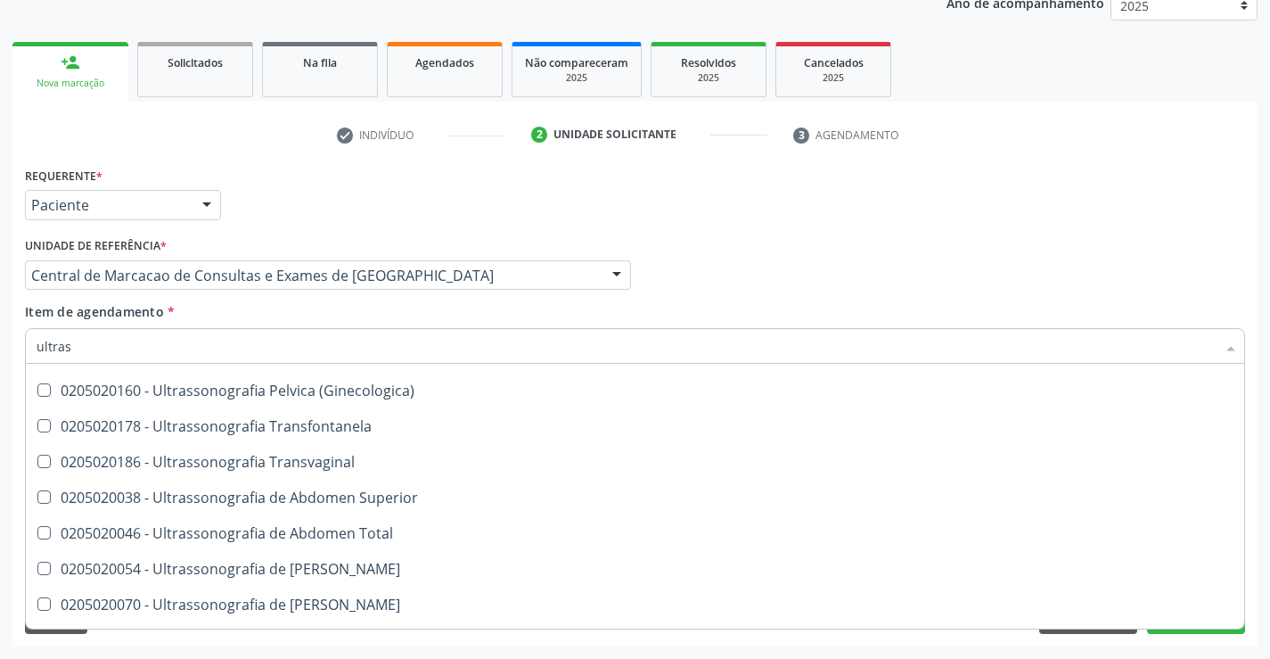
scroll to position [357, 0]
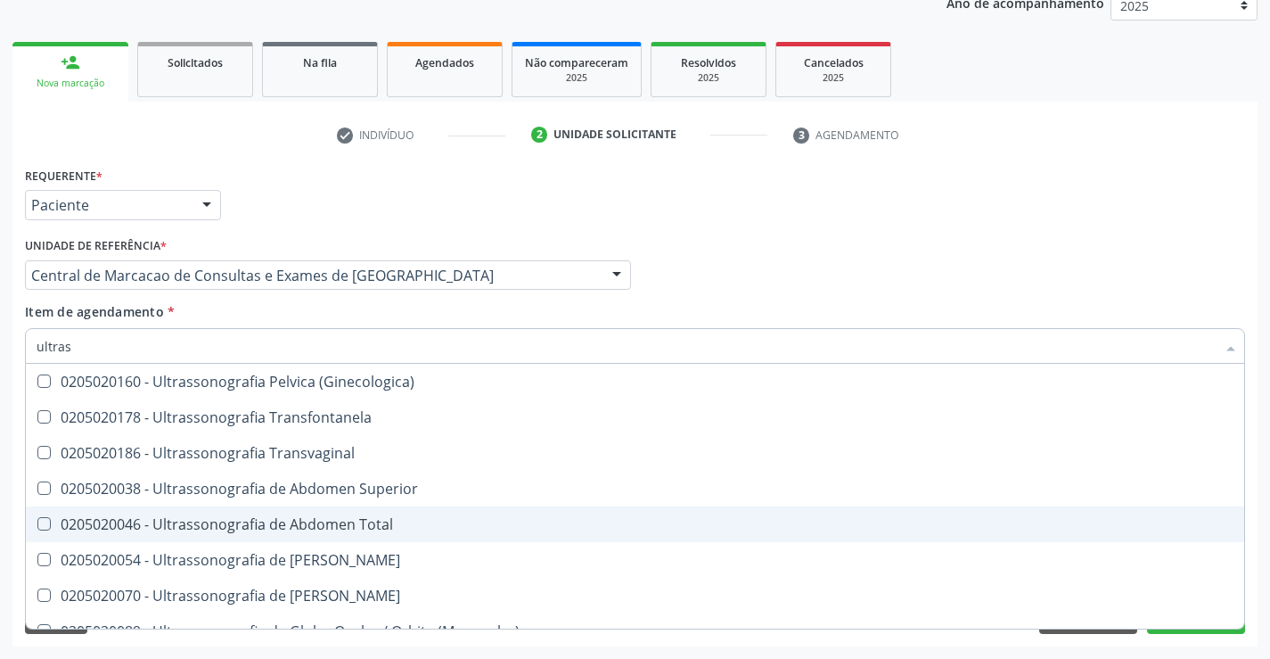
click at [406, 520] on div "0205020046 - Ultrassonografia de Abdomen Total" at bounding box center [635, 524] width 1197 height 14
checkbox Total "true"
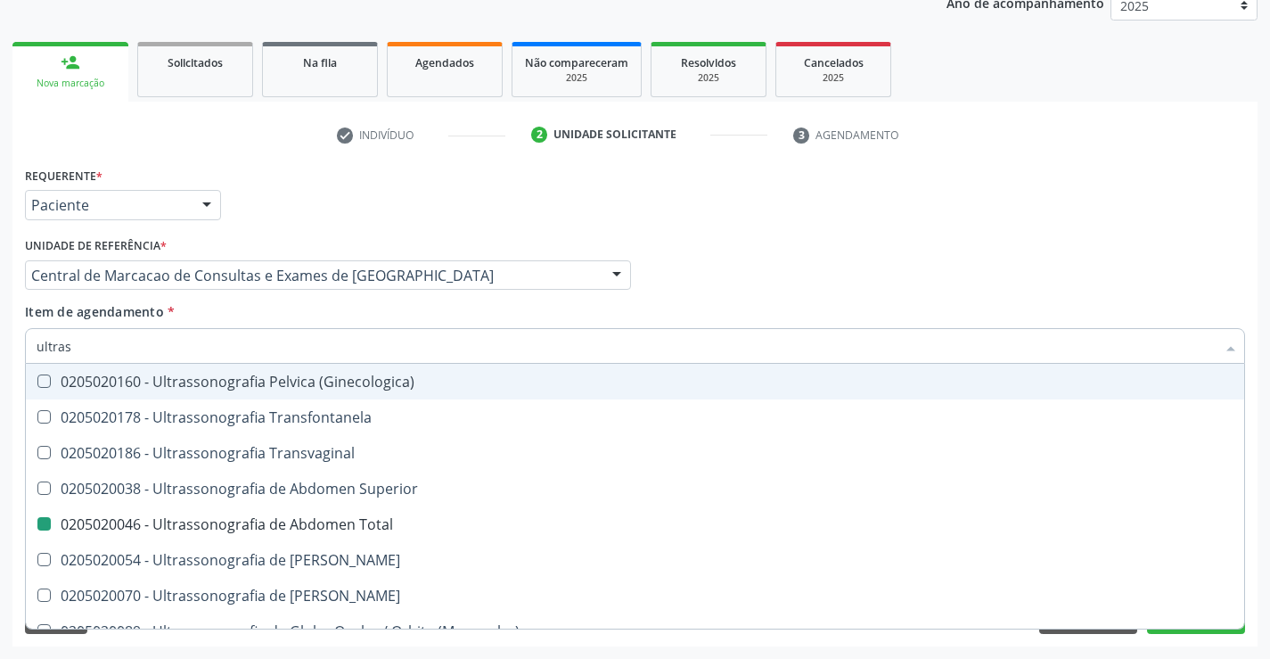
click at [1181, 283] on div "Profissional Solicitante Por favor, selecione a Unidade de Atendimento primeiro…" at bounding box center [634, 268] width 1229 height 70
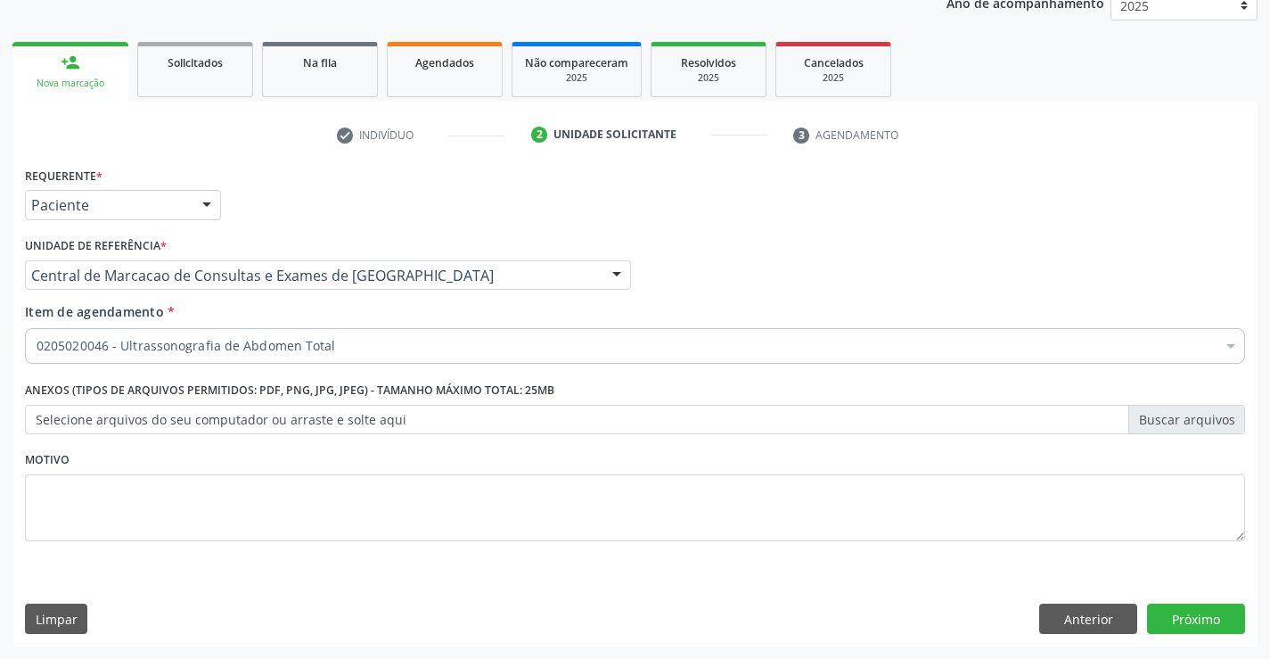
scroll to position [0, 0]
drag, startPoint x: 1193, startPoint y: 603, endPoint x: 1193, endPoint y: 624, distance: 21.4
click at [1193, 610] on div "Requerente * Paciente Profissional de Saúde Paciente Nenhum resultado encontrad…" at bounding box center [634, 404] width 1245 height 484
click at [1193, 624] on button "Próximo" at bounding box center [1196, 618] width 98 height 30
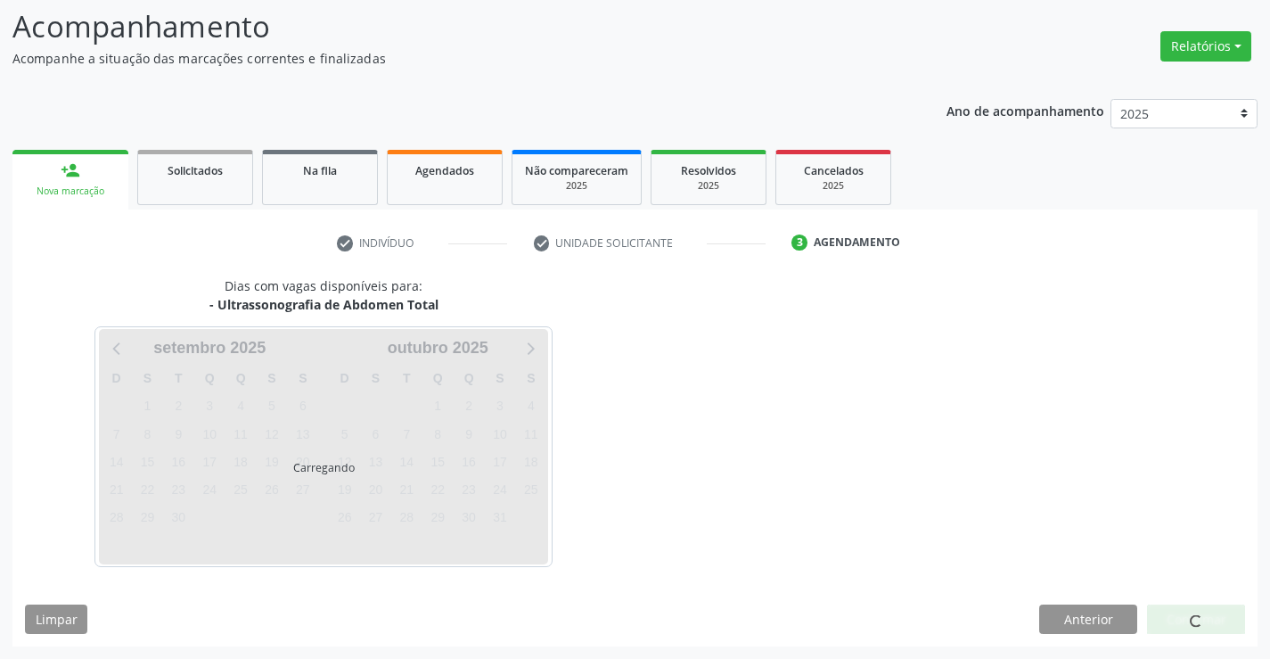
scroll to position [117, 0]
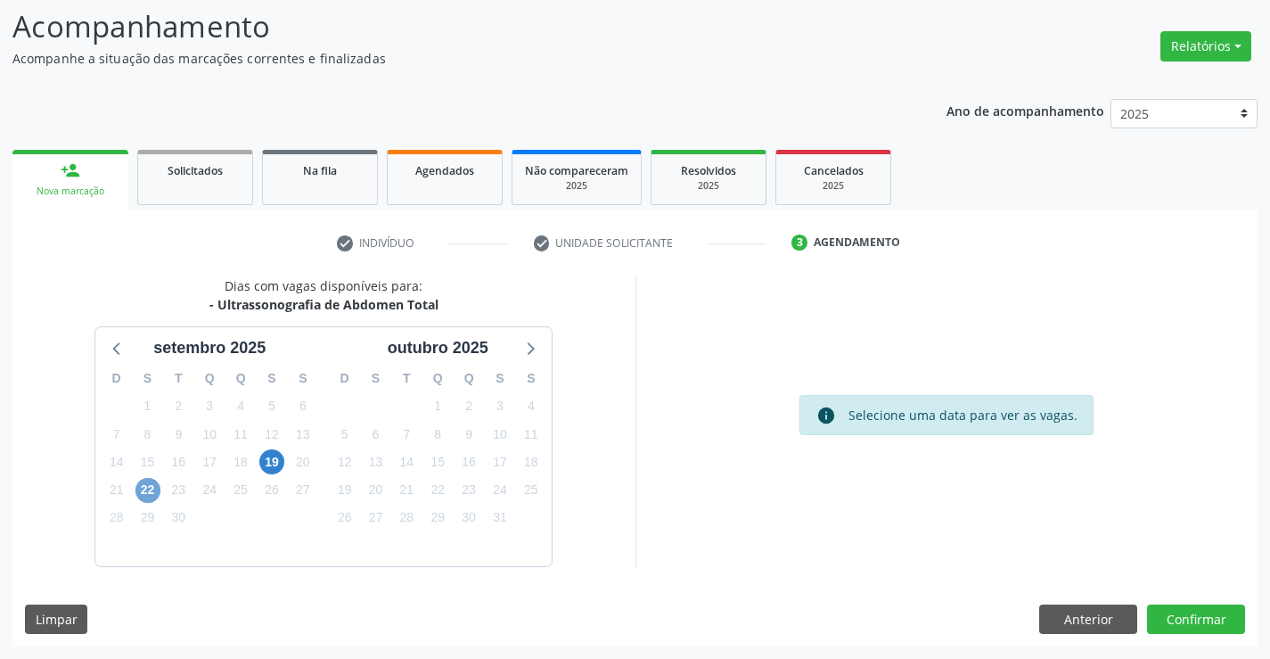
click at [155, 491] on span "22" at bounding box center [147, 490] width 25 height 25
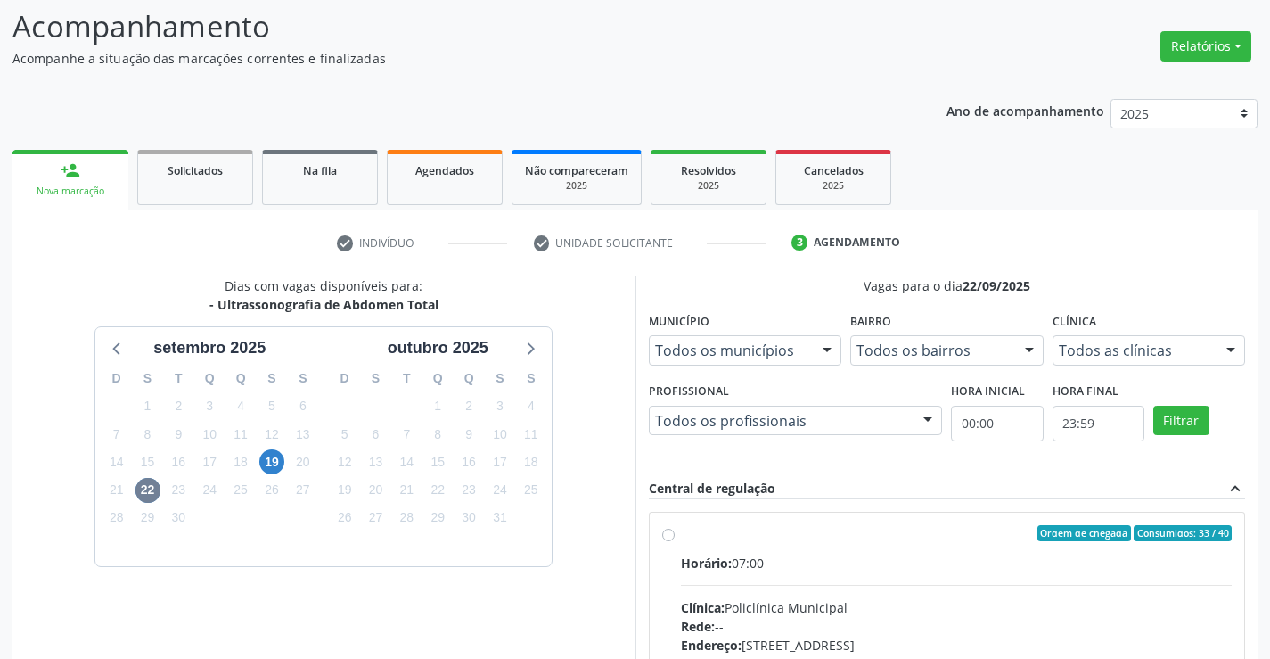
click at [675, 541] on input "Ordem de chegada Consumidos: 33 / 40 Horário: 07:00 Clínica: Policlínica Munici…" at bounding box center [668, 533] width 12 height 16
radio input "true"
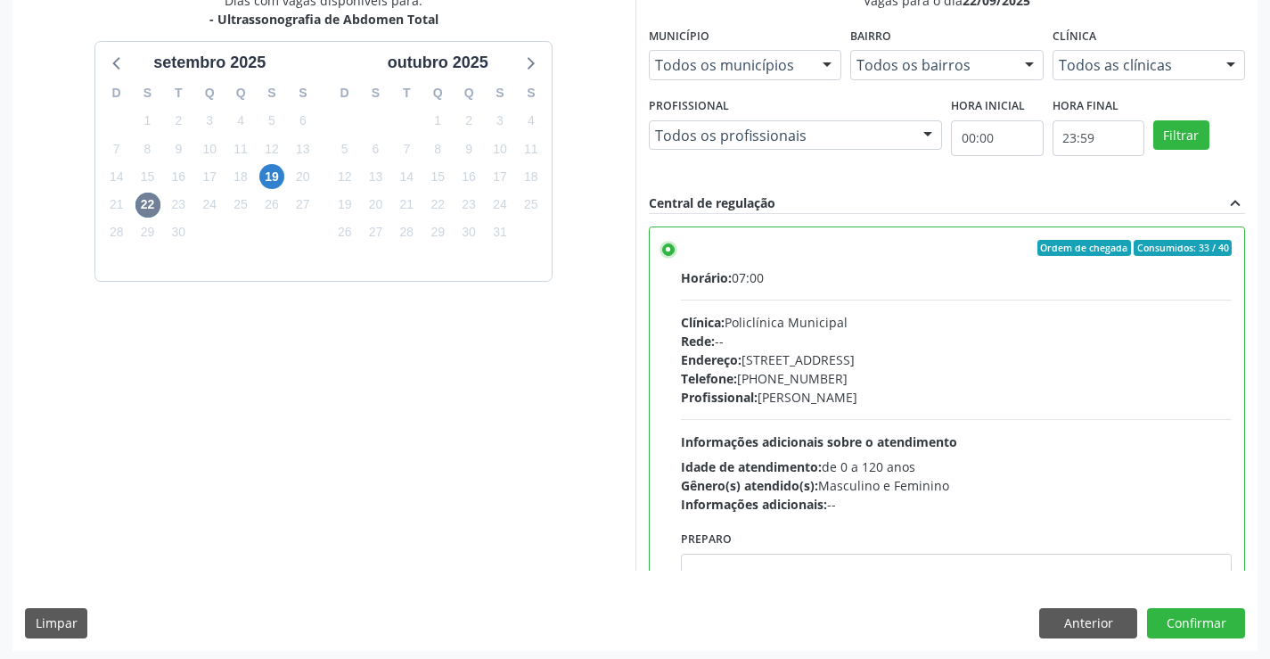
scroll to position [406, 0]
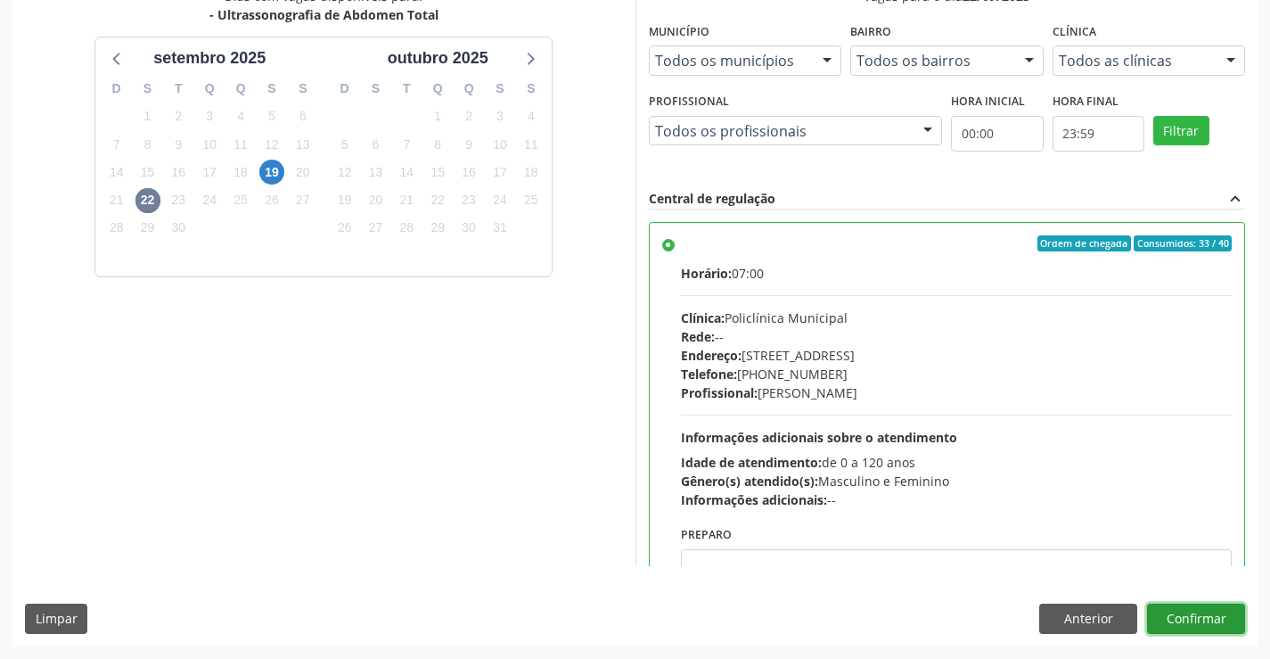
click at [1218, 613] on button "Confirmar" at bounding box center [1196, 618] width 98 height 30
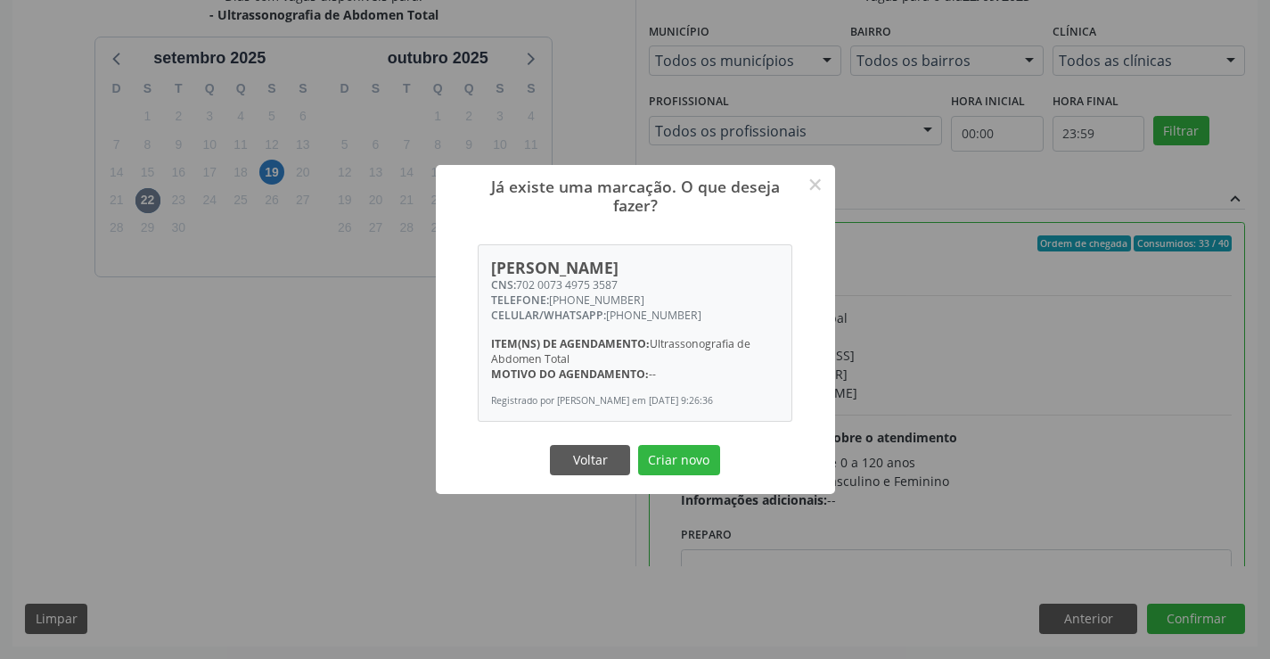
click at [638, 445] on button "Criar novo" at bounding box center [679, 460] width 82 height 30
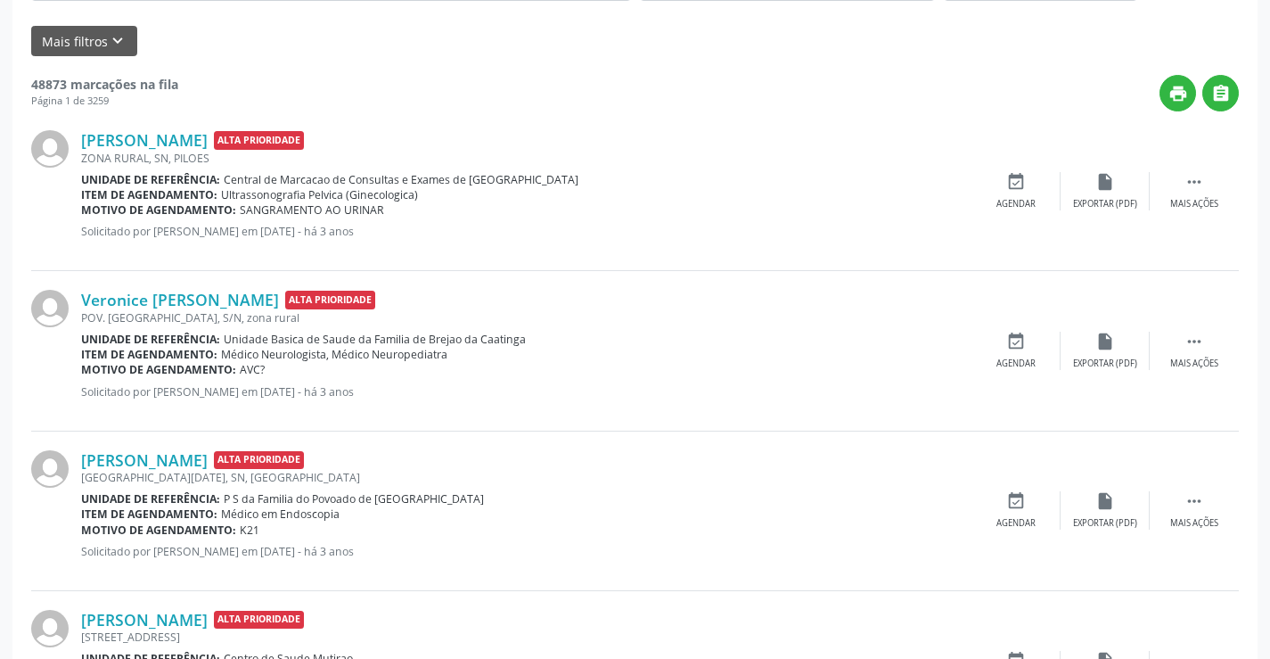
scroll to position [0, 0]
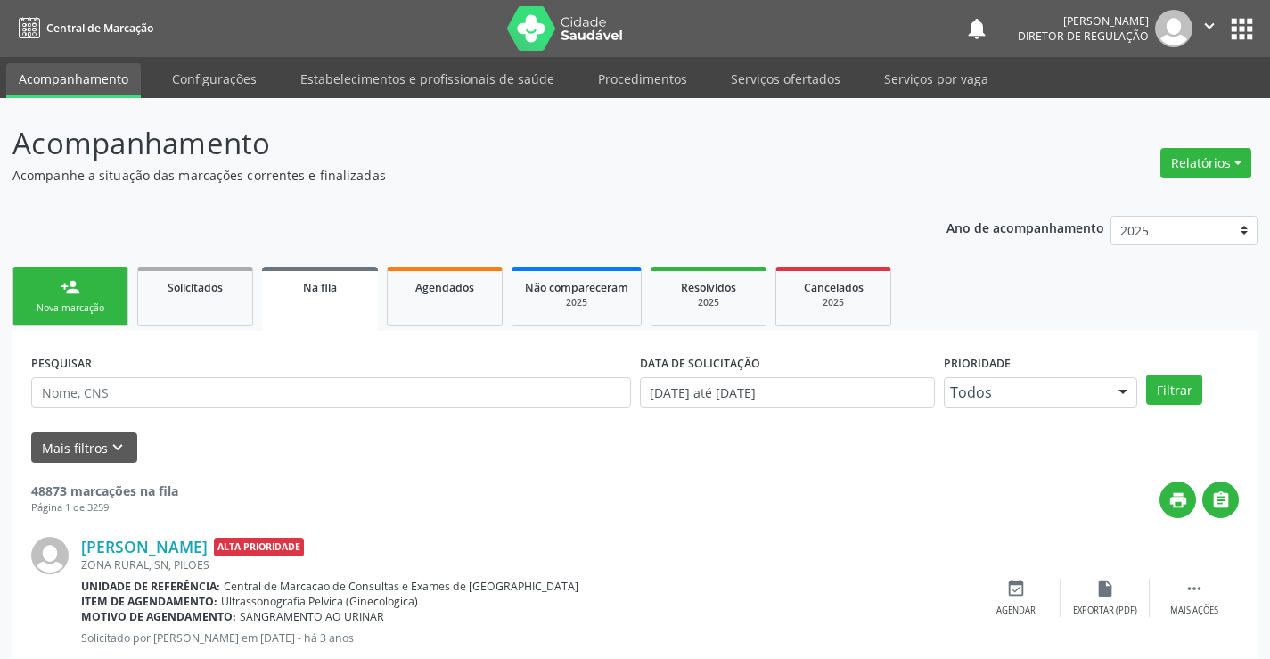
click at [79, 302] on div "Nova marcação" at bounding box center [70, 307] width 89 height 13
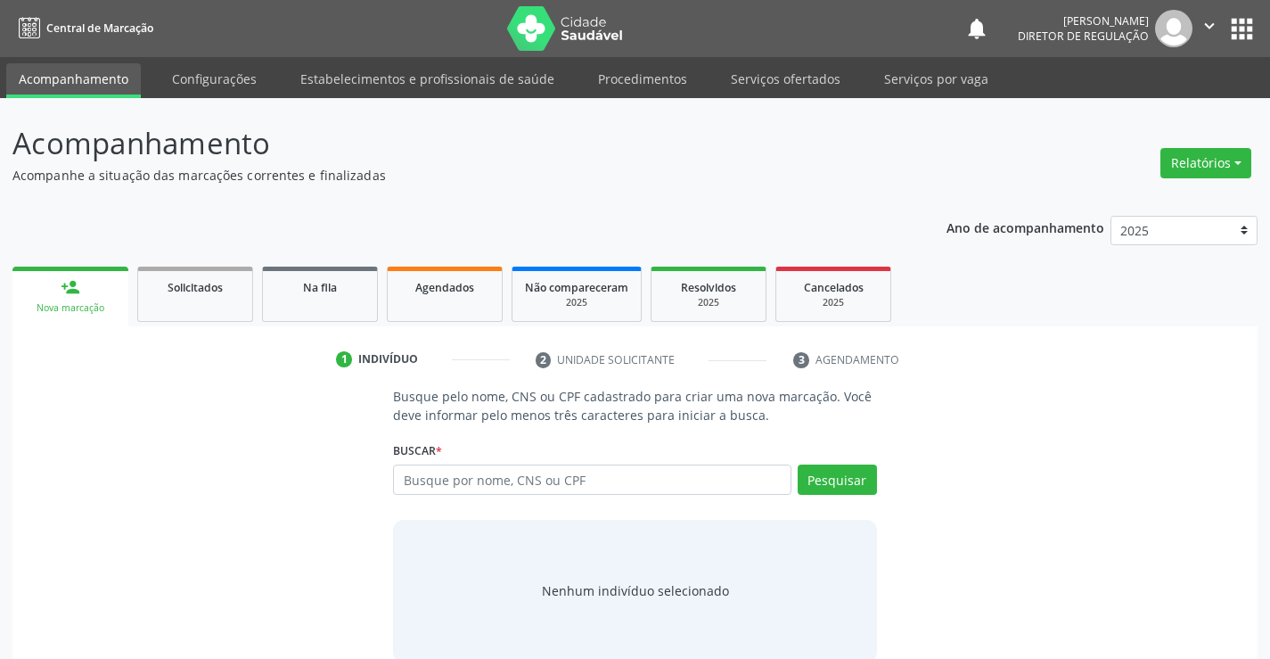
click at [491, 462] on div "Buscar * Busque por nome, CNS ou CPF Nenhum resultado encontrado para: " " Digi…" at bounding box center [634, 472] width 483 height 70
click at [508, 509] on div "Busque pelo nome, CNS ou CPF cadastrado para criar uma nova marcação. Você deve…" at bounding box center [635, 524] width 508 height 275
click at [514, 489] on input "text" at bounding box center [592, 479] width 398 height 30
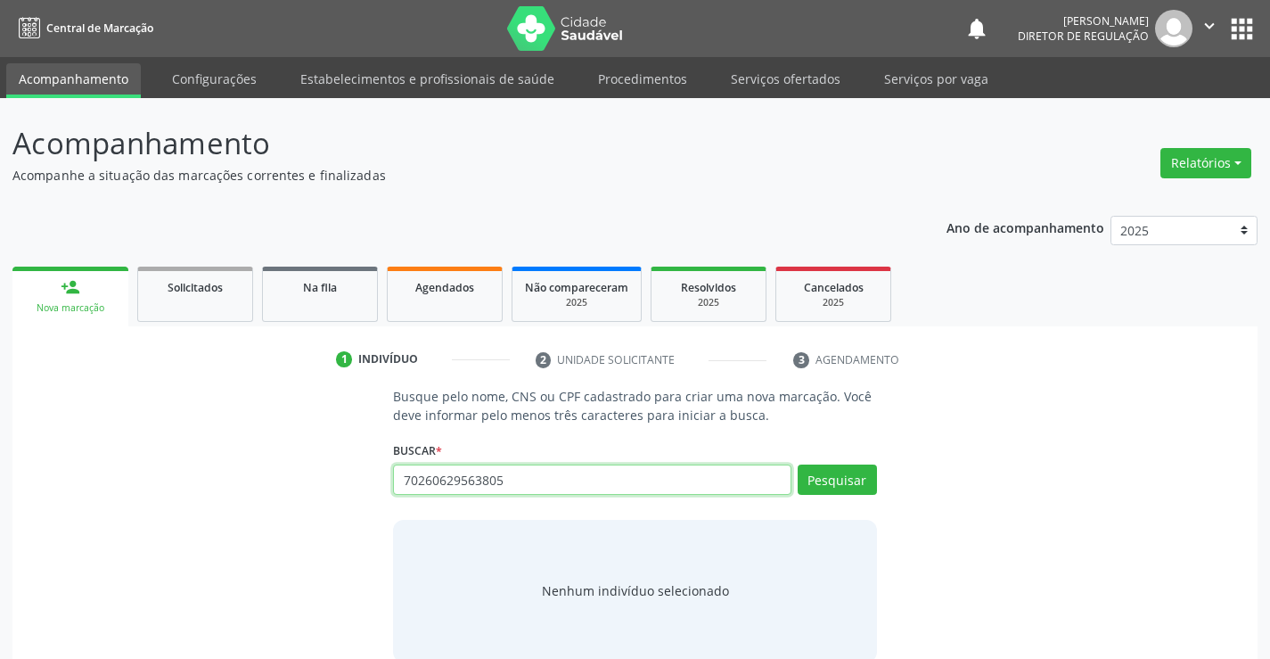
click at [496, 485] on input "70260629563805" at bounding box center [592, 479] width 398 height 30
type input "702606295638045"
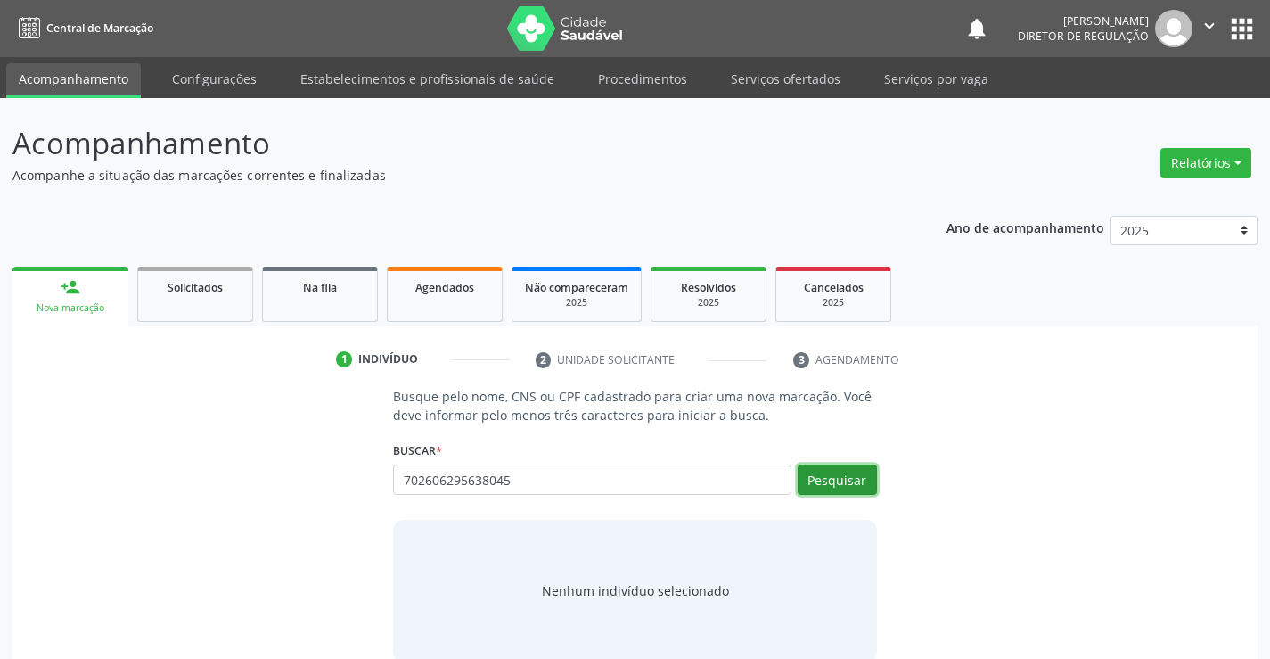
click at [821, 473] on button "Pesquisar" at bounding box center [837, 479] width 79 height 30
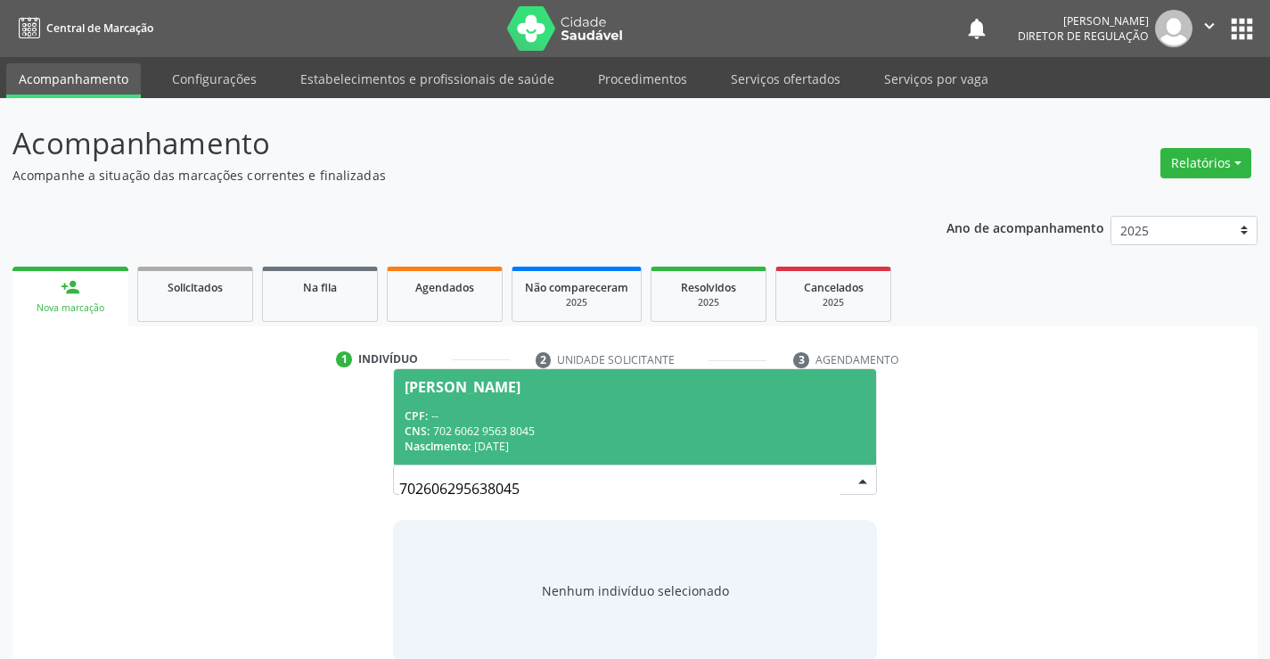
click at [585, 433] on div "CNS: 702 6062 9563 8045" at bounding box center [635, 430] width 460 height 15
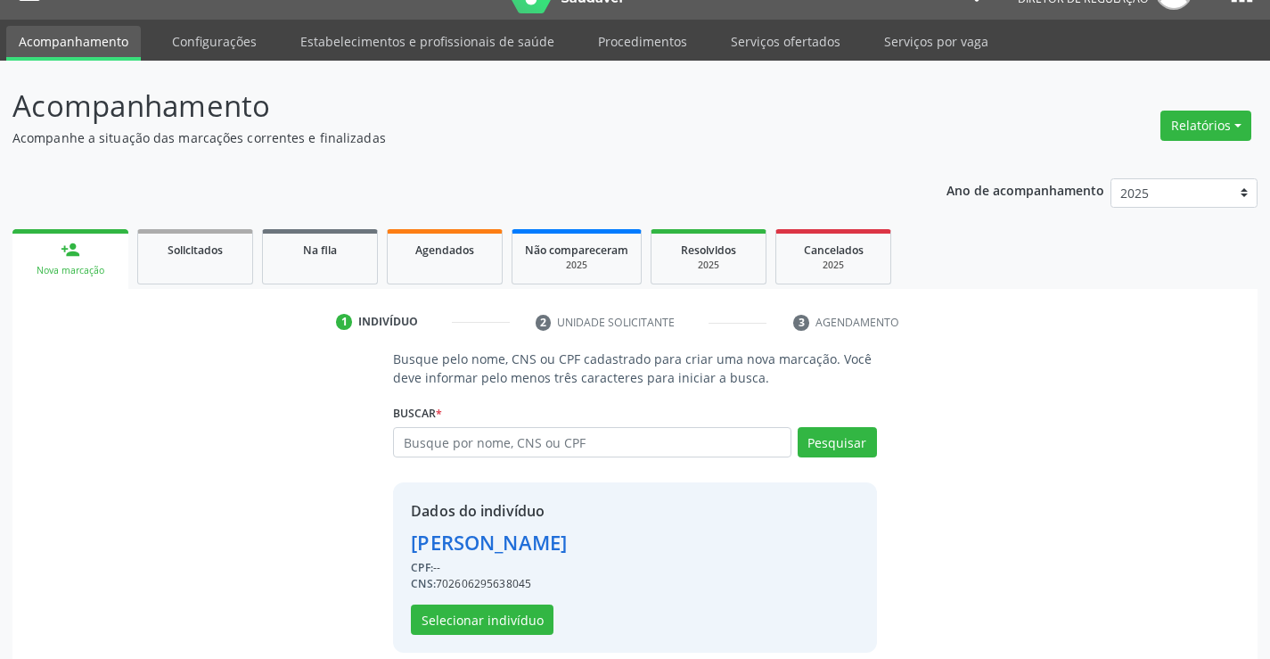
scroll to position [56, 0]
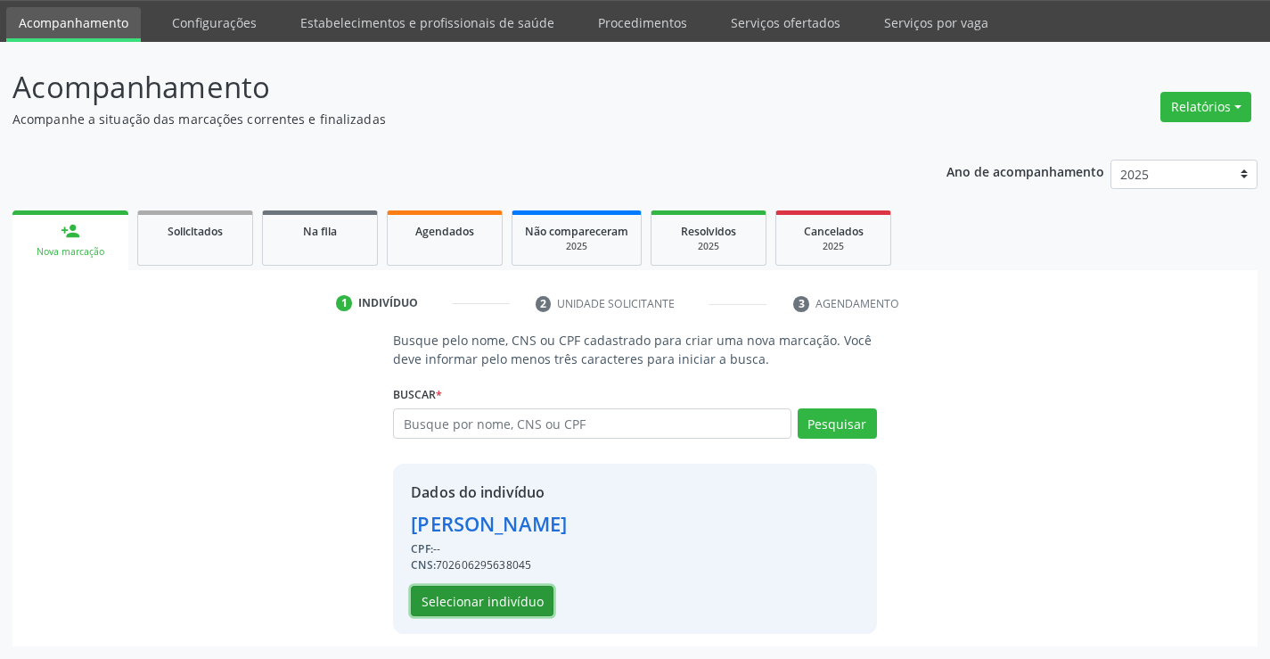
click at [474, 591] on button "Selecionar indivíduo" at bounding box center [482, 601] width 143 height 30
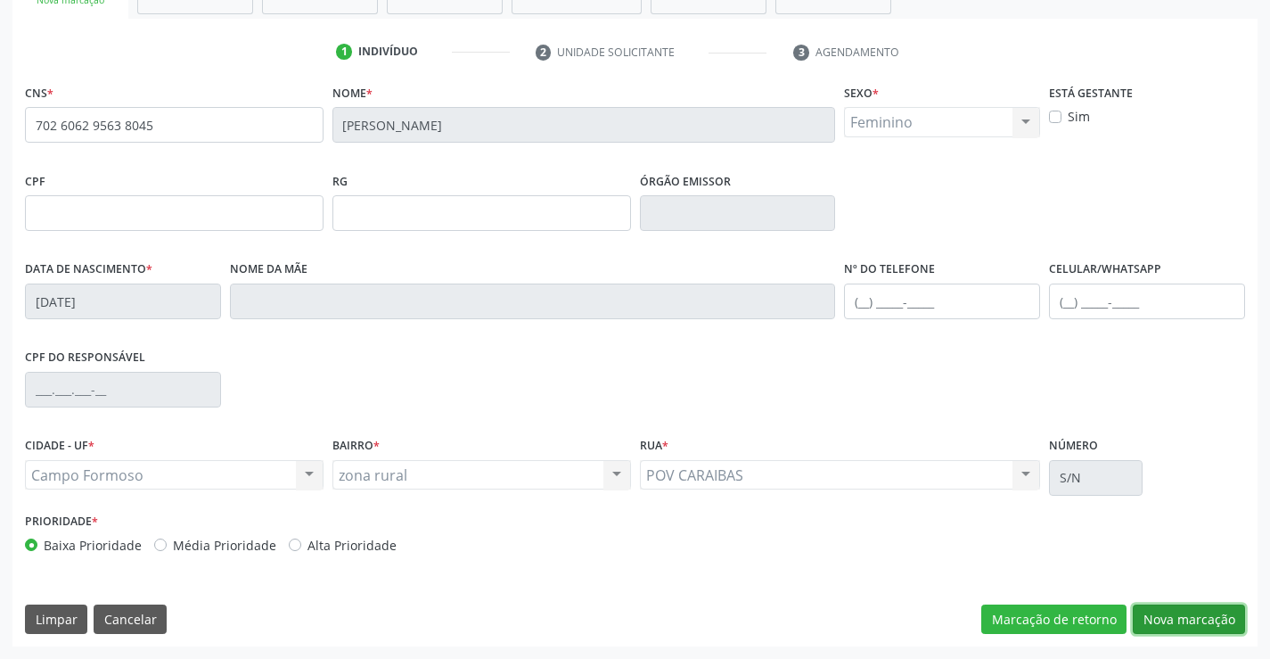
drag, startPoint x: 1172, startPoint y: 608, endPoint x: 1095, endPoint y: 576, distance: 83.9
click at [1170, 608] on button "Nova marcação" at bounding box center [1189, 619] width 112 height 30
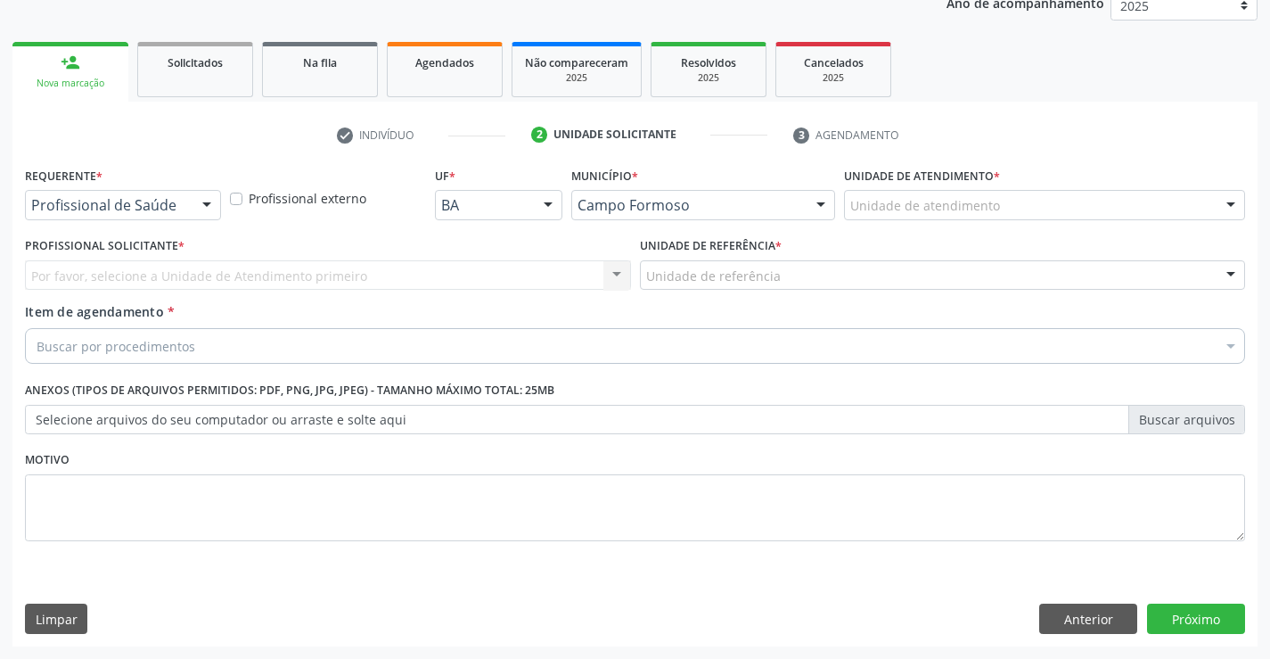
scroll to position [225, 0]
click at [143, 217] on div "Profissional de Saúde" at bounding box center [123, 205] width 196 height 30
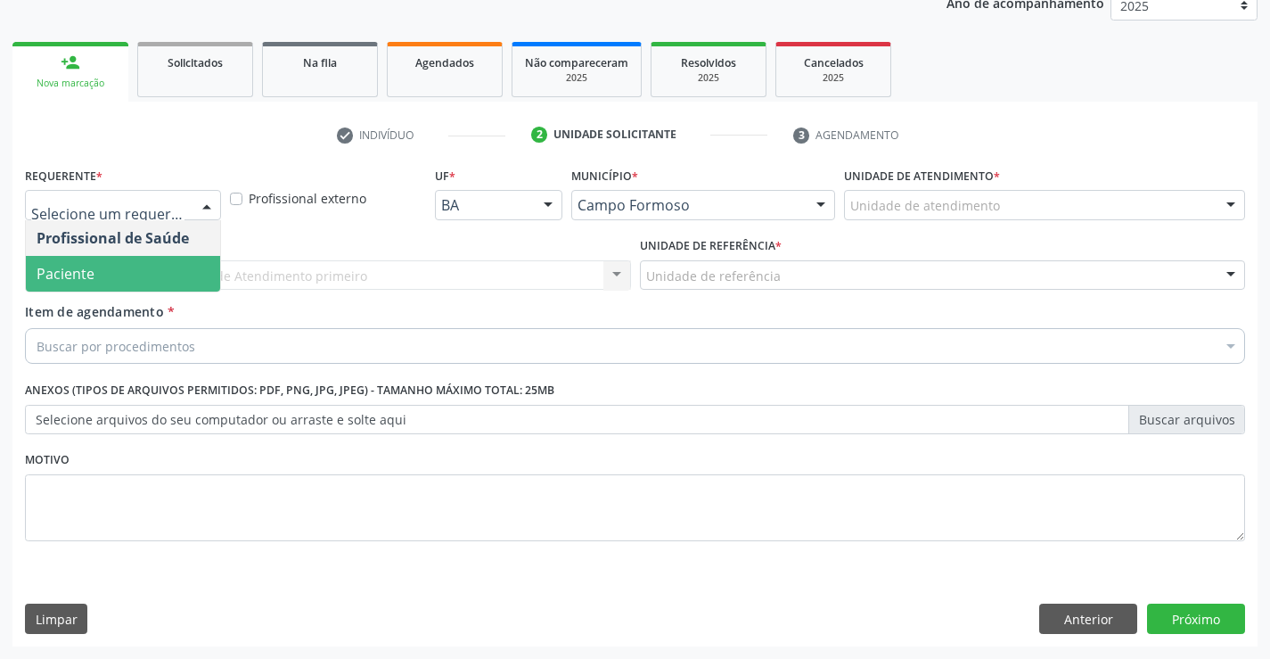
click at [156, 288] on span "Paciente" at bounding box center [123, 274] width 194 height 36
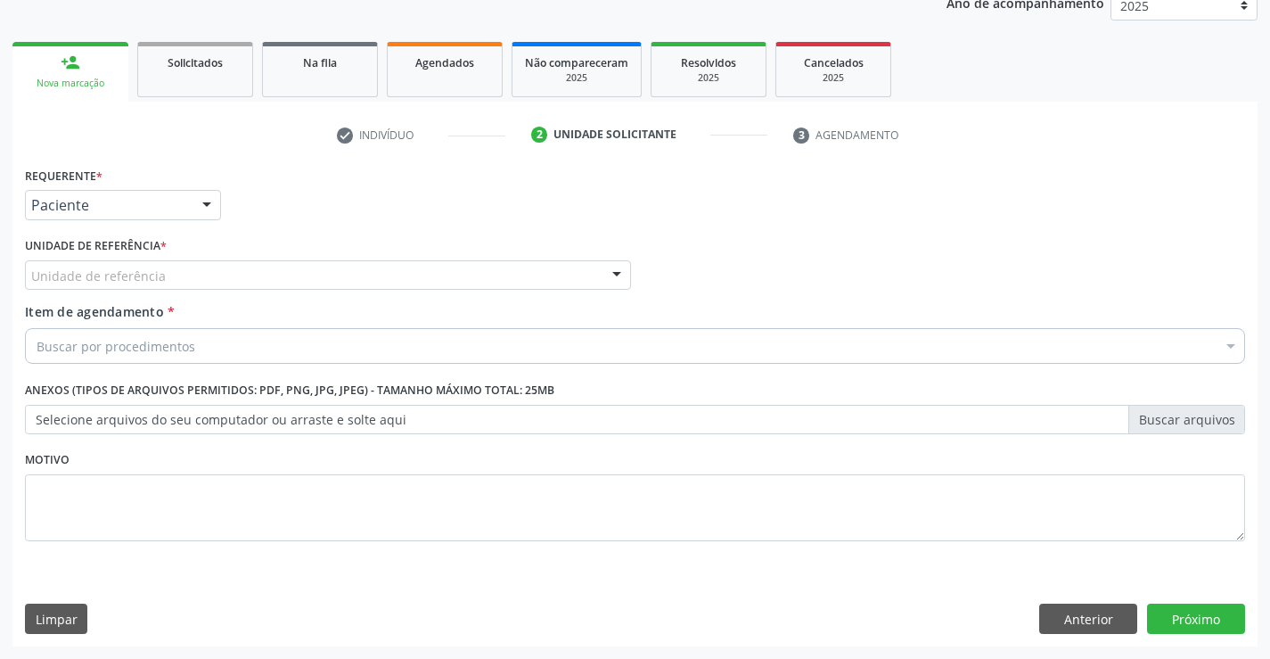
click at [276, 281] on div "Unidade de referência" at bounding box center [328, 275] width 606 height 30
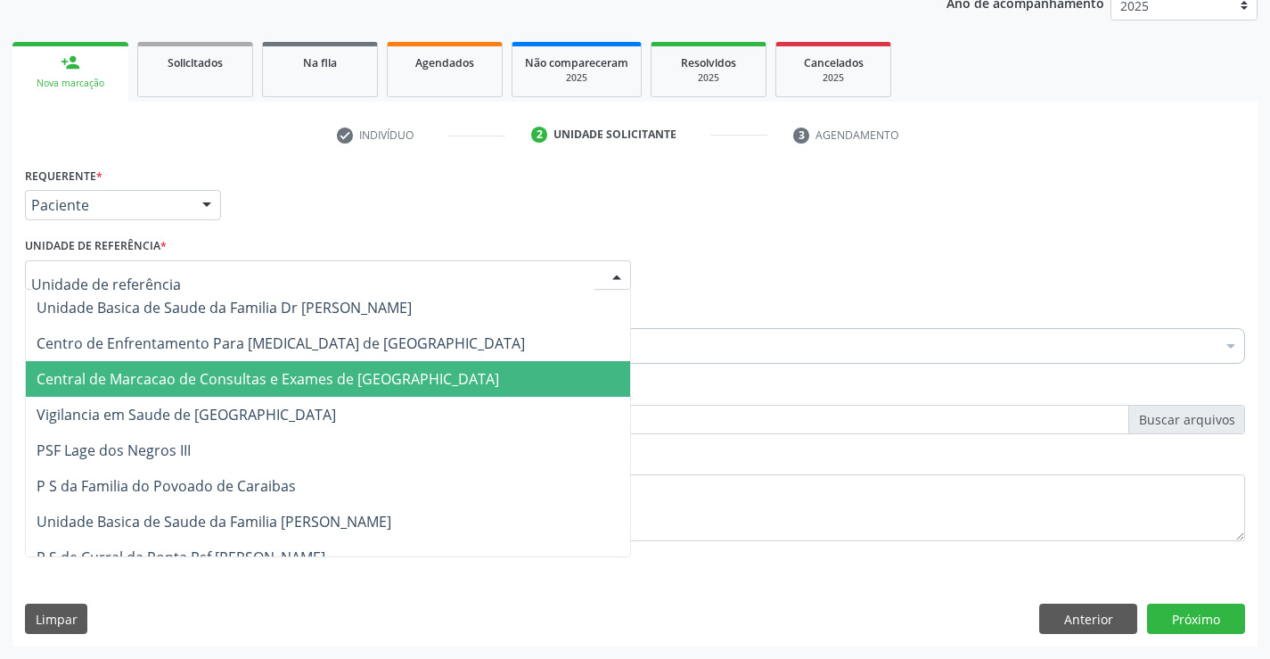
click at [303, 365] on span "Central de Marcacao de Consultas e Exames de [GEOGRAPHIC_DATA]" at bounding box center [328, 379] width 604 height 36
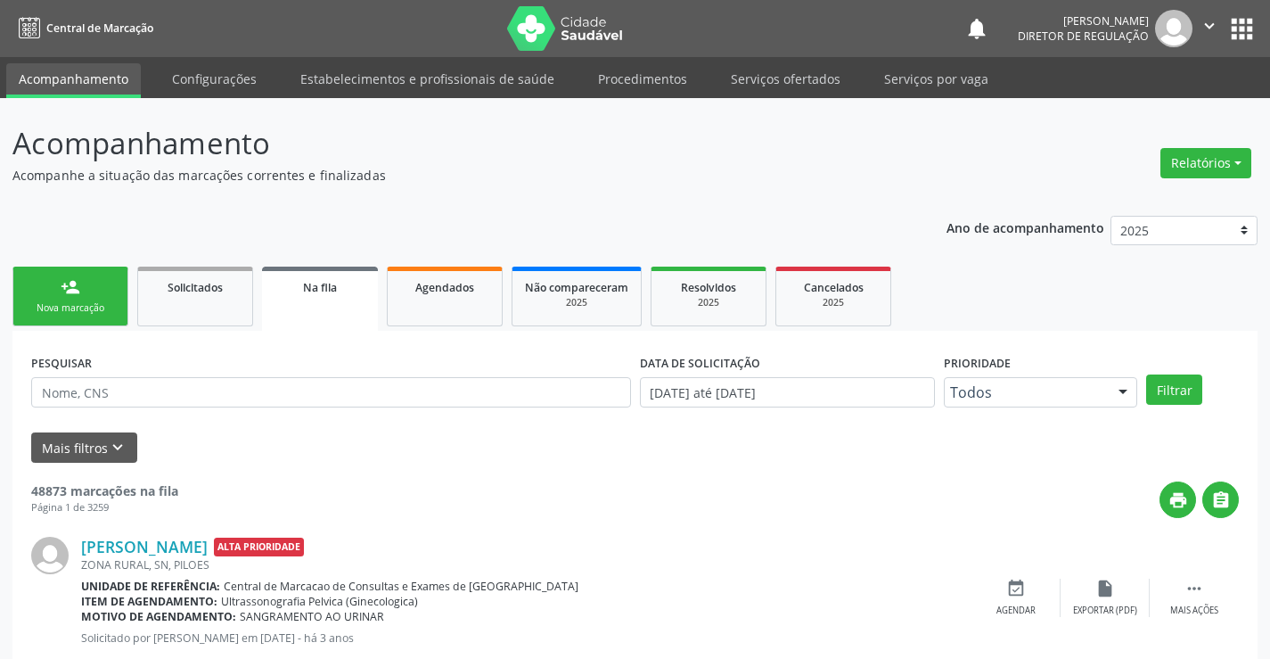
click at [1210, 30] on icon "" at bounding box center [1210, 26] width 20 height 20
click at [1153, 104] on link "Sair" at bounding box center [1164, 108] width 123 height 25
